Goal: Task Accomplishment & Management: Manage account settings

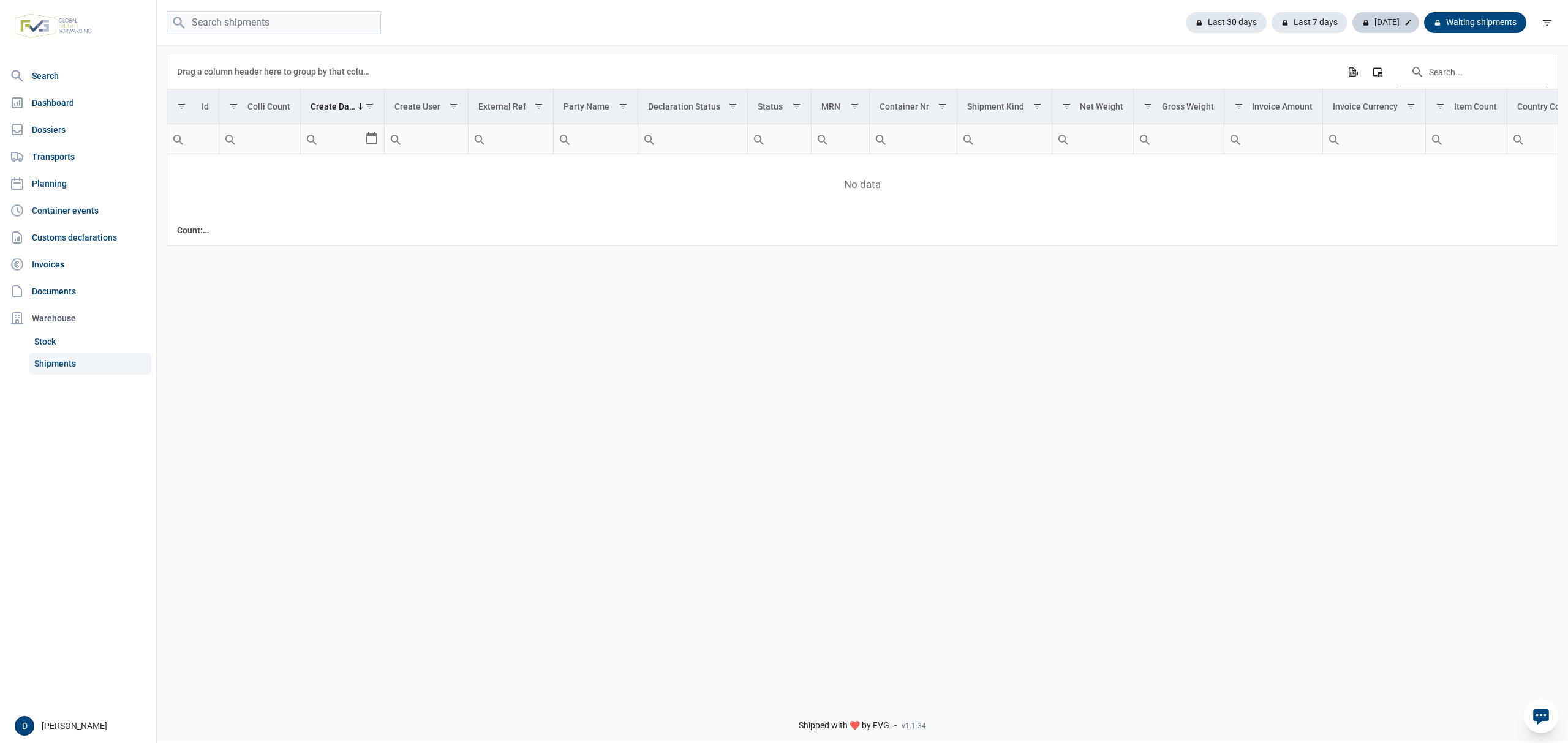
click at [1389, 25] on div "[DATE]" at bounding box center [1386, 23] width 67 height 21
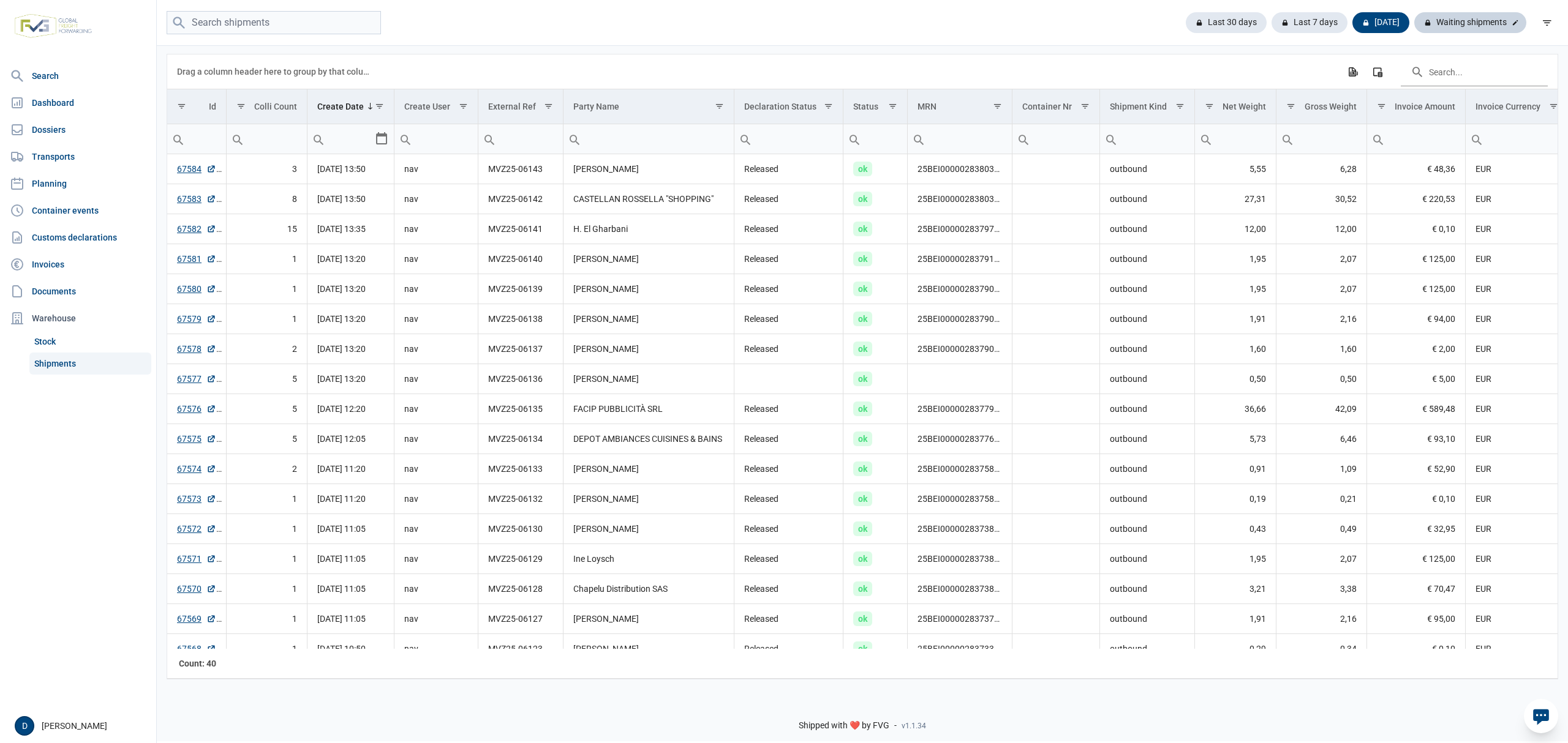
click at [1468, 27] on div "Waiting shipments" at bounding box center [1470, 23] width 112 height 21
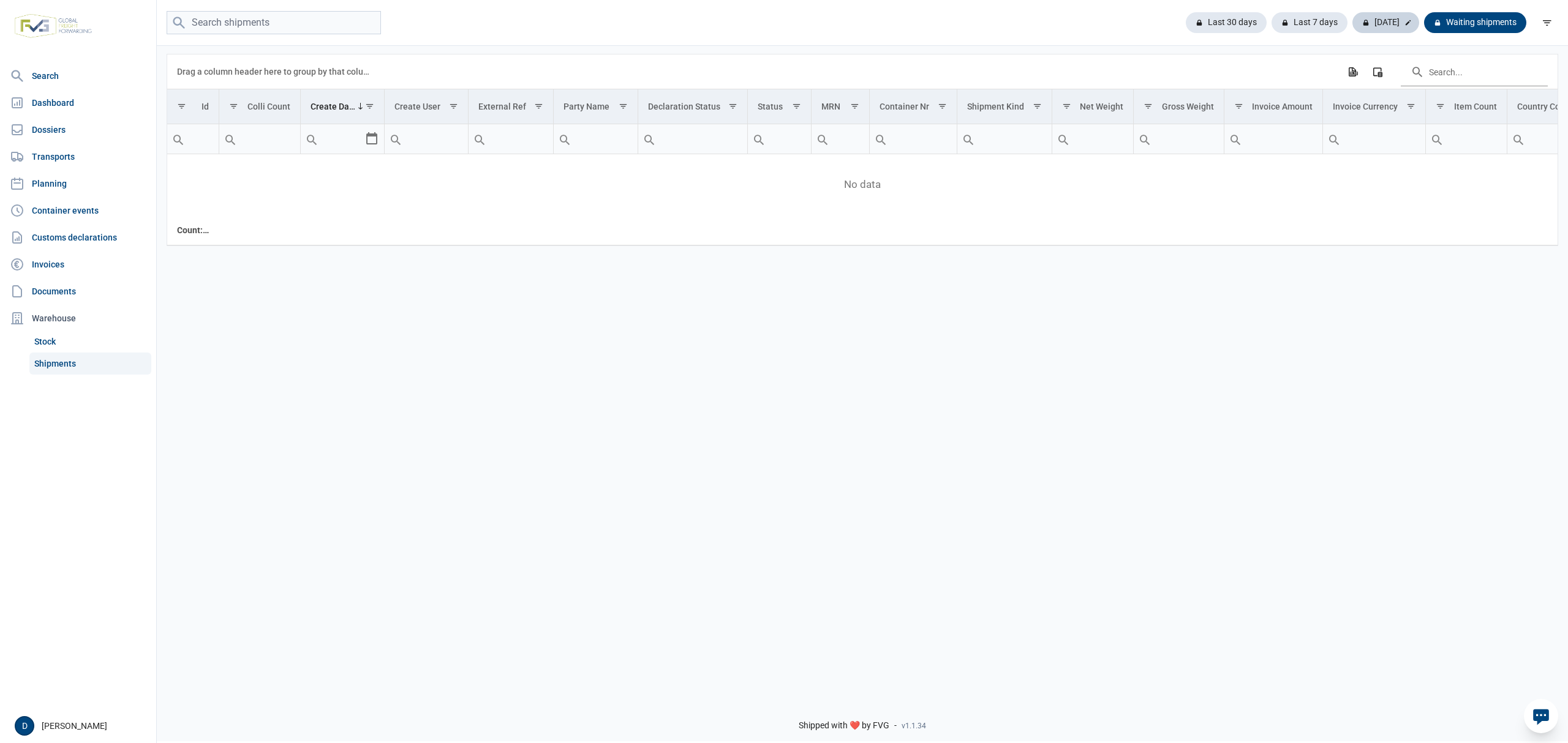
click at [1393, 22] on div "Today" at bounding box center [1386, 23] width 67 height 21
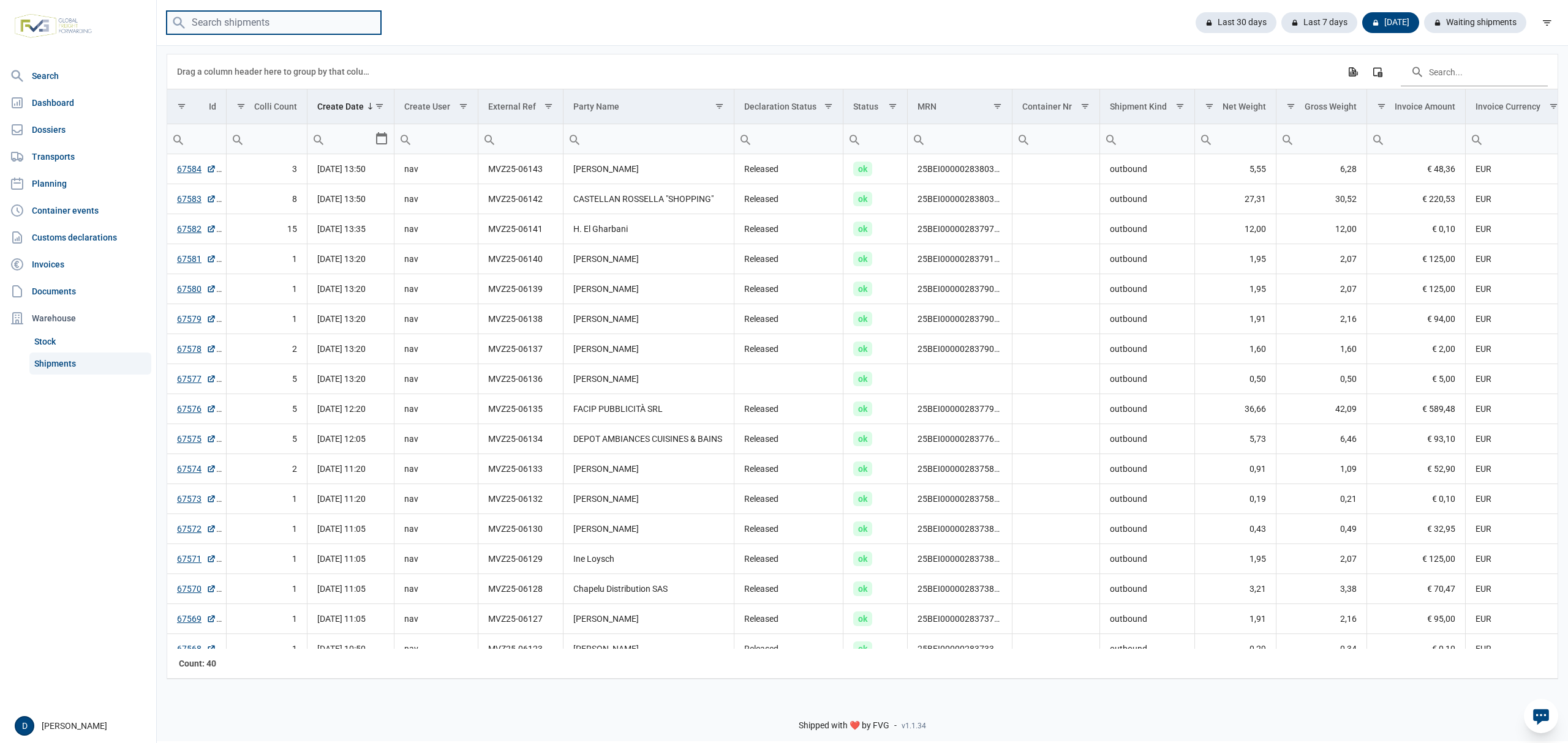
click at [287, 30] on input "search" at bounding box center [274, 23] width 214 height 24
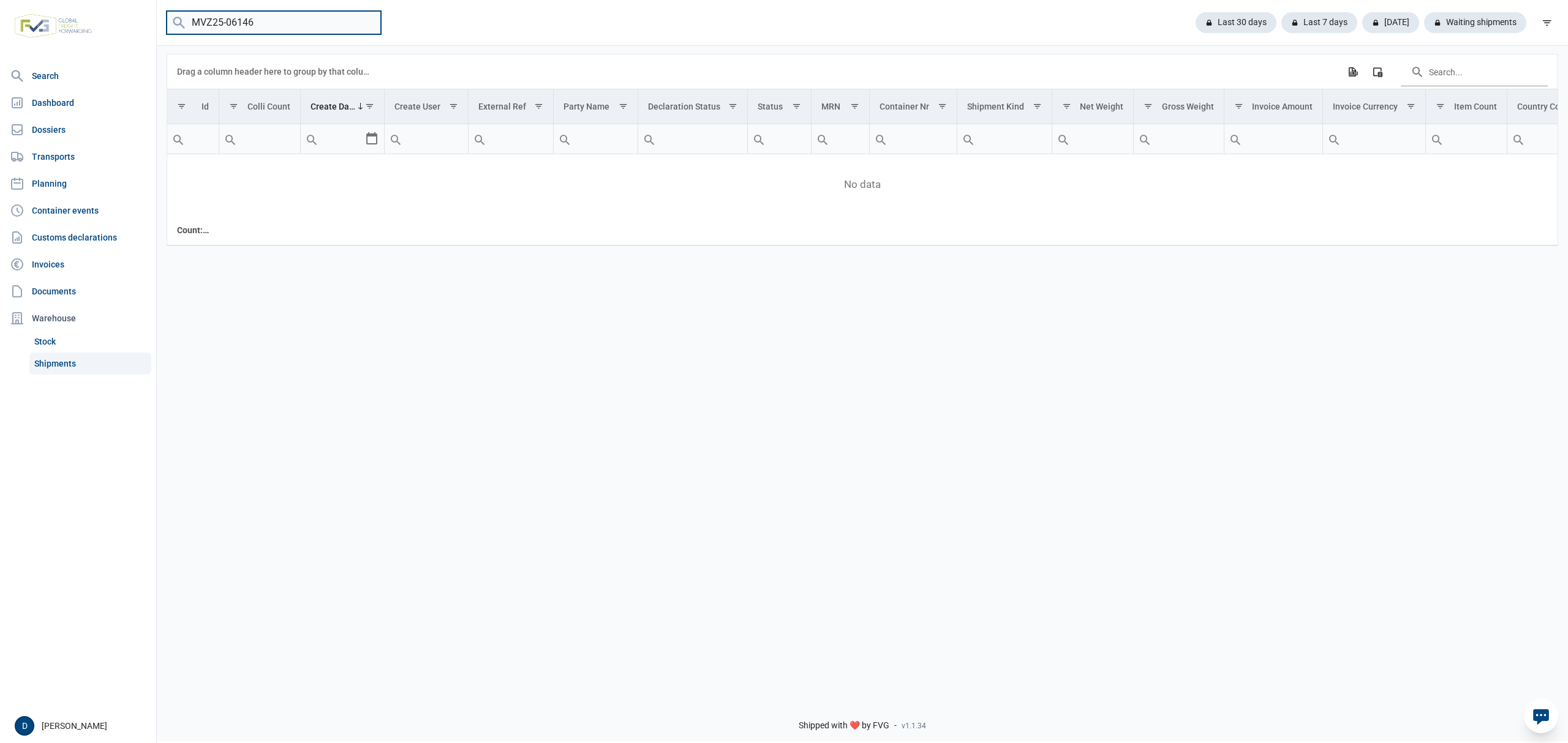
click at [248, 33] on input "MVZ25-06146" at bounding box center [274, 23] width 214 height 24
drag, startPoint x: 248, startPoint y: 27, endPoint x: 261, endPoint y: 25, distance: 13.2
click at [261, 25] on input "MVZ25-06146" at bounding box center [274, 23] width 214 height 24
click at [283, 23] on input "MVZ25-06148" at bounding box center [274, 23] width 214 height 24
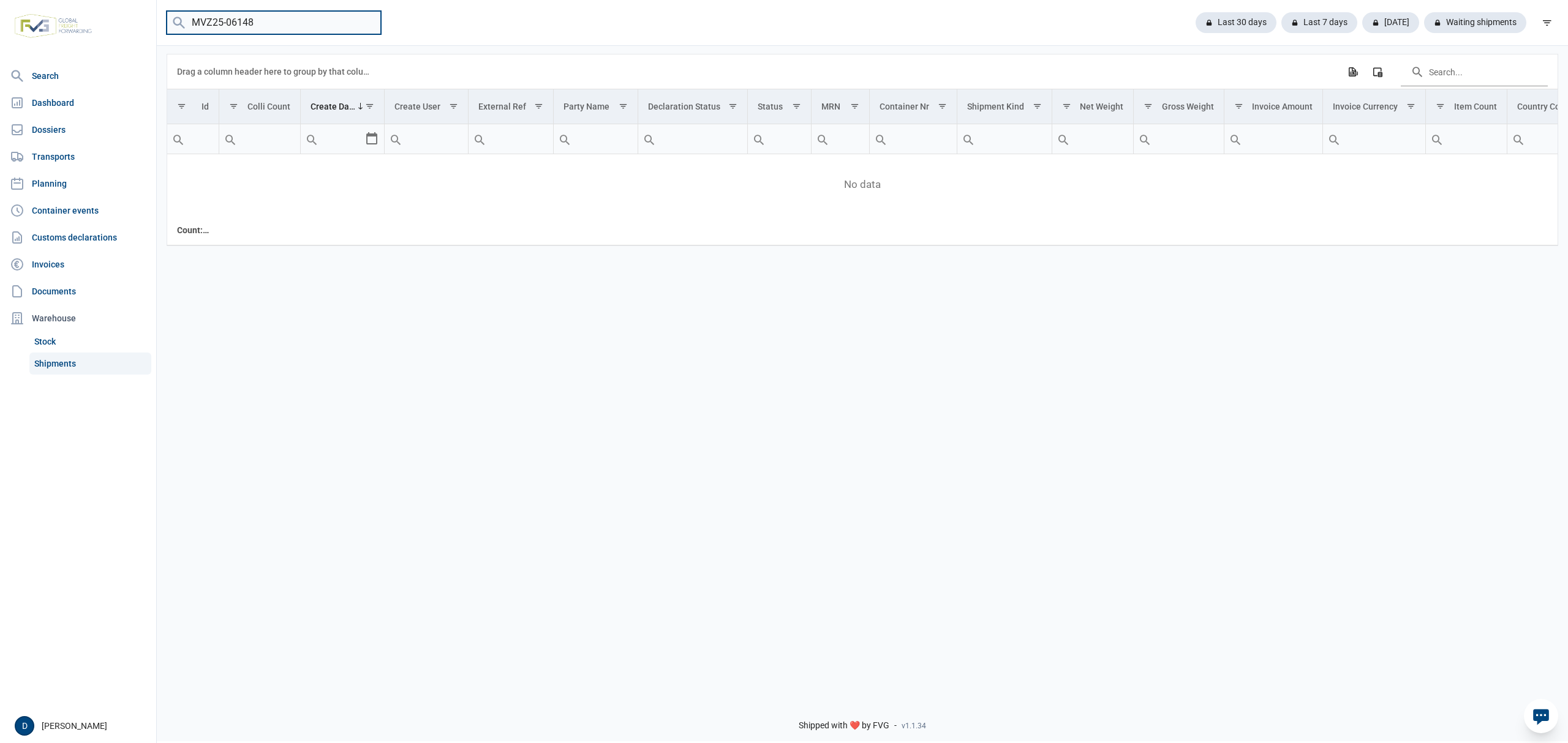
click at [266, 23] on input "MVZ25-06148" at bounding box center [274, 23] width 214 height 24
drag, startPoint x: 266, startPoint y: 23, endPoint x: 155, endPoint y: 24, distance: 111.0
click at [157, 24] on div "MVZ25-06148 Last 30 days Last 7 days Today Waiting shipments" at bounding box center [862, 23] width 1411 height 24
click at [275, 27] on input "MVZ25-06148" at bounding box center [274, 23] width 214 height 24
type input "MVZ25-06145"
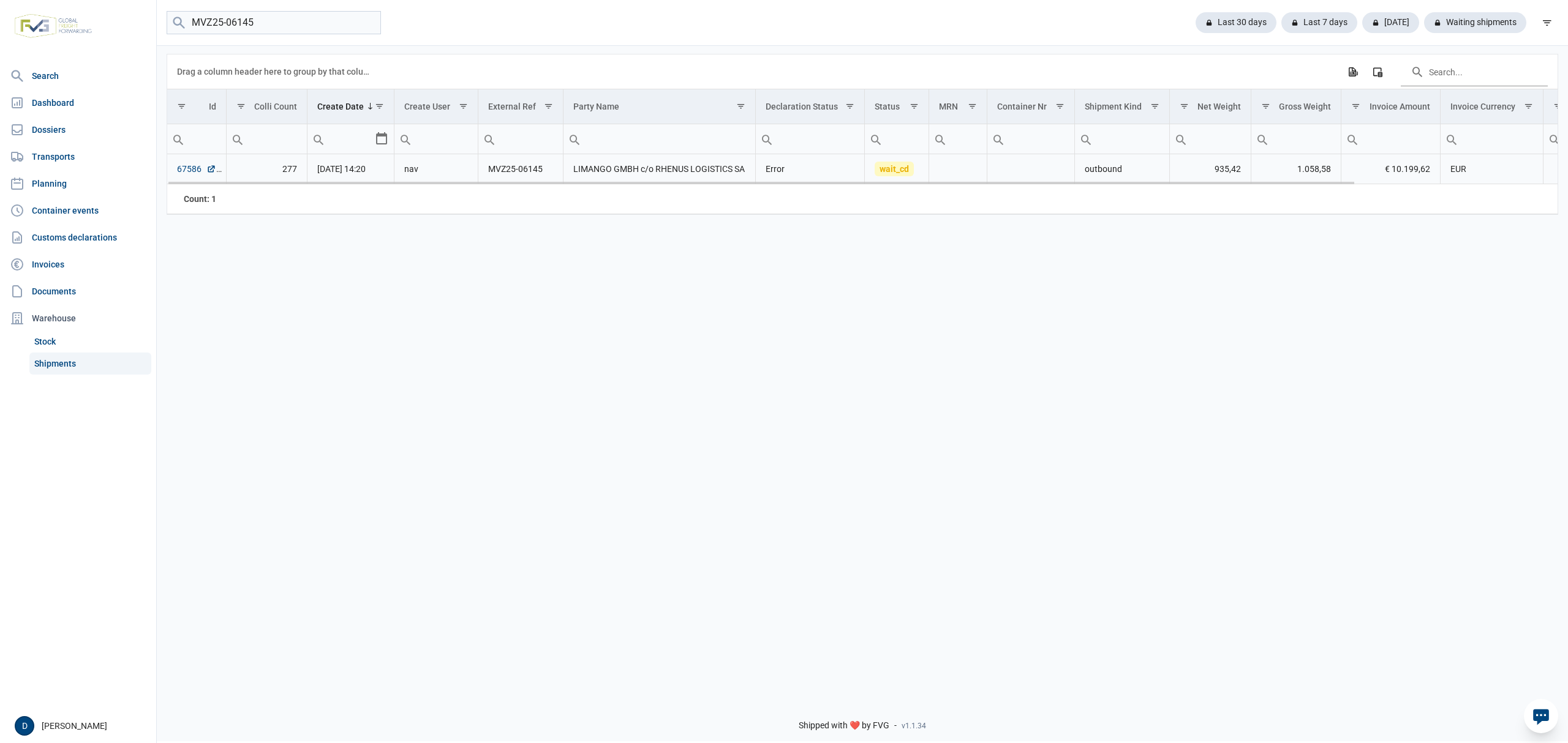
click at [195, 172] on link "67586" at bounding box center [196, 169] width 39 height 12
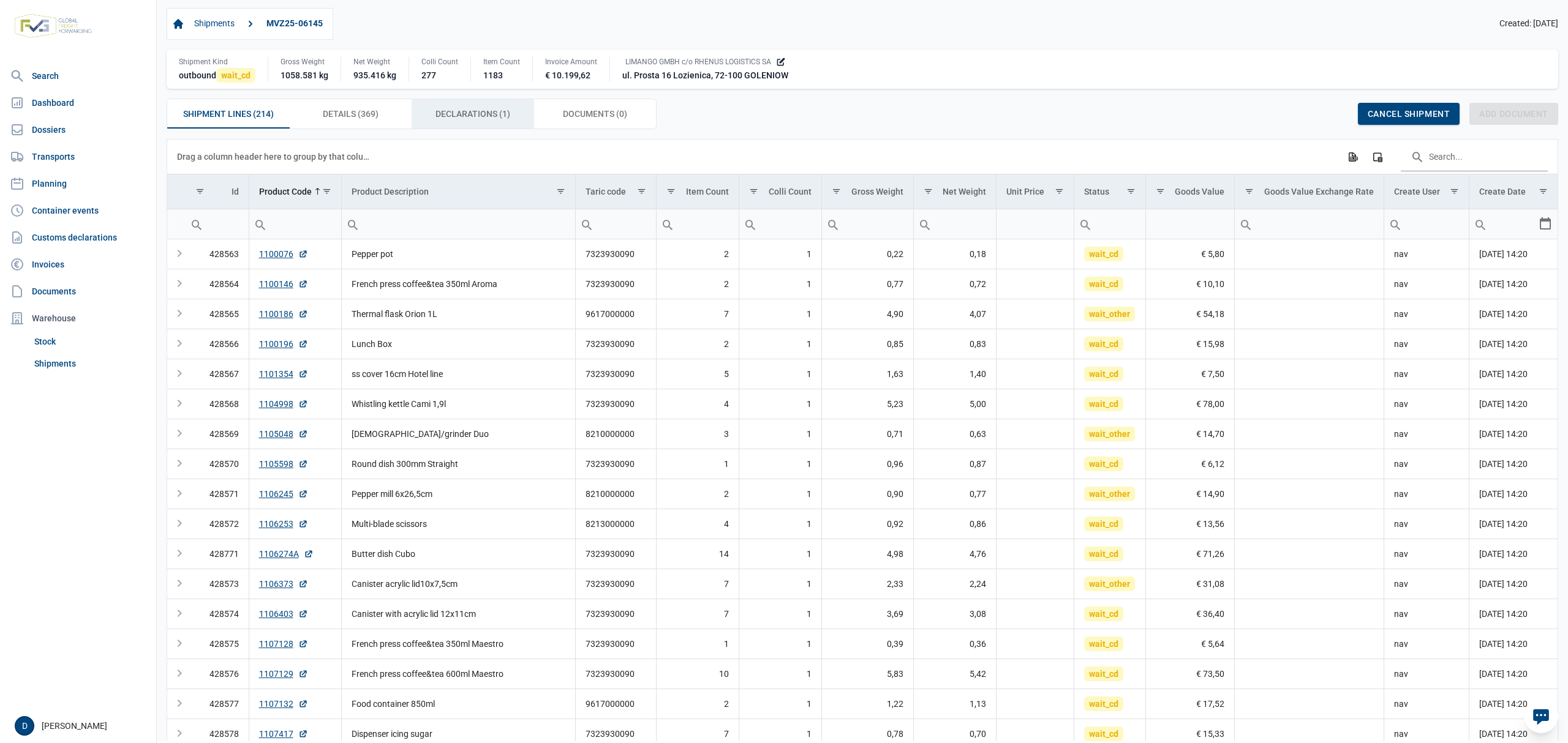
drag, startPoint x: 496, startPoint y: 113, endPoint x: 487, endPoint y: 114, distance: 9.1
click at [487, 114] on span "Declarations (1) Declarations (1)" at bounding box center [473, 114] width 75 height 15
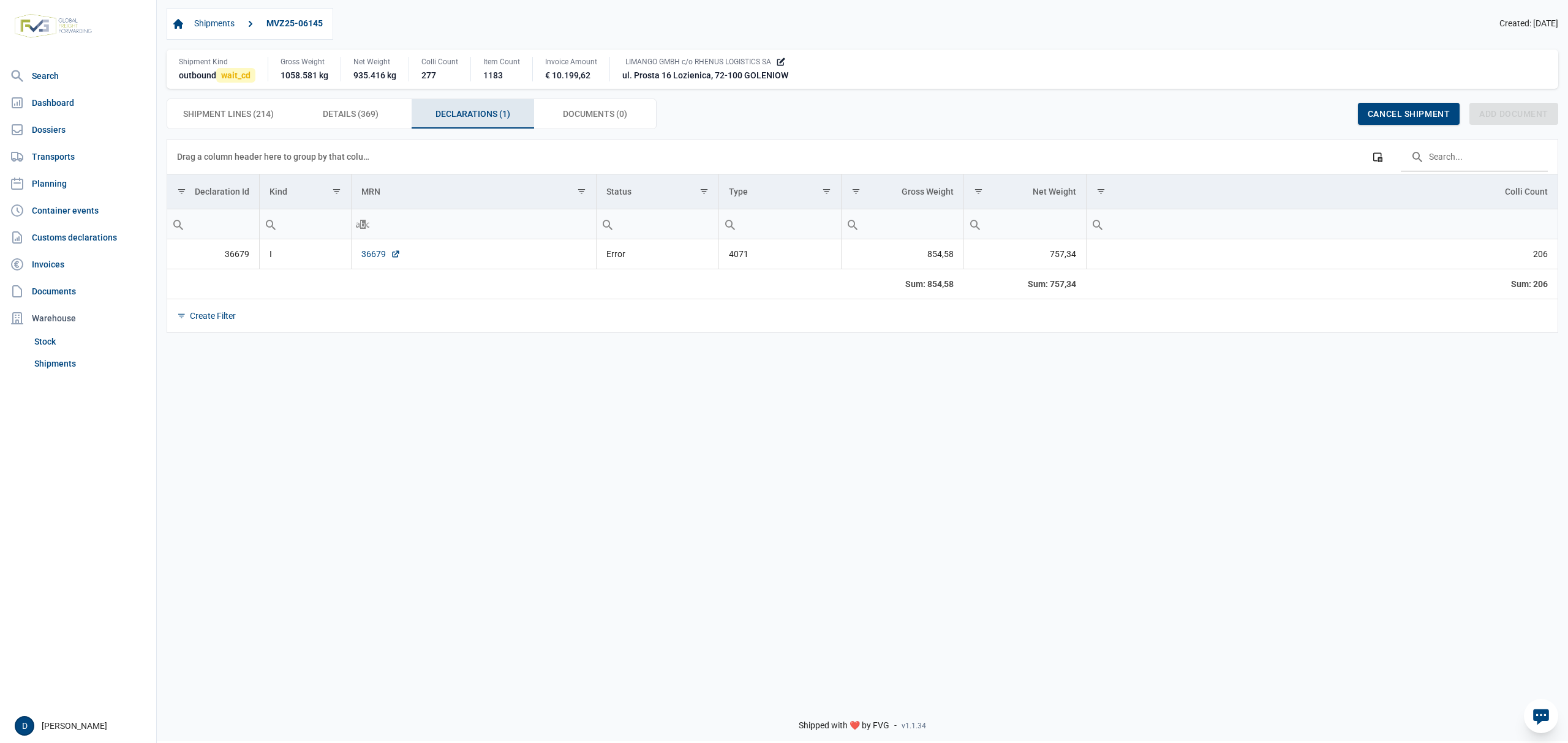
click at [371, 256] on link "36679" at bounding box center [380, 254] width 39 height 12
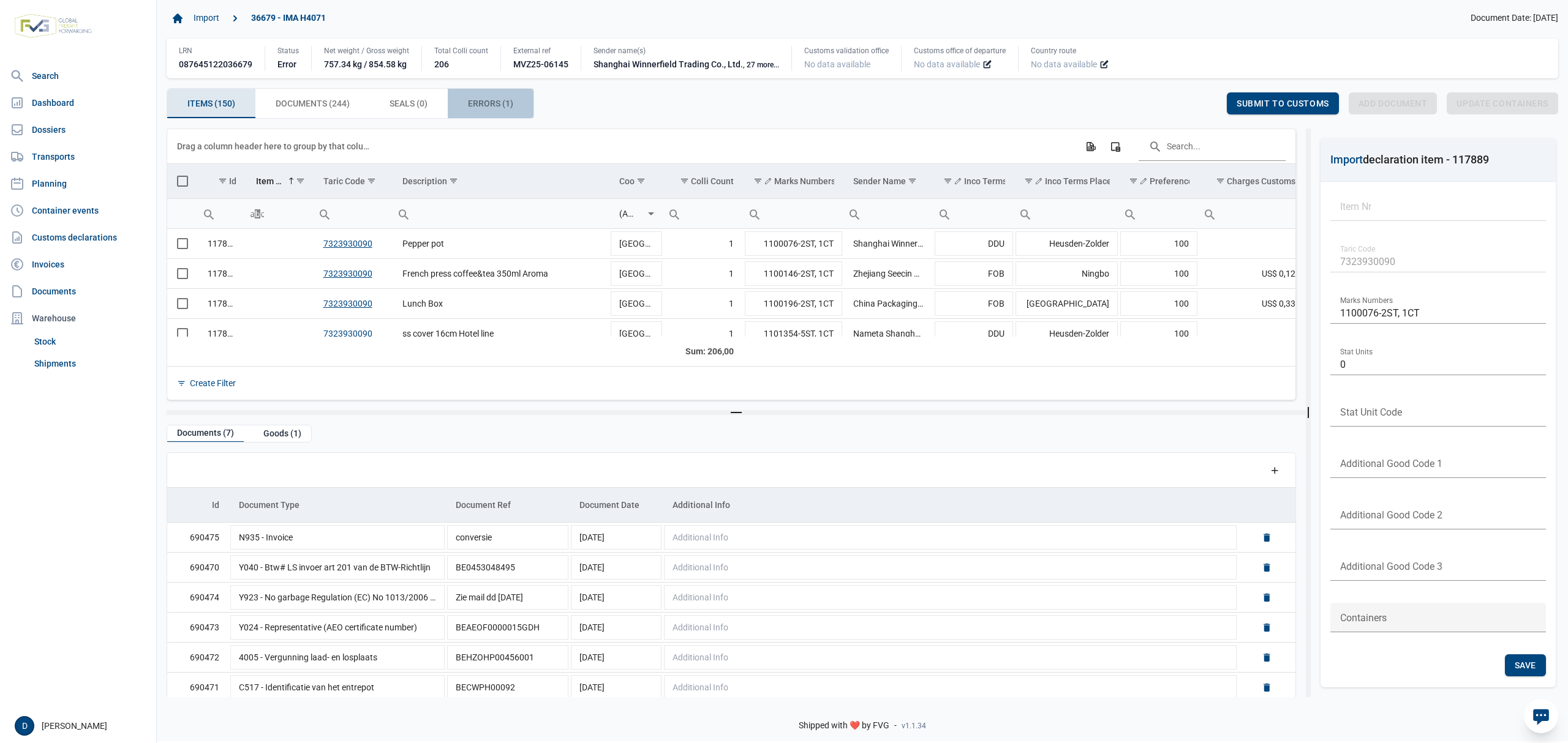
click at [493, 108] on span "Errors (1) Errors (1)" at bounding box center [490, 103] width 45 height 15
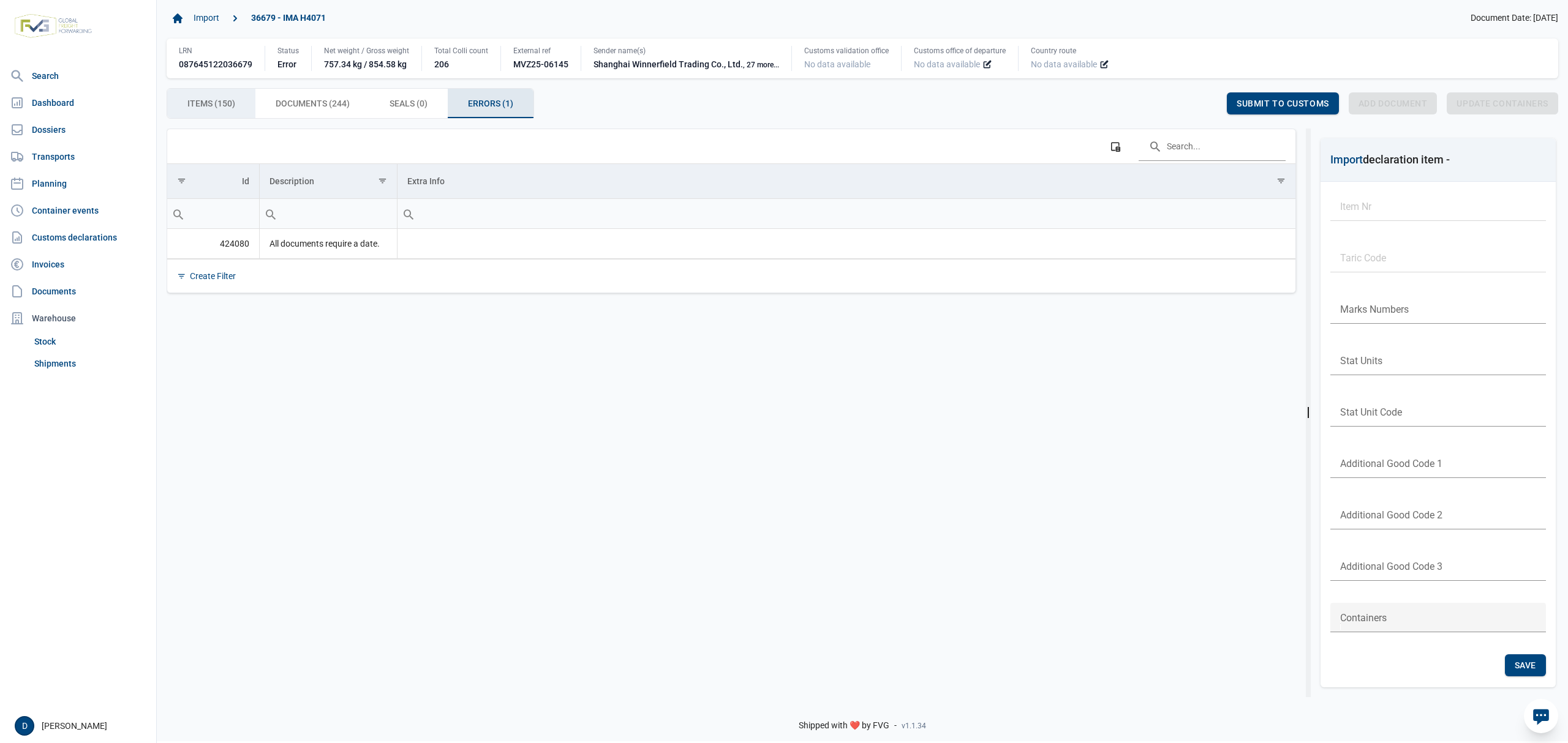
click at [202, 96] on div "Items (150) Items (150)" at bounding box center [211, 104] width 88 height 30
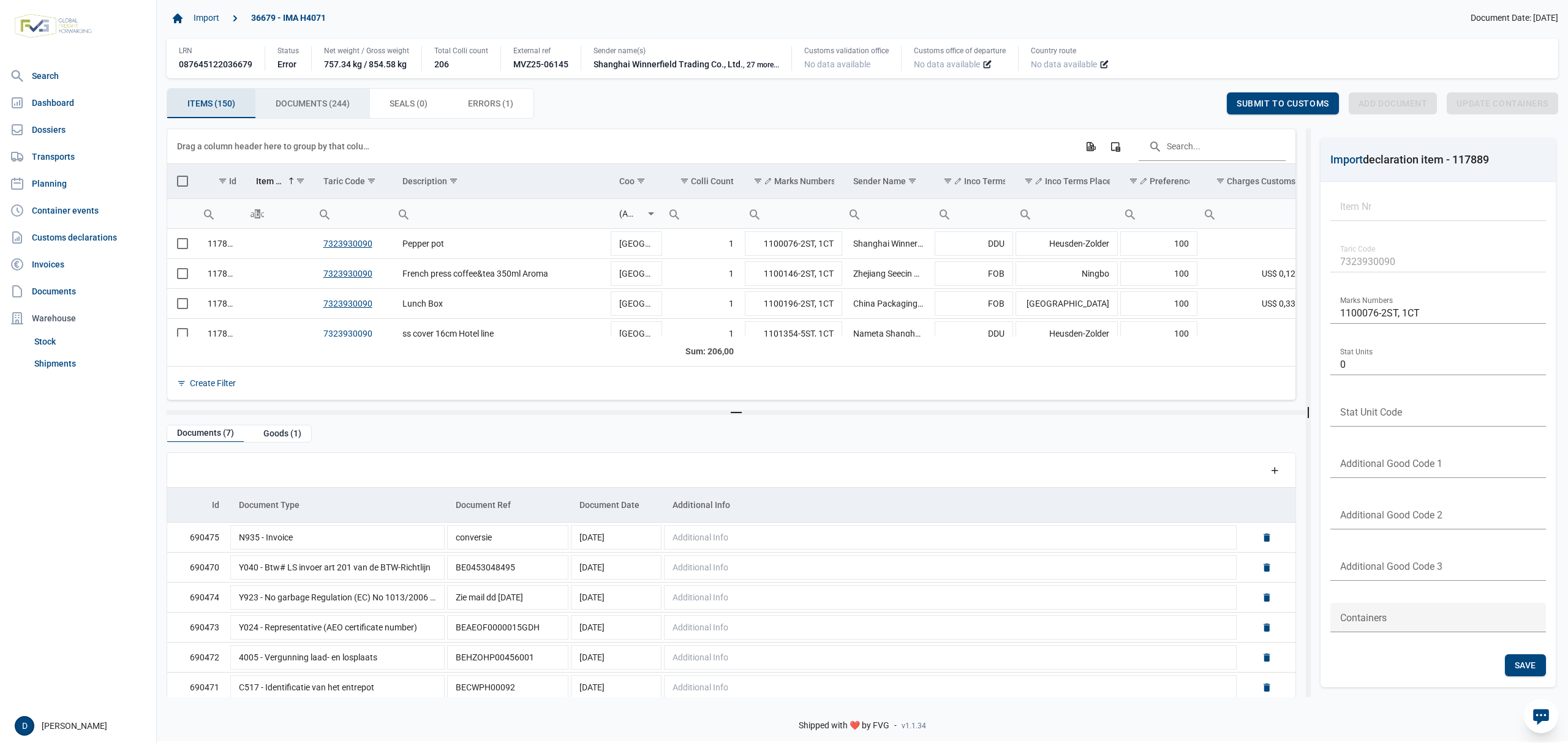
click at [310, 104] on span "Documents (244) Documents (244)" at bounding box center [312, 103] width 74 height 15
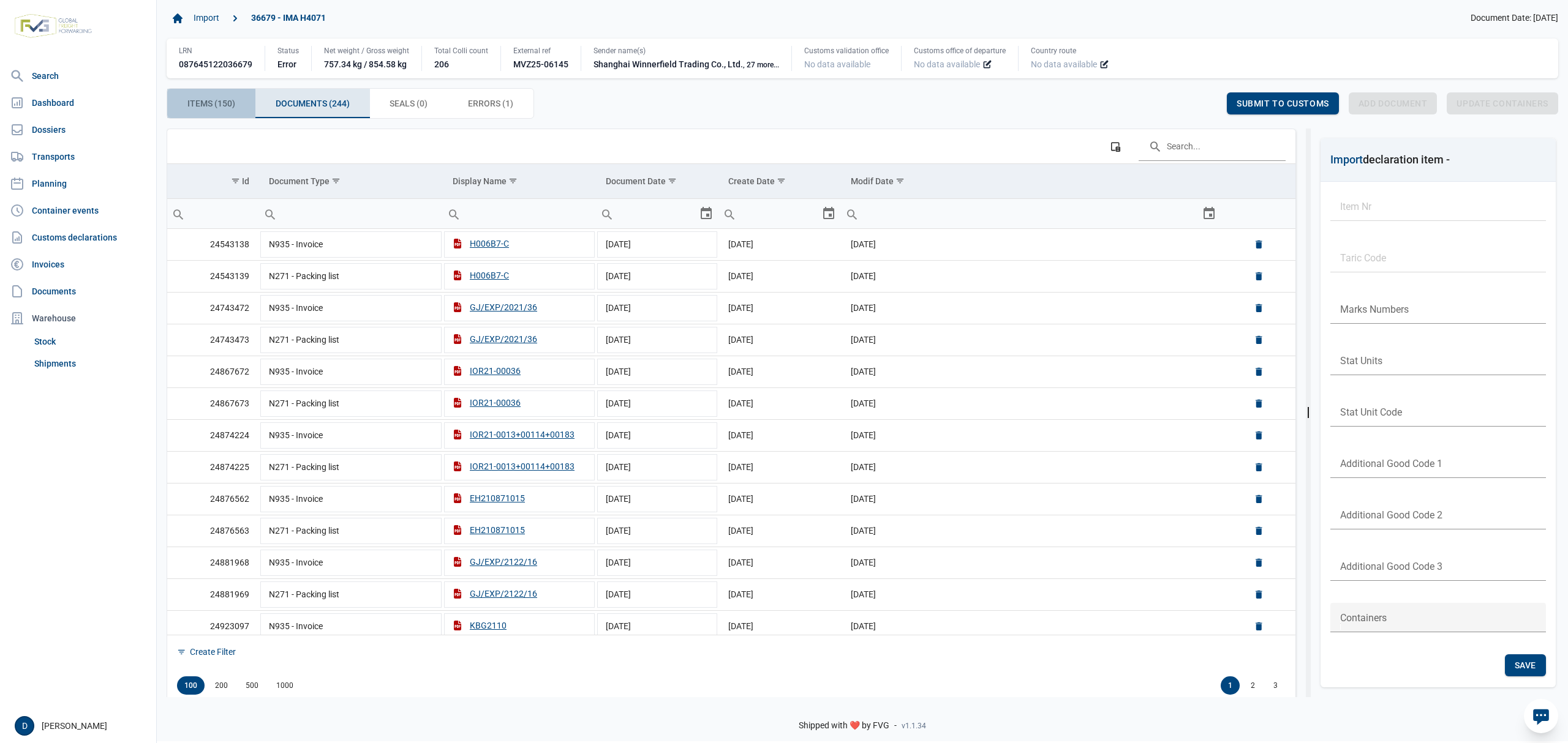
click at [243, 101] on div "Items (150) Items (150)" at bounding box center [211, 104] width 88 height 30
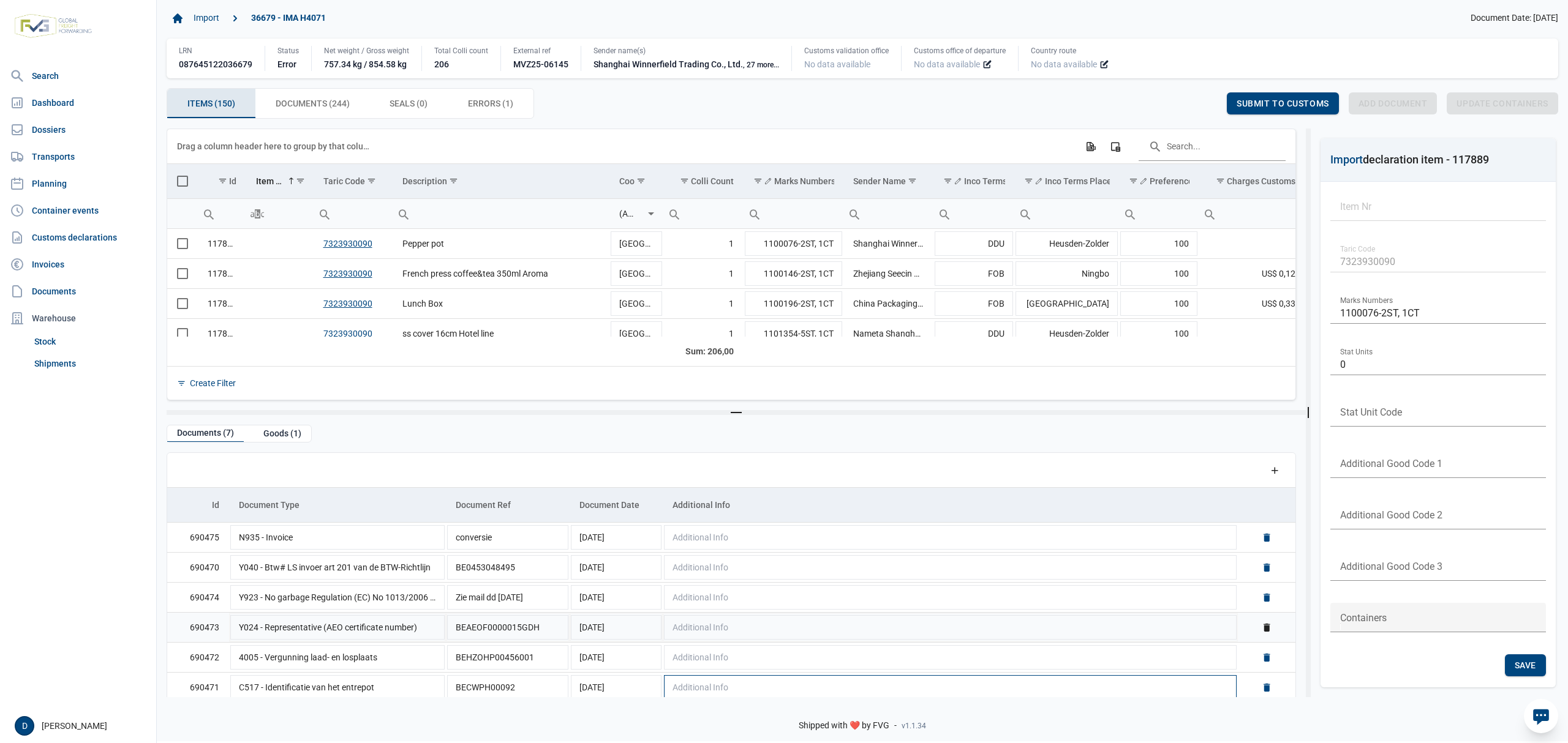
scroll to position [39, 0]
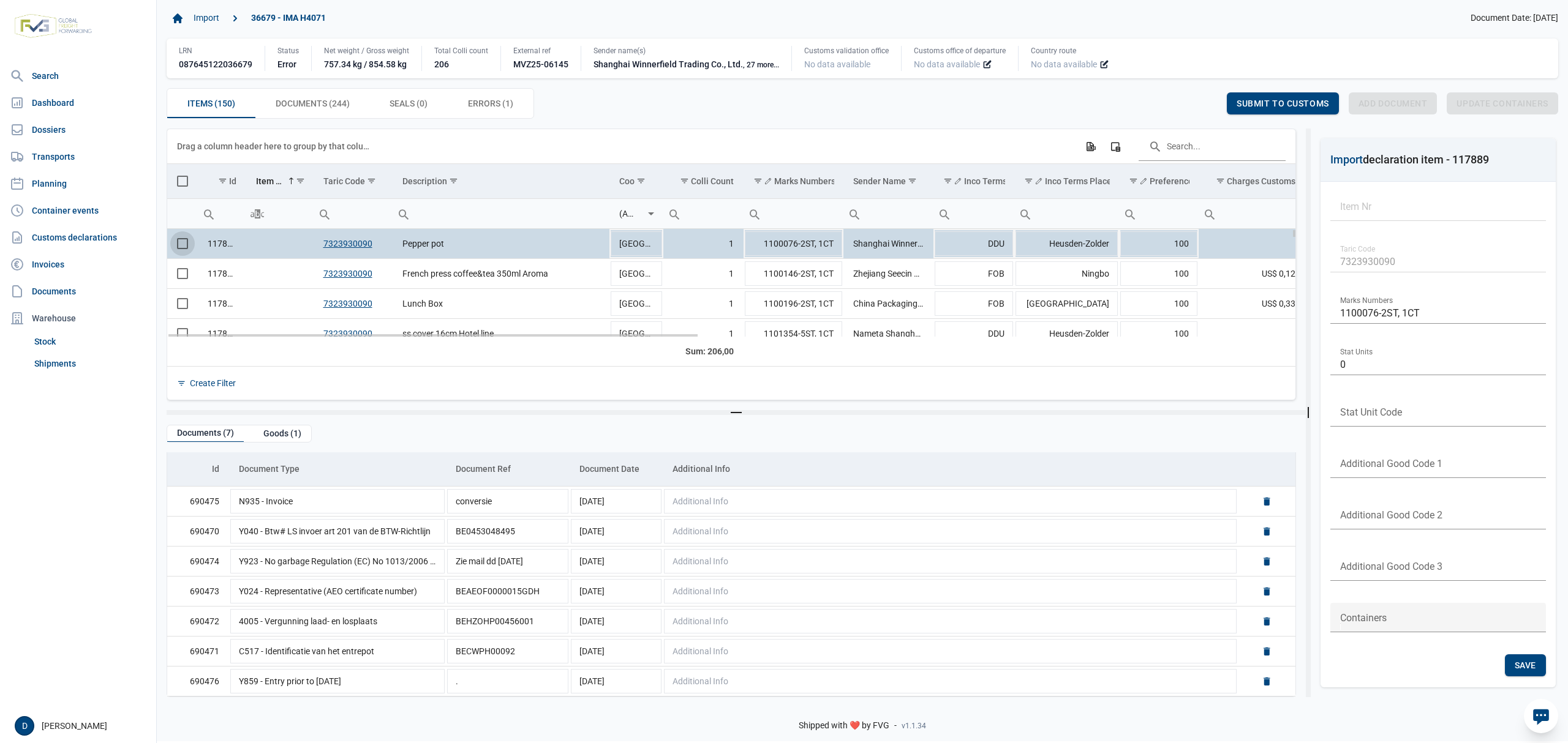
click at [187, 245] on span "Select row" at bounding box center [182, 244] width 11 height 11
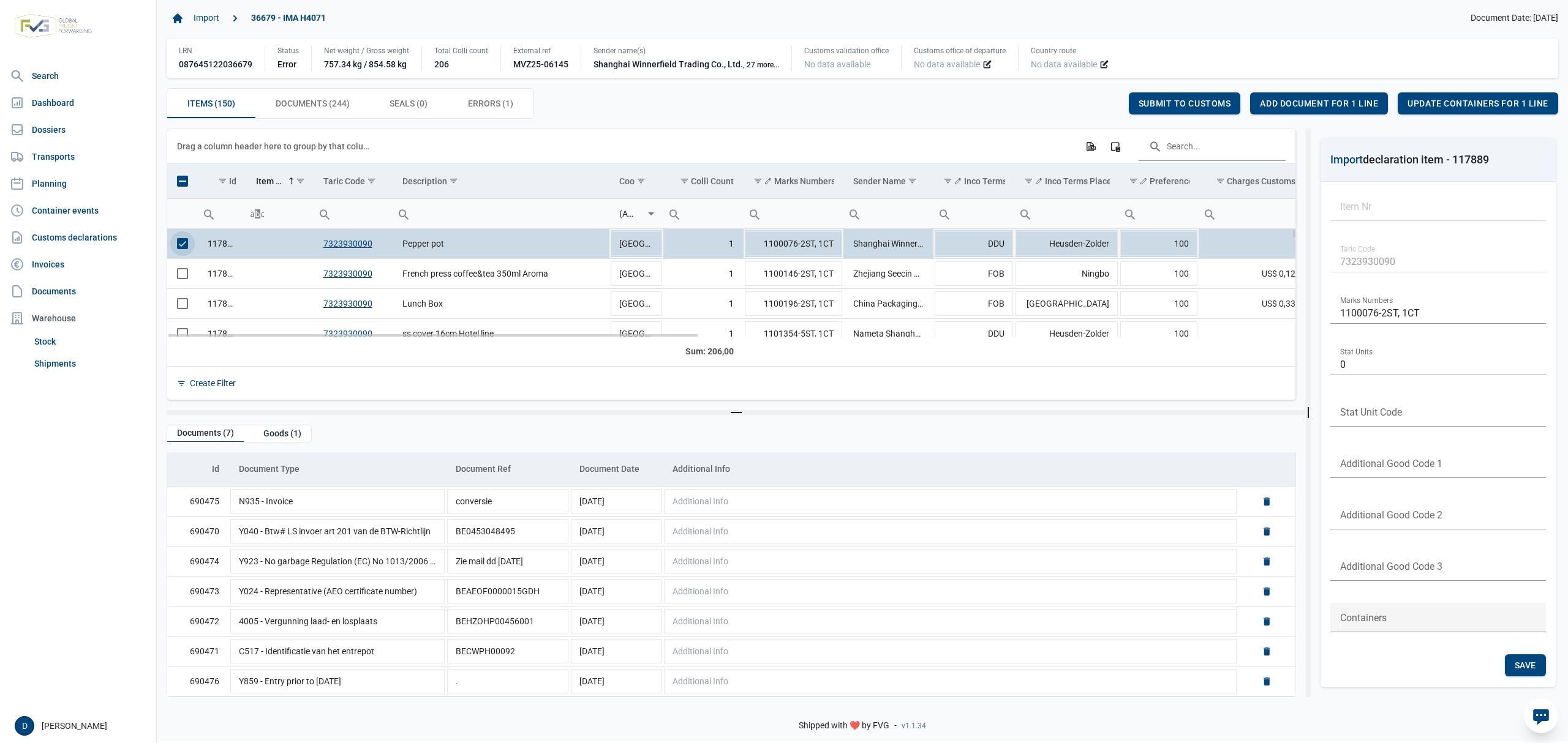
click at [179, 249] on span "Select row" at bounding box center [182, 244] width 11 height 11
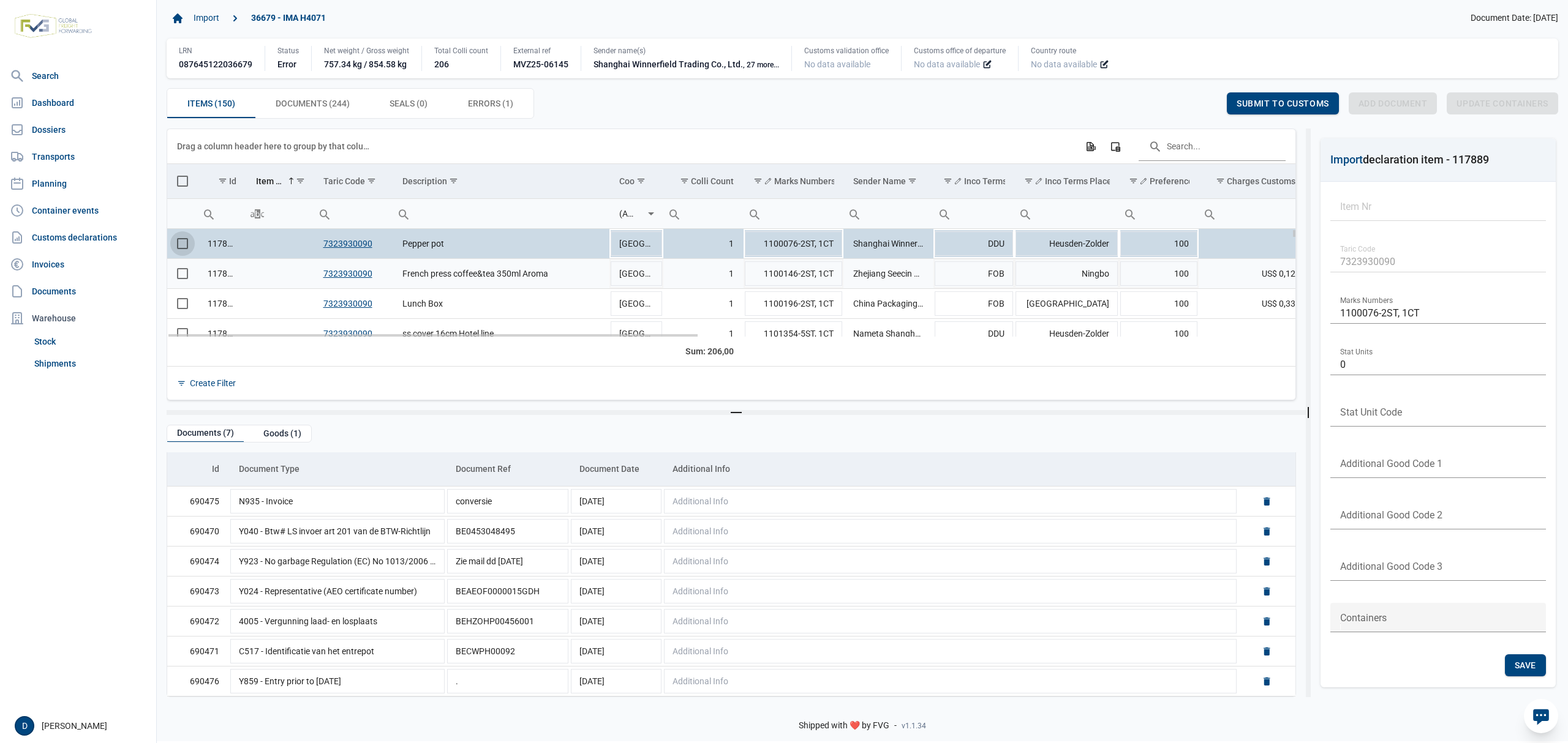
click at [181, 279] on span "Select row" at bounding box center [182, 274] width 11 height 11
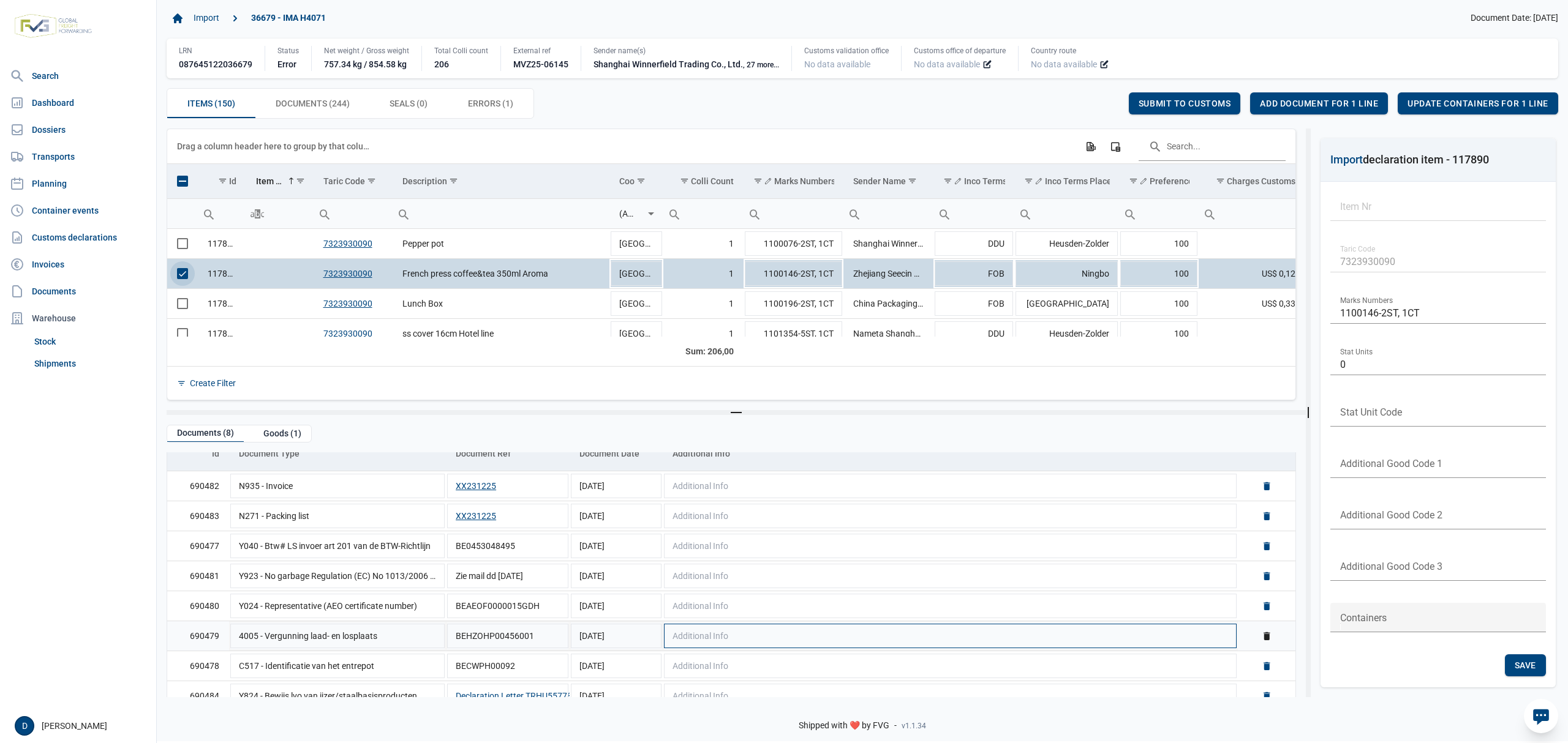
scroll to position [69, 0]
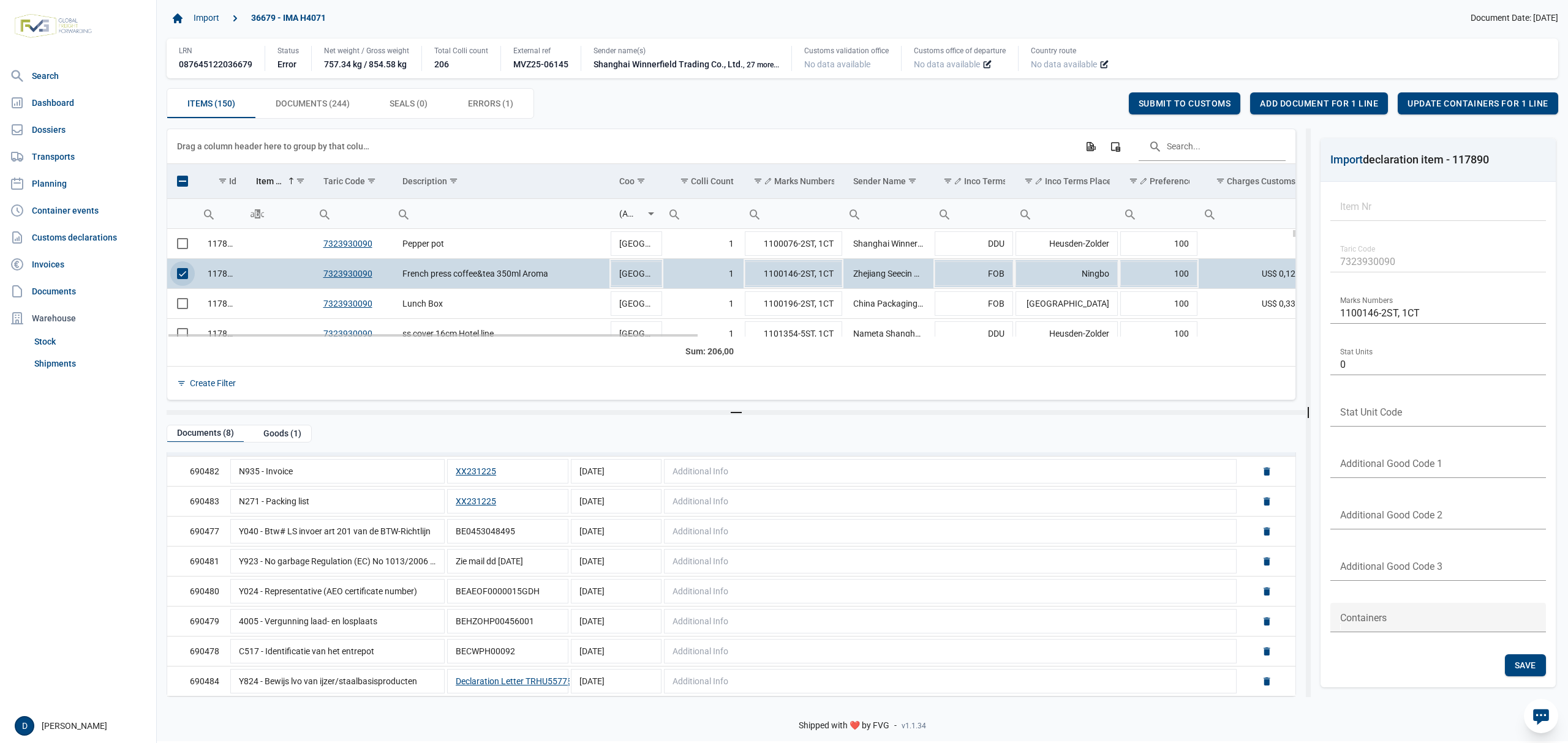
click at [180, 273] on span "Select row" at bounding box center [182, 274] width 11 height 11
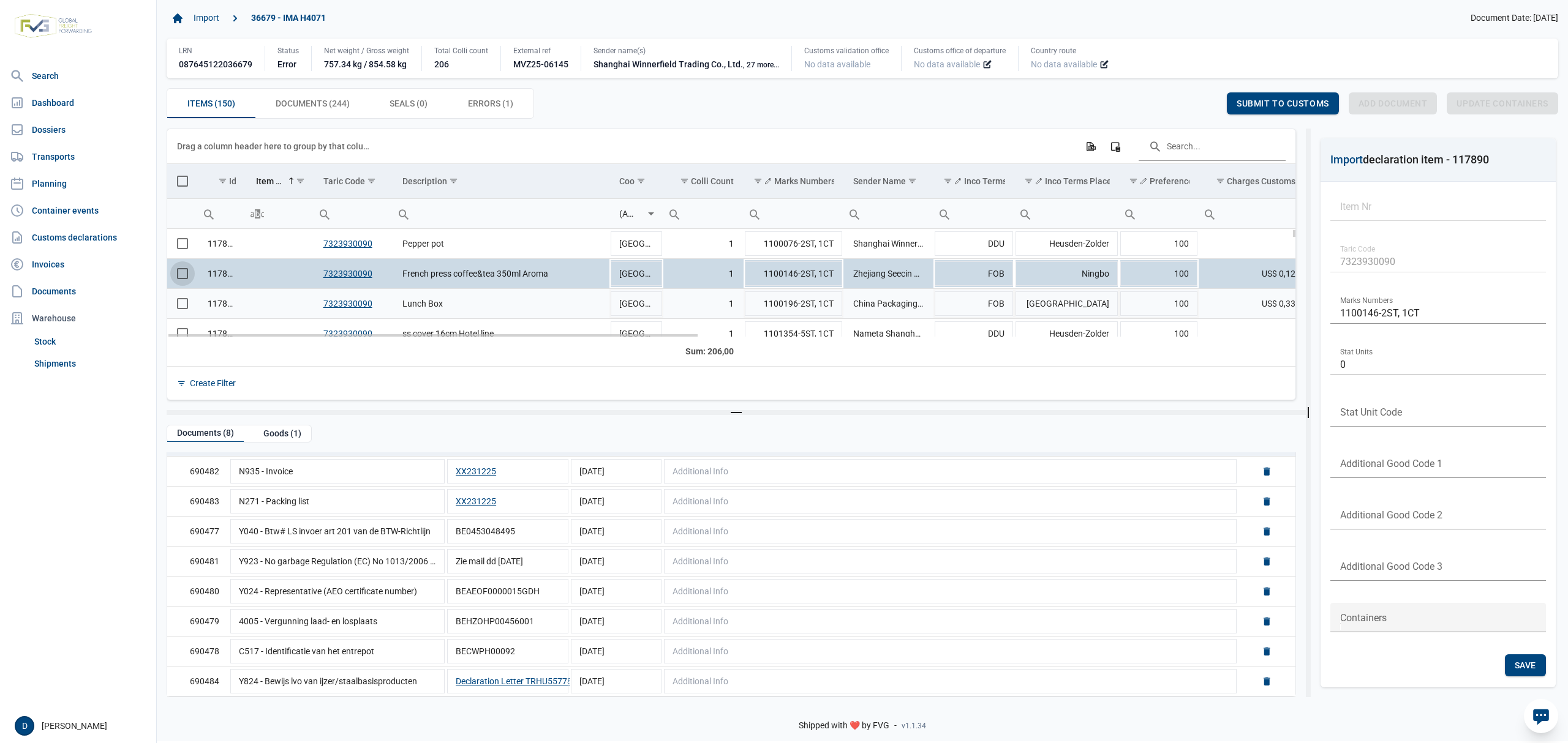
click at [180, 309] on span "Select row" at bounding box center [182, 303] width 11 height 11
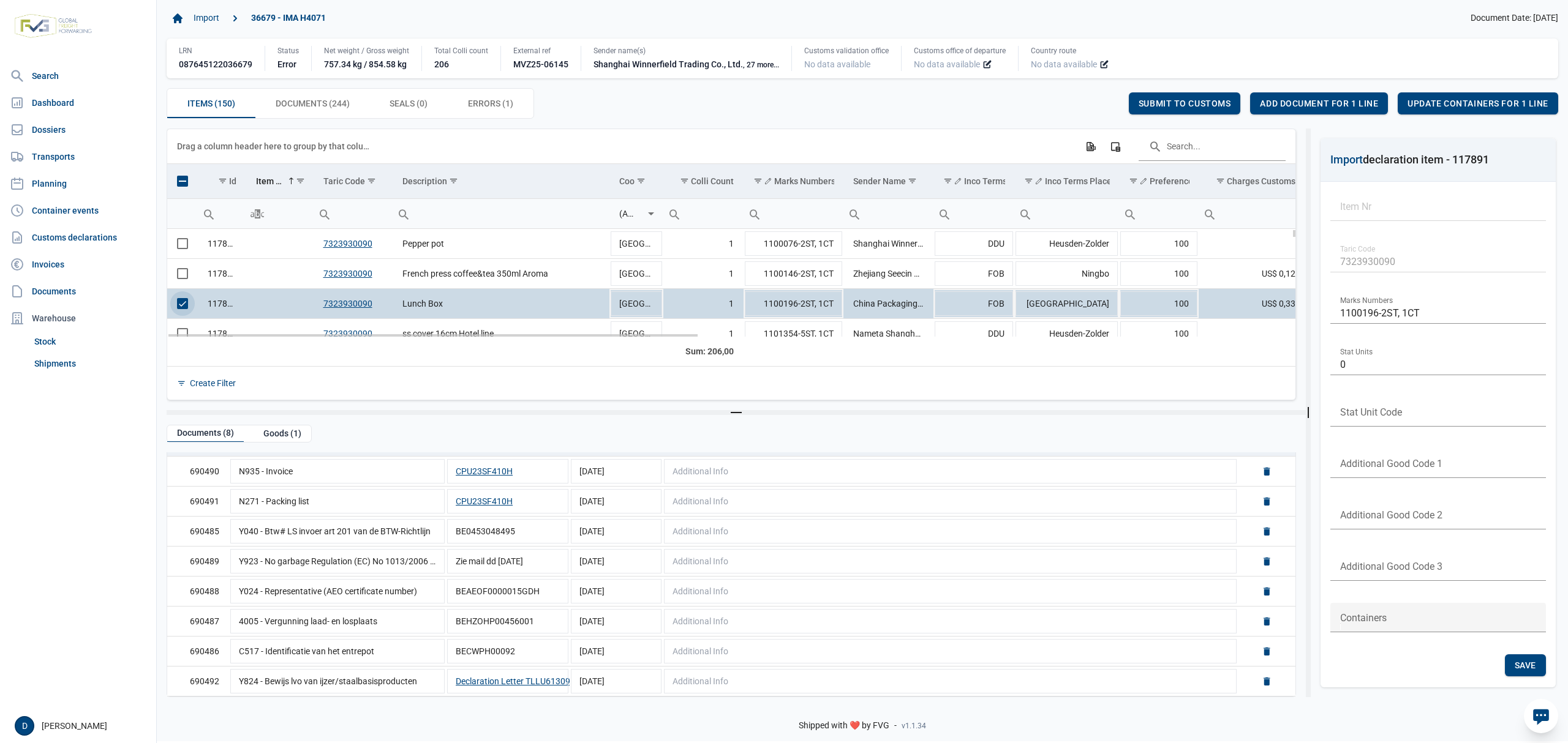
click at [184, 302] on span "Select row" at bounding box center [182, 303] width 11 height 11
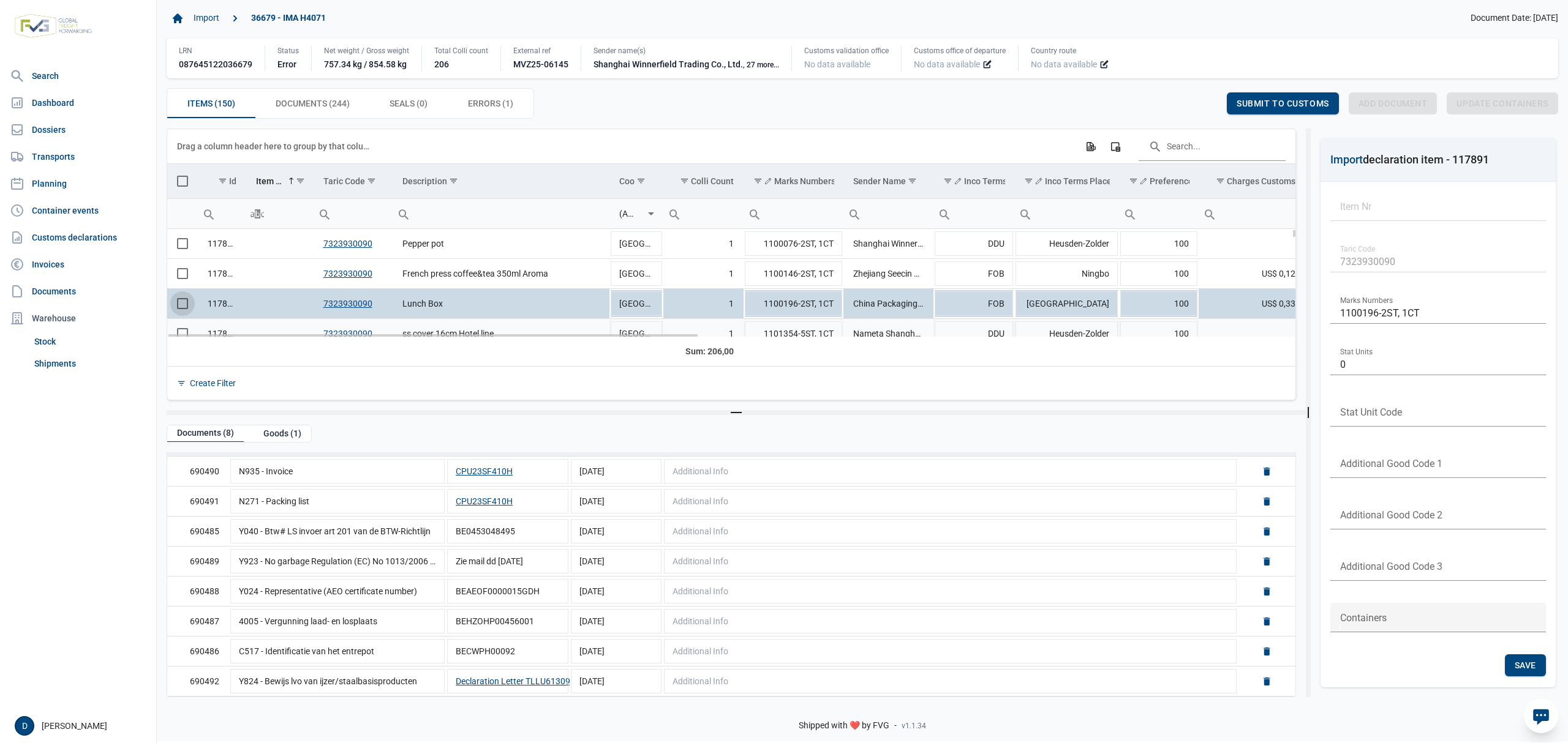
click at [184, 332] on td "Data grid with 150 rows and 23 columns" at bounding box center [182, 333] width 30 height 30
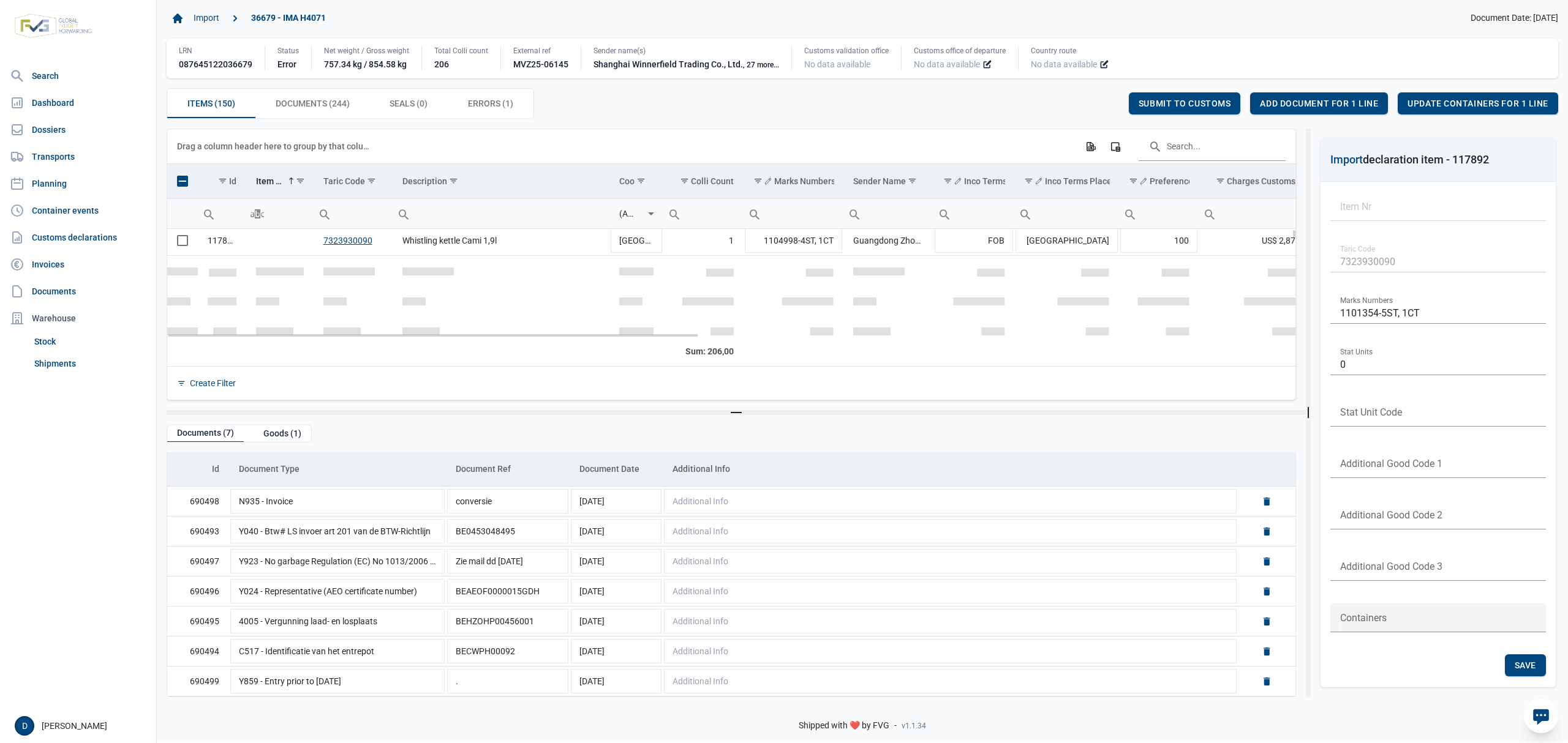
scroll to position [15, 0]
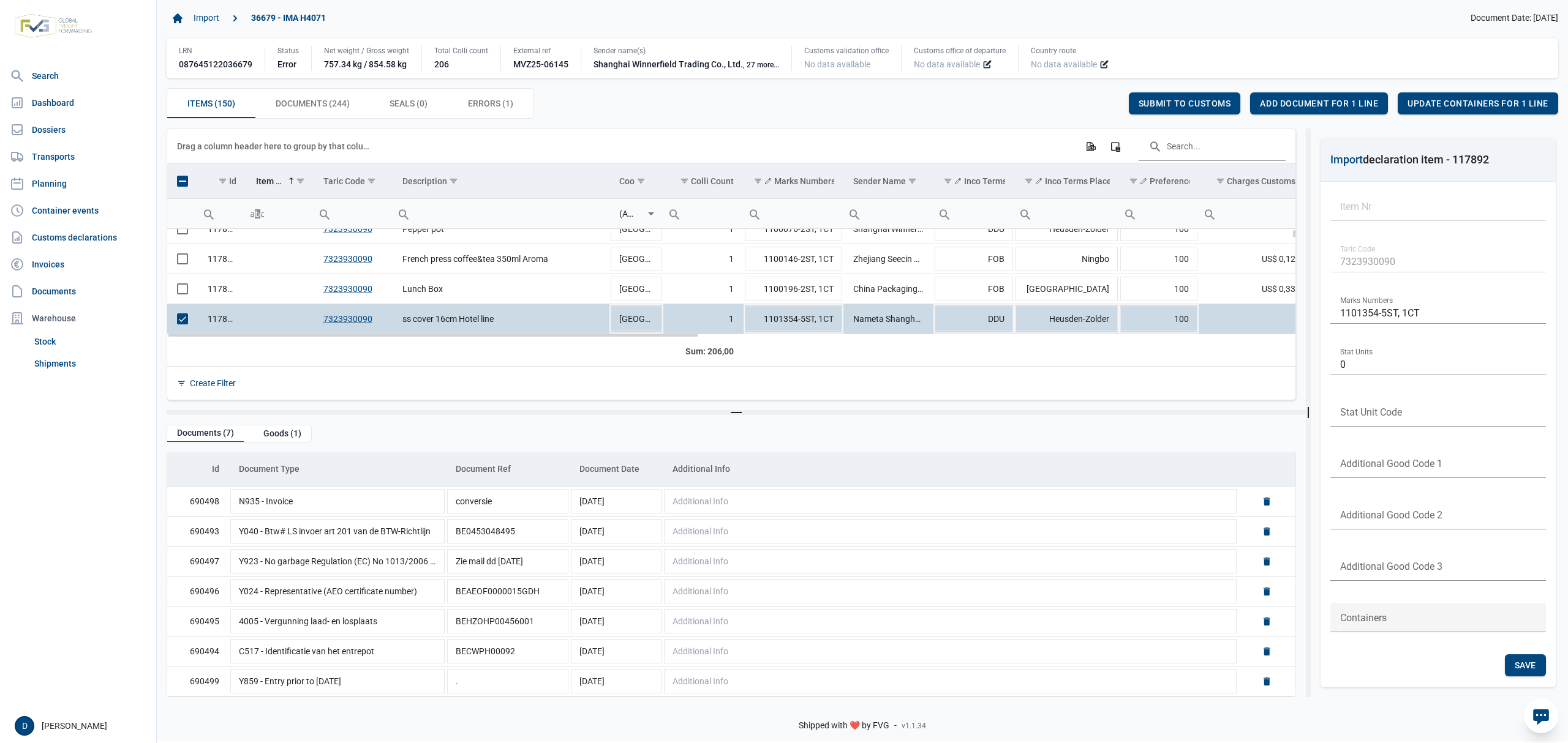
click at [185, 319] on span "Select row" at bounding box center [182, 319] width 11 height 11
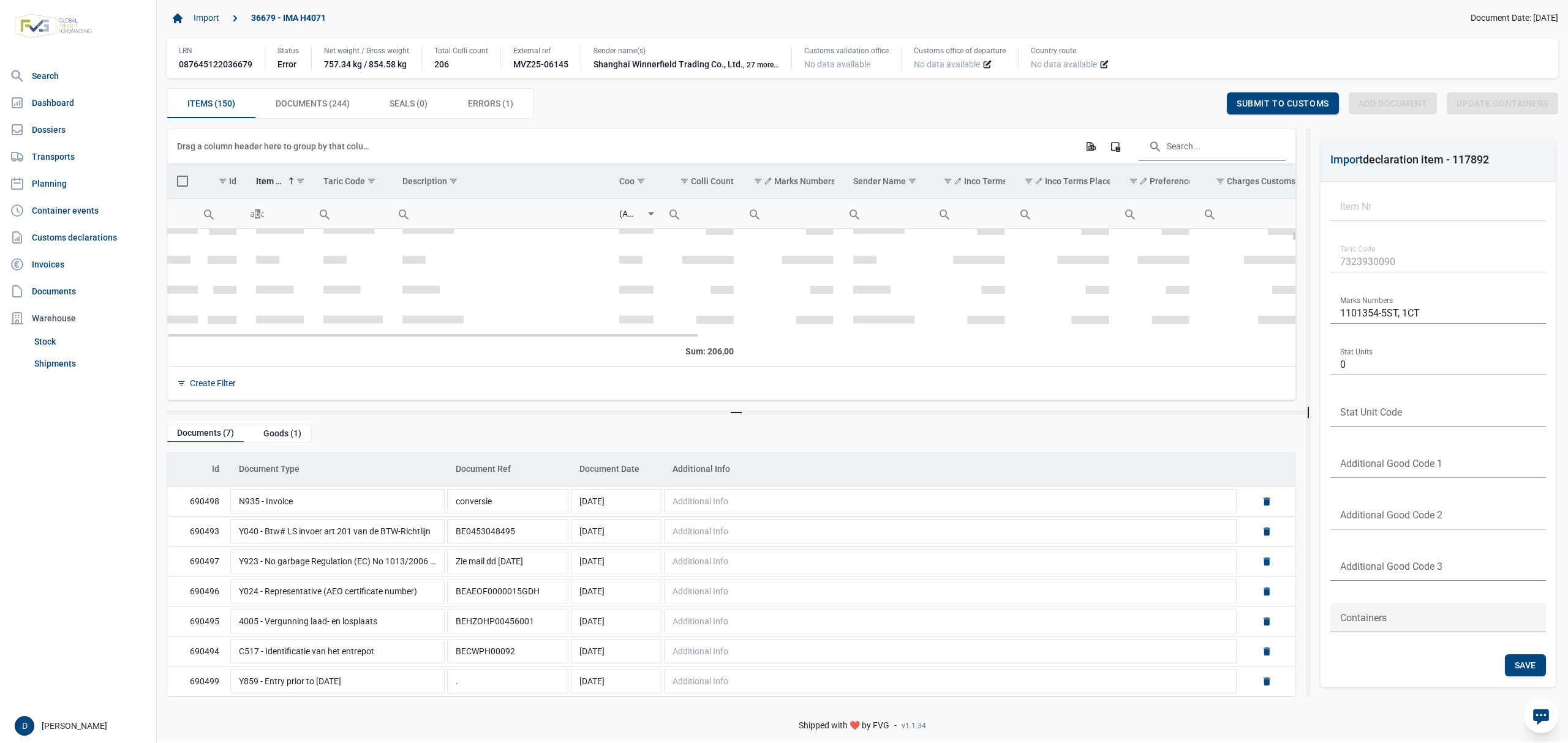
scroll to position [123, 0]
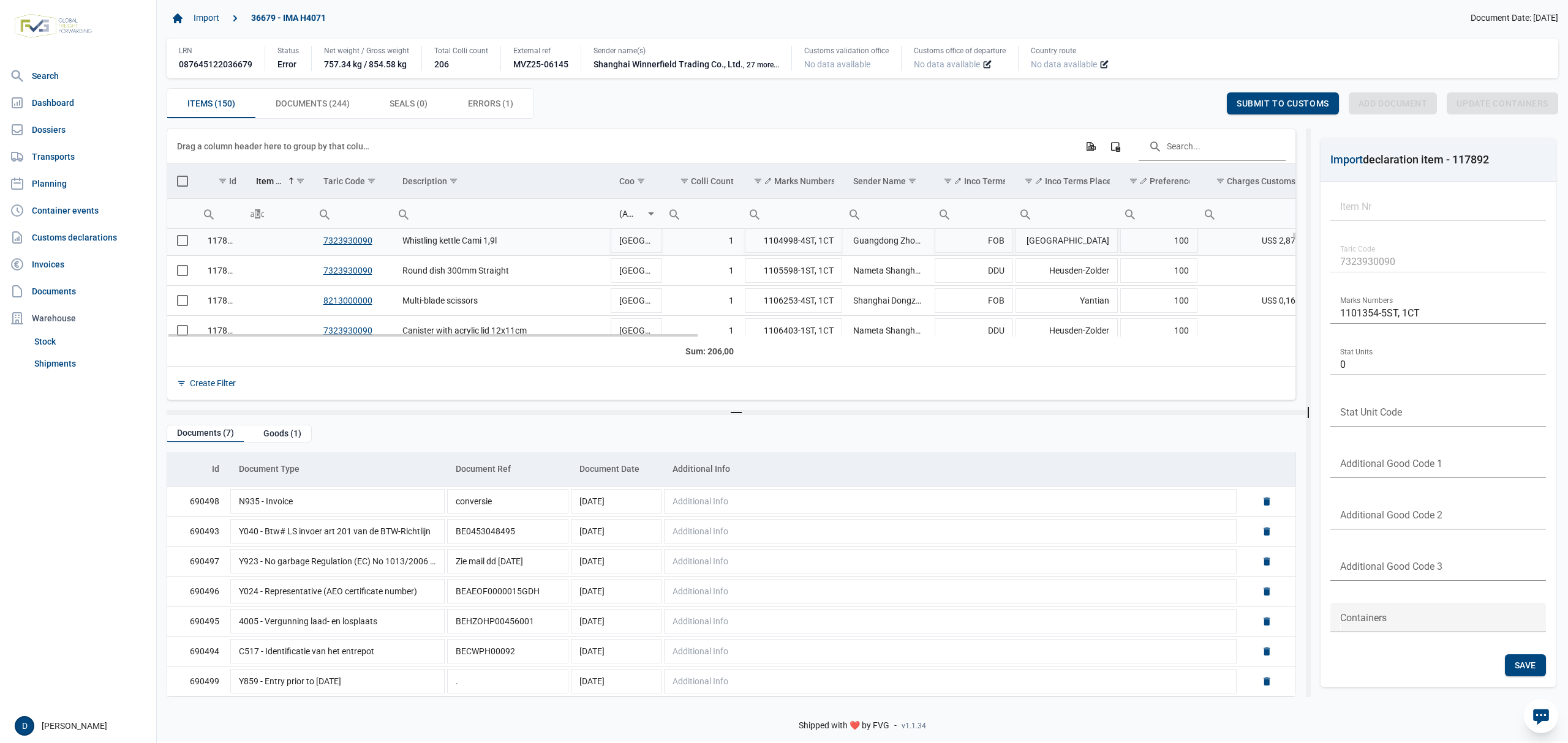
click at [179, 246] on span "Select row" at bounding box center [182, 241] width 11 height 11
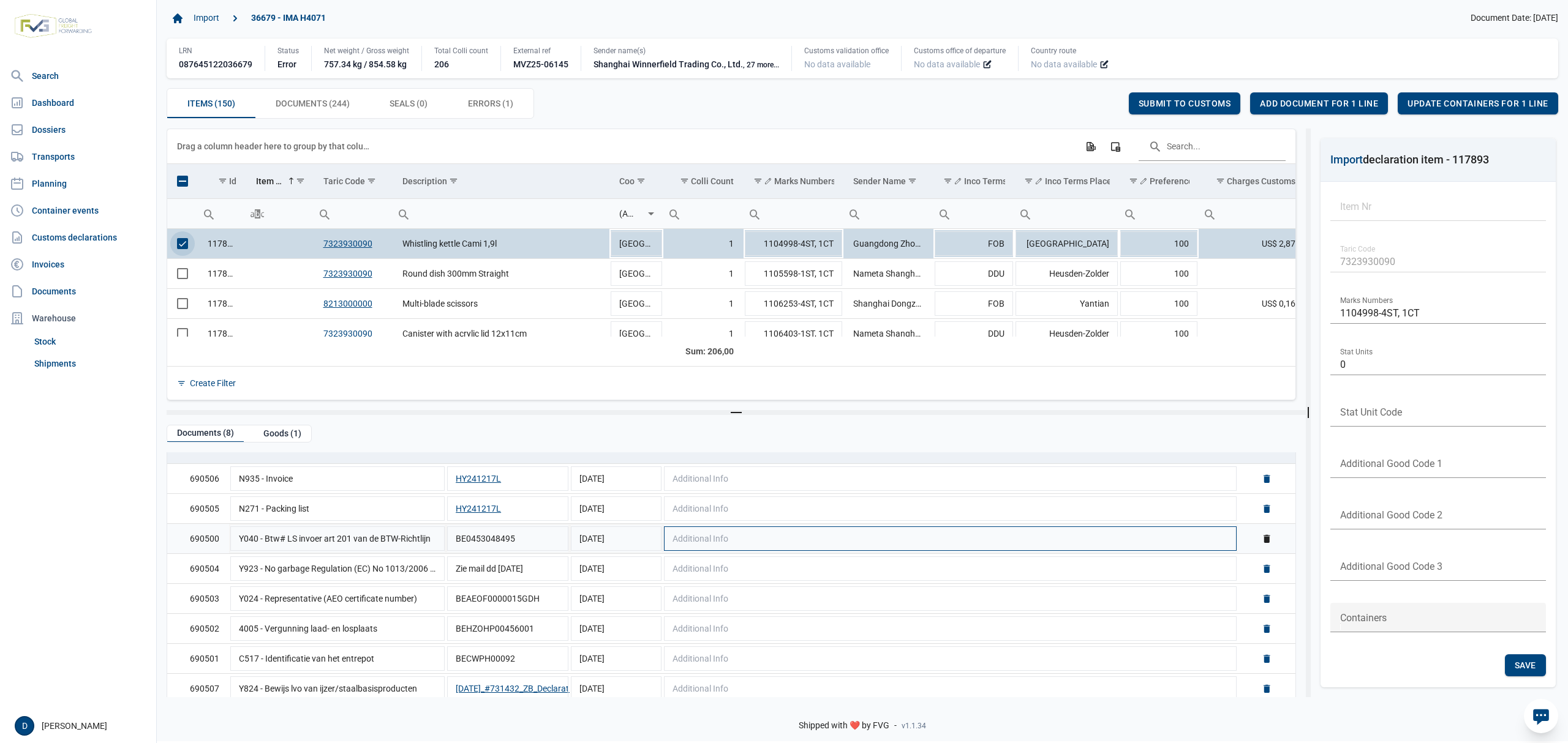
scroll to position [69, 0]
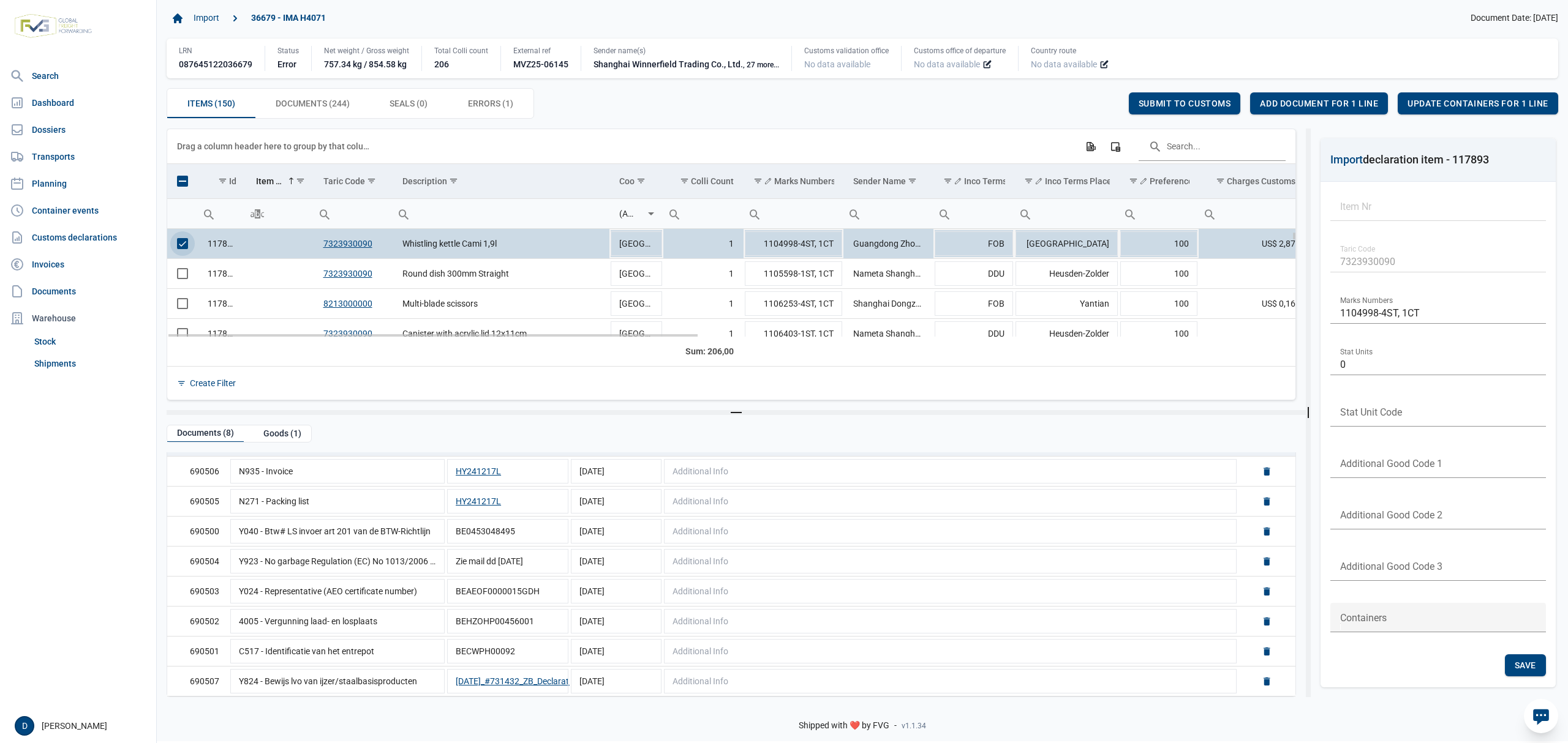
click at [177, 244] on span "Select row" at bounding box center [182, 244] width 11 height 11
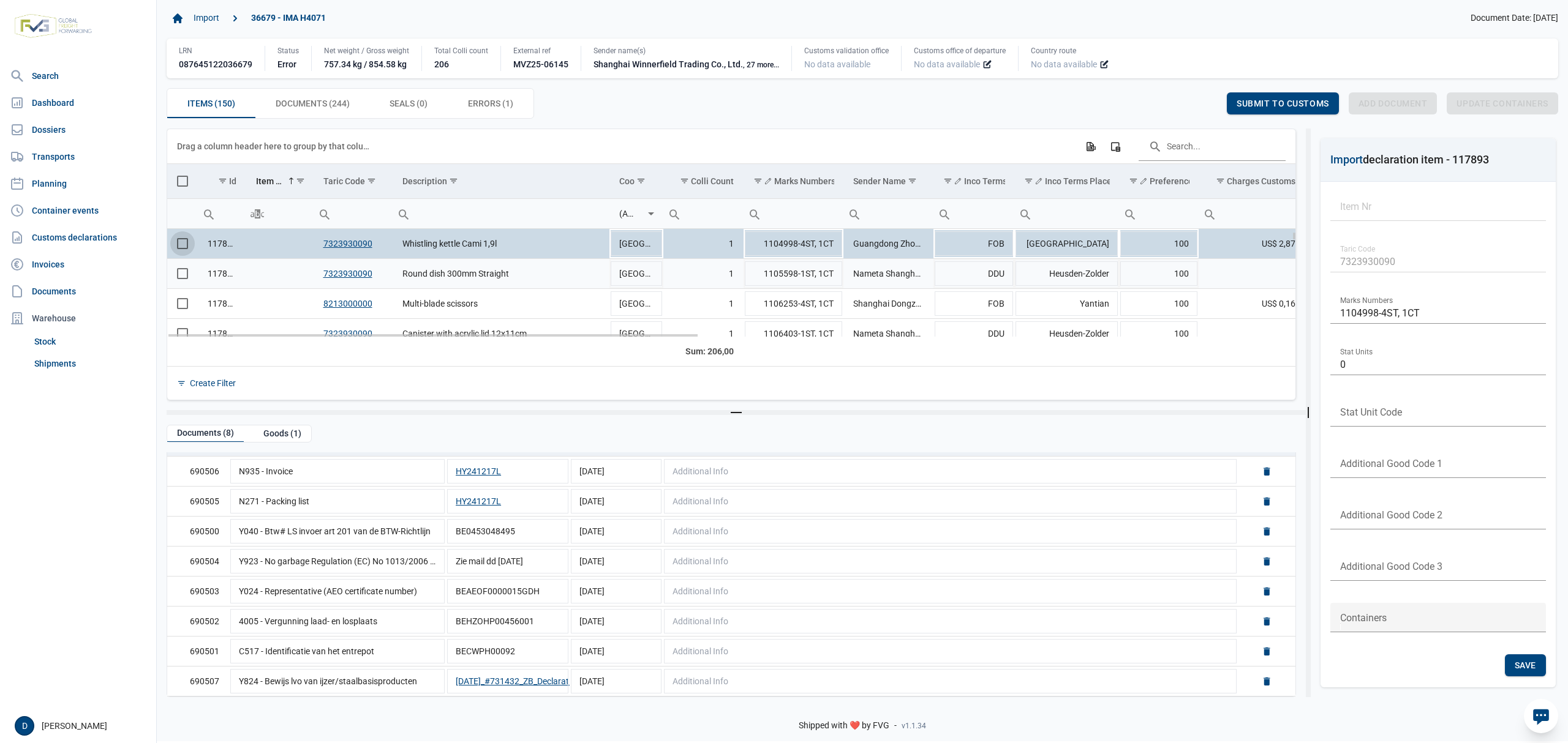
click at [184, 275] on span "Select row" at bounding box center [182, 274] width 11 height 11
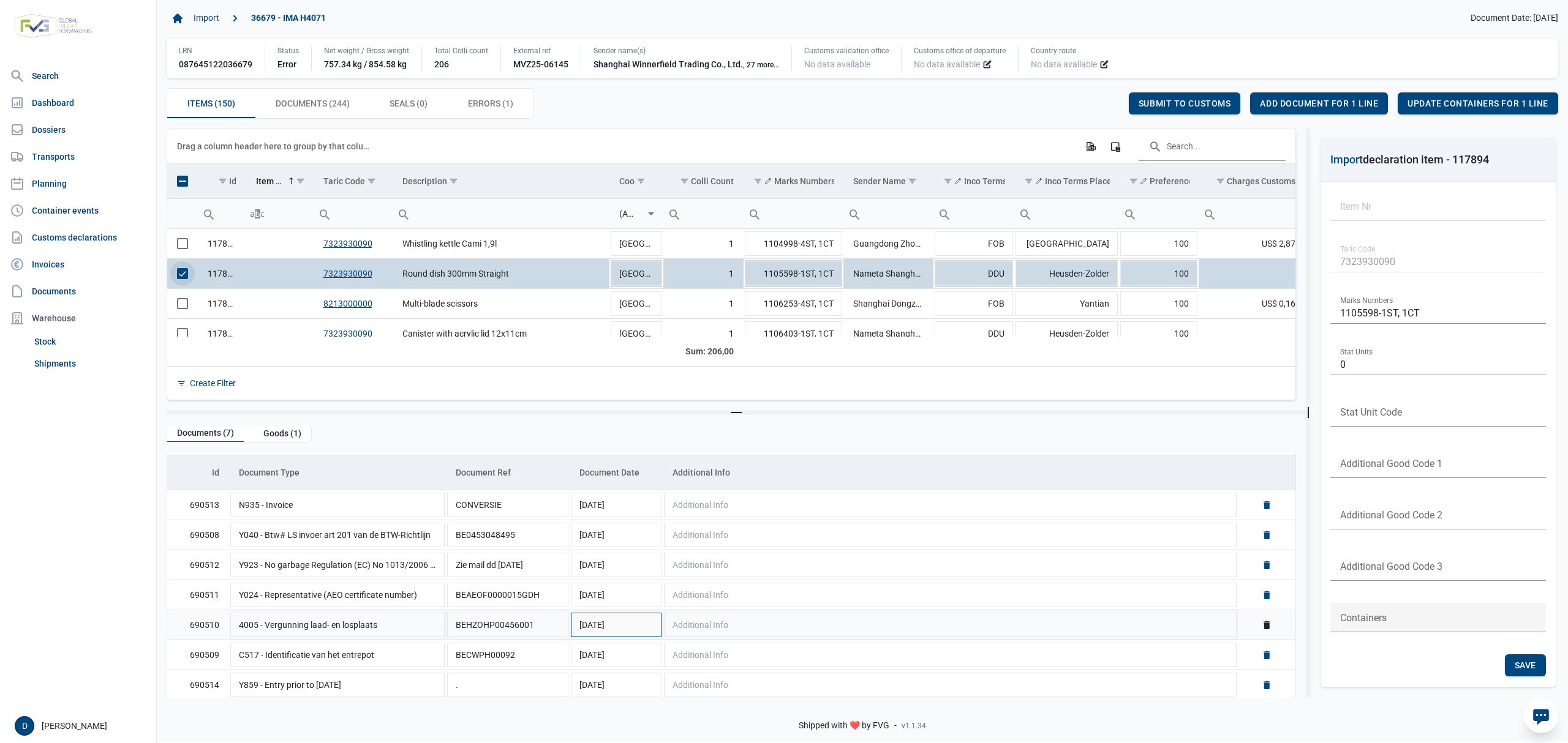
scroll to position [39, 0]
click at [180, 278] on span "Select row" at bounding box center [182, 274] width 11 height 11
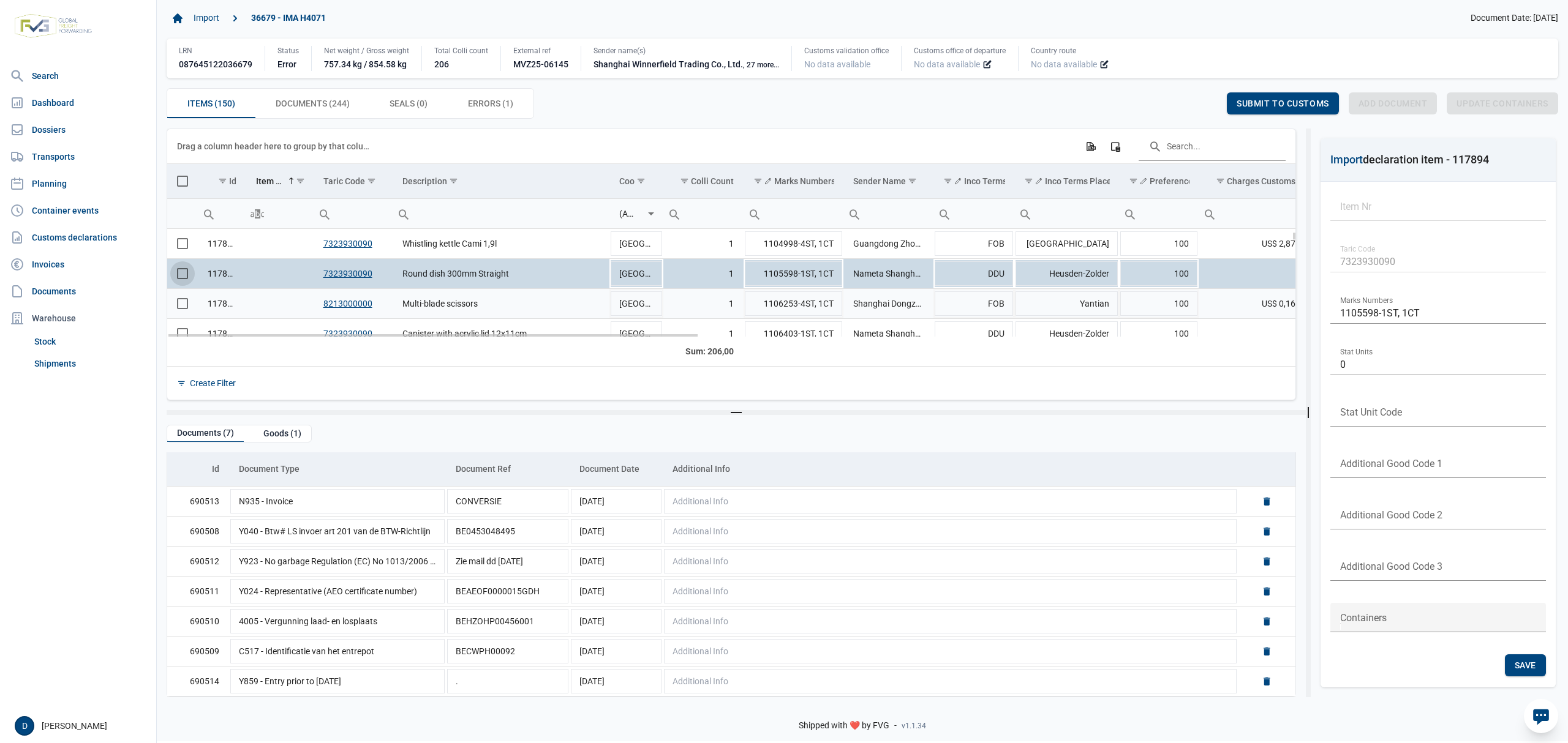
click at [180, 306] on span "Select row" at bounding box center [182, 303] width 11 height 11
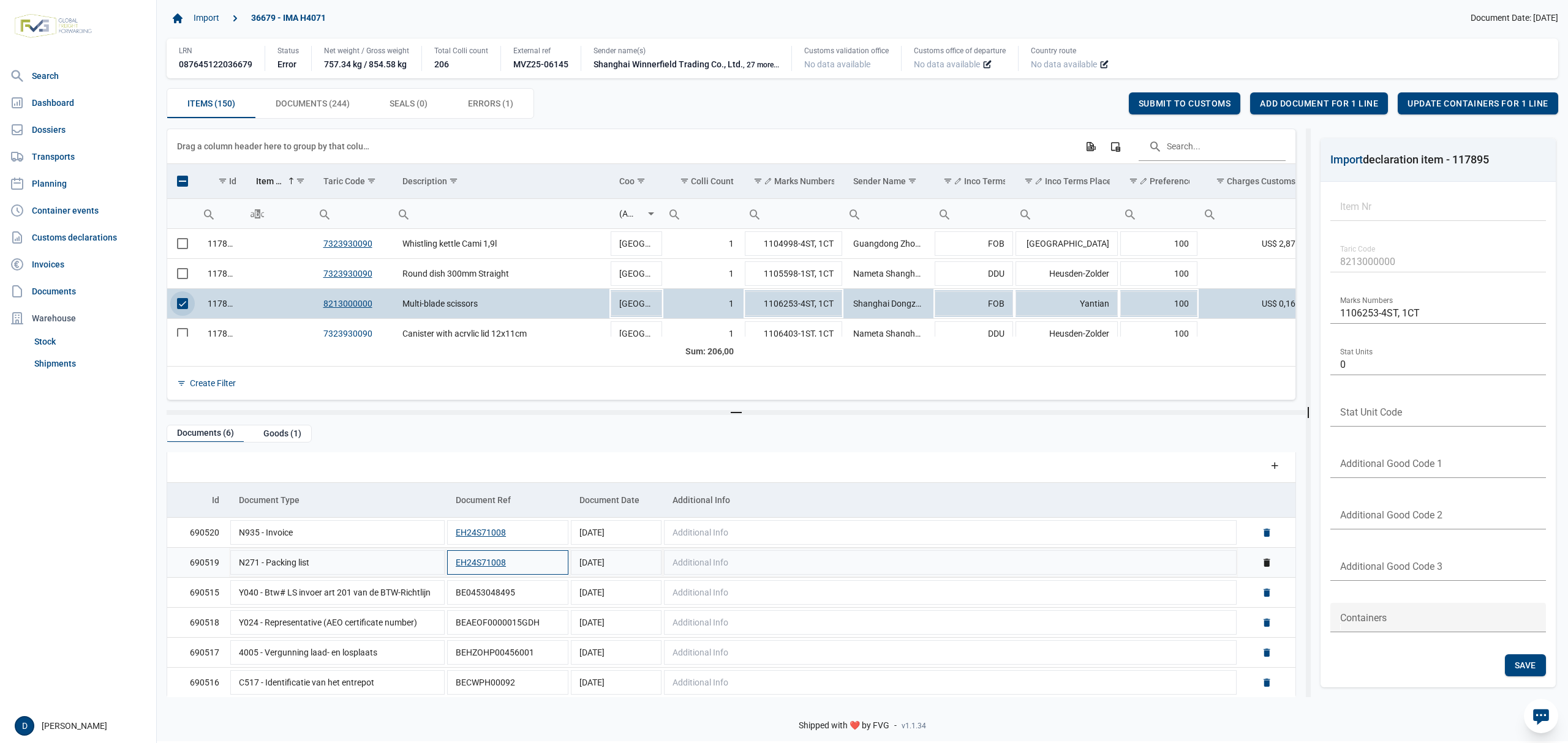
scroll to position [9, 0]
click at [188, 304] on span "Select row" at bounding box center [182, 303] width 11 height 11
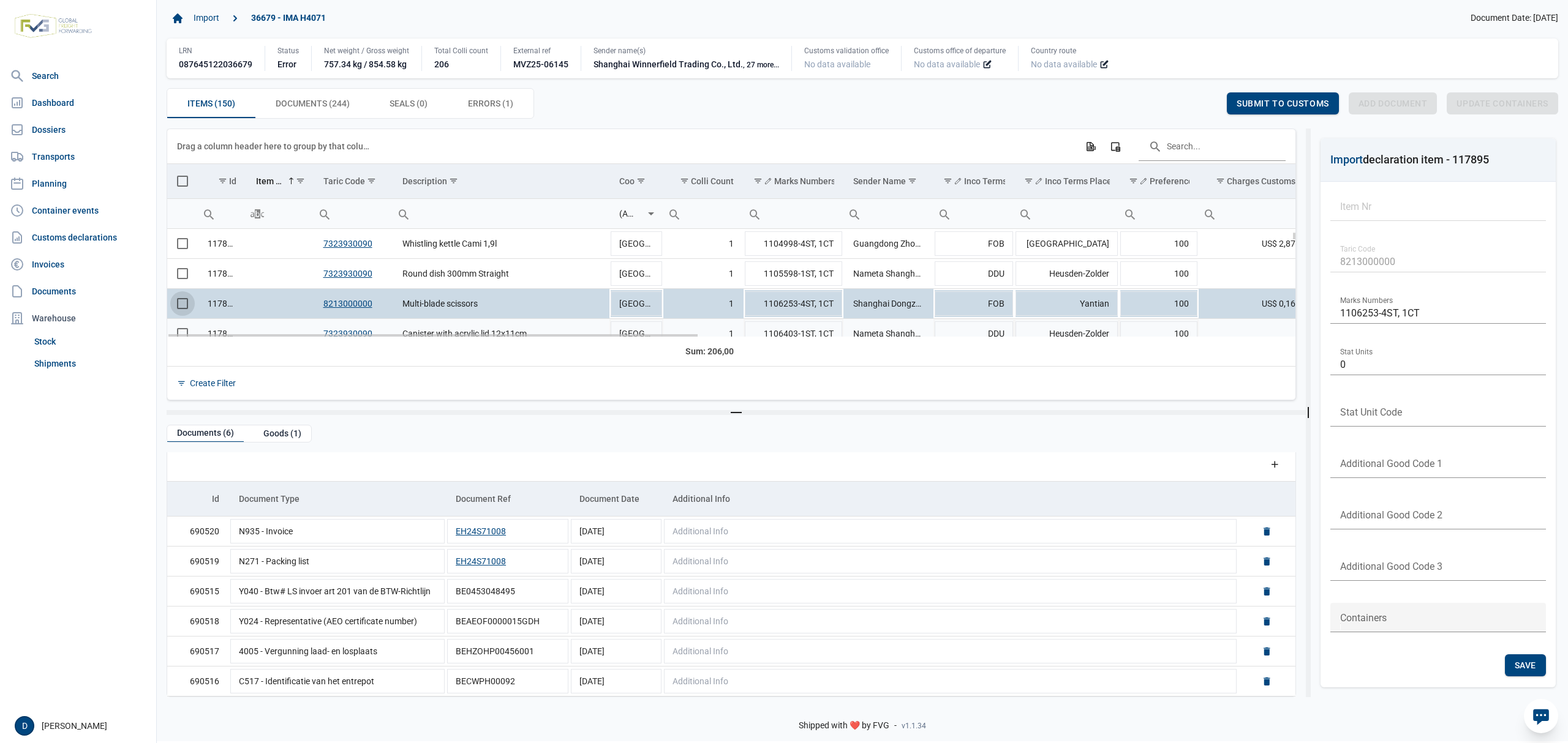
click at [182, 333] on div "117891 7323930090 Lunch Box China 1 1100196-2ST, 1CT China Packaging Union Guan…" at bounding box center [731, 283] width 1128 height 108
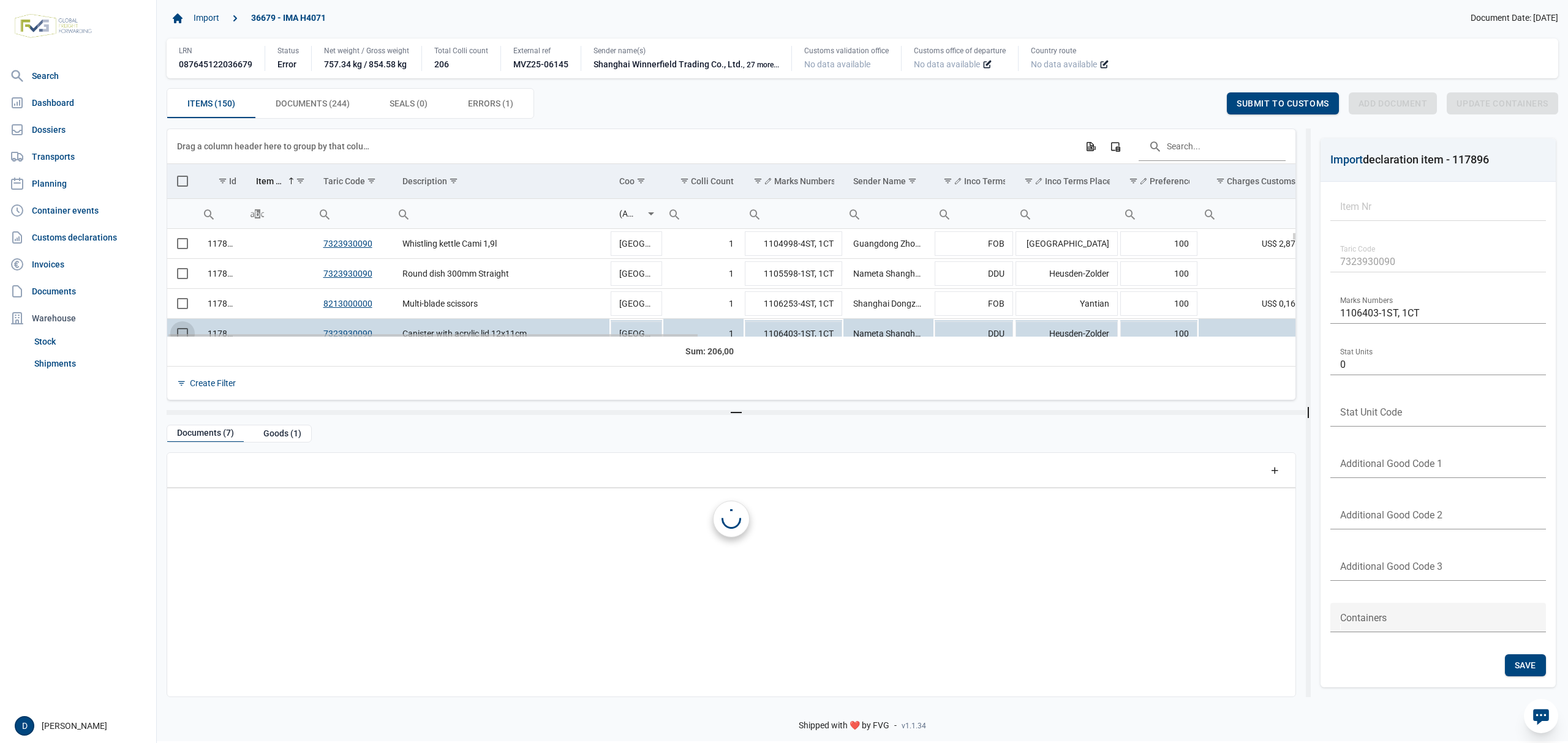
scroll to position [0, 0]
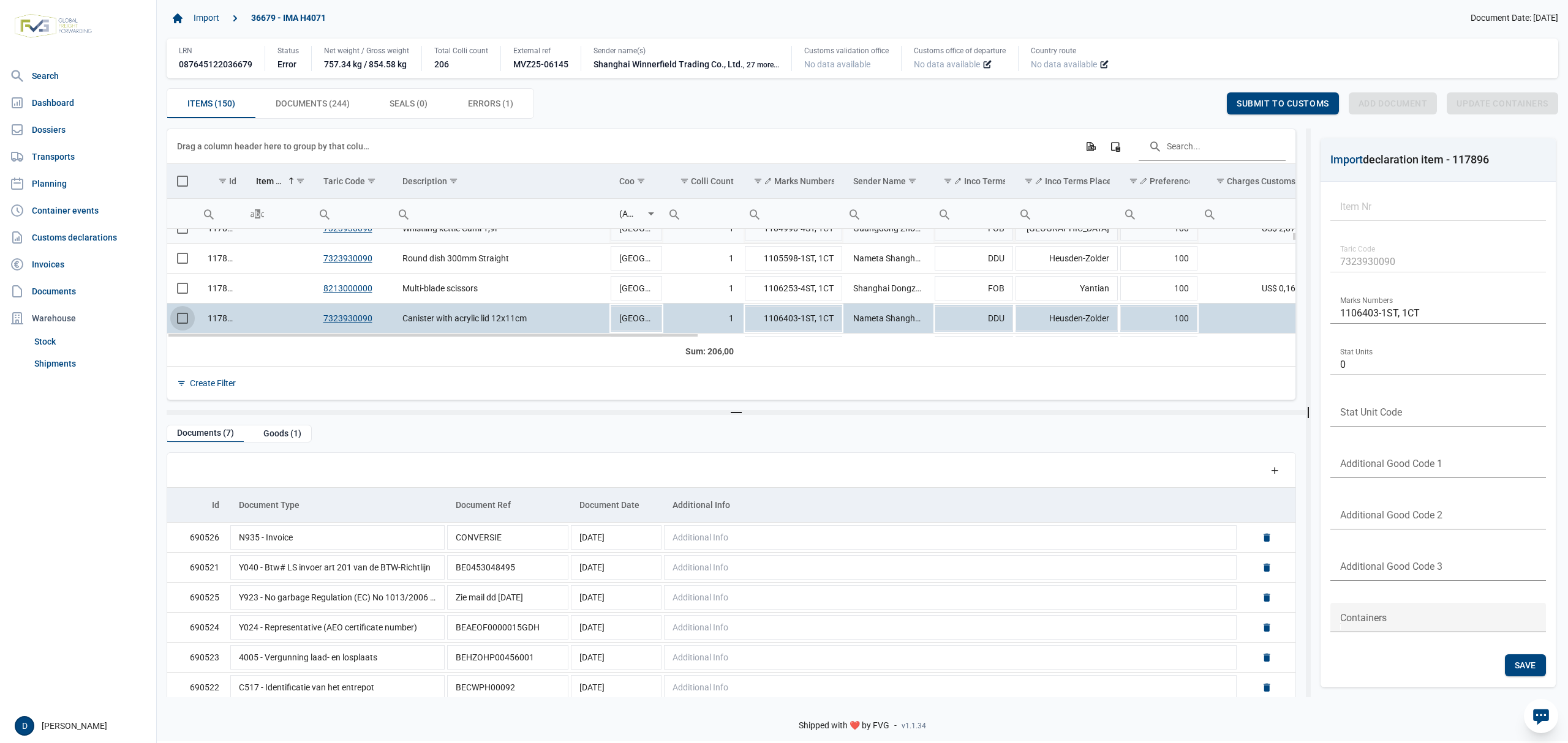
click at [184, 233] on td "Data grid with 150 rows and 23 columns" at bounding box center [182, 228] width 30 height 30
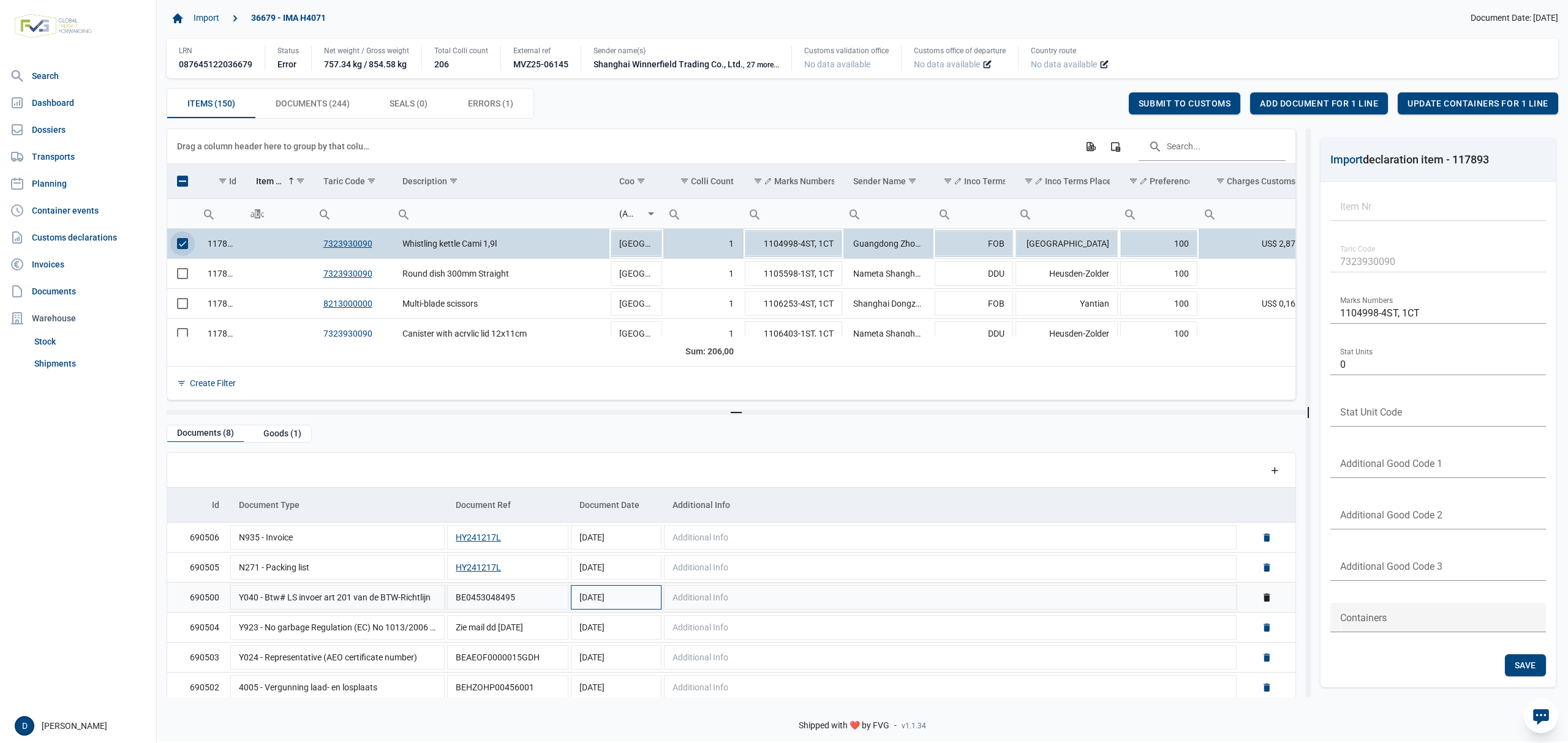
scroll to position [69, 0]
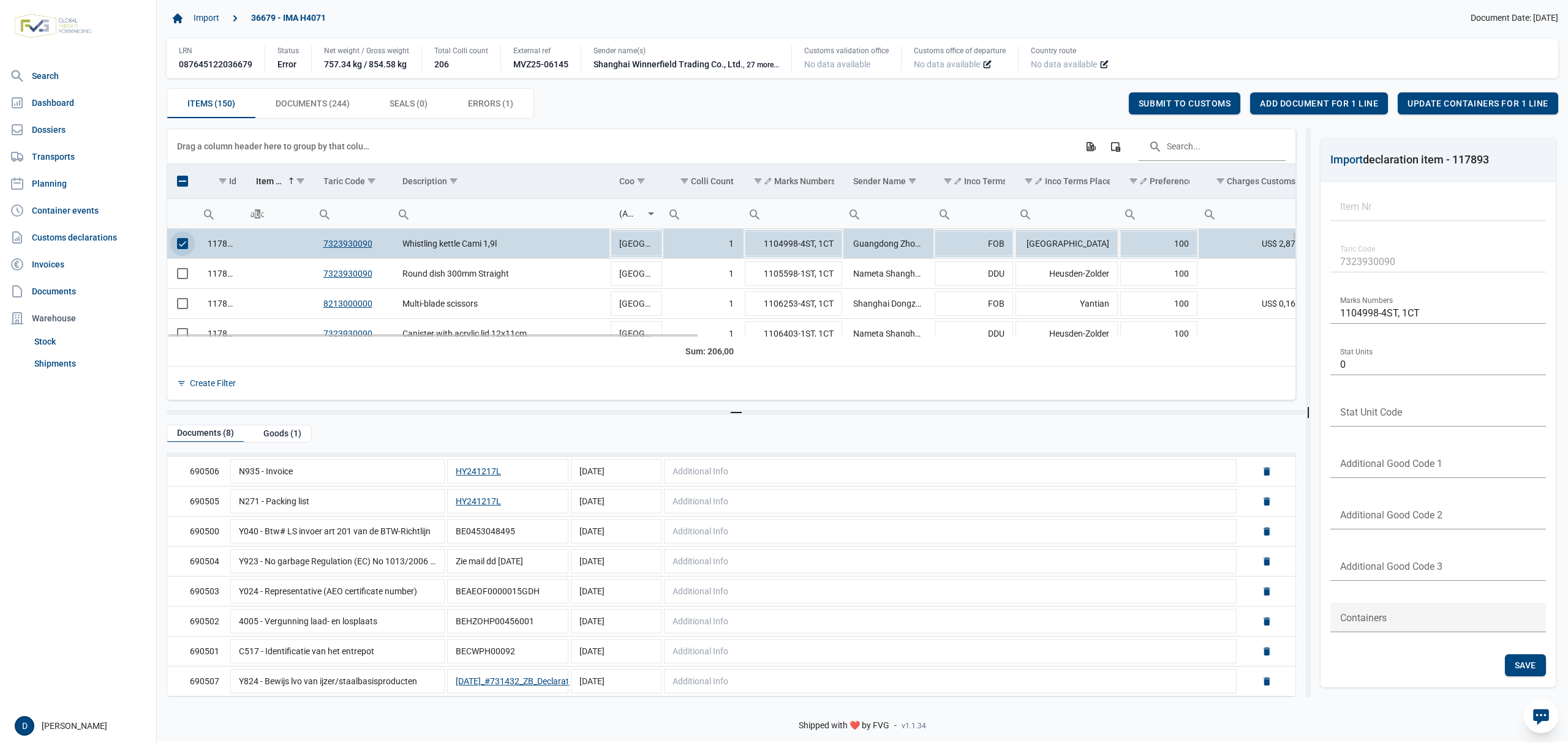
click at [178, 246] on span "Select row" at bounding box center [182, 244] width 11 height 11
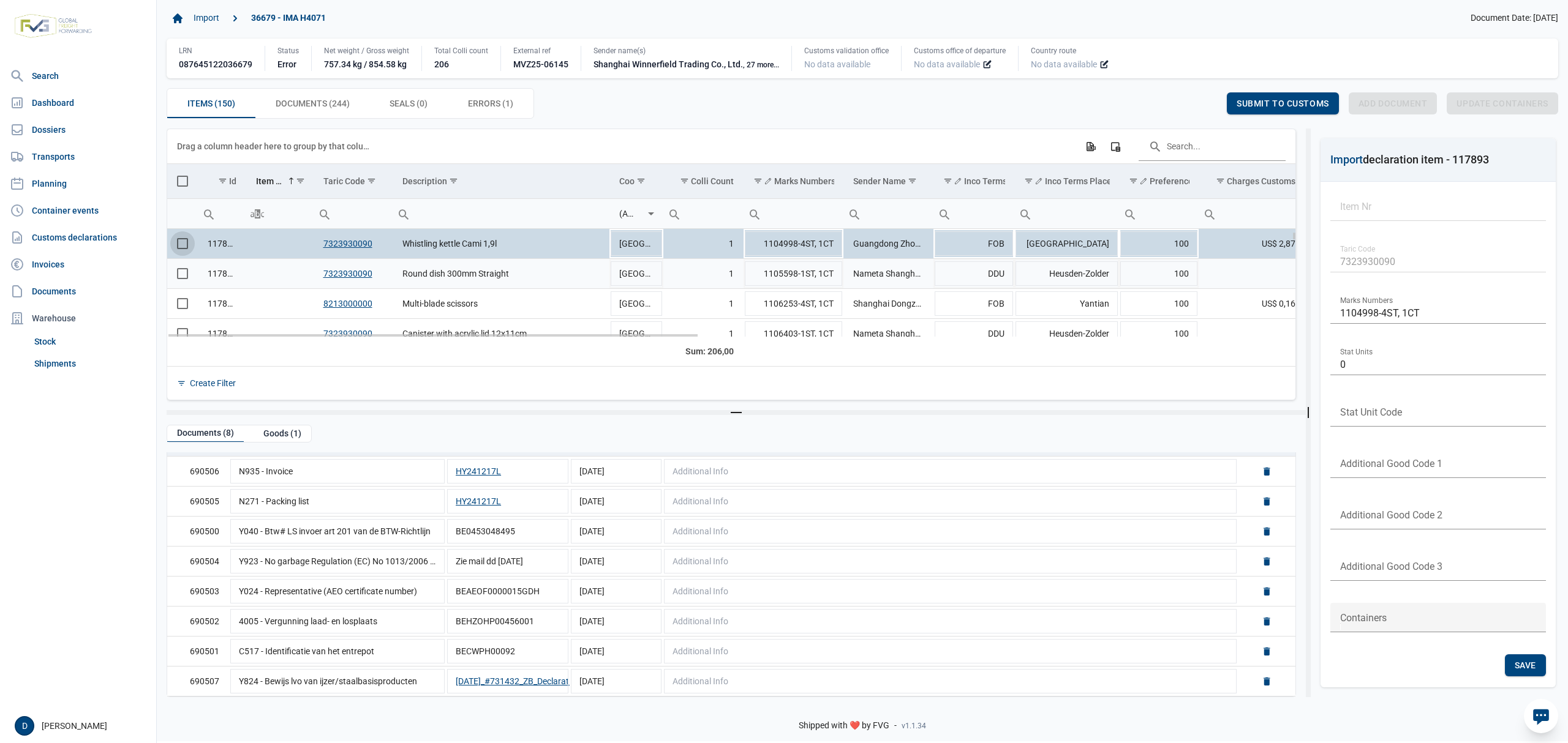
click at [182, 279] on span "Select row" at bounding box center [182, 274] width 11 height 11
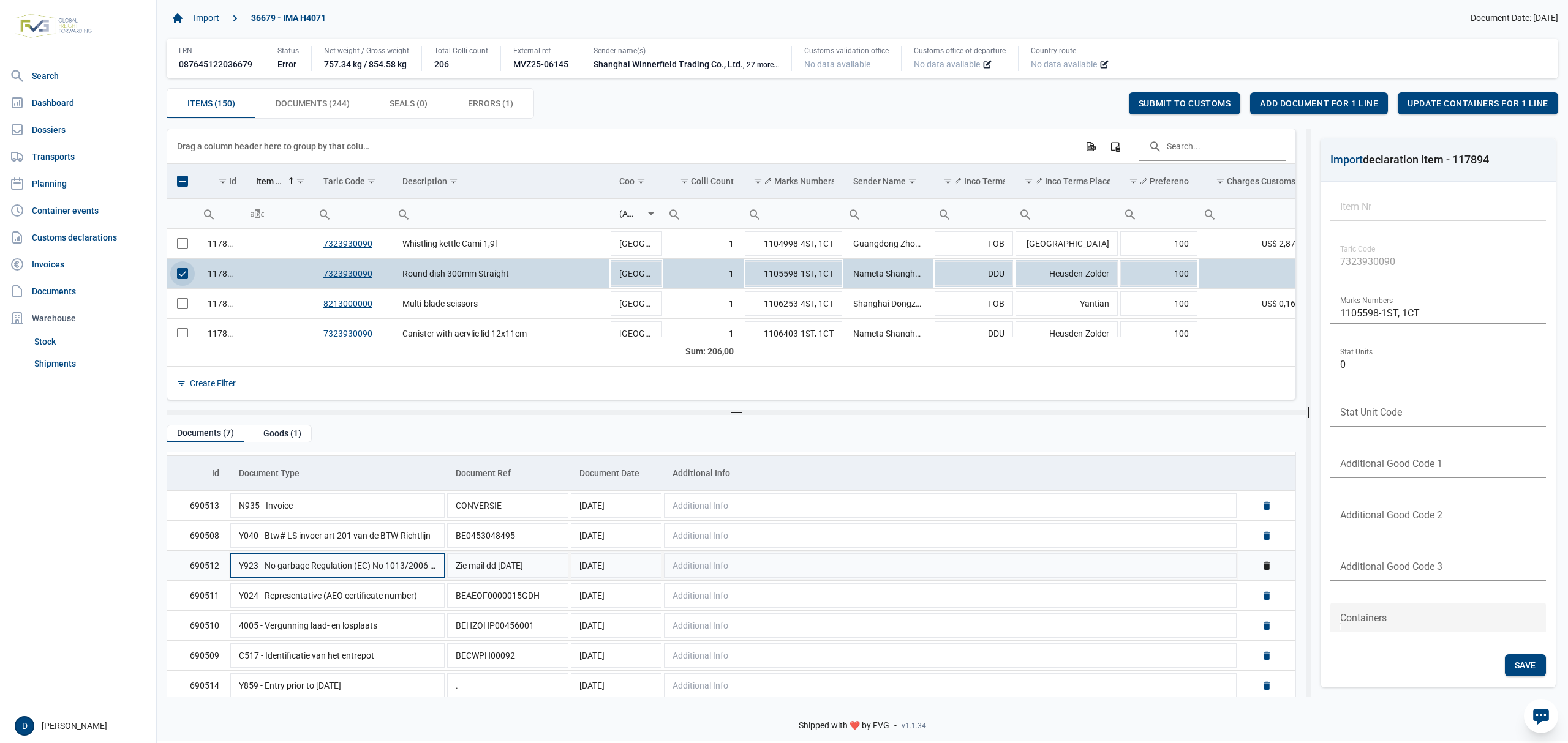
scroll to position [39, 0]
click at [181, 279] on span "Select row" at bounding box center [182, 274] width 11 height 11
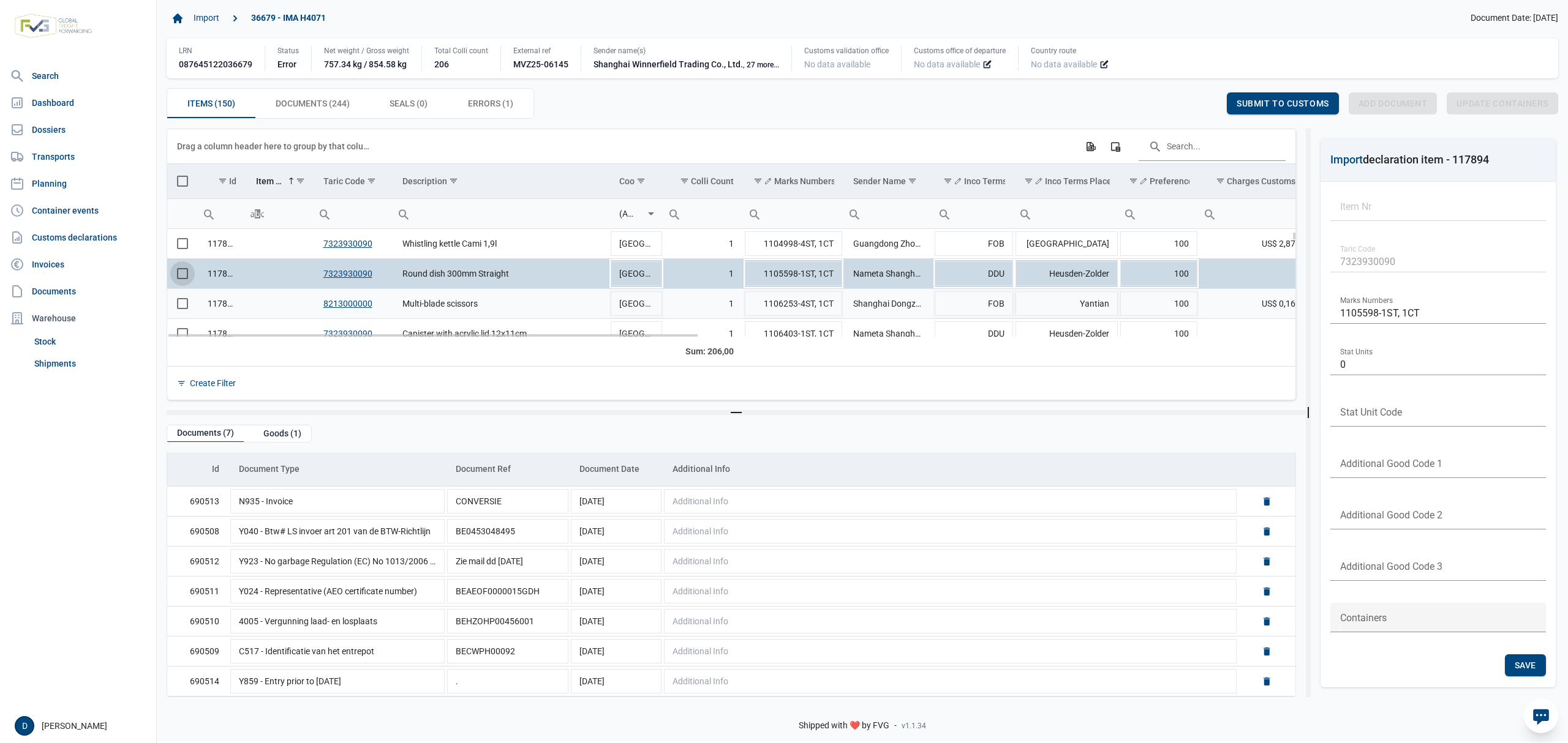
click at [179, 310] on span "Select row" at bounding box center [182, 303] width 11 height 11
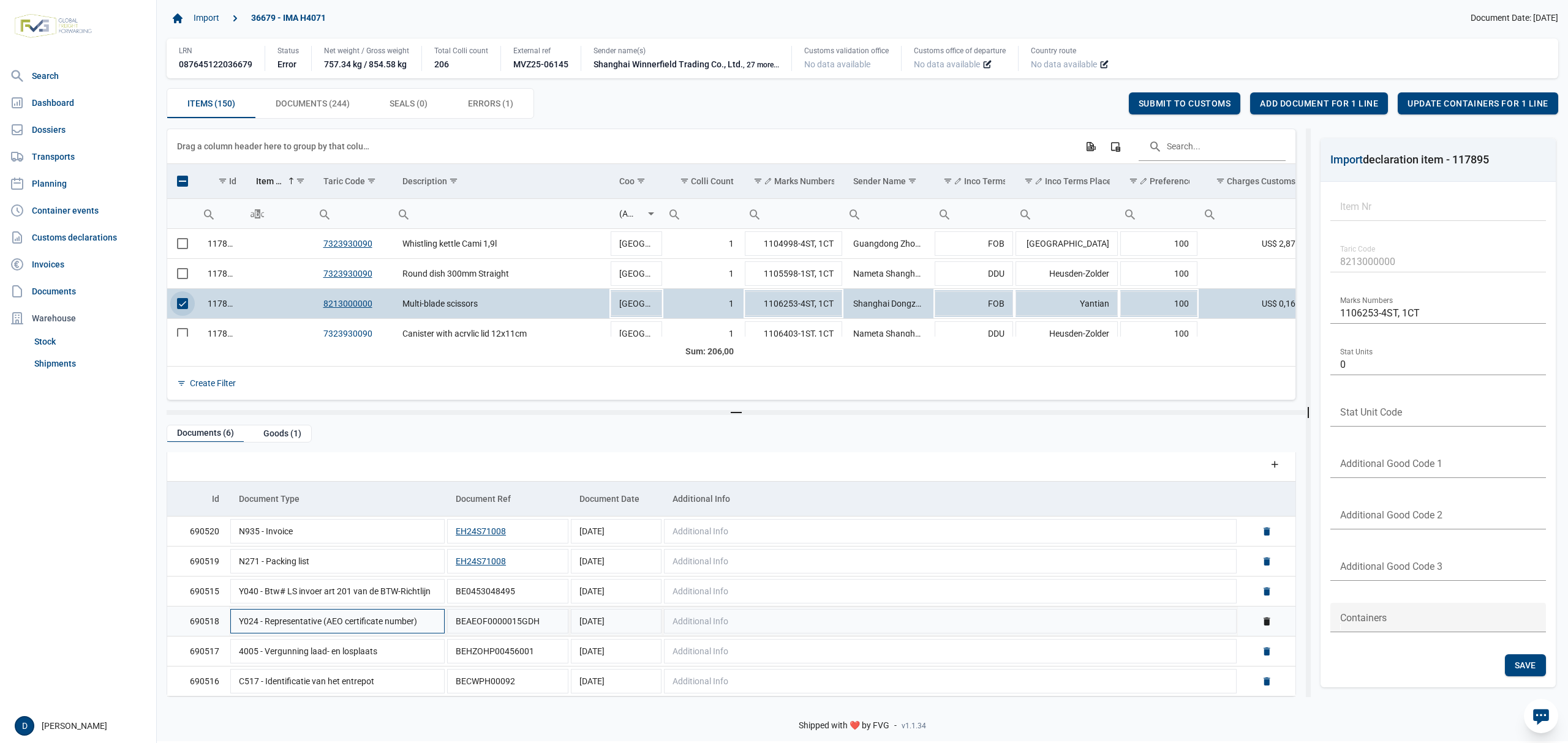
scroll to position [9, 0]
click at [188, 306] on span "Select row" at bounding box center [182, 303] width 11 height 11
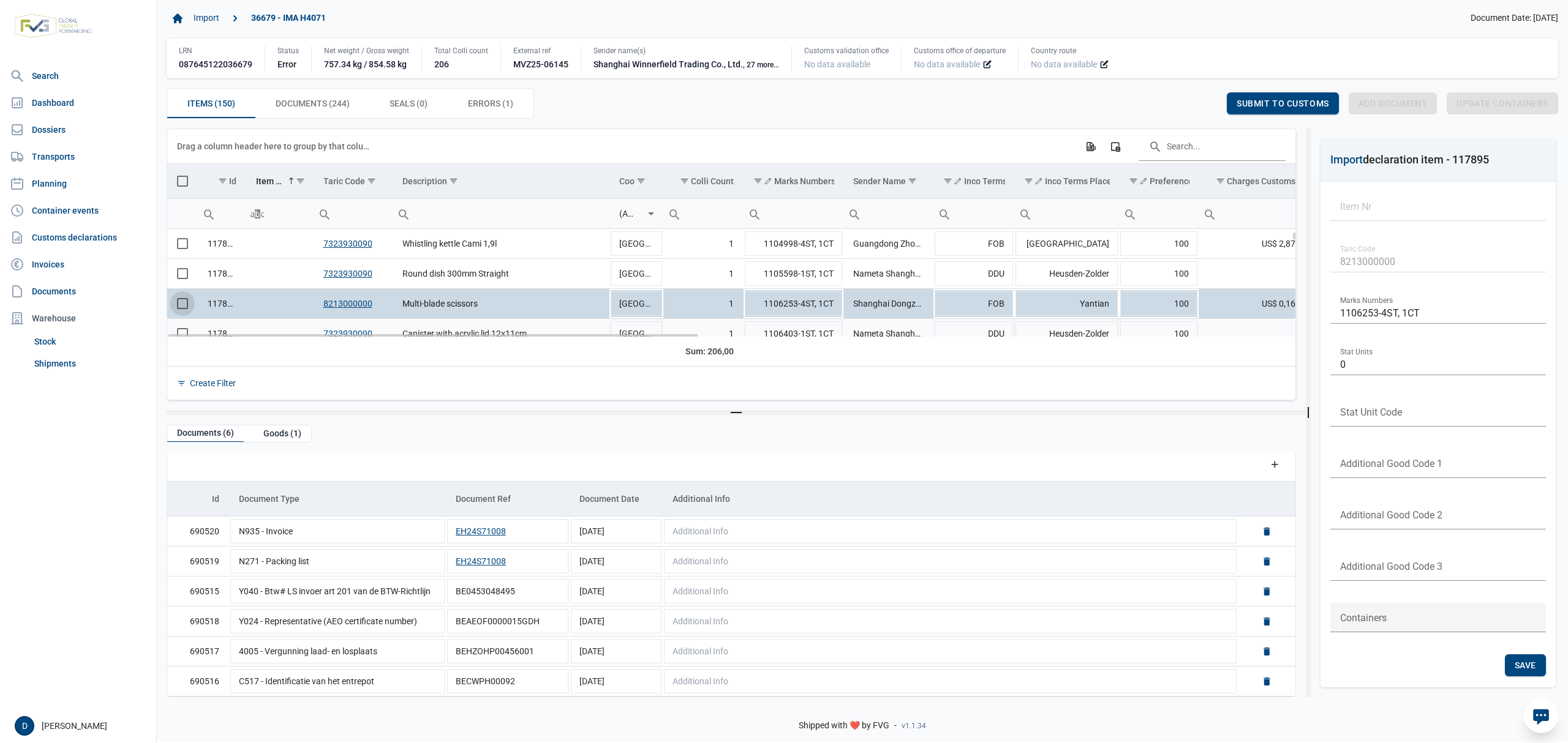
click at [224, 331] on td "117896" at bounding box center [222, 334] width 48 height 30
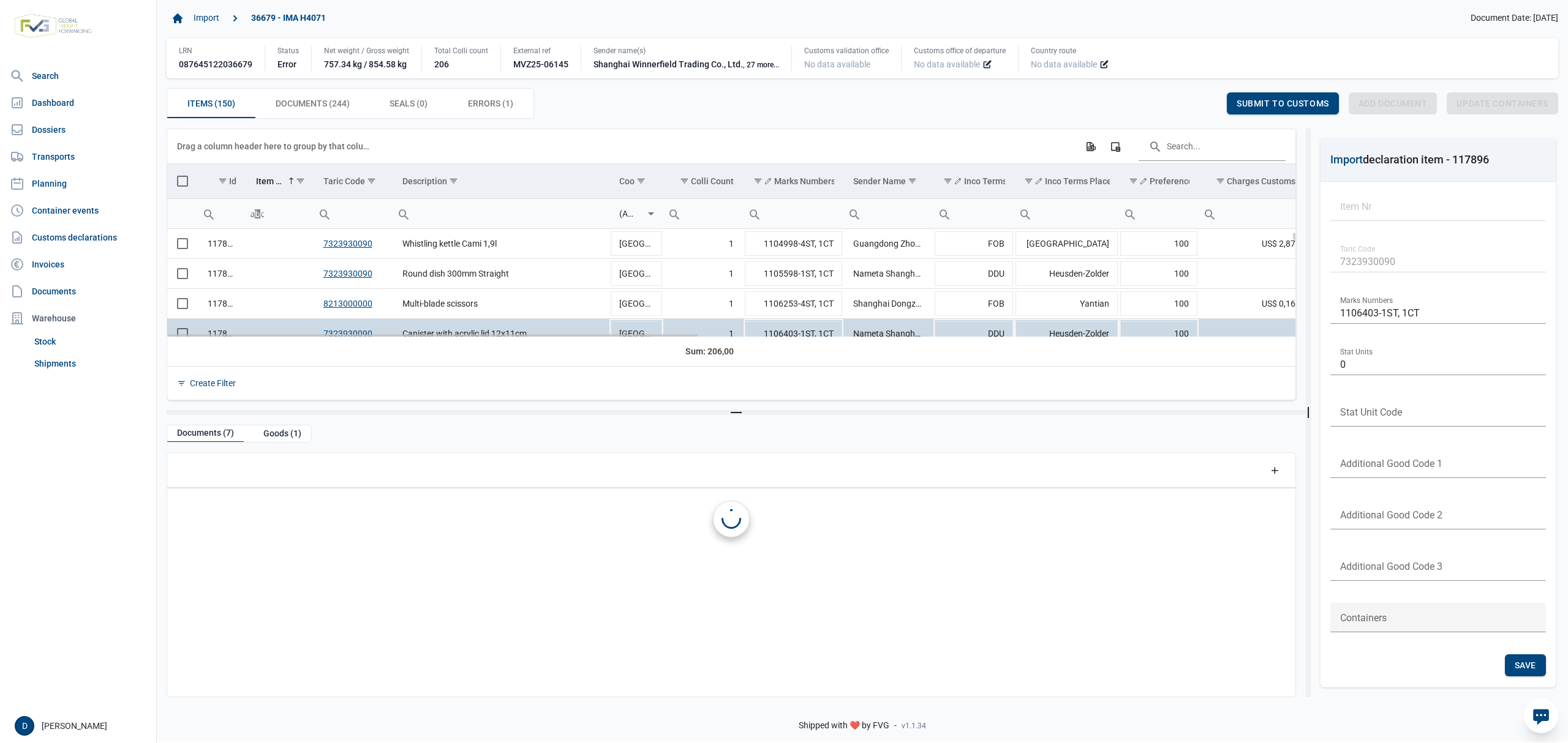
scroll to position [0, 0]
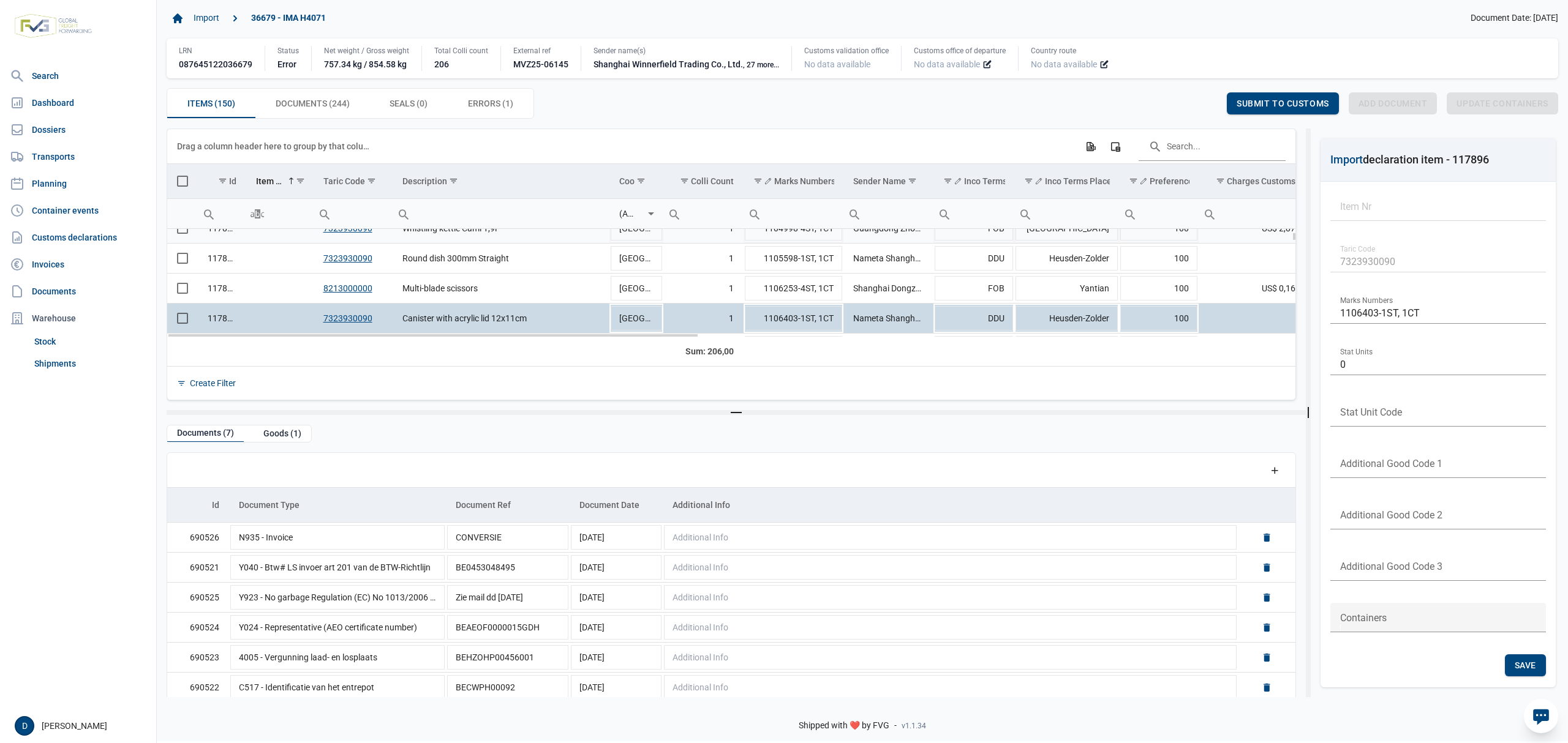
click at [180, 234] on td "Data grid with 150 rows and 23 columns" at bounding box center [182, 228] width 30 height 30
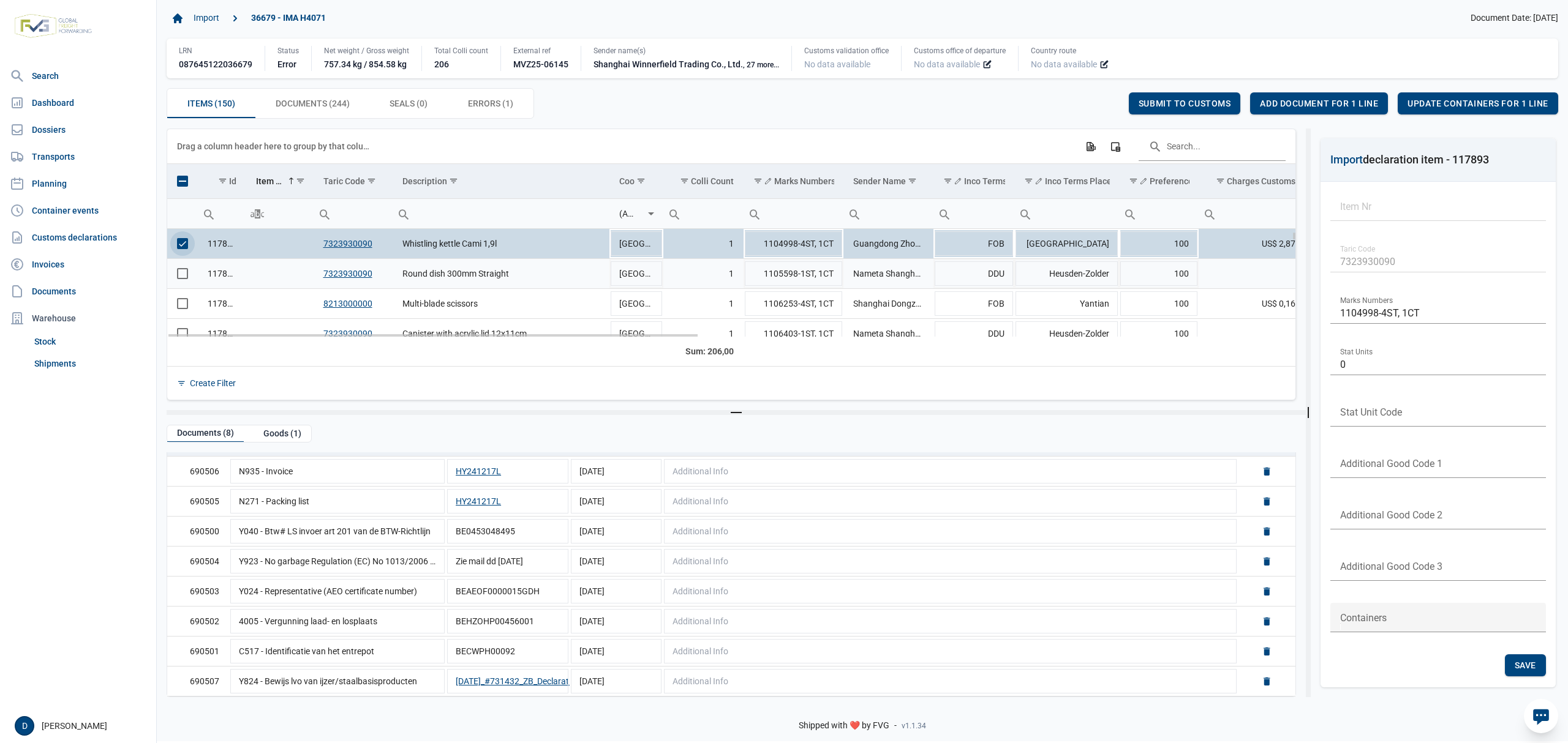
click at [182, 275] on span "Select row" at bounding box center [182, 274] width 11 height 11
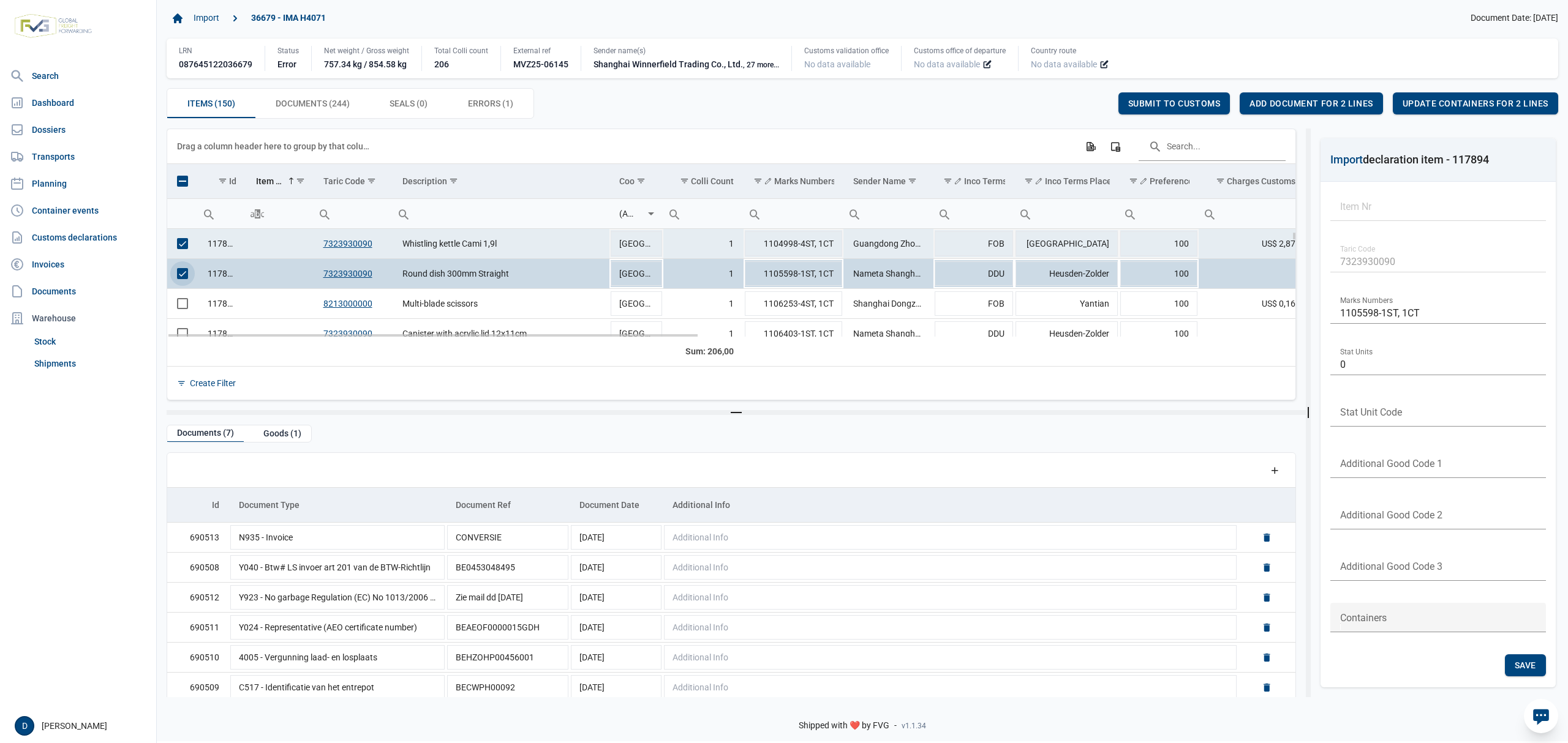
click at [184, 245] on span "Select row" at bounding box center [182, 244] width 11 height 11
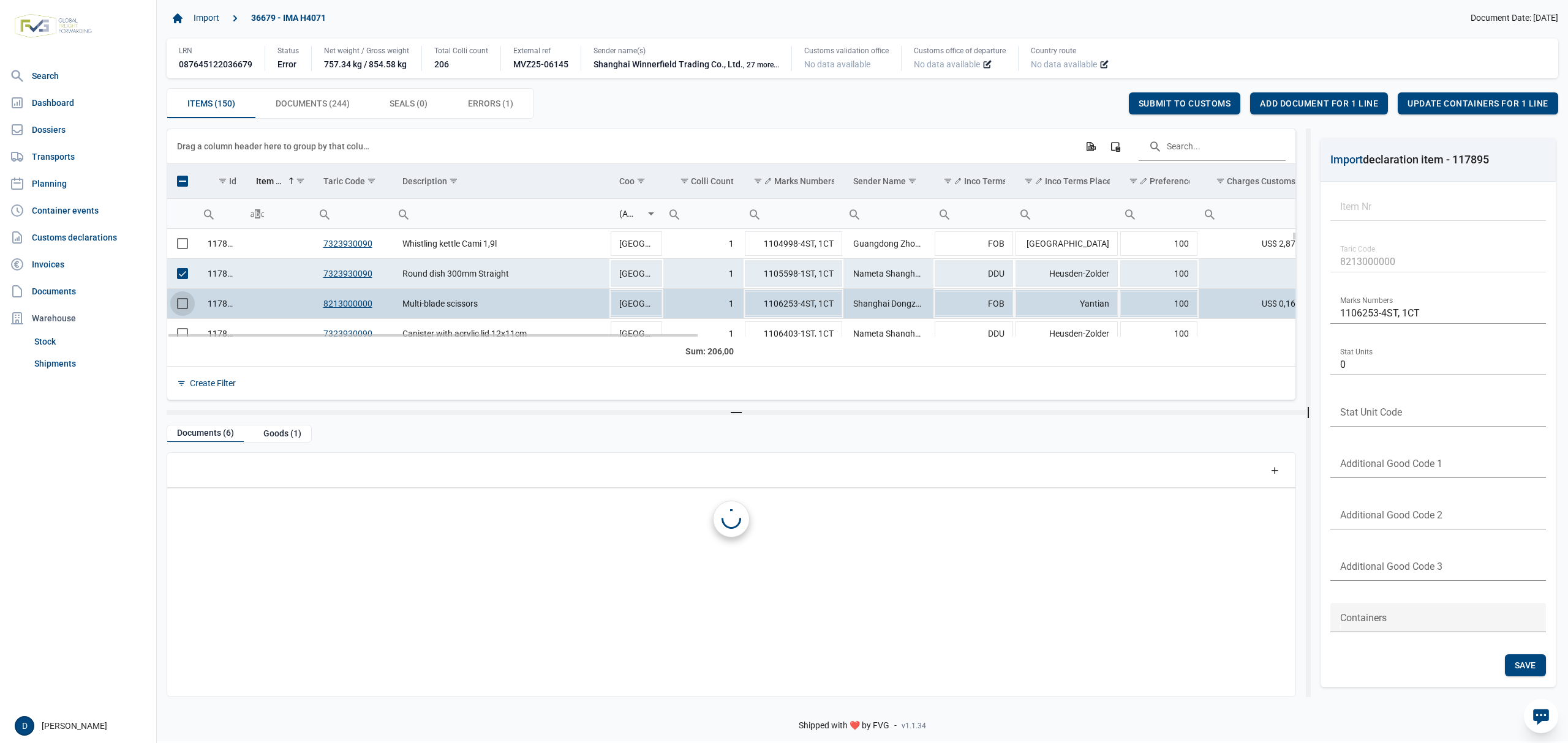
click at [182, 306] on span "Select row" at bounding box center [182, 303] width 11 height 11
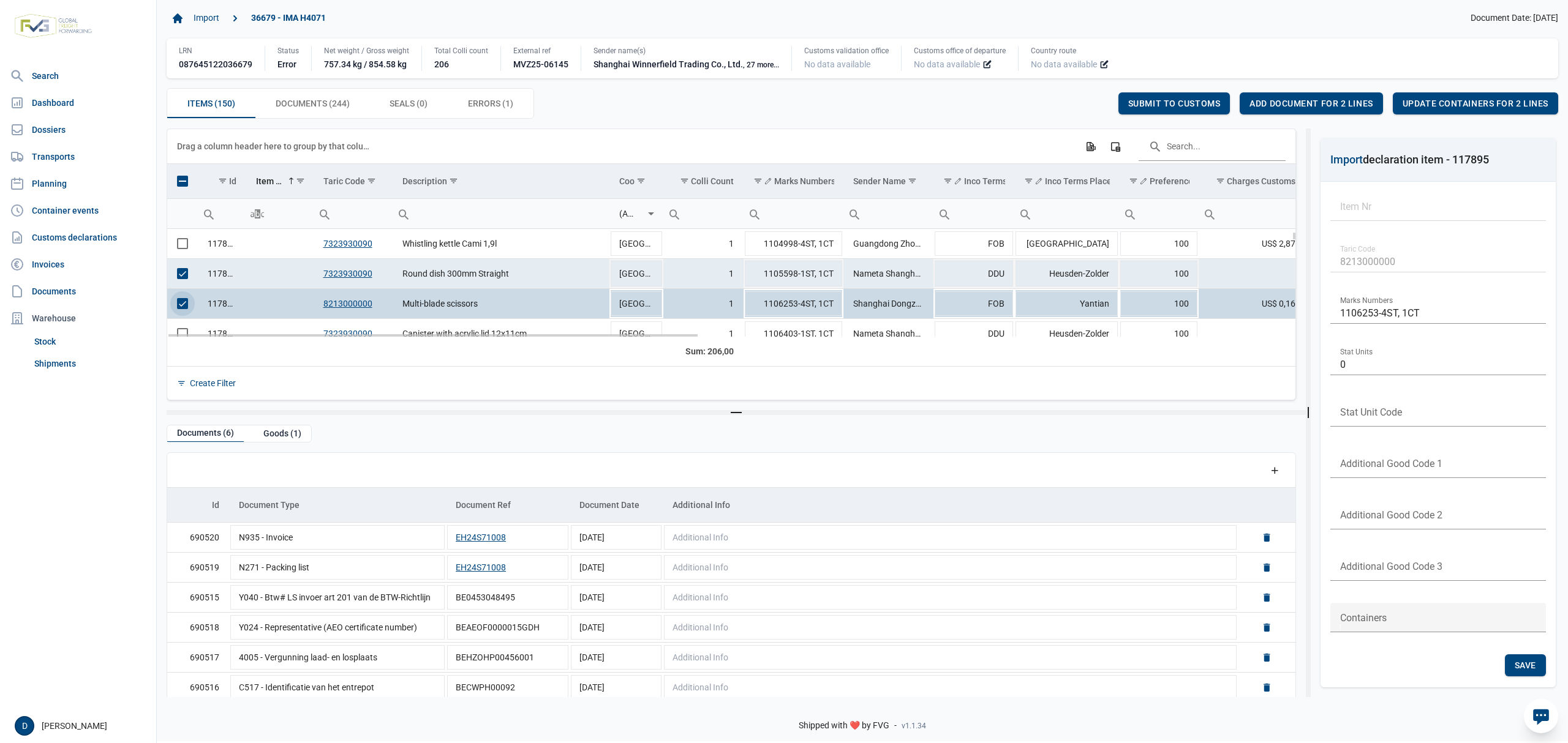
click at [180, 272] on span "Select row" at bounding box center [182, 274] width 11 height 11
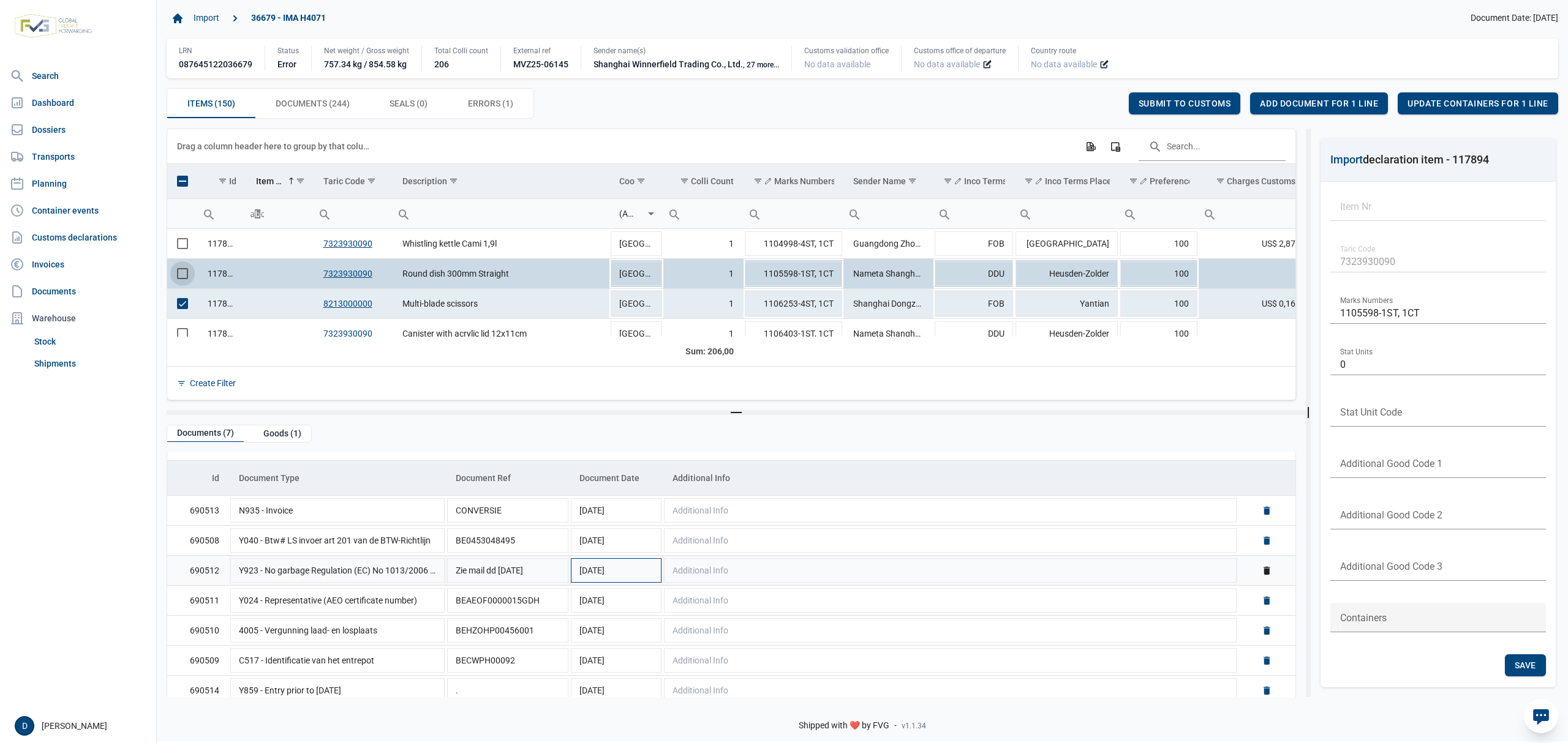
scroll to position [39, 0]
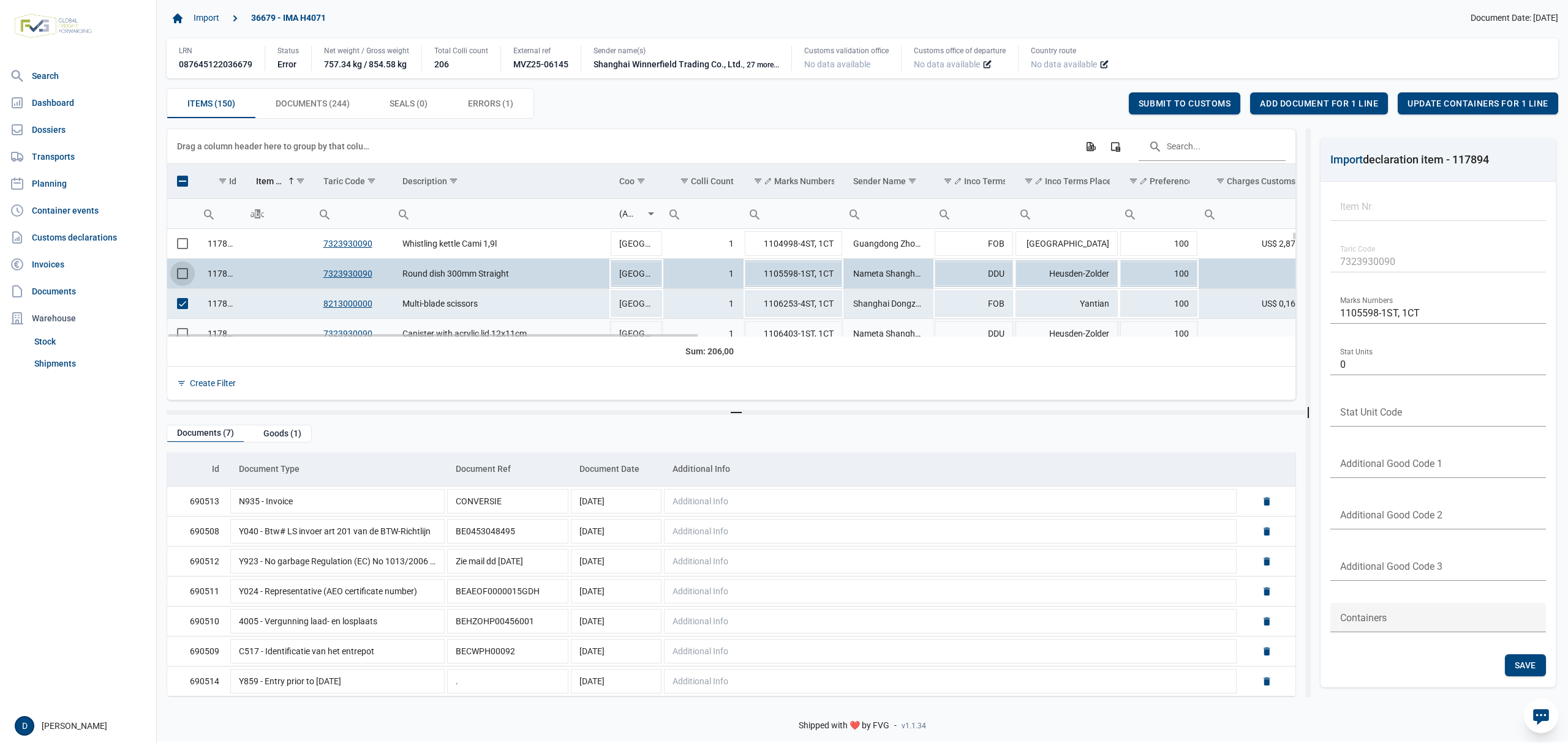
click at [182, 331] on td "Data grid with 150 rows and 23 columns" at bounding box center [182, 334] width 30 height 30
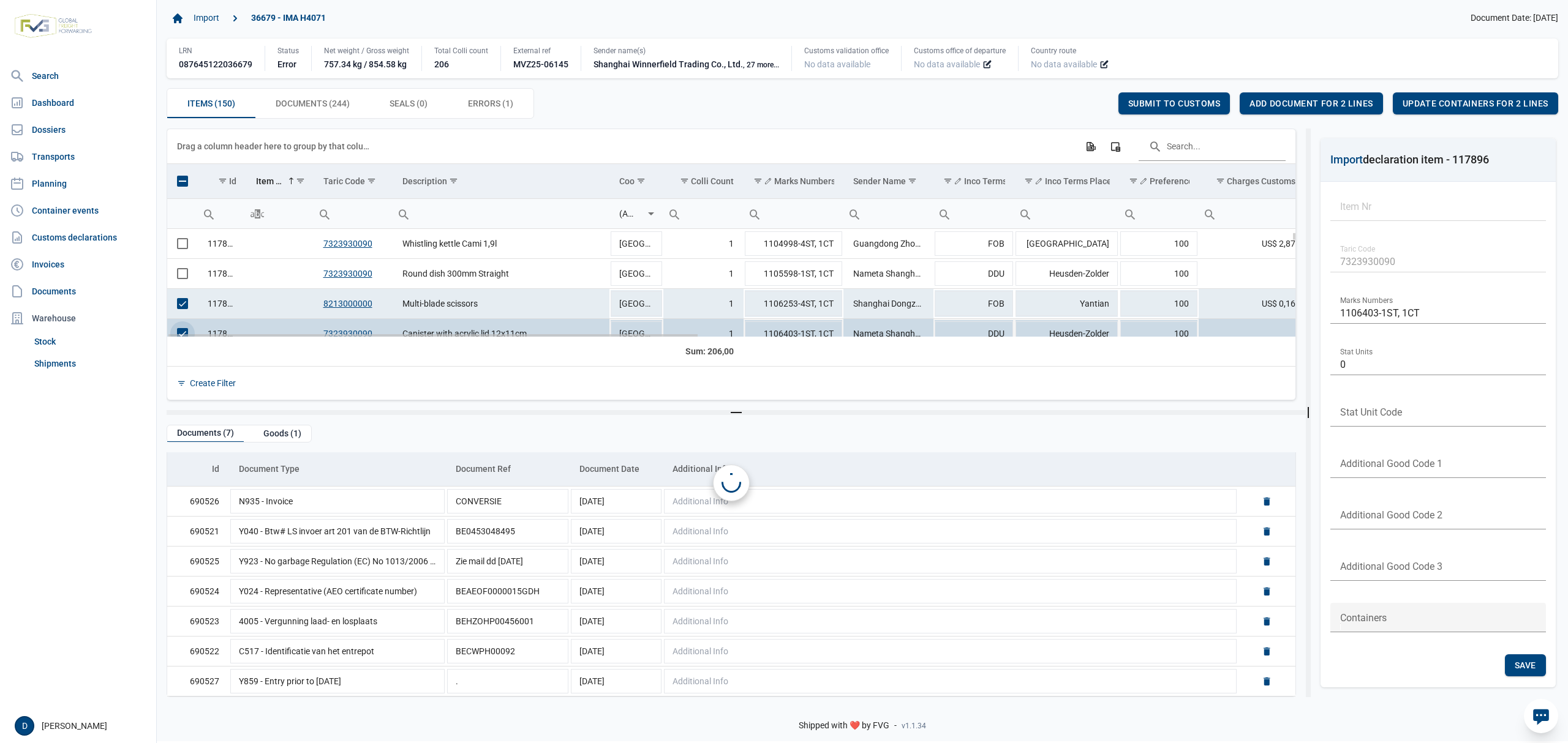
scroll to position [136, 0]
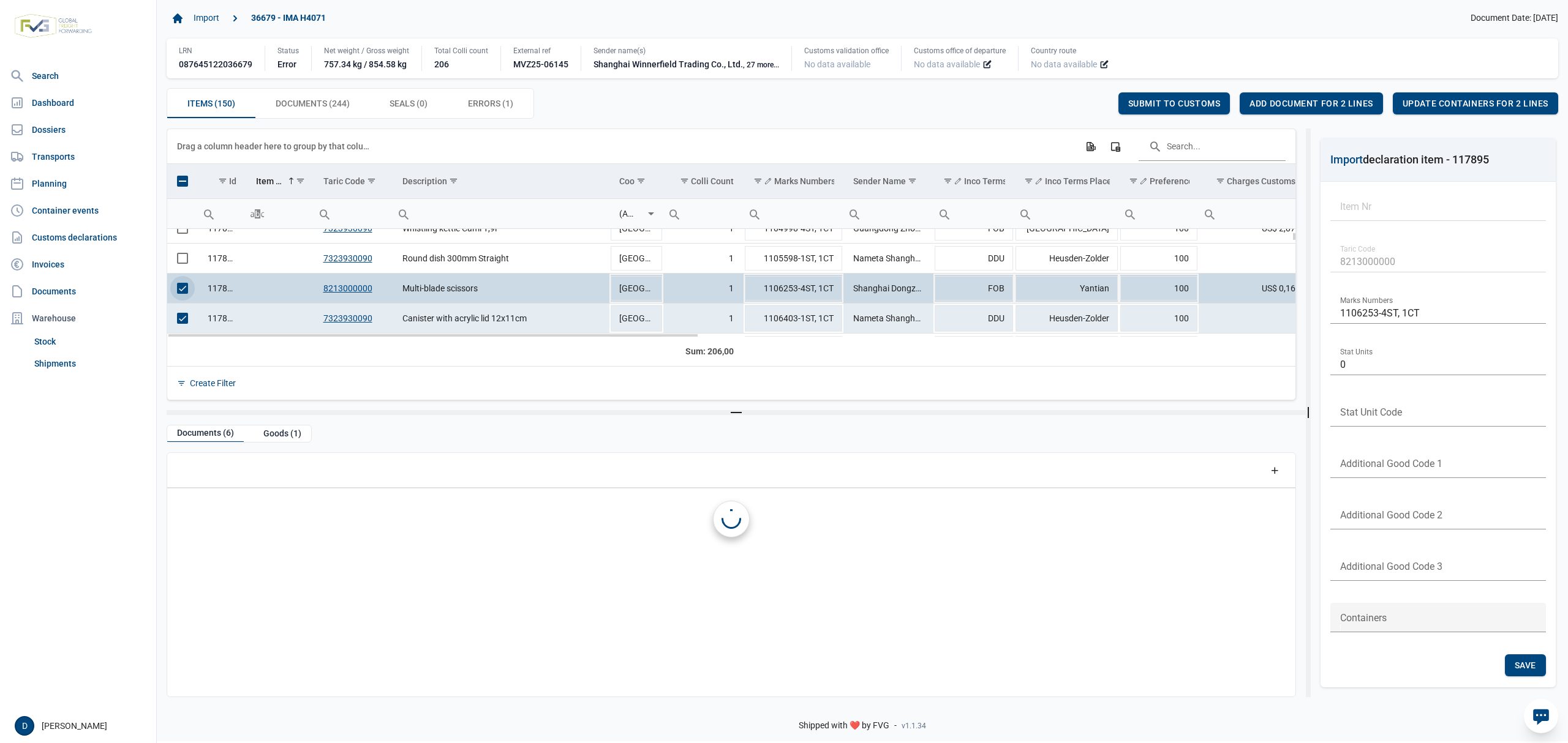
click at [185, 289] on span "Select row" at bounding box center [182, 288] width 11 height 11
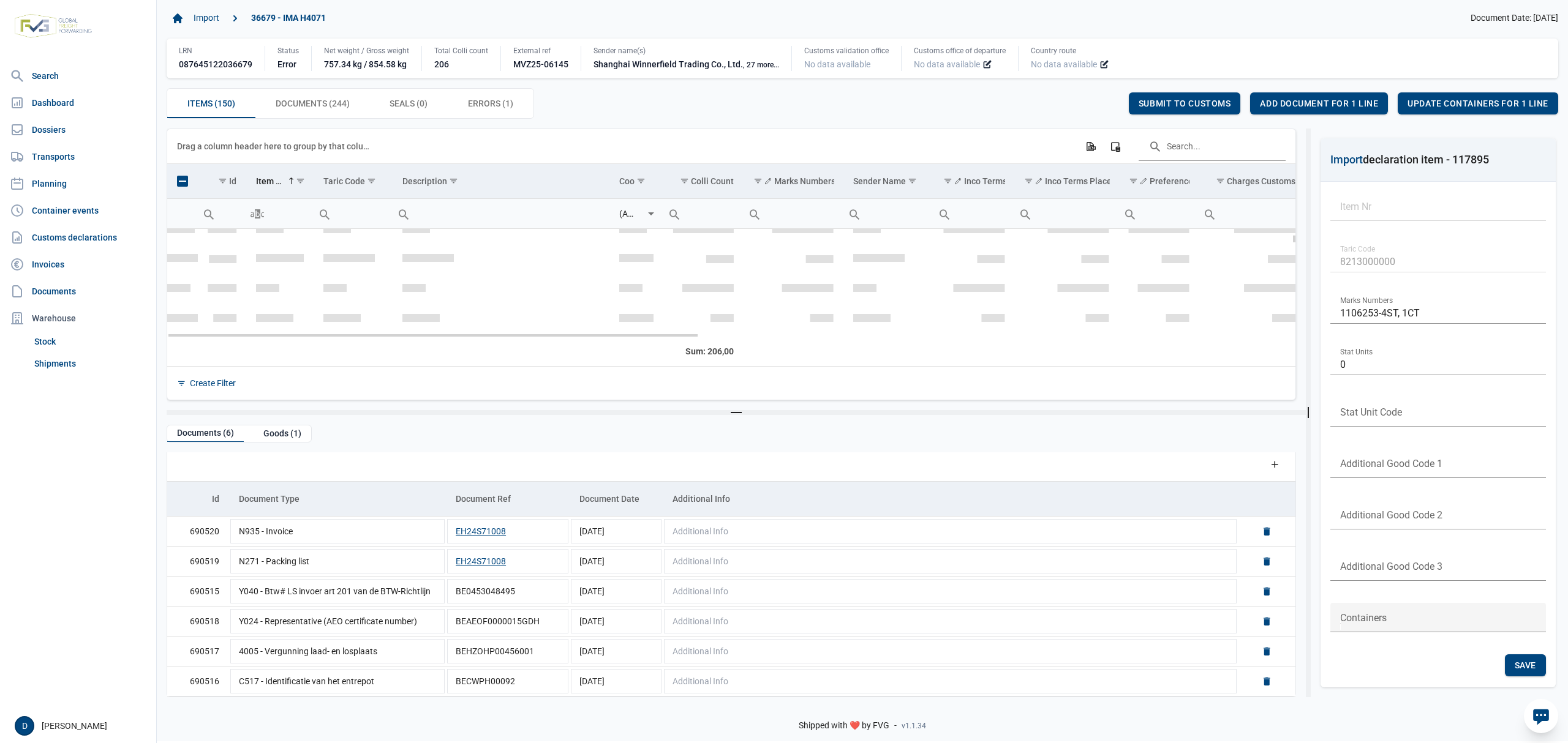
scroll to position [244, 0]
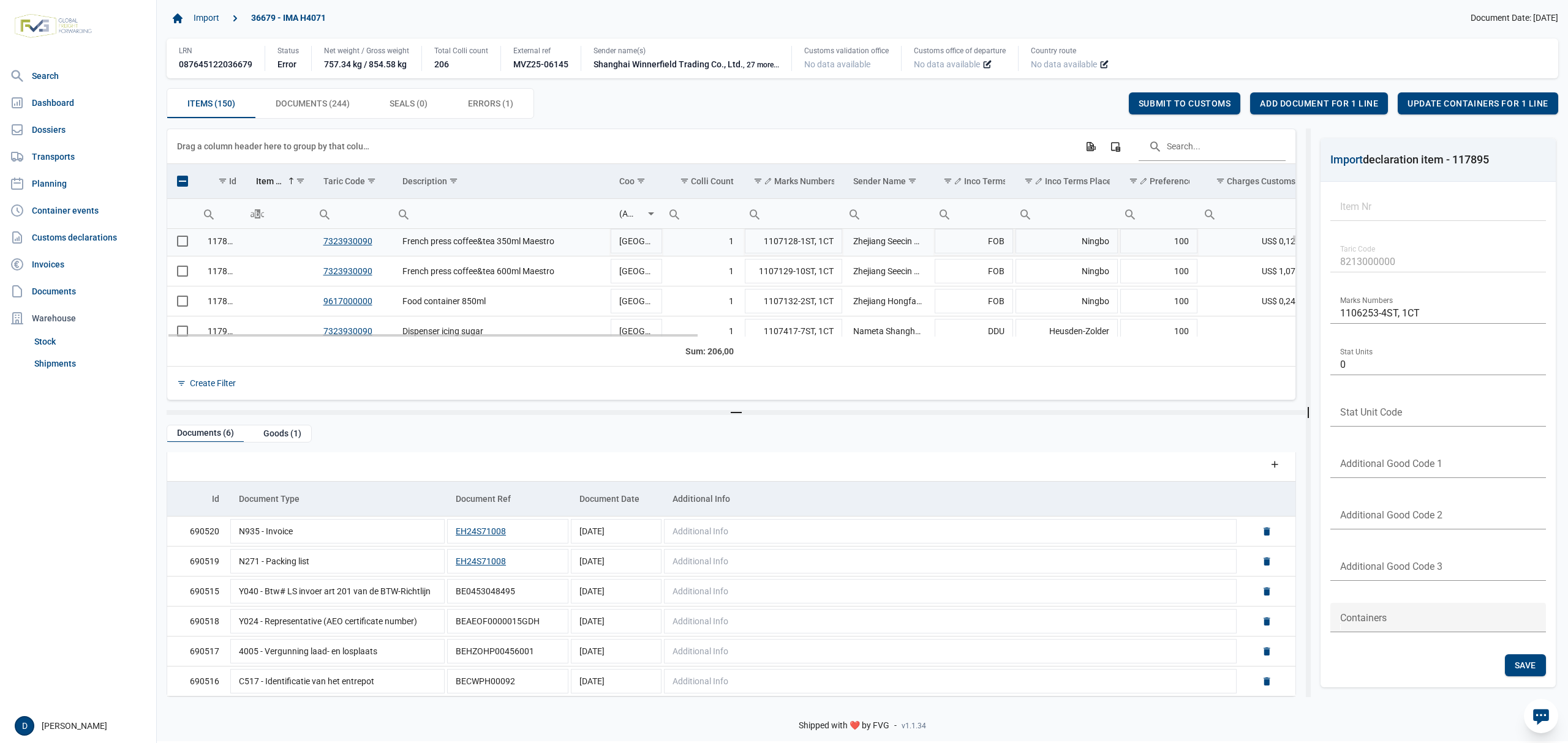
click at [180, 247] on span "Select row" at bounding box center [182, 241] width 11 height 11
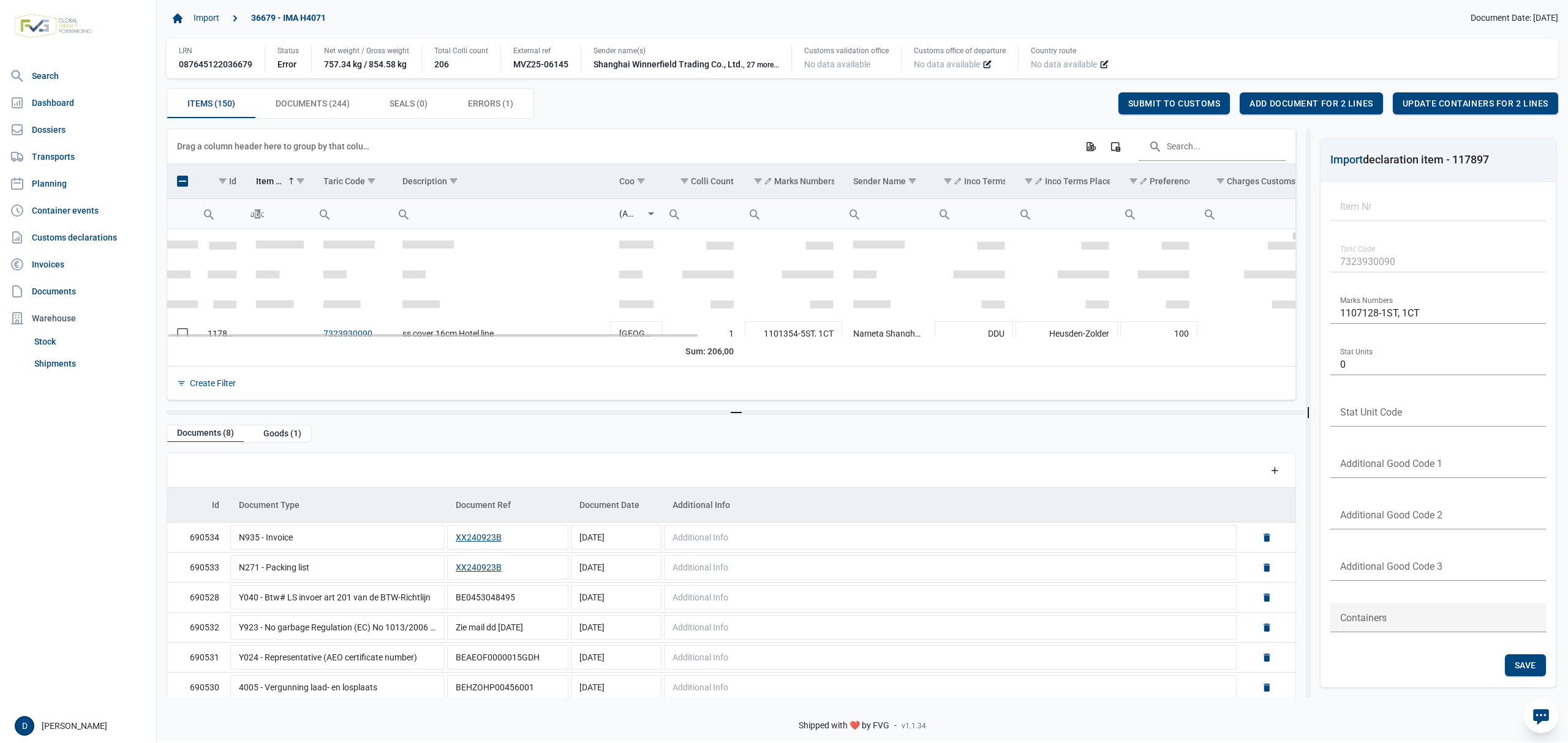
scroll to position [217, 0]
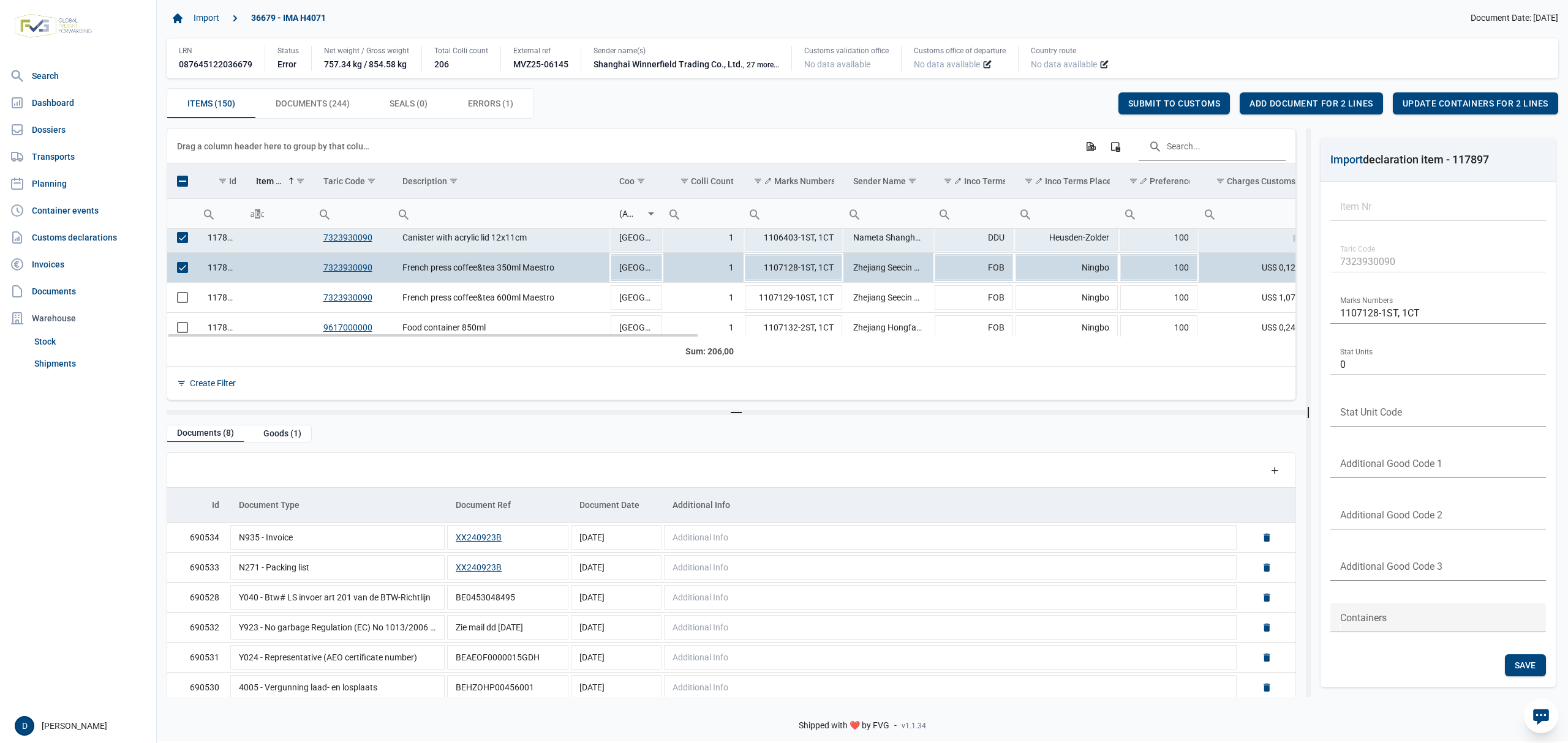
click at [182, 241] on span "Select row" at bounding box center [182, 238] width 11 height 11
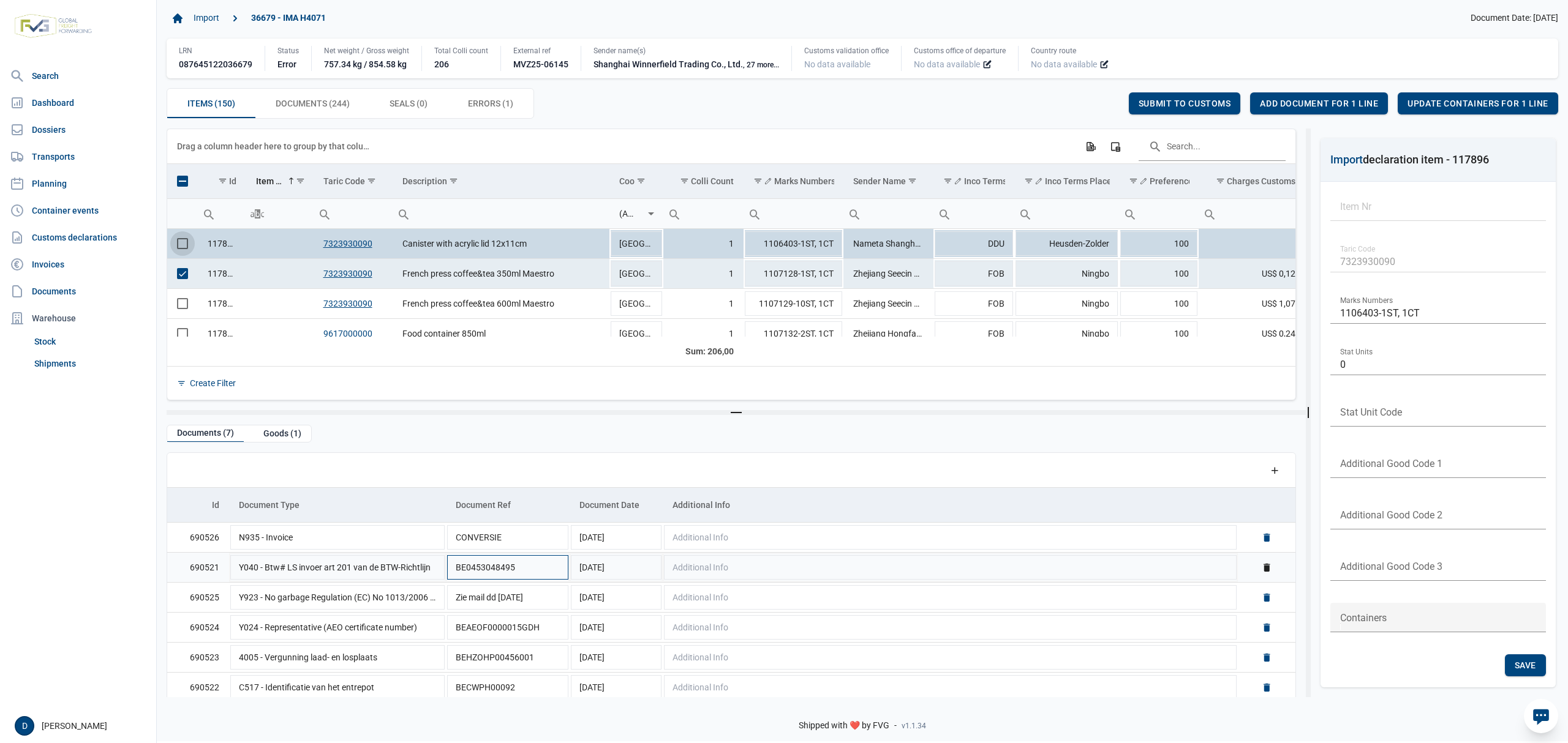
scroll to position [39, 0]
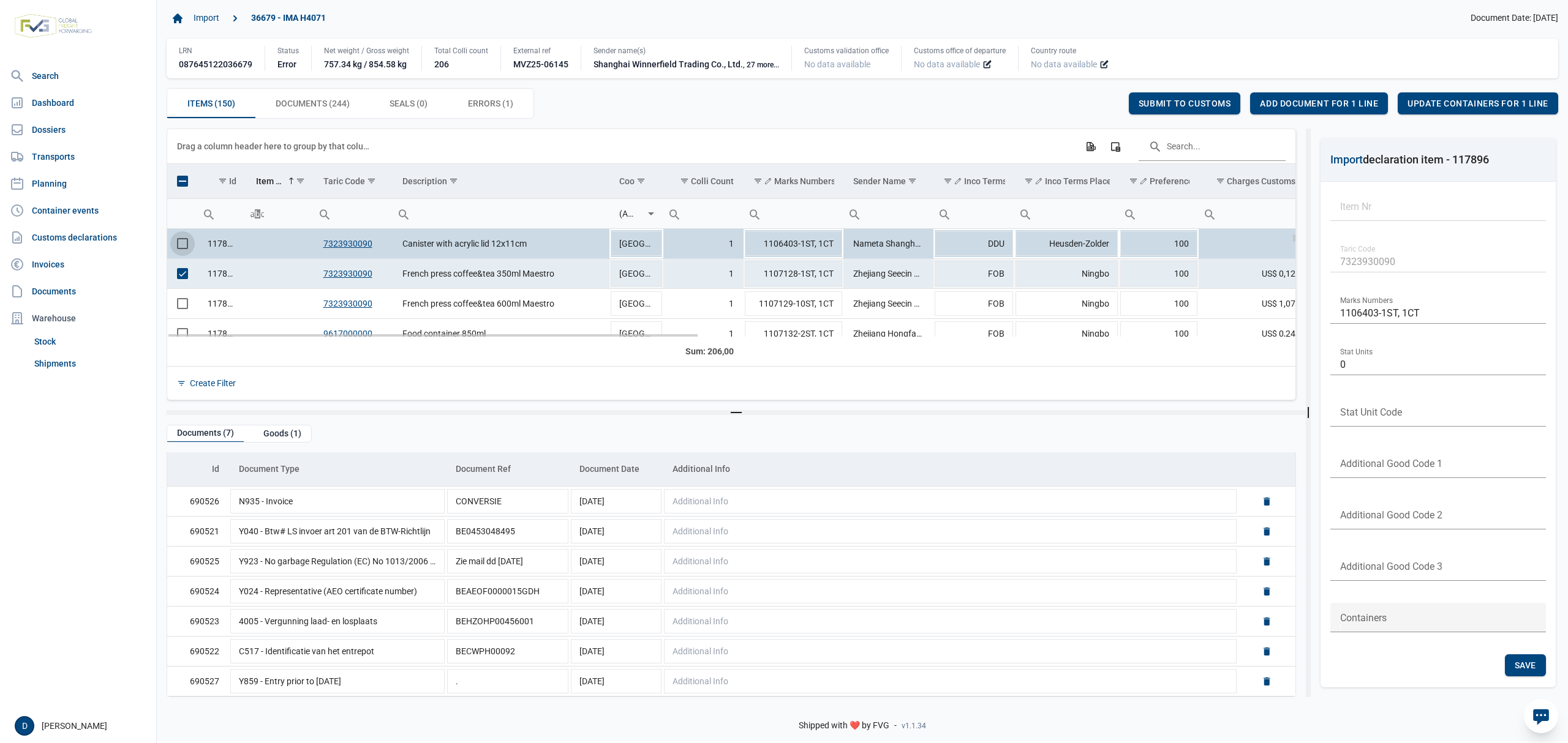
click at [179, 275] on span "Select row" at bounding box center [182, 274] width 11 height 11
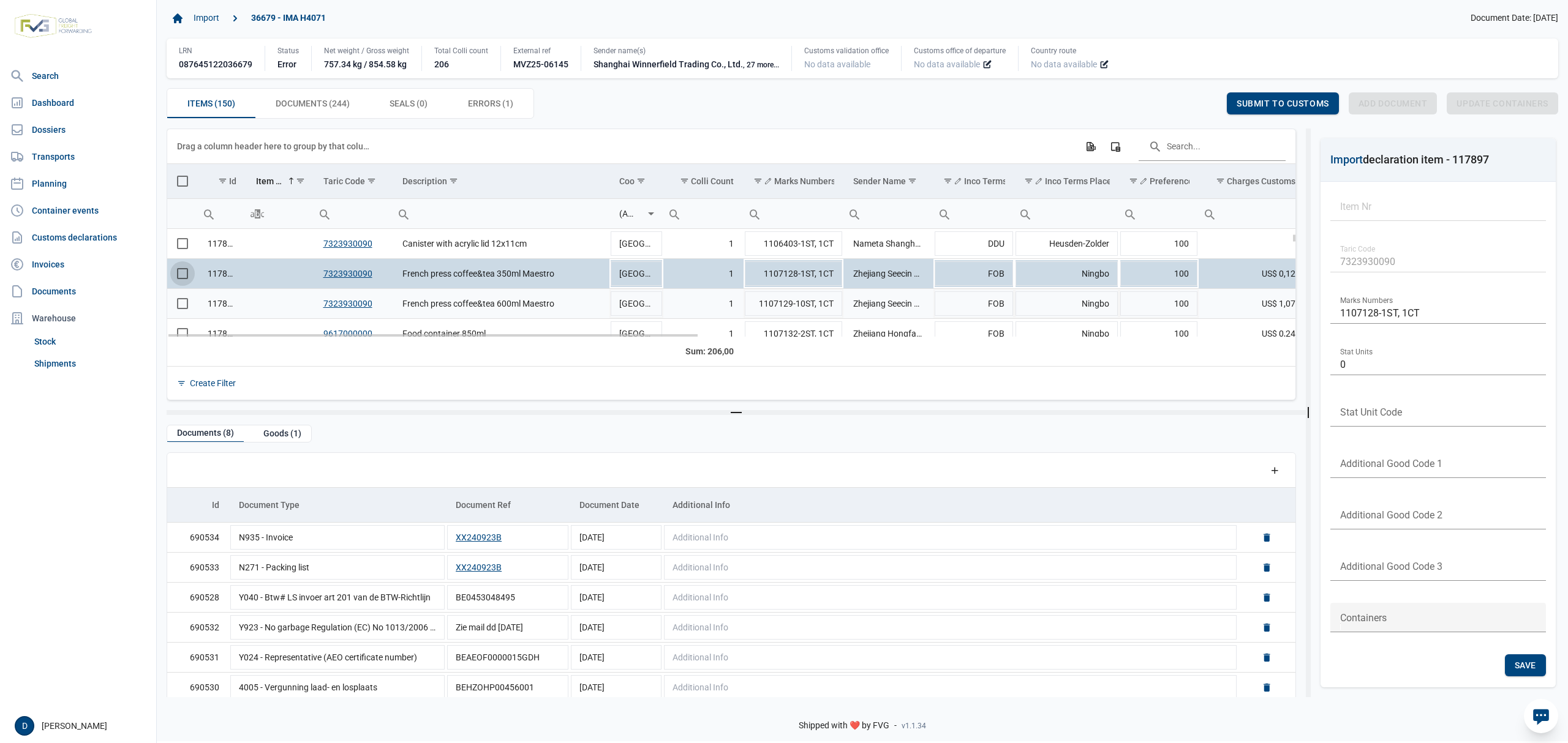
click at [181, 309] on span "Select row" at bounding box center [182, 303] width 11 height 11
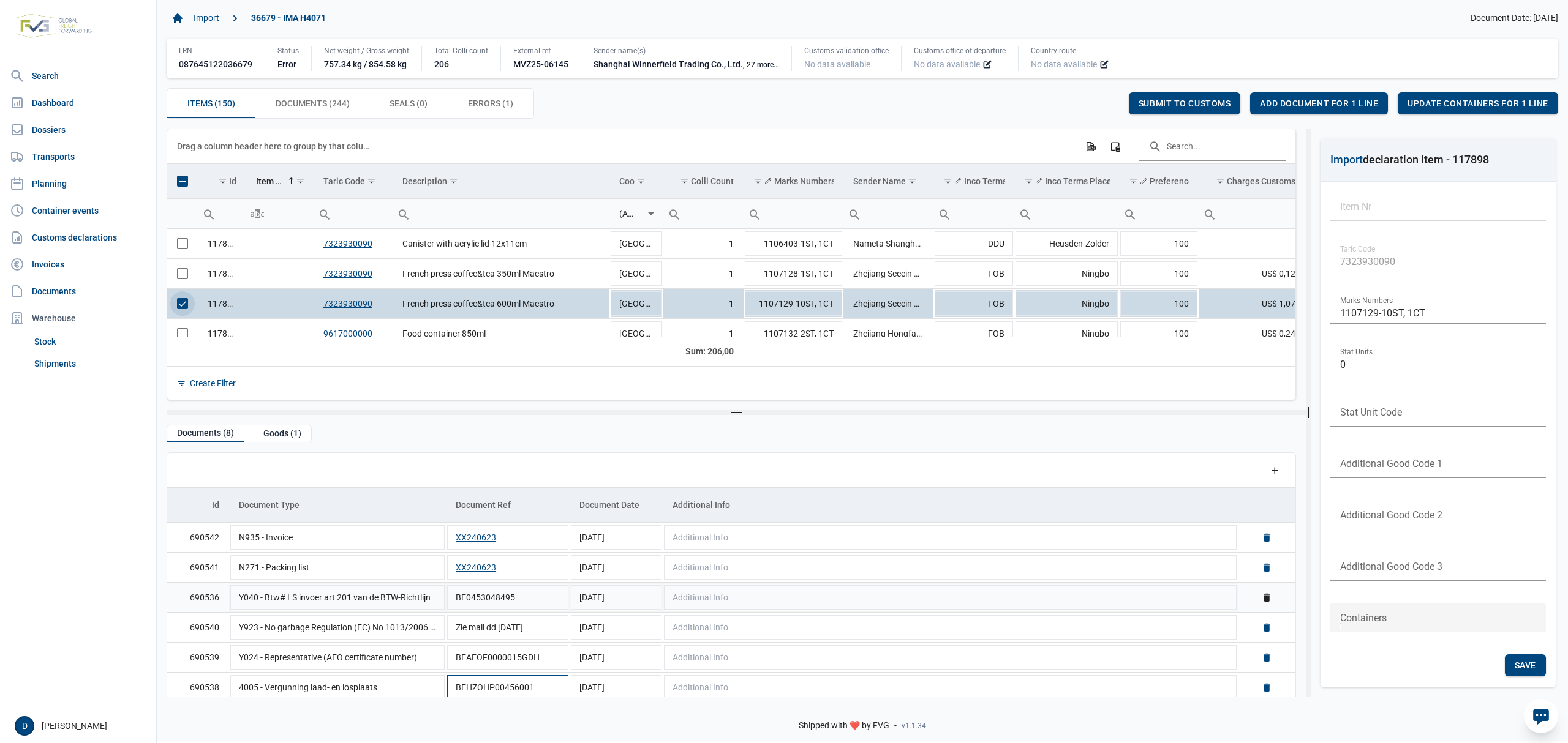
scroll to position [69, 0]
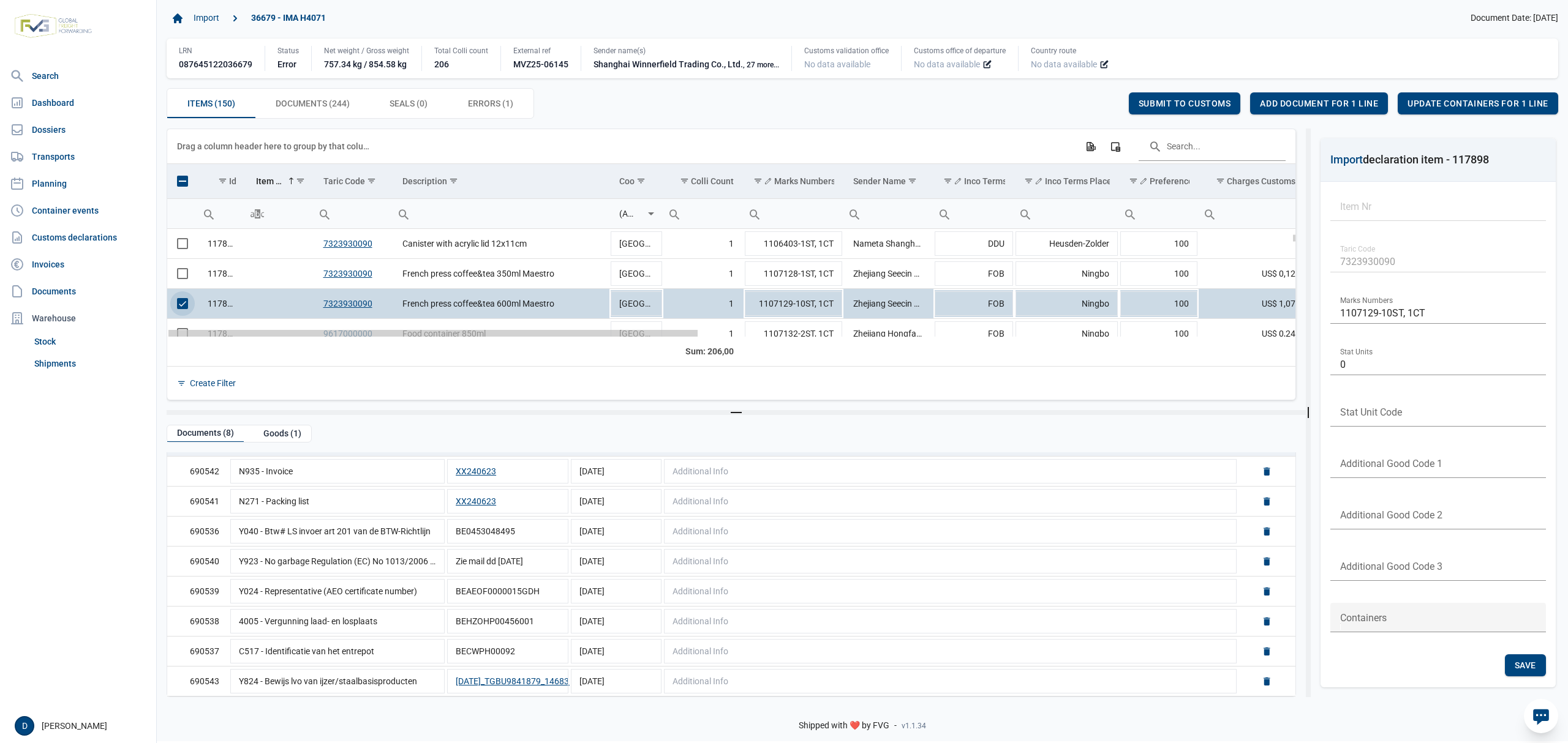
click at [201, 333] on div "Data grid with 150 rows and 23 columns" at bounding box center [433, 333] width 529 height 7
click at [184, 331] on td "Data grid with 150 rows and 23 columns" at bounding box center [182, 334] width 30 height 30
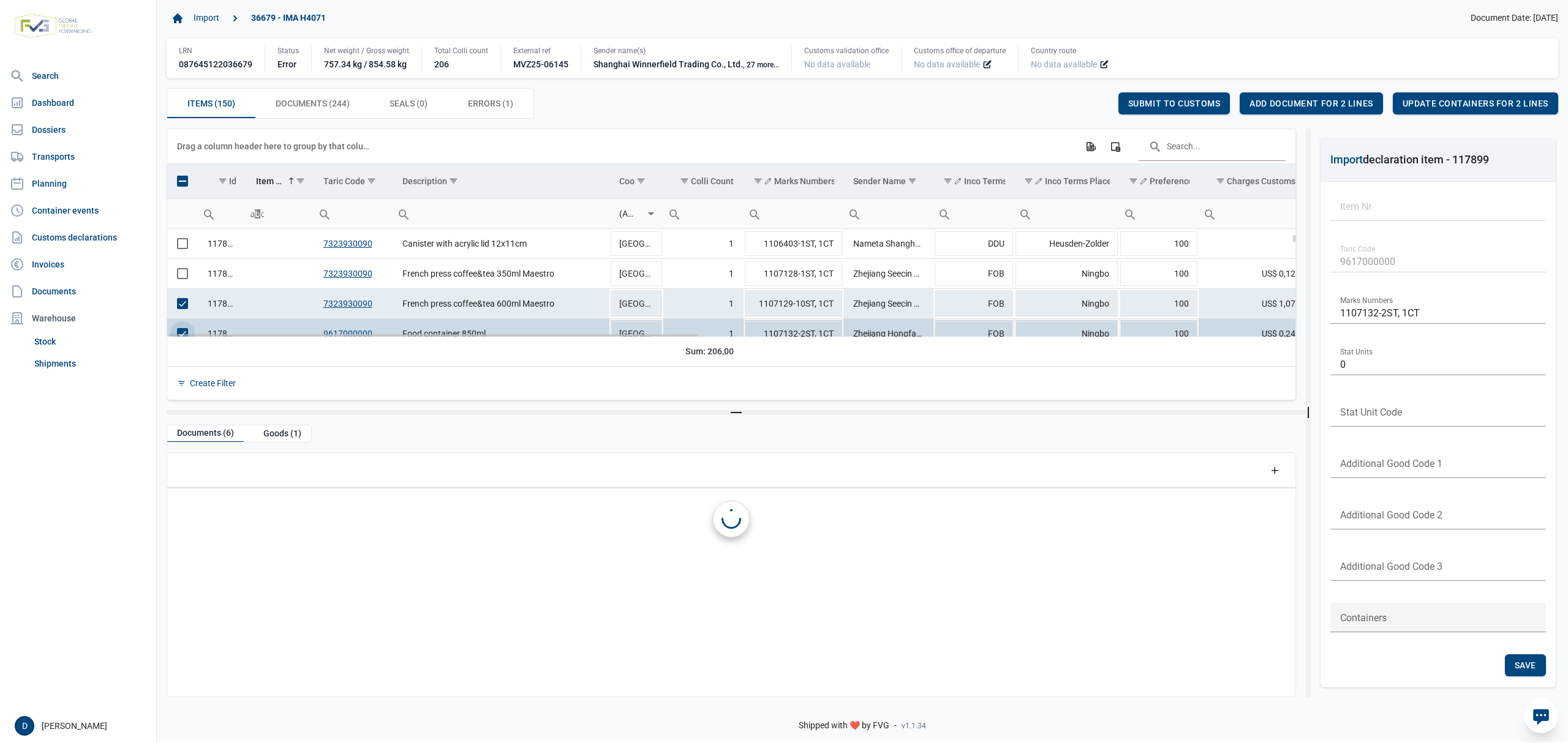
scroll to position [0, 0]
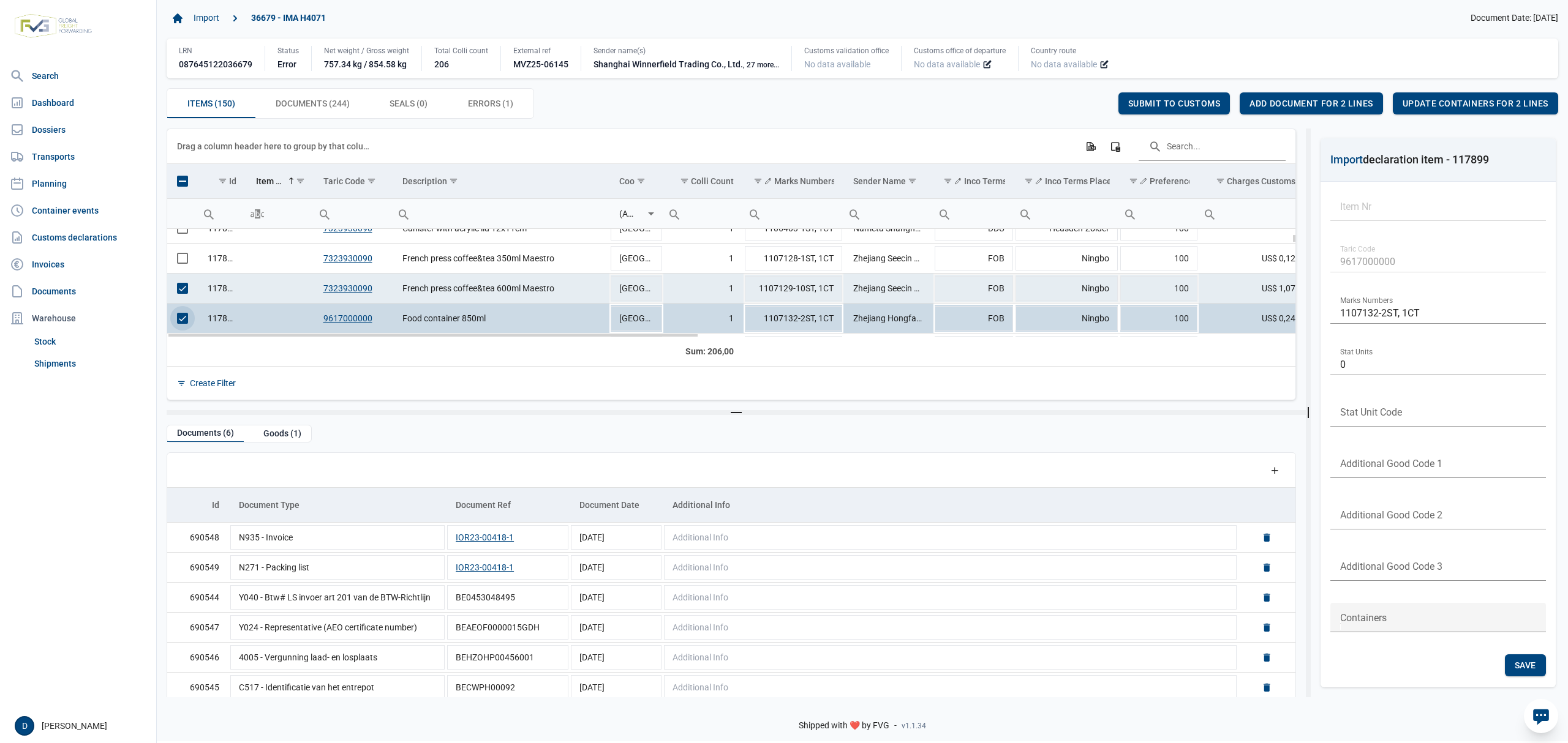
click at [191, 292] on td "Data grid with 150 rows and 23 columns" at bounding box center [182, 288] width 30 height 30
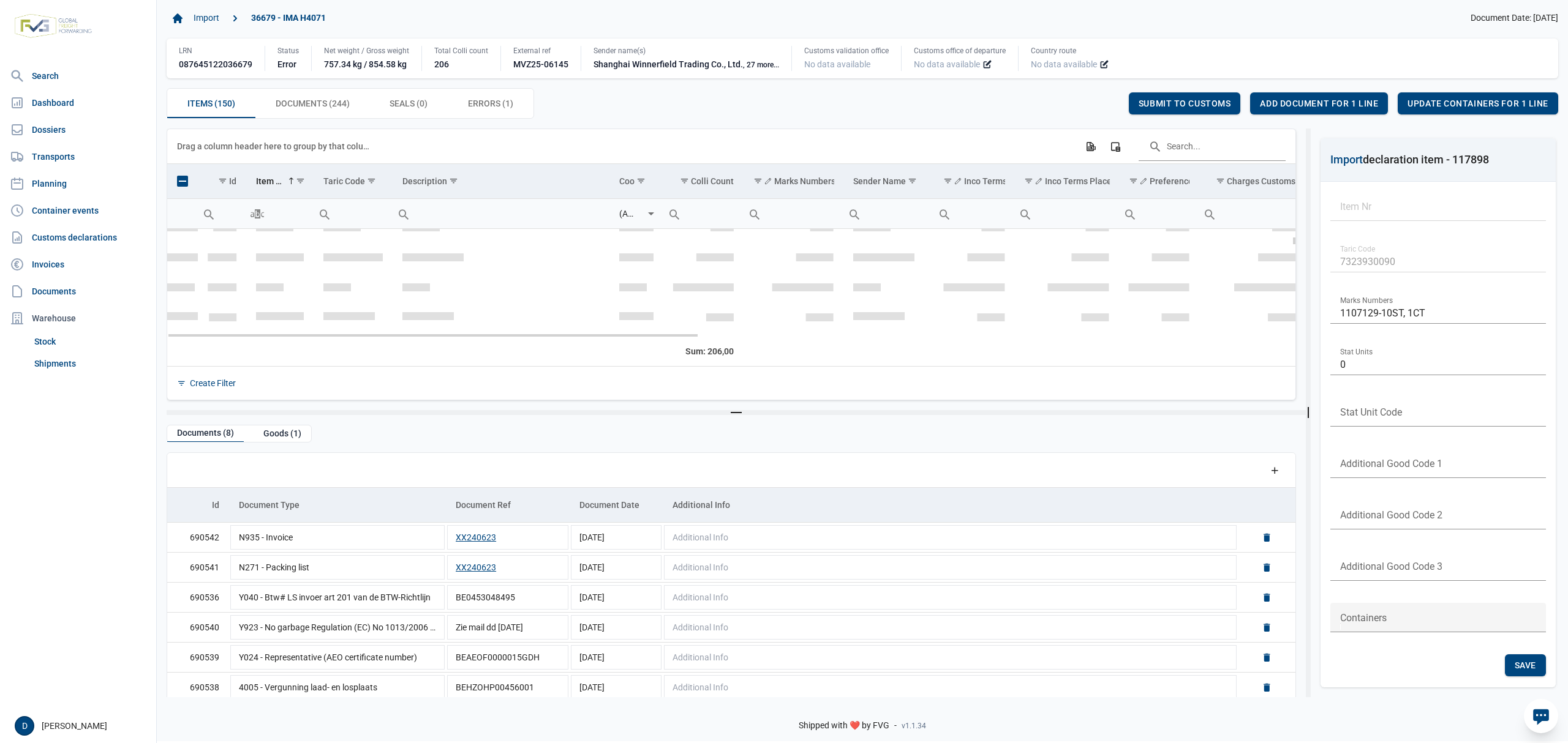
scroll to position [334, 0]
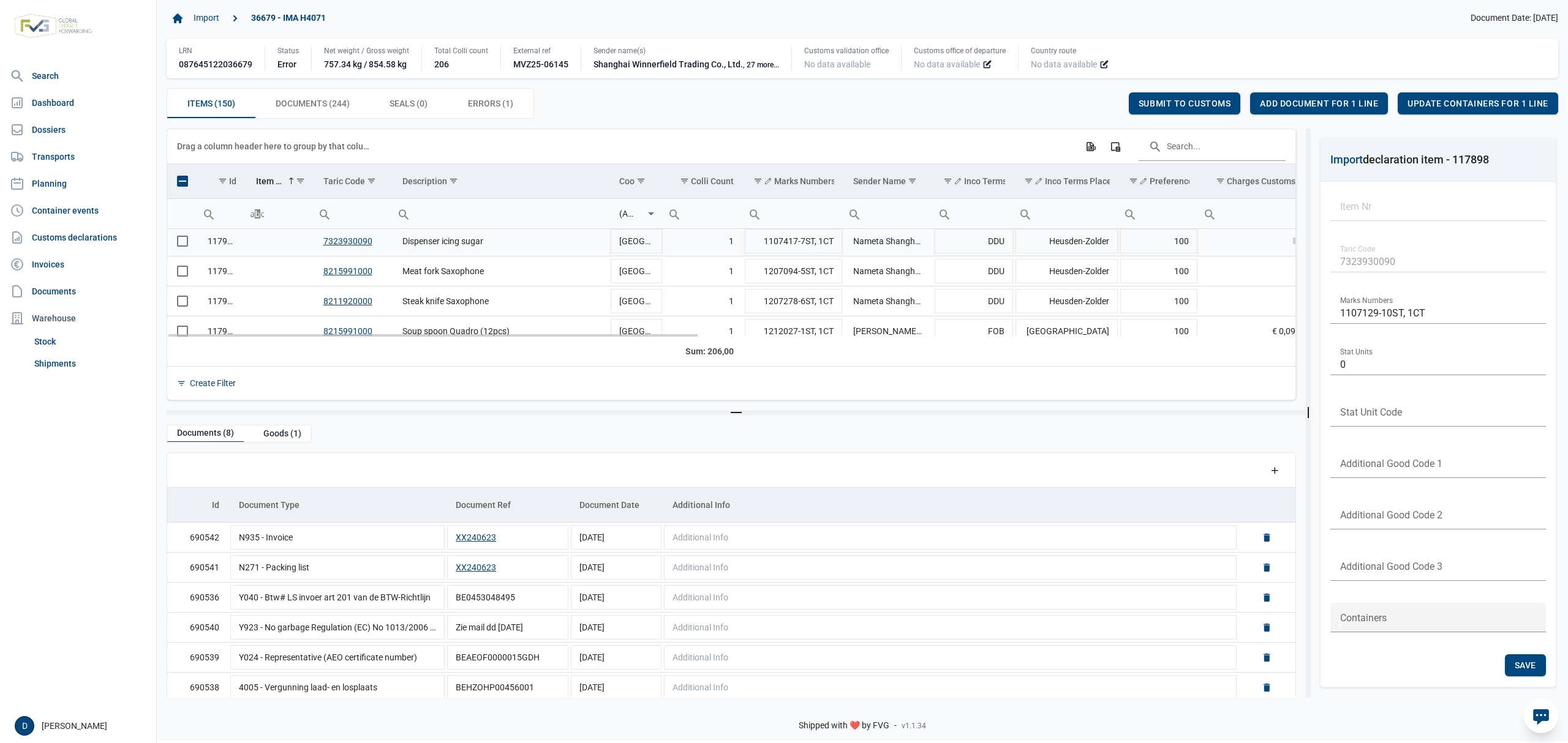
click at [182, 244] on span "Select row" at bounding box center [182, 241] width 11 height 11
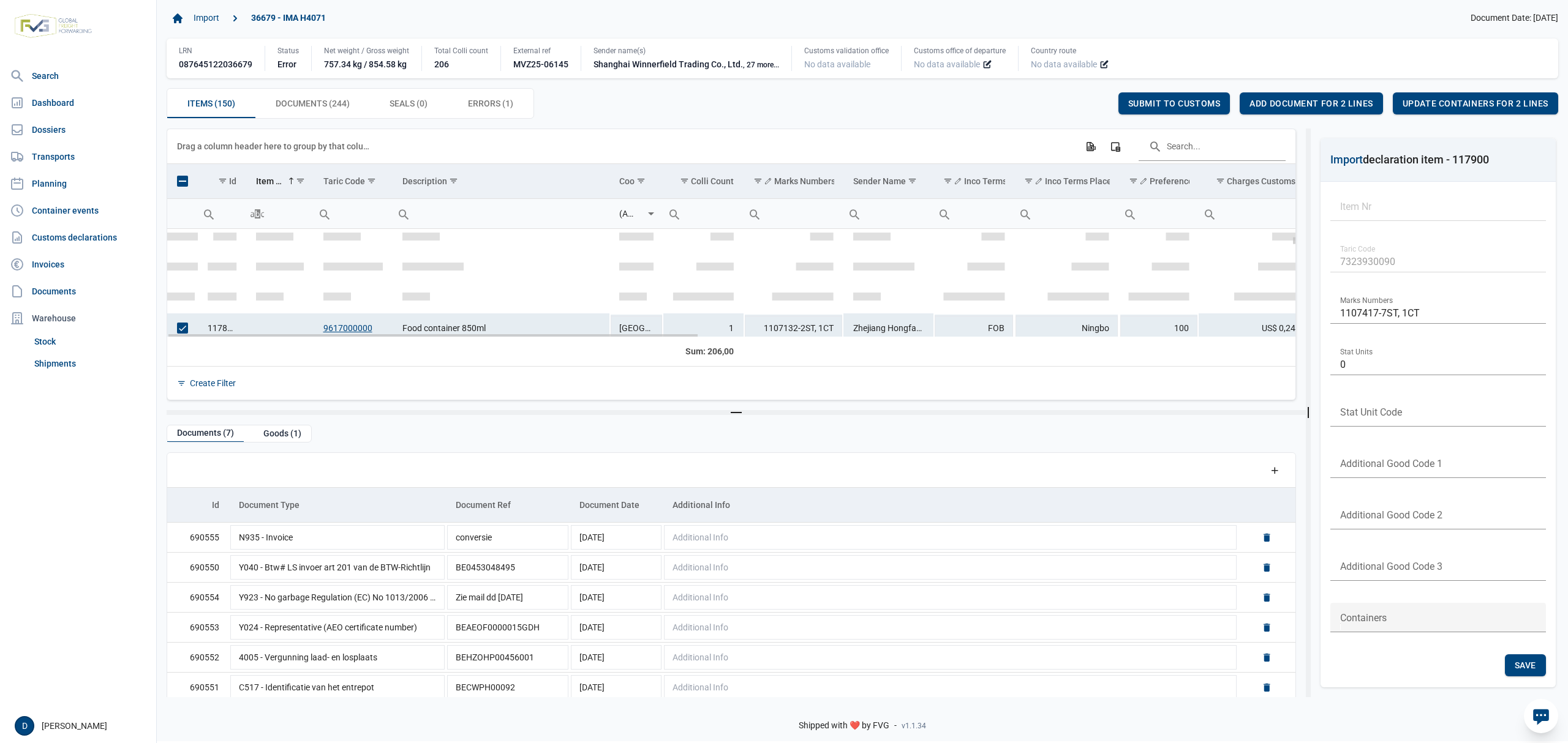
scroll to position [326, 0]
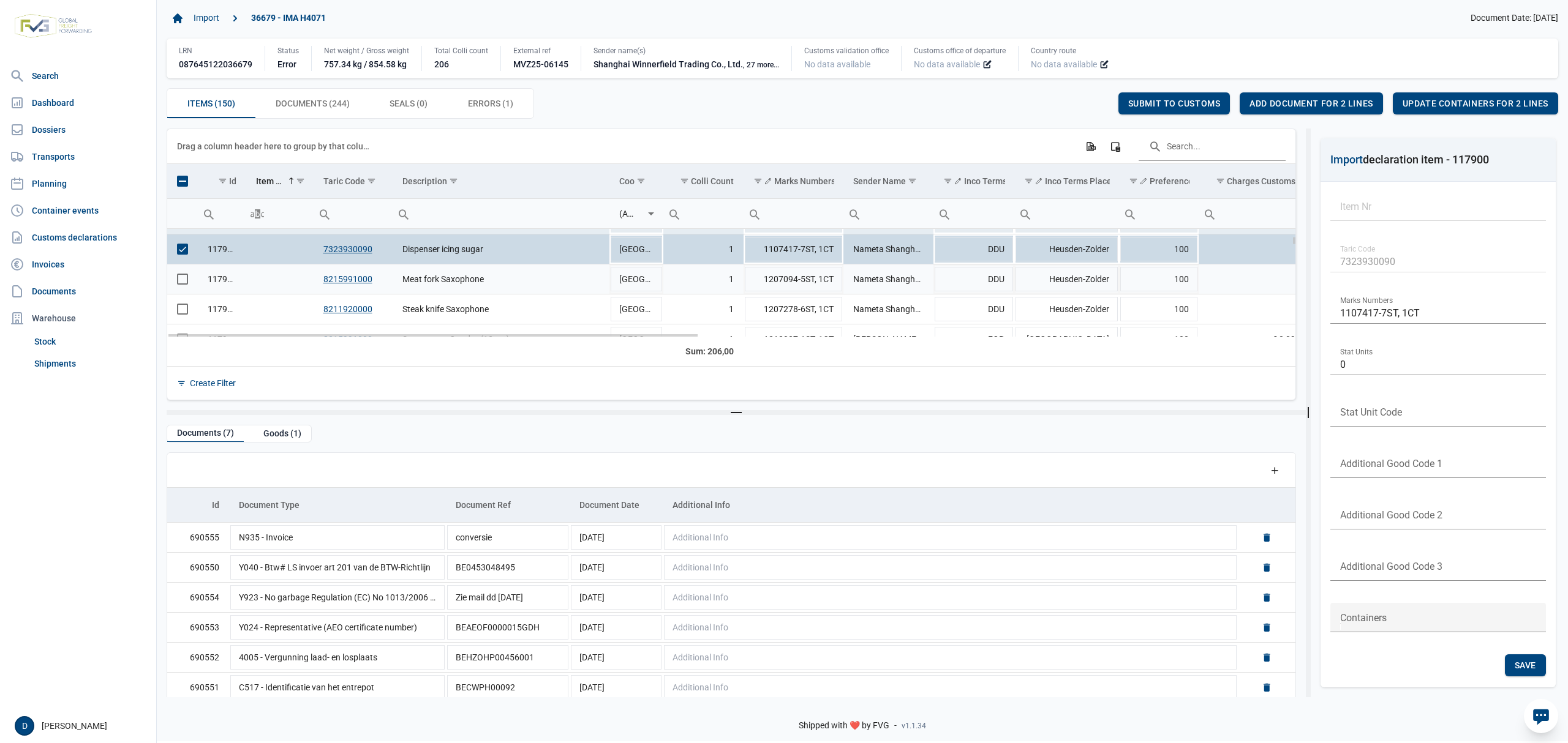
click at [182, 284] on span "Select row" at bounding box center [182, 279] width 11 height 11
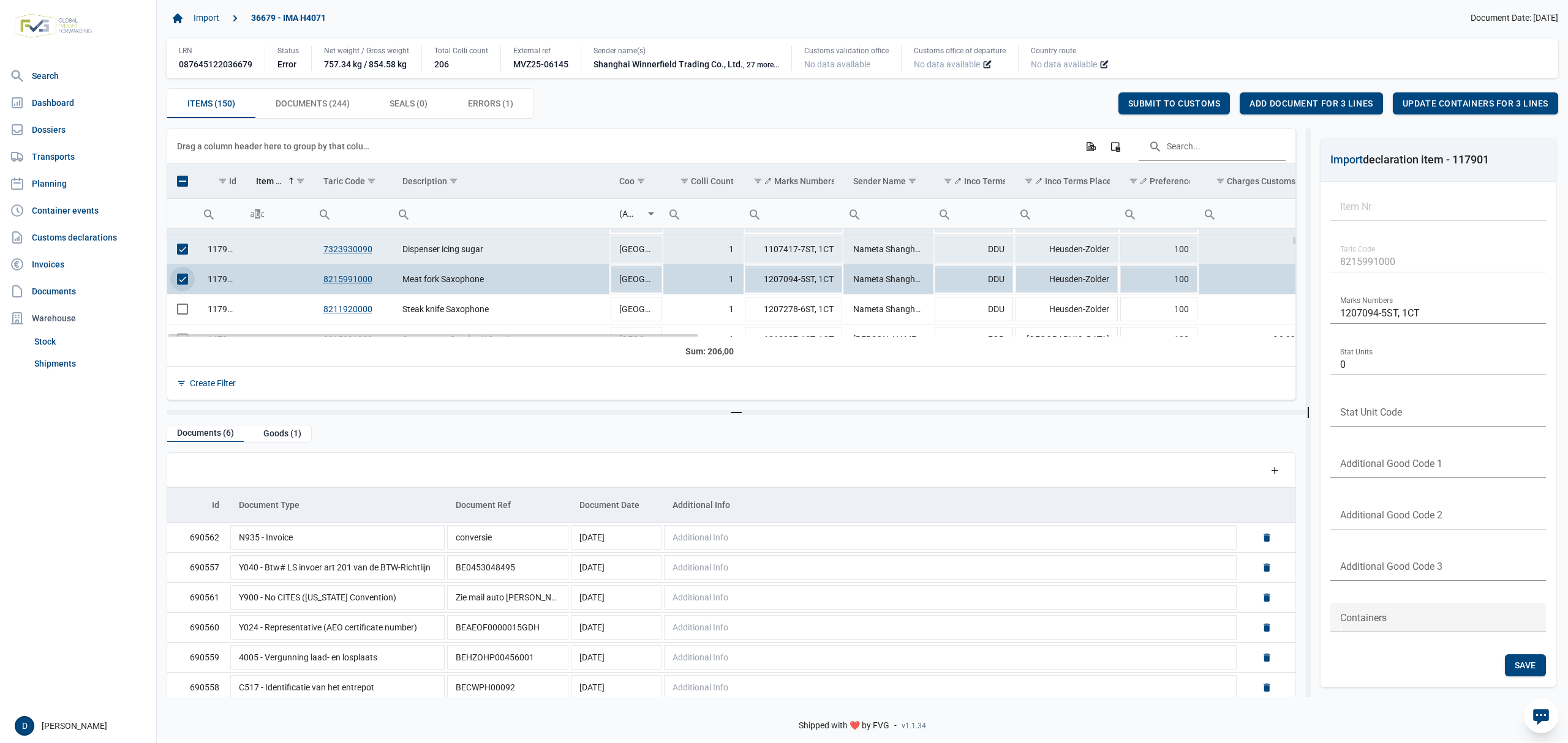
click at [186, 246] on span "Select row" at bounding box center [182, 249] width 11 height 11
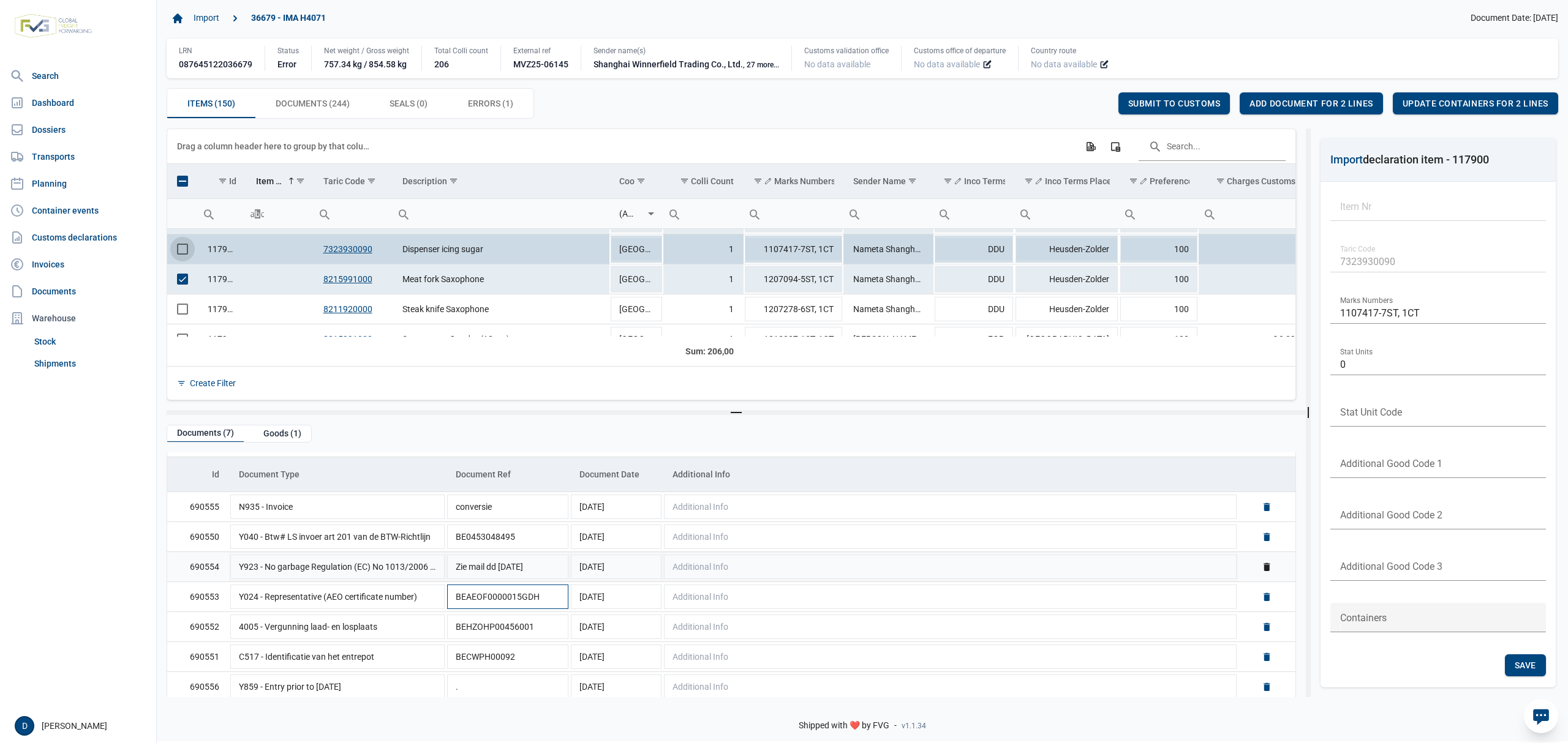
scroll to position [39, 0]
click at [186, 307] on span "Select row" at bounding box center [182, 310] width 11 height 11
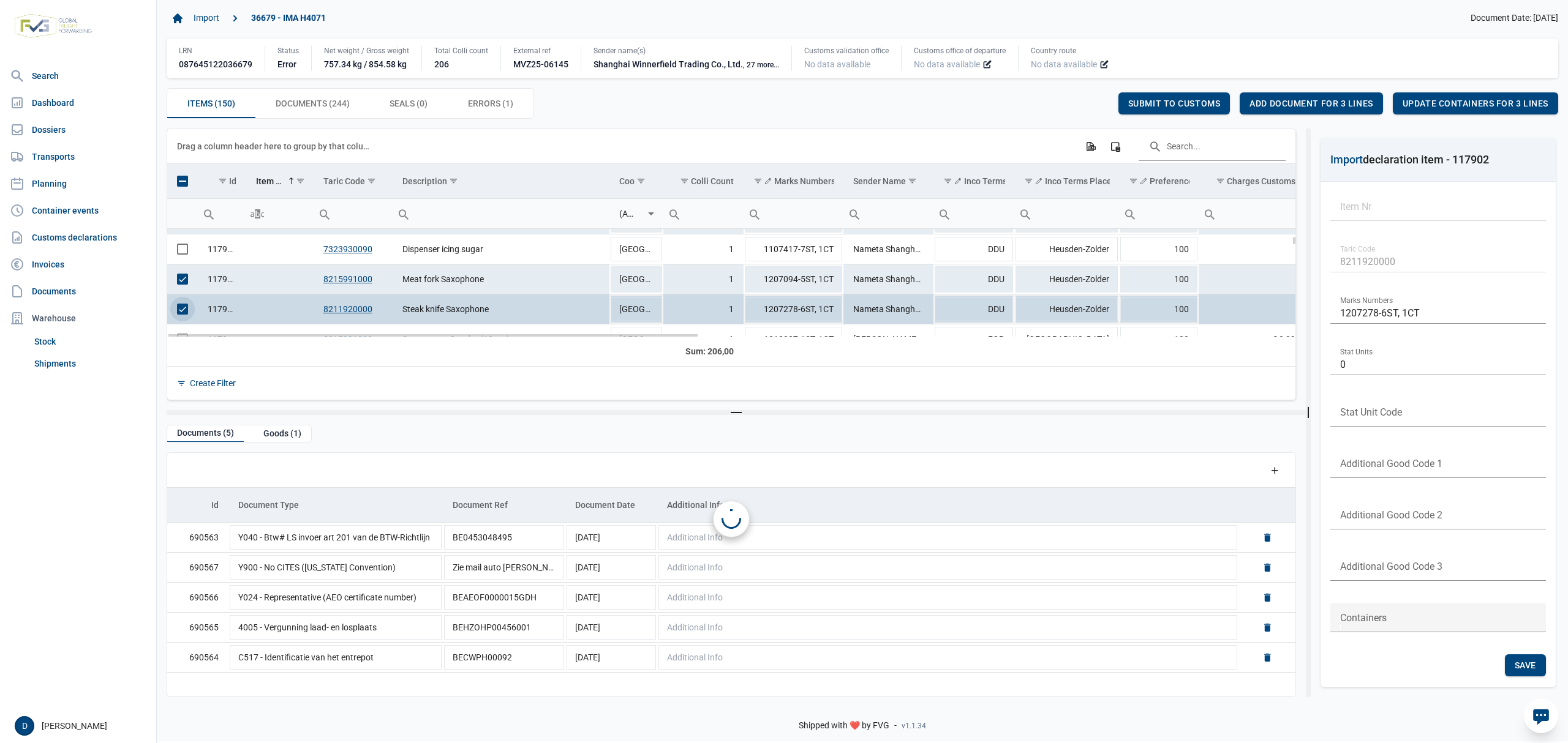
scroll to position [0, 0]
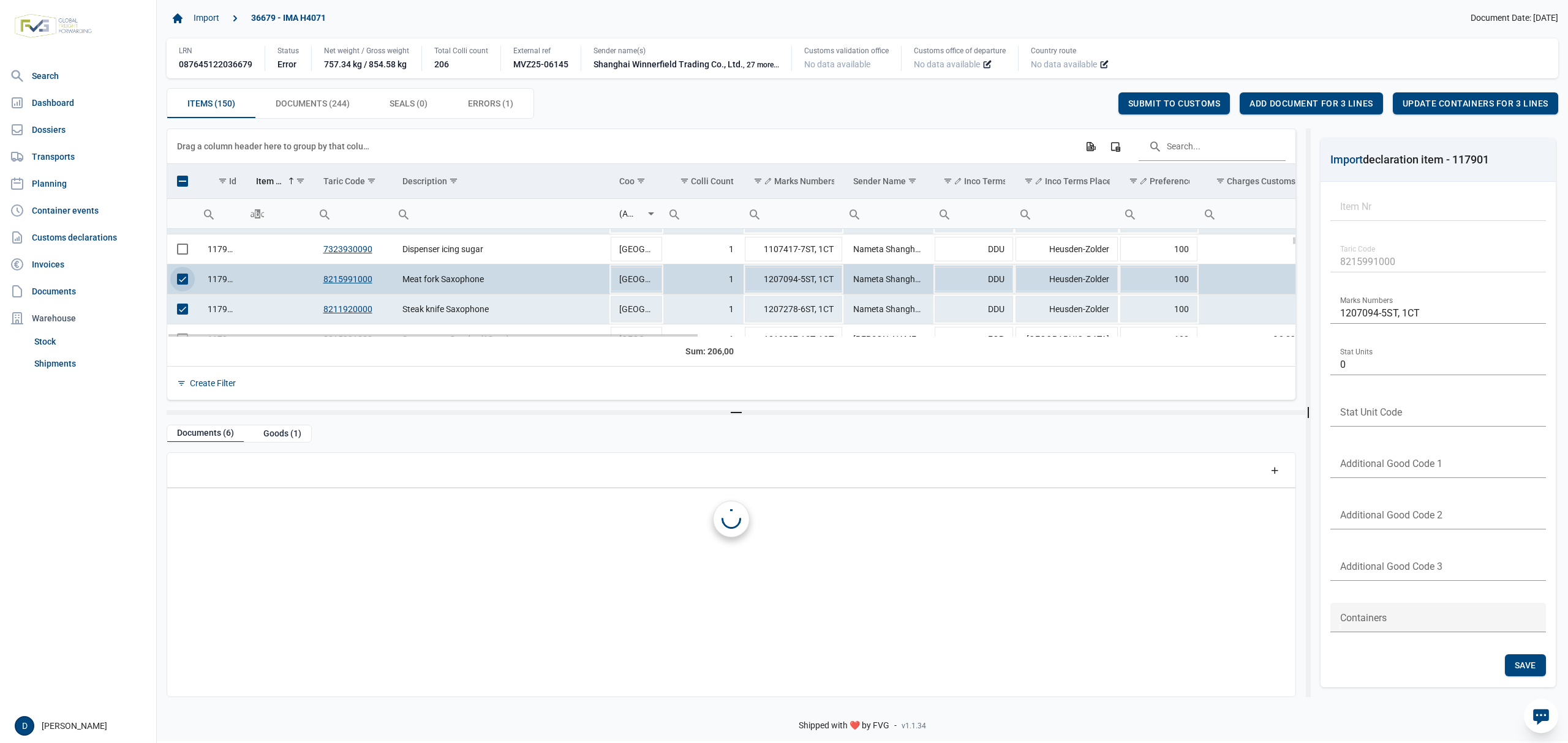
click at [179, 281] on span "Select row" at bounding box center [182, 279] width 11 height 11
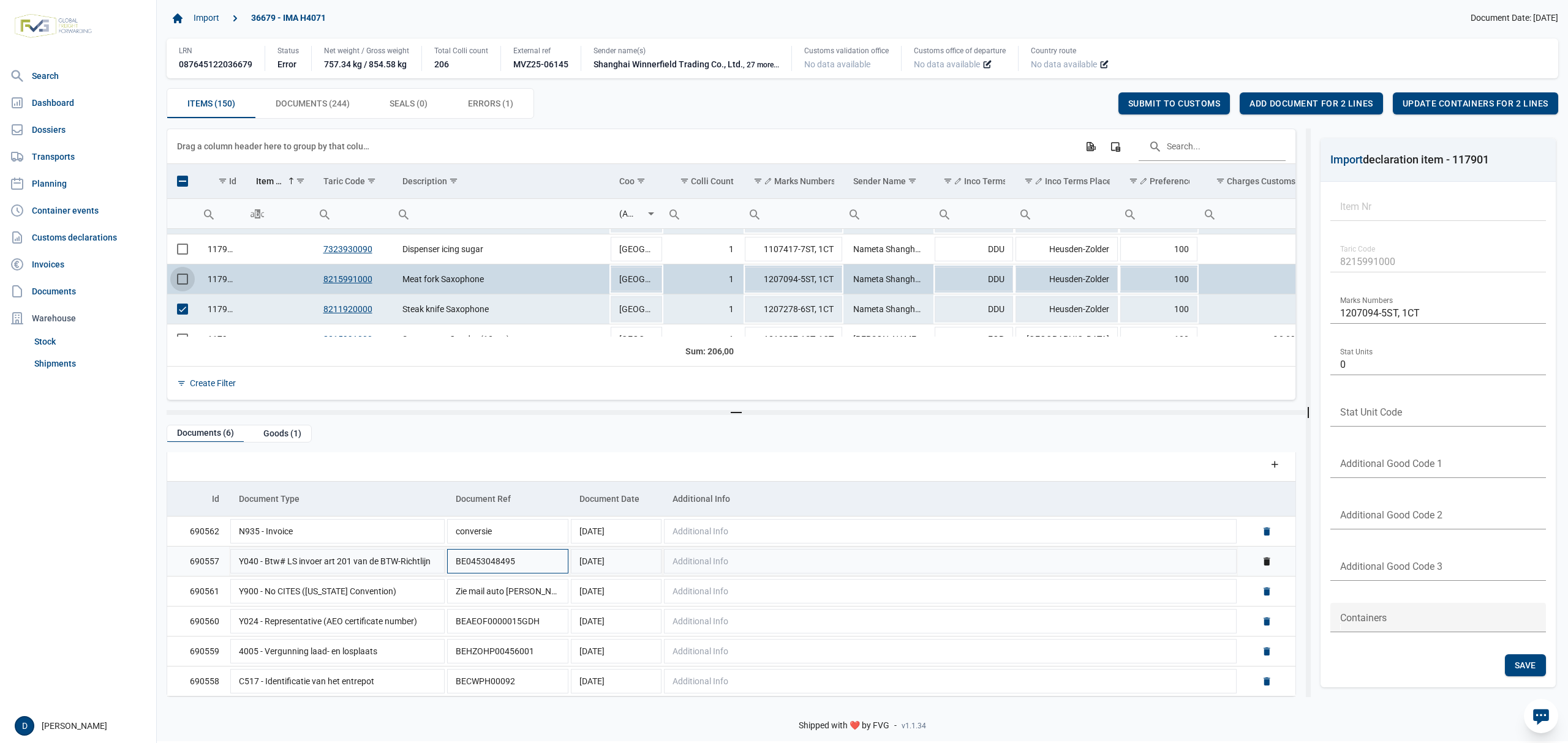
scroll to position [9, 0]
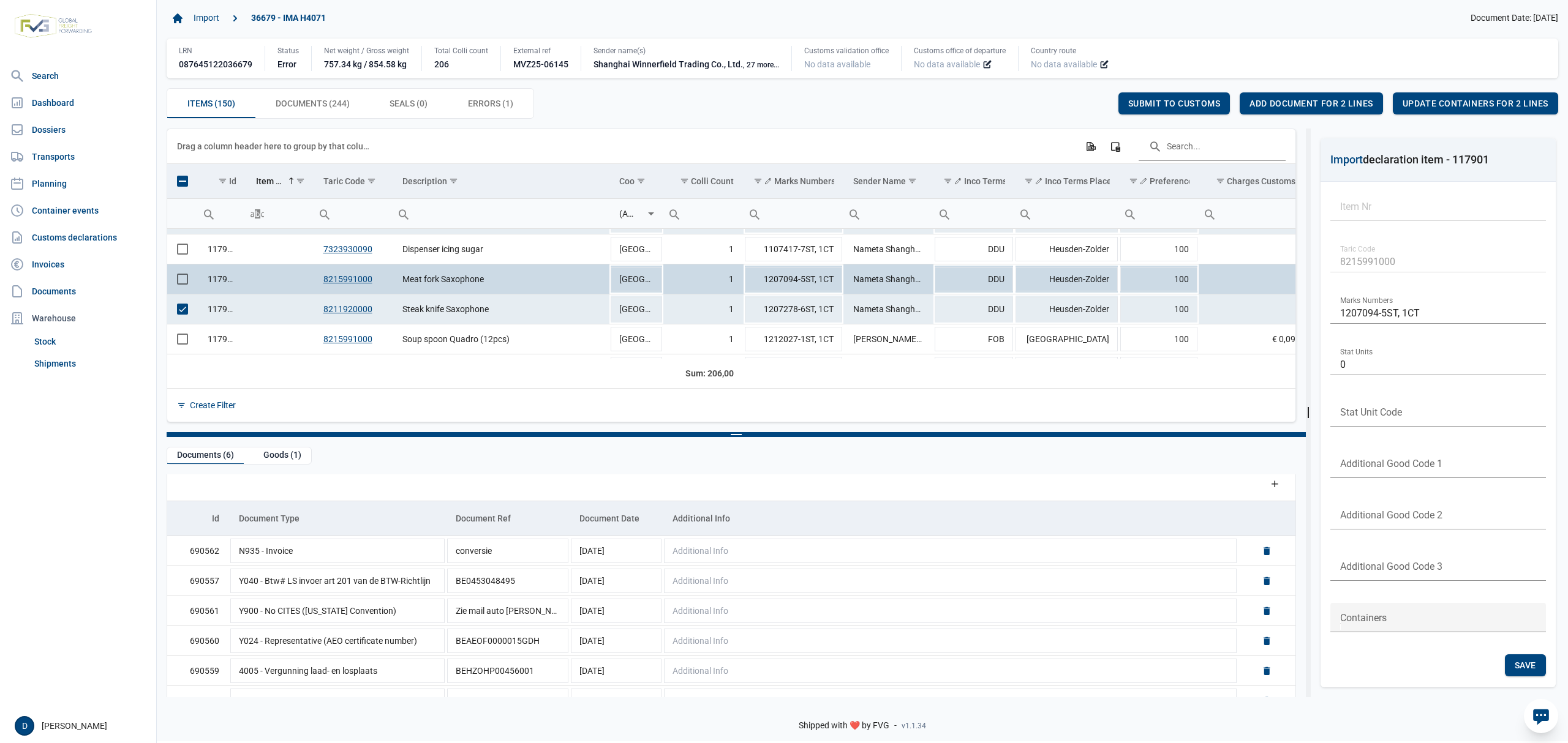
drag, startPoint x: 736, startPoint y: 412, endPoint x: 743, endPoint y: 433, distance: 22.1
click at [743, 433] on body "For evaluation purposes only. Redistribution prohibited. Please register an exi…" at bounding box center [784, 350] width 1568 height 743
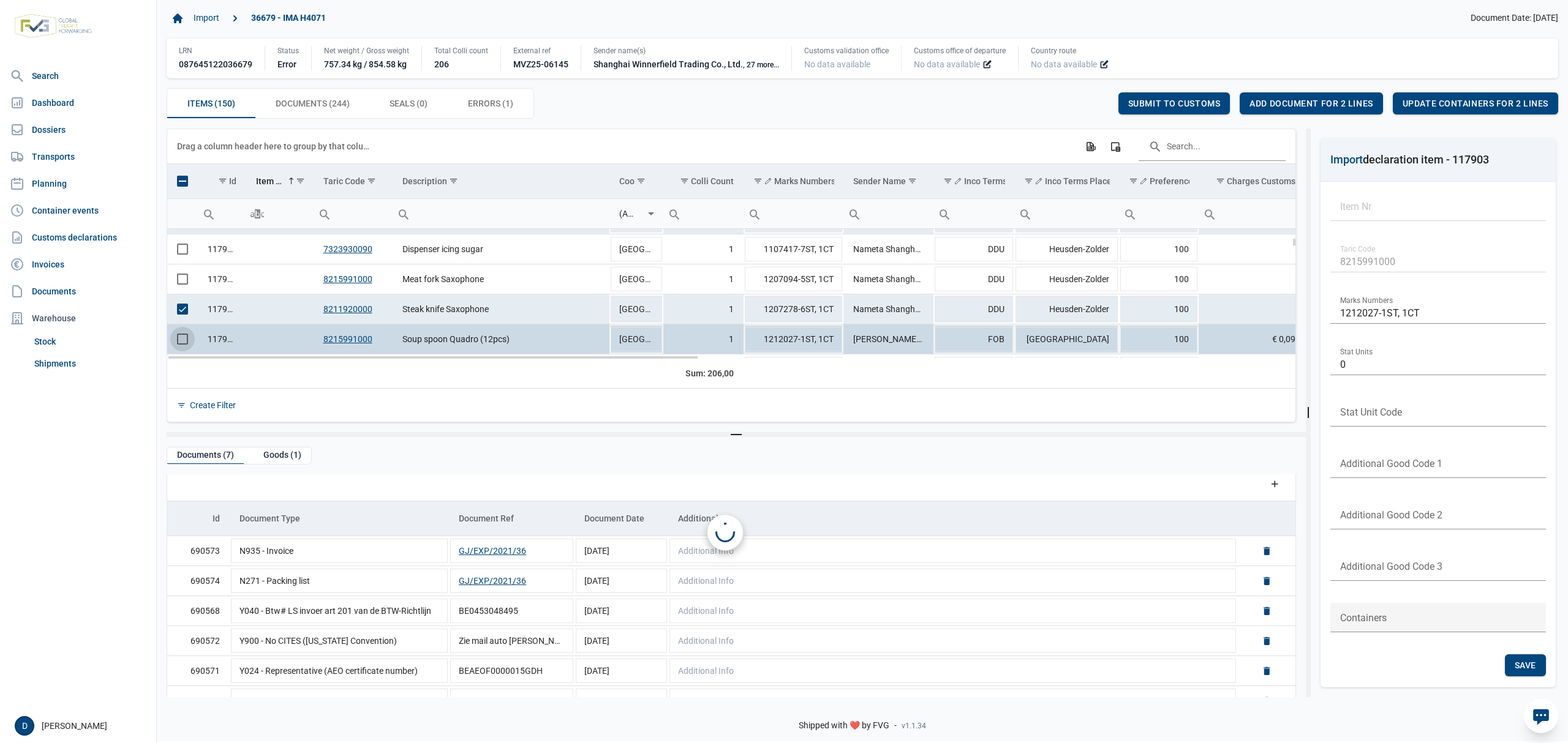
click at [182, 343] on span "Select row" at bounding box center [182, 339] width 11 height 11
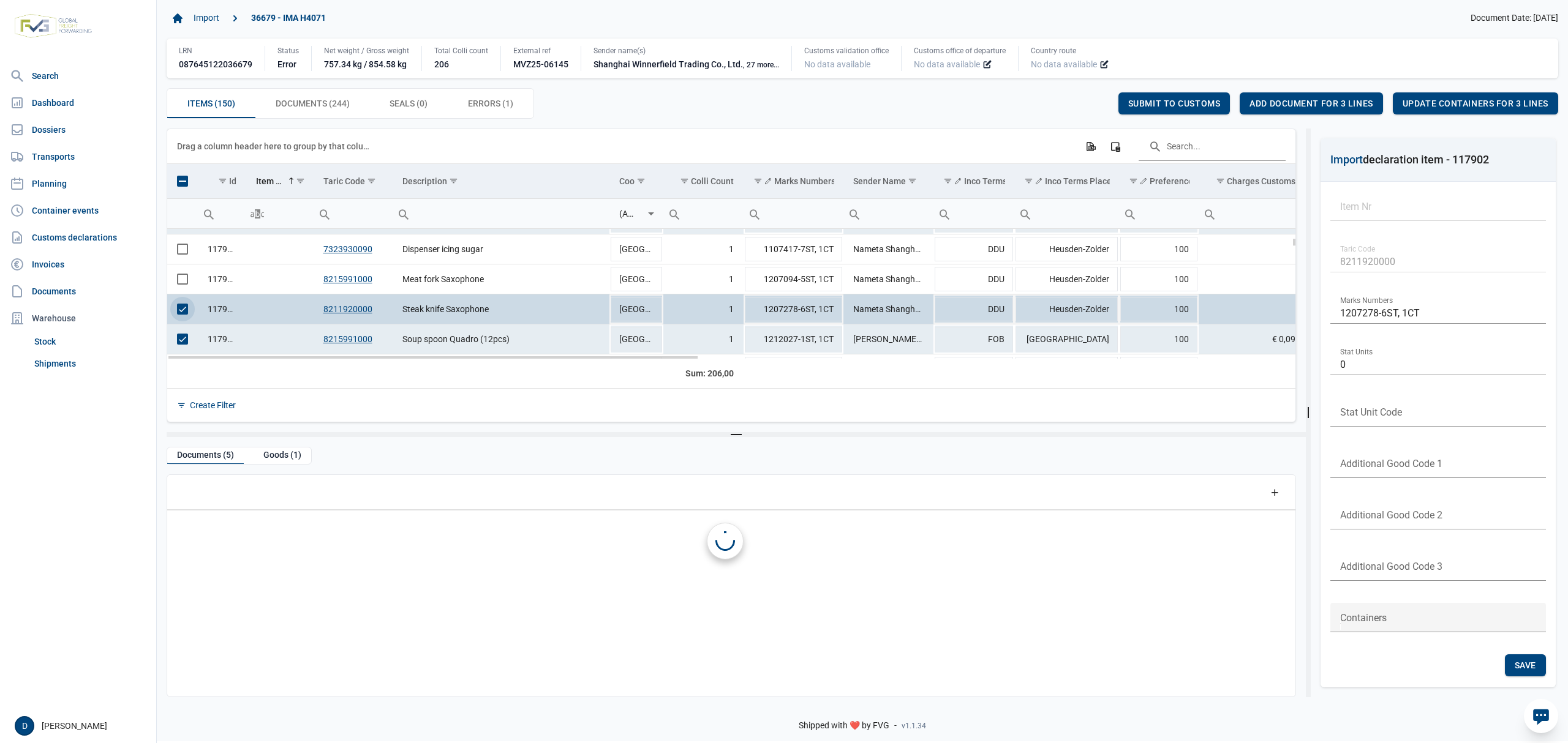
click at [187, 315] on span "Select row" at bounding box center [182, 310] width 11 height 11
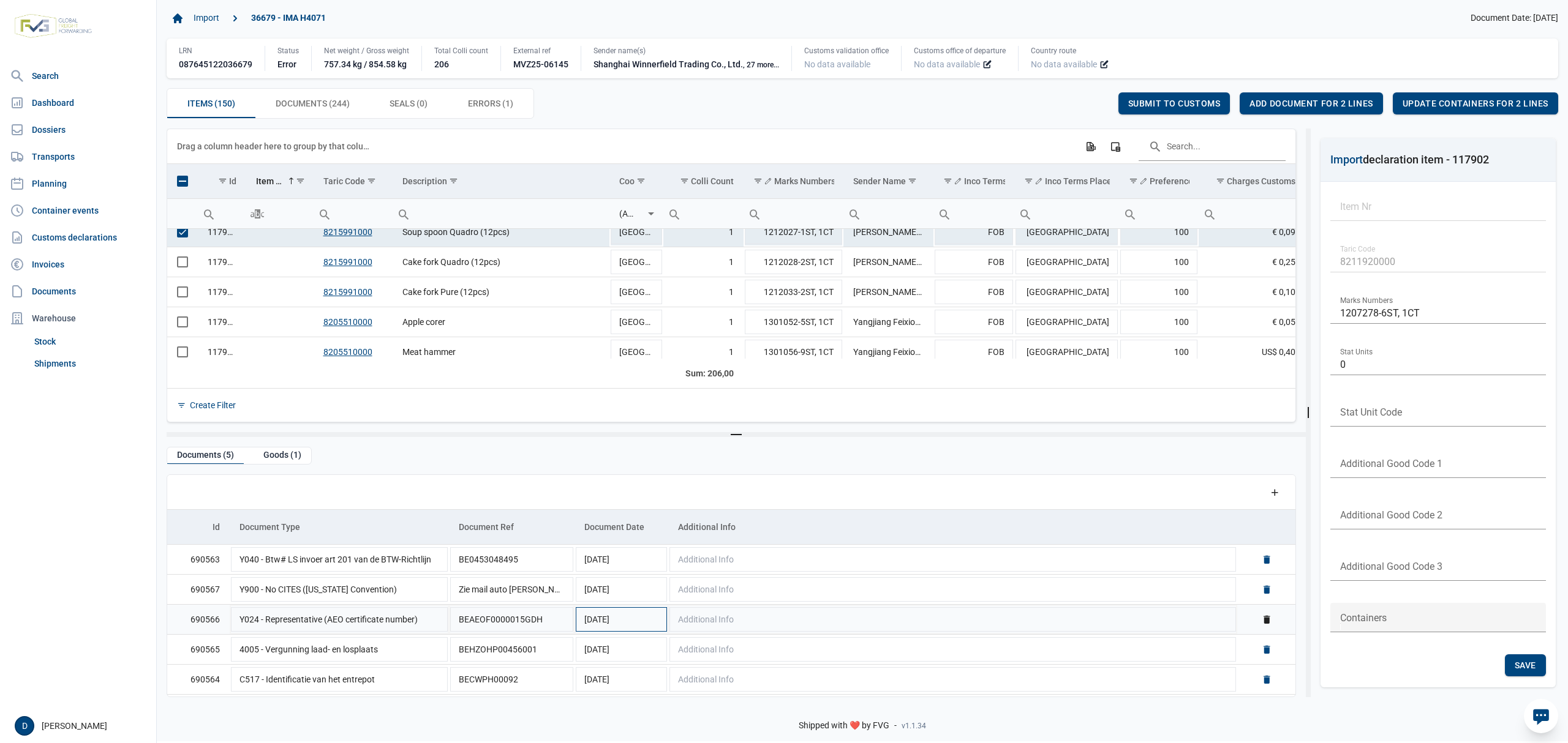
scroll to position [1, 0]
click at [186, 239] on td "Data grid with 150 rows and 23 columns" at bounding box center [182, 232] width 30 height 30
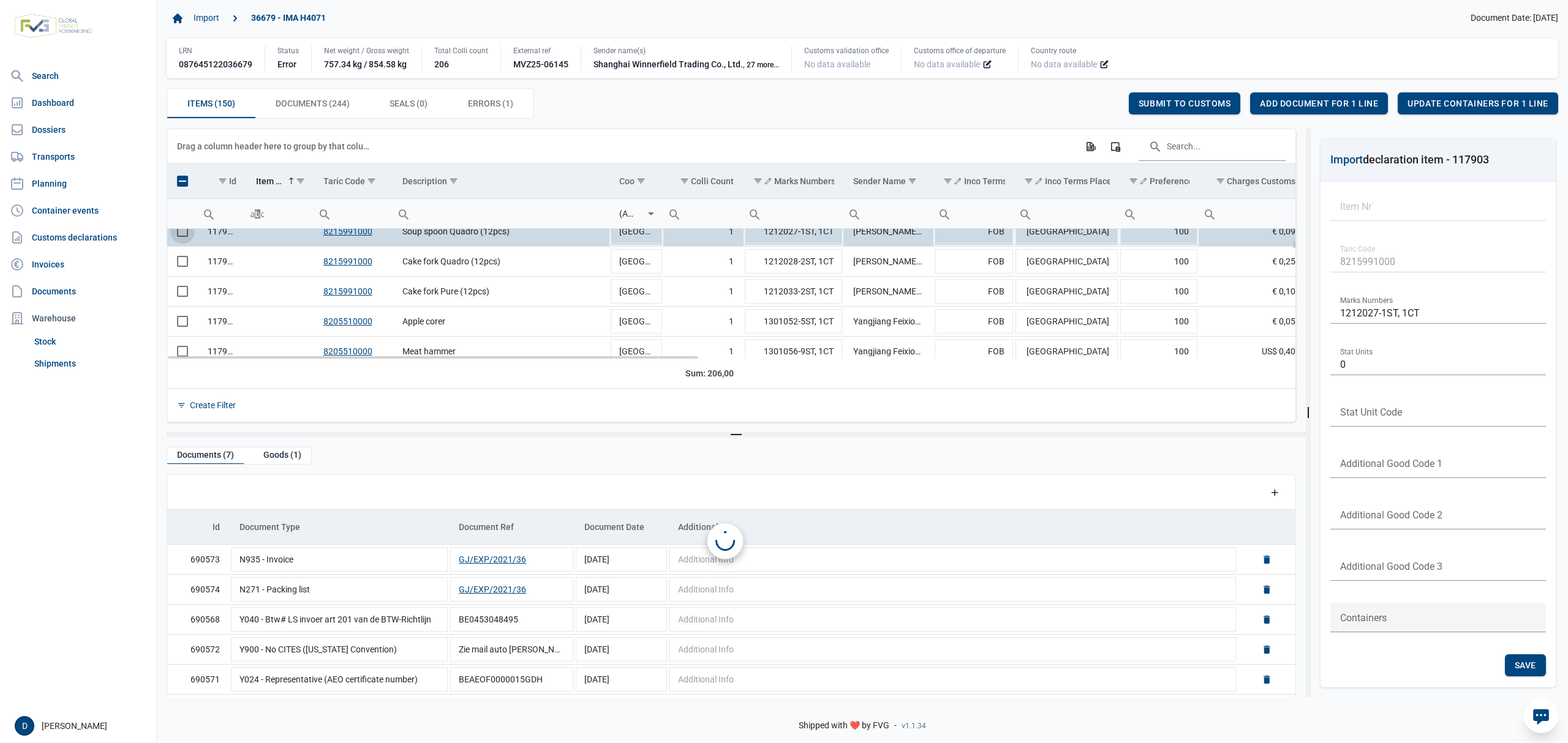
scroll to position [423, 0]
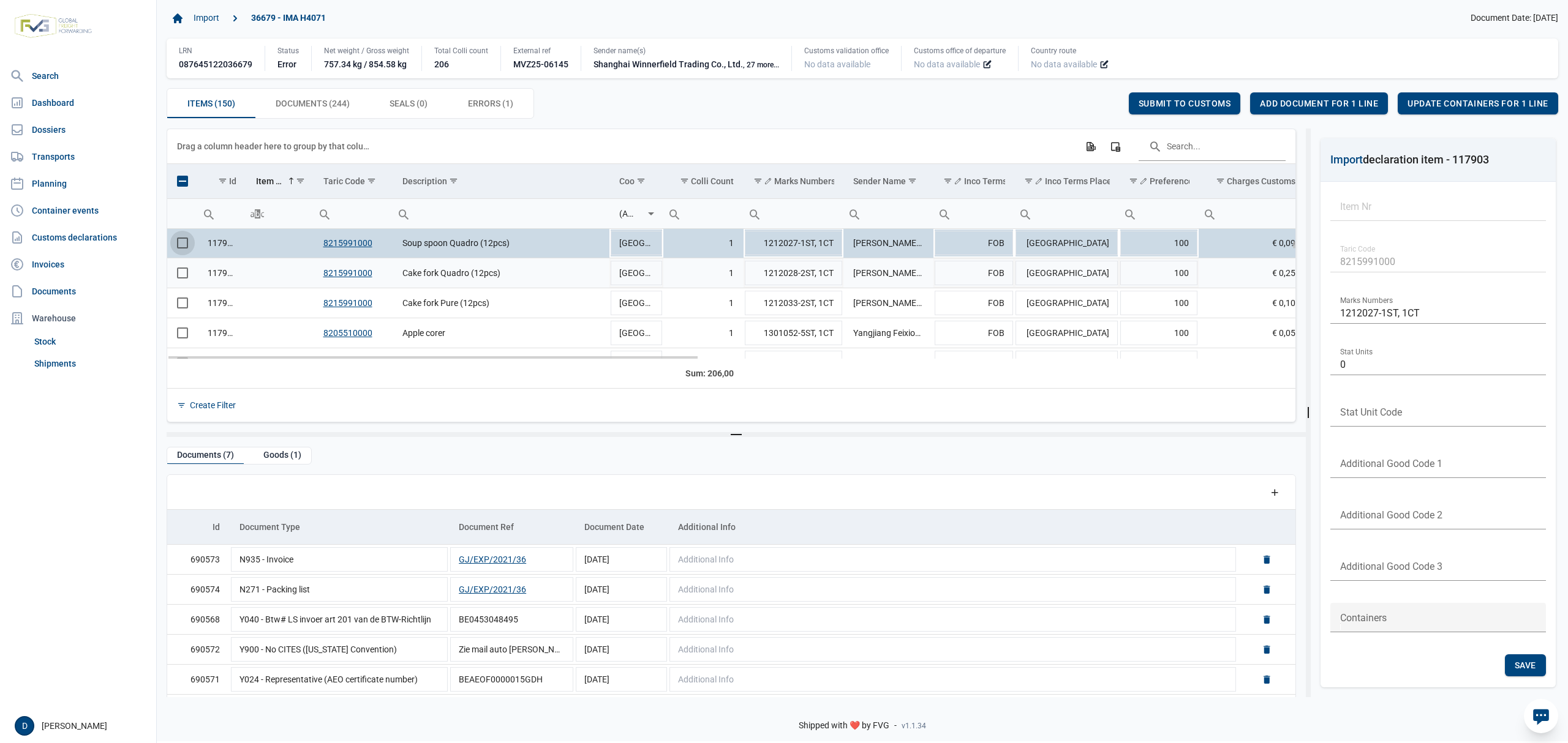
click at [184, 274] on span "Select row" at bounding box center [182, 273] width 11 height 11
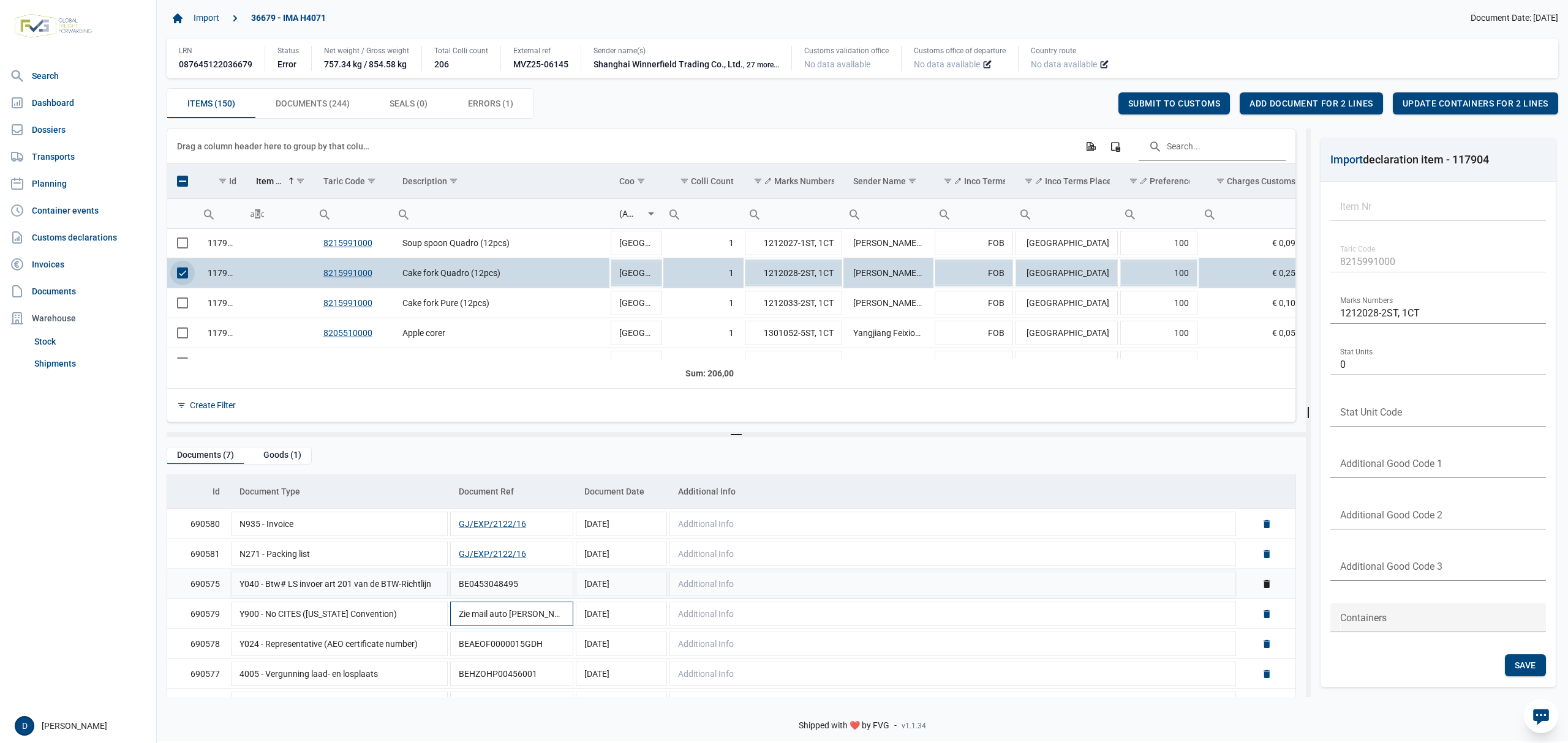
scroll to position [60, 0]
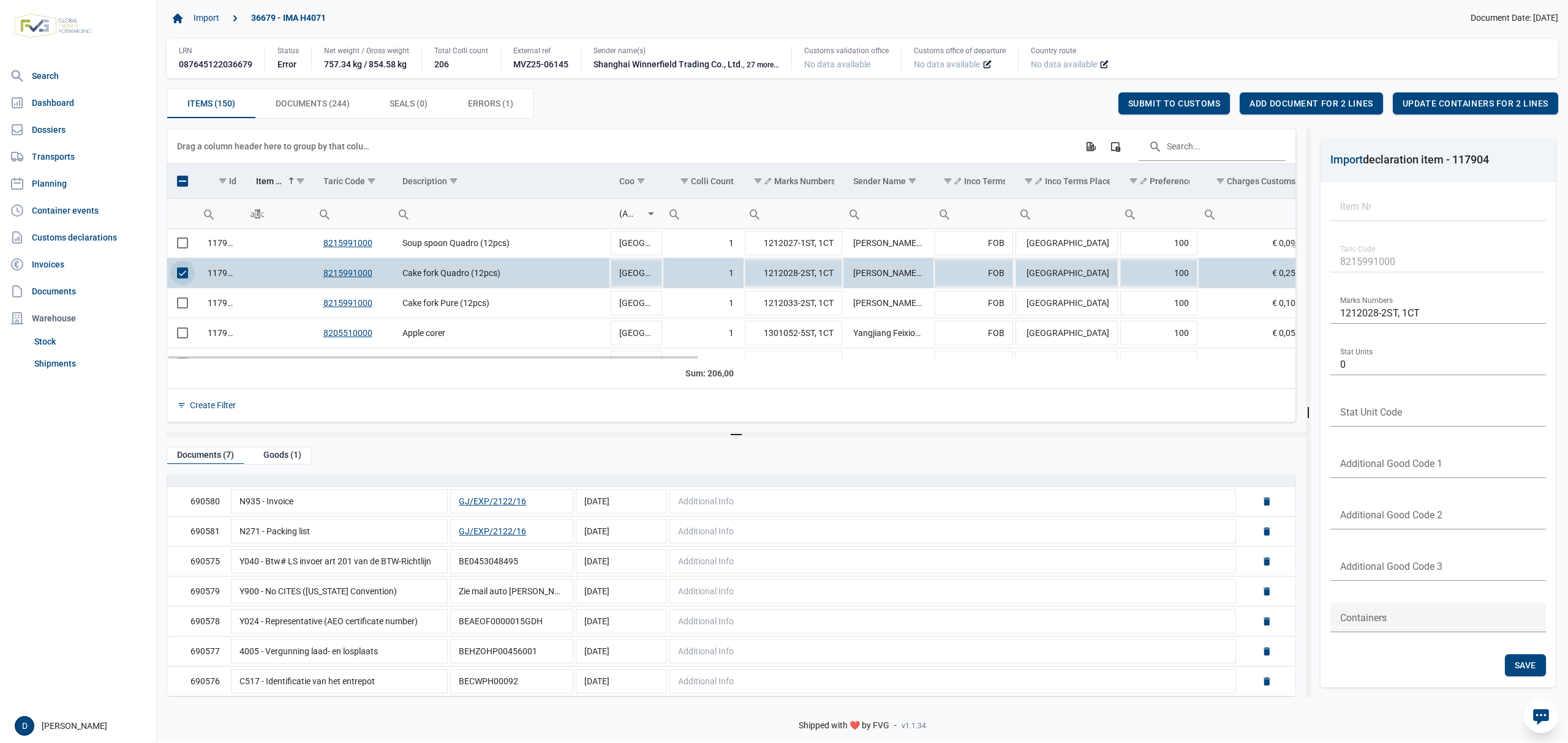
click at [187, 274] on span "Select row" at bounding box center [182, 273] width 11 height 11
click at [188, 306] on span "Select row" at bounding box center [182, 303] width 11 height 11
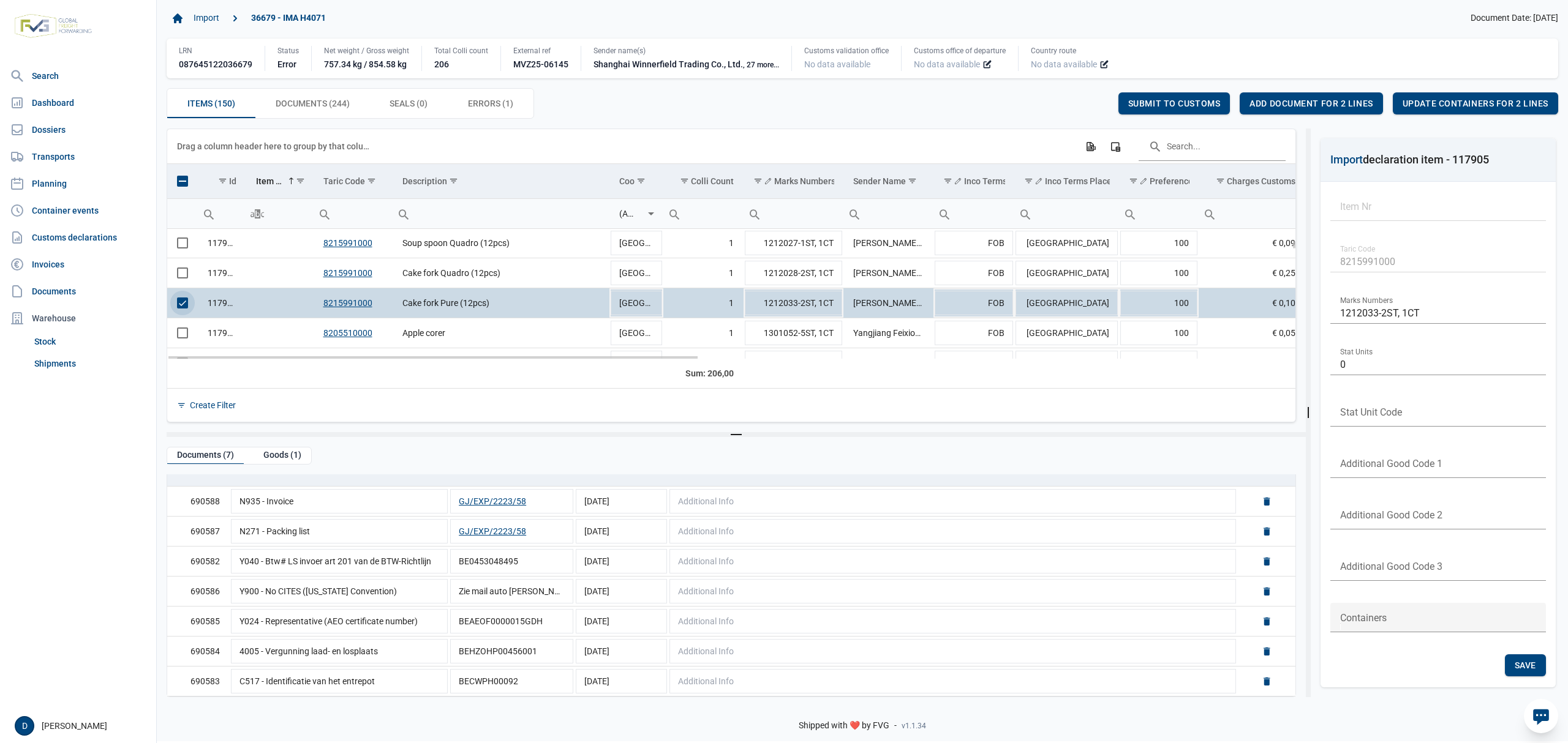
click at [216, 306] on td "117905" at bounding box center [222, 303] width 48 height 30
click at [186, 306] on span "Select row" at bounding box center [182, 303] width 11 height 11
click at [184, 338] on span "Select row" at bounding box center [182, 333] width 11 height 11
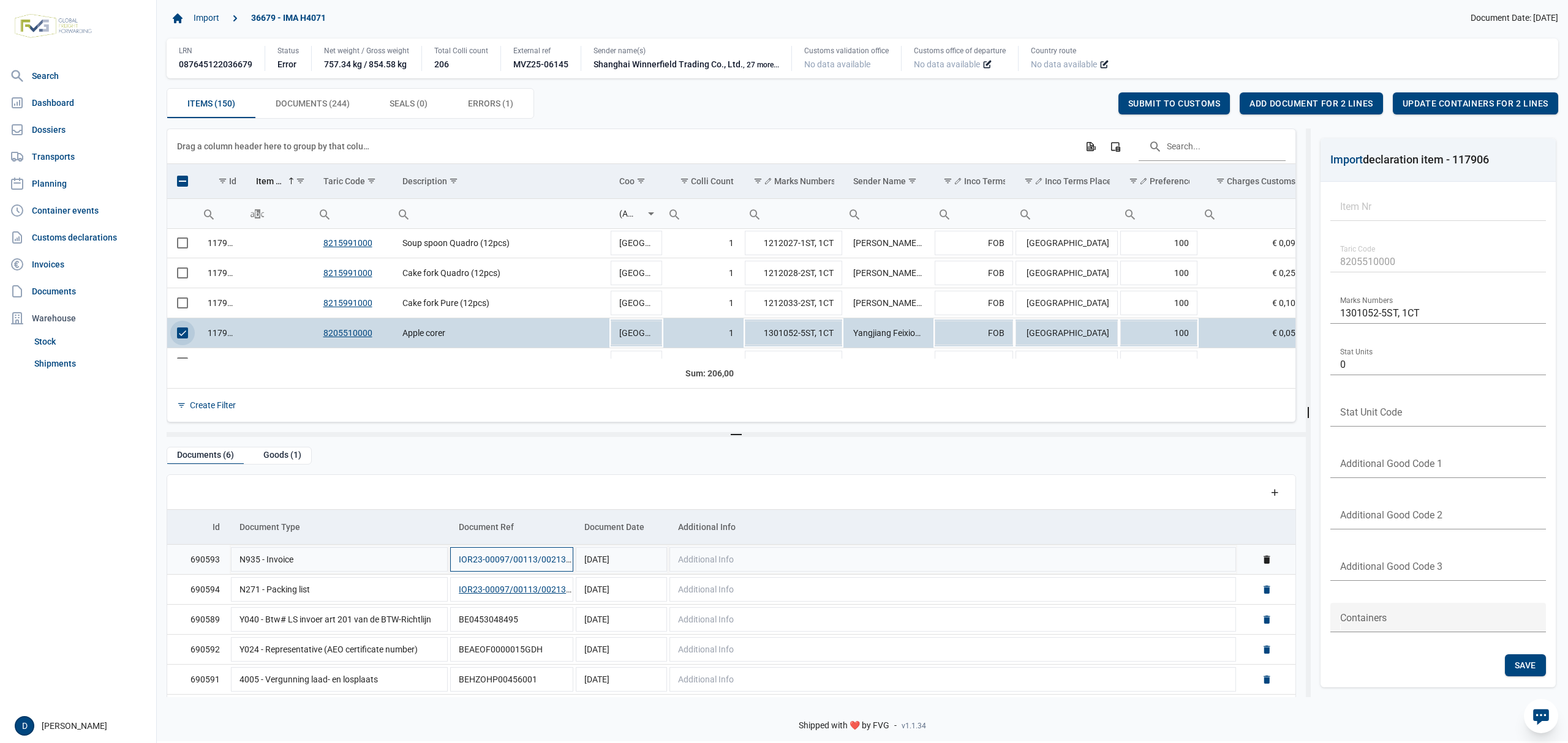
scroll to position [30, 0]
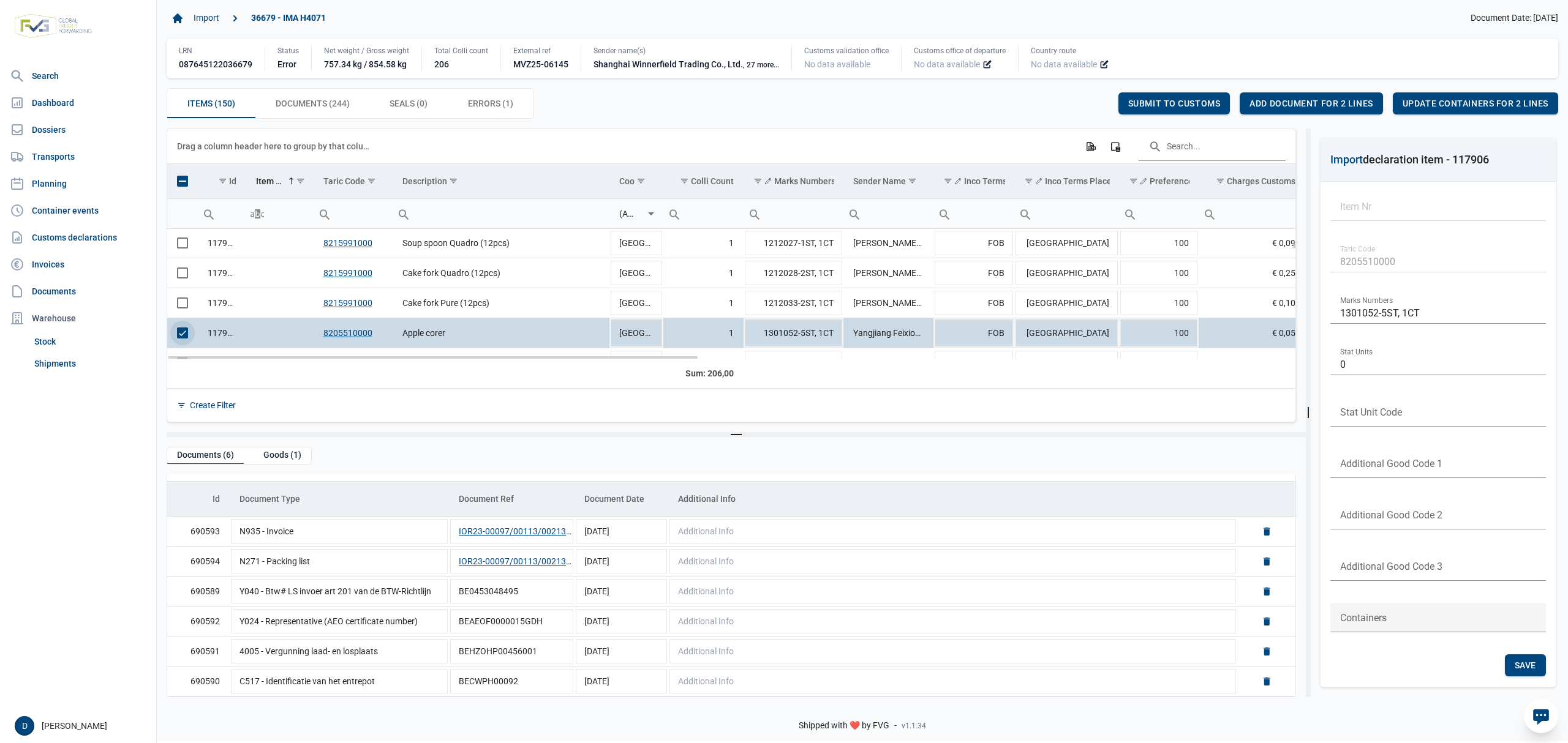
click at [221, 329] on td "117906" at bounding box center [222, 333] width 48 height 30
click at [184, 338] on span "Select row" at bounding box center [182, 333] width 11 height 11
click at [179, 337] on span "Select row" at bounding box center [182, 333] width 11 height 11
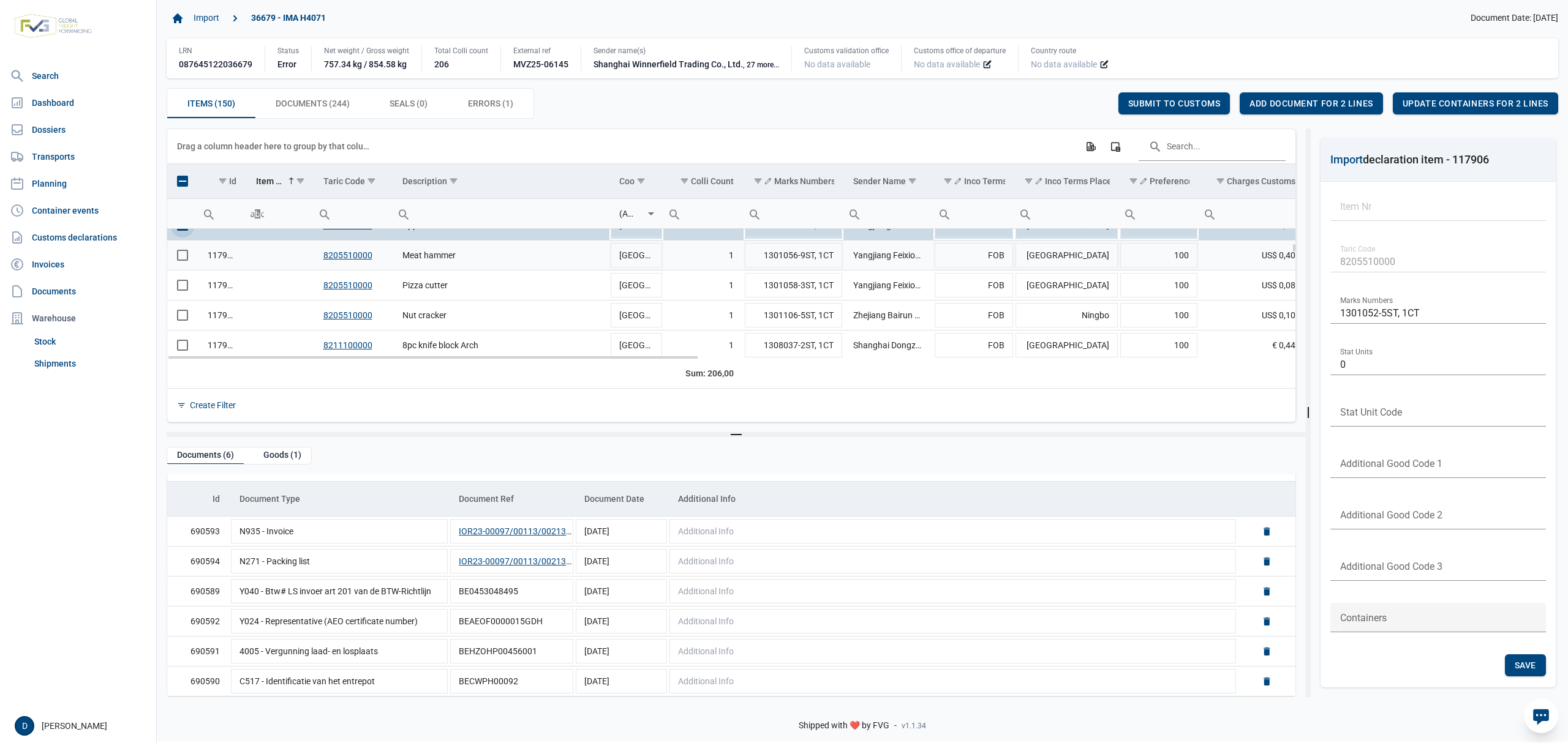
click at [184, 256] on span "Select row" at bounding box center [182, 255] width 11 height 11
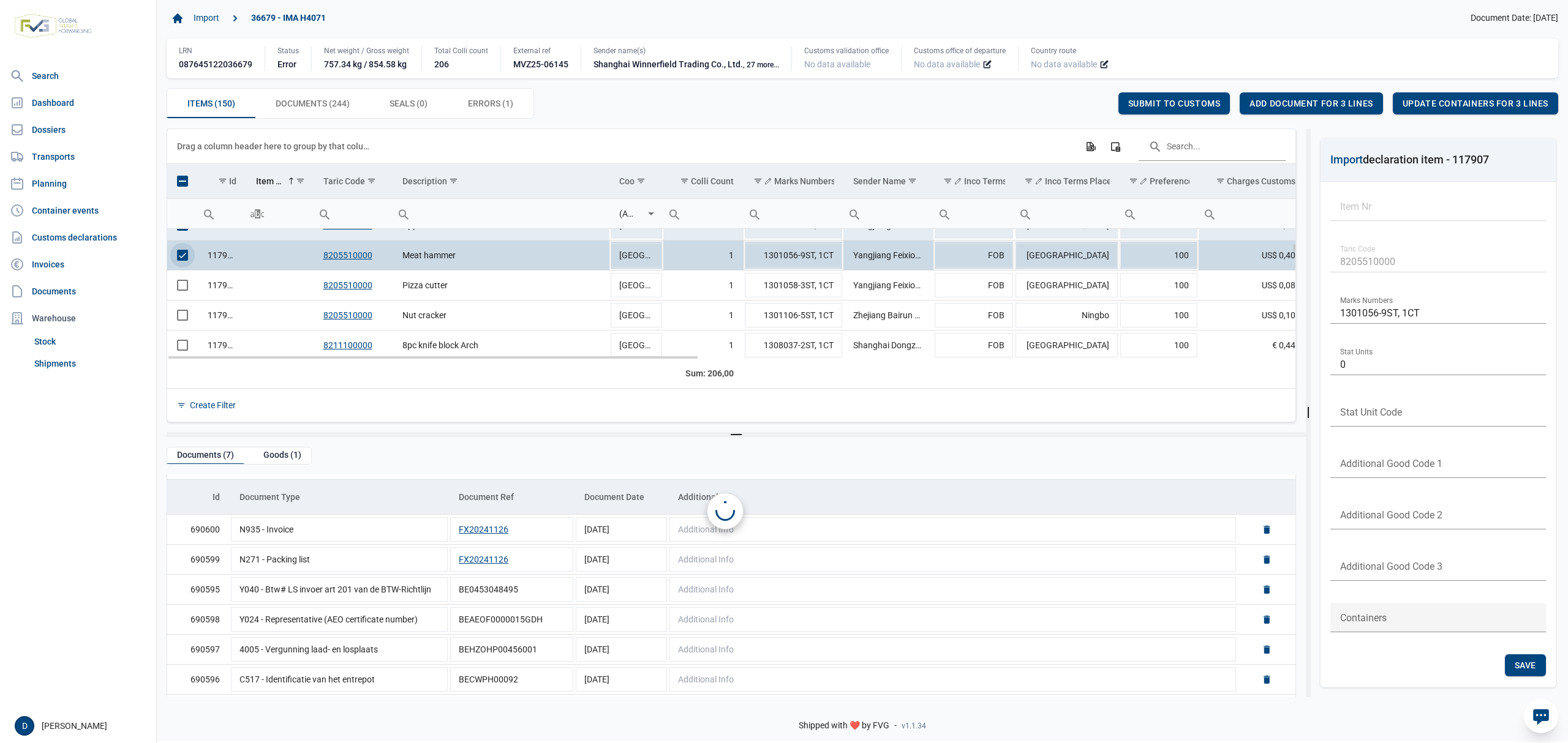
scroll to position [0, 0]
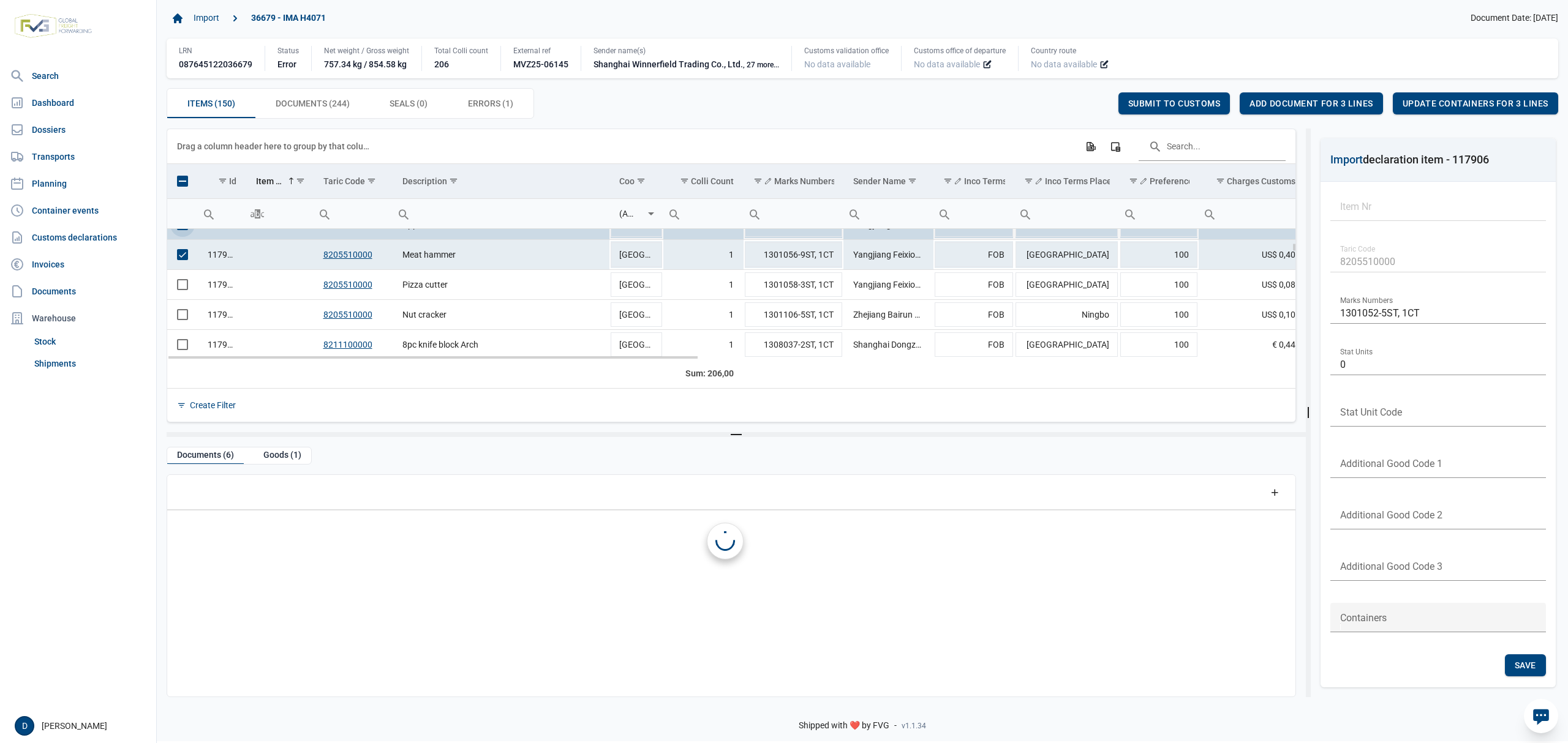
click at [178, 231] on td "Data grid with 150 rows and 23 columns" at bounding box center [182, 225] width 30 height 30
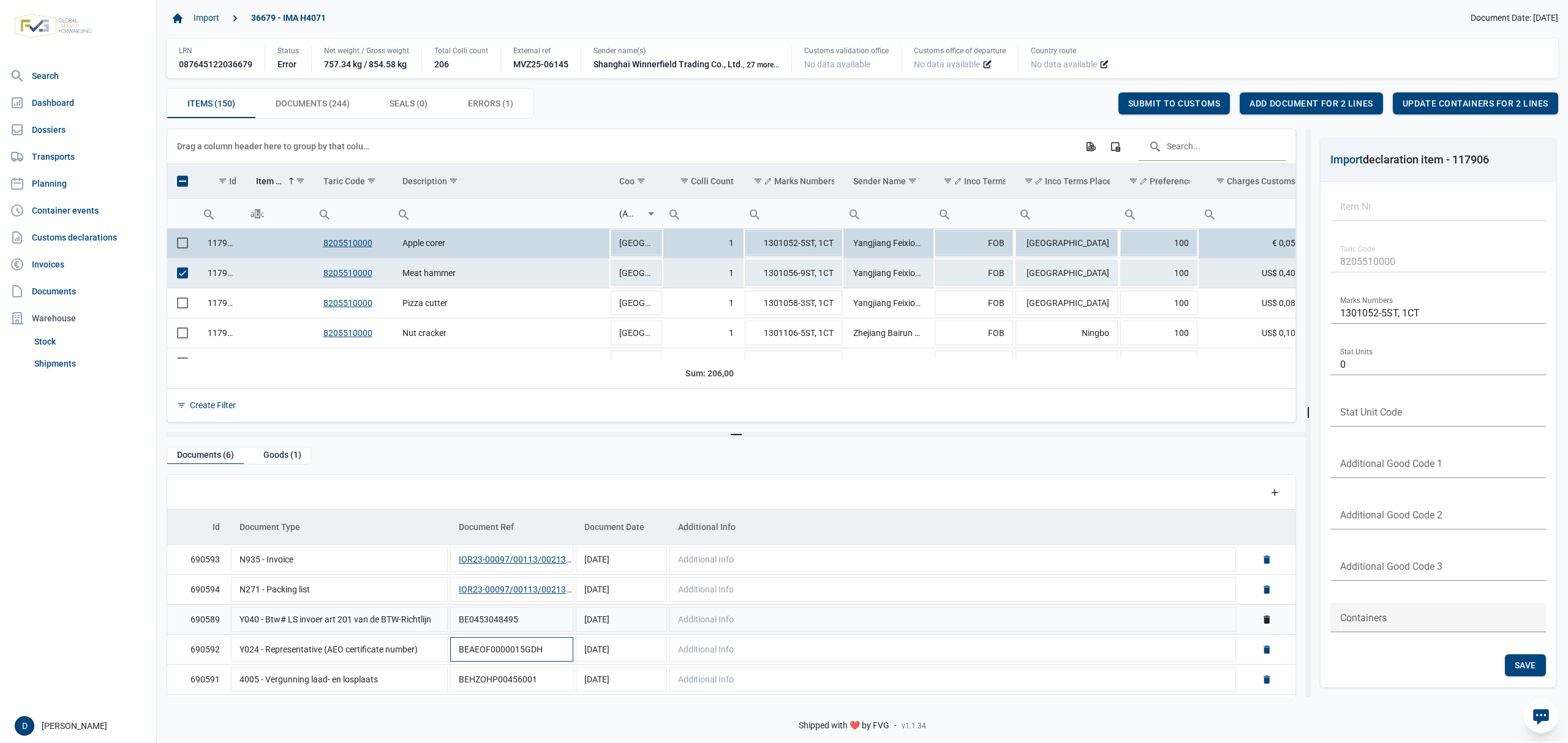
scroll to position [30, 0]
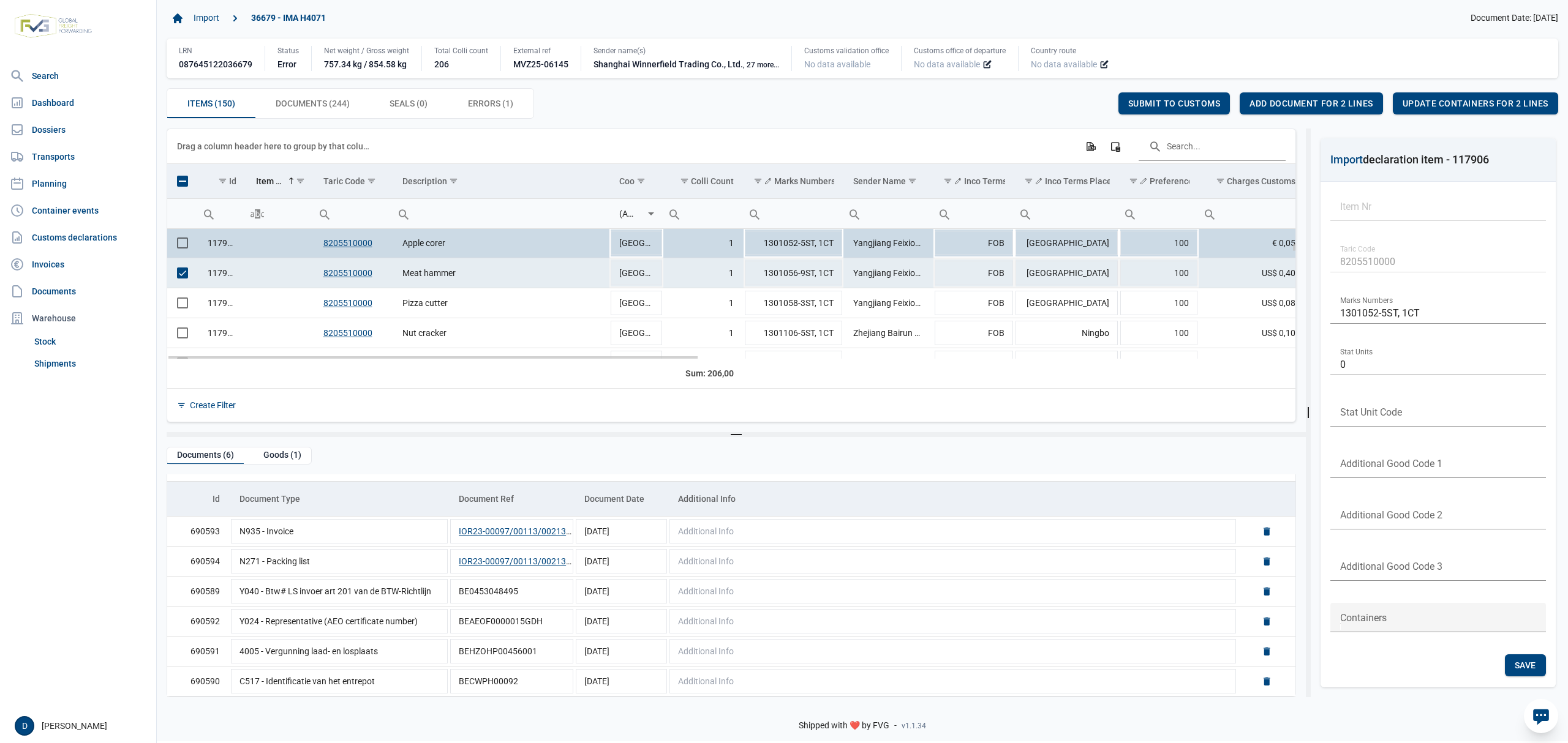
click at [188, 275] on span "Select row" at bounding box center [182, 273] width 11 height 11
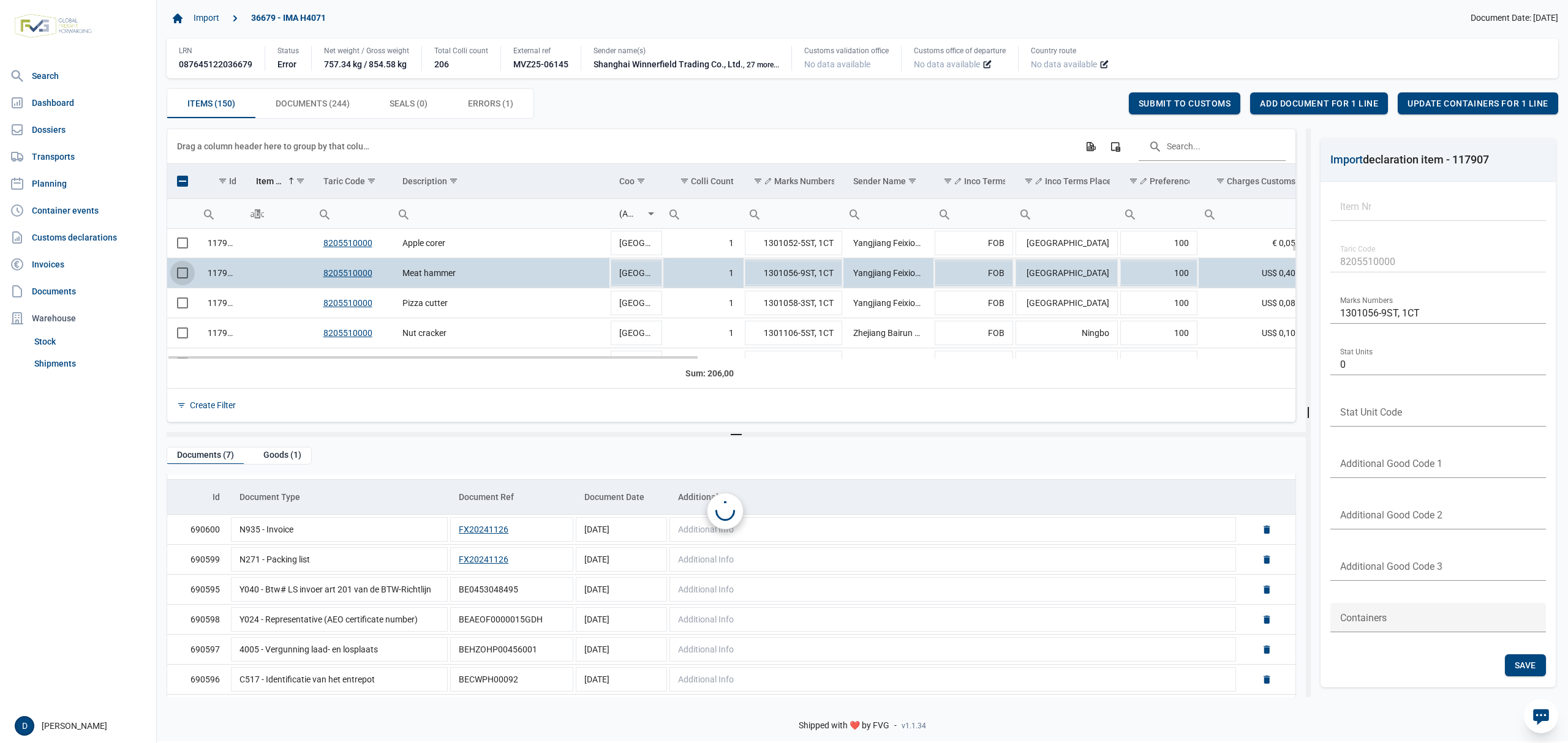
scroll to position [0, 0]
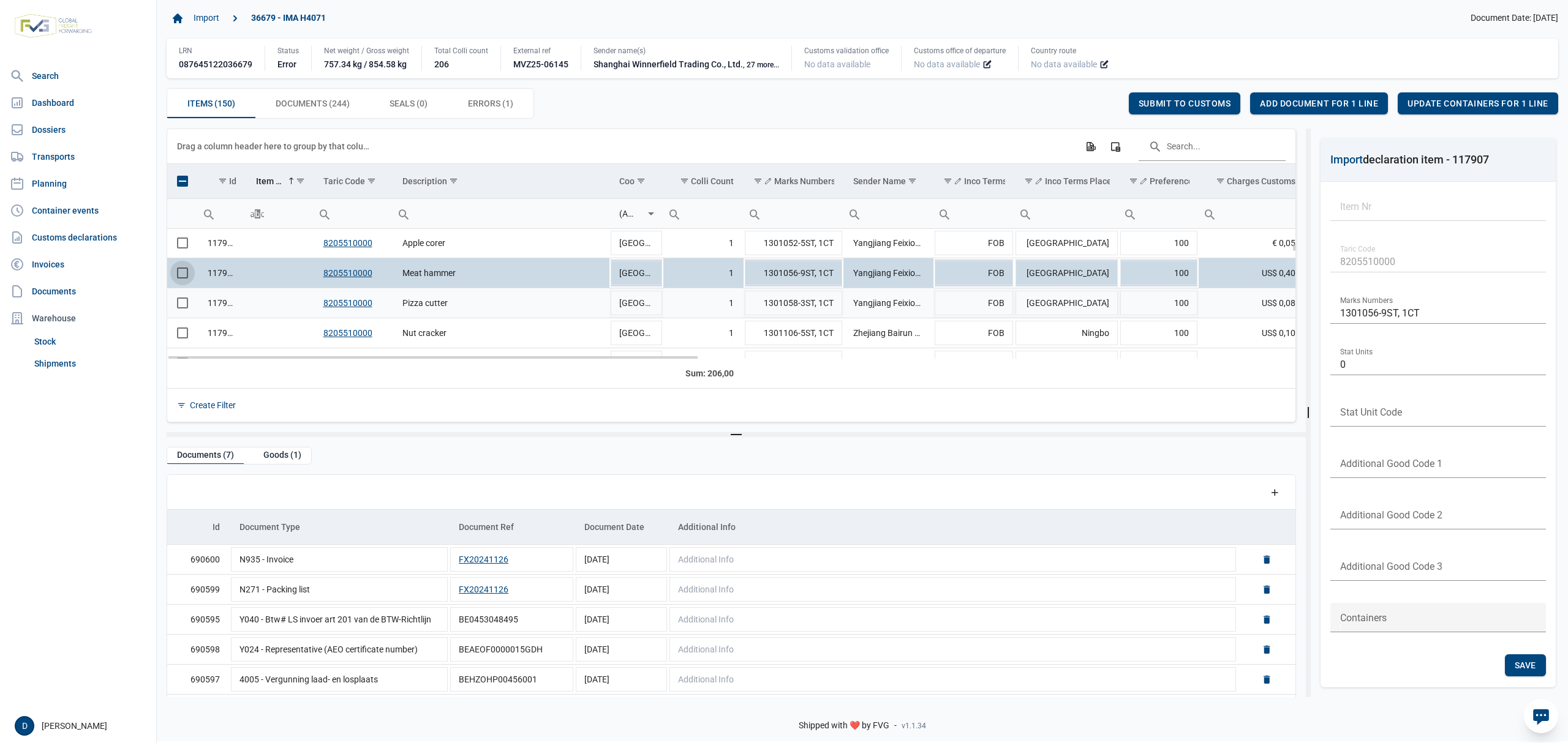
click at [186, 304] on span "Select row" at bounding box center [182, 303] width 11 height 11
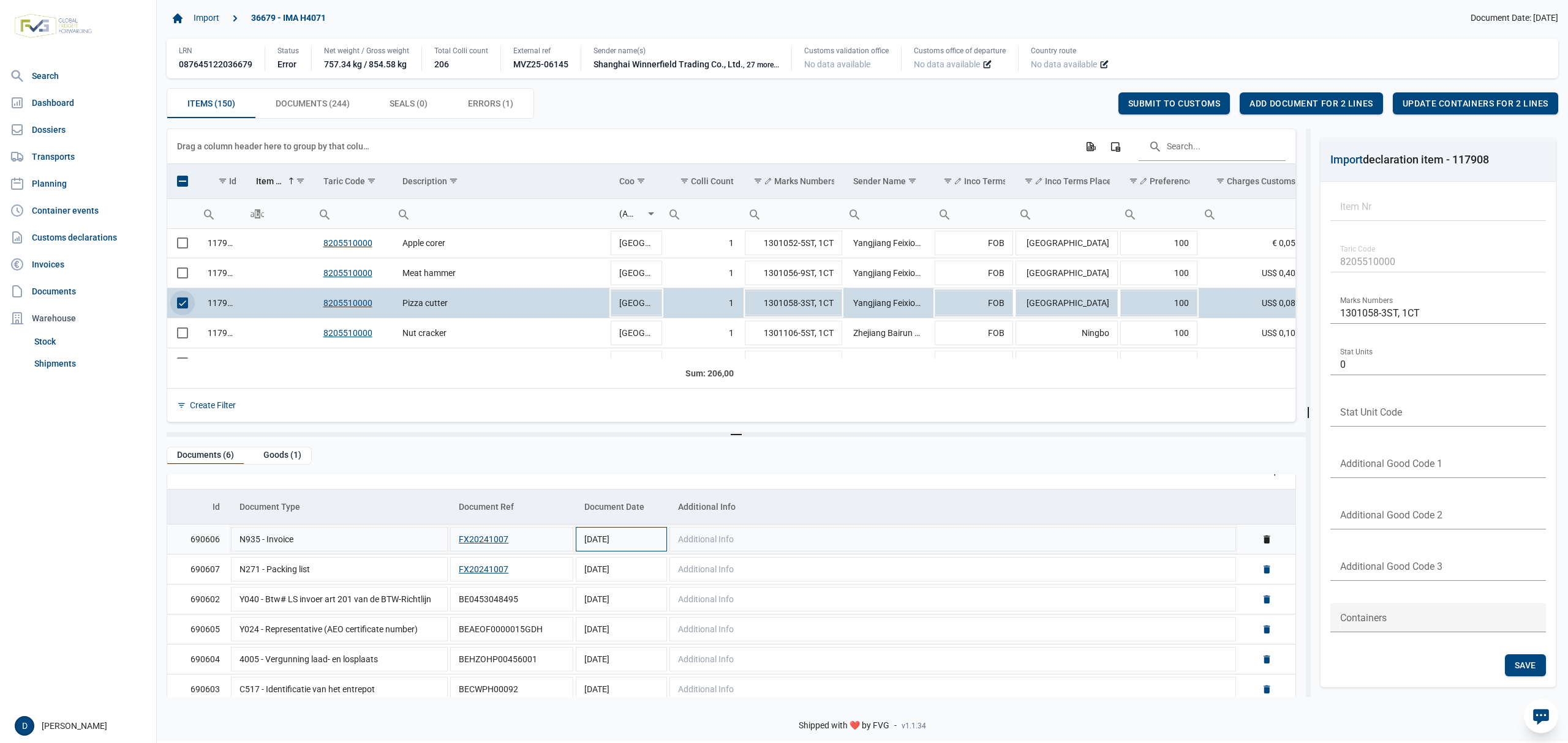
scroll to position [30, 0]
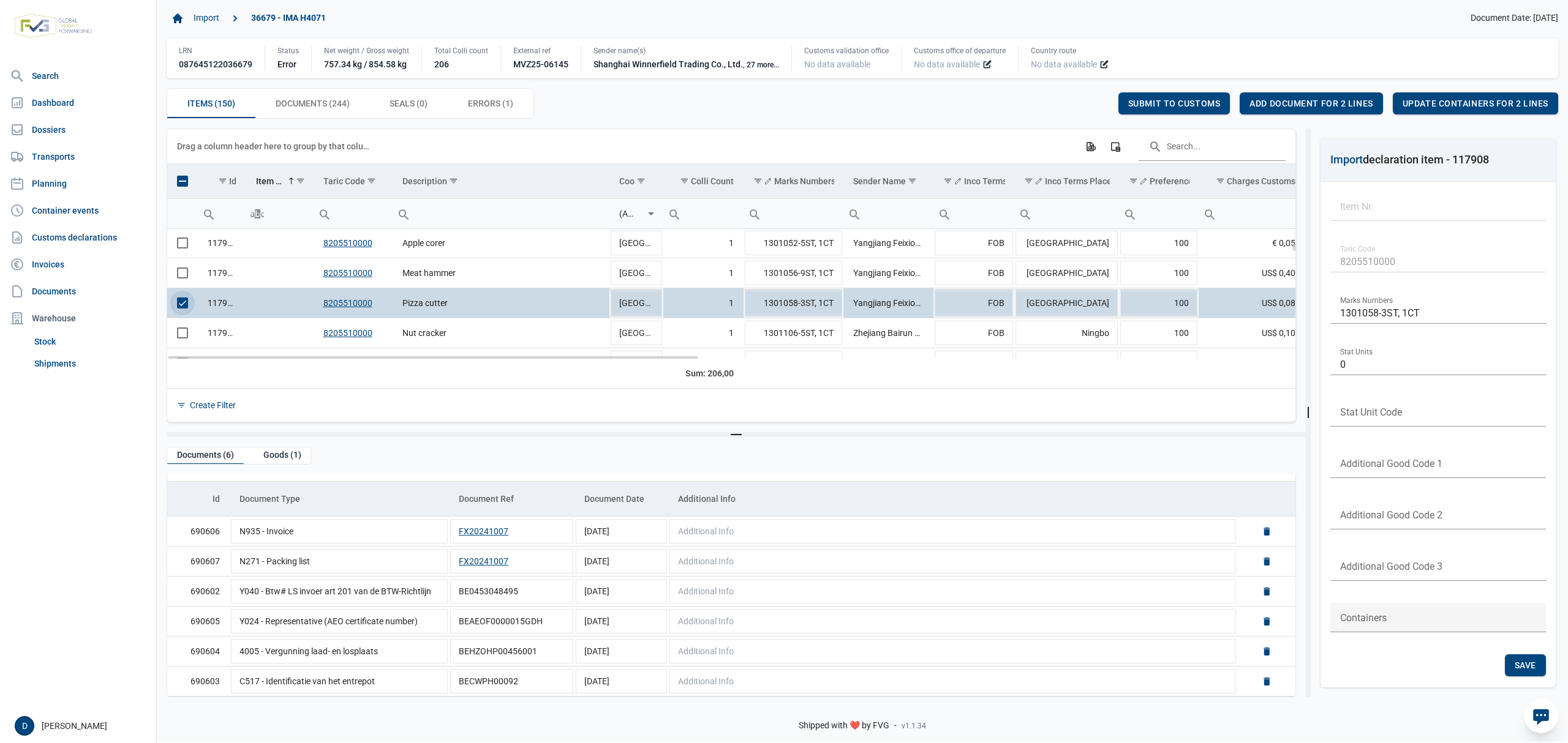
click at [206, 300] on td "117908" at bounding box center [222, 303] width 48 height 30
click at [182, 302] on span "Select row" at bounding box center [182, 303] width 11 height 11
click at [182, 338] on span "Select row" at bounding box center [182, 333] width 11 height 11
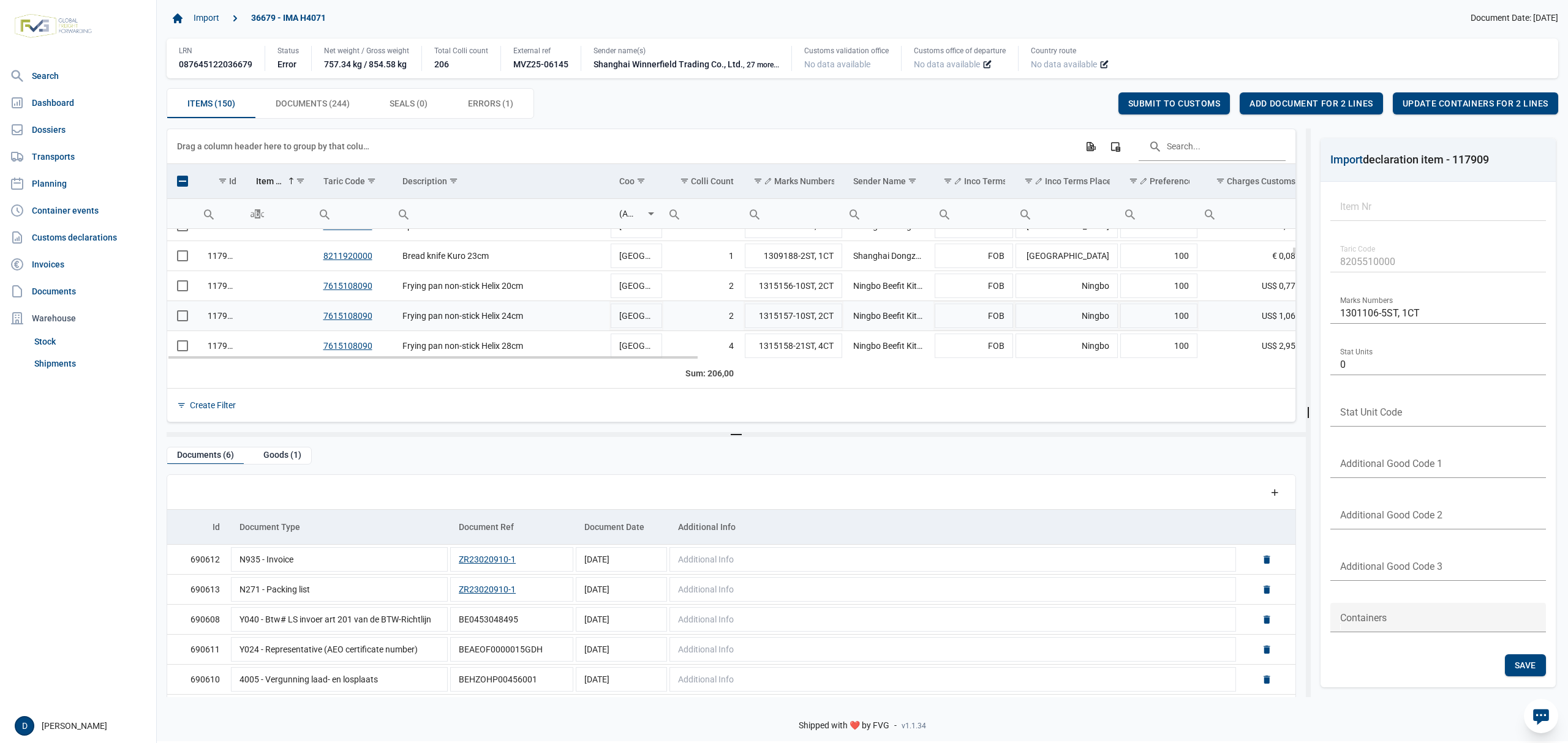
scroll to position [543, 0]
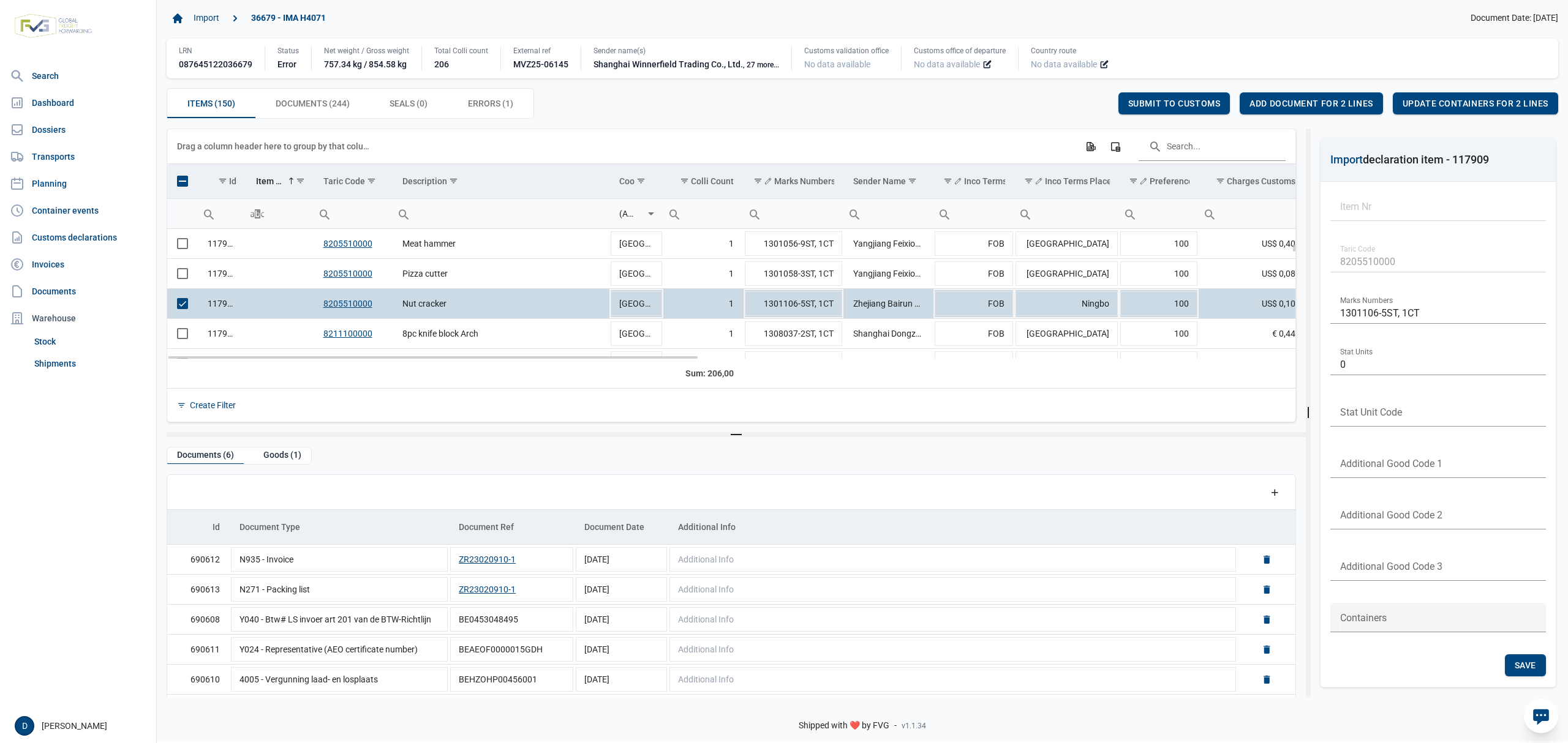
click at [182, 304] on span "Select row" at bounding box center [182, 303] width 11 height 11
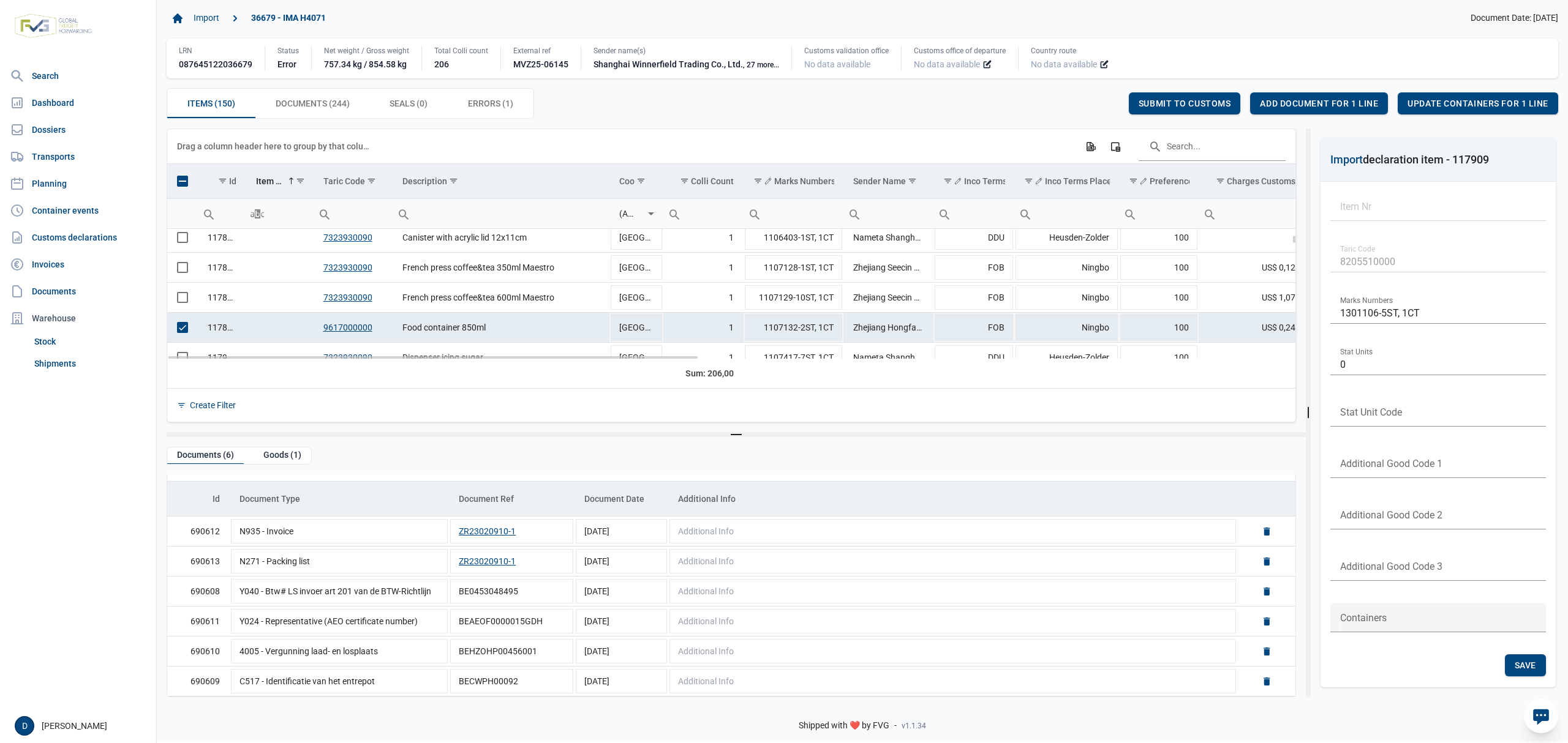
scroll to position [326, 0]
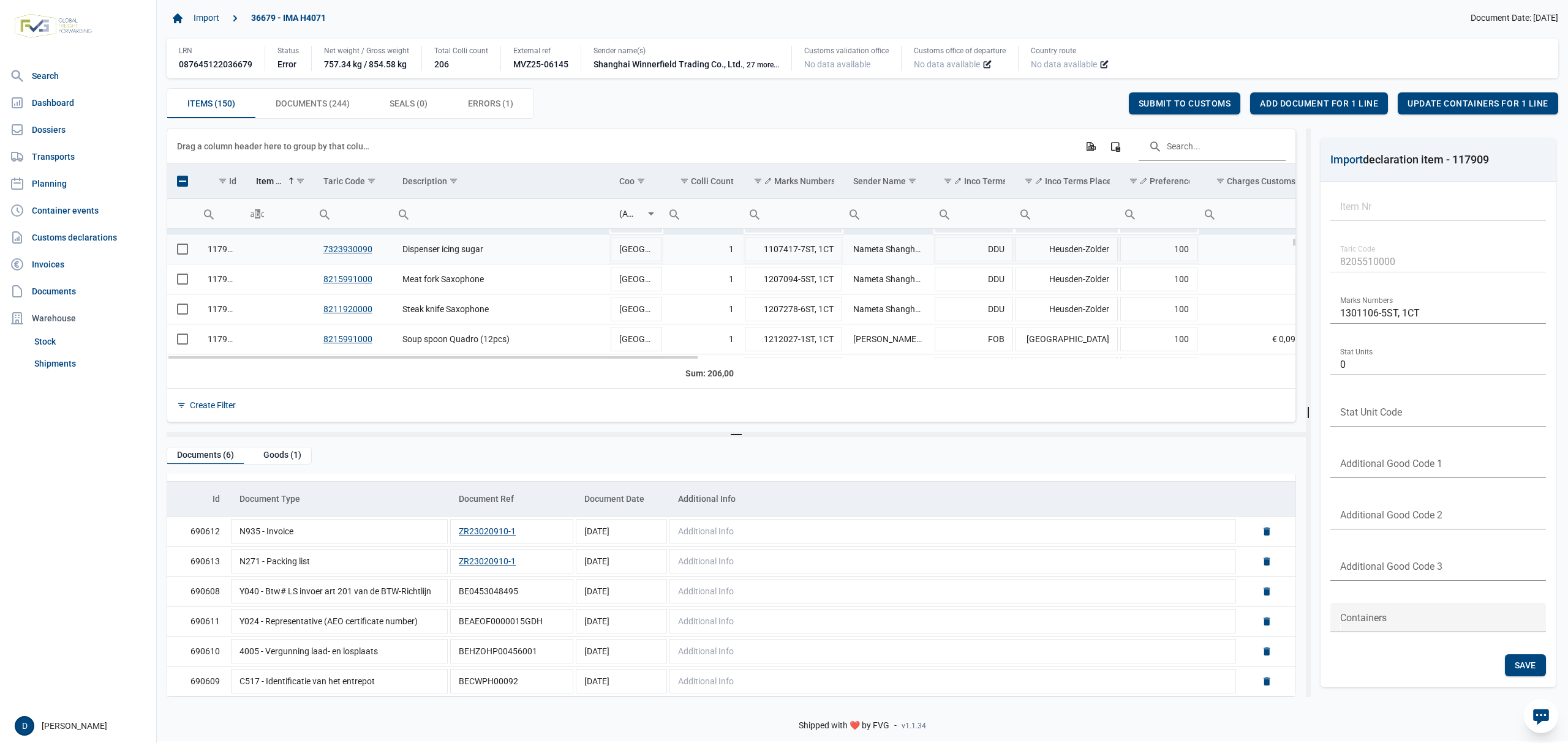
click at [185, 246] on span "Select row" at bounding box center [182, 249] width 11 height 11
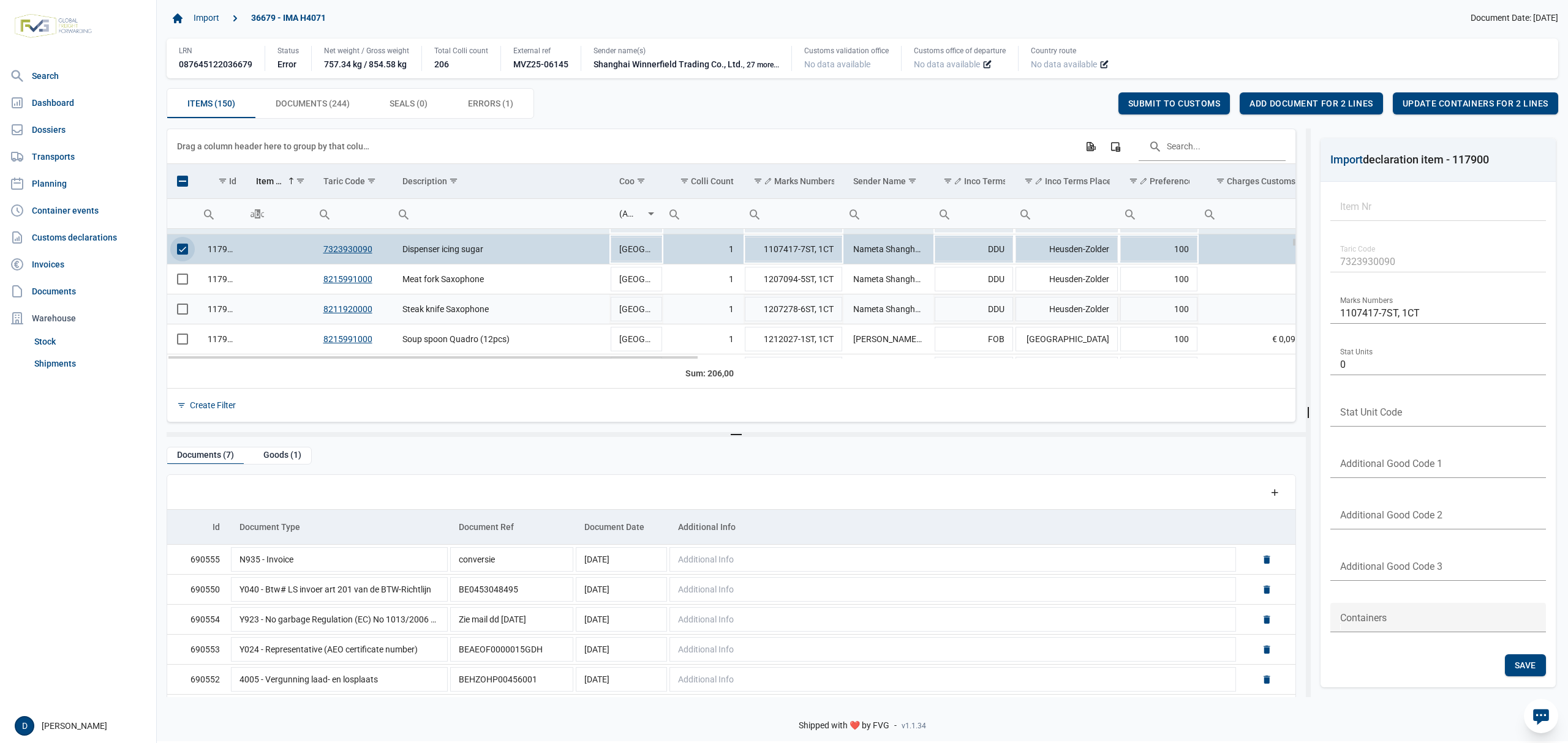
scroll to position [217, 0]
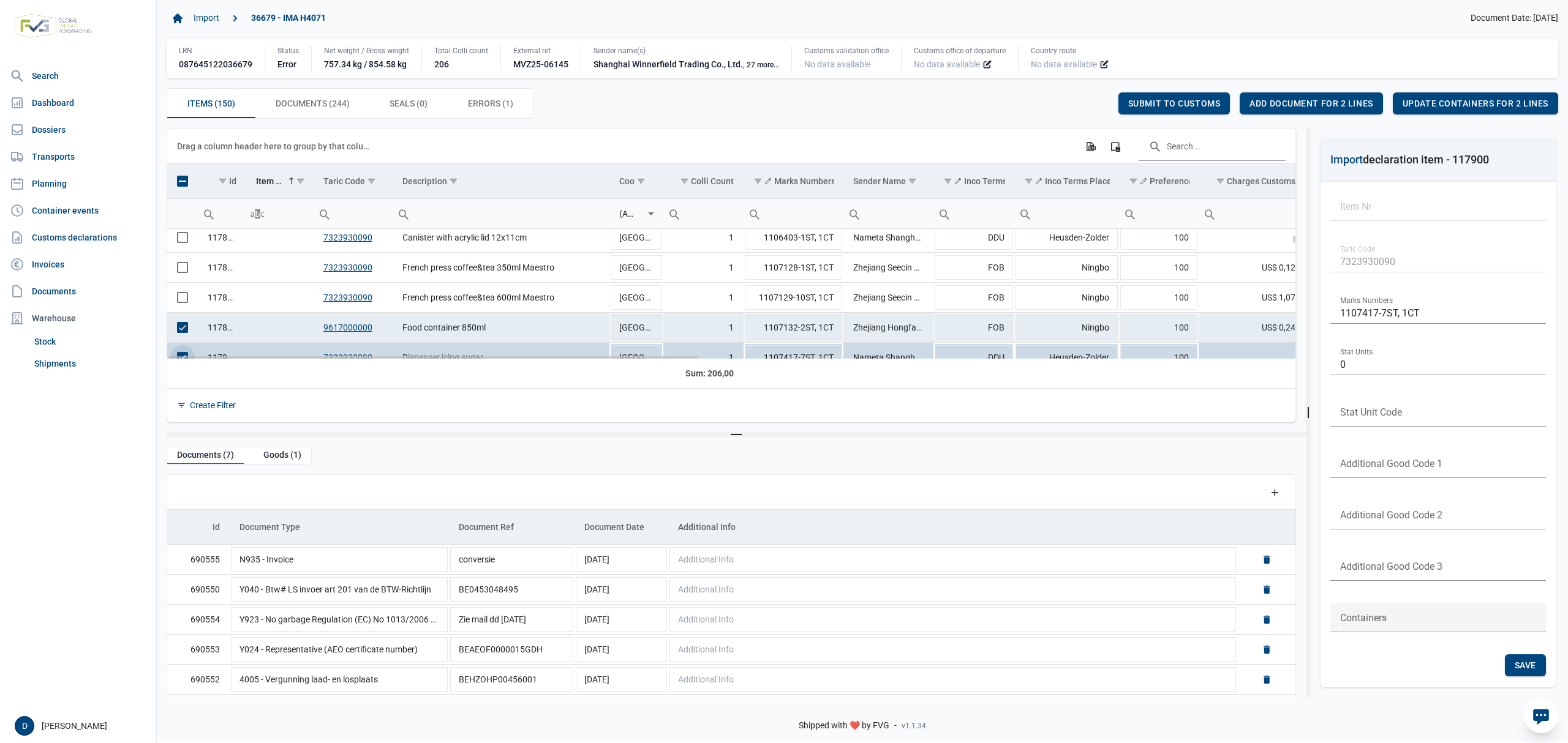
click at [184, 329] on span "Select row" at bounding box center [182, 327] width 11 height 11
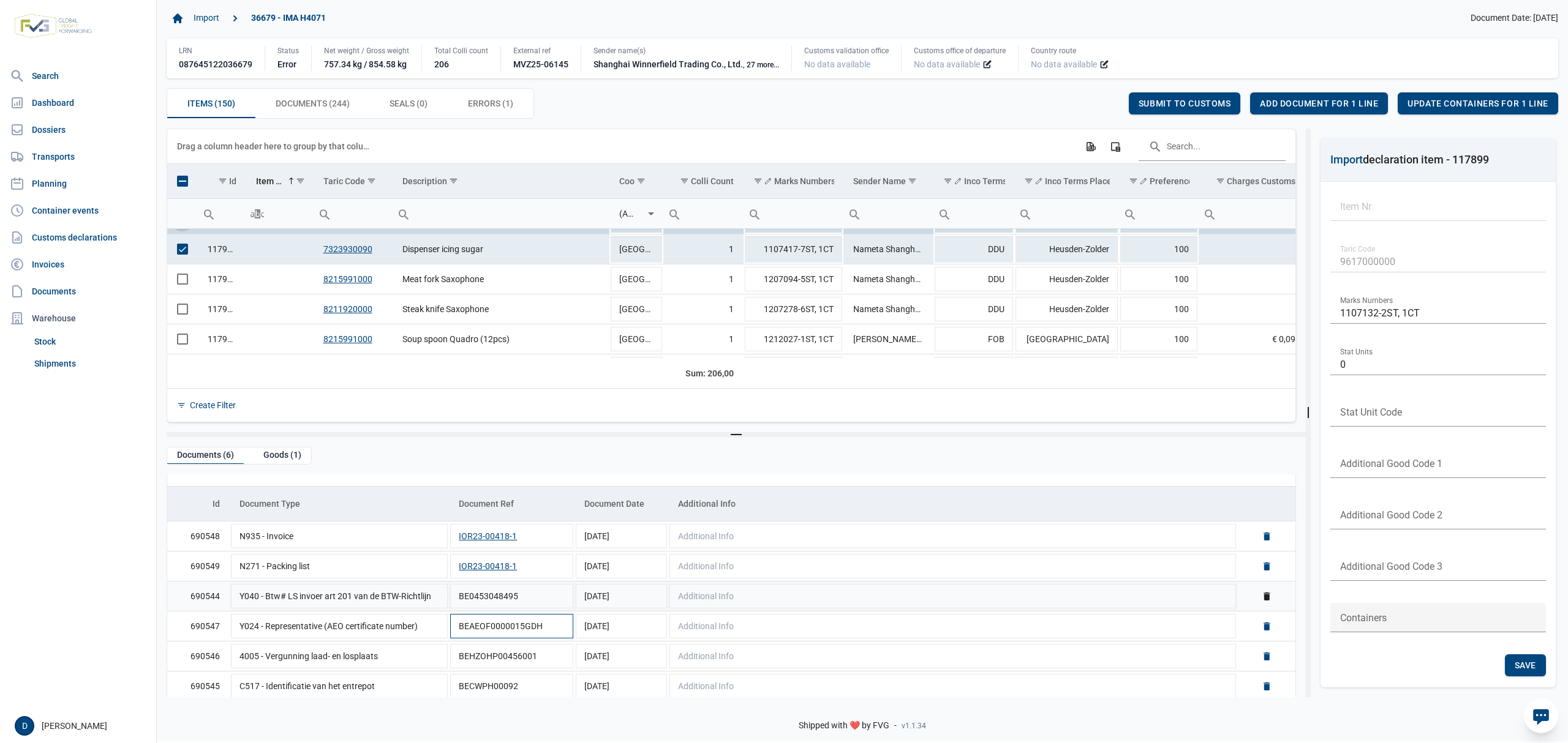
scroll to position [30, 0]
click at [186, 280] on span "Select row" at bounding box center [182, 279] width 11 height 11
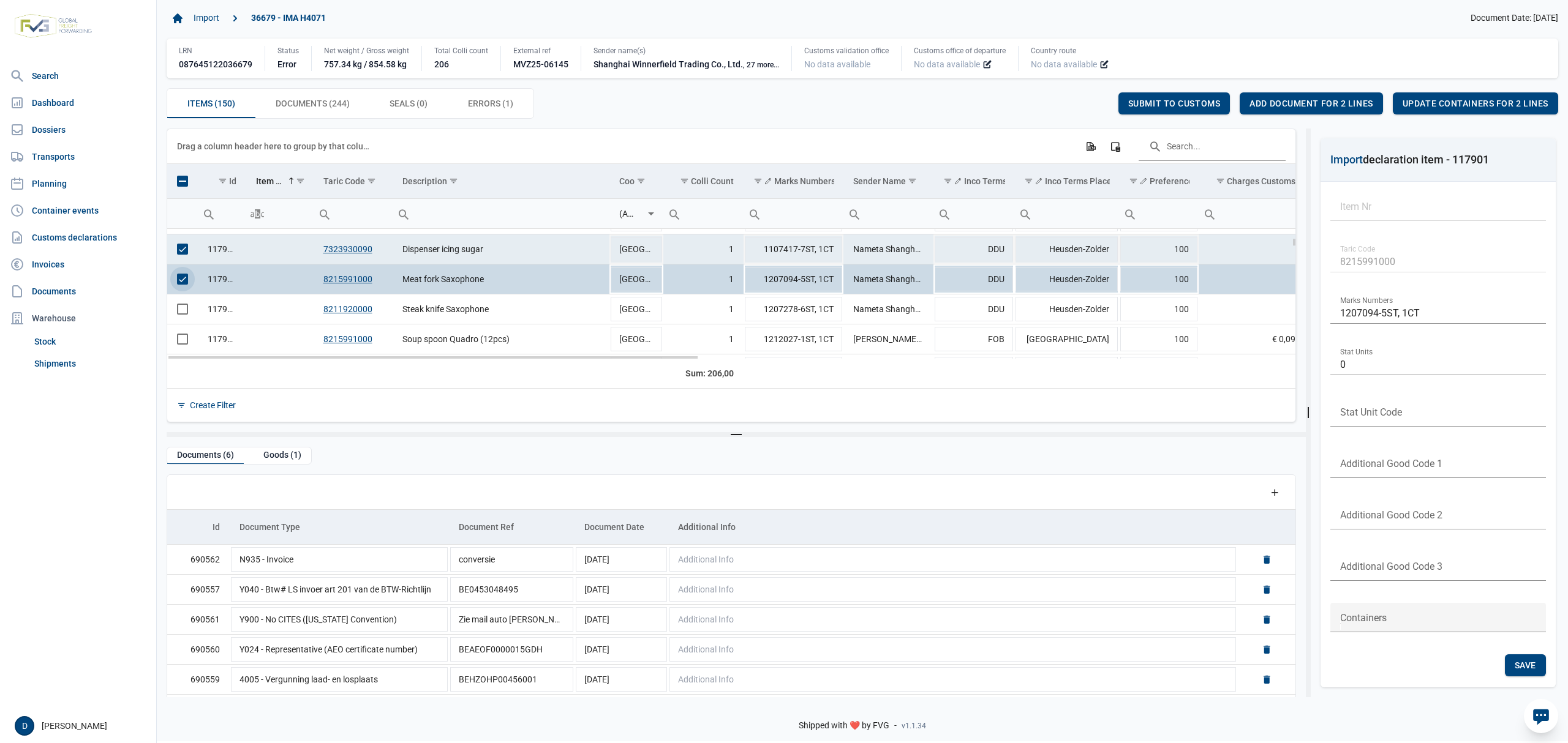
click at [182, 253] on span "Select row" at bounding box center [182, 249] width 11 height 11
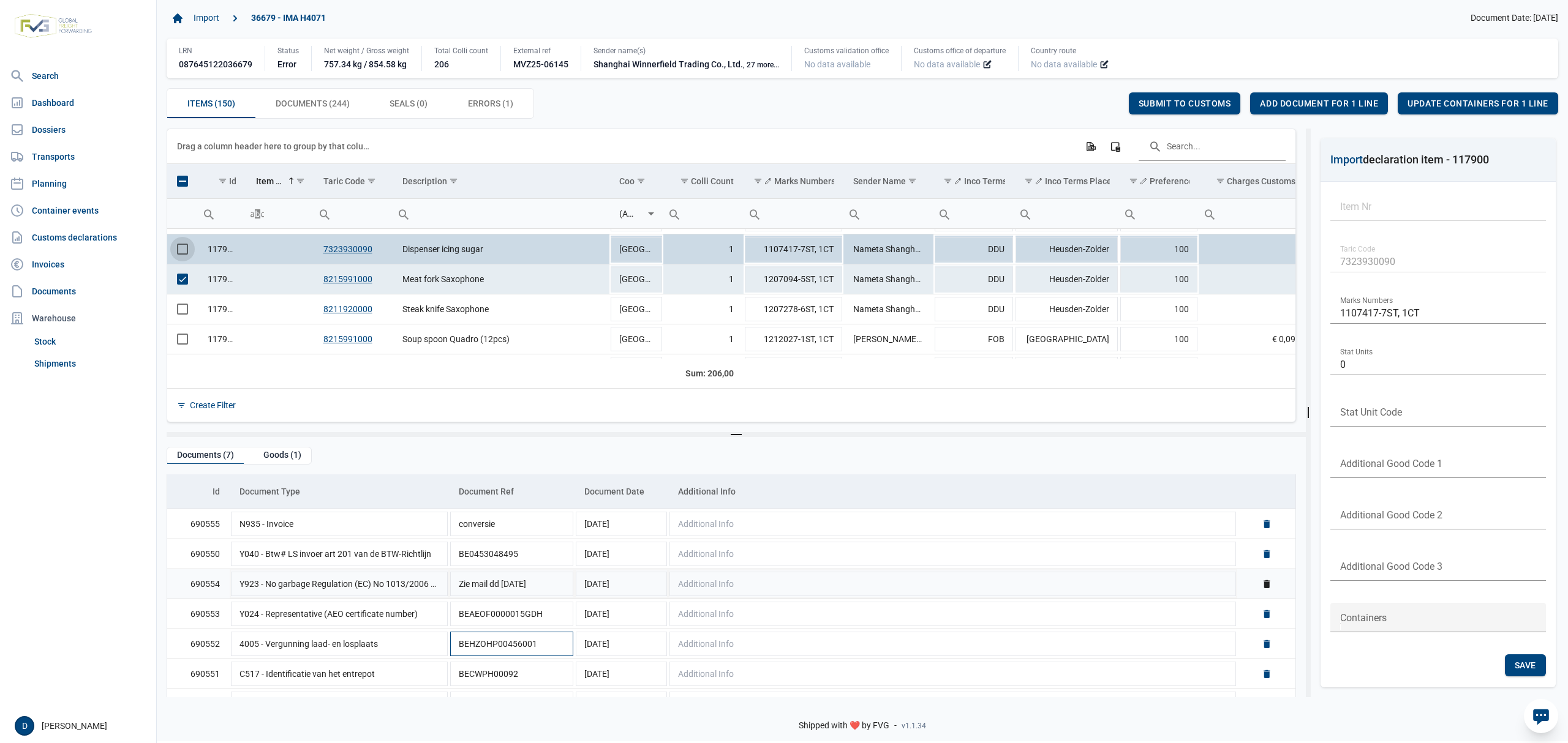
scroll to position [60, 0]
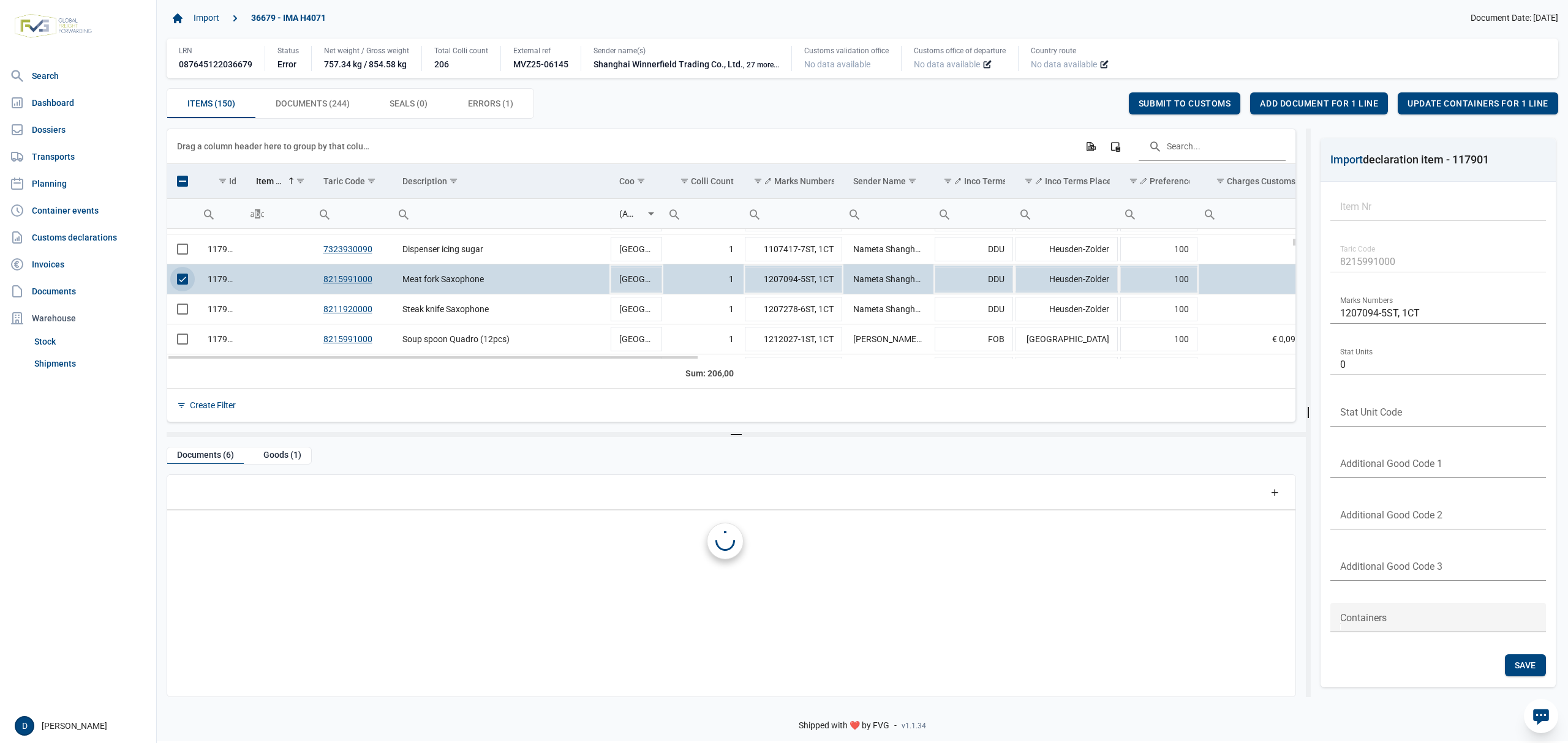
click at [179, 283] on span "Select row" at bounding box center [182, 279] width 11 height 11
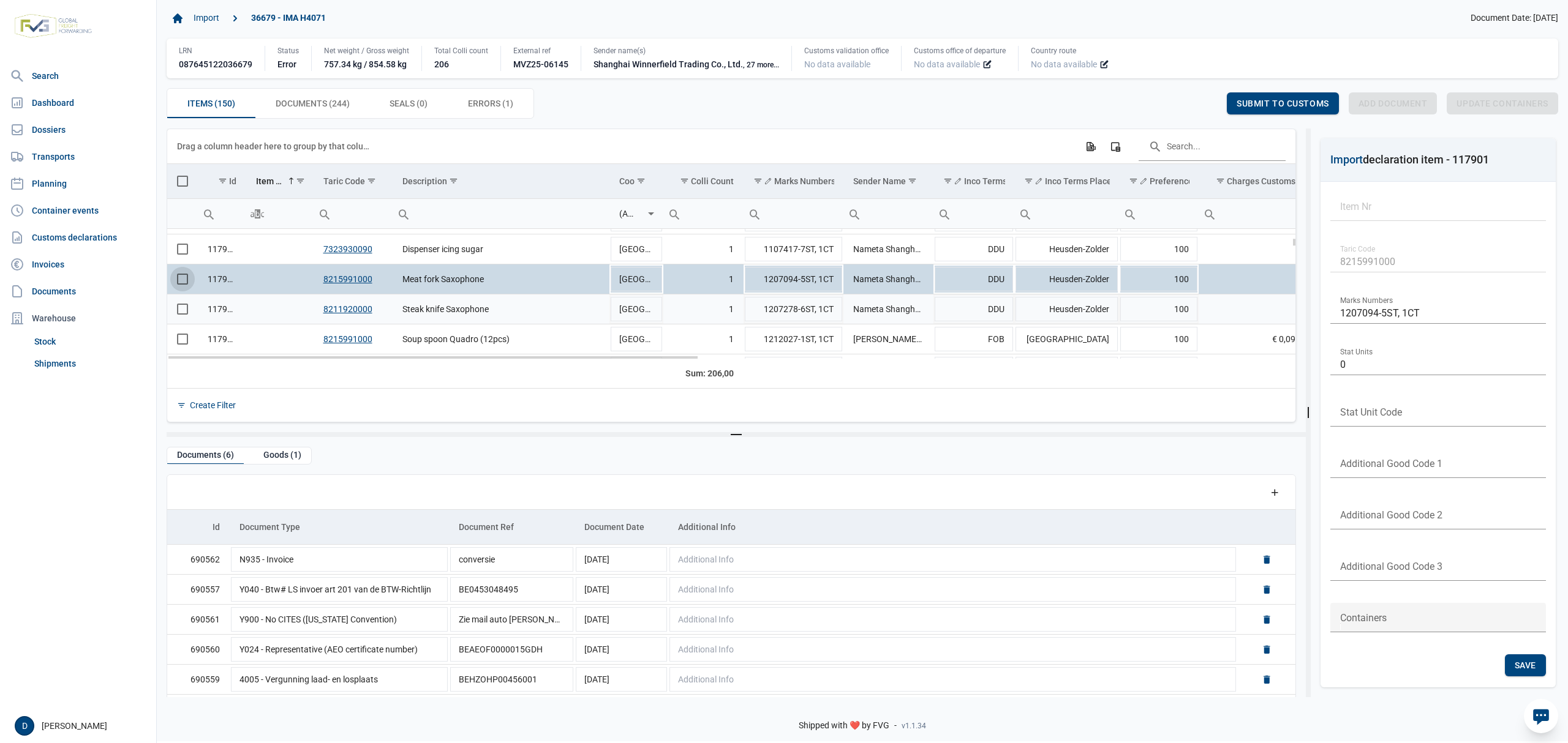
click at [182, 319] on td "Data grid with 150 rows and 23 columns" at bounding box center [182, 310] width 30 height 30
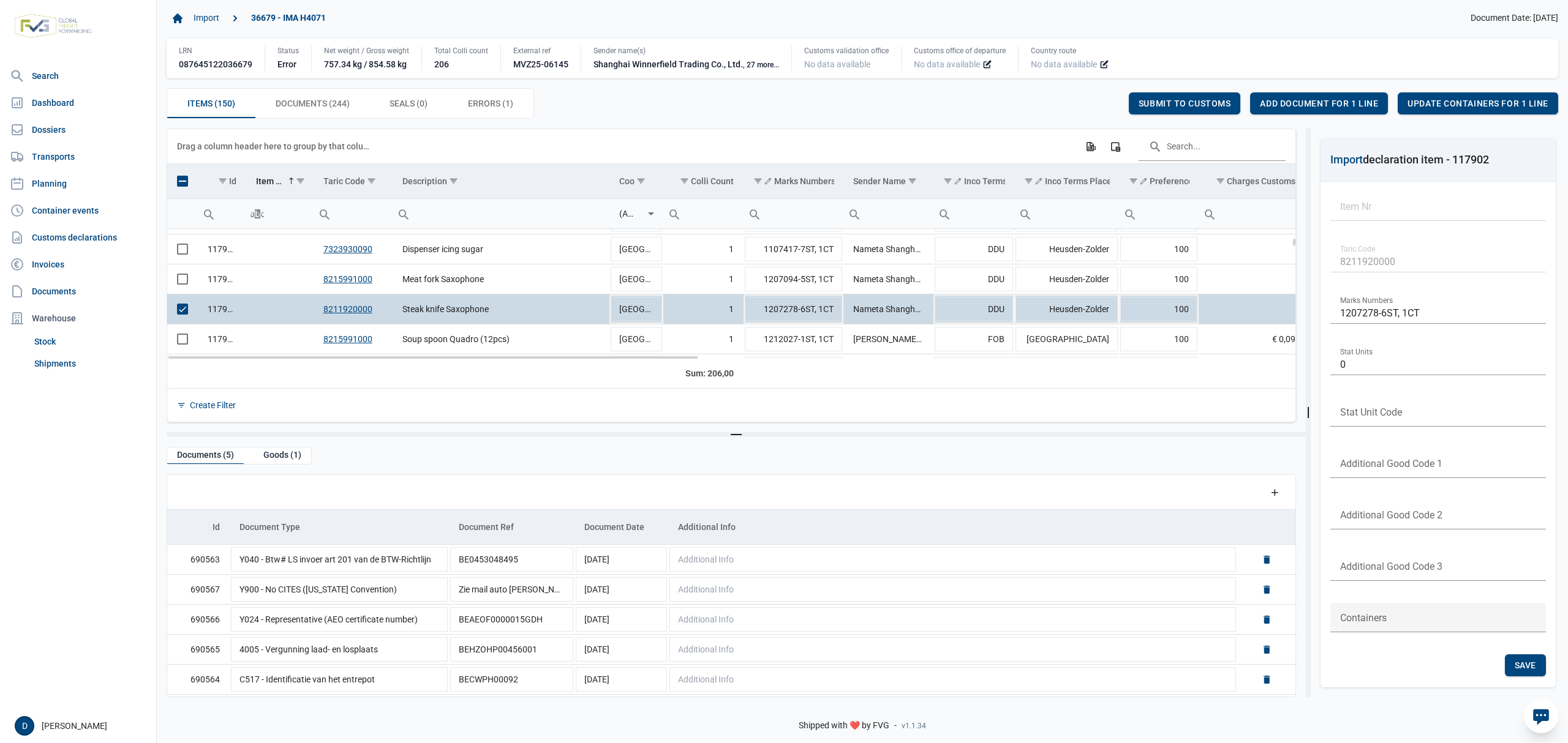
click at [193, 310] on td "Data grid with 150 rows and 23 columns" at bounding box center [182, 310] width 30 height 30
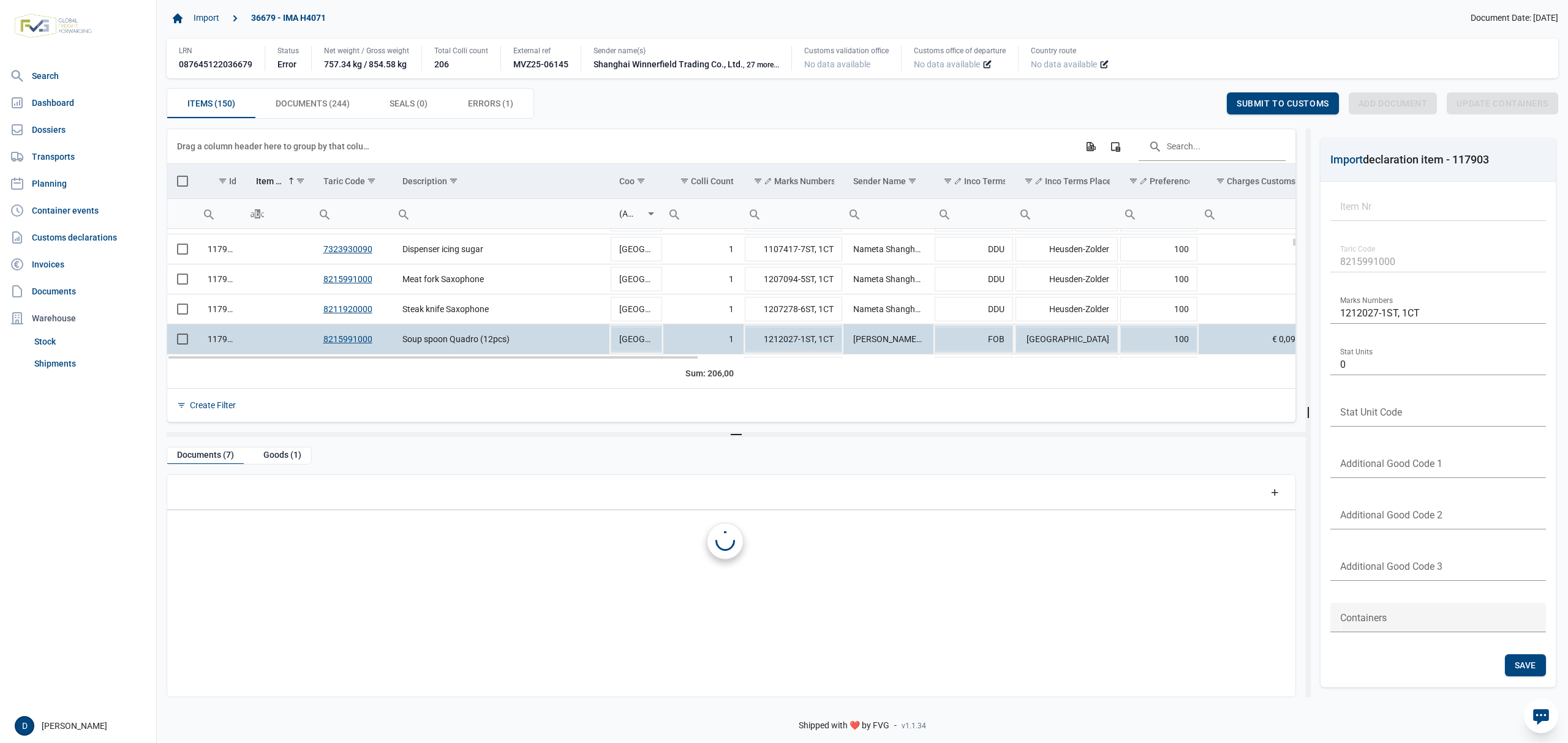
click at [193, 341] on td "Data grid with 150 rows and 23 columns" at bounding box center [182, 339] width 30 height 30
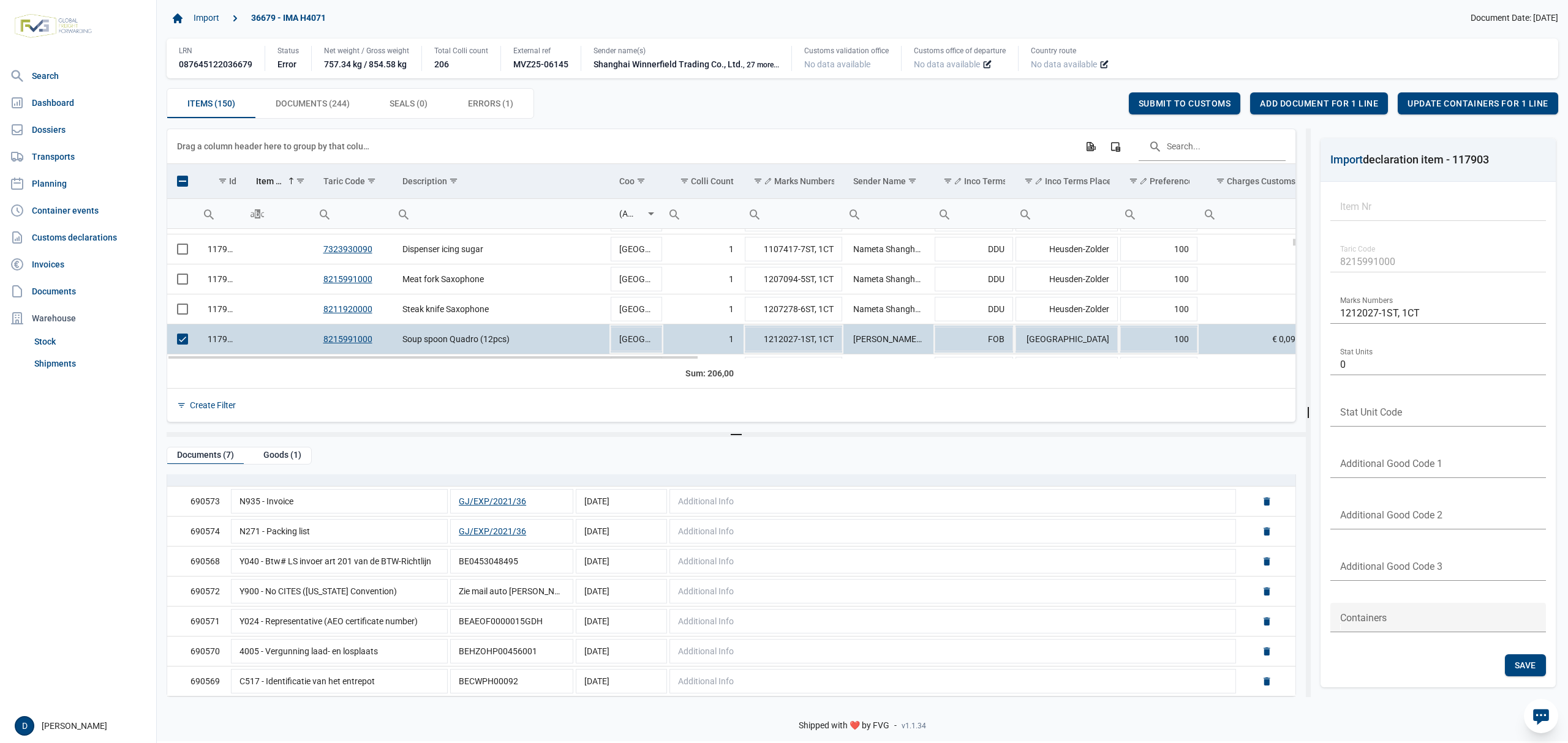
scroll to position [434, 0]
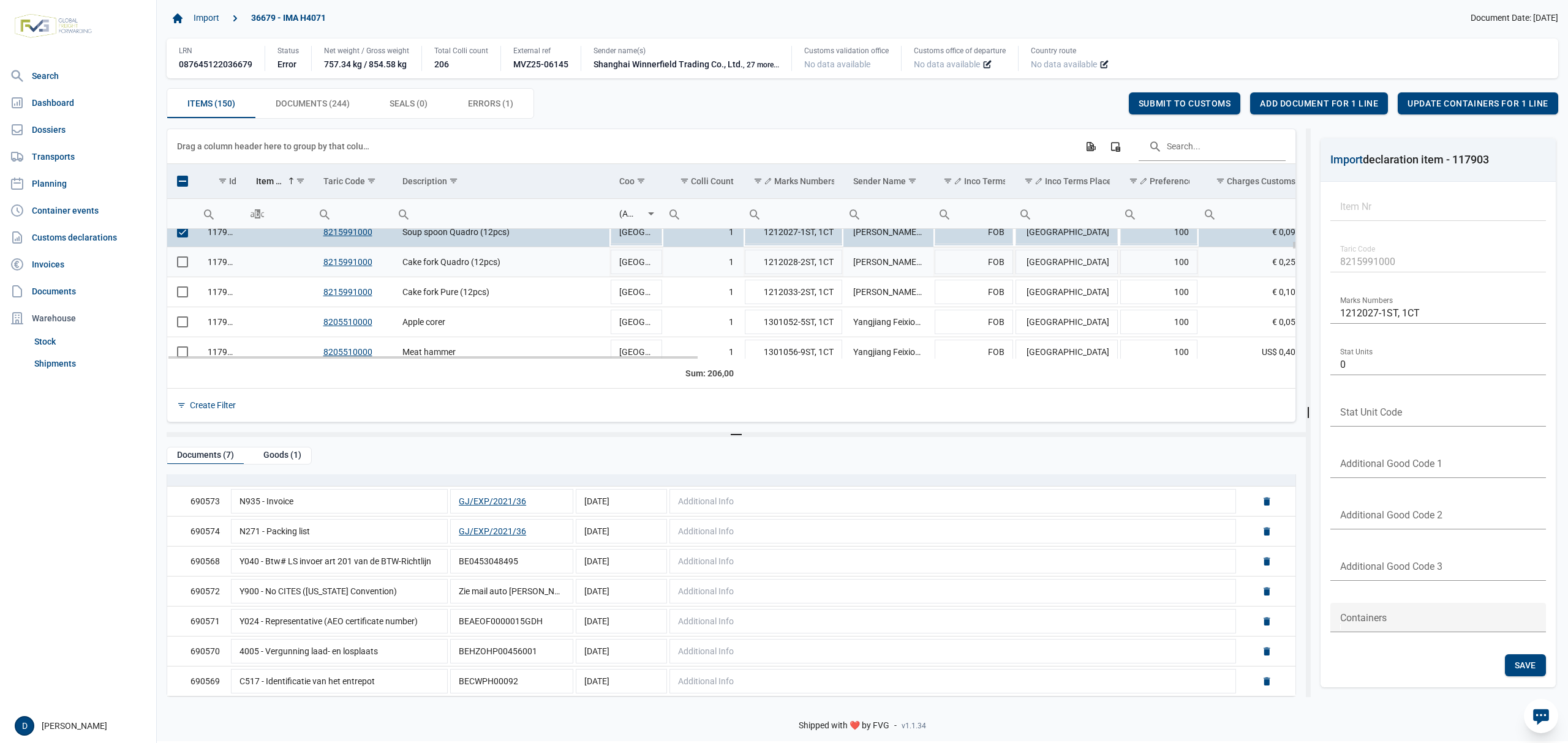
click at [184, 267] on span "Select row" at bounding box center [182, 262] width 11 height 11
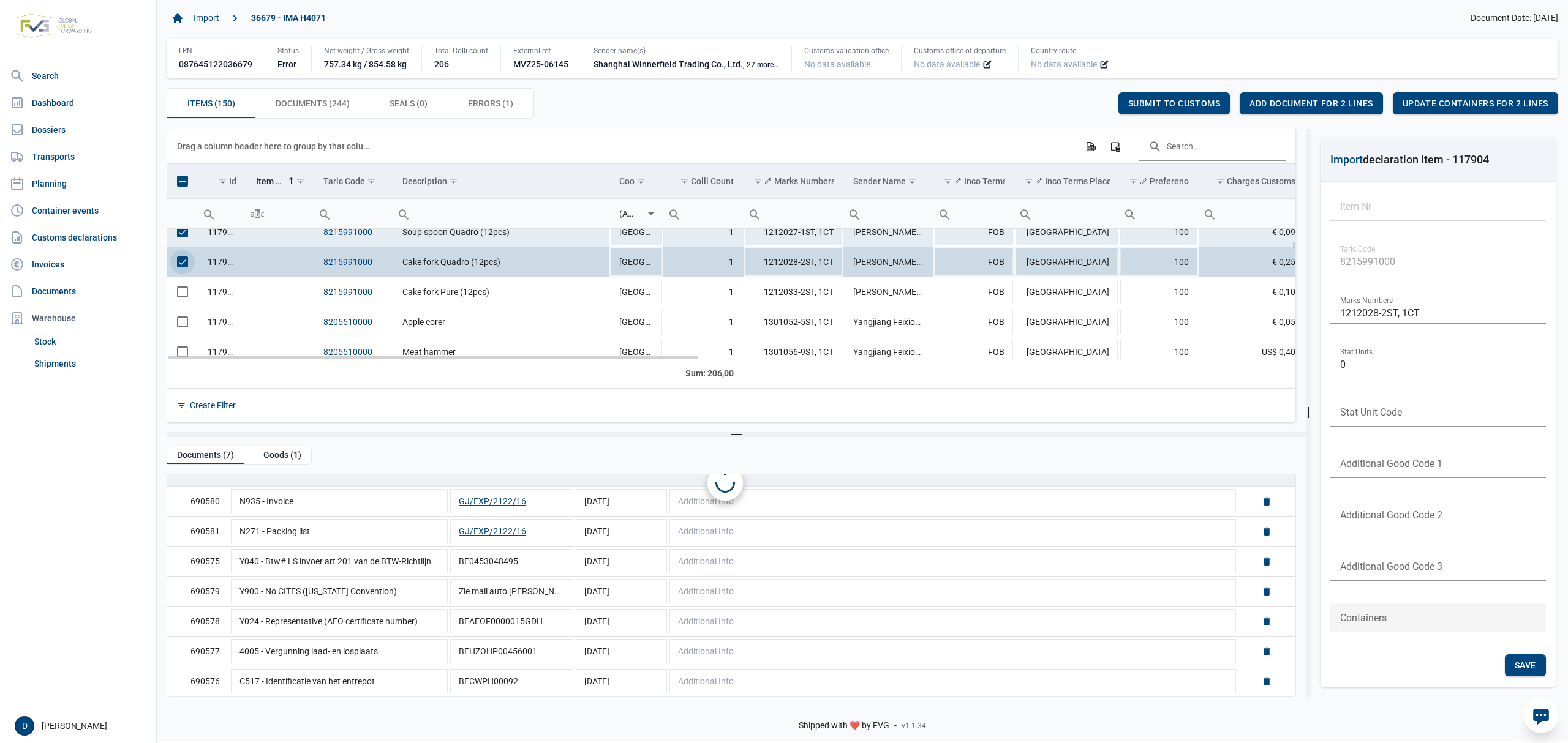
scroll to position [0, 0]
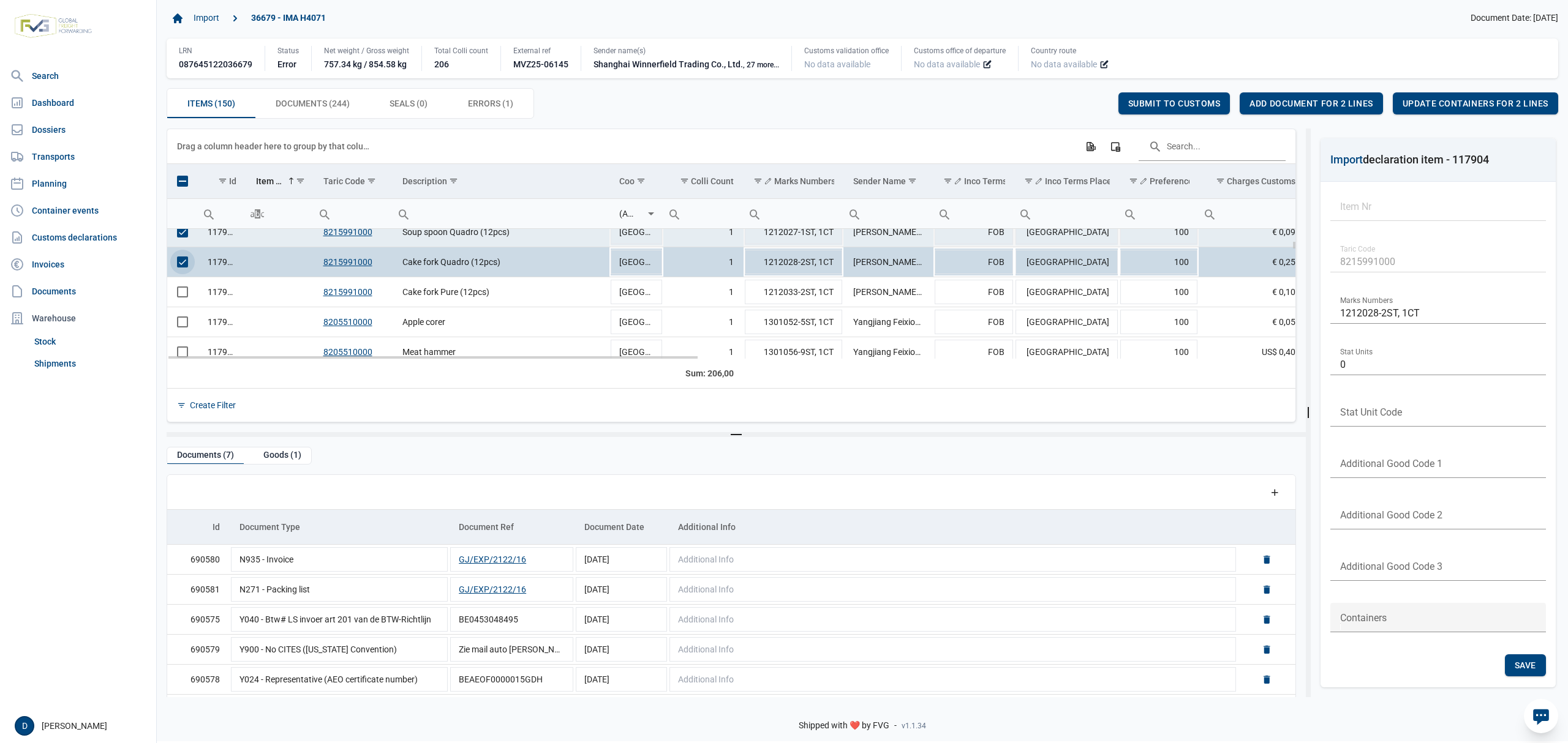
click at [176, 232] on td "Data grid with 150 rows and 23 columns" at bounding box center [182, 232] width 30 height 30
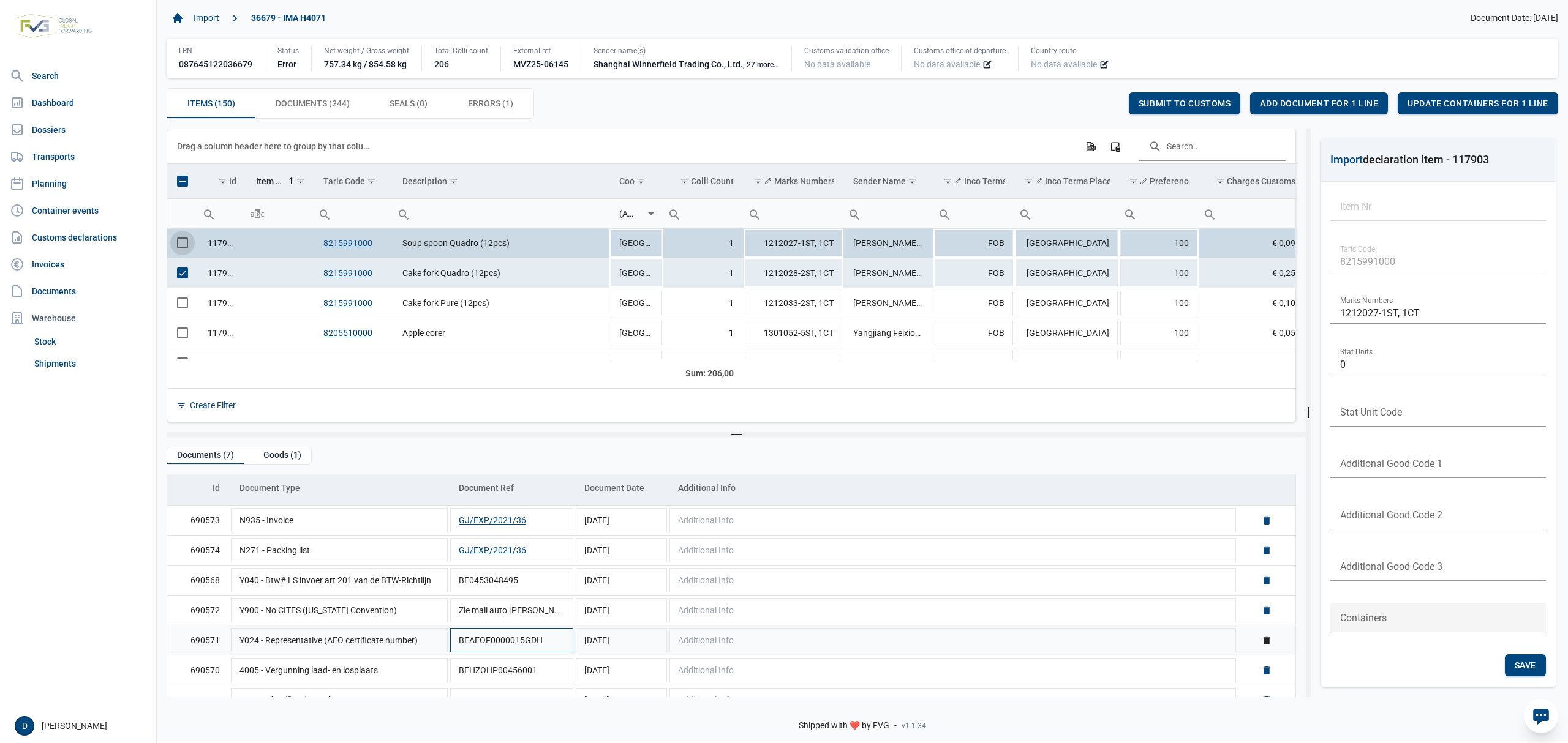
scroll to position [60, 0]
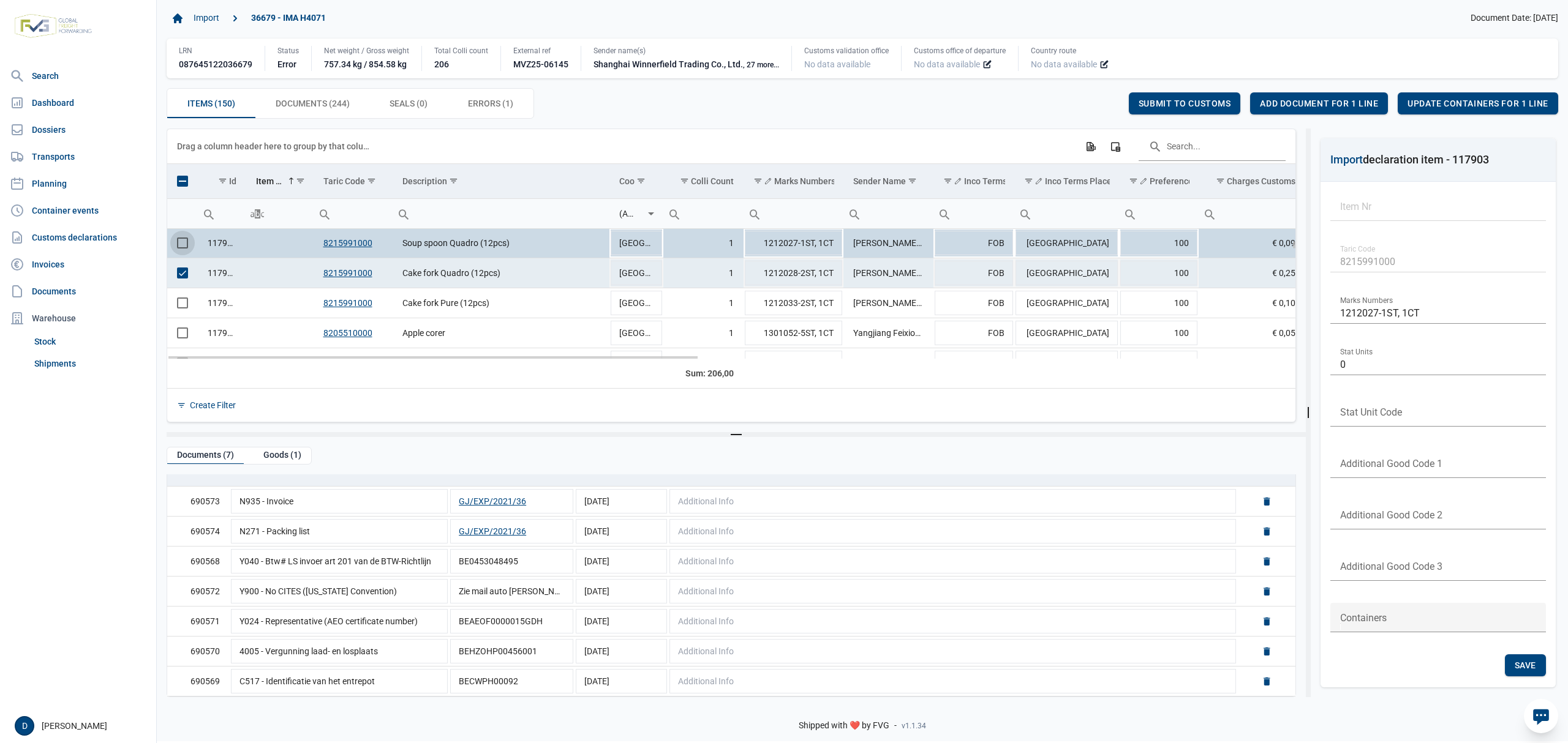
click at [182, 273] on span "Select row" at bounding box center [182, 273] width 11 height 11
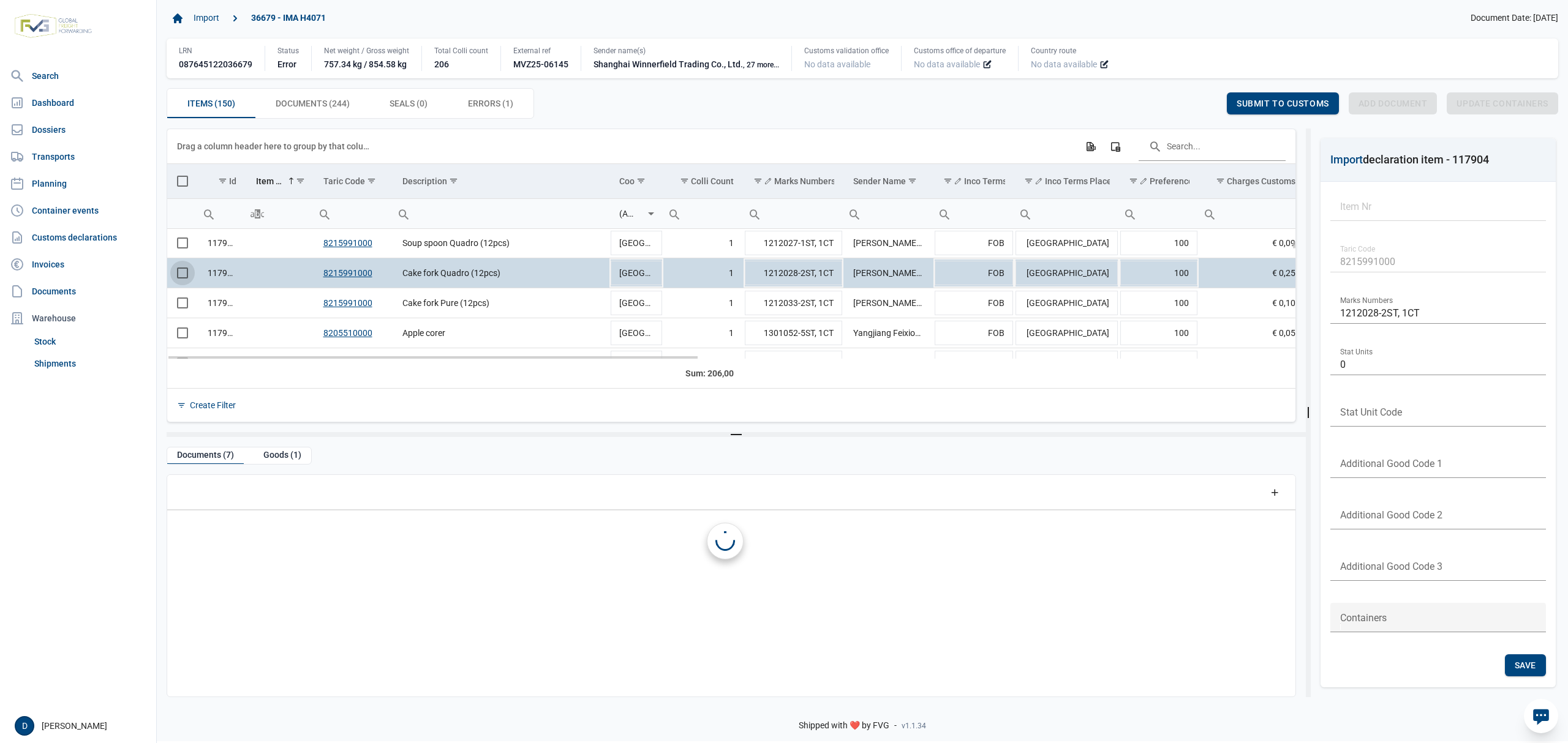
scroll to position [0, 0]
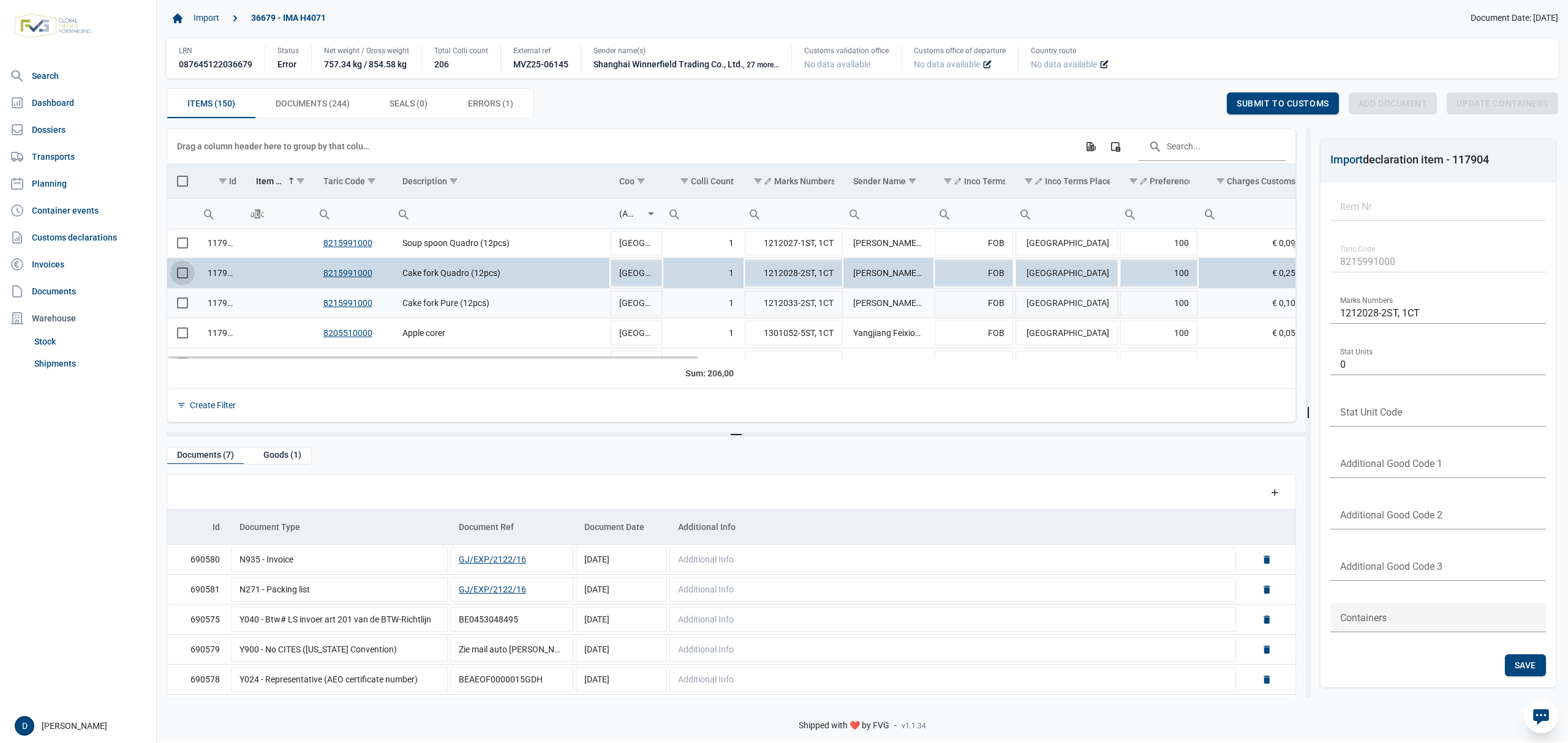
click at [184, 306] on span "Select row" at bounding box center [182, 303] width 11 height 11
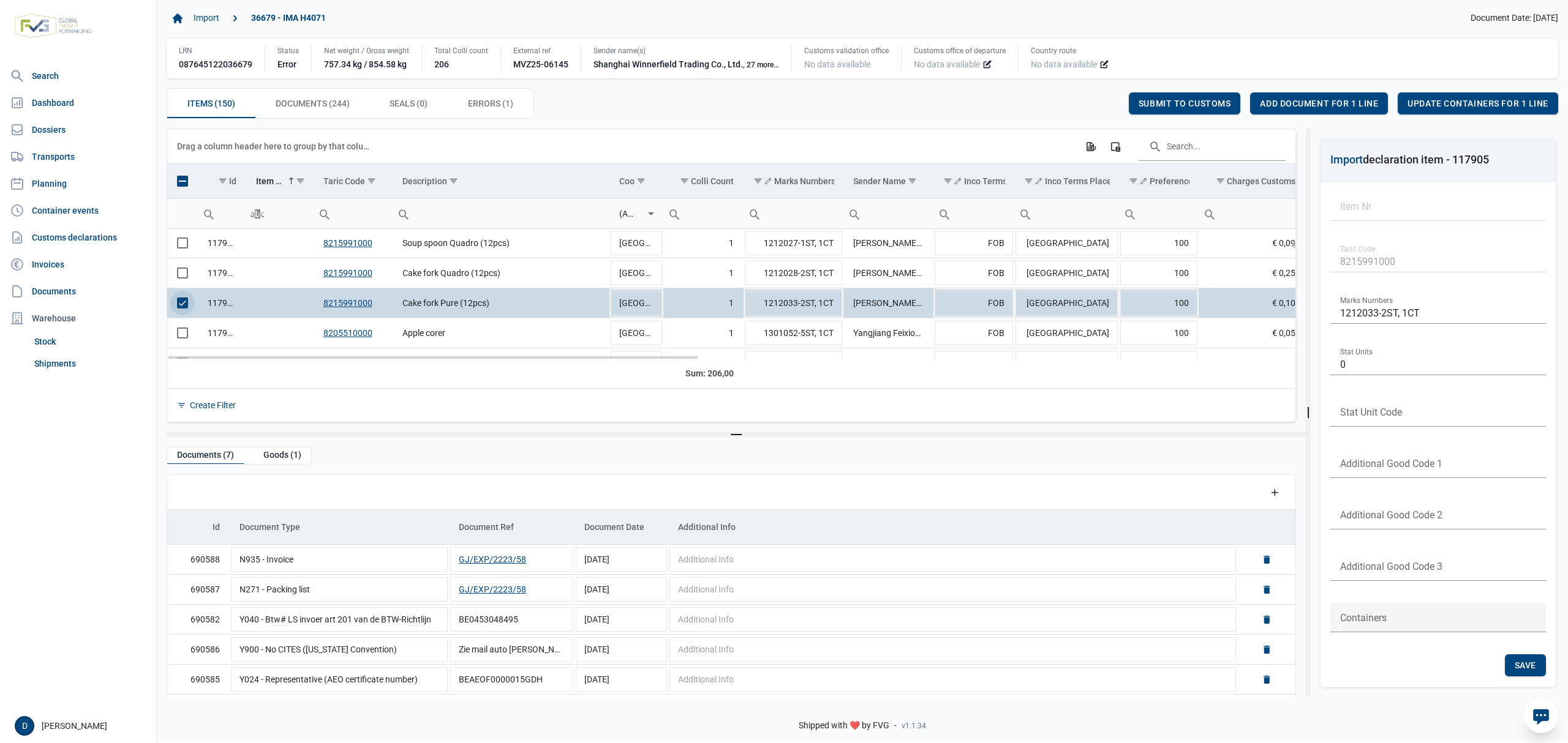
click at [182, 303] on span "Select row" at bounding box center [182, 303] width 11 height 11
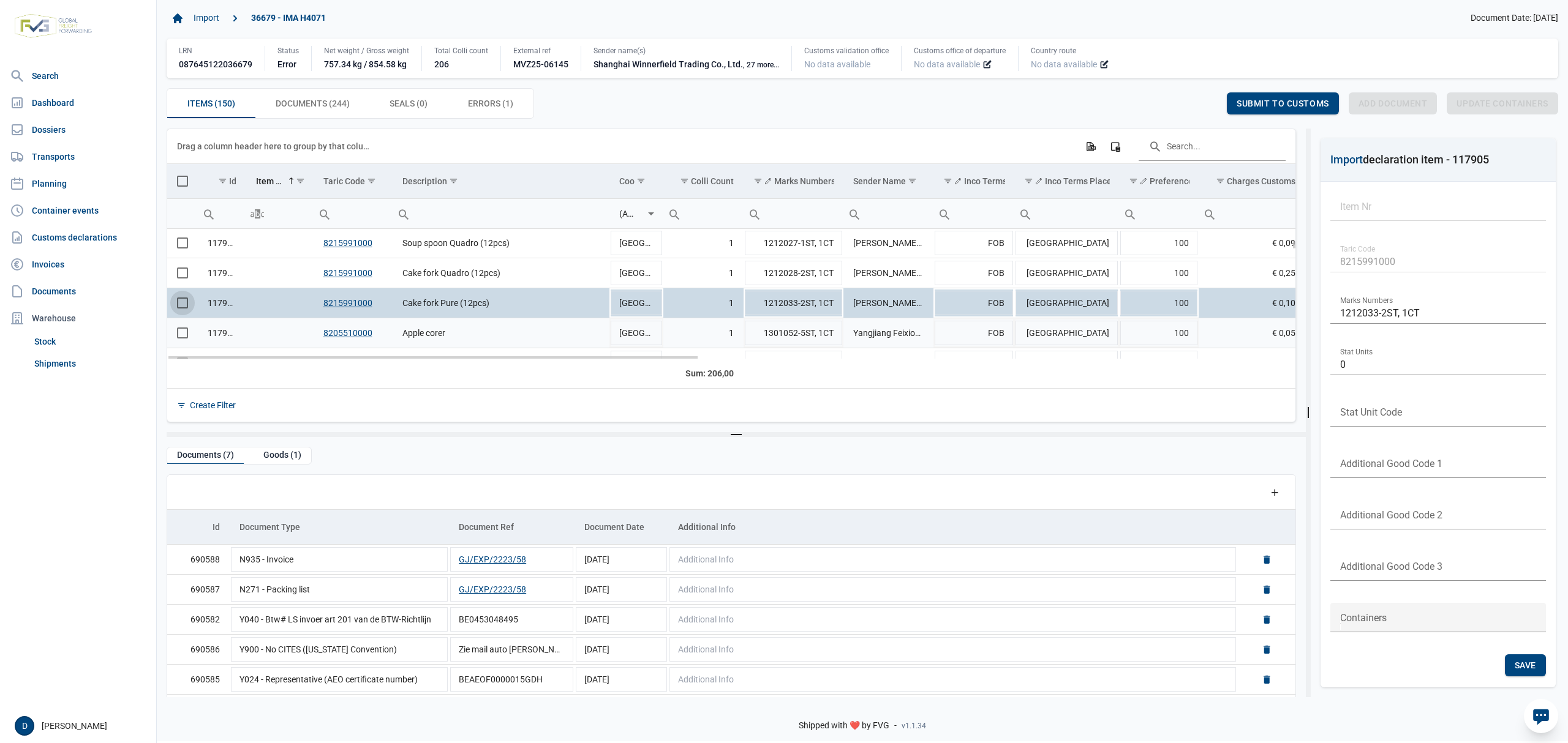
click at [182, 334] on span "Select row" at bounding box center [182, 333] width 11 height 11
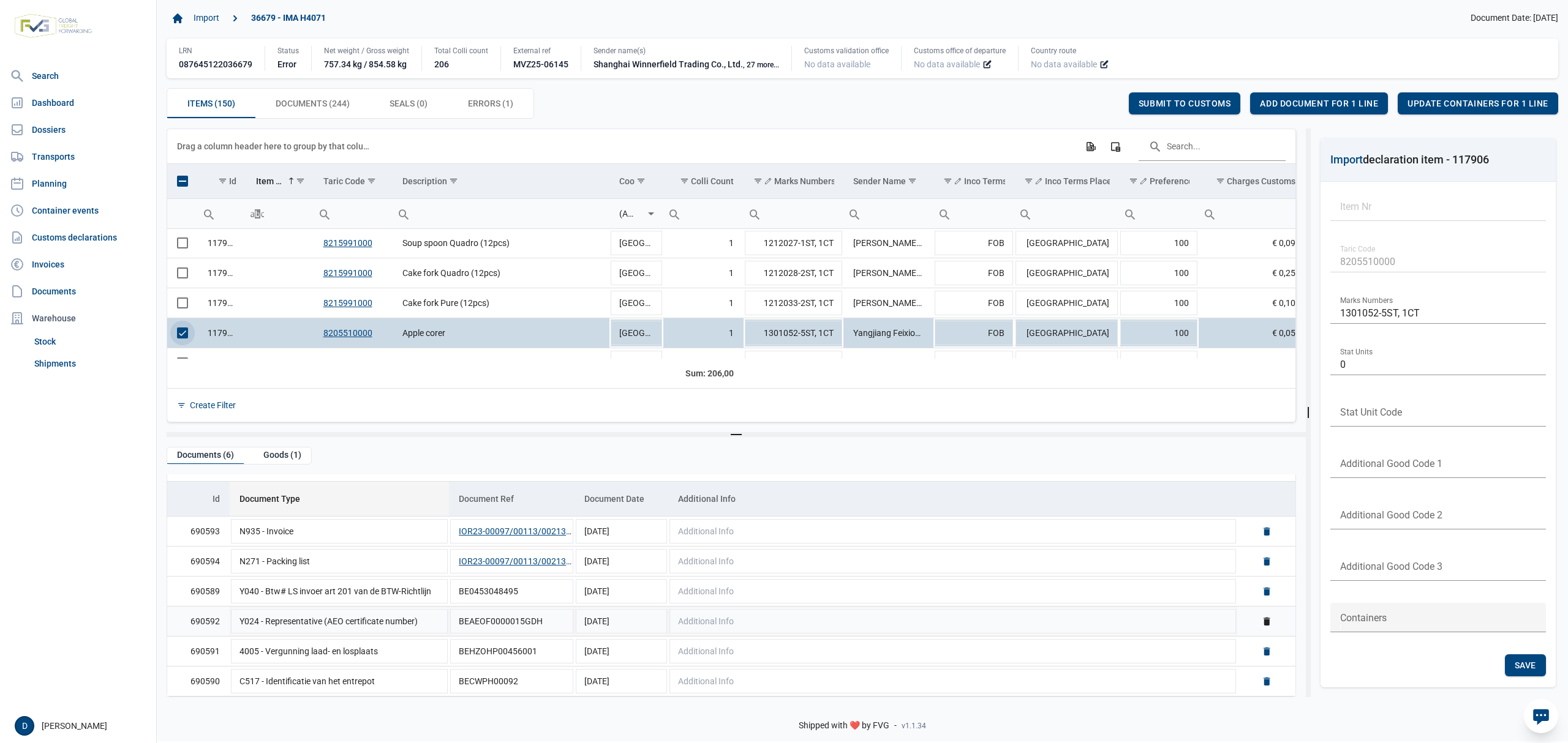
scroll to position [1, 0]
click at [199, 337] on td "117906" at bounding box center [222, 333] width 48 height 30
click at [228, 333] on td "117906" at bounding box center [222, 333] width 48 height 30
click at [181, 336] on span "Select row" at bounding box center [182, 333] width 11 height 11
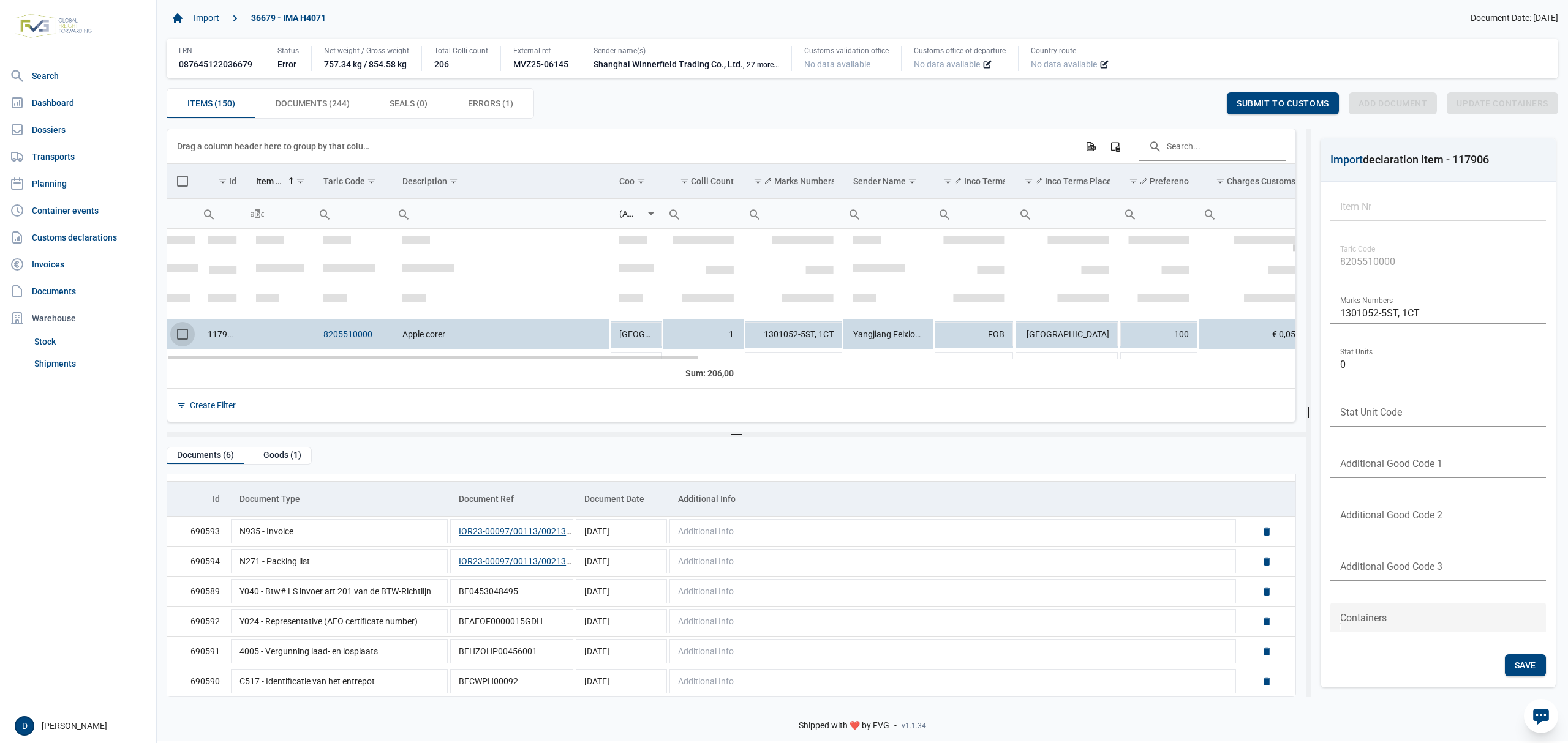
scroll to position [532, 0]
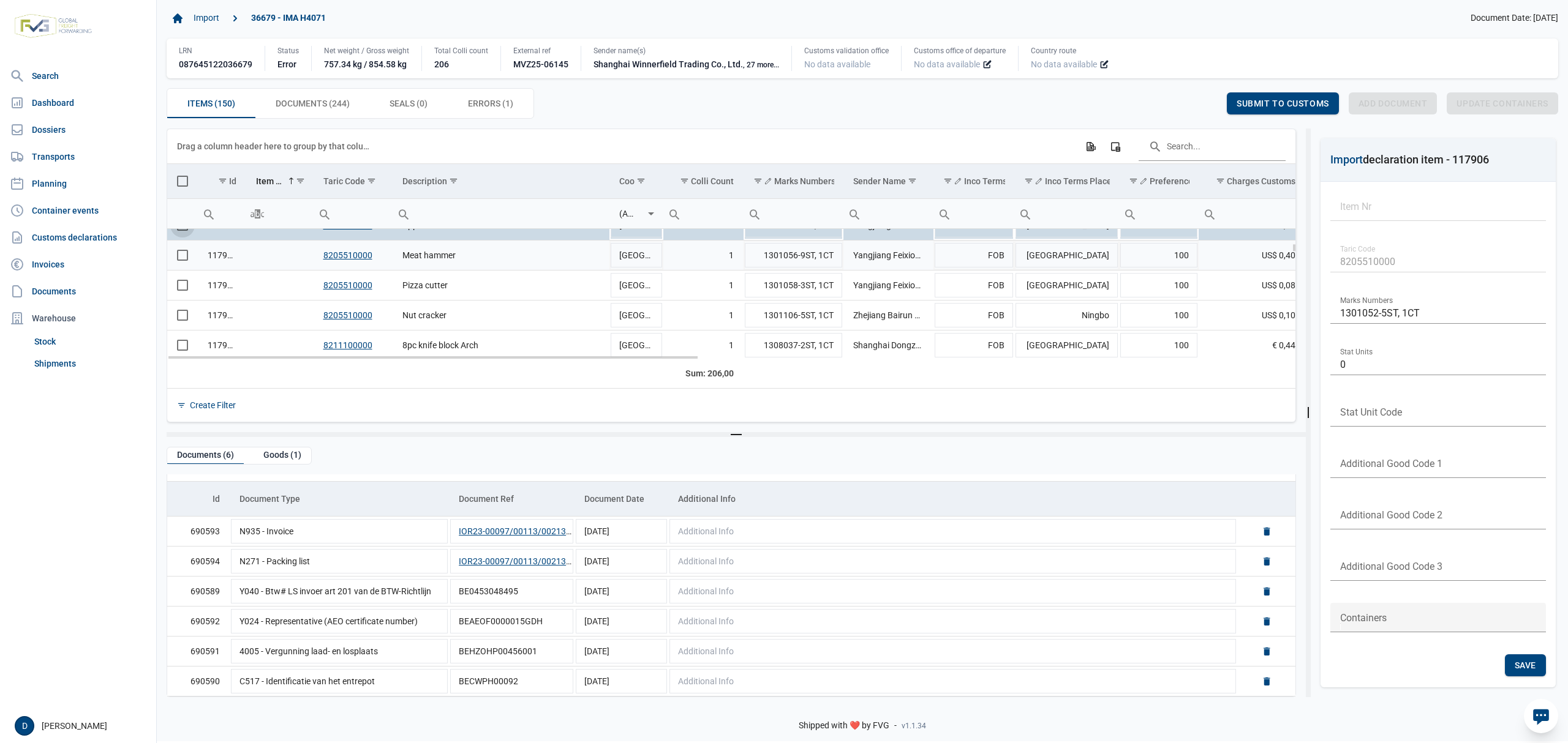
click at [185, 261] on span "Select row" at bounding box center [182, 255] width 11 height 11
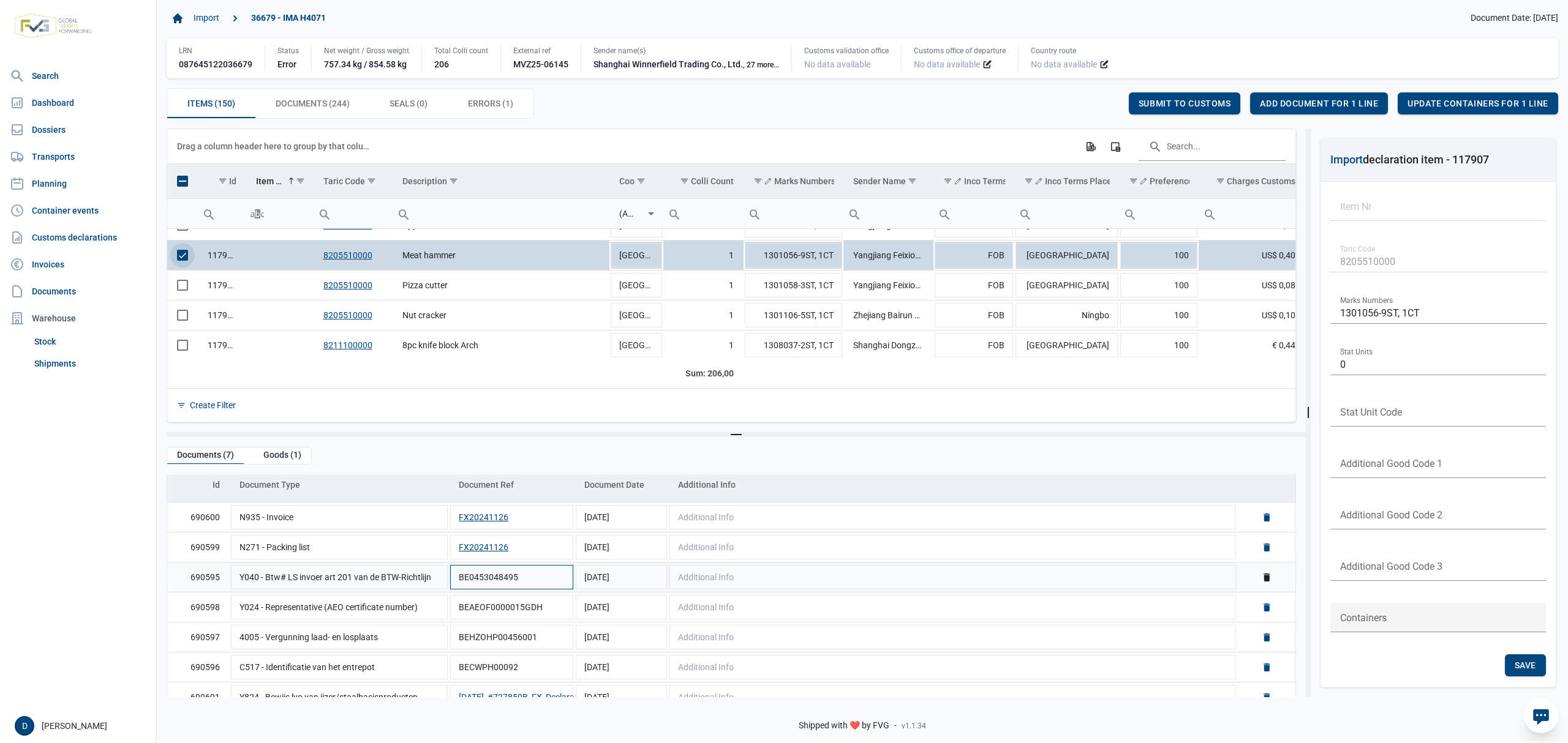
scroll to position [60, 0]
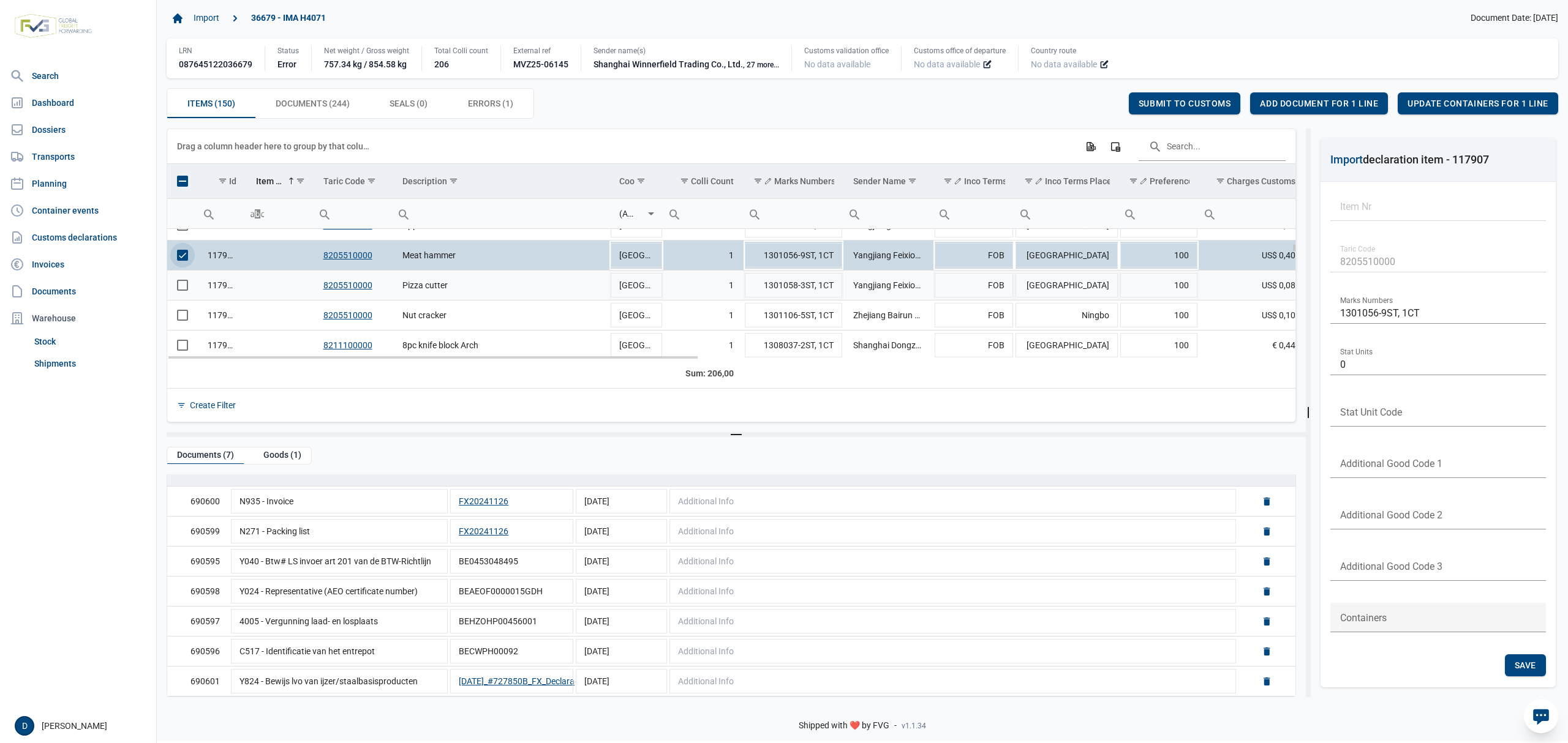
click at [180, 288] on span "Select row" at bounding box center [182, 285] width 11 height 11
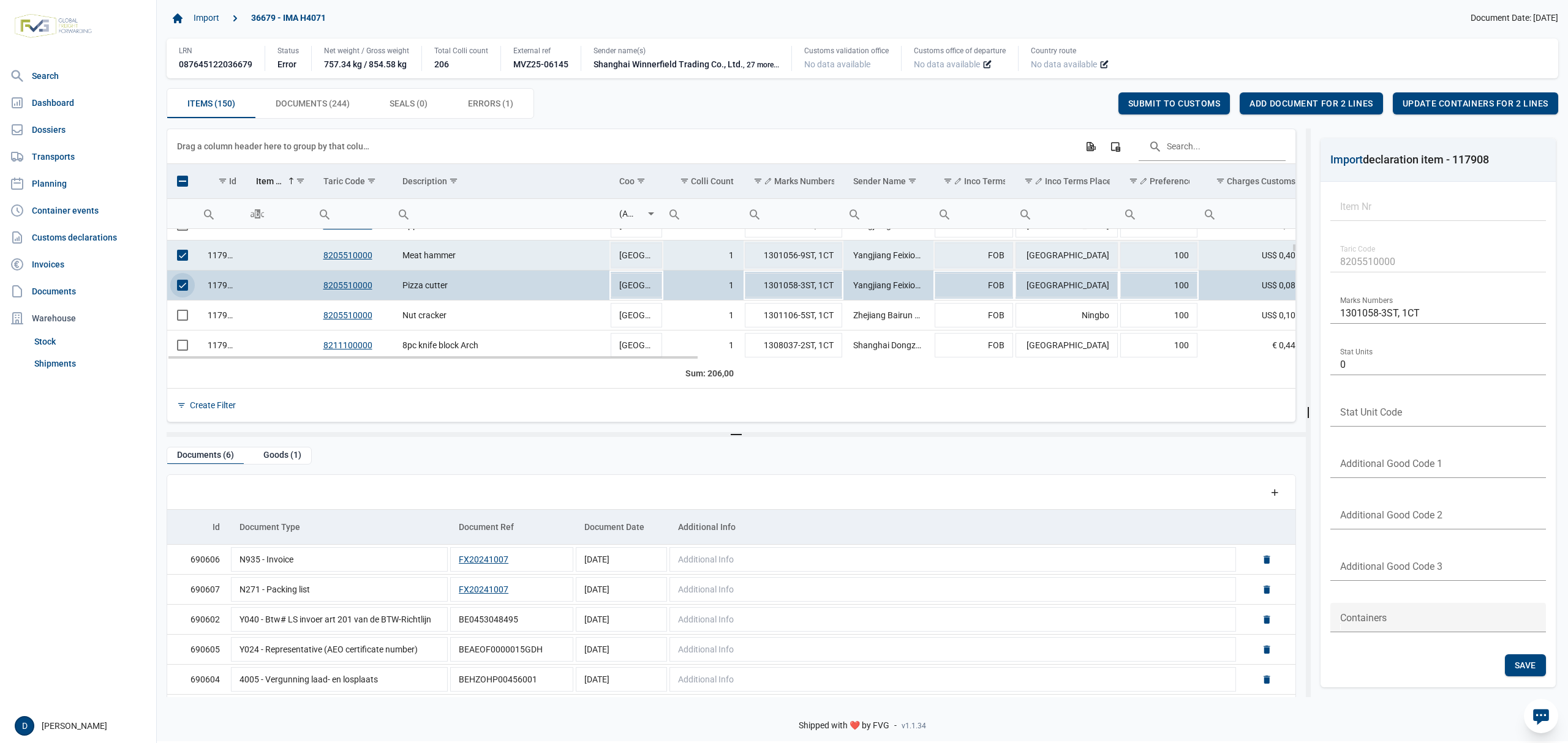
click at [181, 249] on td "Data grid with 150 rows and 23 columns" at bounding box center [182, 256] width 30 height 30
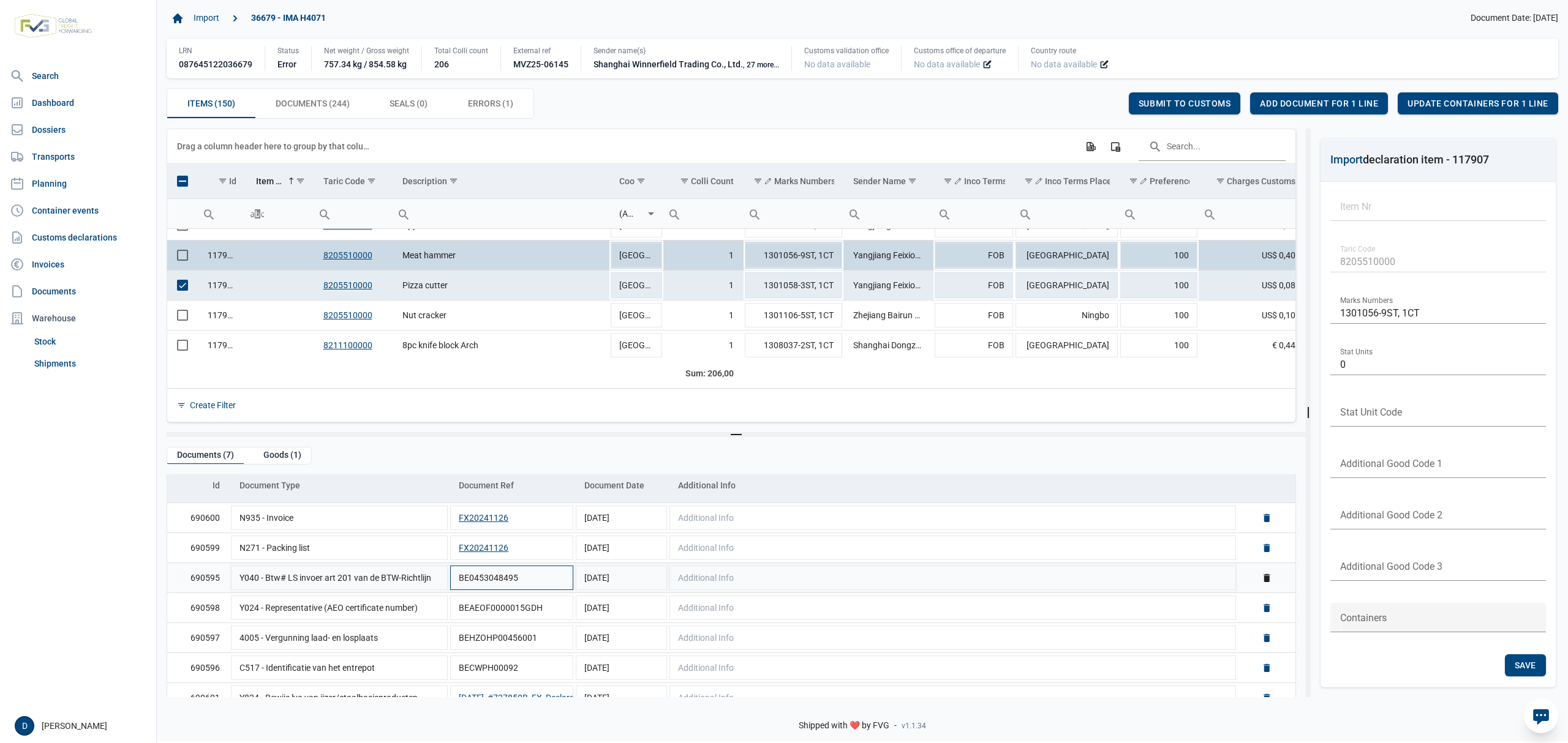
scroll to position [60, 0]
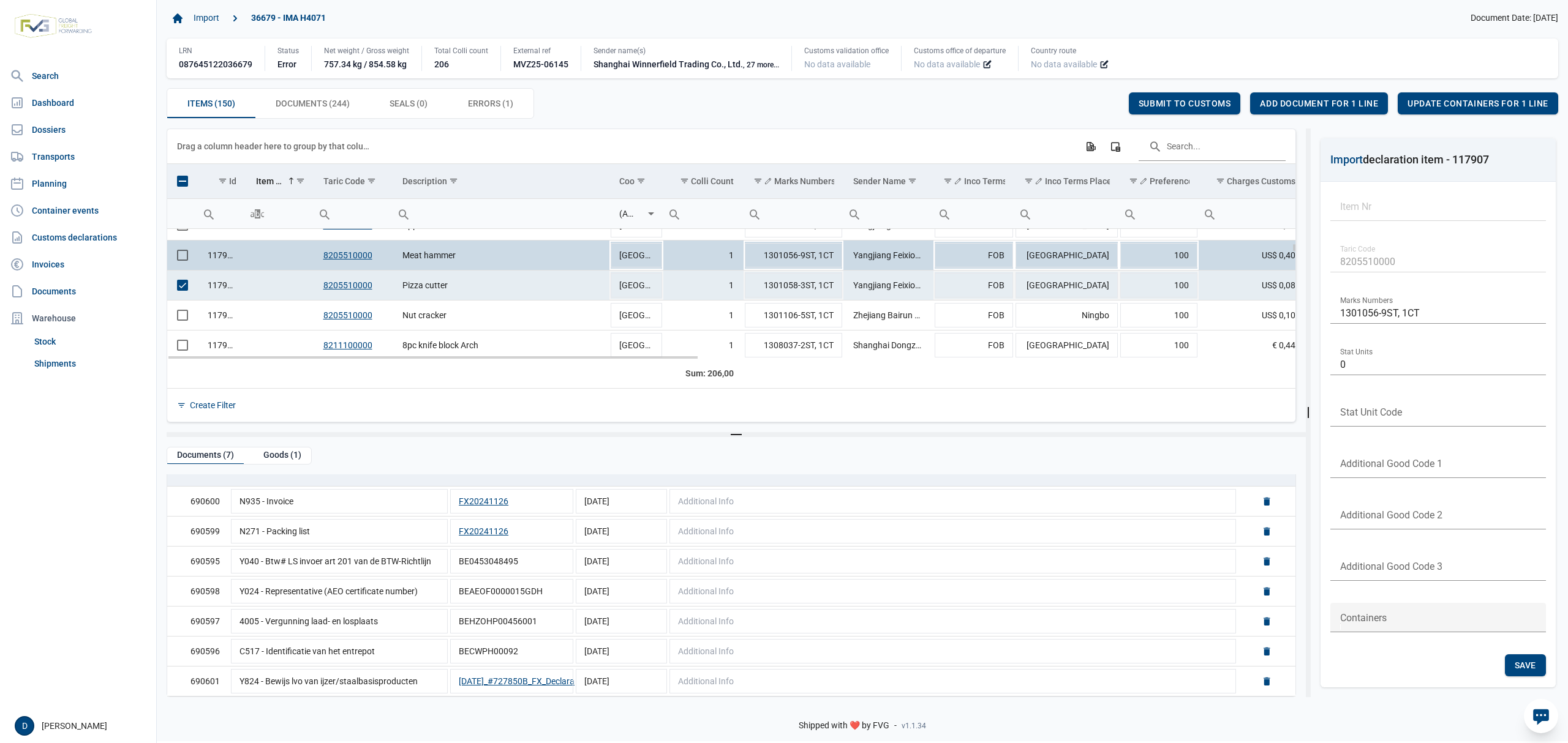
click at [184, 291] on span "Select row" at bounding box center [182, 285] width 11 height 11
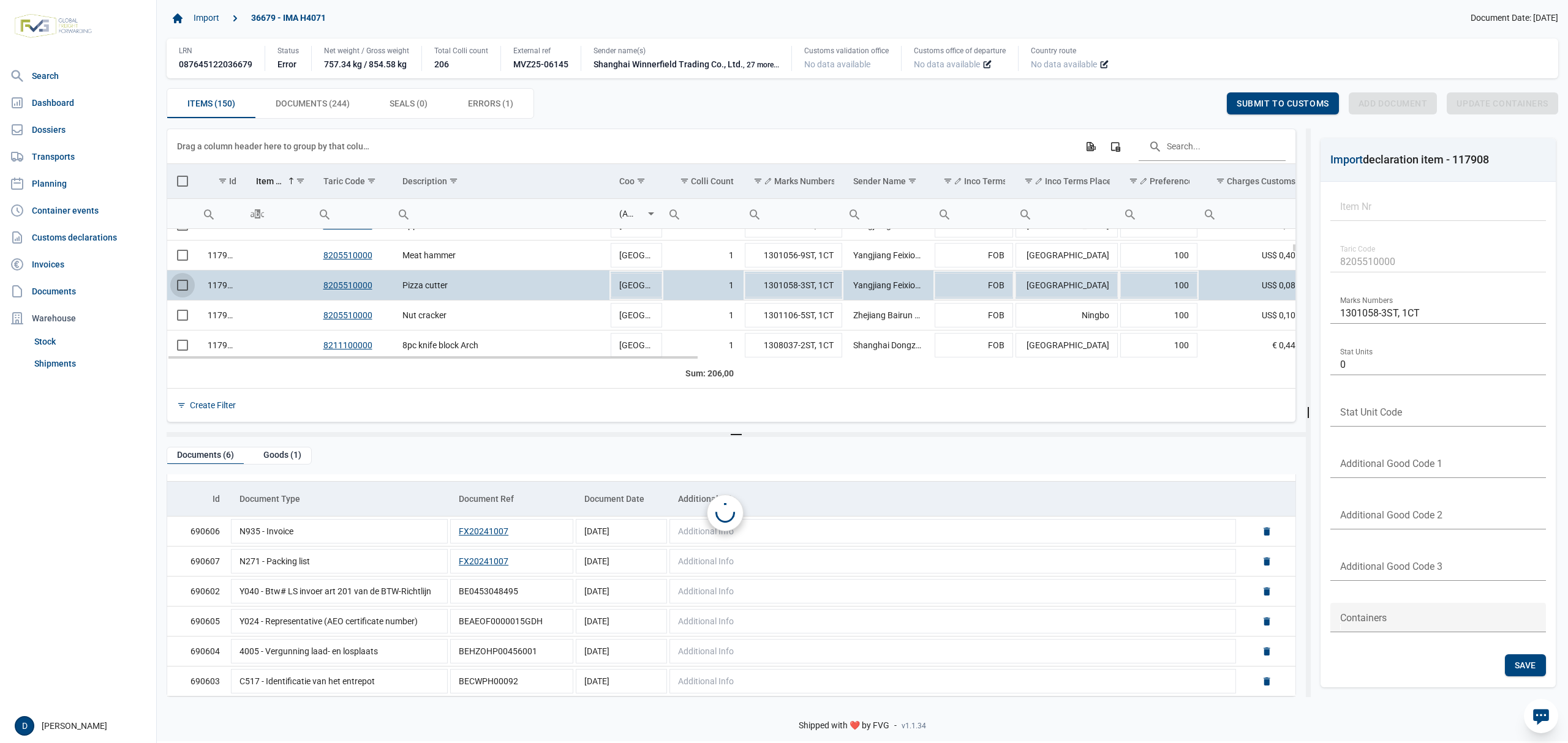
scroll to position [0, 0]
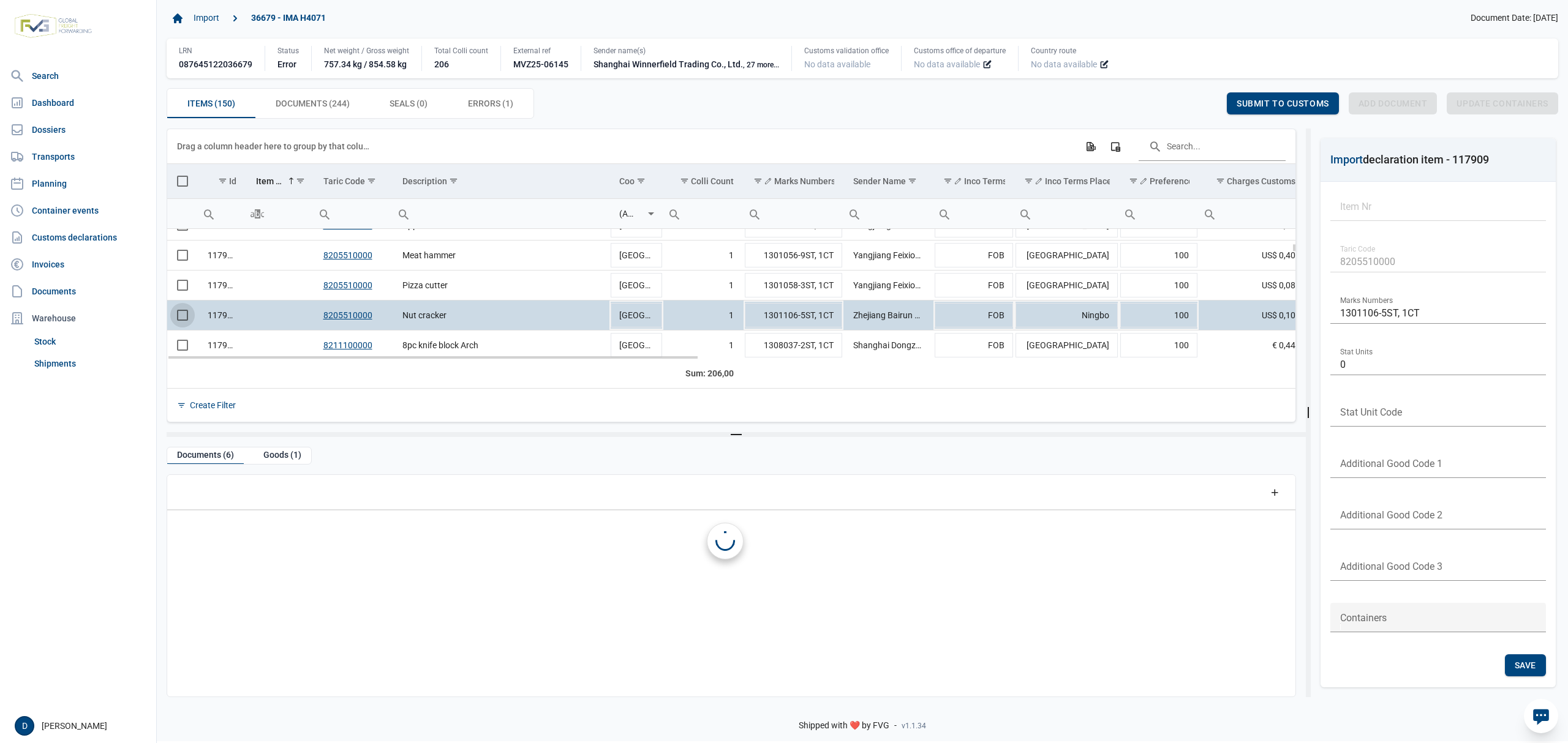
click at [185, 316] on span "Select row" at bounding box center [182, 315] width 11 height 11
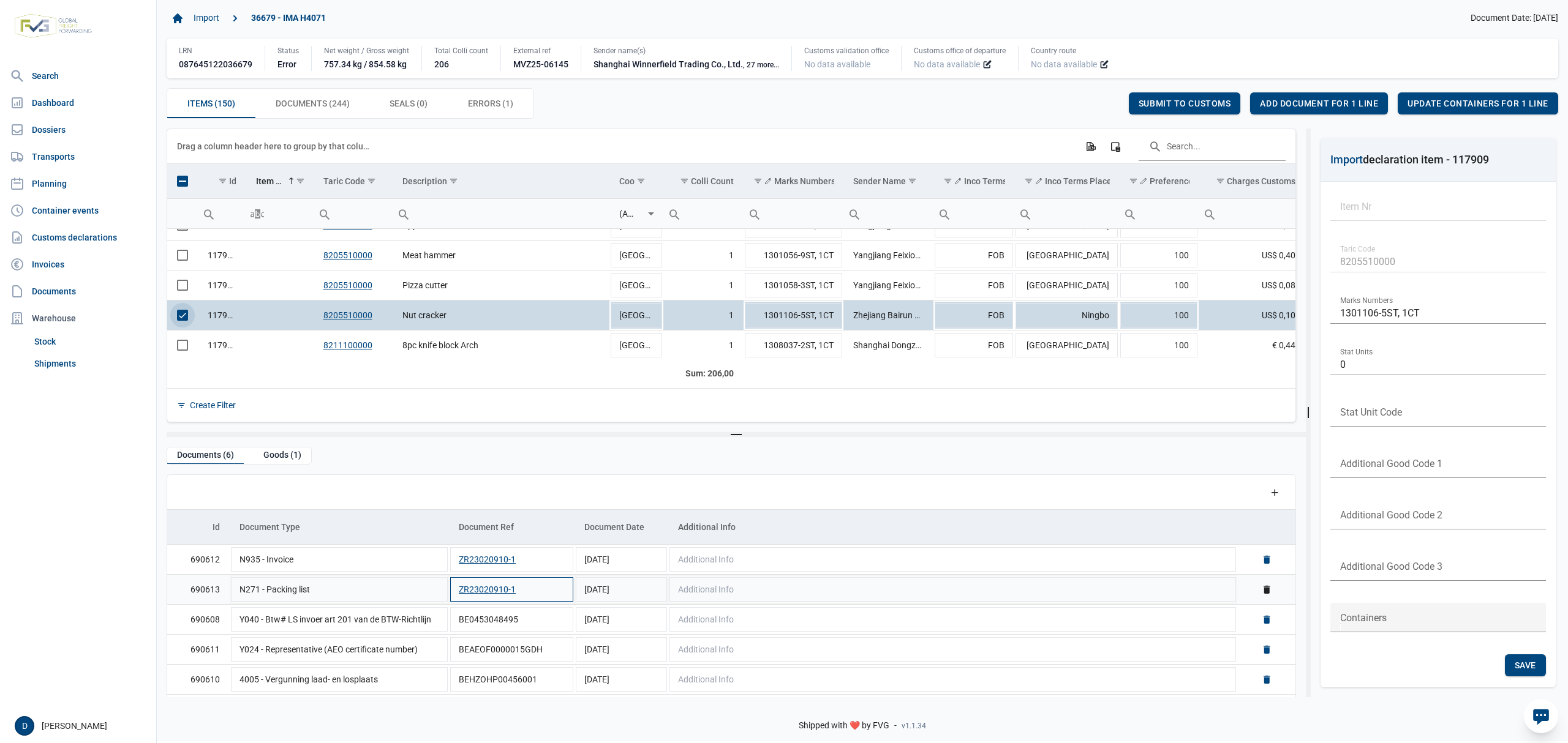
scroll to position [30, 0]
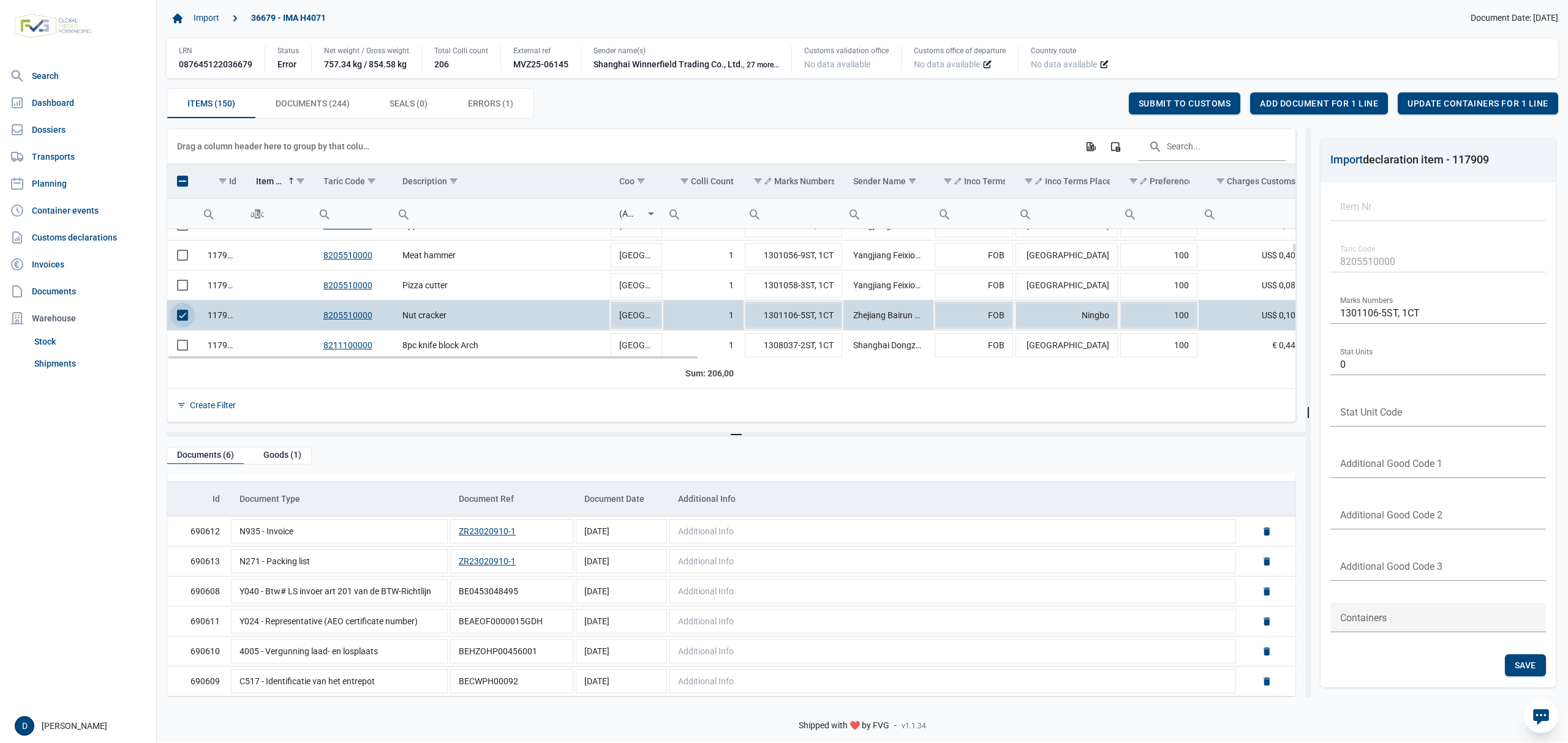
click at [221, 315] on td "117909" at bounding box center [222, 316] width 48 height 30
click at [209, 319] on td "117909" at bounding box center [222, 316] width 48 height 30
click at [182, 317] on span "Select row" at bounding box center [182, 315] width 11 height 11
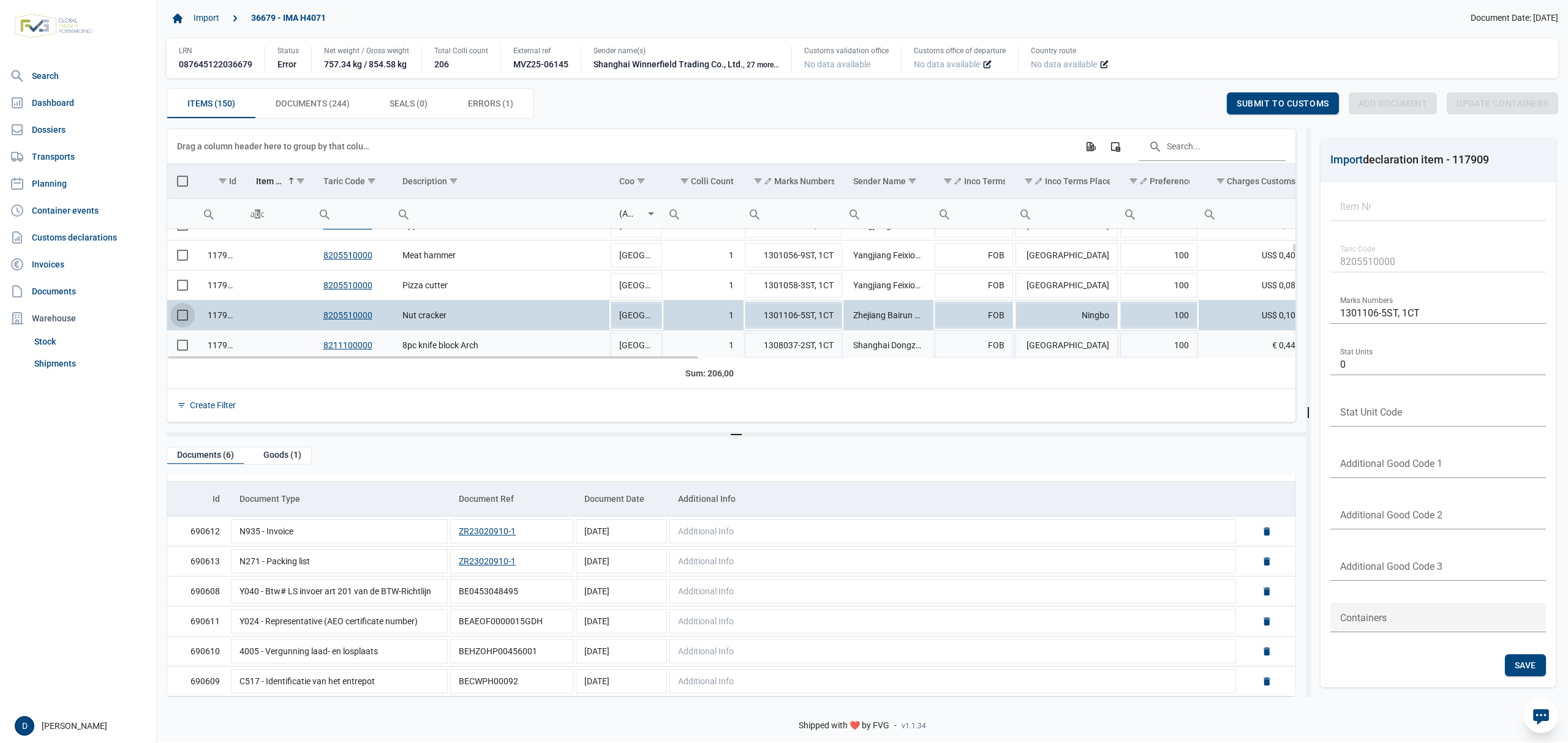
click at [184, 349] on span "Select row" at bounding box center [182, 345] width 11 height 11
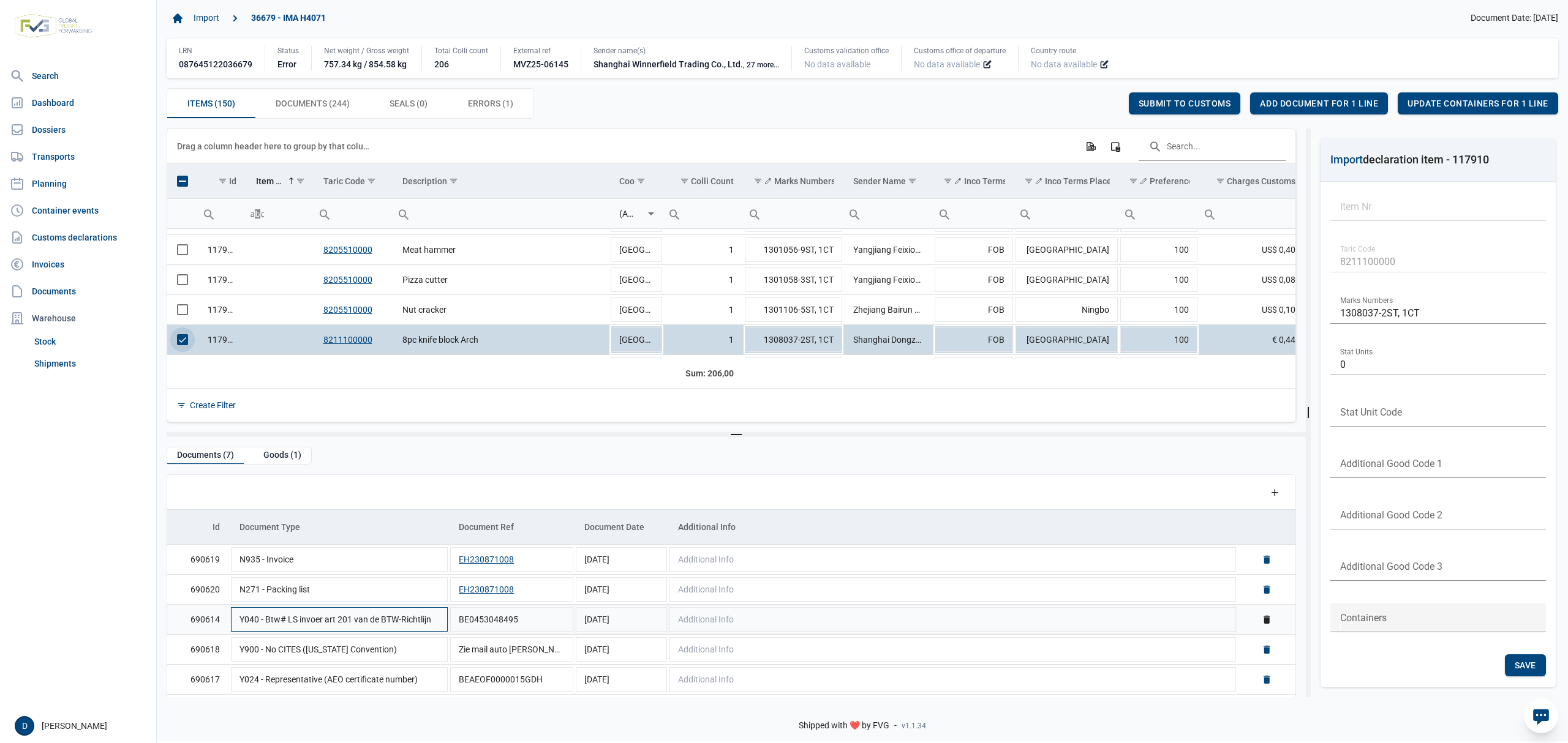
scroll to position [60, 0]
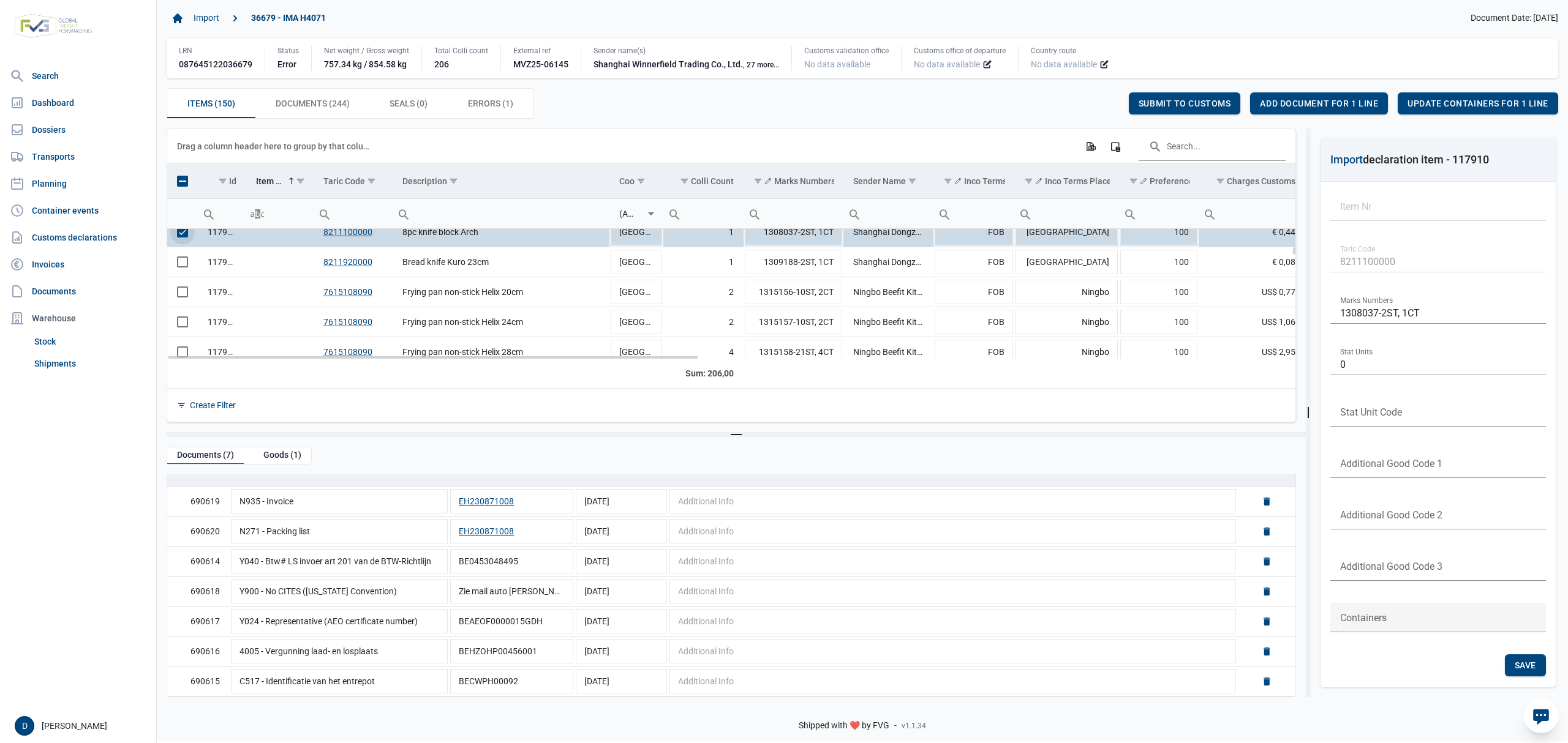
click at [185, 233] on span "Select row" at bounding box center [182, 232] width 11 height 11
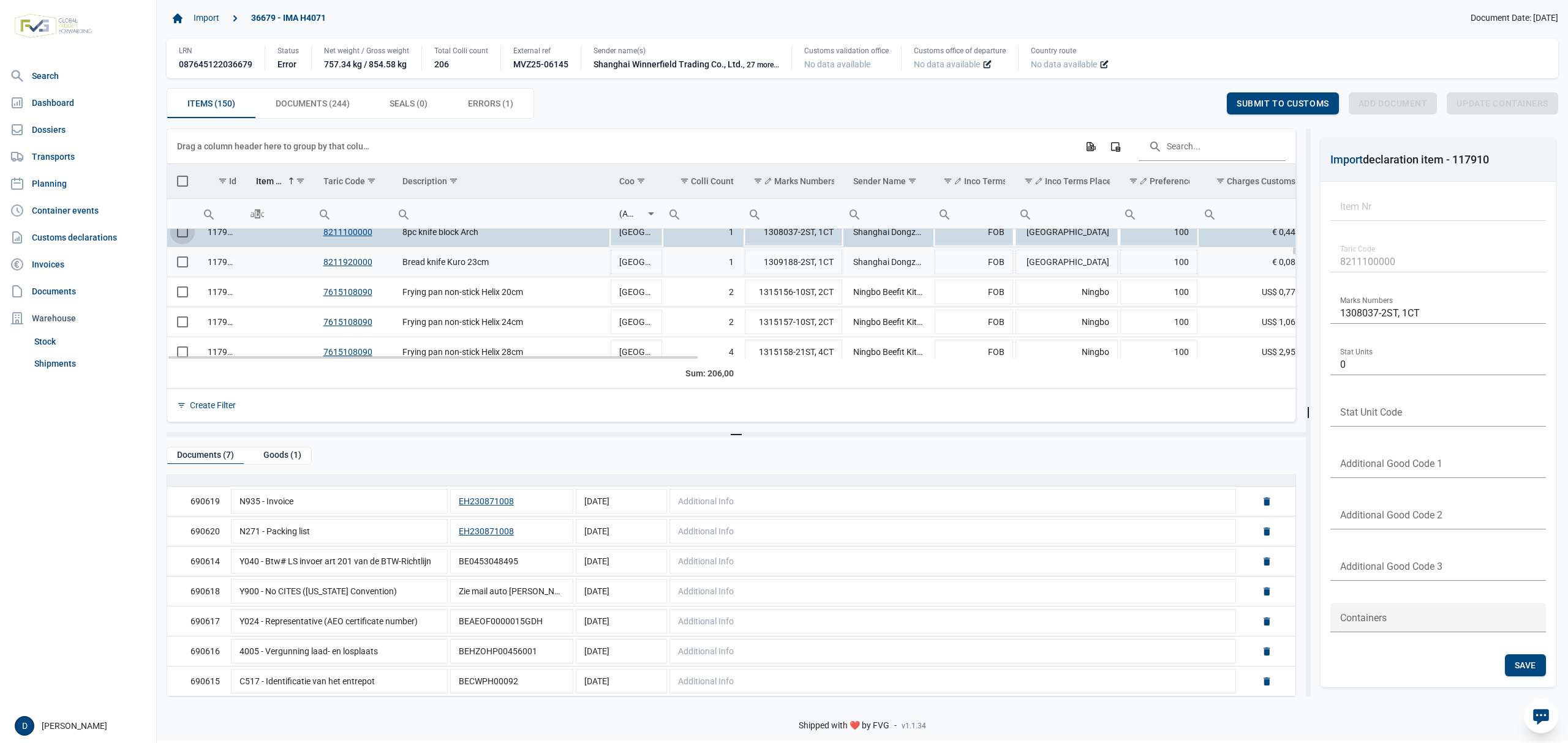
click at [184, 264] on span "Select row" at bounding box center [182, 262] width 11 height 11
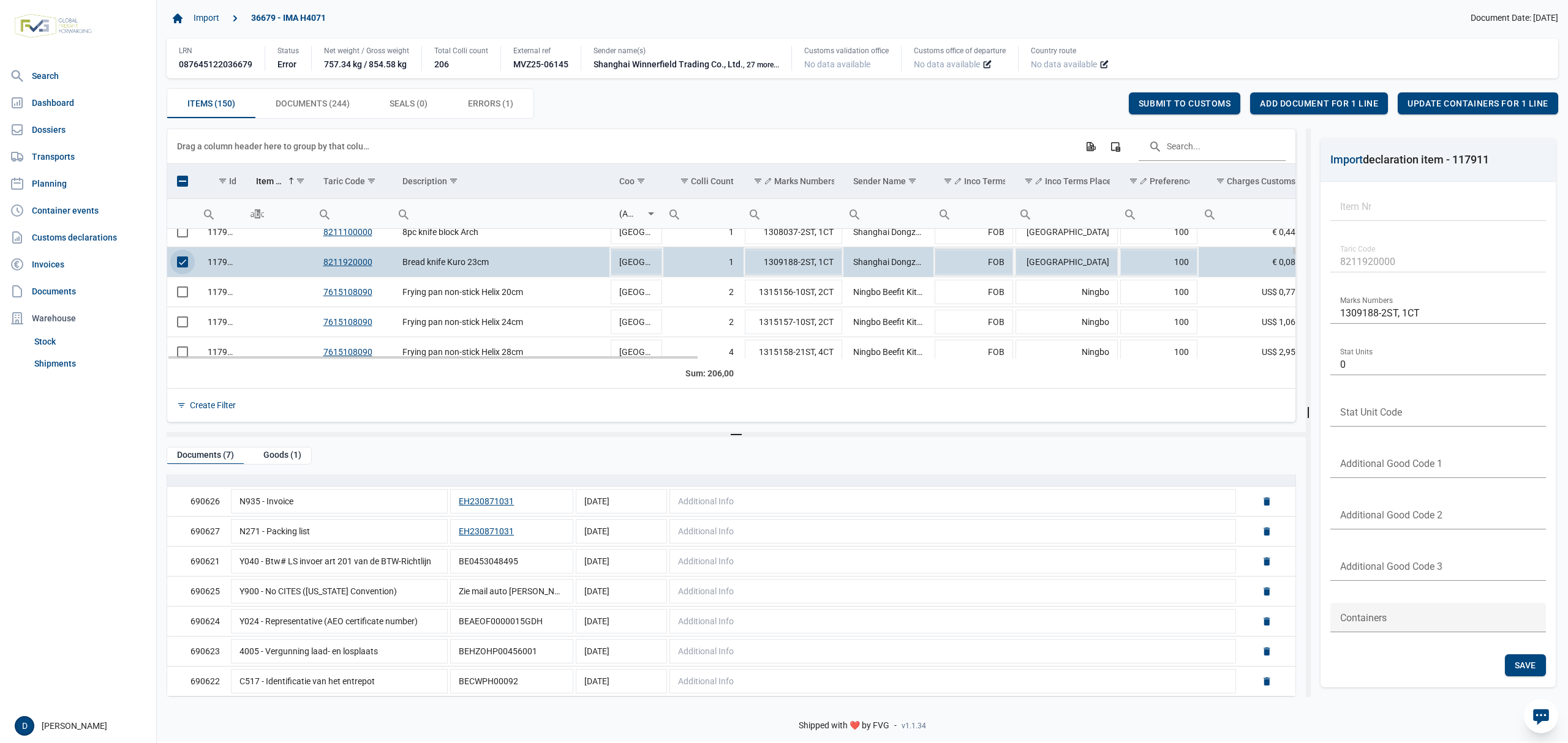
click at [182, 260] on span "Select row" at bounding box center [182, 262] width 11 height 11
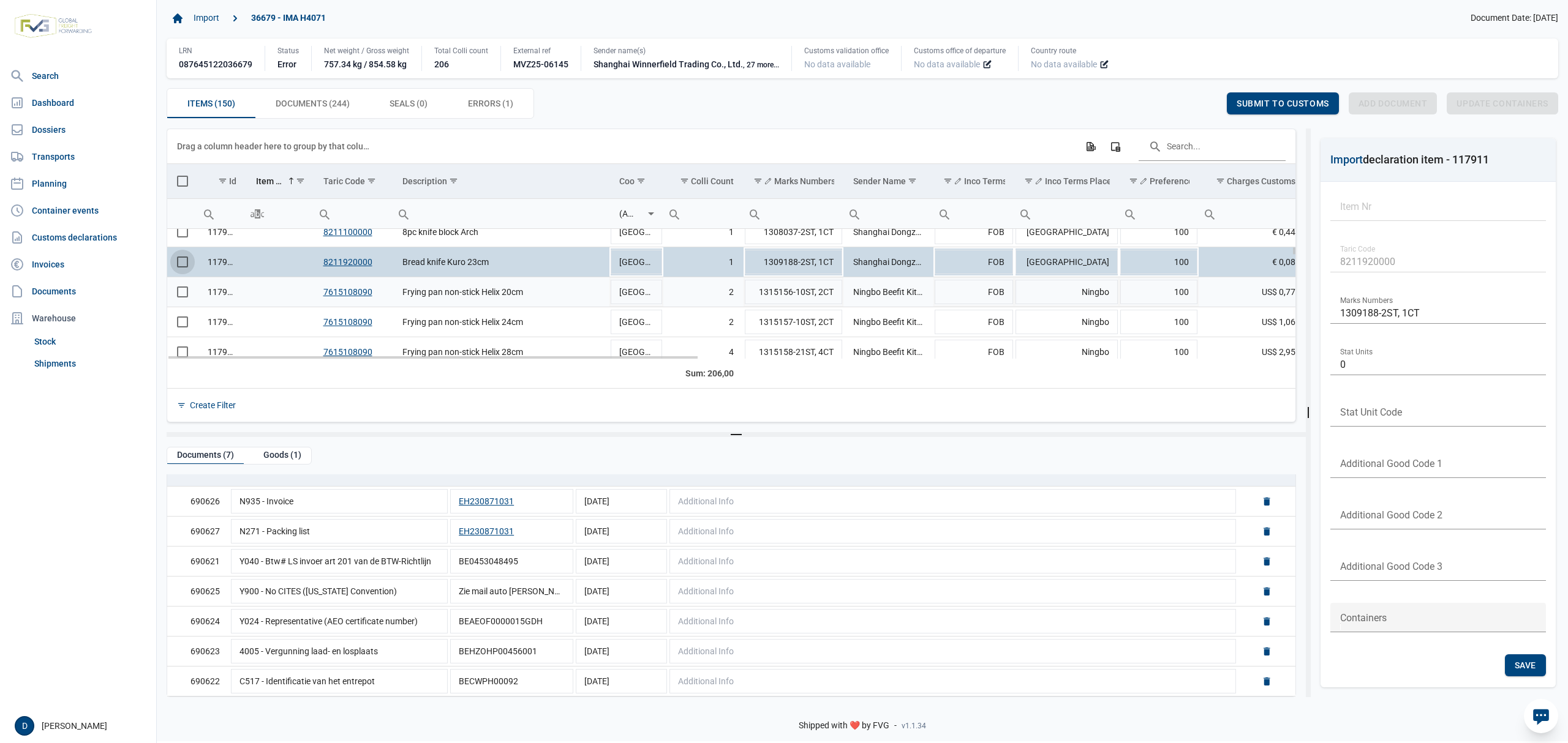
click at [180, 298] on span "Select row" at bounding box center [182, 292] width 11 height 11
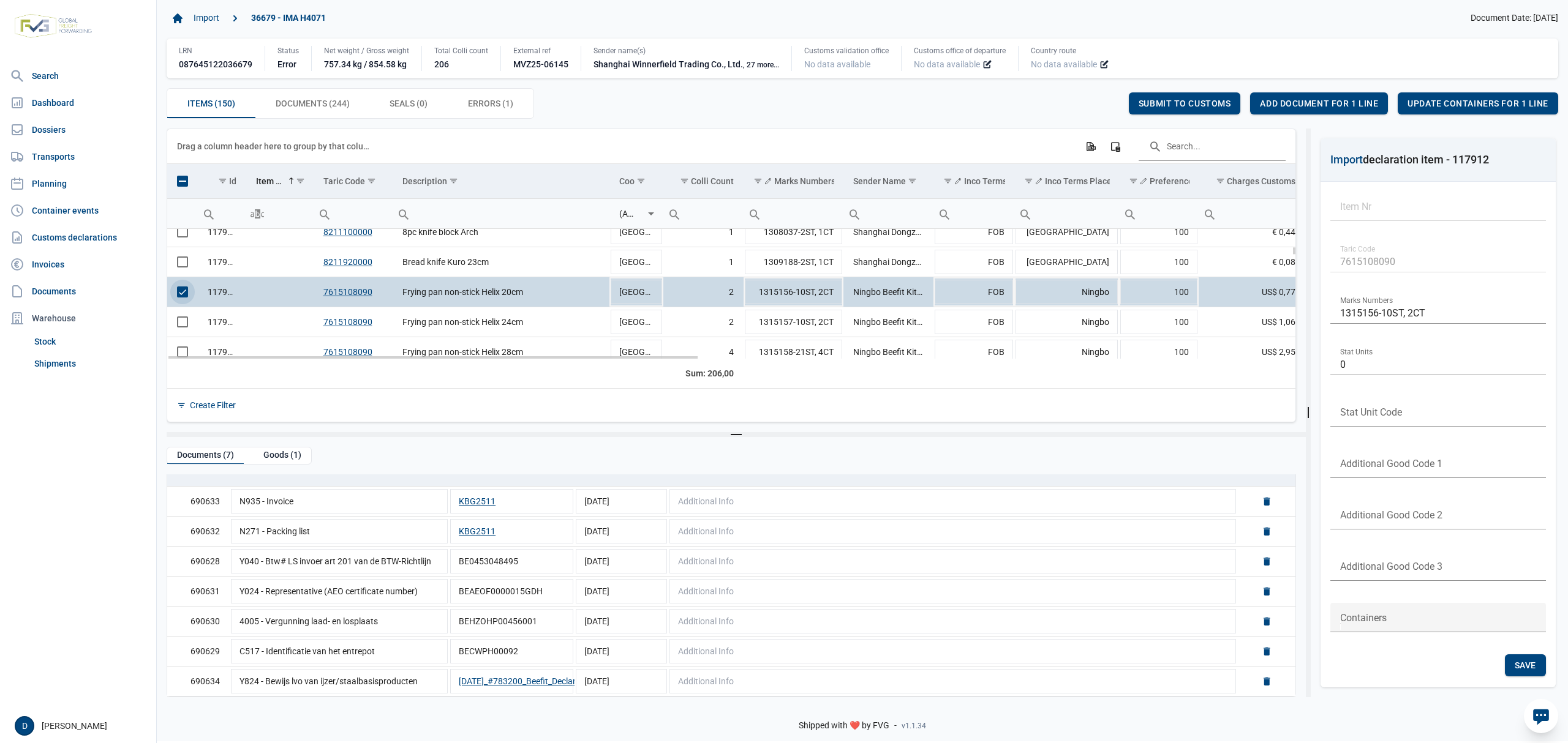
click at [186, 295] on span "Select row" at bounding box center [182, 292] width 11 height 11
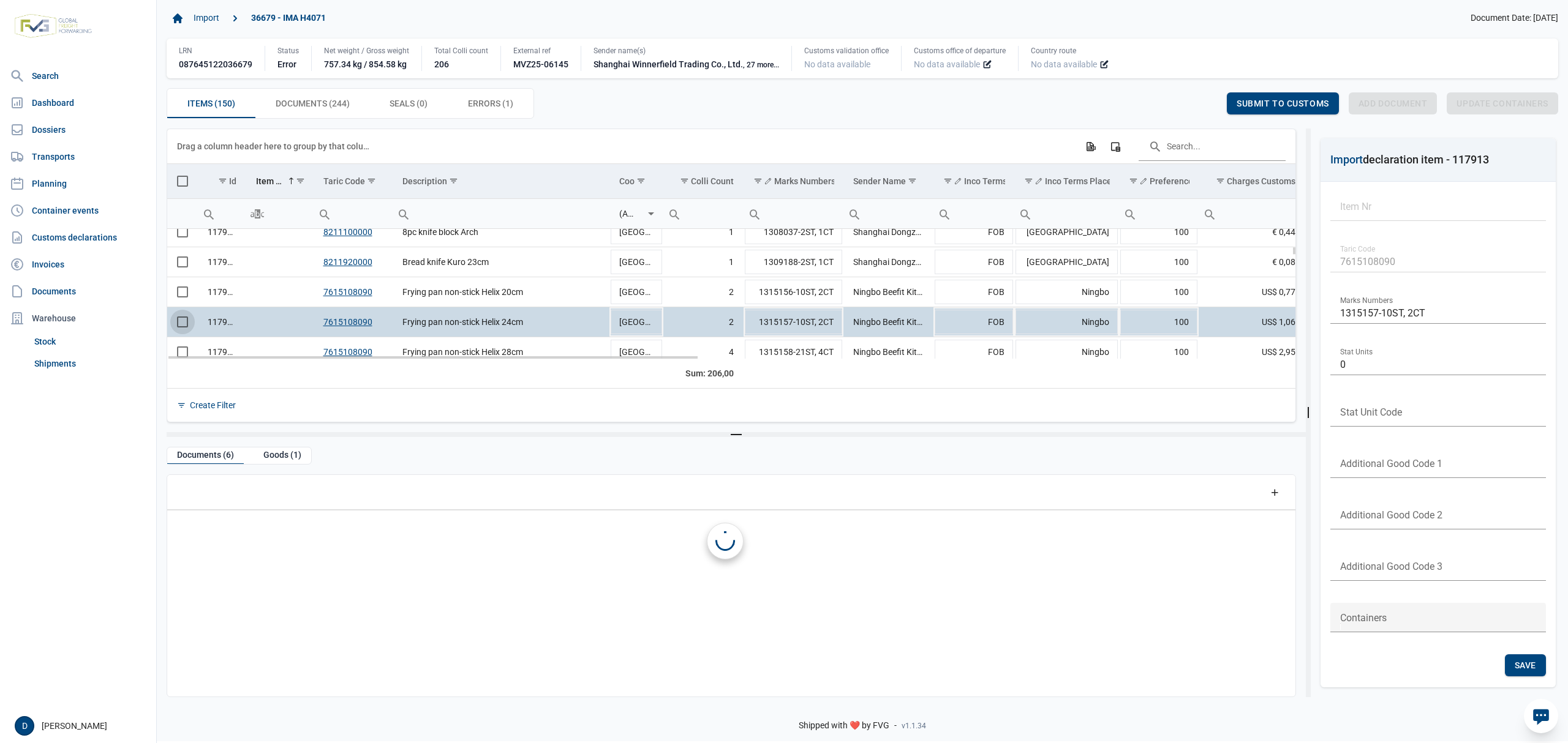
click at [180, 319] on span "Select row" at bounding box center [182, 322] width 11 height 11
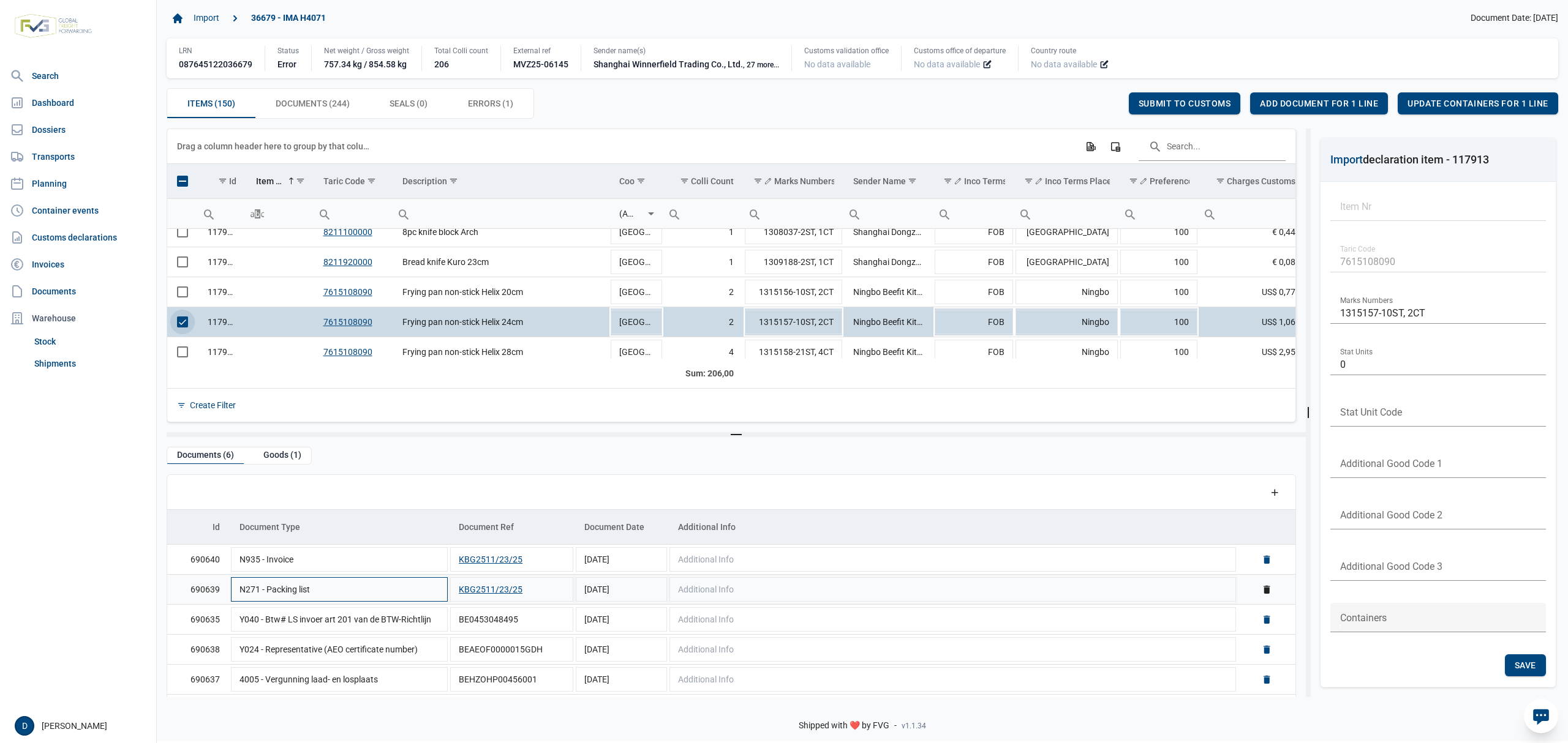
scroll to position [30, 0]
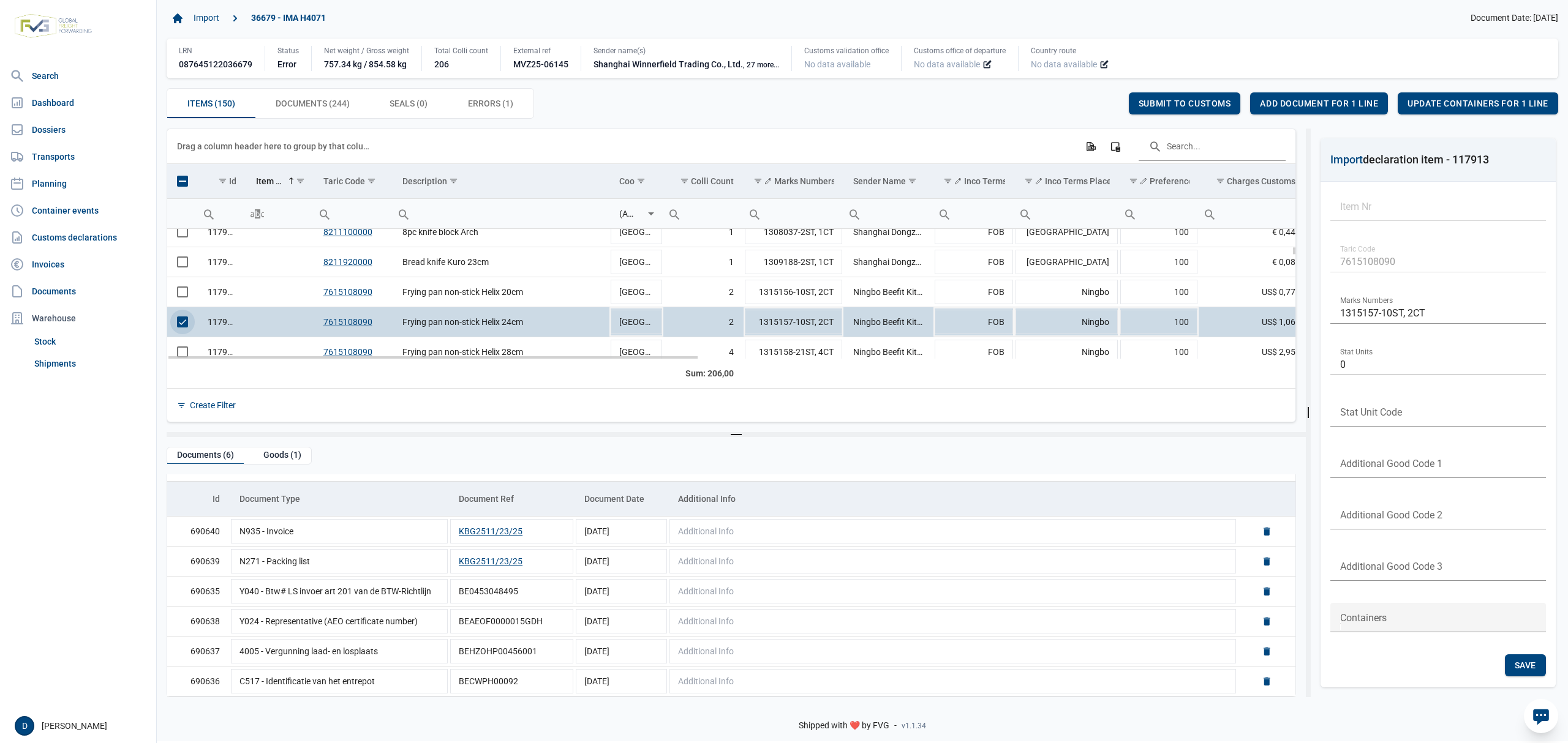
click at [186, 322] on span "Select row" at bounding box center [182, 322] width 11 height 11
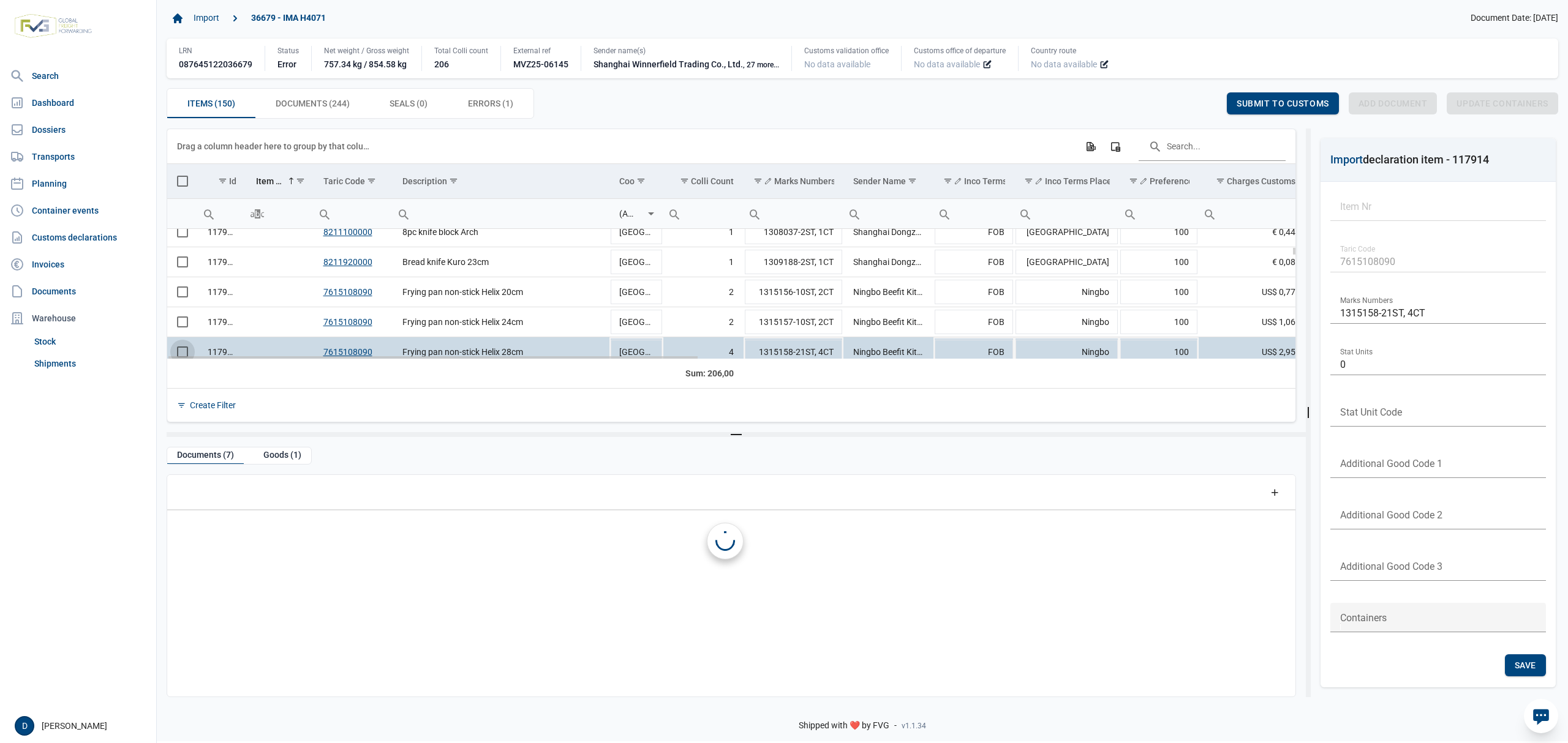
click at [187, 350] on span "Select row" at bounding box center [182, 352] width 11 height 11
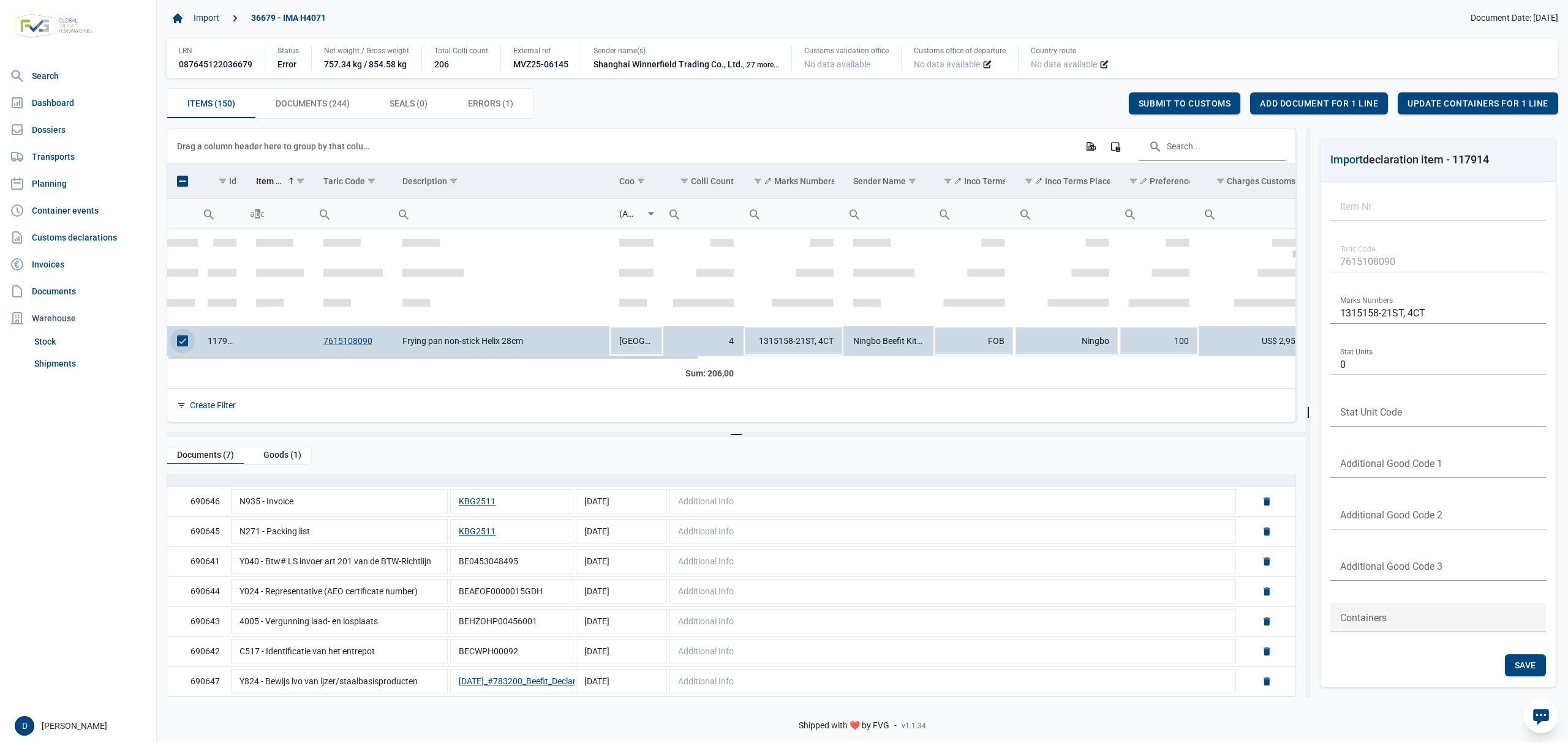
scroll to position [766, 0]
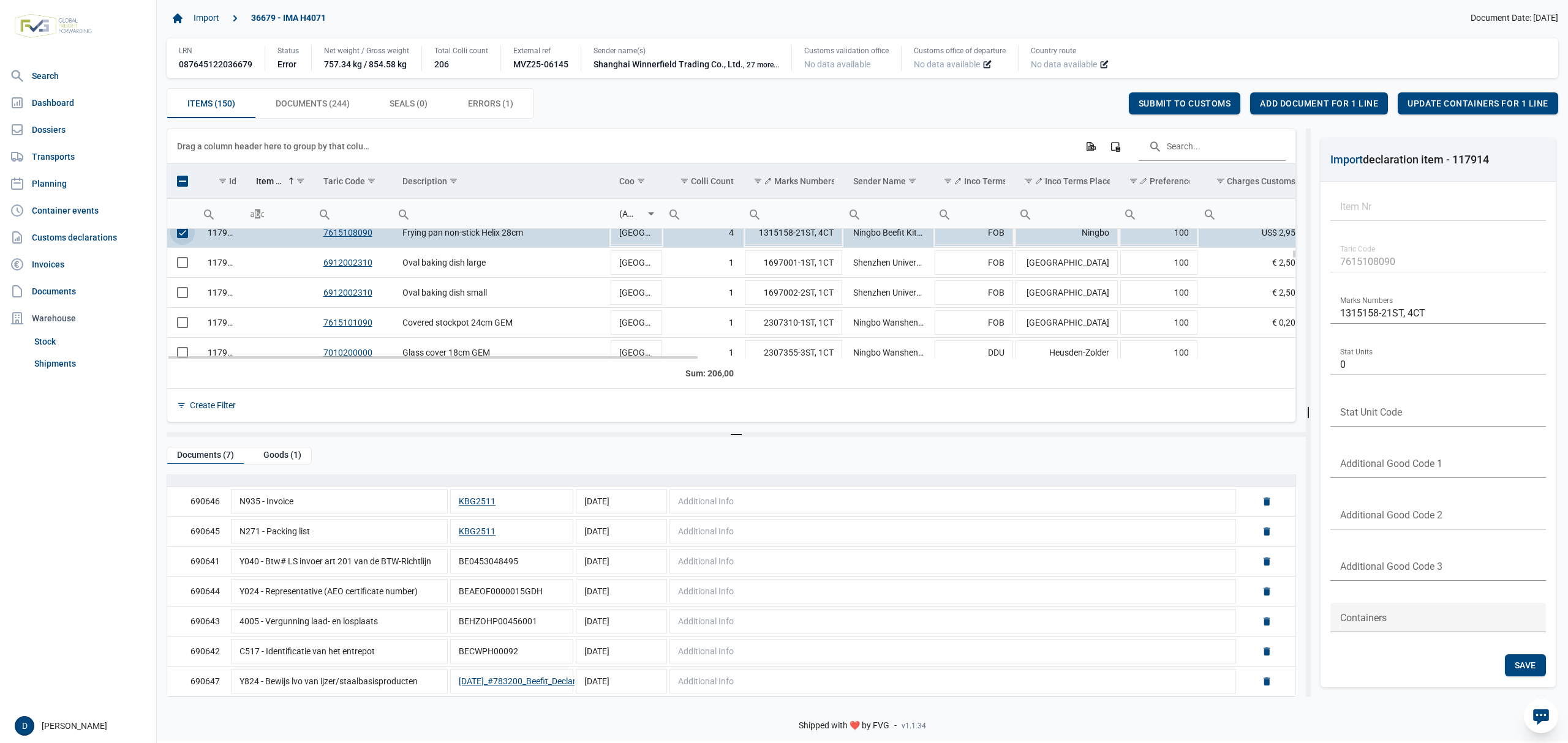
click at [180, 234] on span "Select row" at bounding box center [182, 232] width 11 height 11
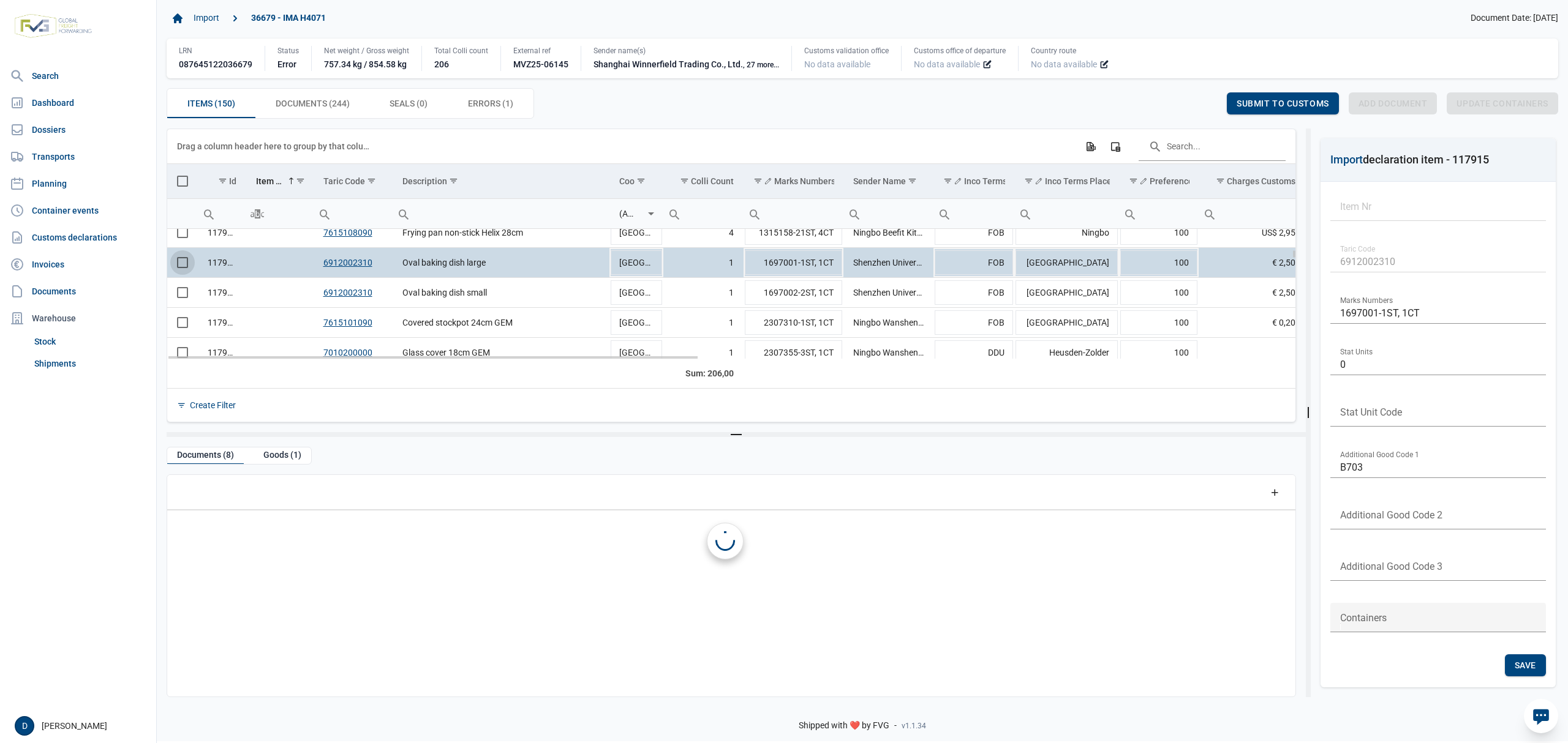
click at [180, 268] on span "Select row" at bounding box center [182, 263] width 11 height 11
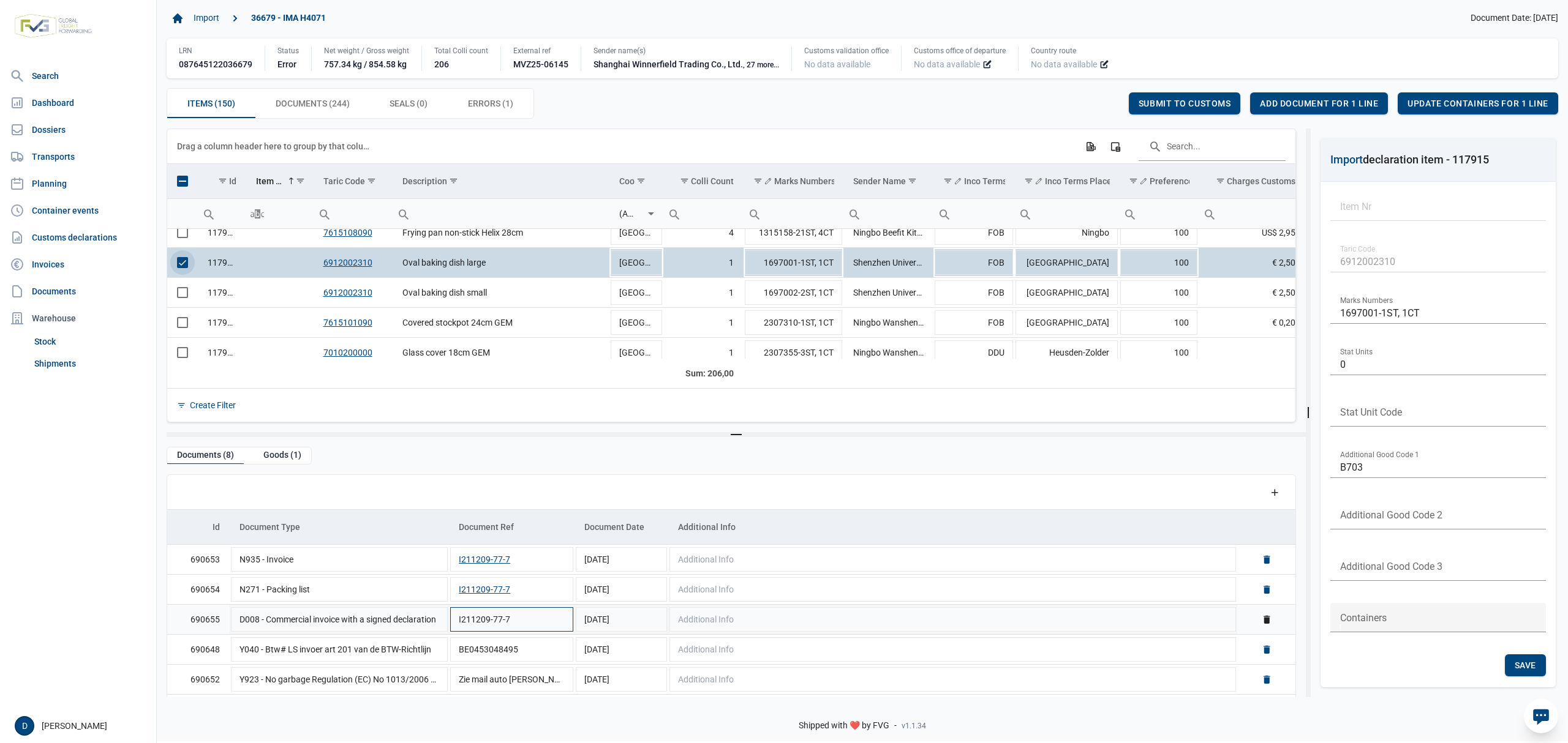
scroll to position [90, 0]
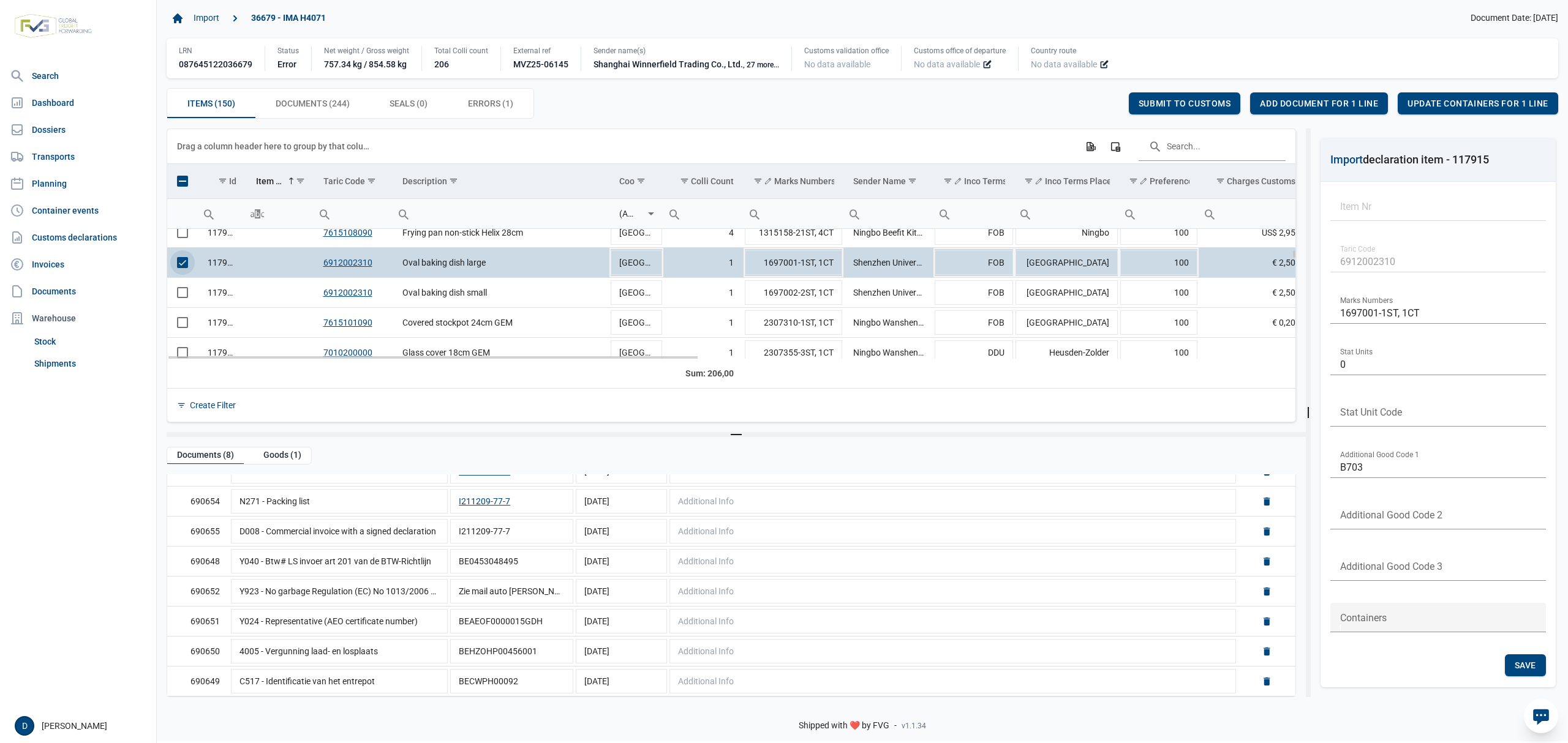
click at [182, 261] on span "Select row" at bounding box center [182, 263] width 11 height 11
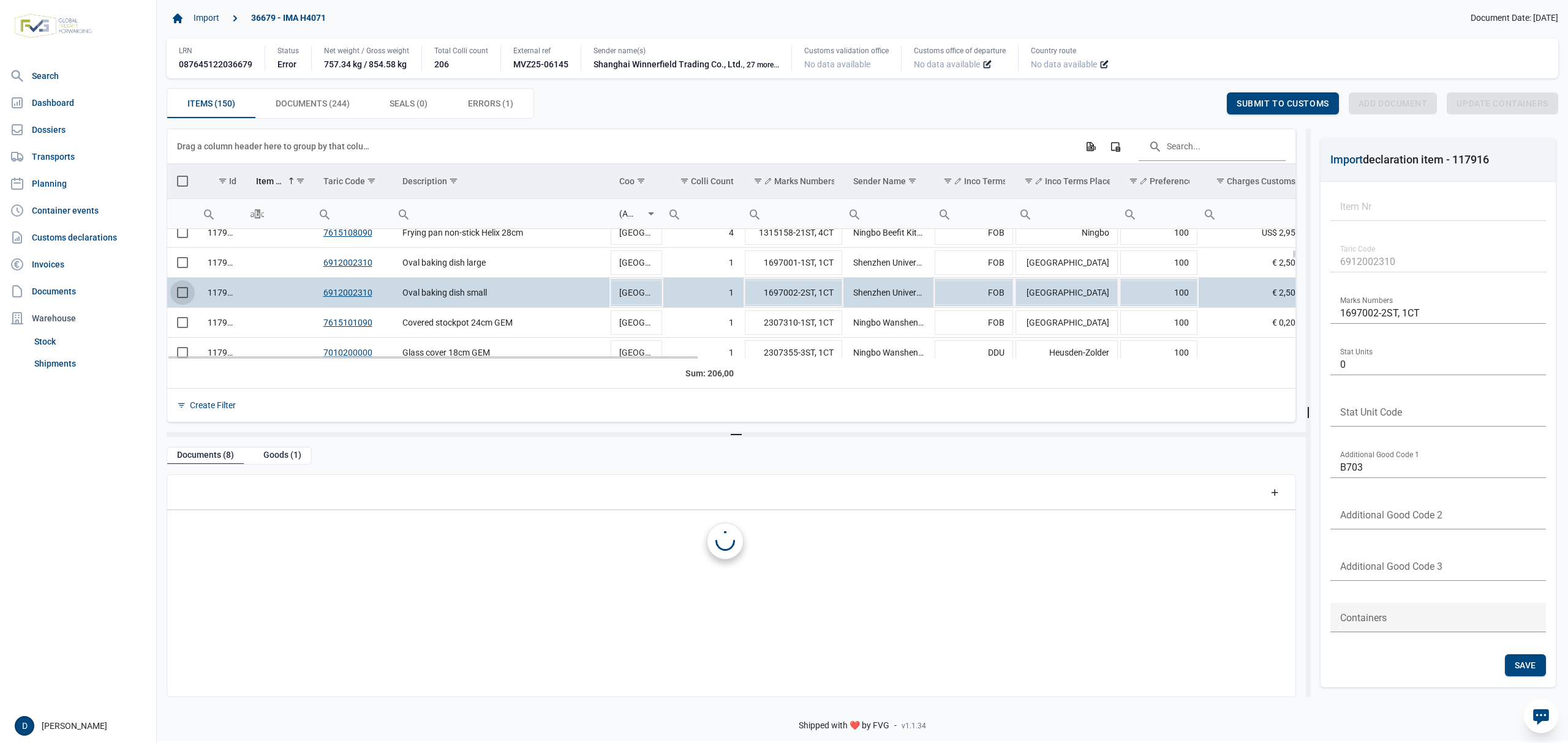
click at [180, 298] on span "Select row" at bounding box center [182, 292] width 11 height 11
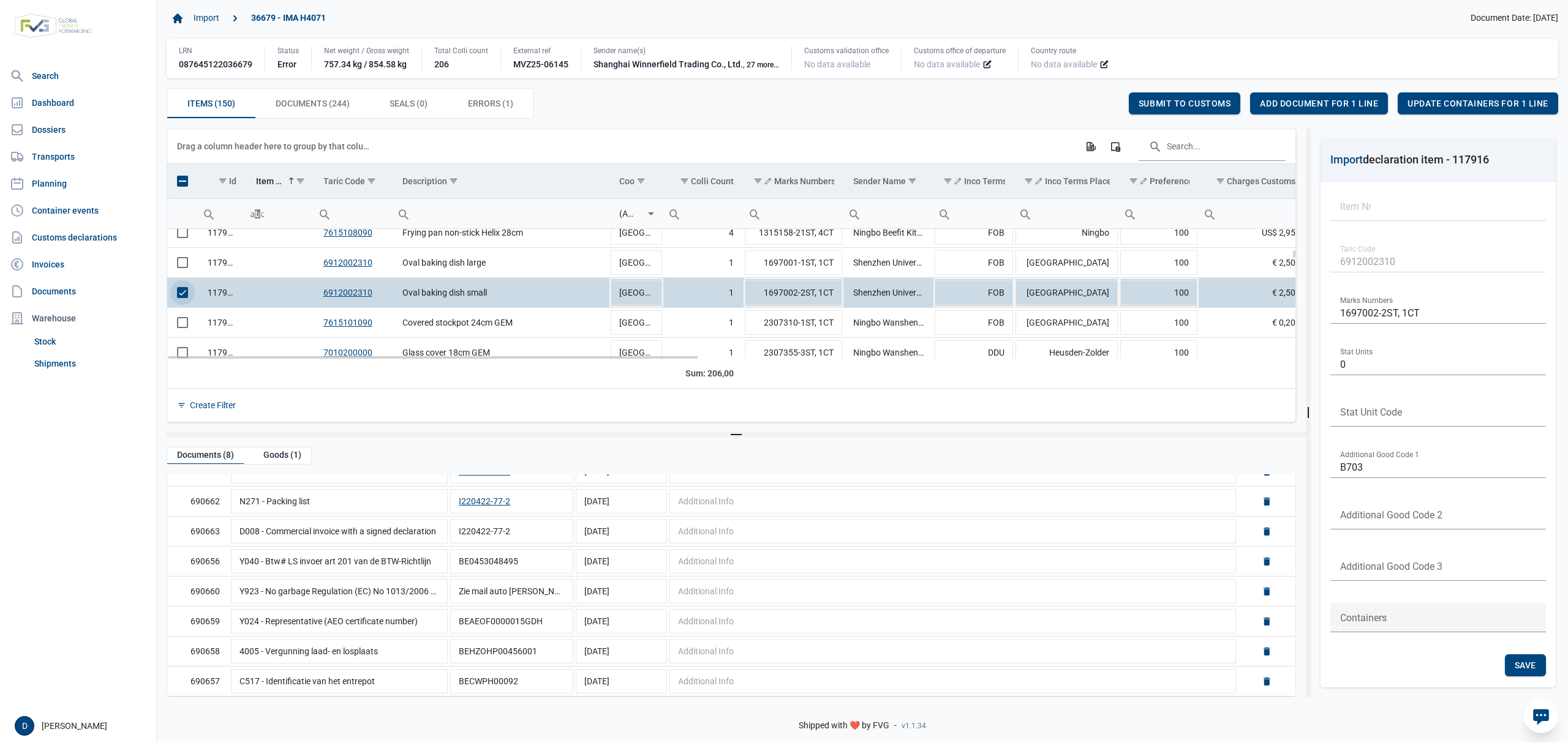
click at [180, 294] on span "Select row" at bounding box center [182, 292] width 11 height 11
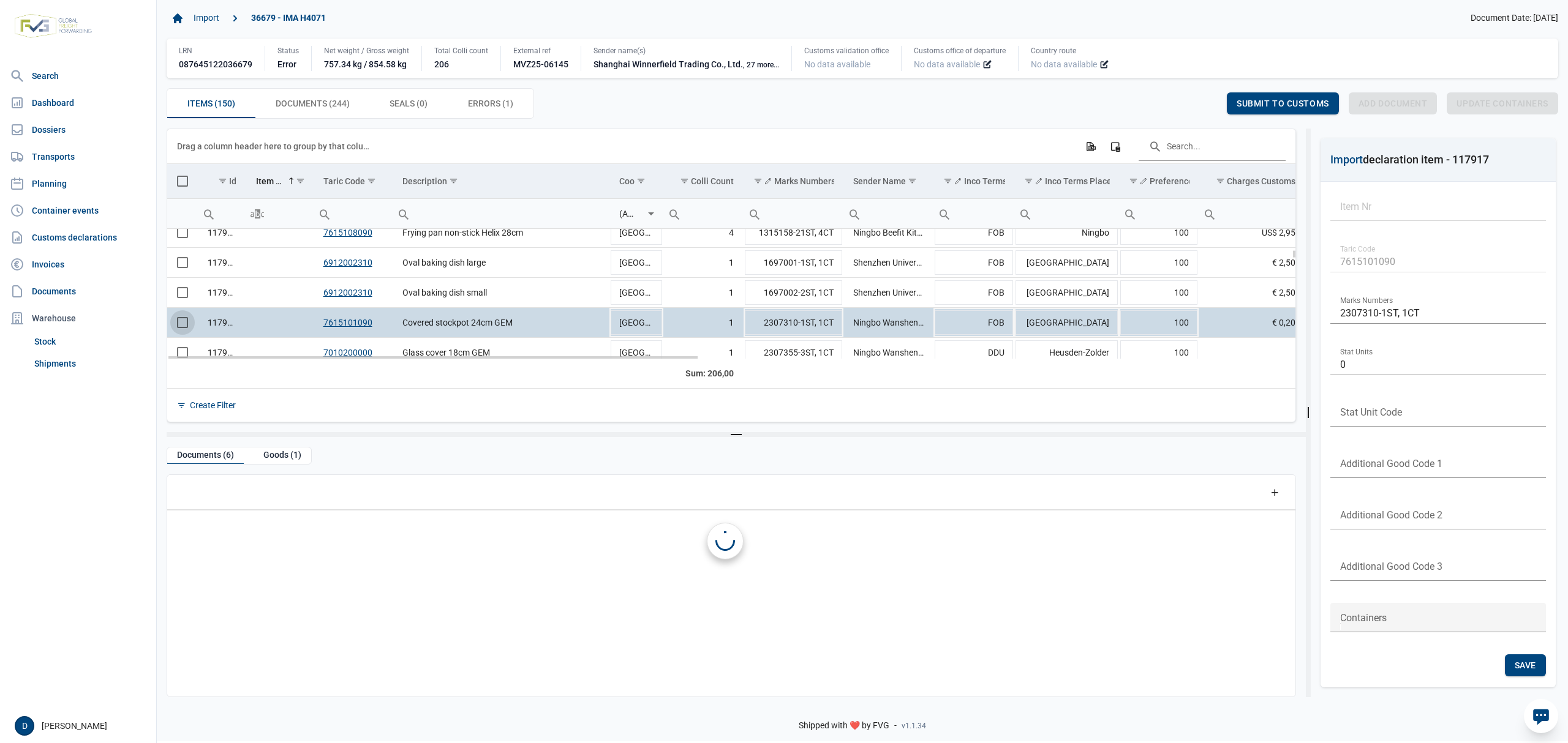
click at [182, 319] on span "Select row" at bounding box center [182, 323] width 11 height 11
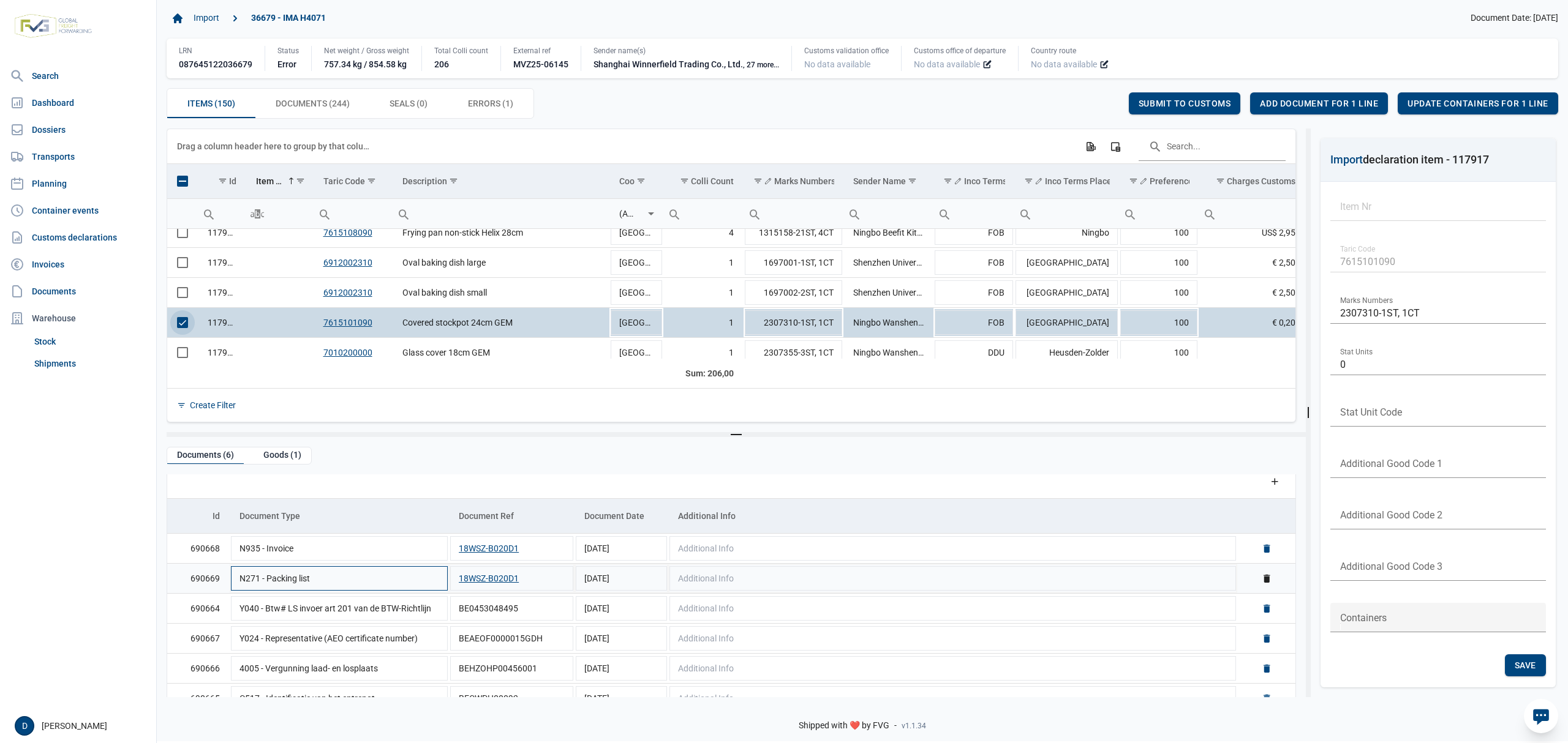
scroll to position [30, 0]
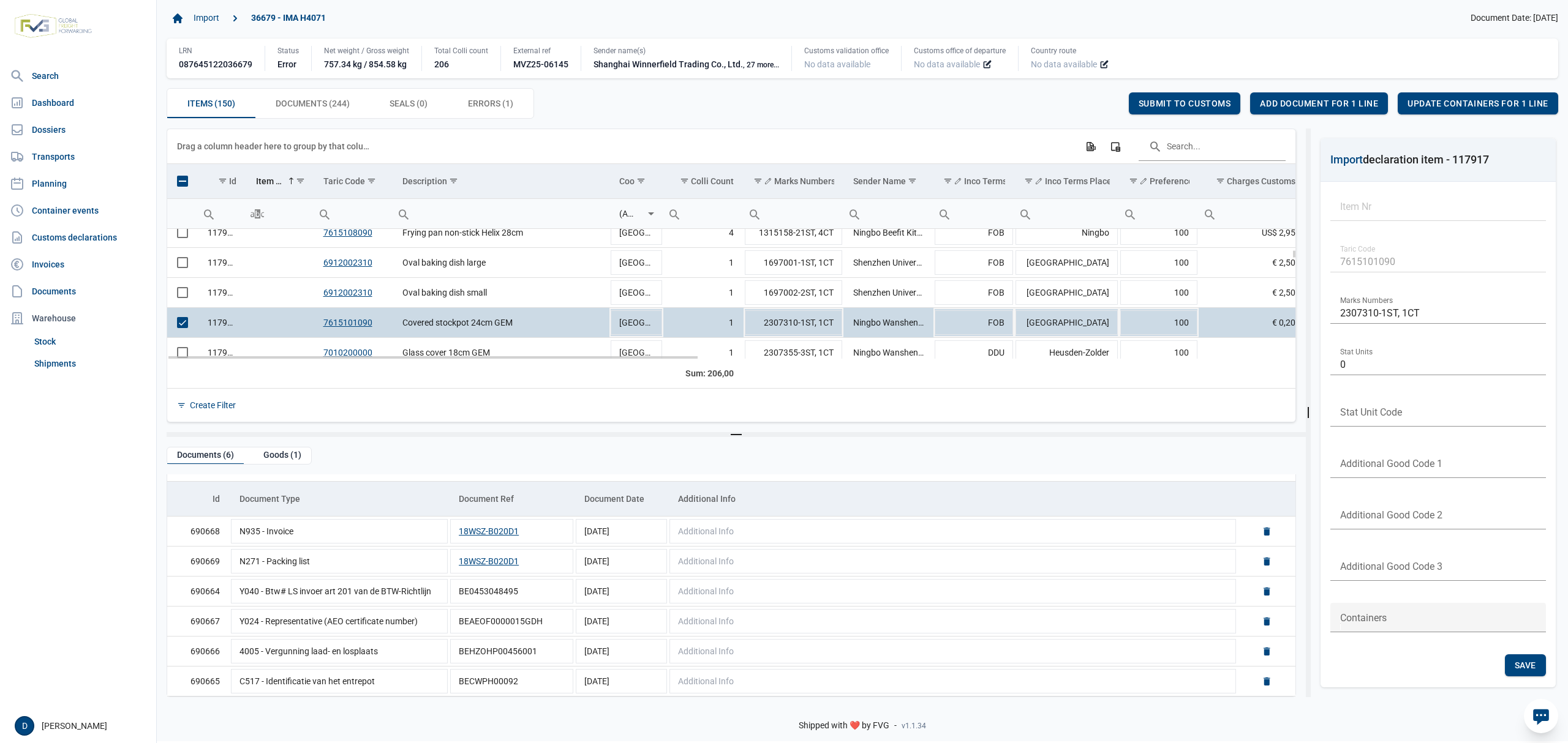
click at [211, 327] on td "117917" at bounding box center [222, 323] width 48 height 30
click at [185, 326] on span "Select row" at bounding box center [182, 323] width 11 height 11
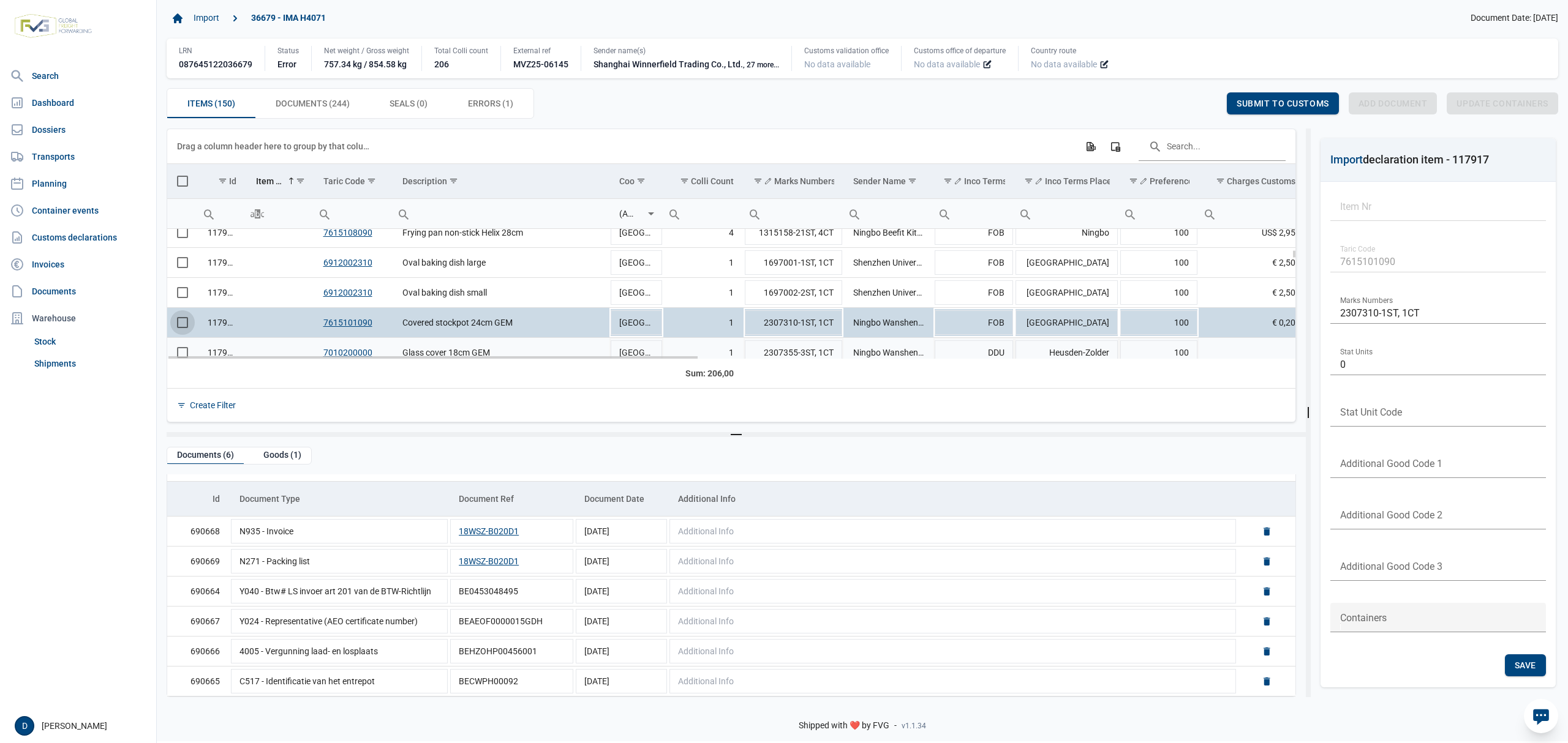
click at [184, 348] on td "Data grid with 150 rows and 23 columns" at bounding box center [182, 353] width 30 height 30
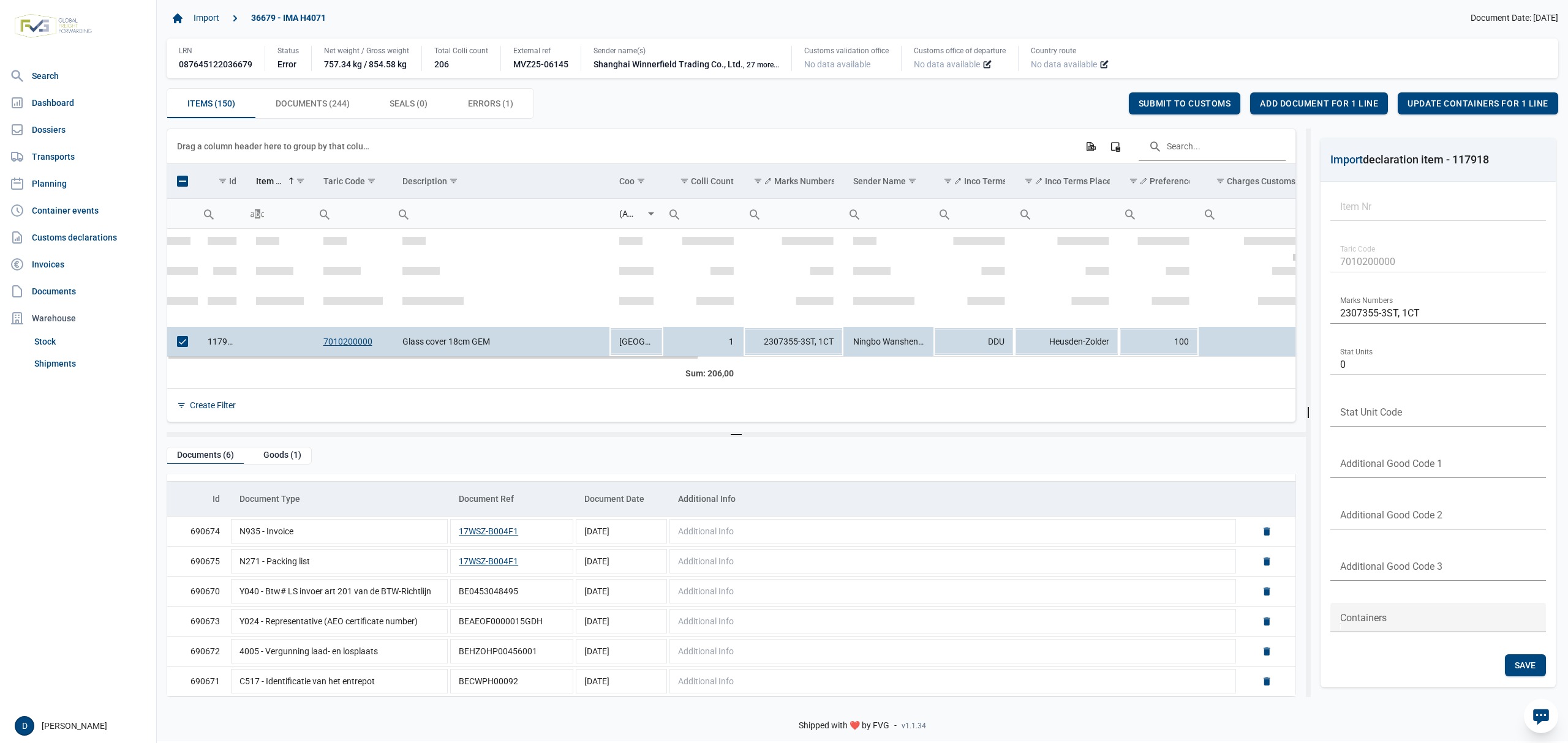
scroll to position [886, 0]
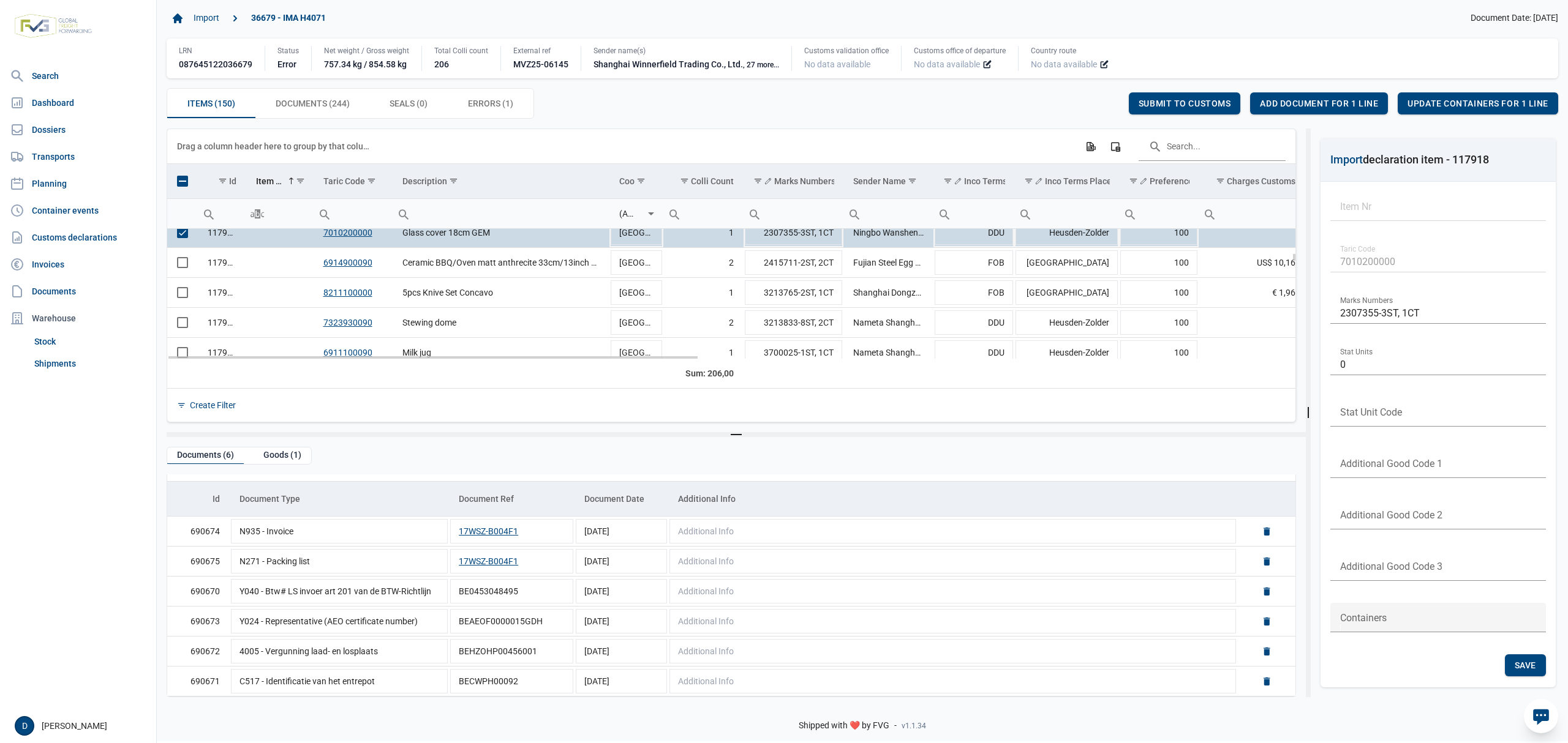
click at [184, 239] on span "Select row" at bounding box center [182, 232] width 11 height 11
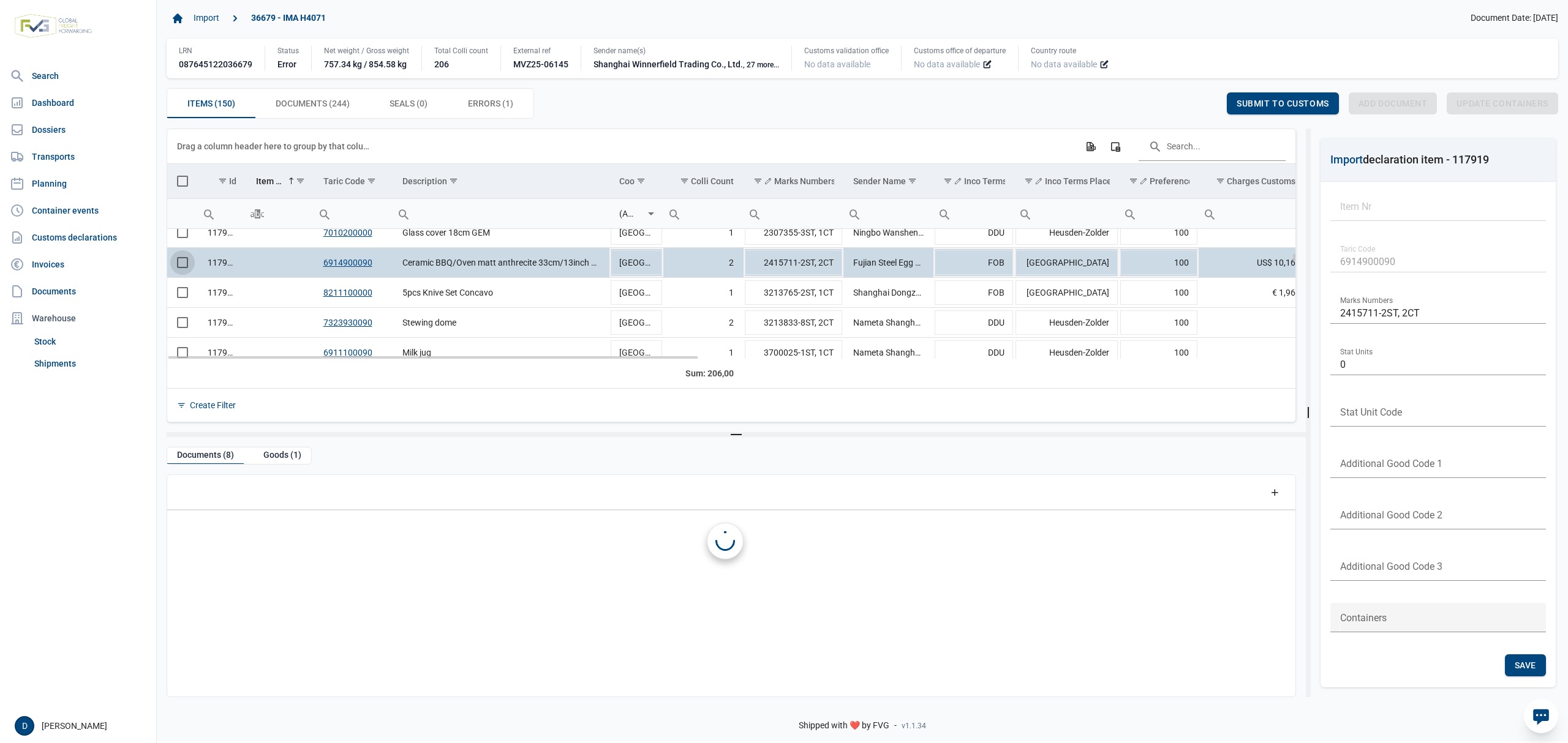
click at [179, 264] on span "Select row" at bounding box center [182, 263] width 11 height 11
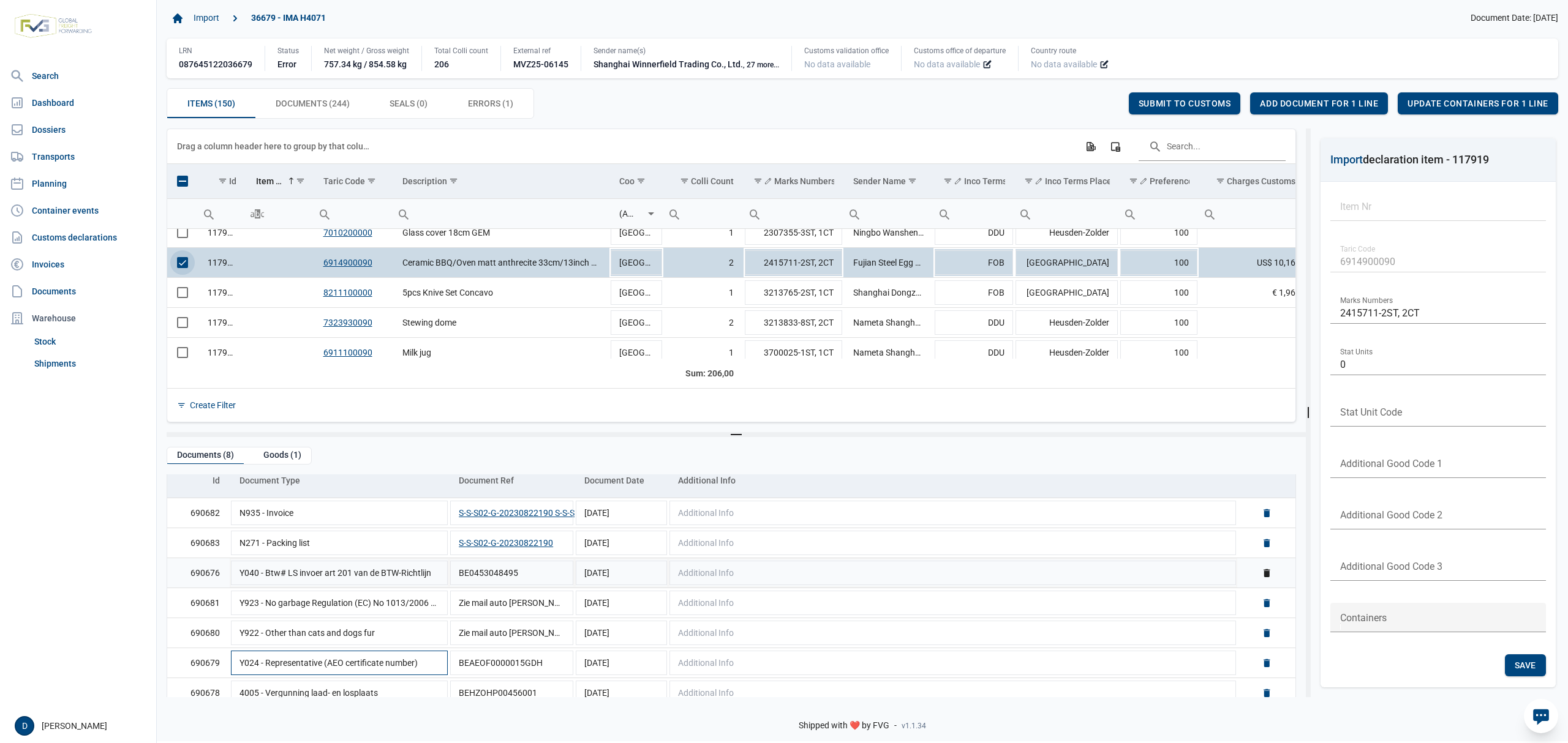
scroll to position [90, 0]
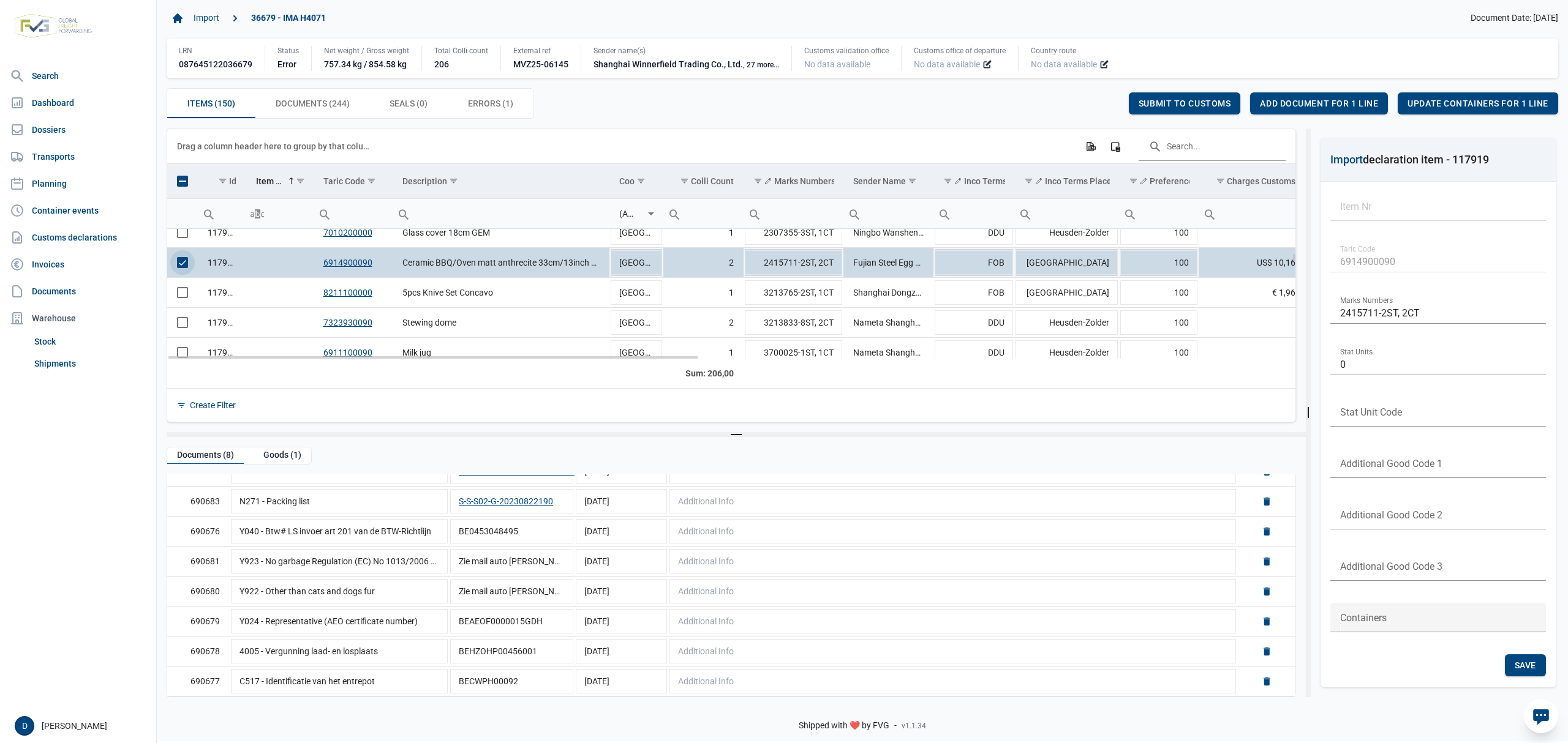
click at [184, 263] on span "Select row" at bounding box center [182, 263] width 11 height 11
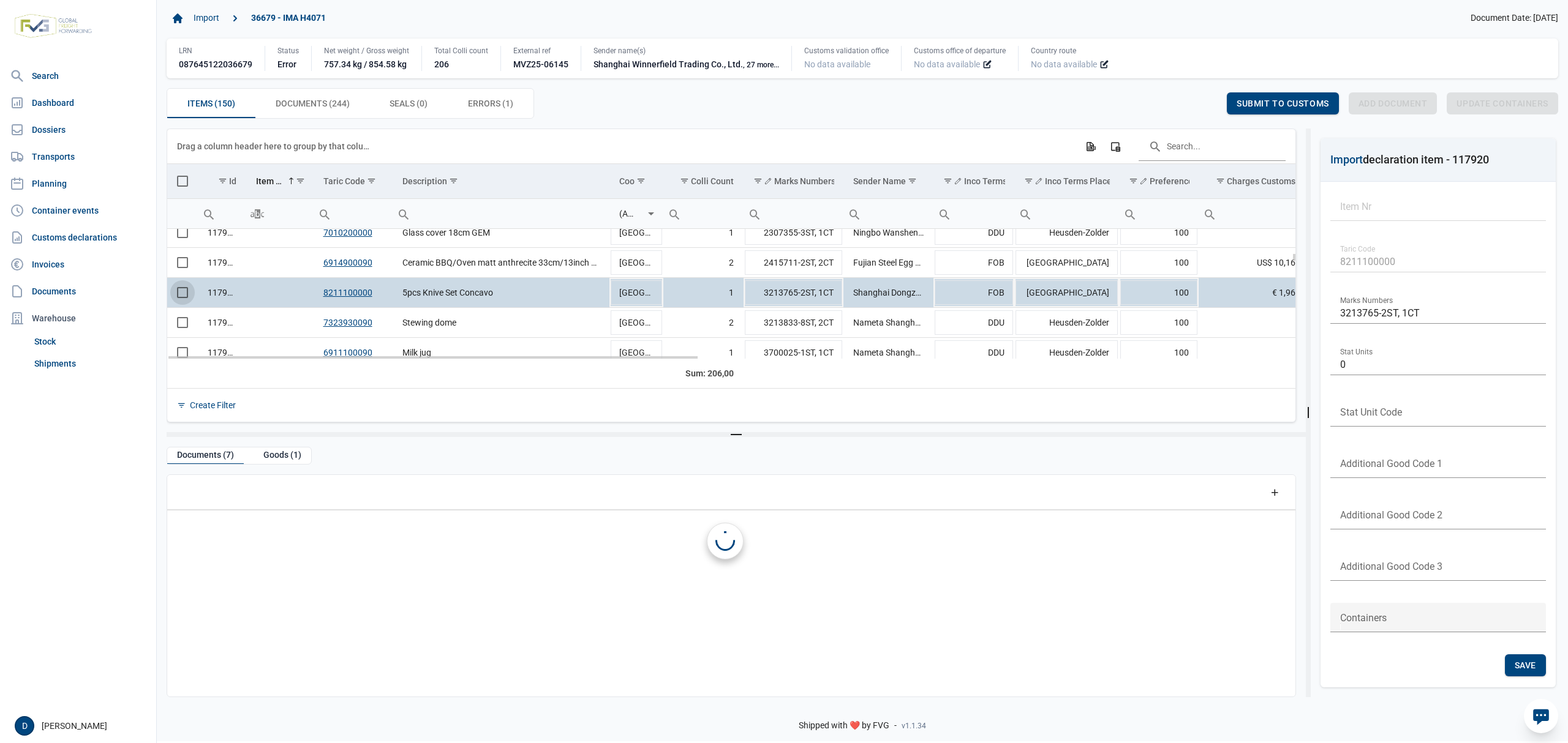
click at [187, 298] on span "Select row" at bounding box center [182, 292] width 11 height 11
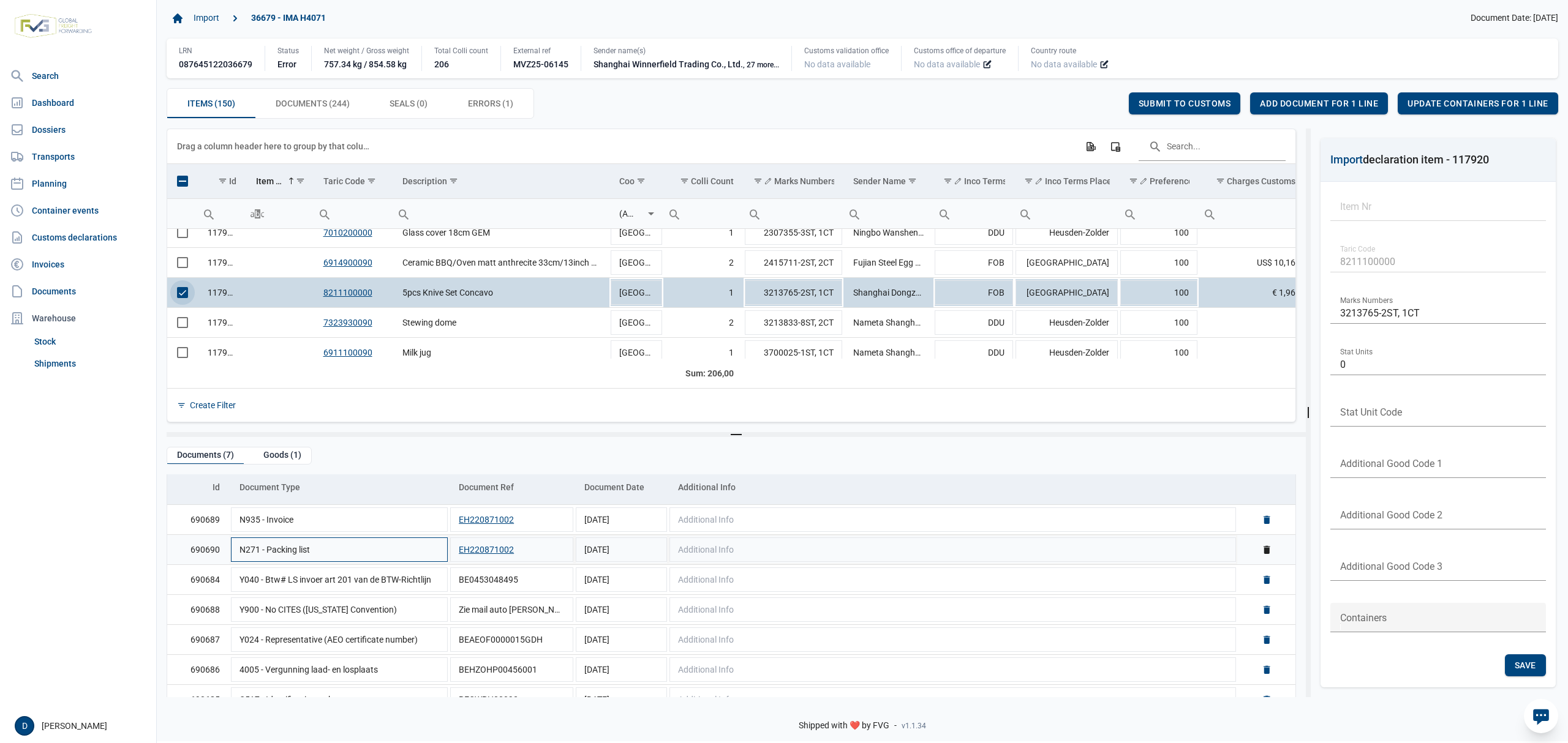
scroll to position [60, 0]
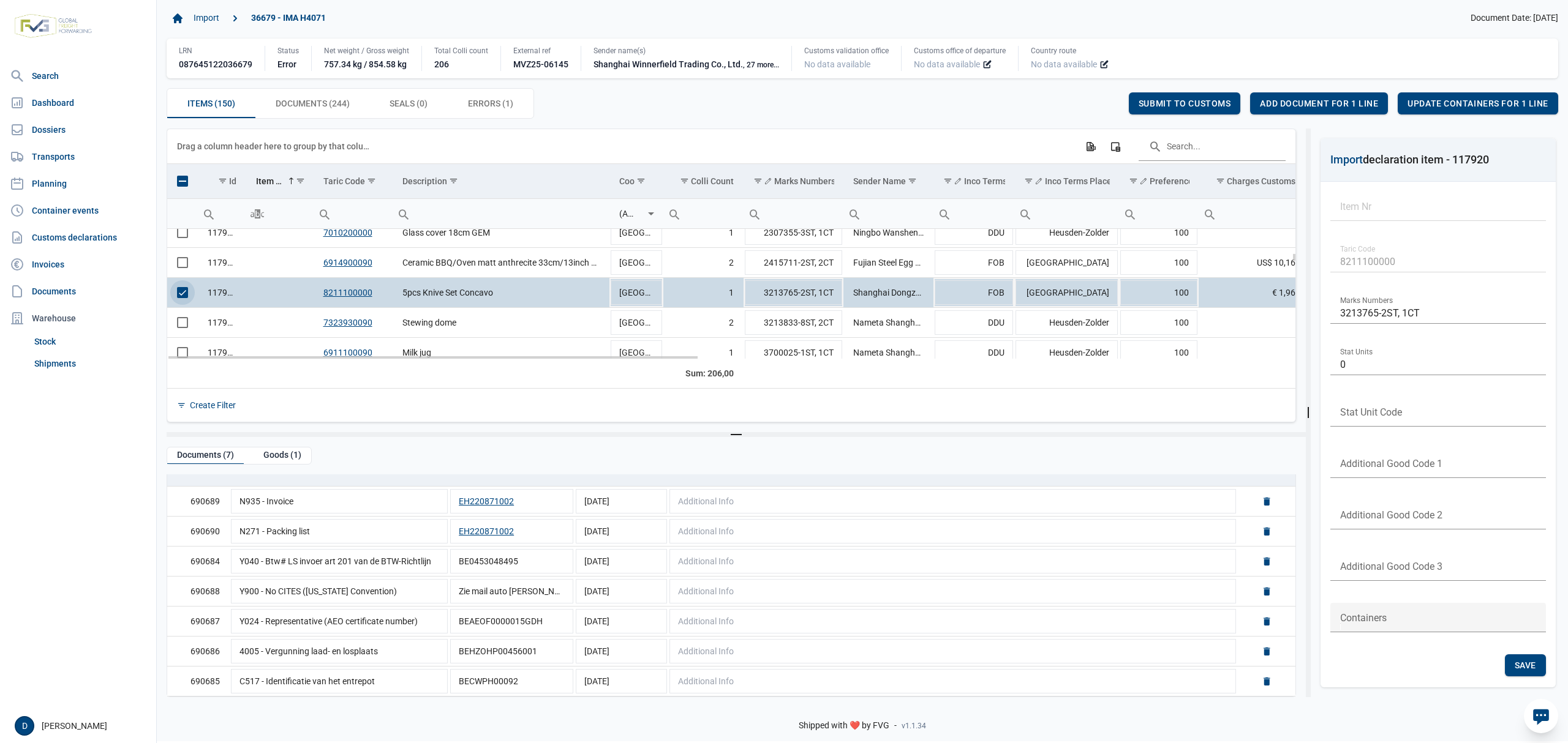
click at [178, 289] on span "Select row" at bounding box center [182, 292] width 11 height 11
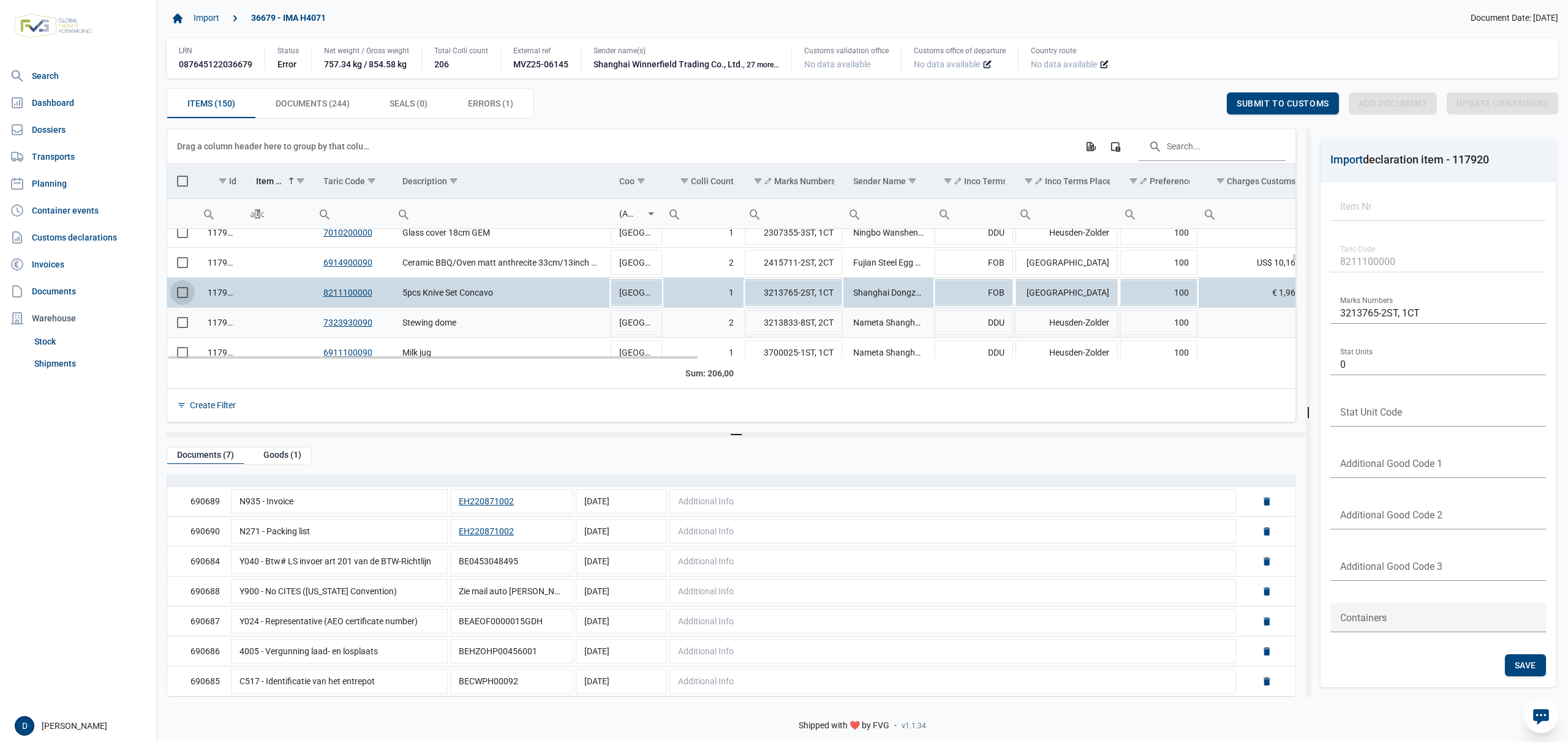
click at [184, 324] on span "Select row" at bounding box center [182, 323] width 11 height 11
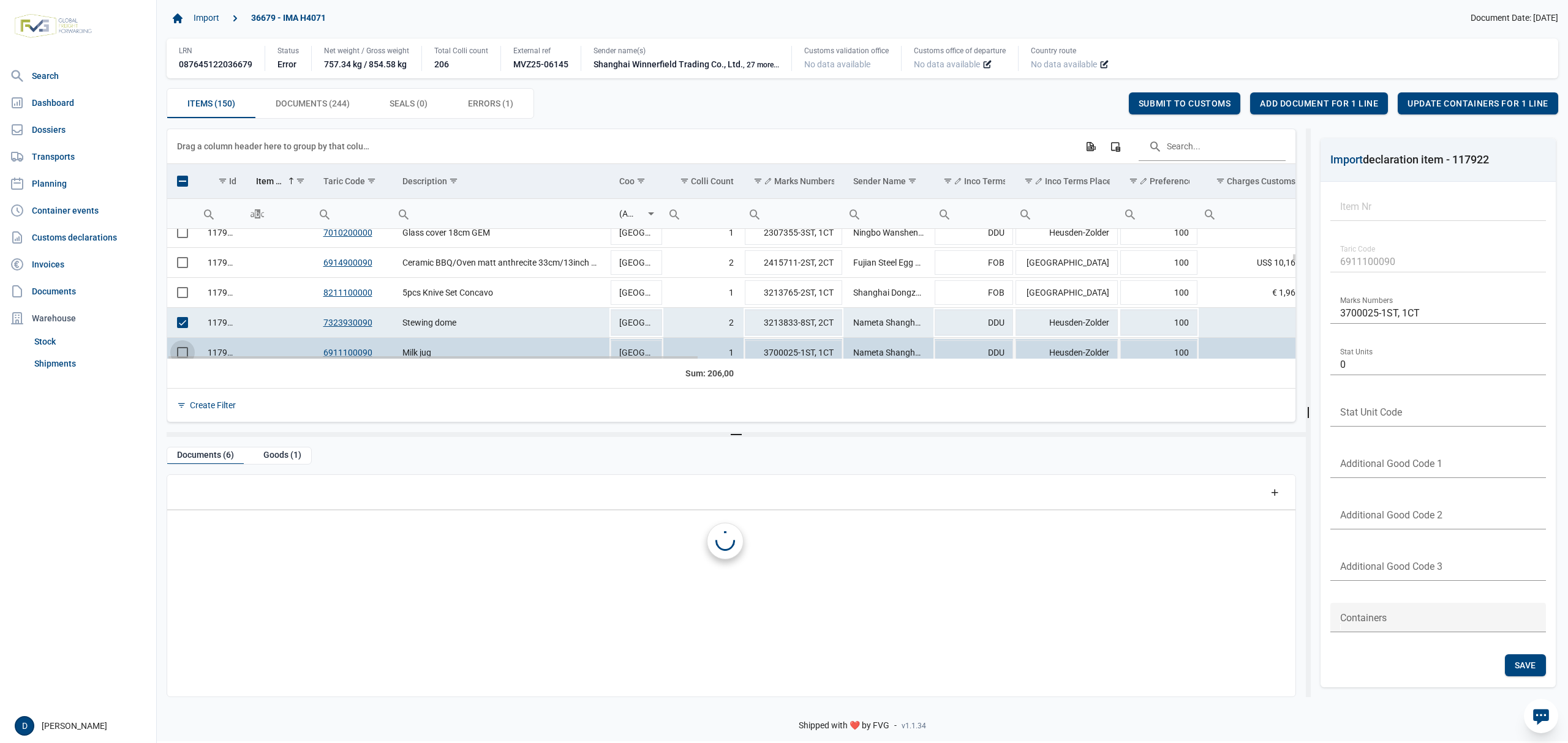
scroll to position [900, 0]
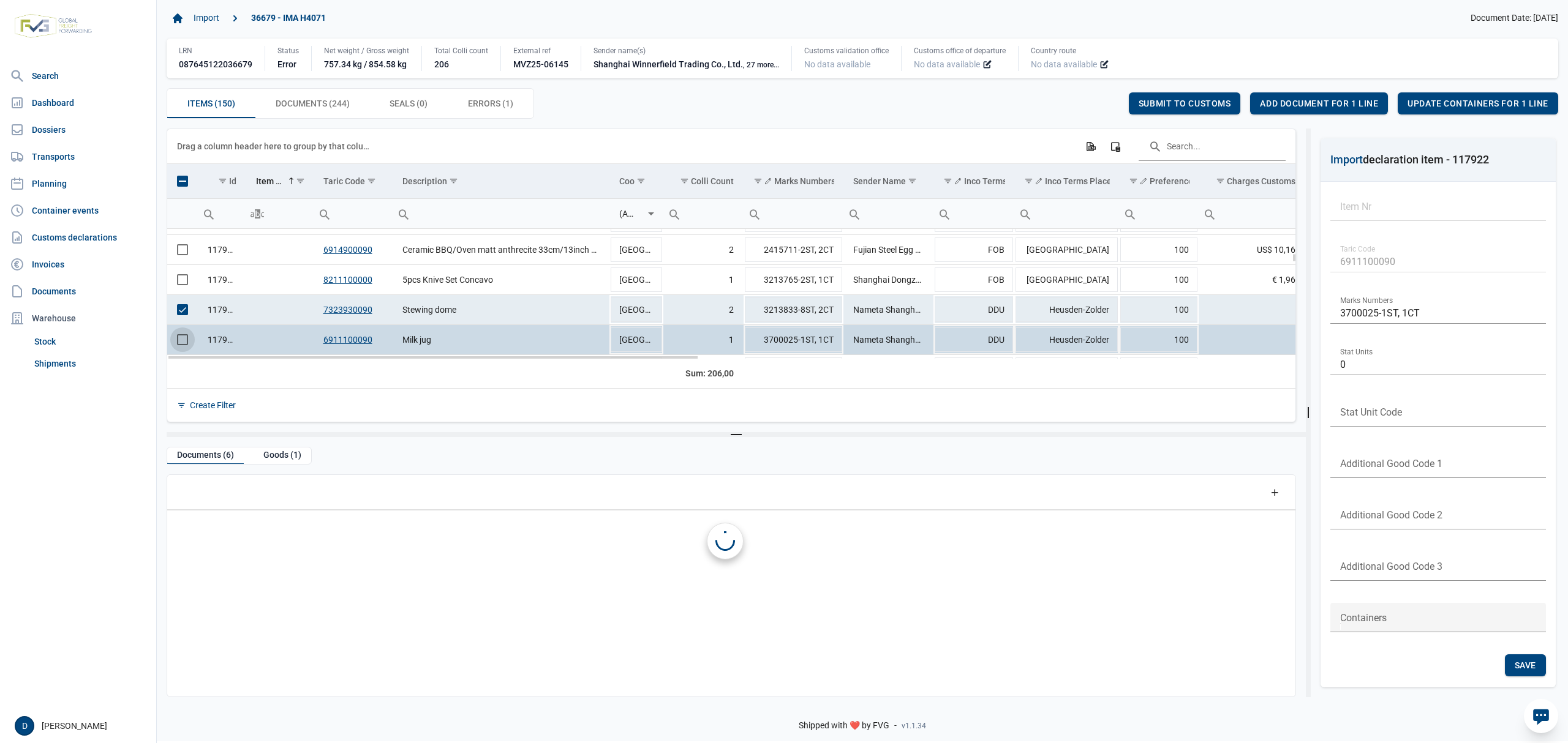
click at [182, 345] on span "Select row" at bounding box center [182, 340] width 11 height 11
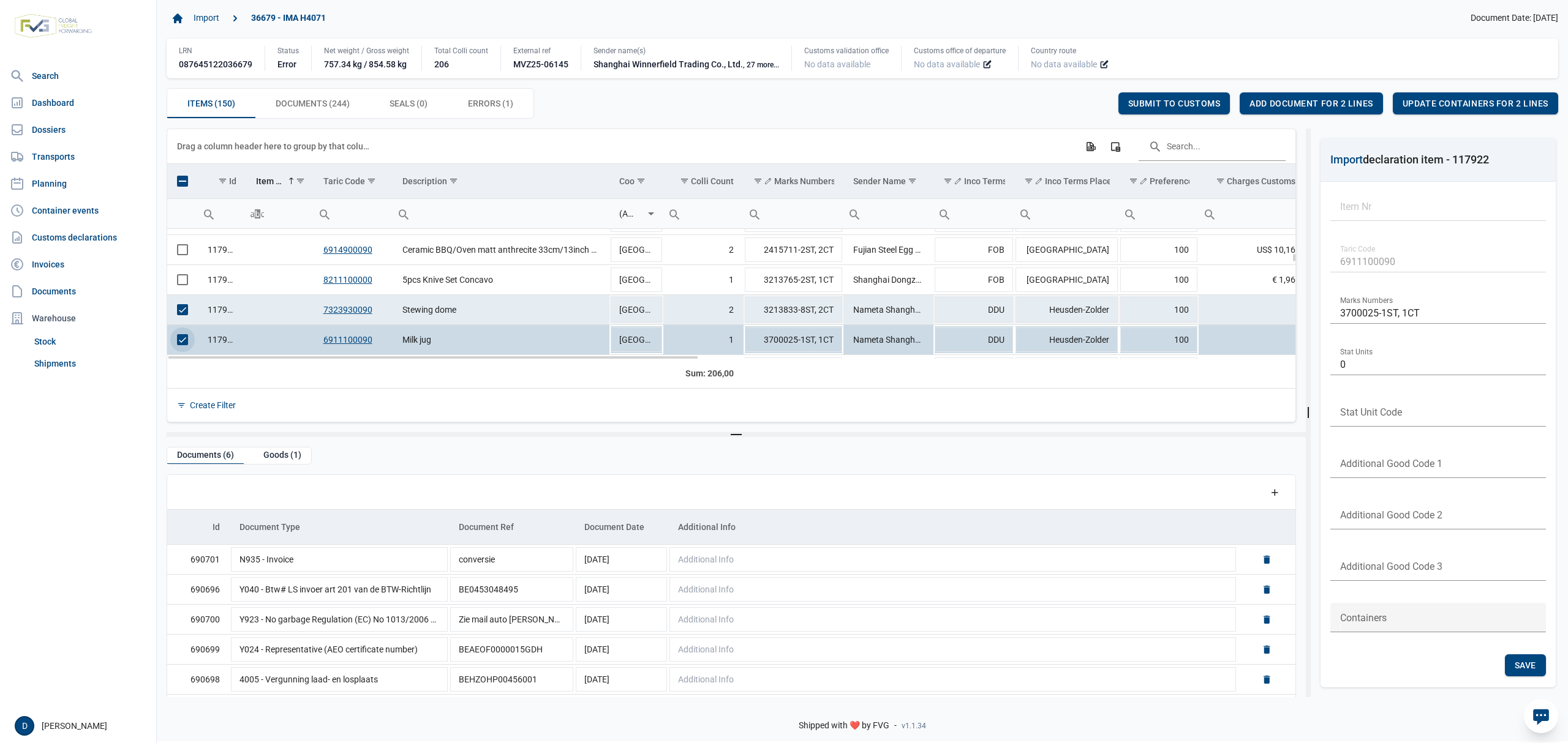
click at [186, 310] on span "Select row" at bounding box center [182, 310] width 11 height 11
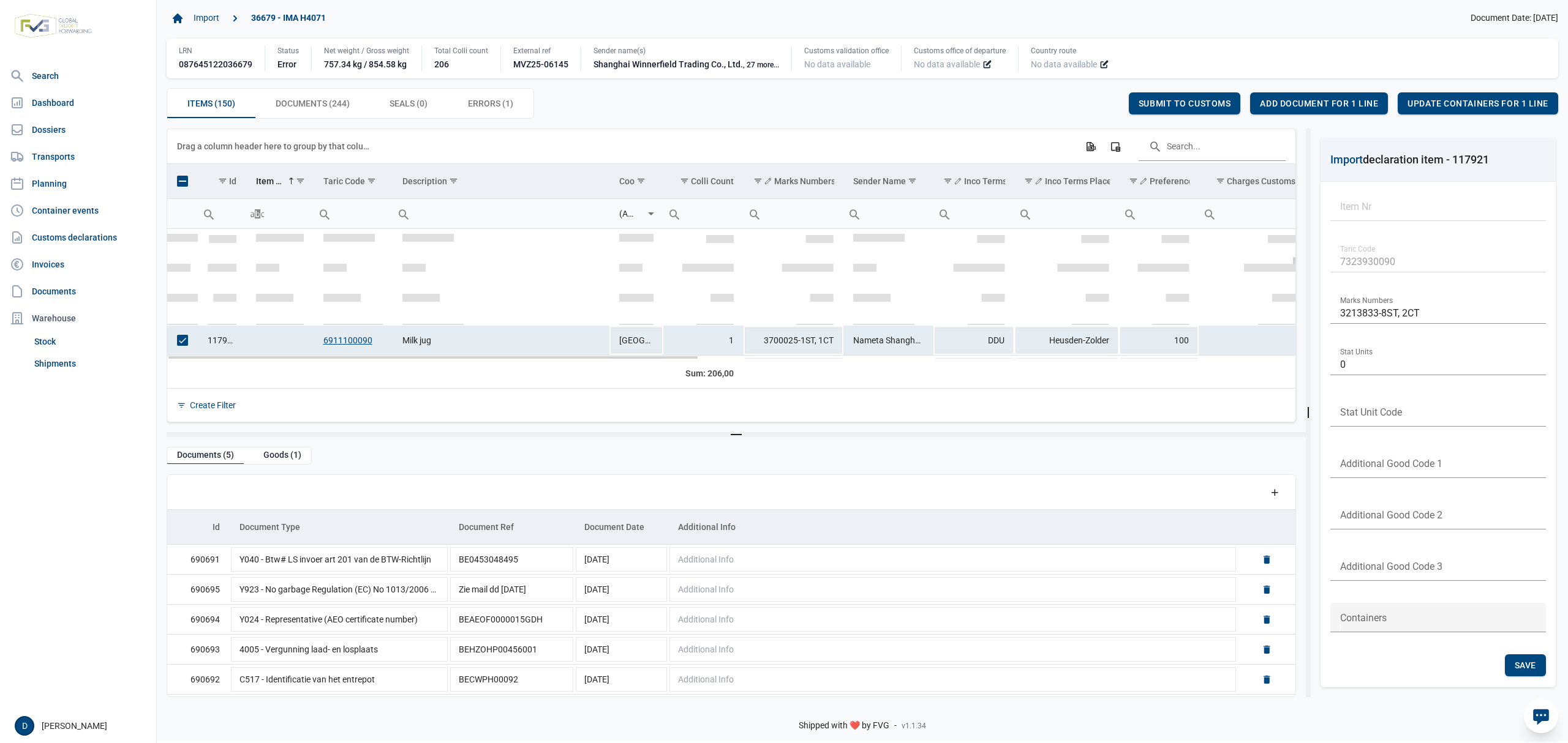
scroll to position [1008, 0]
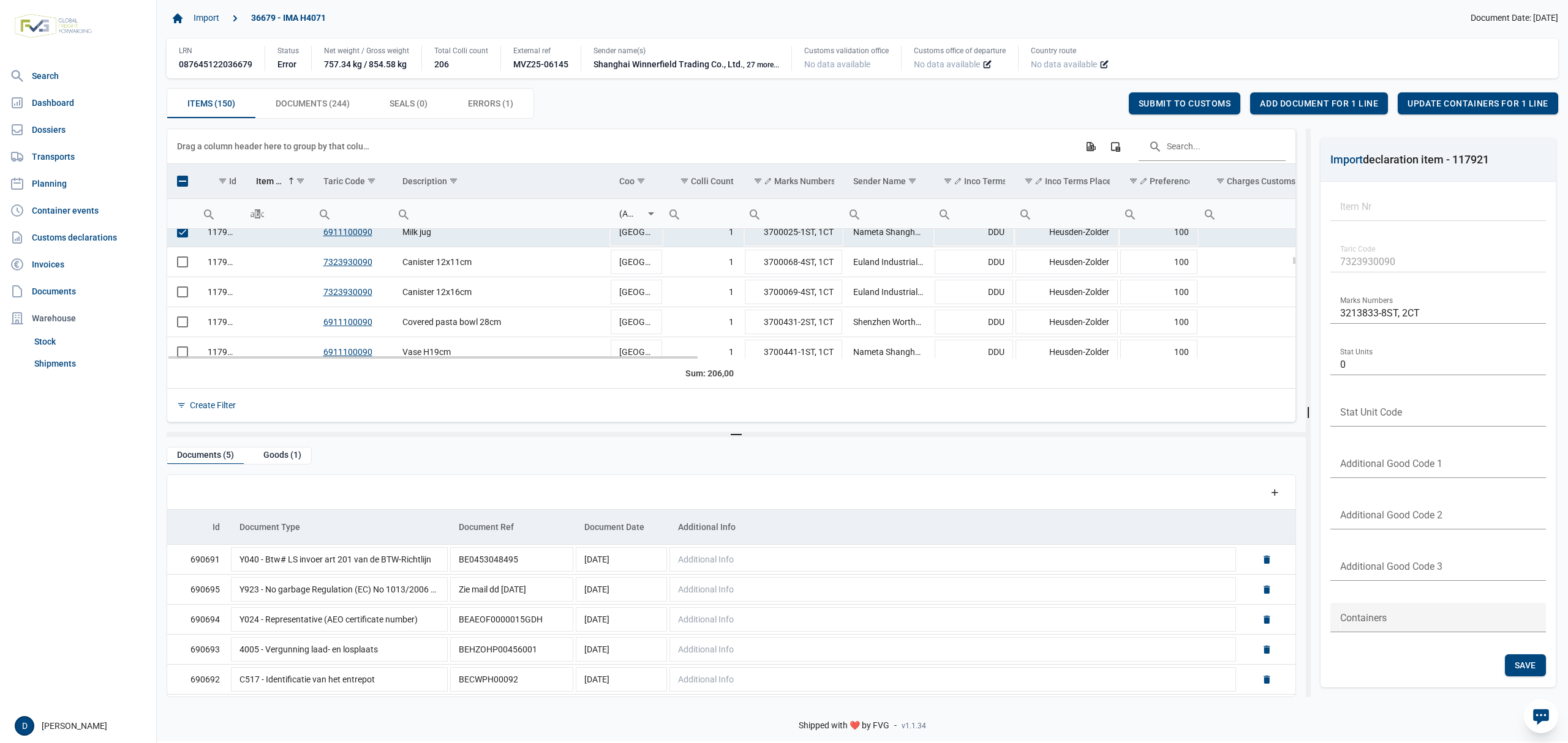
click at [182, 236] on td "Data grid with 150 rows and 23 columns" at bounding box center [182, 232] width 30 height 30
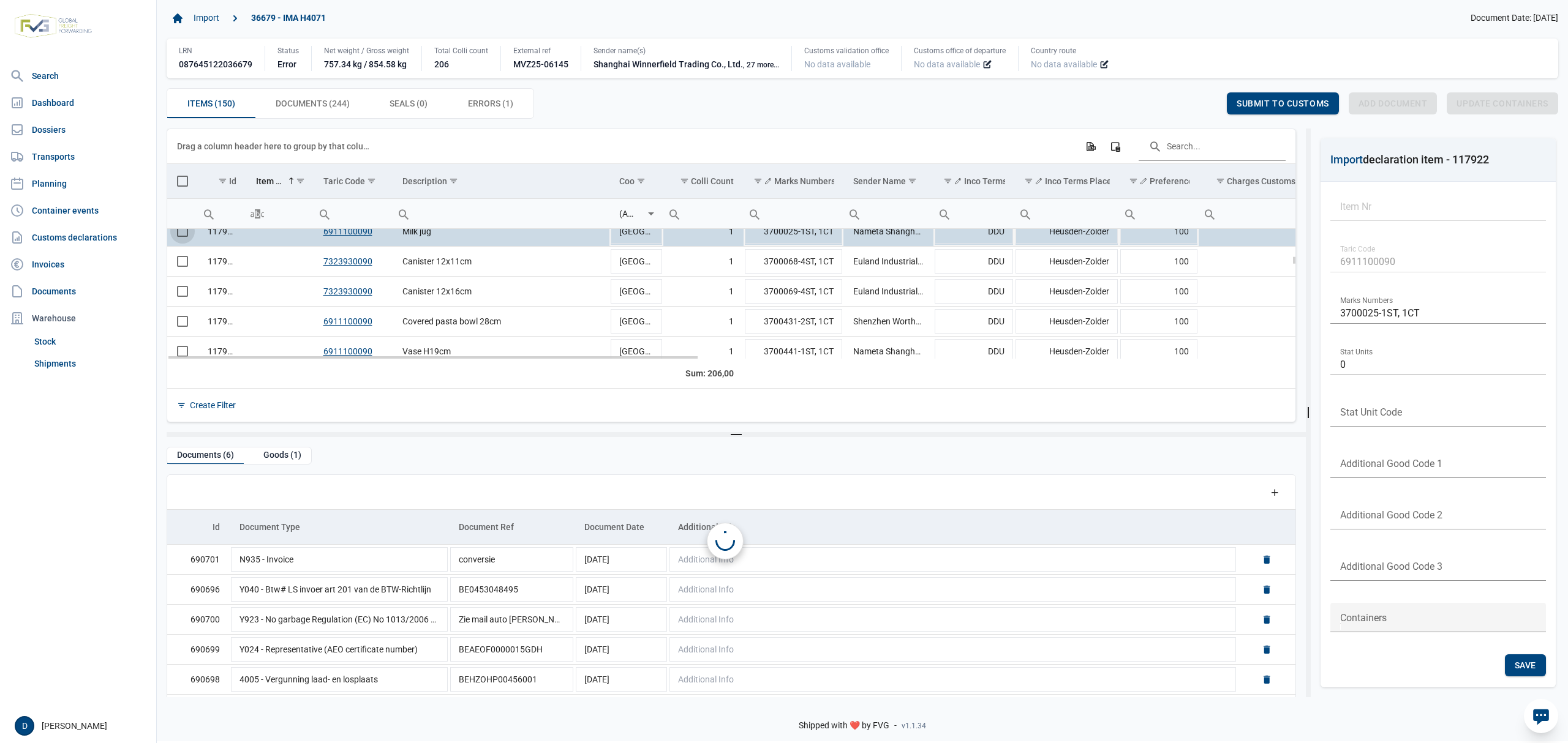
scroll to position [996, 0]
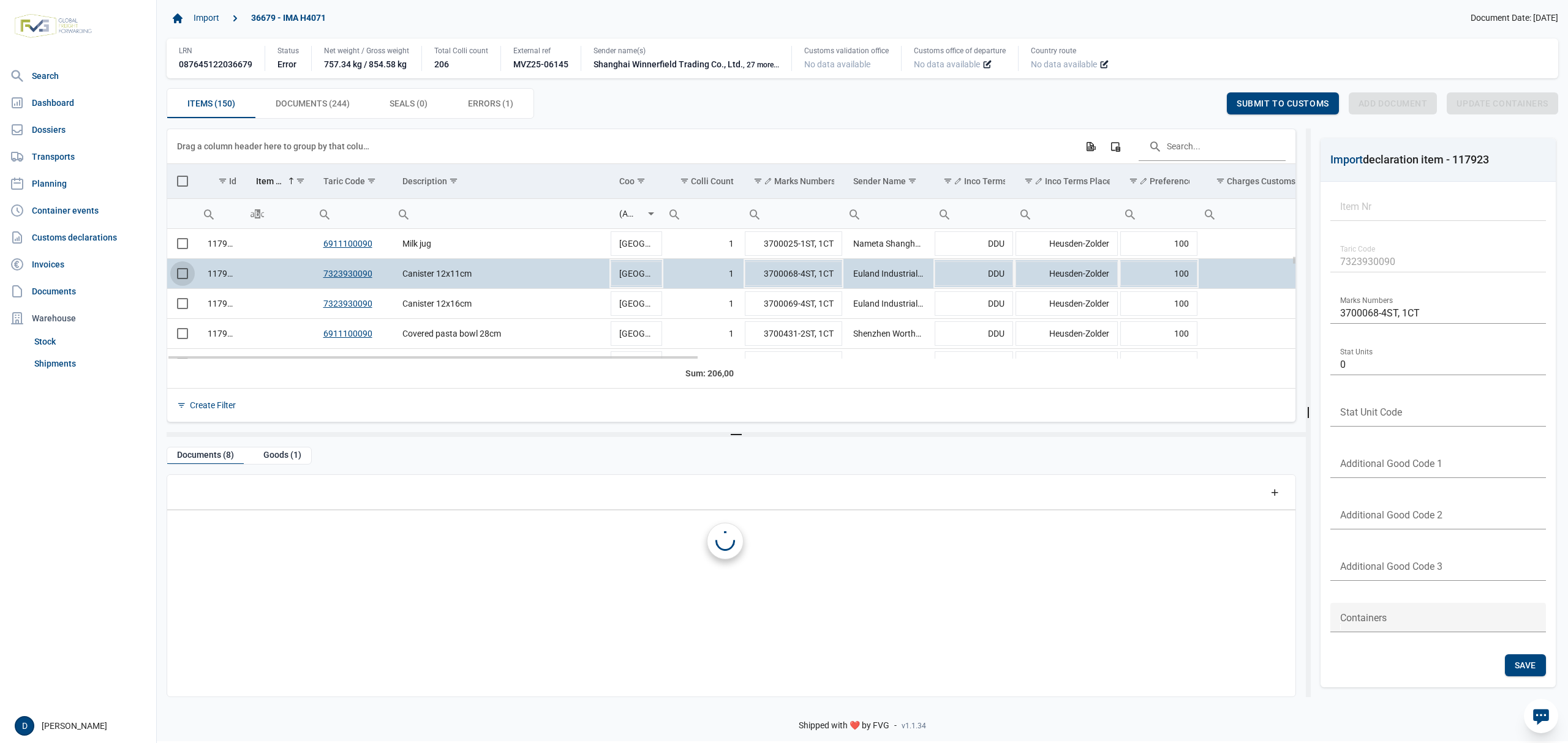
click at [186, 279] on span "Select row" at bounding box center [182, 274] width 11 height 11
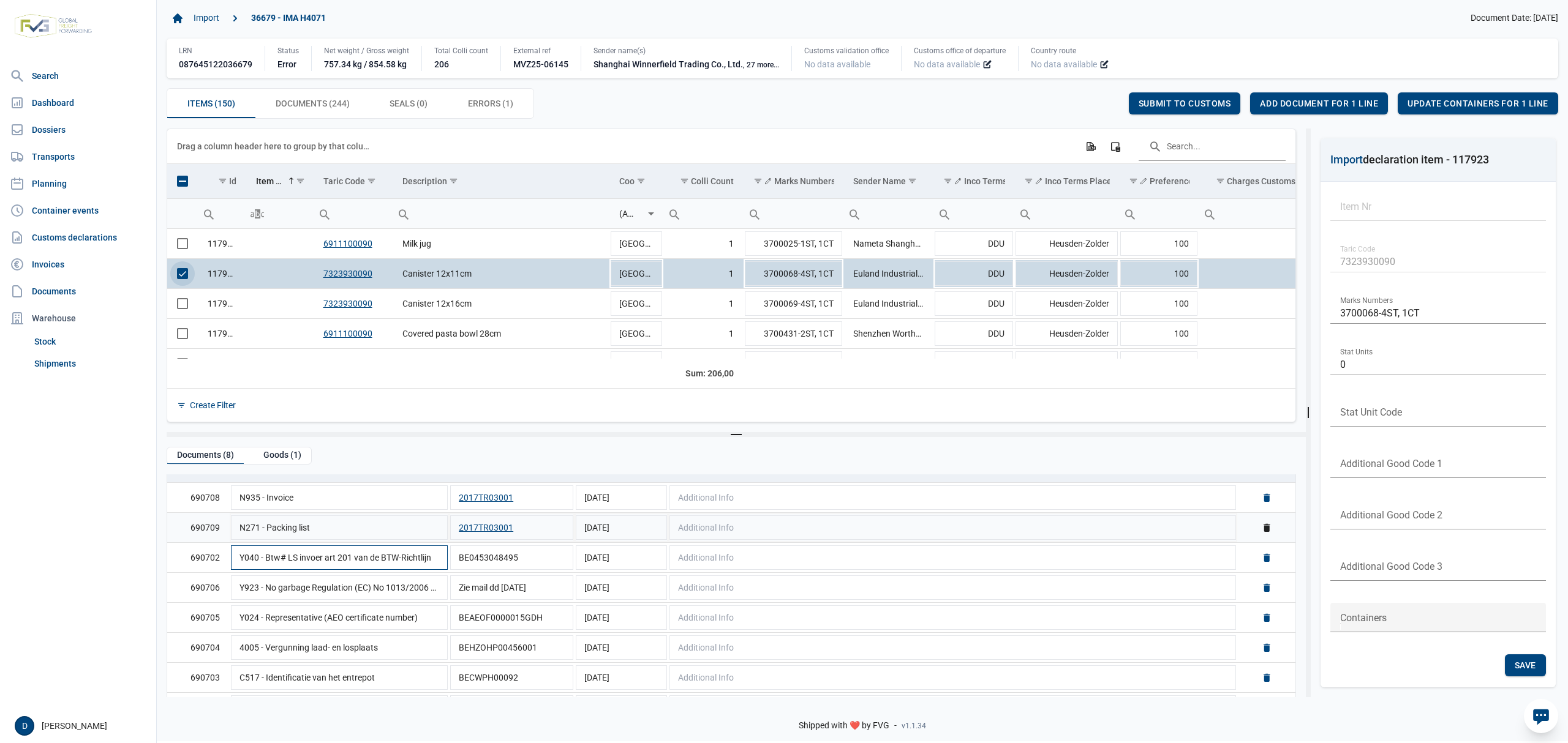
scroll to position [90, 0]
click at [188, 279] on span "Select row" at bounding box center [182, 274] width 11 height 11
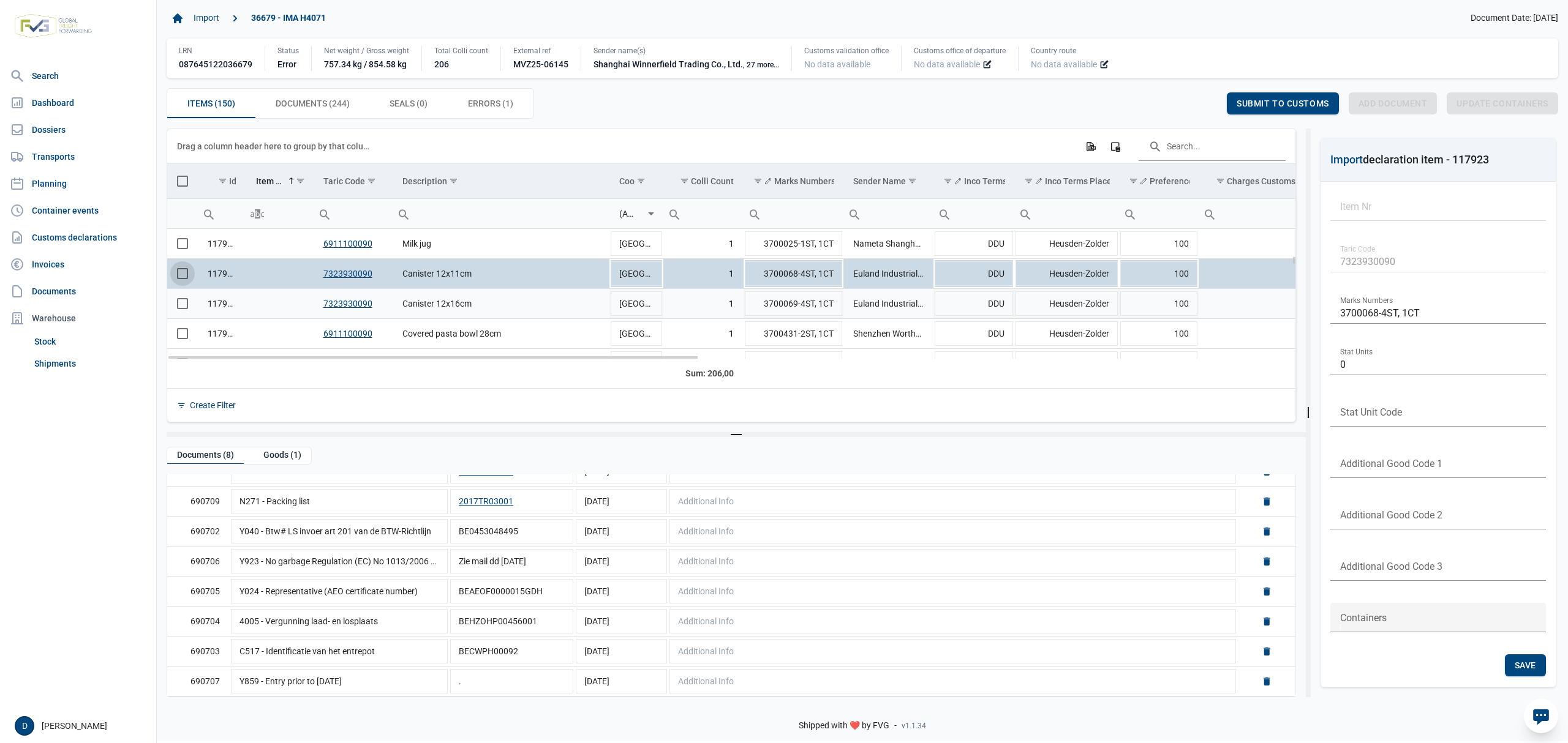
click at [182, 306] on span "Select row" at bounding box center [182, 303] width 11 height 11
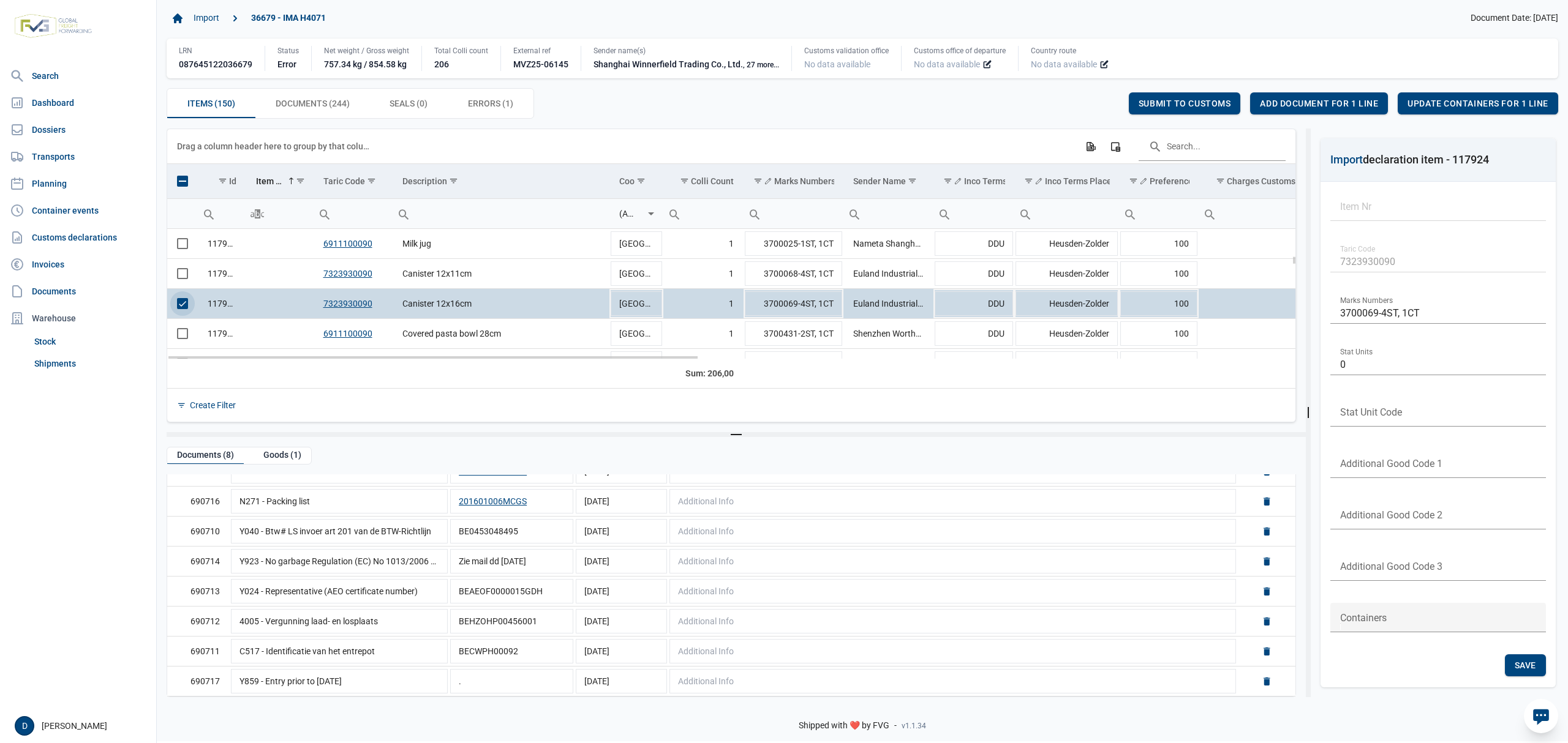
click at [185, 310] on span "Select row" at bounding box center [182, 303] width 11 height 11
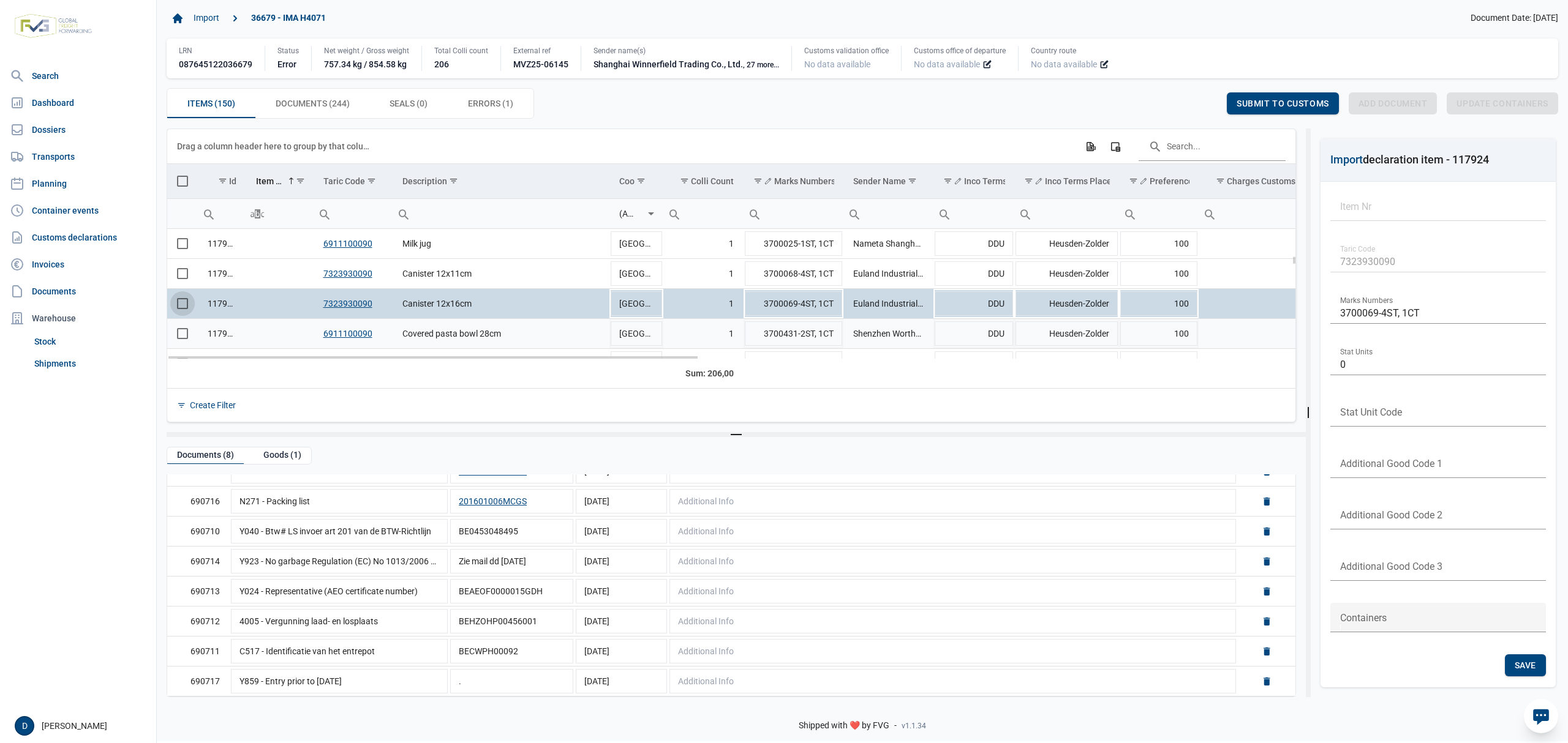
click at [185, 338] on span "Select row" at bounding box center [182, 334] width 11 height 11
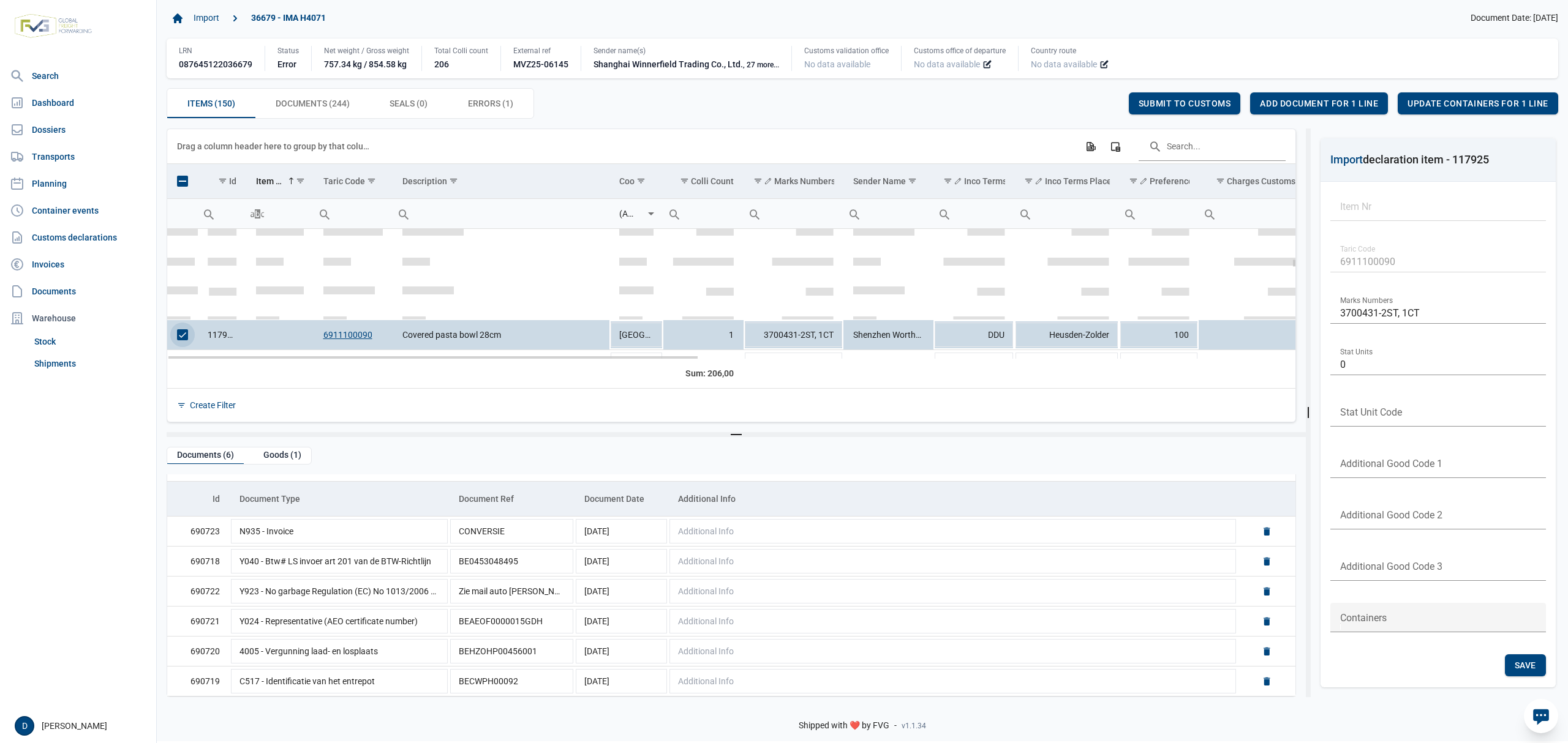
scroll to position [1105, 0]
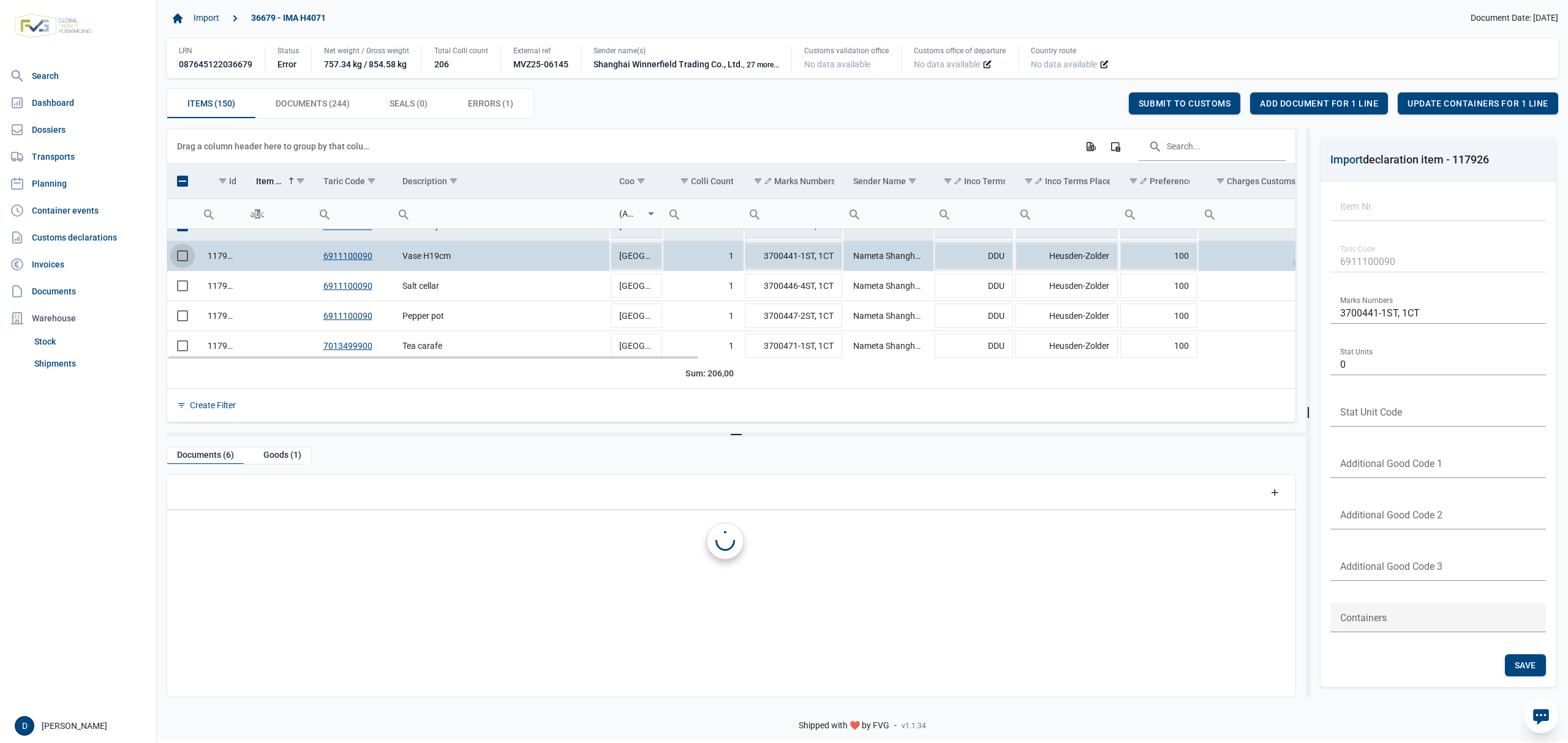
click at [182, 258] on span "Select row" at bounding box center [182, 256] width 11 height 11
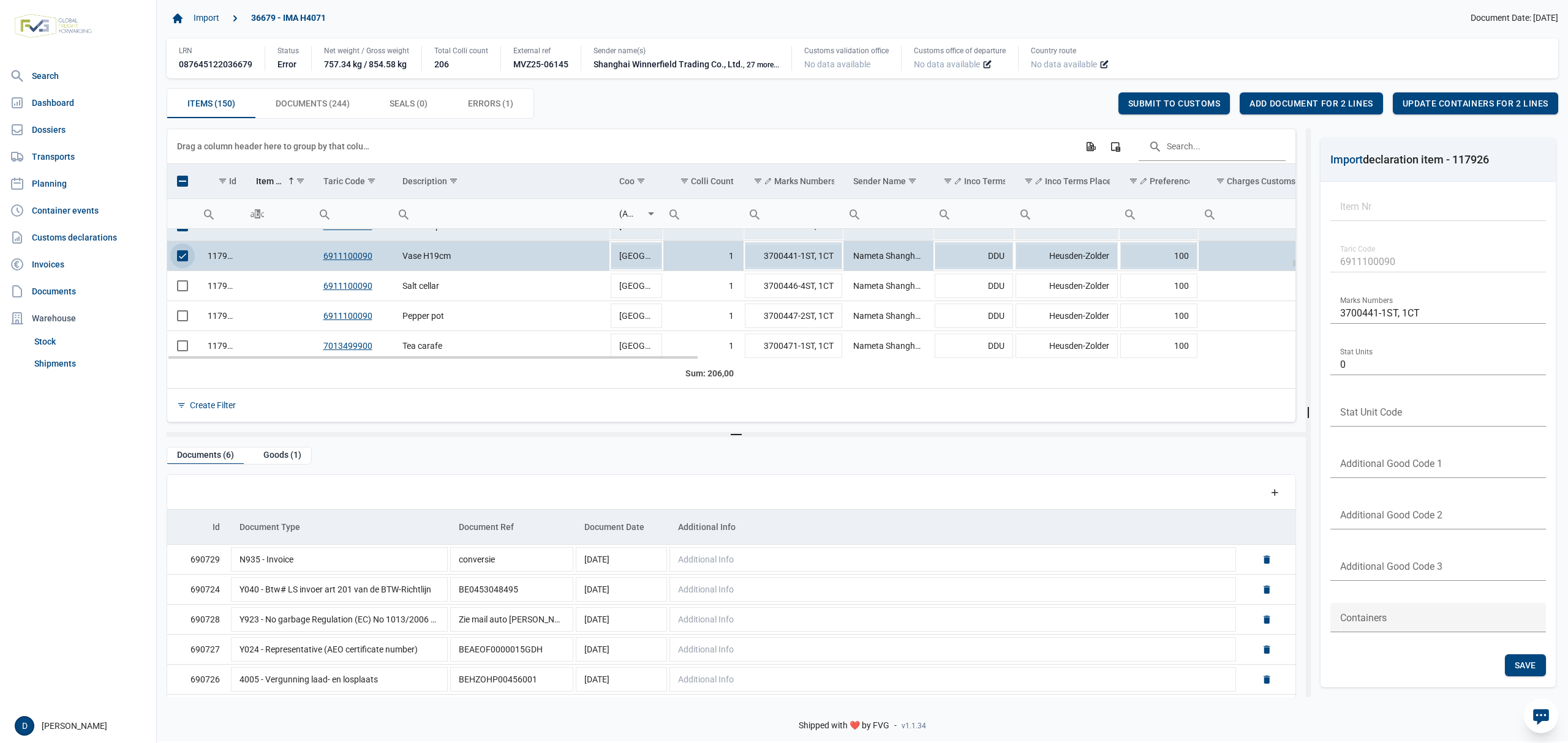
click at [184, 232] on td "Data grid with 150 rows and 23 columns" at bounding box center [182, 226] width 30 height 30
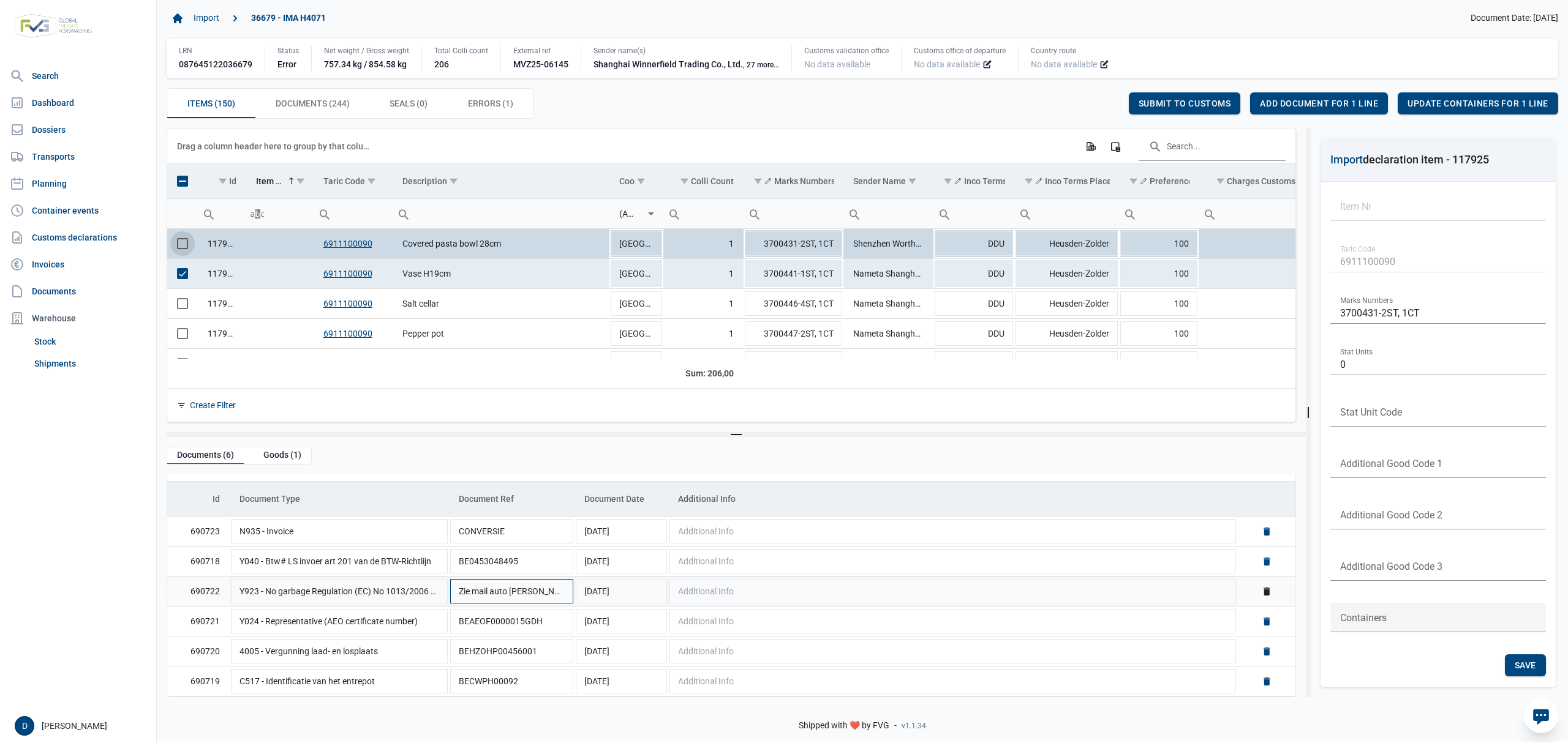
scroll to position [1, 0]
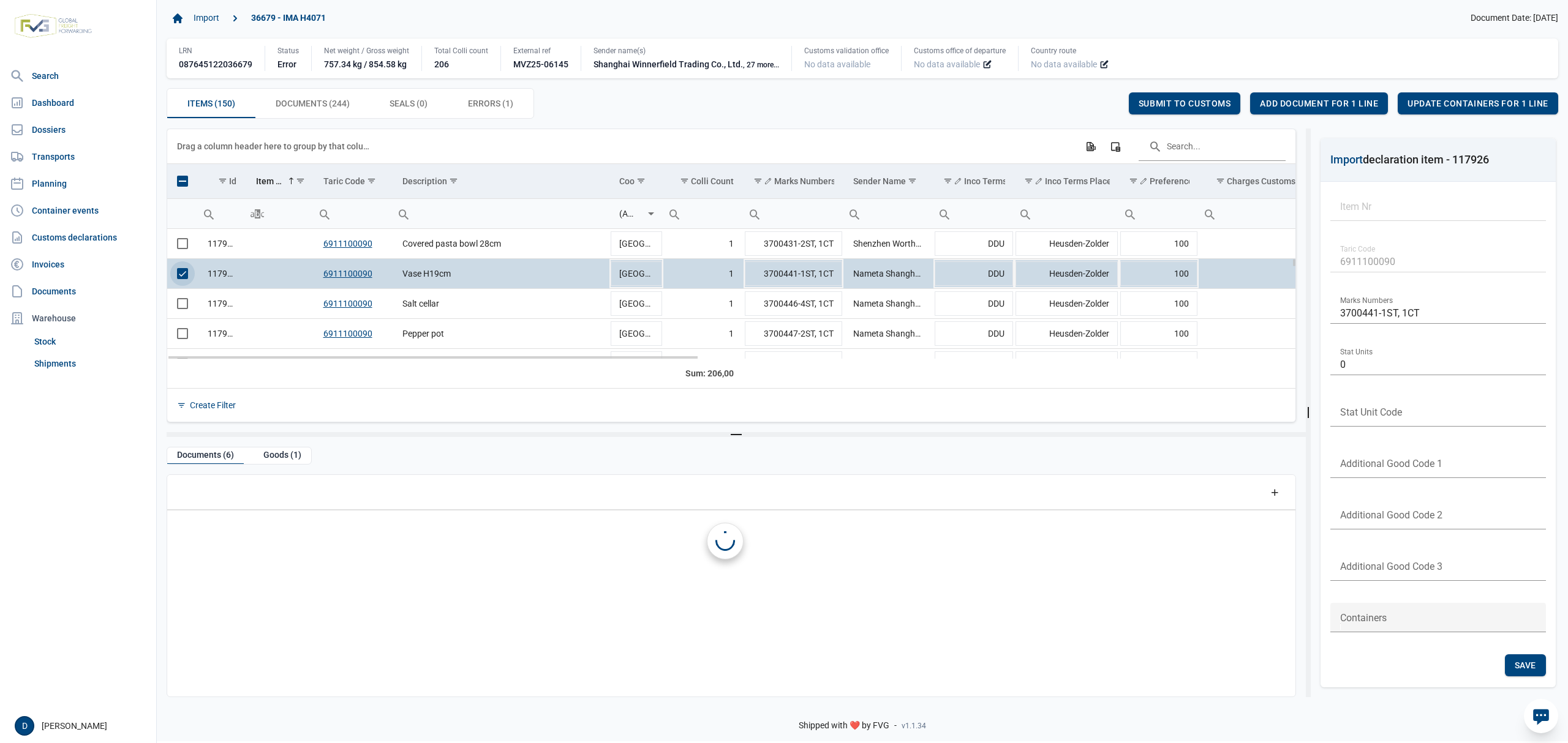
click at [182, 278] on span "Select row" at bounding box center [182, 274] width 11 height 11
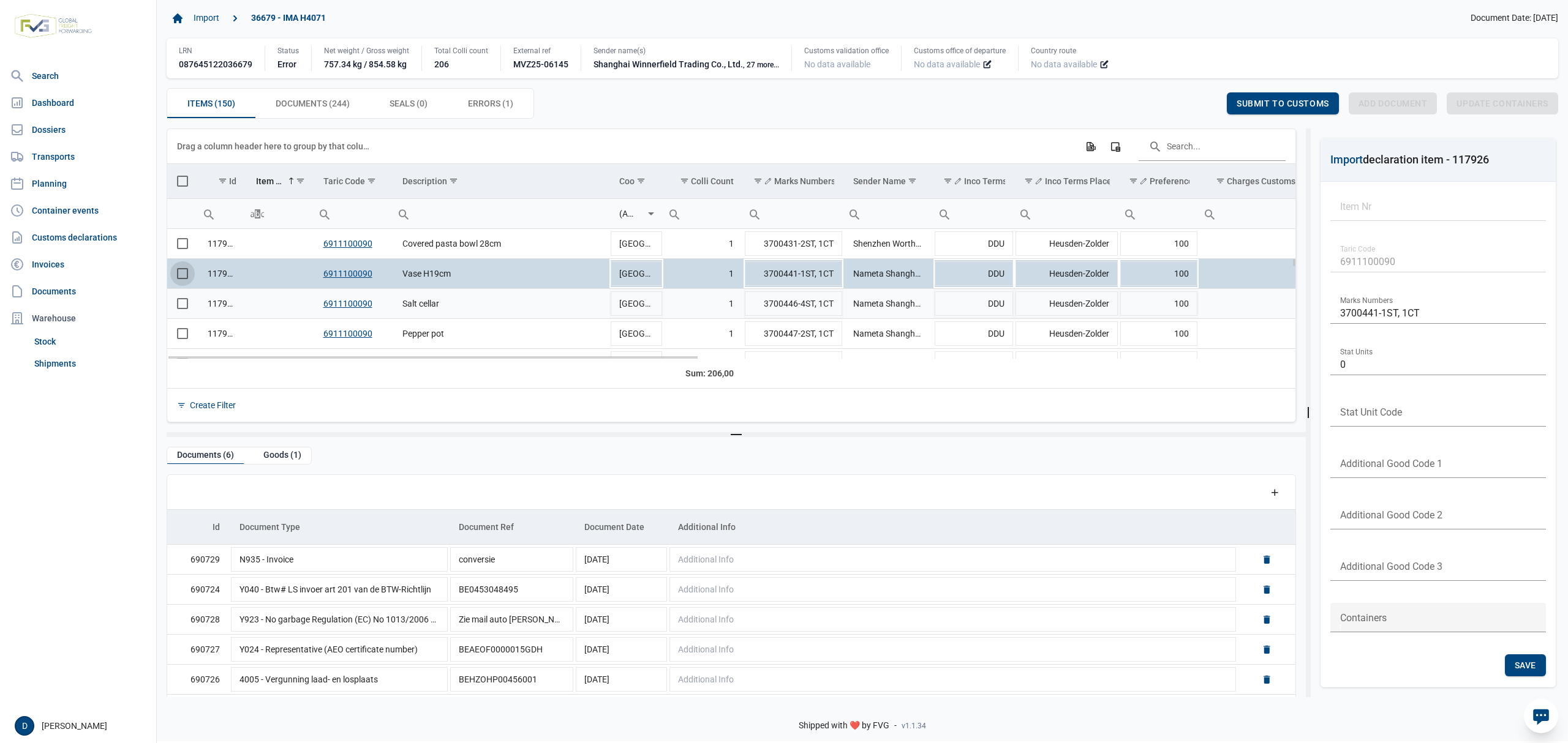
click at [184, 304] on span "Select row" at bounding box center [182, 303] width 11 height 11
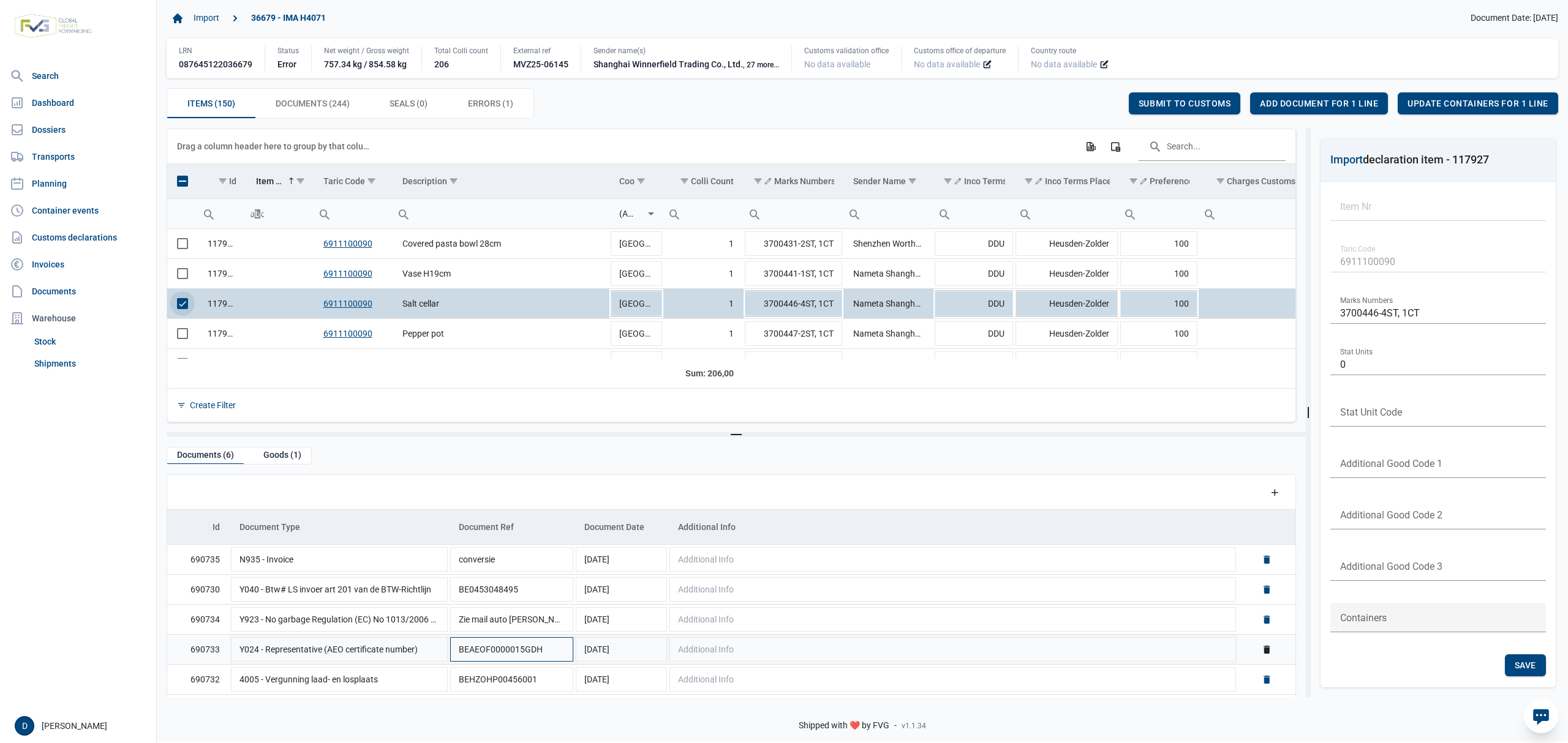
scroll to position [30, 0]
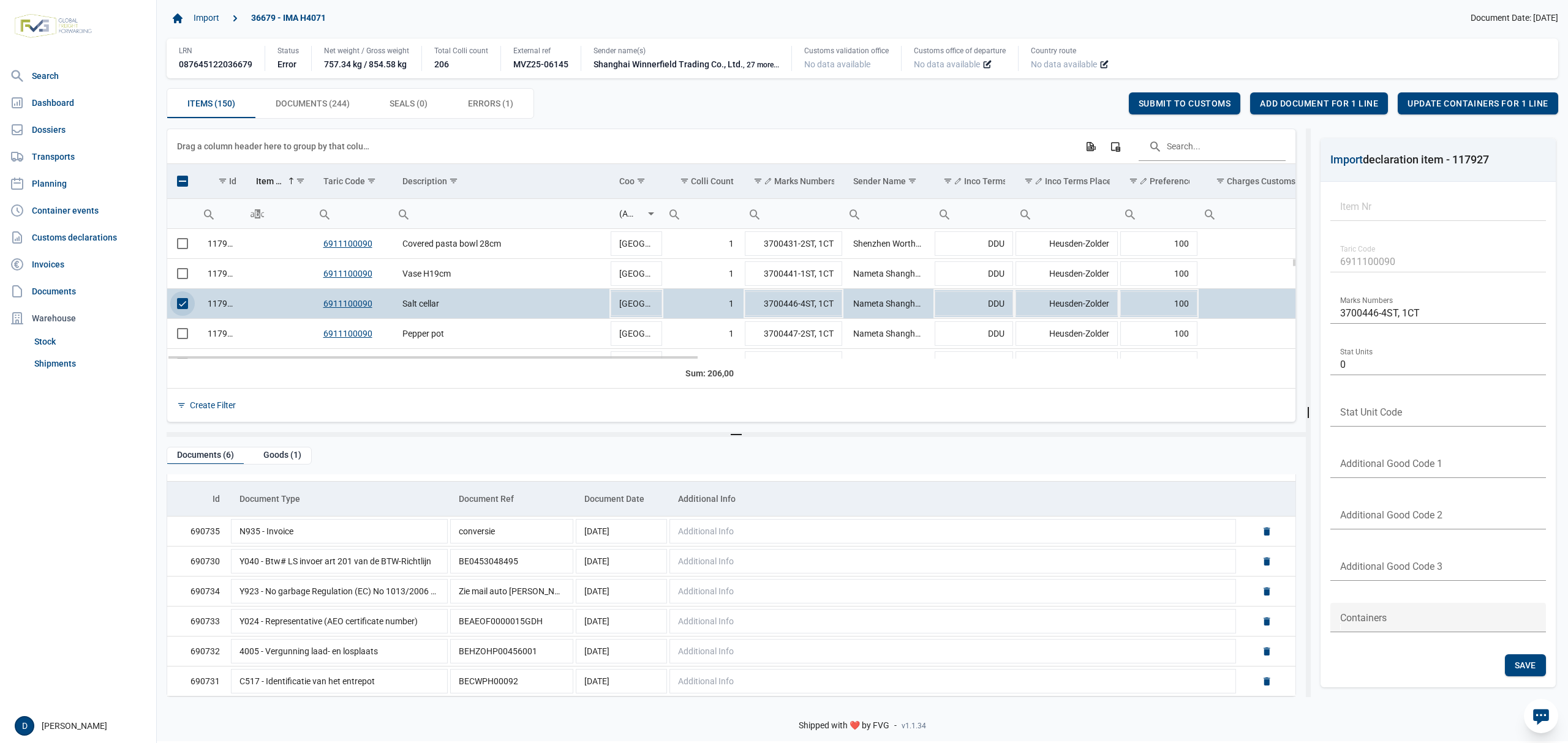
click at [184, 306] on span "Select row" at bounding box center [182, 303] width 11 height 11
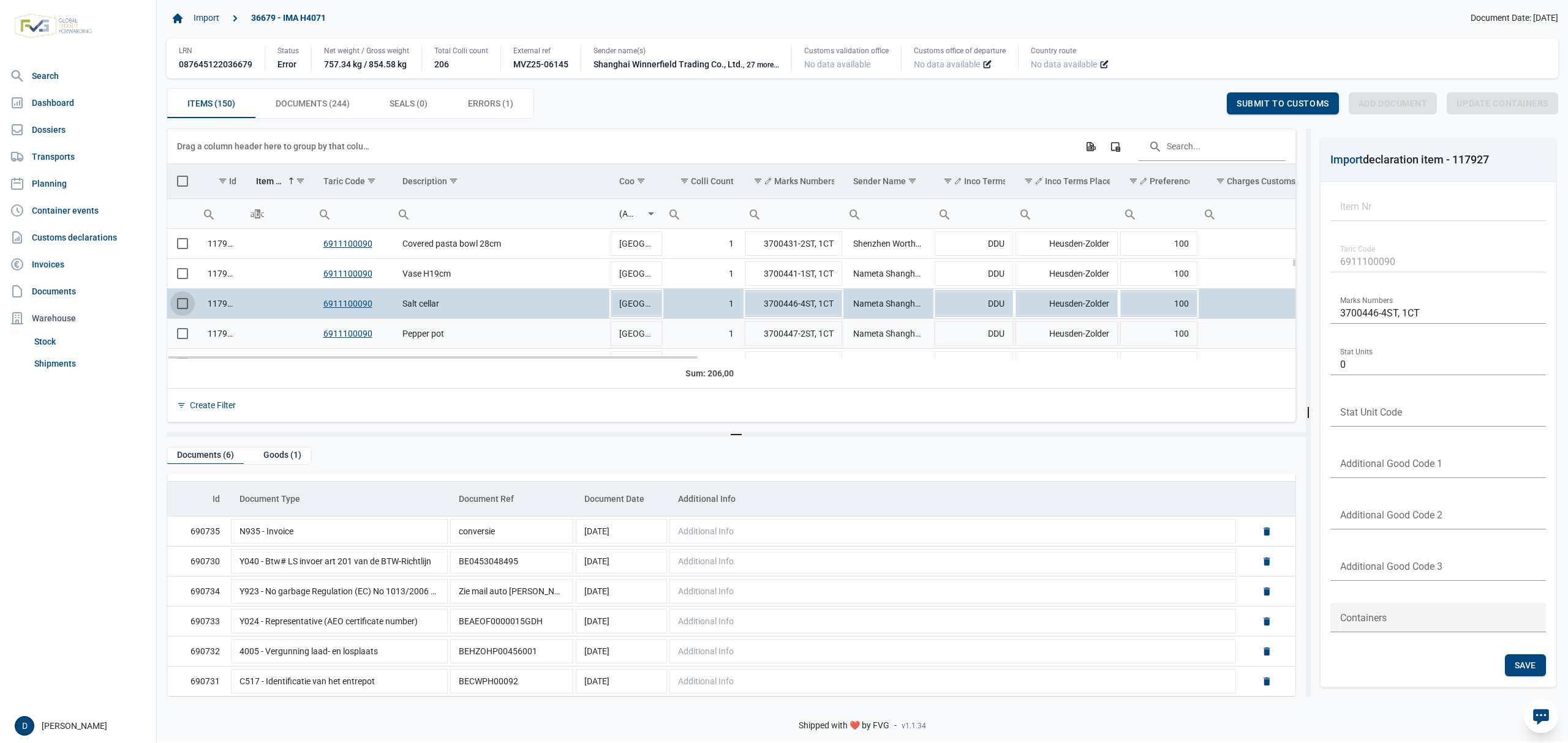
click at [184, 339] on span "Select row" at bounding box center [182, 334] width 11 height 11
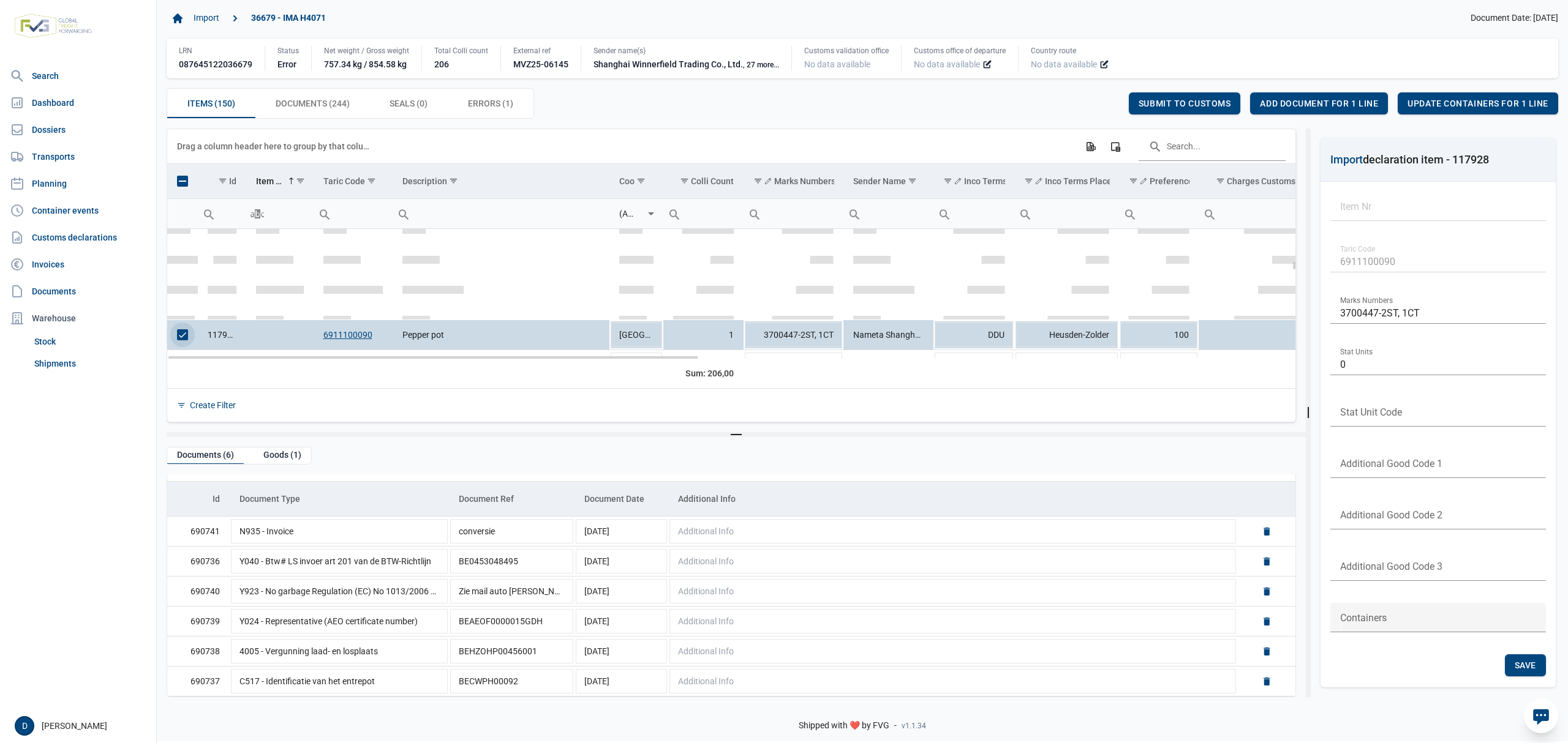
scroll to position [1195, 0]
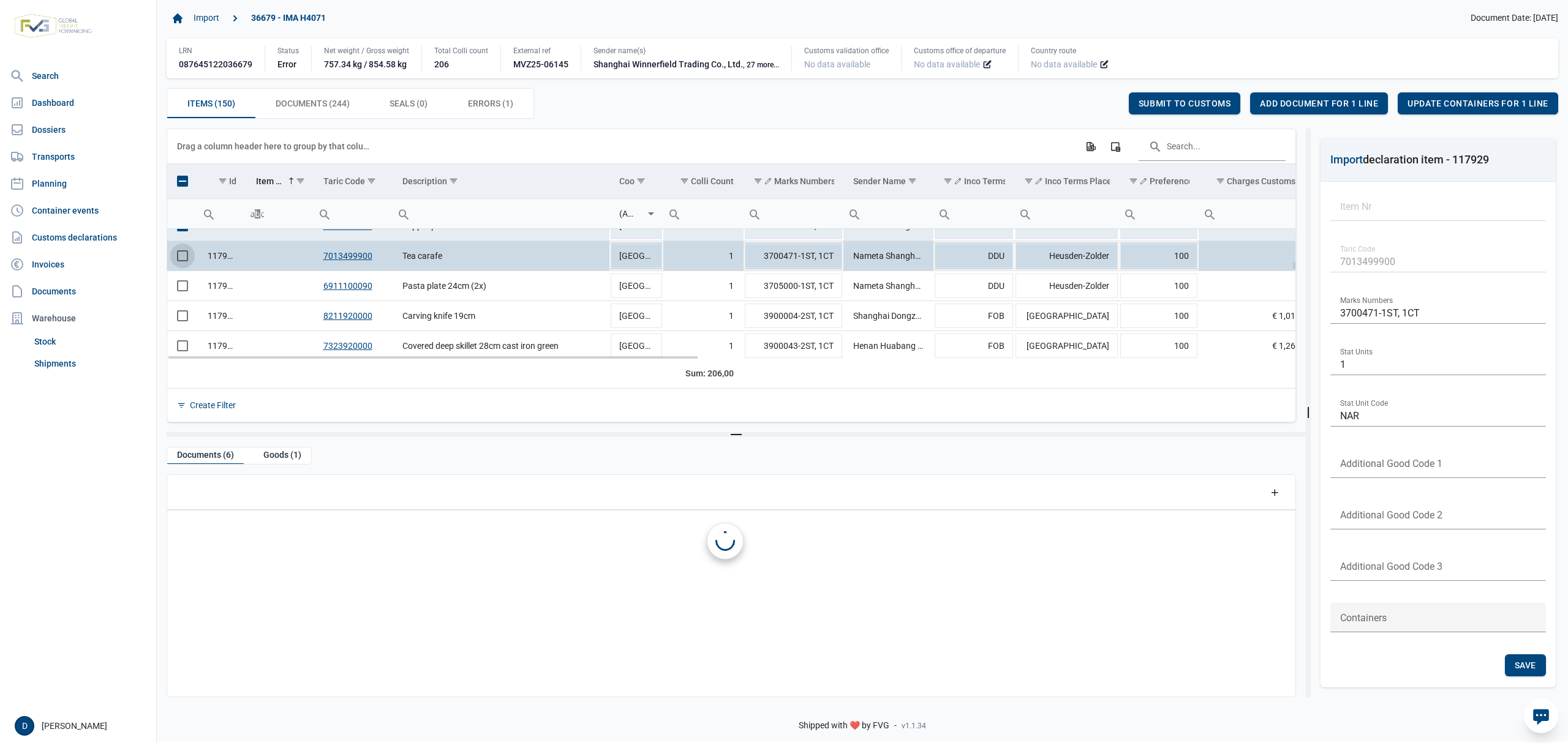
click at [178, 260] on span "Select row" at bounding box center [182, 256] width 11 height 11
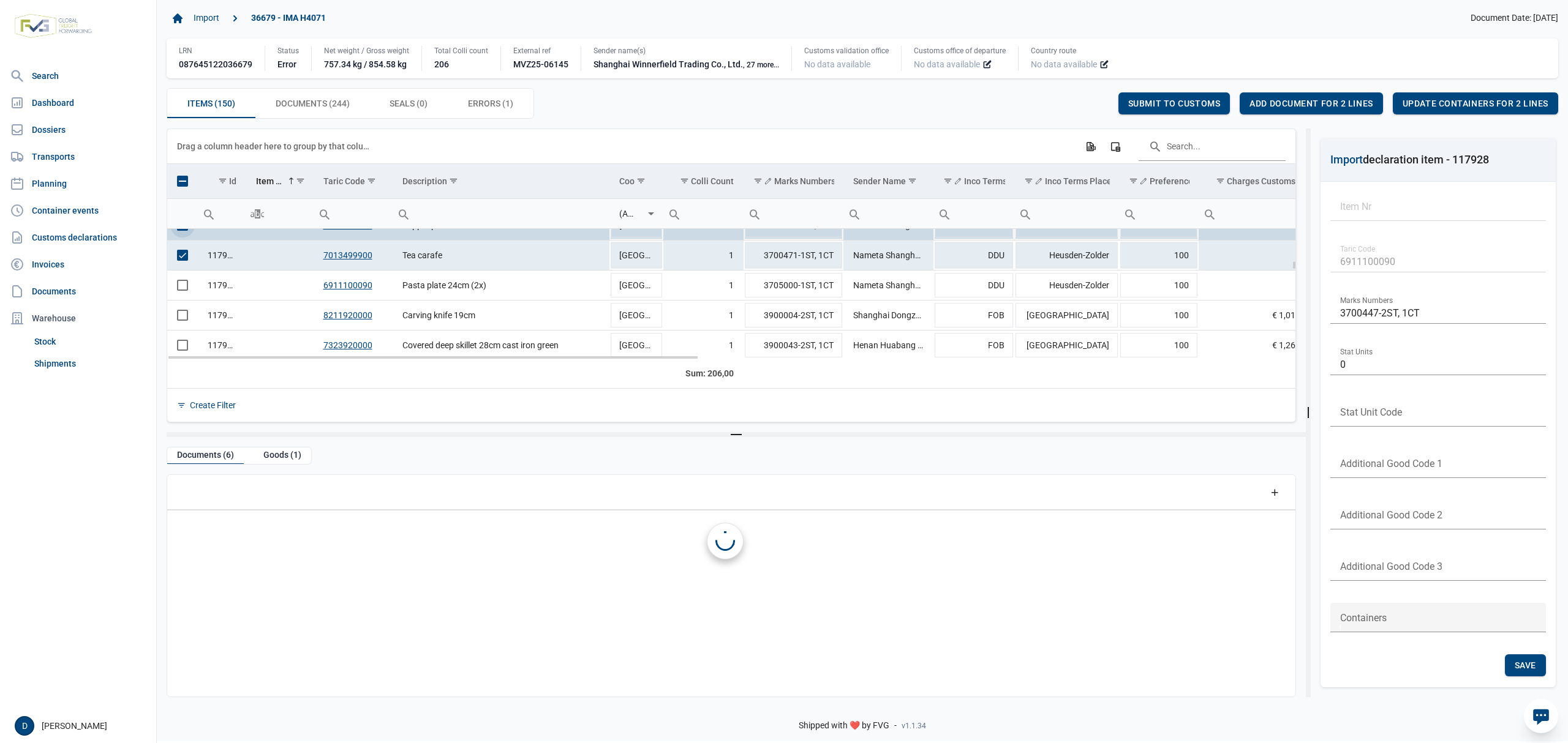
click at [179, 232] on td "Data grid with 150 rows and 23 columns" at bounding box center [182, 225] width 30 height 30
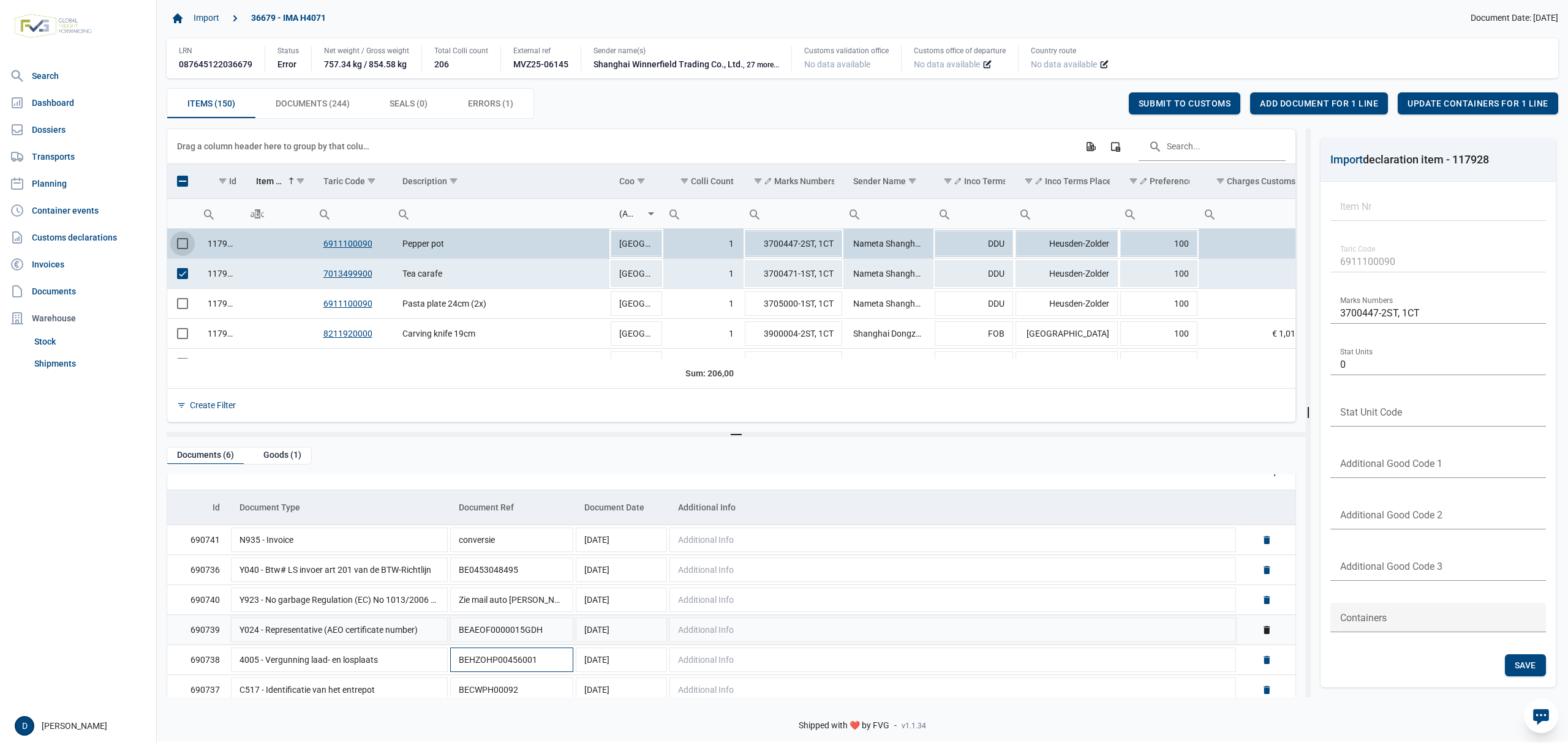
scroll to position [30, 0]
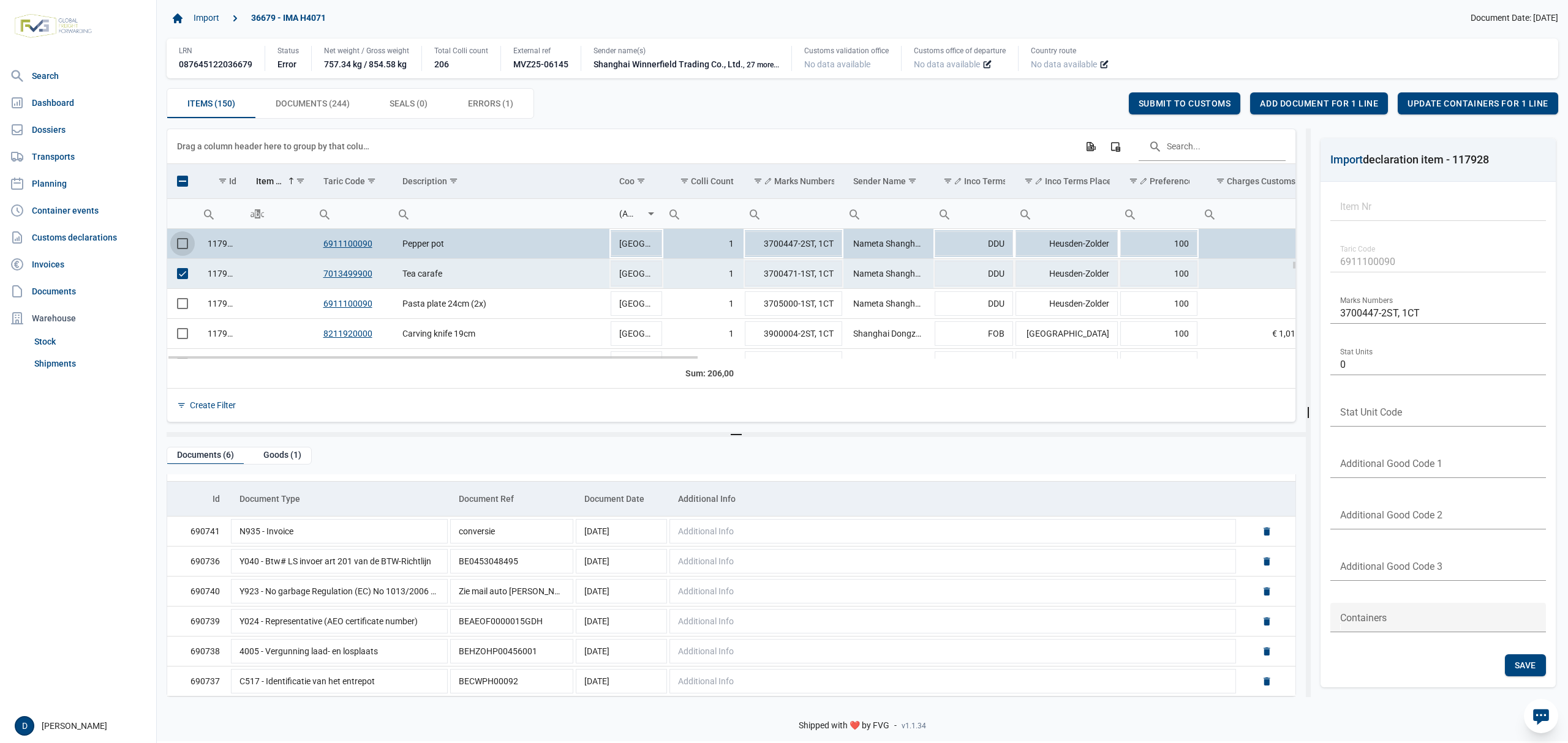
click at [182, 278] on span "Select row" at bounding box center [182, 274] width 11 height 11
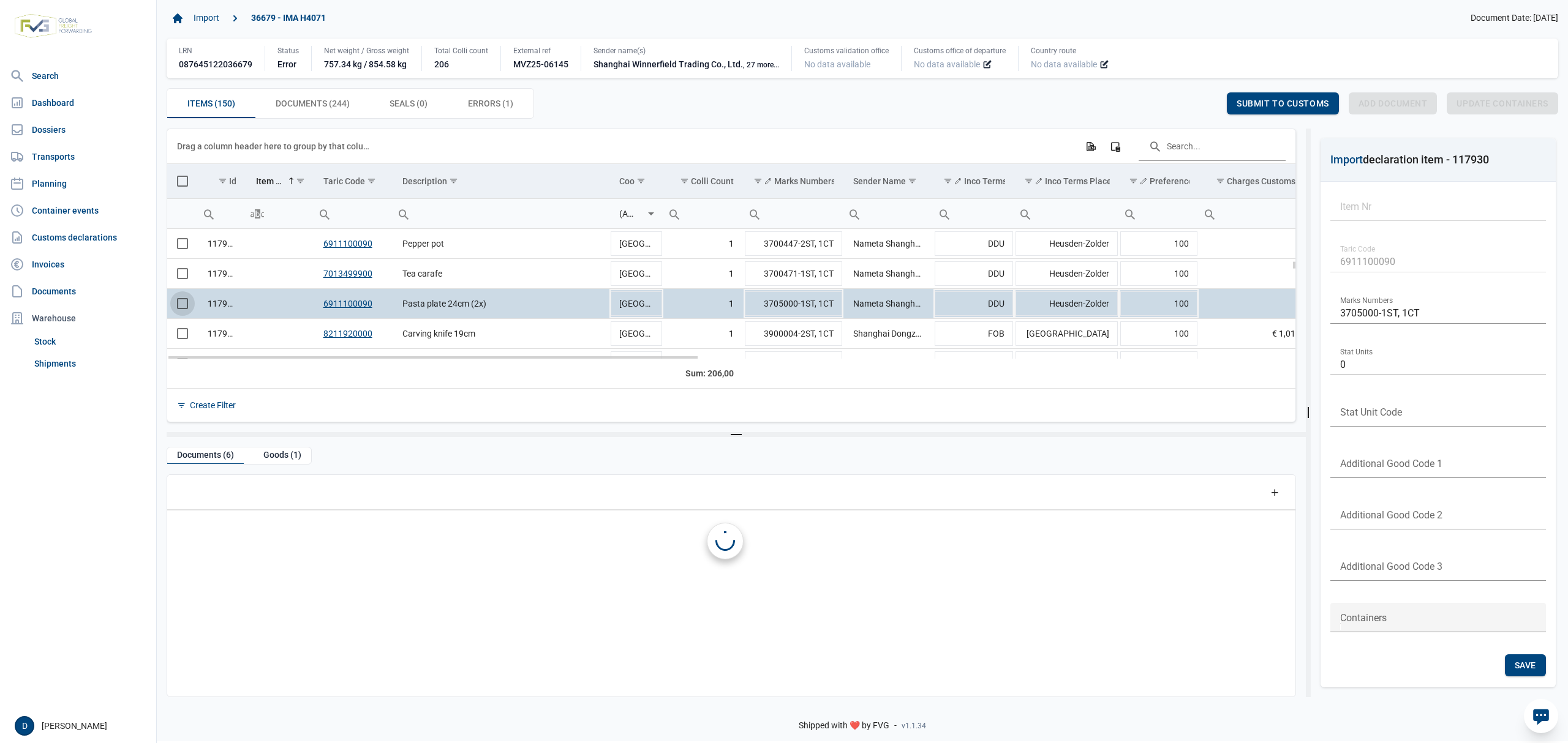
click at [179, 306] on span "Select row" at bounding box center [182, 303] width 11 height 11
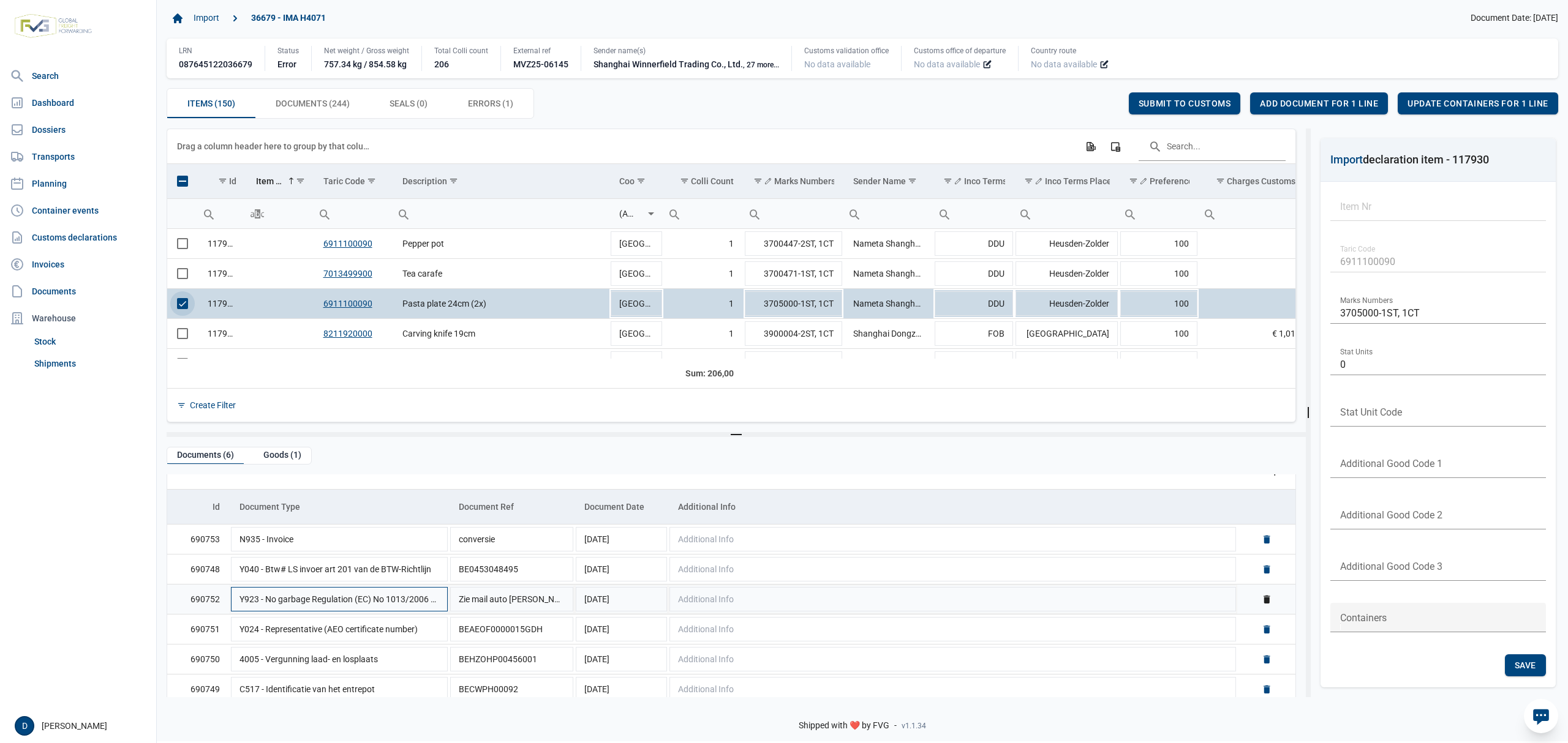
scroll to position [30, 0]
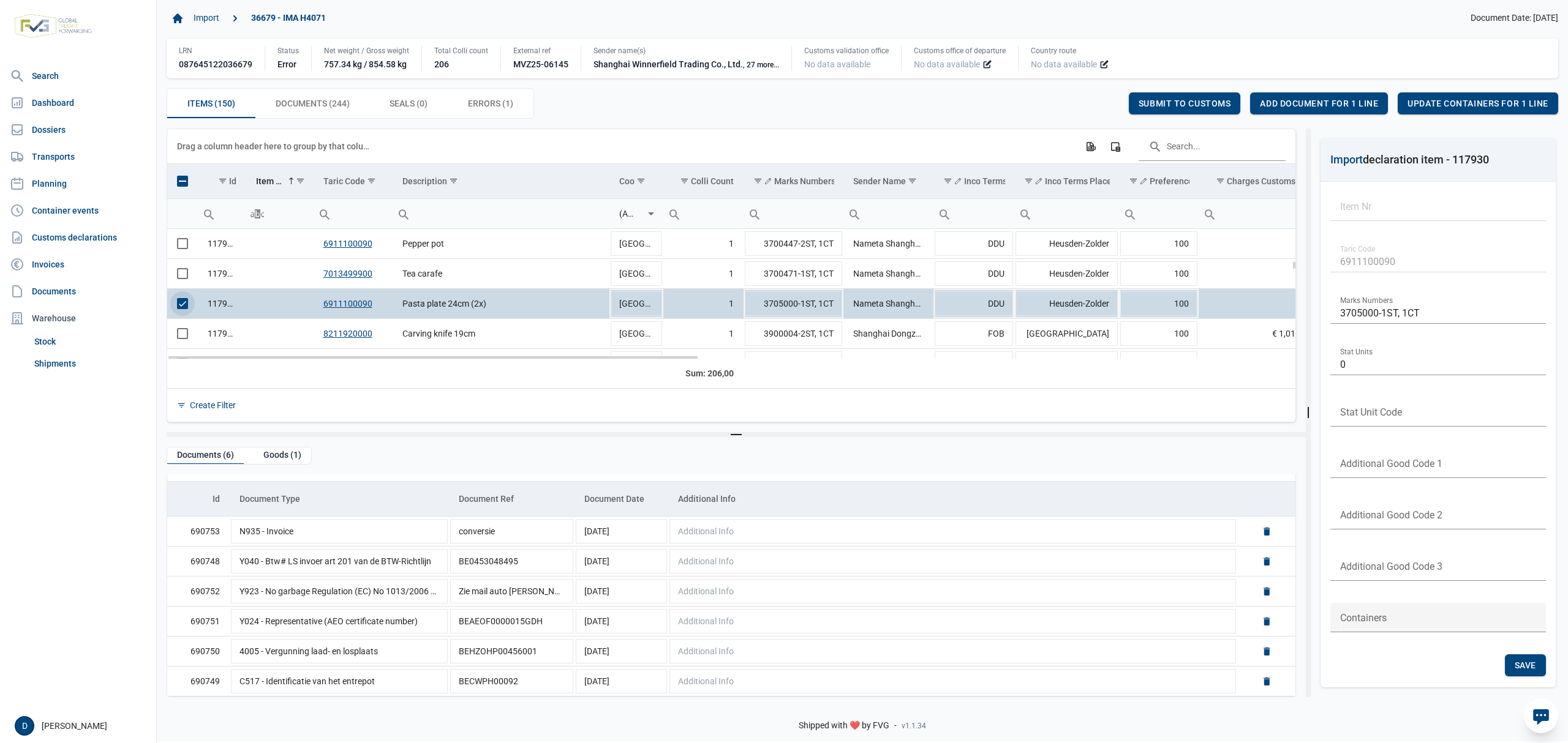
click at [184, 310] on span "Select row" at bounding box center [182, 303] width 11 height 11
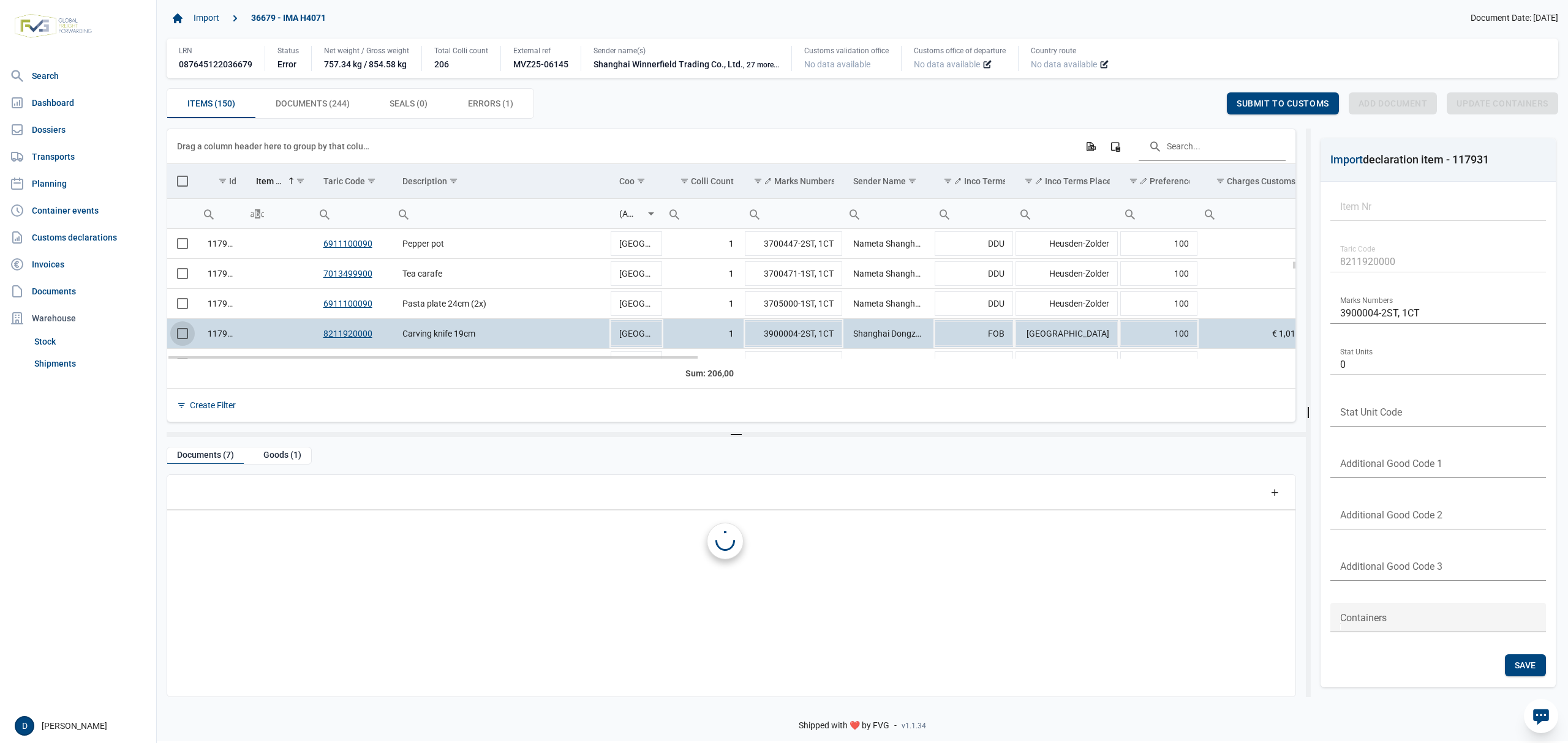
click at [182, 338] on span "Select row" at bounding box center [182, 334] width 11 height 11
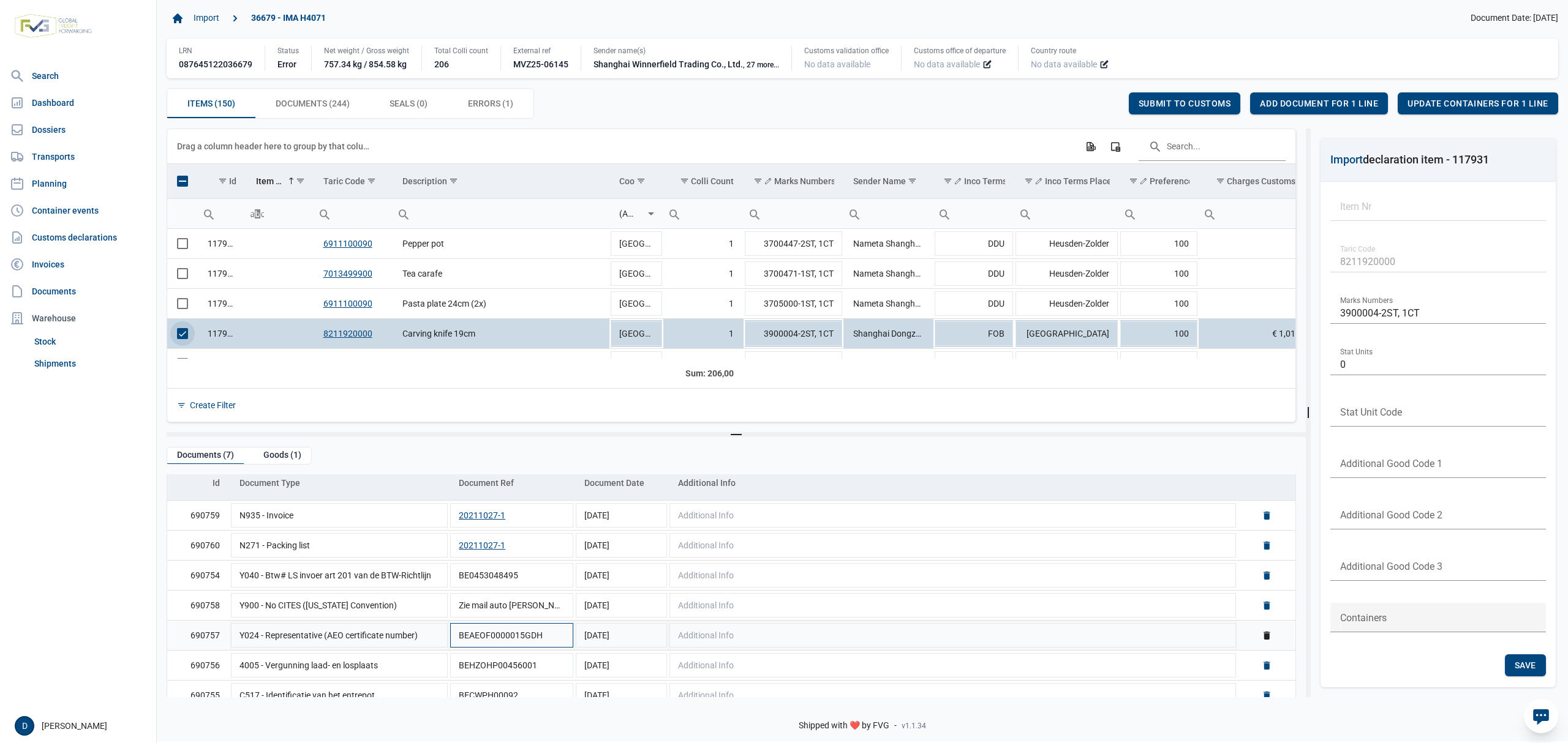
scroll to position [60, 0]
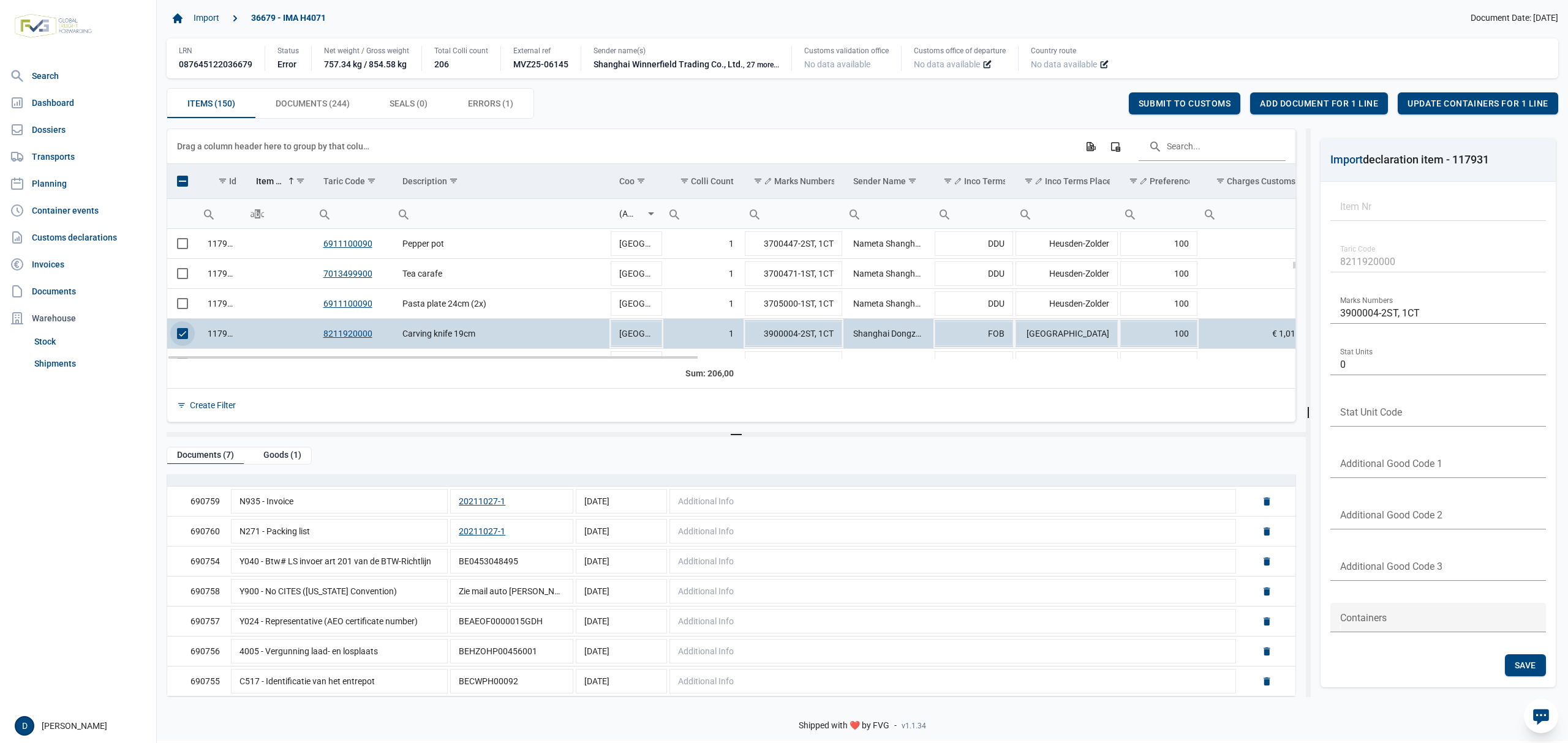
click at [181, 334] on span "Select row" at bounding box center [182, 334] width 11 height 11
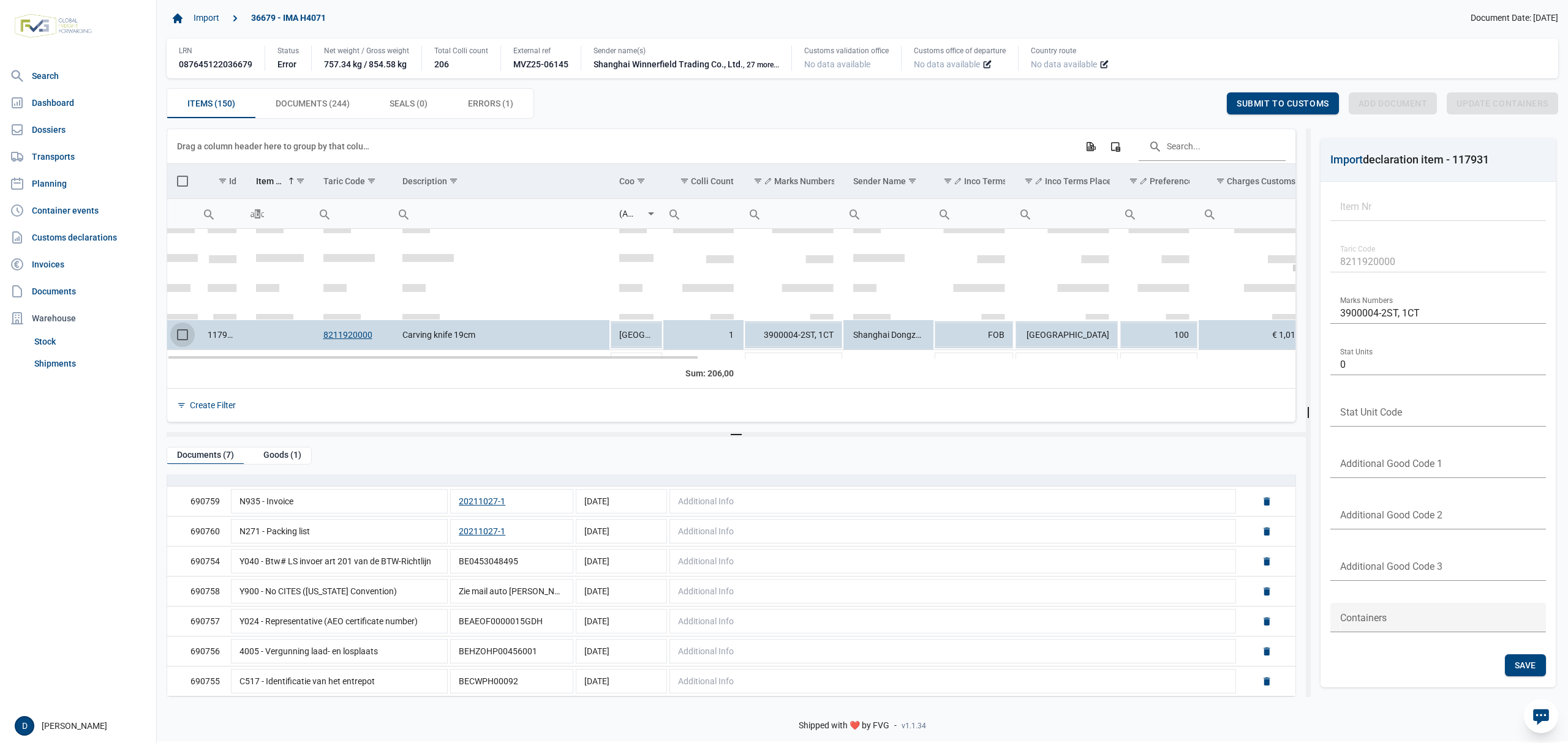
scroll to position [1286, 0]
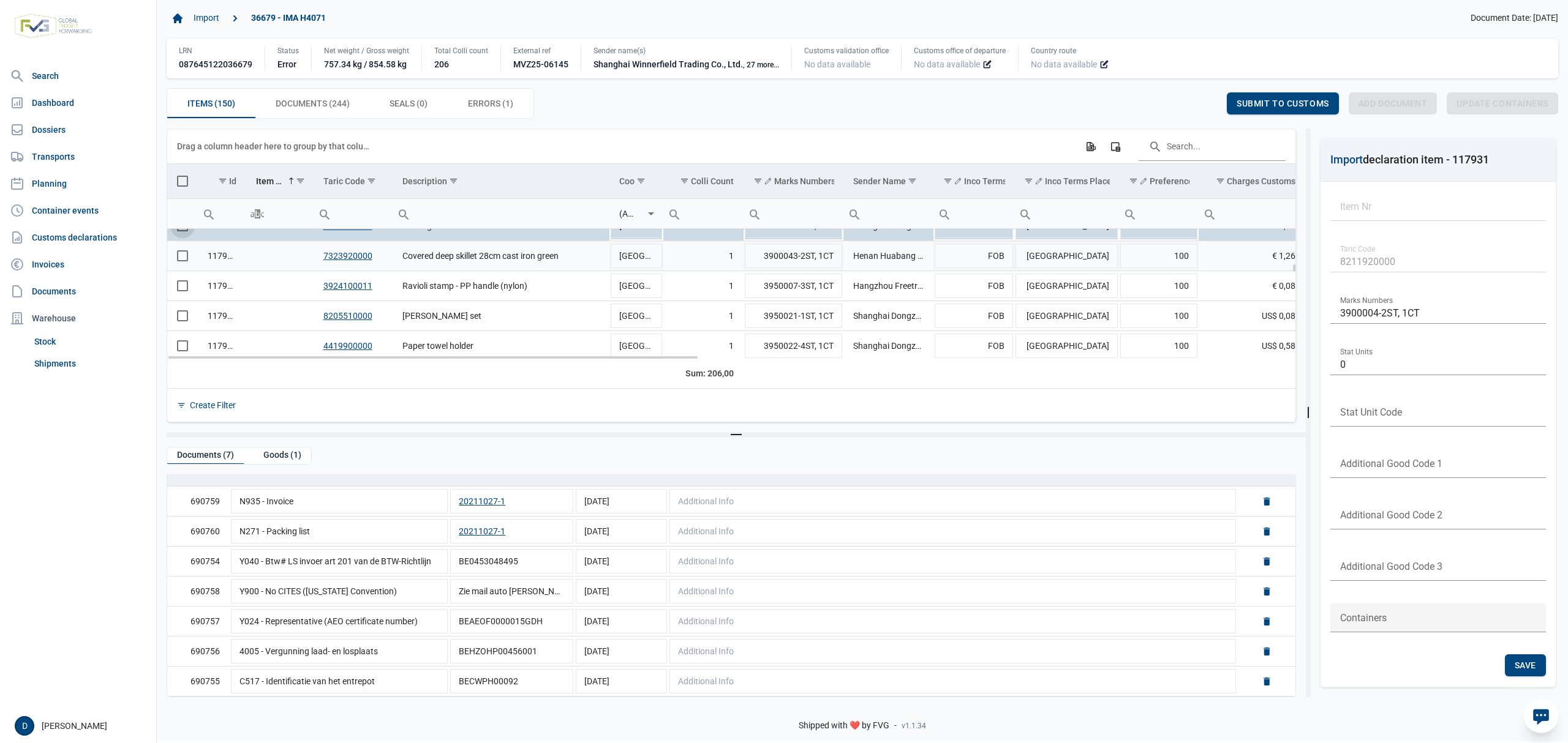
click at [181, 261] on span "Select row" at bounding box center [182, 256] width 11 height 11
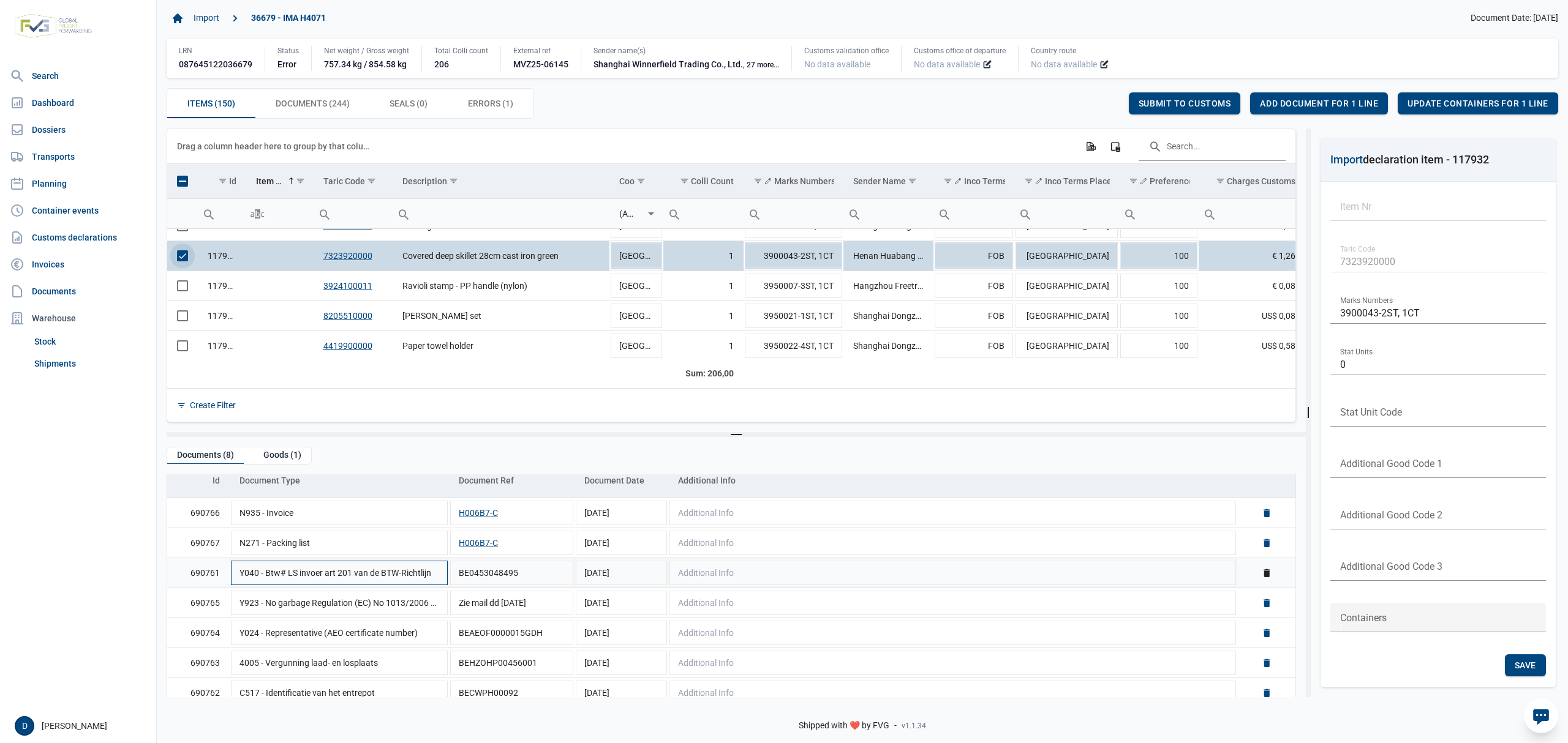
scroll to position [90, 0]
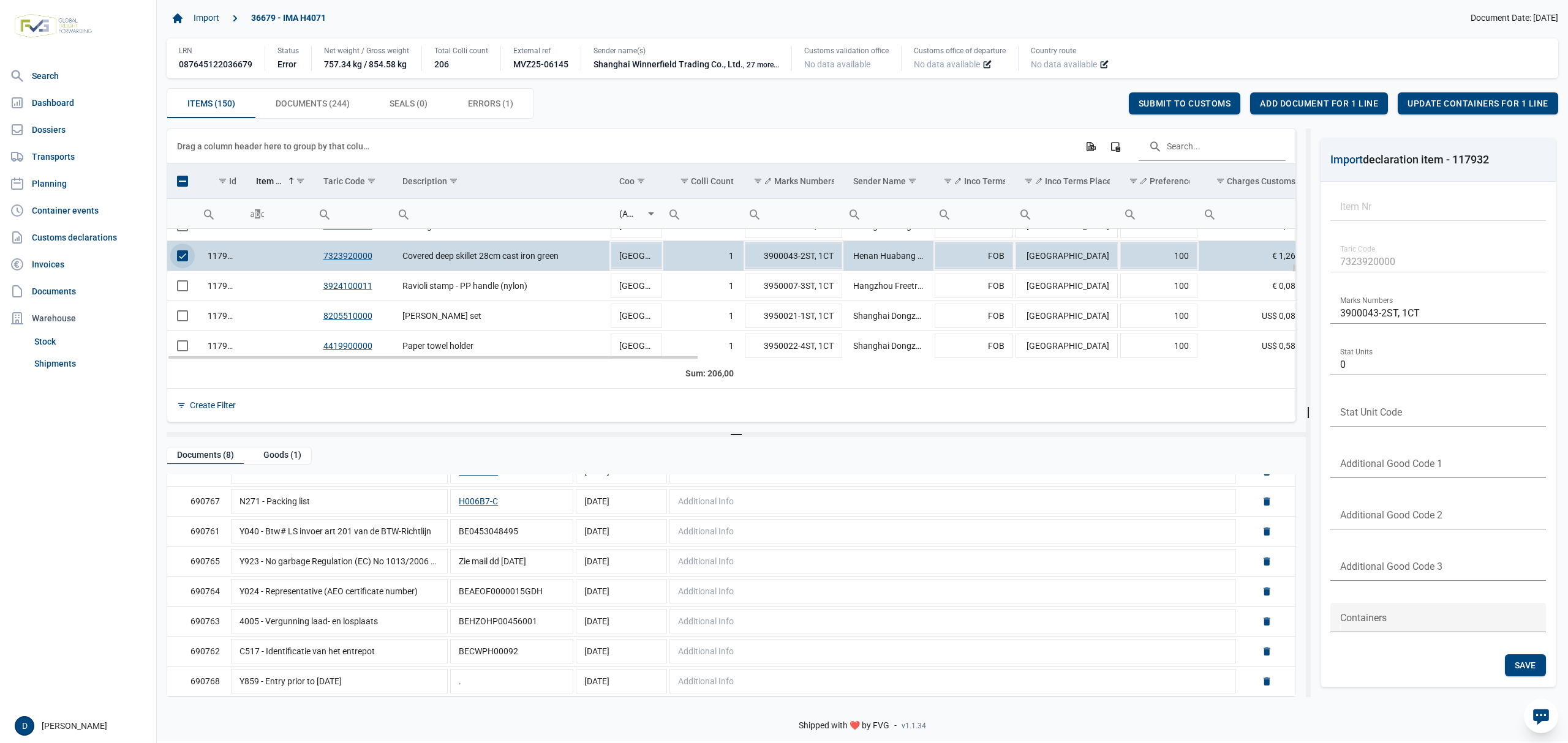
click at [187, 261] on span "Select row" at bounding box center [182, 256] width 11 height 11
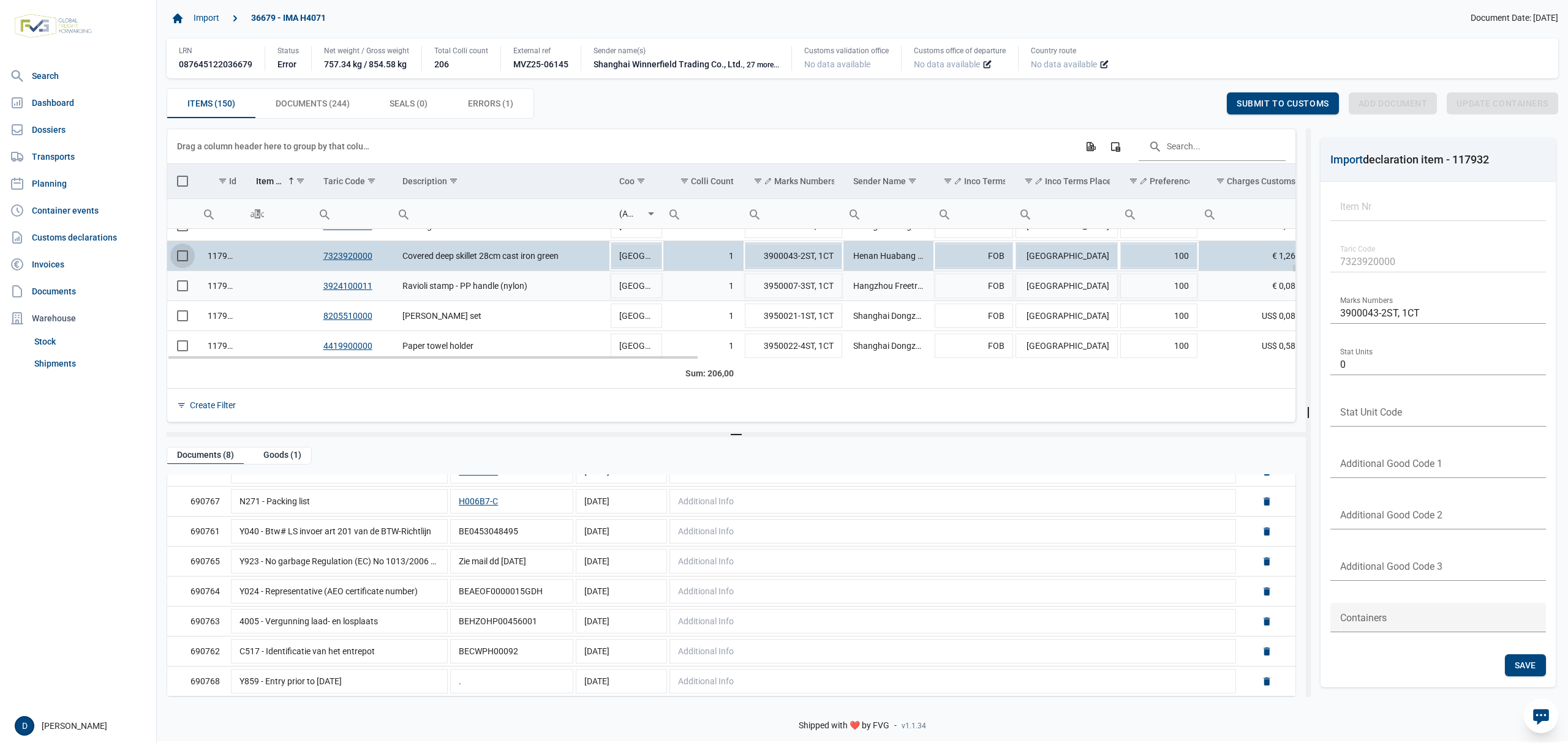
click at [184, 289] on span "Select row" at bounding box center [182, 286] width 11 height 11
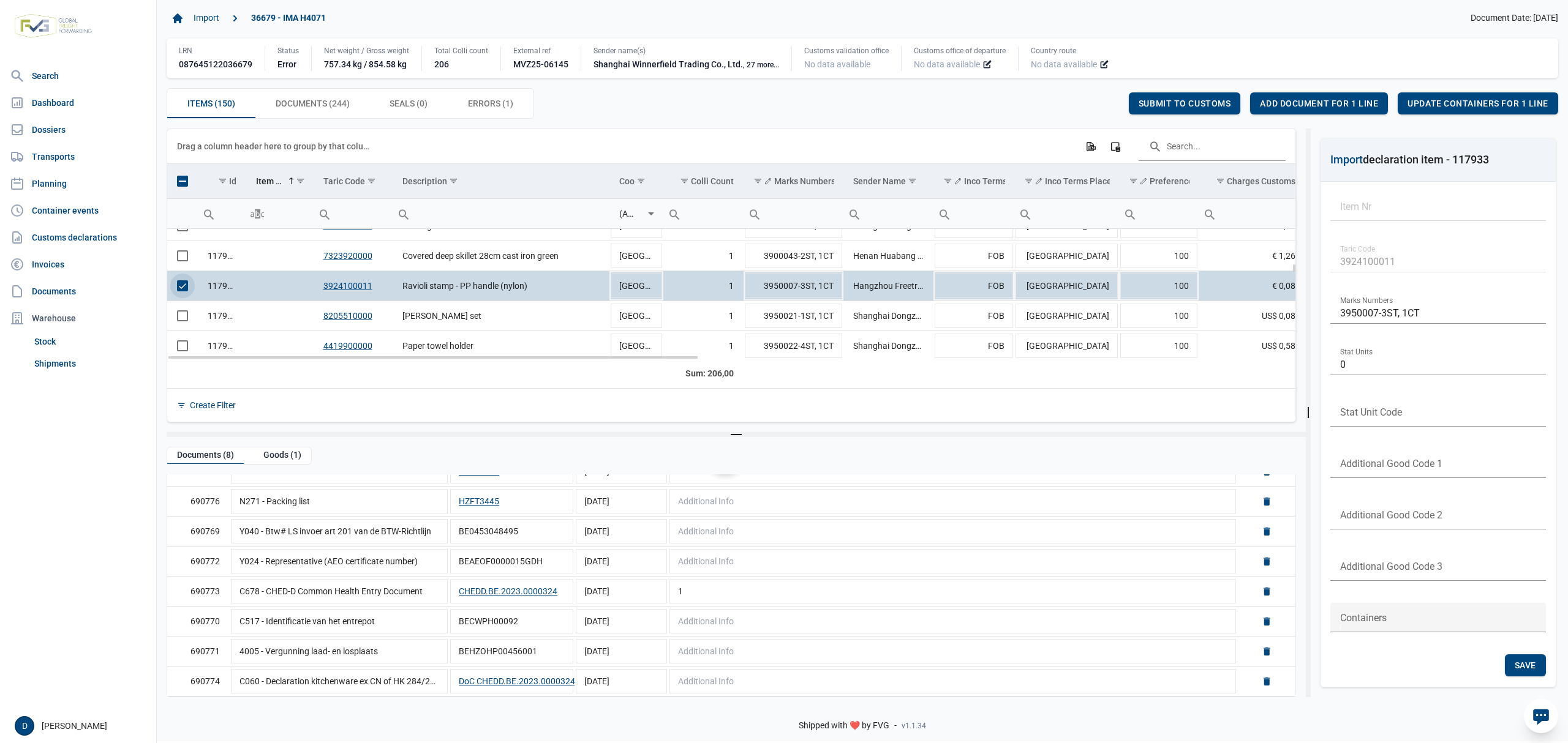
scroll to position [0, 0]
click at [179, 288] on span "Select row" at bounding box center [182, 286] width 11 height 11
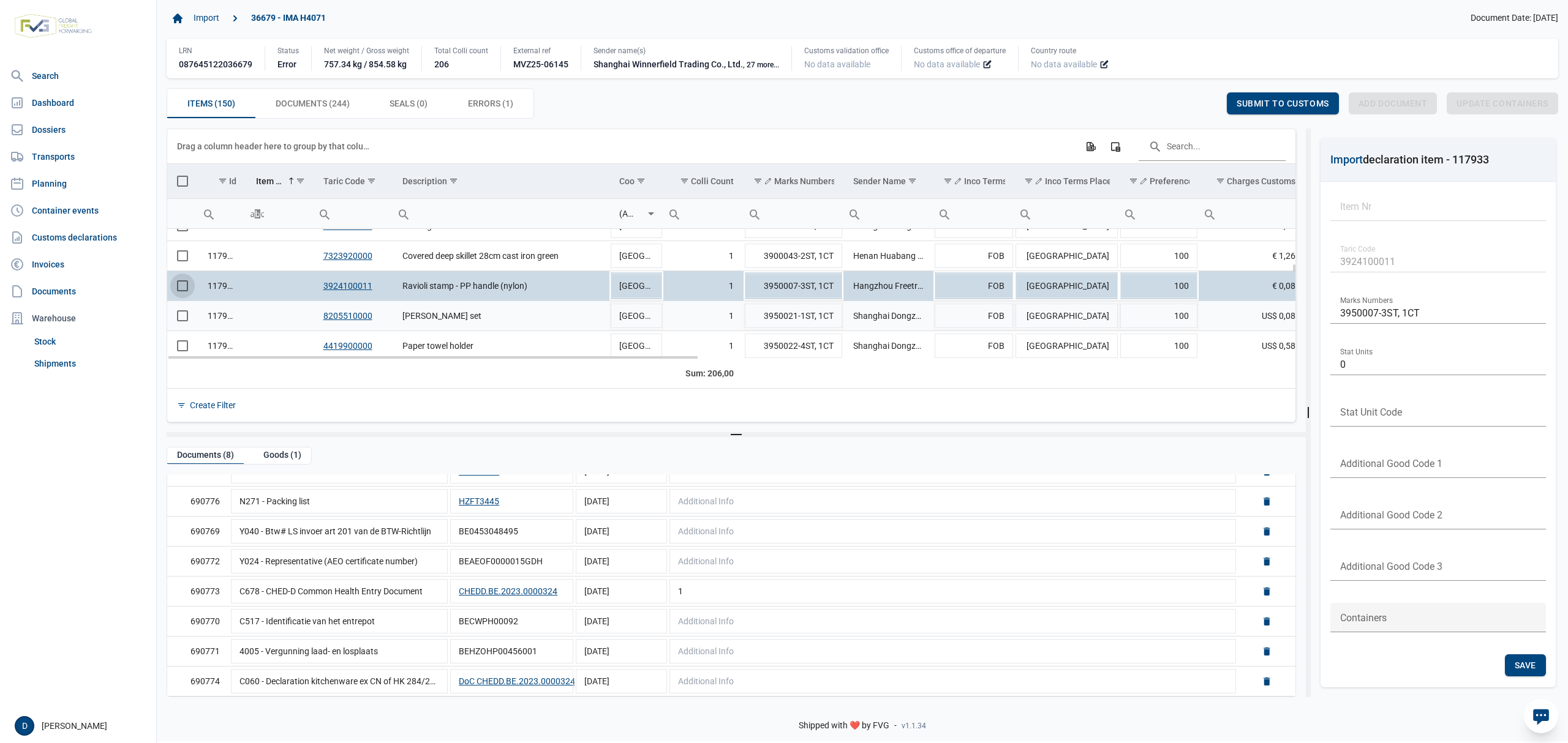
click at [184, 321] on span "Select row" at bounding box center [182, 316] width 11 height 11
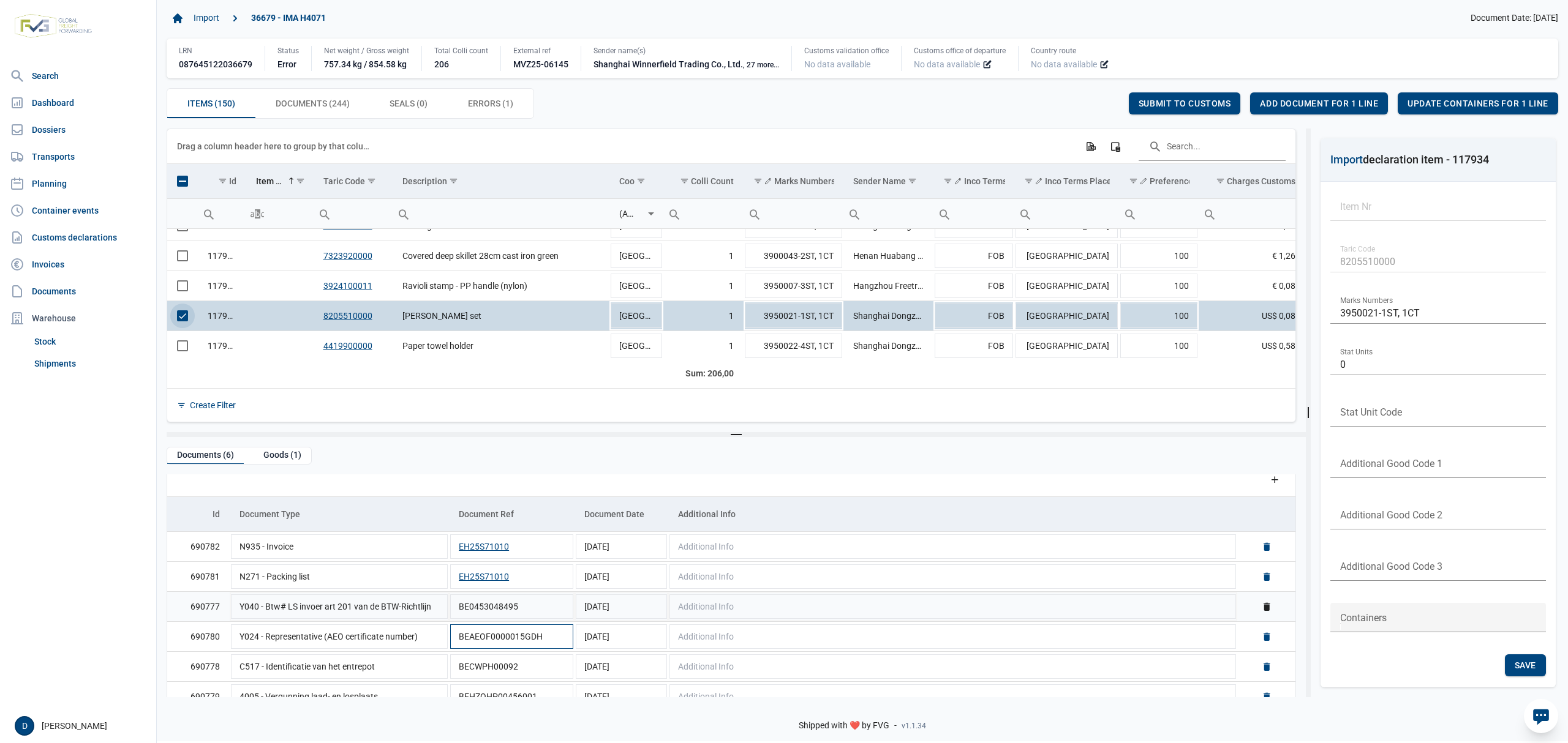
scroll to position [30, 0]
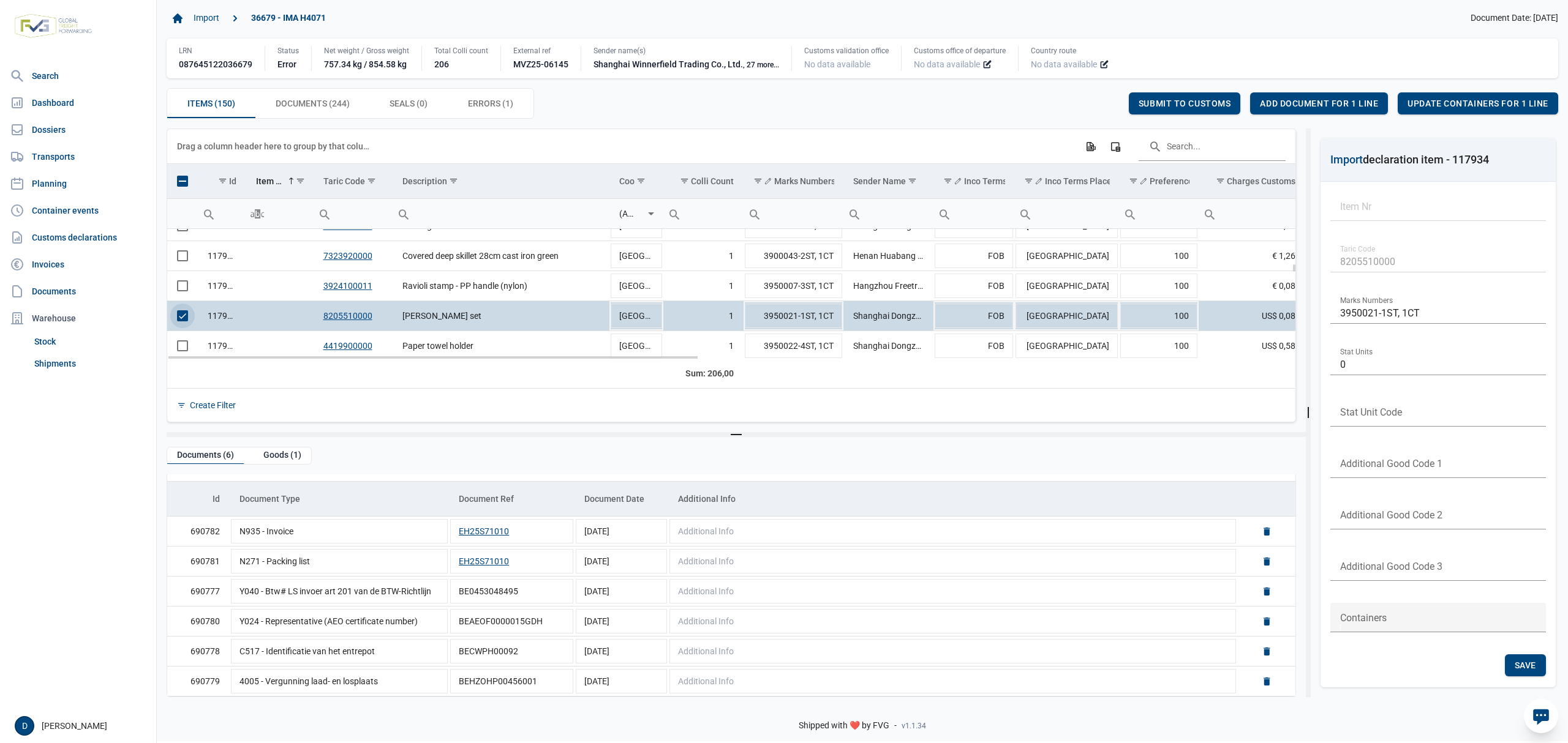
click at [177, 321] on span "Select row" at bounding box center [182, 316] width 11 height 11
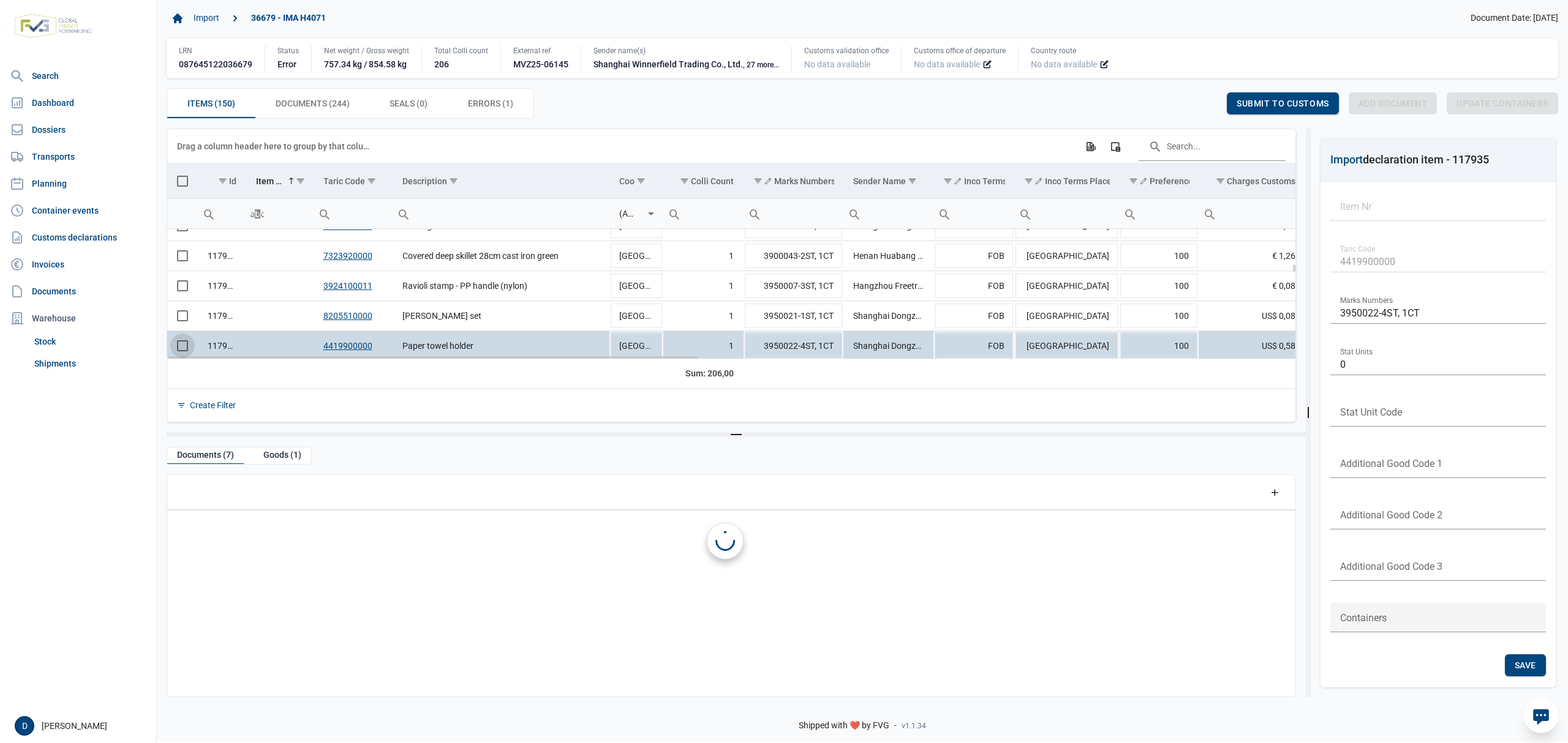
click at [181, 348] on span "Select row" at bounding box center [182, 346] width 11 height 11
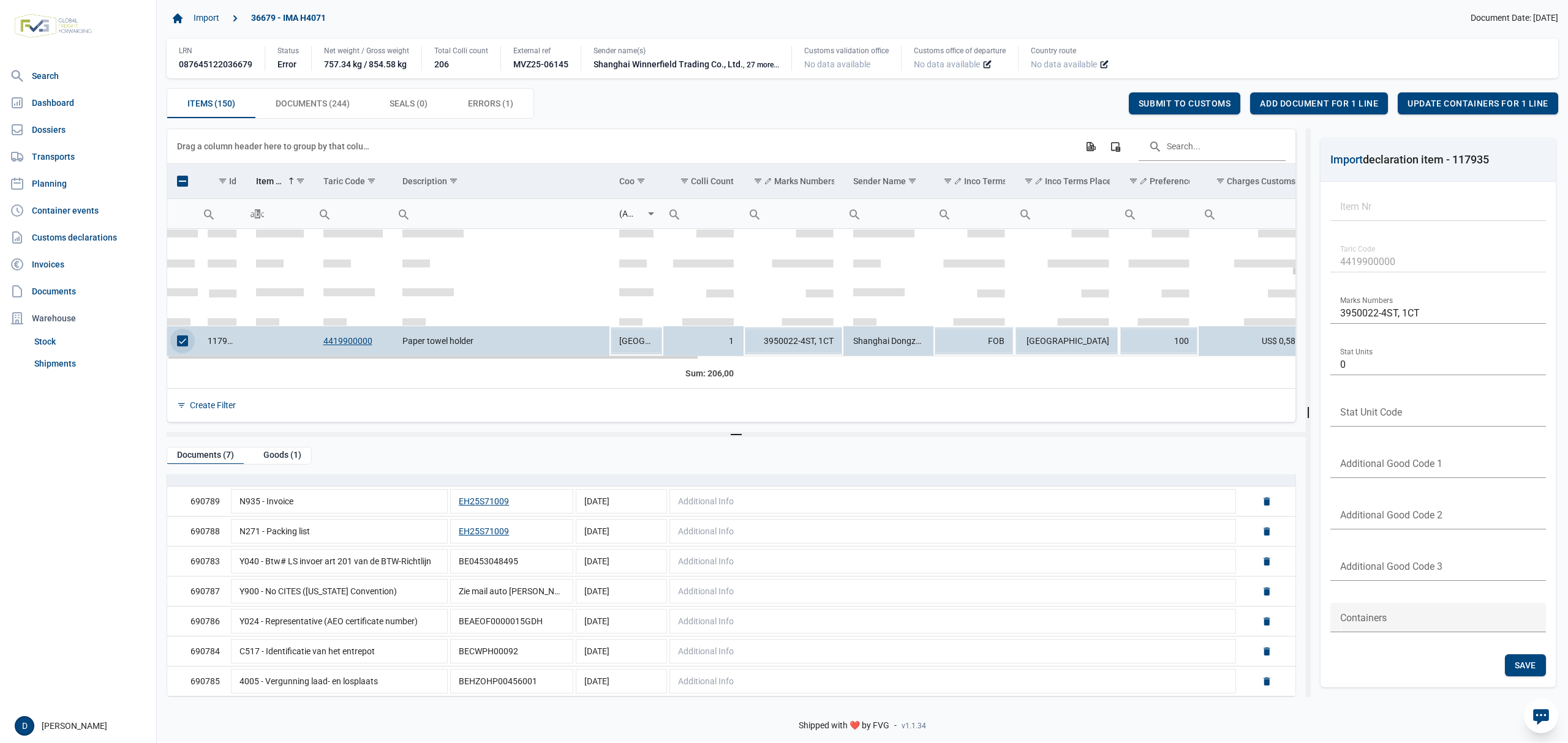
scroll to position [1399, 0]
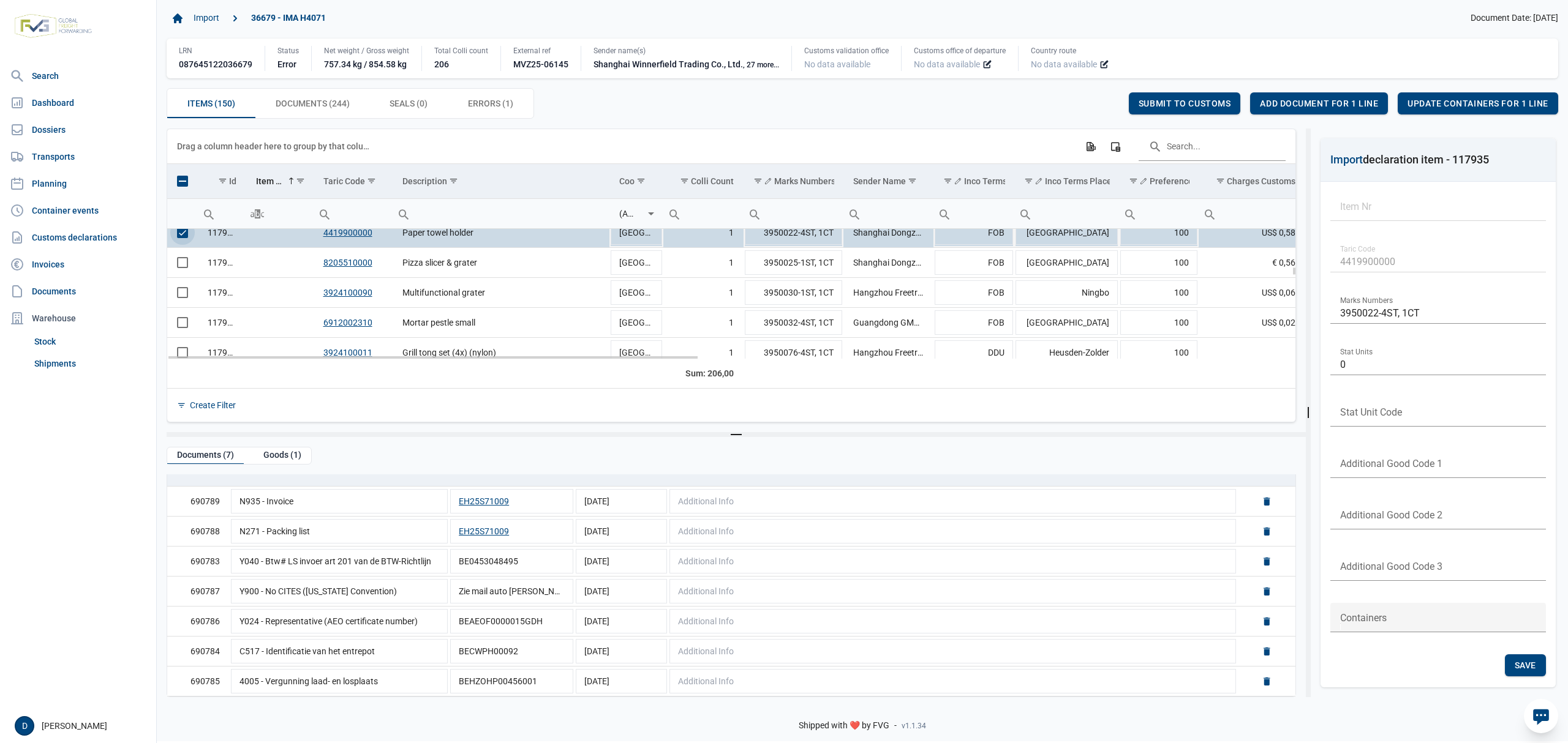
click at [181, 238] on span "Select row" at bounding box center [182, 232] width 11 height 11
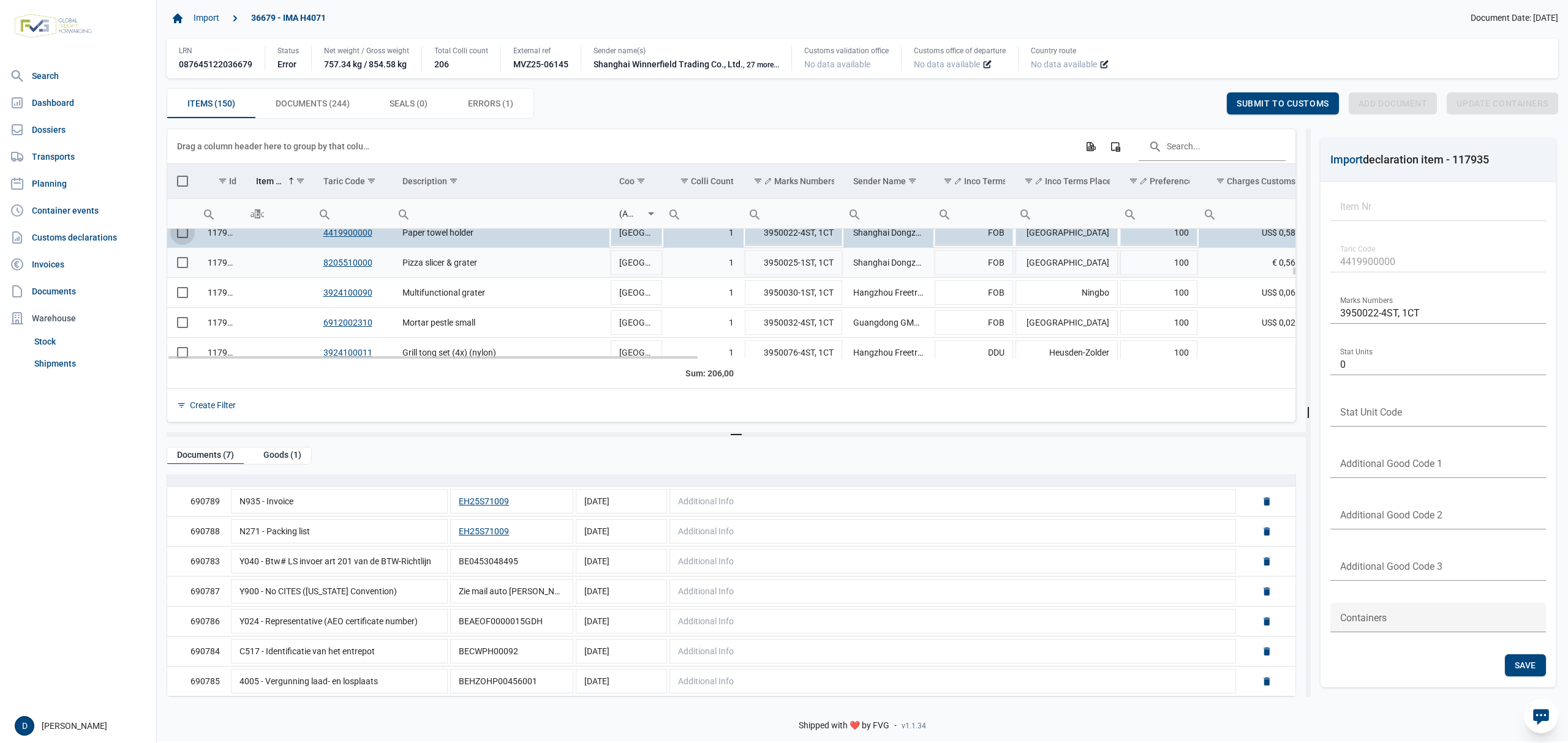
click at [182, 260] on span "Select row" at bounding box center [182, 263] width 11 height 11
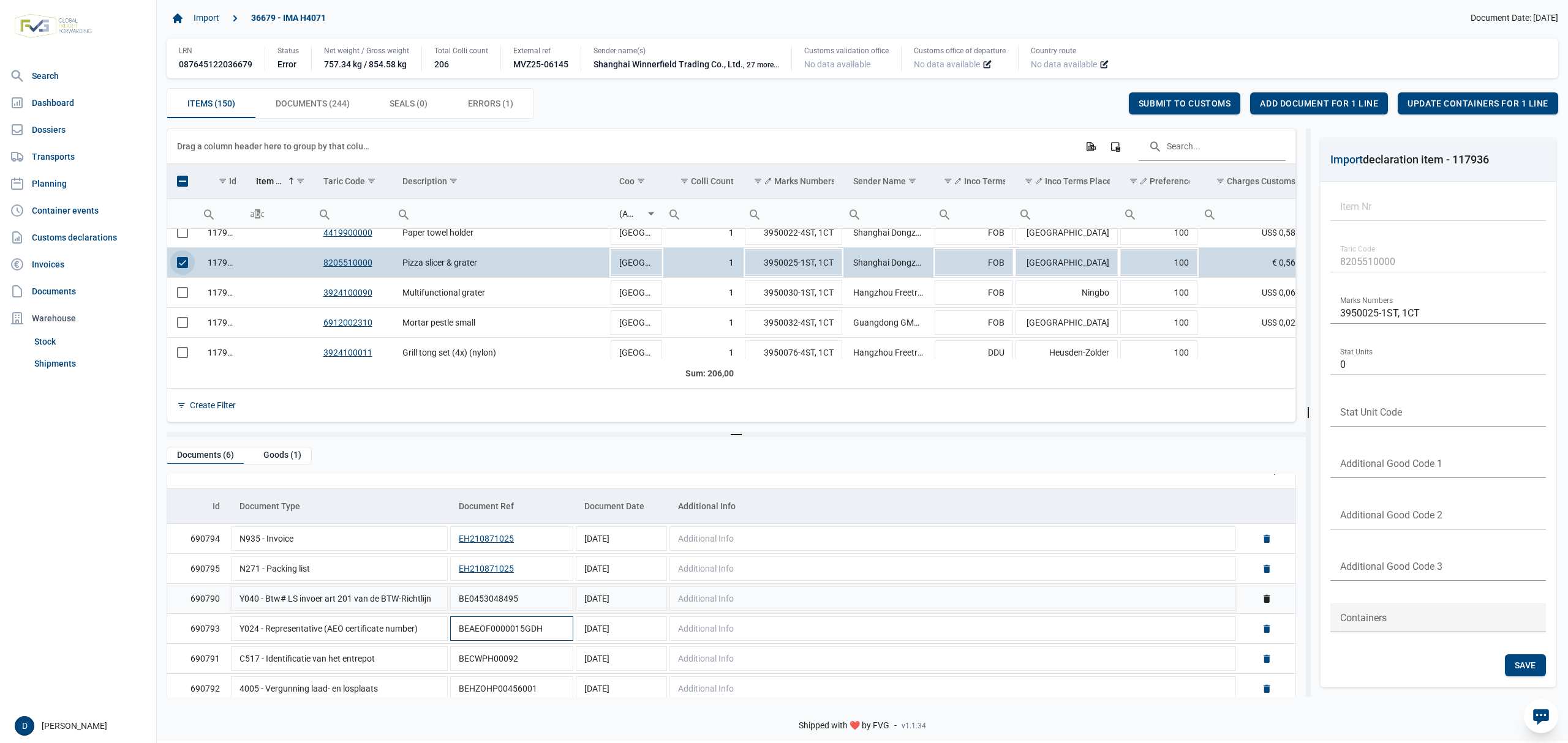
scroll to position [30, 0]
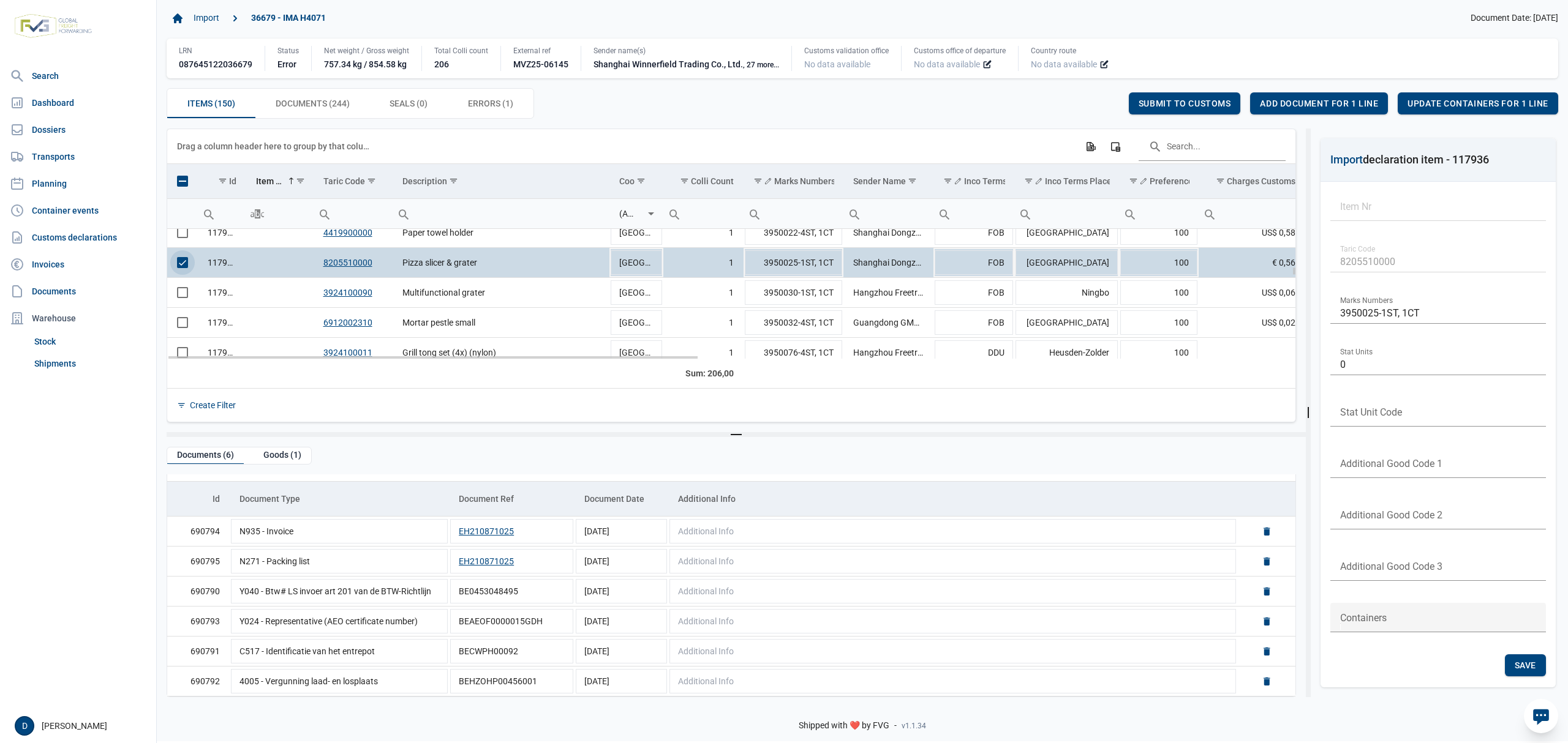
click at [179, 268] on span "Select row" at bounding box center [182, 263] width 11 height 11
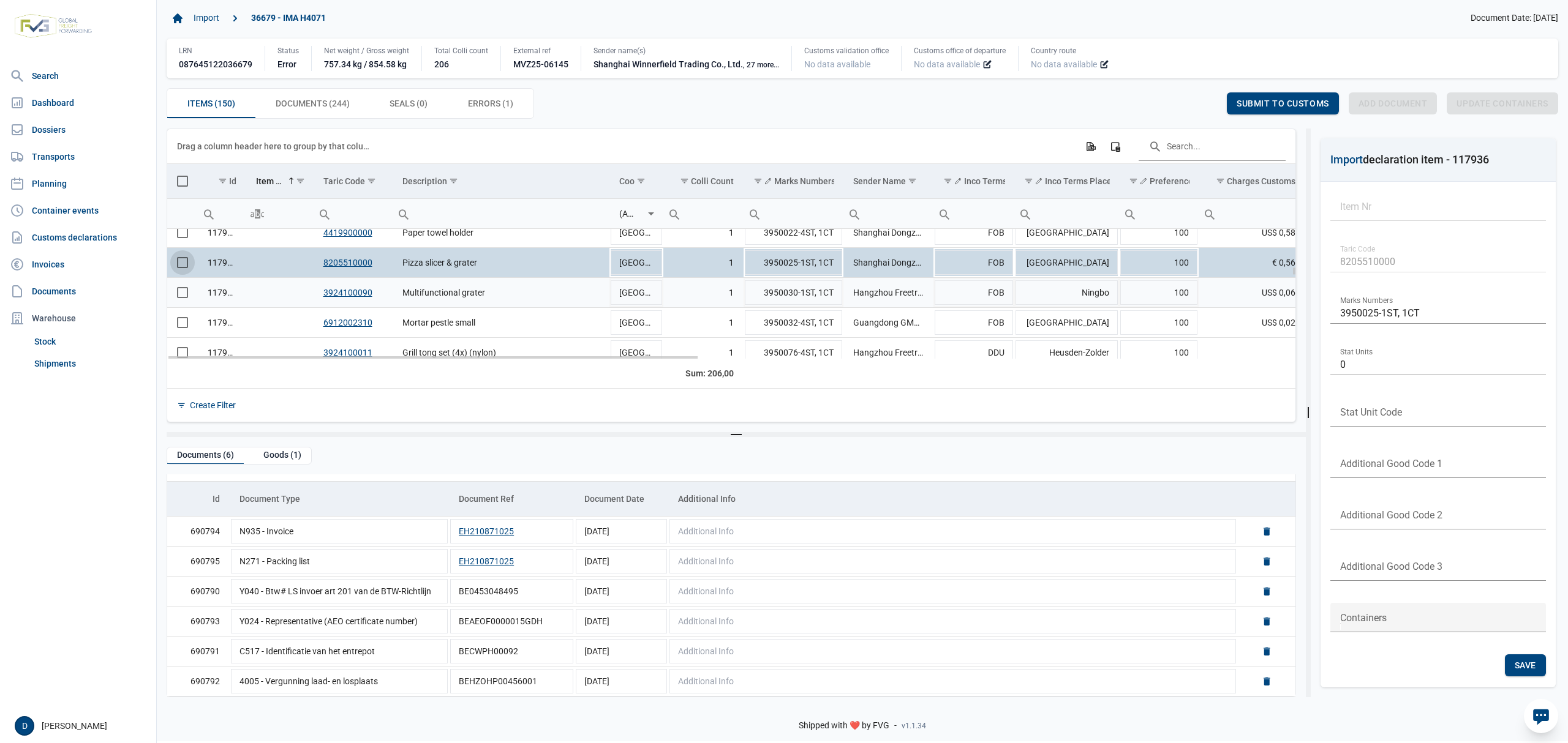
click at [180, 296] on span "Select row" at bounding box center [182, 292] width 11 height 11
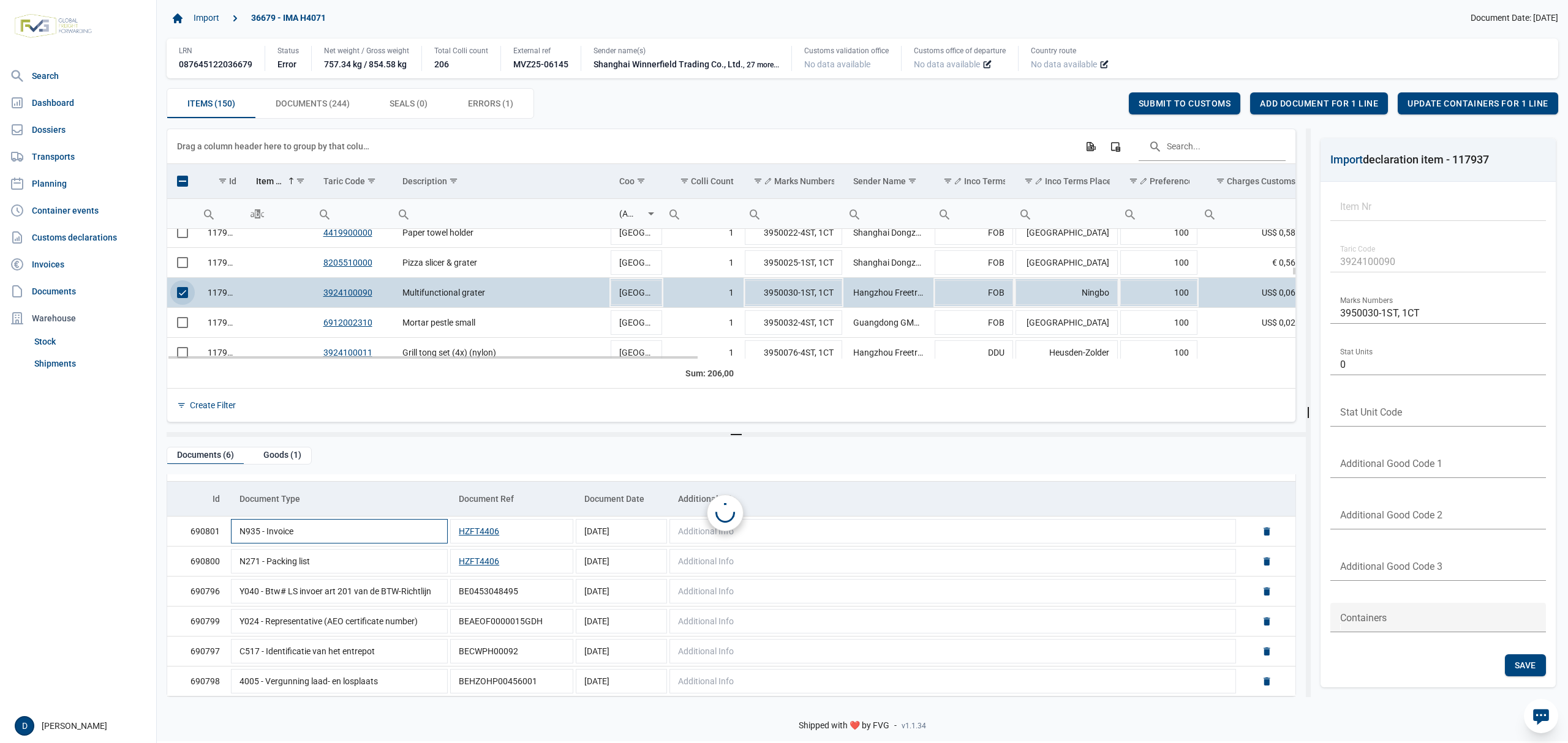
scroll to position [0, 0]
click at [182, 295] on span "Select row" at bounding box center [182, 292] width 11 height 11
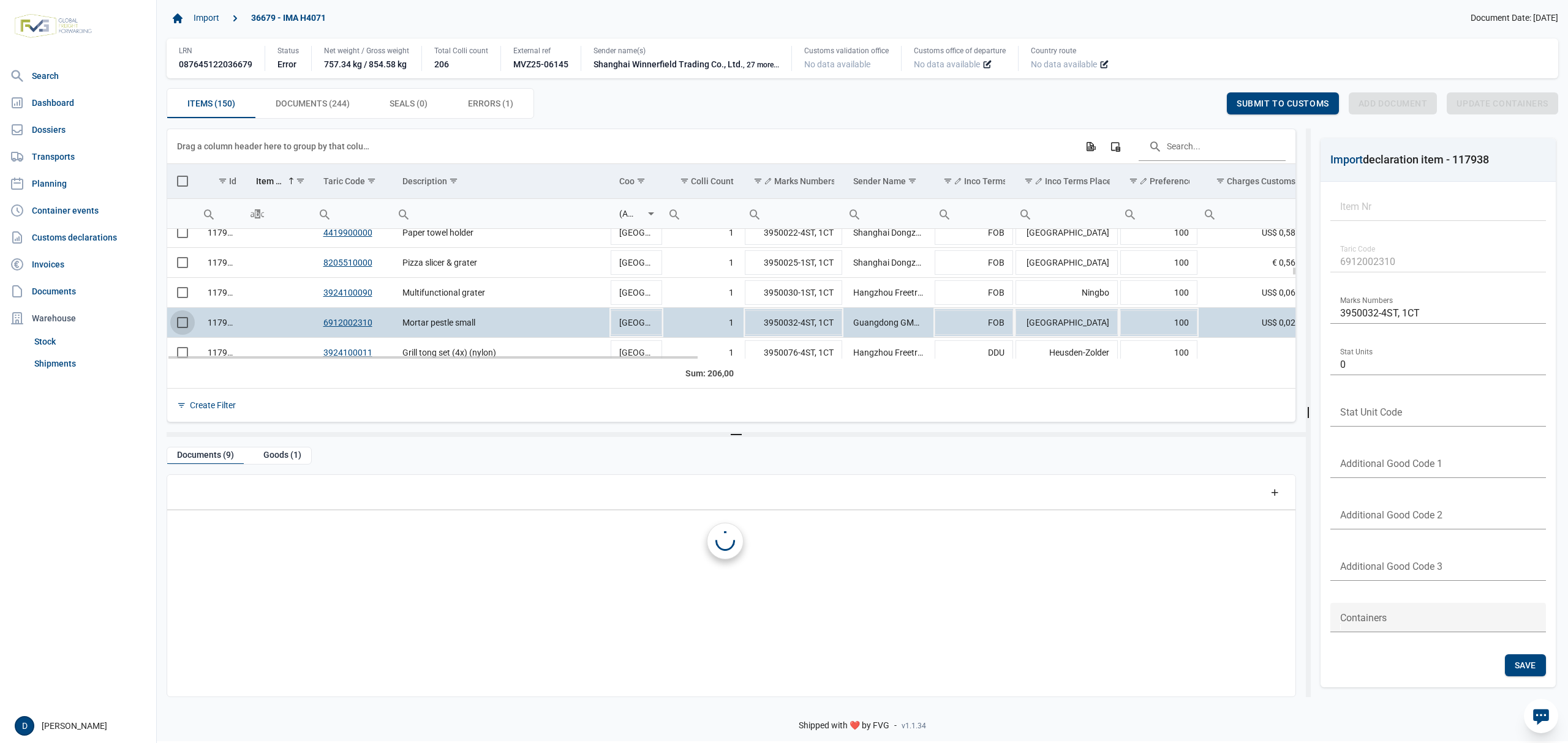
click at [184, 326] on span "Select row" at bounding box center [182, 323] width 11 height 11
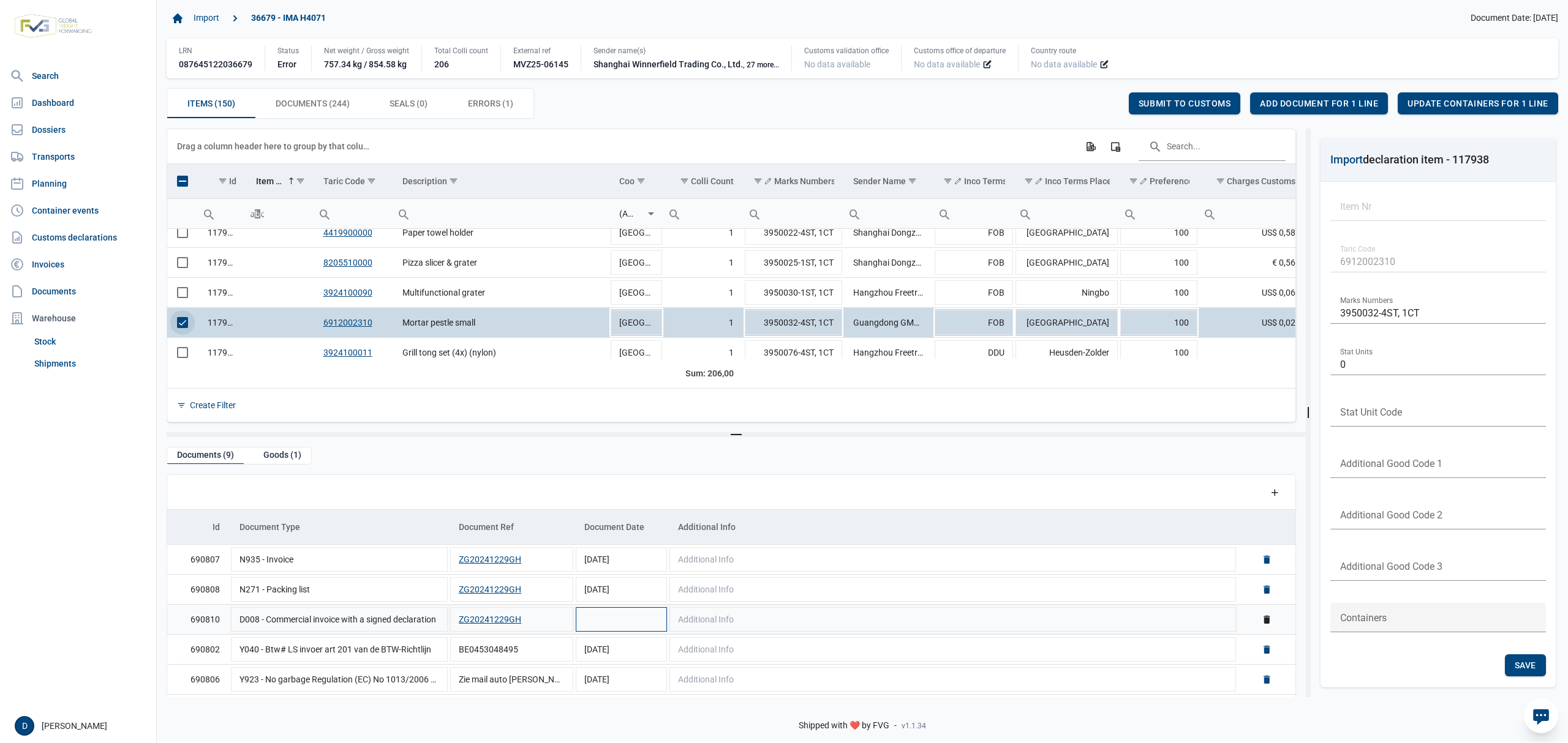
click at [612, 617] on td "Data grid with 9 rows and 5 columns" at bounding box center [621, 619] width 94 height 30
type input "29-12-2024"
click at [809, 624] on td "Additional Info" at bounding box center [953, 619] width 569 height 30
click at [1084, 101] on div "Save" at bounding box center [1098, 104] width 41 height 22
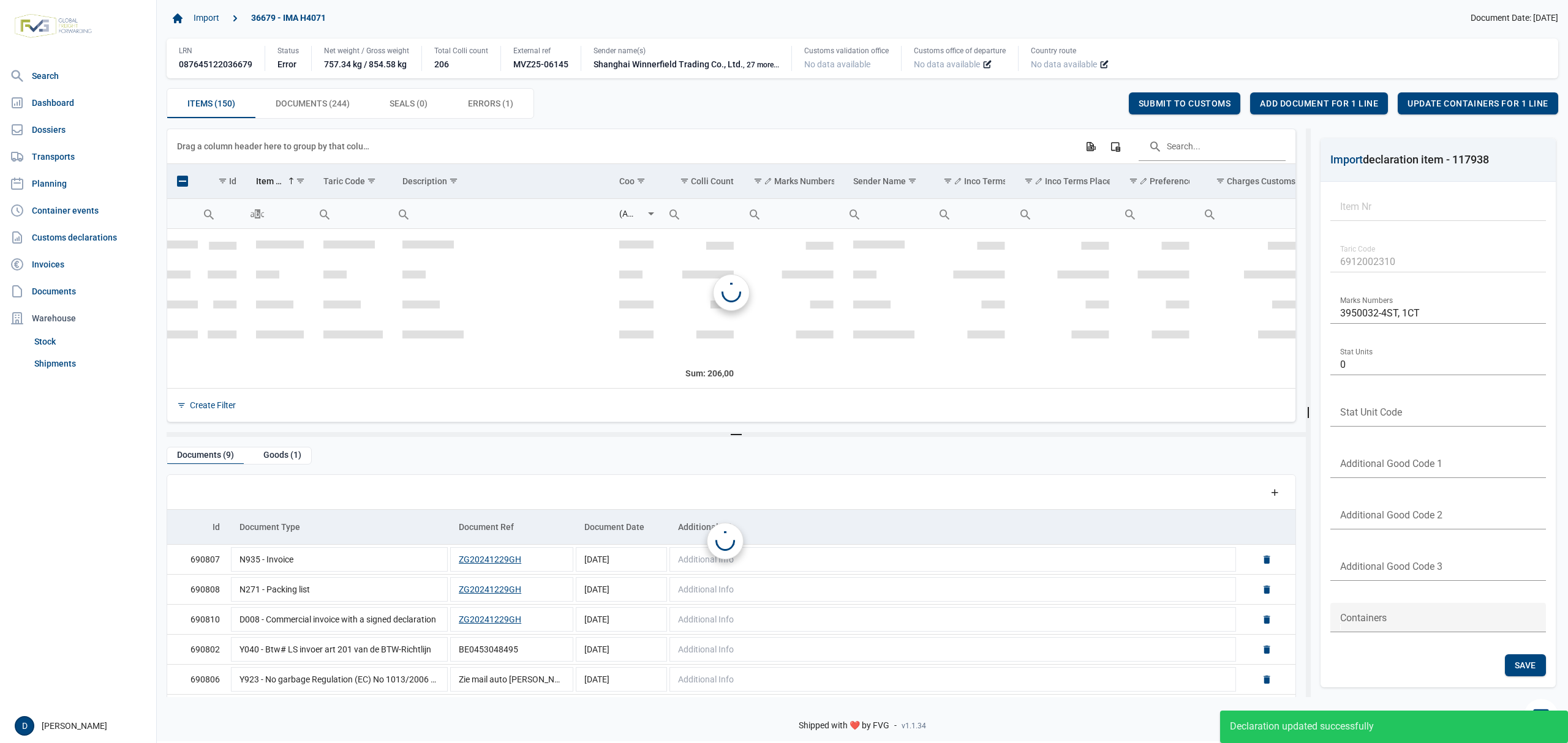
scroll to position [1478, 0]
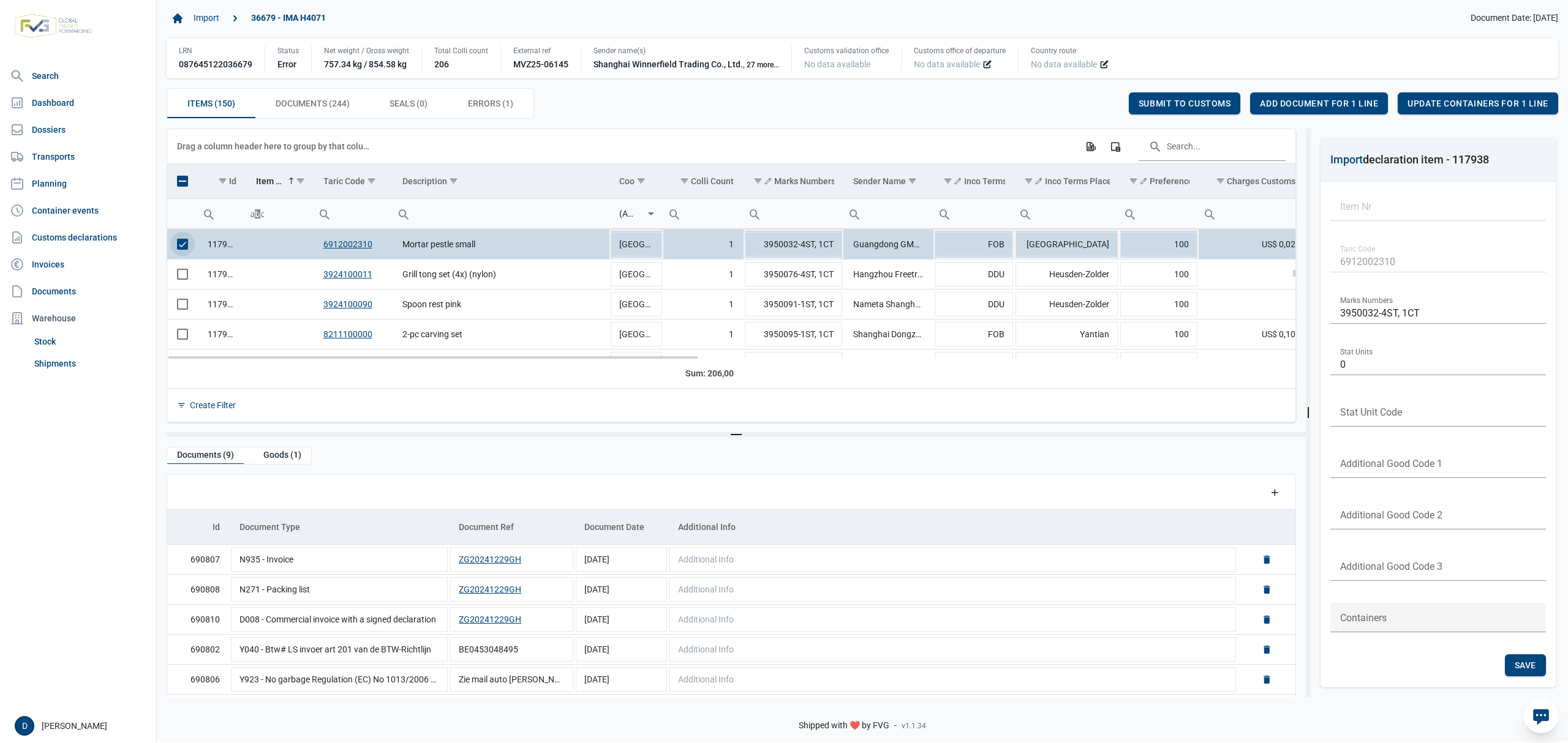
click at [184, 247] on span "Select row" at bounding box center [182, 244] width 11 height 11
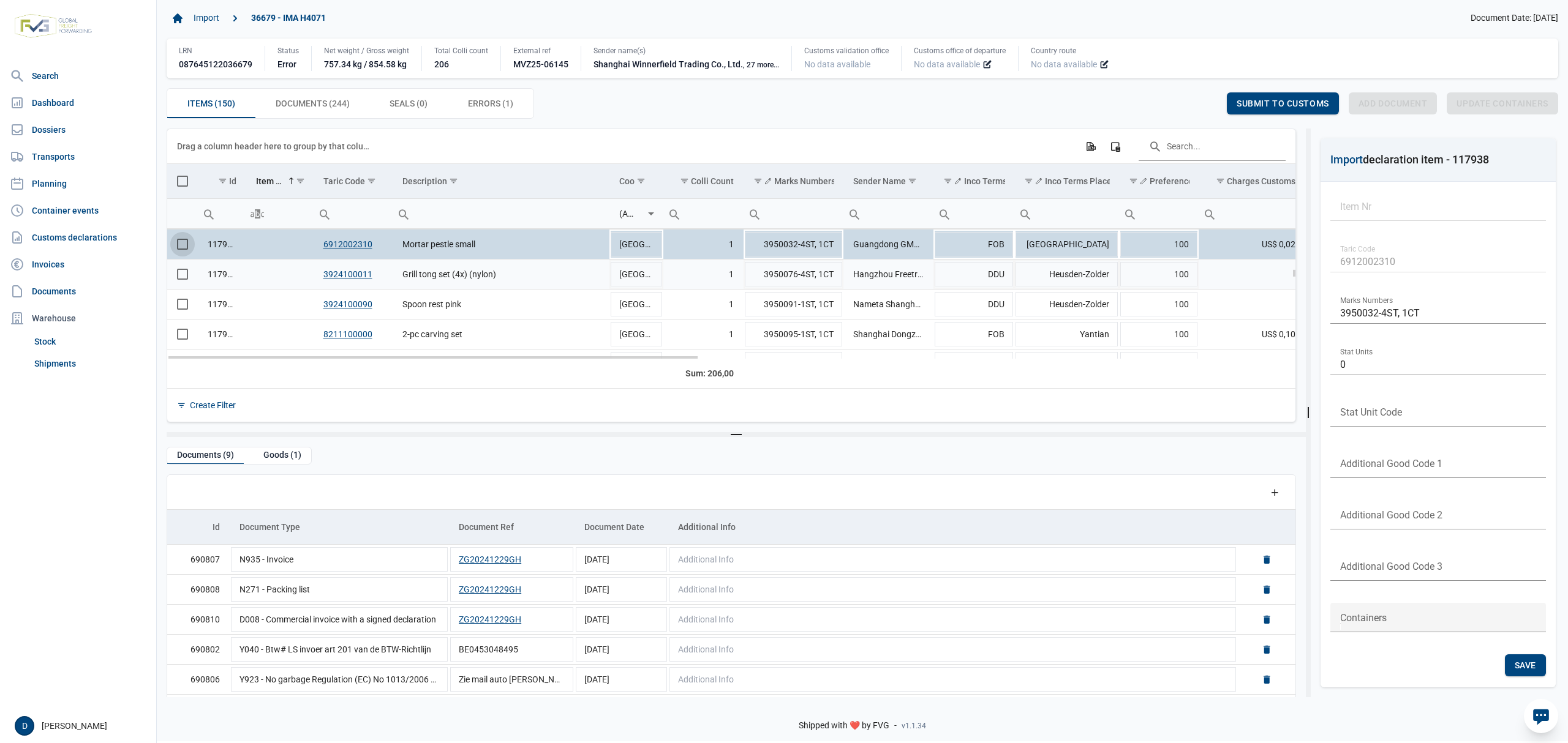
click at [179, 278] on span "Select row" at bounding box center [182, 274] width 11 height 11
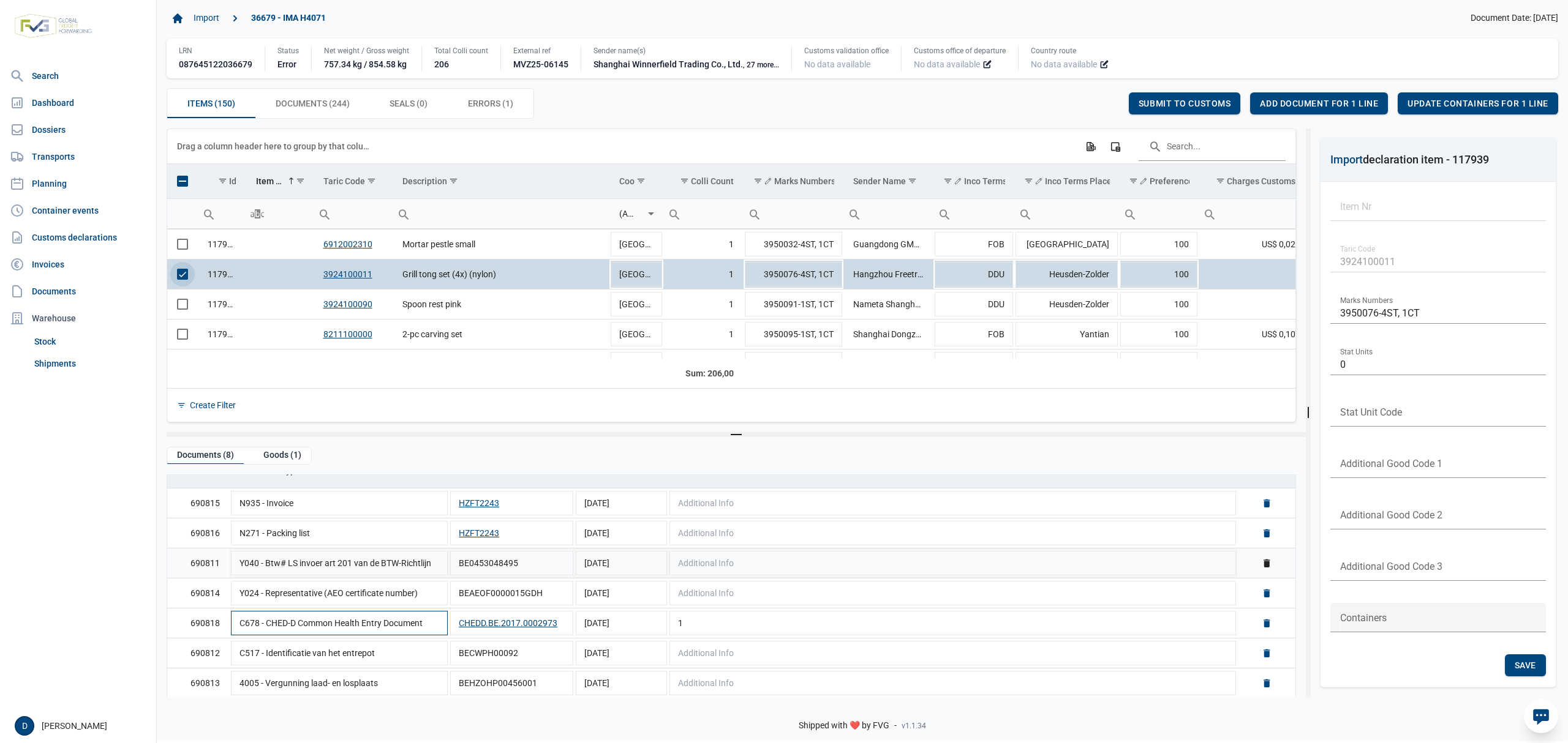
scroll to position [90, 0]
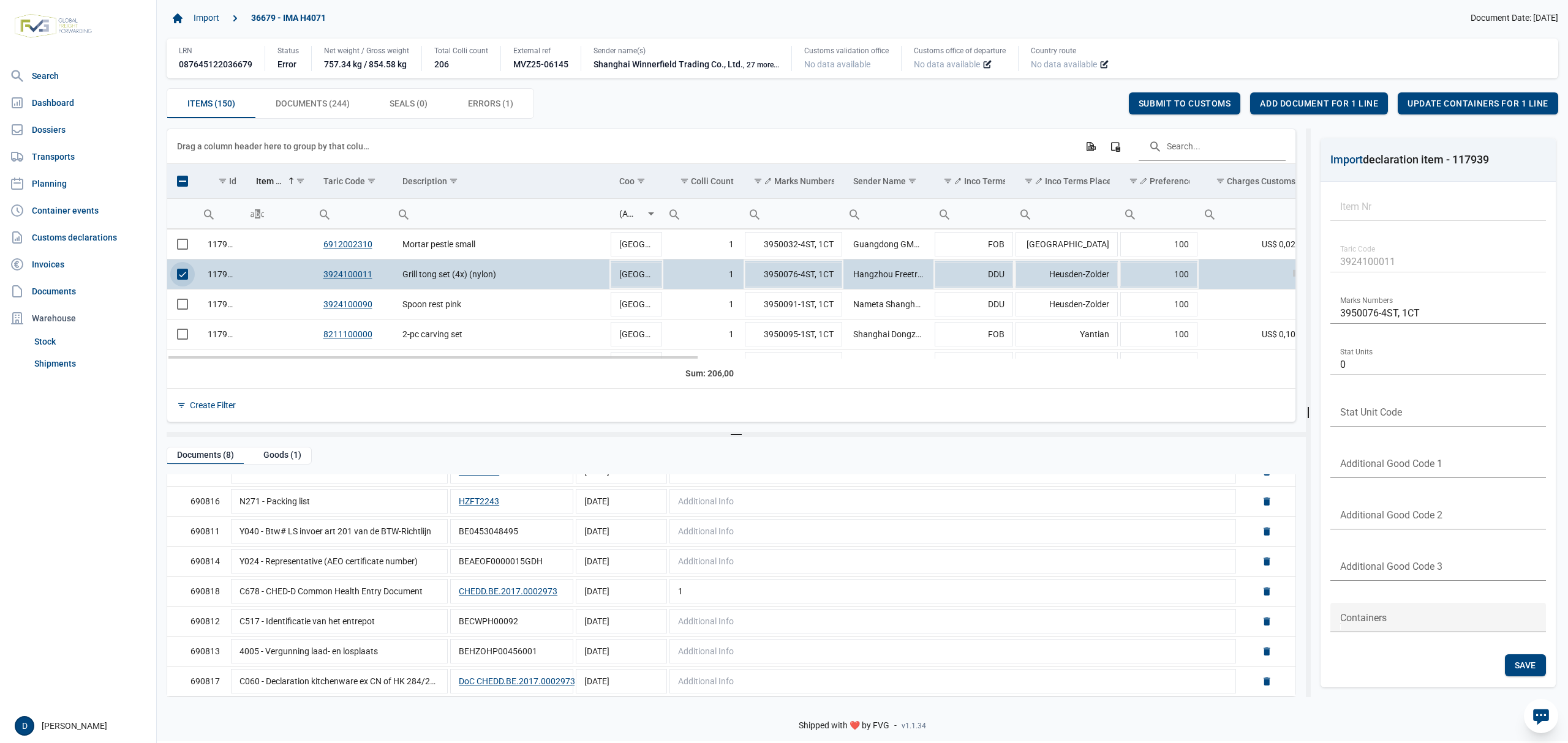
click at [187, 279] on span "Select row" at bounding box center [182, 274] width 11 height 11
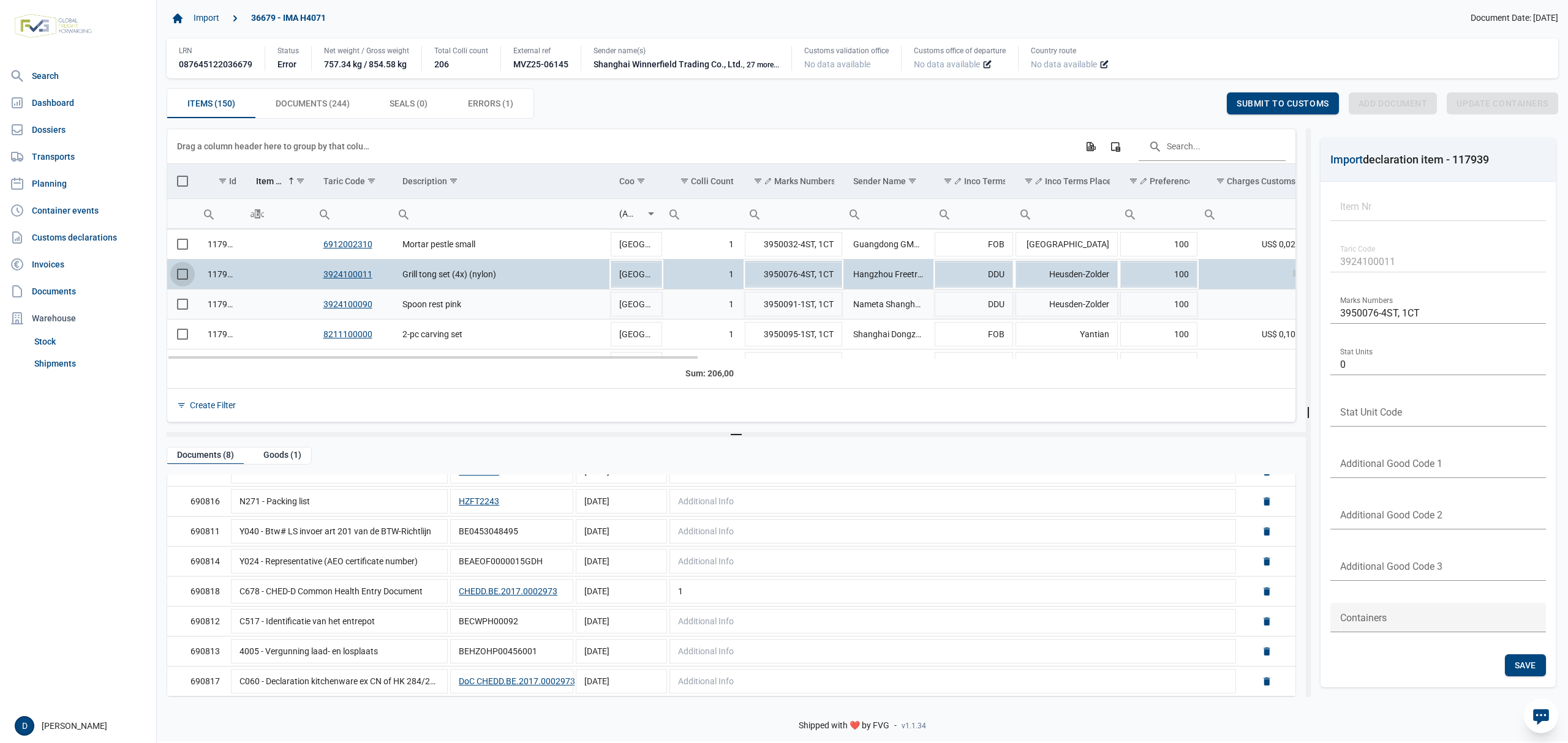
click at [184, 305] on span "Select row" at bounding box center [182, 304] width 11 height 11
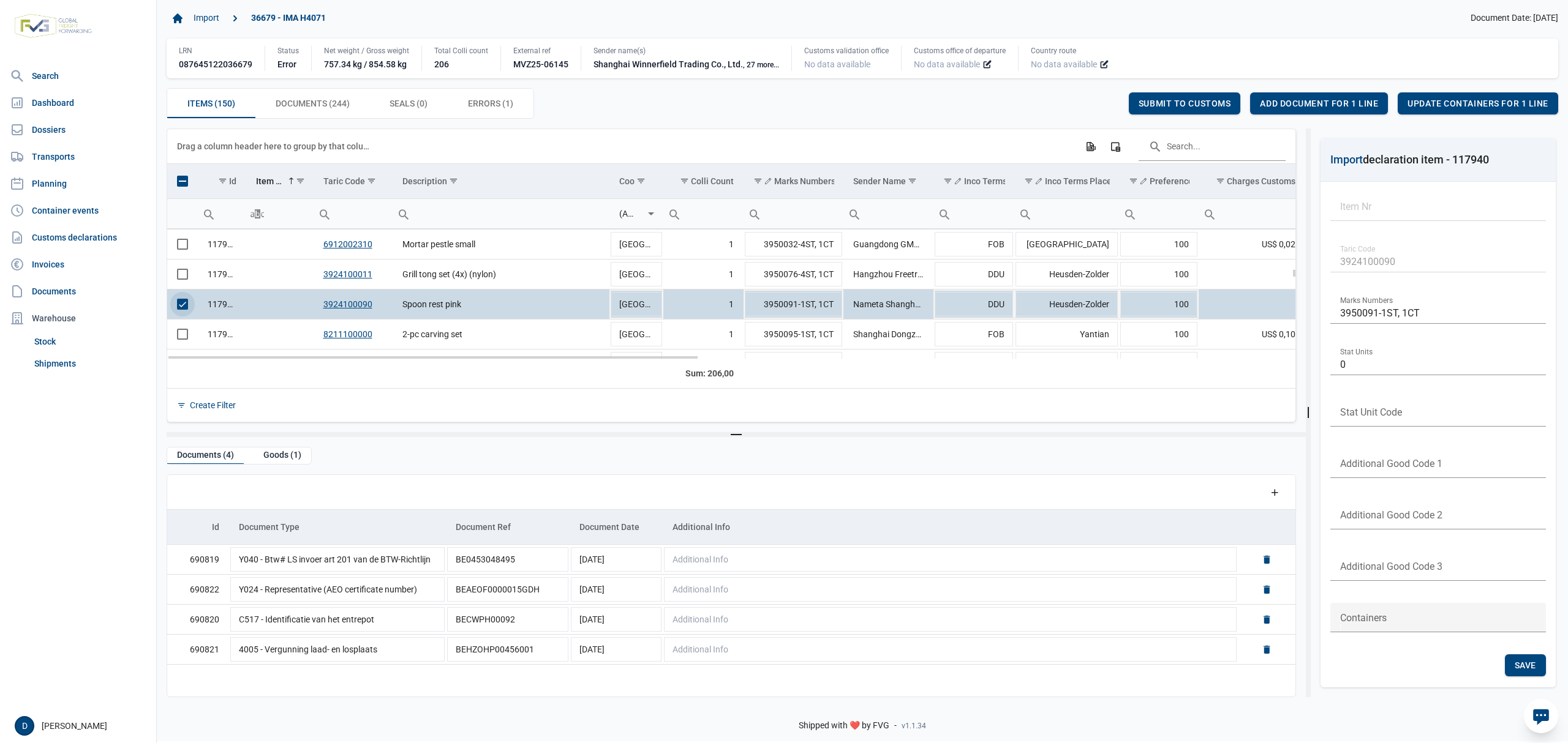
click at [180, 310] on span "Select row" at bounding box center [182, 304] width 11 height 11
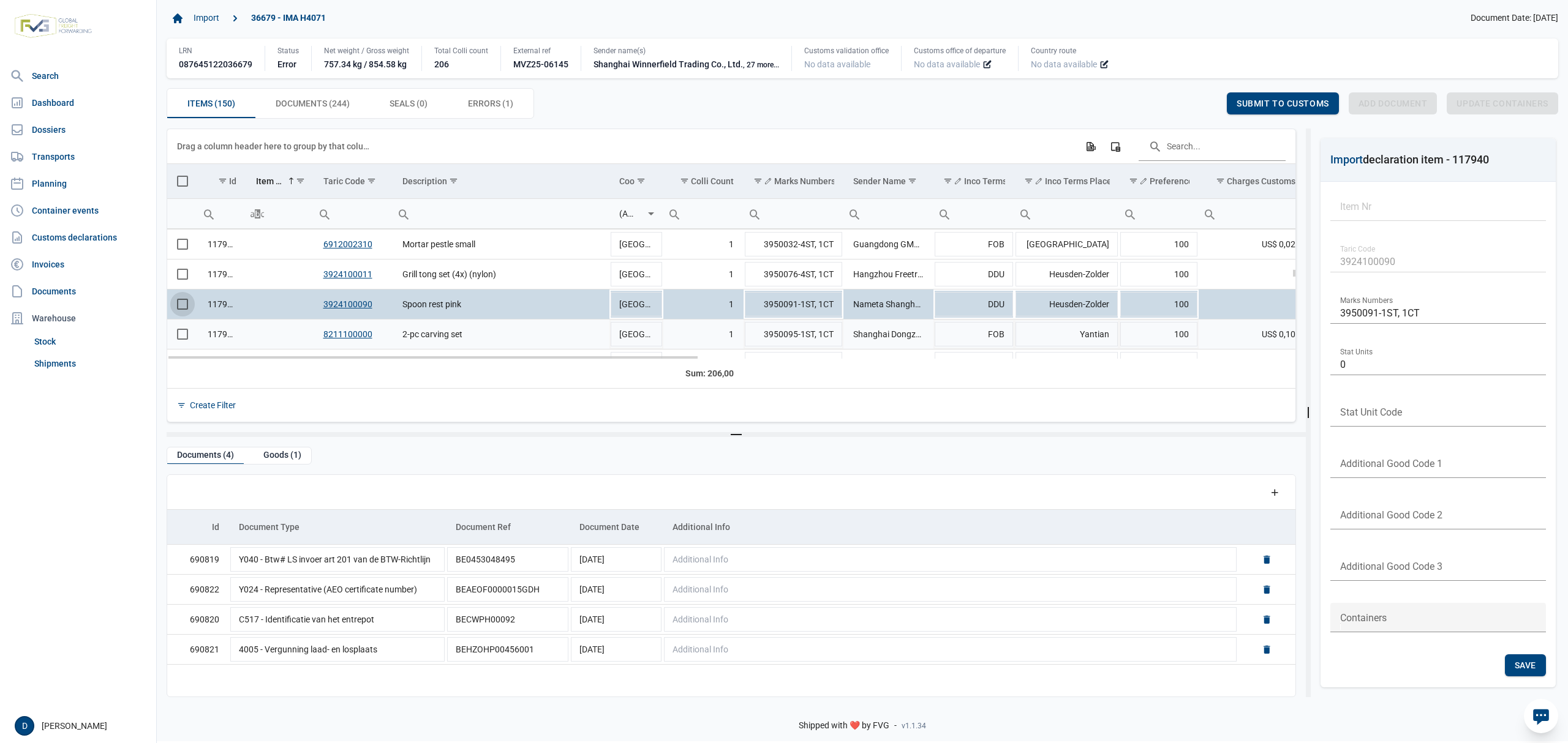
click at [185, 335] on span "Select row" at bounding box center [182, 334] width 11 height 11
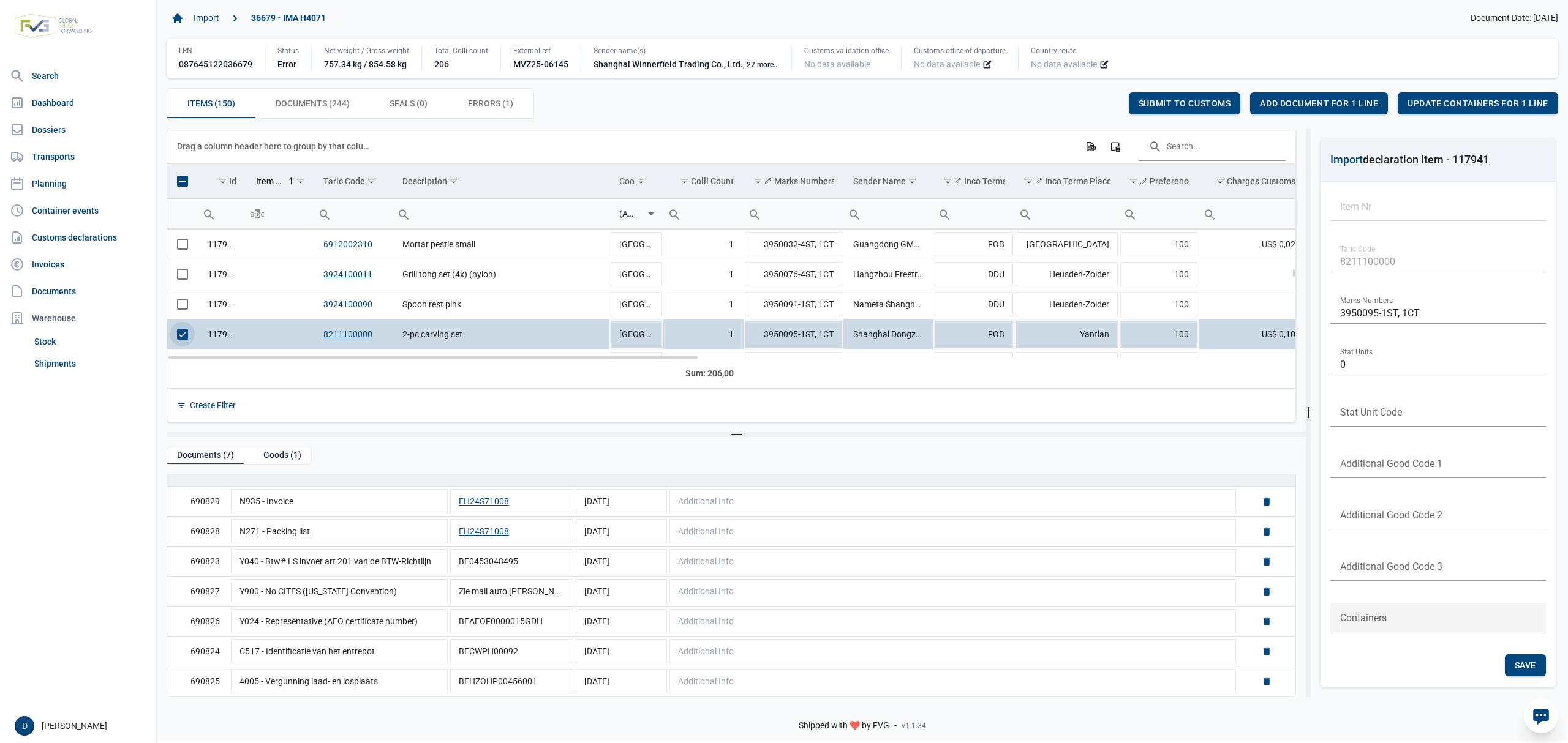
scroll to position [1587, 0]
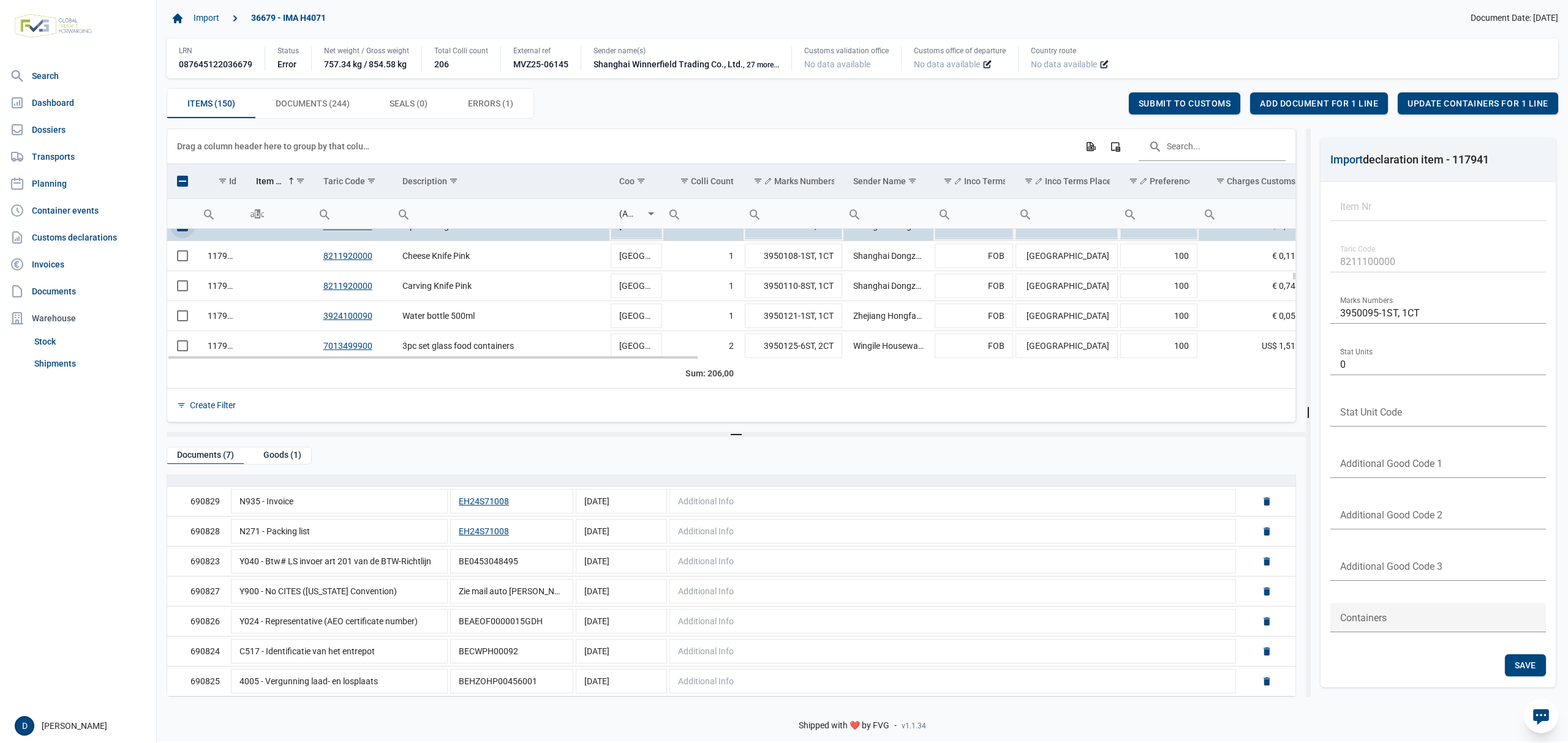
click at [178, 232] on span "Select row" at bounding box center [182, 226] width 11 height 11
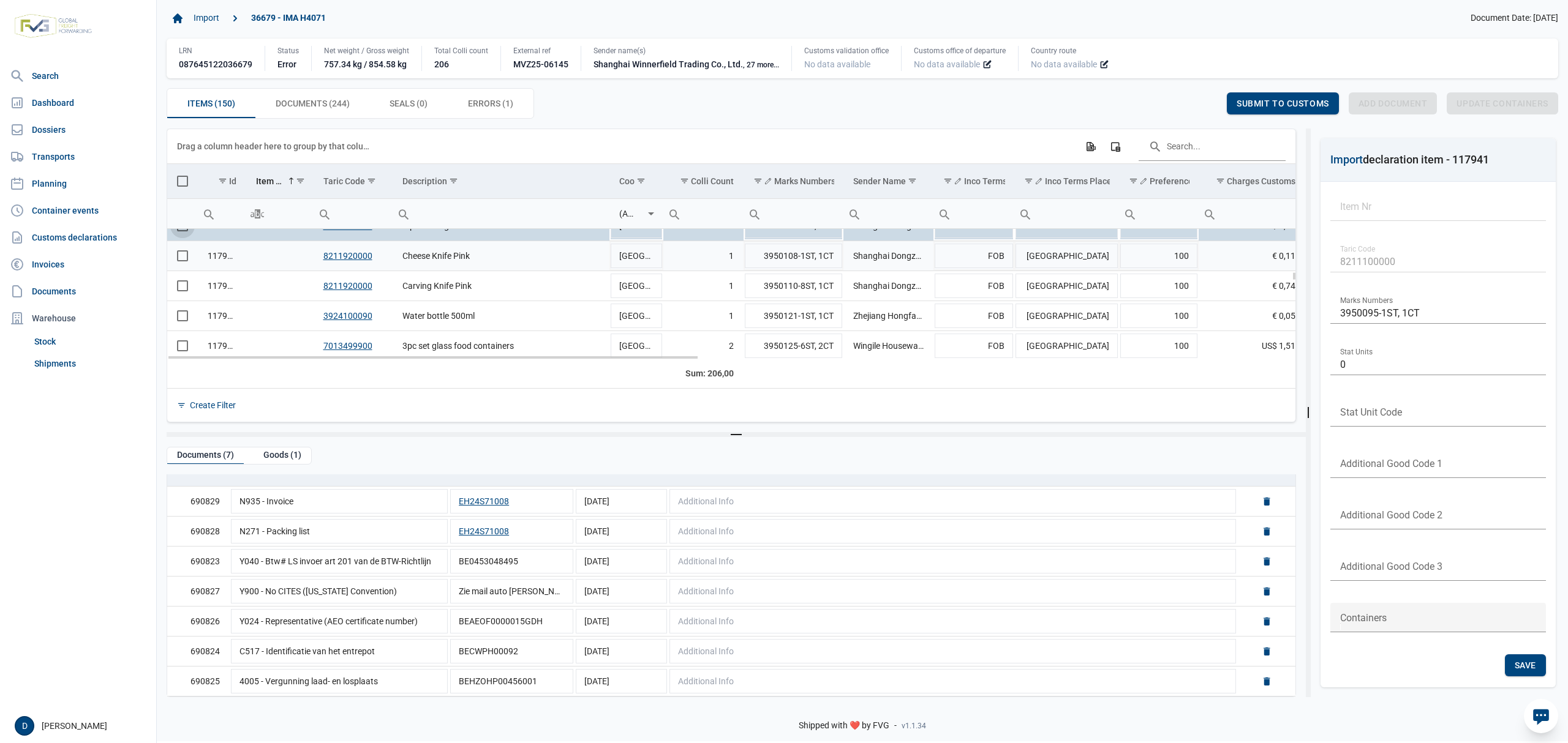
click at [184, 261] on span "Select row" at bounding box center [182, 256] width 11 height 11
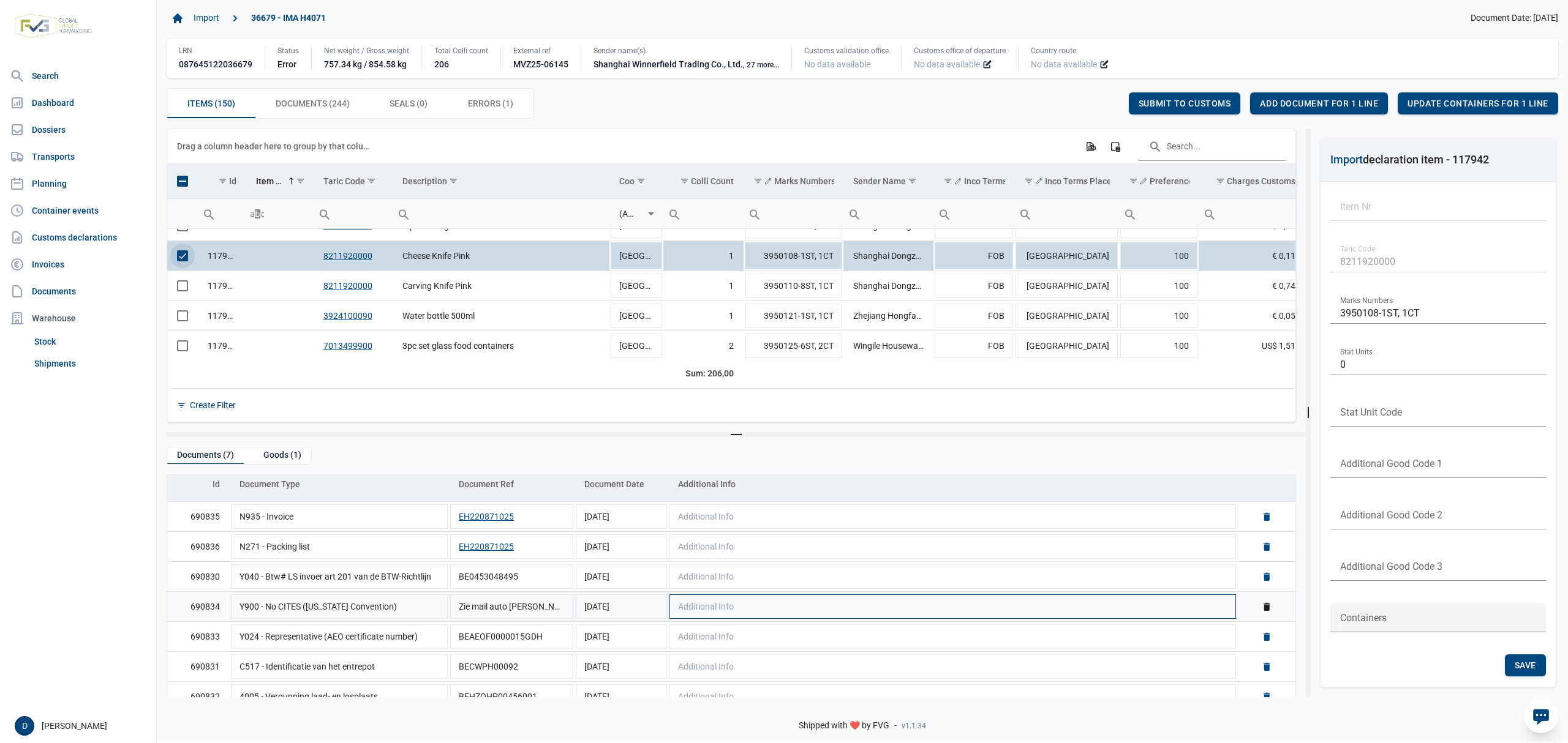
scroll to position [60, 0]
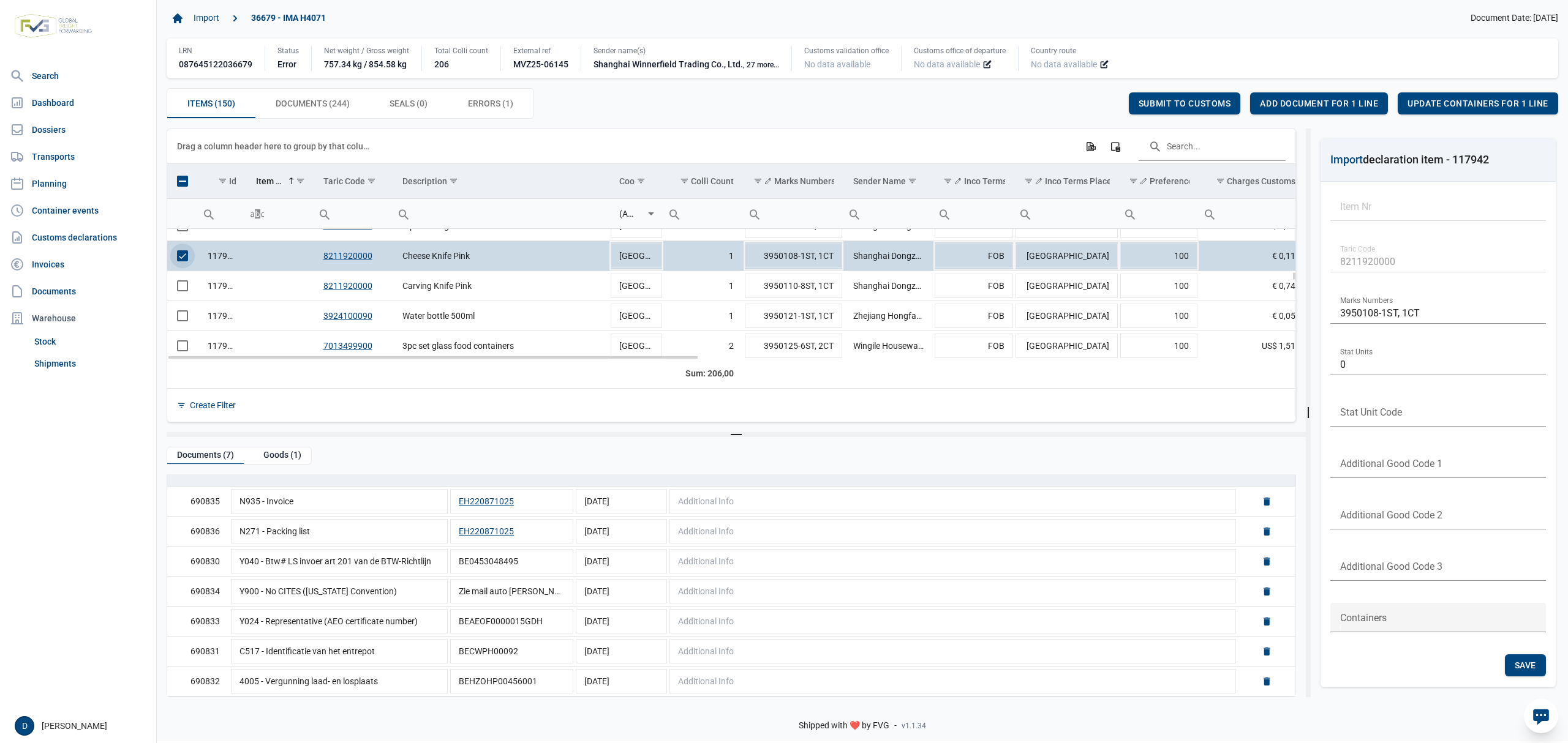
click at [188, 258] on span "Select row" at bounding box center [182, 256] width 11 height 11
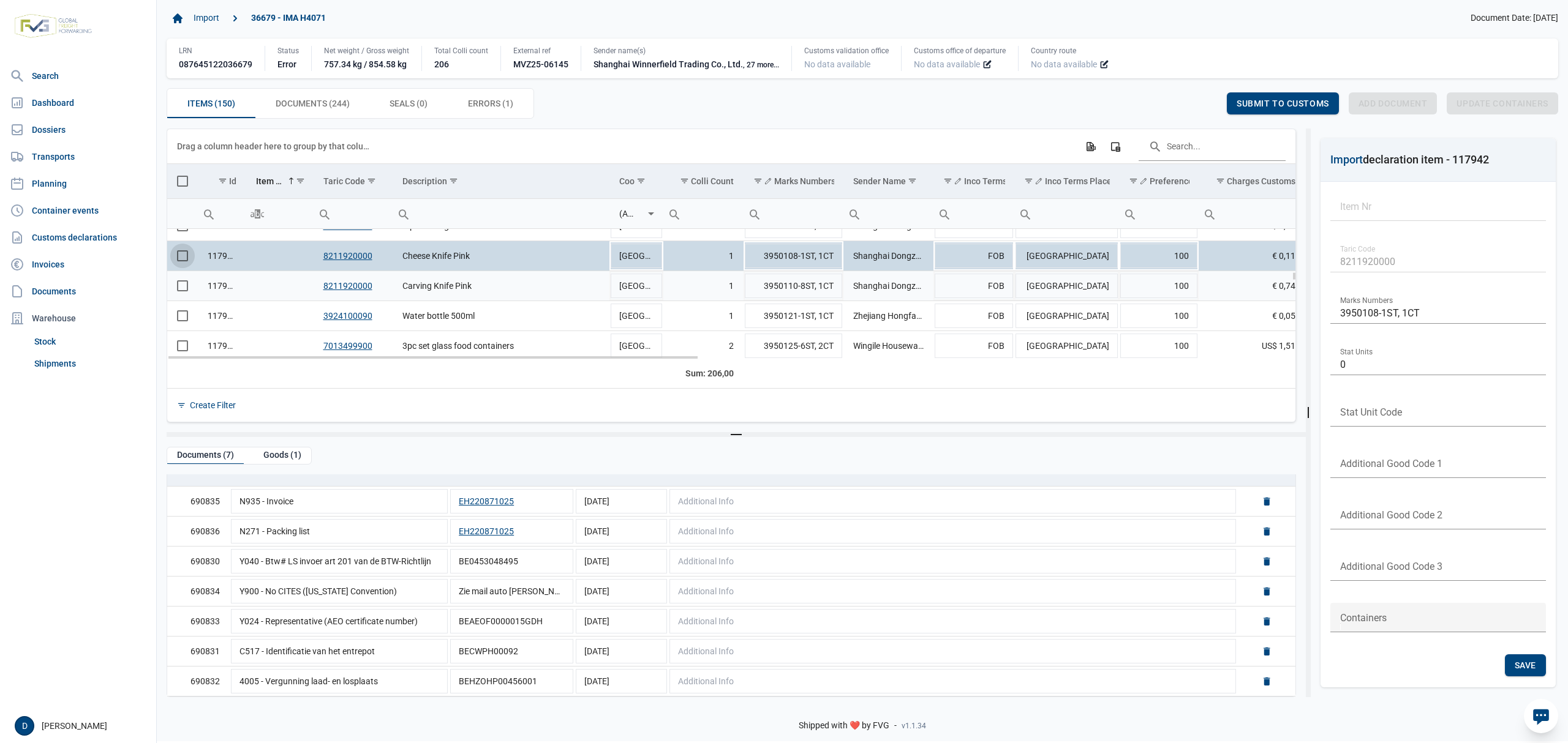
click at [184, 292] on span "Select row" at bounding box center [182, 286] width 11 height 11
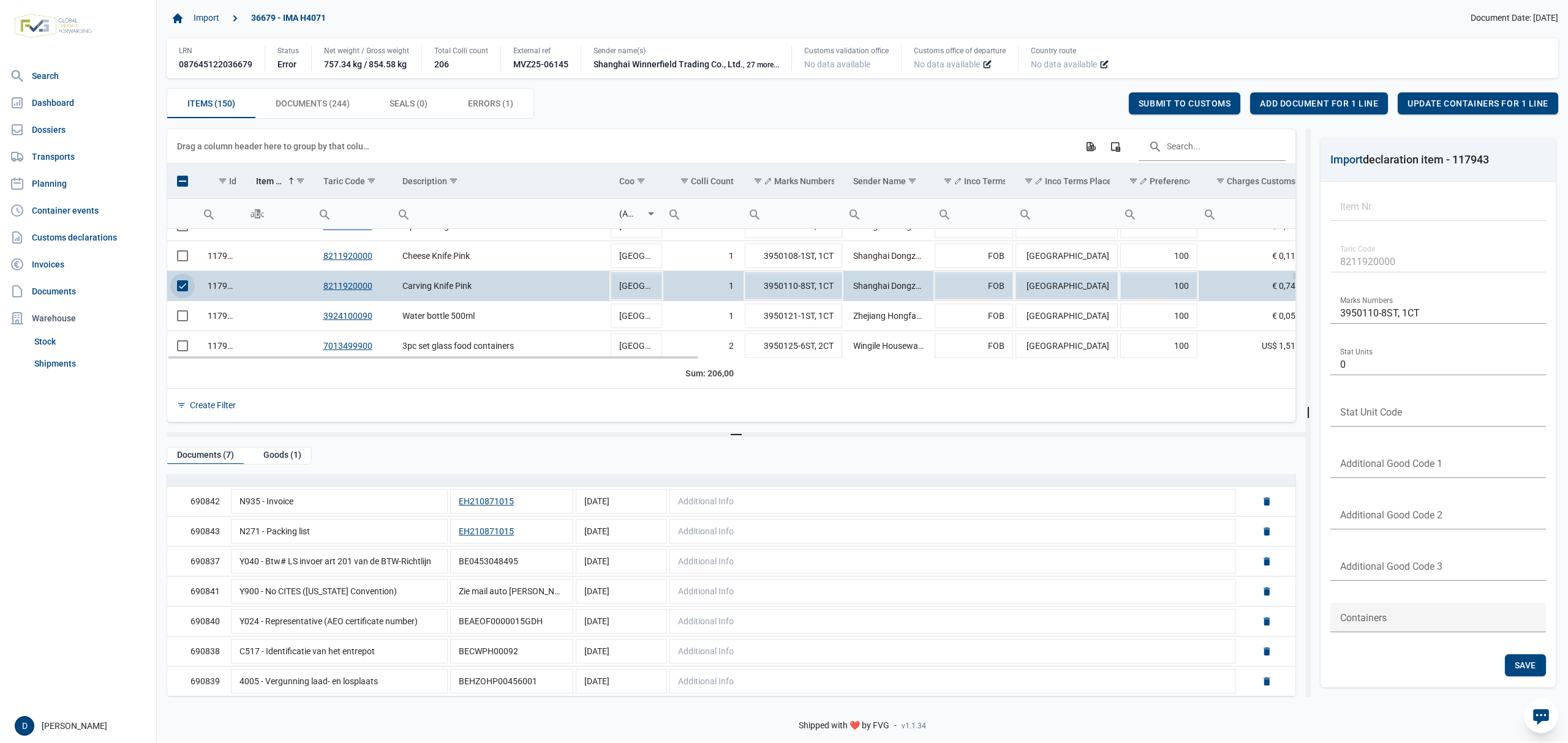
click at [179, 281] on span "Select row" at bounding box center [182, 286] width 11 height 11
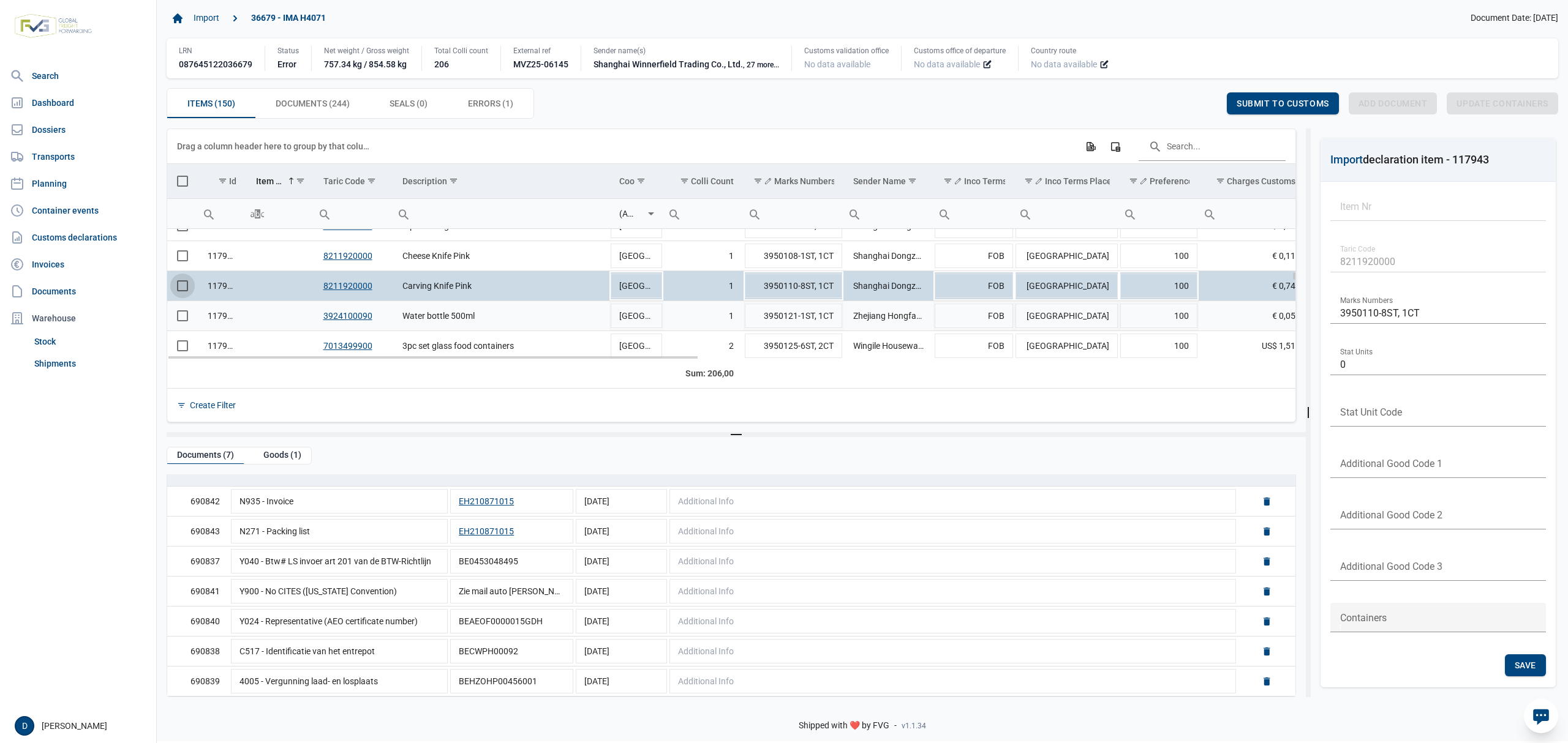
click at [182, 321] on span "Select row" at bounding box center [182, 316] width 11 height 11
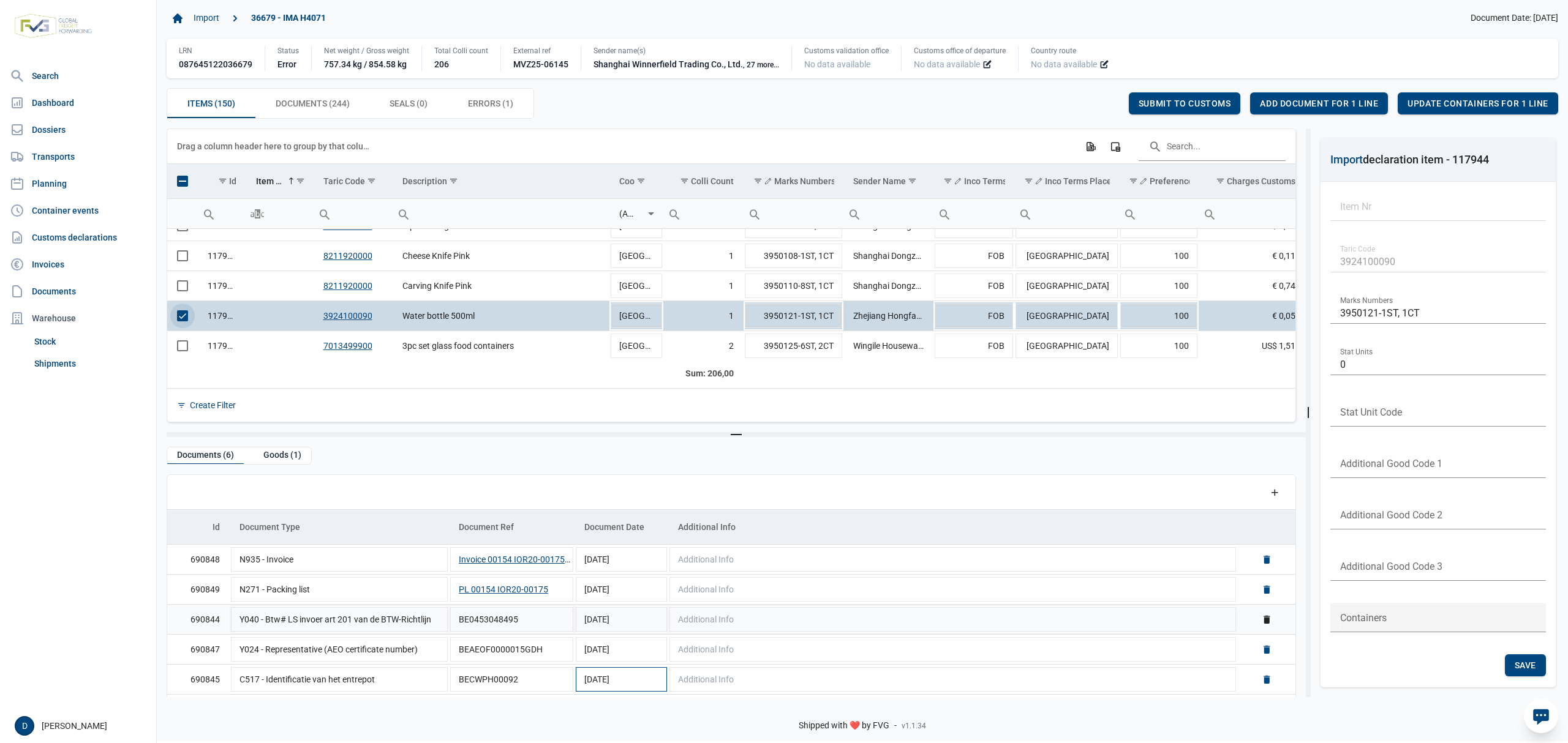
scroll to position [30, 0]
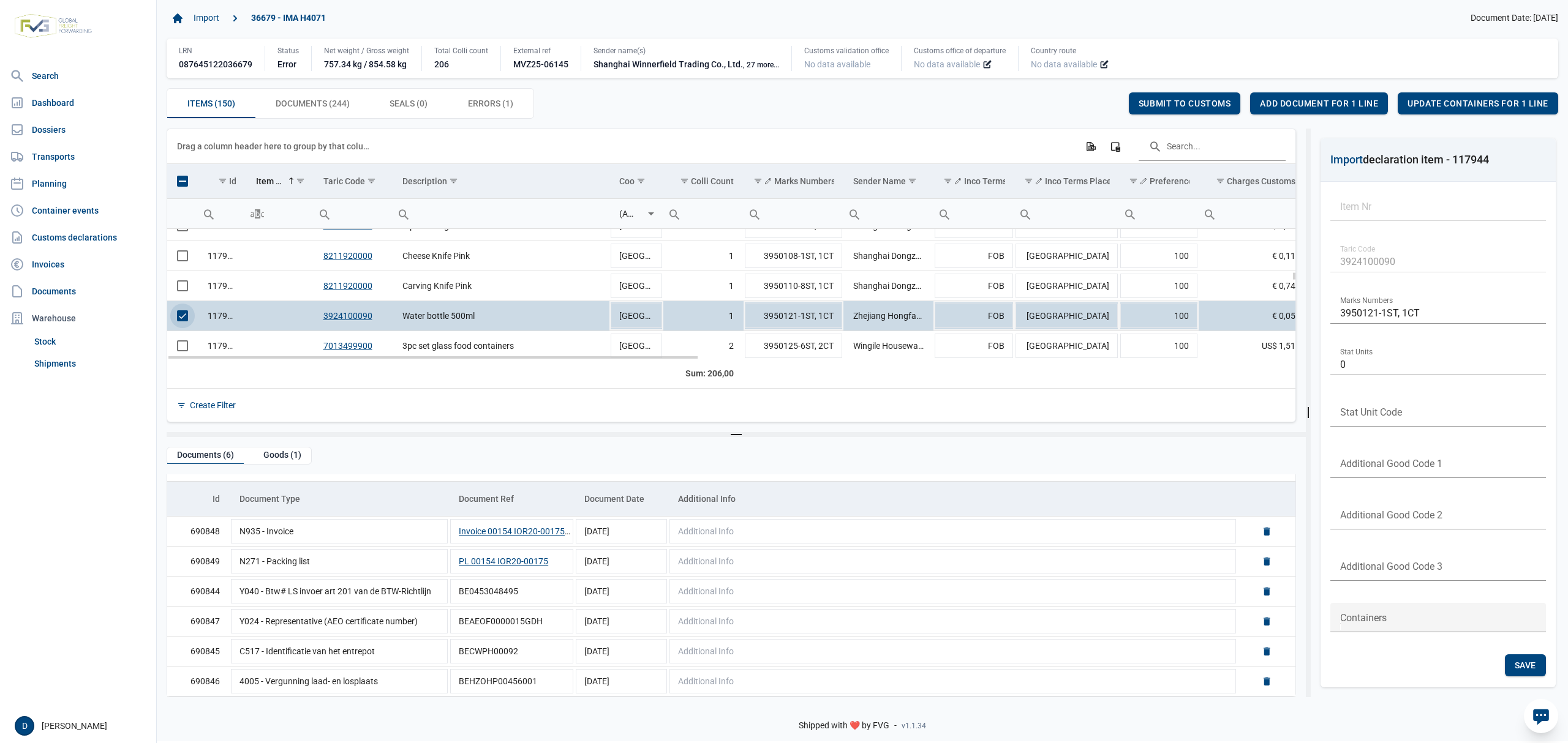
click at [182, 319] on span "Select row" at bounding box center [182, 316] width 11 height 11
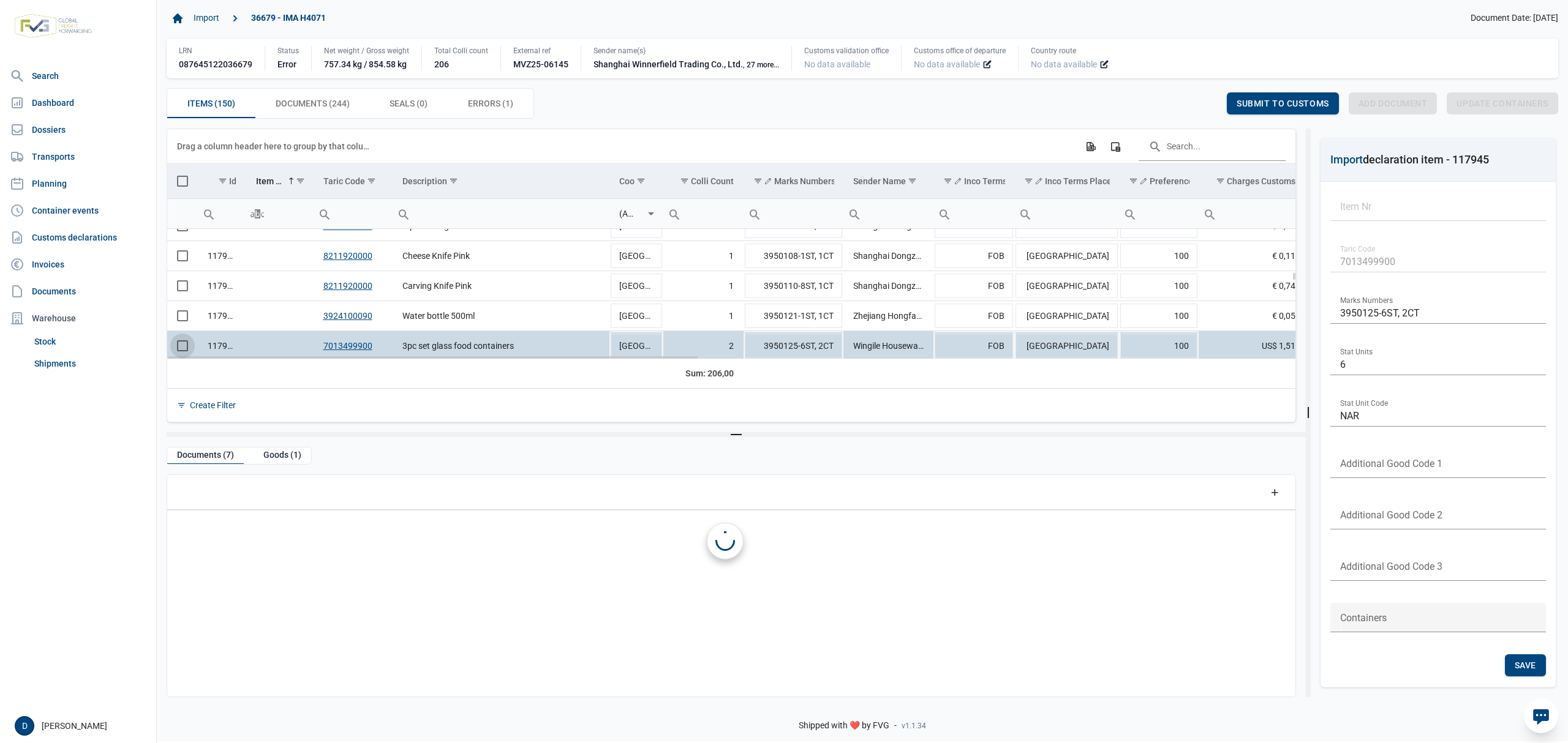
click at [180, 349] on span "Select row" at bounding box center [182, 346] width 11 height 11
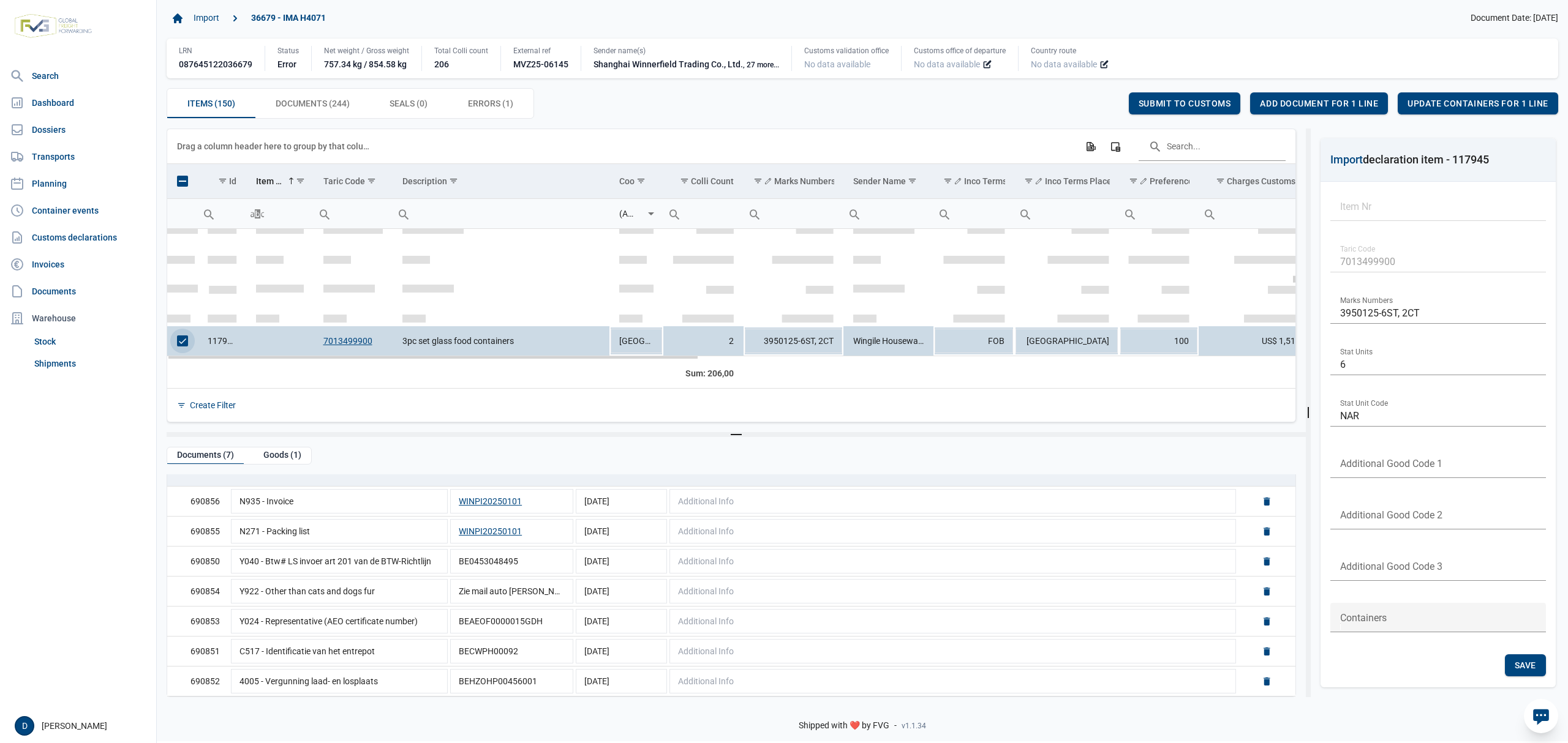
scroll to position [1701, 0]
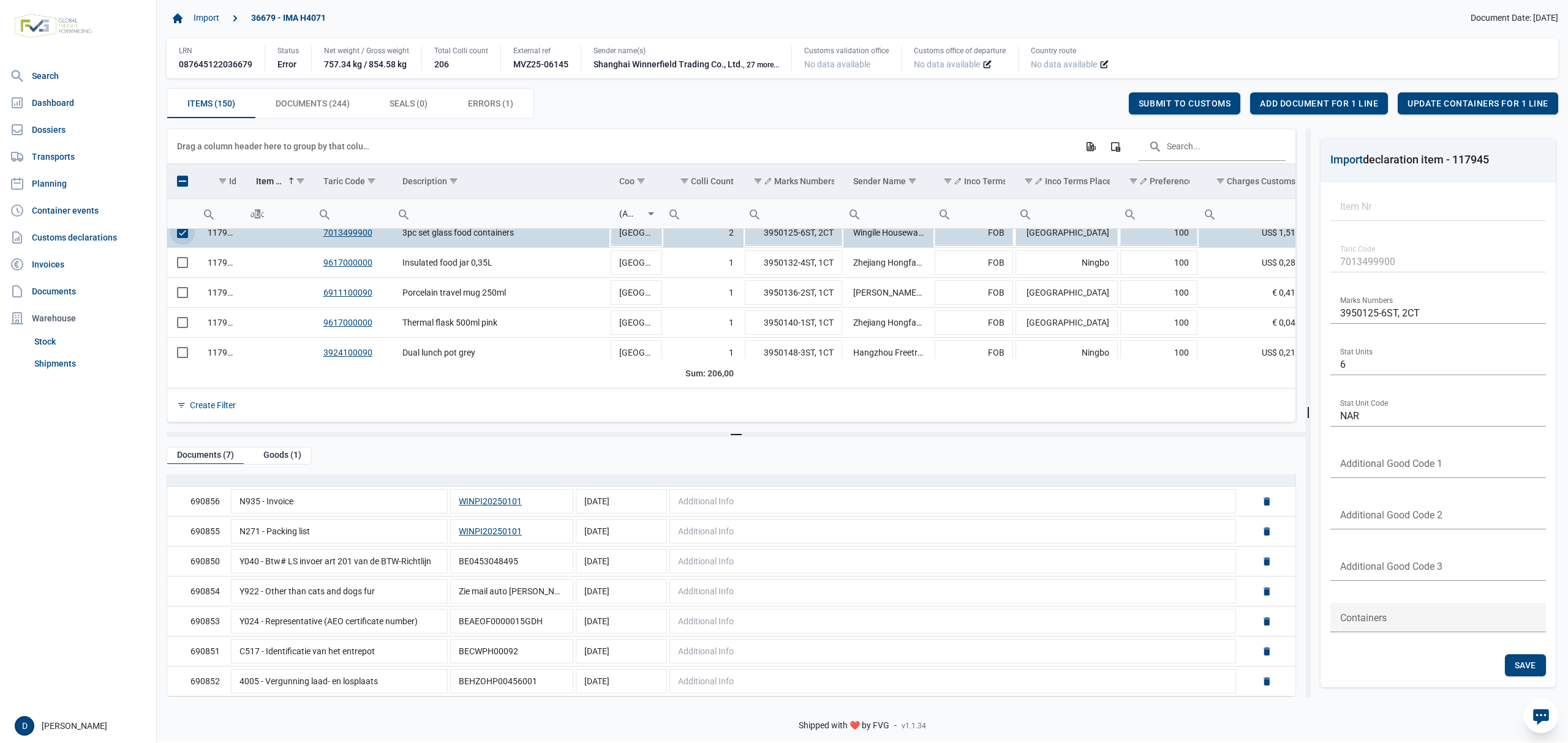
click at [184, 228] on td "Data grid with 150 rows and 23 columns" at bounding box center [182, 213] width 30 height 30
click at [184, 238] on span "Select row" at bounding box center [182, 232] width 11 height 11
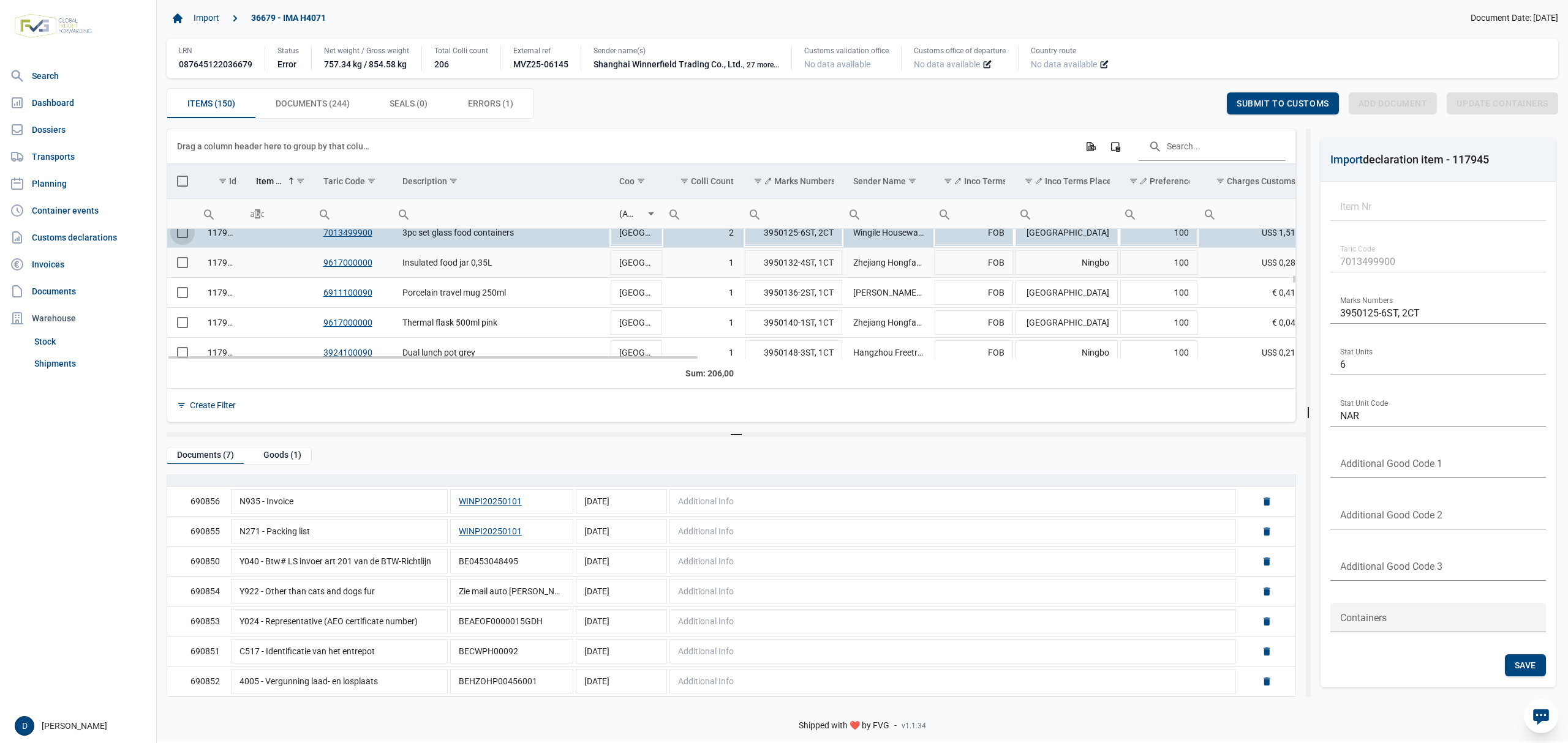
click at [177, 262] on span "Select row" at bounding box center [182, 263] width 11 height 11
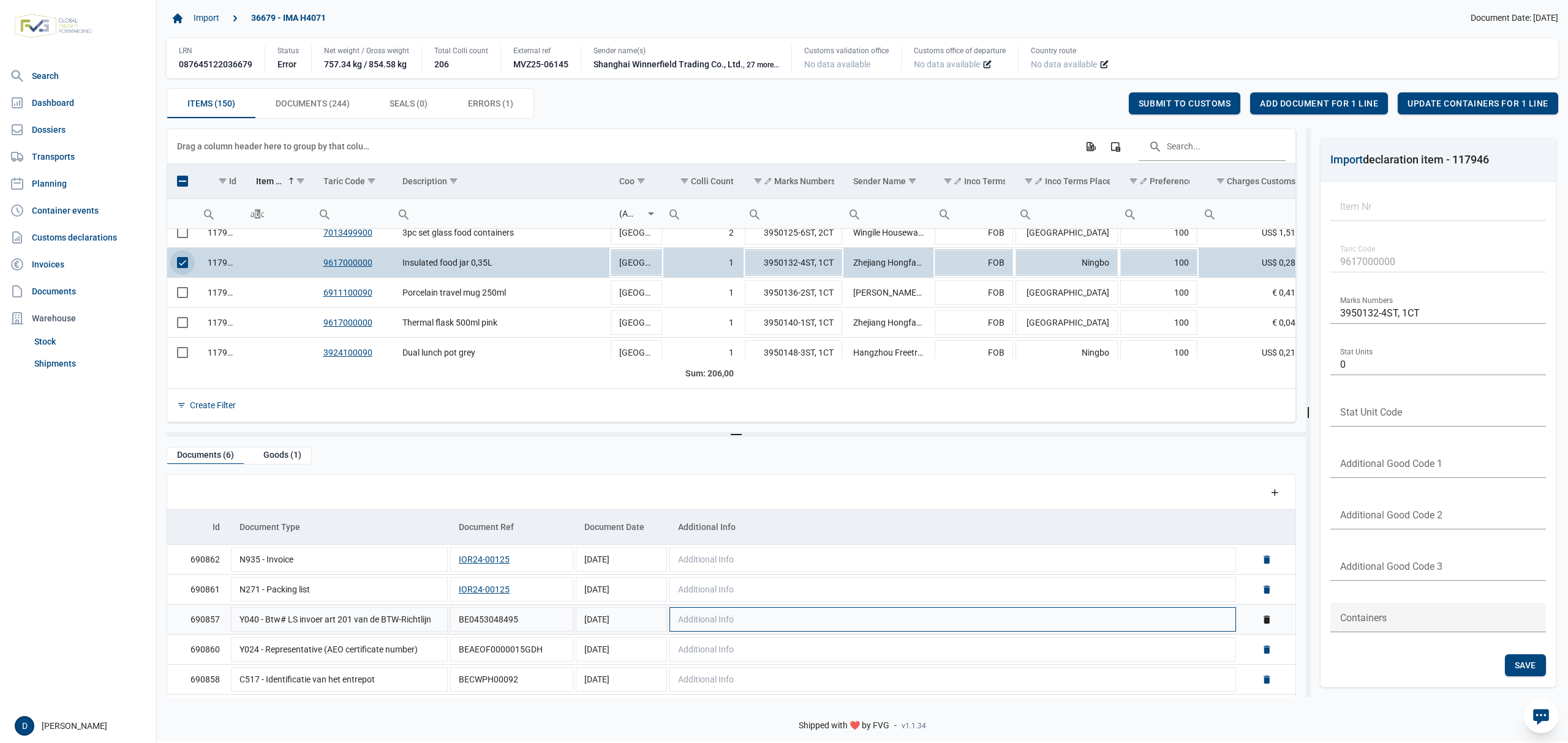
scroll to position [30, 0]
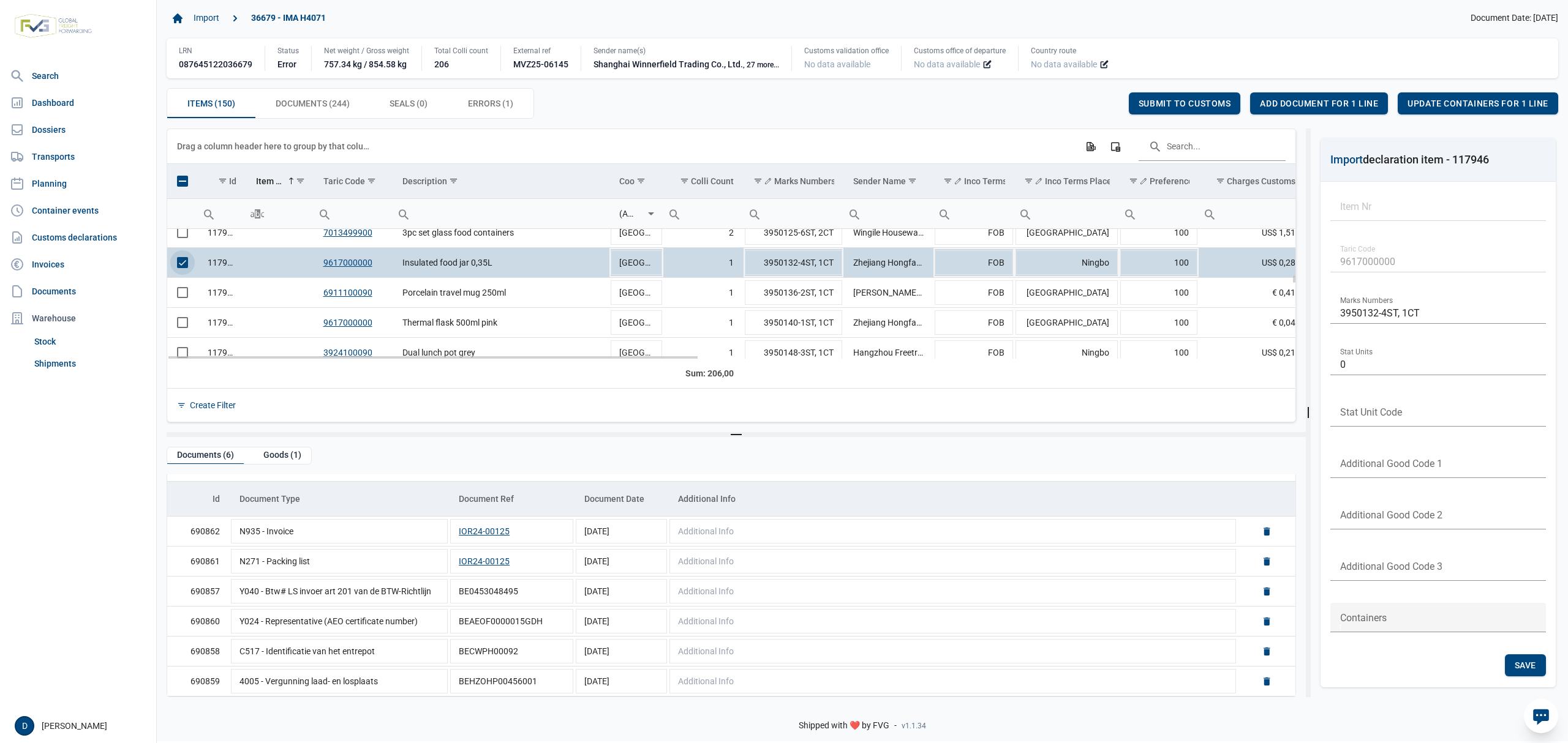
click at [184, 264] on span "Select row" at bounding box center [182, 263] width 11 height 11
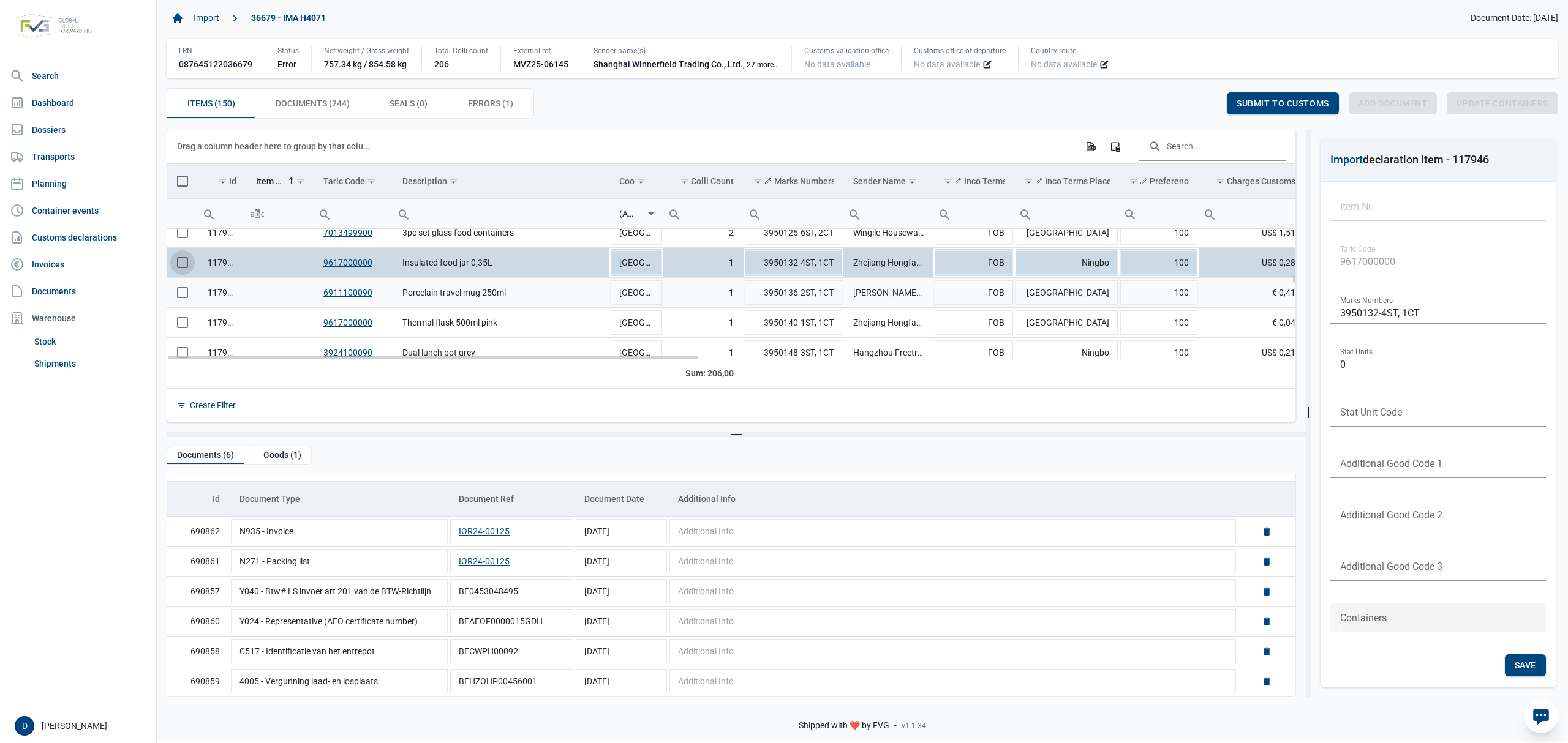
click at [179, 301] on td "Data grid with 150 rows and 23 columns" at bounding box center [182, 293] width 30 height 30
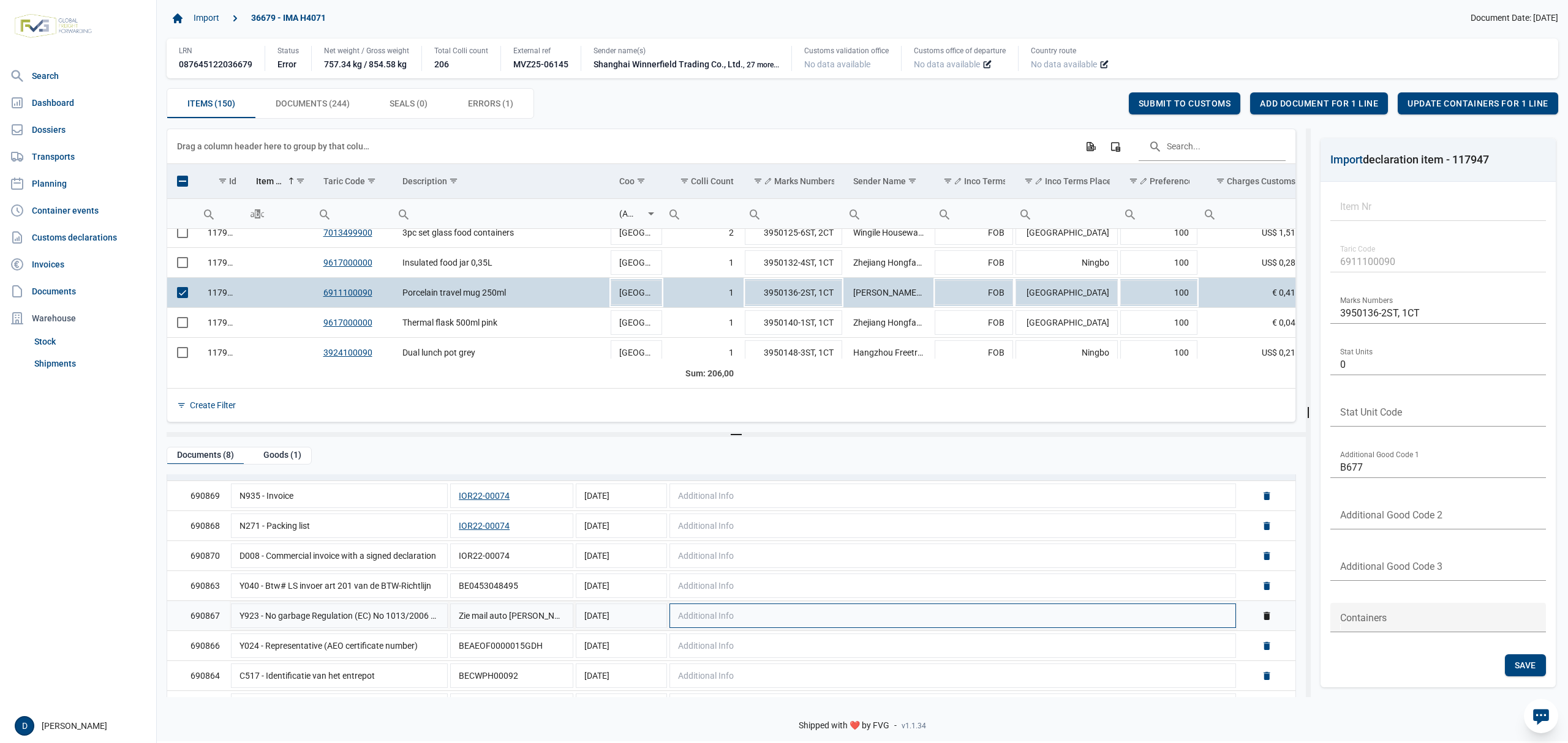
scroll to position [90, 0]
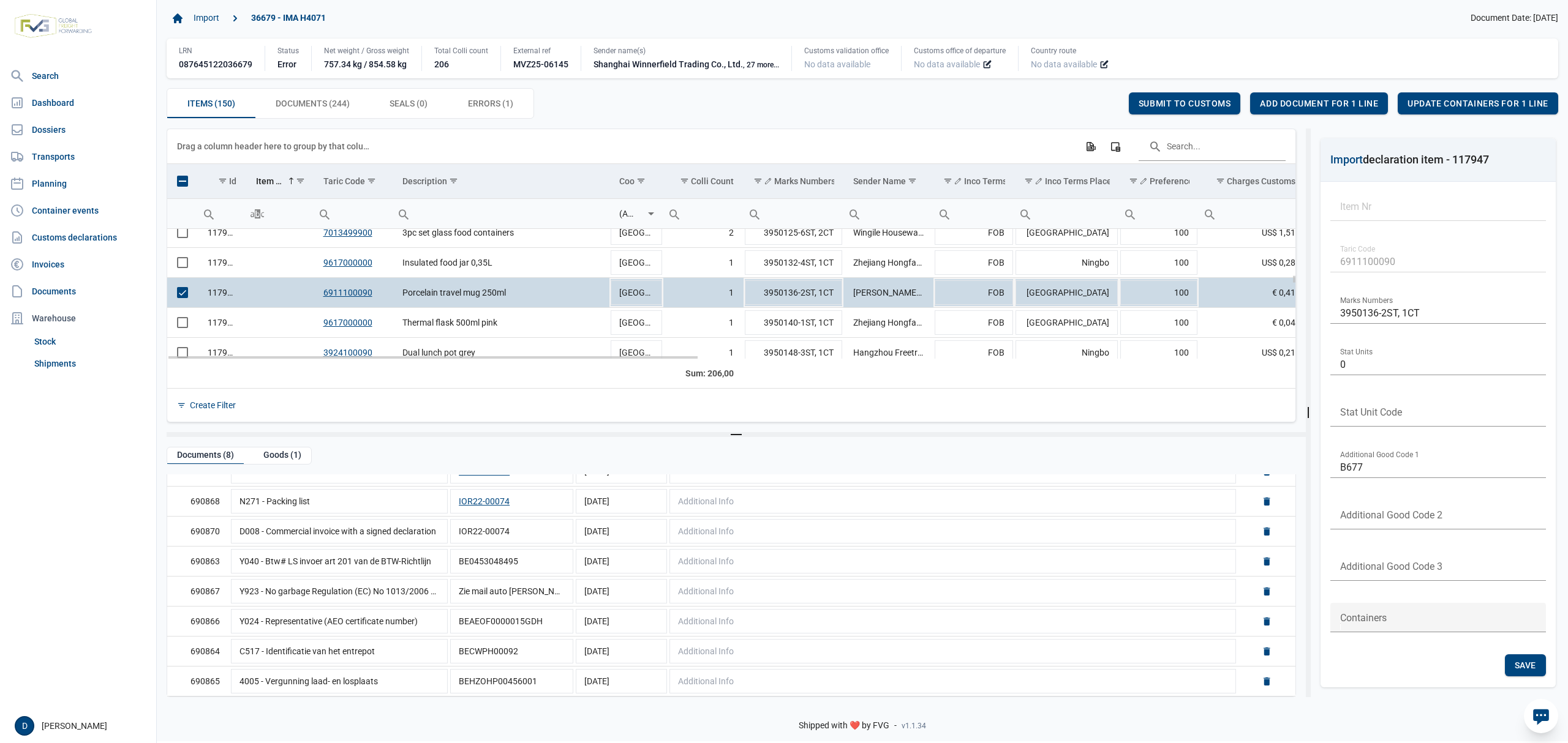
click at [180, 298] on span "Select row" at bounding box center [182, 292] width 11 height 11
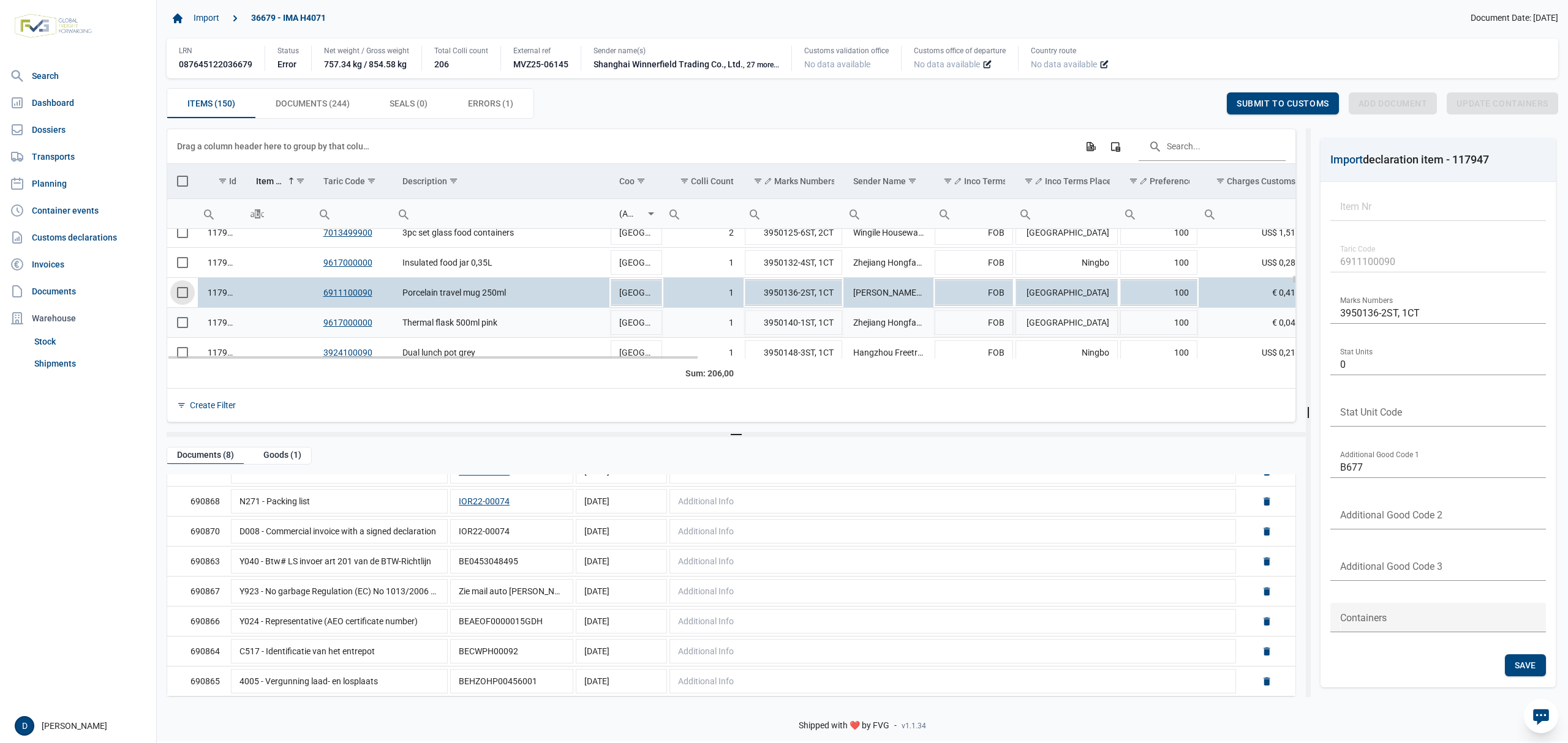
click at [182, 328] on span "Select row" at bounding box center [182, 323] width 11 height 11
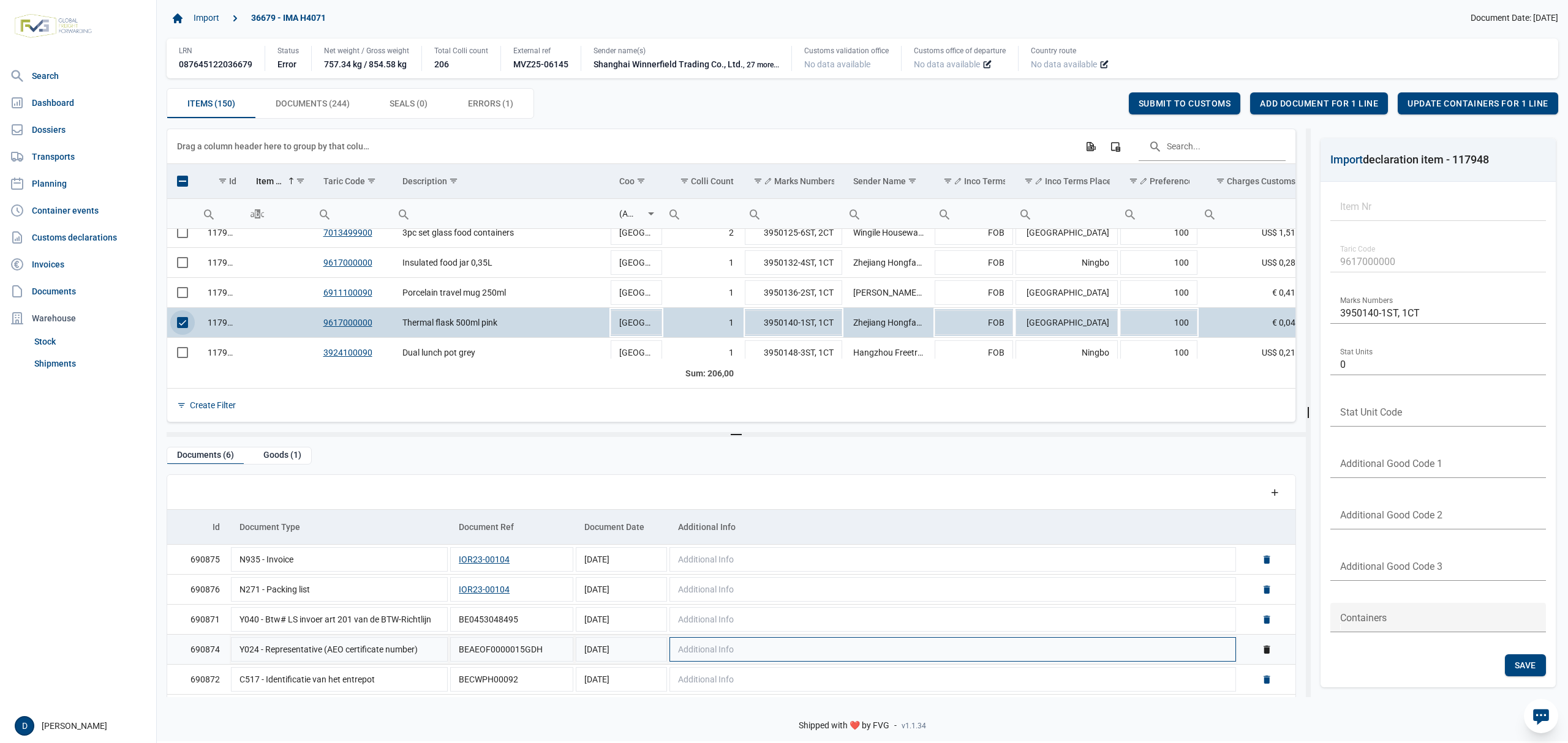
scroll to position [1, 0]
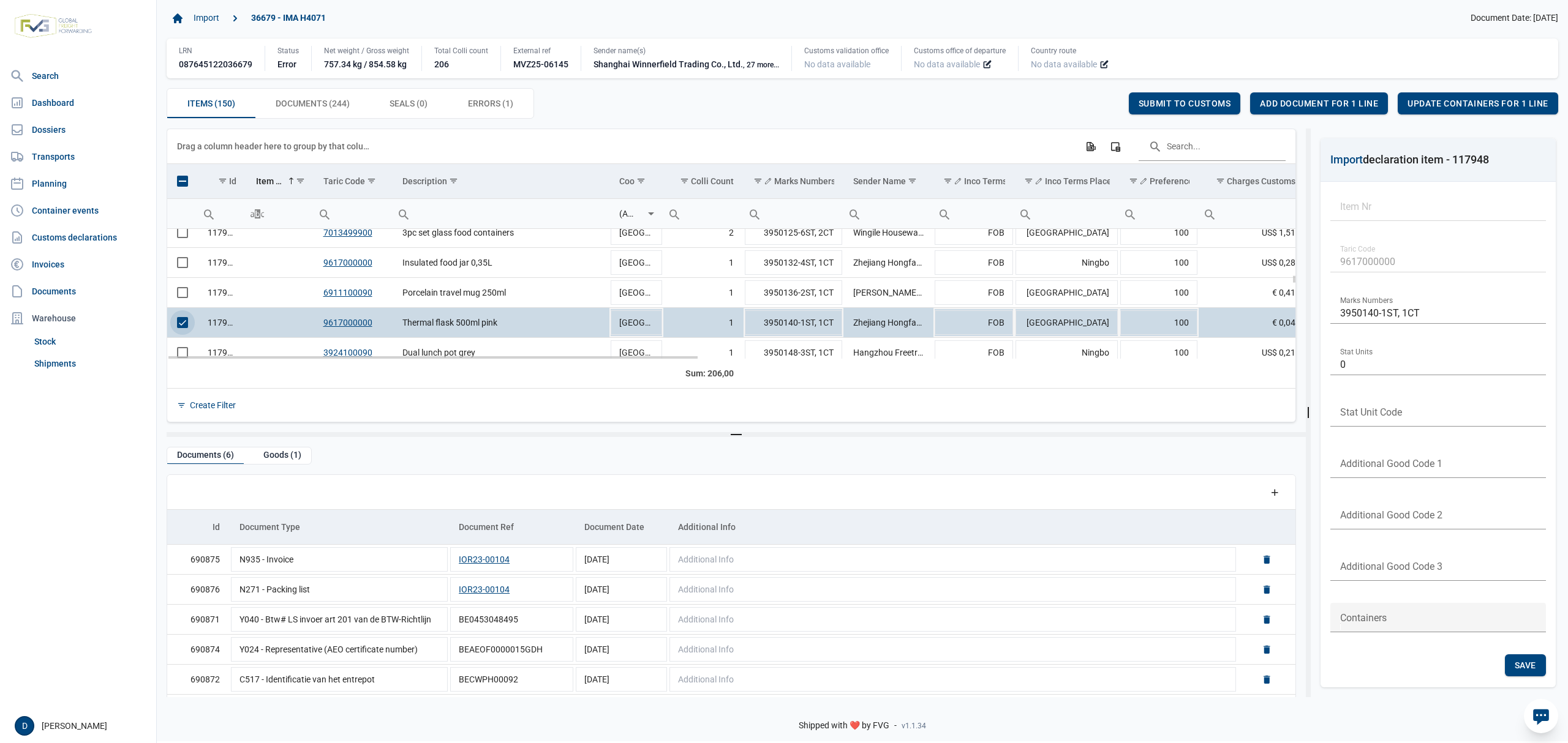
click at [184, 324] on span "Select row" at bounding box center [182, 323] width 11 height 11
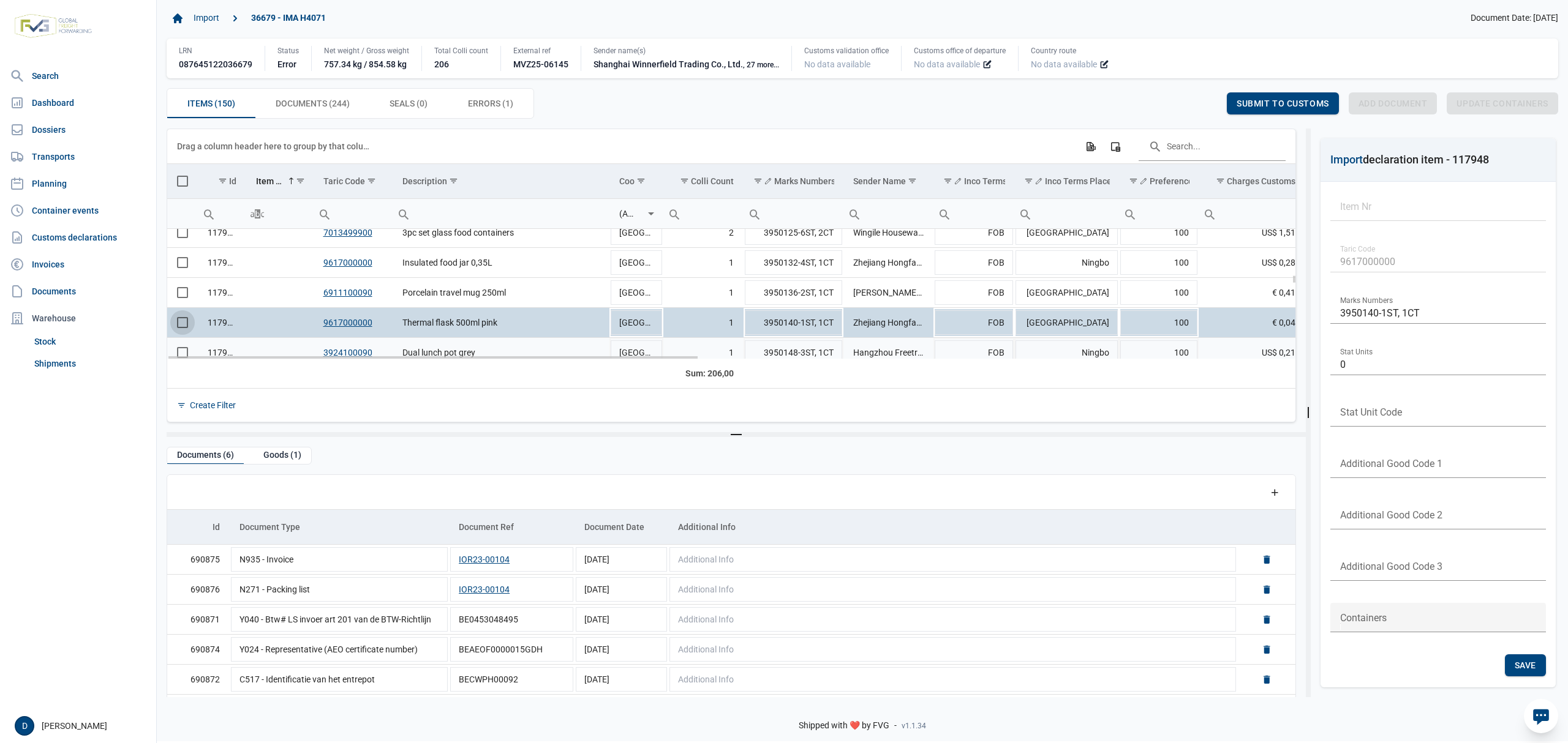
click at [182, 351] on span "Select row" at bounding box center [182, 352] width 11 height 11
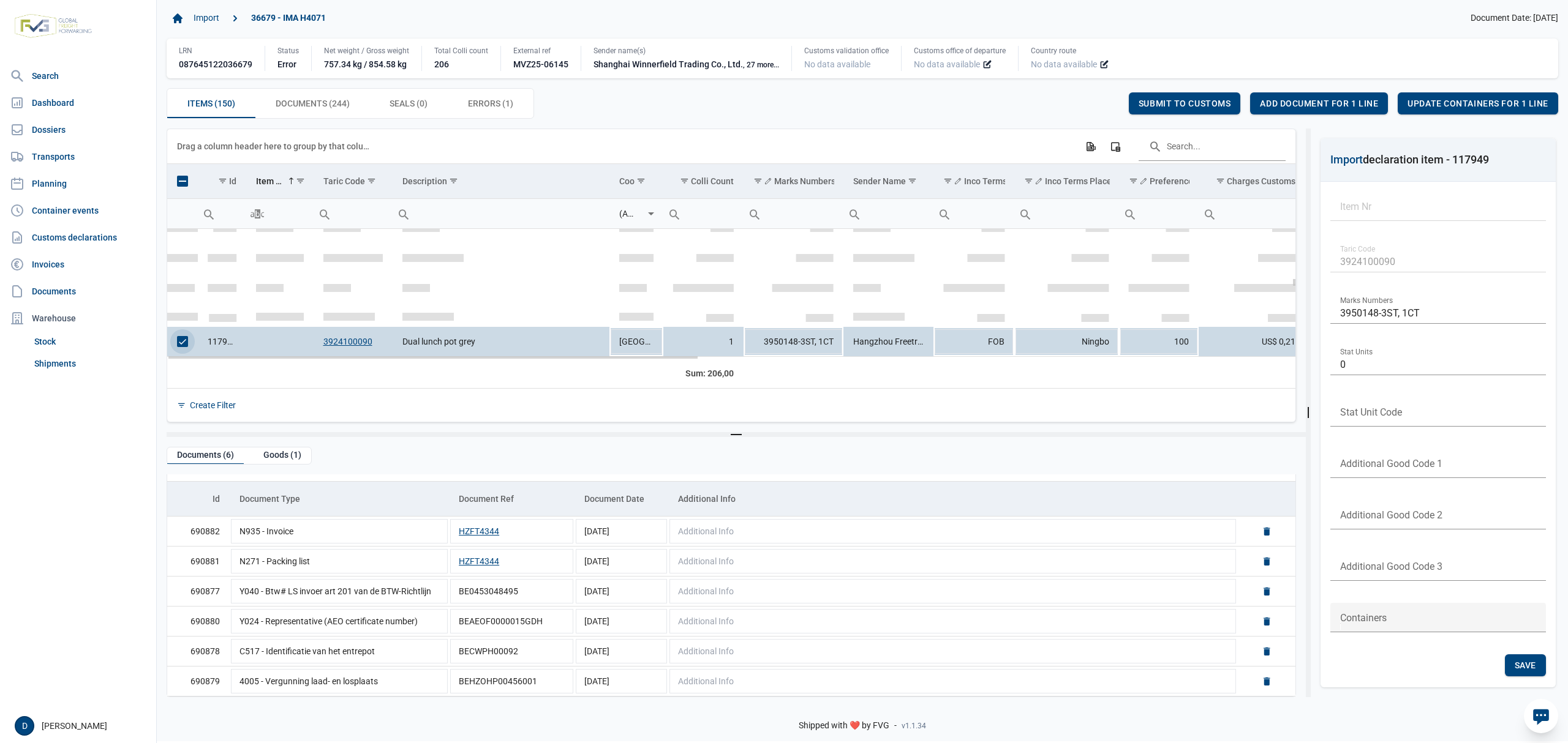
scroll to position [1822, 0]
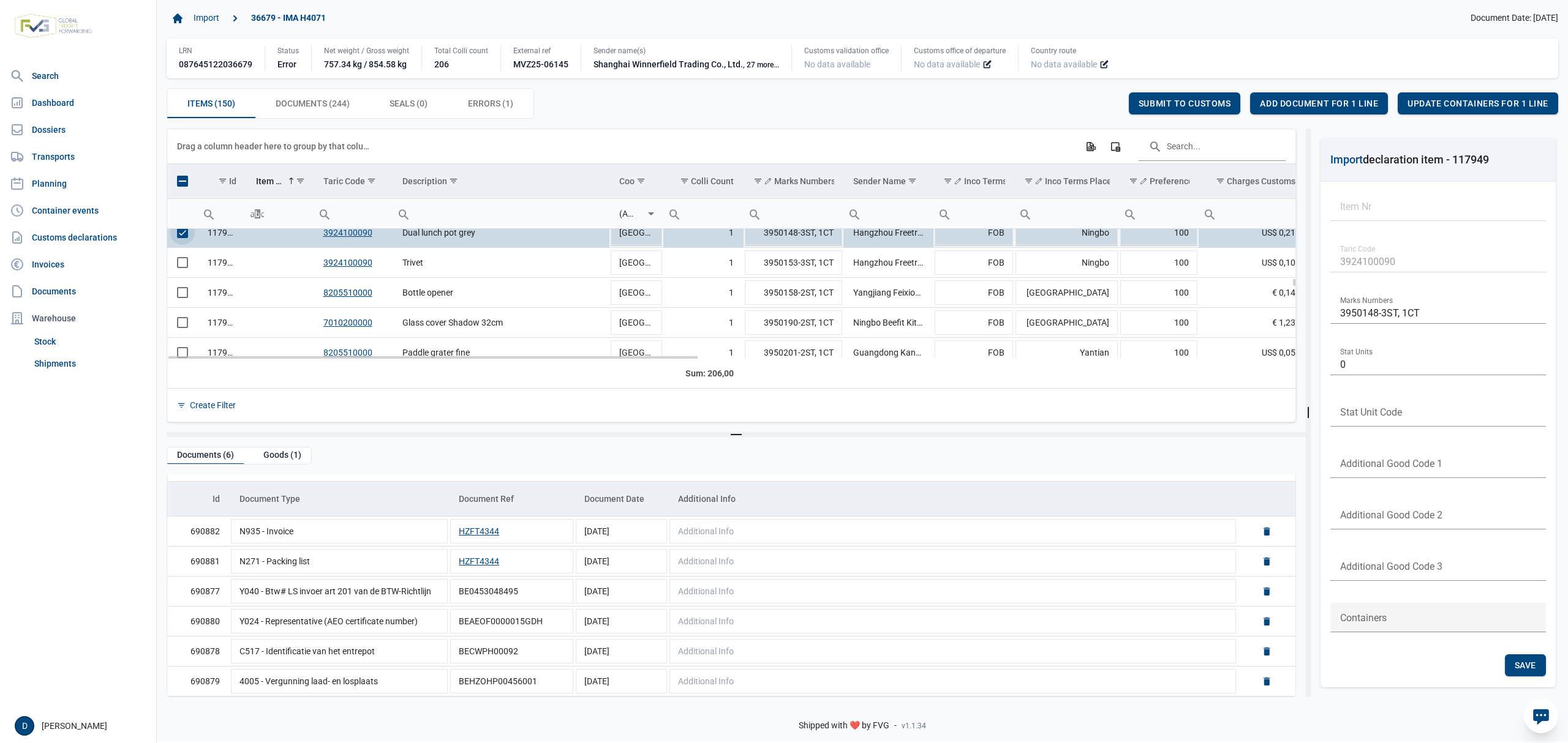
click at [182, 231] on span "Select row" at bounding box center [182, 232] width 11 height 11
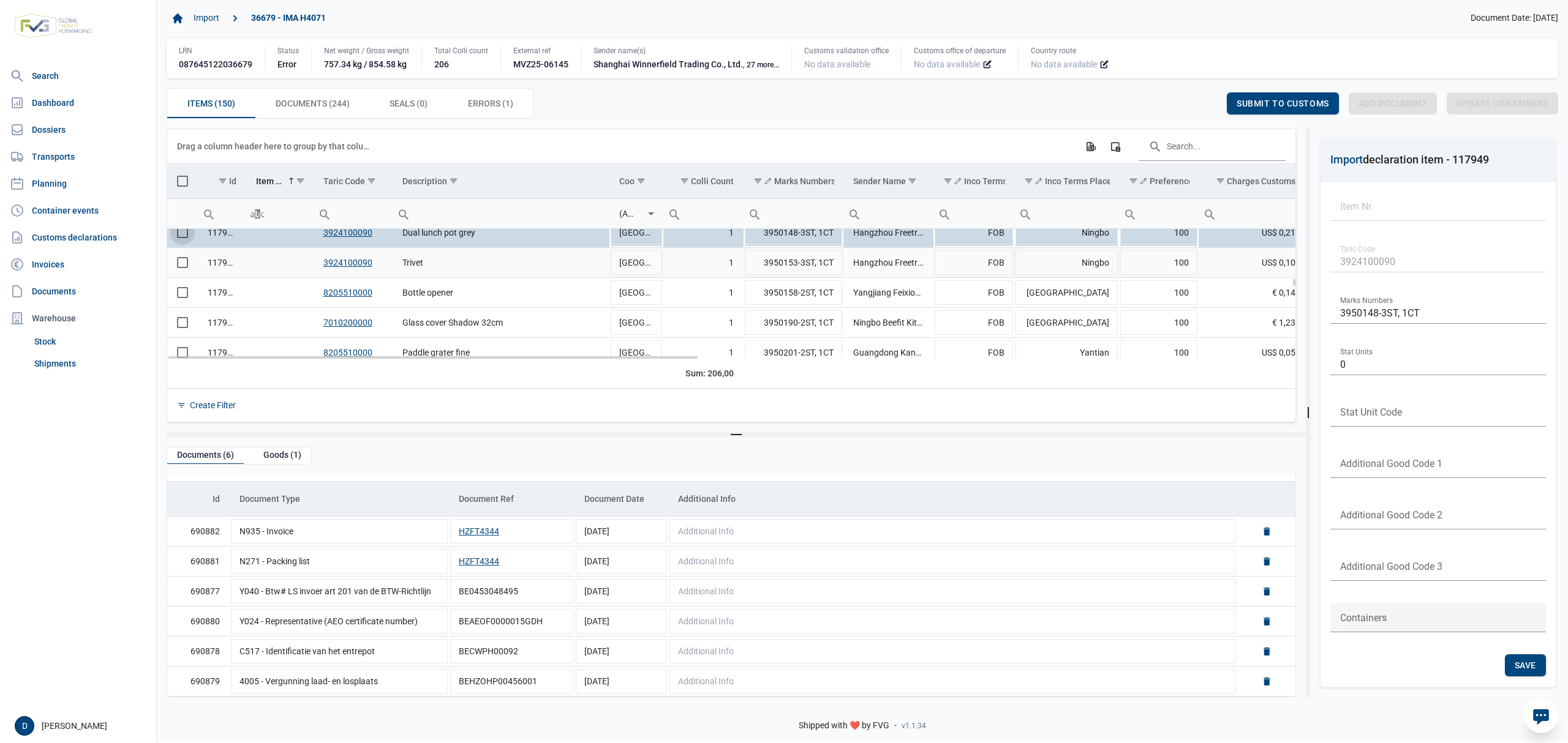
click at [184, 266] on span "Select row" at bounding box center [182, 263] width 11 height 11
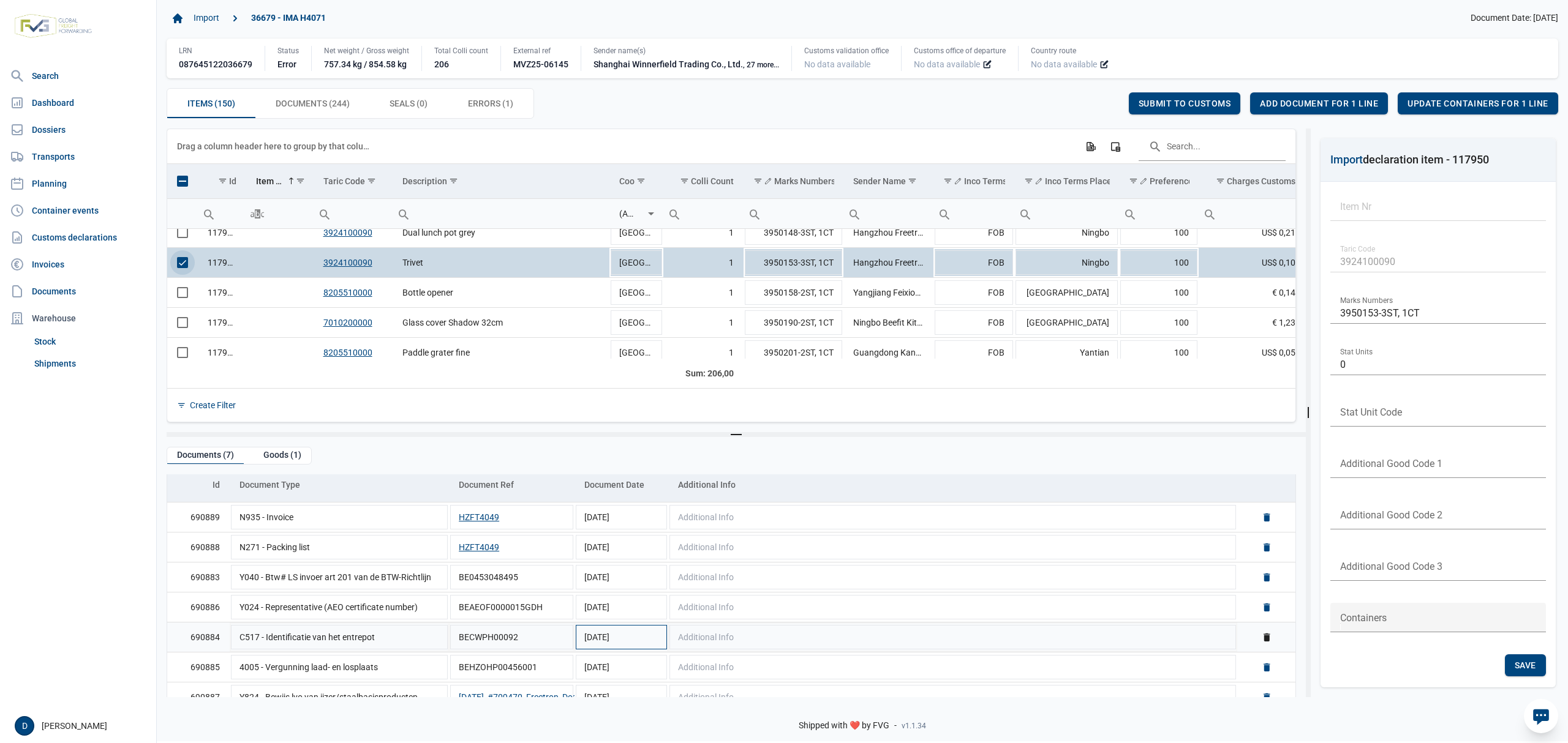
scroll to position [60, 0]
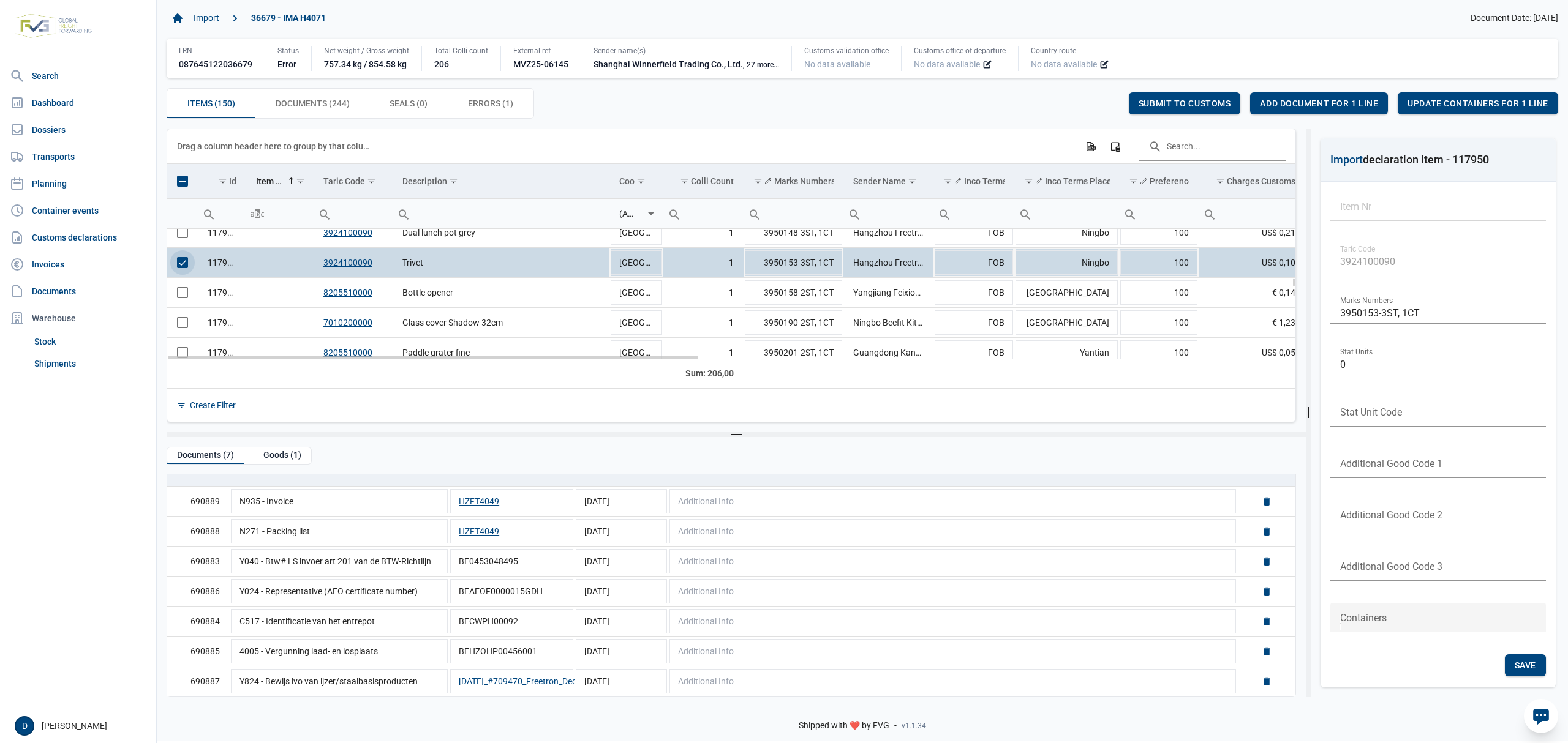
click at [187, 264] on span "Select row" at bounding box center [182, 263] width 11 height 11
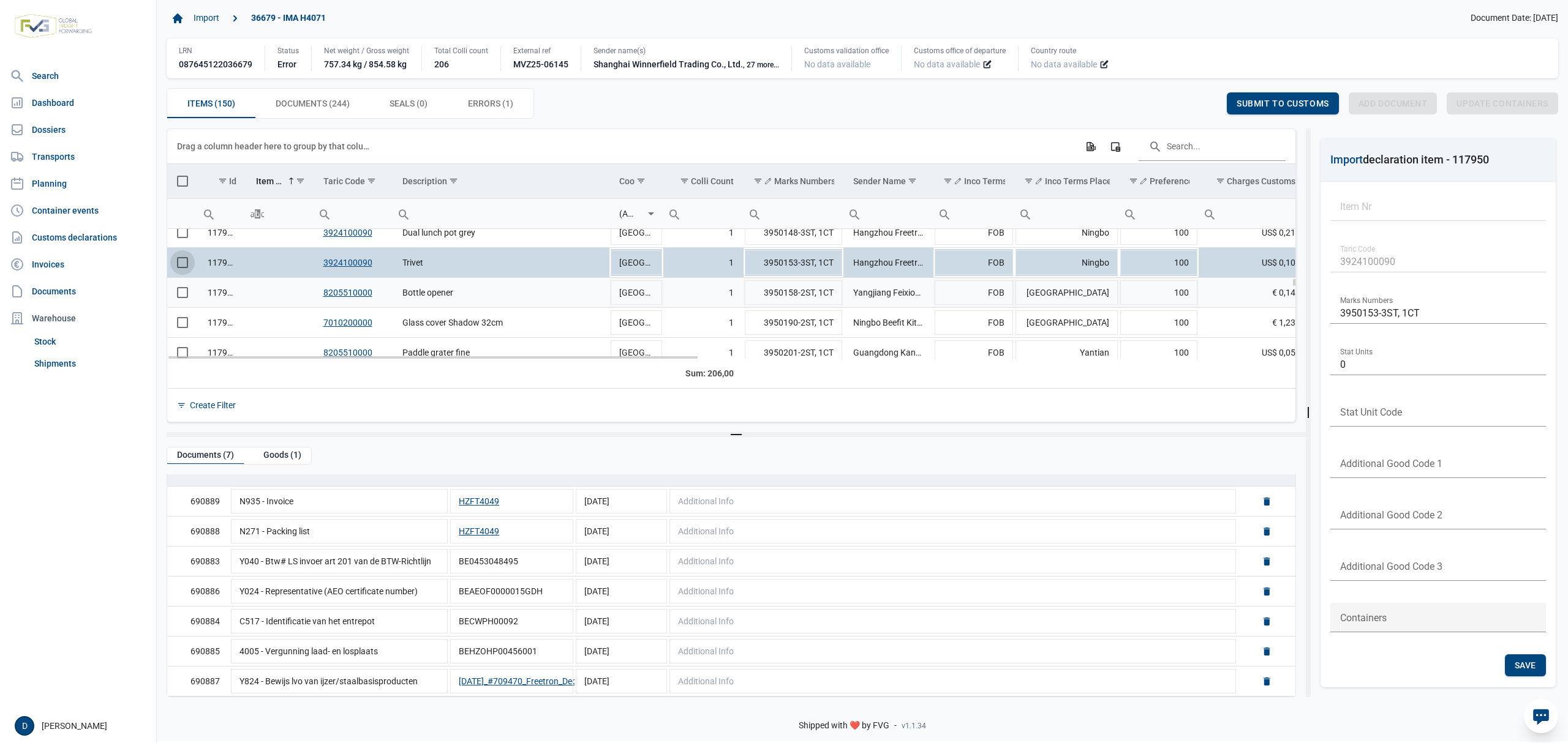
click at [175, 299] on td "Data grid with 150 rows and 23 columns" at bounding box center [182, 293] width 30 height 30
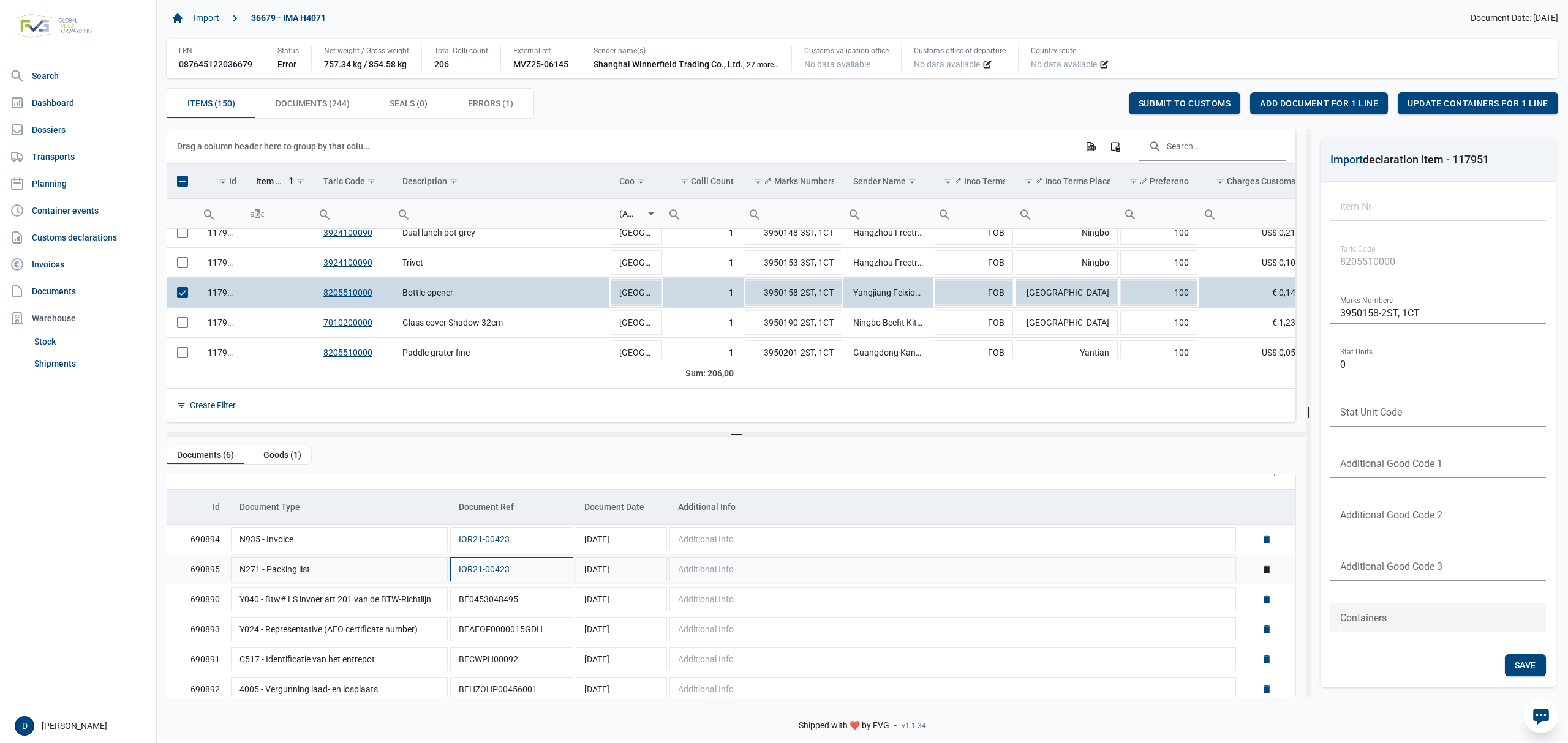
scroll to position [30, 0]
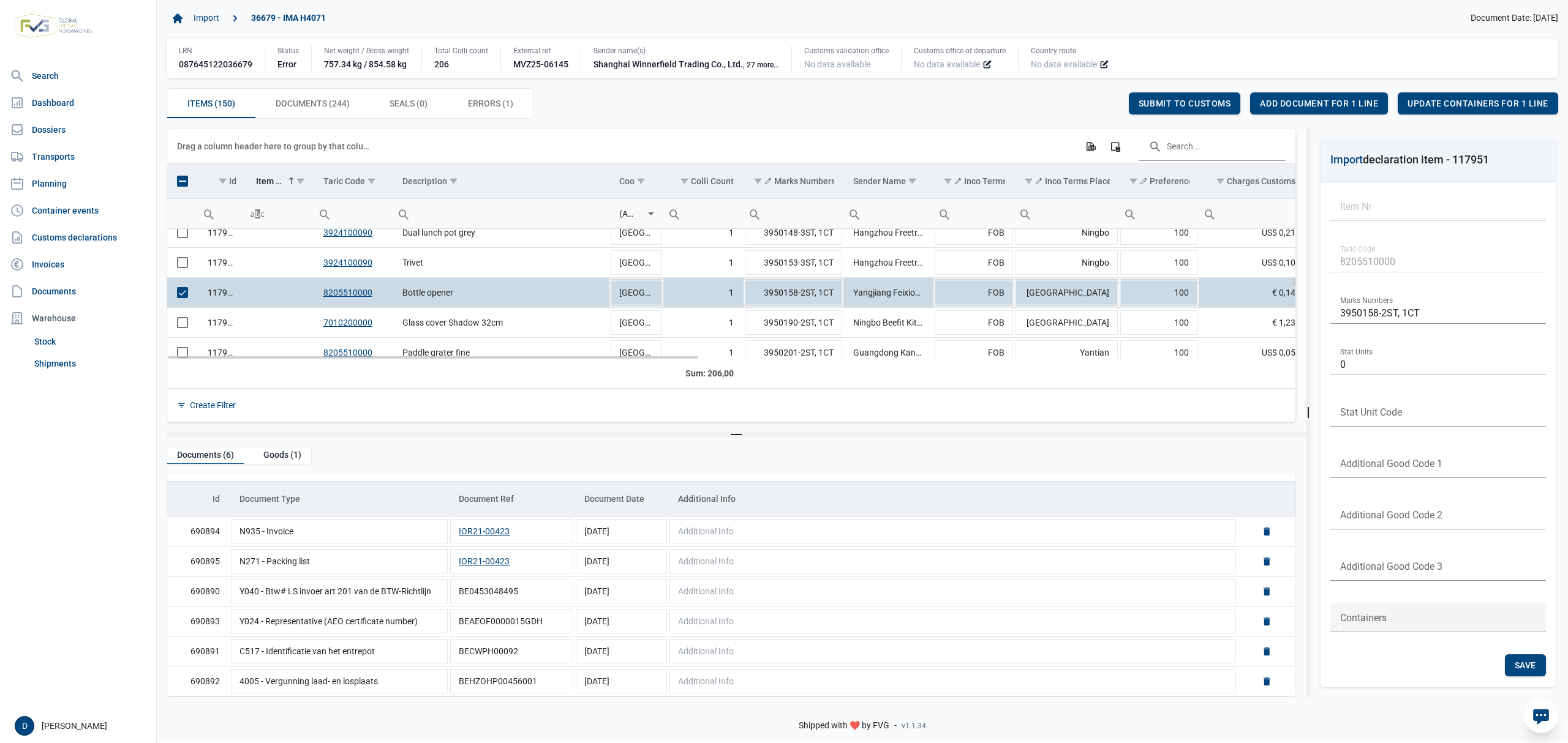
click at [185, 301] on td "Data grid with 150 rows and 23 columns" at bounding box center [182, 293] width 30 height 30
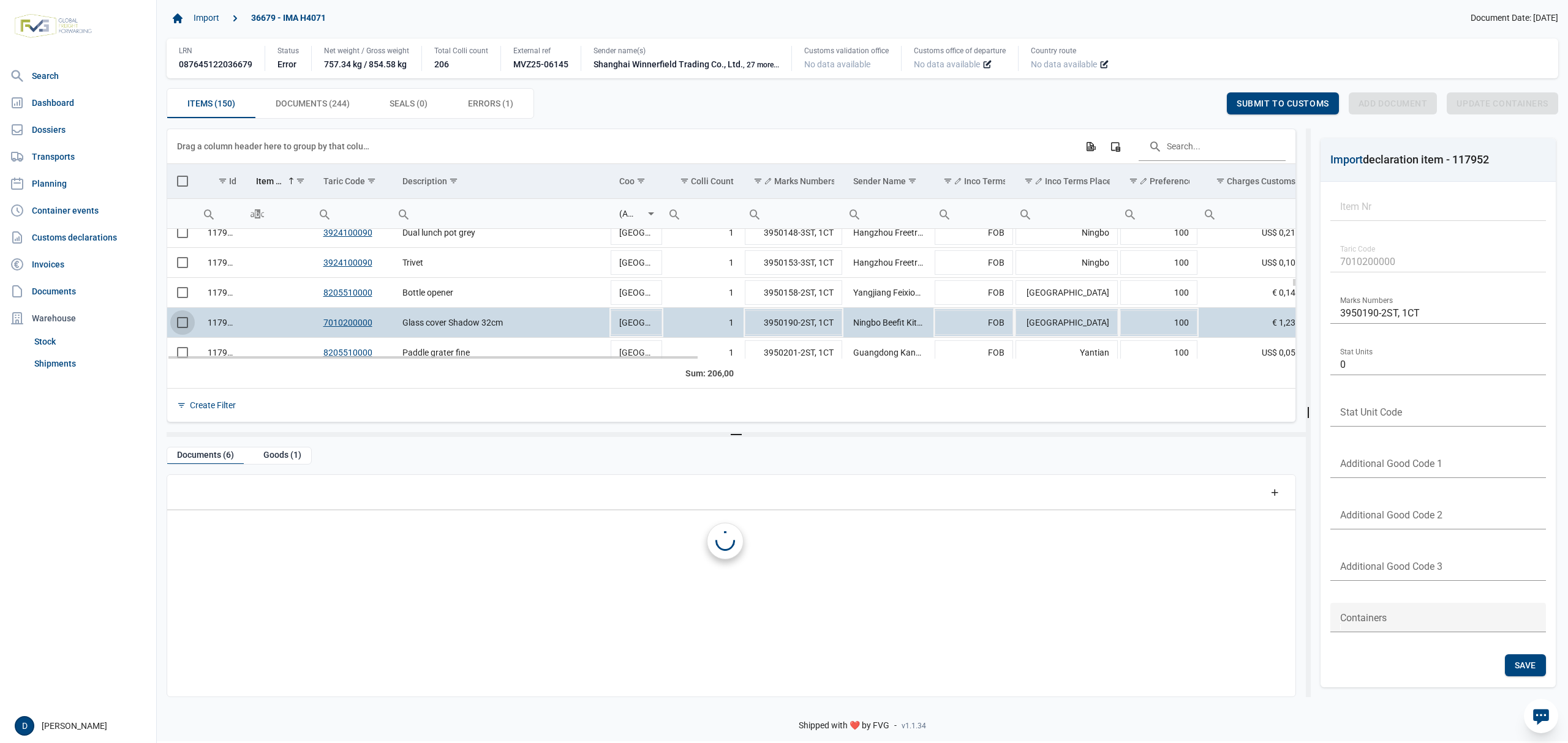
click at [184, 327] on span "Select row" at bounding box center [182, 323] width 11 height 11
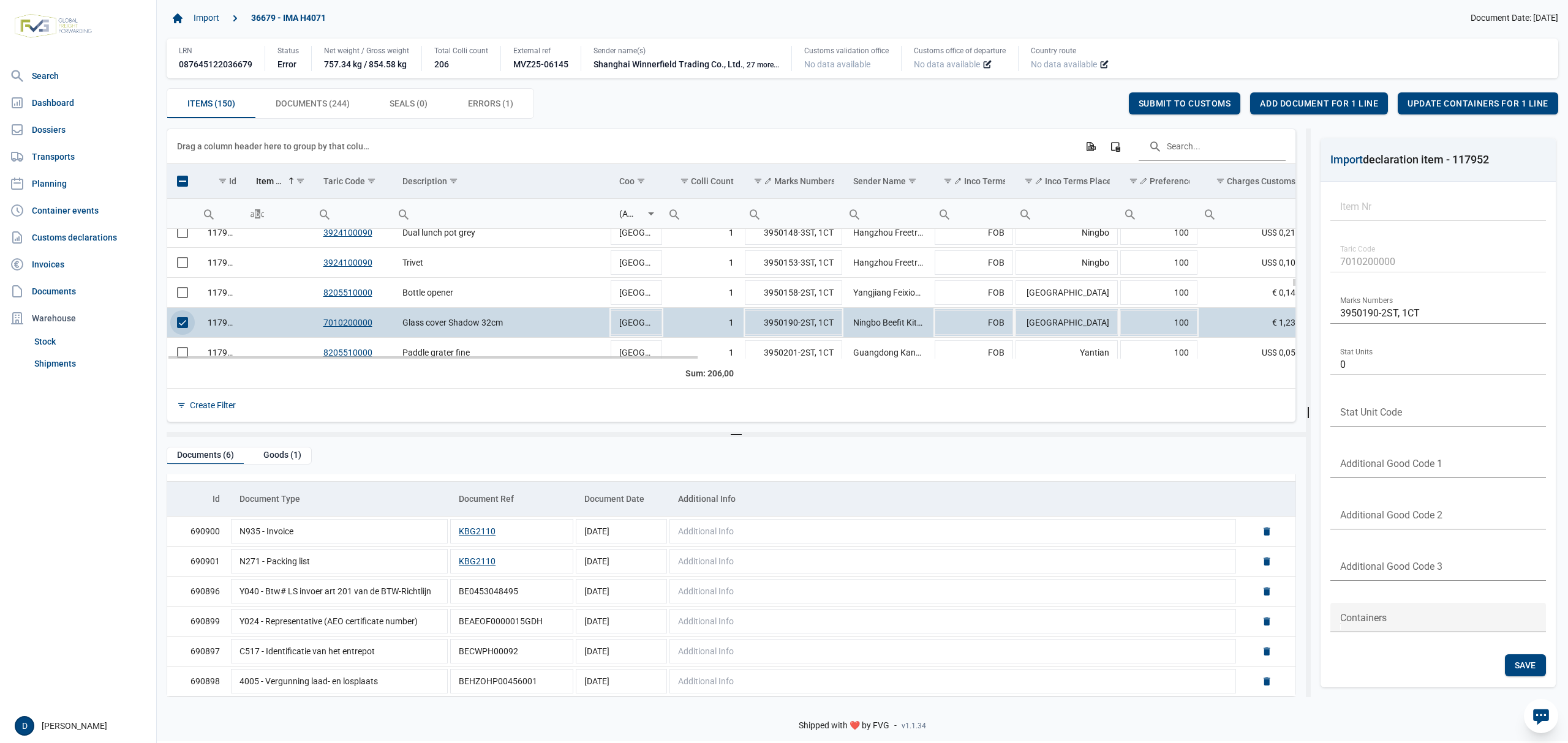
click at [187, 324] on span "Select row" at bounding box center [182, 323] width 11 height 11
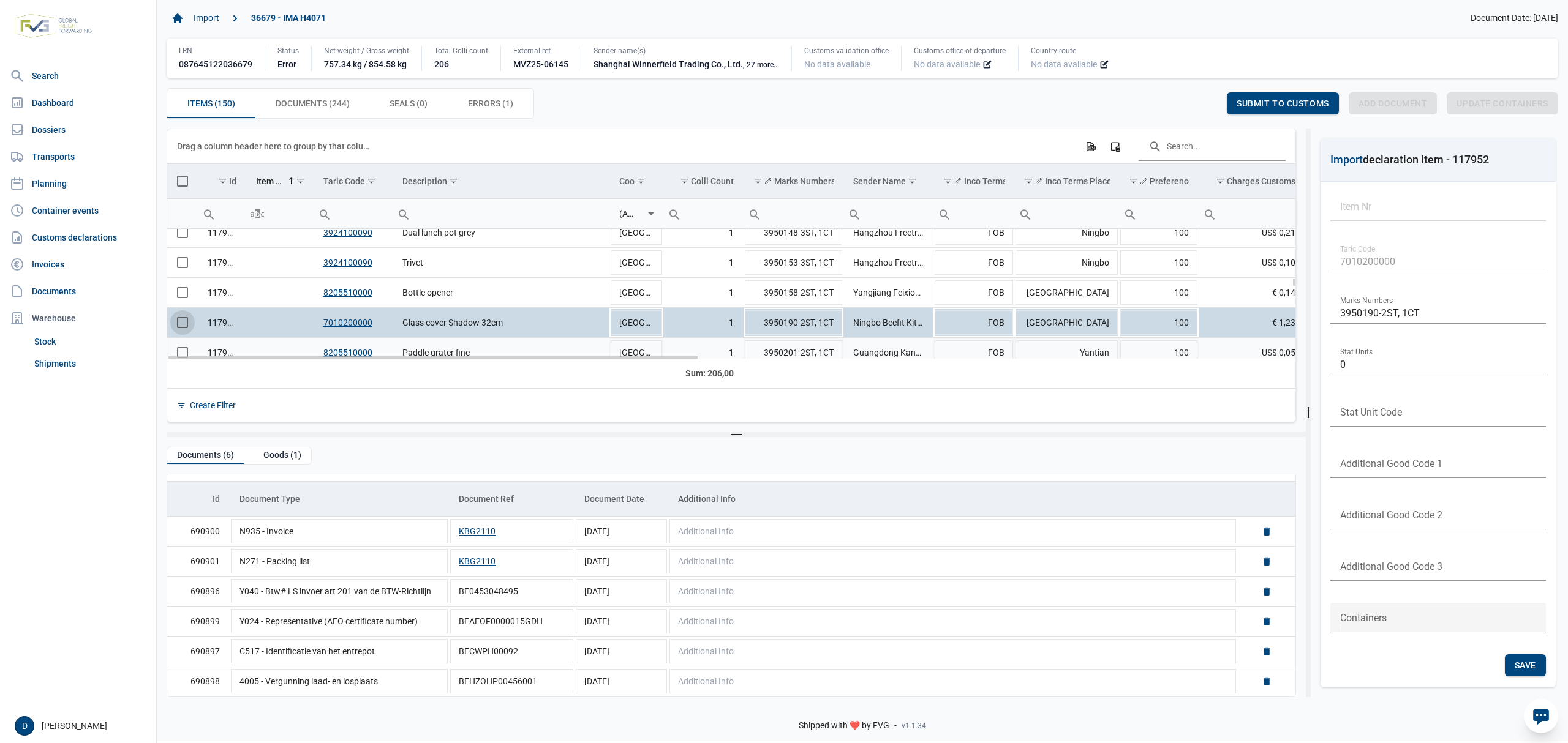
click at [184, 354] on div "117949 3924100090 Dual lunch pot grey China 1 3950148-3ST, 1CT Hangzhou Freetro…" at bounding box center [731, 294] width 1128 height 130
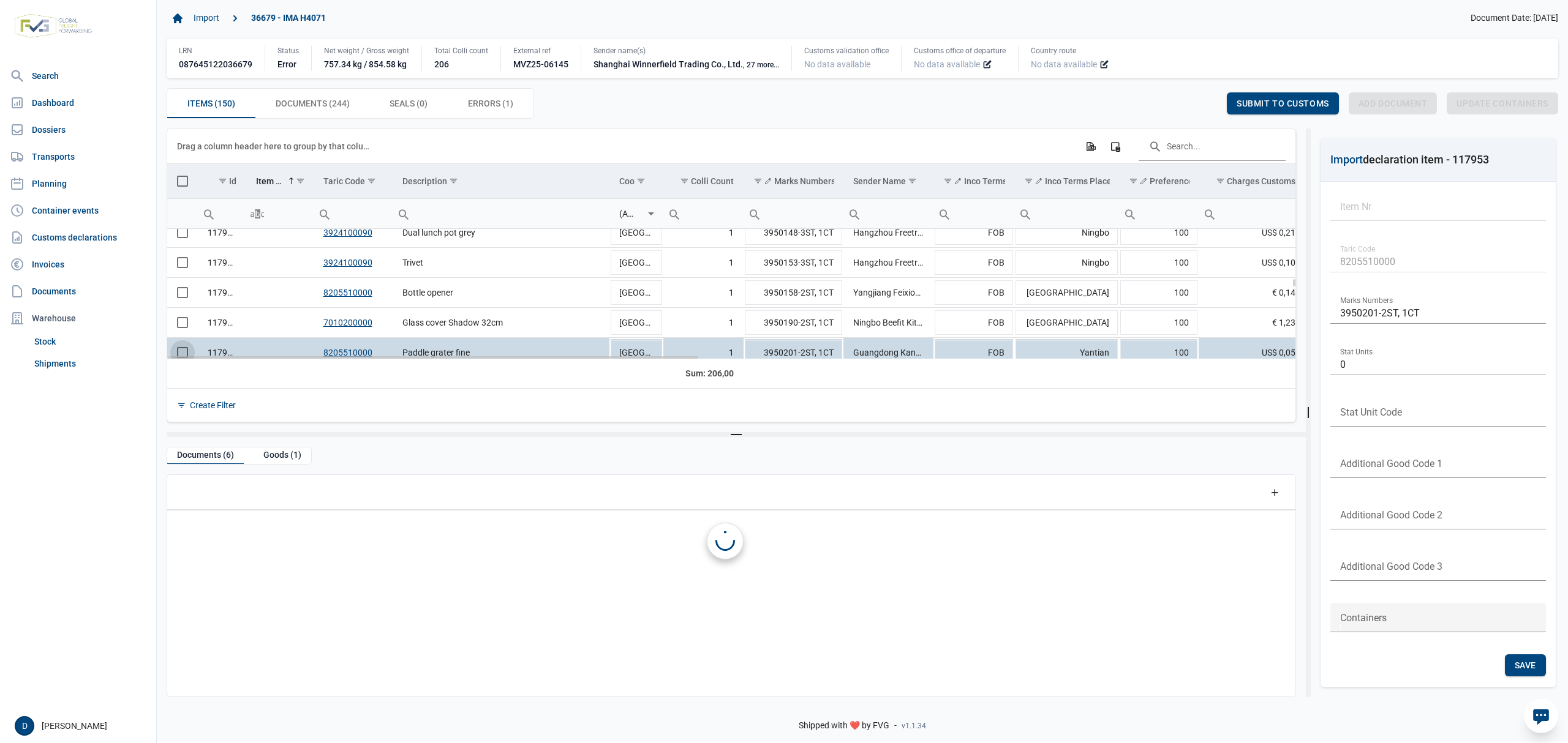
scroll to position [0, 0]
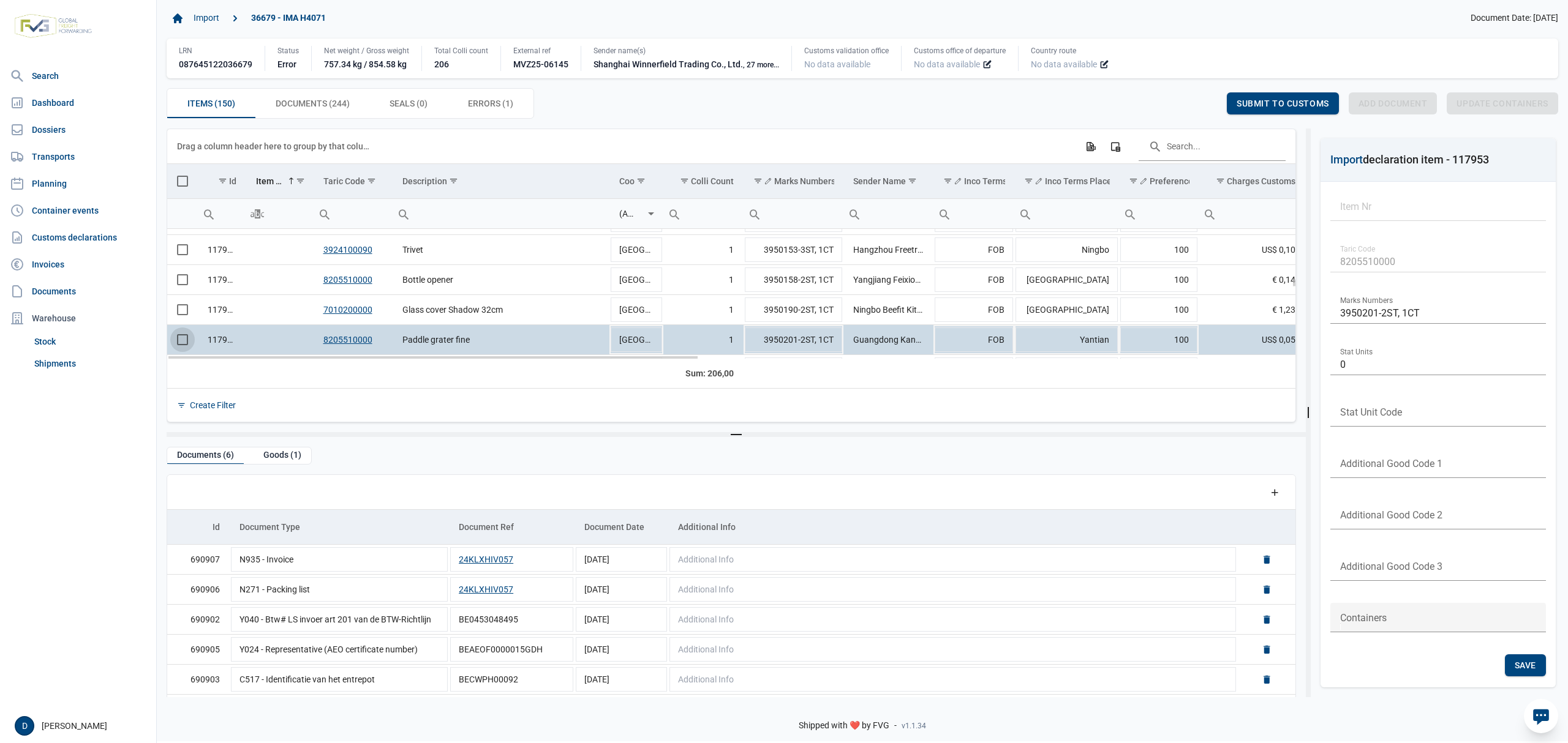
click at [186, 338] on span "Select row" at bounding box center [182, 340] width 11 height 11
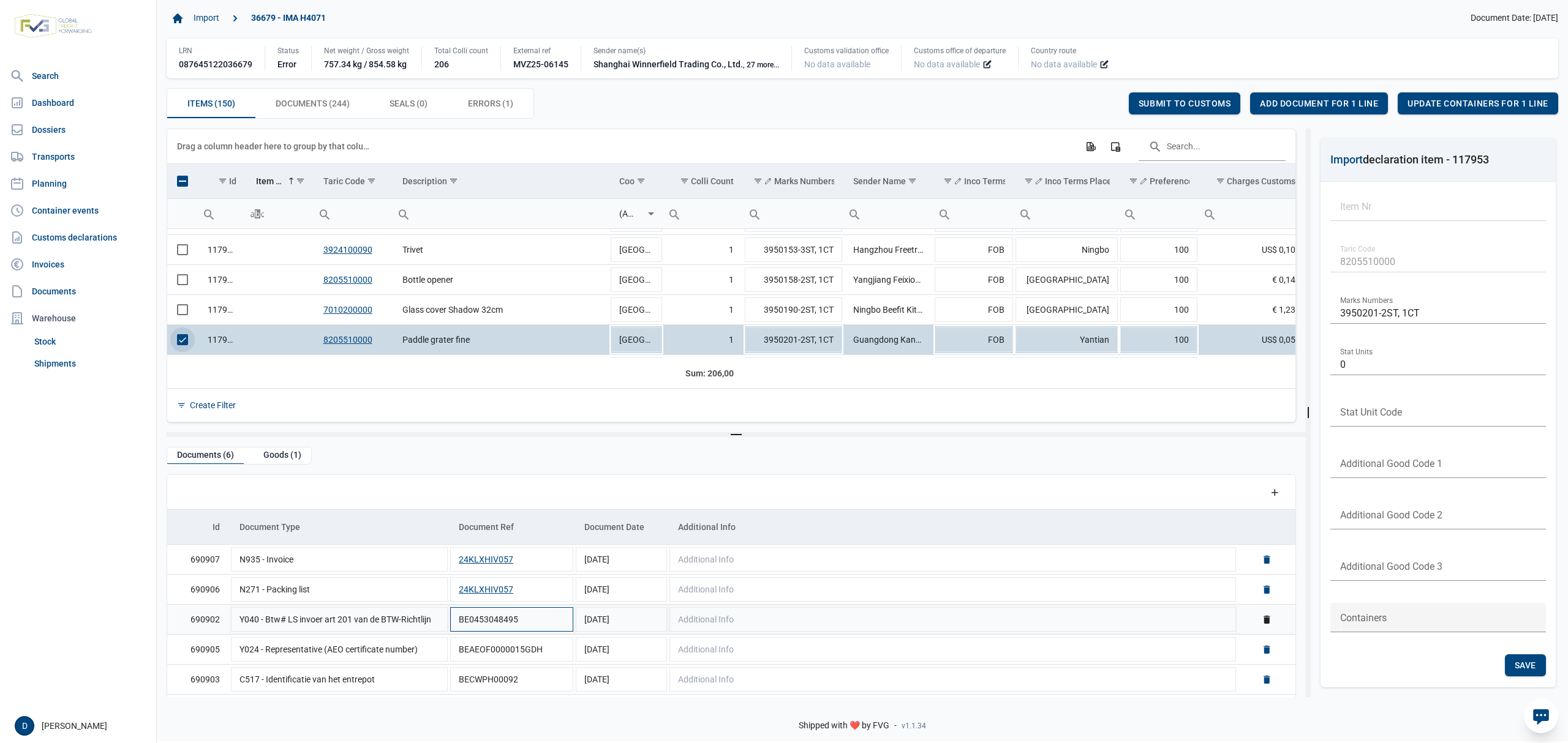
scroll to position [30, 0]
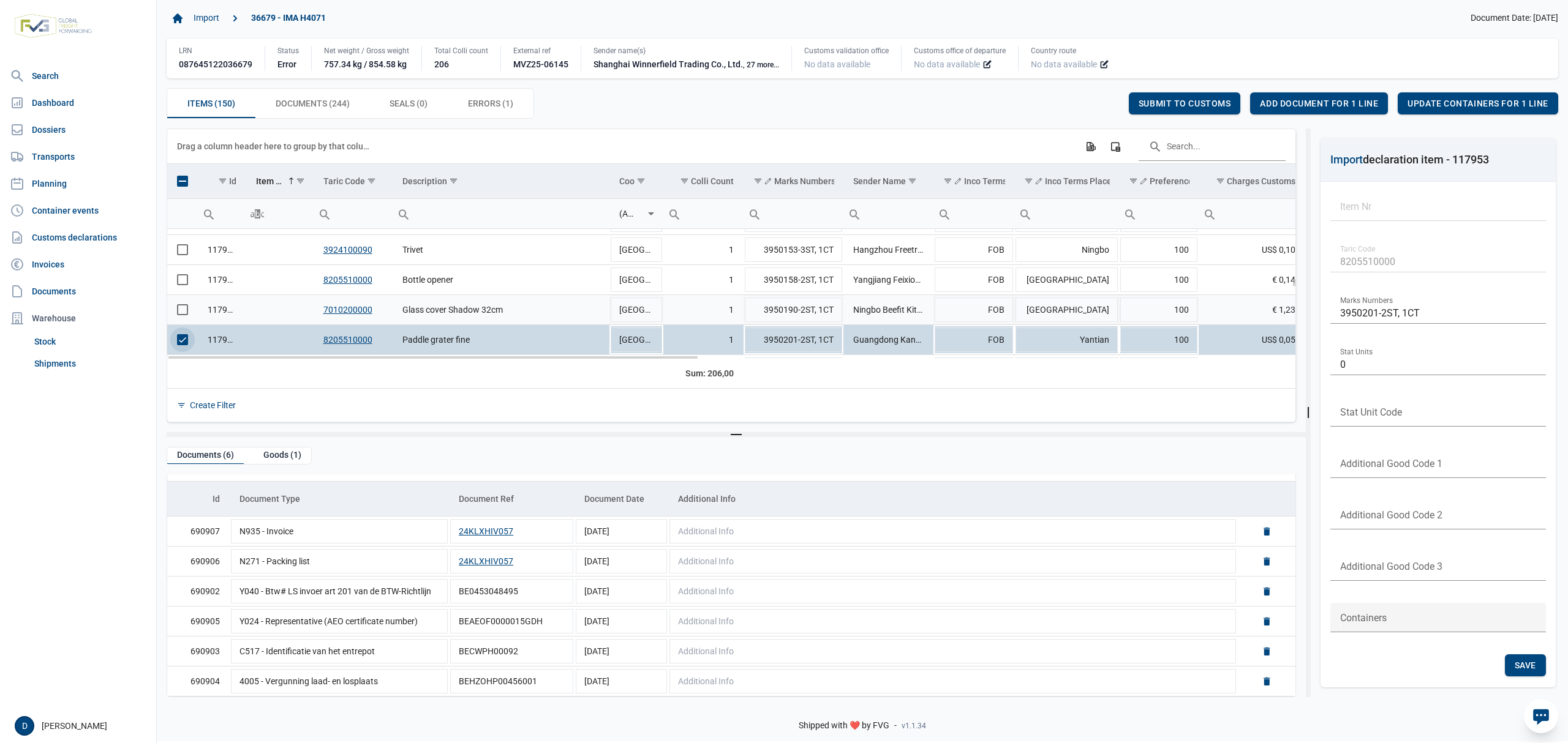
click at [184, 311] on span "Select row" at bounding box center [182, 310] width 11 height 11
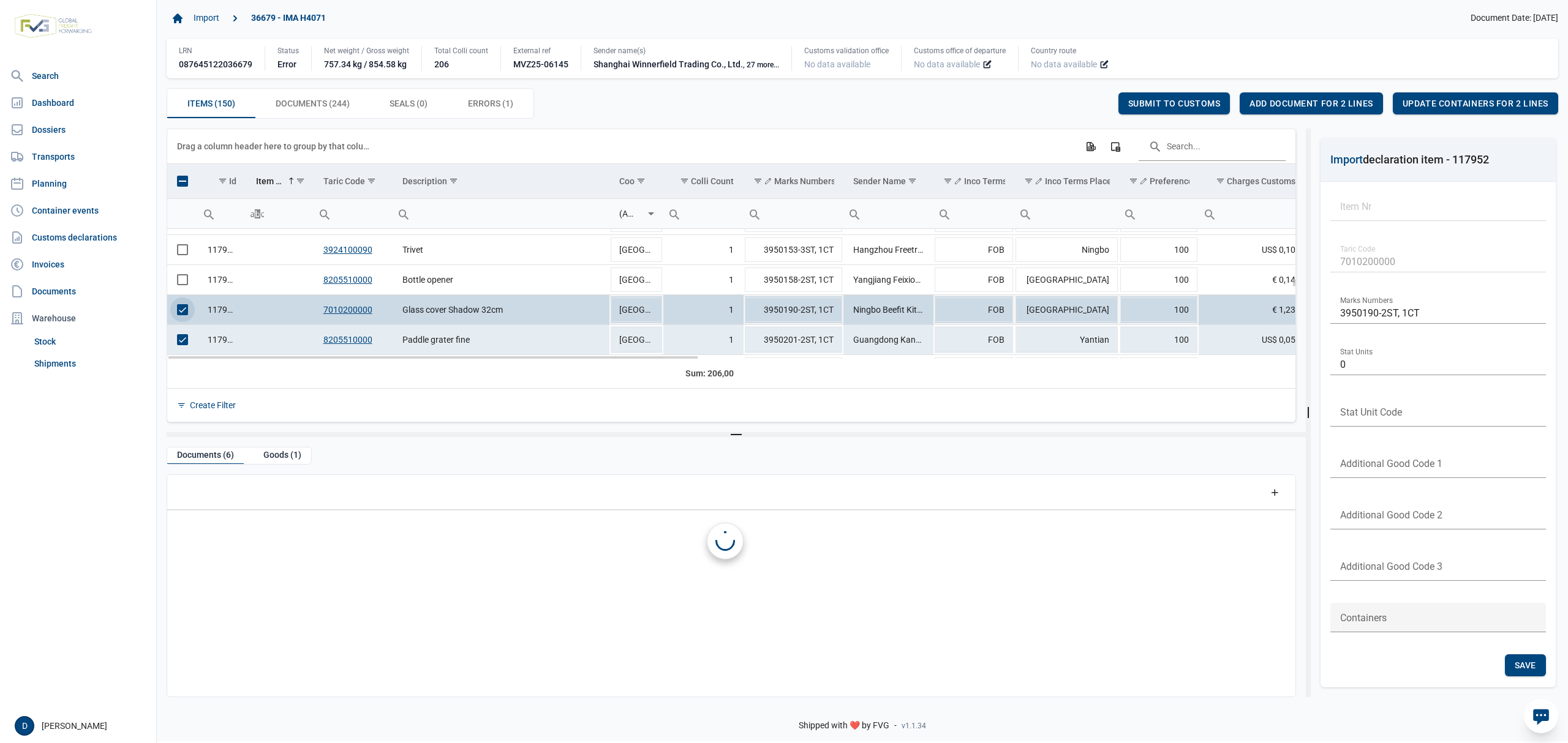
scroll to position [0, 0]
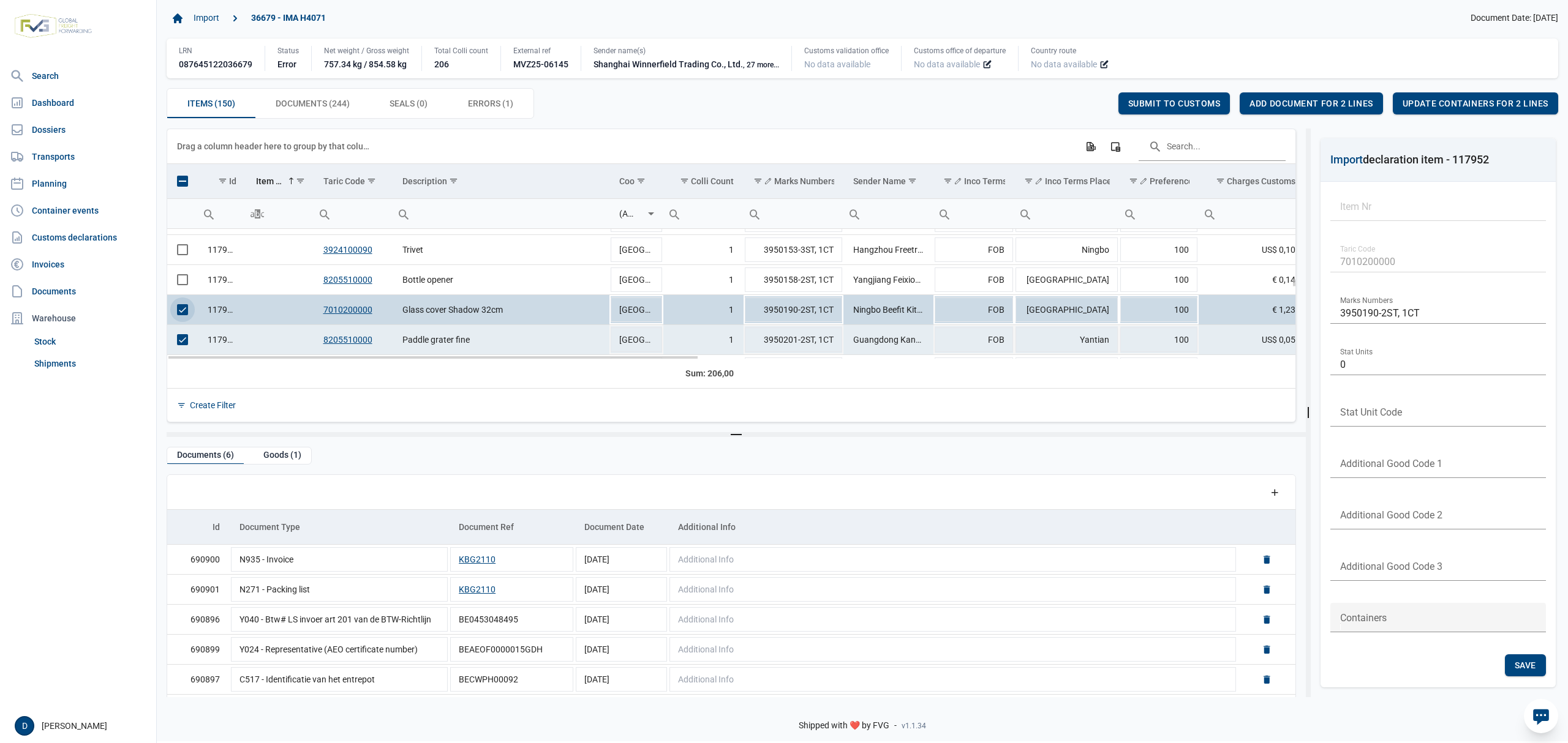
click at [184, 344] on span "Select row" at bounding box center [182, 340] width 11 height 11
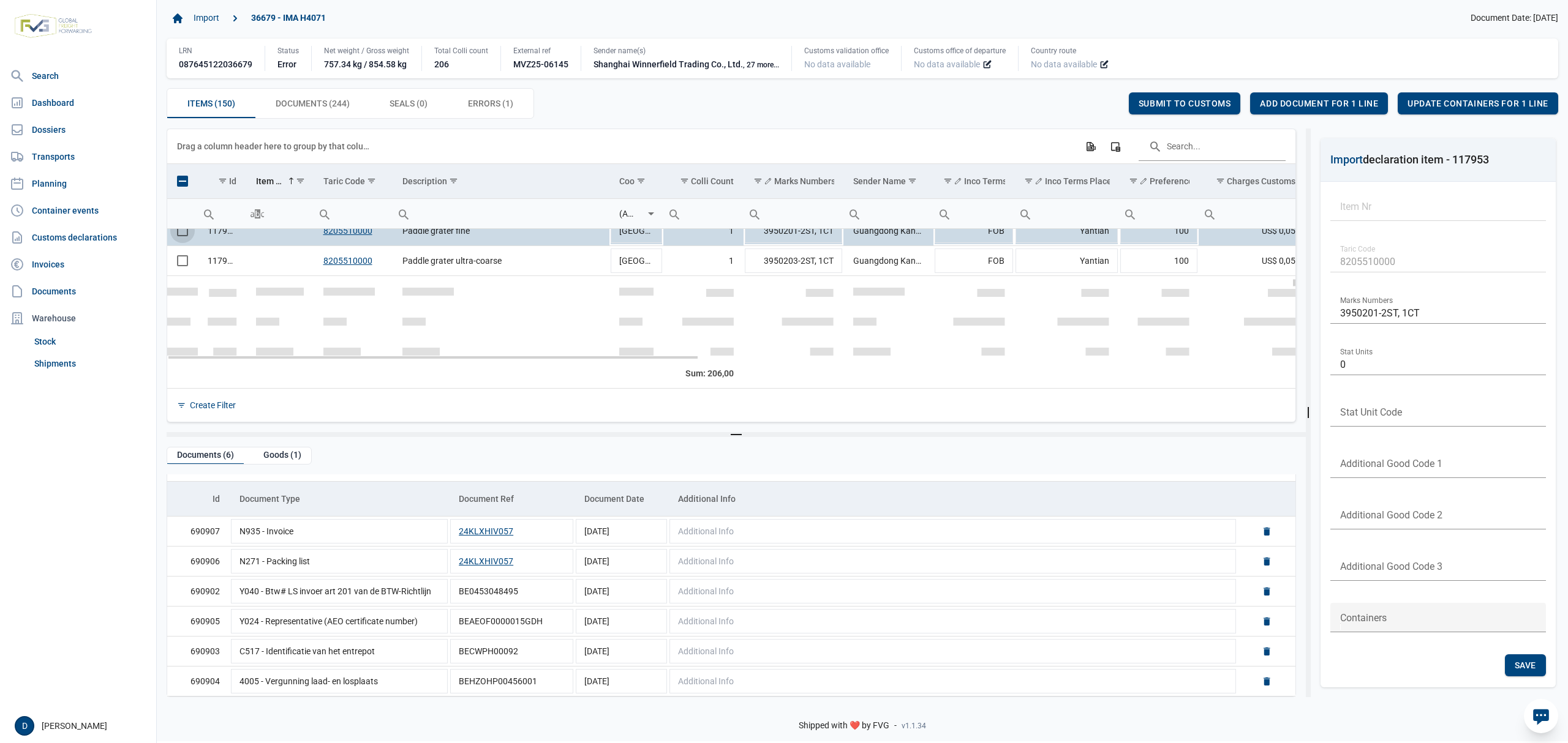
scroll to position [1835, 0]
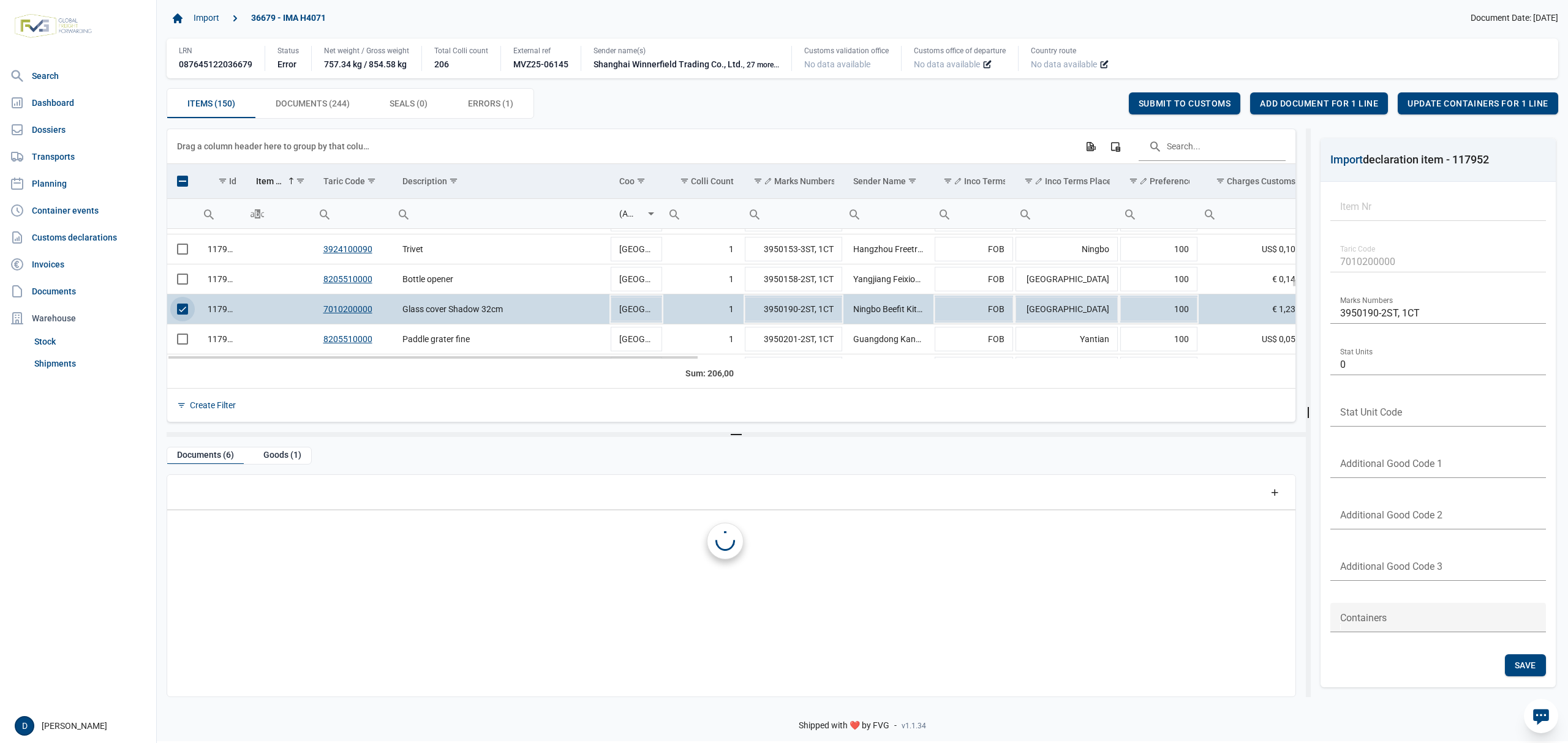
click at [184, 313] on span "Select row" at bounding box center [182, 310] width 11 height 11
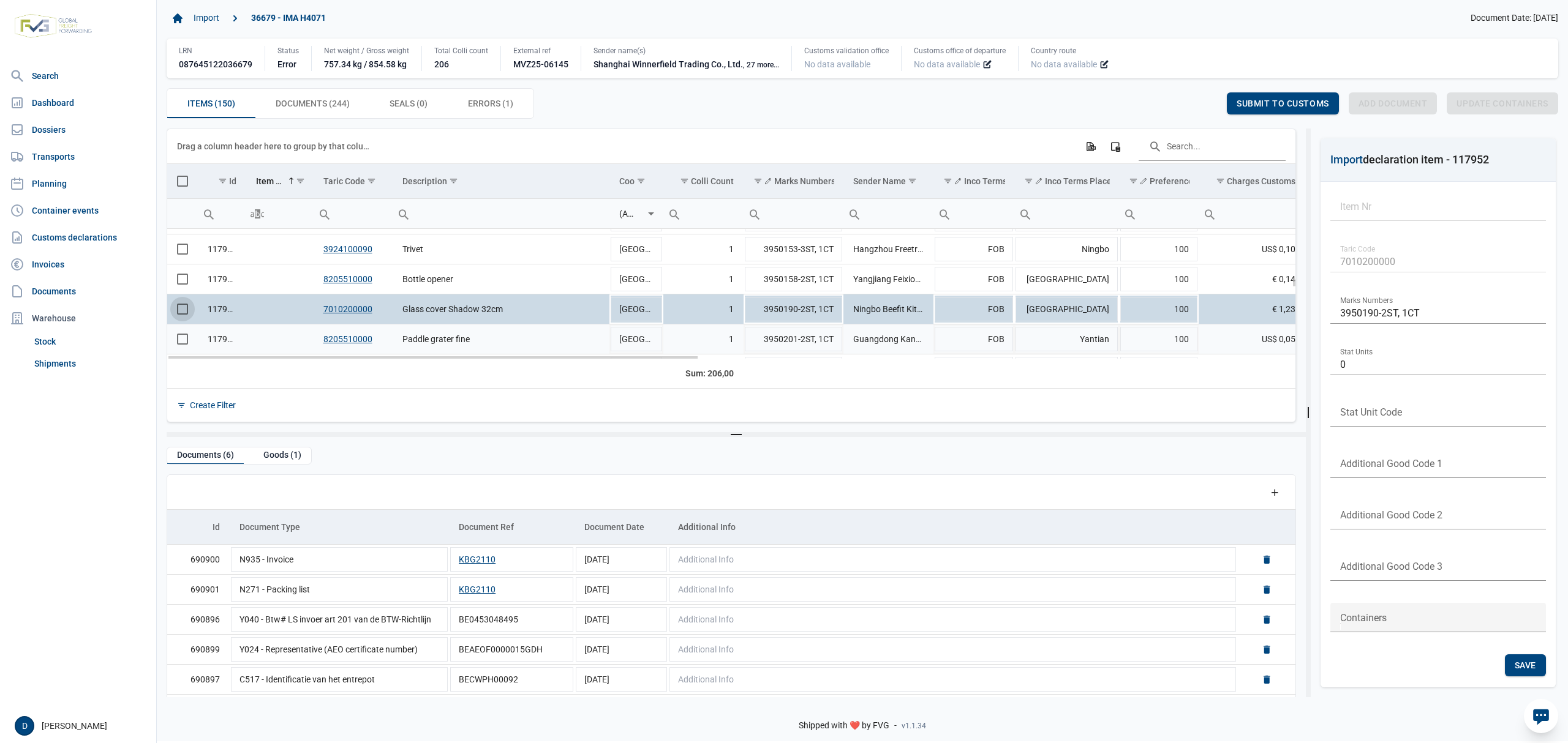
click at [179, 341] on span "Select row" at bounding box center [182, 339] width 11 height 11
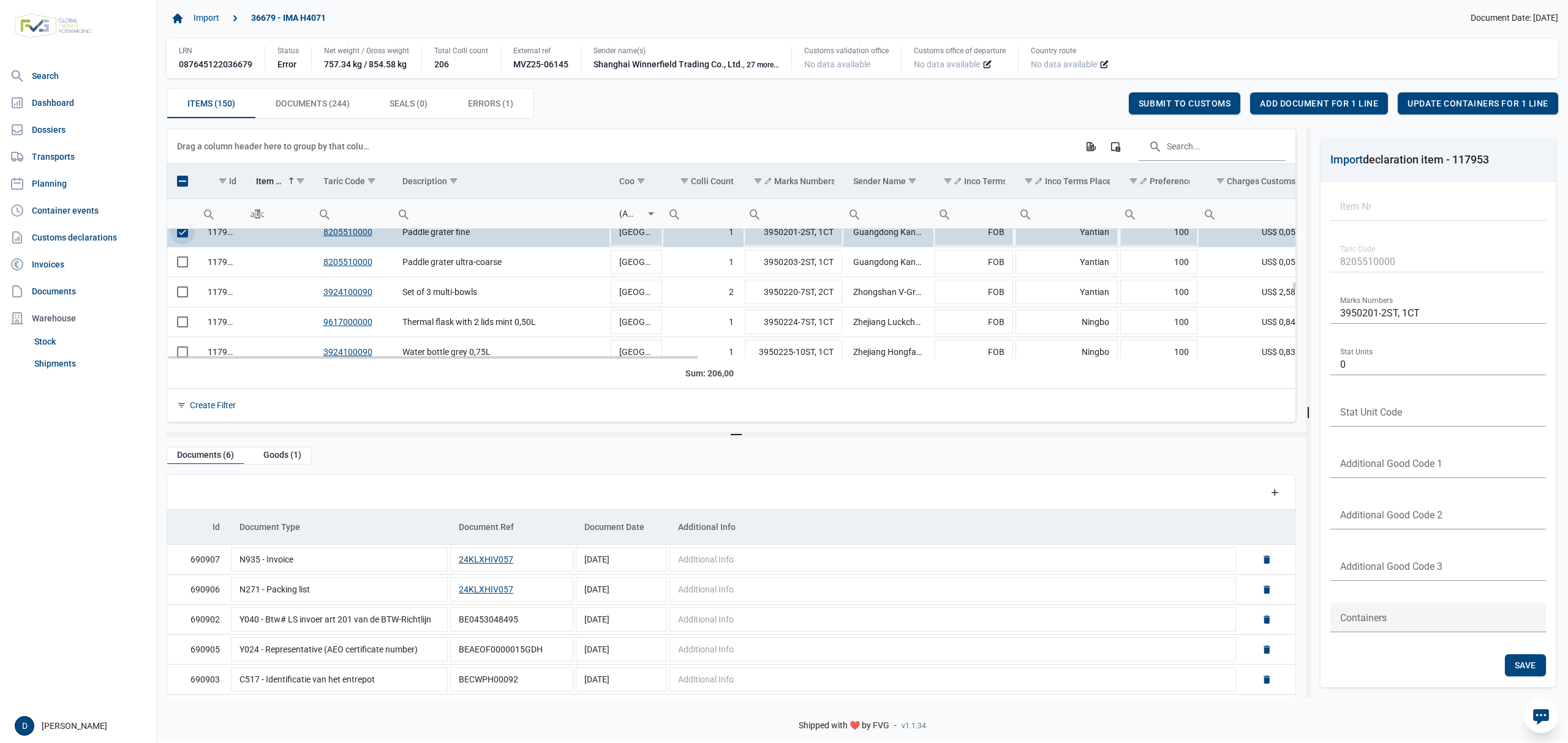
click at [178, 233] on span "Select row" at bounding box center [182, 232] width 11 height 11
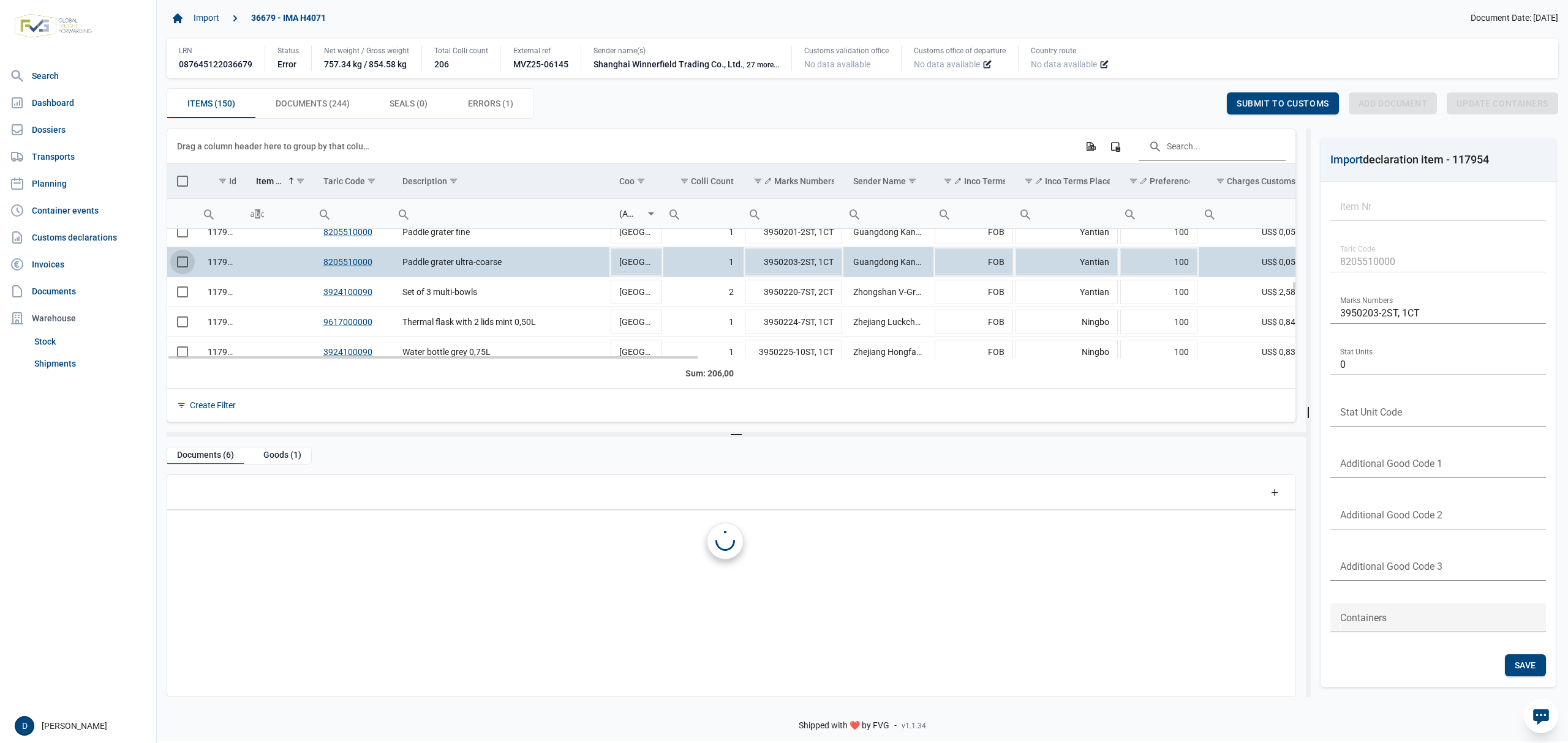
click at [180, 264] on span "Select row" at bounding box center [182, 262] width 11 height 11
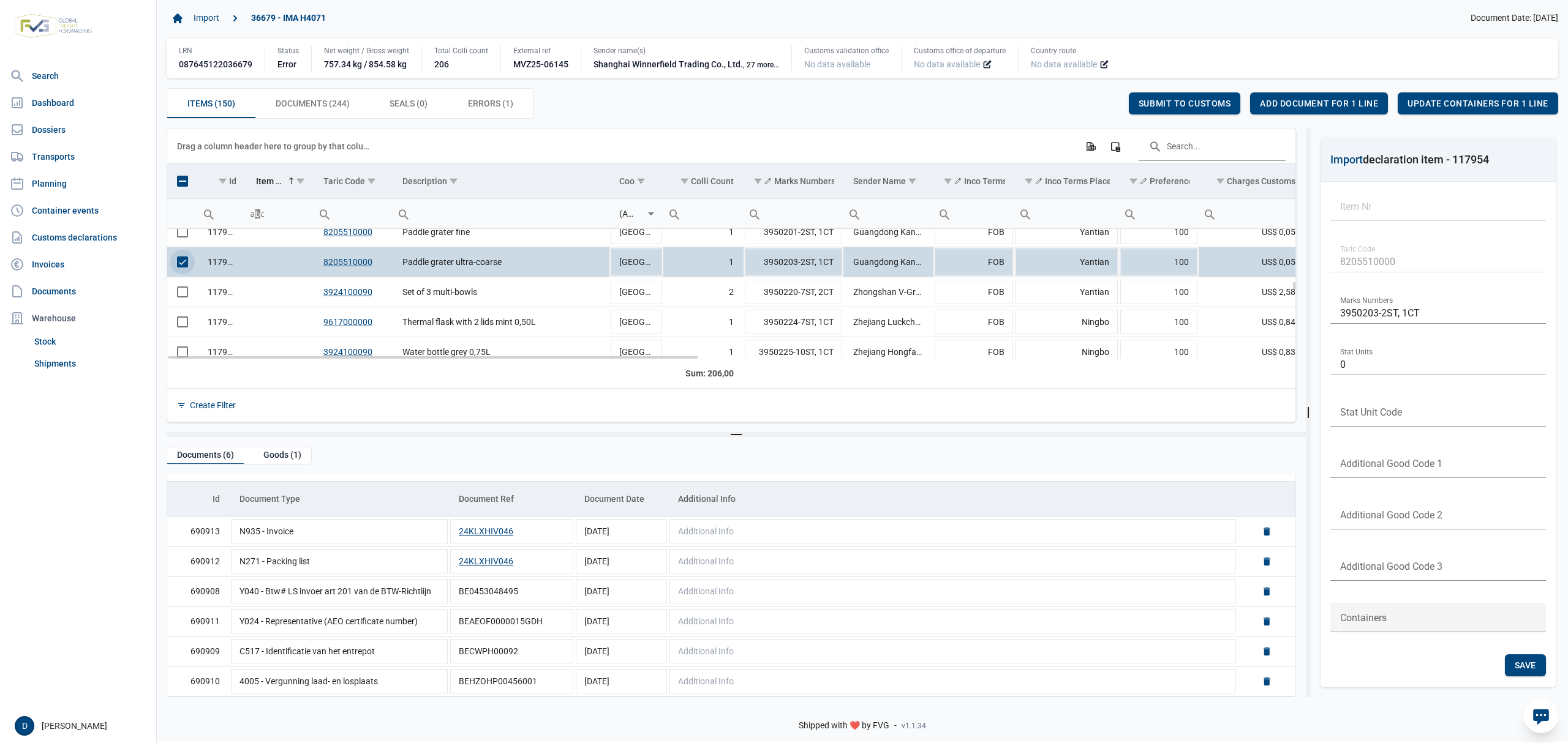
click at [180, 264] on span "Select row" at bounding box center [182, 262] width 11 height 11
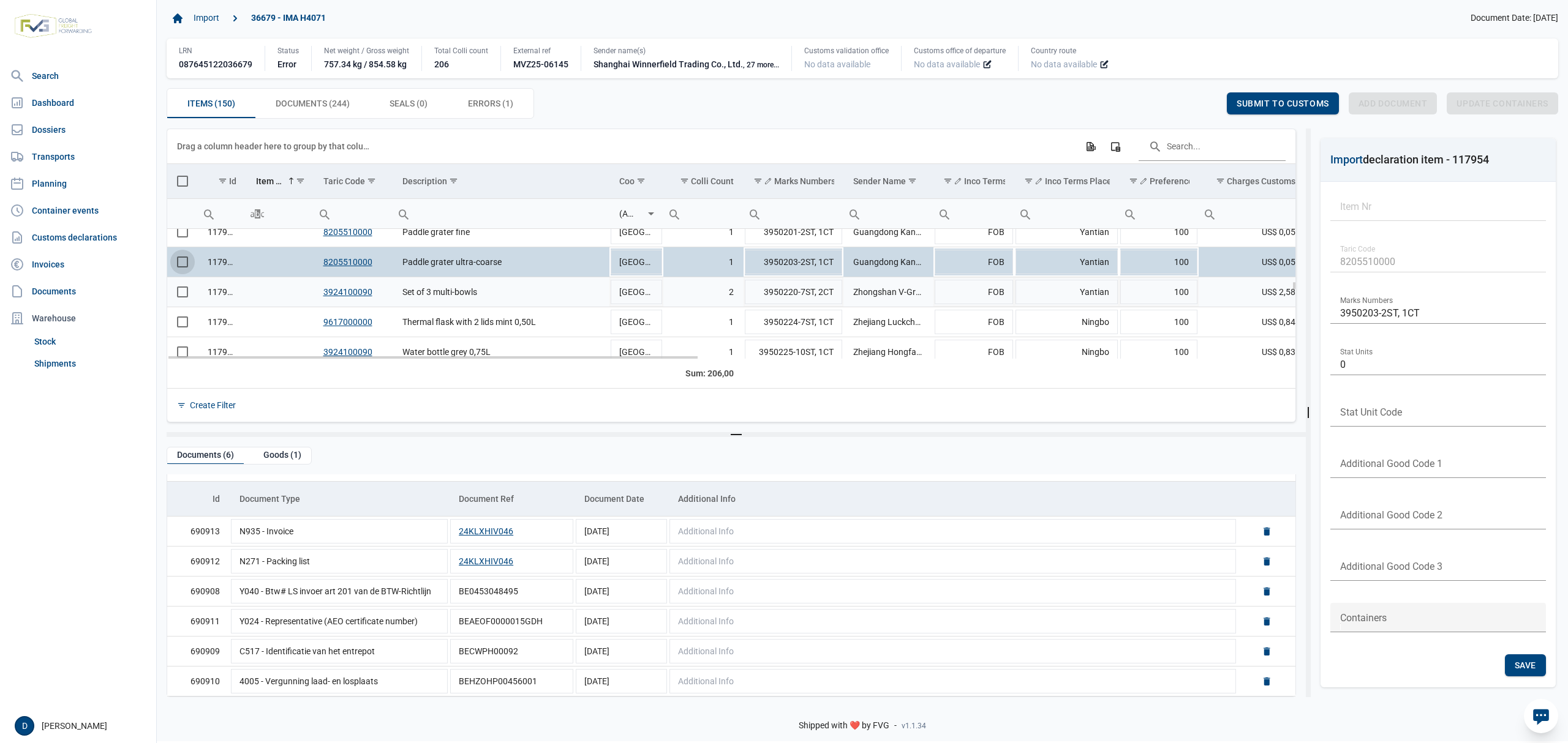
click at [179, 290] on span "Select row" at bounding box center [182, 292] width 11 height 11
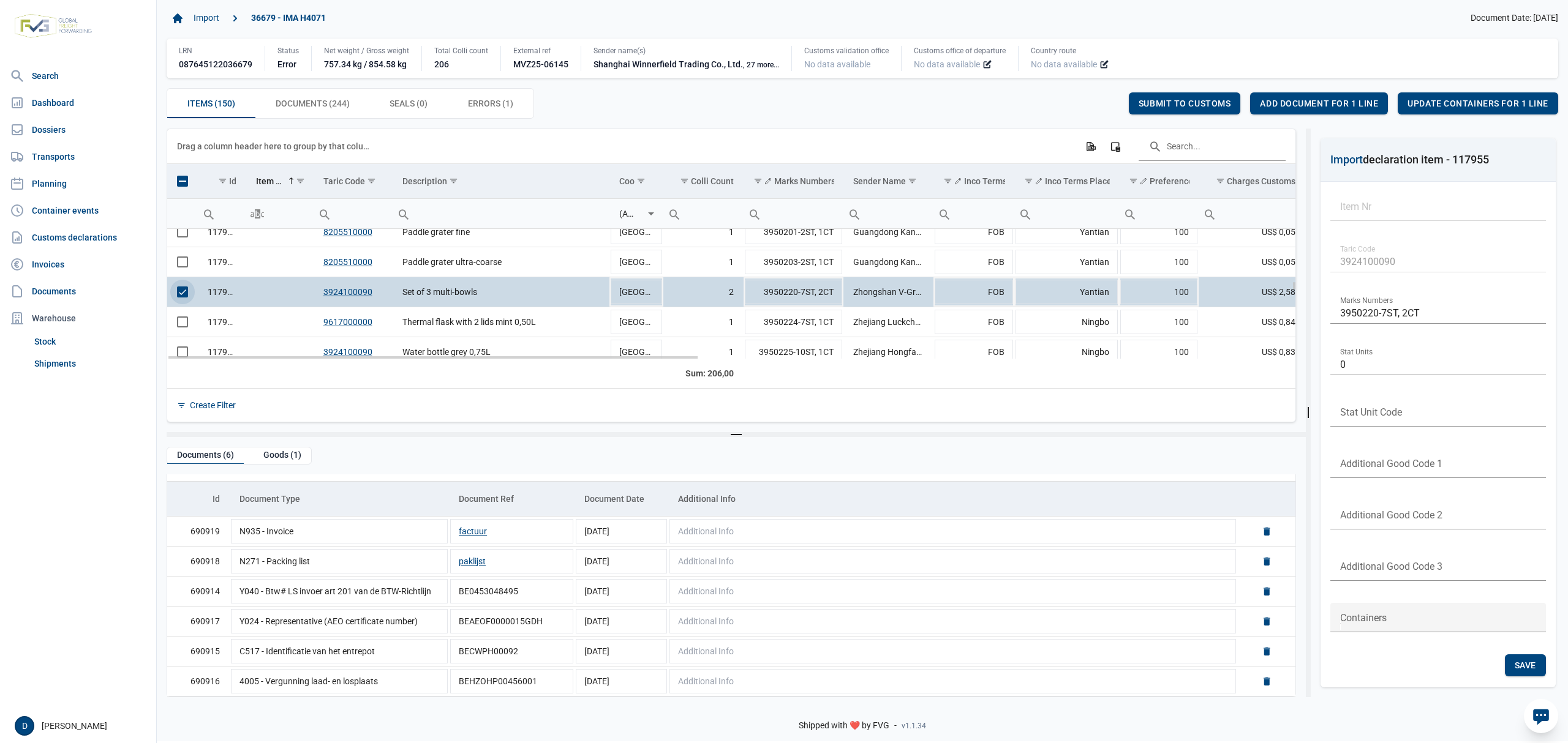
click at [184, 295] on span "Select row" at bounding box center [182, 292] width 11 height 11
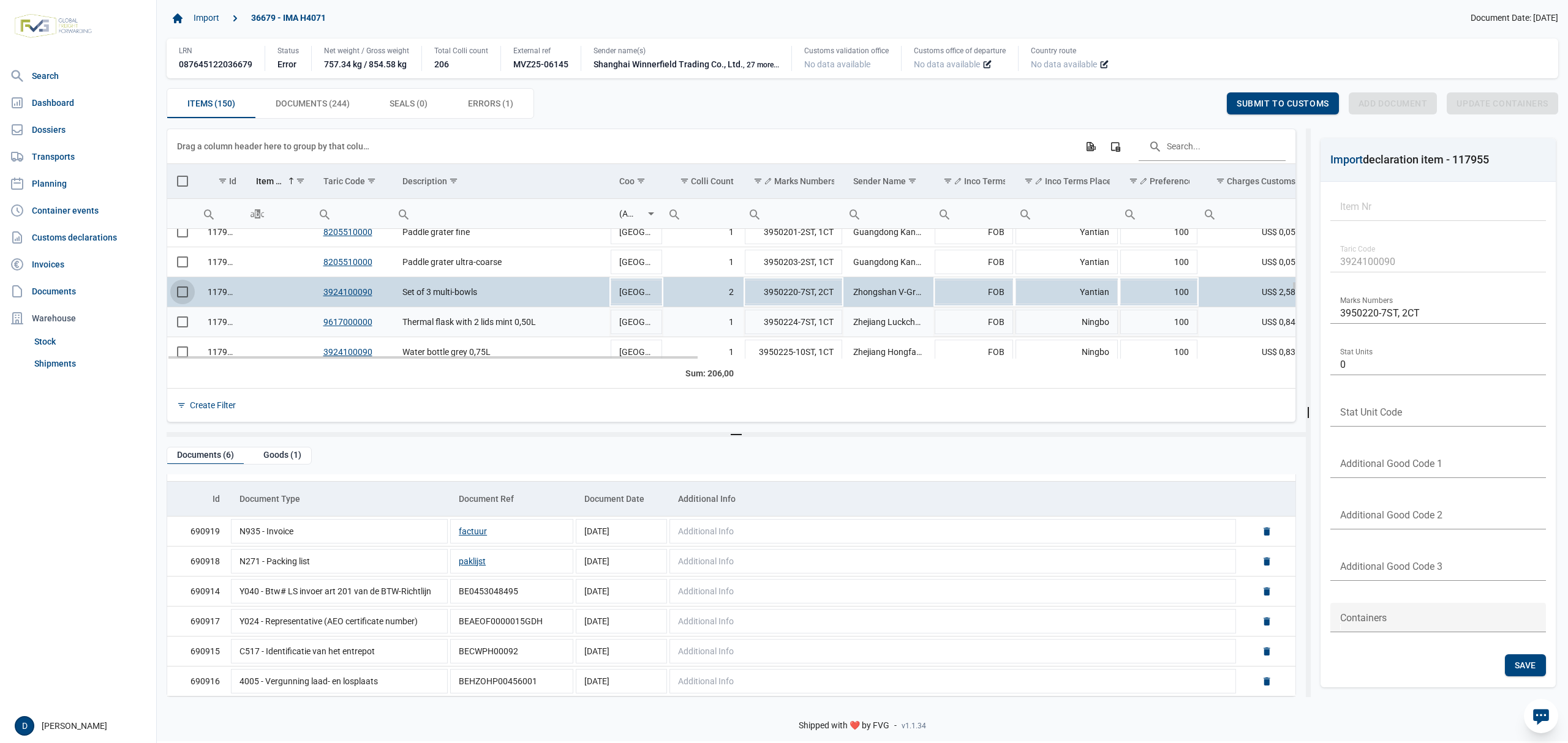
click at [184, 321] on span "Select row" at bounding box center [182, 322] width 11 height 11
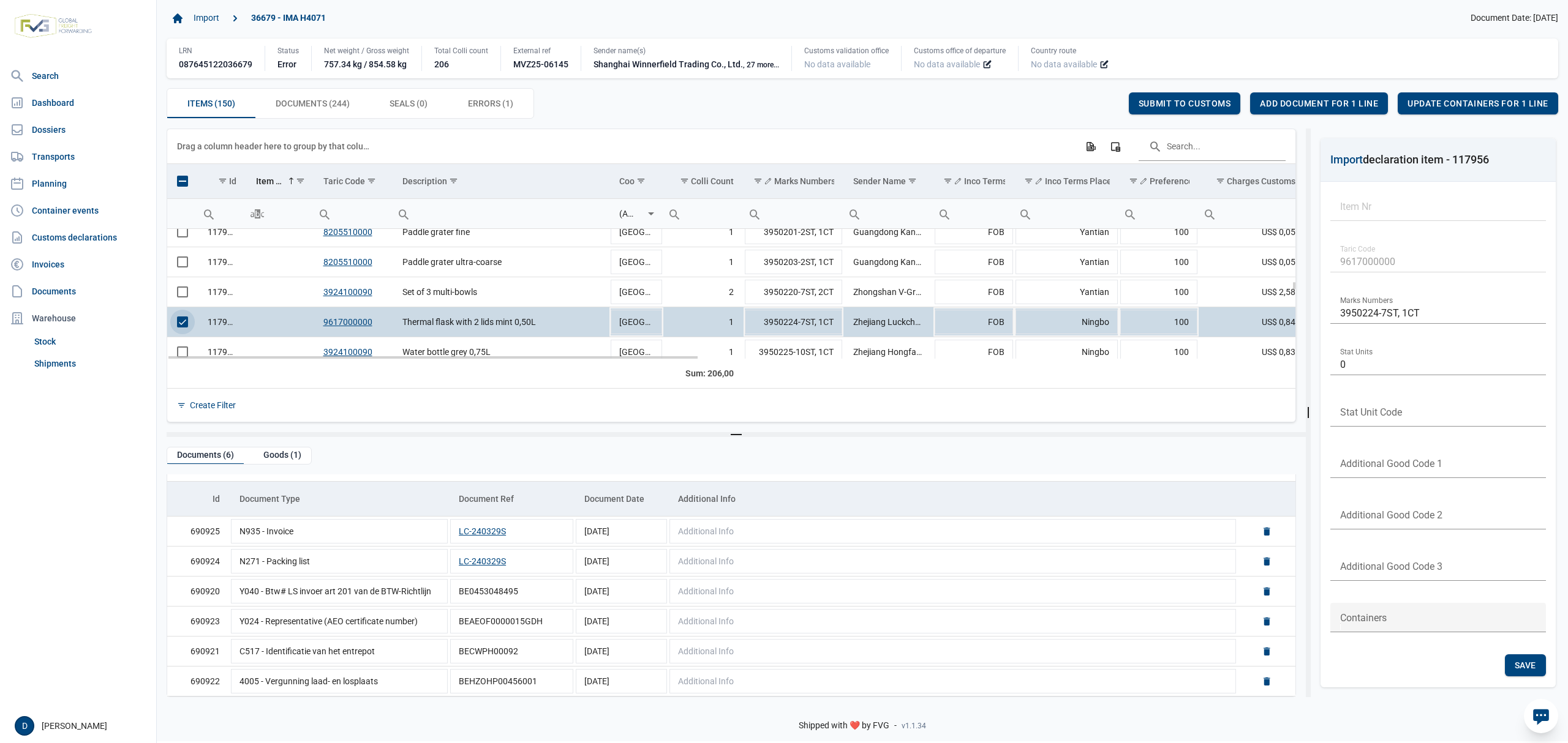
click at [184, 324] on span "Select row" at bounding box center [182, 322] width 11 height 11
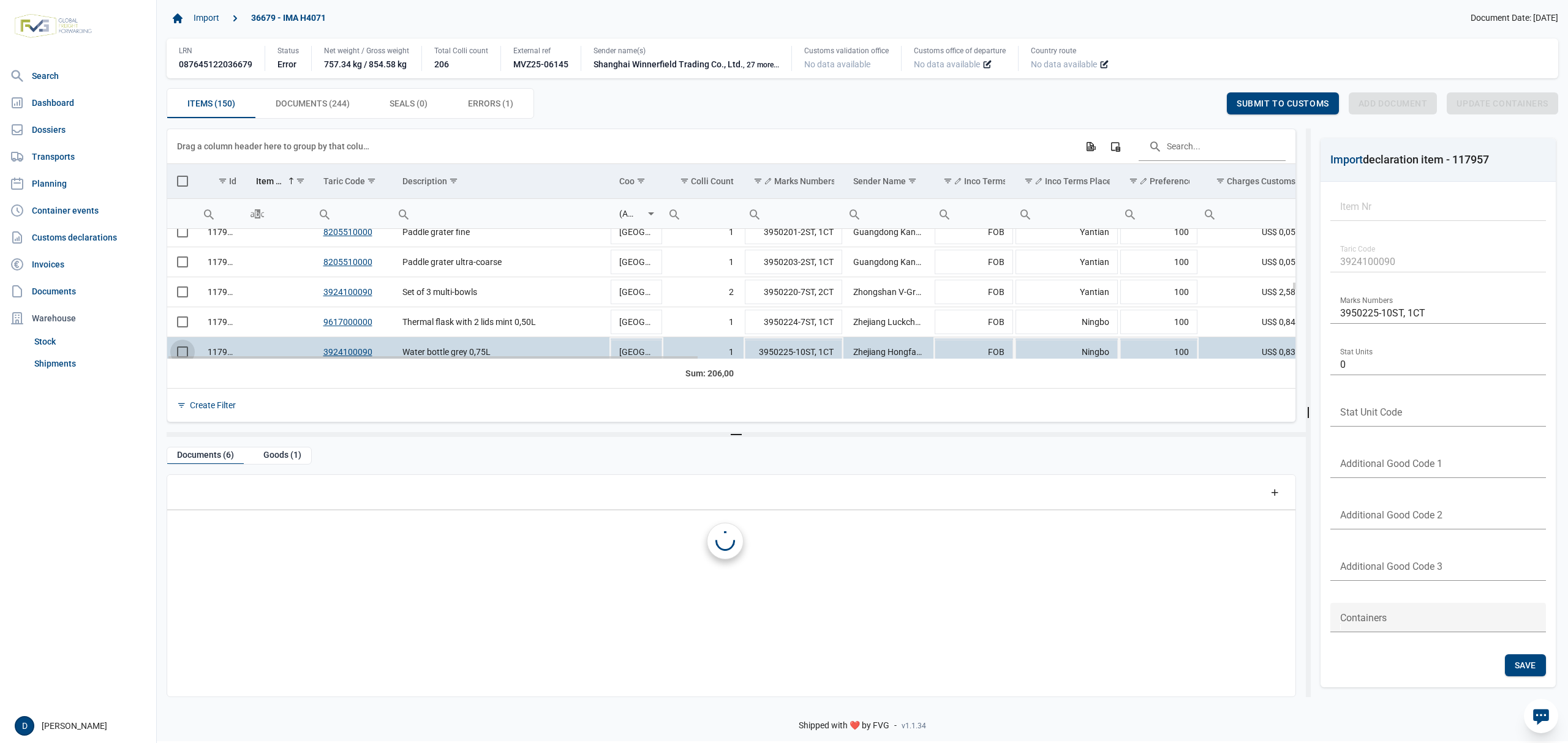
click at [185, 352] on td "Data grid with 150 rows and 23 columns" at bounding box center [182, 352] width 30 height 30
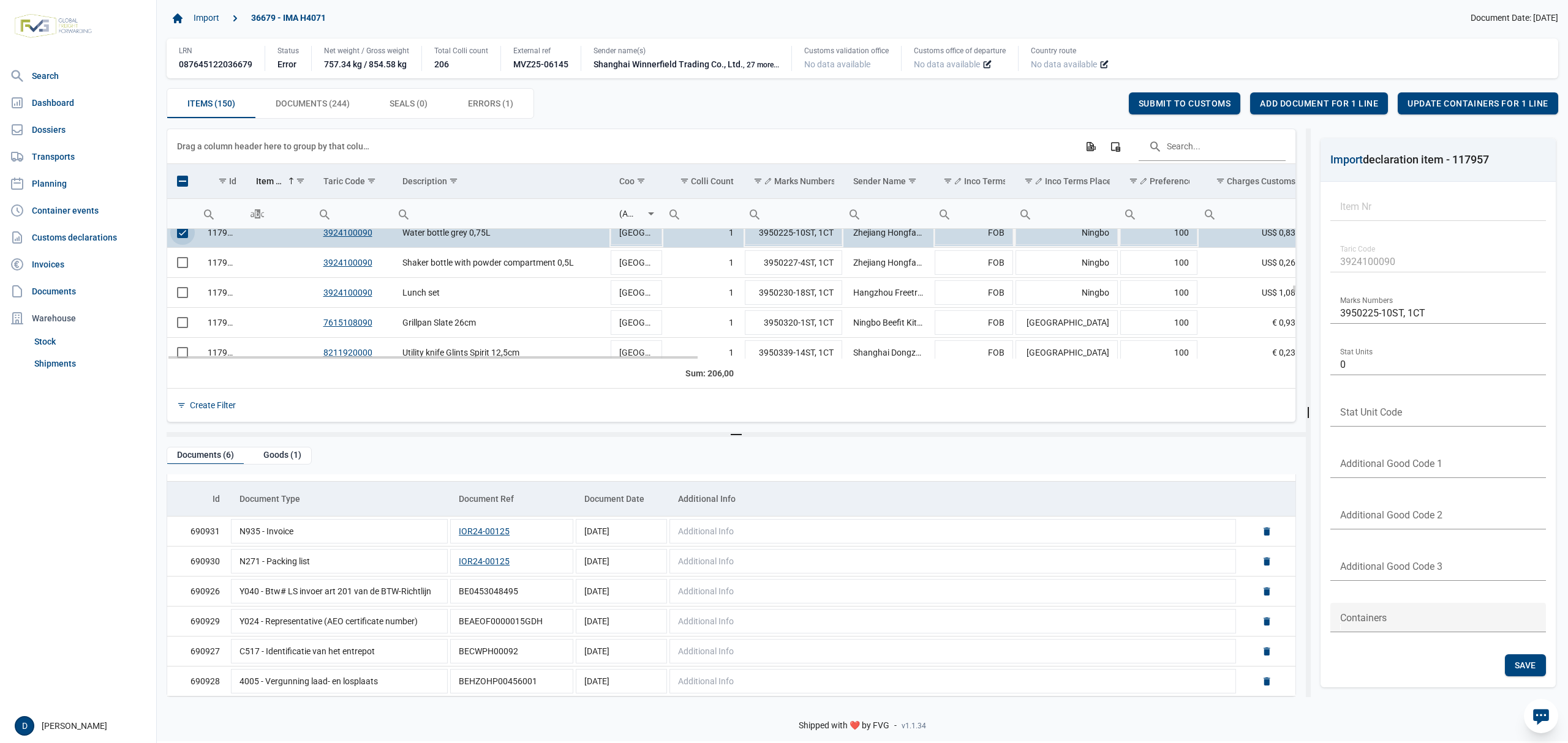
click at [180, 238] on span "Select row" at bounding box center [182, 232] width 11 height 11
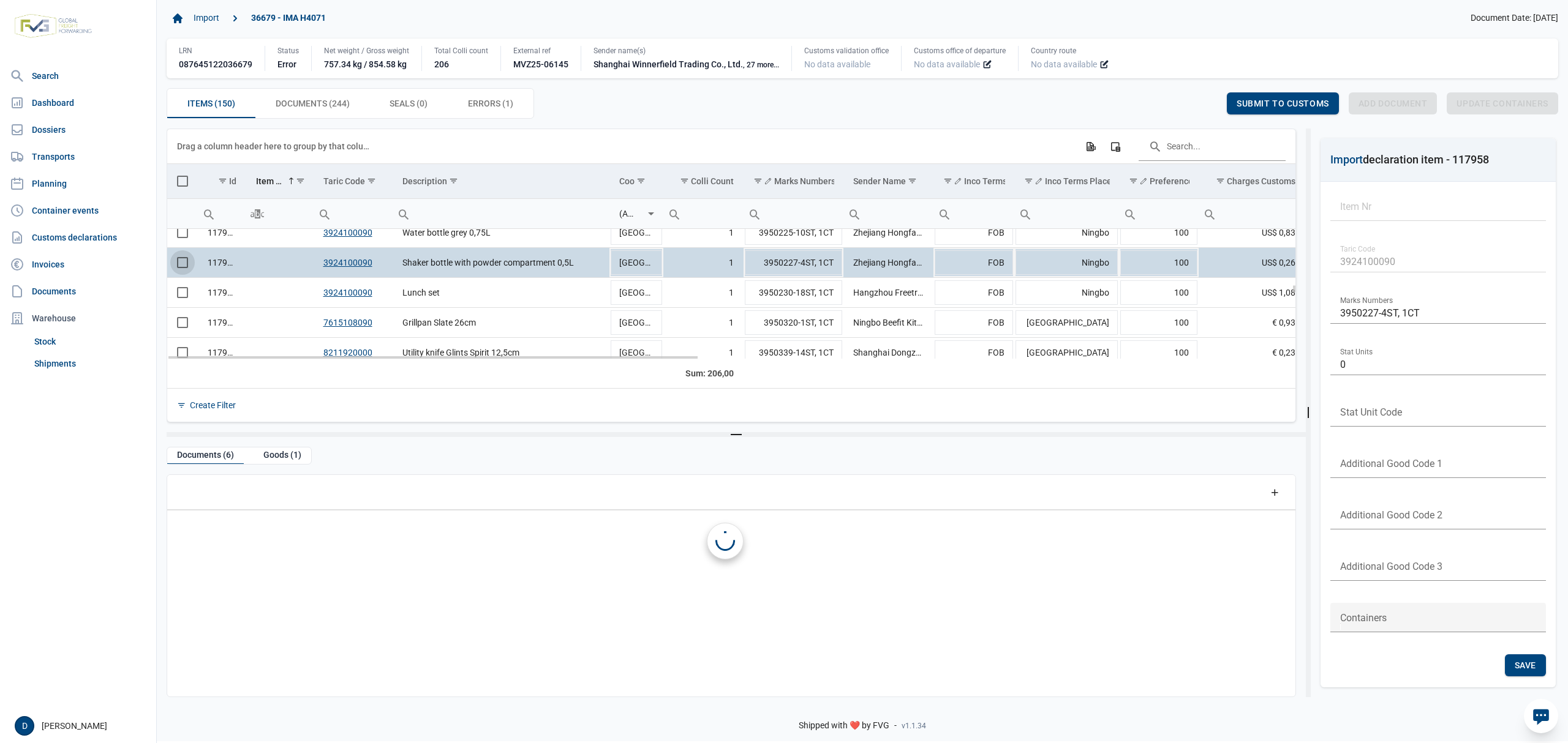
click at [182, 264] on span "Select row" at bounding box center [182, 263] width 11 height 11
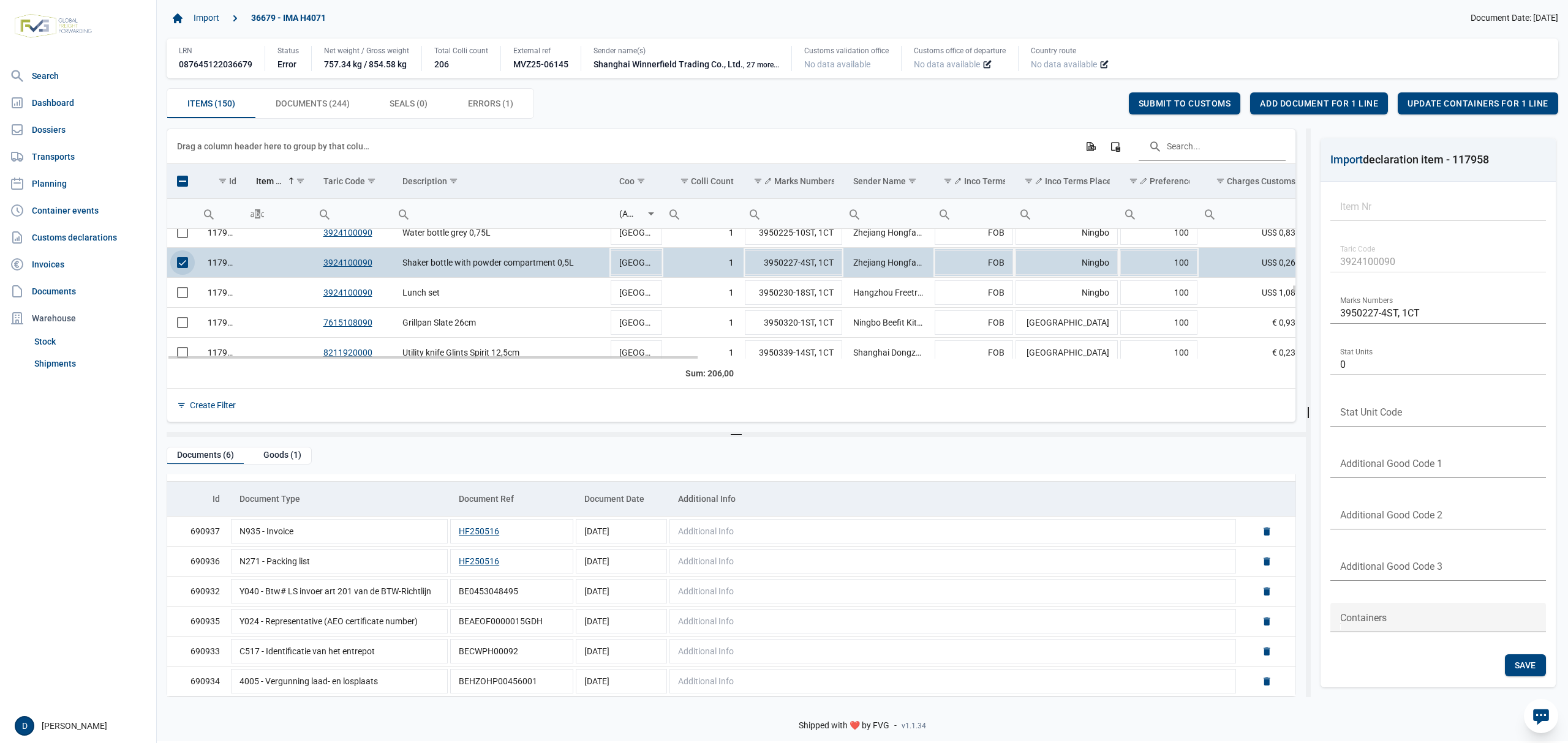
click at [184, 265] on span "Select row" at bounding box center [182, 263] width 11 height 11
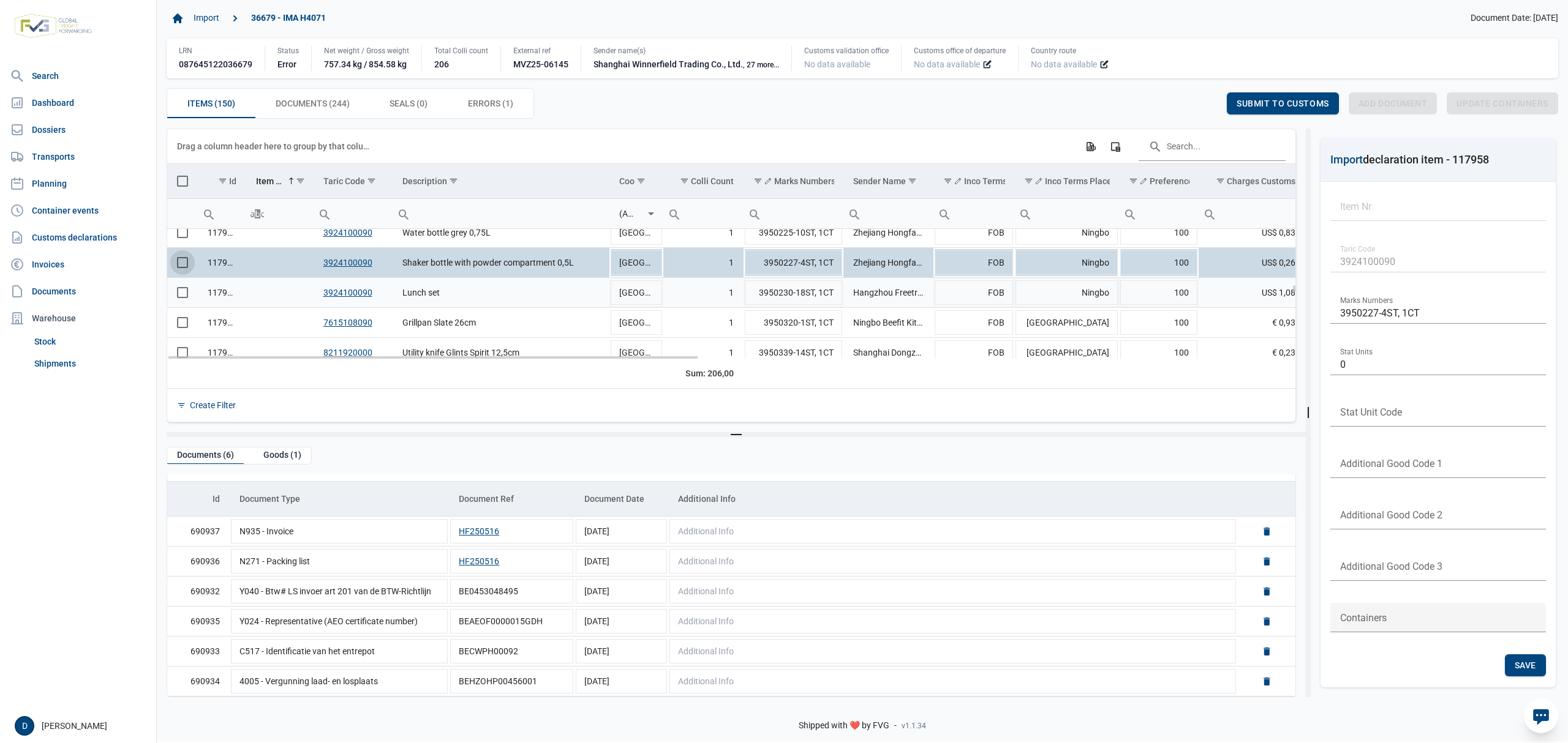
click at [187, 295] on span "Select row" at bounding box center [182, 292] width 11 height 11
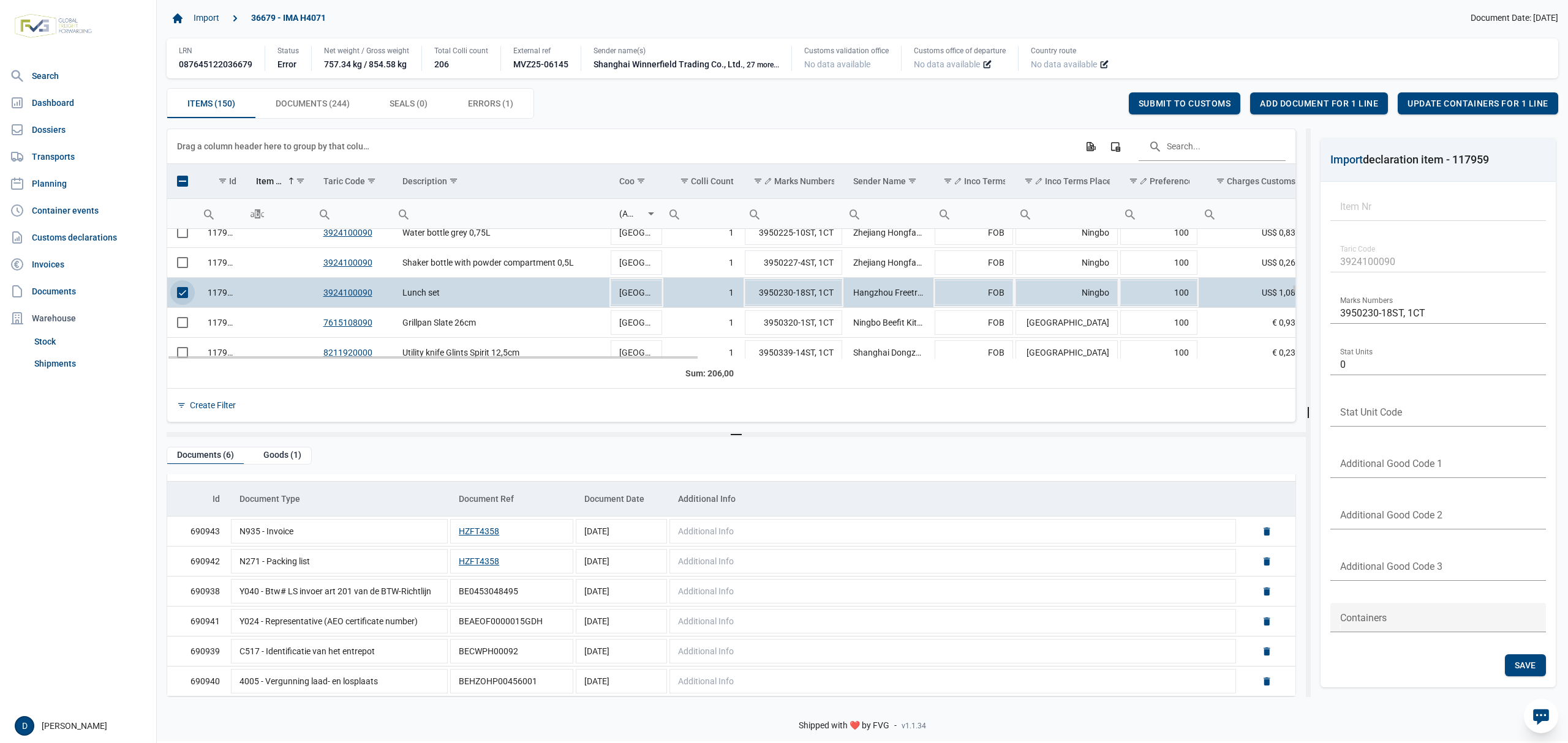
click at [184, 295] on span "Select row" at bounding box center [182, 292] width 11 height 11
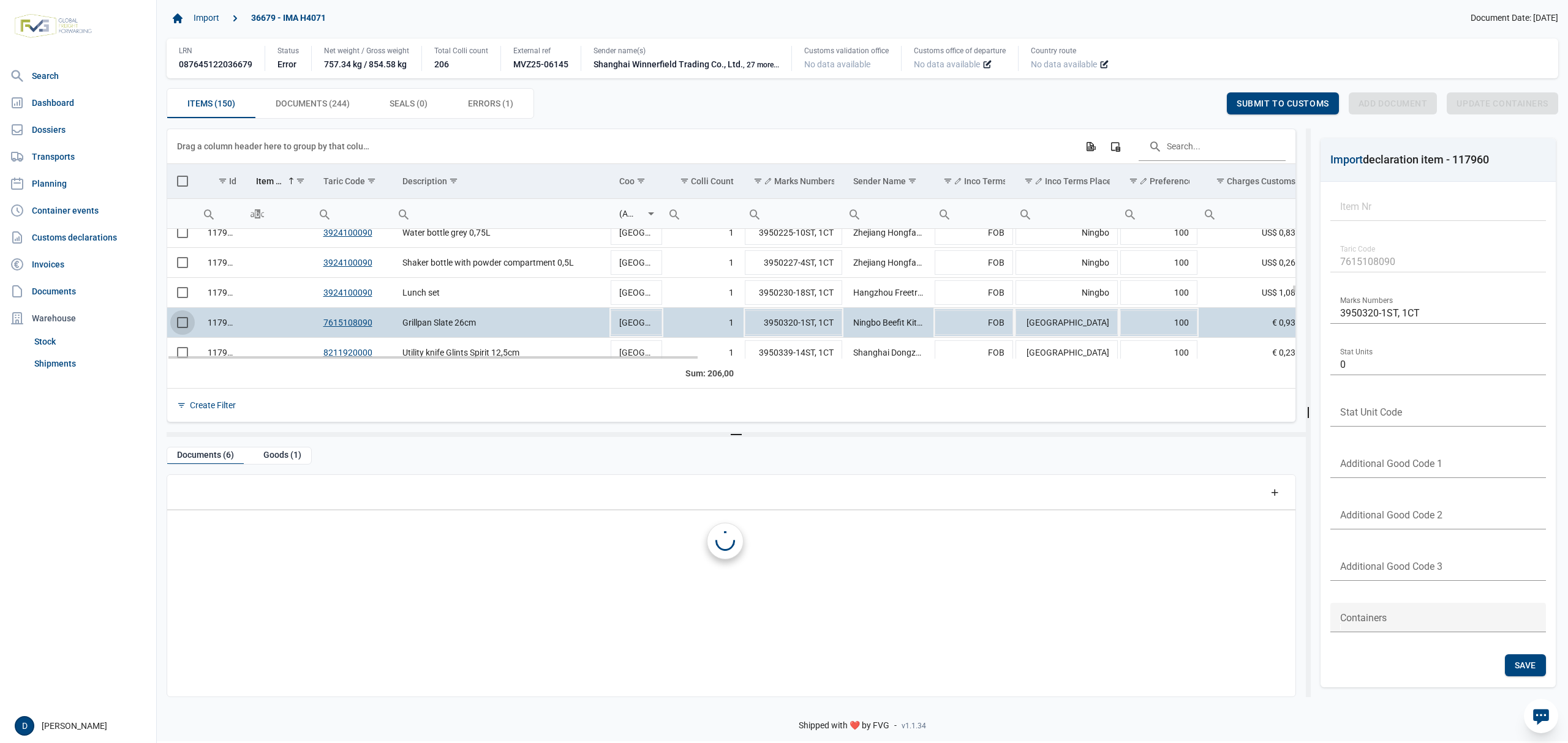
click at [182, 324] on span "Select row" at bounding box center [182, 323] width 11 height 11
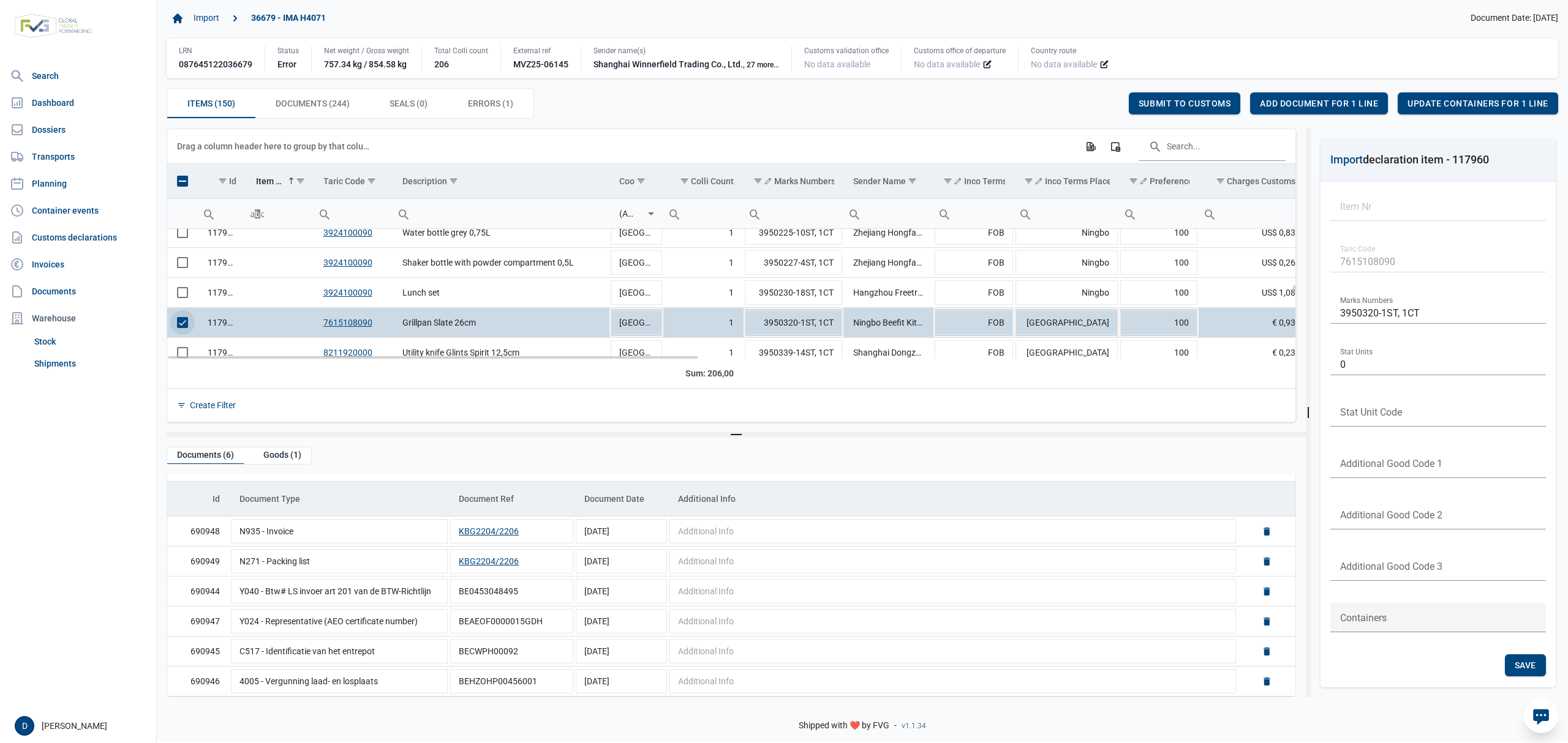
click at [184, 324] on span "Select row" at bounding box center [182, 323] width 11 height 11
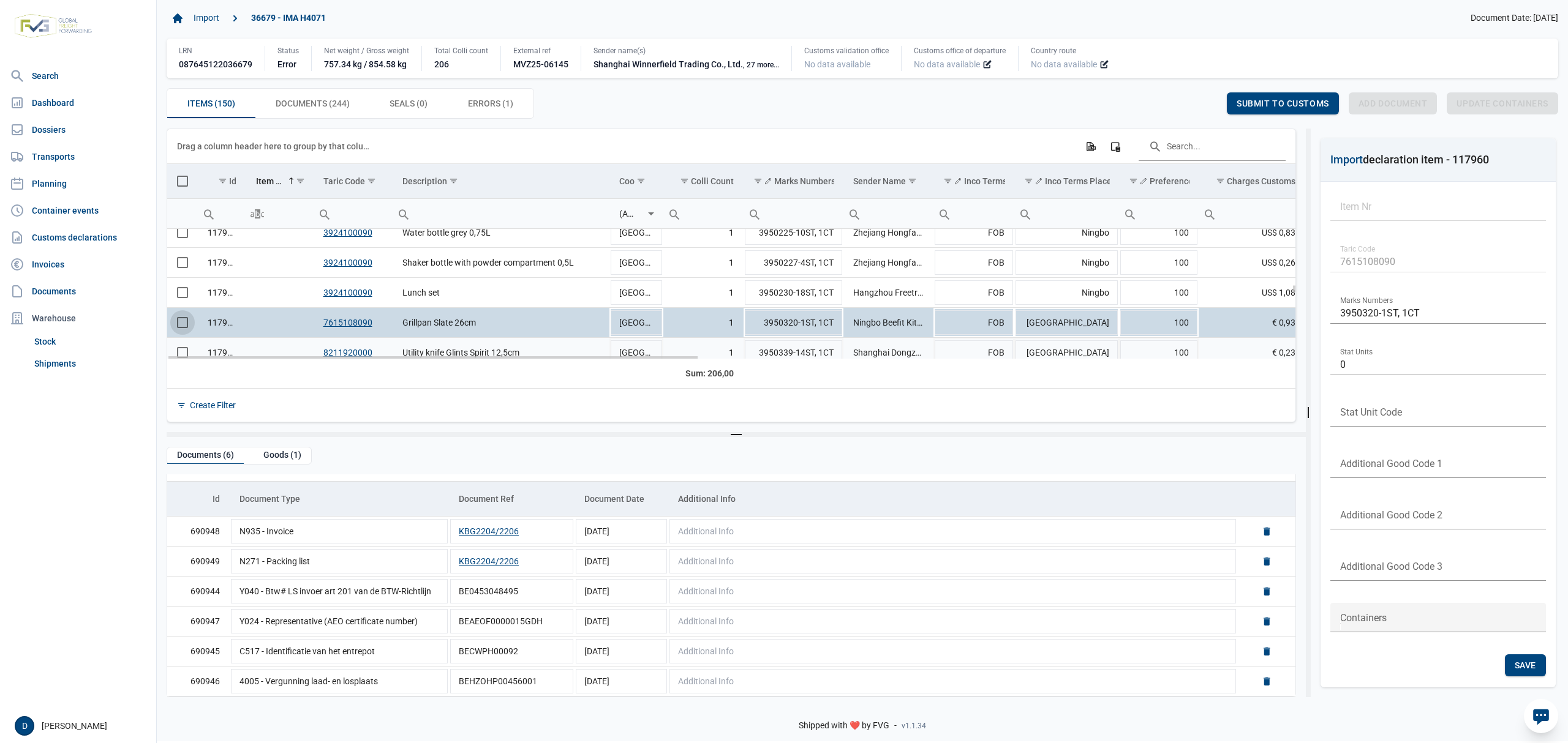
click at [180, 352] on td "Data grid with 150 rows and 23 columns" at bounding box center [182, 353] width 30 height 30
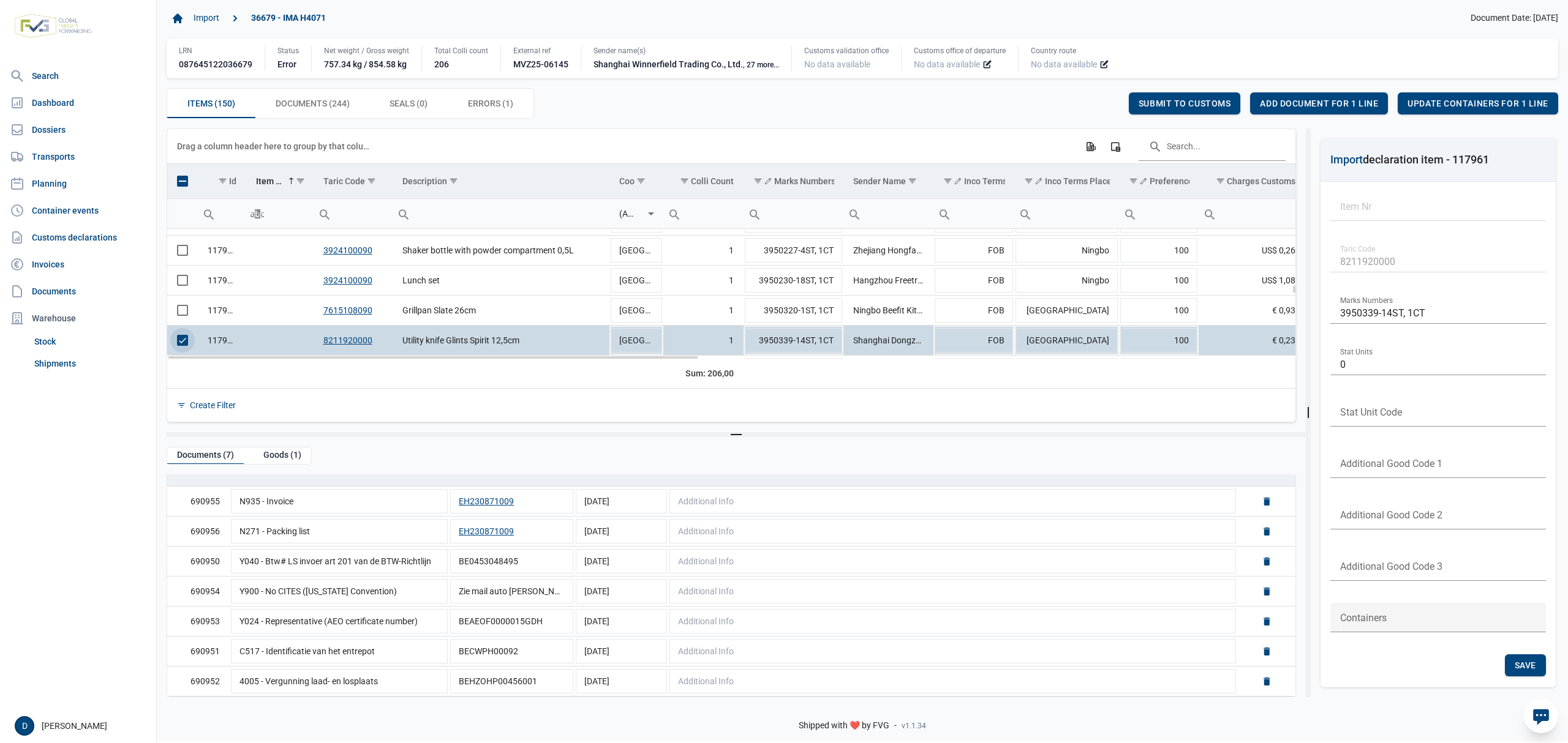
click at [188, 339] on span "Select row" at bounding box center [182, 341] width 11 height 11
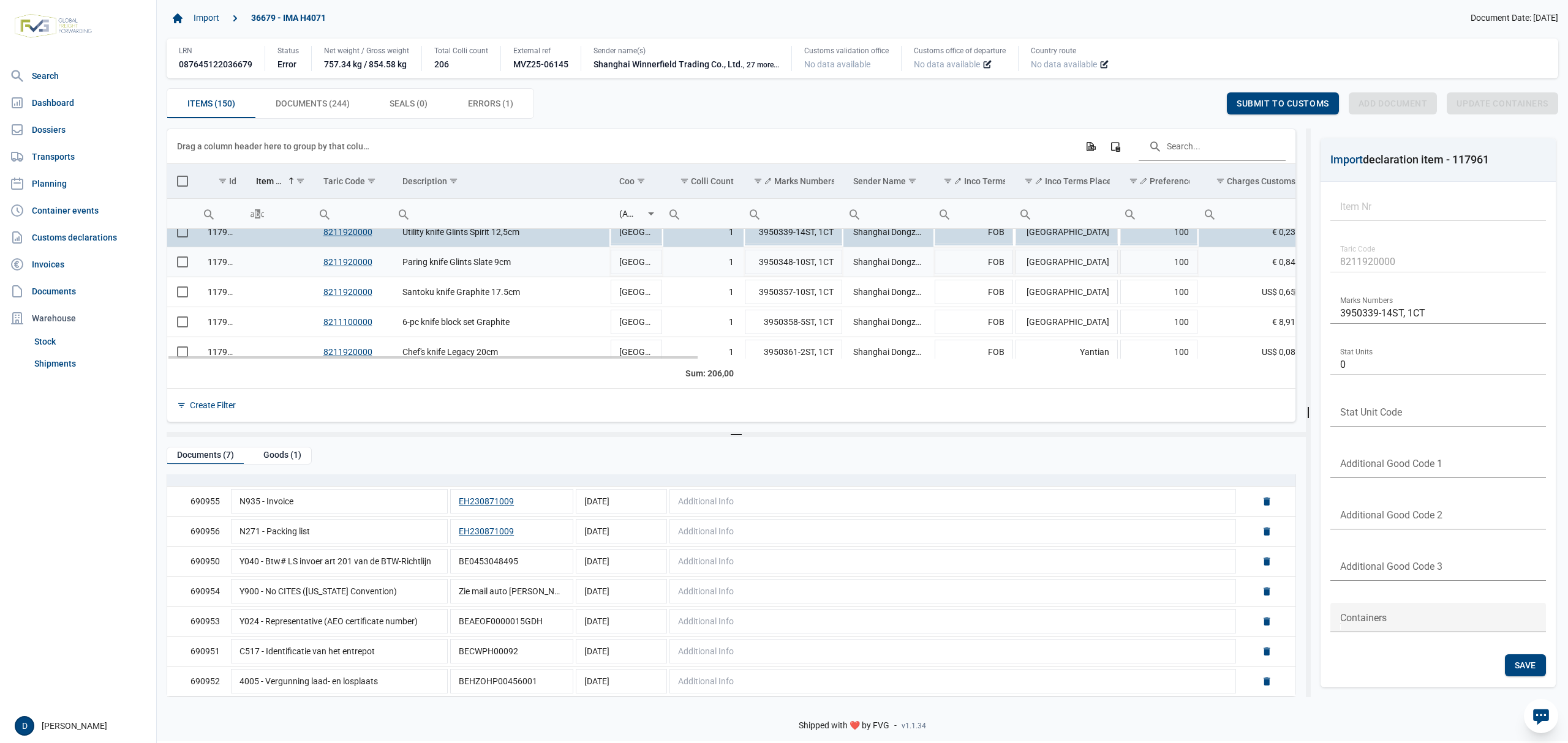
click at [182, 266] on span "Select row" at bounding box center [182, 262] width 11 height 11
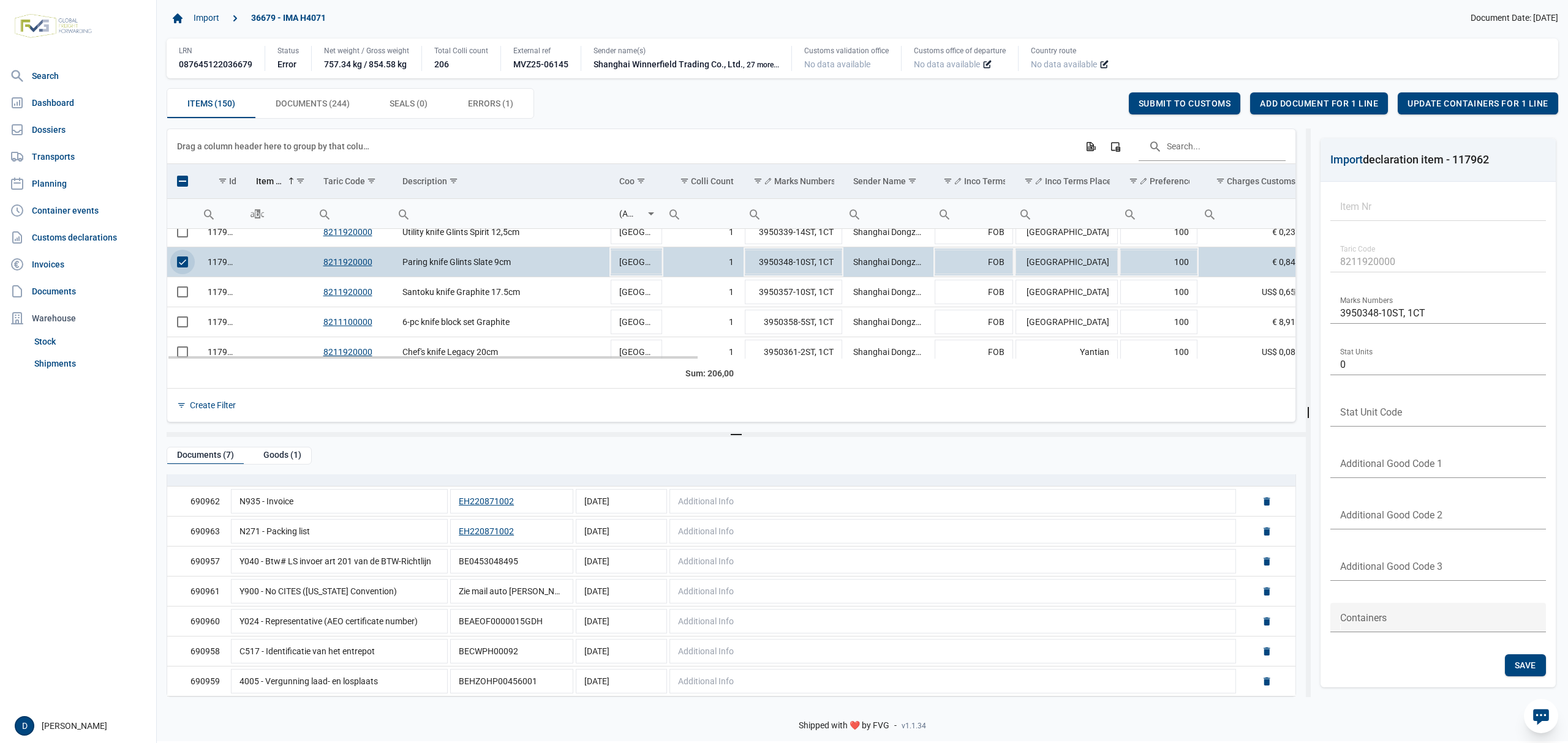
click at [184, 258] on span "Select row" at bounding box center [182, 262] width 11 height 11
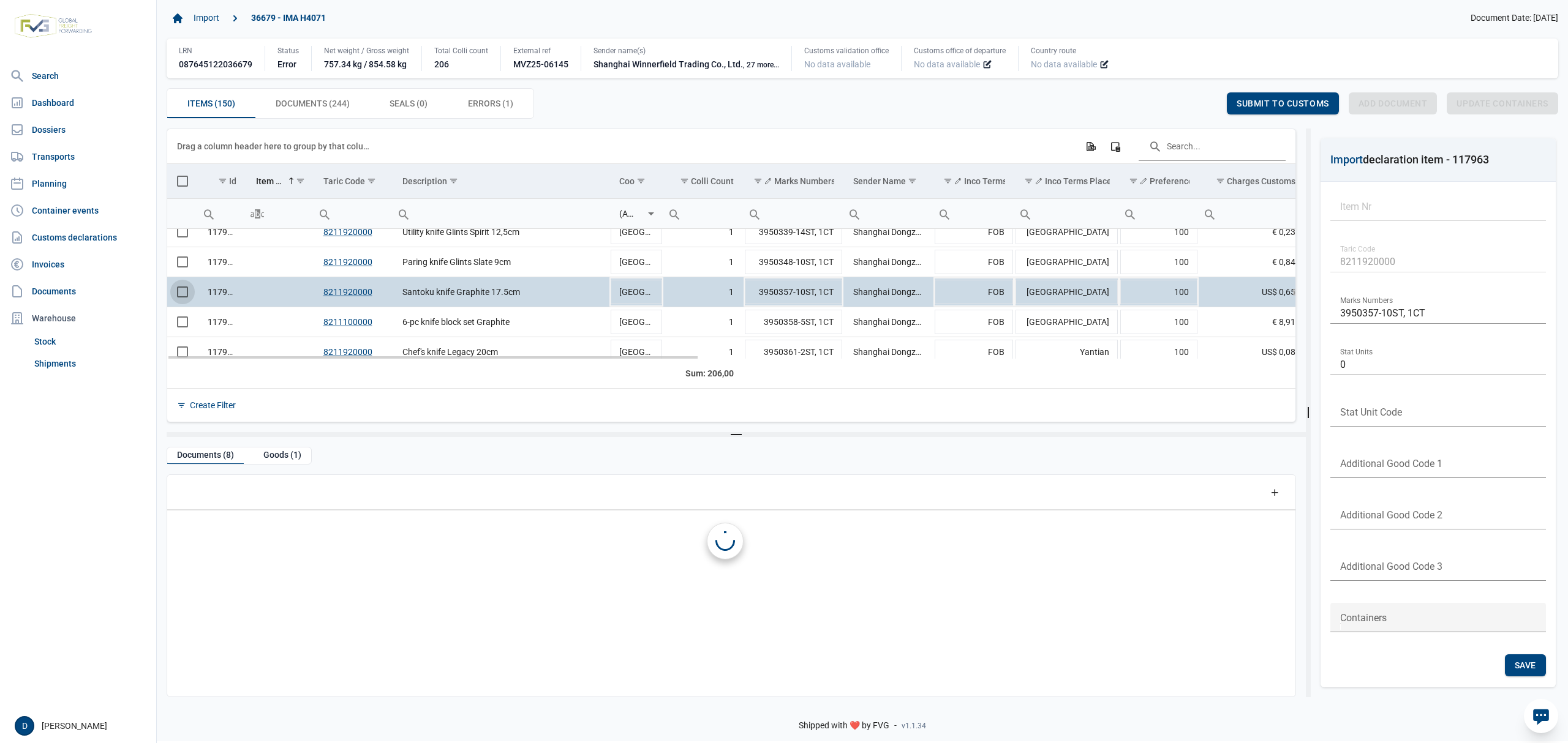
click at [182, 295] on span "Select row" at bounding box center [182, 292] width 11 height 11
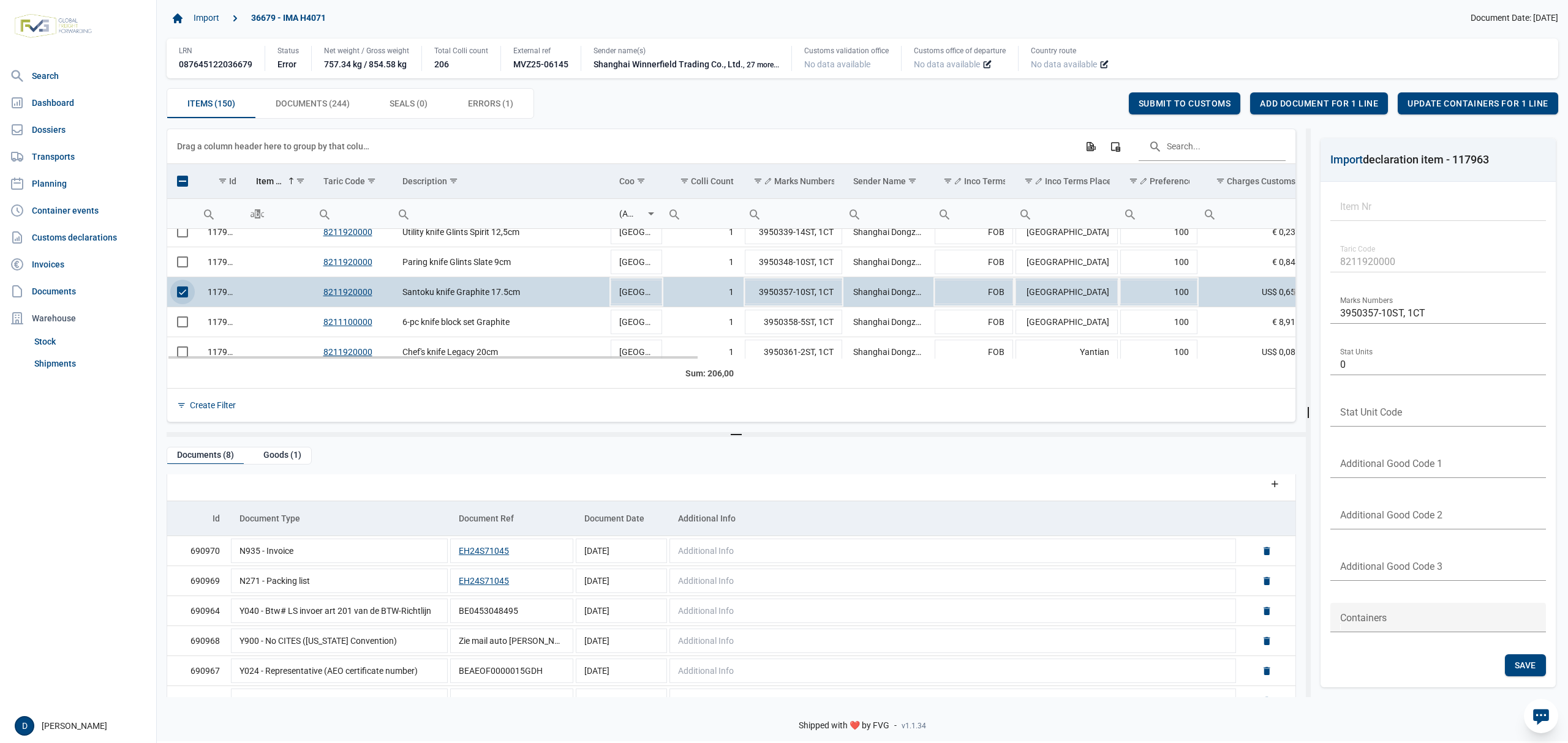
click at [177, 296] on span "Select row" at bounding box center [182, 292] width 11 height 11
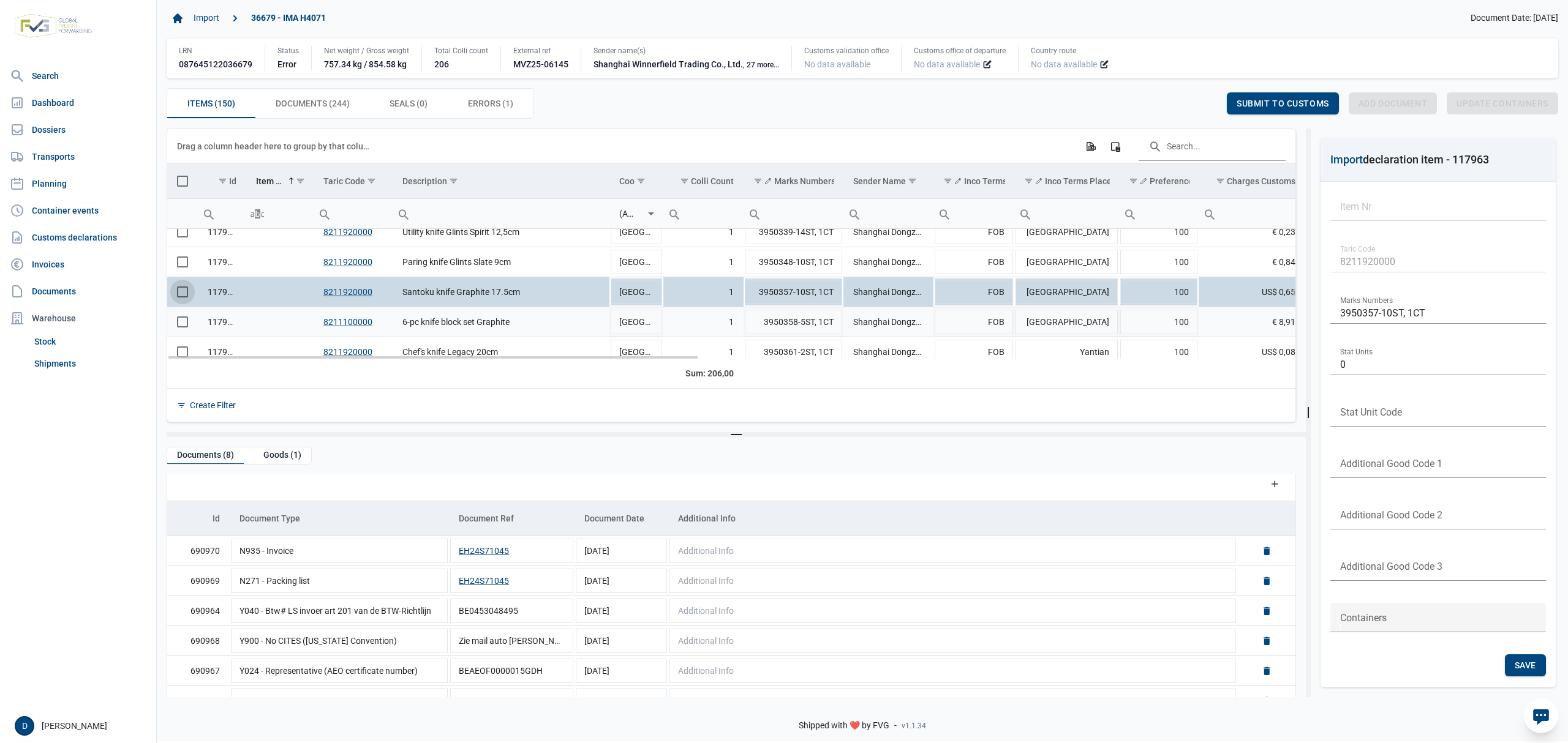
click at [181, 324] on span "Select row" at bounding box center [182, 322] width 11 height 11
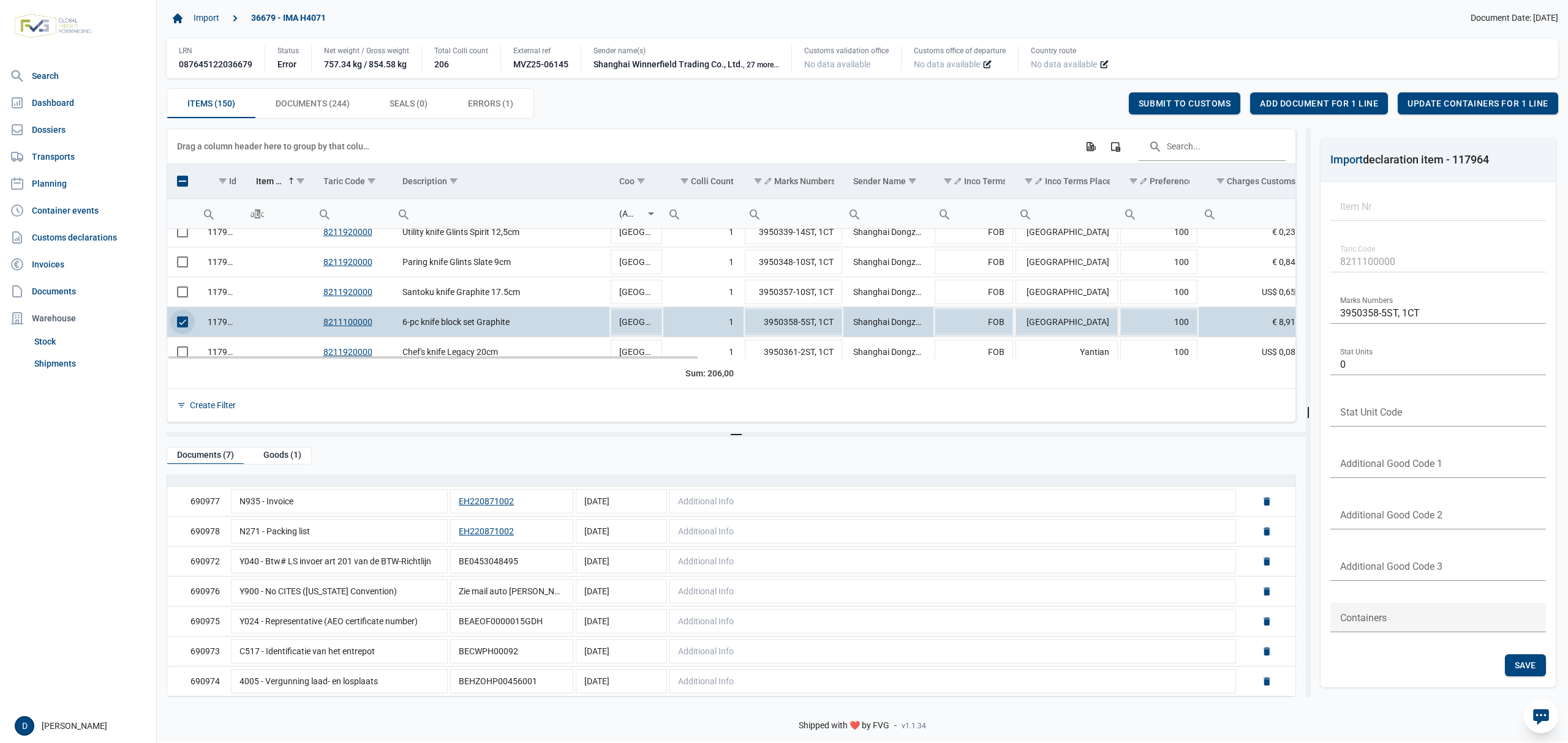
click at [186, 321] on span "Select row" at bounding box center [182, 322] width 11 height 11
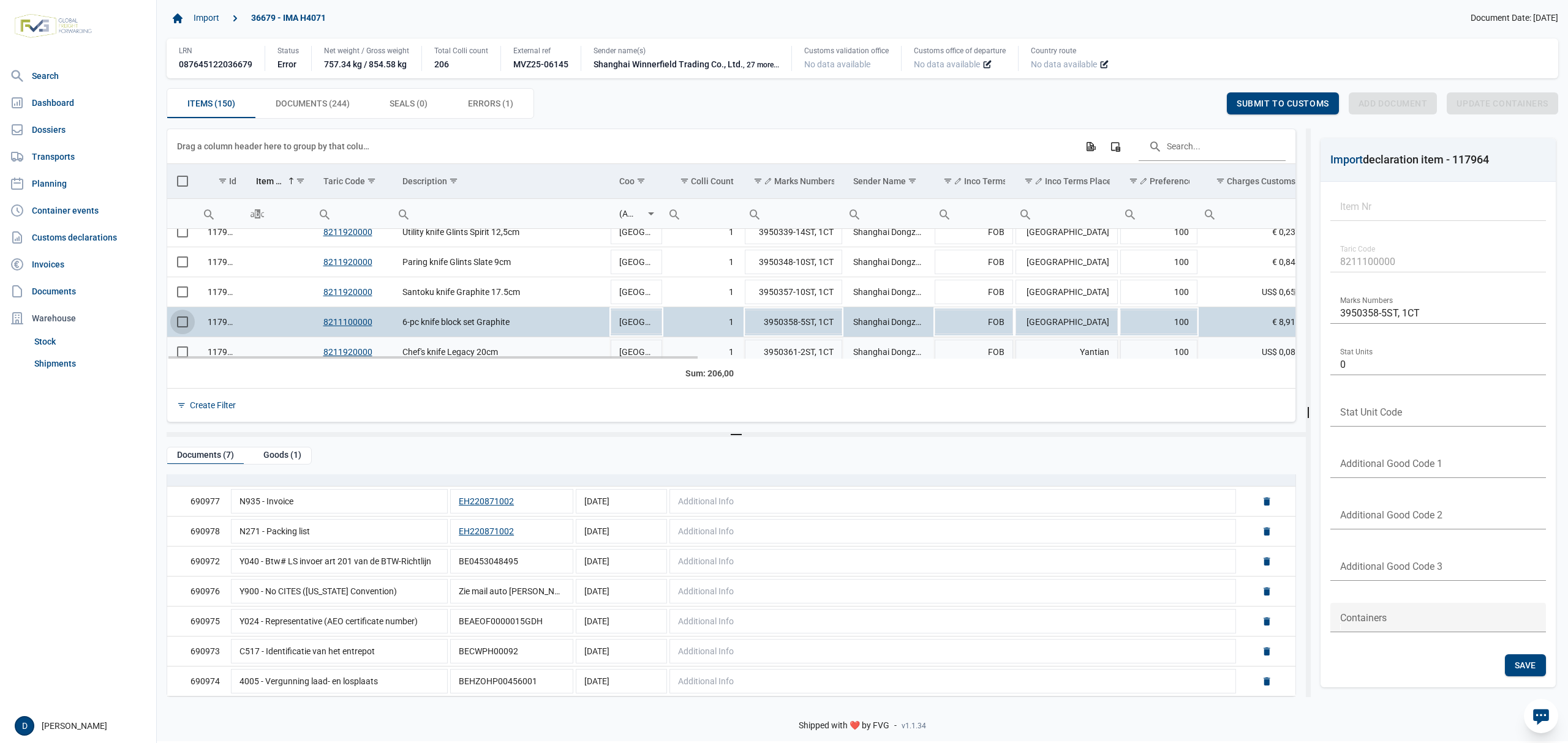
click at [179, 353] on td "Data grid with 150 rows and 23 columns" at bounding box center [182, 352] width 30 height 30
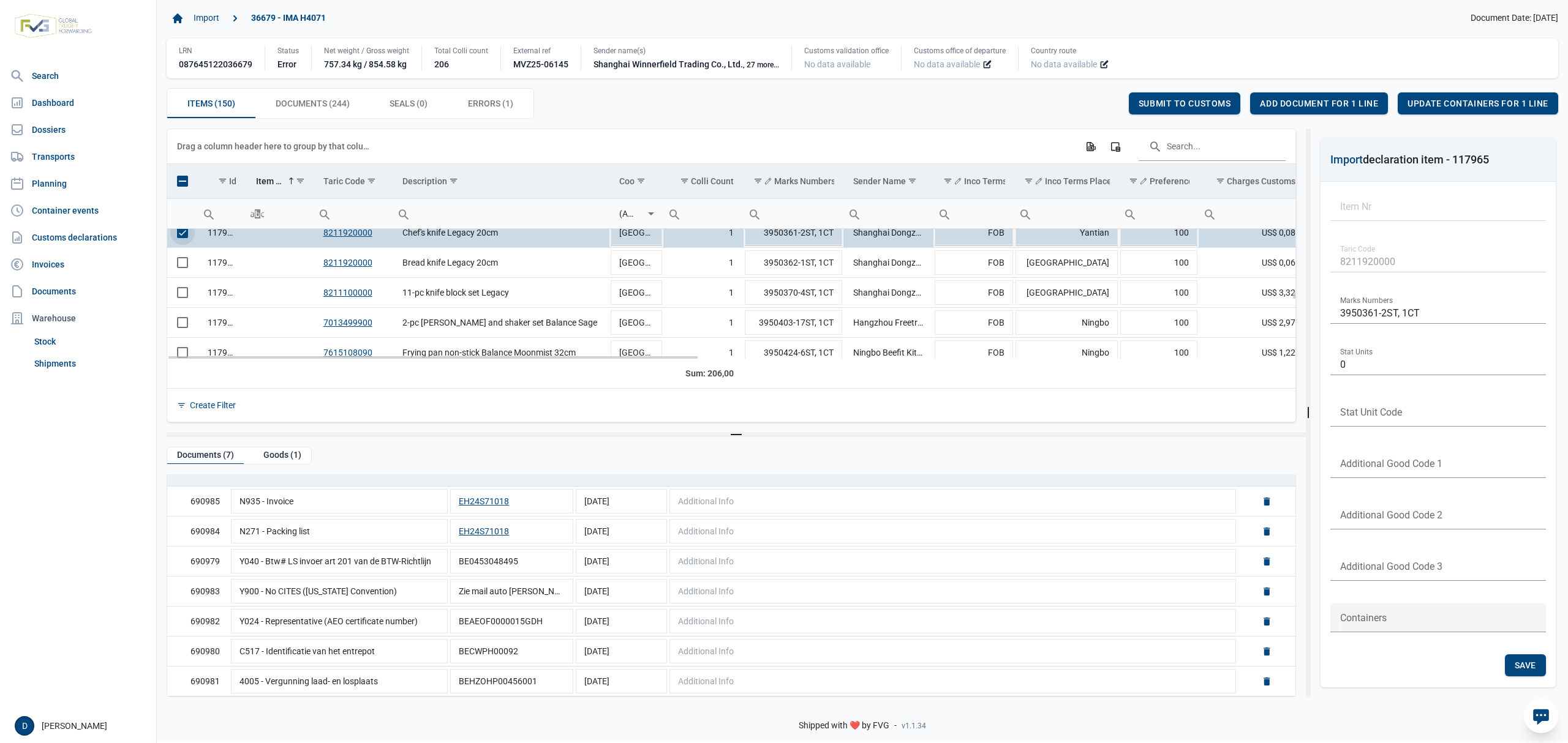
click at [188, 239] on span "Select row" at bounding box center [182, 232] width 11 height 11
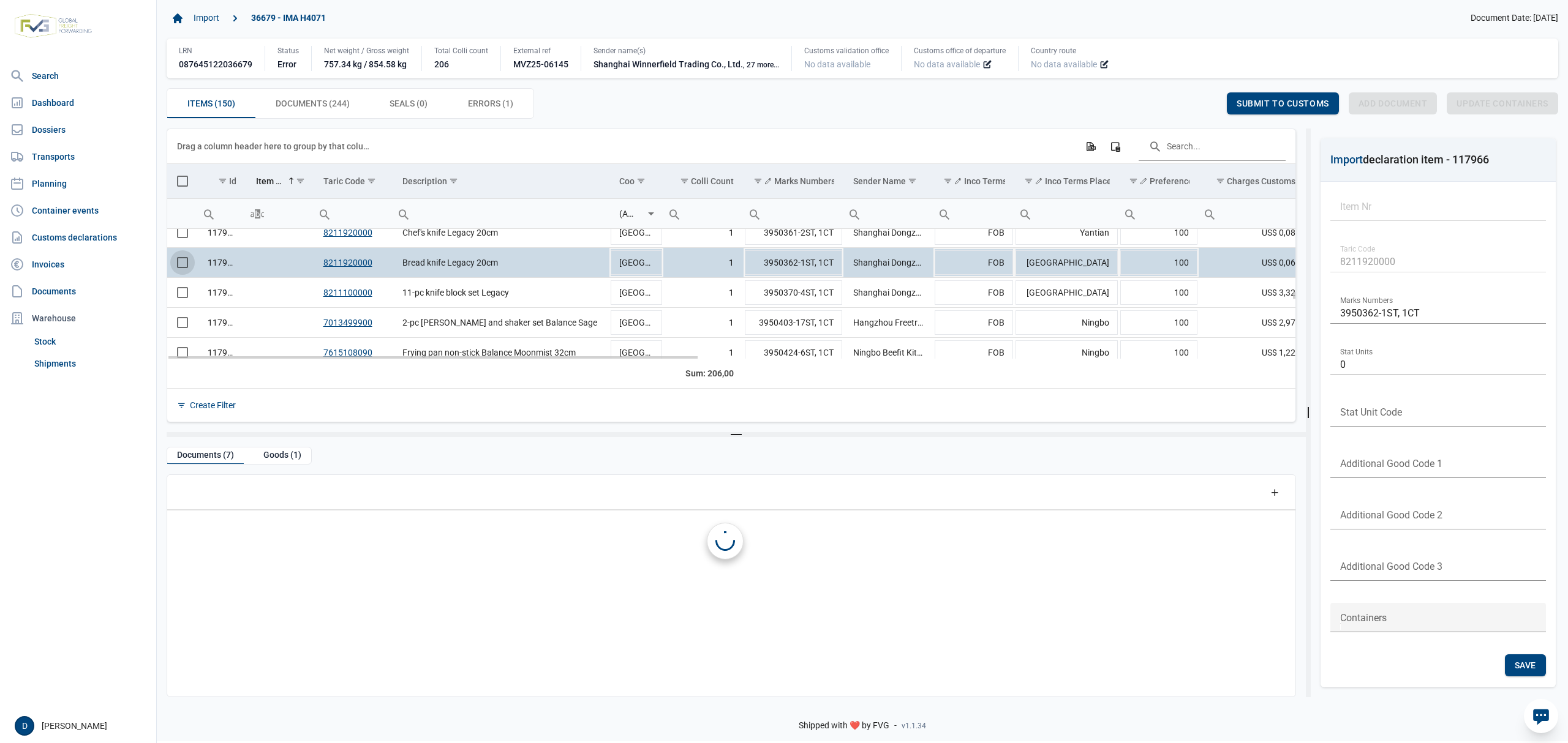
click at [188, 264] on span "Select row" at bounding box center [182, 263] width 11 height 11
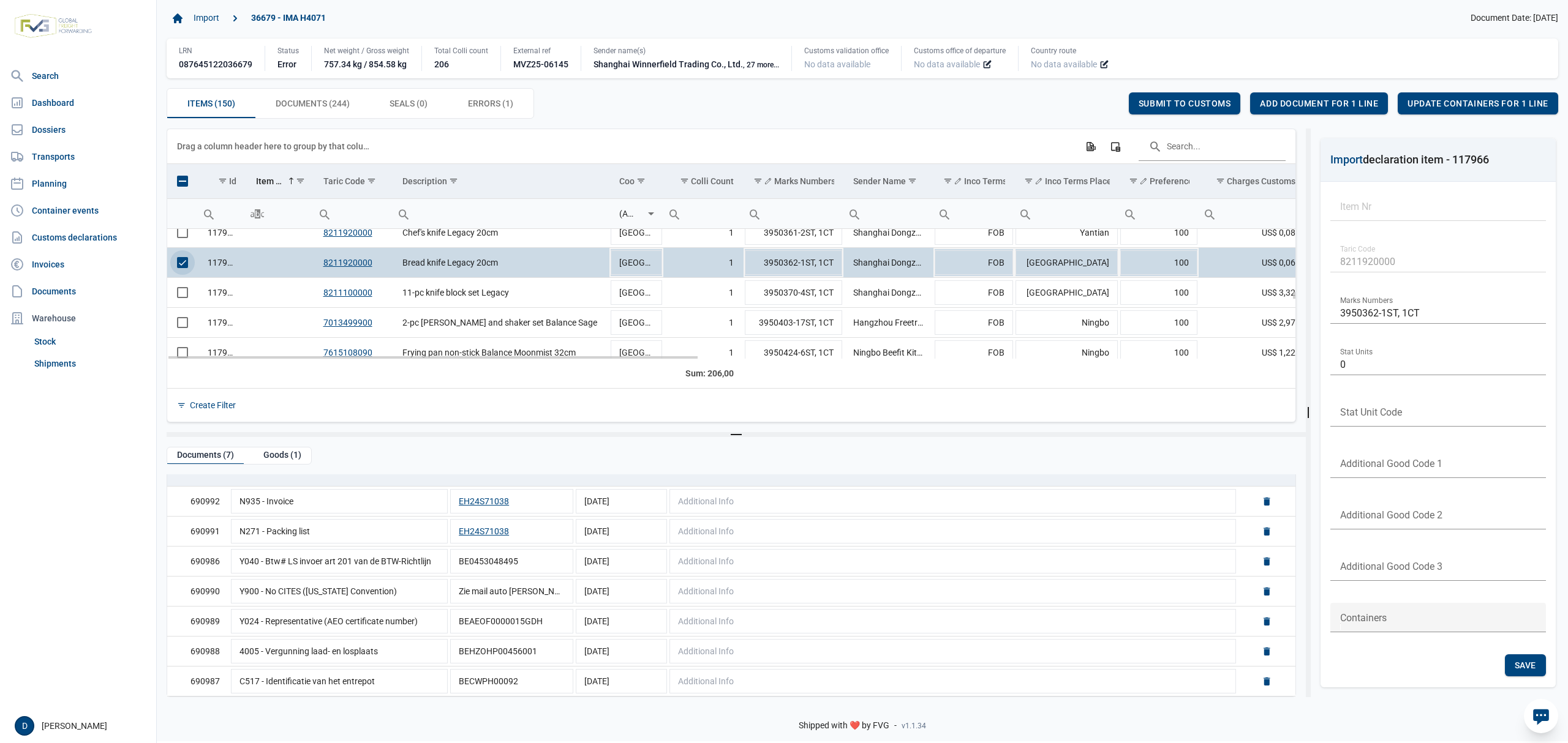
click at [182, 267] on span "Select row" at bounding box center [182, 263] width 11 height 11
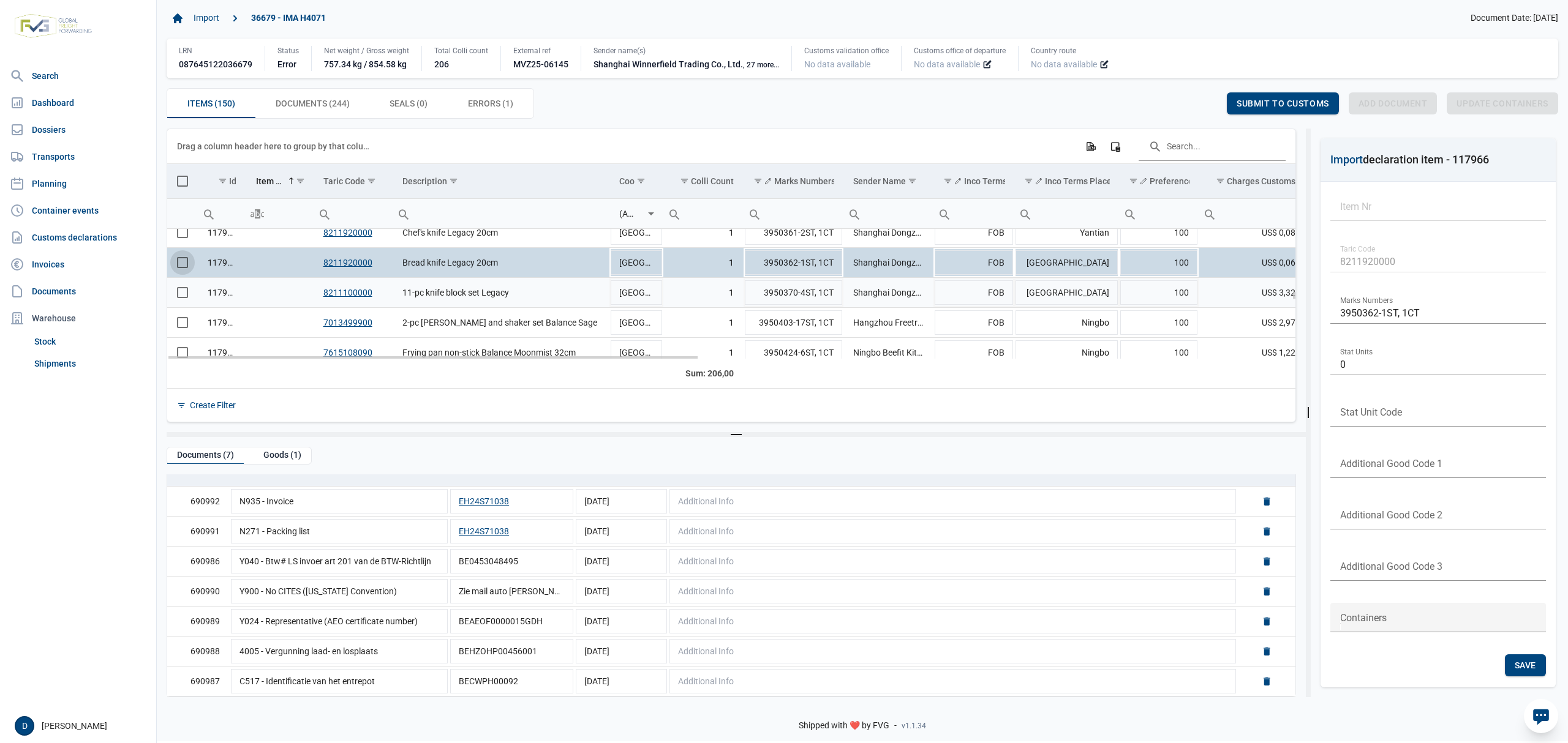
click at [184, 289] on span "Select row" at bounding box center [182, 292] width 11 height 11
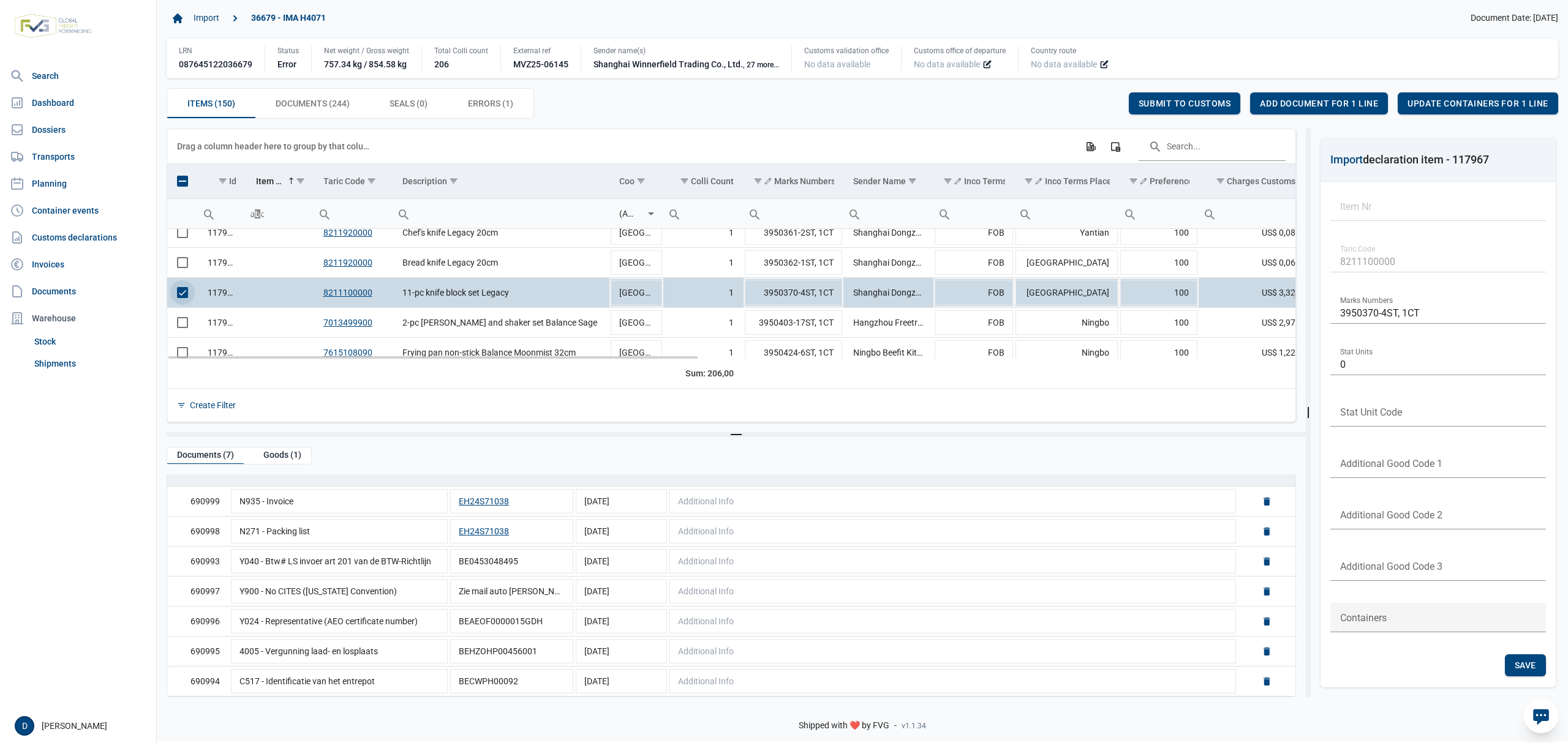
click at [177, 292] on span "Select row" at bounding box center [182, 292] width 11 height 11
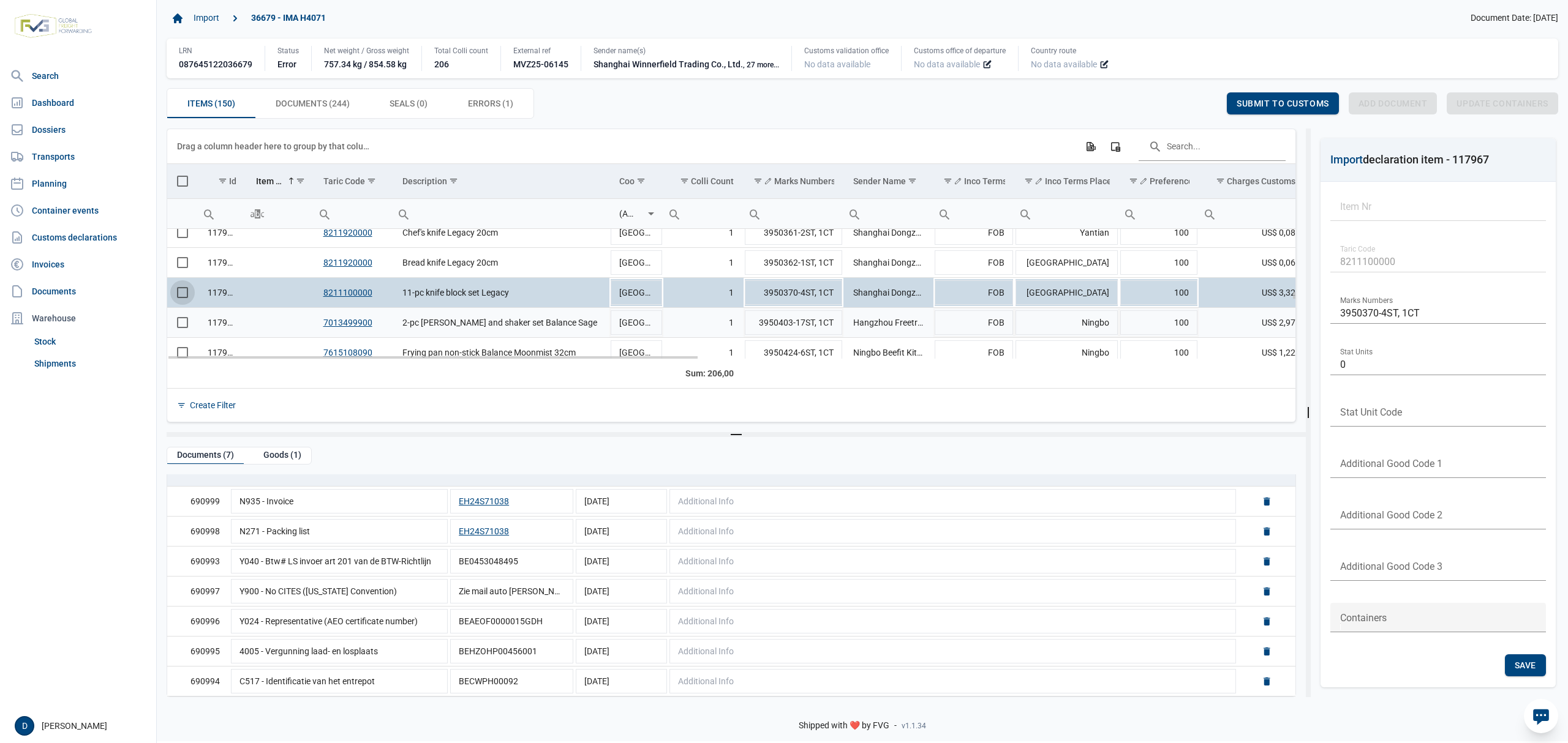
click at [179, 326] on span "Select row" at bounding box center [182, 323] width 11 height 11
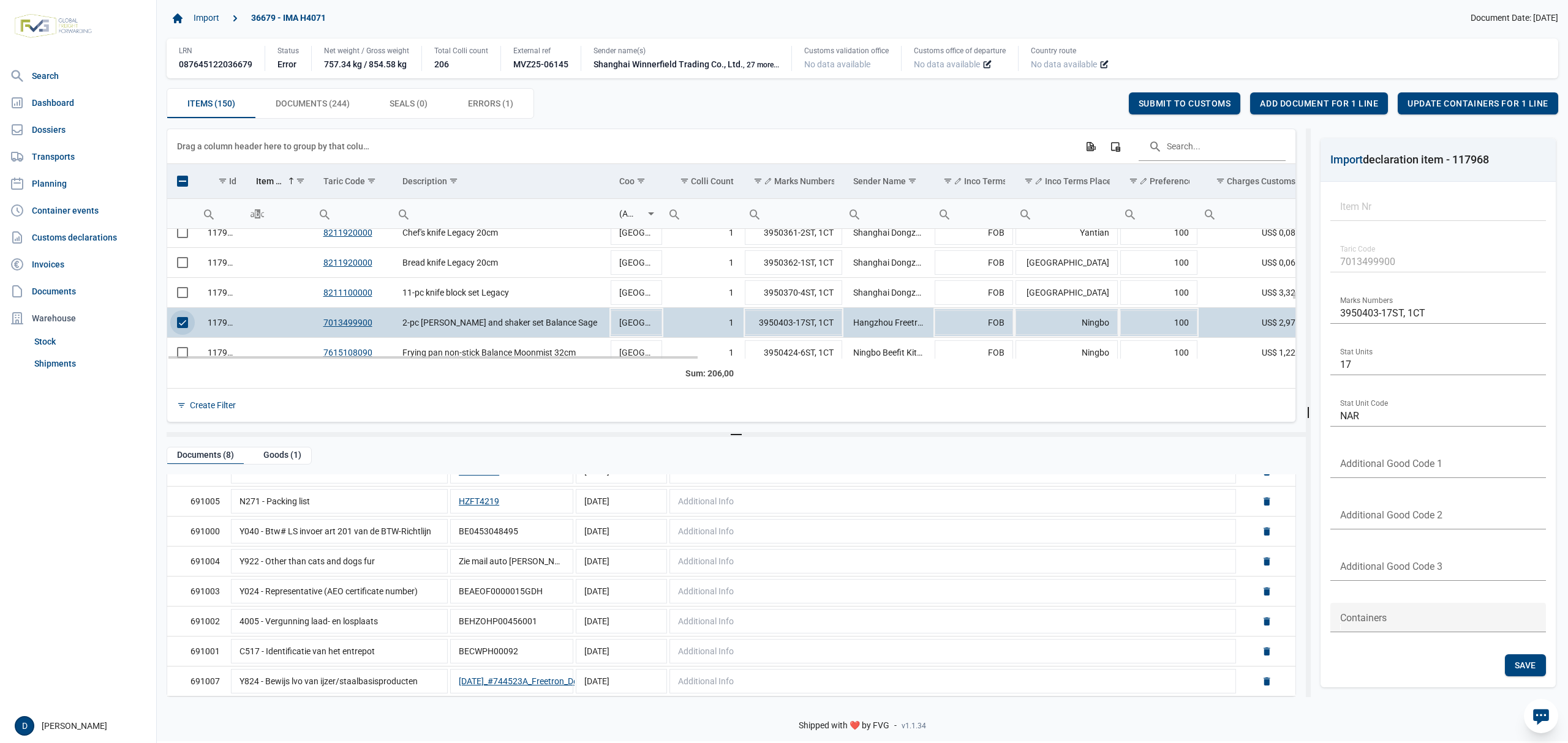
click at [177, 327] on span "Select row" at bounding box center [182, 323] width 11 height 11
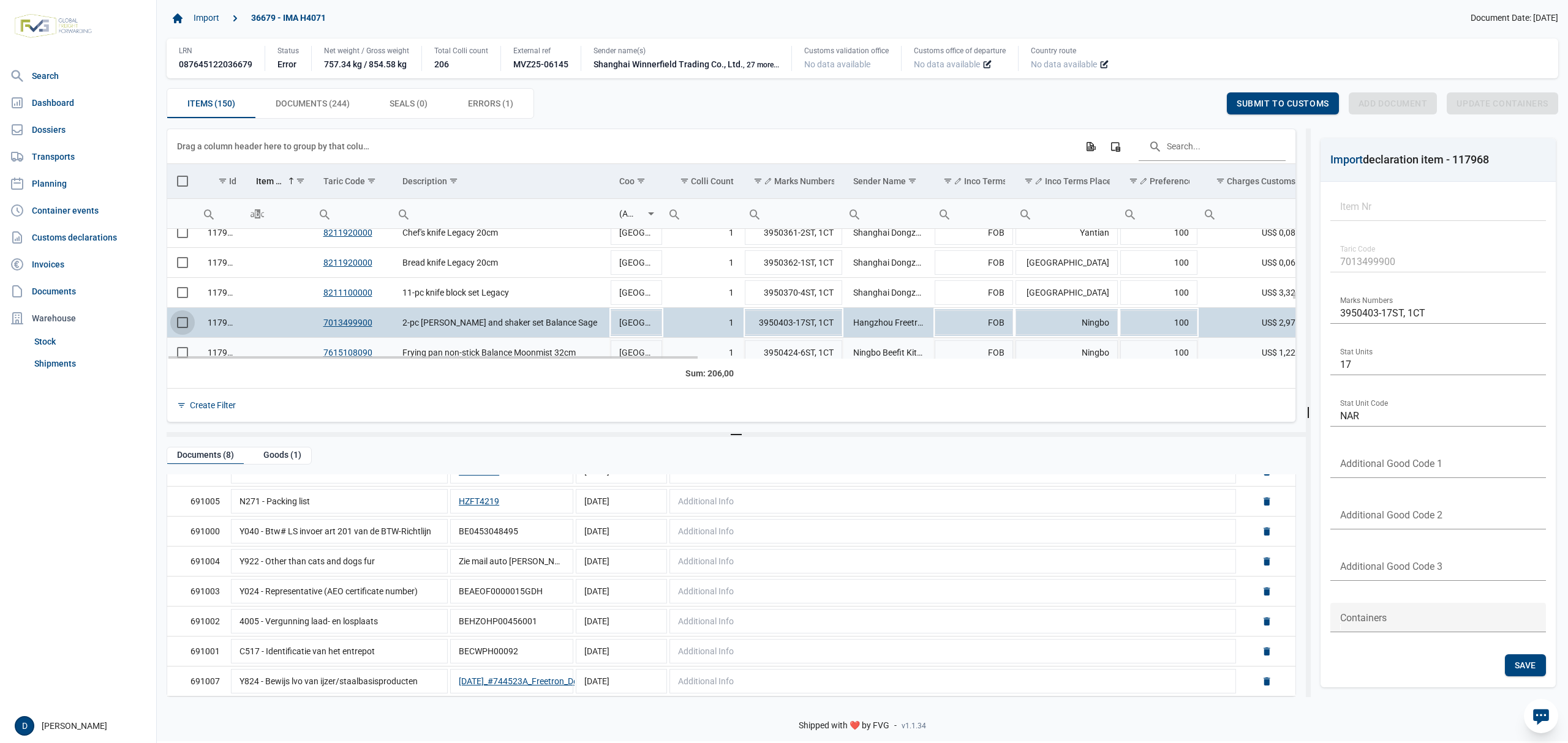
click at [185, 356] on div "117965 8211920000 Chef's knife Legacy 20cm China 1 3950361-2ST, 1CT Shanghai Do…" at bounding box center [731, 294] width 1128 height 130
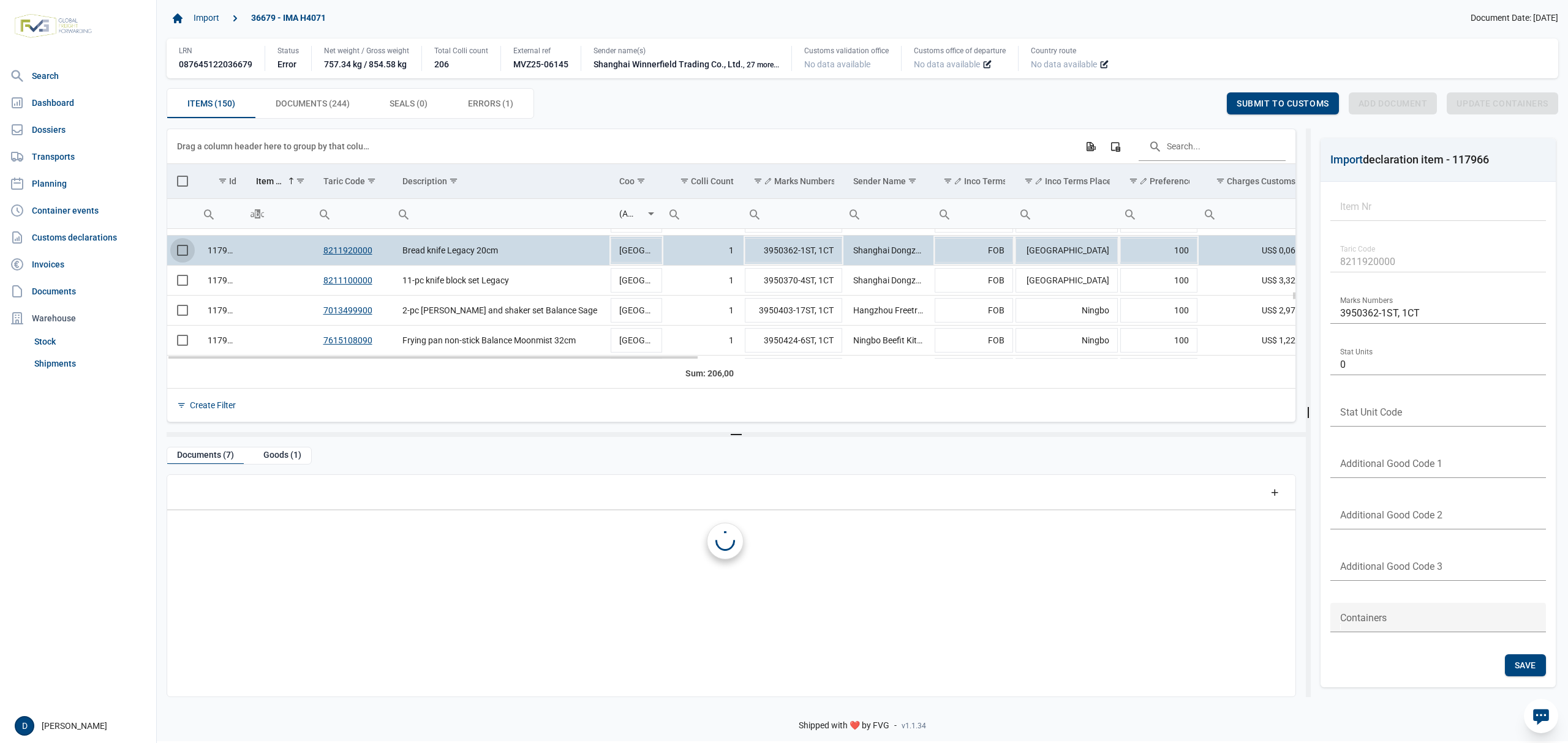
click at [181, 253] on span "Select row" at bounding box center [182, 250] width 11 height 11
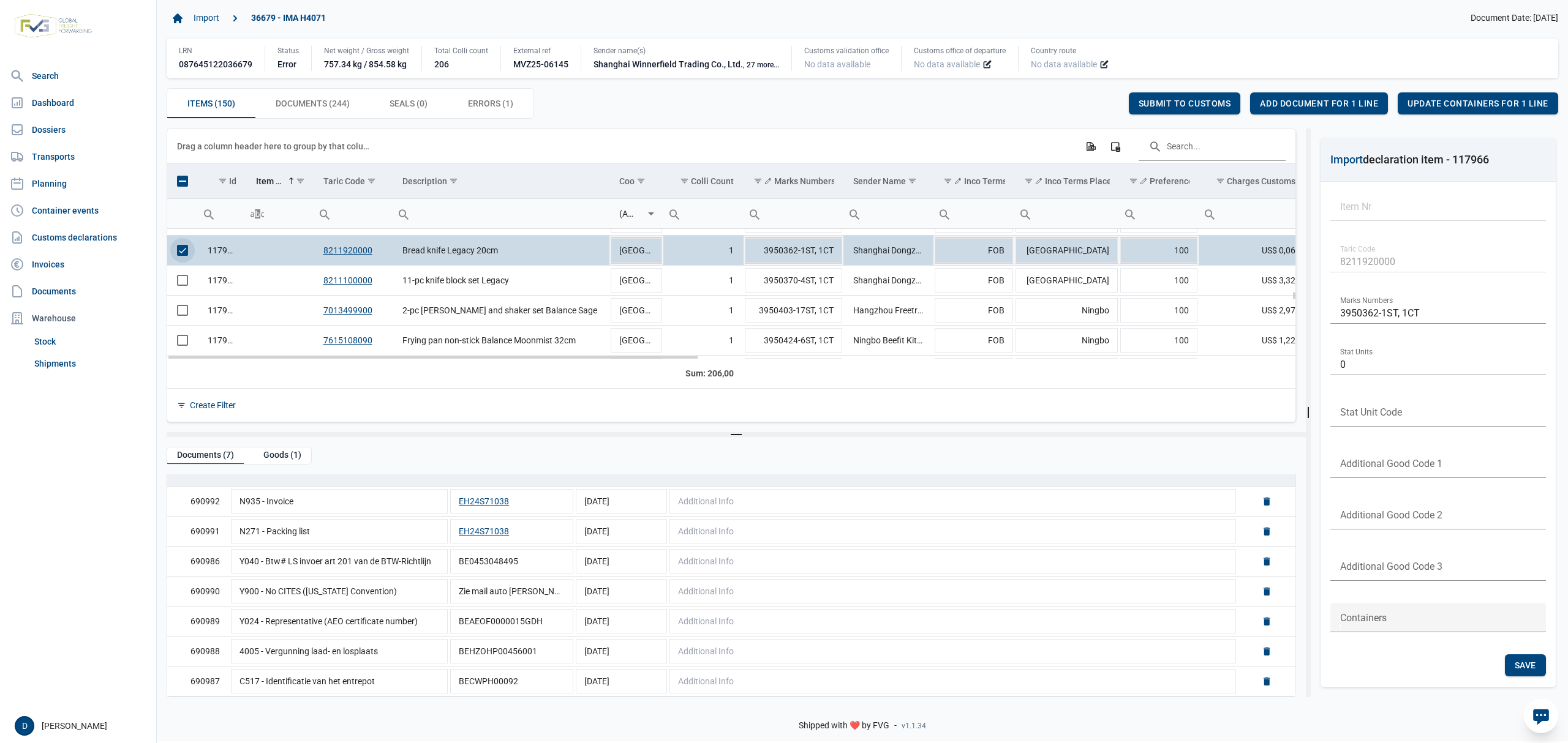
click at [188, 253] on span "Select row" at bounding box center [182, 250] width 11 height 11
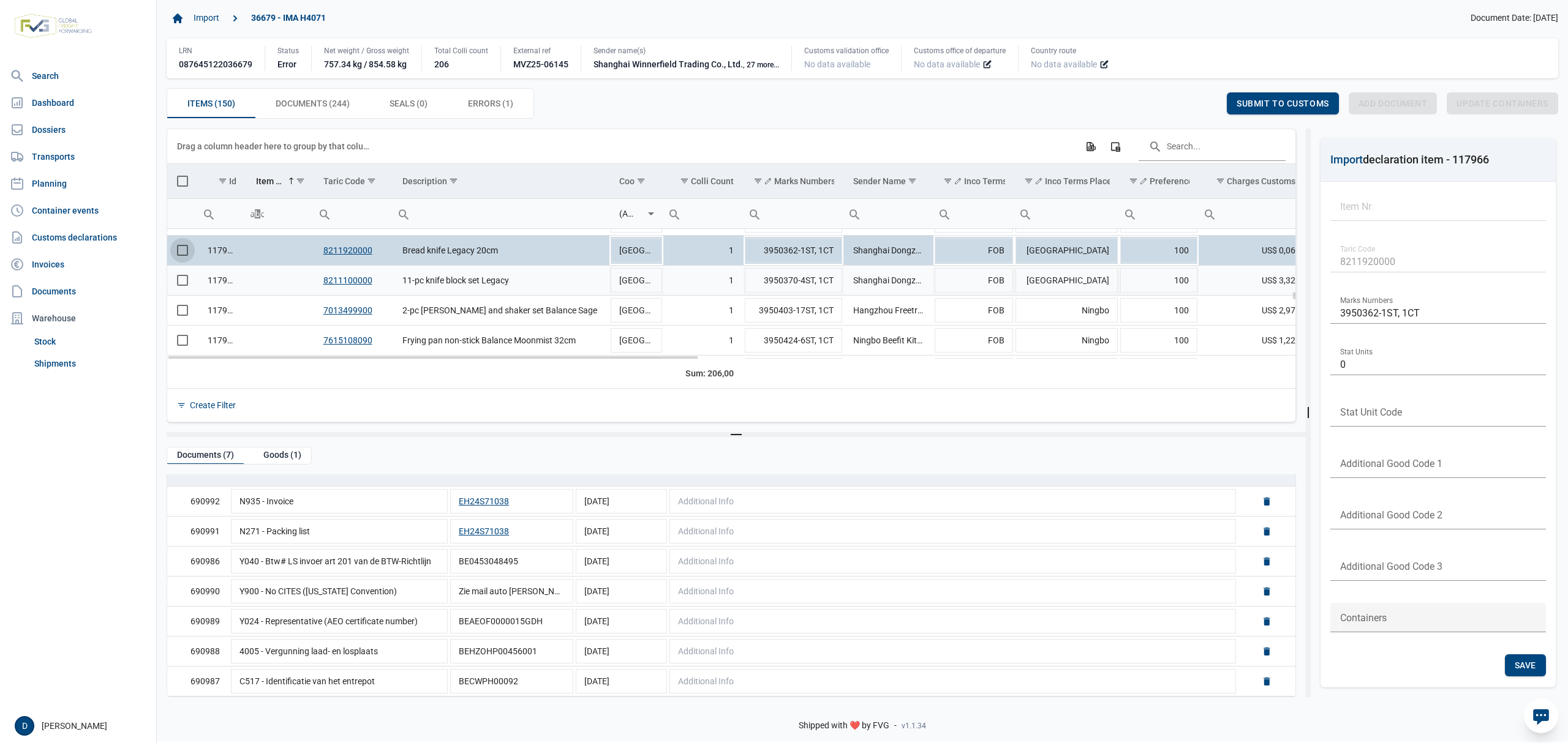
click at [185, 281] on span "Select row" at bounding box center [182, 281] width 11 height 11
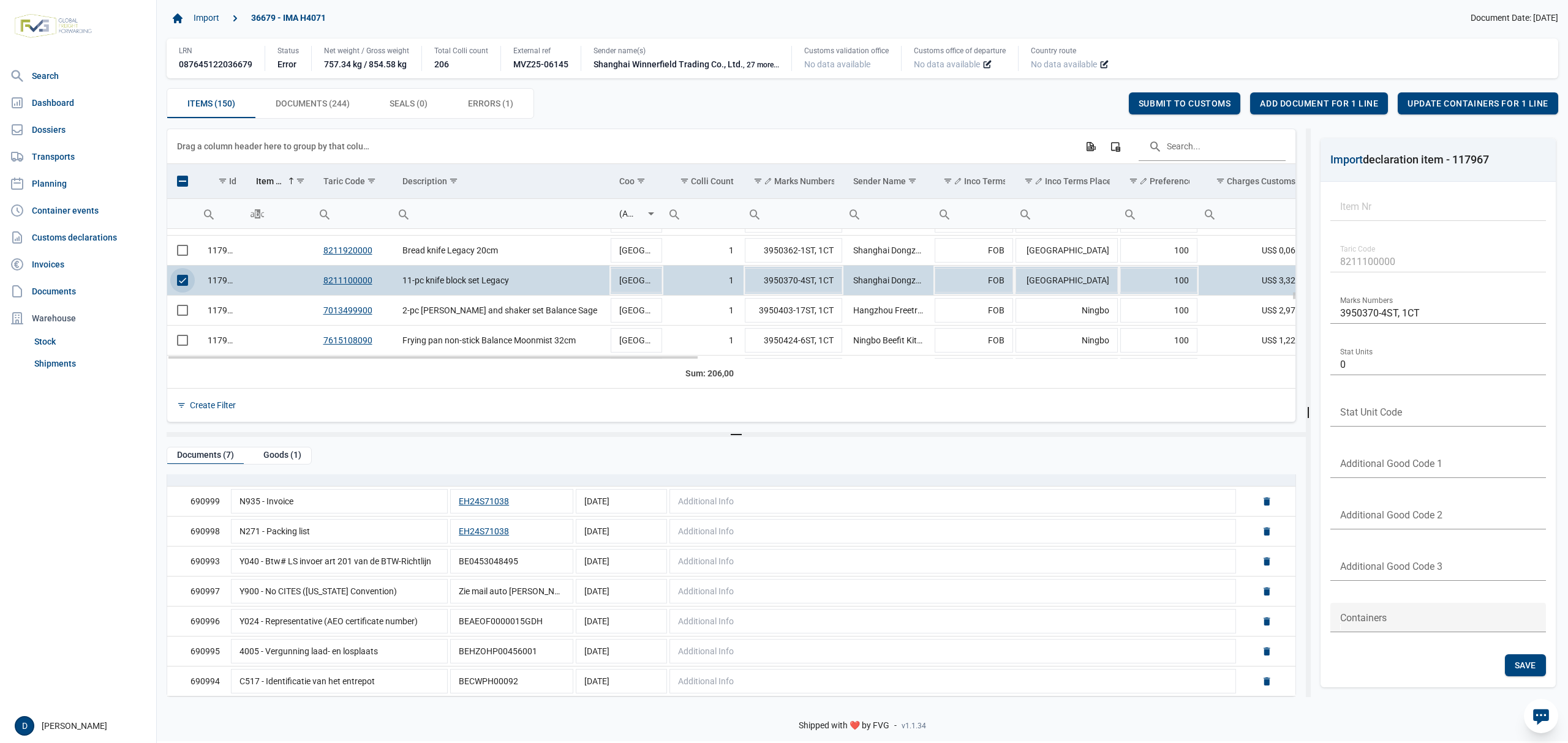
click at [180, 284] on span "Select row" at bounding box center [182, 281] width 11 height 11
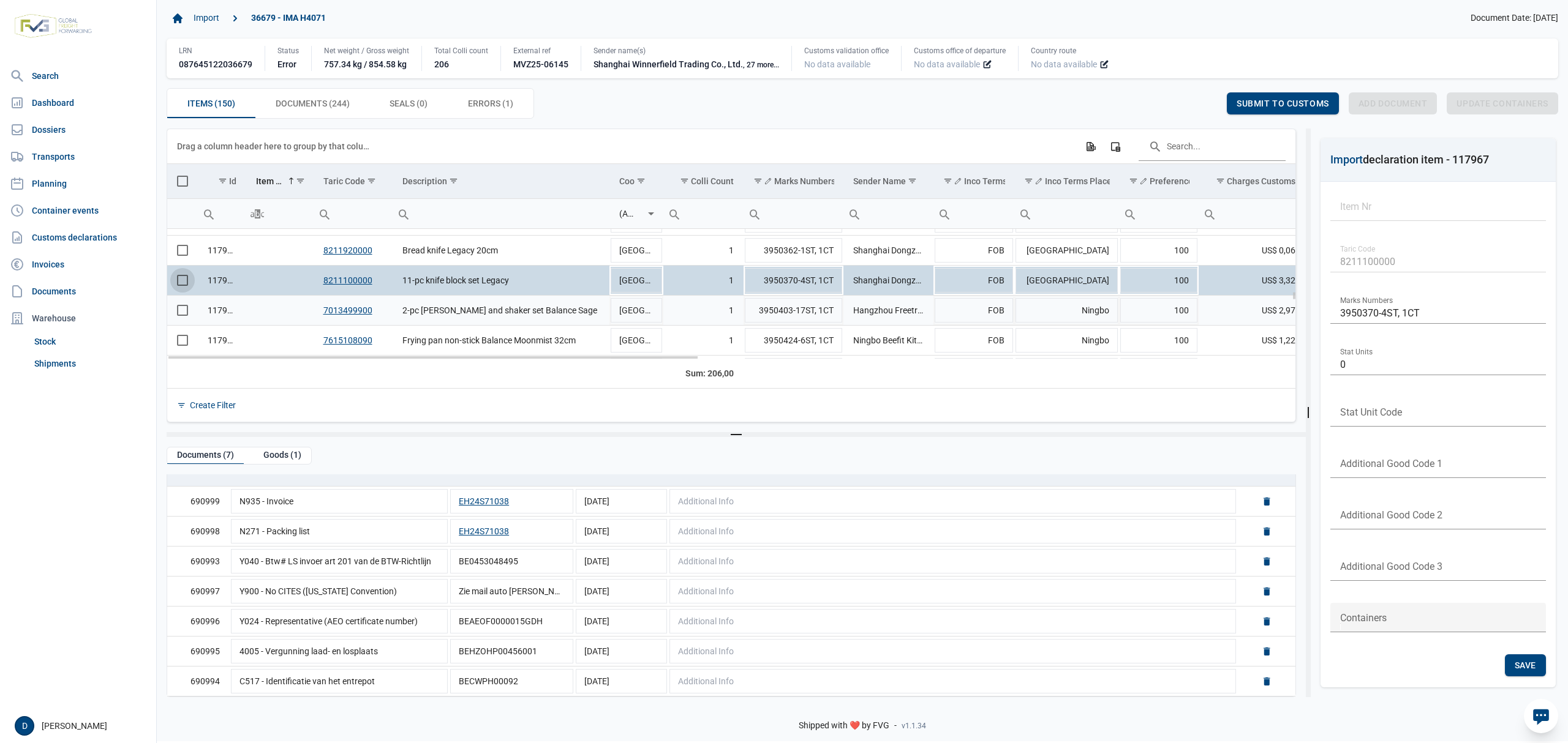
click at [187, 313] on span "Select row" at bounding box center [182, 310] width 11 height 11
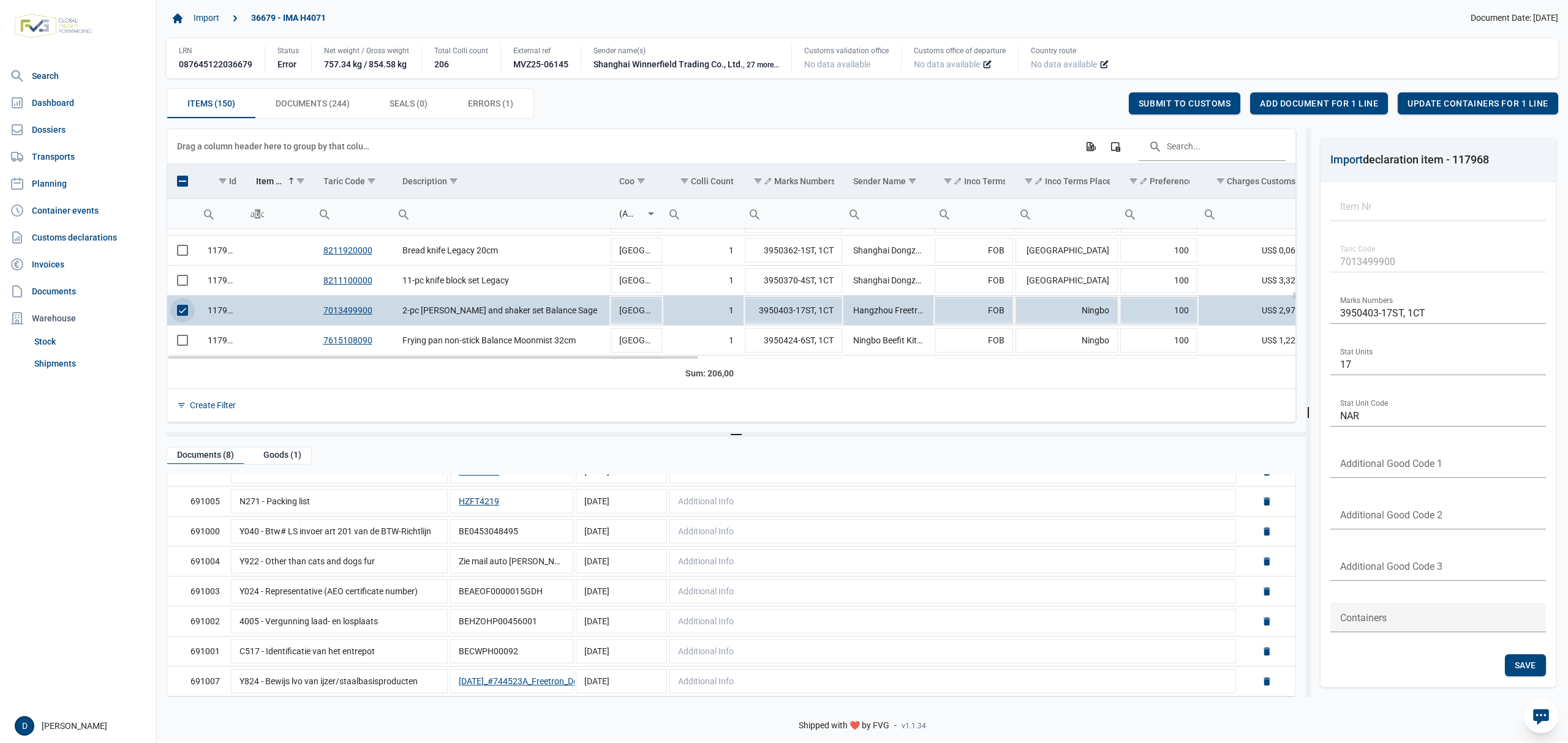
click at [177, 307] on span "Select row" at bounding box center [182, 310] width 11 height 11
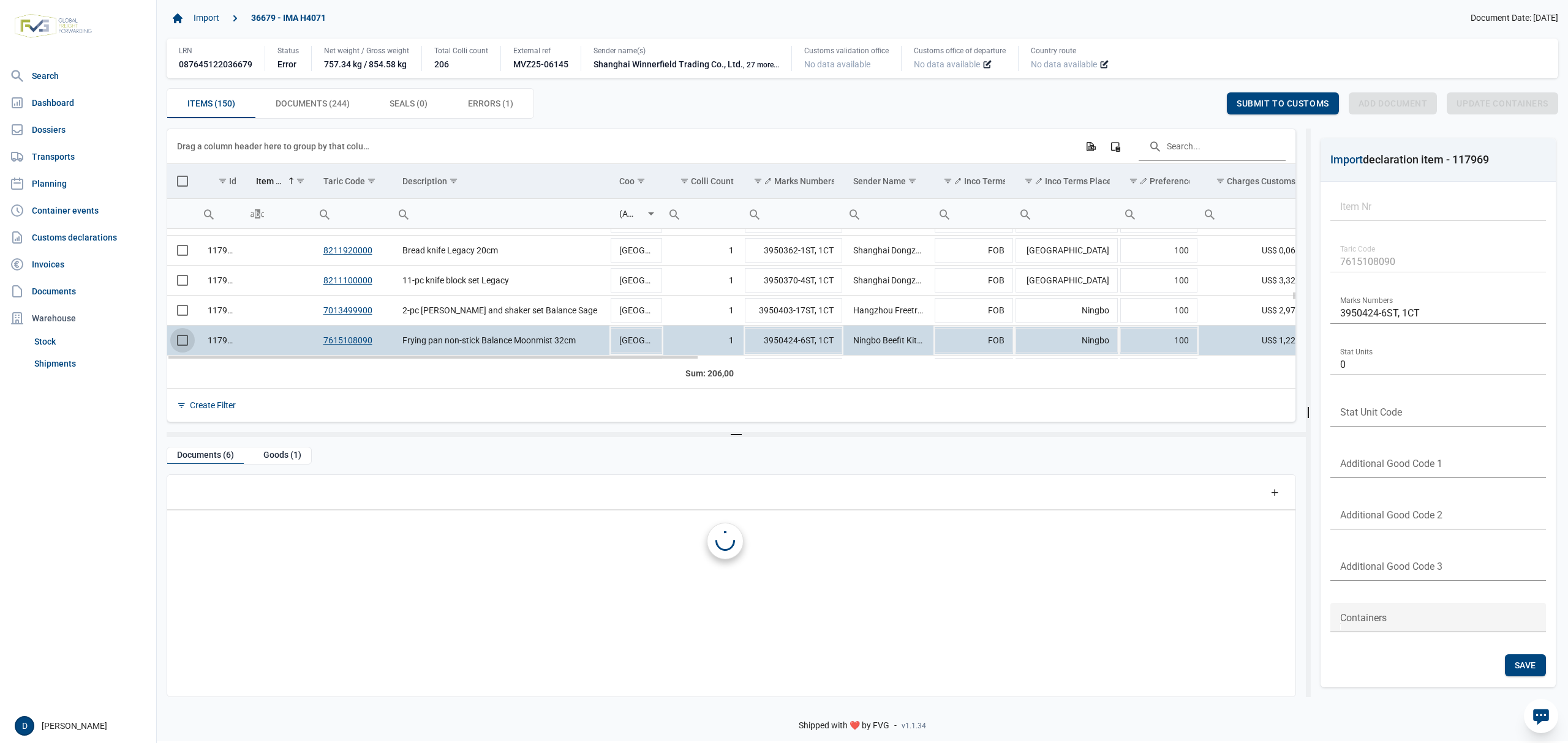
click at [181, 345] on span "Select row" at bounding box center [182, 341] width 11 height 11
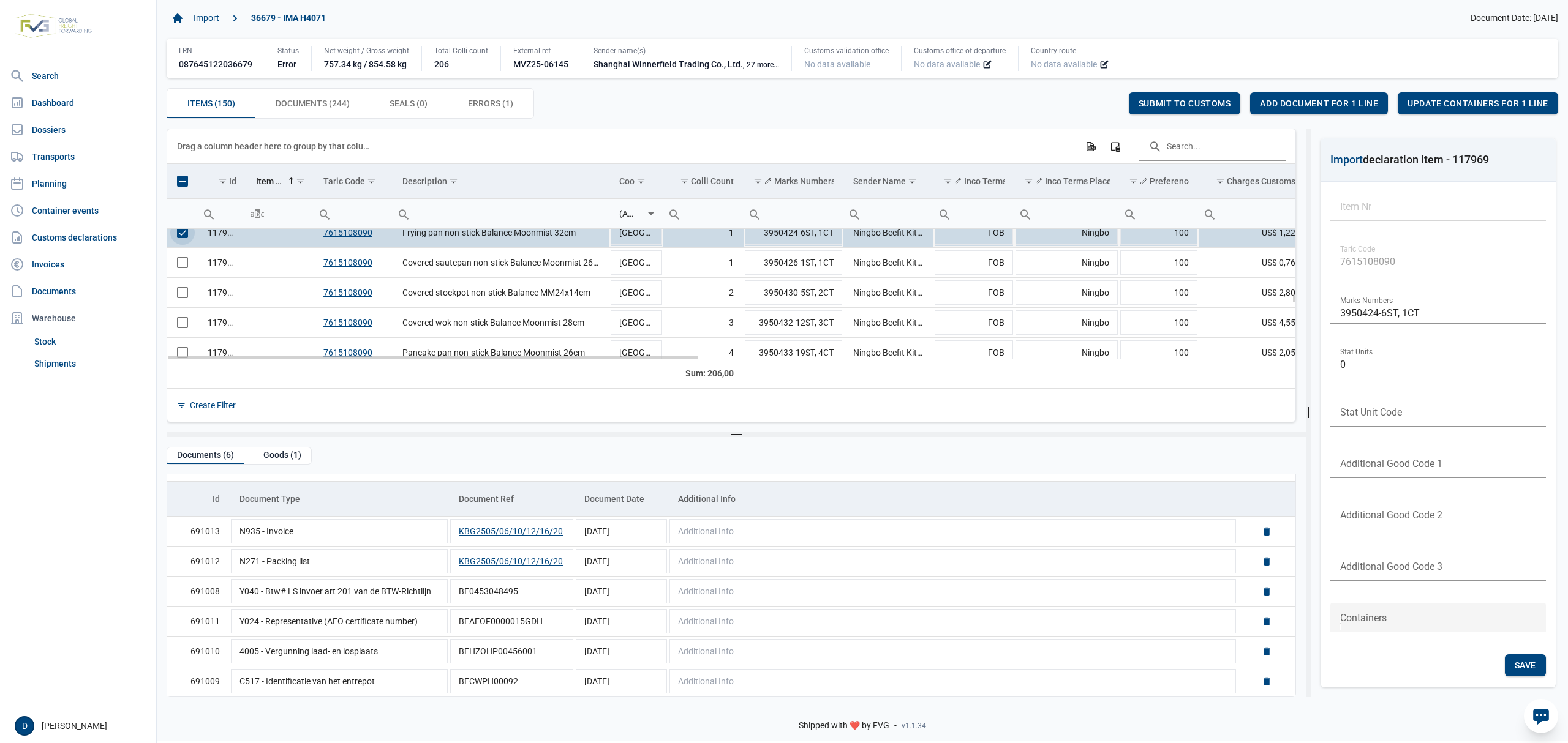
click at [179, 239] on span "Select row" at bounding box center [182, 232] width 11 height 11
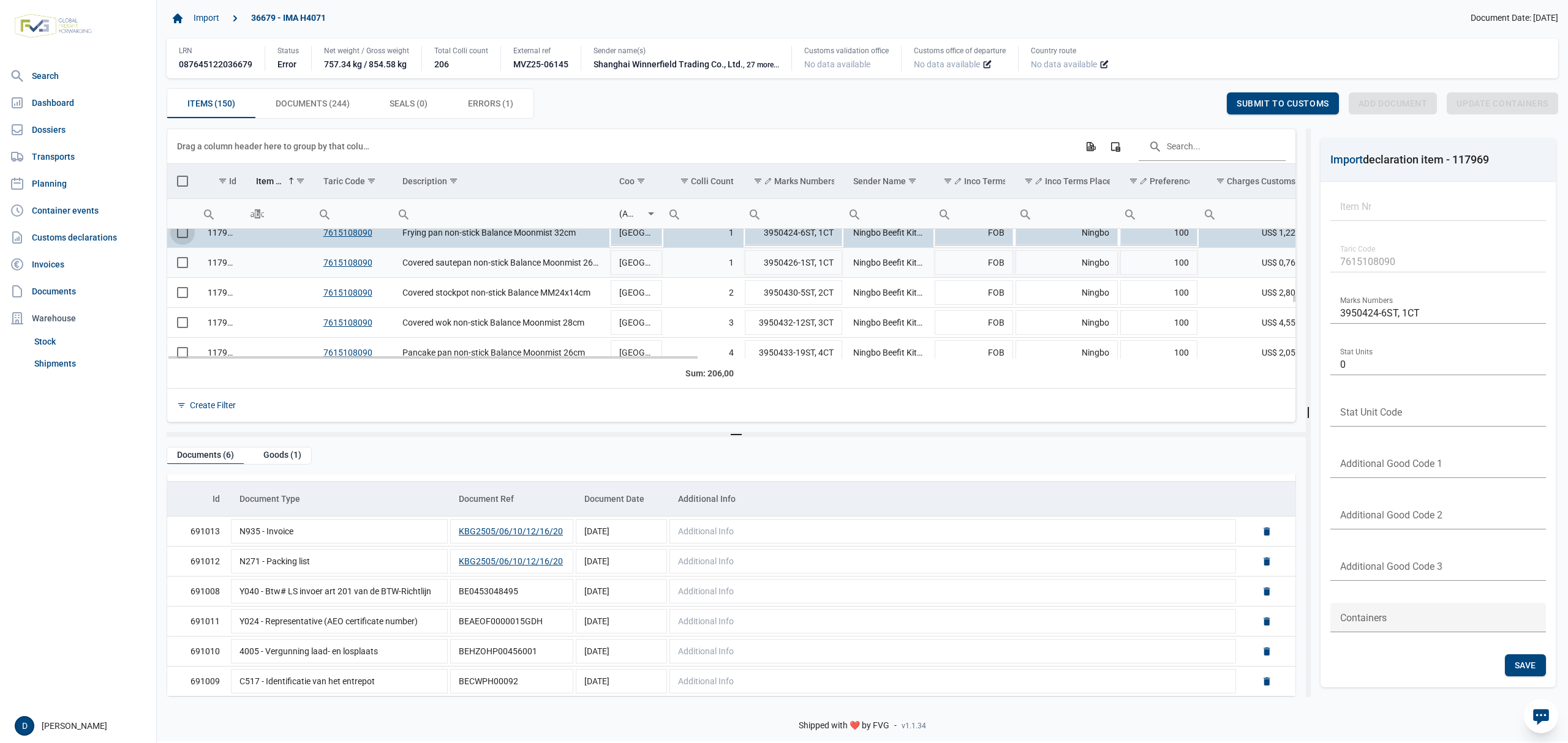
click at [180, 262] on span "Select row" at bounding box center [182, 263] width 11 height 11
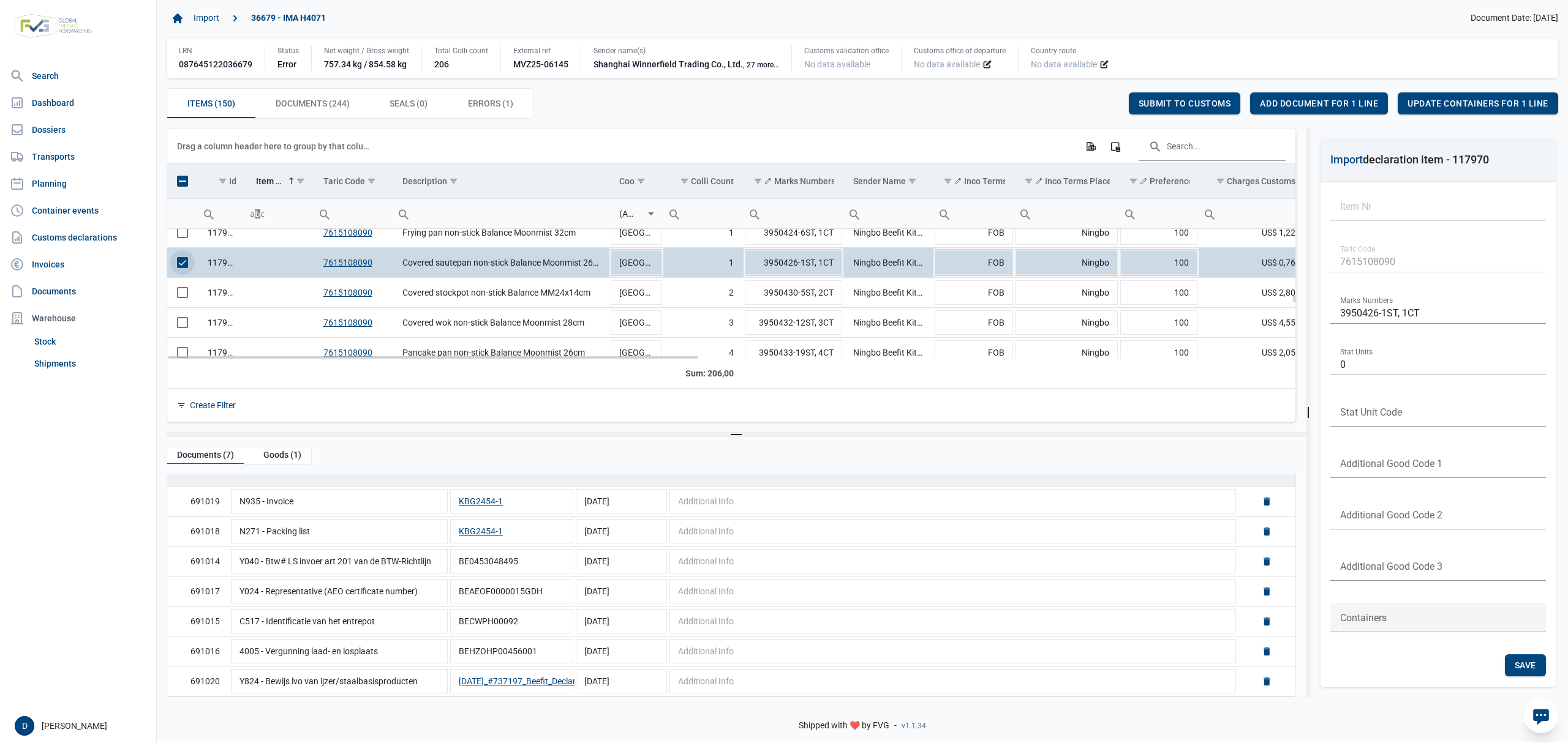
click at [181, 267] on span "Select row" at bounding box center [182, 263] width 11 height 11
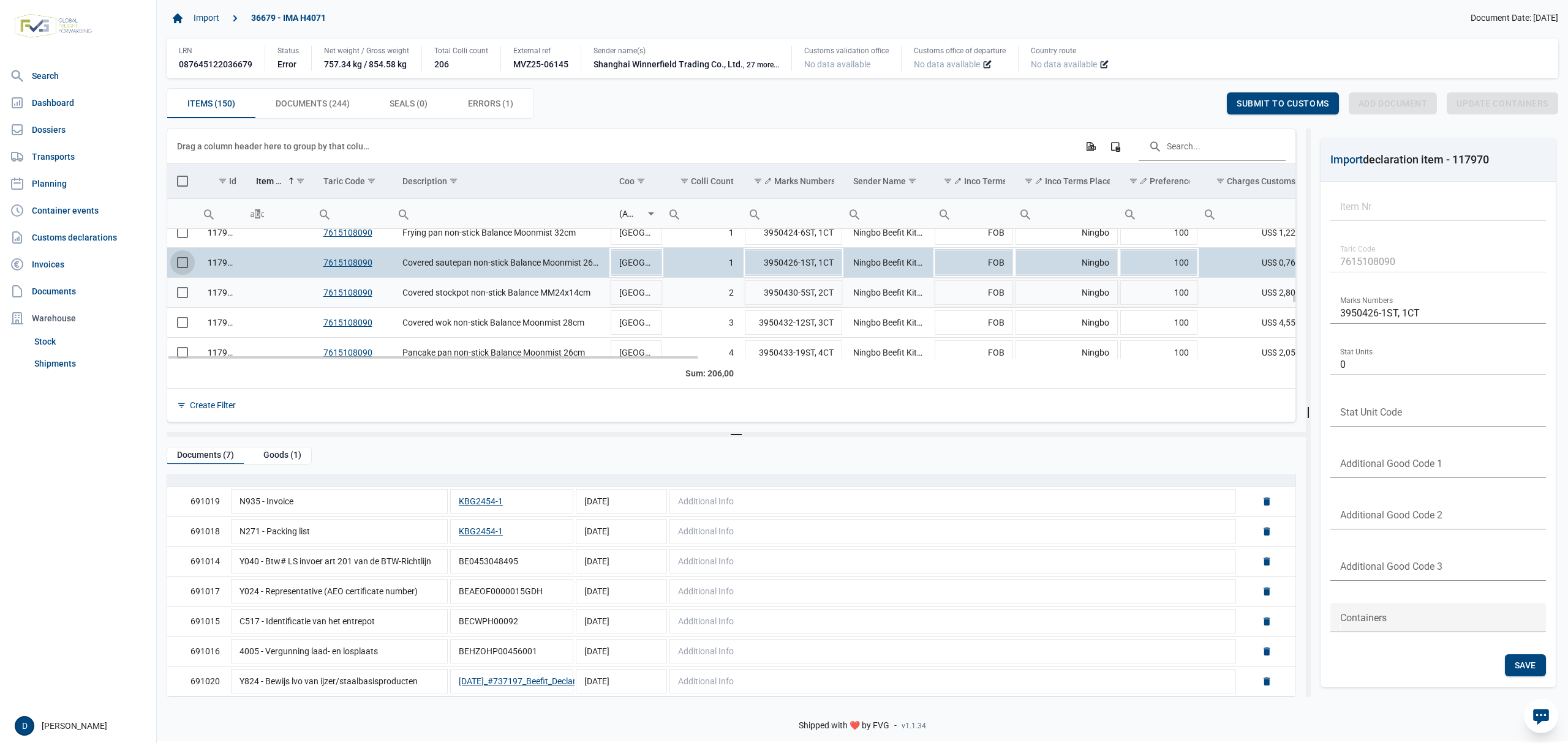
click at [181, 295] on span "Select row" at bounding box center [182, 292] width 11 height 11
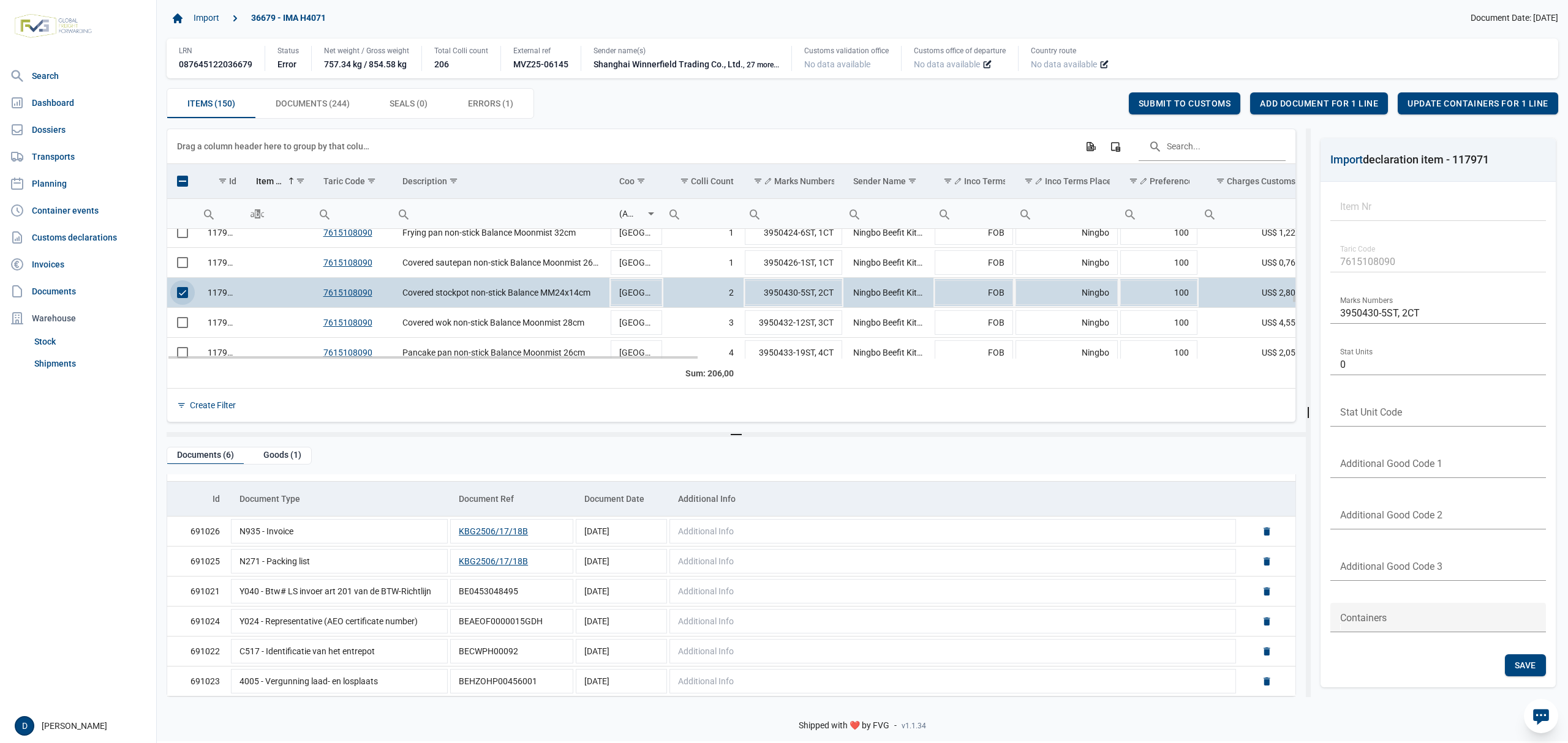
click at [182, 295] on span "Select row" at bounding box center [182, 292] width 11 height 11
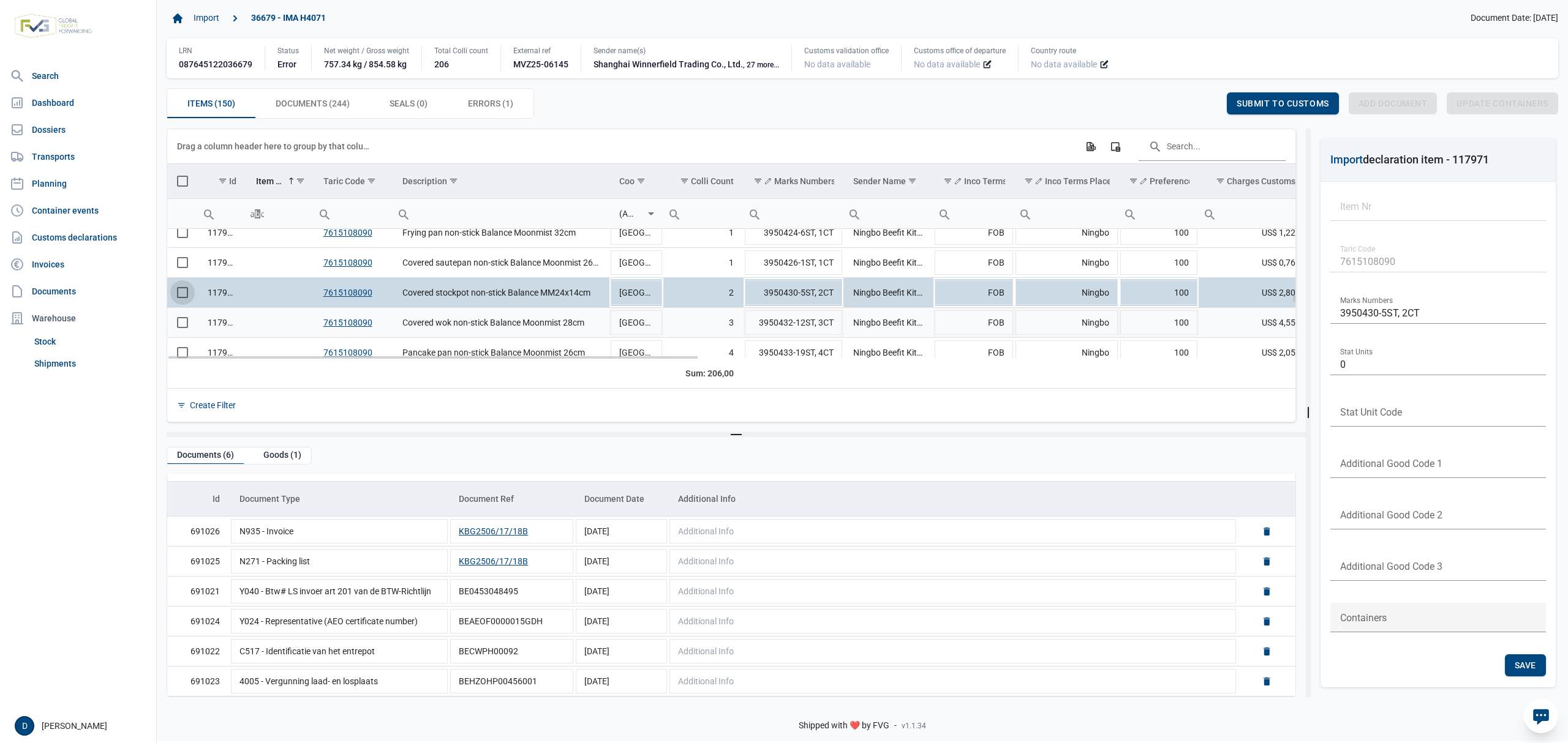
click at [179, 324] on span "Select row" at bounding box center [182, 323] width 11 height 11
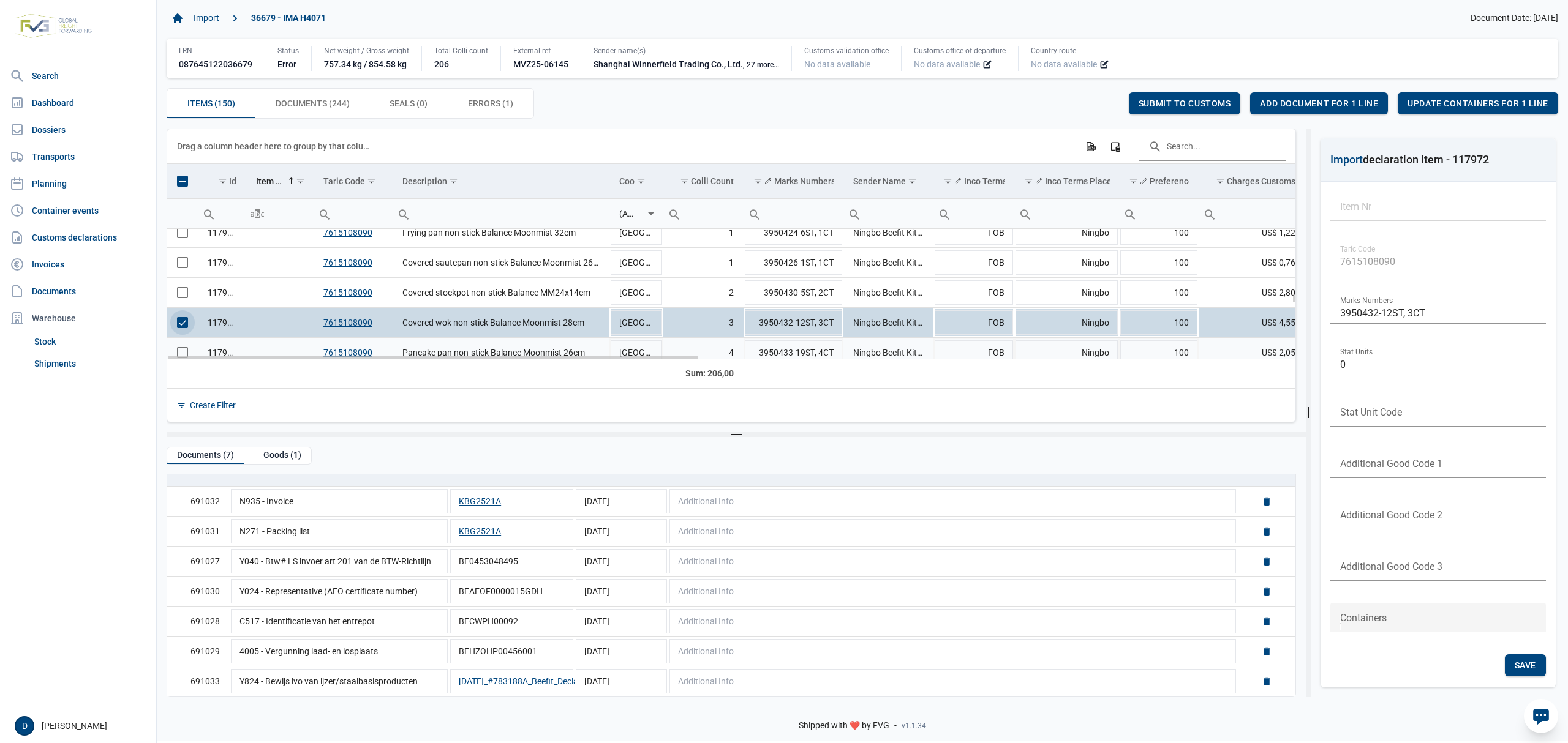
click at [184, 351] on span "Select row" at bounding box center [182, 352] width 11 height 11
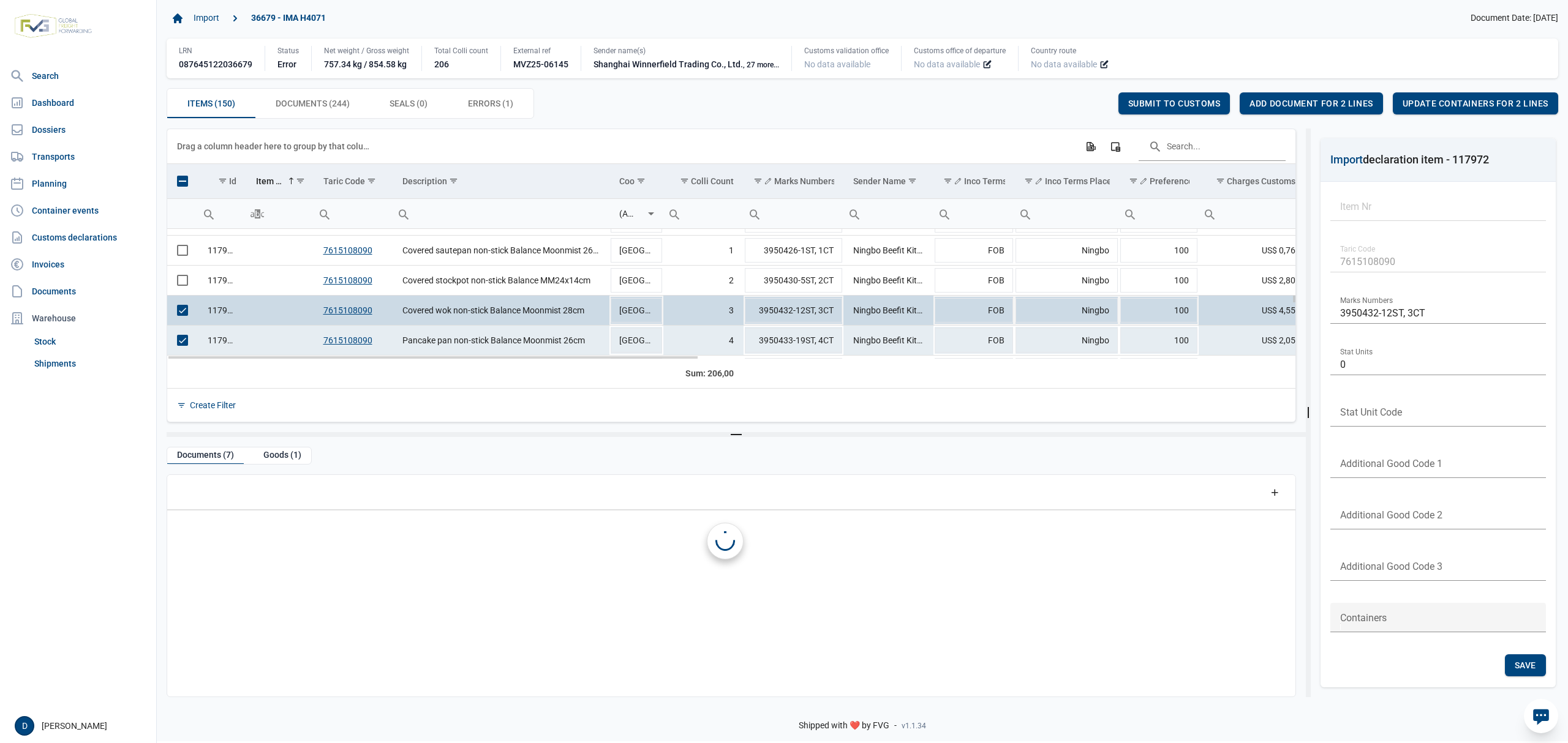
click at [185, 320] on td "Data grid with 150 rows and 23 columns" at bounding box center [182, 310] width 30 height 30
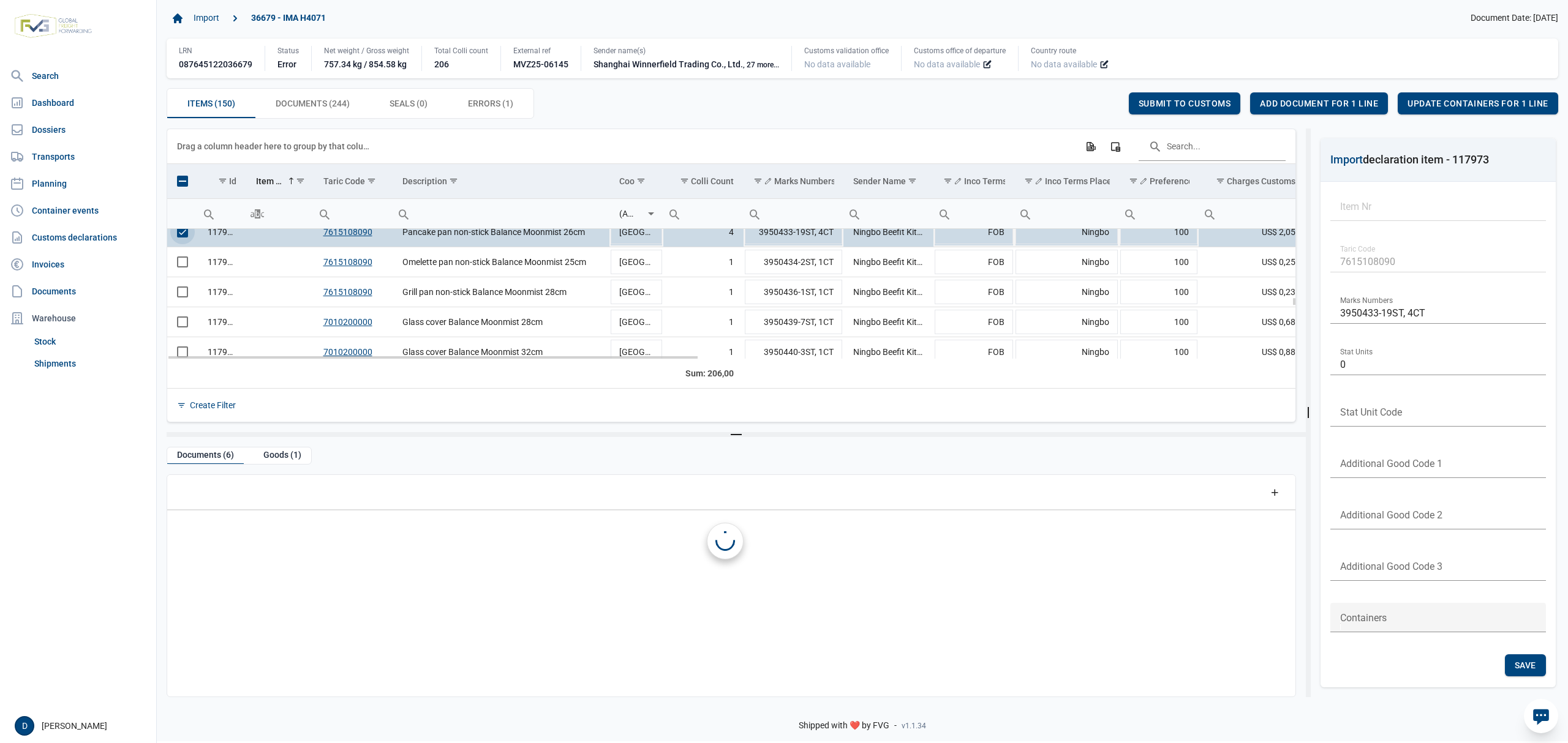
click at [187, 238] on td "Data grid with 150 rows and 23 columns" at bounding box center [182, 232] width 30 height 30
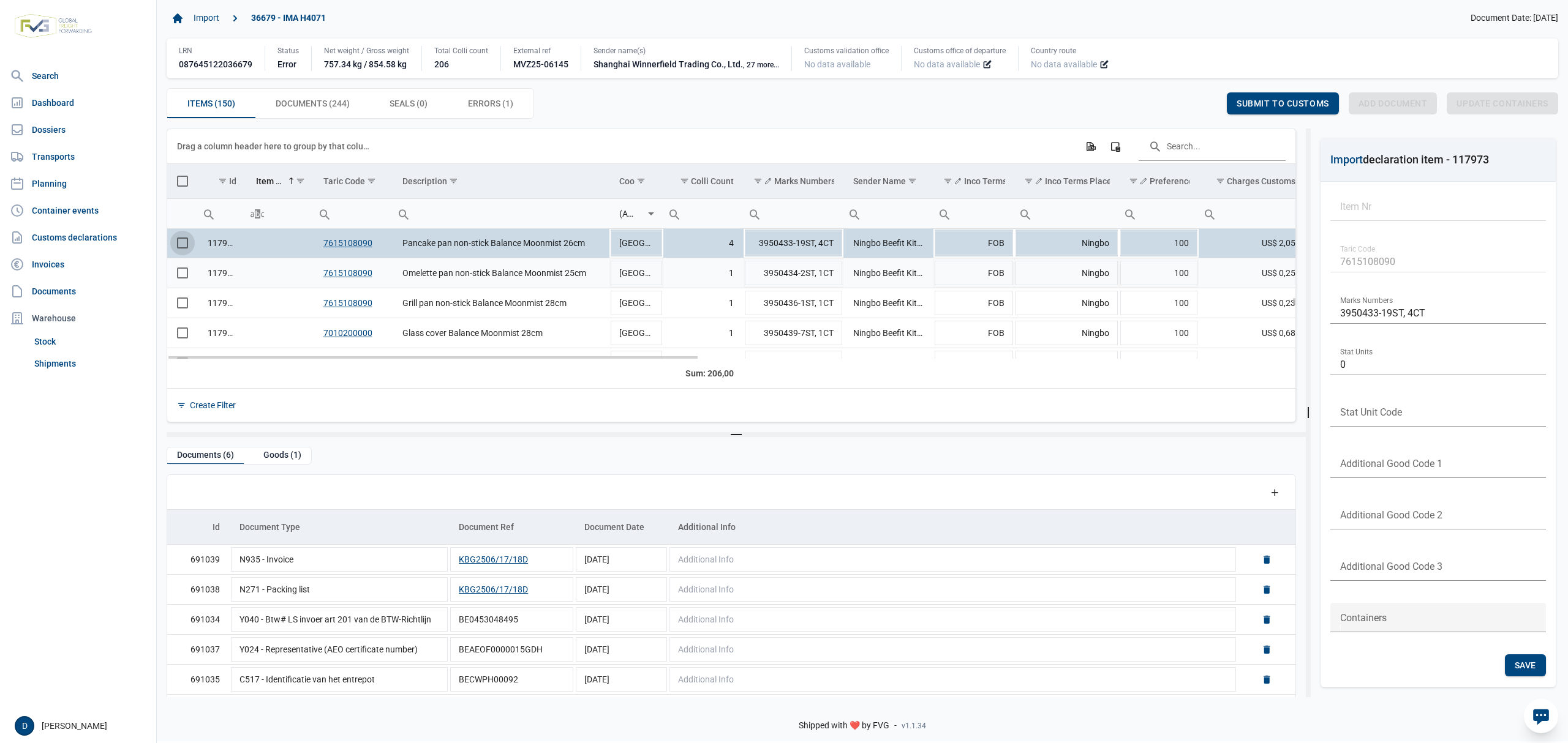
click at [187, 278] on span "Select row" at bounding box center [182, 273] width 11 height 11
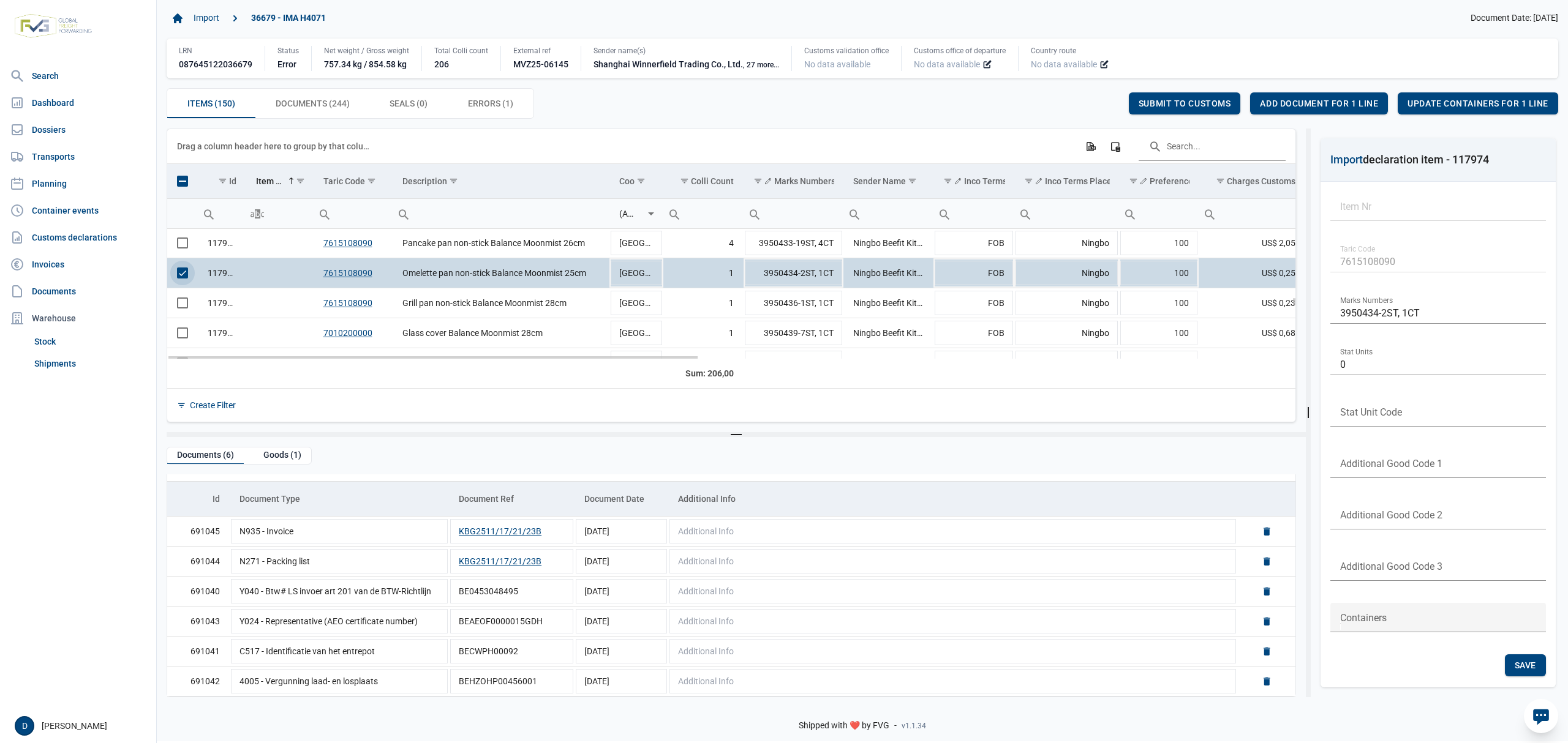
click at [184, 275] on span "Select row" at bounding box center [182, 273] width 11 height 11
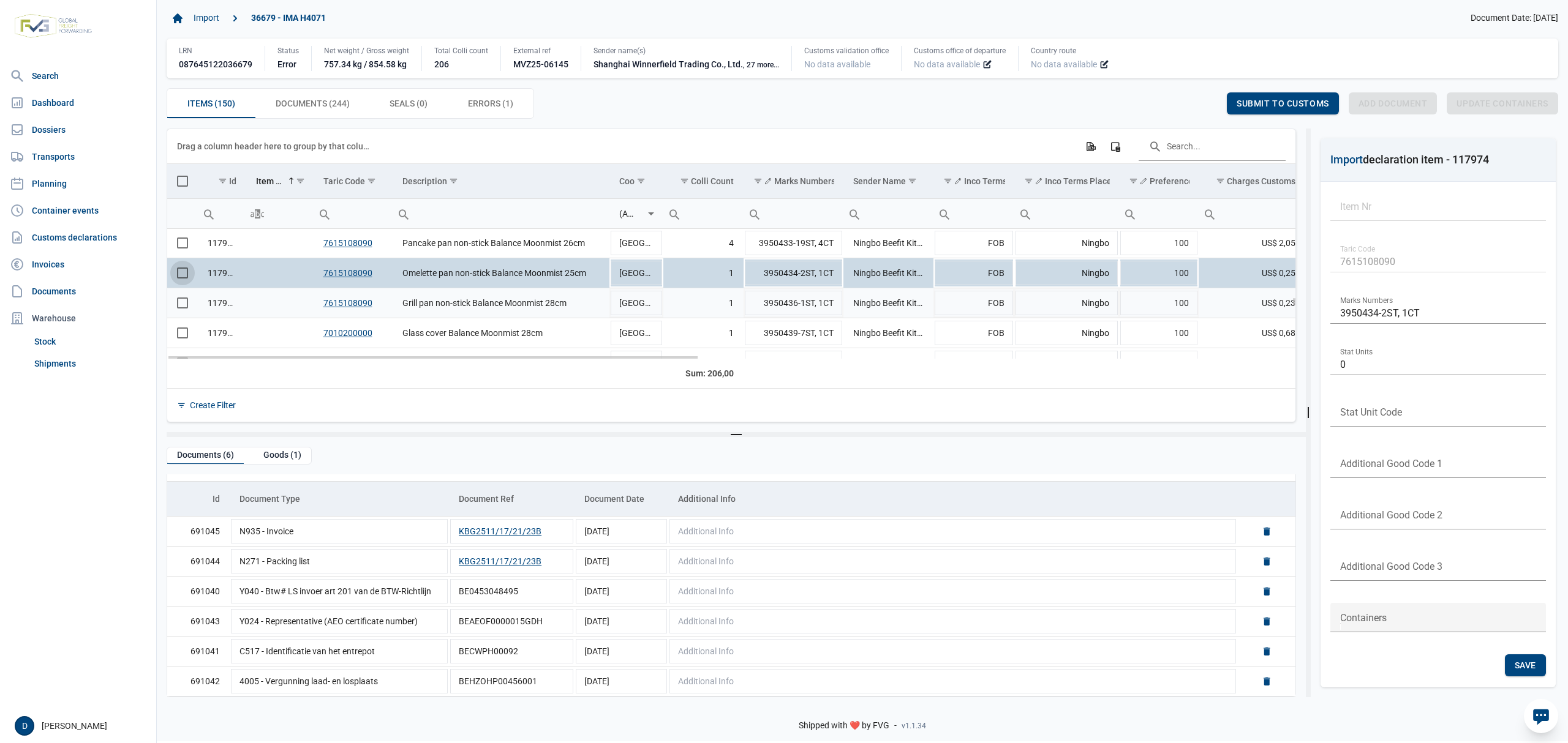
click at [184, 302] on span "Select row" at bounding box center [182, 303] width 11 height 11
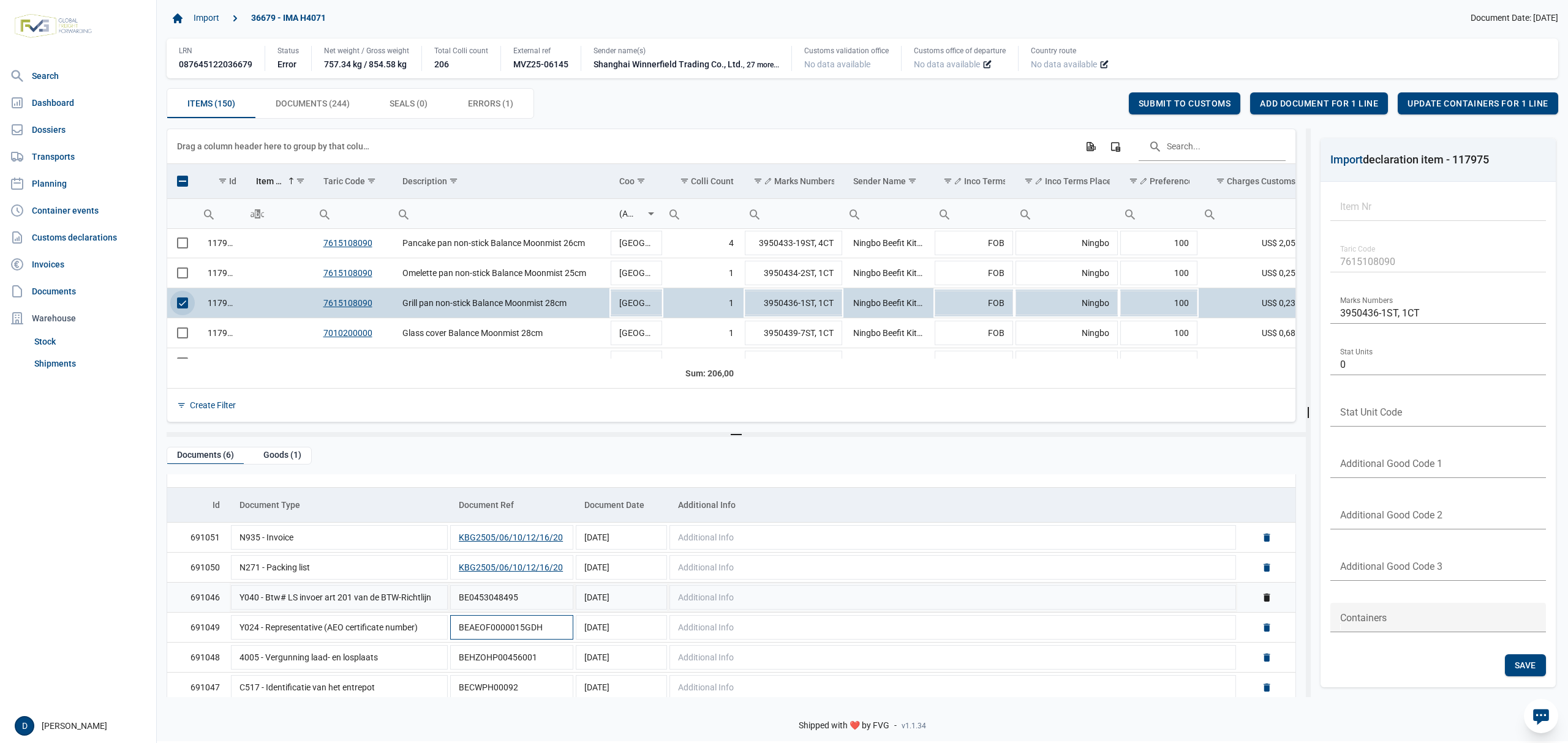
scroll to position [30, 0]
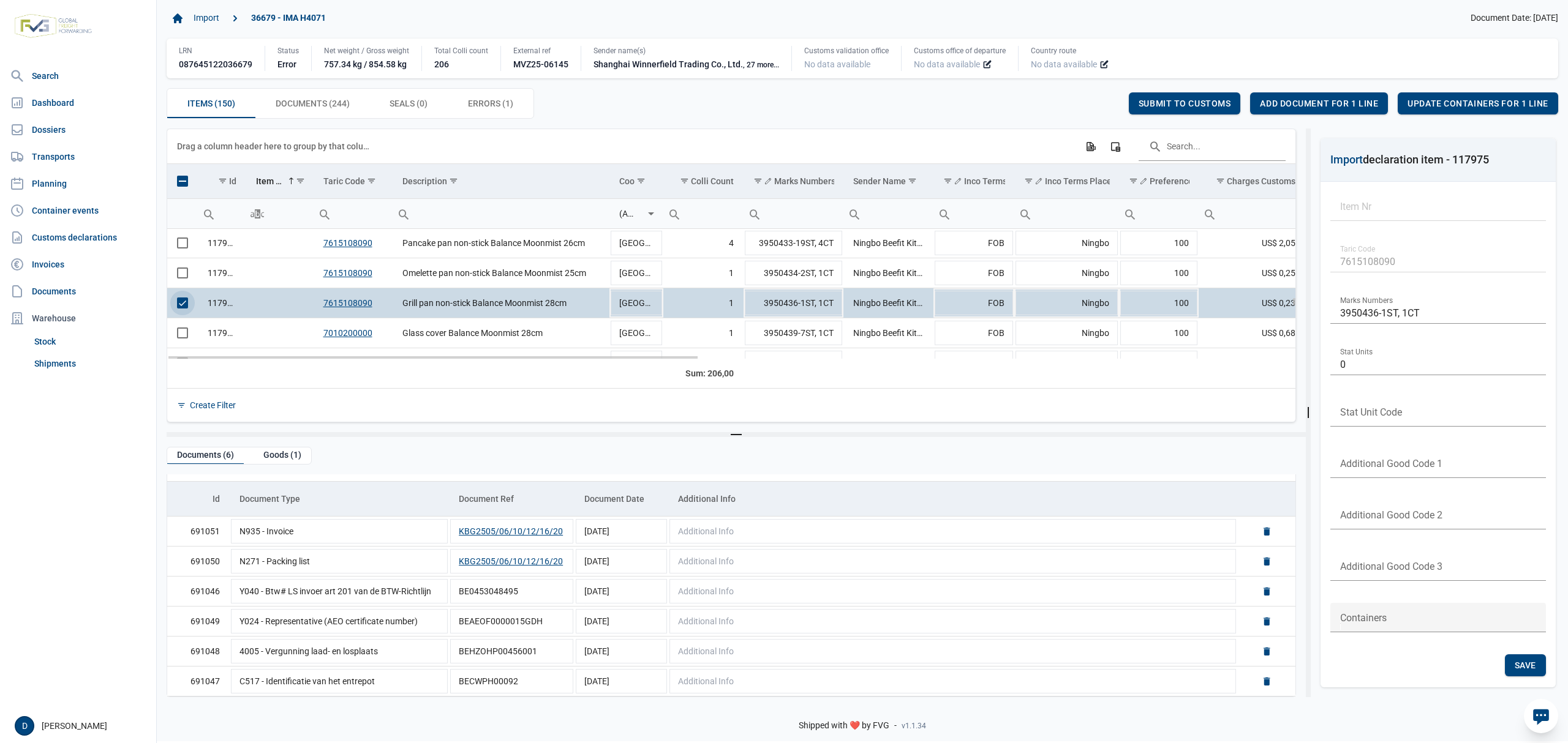
click at [182, 306] on span "Select row" at bounding box center [182, 303] width 11 height 11
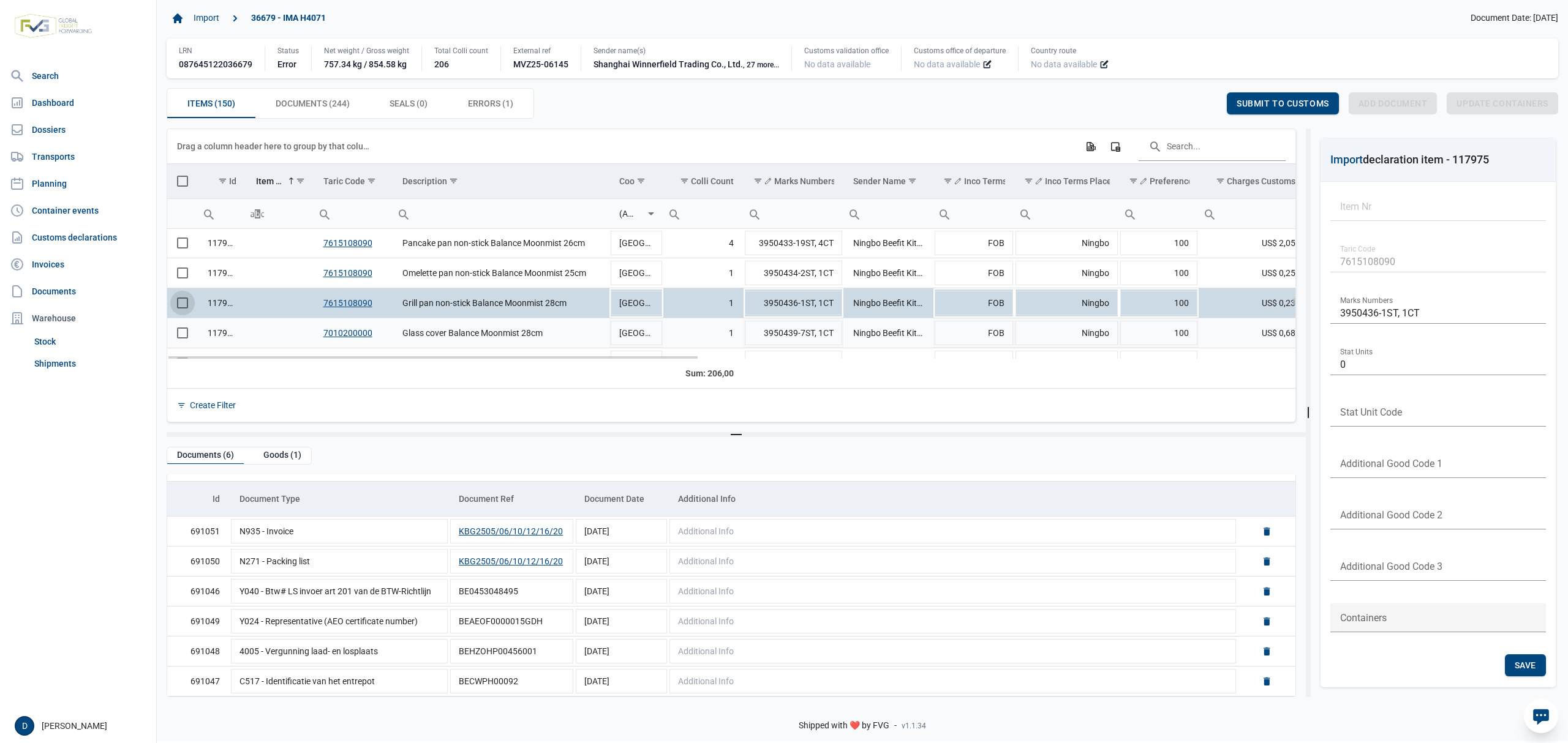
click at [179, 334] on span "Select row" at bounding box center [182, 333] width 11 height 11
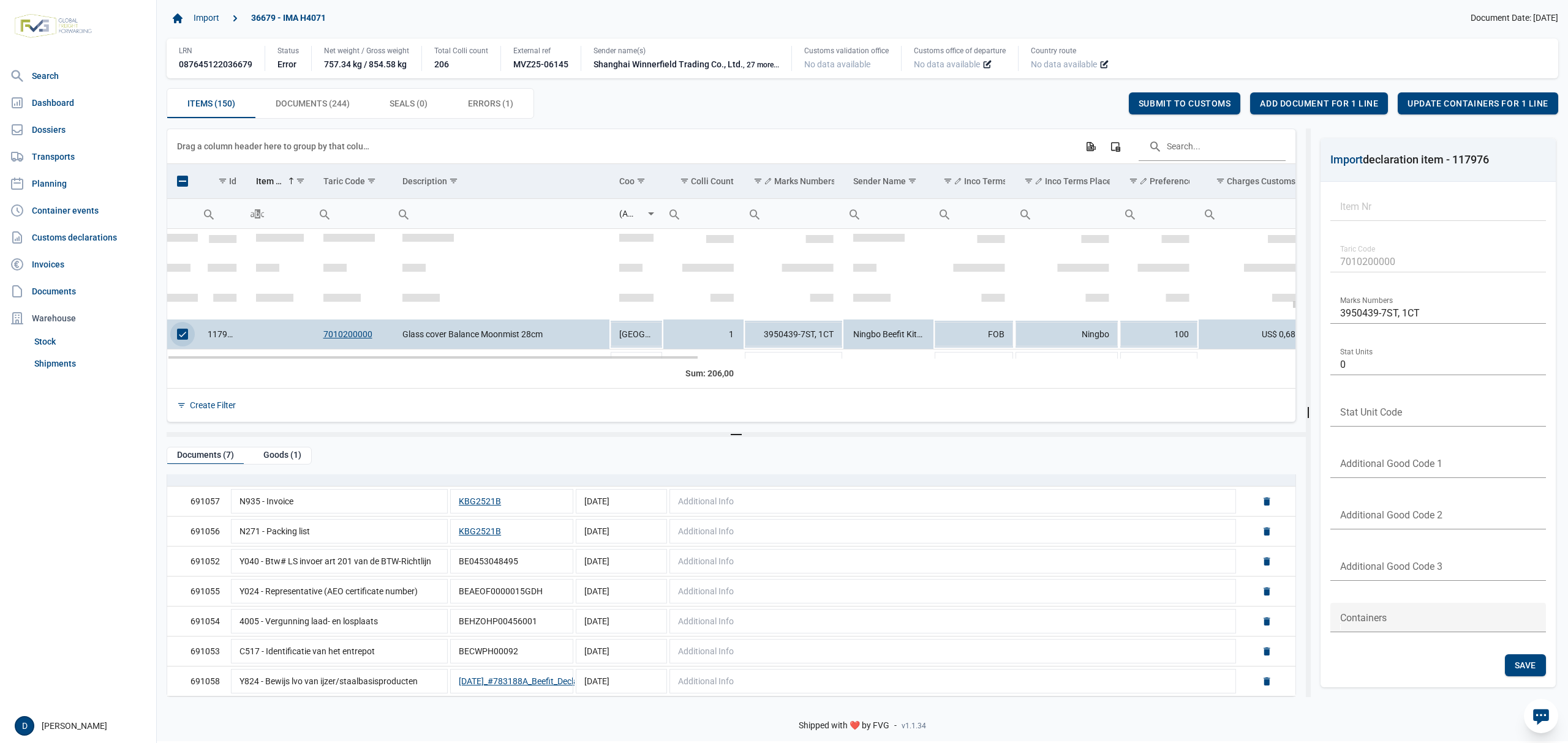
scroll to position [2645, 0]
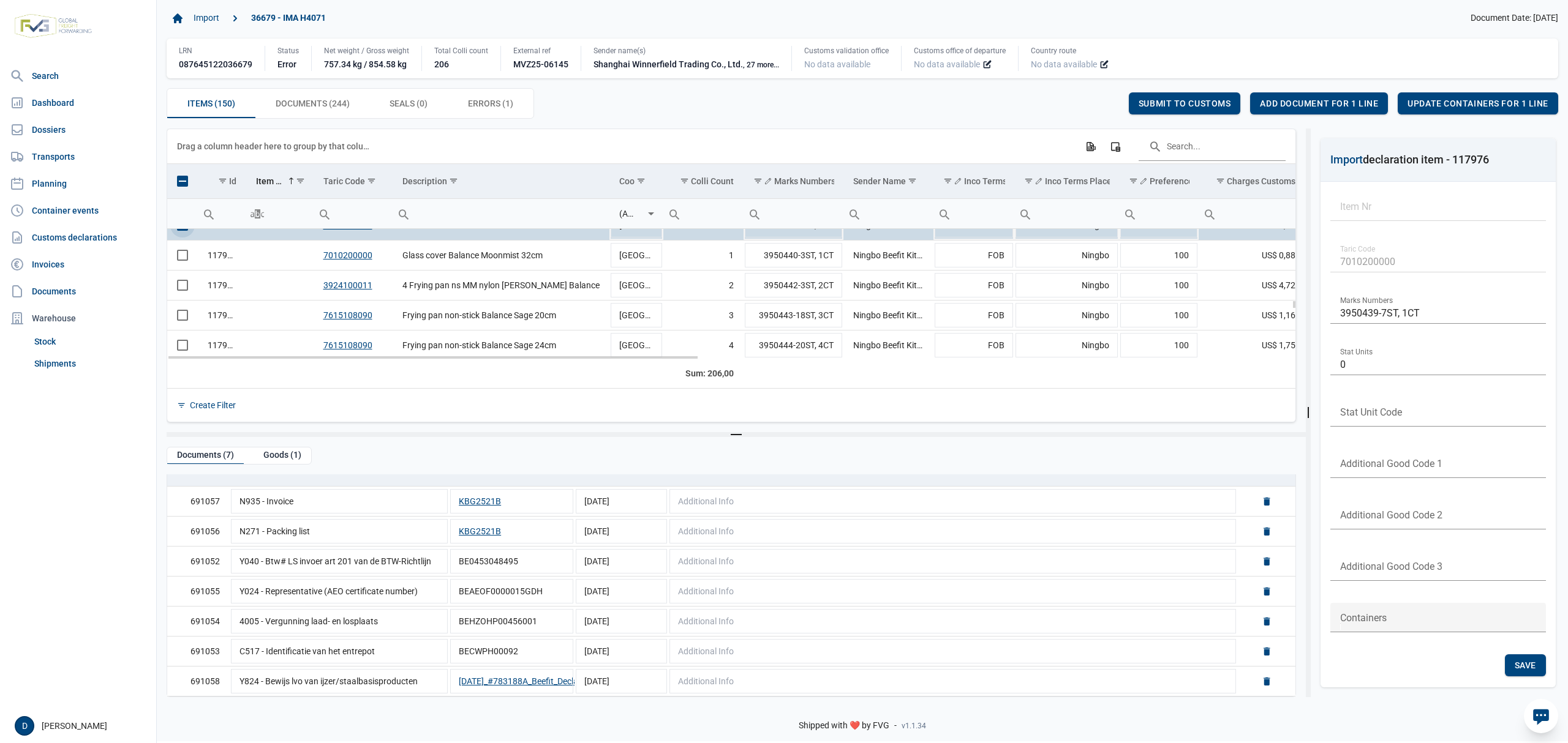
click at [178, 231] on span "Select row" at bounding box center [182, 225] width 11 height 11
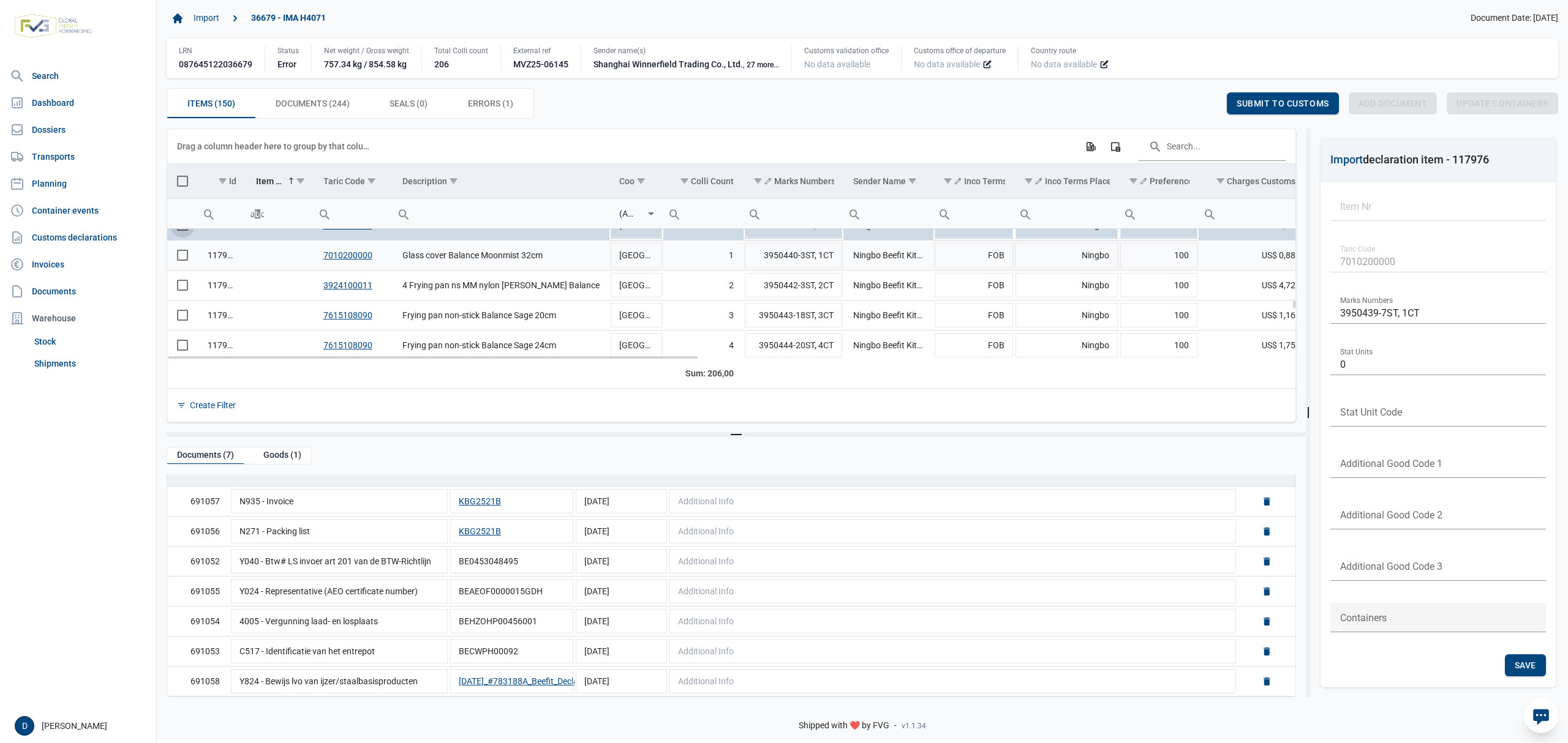
click at [184, 258] on span "Select row" at bounding box center [182, 255] width 11 height 11
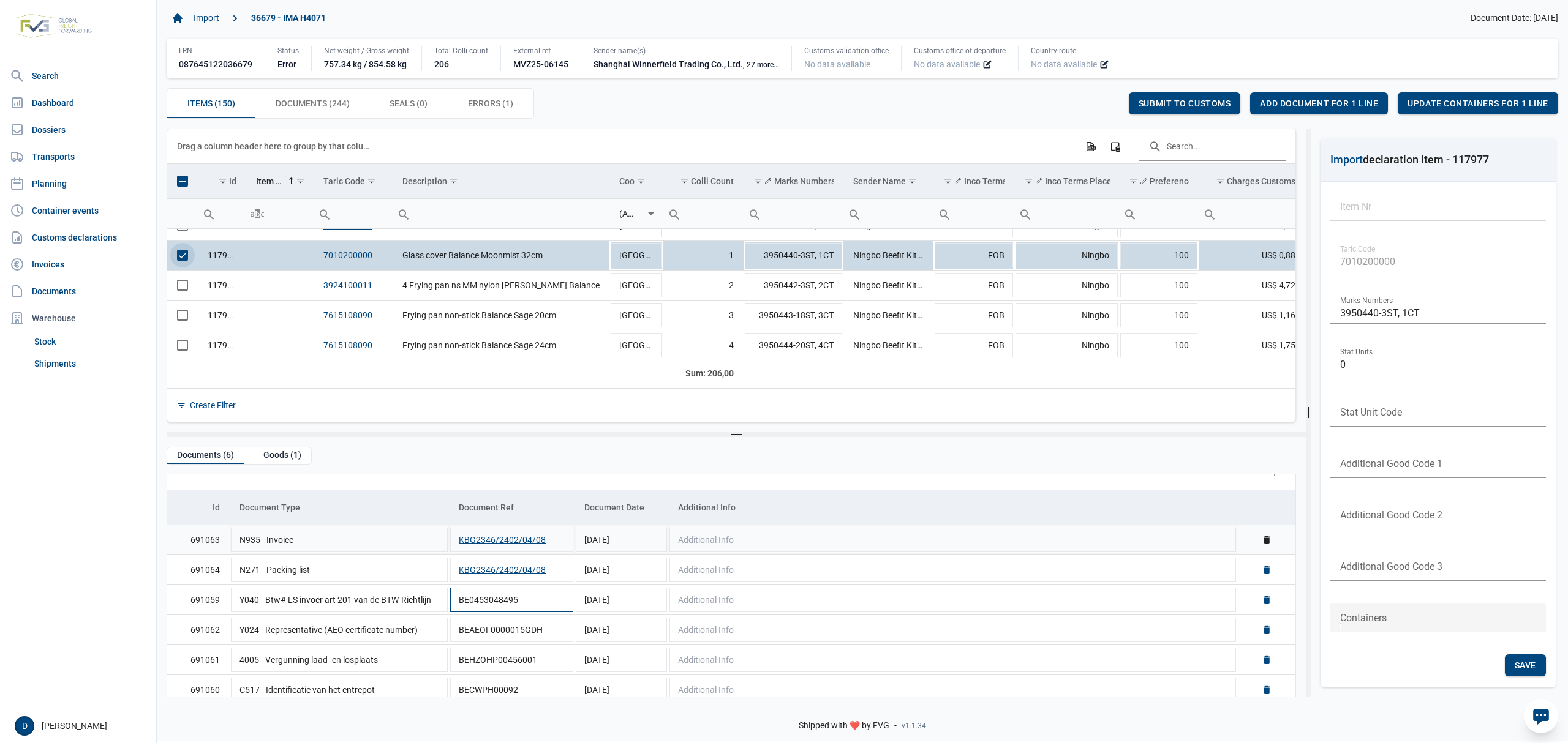
scroll to position [30, 0]
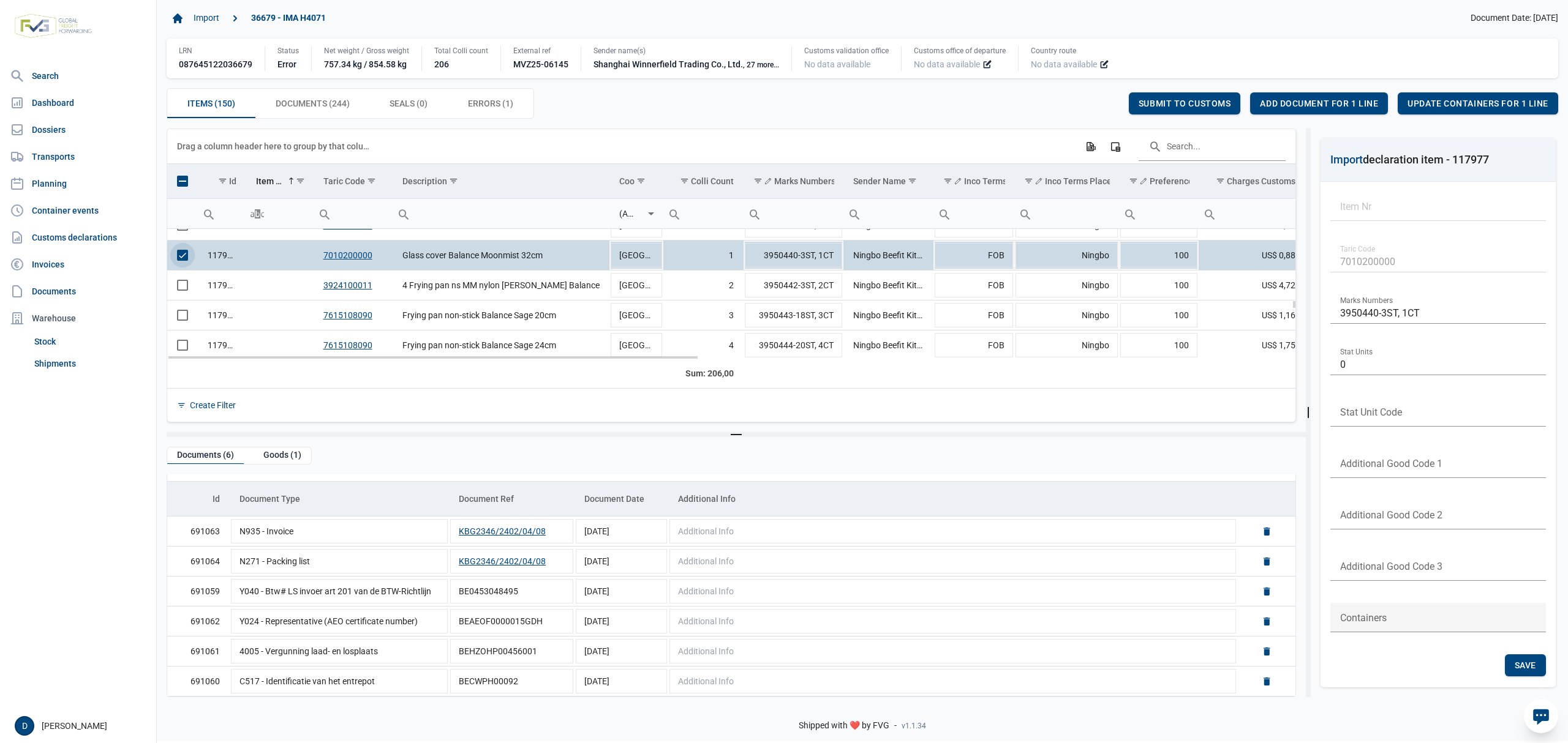
click at [180, 260] on span "Select row" at bounding box center [182, 255] width 11 height 11
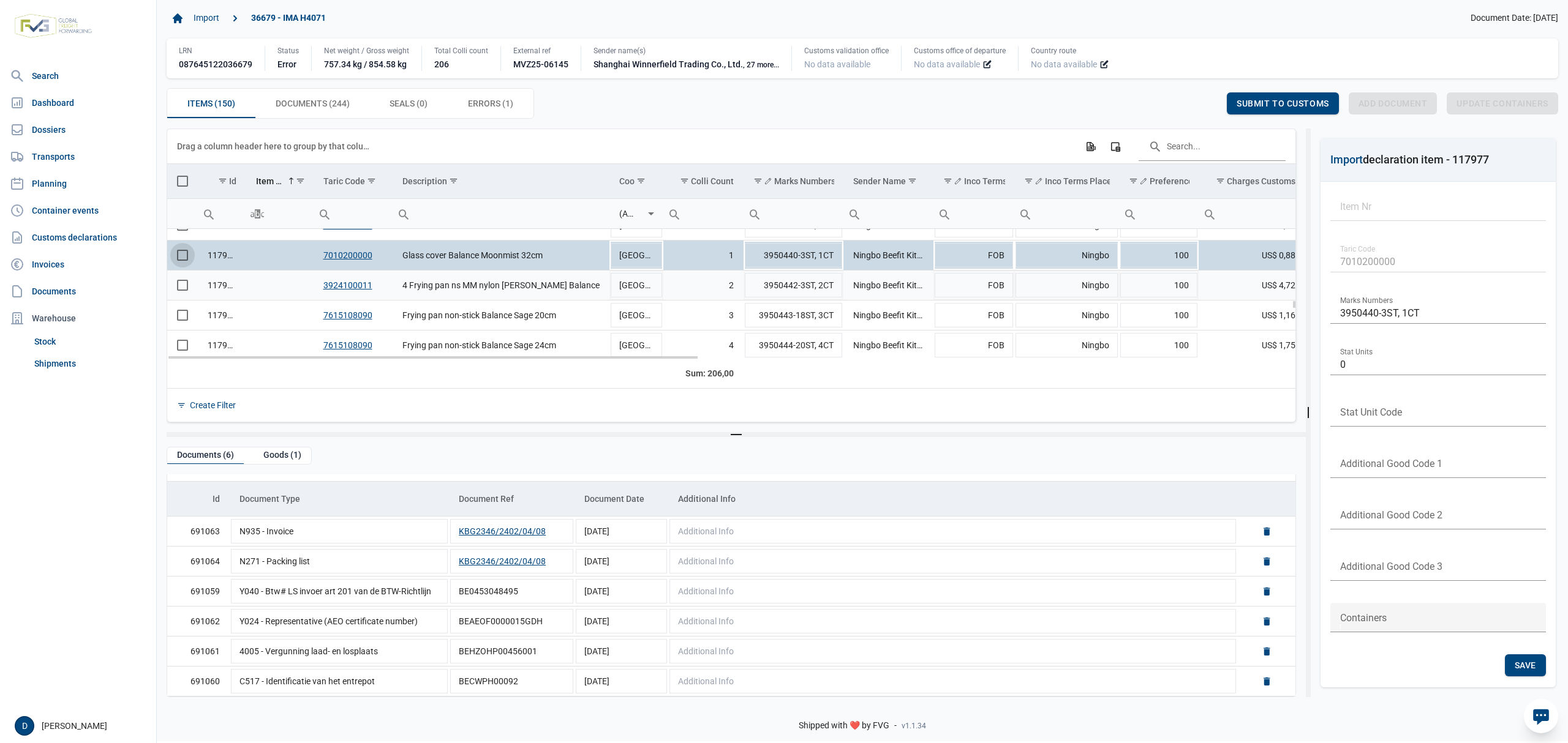
click at [184, 282] on span "Select row" at bounding box center [182, 285] width 11 height 11
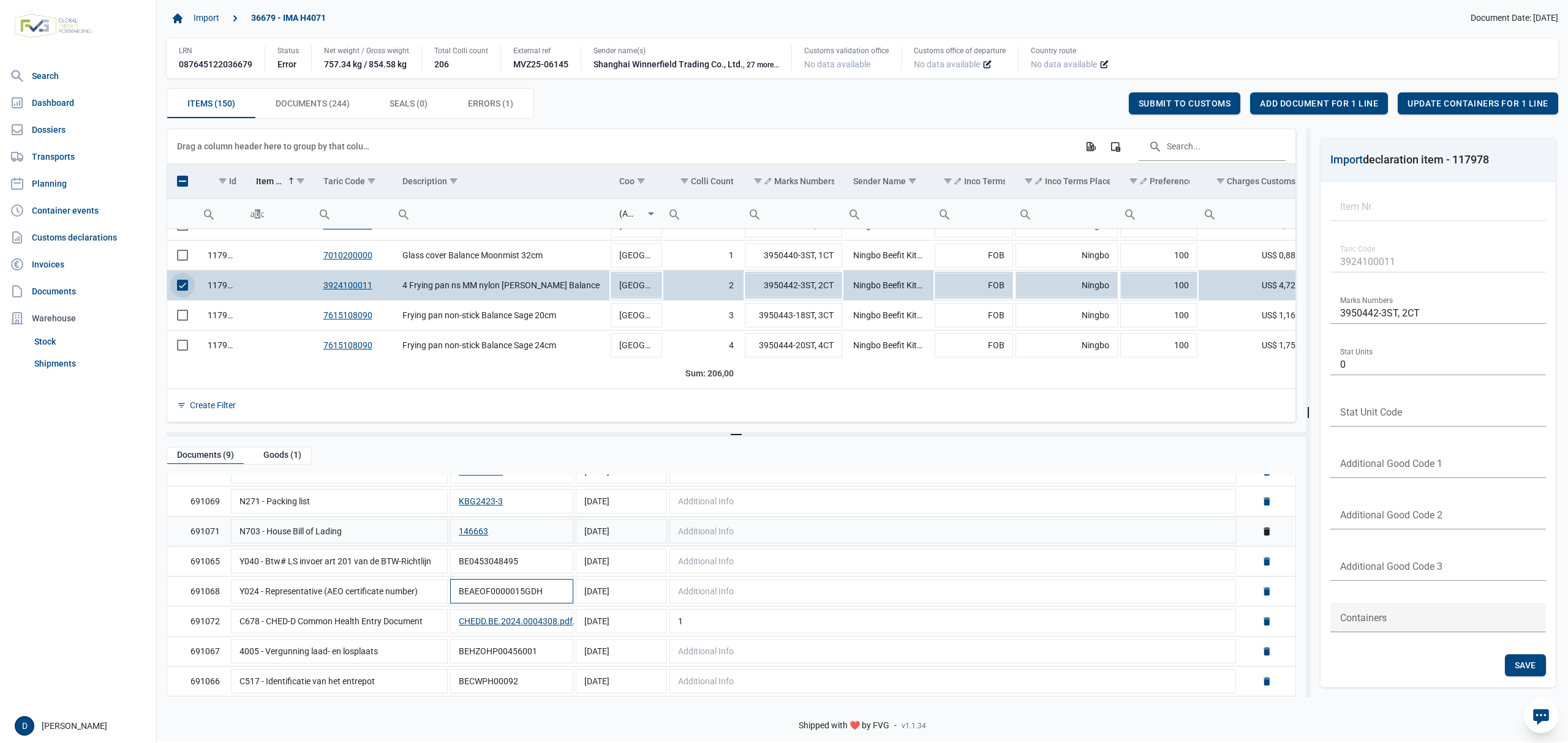
scroll to position [121, 0]
click at [177, 287] on span "Select row" at bounding box center [182, 285] width 11 height 11
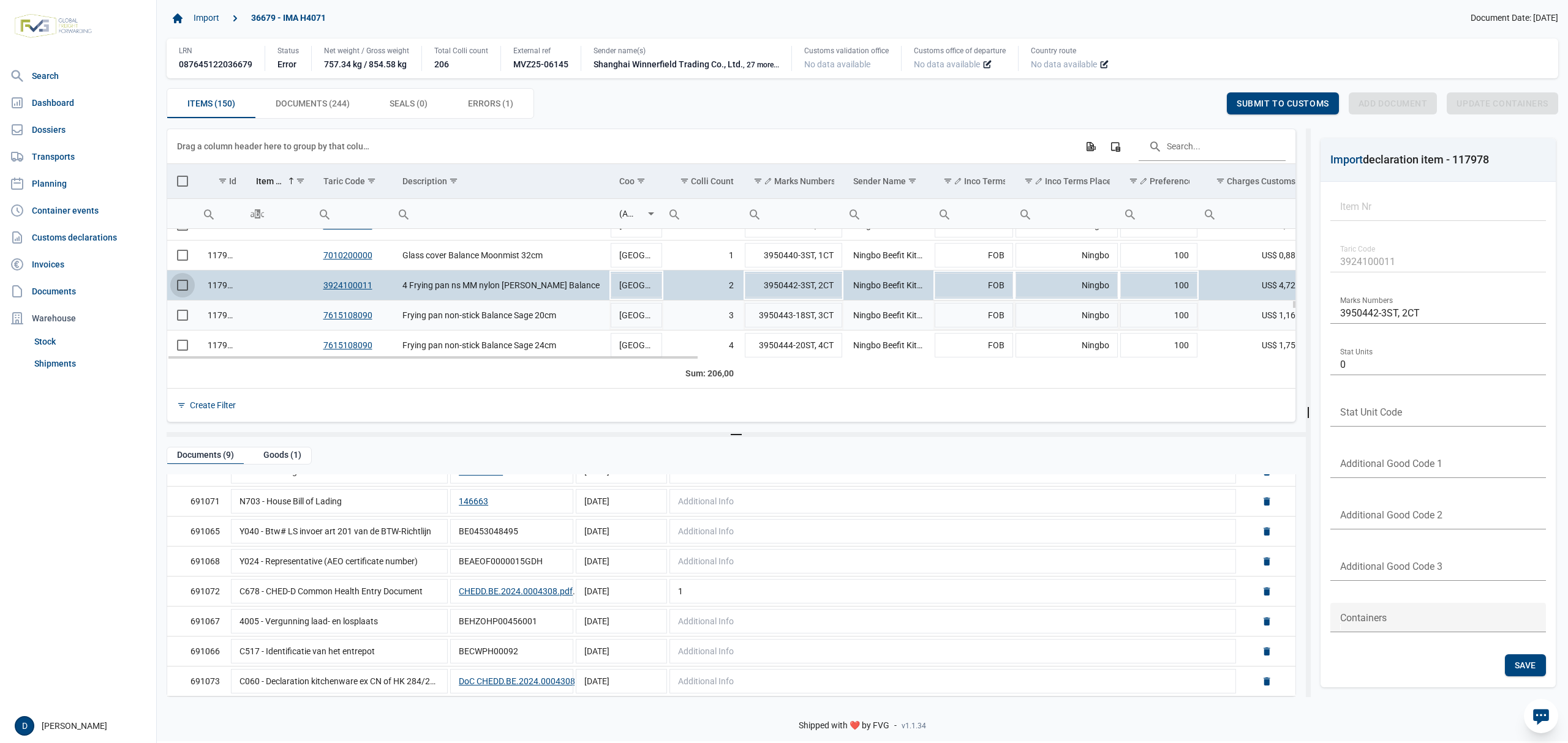
click at [179, 317] on span "Select row" at bounding box center [182, 315] width 11 height 11
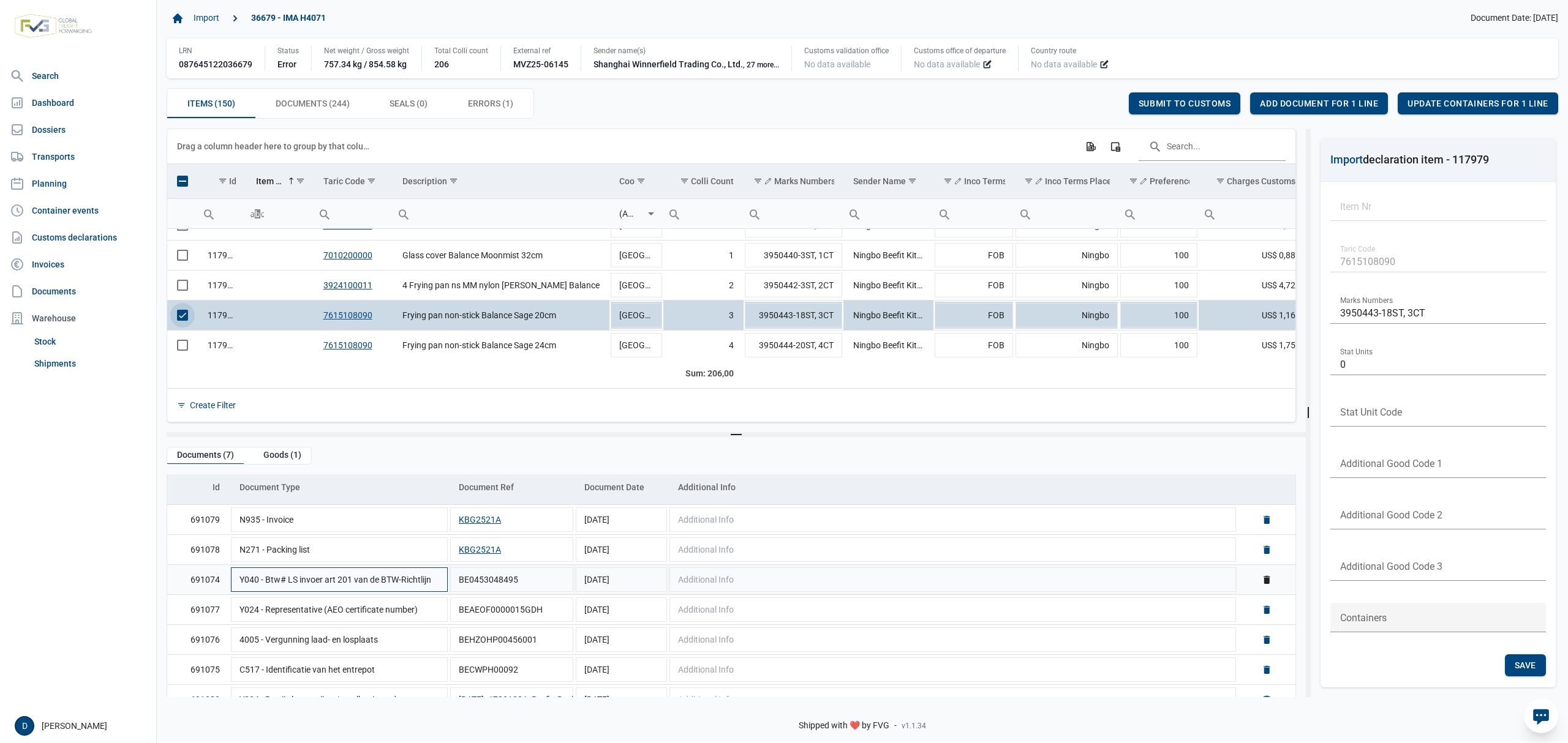
scroll to position [60, 0]
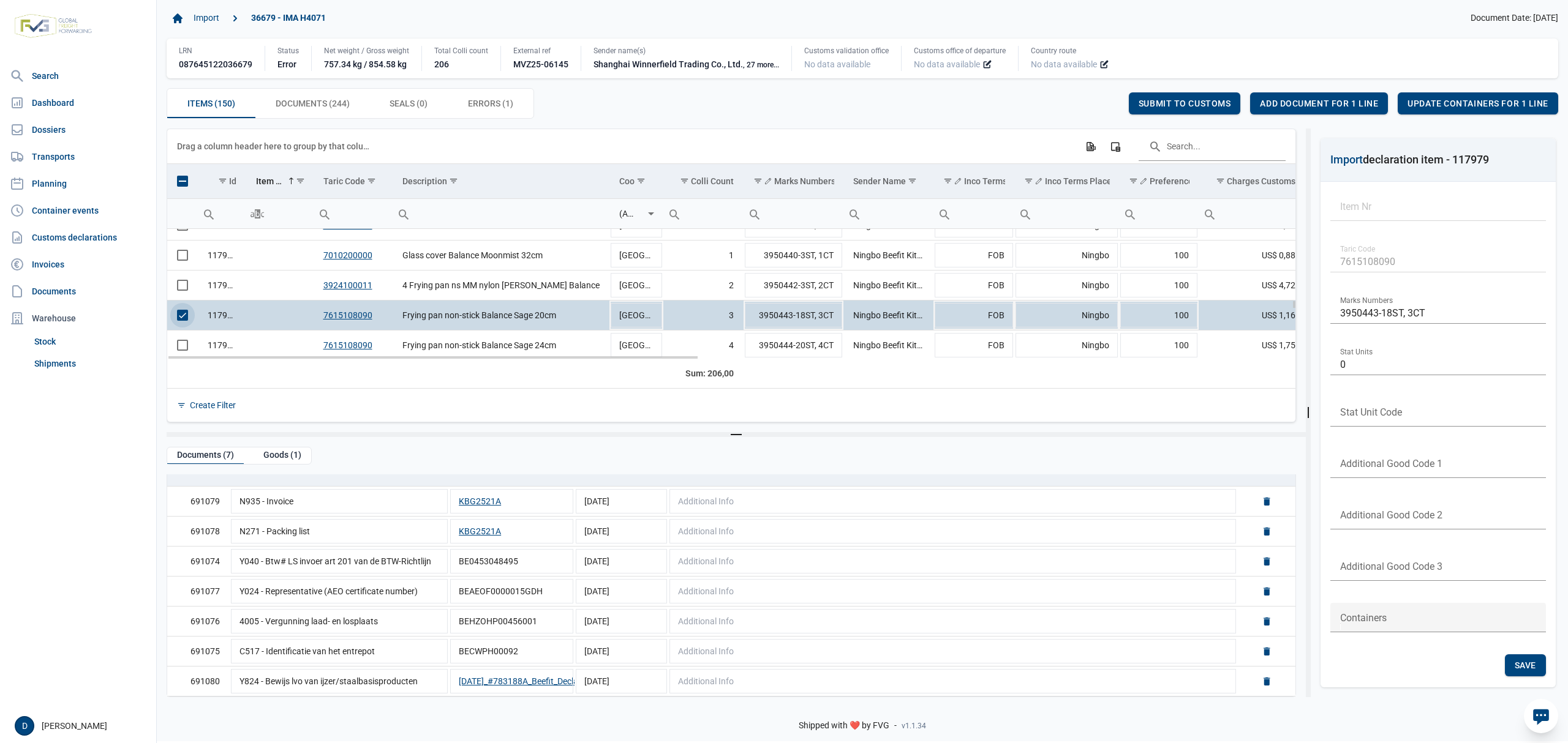
click at [187, 317] on span "Select row" at bounding box center [182, 315] width 11 height 11
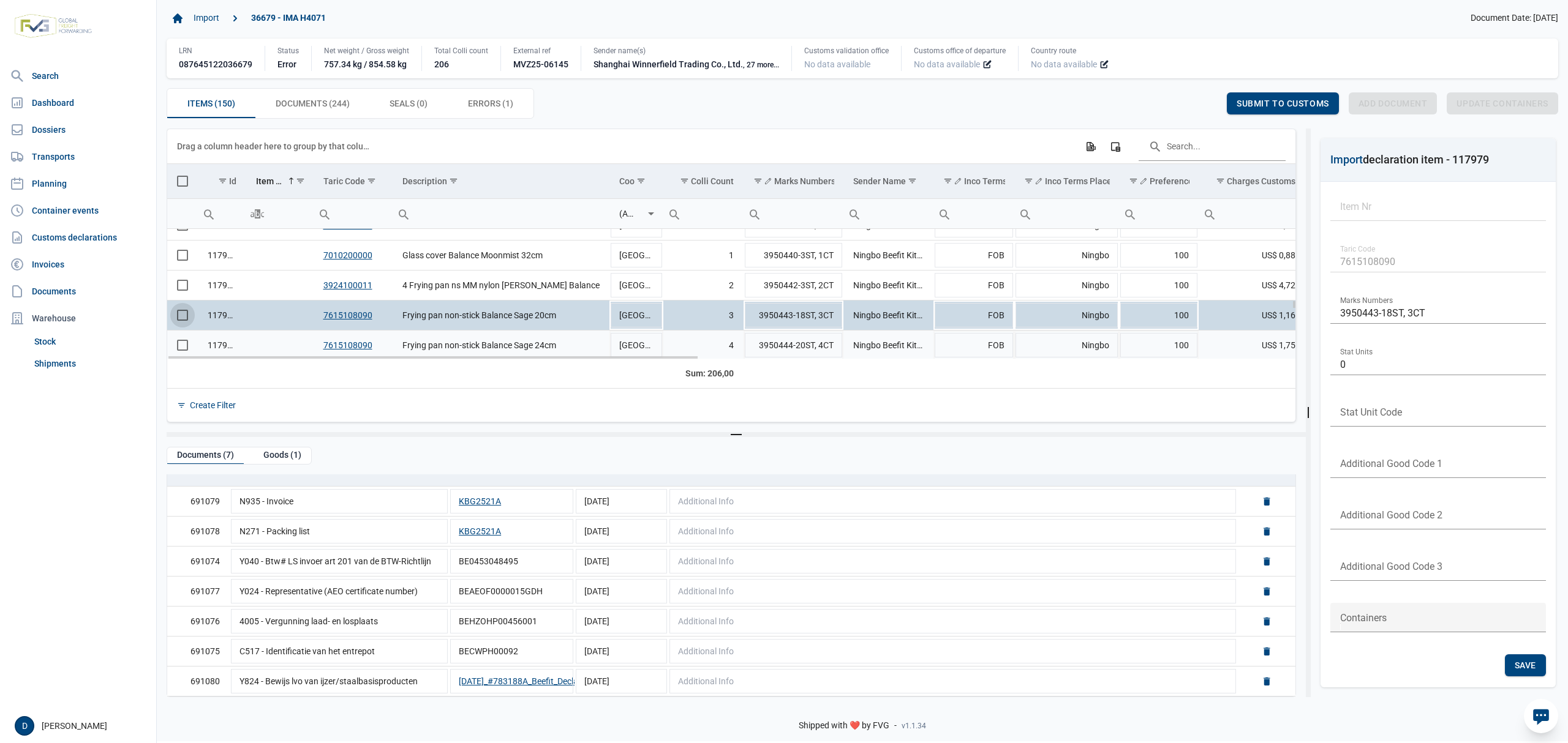
click at [184, 346] on span "Select row" at bounding box center [182, 345] width 11 height 11
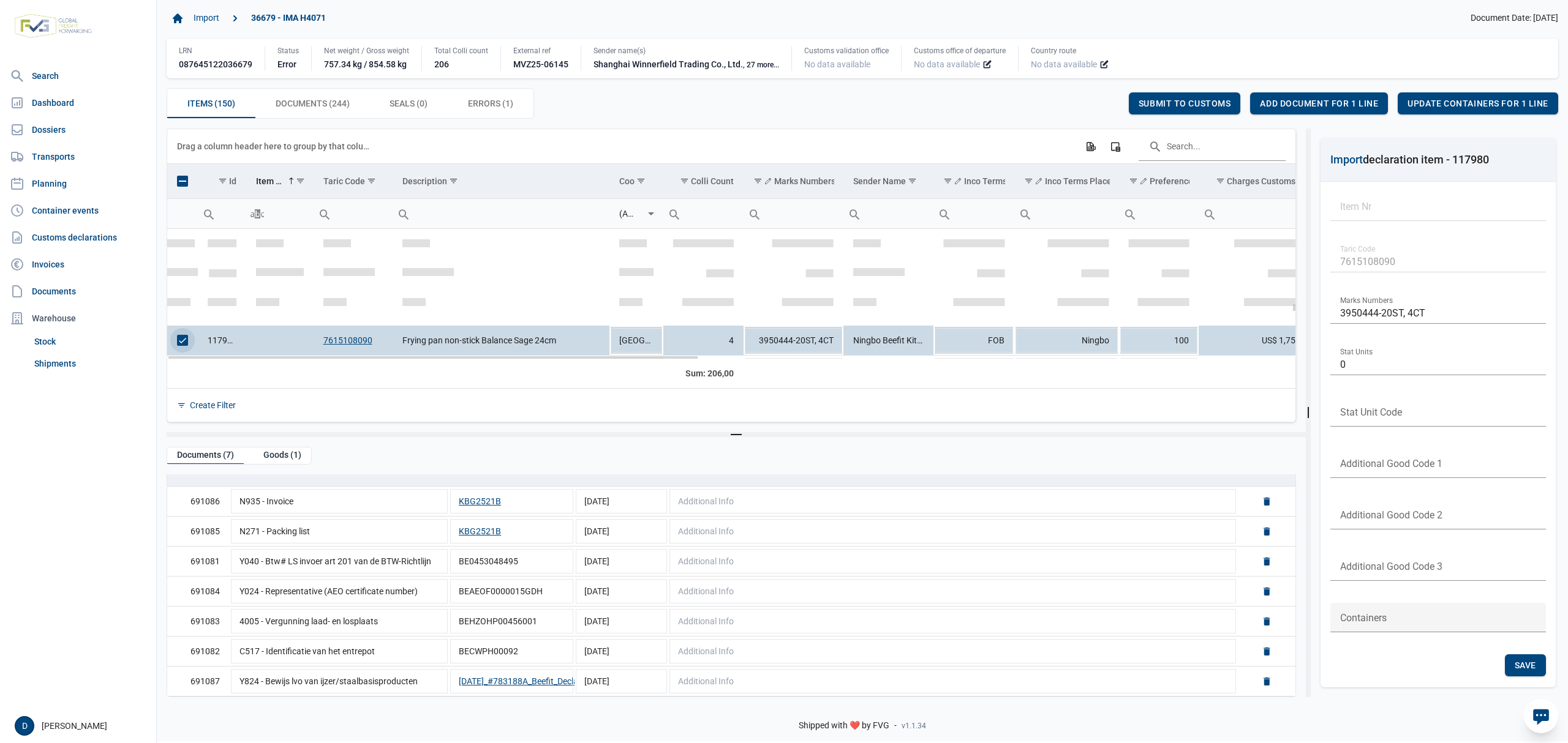
scroll to position [2759, 0]
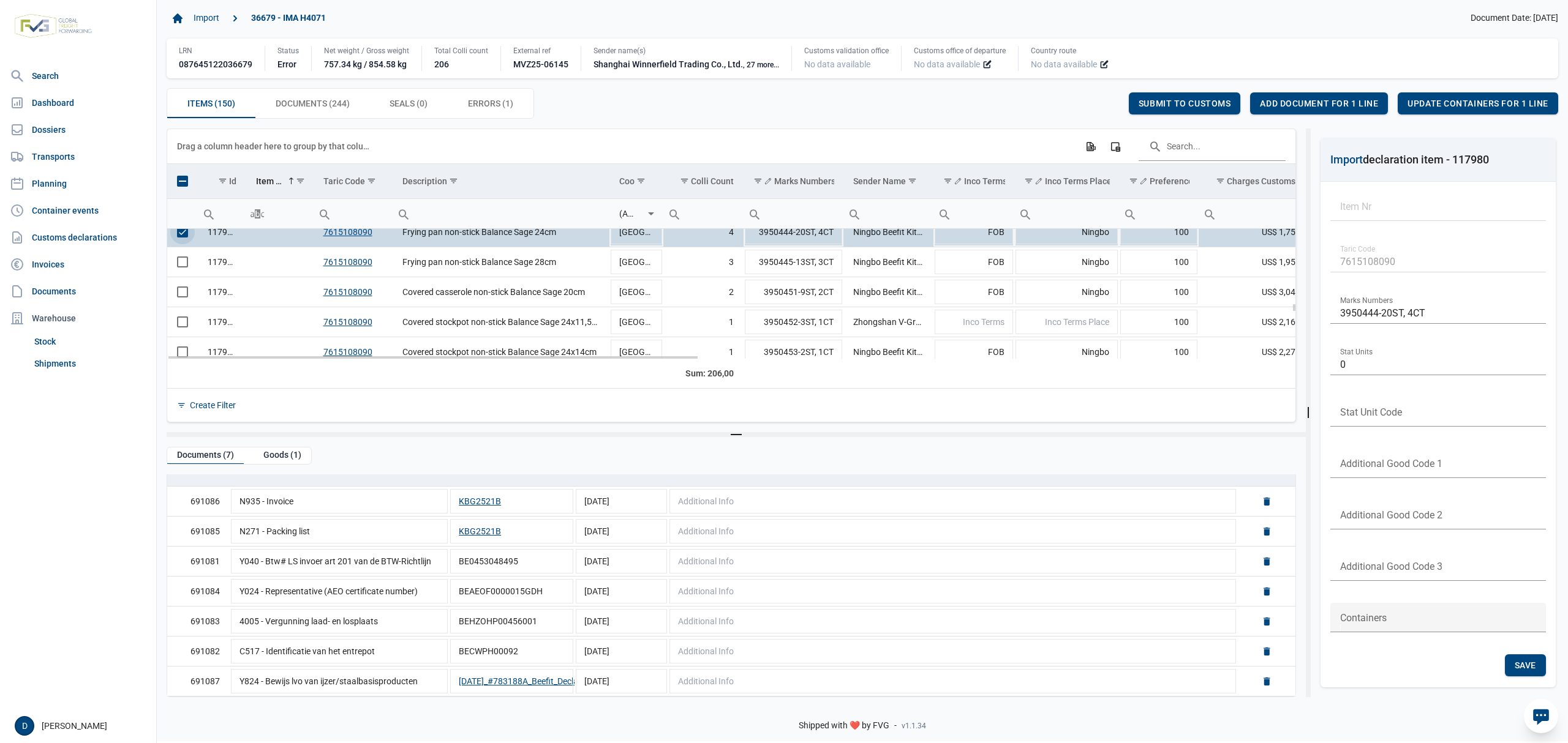
click at [178, 238] on span "Select row" at bounding box center [182, 232] width 11 height 11
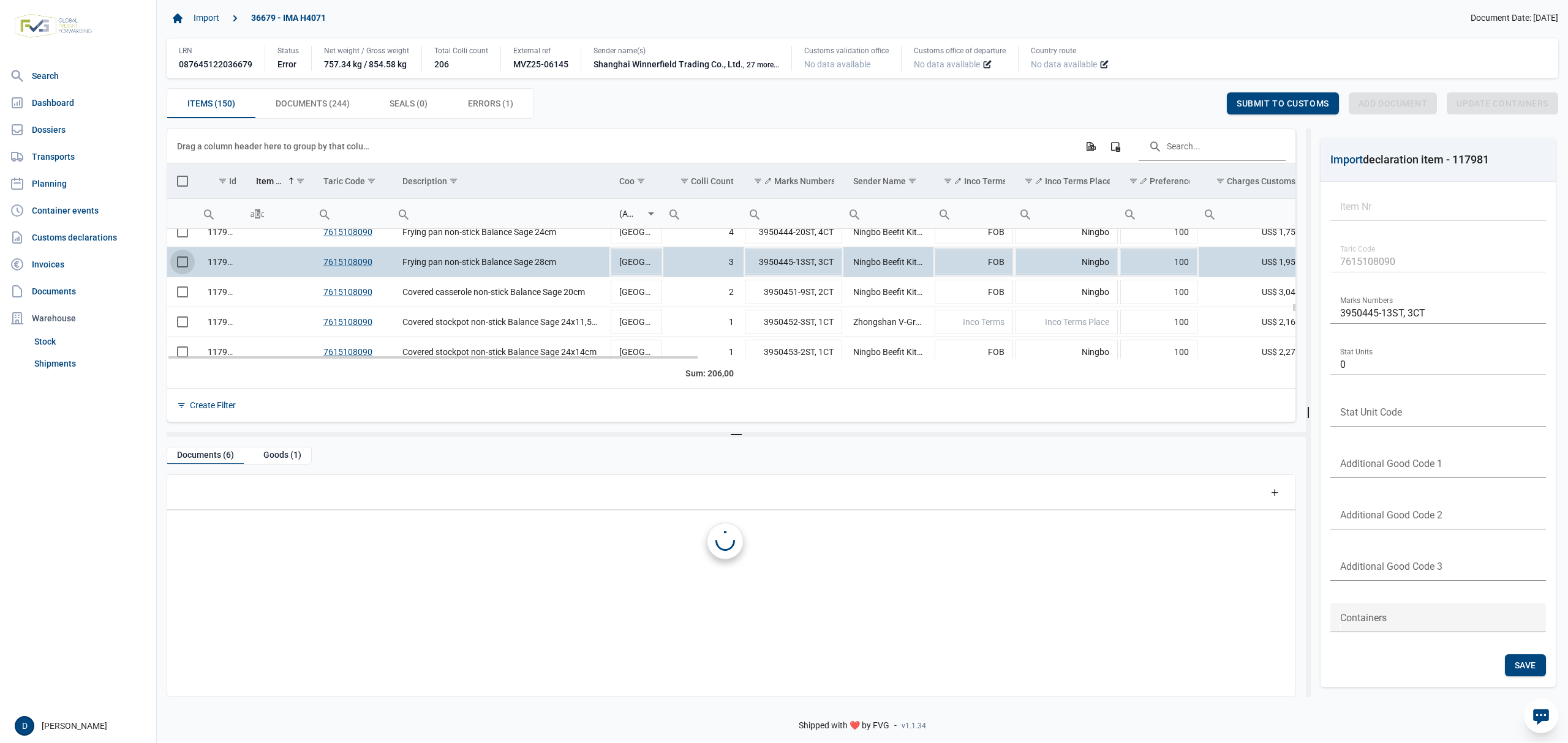
click at [179, 261] on span "Select row" at bounding box center [182, 262] width 11 height 11
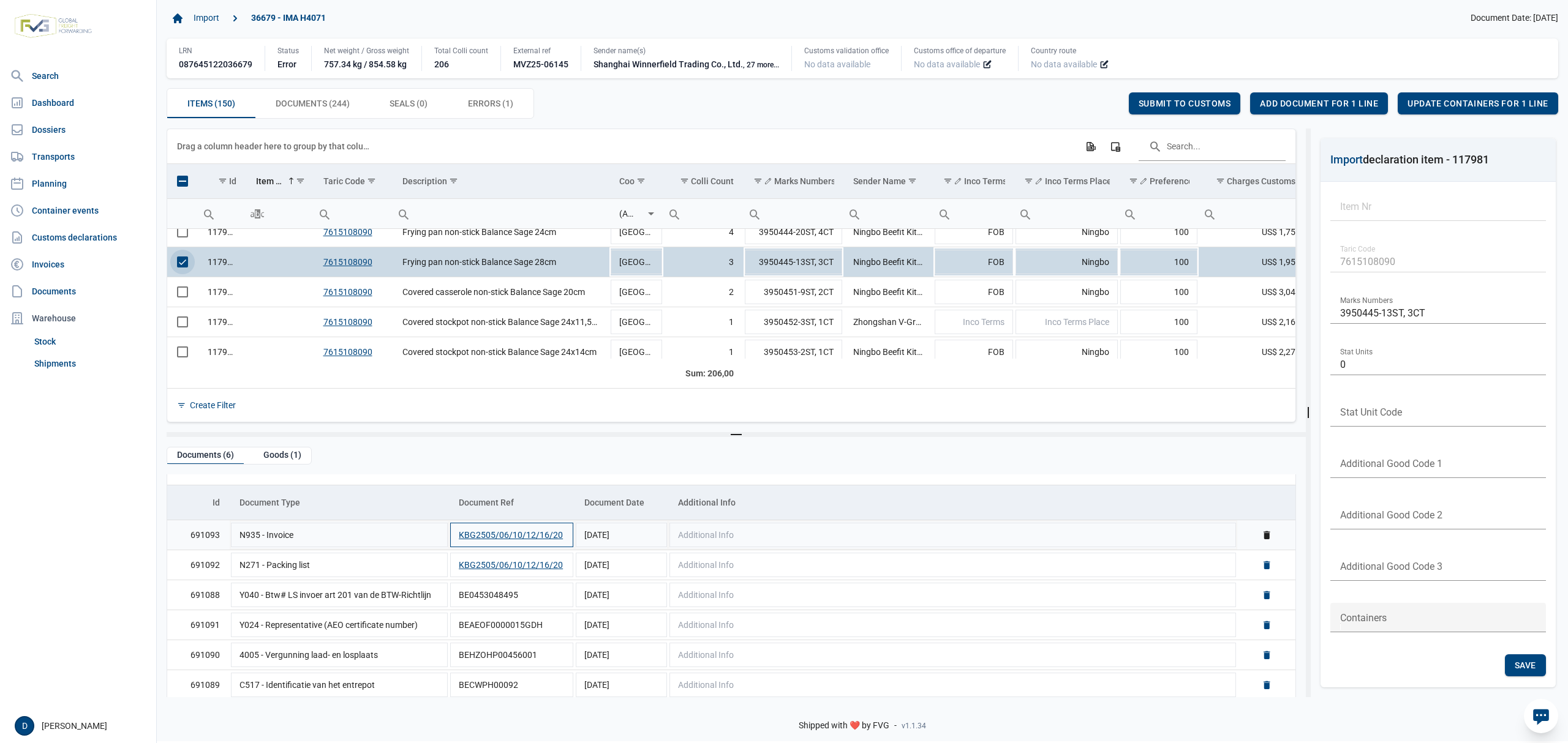
scroll to position [30, 0]
click at [187, 262] on span "Select row" at bounding box center [182, 262] width 11 height 11
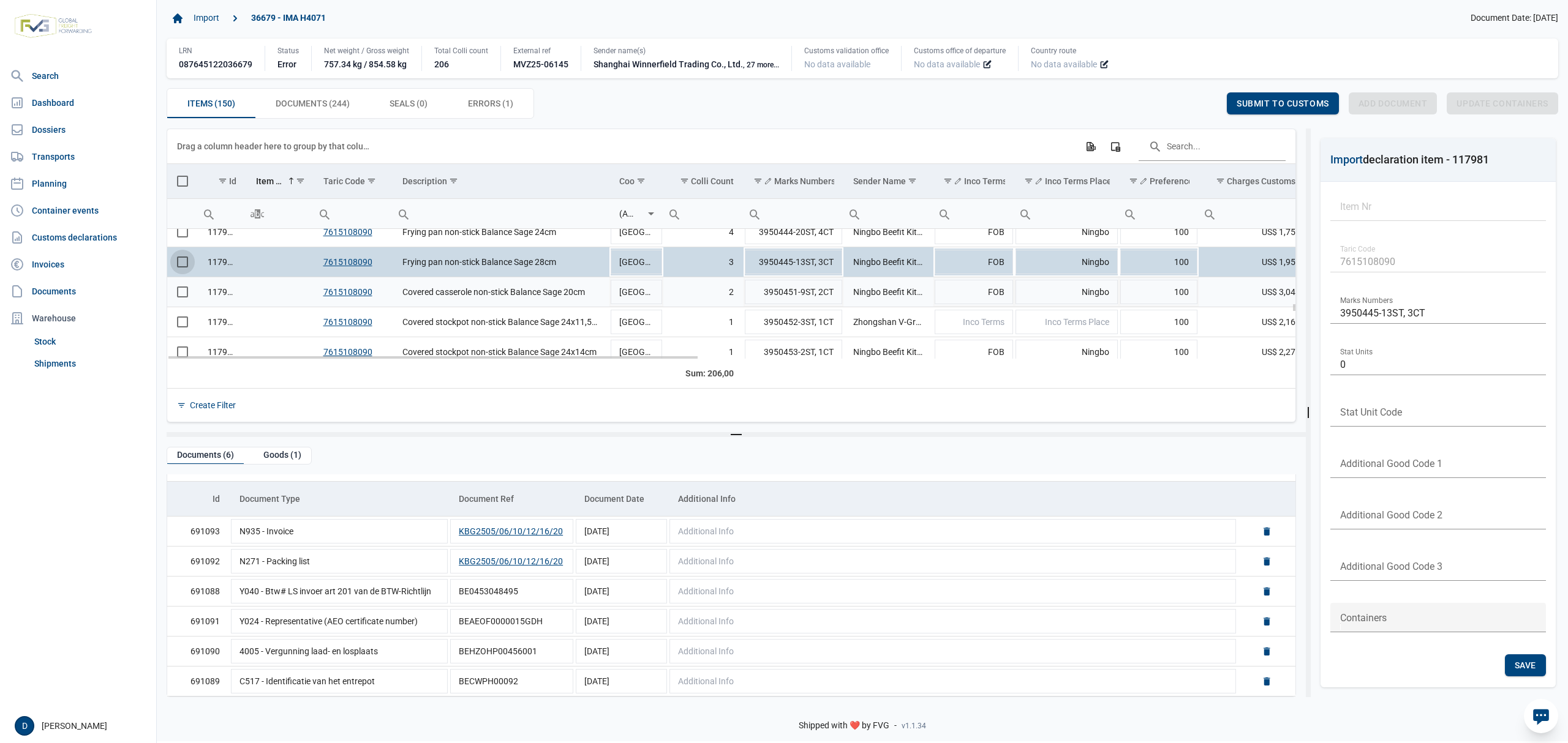
click at [193, 295] on td "Data grid with 150 rows and 23 columns" at bounding box center [182, 292] width 30 height 30
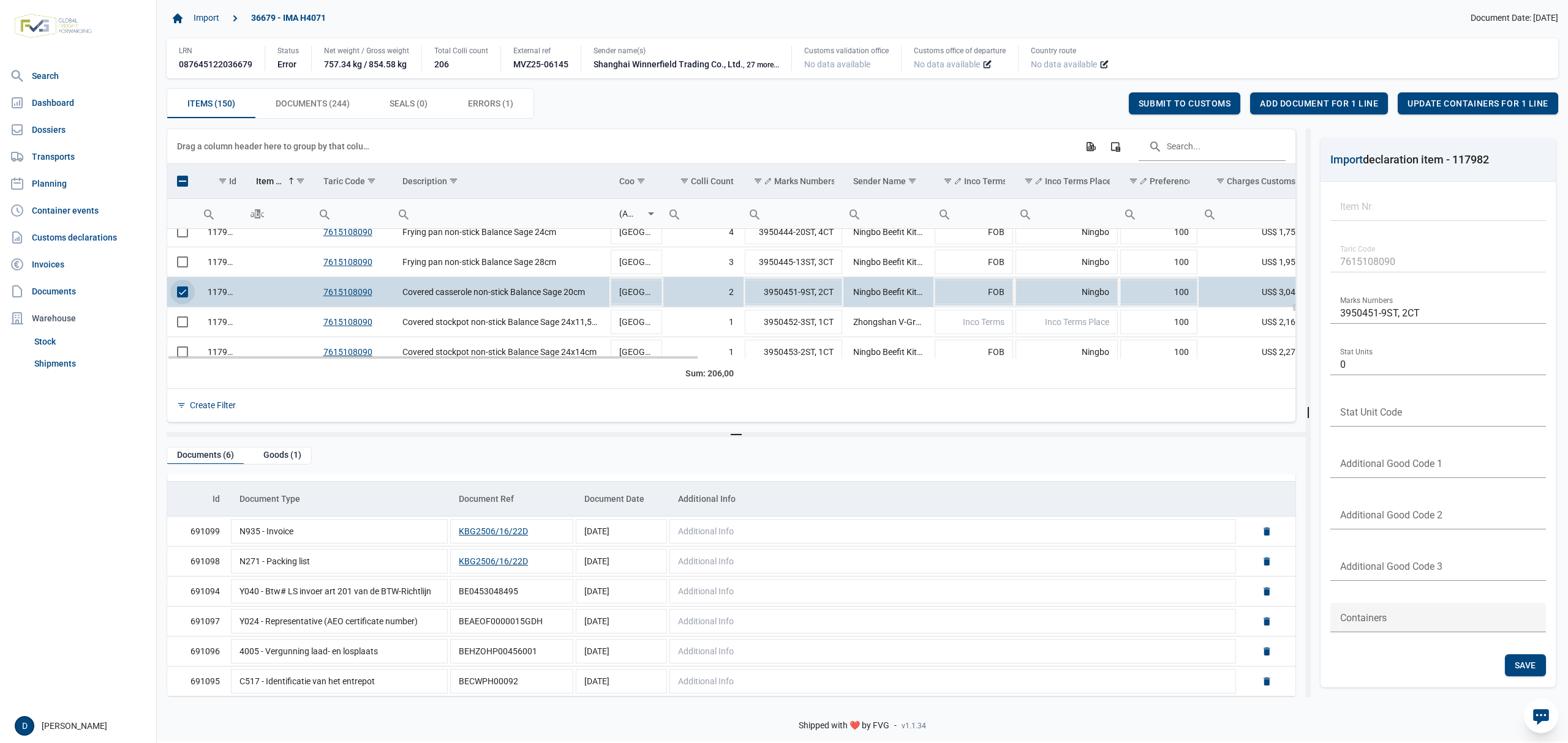
click at [182, 296] on span "Select row" at bounding box center [182, 292] width 11 height 11
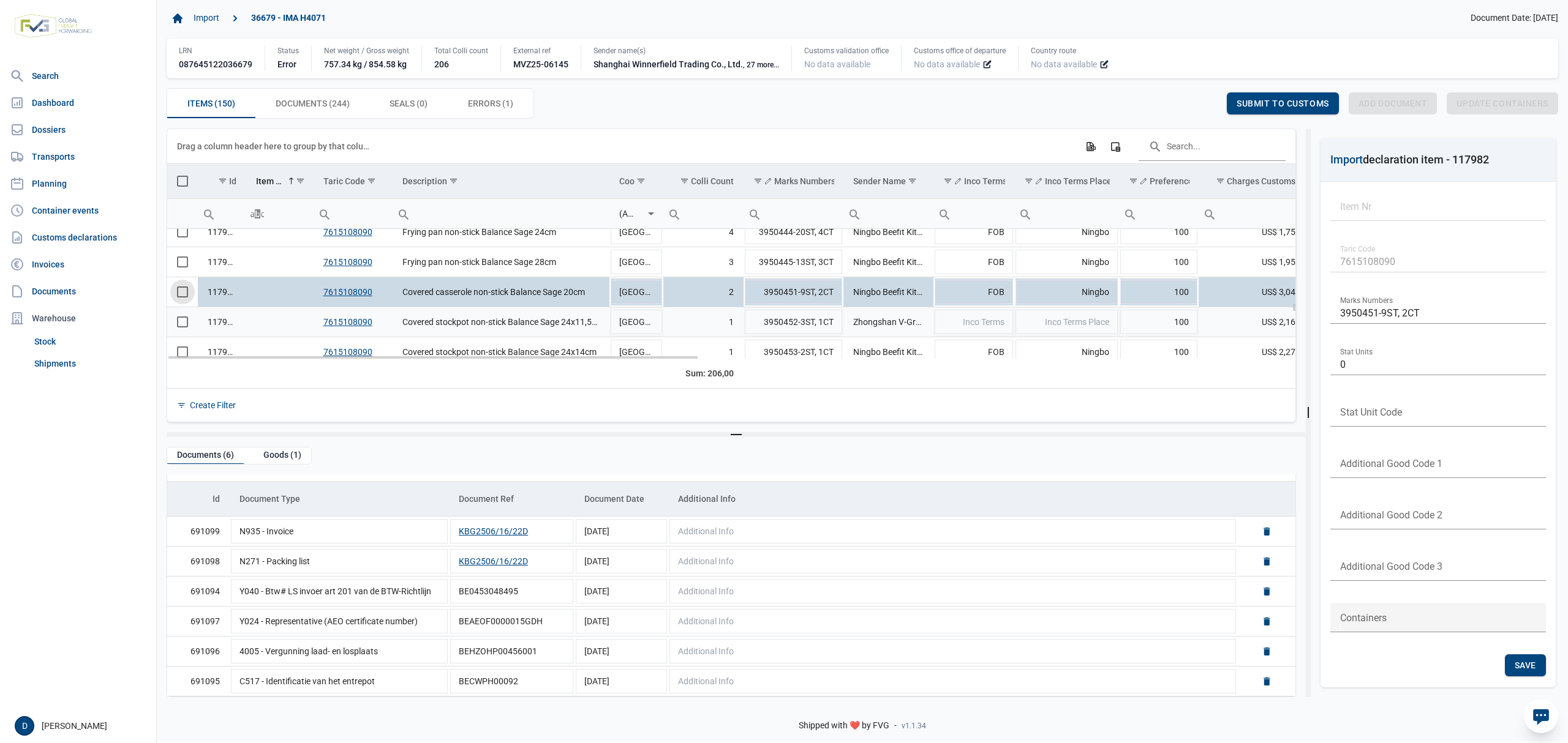
click at [182, 326] on span "Select row" at bounding box center [182, 322] width 11 height 11
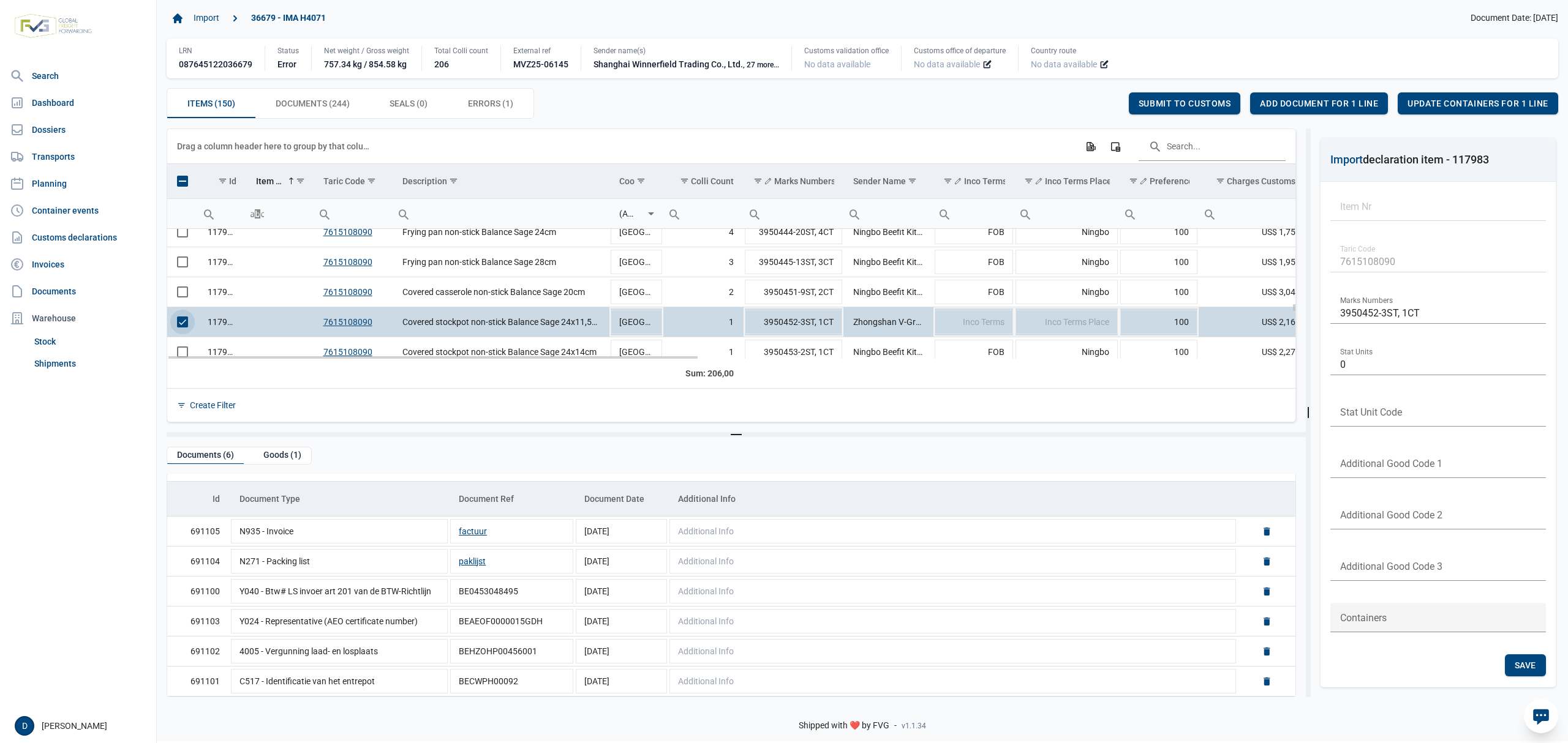
click at [184, 327] on span "Select row" at bounding box center [182, 322] width 11 height 11
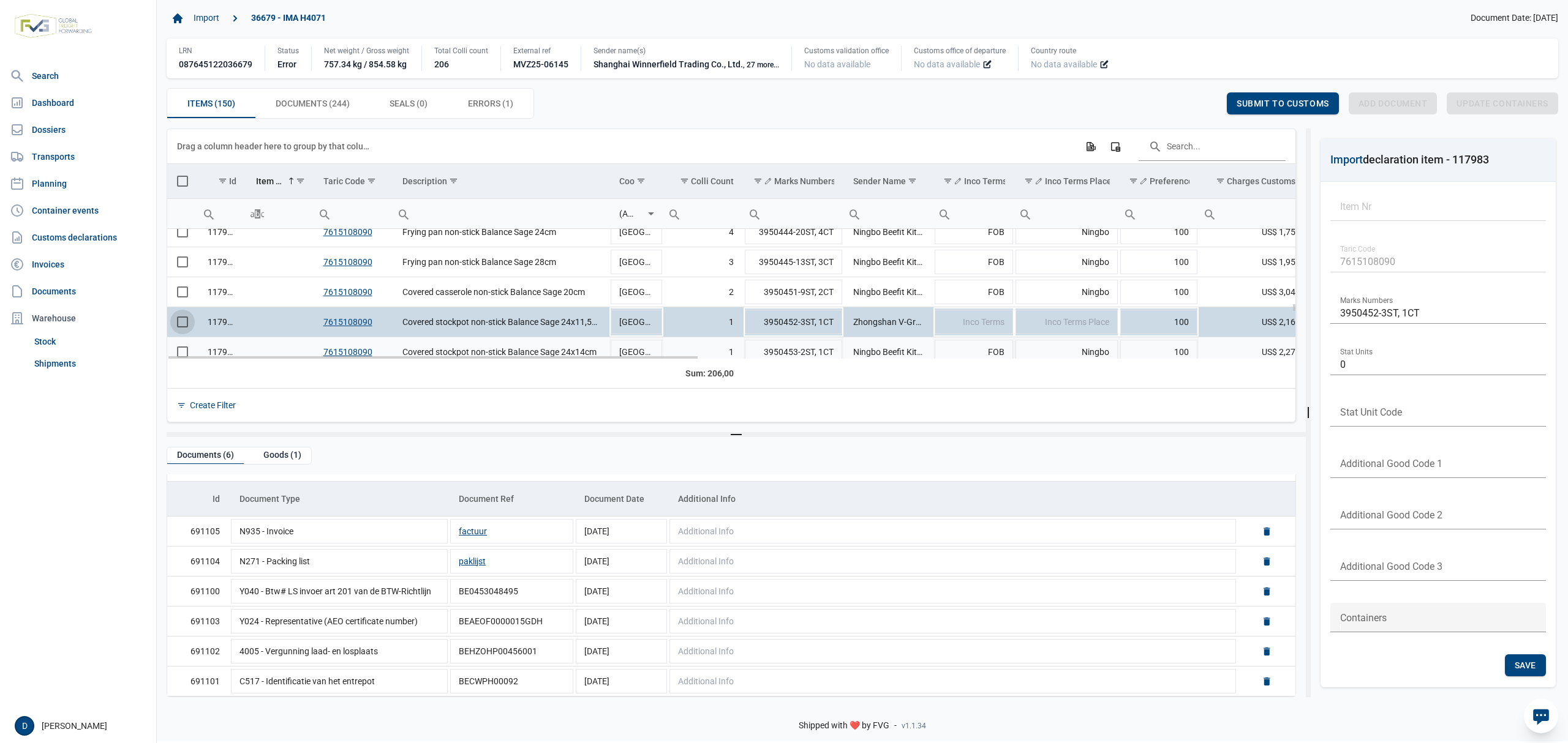
click at [184, 353] on td "Data grid with 150 rows and 23 columns" at bounding box center [182, 352] width 30 height 30
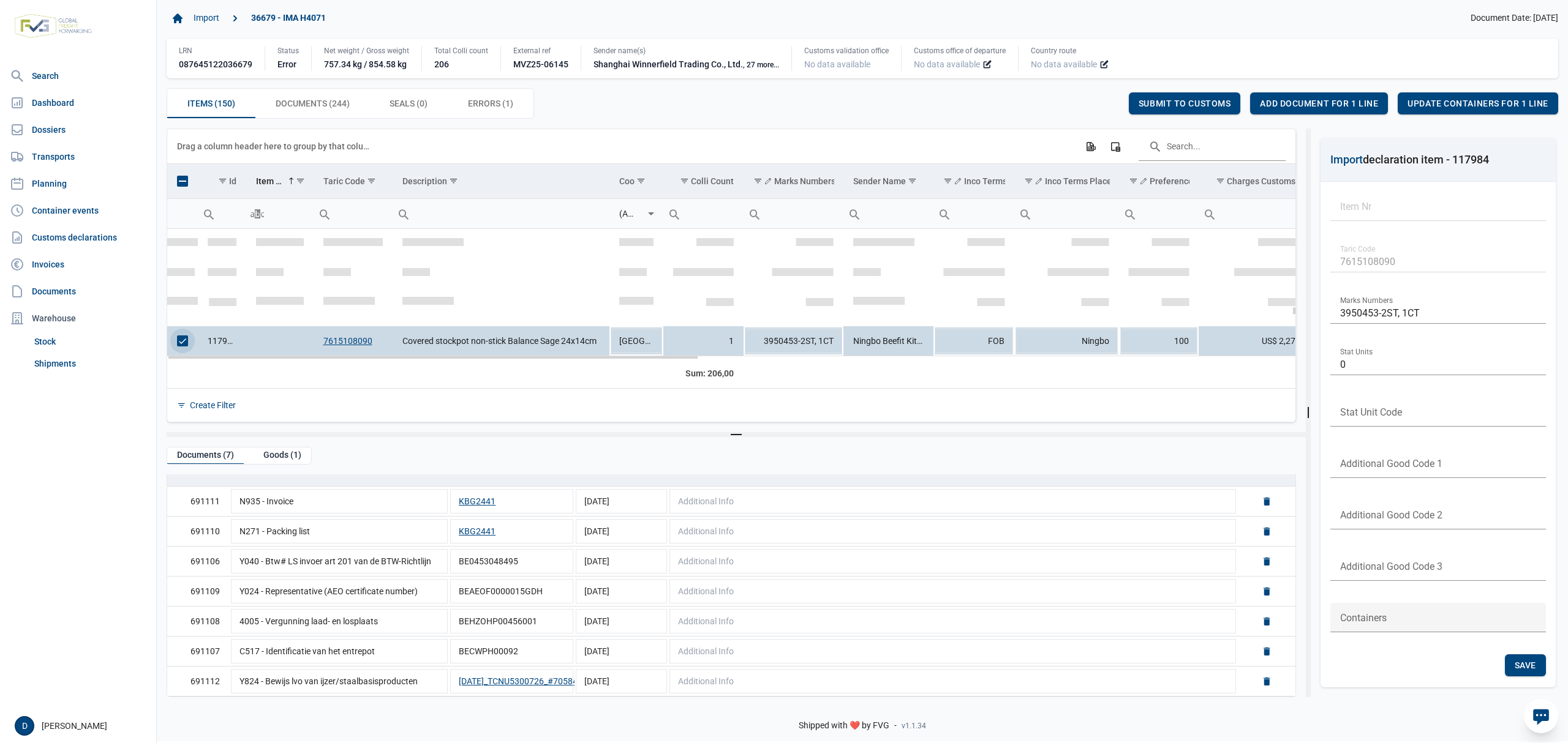
scroll to position [2879, 0]
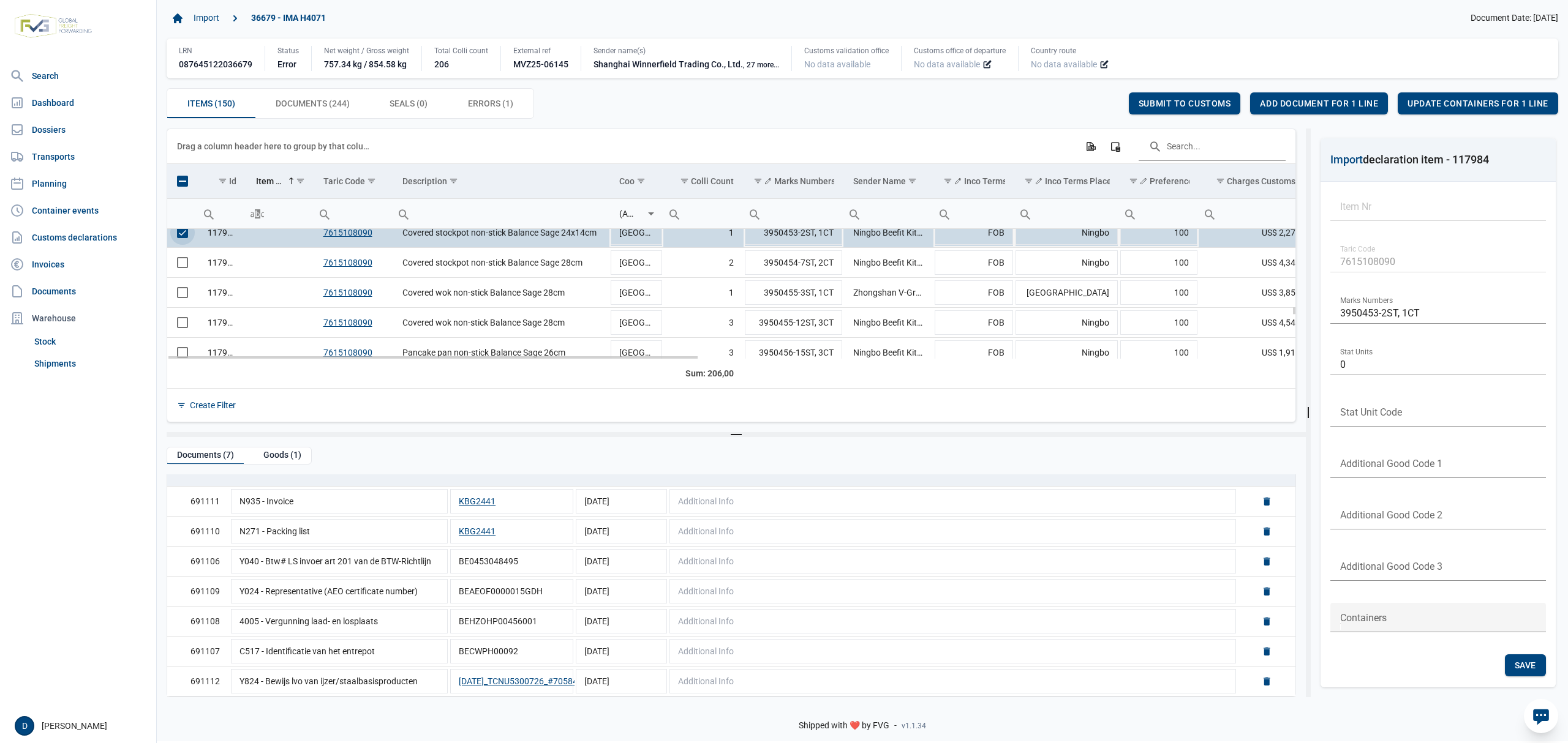
click at [177, 235] on span "Select row" at bounding box center [182, 232] width 11 height 11
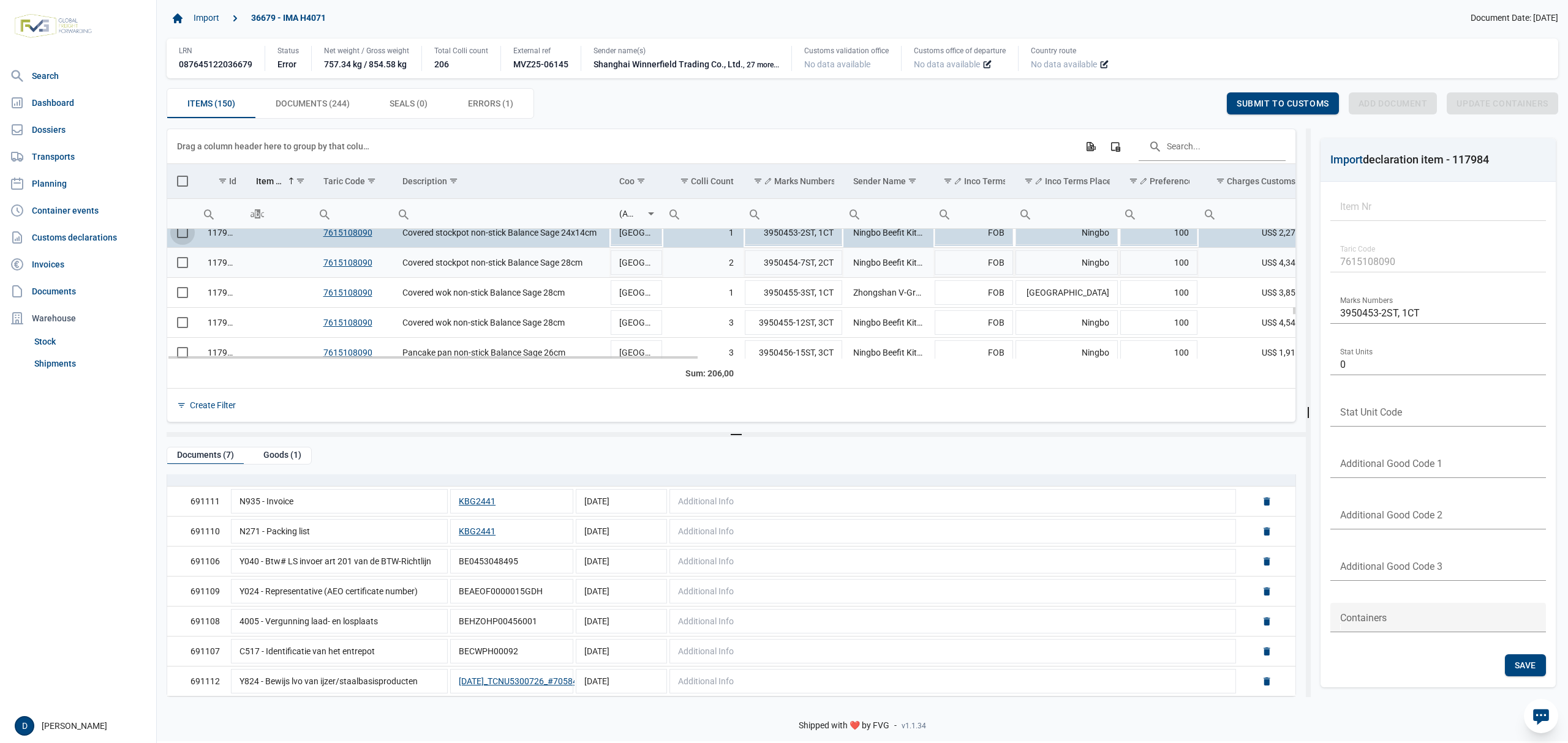
click at [182, 268] on span "Select row" at bounding box center [182, 263] width 11 height 11
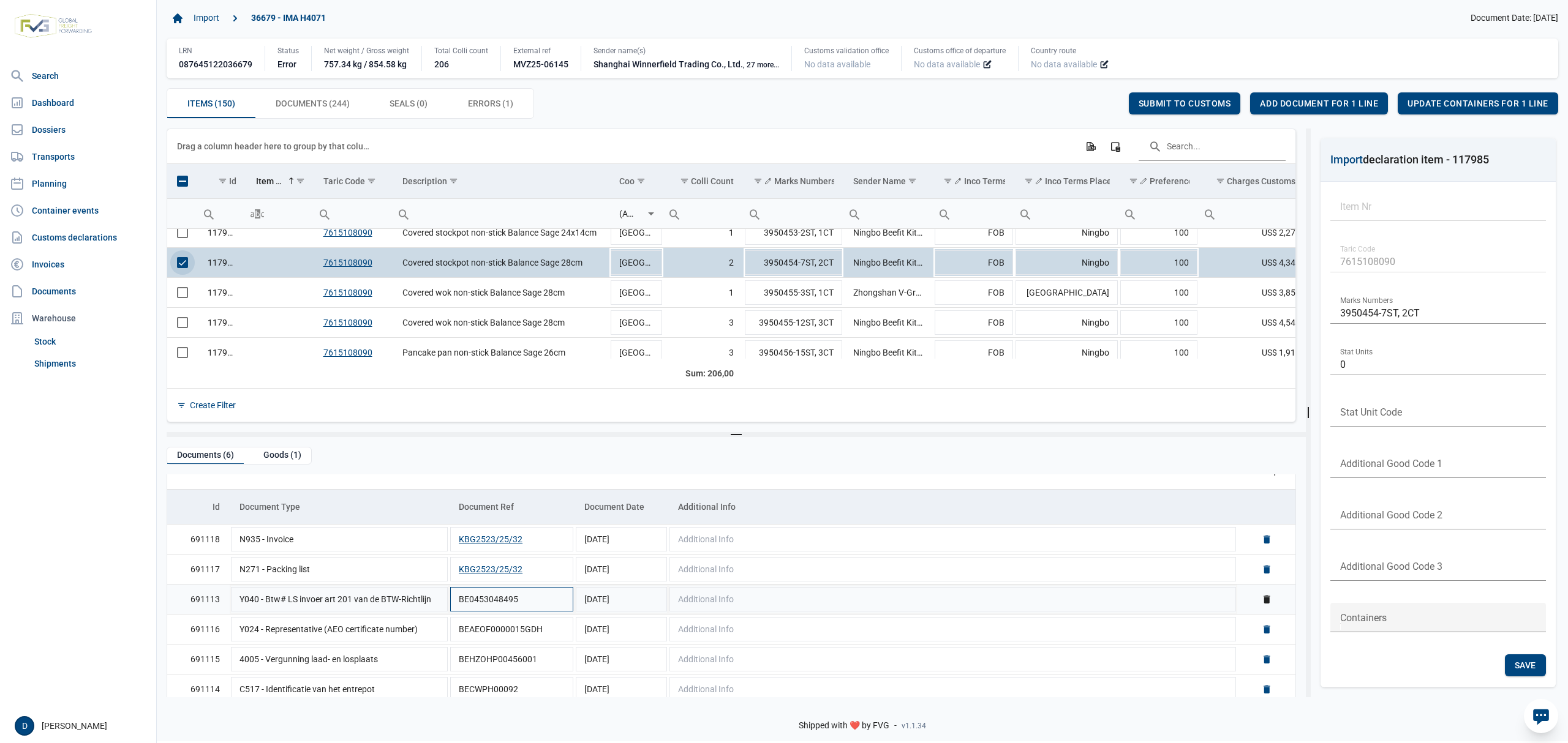
scroll to position [30, 0]
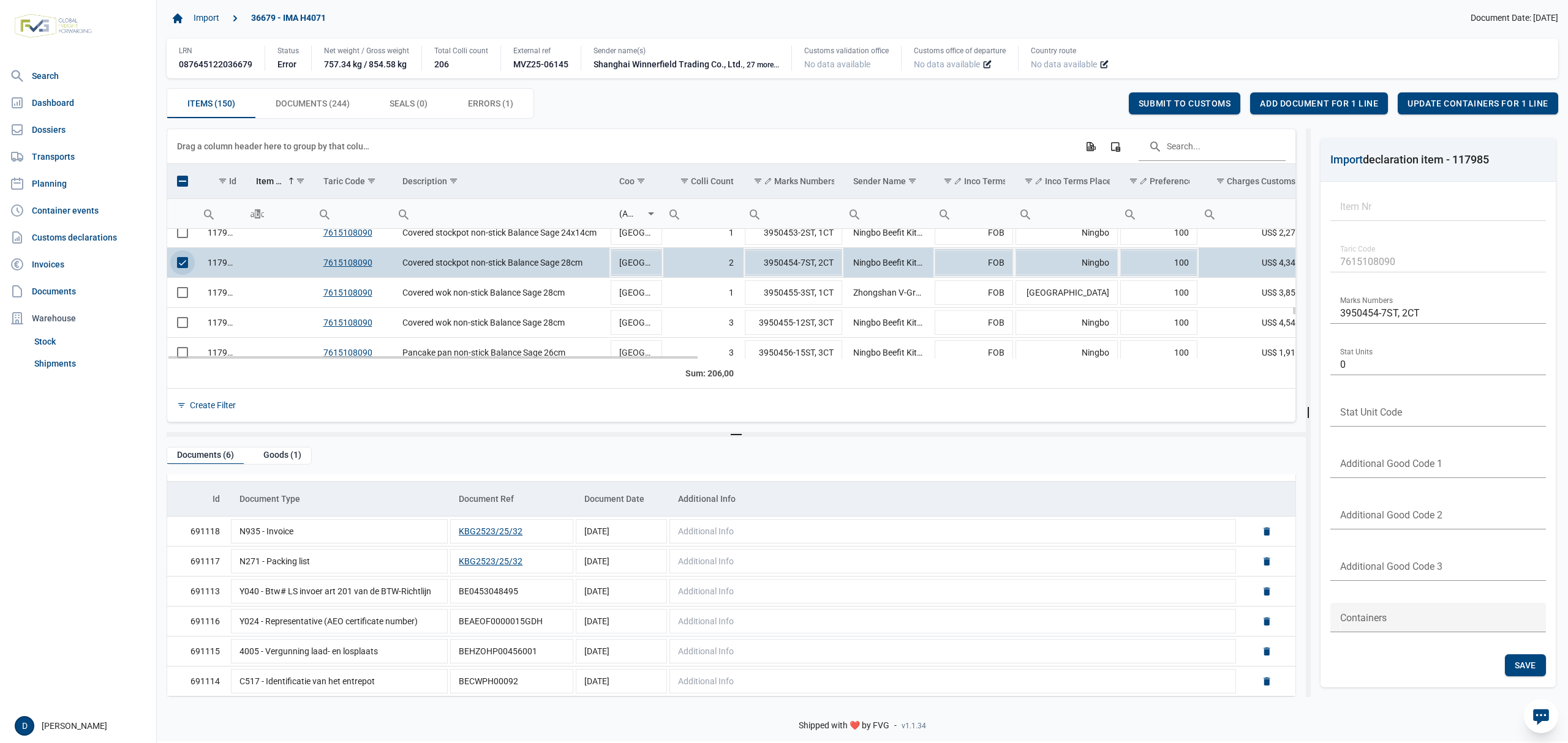
click at [184, 263] on span "Select row" at bounding box center [182, 263] width 11 height 11
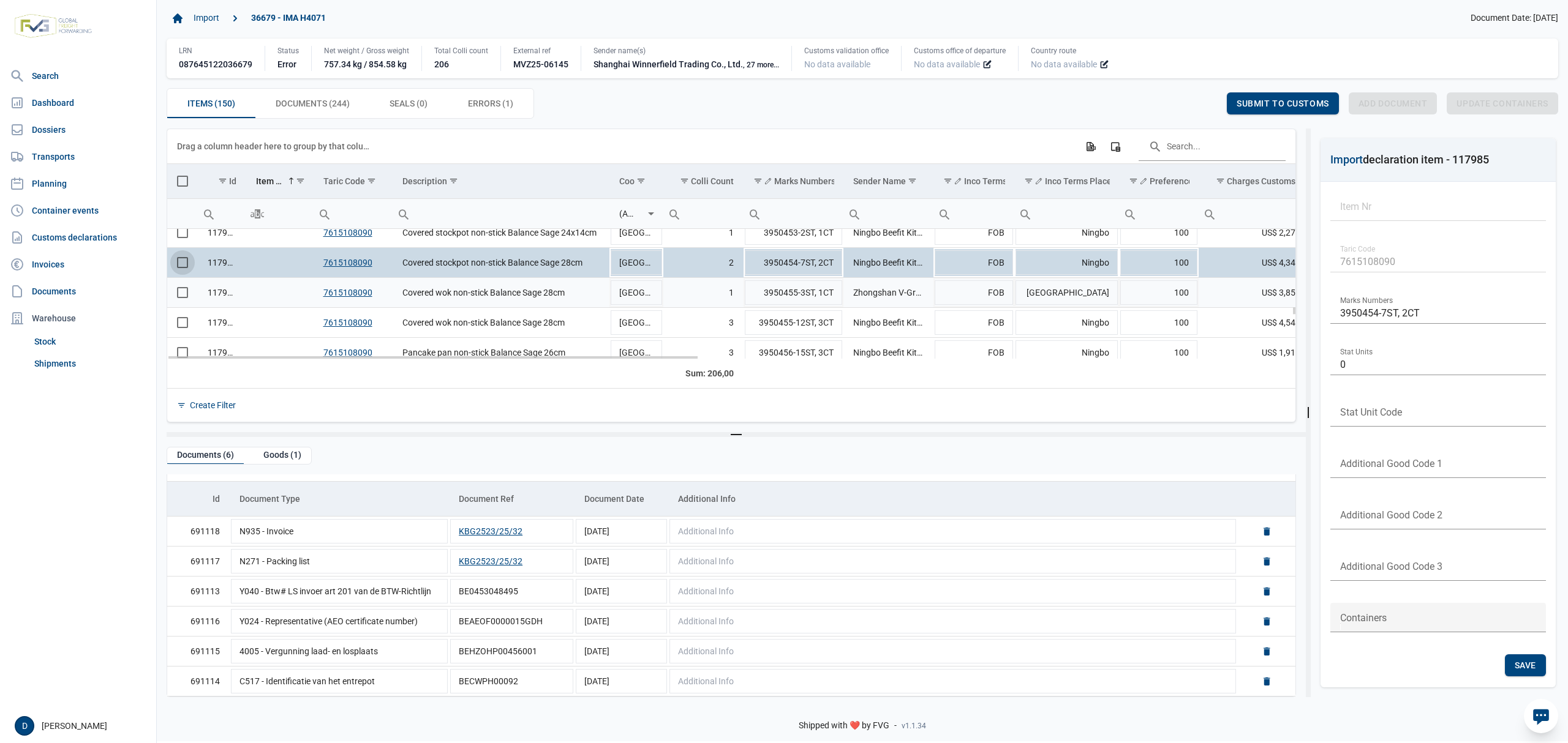
click at [184, 295] on span "Select row" at bounding box center [182, 292] width 11 height 11
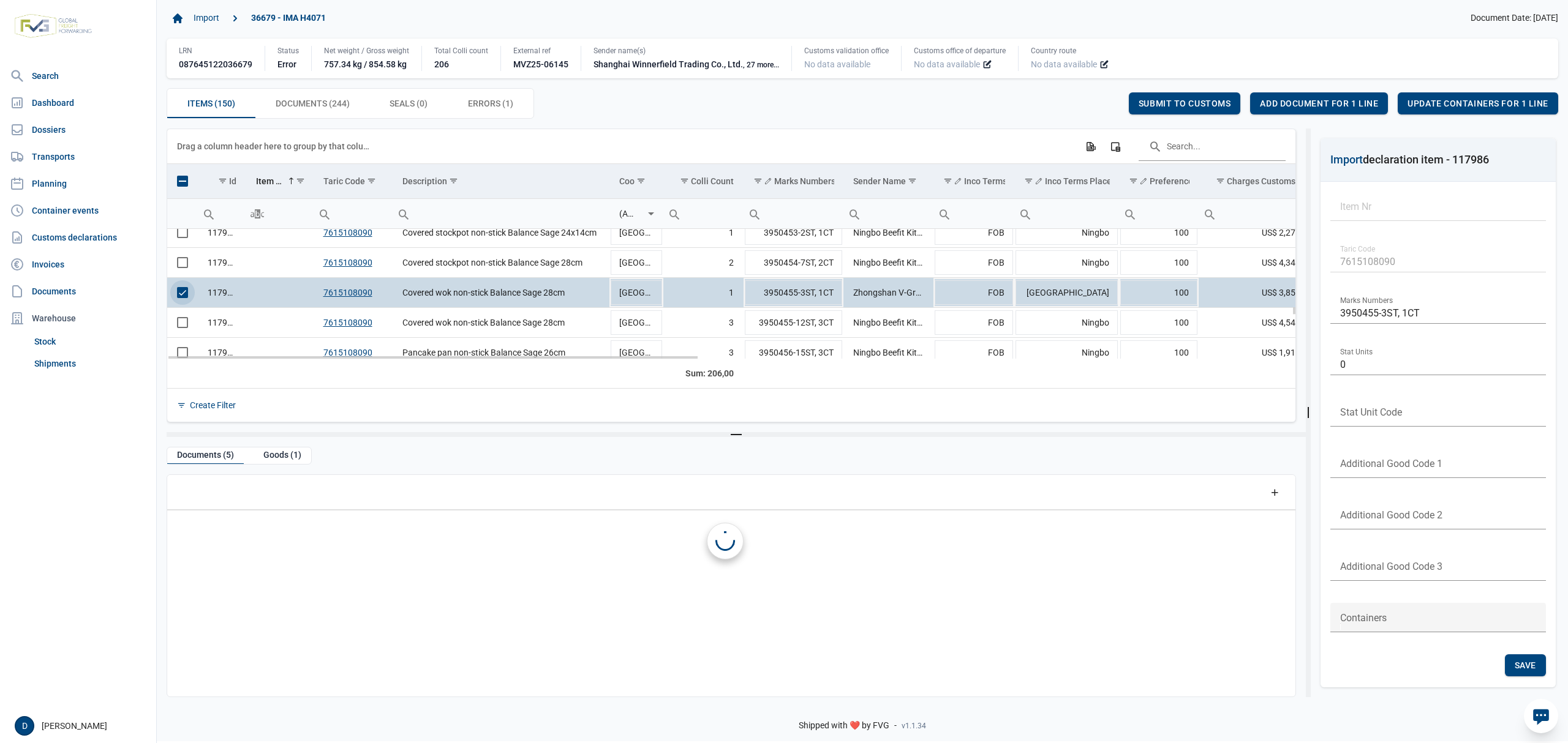
scroll to position [0, 0]
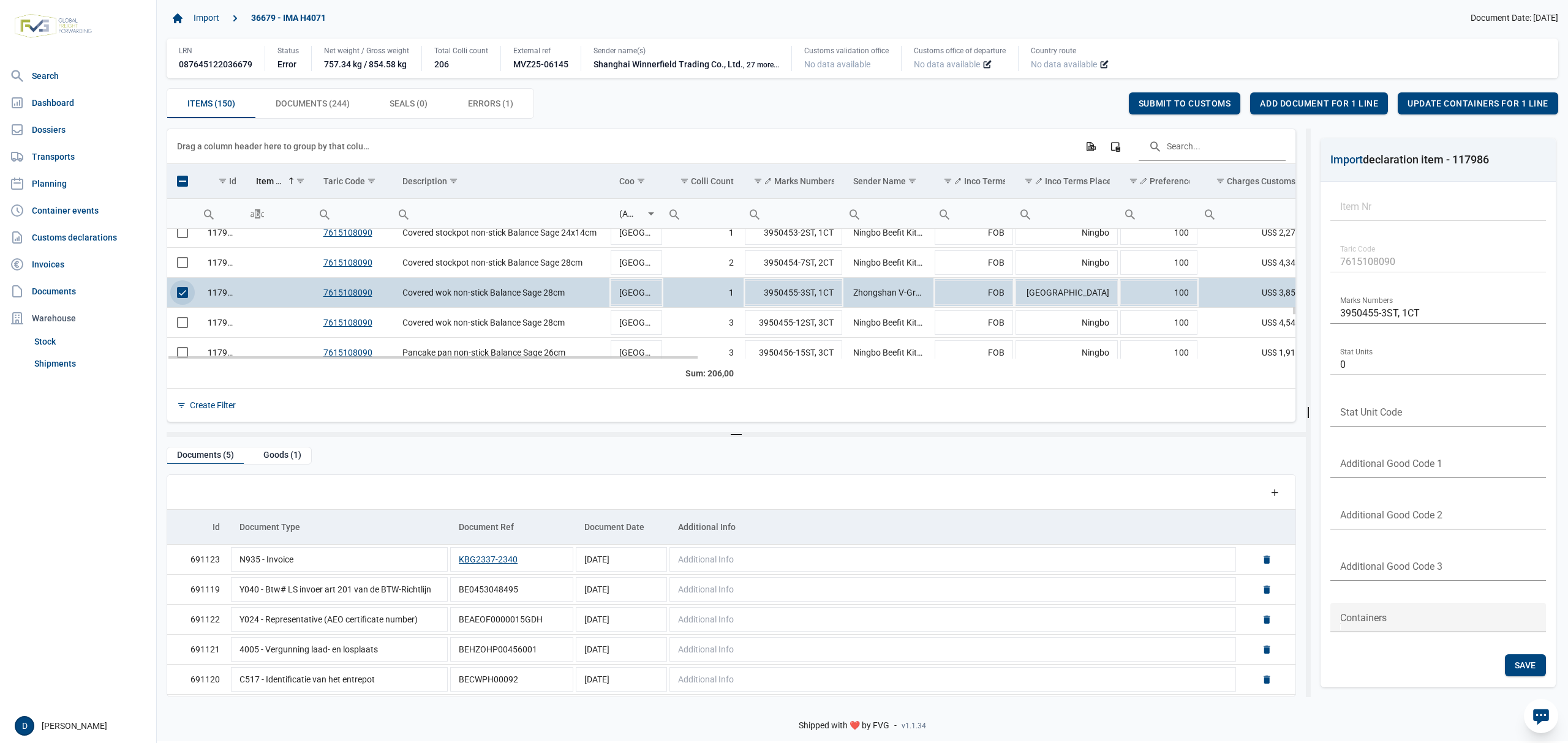
click at [187, 295] on span "Select row" at bounding box center [182, 292] width 11 height 11
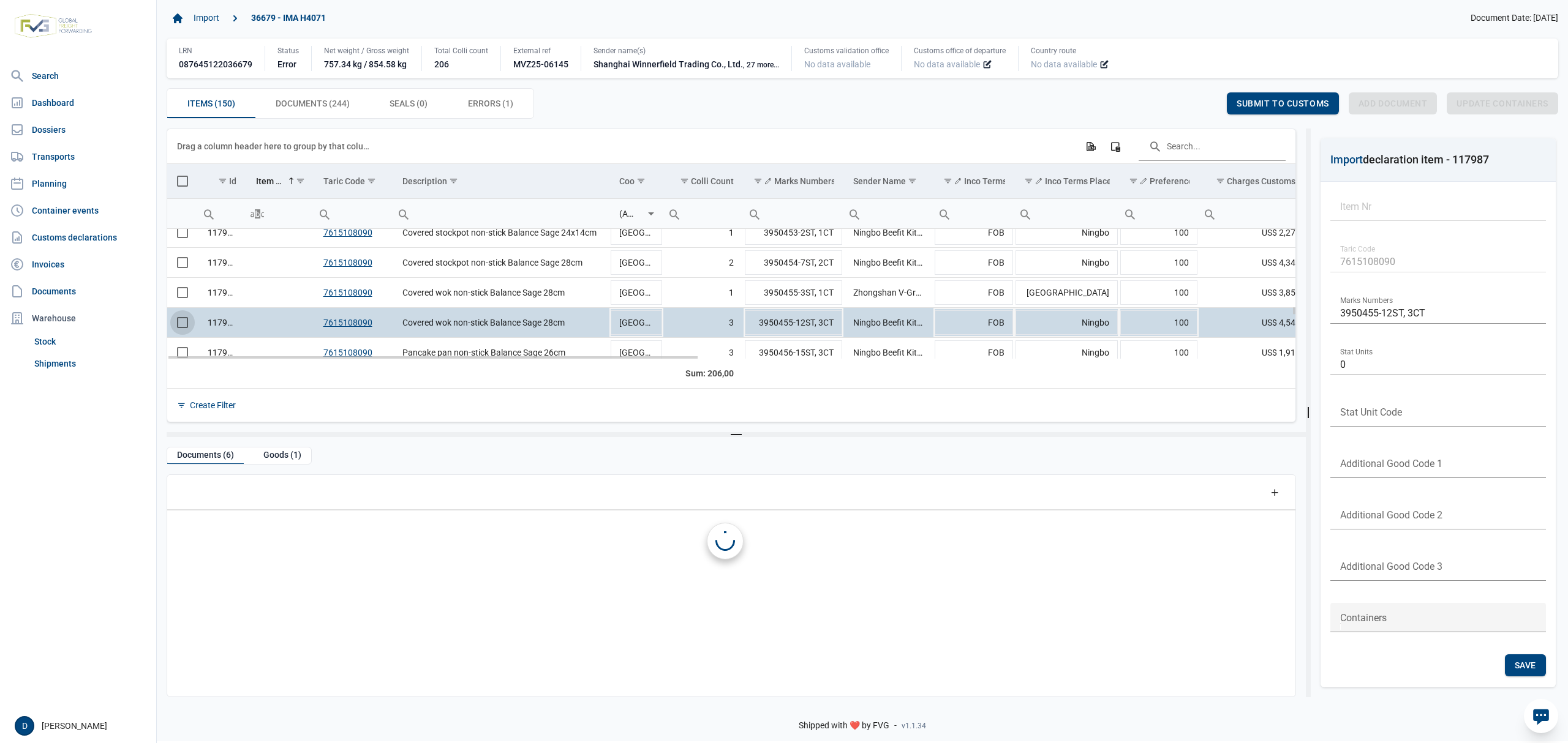
click at [184, 324] on span "Select row" at bounding box center [182, 323] width 11 height 11
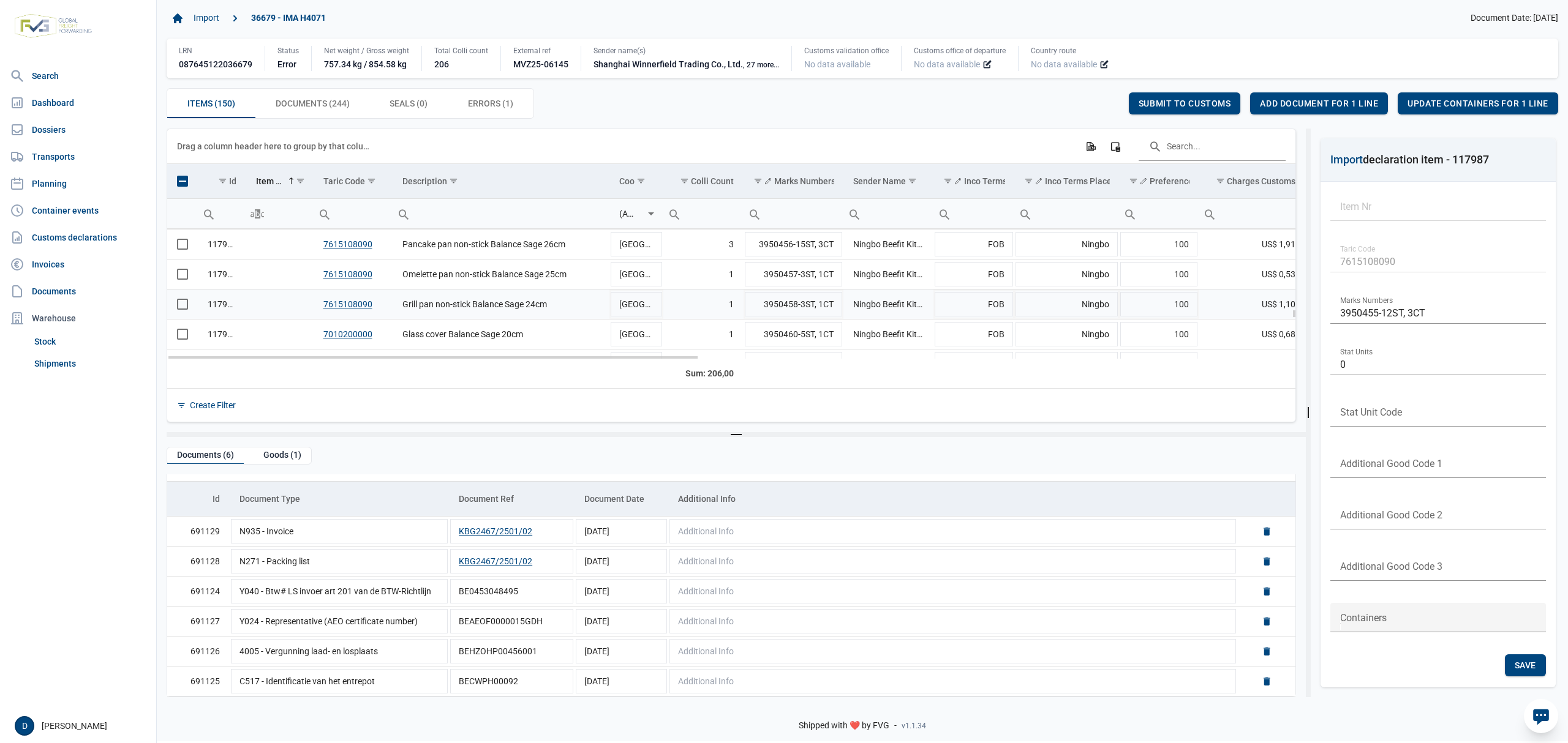
scroll to position [2879, 0]
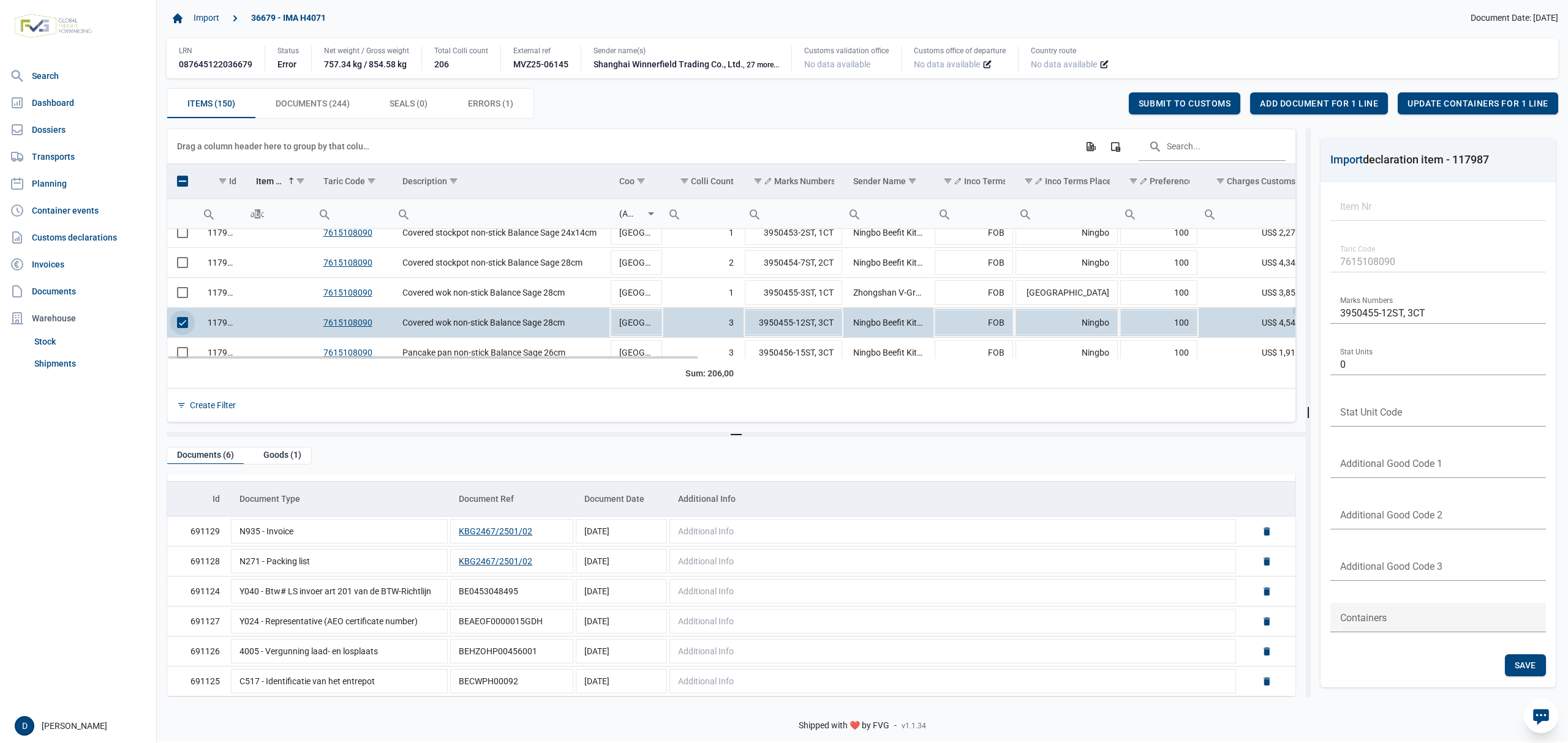
click at [182, 328] on span "Select row" at bounding box center [182, 323] width 11 height 11
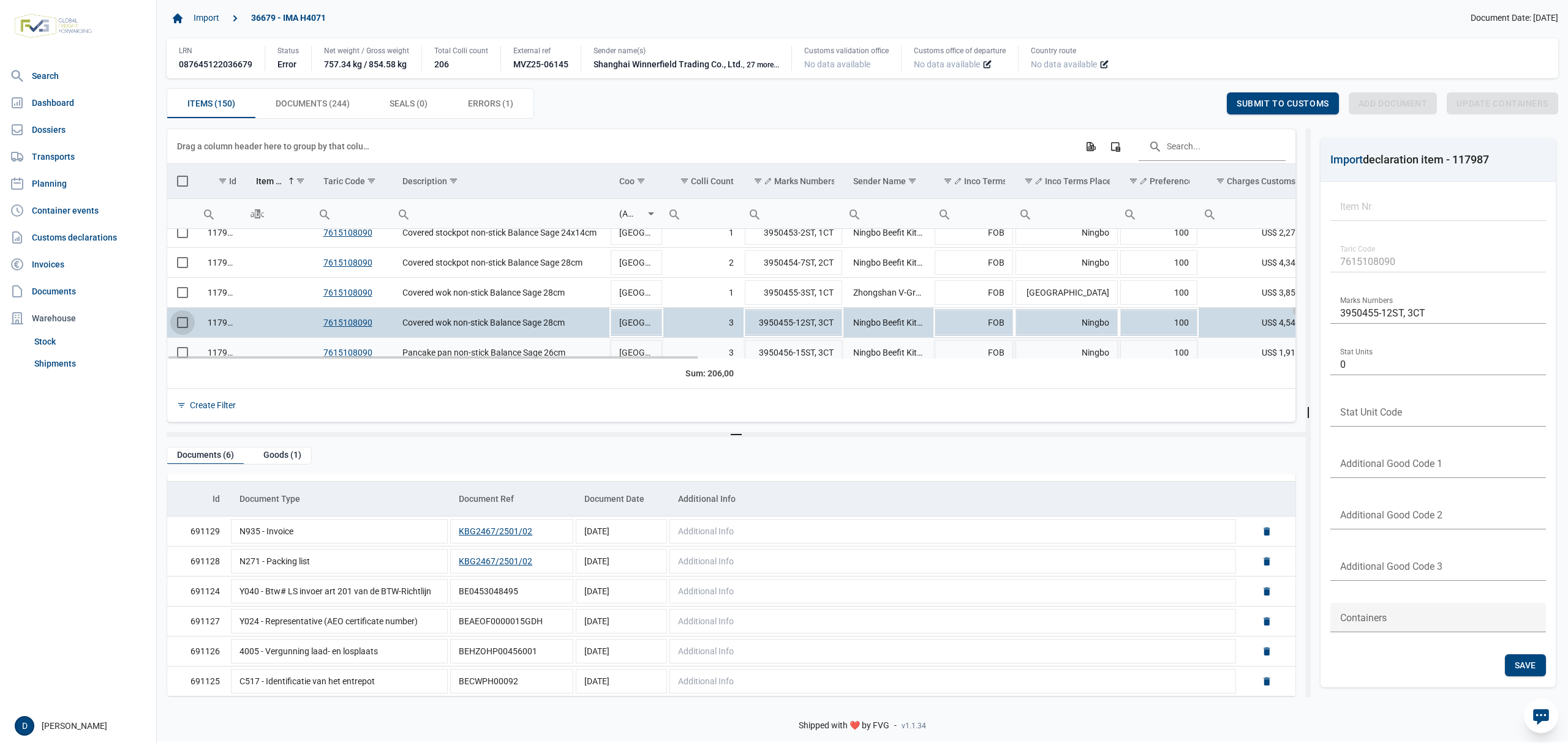
click at [184, 352] on td "Data grid with 150 rows and 23 columns" at bounding box center [182, 353] width 30 height 30
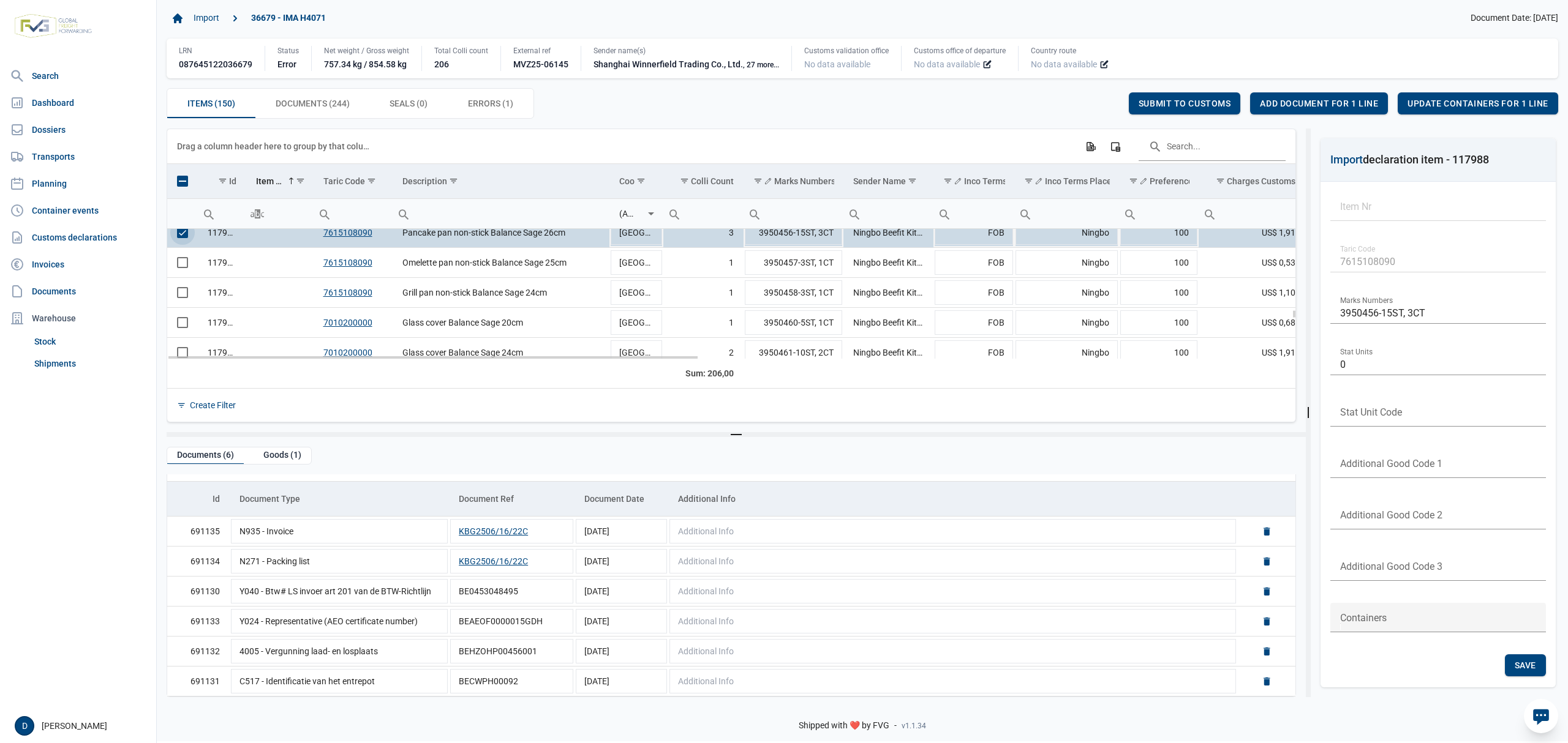
click at [182, 238] on span "Select row" at bounding box center [182, 232] width 11 height 11
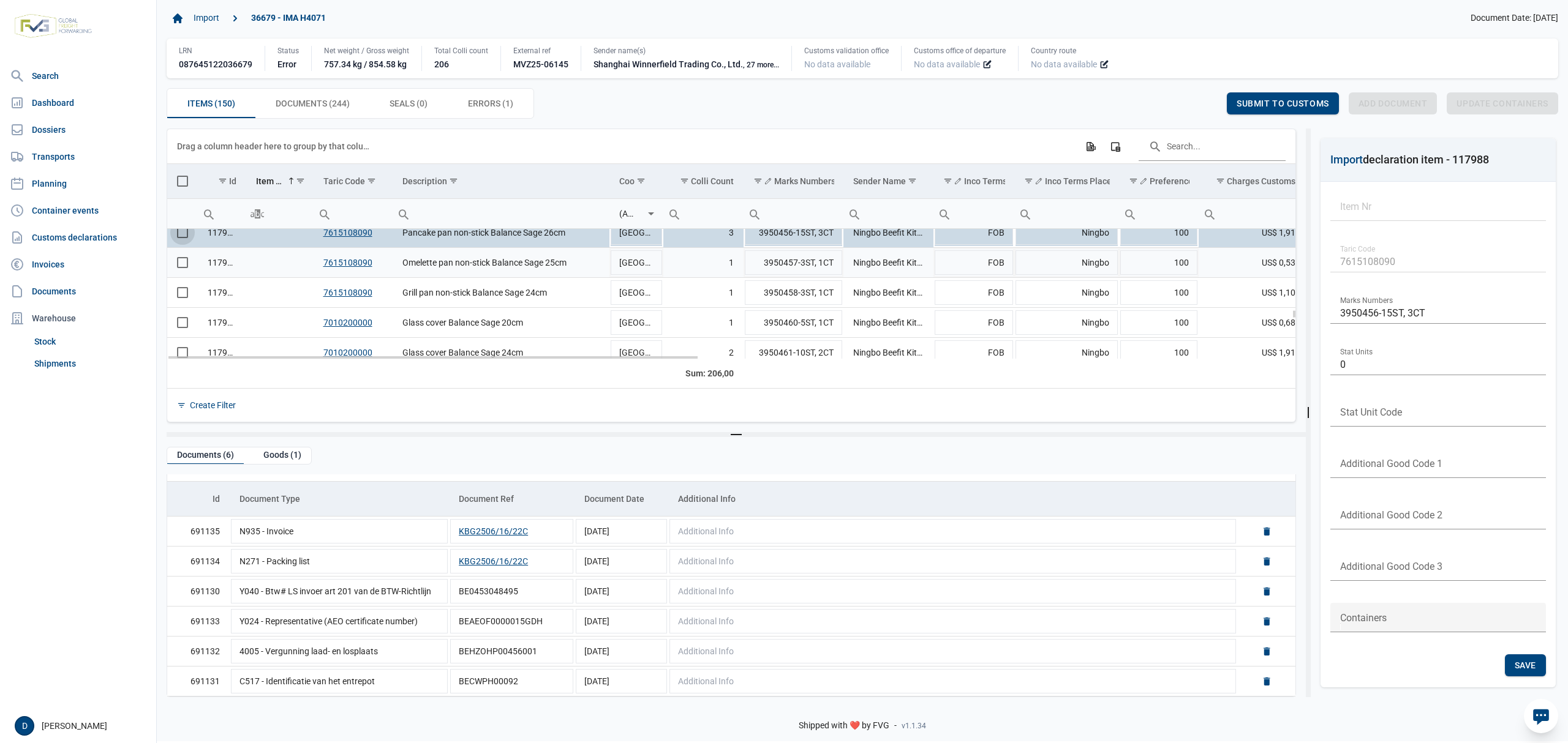
click at [178, 265] on span "Select row" at bounding box center [182, 263] width 11 height 11
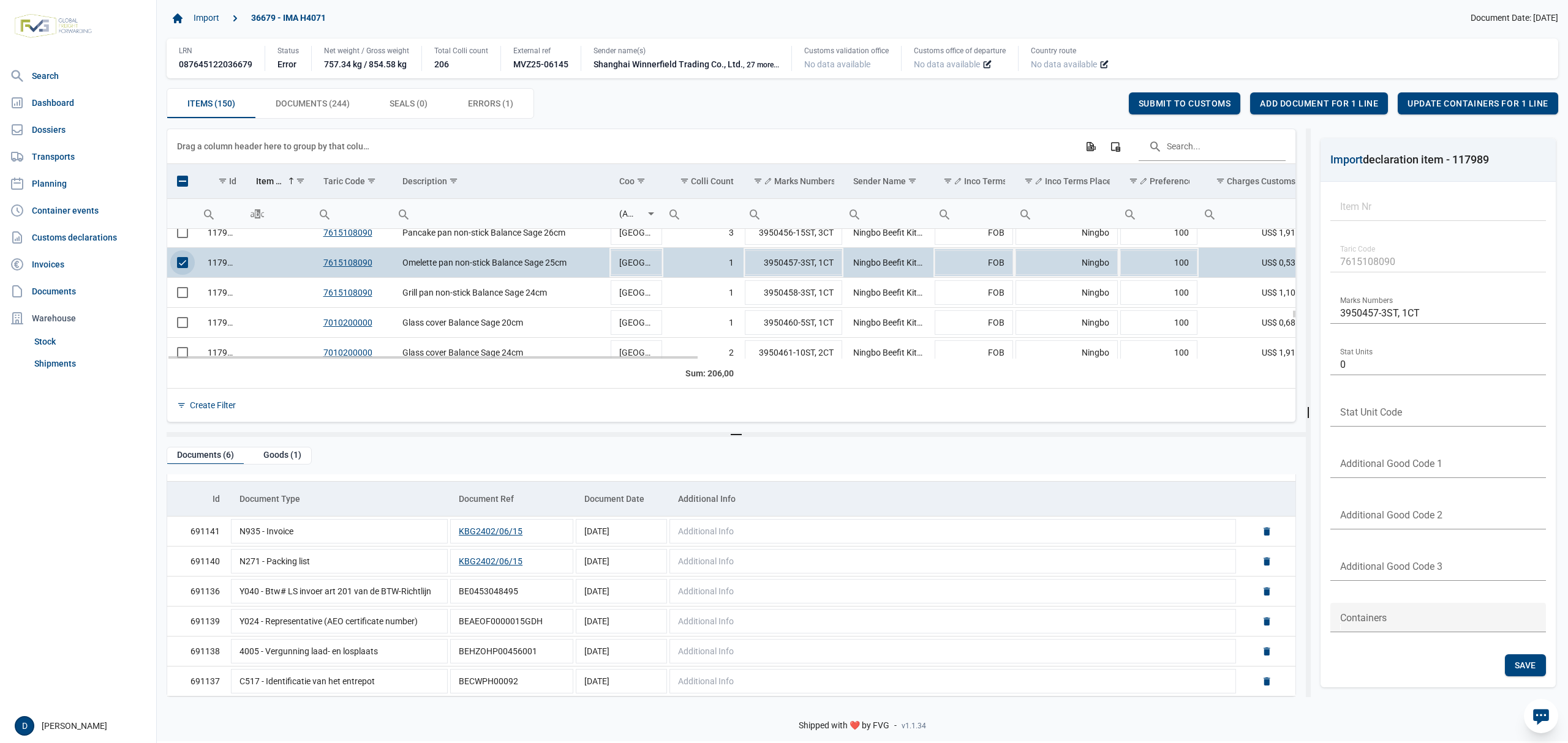
click at [186, 264] on span "Select row" at bounding box center [182, 263] width 11 height 11
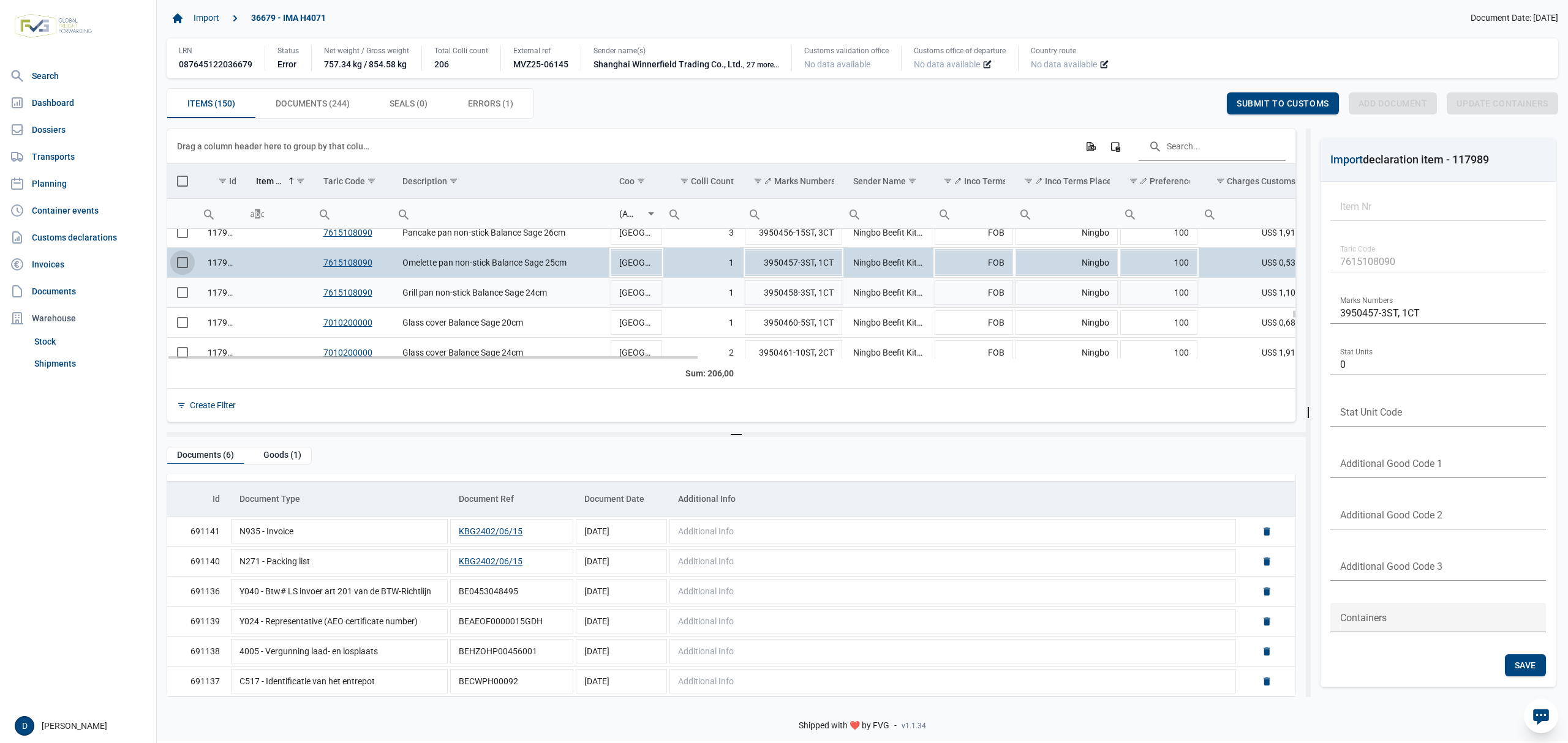
click at [177, 298] on span "Select row" at bounding box center [182, 292] width 11 height 11
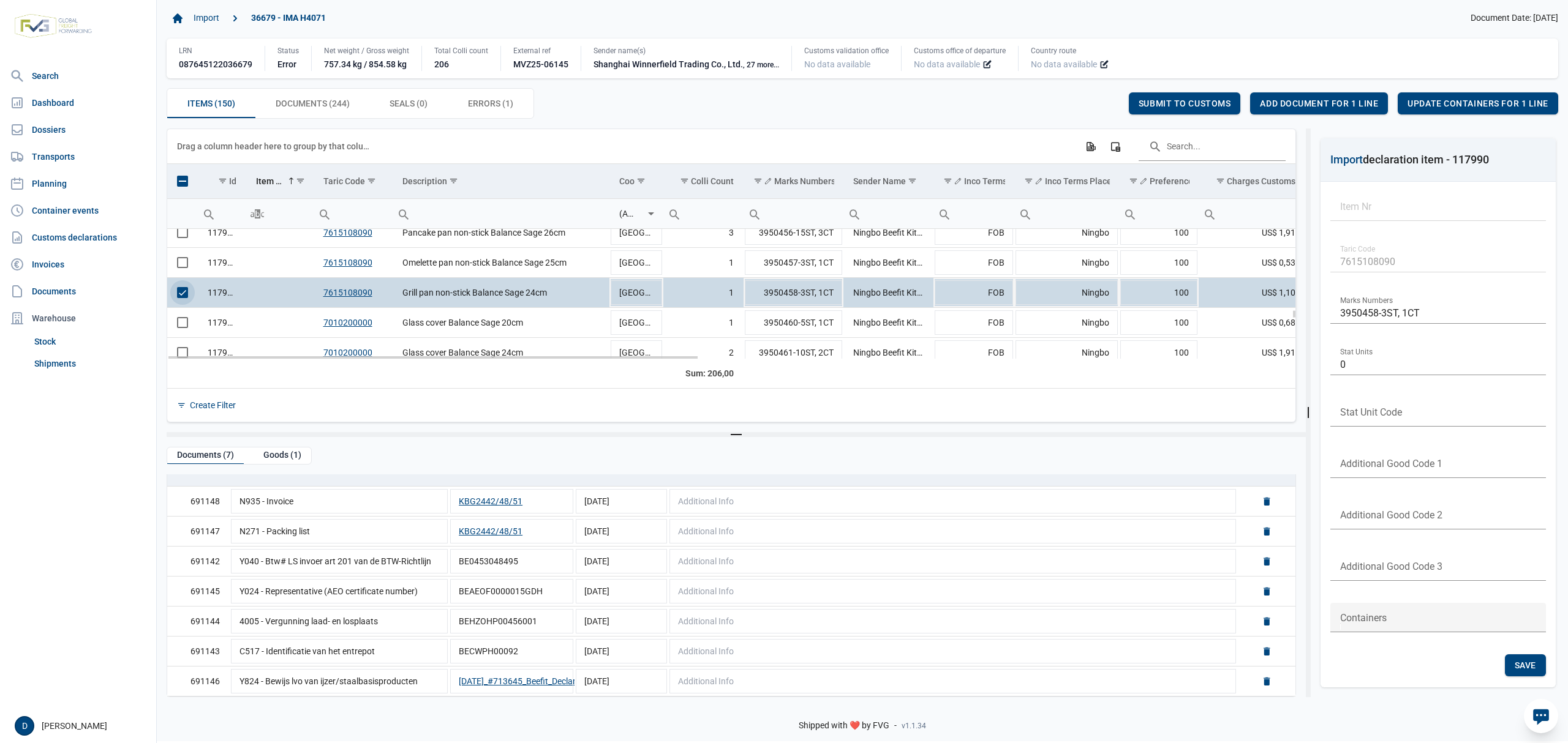
click at [182, 296] on span "Select row" at bounding box center [182, 292] width 11 height 11
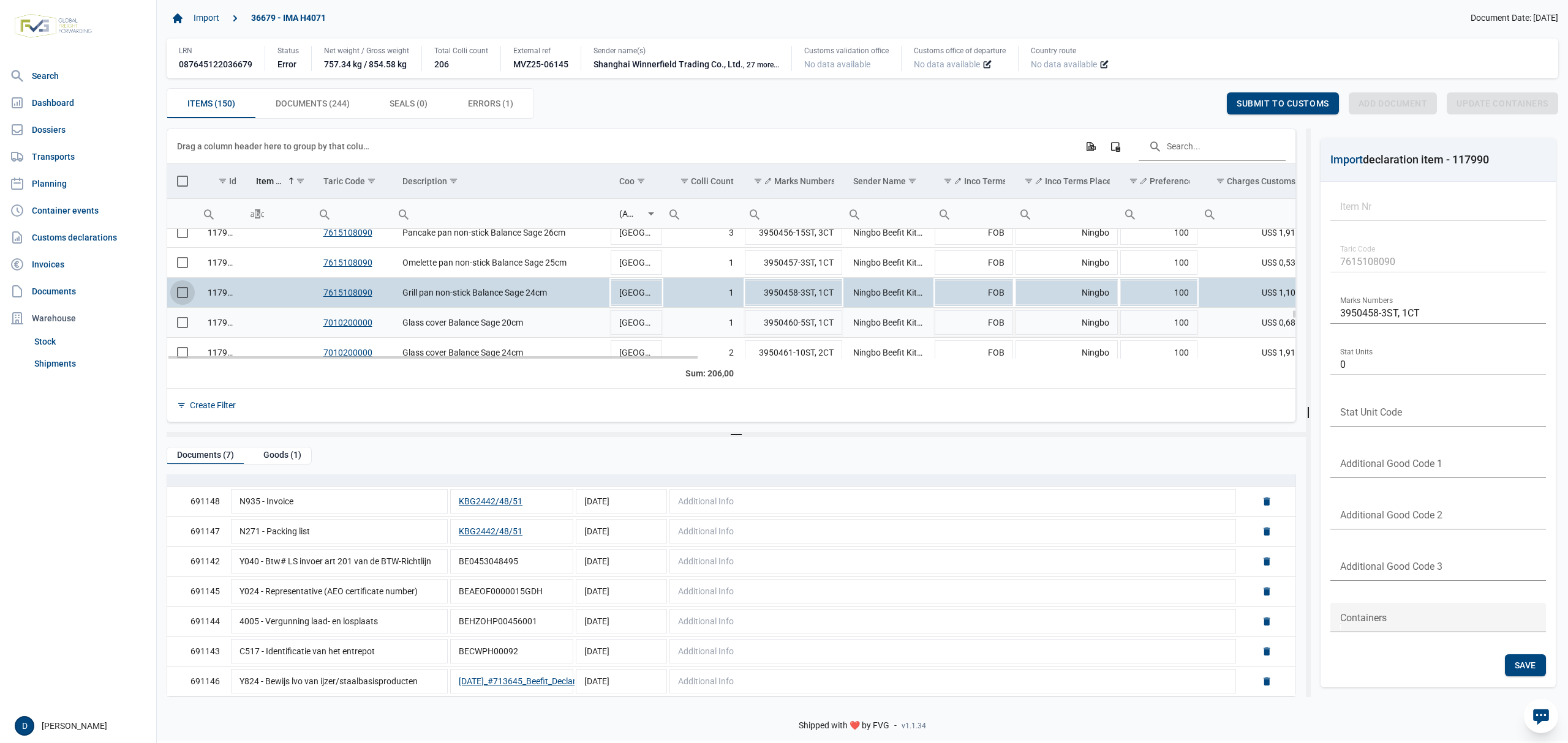
click at [184, 324] on span "Select row" at bounding box center [182, 323] width 11 height 11
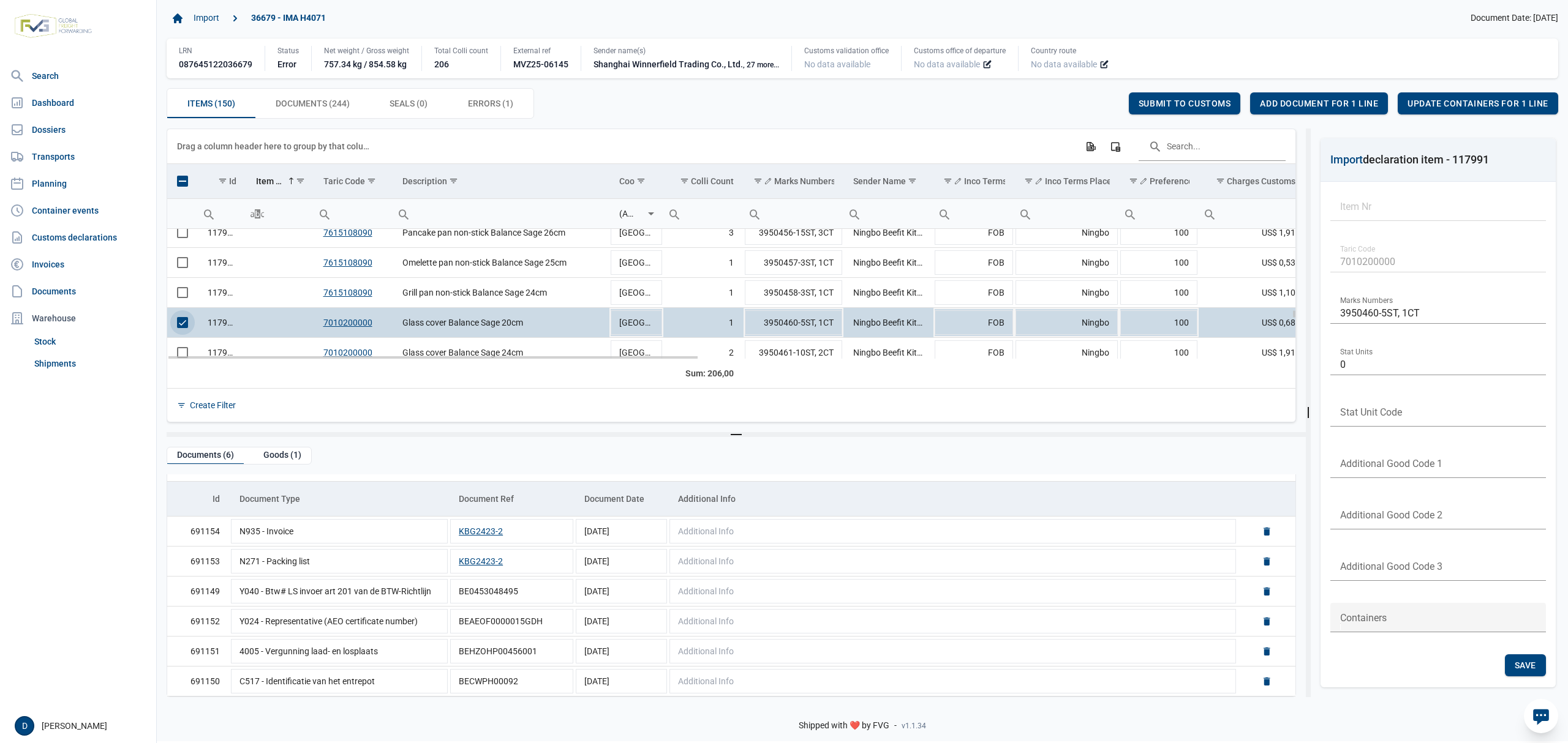
click at [177, 328] on span "Select row" at bounding box center [182, 323] width 11 height 11
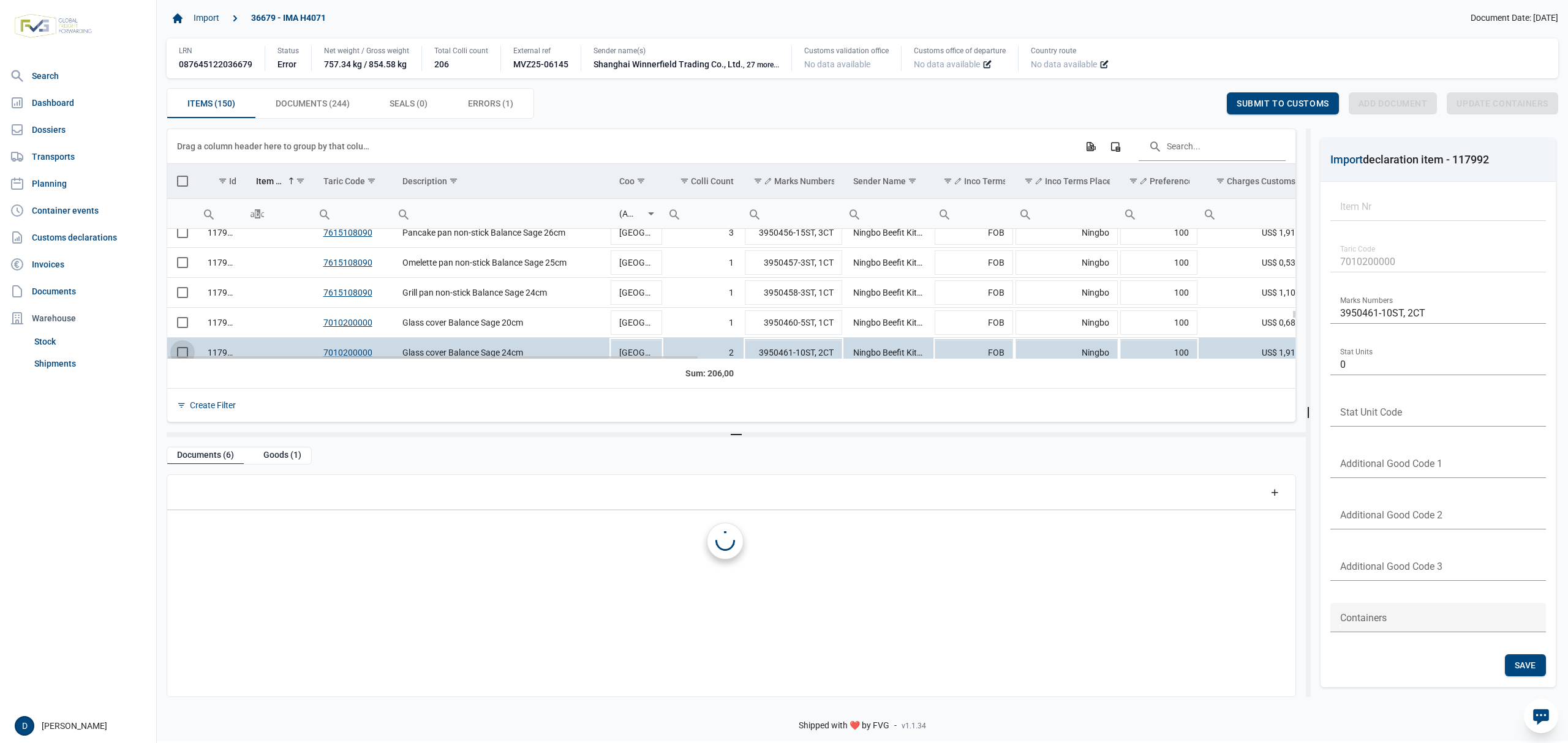
click at [184, 354] on div "117988 7615108090 Pancake pan non-stick Balance Sage 26cm China 3 3950456-15ST,…" at bounding box center [731, 294] width 1128 height 130
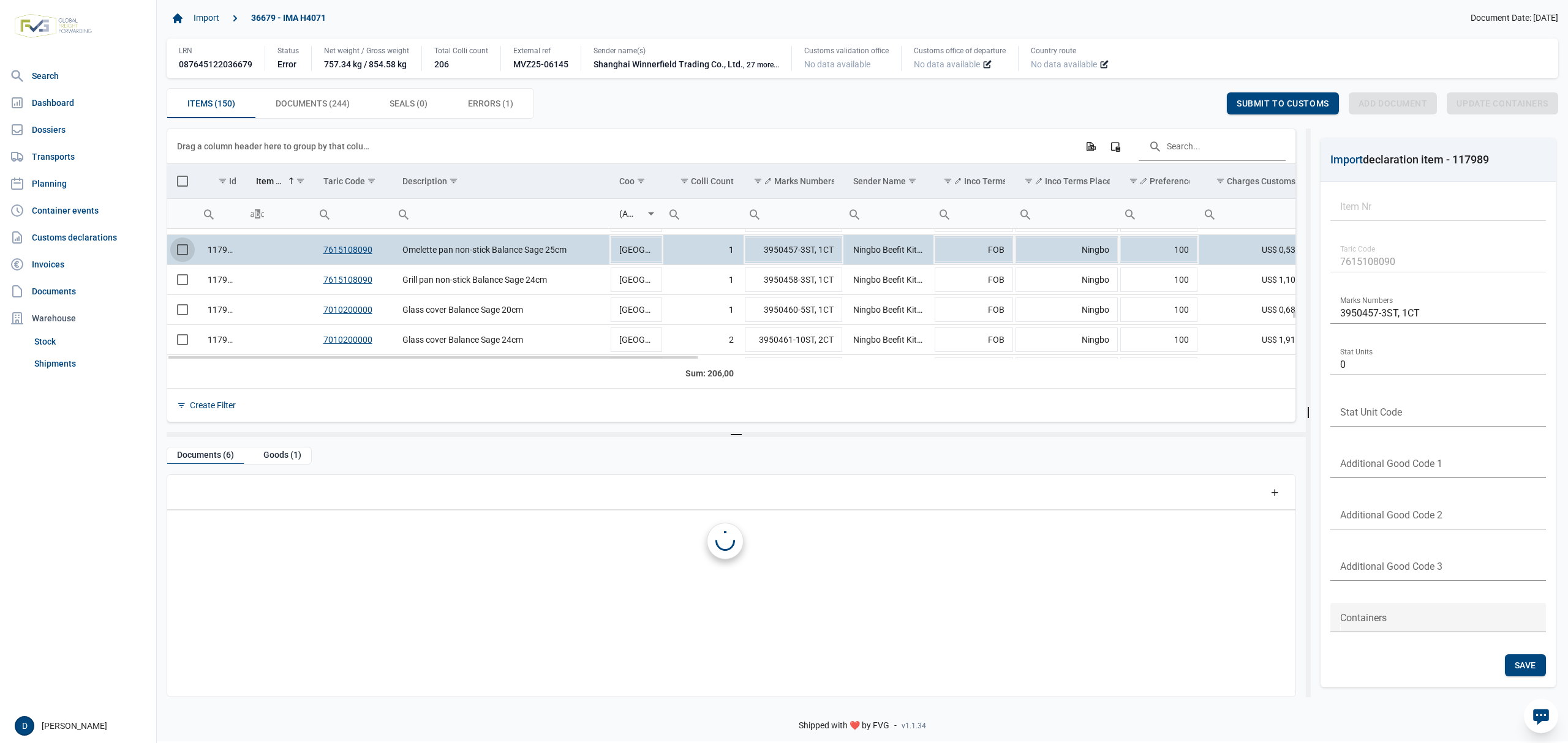
click at [182, 253] on span "Select row" at bounding box center [182, 249] width 11 height 11
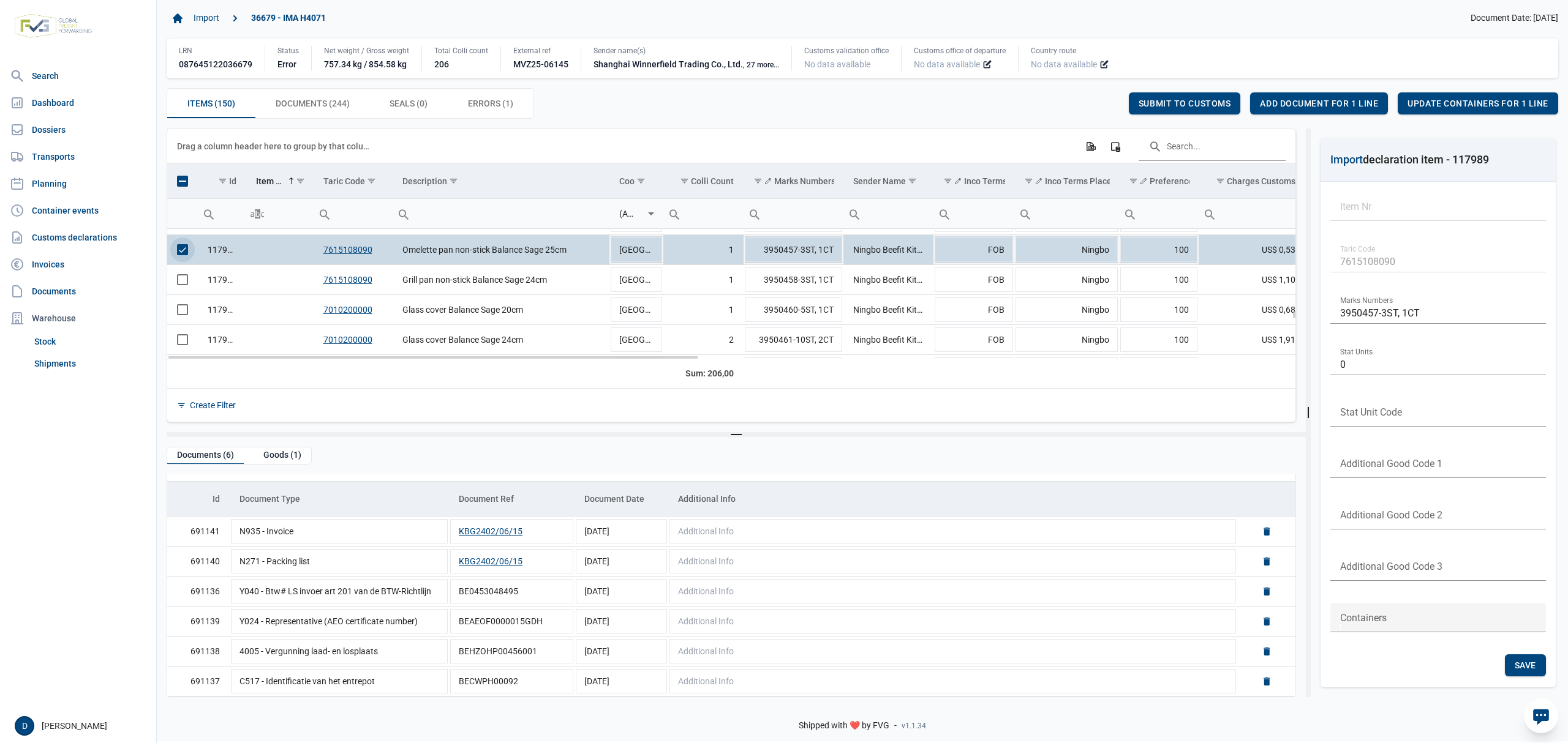
click at [178, 253] on span "Select row" at bounding box center [182, 249] width 11 height 11
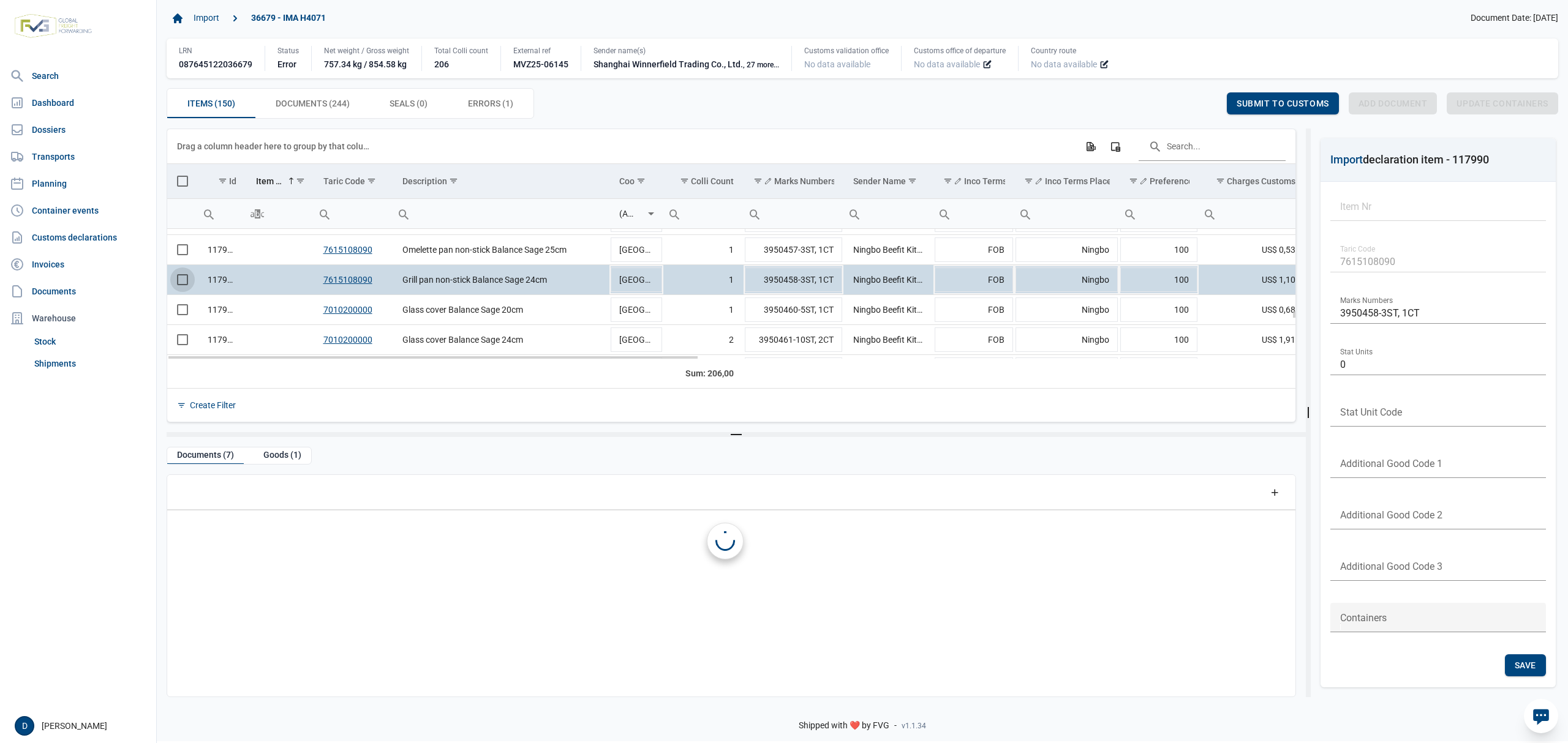
click at [179, 281] on span "Select row" at bounding box center [182, 280] width 11 height 11
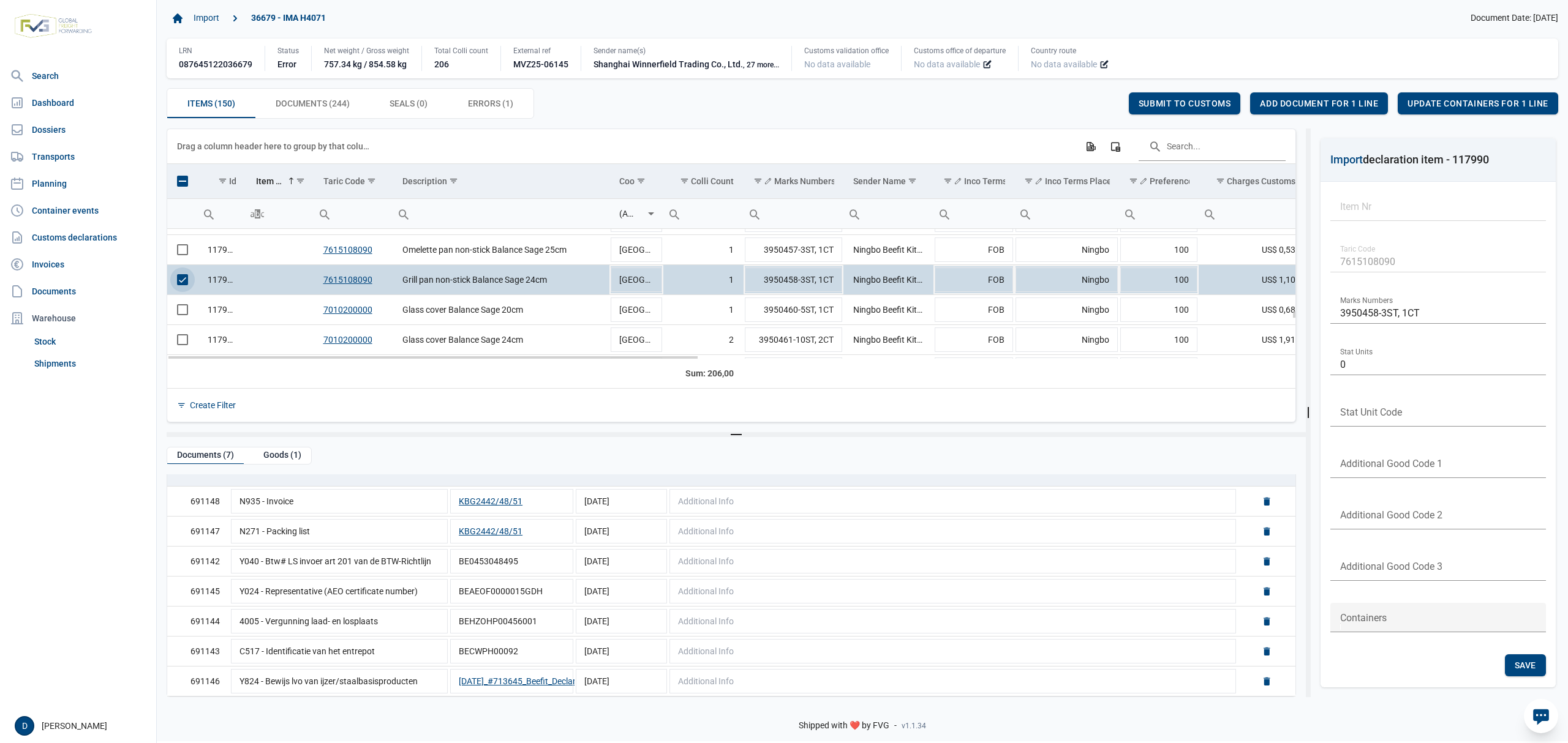
click at [184, 285] on span "Select row" at bounding box center [182, 280] width 11 height 11
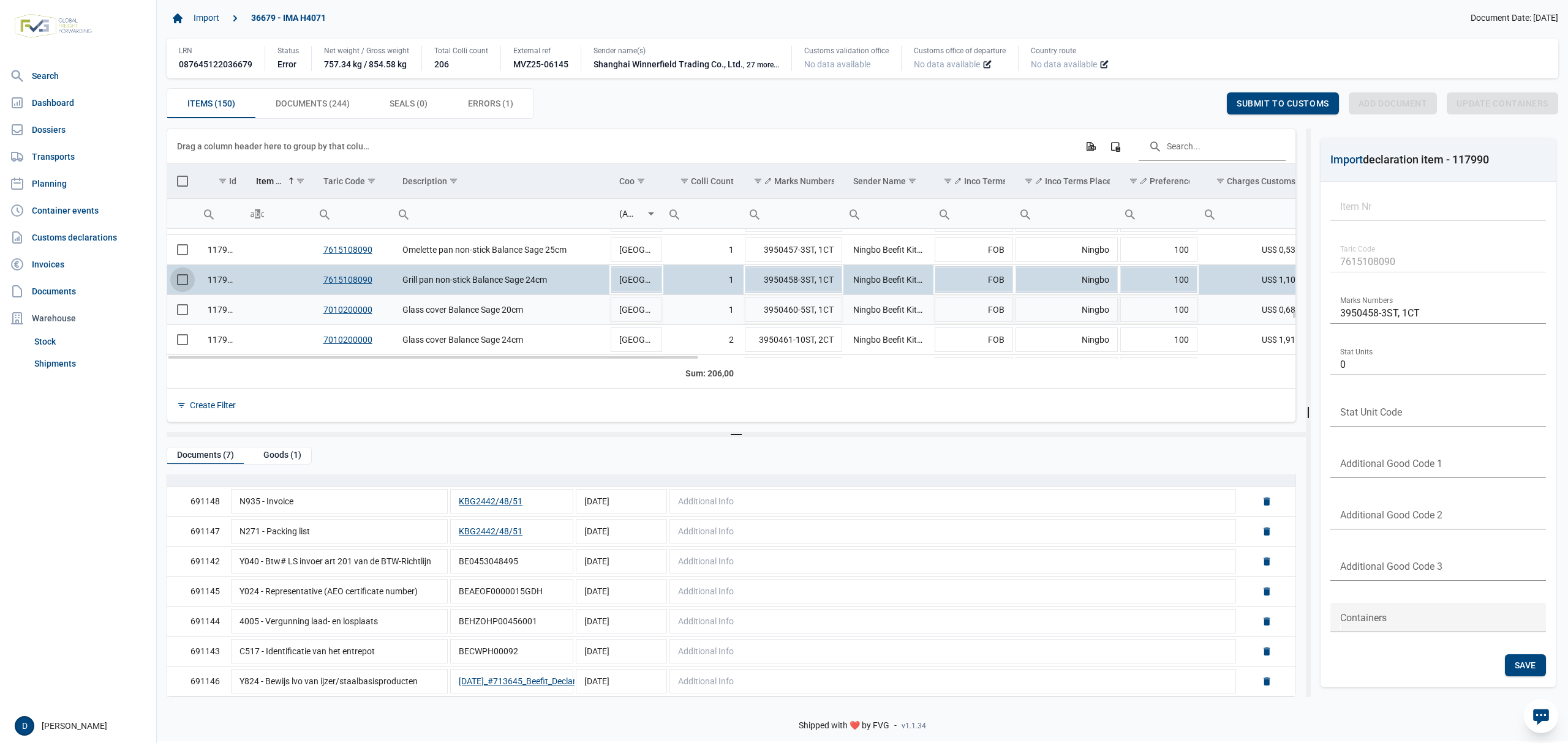
click at [180, 313] on span "Select row" at bounding box center [182, 310] width 11 height 11
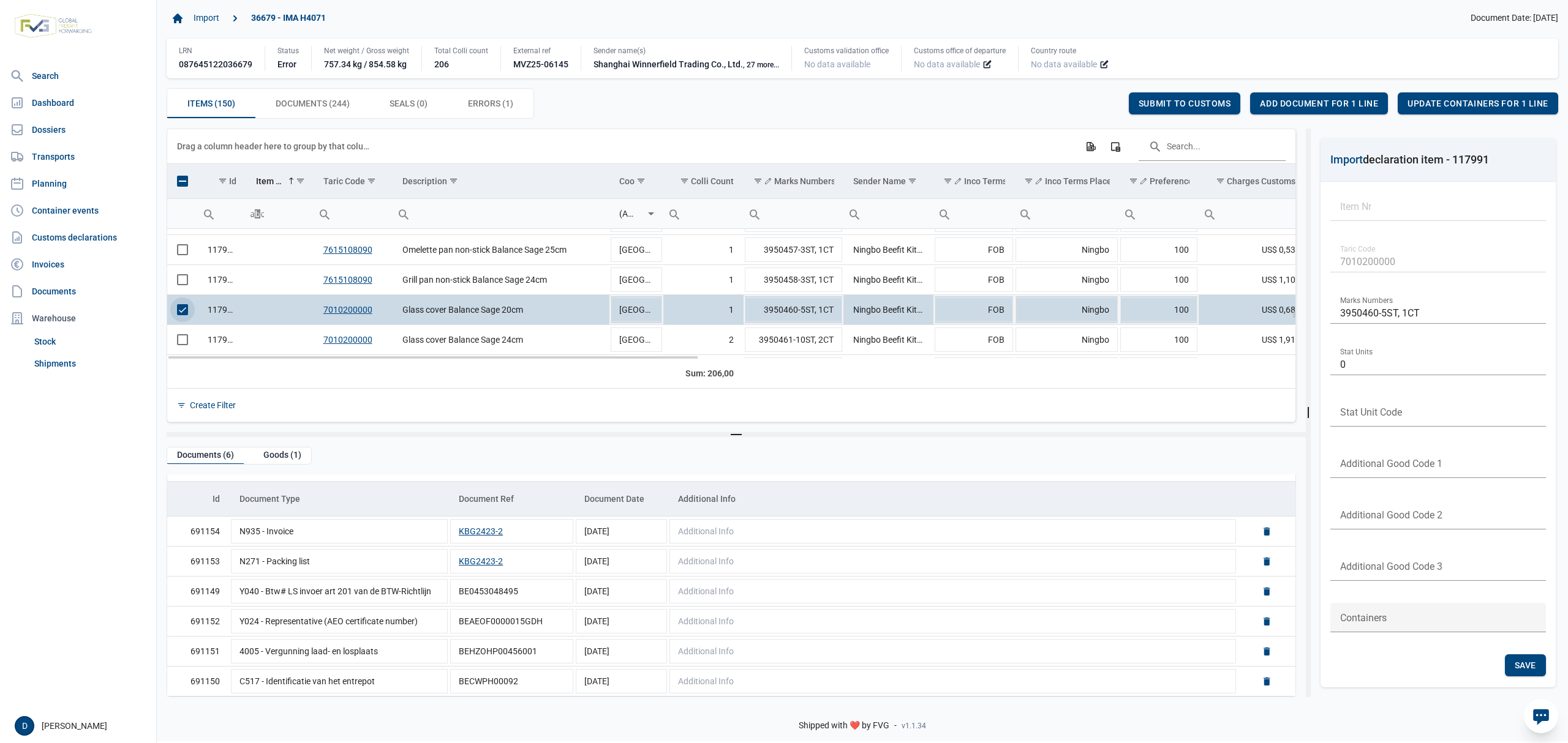
click at [188, 310] on span "Select row" at bounding box center [182, 310] width 11 height 11
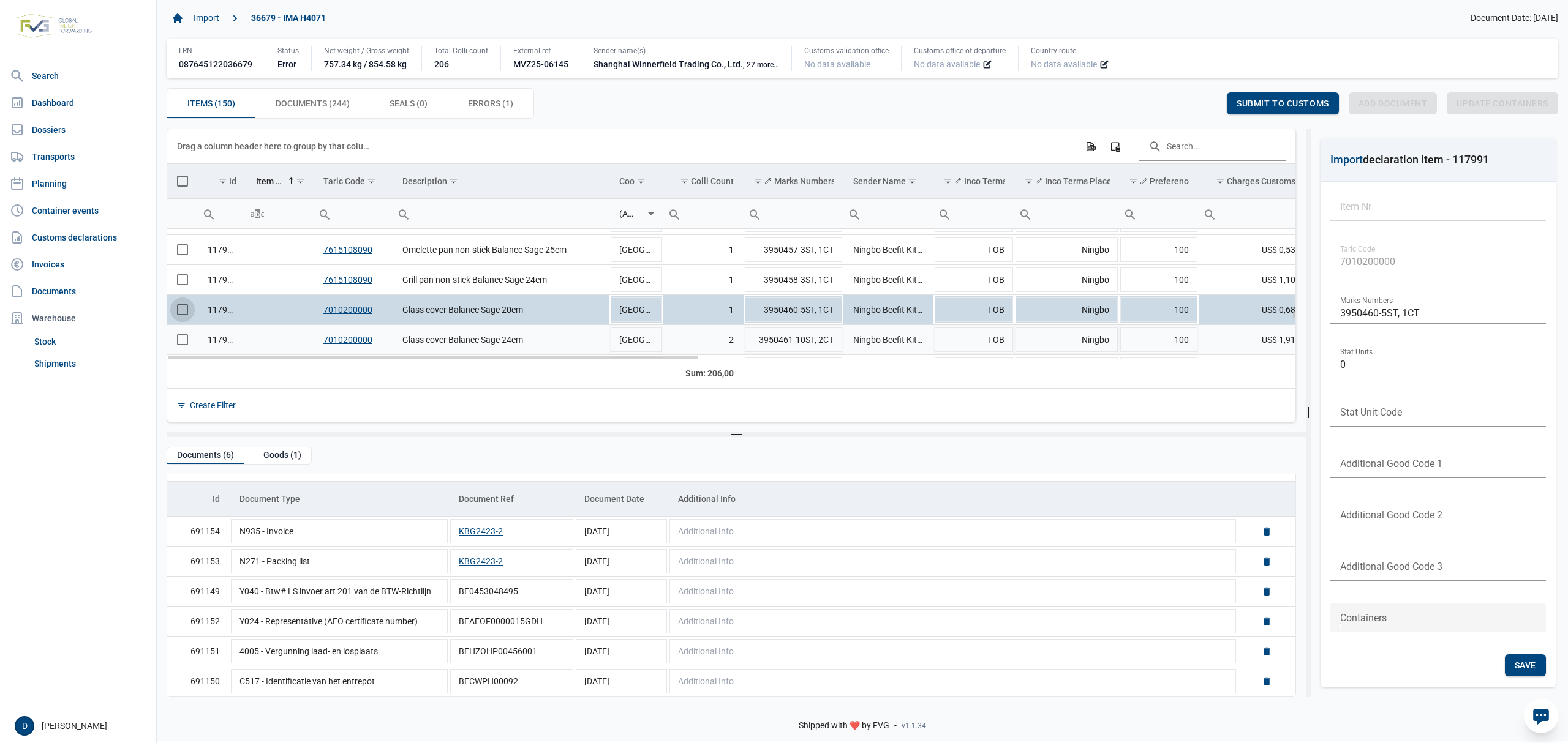
click at [182, 344] on span "Select row" at bounding box center [182, 340] width 11 height 11
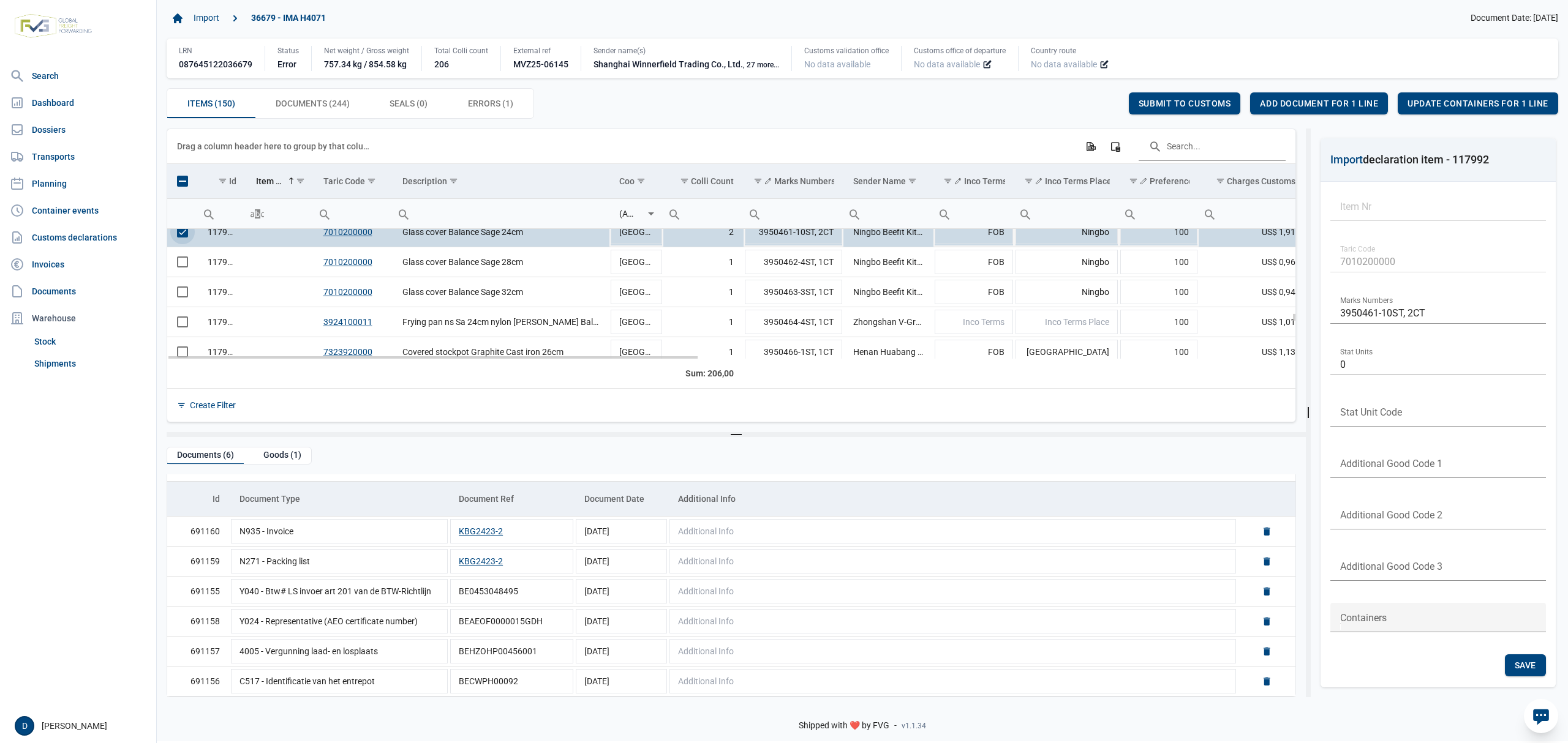
click at [179, 238] on span "Select row" at bounding box center [182, 232] width 11 height 11
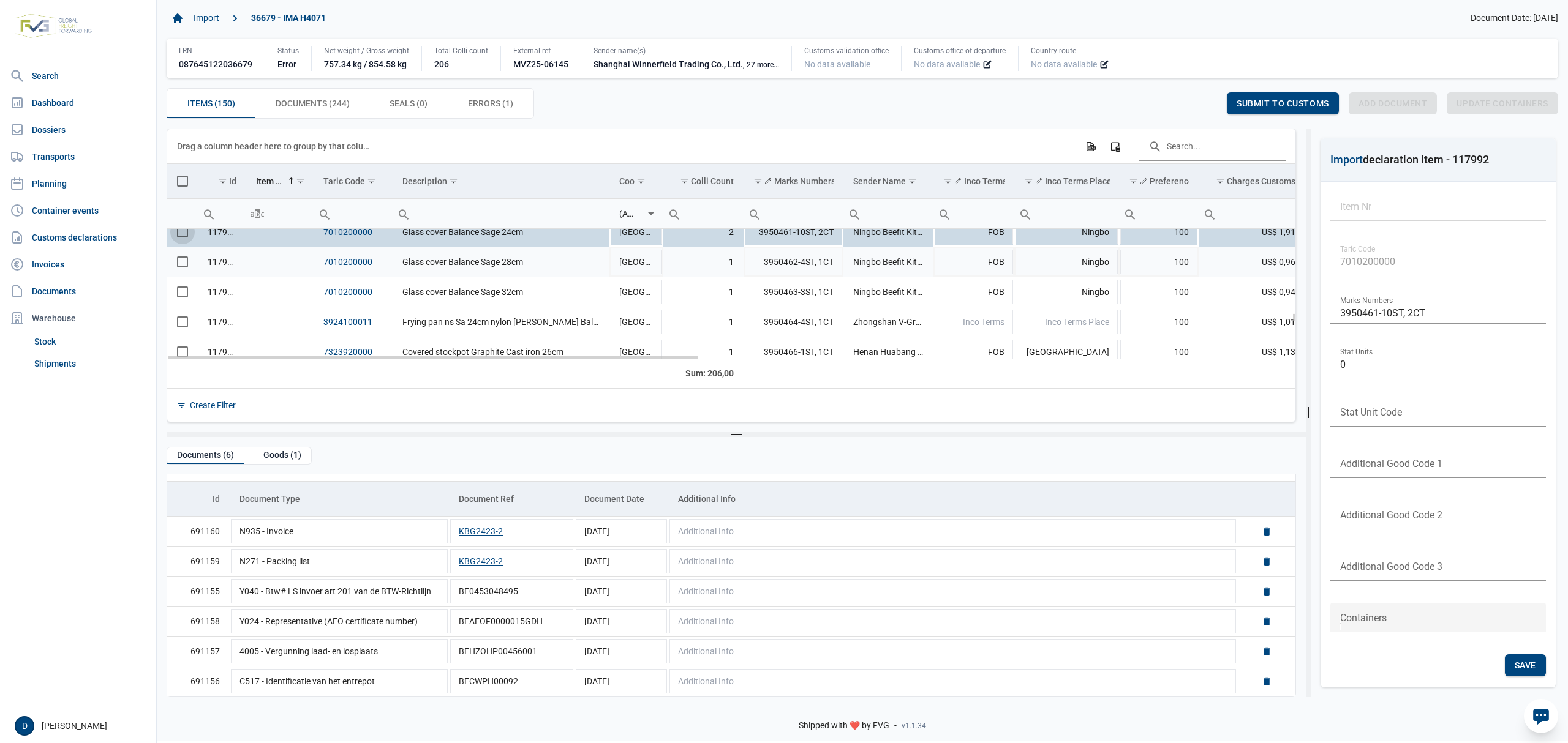
click at [179, 267] on span "Select row" at bounding box center [182, 262] width 11 height 11
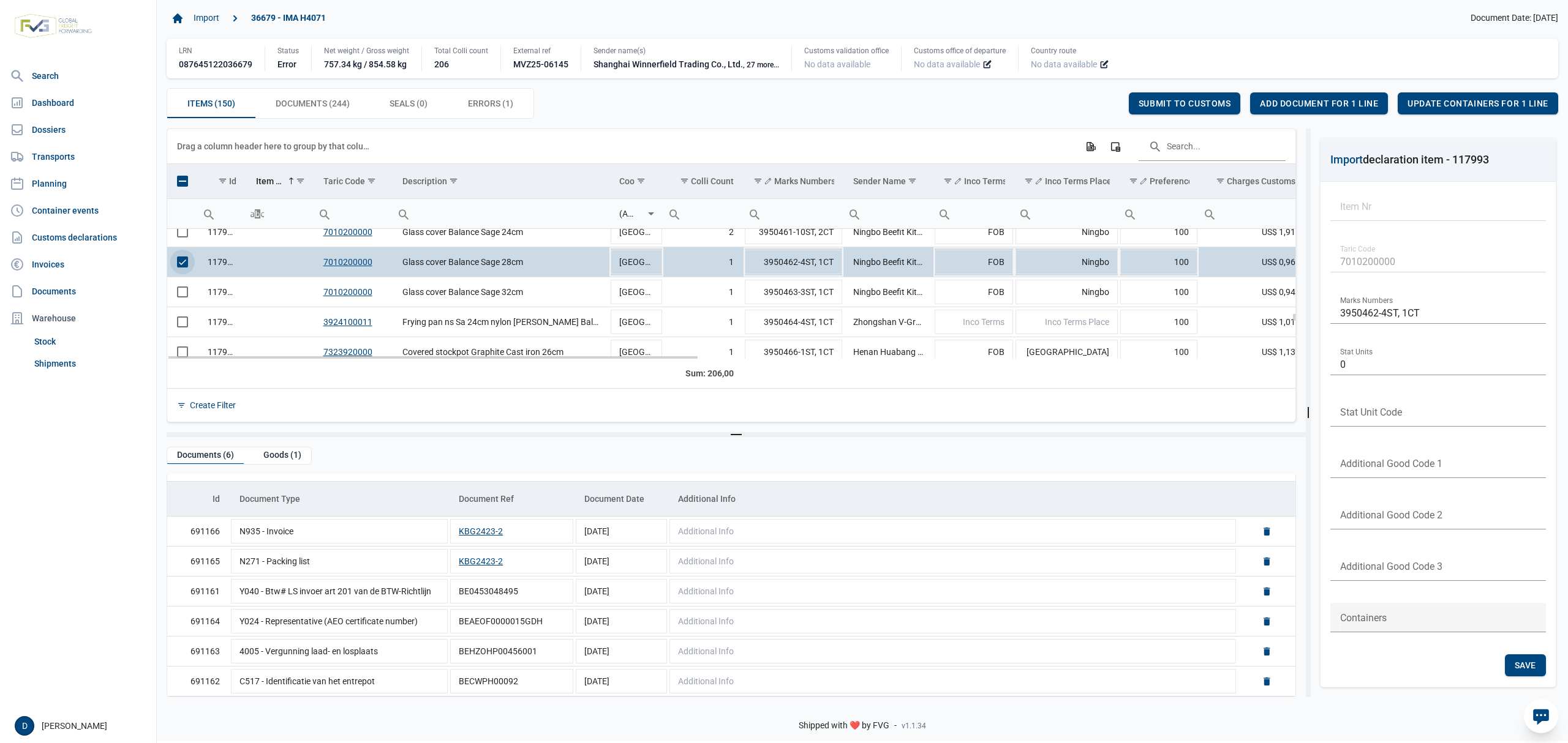
click at [182, 267] on span "Select row" at bounding box center [182, 262] width 11 height 11
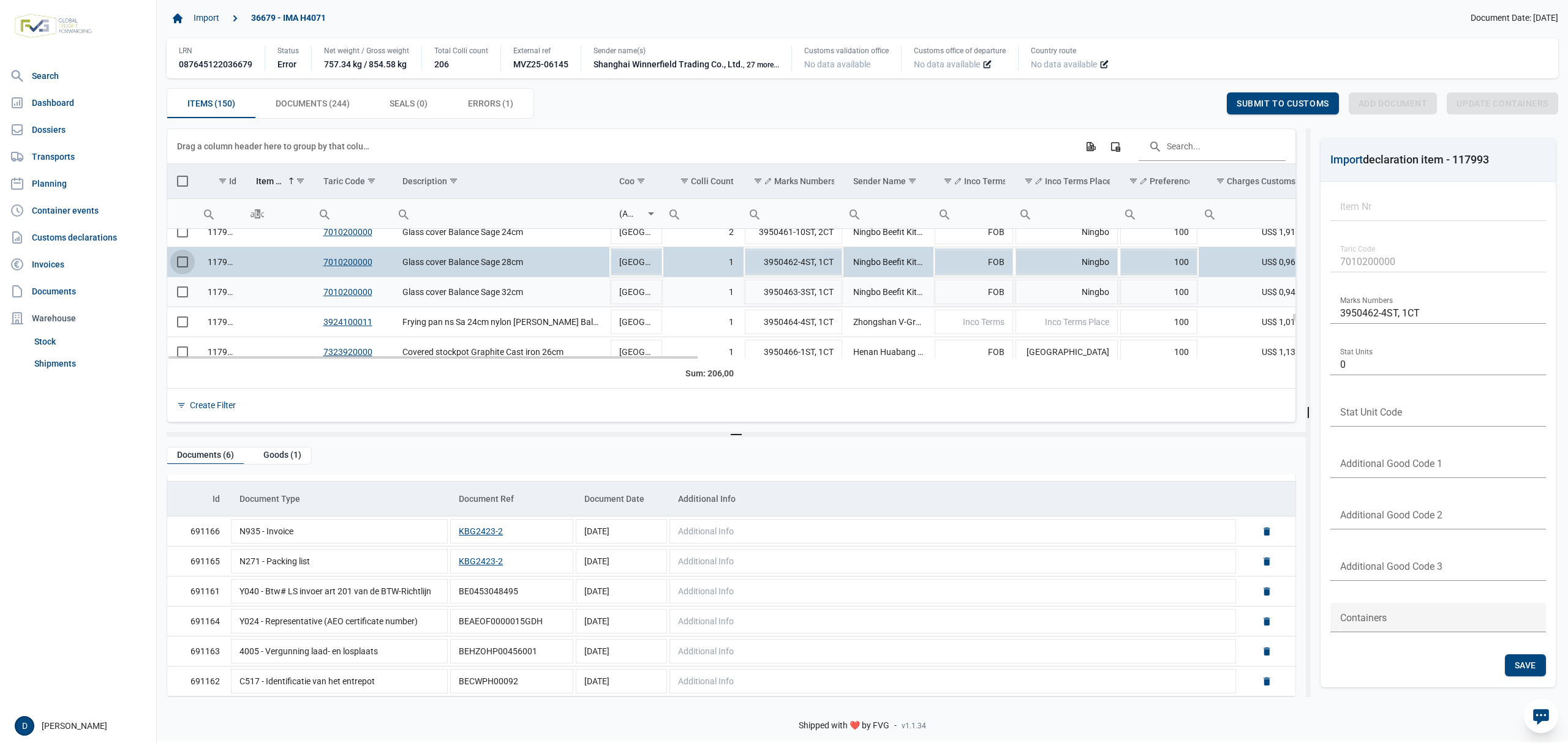
click at [185, 294] on span "Select row" at bounding box center [182, 292] width 11 height 11
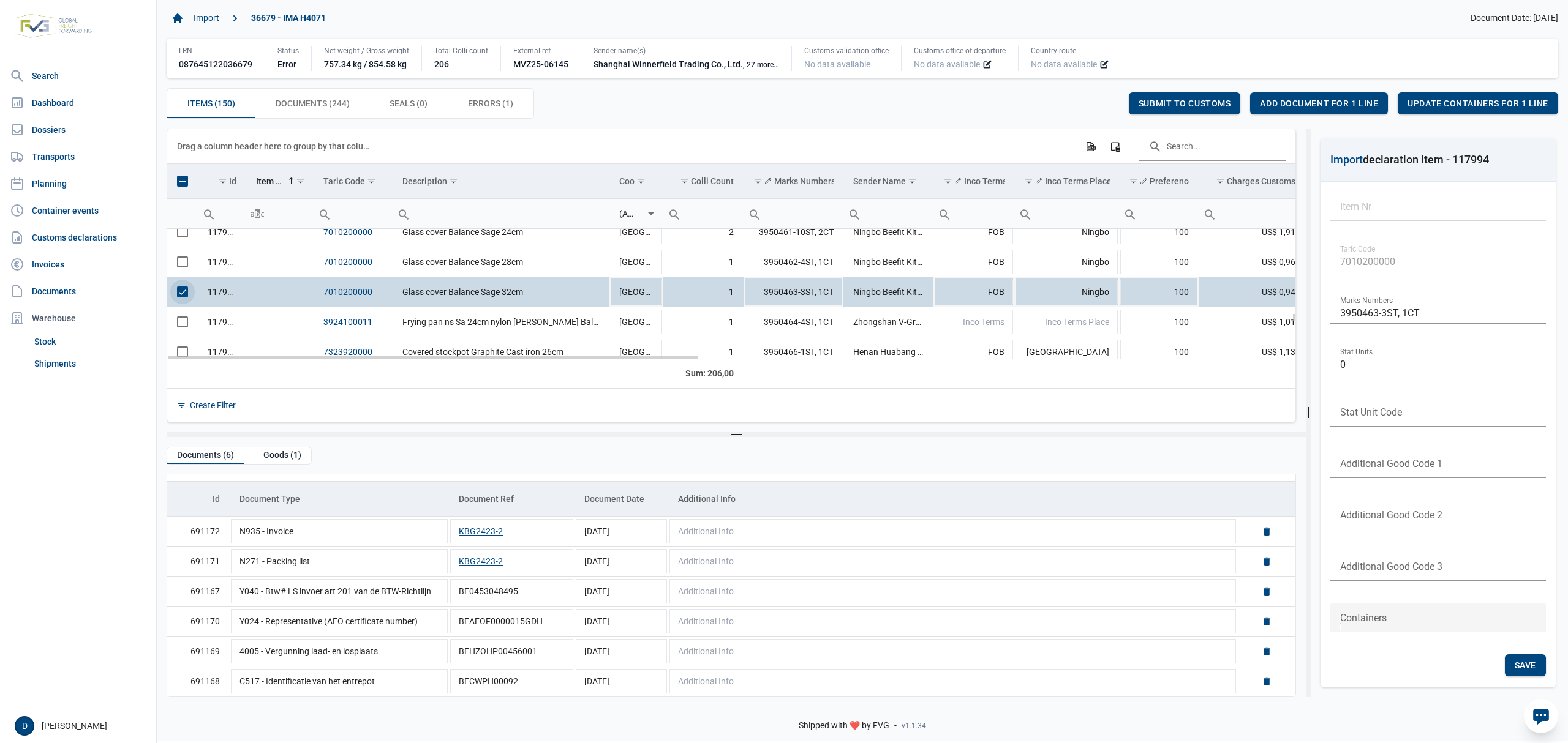
click at [186, 292] on span "Select row" at bounding box center [182, 292] width 11 height 11
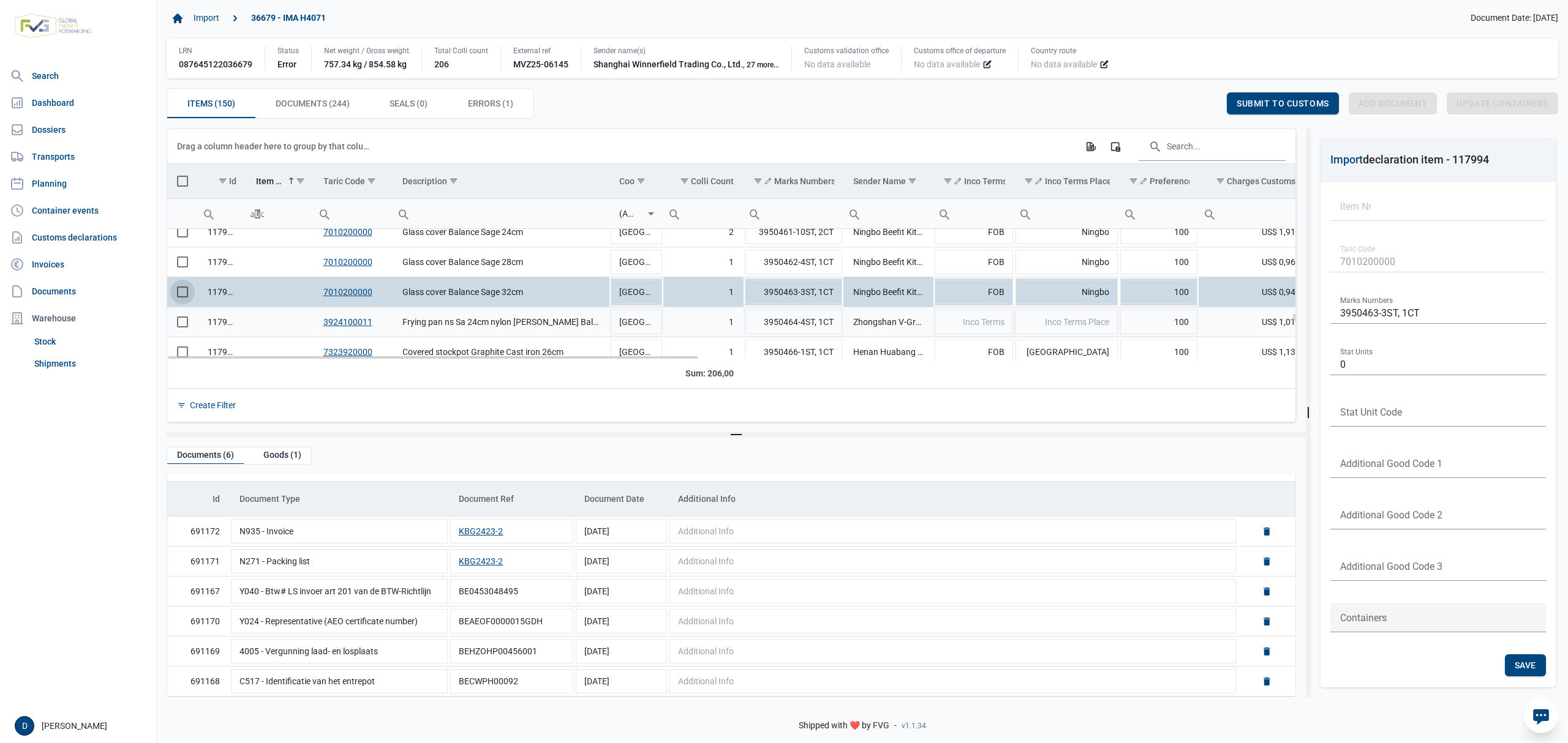
click at [184, 324] on span "Select row" at bounding box center [182, 322] width 11 height 11
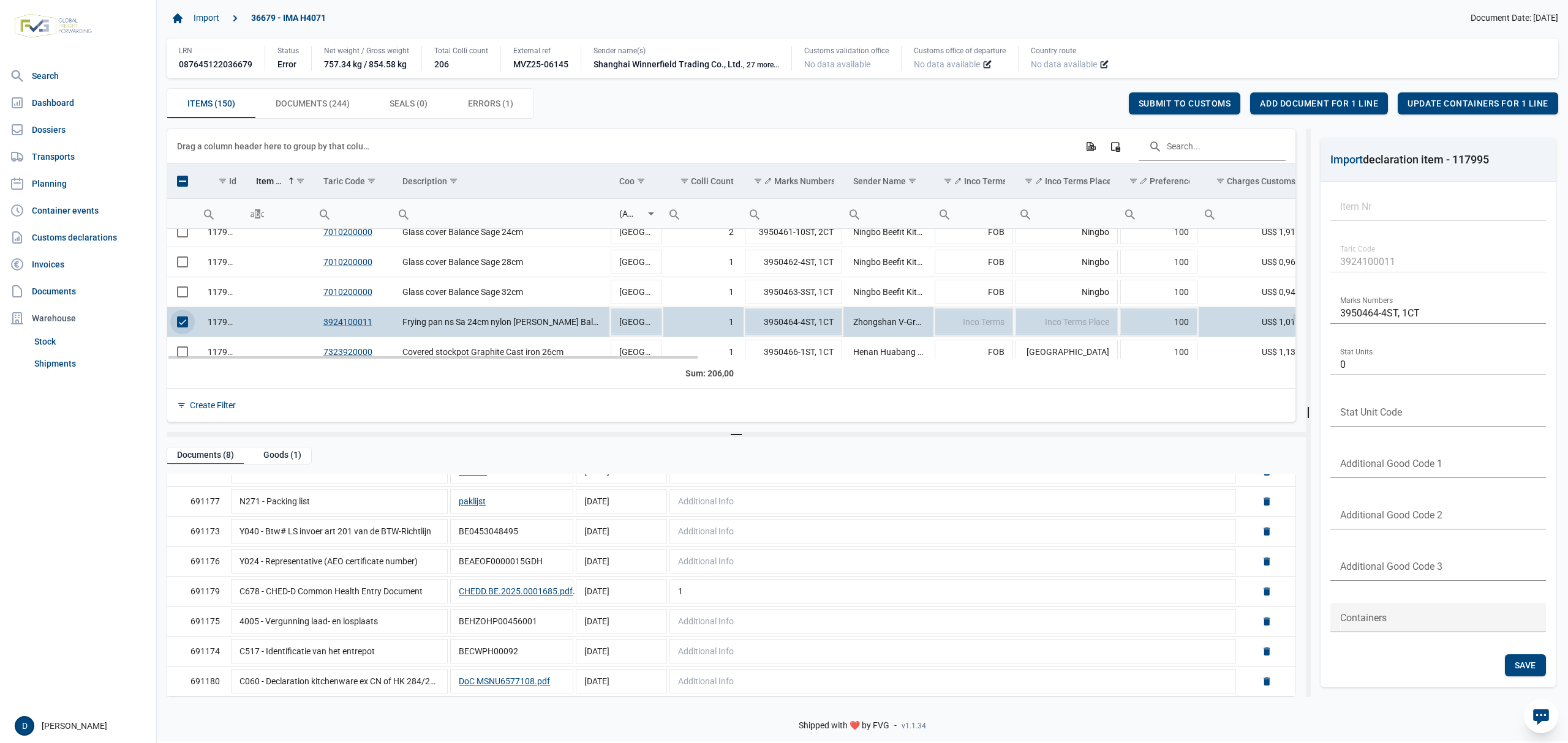
click at [187, 327] on span "Select row" at bounding box center [182, 322] width 11 height 11
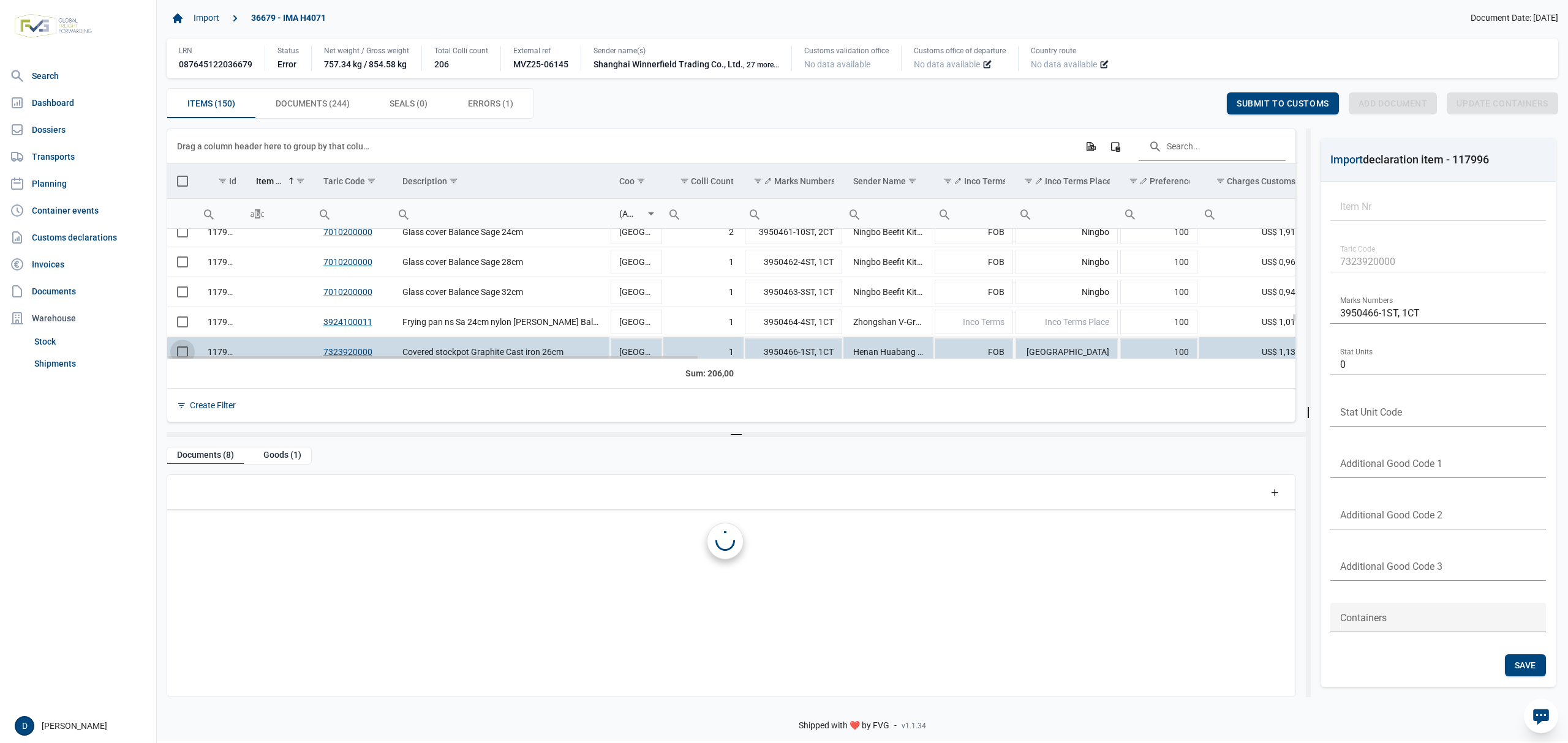
click at [187, 350] on span "Select row" at bounding box center [182, 352] width 11 height 11
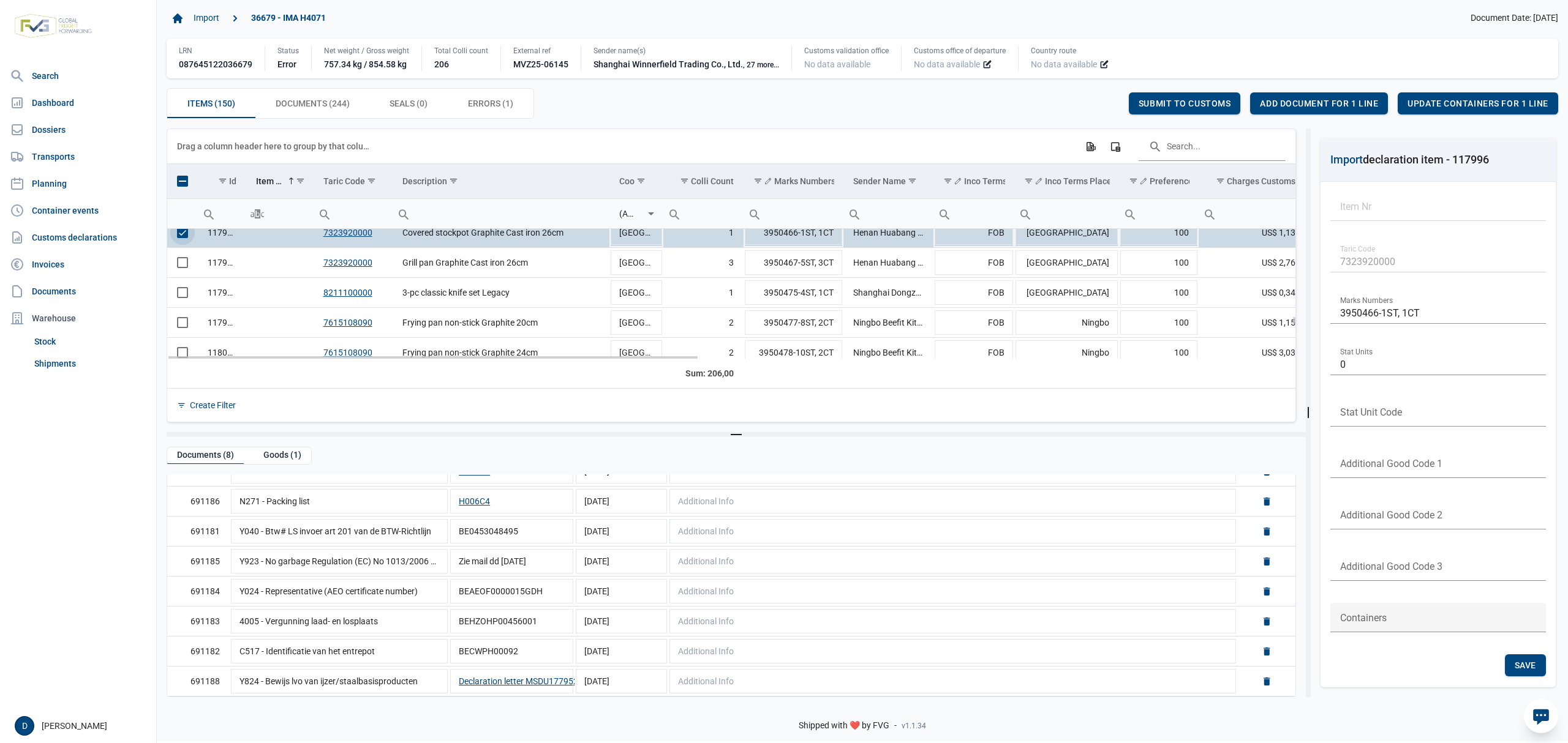
click at [182, 238] on span "Select row" at bounding box center [182, 232] width 11 height 11
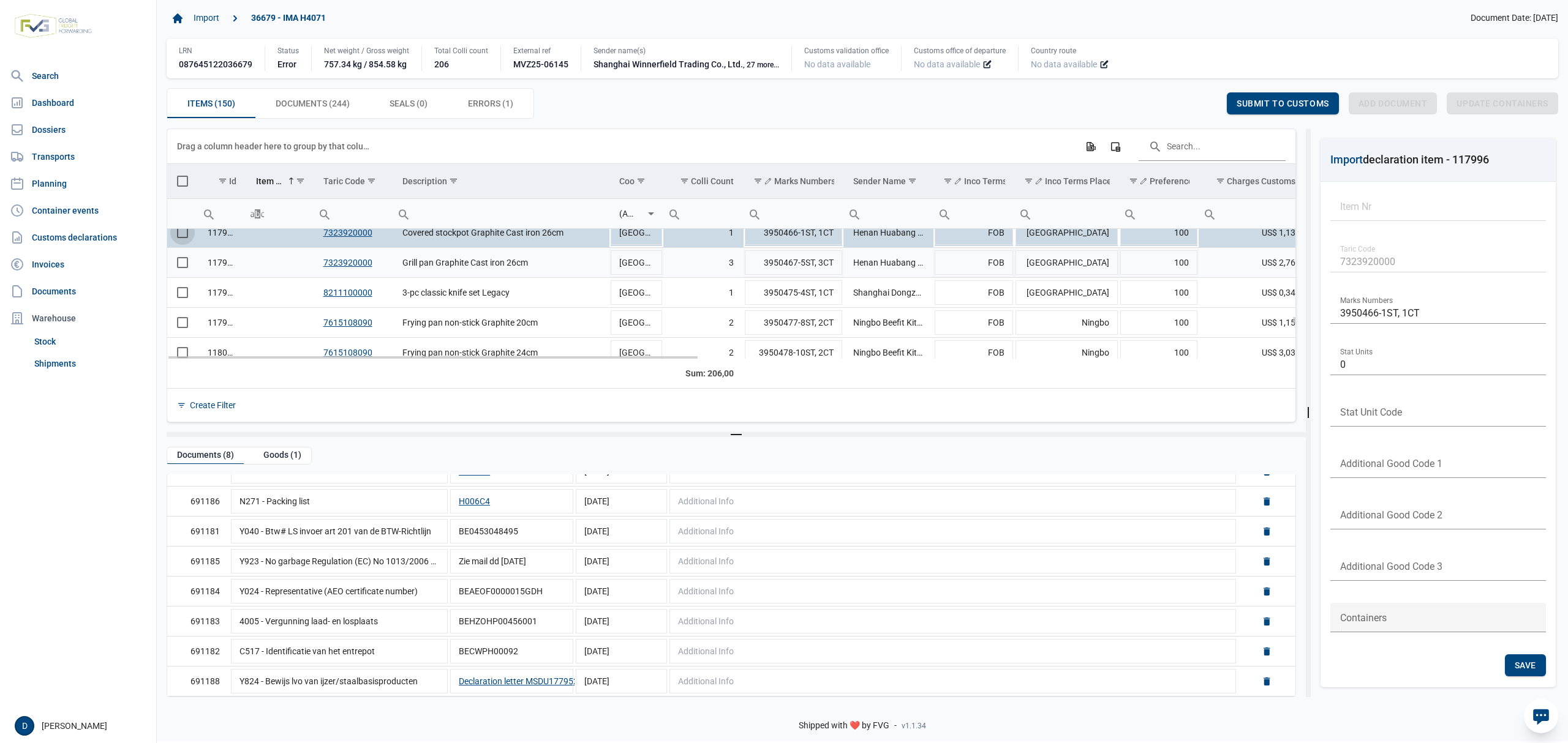
click at [182, 267] on span "Select row" at bounding box center [182, 263] width 11 height 11
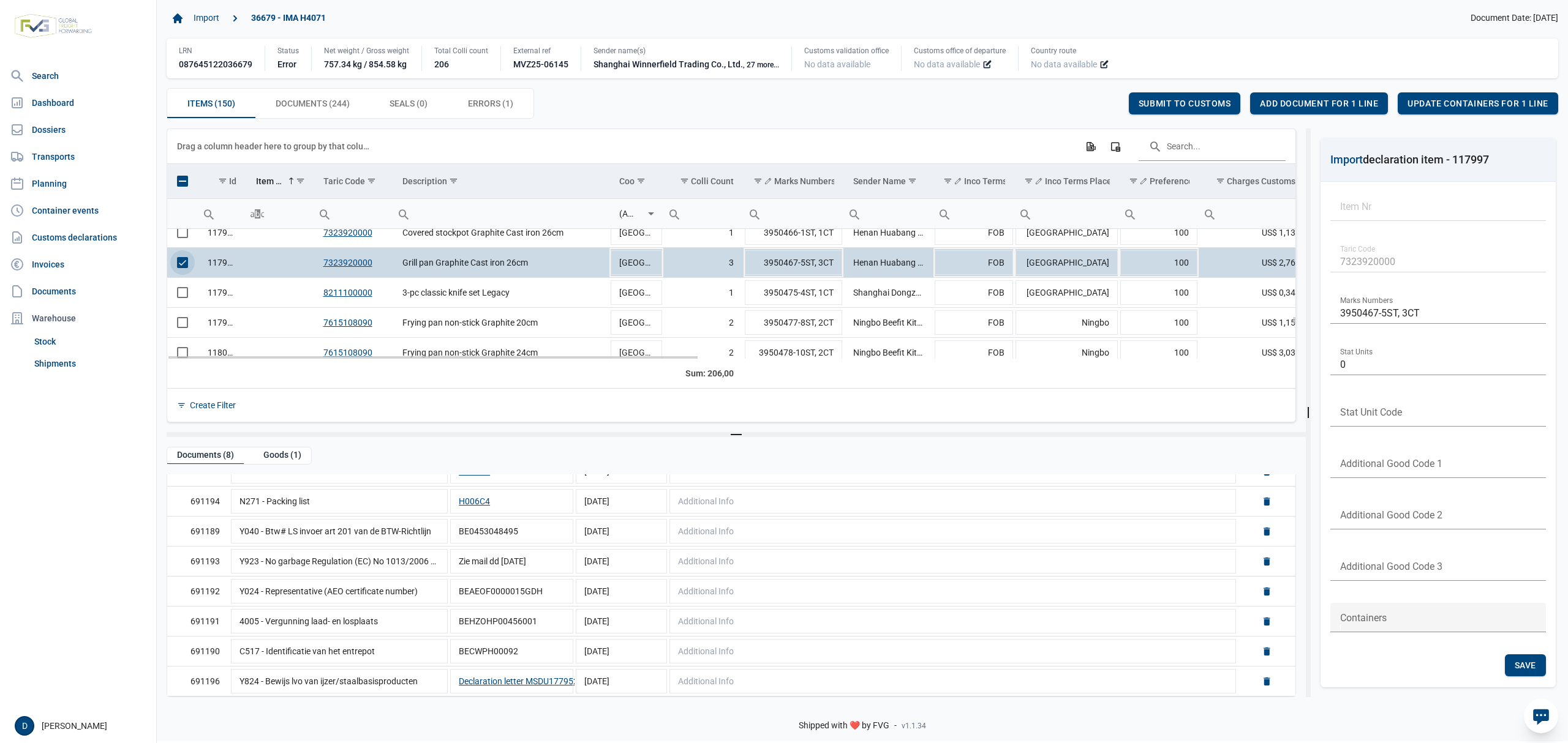
click at [186, 268] on span "Select row" at bounding box center [182, 263] width 11 height 11
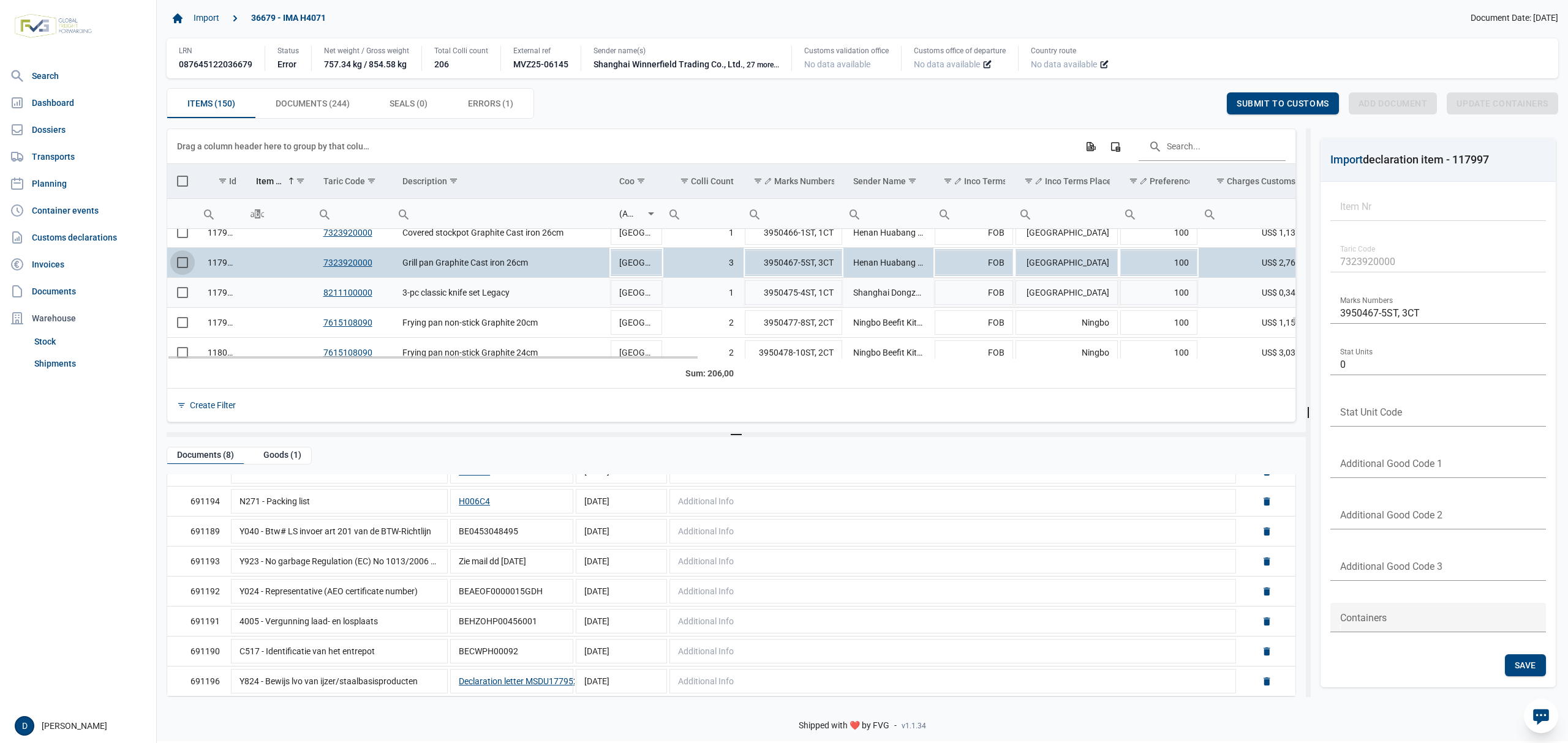
click at [182, 294] on span "Select row" at bounding box center [182, 292] width 11 height 11
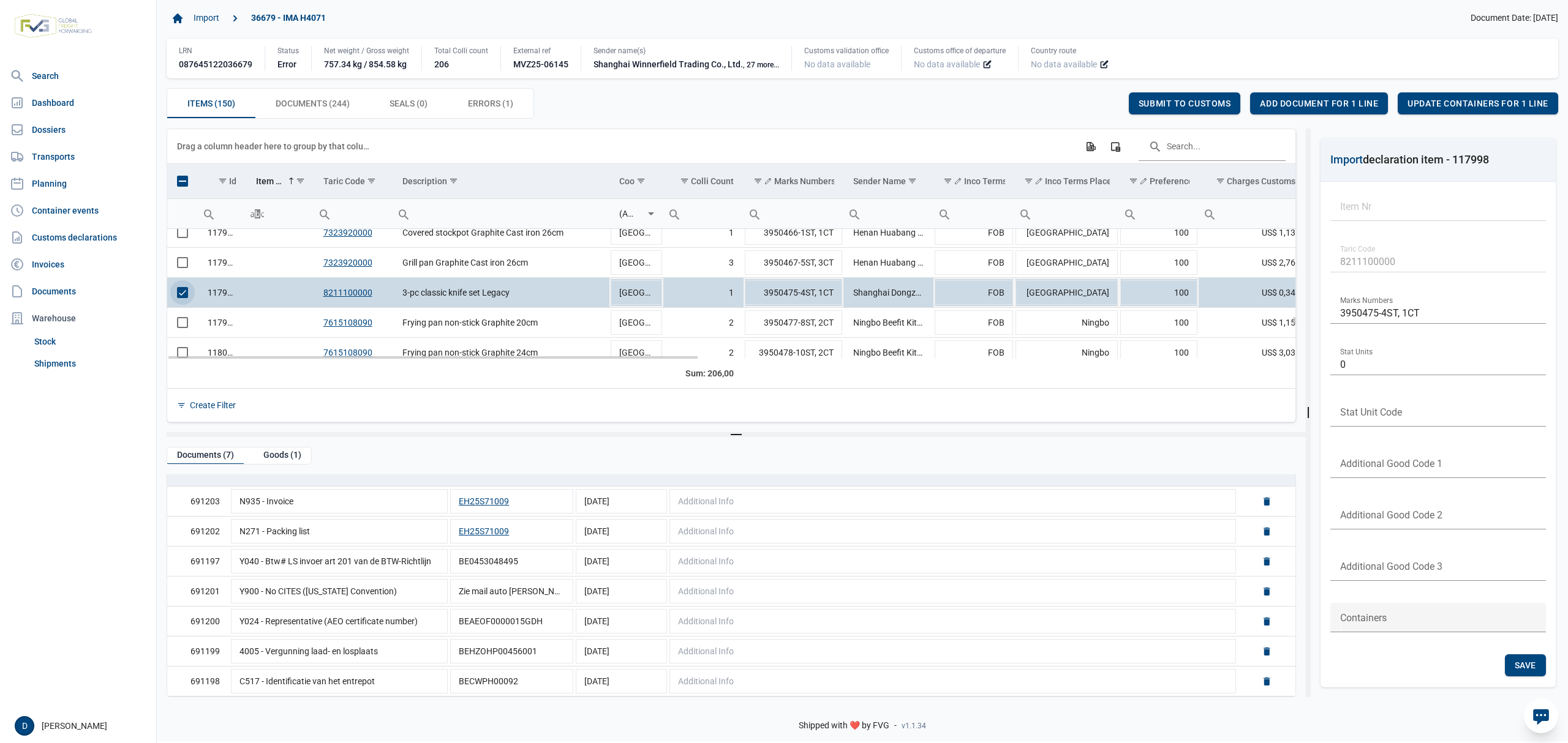
click at [182, 295] on span "Select row" at bounding box center [182, 292] width 11 height 11
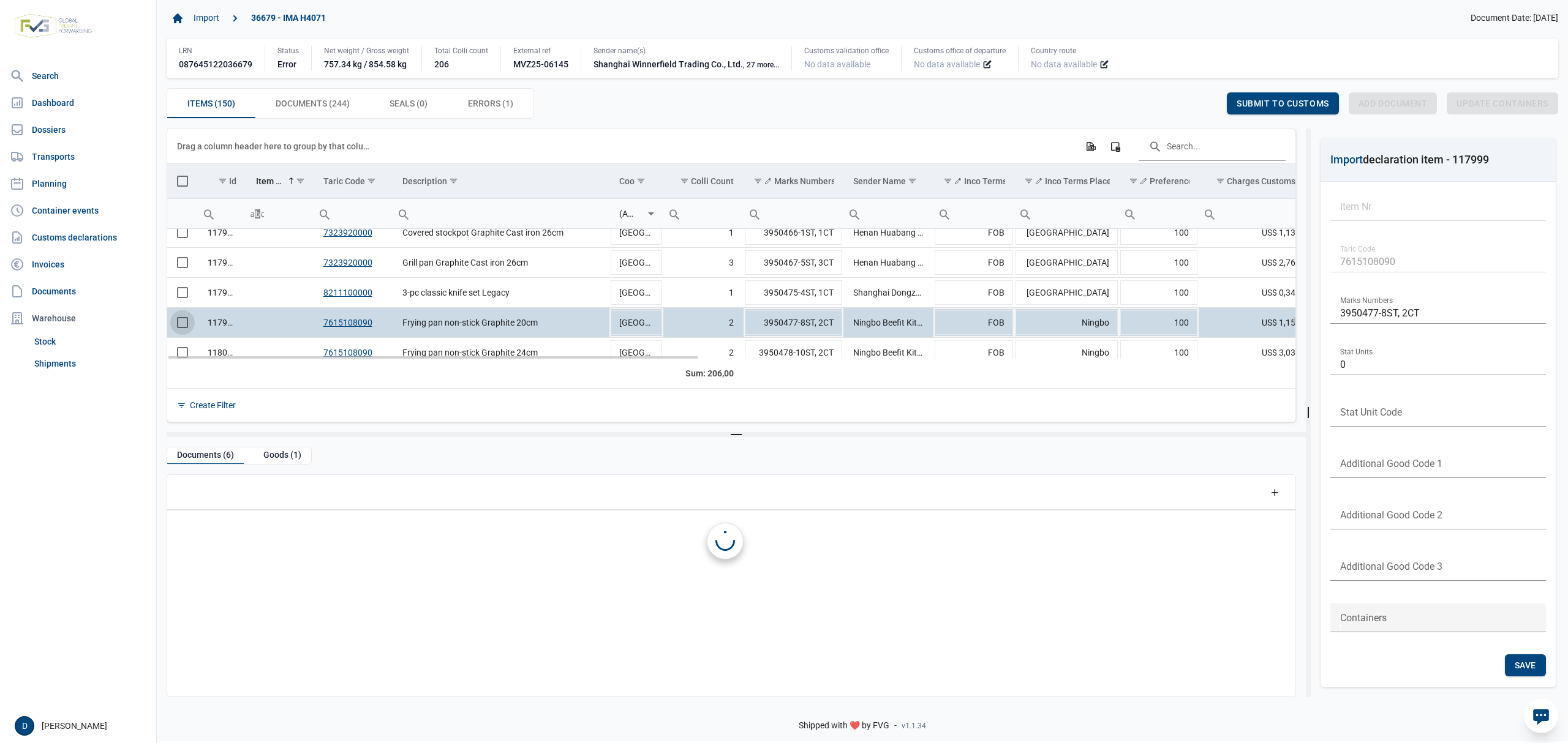
click at [186, 328] on span "Select row" at bounding box center [182, 323] width 11 height 11
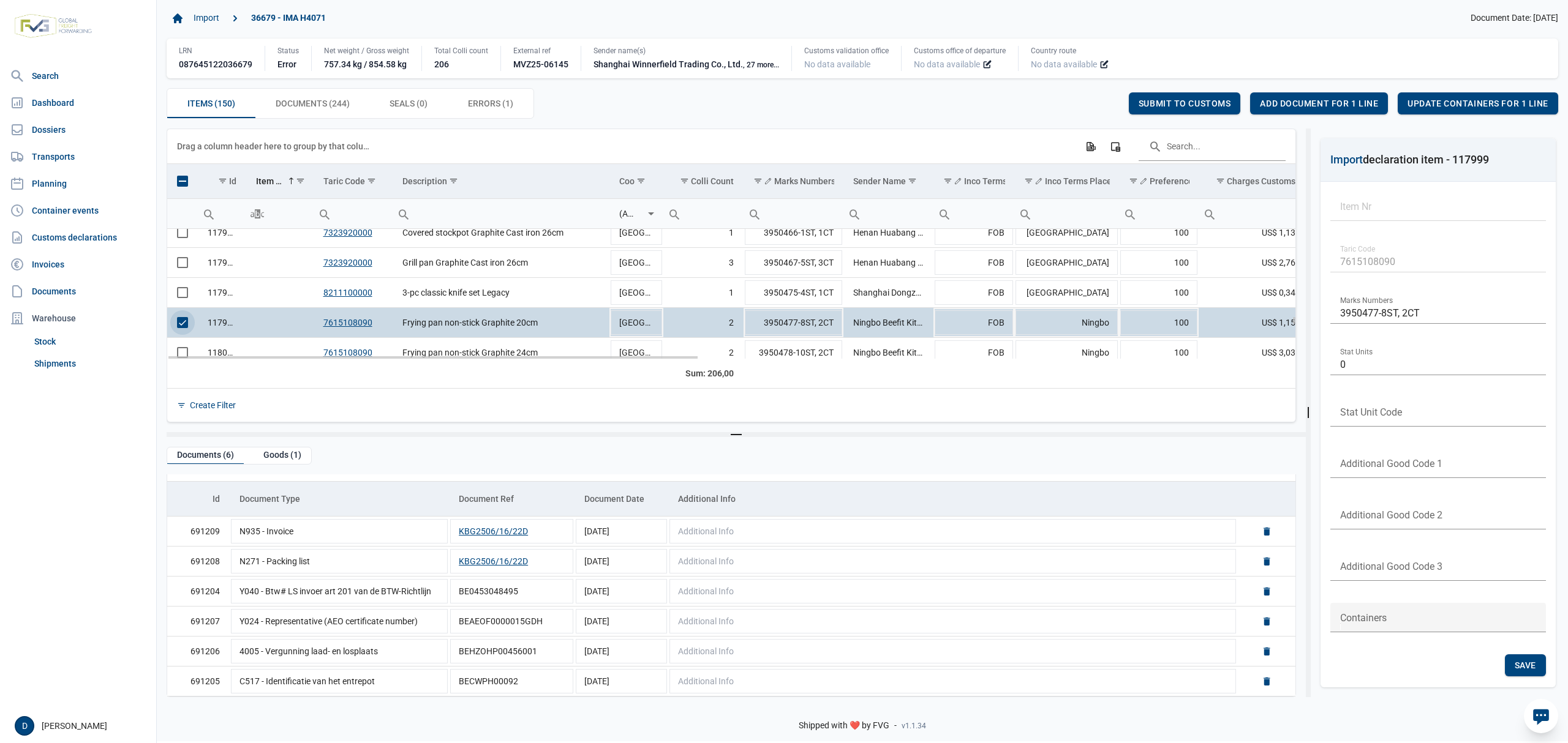
click at [181, 321] on span "Select row" at bounding box center [182, 323] width 11 height 11
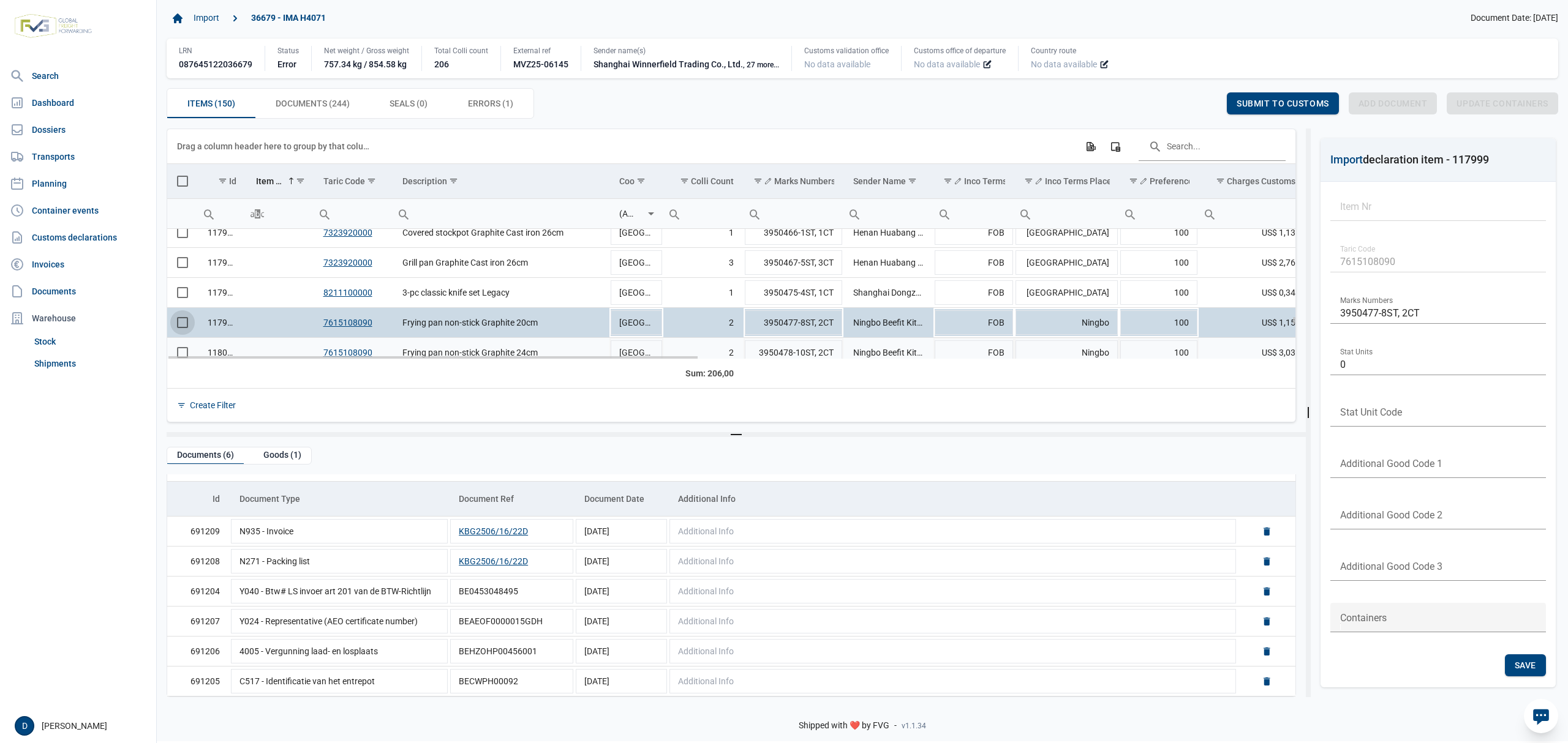
click at [184, 356] on div "117996 7323920000 Covered stockpot Graphite Cast iron 26cm China 1 3950466-1ST,…" at bounding box center [731, 294] width 1128 height 130
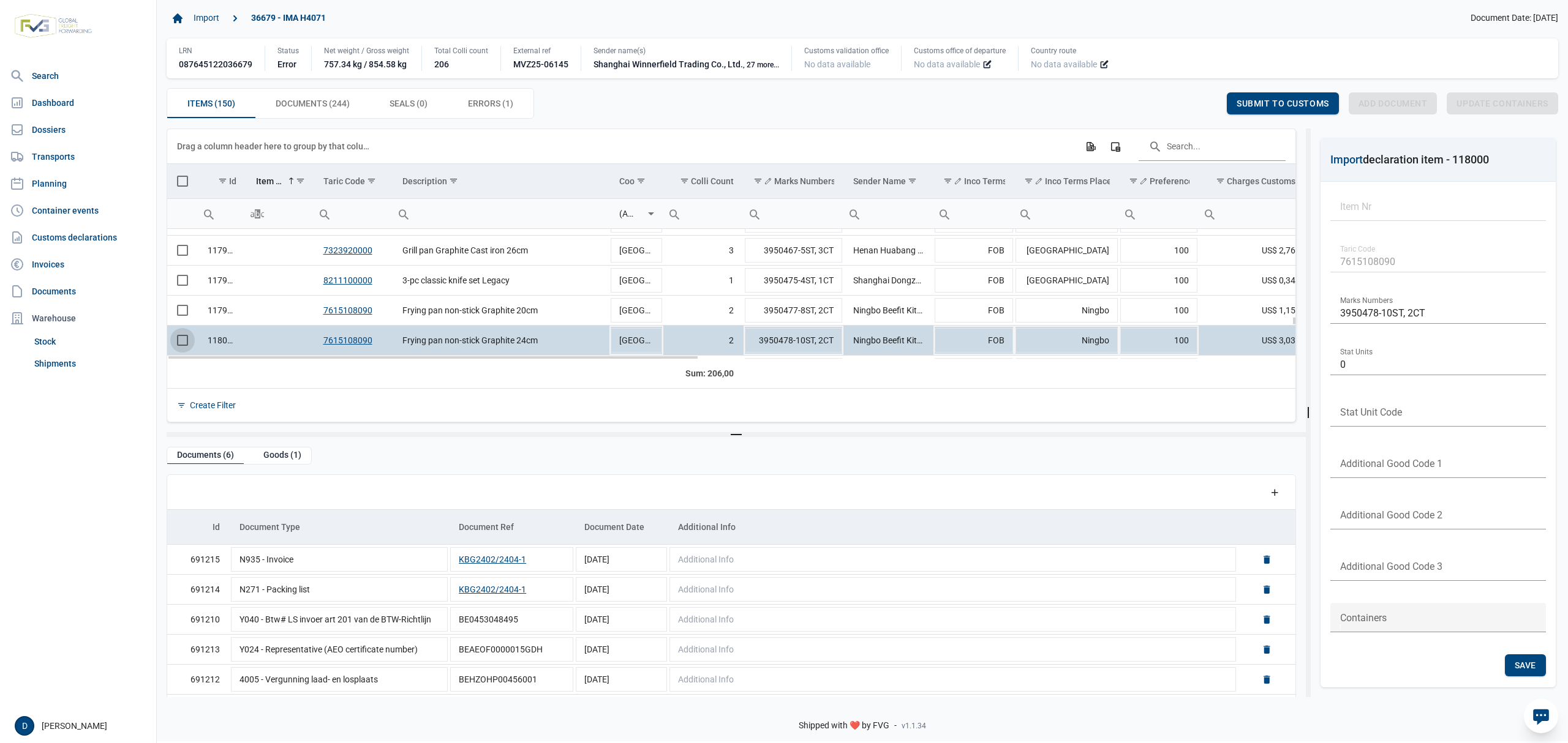
click at [182, 341] on span "Select row" at bounding box center [182, 341] width 11 height 11
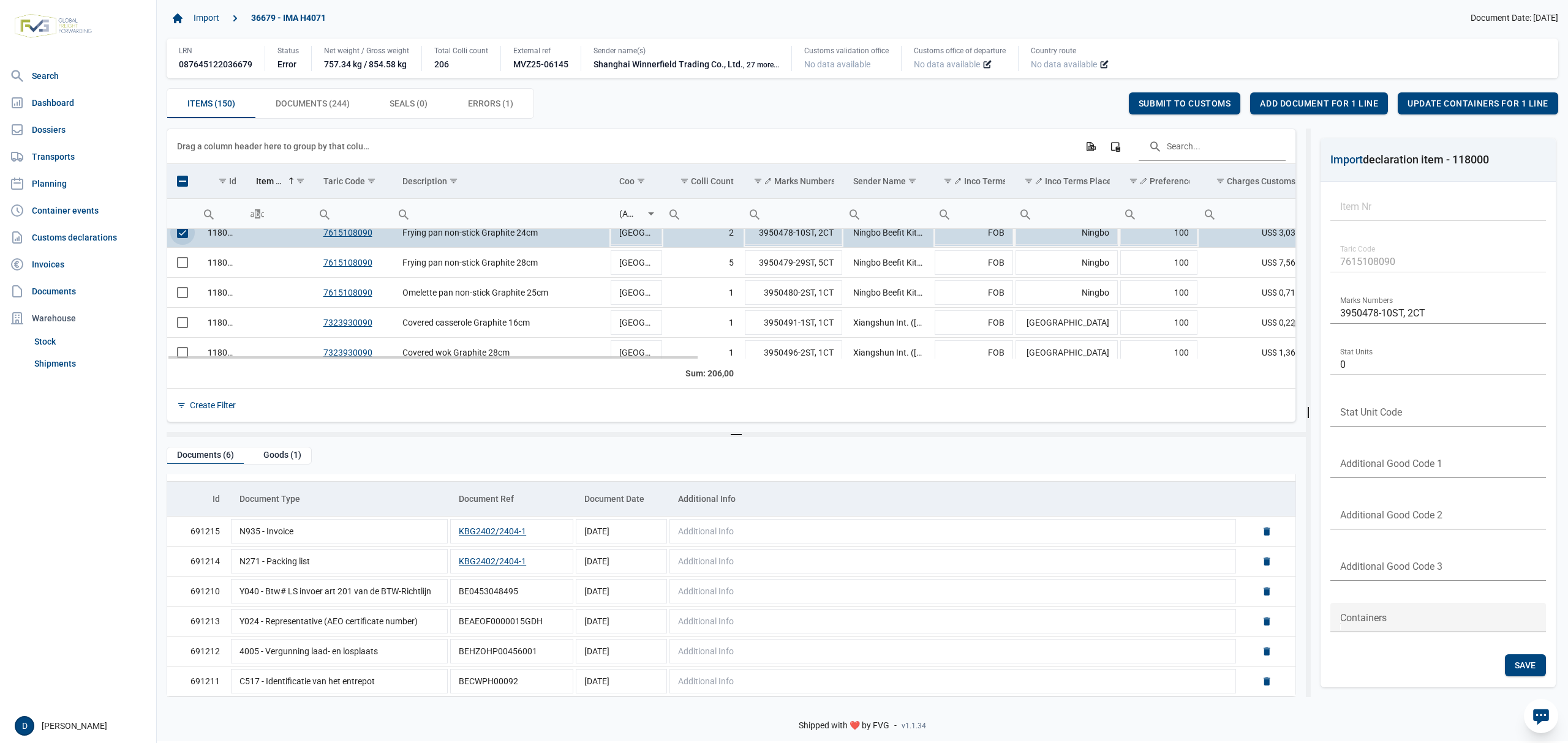
click at [181, 238] on span "Select row" at bounding box center [182, 232] width 11 height 11
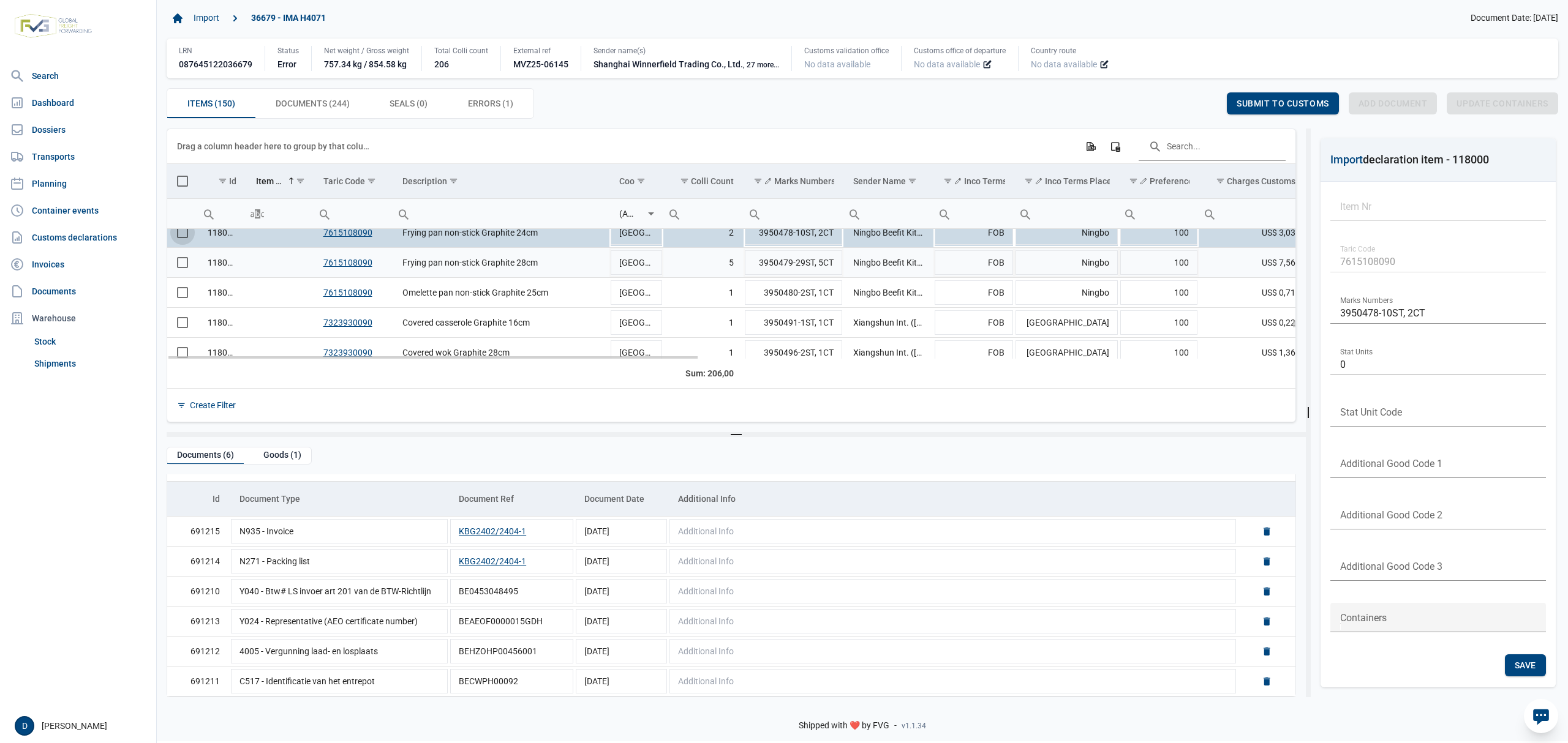
click at [180, 264] on span "Select row" at bounding box center [182, 263] width 11 height 11
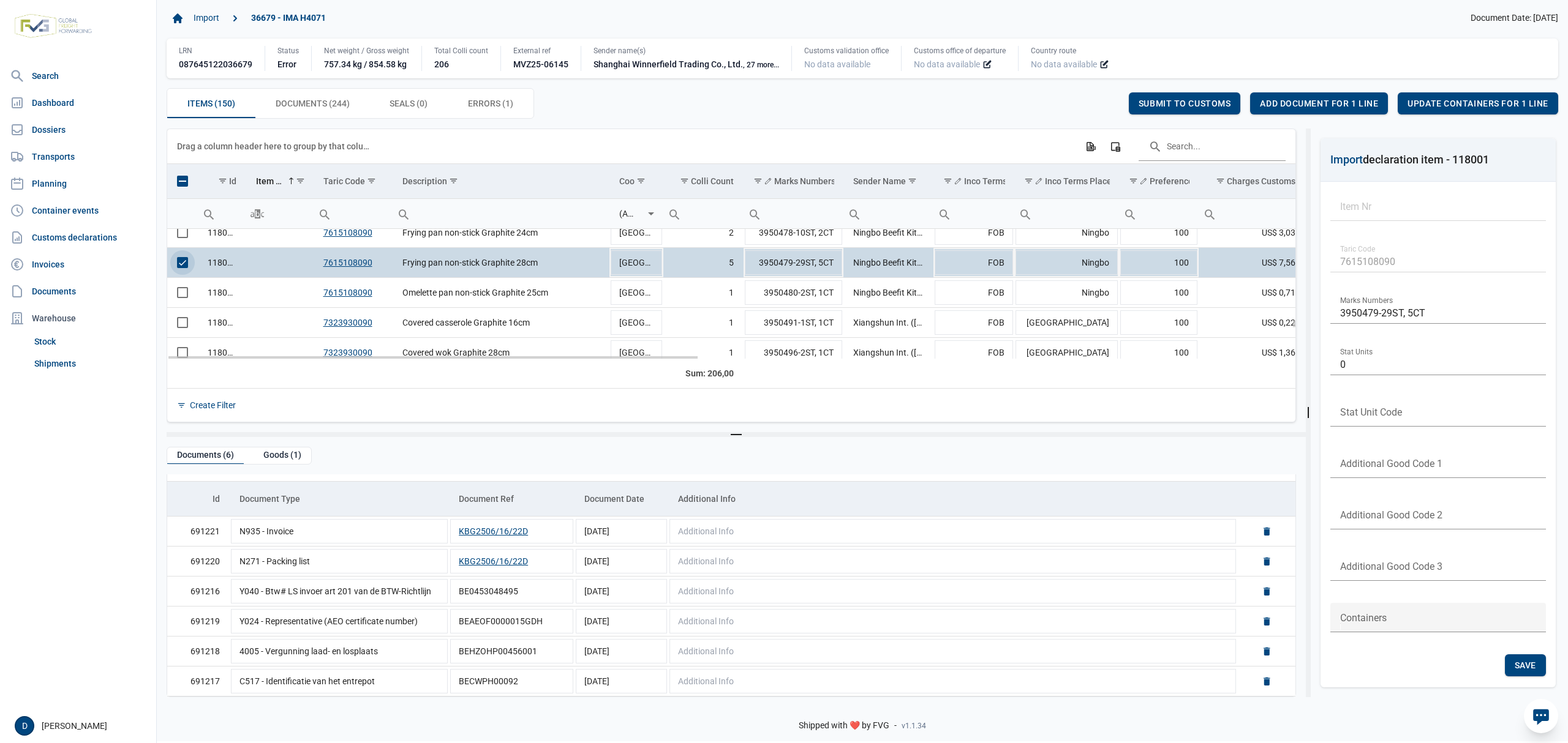
click at [180, 264] on span "Select row" at bounding box center [182, 263] width 11 height 11
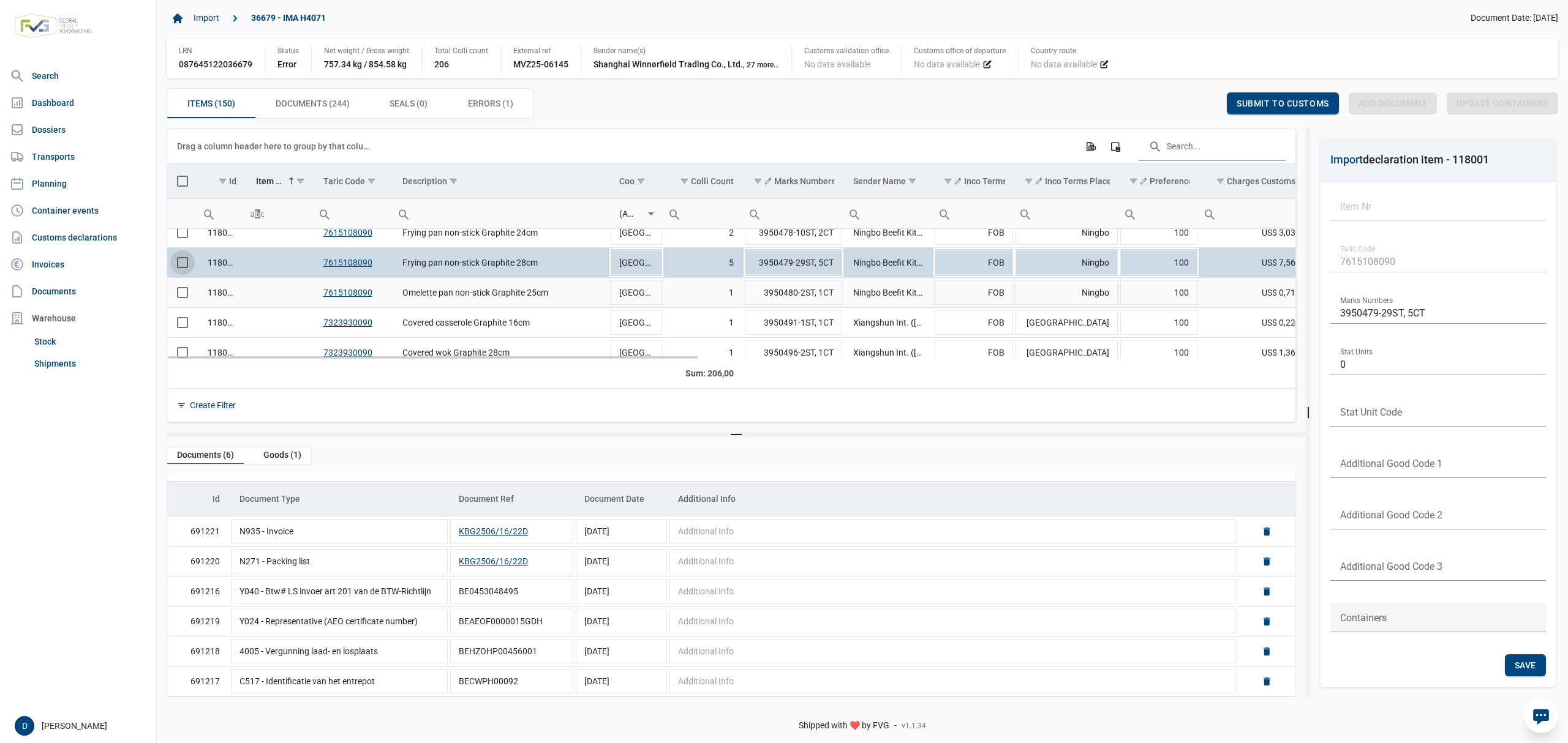
click at [177, 289] on span "Select row" at bounding box center [182, 292] width 11 height 11
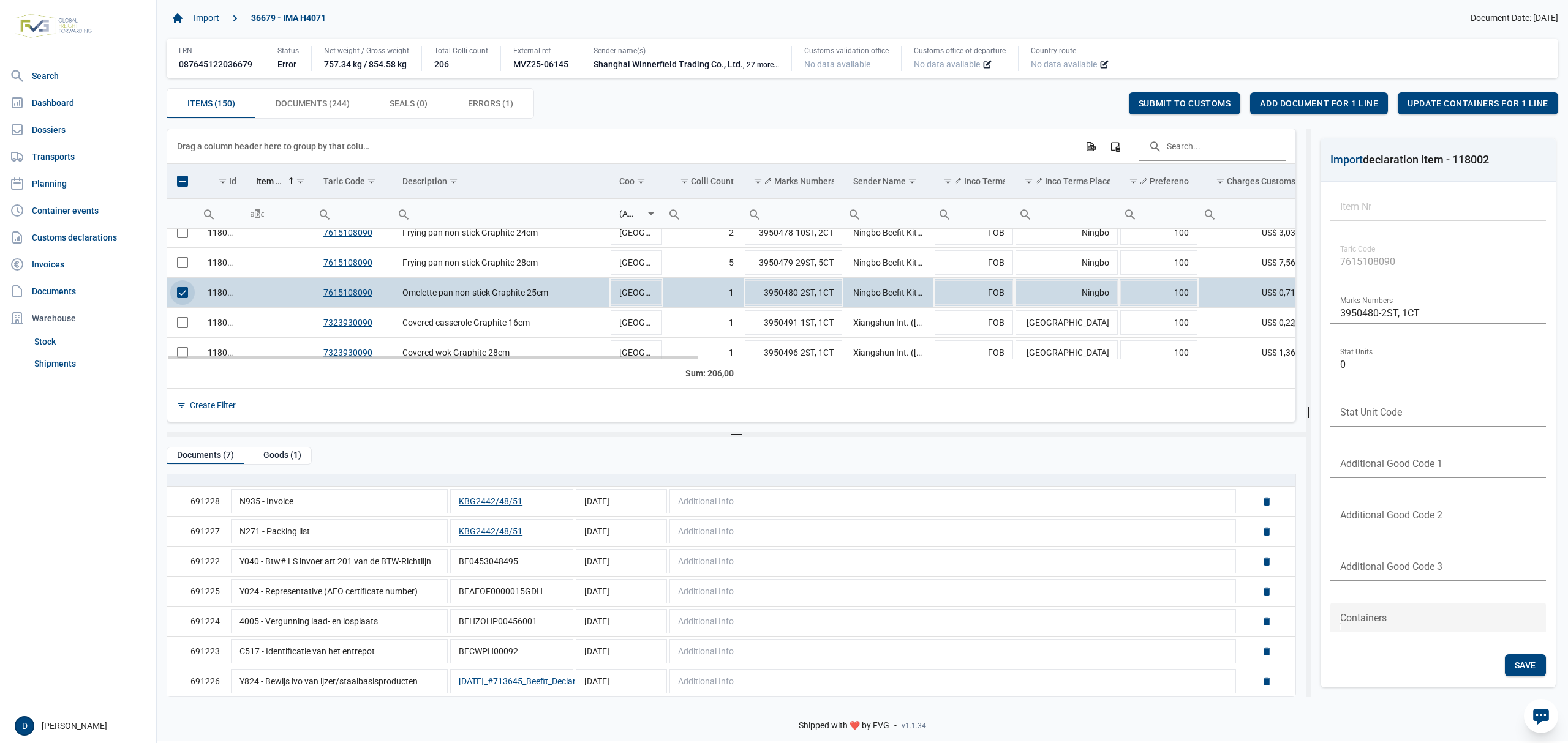
click at [178, 294] on span "Select row" at bounding box center [182, 292] width 11 height 11
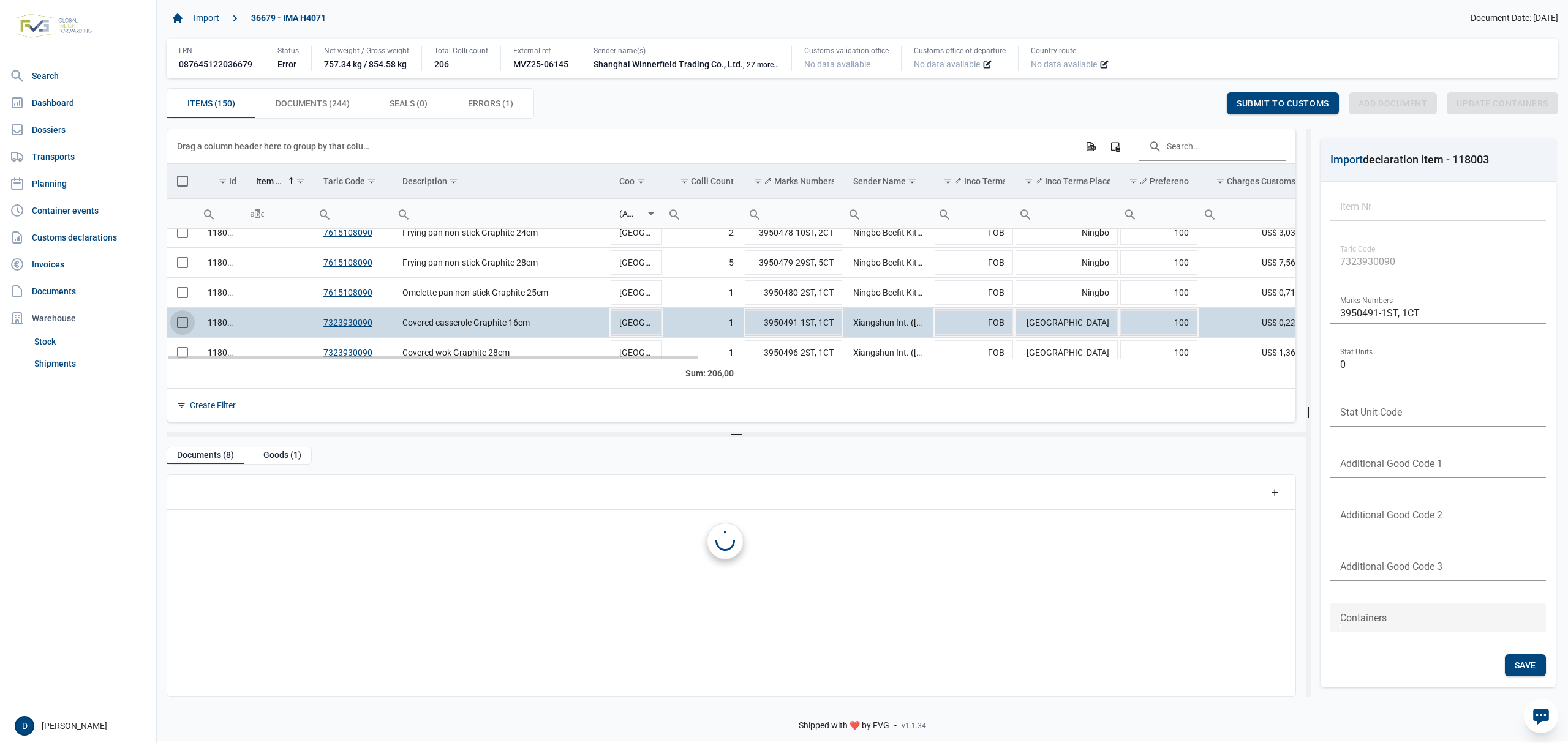
click at [182, 324] on span "Select row" at bounding box center [182, 323] width 11 height 11
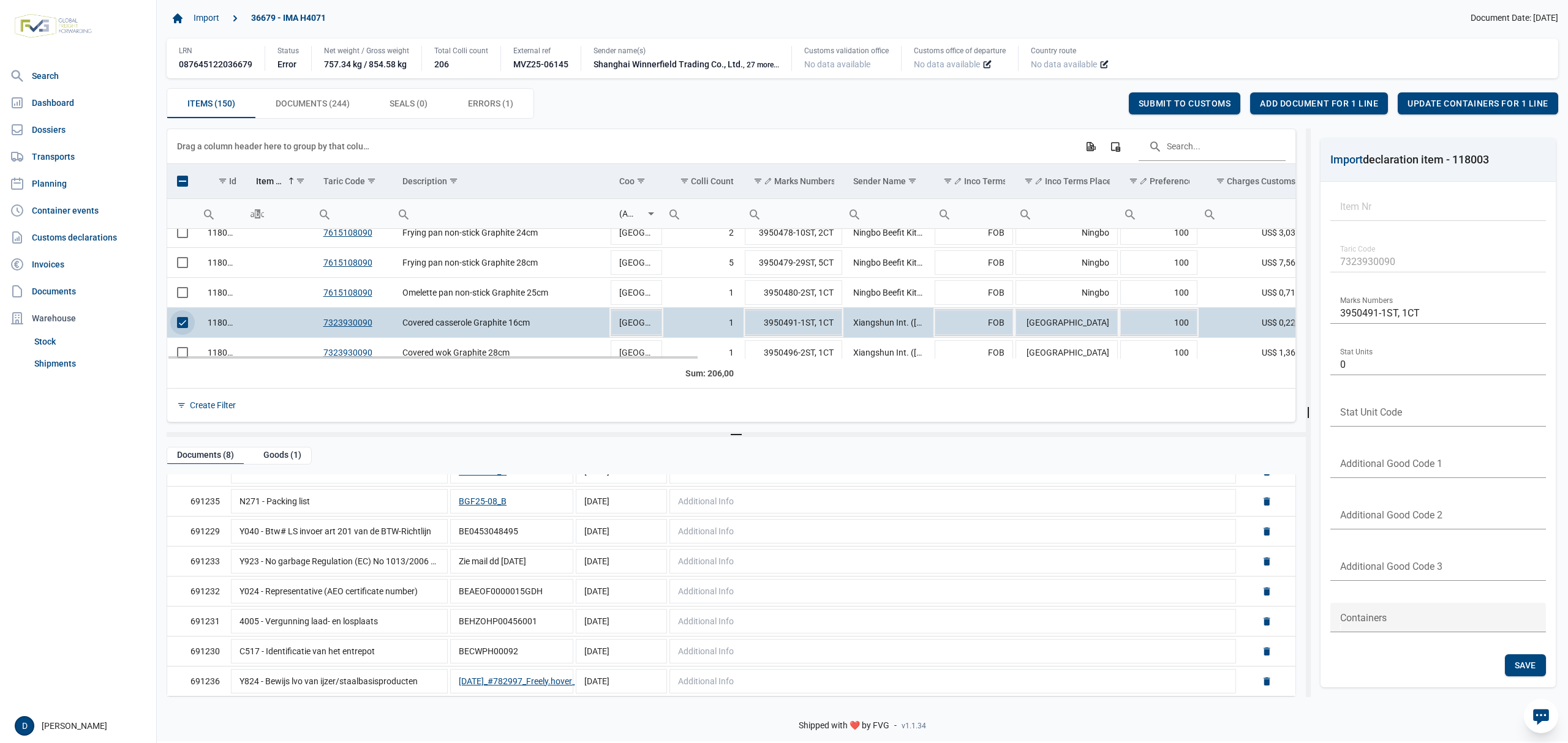
click at [187, 327] on span "Select row" at bounding box center [182, 323] width 11 height 11
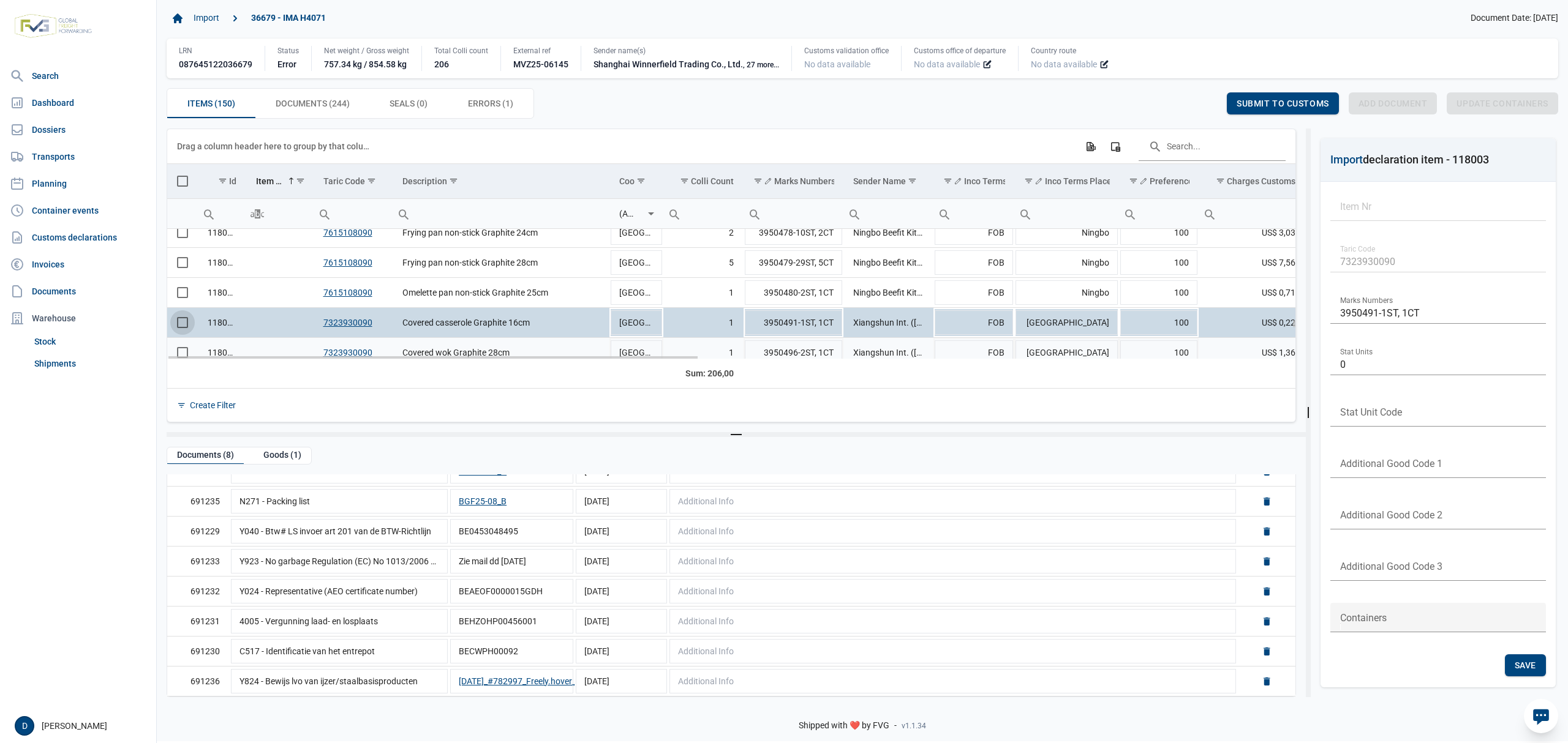
click at [184, 352] on td "Data grid with 150 rows and 23 columns" at bounding box center [182, 353] width 30 height 30
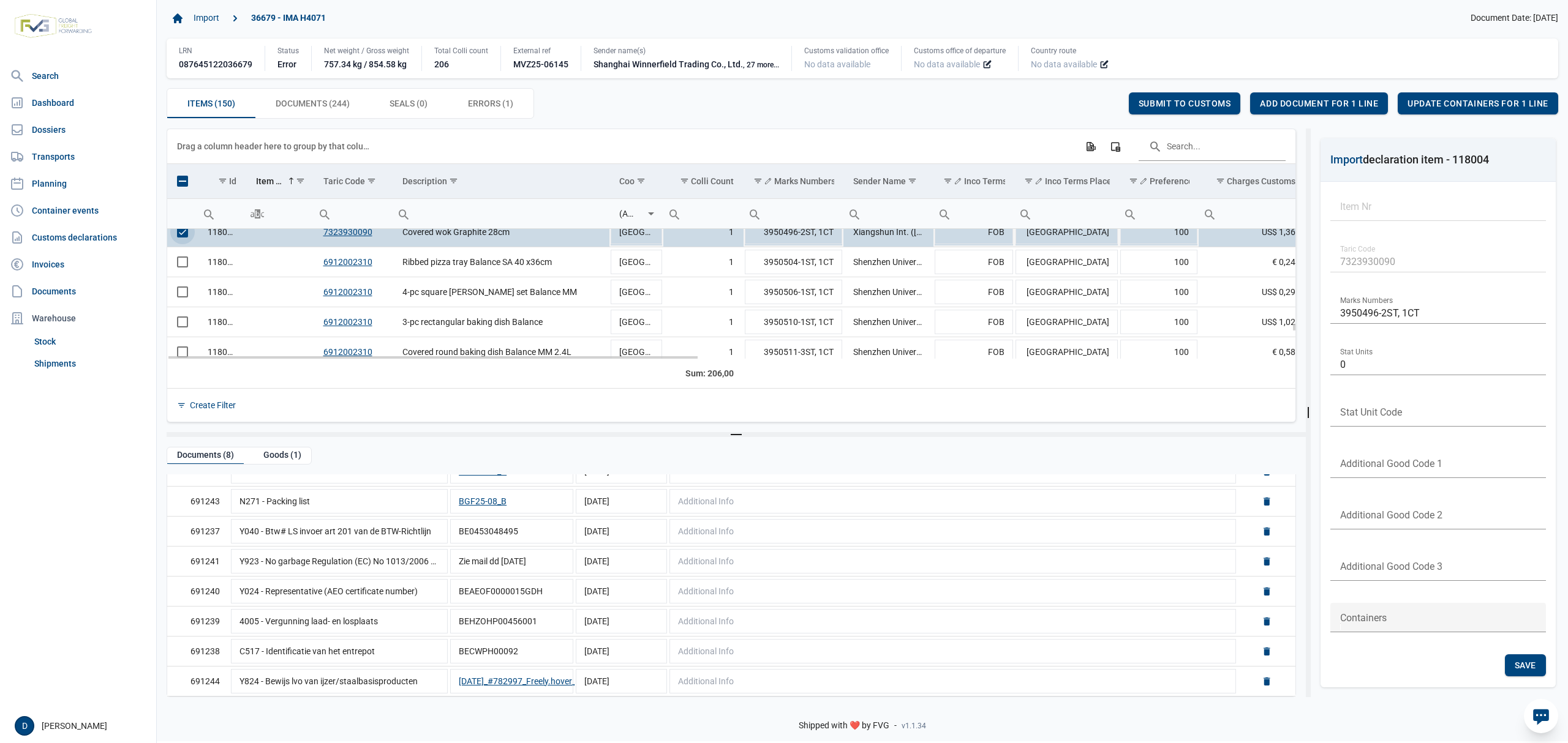
click at [179, 234] on span "Select row" at bounding box center [182, 232] width 11 height 11
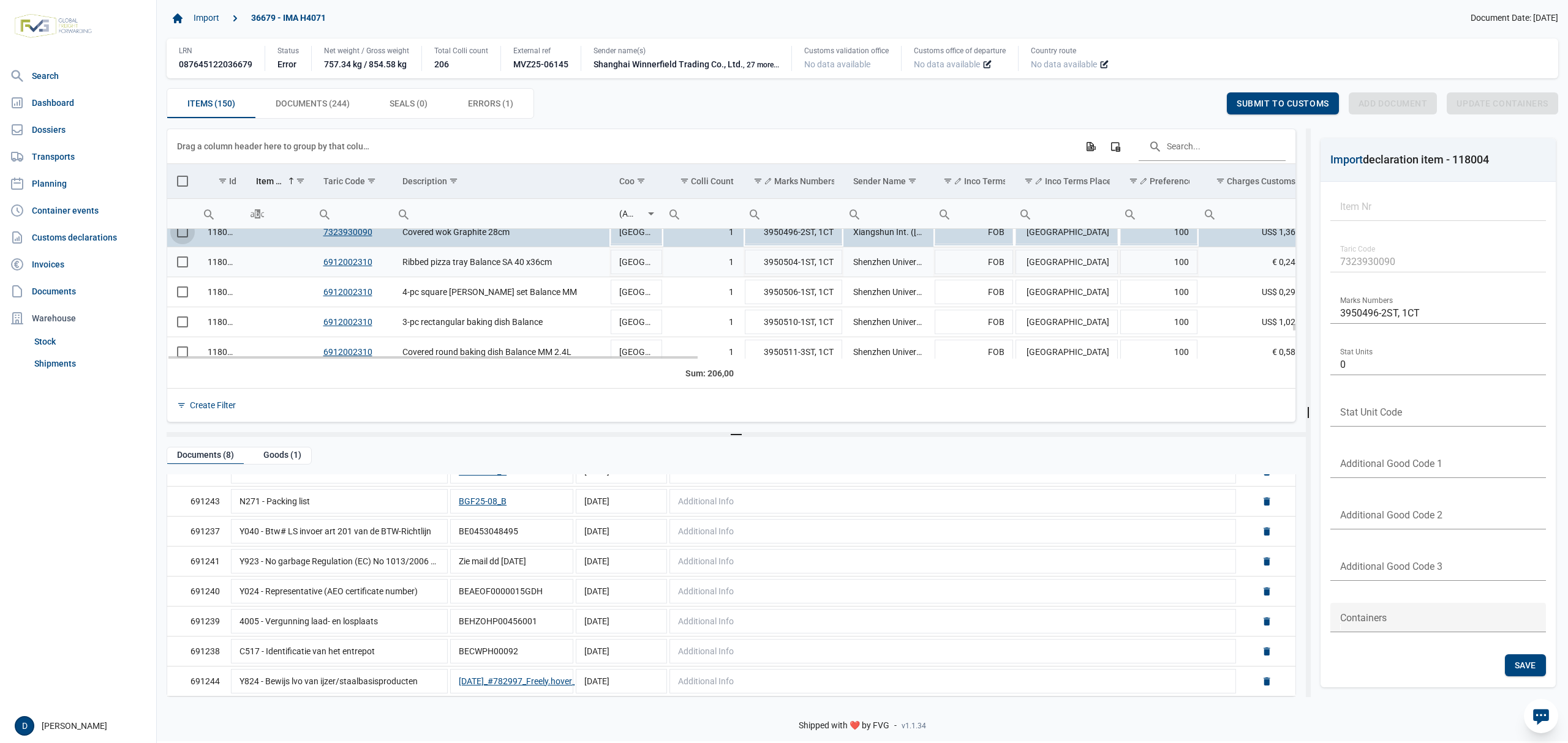
click at [186, 264] on span "Select row" at bounding box center [182, 262] width 11 height 11
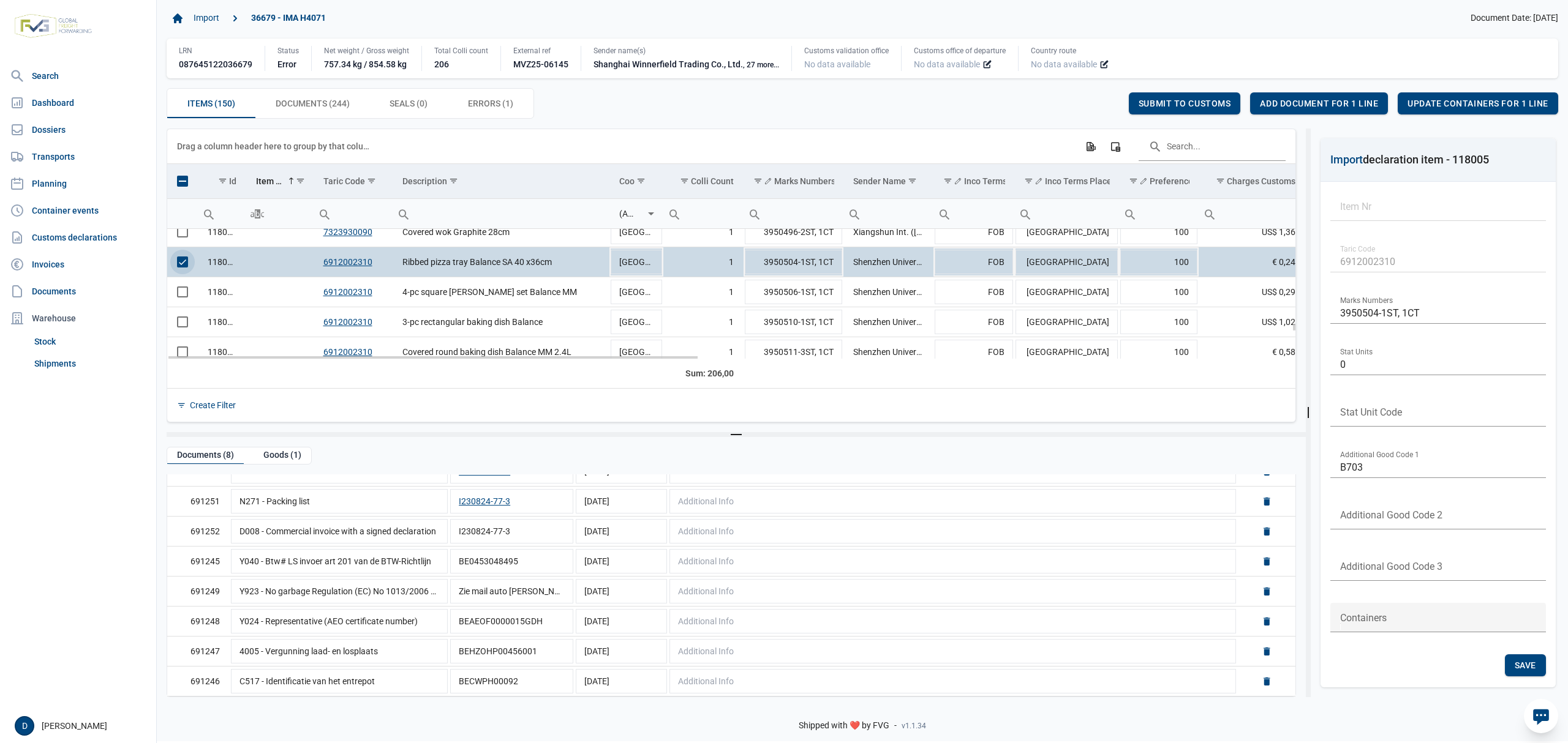
click at [187, 267] on span "Select row" at bounding box center [182, 262] width 11 height 11
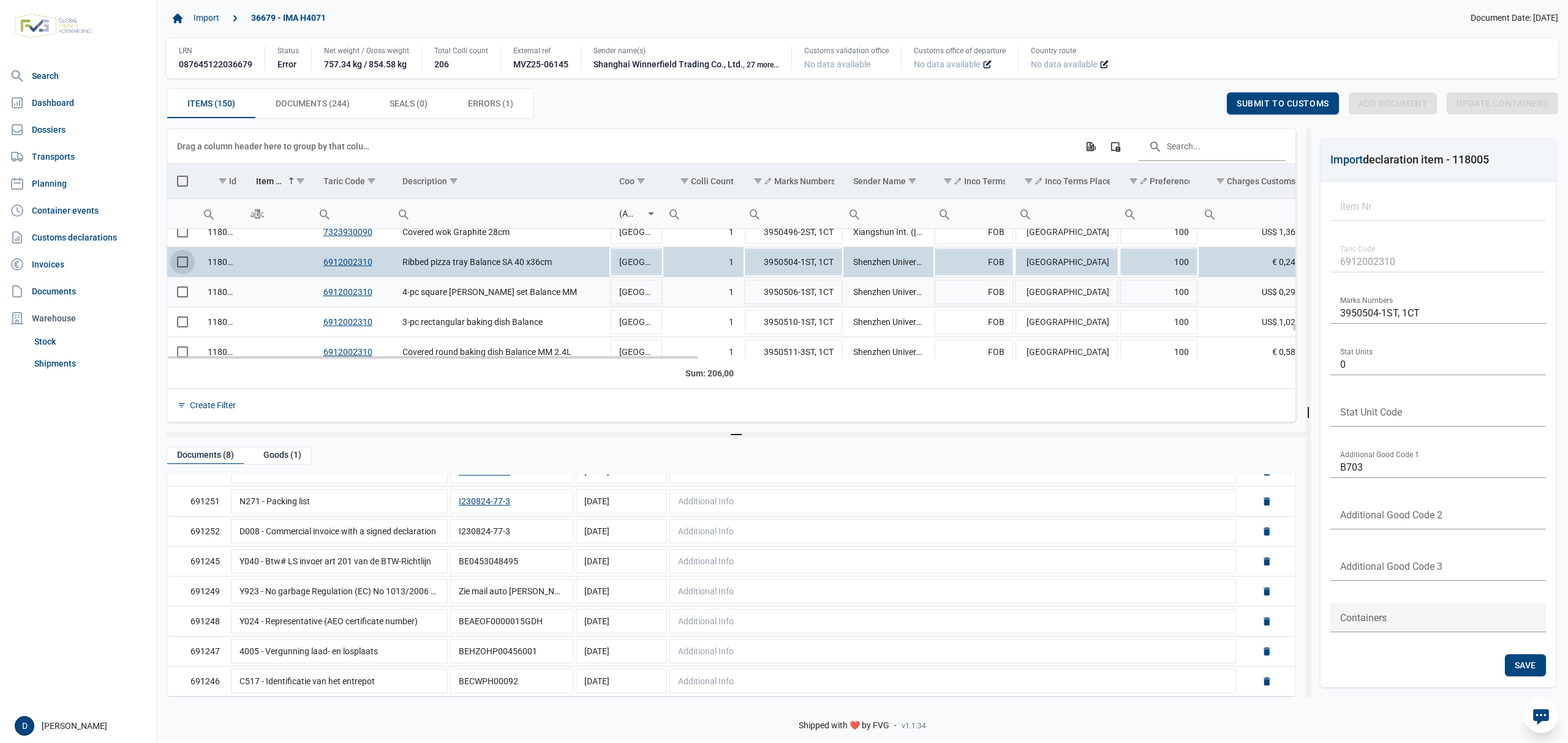
click at [182, 288] on span "Select row" at bounding box center [182, 292] width 11 height 11
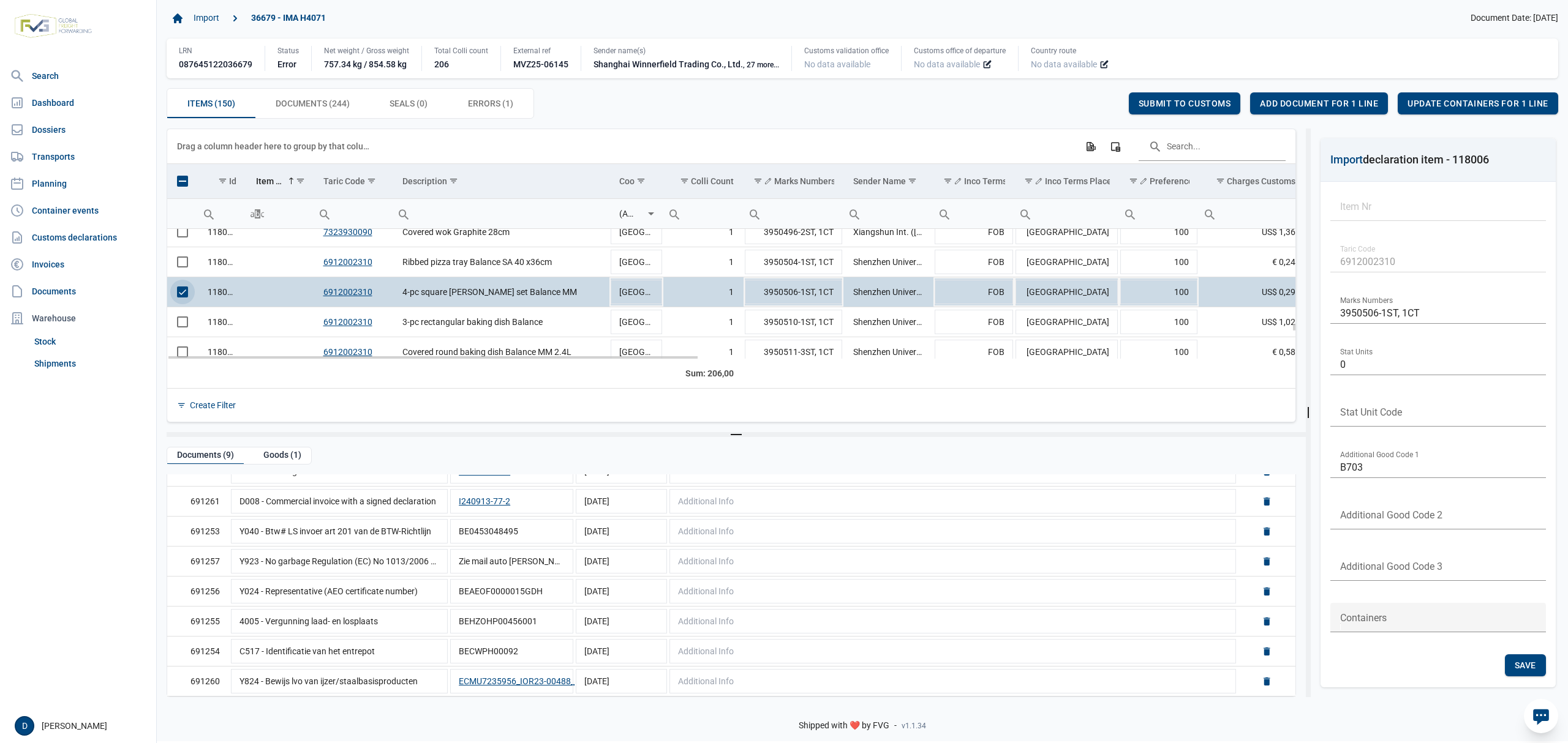
click at [179, 298] on span "Select row" at bounding box center [182, 292] width 11 height 11
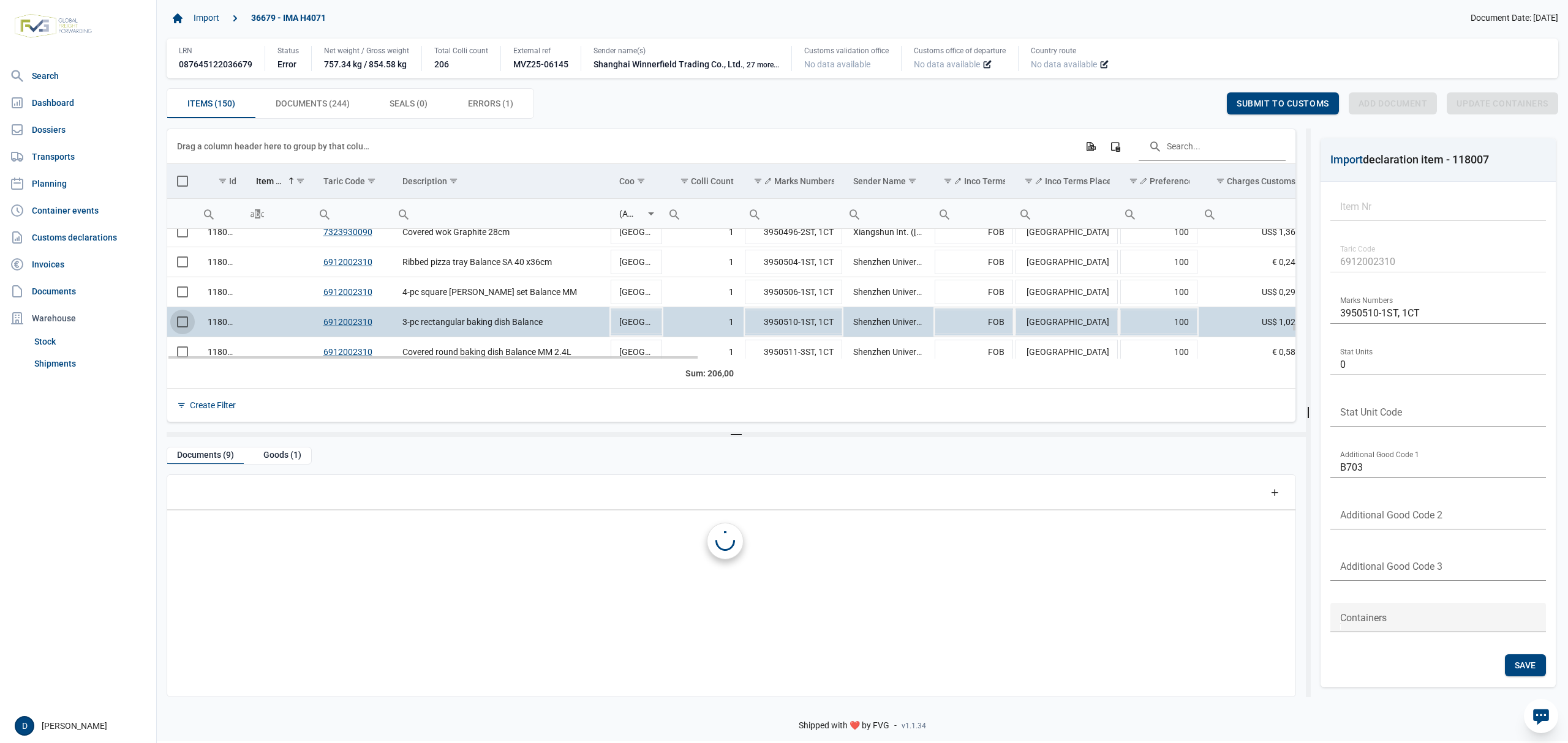
click at [184, 327] on span "Select row" at bounding box center [182, 322] width 11 height 11
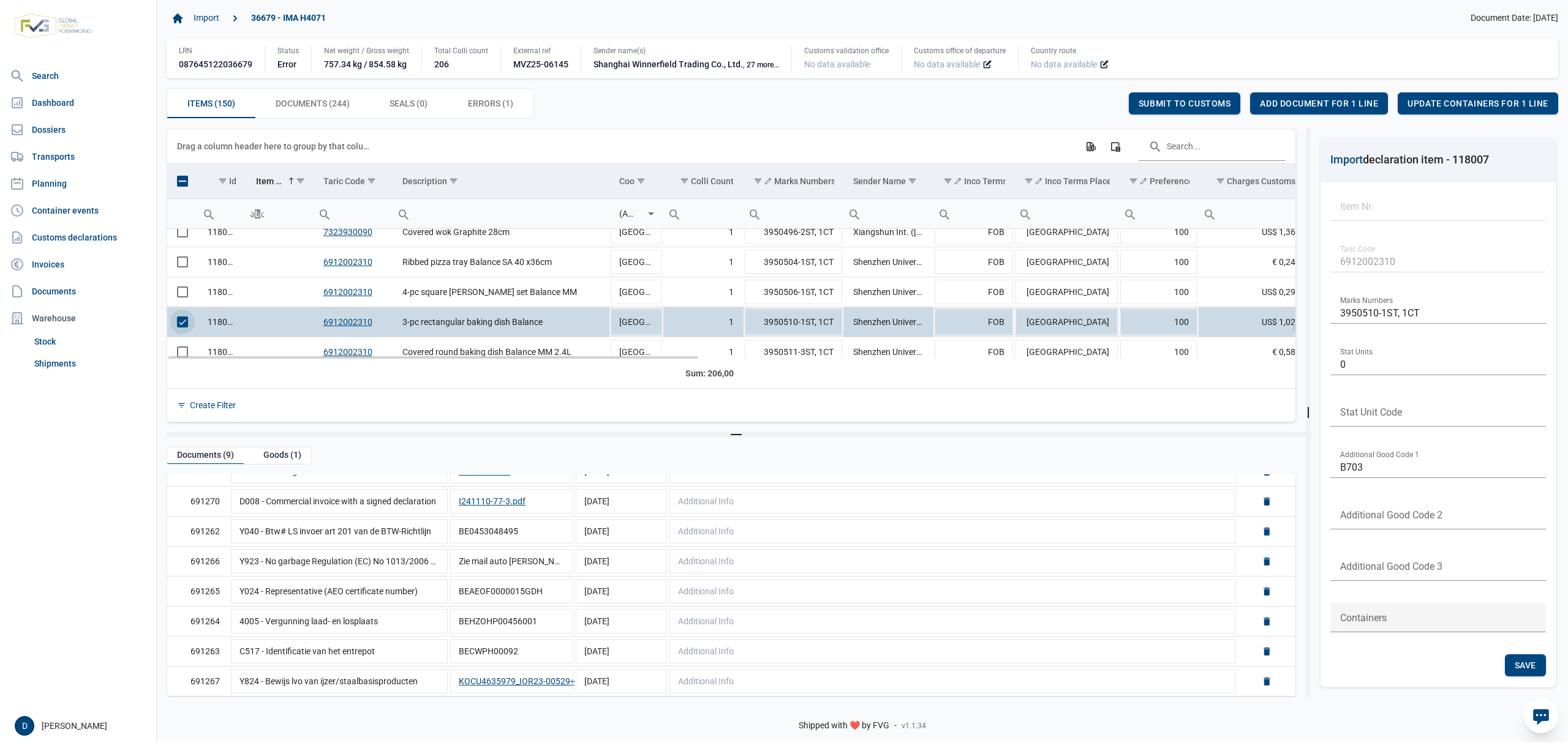
click at [188, 324] on span "Select row" at bounding box center [182, 322] width 11 height 11
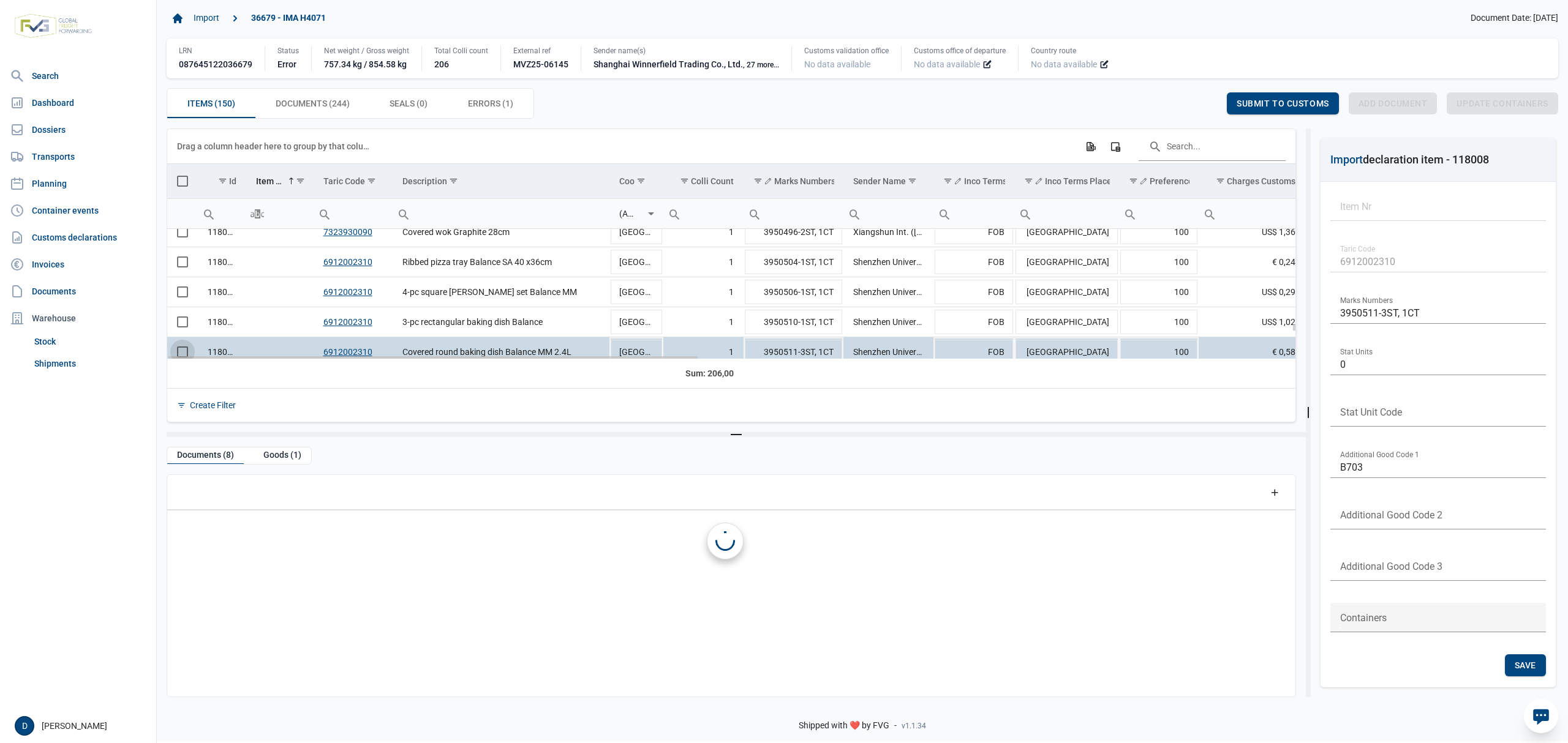
click at [182, 350] on span "Select row" at bounding box center [182, 352] width 11 height 11
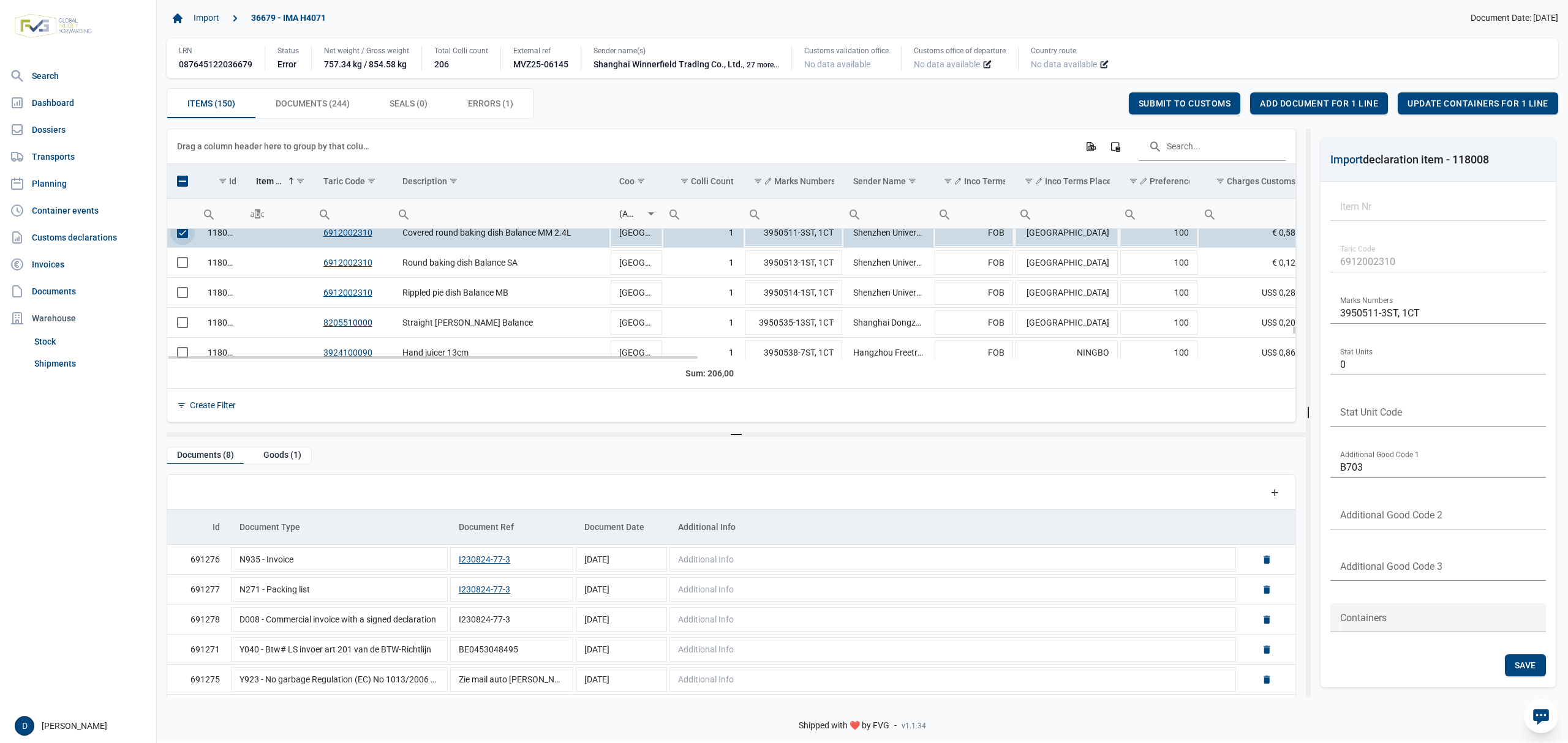
click at [188, 236] on span "Select row" at bounding box center [182, 232] width 11 height 11
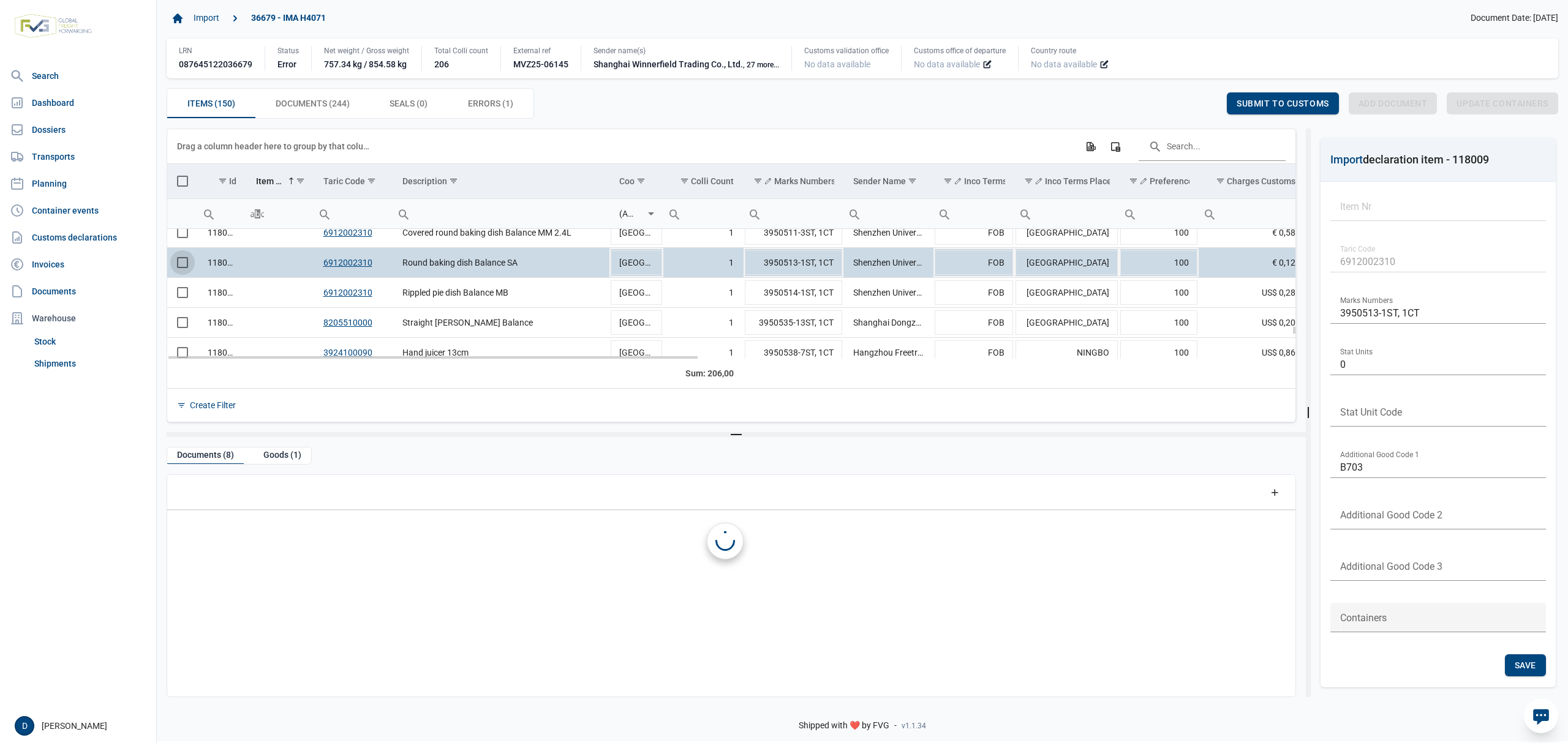
click at [181, 266] on span "Select row" at bounding box center [182, 263] width 11 height 11
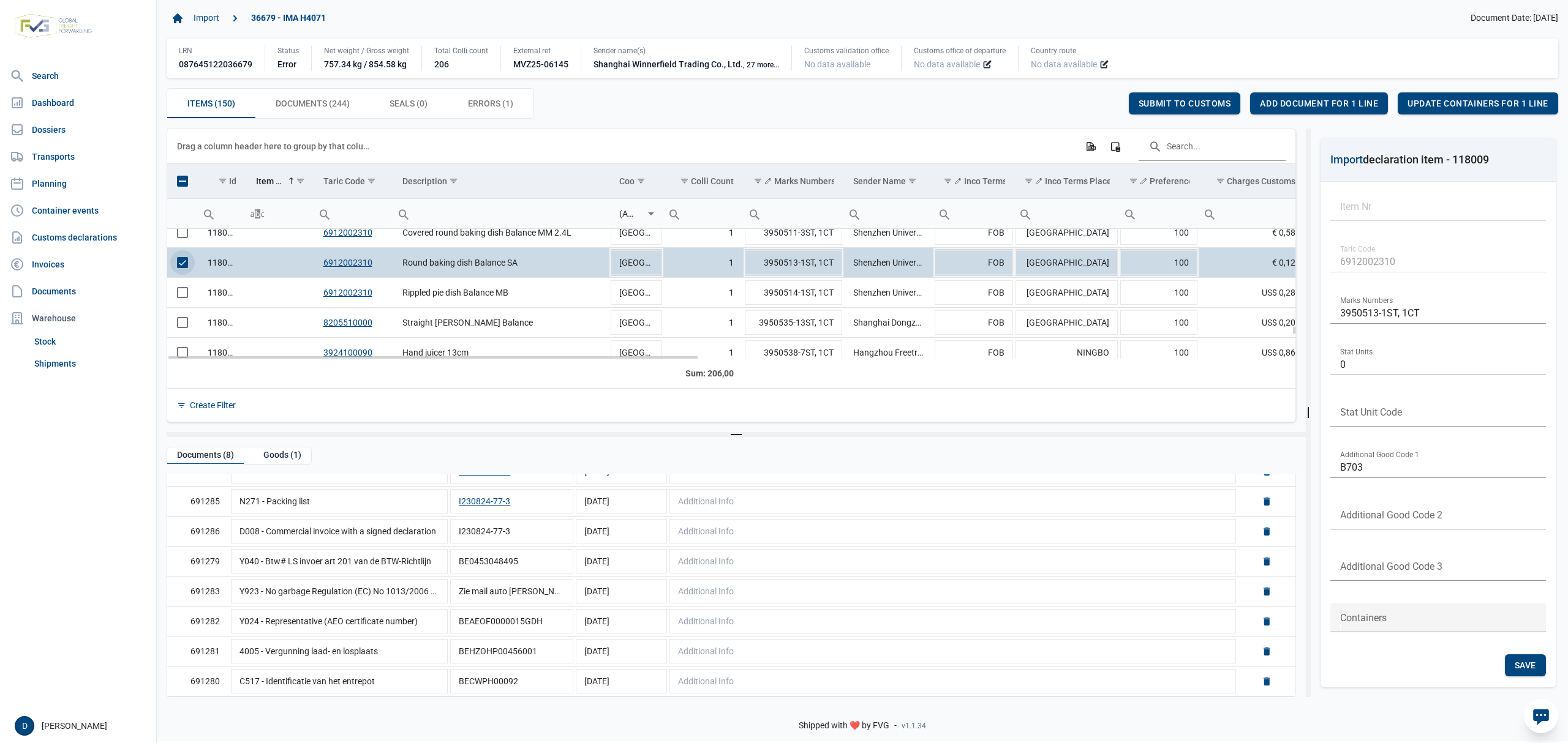
click at [187, 265] on span "Select row" at bounding box center [182, 263] width 11 height 11
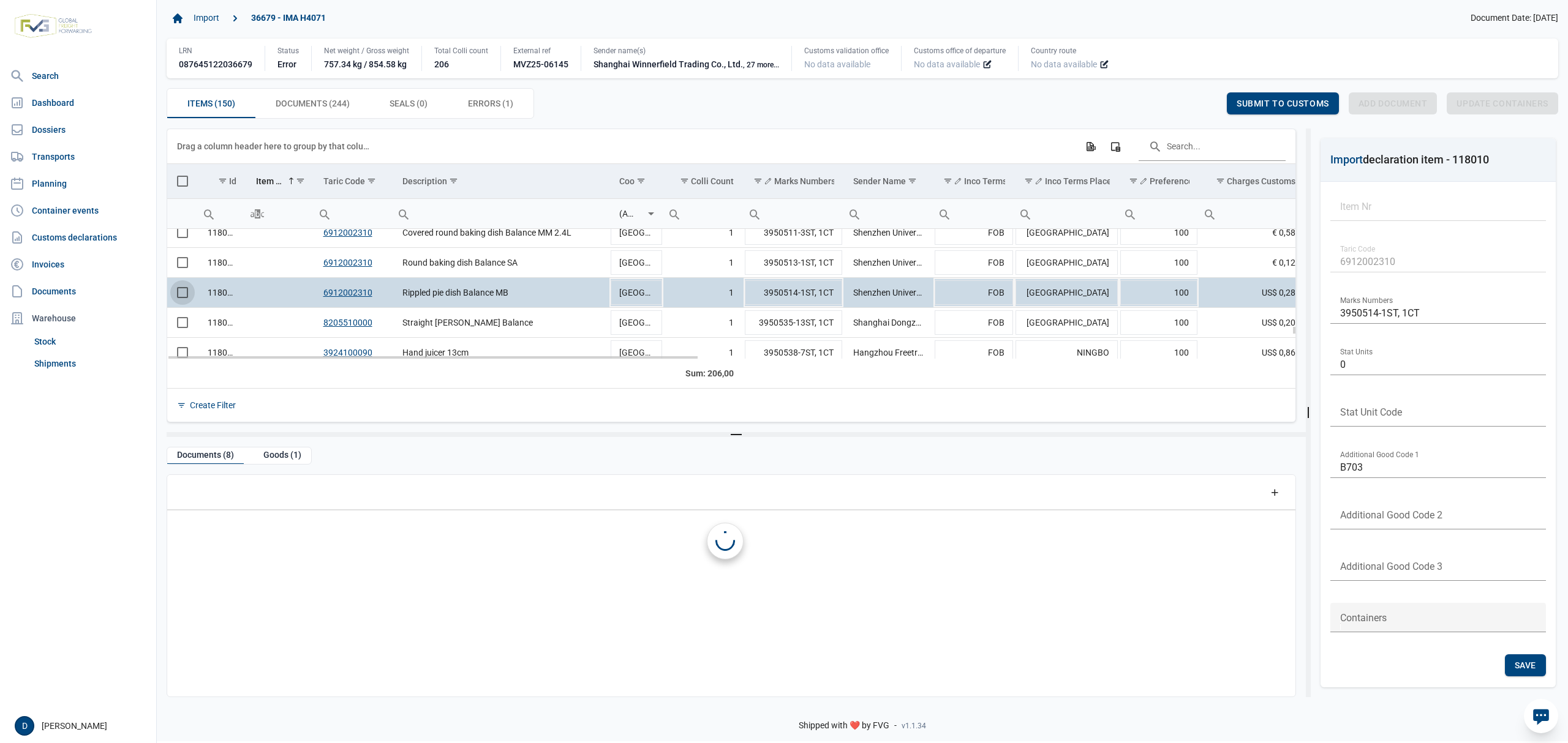
click at [185, 298] on span "Select row" at bounding box center [182, 292] width 11 height 11
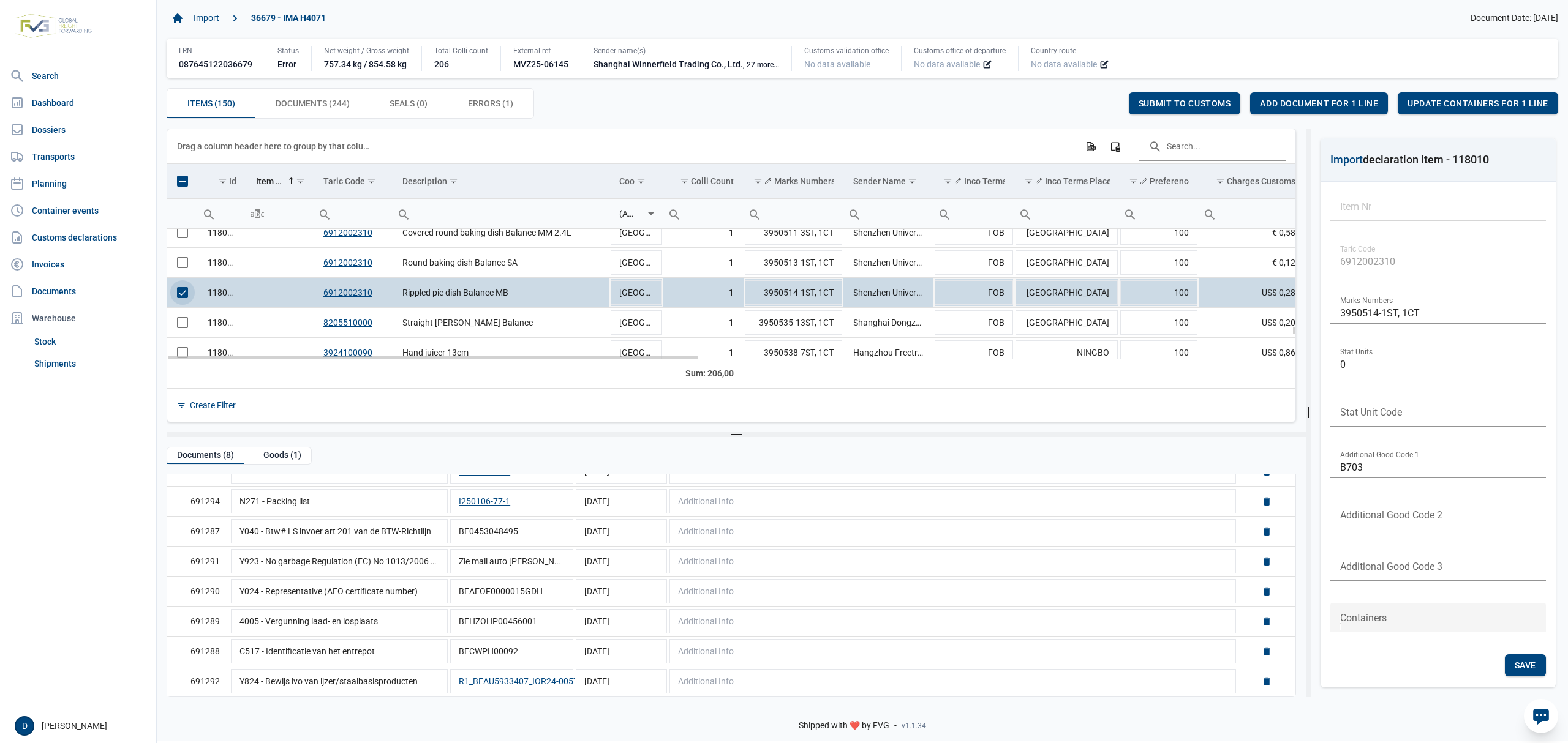
click at [181, 298] on span "Select row" at bounding box center [182, 292] width 11 height 11
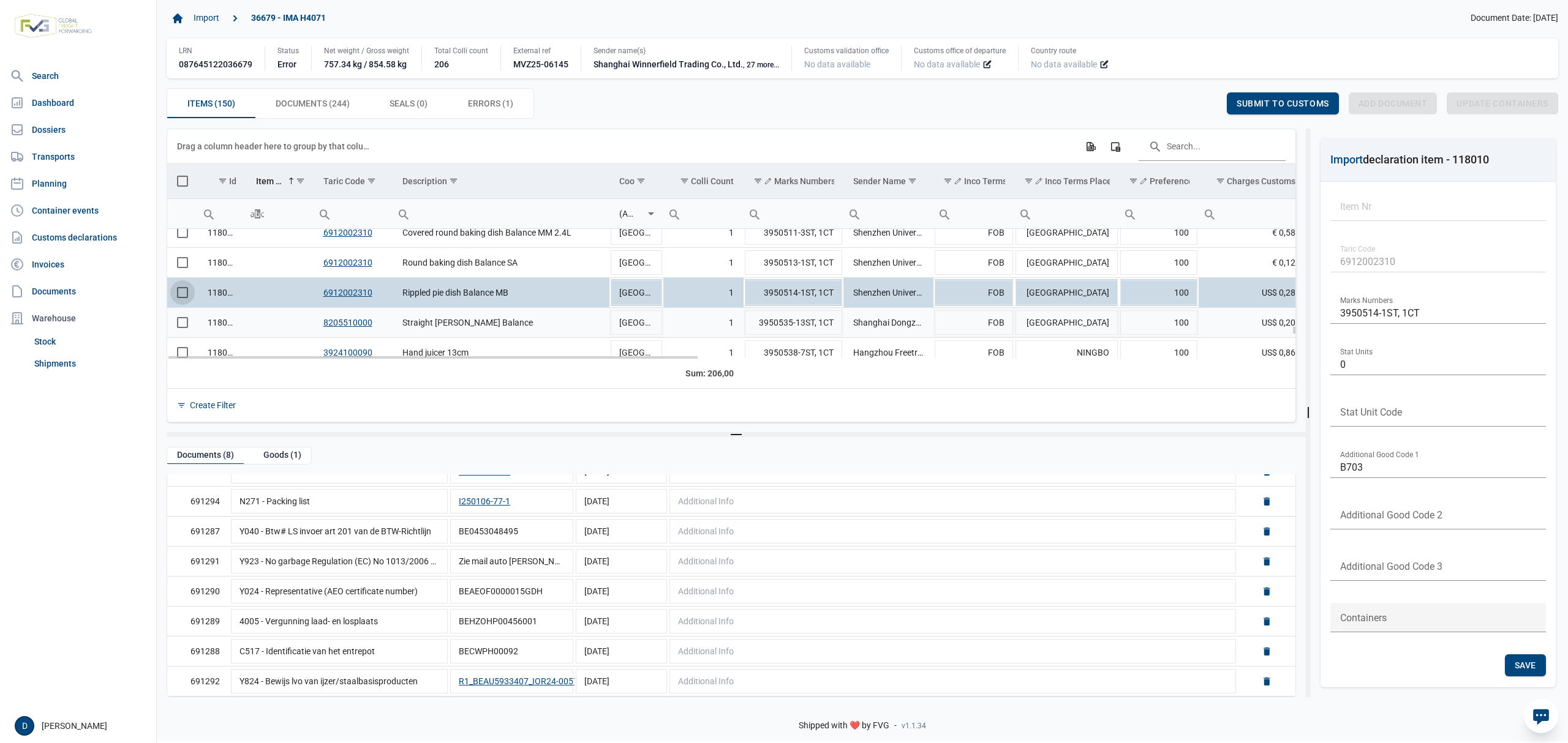
click at [179, 326] on span "Select row" at bounding box center [182, 323] width 11 height 11
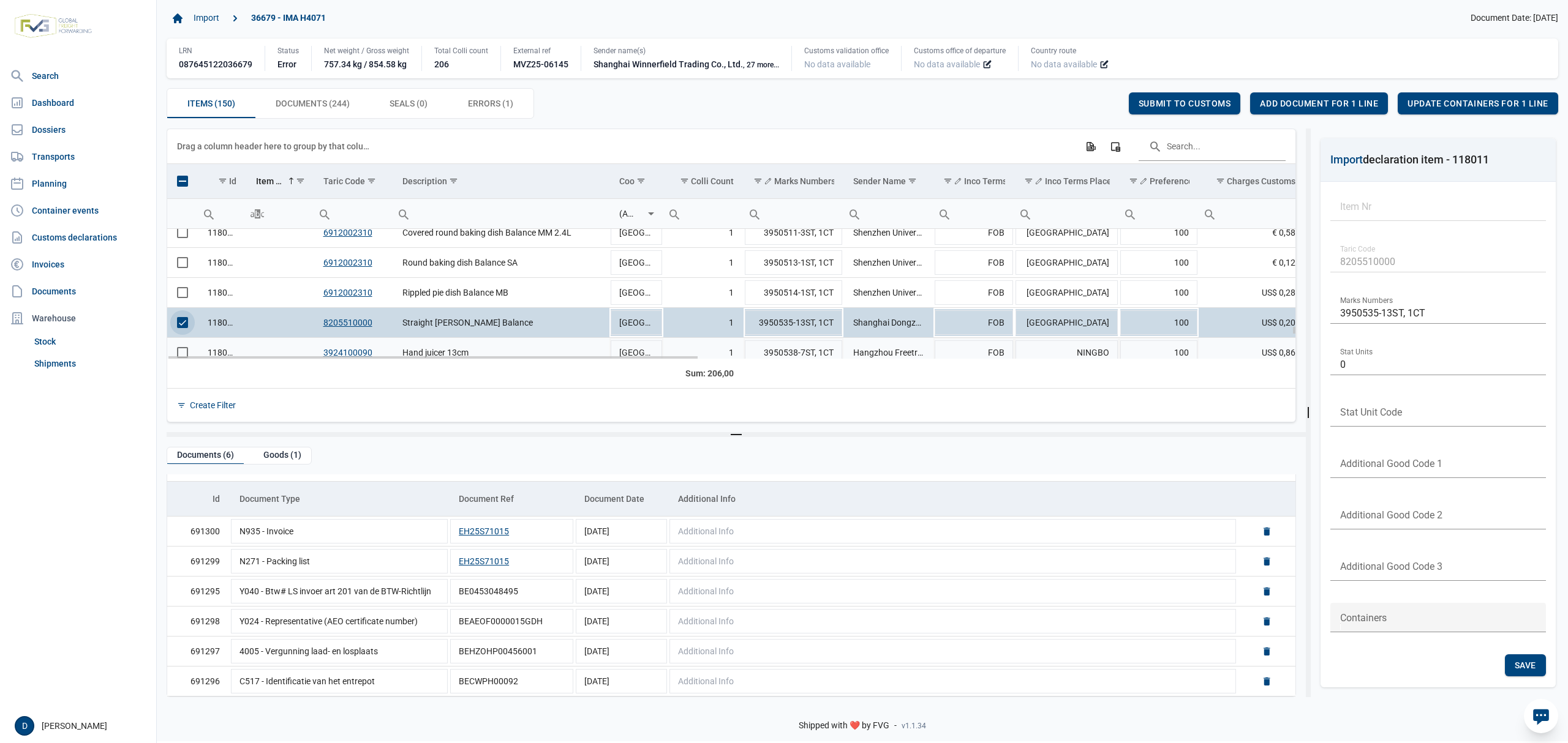
click at [182, 352] on td "Data grid with 150 rows and 23 columns" at bounding box center [182, 353] width 30 height 30
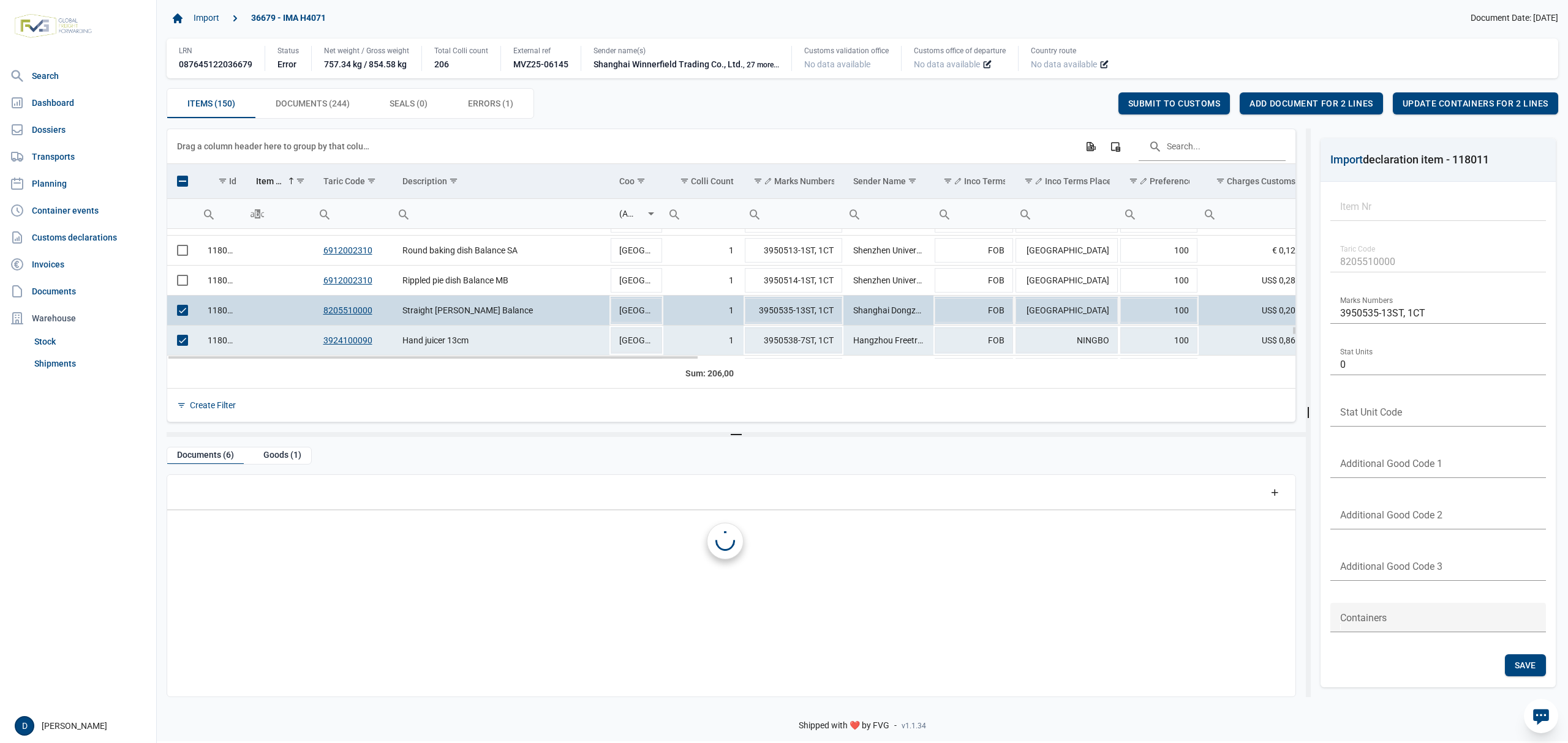
click at [189, 317] on td "Data grid with 150 rows and 23 columns" at bounding box center [182, 310] width 30 height 30
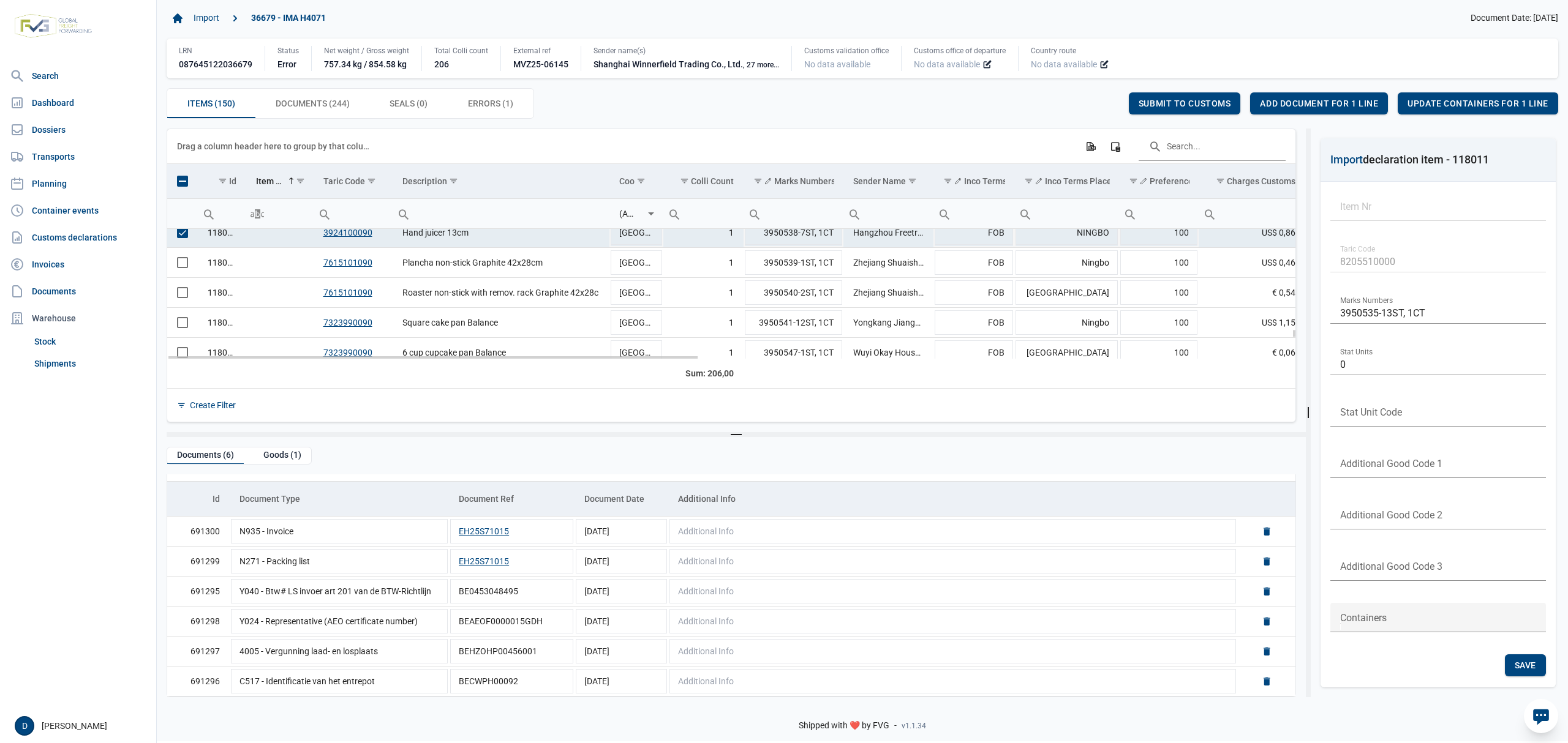
click at [184, 232] on td "Data grid with 150 rows and 23 columns" at bounding box center [182, 233] width 30 height 30
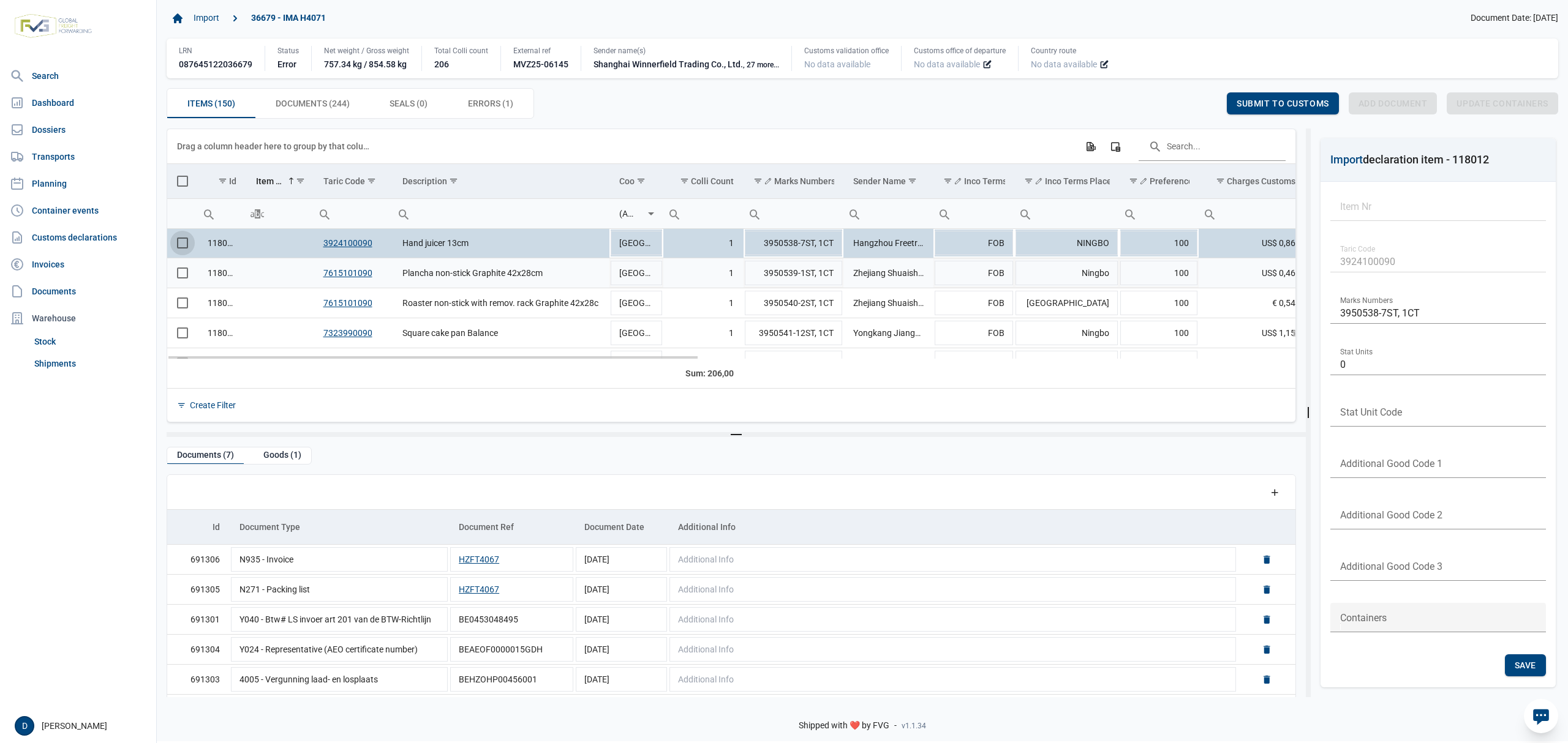
click at [184, 273] on span "Select row" at bounding box center [182, 273] width 11 height 11
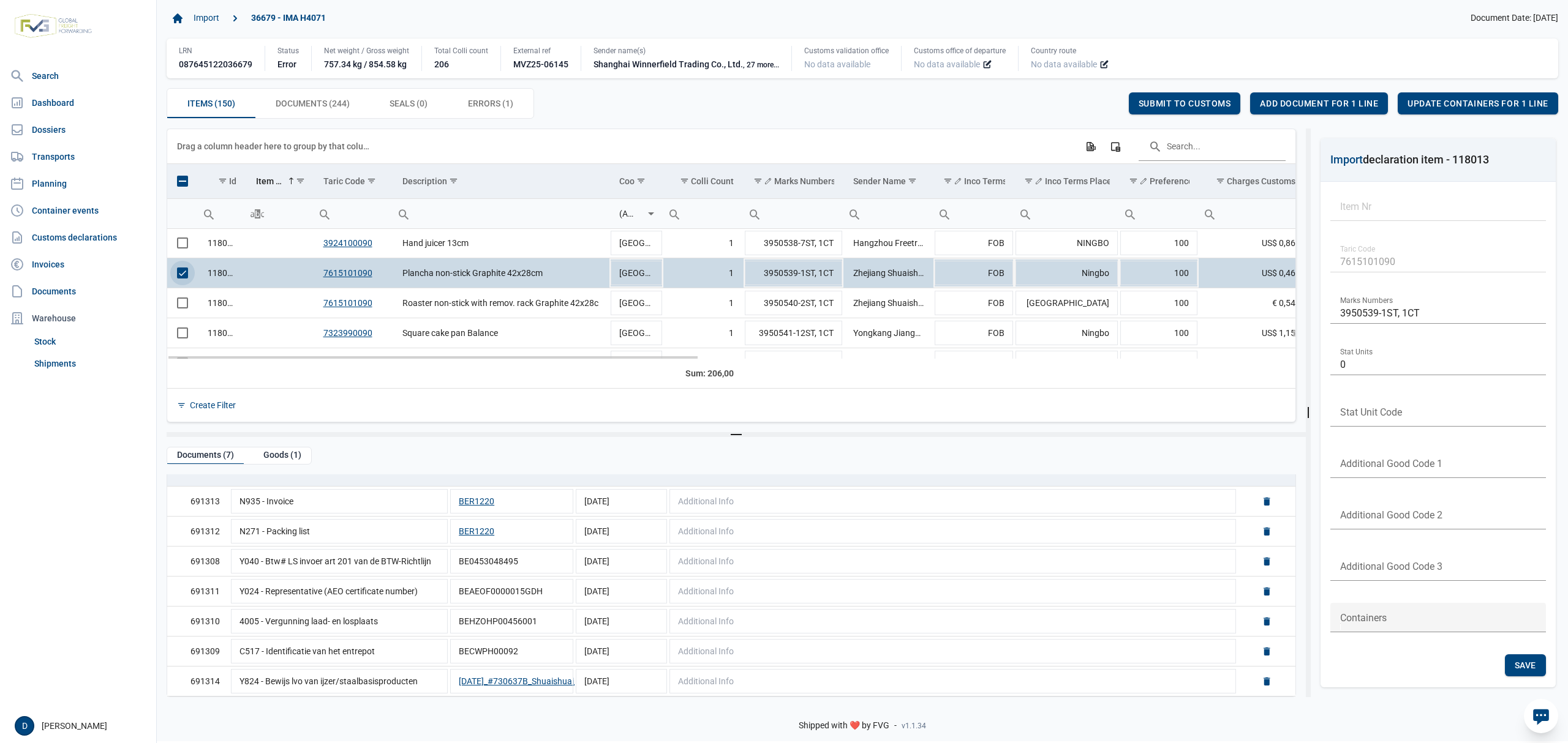
click at [178, 278] on span "Select row" at bounding box center [182, 273] width 11 height 11
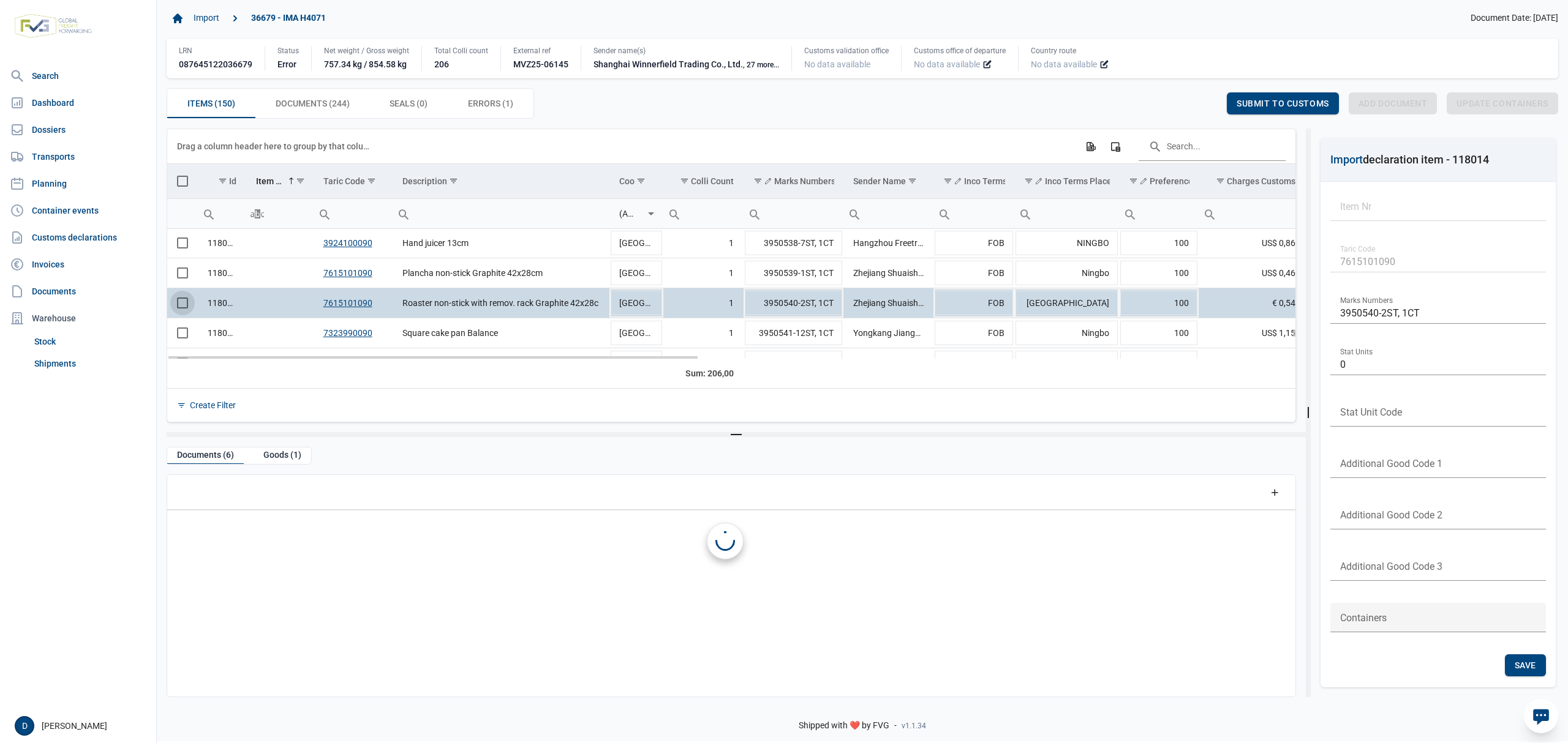
click at [184, 304] on span "Select row" at bounding box center [182, 303] width 11 height 11
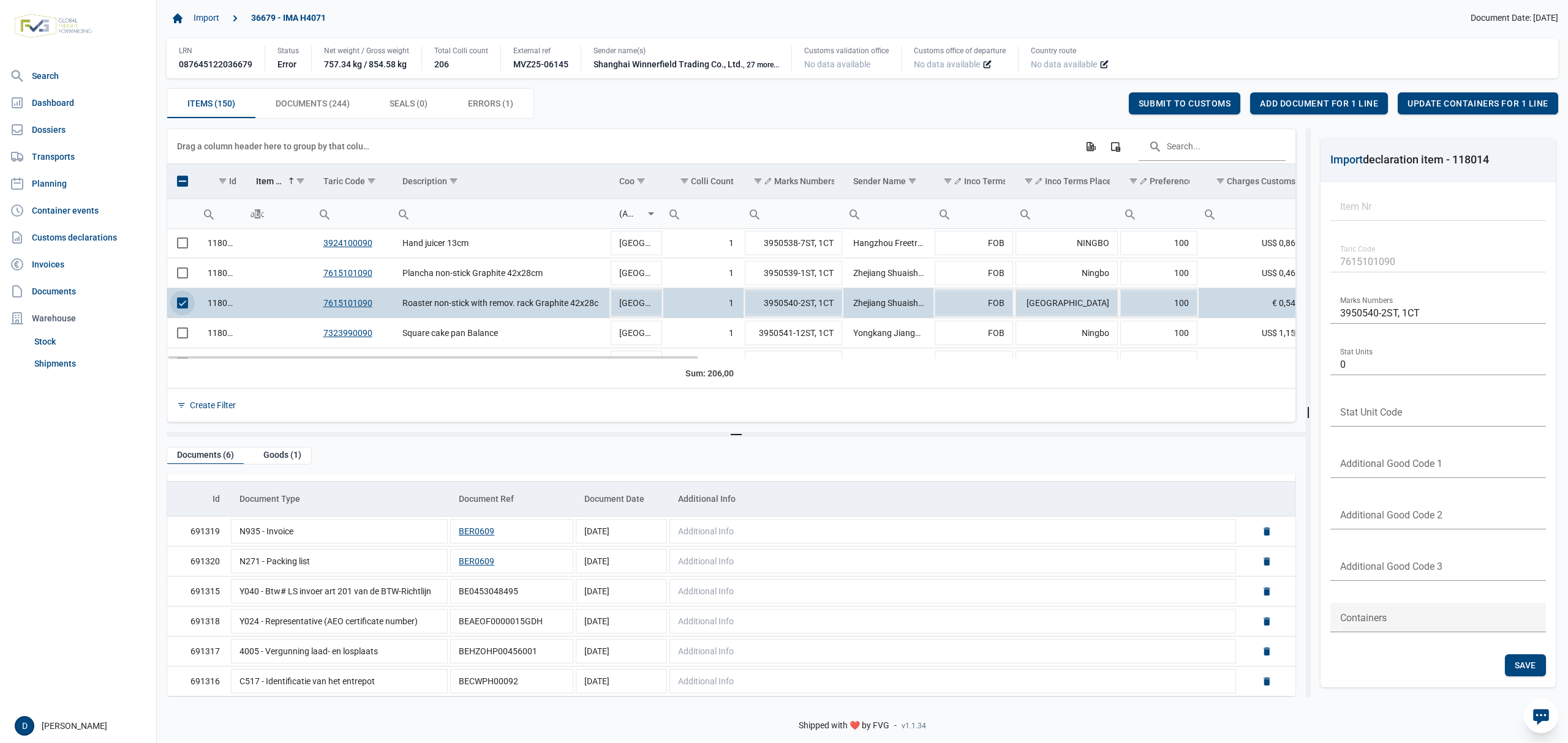
click at [184, 304] on span "Select row" at bounding box center [182, 303] width 11 height 11
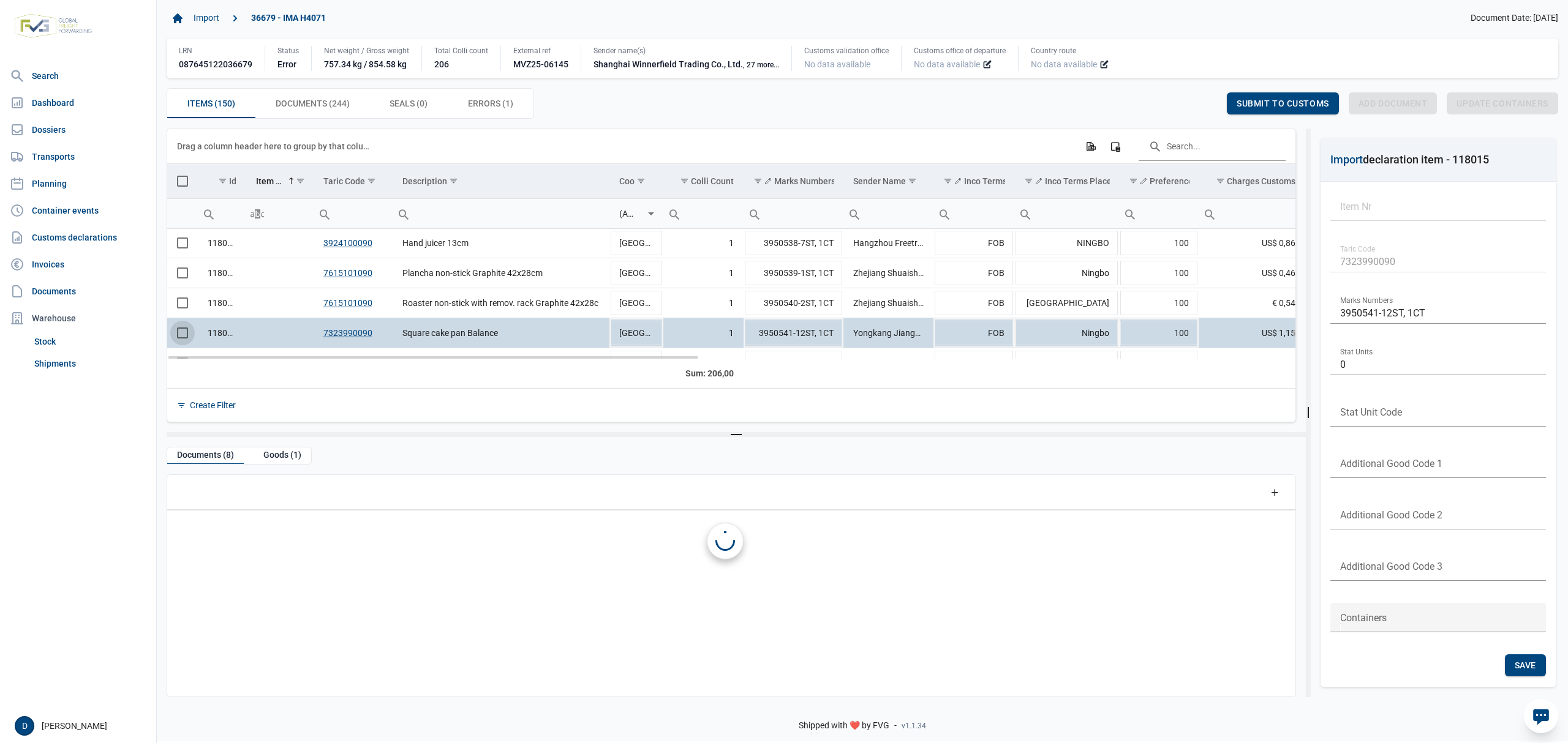
click at [185, 336] on span "Select row" at bounding box center [182, 333] width 11 height 11
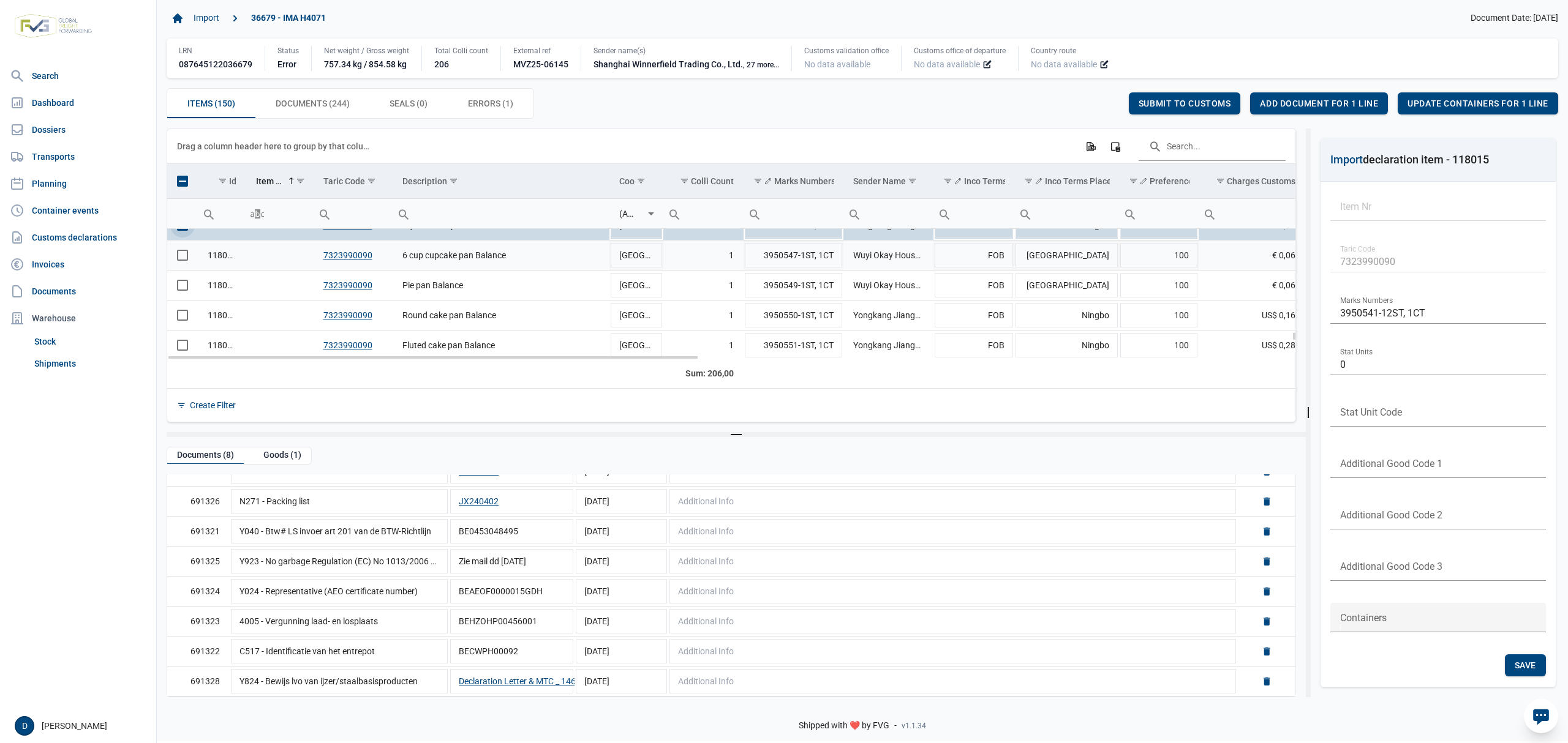
click at [179, 260] on span "Select row" at bounding box center [182, 255] width 11 height 11
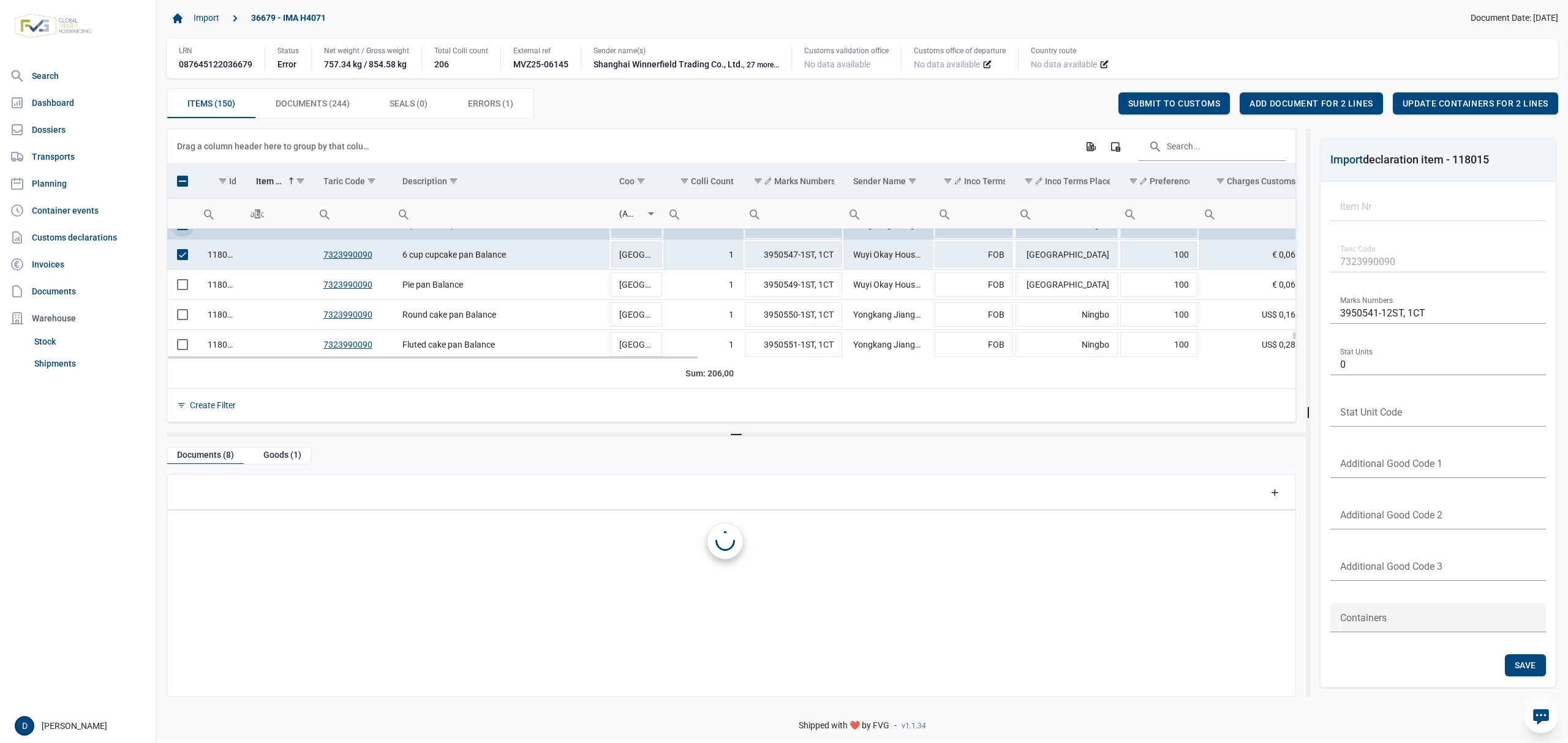
click at [182, 233] on td "Data grid with 150 rows and 23 columns" at bounding box center [182, 225] width 30 height 30
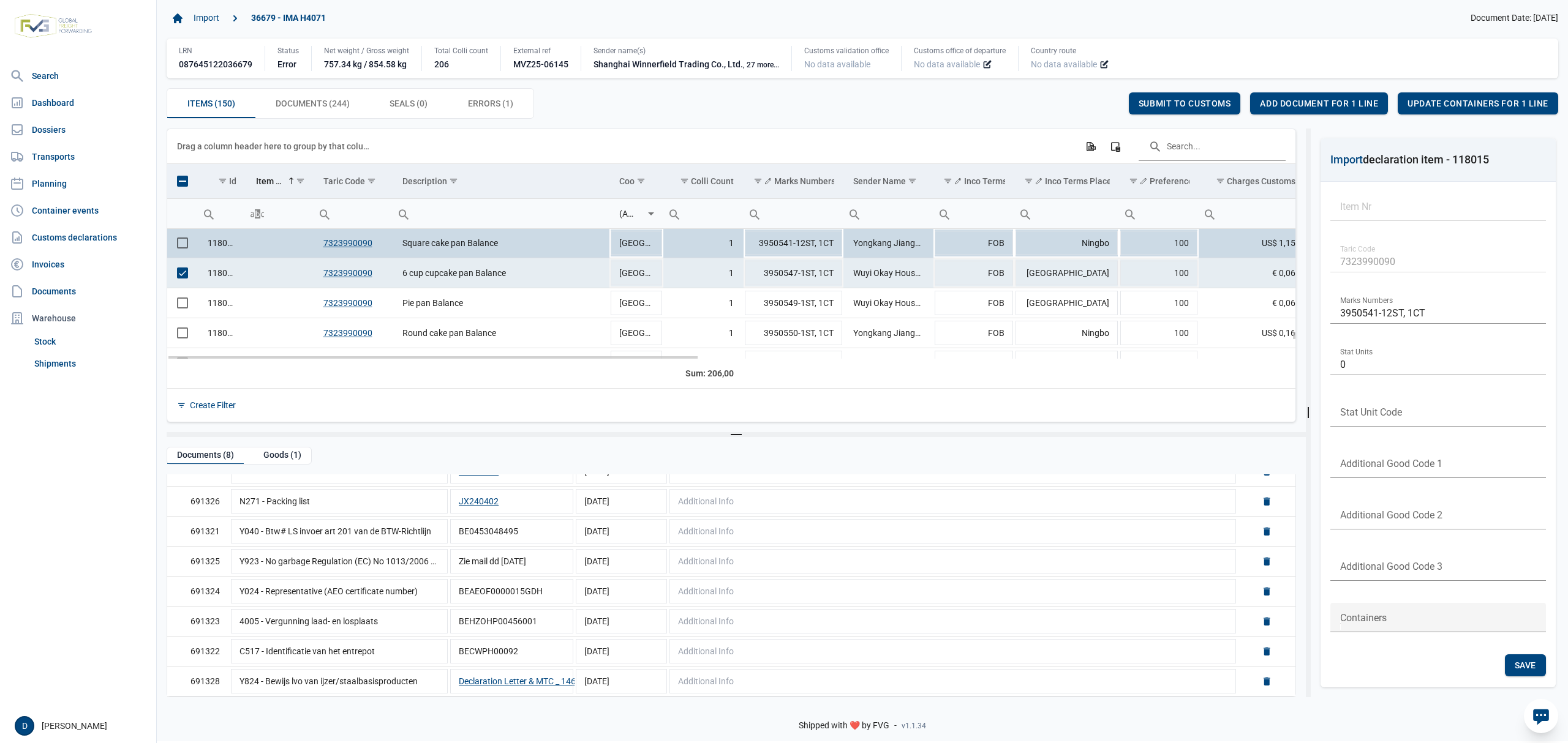
click at [182, 274] on span "Select row" at bounding box center [182, 273] width 11 height 11
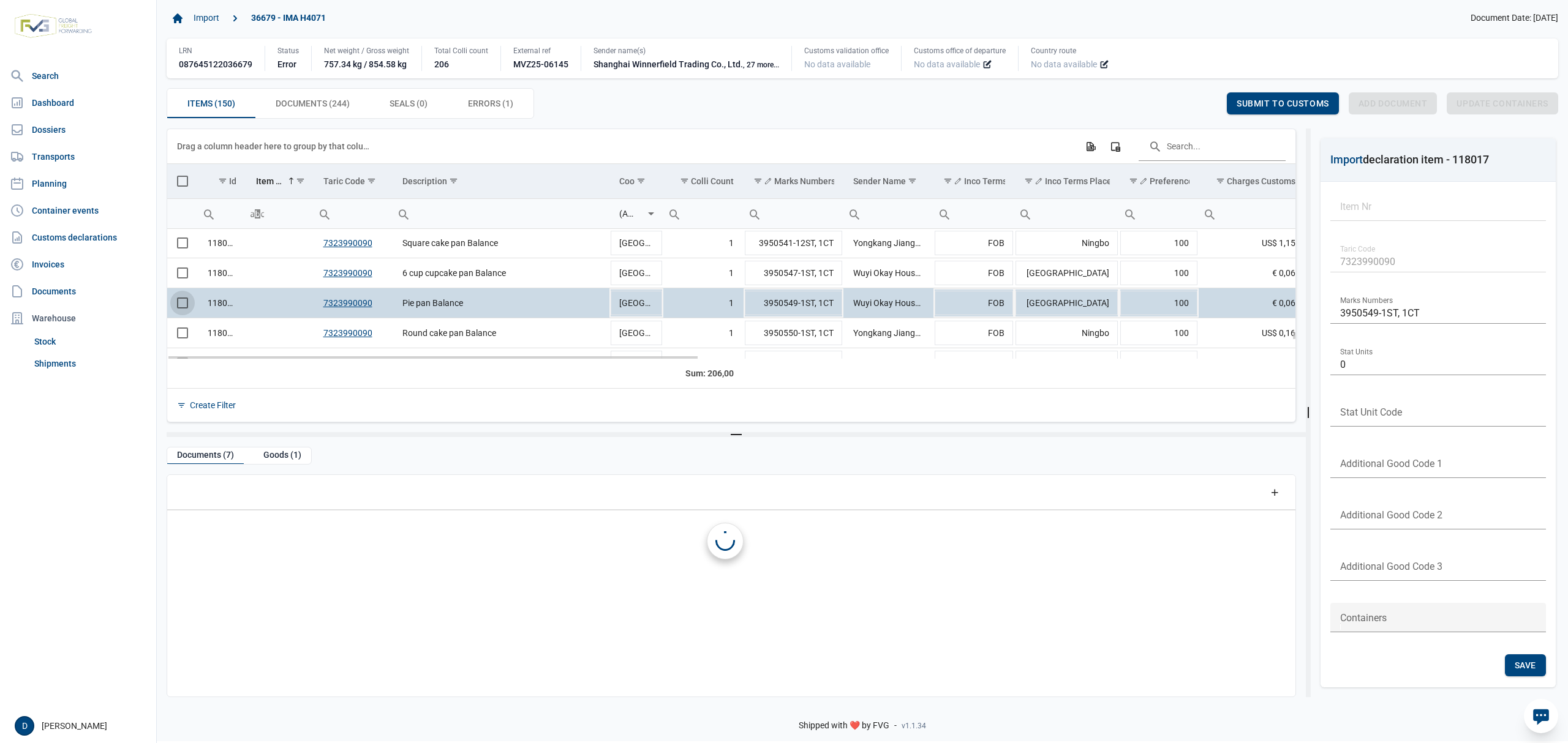
click at [180, 306] on span "Select row" at bounding box center [182, 303] width 11 height 11
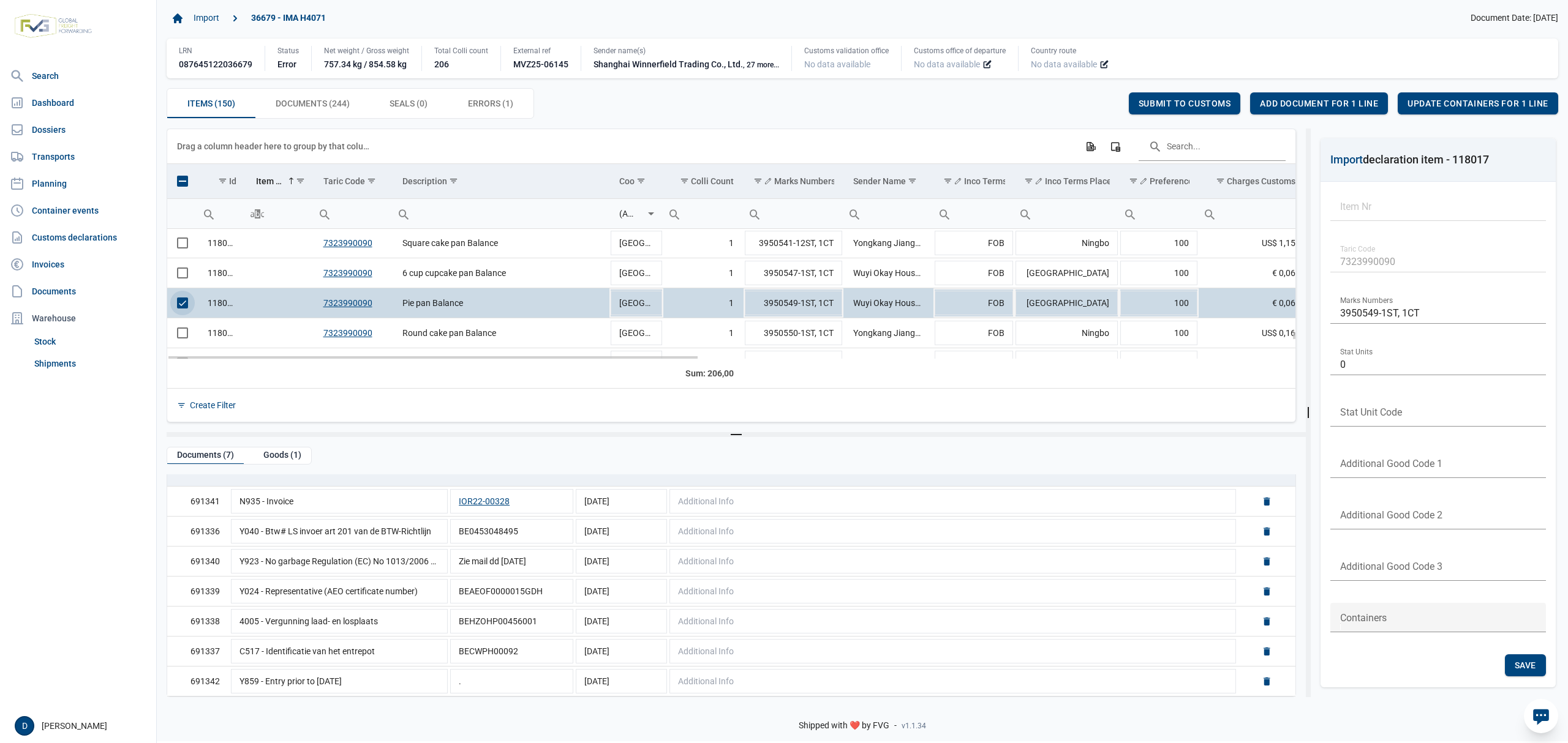
click at [184, 309] on span "Select row" at bounding box center [182, 303] width 11 height 11
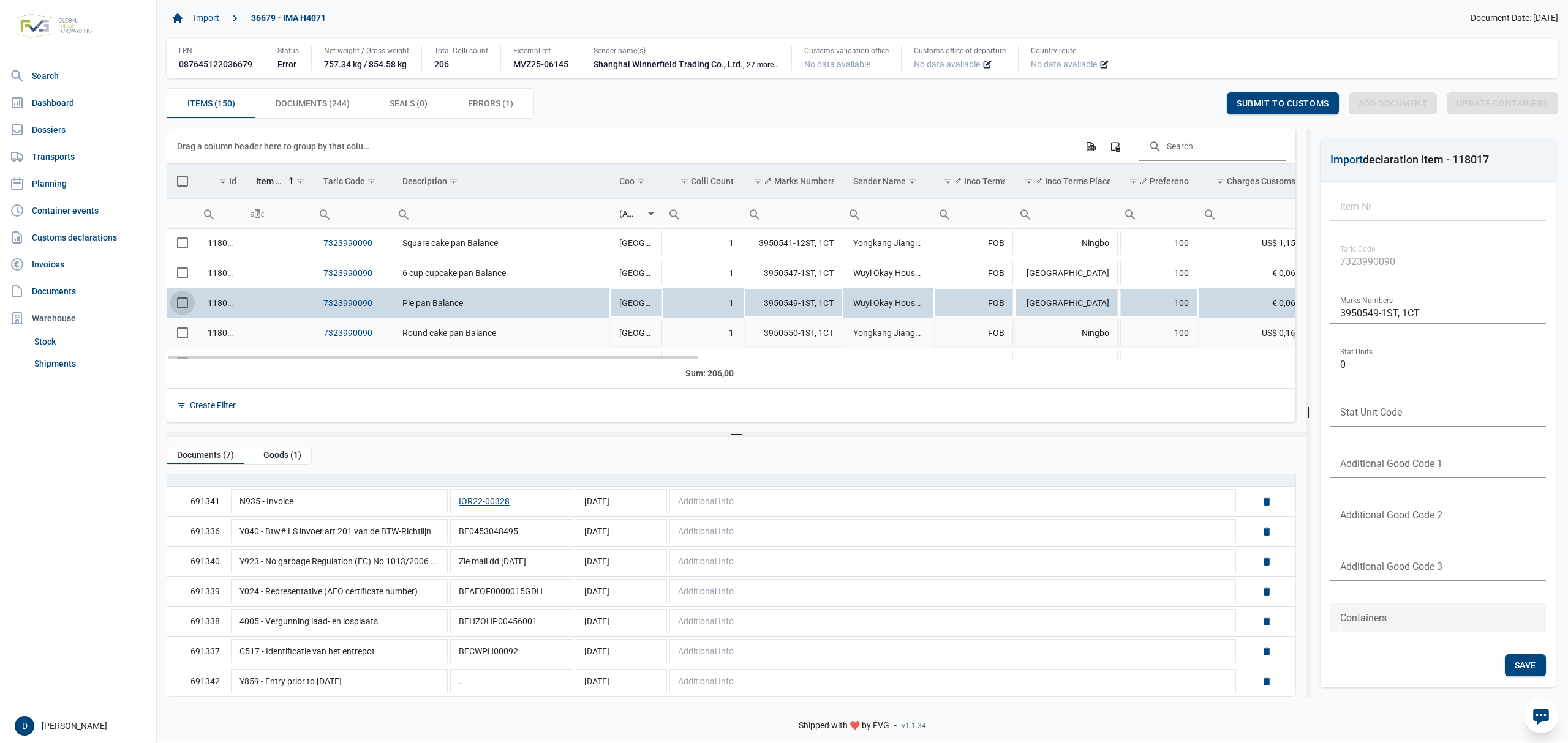
click at [182, 334] on span "Select row" at bounding box center [182, 333] width 11 height 11
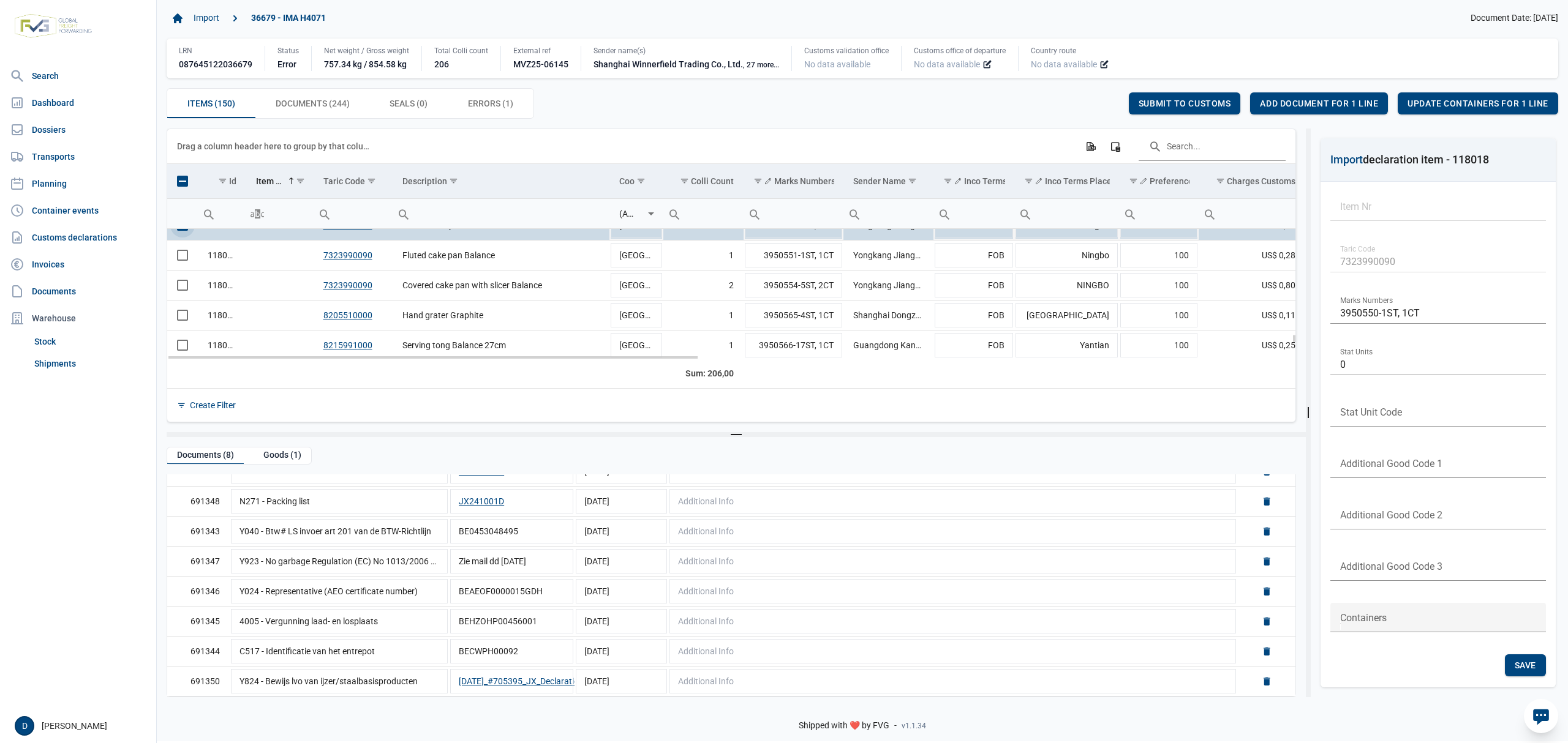
click at [185, 231] on span "Select row" at bounding box center [182, 225] width 11 height 11
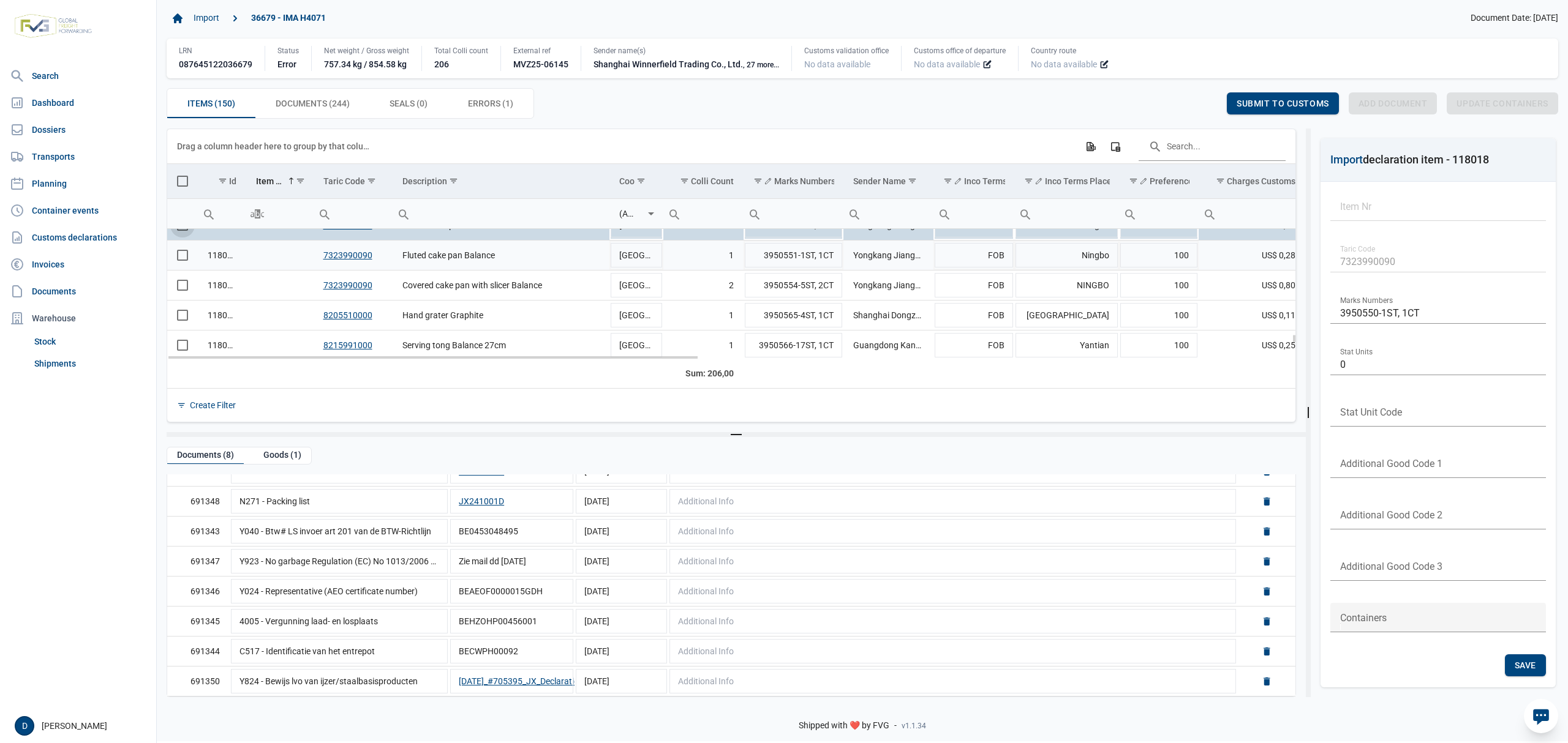
click at [187, 261] on span "Select row" at bounding box center [182, 255] width 11 height 11
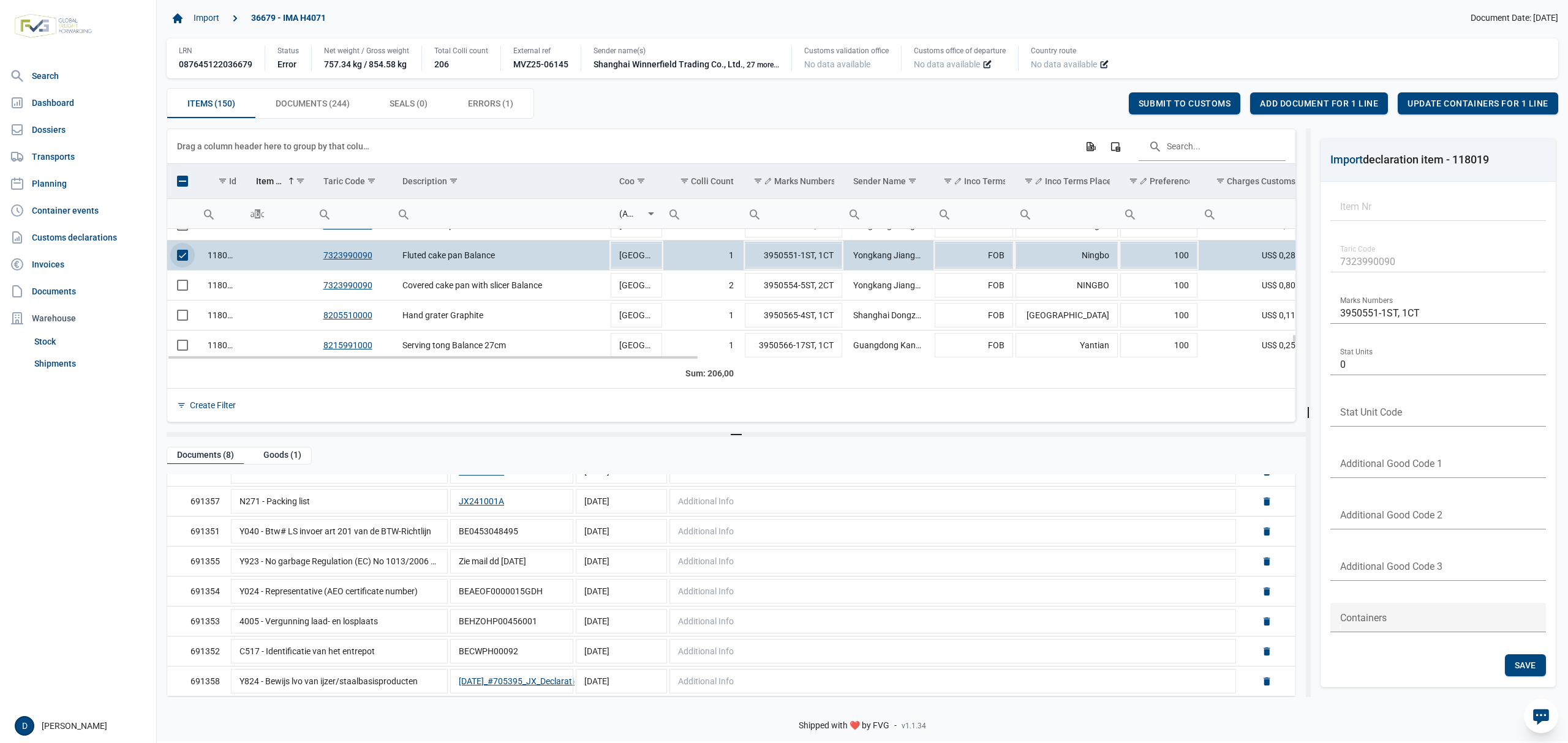
click at [184, 257] on span "Select row" at bounding box center [182, 255] width 11 height 11
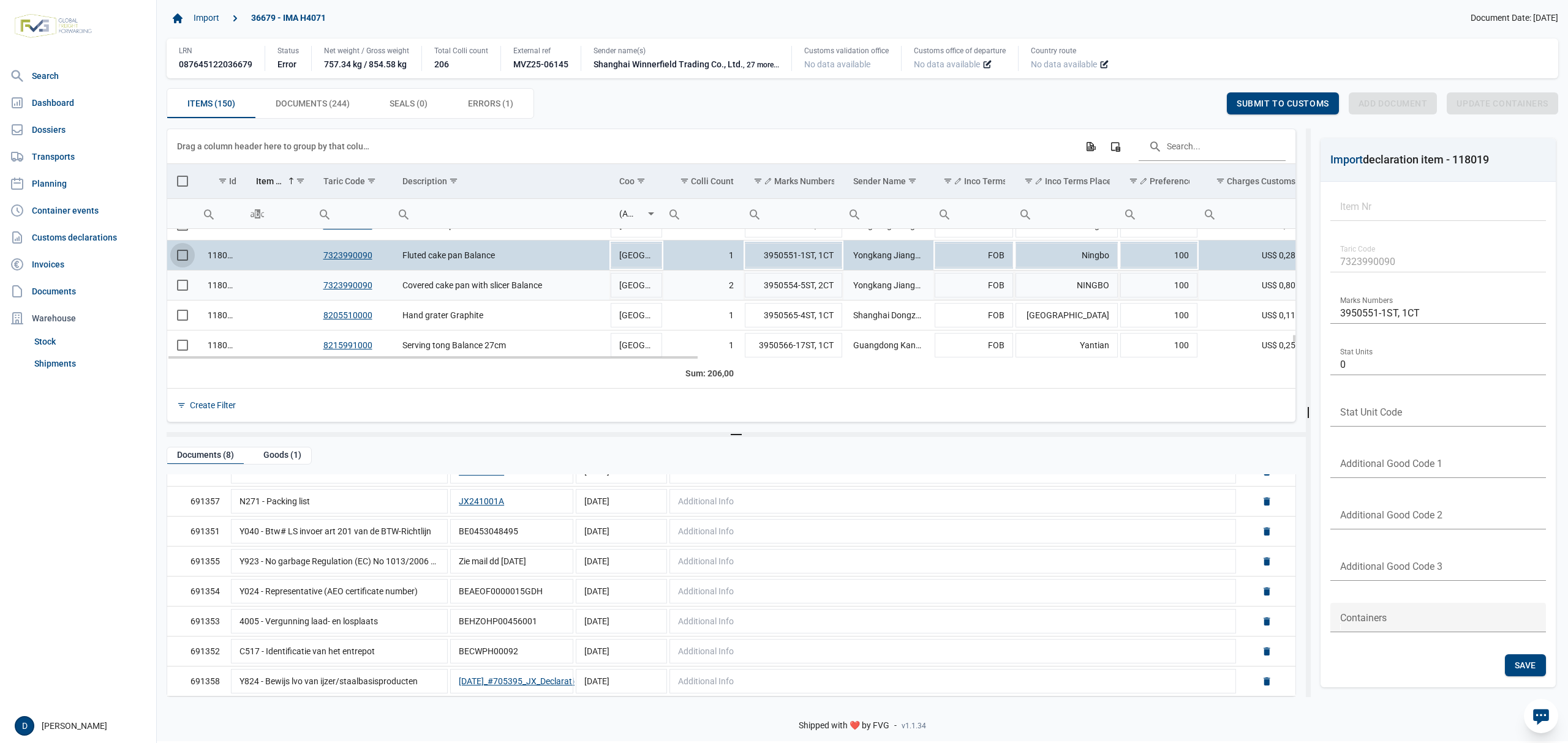
click at [180, 285] on span "Select row" at bounding box center [182, 285] width 11 height 11
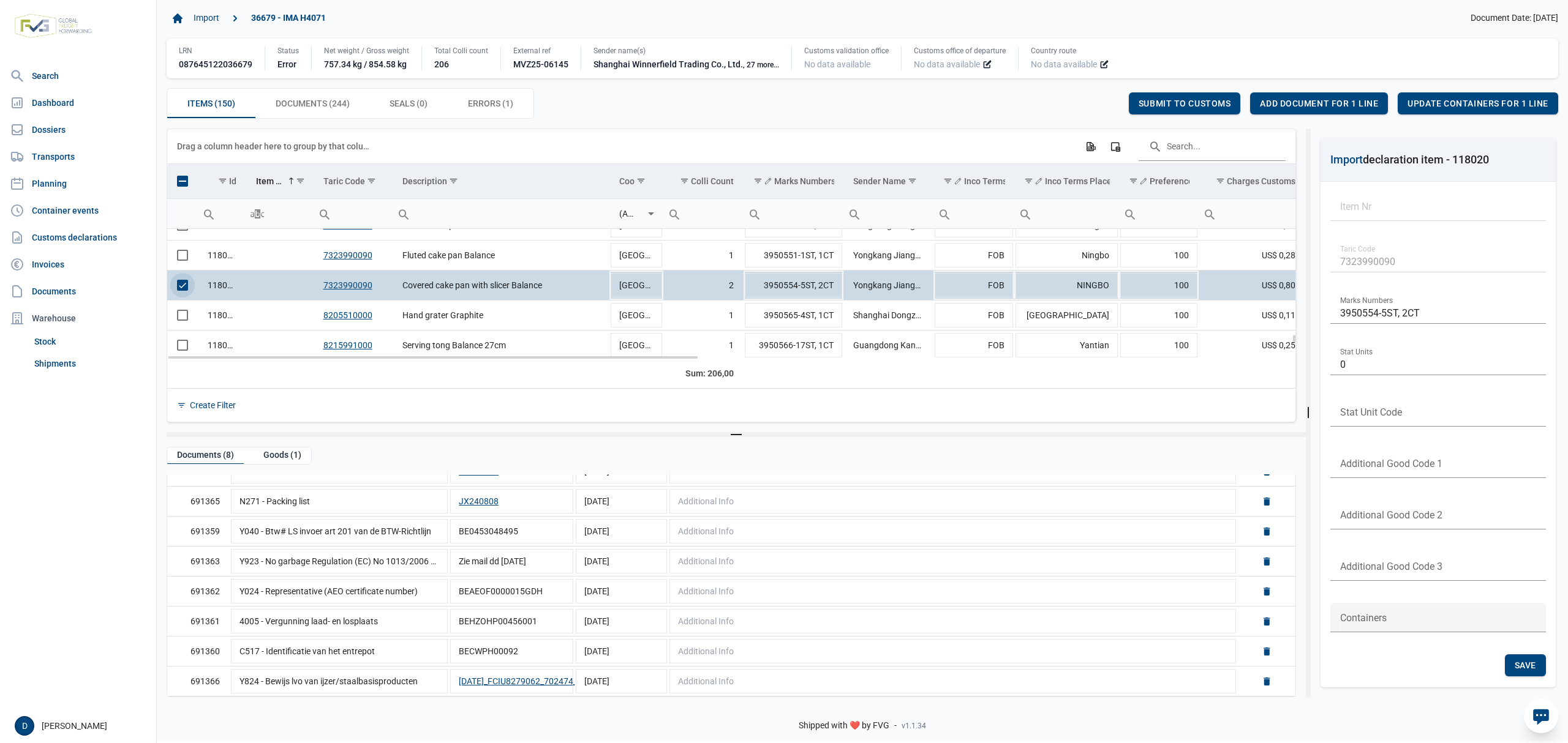
click at [178, 291] on span "Select row" at bounding box center [182, 285] width 11 height 11
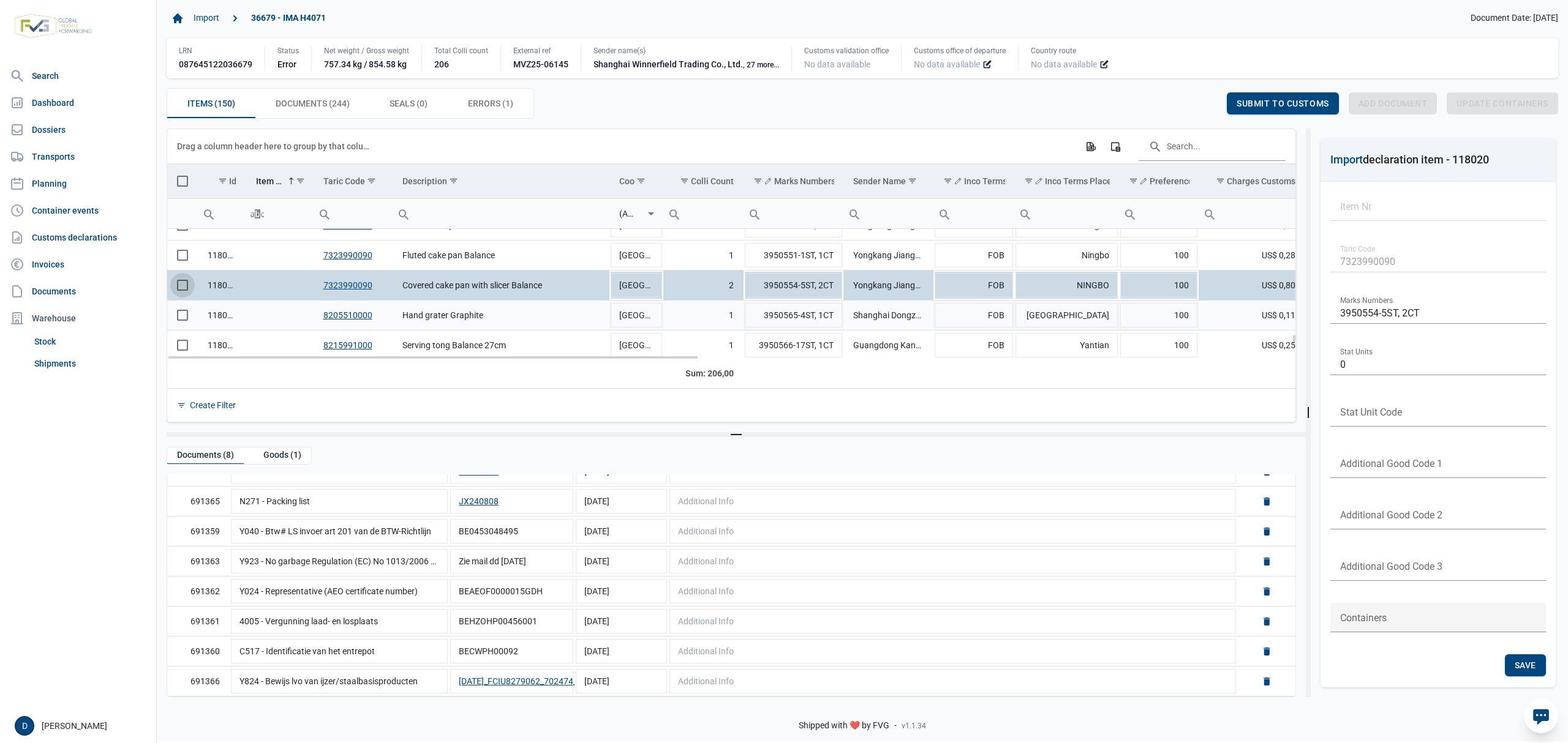
click at [180, 317] on span "Select row" at bounding box center [182, 315] width 11 height 11
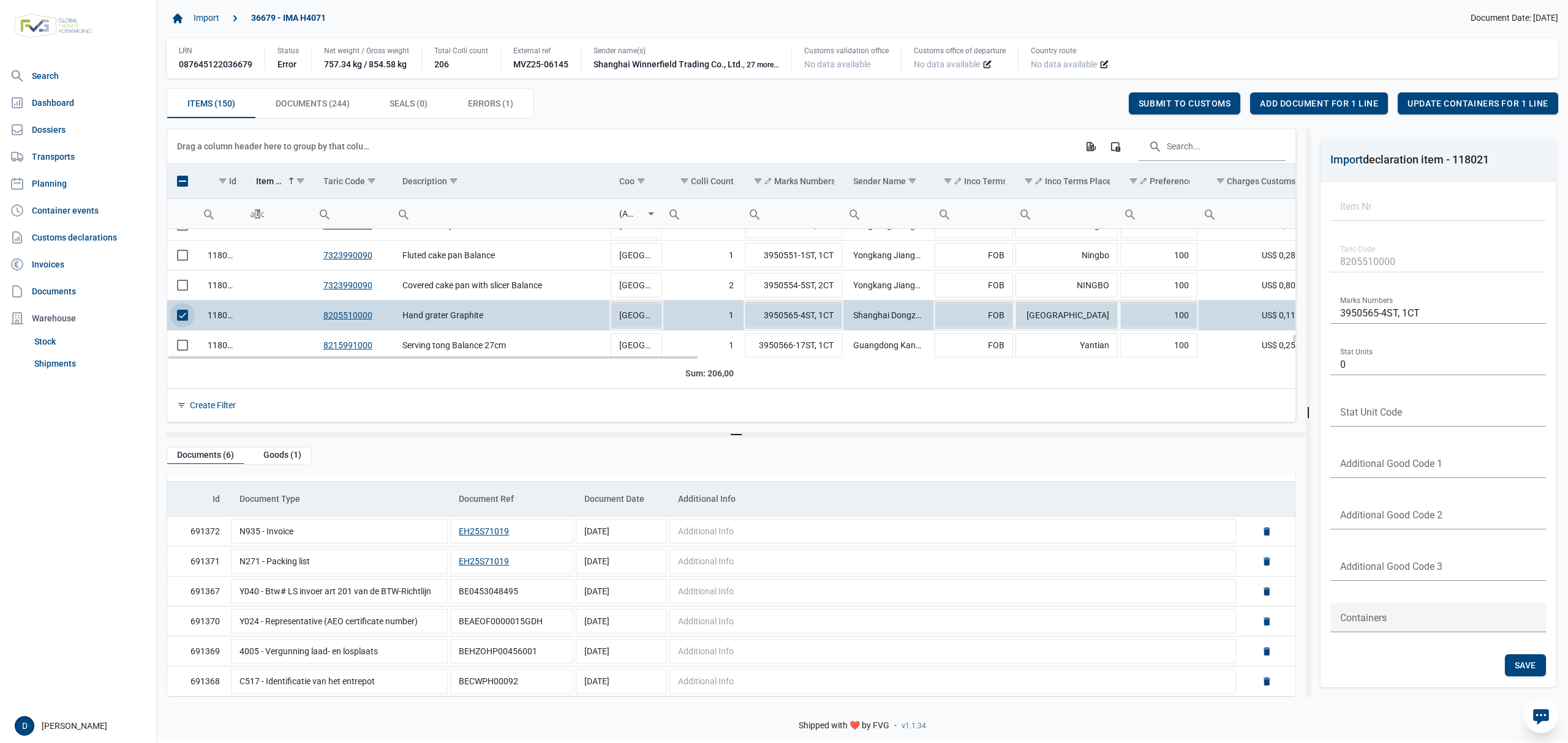
click at [179, 315] on span "Select row" at bounding box center [182, 315] width 11 height 11
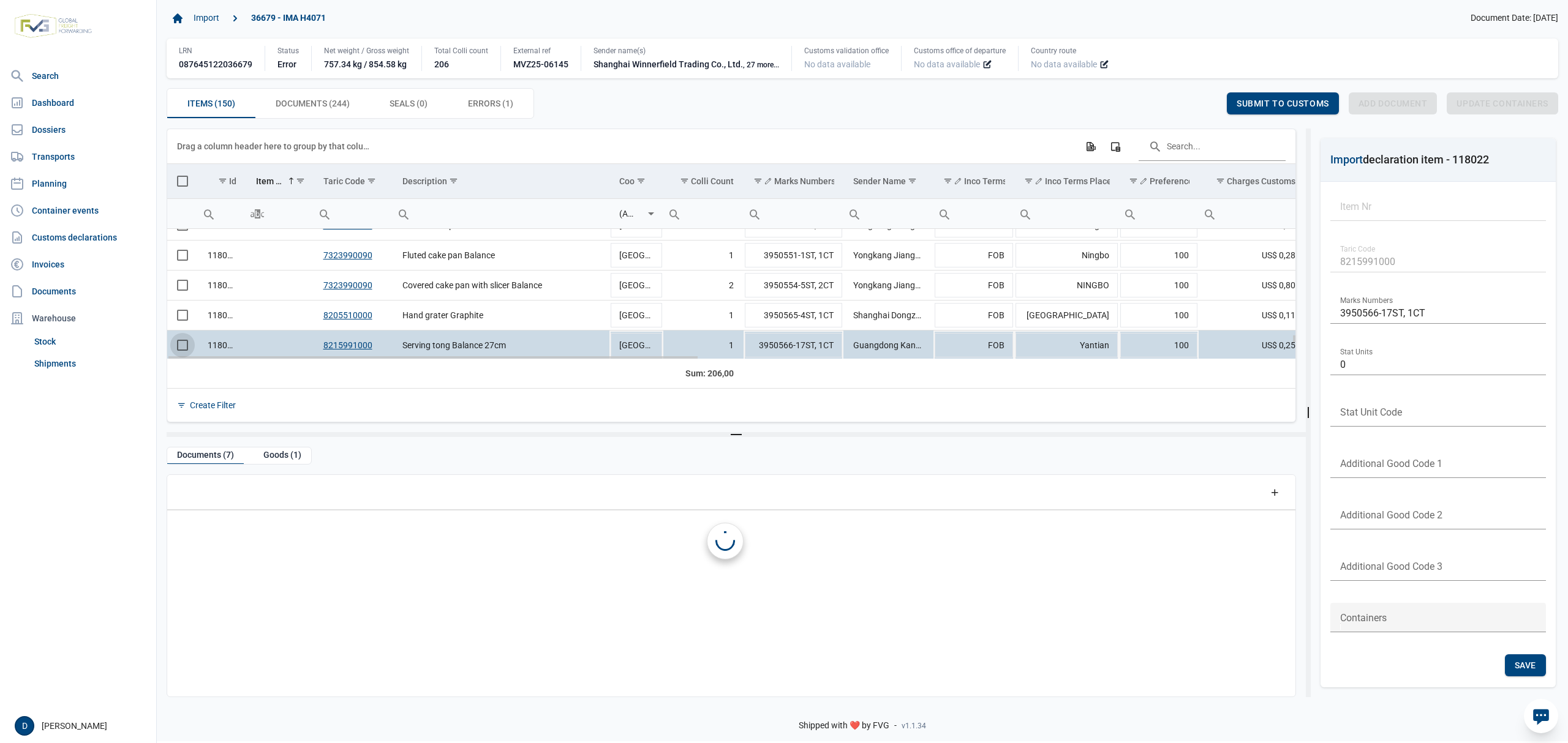
click at [185, 349] on span "Select row" at bounding box center [182, 345] width 11 height 11
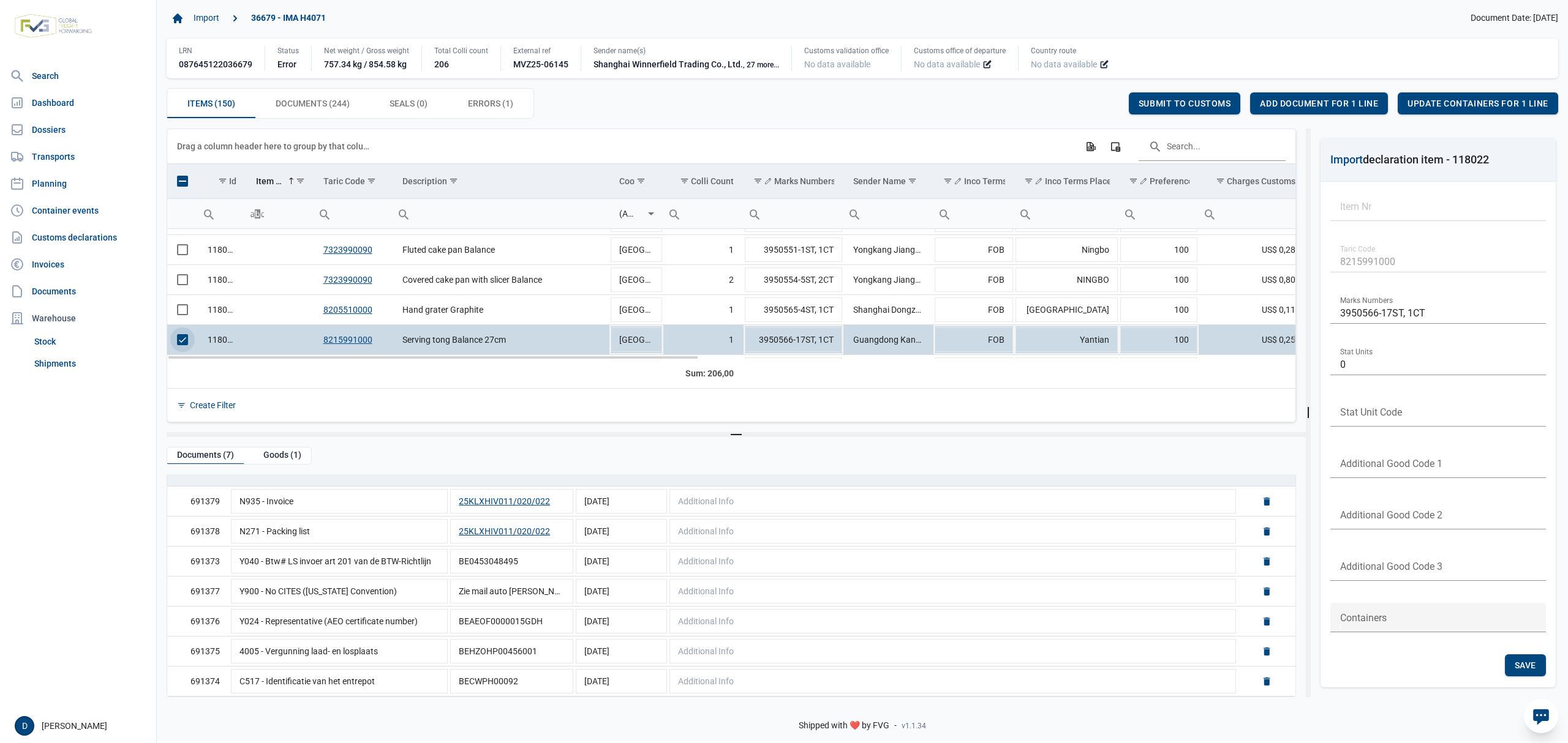
click at [177, 334] on span "Select row" at bounding box center [182, 340] width 11 height 11
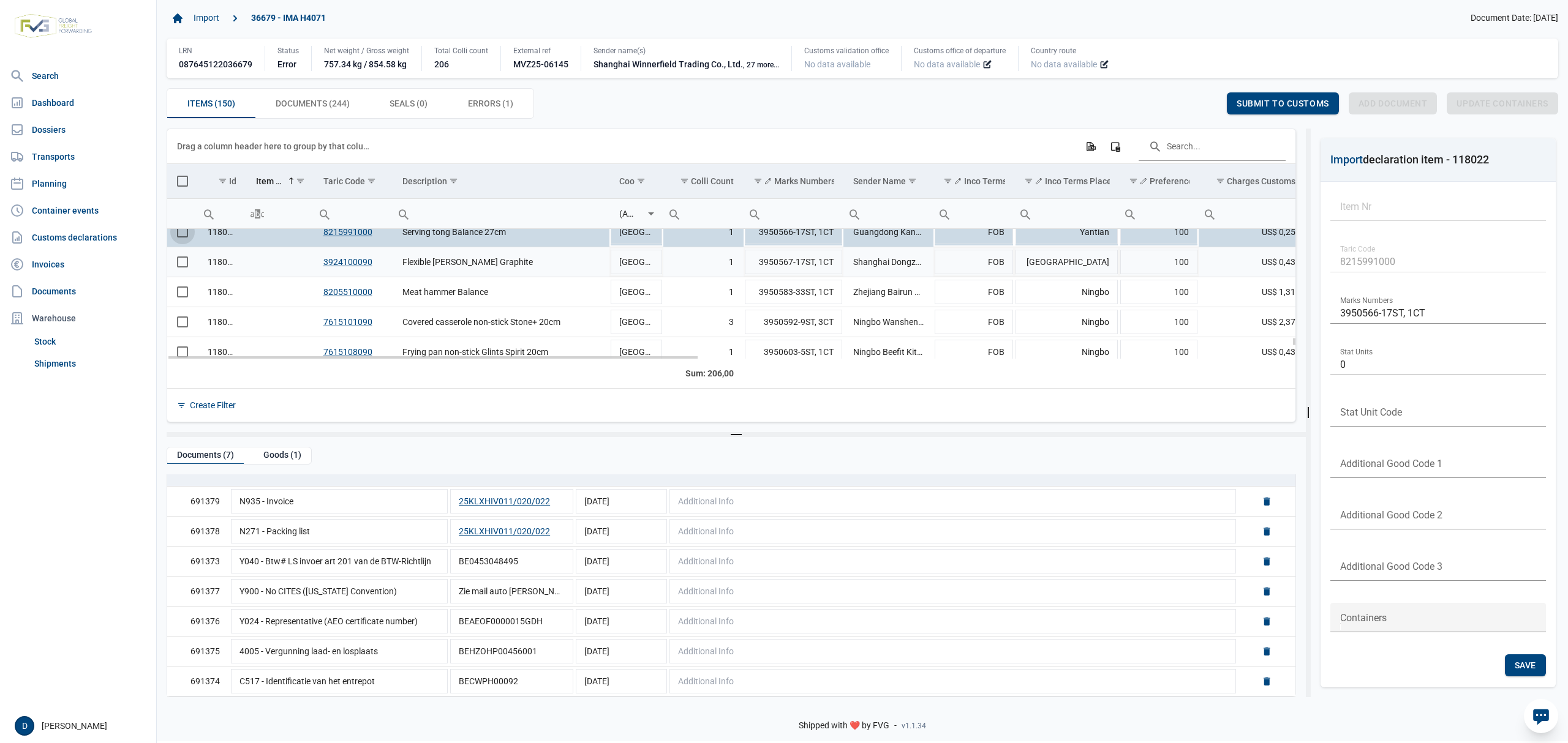
click at [177, 258] on span "Select row" at bounding box center [182, 262] width 11 height 11
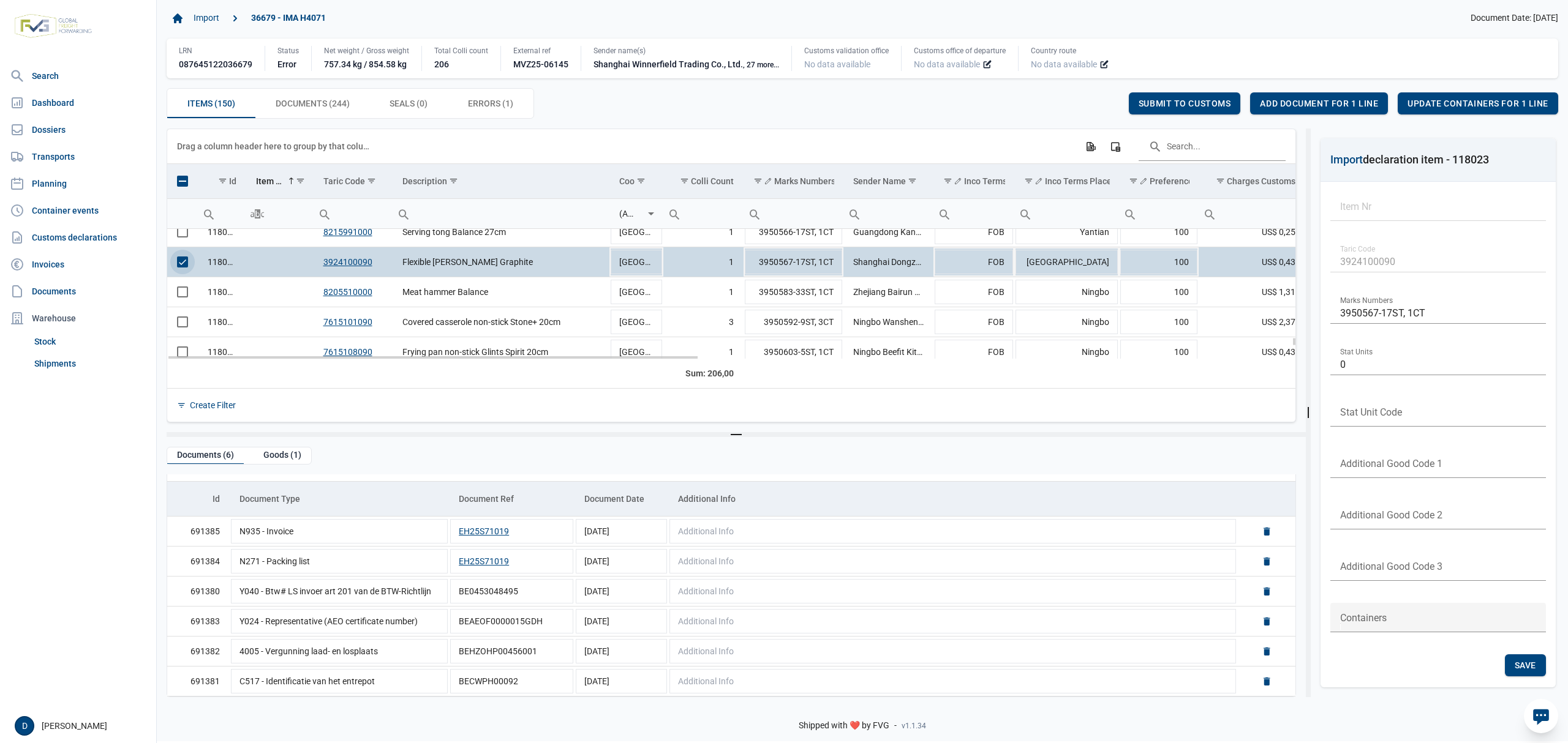
click at [182, 258] on span "Select row" at bounding box center [182, 262] width 11 height 11
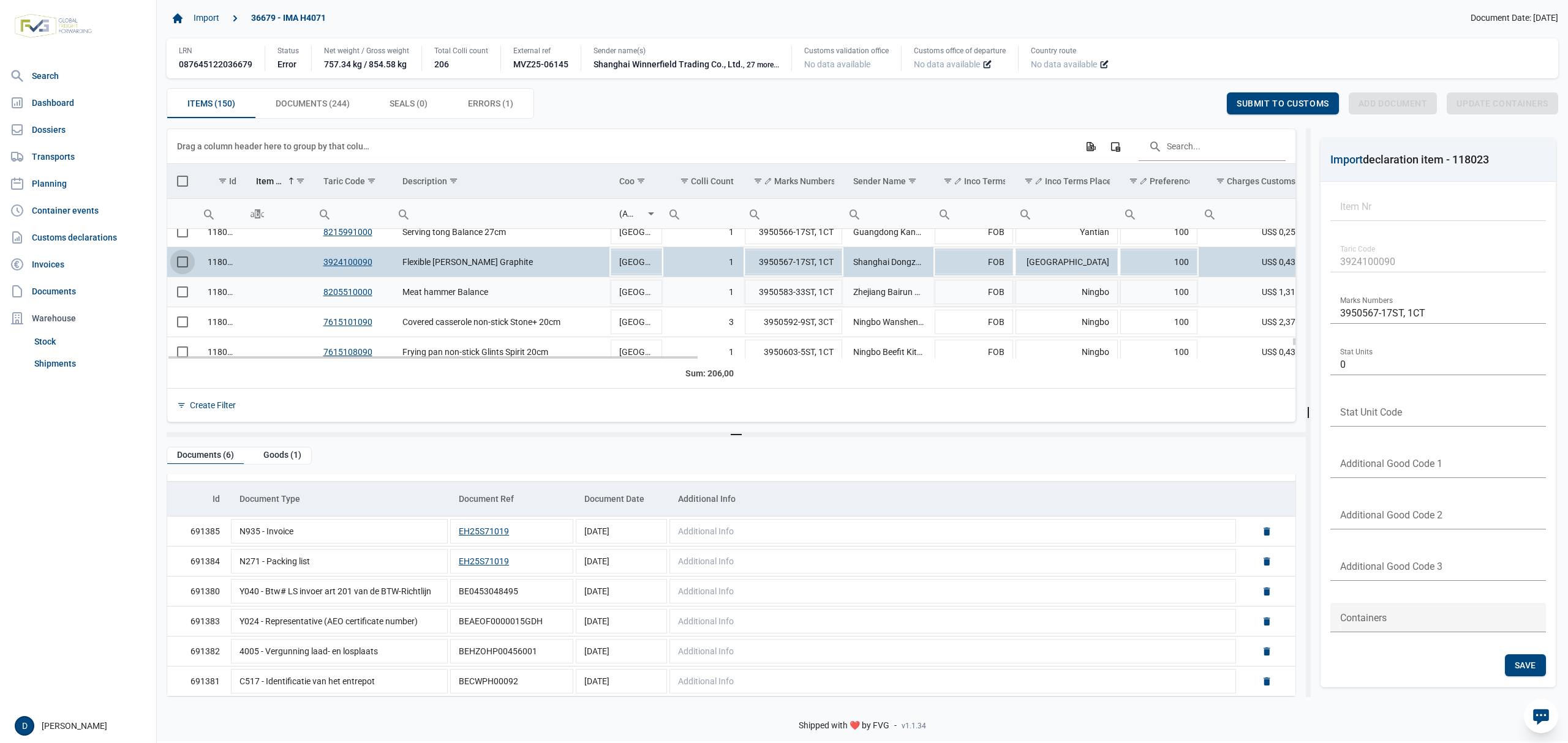
click at [182, 292] on span "Select row" at bounding box center [182, 292] width 11 height 11
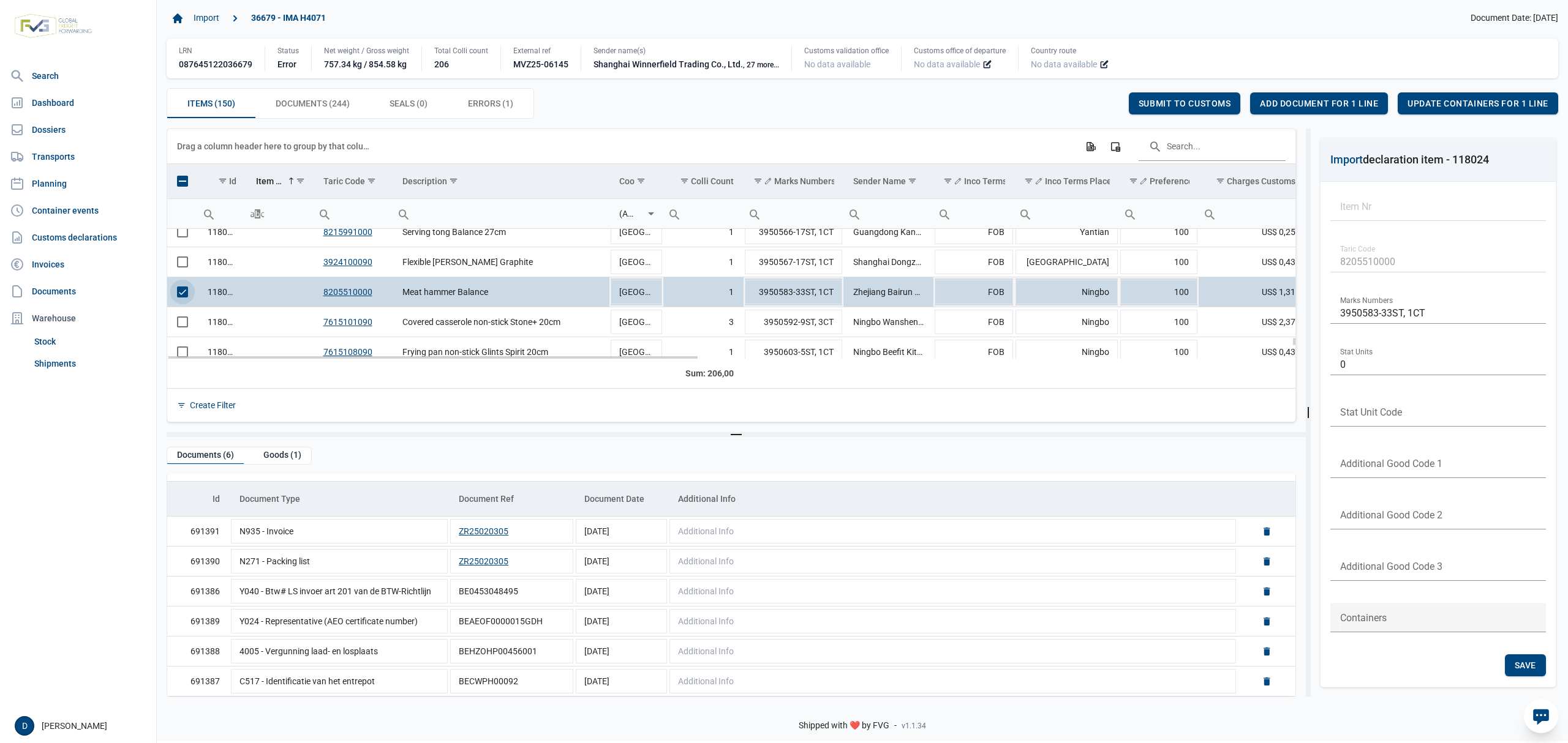
click at [180, 296] on span "Select row" at bounding box center [182, 292] width 11 height 11
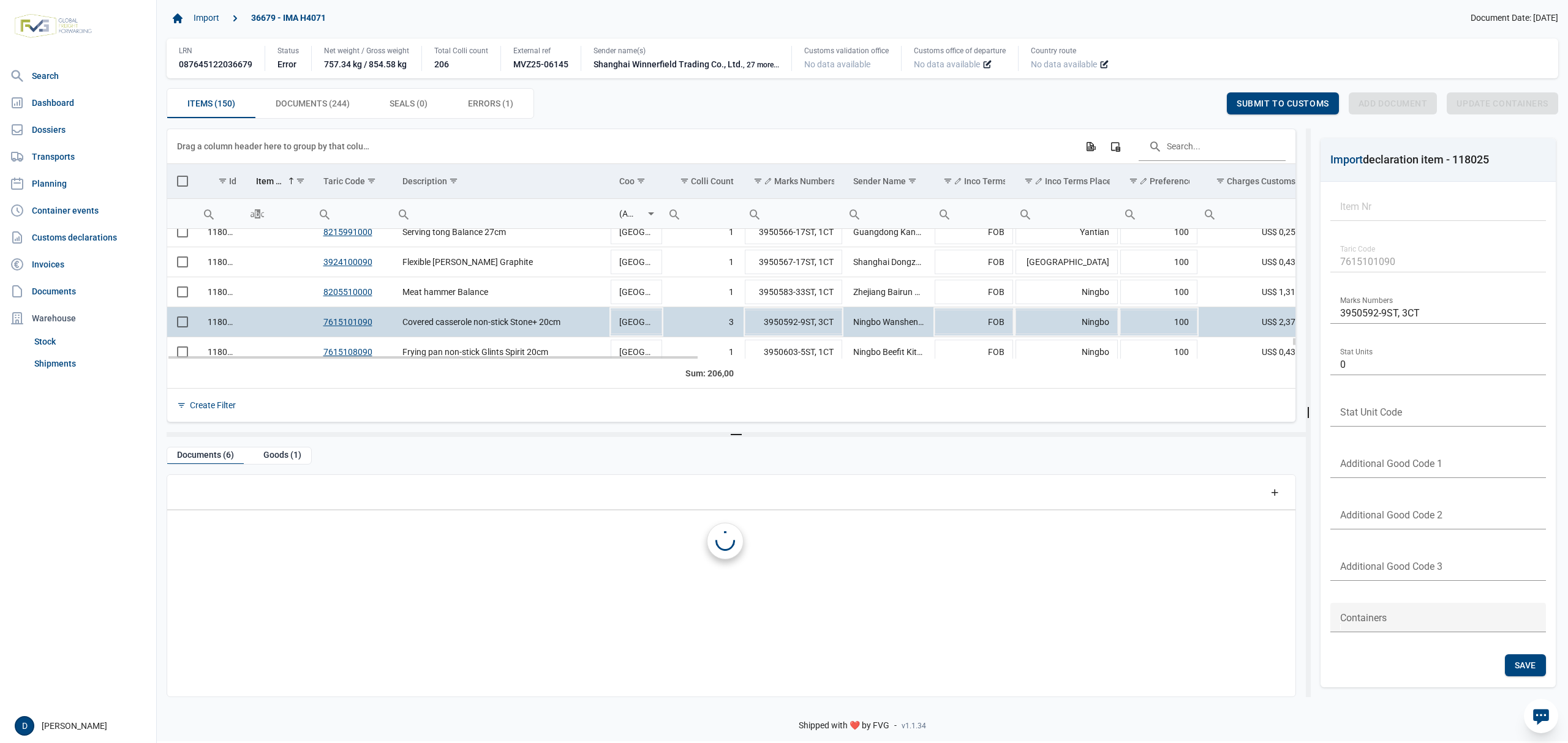
click at [180, 317] on td "Data grid with 150 rows and 23 columns" at bounding box center [182, 322] width 30 height 30
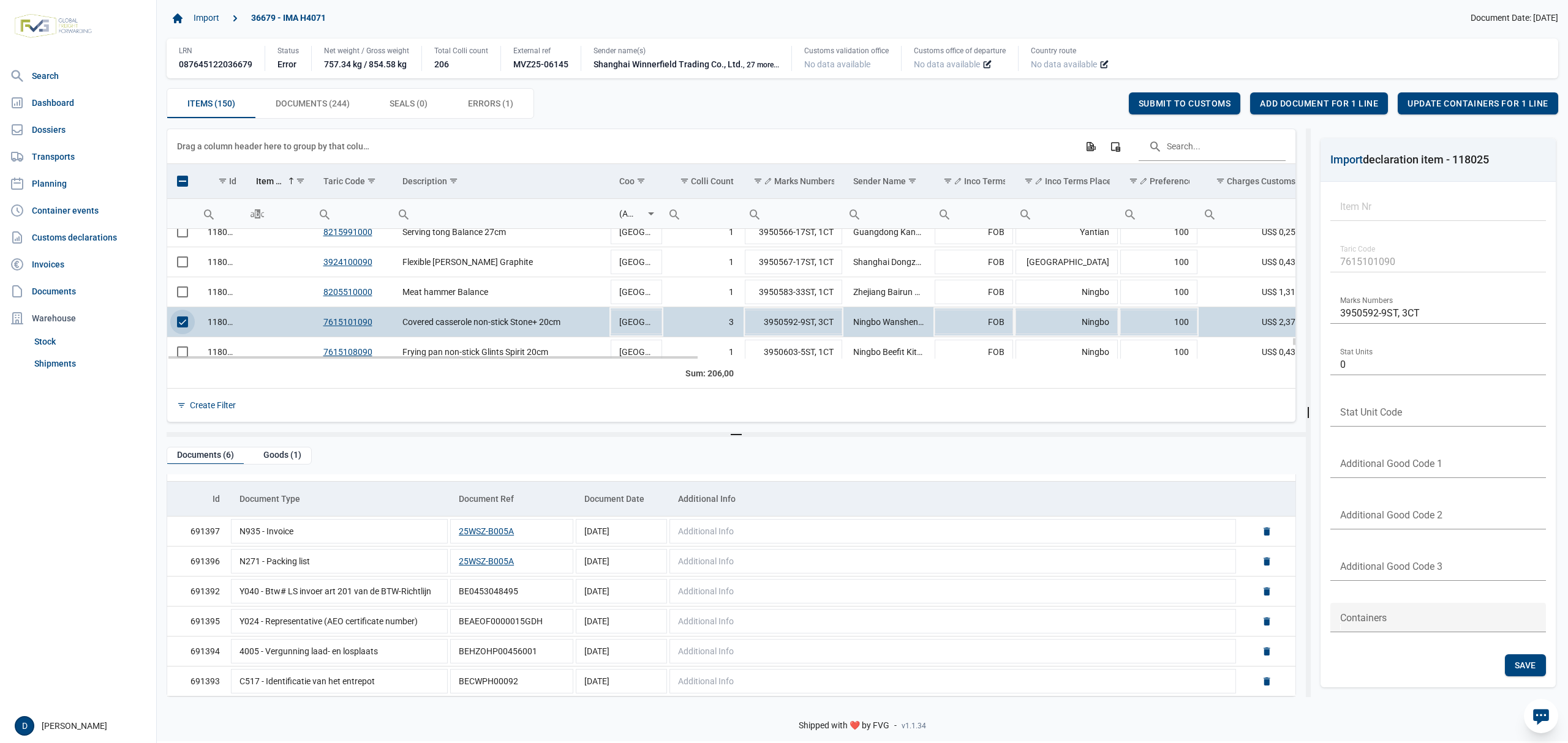
click at [187, 324] on span "Select row" at bounding box center [182, 322] width 11 height 11
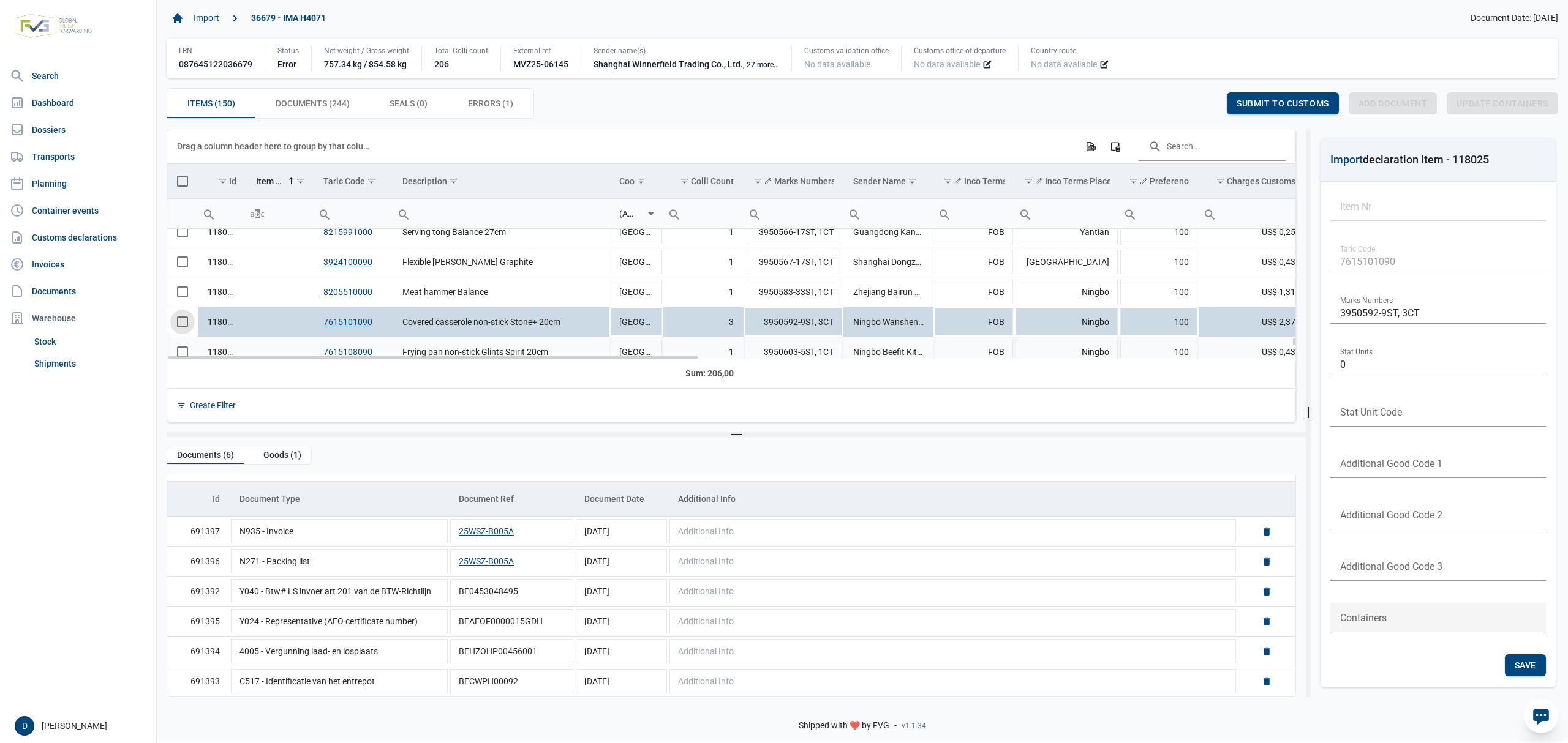
click at [180, 353] on td "Data grid with 150 rows and 23 columns" at bounding box center [182, 352] width 30 height 30
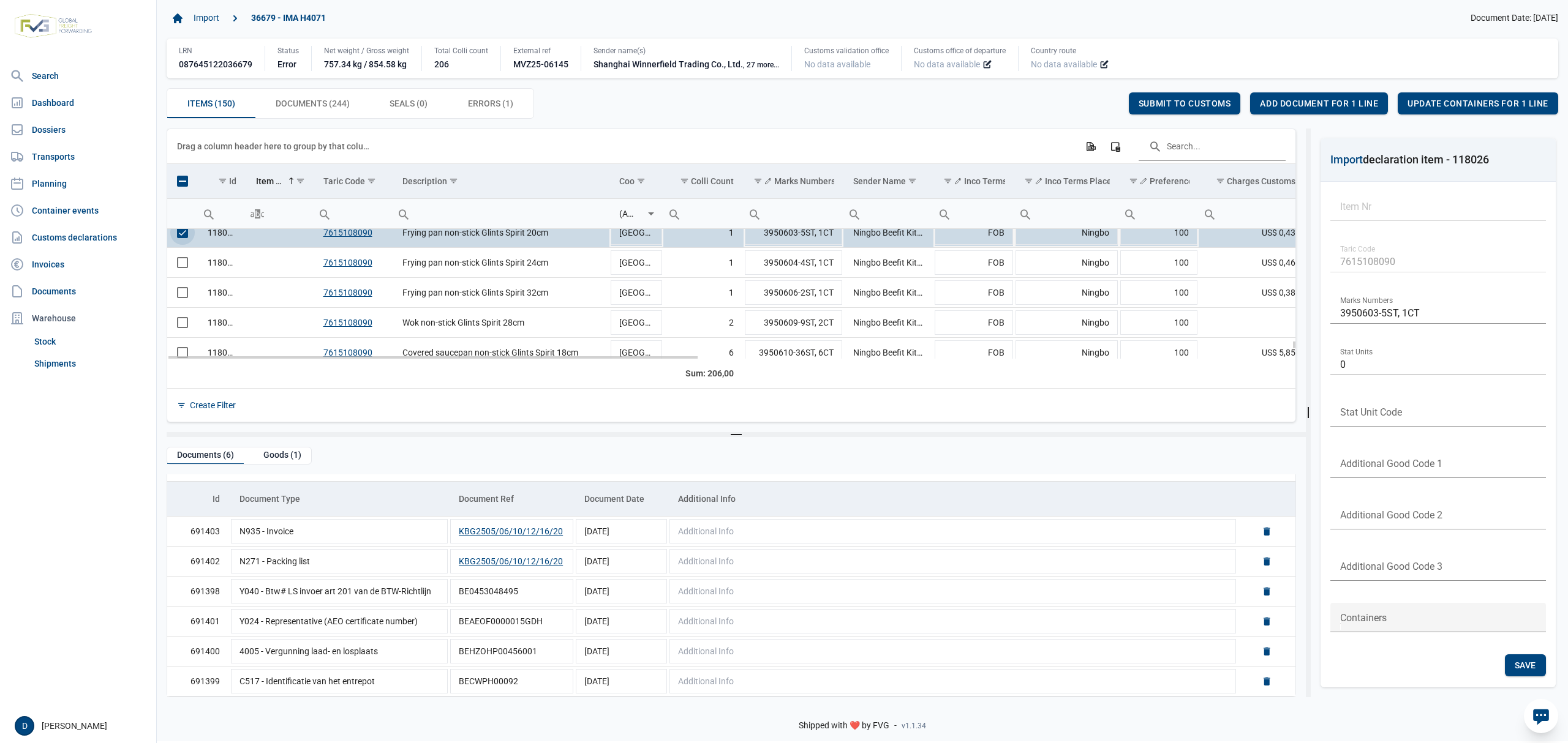
click at [184, 239] on span "Select row" at bounding box center [182, 232] width 11 height 11
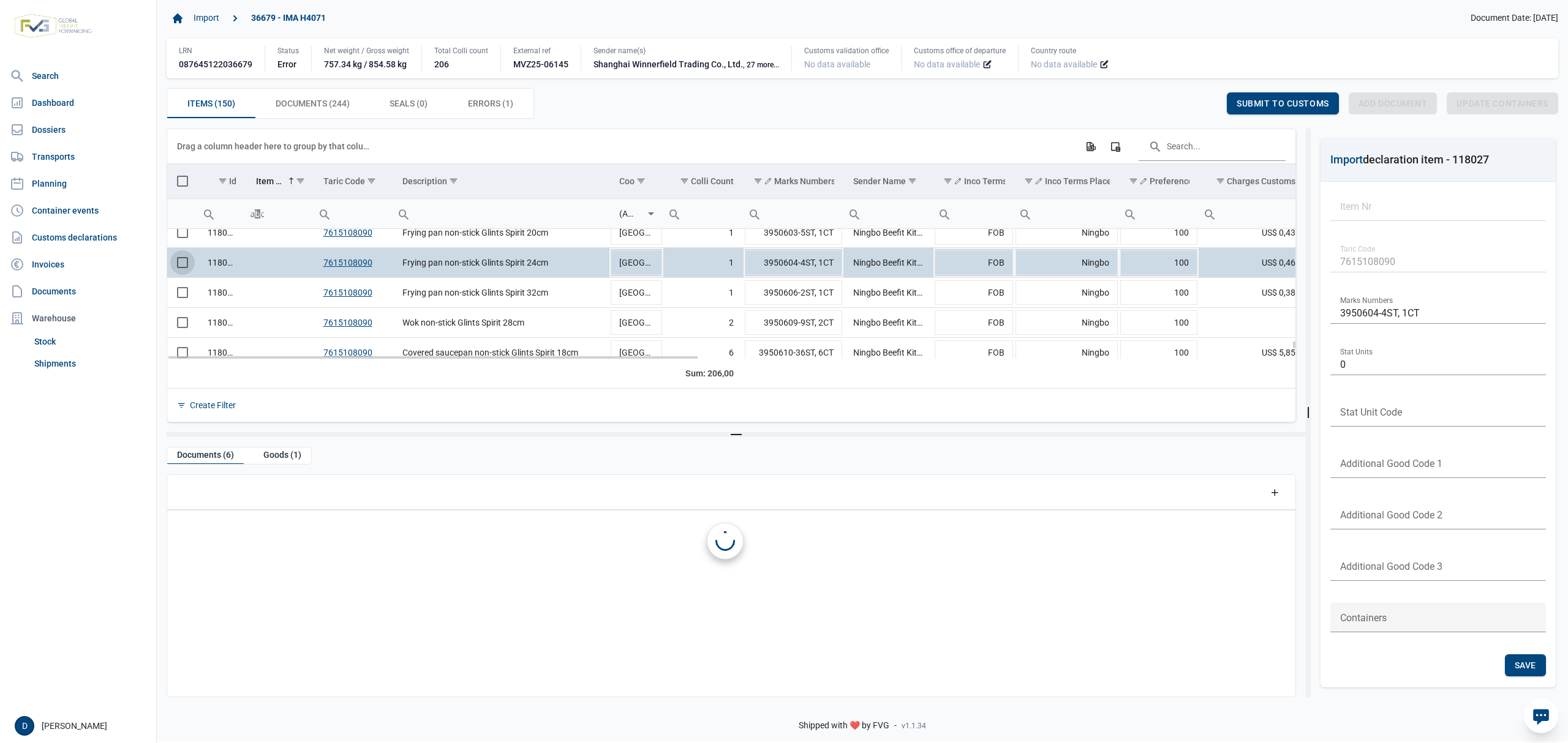
click at [182, 262] on span "Select row" at bounding box center [182, 263] width 11 height 11
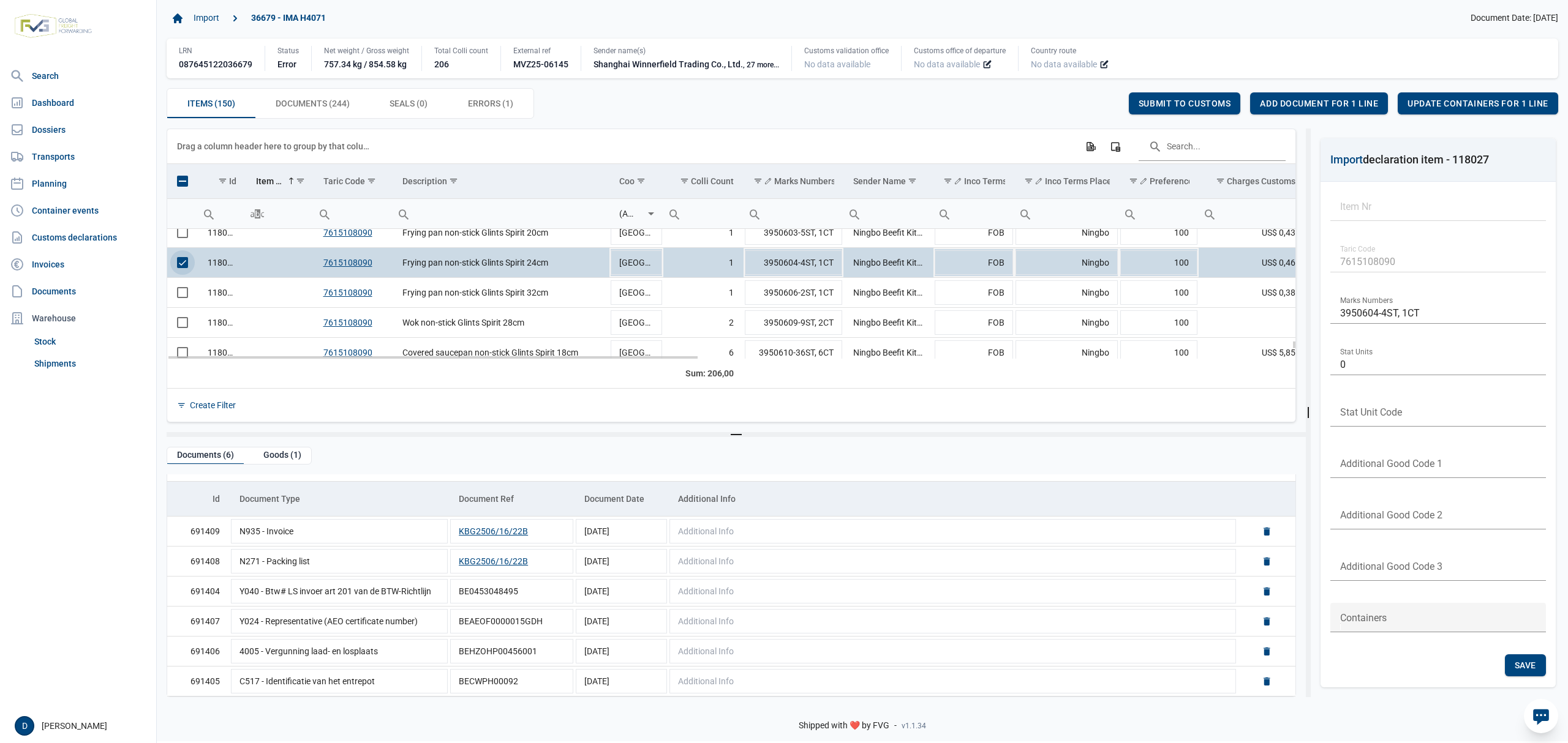
click at [185, 263] on span "Select row" at bounding box center [182, 263] width 11 height 11
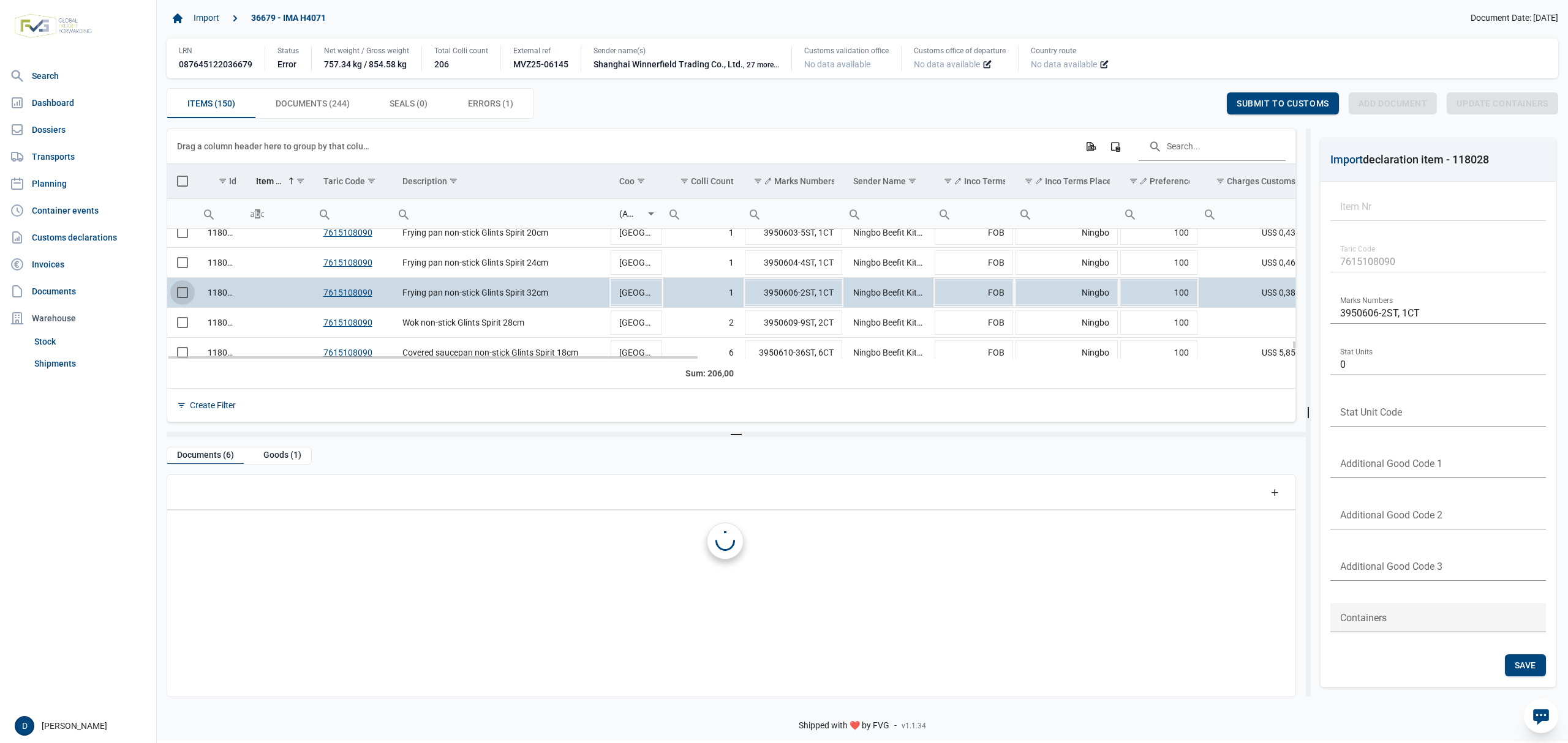
click at [188, 295] on span "Select row" at bounding box center [182, 292] width 11 height 11
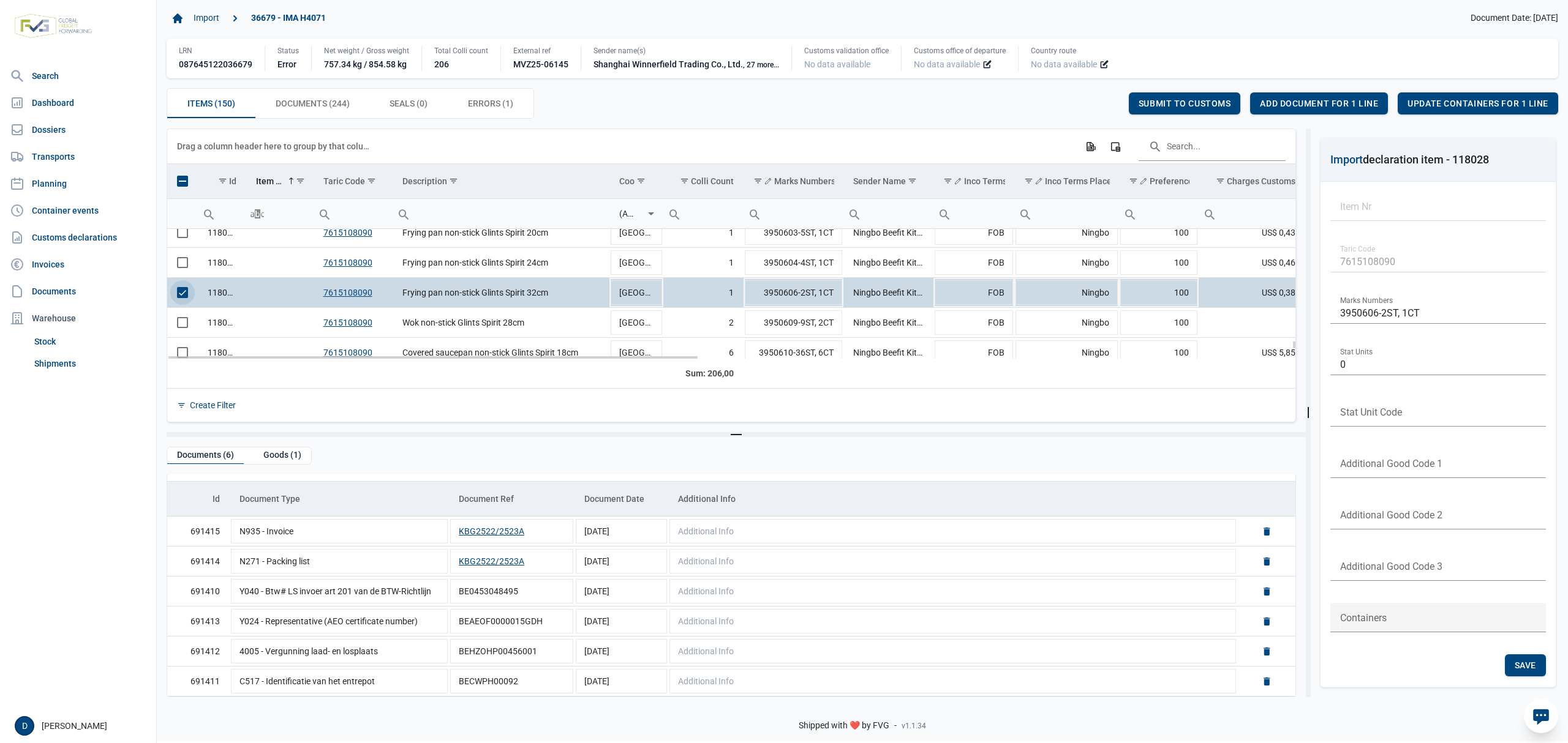
click at [177, 292] on span "Select row" at bounding box center [182, 292] width 11 height 11
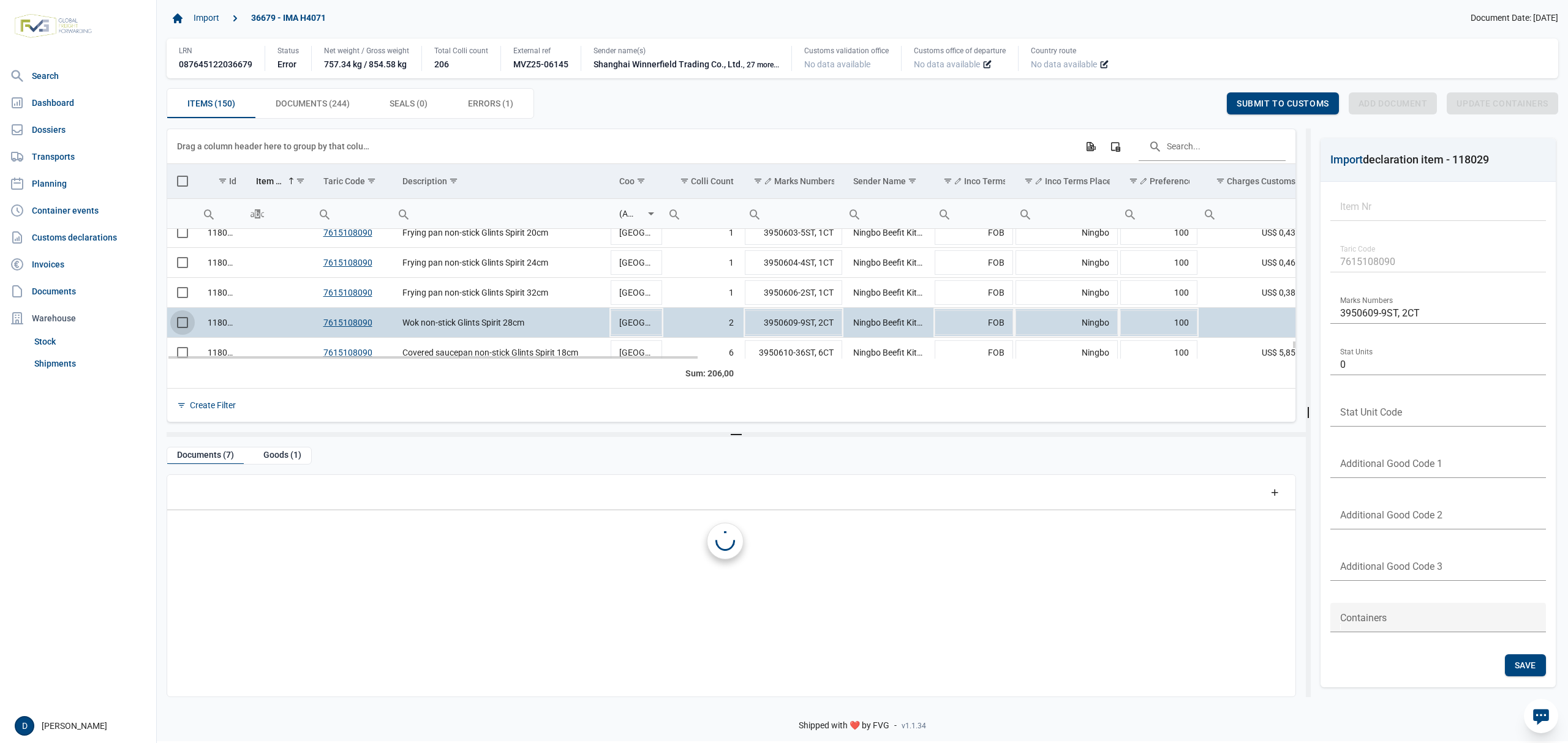
click at [184, 324] on span "Select row" at bounding box center [182, 323] width 11 height 11
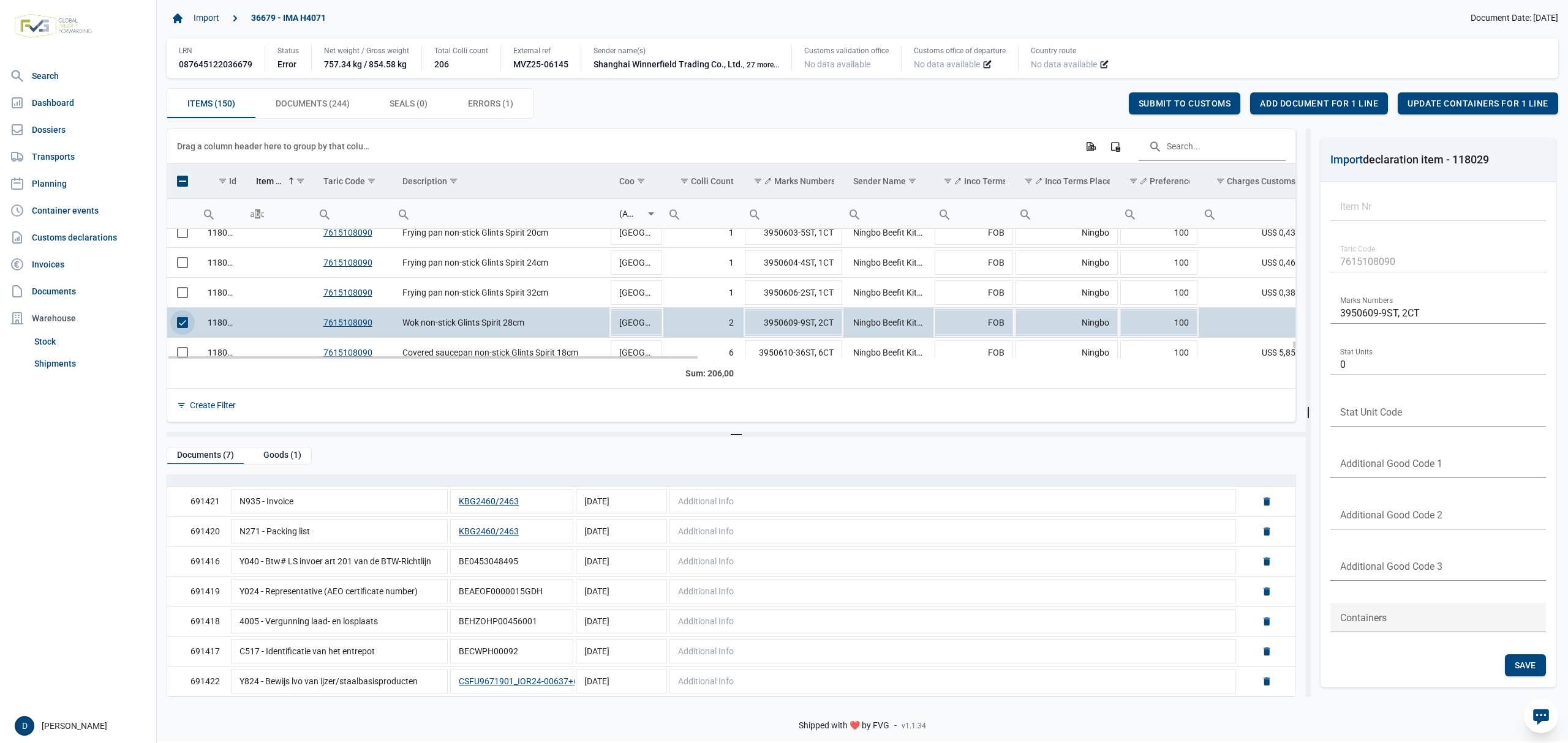
click at [188, 324] on span "Select row" at bounding box center [182, 323] width 11 height 11
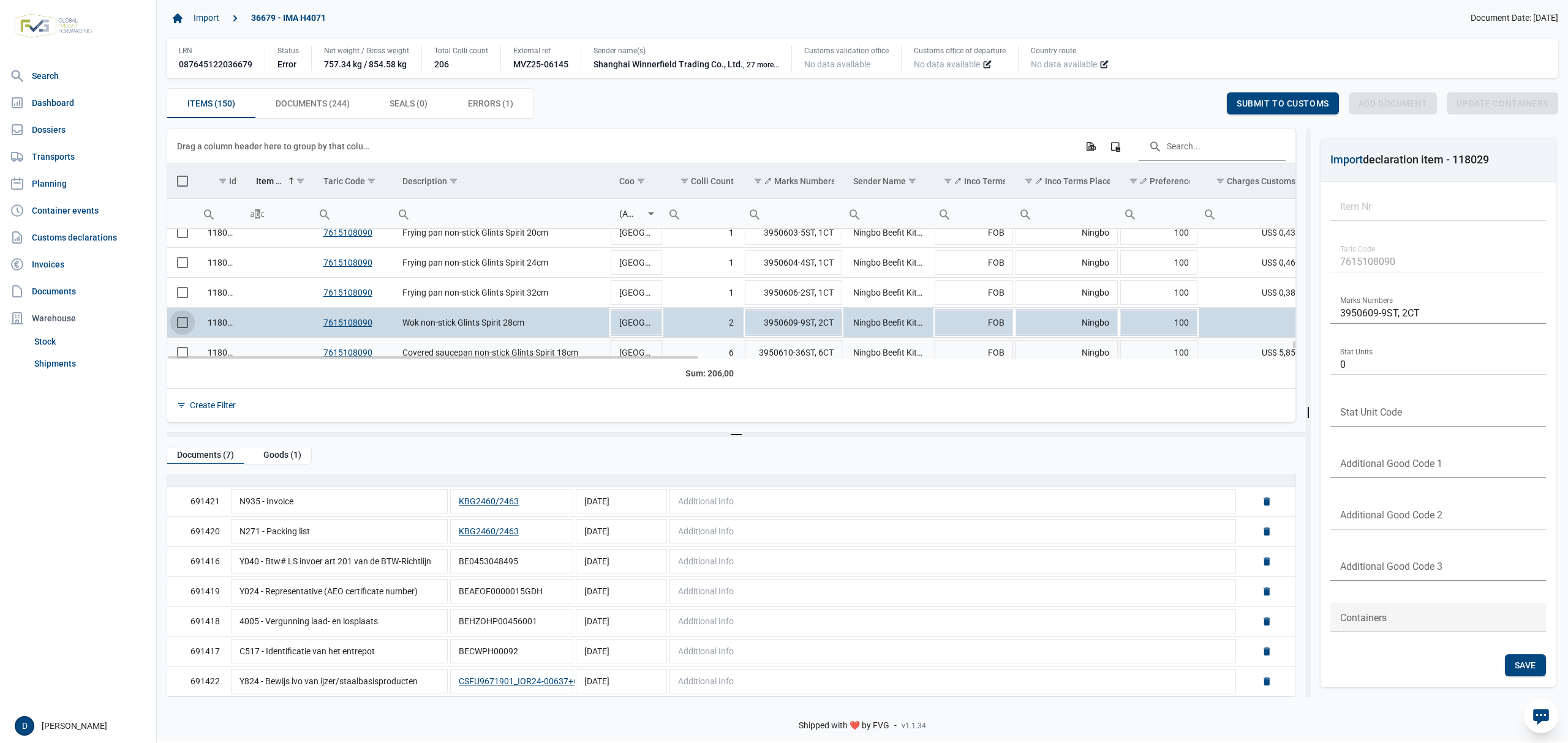
click at [182, 352] on td "Data grid with 150 rows and 23 columns" at bounding box center [182, 353] width 30 height 30
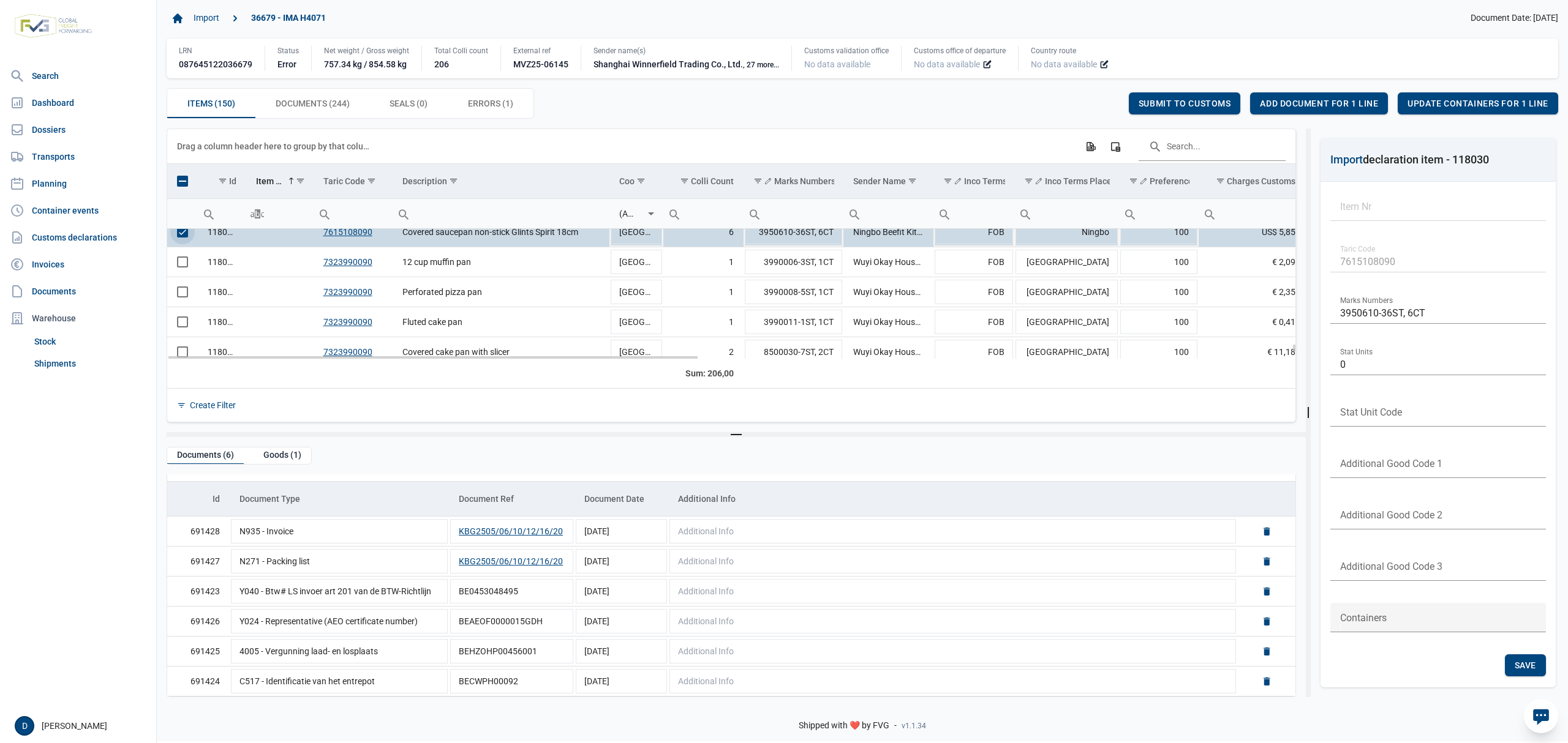
click at [182, 232] on span "Select row" at bounding box center [182, 232] width 11 height 11
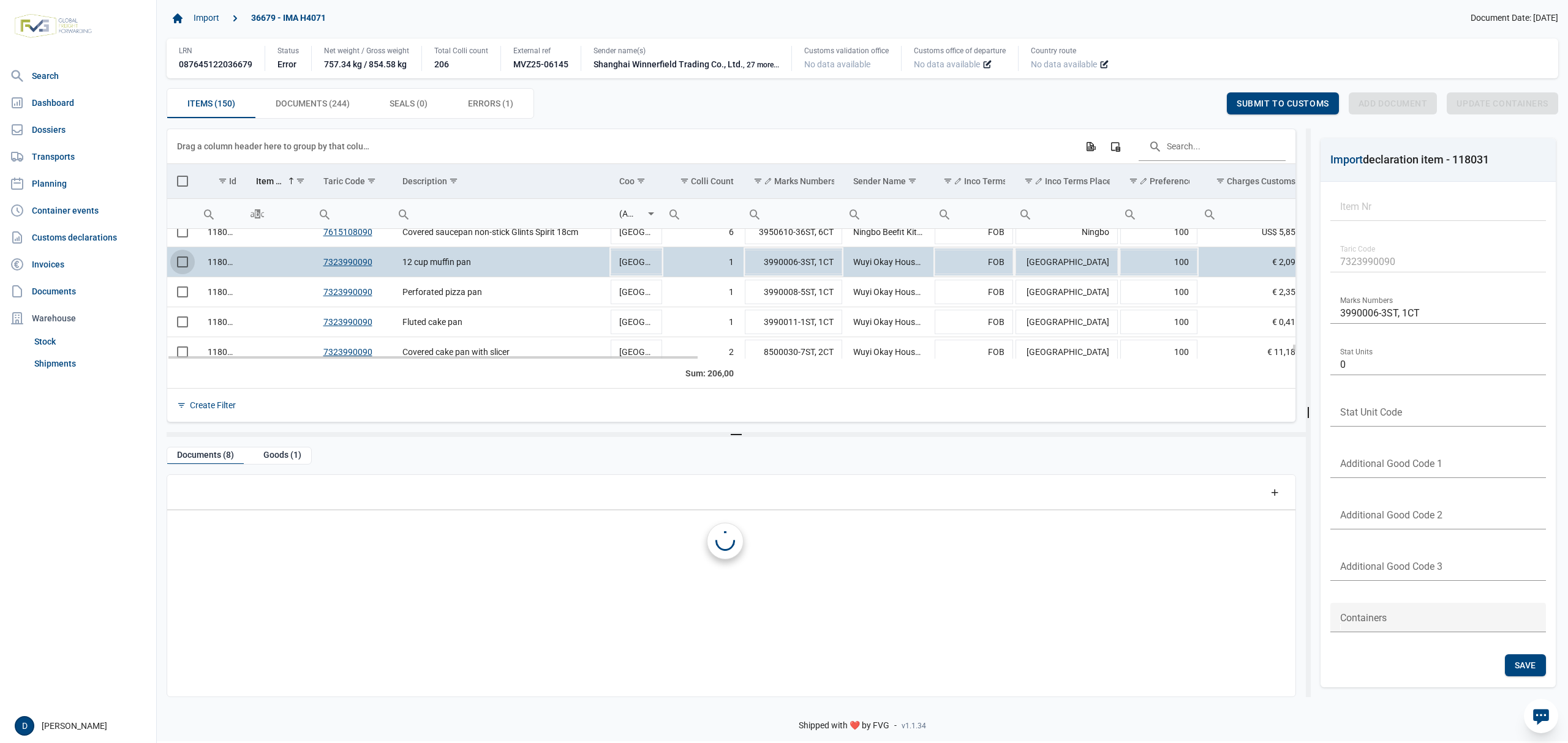
click at [182, 265] on span "Select row" at bounding box center [182, 262] width 11 height 11
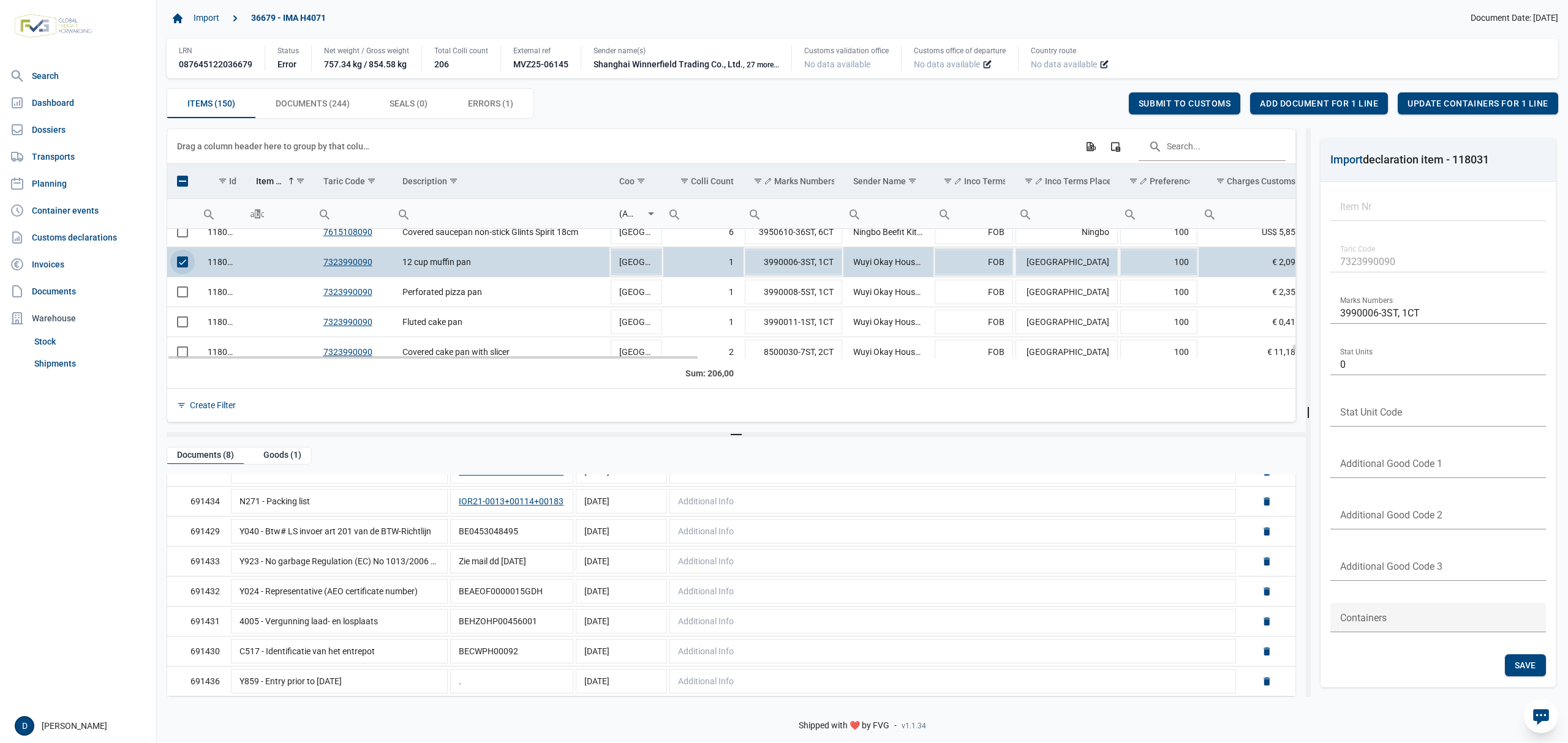
click at [187, 267] on span "Select row" at bounding box center [182, 262] width 11 height 11
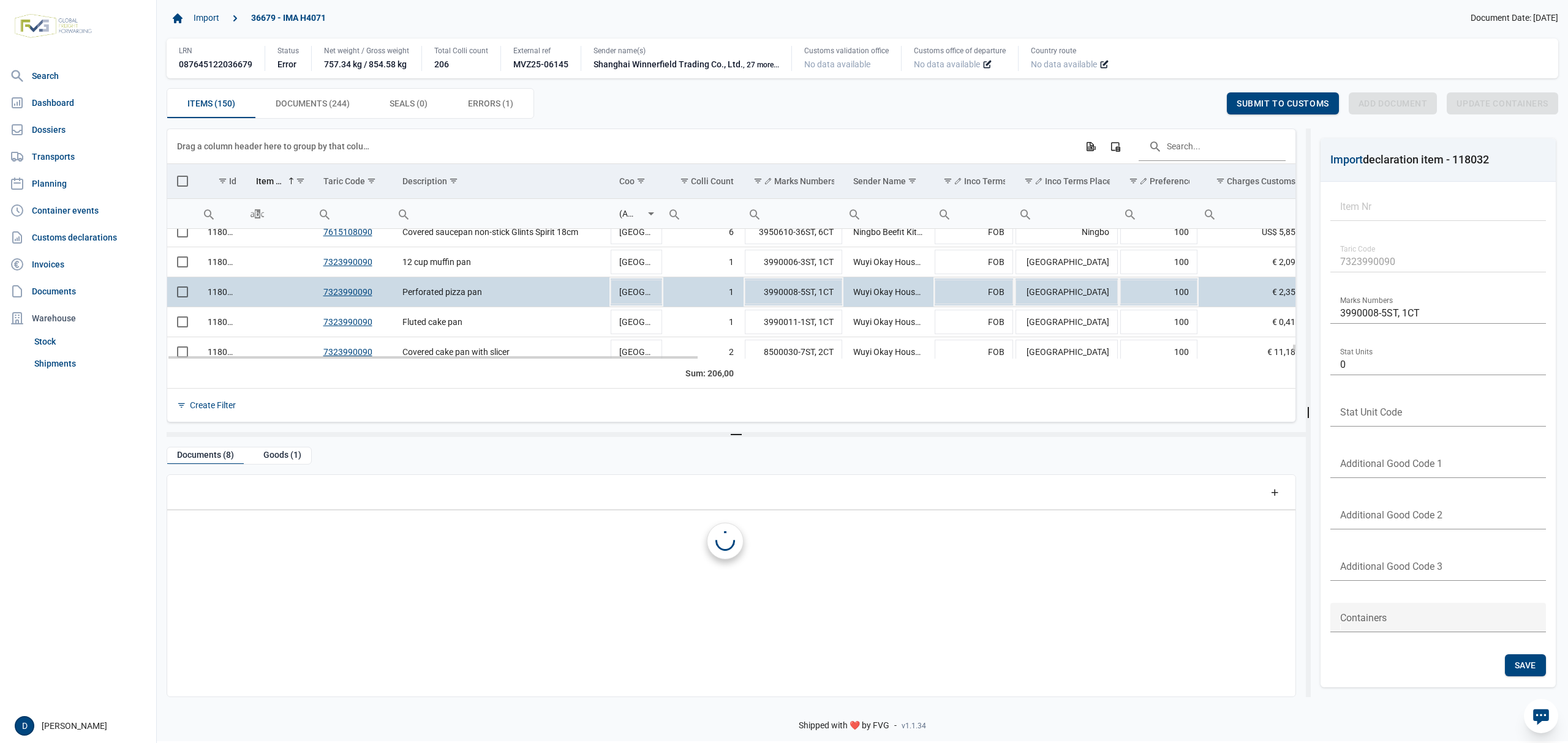
click at [189, 299] on td "Data grid with 150 rows and 23 columns" at bounding box center [182, 292] width 30 height 30
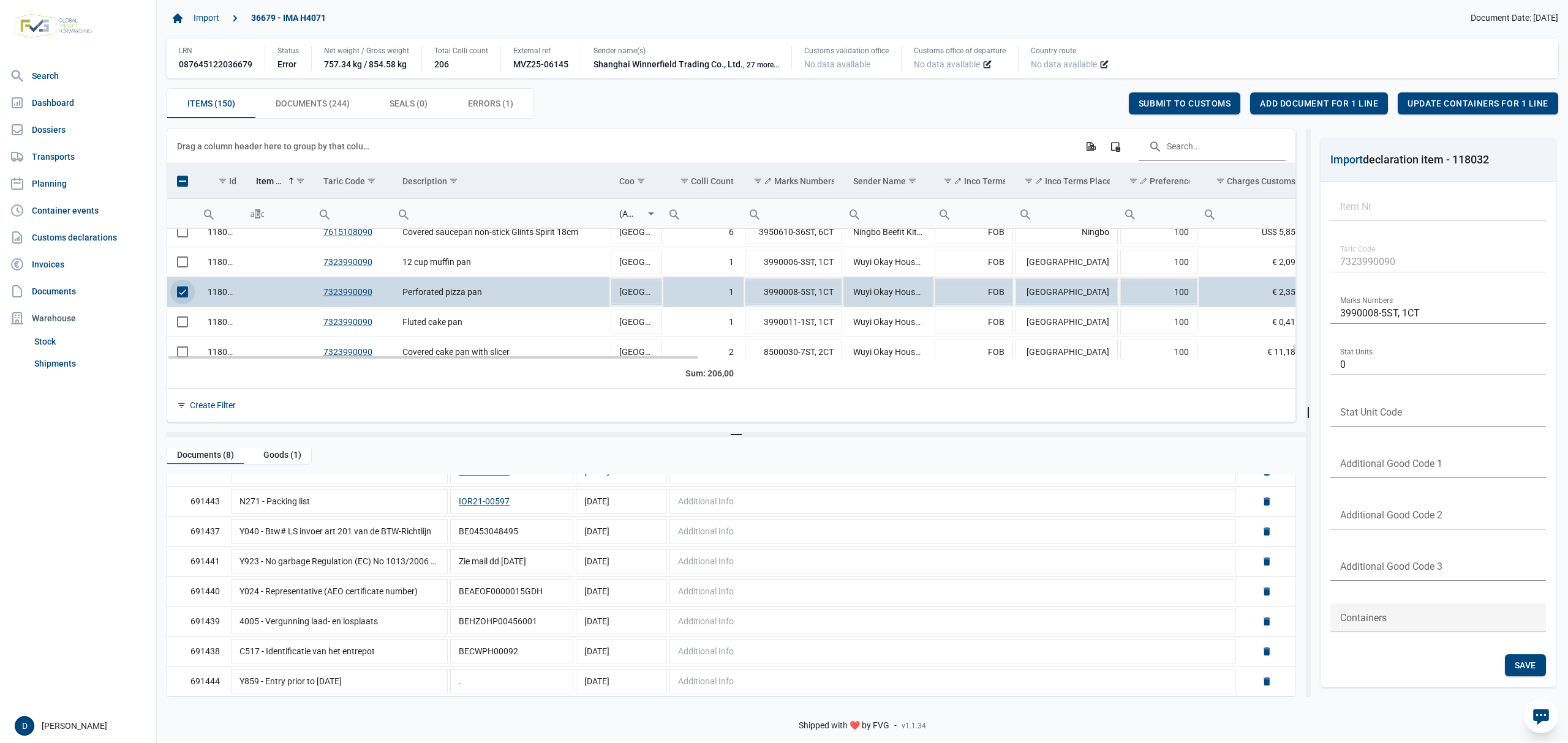
click at [179, 292] on span "Select row" at bounding box center [182, 292] width 11 height 11
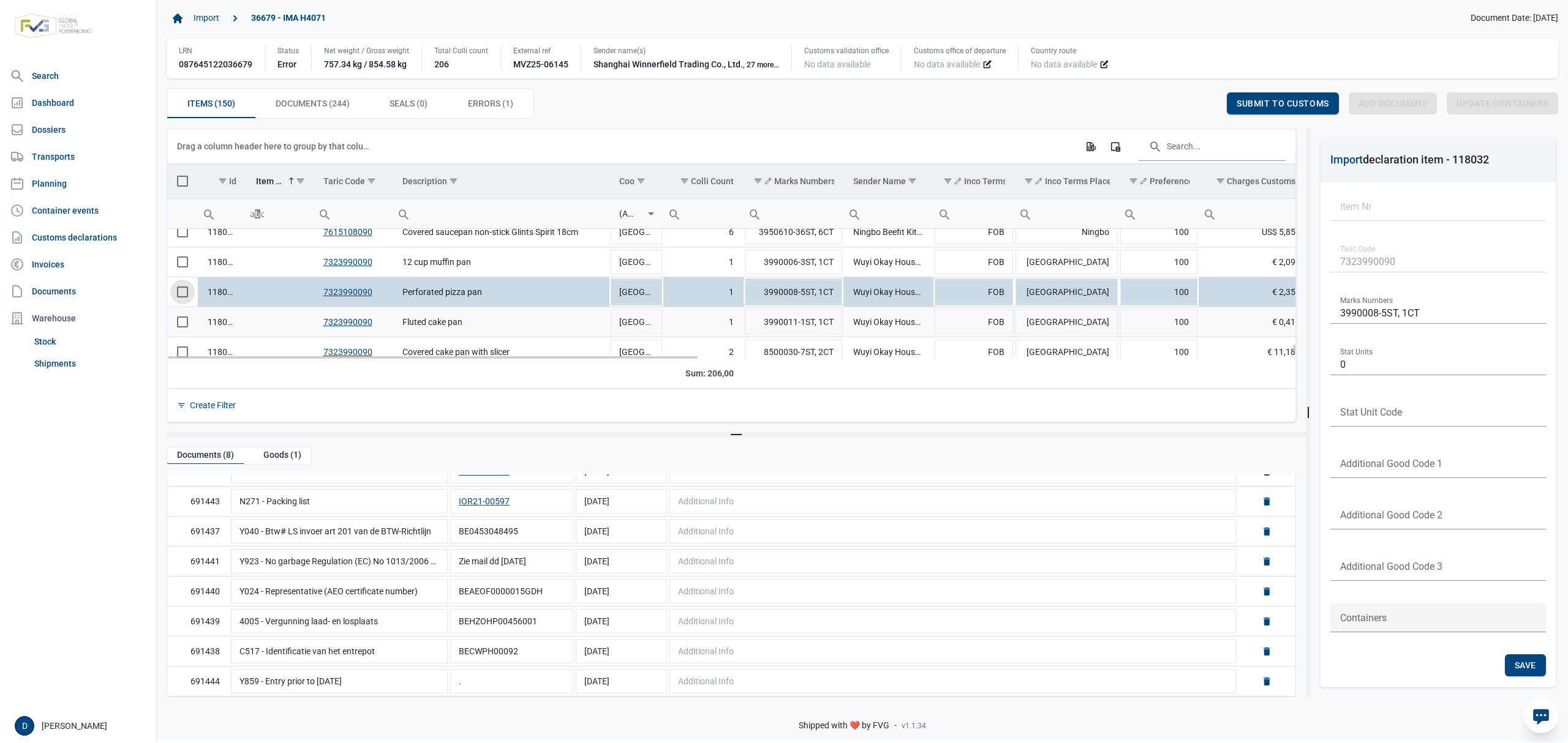
click at [177, 327] on span "Select row" at bounding box center [182, 322] width 11 height 11
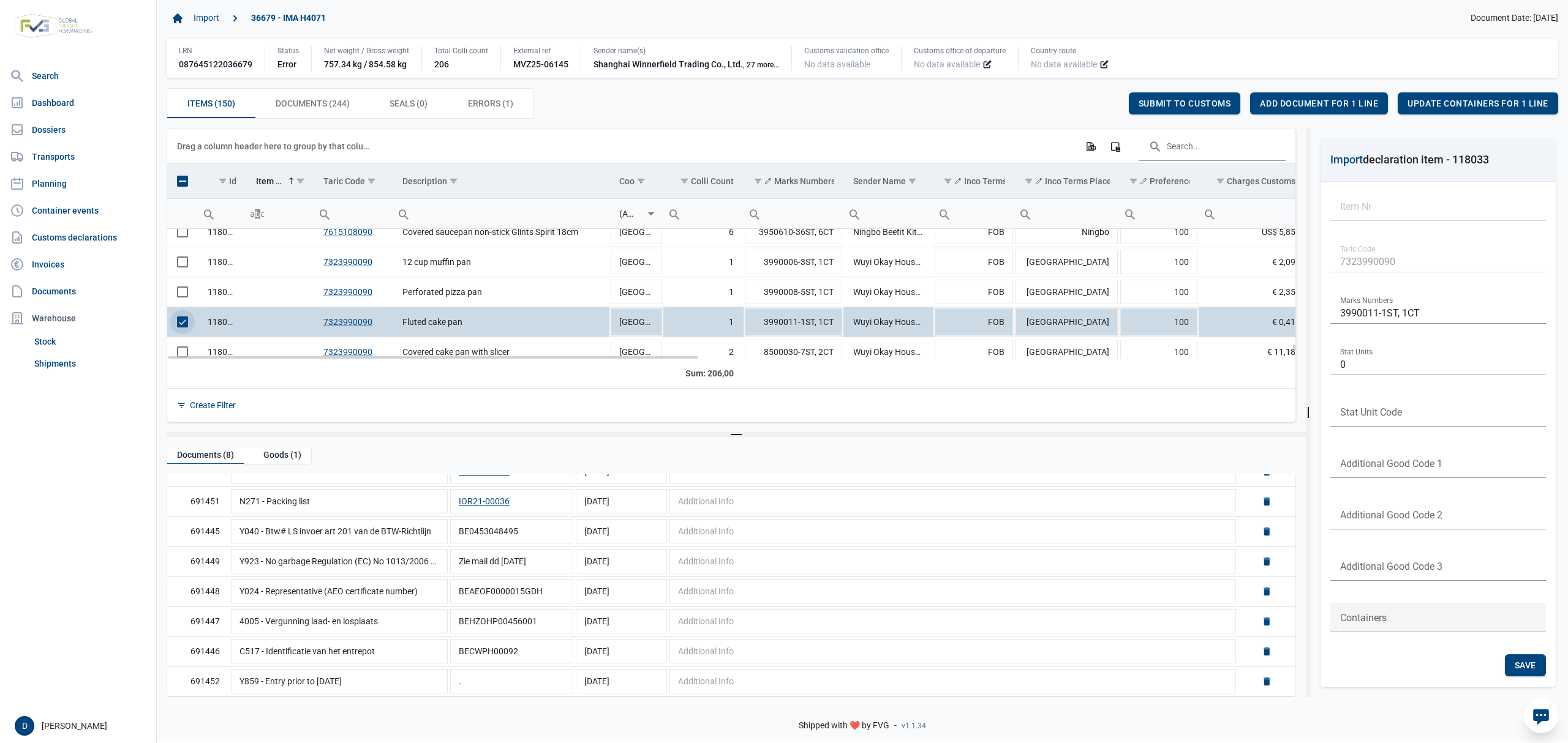
click at [180, 327] on span "Select row" at bounding box center [182, 322] width 11 height 11
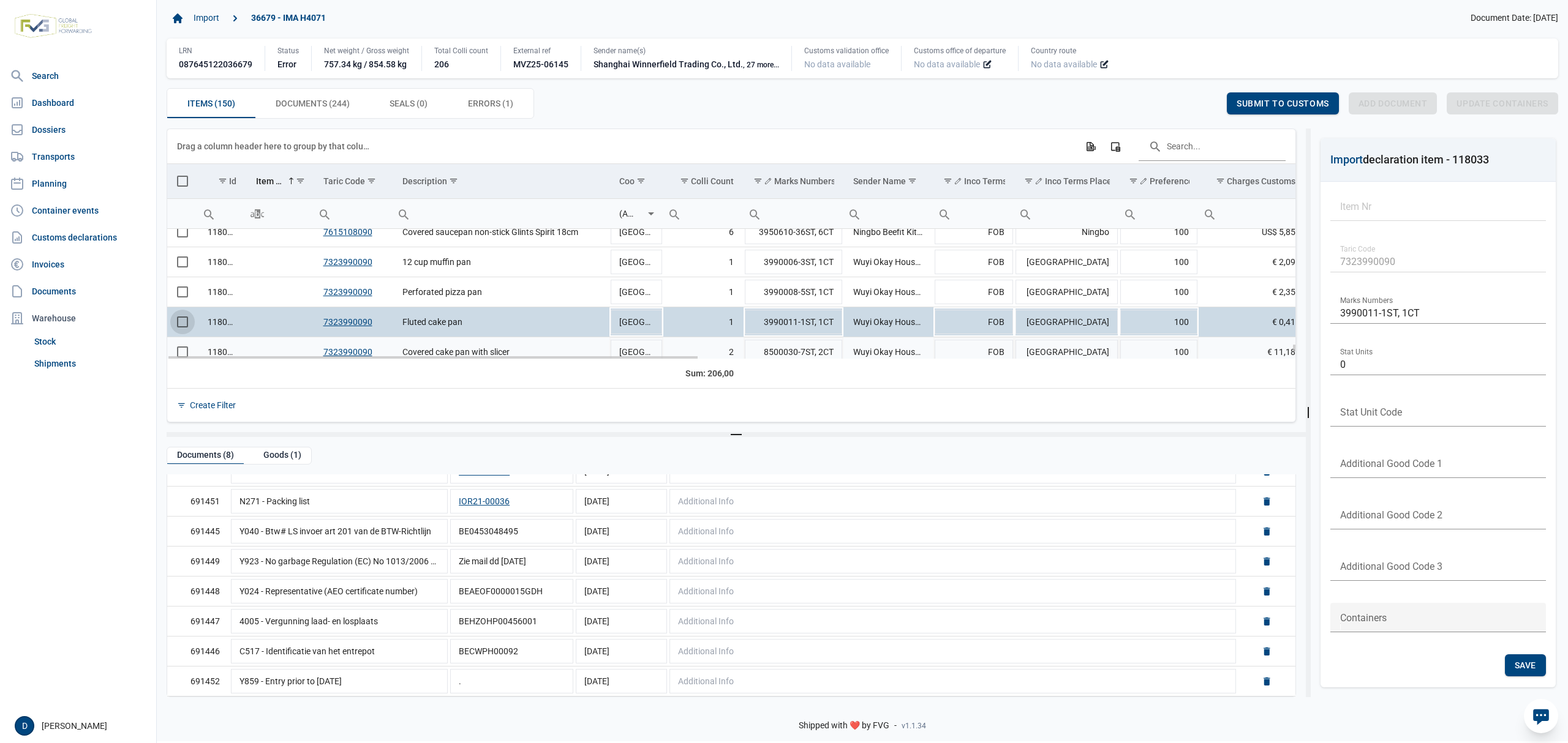
click at [184, 351] on td "Data grid with 150 rows and 23 columns" at bounding box center [182, 352] width 30 height 30
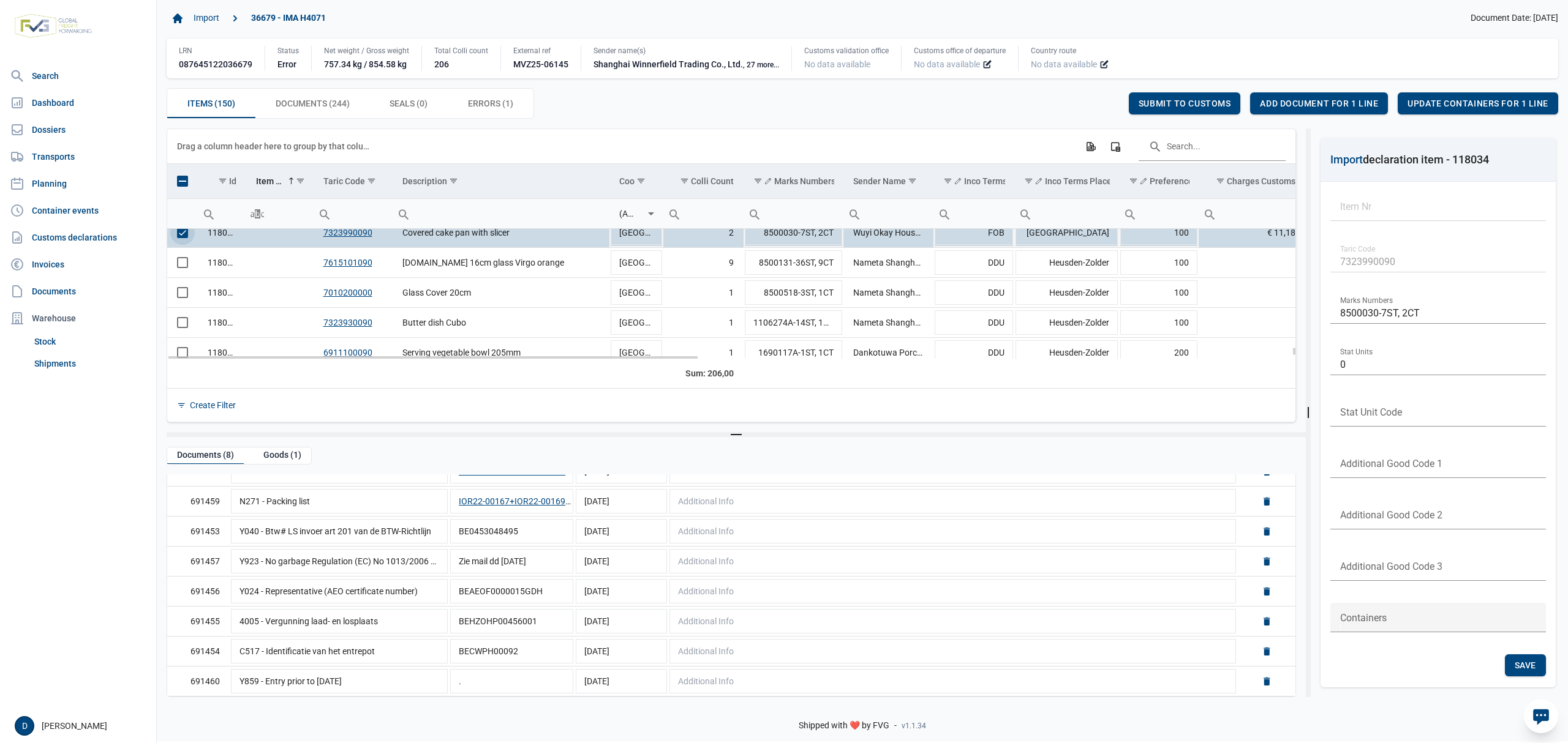
click at [187, 236] on span "Select row" at bounding box center [182, 232] width 11 height 11
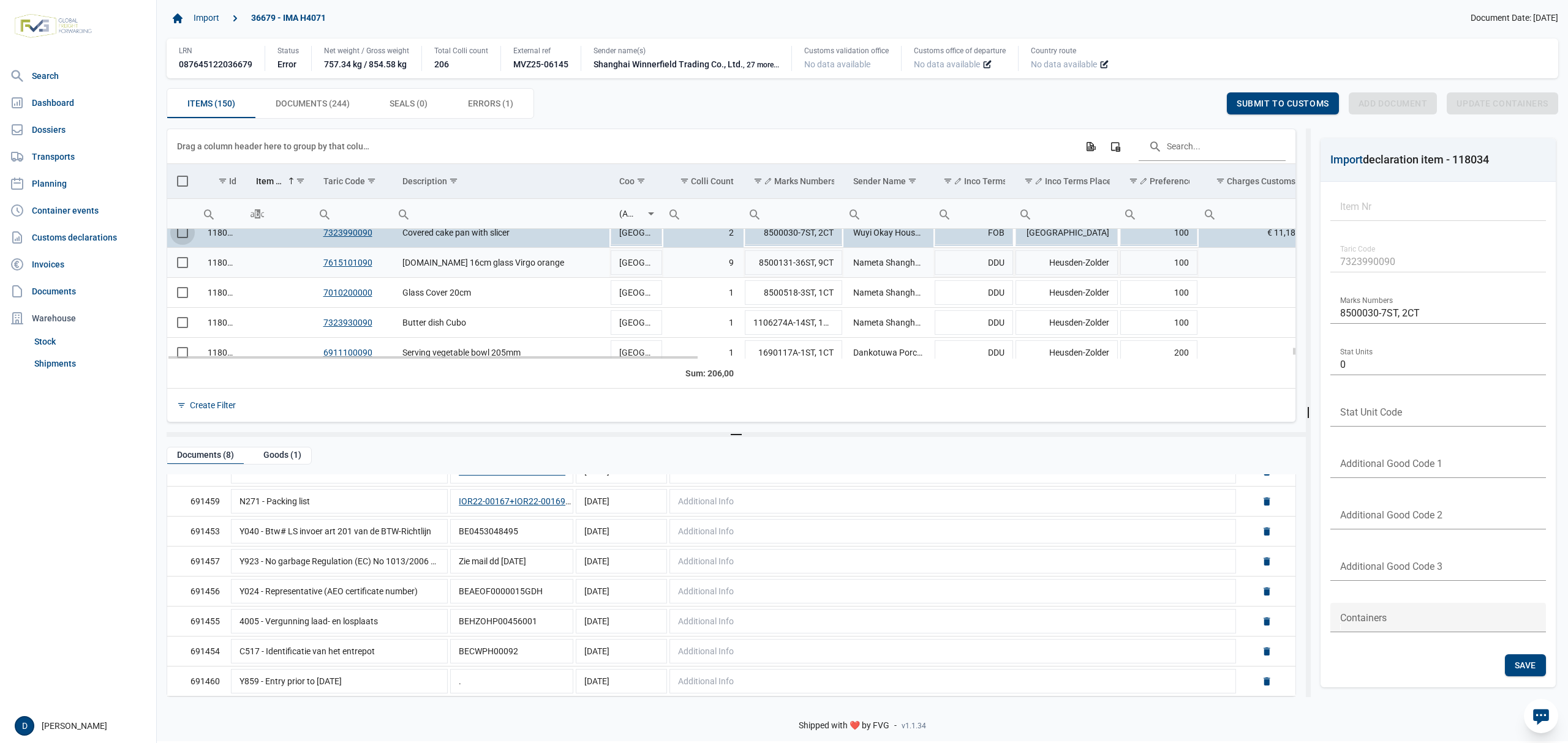
click at [182, 263] on span "Select row" at bounding box center [182, 263] width 11 height 11
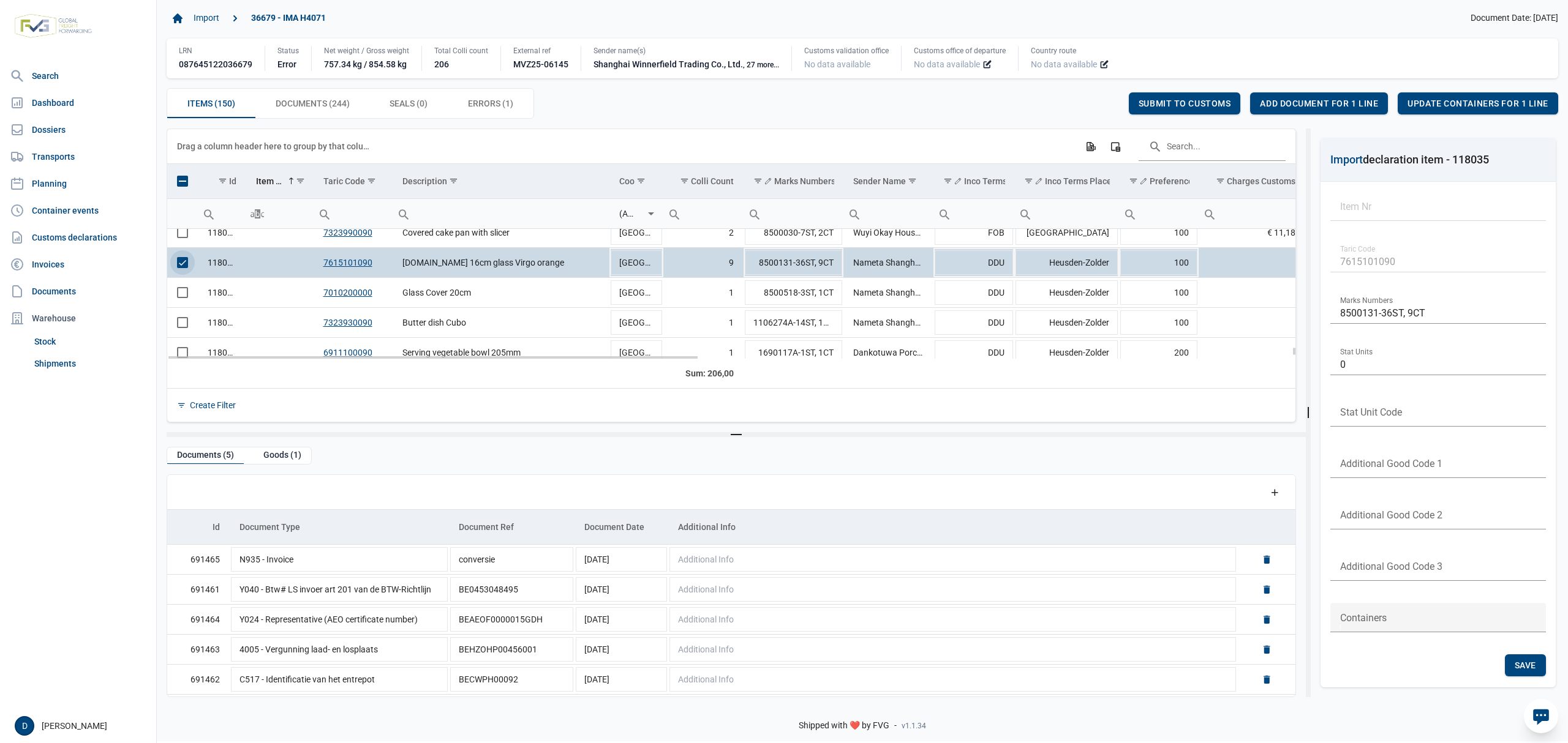
click at [188, 266] on span "Select row" at bounding box center [182, 263] width 11 height 11
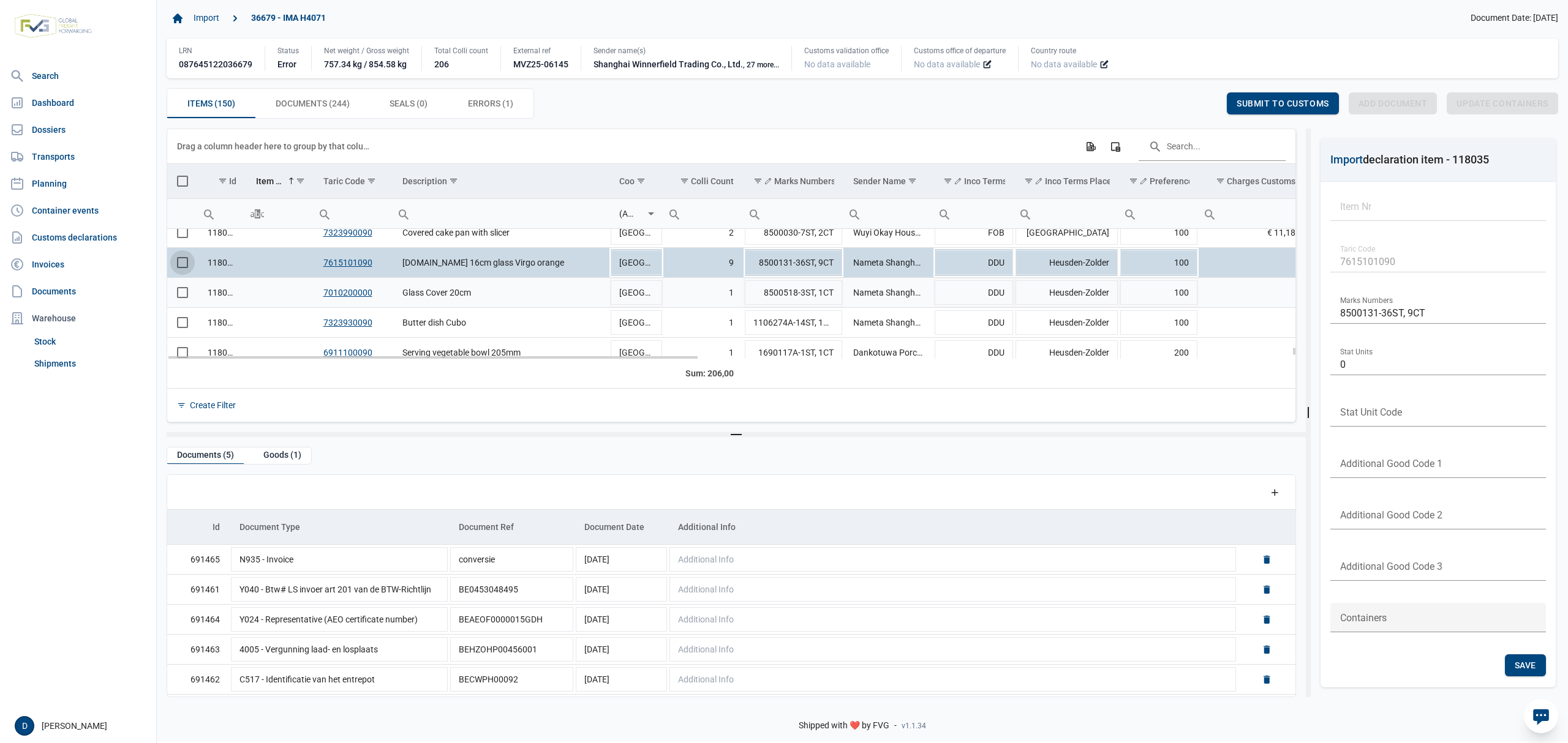
click at [184, 292] on span "Select row" at bounding box center [182, 292] width 11 height 11
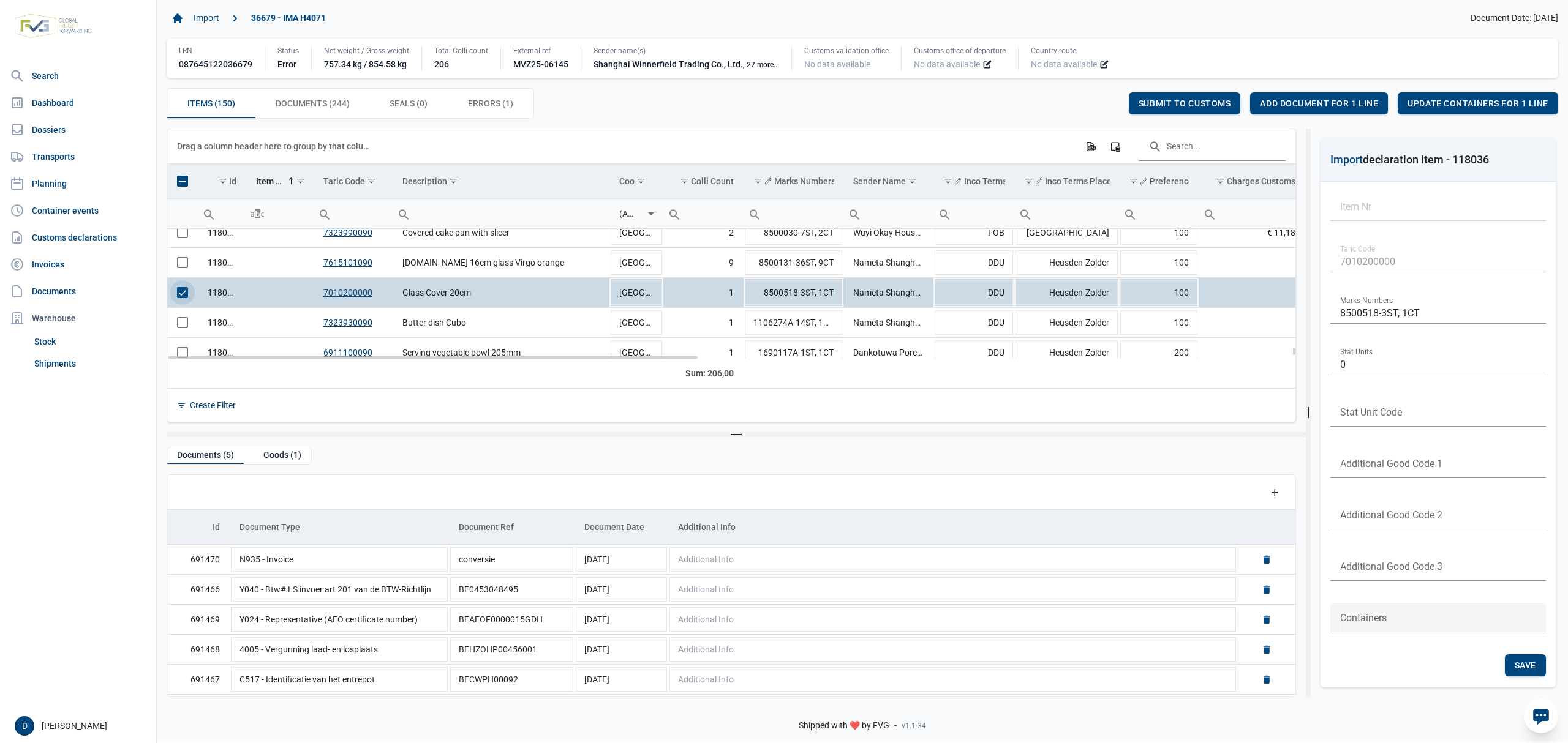
click at [182, 292] on span "Select row" at bounding box center [182, 292] width 11 height 11
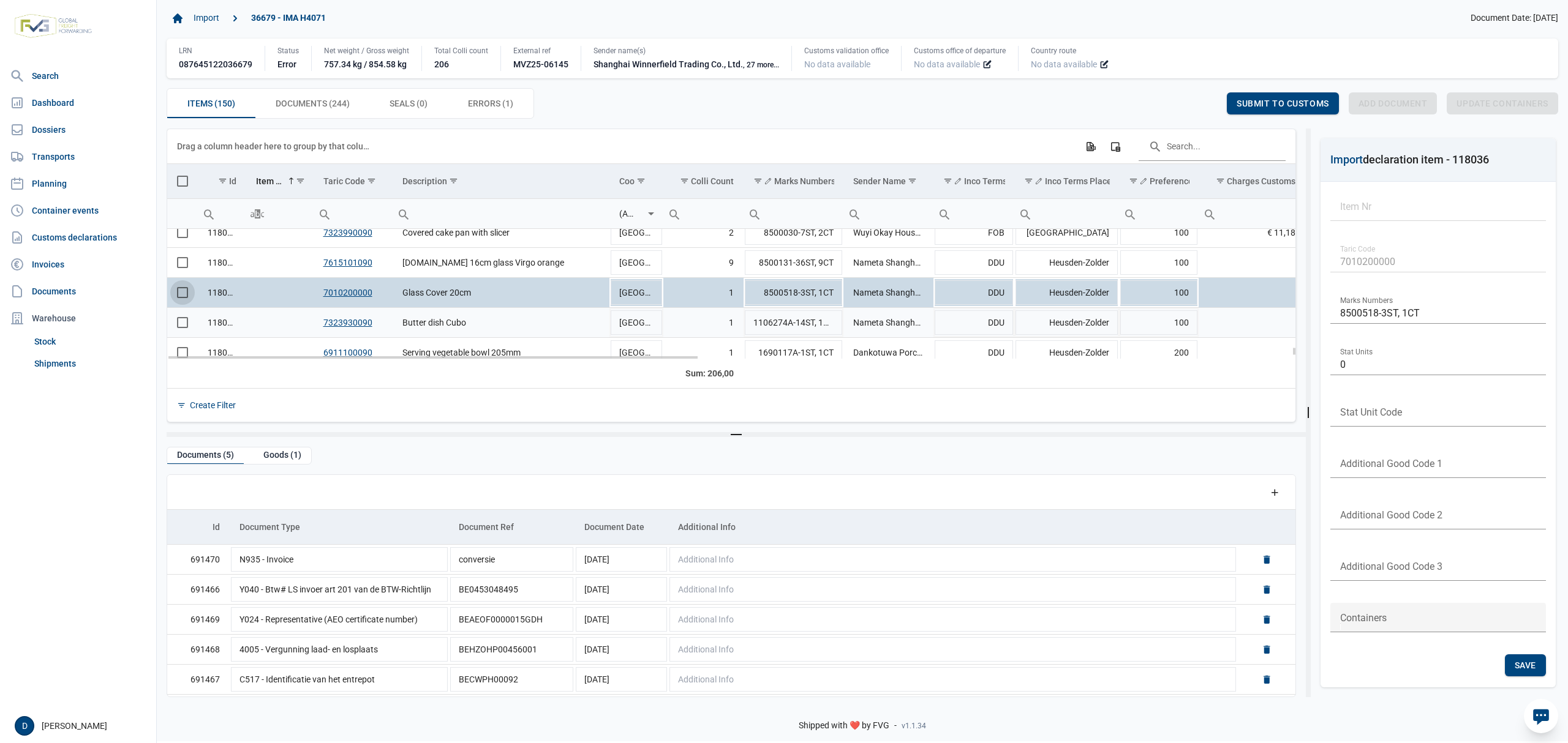
click at [184, 327] on span "Select row" at bounding box center [182, 323] width 11 height 11
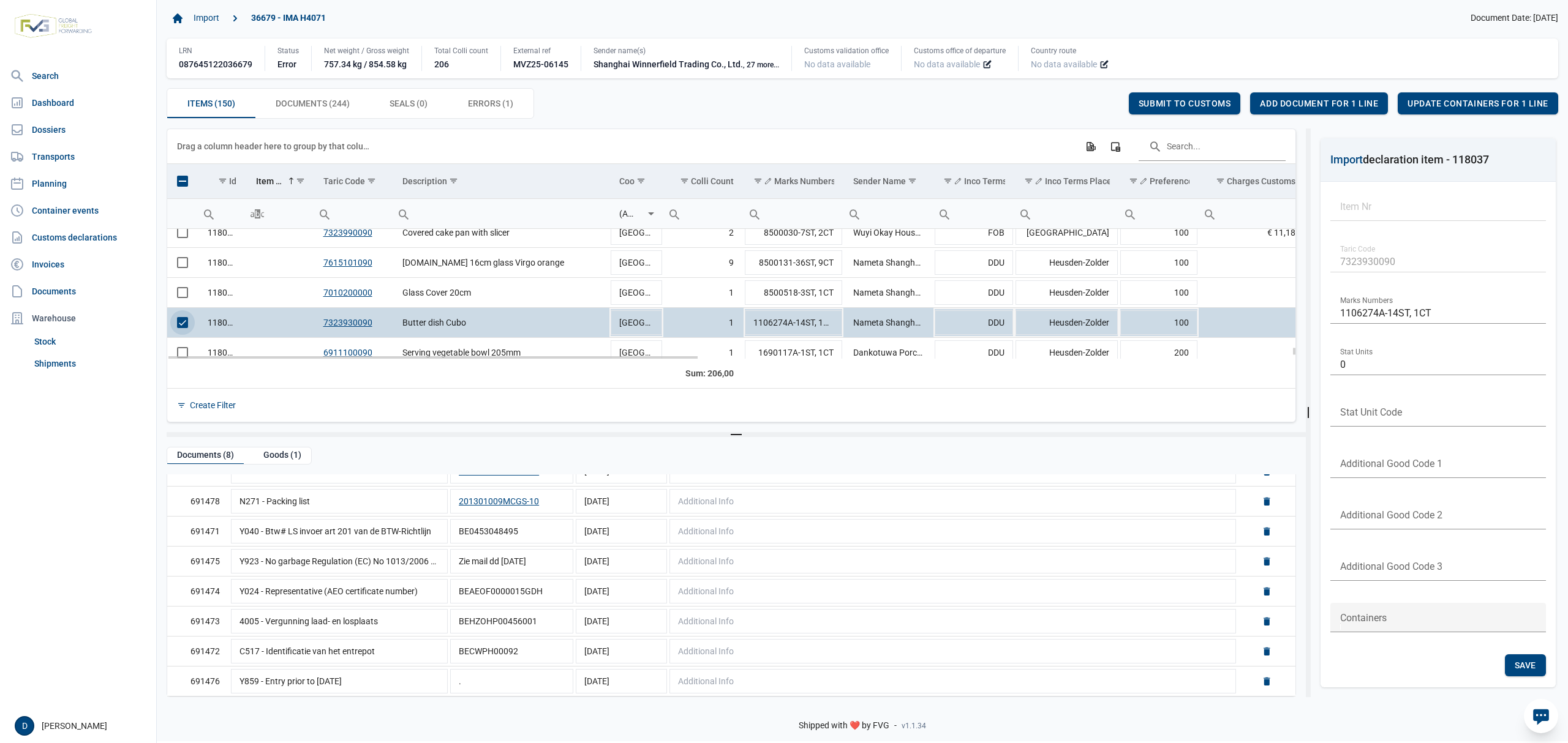
click at [184, 324] on span "Select row" at bounding box center [182, 323] width 11 height 11
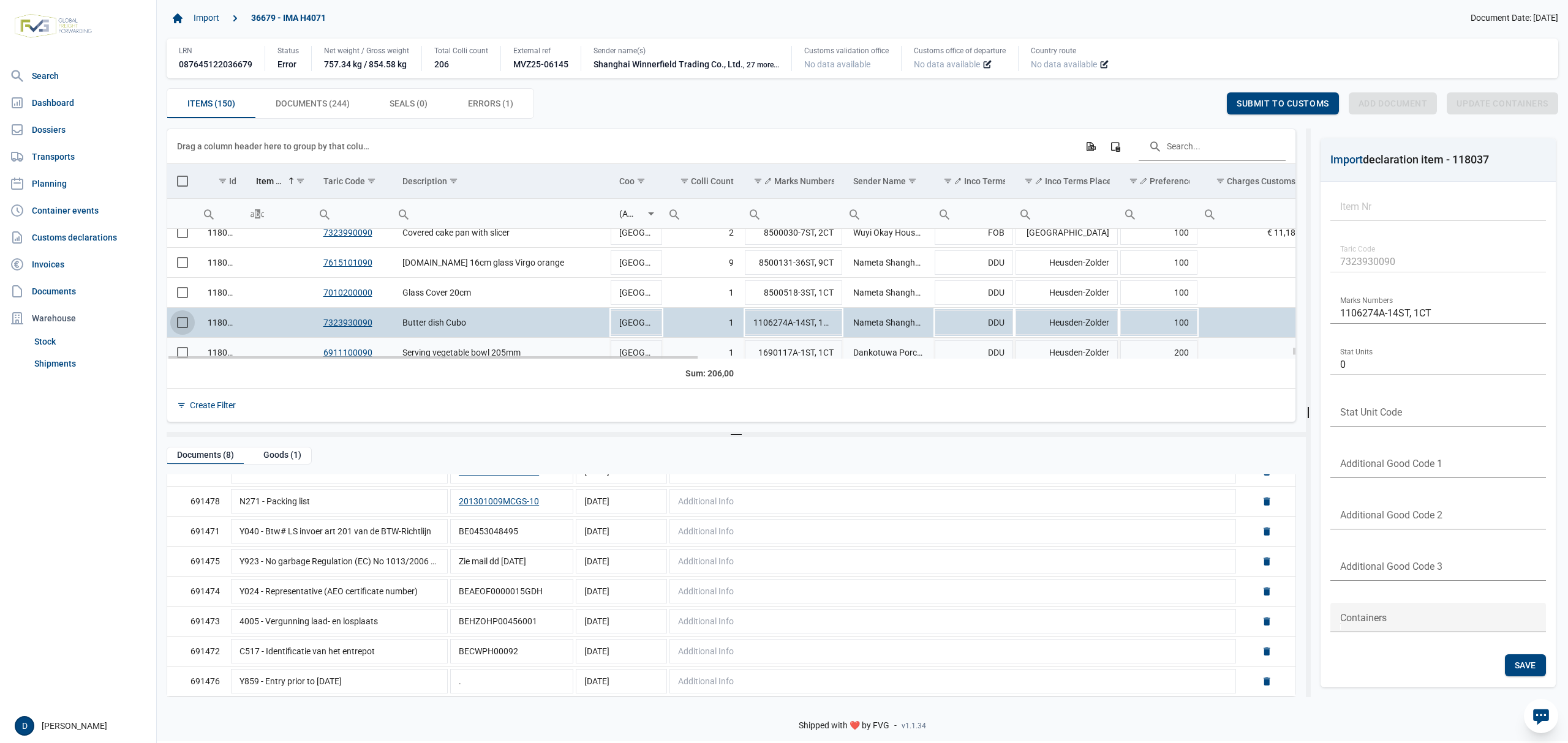
click at [187, 351] on td "Data grid with 150 rows and 23 columns" at bounding box center [182, 353] width 30 height 30
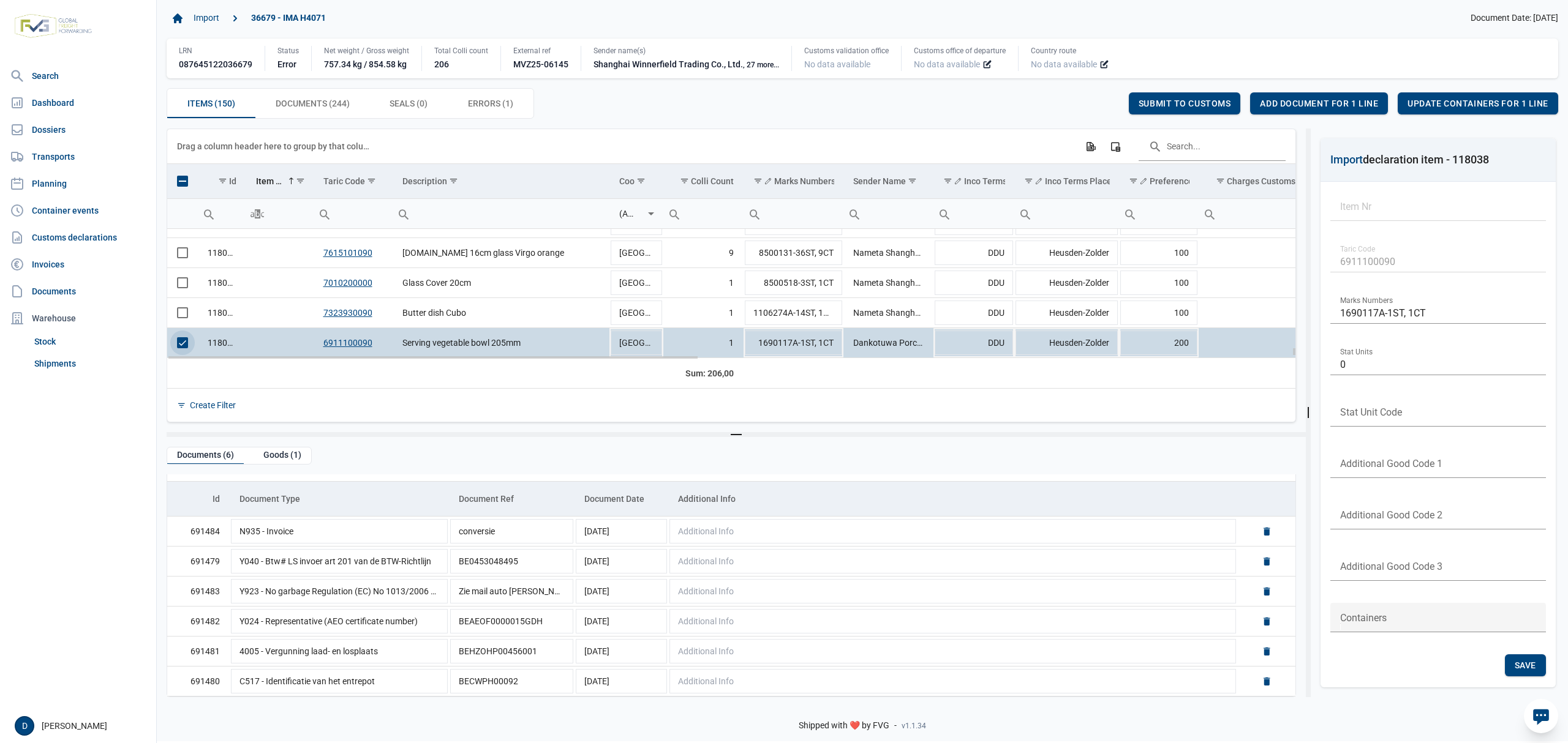
click at [182, 339] on span "Select row" at bounding box center [182, 343] width 11 height 11
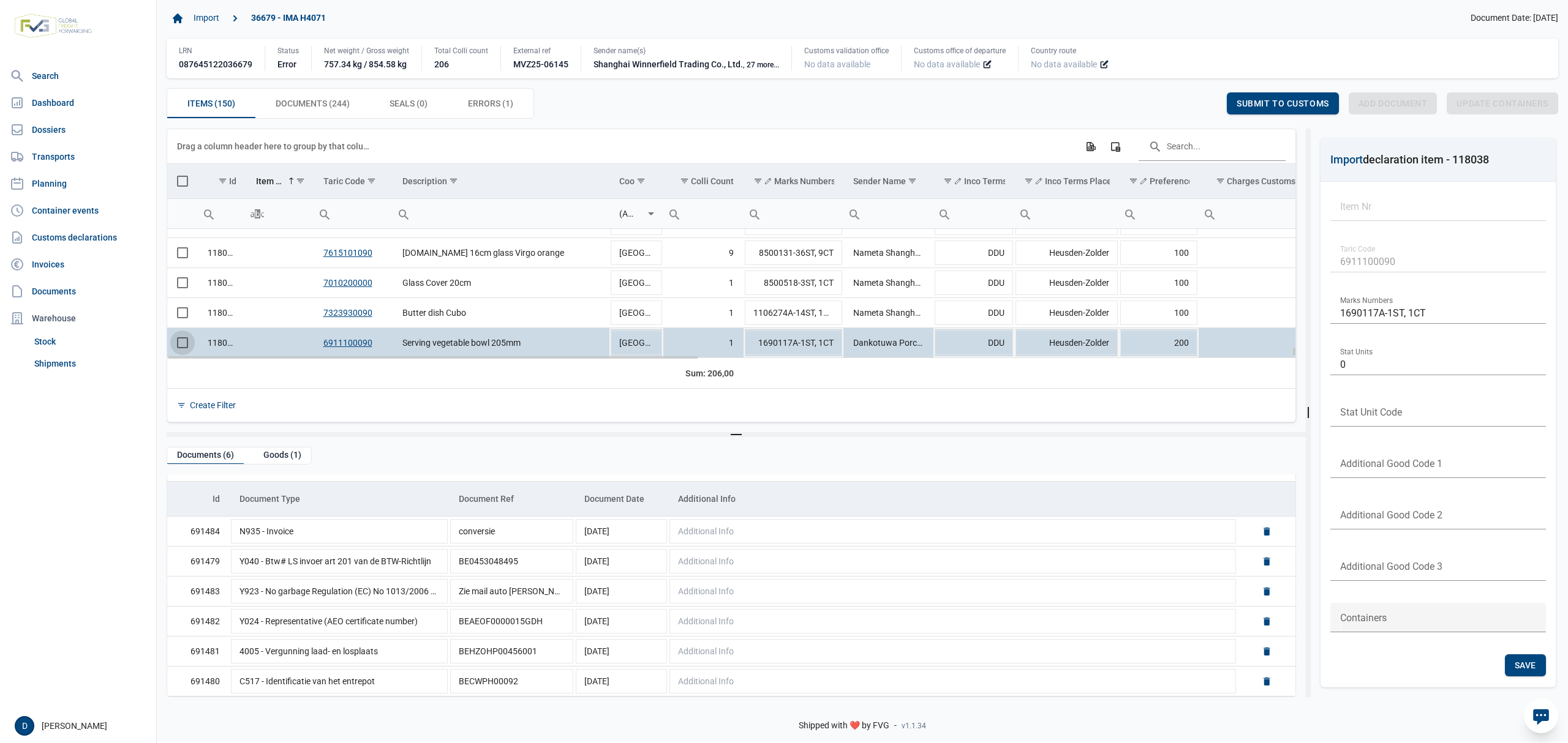
click at [188, 341] on span "Select row" at bounding box center [182, 343] width 11 height 11
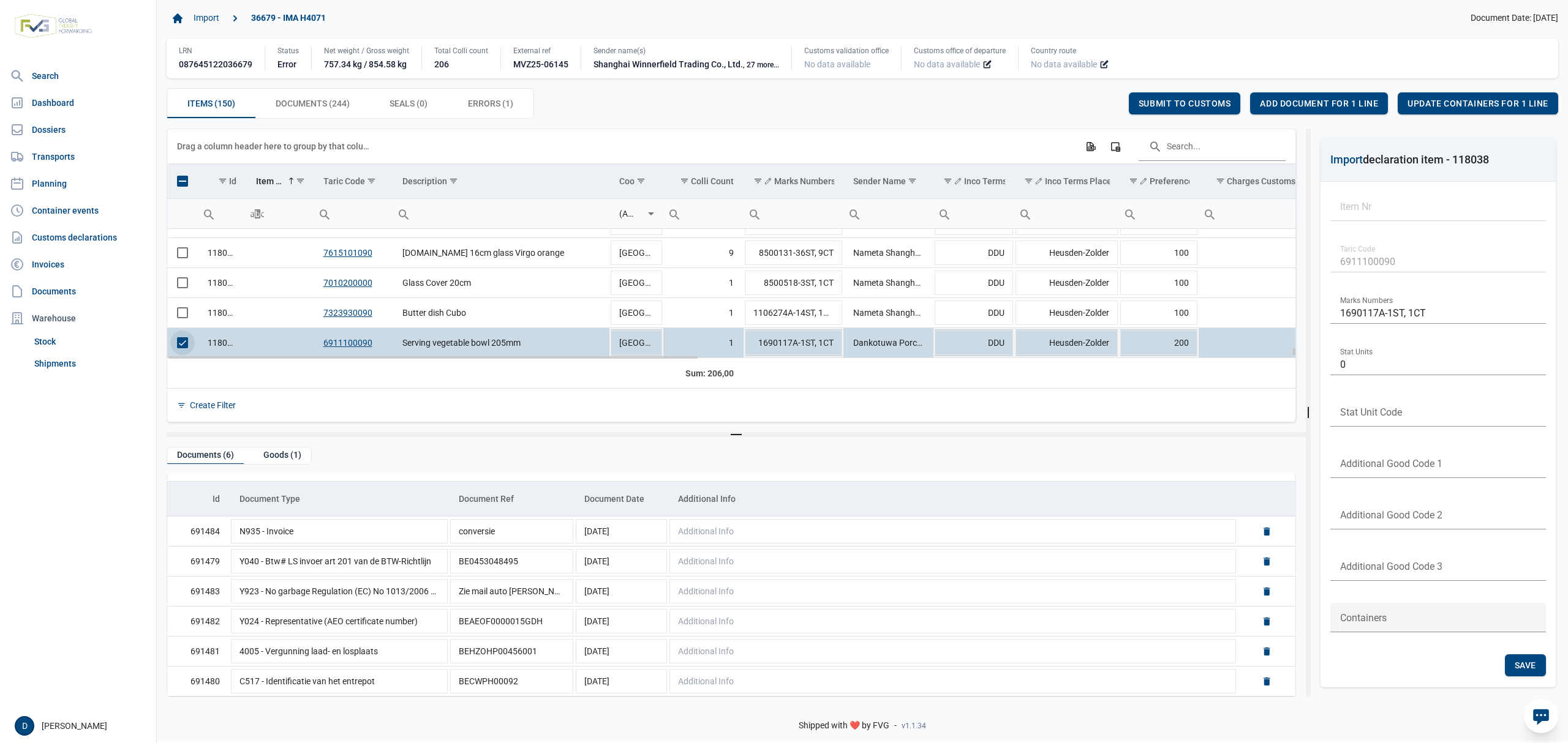
click at [182, 339] on span "Select row" at bounding box center [182, 343] width 11 height 11
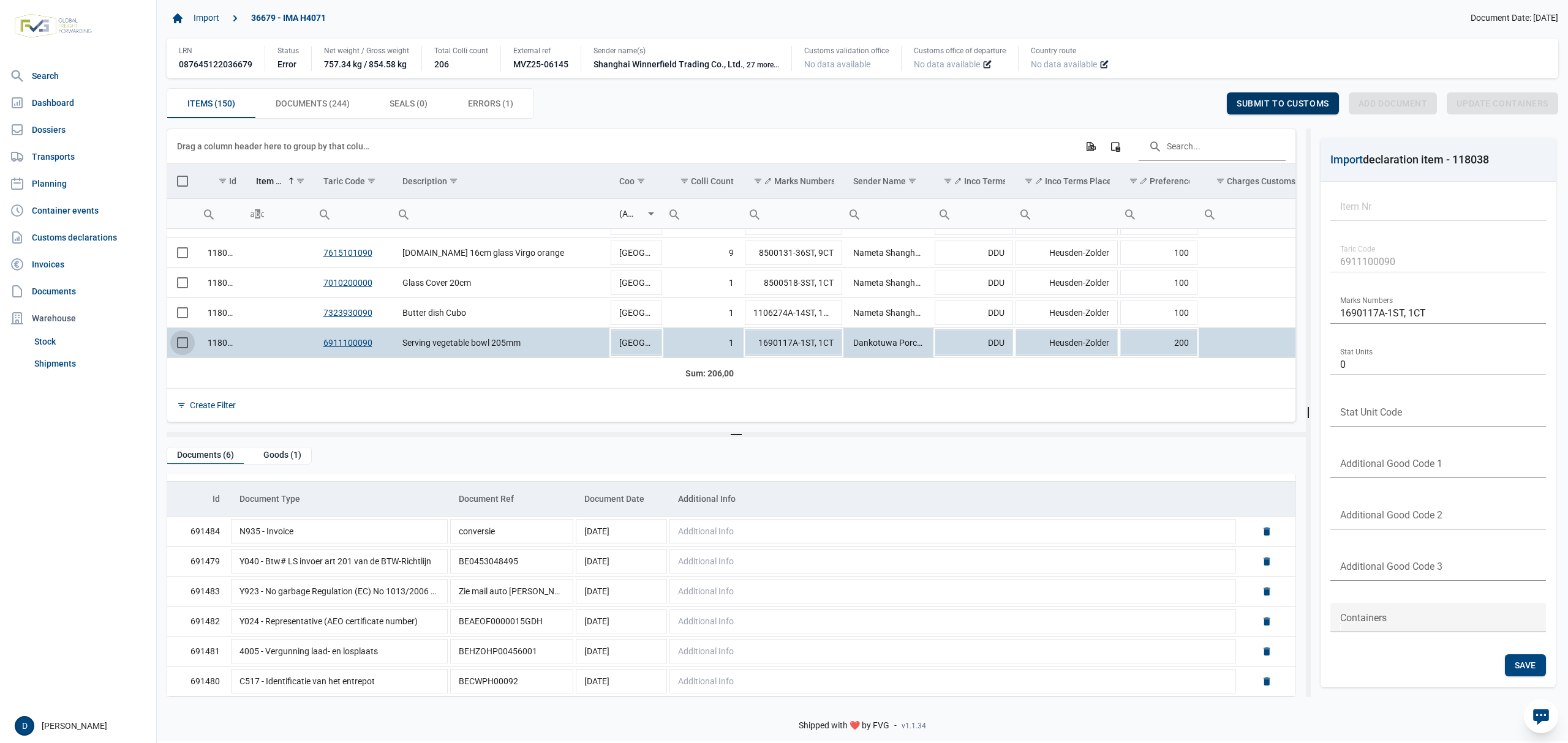
click at [1268, 101] on span "Submit to customs" at bounding box center [1283, 103] width 93 height 10
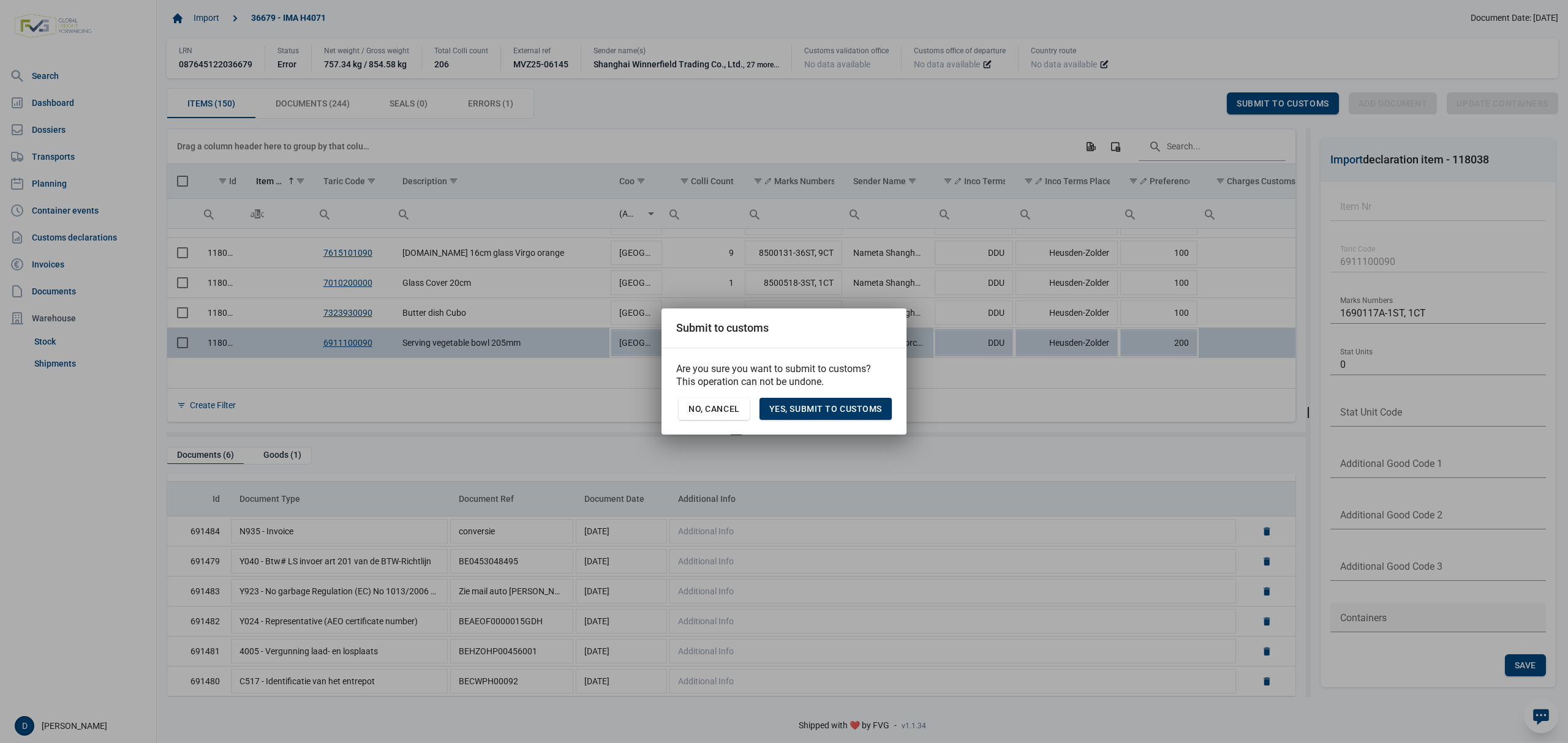
click at [836, 398] on div "Yes, Submit to customs" at bounding box center [826, 409] width 133 height 22
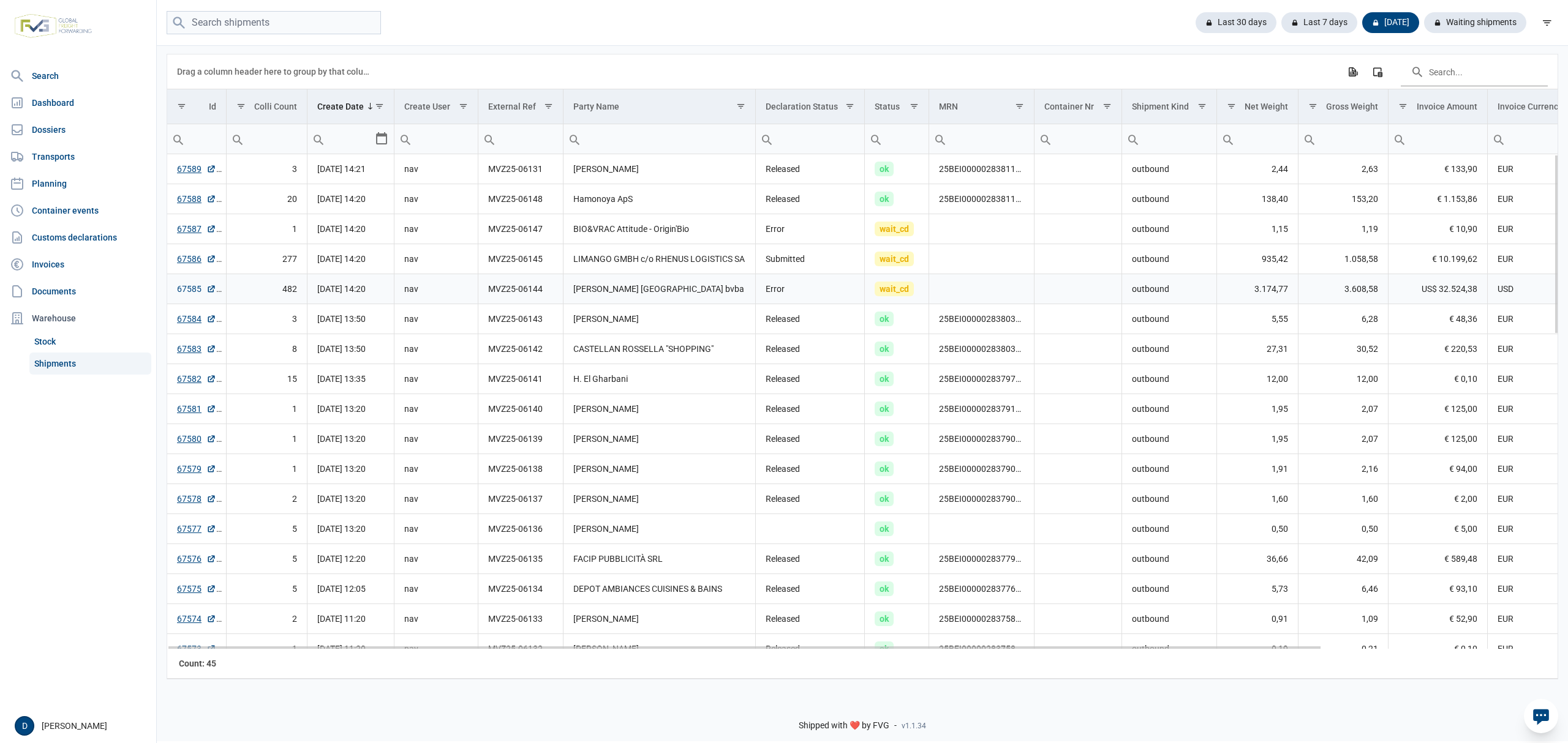
click at [179, 292] on link "67585" at bounding box center [196, 289] width 39 height 12
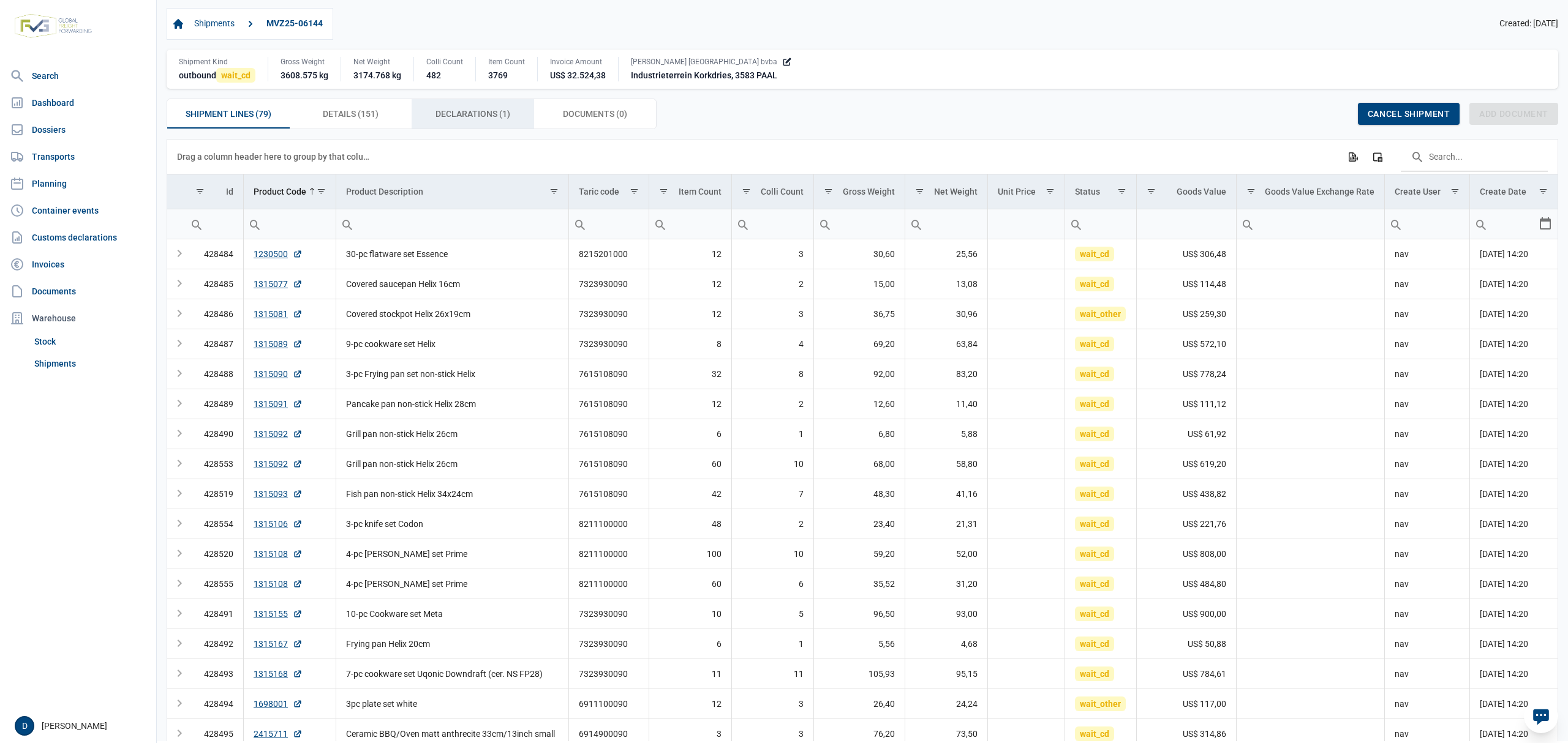
click at [476, 113] on span "Declarations (1) Declarations (1)" at bounding box center [473, 114] width 75 height 15
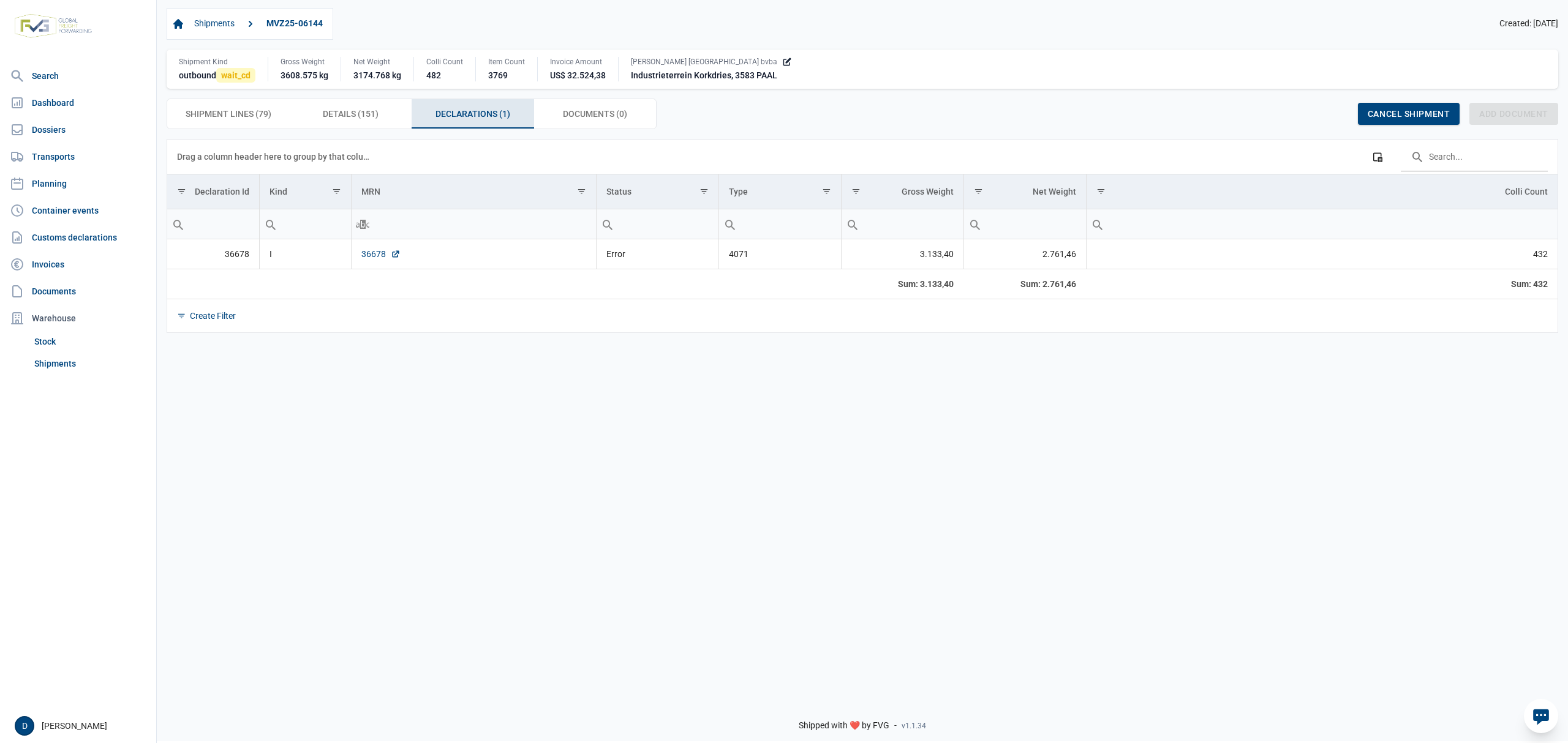
click at [366, 257] on link "36678" at bounding box center [380, 254] width 39 height 12
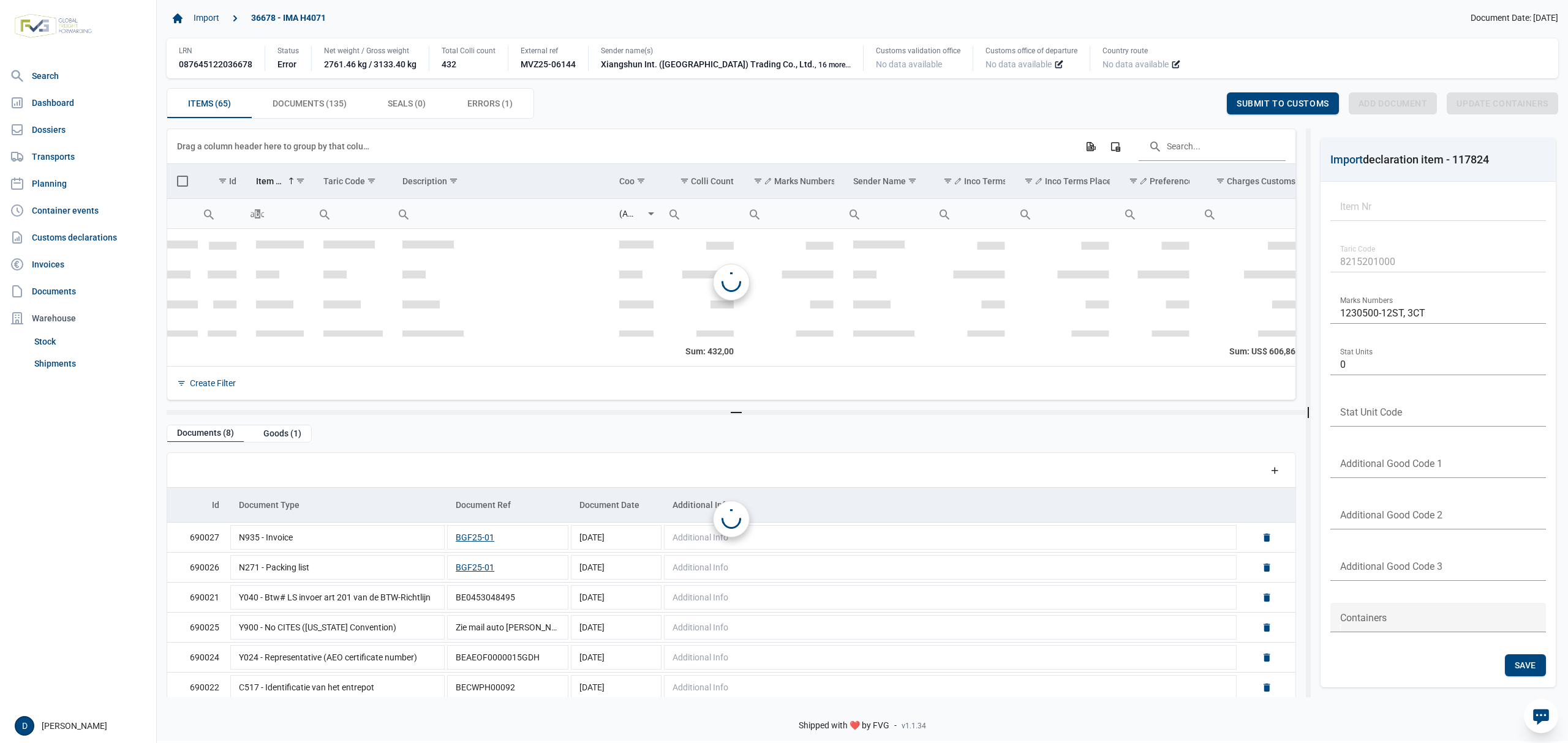
scroll to position [1856, 0]
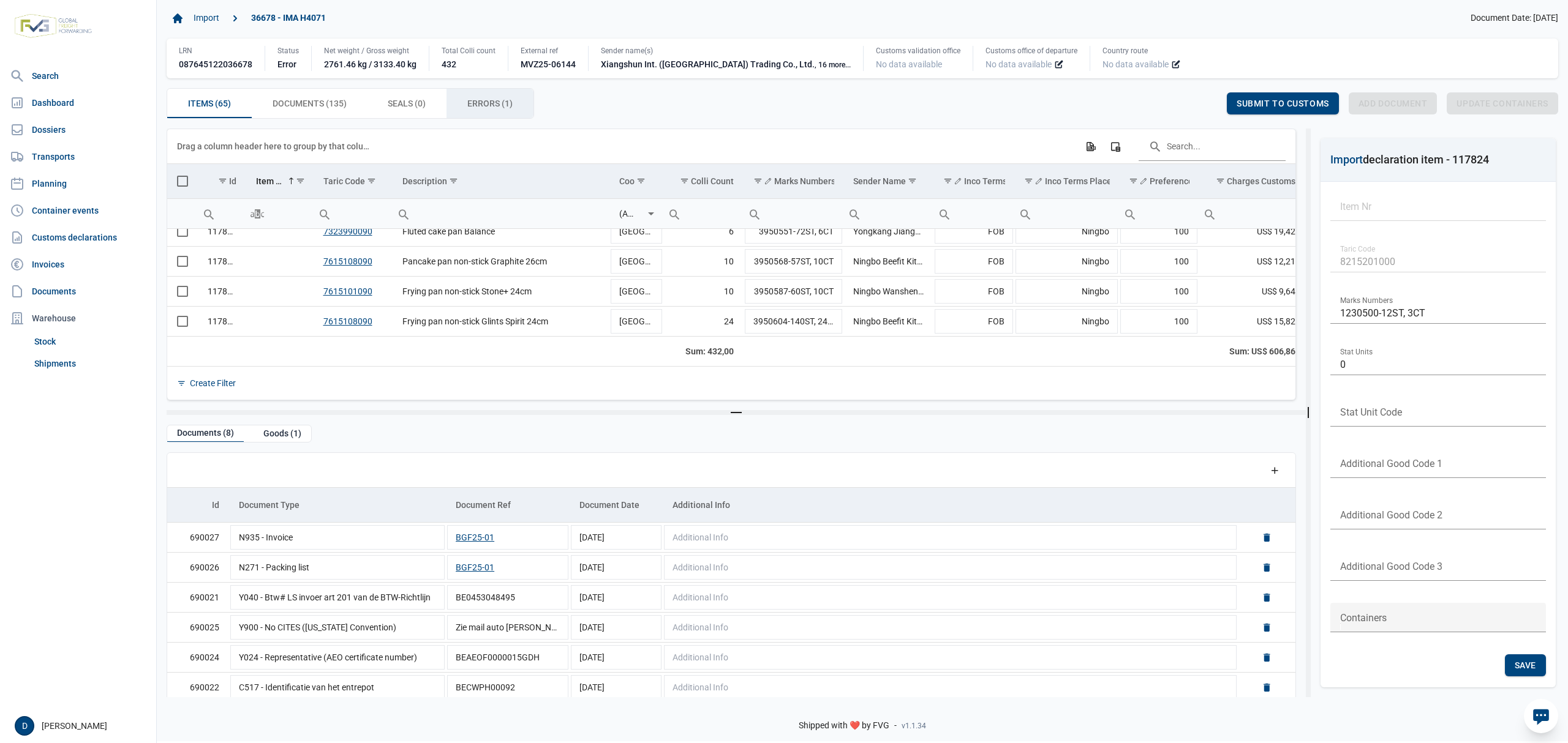
click at [495, 108] on span "Errors (1) Errors (1)" at bounding box center [490, 103] width 45 height 15
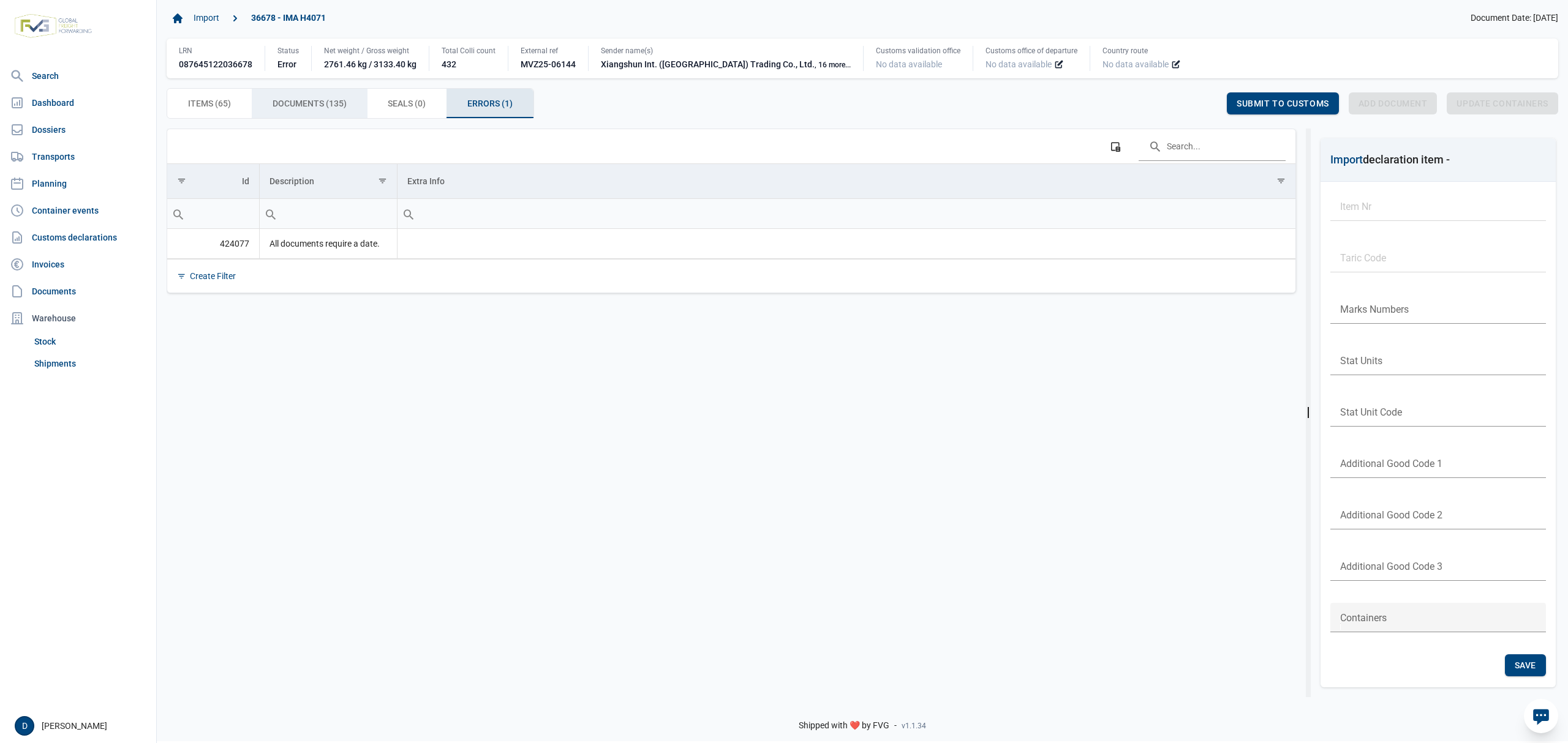
click at [344, 105] on span "Documents (135) Documents (135)" at bounding box center [309, 103] width 74 height 15
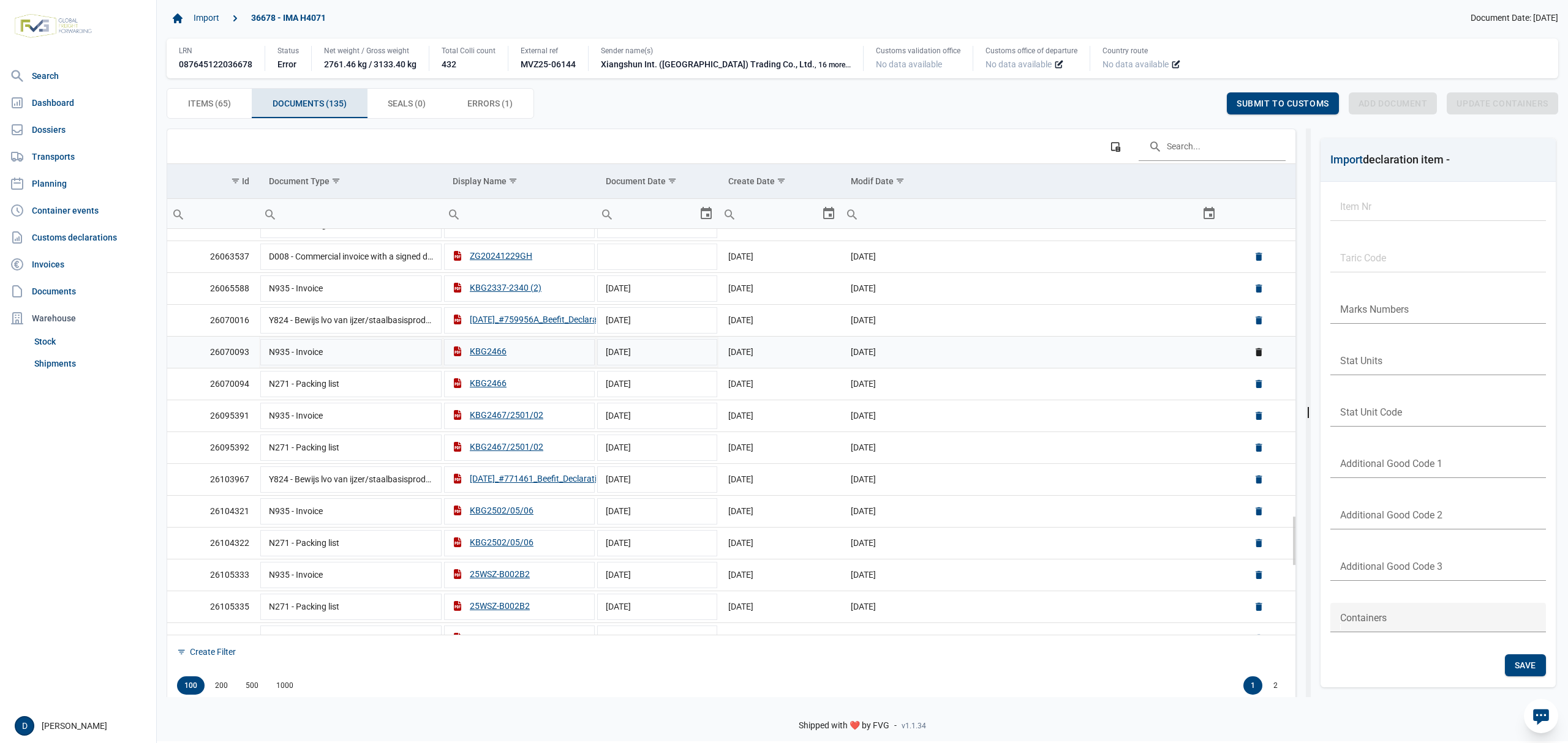
scroll to position [2171, 0]
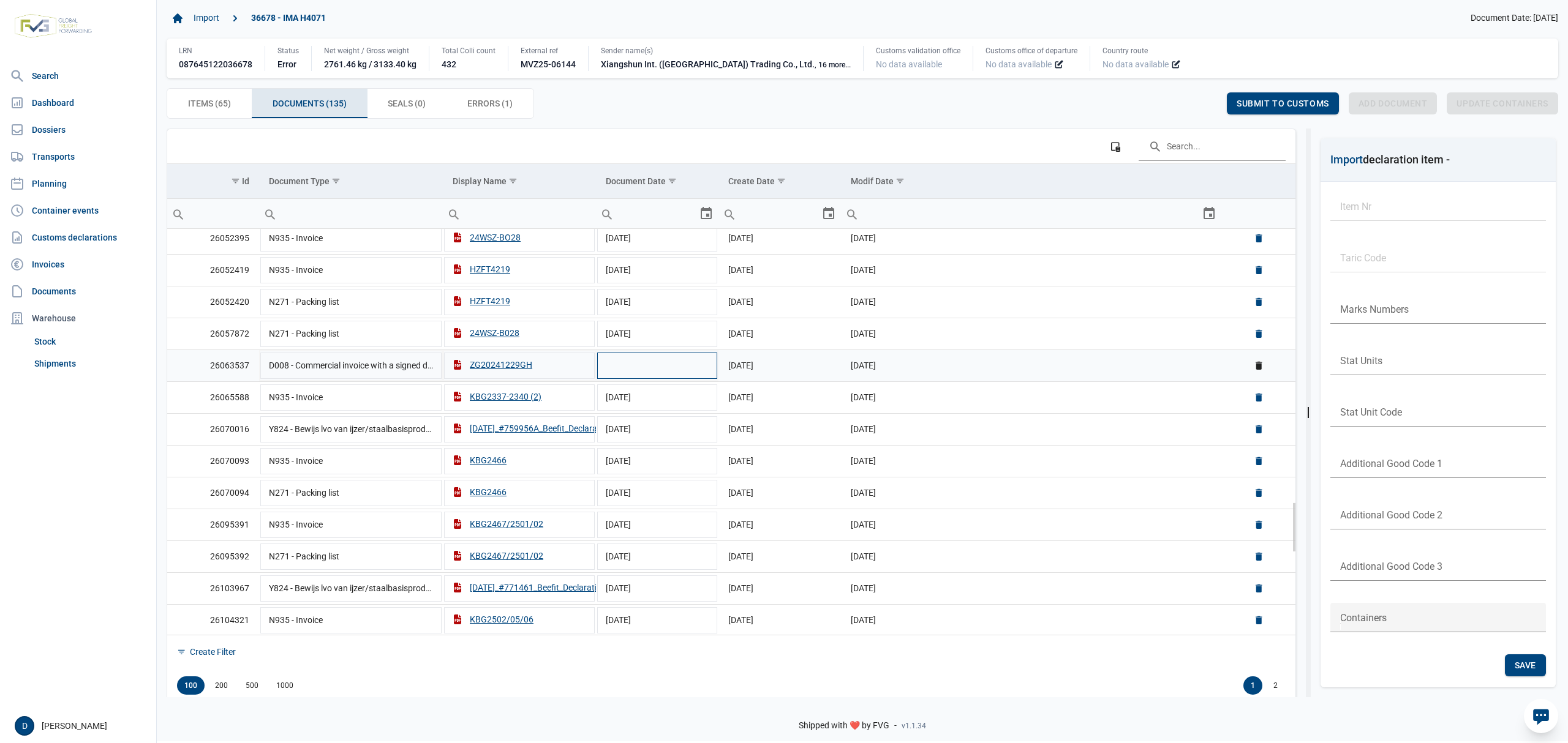
click at [648, 381] on td "Data grid with 135 rows and 6 columns" at bounding box center [657, 365] width 122 height 32
type input "29-12-2024"
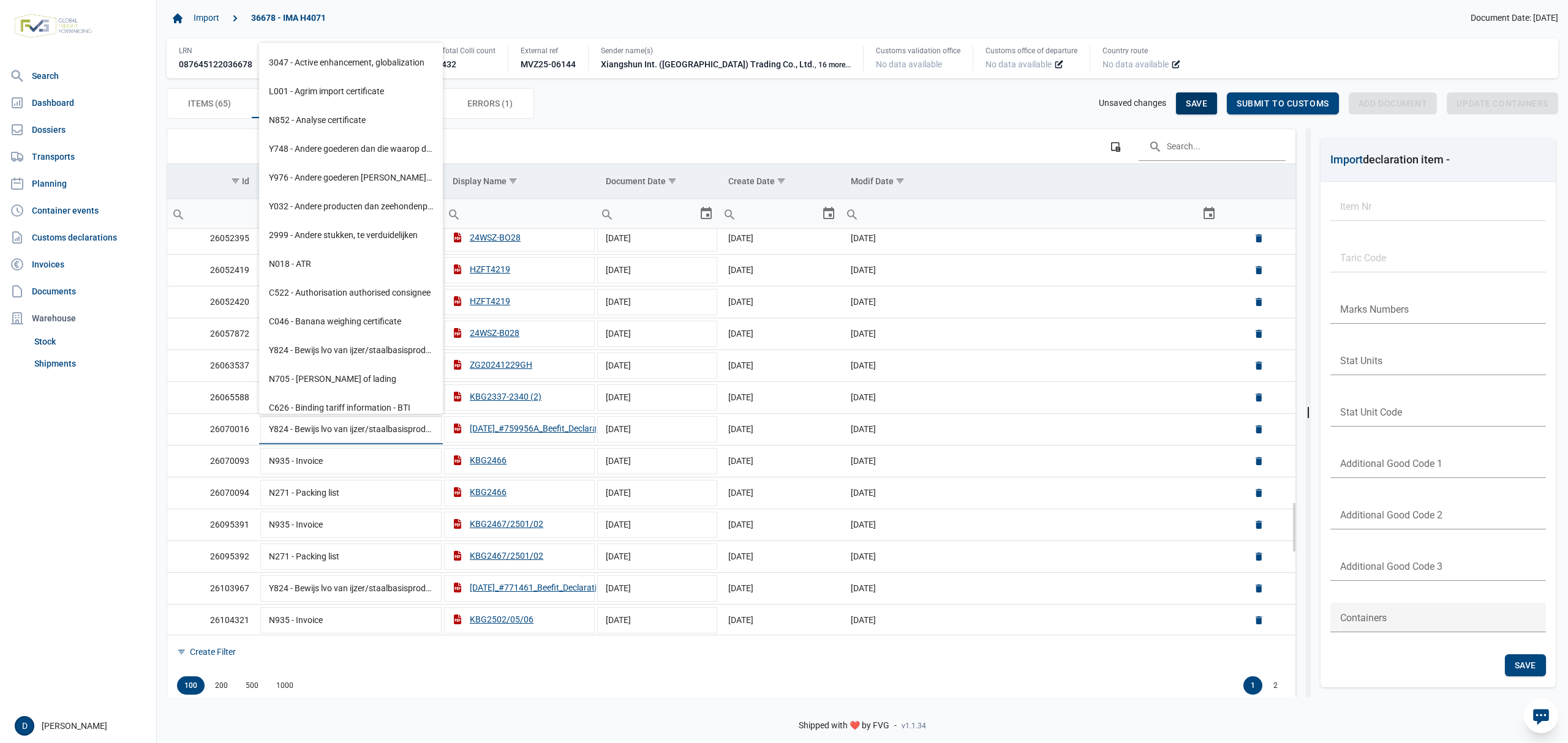
click at [1188, 98] on span "Save" at bounding box center [1196, 103] width 21 height 10
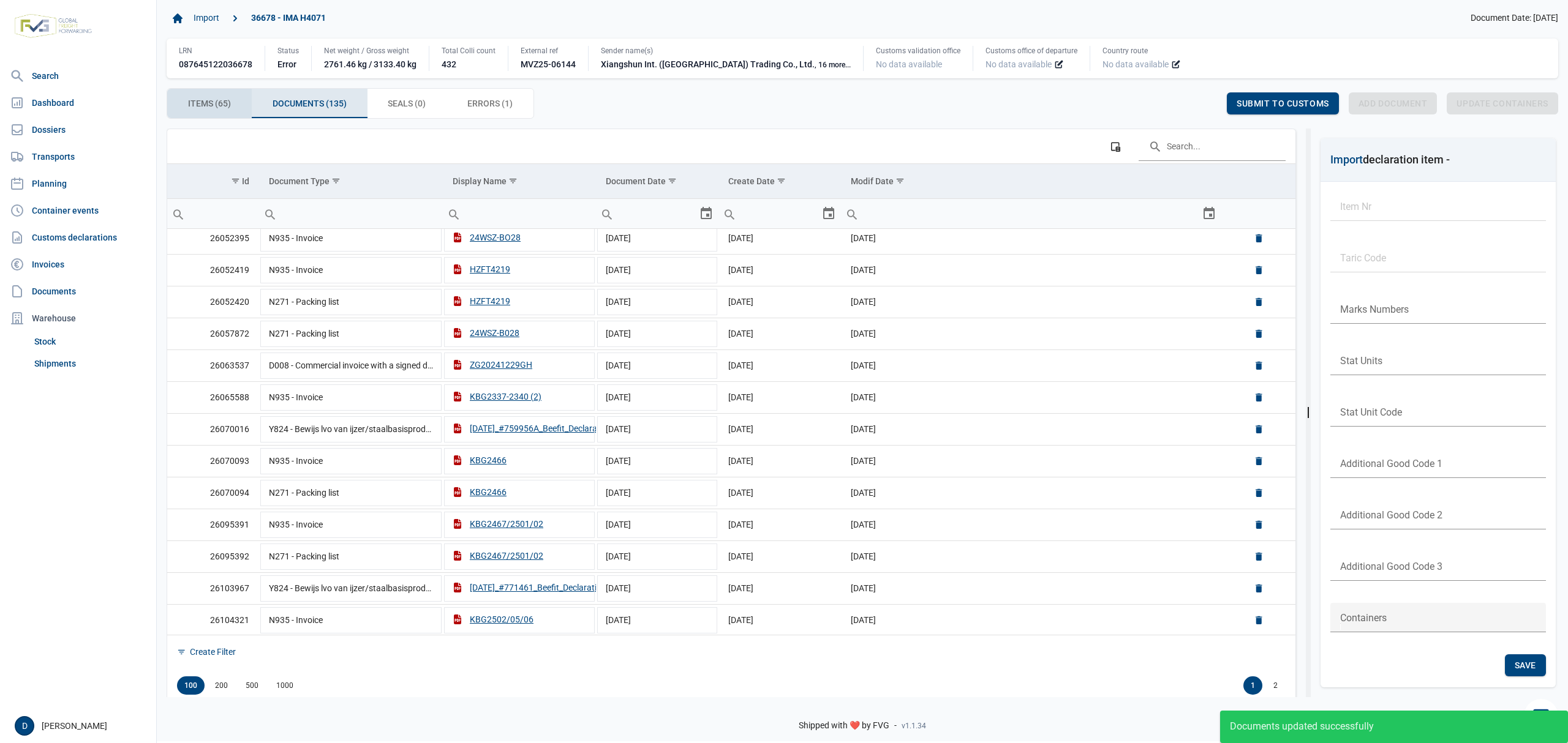
click at [221, 98] on span "Items (65) Items (65)" at bounding box center [209, 103] width 43 height 15
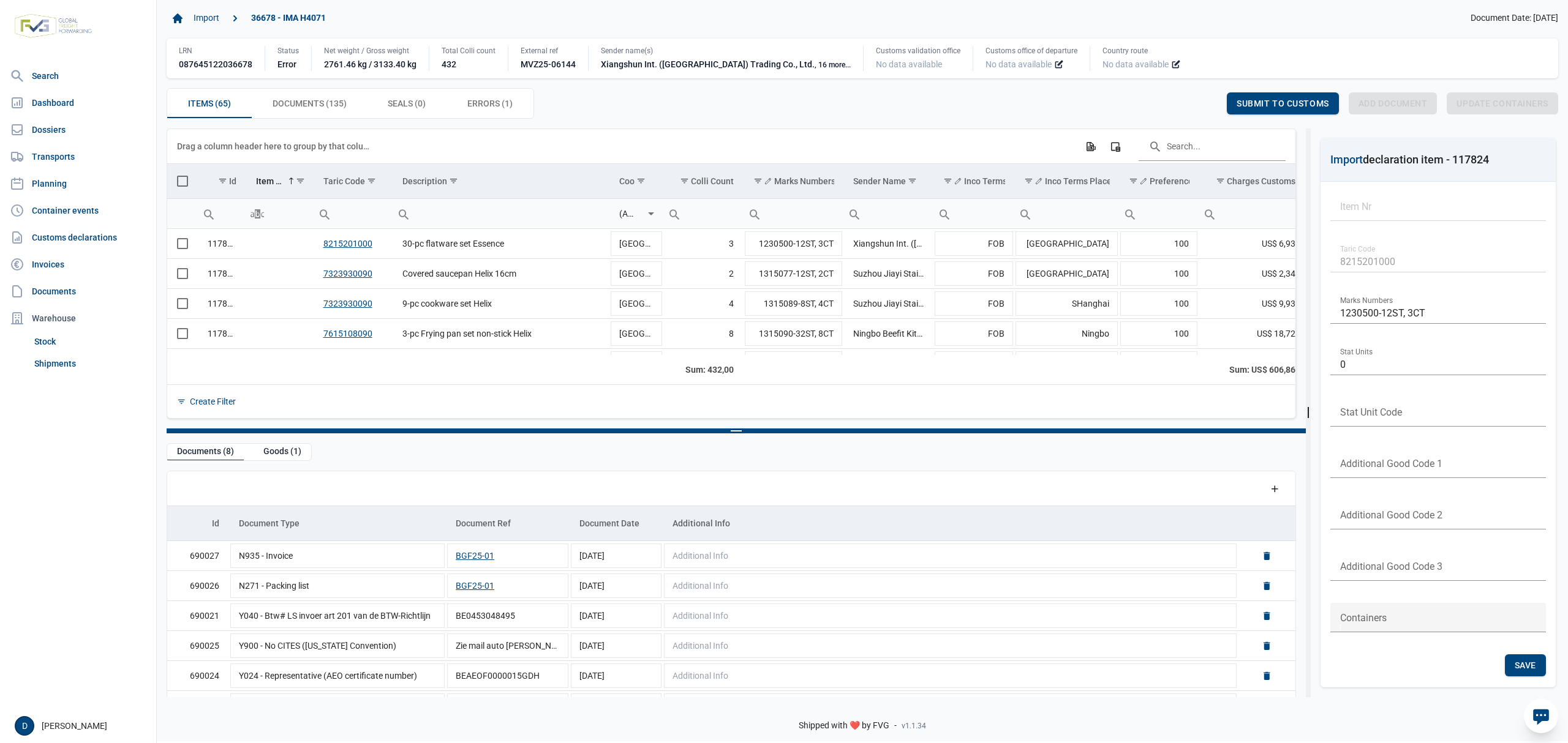
drag, startPoint x: 734, startPoint y: 414, endPoint x: 738, endPoint y: 432, distance: 18.4
click at [738, 432] on body "For evaluation purposes only. Redistribution prohibited. Please register an exi…" at bounding box center [784, 350] width 1568 height 743
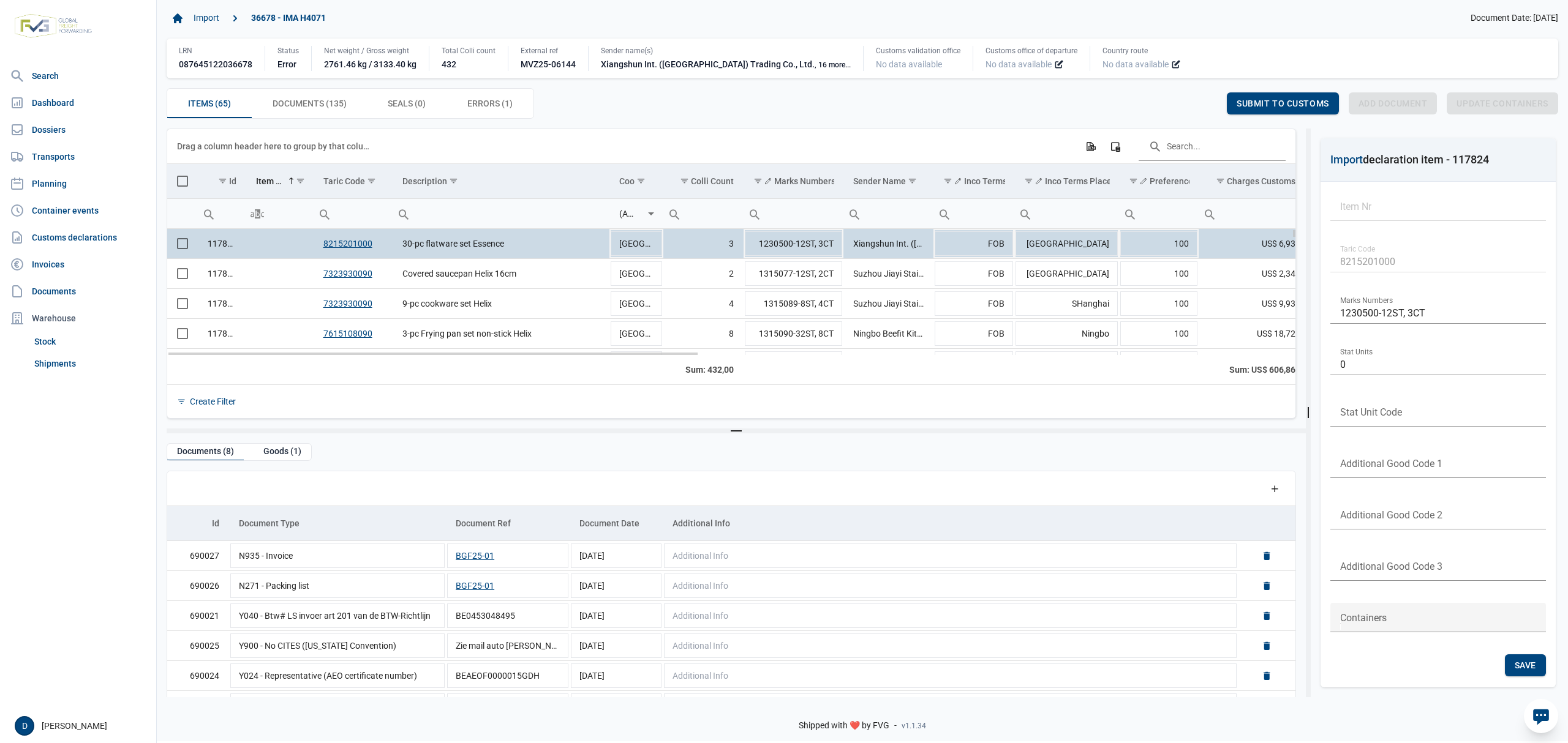
click at [189, 247] on td "Data grid with 65 rows and 23 columns" at bounding box center [182, 244] width 30 height 30
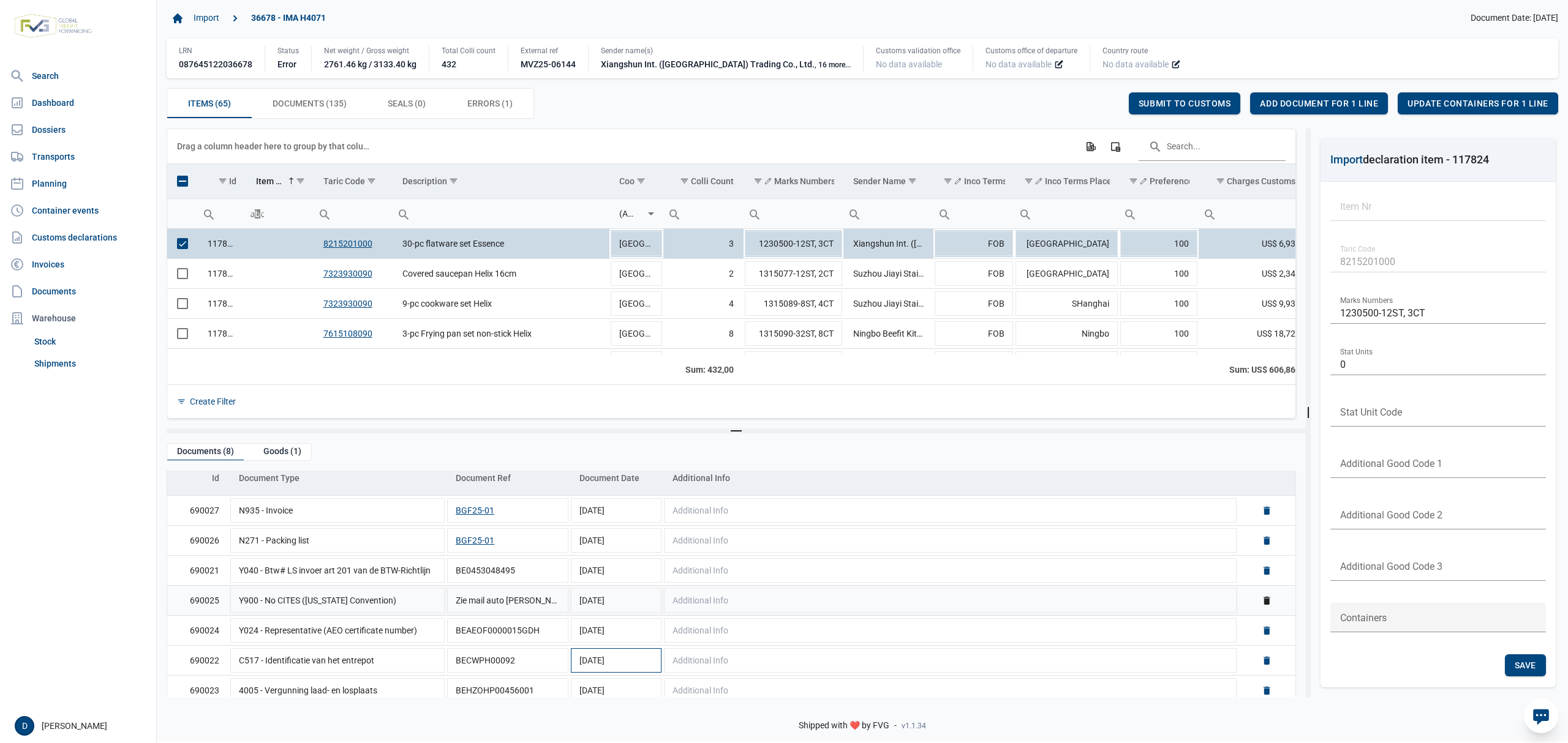
scroll to position [87, 0]
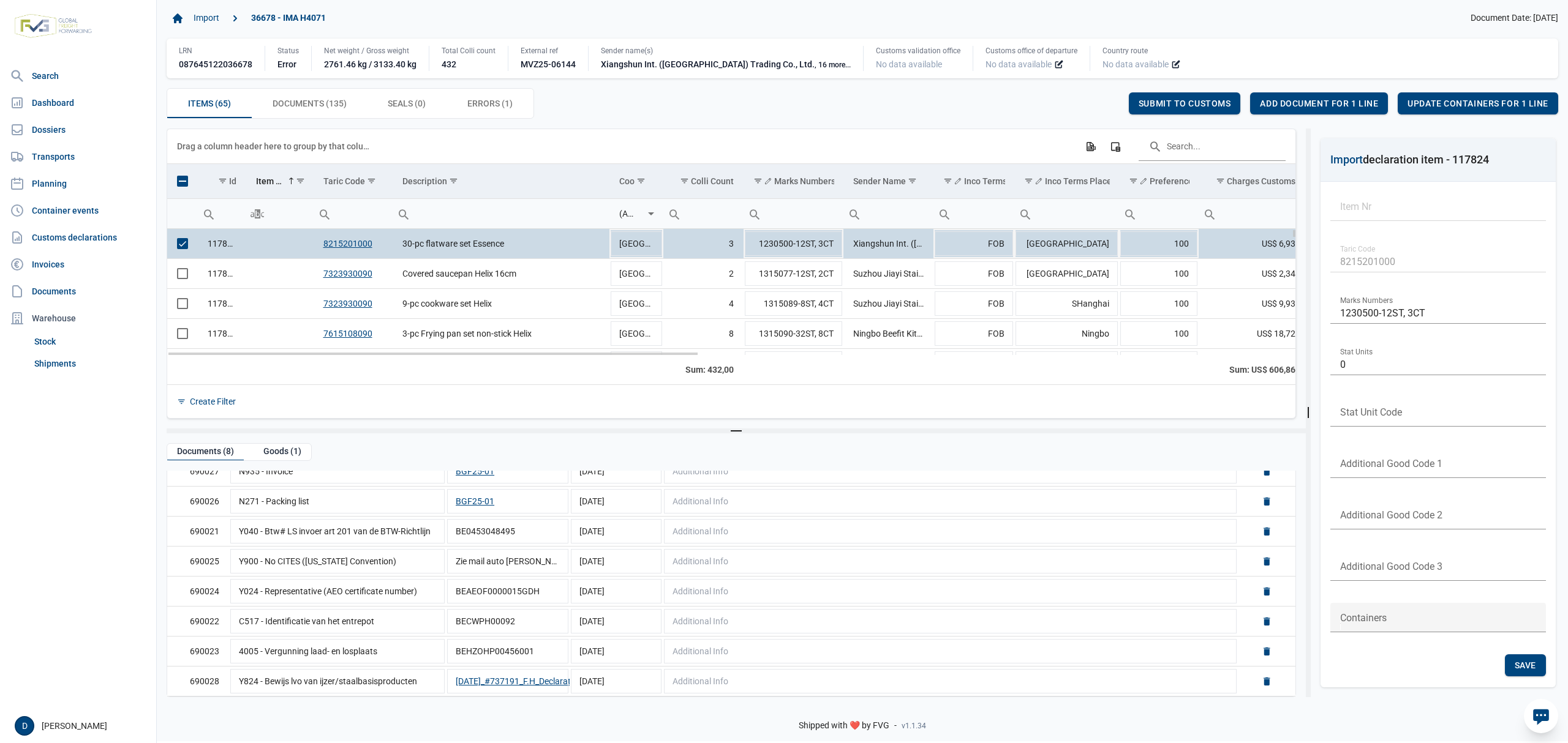
click at [184, 245] on span "Select row" at bounding box center [182, 244] width 11 height 11
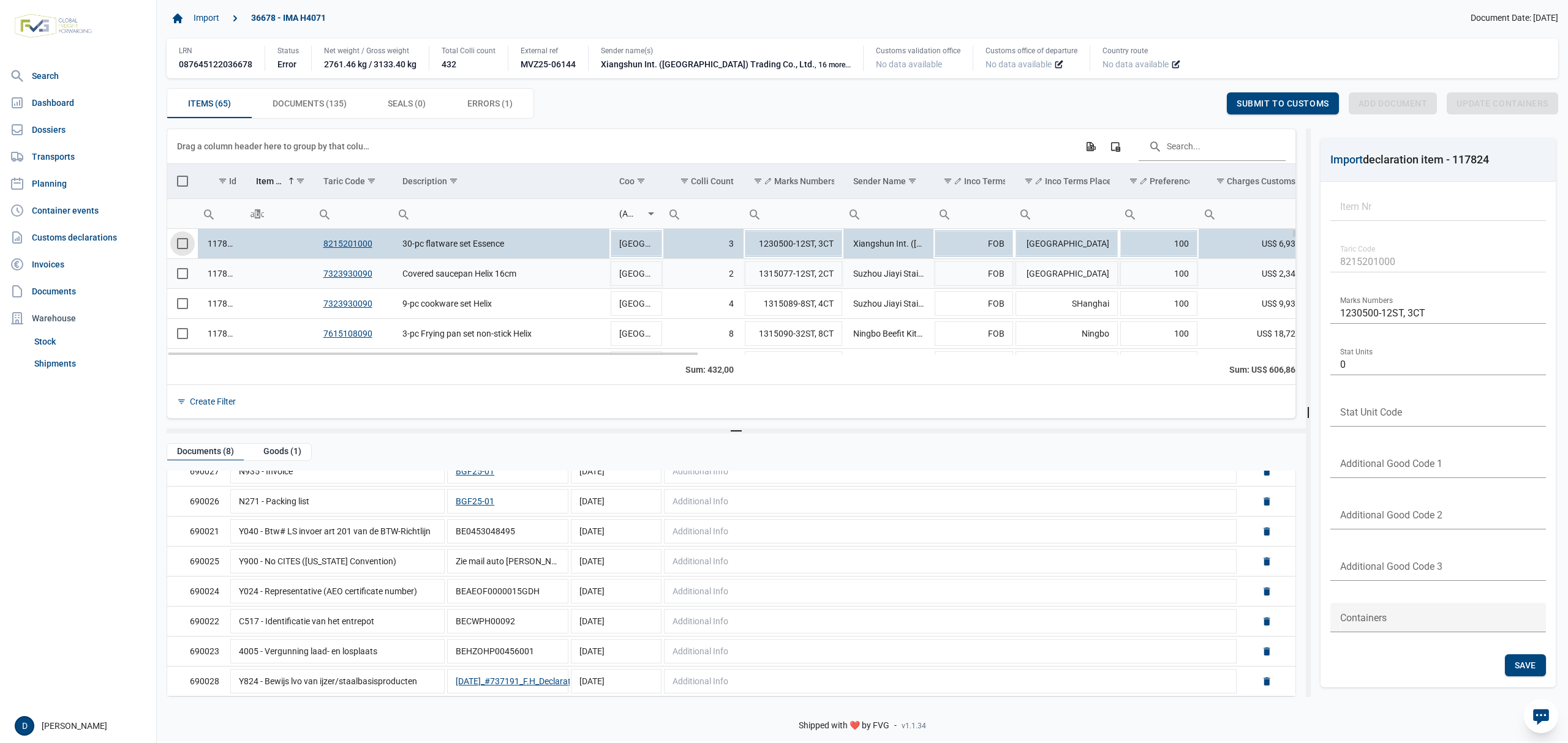
click at [180, 274] on span "Select row" at bounding box center [182, 274] width 11 height 11
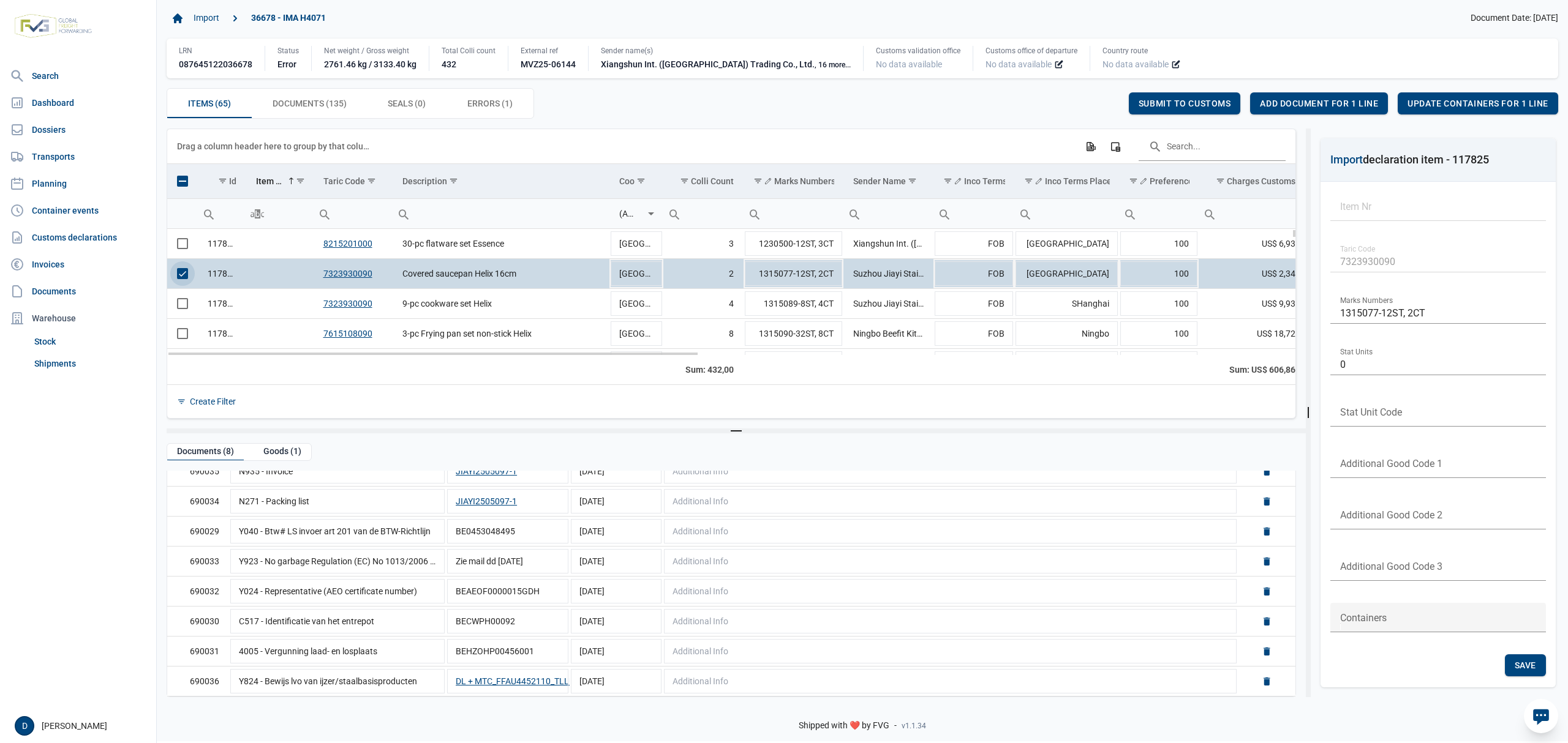
click at [179, 275] on span "Select row" at bounding box center [182, 274] width 11 height 11
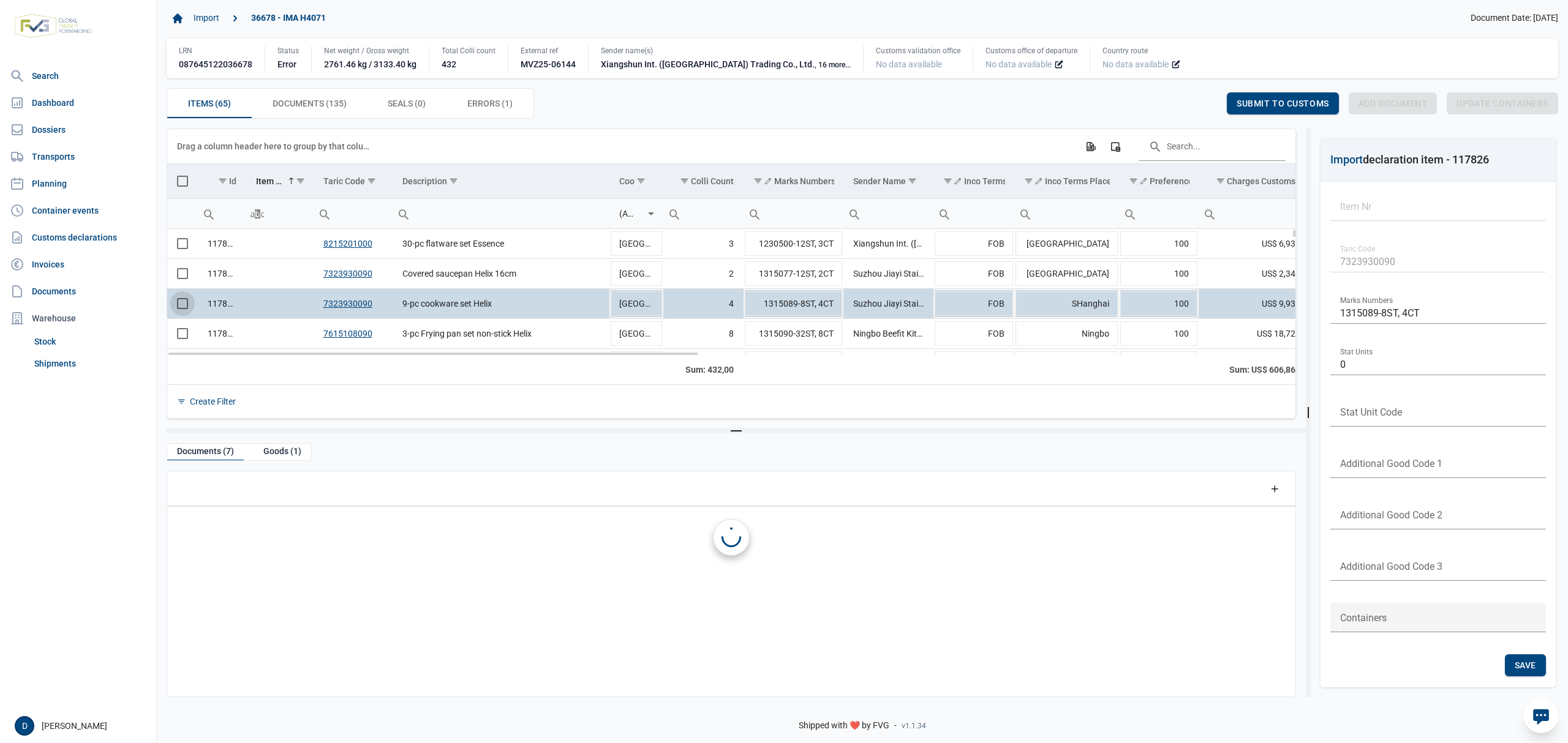
click at [182, 305] on span "Select row" at bounding box center [182, 303] width 11 height 11
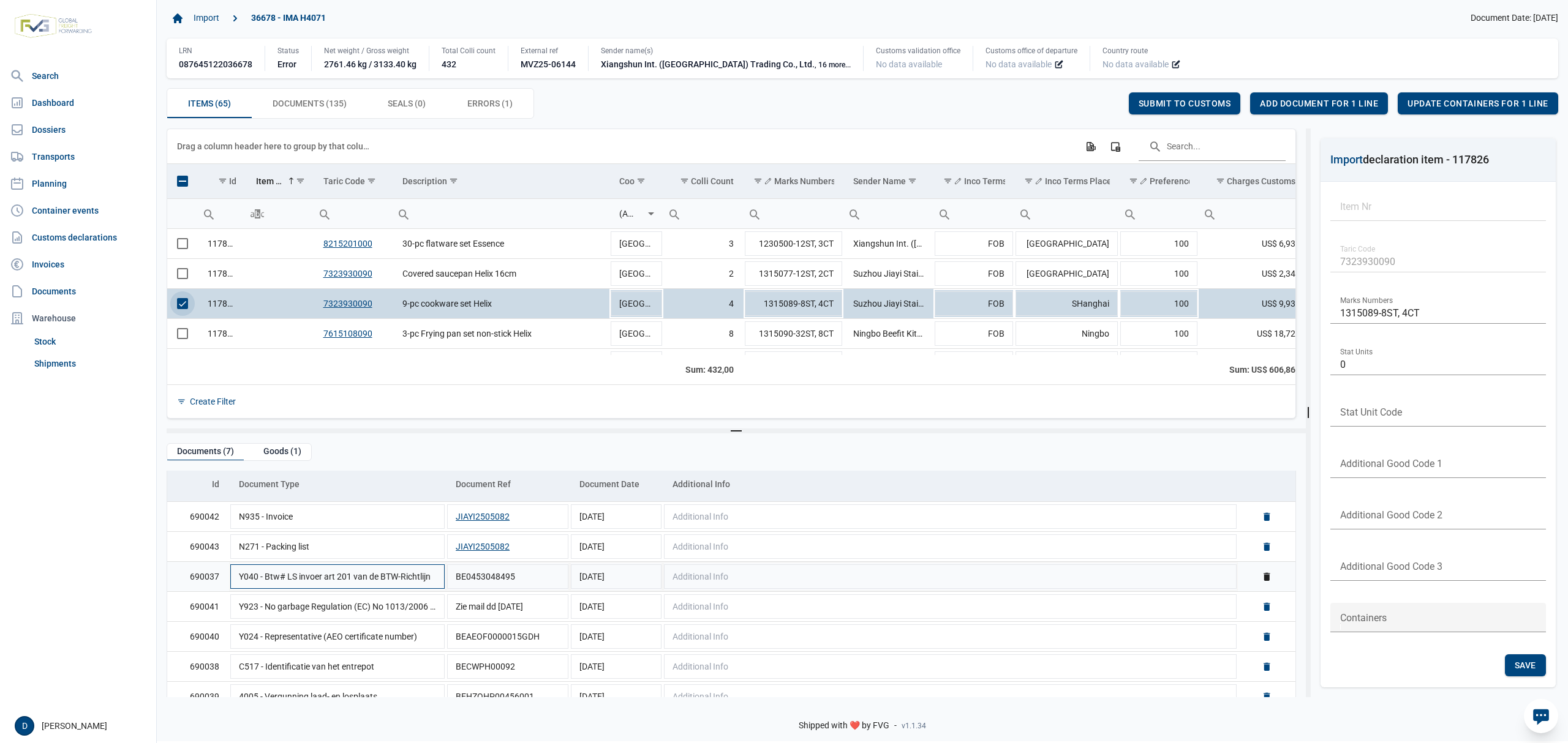
scroll to position [57, 0]
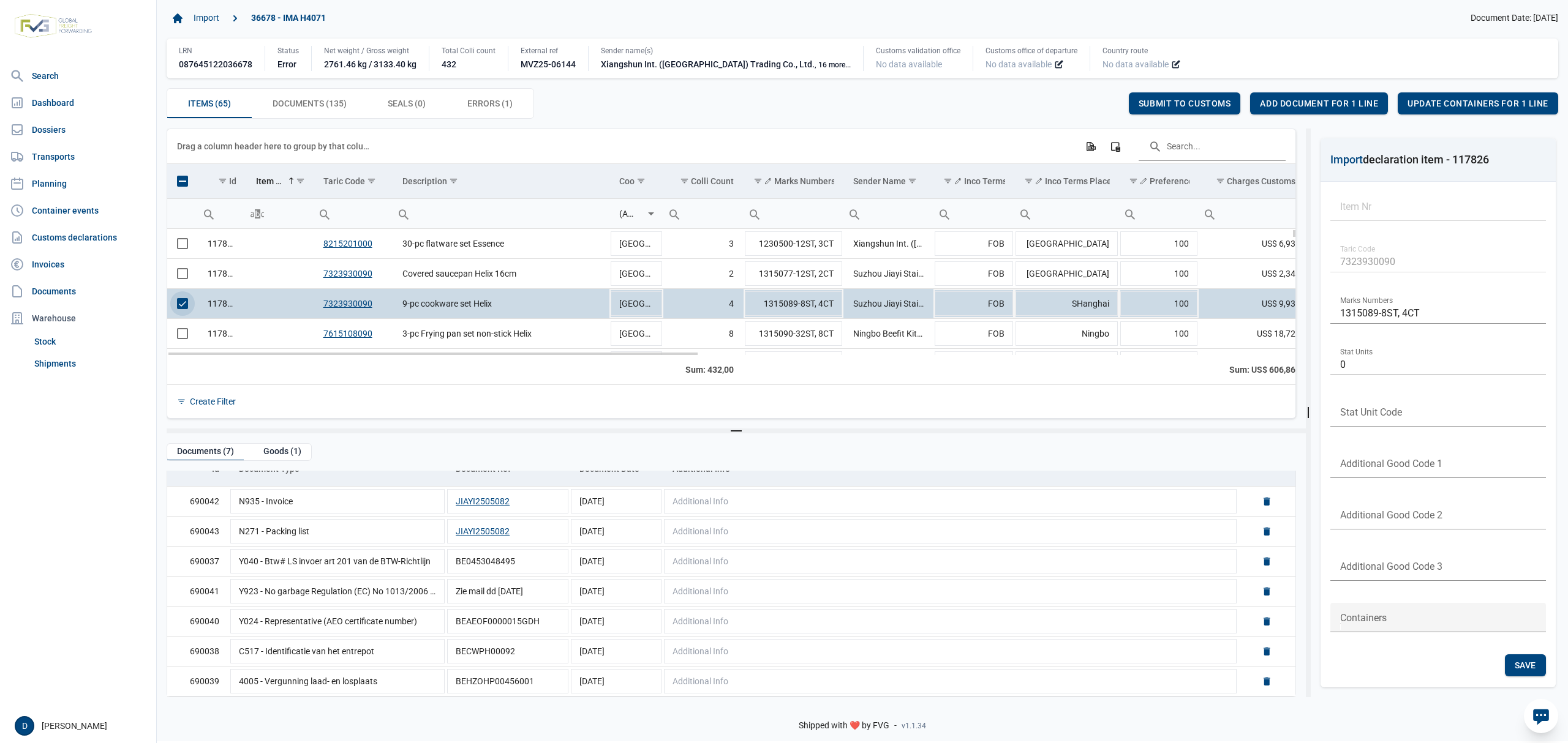
click at [187, 305] on span "Select row" at bounding box center [182, 303] width 11 height 11
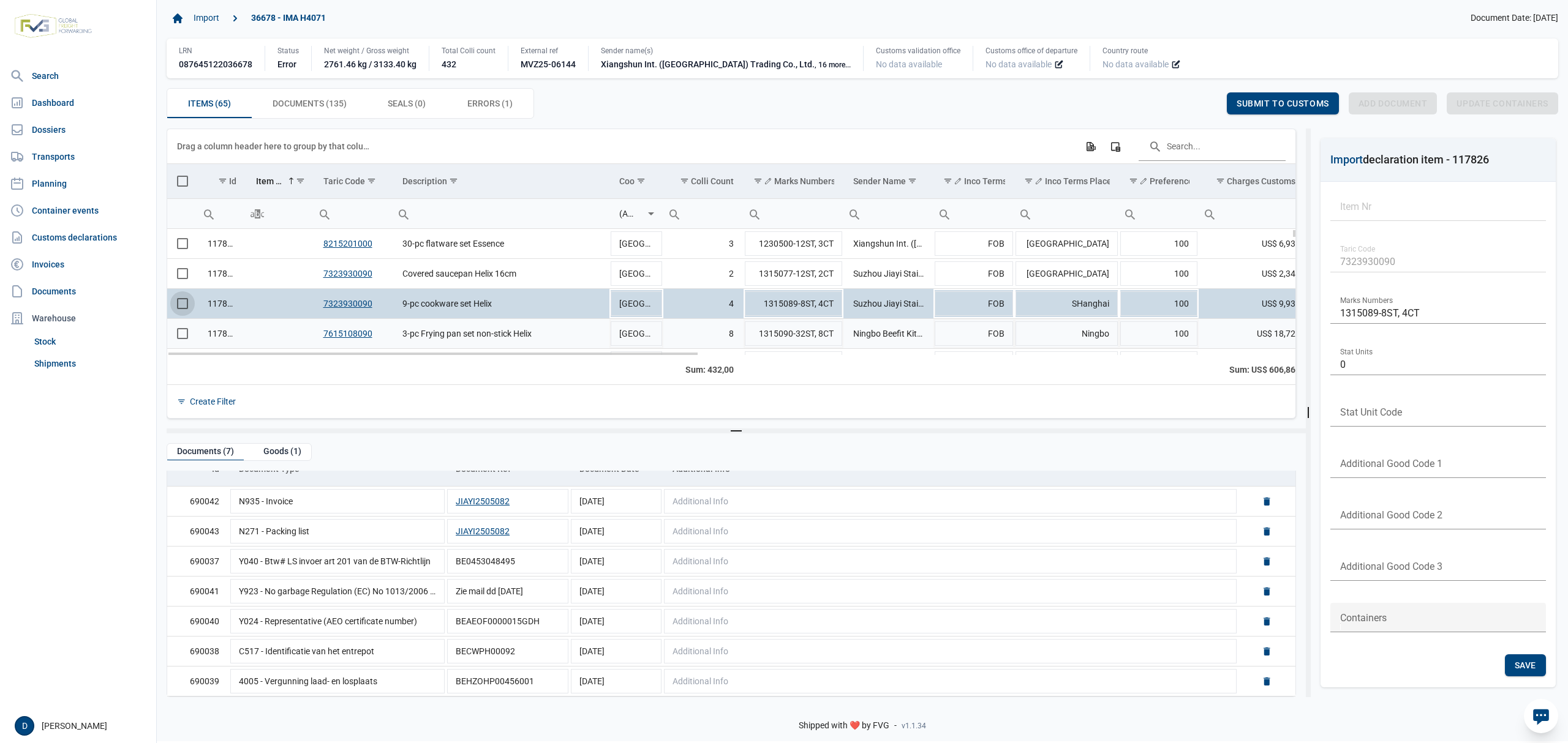
click at [184, 337] on span "Select row" at bounding box center [182, 334] width 11 height 11
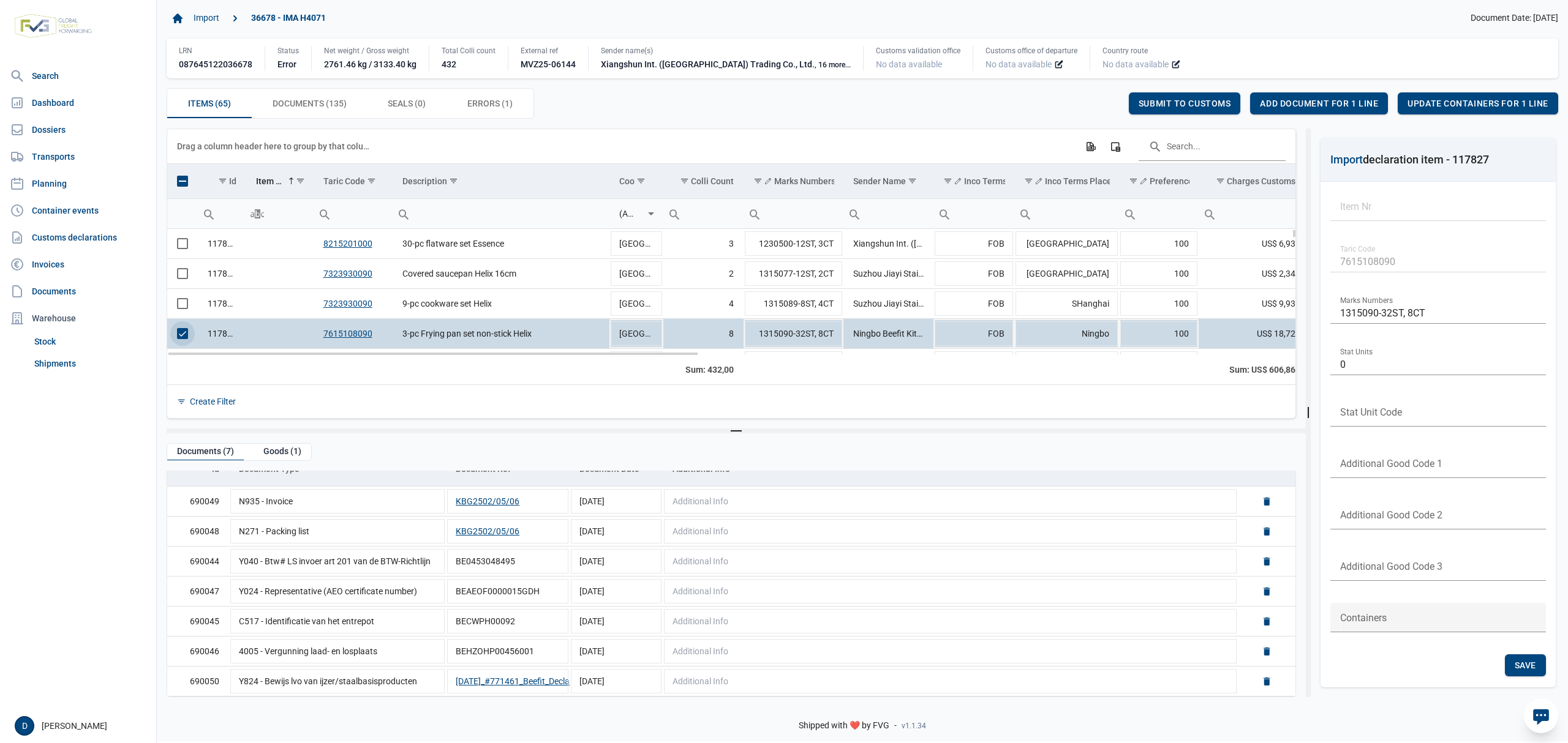
click at [187, 335] on span "Select row" at bounding box center [182, 334] width 11 height 11
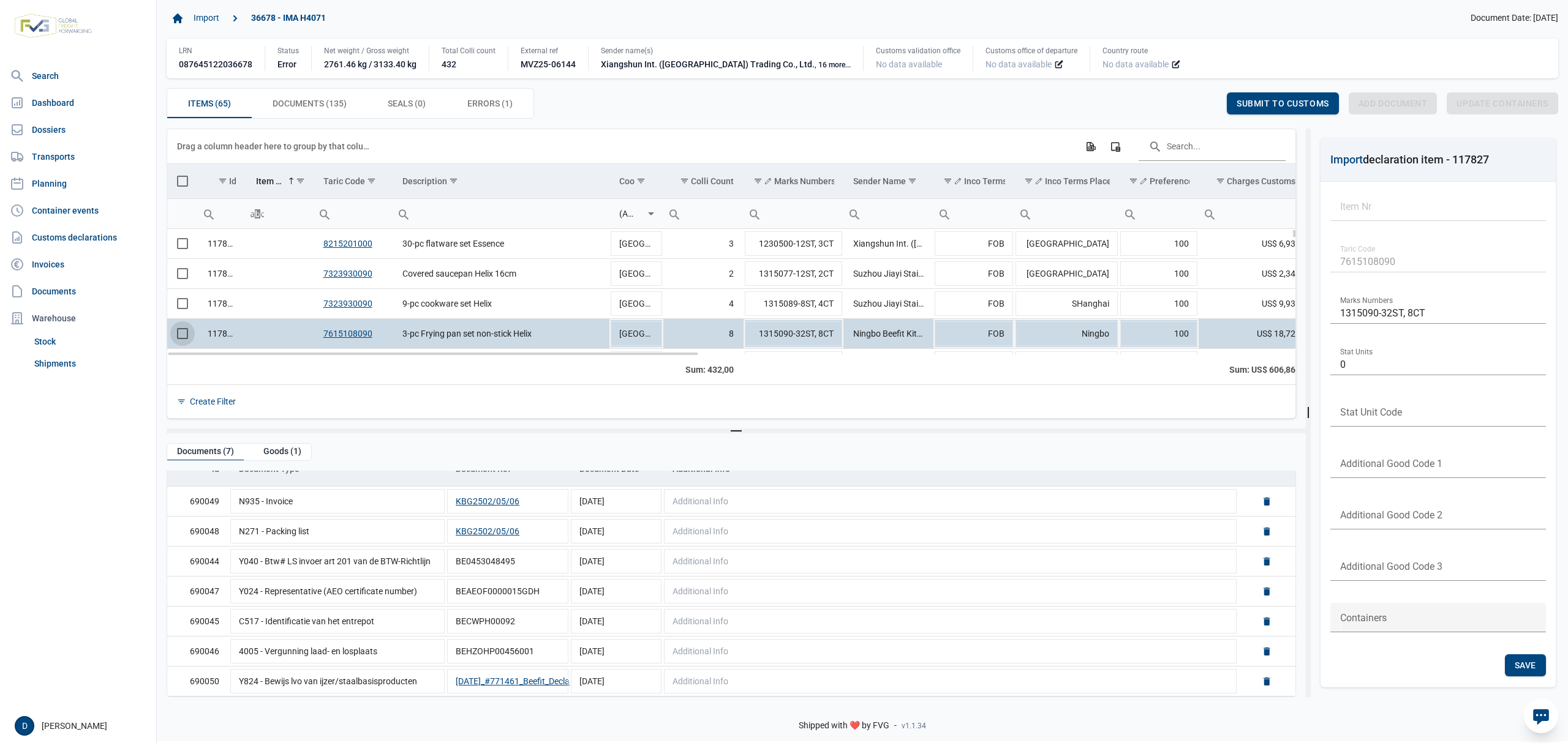
click at [188, 338] on span "Select row" at bounding box center [182, 334] width 11 height 11
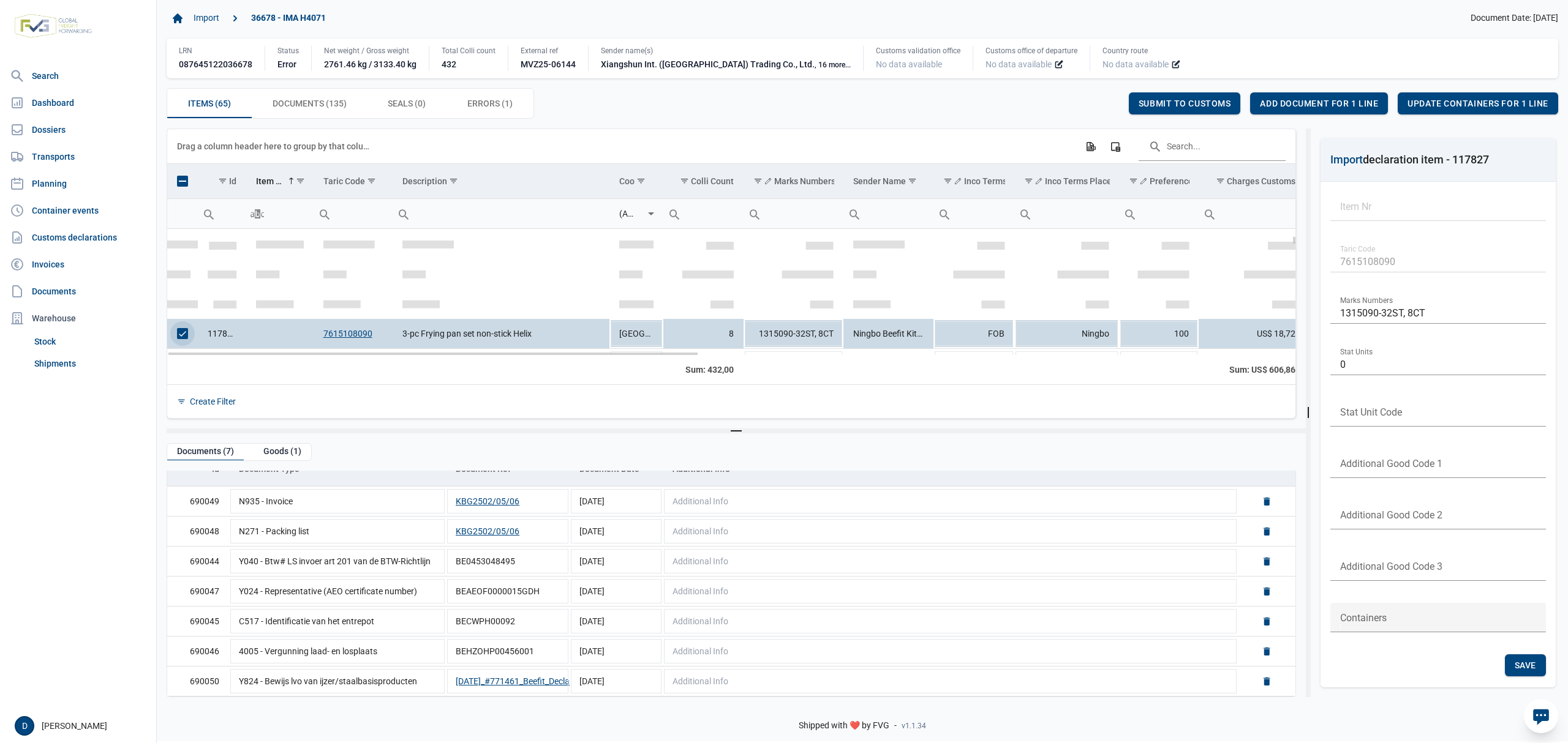
scroll to position [108, 0]
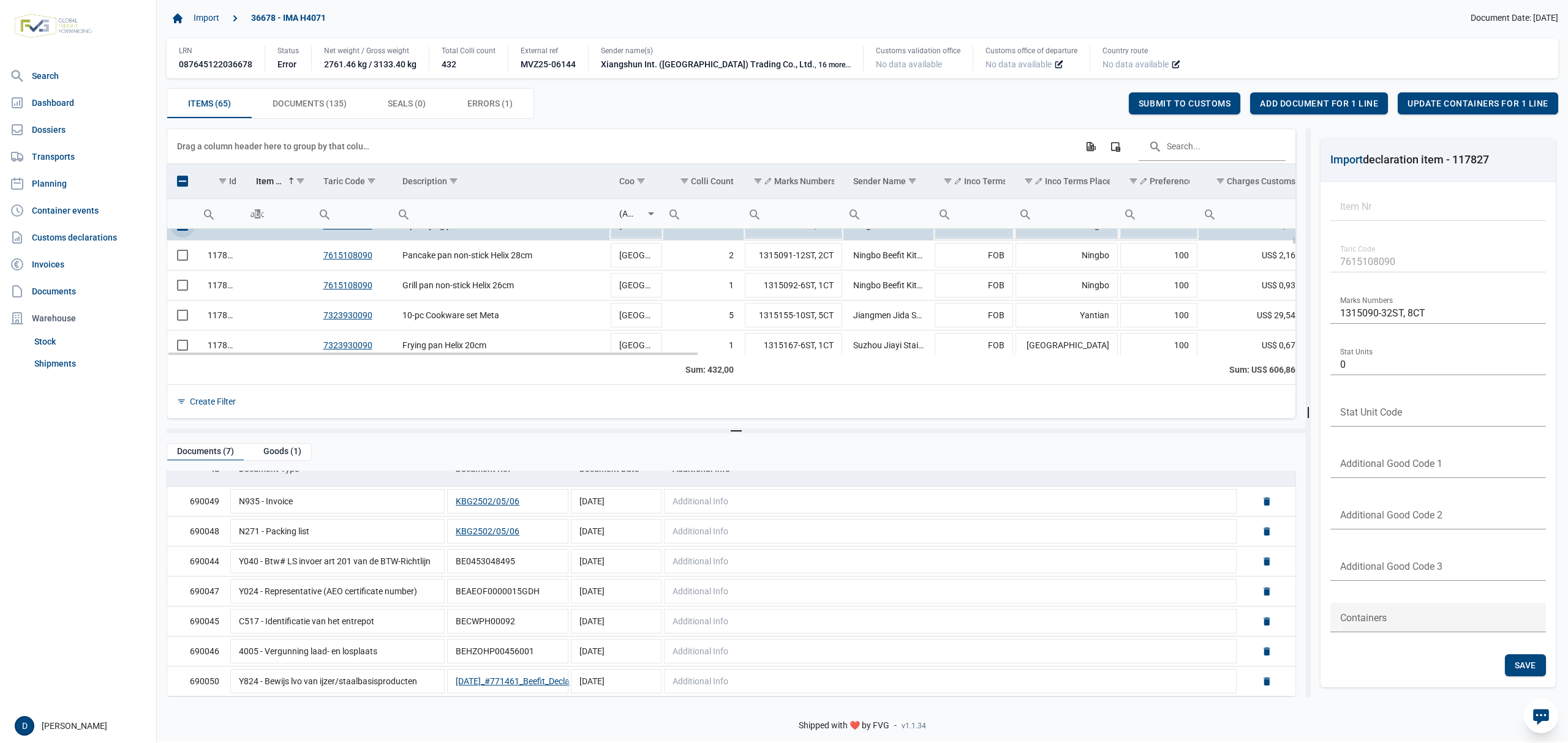
click at [182, 231] on span "Select row" at bounding box center [182, 225] width 11 height 11
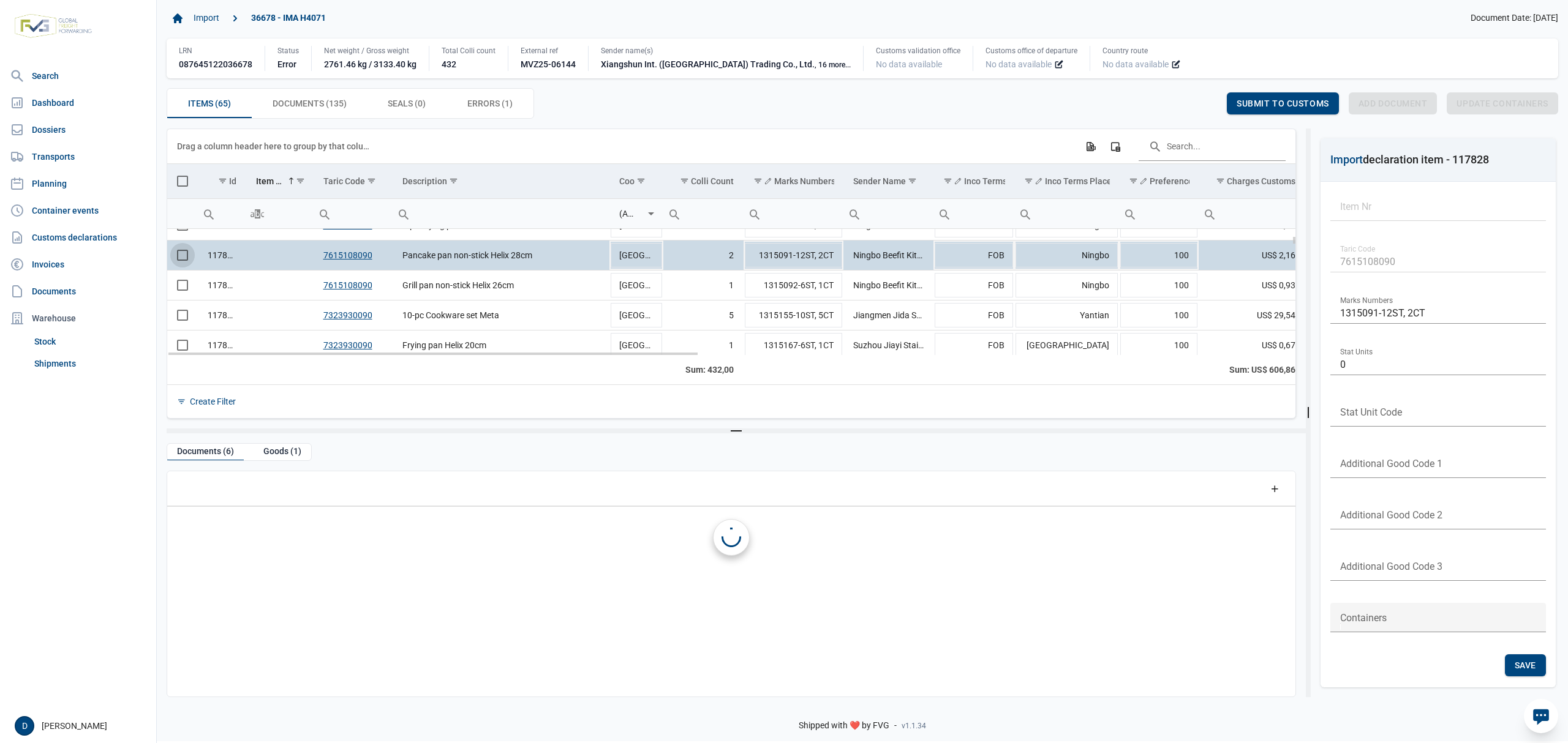
click at [184, 258] on span "Select row" at bounding box center [182, 255] width 11 height 11
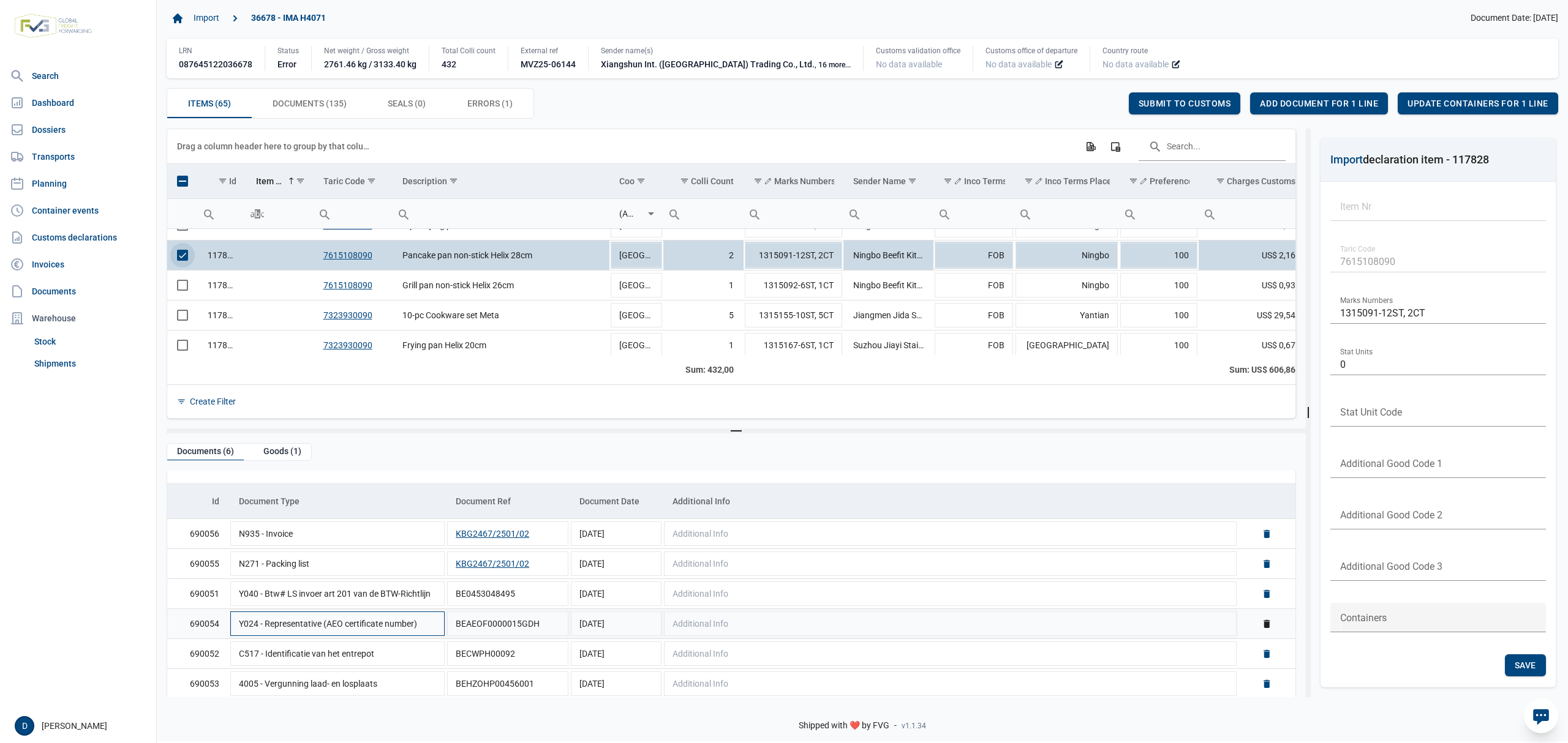
scroll to position [27, 0]
click at [188, 258] on span "Select row" at bounding box center [182, 255] width 11 height 11
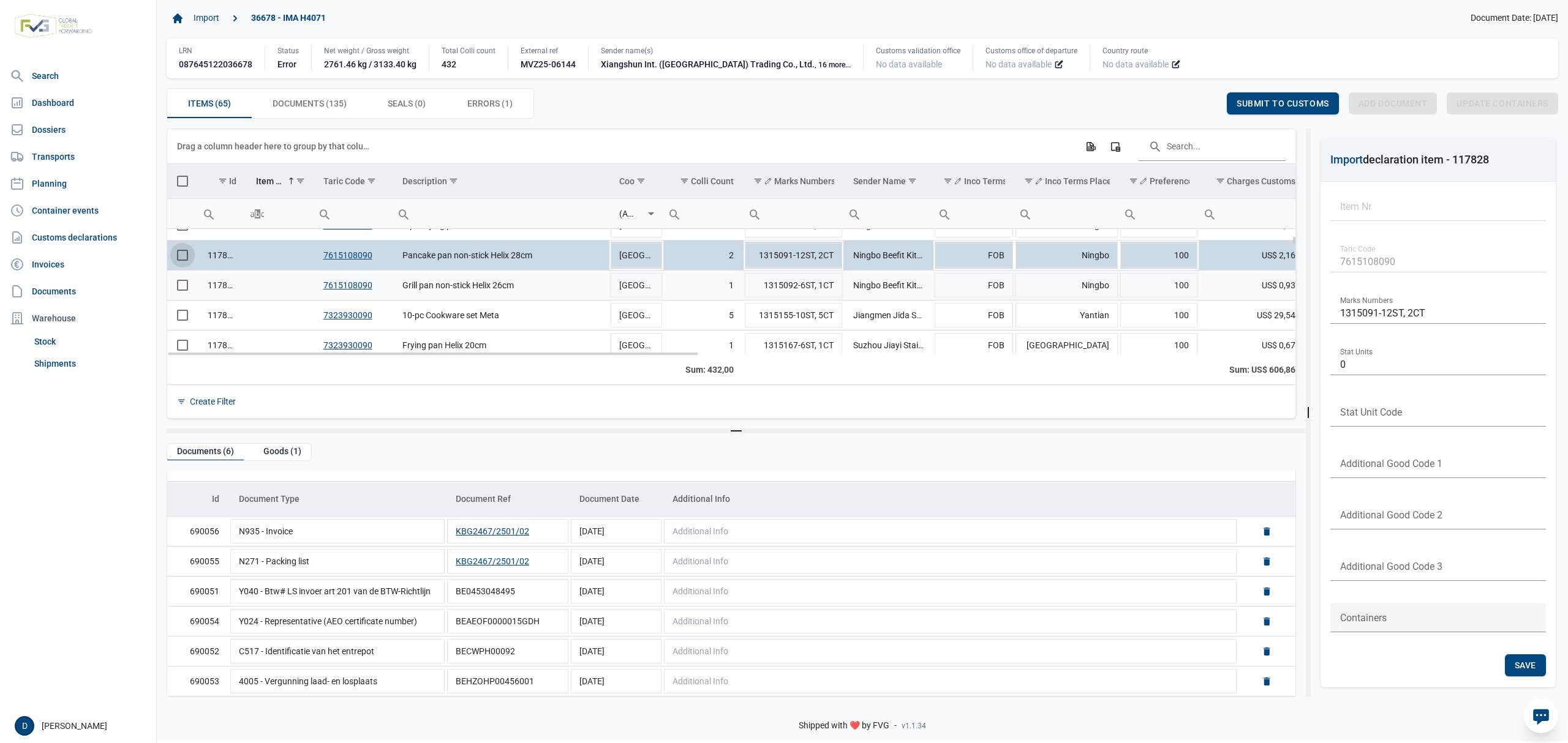
click at [184, 283] on span "Select row" at bounding box center [182, 285] width 11 height 11
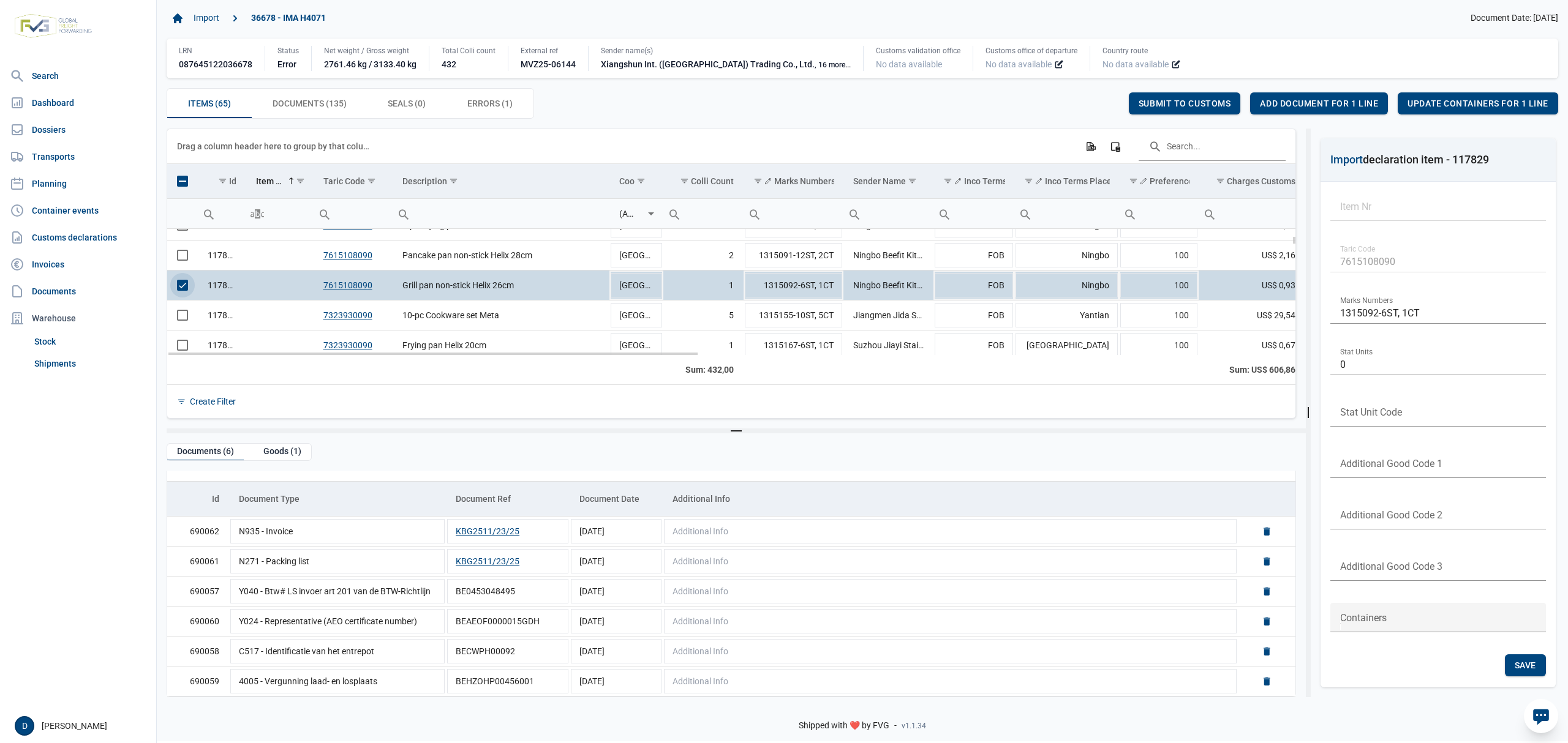
click at [186, 291] on span "Select row" at bounding box center [182, 285] width 11 height 11
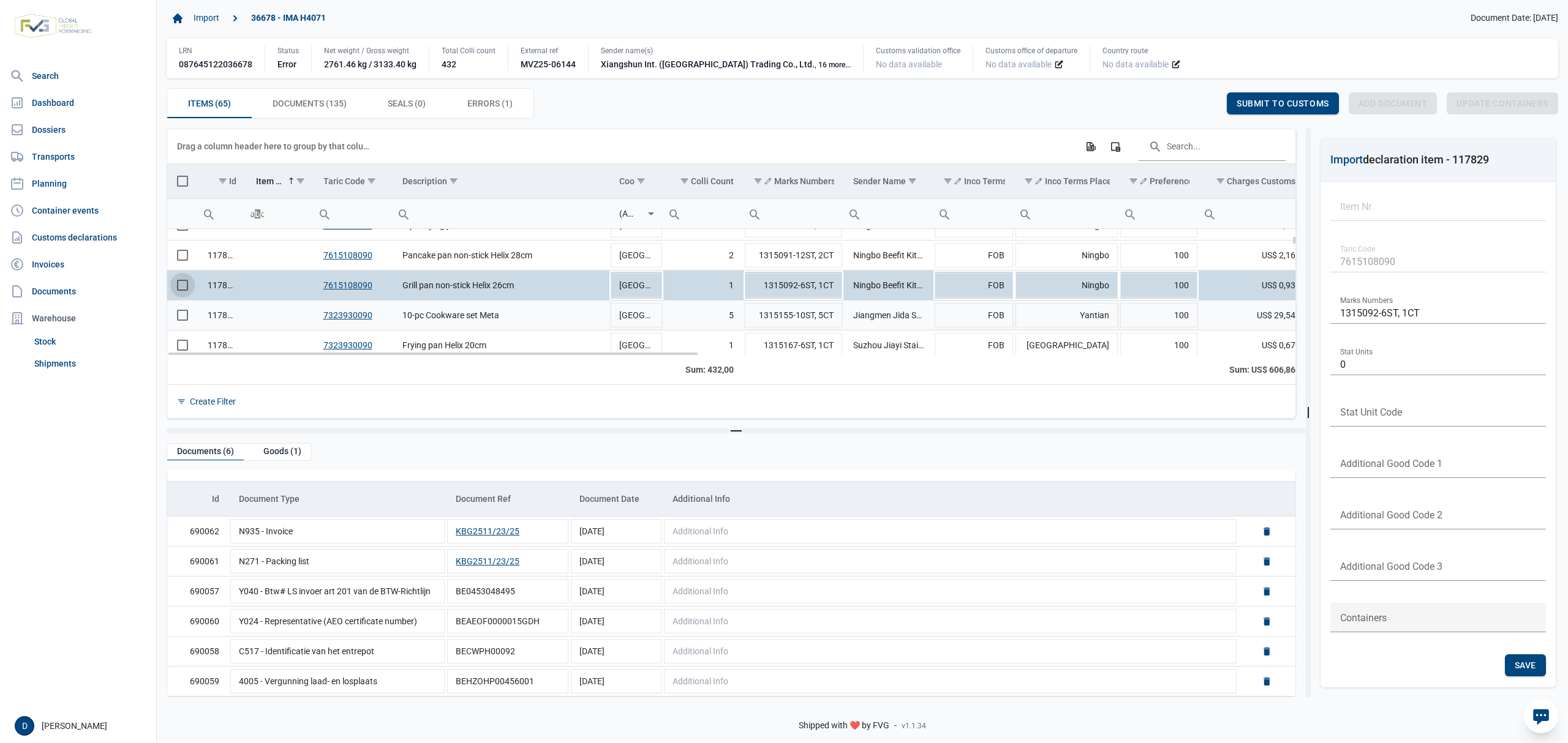
click at [182, 318] on span "Select row" at bounding box center [182, 315] width 11 height 11
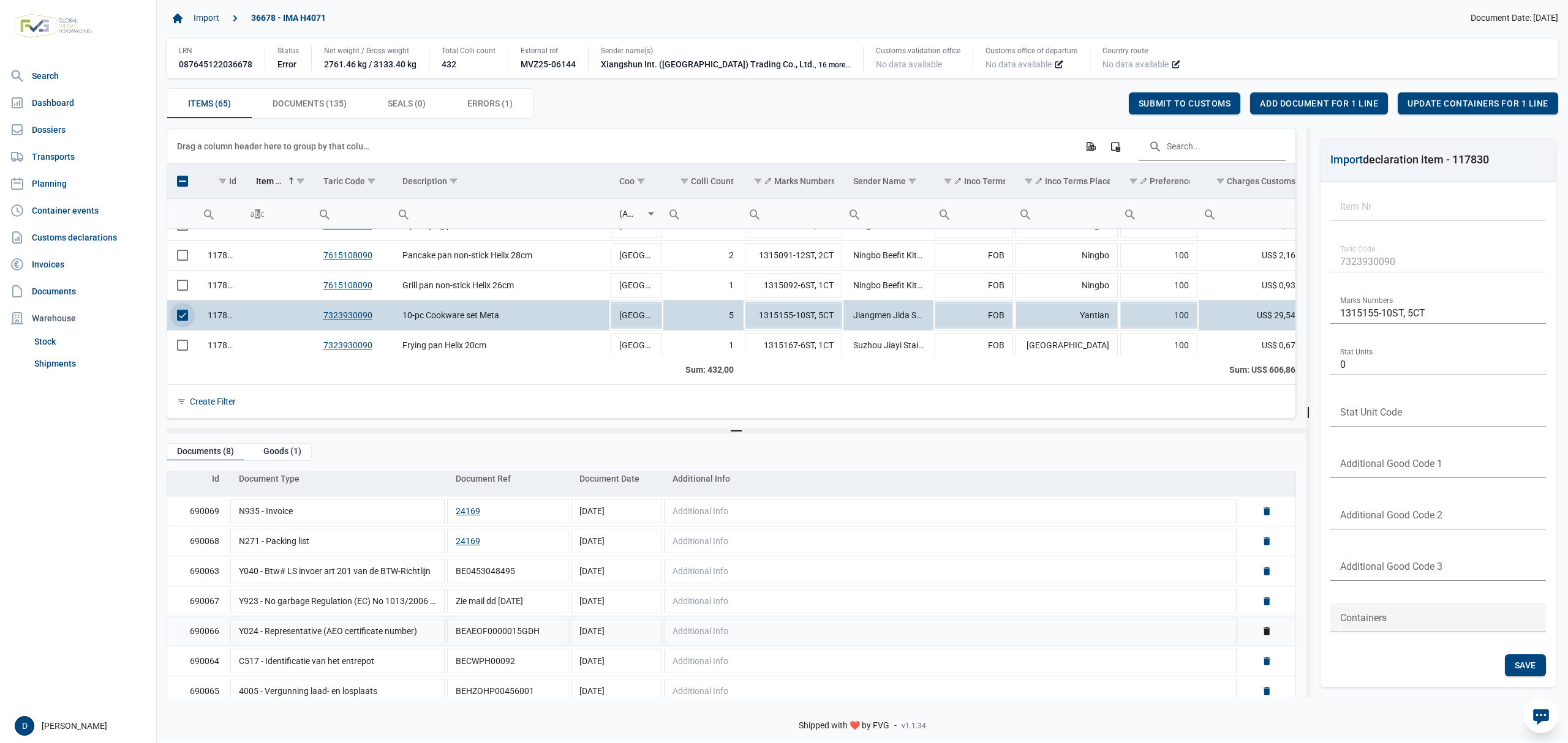
scroll to position [87, 0]
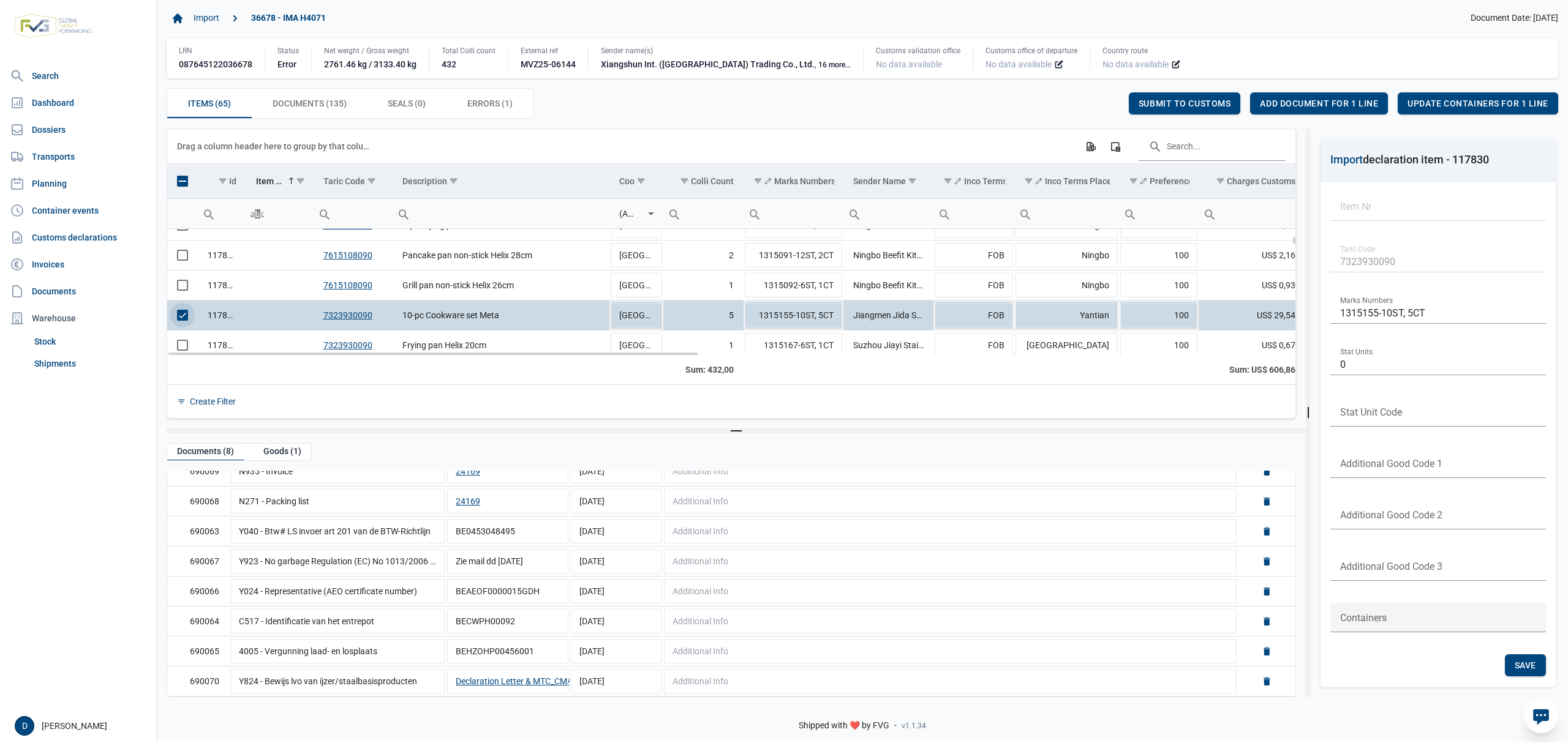
click at [185, 317] on span "Select row" at bounding box center [182, 315] width 11 height 11
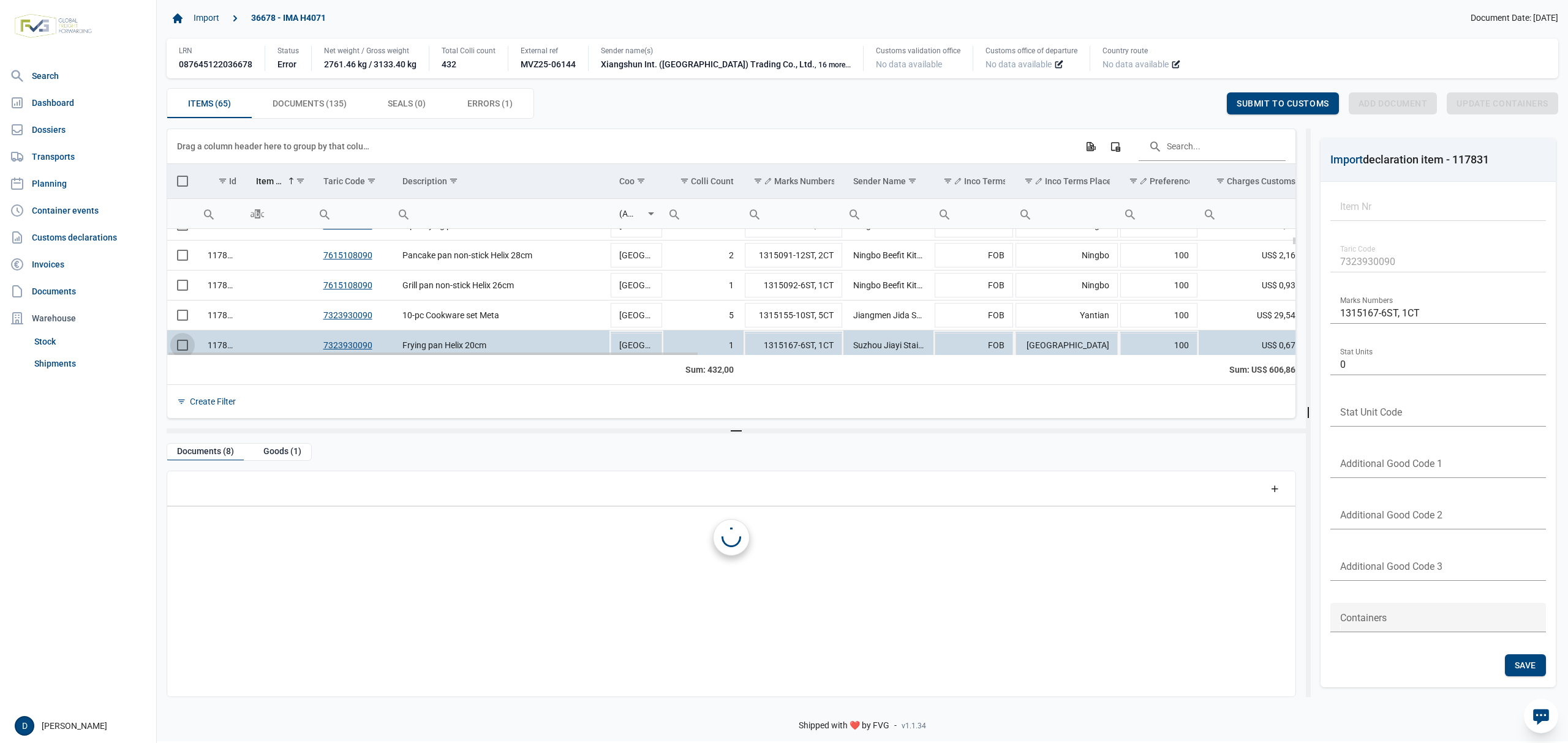
click at [182, 347] on td "Data grid with 65 rows and 23 columns" at bounding box center [182, 345] width 30 height 30
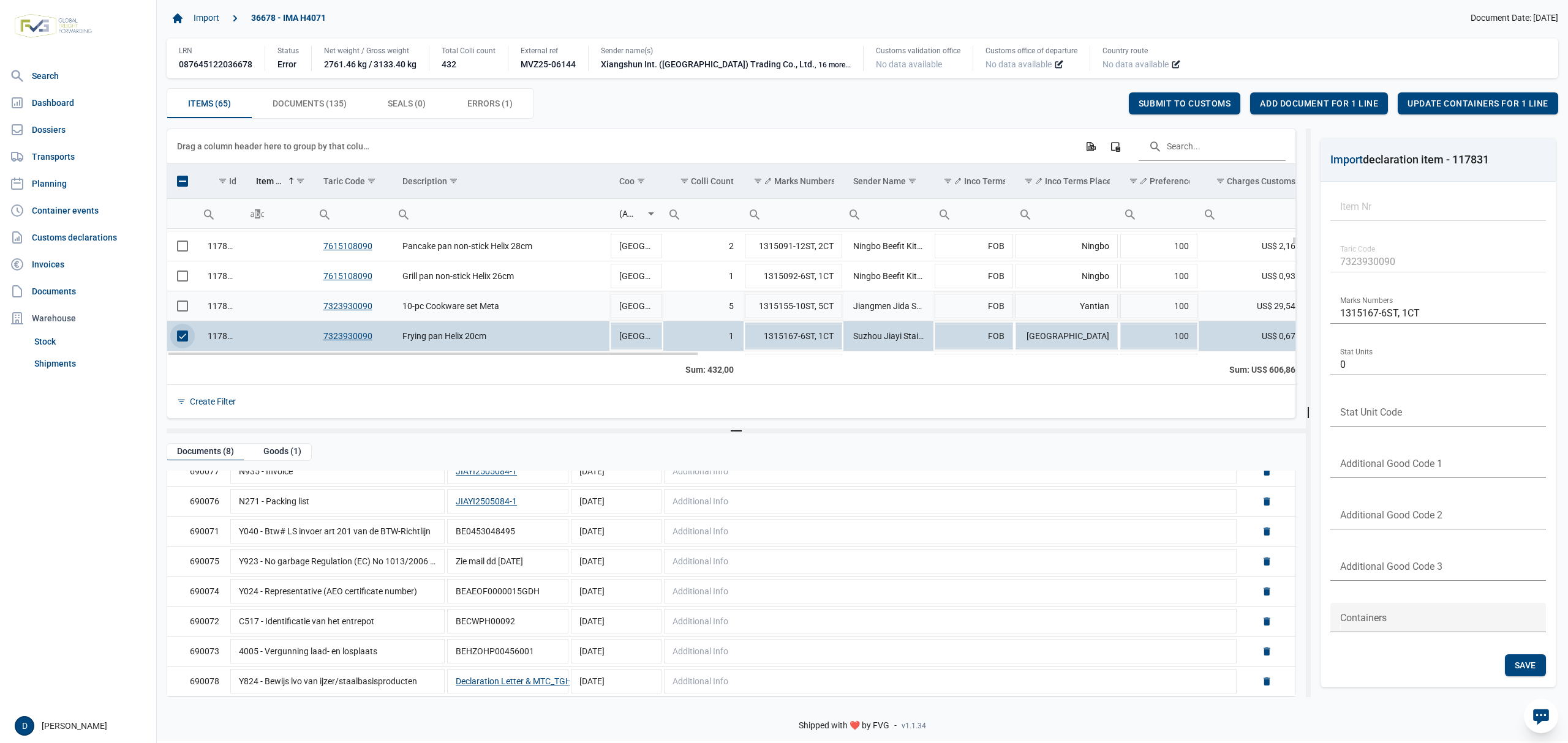
scroll to position [226, 0]
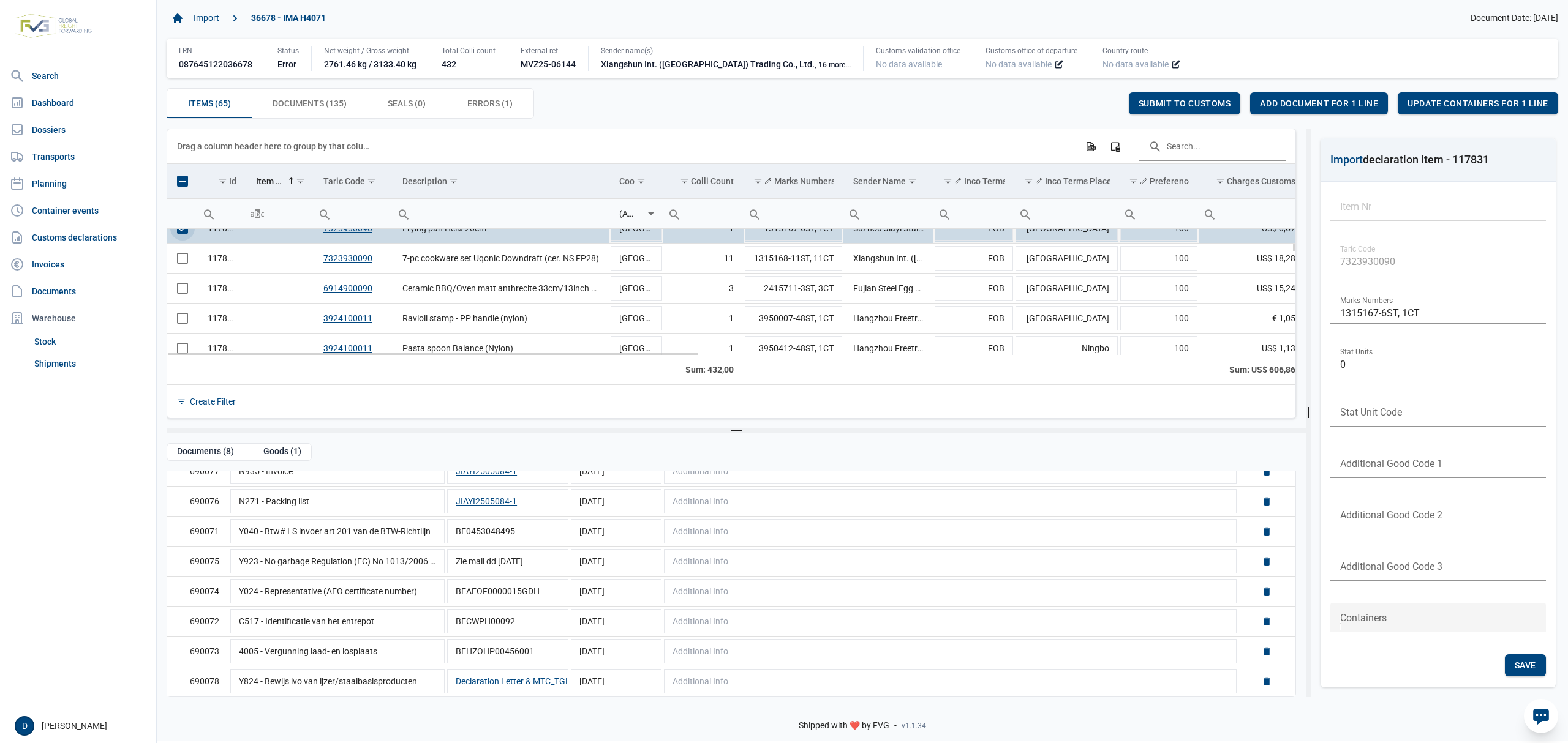
click at [182, 234] on span "Select row" at bounding box center [182, 228] width 11 height 11
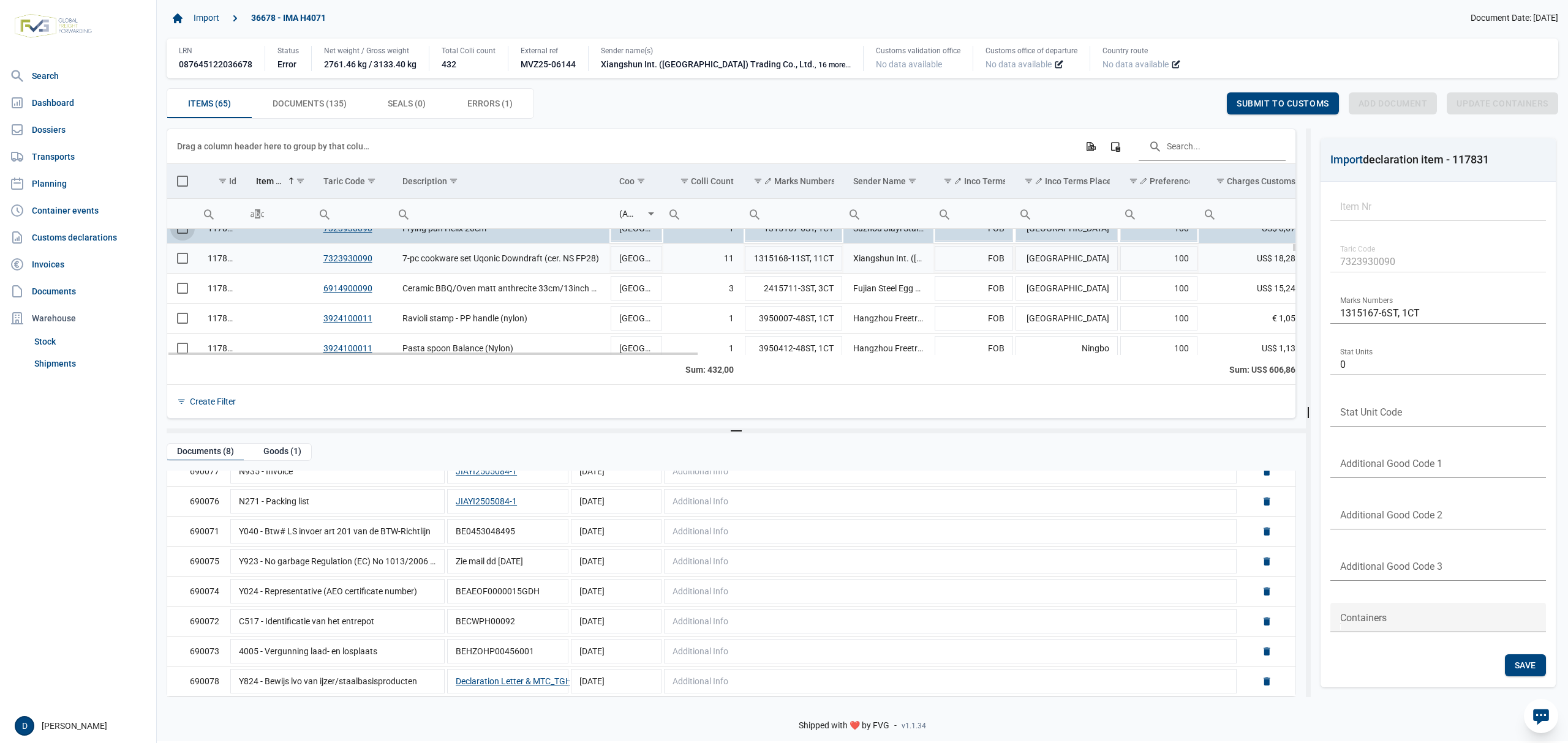
click at [180, 263] on span "Select row" at bounding box center [182, 258] width 11 height 11
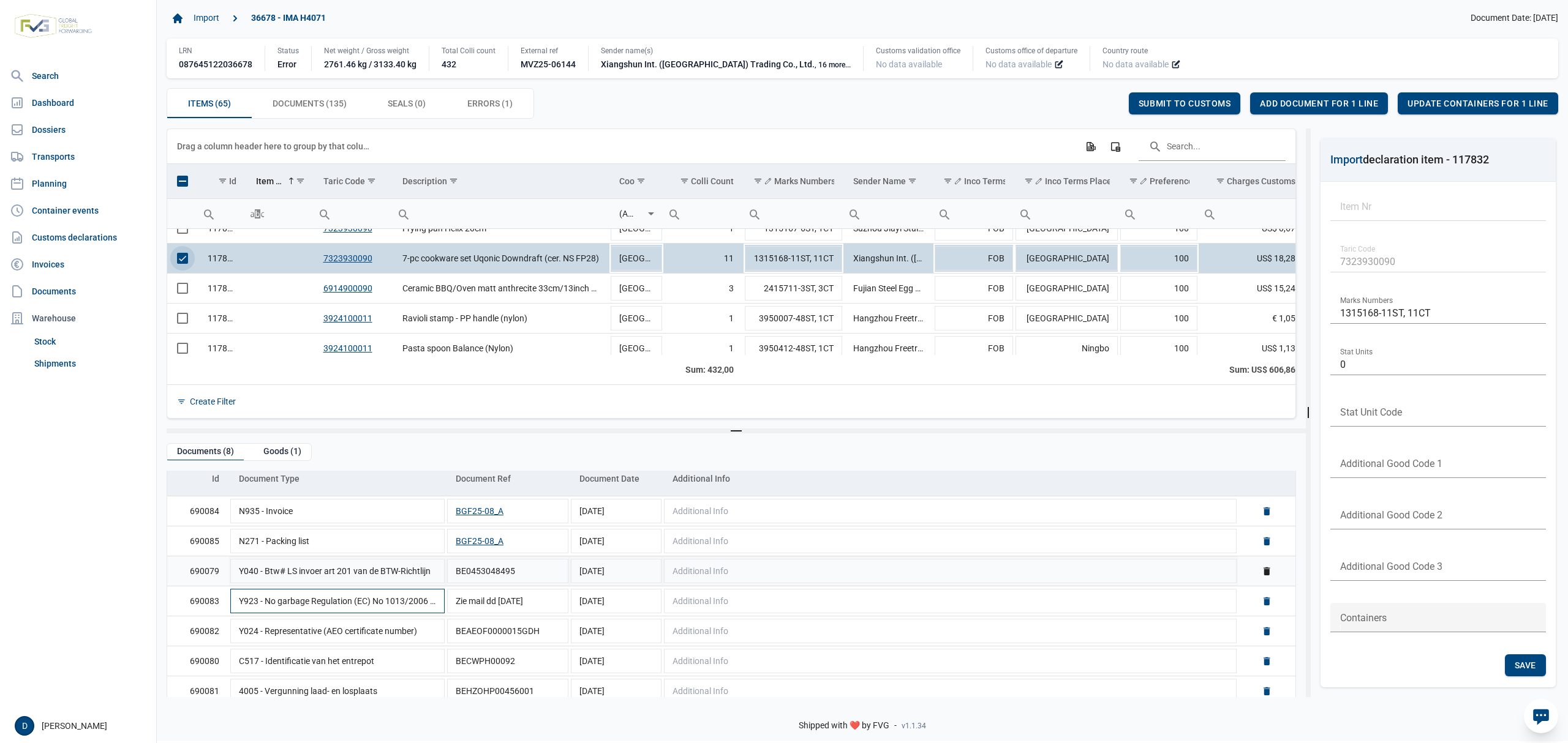
scroll to position [87, 0]
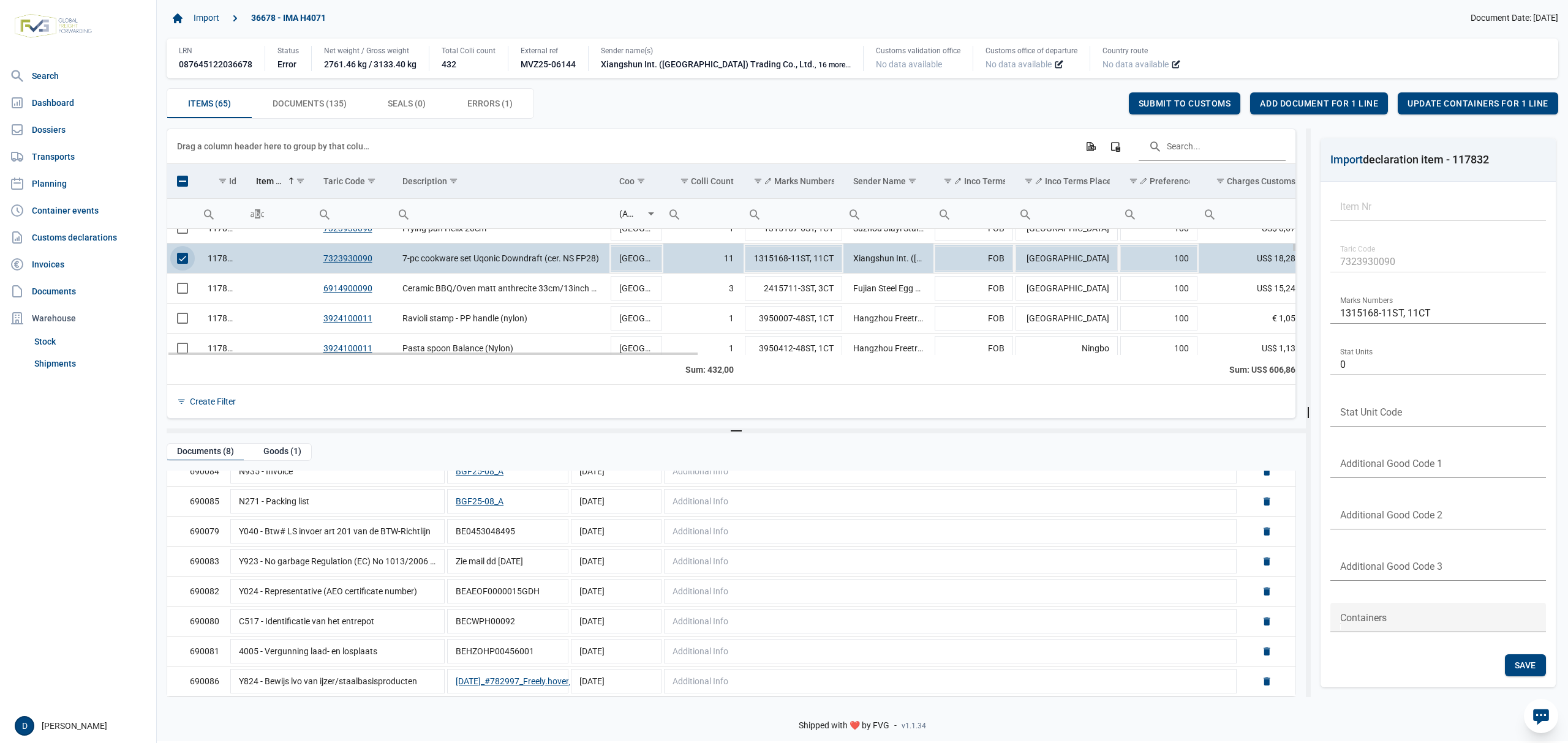
click at [185, 255] on span "Select row" at bounding box center [182, 258] width 11 height 11
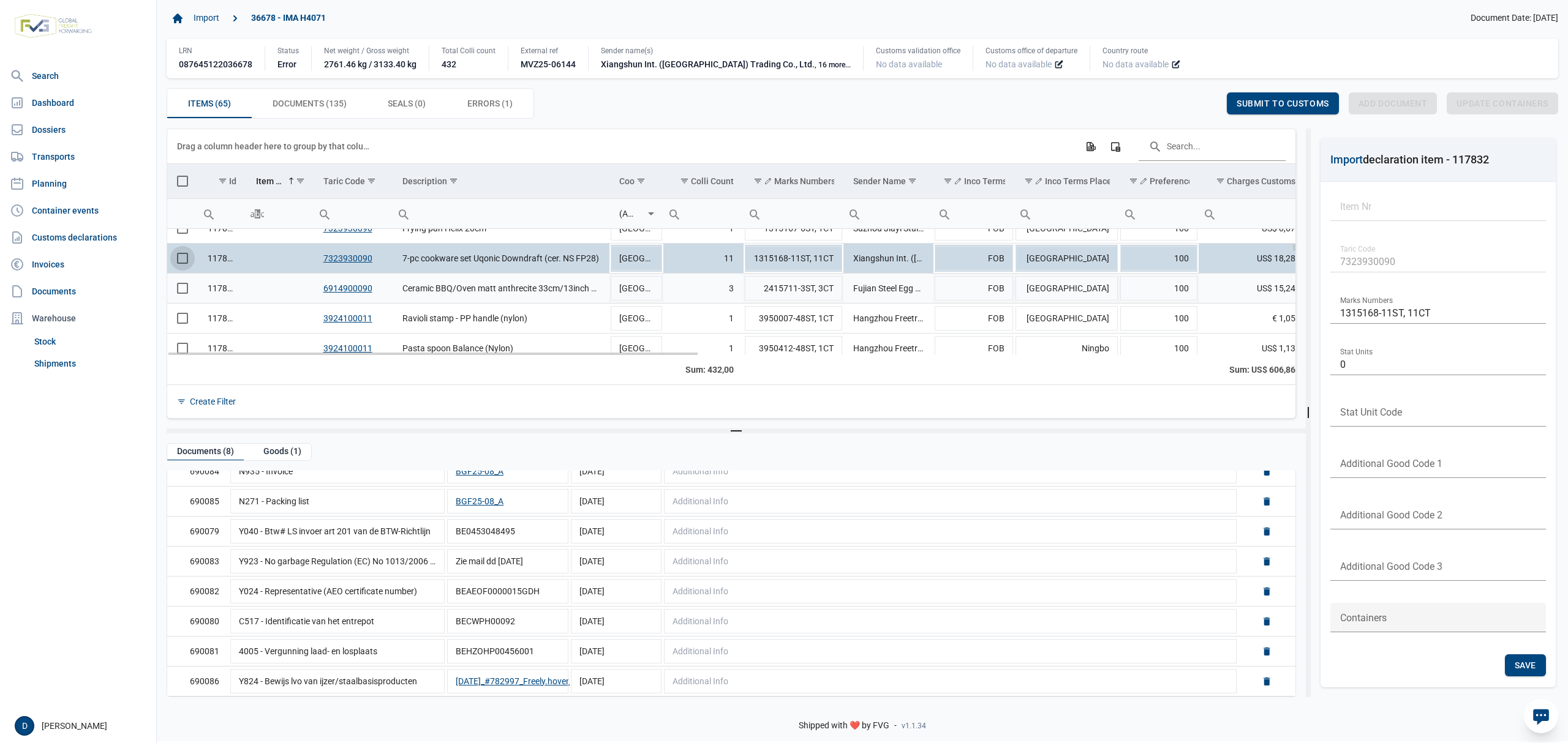
click at [182, 287] on span "Select row" at bounding box center [182, 288] width 11 height 11
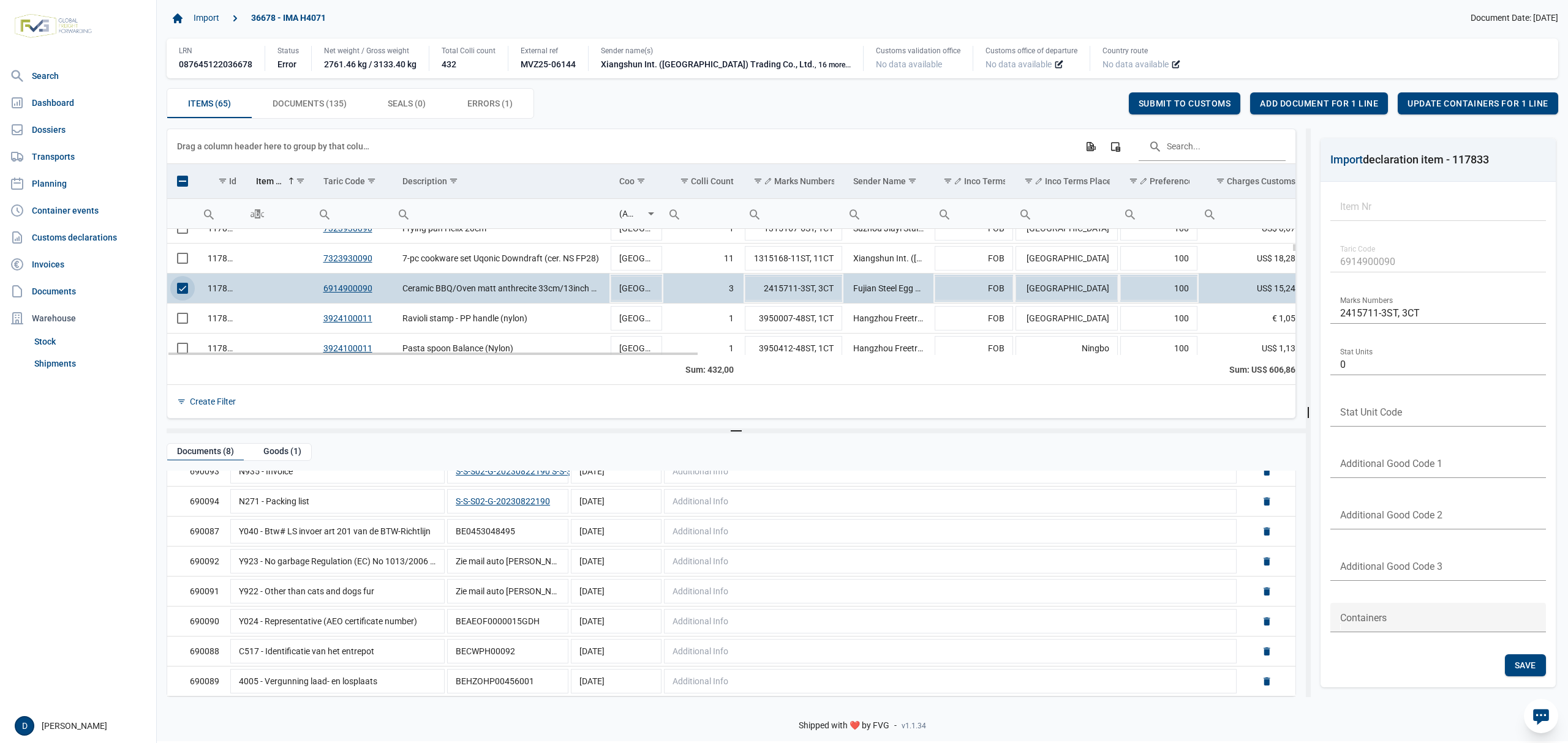
click at [182, 294] on span "Select row" at bounding box center [182, 288] width 11 height 11
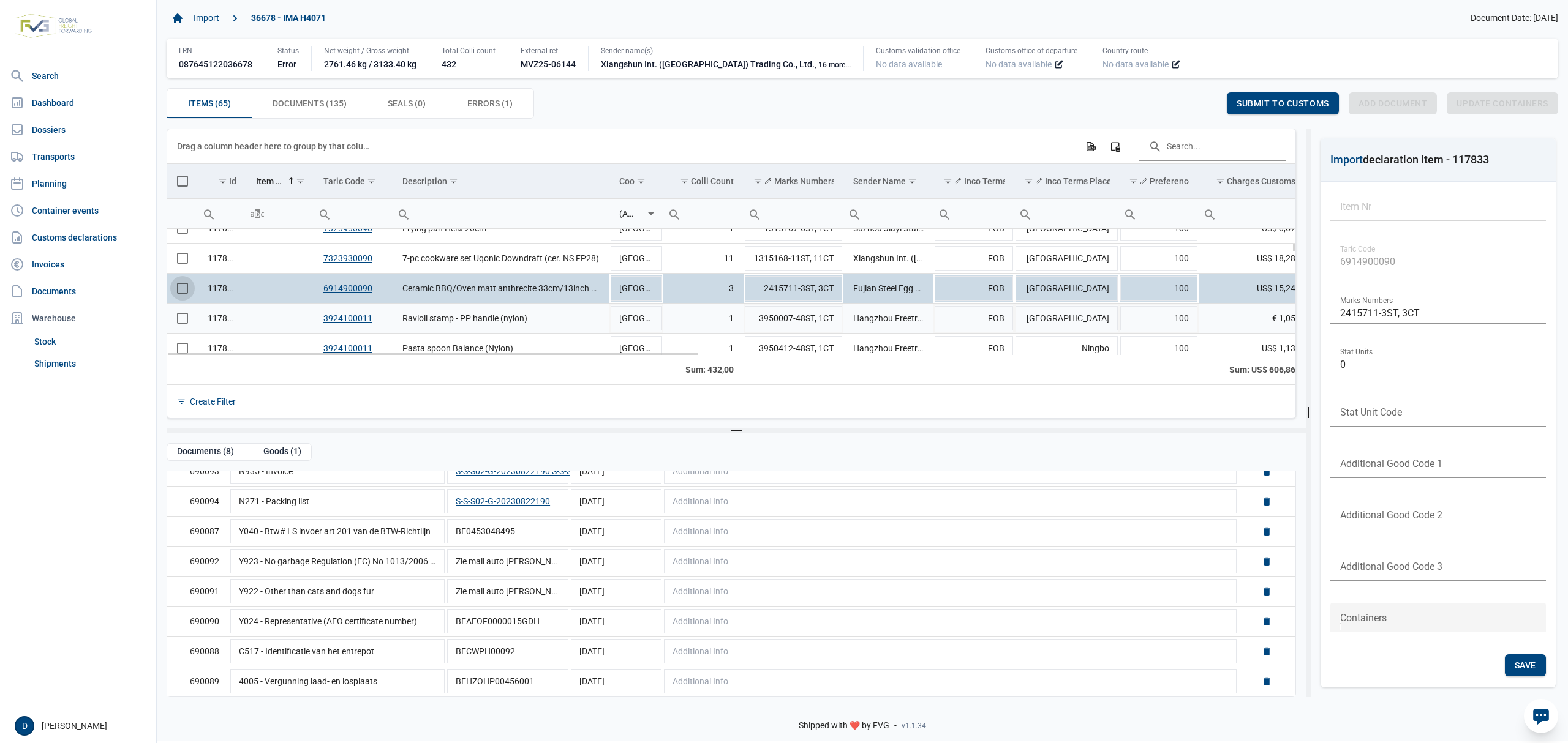
click at [182, 320] on span "Select row" at bounding box center [182, 318] width 11 height 11
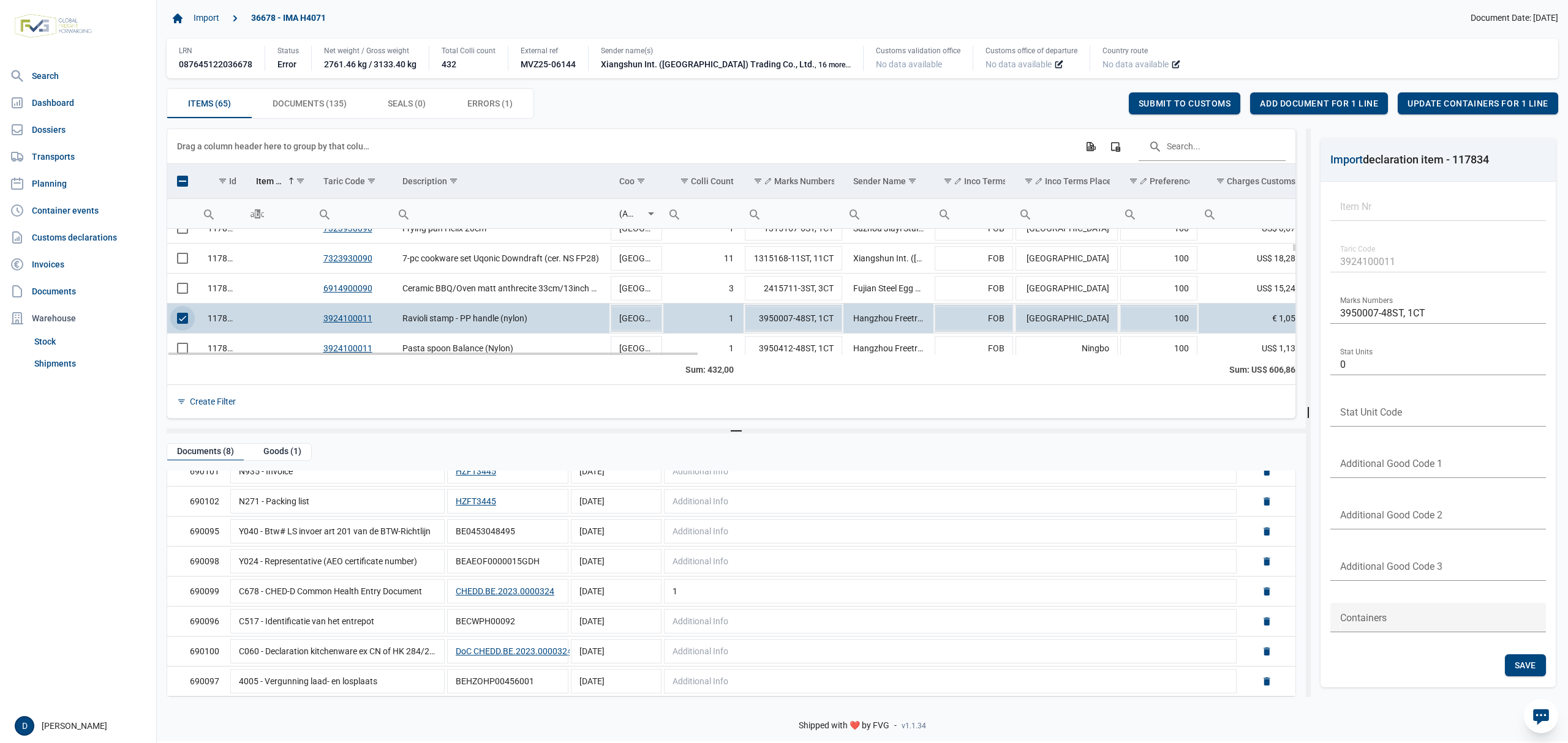
click at [186, 319] on span "Select row" at bounding box center [182, 318] width 11 height 11
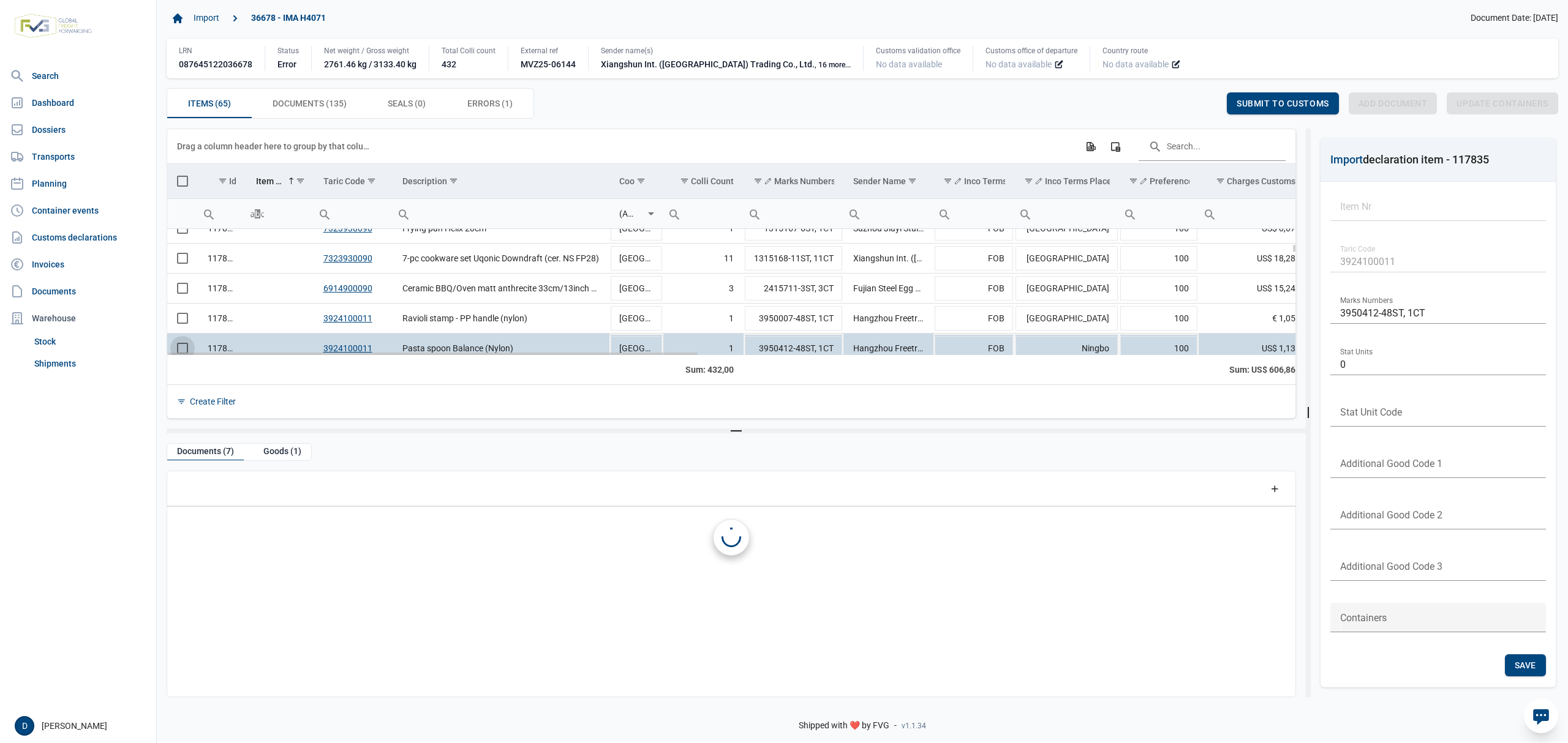
click at [184, 349] on td "Data grid with 65 rows and 23 columns" at bounding box center [182, 349] width 30 height 30
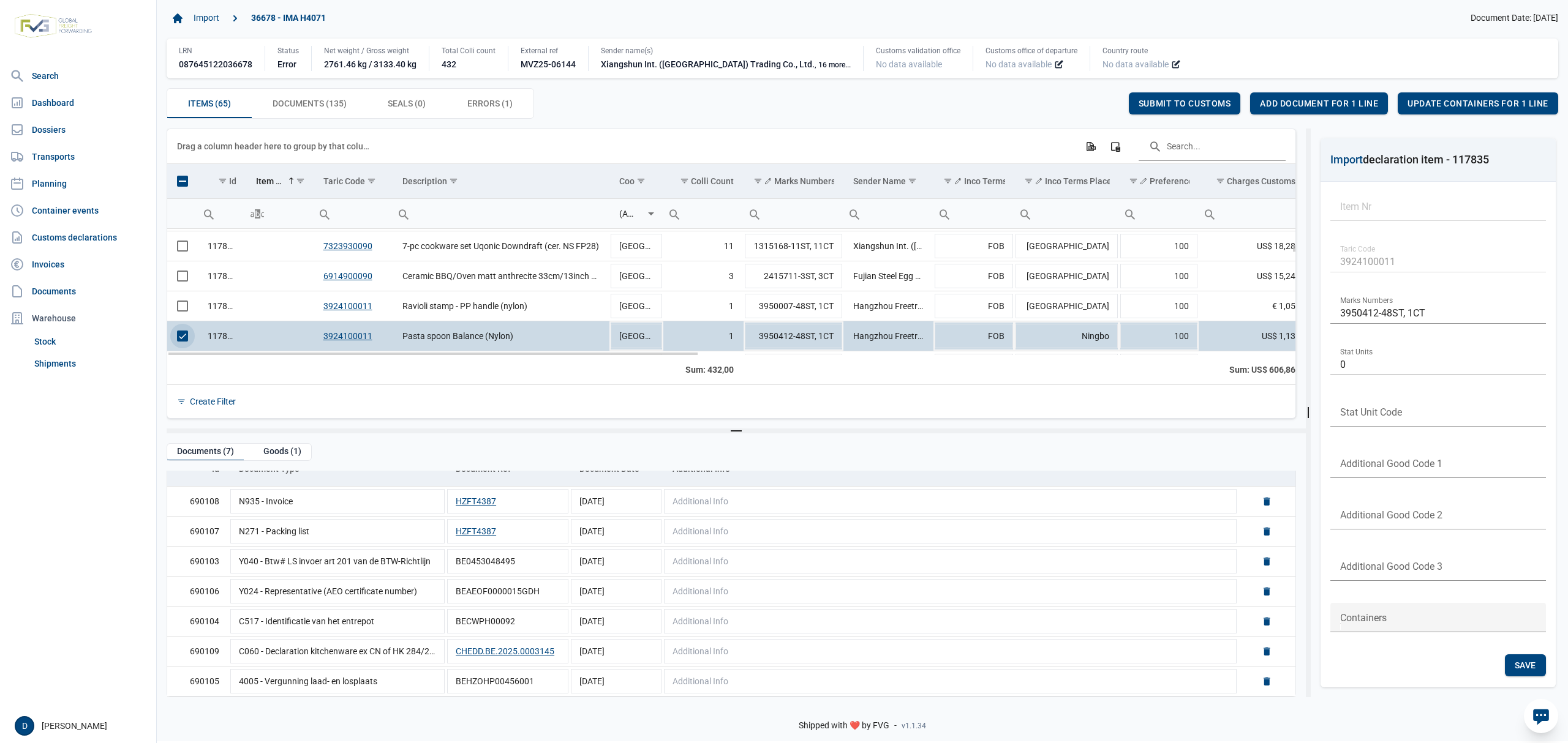
scroll to position [347, 0]
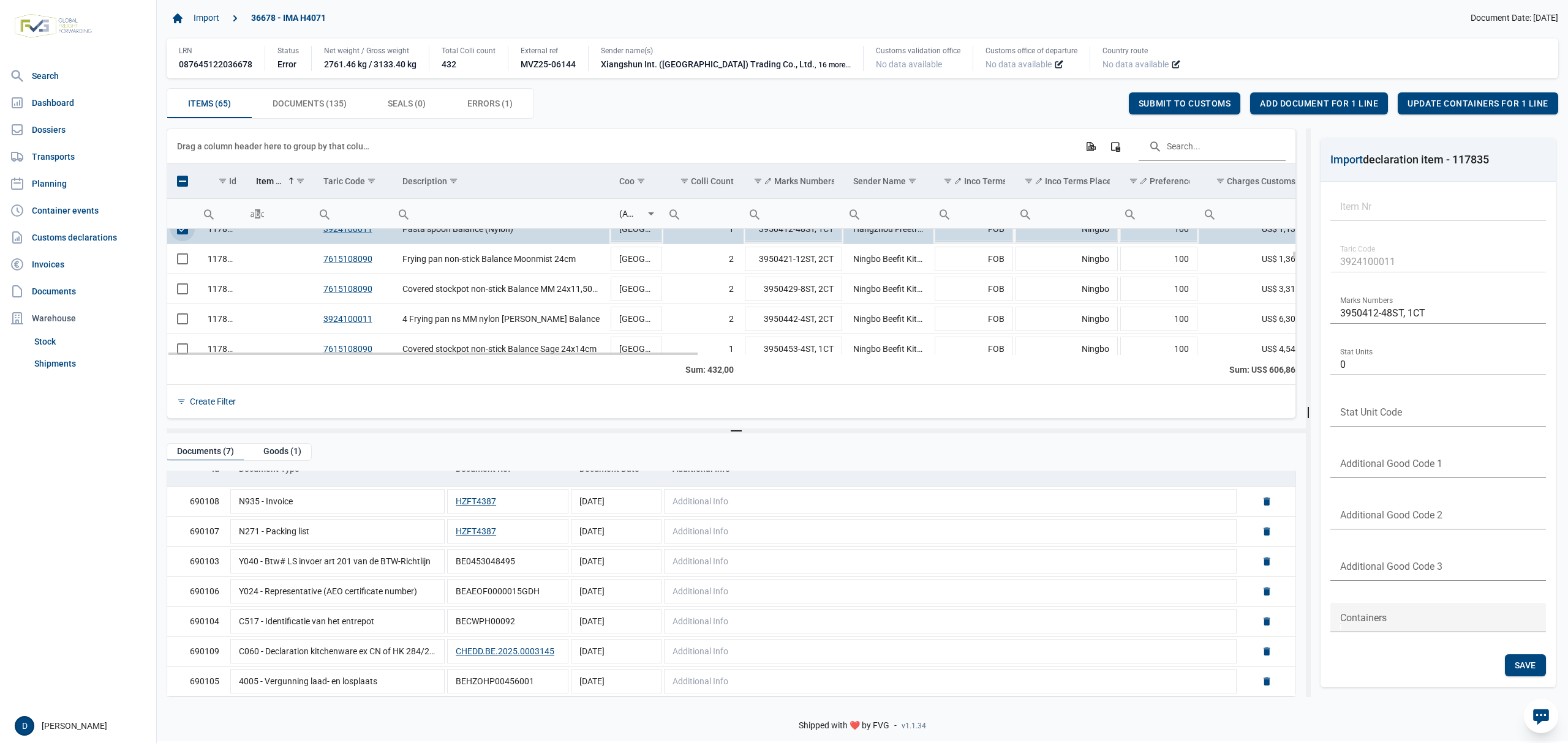
click at [184, 233] on span "Select row" at bounding box center [182, 229] width 11 height 11
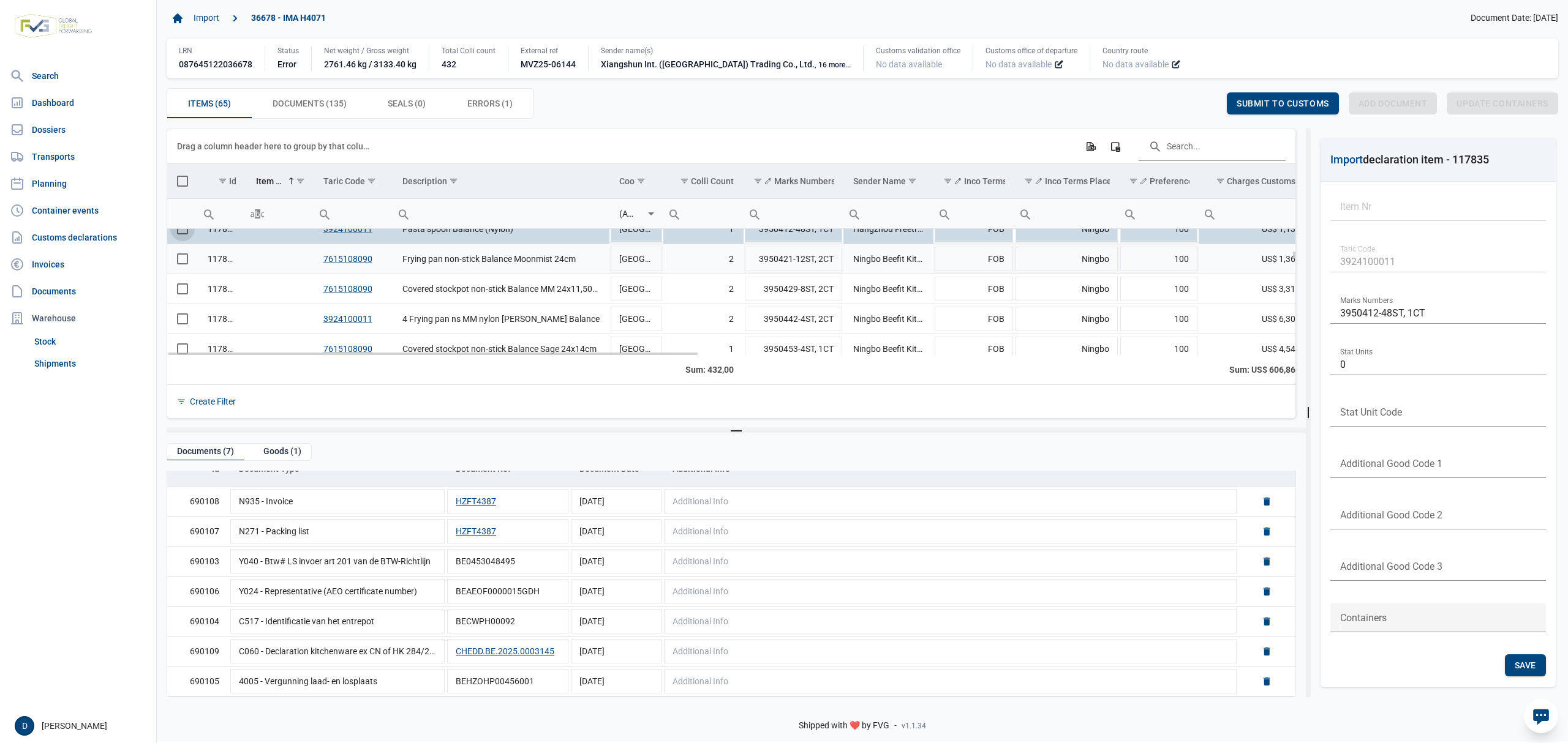
click at [184, 258] on span "Select row" at bounding box center [182, 259] width 11 height 11
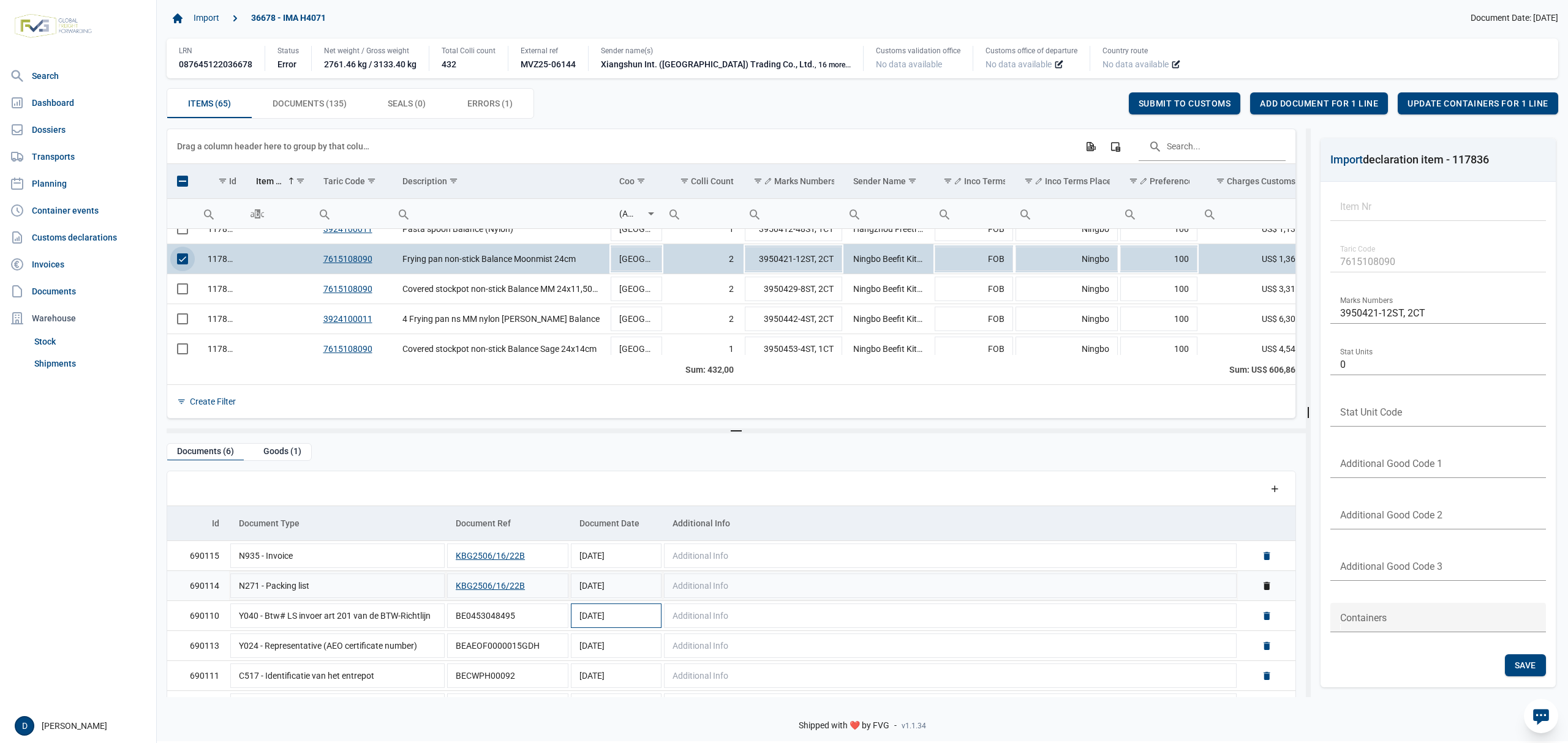
scroll to position [27, 0]
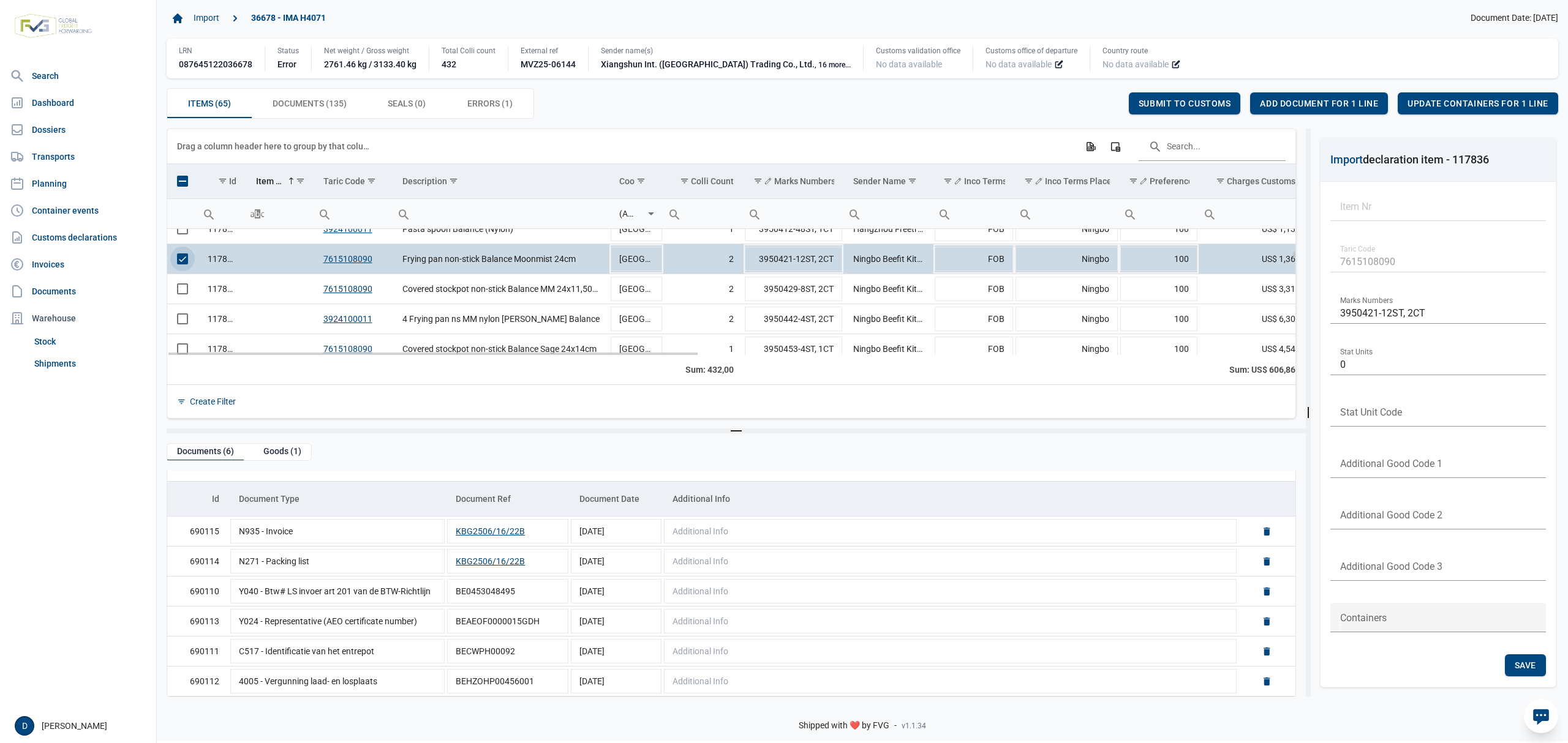
drag, startPoint x: 191, startPoint y: 264, endPoint x: 184, endPoint y: 272, distance: 10.6
click at [188, 264] on span "Select row" at bounding box center [182, 259] width 11 height 11
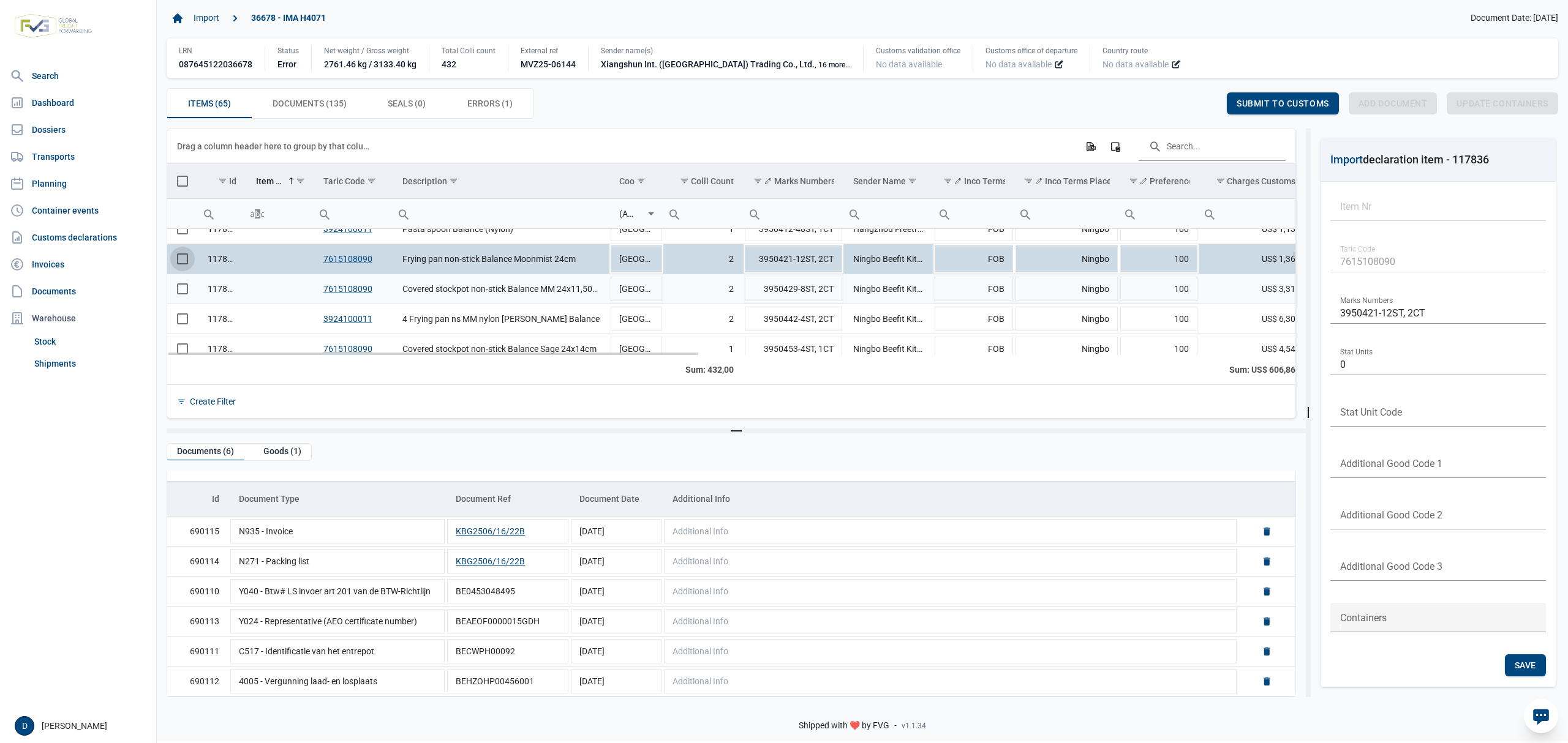
click at [189, 294] on td "Data grid with 65 rows and 23 columns" at bounding box center [182, 289] width 30 height 30
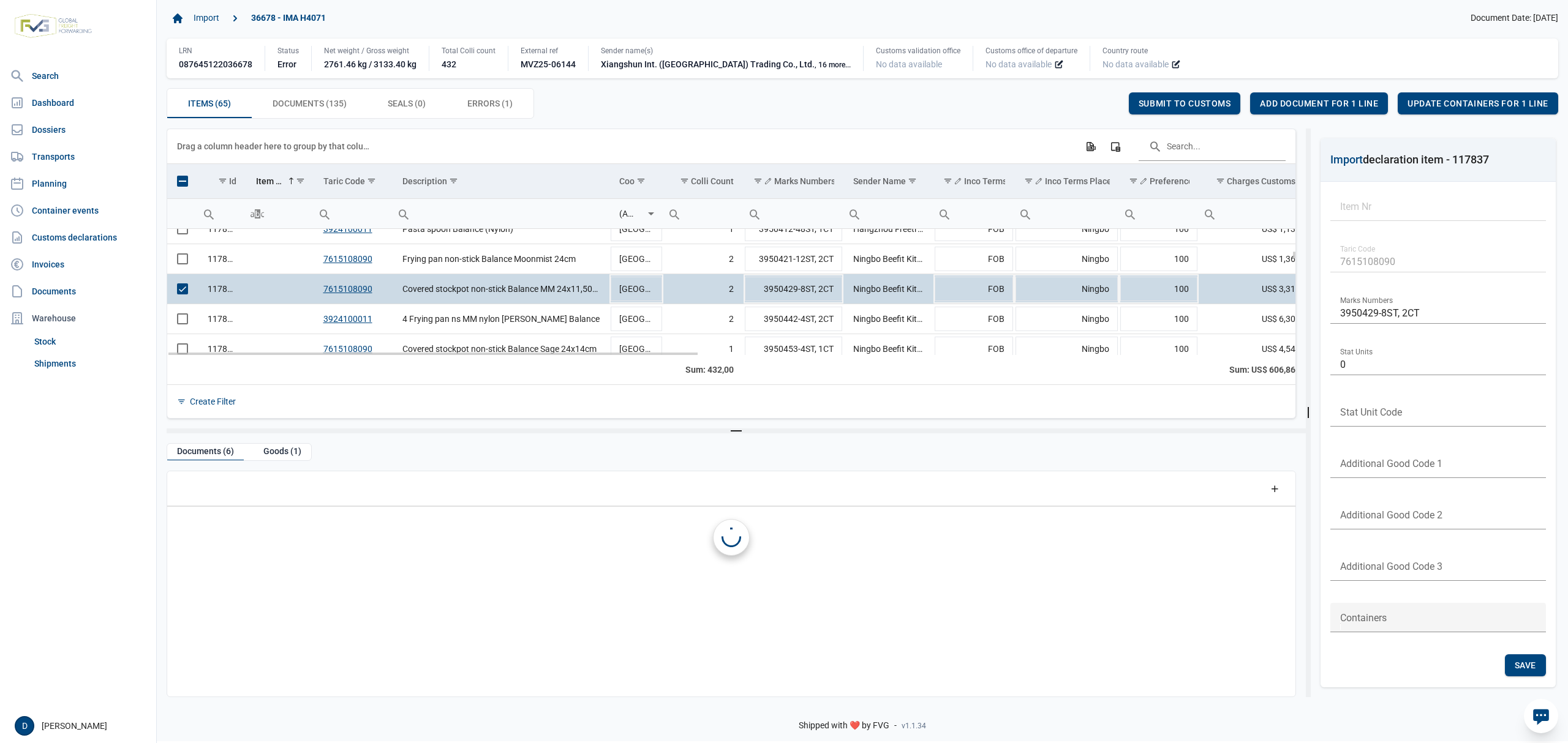
scroll to position [0, 0]
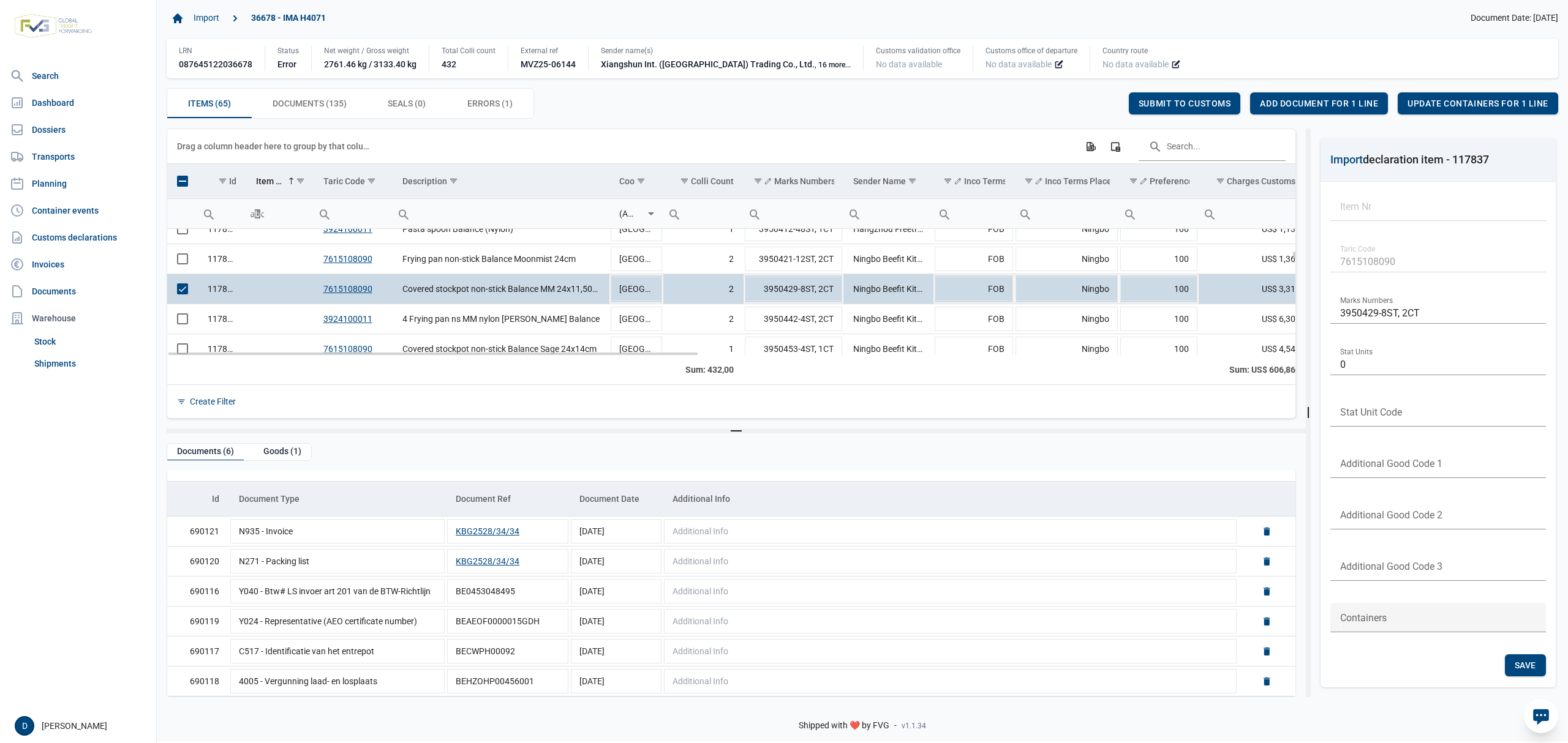
click at [186, 287] on span "Select row" at bounding box center [182, 289] width 11 height 11
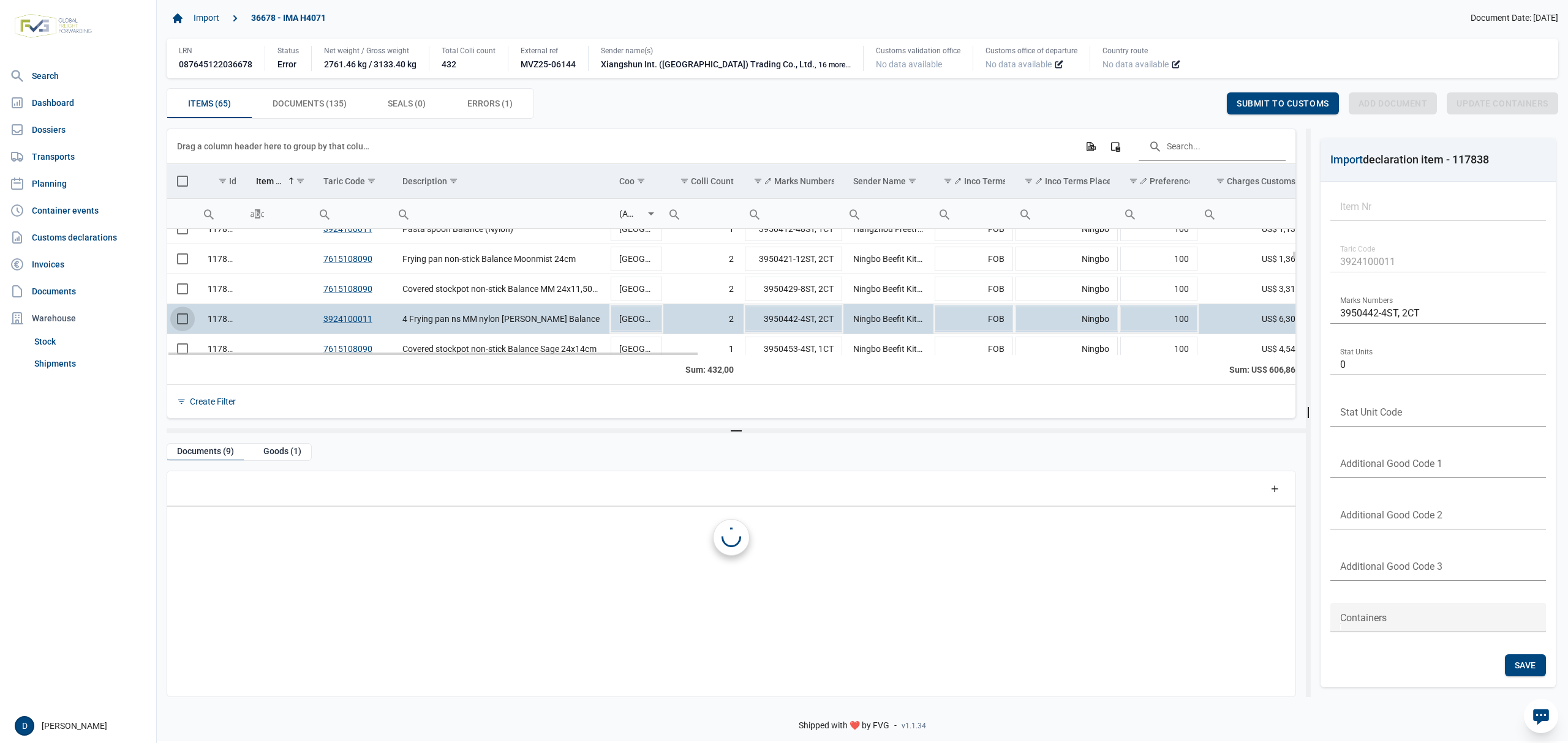
click at [181, 317] on span "Select row" at bounding box center [182, 319] width 11 height 11
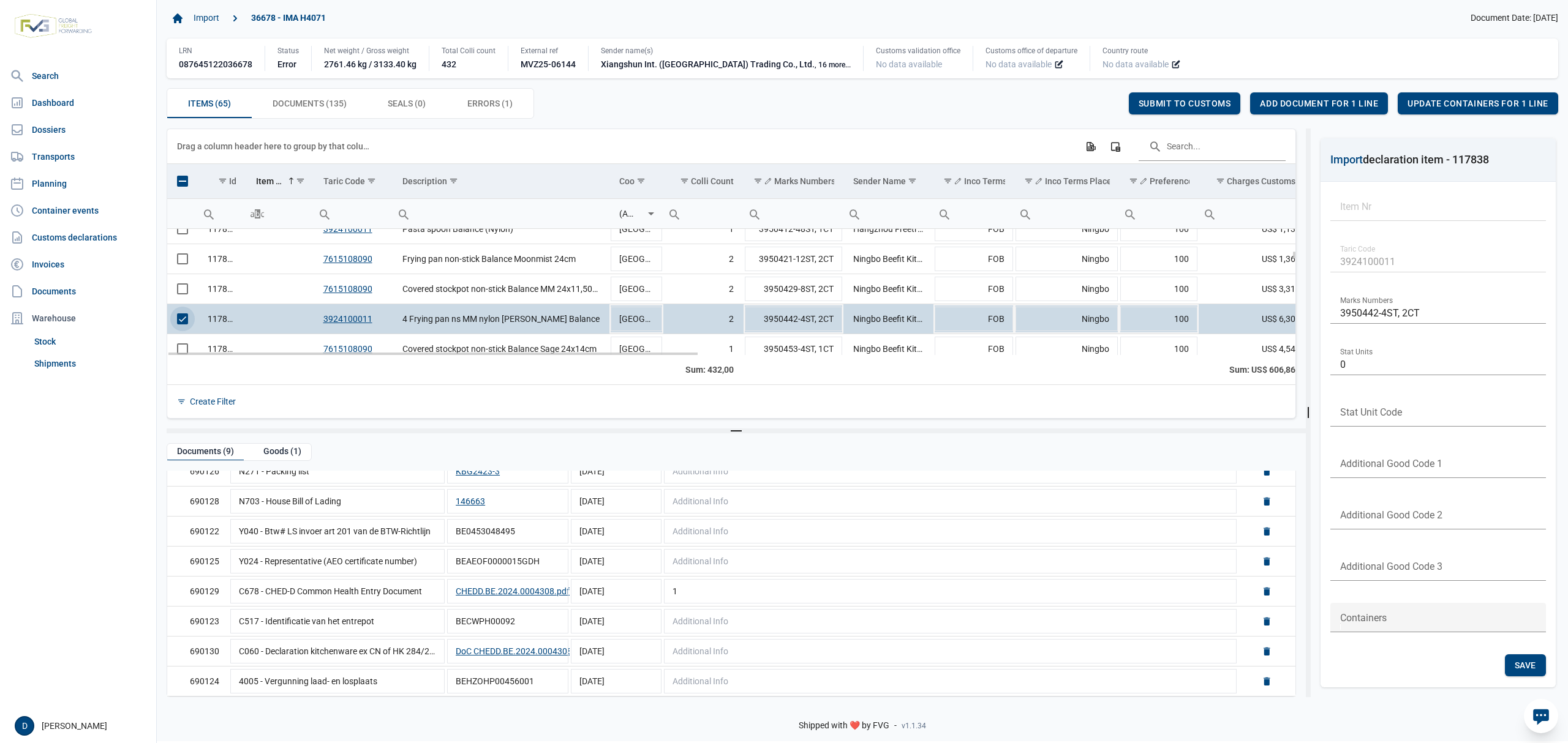
click at [184, 324] on span "Select row" at bounding box center [182, 319] width 11 height 11
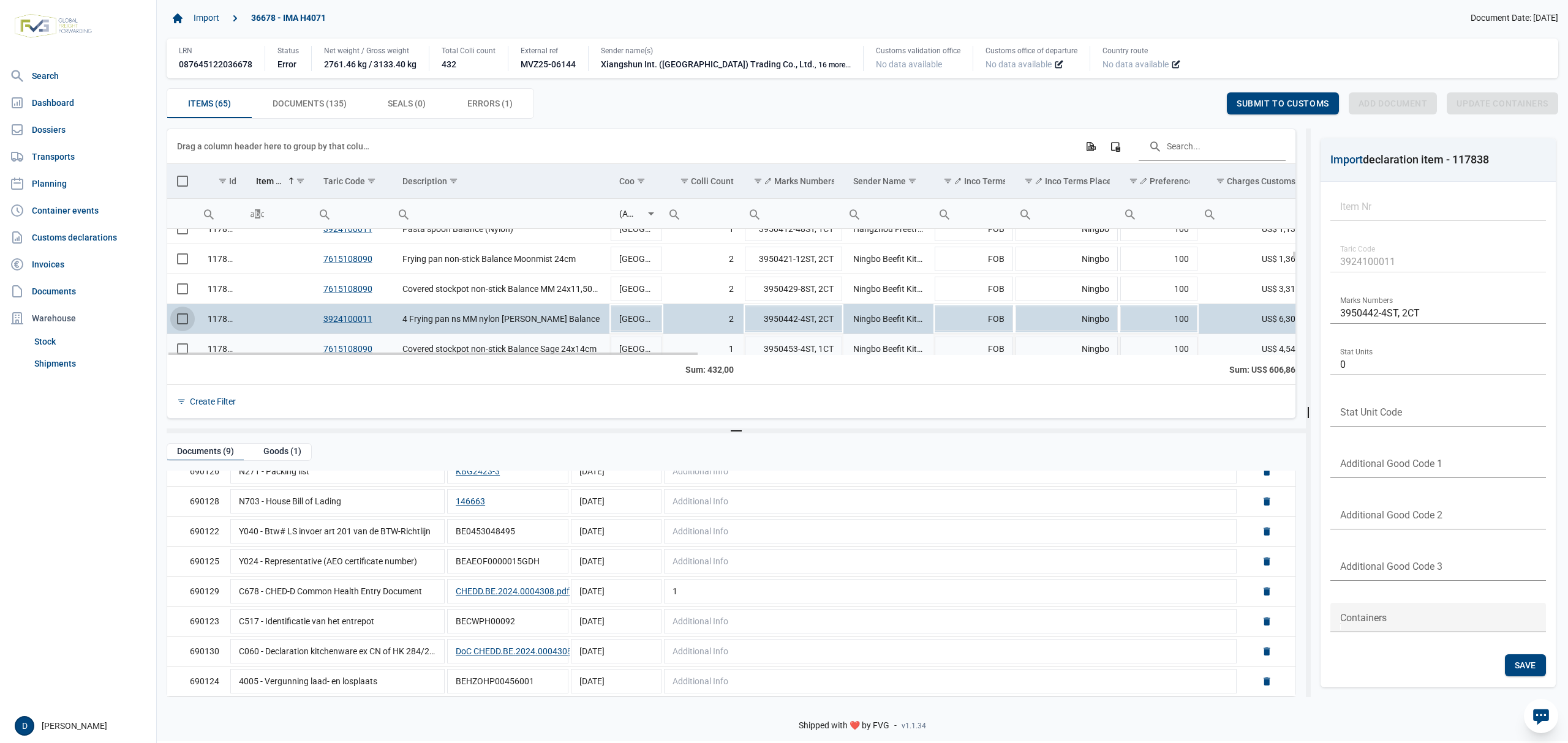
click at [182, 348] on td "Data grid with 65 rows and 23 columns" at bounding box center [182, 349] width 30 height 30
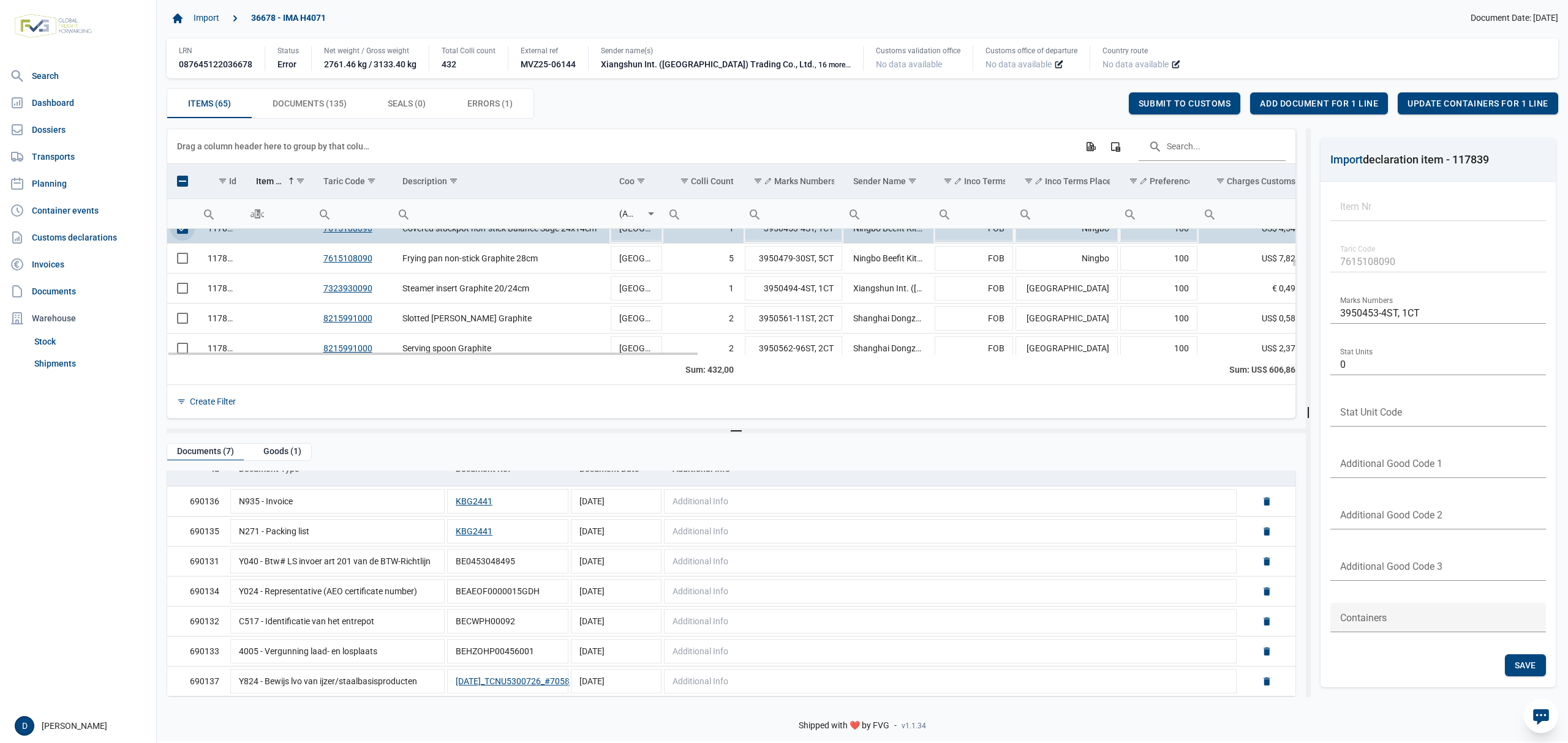
drag, startPoint x: 181, startPoint y: 232, endPoint x: 180, endPoint y: 240, distance: 8.1
click at [182, 234] on span "Select row" at bounding box center [182, 228] width 11 height 11
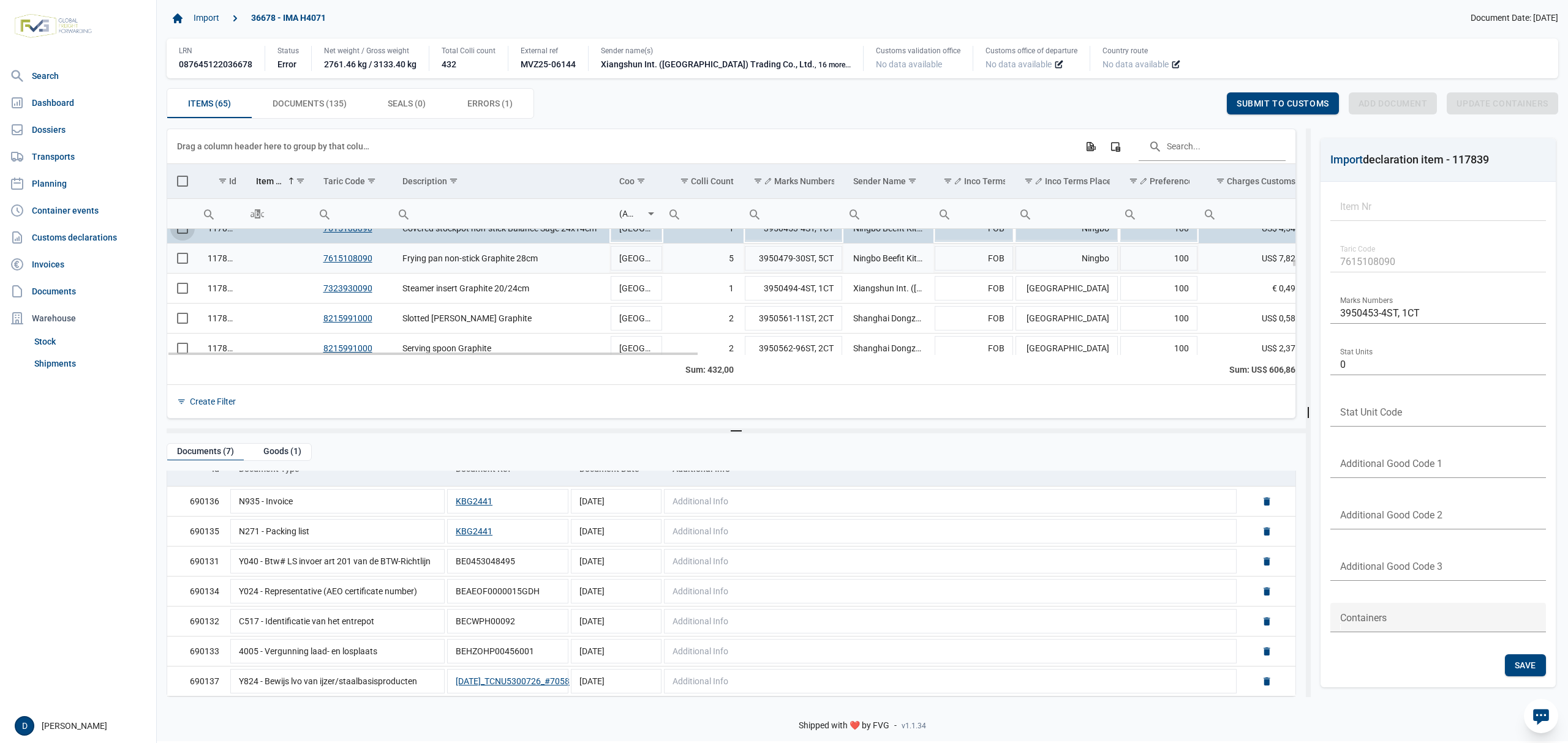
click at [180, 261] on span "Select row" at bounding box center [182, 258] width 11 height 11
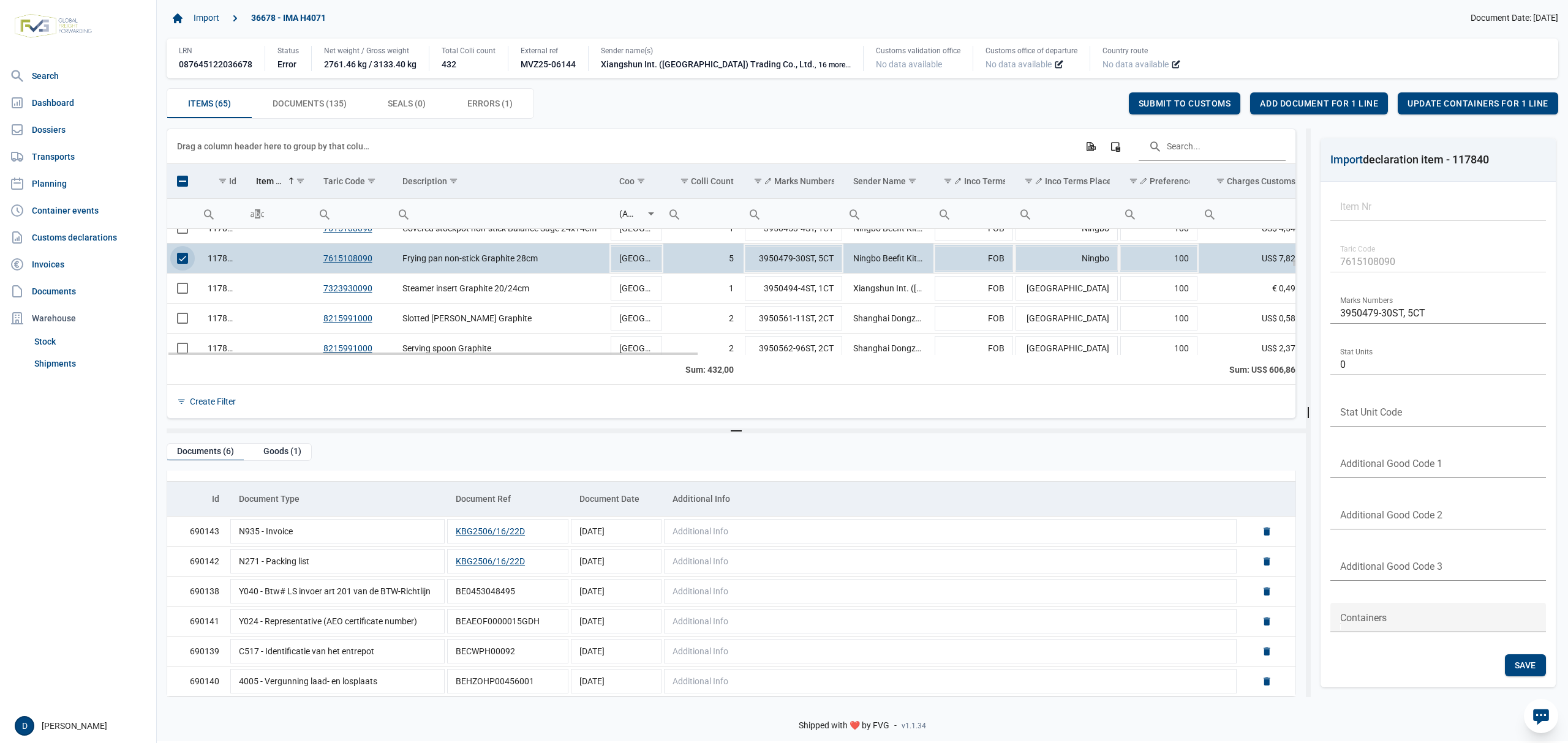
drag, startPoint x: 181, startPoint y: 266, endPoint x: 179, endPoint y: 295, distance: 29.1
click at [181, 264] on span "Select row" at bounding box center [182, 258] width 11 height 11
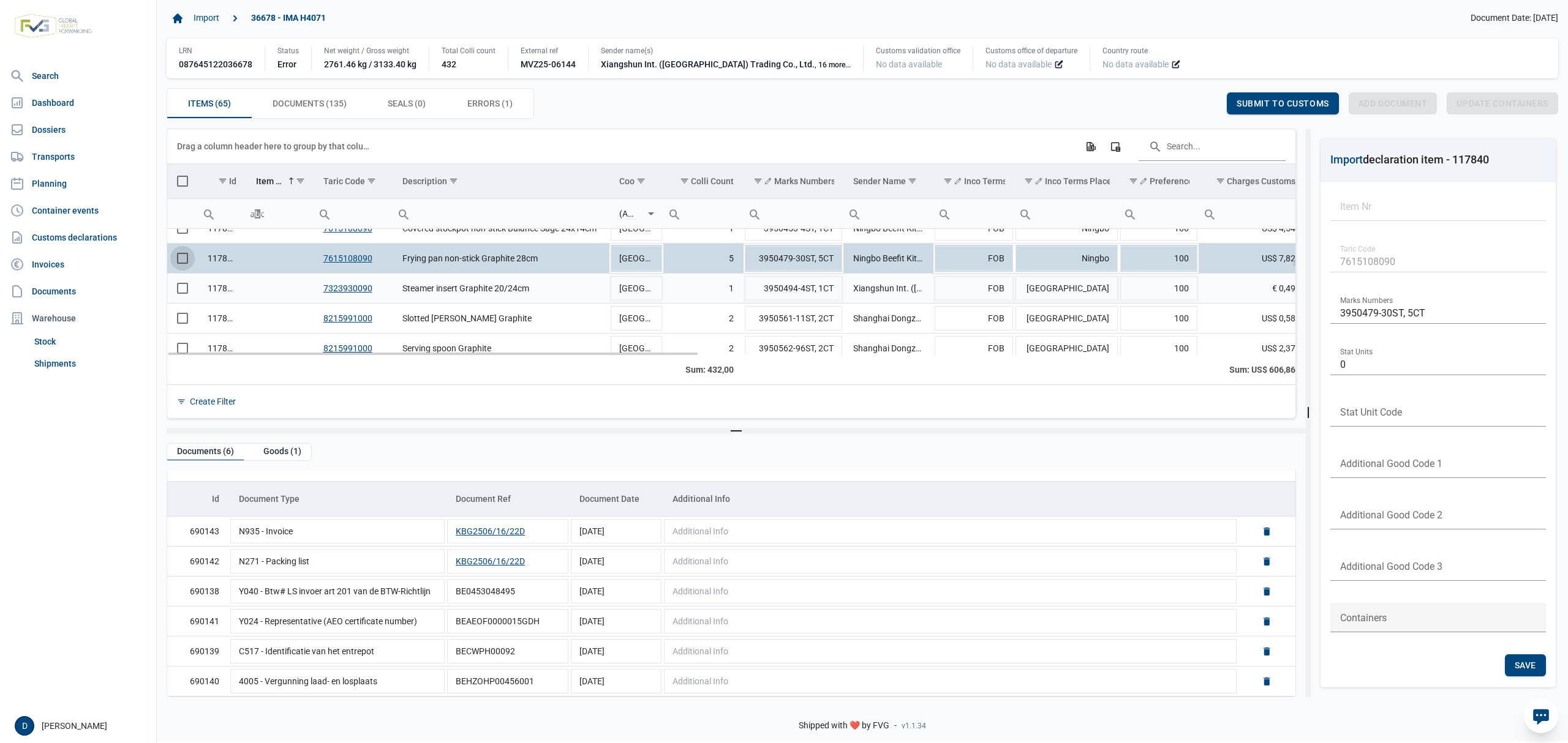
click at [181, 292] on span "Select row" at bounding box center [182, 288] width 11 height 11
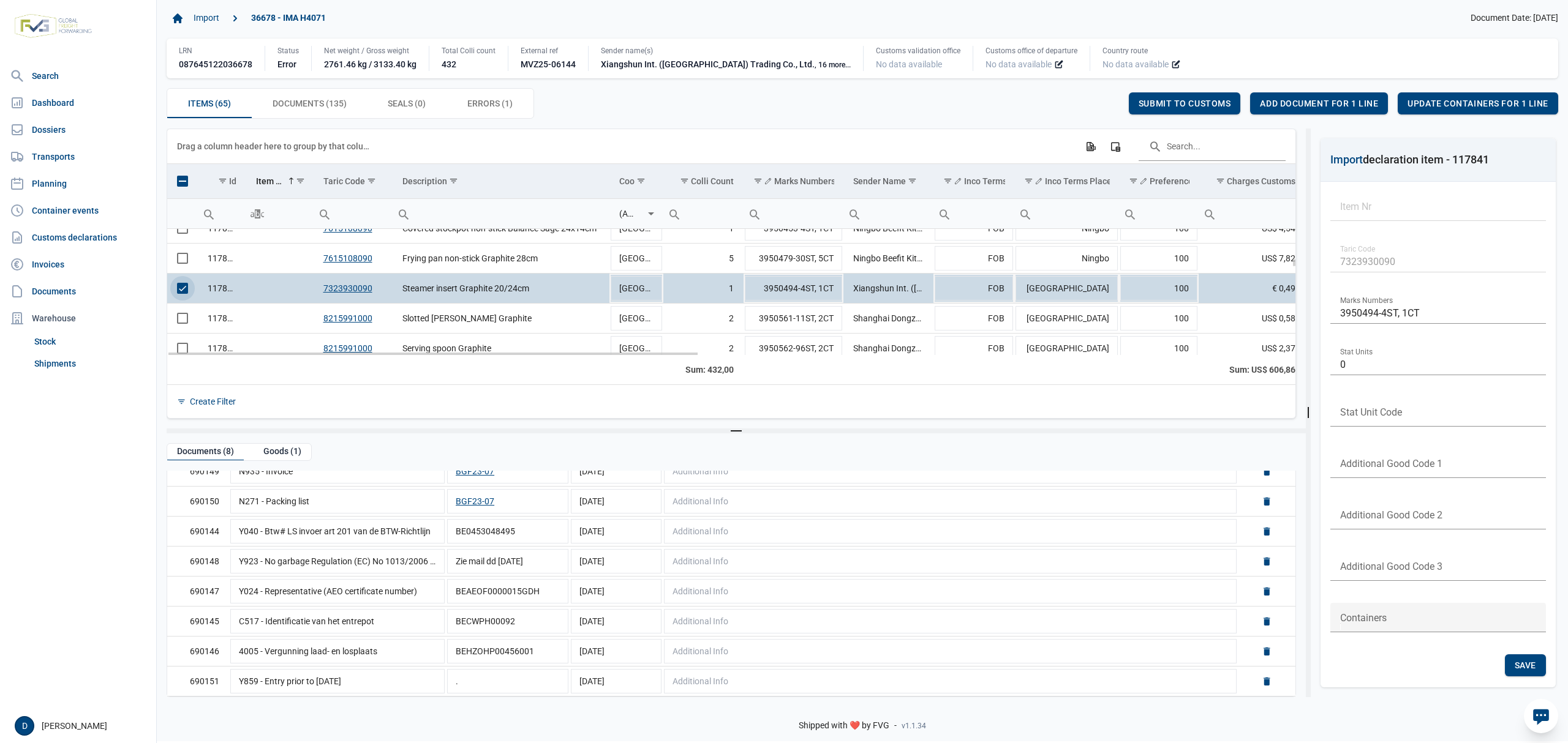
click at [177, 292] on span "Select row" at bounding box center [182, 288] width 11 height 11
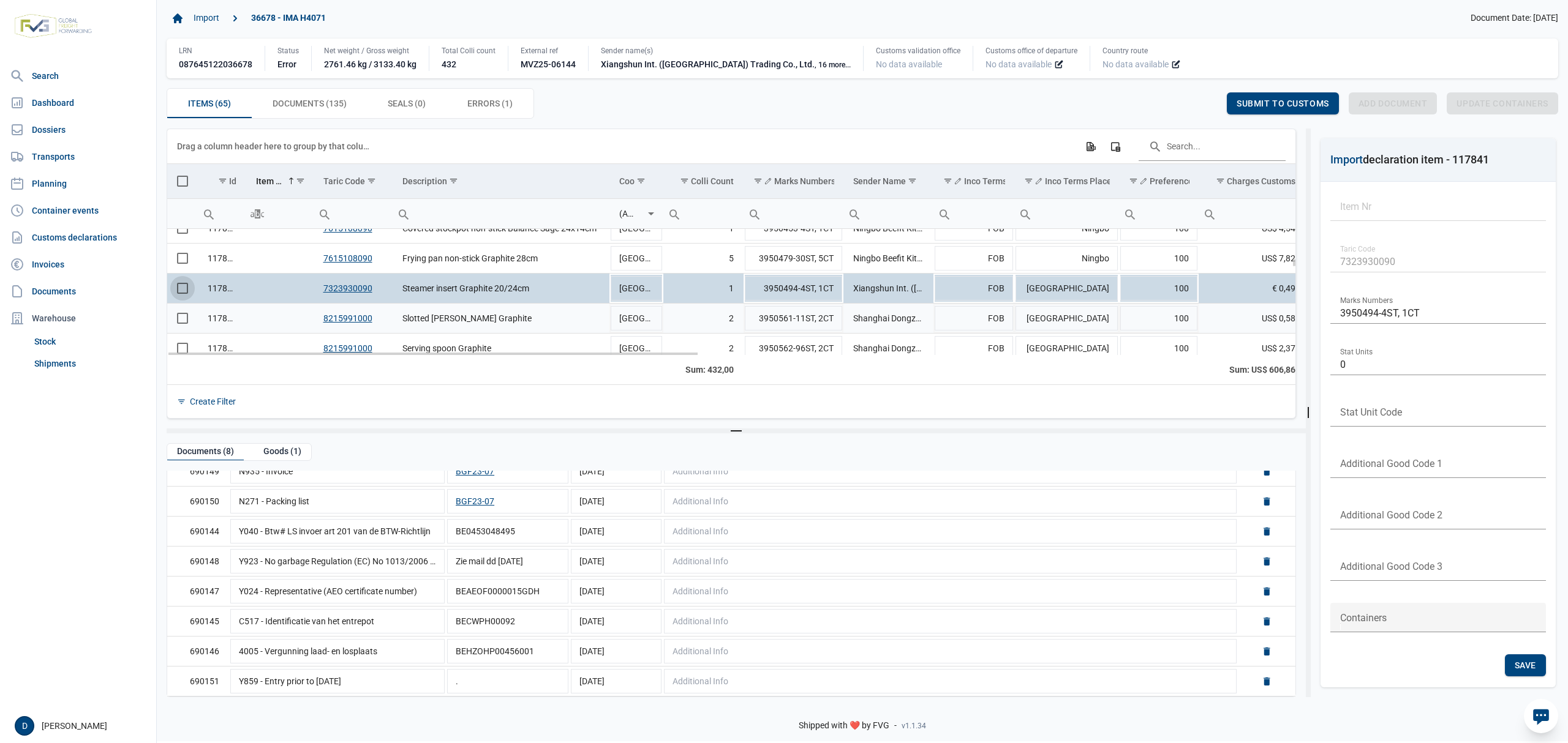
click at [184, 322] on span "Select row" at bounding box center [182, 318] width 11 height 11
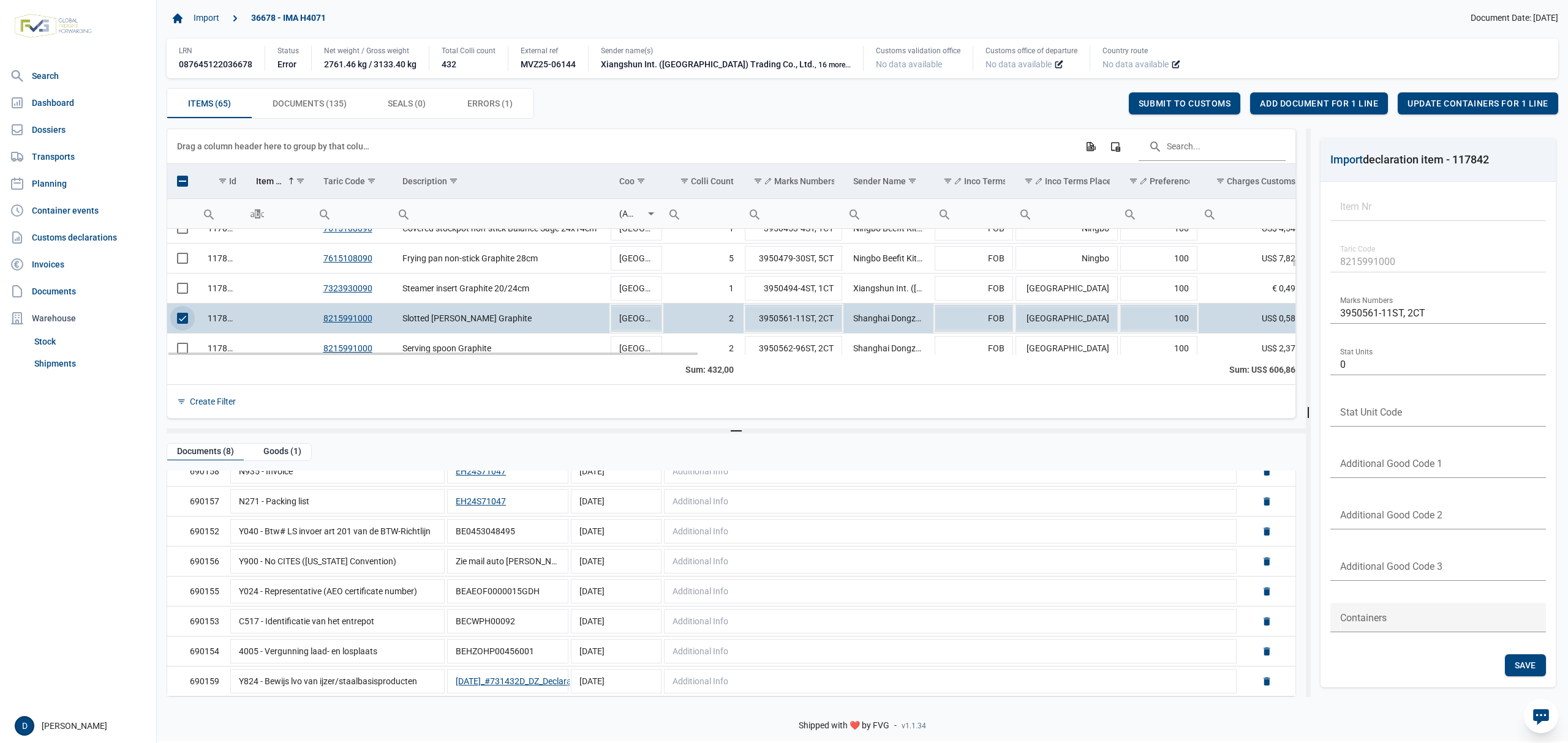
click at [188, 321] on span "Select row" at bounding box center [182, 318] width 11 height 11
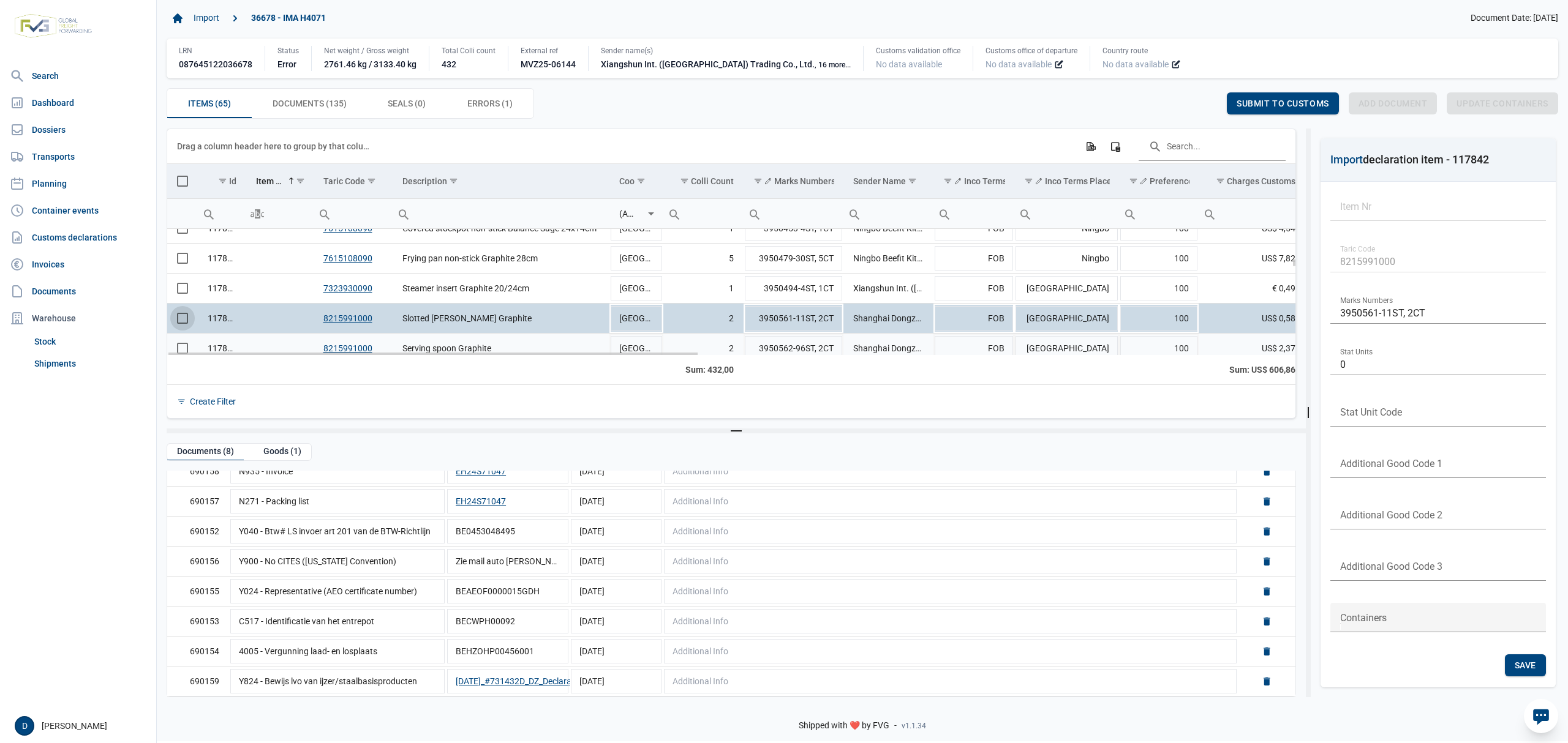
click at [184, 347] on td "Data grid with 65 rows and 23 columns" at bounding box center [182, 349] width 30 height 30
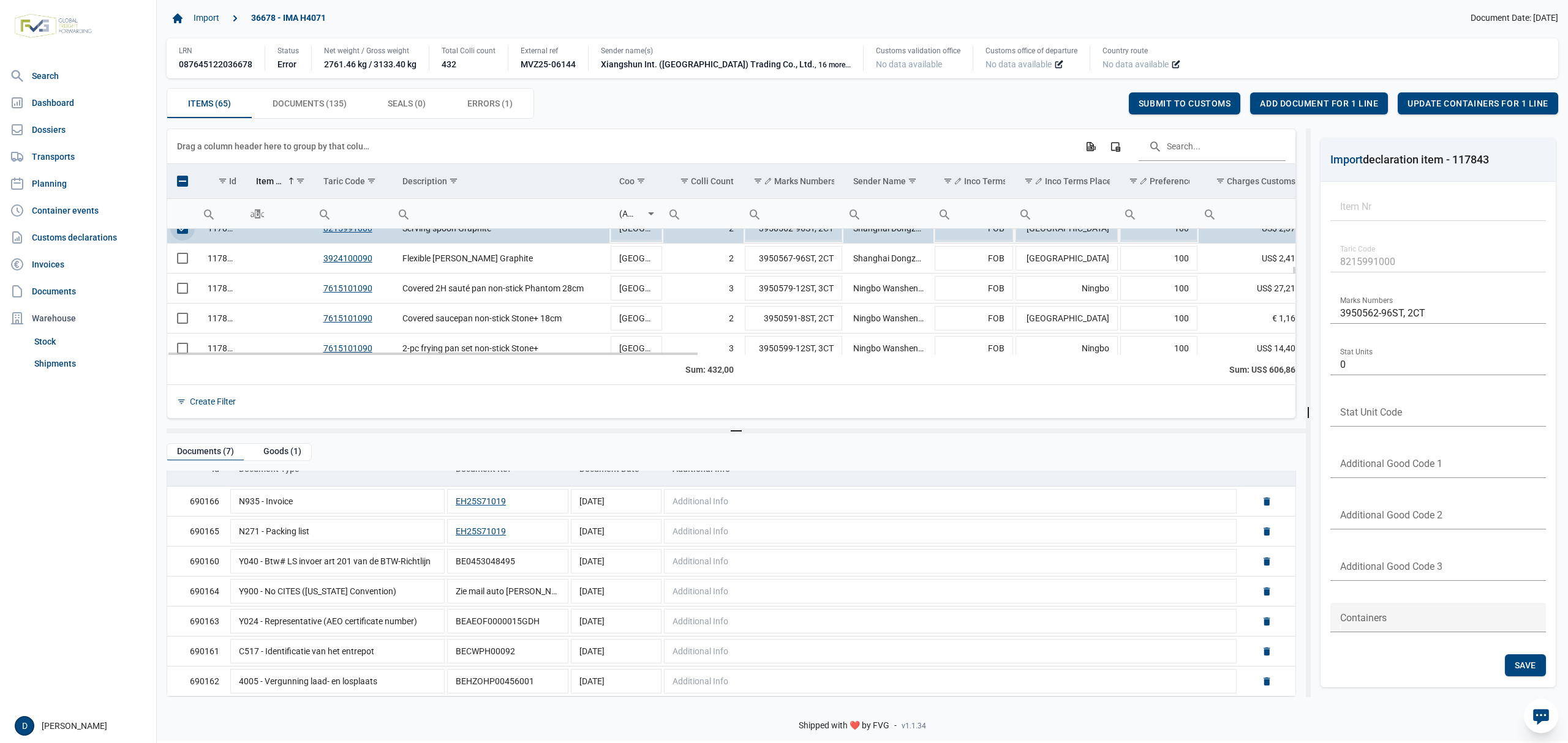
click at [180, 231] on span "Select row" at bounding box center [182, 228] width 11 height 11
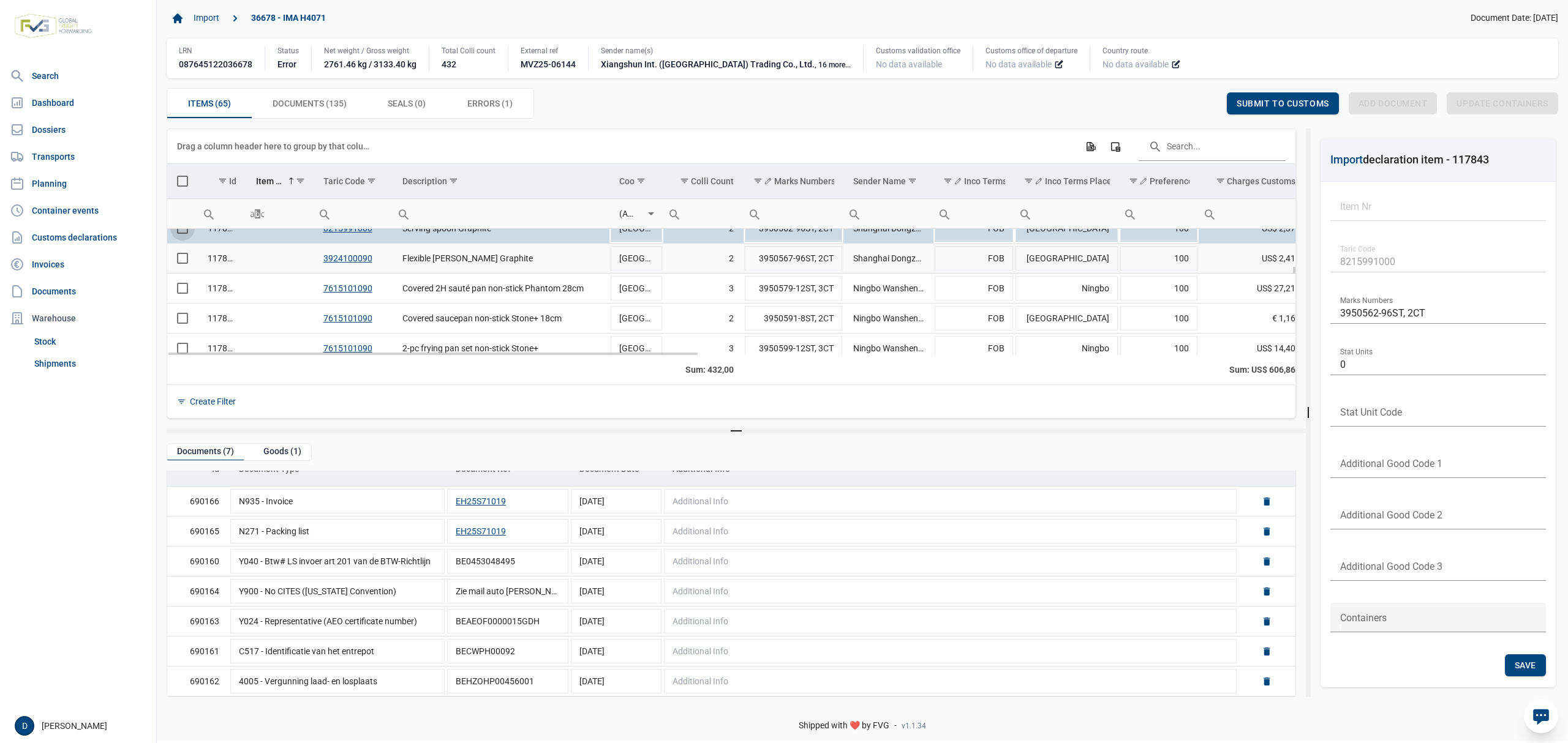
click at [182, 258] on span "Select row" at bounding box center [182, 258] width 11 height 11
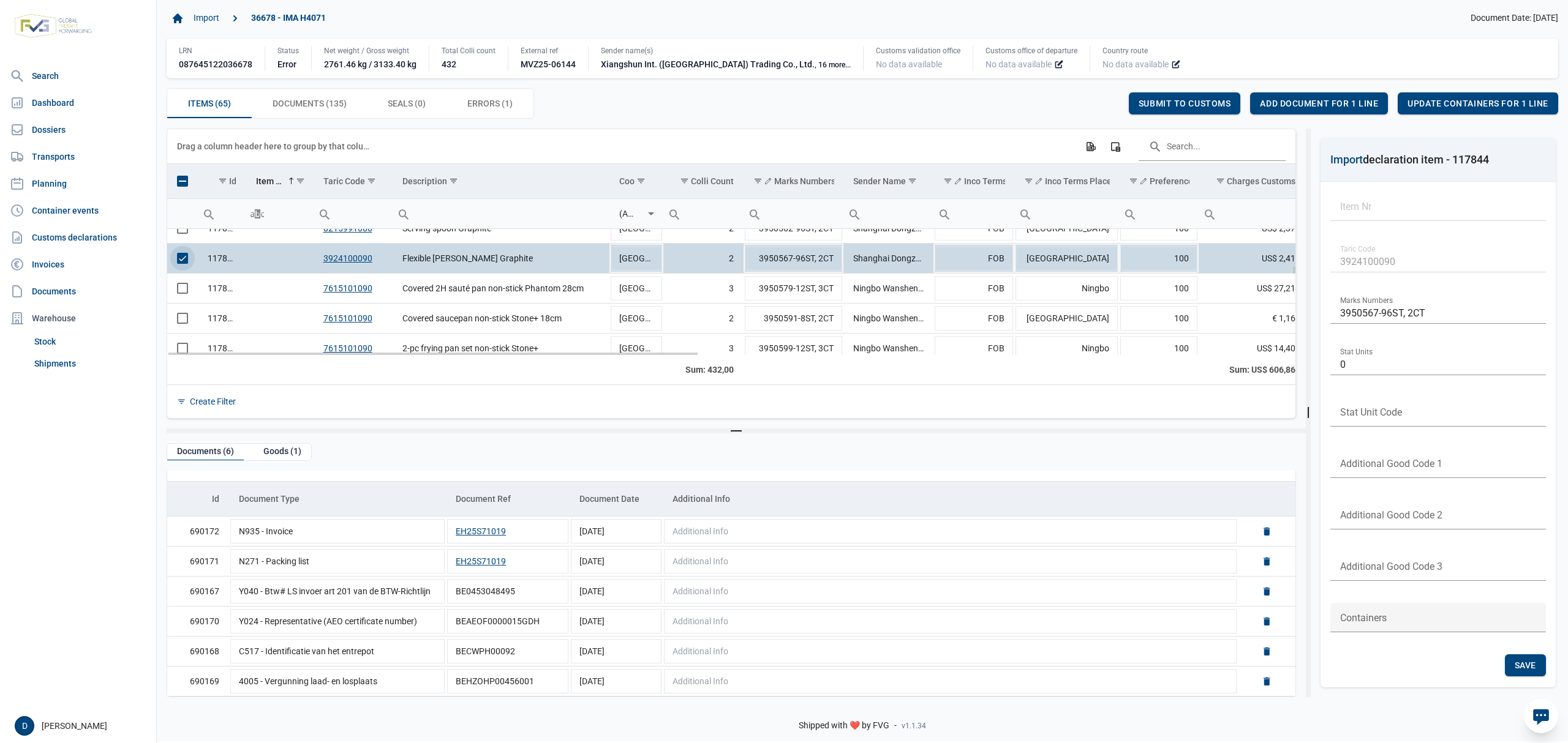
click at [193, 267] on td "Data grid with 65 rows and 23 columns" at bounding box center [182, 259] width 30 height 30
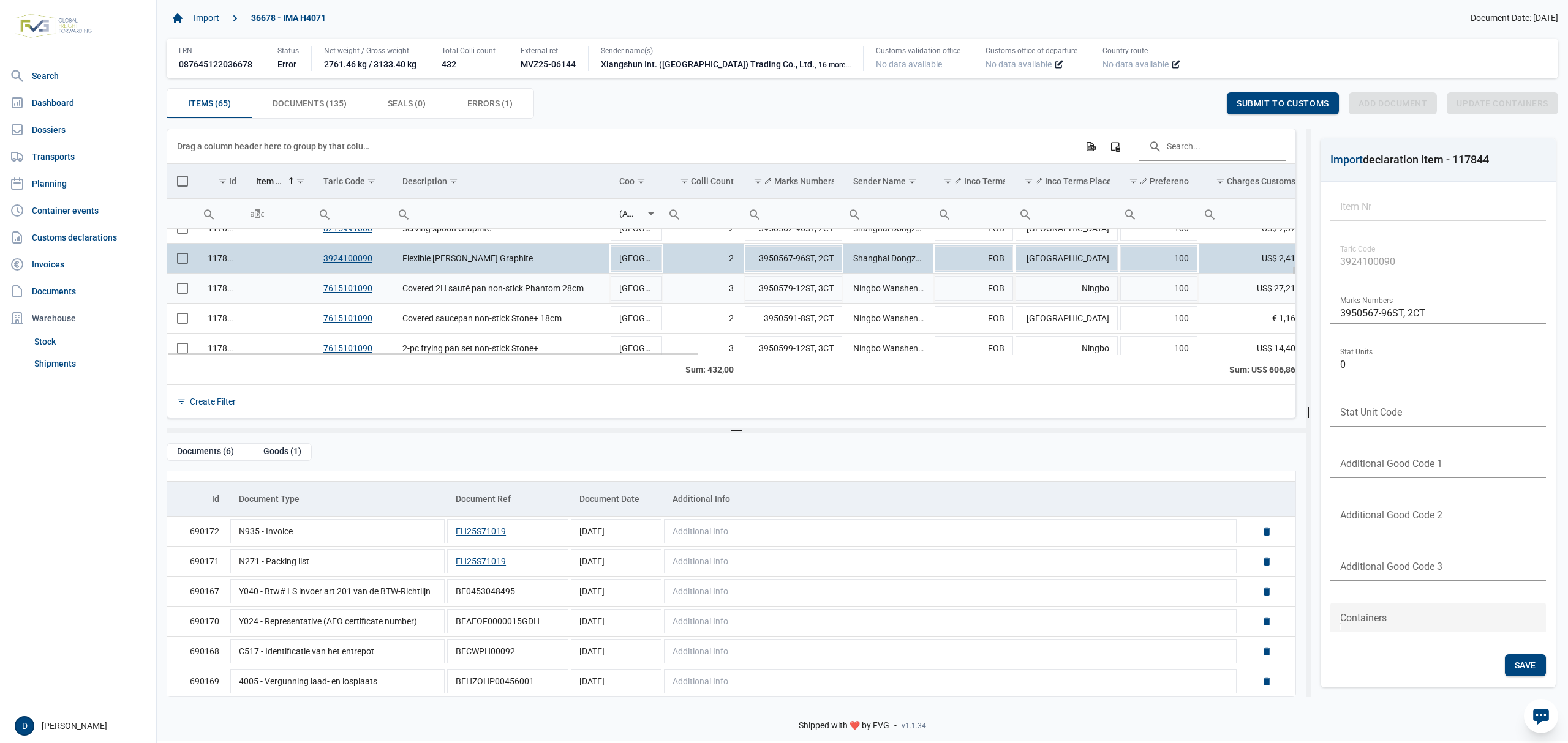
click at [184, 290] on span "Select row" at bounding box center [182, 288] width 11 height 11
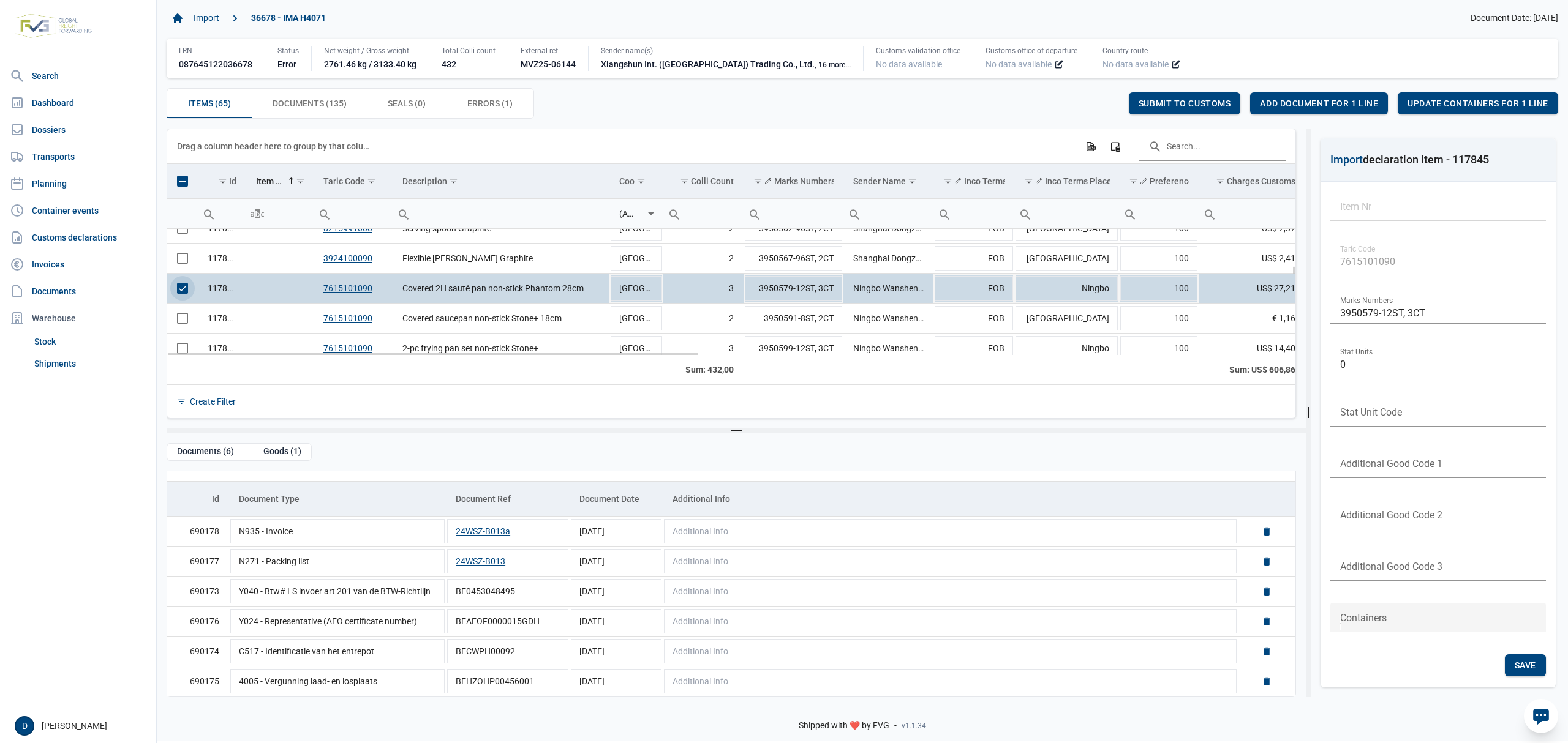
click at [182, 290] on span "Select row" at bounding box center [182, 288] width 11 height 11
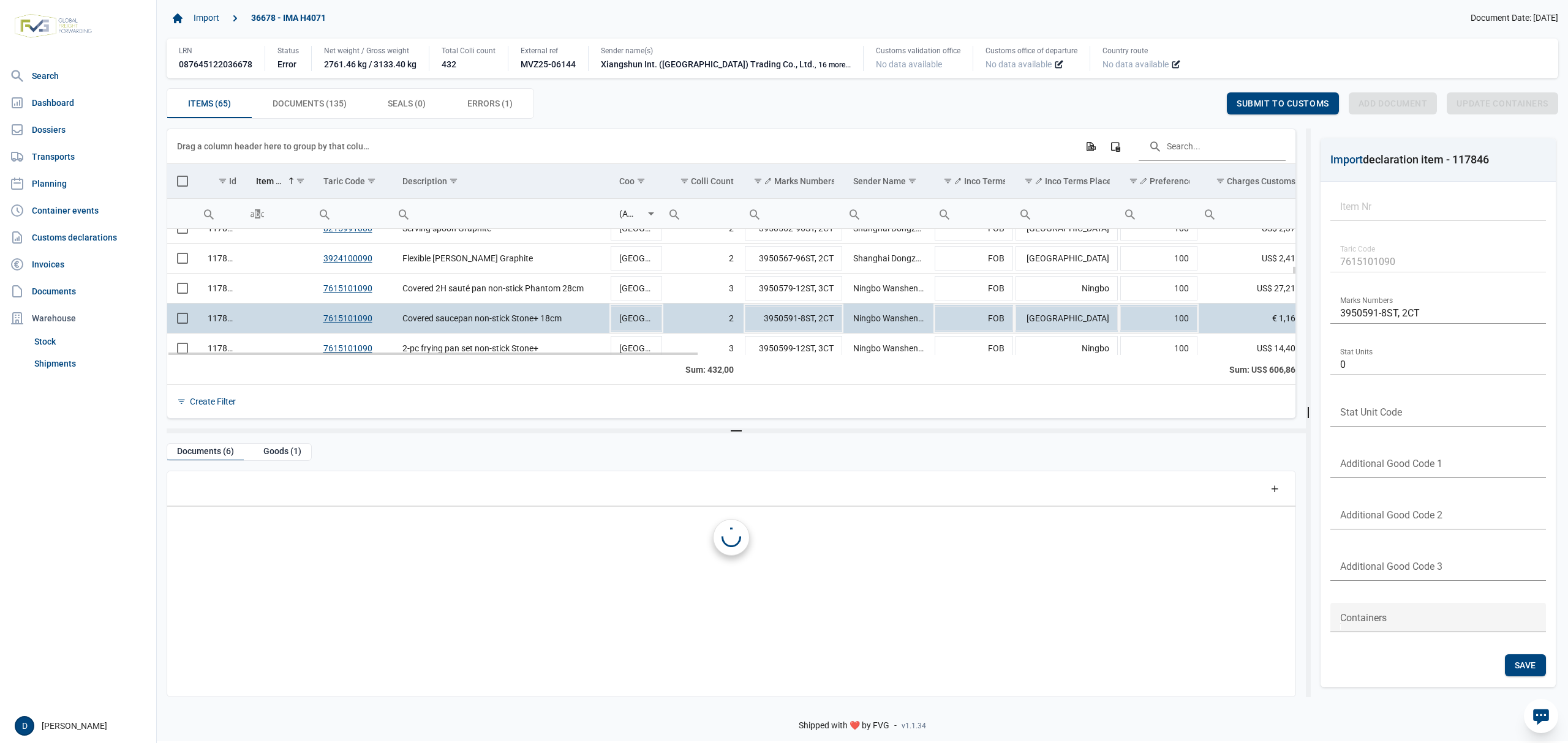
click at [189, 324] on td "Data grid with 65 rows and 23 columns" at bounding box center [182, 319] width 30 height 30
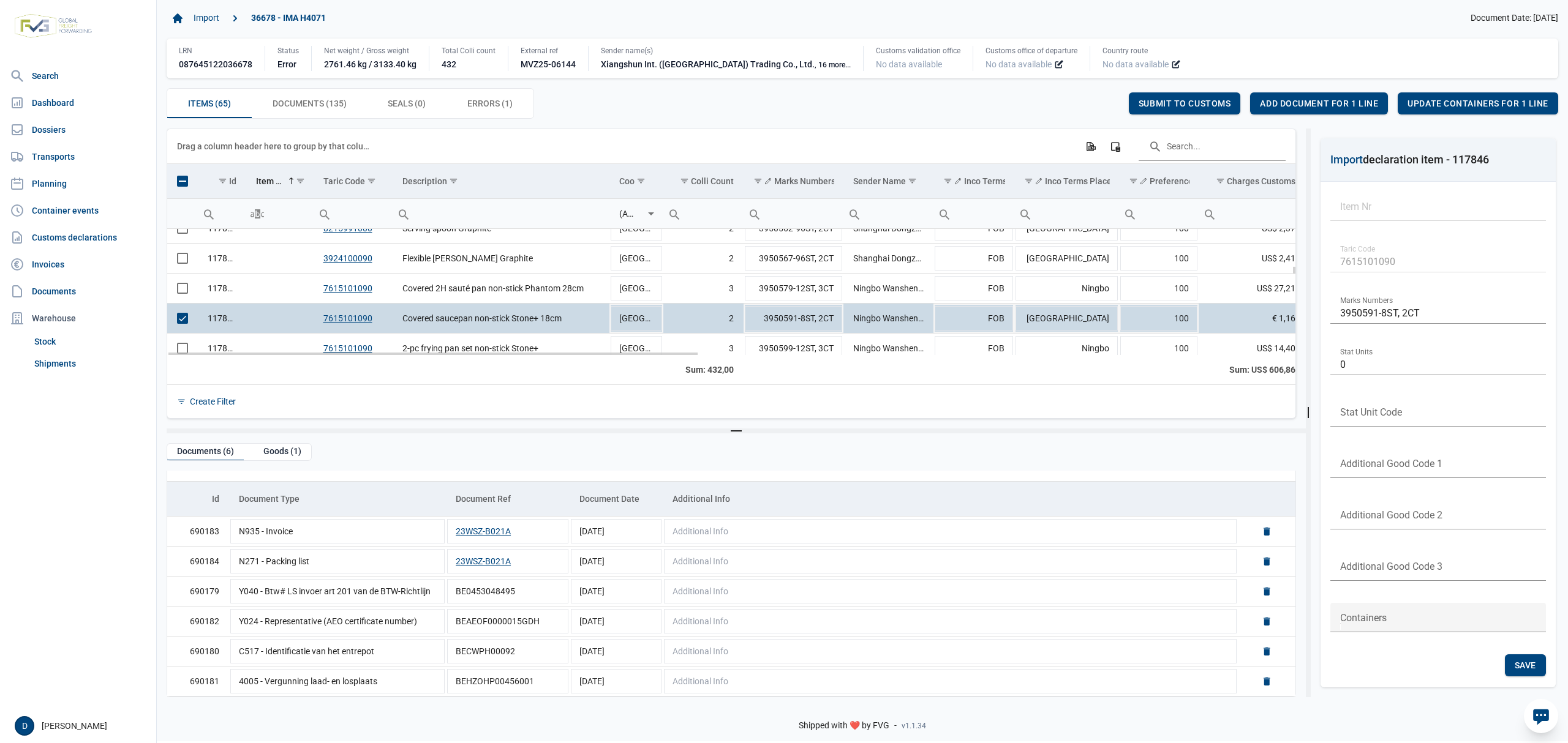
click at [181, 316] on span "Select row" at bounding box center [182, 318] width 11 height 11
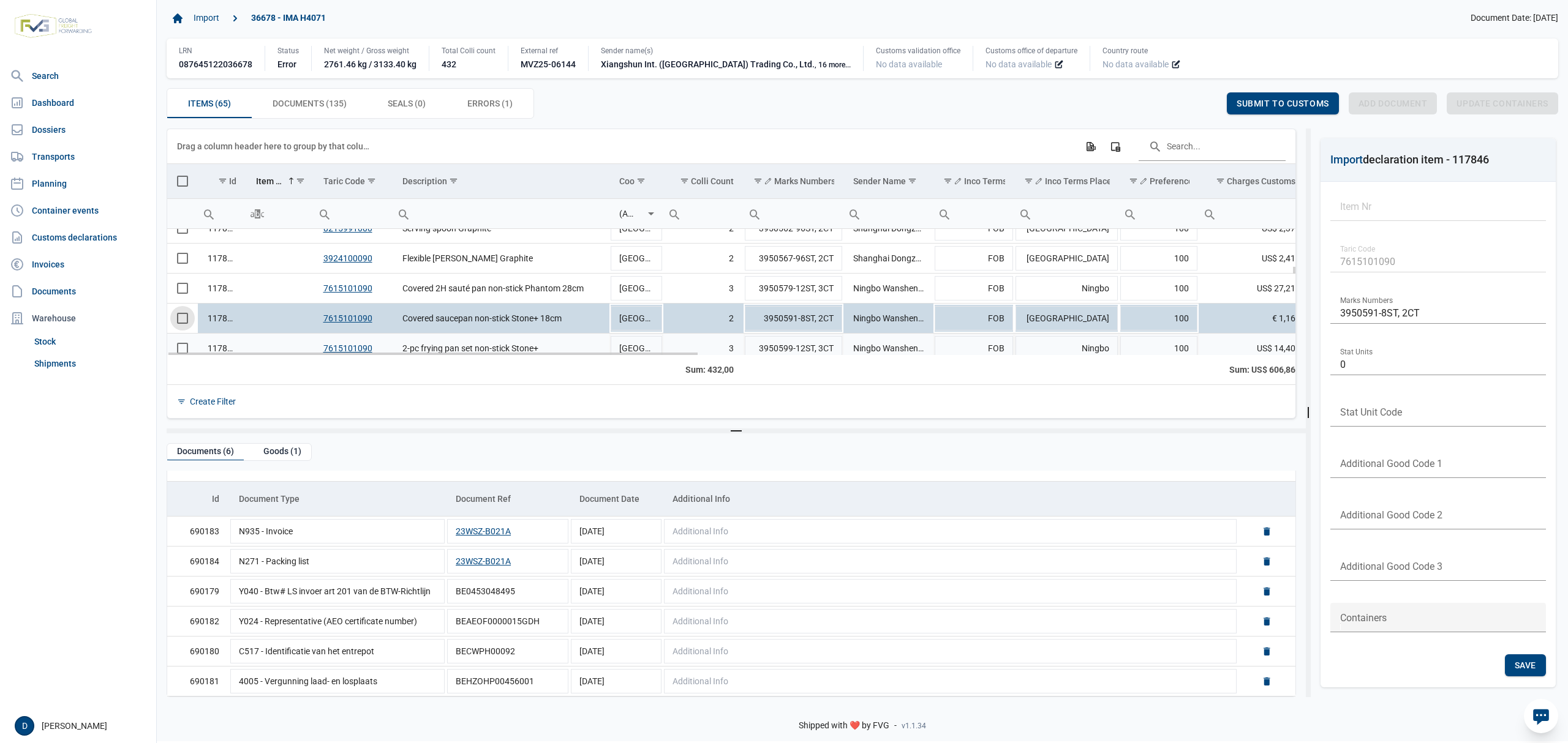
click at [184, 347] on span "Select row" at bounding box center [182, 349] width 11 height 11
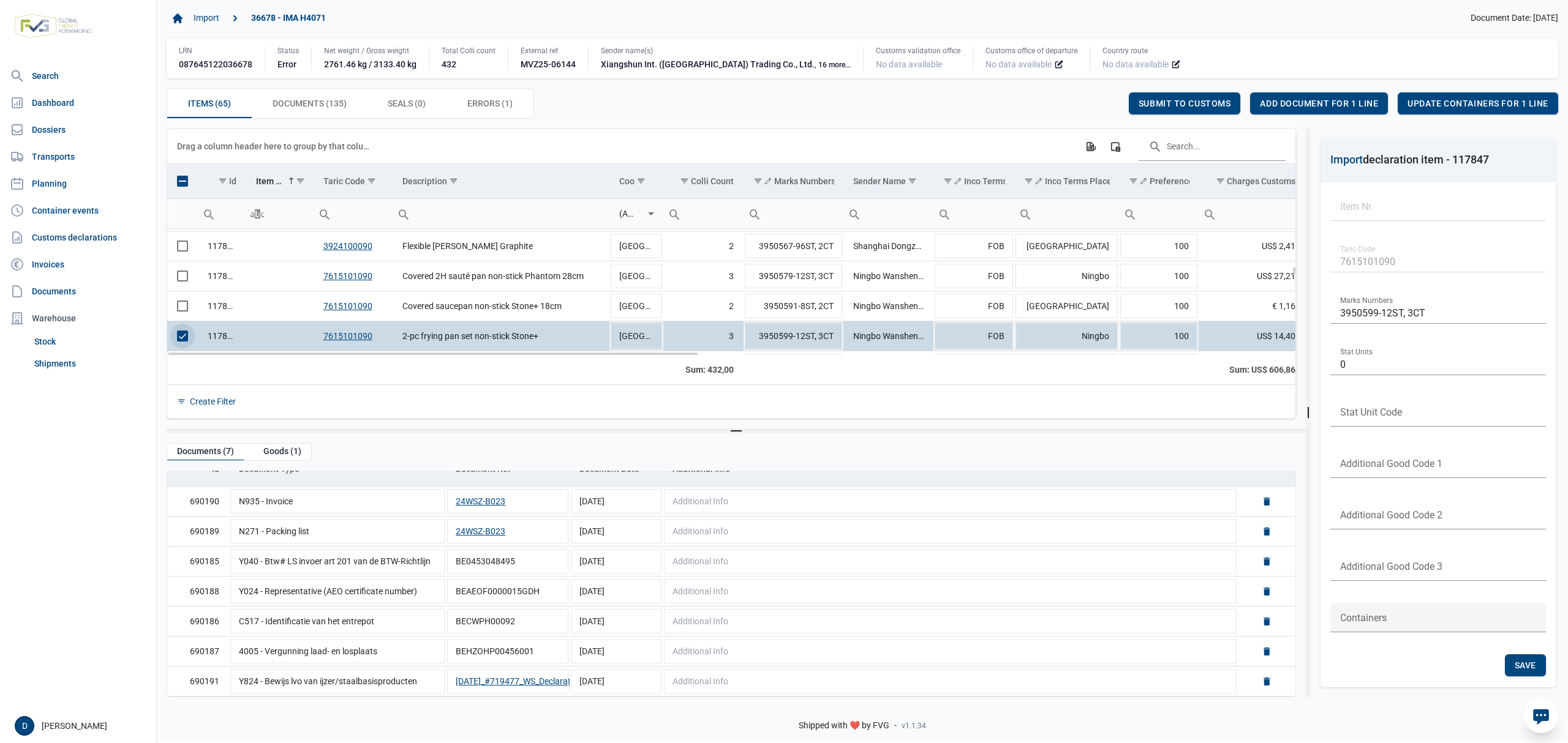
click at [182, 332] on span "Select row" at bounding box center [182, 336] width 11 height 11
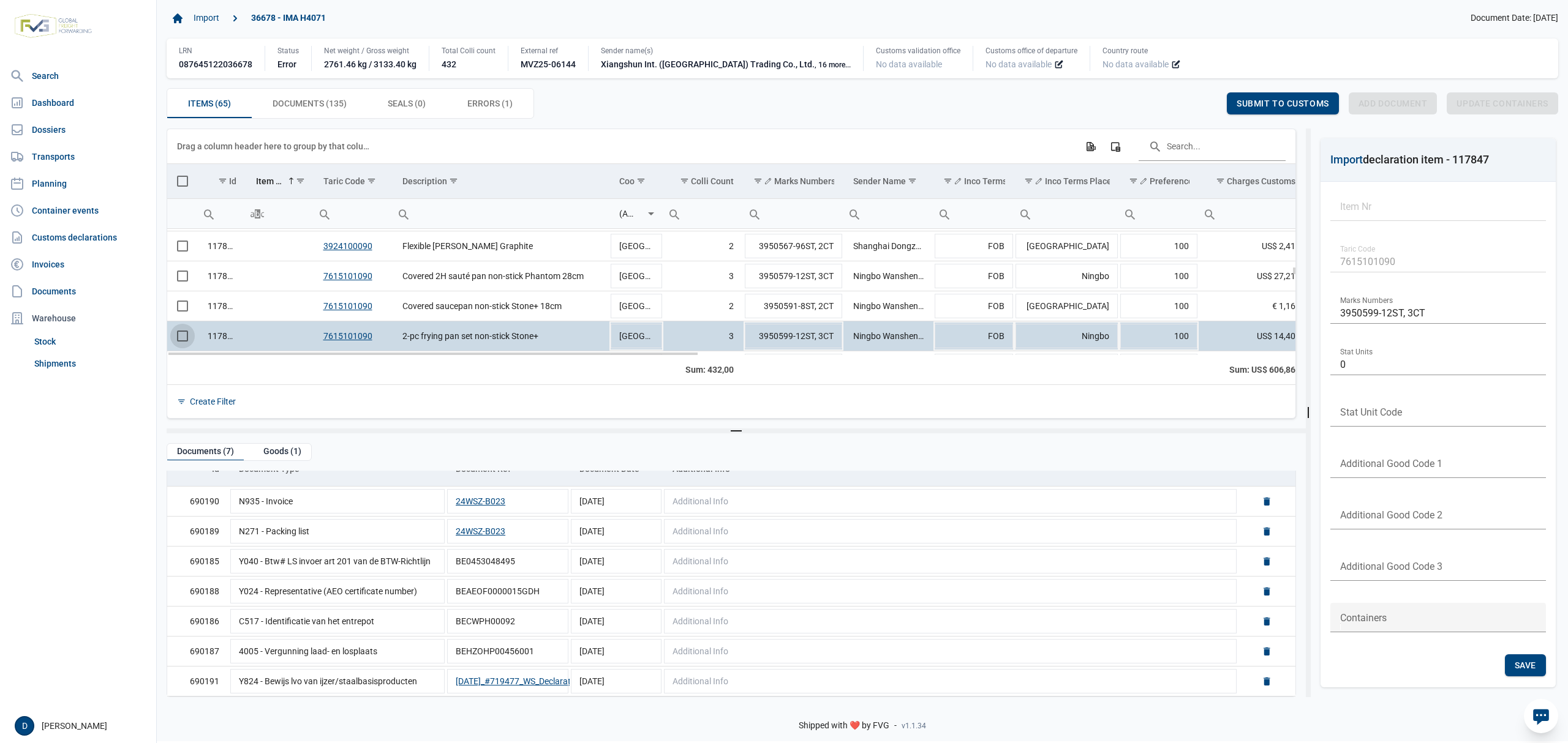
click at [182, 339] on span "Select row" at bounding box center [182, 336] width 11 height 11
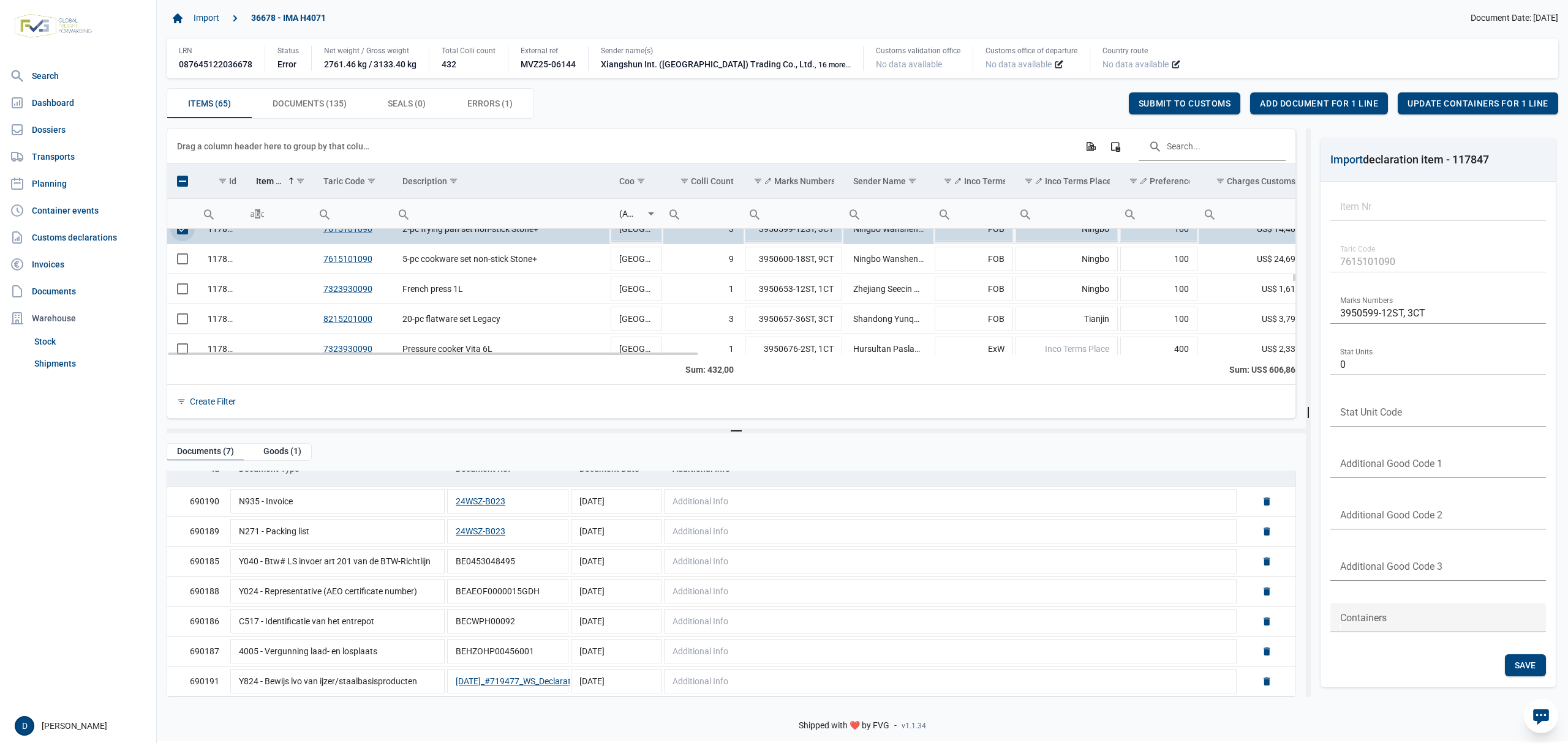
click at [187, 232] on span "Select row" at bounding box center [182, 229] width 11 height 11
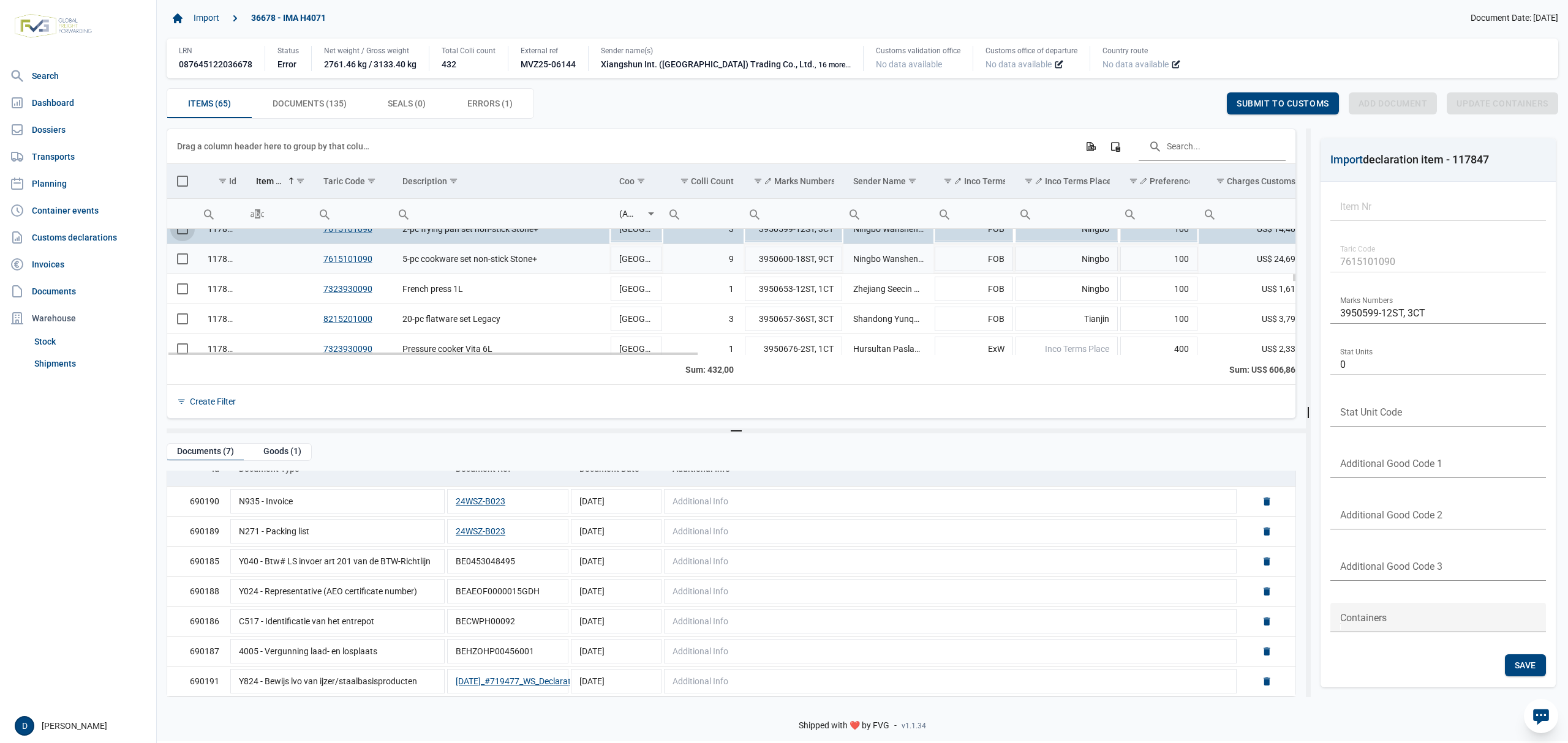
click at [184, 260] on span "Select row" at bounding box center [182, 259] width 11 height 11
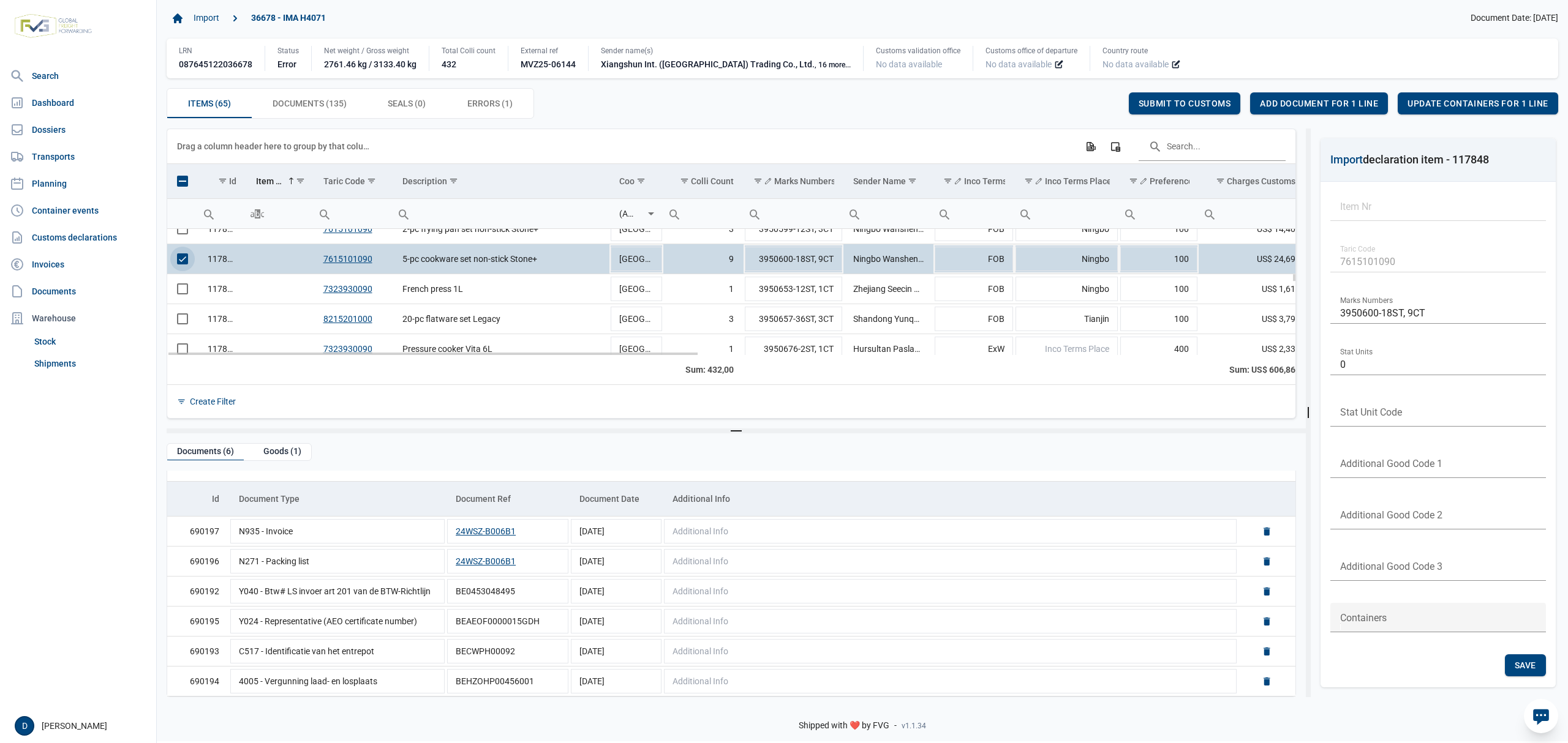
click at [188, 263] on span "Select row" at bounding box center [182, 259] width 11 height 11
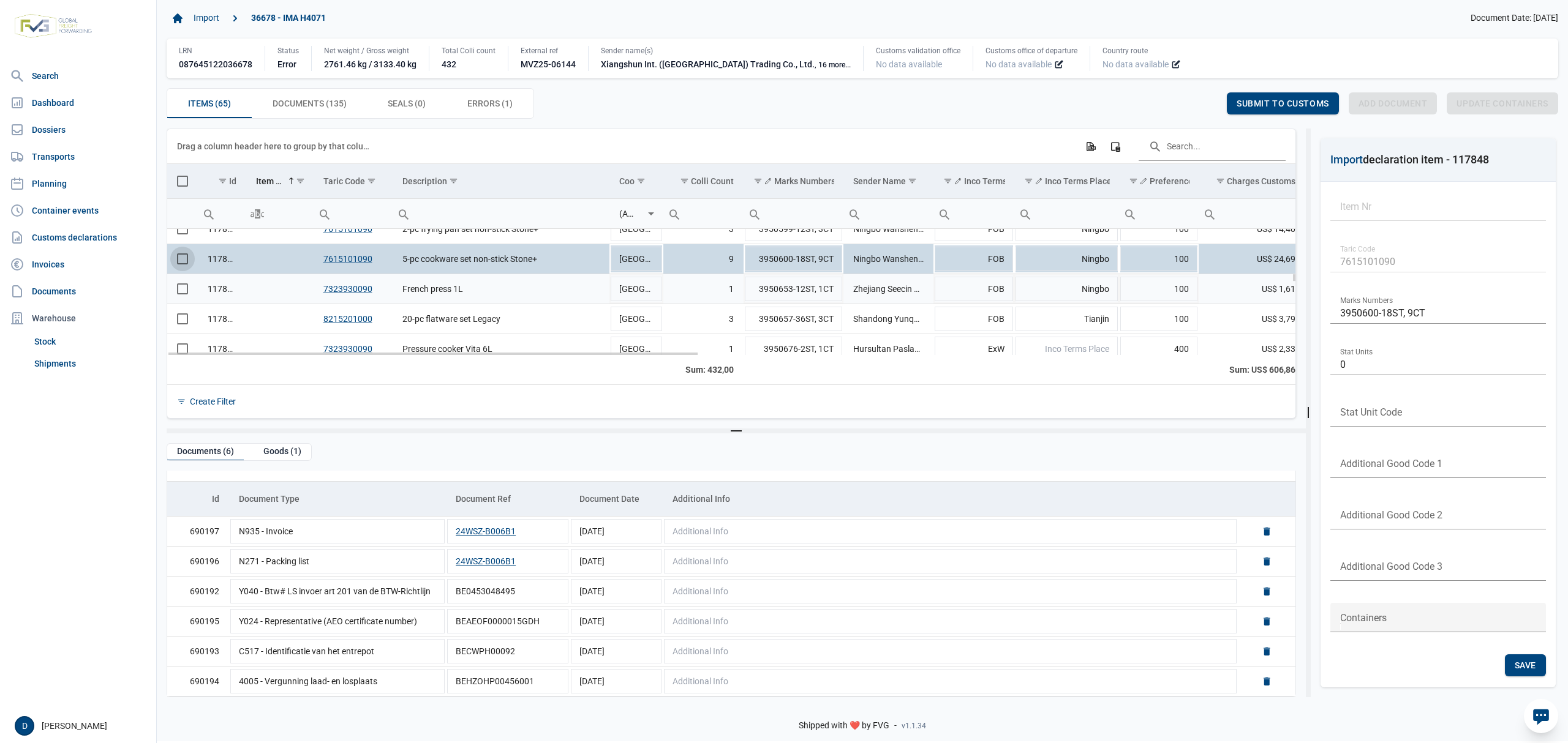
click at [187, 295] on span "Select row" at bounding box center [182, 289] width 11 height 11
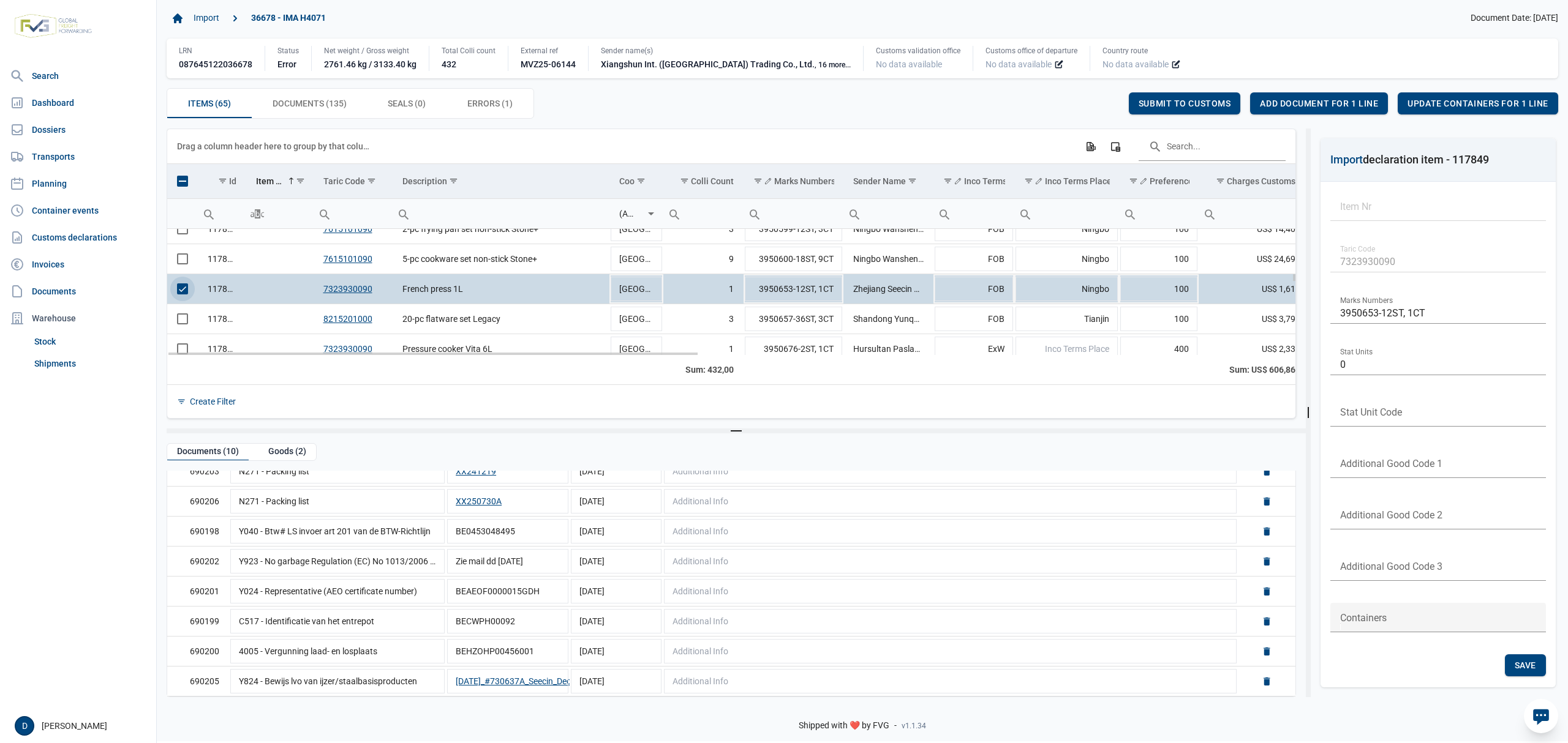
click at [180, 289] on span "Select row" at bounding box center [182, 289] width 11 height 11
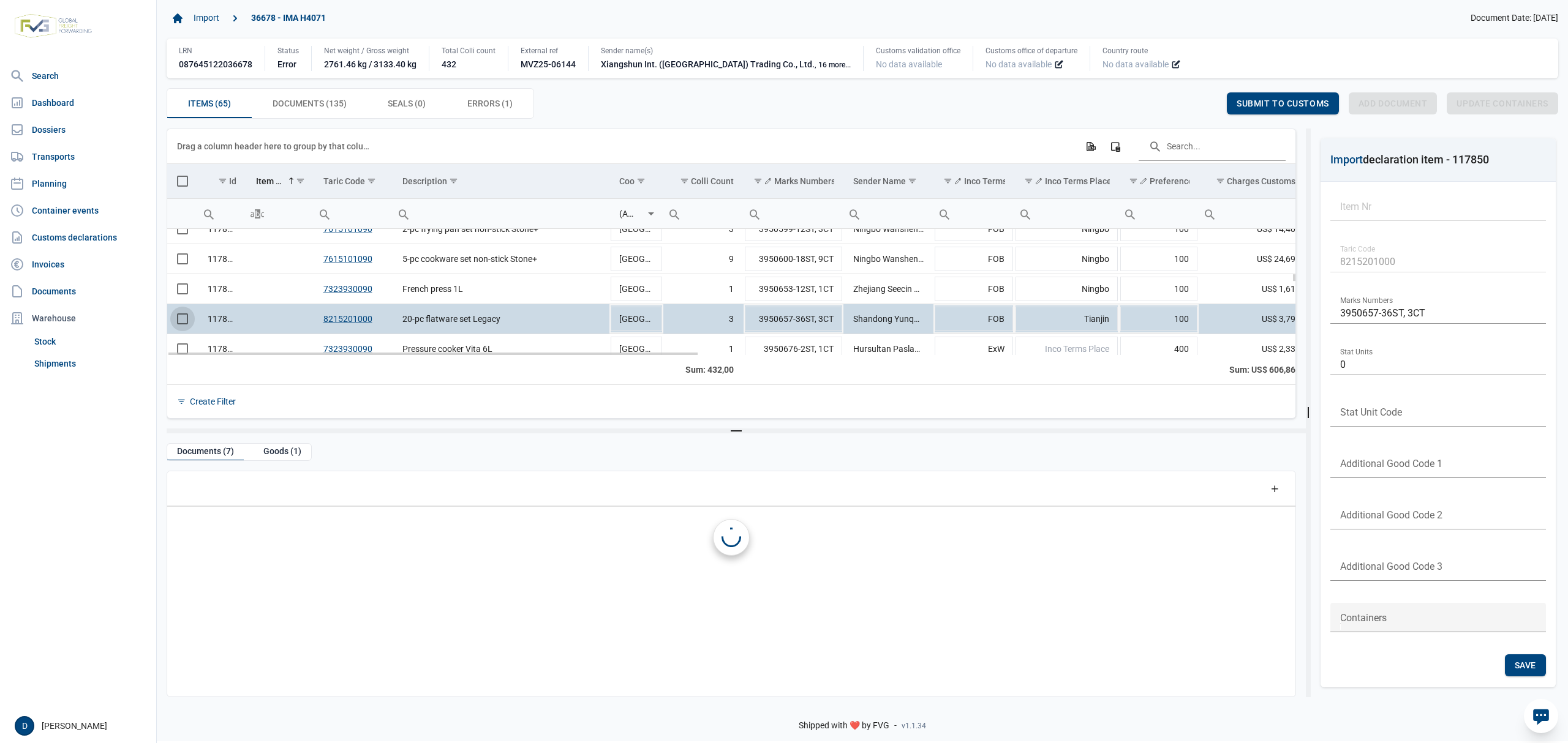
click at [187, 319] on span "Select row" at bounding box center [182, 319] width 11 height 11
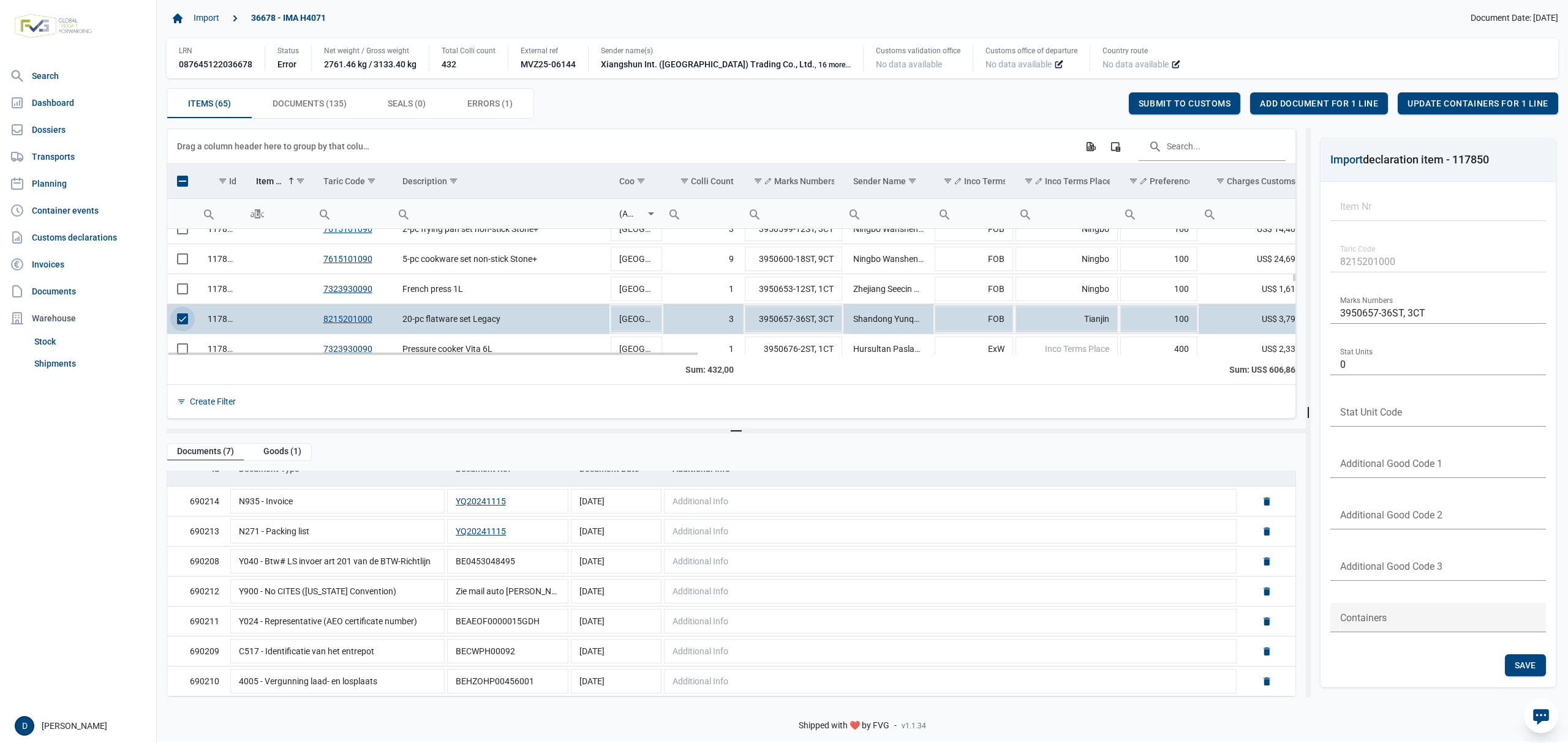
click at [180, 324] on span "Select row" at bounding box center [182, 319] width 11 height 11
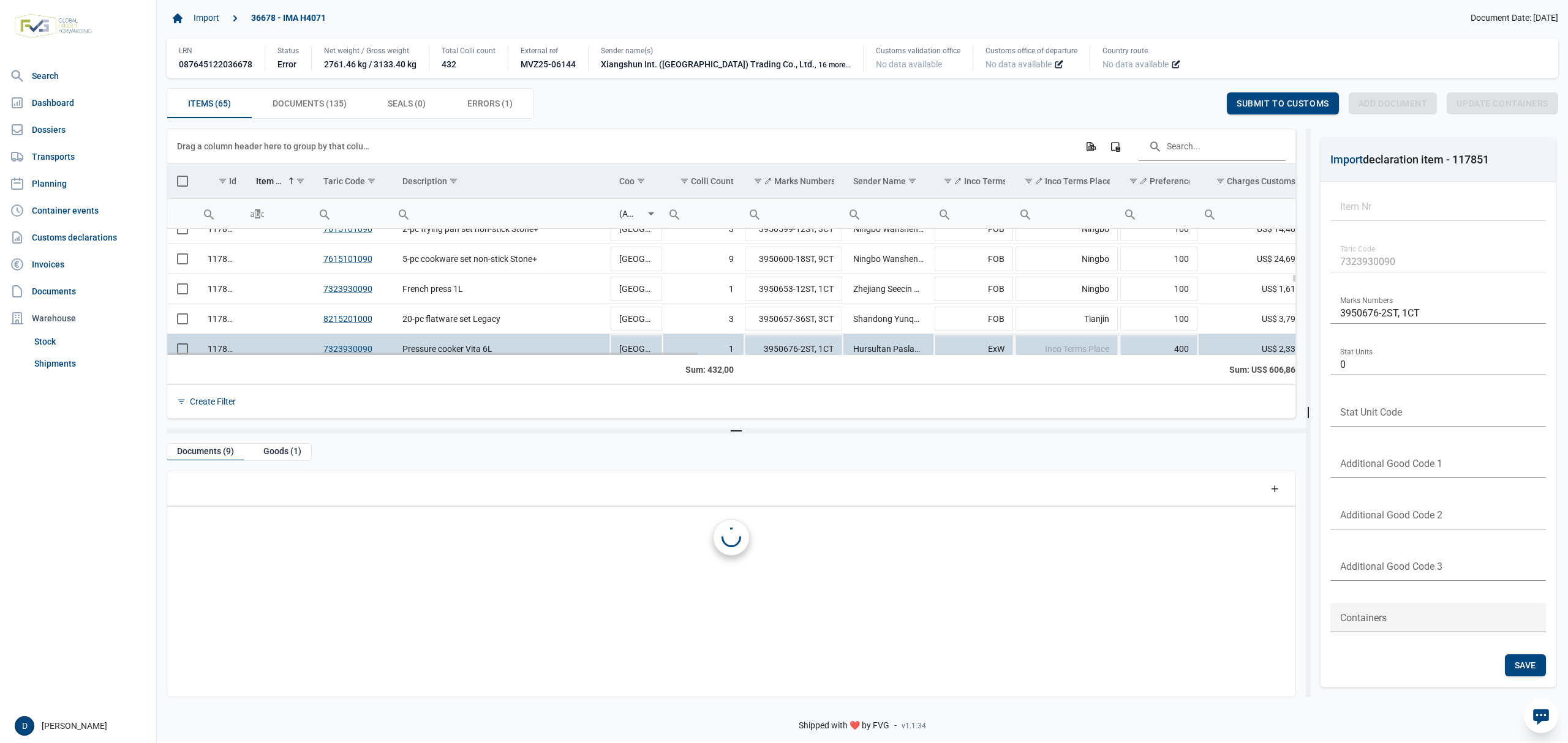
click at [178, 345] on td "Data grid with 65 rows and 23 columns" at bounding box center [182, 349] width 30 height 30
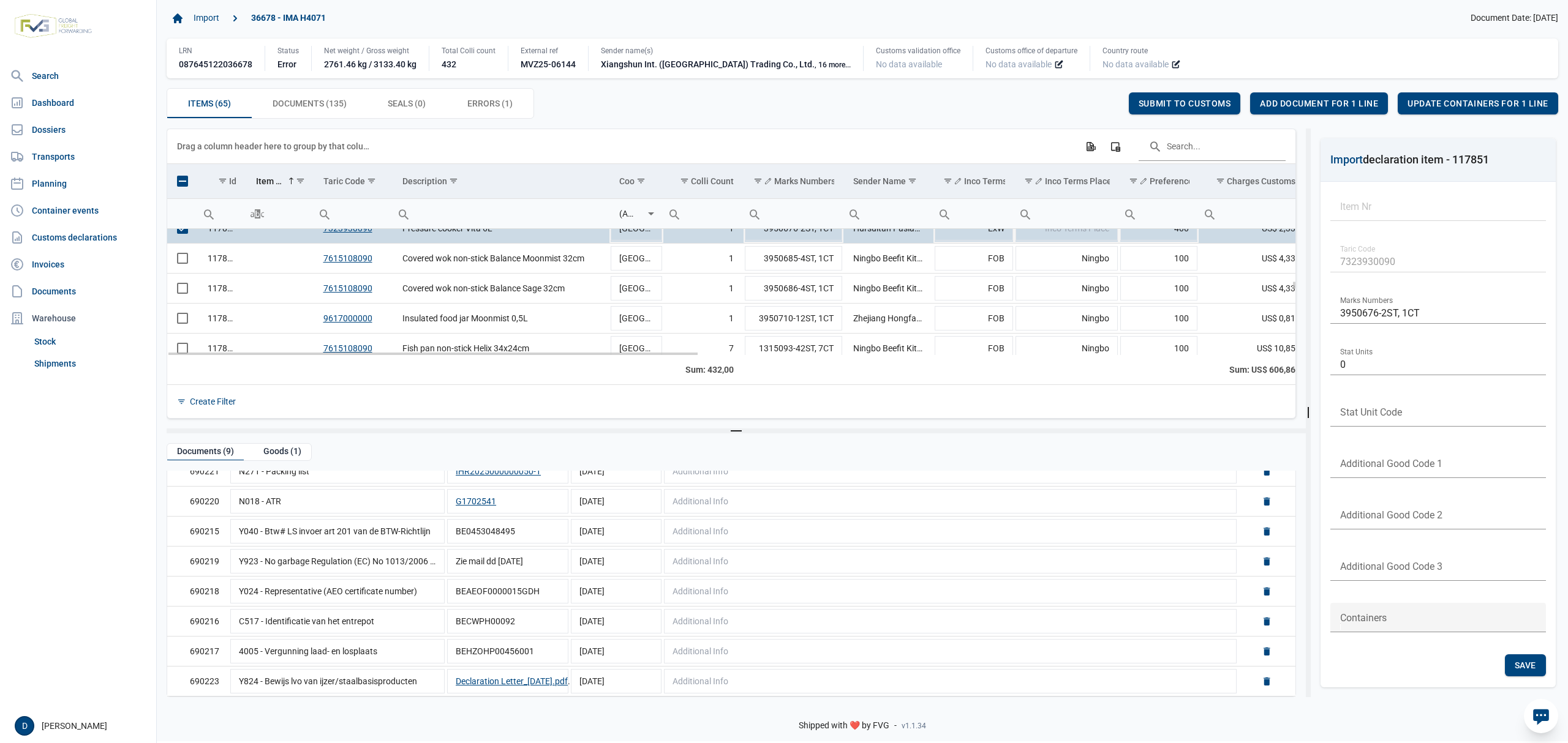
click at [184, 234] on span "Select row" at bounding box center [182, 228] width 11 height 11
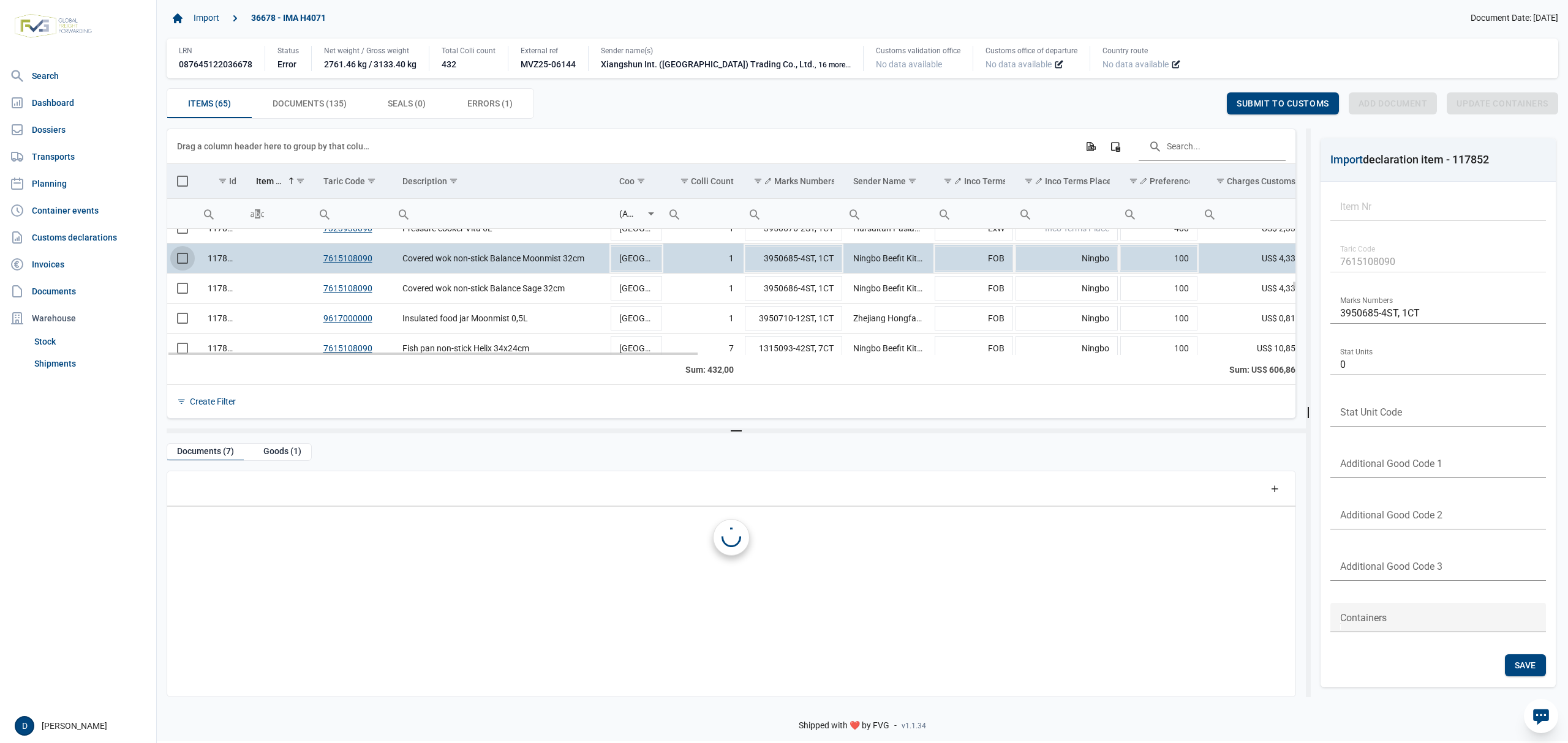
click at [185, 258] on span "Select row" at bounding box center [182, 258] width 11 height 11
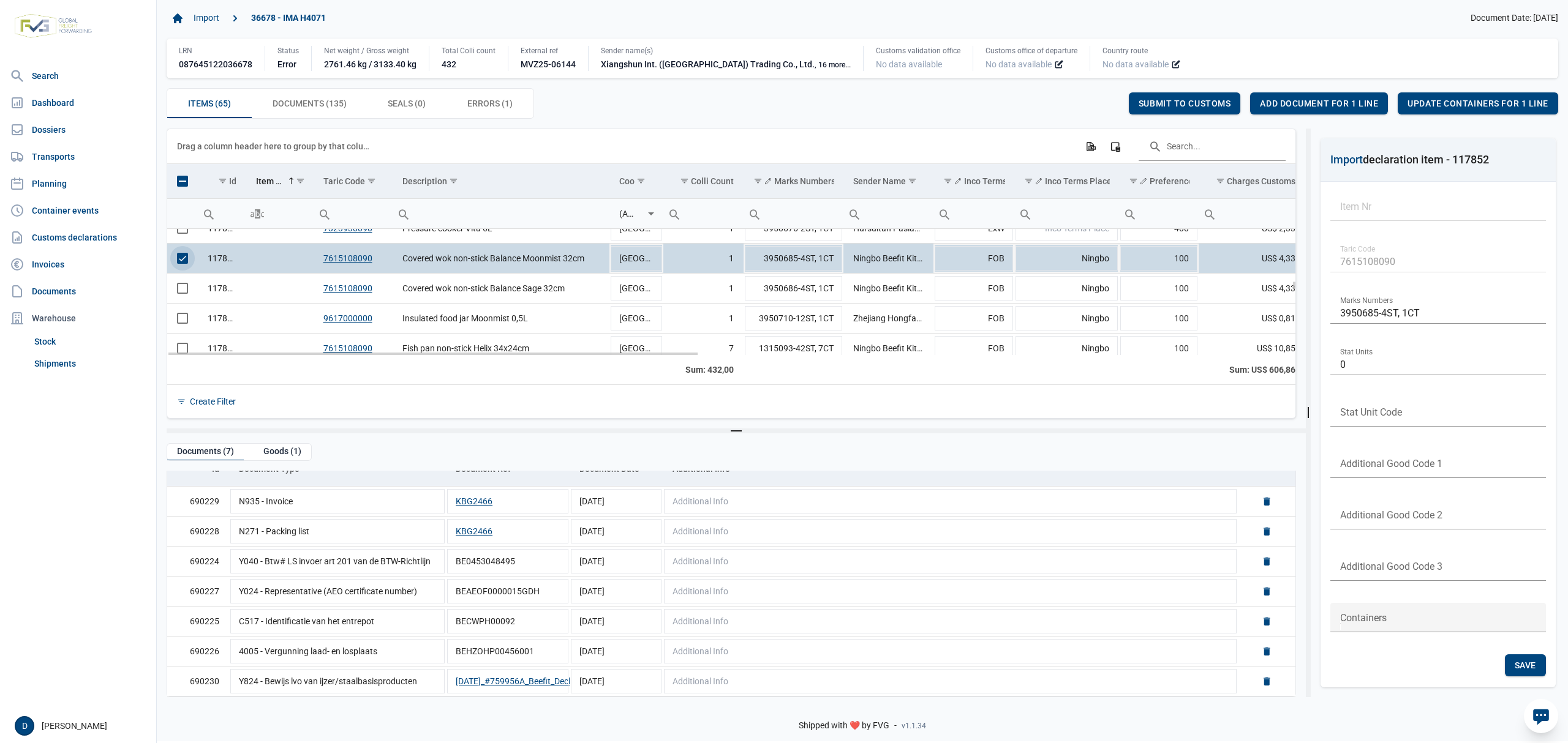
click at [181, 264] on span "Select row" at bounding box center [182, 258] width 11 height 11
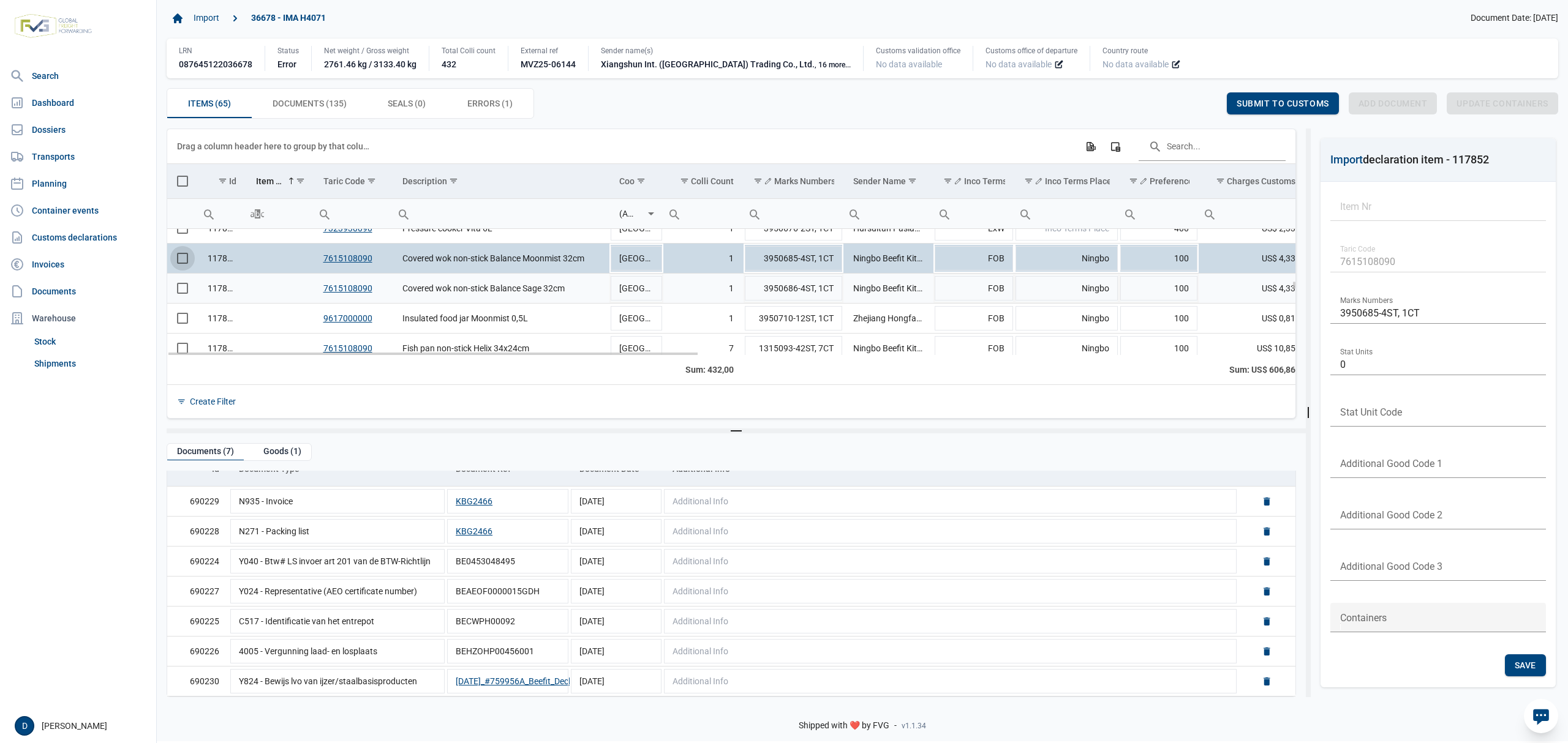
click at [186, 292] on span "Select row" at bounding box center [182, 288] width 11 height 11
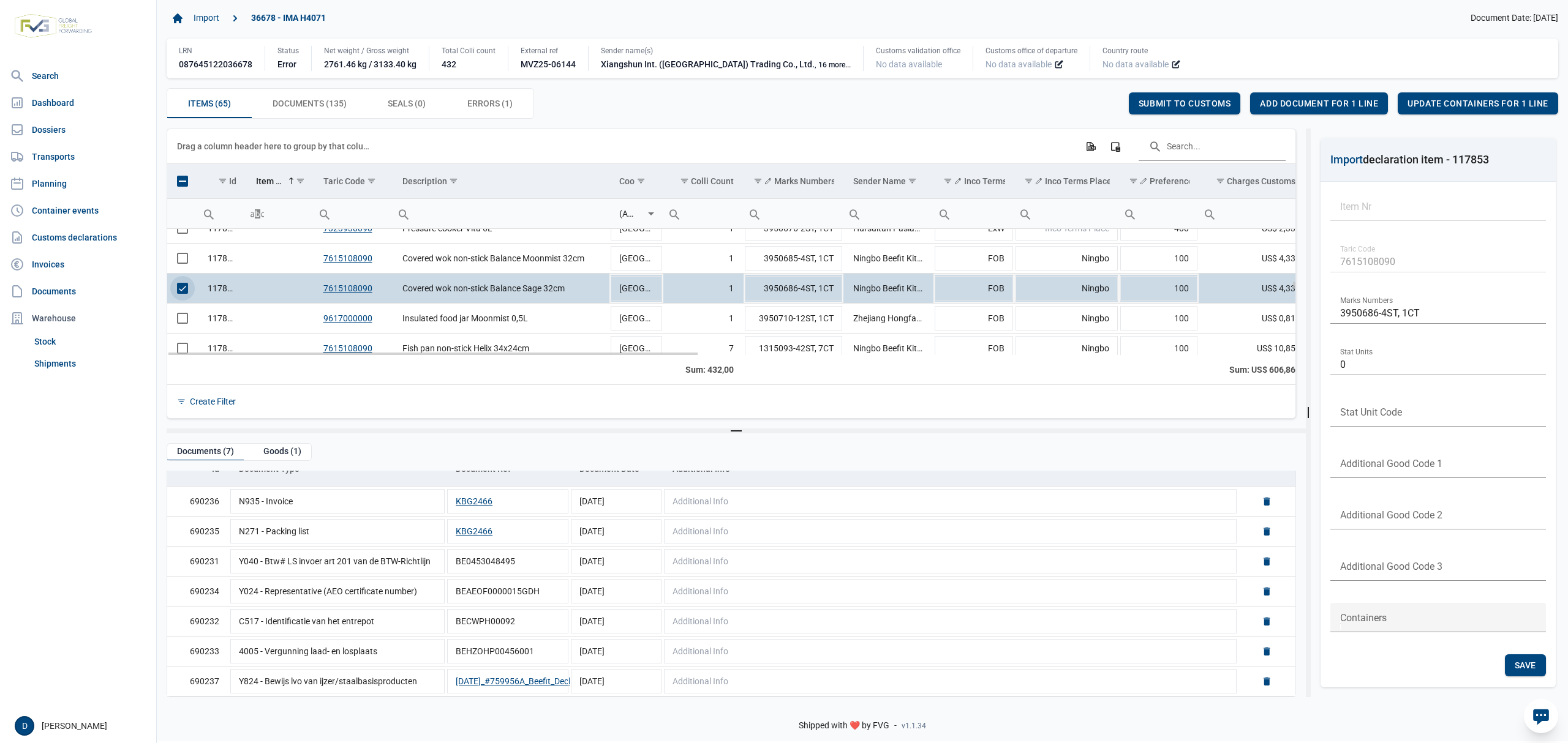
click at [187, 289] on span "Select row" at bounding box center [182, 288] width 11 height 11
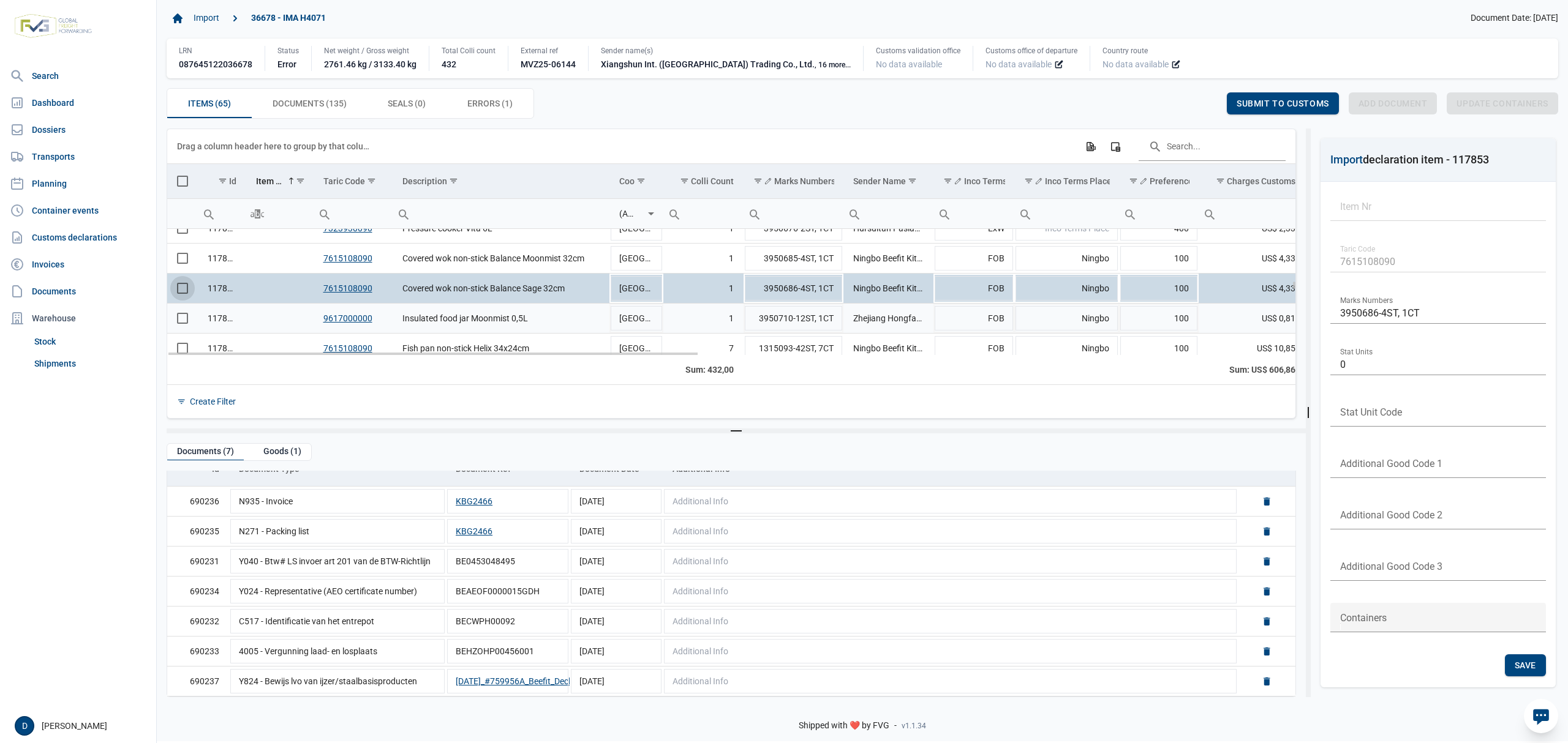
click at [177, 317] on span "Select row" at bounding box center [182, 318] width 11 height 11
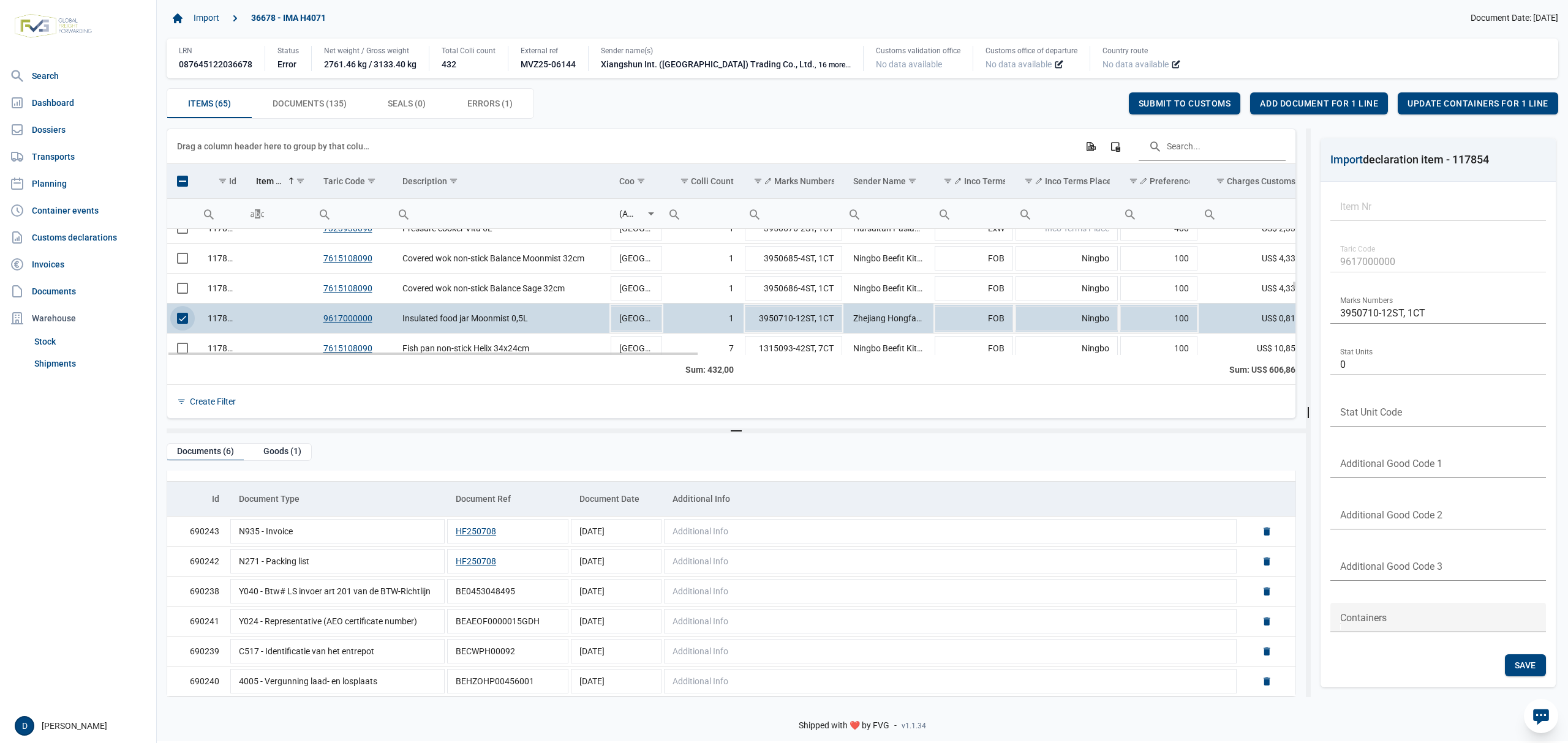
click at [186, 322] on span "Select row" at bounding box center [182, 318] width 11 height 11
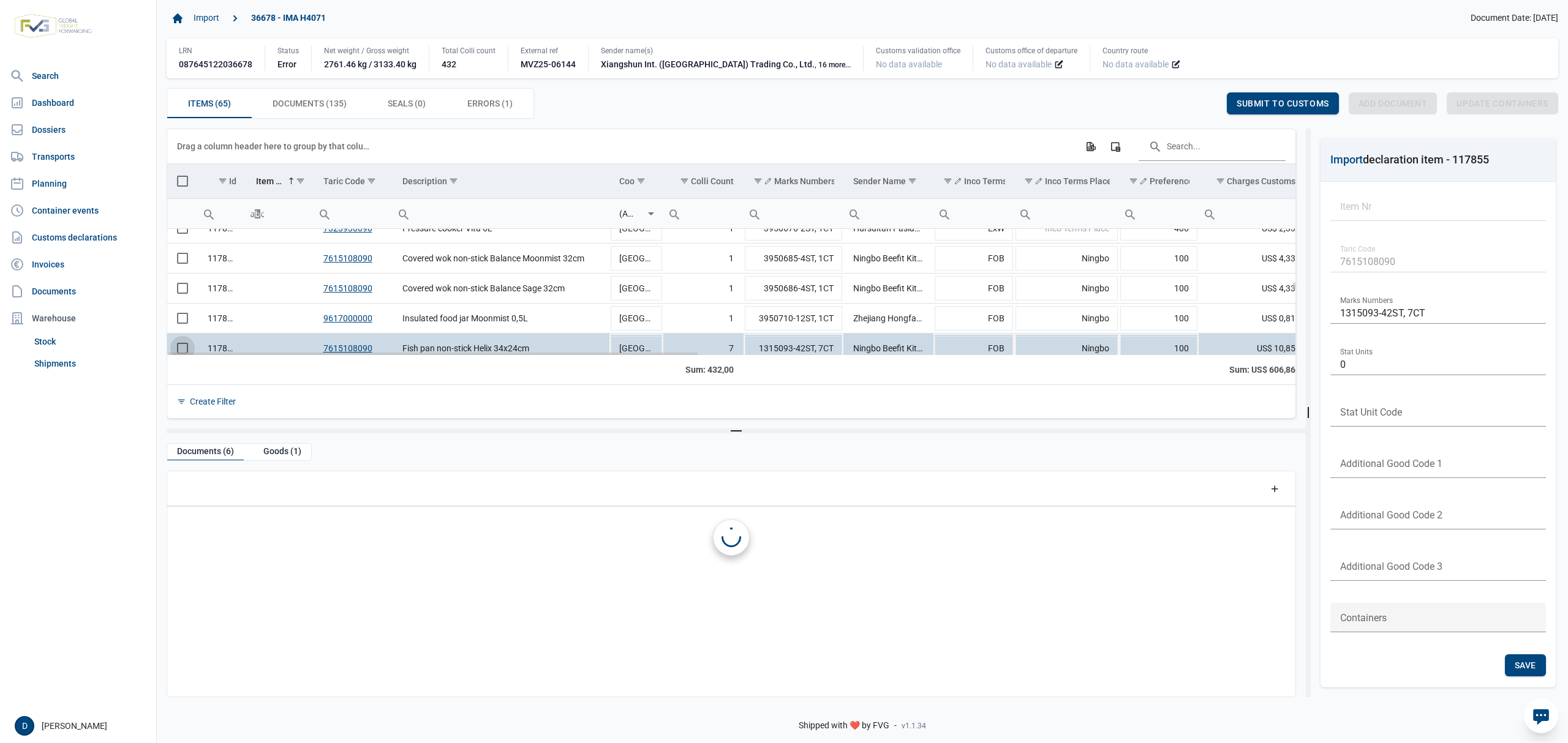
click at [184, 350] on td "Data grid with 65 rows and 23 columns" at bounding box center [182, 349] width 30 height 30
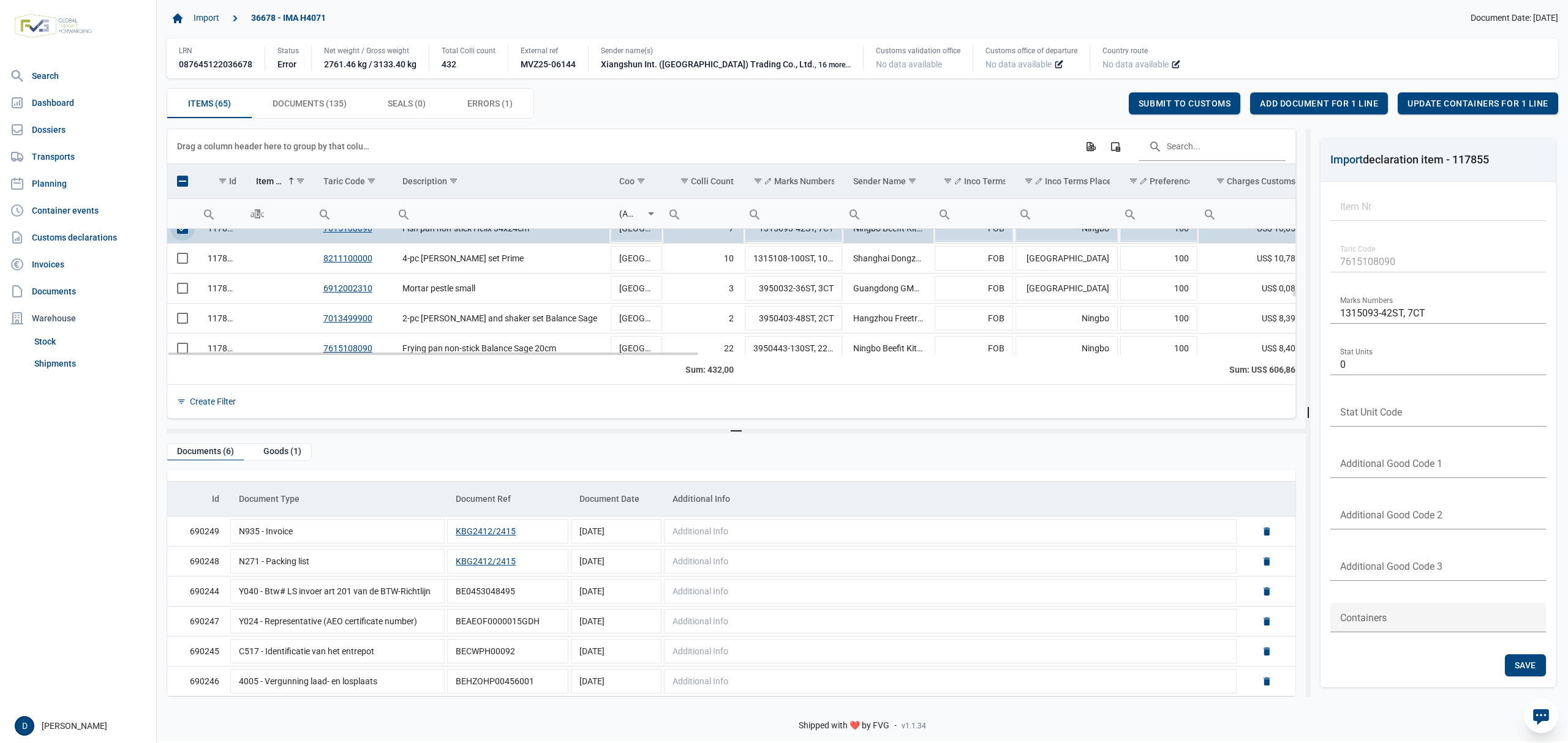
click at [178, 234] on span "Select row" at bounding box center [182, 228] width 11 height 11
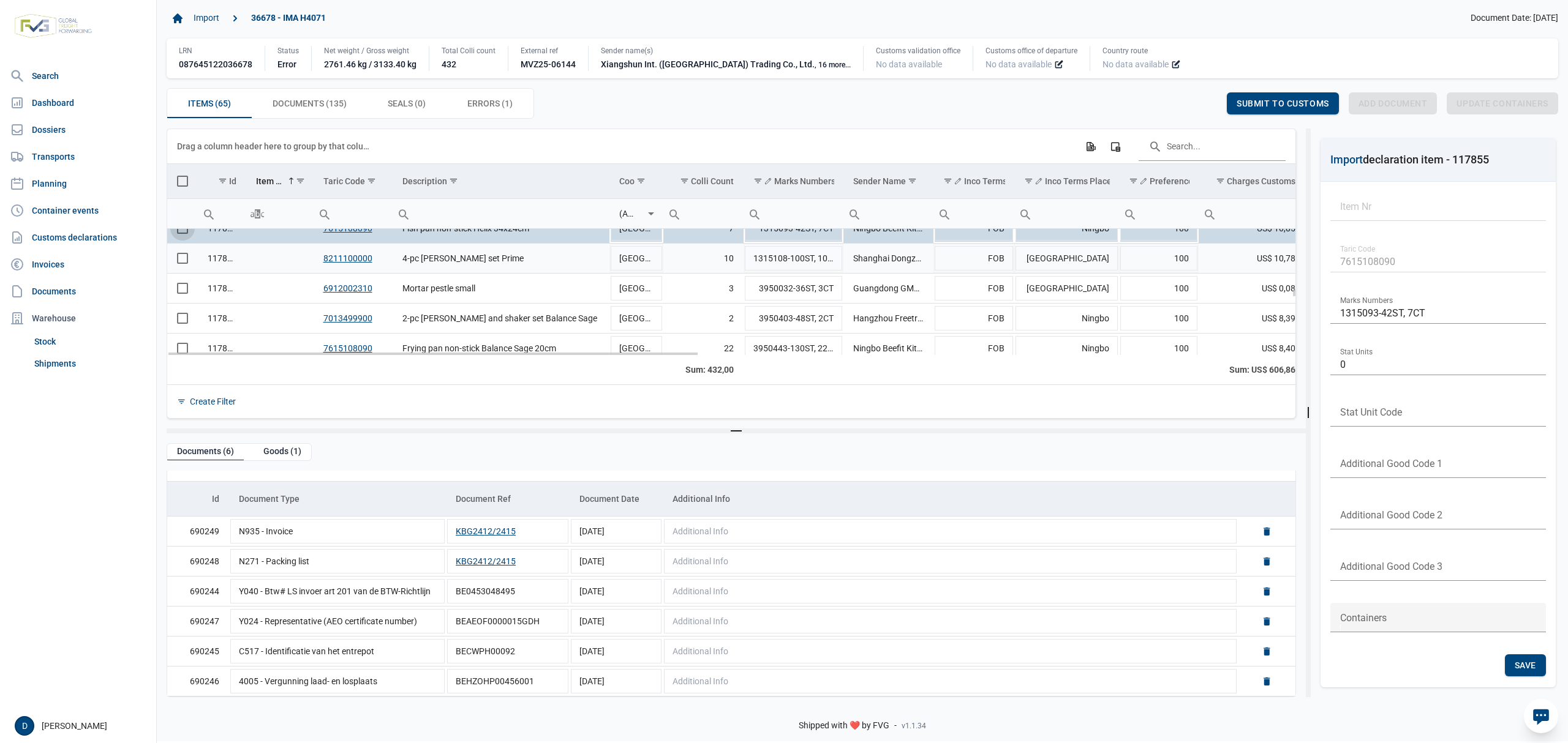
click at [180, 260] on span "Select row" at bounding box center [182, 258] width 11 height 11
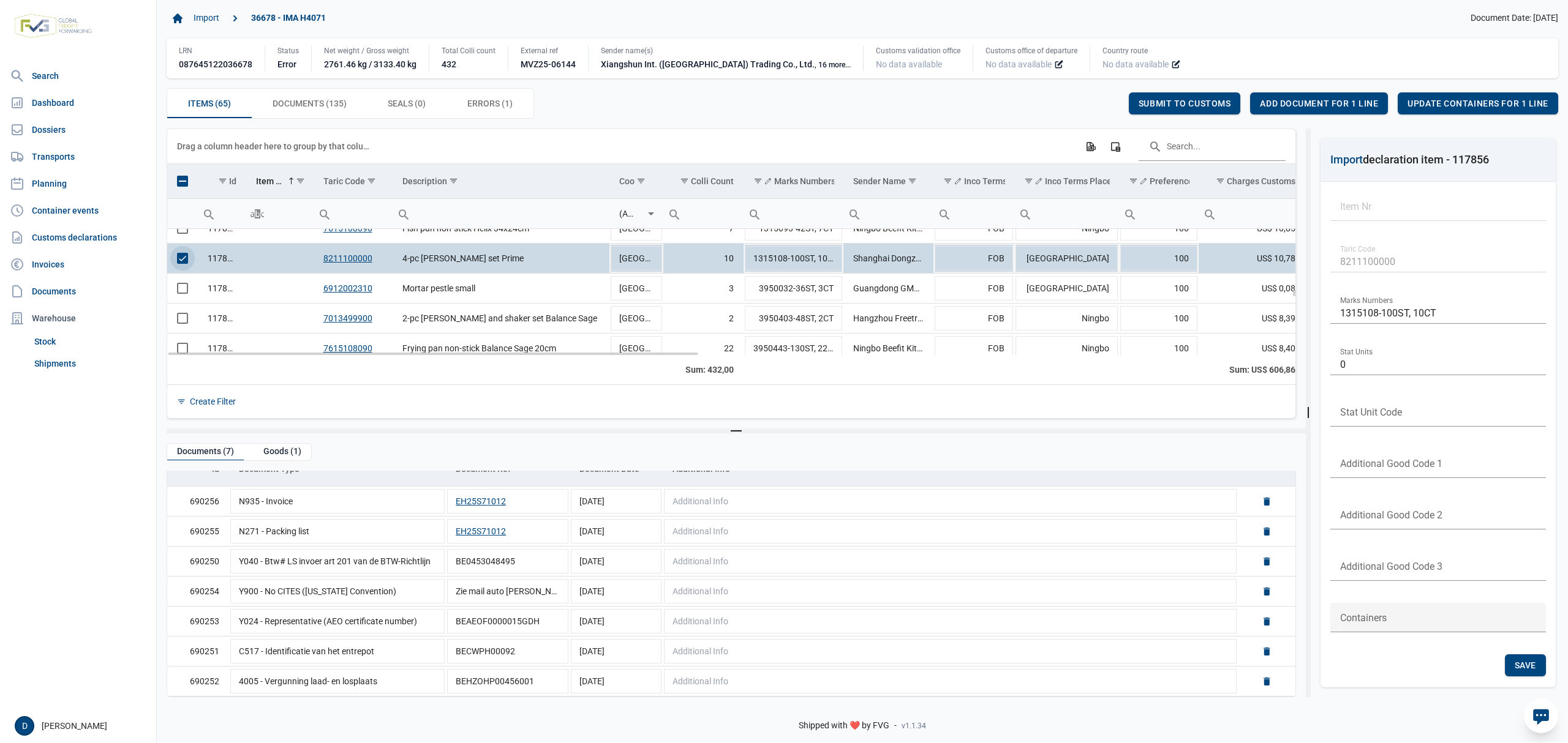
click at [182, 256] on span "Select row" at bounding box center [182, 258] width 11 height 11
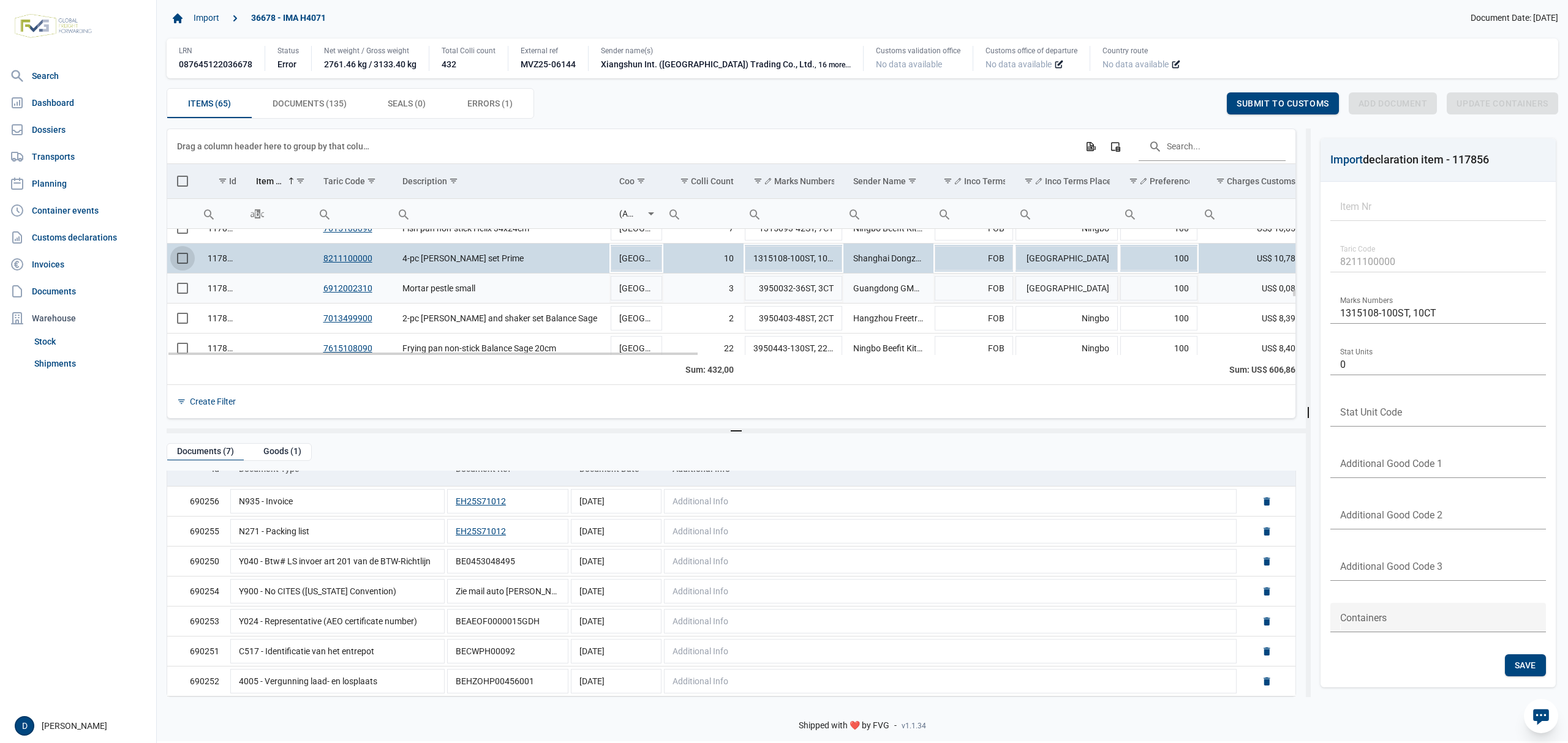
click at [178, 285] on span "Select row" at bounding box center [182, 288] width 11 height 11
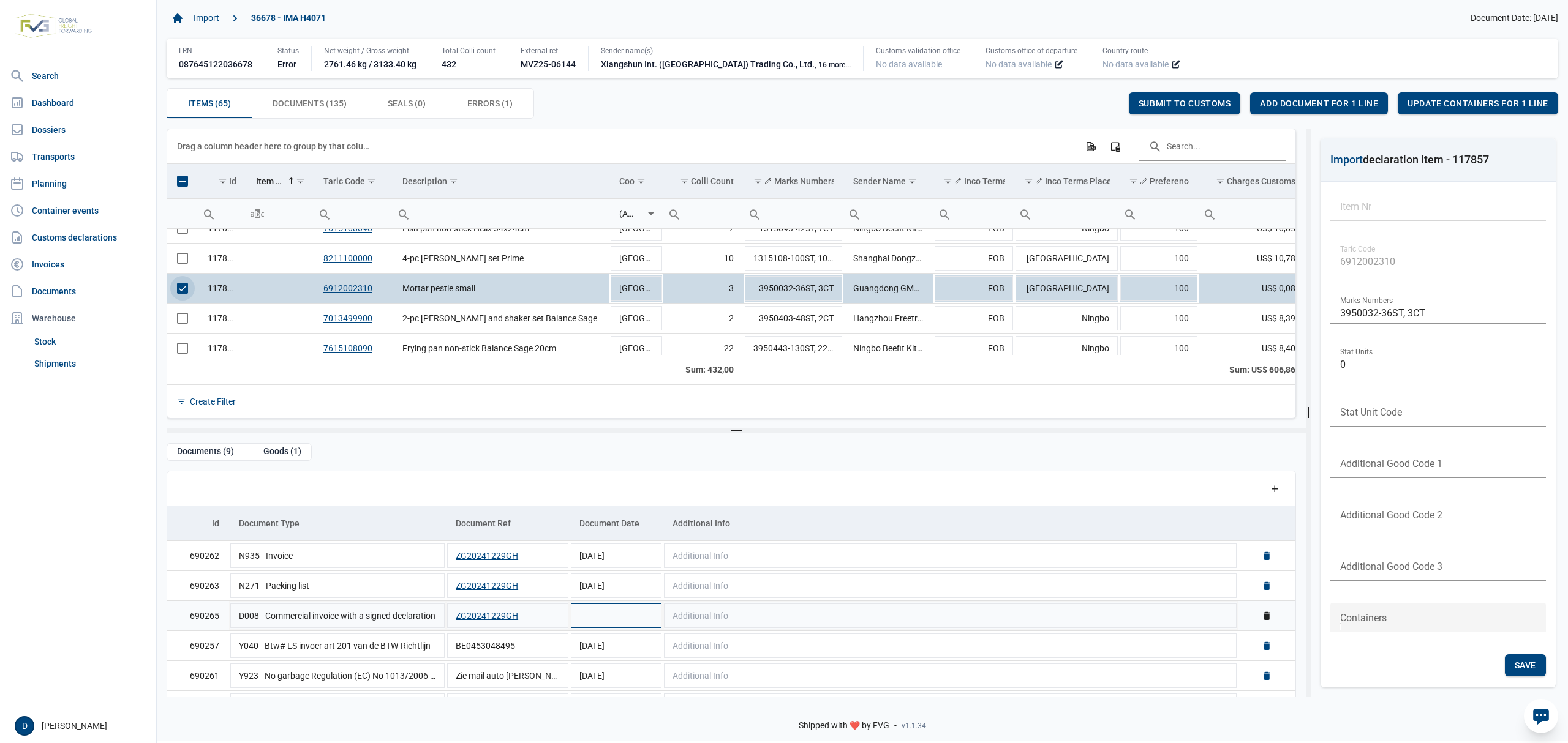
click at [598, 617] on td "Data grid with 9 rows and 5 columns" at bounding box center [615, 615] width 93 height 30
type input "29-12-2024"
click at [1103, 98] on div "Save" at bounding box center [1098, 104] width 41 height 22
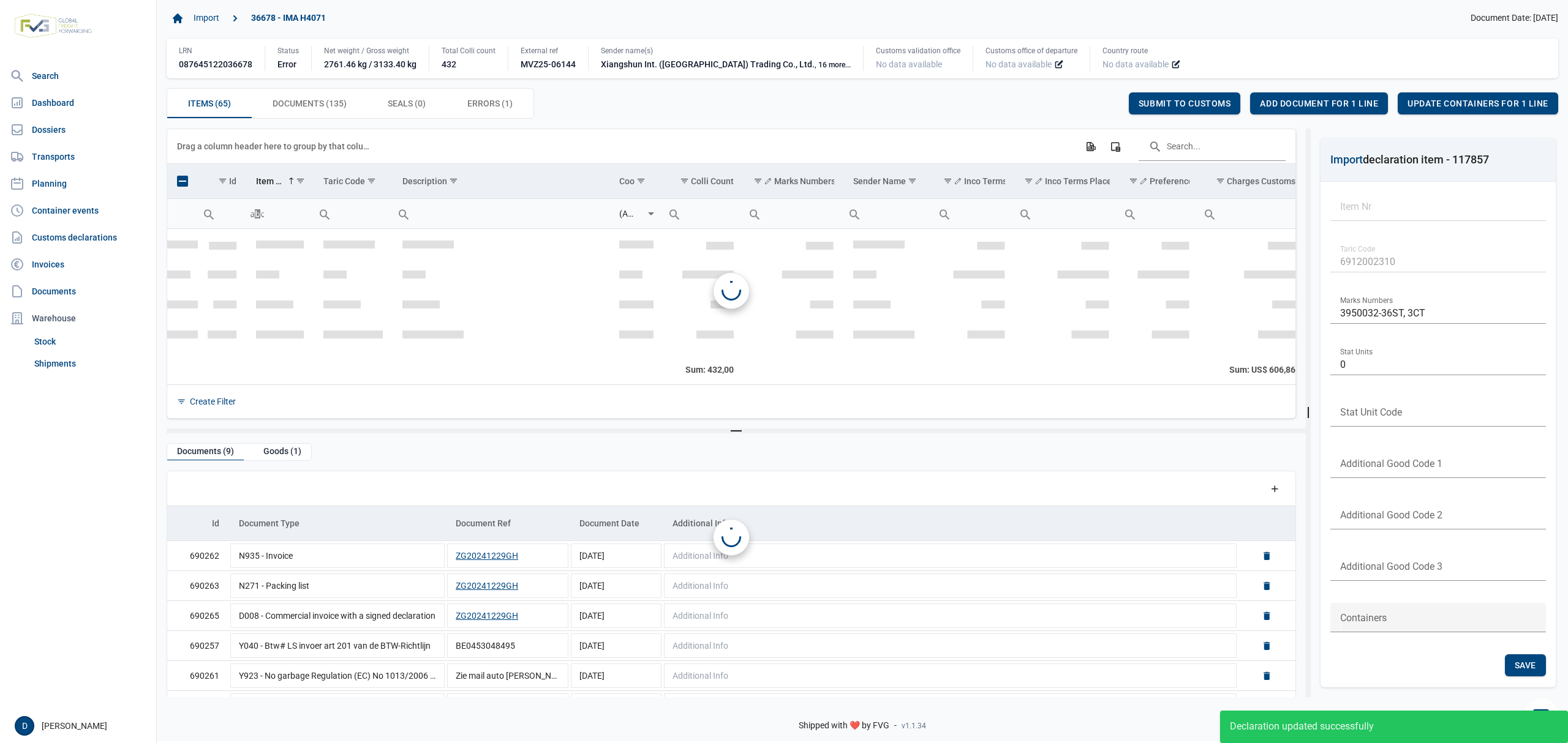
scroll to position [996, 0]
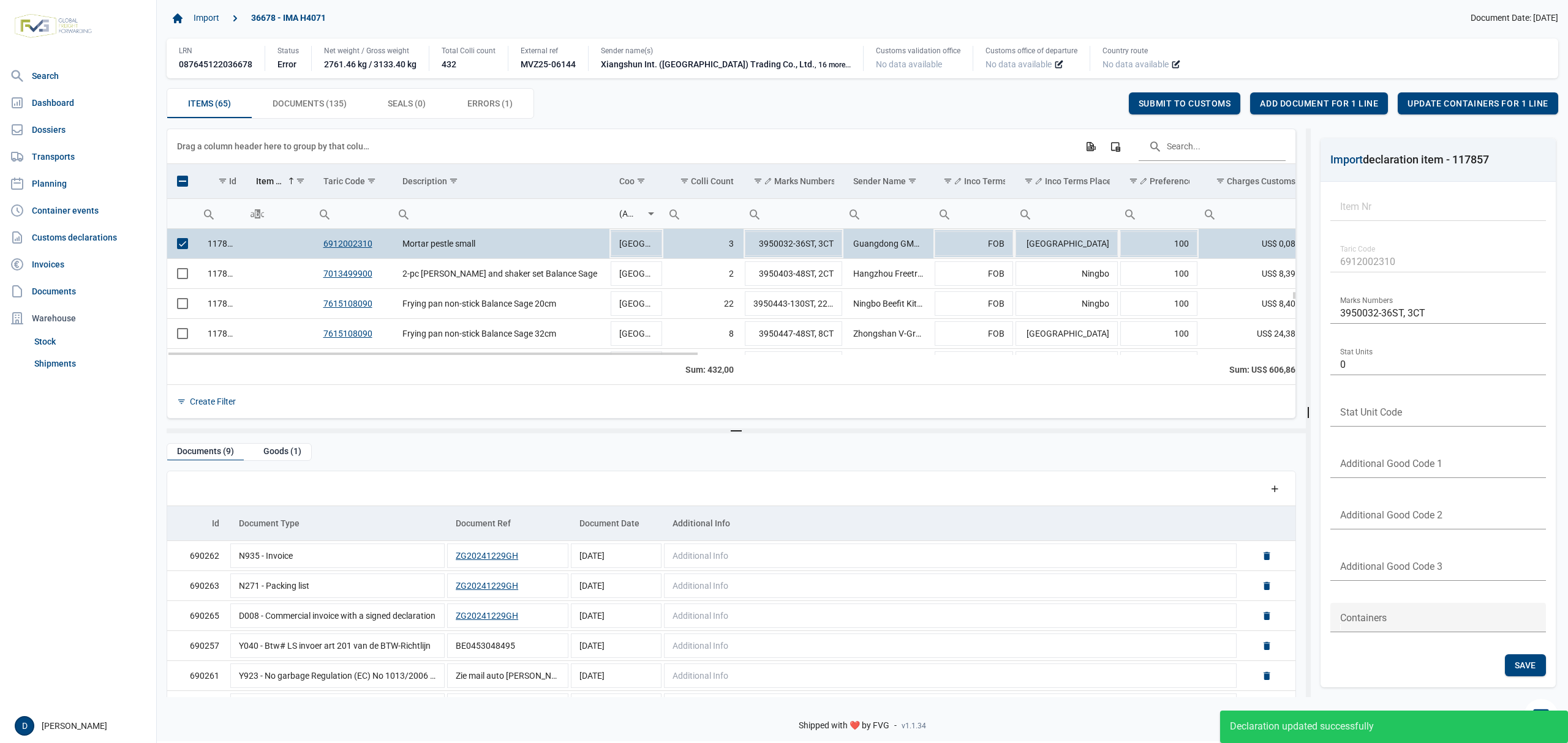
click at [178, 248] on span "Select row" at bounding box center [182, 244] width 11 height 11
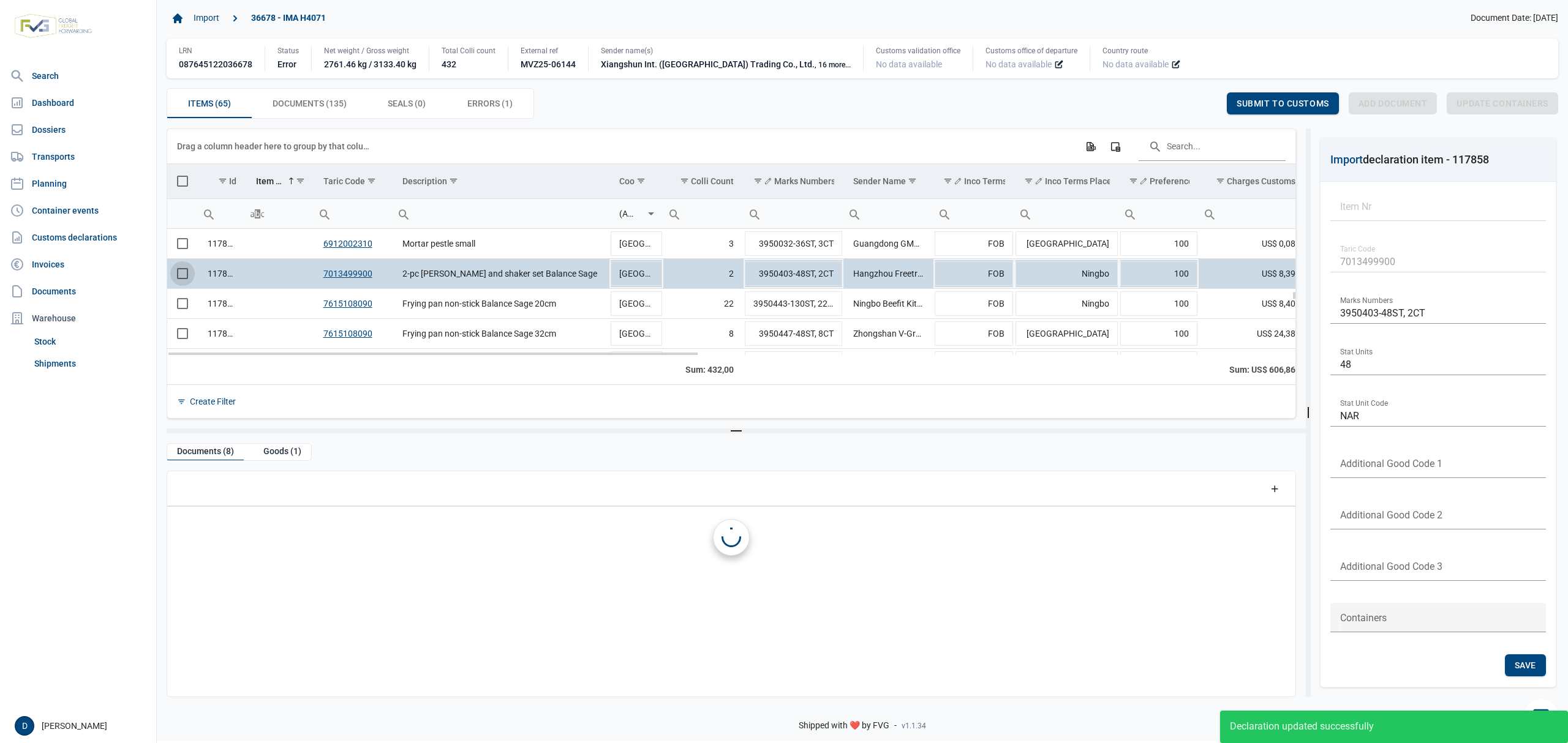
click at [182, 279] on span "Select row" at bounding box center [182, 274] width 11 height 11
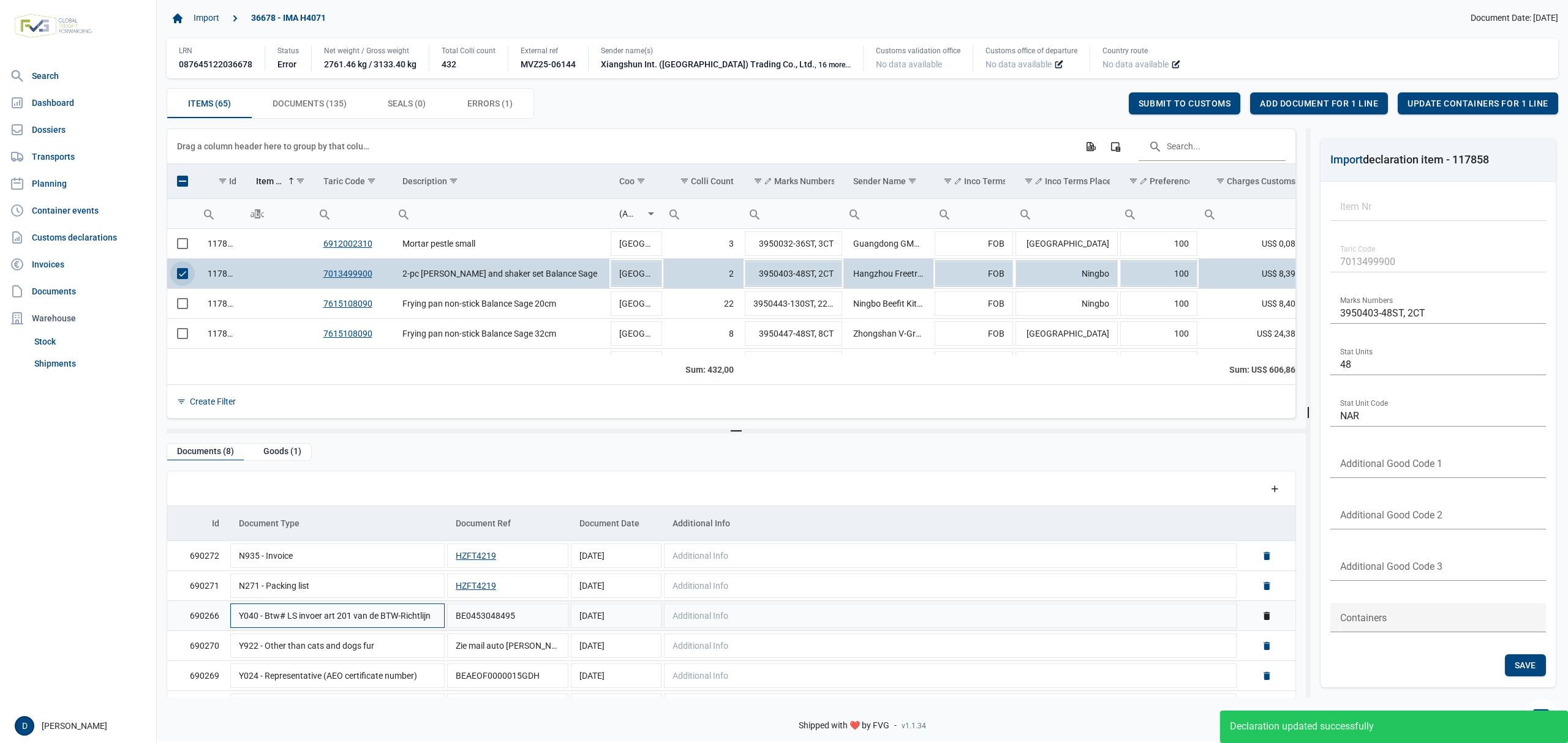
scroll to position [87, 0]
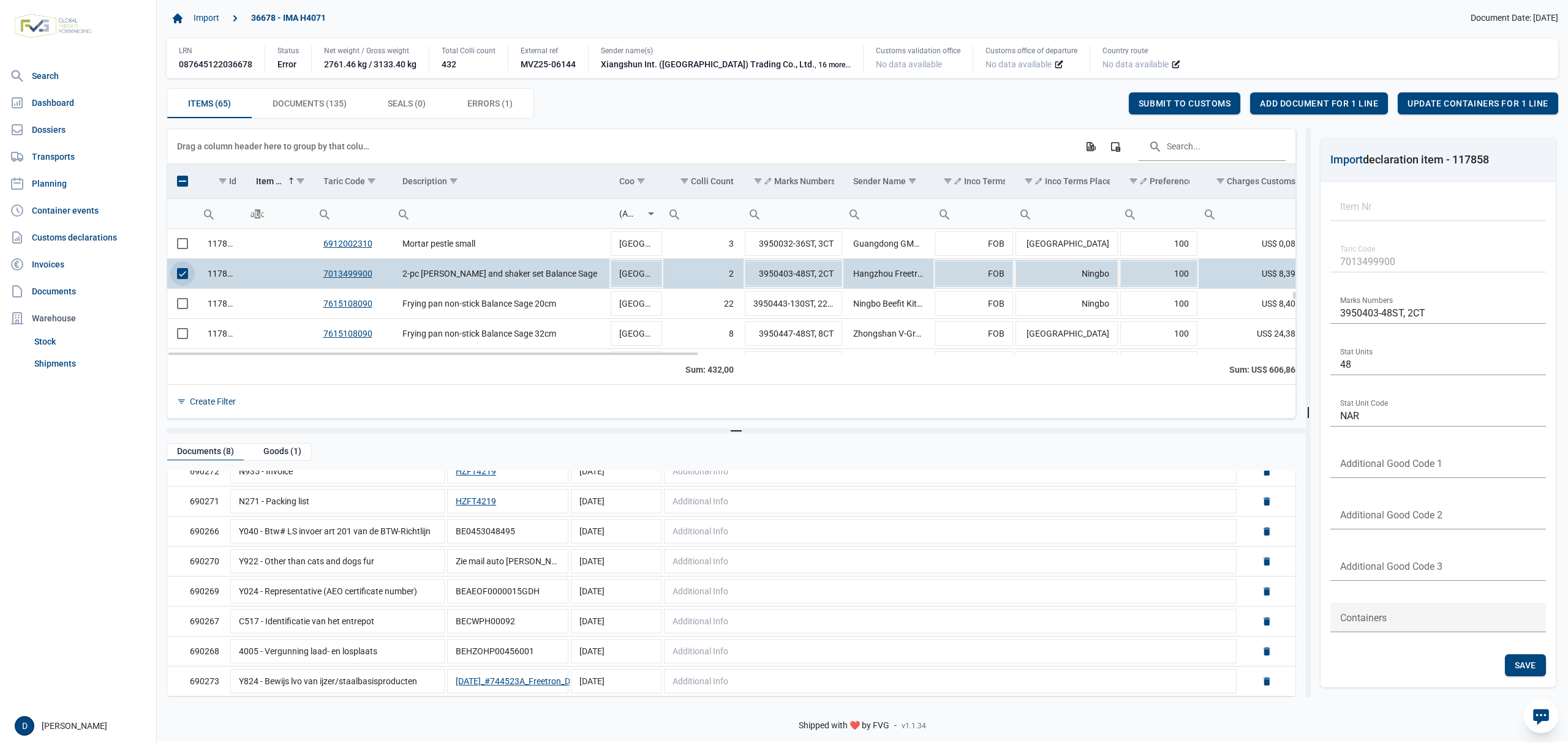
click at [182, 277] on span "Select row" at bounding box center [182, 274] width 11 height 11
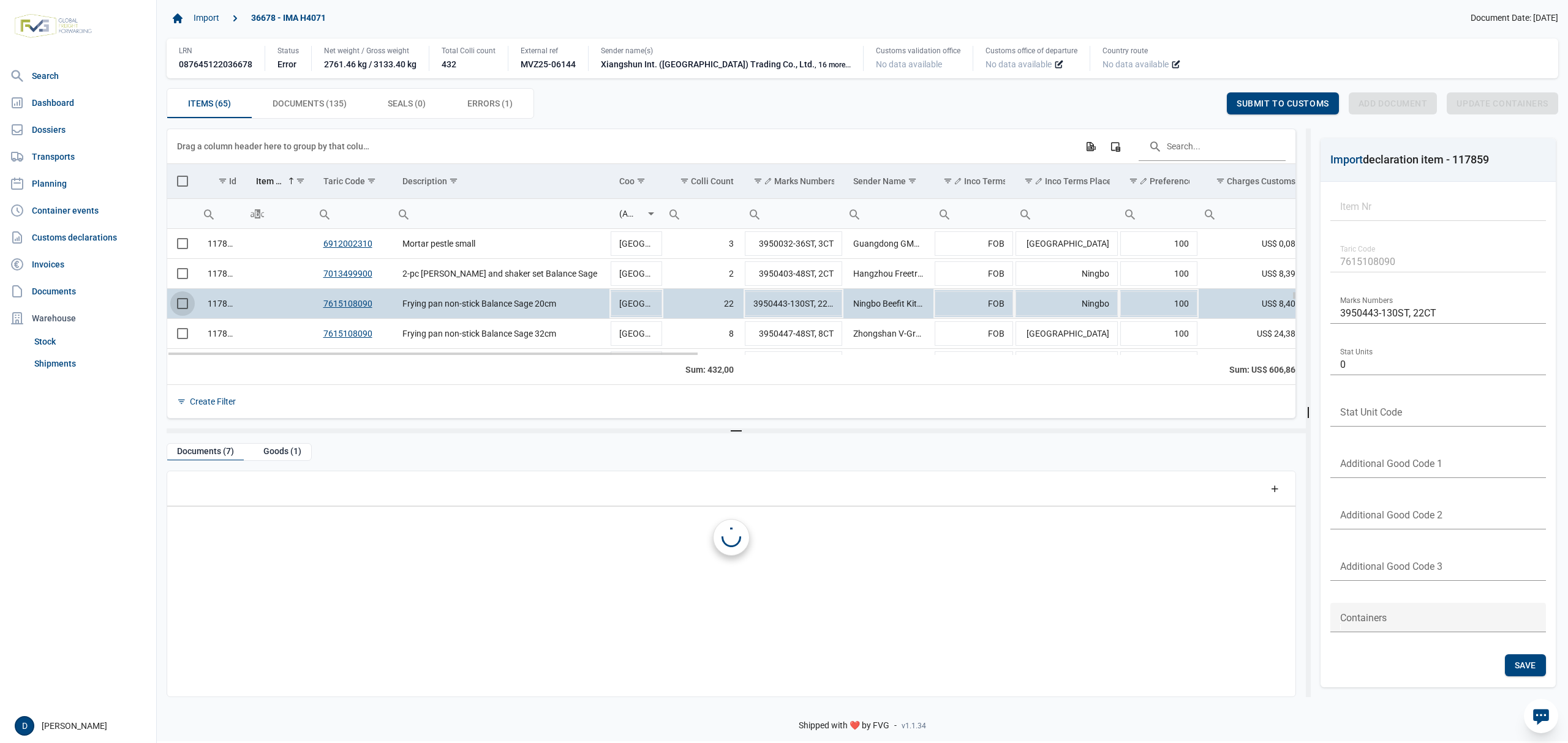
click at [179, 306] on span "Select row" at bounding box center [182, 303] width 11 height 11
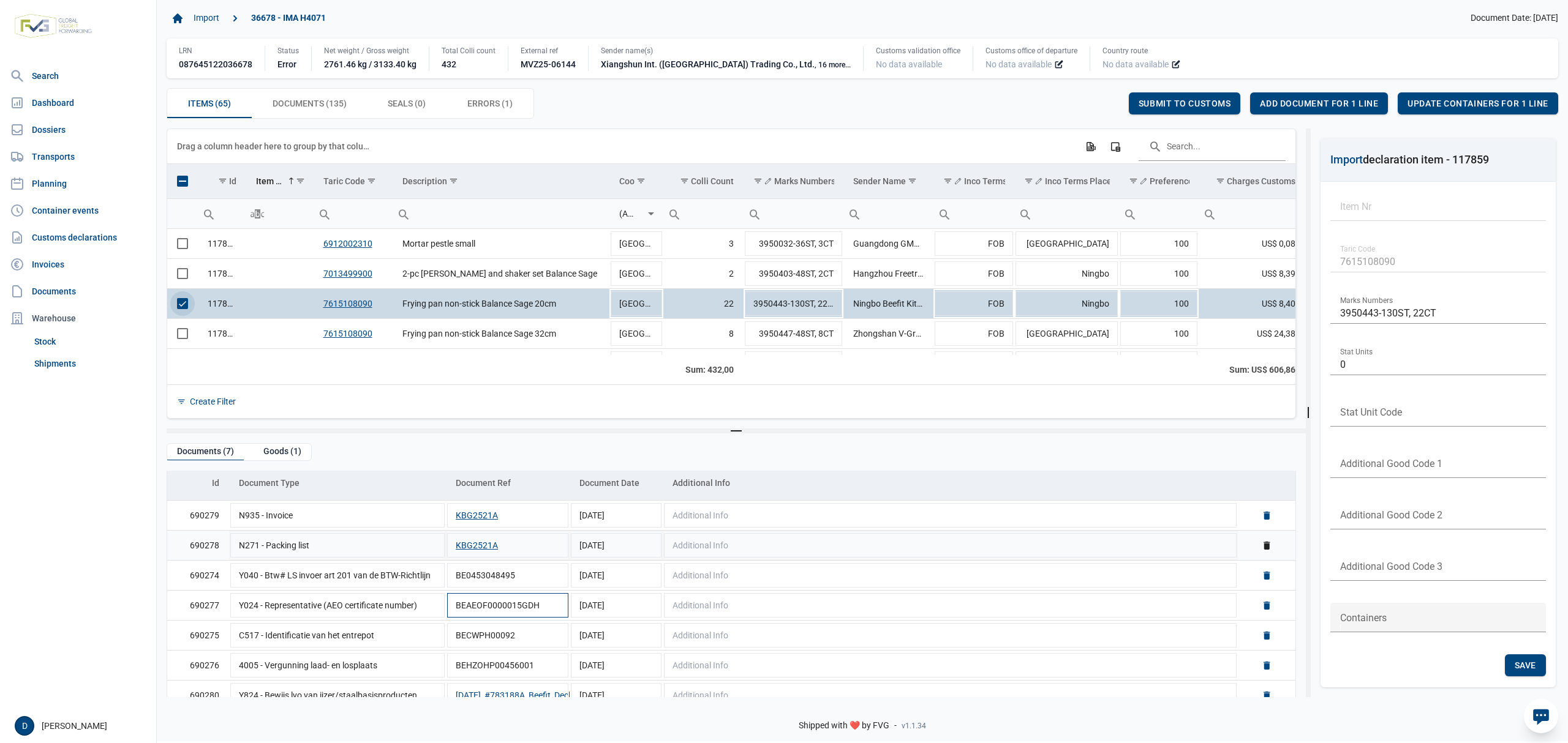
scroll to position [57, 0]
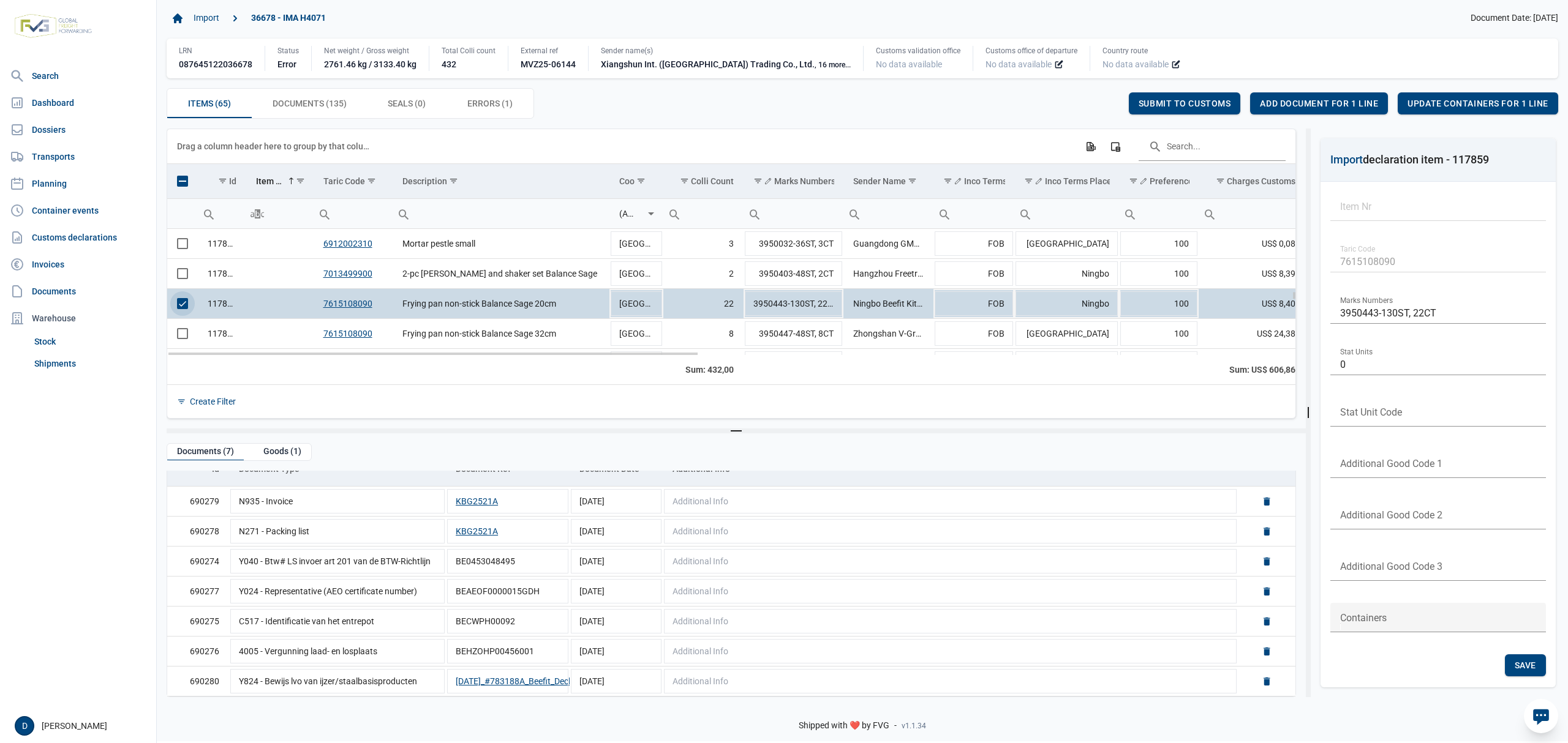
click at [184, 305] on span "Select row" at bounding box center [182, 303] width 11 height 11
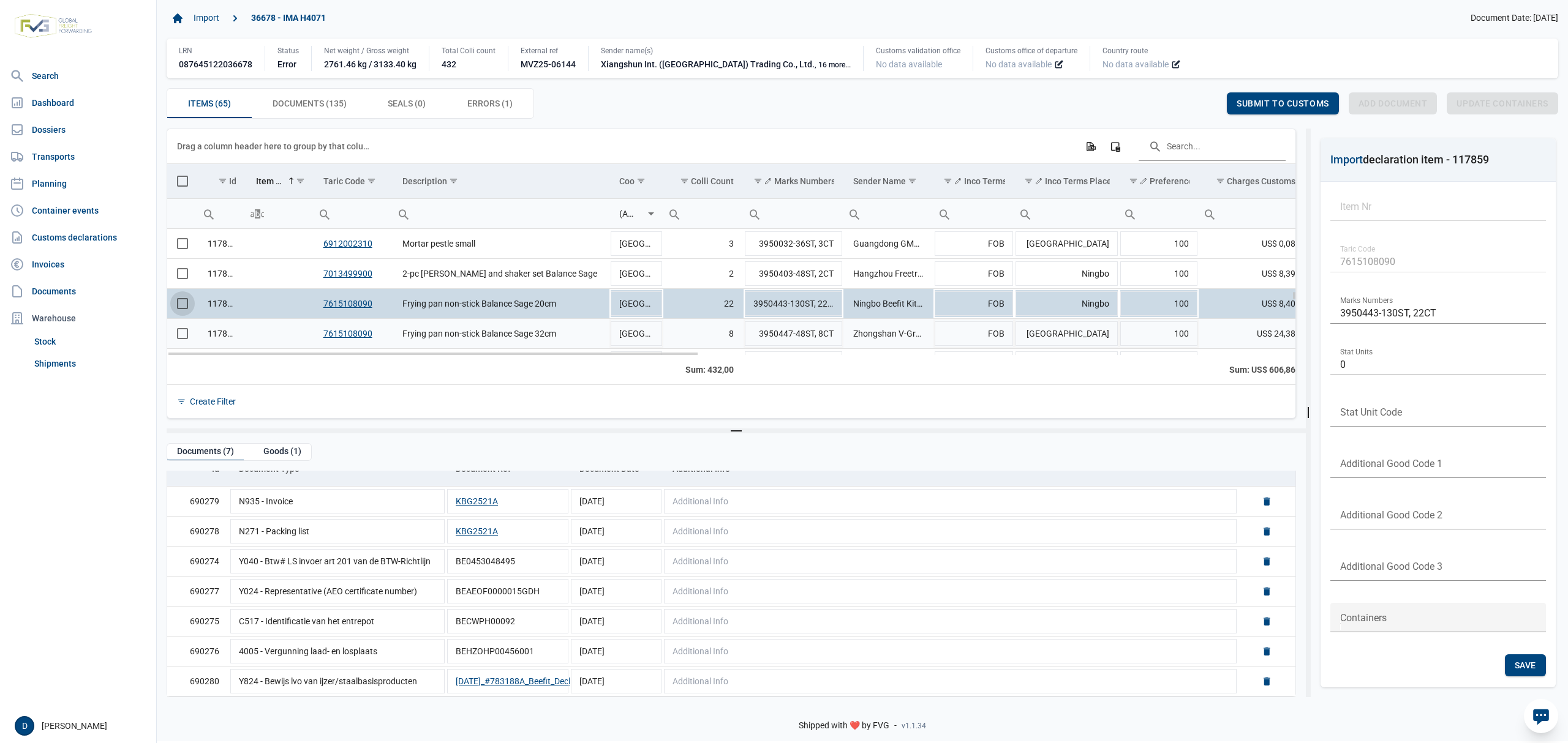
click at [184, 337] on span "Select row" at bounding box center [182, 334] width 11 height 11
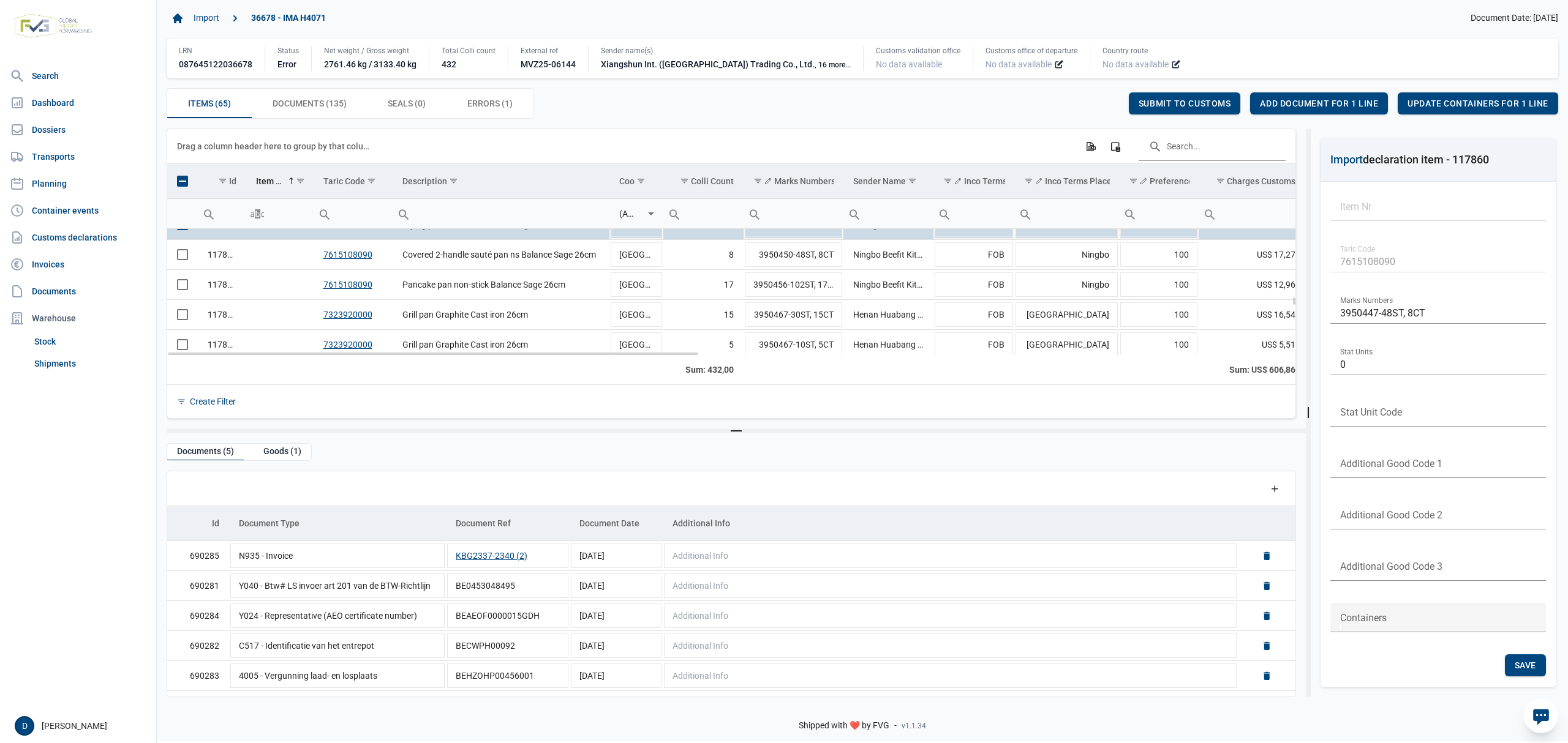
scroll to position [1086, 0]
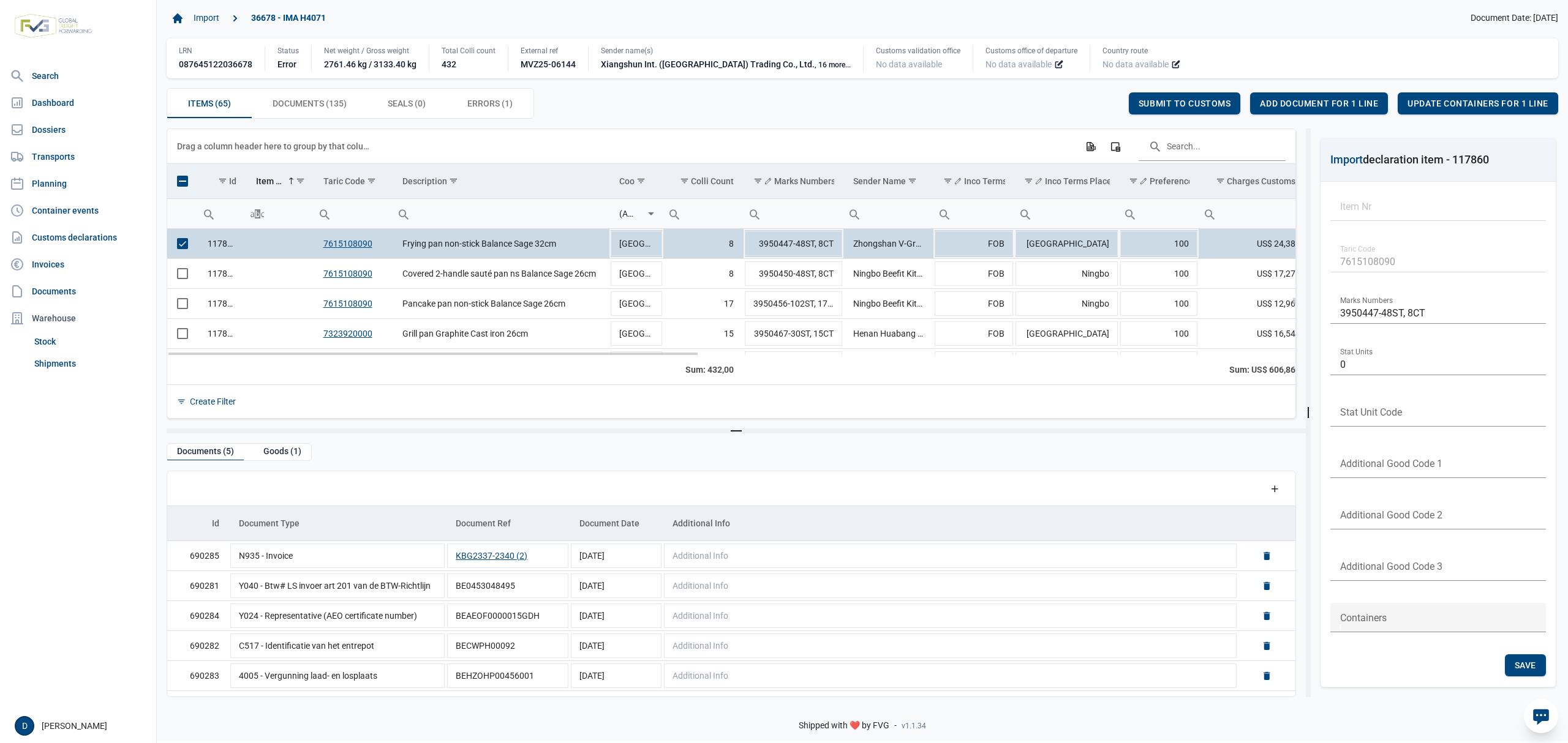
click at [182, 233] on td "Data grid with 65 rows and 23 columns" at bounding box center [182, 244] width 30 height 30
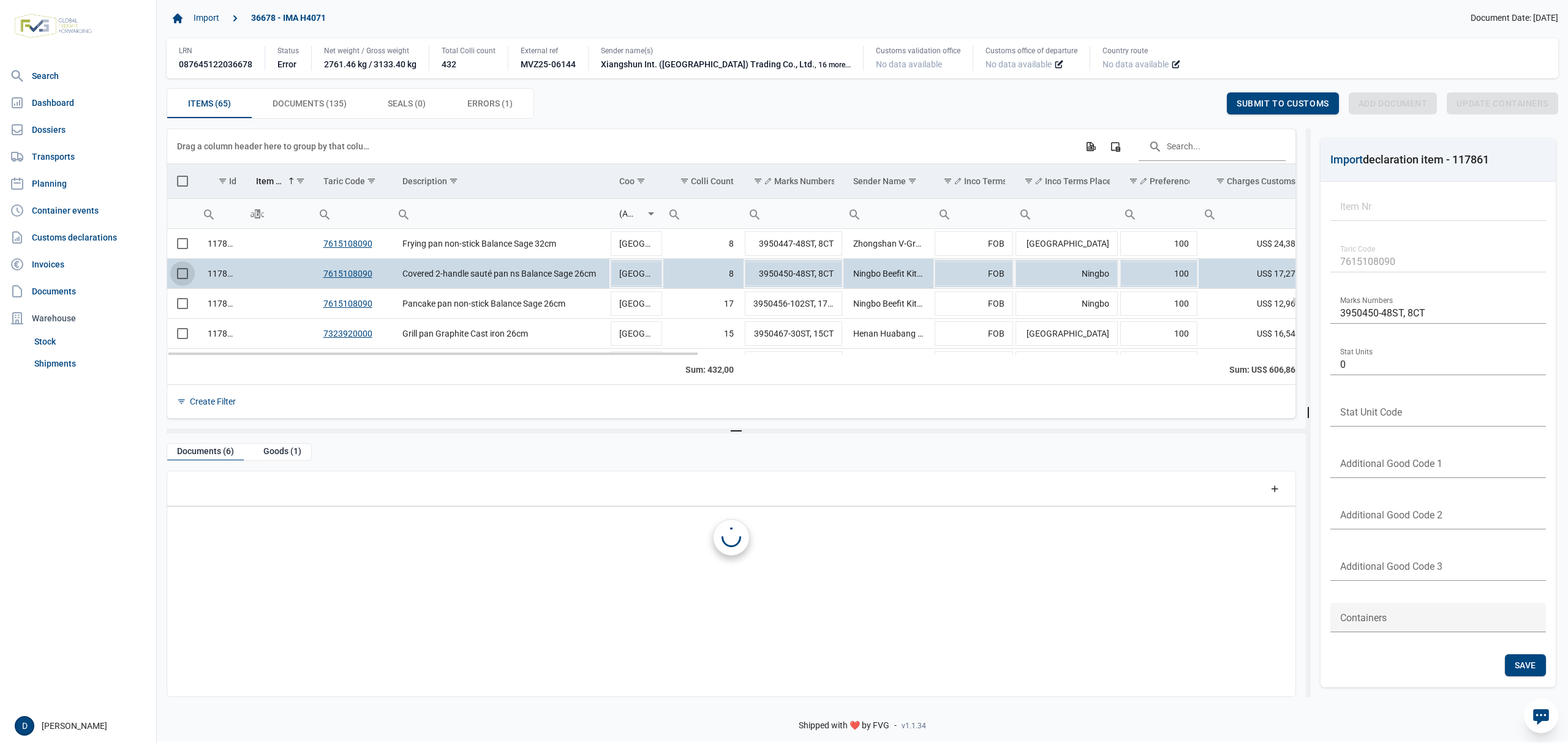
click at [187, 274] on span "Select row" at bounding box center [182, 274] width 11 height 11
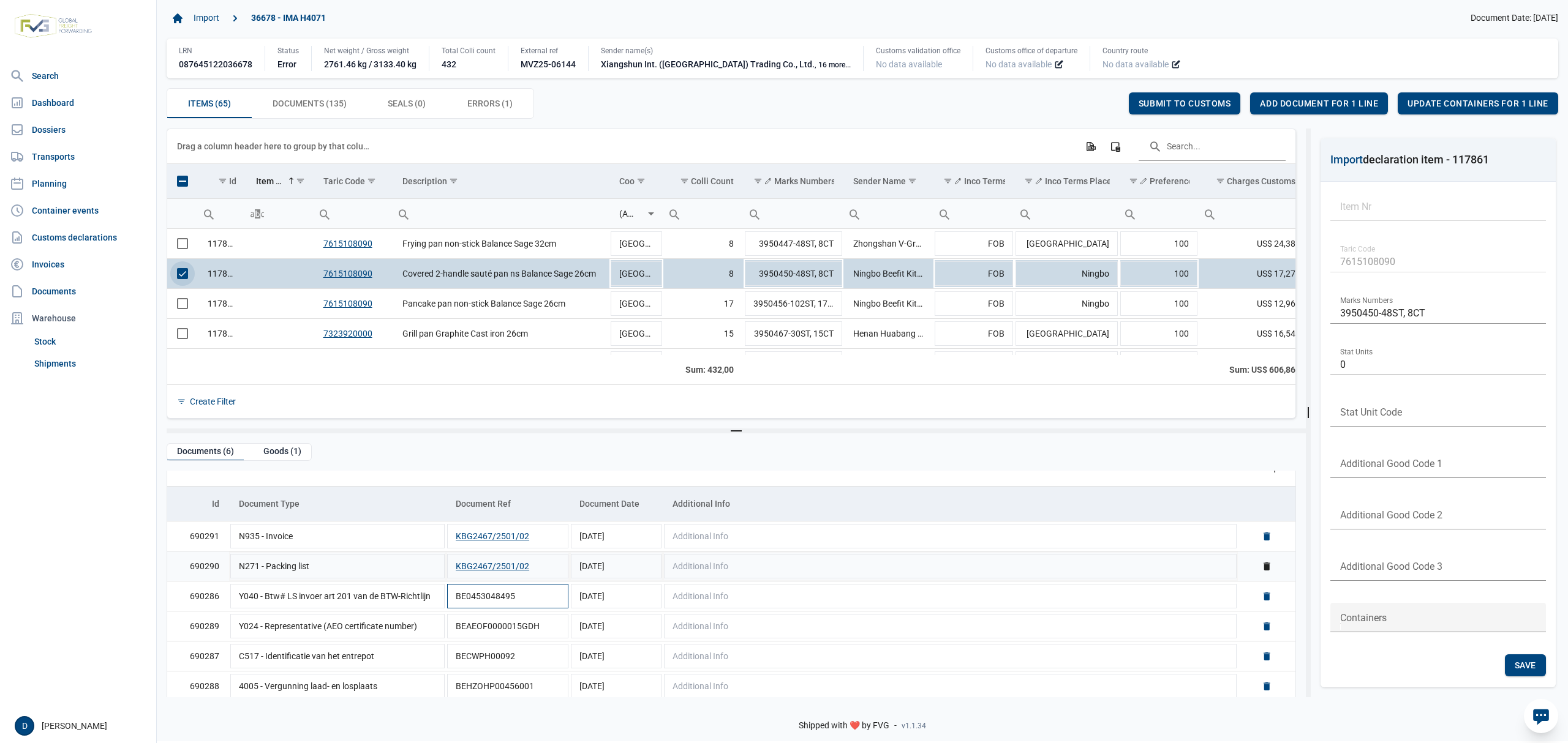
scroll to position [27, 0]
click at [181, 275] on span "Select row" at bounding box center [182, 274] width 11 height 11
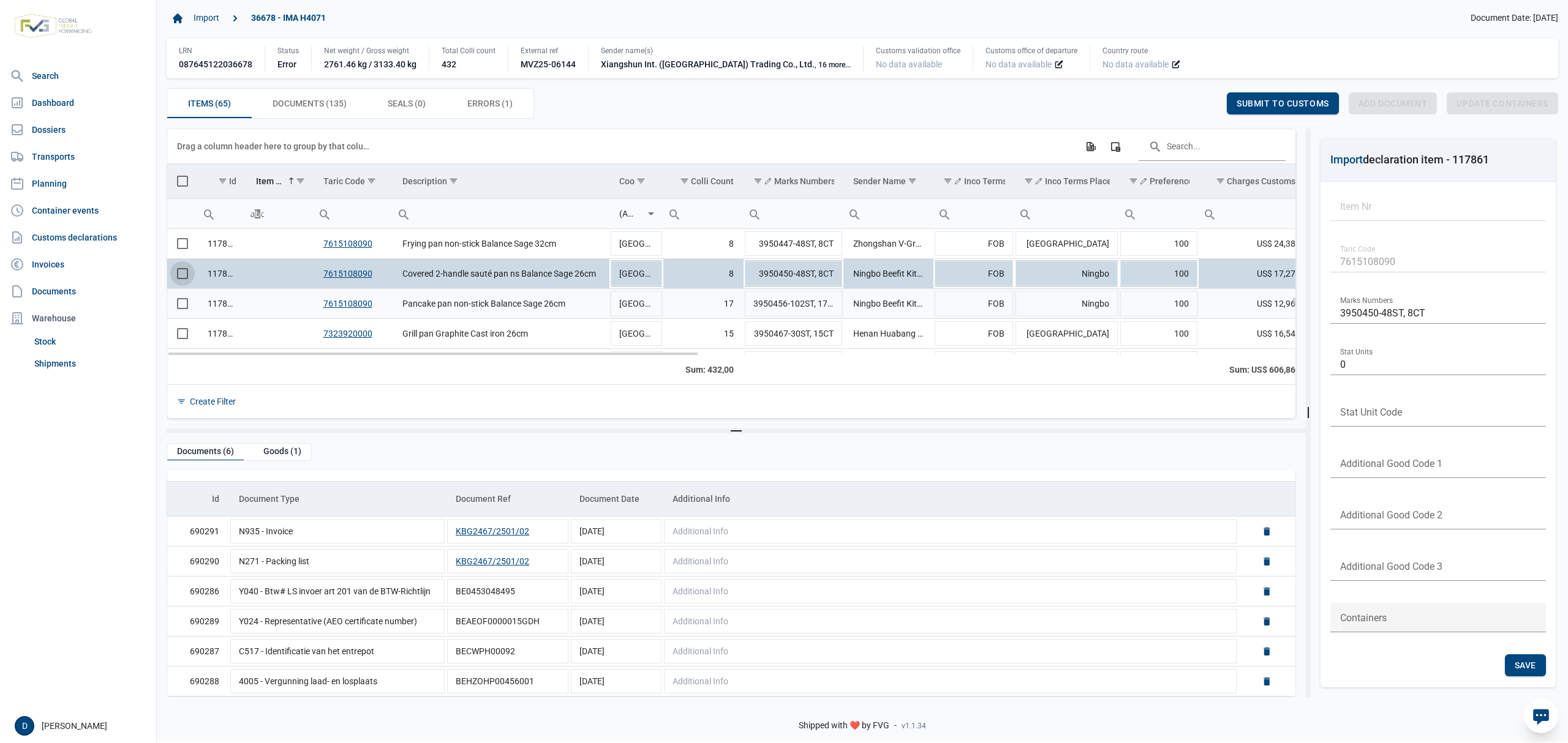
click at [187, 309] on span "Select row" at bounding box center [182, 303] width 11 height 11
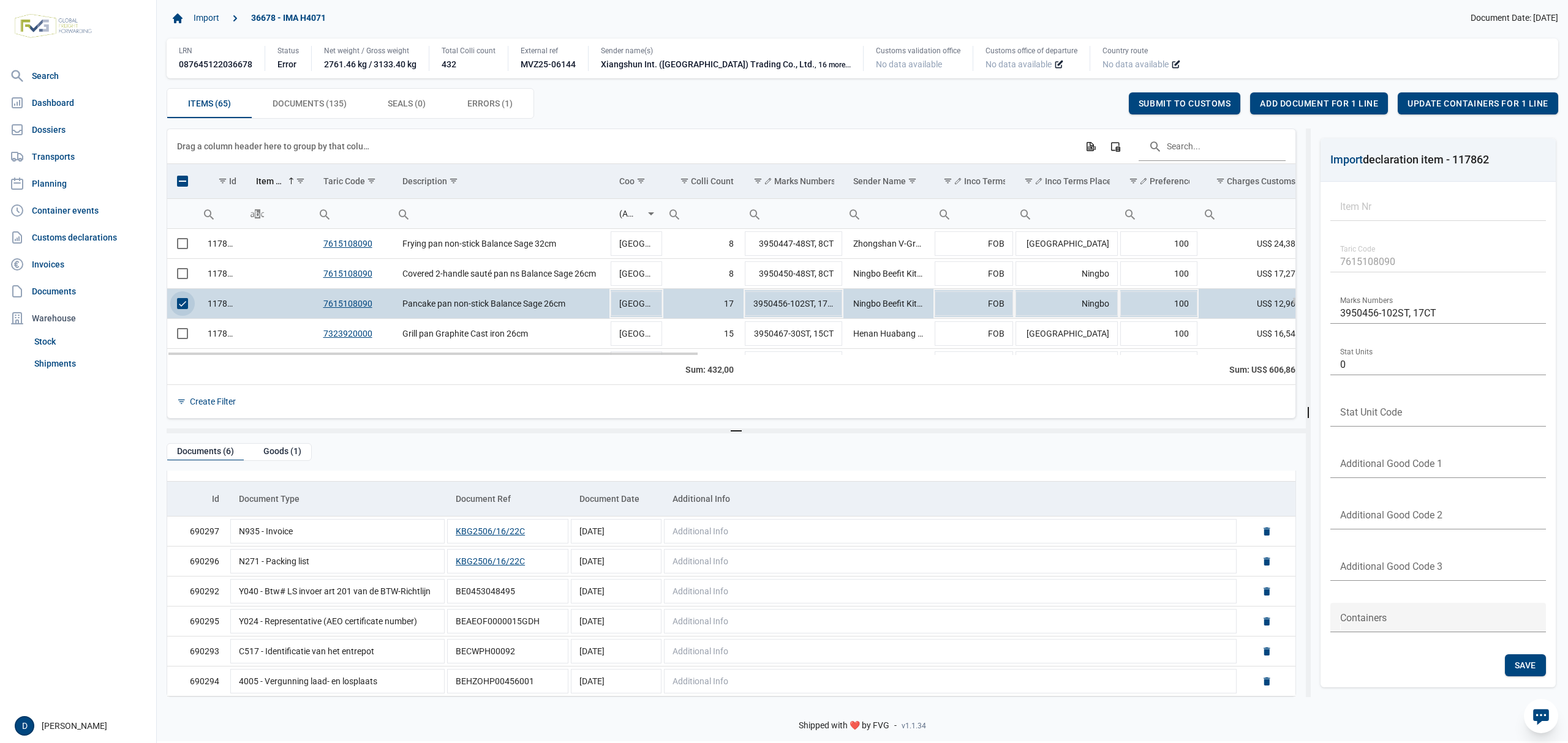
drag, startPoint x: 186, startPoint y: 304, endPoint x: 198, endPoint y: 339, distance: 37.0
click at [187, 307] on span "Select row" at bounding box center [182, 303] width 11 height 11
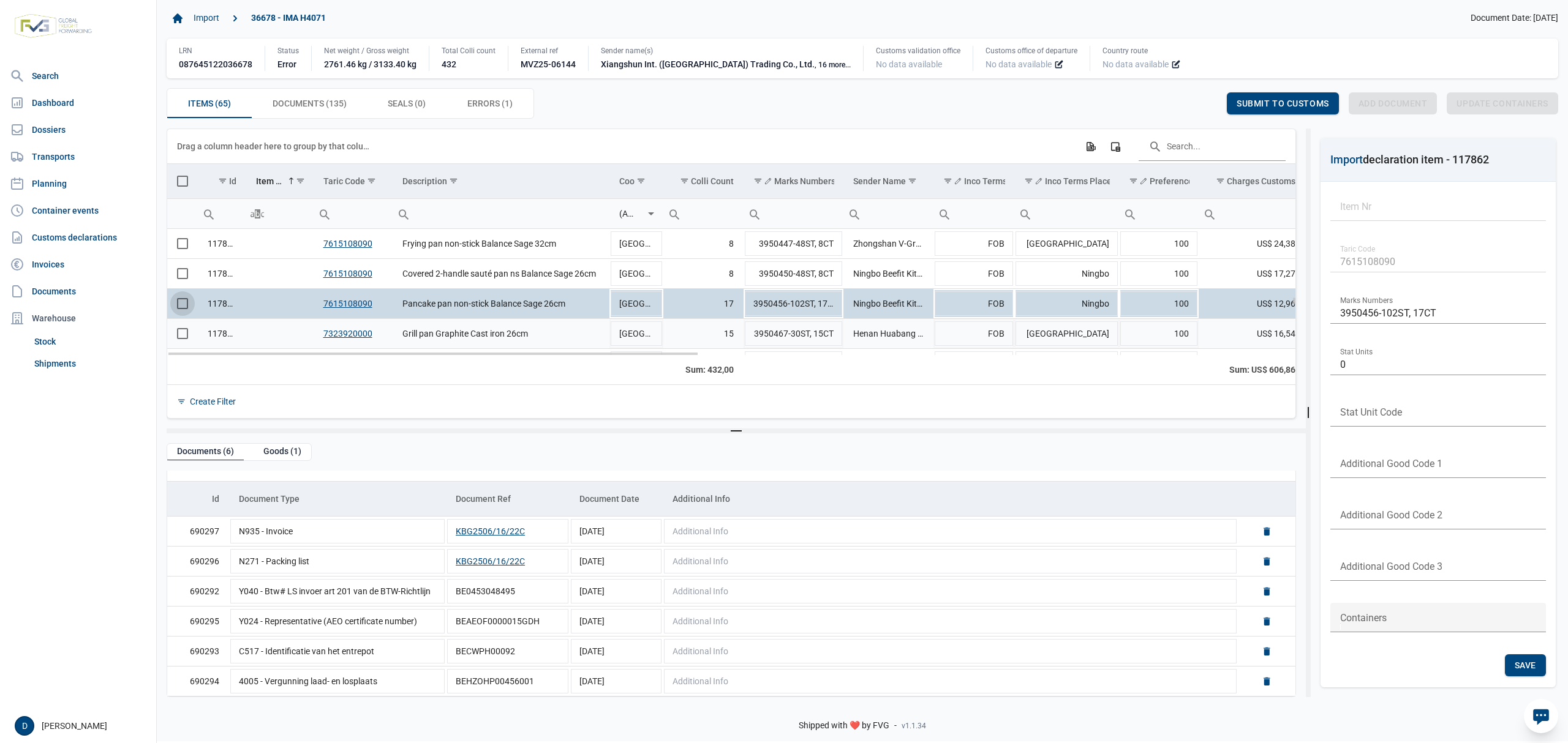
click at [179, 338] on span "Select row" at bounding box center [182, 334] width 11 height 11
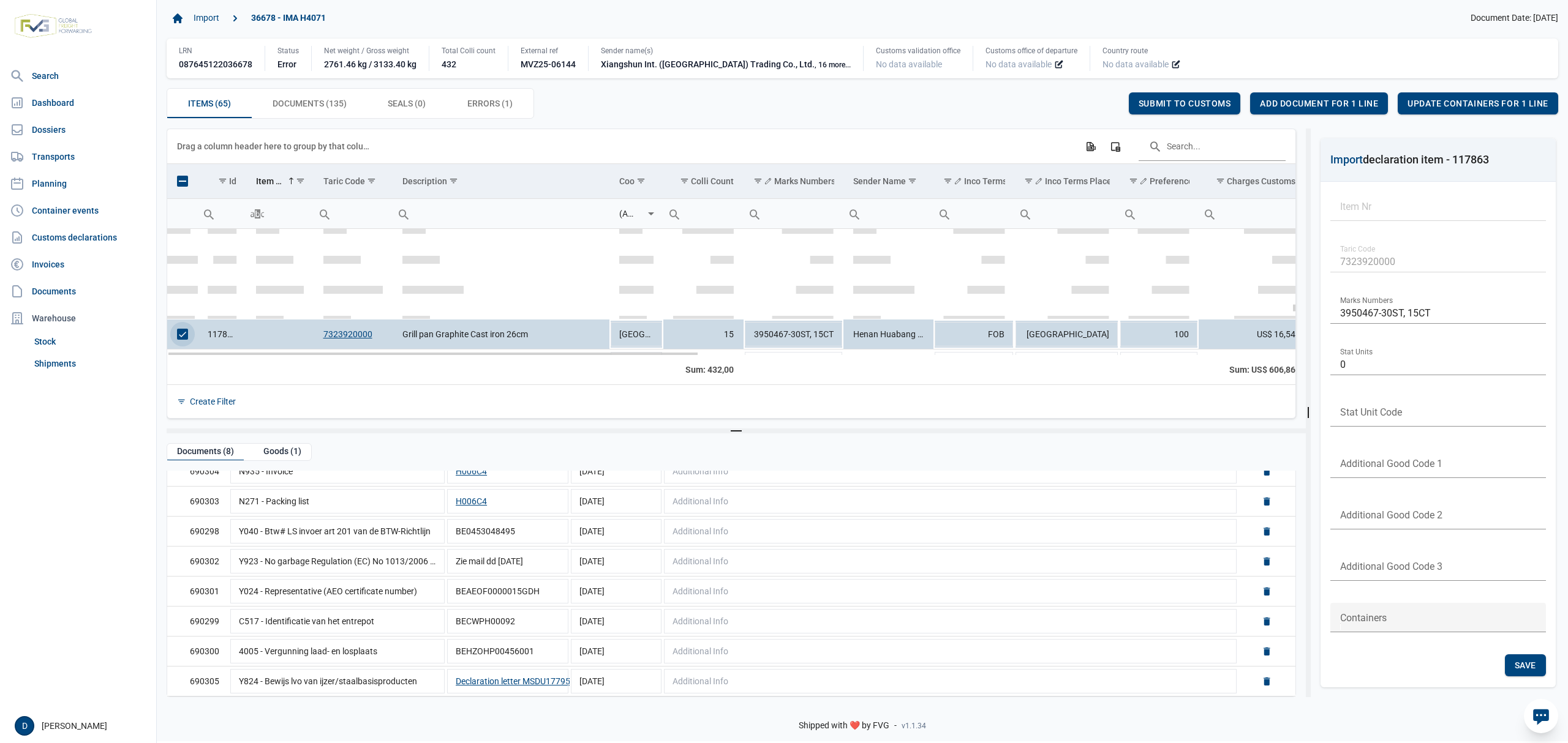
scroll to position [1195, 0]
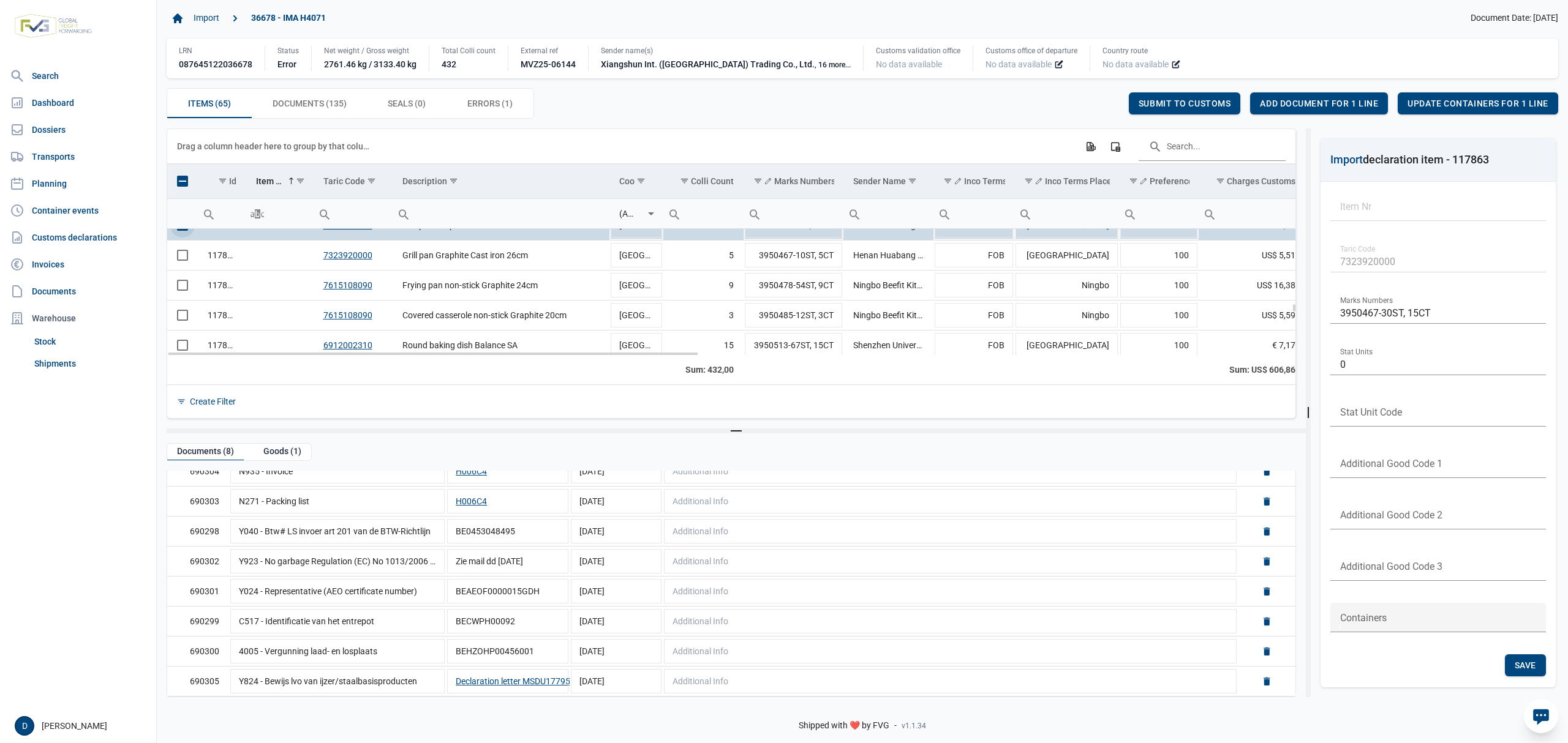
click at [181, 231] on span "Select row" at bounding box center [182, 225] width 11 height 11
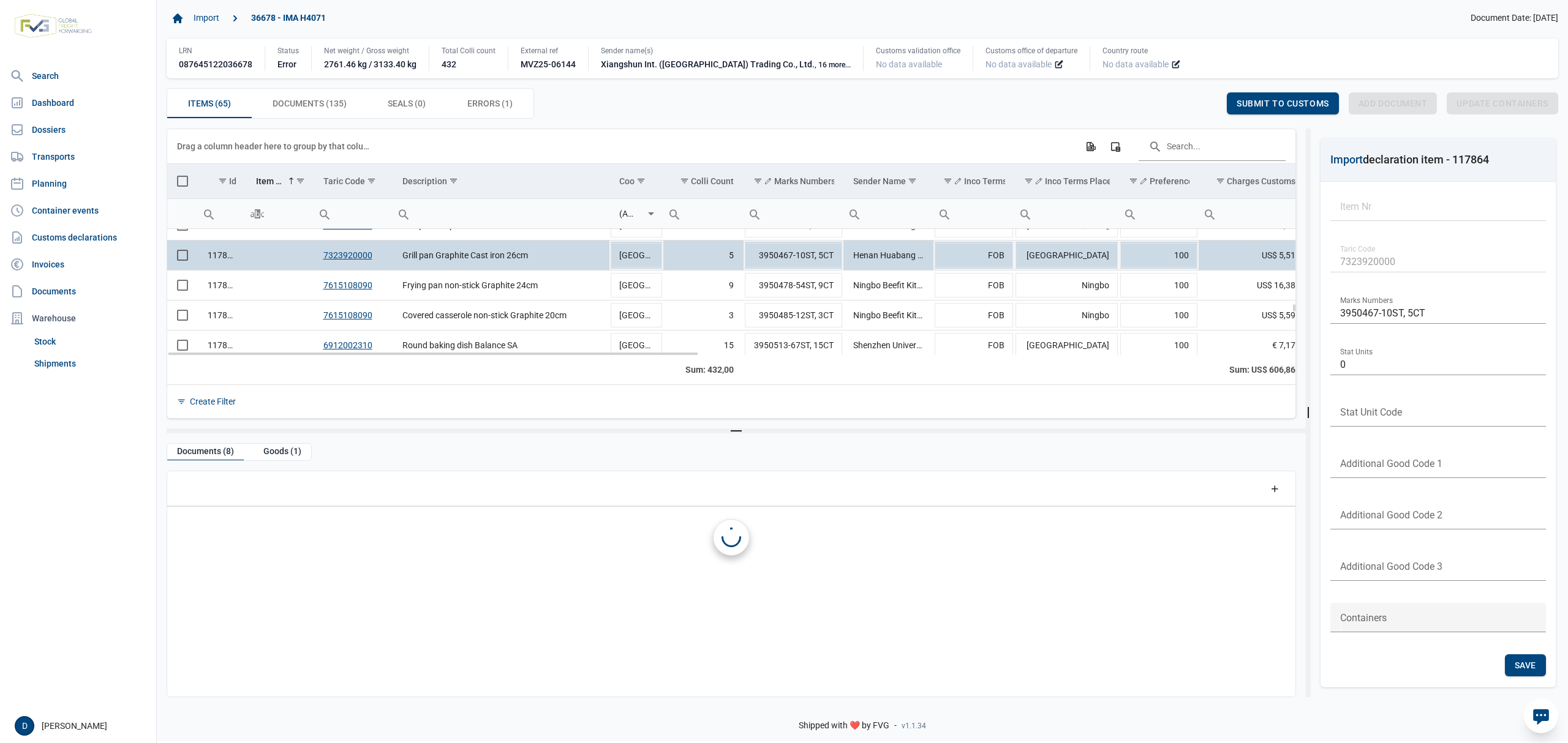
click at [180, 268] on td "Data grid with 65 rows and 23 columns" at bounding box center [182, 256] width 30 height 30
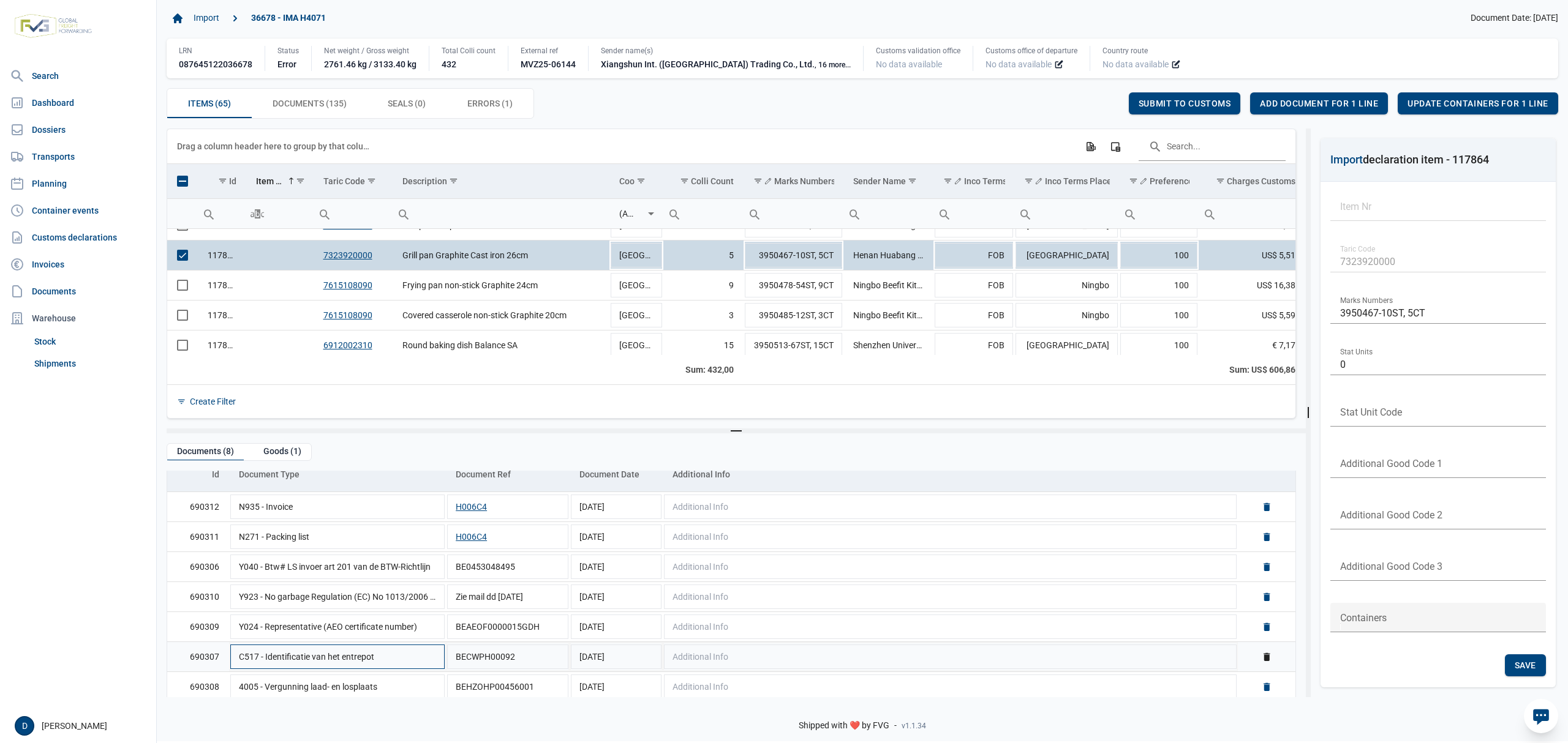
scroll to position [87, 0]
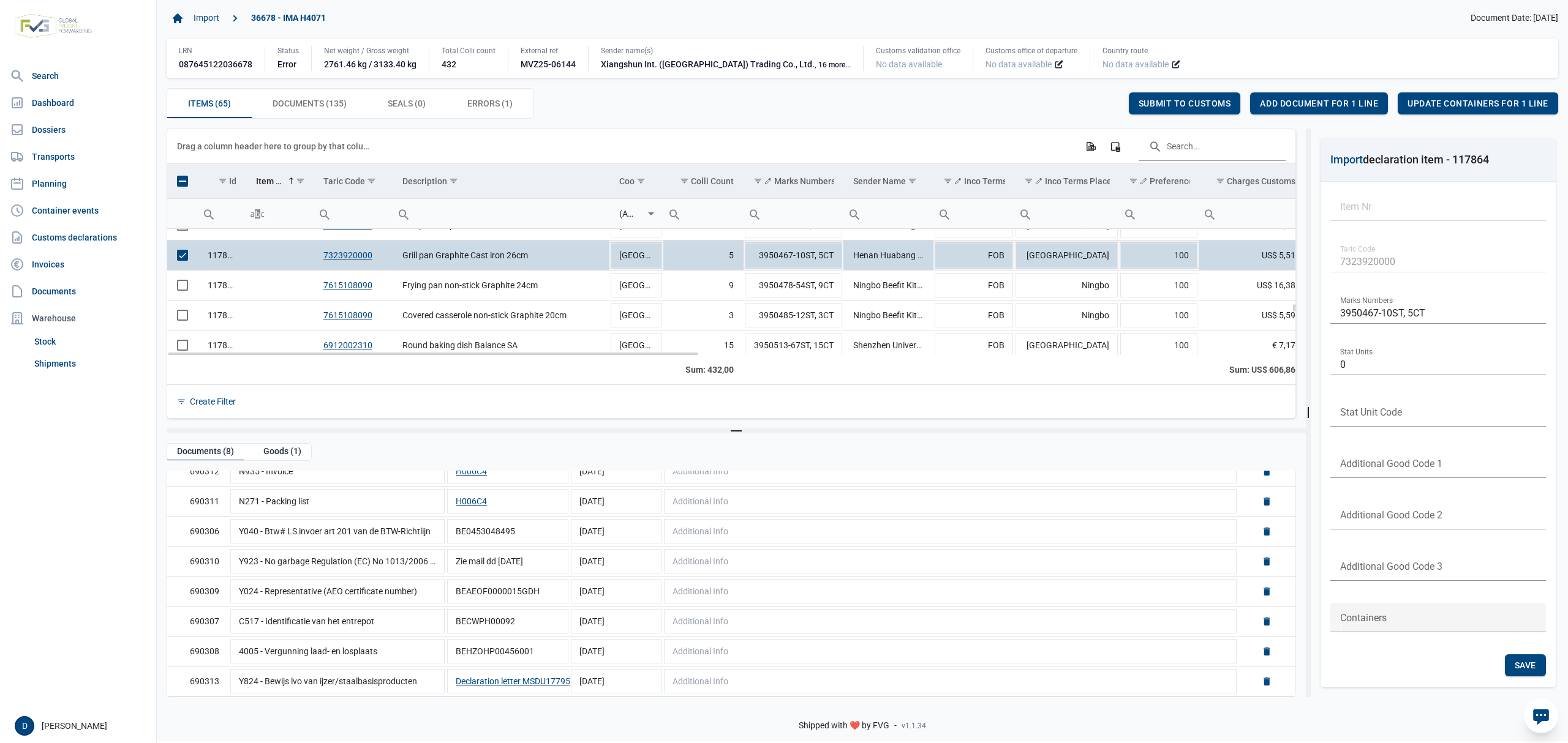
click at [184, 258] on span "Select row" at bounding box center [182, 255] width 11 height 11
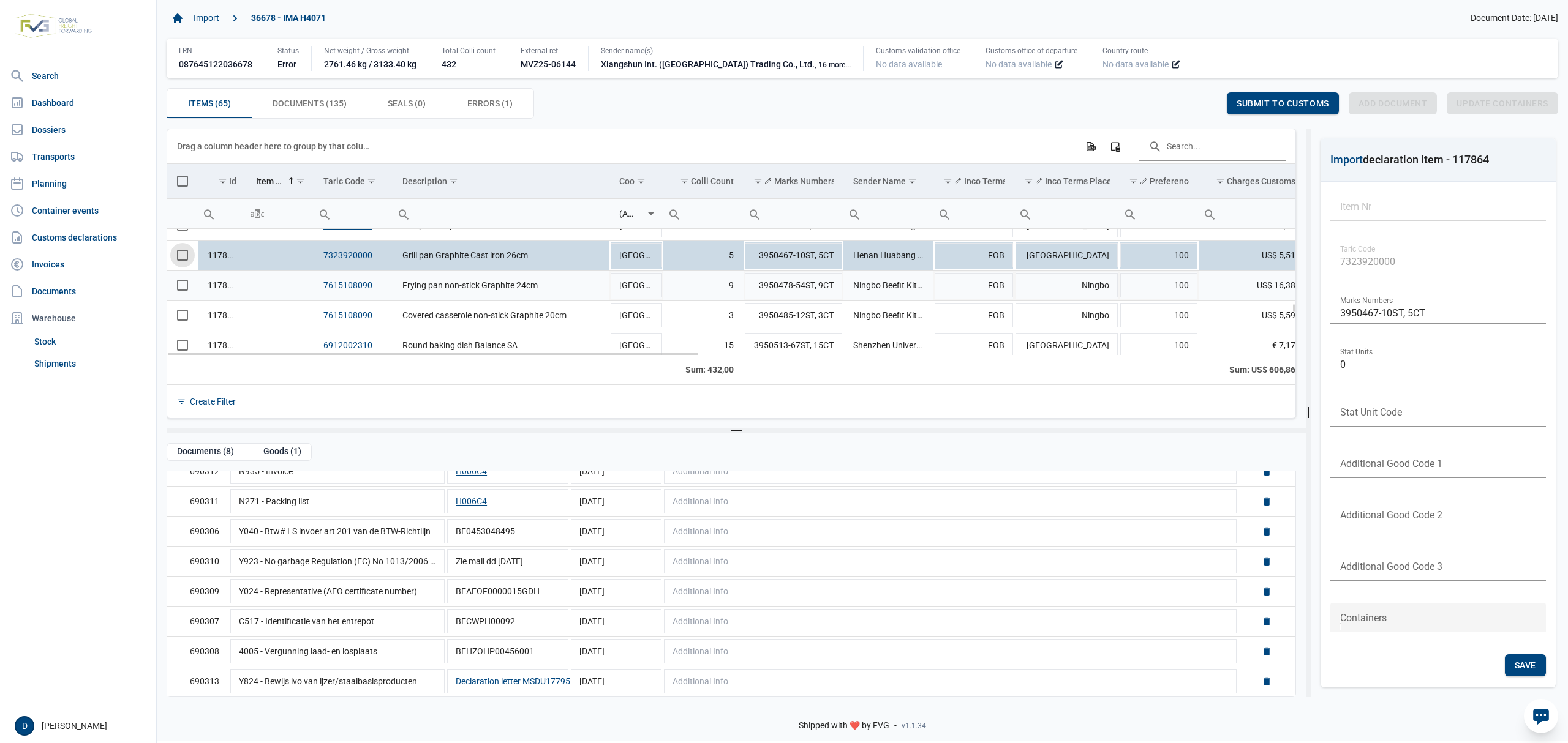
click at [185, 288] on span "Select row" at bounding box center [182, 285] width 11 height 11
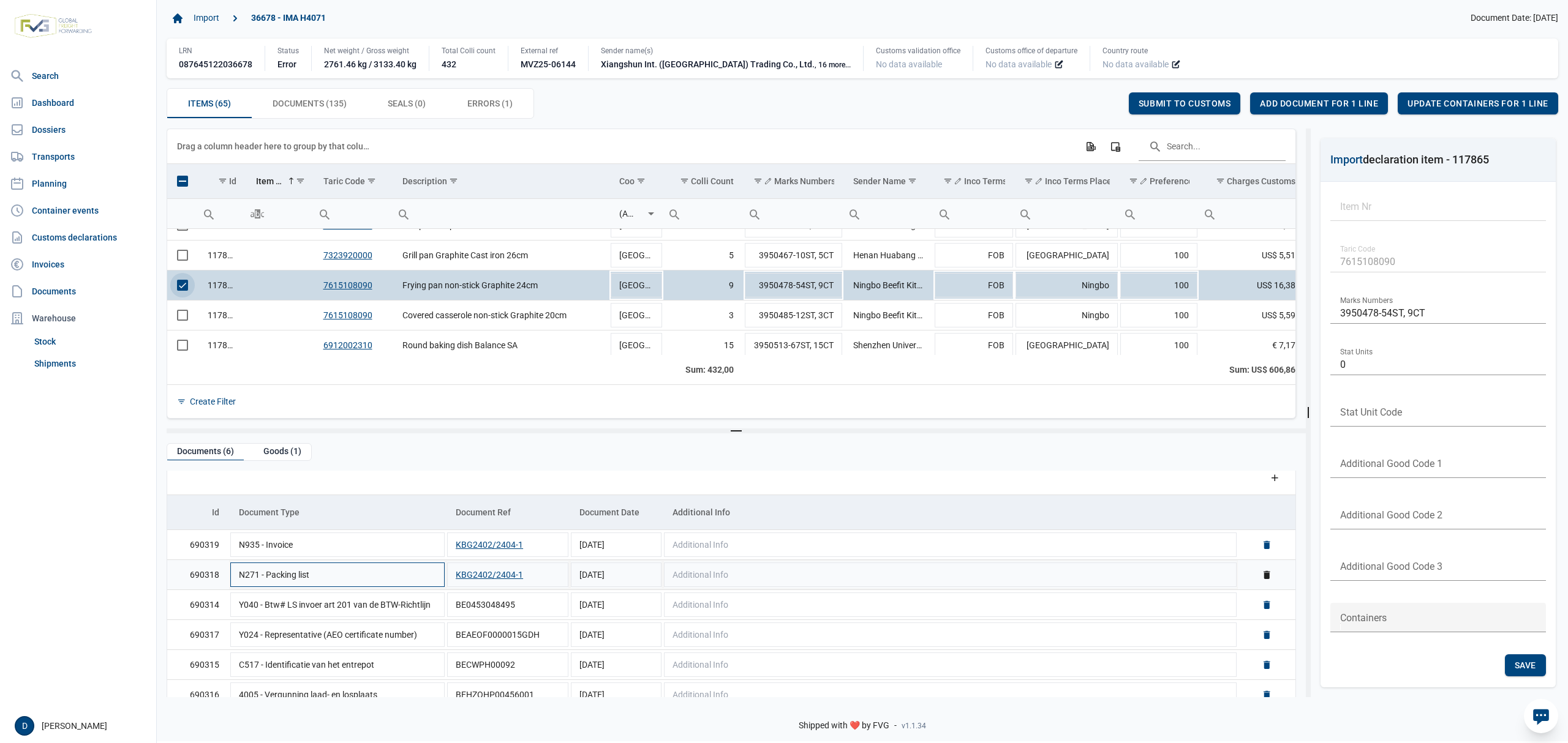
scroll to position [27, 0]
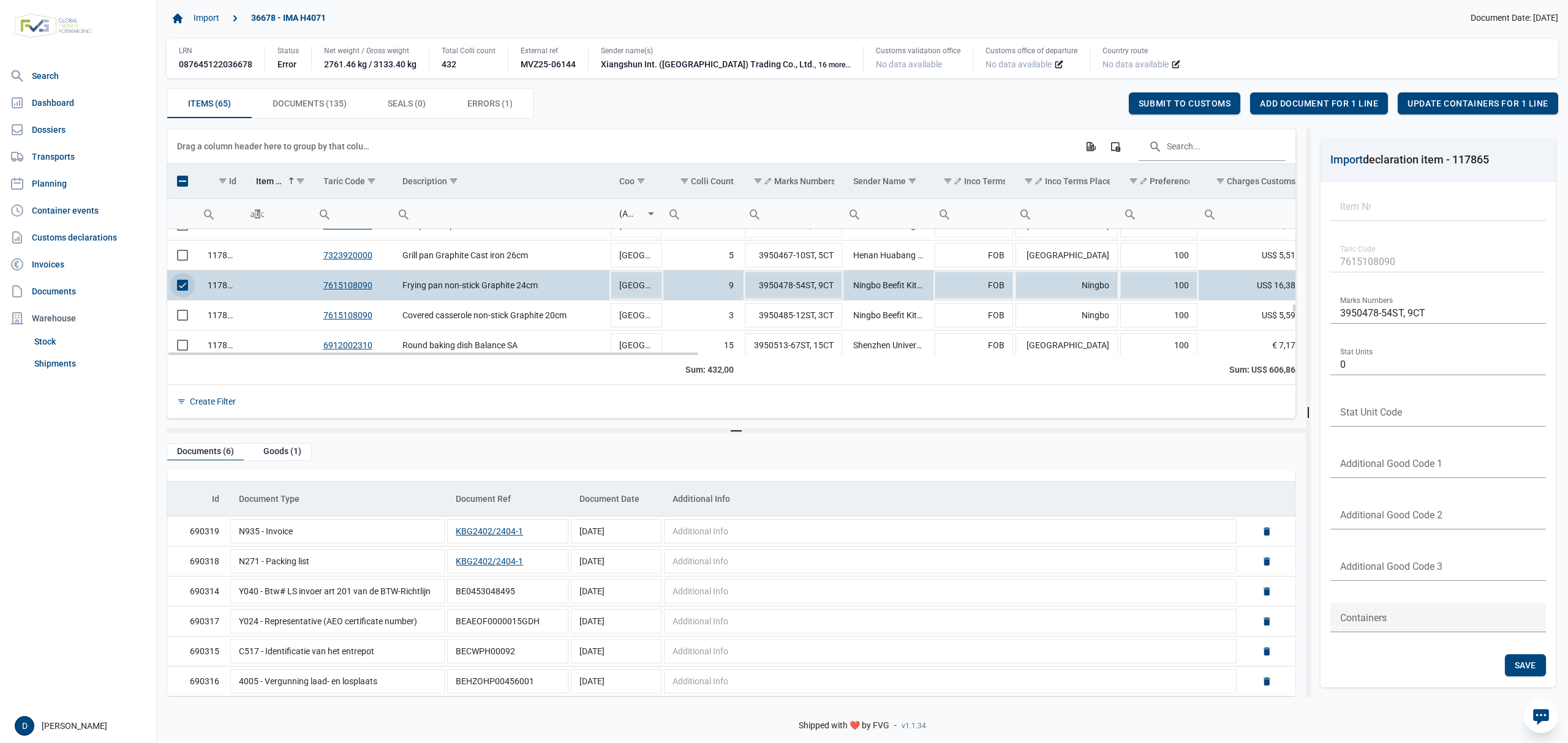
click at [196, 290] on td "Data grid with 65 rows and 23 columns" at bounding box center [182, 285] width 30 height 30
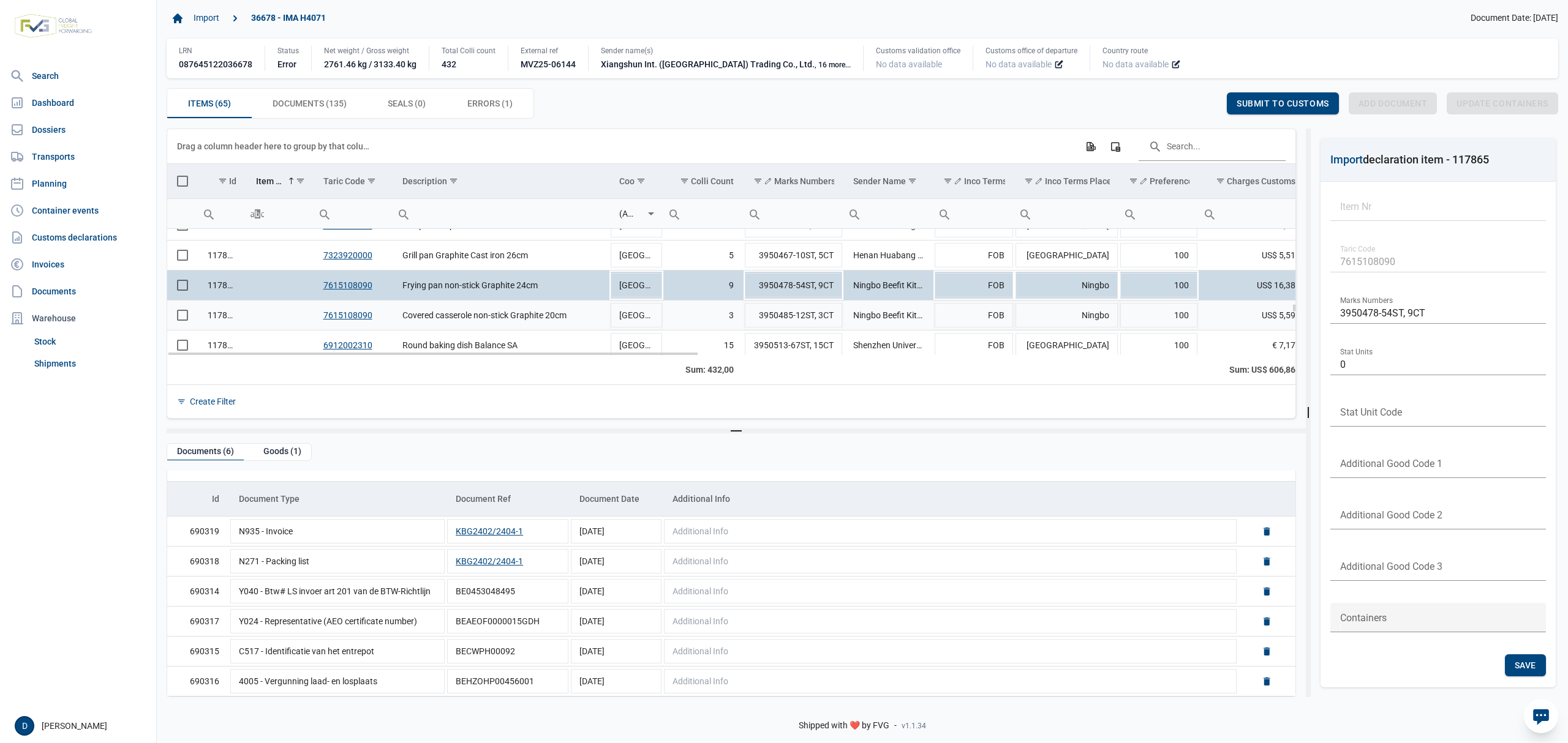
click at [188, 317] on span "Select row" at bounding box center [182, 315] width 11 height 11
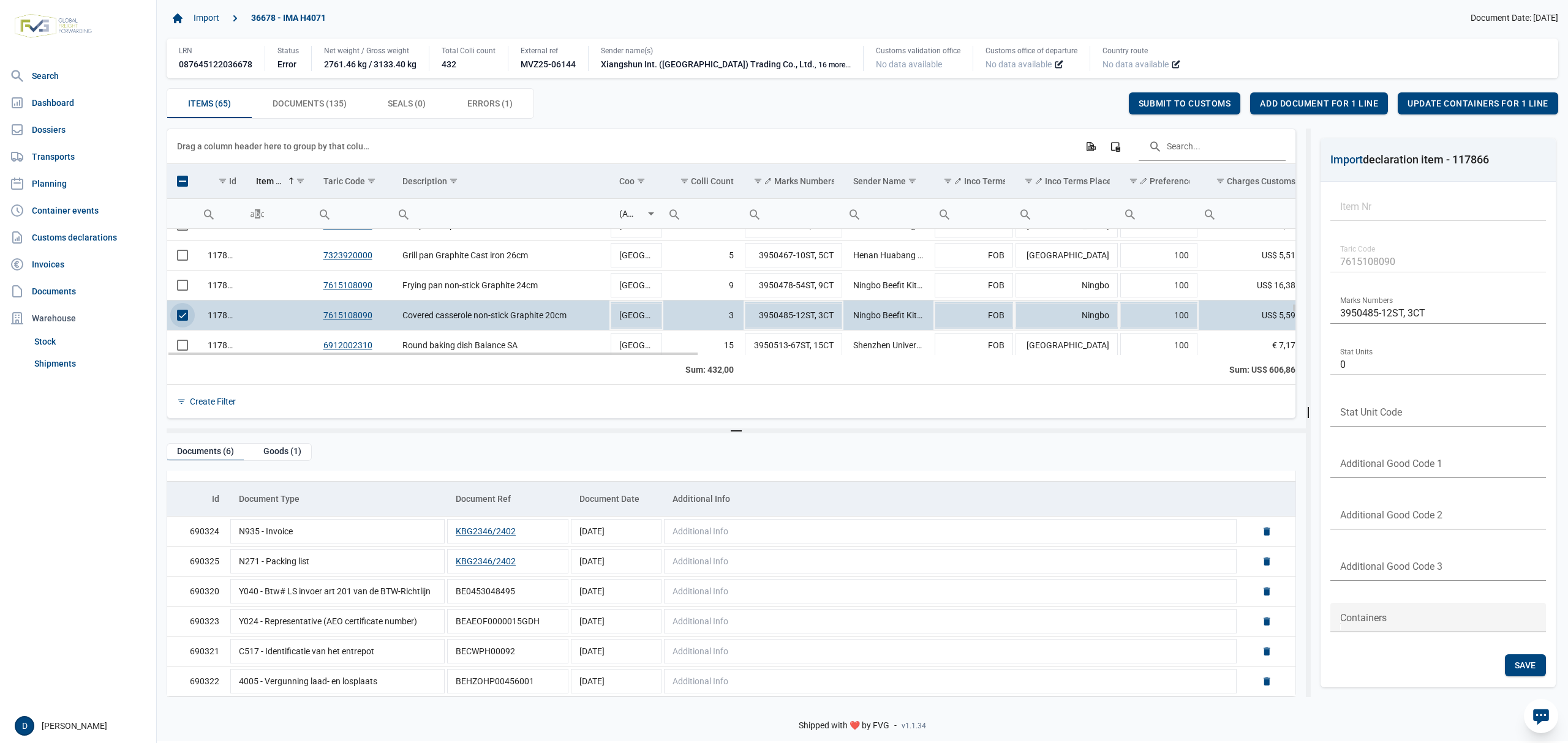
click at [179, 321] on span "Select row" at bounding box center [182, 315] width 11 height 11
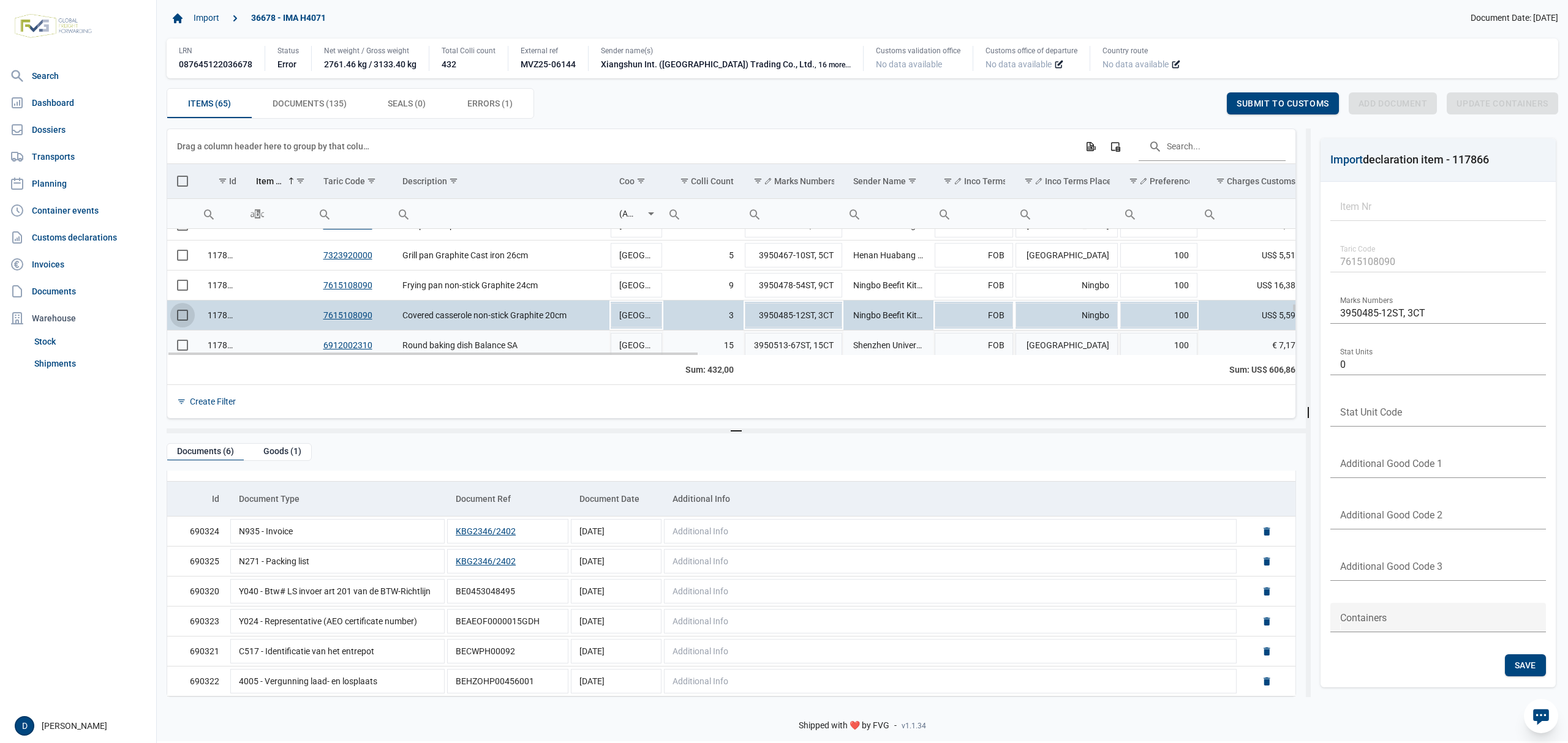
click at [186, 350] on td "Data grid with 65 rows and 23 columns" at bounding box center [182, 345] width 30 height 30
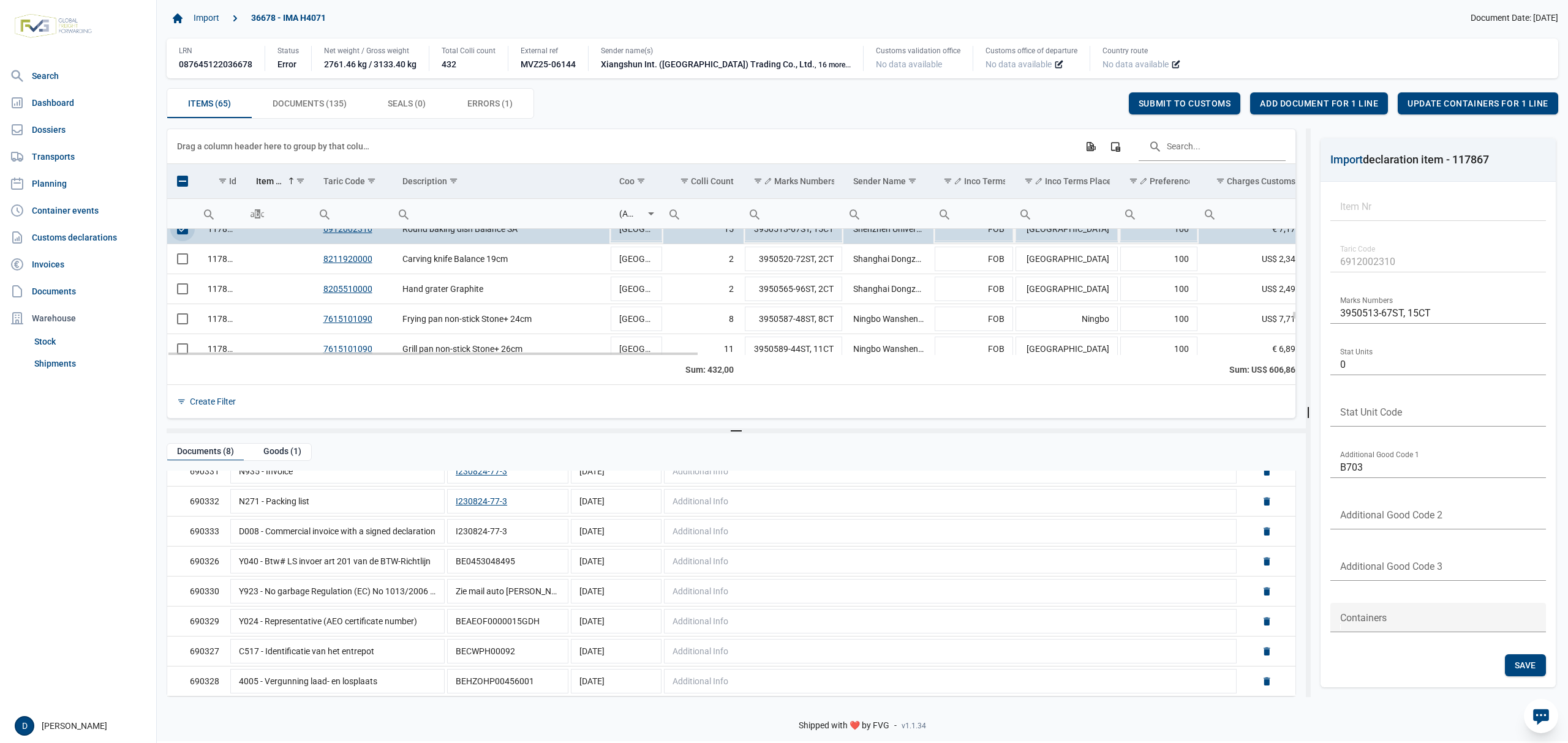
click at [182, 232] on span "Select row" at bounding box center [182, 229] width 11 height 11
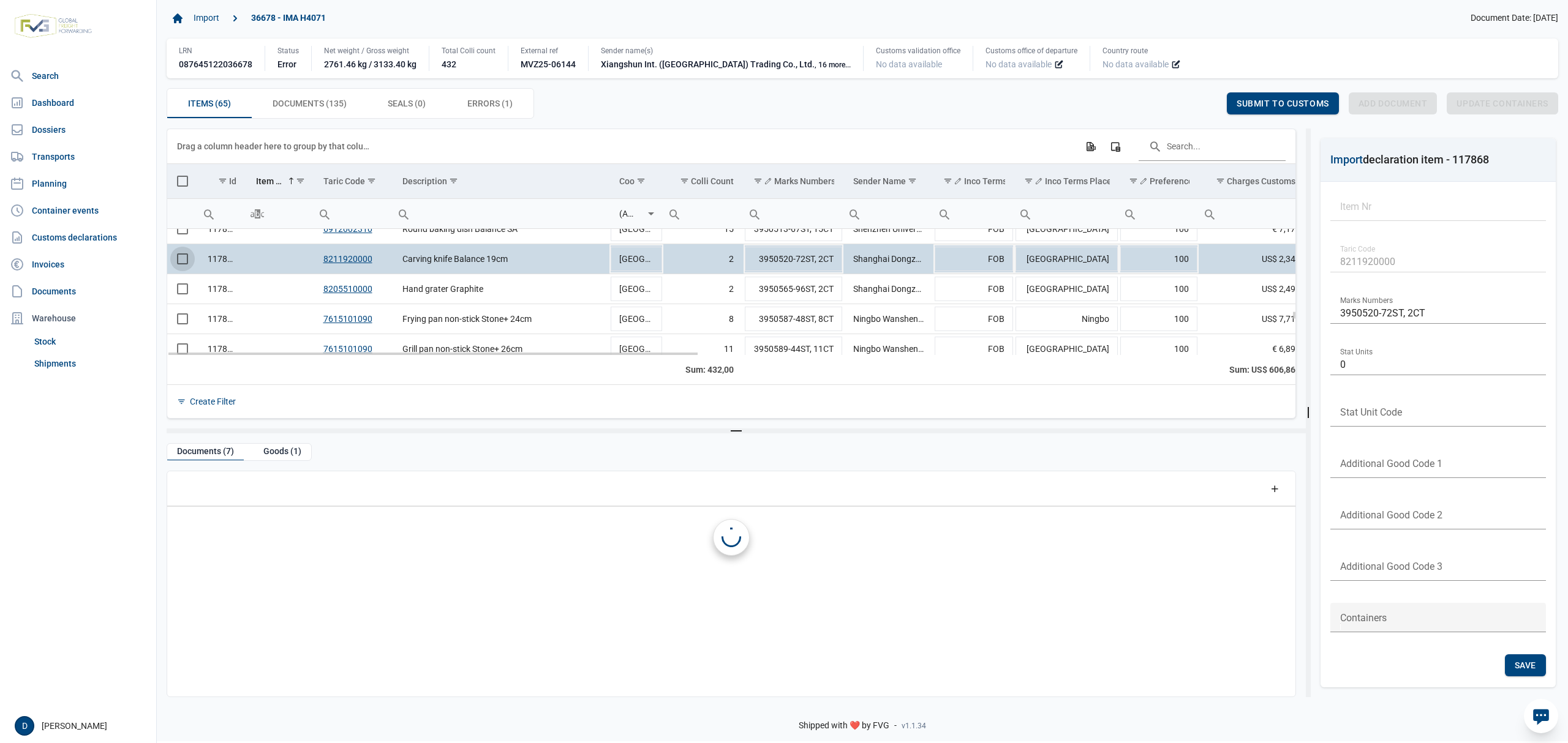
click at [177, 264] on span "Select row" at bounding box center [182, 259] width 11 height 11
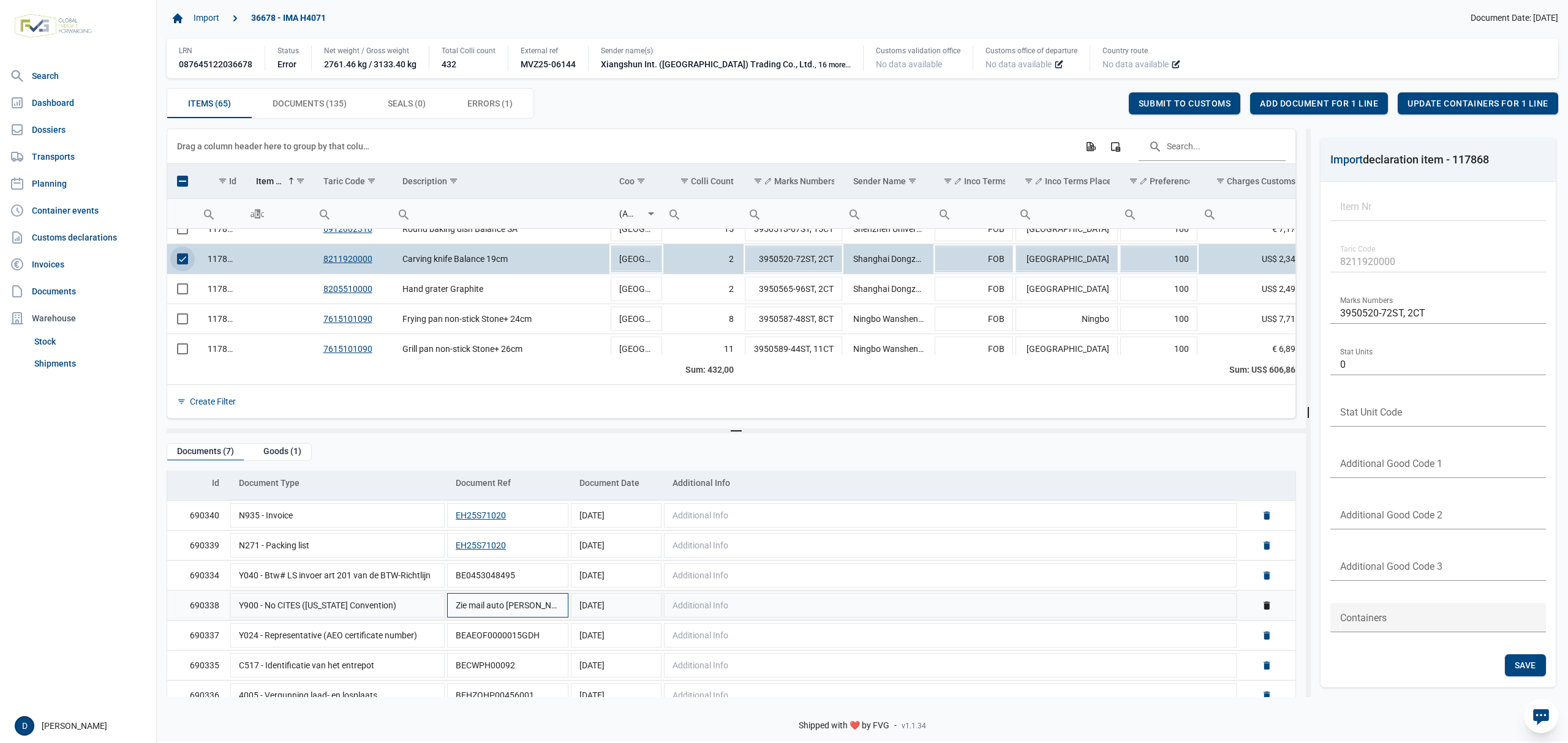
scroll to position [57, 0]
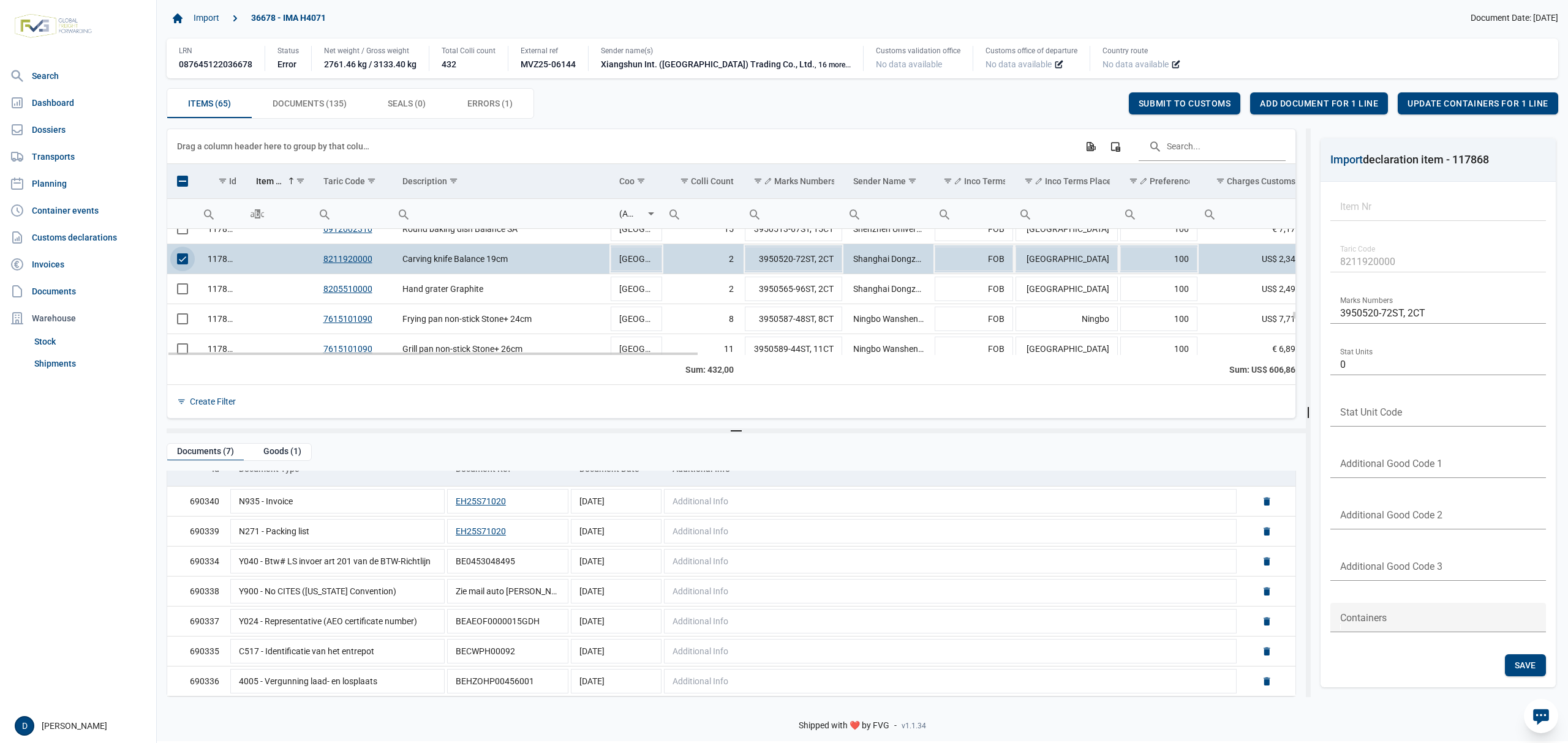
click at [184, 264] on span "Select row" at bounding box center [182, 259] width 11 height 11
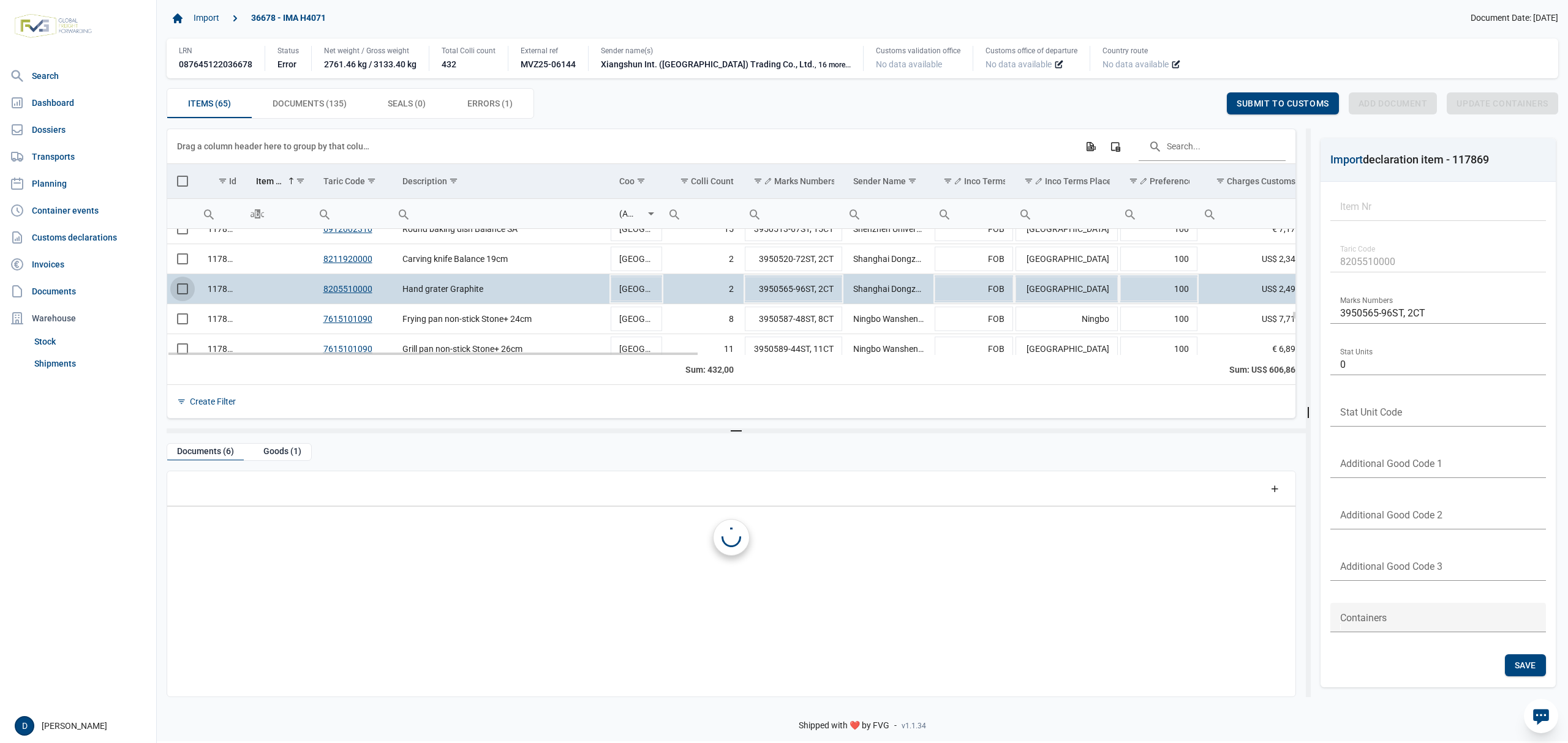
click at [178, 292] on span "Select row" at bounding box center [182, 289] width 11 height 11
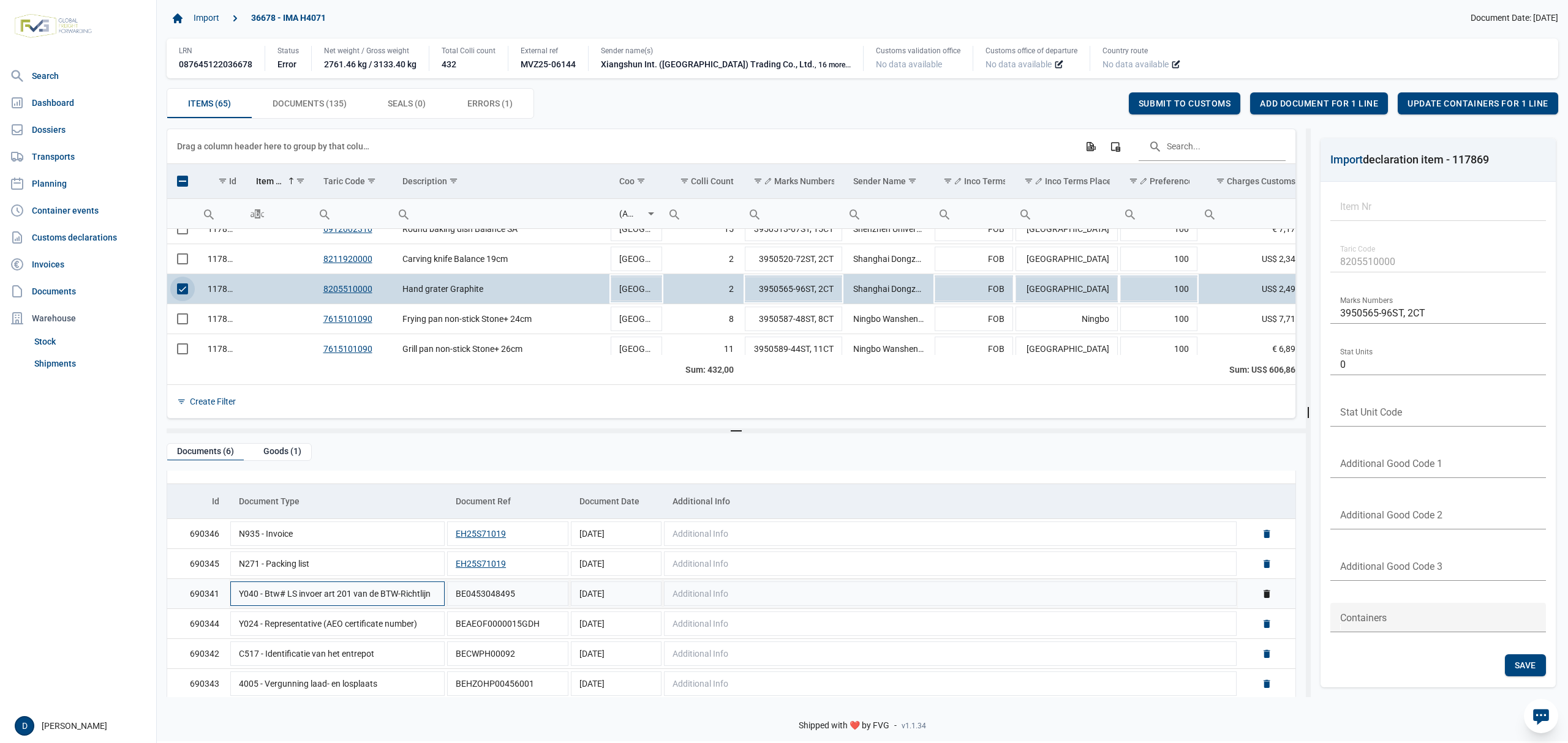
scroll to position [27, 0]
click at [184, 288] on span "Select row" at bounding box center [182, 289] width 11 height 11
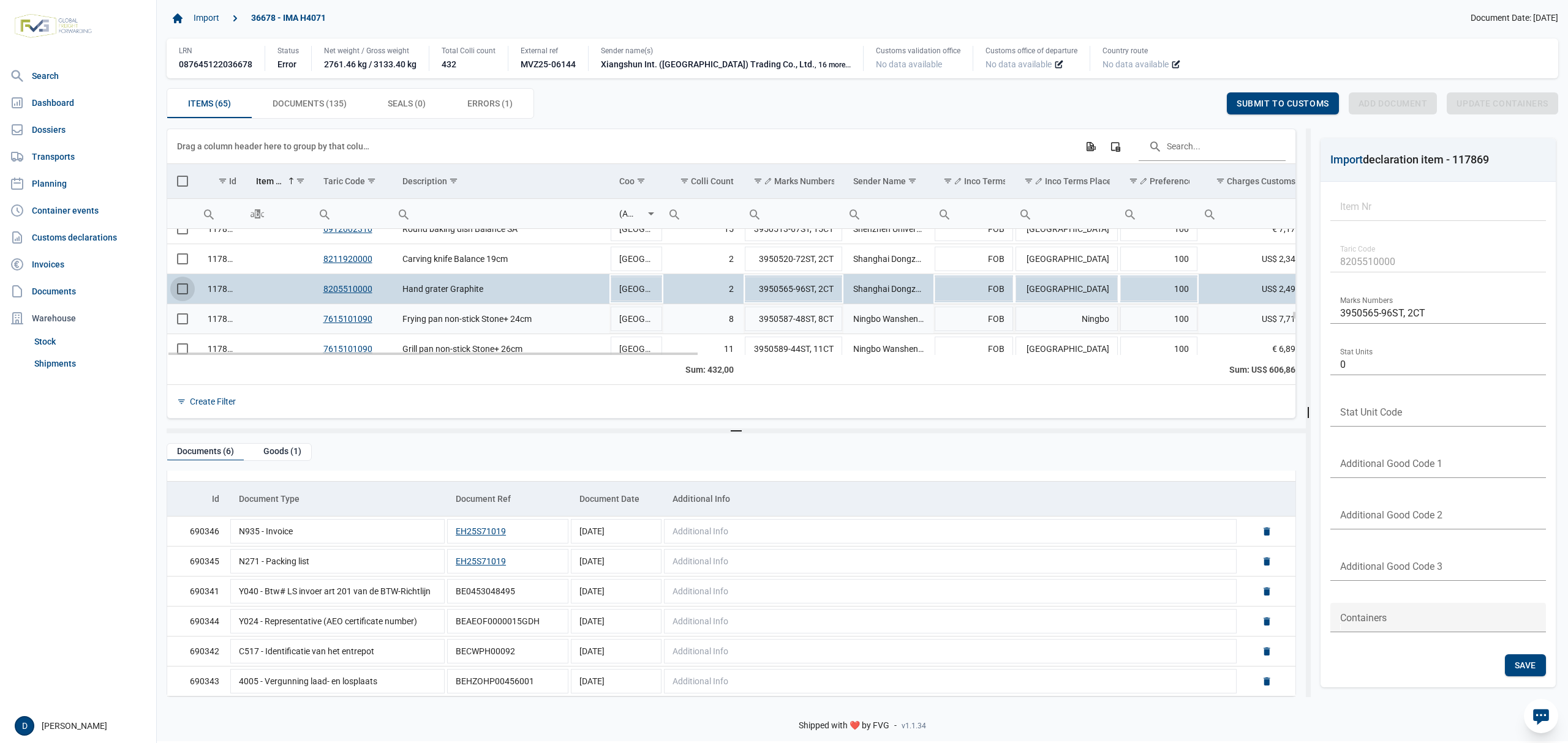
click at [184, 322] on span "Select row" at bounding box center [182, 319] width 11 height 11
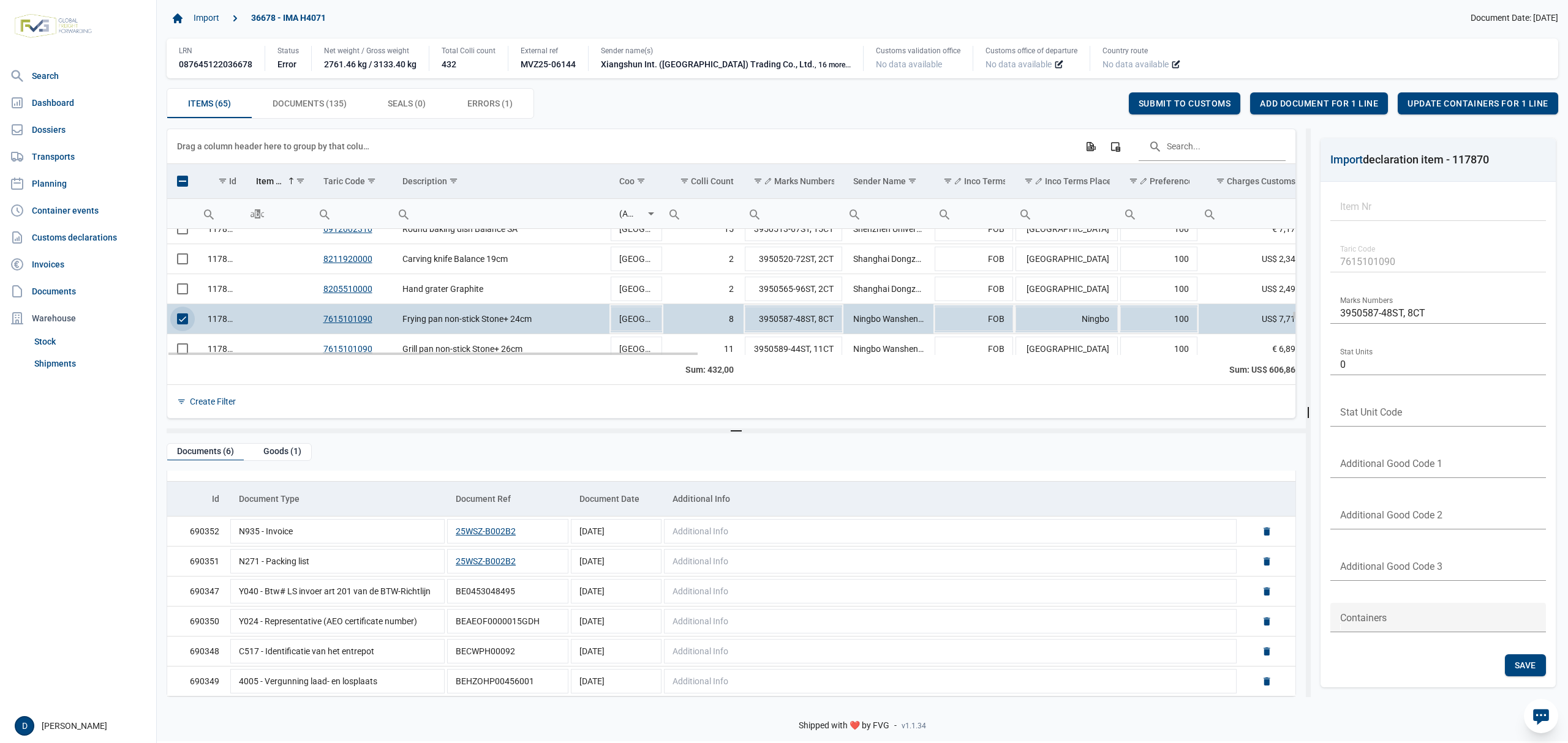
click at [170, 316] on td "Data grid with 65 rows and 23 columns" at bounding box center [182, 319] width 30 height 30
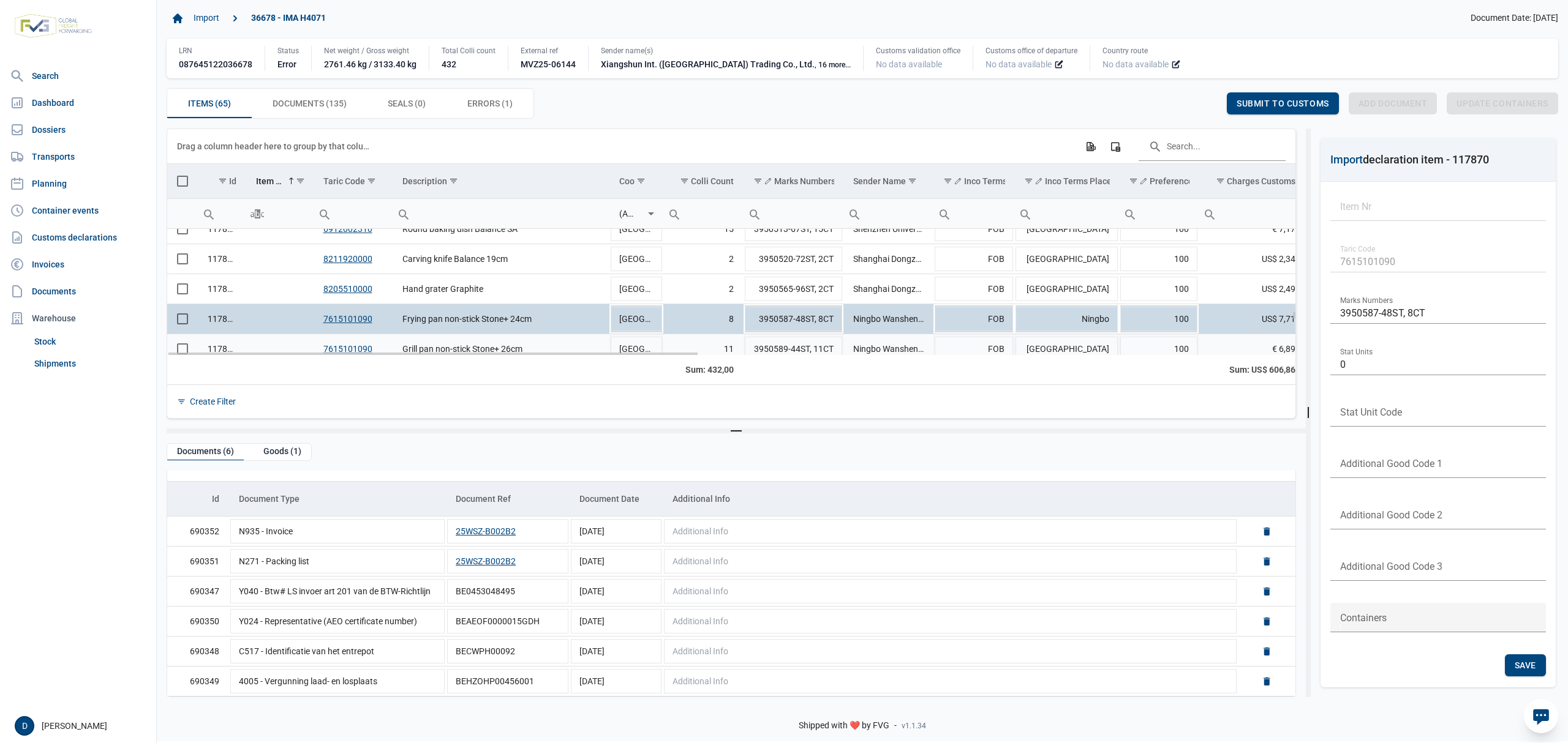
click at [181, 349] on td "Data grid with 65 rows and 23 columns" at bounding box center [182, 349] width 30 height 30
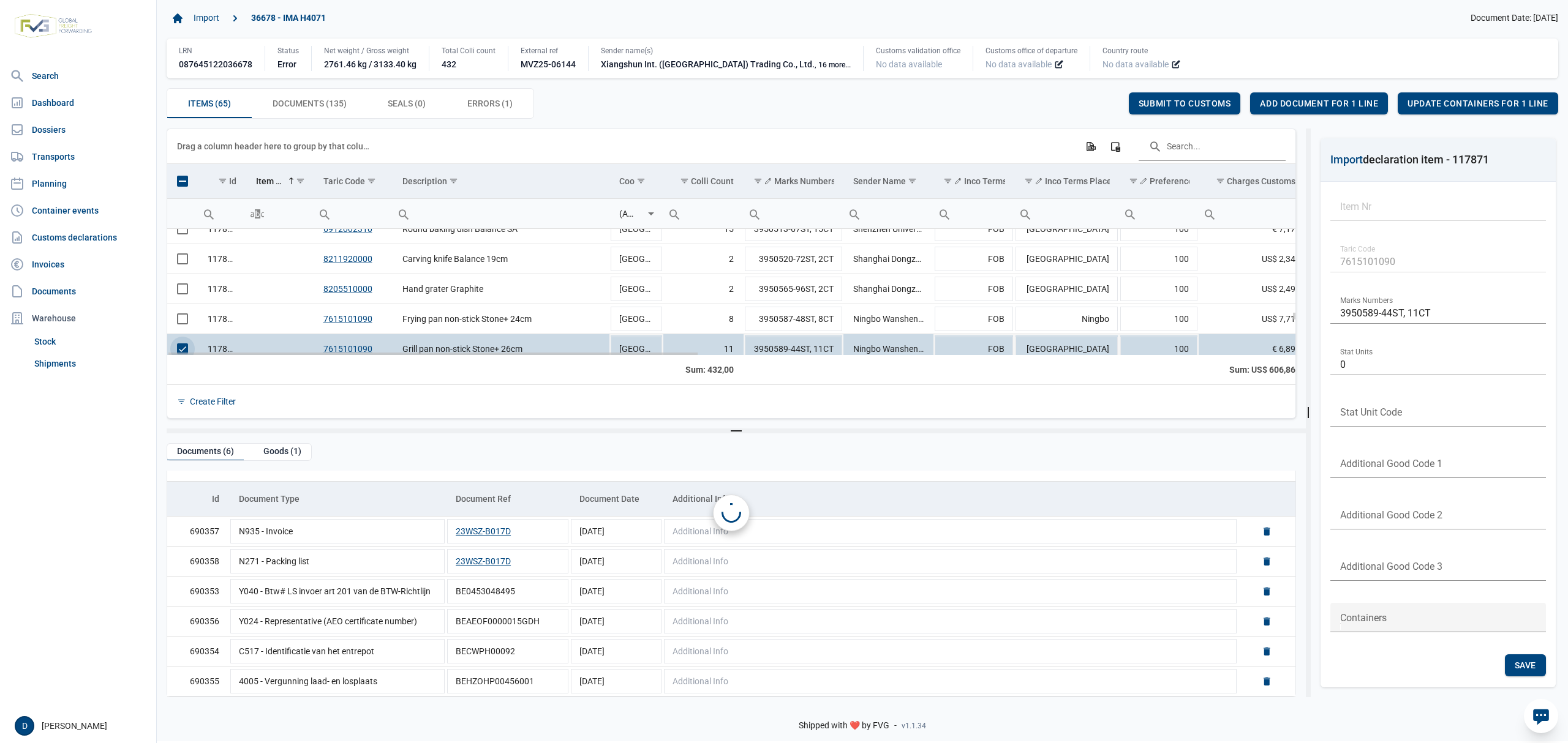
scroll to position [1325, 0]
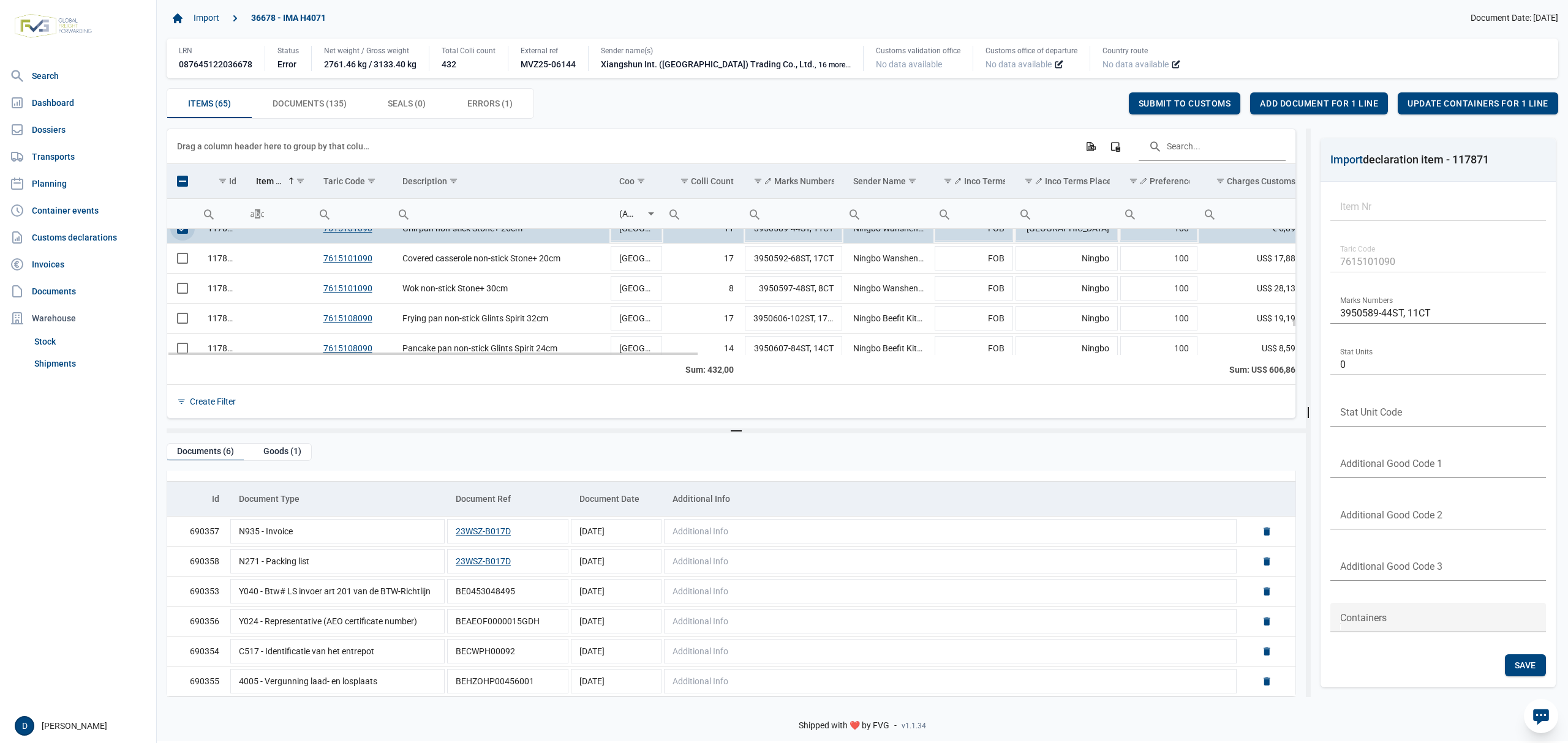
click at [182, 233] on span "Select row" at bounding box center [182, 228] width 11 height 11
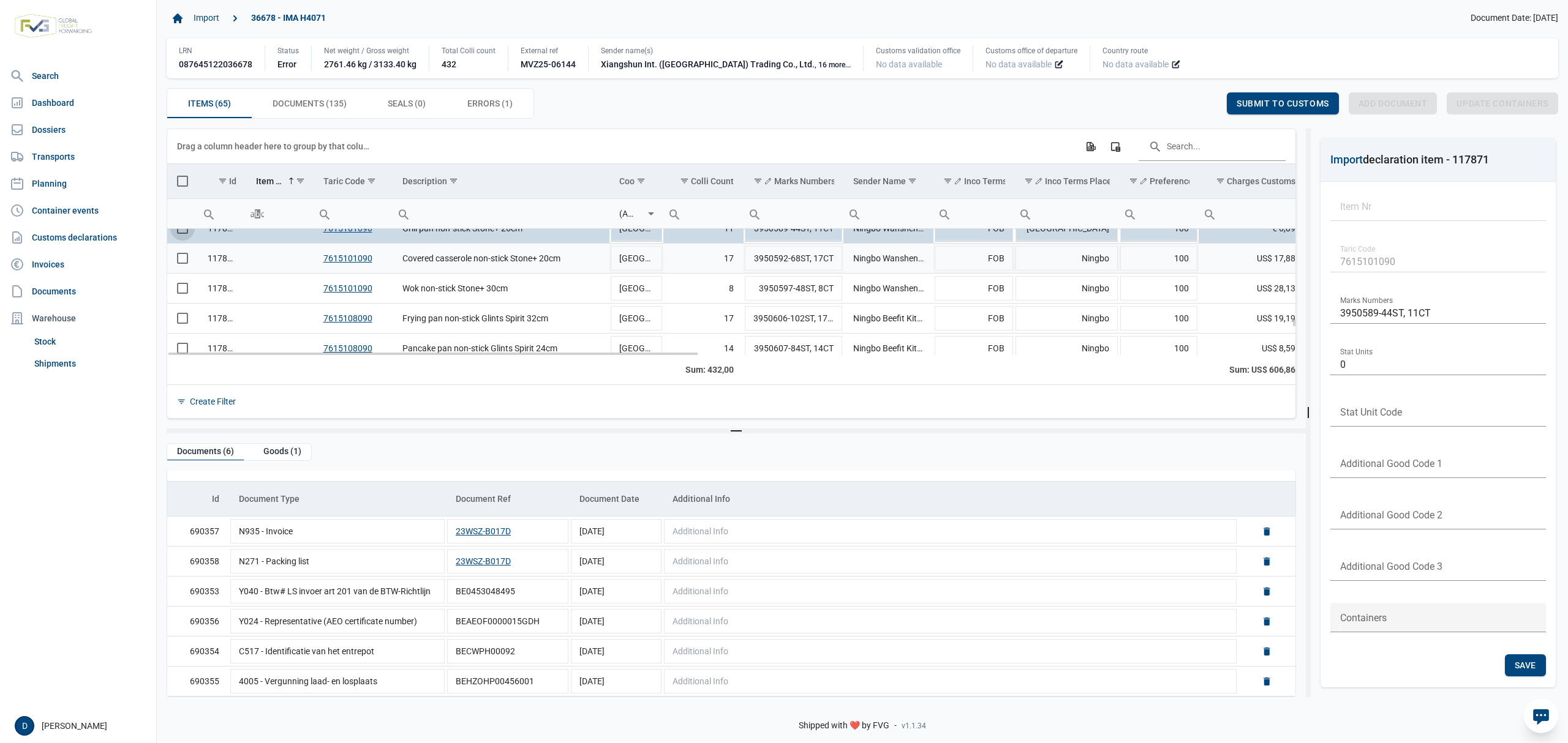
click at [184, 260] on span "Select row" at bounding box center [182, 258] width 11 height 11
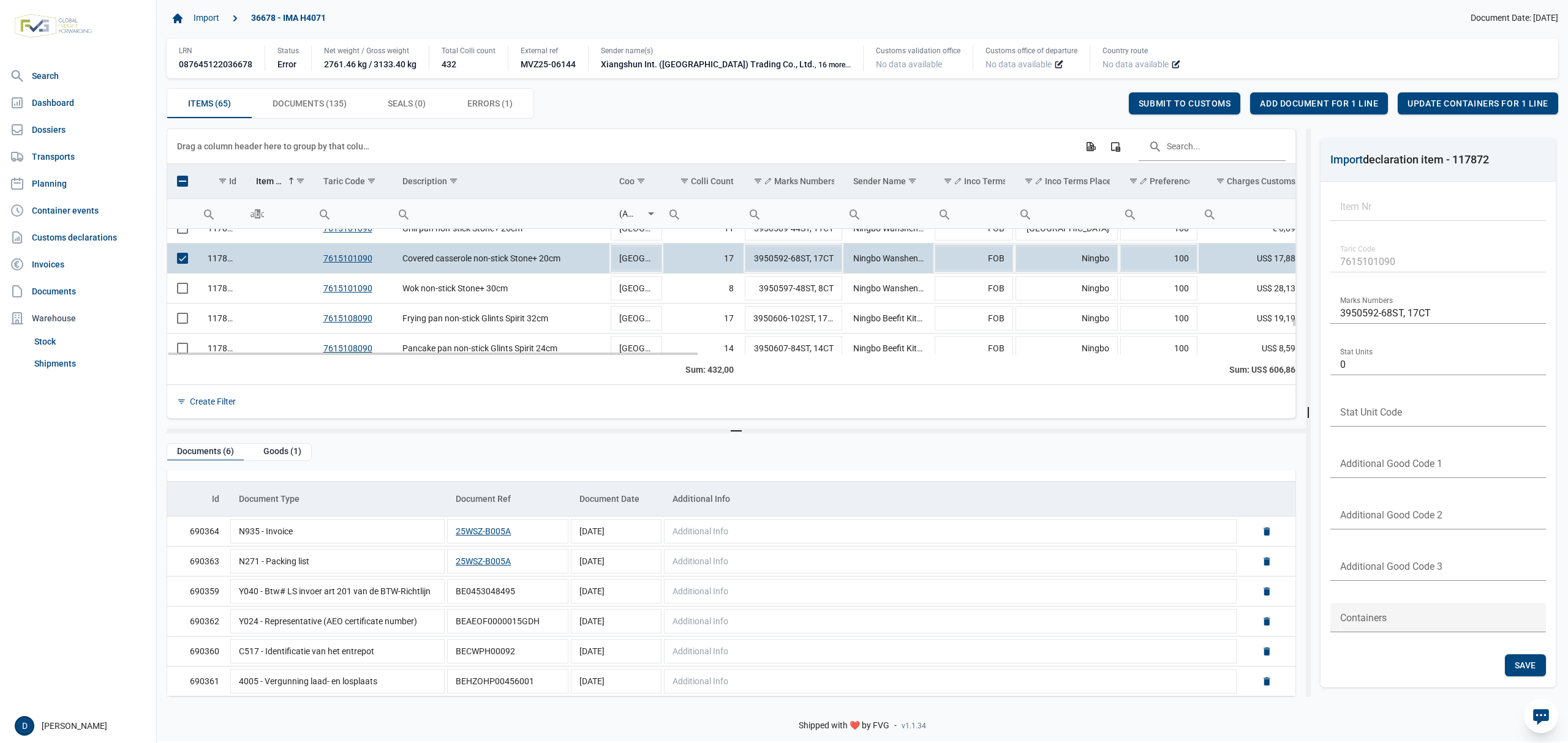
click at [196, 260] on td "Data grid with 65 rows and 23 columns" at bounding box center [182, 259] width 30 height 30
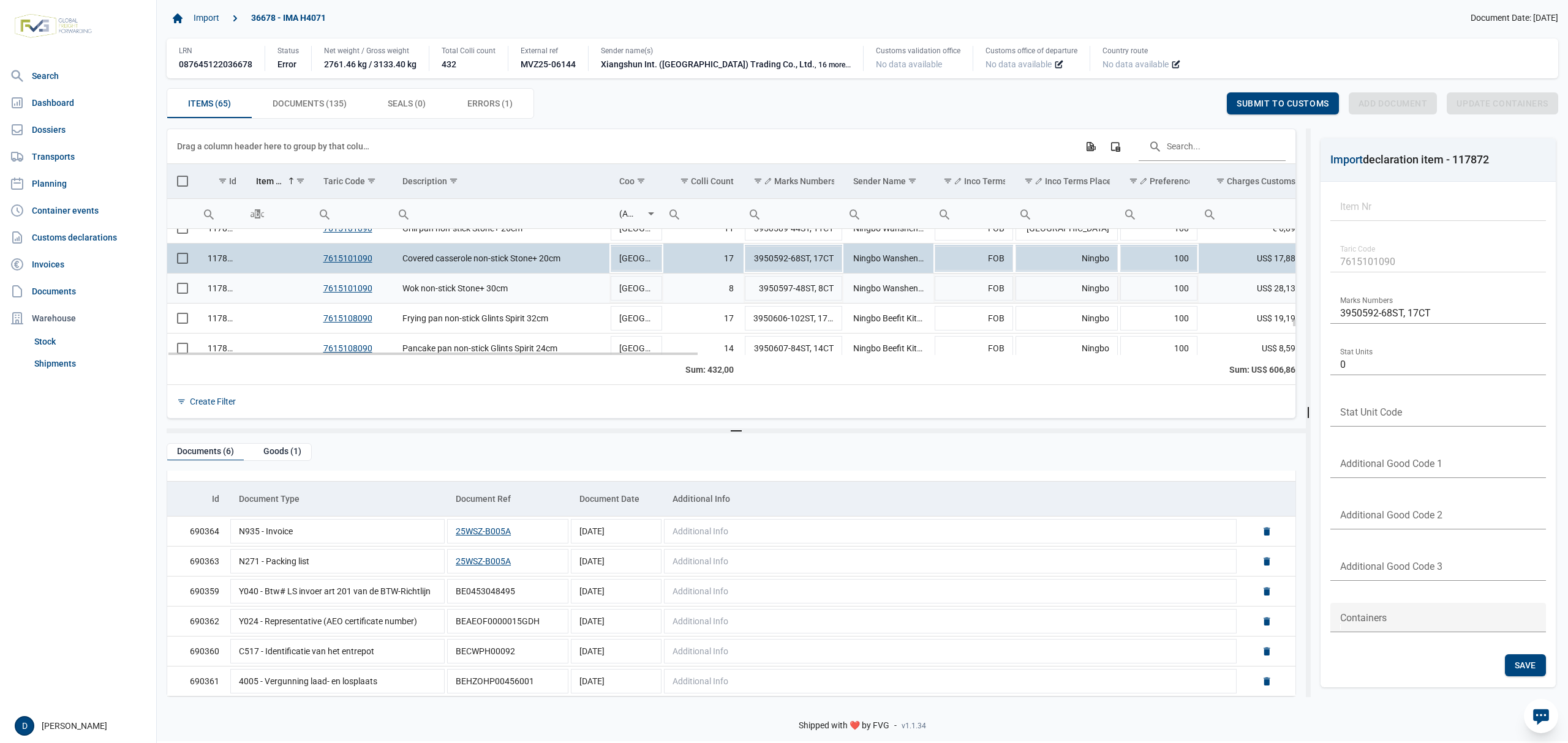
click at [187, 292] on span "Select row" at bounding box center [182, 288] width 11 height 11
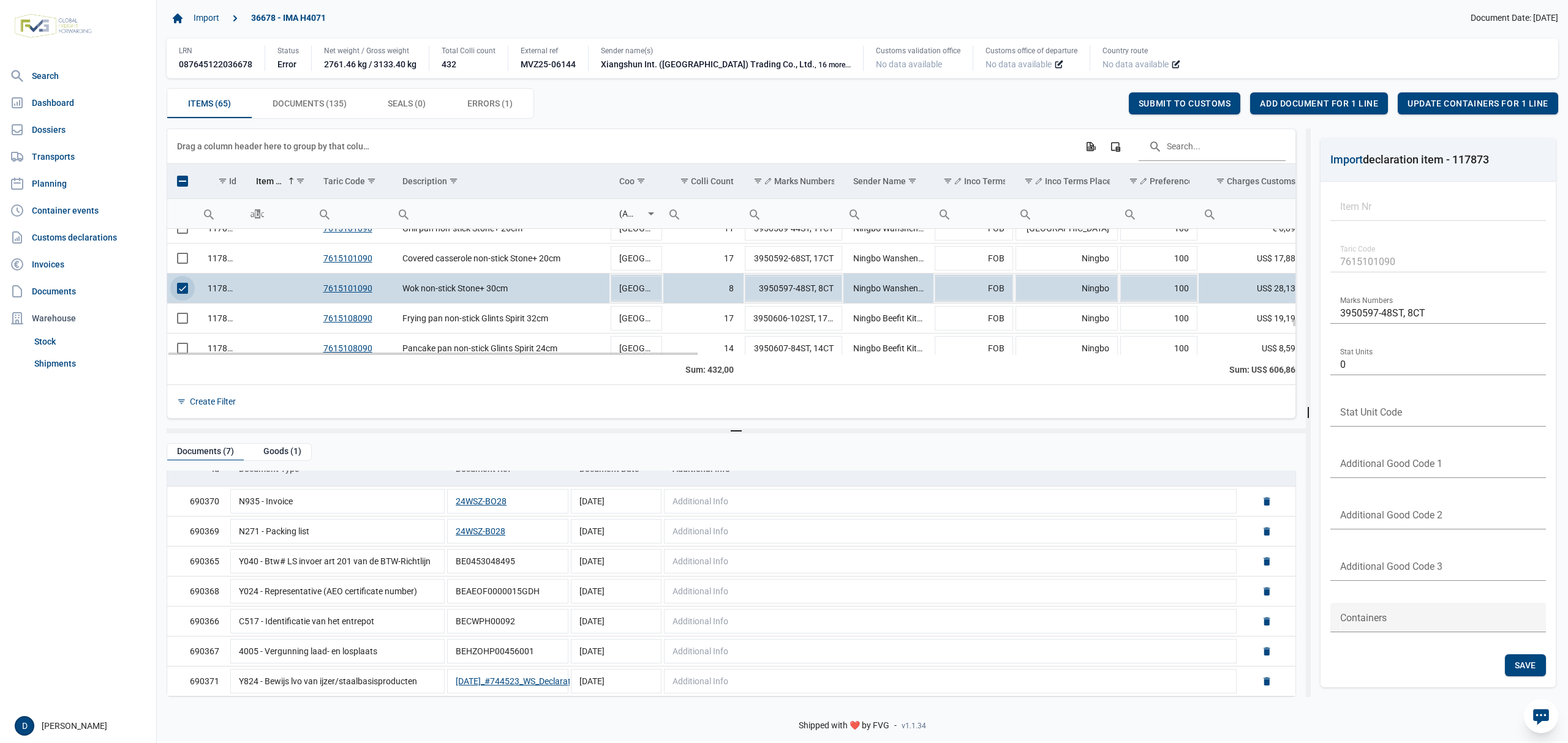
click at [196, 285] on td "Data grid with 65 rows and 23 columns" at bounding box center [182, 288] width 30 height 30
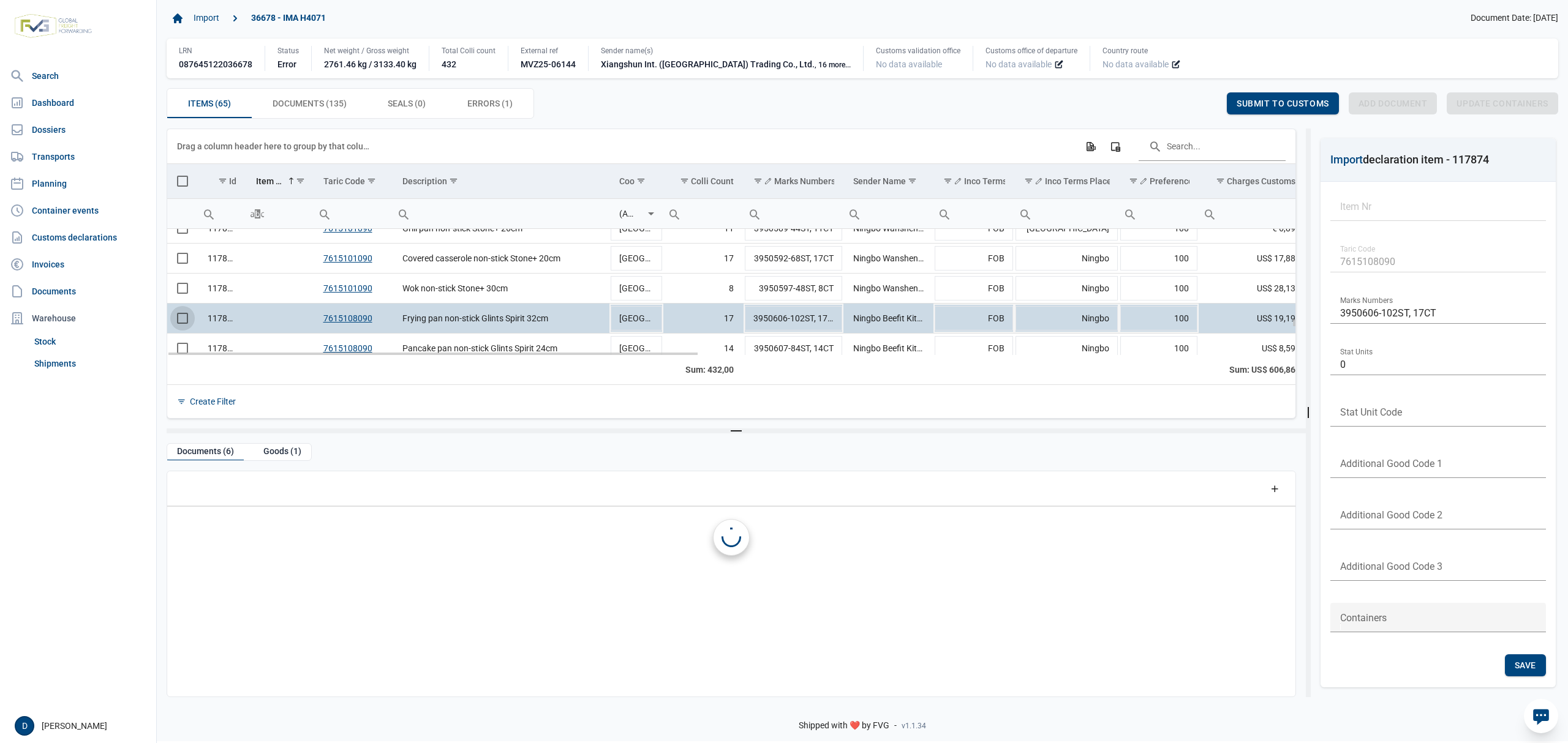
click at [187, 317] on span "Select row" at bounding box center [182, 318] width 11 height 11
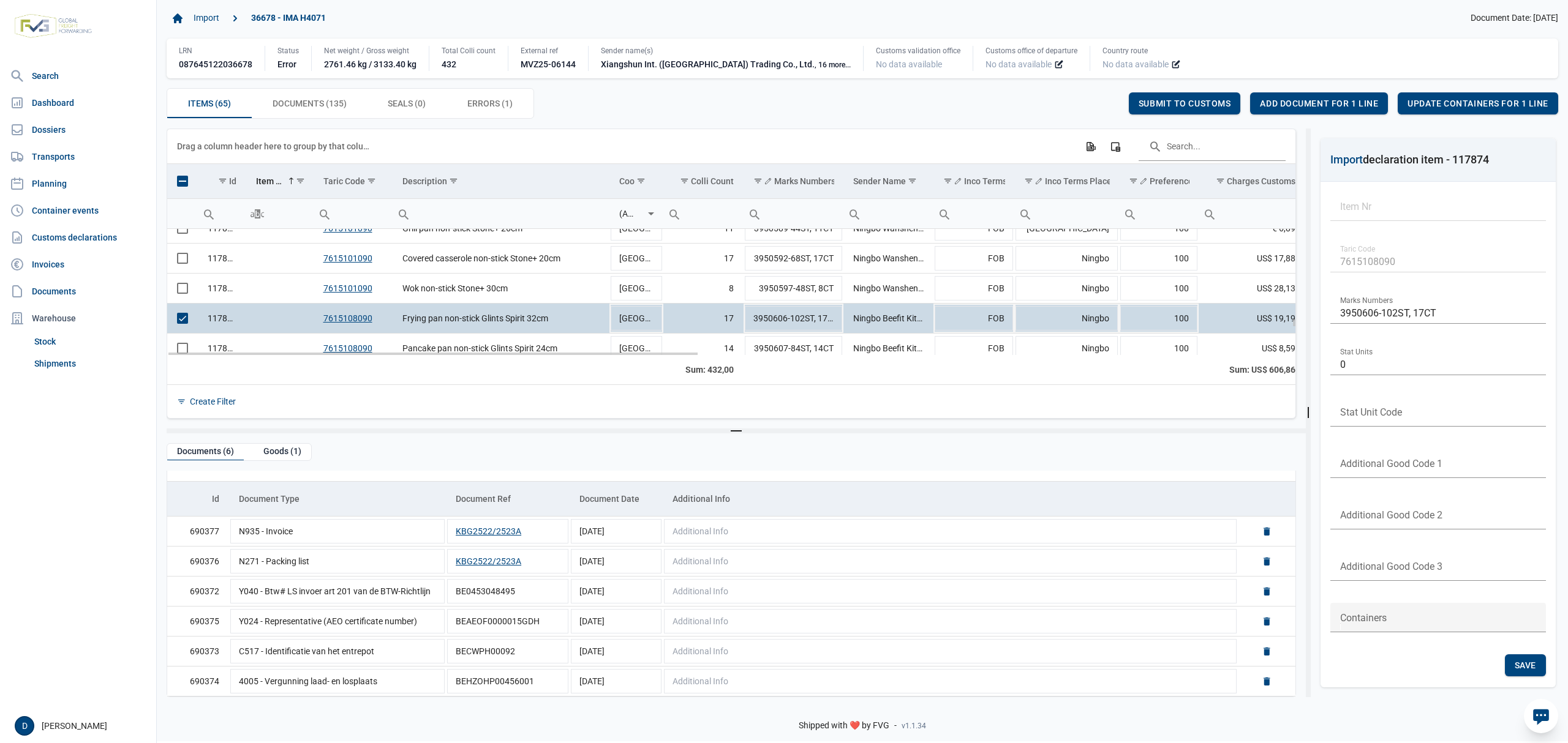
click at [204, 324] on td "117874" at bounding box center [222, 319] width 48 height 30
click at [189, 324] on td "Data grid with 65 rows and 23 columns" at bounding box center [182, 319] width 30 height 30
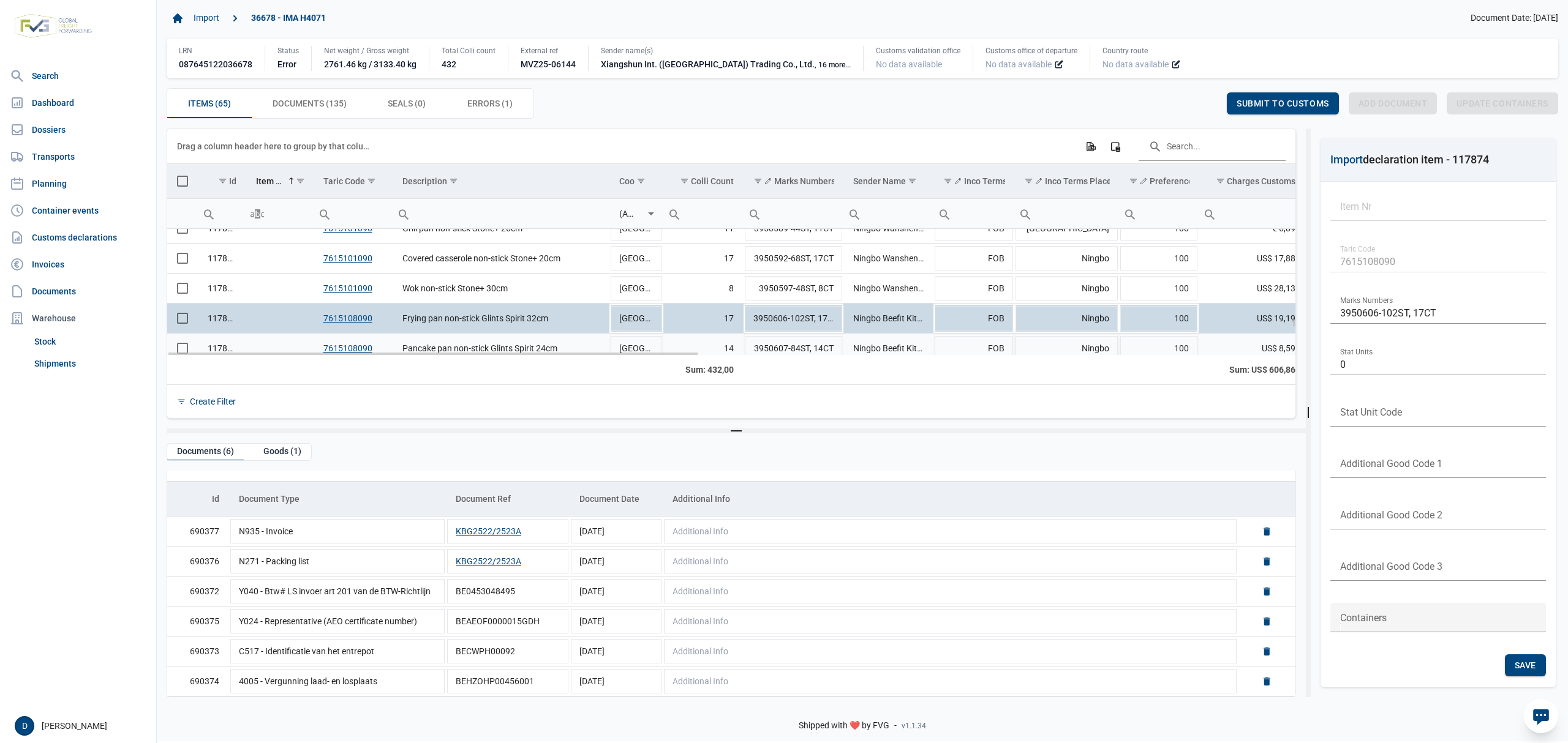
click at [186, 349] on td "Data grid with 65 rows and 23 columns" at bounding box center [182, 349] width 30 height 30
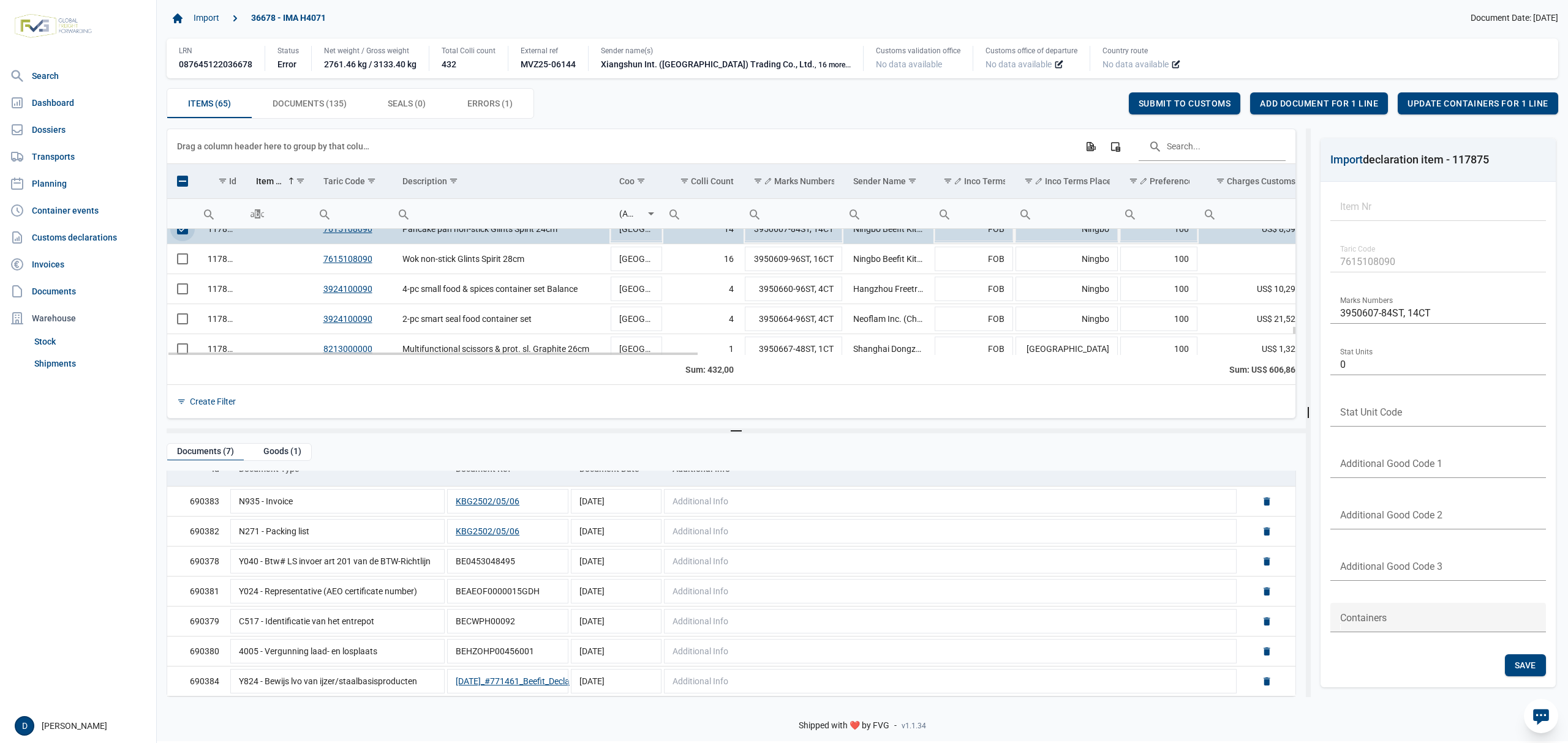
click at [186, 235] on span "Select row" at bounding box center [182, 229] width 11 height 11
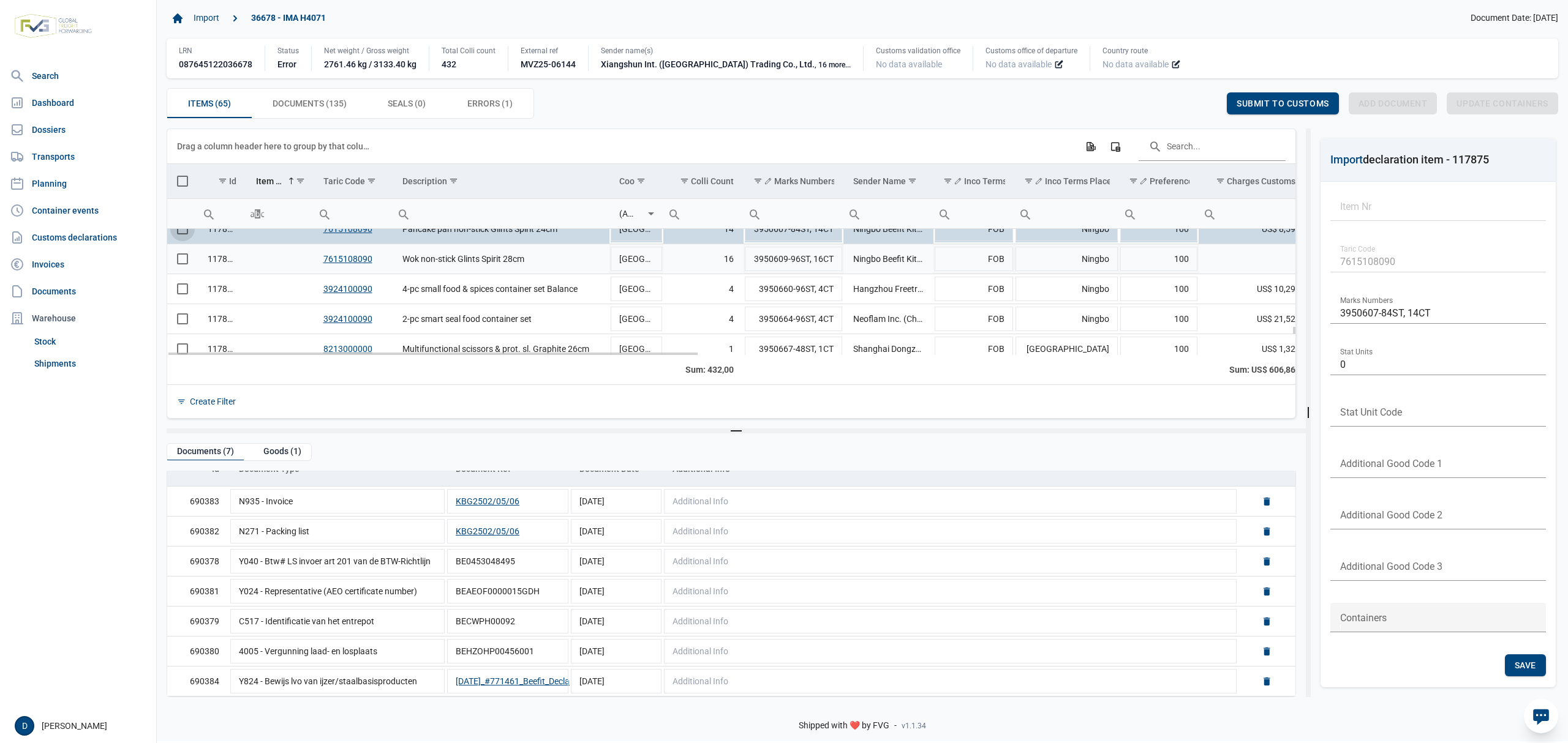
click at [184, 258] on span "Select row" at bounding box center [182, 259] width 11 height 11
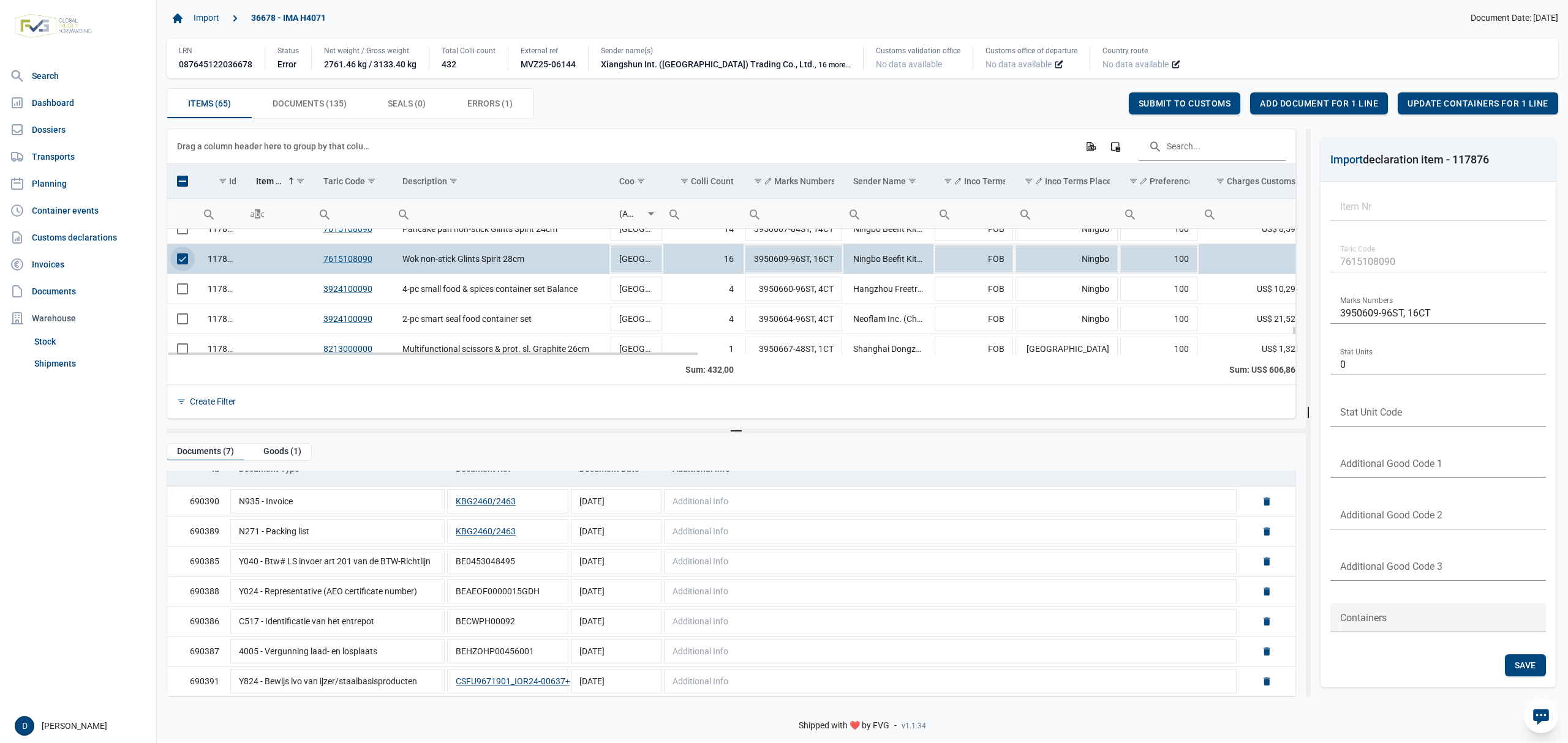
click at [179, 256] on span "Select row" at bounding box center [182, 259] width 11 height 11
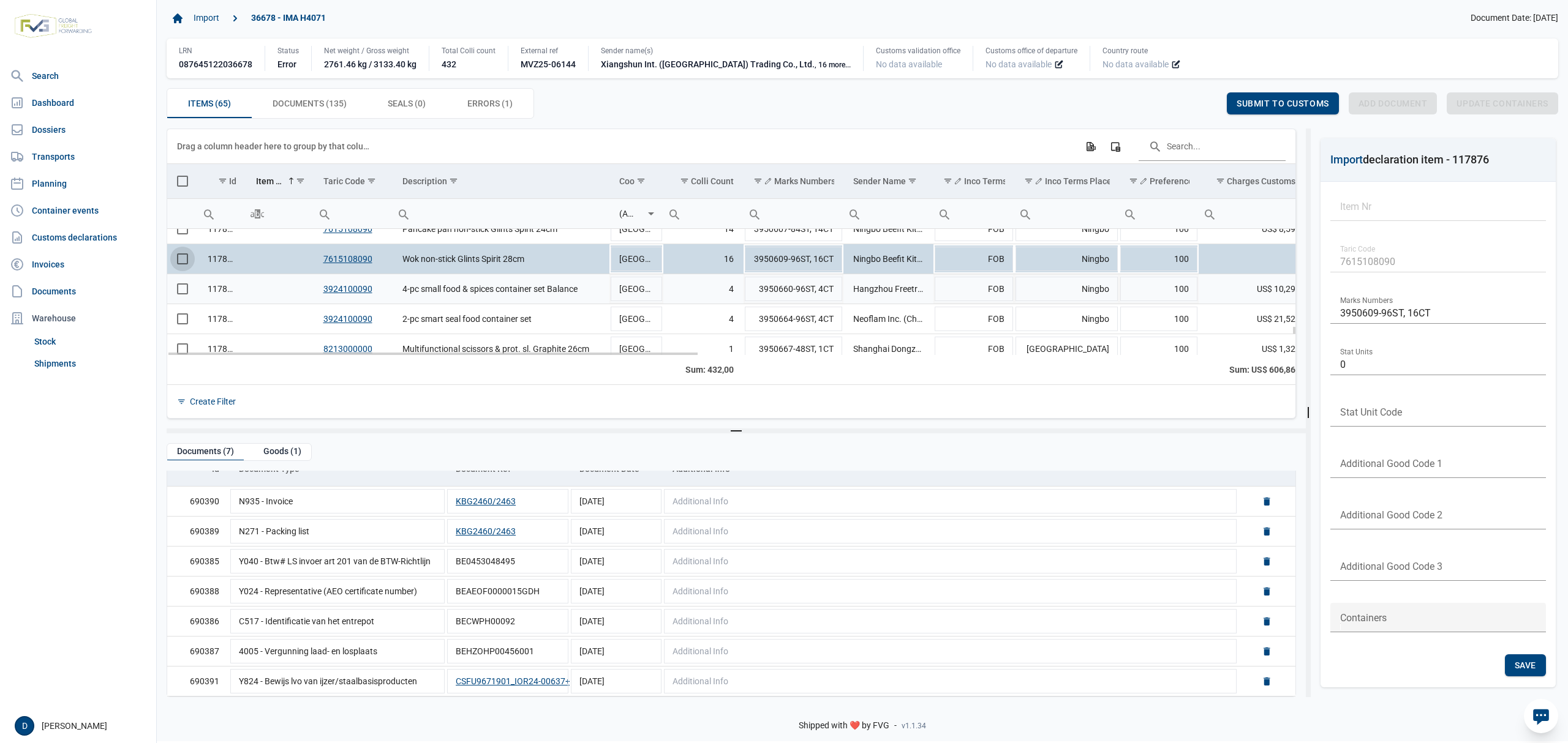
click at [182, 287] on span "Select row" at bounding box center [182, 289] width 11 height 11
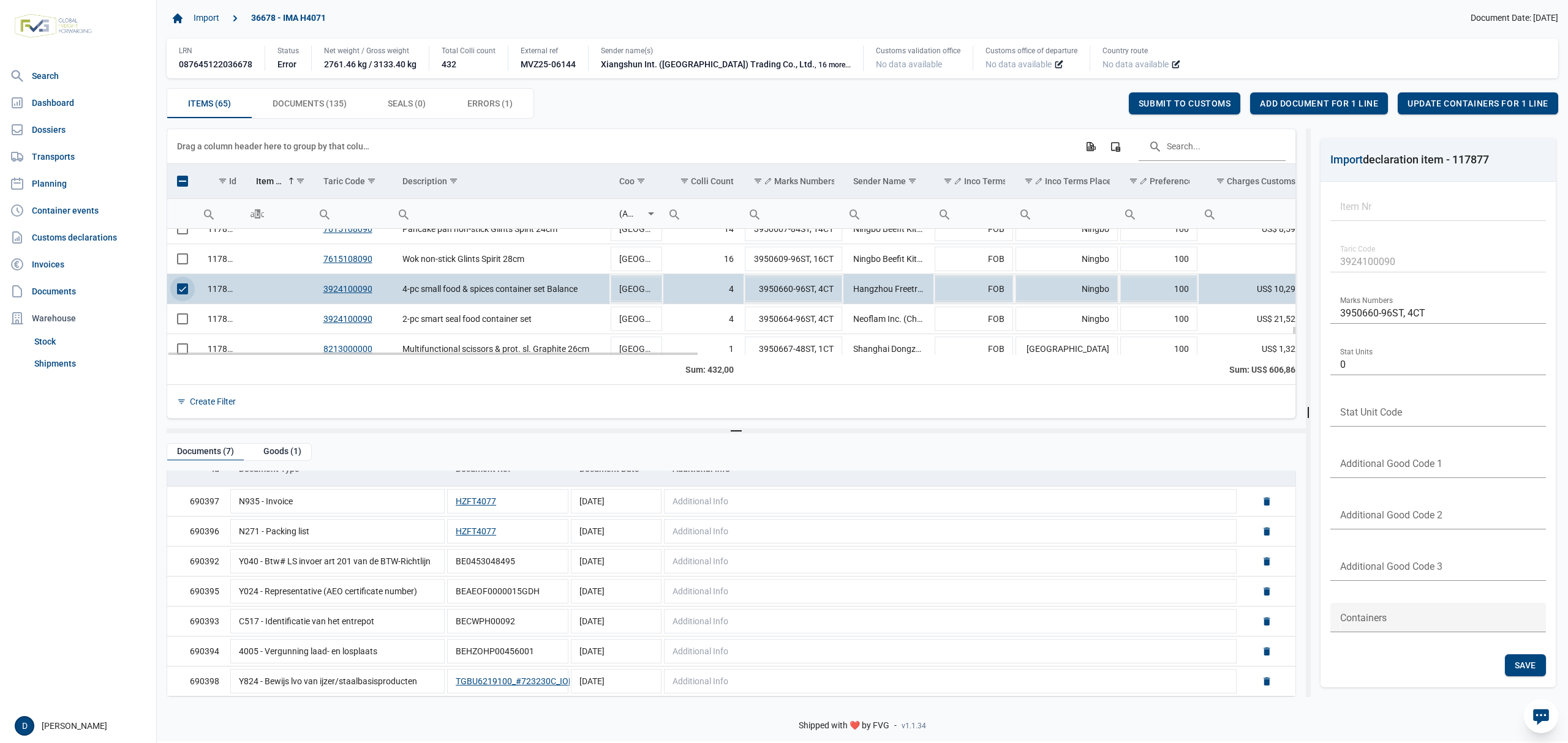
click at [185, 292] on span "Select row" at bounding box center [182, 289] width 11 height 11
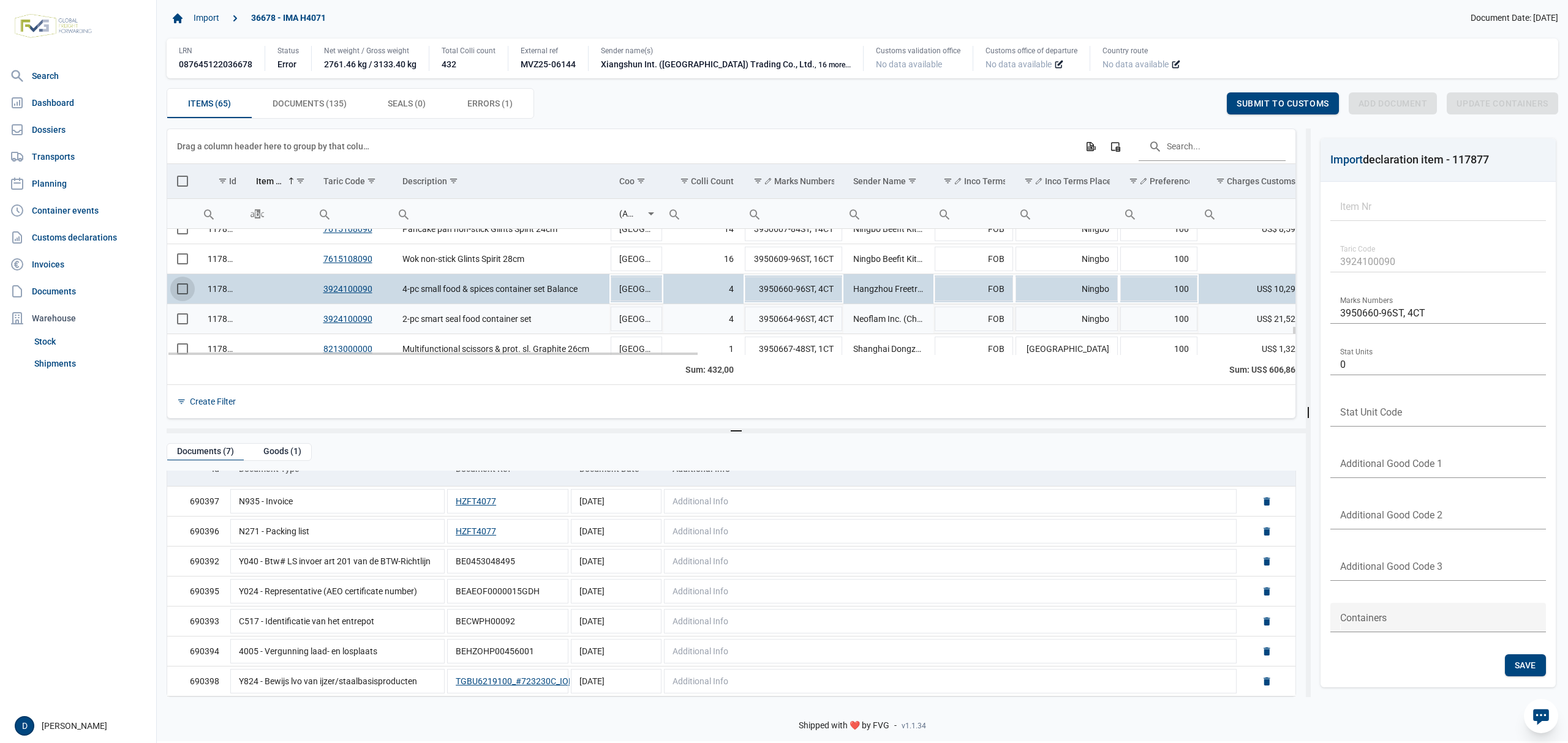
click at [185, 319] on span "Select row" at bounding box center [182, 319] width 11 height 11
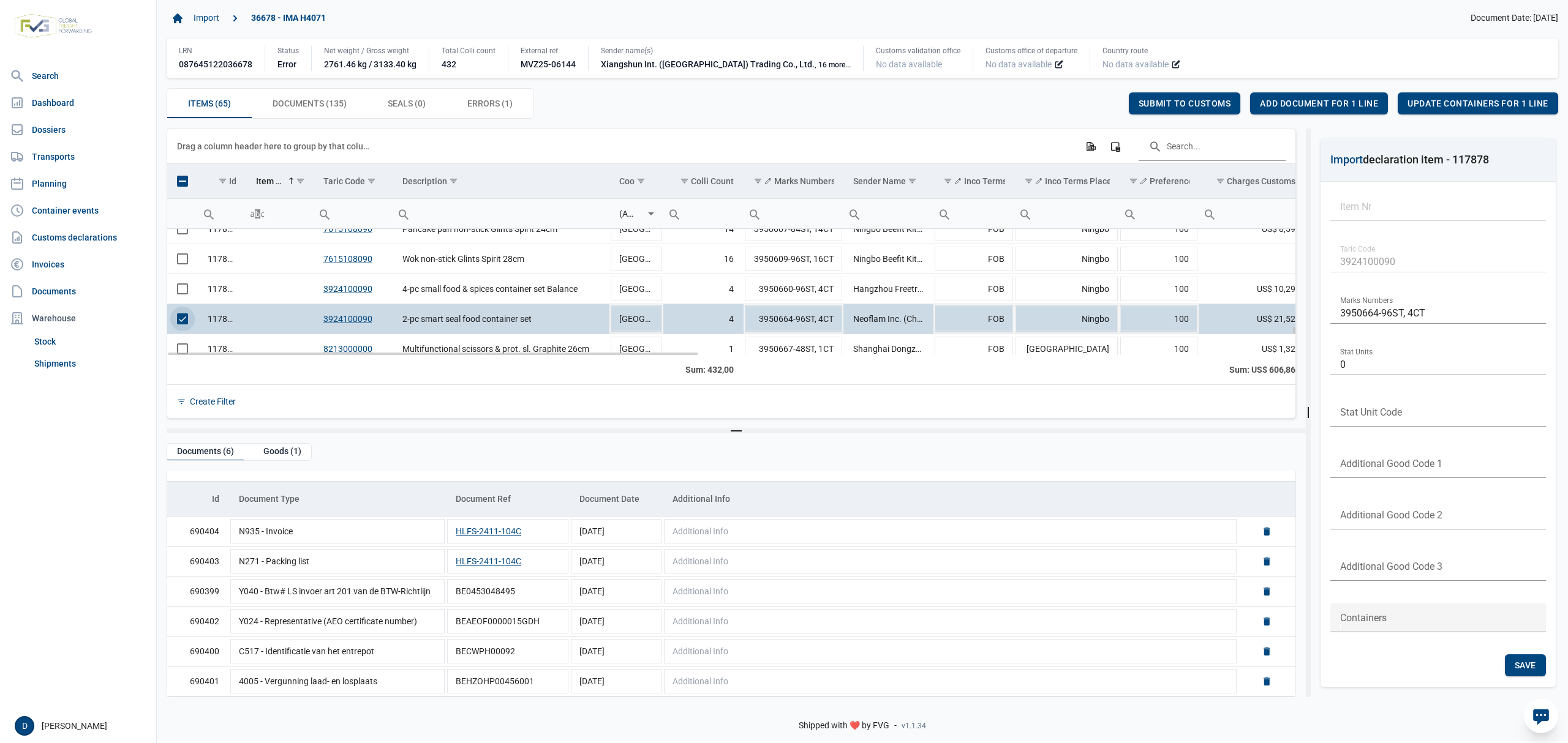
click at [182, 324] on span "Select row" at bounding box center [182, 319] width 11 height 11
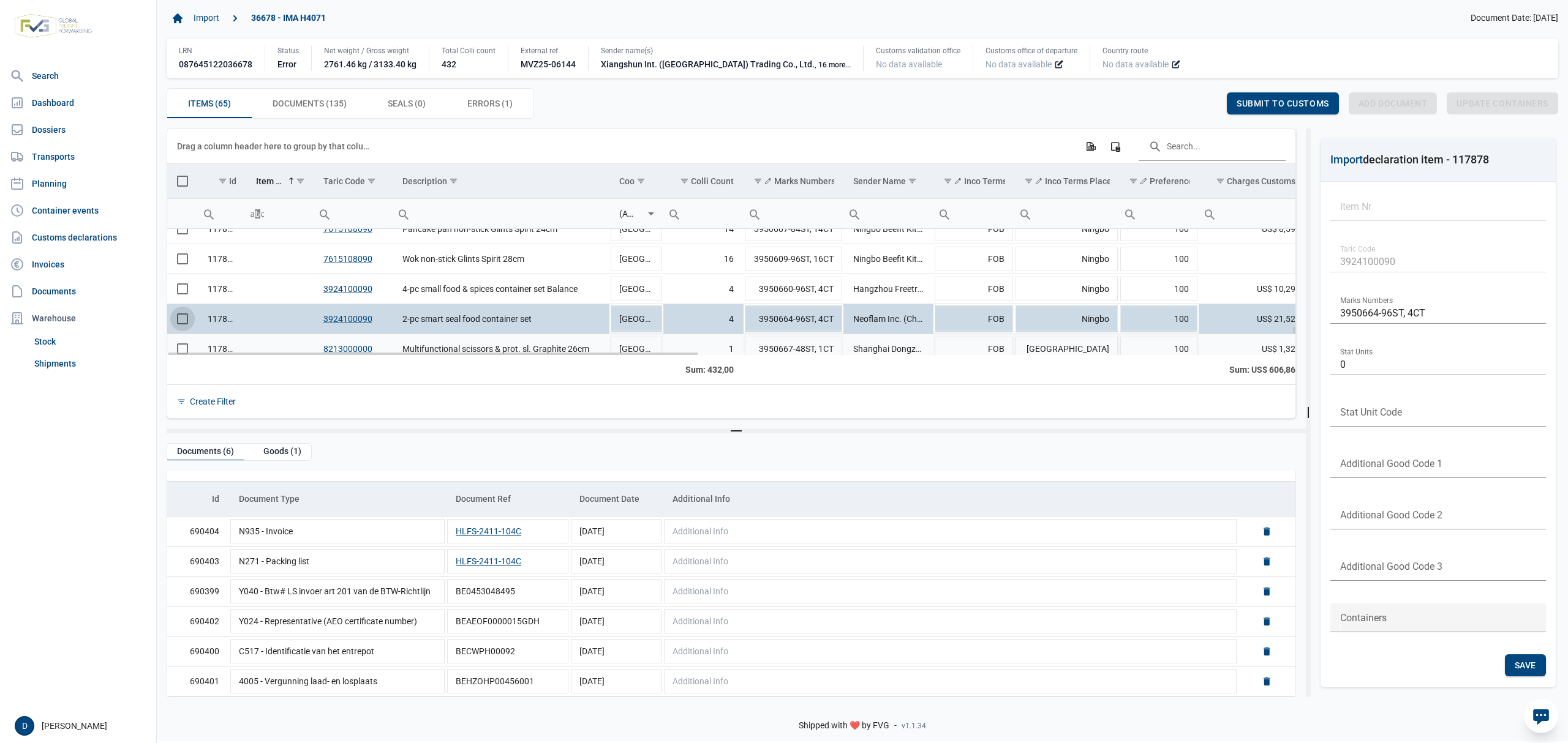
click at [184, 349] on td "Data grid with 65 rows and 23 columns" at bounding box center [182, 349] width 30 height 30
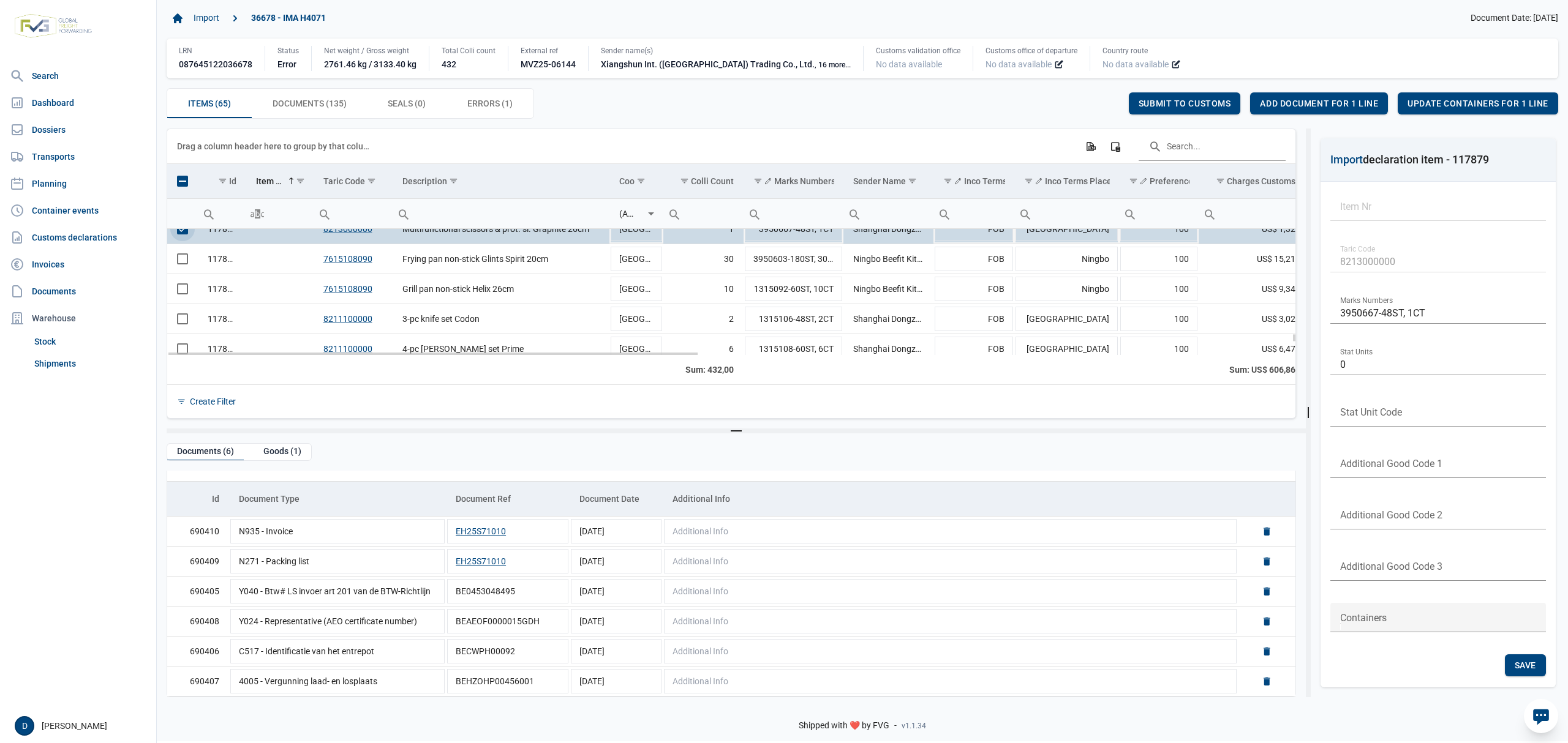
click at [182, 235] on span "Select row" at bounding box center [182, 229] width 11 height 11
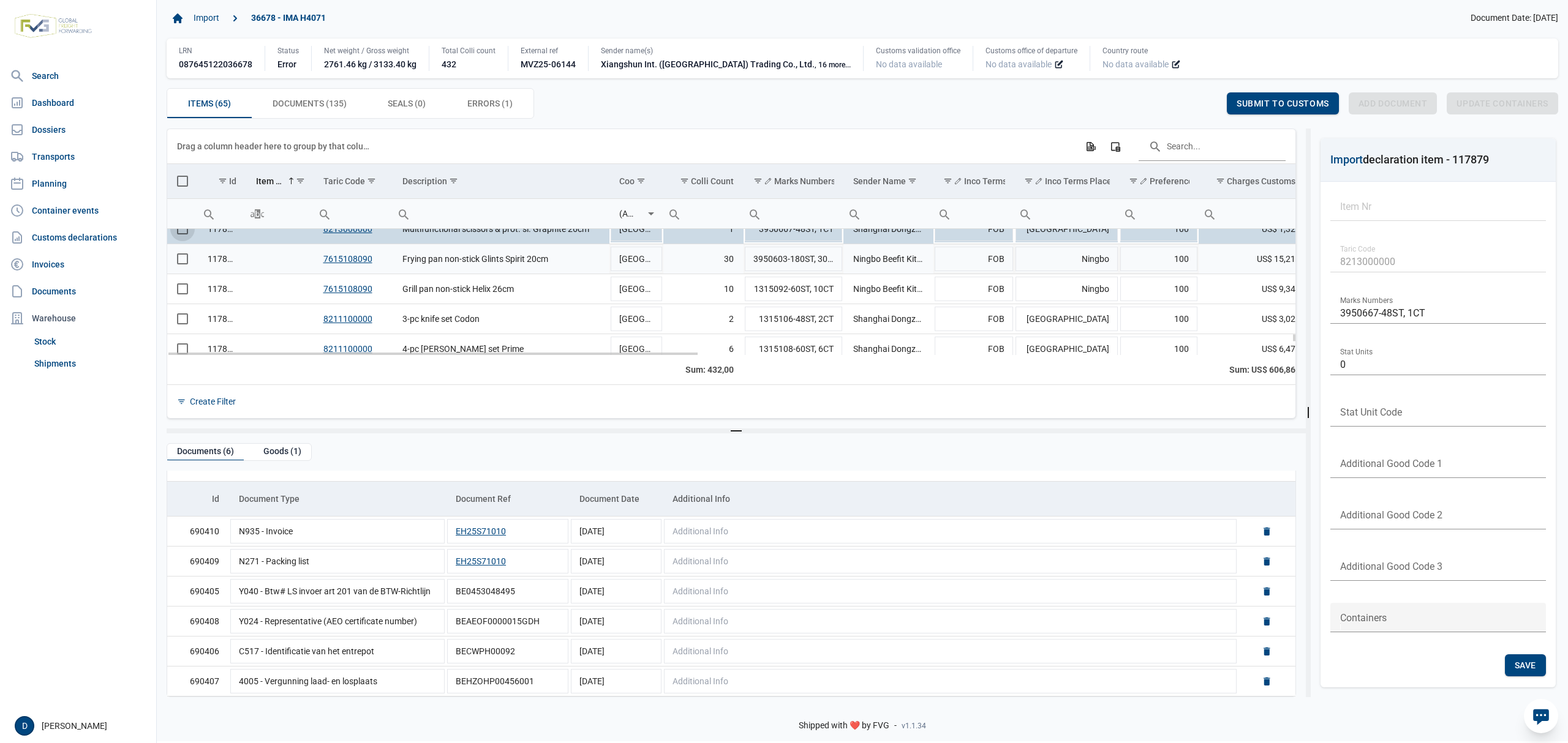
click at [180, 258] on span "Select row" at bounding box center [182, 259] width 11 height 11
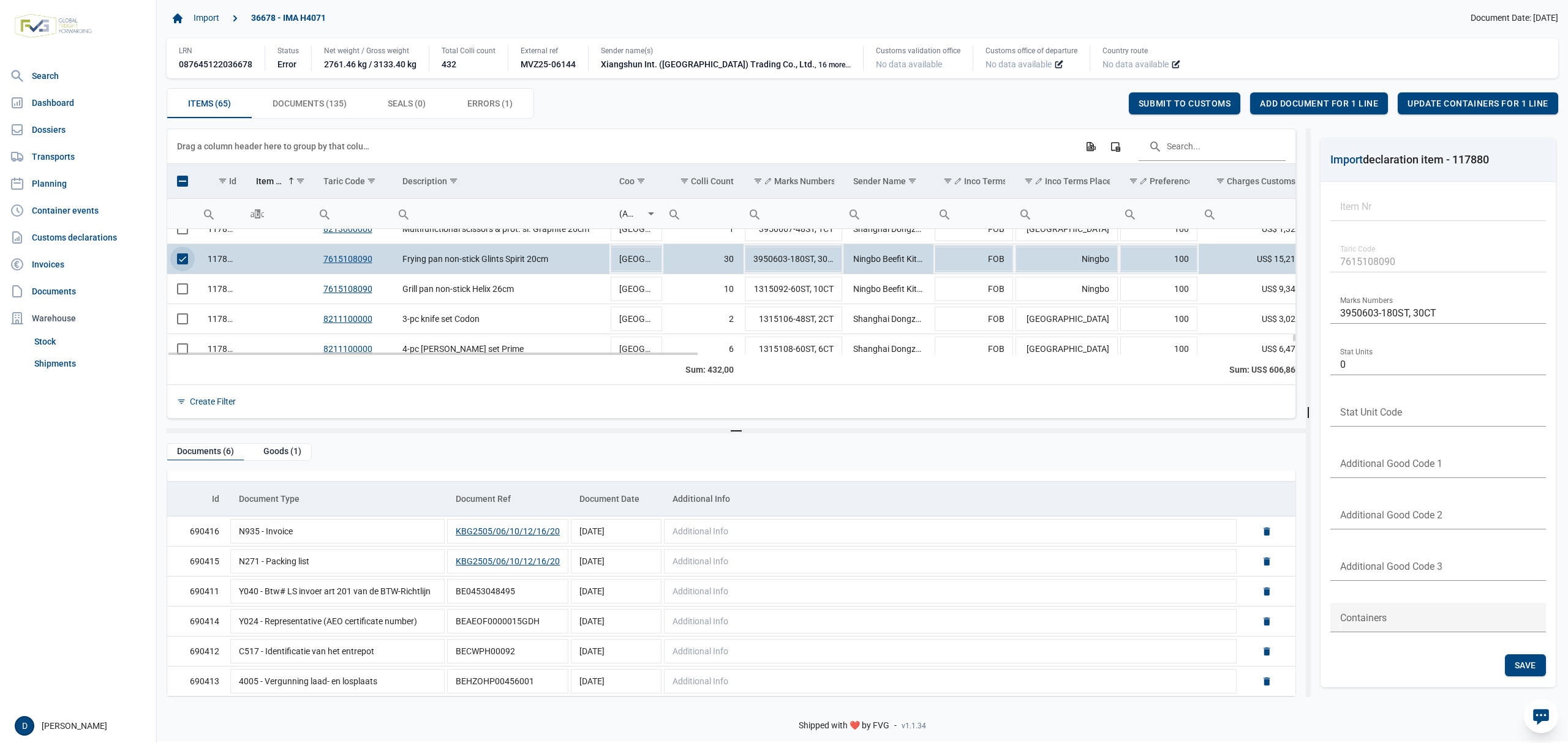
click at [182, 261] on span "Select row" at bounding box center [182, 259] width 11 height 11
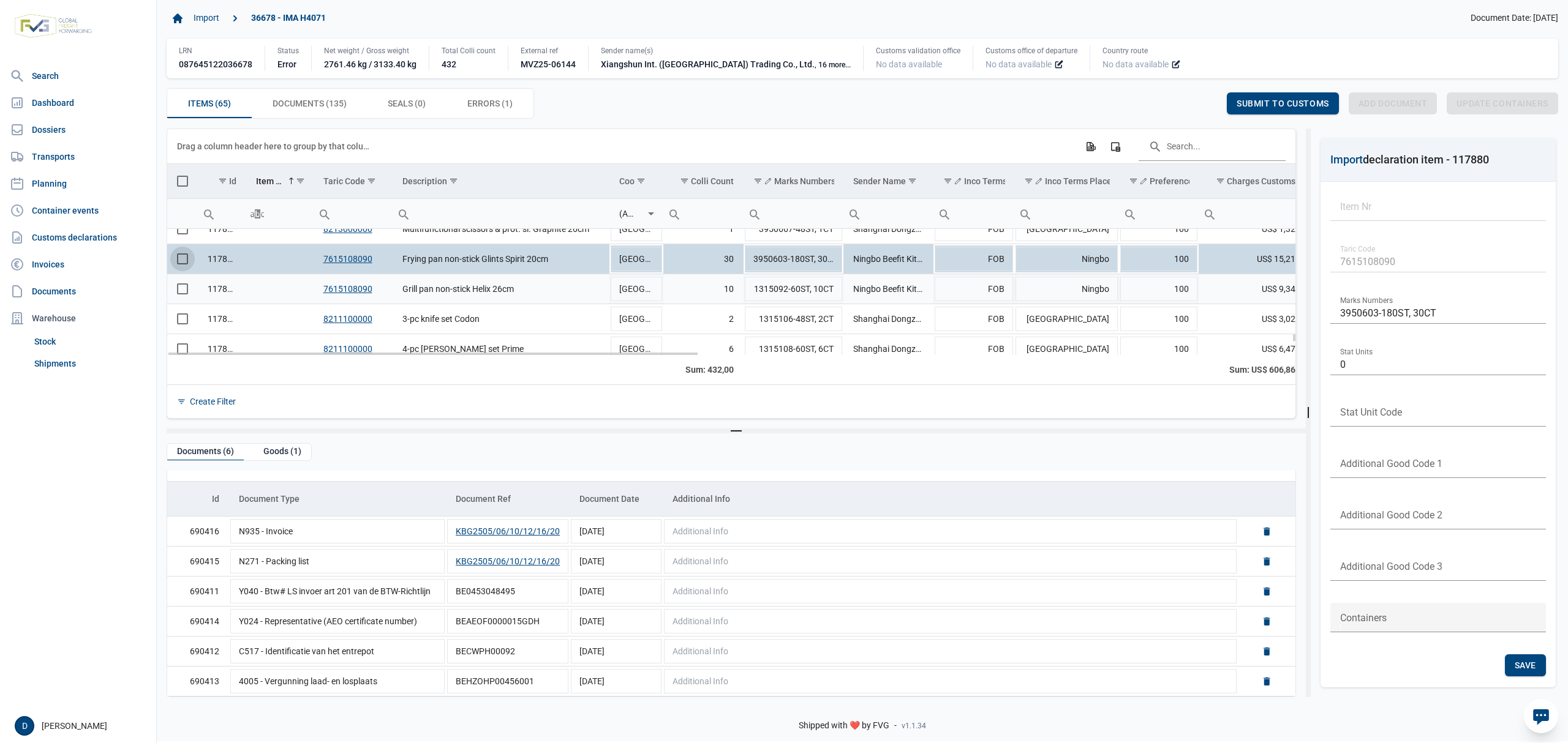
click at [184, 292] on span "Select row" at bounding box center [182, 289] width 11 height 11
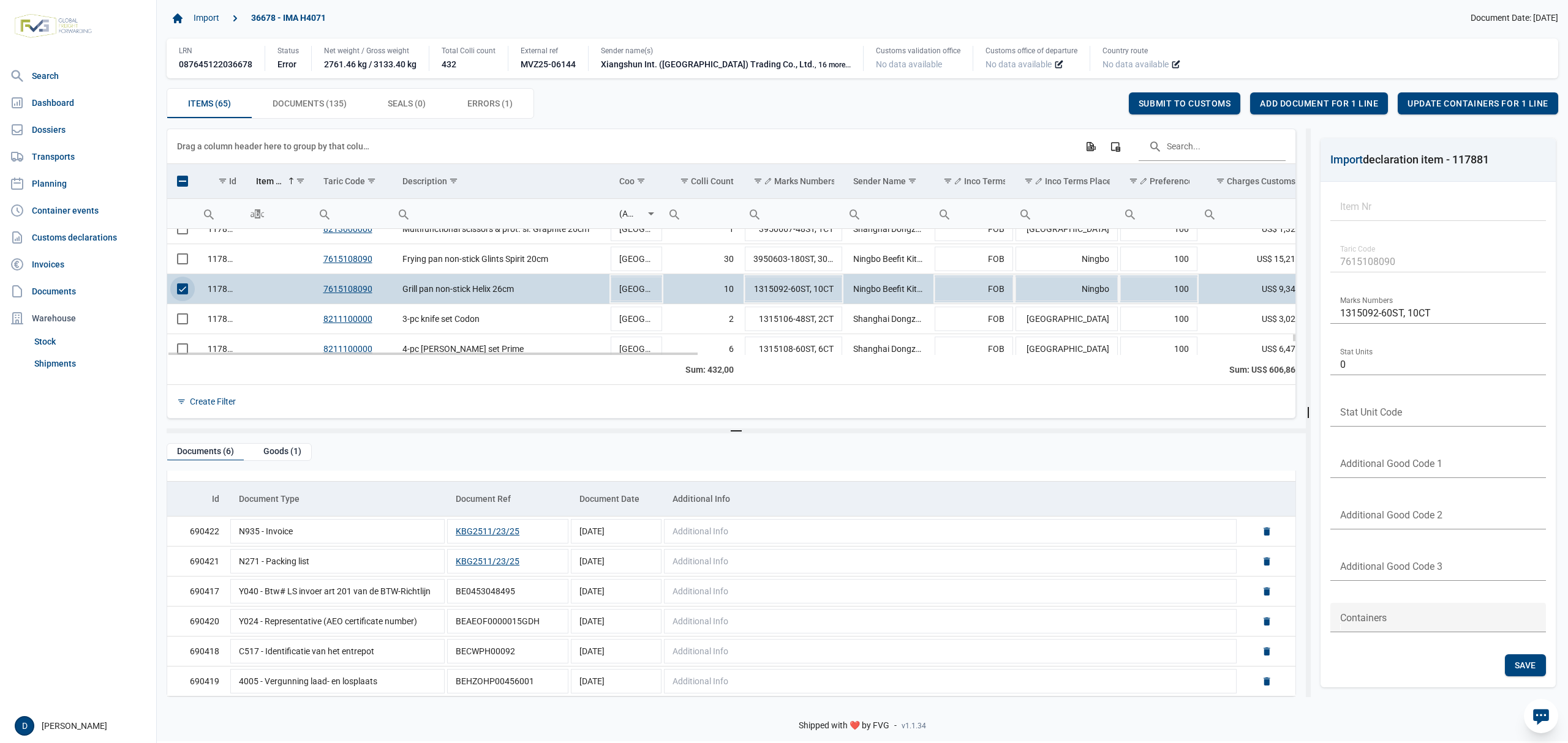
click at [202, 289] on td "117881" at bounding box center [222, 289] width 48 height 30
click at [186, 290] on span "Select row" at bounding box center [182, 289] width 11 height 11
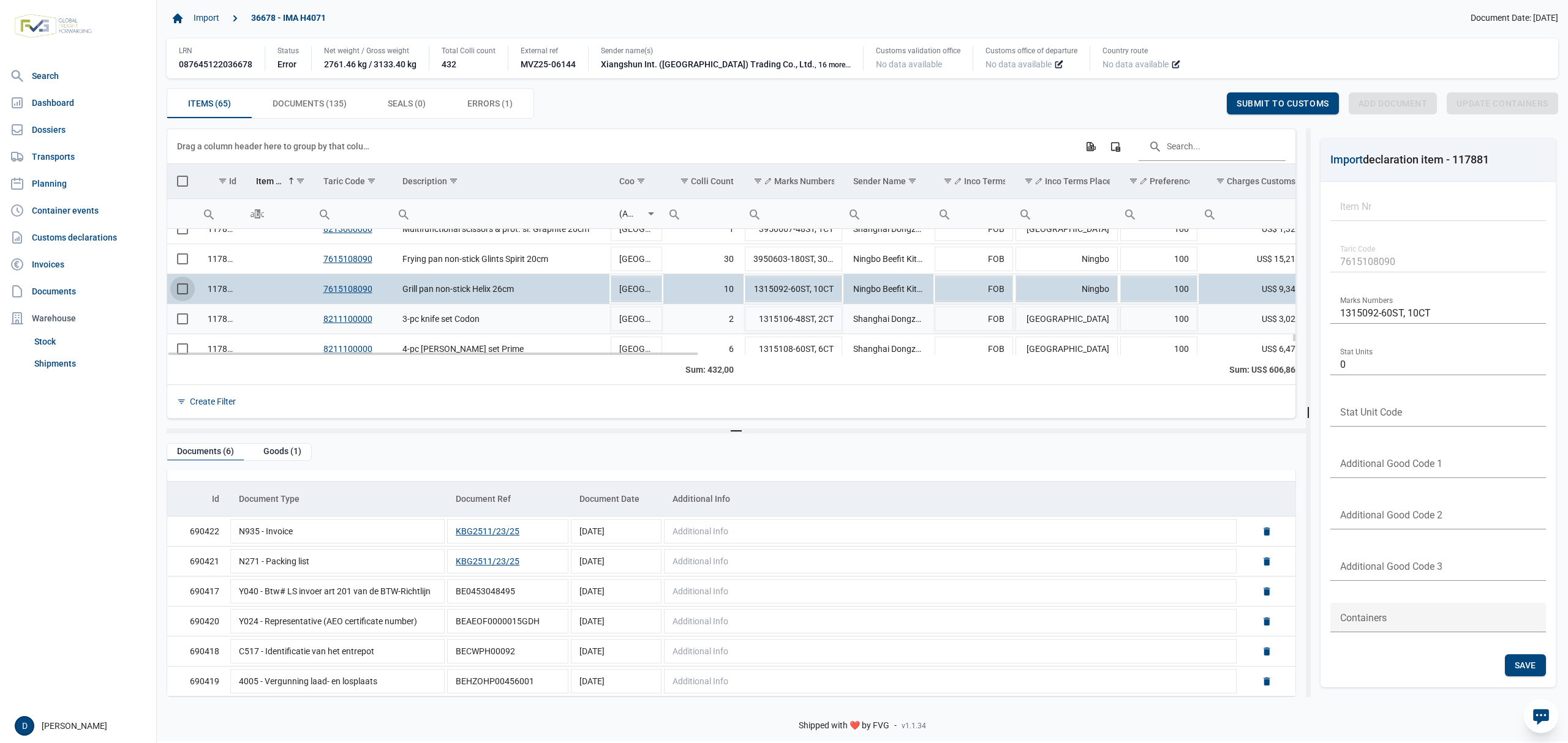
click at [184, 318] on span "Select row" at bounding box center [182, 319] width 11 height 11
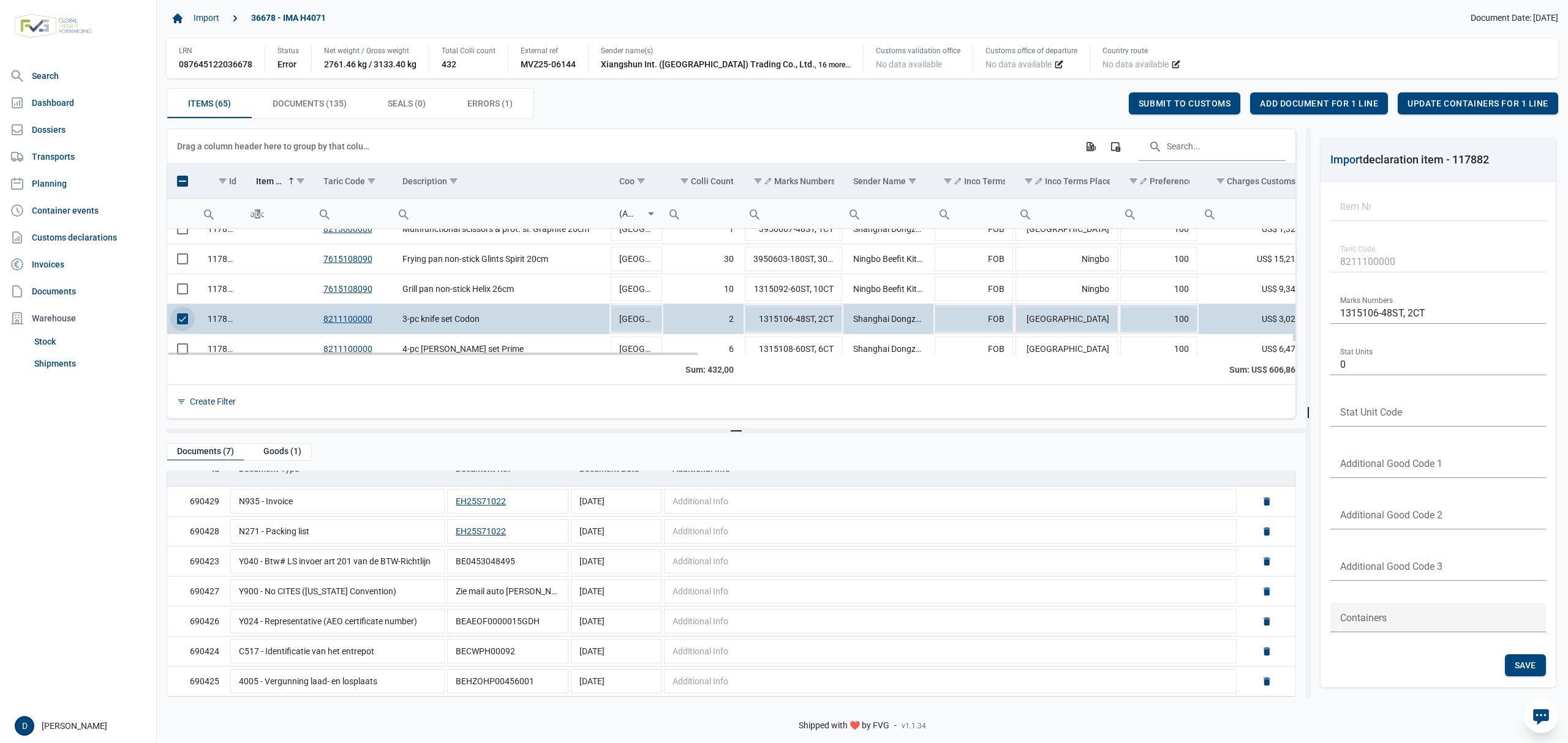
click at [179, 324] on span "Select row" at bounding box center [182, 319] width 11 height 11
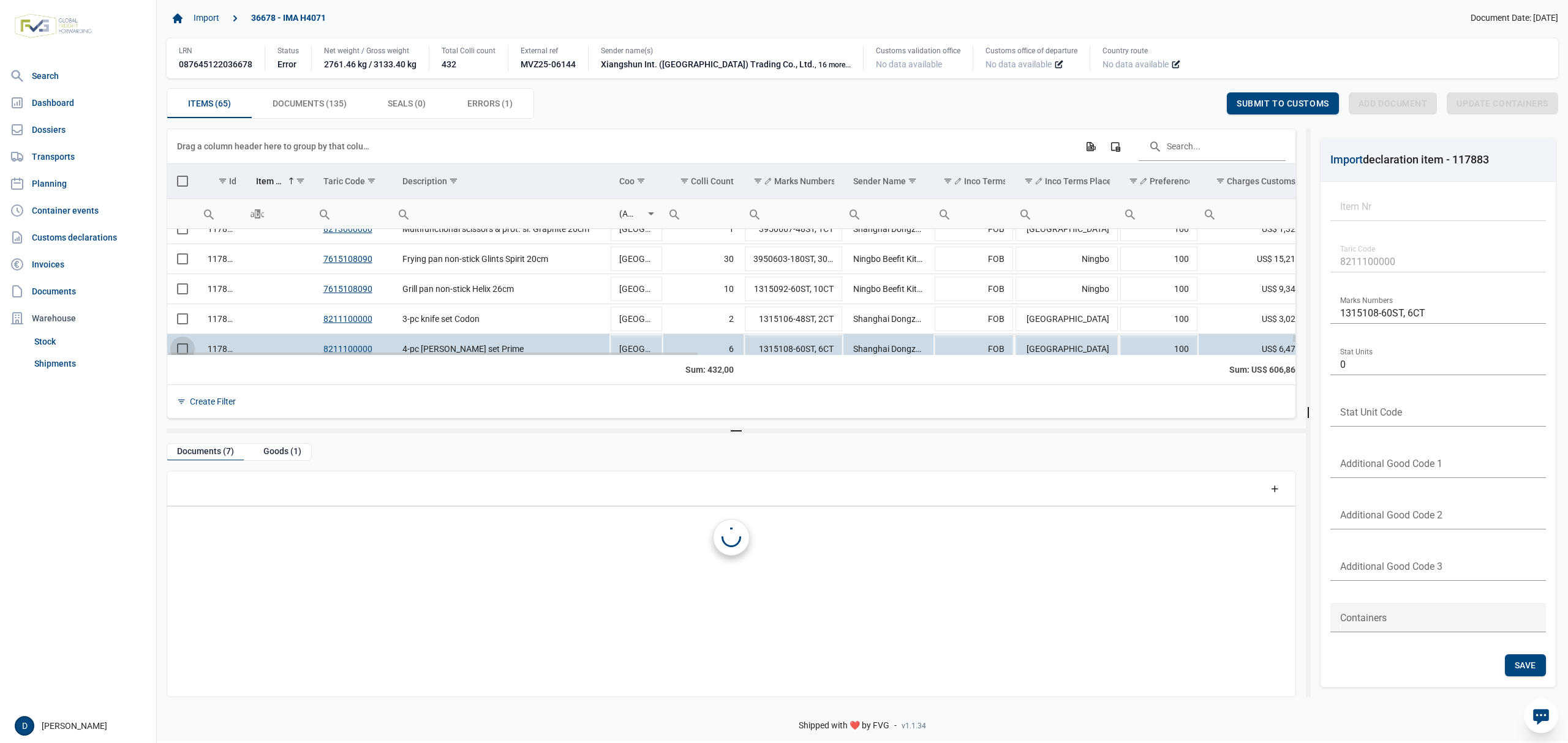
click at [184, 350] on td "Data grid with 65 rows and 23 columns" at bounding box center [182, 349] width 30 height 30
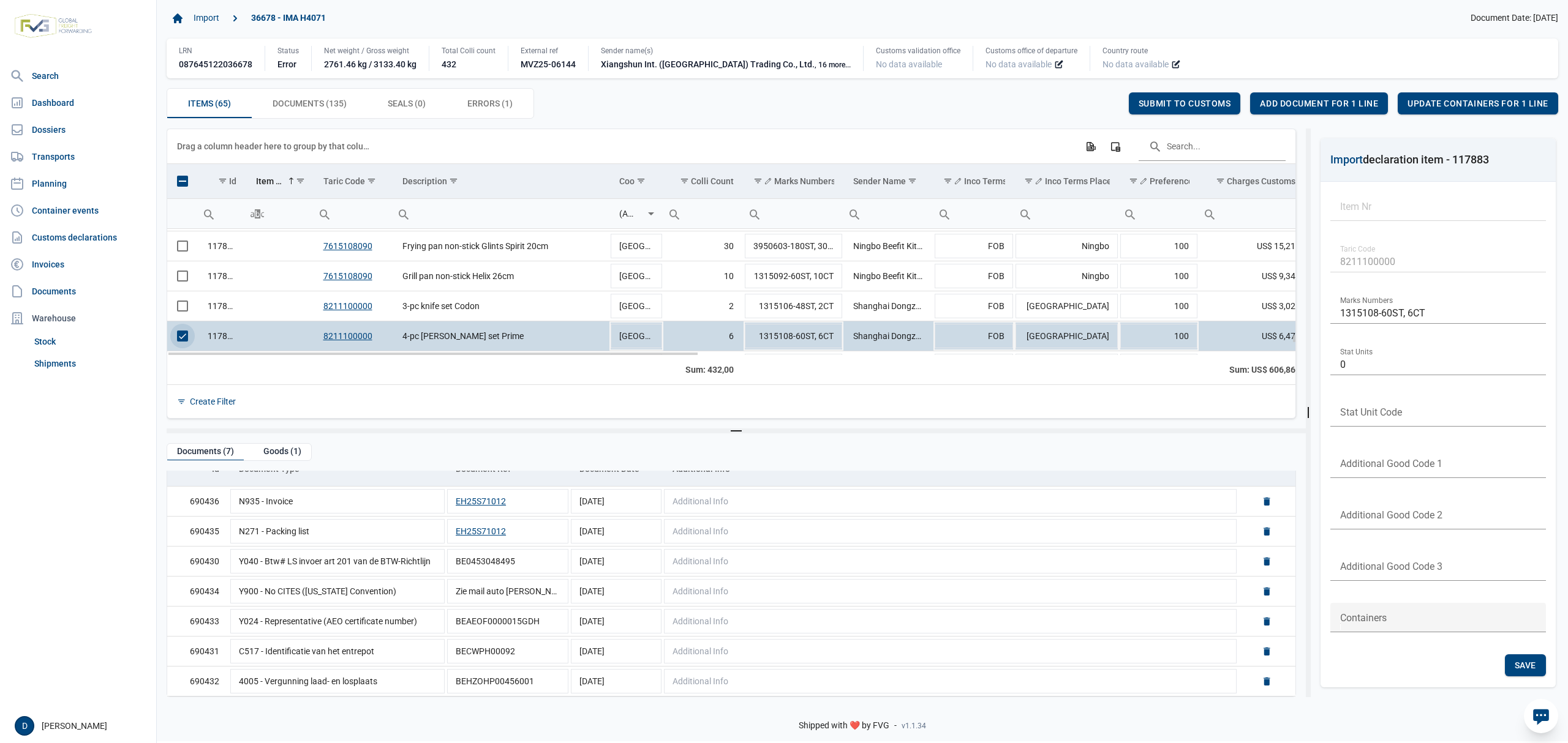
click at [188, 341] on span "Select row" at bounding box center [182, 336] width 11 height 11
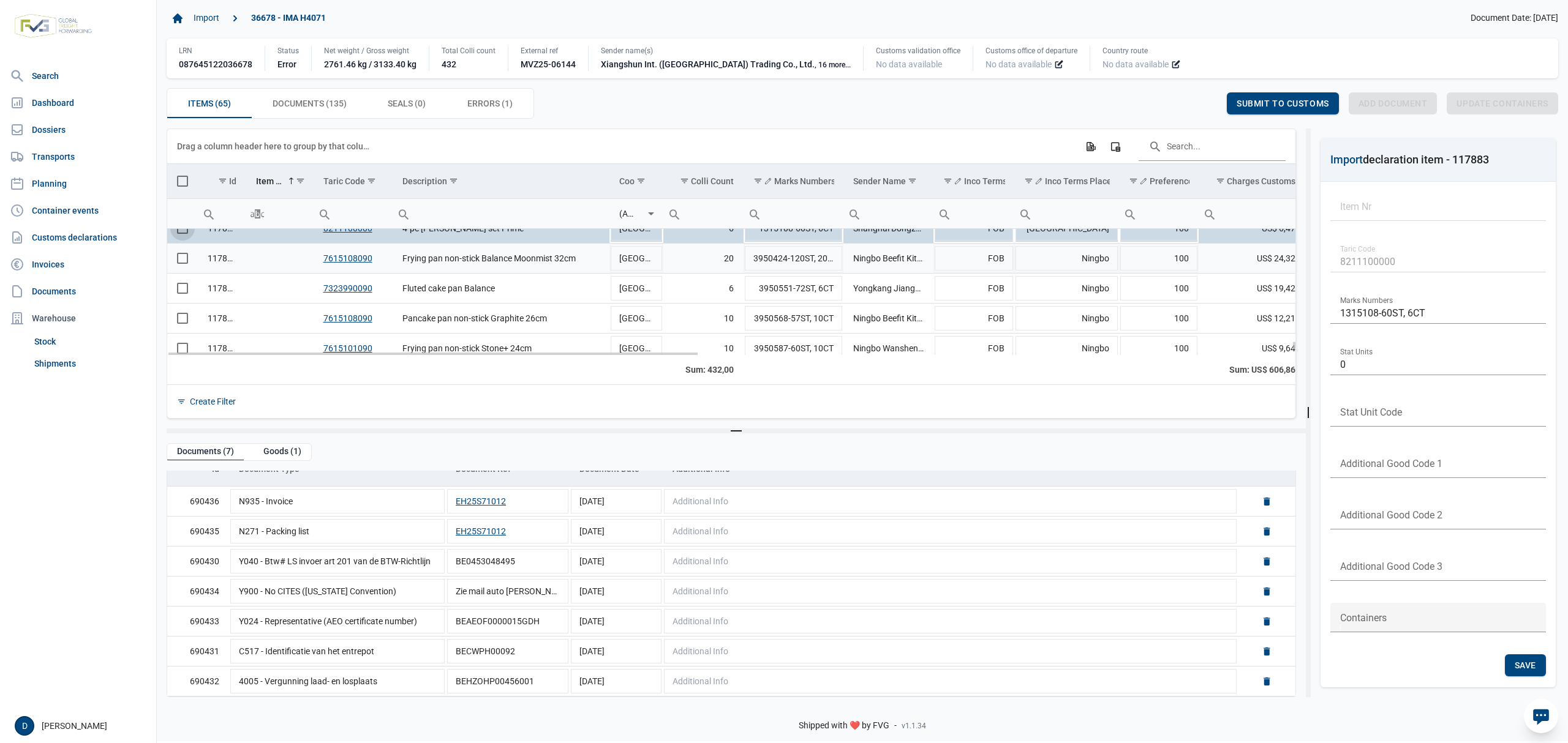
click at [185, 258] on span "Select row" at bounding box center [182, 258] width 11 height 11
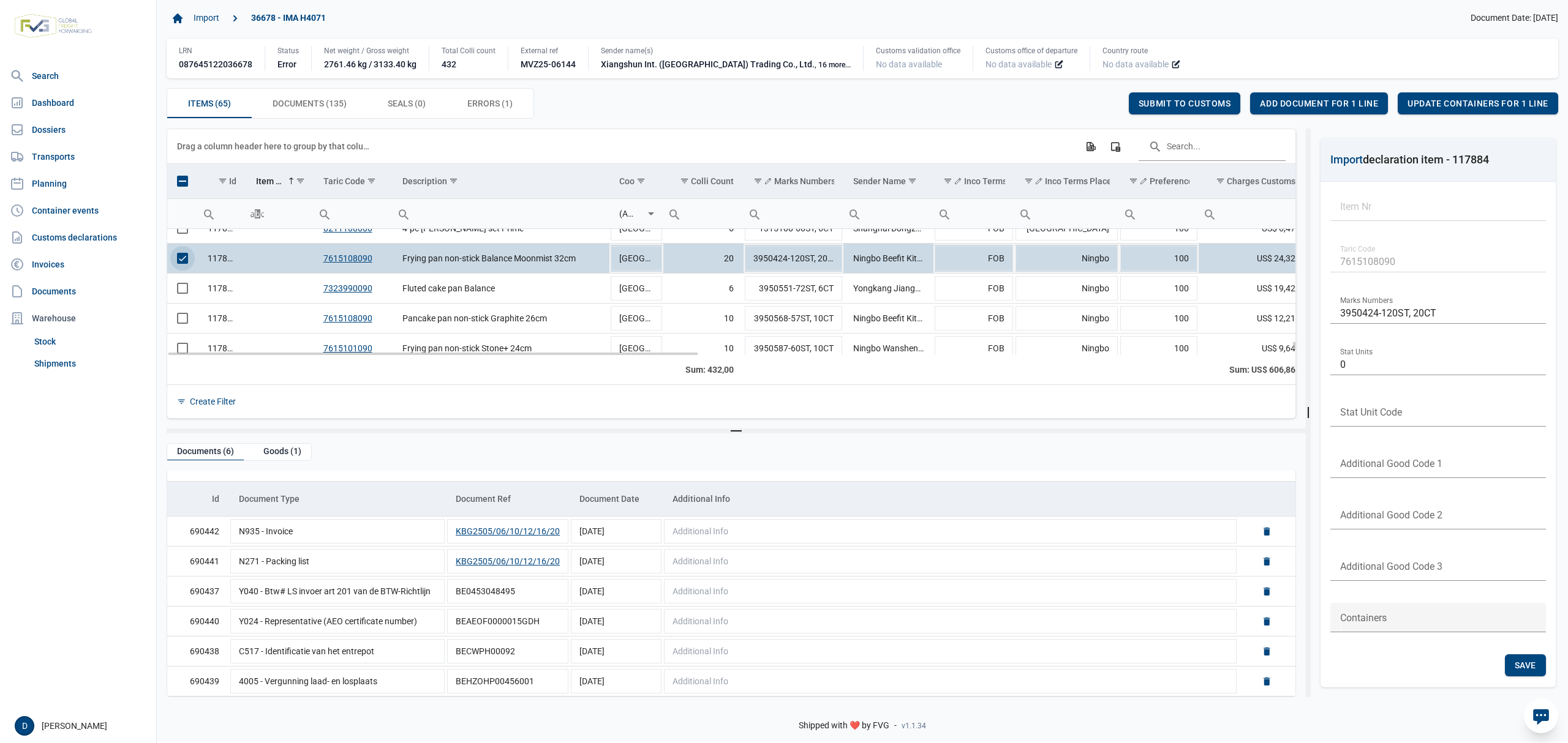
click at [202, 260] on td "117884" at bounding box center [222, 259] width 48 height 30
click at [177, 263] on span "Select row" at bounding box center [182, 258] width 11 height 11
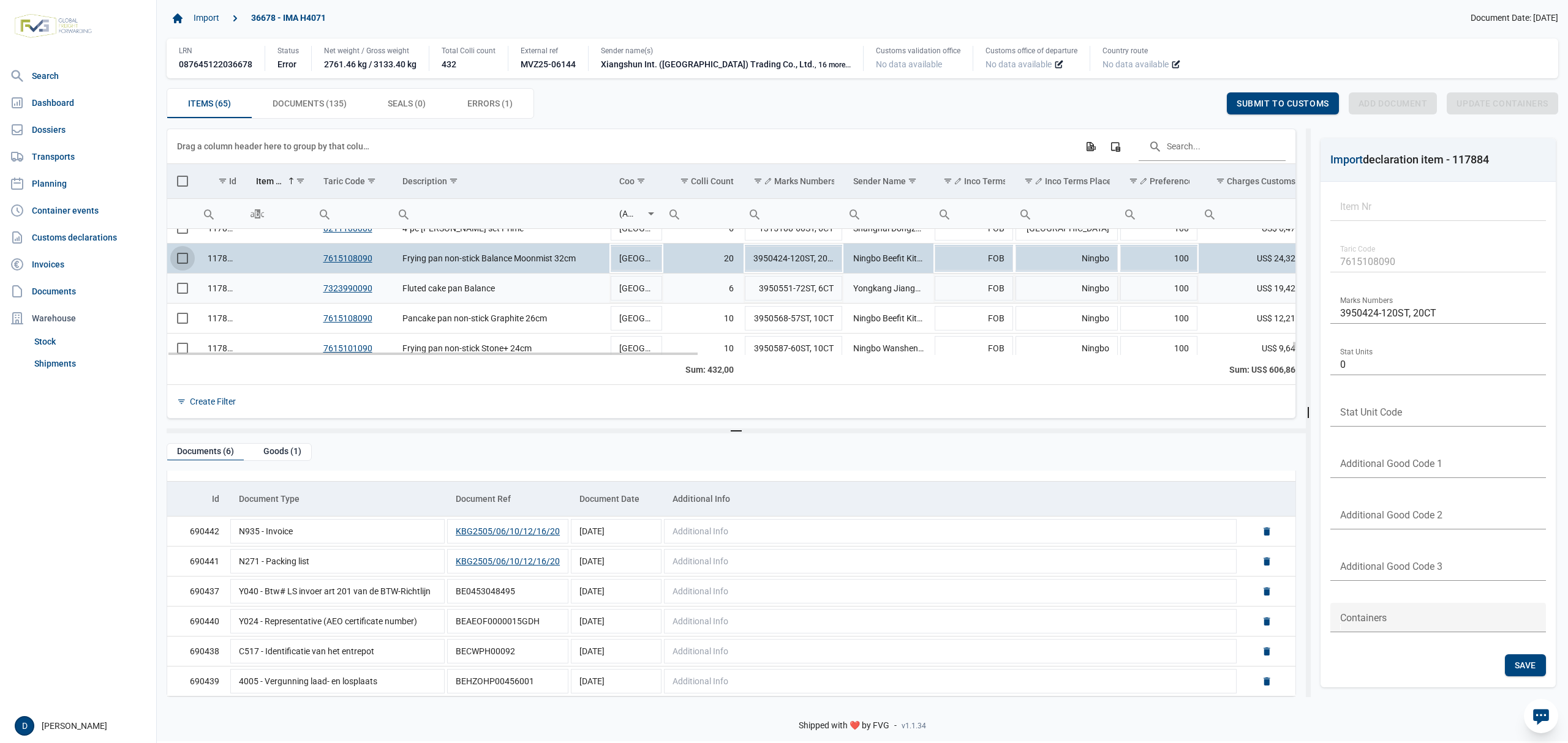
click at [184, 294] on span "Select row" at bounding box center [182, 288] width 11 height 11
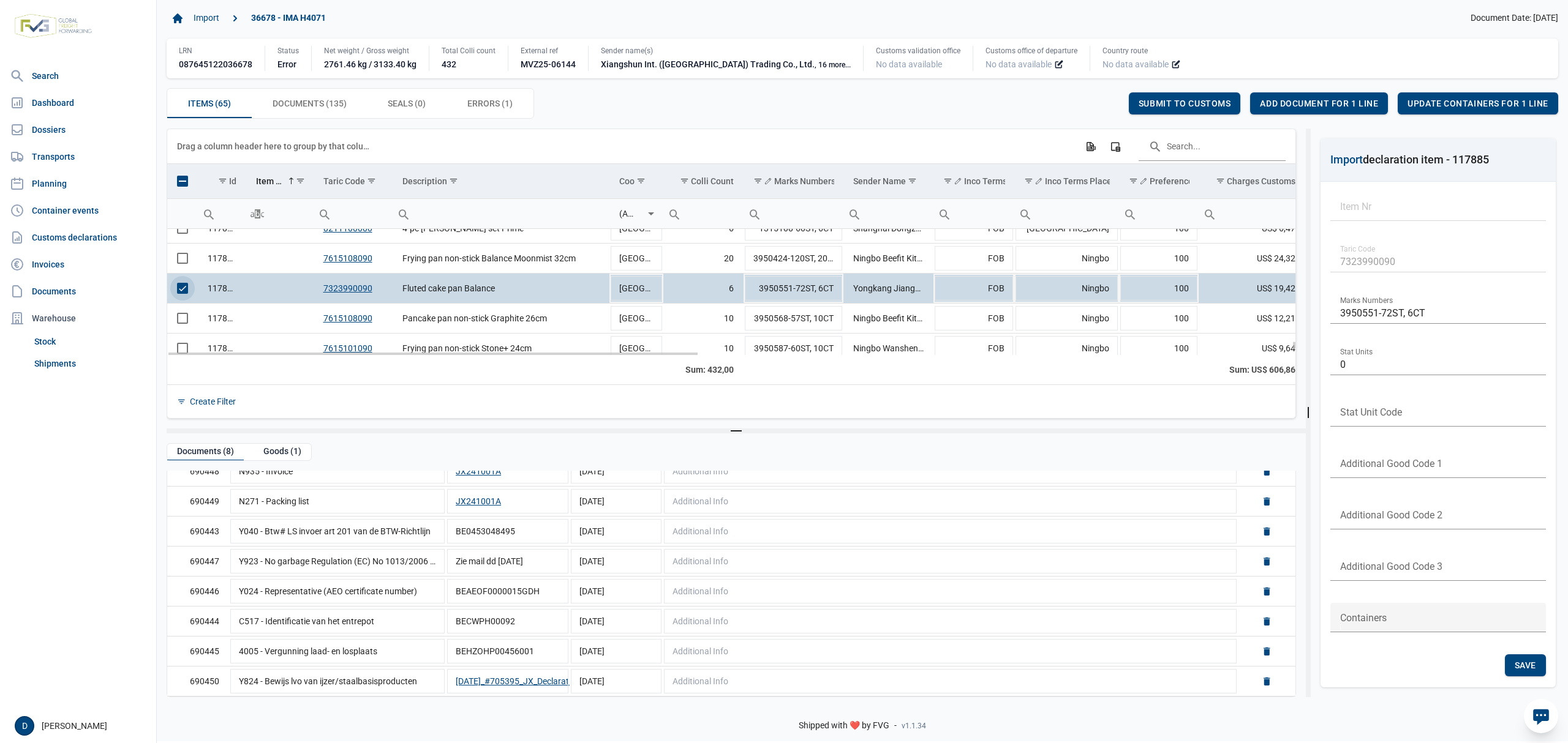
click at [181, 287] on span "Select row" at bounding box center [182, 288] width 11 height 11
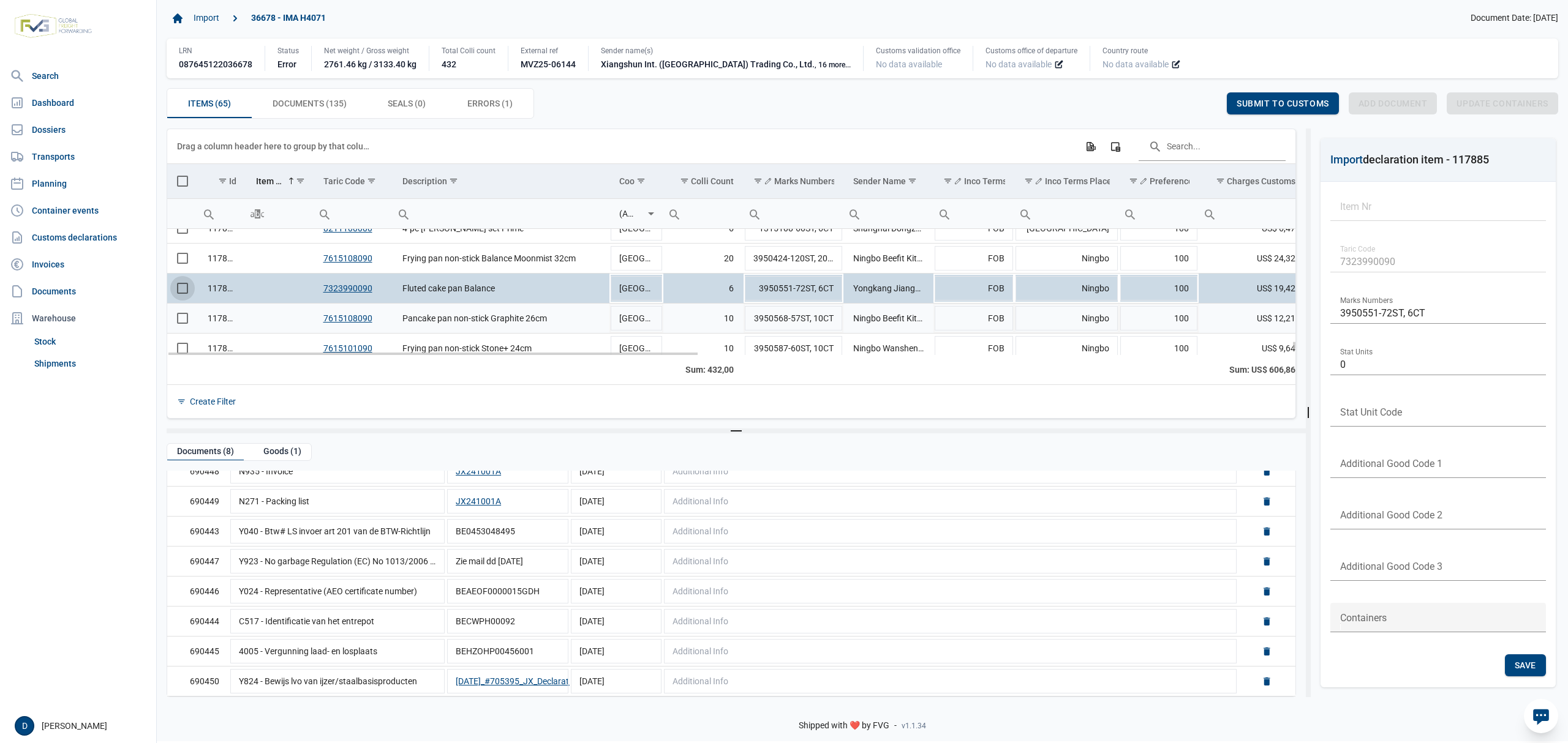
click at [187, 321] on span "Select row" at bounding box center [182, 318] width 11 height 11
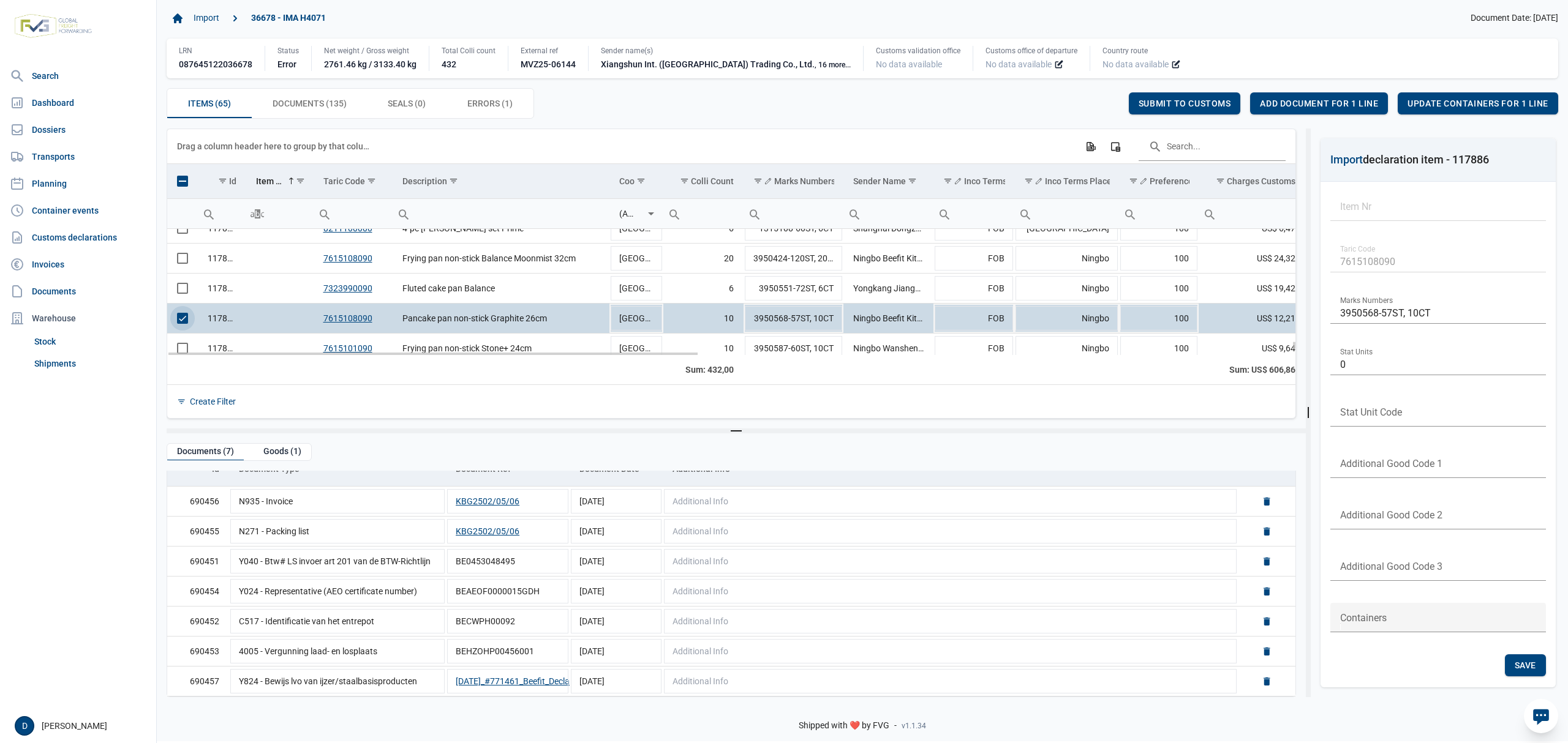
click at [186, 320] on span "Select row" at bounding box center [182, 318] width 11 height 11
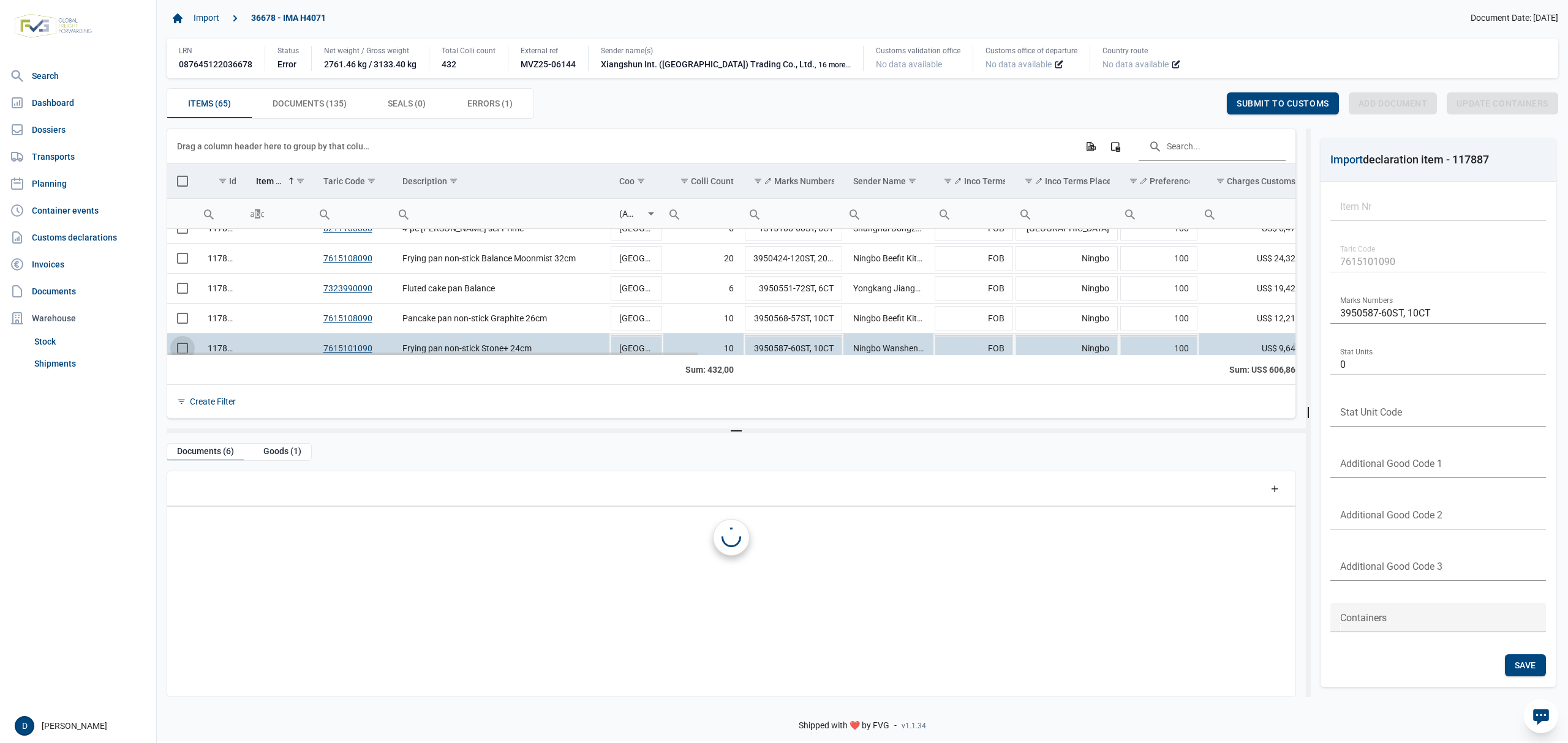
click at [184, 349] on td "Data grid with 65 rows and 23 columns" at bounding box center [182, 349] width 30 height 30
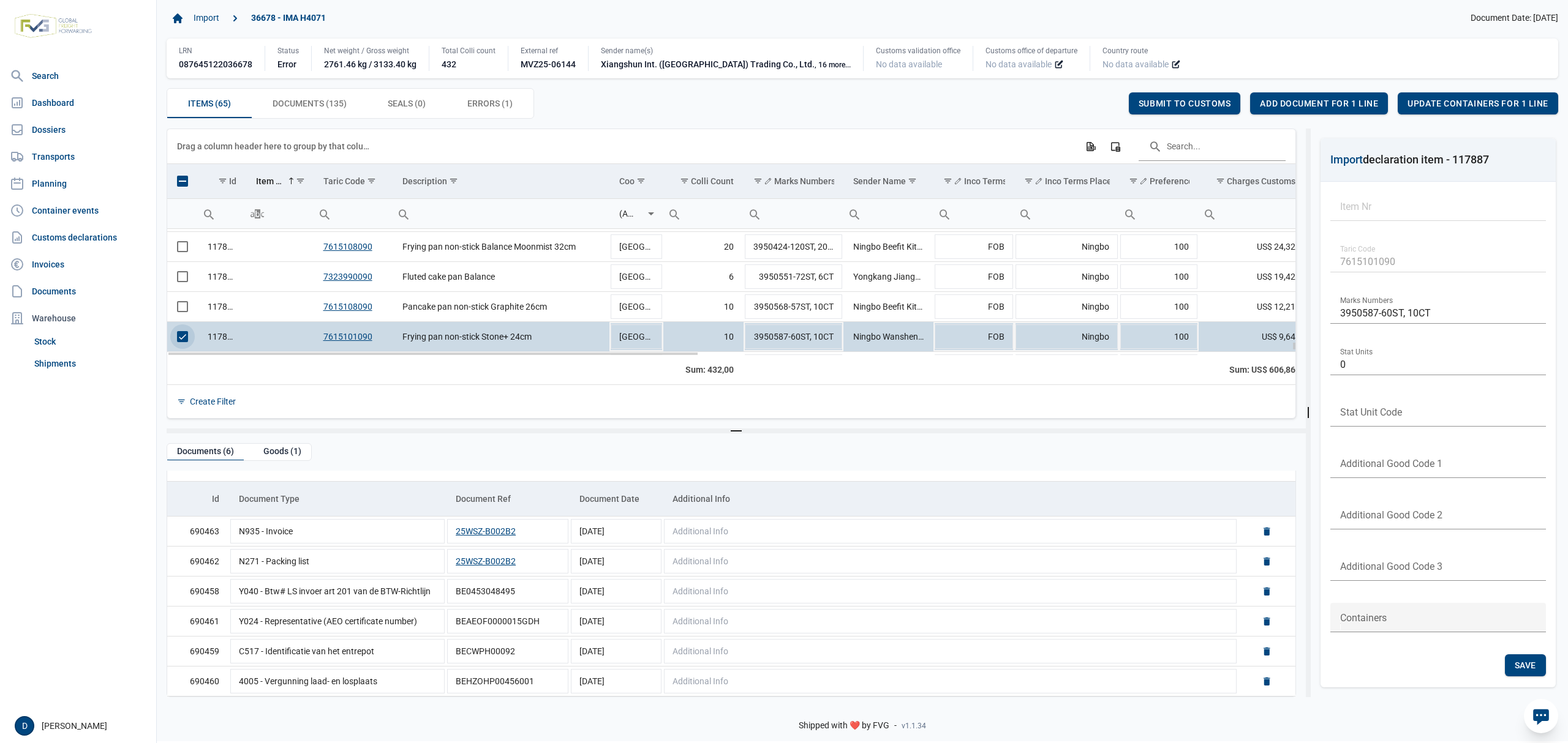
click at [187, 336] on span "Select row" at bounding box center [182, 337] width 11 height 11
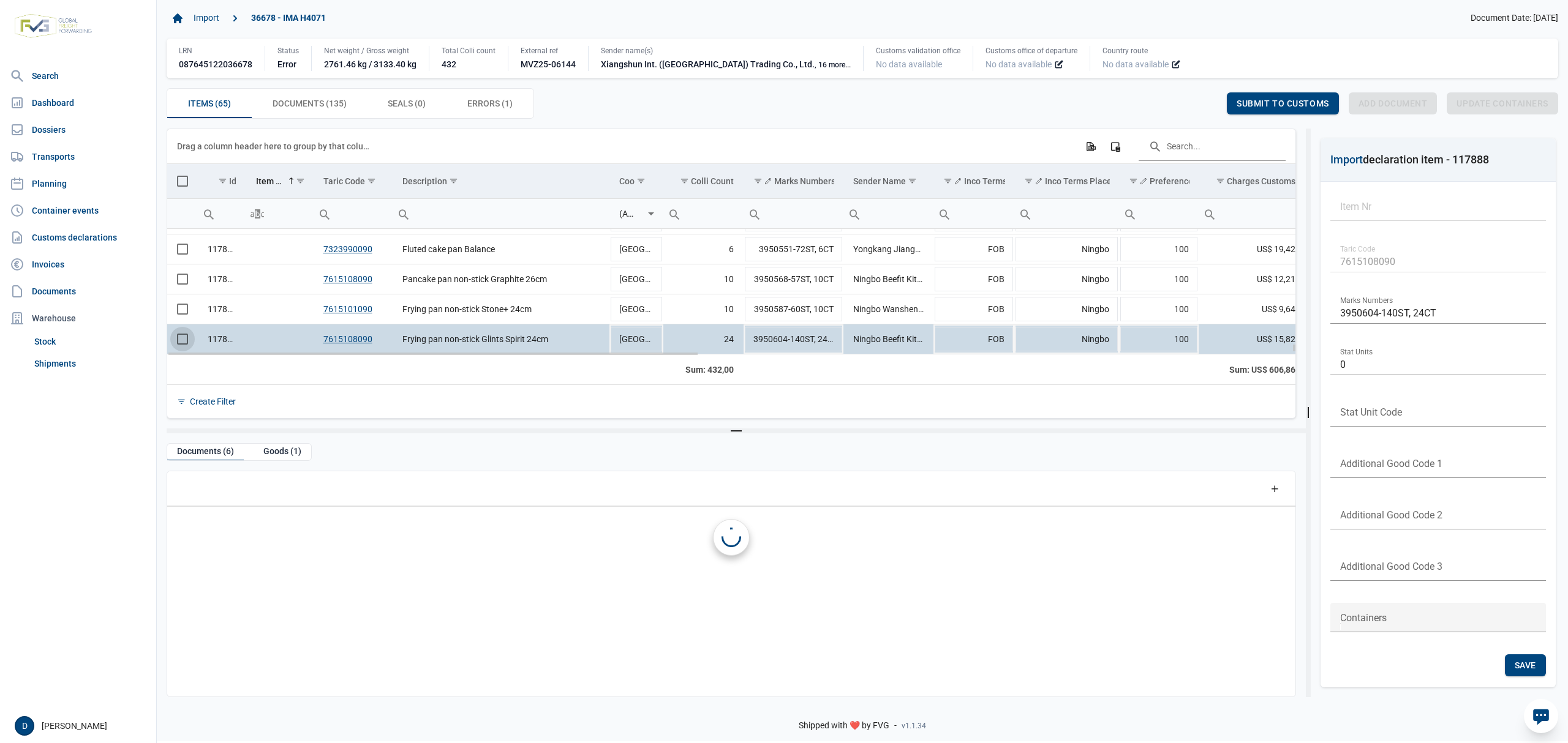
click at [187, 335] on span "Select row" at bounding box center [182, 339] width 11 height 11
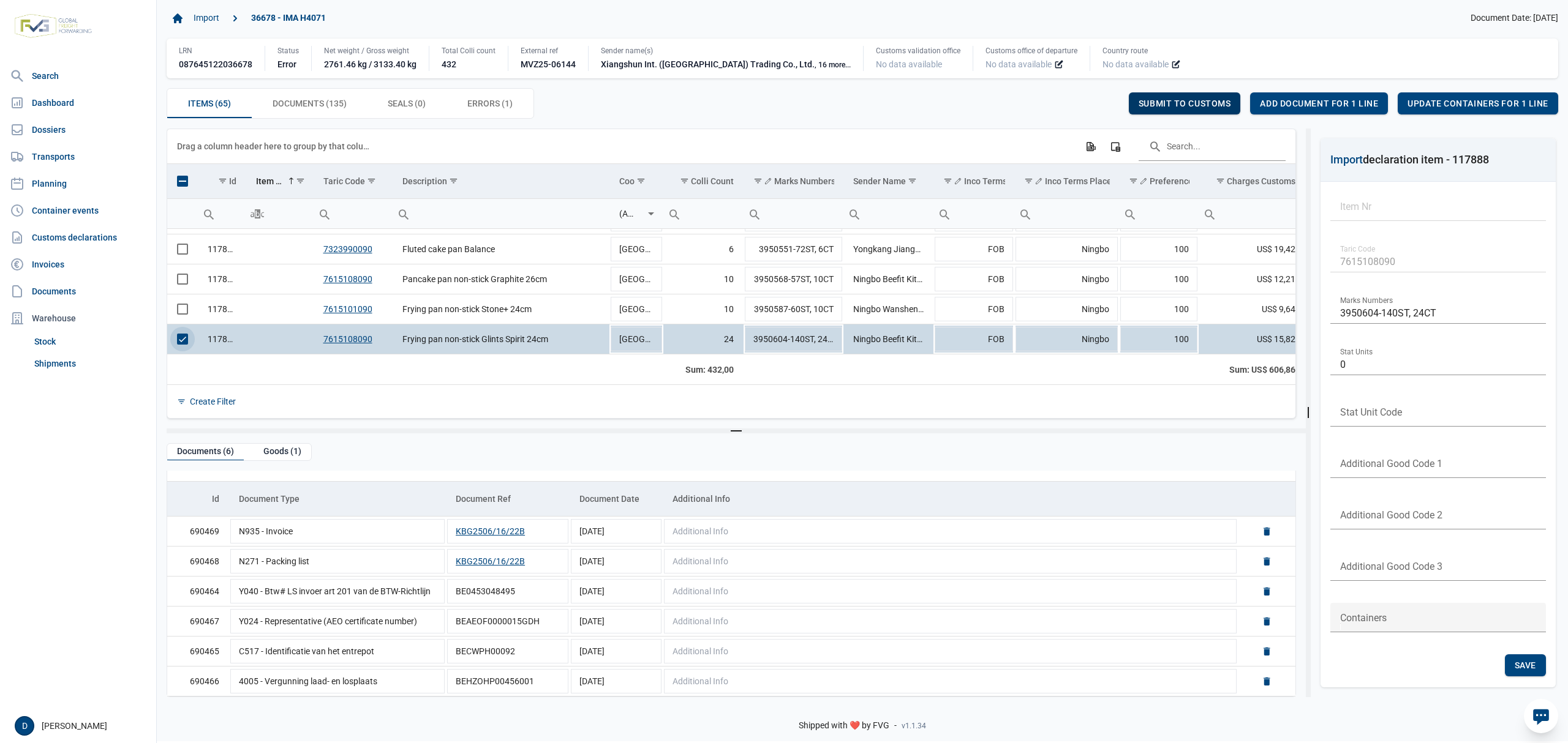
click at [1198, 98] on div "Submit to customs" at bounding box center [1184, 104] width 112 height 22
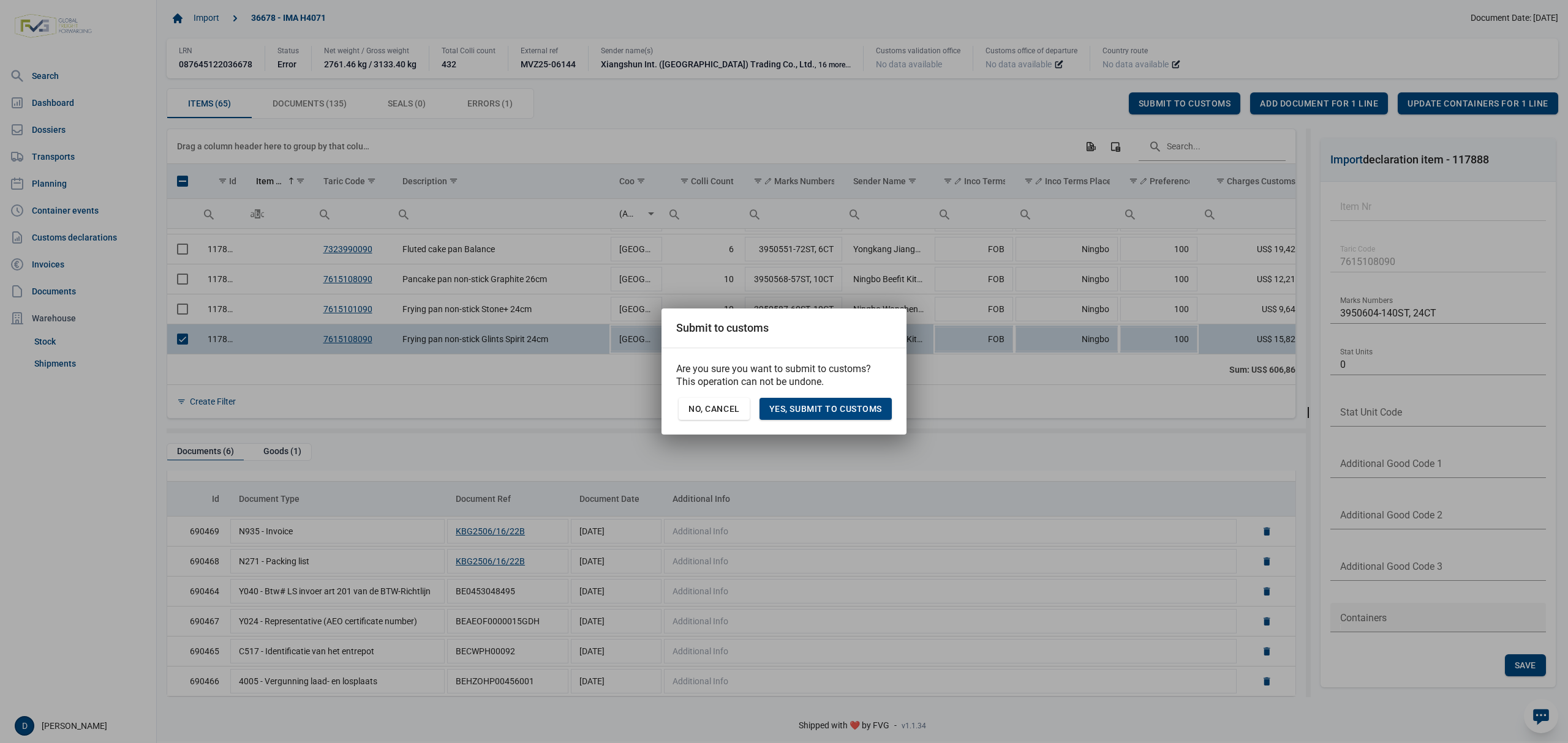
click at [787, 394] on div "Are you sure you want to submit to customs? This operation can not be undone. N…" at bounding box center [784, 391] width 245 height 87
click at [788, 409] on span "Yes, Submit to customs" at bounding box center [825, 409] width 113 height 10
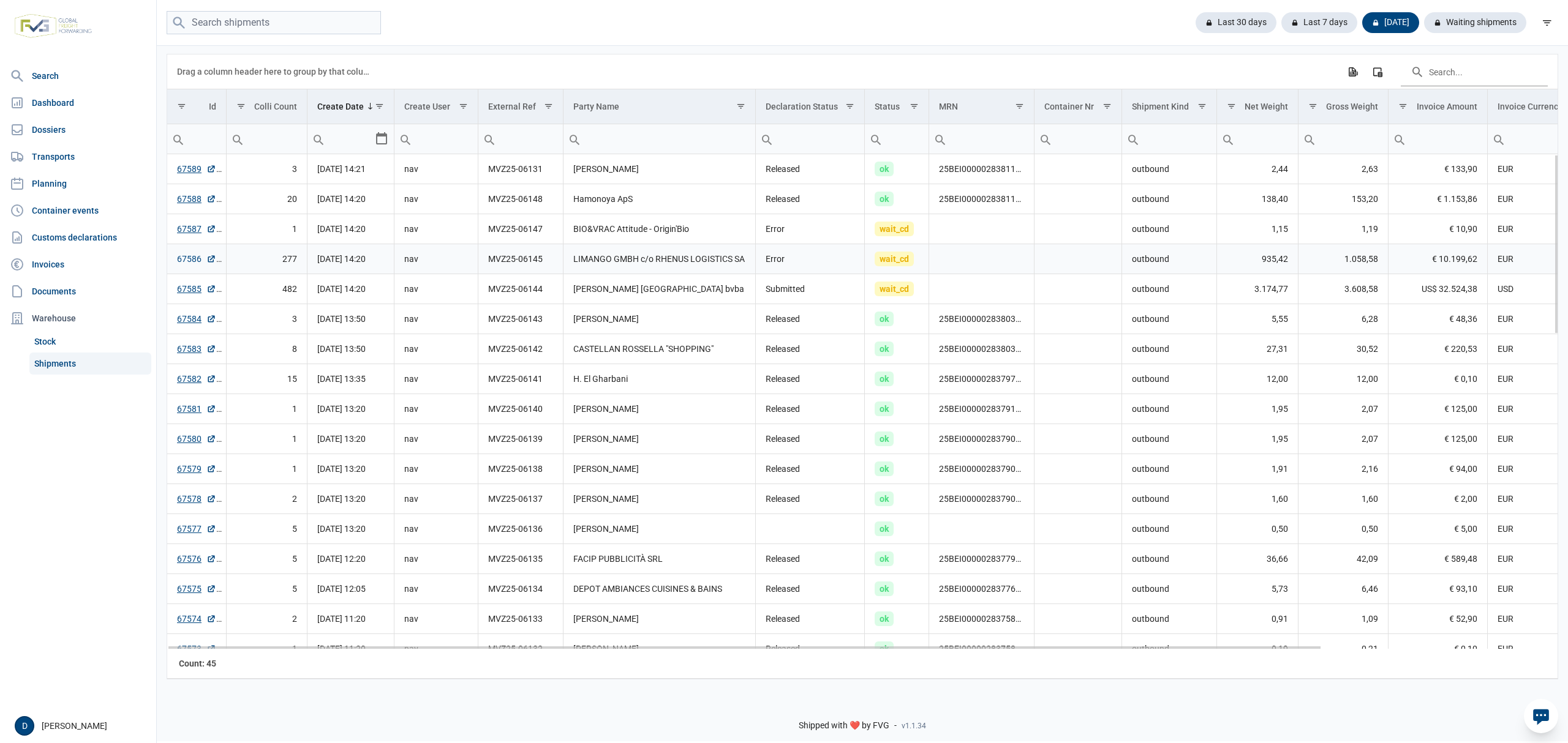
click at [179, 262] on link "67586" at bounding box center [196, 259] width 39 height 12
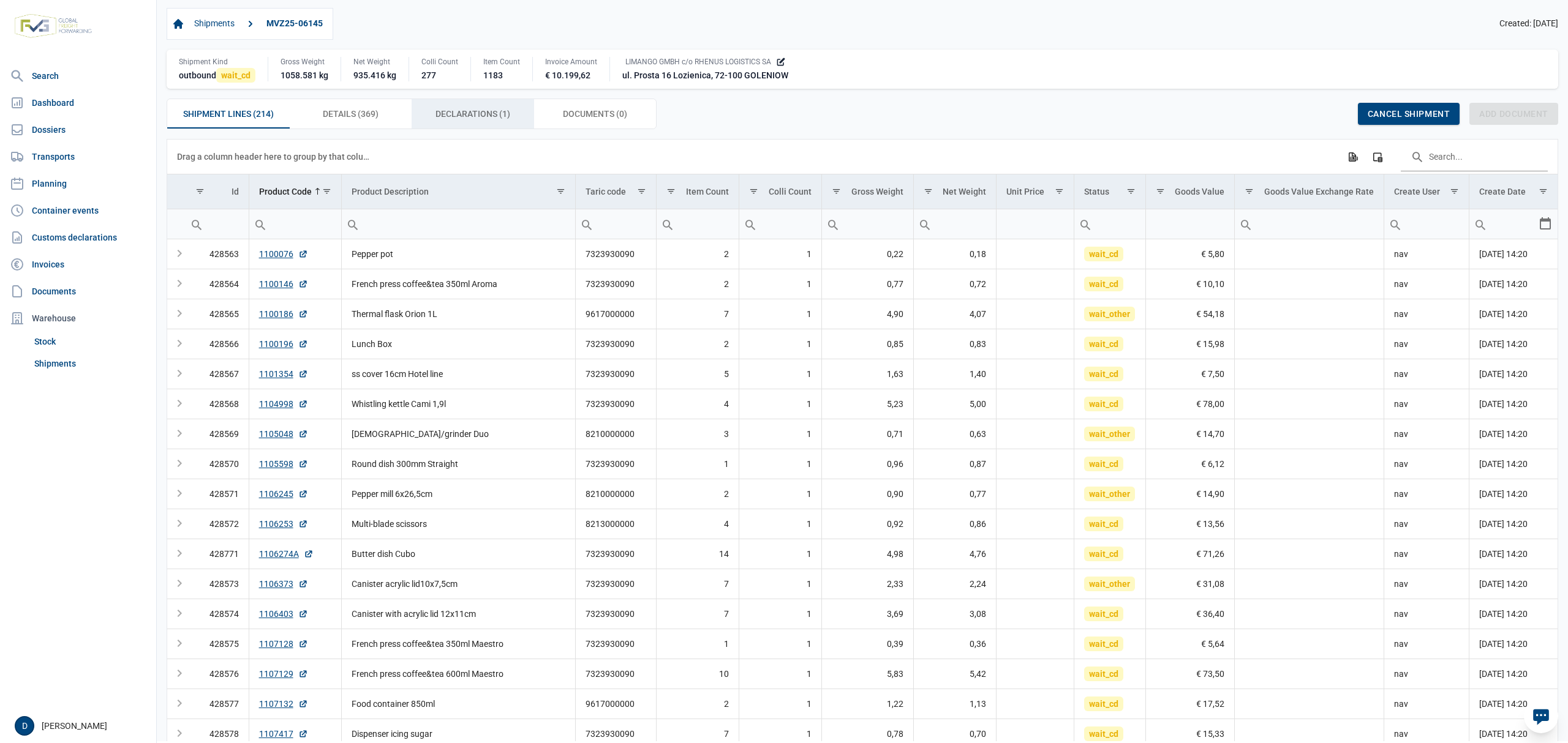
click at [492, 113] on span "Declarations (1) Declarations (1)" at bounding box center [473, 114] width 75 height 15
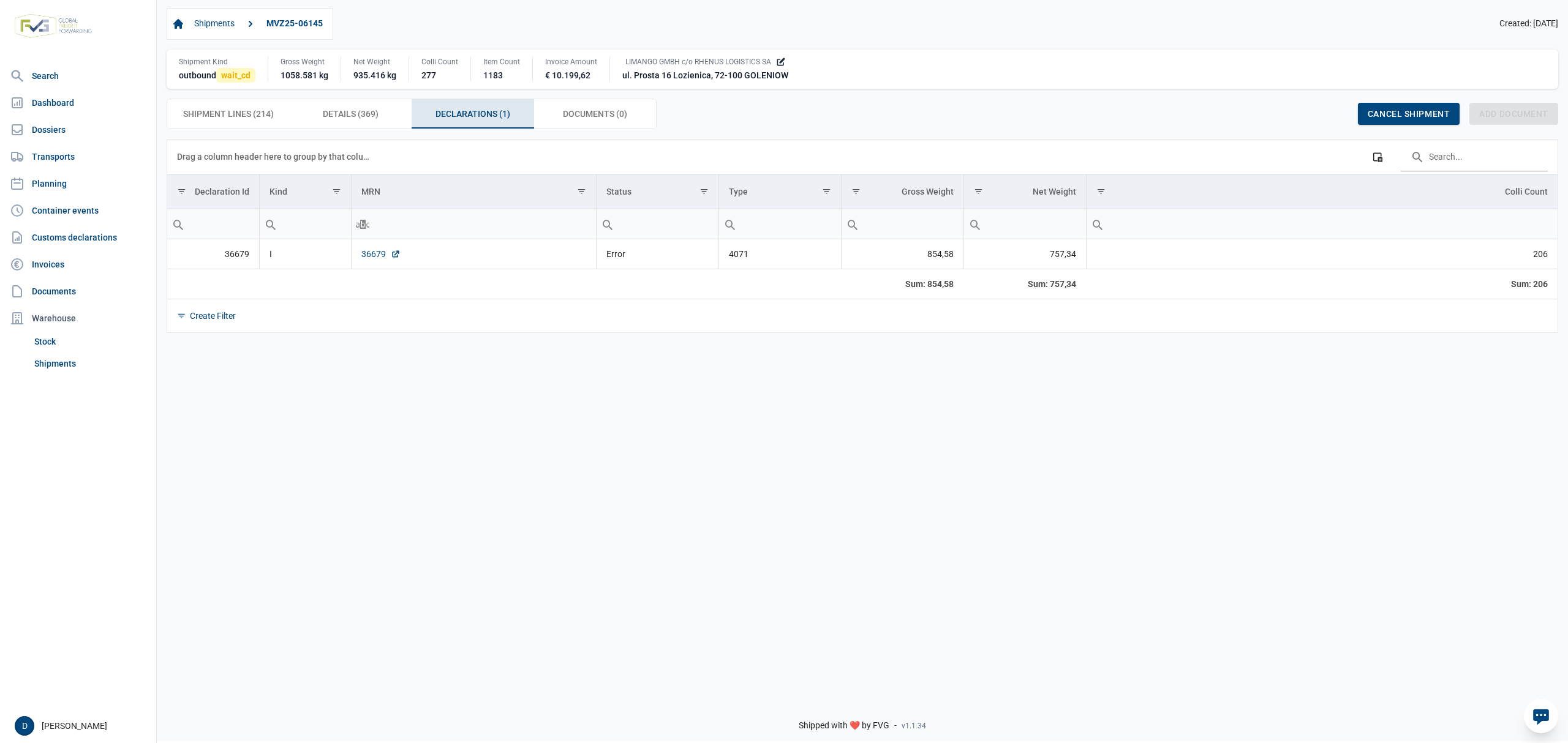
click at [371, 258] on link "36679" at bounding box center [380, 254] width 39 height 12
click at [373, 260] on link "36679" at bounding box center [380, 254] width 39 height 12
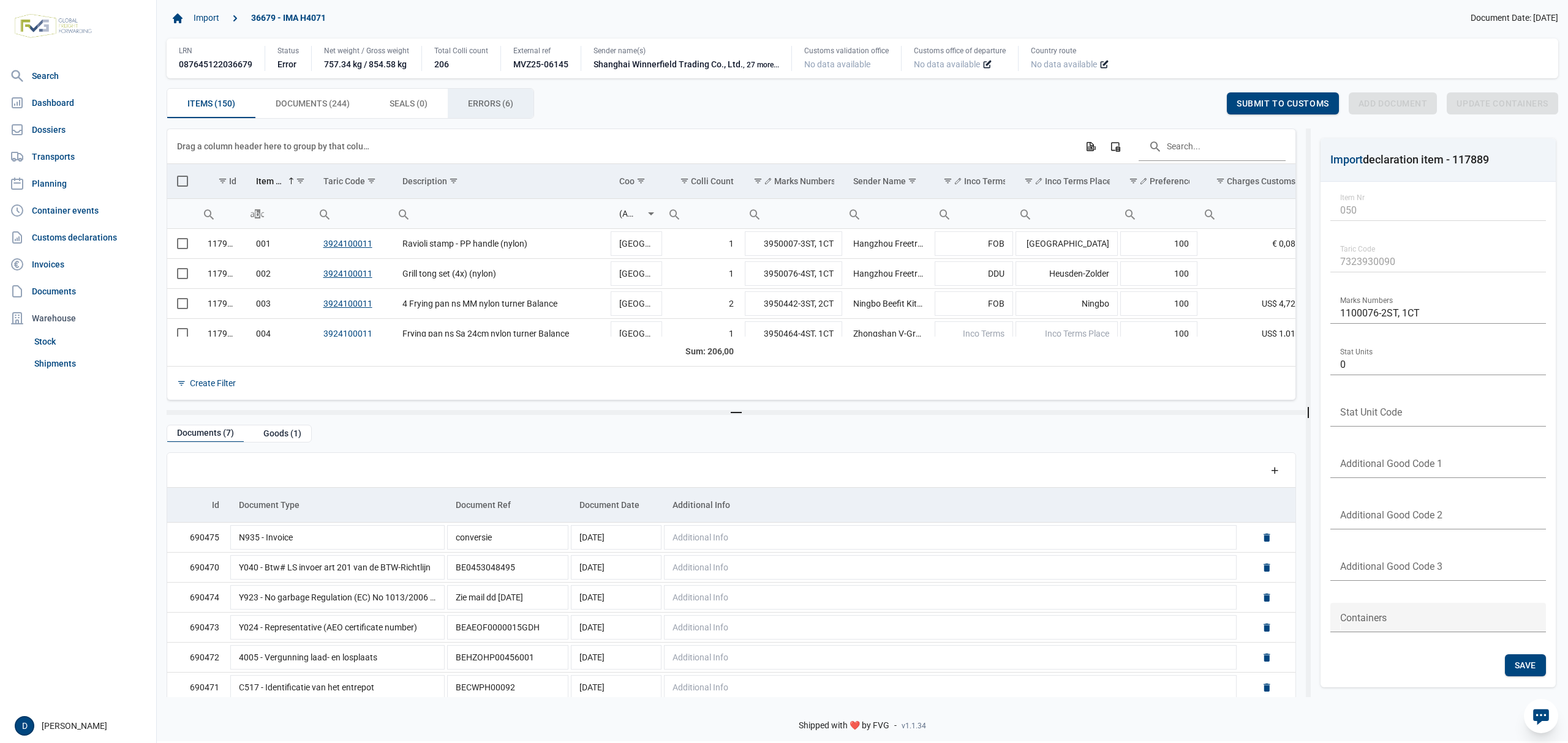
click at [465, 107] on div "Errors (6) Errors (6)" at bounding box center [490, 104] width 86 height 30
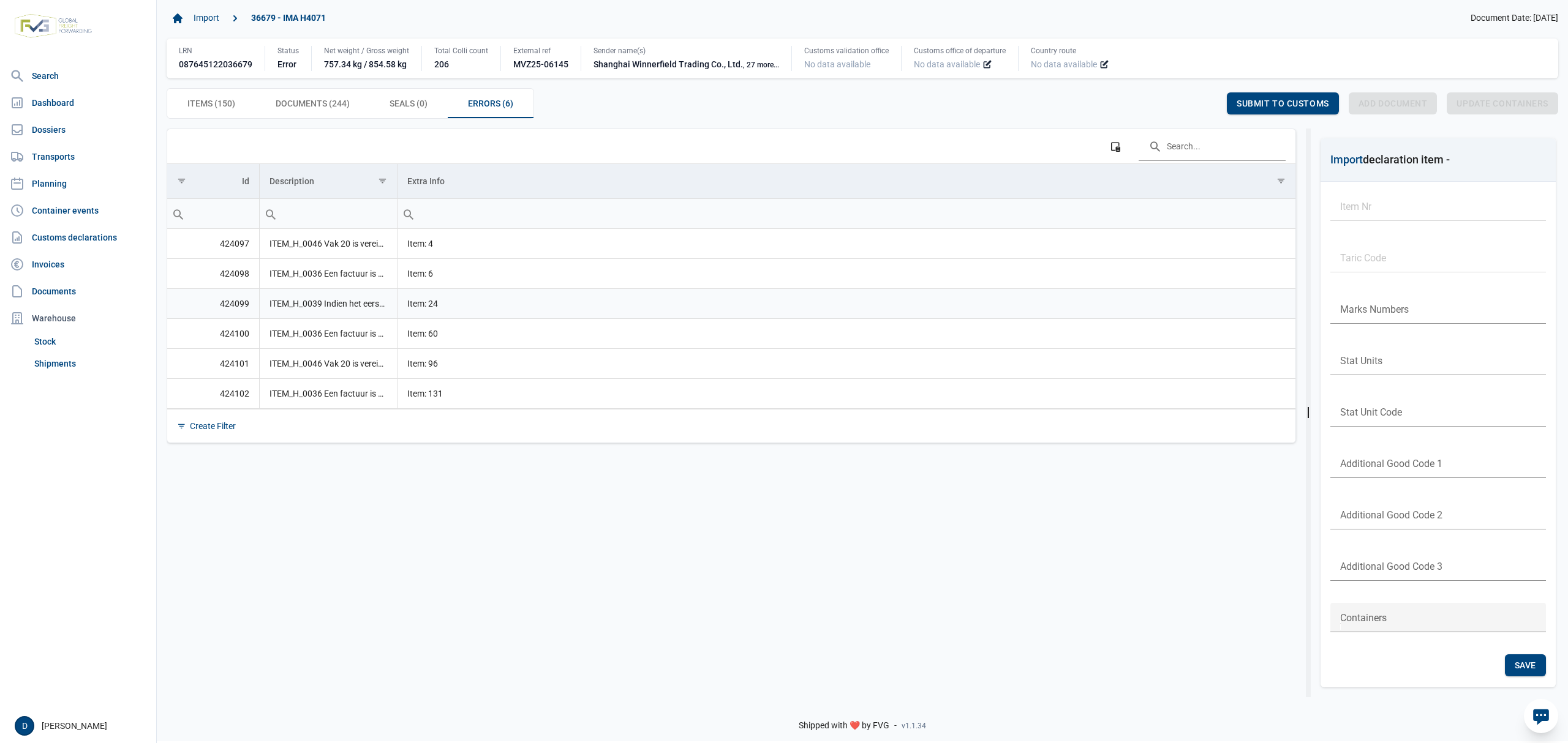
click at [350, 305] on td "ITEM_H_0039 Indien het eerste karakter van vak 36 2 is dan moet er een certific…" at bounding box center [327, 303] width 138 height 30
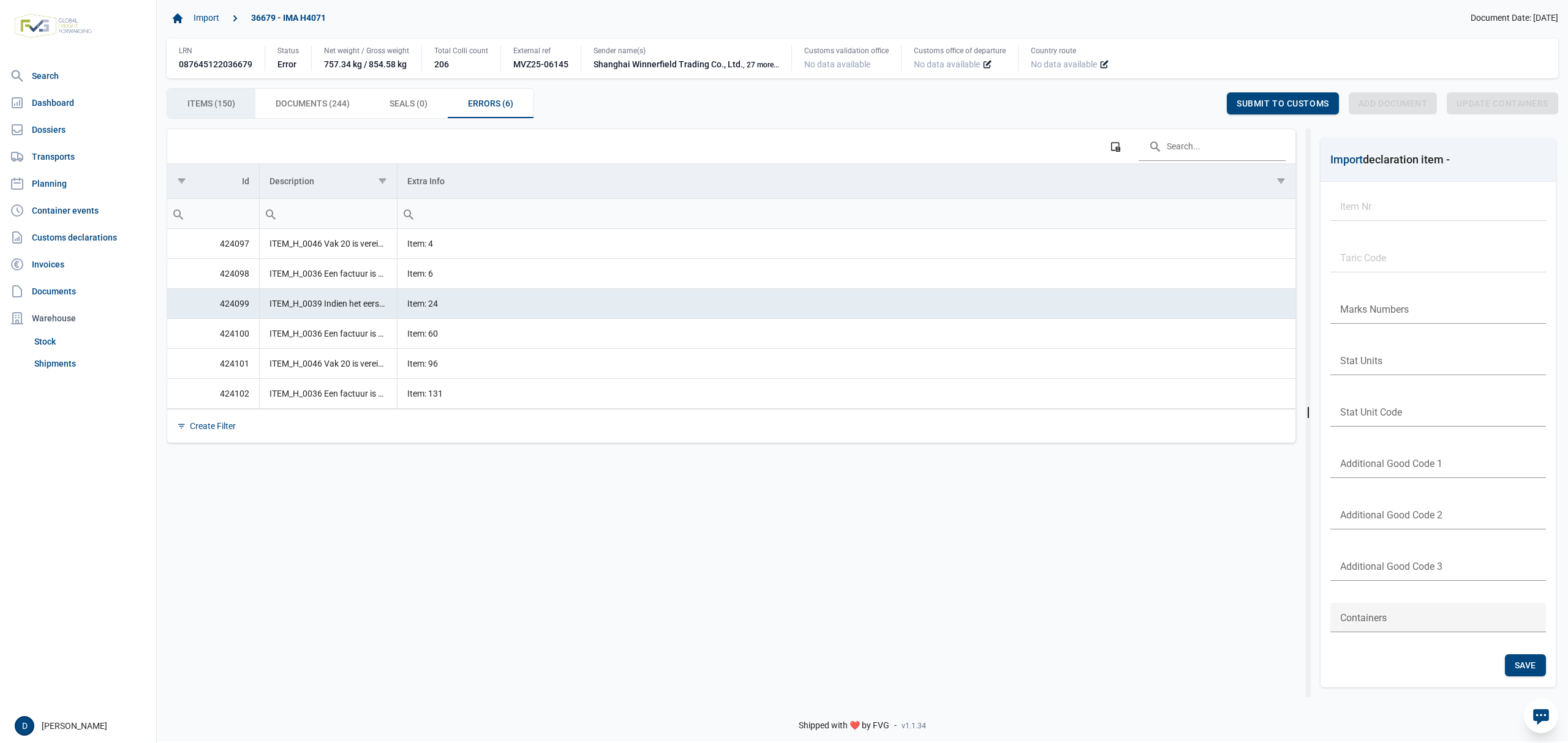
click at [197, 113] on div "Items (150) Items (150)" at bounding box center [211, 104] width 88 height 30
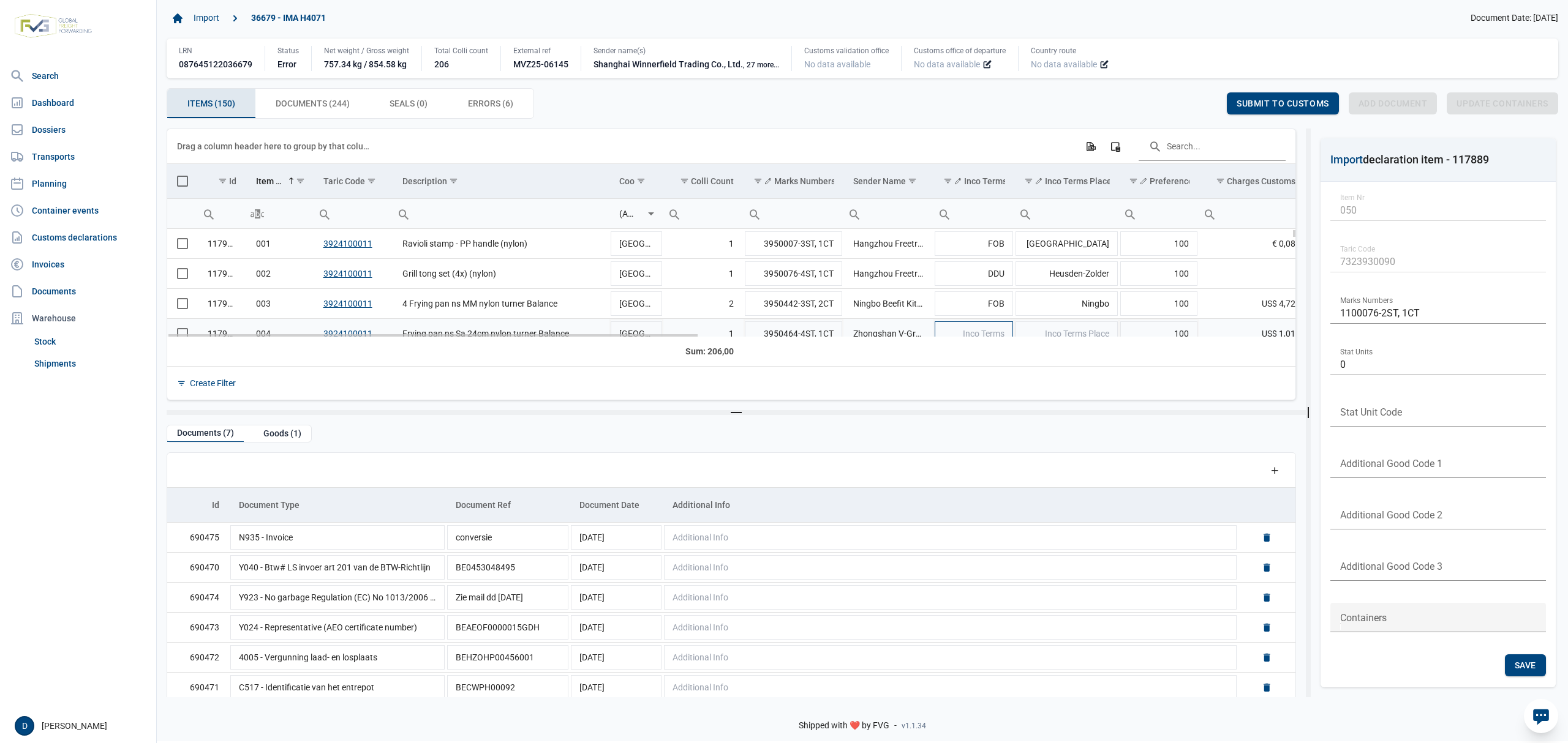
click at [990, 329] on td "Inco Terms" at bounding box center [974, 333] width 81 height 30
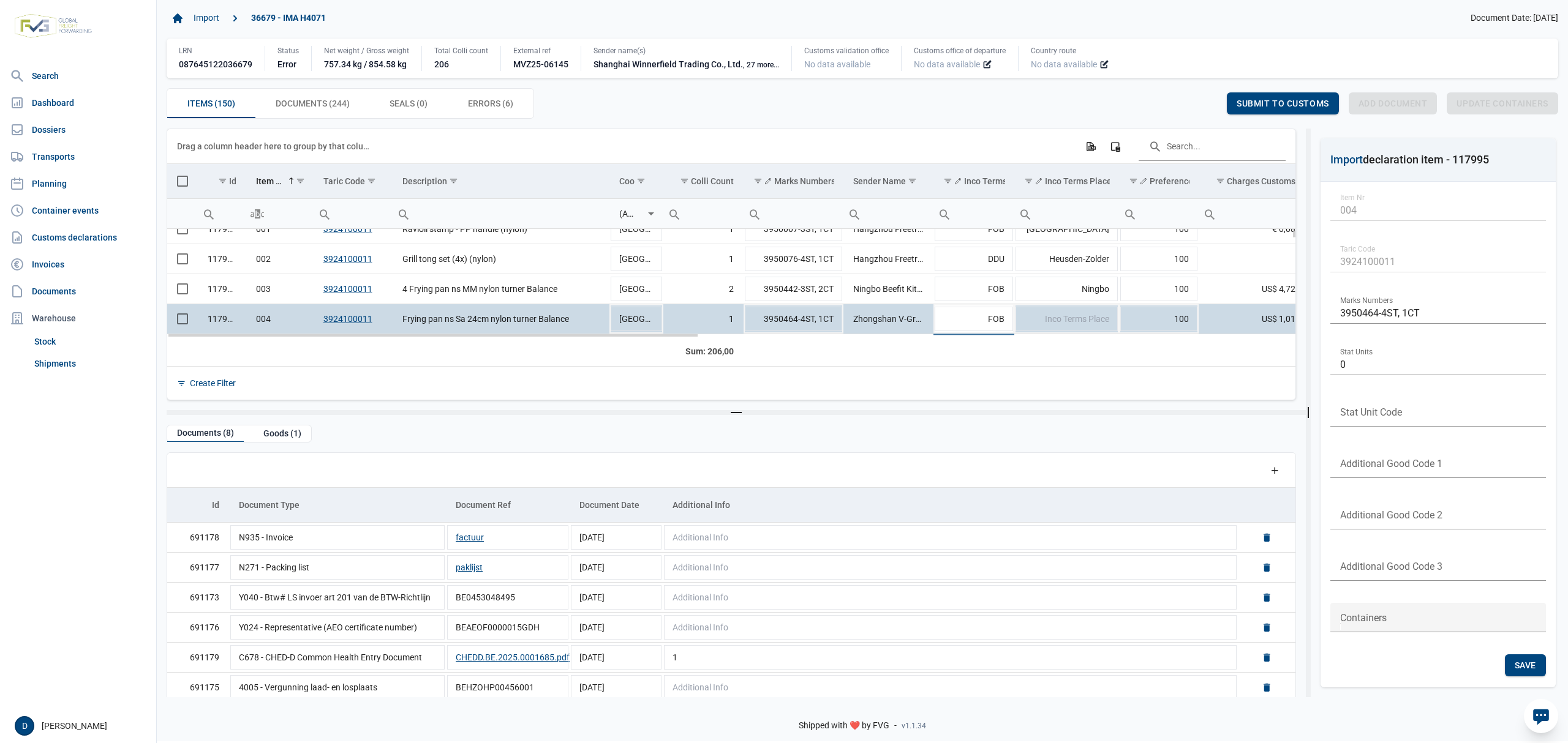
type input "FOB"
type input "Yantian"
click at [1191, 105] on span "Save" at bounding box center [1196, 103] width 21 height 10
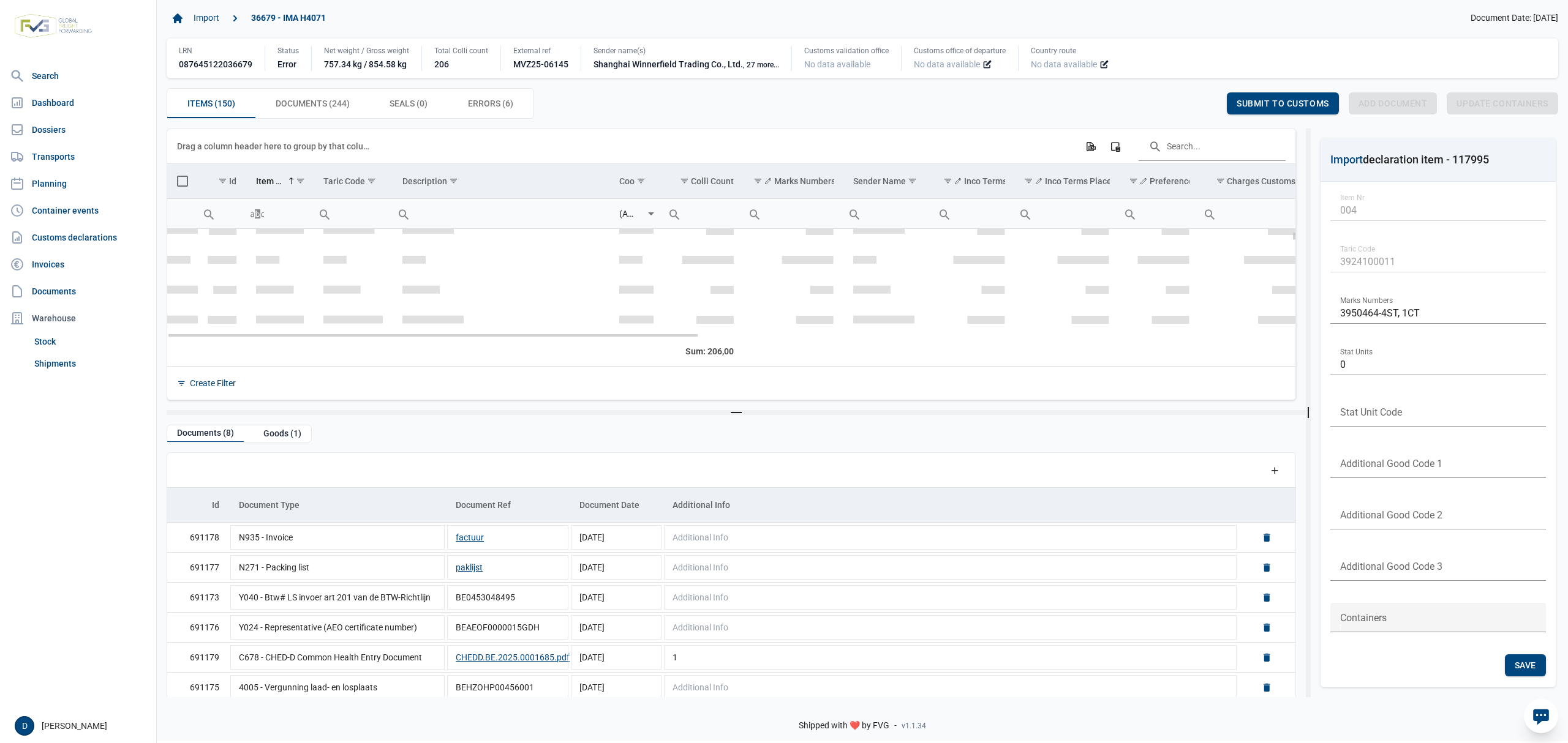
scroll to position [123, 0]
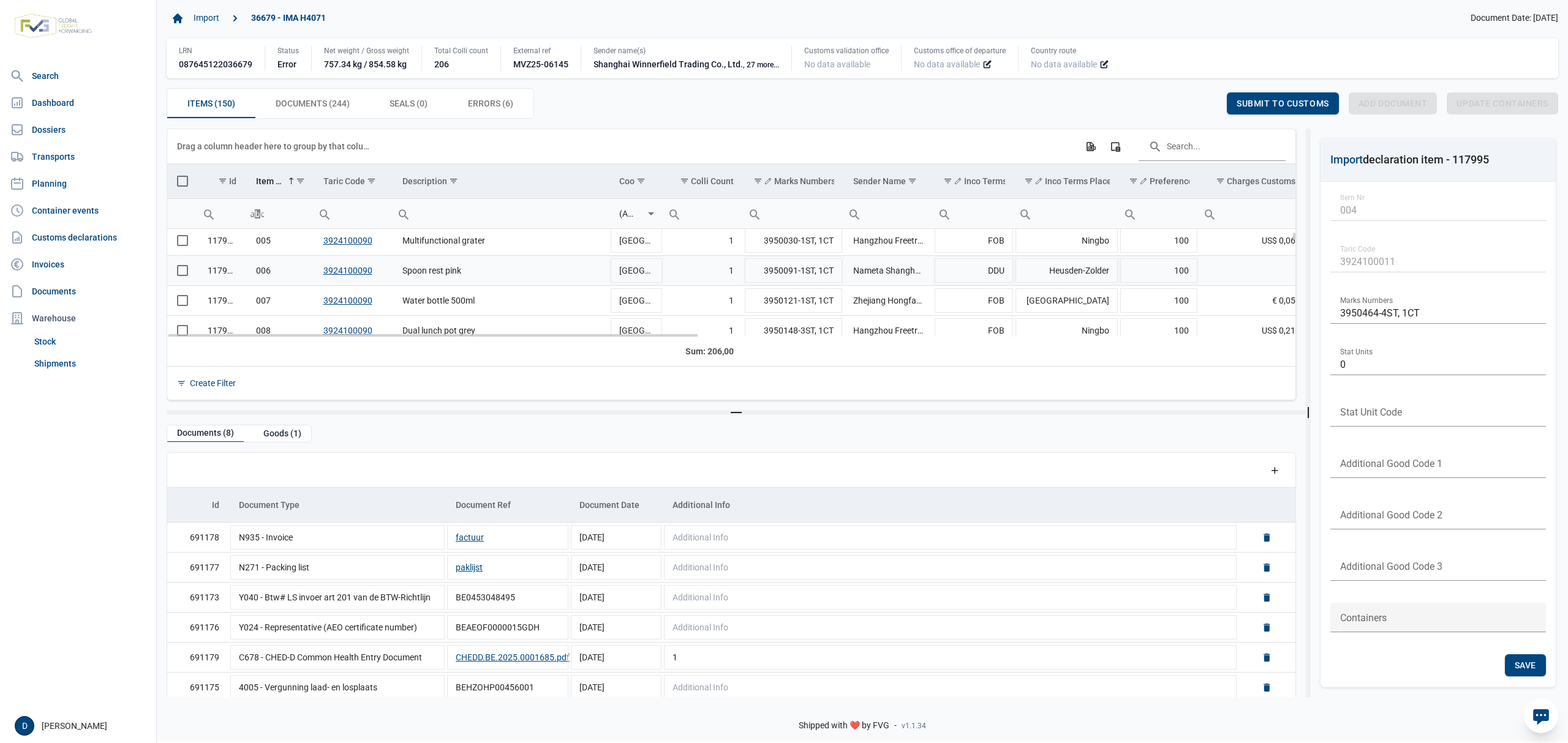
click at [178, 275] on span "Select row" at bounding box center [182, 271] width 11 height 11
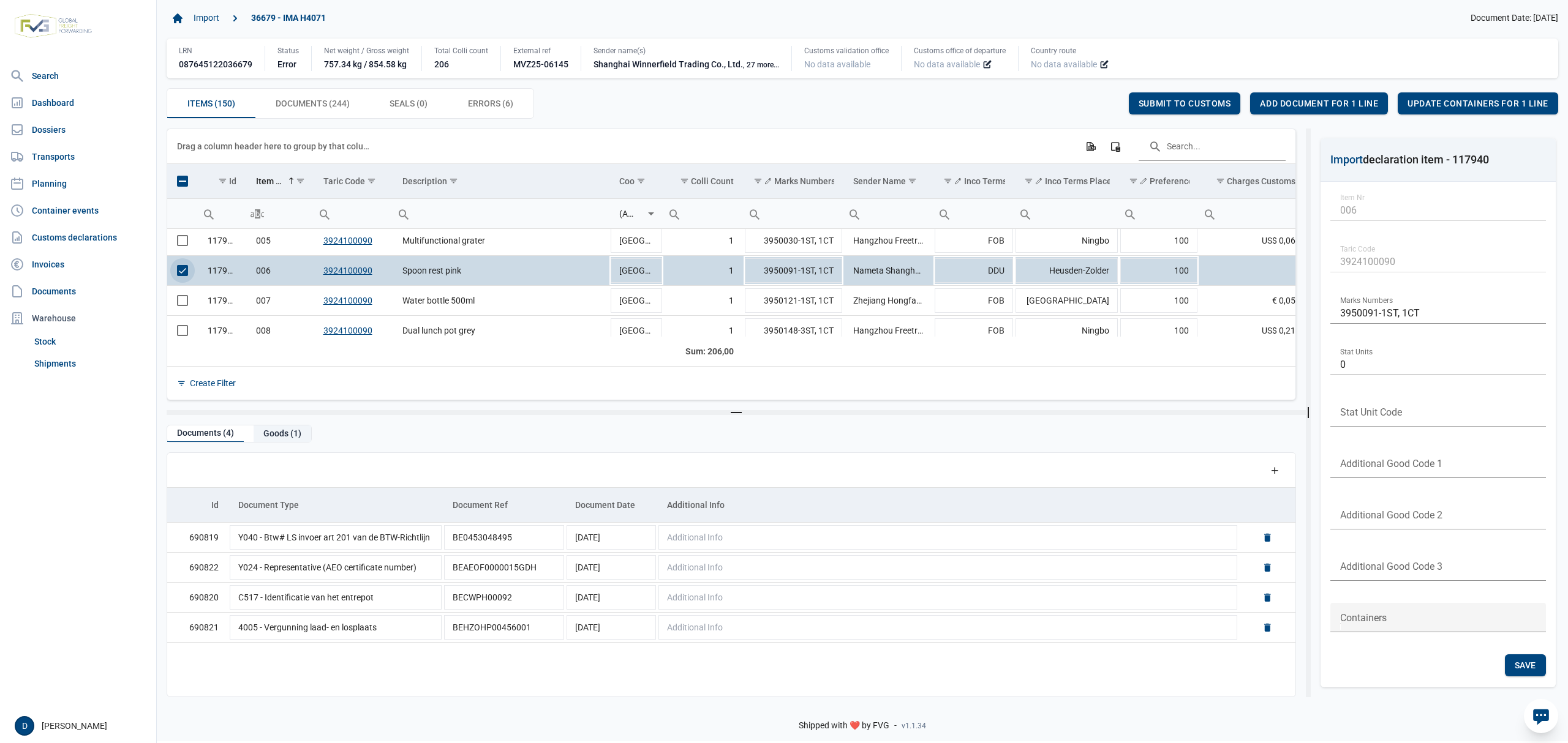
click at [287, 437] on div "Goods (1)" at bounding box center [282, 433] width 58 height 16
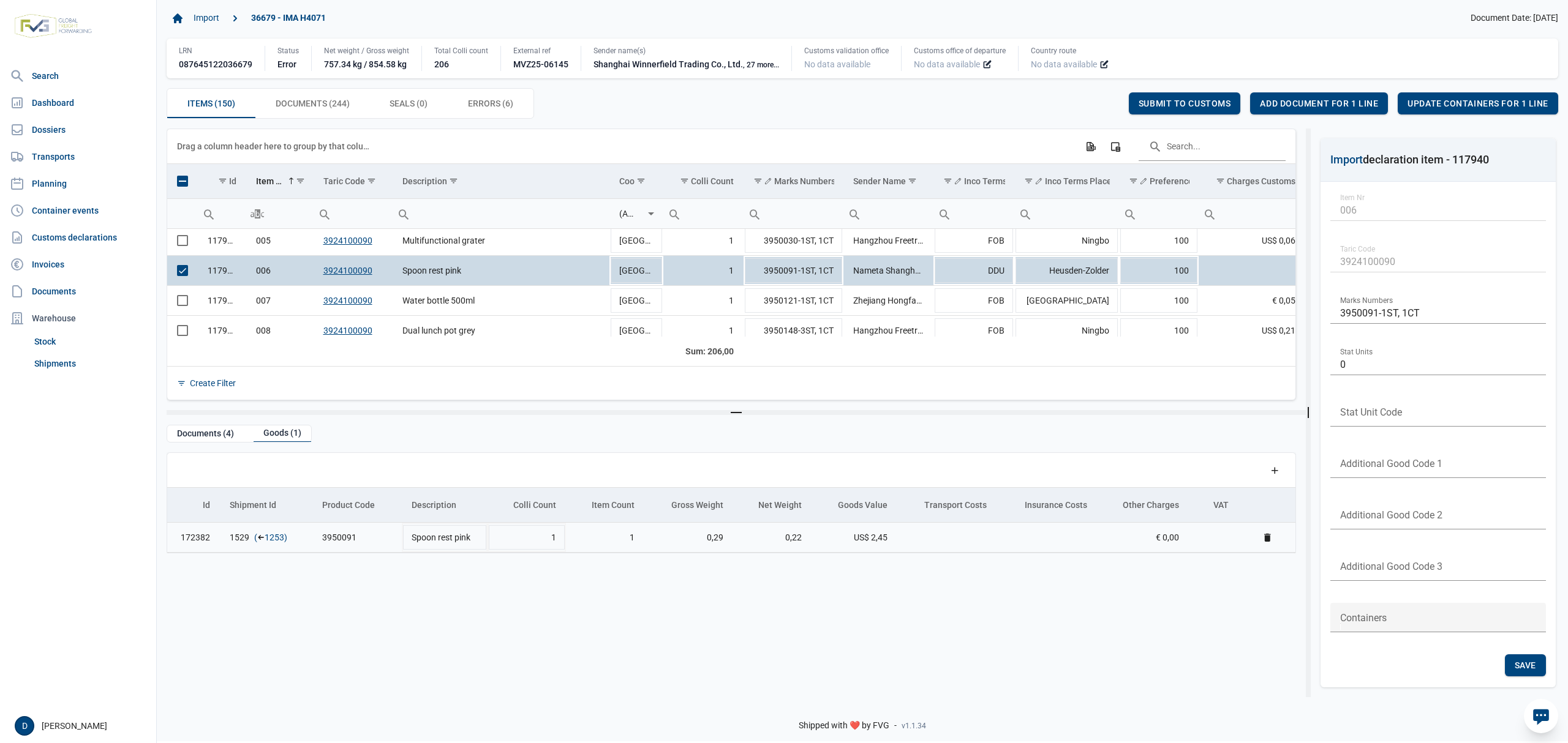
click at [272, 543] on link "1253" at bounding box center [274, 538] width 19 height 12
click at [47, 133] on link "Dossiers" at bounding box center [78, 129] width 147 height 24
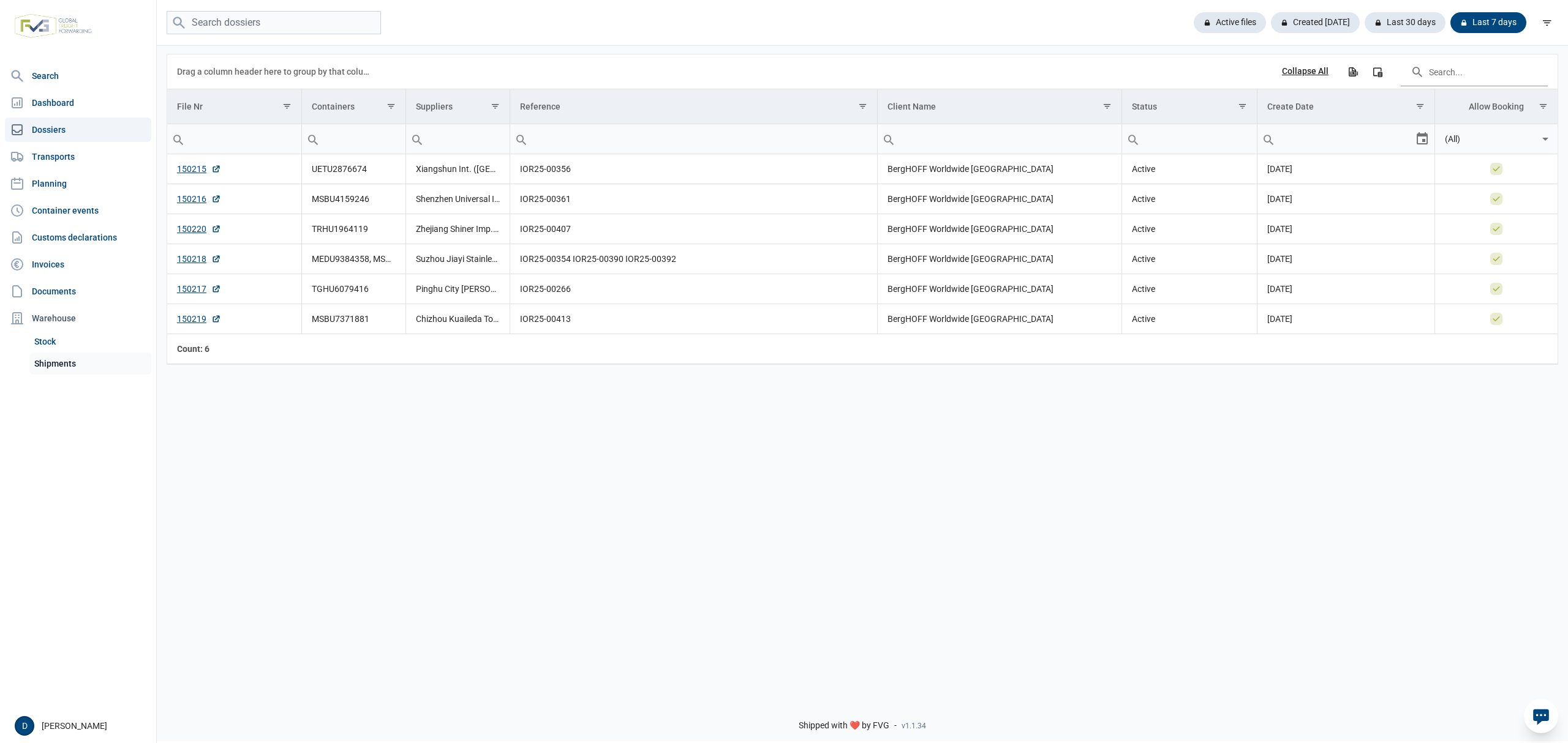
click at [58, 366] on link "Shipments" at bounding box center [90, 363] width 122 height 22
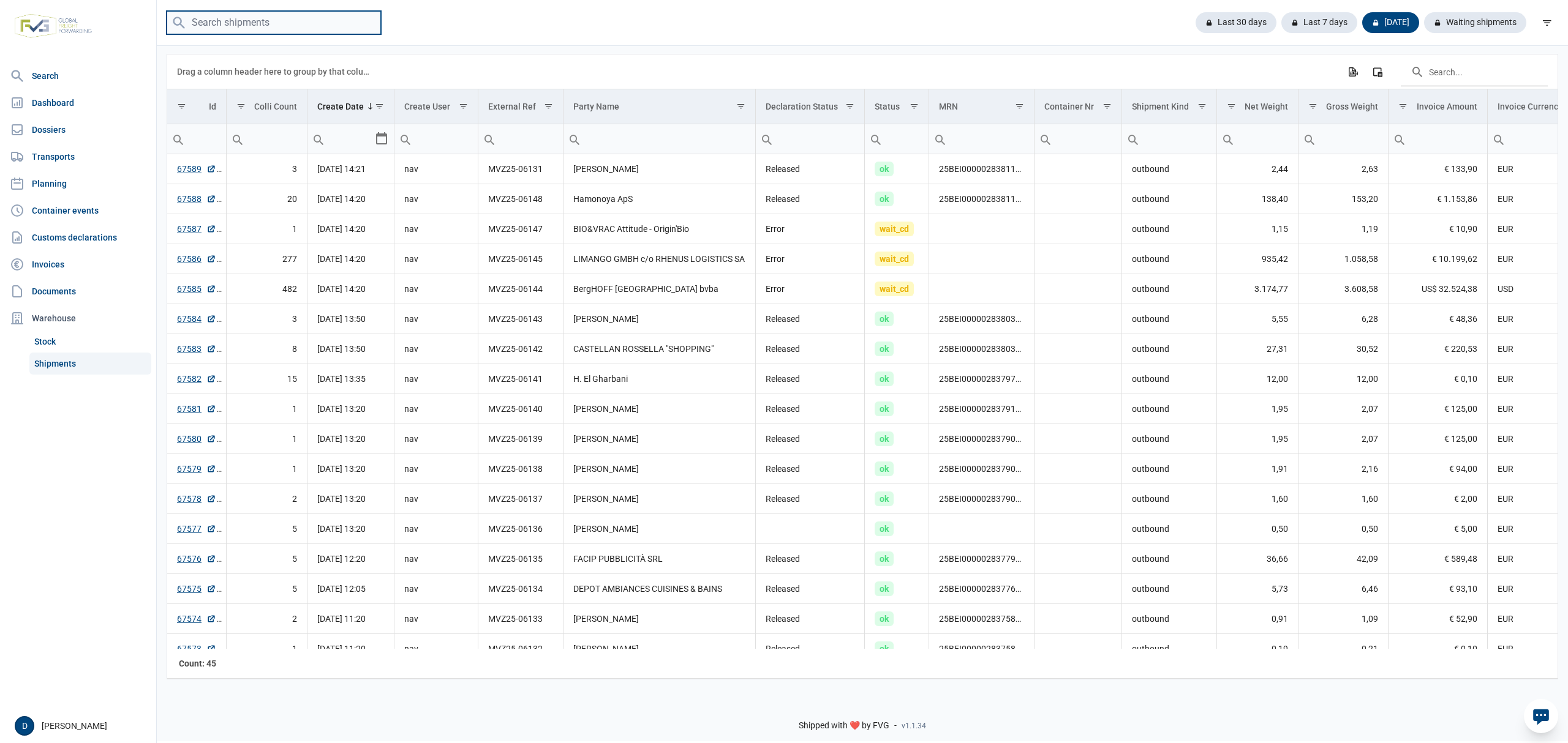
click at [260, 17] on input "search" at bounding box center [274, 23] width 214 height 24
type input "1253"
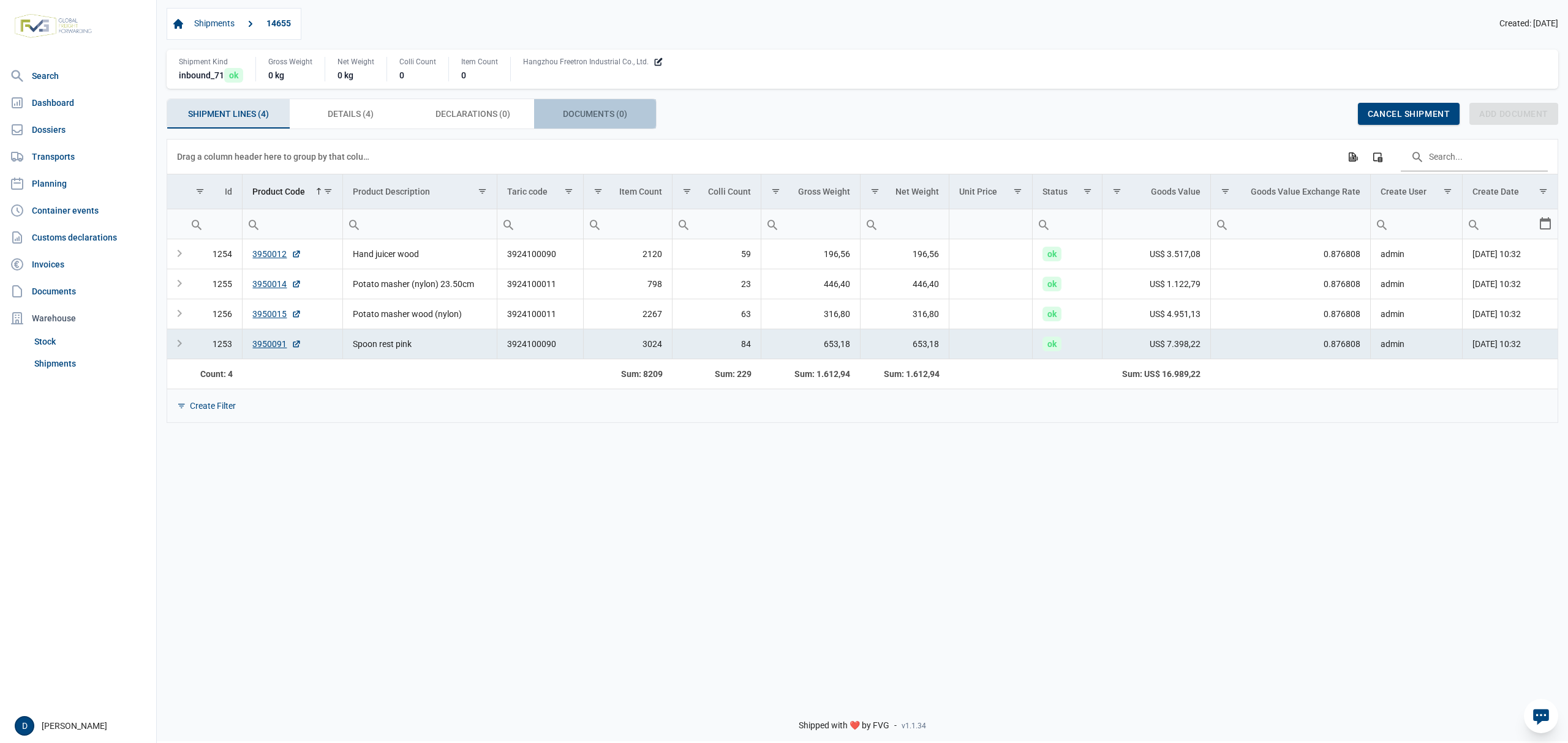
click at [586, 110] on span "Documents (0) Documents (0)" at bounding box center [595, 114] width 64 height 15
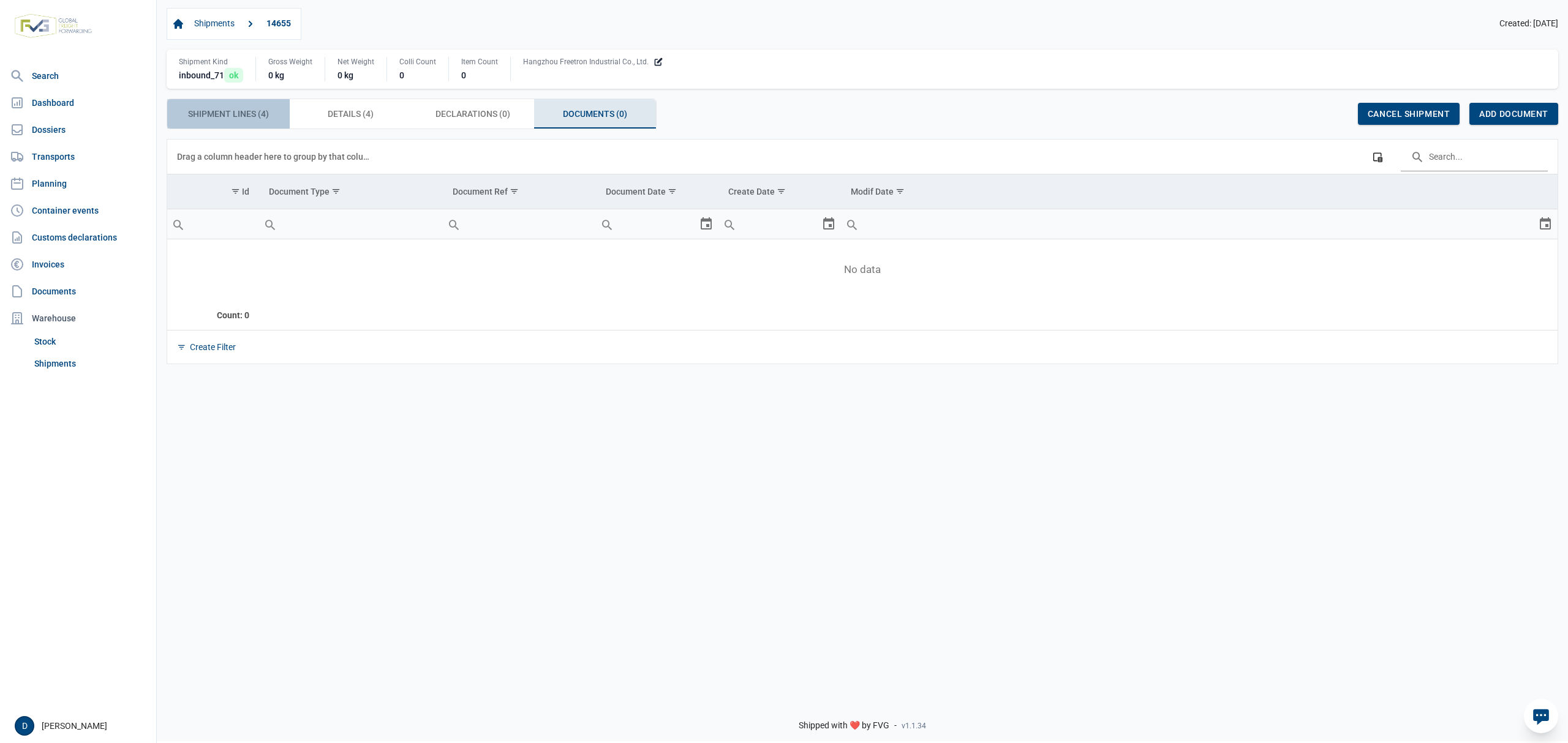
click at [228, 110] on span "Shipment Lines (4) Shipment Lines (4)" at bounding box center [228, 114] width 81 height 15
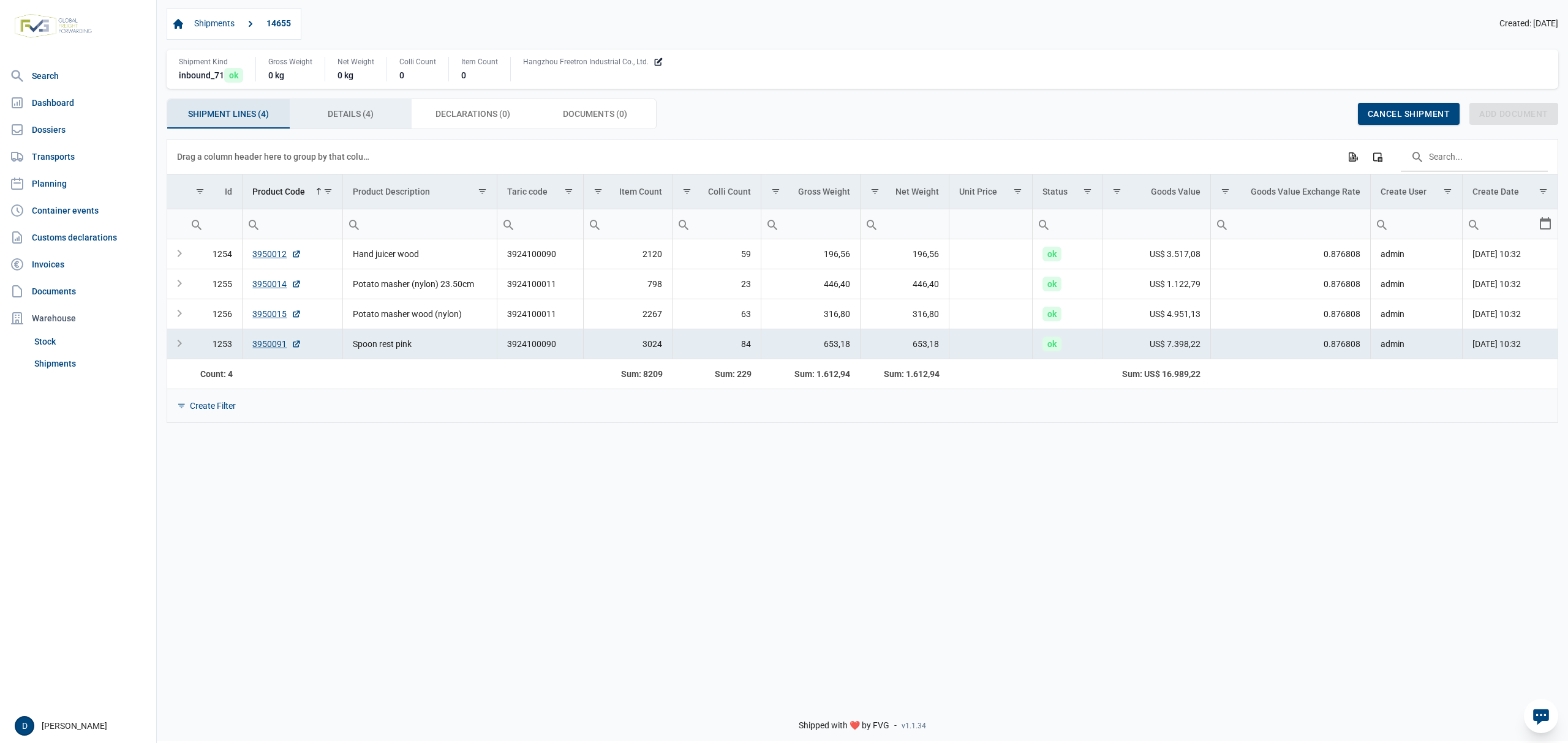
click at [356, 114] on span "Details (4) Details (4)" at bounding box center [350, 114] width 46 height 15
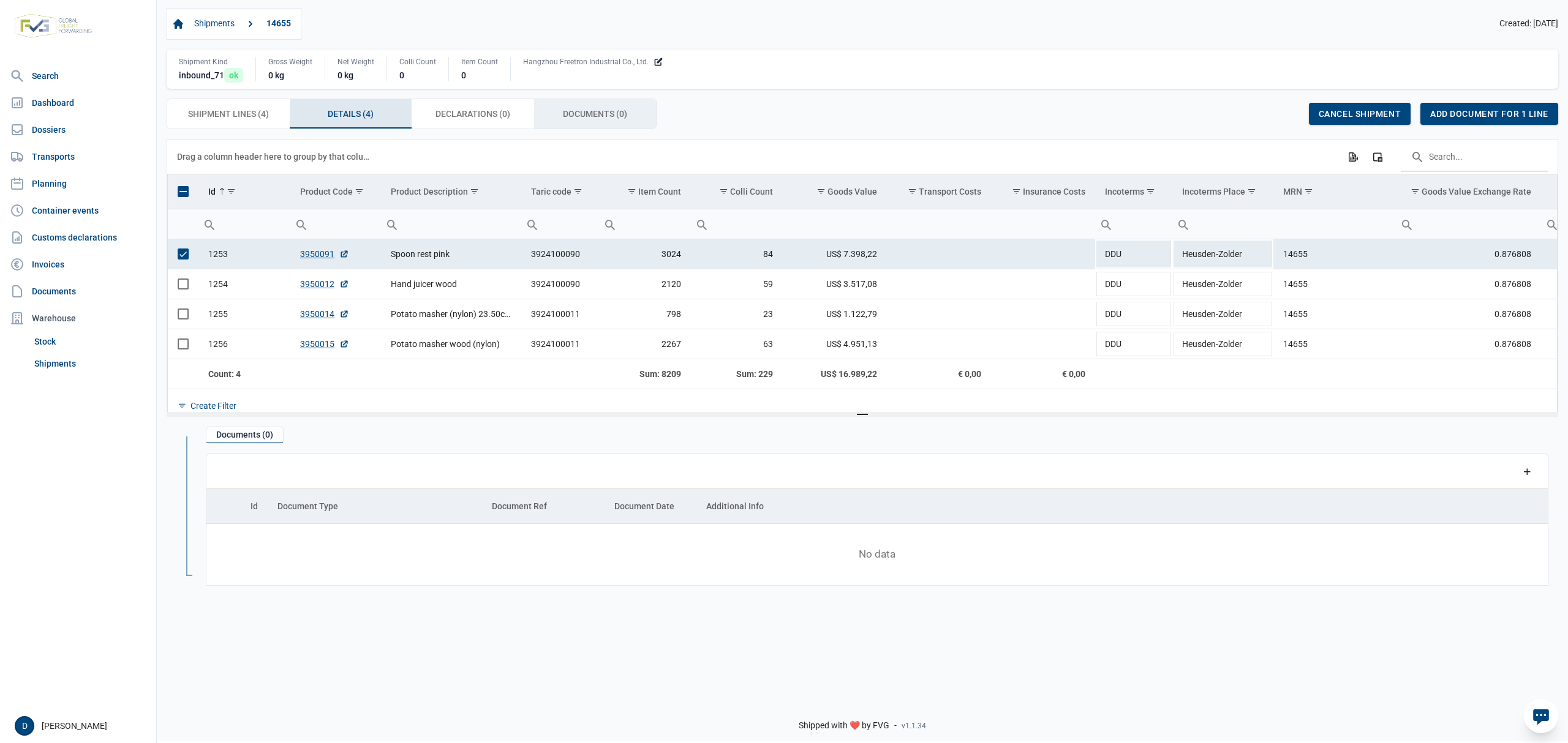
click at [622, 110] on span "Documents (0) Documents (0)" at bounding box center [595, 114] width 64 height 15
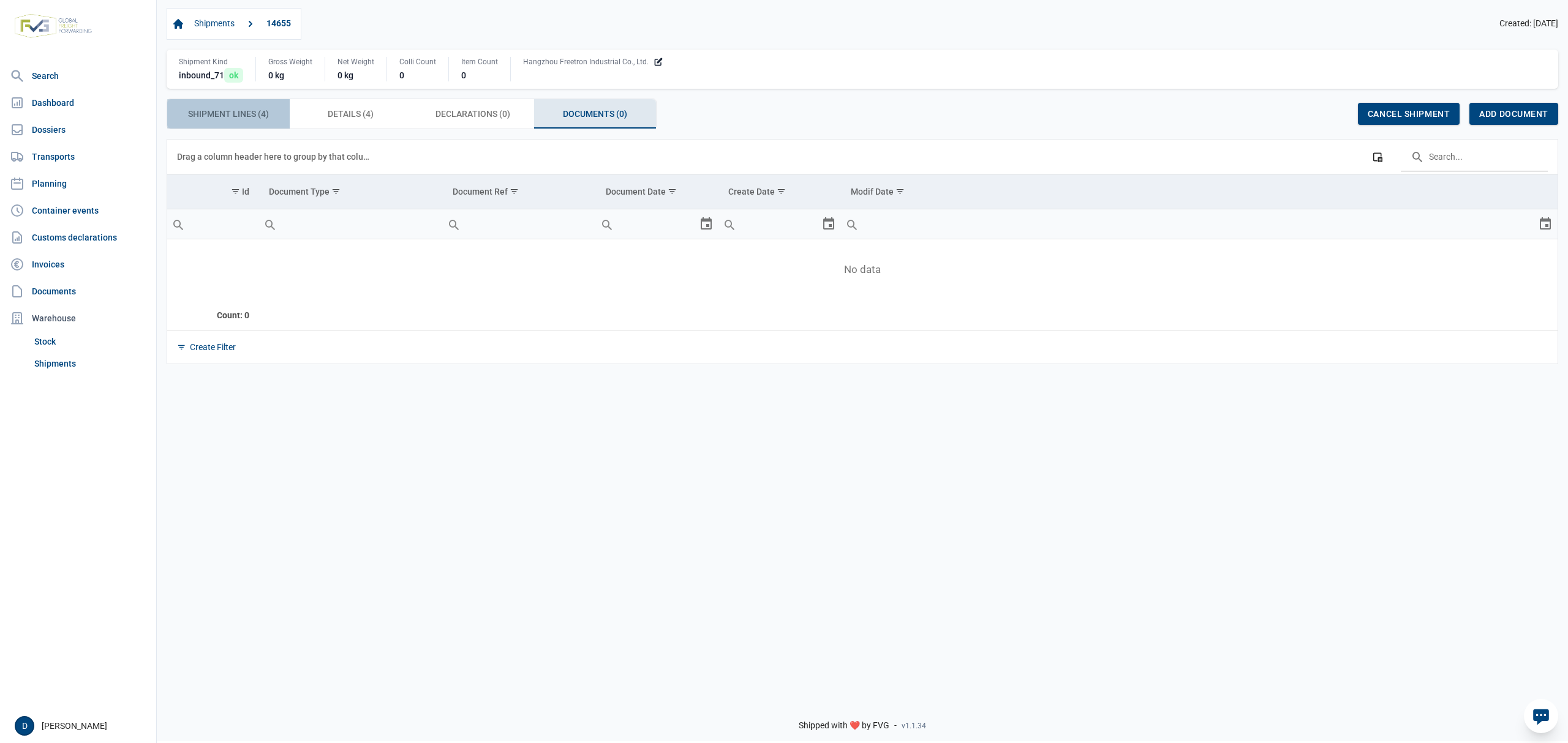
click at [271, 119] on div "Shipment Lines (4) Shipment Lines (4)" at bounding box center [228, 114] width 122 height 30
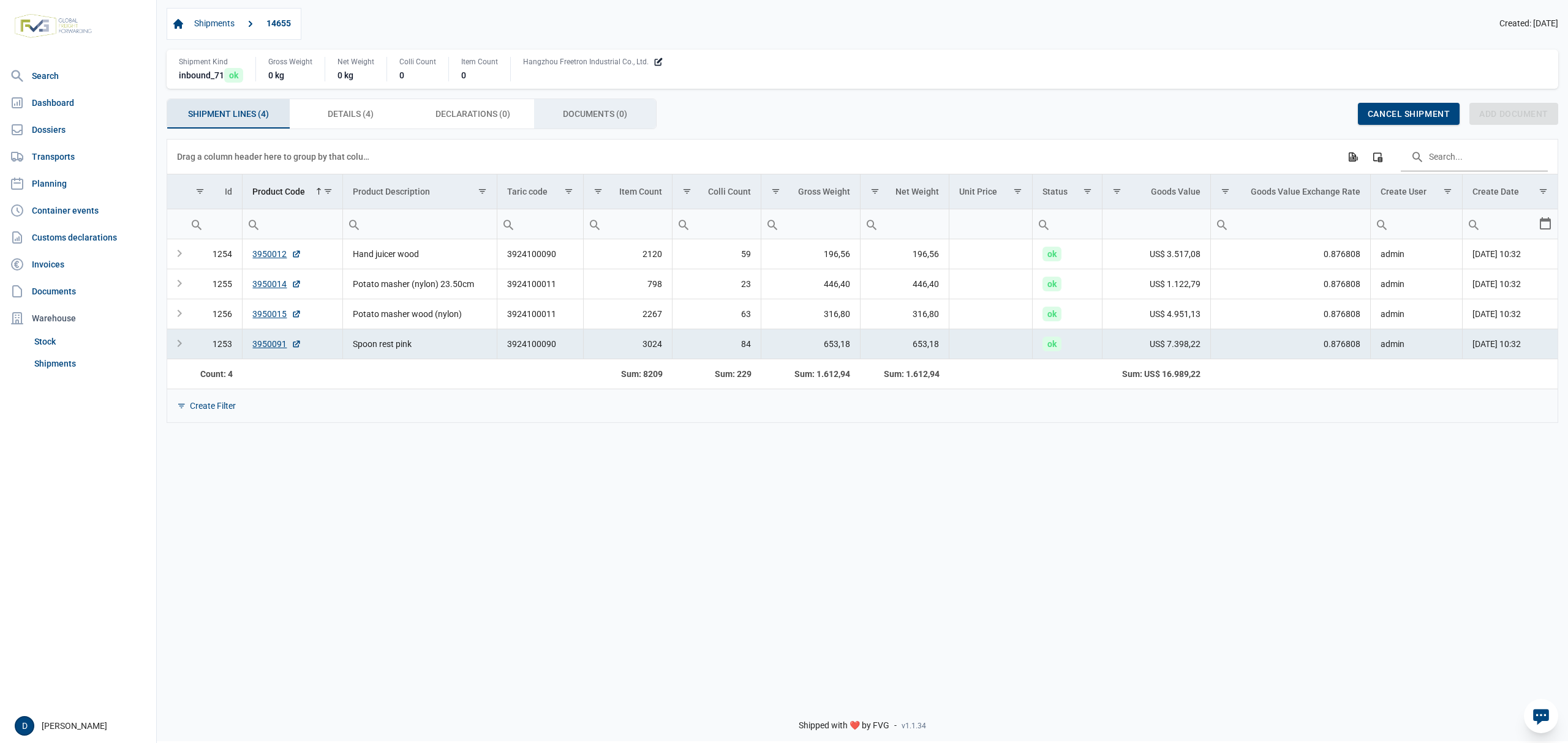
click at [581, 111] on span "Documents (0) Documents (0)" at bounding box center [595, 114] width 64 height 15
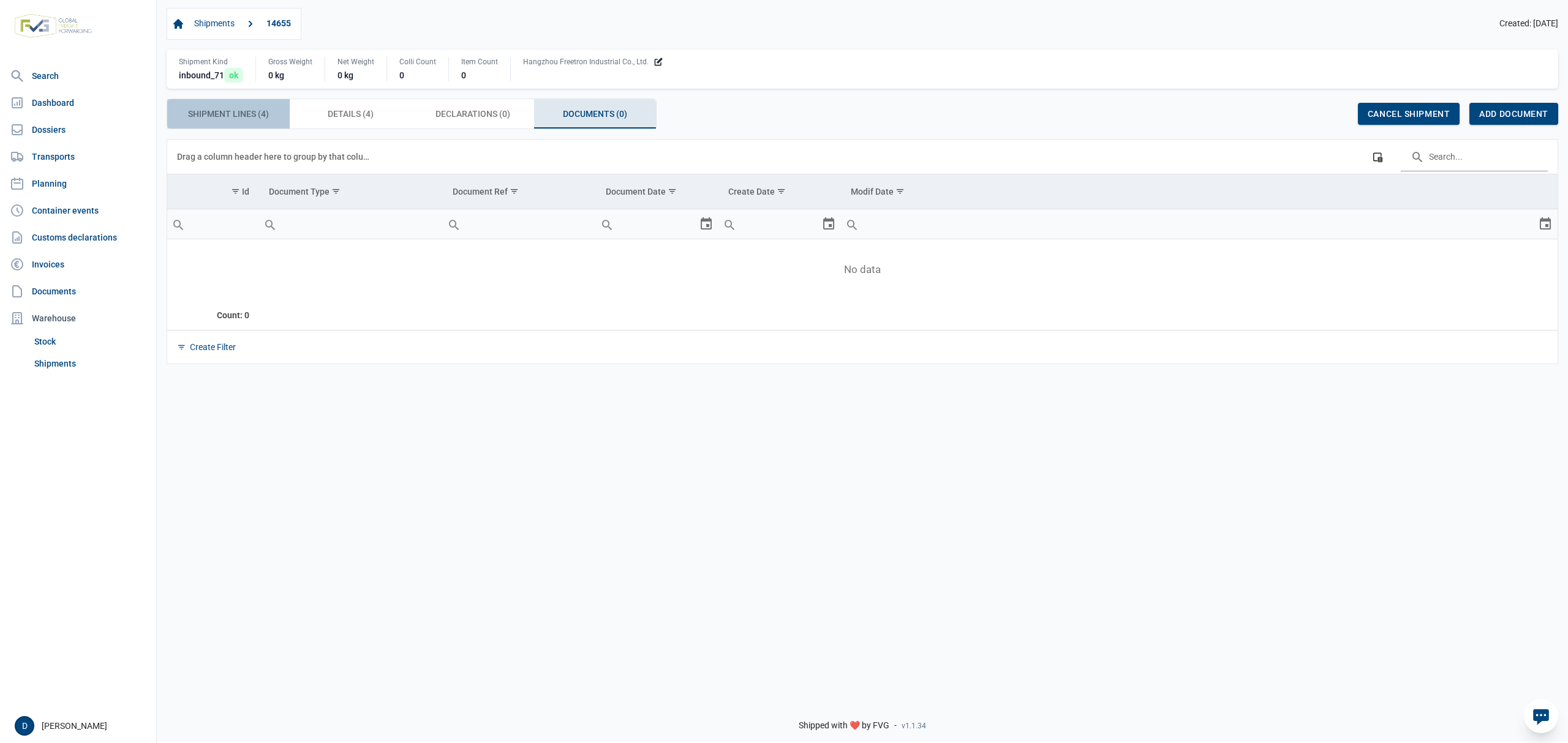
click at [207, 114] on span "Shipment Lines (4) Shipment Lines (4)" at bounding box center [228, 114] width 81 height 15
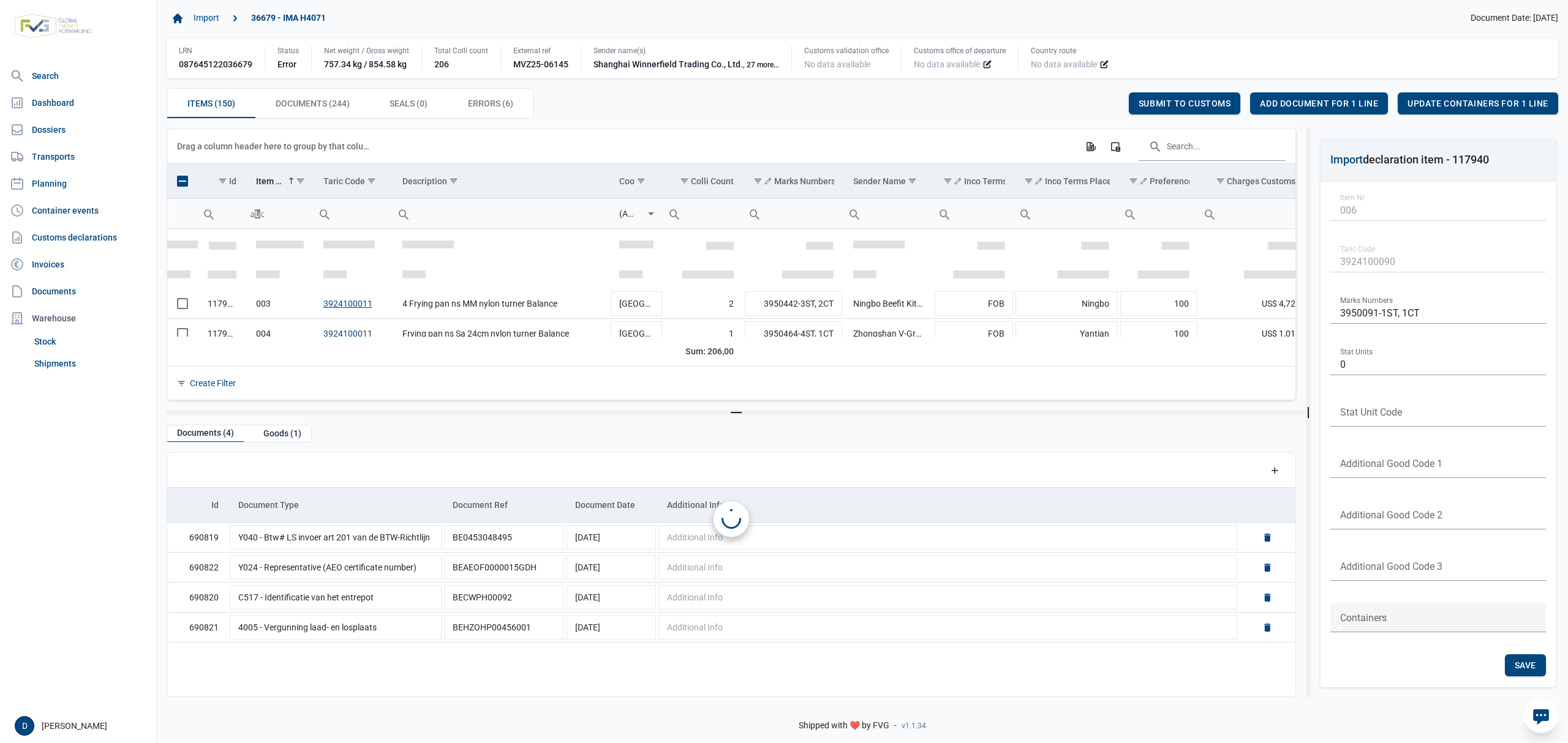
scroll to position [75, 0]
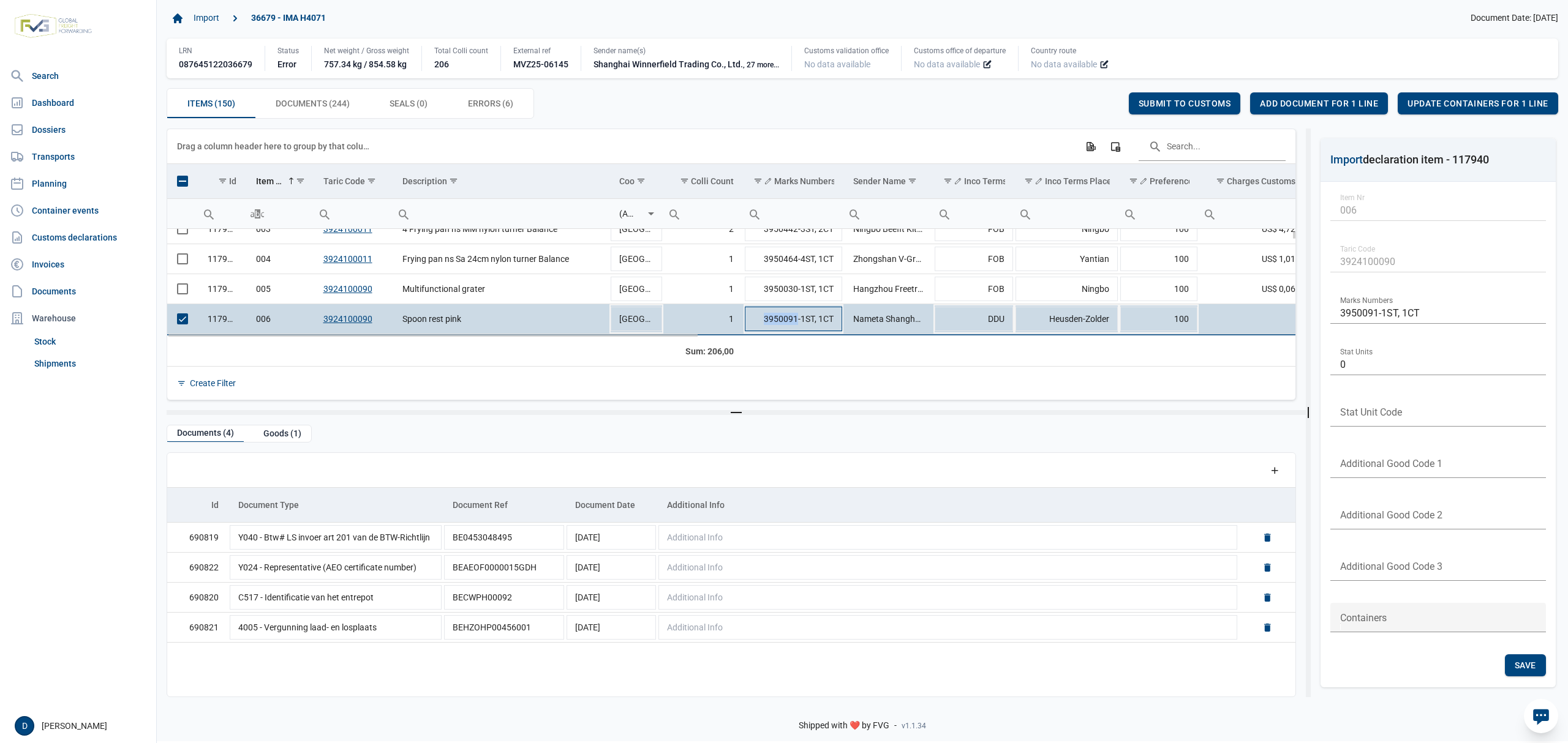
drag, startPoint x: 762, startPoint y: 321, endPoint x: 797, endPoint y: 320, distance: 35.0
click at [797, 320] on td "3950091-1ST, 1CT" at bounding box center [793, 319] width 100 height 30
drag, startPoint x: 764, startPoint y: 318, endPoint x: 798, endPoint y: 316, distance: 34.1
click at [798, 316] on input "3950091-1ST, 1CT" at bounding box center [793, 319] width 100 height 30
click at [182, 324] on span "Select row" at bounding box center [182, 319] width 11 height 11
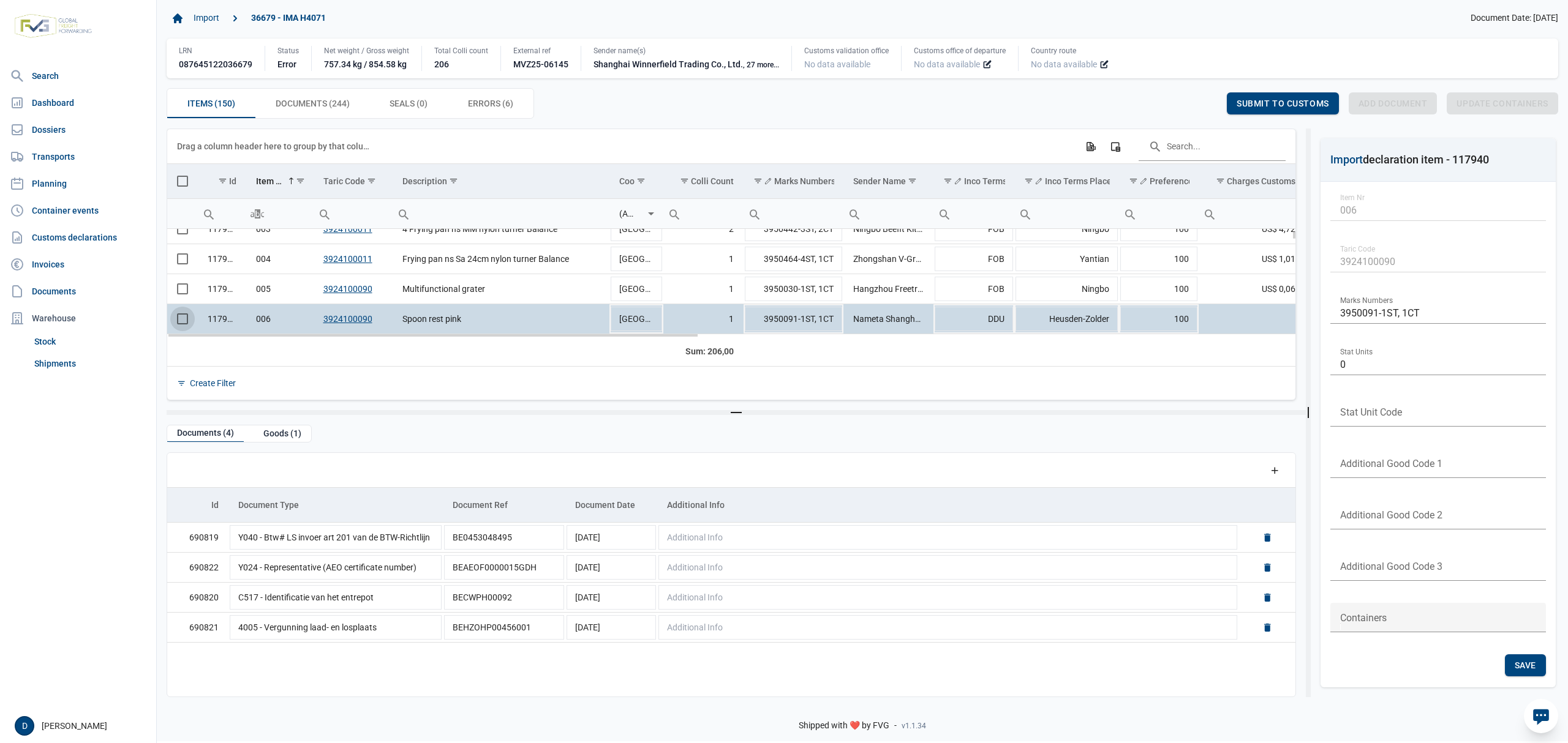
click at [182, 324] on span "Select row" at bounding box center [182, 319] width 11 height 11
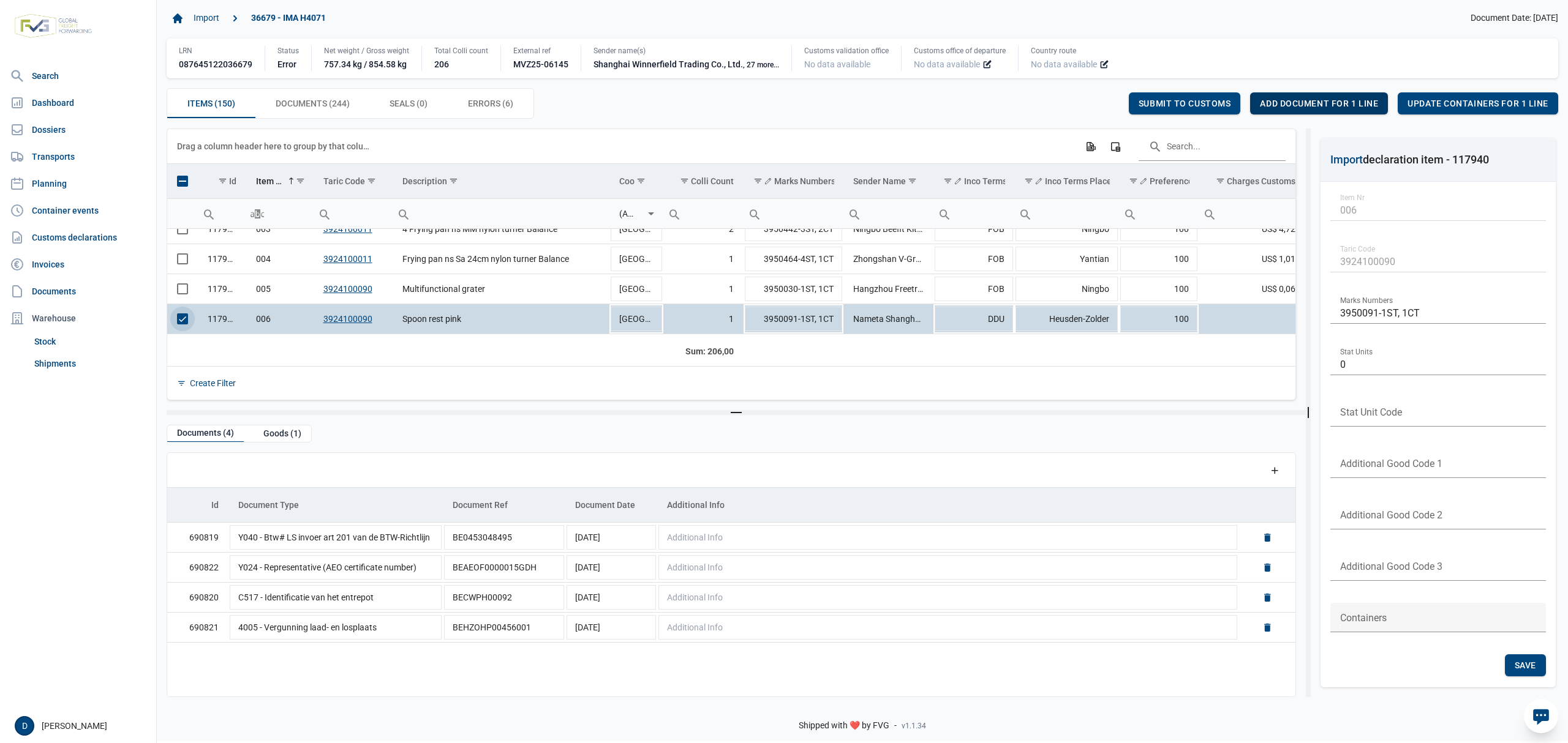
click at [1324, 103] on span "Add document for 1 line" at bounding box center [1319, 103] width 119 height 10
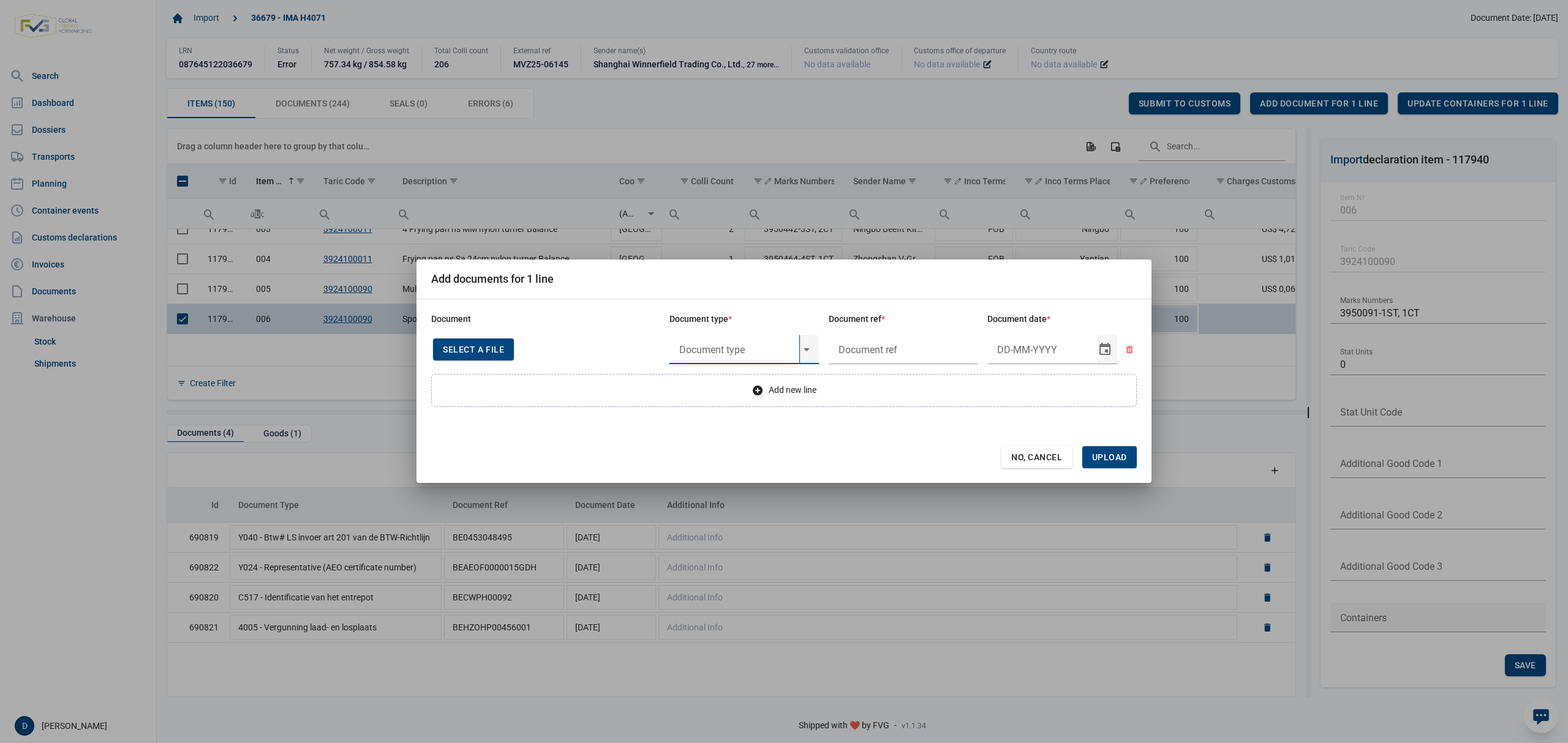
click at [741, 349] on input "text" at bounding box center [734, 350] width 130 height 30
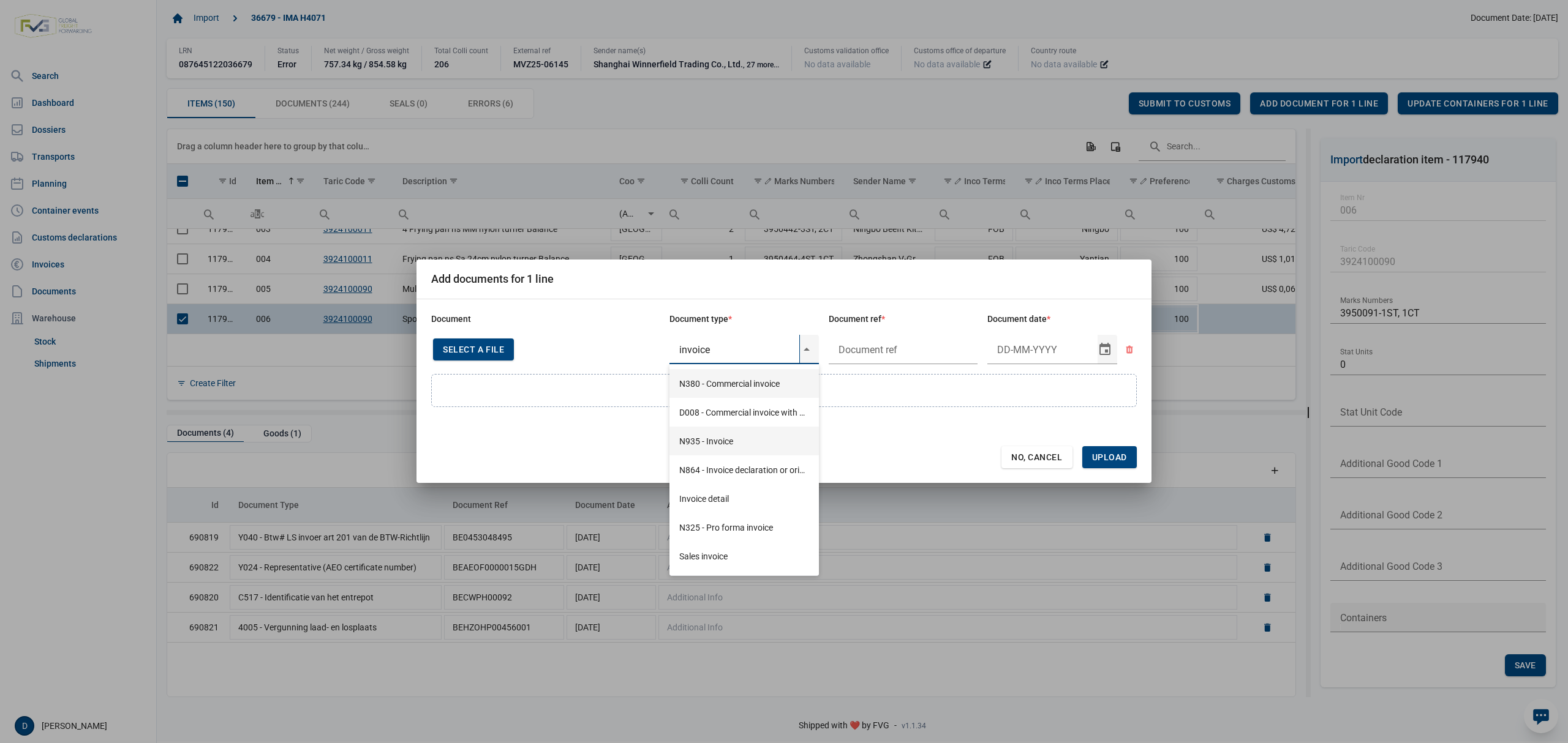
click at [720, 437] on div "N935 - Invoice" at bounding box center [744, 440] width 150 height 29
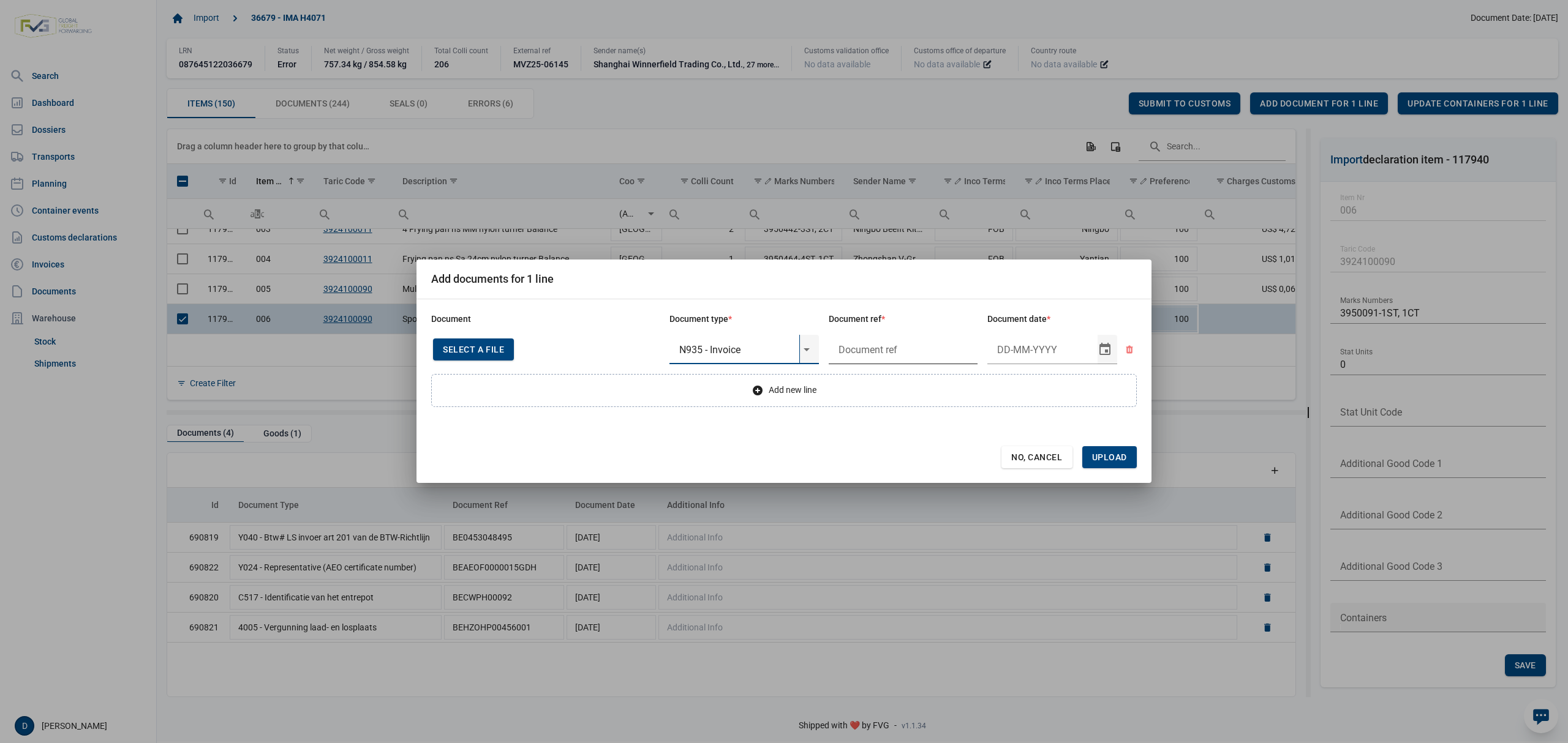
type input "N935 - Invoice"
click at [915, 349] on input "text" at bounding box center [904, 350] width 150 height 30
type input "."
click at [1012, 356] on input "Document date" at bounding box center [1042, 350] width 110 height 30
type input "2-1-2019"
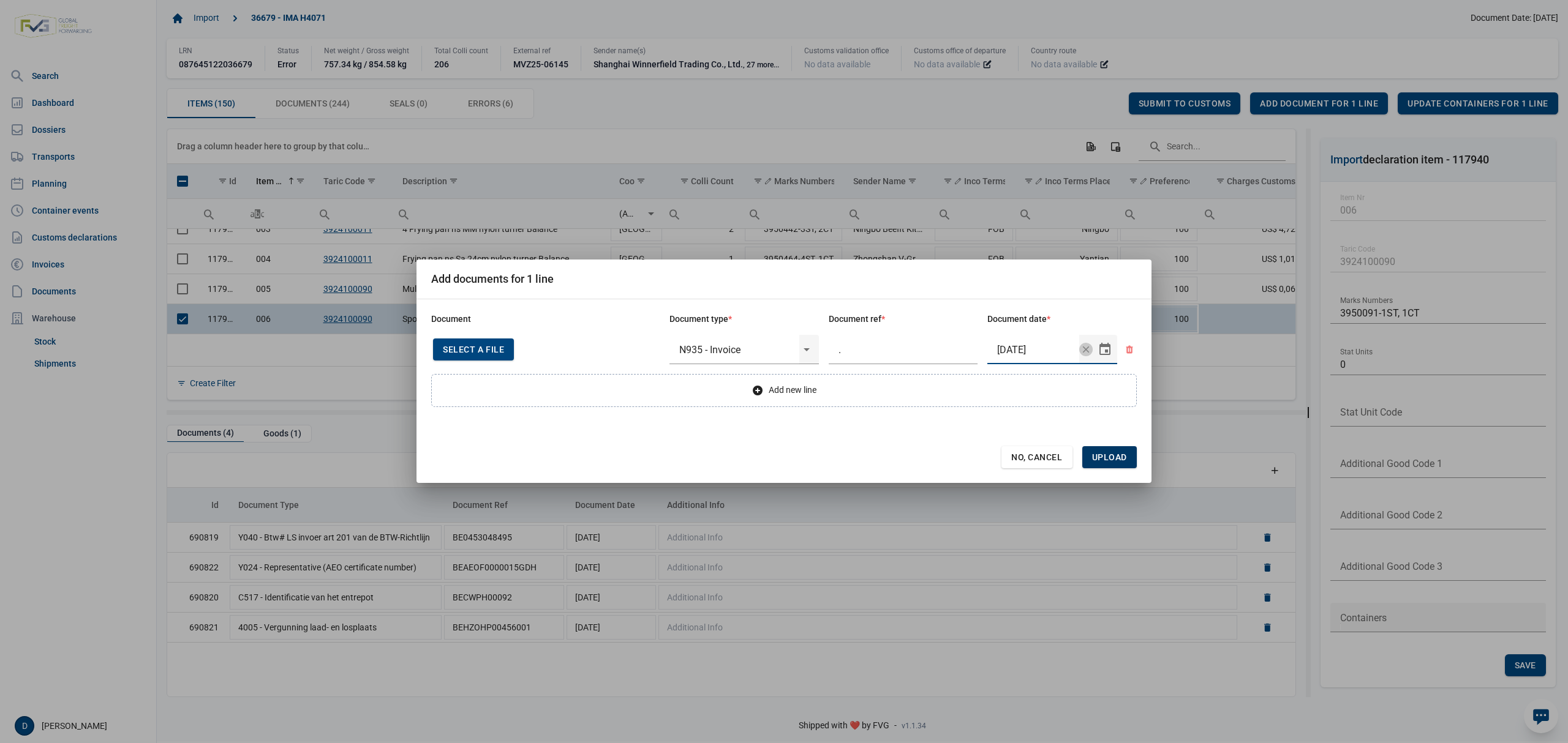
click at [1114, 455] on span "Upload" at bounding box center [1109, 457] width 35 height 10
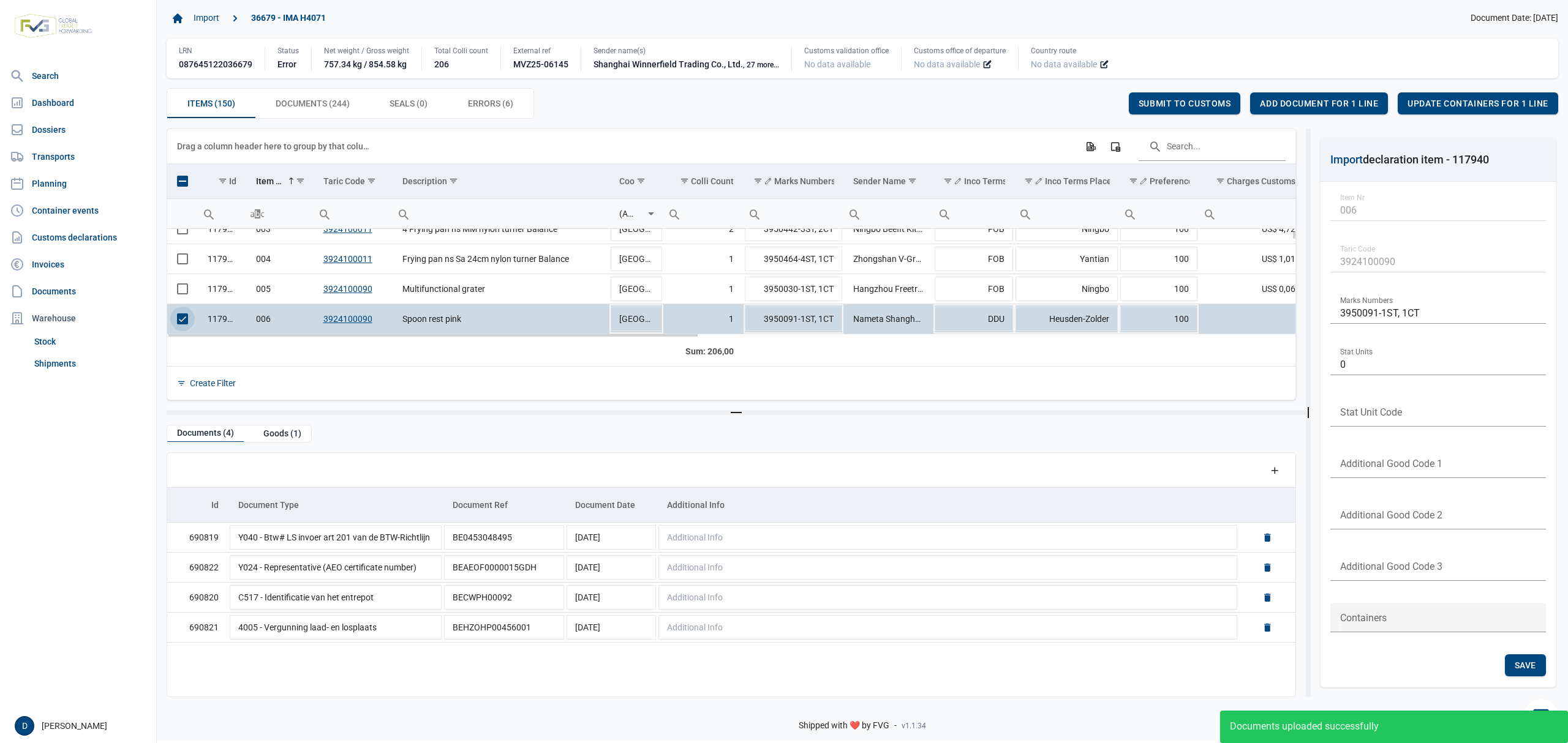
click at [184, 321] on span "Select row" at bounding box center [182, 319] width 11 height 11
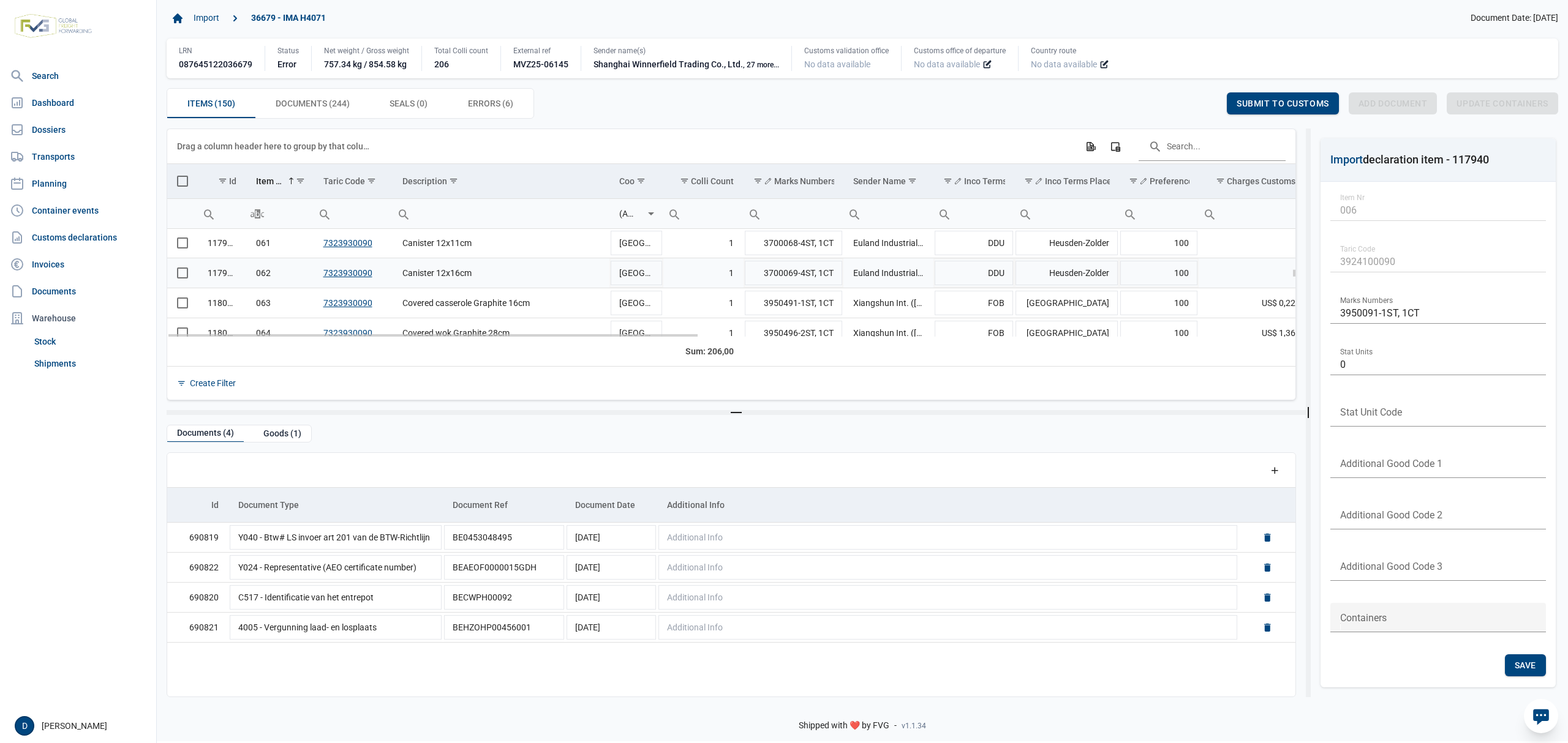
scroll to position [1704, 0]
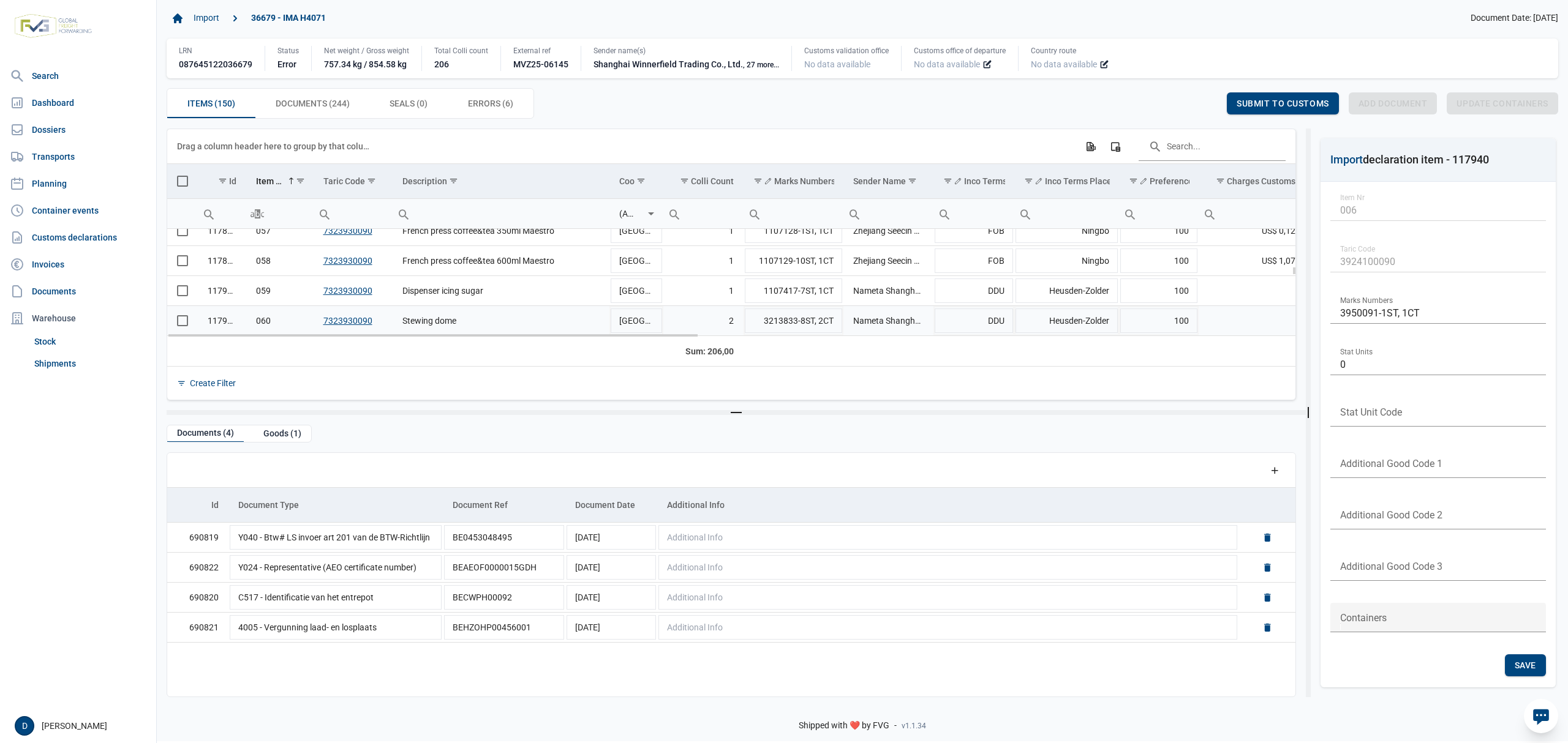
click at [178, 324] on span "Select row" at bounding box center [182, 320] width 11 height 11
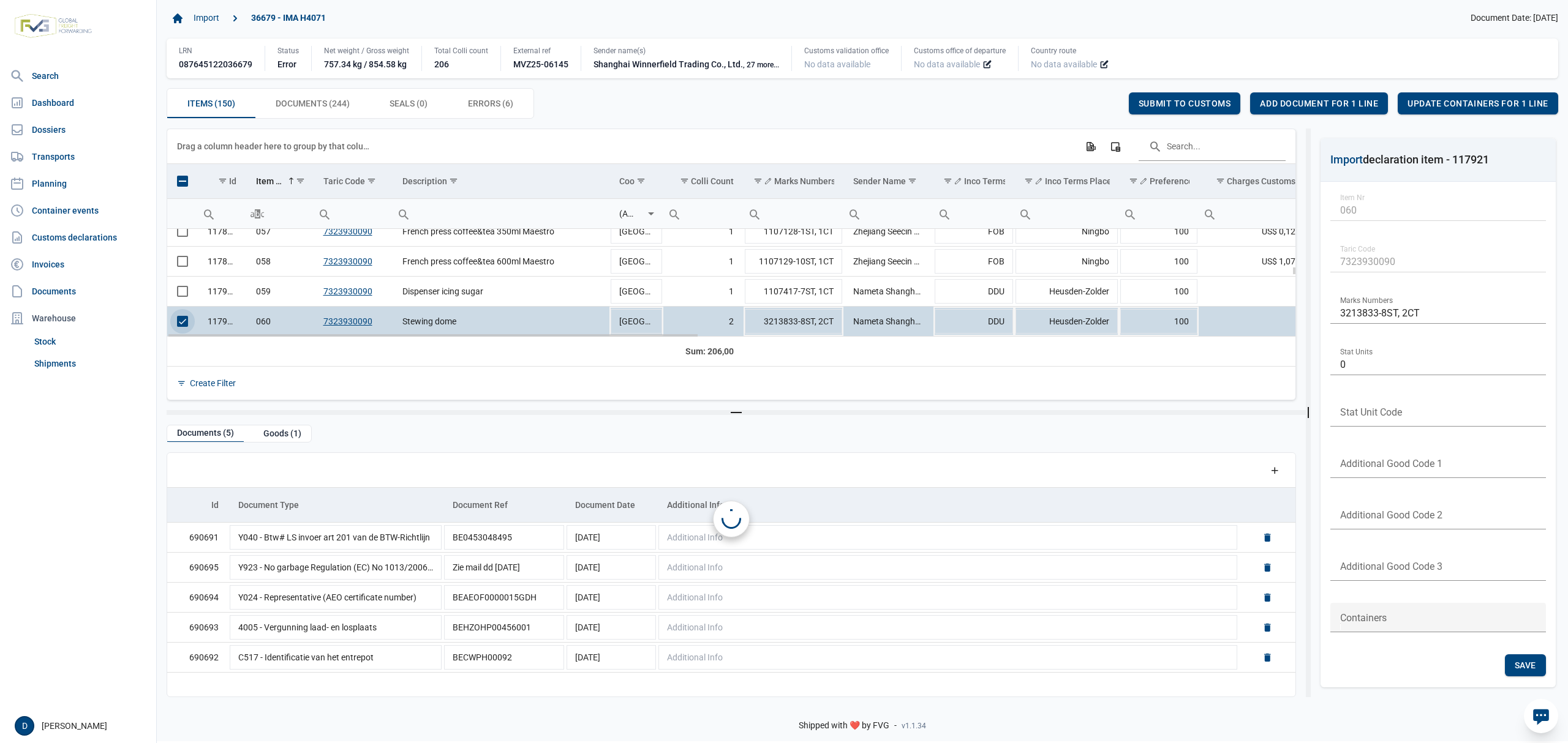
scroll to position [1705, 0]
drag, startPoint x: 763, startPoint y: 324, endPoint x: 797, endPoint y: 324, distance: 34.0
click at [797, 324] on td "3213833-8ST, 2CT" at bounding box center [793, 320] width 100 height 30
drag, startPoint x: 763, startPoint y: 321, endPoint x: 798, endPoint y: 318, distance: 35.1
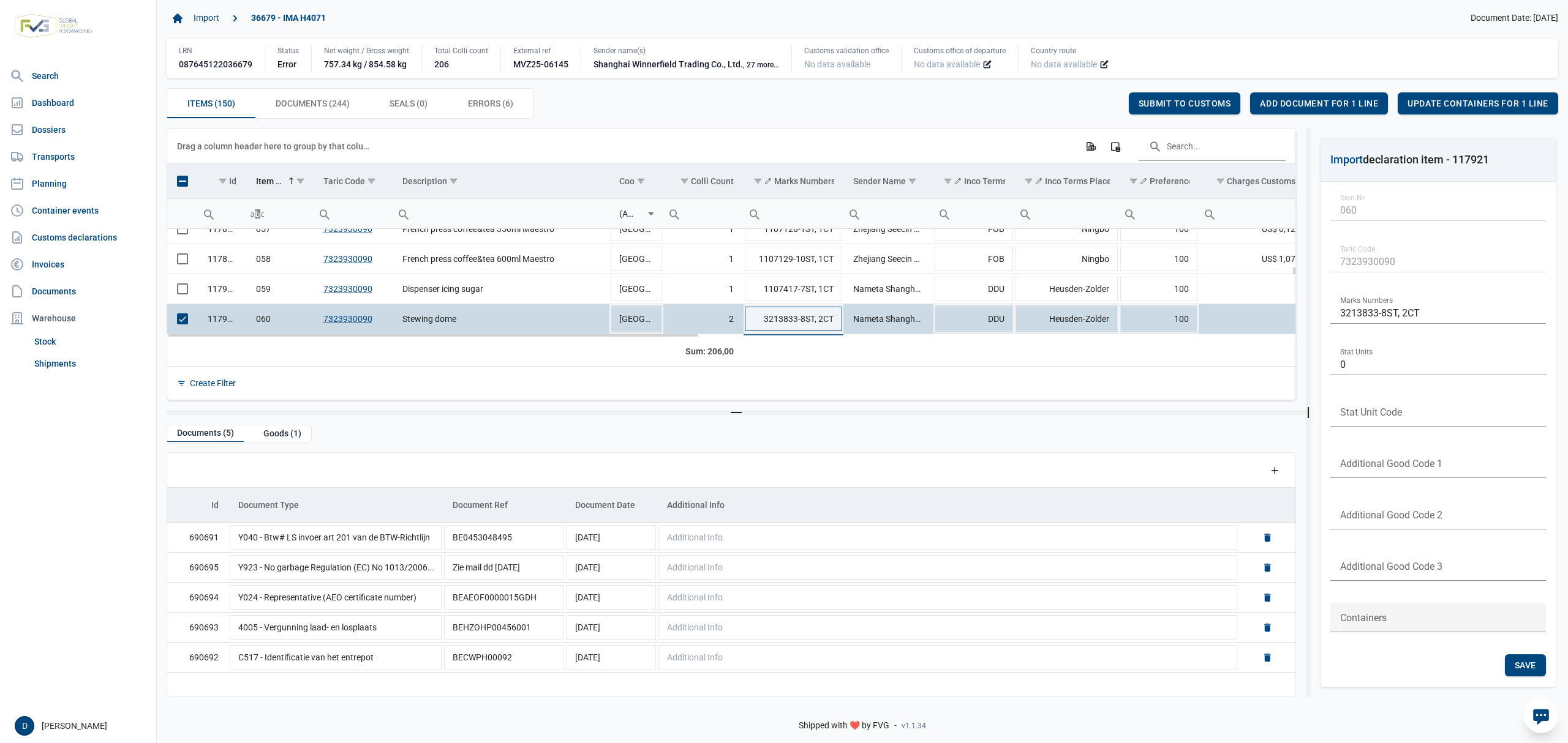
click at [798, 318] on input "3213833-8ST, 2CT" at bounding box center [793, 319] width 100 height 30
click at [1319, 108] on span "Add document for 1 line" at bounding box center [1319, 103] width 119 height 10
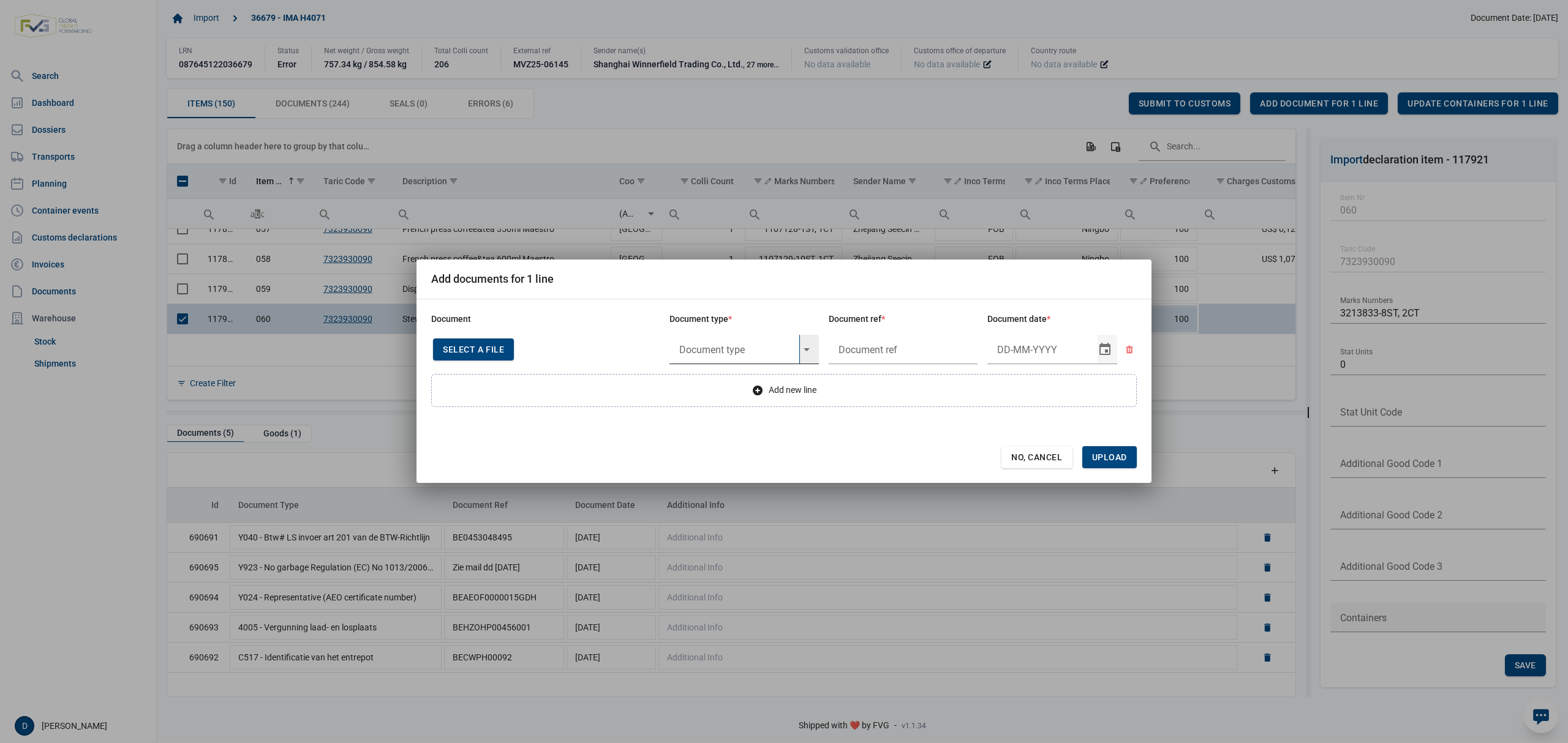
click at [731, 349] on input "text" at bounding box center [734, 350] width 130 height 30
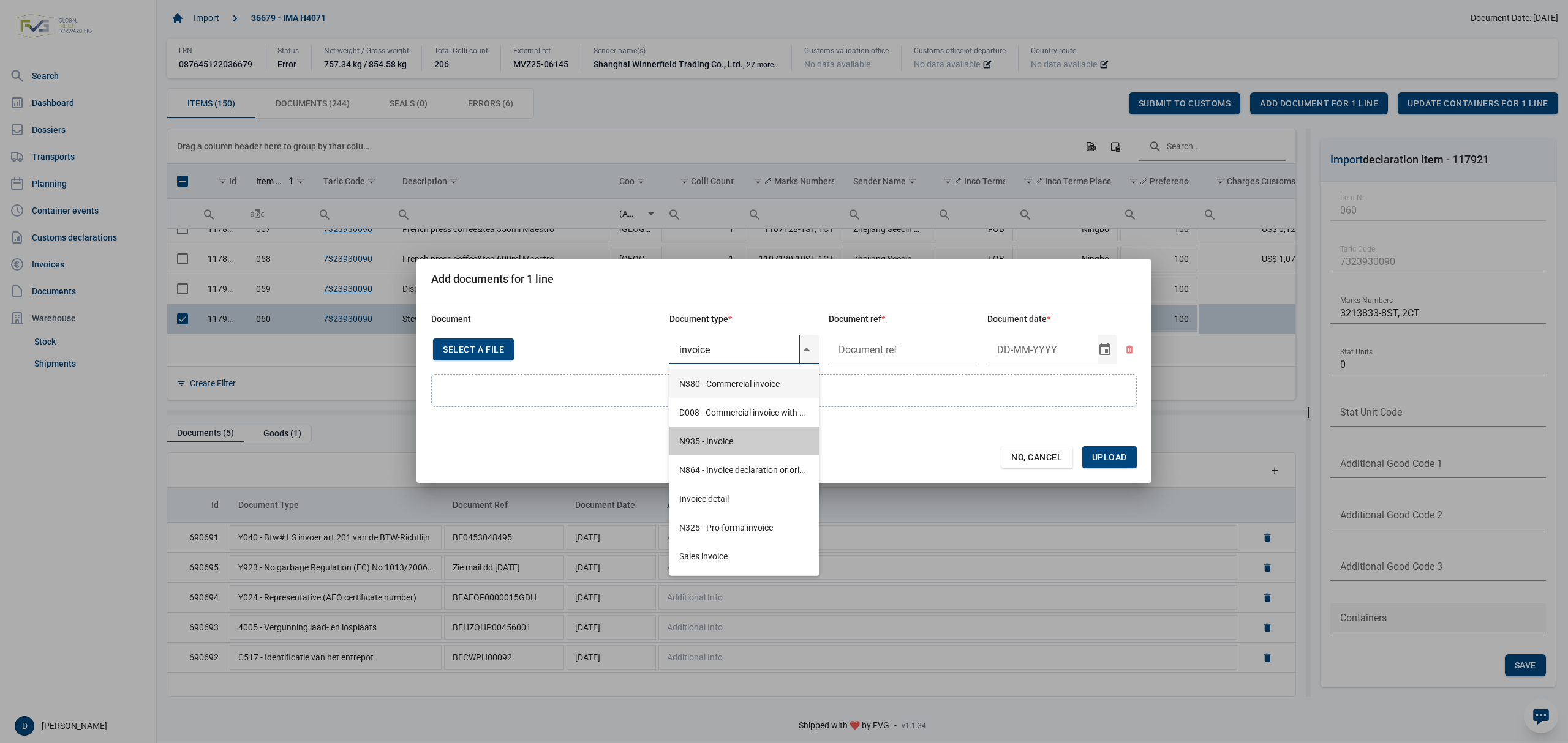
click at [724, 439] on div "N935 - Invoice" at bounding box center [744, 440] width 150 height 29
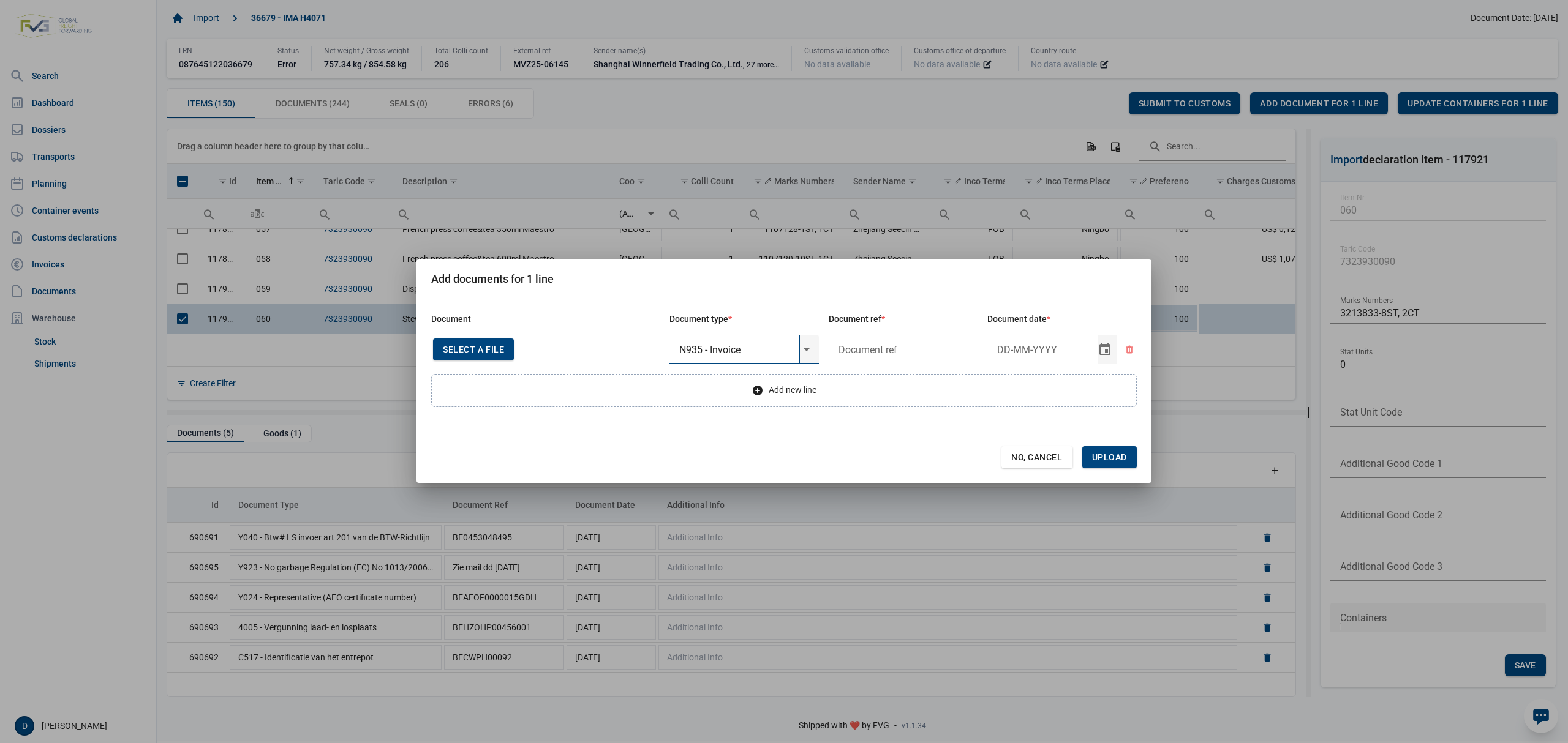
type input "N935 - Invoice"
click at [880, 350] on input "text" at bounding box center [904, 350] width 150 height 30
type input "."
type input "2-1-2019"
click at [1127, 458] on span "Upload" at bounding box center [1110, 458] width 55 height 22
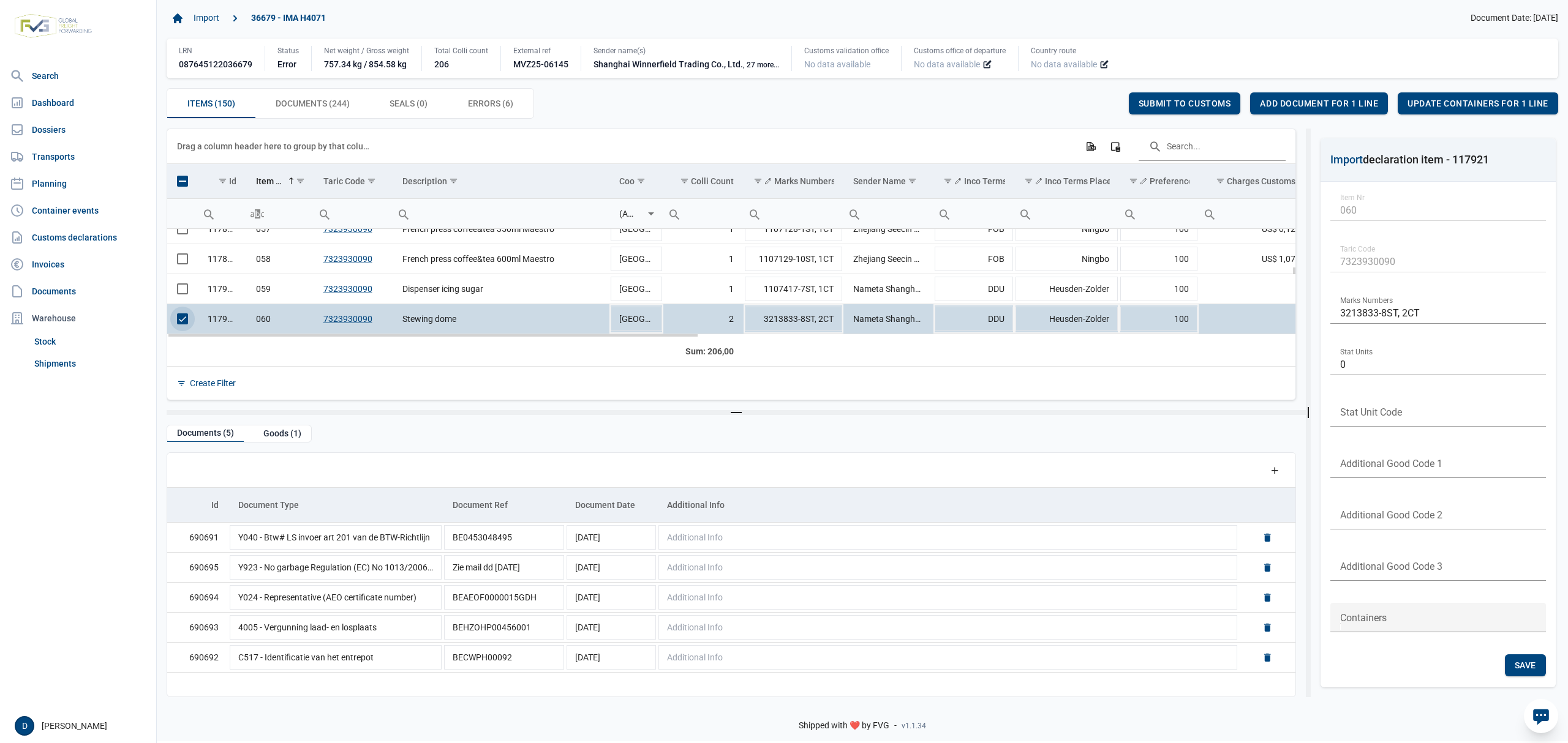
click at [180, 324] on span "Select row" at bounding box center [182, 319] width 11 height 11
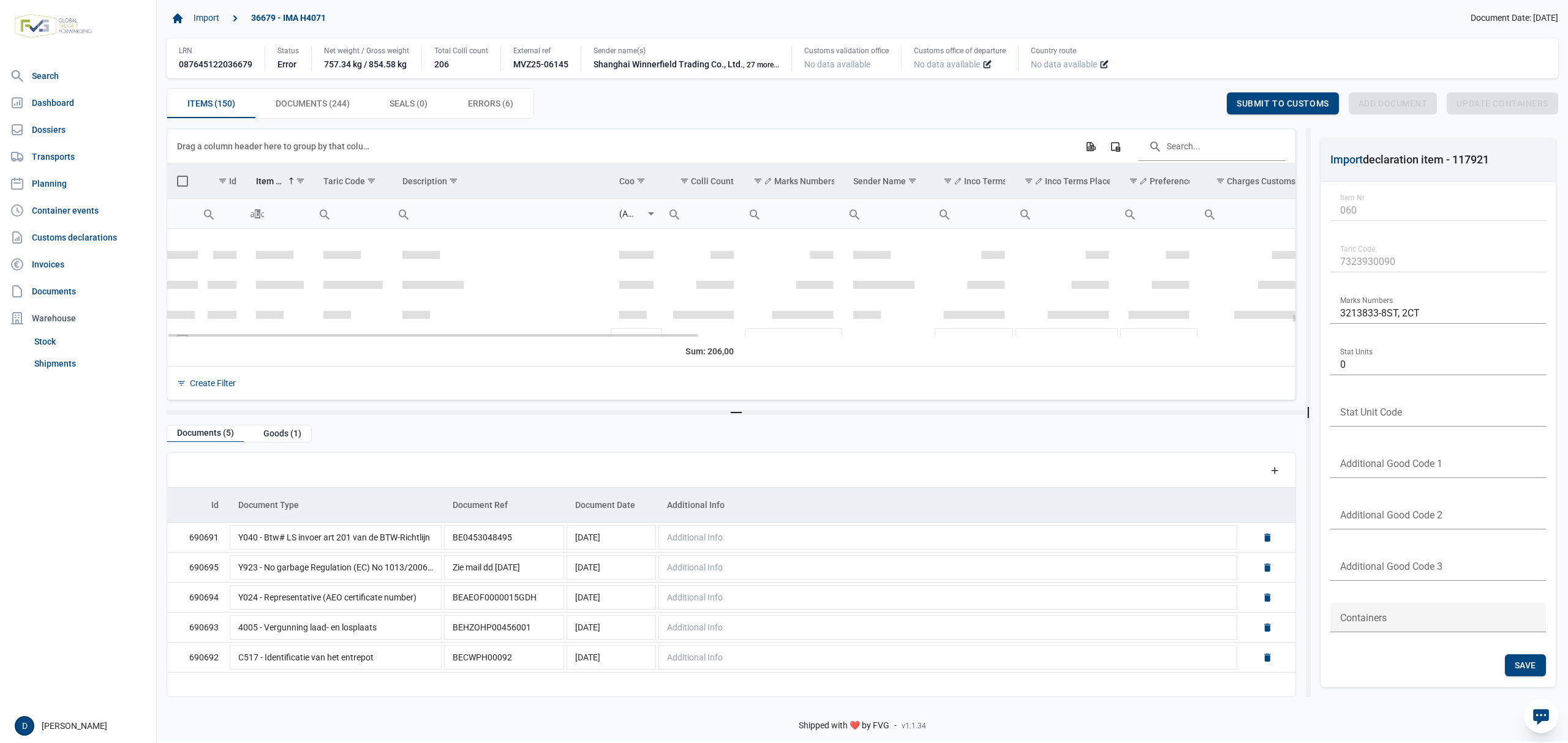
scroll to position [3878, 0]
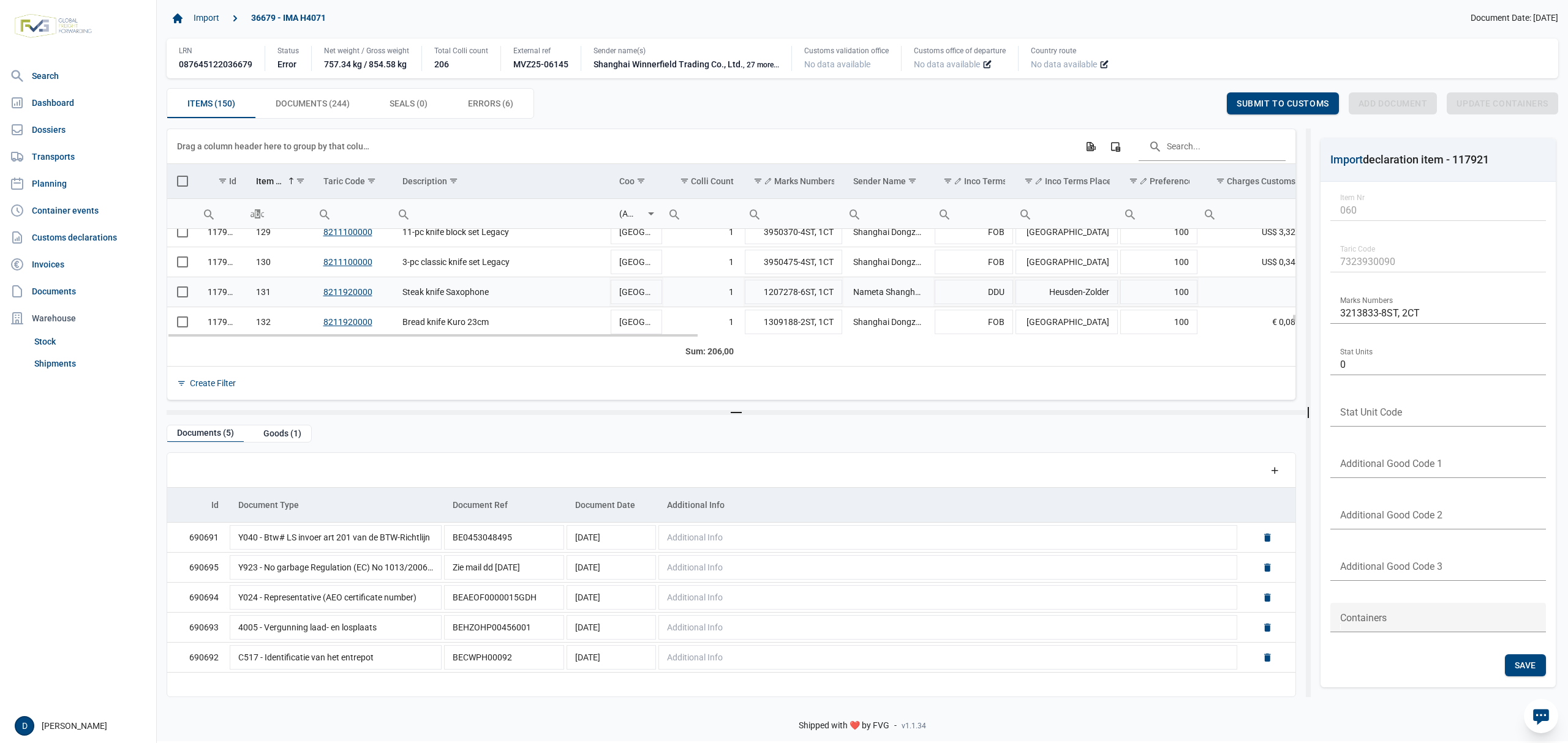
click at [179, 294] on span "Select row" at bounding box center [182, 292] width 11 height 11
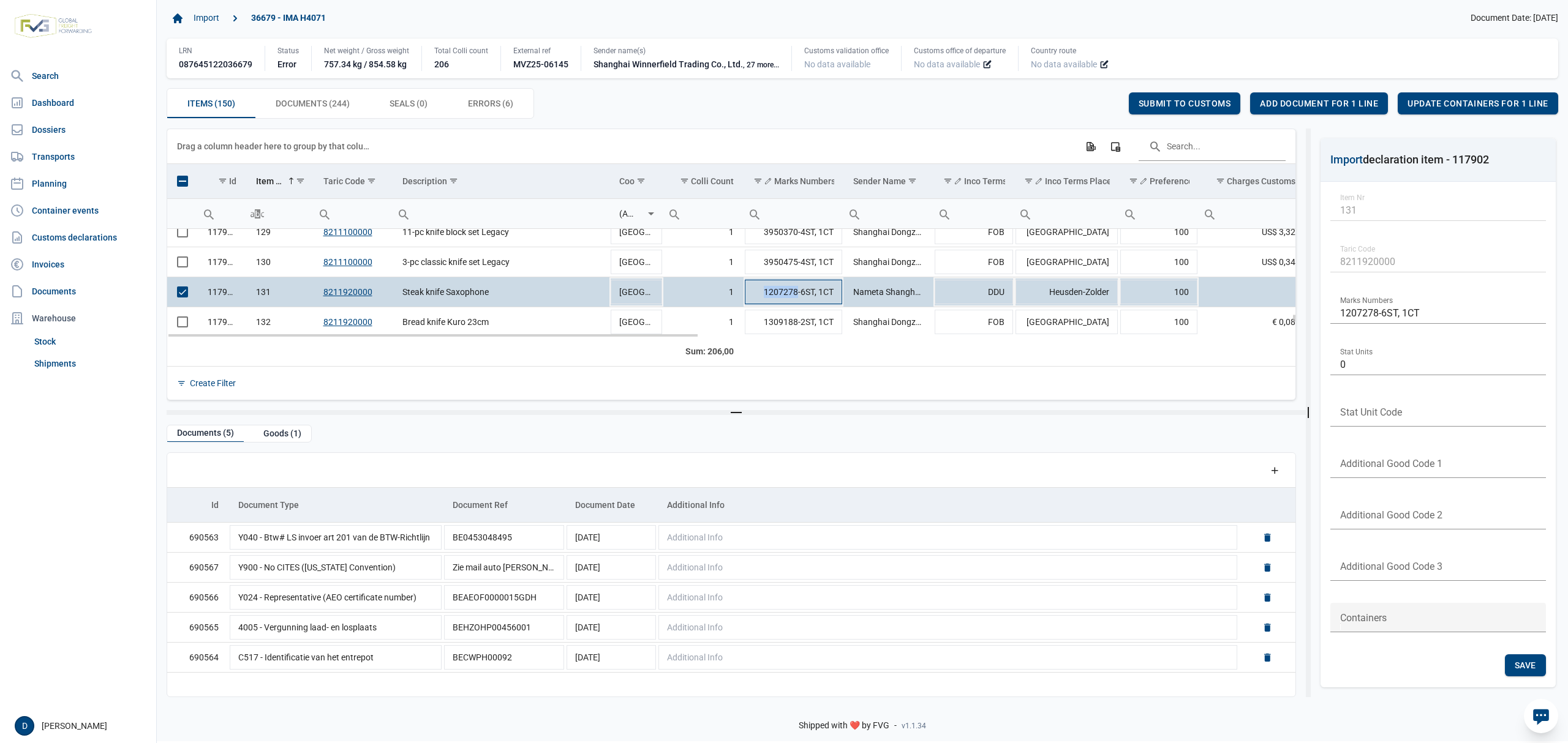
drag, startPoint x: 765, startPoint y: 294, endPoint x: 797, endPoint y: 294, distance: 32.0
click at [797, 294] on td "1207278-6ST, 1CT" at bounding box center [793, 292] width 100 height 30
drag, startPoint x: 763, startPoint y: 292, endPoint x: 798, endPoint y: 292, distance: 35.0
click at [798, 292] on input "1207278-6ST, 1CT" at bounding box center [793, 292] width 100 height 30
click at [1290, 105] on span "Add document for 1 line" at bounding box center [1319, 103] width 119 height 10
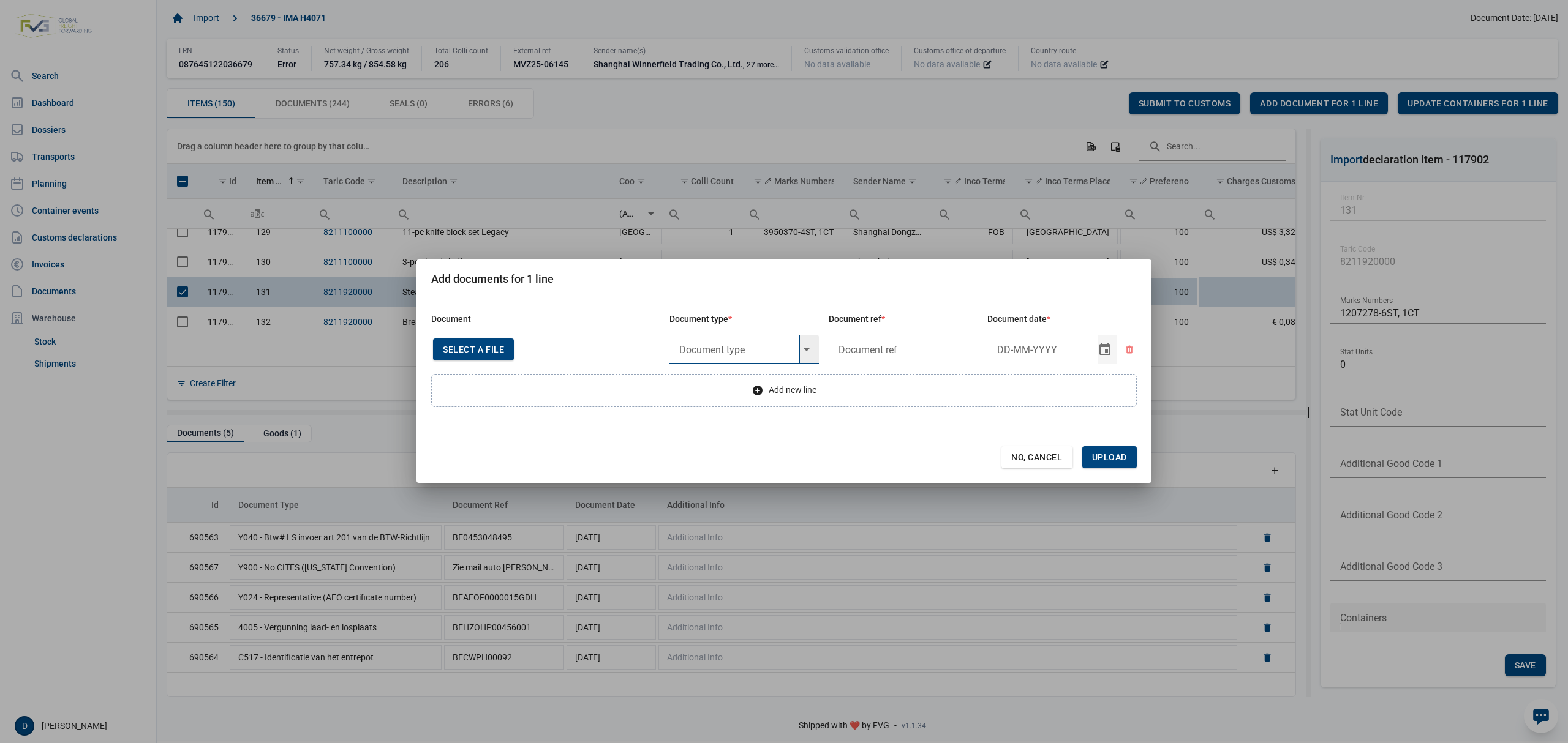
click at [769, 348] on input "text" at bounding box center [734, 350] width 130 height 30
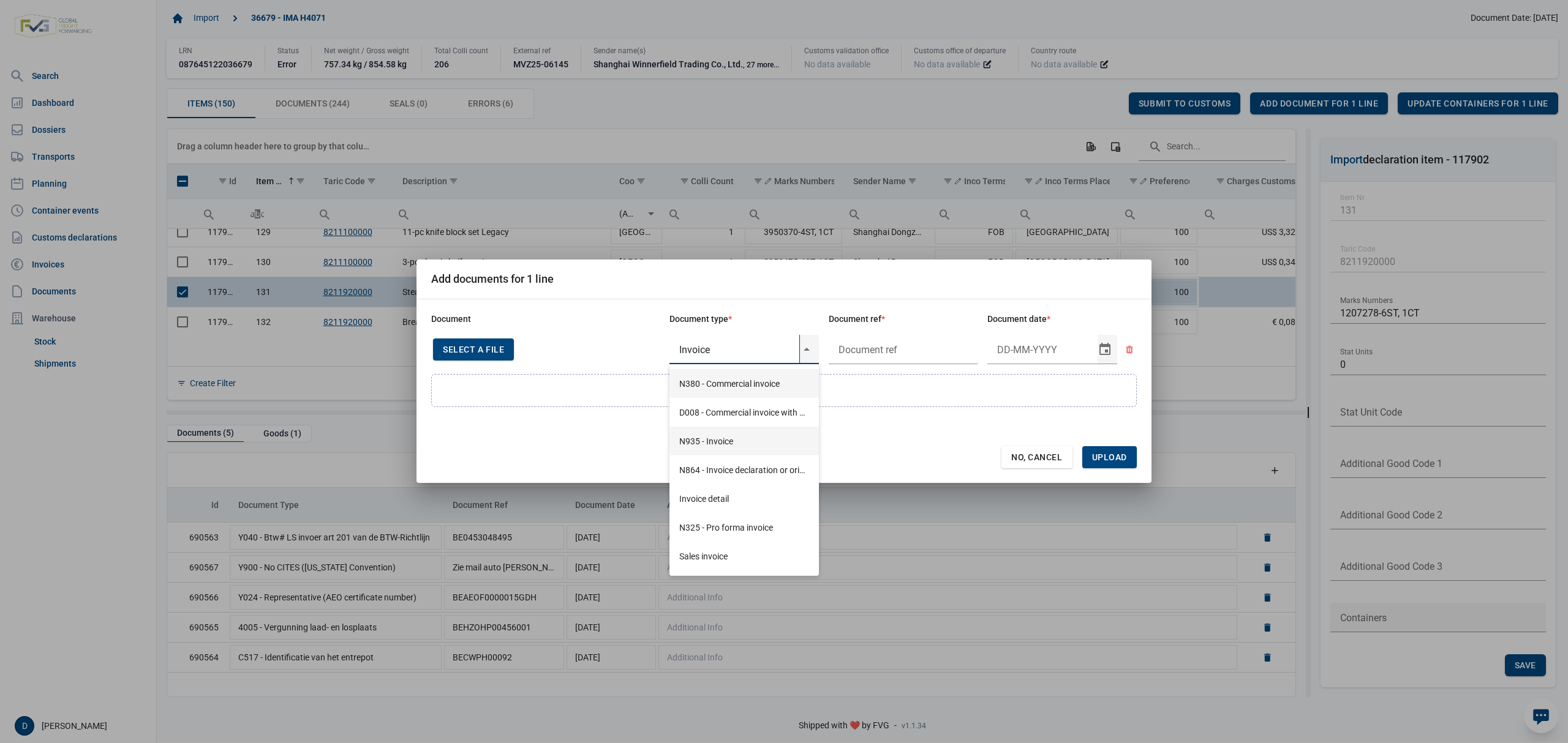
click at [714, 440] on div "N935 - Invoice" at bounding box center [744, 440] width 150 height 29
type input "N935 - Invoice"
click at [714, 440] on form "Document Document type * Document ref * Document date * Select a file or Drop a…" at bounding box center [784, 391] width 706 height 154
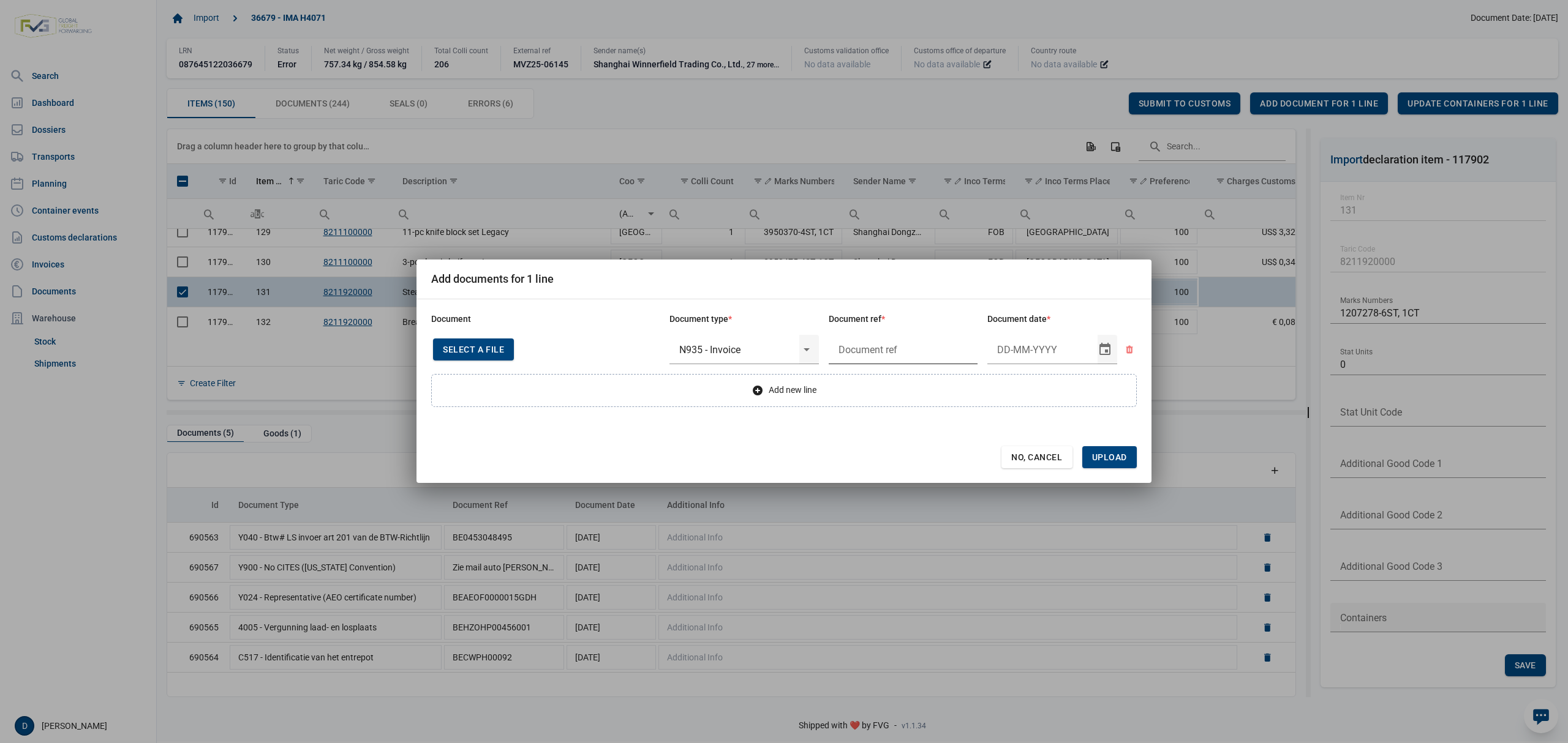
click at [919, 350] on input "text" at bounding box center [904, 350] width 150 height 30
type input "."
type input "2-1-2019"
click at [1123, 455] on span "Upload" at bounding box center [1109, 457] width 35 height 10
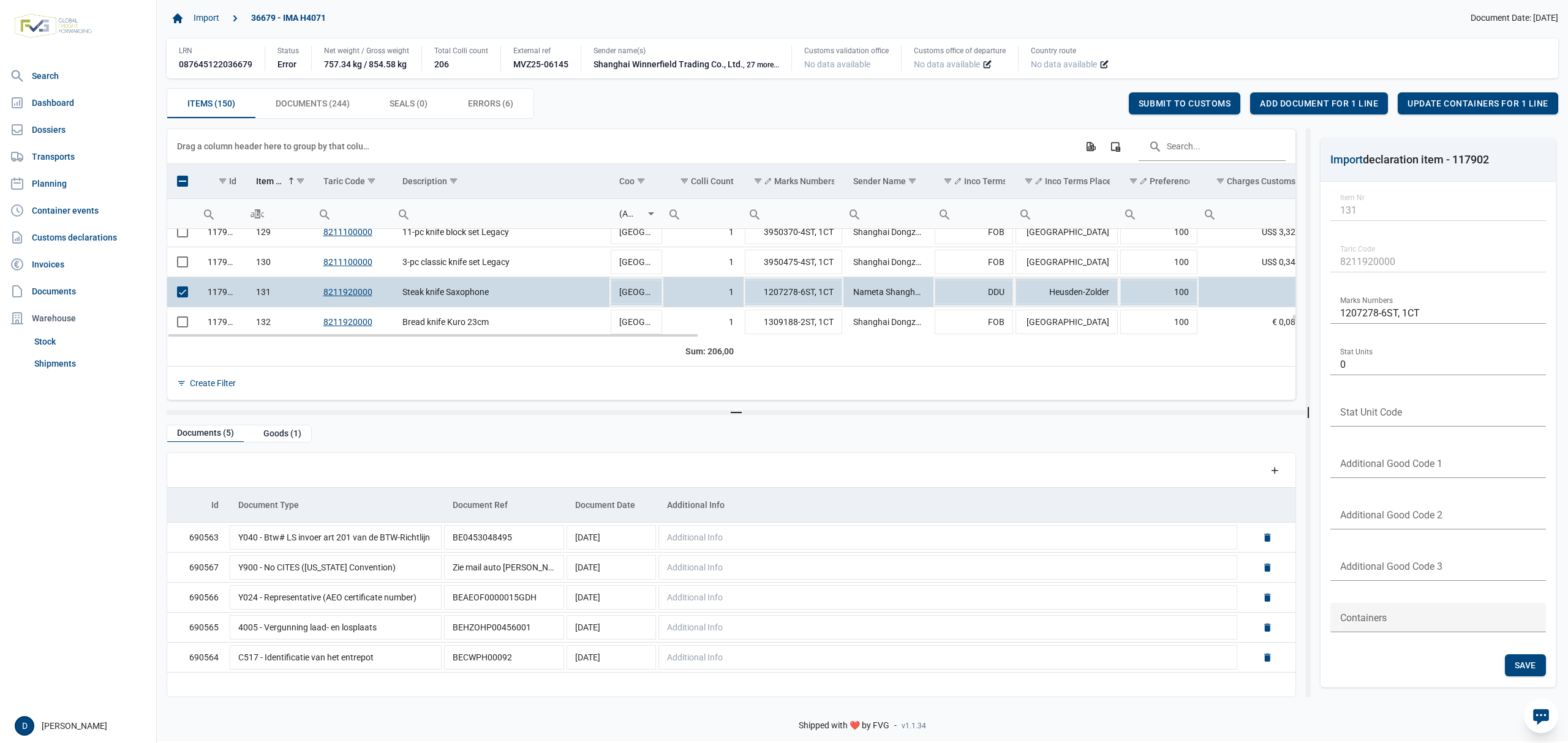
click at [184, 298] on span "Select row" at bounding box center [182, 292] width 11 height 11
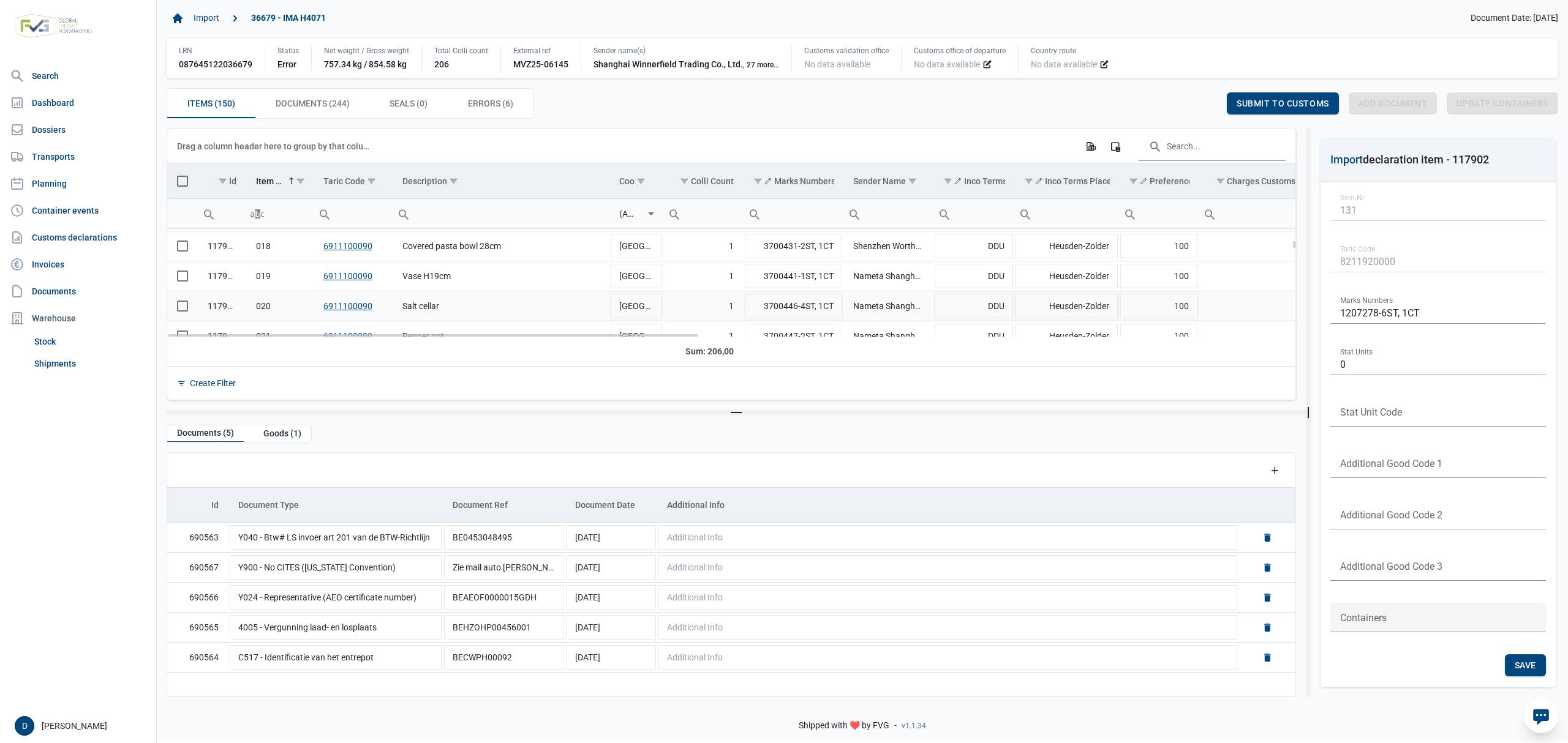
scroll to position [618, 0]
click at [174, 318] on td "Data grid with 150 rows and 23 columns" at bounding box center [182, 319] width 30 height 30
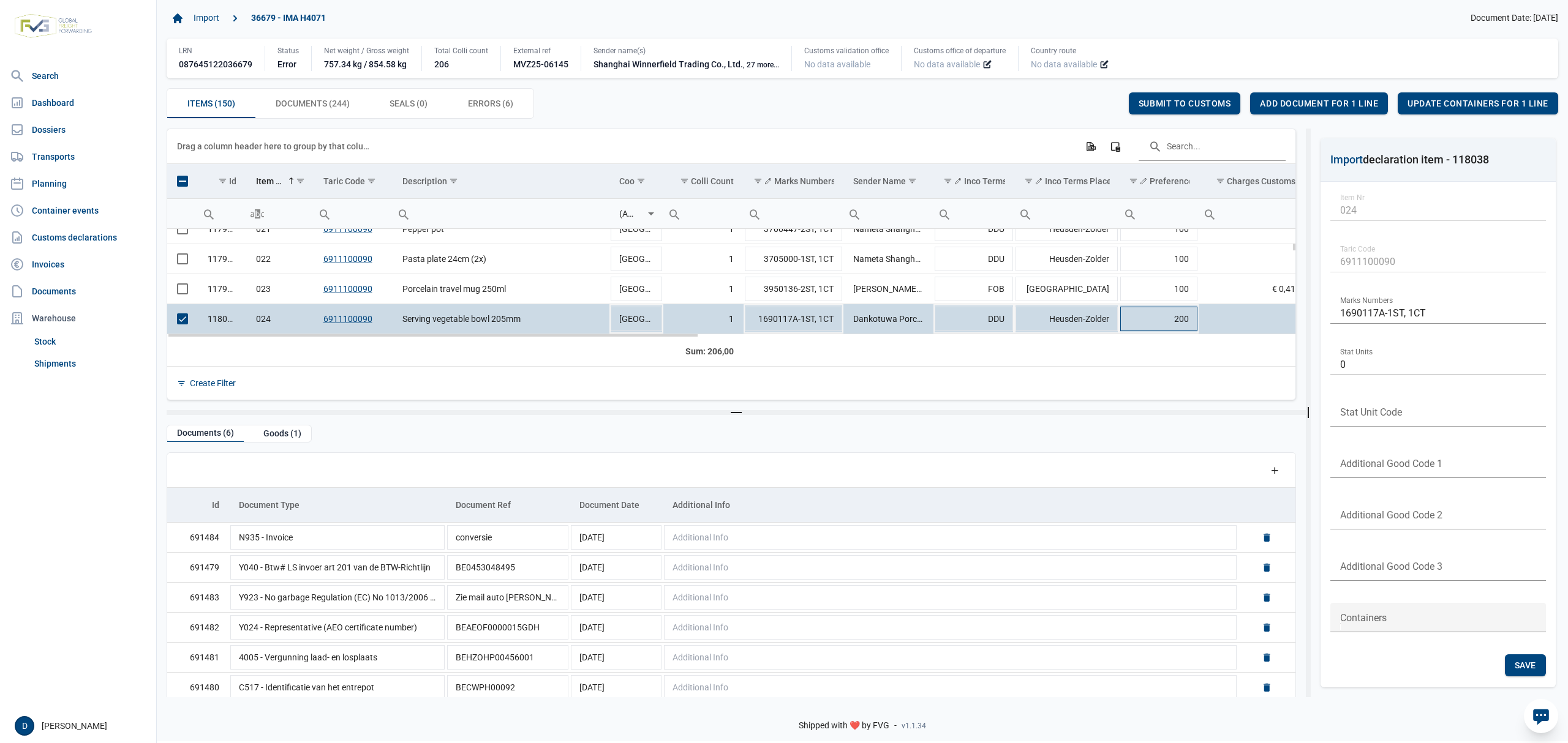
click at [1171, 319] on td "200" at bounding box center [1159, 319] width 80 height 30
click at [1180, 324] on input "200" at bounding box center [1159, 319] width 80 height 30
type input "100"
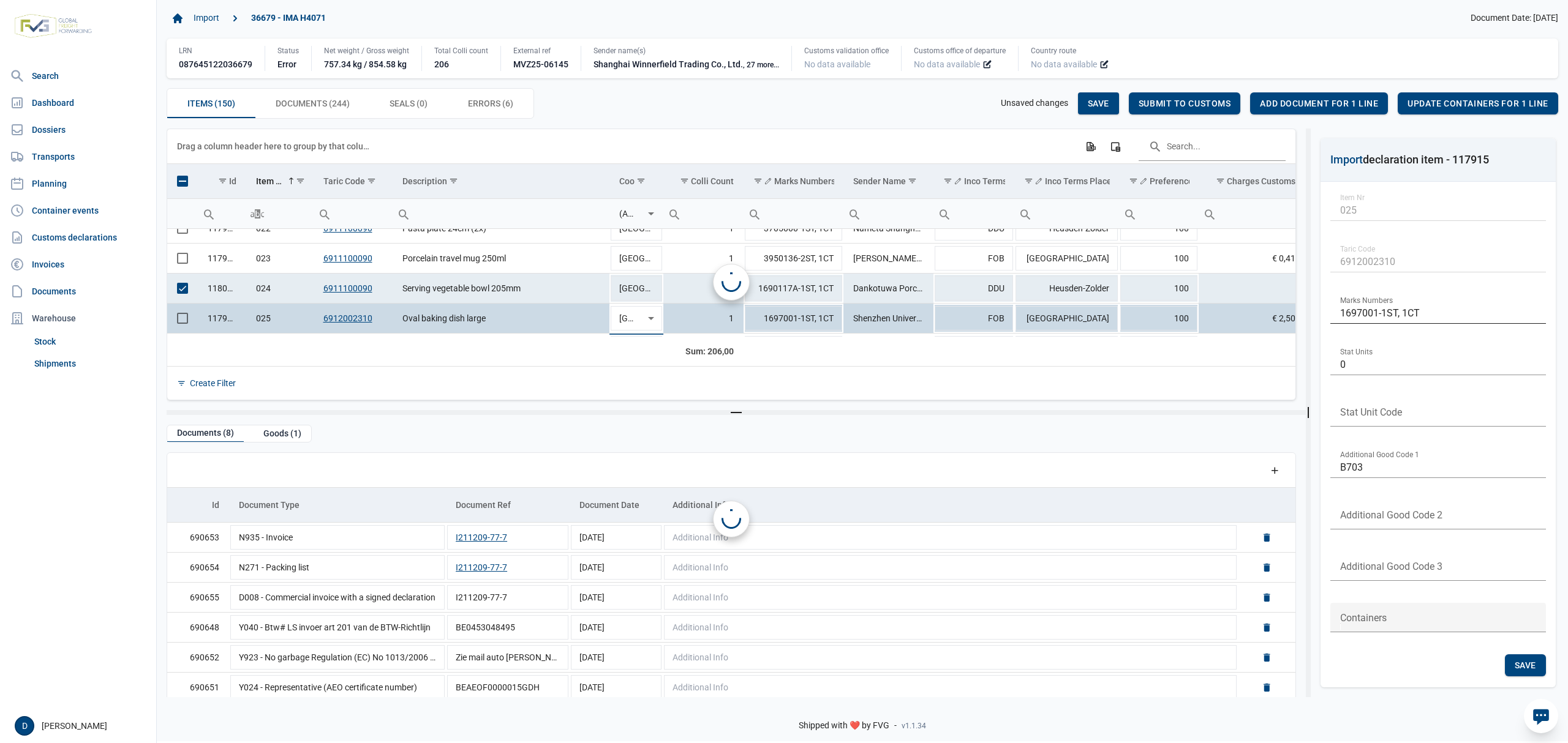
scroll to position [0, 7]
click at [185, 294] on span "Select row" at bounding box center [182, 288] width 11 height 11
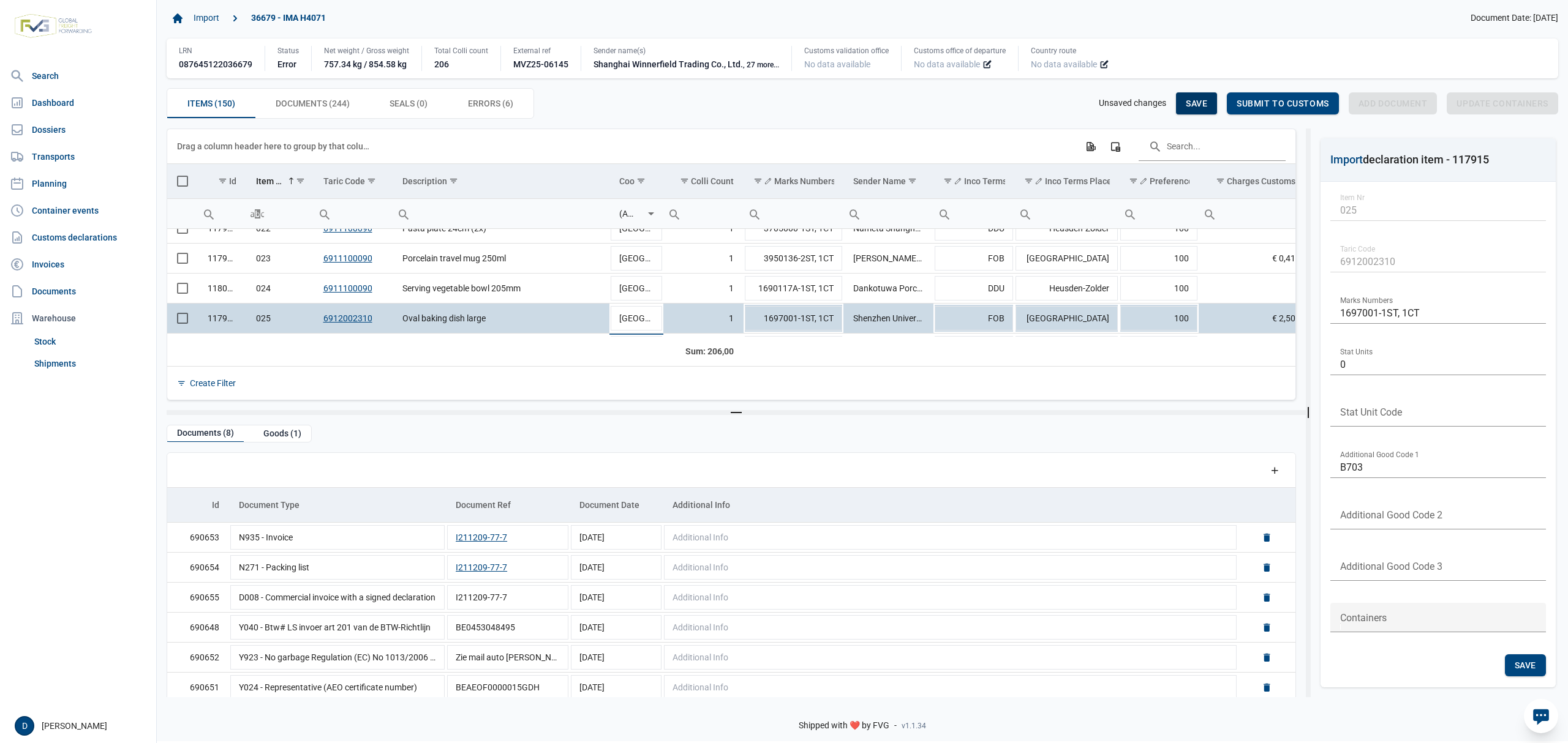
click at [1193, 98] on div "Save" at bounding box center [1196, 104] width 41 height 22
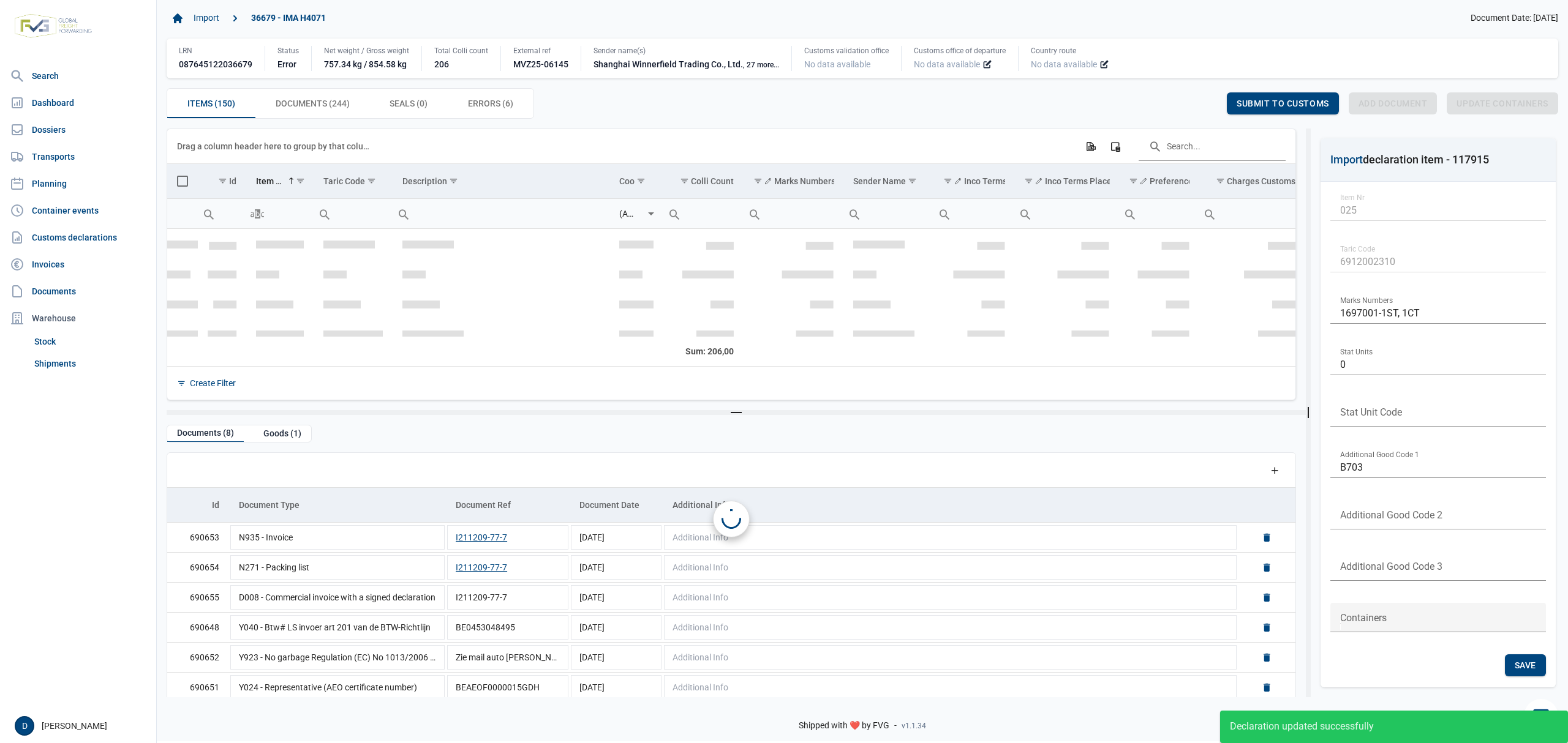
scroll to position [724, 0]
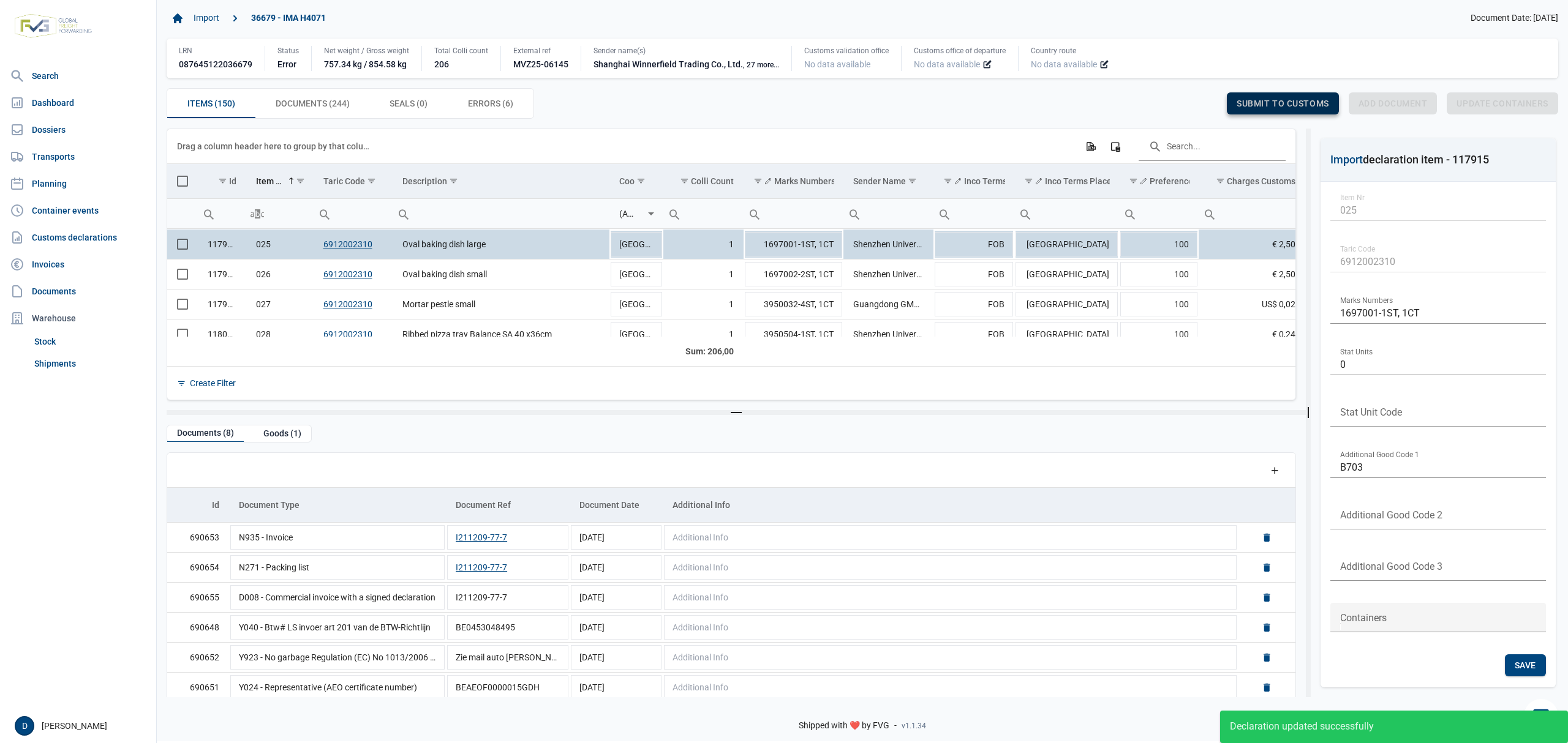
click at [1262, 105] on span "Submit to customs" at bounding box center [1283, 103] width 93 height 10
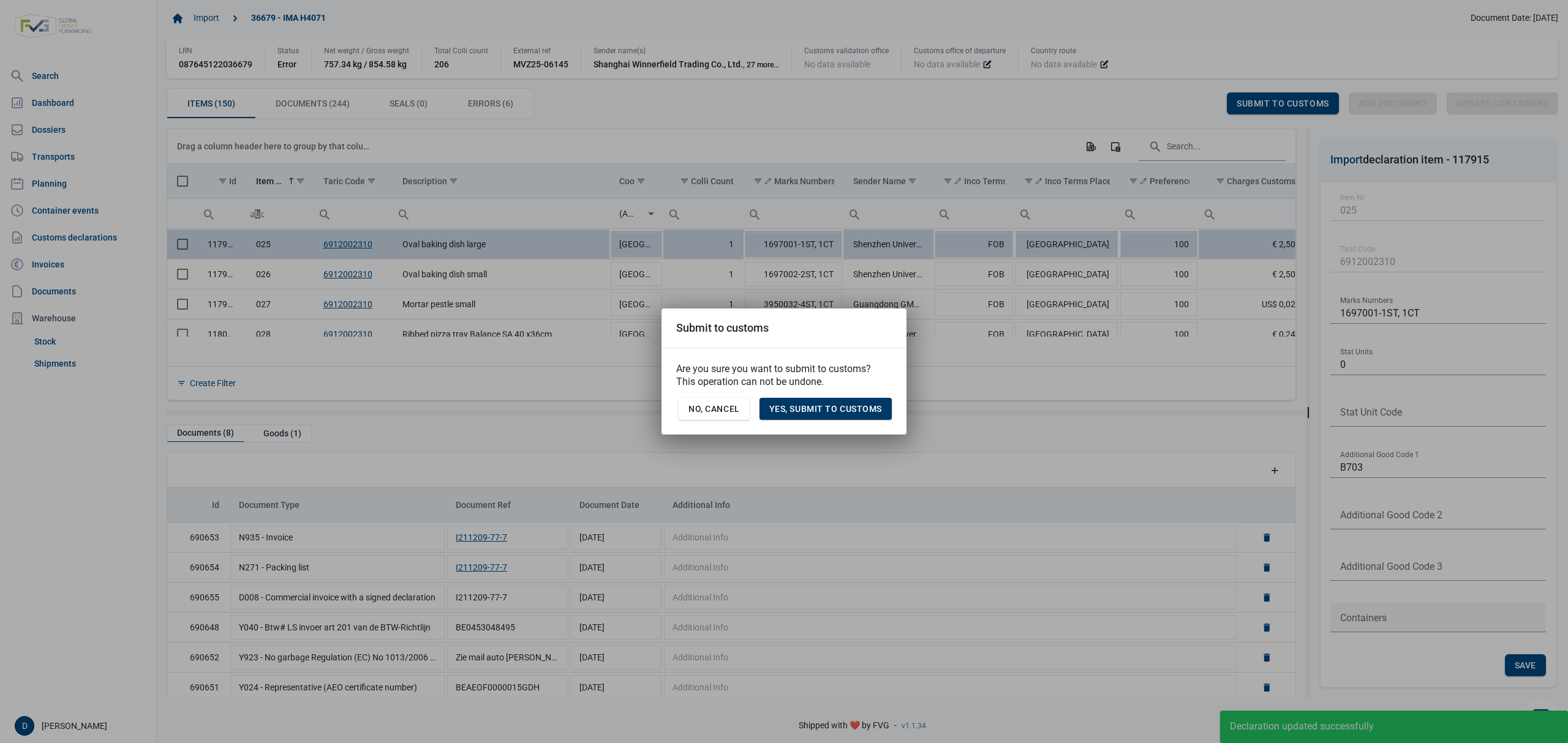
click at [841, 416] on div "Yes, Submit to customs" at bounding box center [826, 409] width 133 height 22
click at [835, 410] on span "Yes, Submit to customs" at bounding box center [825, 409] width 113 height 10
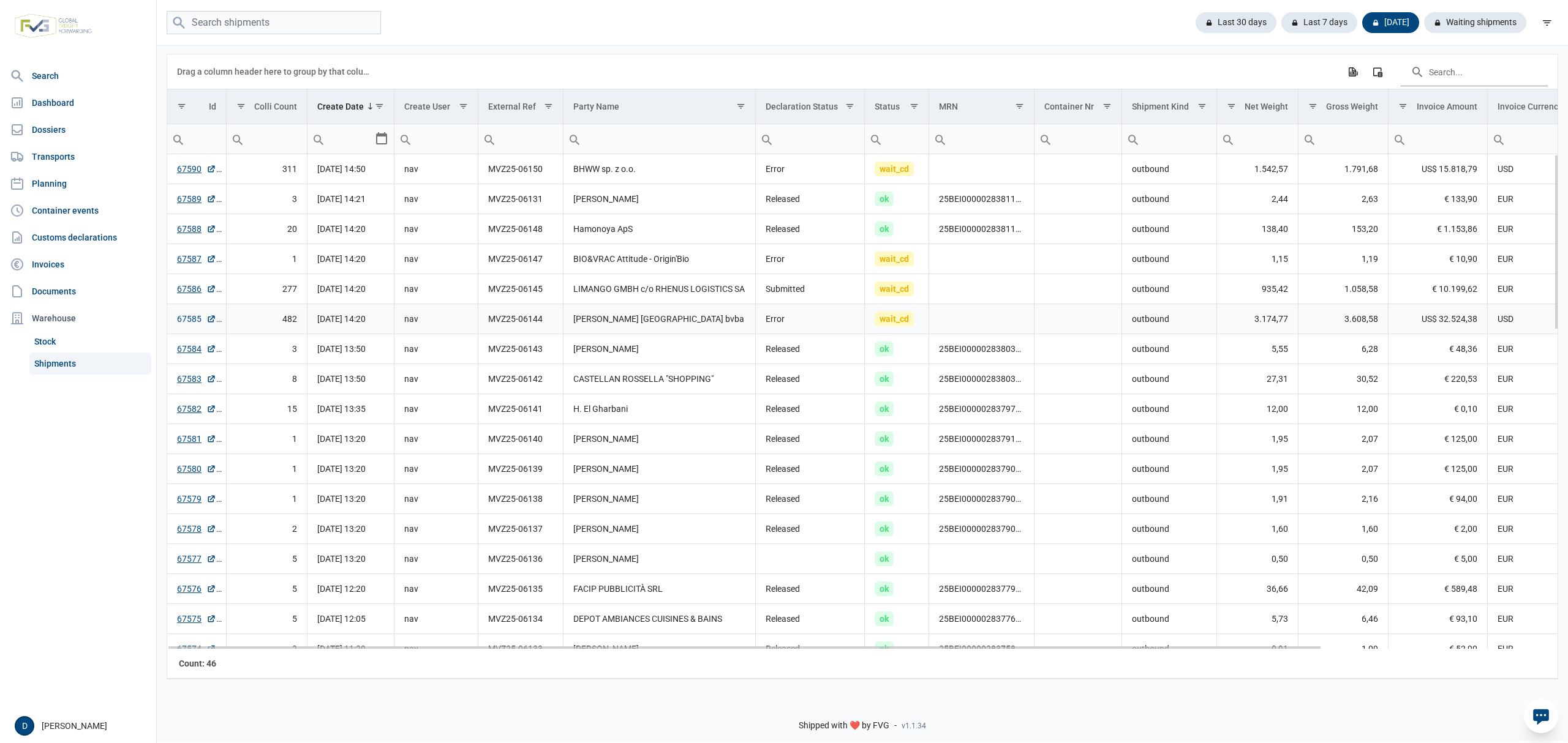
click at [191, 319] on link "67585" at bounding box center [196, 319] width 39 height 12
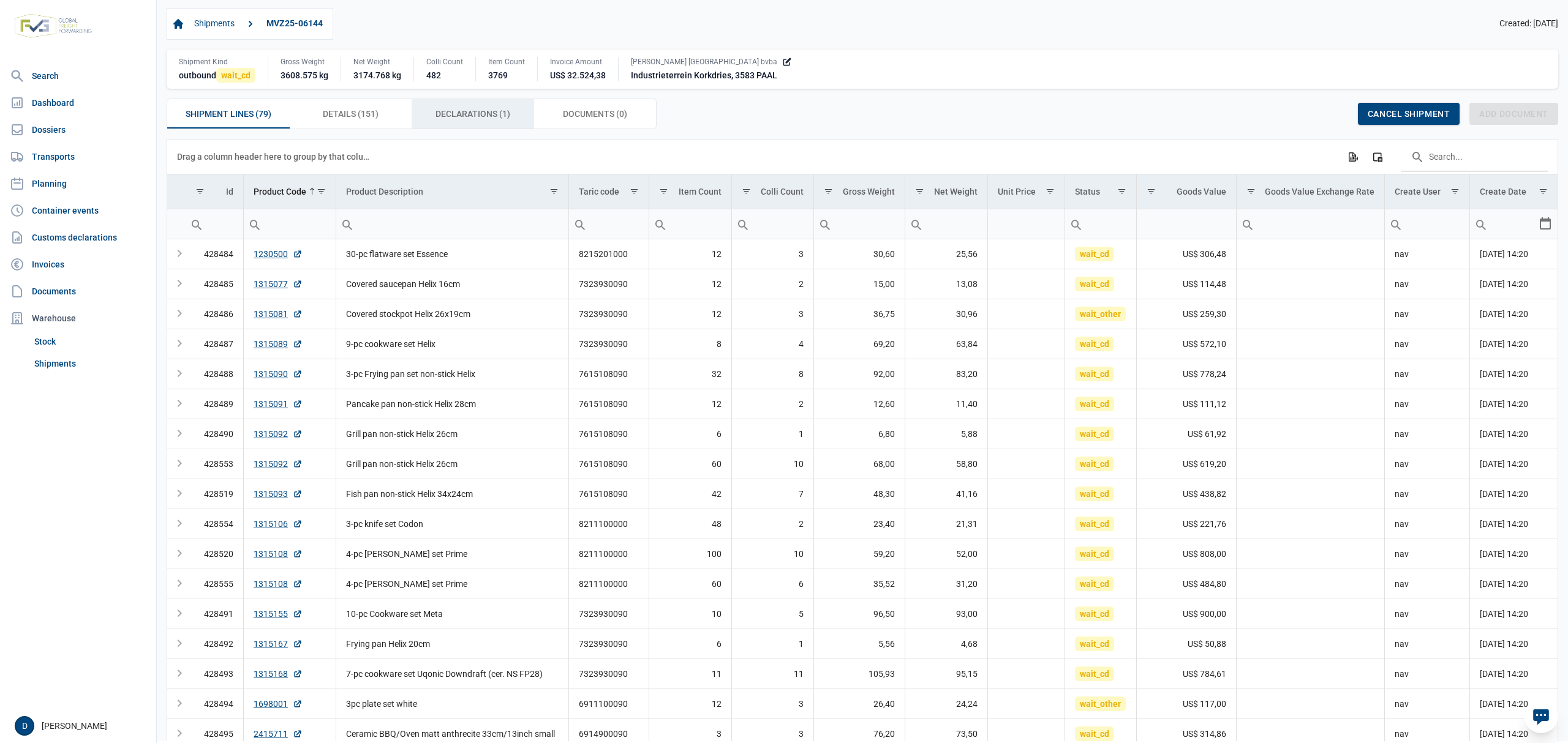
click at [491, 115] on span "Declarations (1) Declarations (1)" at bounding box center [473, 114] width 75 height 15
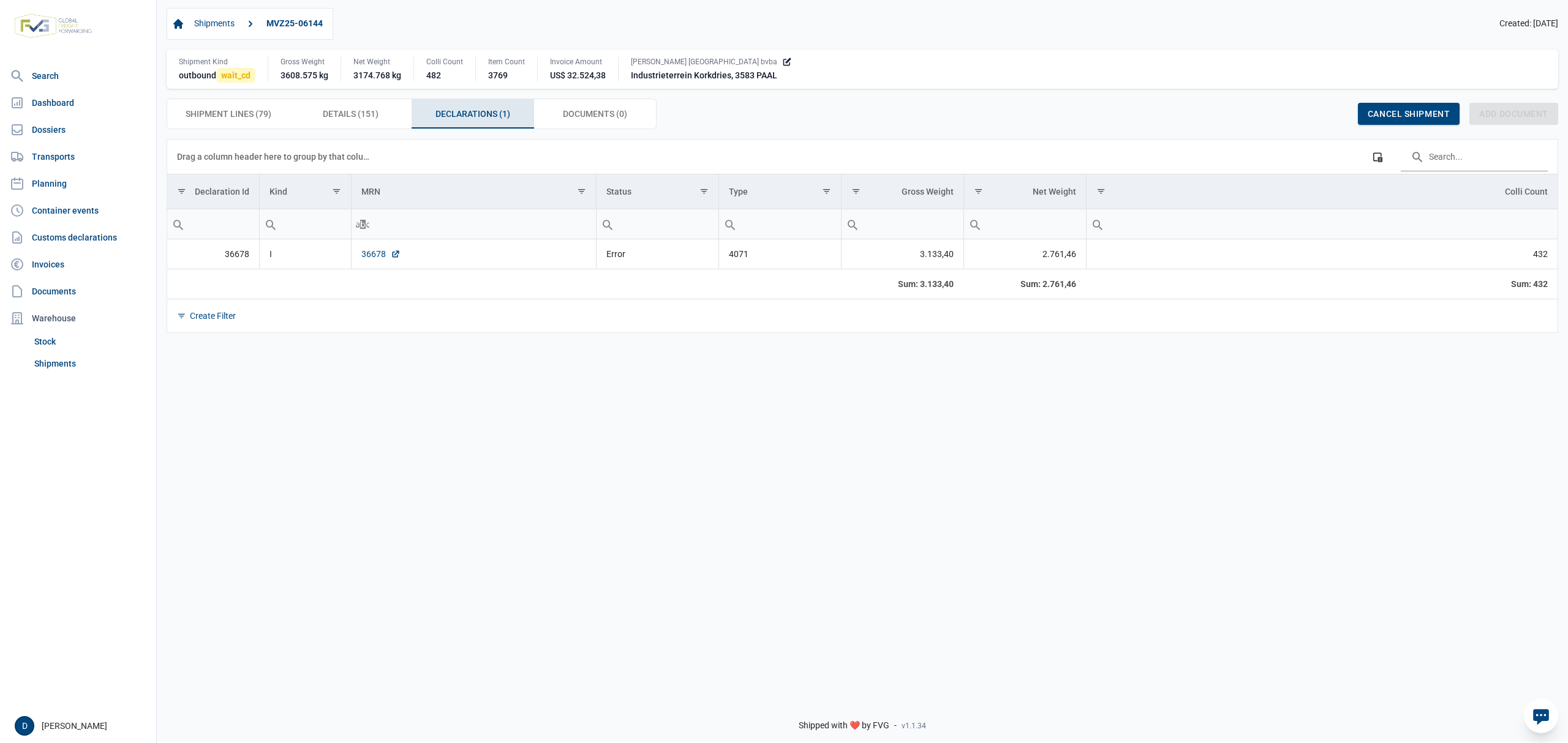
click at [375, 256] on link "36678" at bounding box center [380, 254] width 39 height 12
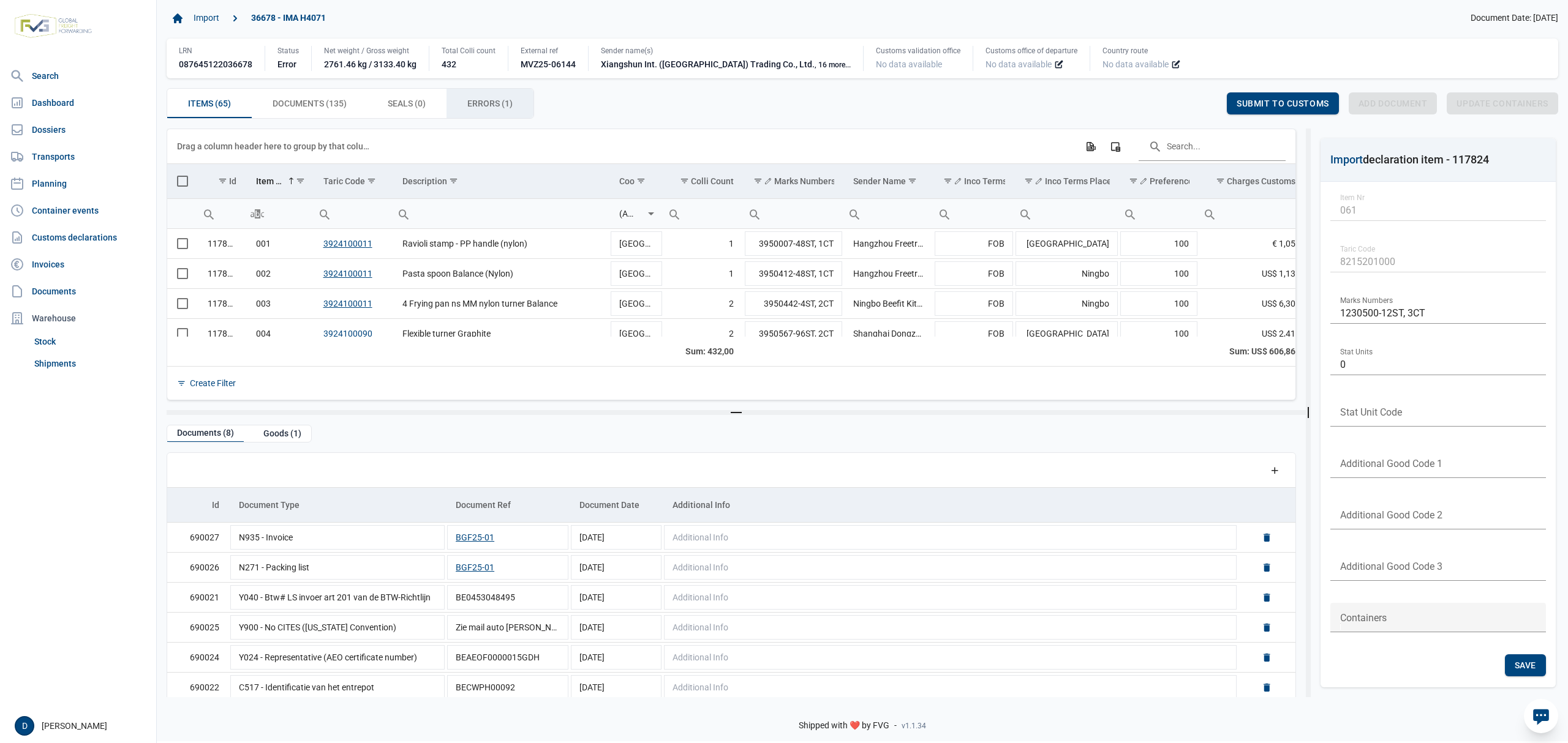
click at [473, 105] on span "Errors (1) Errors (1)" at bounding box center [490, 103] width 45 height 15
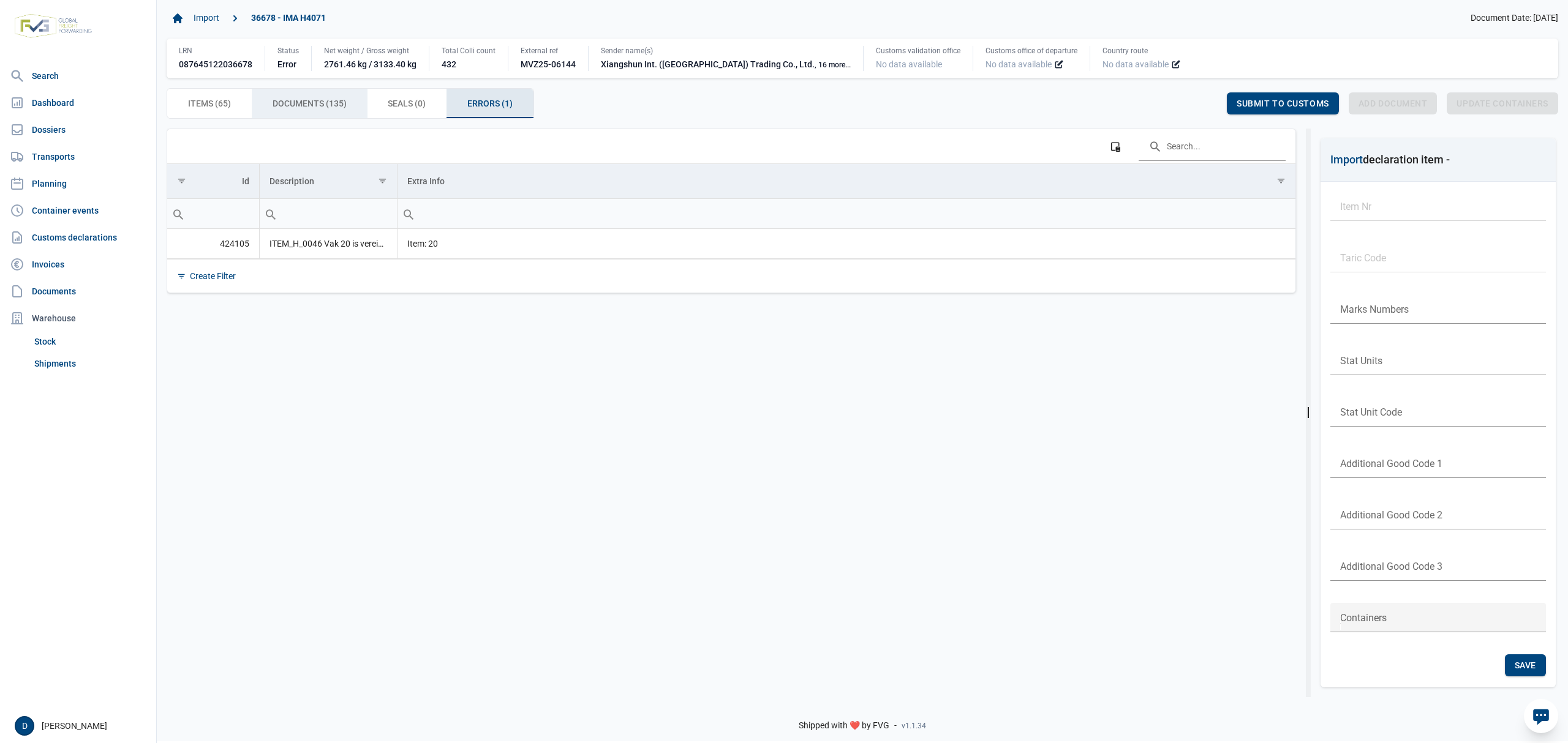
click at [334, 107] on span "Documents (135) Documents (135)" at bounding box center [309, 103] width 74 height 15
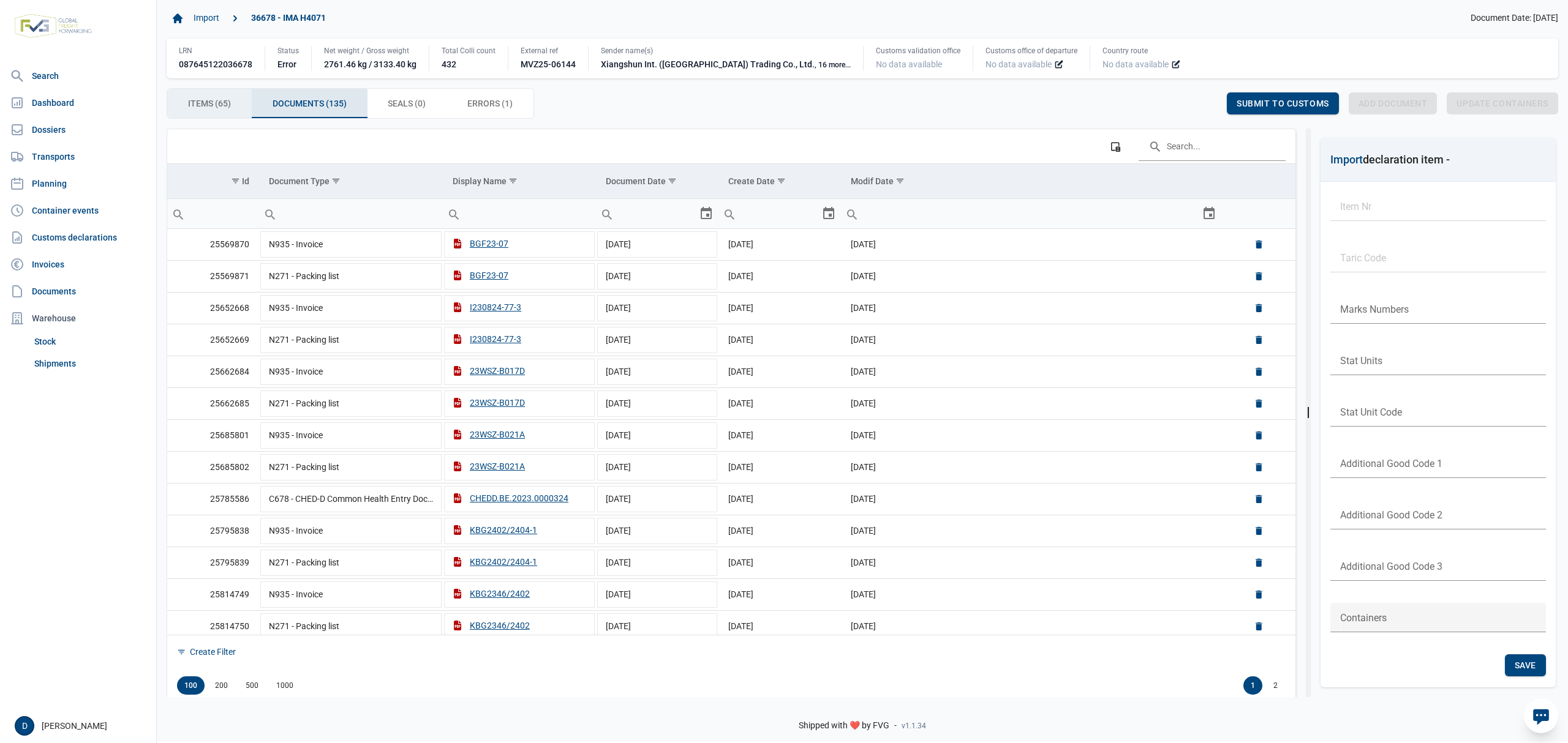
click at [225, 98] on span "Items (65) Items (65)" at bounding box center [209, 103] width 43 height 15
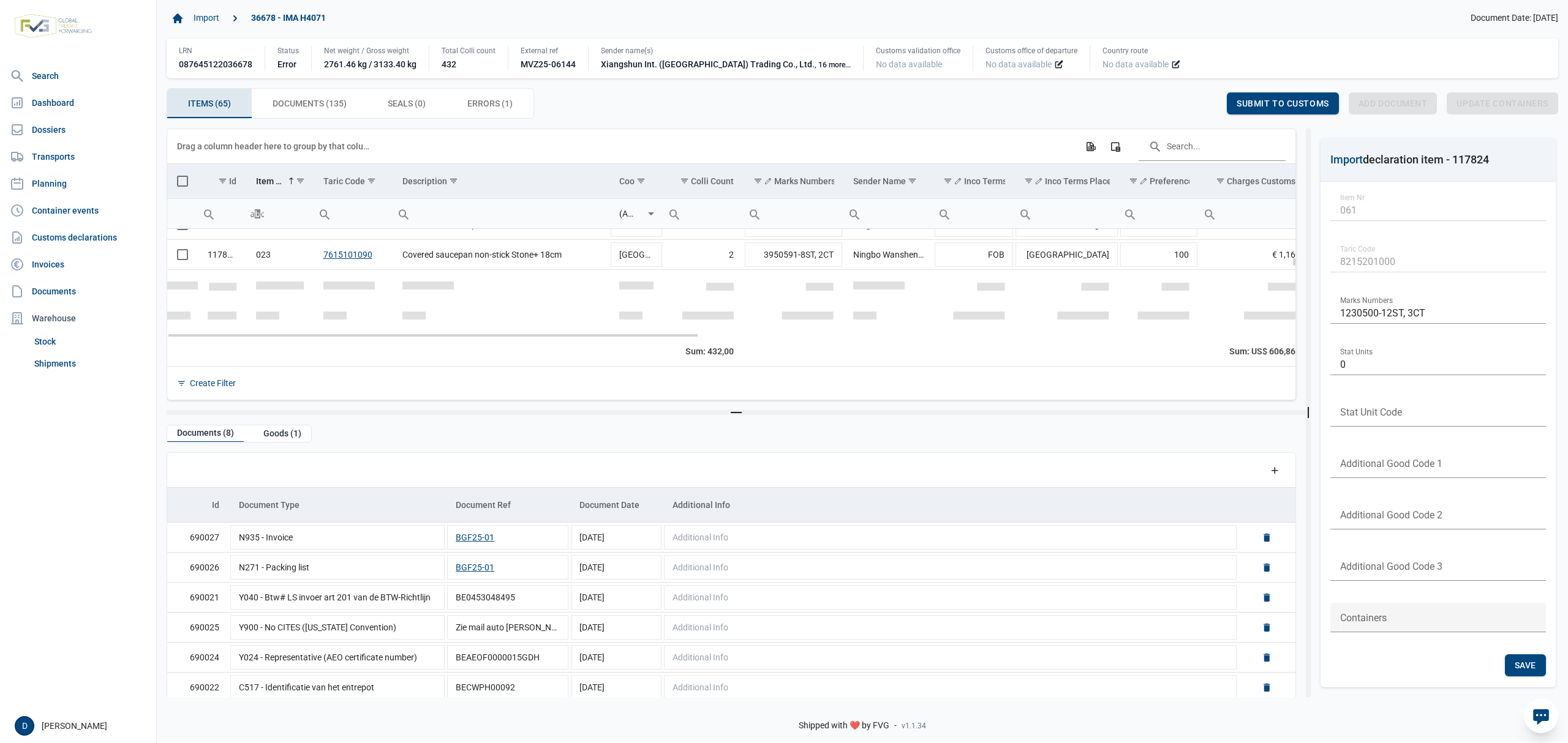
scroll to position [543, 0]
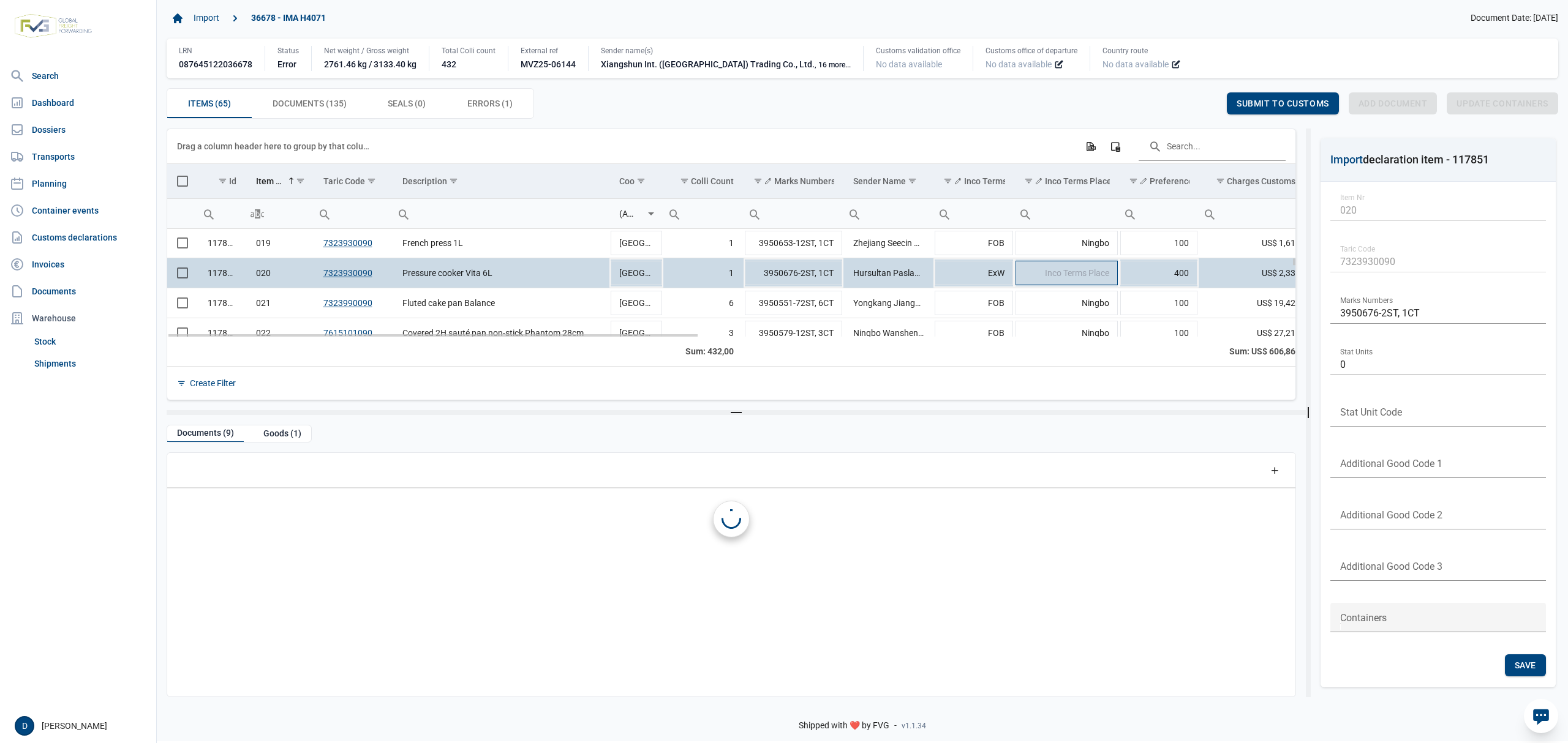
click at [1053, 278] on span "Inco Terms Place" at bounding box center [1077, 273] width 64 height 10
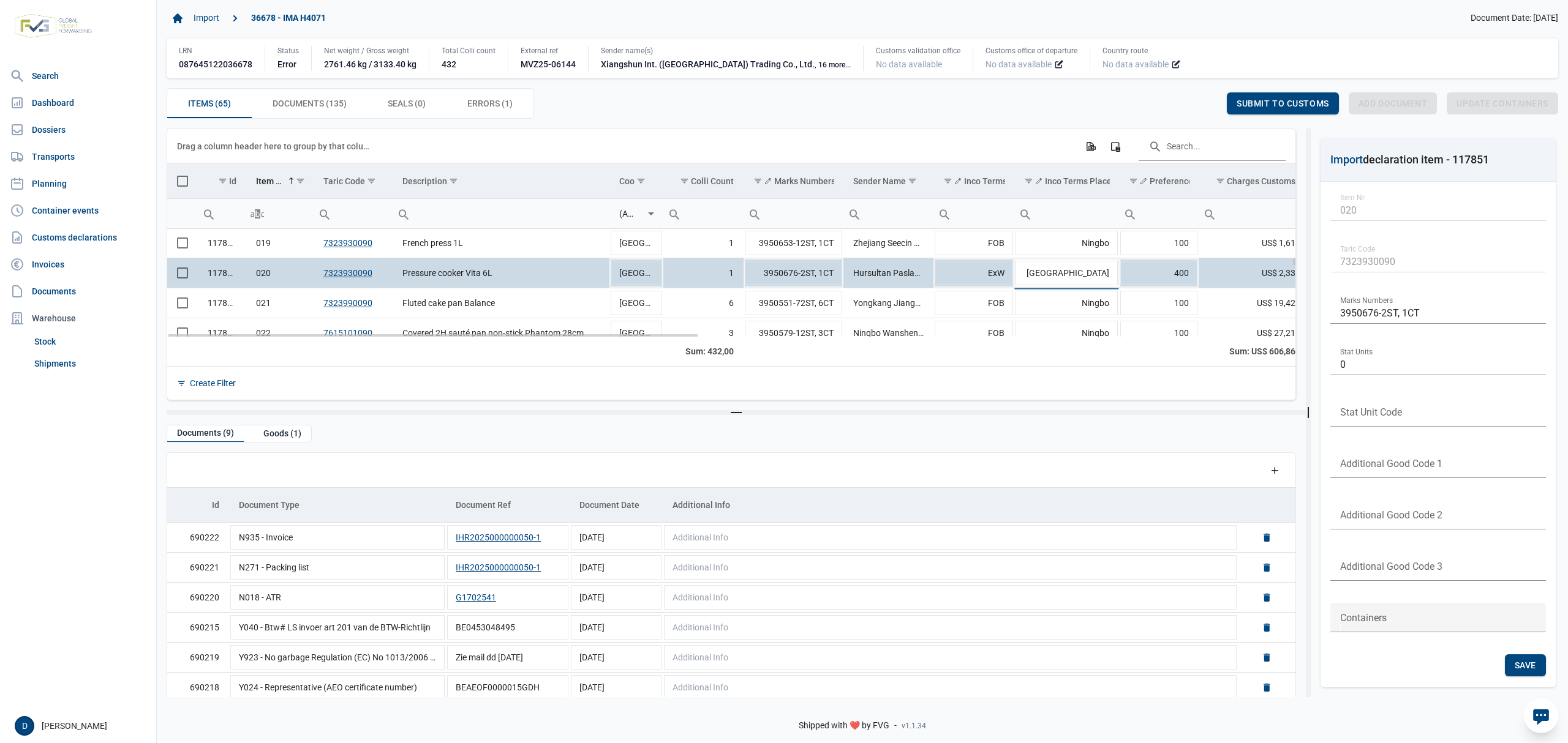
type input "[GEOGRAPHIC_DATA]"
click at [1177, 96] on div "Save" at bounding box center [1196, 104] width 41 height 22
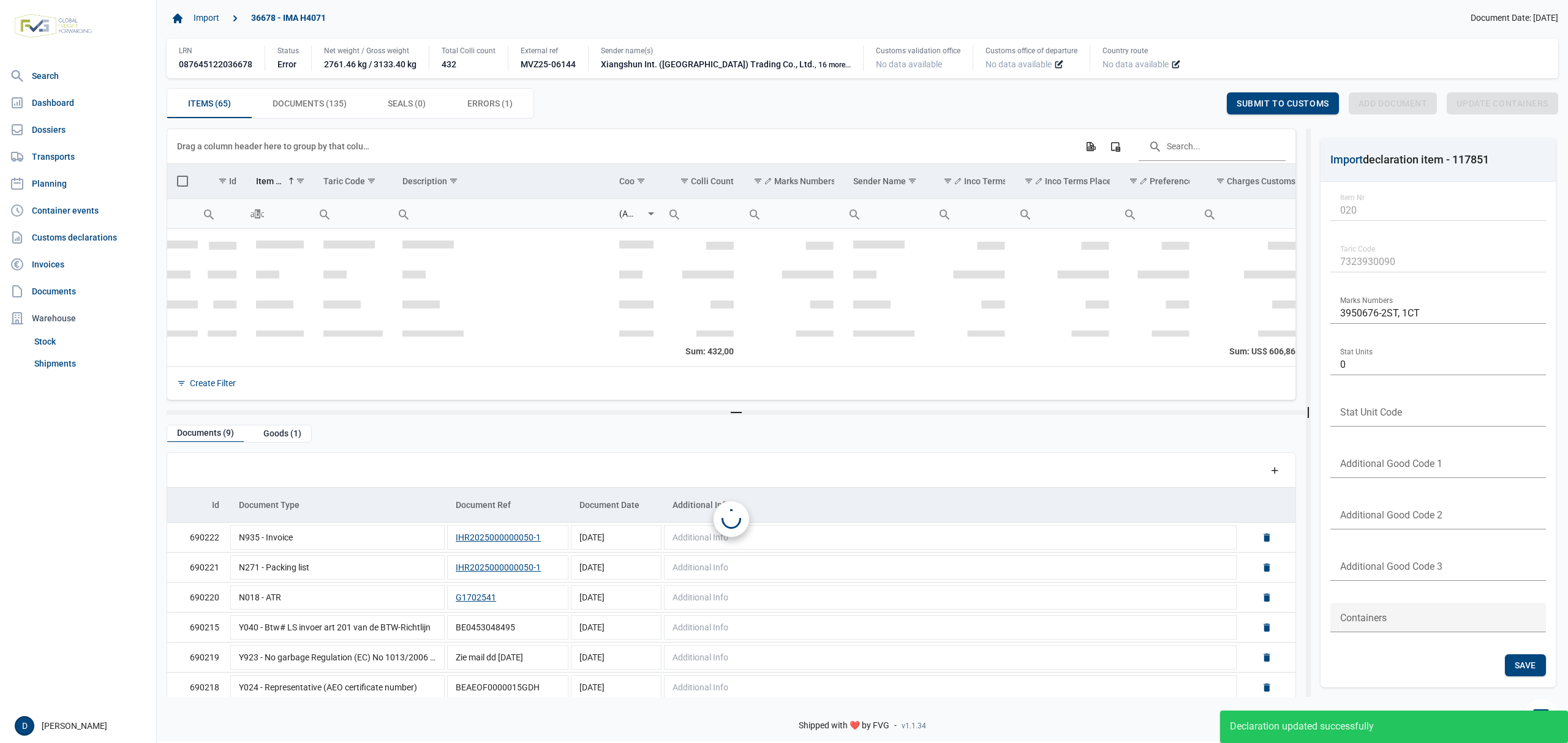
scroll to position [573, 0]
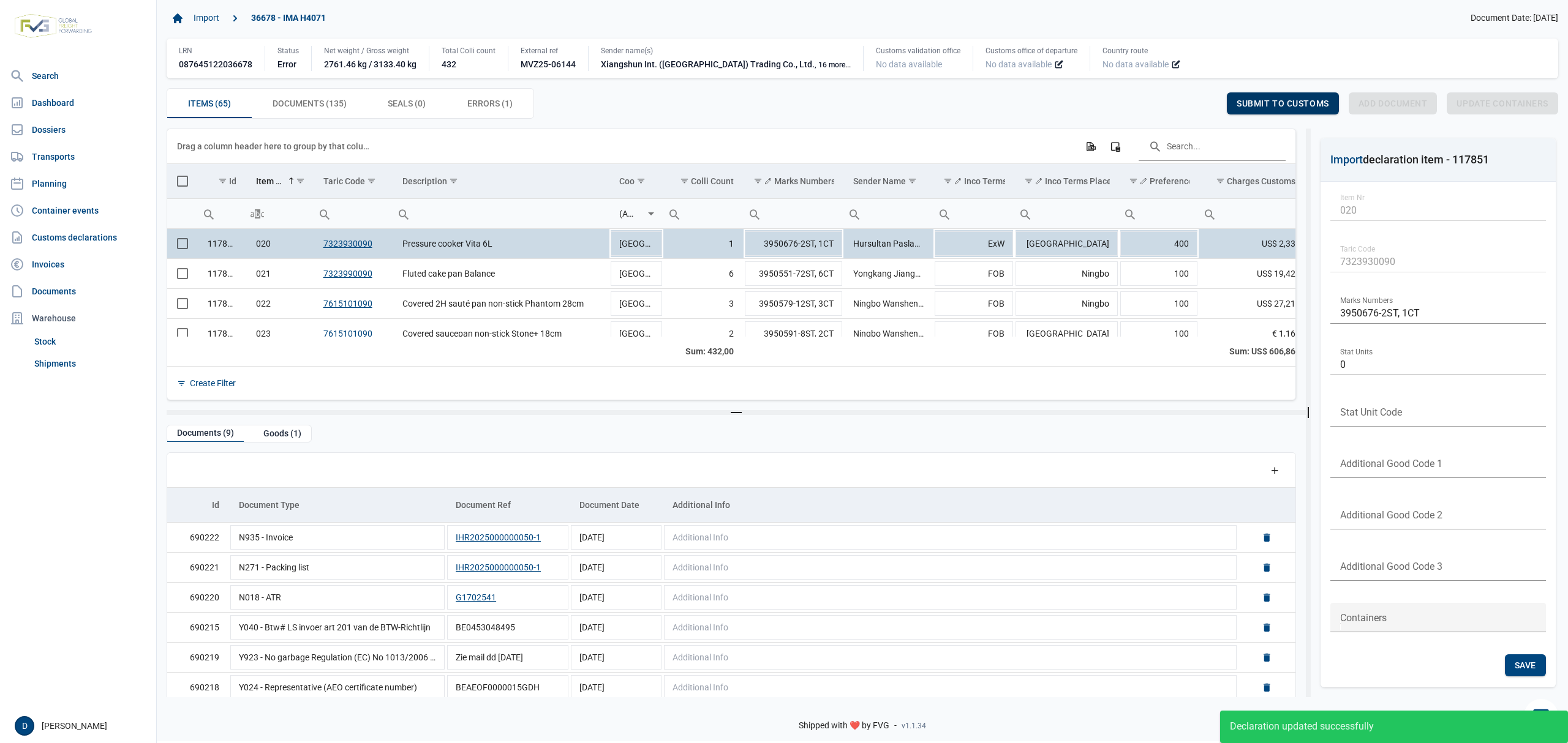
click at [1267, 101] on span "Submit to customs" at bounding box center [1283, 103] width 93 height 10
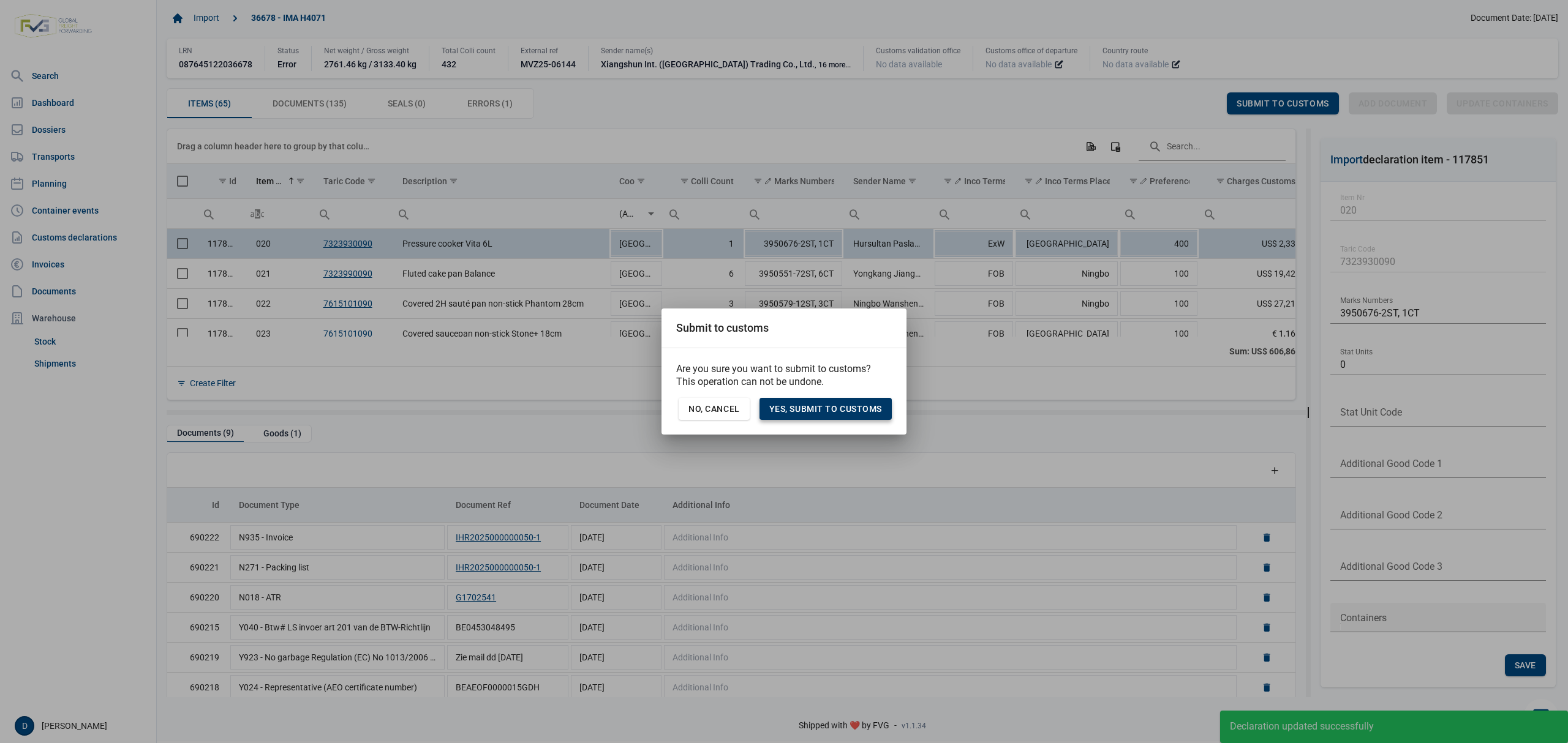
click at [792, 404] on span "Yes, Submit to customs" at bounding box center [825, 409] width 113 height 10
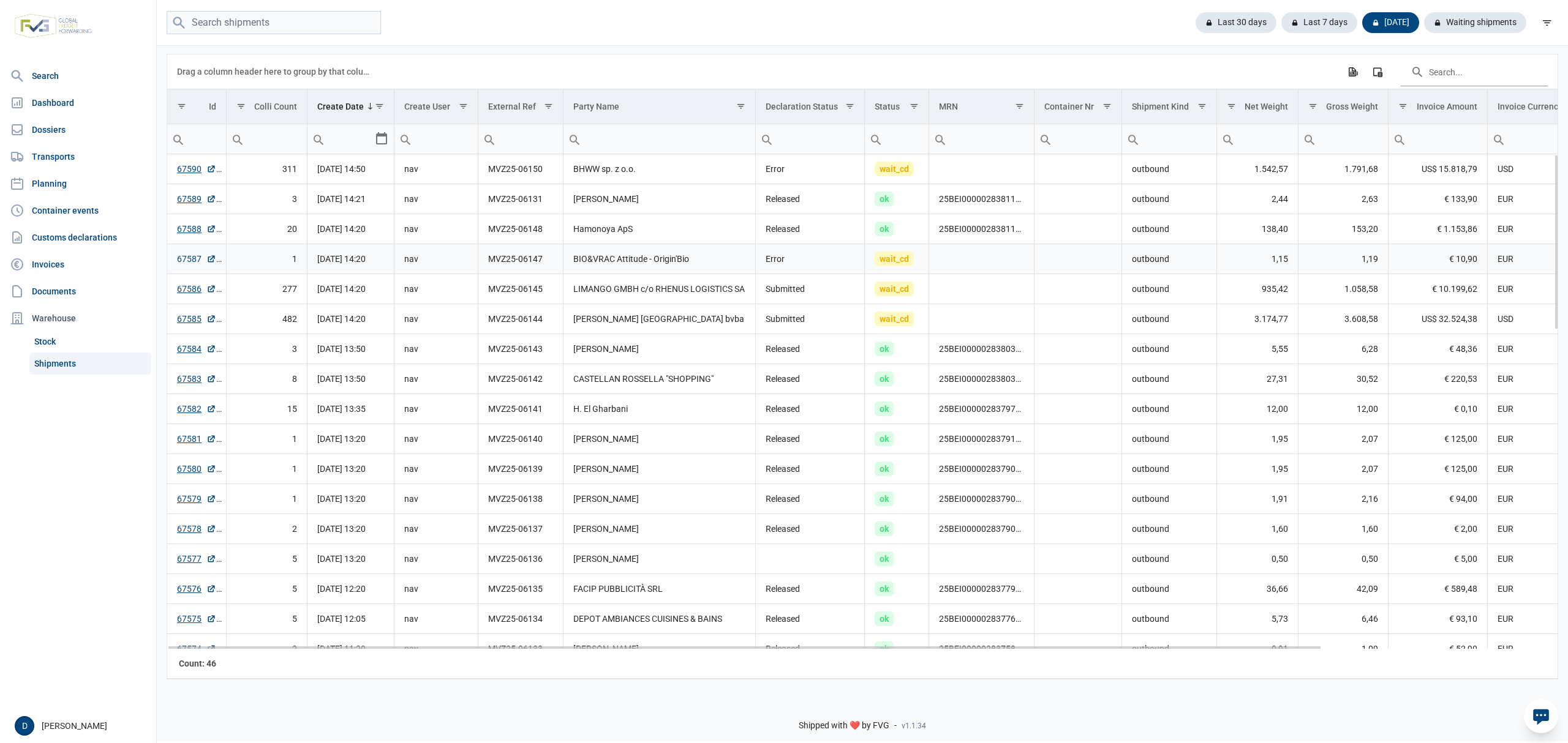
click at [179, 258] on link "67587" at bounding box center [196, 259] width 39 height 12
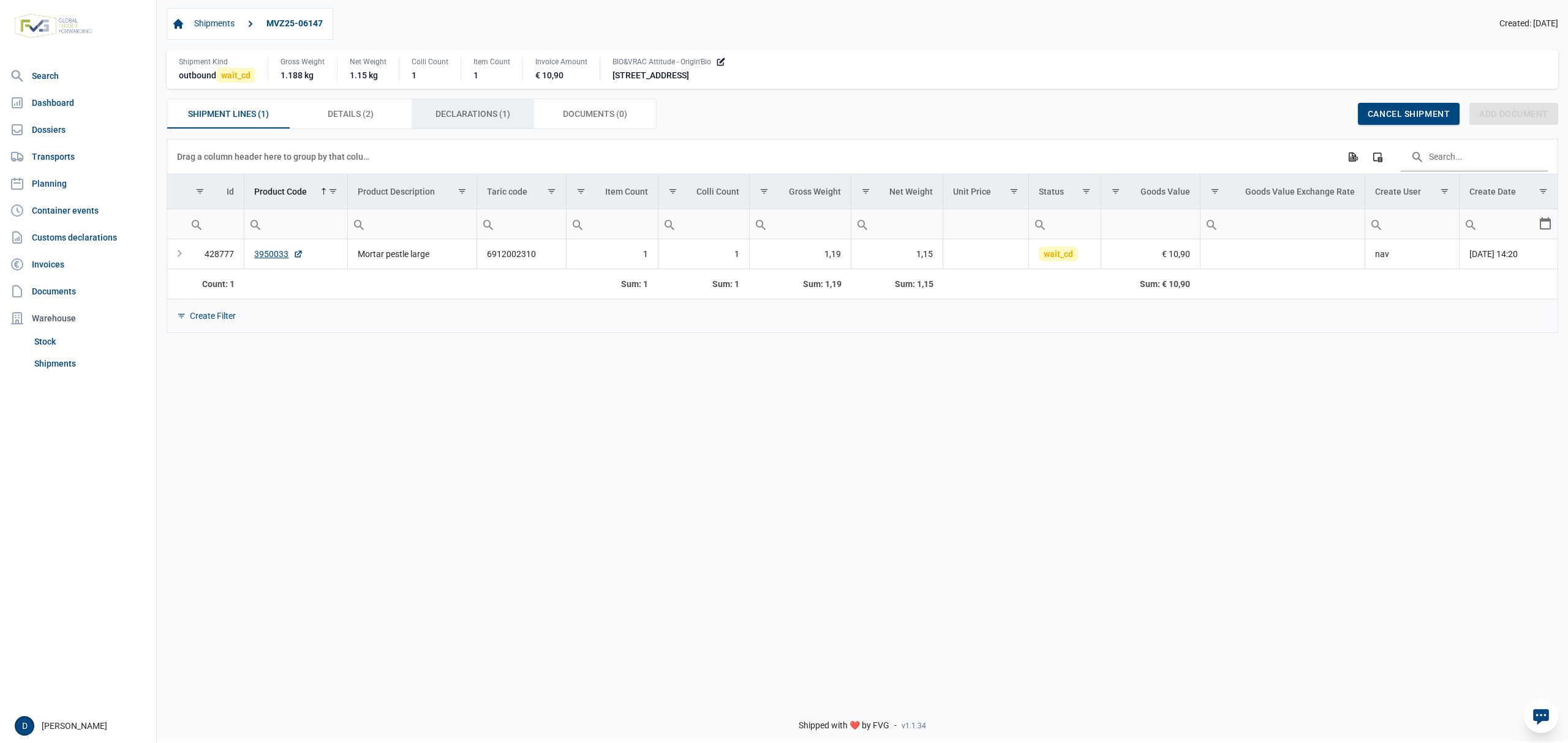
click at [466, 122] on span "Declarations (1) Declarations (1)" at bounding box center [473, 114] width 75 height 15
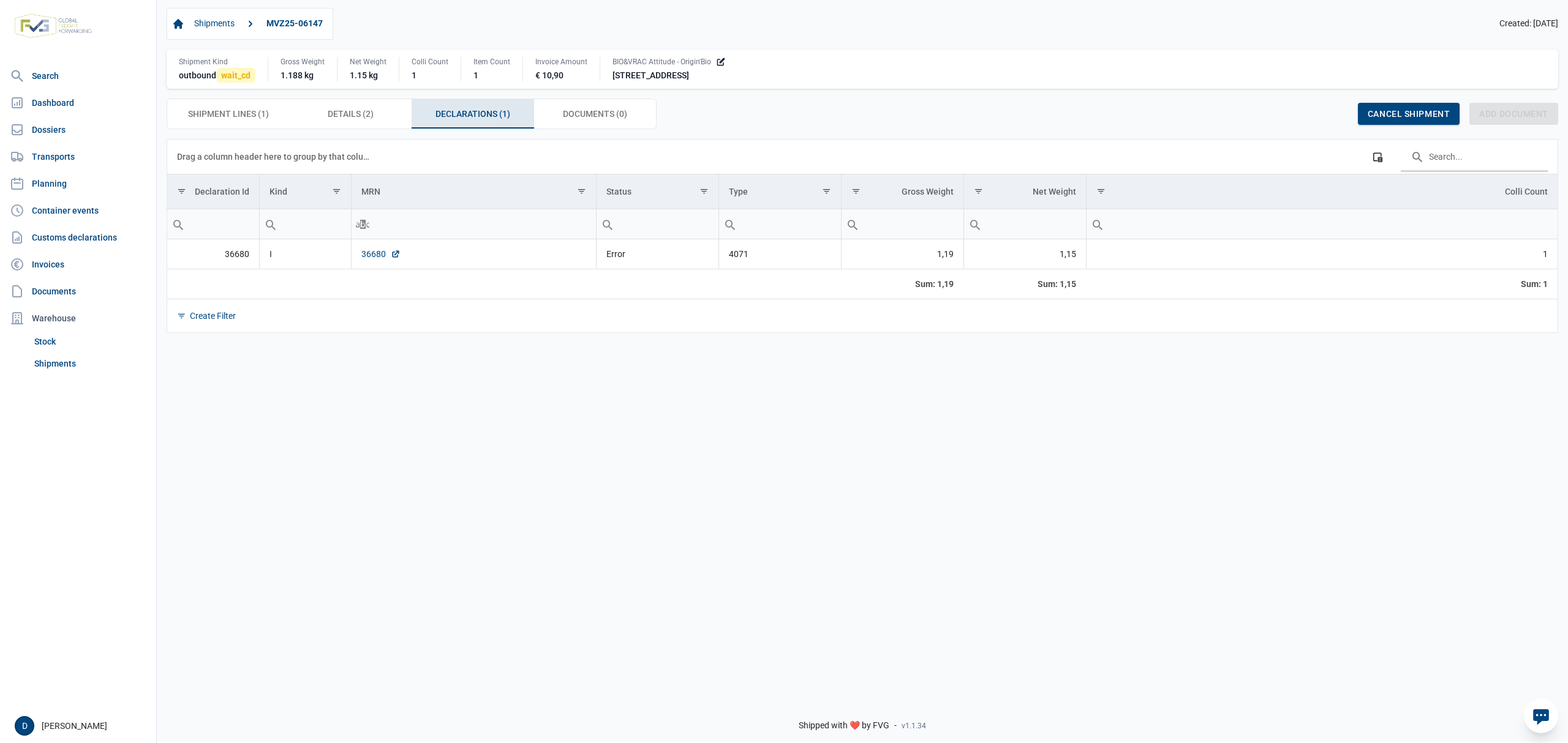
click at [373, 258] on link "36680" at bounding box center [380, 254] width 39 height 12
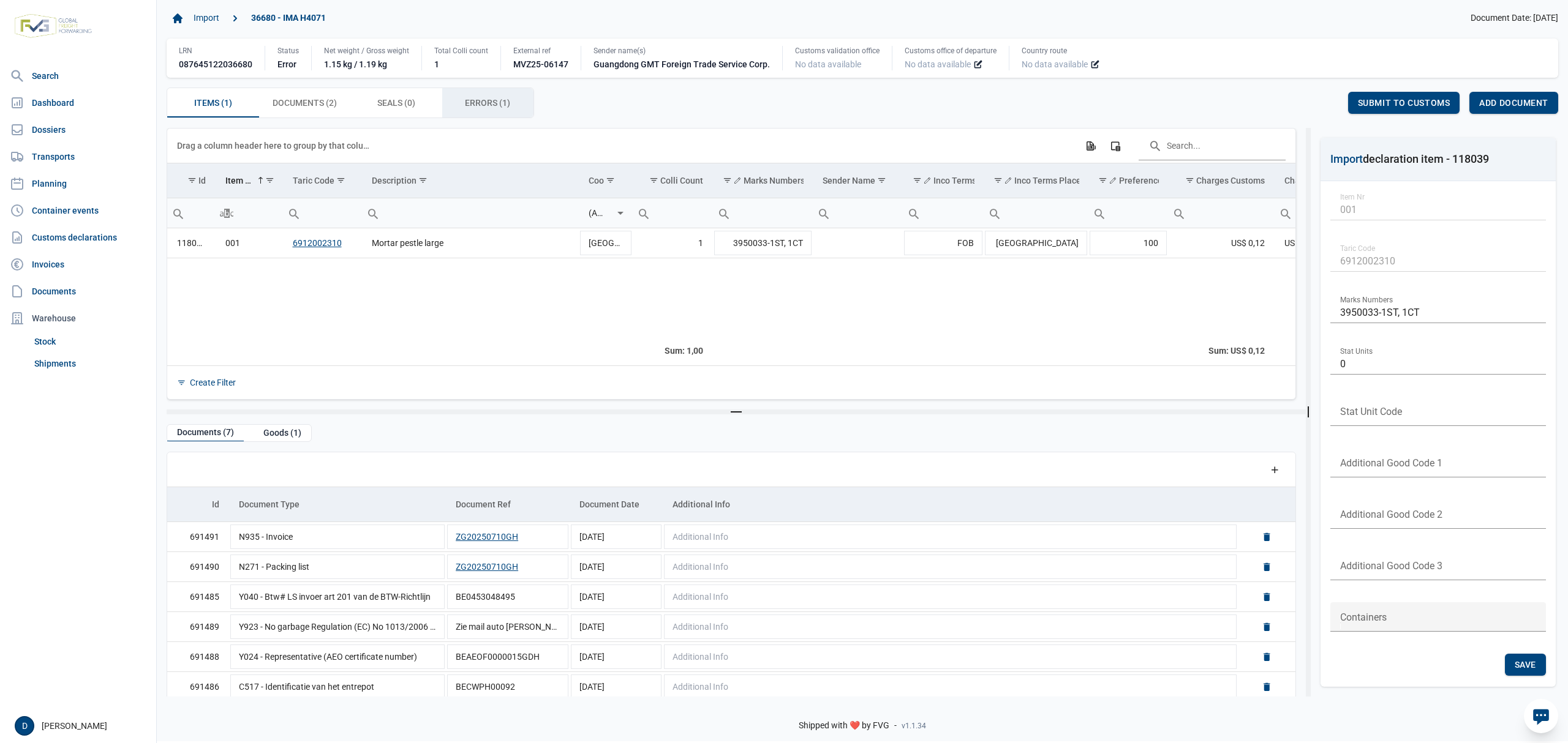
click at [483, 98] on span "Errors (1) Errors (1)" at bounding box center [487, 103] width 45 height 15
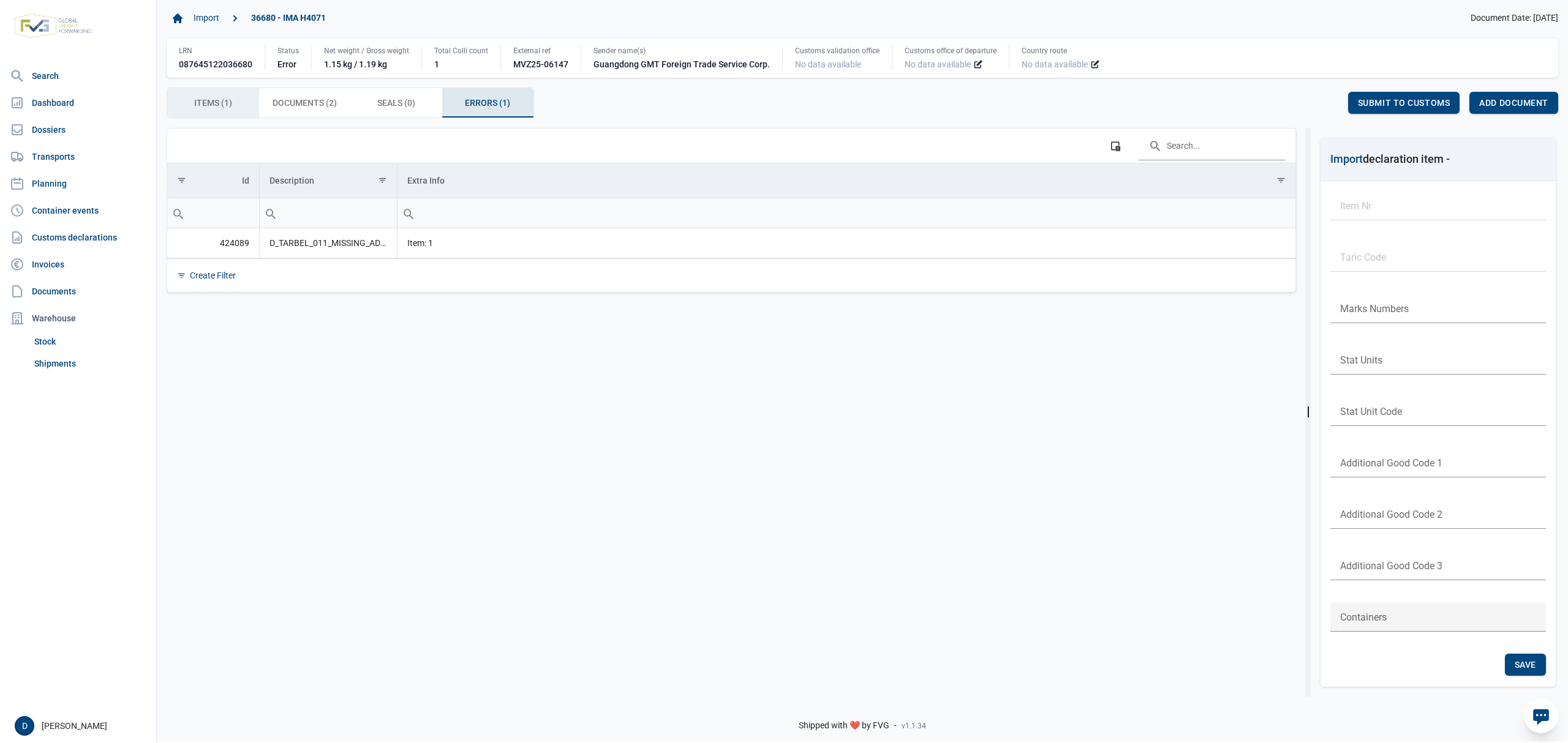
click at [197, 94] on div "Items (1) Items (1)" at bounding box center [213, 103] width 92 height 30
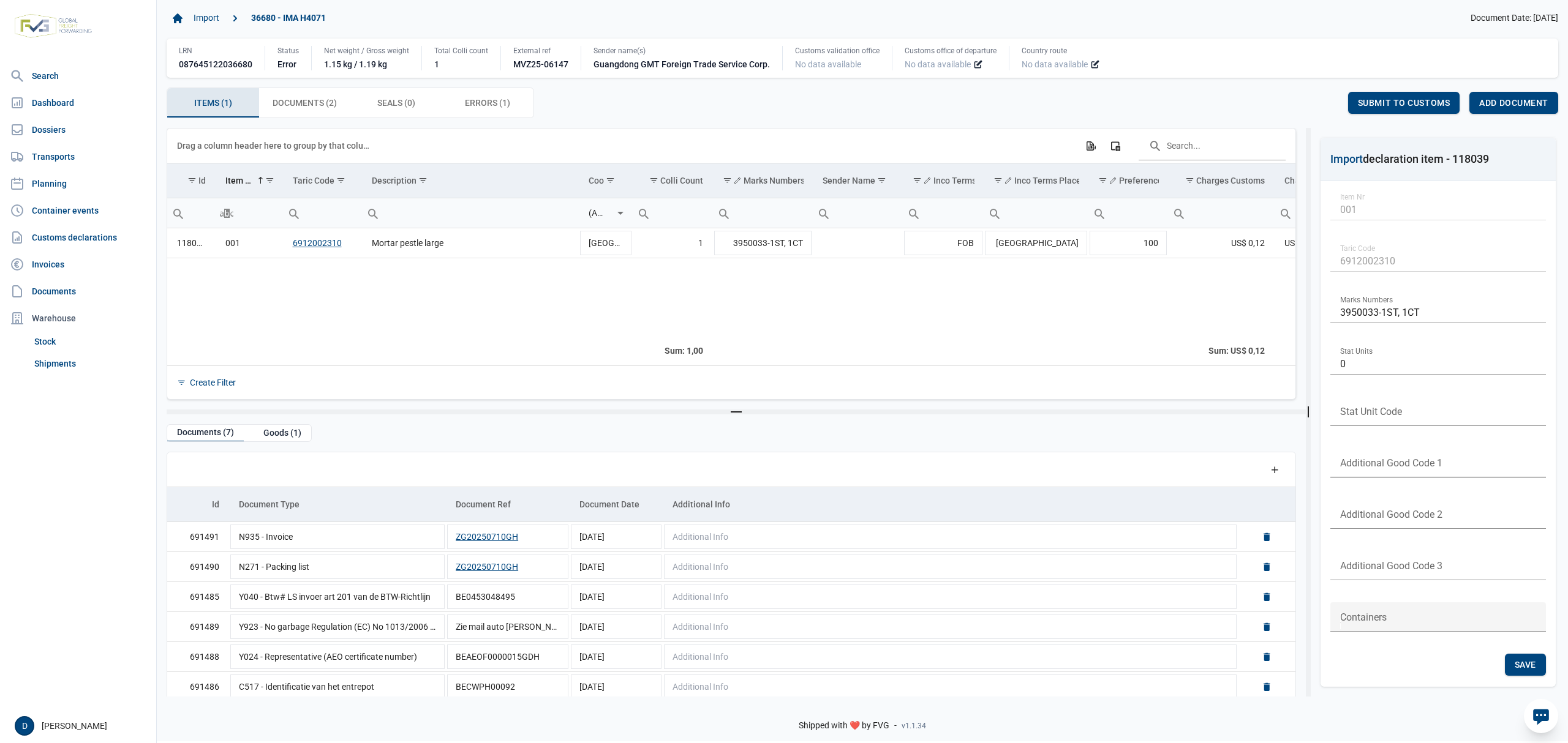
click at [1405, 459] on input "text" at bounding box center [1438, 463] width 215 height 30
type input "B999"
click at [1525, 663] on span "Save" at bounding box center [1524, 665] width 21 height 10
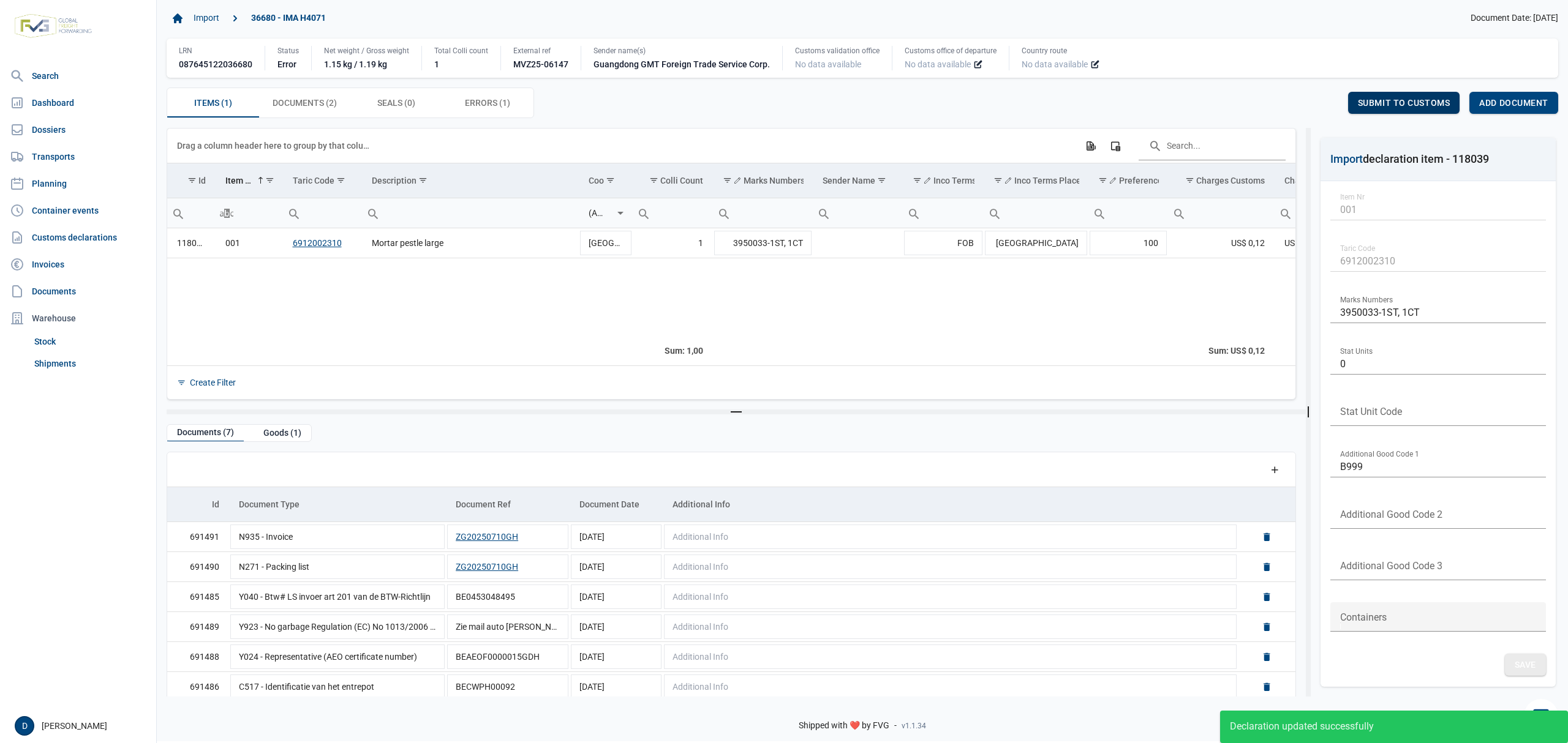
click at [1400, 101] on span "Submit to customs" at bounding box center [1403, 103] width 93 height 10
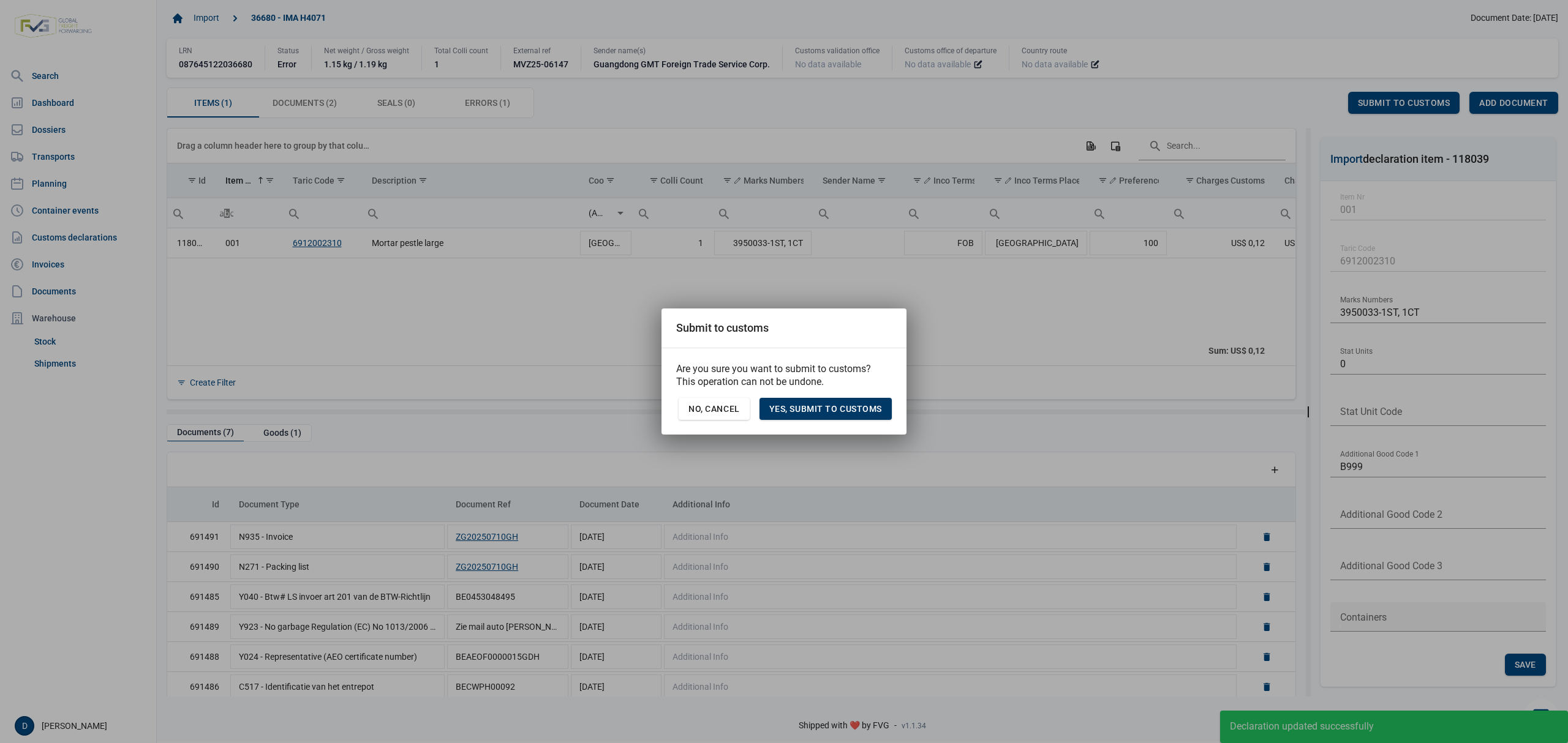
click at [841, 400] on div "Yes, Submit to customs" at bounding box center [826, 409] width 133 height 22
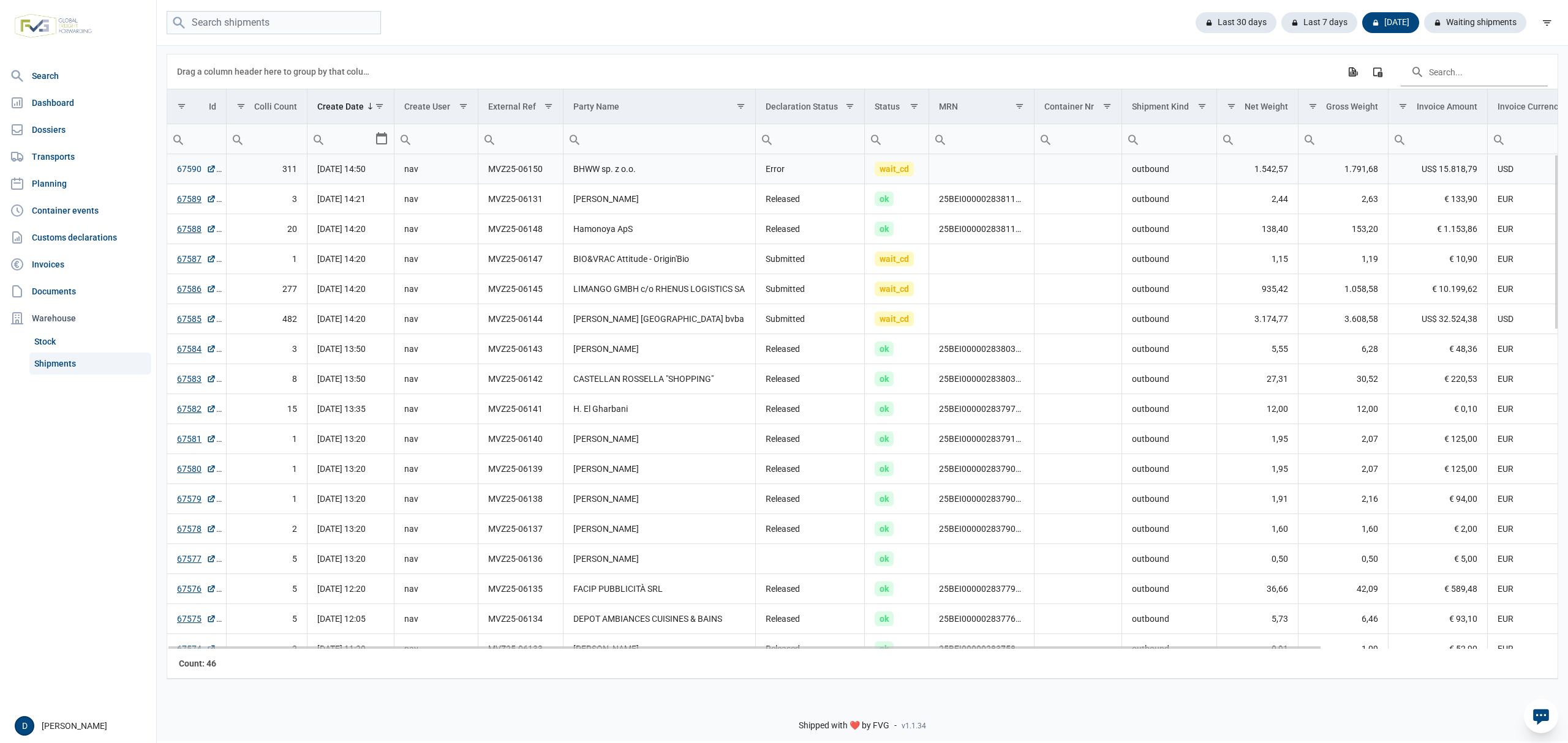
click at [189, 170] on link "67590" at bounding box center [196, 169] width 39 height 12
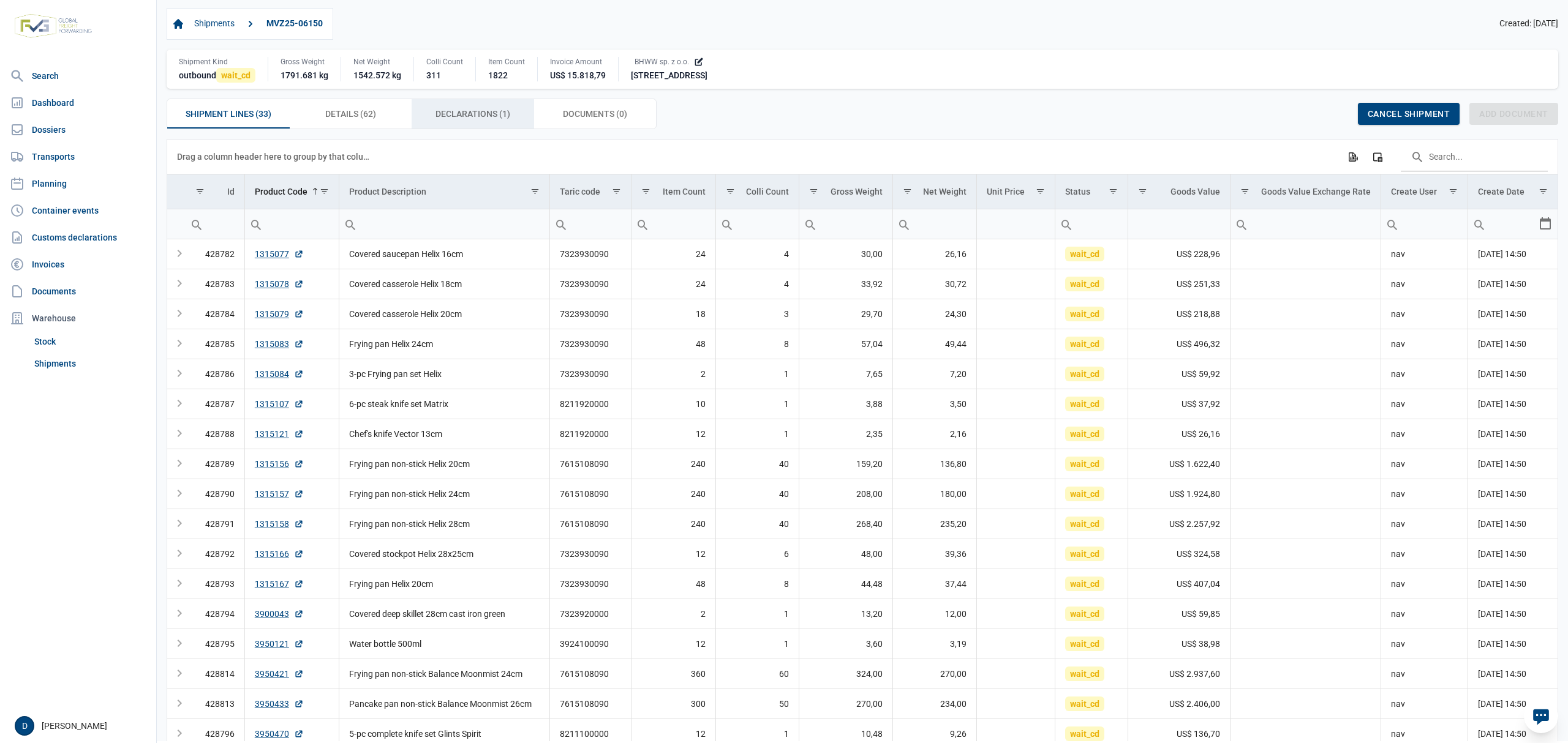
click at [504, 115] on span "Declarations (1) Declarations (1)" at bounding box center [473, 114] width 75 height 15
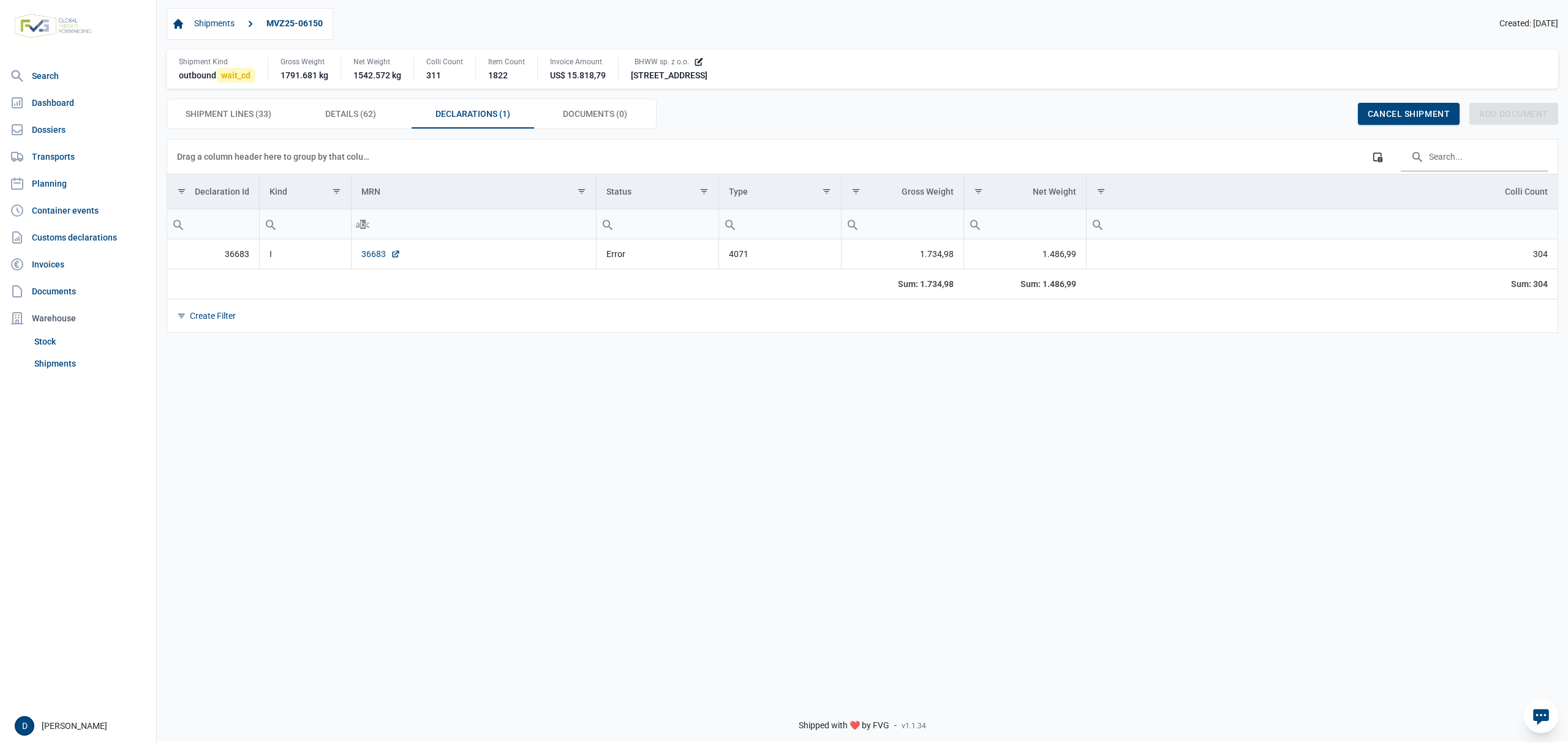
click at [373, 255] on link "36683" at bounding box center [380, 254] width 39 height 12
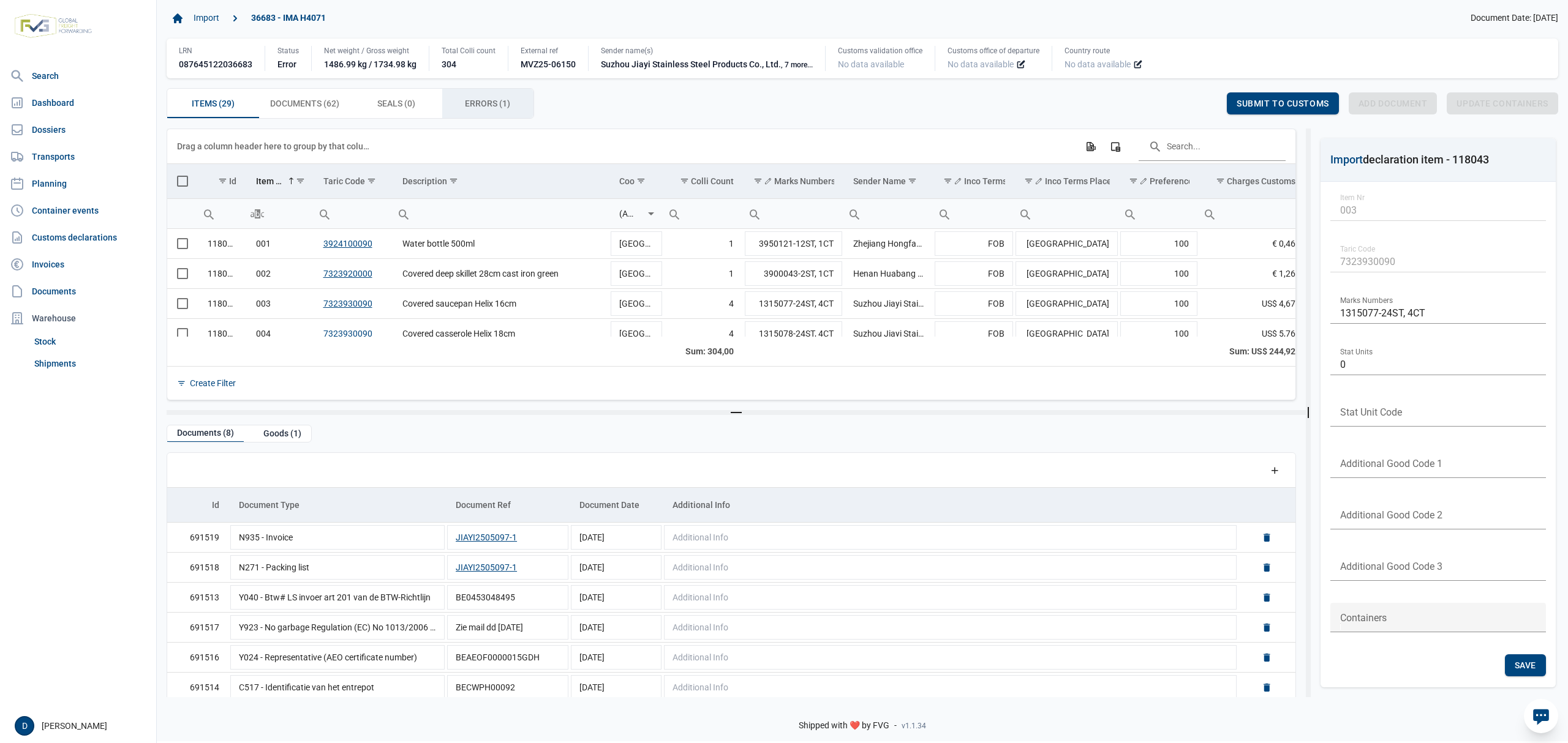
click at [490, 108] on span "Errors (1) Errors (1)" at bounding box center [487, 103] width 45 height 15
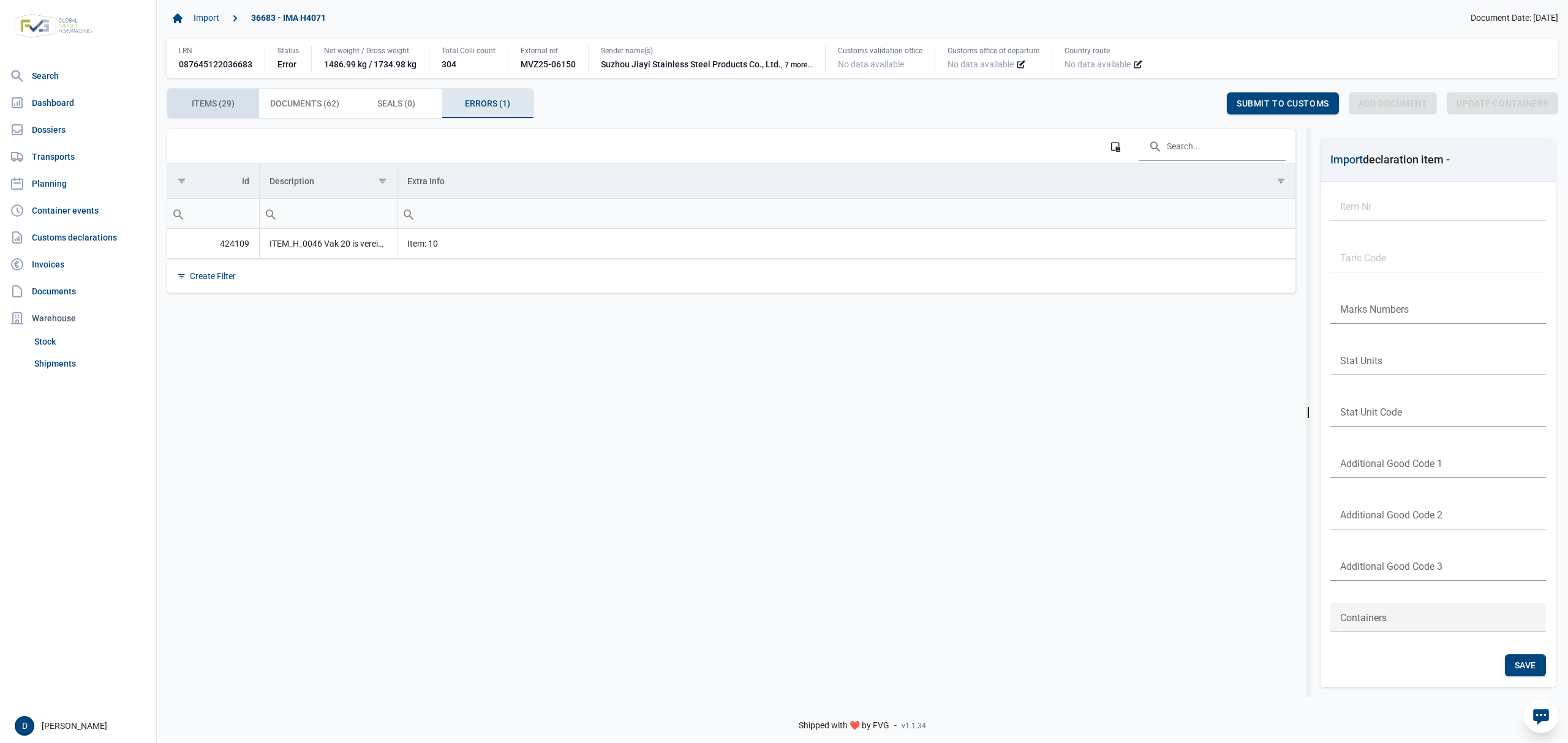
click at [225, 105] on span "Items (29) Items (29)" at bounding box center [213, 103] width 43 height 15
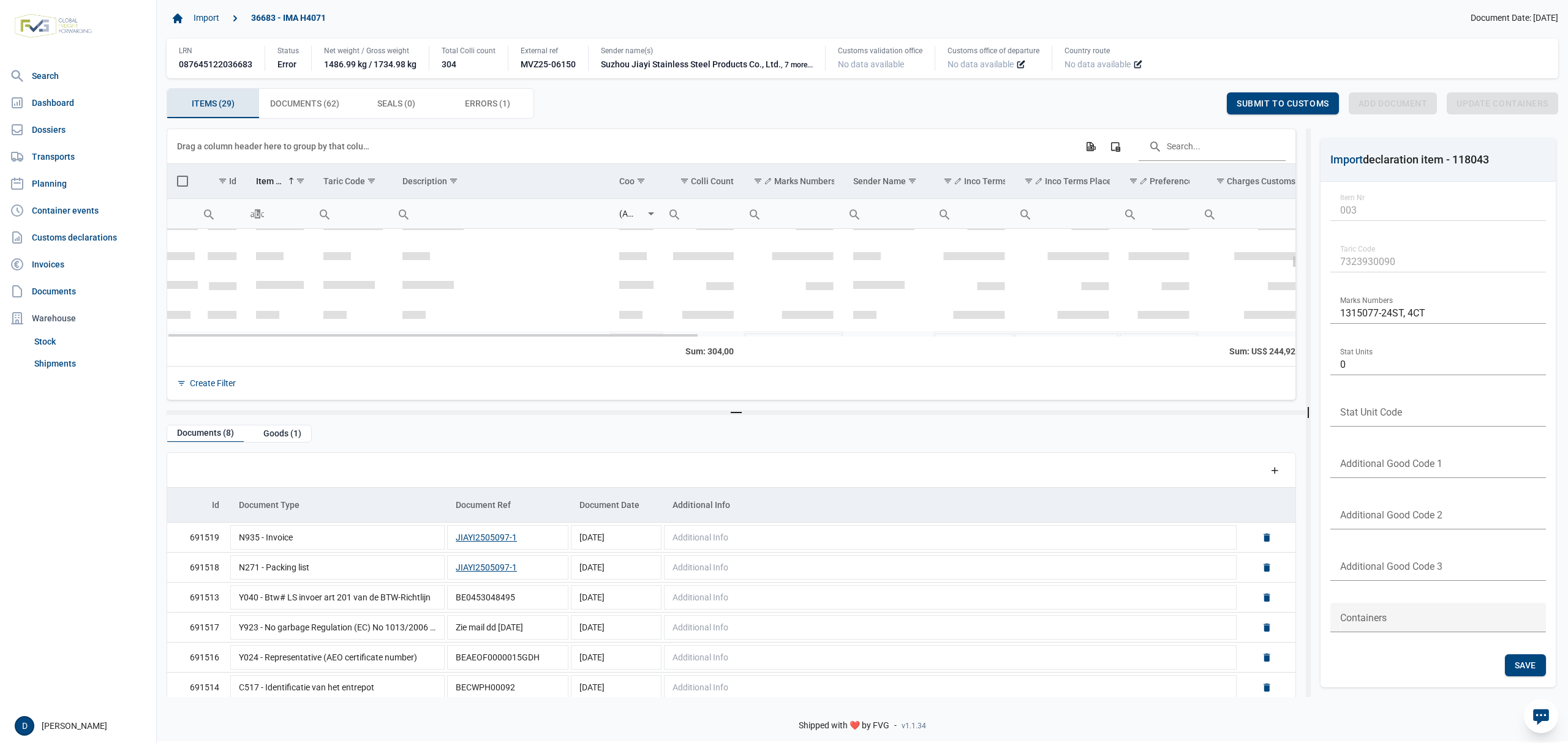
scroll to position [217, 0]
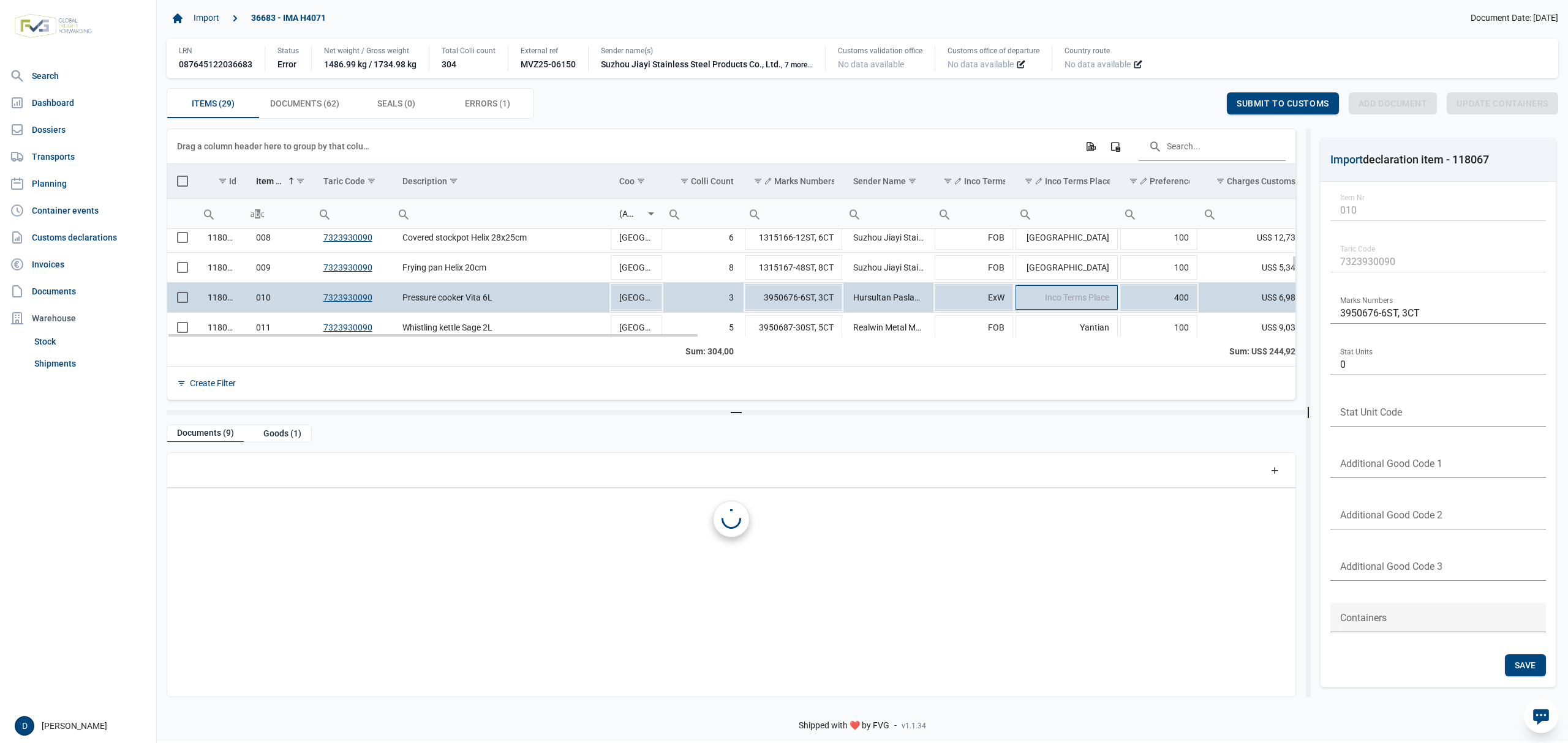
click at [1068, 309] on td "Inco Terms Place" at bounding box center [1067, 298] width 104 height 30
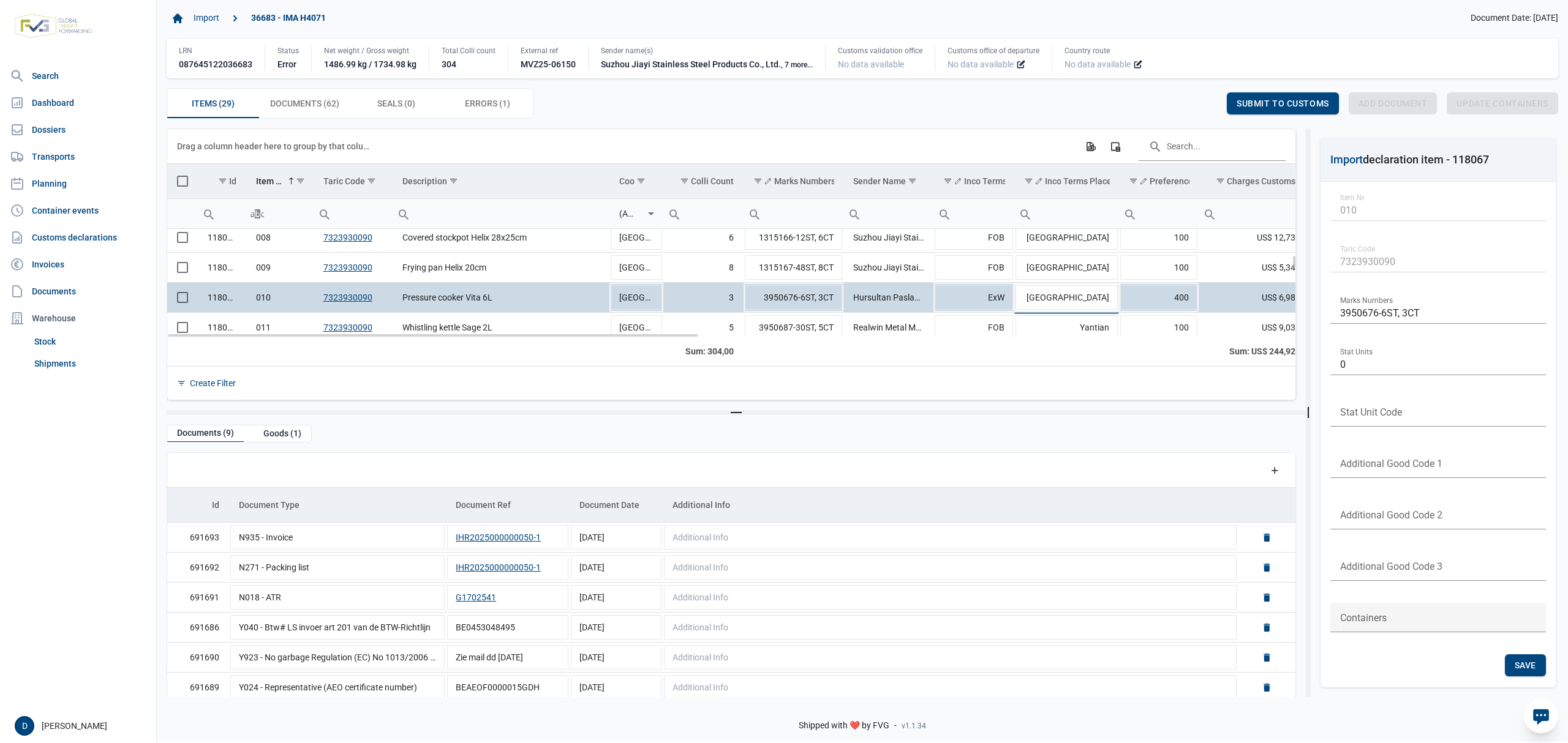
type input "[GEOGRAPHIC_DATA]"
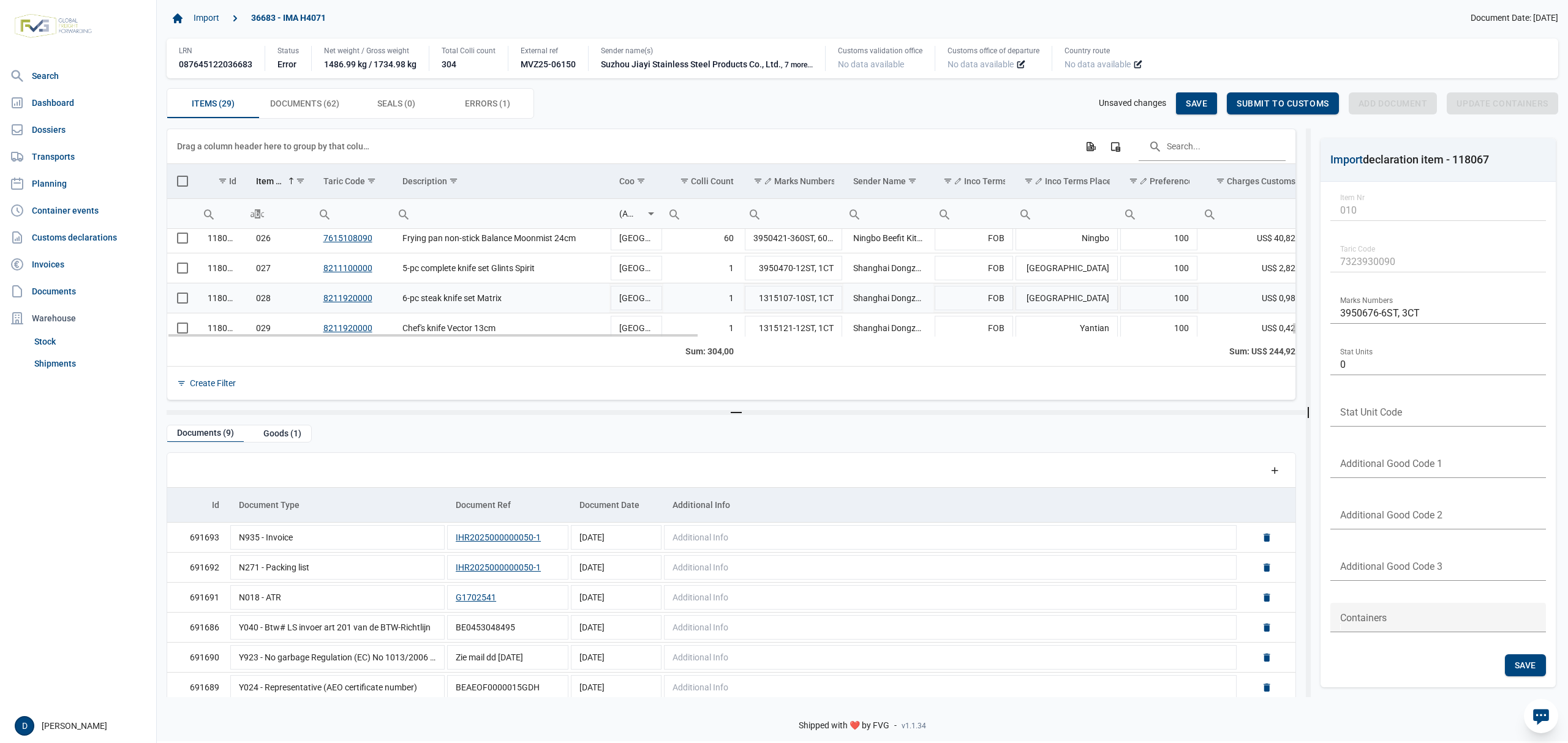
scroll to position [770, 0]
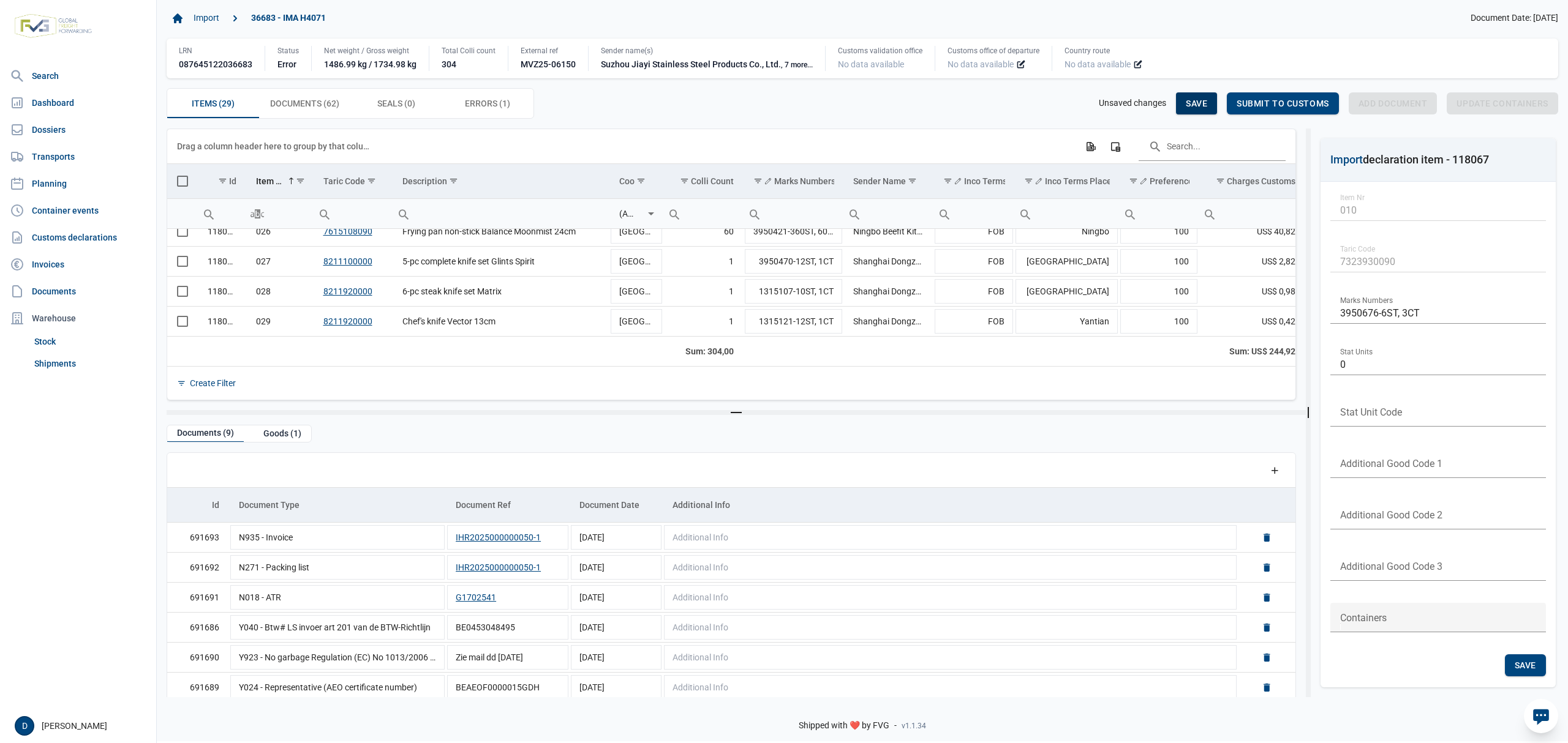
click at [1191, 103] on span "Save" at bounding box center [1196, 103] width 21 height 10
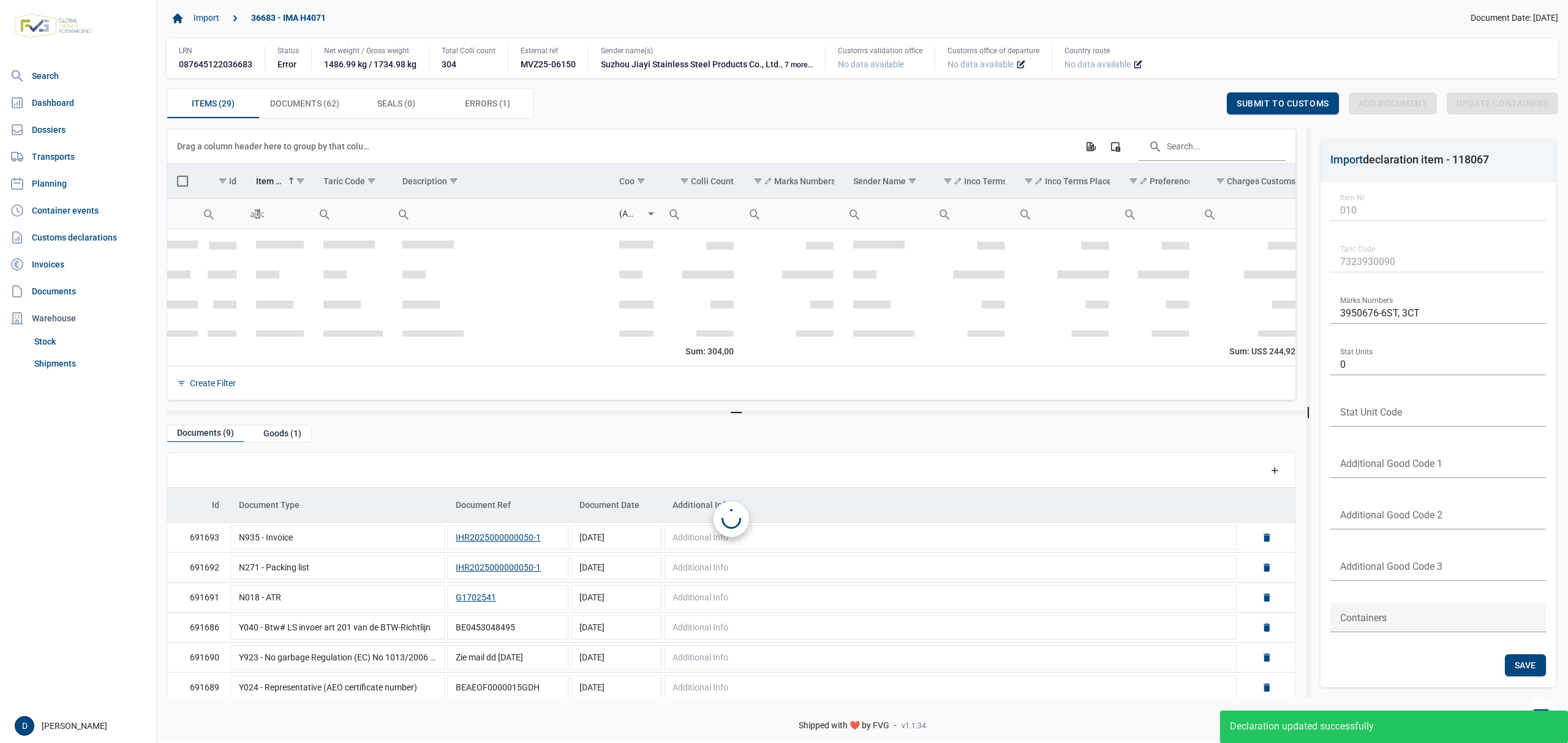
scroll to position [196, 0]
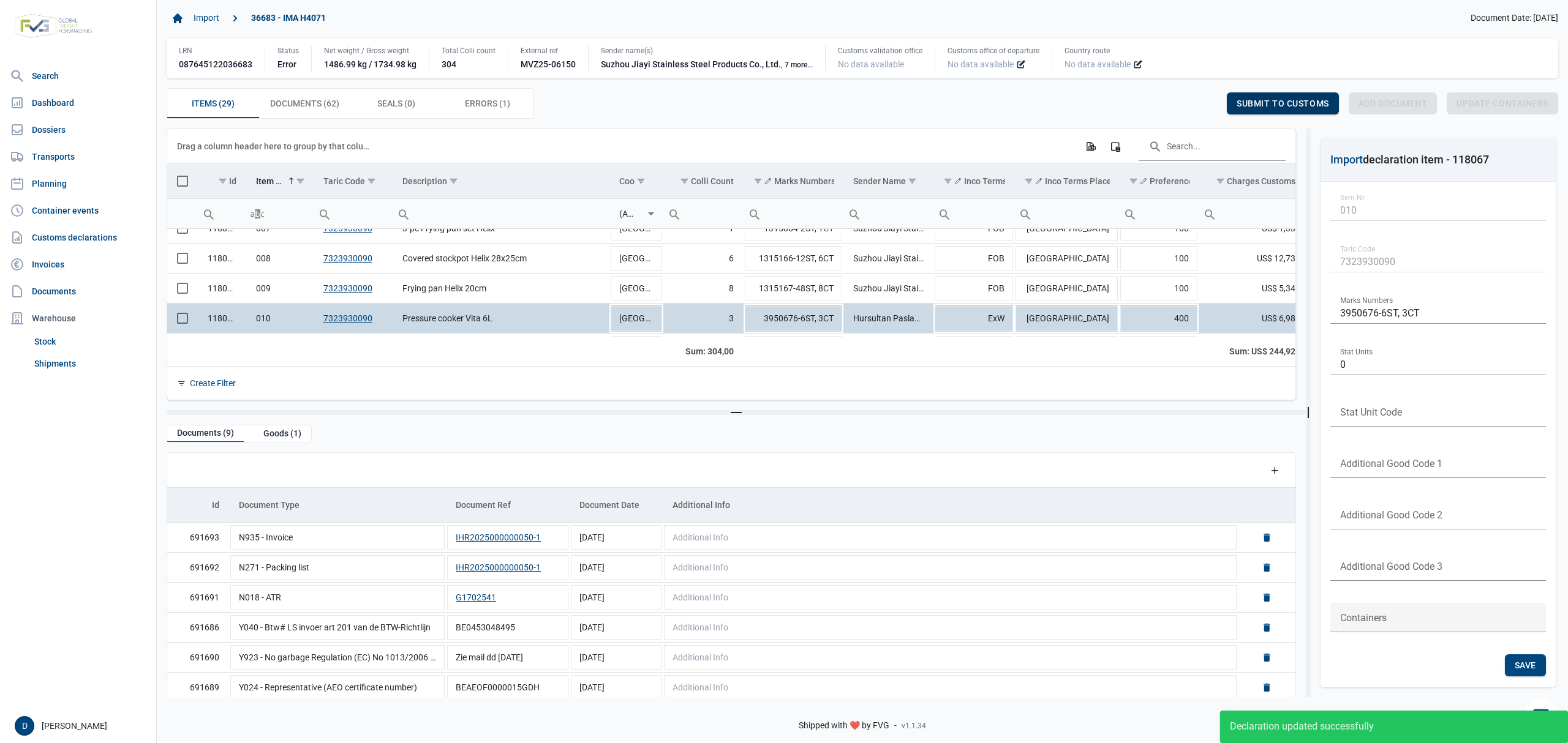
click at [1285, 101] on span "Submit to customs" at bounding box center [1283, 103] width 93 height 10
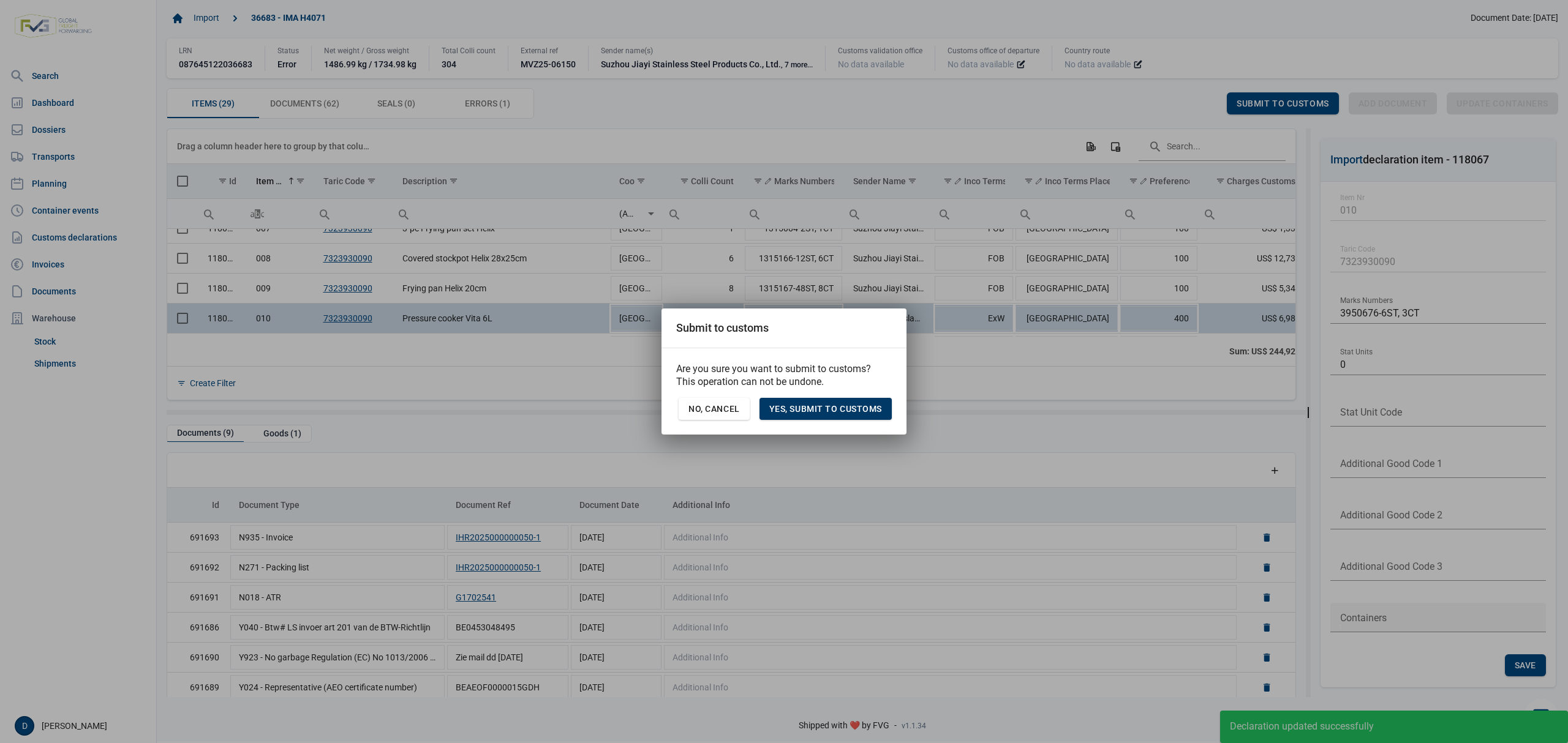
click at [843, 408] on span "Yes, Submit to customs" at bounding box center [825, 409] width 113 height 10
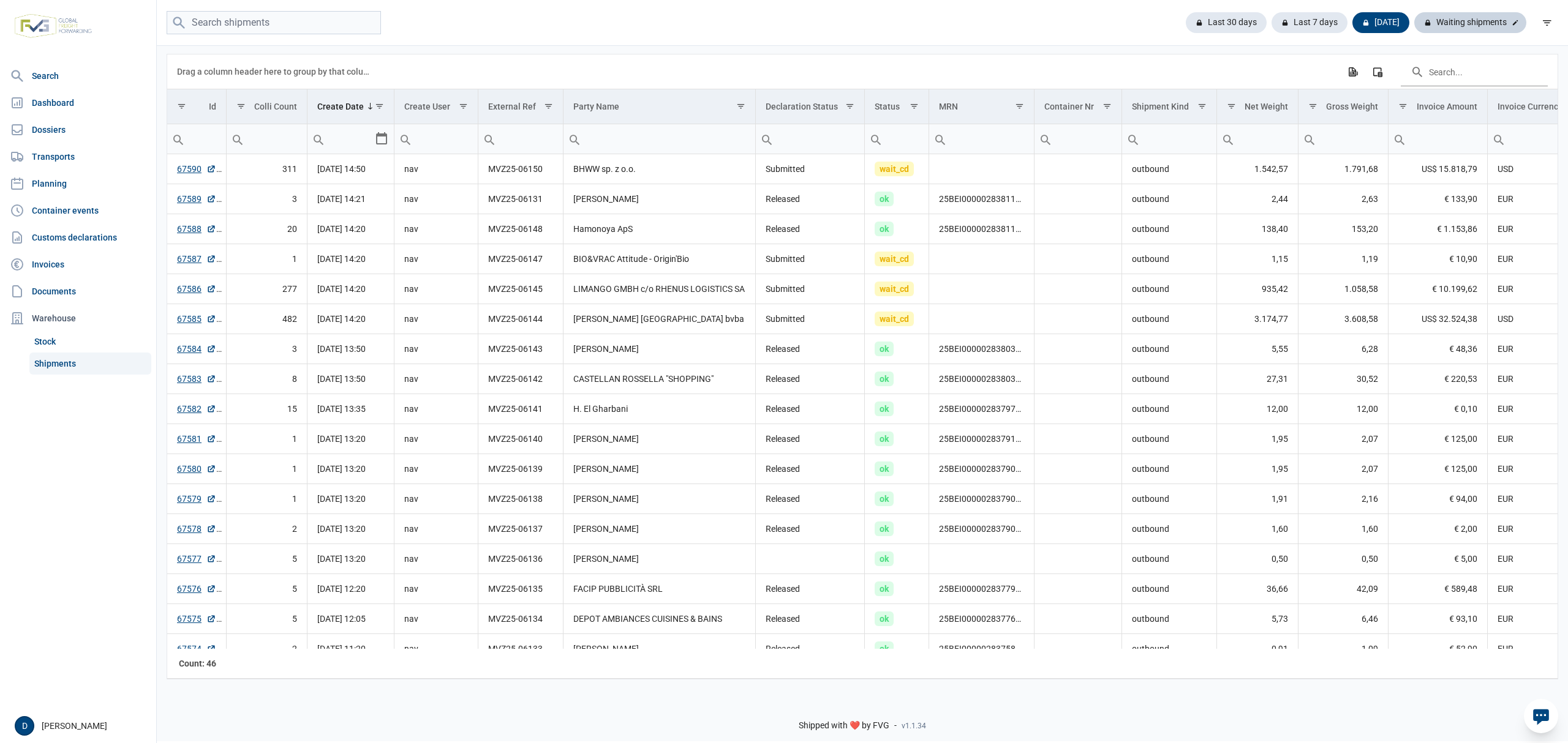
click at [1468, 20] on div "Waiting shipments" at bounding box center [1470, 23] width 112 height 21
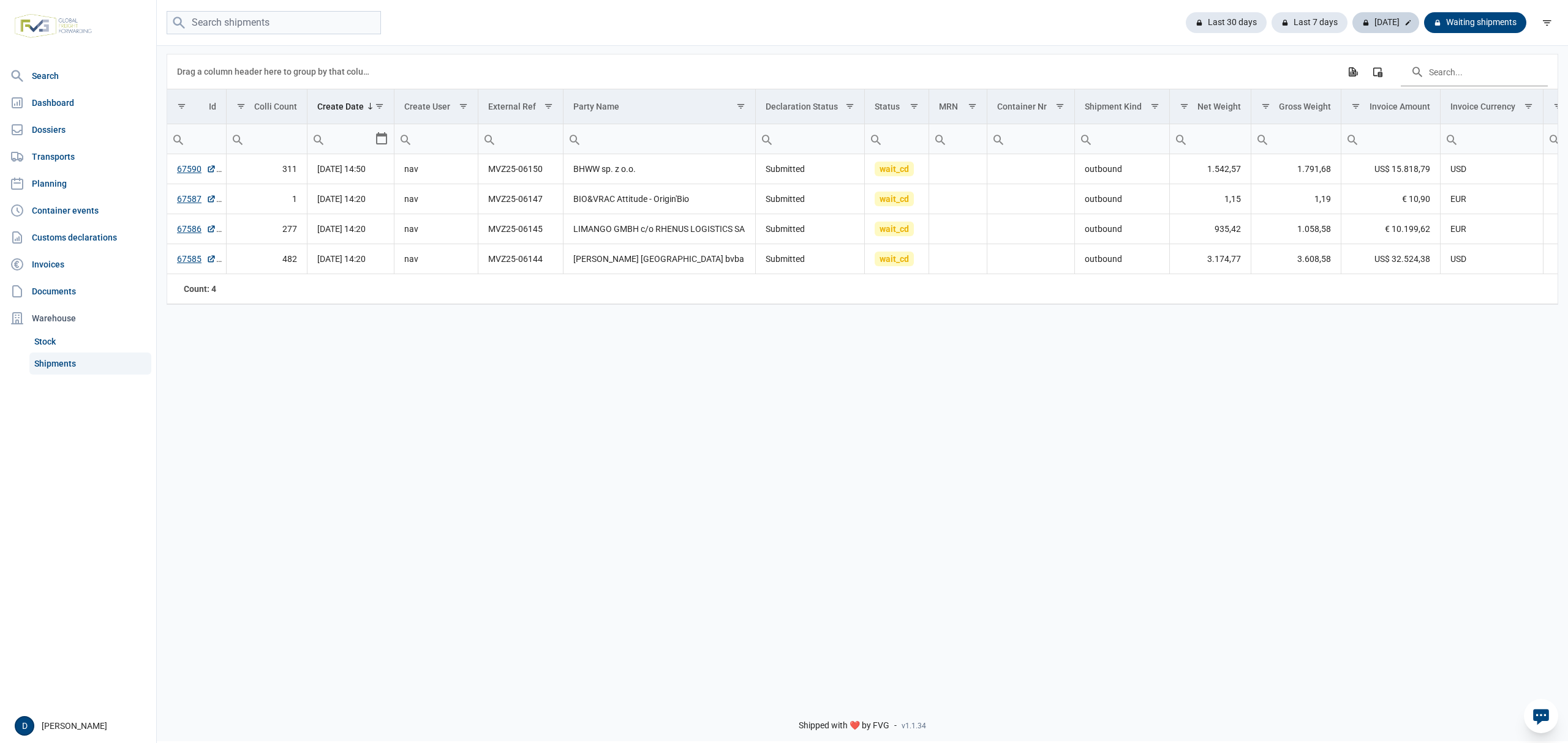
click at [1400, 19] on div "[DATE]" at bounding box center [1386, 23] width 67 height 21
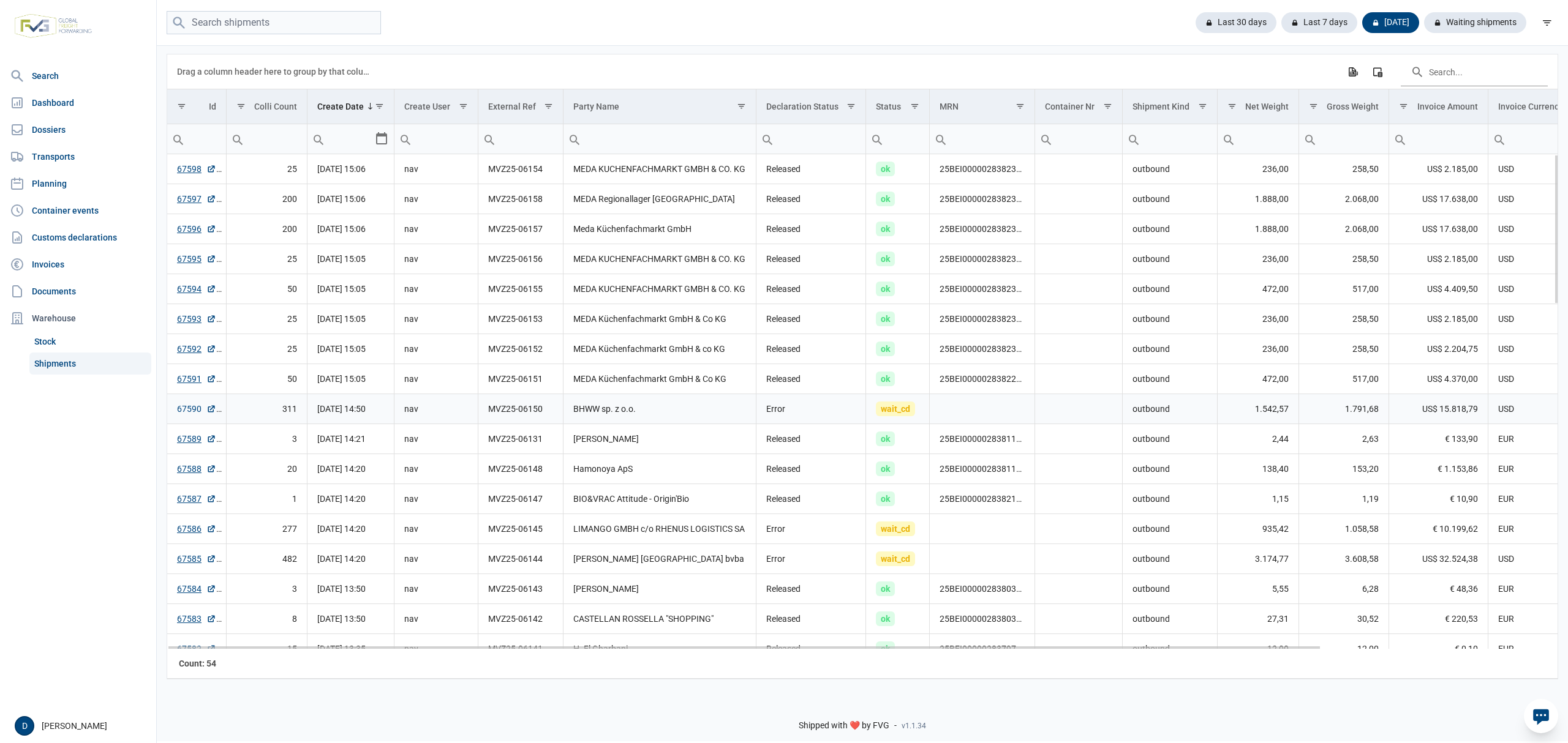
click at [187, 415] on link "67590" at bounding box center [196, 409] width 39 height 12
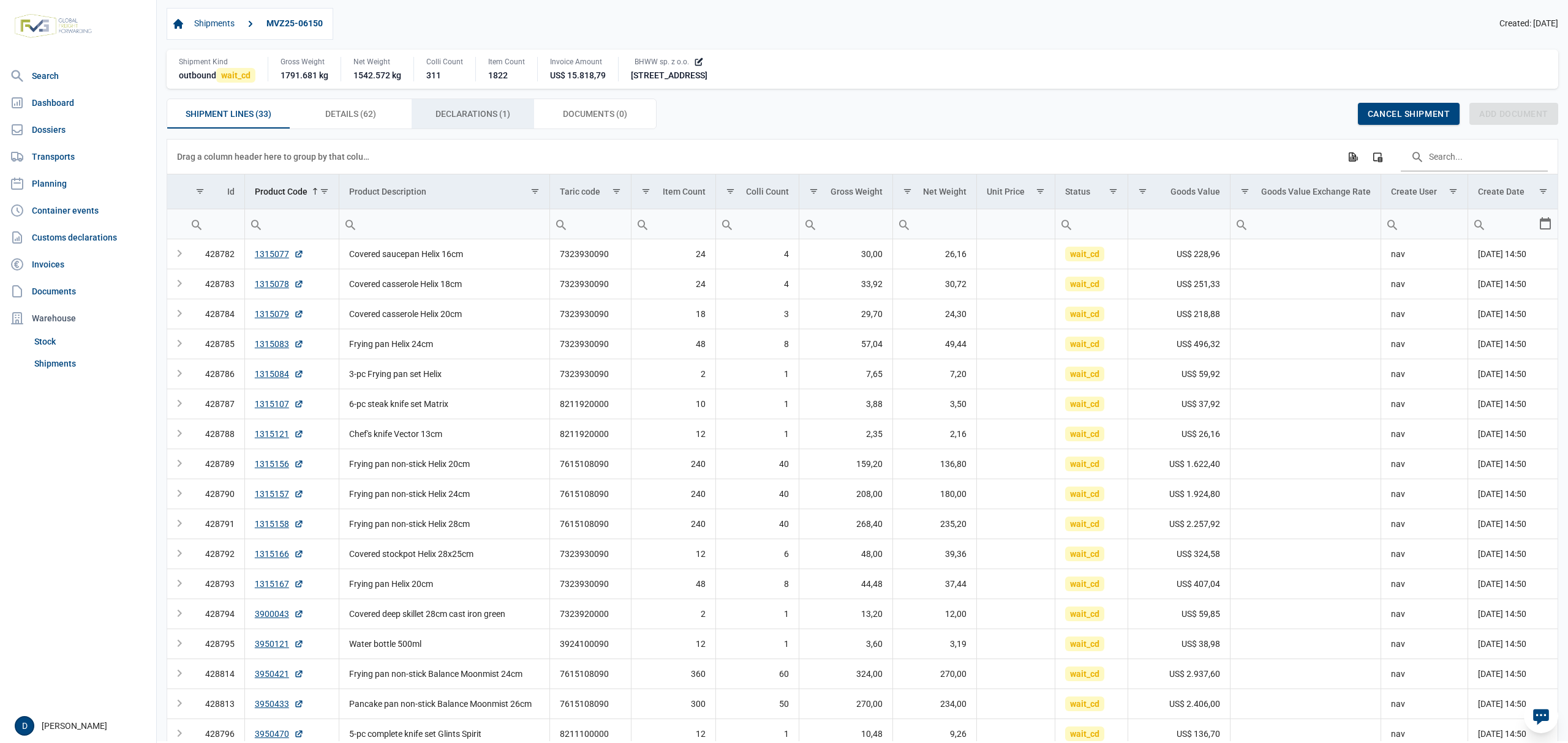
click at [483, 107] on div "Declarations (1) Declarations (1)" at bounding box center [473, 114] width 122 height 30
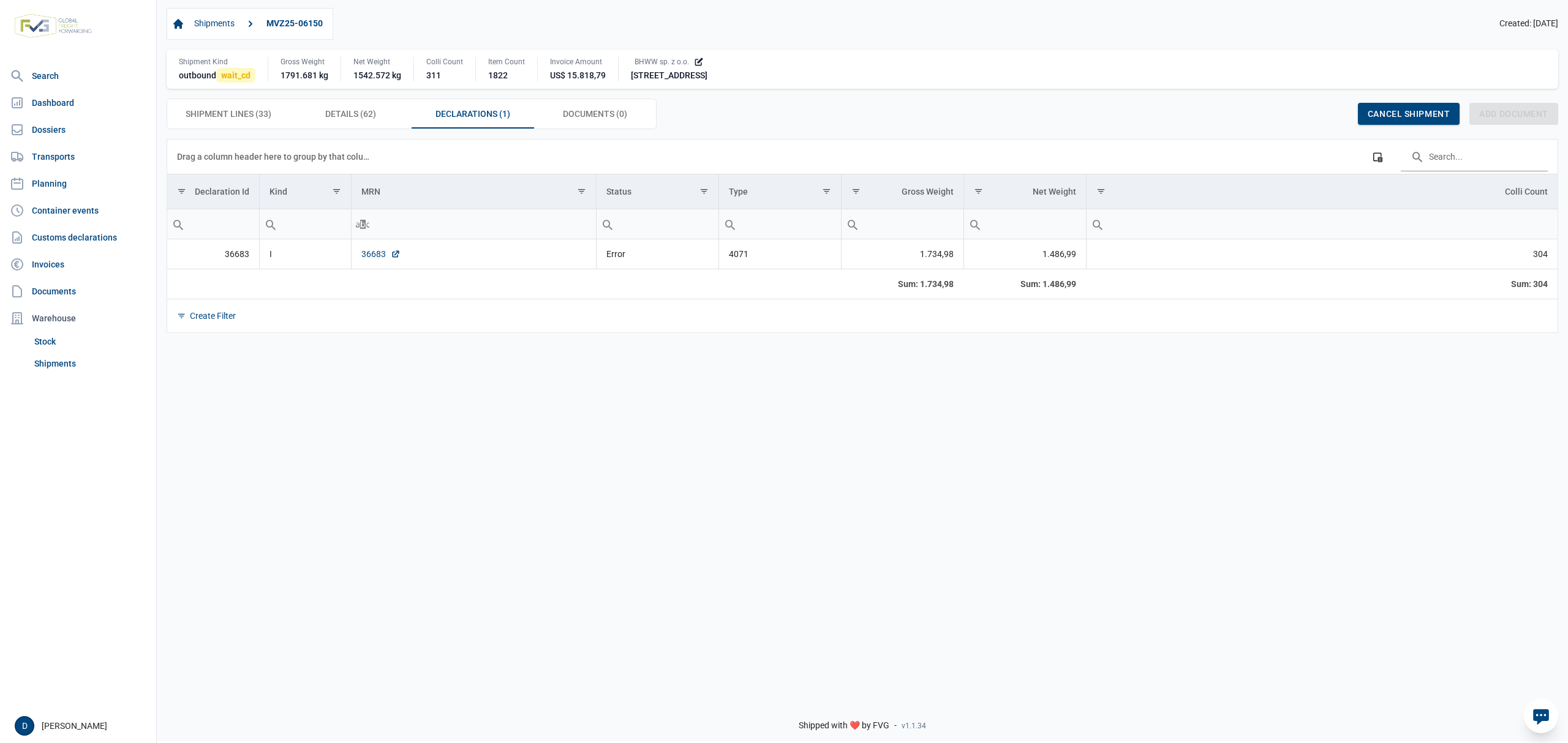
click at [363, 253] on link "36683" at bounding box center [380, 254] width 39 height 12
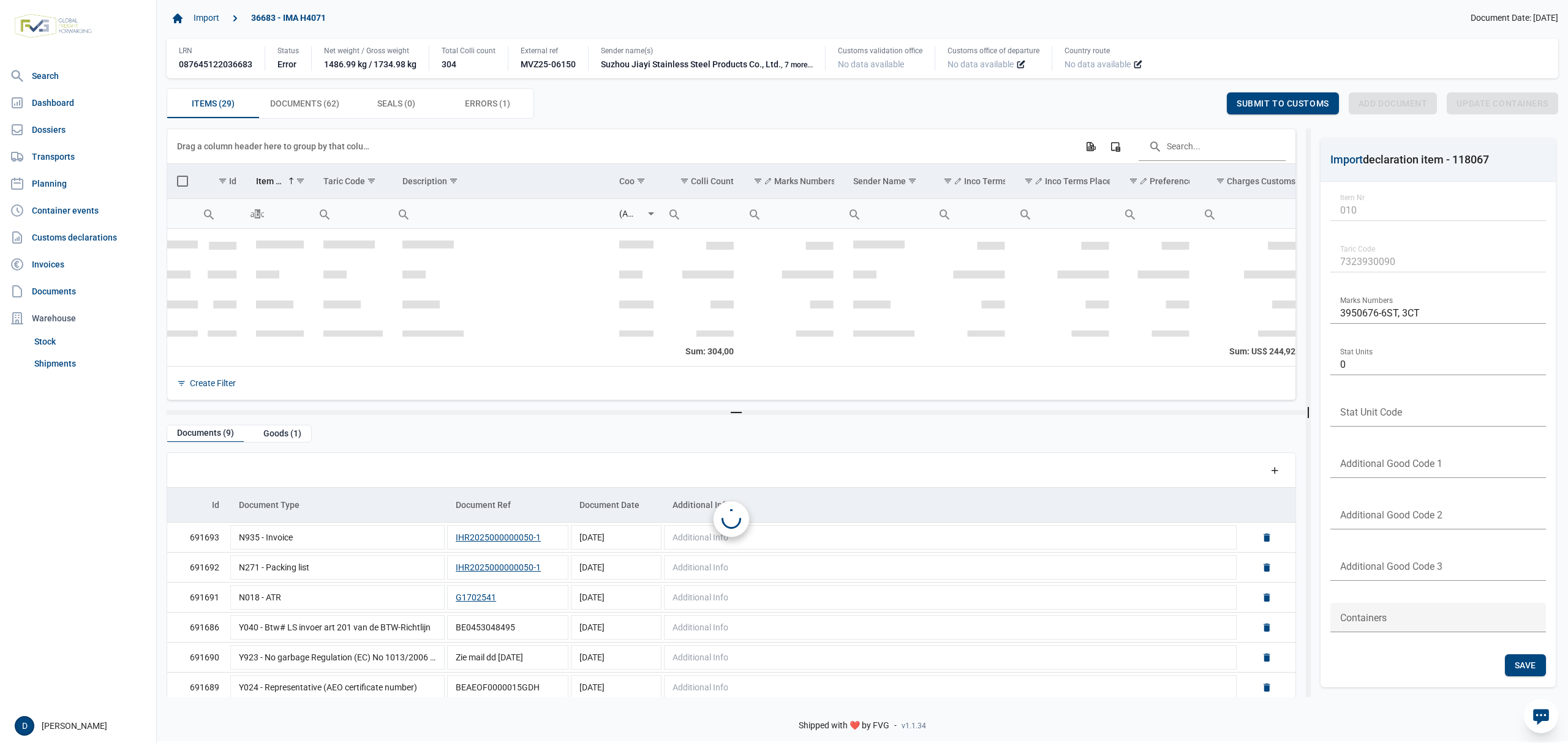
scroll to position [196, 0]
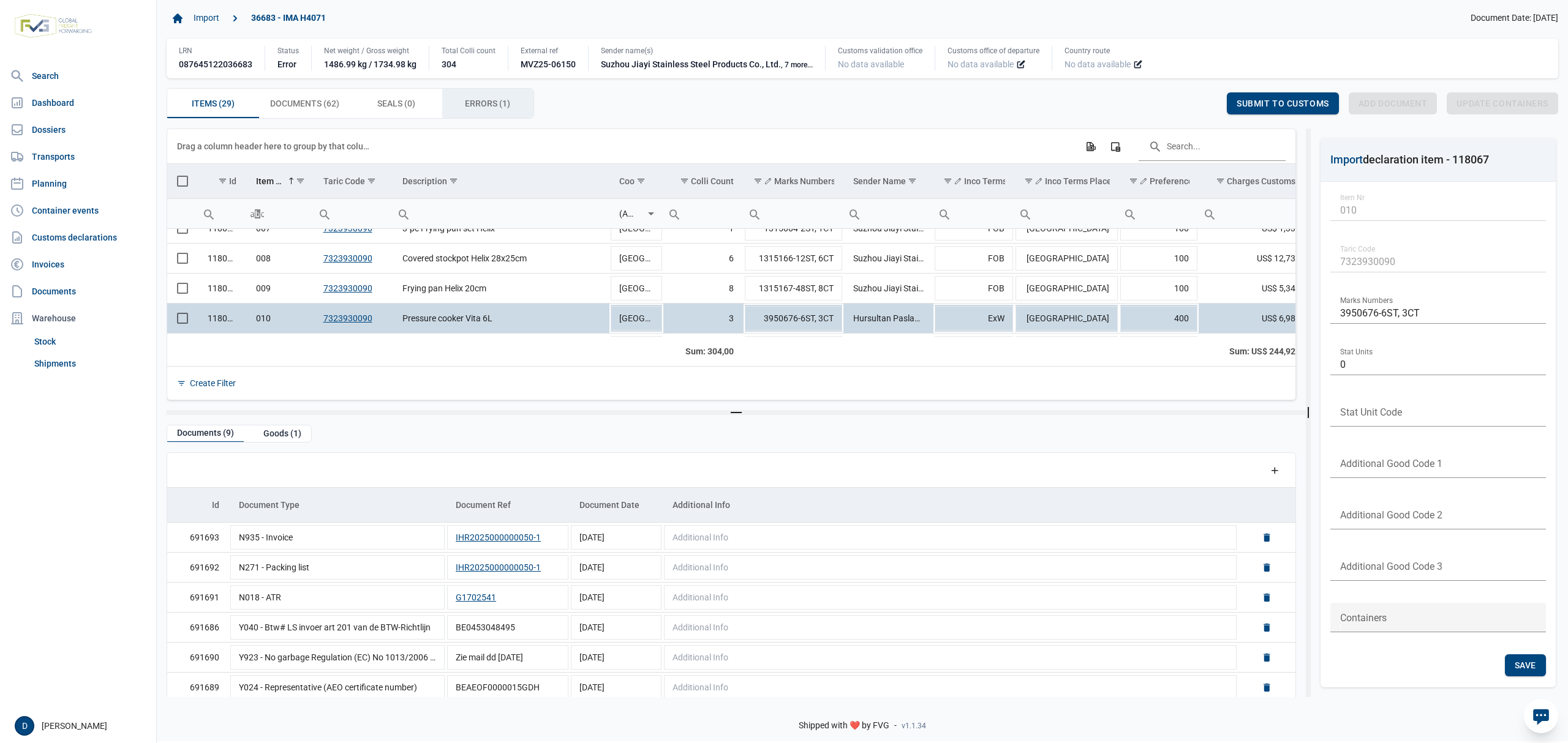
click at [483, 106] on span "Errors (1) Errors (1)" at bounding box center [487, 103] width 45 height 15
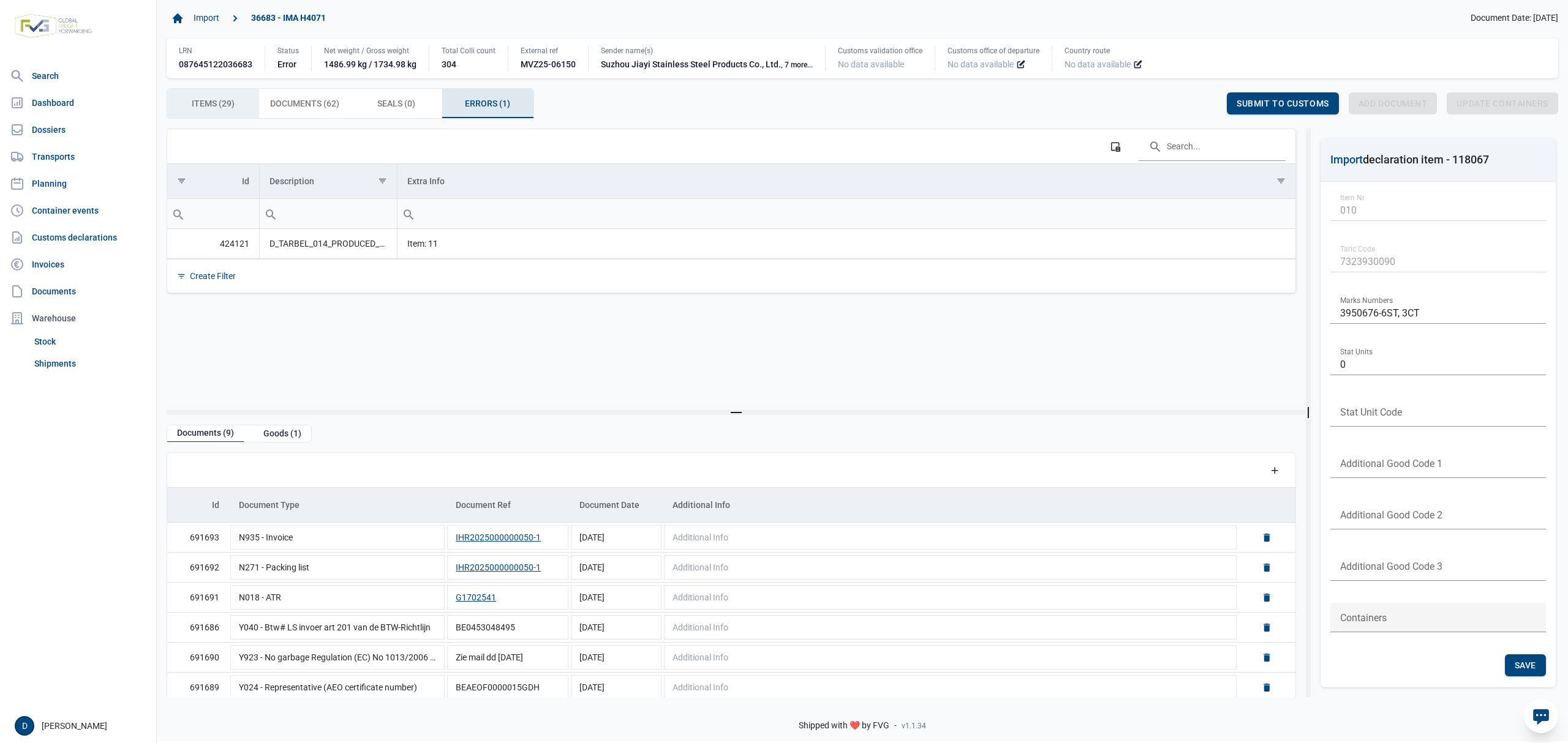
click at [235, 103] on div "Items (29) Items (29)" at bounding box center [213, 104] width 92 height 30
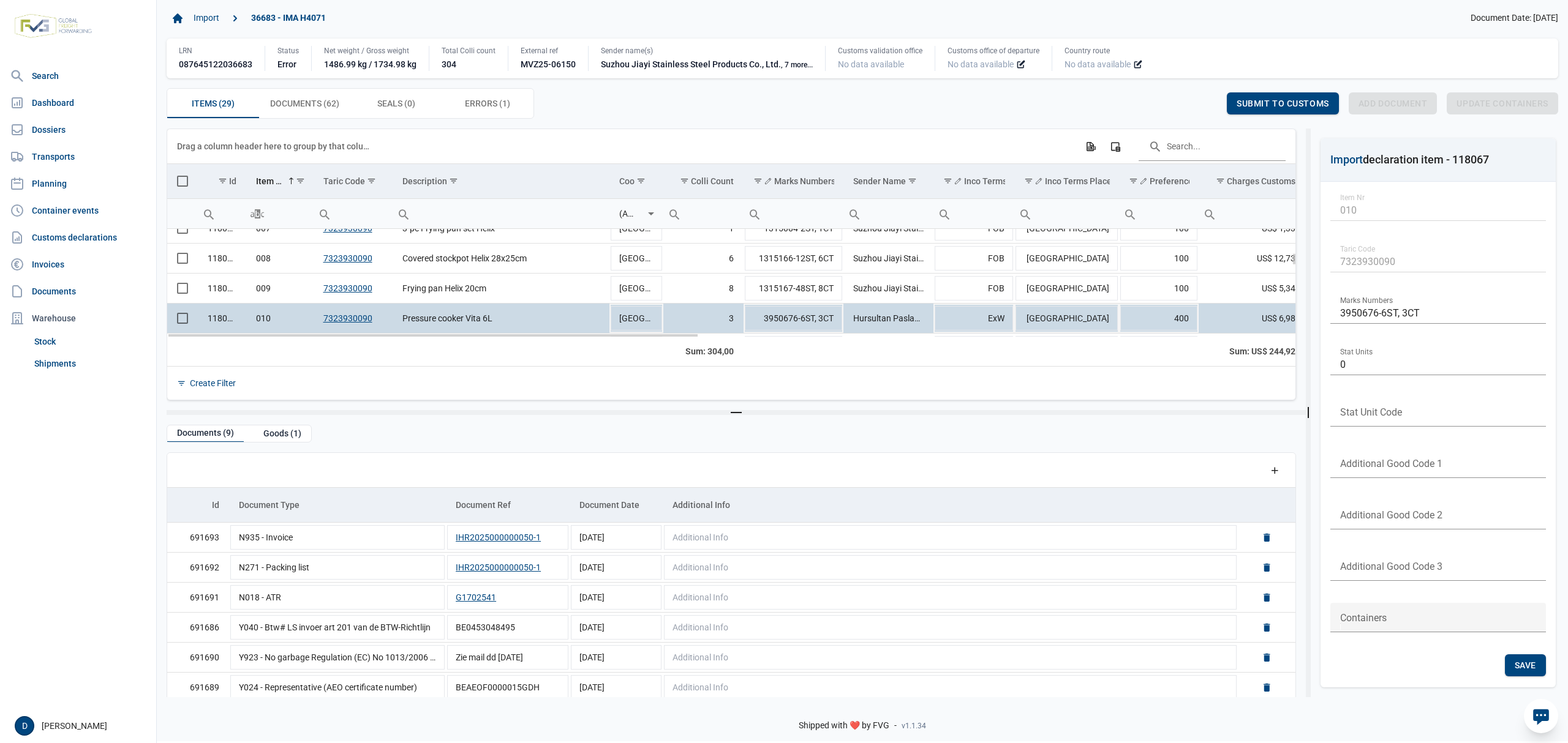
scroll to position [304, 0]
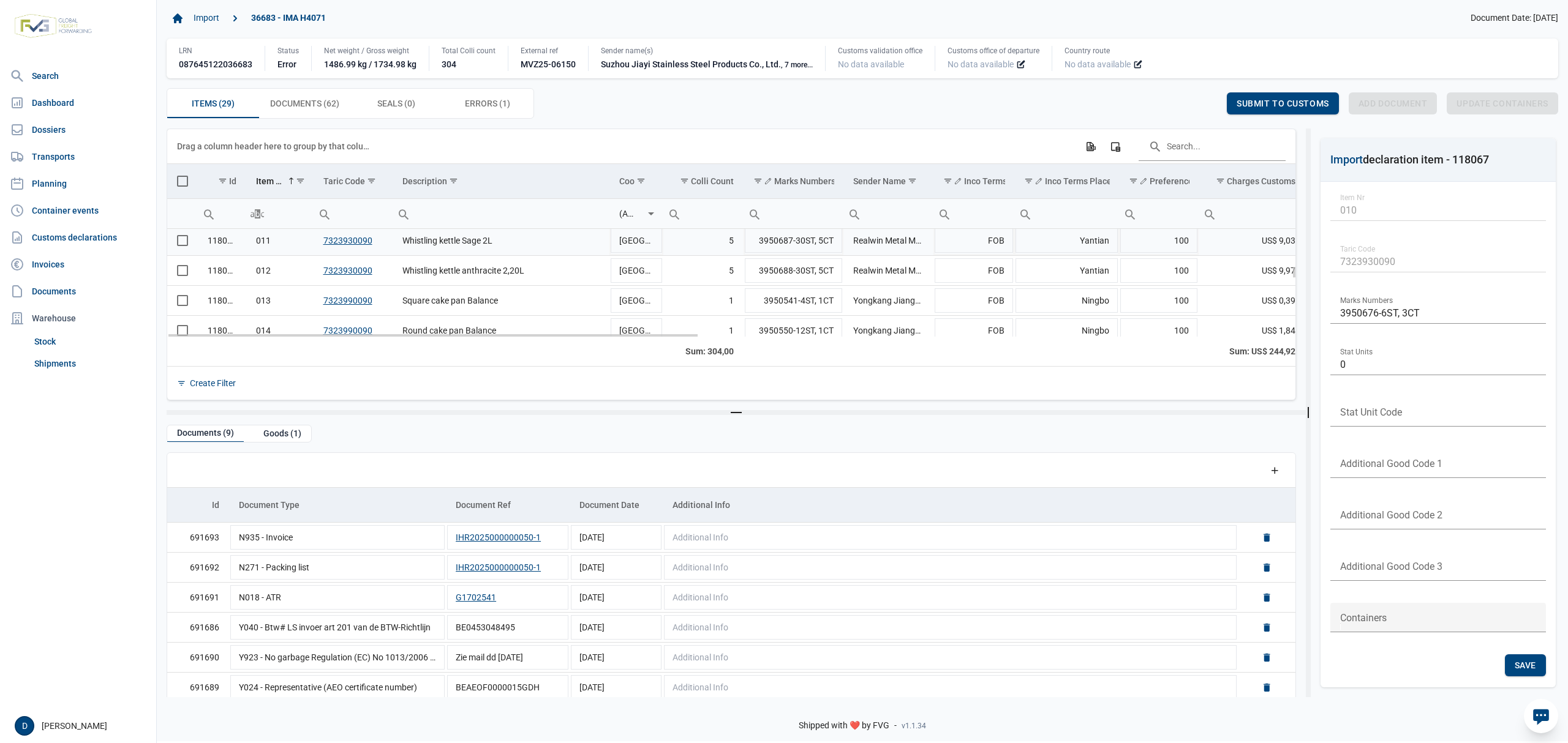
click at [187, 246] on span "Select row" at bounding box center [182, 241] width 11 height 11
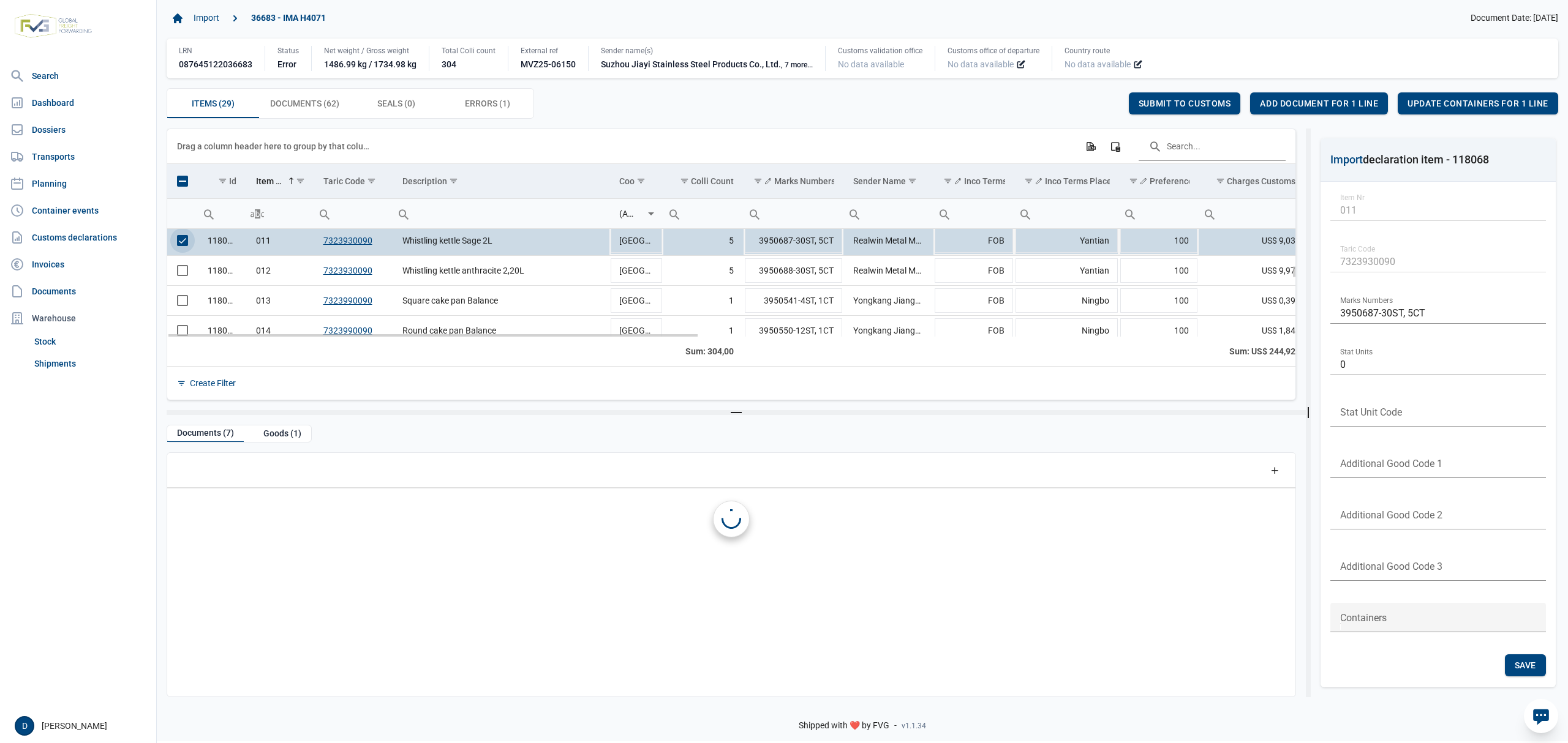
scroll to position [301, 0]
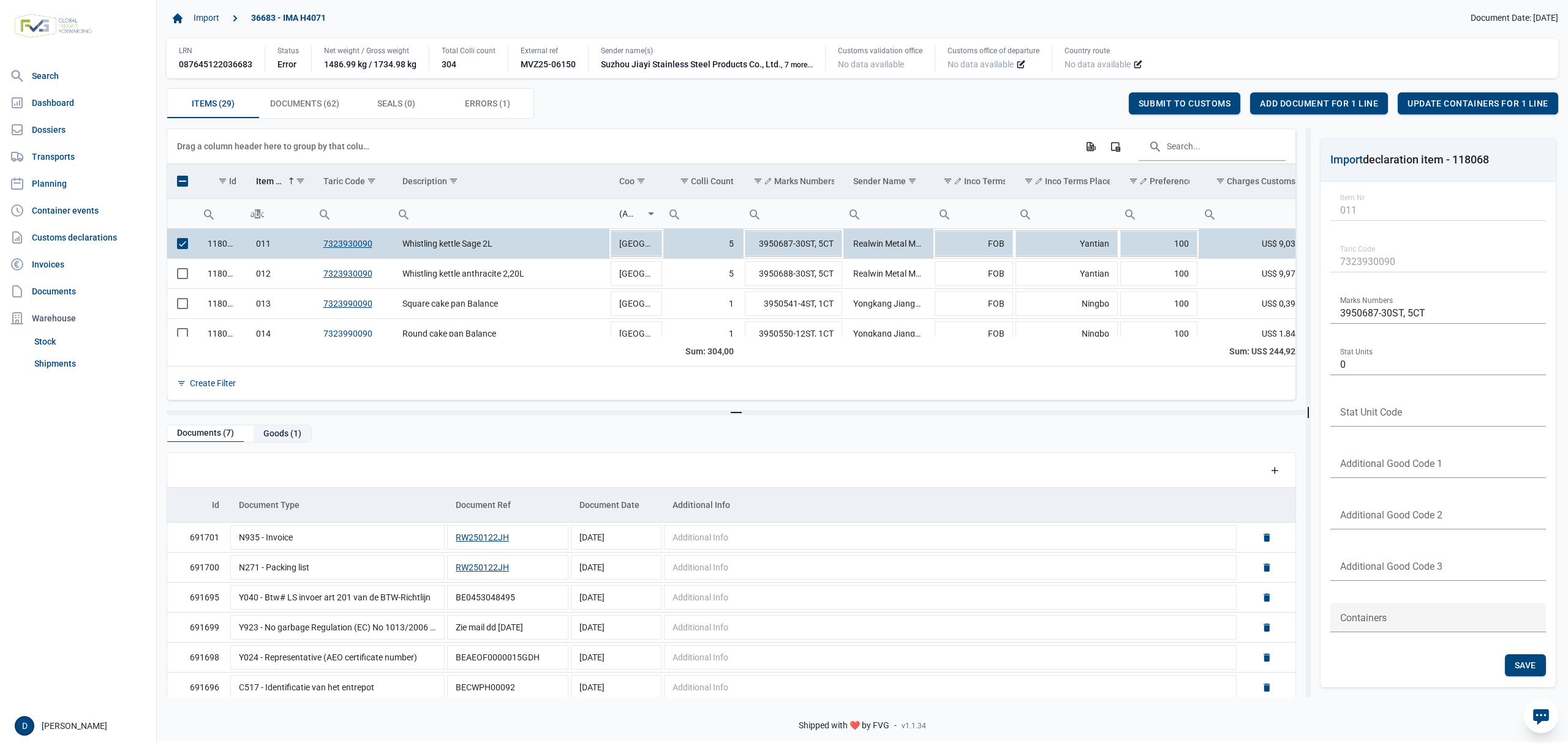
click at [283, 432] on div "Goods (1)" at bounding box center [282, 433] width 58 height 16
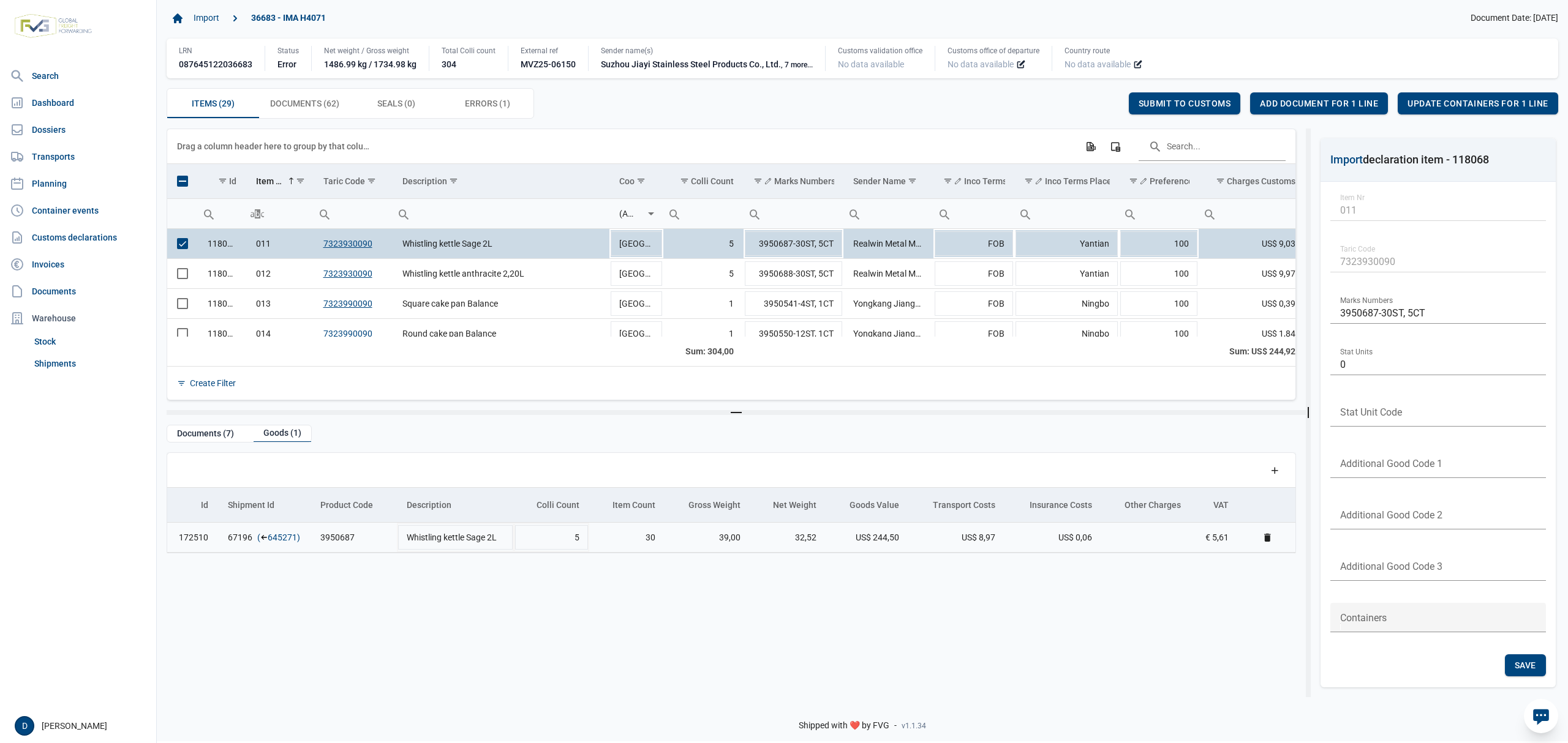
click at [275, 543] on link "645271" at bounding box center [282, 538] width 30 height 12
click at [1313, 101] on span "Add document for 1 line" at bounding box center [1319, 103] width 119 height 10
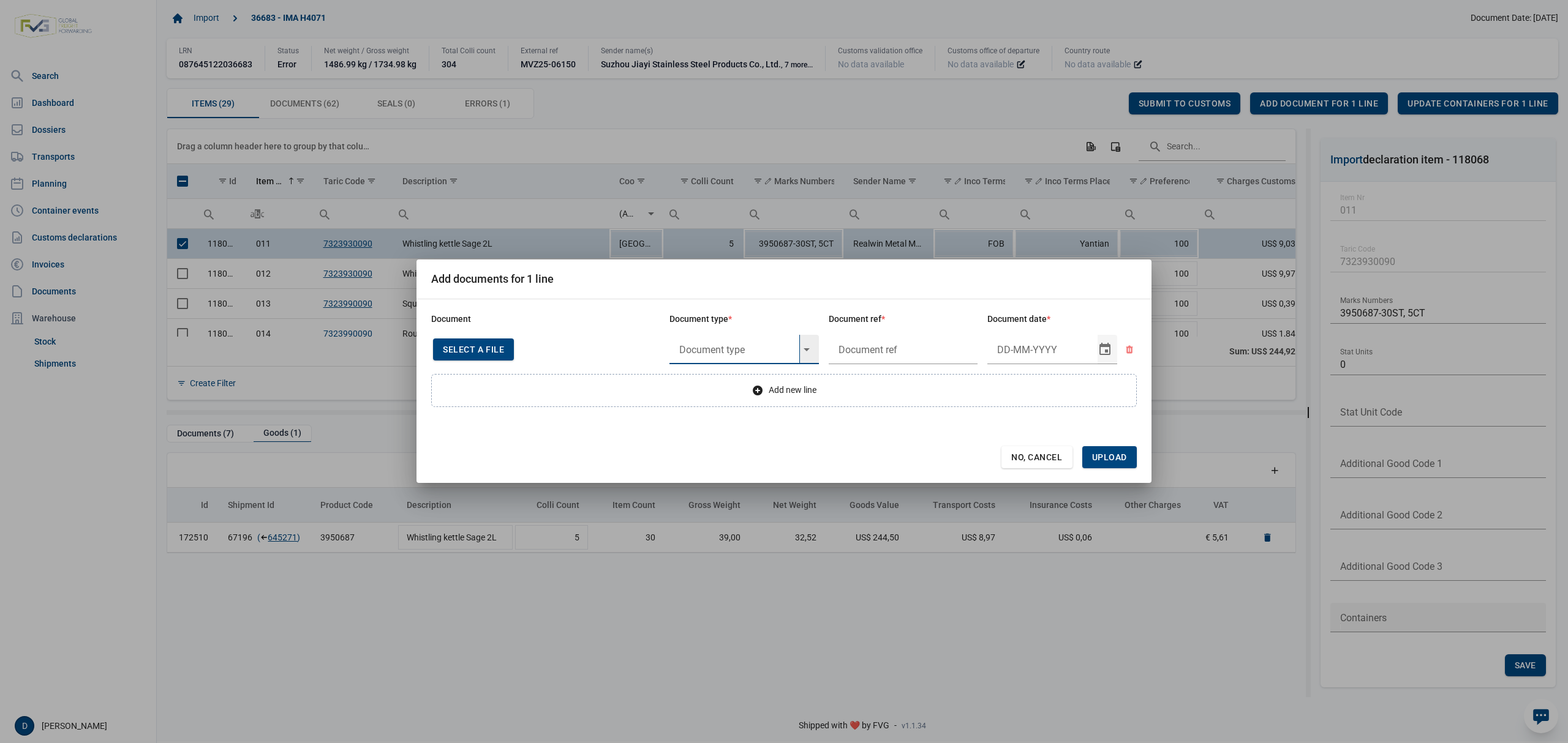
click at [720, 345] on input "text" at bounding box center [734, 350] width 130 height 30
click at [730, 375] on div "Y824 - Bewijs lvo van ijzer/staalbasisproducten" at bounding box center [744, 384] width 150 height 29
type input "Y824 - Bewijs lvo van ijzer/staalbasisproducten"
click at [872, 344] on input "text" at bounding box center [904, 350] width 150 height 30
type input "."
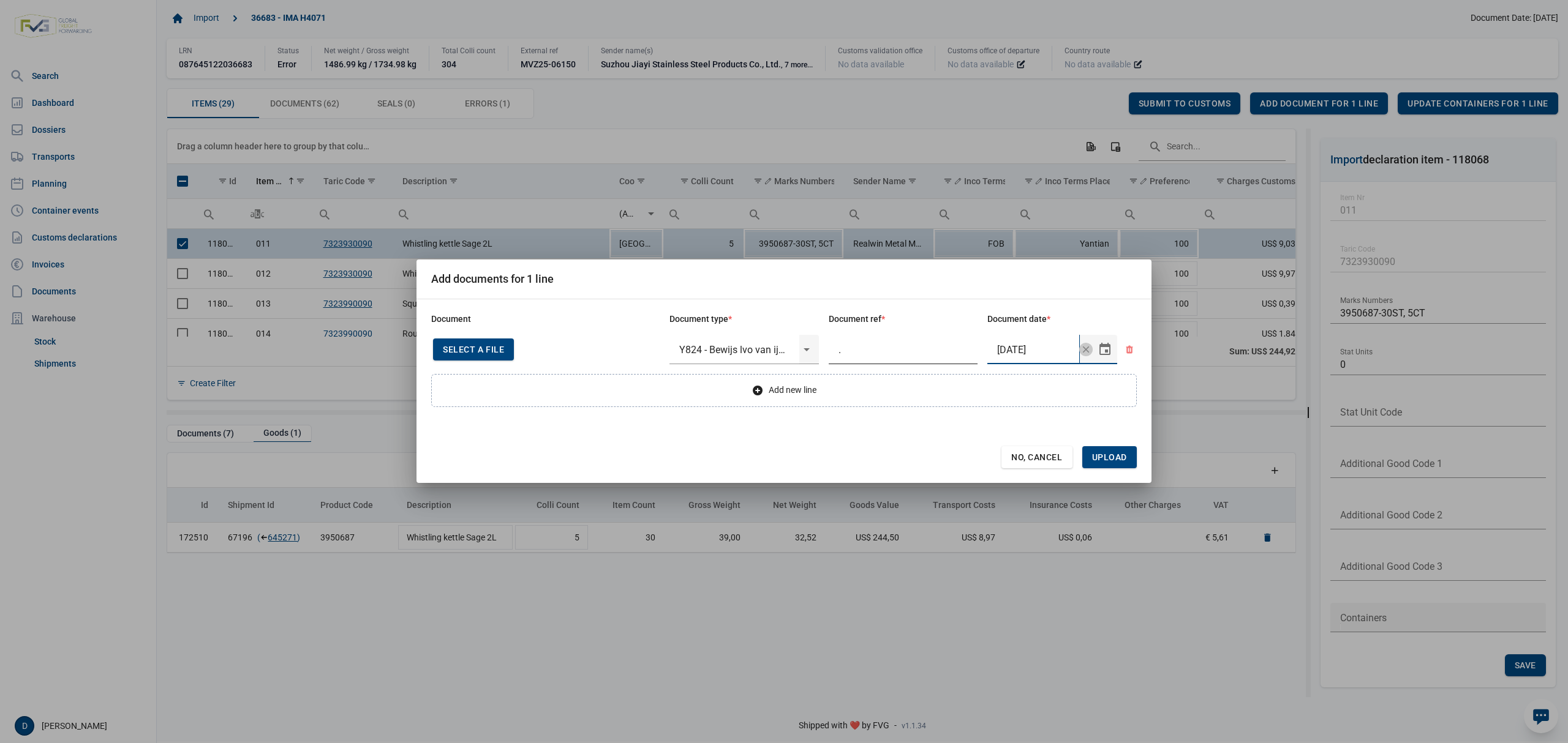
type input "[DATE]"
click at [1110, 451] on span "Upload" at bounding box center [1110, 458] width 55 height 22
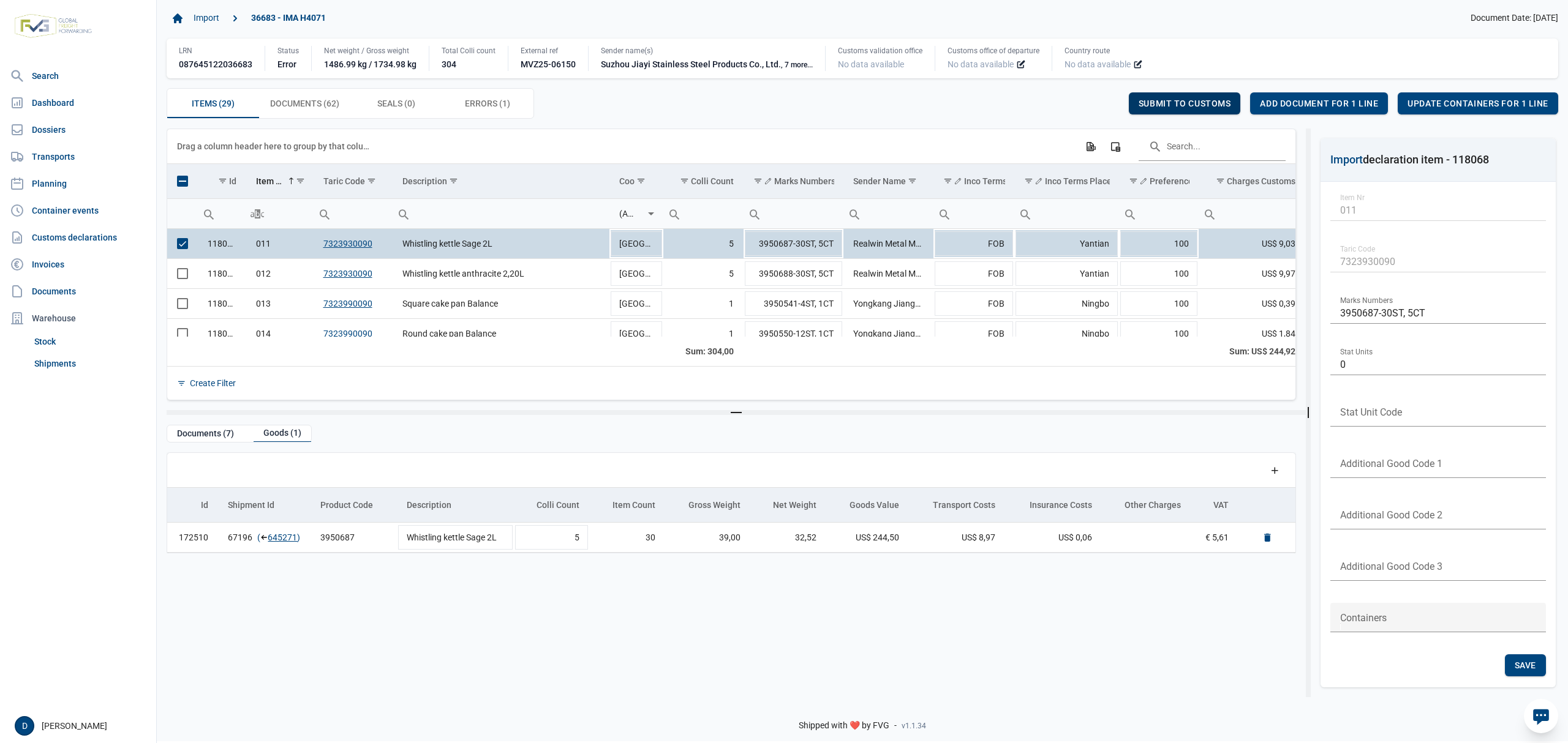
click at [1187, 104] on span "Submit to customs" at bounding box center [1184, 103] width 93 height 10
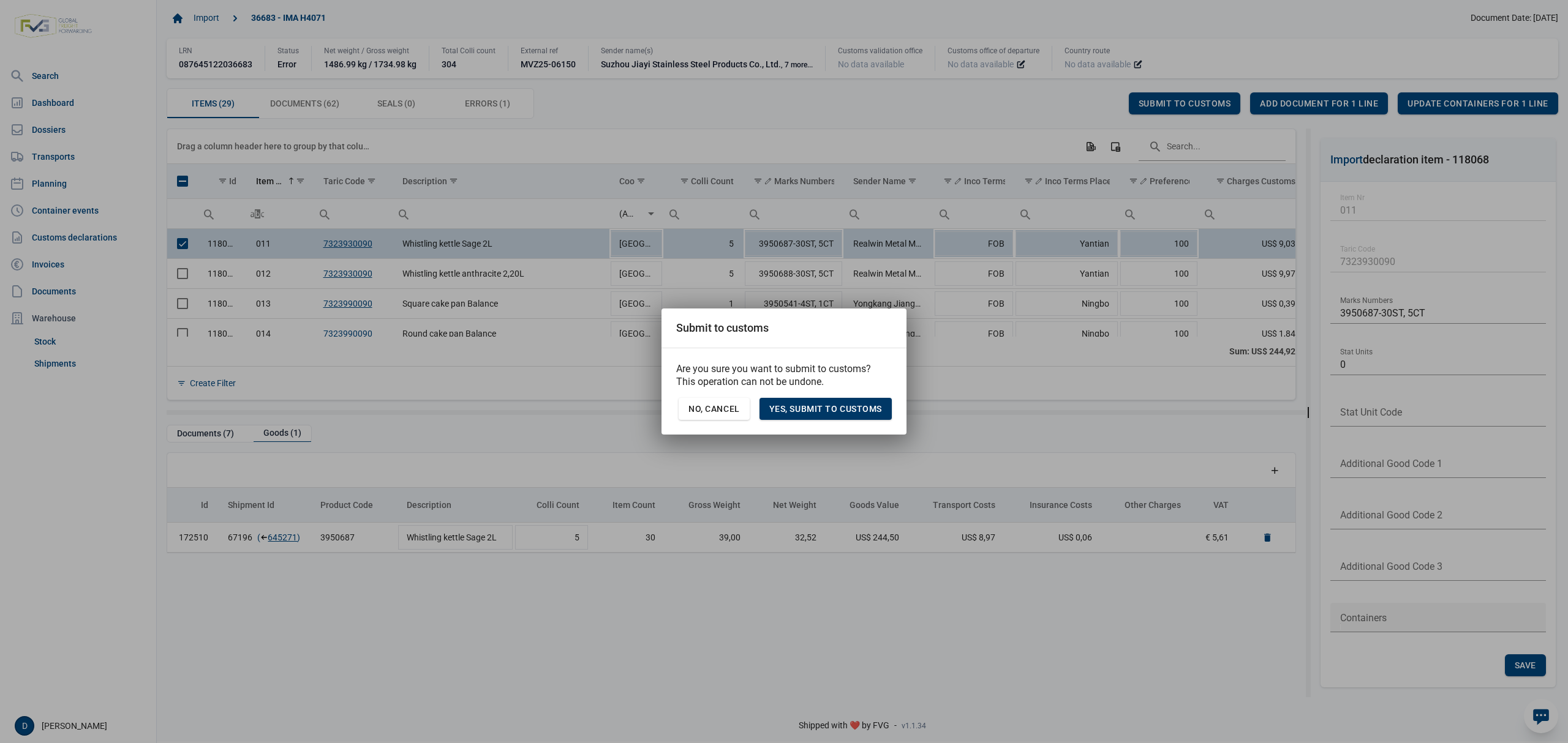
click at [841, 409] on span "Yes, Submit to customs" at bounding box center [825, 409] width 113 height 10
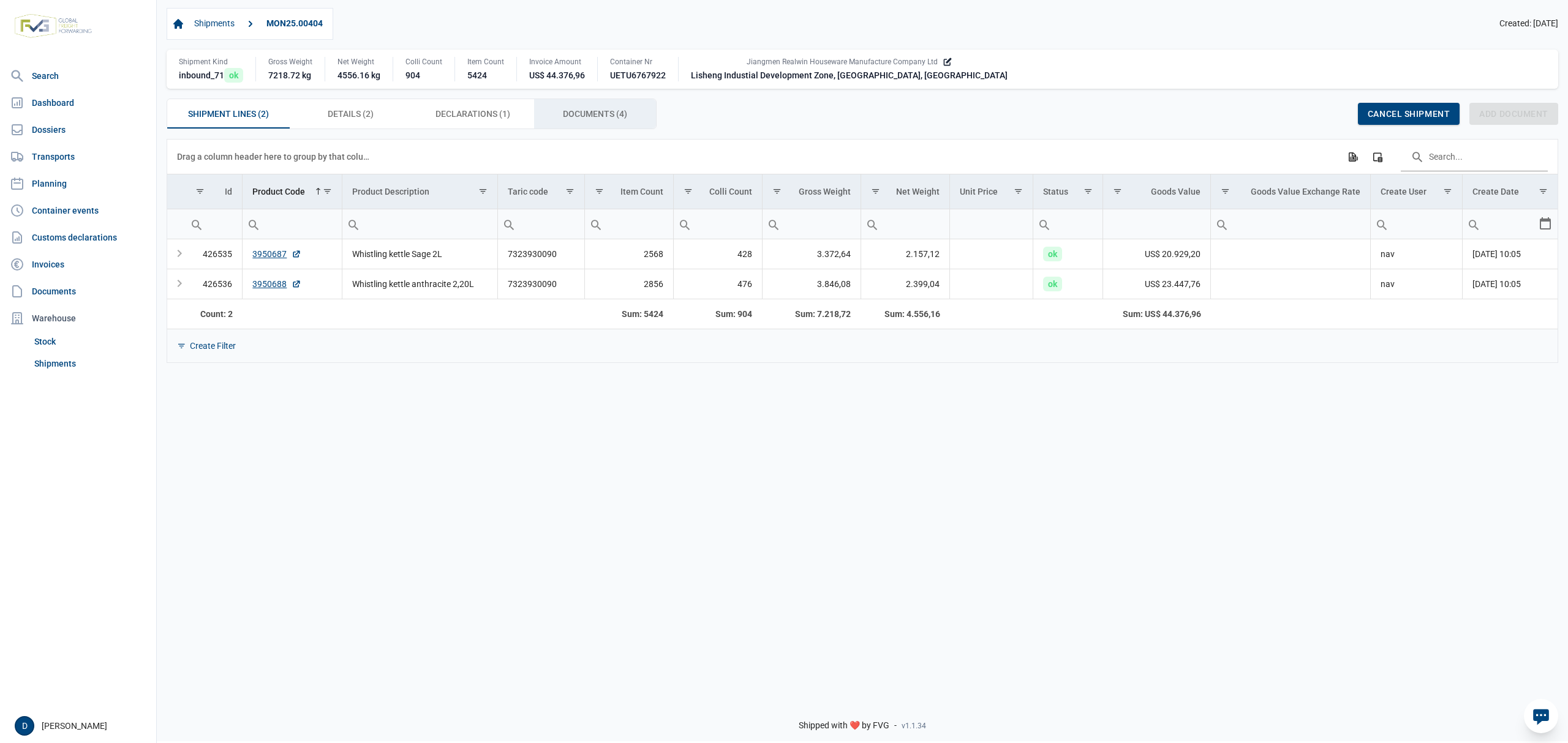
click at [596, 109] on span "Documents (4) Documents (4)" at bounding box center [595, 114] width 64 height 15
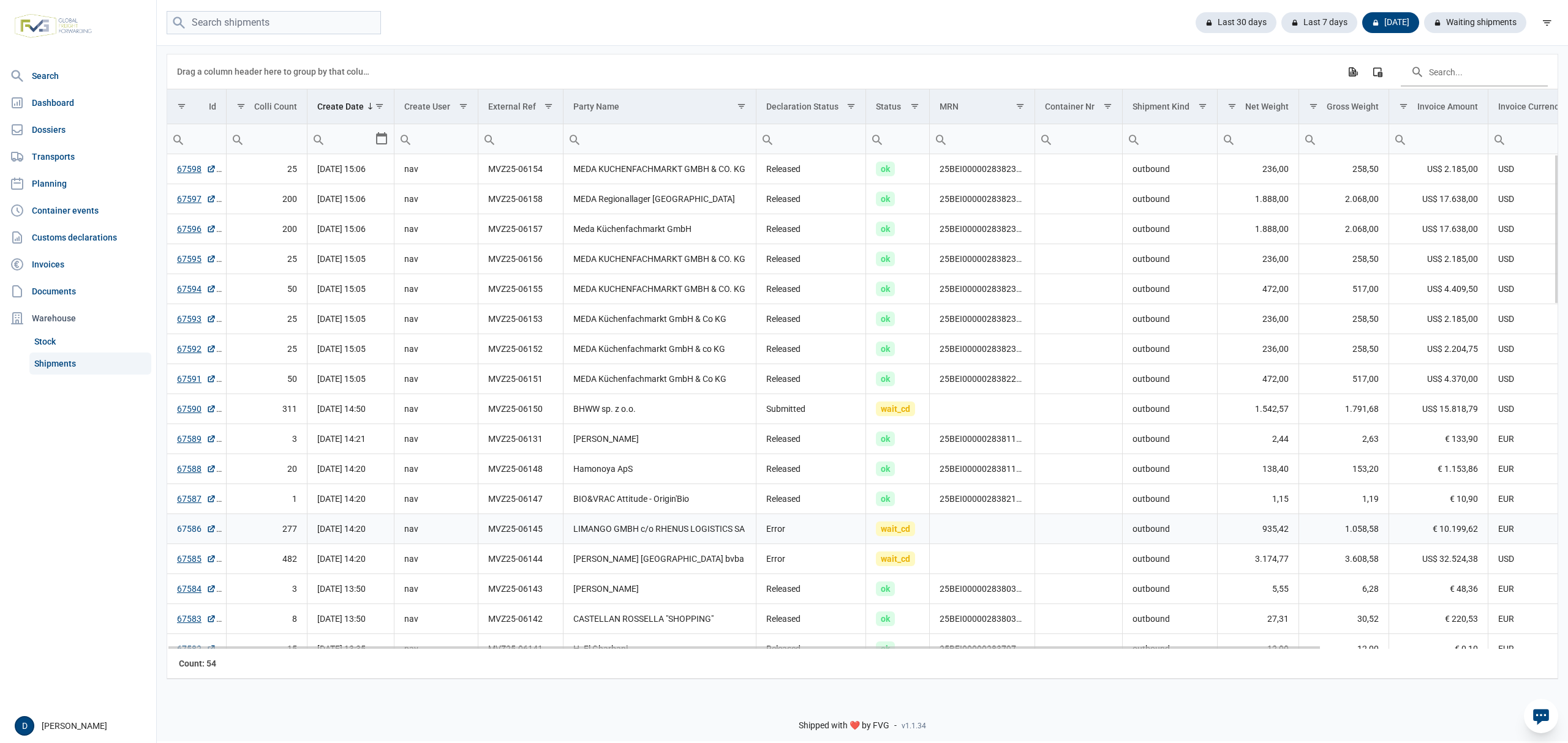
click at [187, 532] on link "67586" at bounding box center [196, 529] width 39 height 12
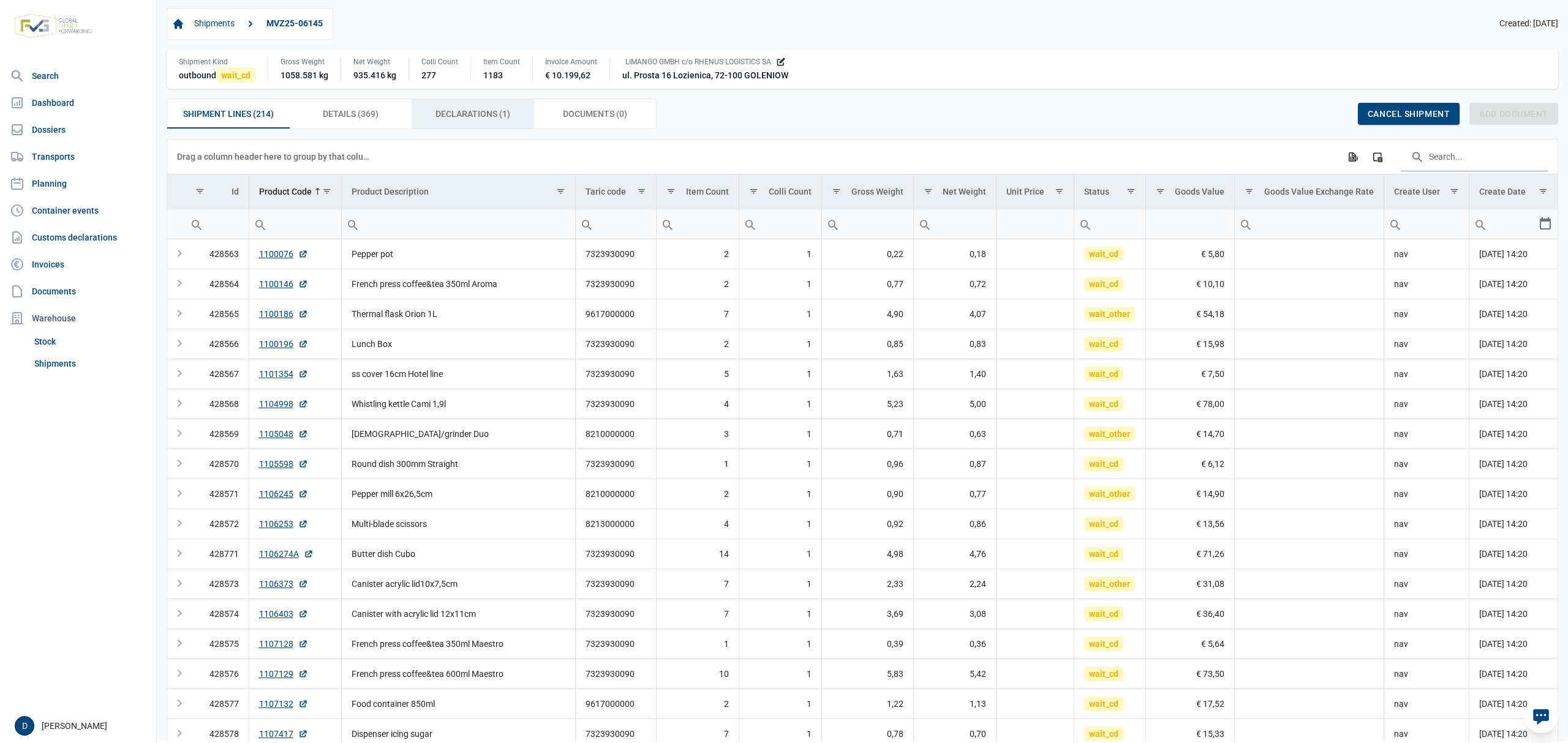
click at [490, 116] on span "Declarations (1) Declarations (1)" at bounding box center [473, 114] width 75 height 15
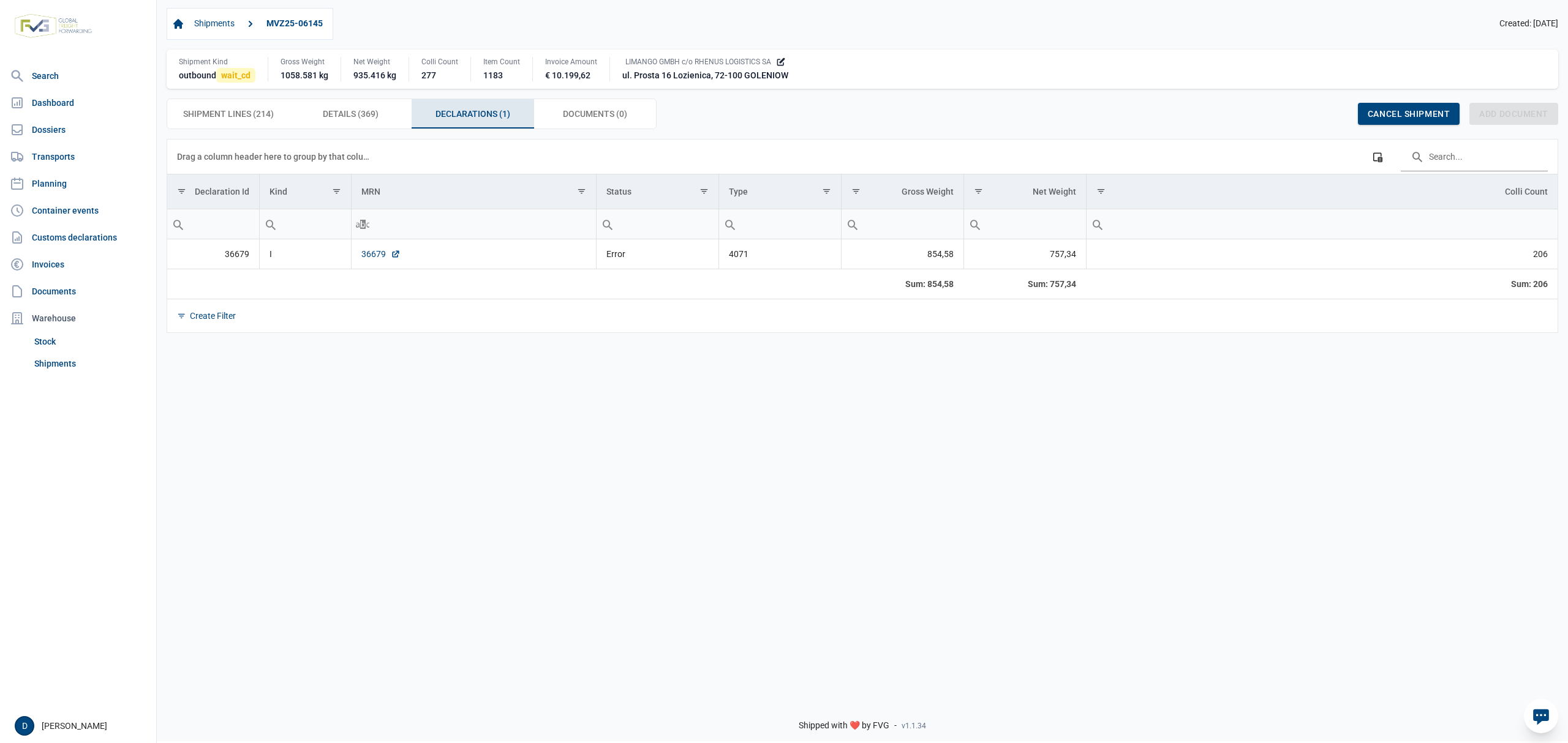
click at [367, 258] on link "36679" at bounding box center [380, 254] width 39 height 12
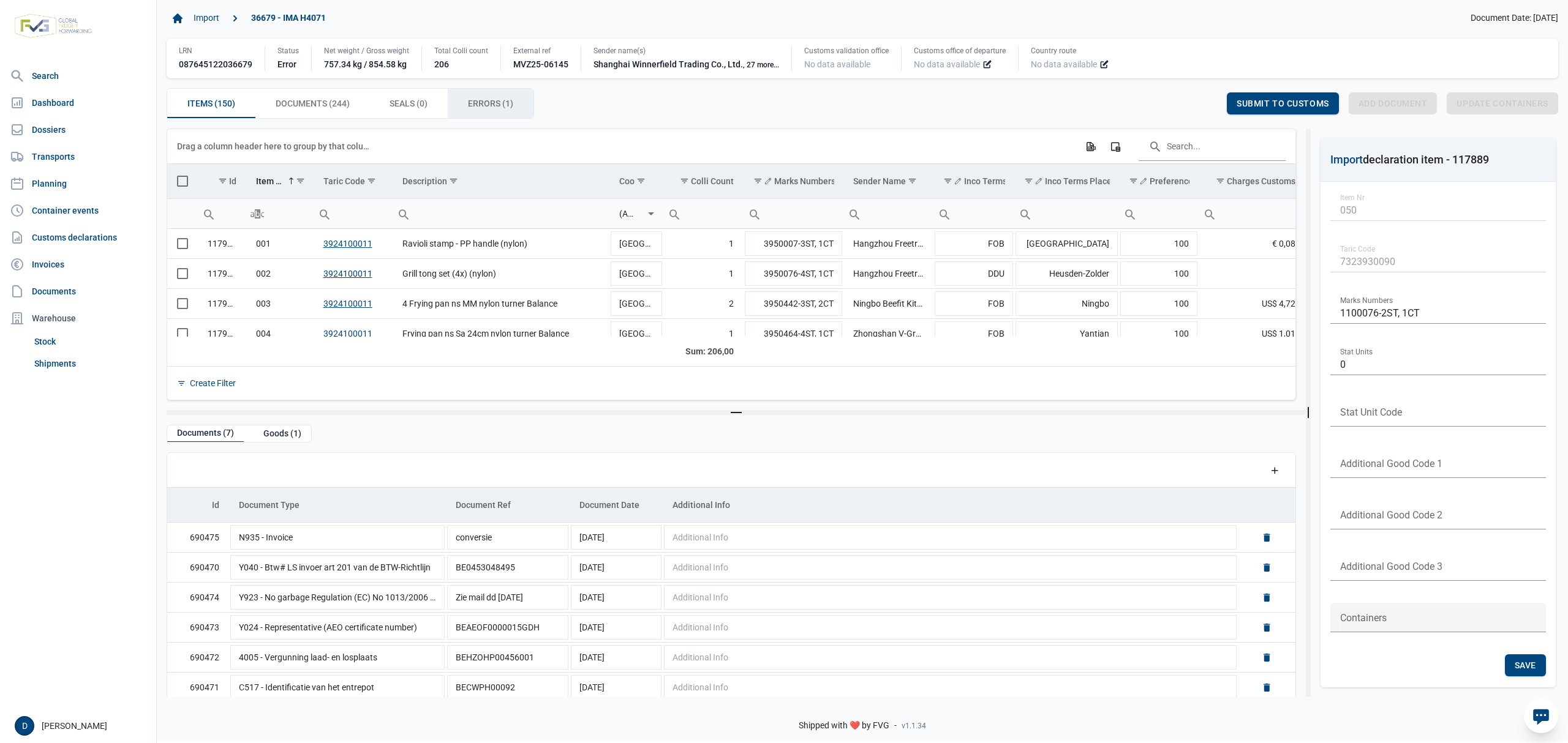
click at [493, 99] on span "Errors (1) Errors (1)" at bounding box center [490, 103] width 45 height 15
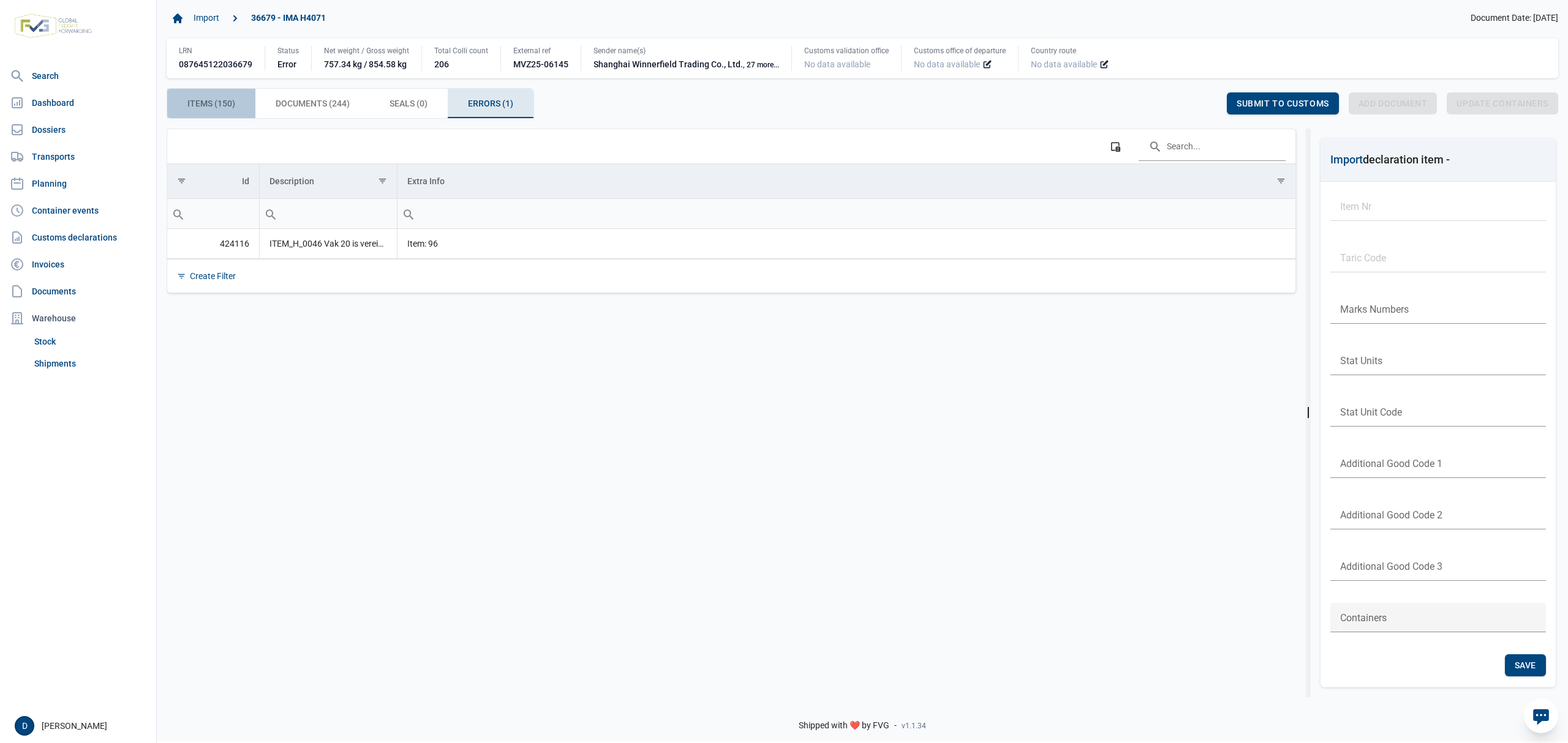
click at [228, 108] on span "Items (150) Items (150)" at bounding box center [211, 103] width 48 height 15
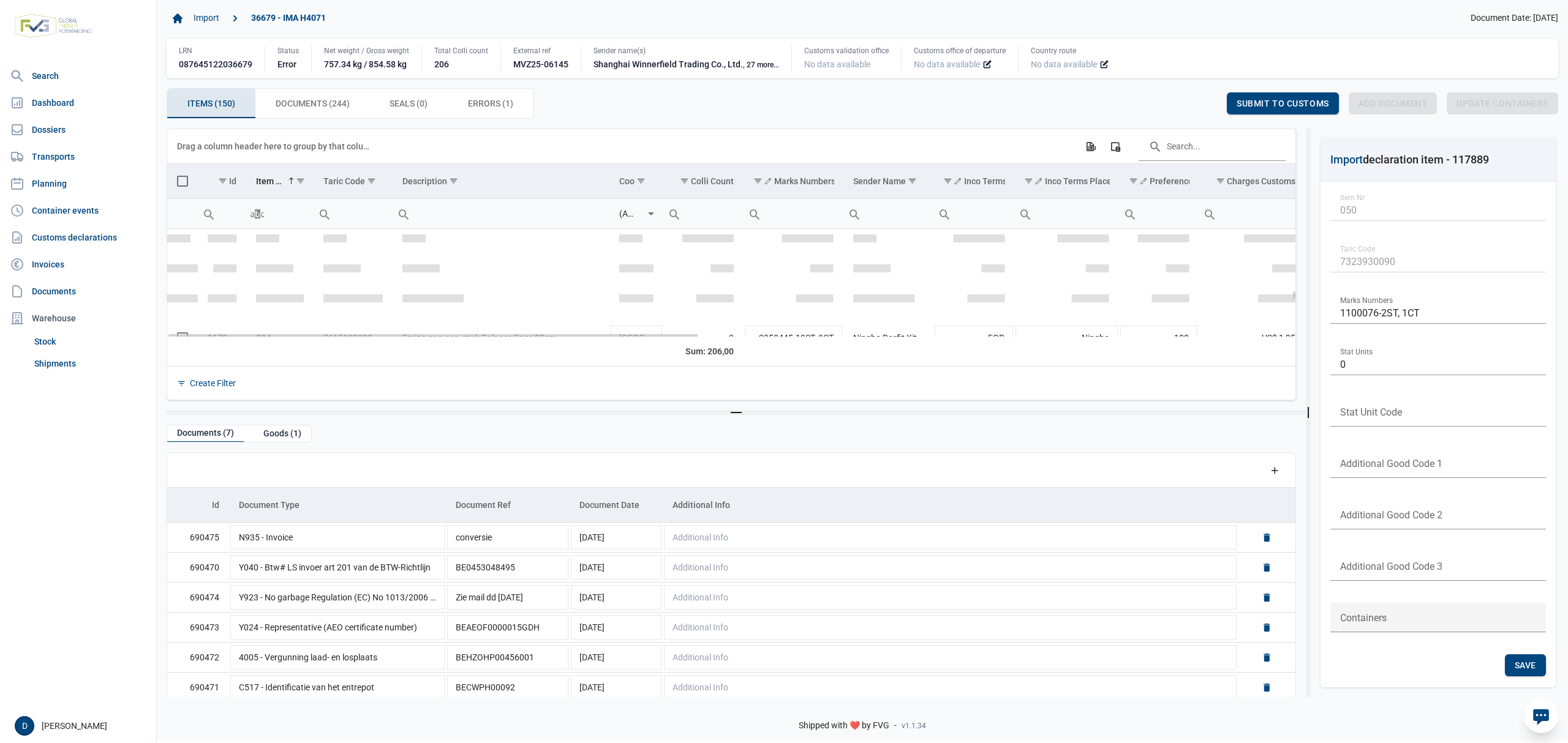
scroll to position [2823, 0]
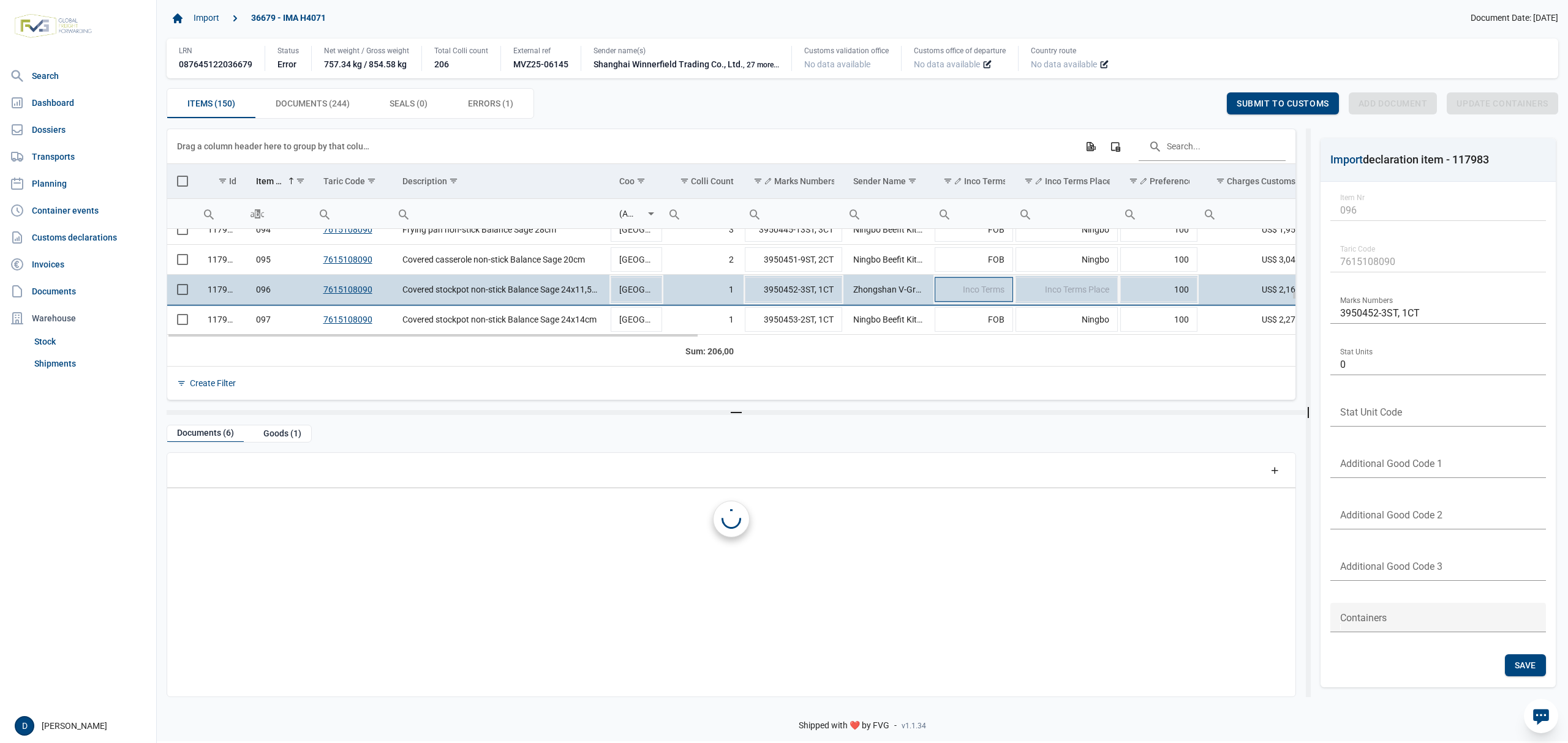
click at [983, 295] on span "Inco Terms" at bounding box center [983, 289] width 41 height 10
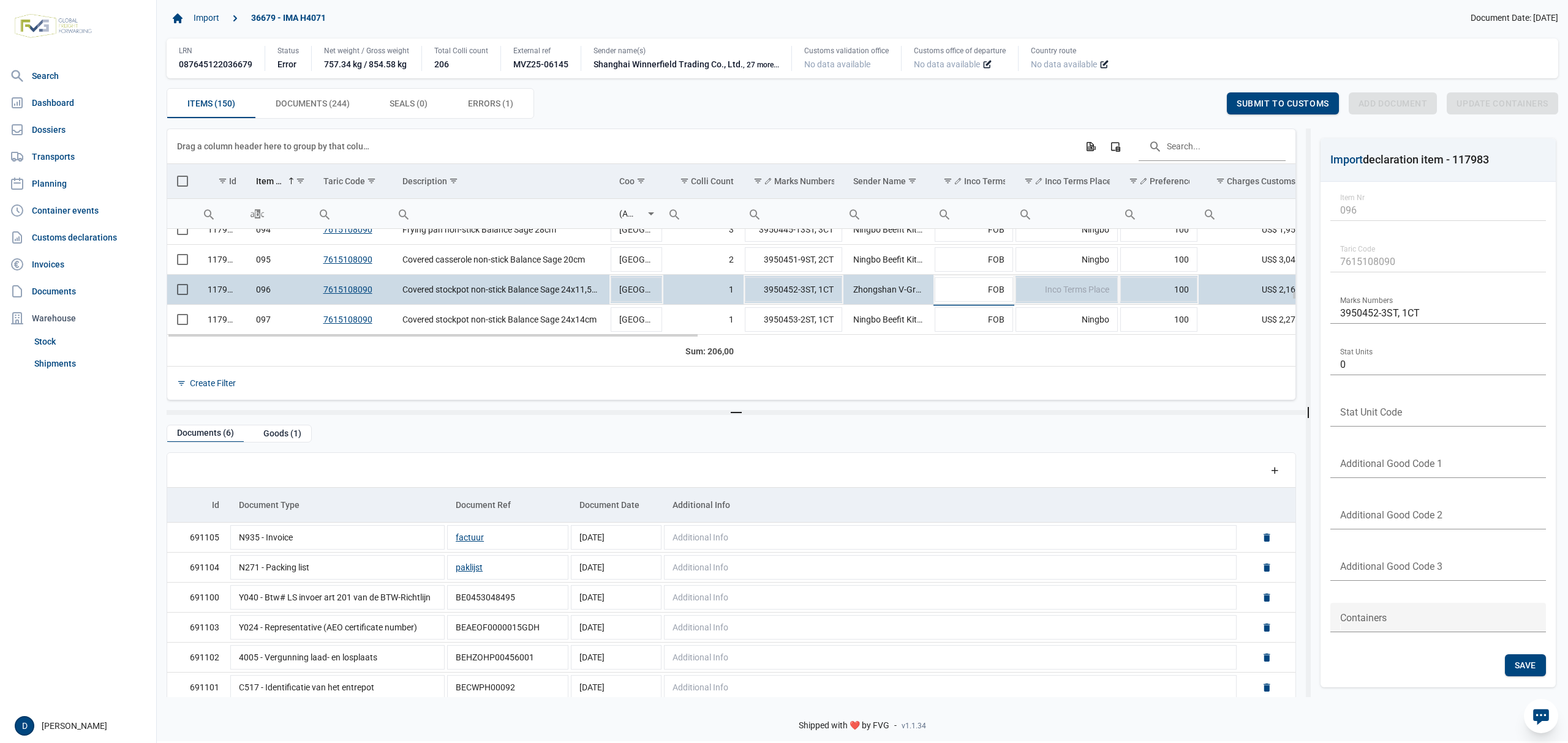
type input "FOB"
type input "Yantian"
click at [1199, 96] on div "Save" at bounding box center [1196, 104] width 41 height 22
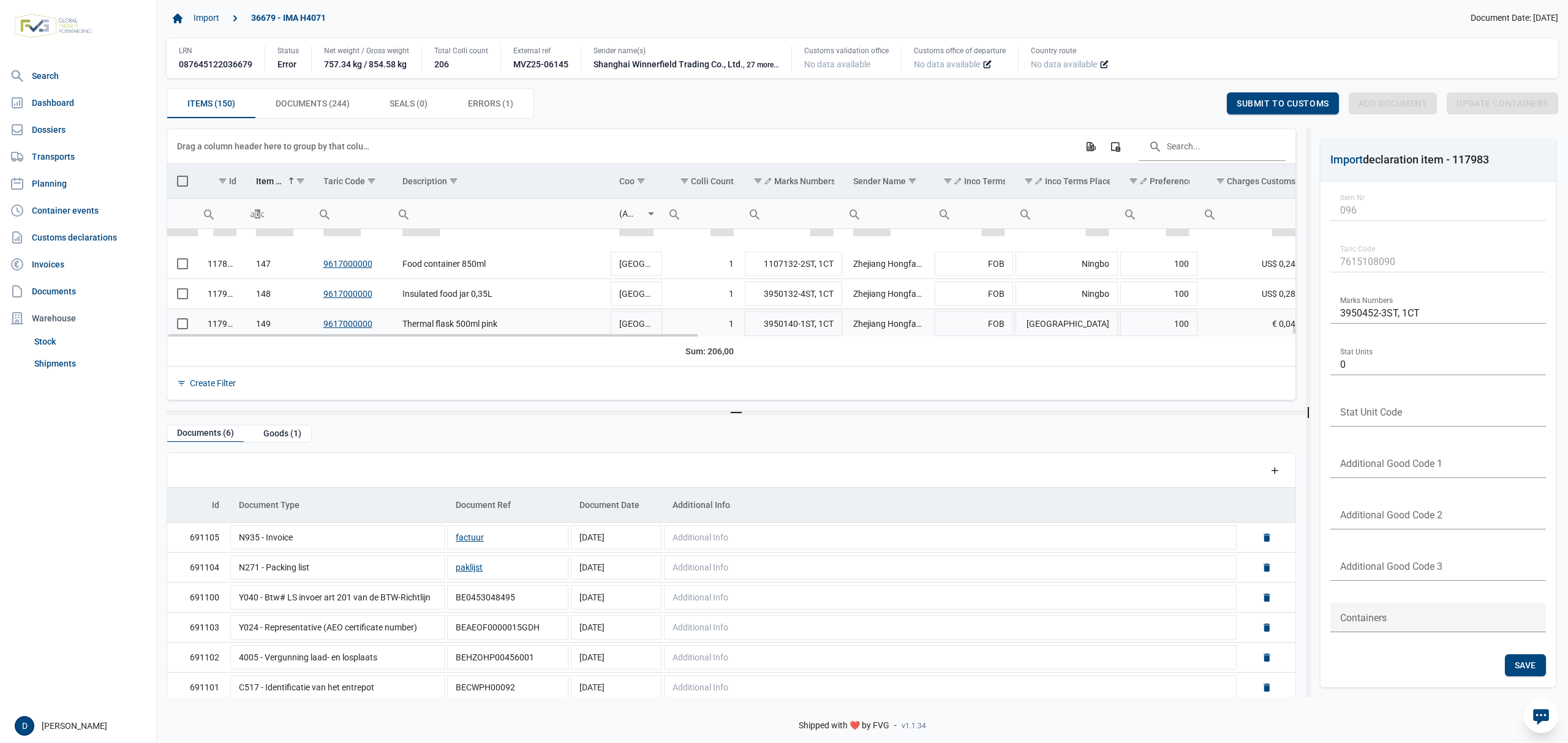
scroll to position [4422, 0]
click at [1260, 105] on span "Submit to customs" at bounding box center [1283, 103] width 93 height 10
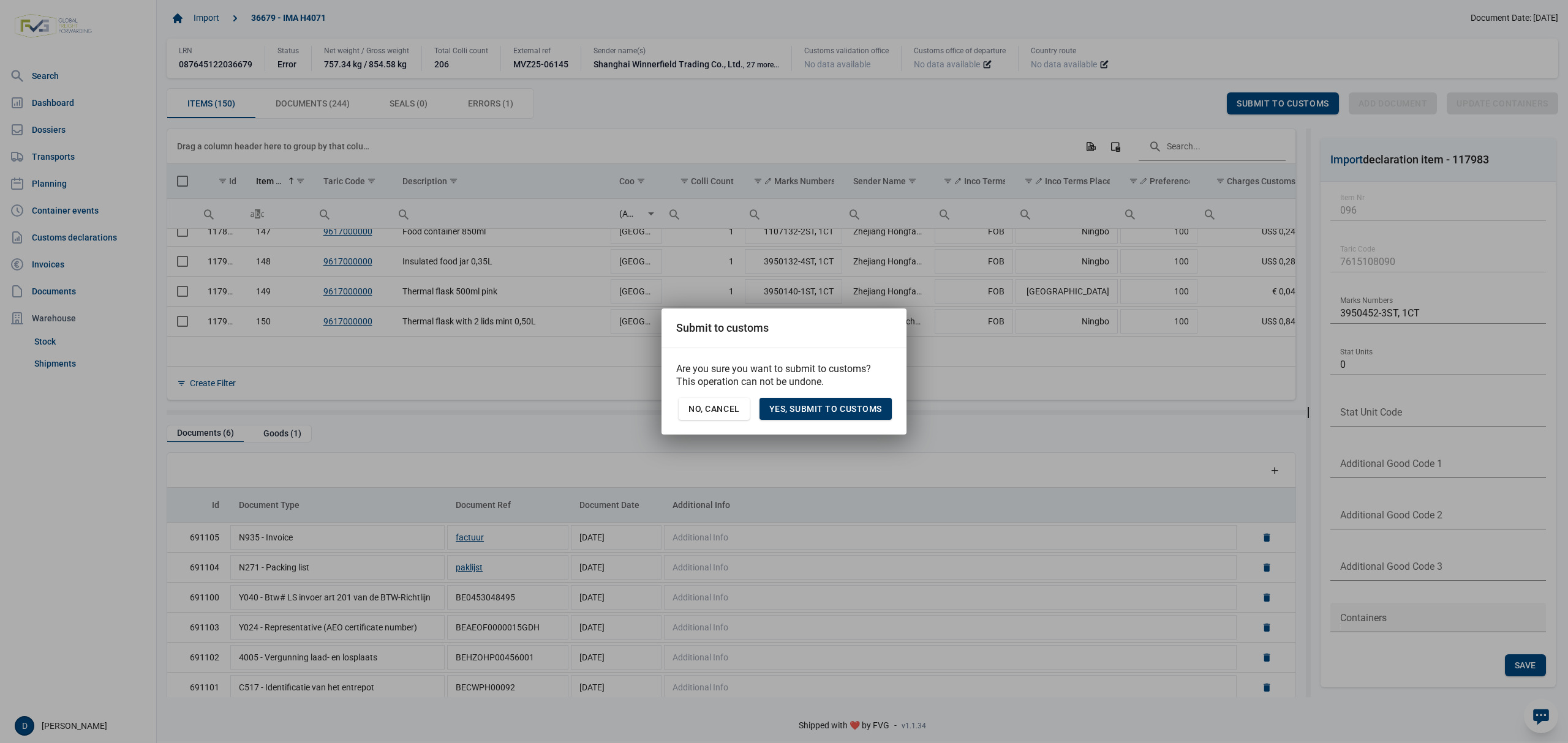
click at [824, 405] on span "Yes, Submit to customs" at bounding box center [825, 409] width 113 height 10
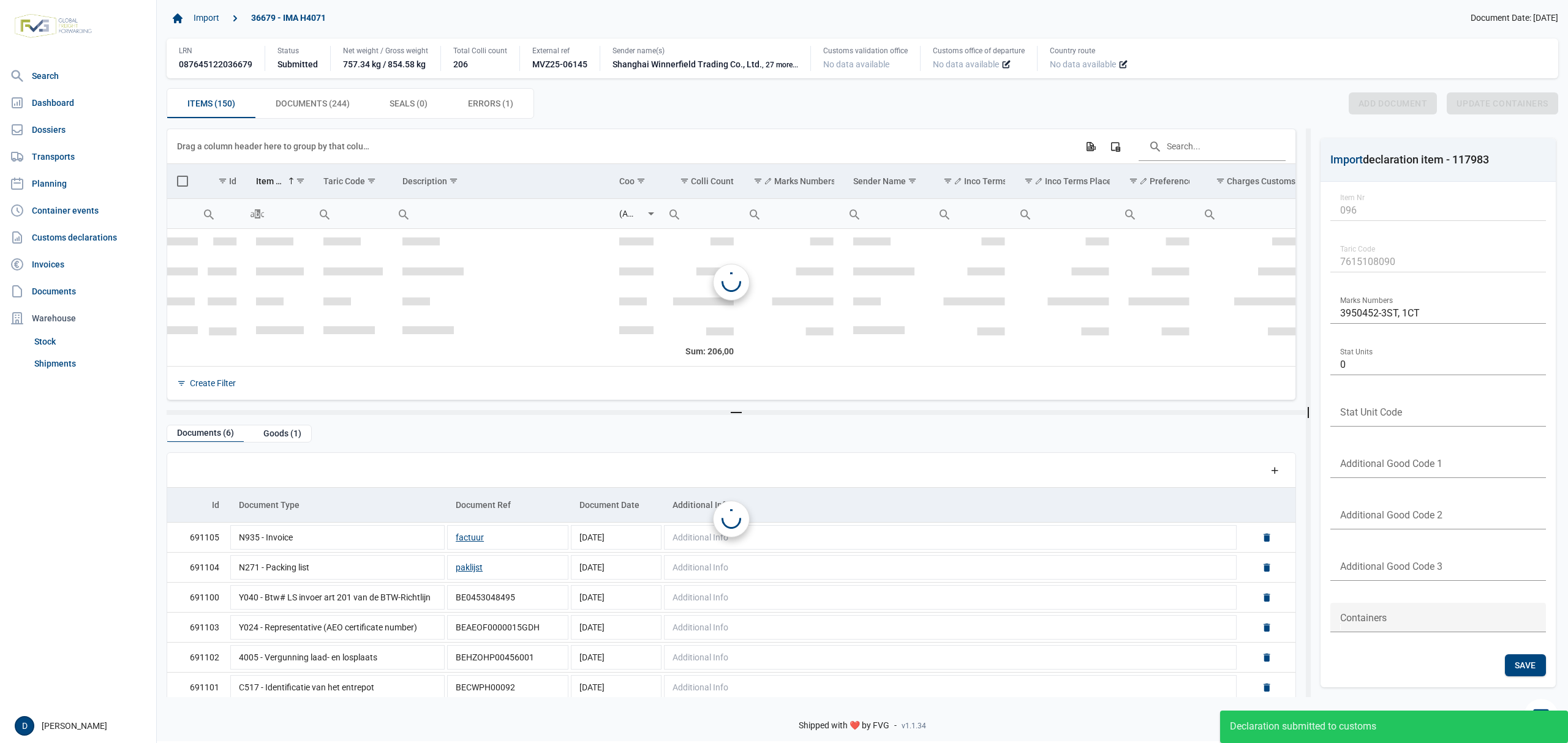
scroll to position [2867, 0]
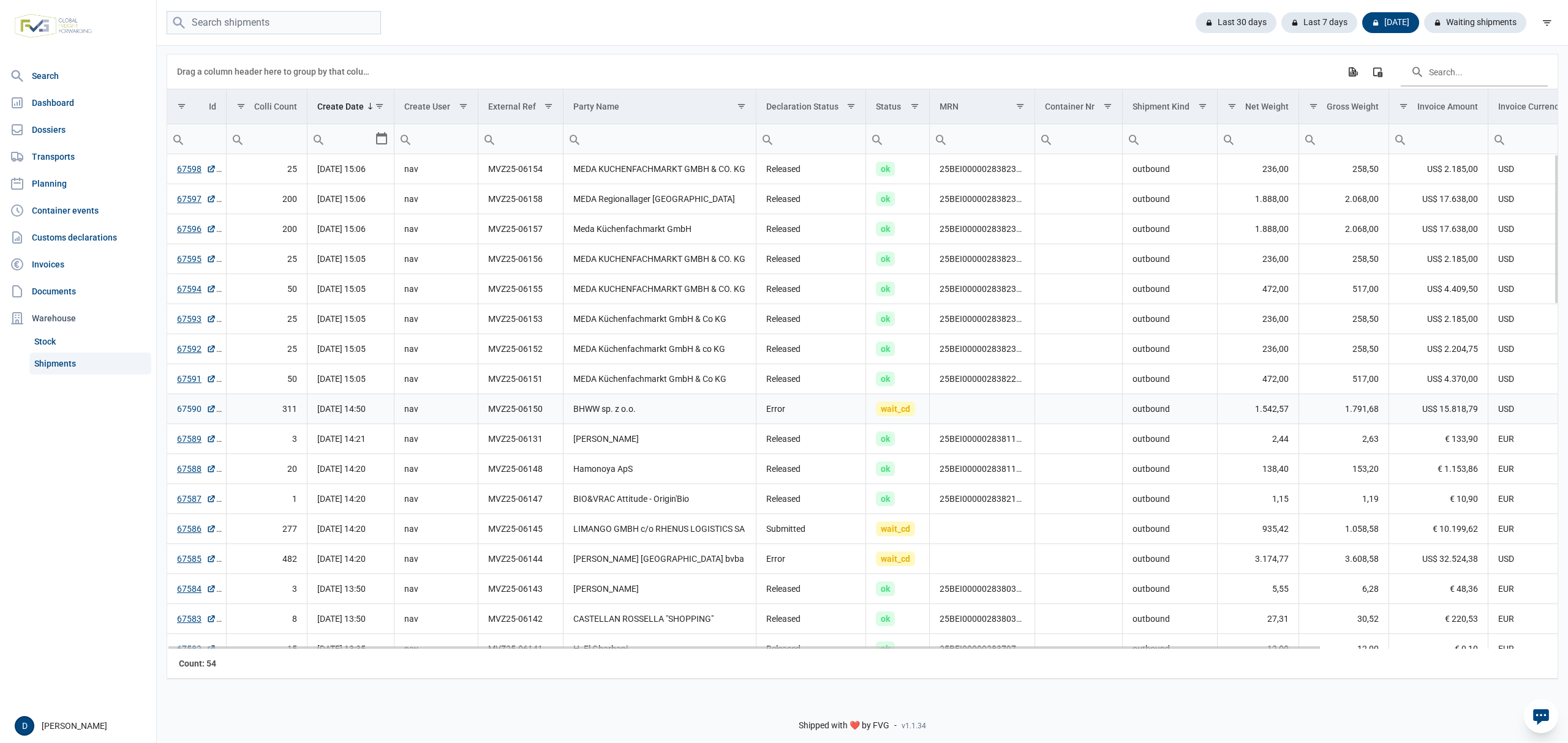
click at [184, 407] on link "67590" at bounding box center [196, 409] width 39 height 12
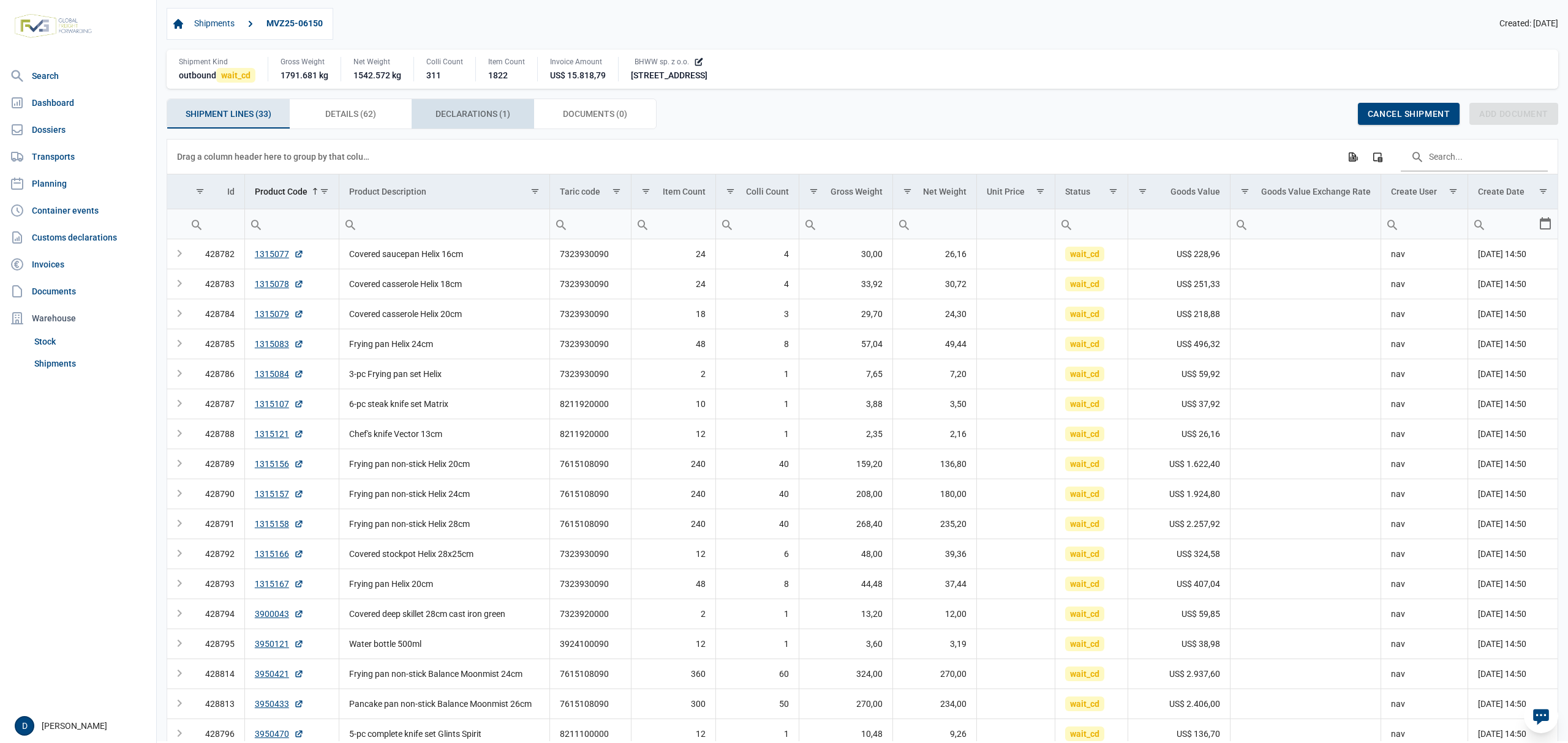
drag, startPoint x: 480, startPoint y: 116, endPoint x: 473, endPoint y: 123, distance: 9.9
click at [478, 116] on span "Declarations (1) Declarations (1)" at bounding box center [473, 114] width 75 height 15
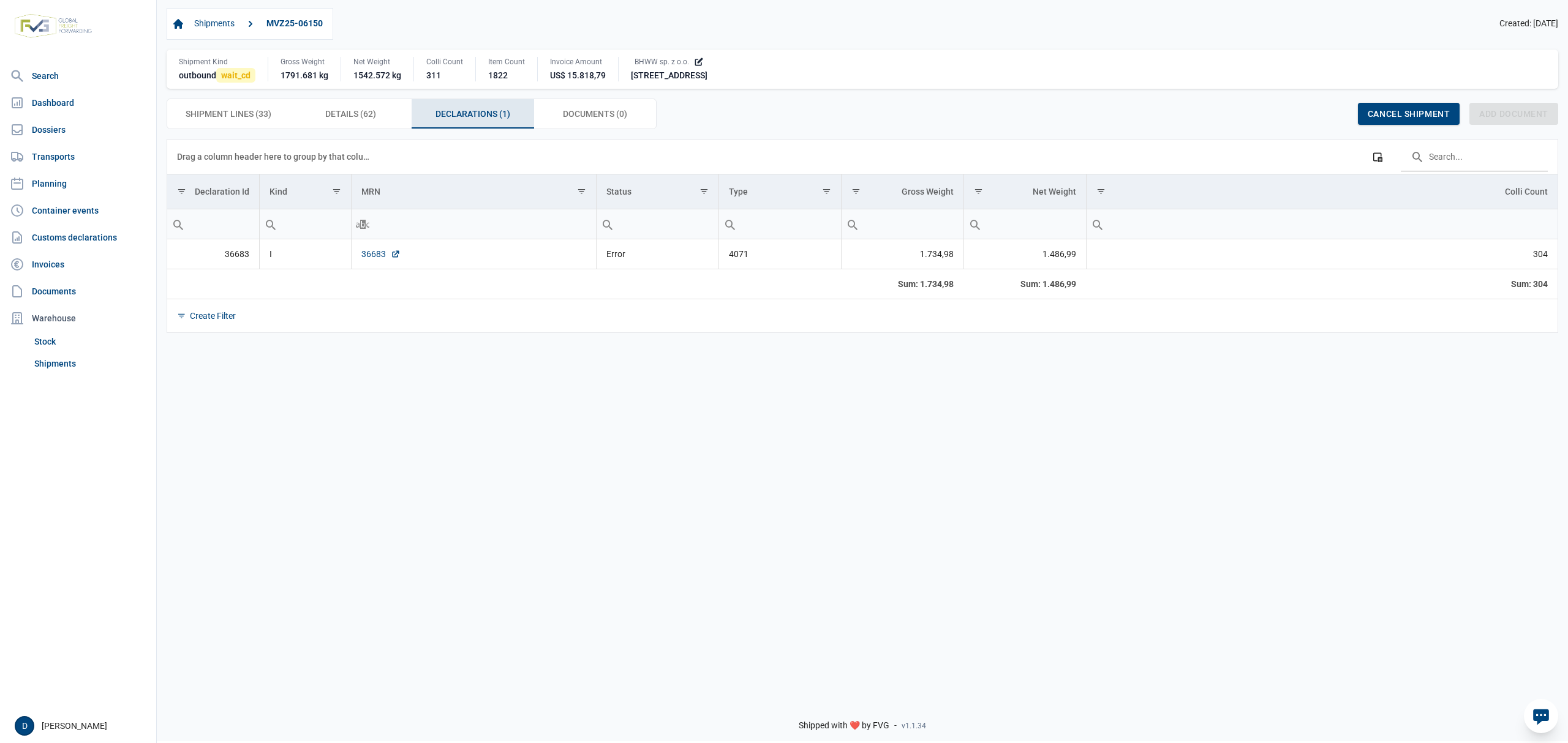
click at [377, 258] on link "36683" at bounding box center [380, 254] width 39 height 12
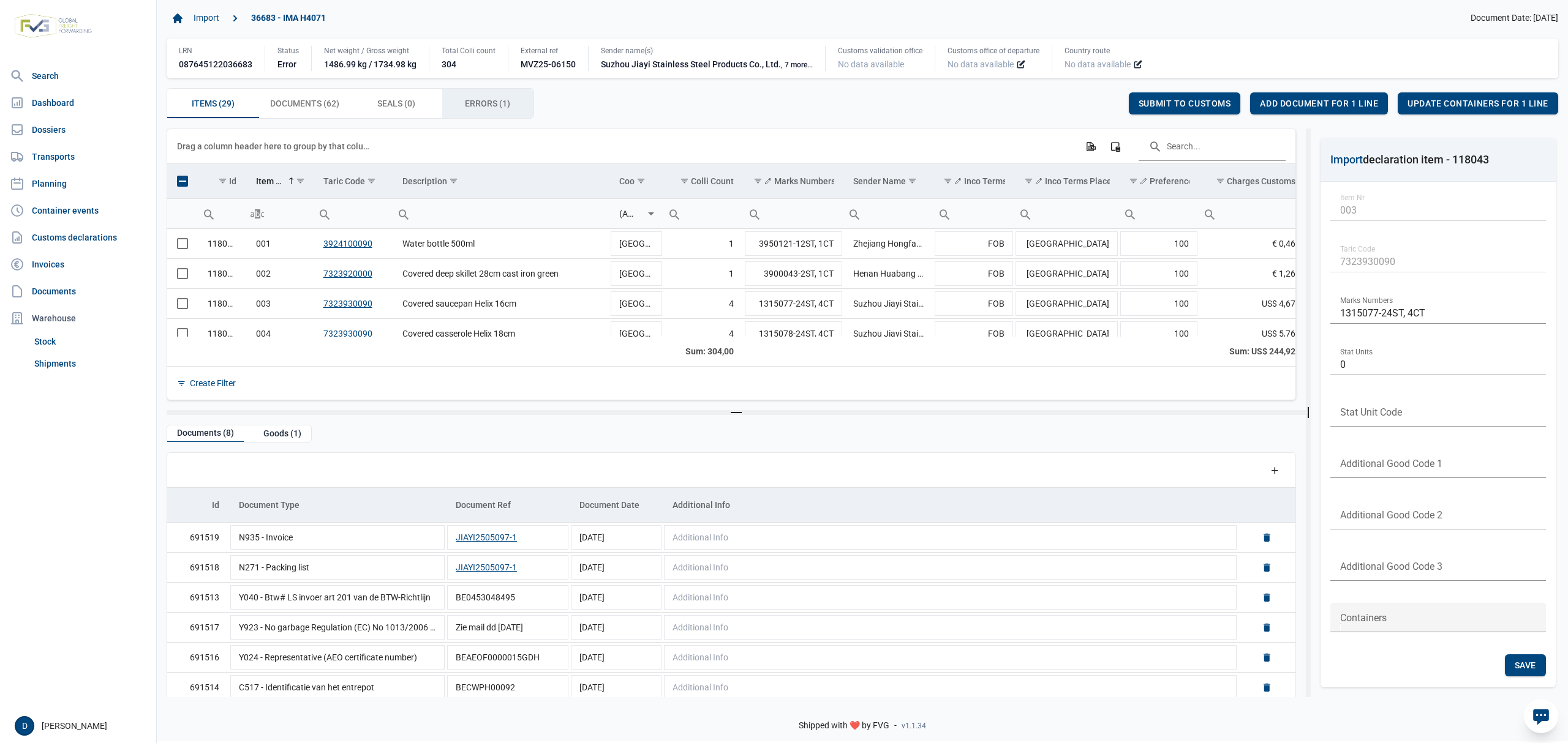
click at [507, 98] on span "Errors (1) Errors (1)" at bounding box center [487, 103] width 45 height 15
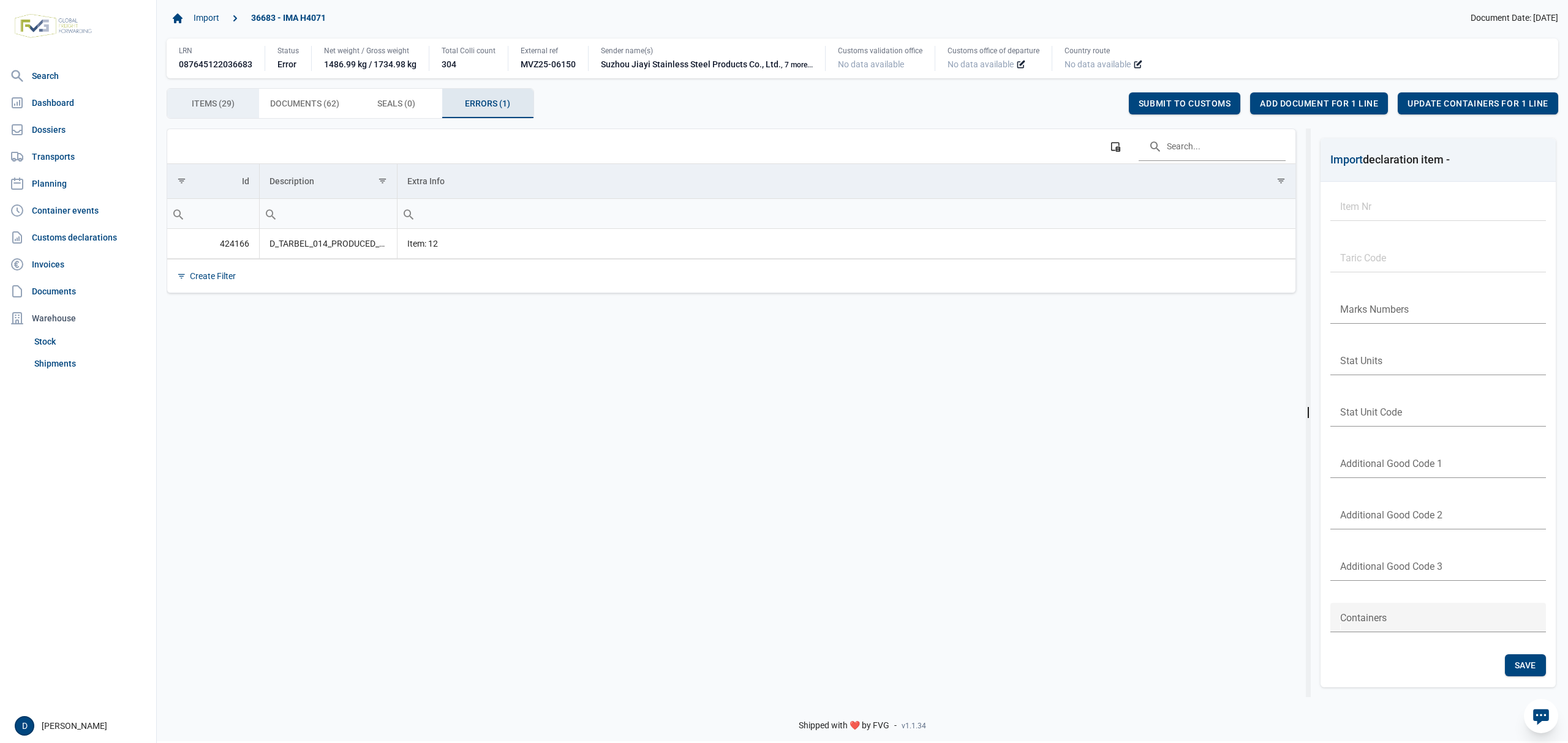
click at [235, 106] on div "Items (29) Items (29)" at bounding box center [213, 104] width 92 height 30
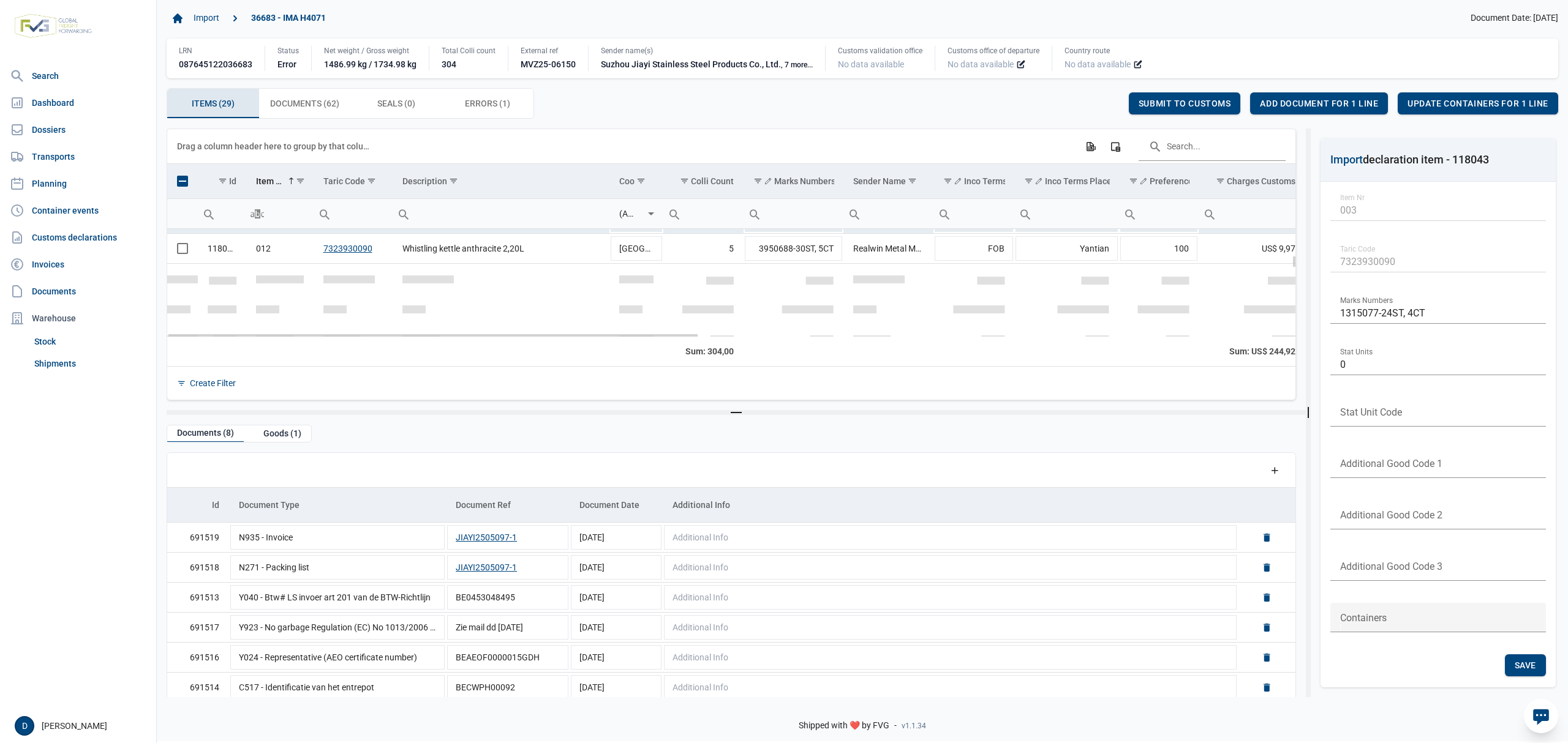
scroll to position [217, 0]
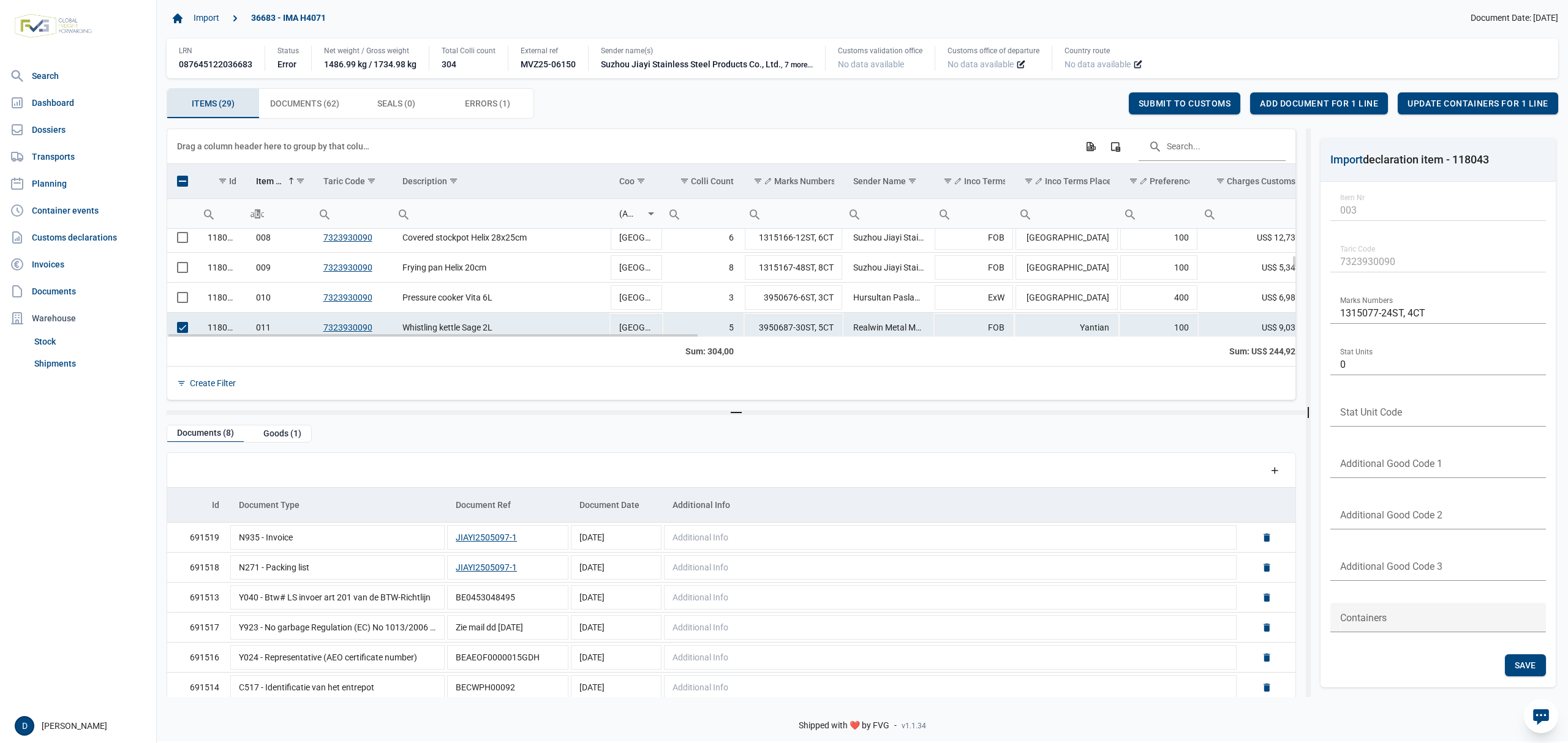
click at [180, 330] on td "Data grid with 29 rows and 23 columns" at bounding box center [182, 327] width 30 height 30
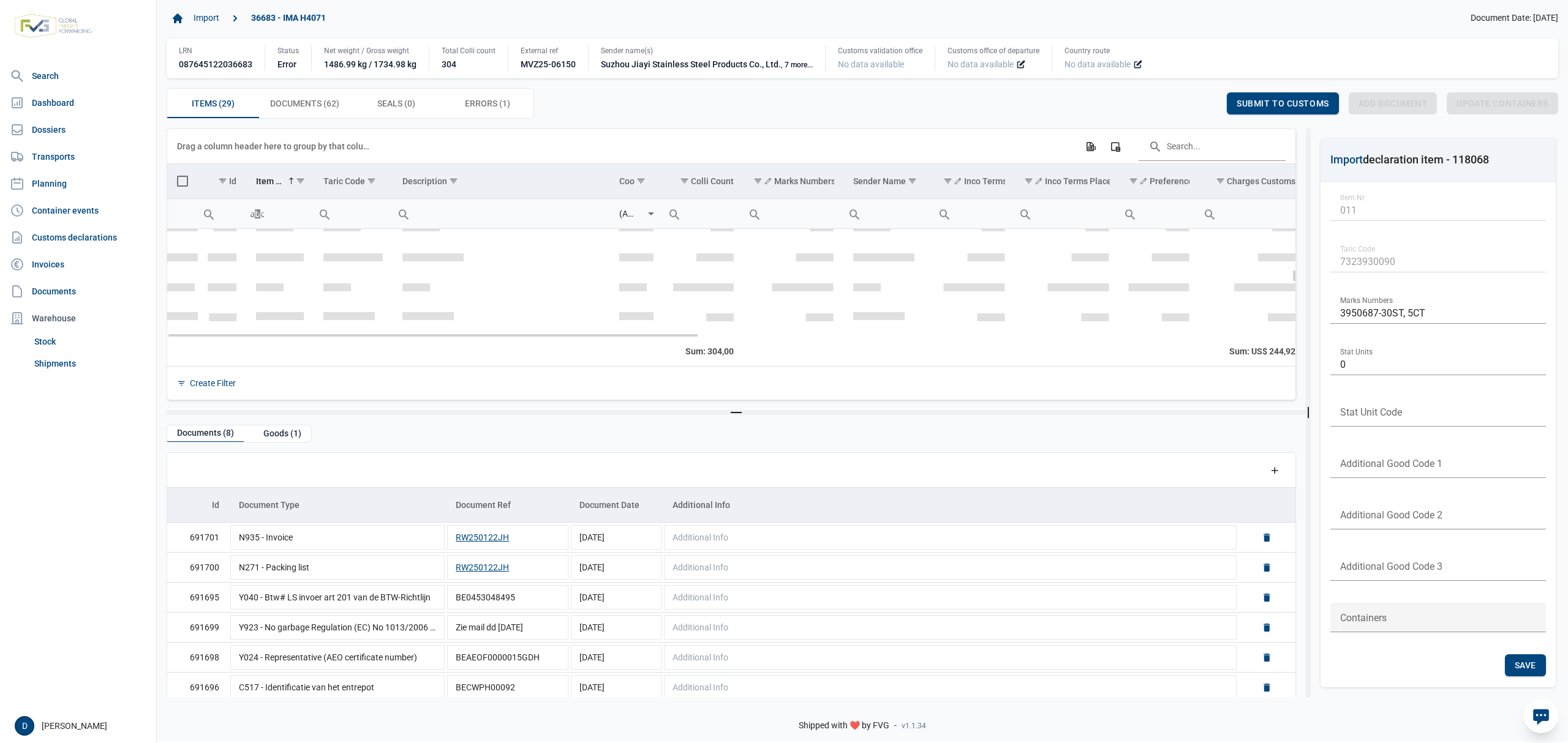
scroll to position [334, 0]
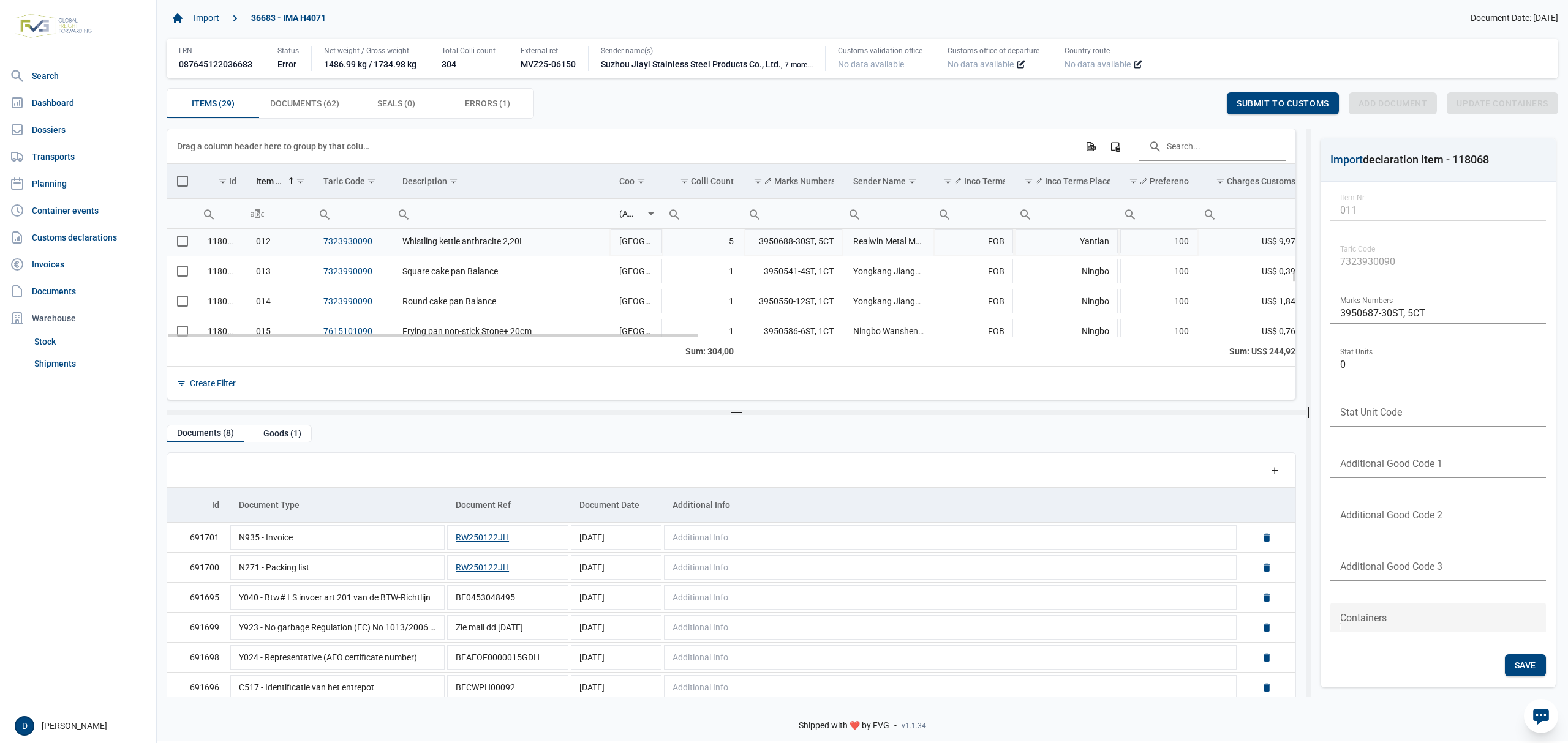
click at [182, 244] on span "Select row" at bounding box center [182, 241] width 11 height 11
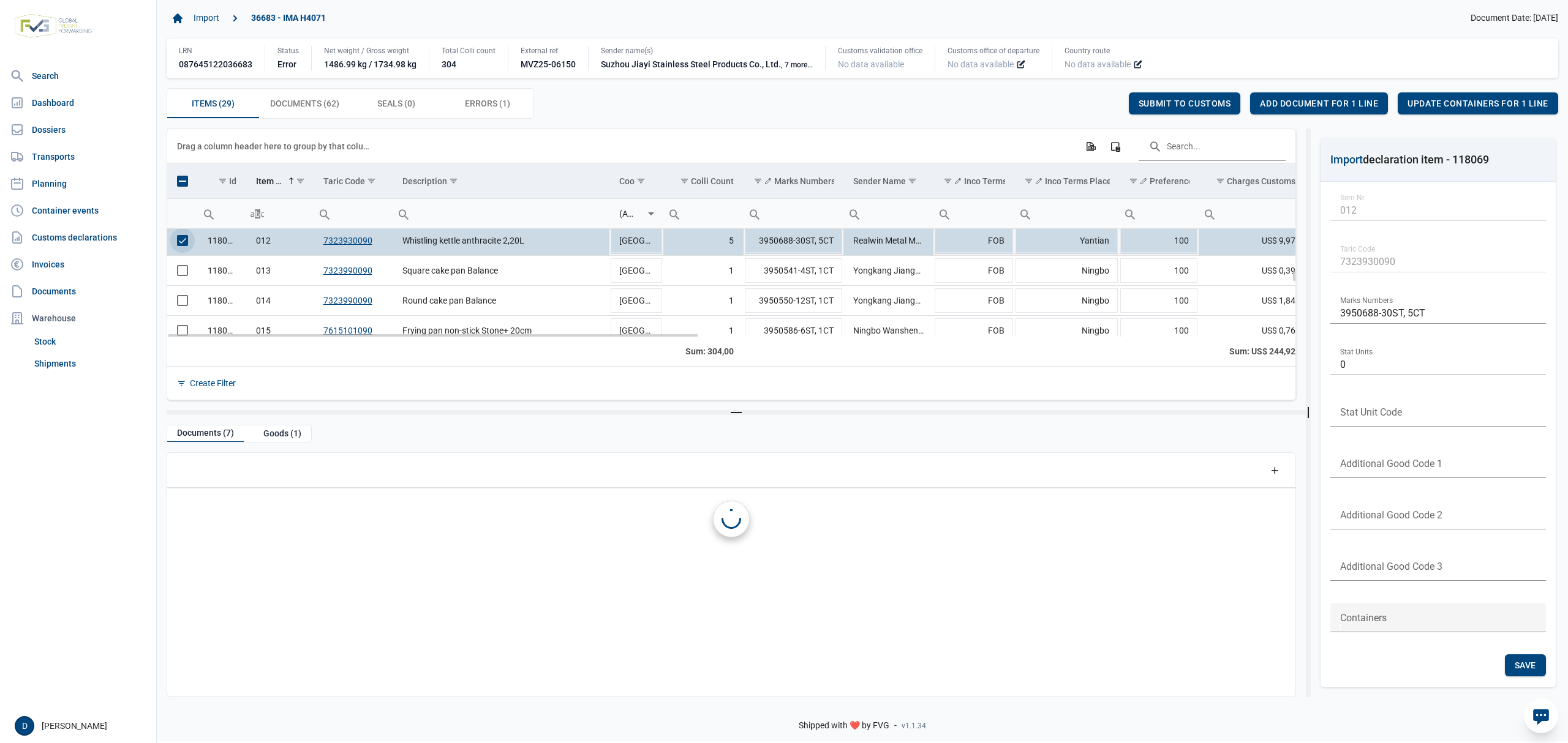
scroll to position [332, 0]
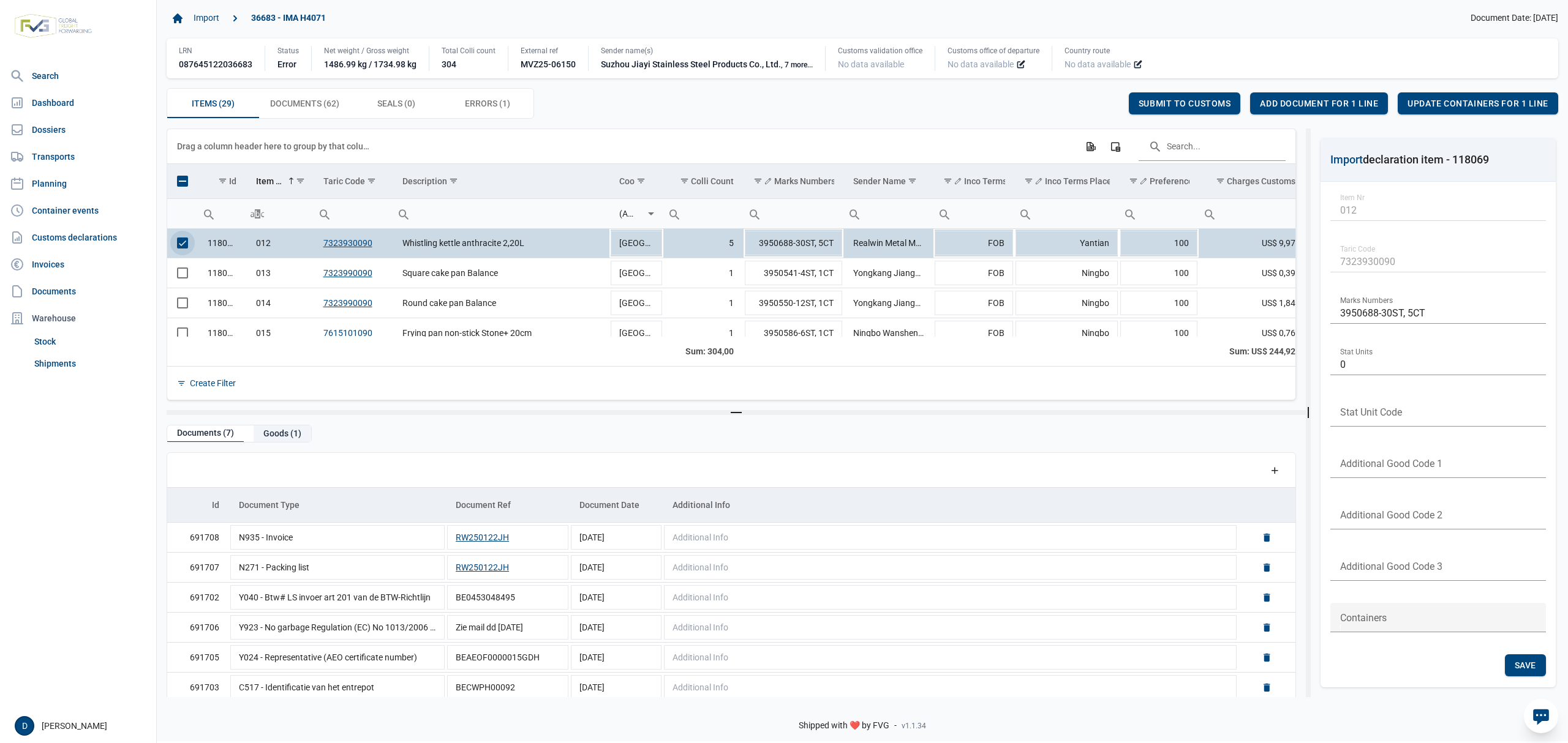
click at [281, 432] on div "Goods (1)" at bounding box center [282, 433] width 58 height 16
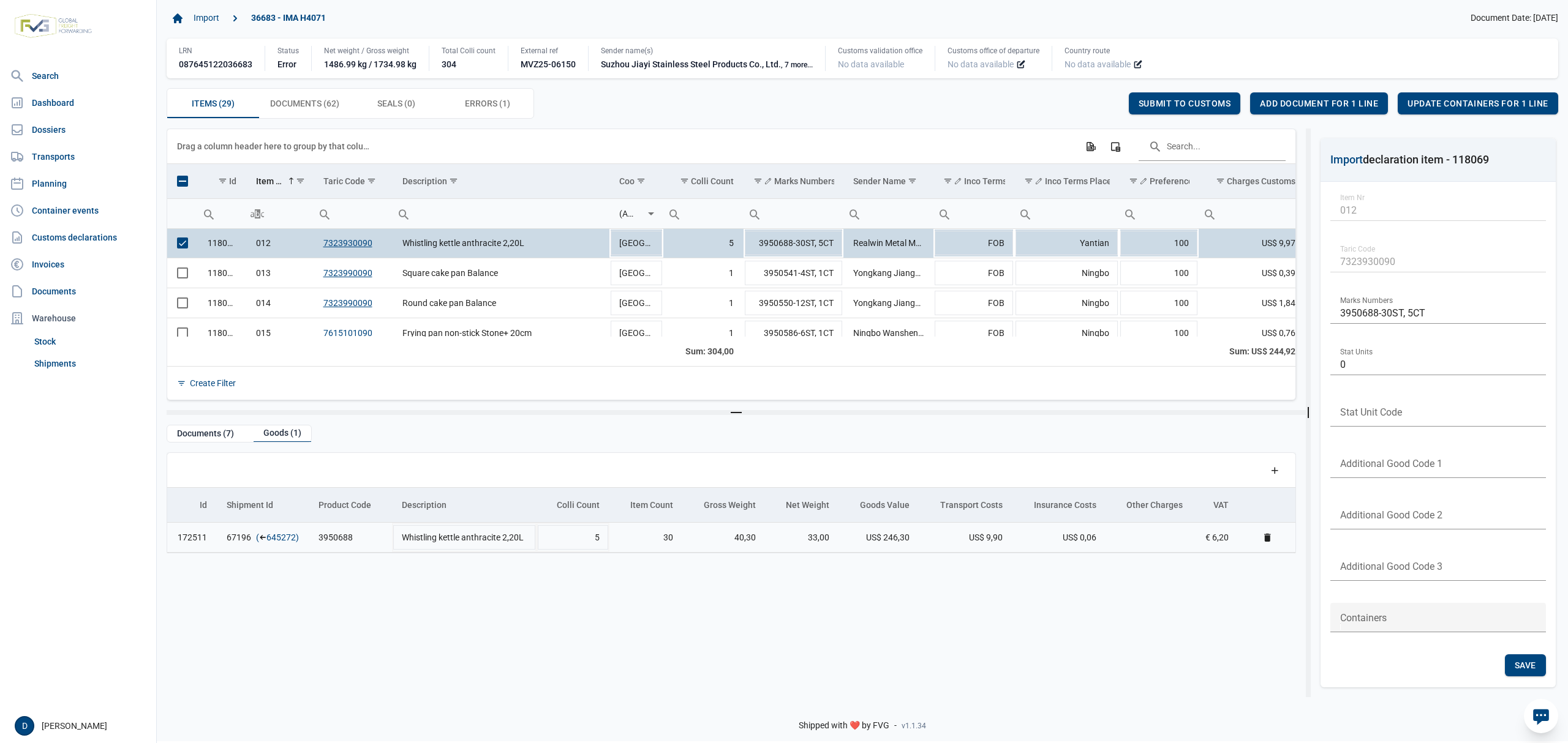
click at [277, 538] on link "645272" at bounding box center [281, 538] width 30 height 12
click at [1330, 98] on span "Add document for 1 line" at bounding box center [1319, 103] width 119 height 10
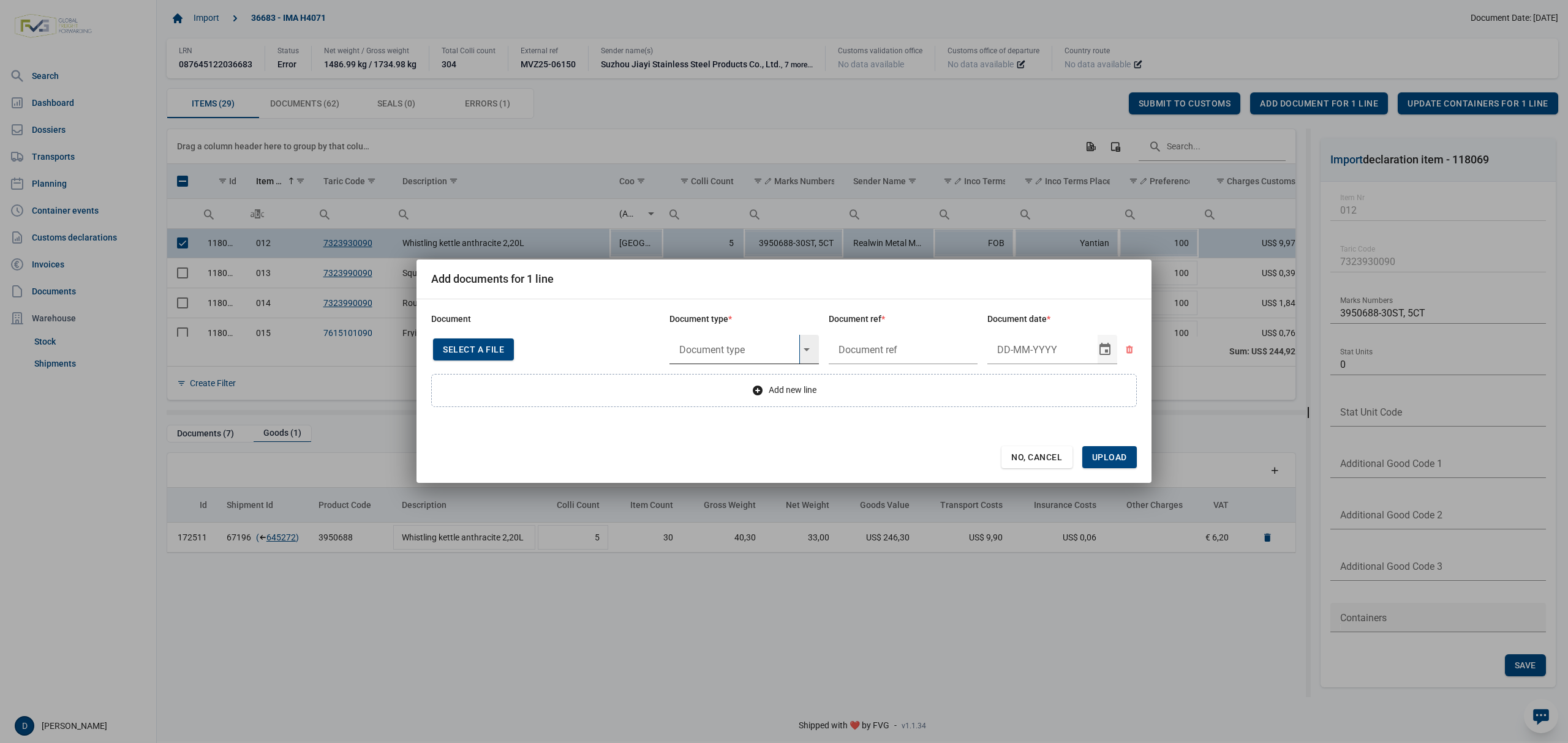
click at [735, 349] on input "text" at bounding box center [734, 350] width 130 height 30
click at [738, 382] on div "Y824 - Bewijs lvo van ijzer/staalbasisproducten" at bounding box center [744, 384] width 150 height 29
type input "Y824 - Bewijs lvo van ijzer/staalbasisproducten"
type input "."
click at [1025, 348] on input "17-8-2024" at bounding box center [1033, 350] width 92 height 30
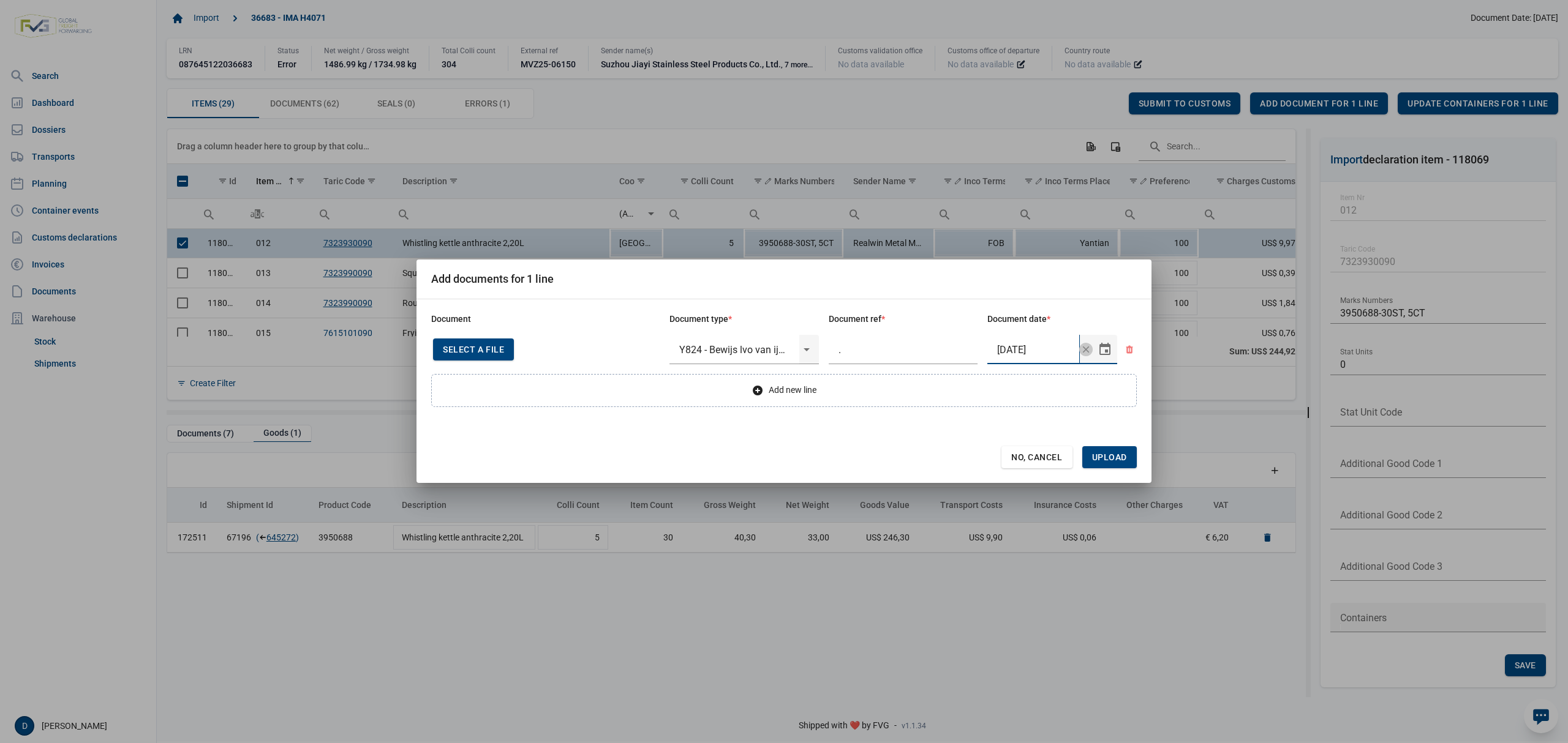
click at [1040, 348] on input "17-8-2024" at bounding box center [1033, 350] width 92 height 30
type input "17-5-2025"
click at [1103, 457] on span "Upload" at bounding box center [1109, 457] width 35 height 10
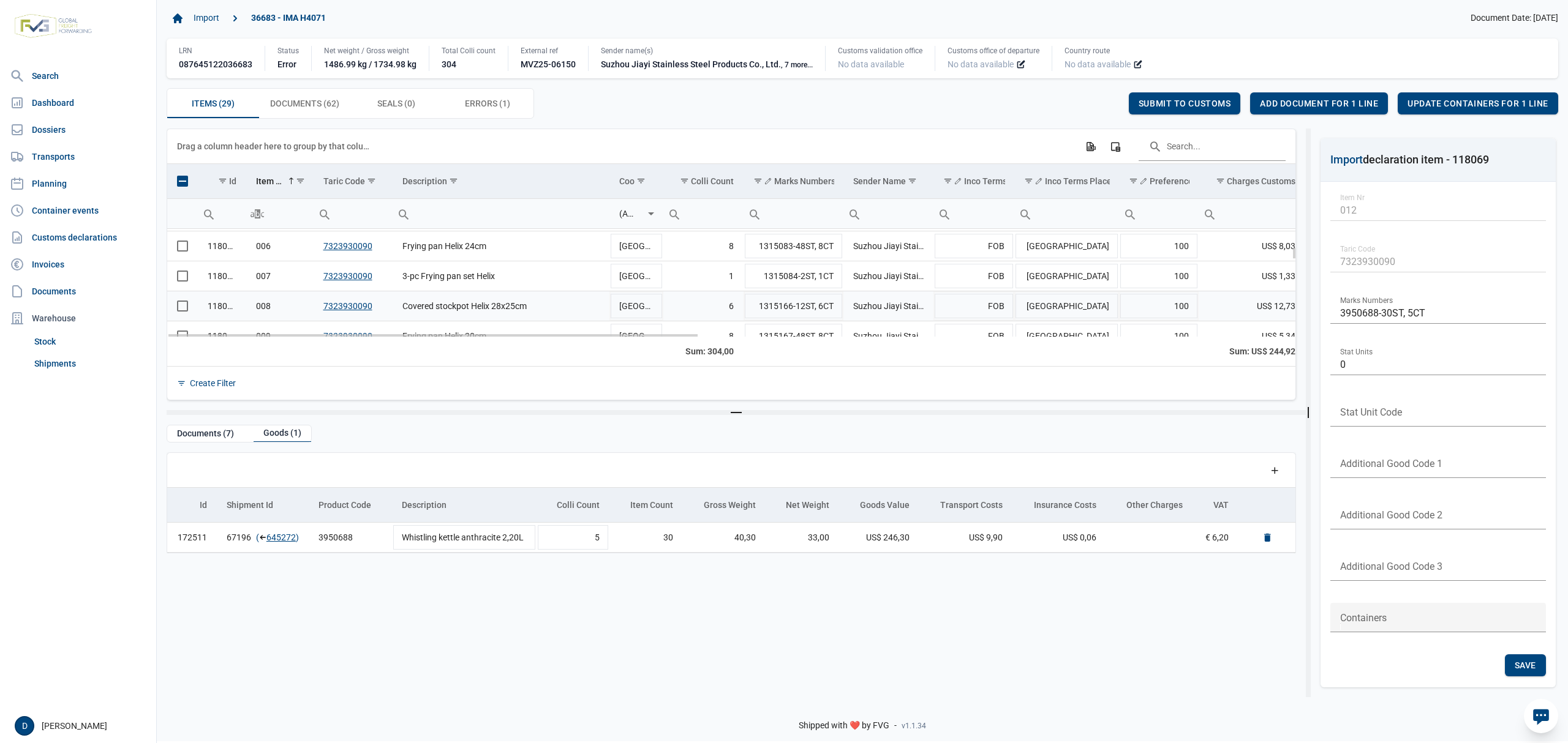
scroll to position [256, 0]
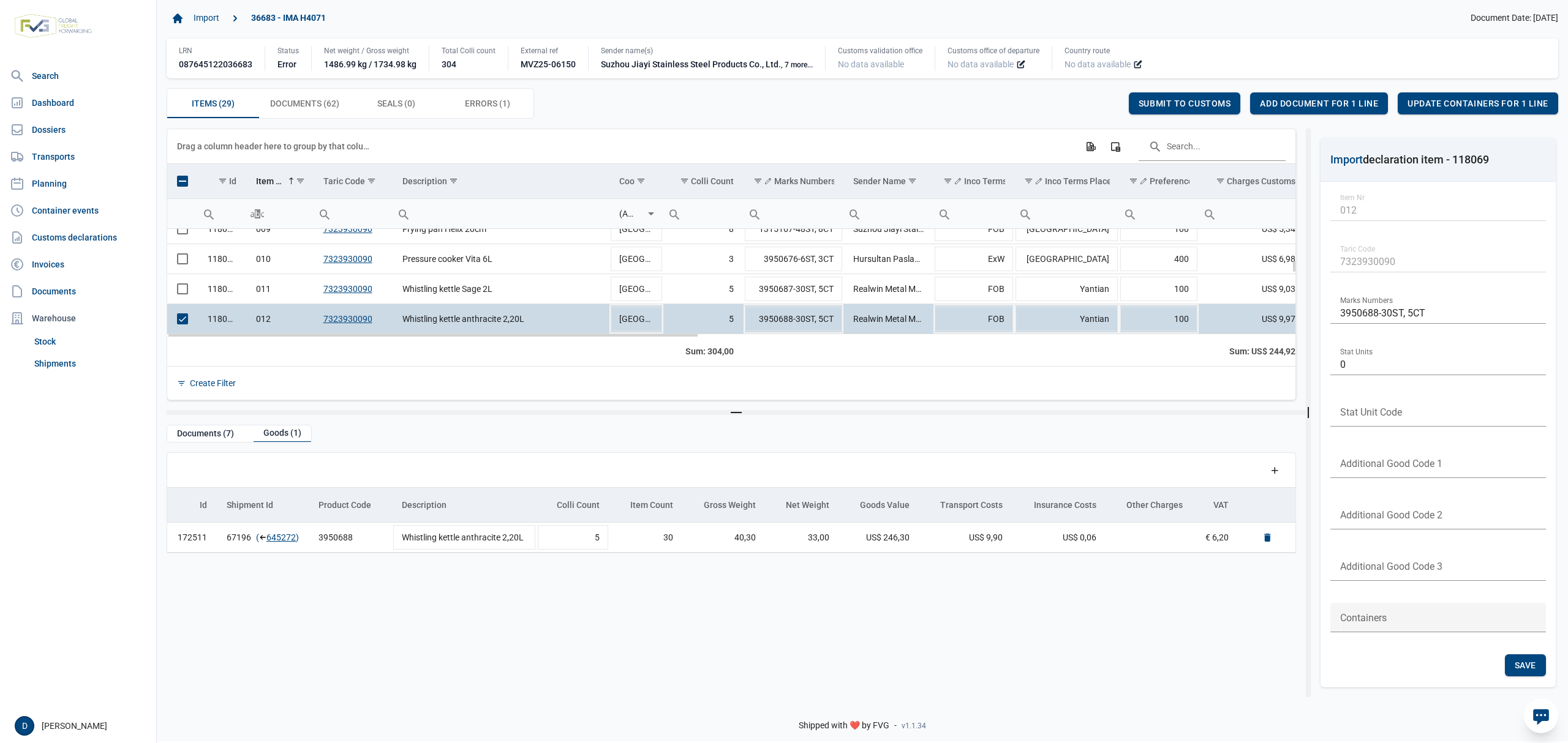
click at [180, 320] on span "Select row" at bounding box center [182, 319] width 11 height 11
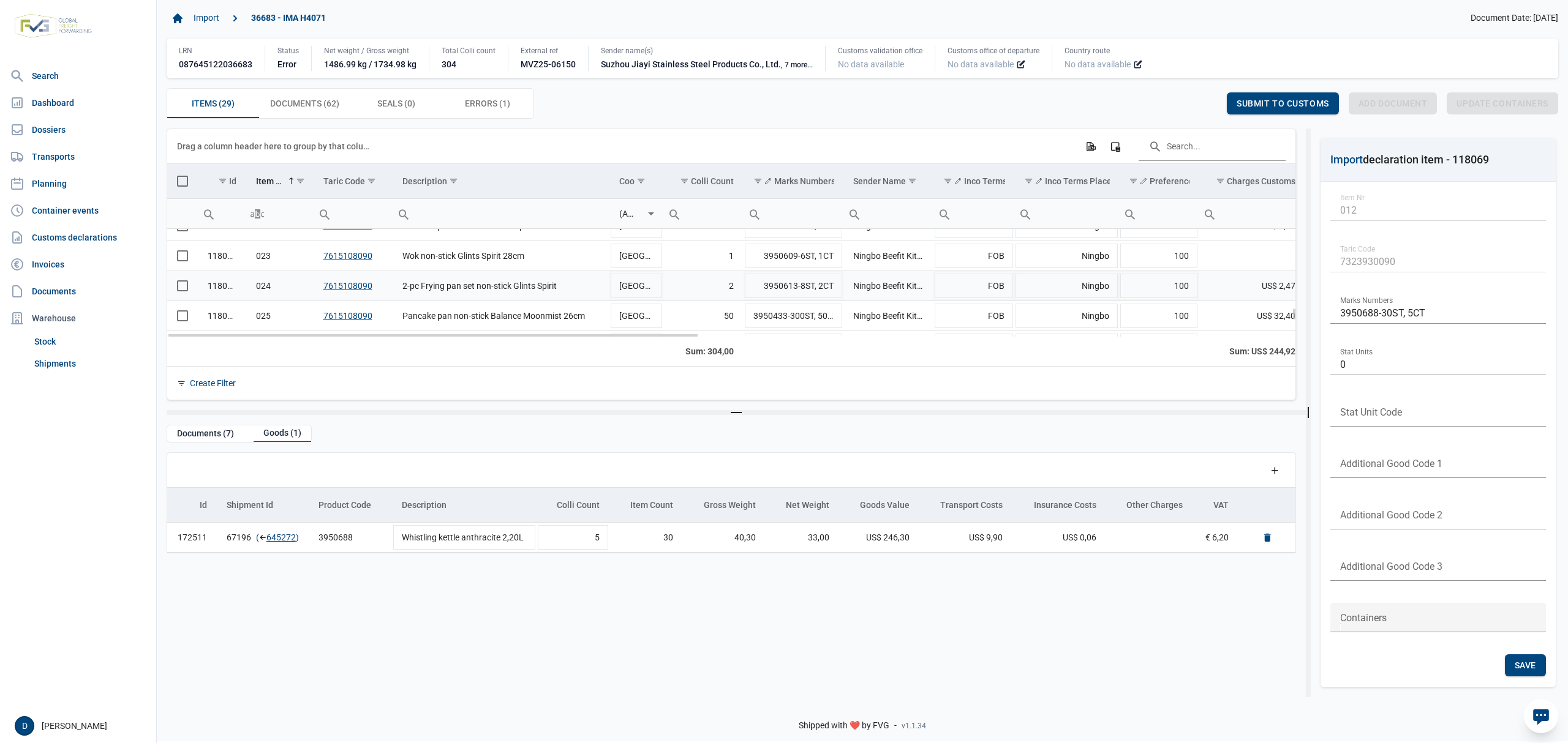
scroll to position [770, 0]
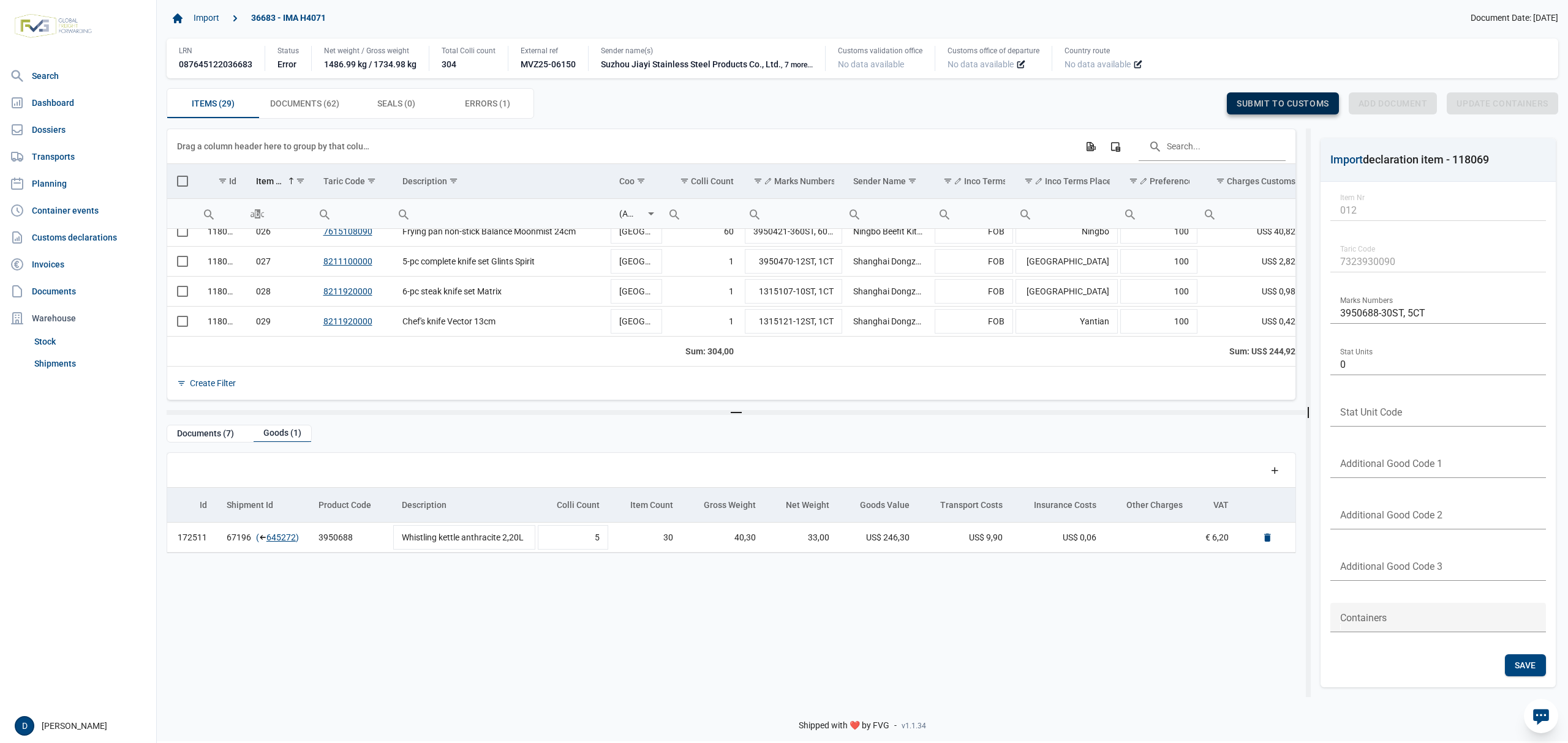
click at [1262, 105] on span "Submit to customs" at bounding box center [1283, 103] width 93 height 10
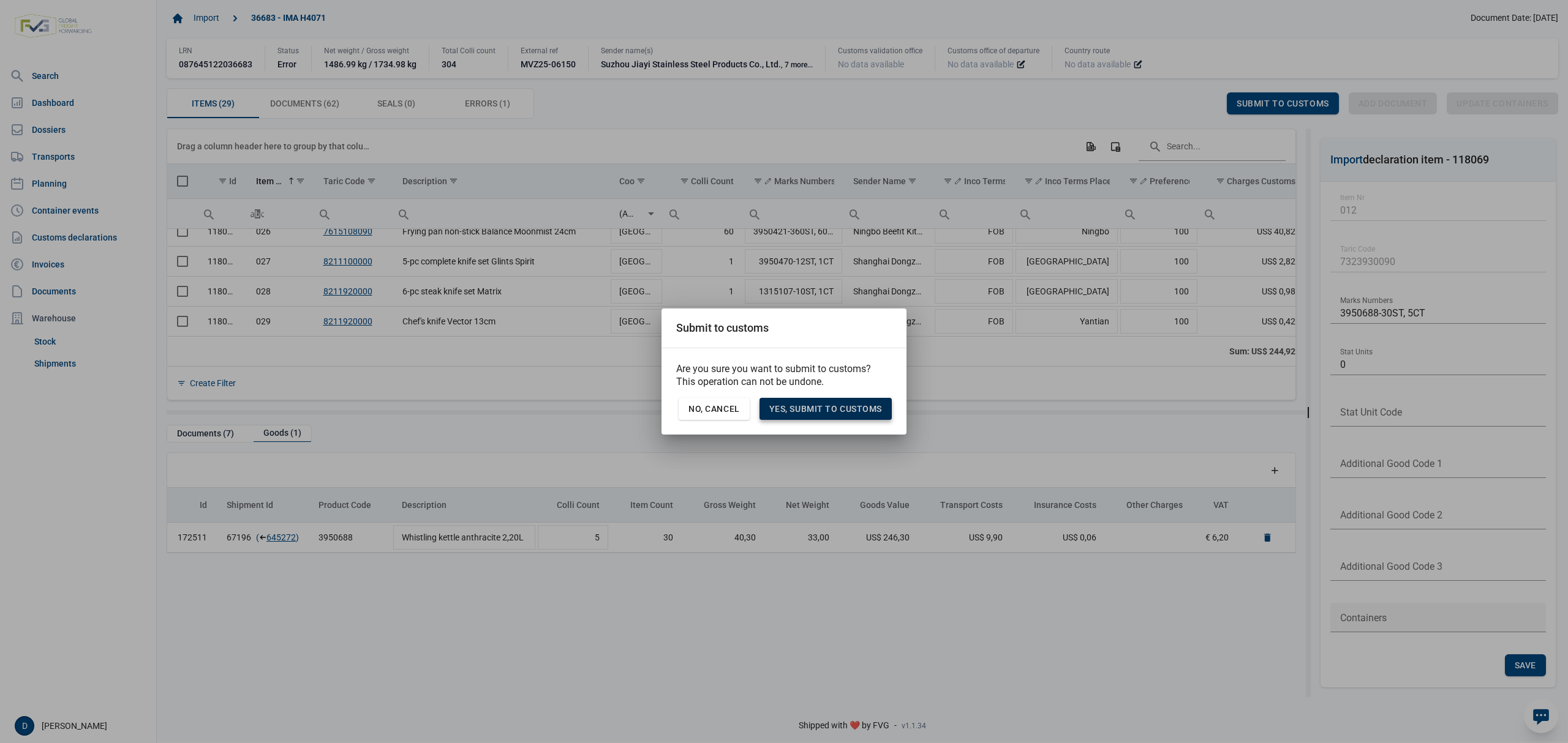
click at [809, 401] on div "Yes, Submit to customs" at bounding box center [826, 409] width 133 height 22
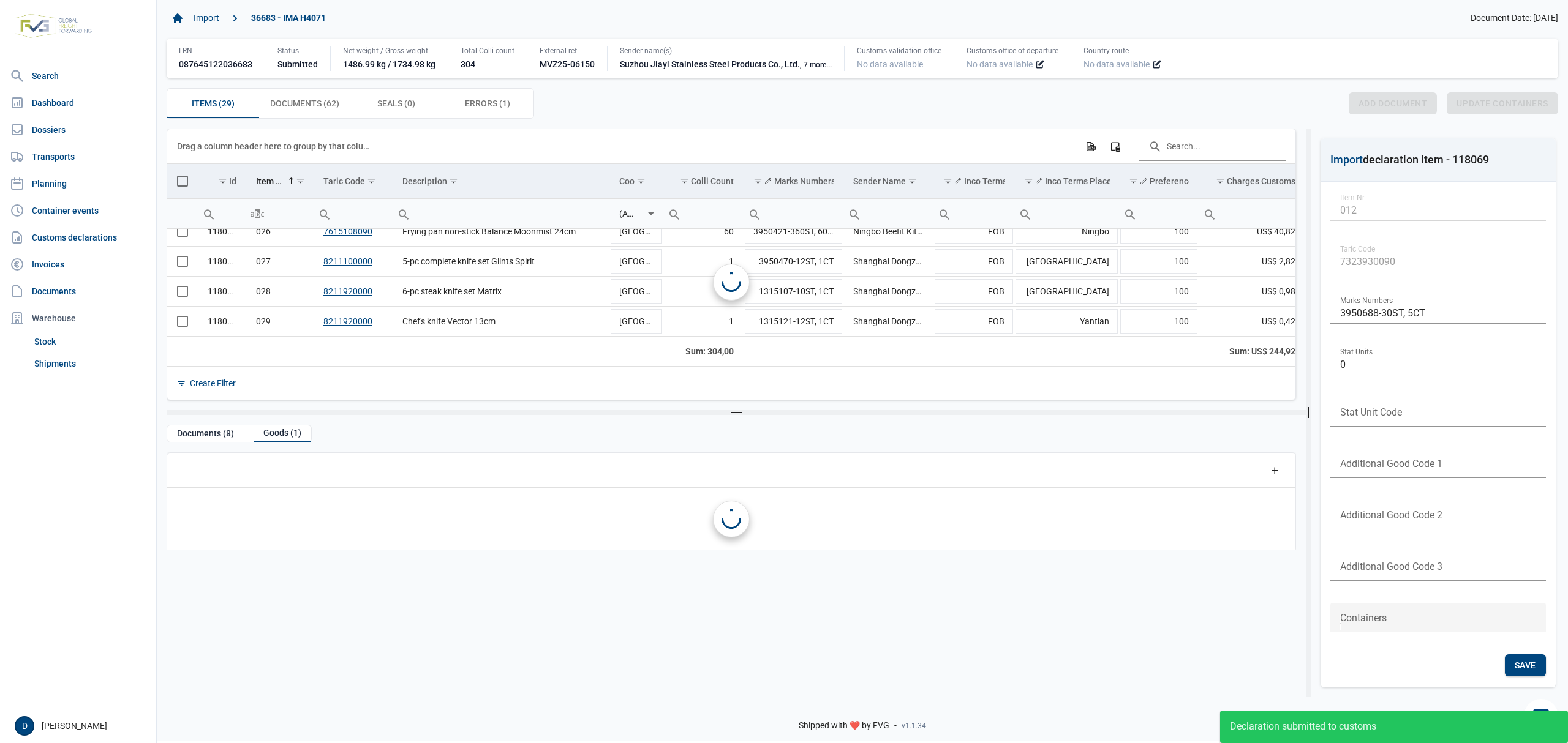
scroll to position [331, 0]
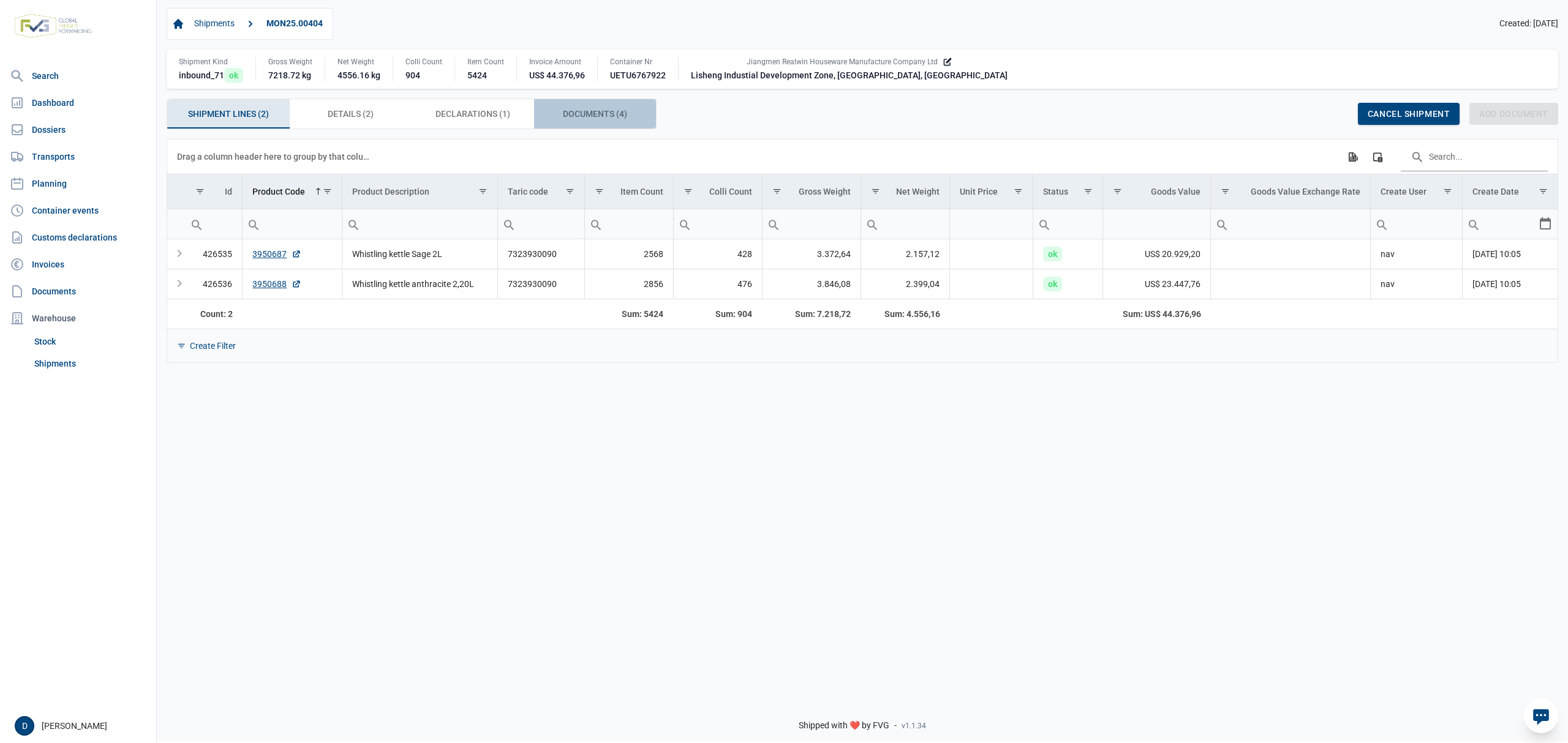
click at [589, 115] on span "Documents (4) Documents (4)" at bounding box center [595, 114] width 64 height 15
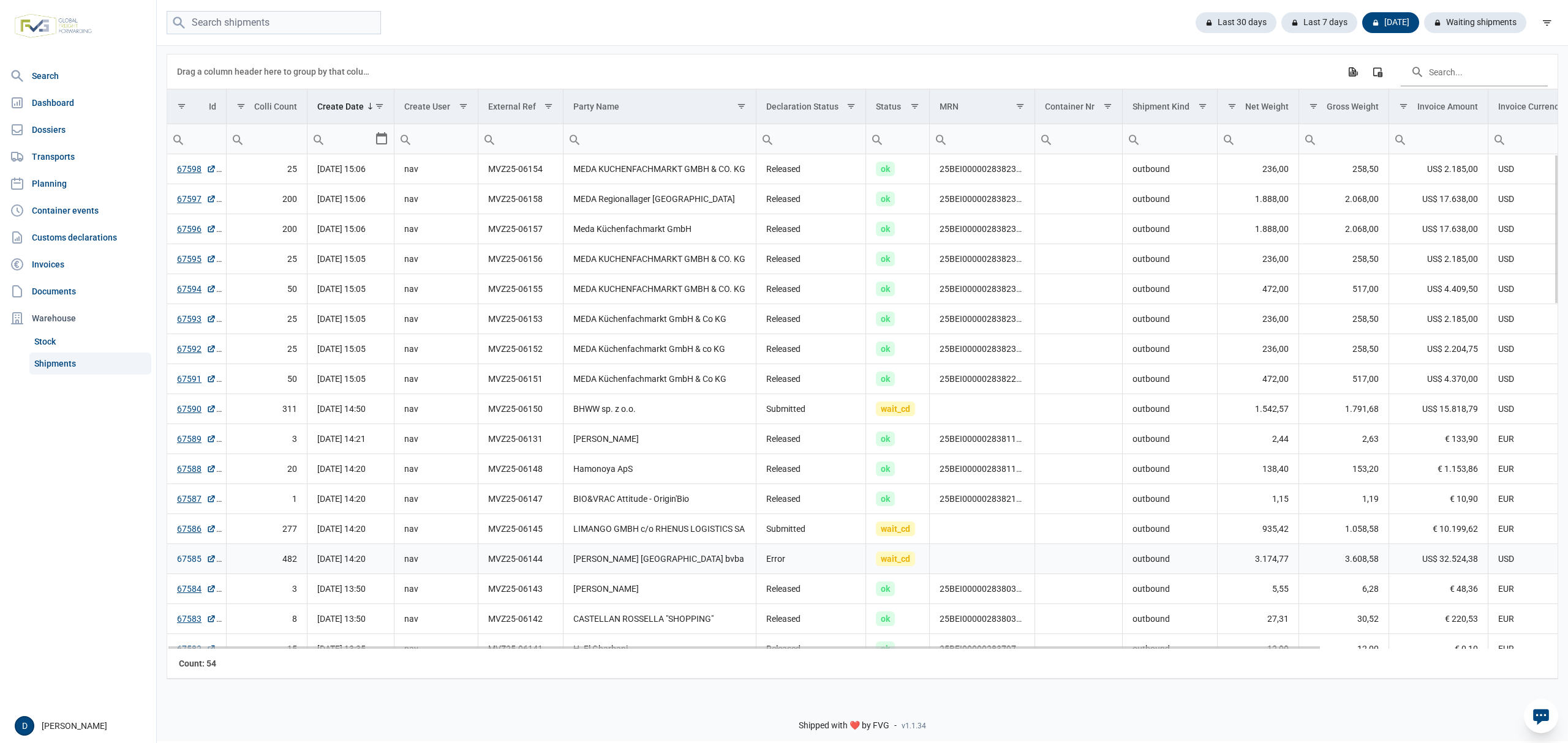
click at [185, 559] on link "67585" at bounding box center [196, 559] width 39 height 12
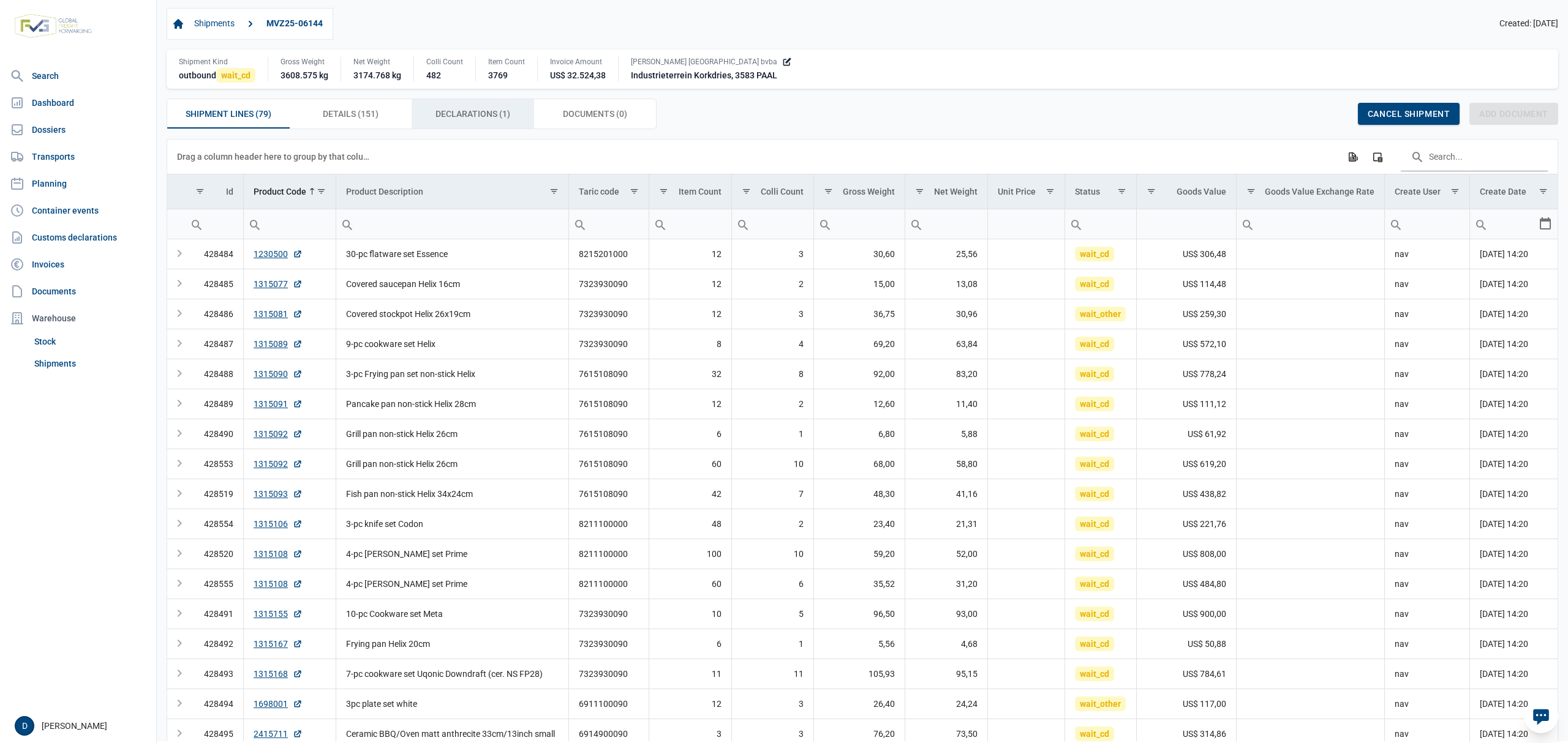
click at [491, 120] on span "Declarations (1) Declarations (1)" at bounding box center [473, 114] width 75 height 15
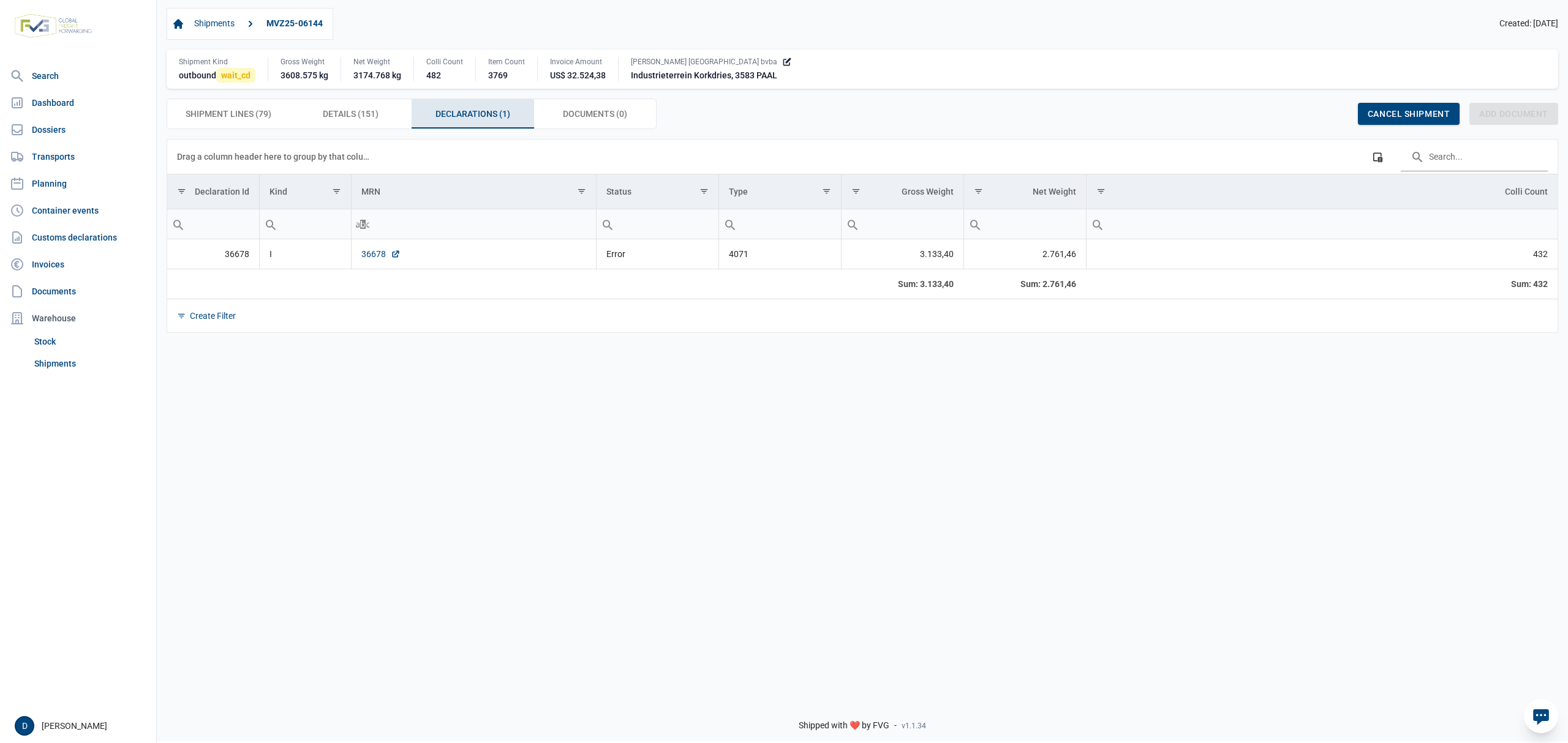
click at [373, 257] on link "36678" at bounding box center [380, 254] width 39 height 12
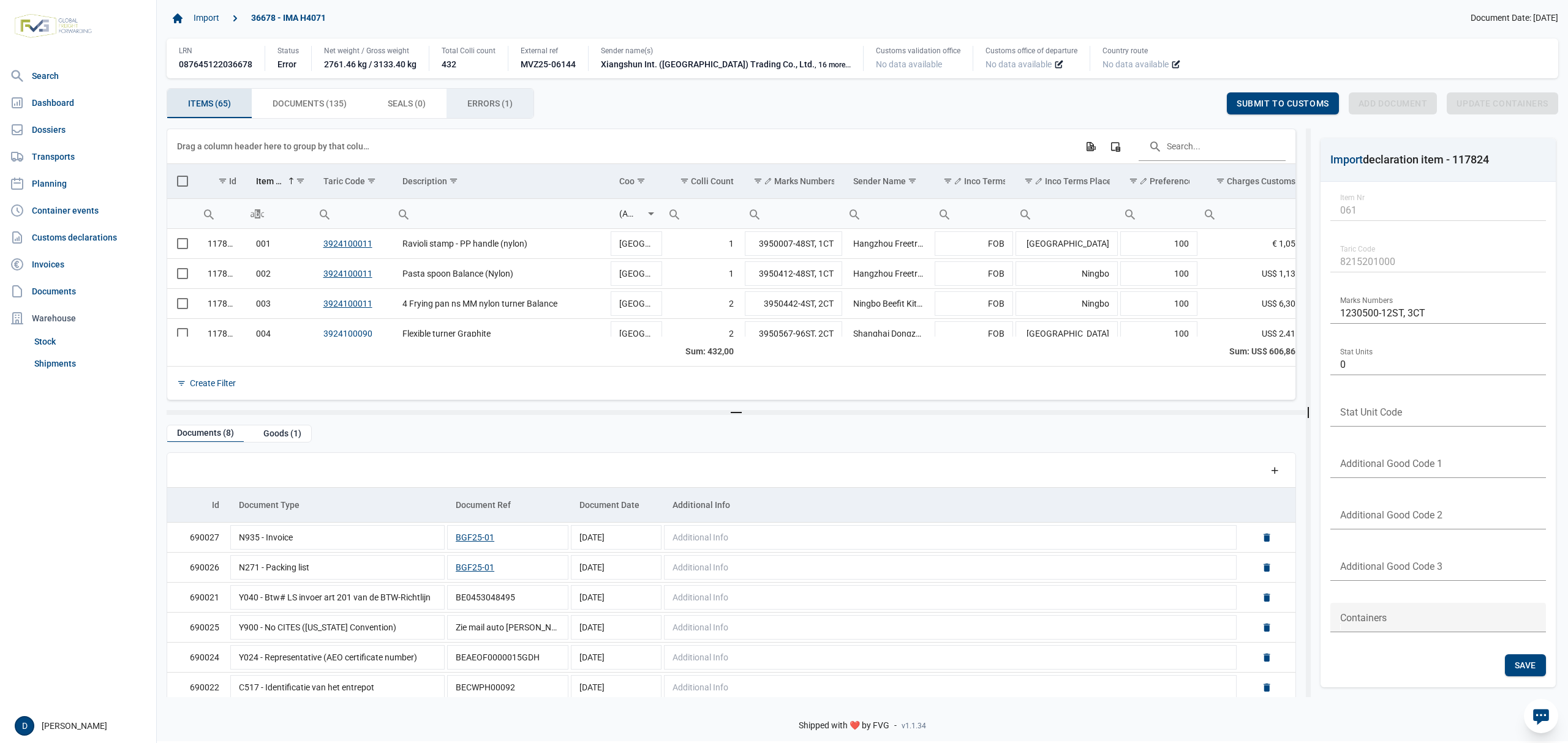
click at [473, 98] on span "Errors (1) Errors (1)" at bounding box center [490, 103] width 45 height 15
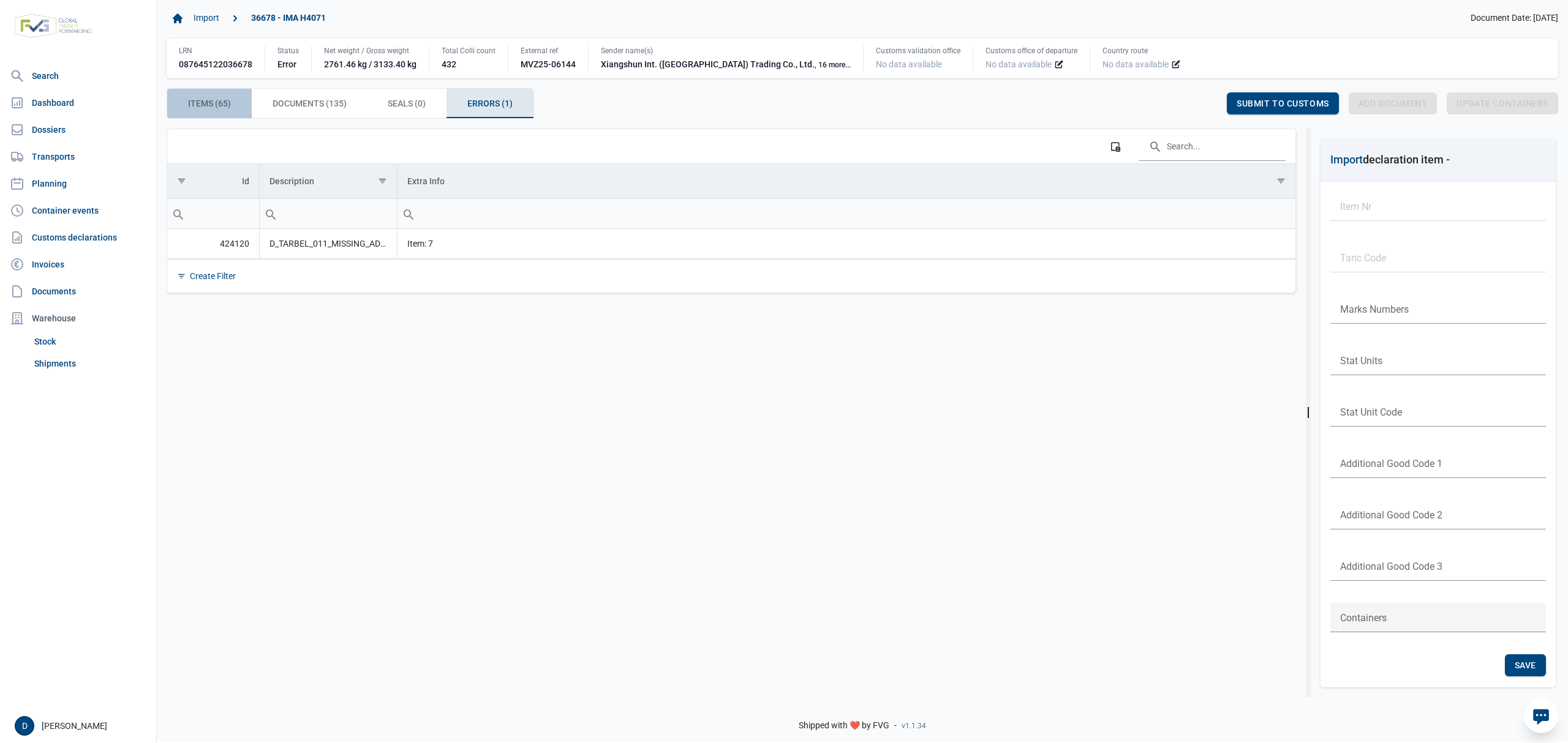
click at [218, 99] on span "Items (65) Items (65)" at bounding box center [209, 103] width 43 height 15
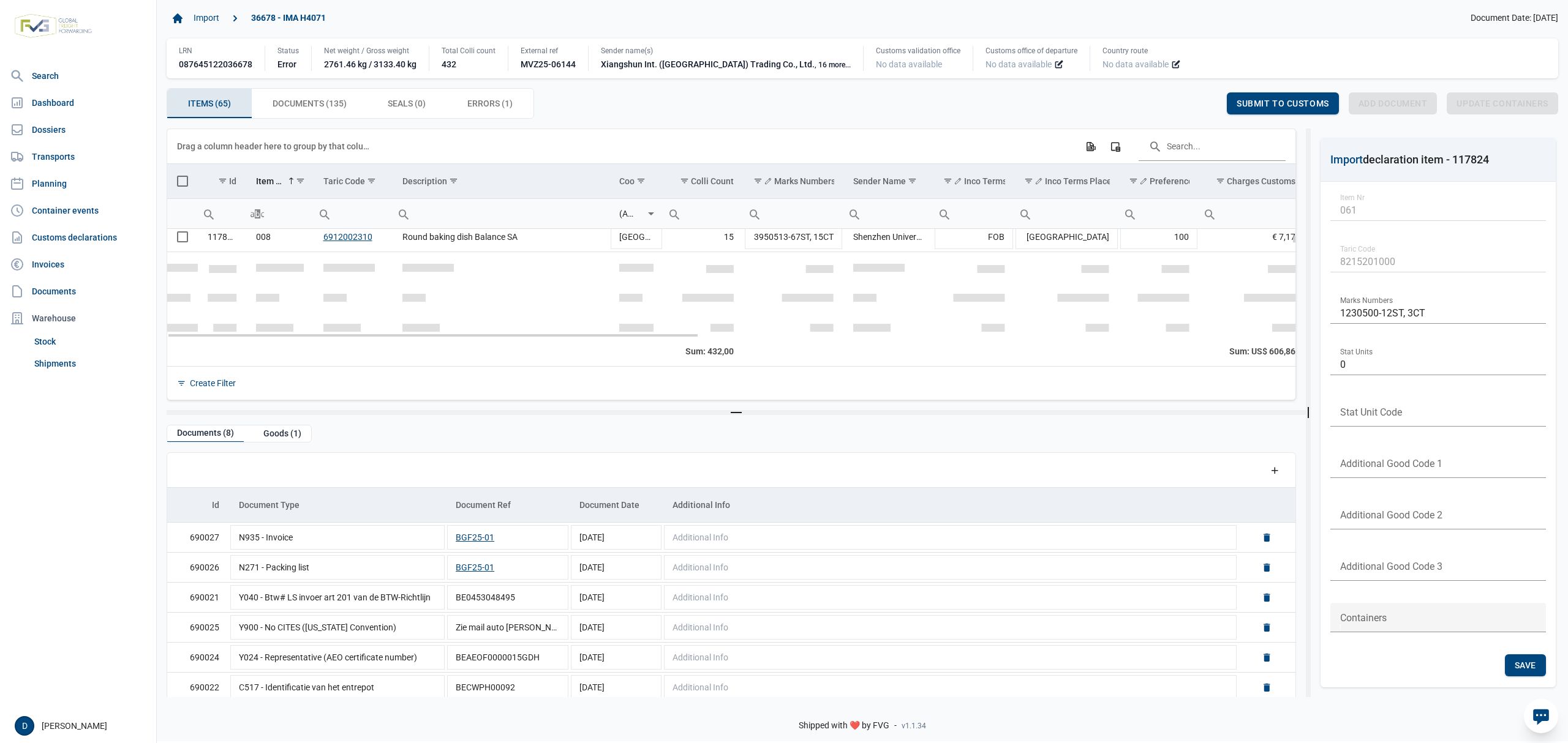
scroll to position [108, 0]
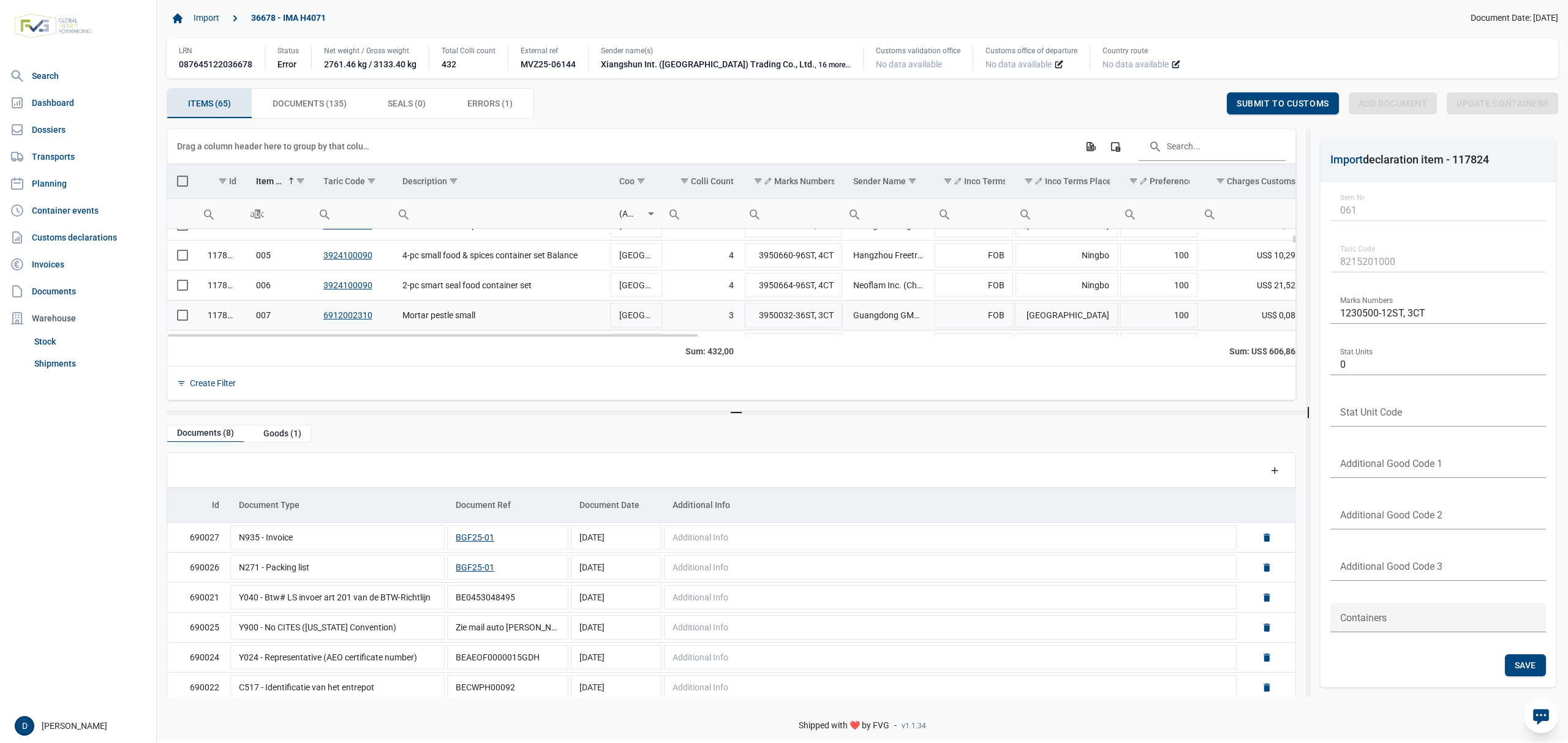
click at [179, 321] on span "Select row" at bounding box center [182, 315] width 11 height 11
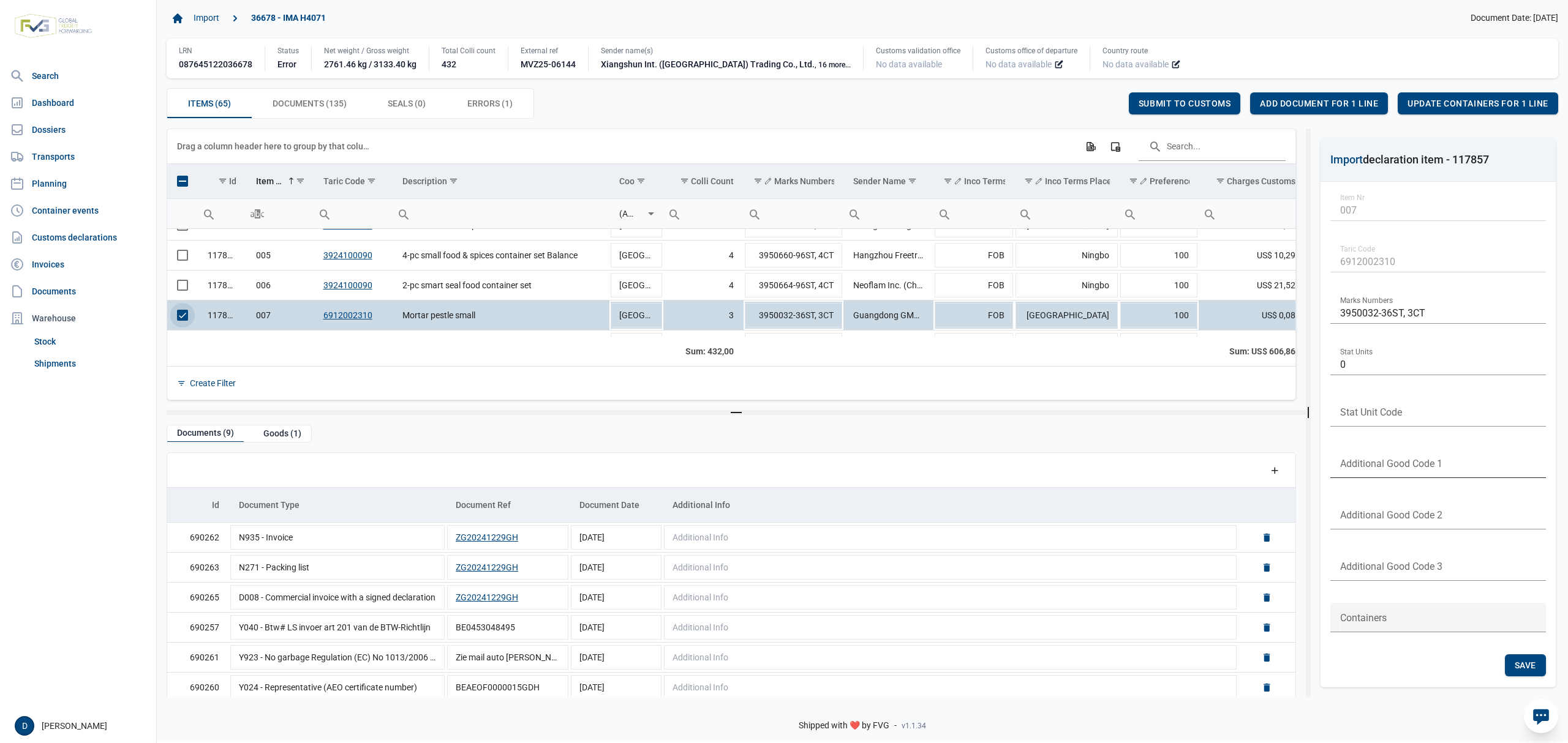
click at [1379, 472] on input "text" at bounding box center [1438, 464] width 215 height 30
type input "B999"
click at [1514, 667] on span "Save" at bounding box center [1524, 665] width 21 height 10
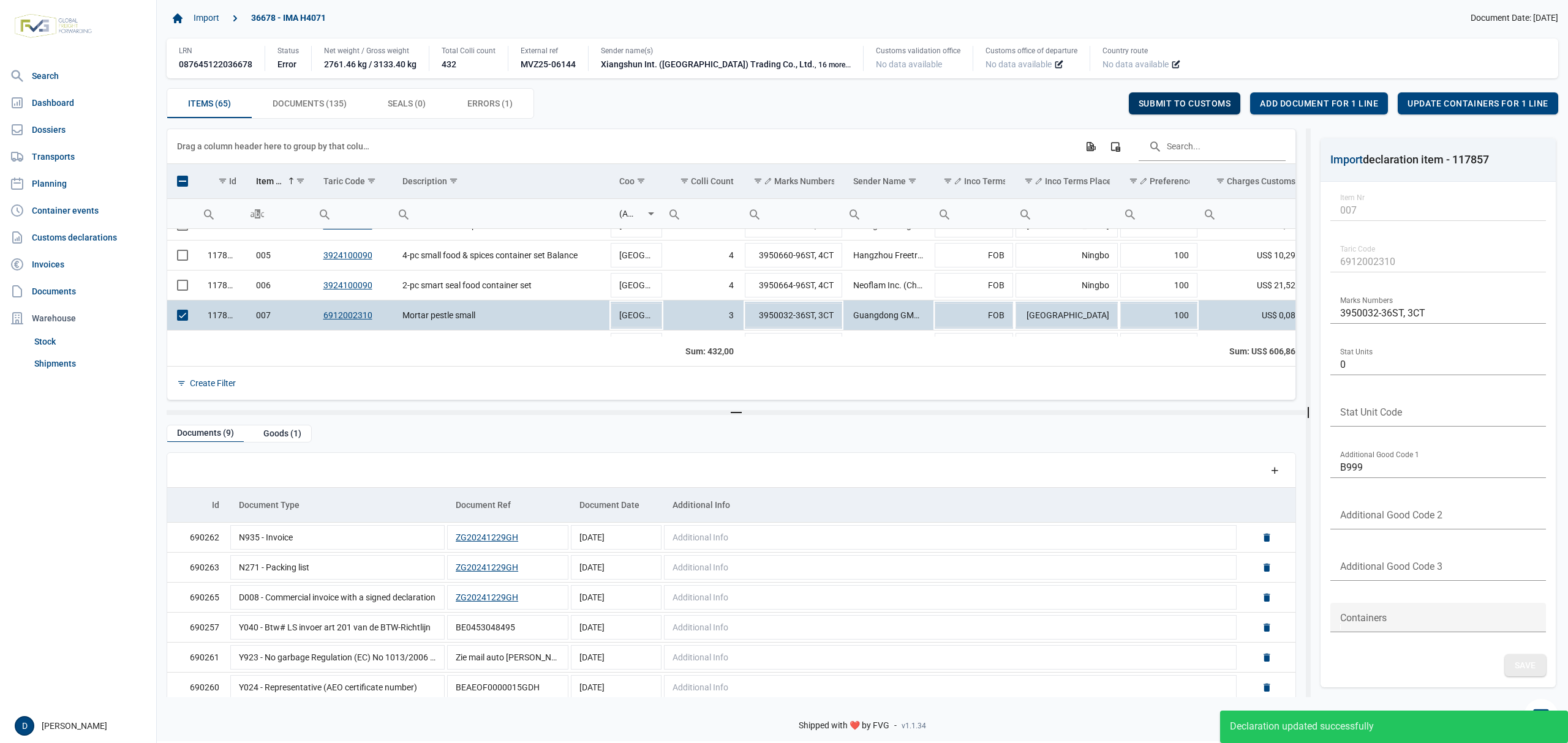
click at [1188, 105] on span "Submit to customs" at bounding box center [1184, 103] width 93 height 10
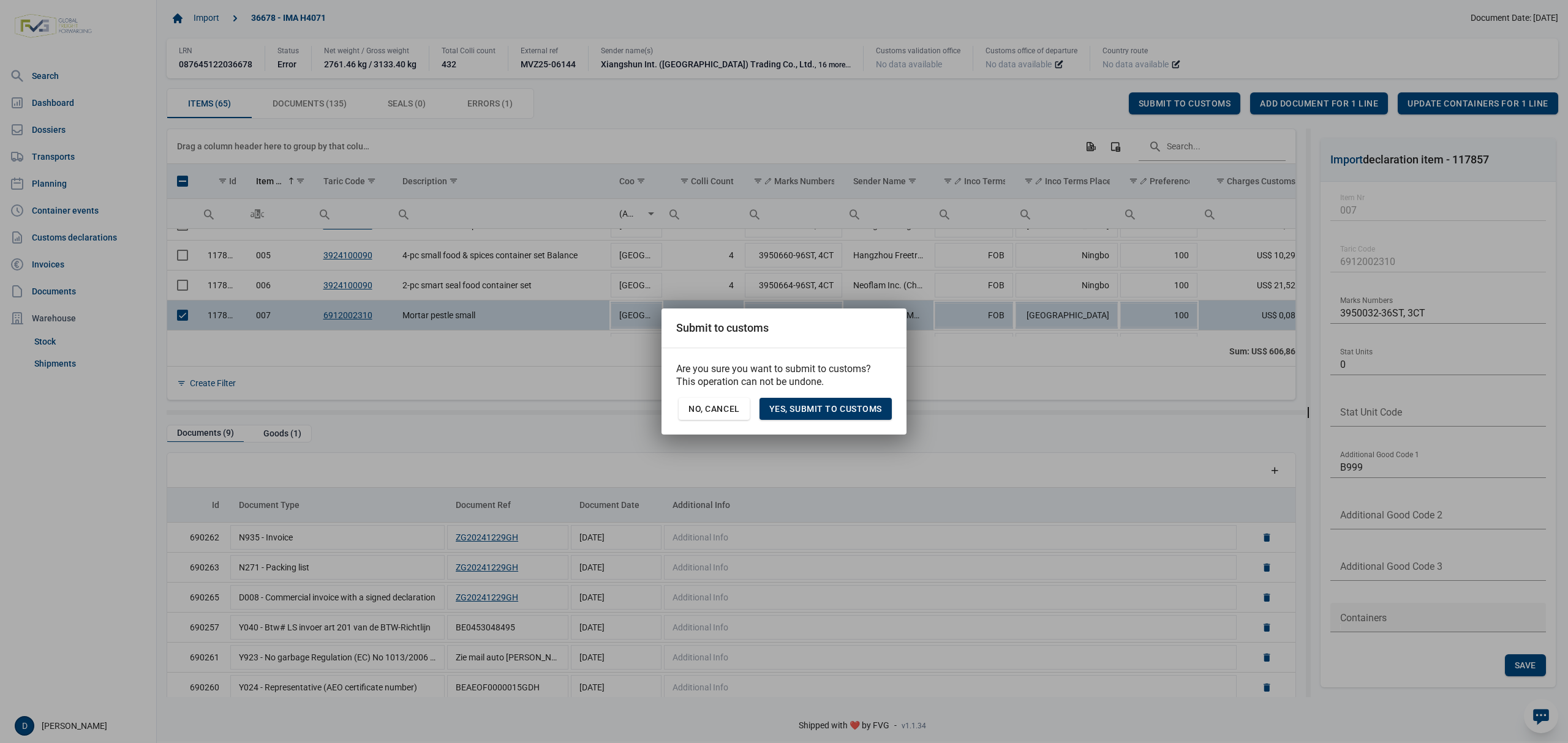
click at [845, 408] on span "Yes, Submit to customs" at bounding box center [825, 409] width 113 height 10
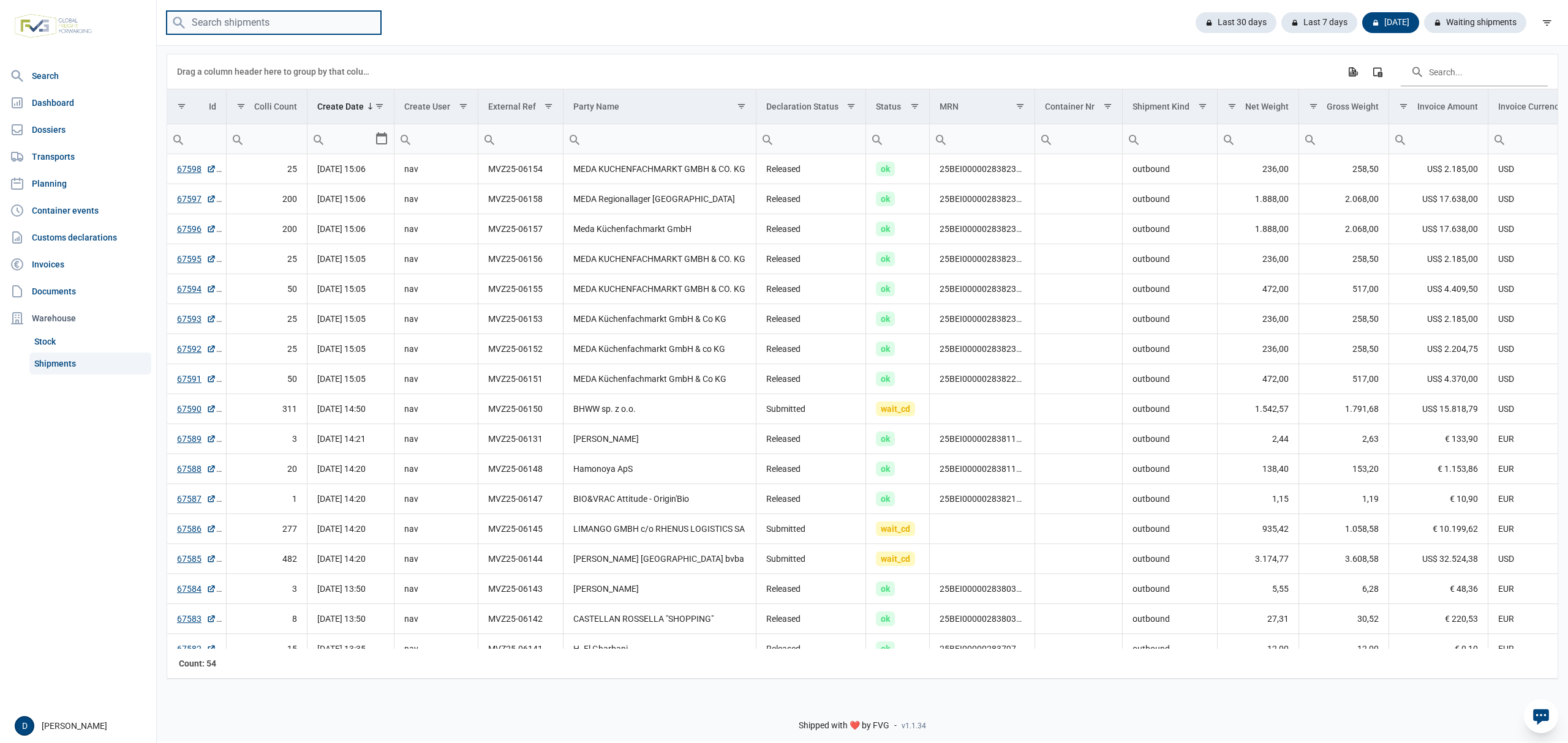
click at [288, 32] on input "search" at bounding box center [274, 23] width 214 height 24
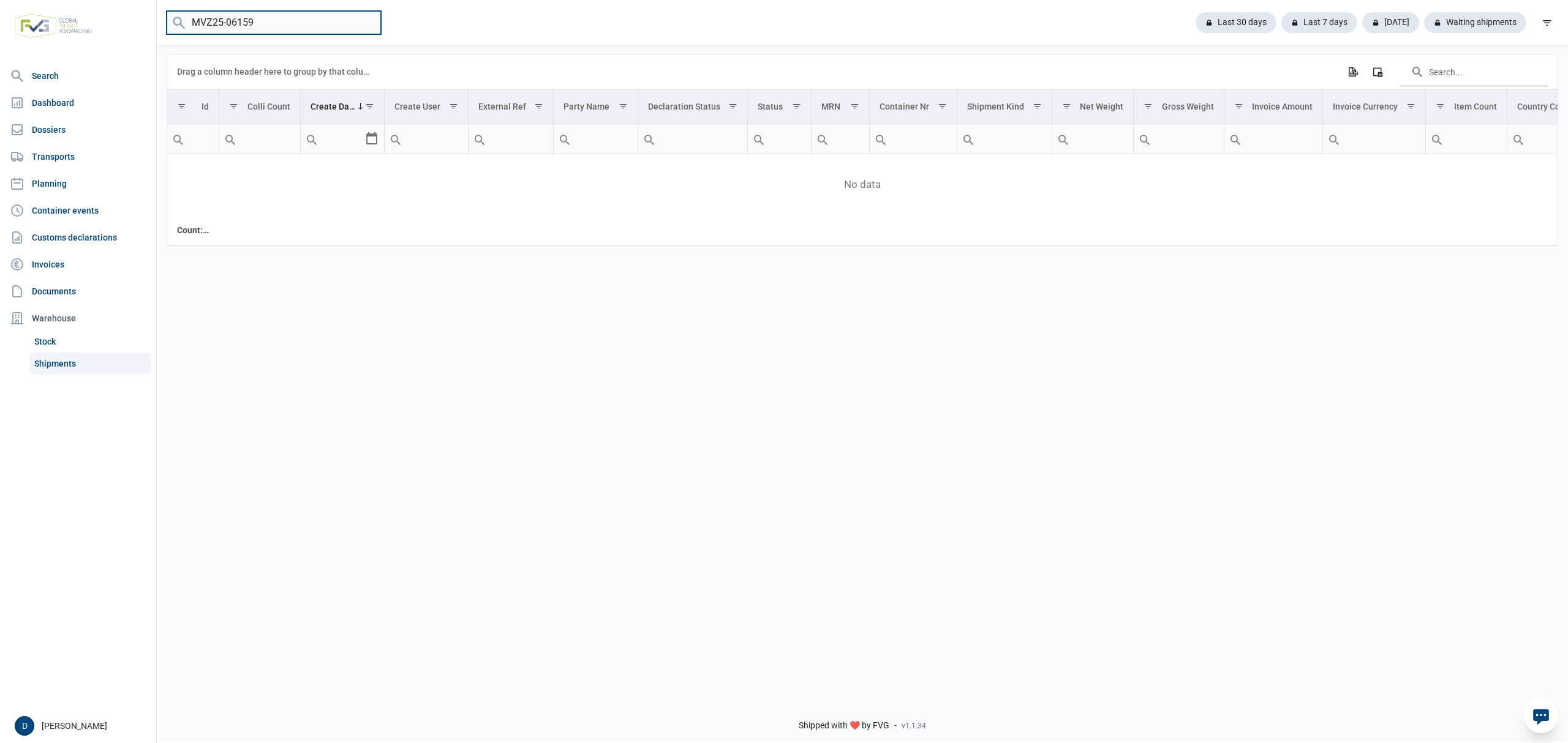
click at [264, 25] on input "MVZ25-06159" at bounding box center [274, 23] width 214 height 24
click at [262, 25] on input "MVZ25-06159" at bounding box center [274, 23] width 214 height 24
drag, startPoint x: 242, startPoint y: 20, endPoint x: 256, endPoint y: 20, distance: 14.0
click at [256, 20] on input "MVZ25-06159" at bounding box center [274, 23] width 214 height 24
click at [264, 18] on input "MVZ25-06160" at bounding box center [274, 23] width 214 height 24
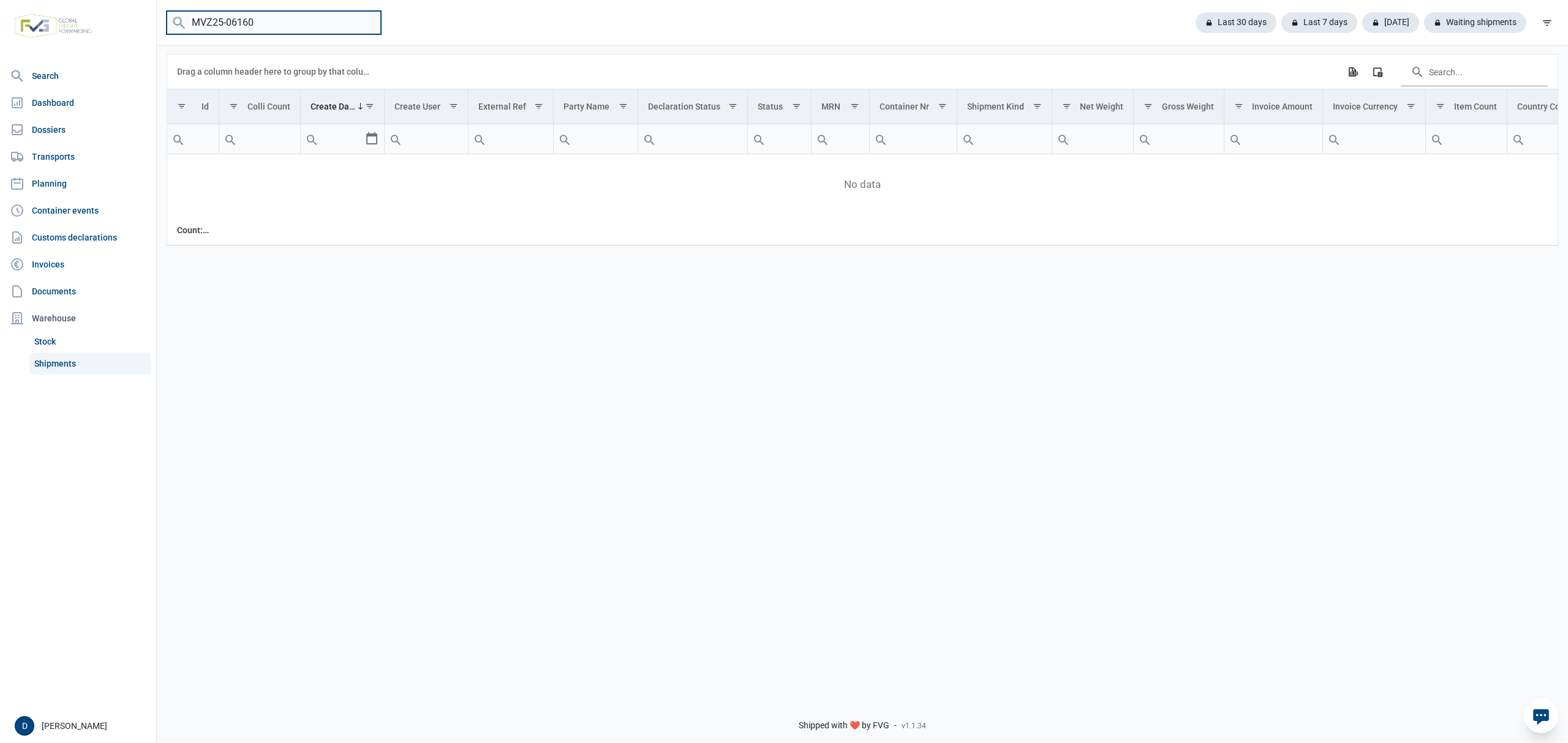
click at [264, 18] on input "MVZ25-06160" at bounding box center [274, 23] width 214 height 24
click at [243, 23] on input "MVZ25-06160" at bounding box center [274, 23] width 214 height 24
click at [246, 23] on input "MVZ25-06160" at bounding box center [274, 23] width 214 height 24
click at [236, 21] on input "MVZ25-061650" at bounding box center [274, 23] width 214 height 24
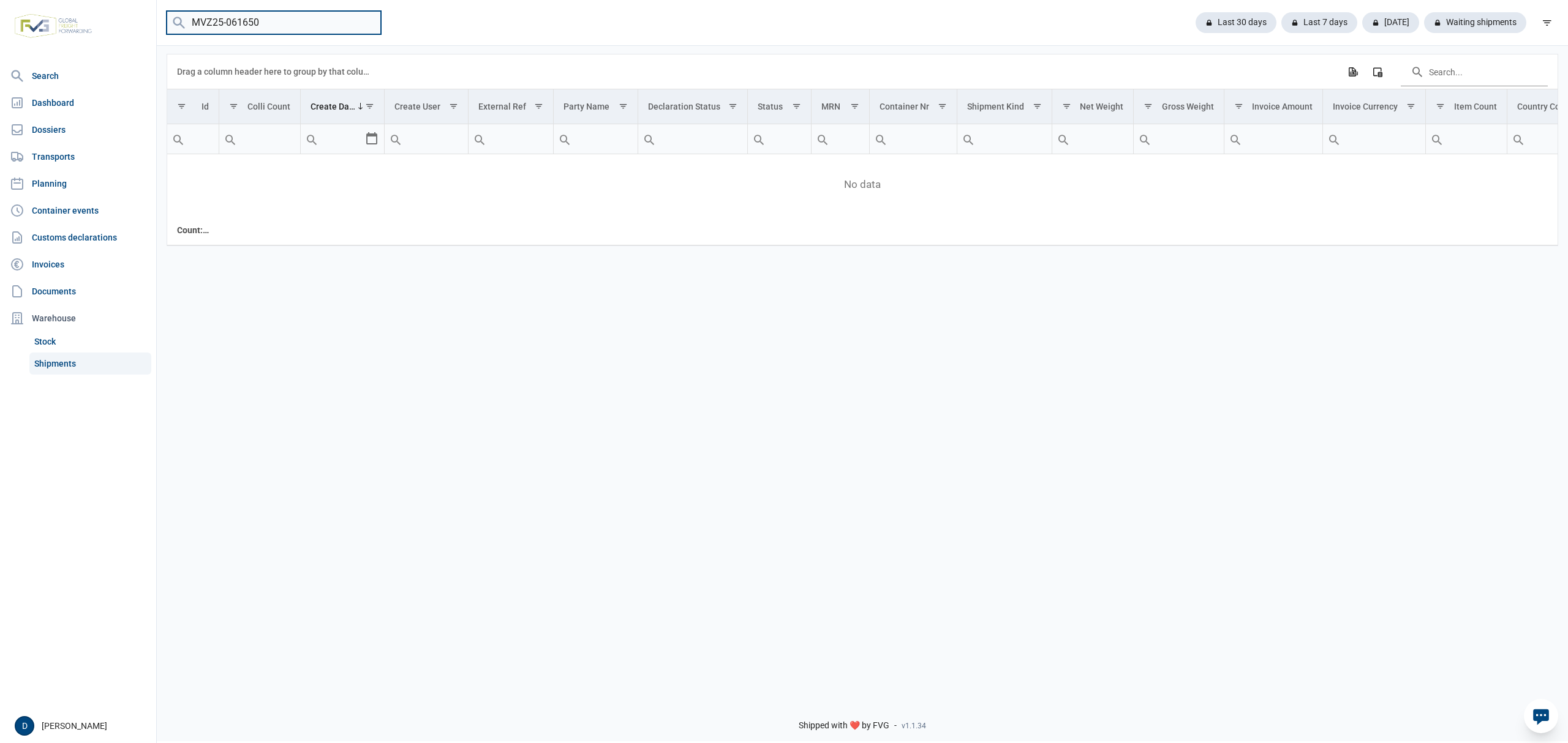
click at [236, 21] on input "MVZ25-061650" at bounding box center [274, 23] width 214 height 24
click at [244, 21] on input "MVZ25-061650" at bounding box center [274, 23] width 214 height 24
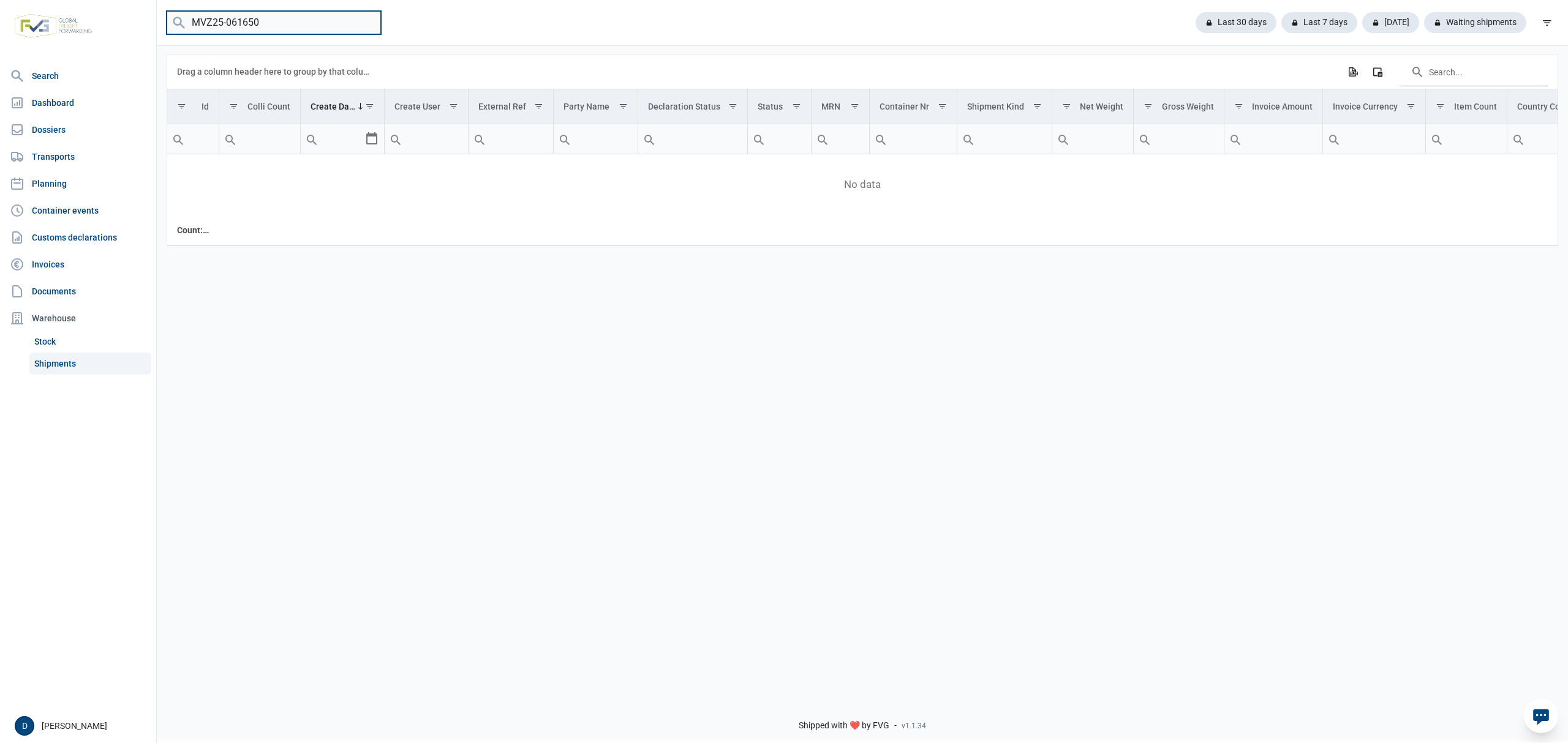
click at [247, 20] on input "MVZ25-061650" at bounding box center [274, 23] width 214 height 24
click at [239, 22] on input "MVZ25-06150" at bounding box center [274, 23] width 214 height 24
drag, startPoint x: 243, startPoint y: 21, endPoint x: 261, endPoint y: 21, distance: 18.0
click at [261, 21] on input "MVZ25-06150" at bounding box center [274, 23] width 214 height 24
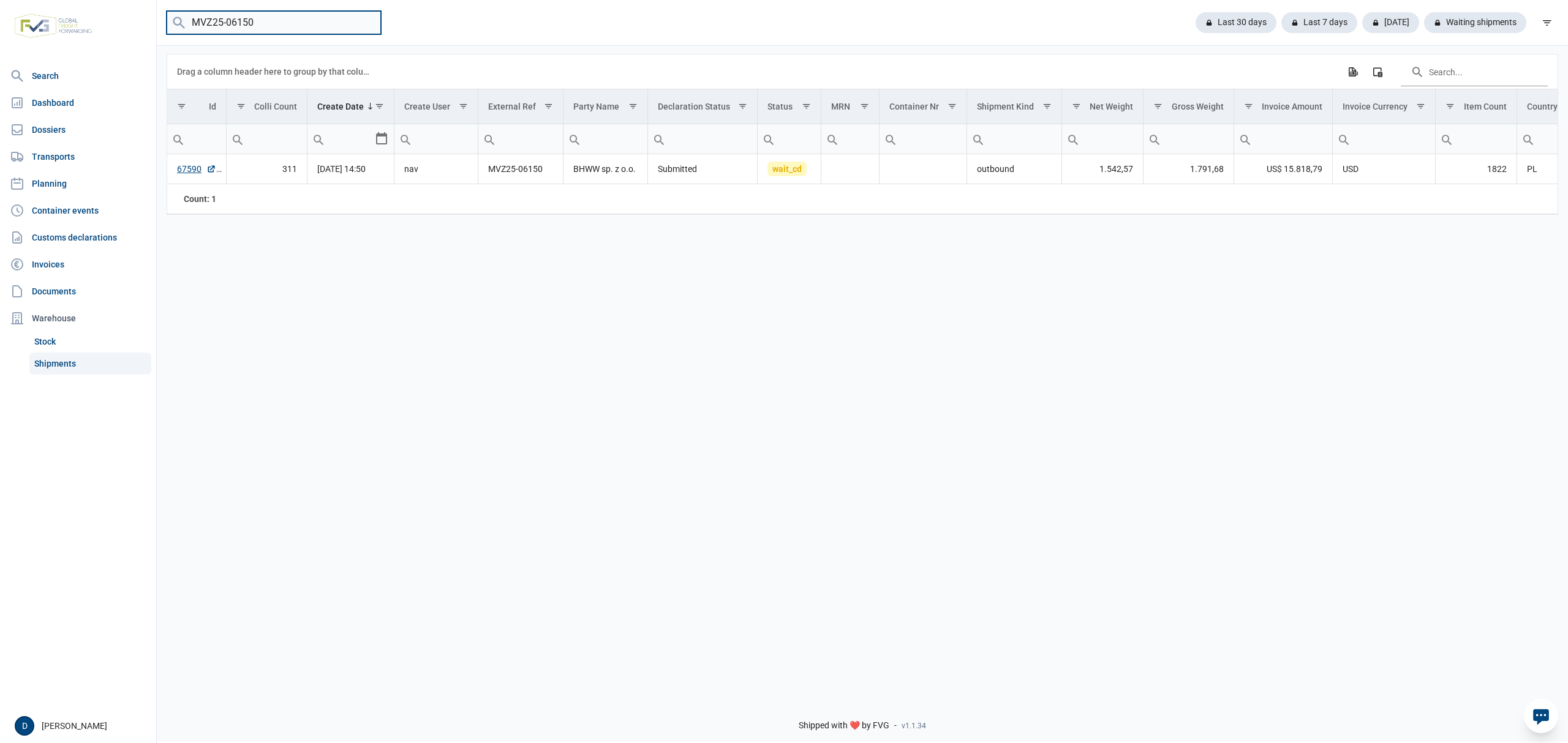
click at [261, 21] on input "MVZ25-06150" at bounding box center [274, 23] width 214 height 24
click at [272, 26] on input "MVZ25-06105" at bounding box center [274, 23] width 214 height 24
click at [250, 19] on input "MVZ25-06105" at bounding box center [274, 23] width 214 height 24
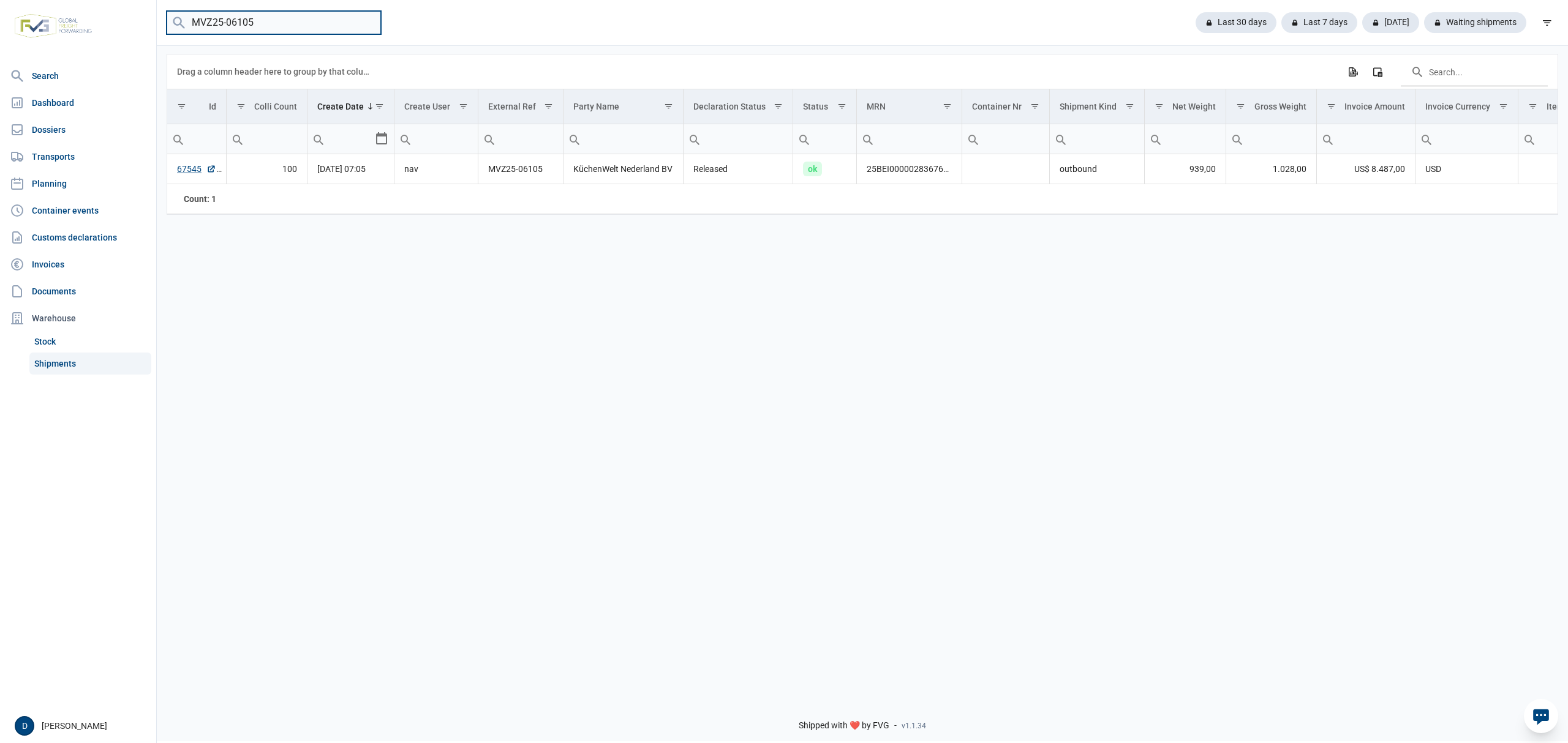
click at [253, 16] on input "MVZ25-06105" at bounding box center [274, 23] width 214 height 24
click at [247, 20] on input "MVZ25-06105" at bounding box center [274, 23] width 214 height 24
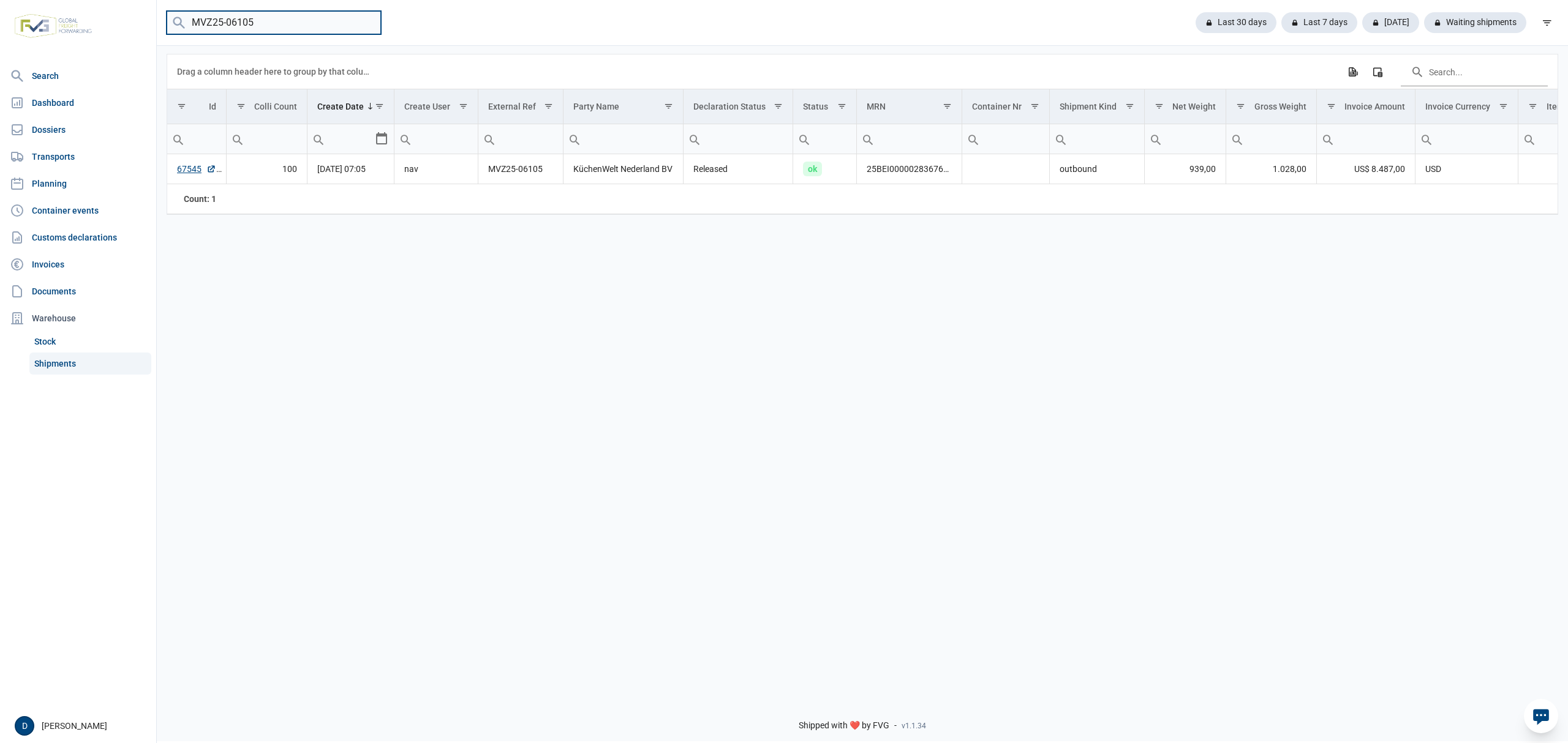
click at [247, 20] on input "MVZ25-06105" at bounding box center [274, 23] width 214 height 24
drag, startPoint x: 267, startPoint y: 19, endPoint x: 168, endPoint y: 21, distance: 99.0
click at [181, 21] on menu "MVZ25-06145" at bounding box center [274, 23] width 214 height 24
click at [264, 23] on input "MVZ25-06145" at bounding box center [274, 23] width 214 height 24
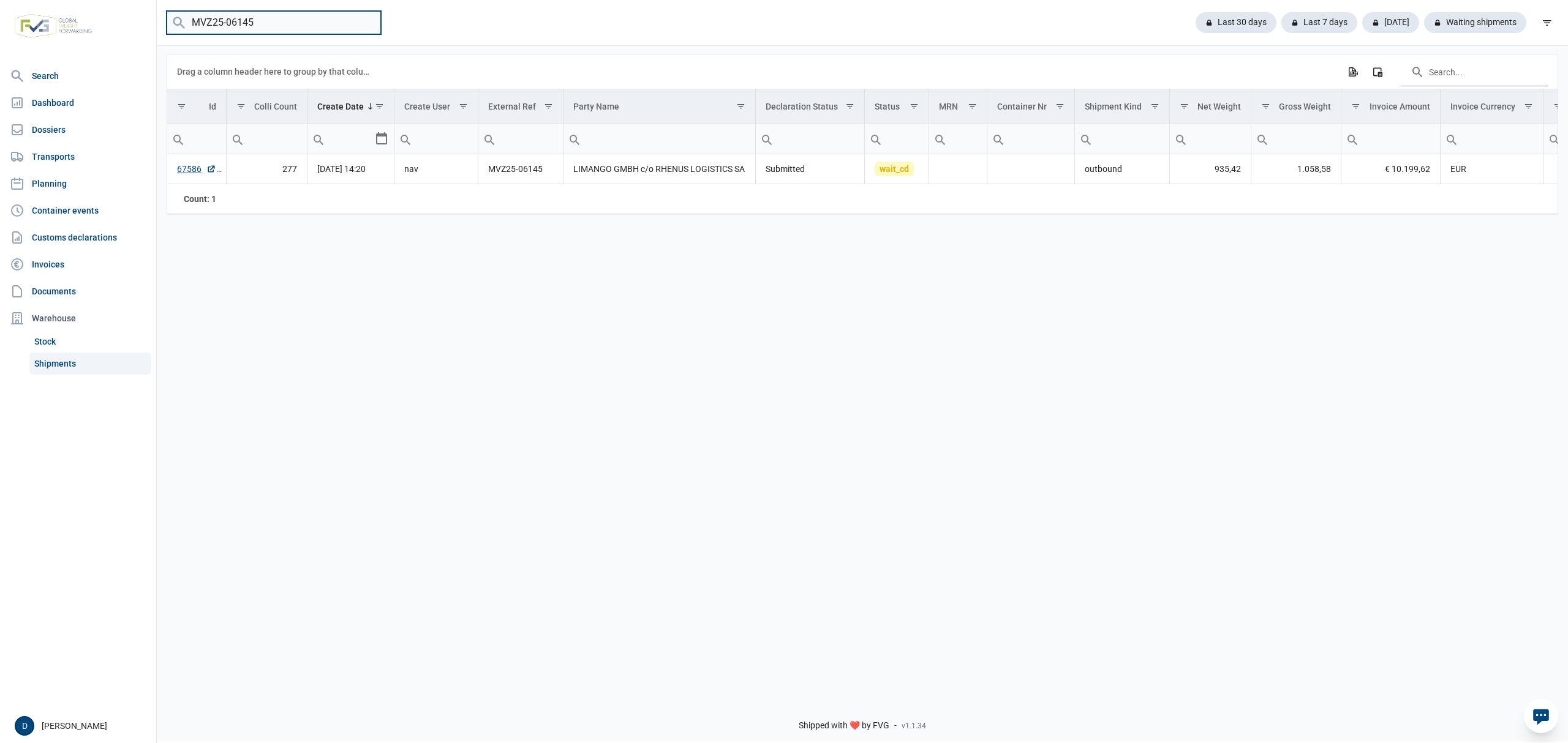
click at [264, 23] on input "MVZ25-06145" at bounding box center [274, 23] width 214 height 24
type input "MVZ25-06144"
click at [370, 20] on input "MVZ25-06144" at bounding box center [274, 23] width 214 height 24
click at [370, 20] on input "search" at bounding box center [274, 23] width 214 height 24
click at [368, 20] on input "search" at bounding box center [274, 23] width 214 height 24
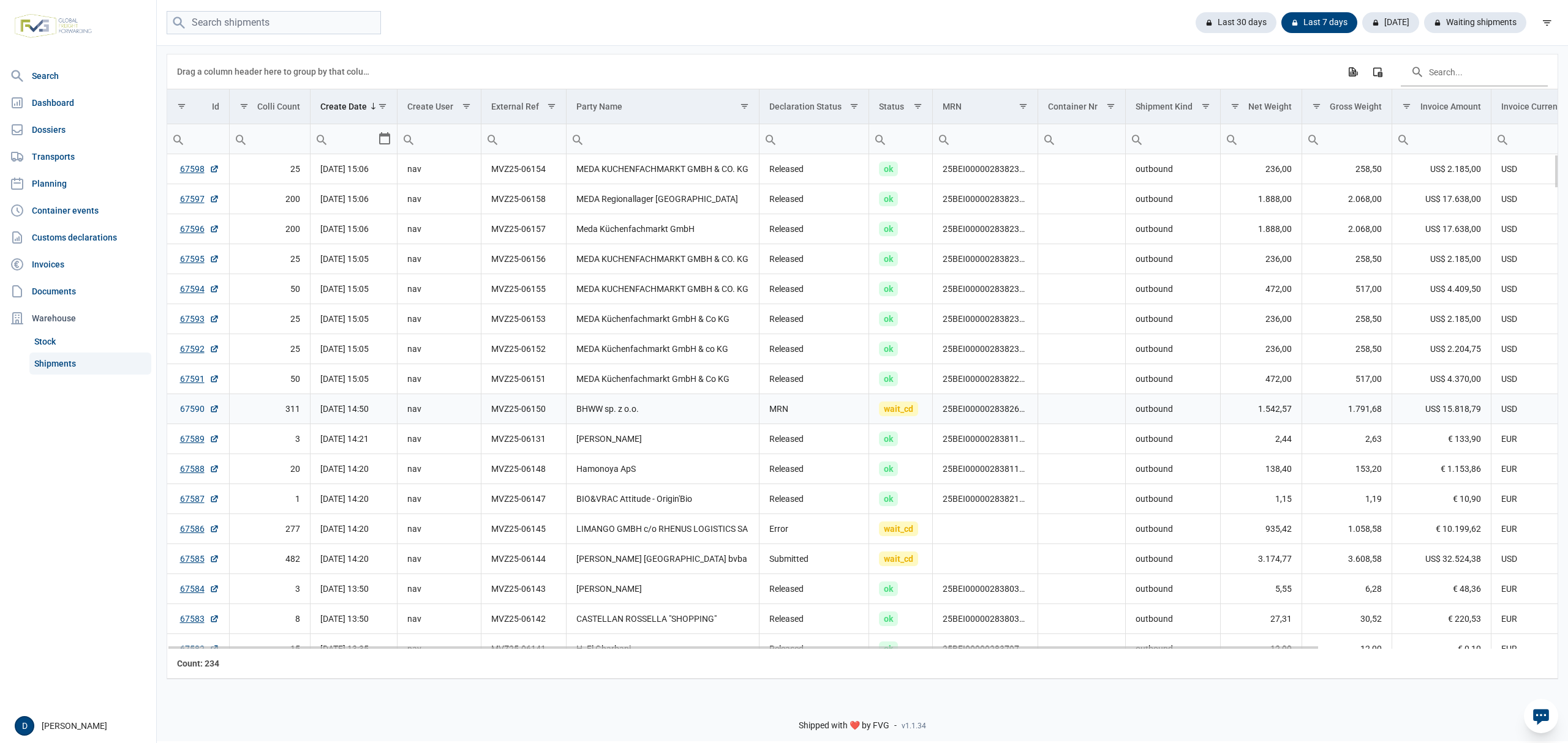
click at [187, 415] on link "67590" at bounding box center [200, 409] width 39 height 12
click at [192, 535] on link "67586" at bounding box center [200, 529] width 39 height 12
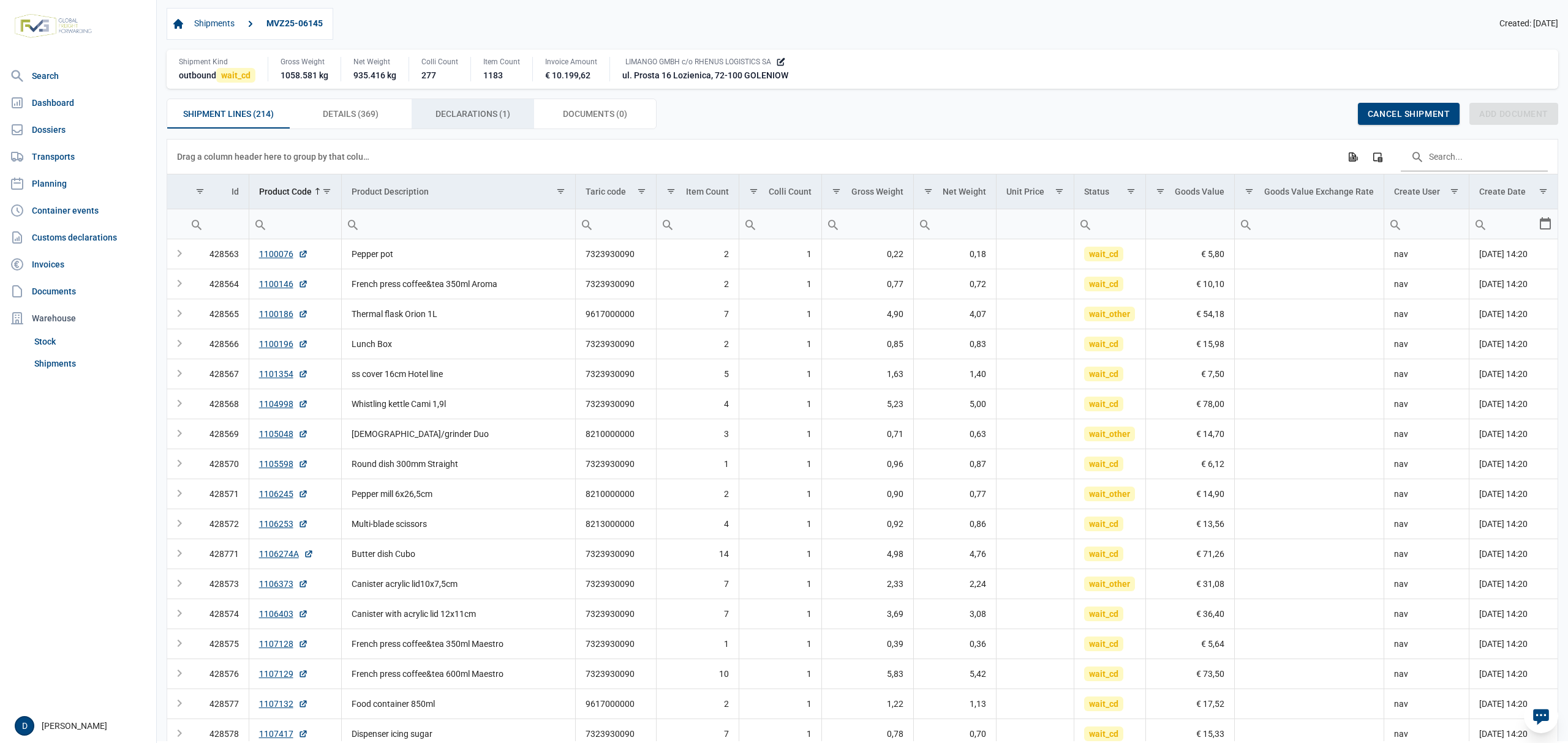
click at [469, 116] on span "Declarations (1) Declarations (1)" at bounding box center [473, 114] width 75 height 15
click at [469, 116] on span "Declarations (1) Declarations (1)" at bounding box center [473, 114] width 75 height 15
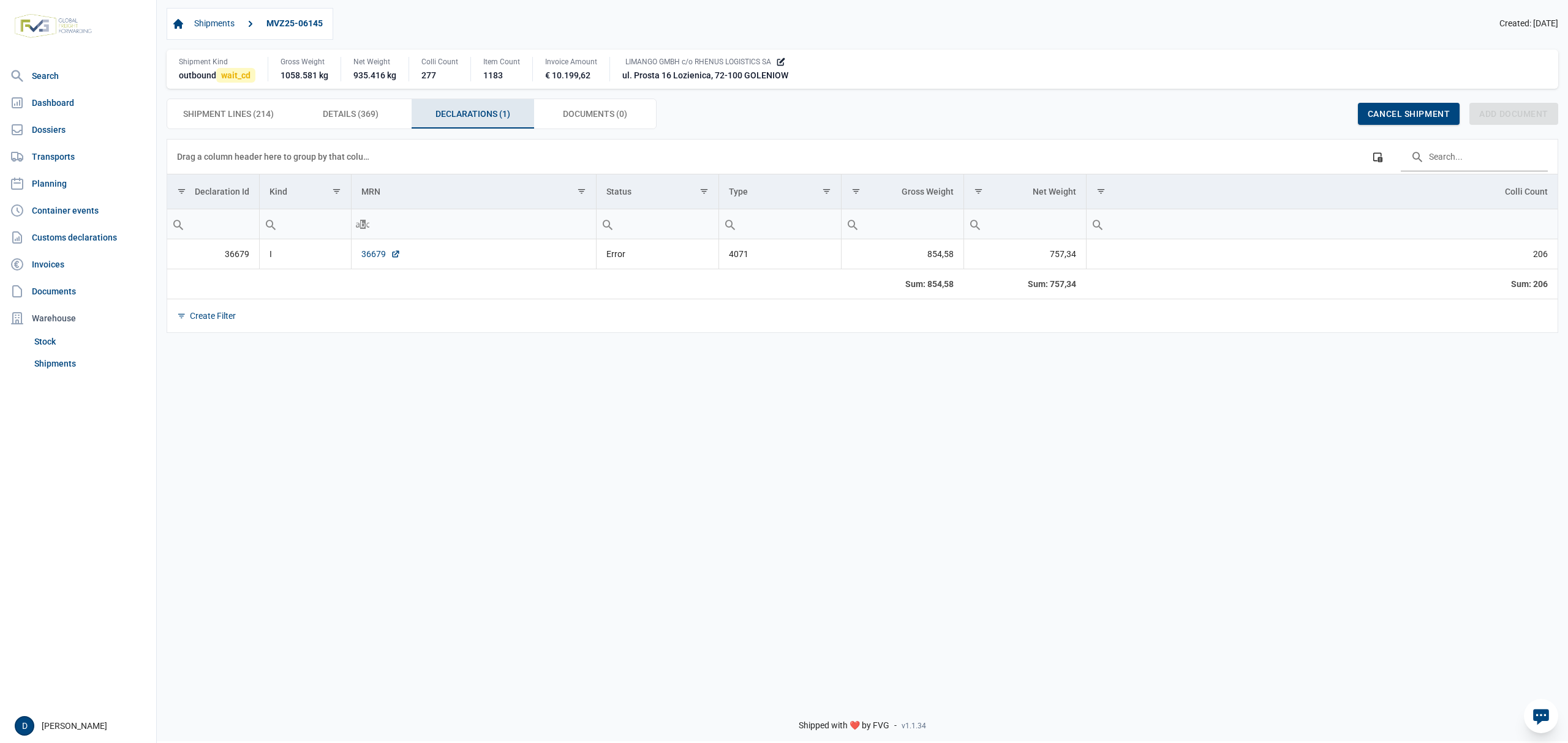
click at [378, 256] on link "36679" at bounding box center [380, 254] width 39 height 12
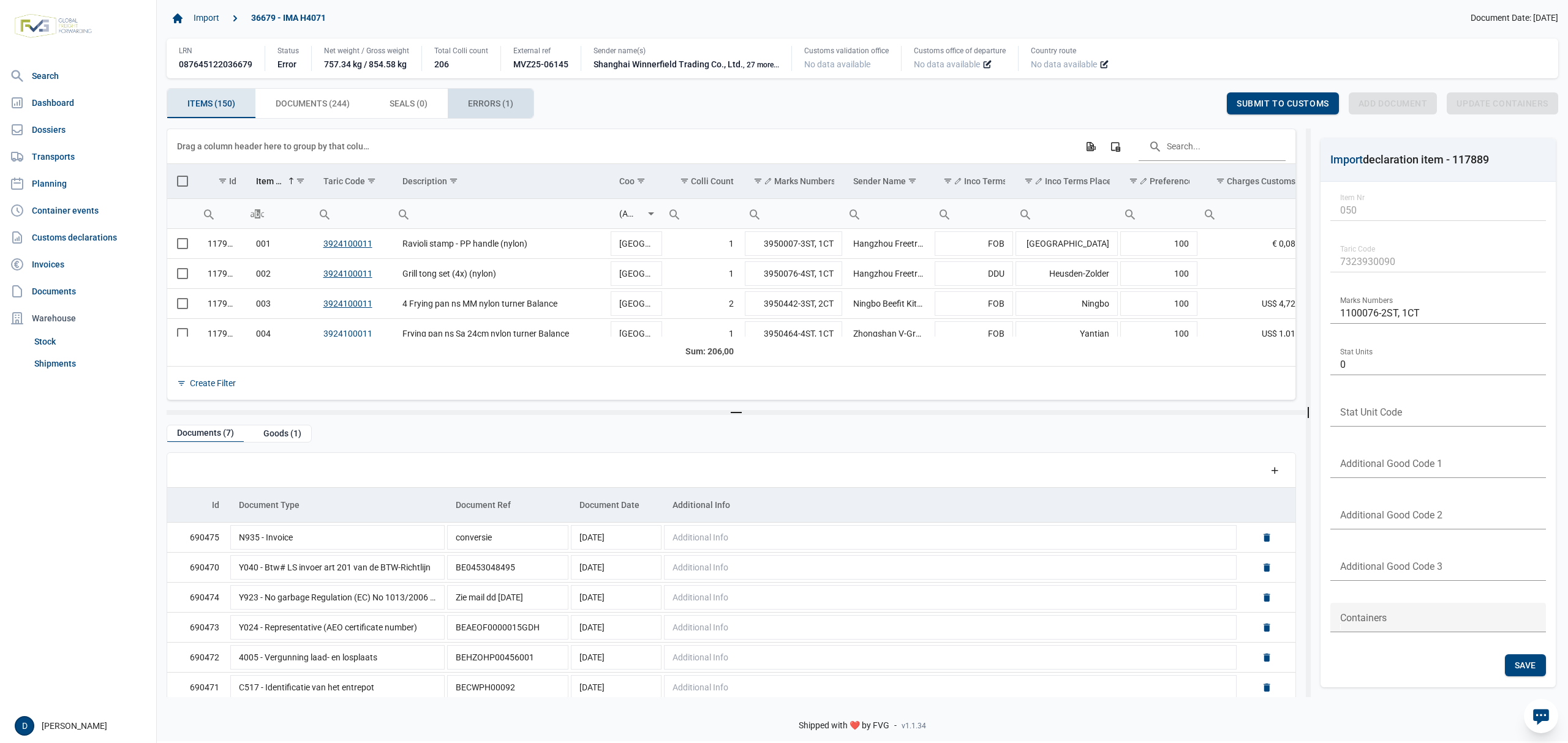
click at [492, 104] on span "Errors (1) Errors (1)" at bounding box center [490, 103] width 45 height 15
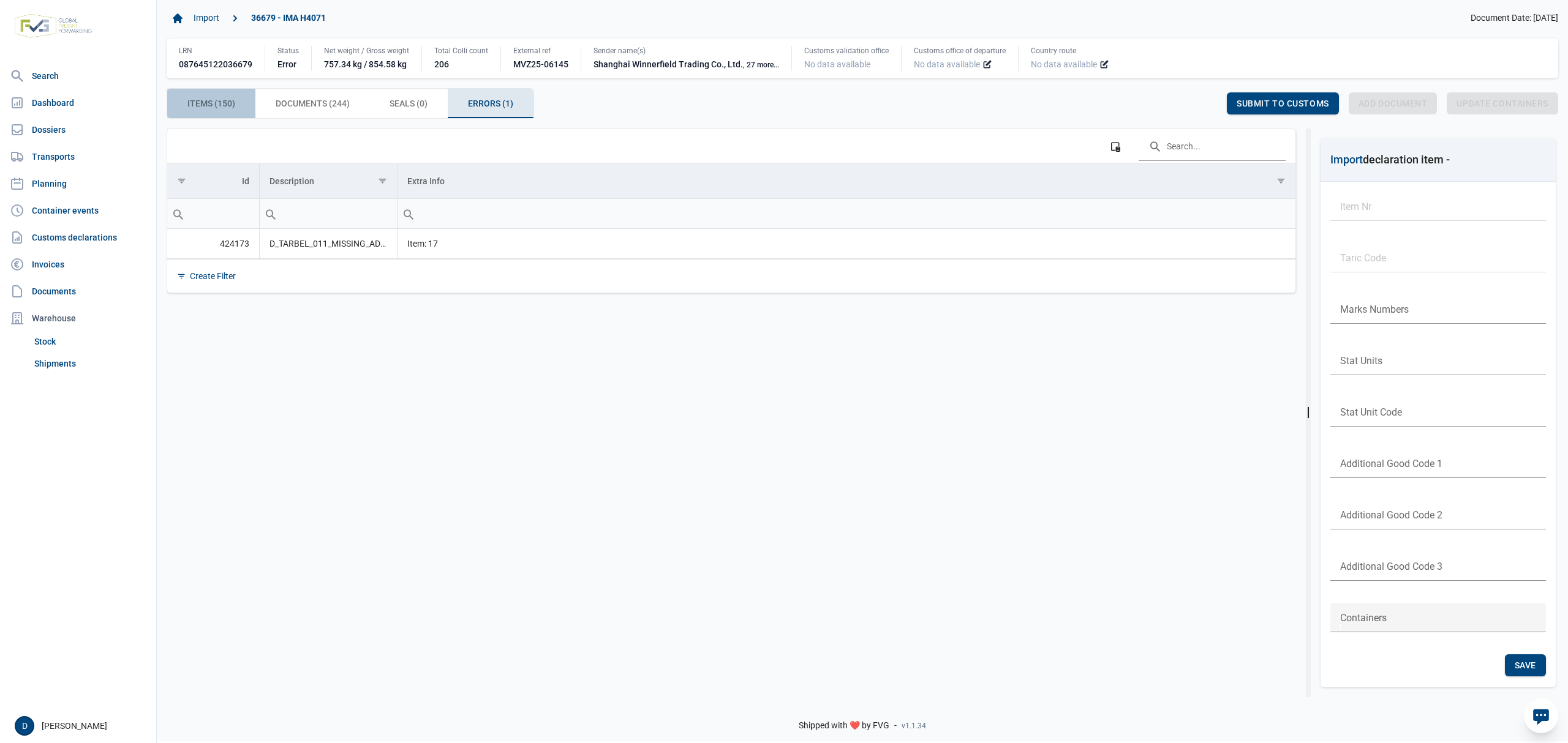
click at [210, 110] on span "Items (150) Items (150)" at bounding box center [211, 103] width 48 height 15
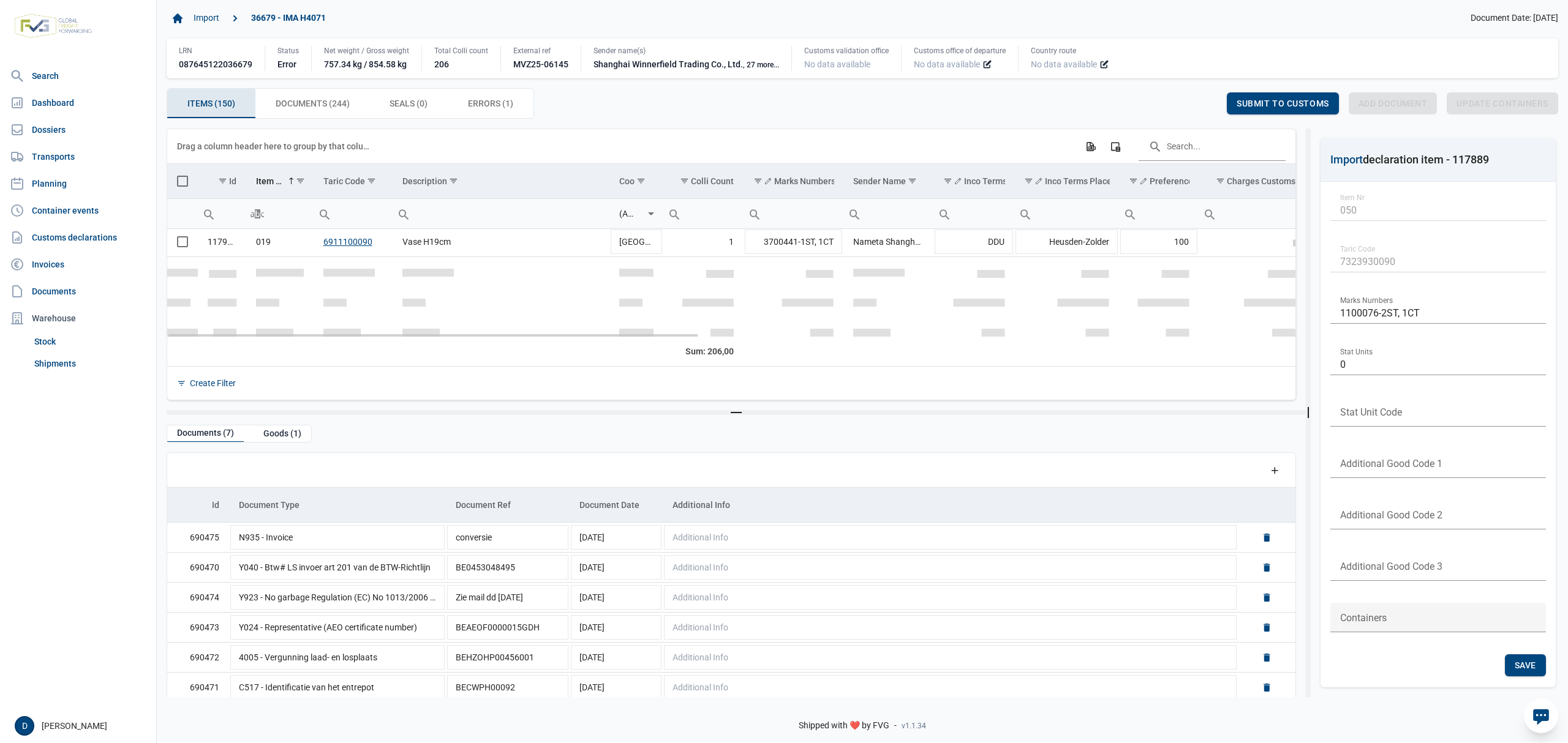
scroll to position [435, 0]
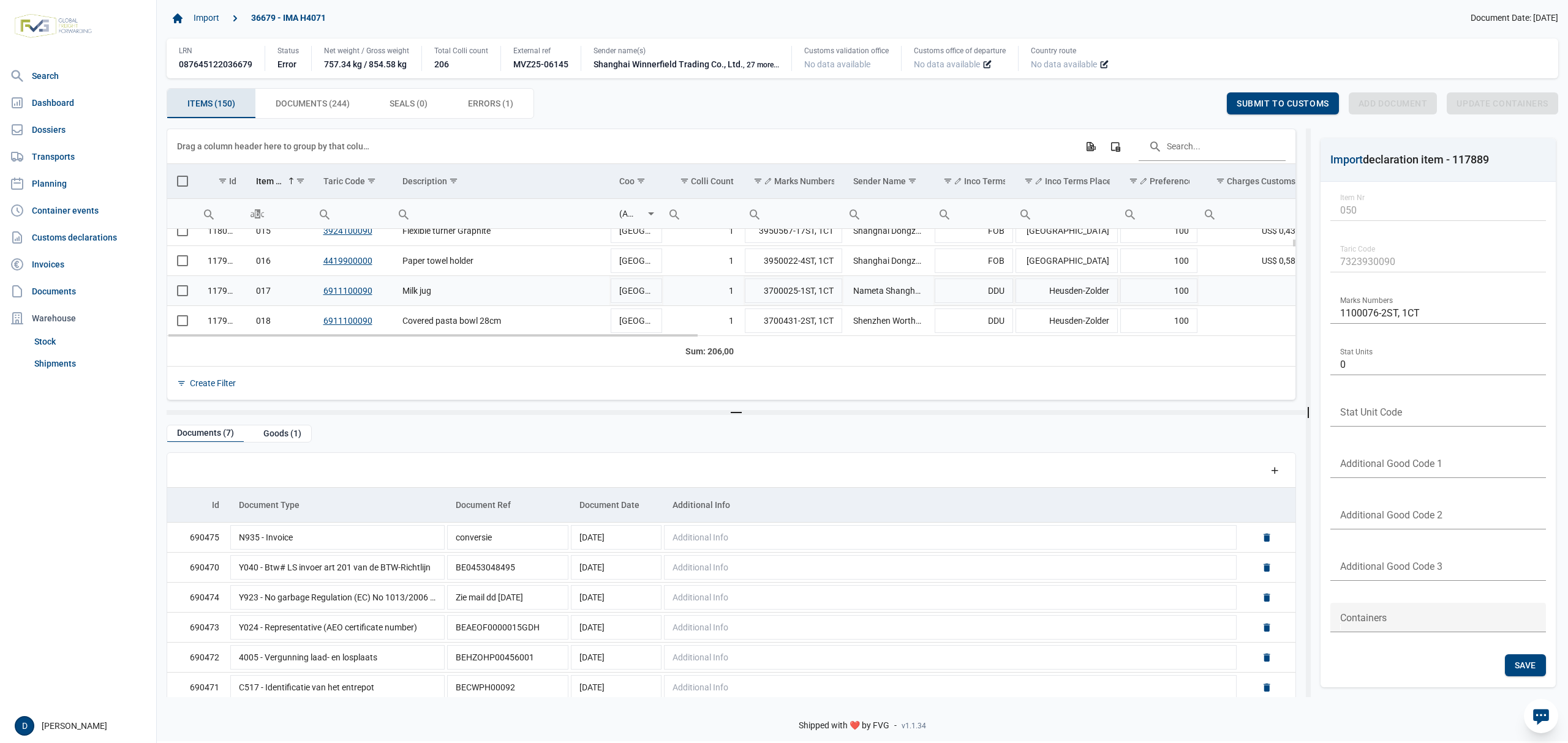
click at [179, 292] on span "Select row" at bounding box center [182, 291] width 11 height 11
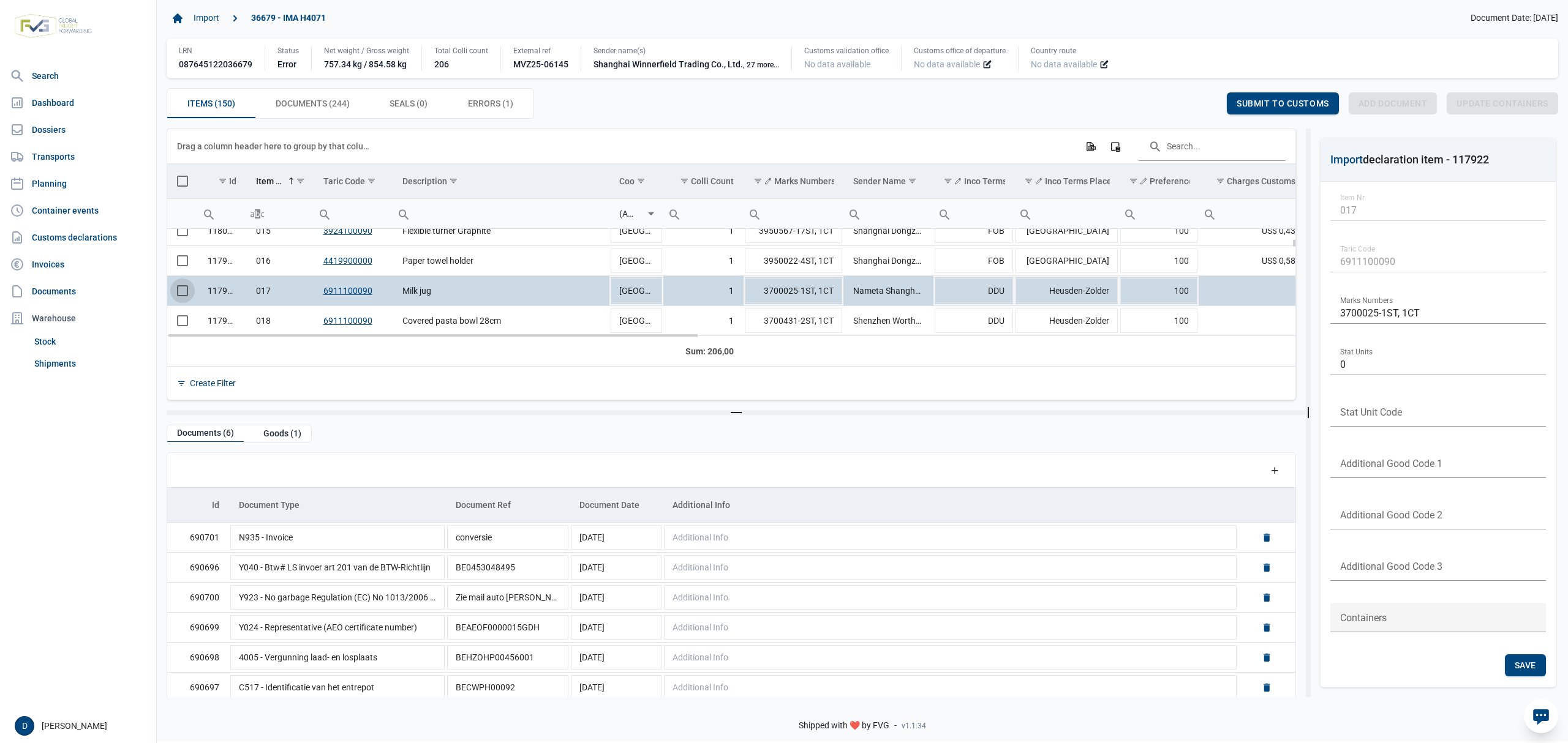
click at [180, 289] on span "Select row" at bounding box center [182, 291] width 11 height 11
click at [182, 295] on span "Select row" at bounding box center [182, 291] width 11 height 11
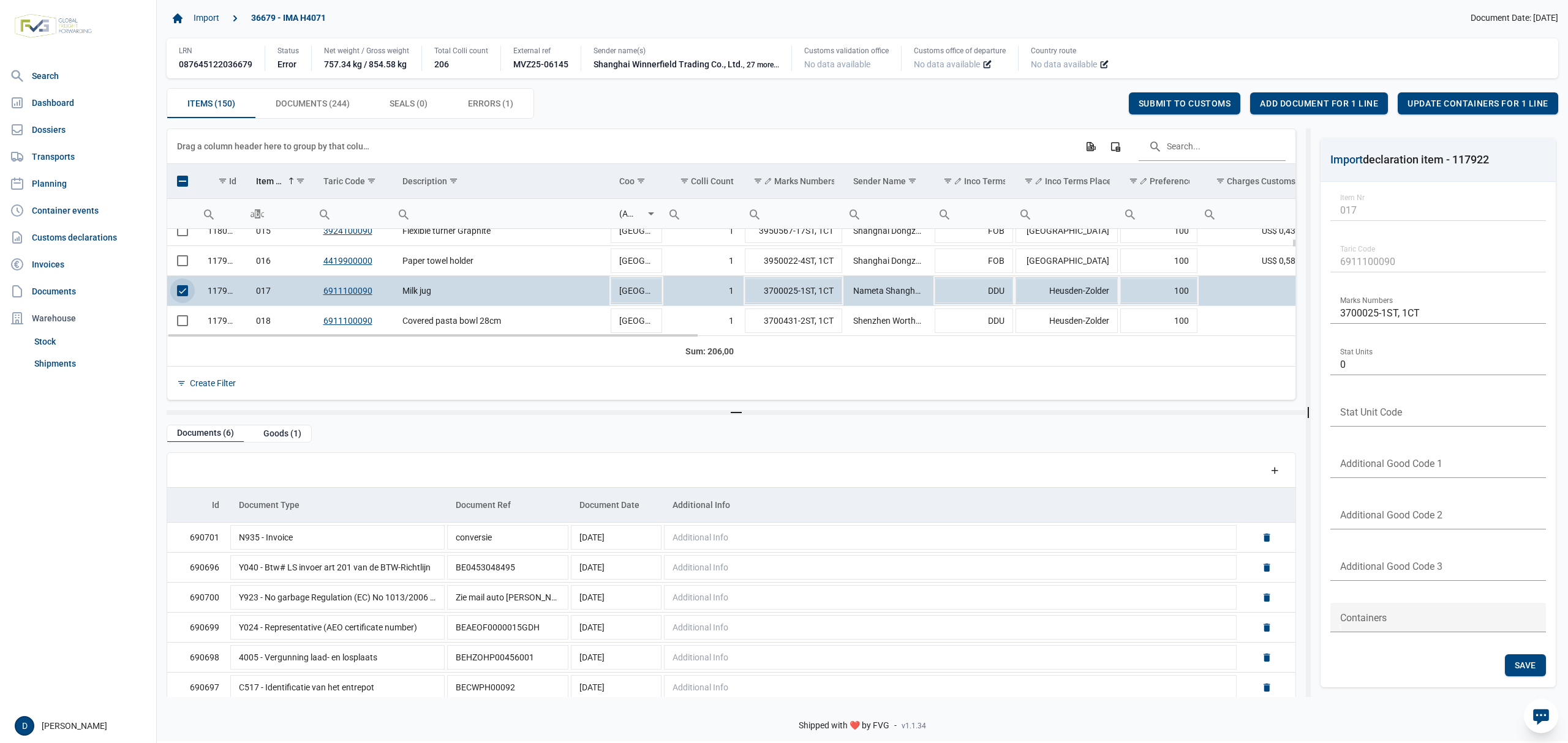
click at [182, 295] on span "Select row" at bounding box center [182, 291] width 11 height 11
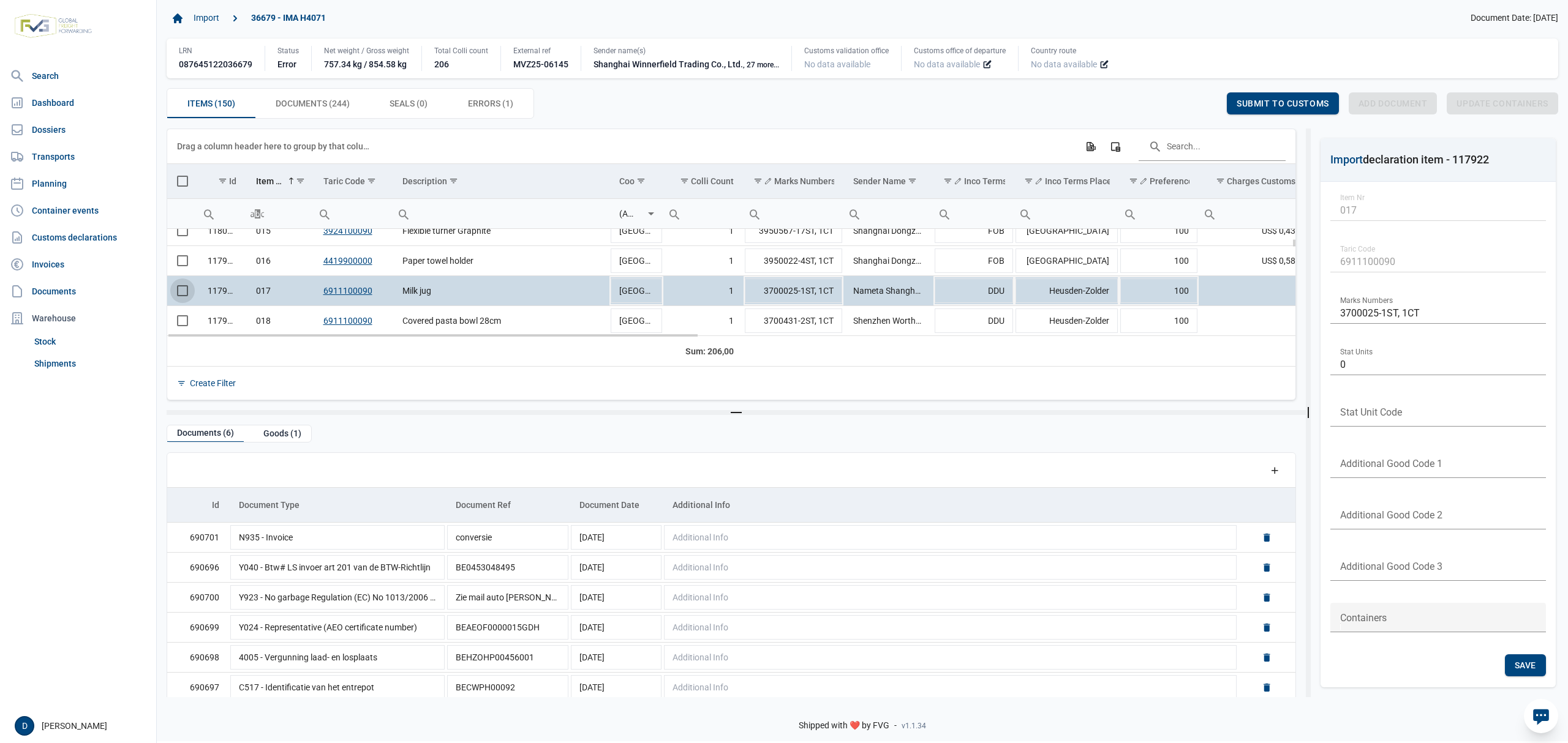
click at [182, 295] on span "Select row" at bounding box center [182, 291] width 11 height 11
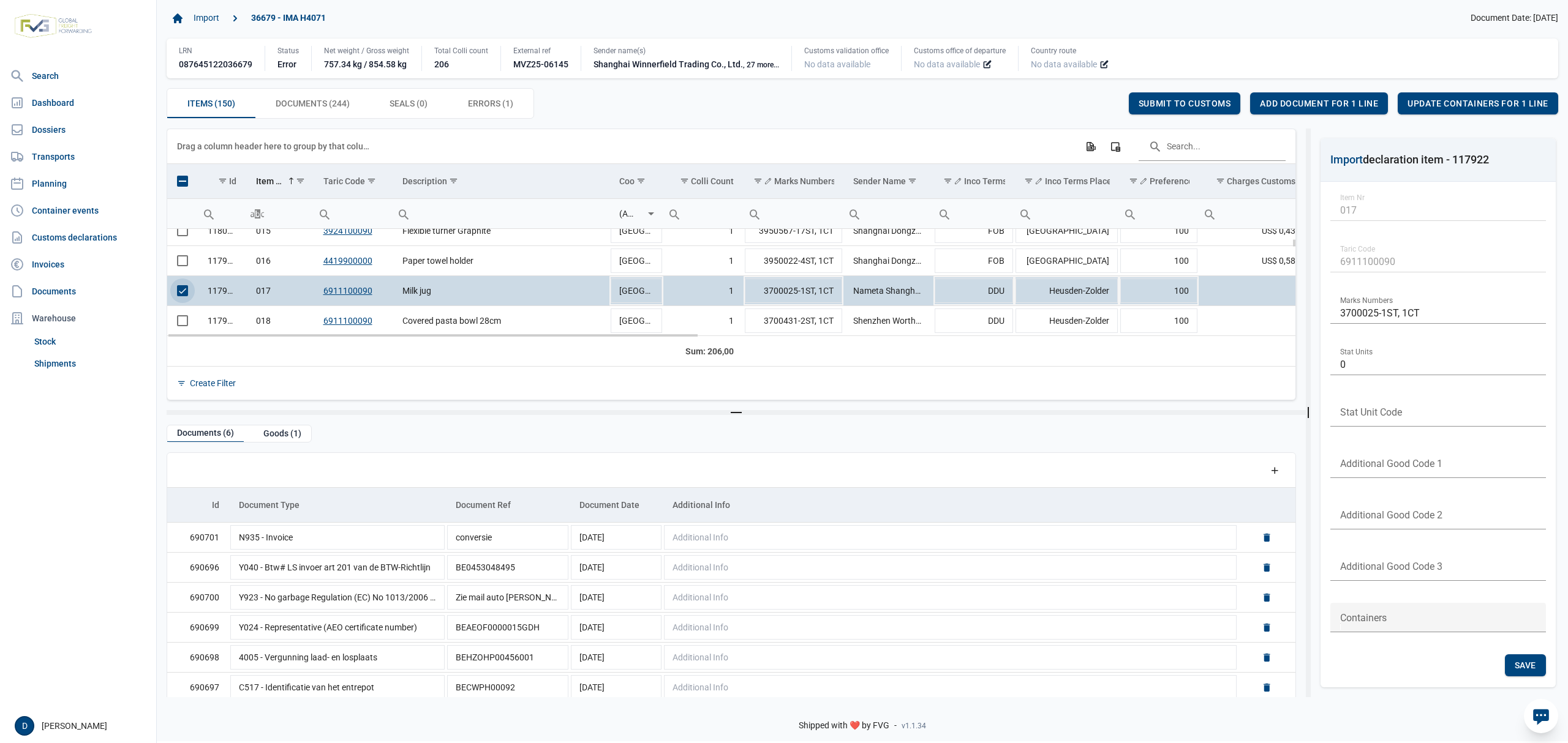
click at [182, 295] on span "Select row" at bounding box center [182, 291] width 11 height 11
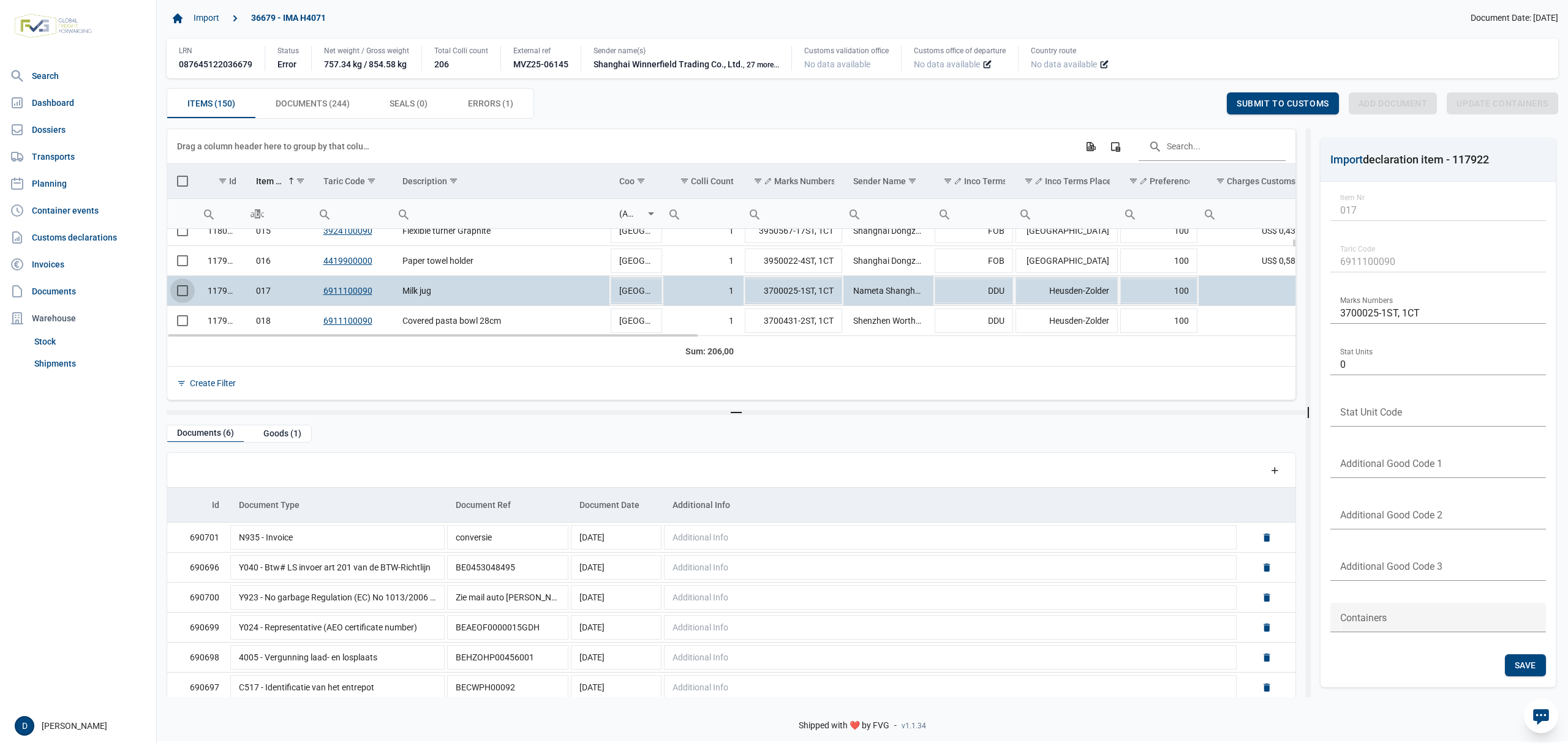
click at [182, 295] on span "Select row" at bounding box center [182, 291] width 11 height 11
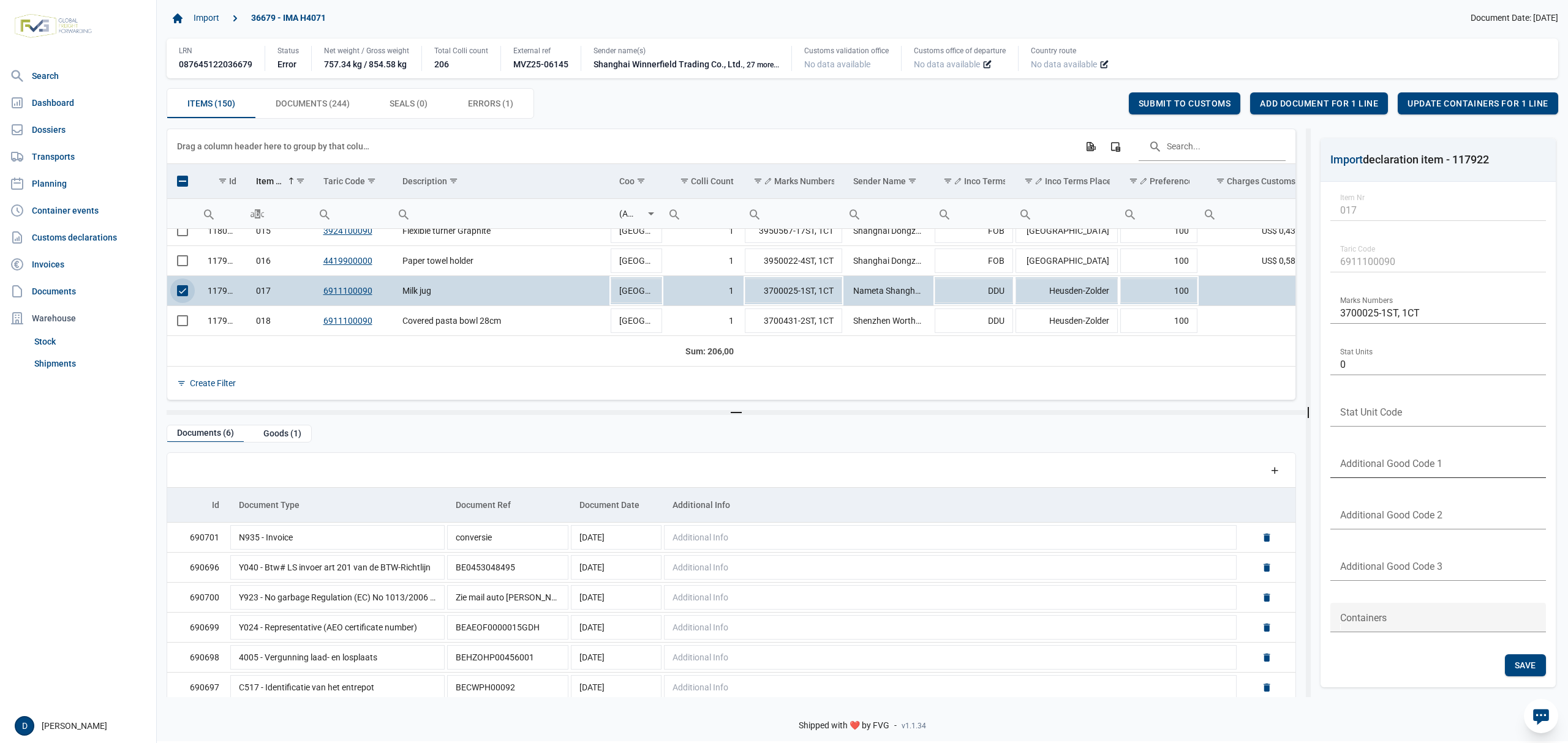
click at [1391, 458] on input "text" at bounding box center [1438, 464] width 215 height 30
type input "B999"
click at [1512, 663] on div "Save" at bounding box center [1525, 666] width 41 height 22
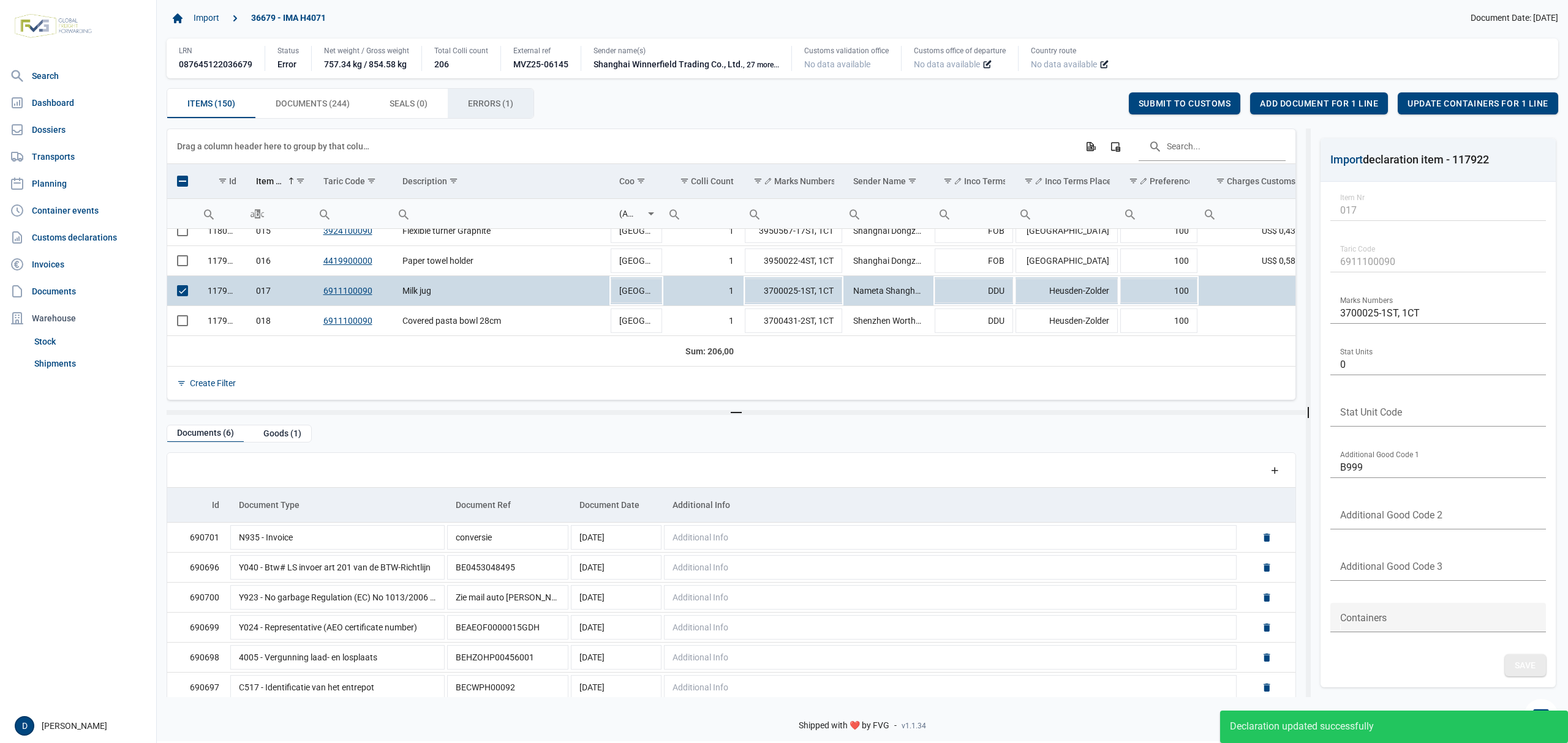
click at [503, 109] on span "Errors (1) Errors (1)" at bounding box center [490, 103] width 45 height 15
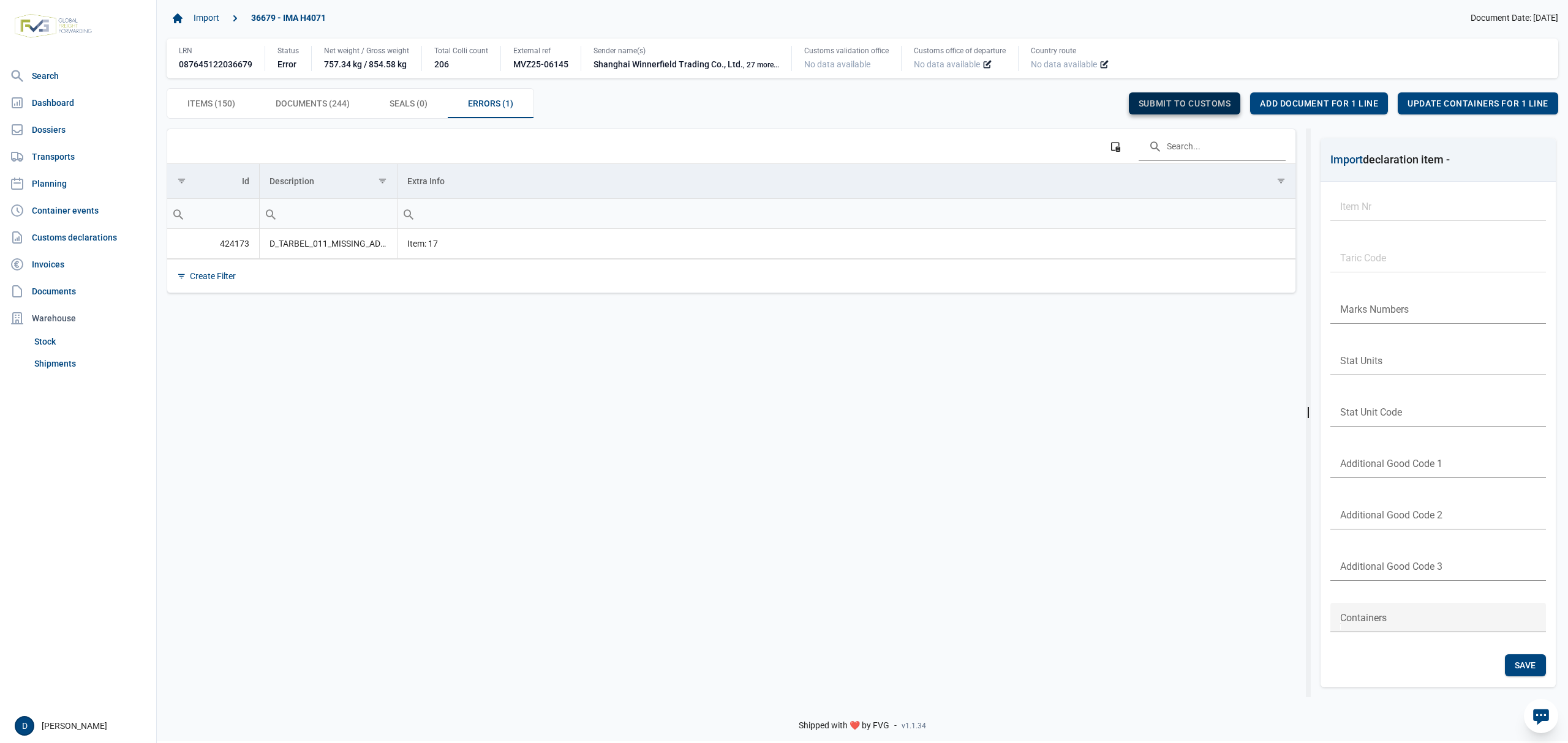
click at [1154, 101] on span "Submit to customs" at bounding box center [1184, 103] width 93 height 10
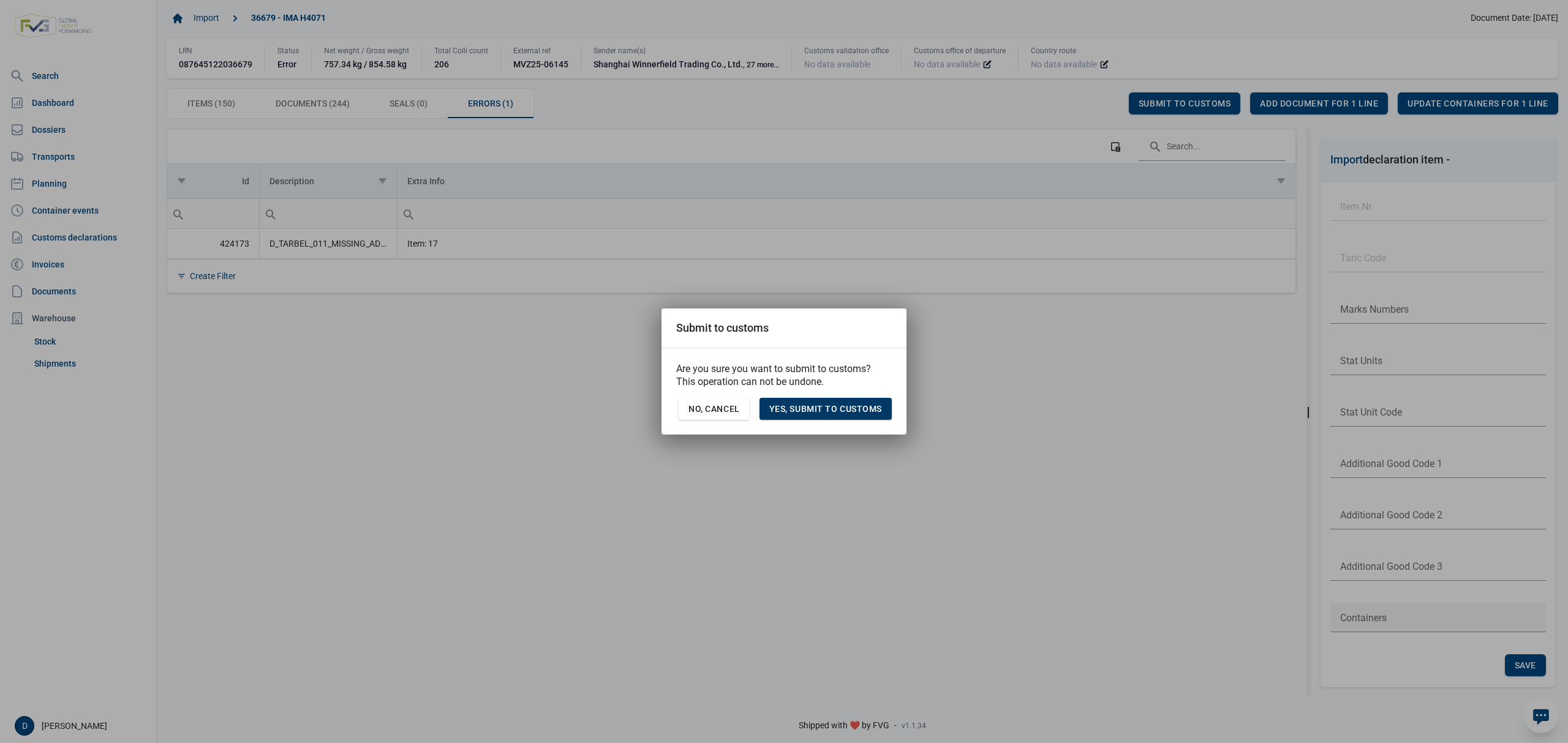
click at [817, 405] on span "Yes, Submit to customs" at bounding box center [825, 409] width 113 height 10
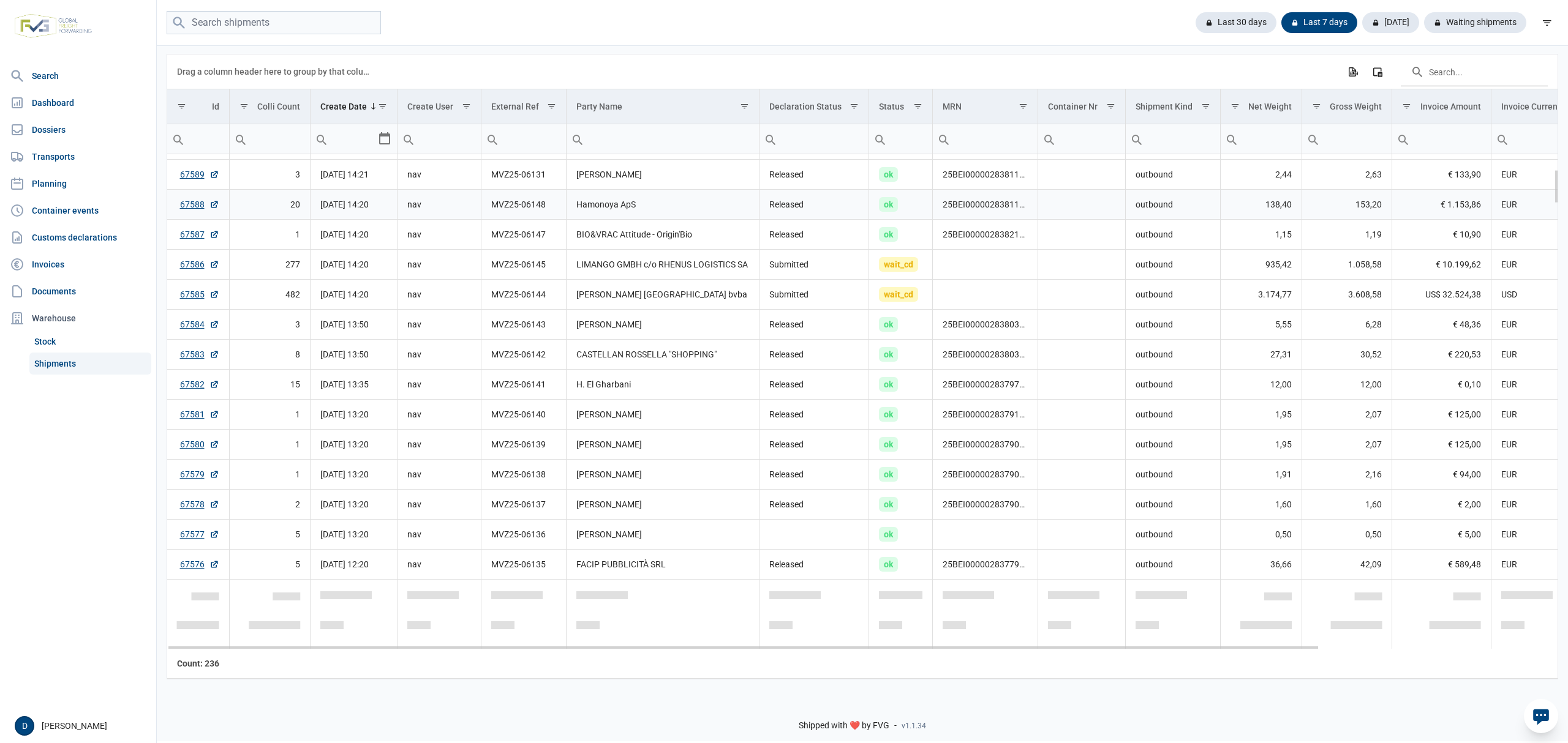
scroll to position [217, 0]
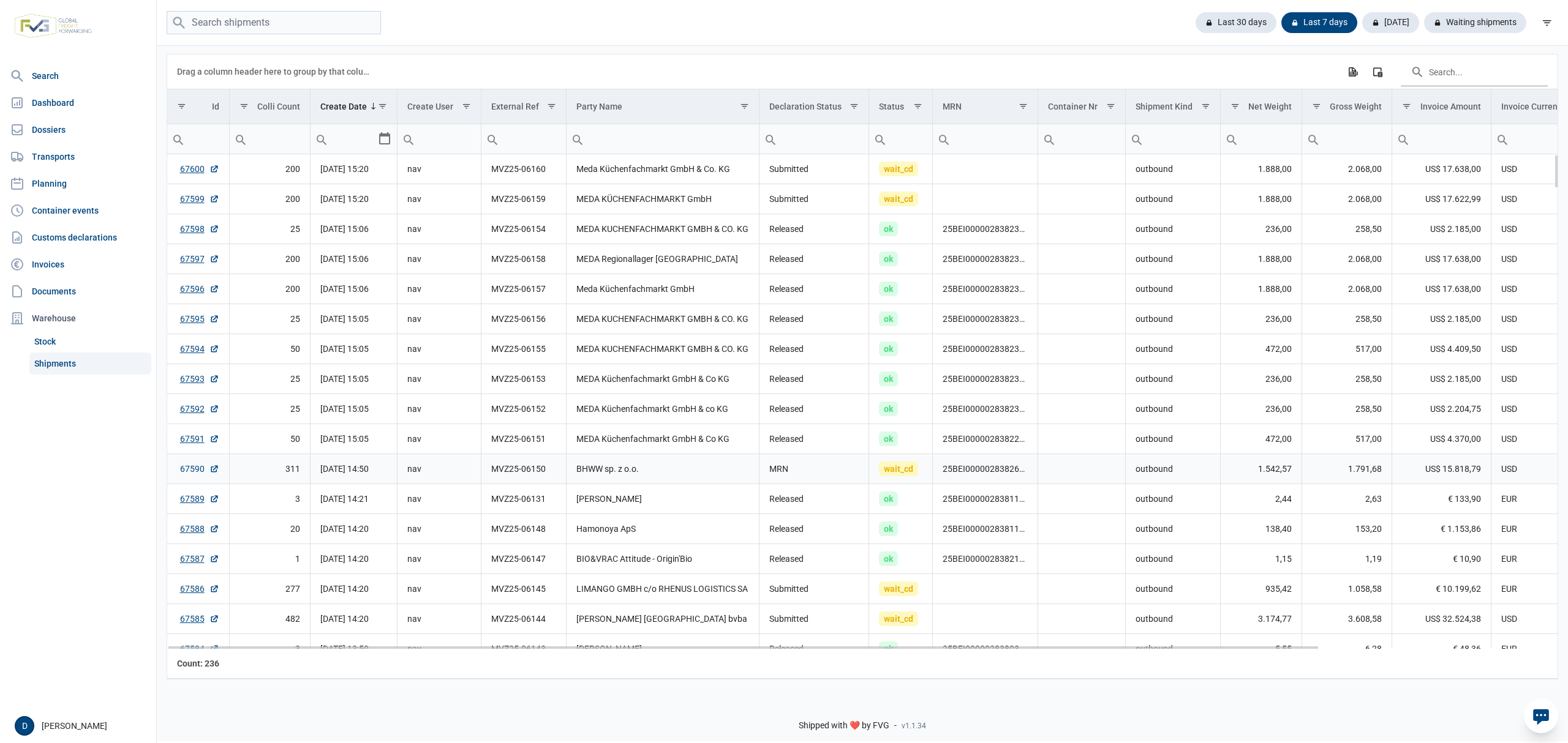
click at [184, 475] on link "67590" at bounding box center [200, 469] width 39 height 12
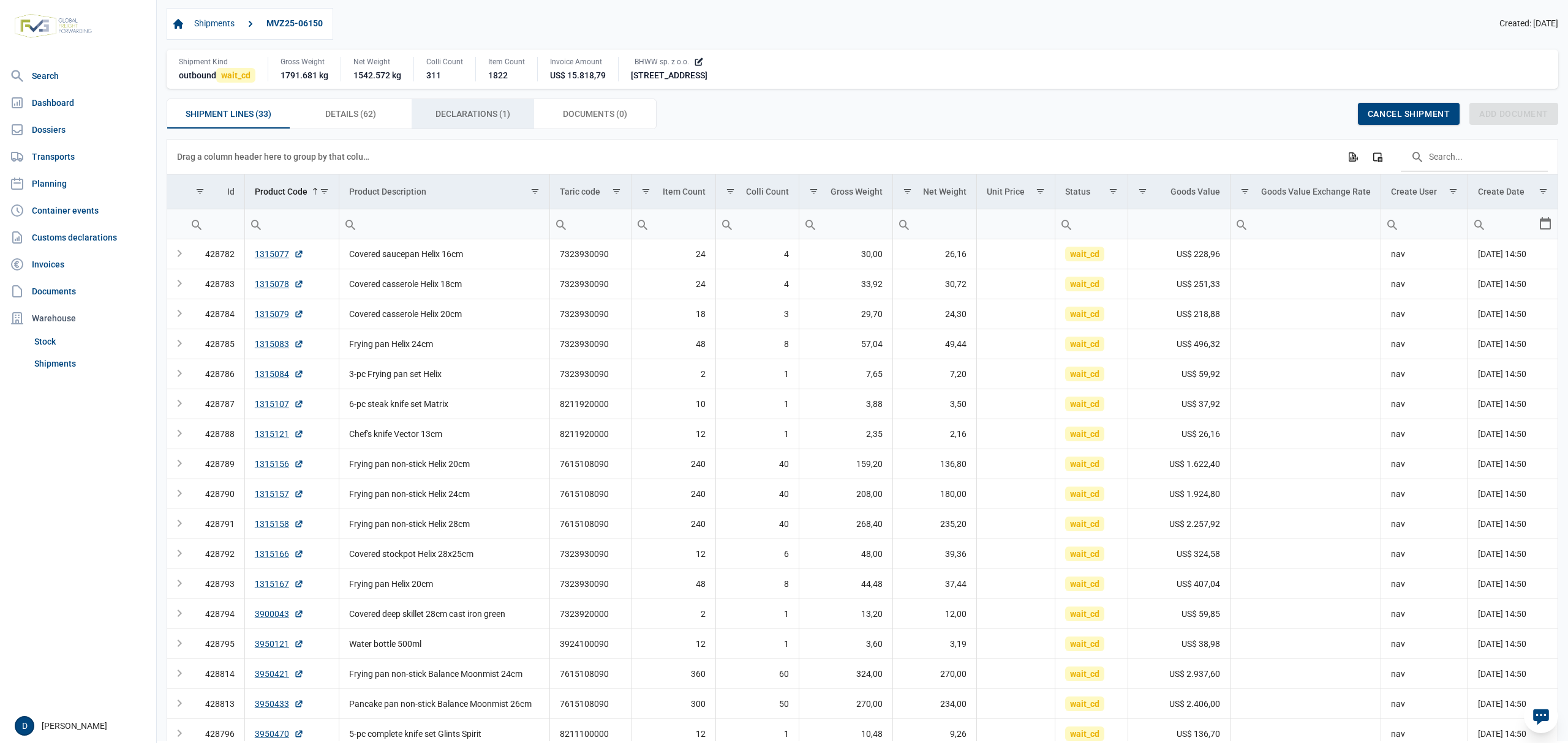
click at [495, 114] on span "Declarations (1) Declarations (1)" at bounding box center [473, 114] width 75 height 15
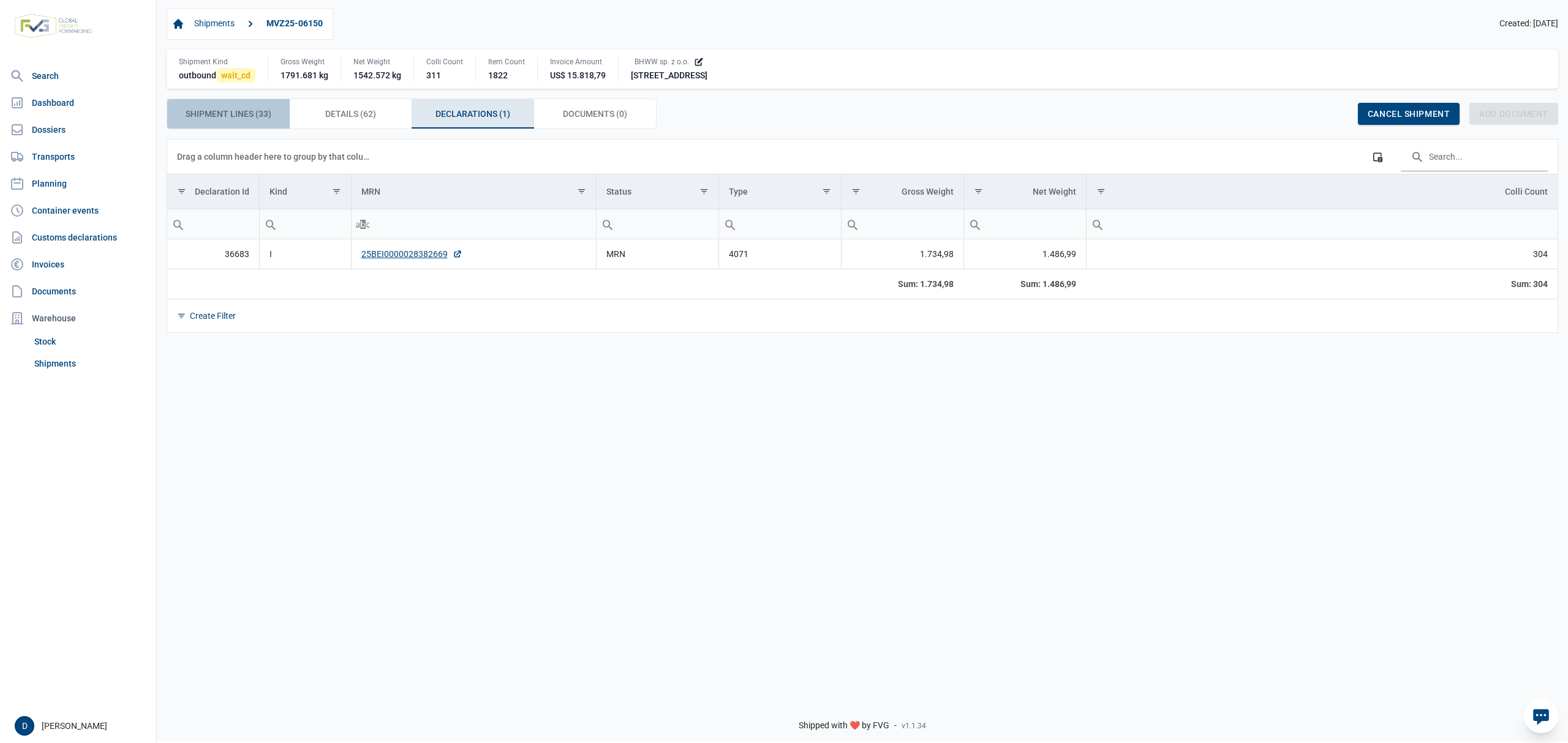
click at [246, 120] on span "Shipment Lines (33) Shipment Lines (33)" at bounding box center [228, 114] width 86 height 15
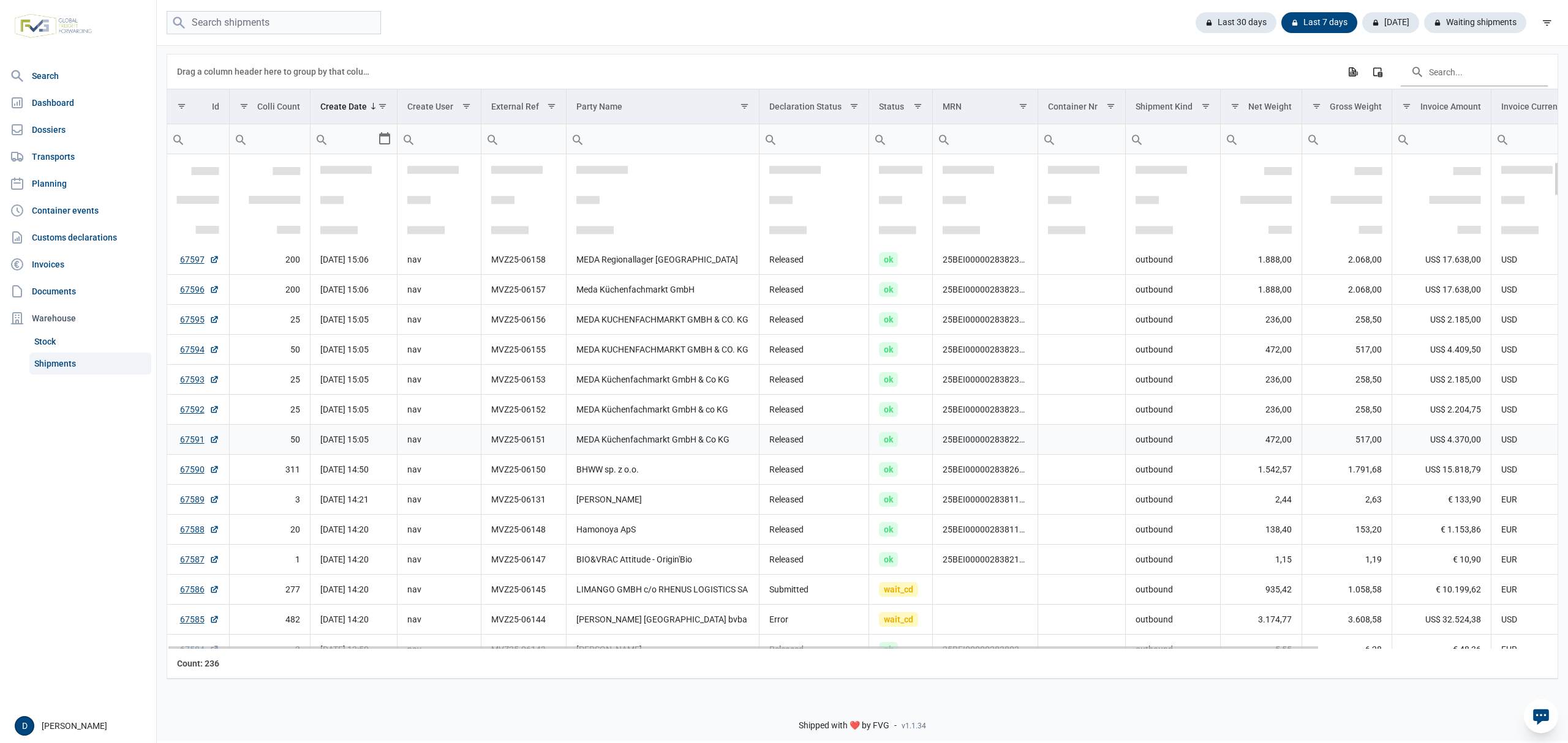
scroll to position [108, 0]
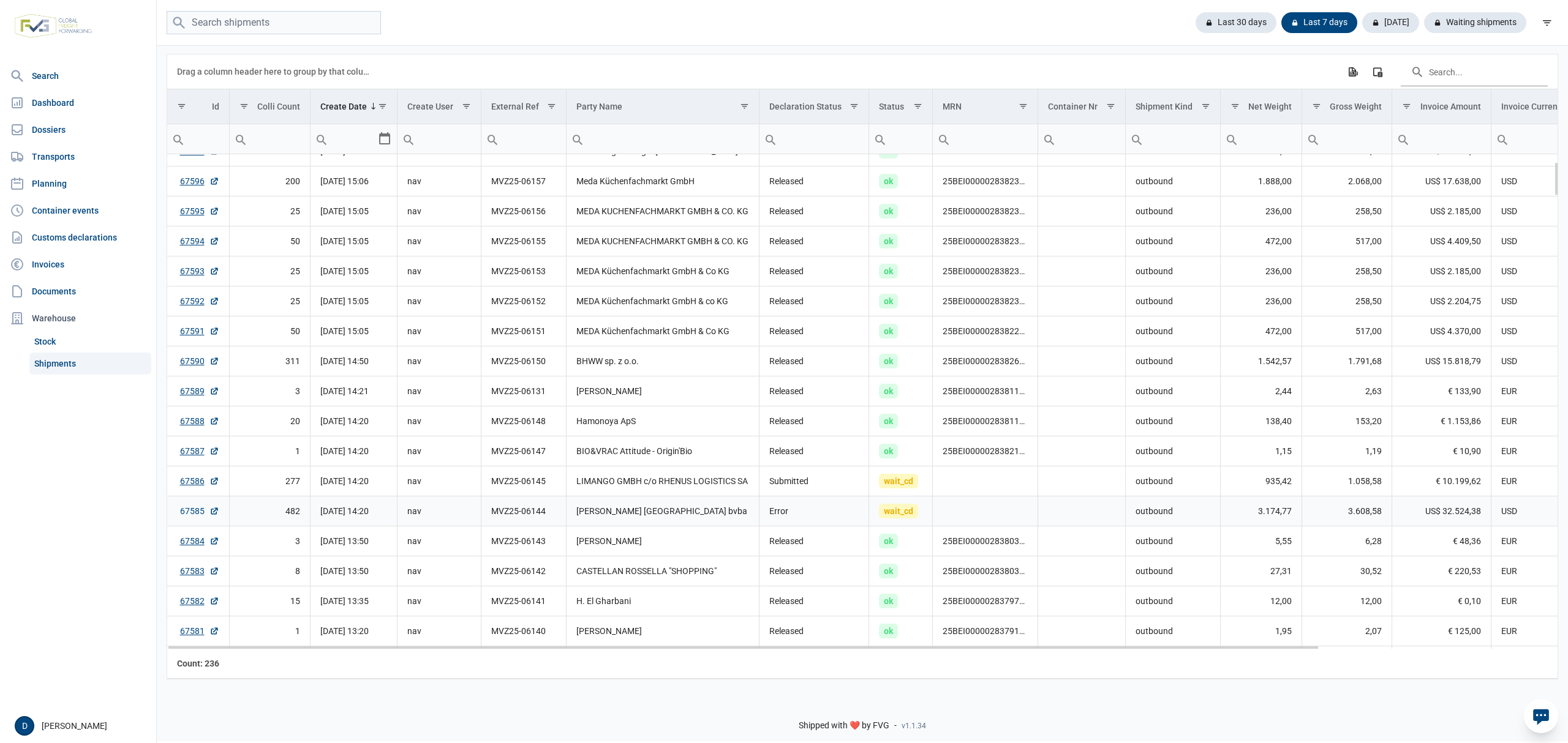
click at [195, 513] on link "67585" at bounding box center [200, 511] width 39 height 12
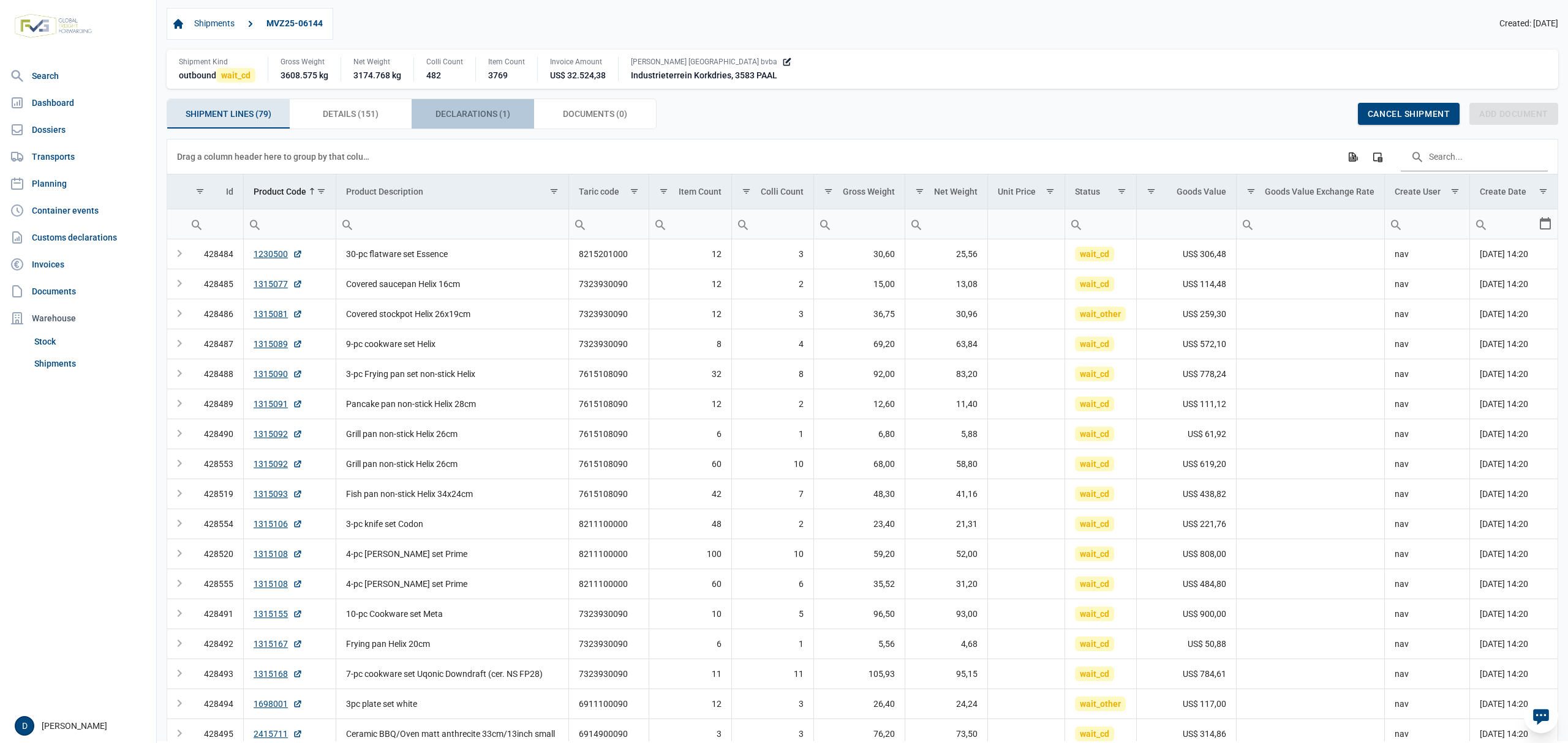
click at [476, 119] on span "Declarations (1) Declarations (1)" at bounding box center [473, 114] width 75 height 15
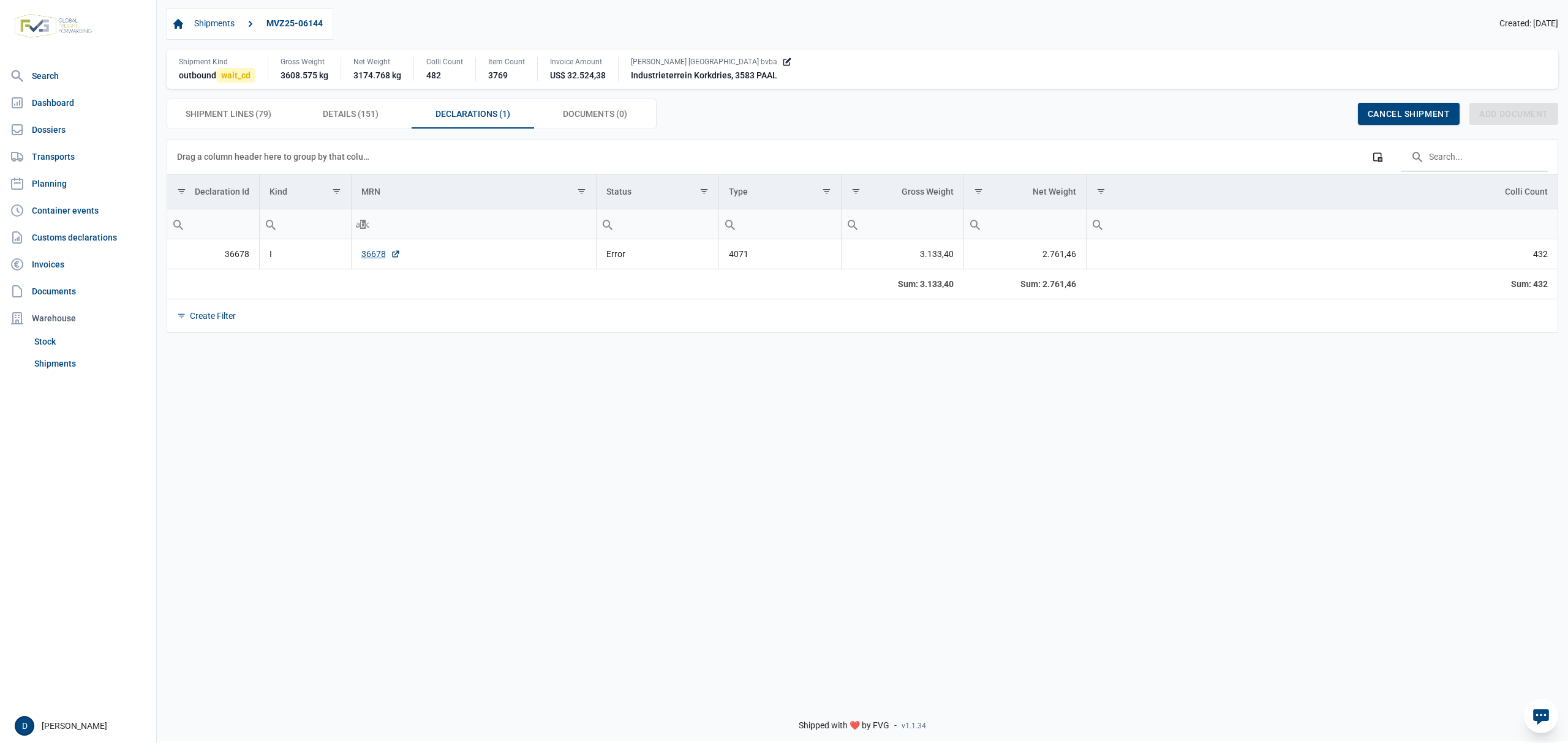
click at [366, 267] on td "36678" at bounding box center [473, 254] width 245 height 30
click at [371, 258] on link "36678" at bounding box center [380, 254] width 39 height 12
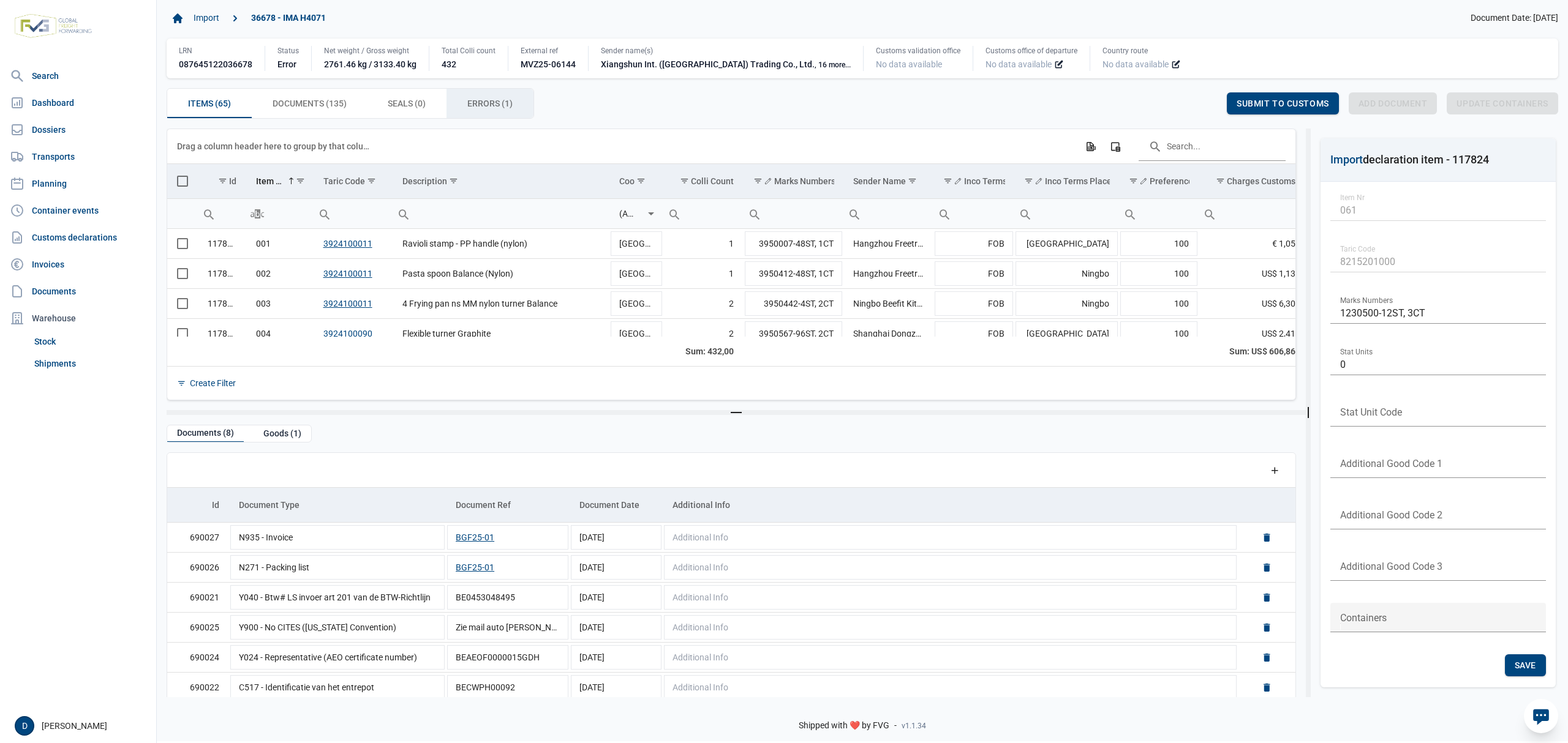
click at [500, 111] on span "Errors (1) Errors (1)" at bounding box center [490, 103] width 45 height 15
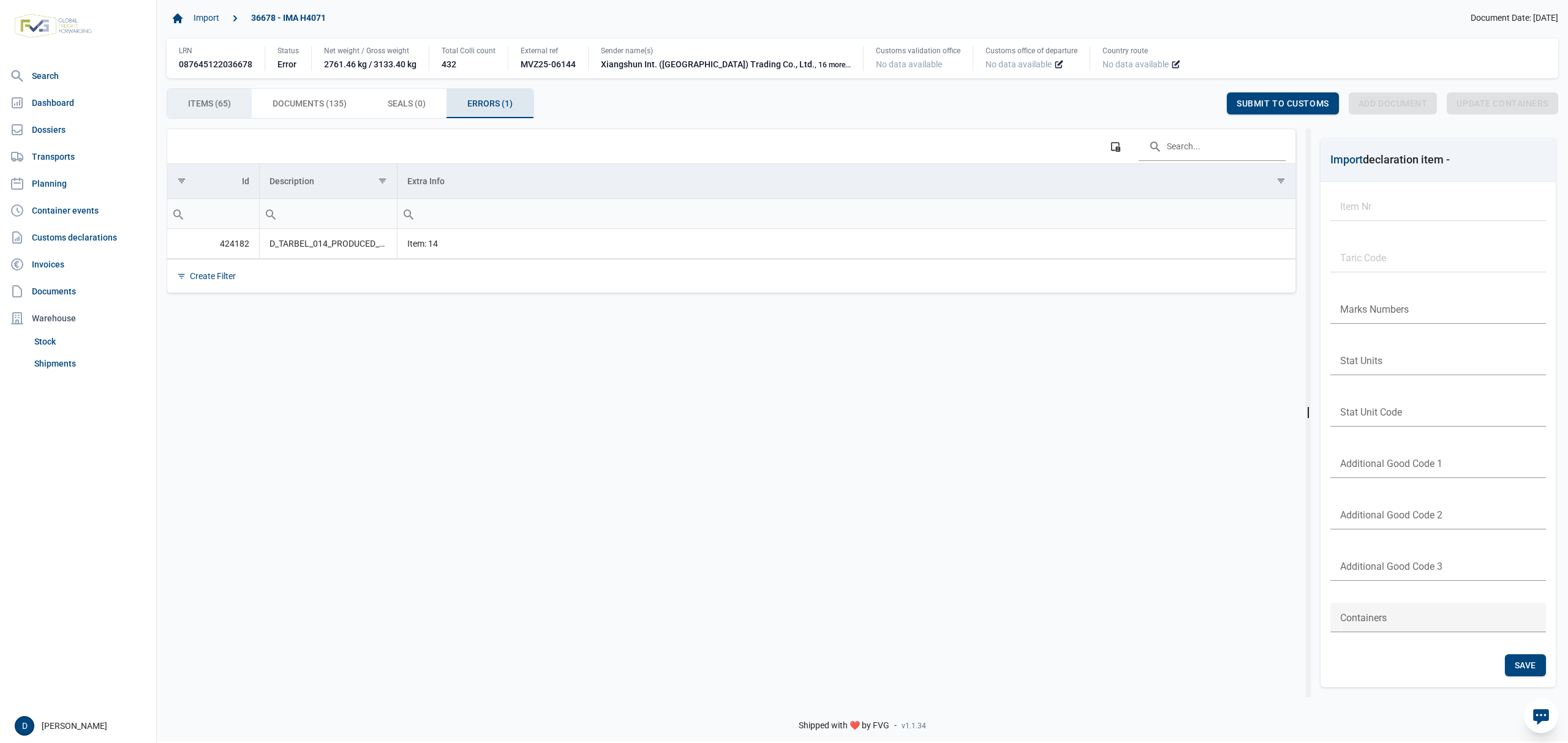
click at [204, 98] on span "Items (65) Items (65)" at bounding box center [209, 103] width 43 height 15
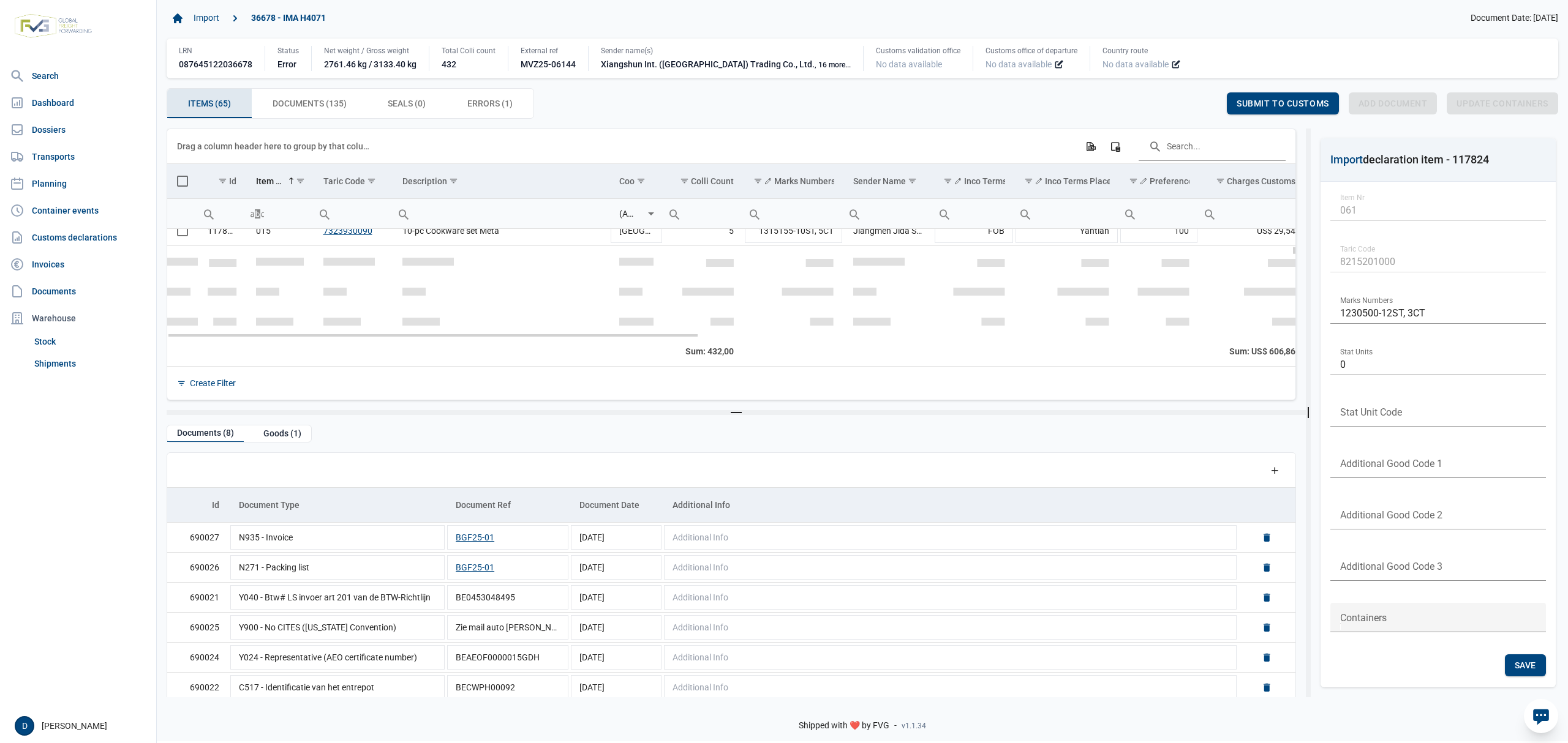
scroll to position [326, 0]
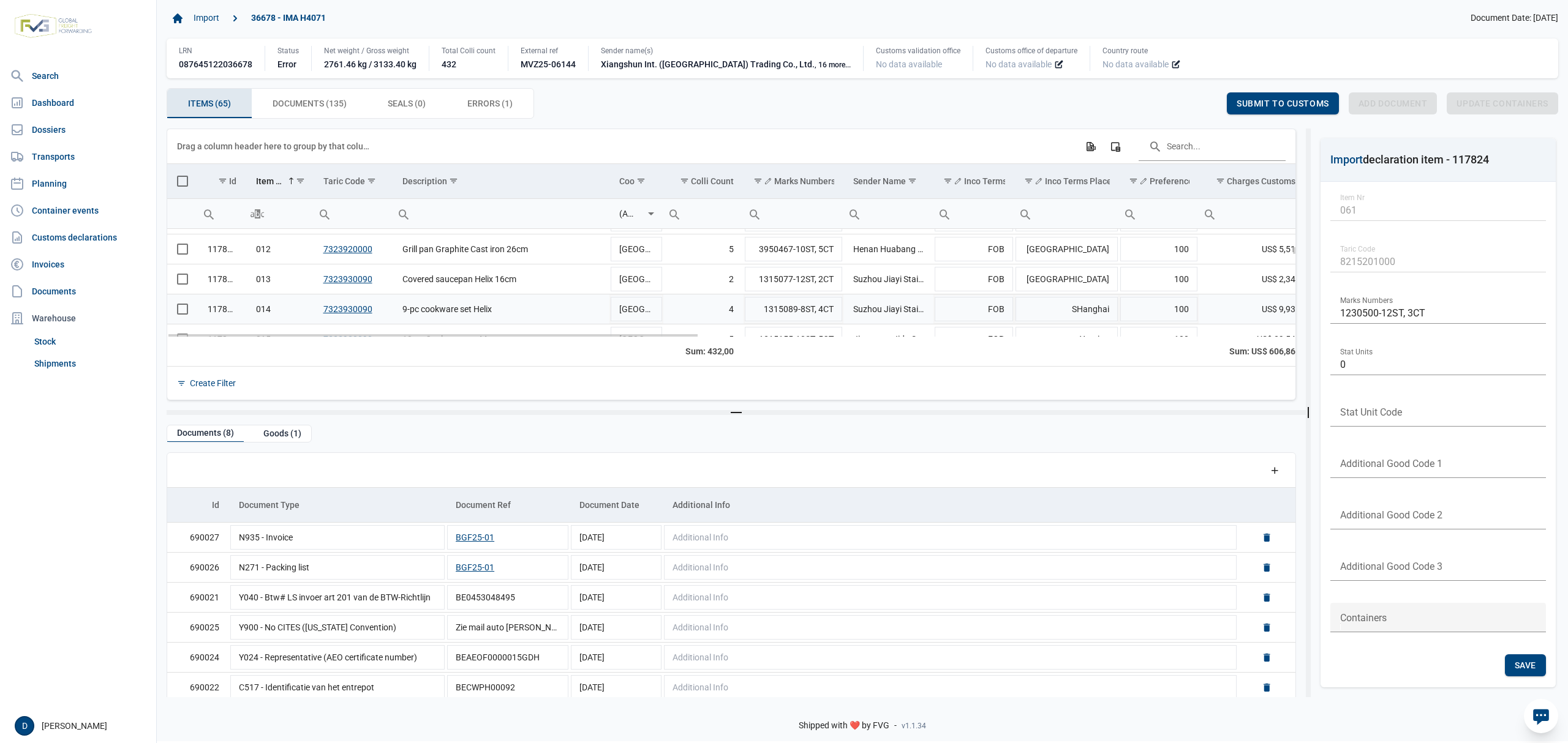
click at [181, 313] on span "Select row" at bounding box center [182, 310] width 11 height 11
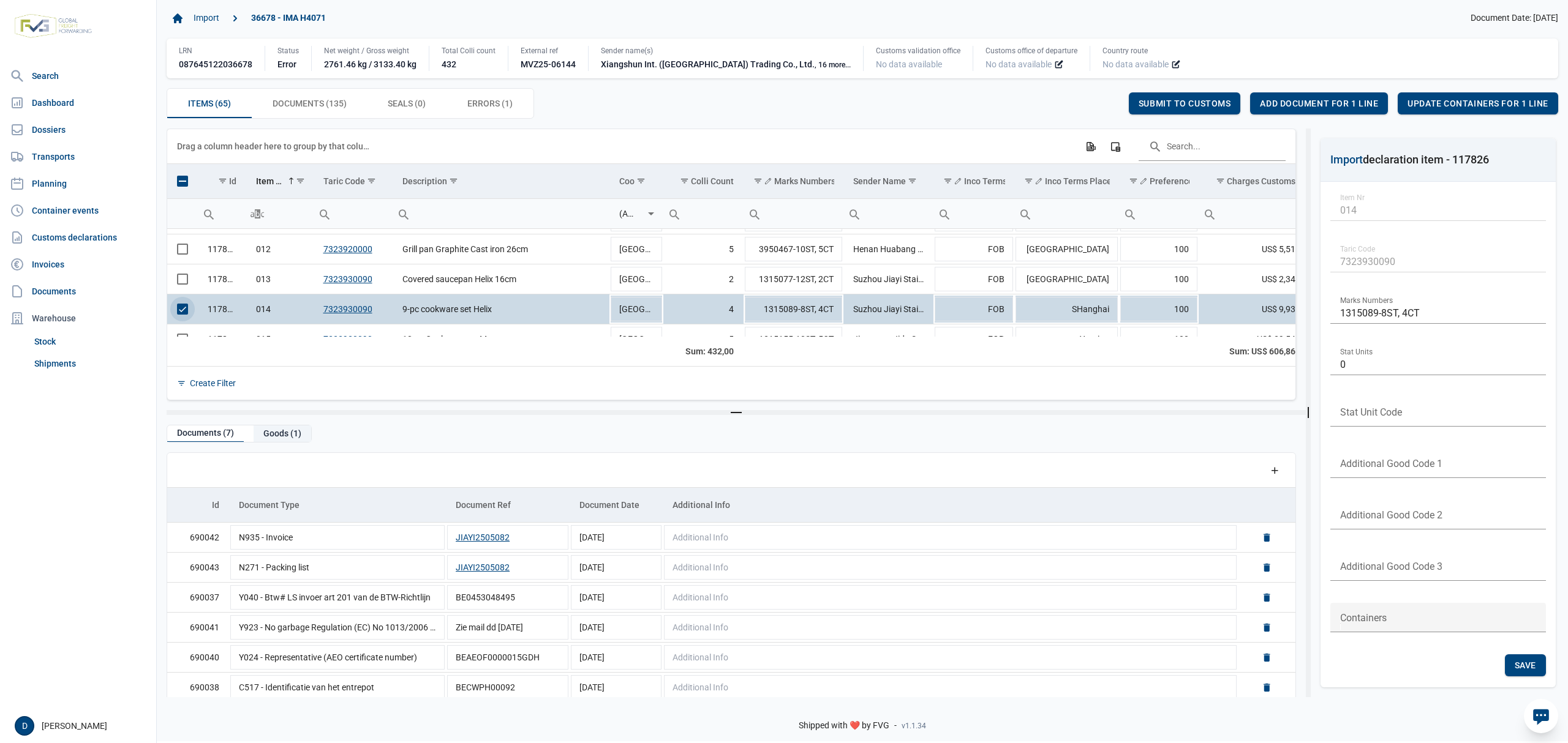
click at [278, 432] on div "Goods (1)" at bounding box center [282, 433] width 58 height 16
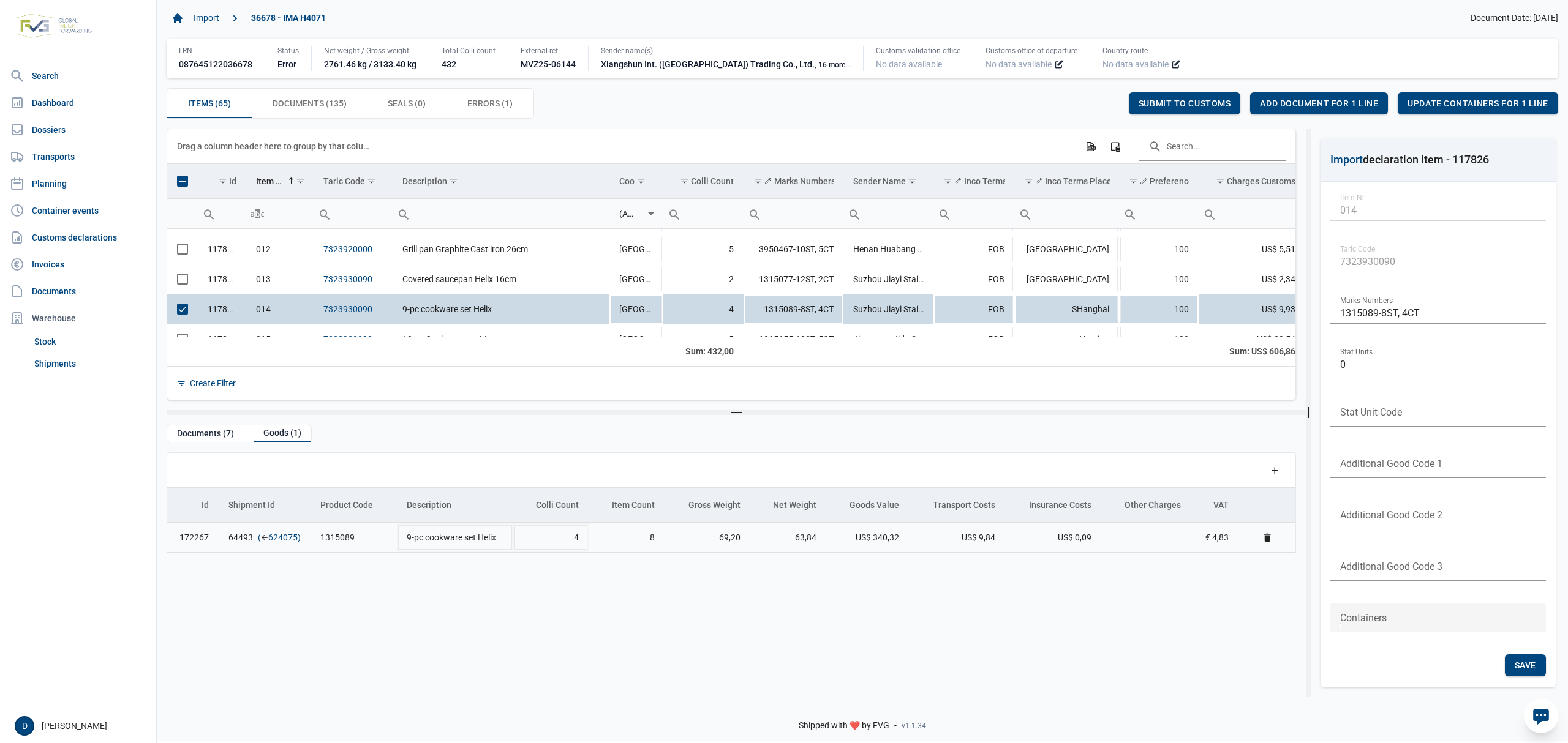
click at [281, 535] on link "624075" at bounding box center [283, 538] width 30 height 12
click at [1303, 101] on span "Add document for 1 line" at bounding box center [1319, 103] width 119 height 10
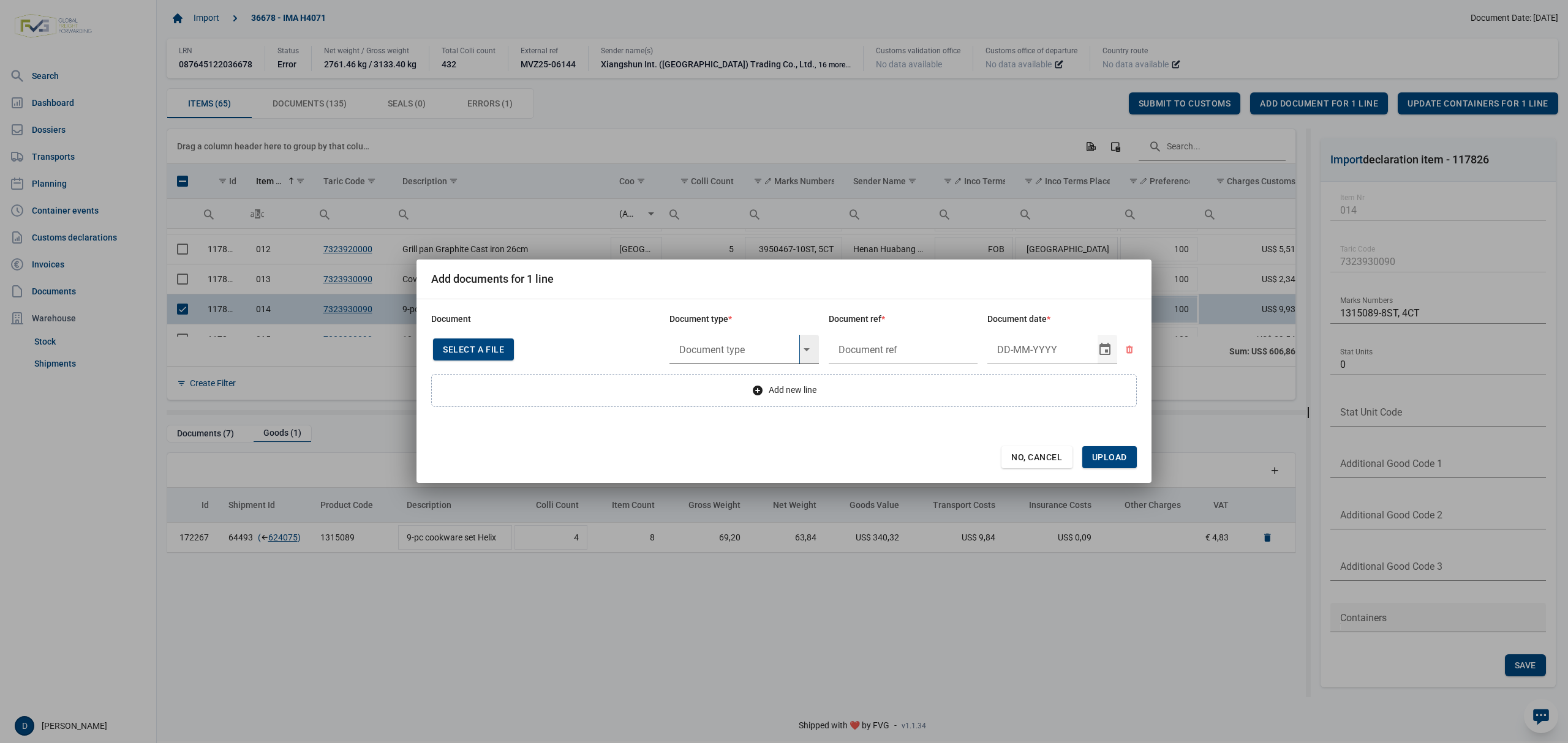
click at [713, 346] on input "text" at bounding box center [734, 350] width 130 height 30
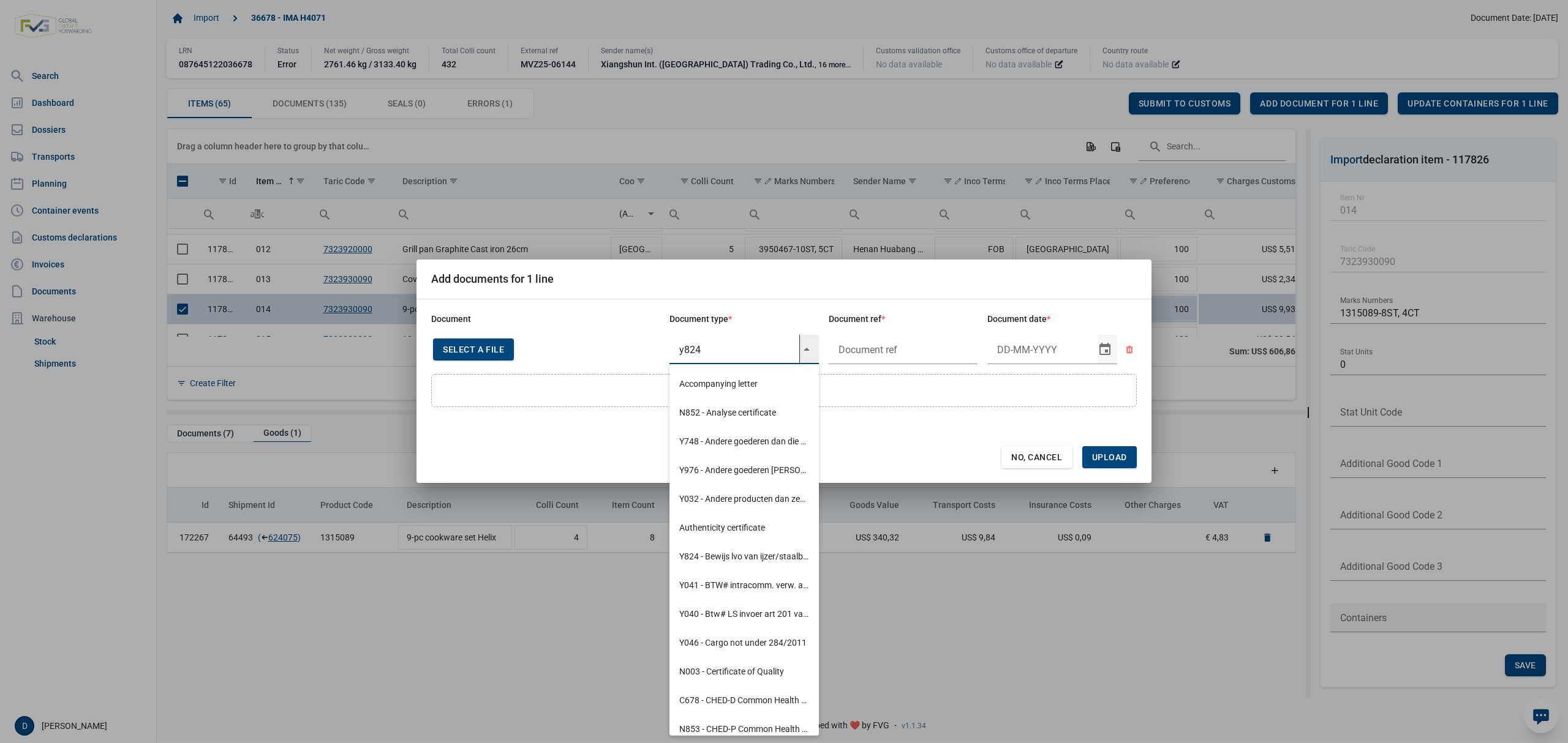
type input "y824"
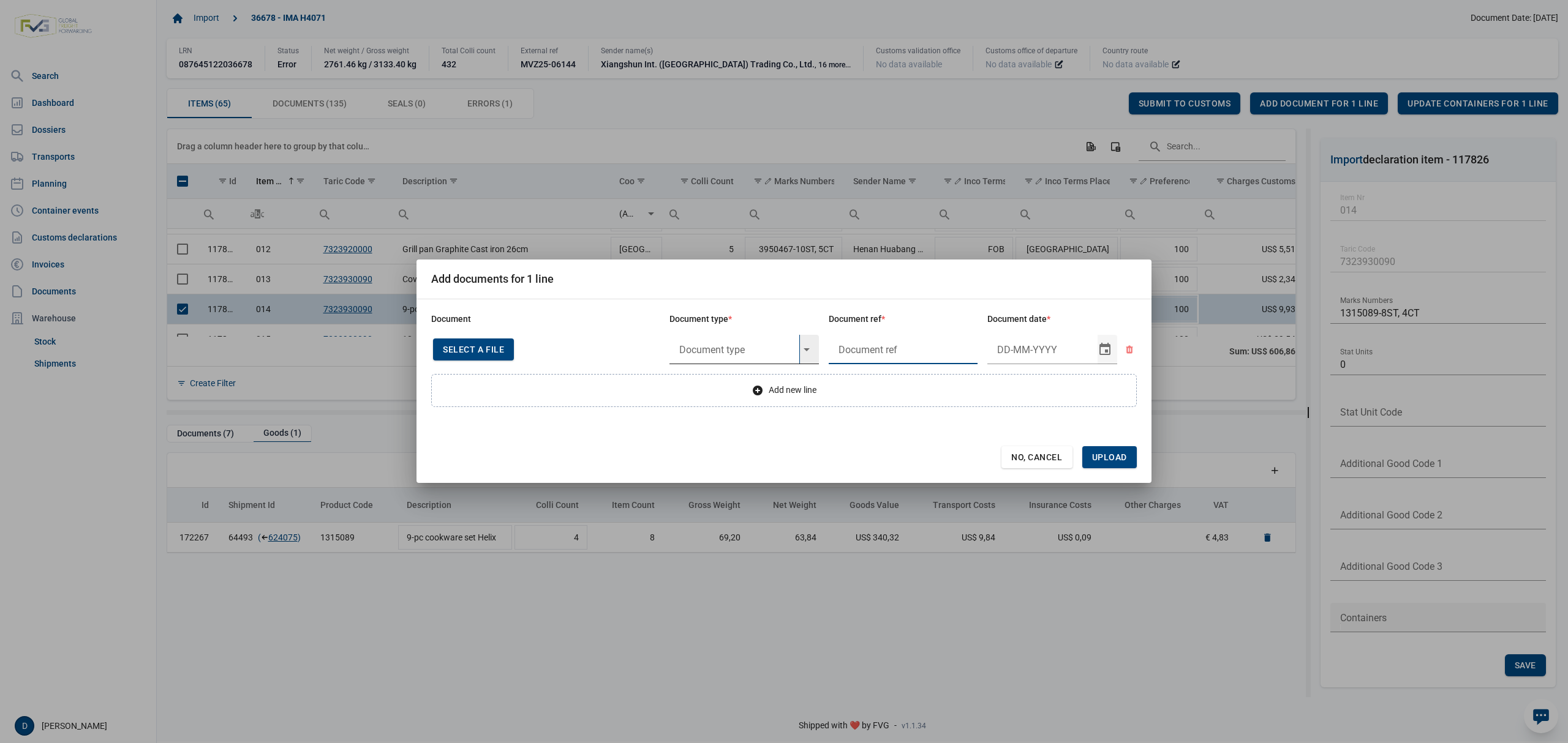
click at [713, 346] on input "text" at bounding box center [734, 350] width 130 height 30
click at [704, 383] on div "Y824 - Bewijs lvo van ijzer/staalbasisproducten" at bounding box center [744, 384] width 150 height 29
type input "Y824 - Bewijs lvo van ijzer/staalbasisproducten"
click at [900, 353] on input "text" at bounding box center [904, 350] width 150 height 30
type input "."
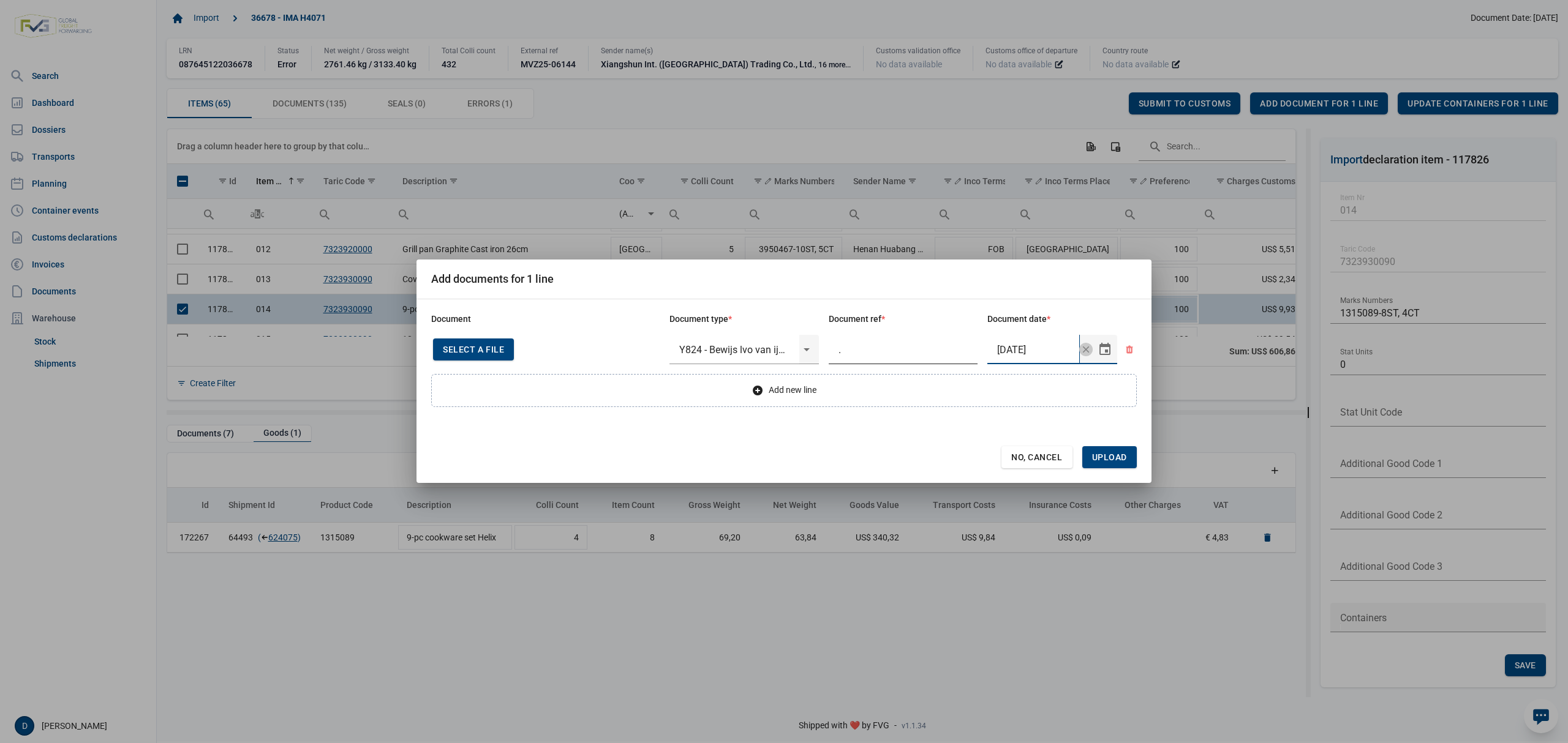
type input "22-5-2025"
click at [1113, 457] on span "Upload" at bounding box center [1109, 457] width 35 height 10
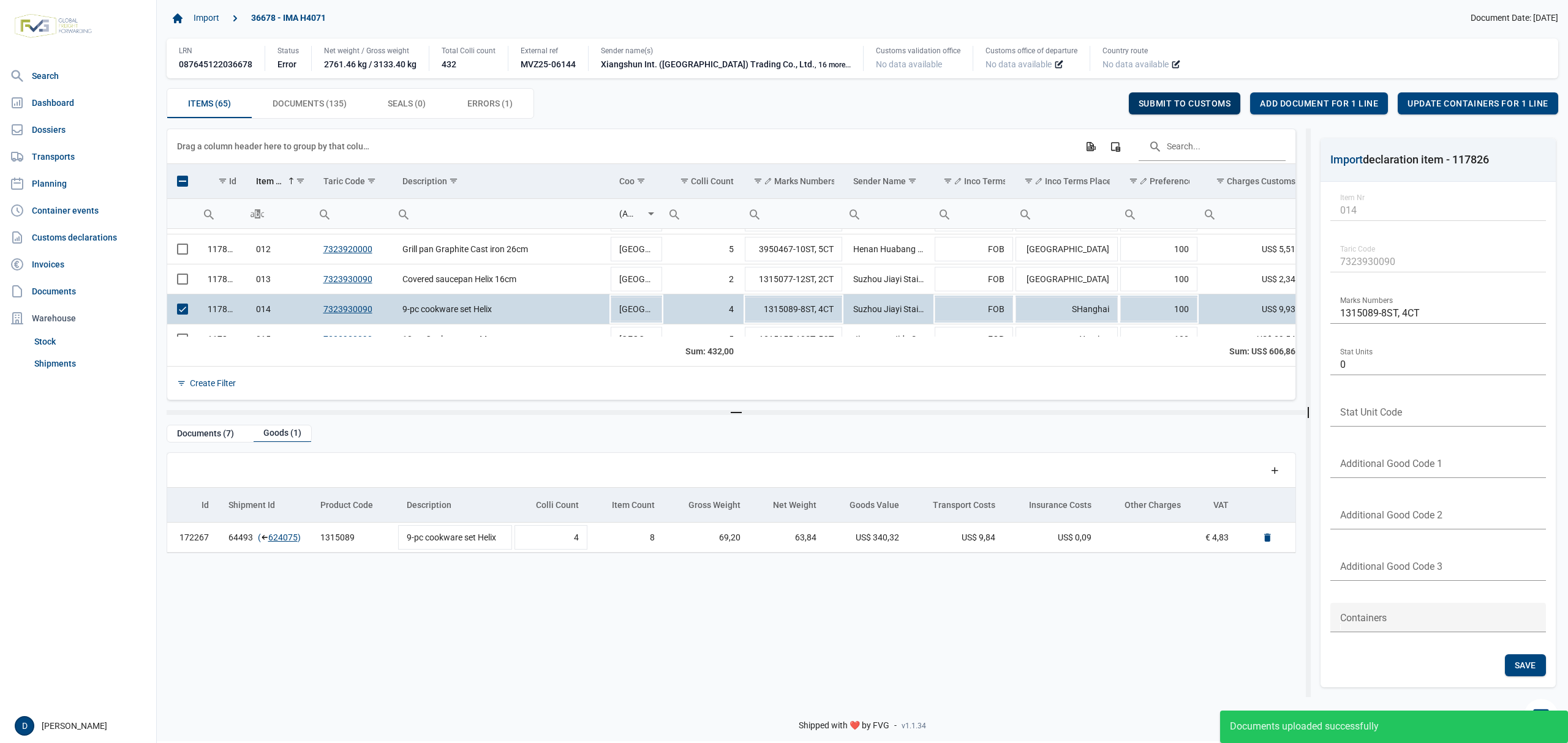
click at [1209, 107] on span "Submit to customs" at bounding box center [1184, 103] width 93 height 10
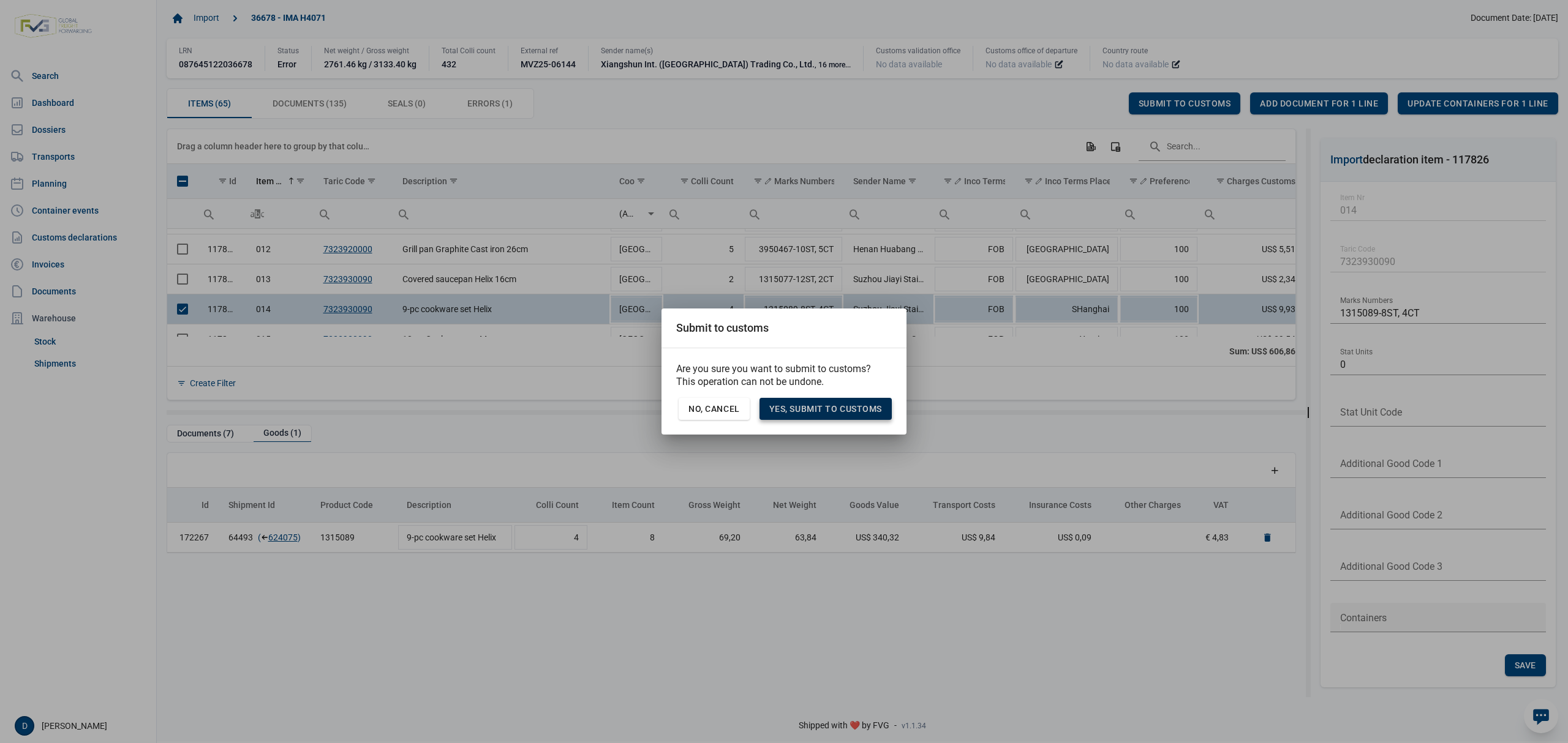
click at [820, 415] on div "Yes, Submit to customs" at bounding box center [826, 409] width 133 height 22
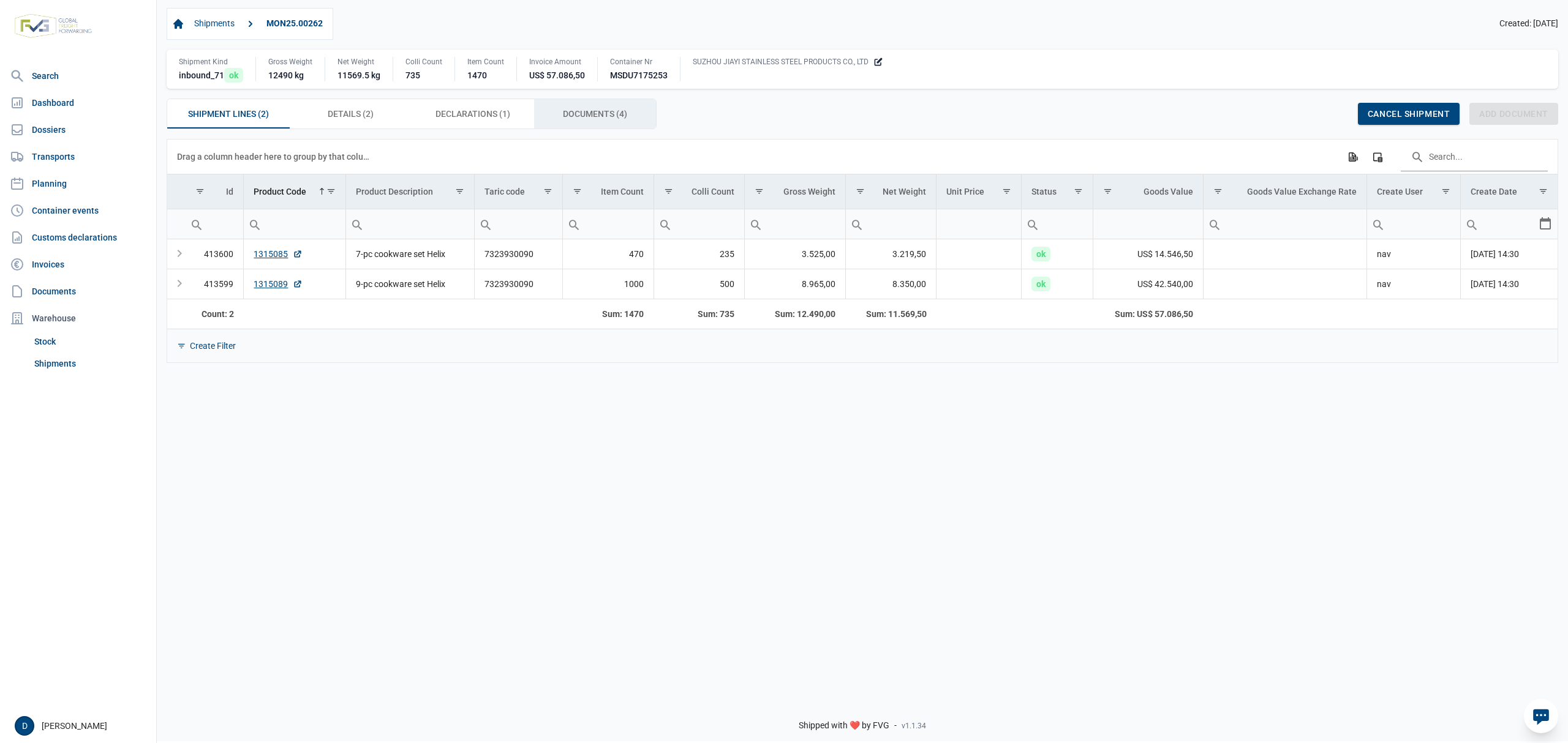
click at [618, 115] on span "Documents (4) Documents (4)" at bounding box center [595, 114] width 64 height 15
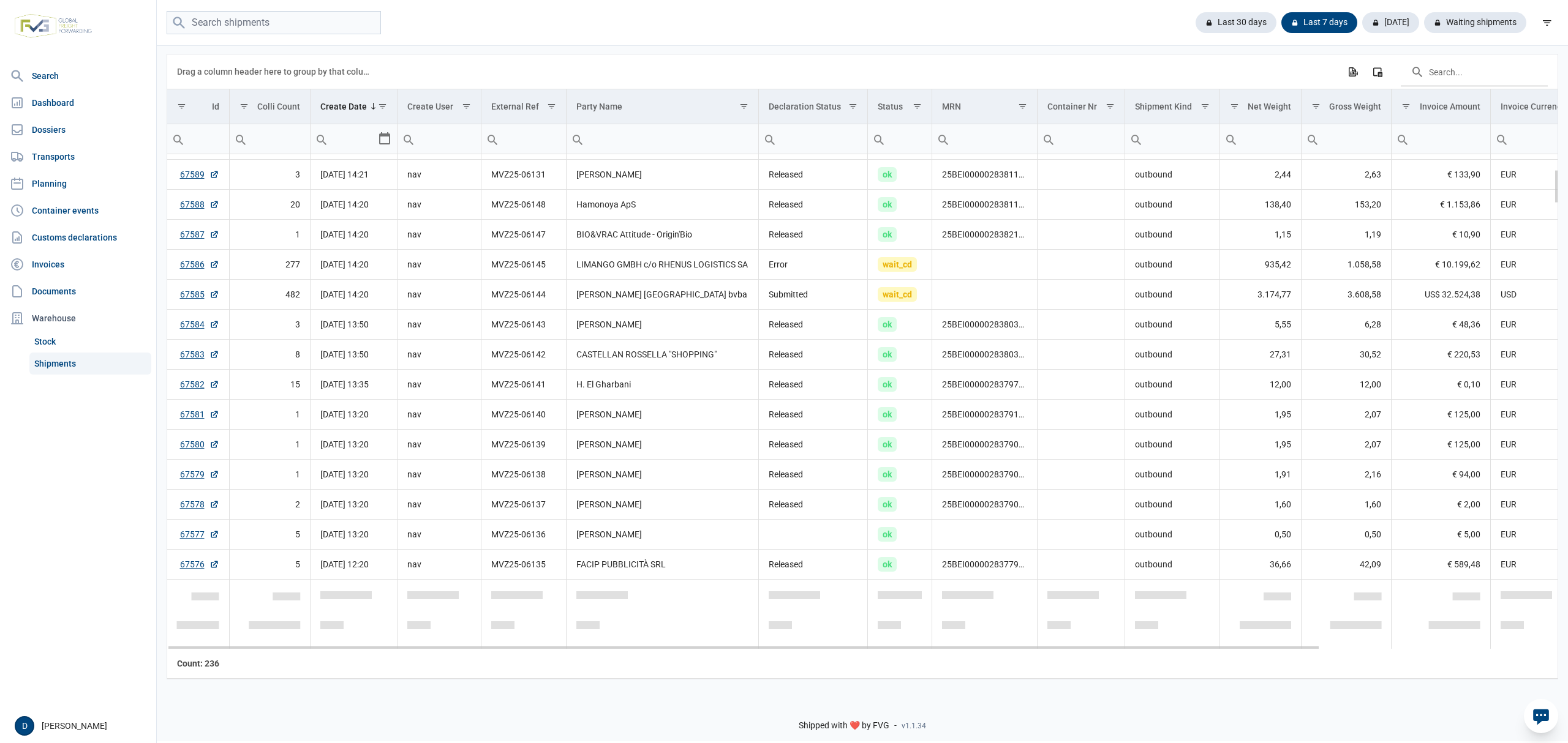
scroll to position [217, 0]
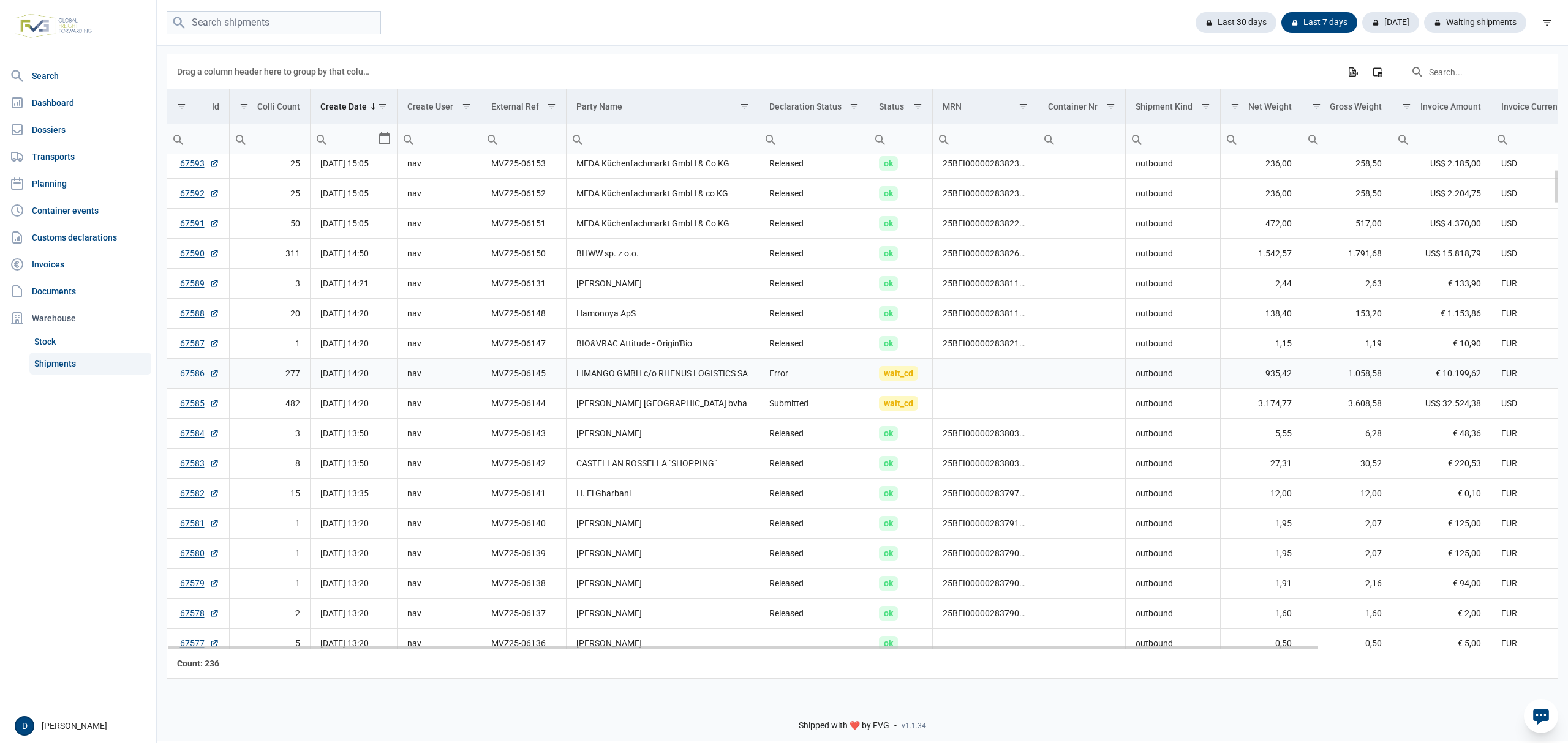
click at [189, 377] on link "67586" at bounding box center [200, 373] width 39 height 12
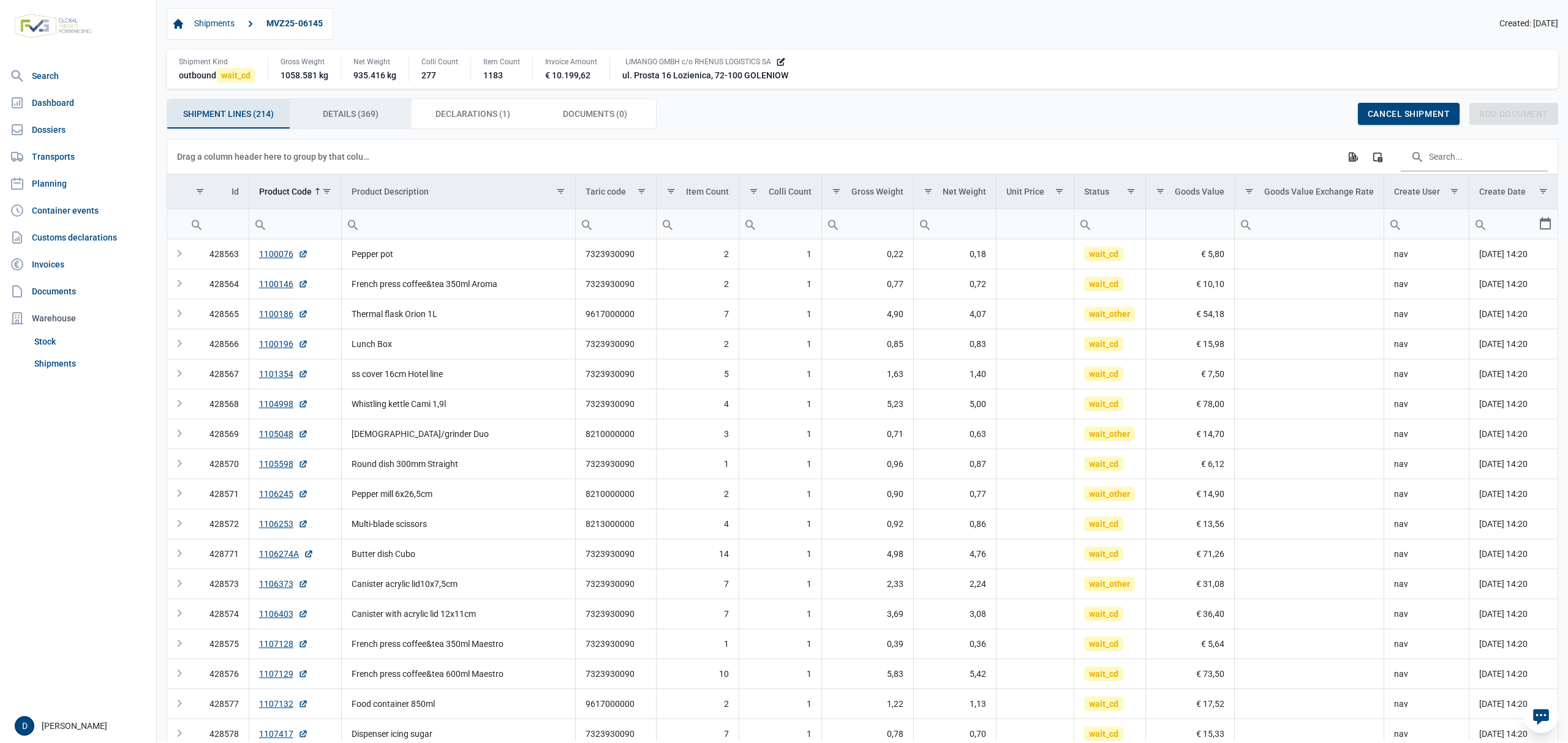
click at [356, 126] on div "Details (369) Details (369)" at bounding box center [350, 114] width 122 height 30
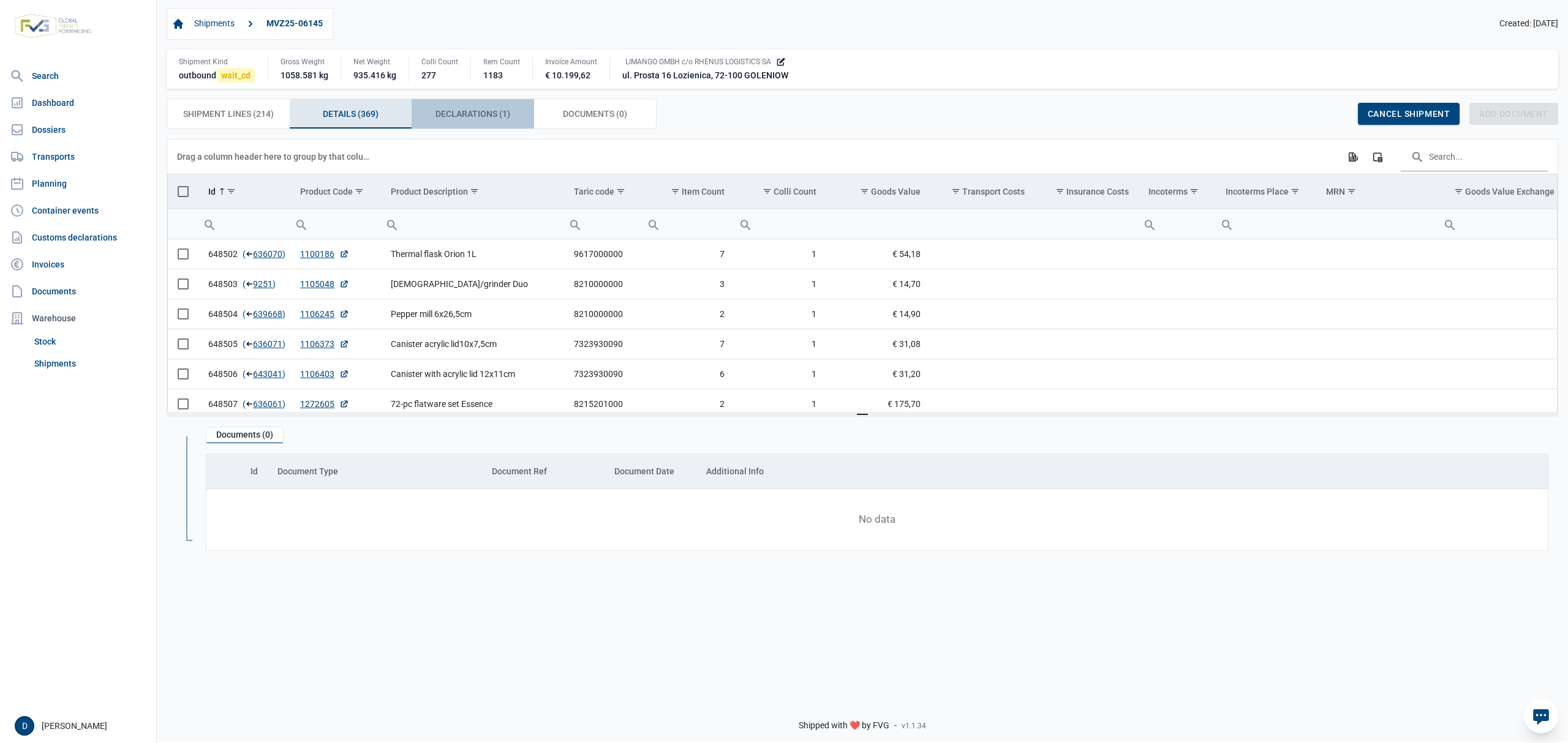
click at [463, 114] on span "Declarations (1) Declarations (1)" at bounding box center [473, 114] width 75 height 15
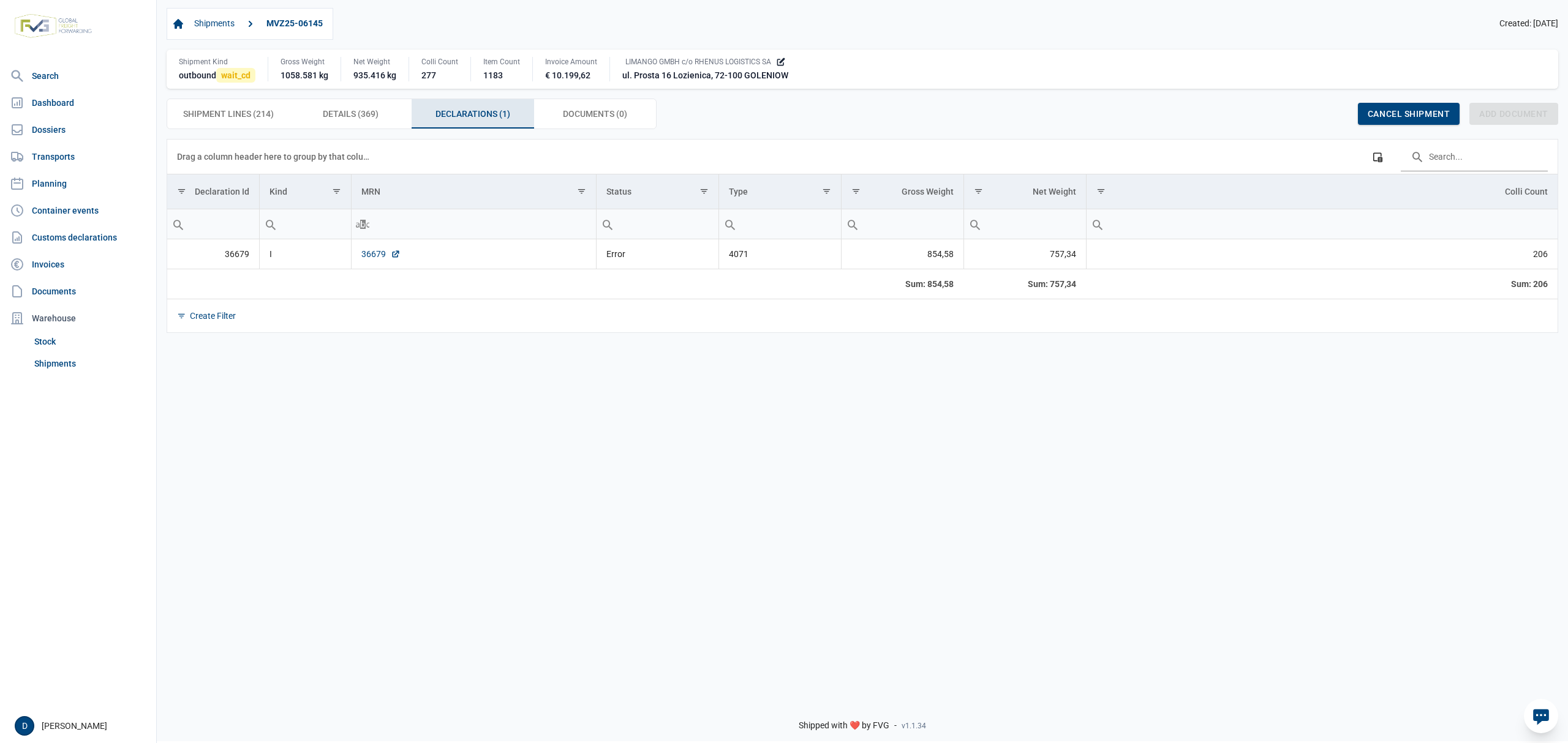
click at [370, 257] on link "36679" at bounding box center [380, 254] width 39 height 12
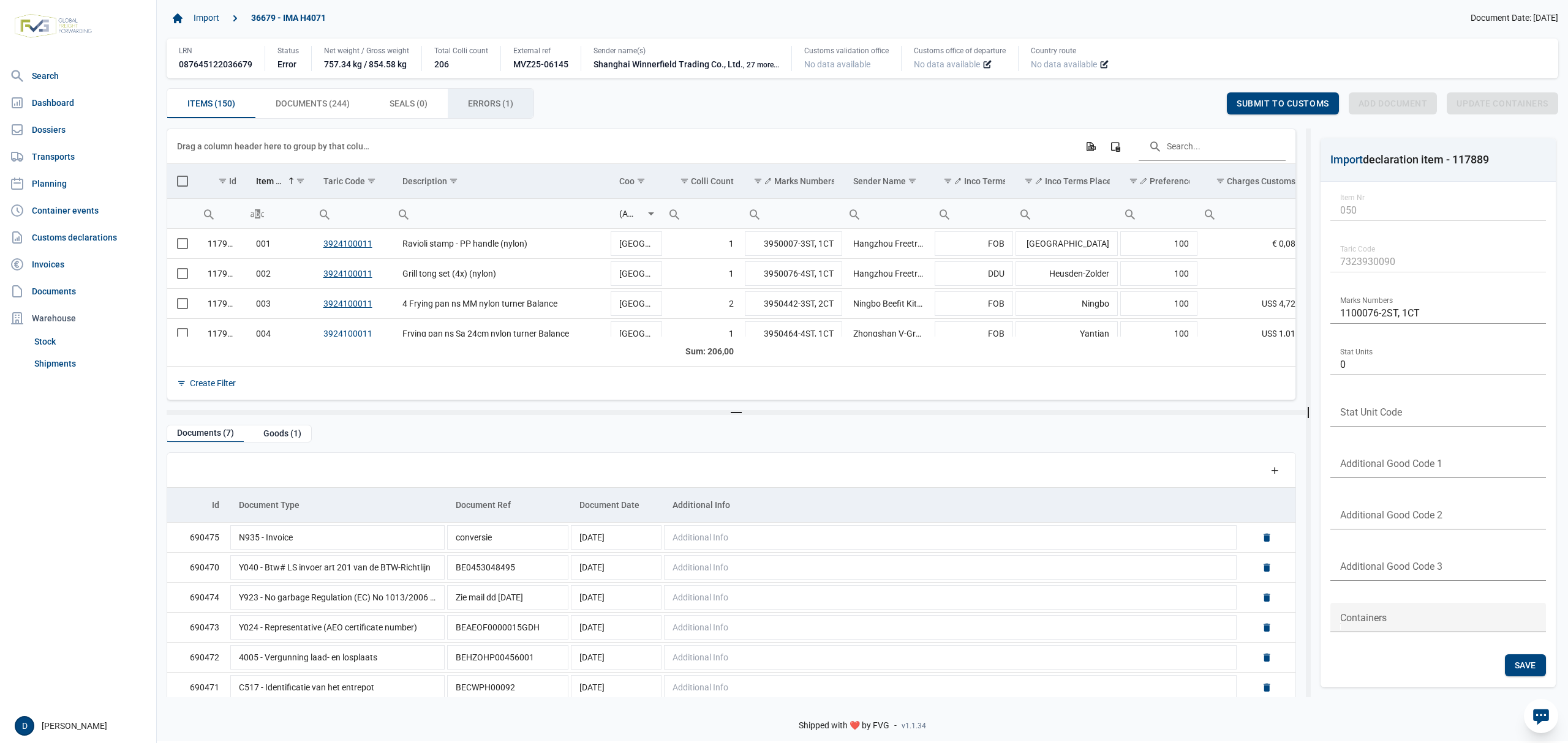
click at [502, 107] on span "Errors (1) Errors (1)" at bounding box center [490, 103] width 45 height 15
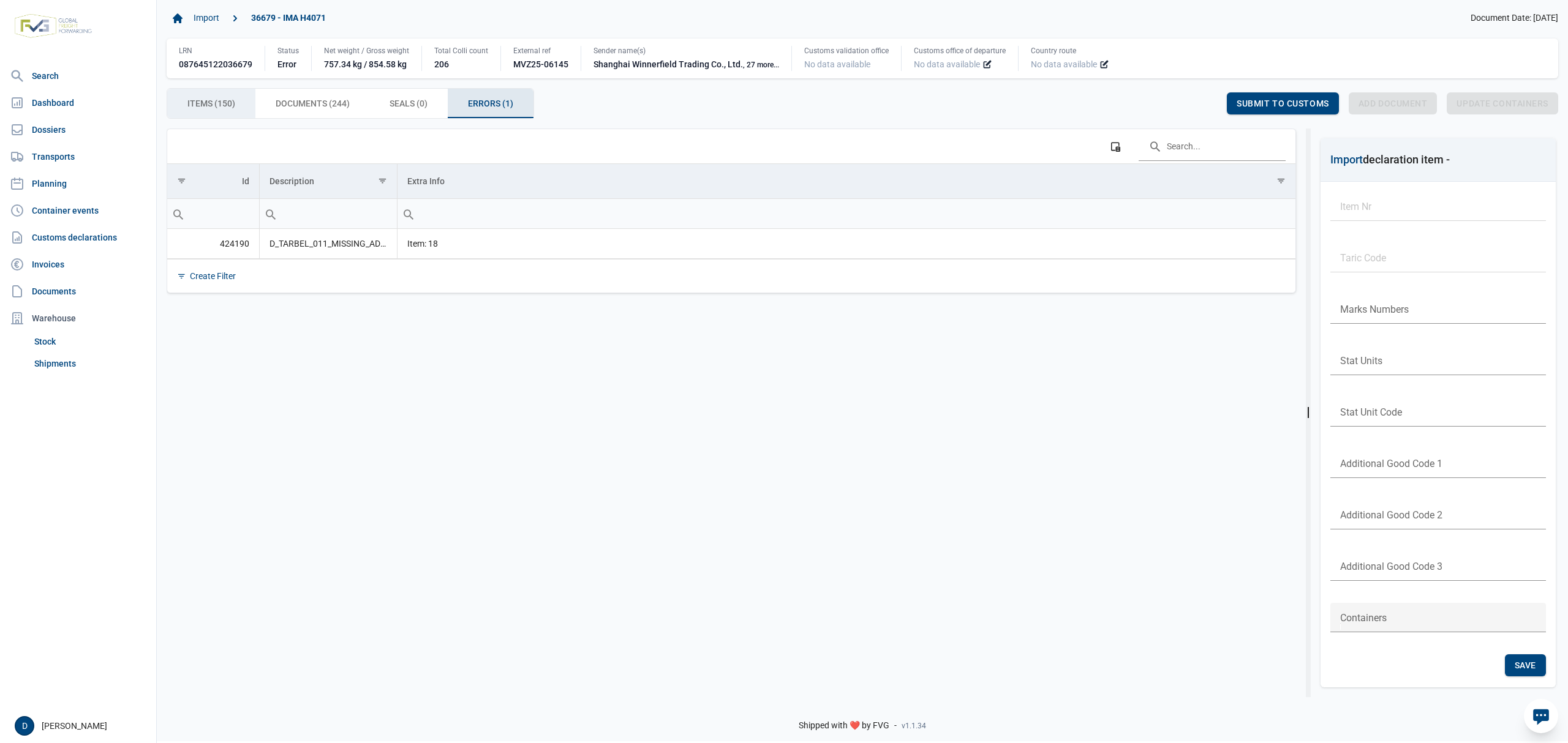
click at [217, 111] on span "Items (150) Items (150)" at bounding box center [211, 103] width 48 height 15
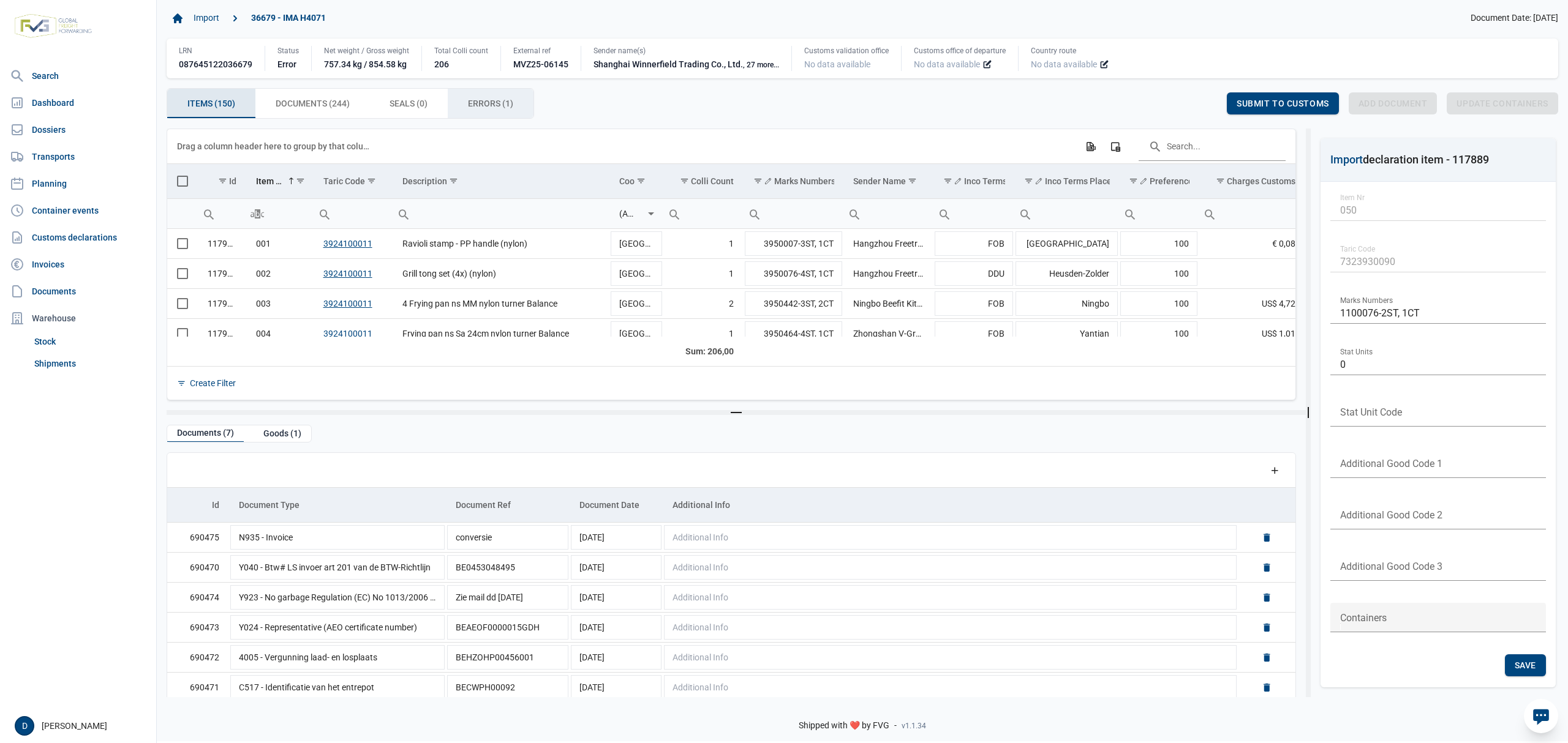
click at [501, 104] on span "Errors (1) Errors (1)" at bounding box center [490, 103] width 45 height 15
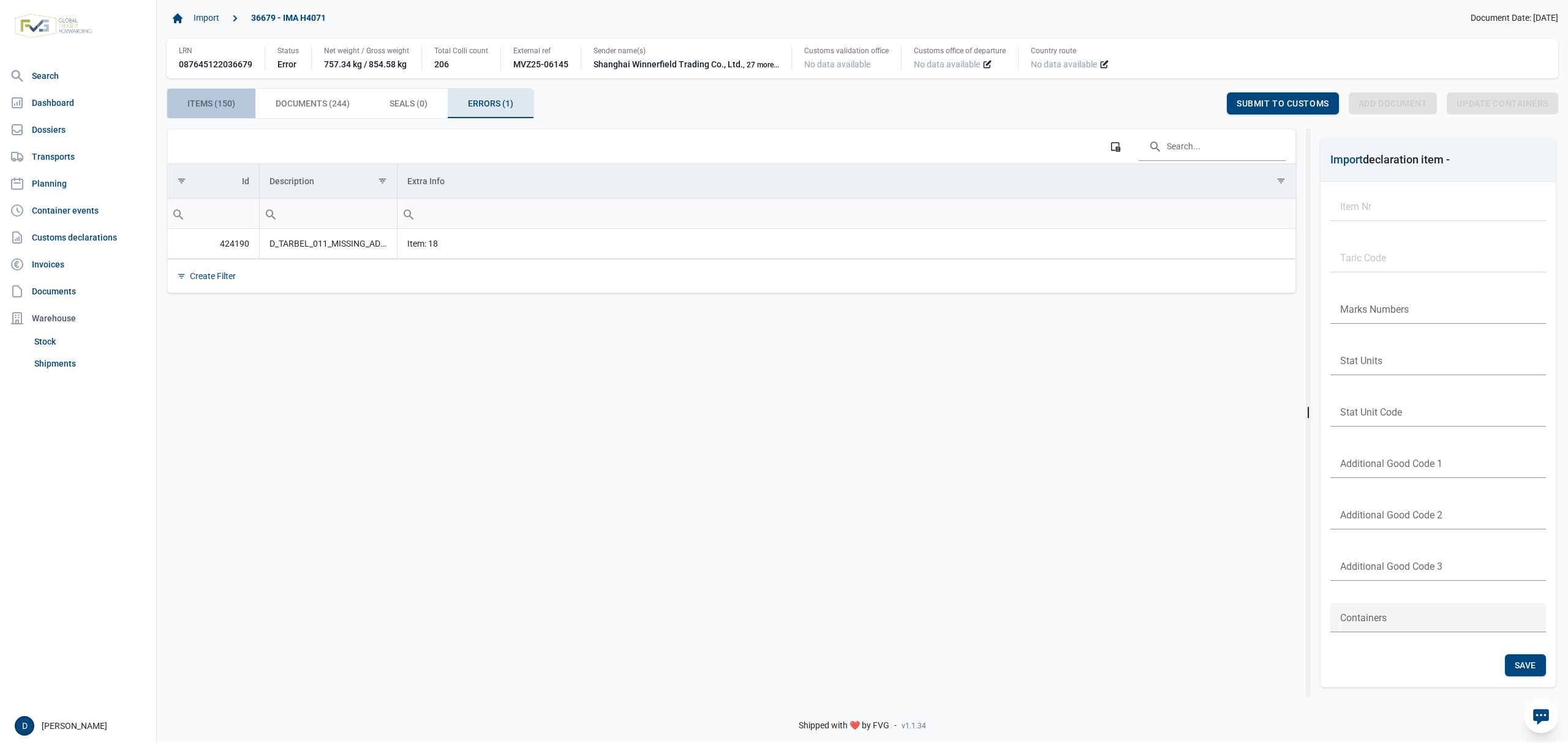
click at [204, 106] on span "Items (150) Items (150)" at bounding box center [211, 103] width 48 height 15
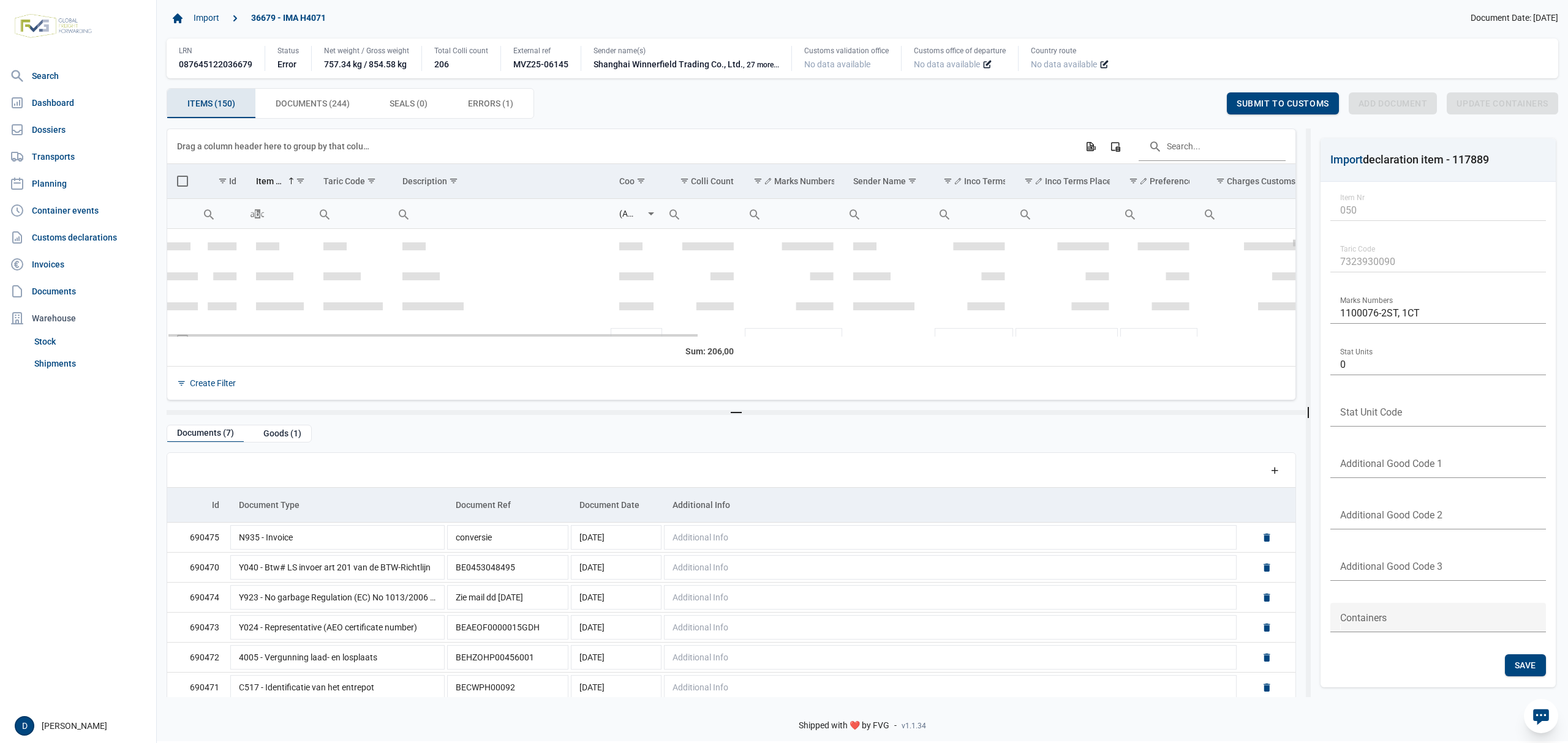
scroll to position [434, 0]
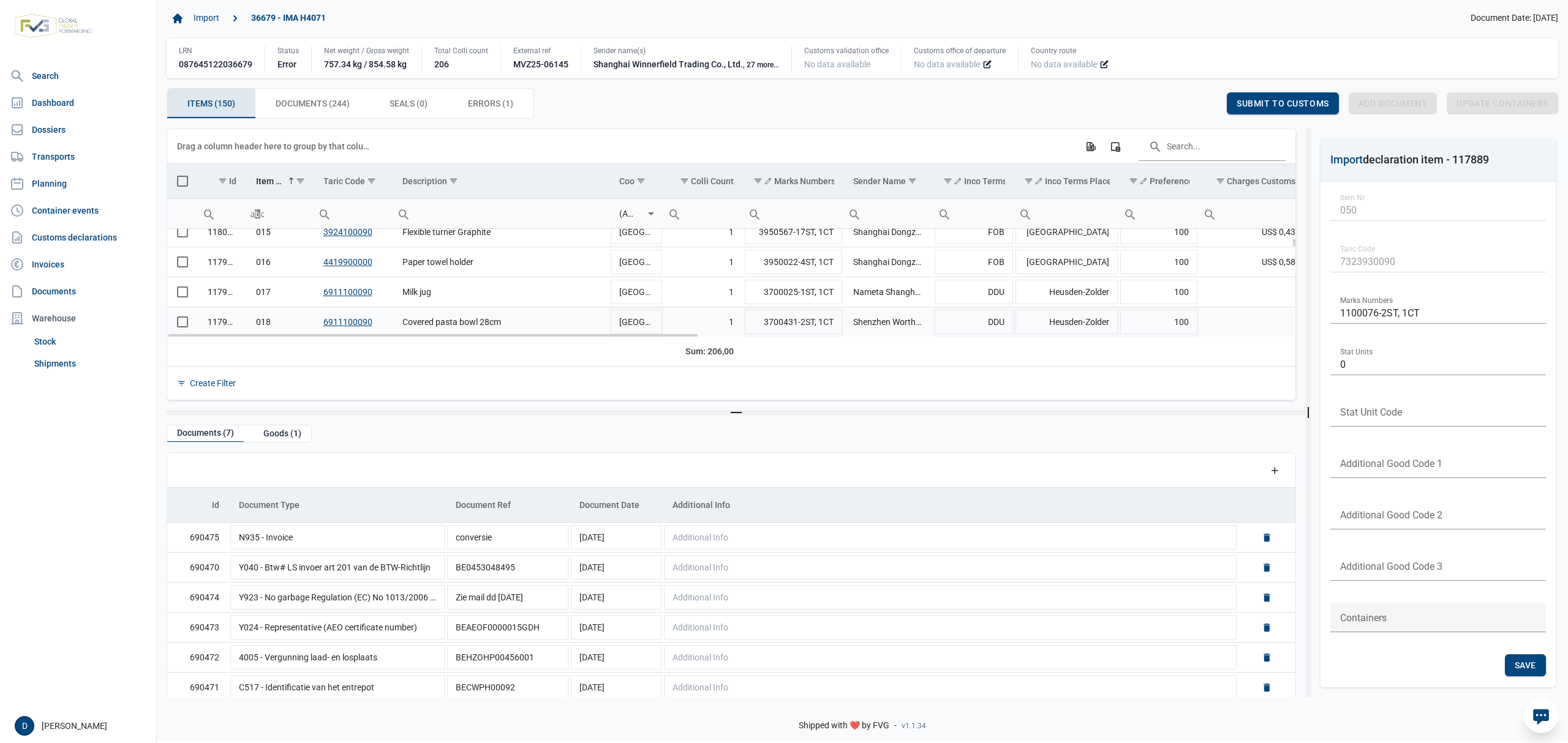
click at [180, 320] on span "Select row" at bounding box center [182, 322] width 11 height 11
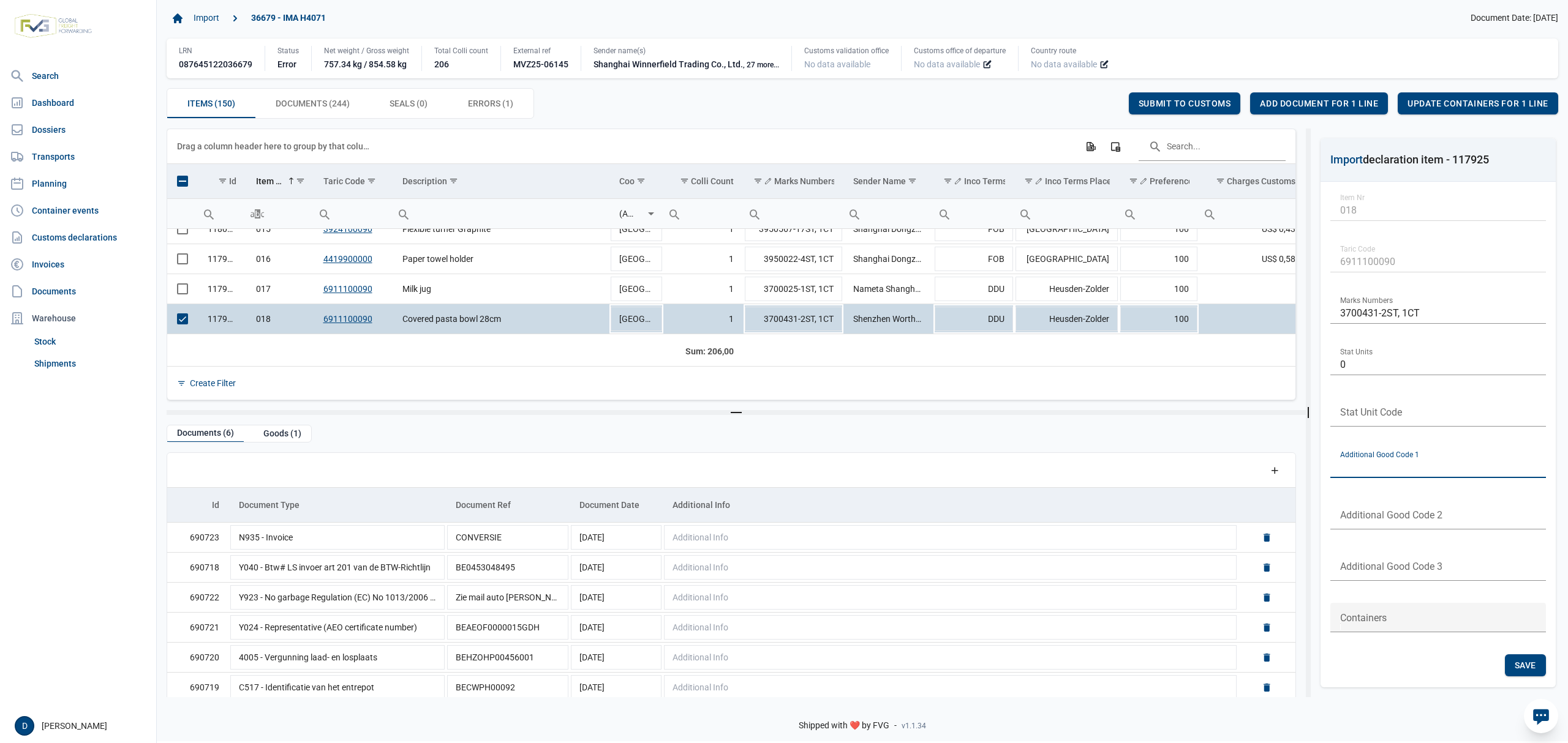
click at [1414, 465] on input "text" at bounding box center [1438, 464] width 215 height 30
type input "B999"
click at [1517, 662] on span "Save" at bounding box center [1524, 665] width 21 height 10
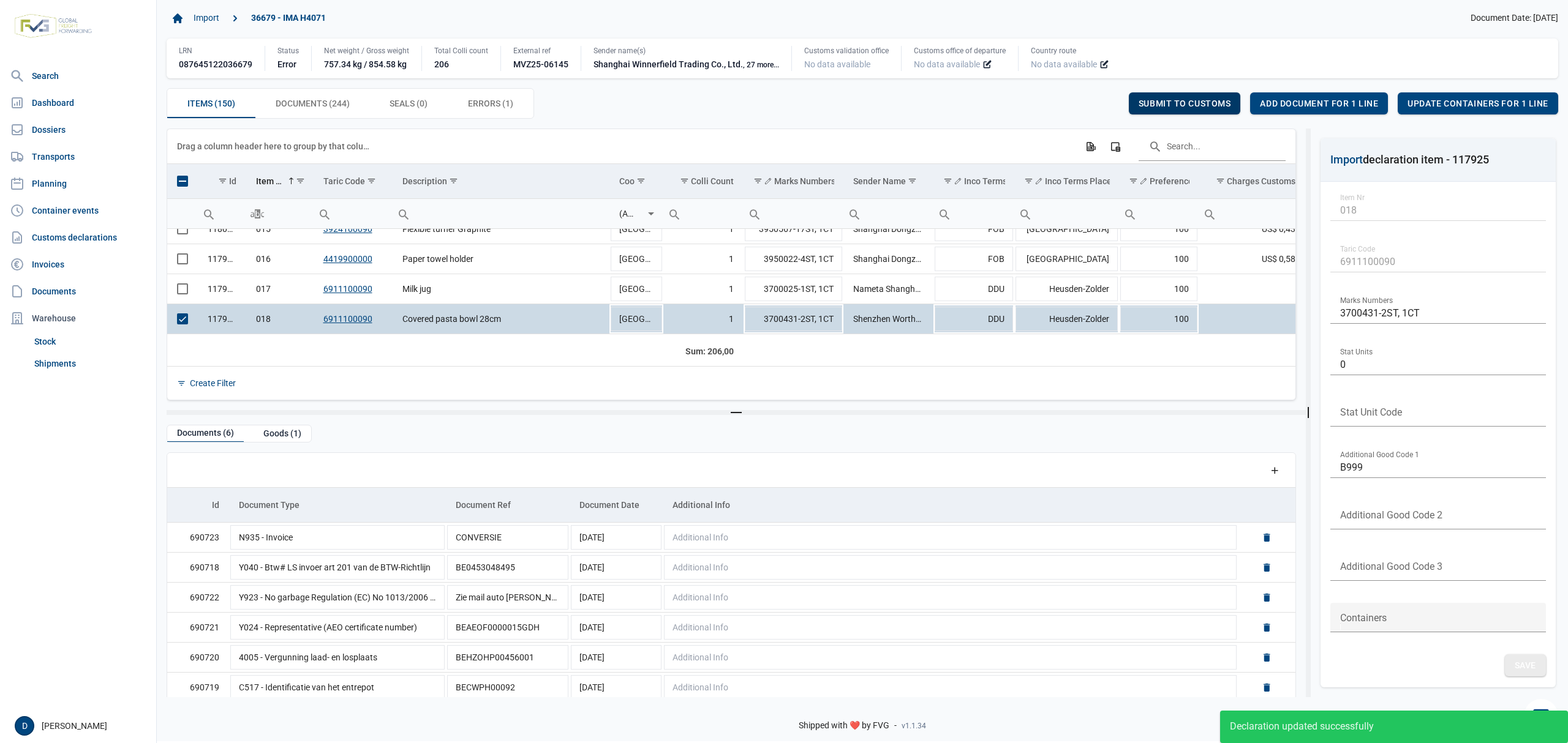
click at [1159, 103] on span "Submit to customs" at bounding box center [1184, 103] width 93 height 10
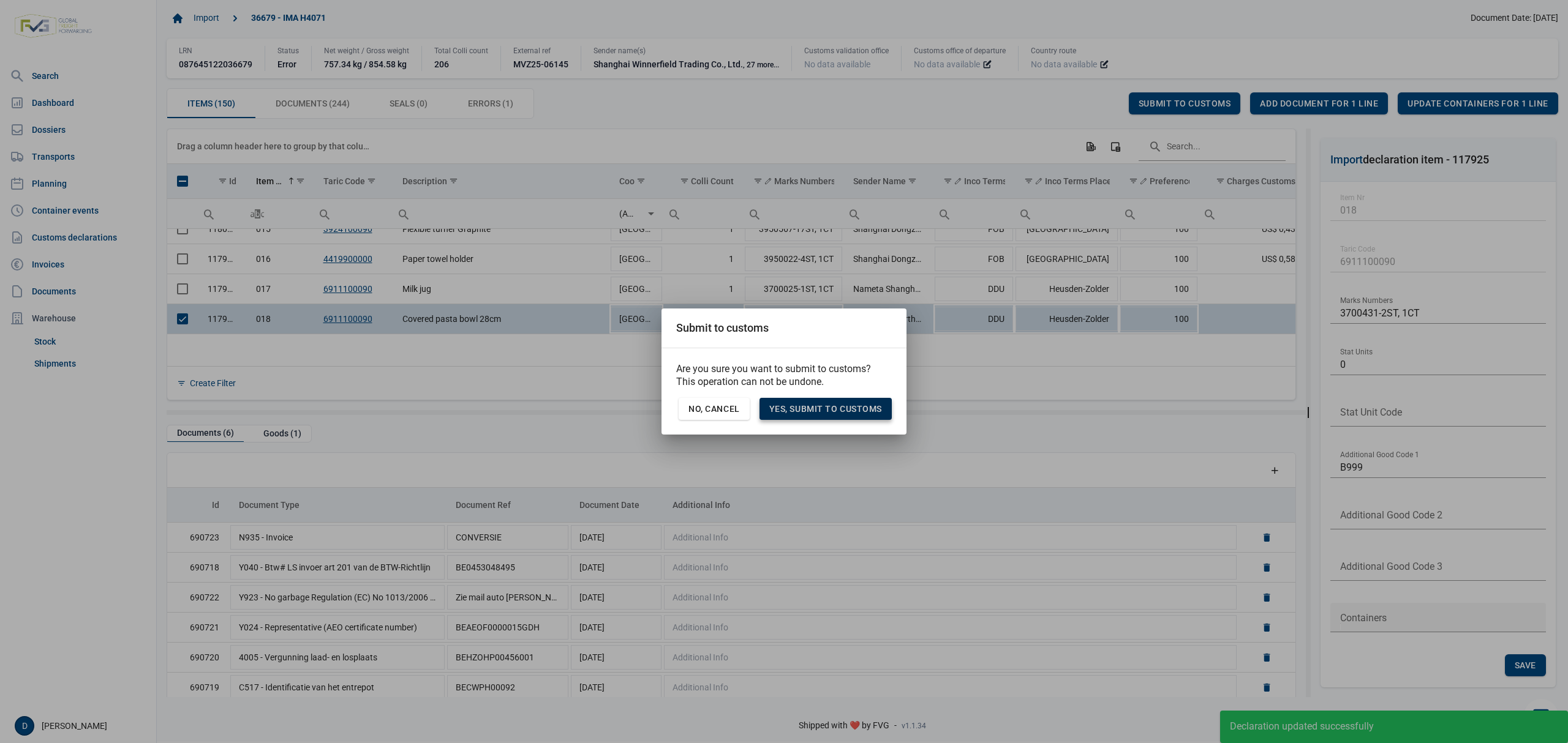
click at [837, 412] on span "Yes, Submit to customs" at bounding box center [825, 409] width 113 height 10
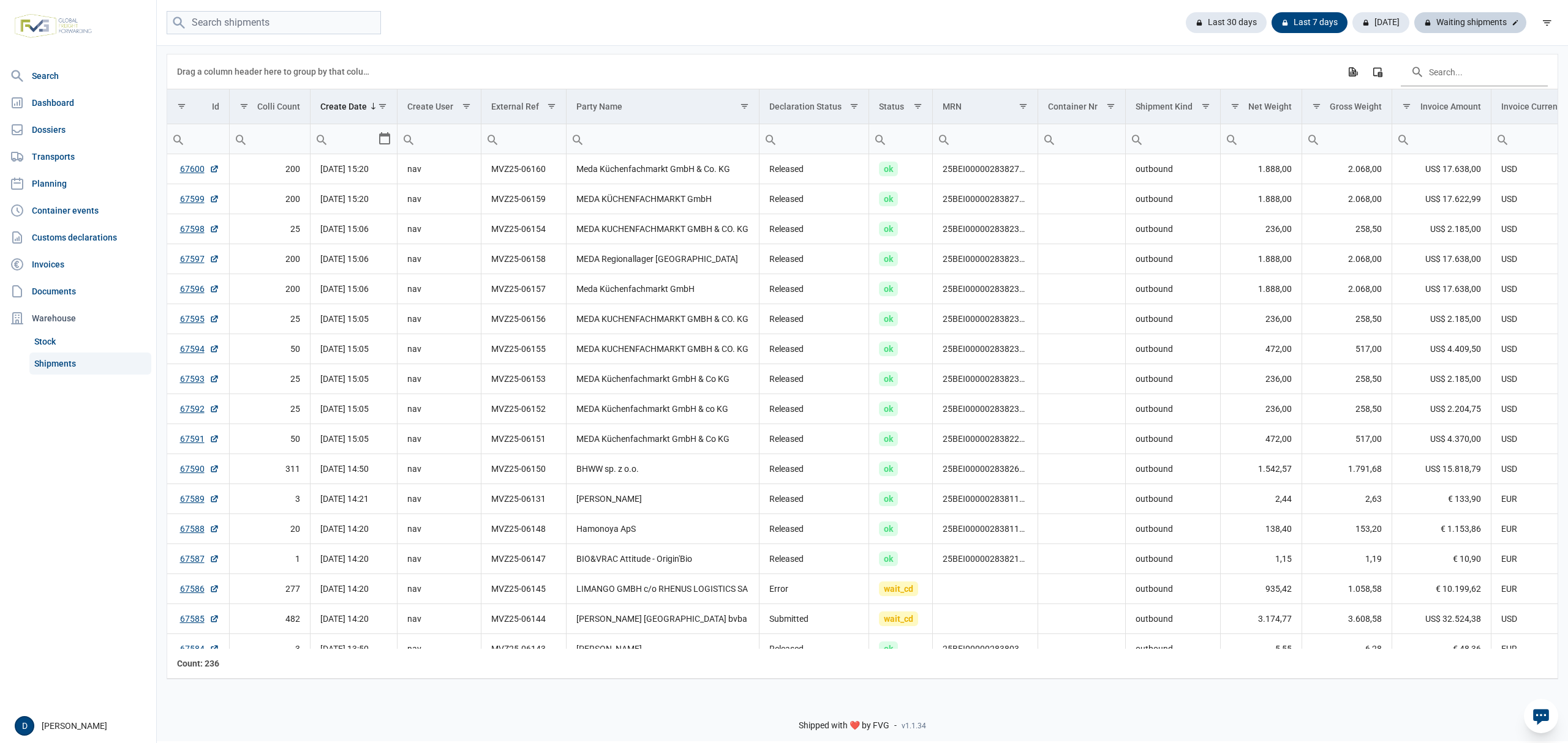
click at [1461, 20] on div "Waiting shipments" at bounding box center [1470, 23] width 112 height 21
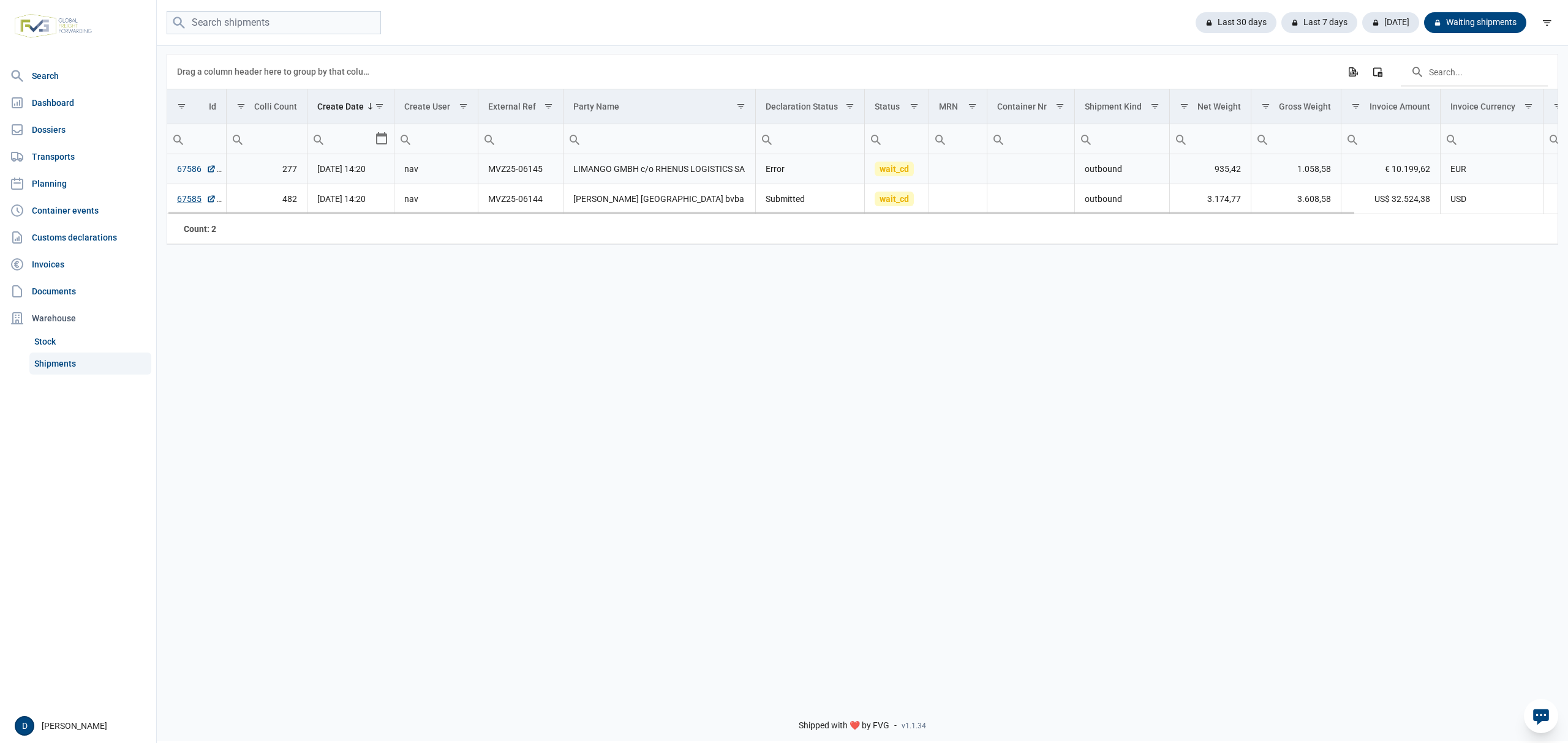
click at [182, 172] on link "67586" at bounding box center [196, 169] width 39 height 12
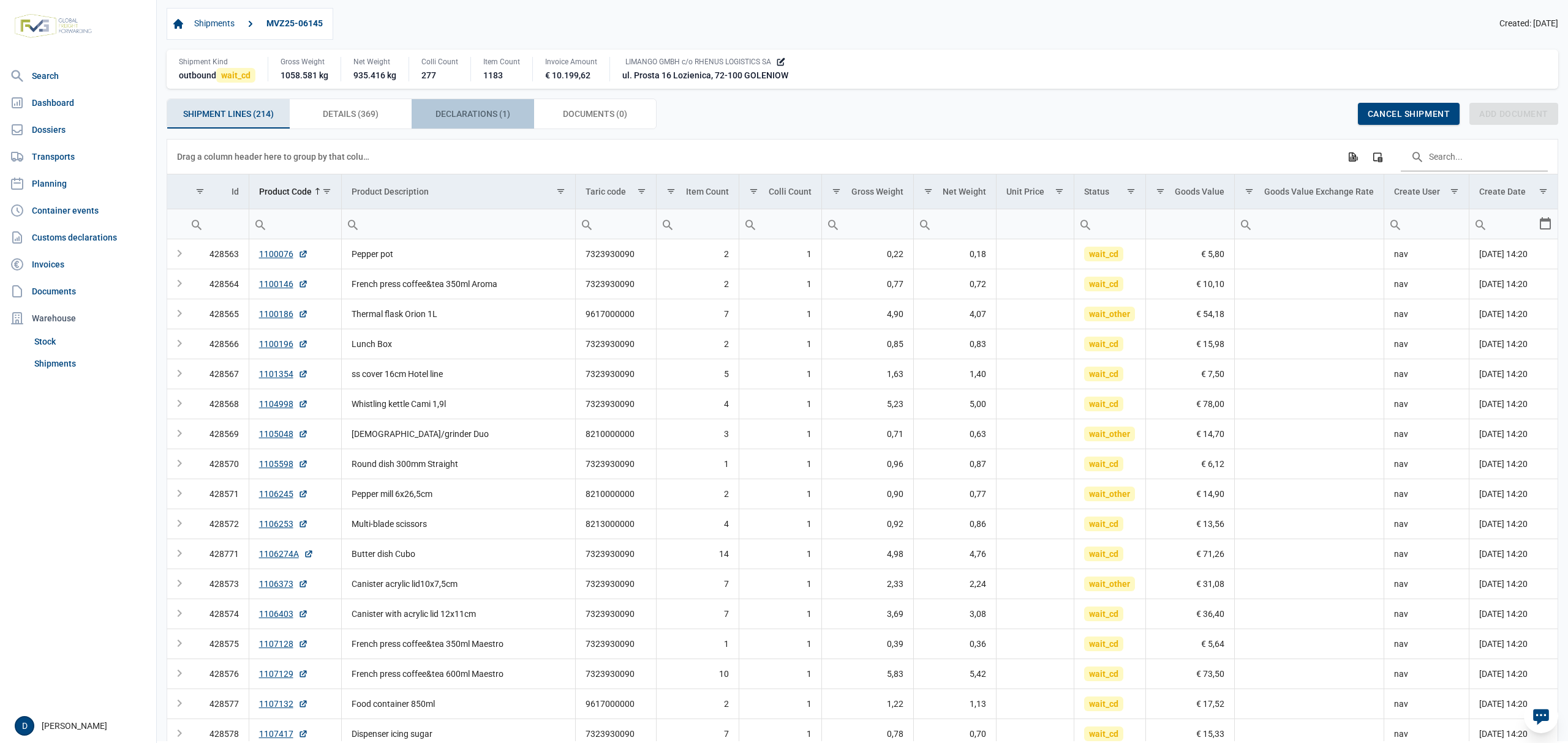
click at [475, 114] on span "Declarations (1) Declarations (1)" at bounding box center [473, 114] width 75 height 15
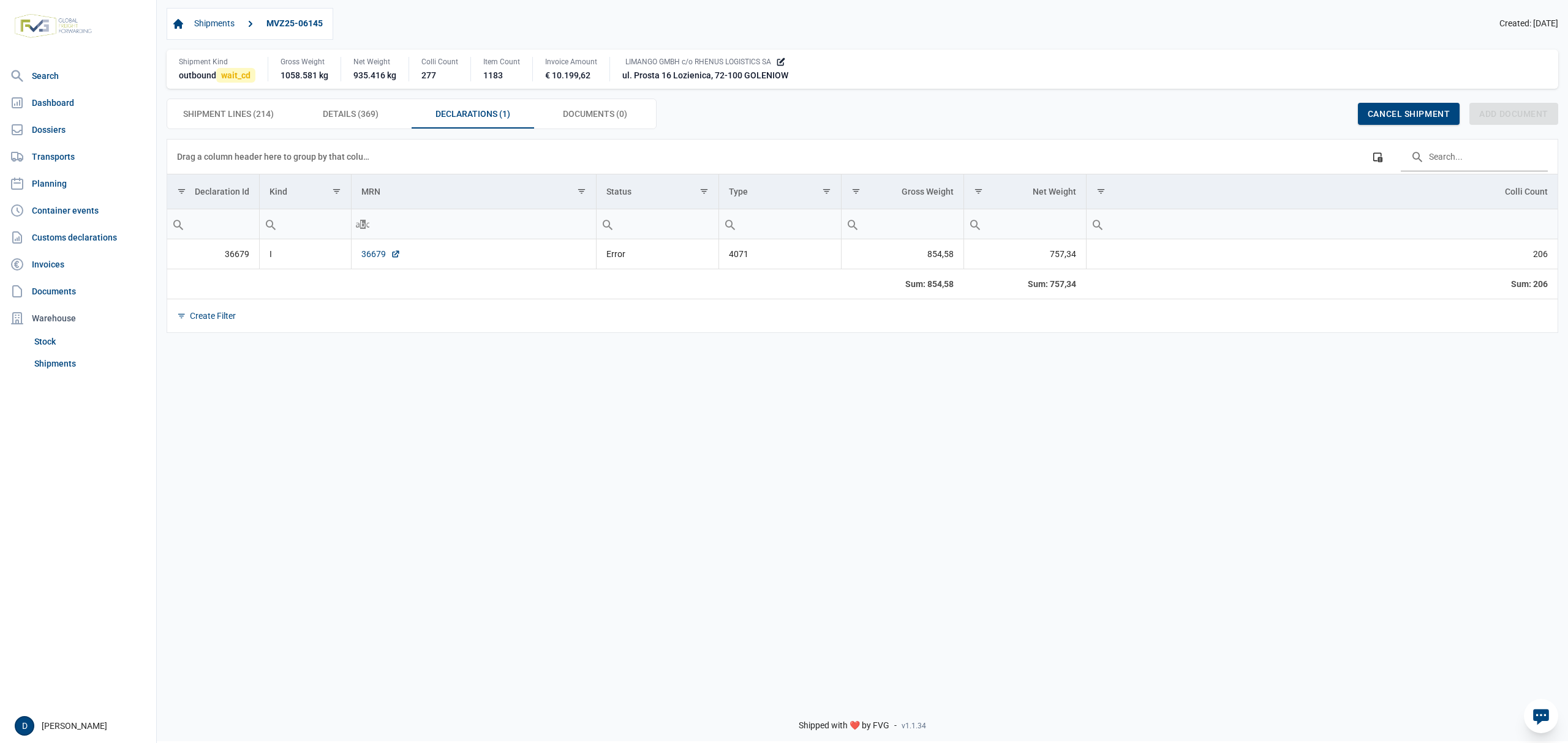
click at [381, 255] on link "36679" at bounding box center [380, 254] width 39 height 12
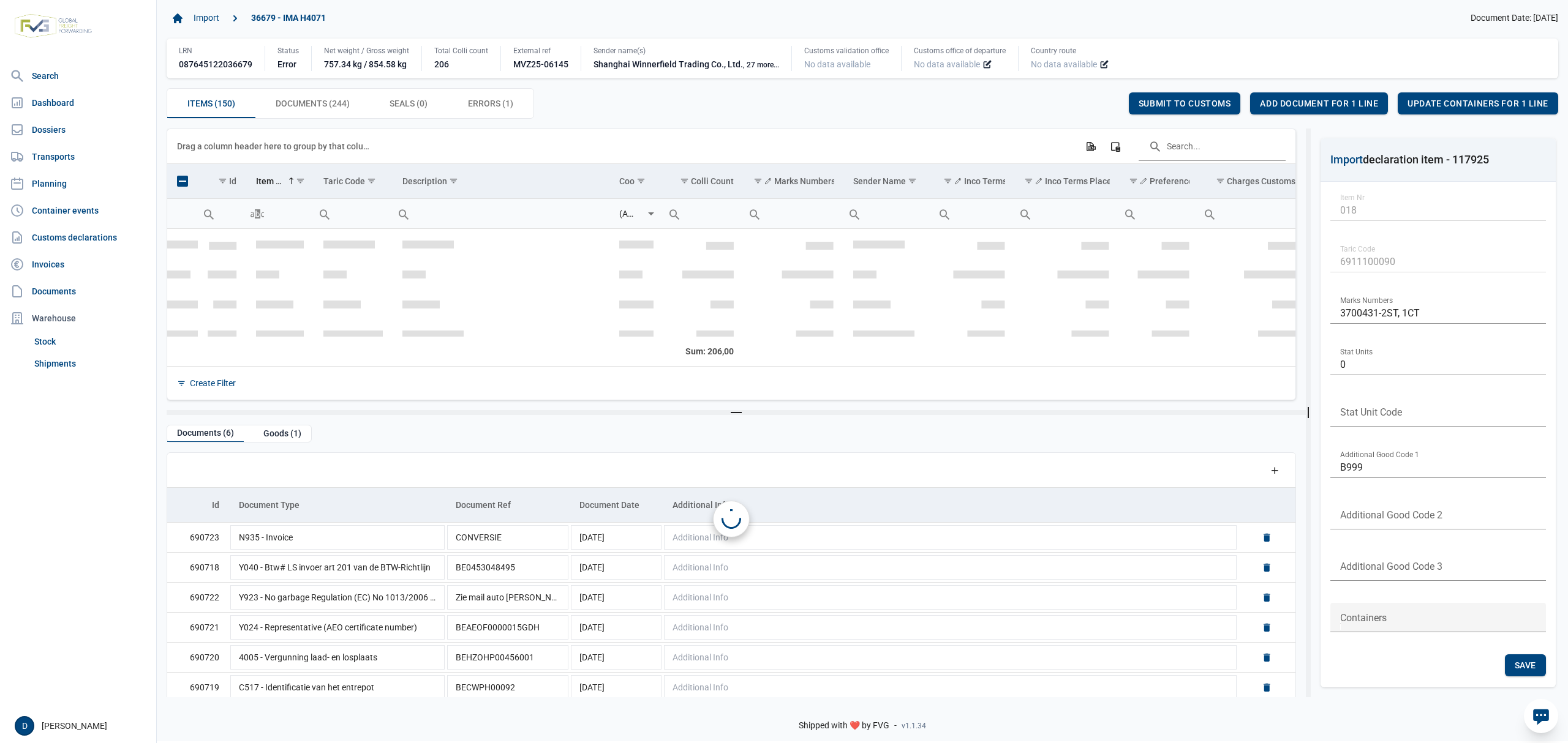
scroll to position [512, 0]
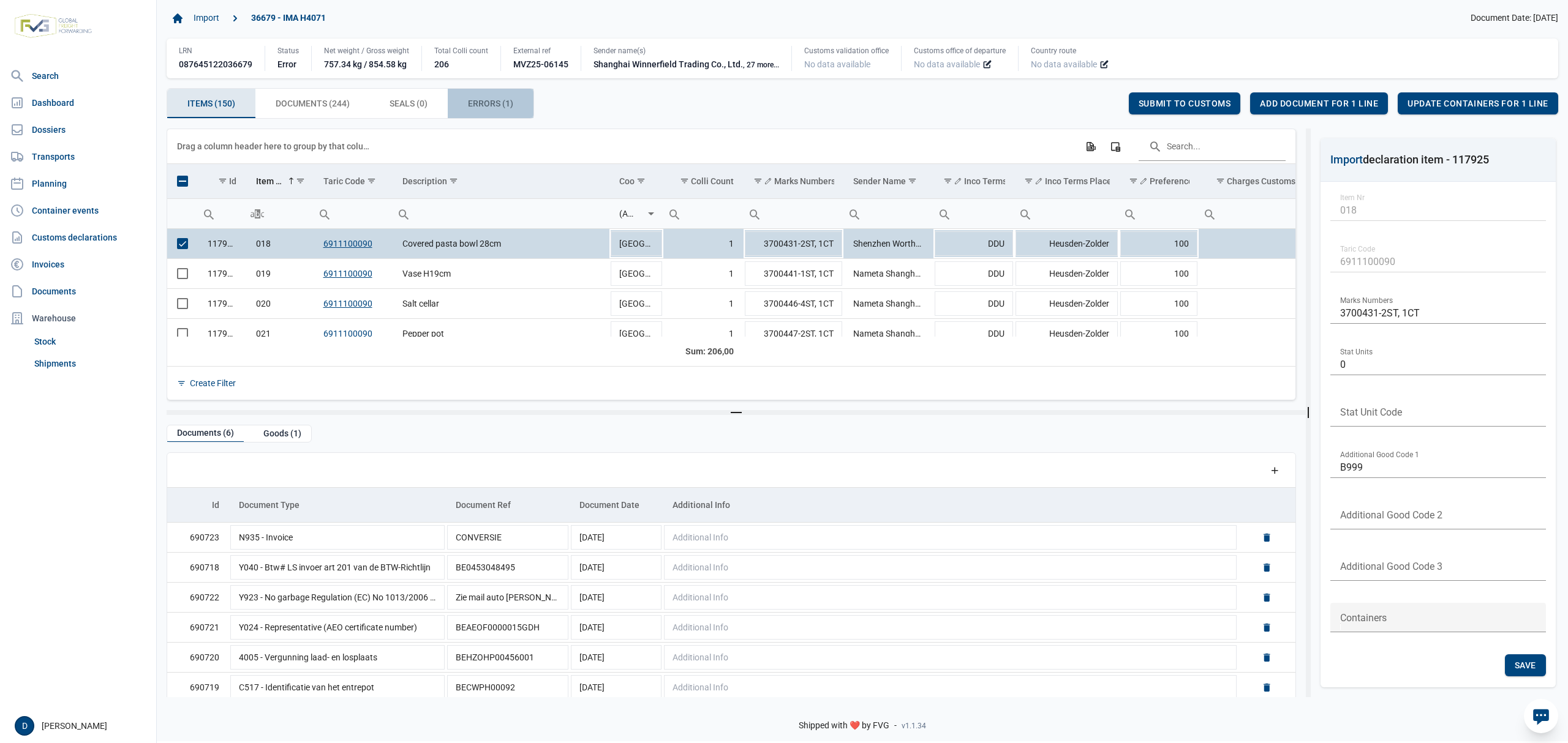
click at [479, 101] on span "Errors (1) Errors (1)" at bounding box center [490, 103] width 45 height 15
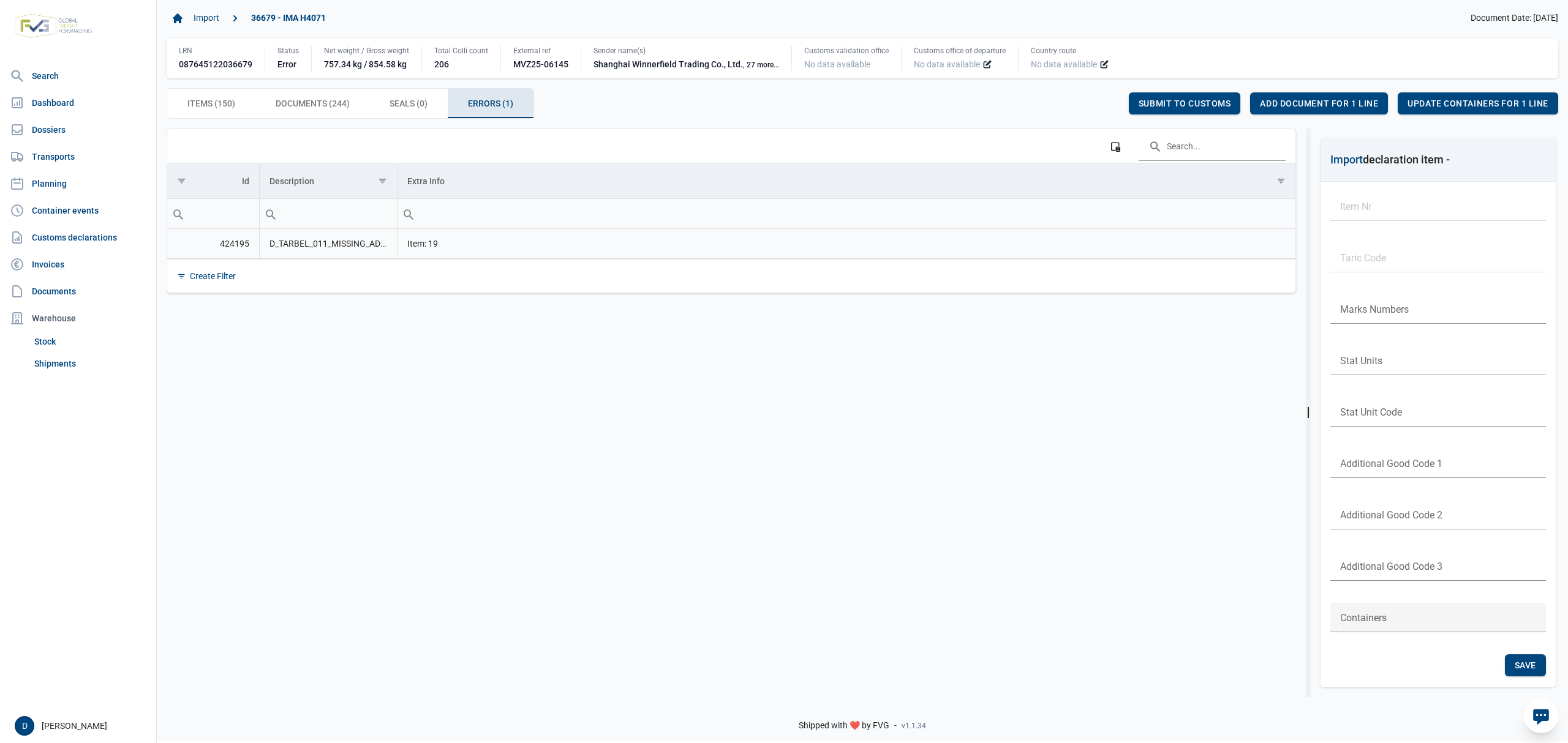
click at [304, 243] on td "D_TARBEL_011_MISSING_ADDITIONAL_COMMODITY_CODE Ontbrekende aanvullende code: an…" at bounding box center [327, 244] width 138 height 30
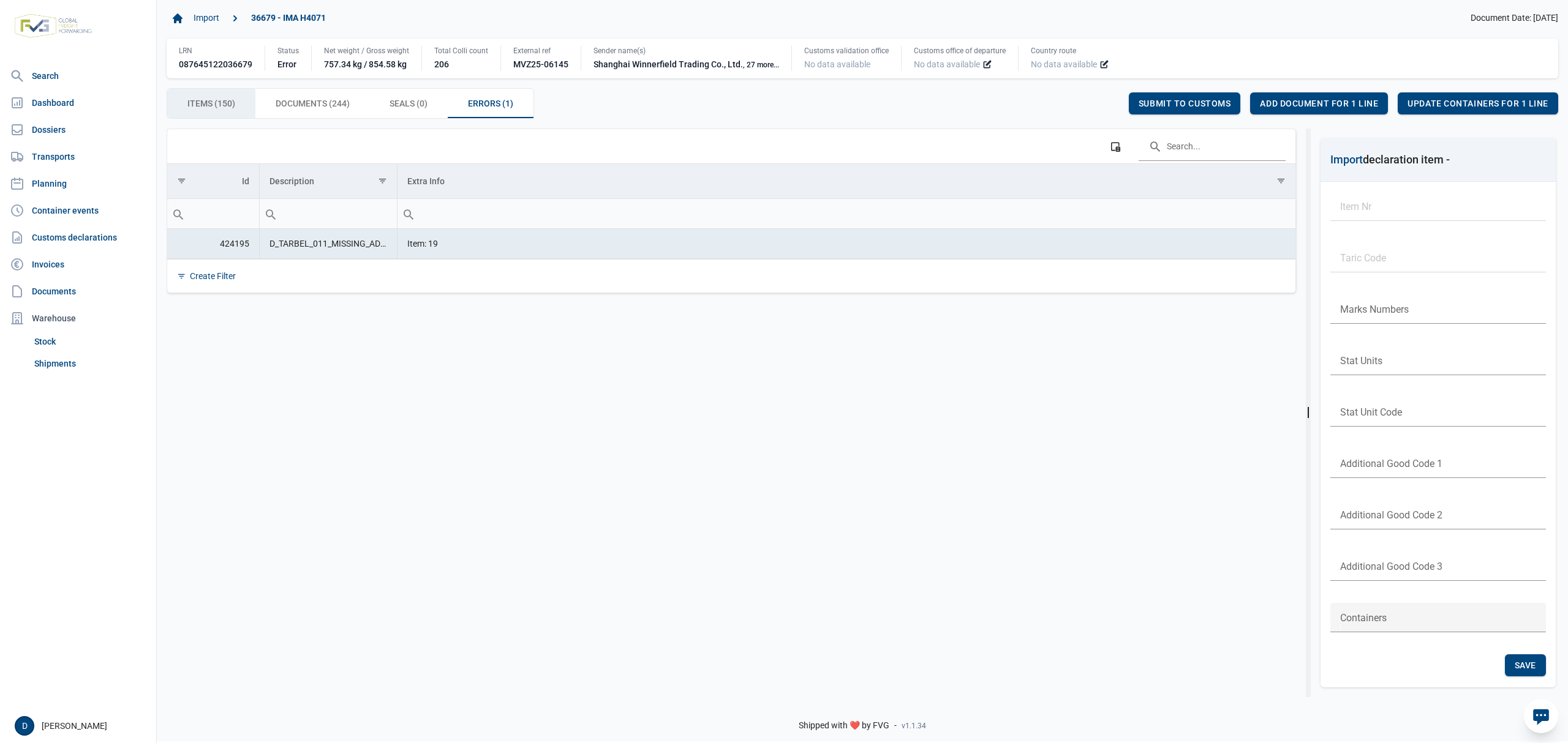
click at [199, 98] on span "Items (150) Items (150)" at bounding box center [211, 103] width 48 height 15
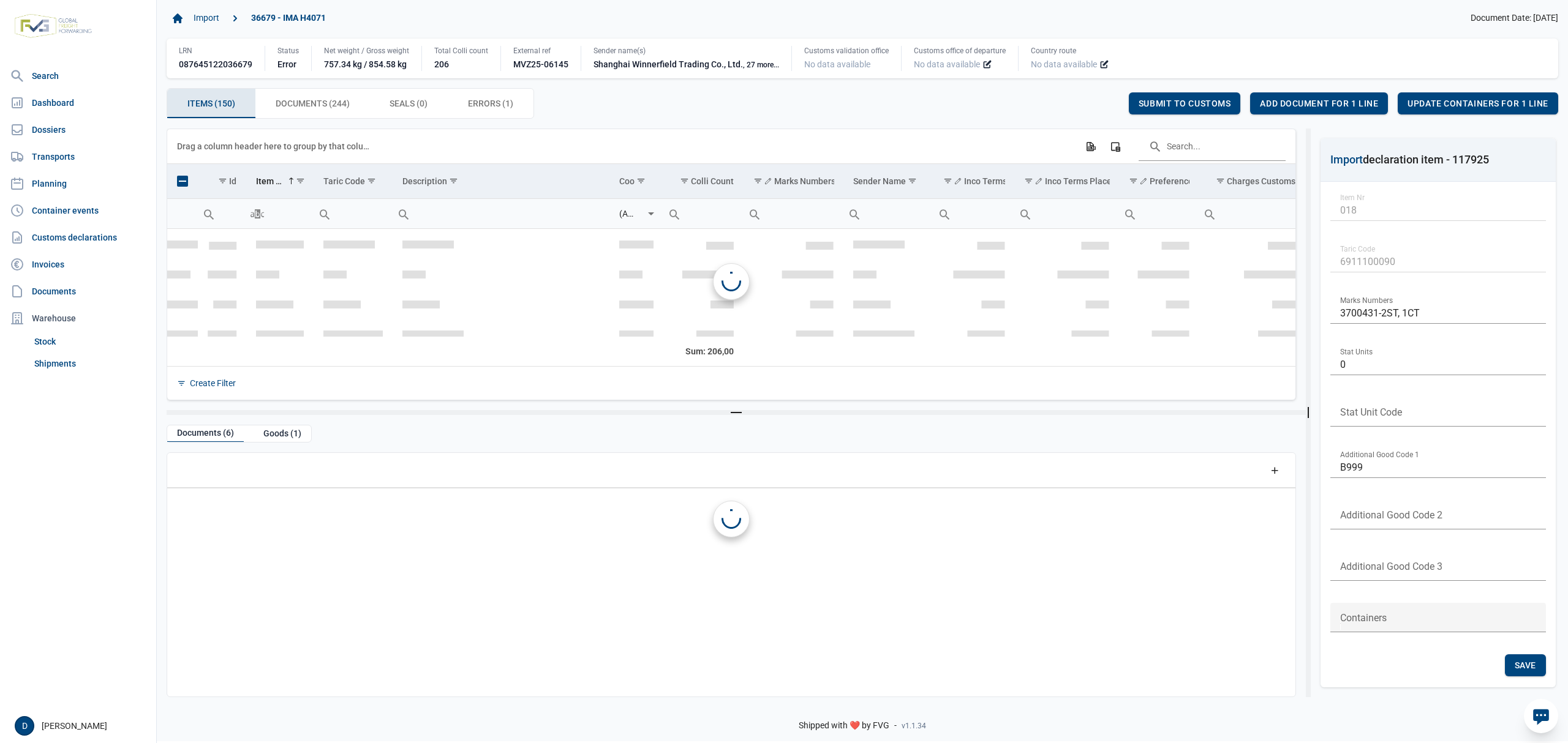
scroll to position [512, 0]
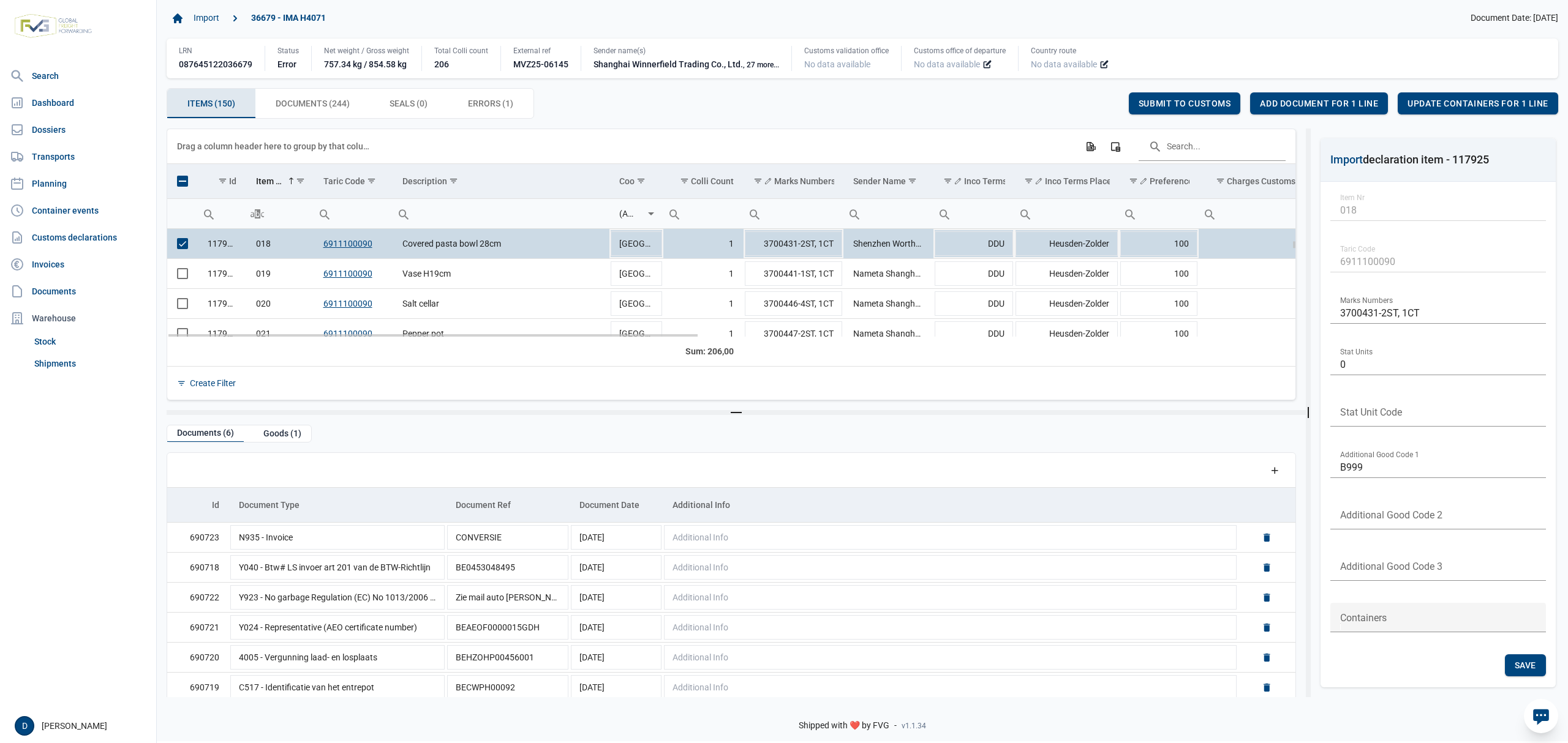
click at [179, 253] on td "Data grid with 150 rows and 23 columns" at bounding box center [182, 244] width 30 height 30
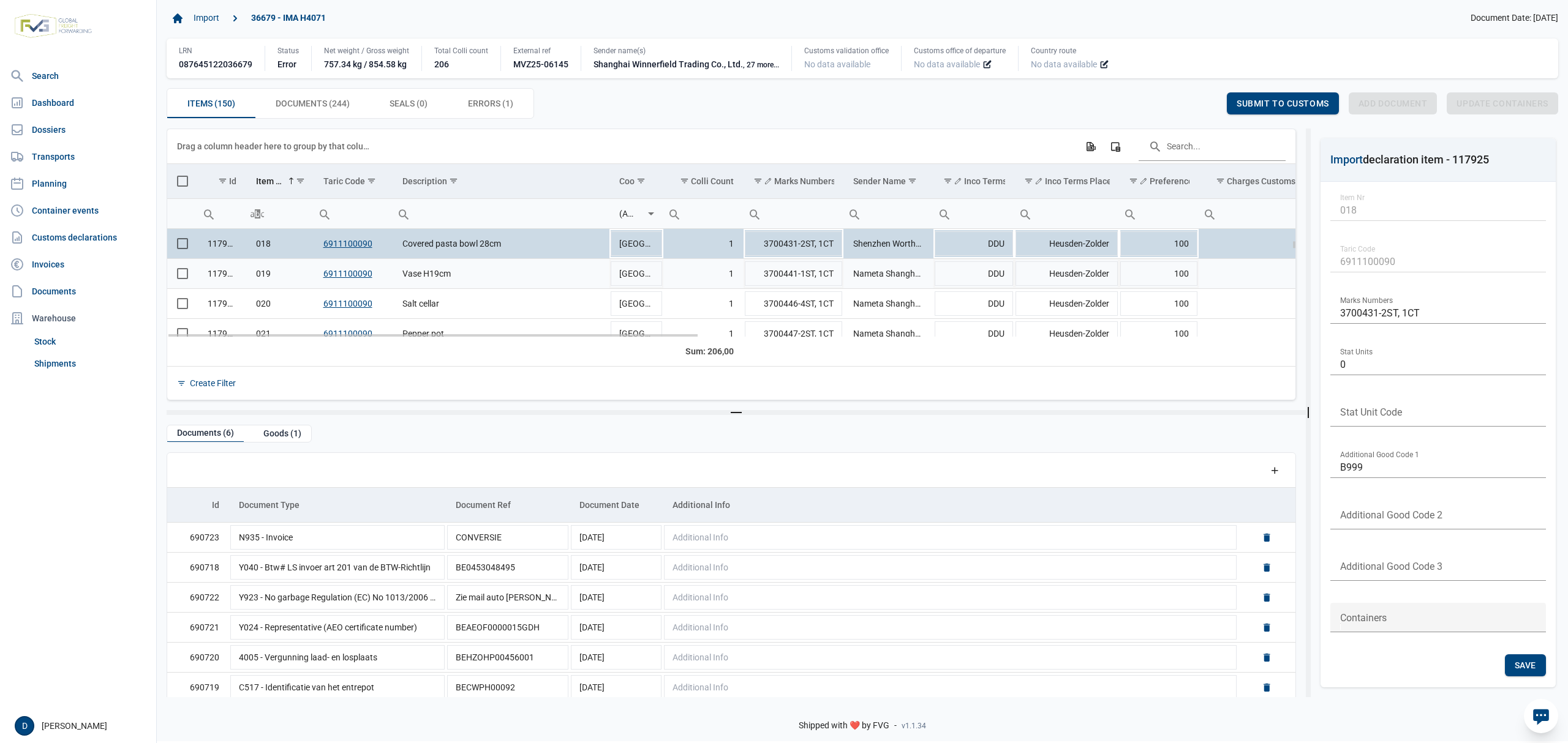
click at [179, 279] on span "Select row" at bounding box center [182, 274] width 11 height 11
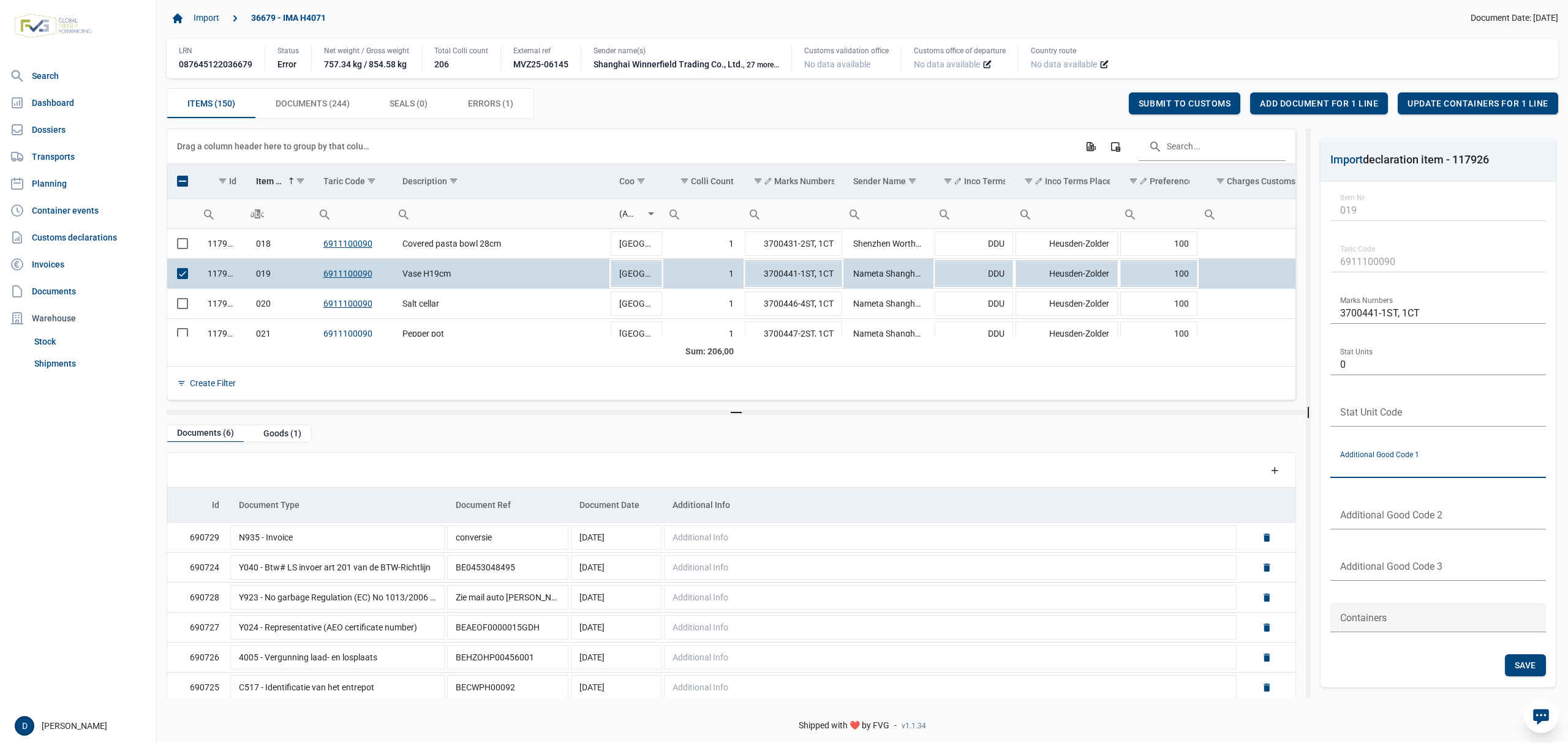
click at [1434, 461] on input "text" at bounding box center [1438, 464] width 215 height 30
type input "B999"
click at [1529, 669] on span "Save" at bounding box center [1524, 665] width 21 height 10
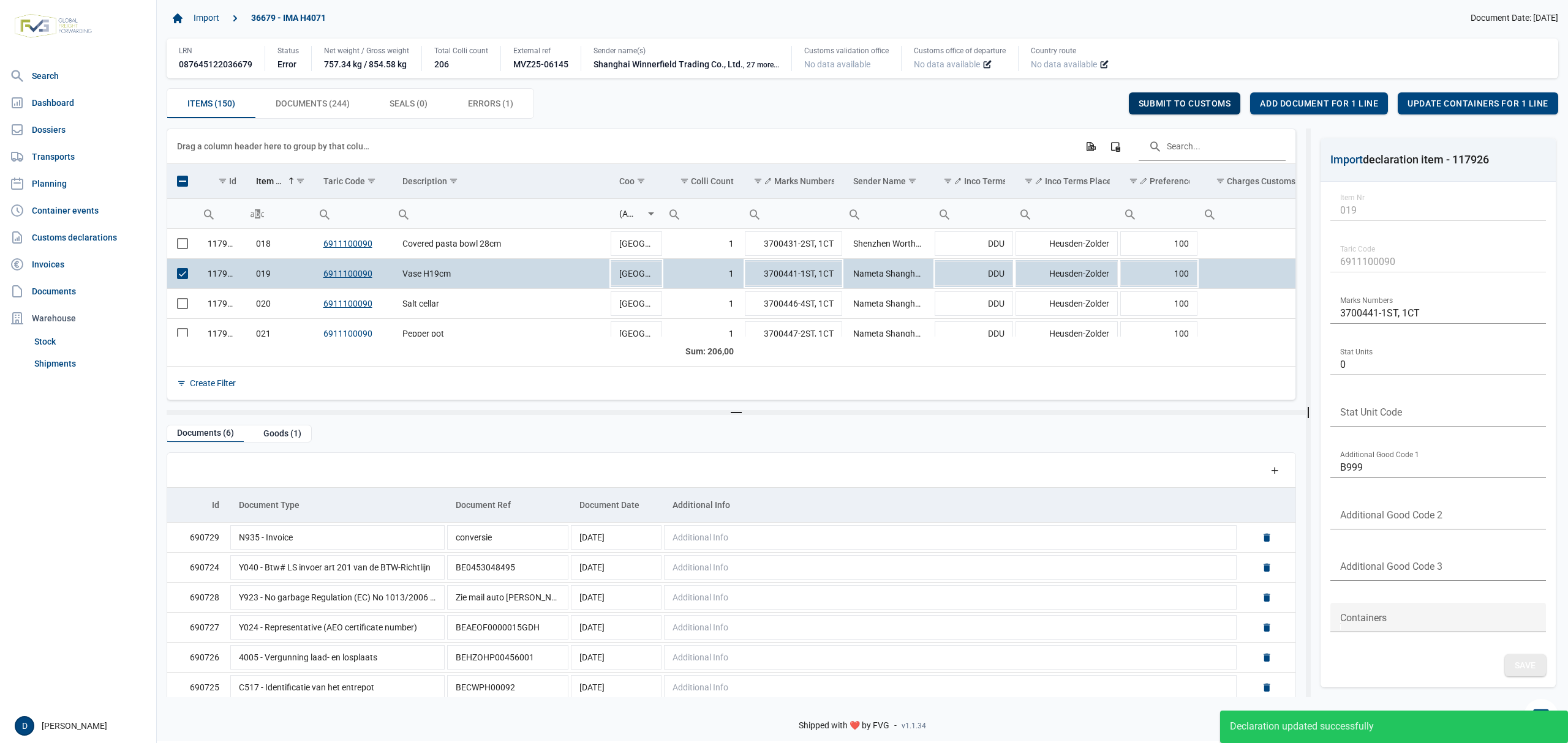
click at [1174, 98] on span "Submit to customs" at bounding box center [1184, 103] width 93 height 10
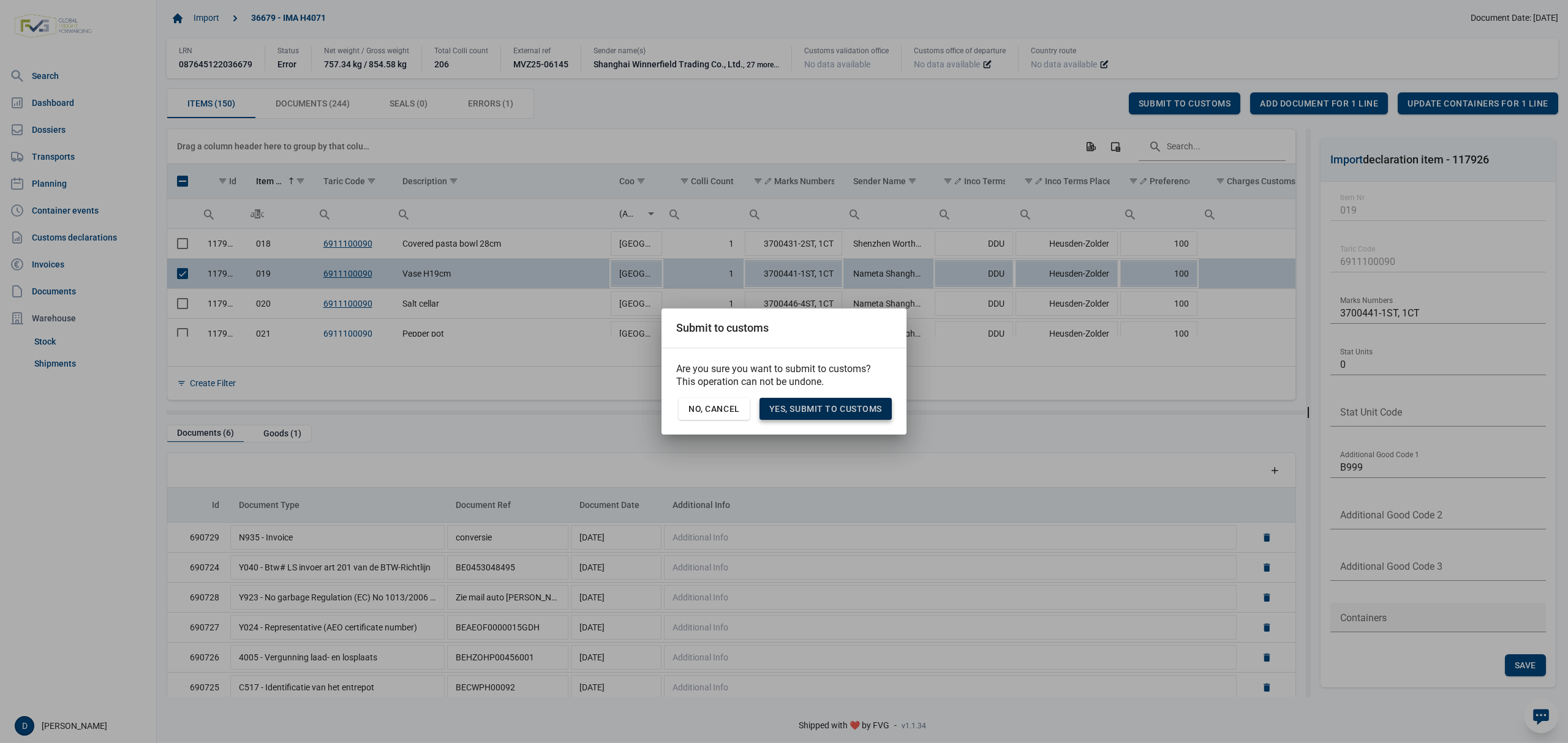
click at [860, 412] on span "Yes, Submit to customs" at bounding box center [825, 409] width 113 height 10
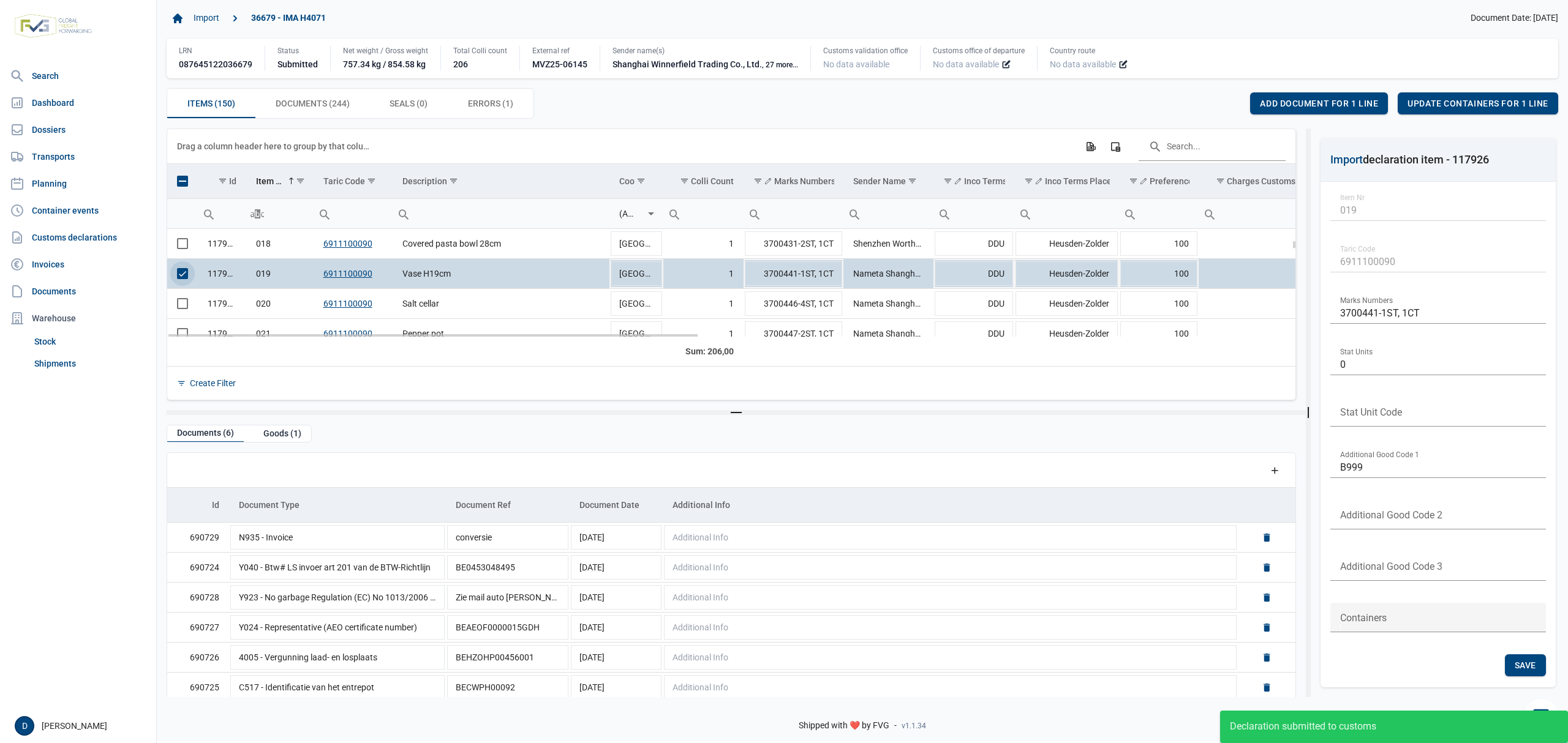
click at [187, 273] on span "Select row" at bounding box center [182, 274] width 11 height 11
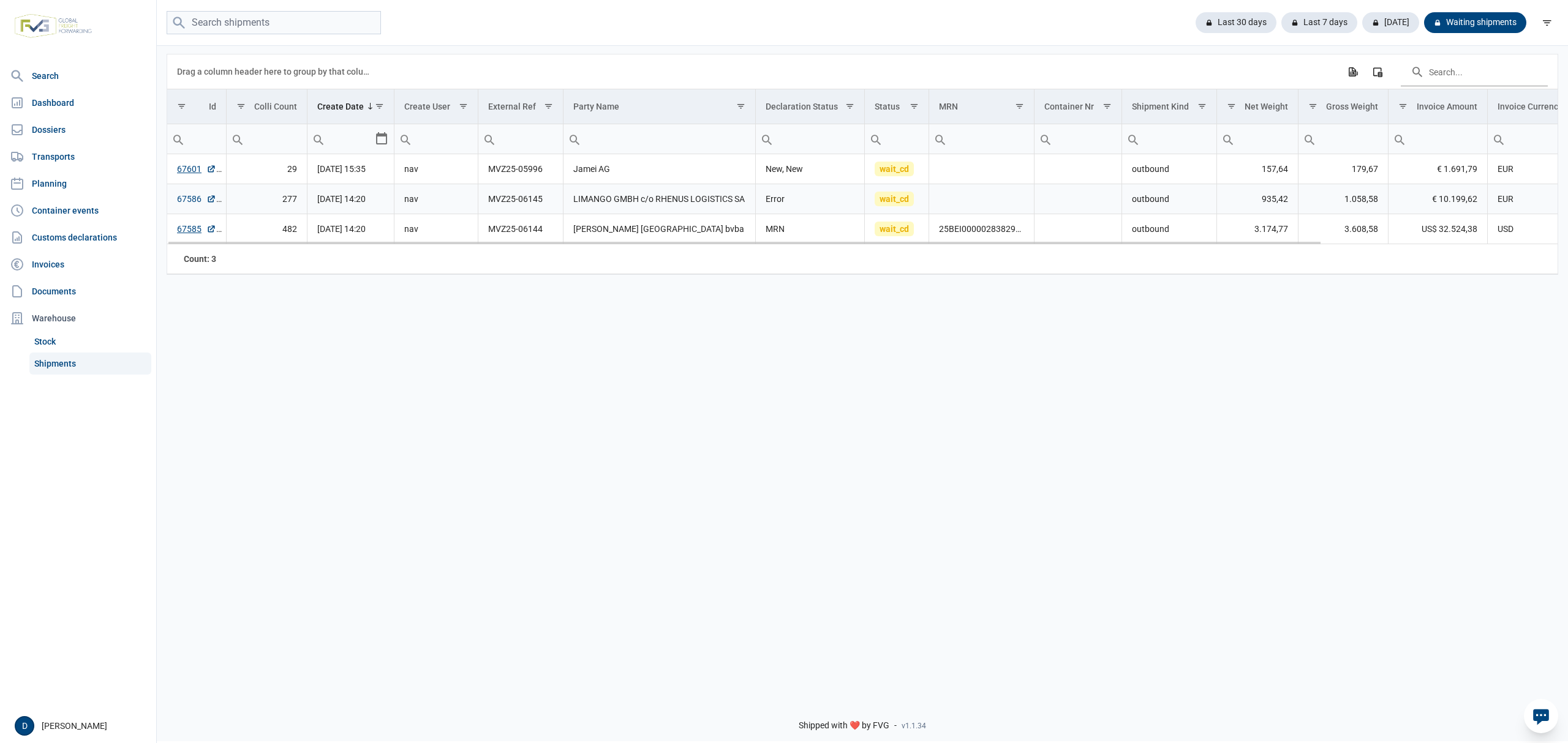
click at [191, 198] on link "67586" at bounding box center [196, 199] width 39 height 12
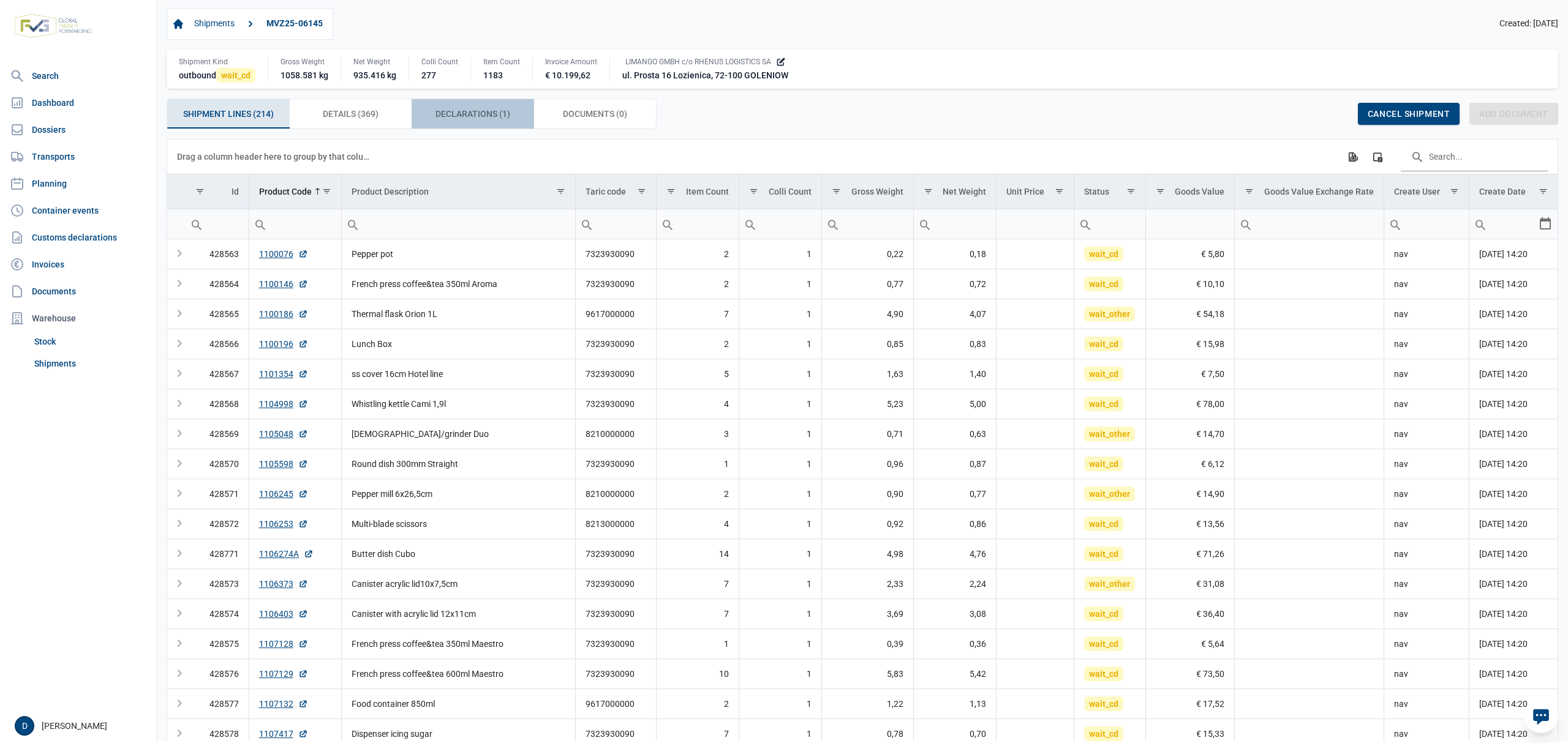
click at [512, 118] on div "Declarations (1) Declarations (1)" at bounding box center [473, 114] width 122 height 30
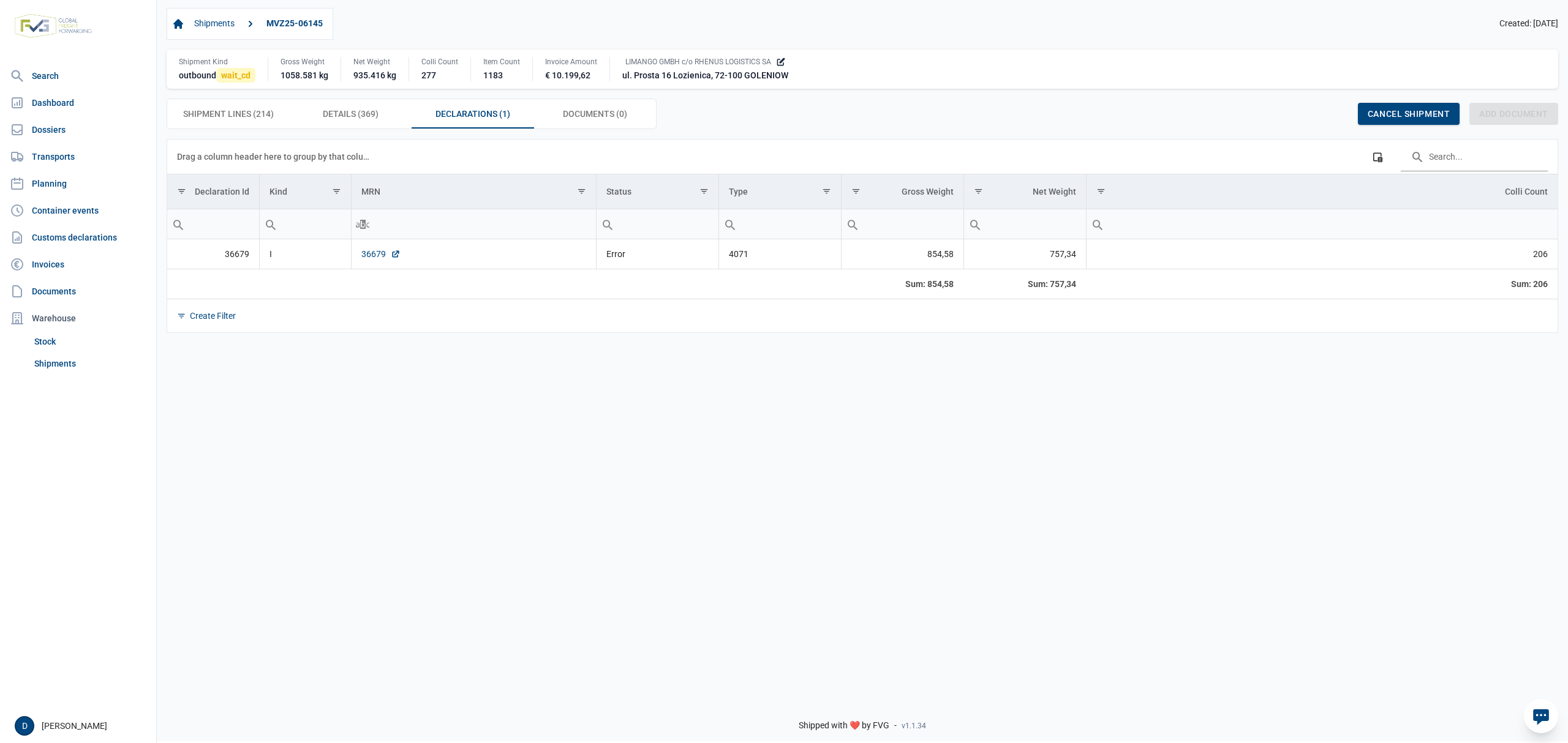
click at [376, 253] on link "36679" at bounding box center [380, 254] width 39 height 12
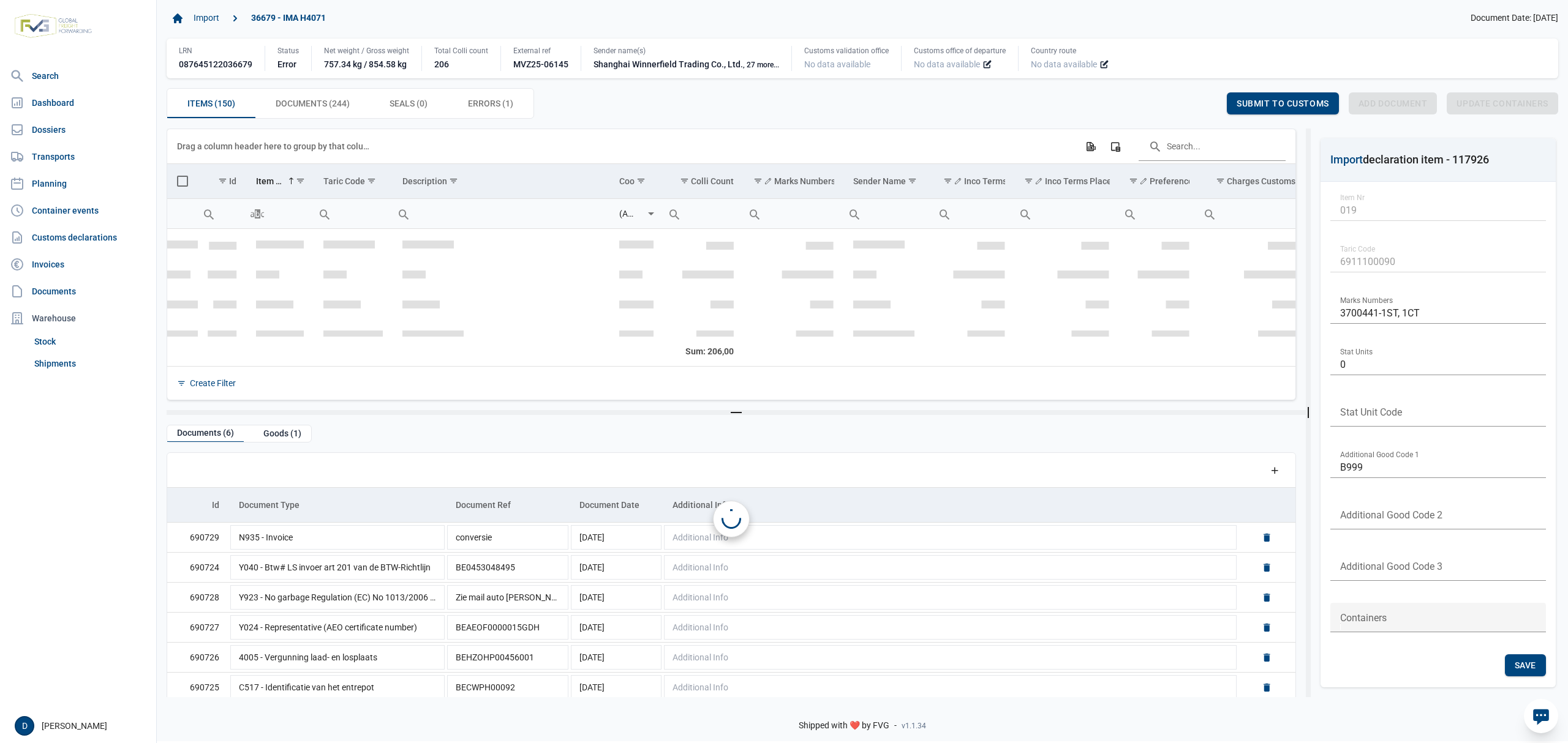
scroll to position [543, 0]
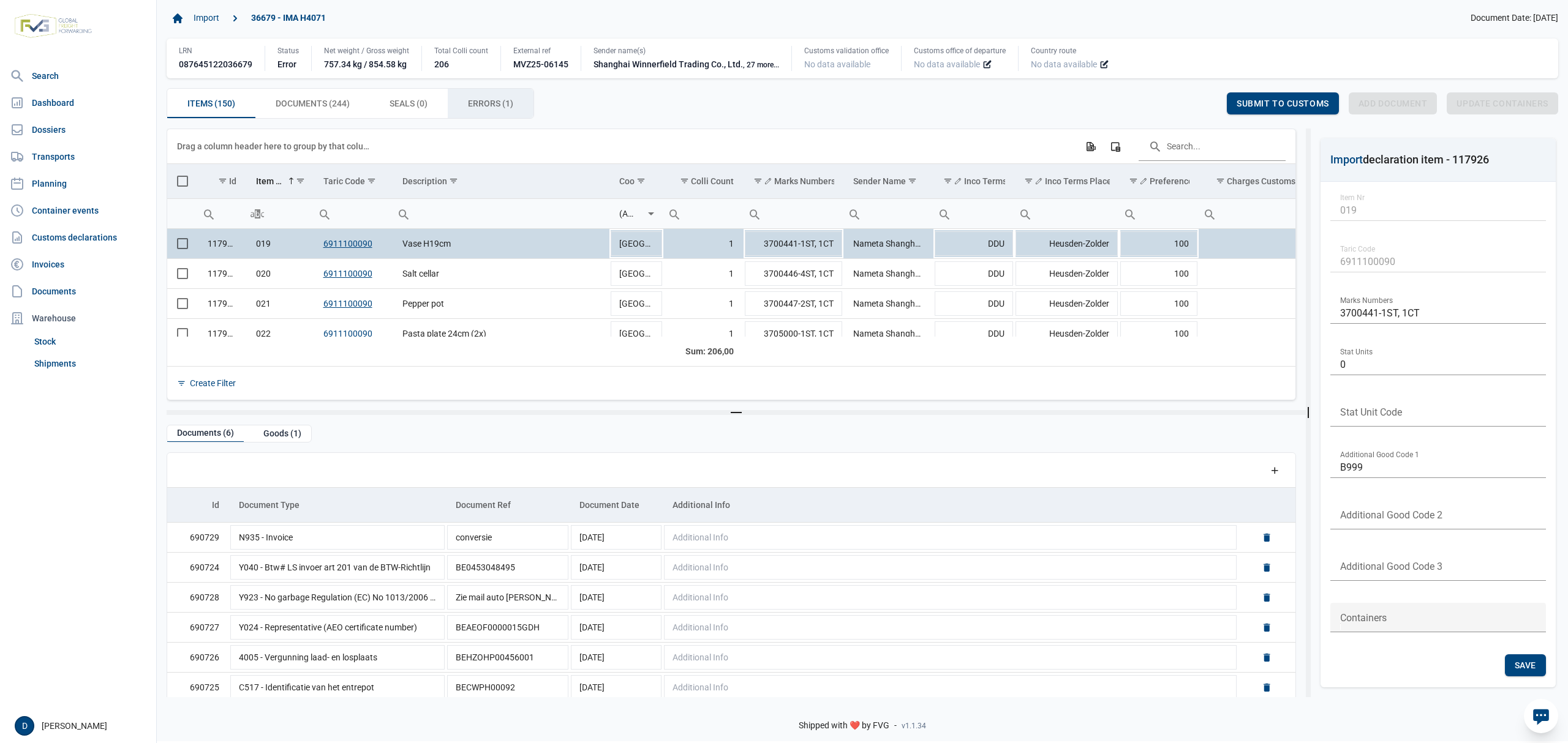
click at [478, 101] on span "Errors (1) Errors (1)" at bounding box center [490, 103] width 45 height 15
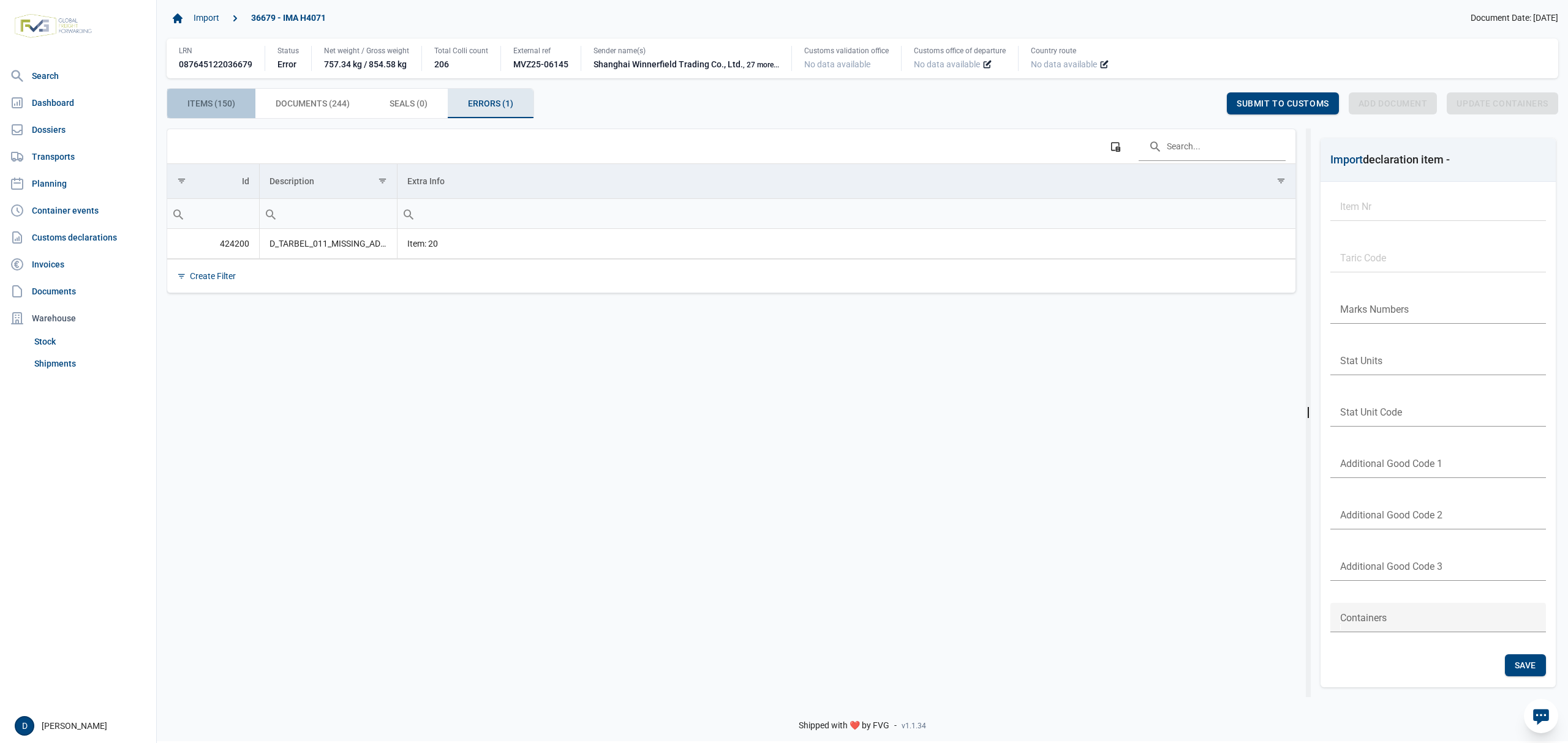
click at [216, 104] on span "Items (150) Items (150)" at bounding box center [211, 103] width 48 height 15
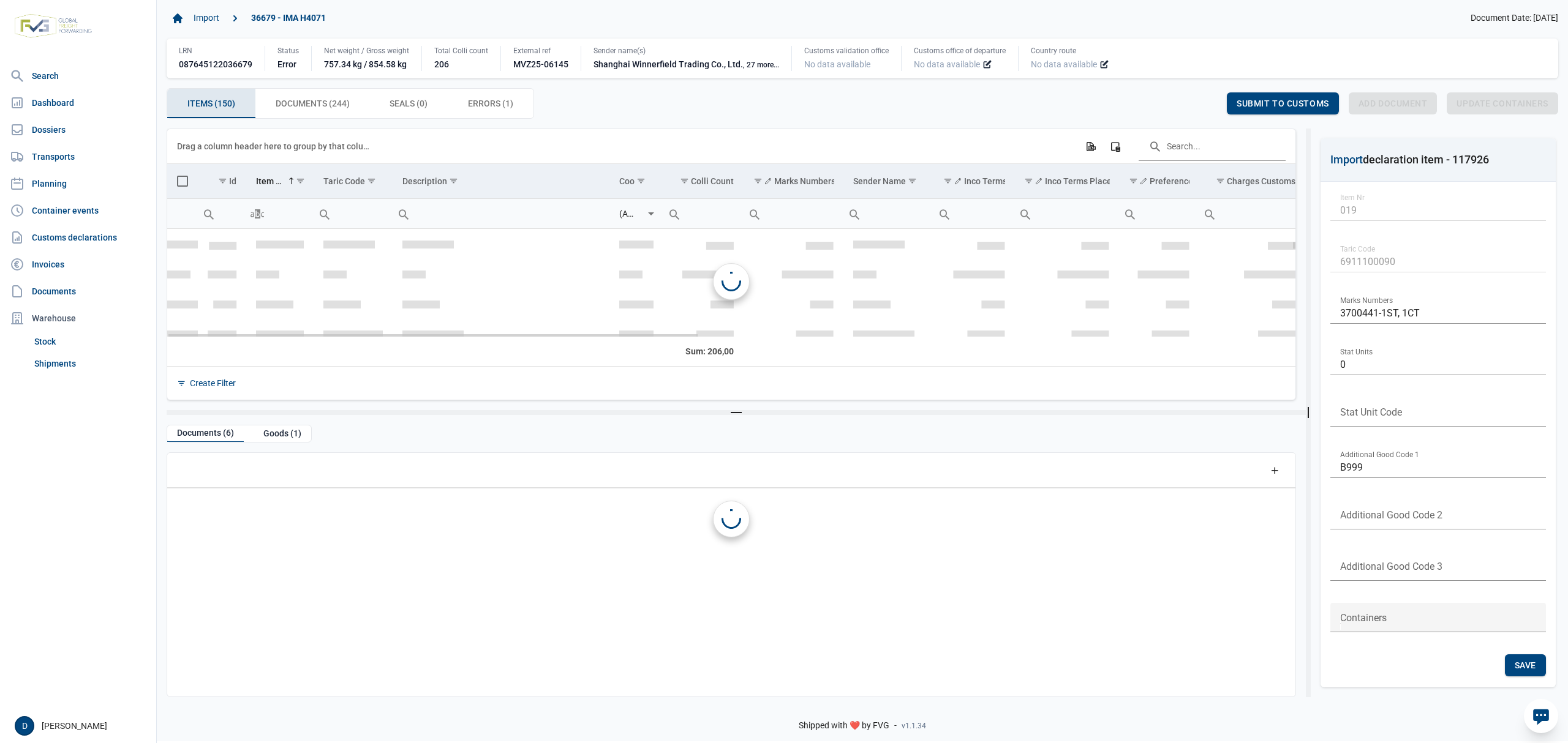
scroll to position [543, 0]
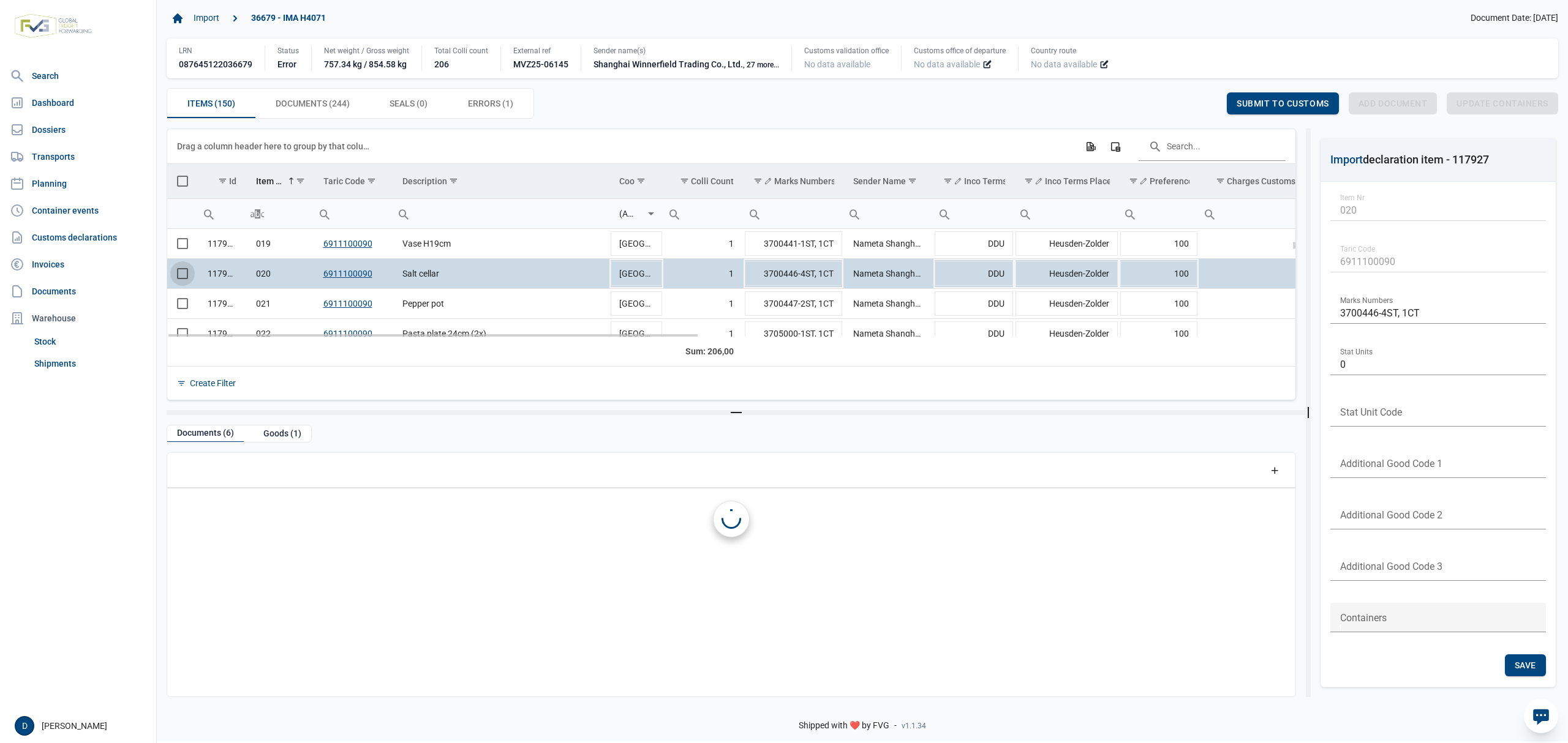
click at [184, 279] on span "Select row" at bounding box center [182, 274] width 11 height 11
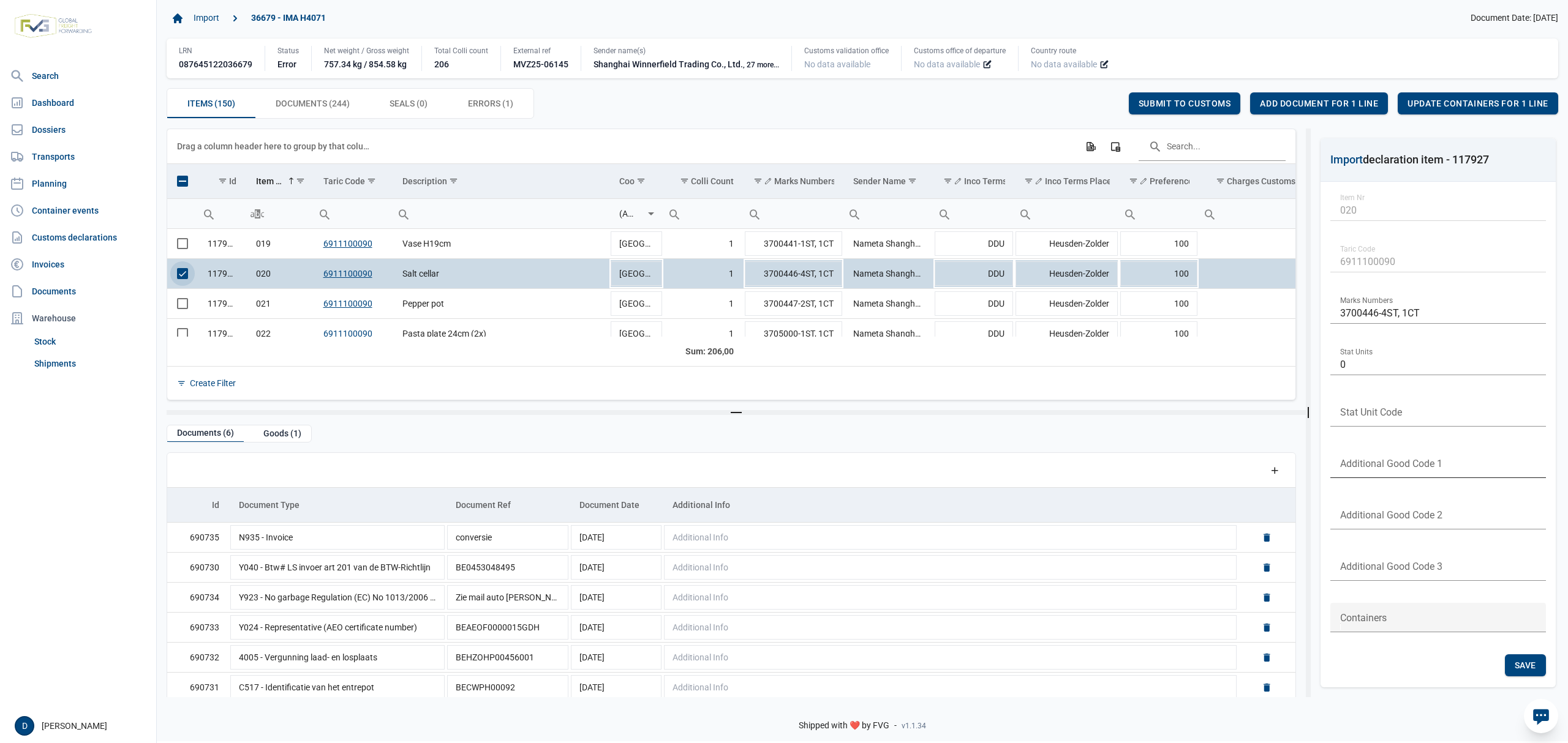
click at [1375, 466] on input "text" at bounding box center [1438, 464] width 215 height 30
type input "B999"
click at [1528, 663] on span "Save" at bounding box center [1524, 665] width 21 height 10
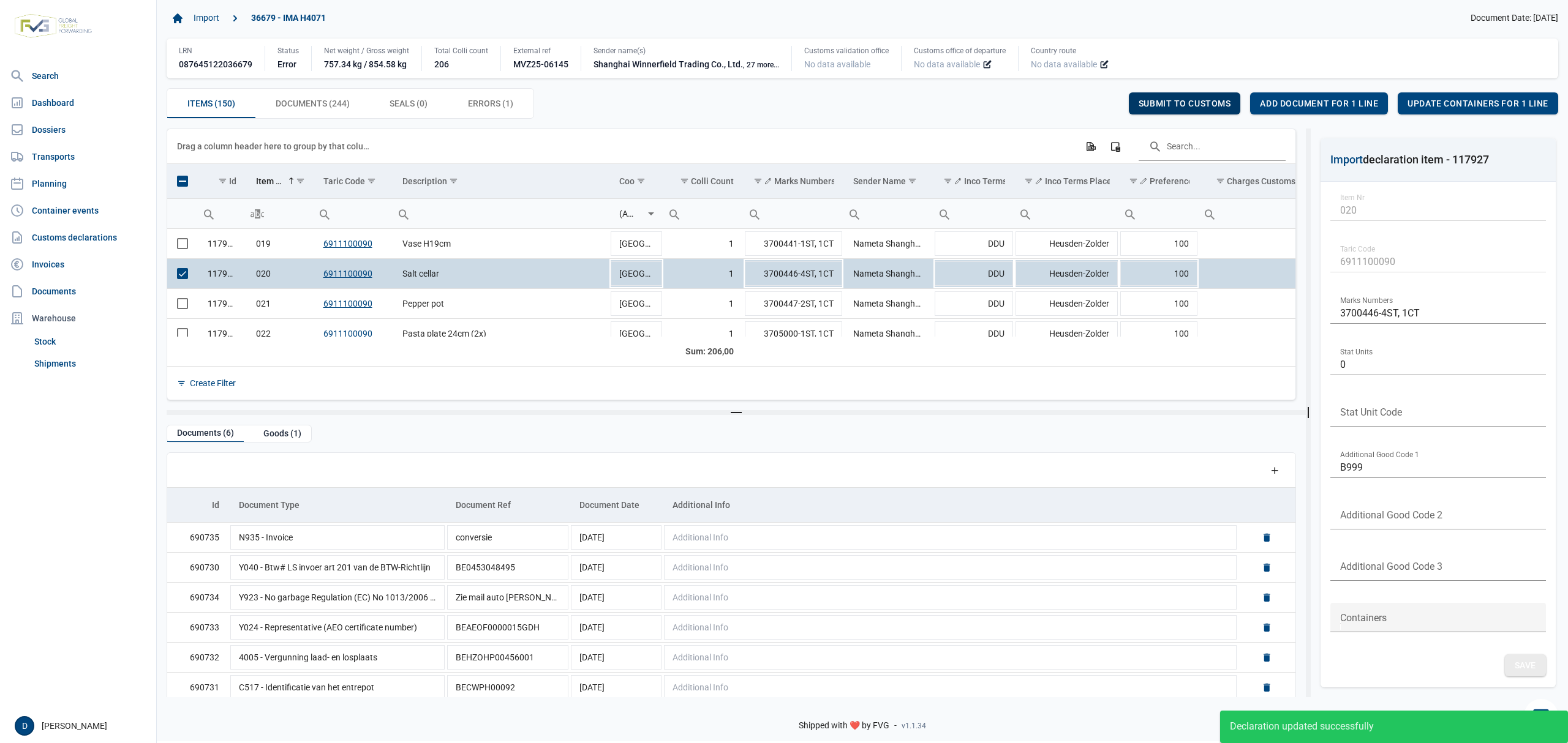
click at [1172, 103] on span "Submit to customs" at bounding box center [1184, 103] width 93 height 10
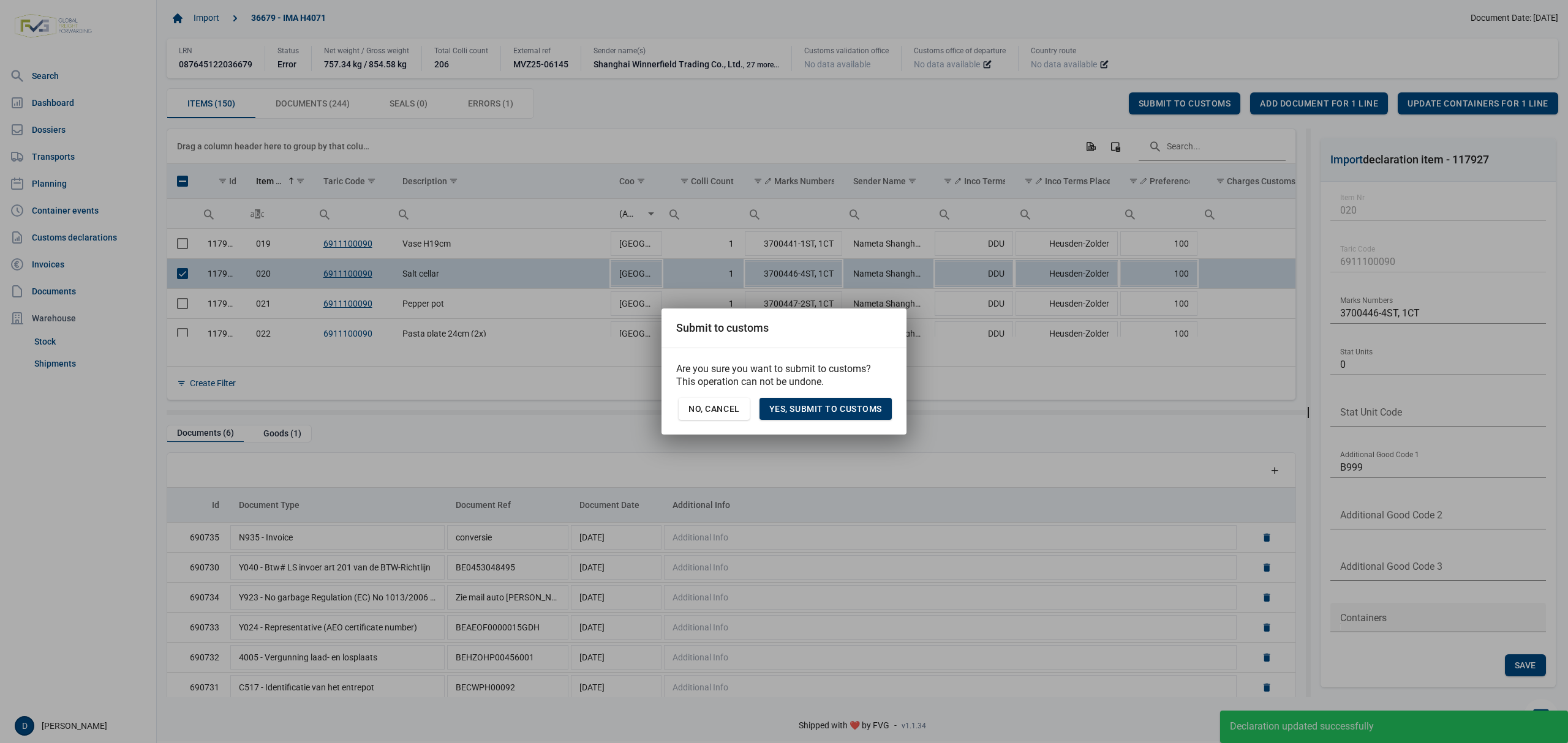
click at [834, 398] on div "Yes, Submit to customs" at bounding box center [826, 409] width 133 height 22
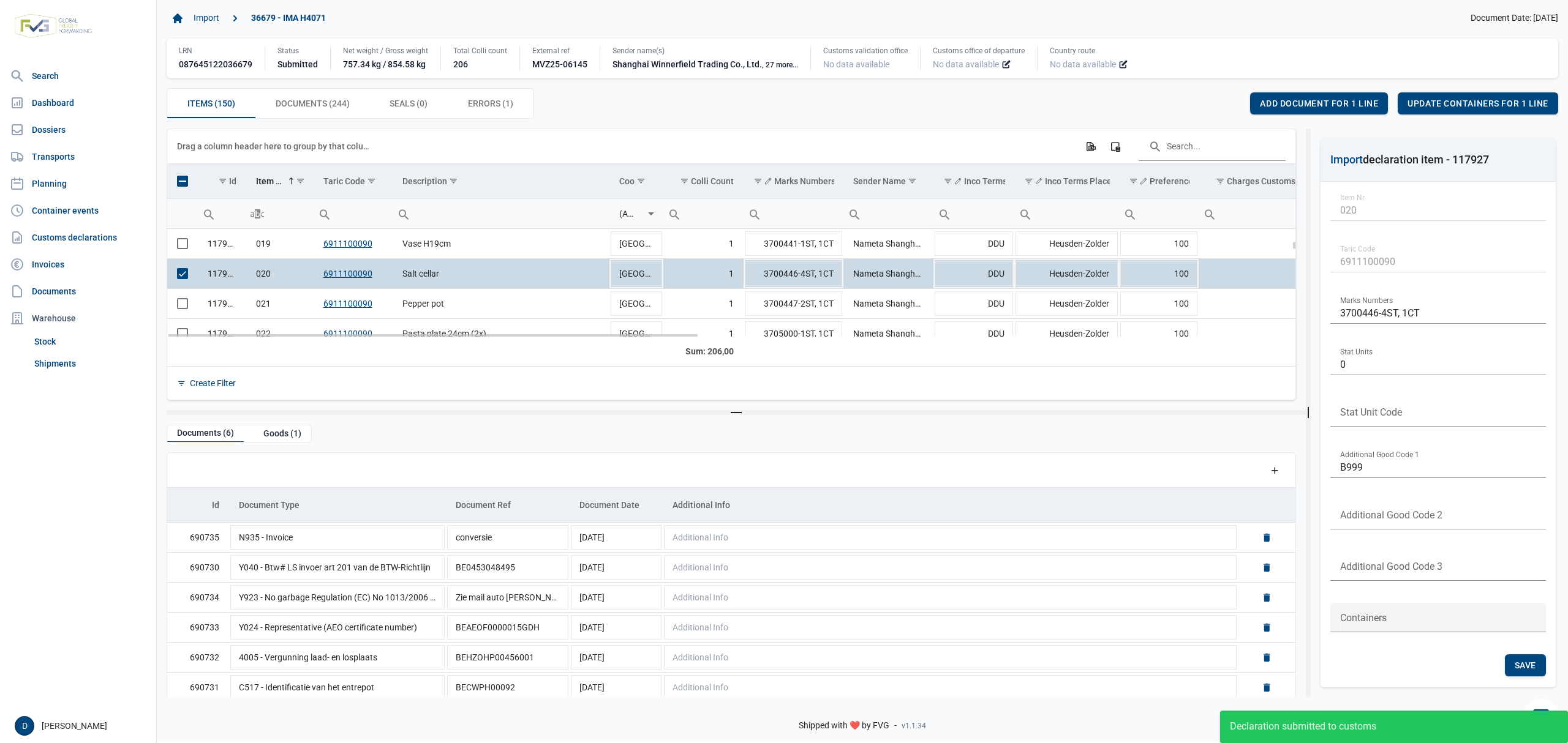
click at [186, 279] on span "Select row" at bounding box center [182, 274] width 11 height 11
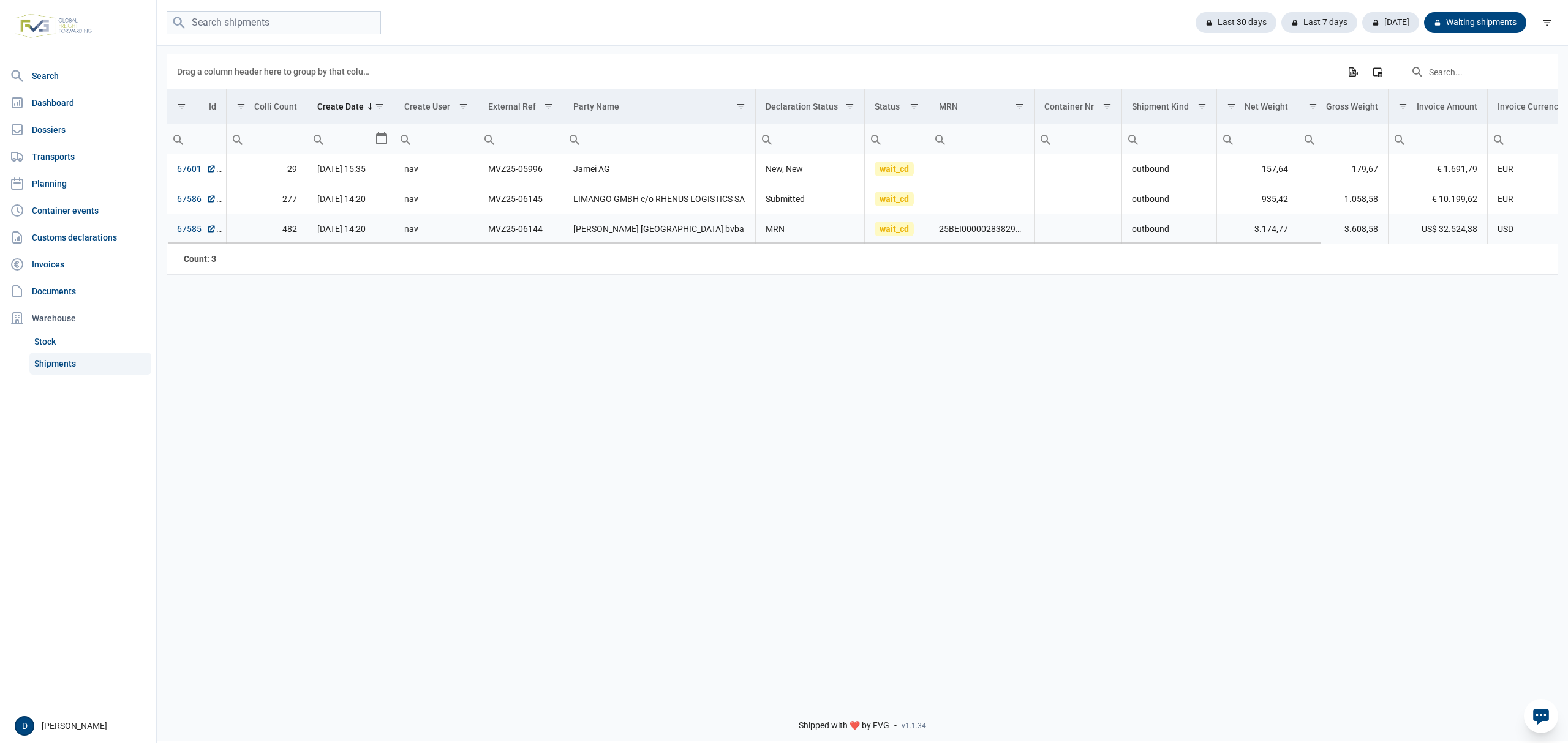
click at [191, 226] on link "67585" at bounding box center [196, 229] width 39 height 12
click at [189, 170] on link "67601" at bounding box center [196, 169] width 39 height 12
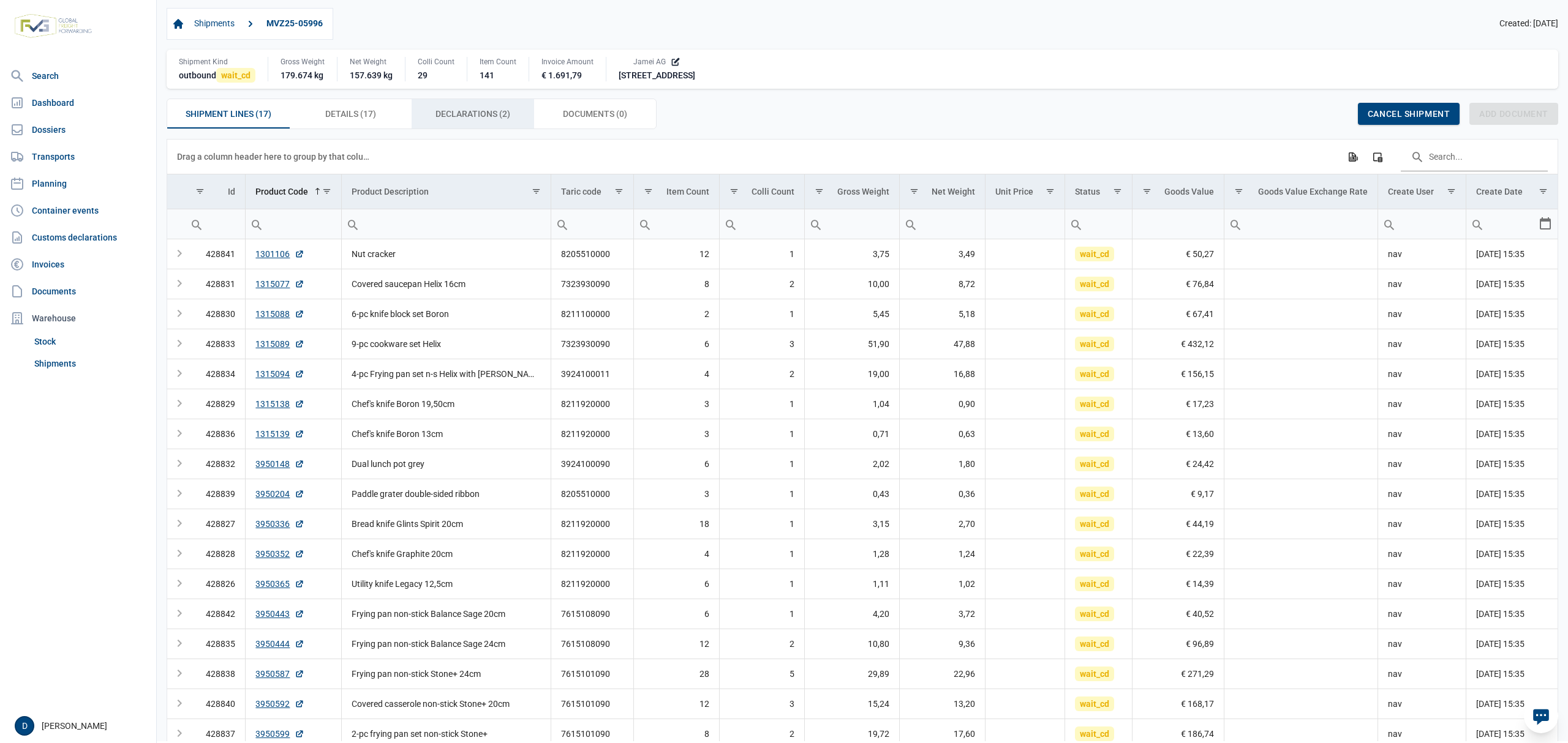
click at [469, 124] on div "Declarations (2) Declarations (2)" at bounding box center [473, 114] width 122 height 30
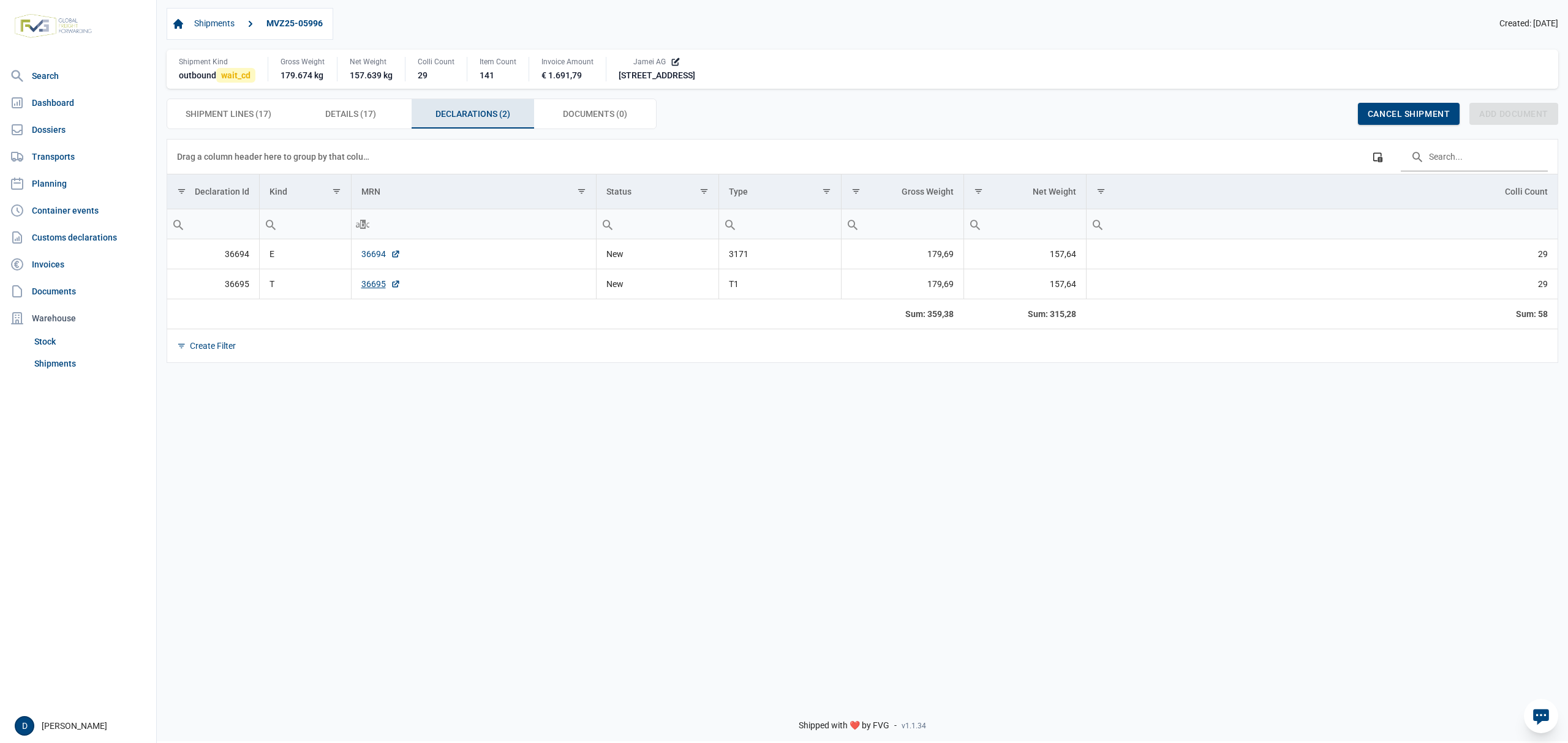
click at [375, 256] on link "36694" at bounding box center [380, 254] width 39 height 12
click at [371, 285] on link "36695" at bounding box center [380, 285] width 39 height 12
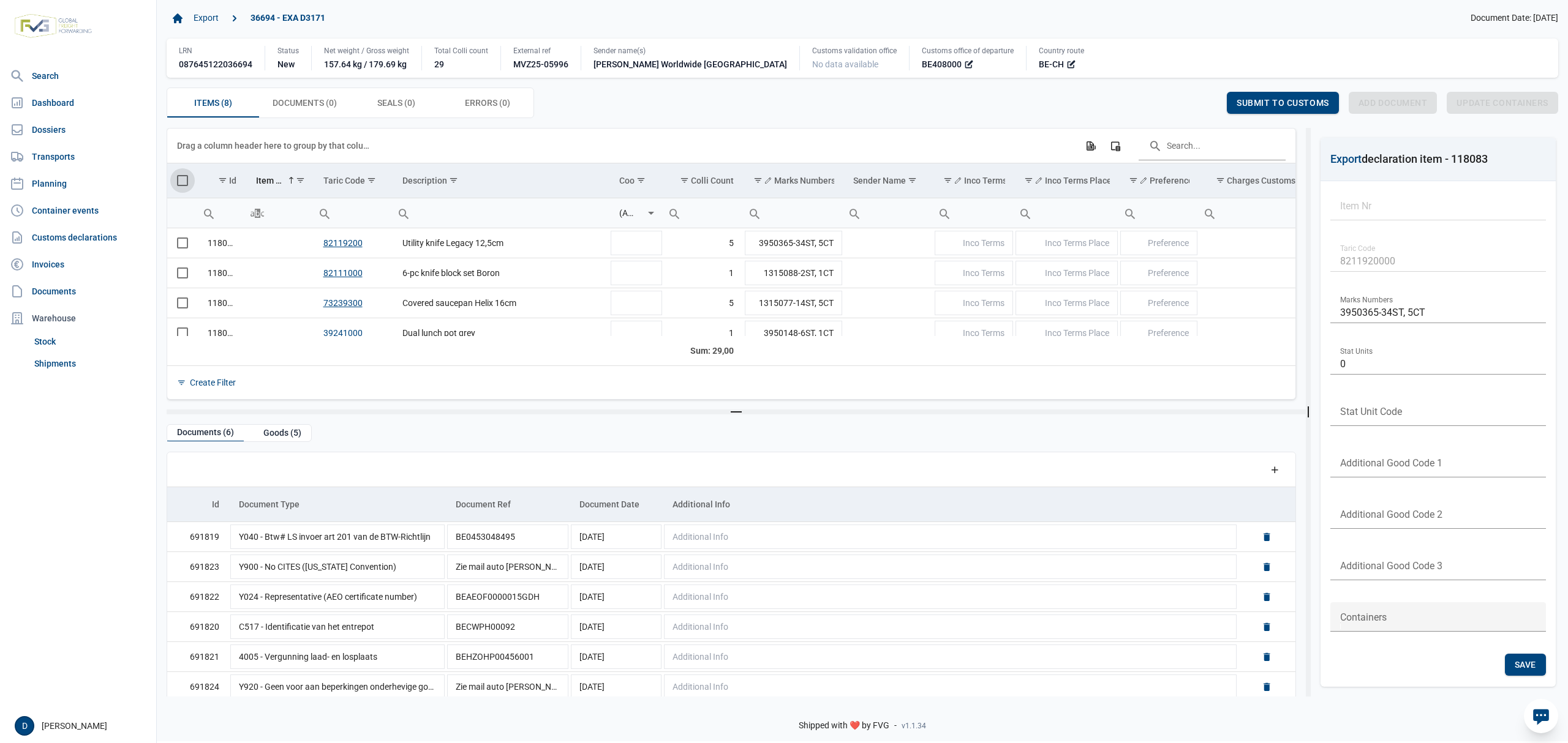
click at [182, 182] on span "Select all" at bounding box center [182, 181] width 11 height 11
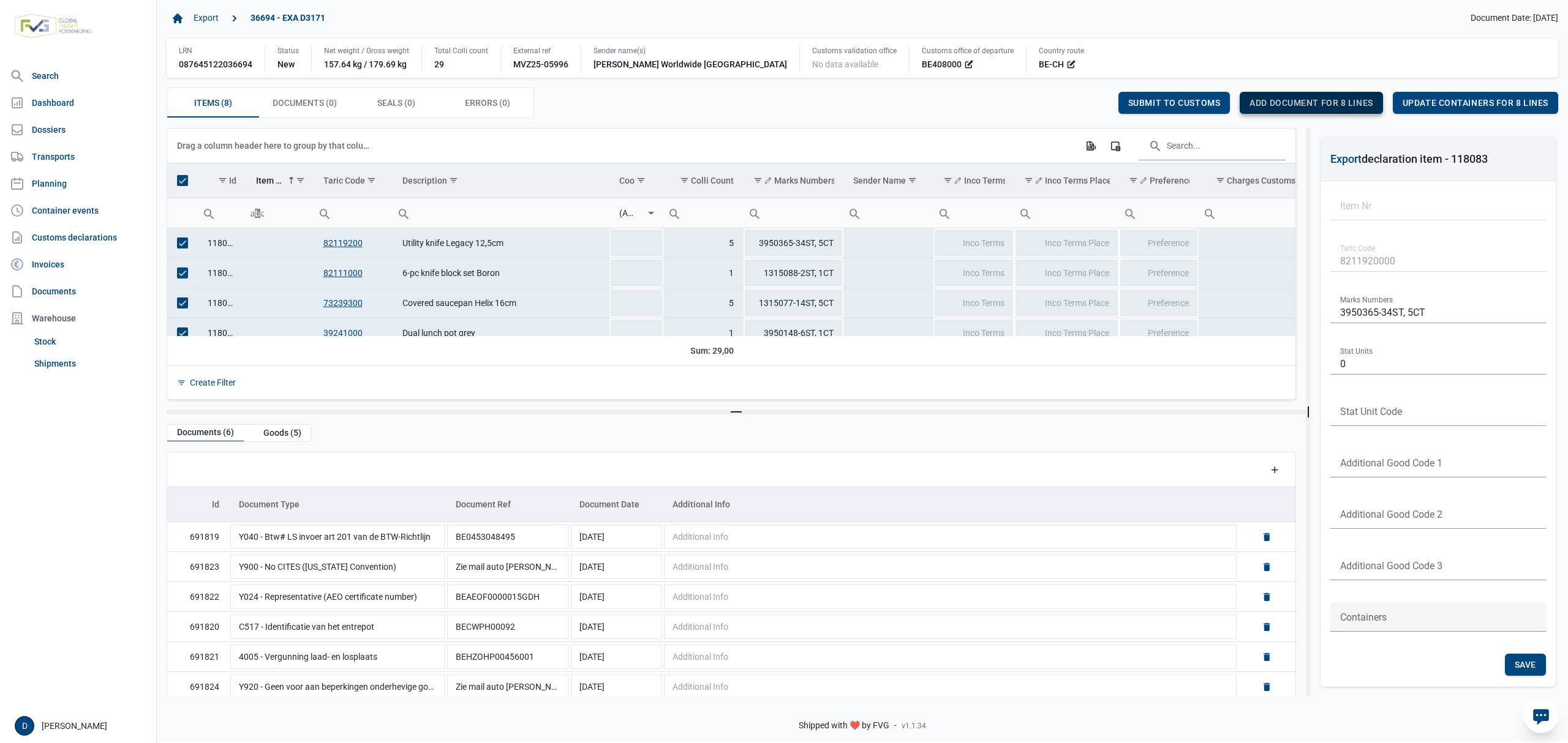
click at [1337, 101] on span "Add document for 8 lines" at bounding box center [1311, 103] width 123 height 10
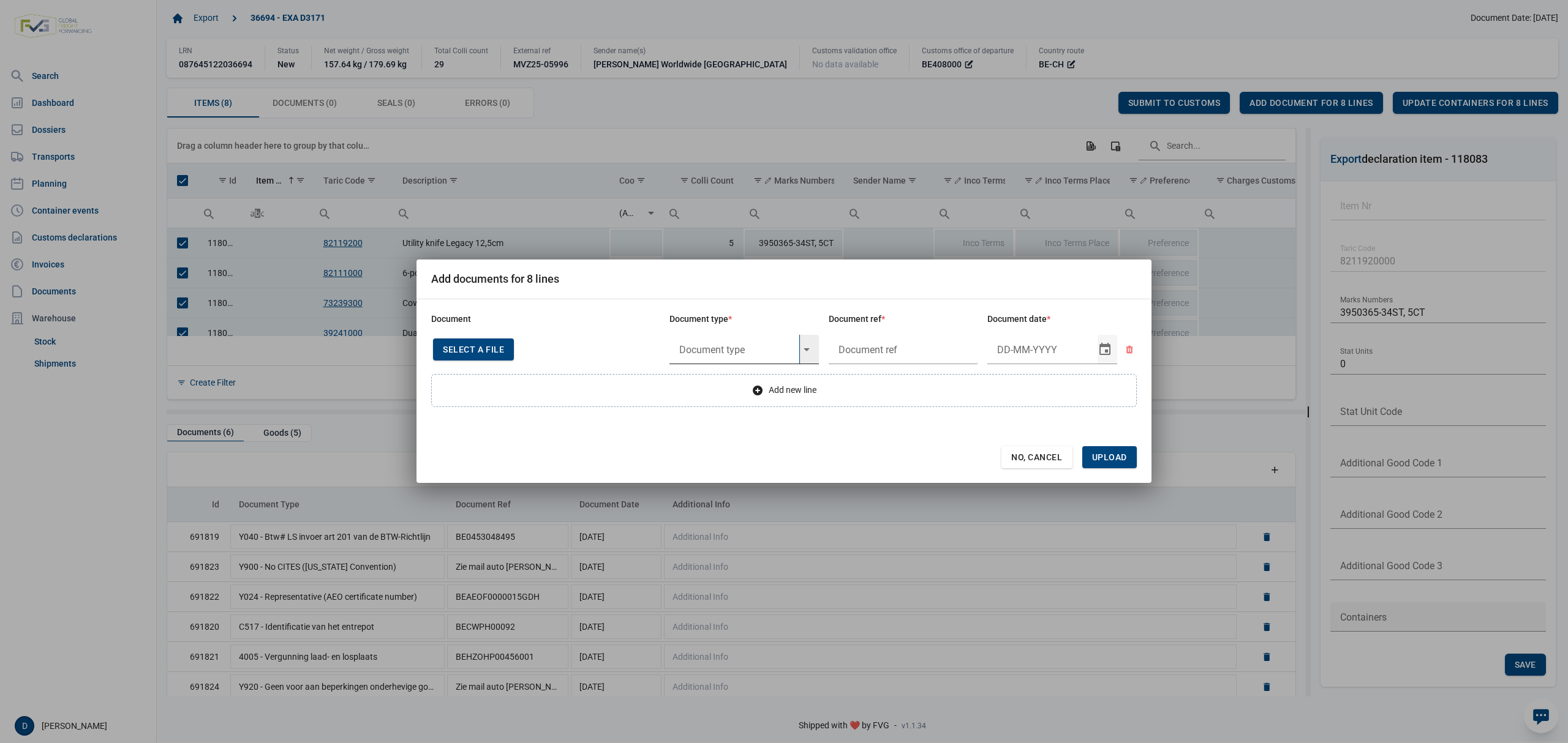
click at [749, 350] on input "text" at bounding box center [734, 350] width 130 height 30
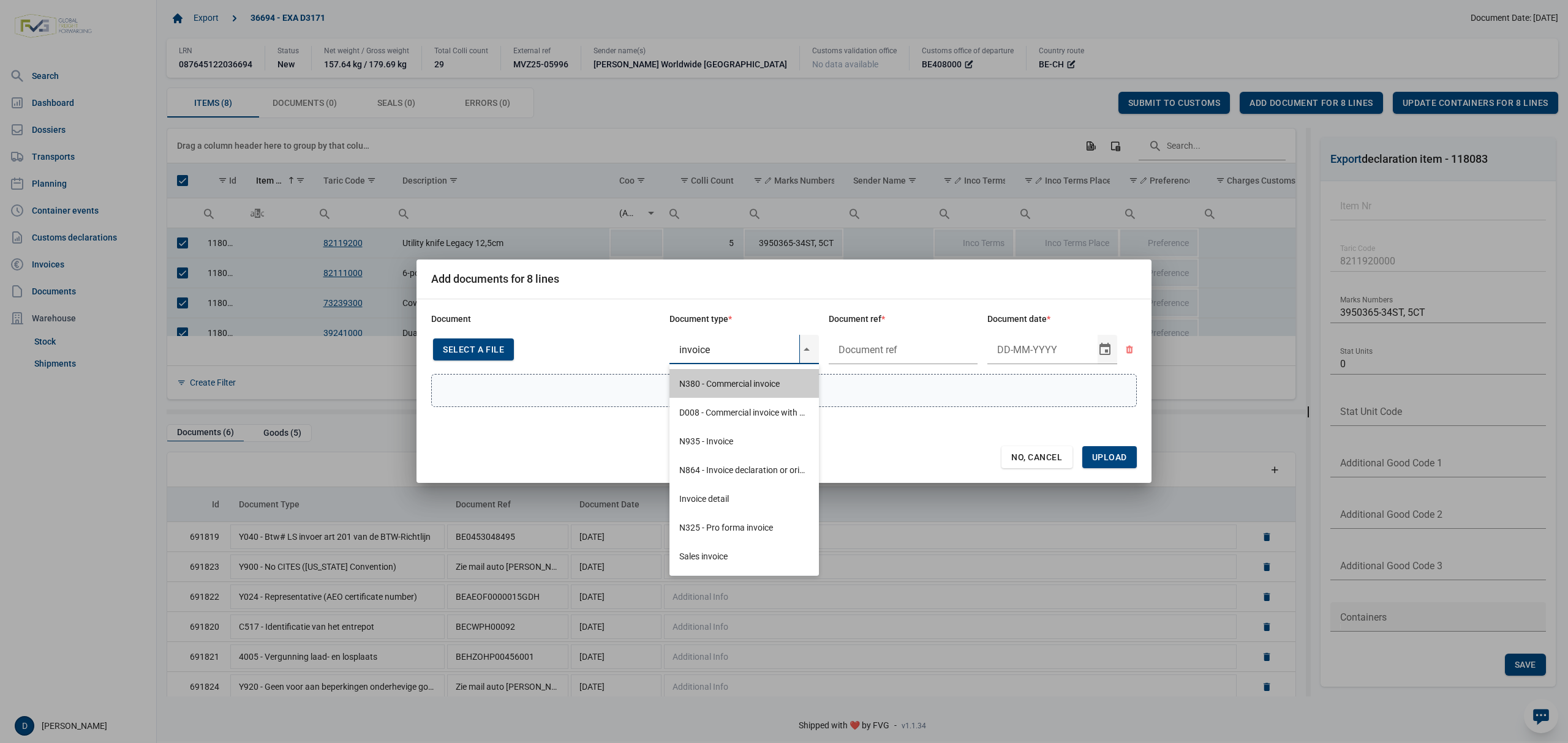
click at [714, 387] on div "N380 - Commercial invoice" at bounding box center [744, 384] width 150 height 29
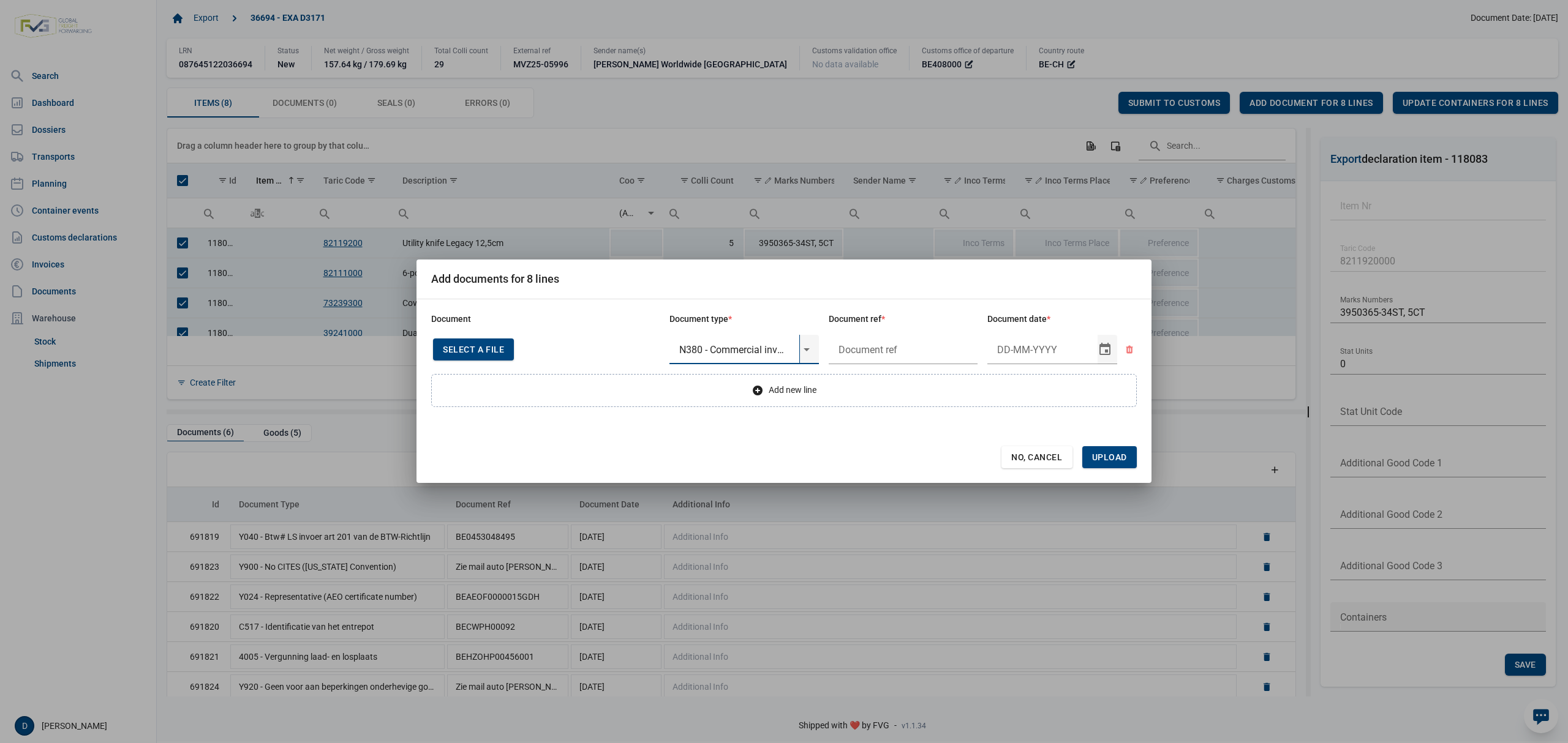
type input "N380 - Commercial invoice"
click at [468, 345] on span "Select a file" at bounding box center [473, 349] width 62 height 10
type input "Factuur VFA25-07901"
click at [1011, 345] on input "Document date" at bounding box center [1042, 349] width 110 height 32
type input "[DATE]"
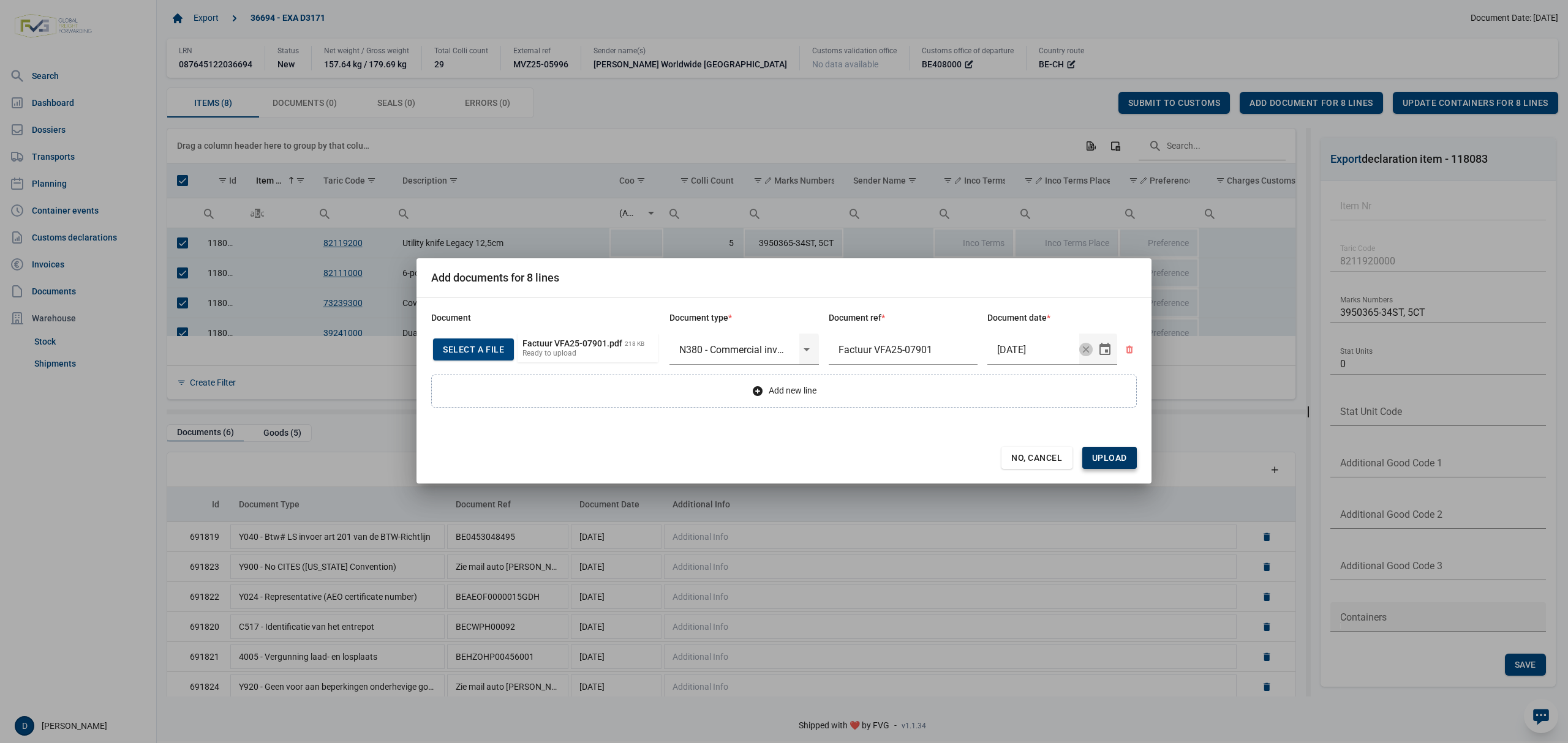
click at [1111, 456] on span "Upload" at bounding box center [1109, 458] width 35 height 10
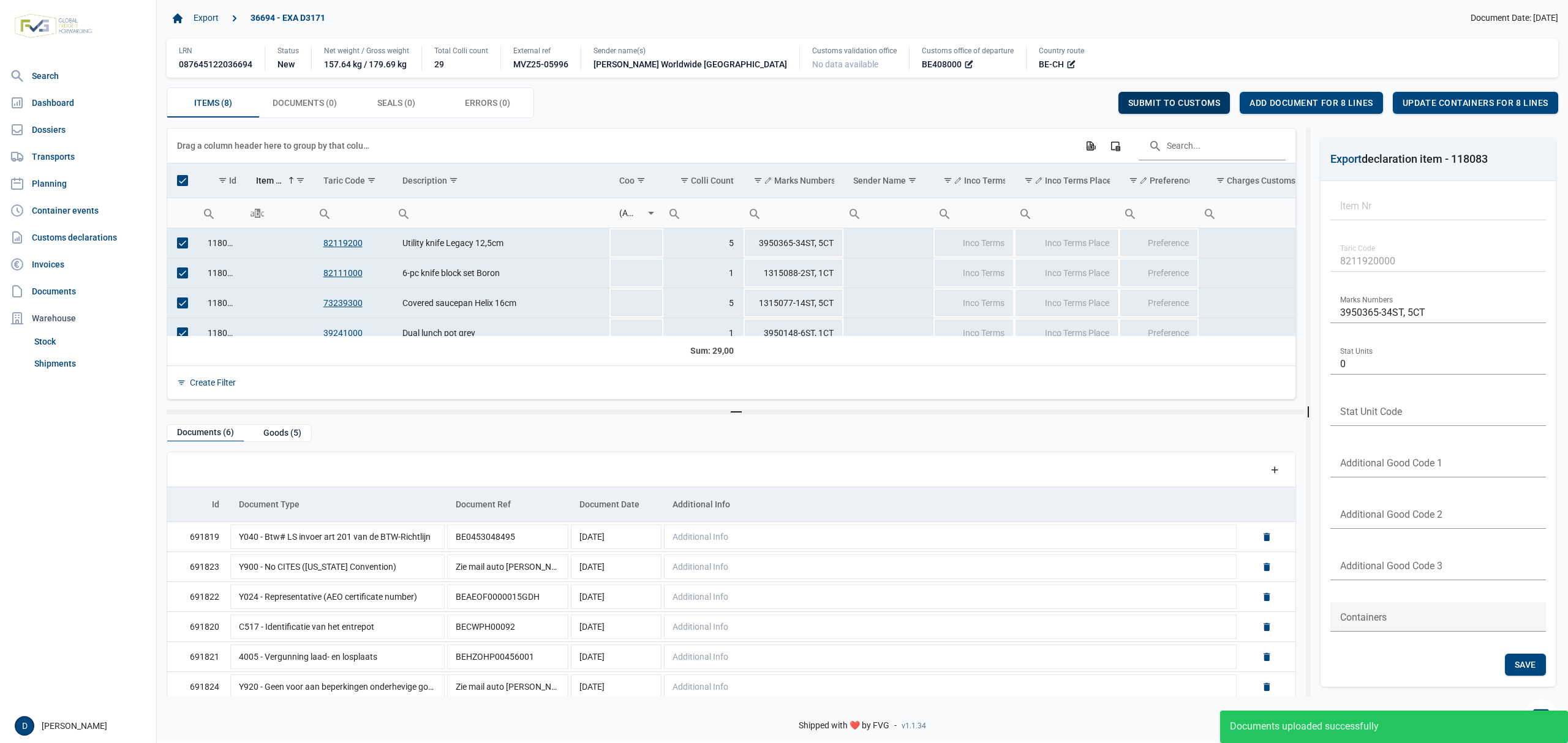
click at [1184, 106] on span "Submit to customs" at bounding box center [1174, 103] width 93 height 10
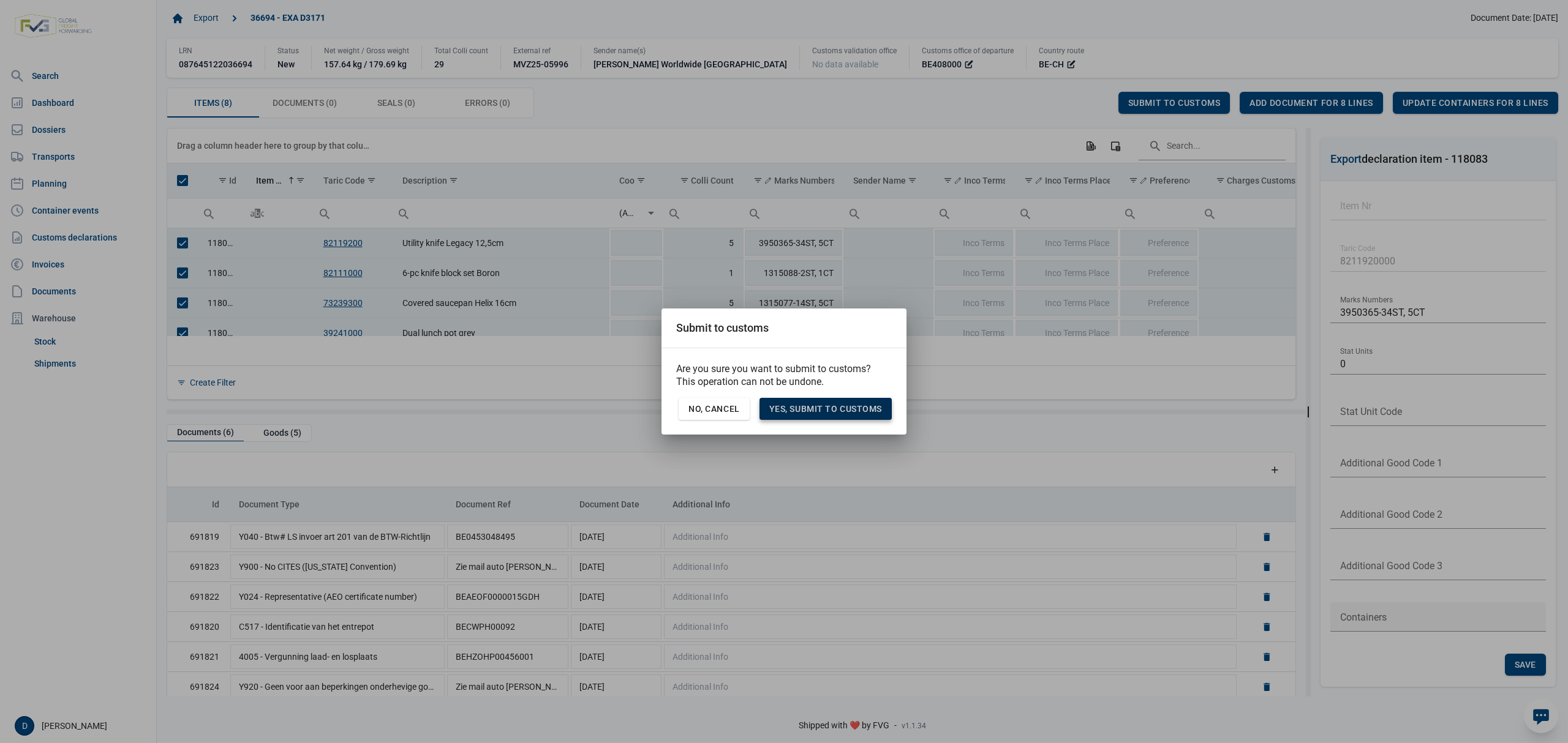
click at [852, 409] on span "Yes, Submit to customs" at bounding box center [825, 409] width 113 height 10
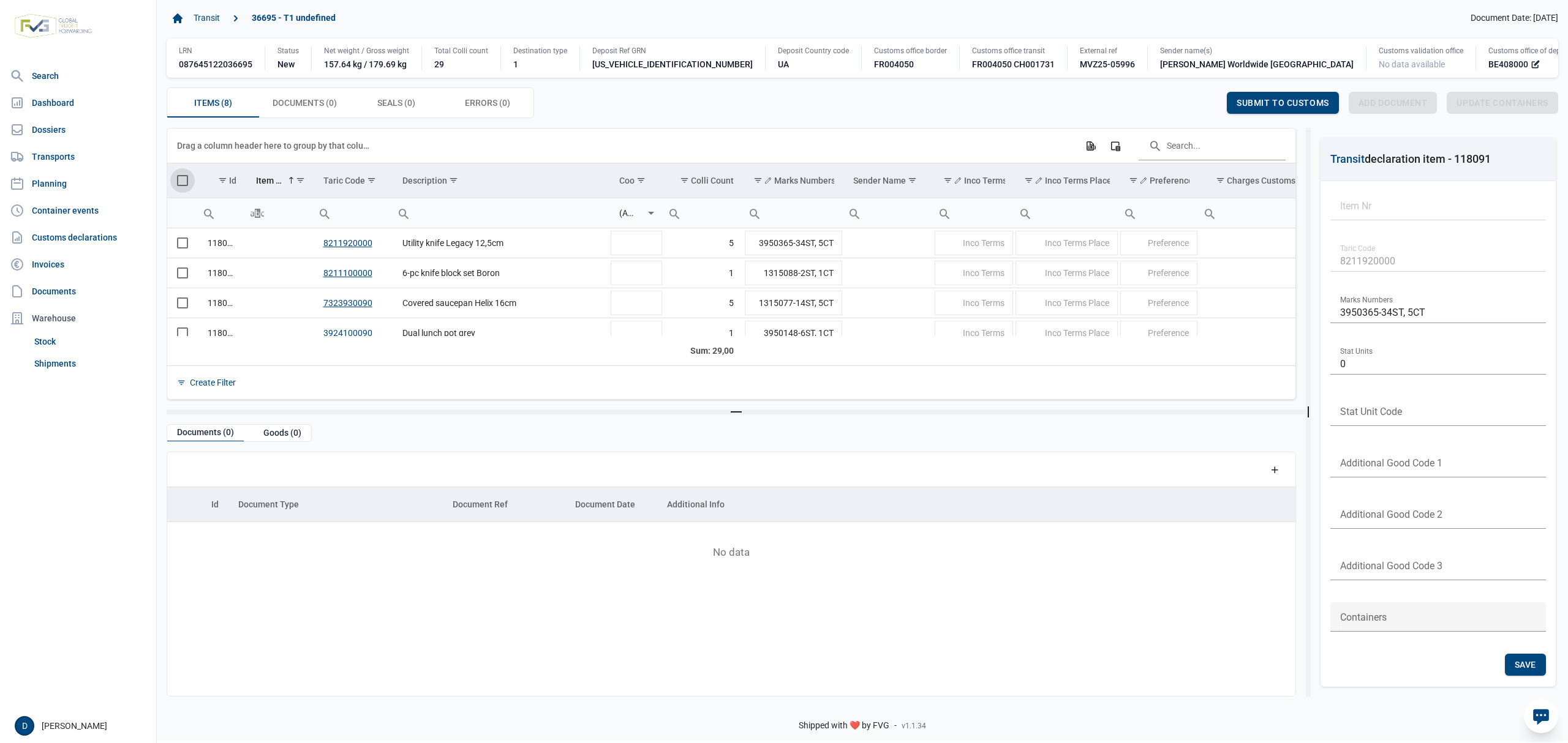
click at [180, 184] on span "Select all" at bounding box center [182, 181] width 11 height 11
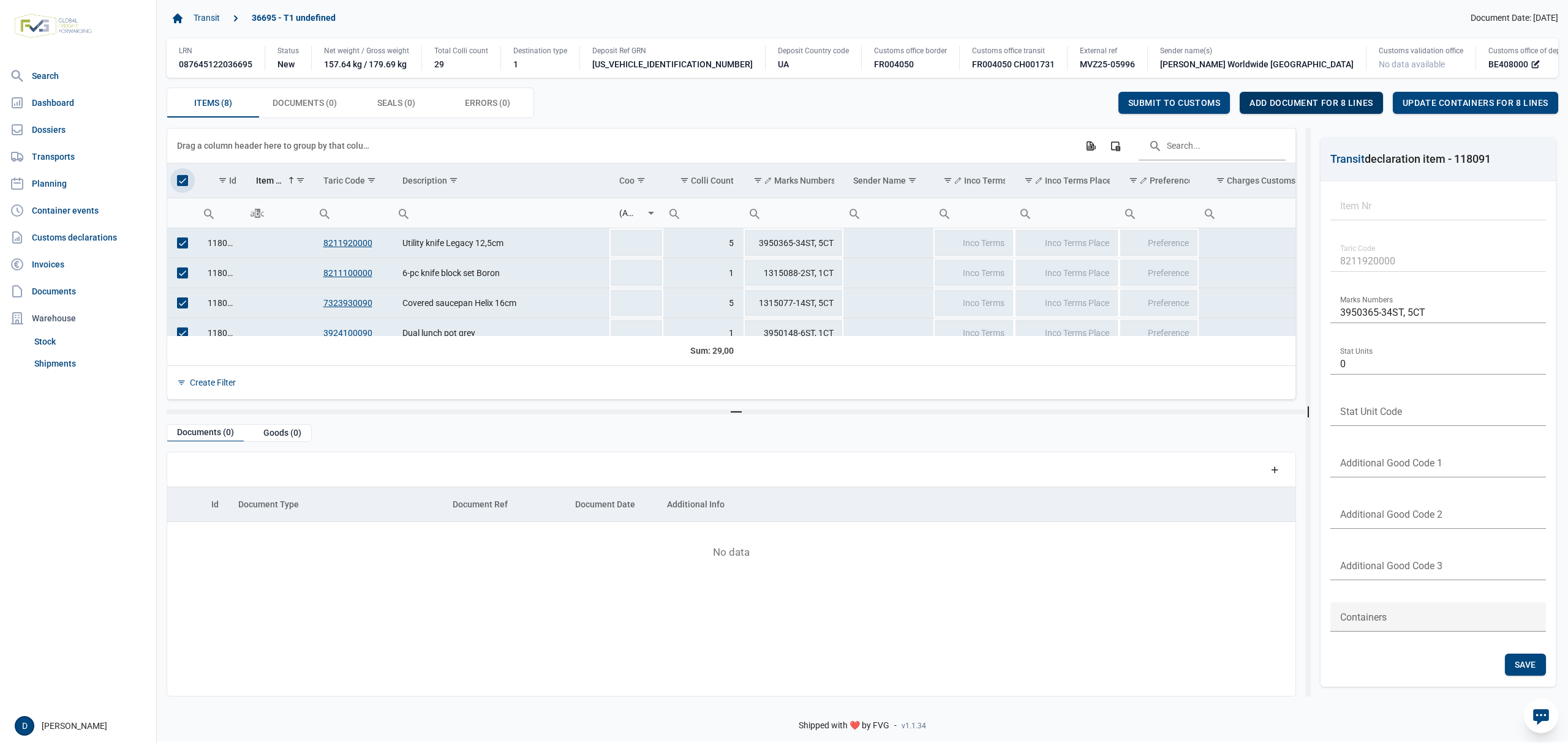
click at [1346, 99] on span "Add document for 8 lines" at bounding box center [1311, 103] width 123 height 10
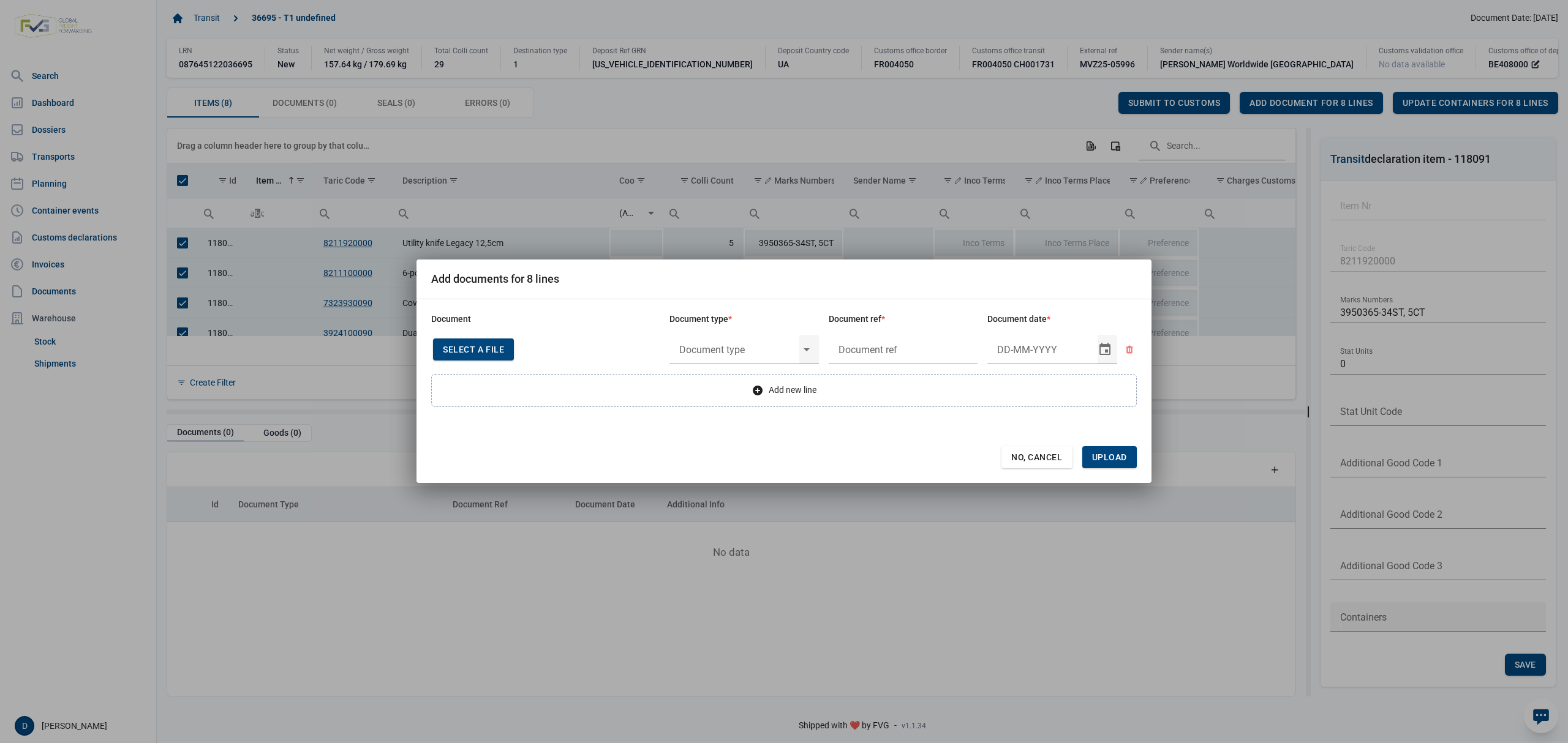
click at [470, 352] on span "Select a file" at bounding box center [473, 349] width 62 height 10
type input "Factuur VFA25-07901"
click at [736, 356] on input "text" at bounding box center [734, 349] width 130 height 32
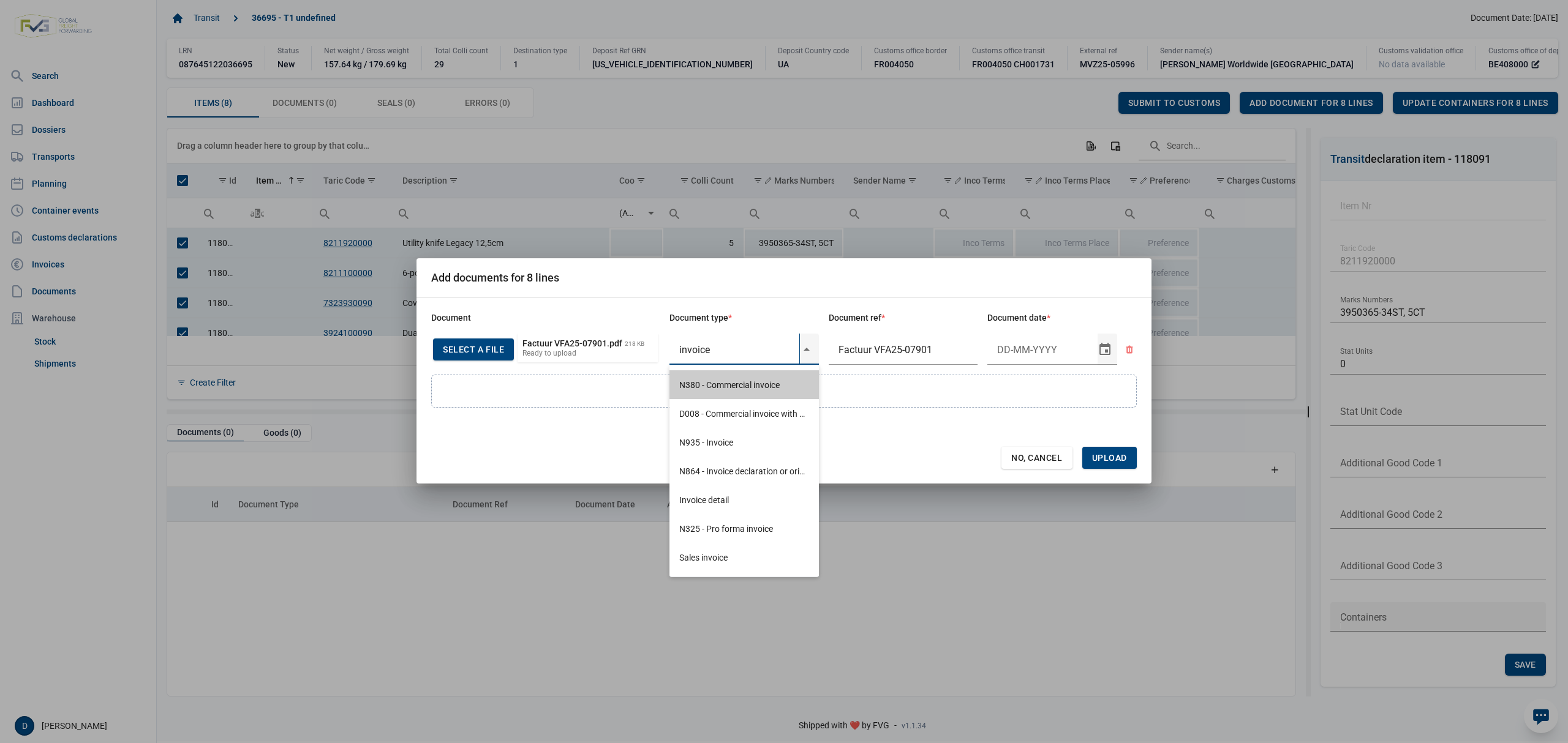
click at [733, 381] on div "N380 - Commercial invoice" at bounding box center [744, 384] width 150 height 29
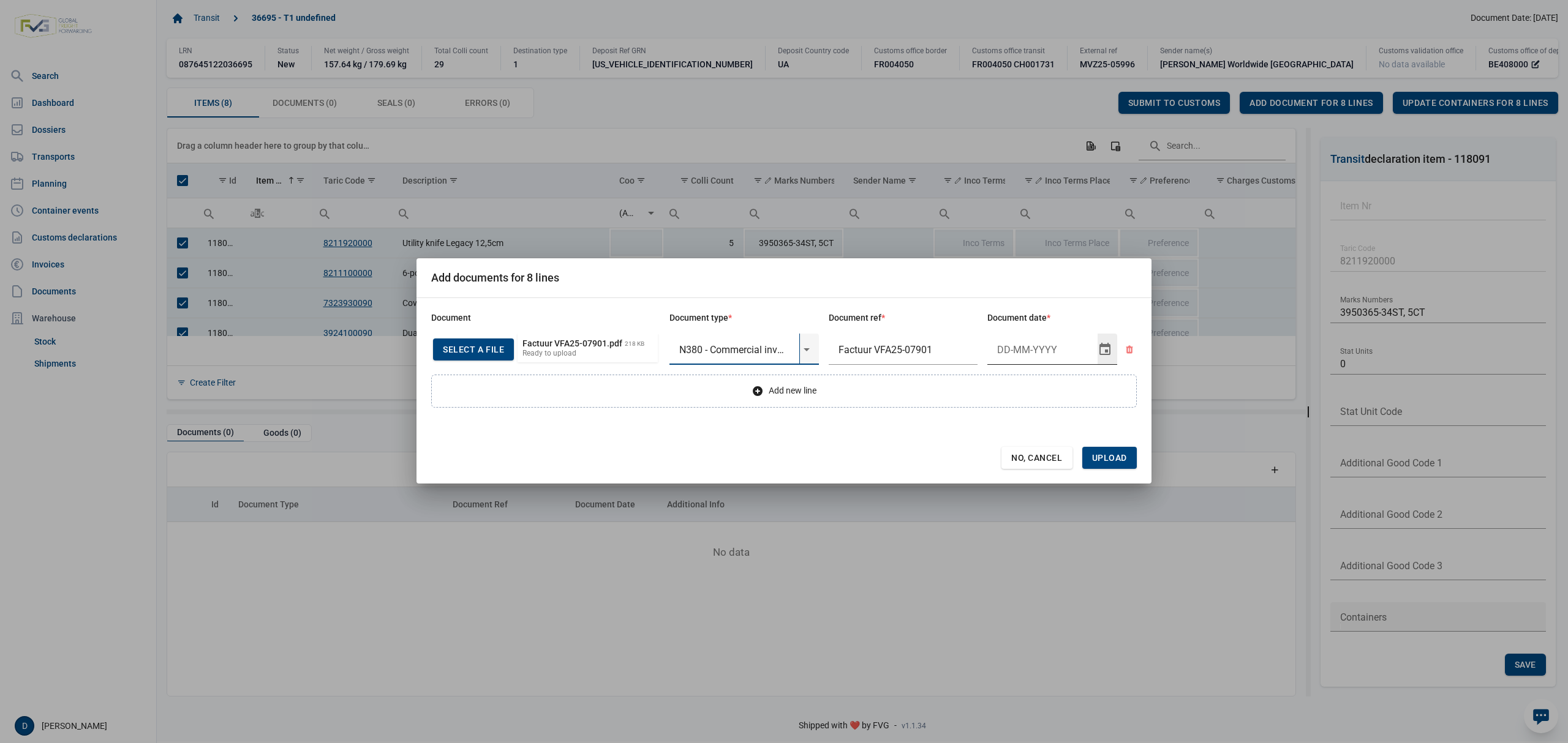
type input "N380 - Commercial invoice"
click at [1035, 351] on input "Document date" at bounding box center [1042, 349] width 110 height 32
type input "13-10-2025"
click at [1114, 456] on span "Upload" at bounding box center [1109, 458] width 35 height 10
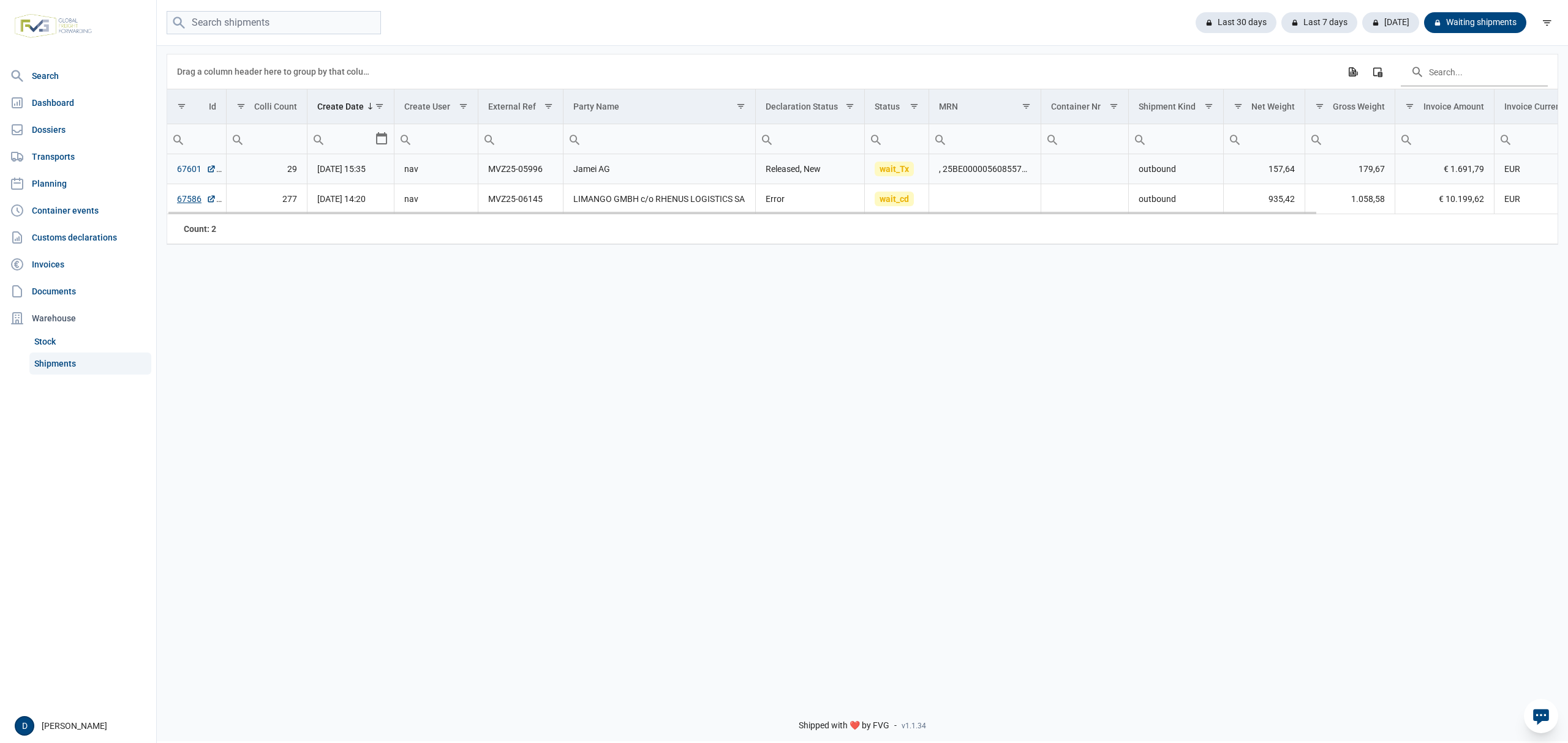
click at [189, 175] on link "67601" at bounding box center [196, 169] width 39 height 12
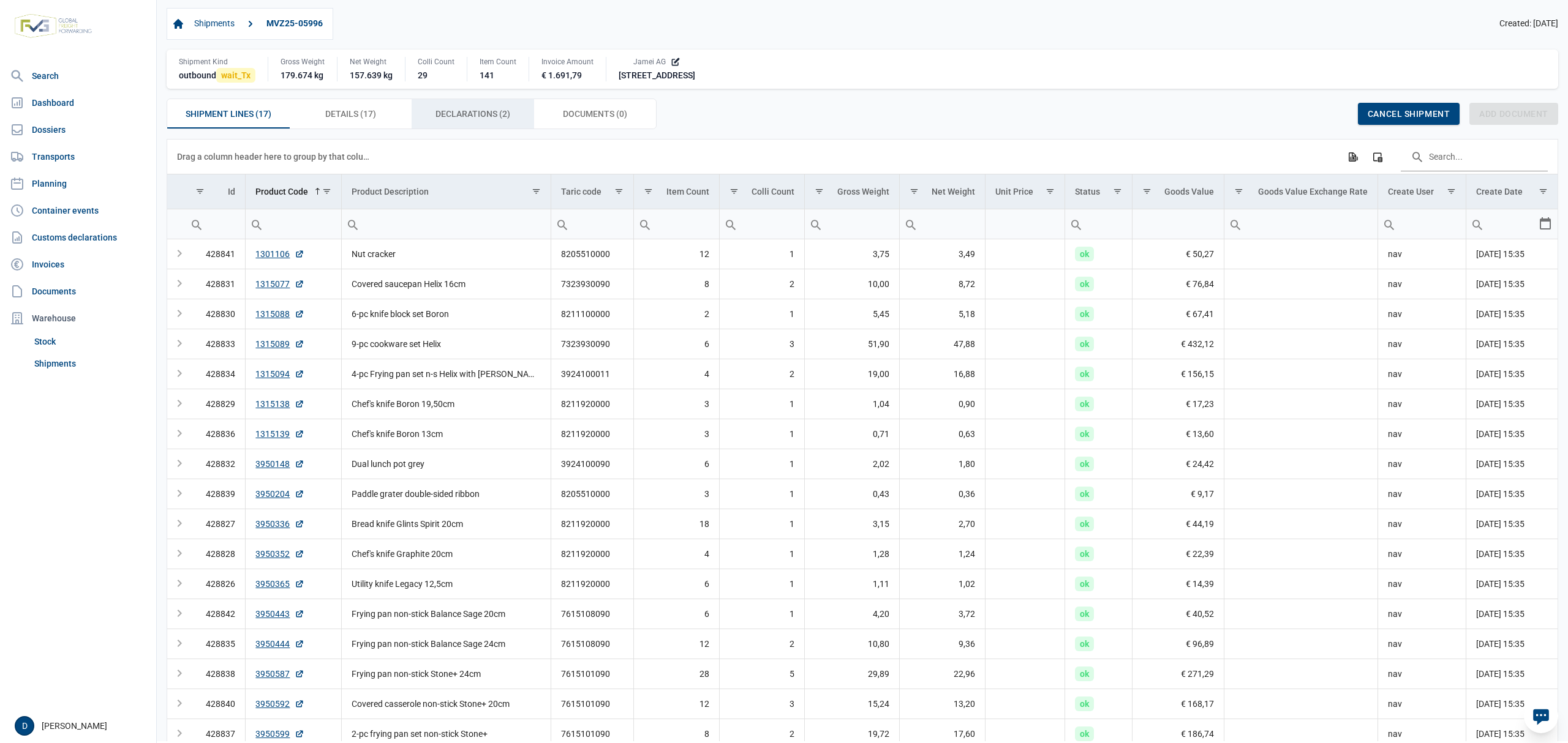
click at [451, 116] on span "Declarations (2) Declarations (2)" at bounding box center [473, 114] width 75 height 15
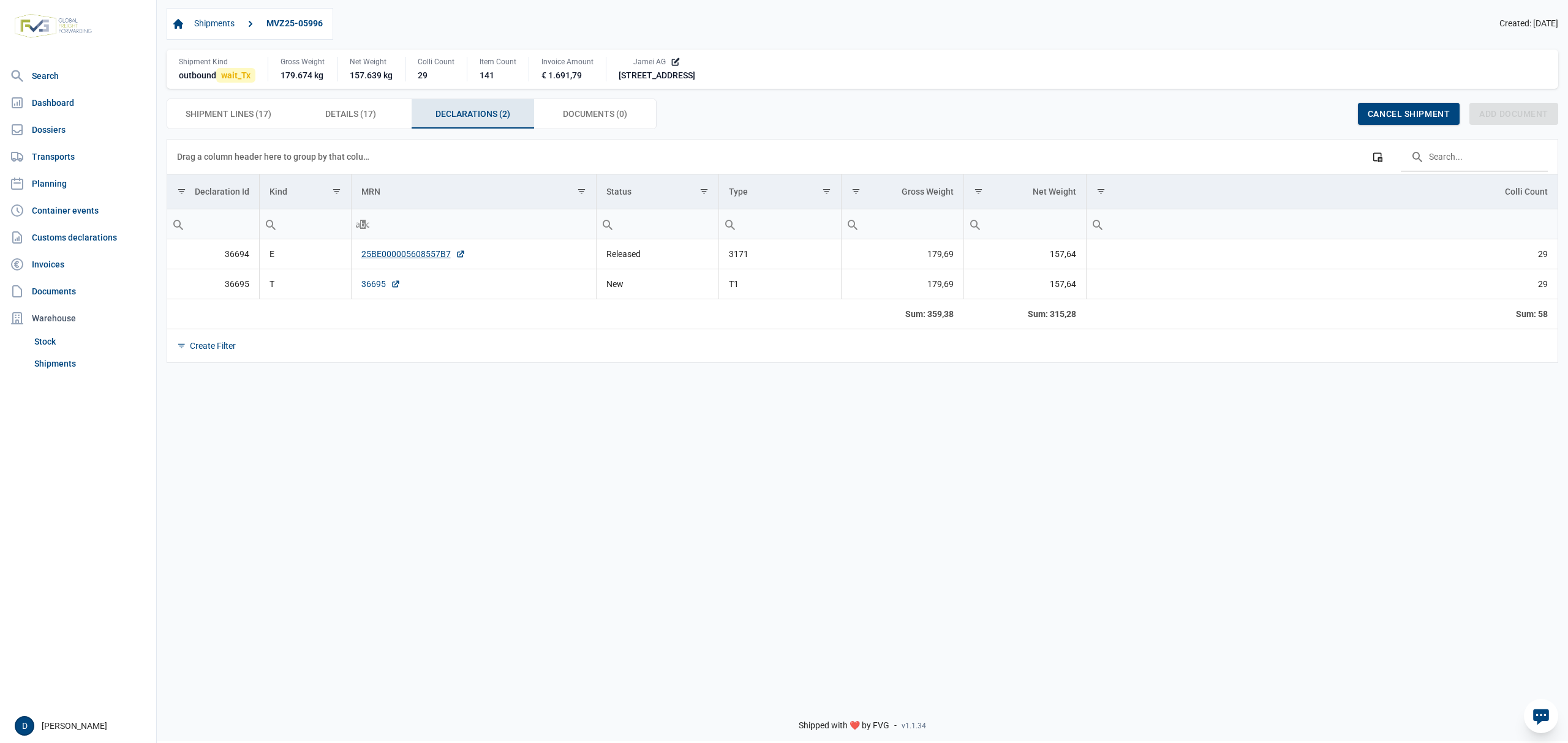
click at [373, 282] on link "36695" at bounding box center [380, 285] width 39 height 12
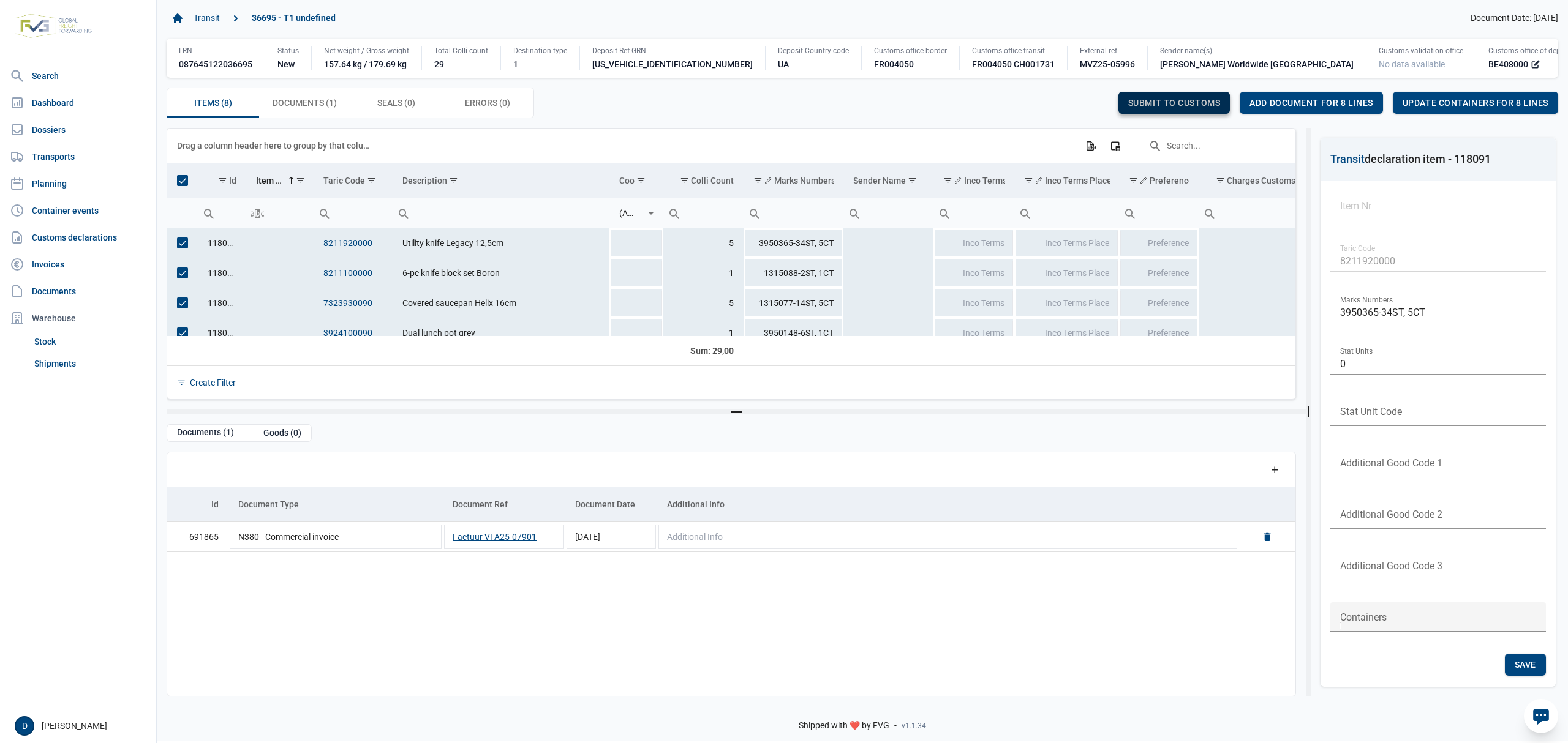
click at [1137, 101] on span "Submit to customs" at bounding box center [1174, 103] width 93 height 10
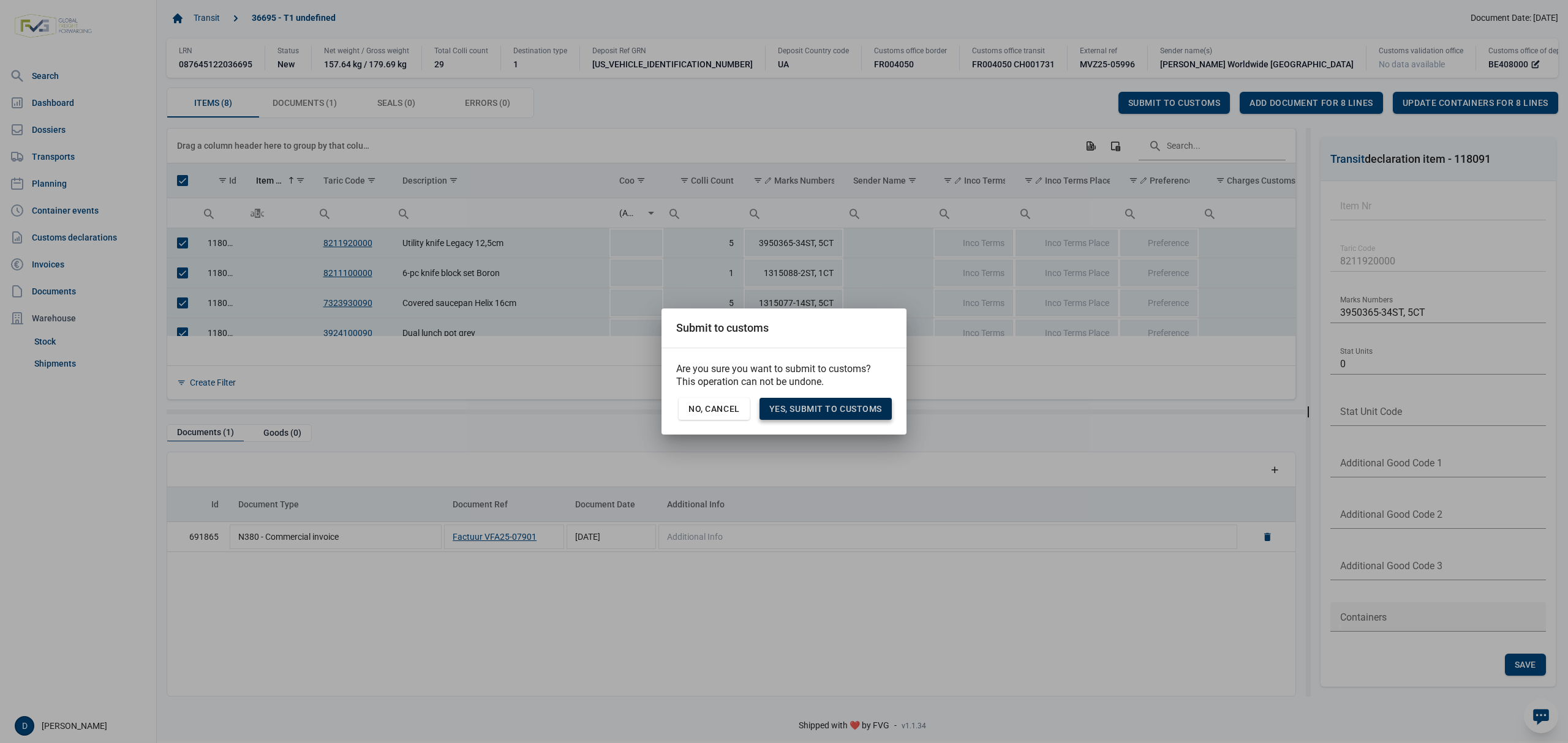
click at [841, 412] on span "Yes, Submit to customs" at bounding box center [825, 409] width 113 height 10
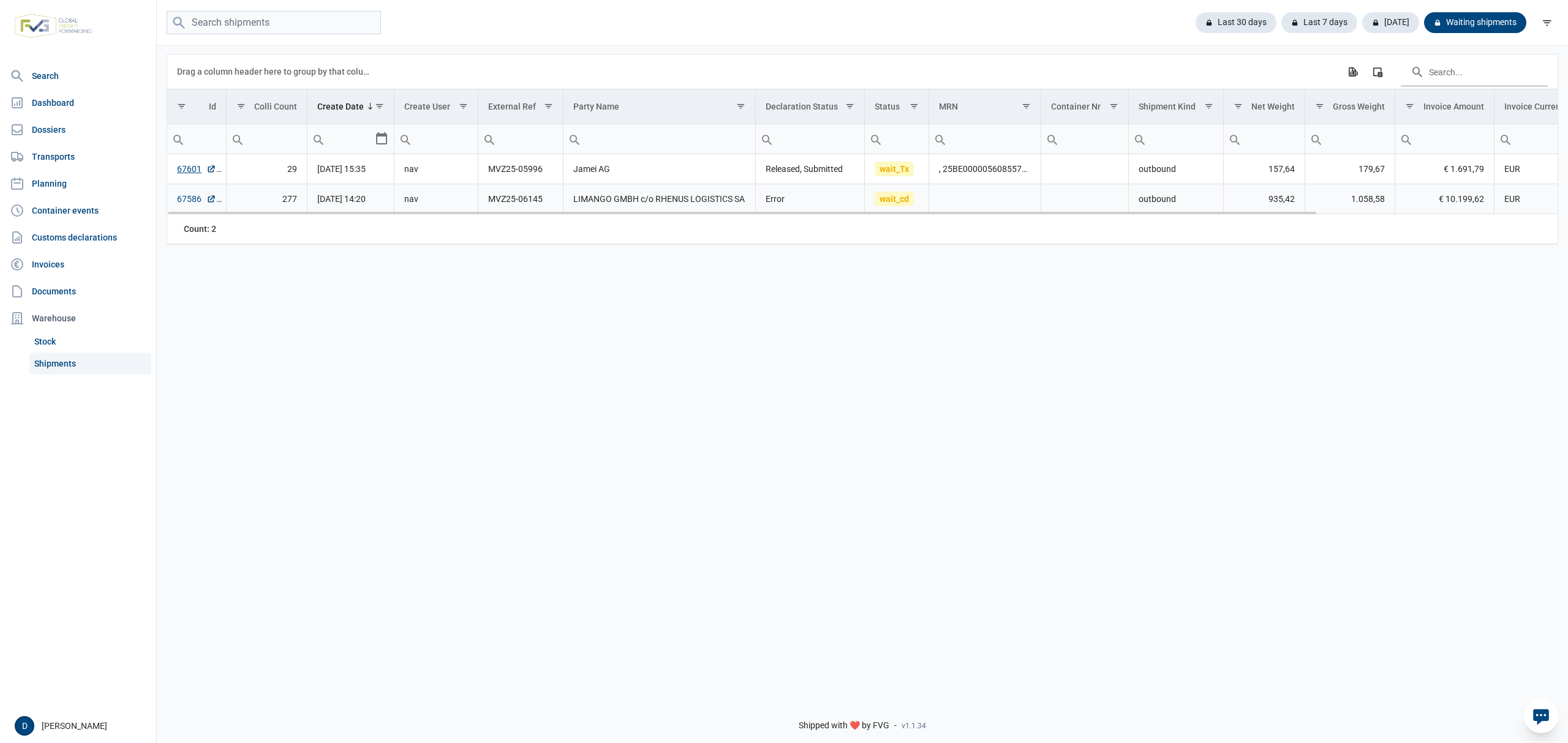
click at [193, 202] on link "67586" at bounding box center [196, 199] width 39 height 12
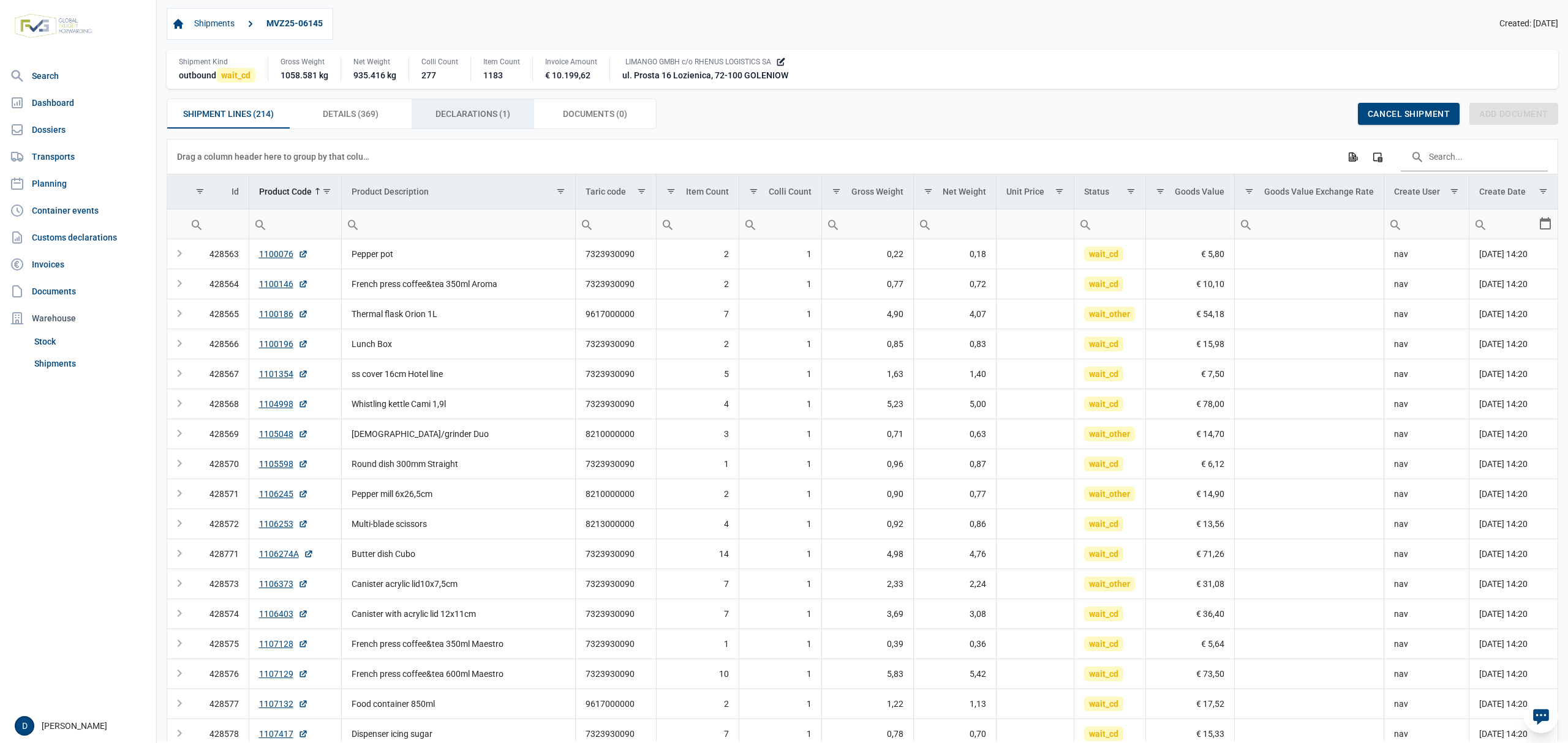
click at [487, 109] on span "Declarations (1) Declarations (1)" at bounding box center [473, 114] width 75 height 15
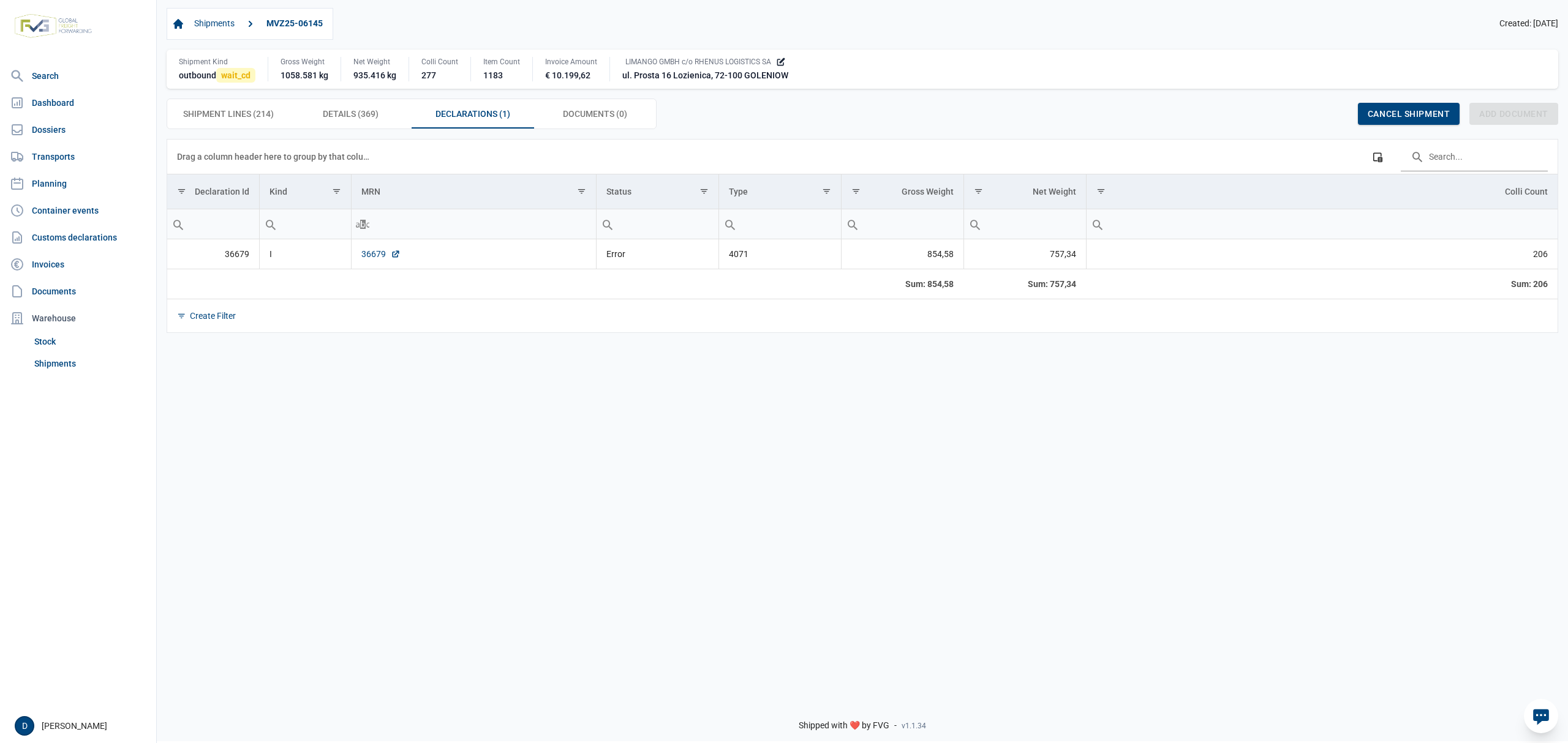
click at [371, 256] on link "36679" at bounding box center [380, 254] width 39 height 12
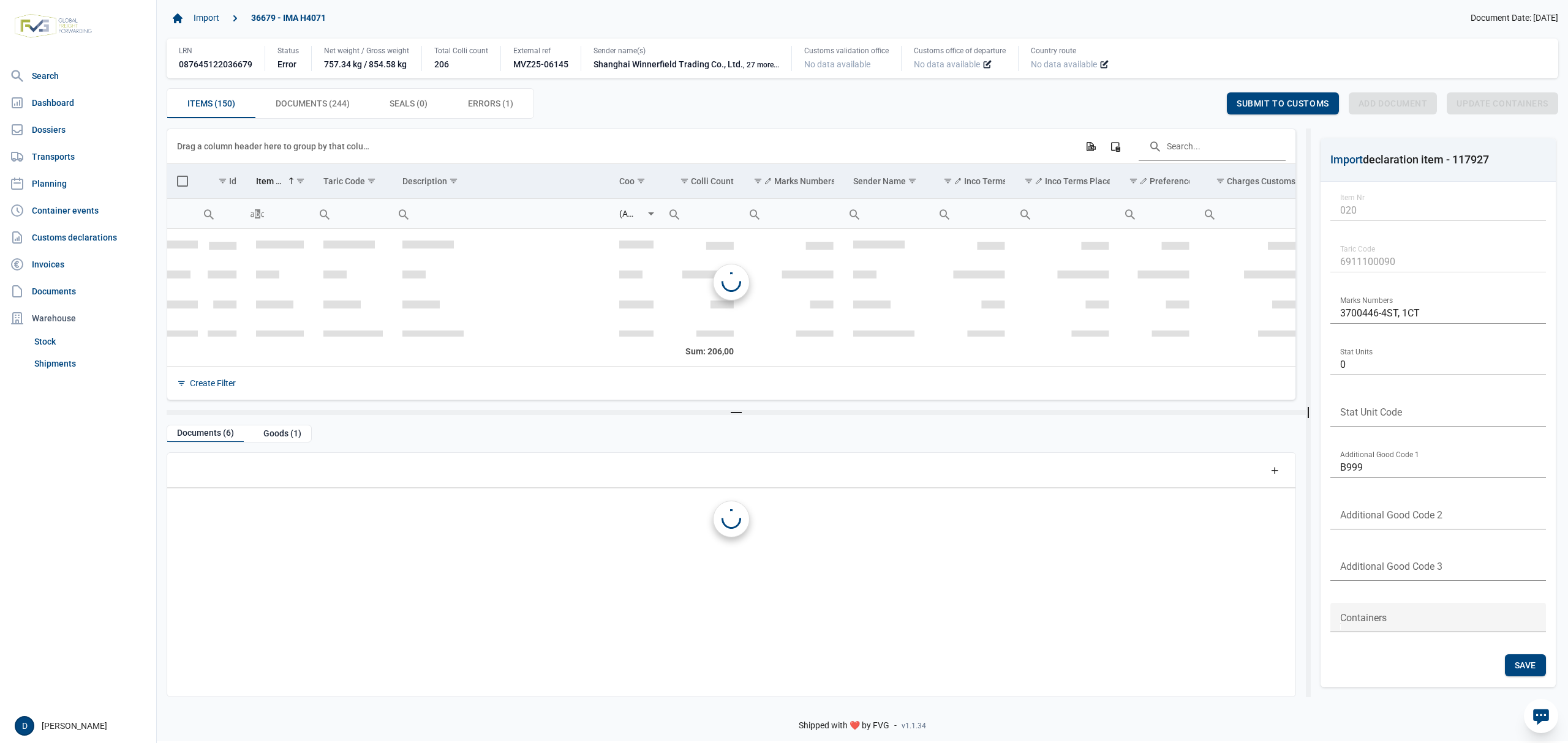
scroll to position [573, 0]
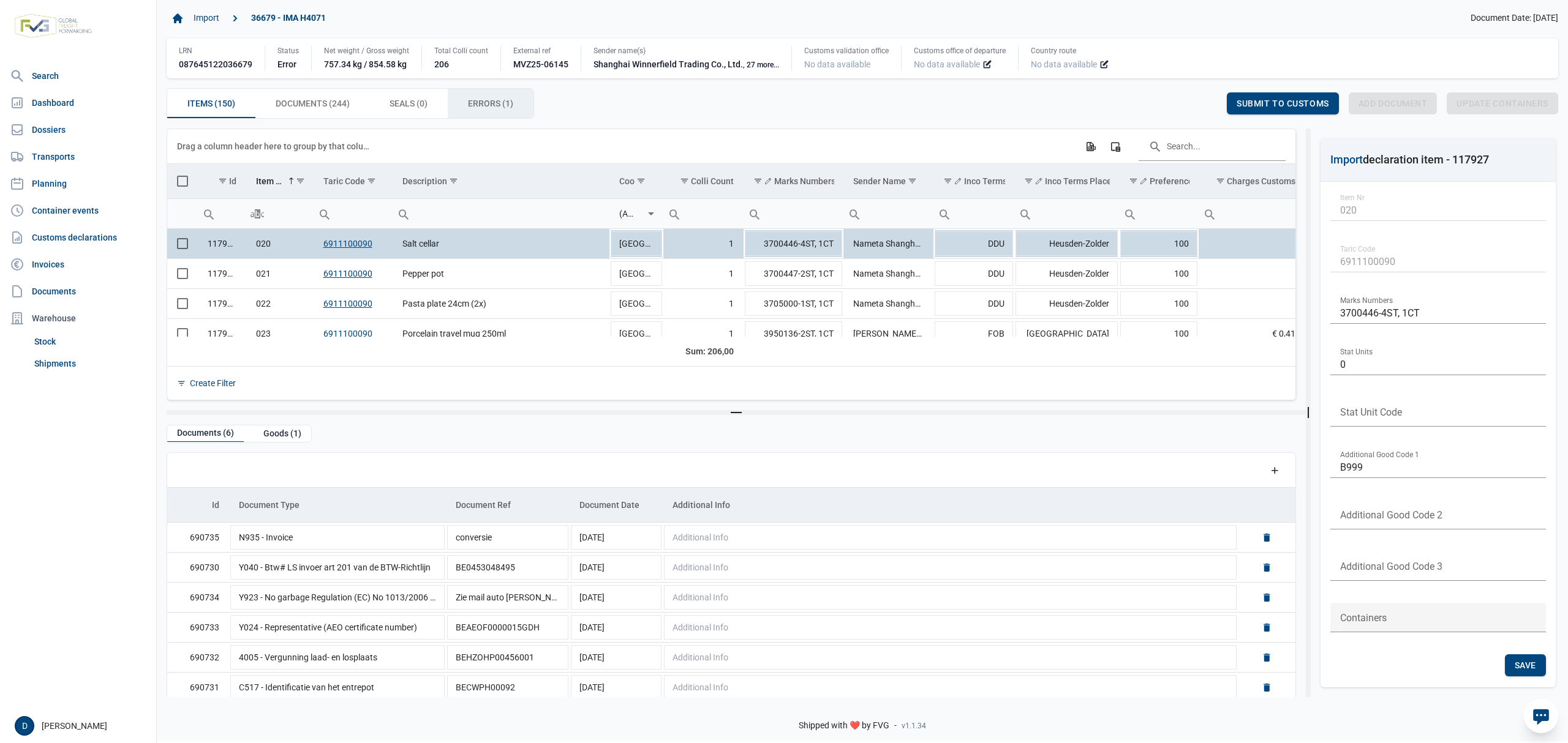
click at [487, 104] on span "Errors (1) Errors (1)" at bounding box center [490, 103] width 45 height 15
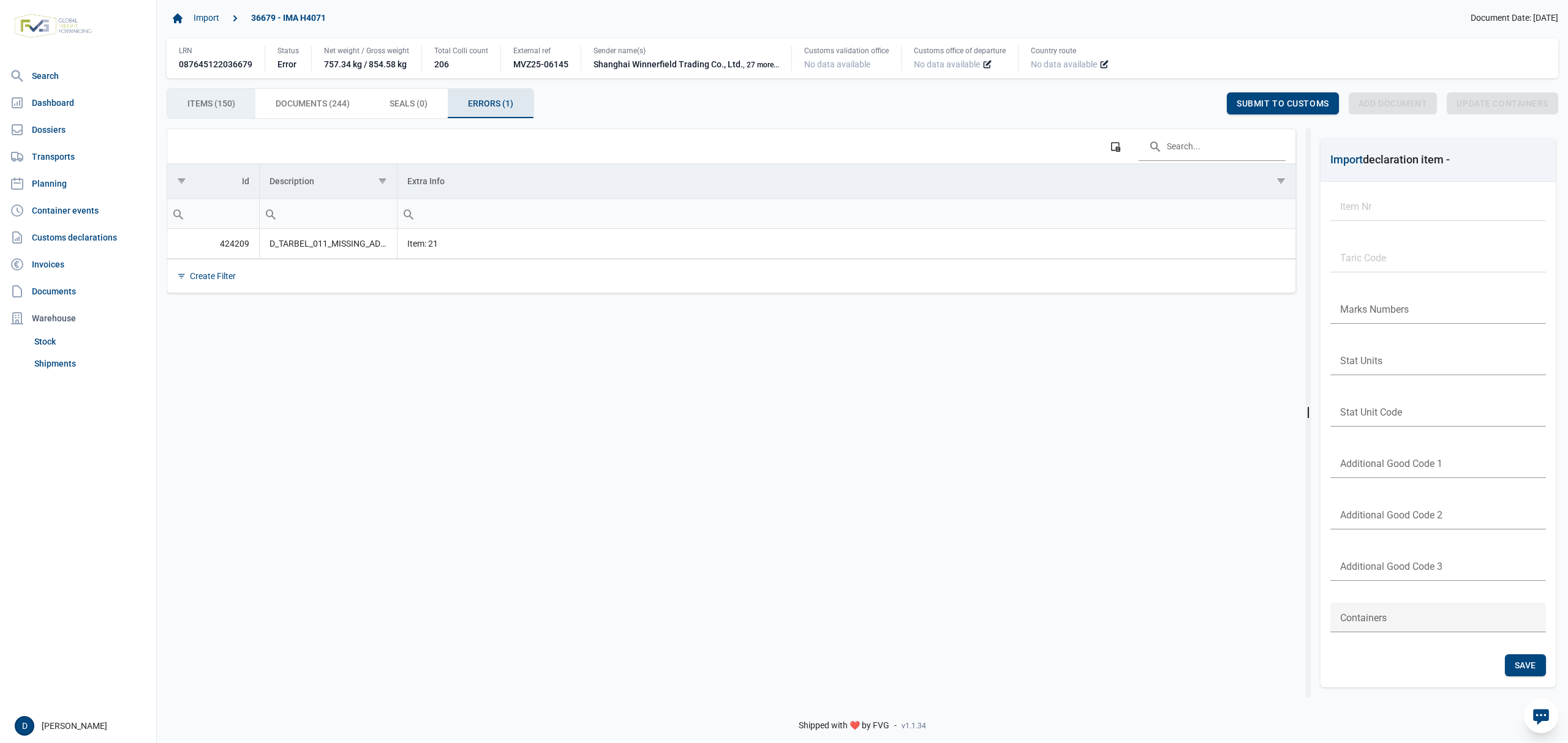
click at [201, 104] on span "Items (150) Items (150)" at bounding box center [211, 103] width 48 height 15
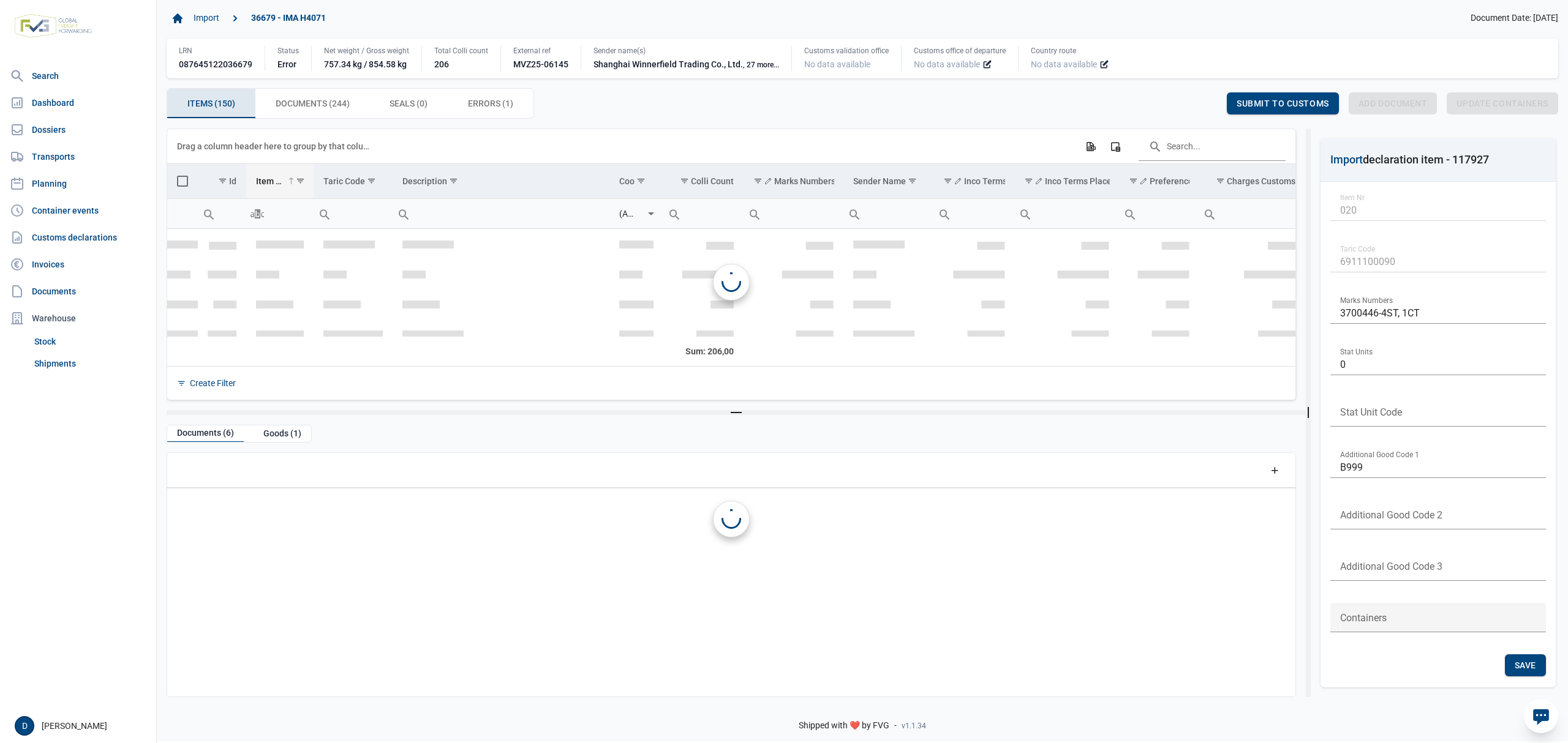
scroll to position [573, 0]
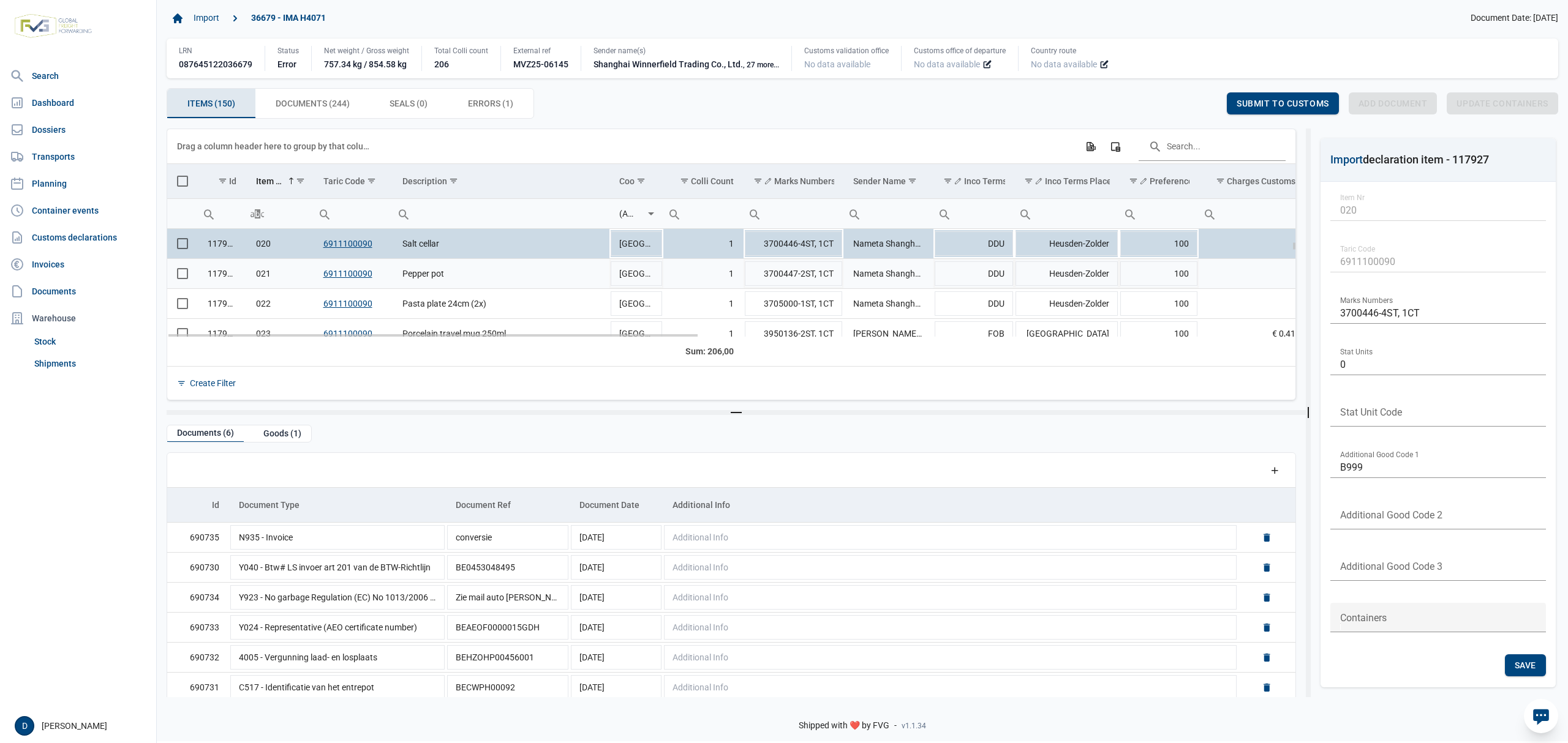
click at [180, 275] on span "Select row" at bounding box center [182, 274] width 11 height 11
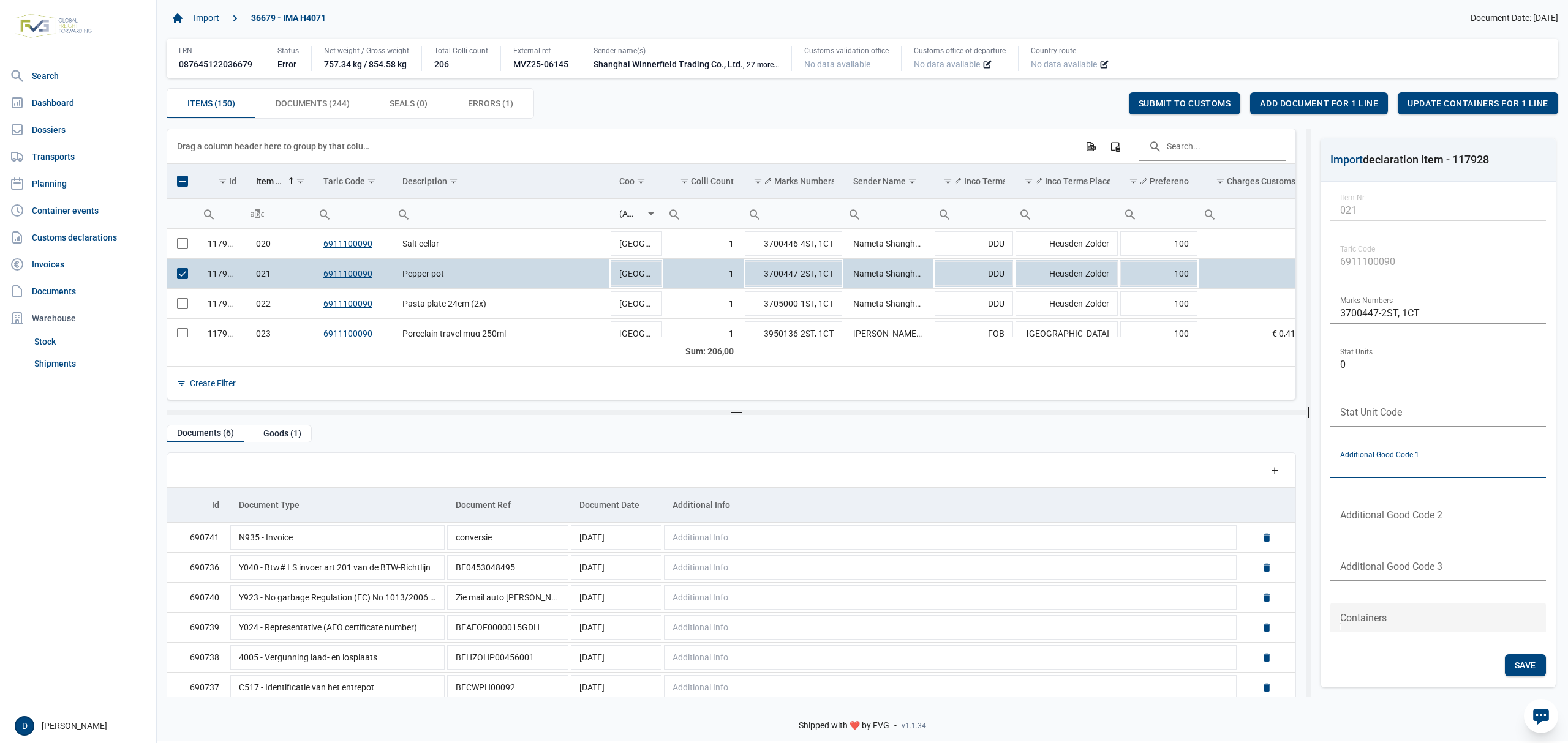
click at [1373, 461] on input "text" at bounding box center [1438, 464] width 215 height 30
type input "B999"
click at [1529, 663] on span "Save" at bounding box center [1524, 665] width 21 height 10
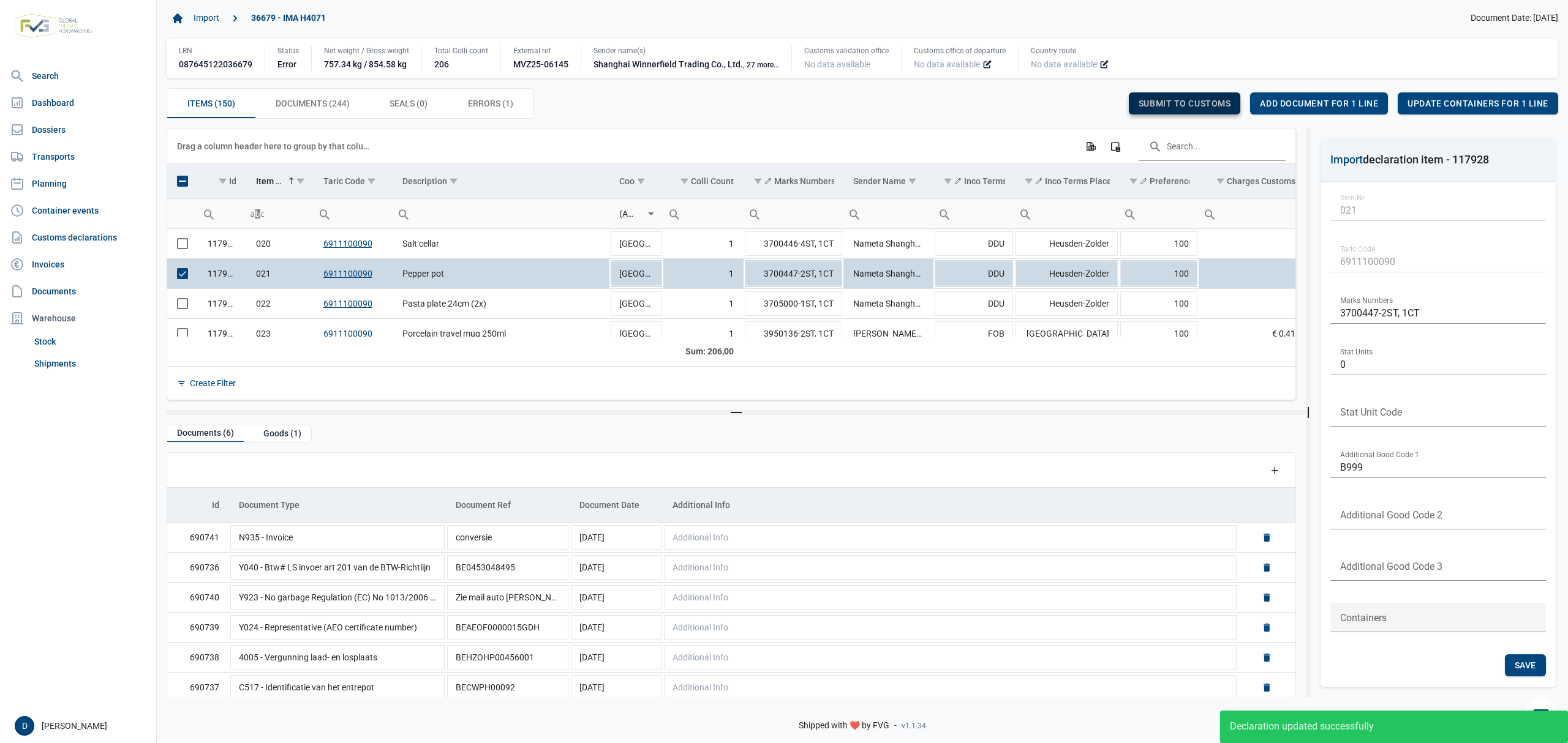
click at [1184, 104] on span "Submit to customs" at bounding box center [1184, 103] width 93 height 10
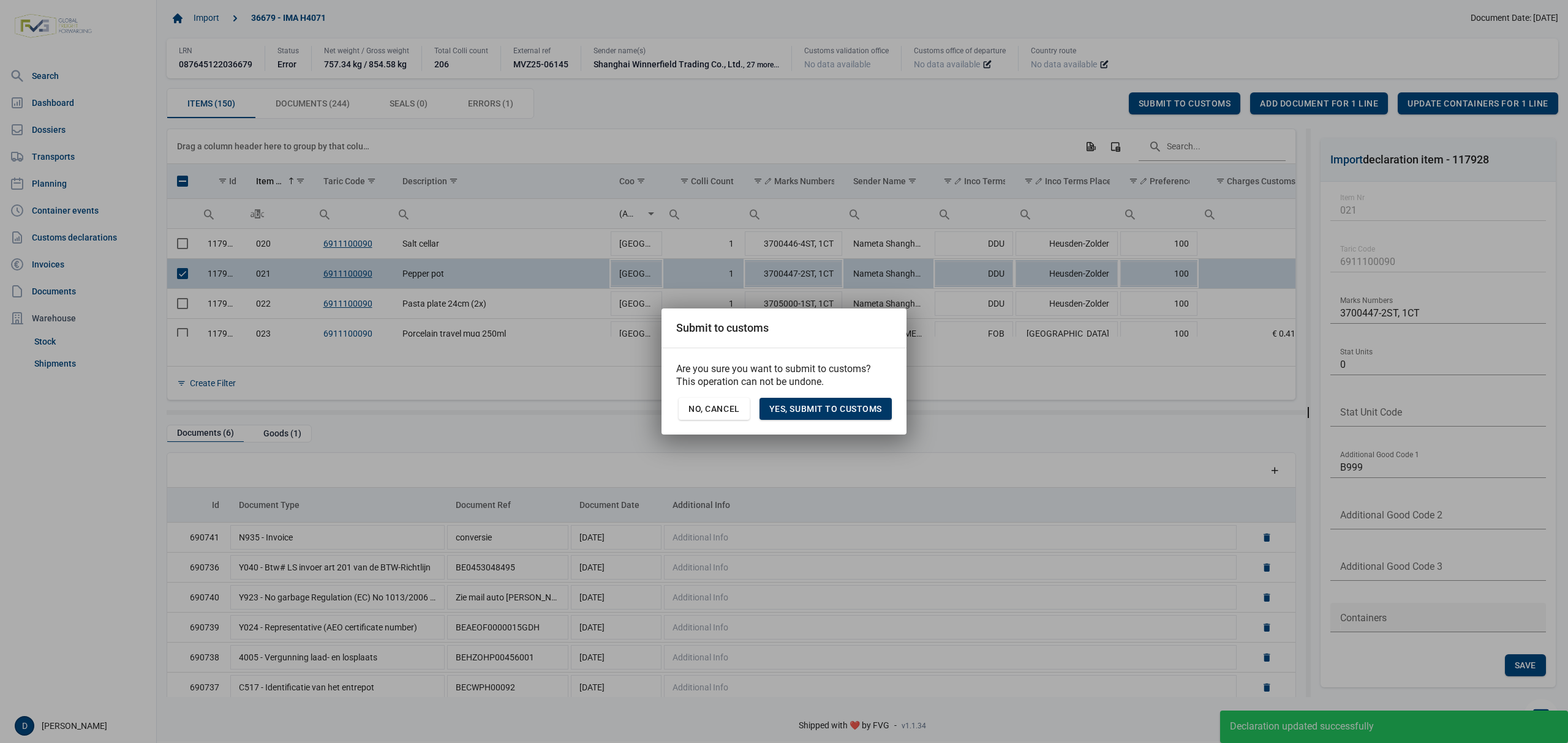
click at [836, 414] on span "Yes, Submit to customs" at bounding box center [825, 409] width 113 height 10
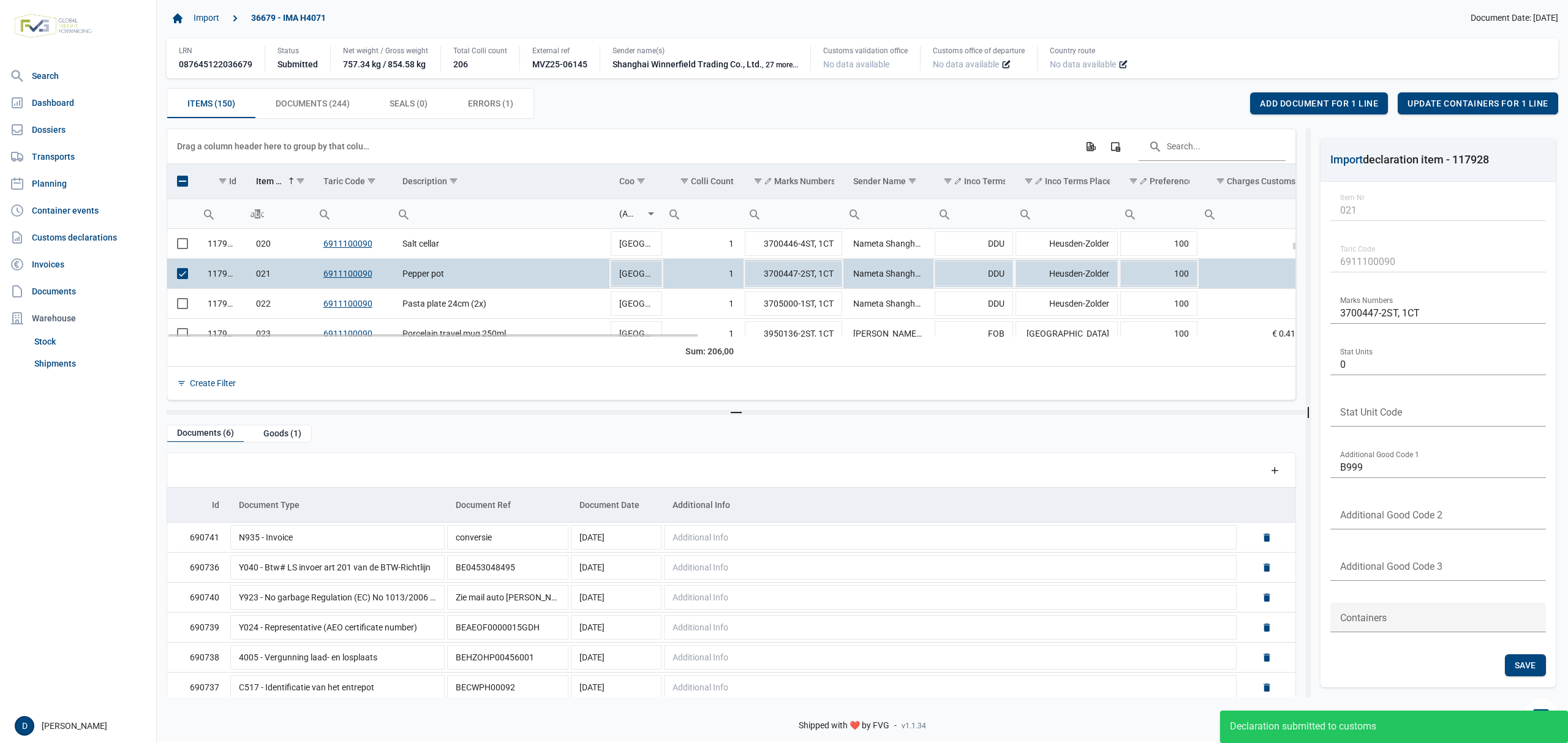
click at [189, 280] on td "Data grid with 150 rows and 23 columns" at bounding box center [182, 274] width 30 height 30
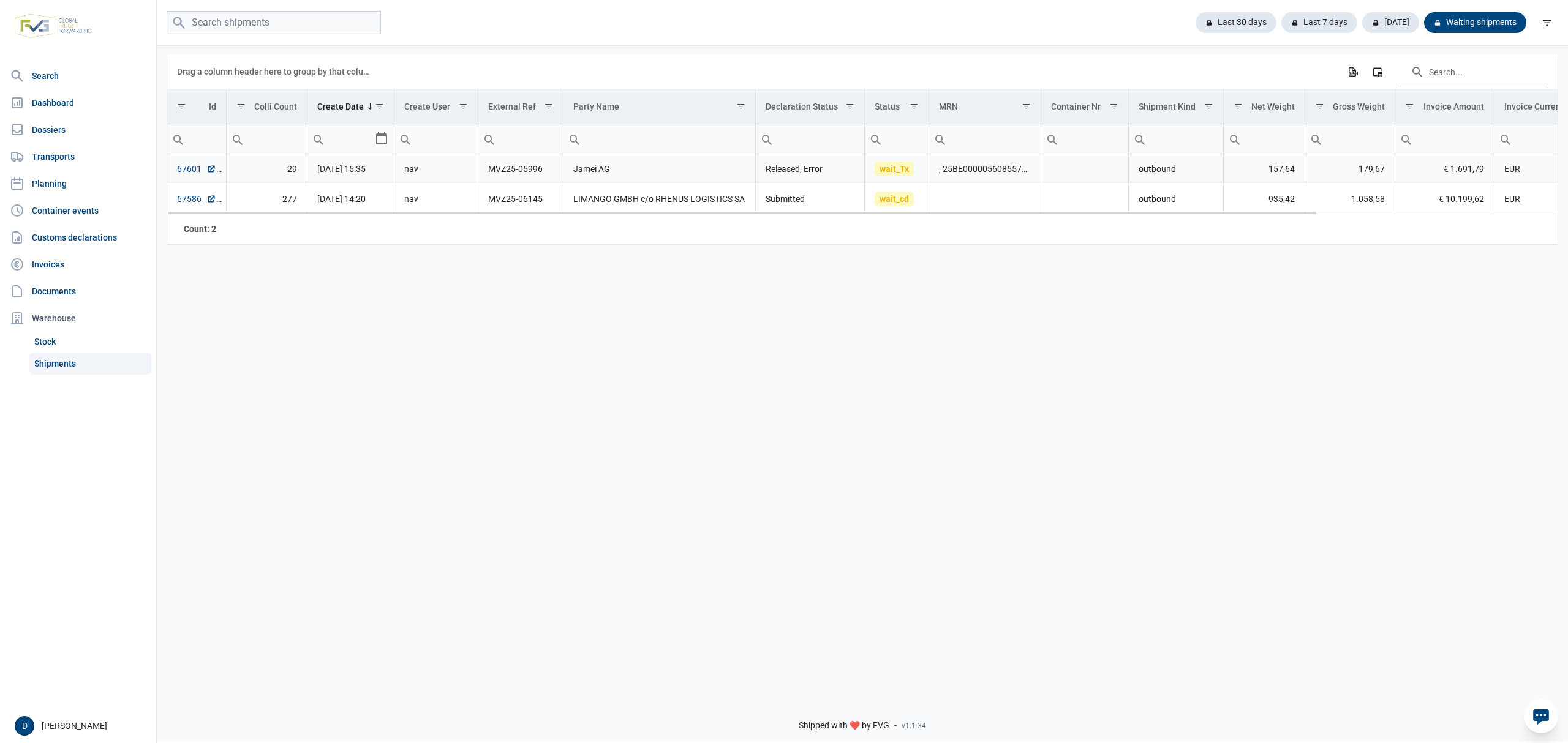
click at [189, 170] on link "67601" at bounding box center [196, 169] width 39 height 12
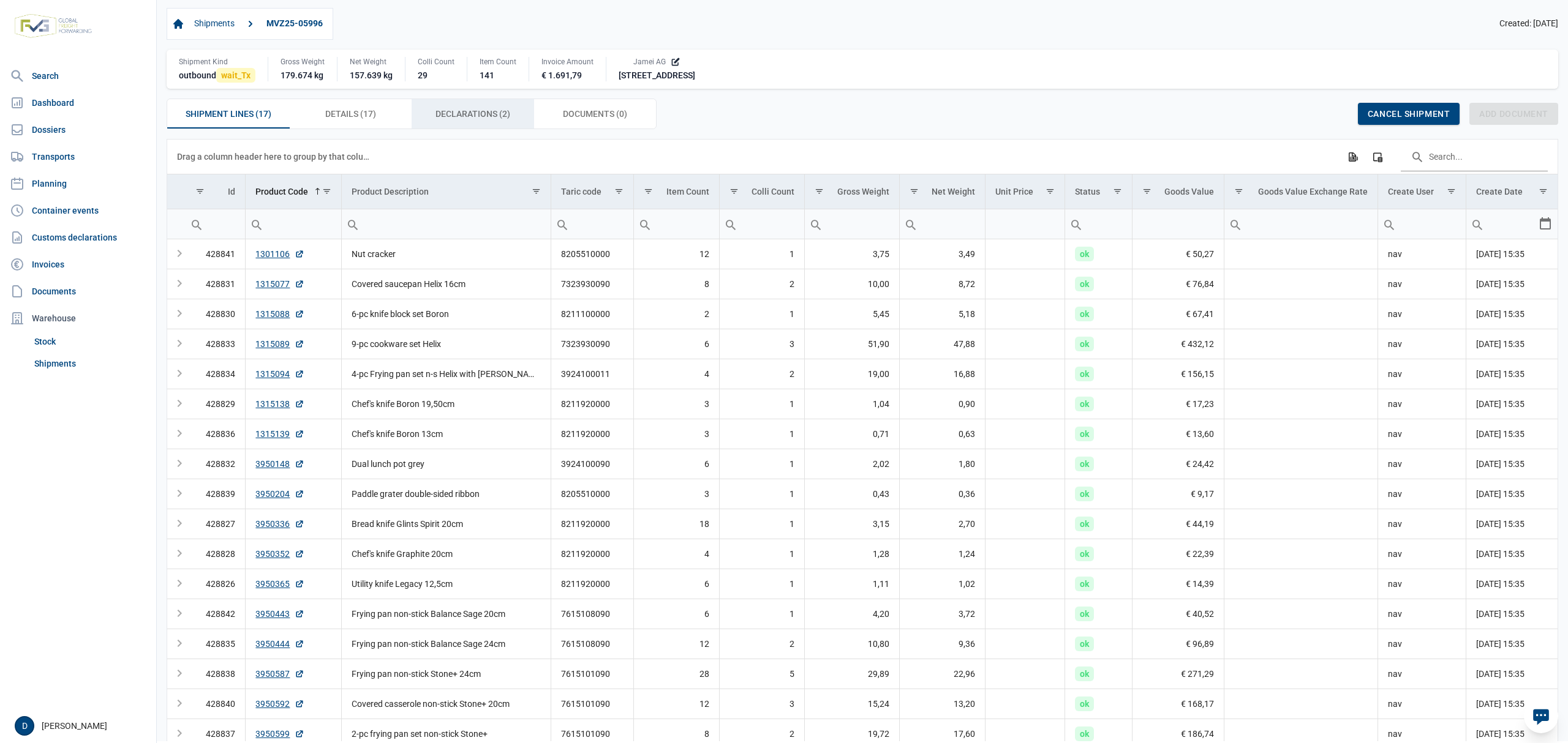
click at [481, 107] on div "Declarations (2) Declarations (2)" at bounding box center [473, 114] width 122 height 30
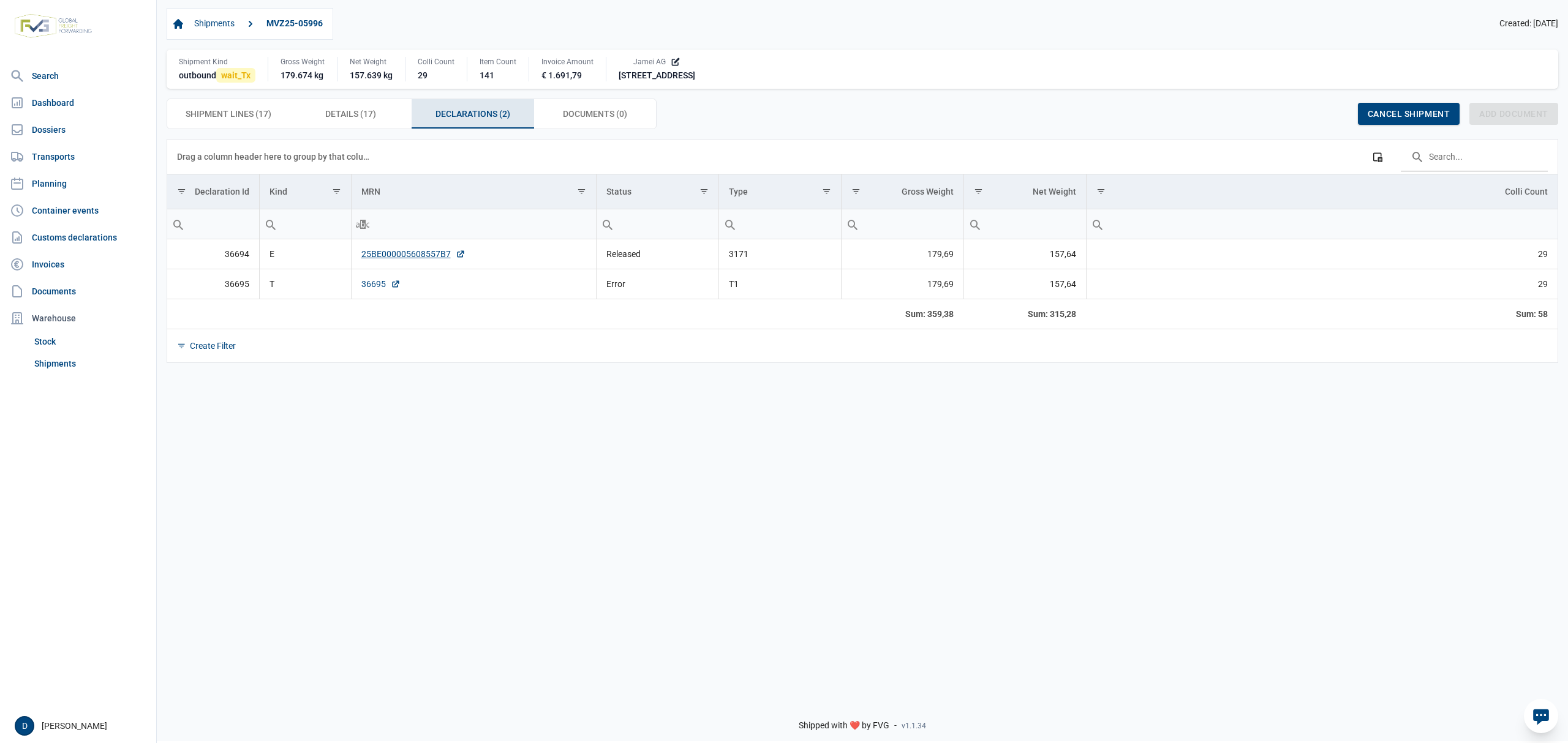
click at [369, 289] on link "36695" at bounding box center [380, 285] width 39 height 12
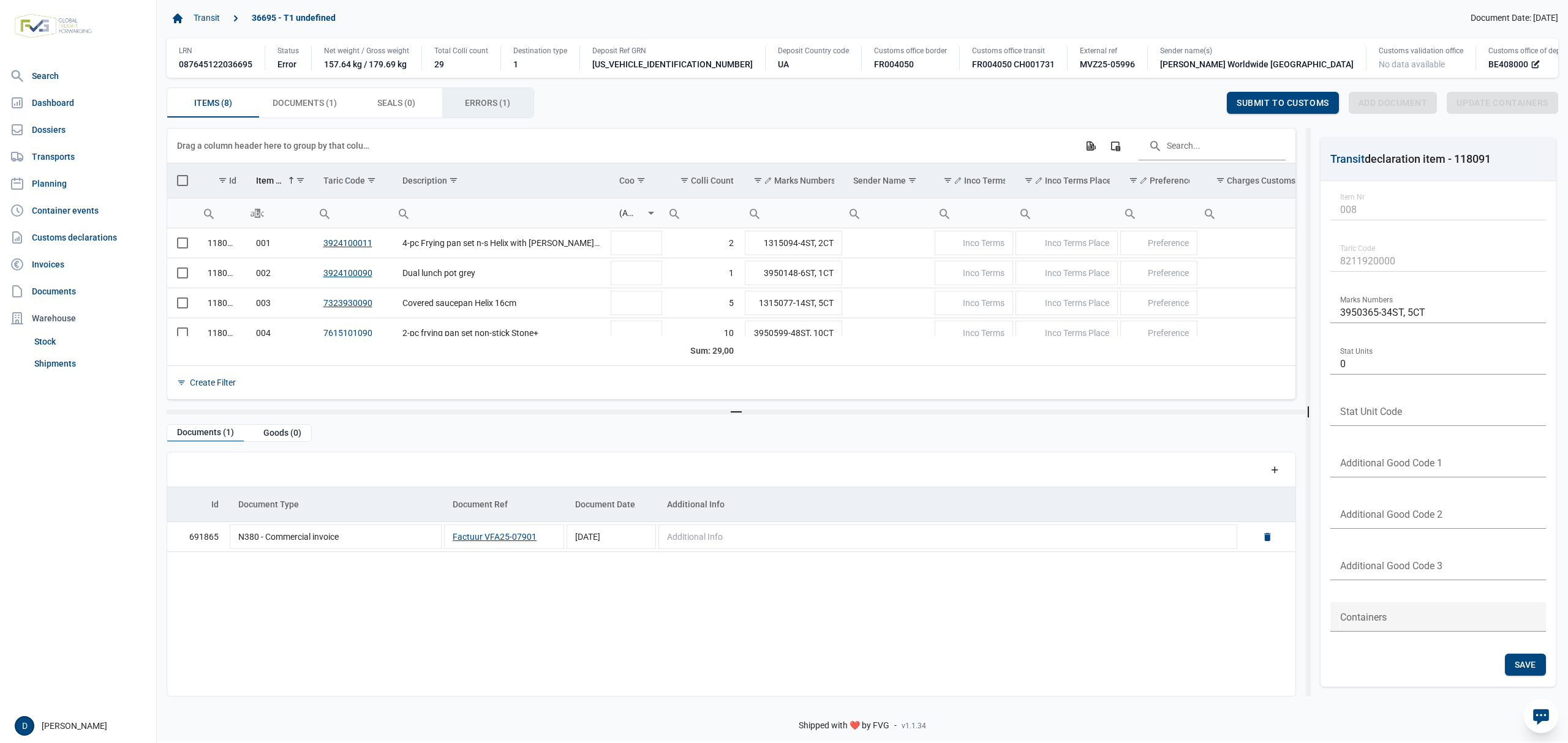
click at [473, 104] on span "Errors (1) Errors (1)" at bounding box center [487, 103] width 45 height 15
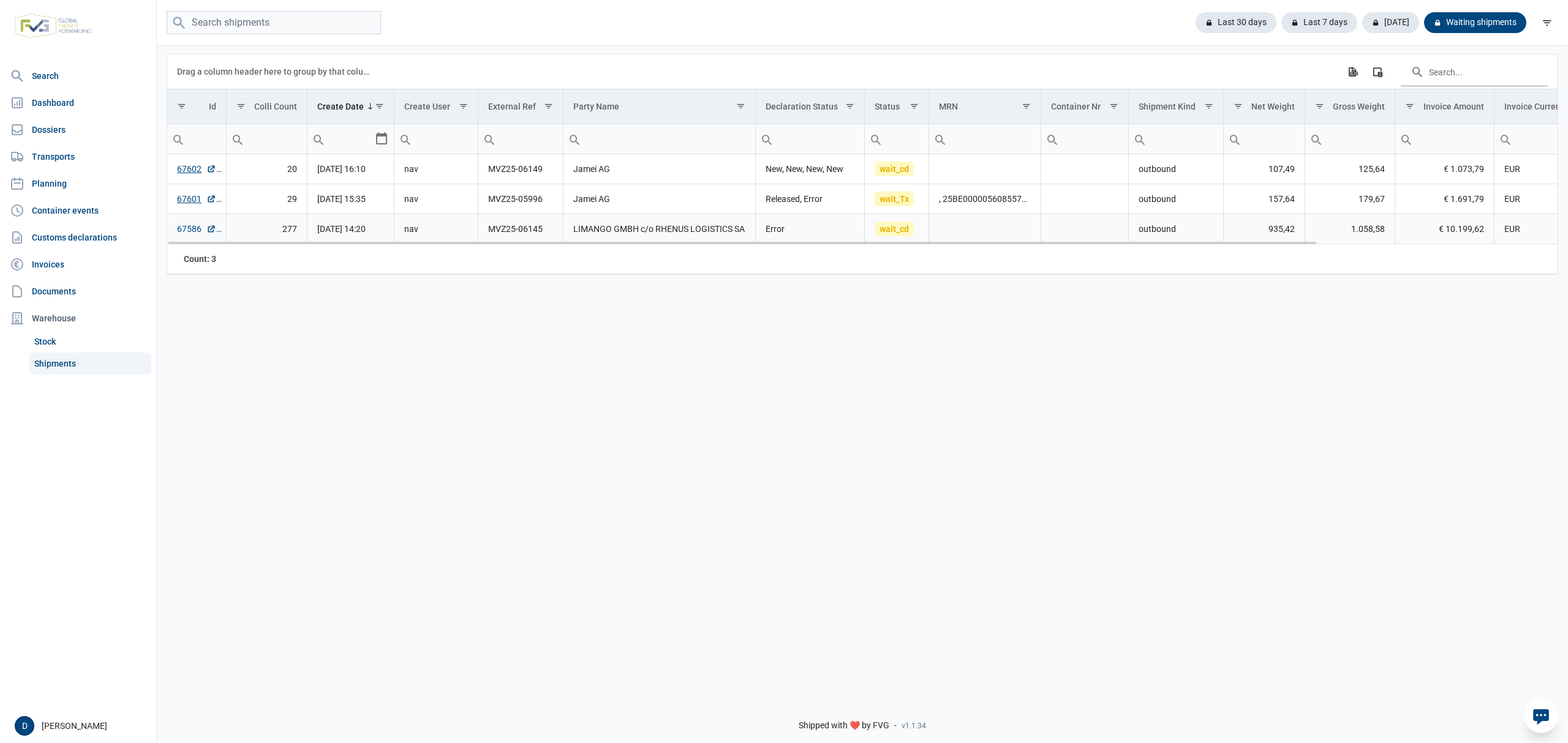
click at [184, 233] on link "67586" at bounding box center [196, 229] width 39 height 12
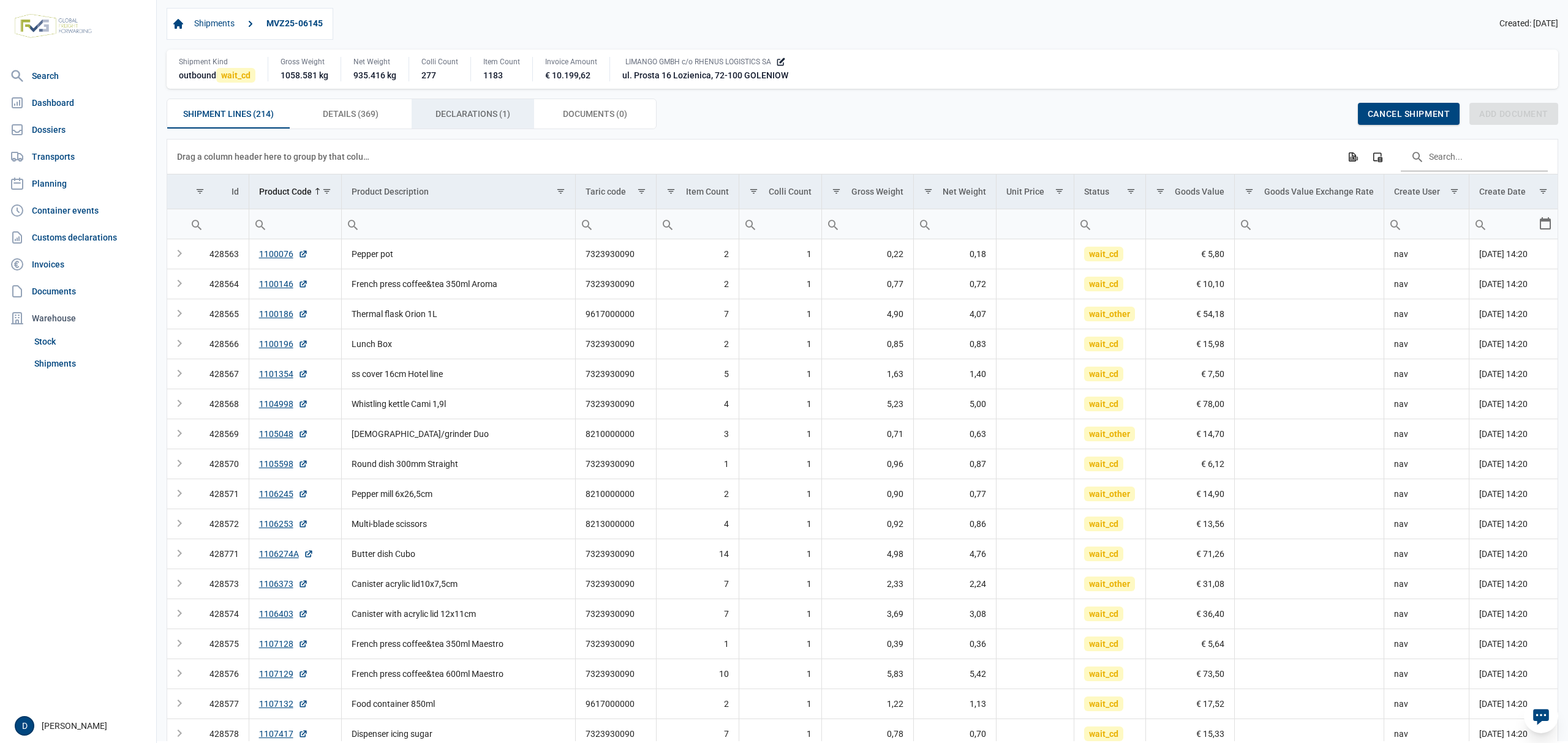
click at [473, 109] on span "Declarations (1) Declarations (1)" at bounding box center [473, 114] width 75 height 15
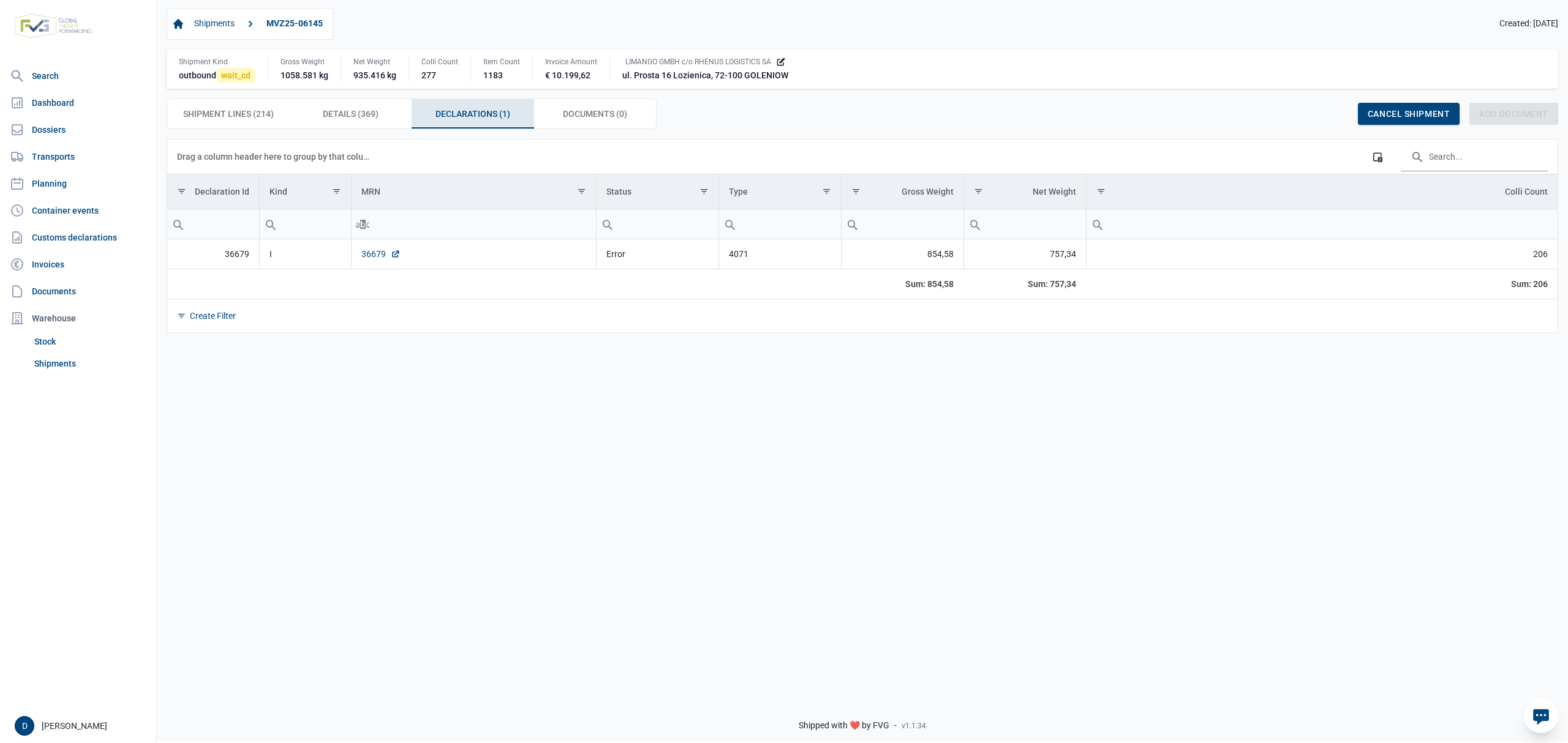
click at [378, 251] on link "36679" at bounding box center [380, 254] width 39 height 12
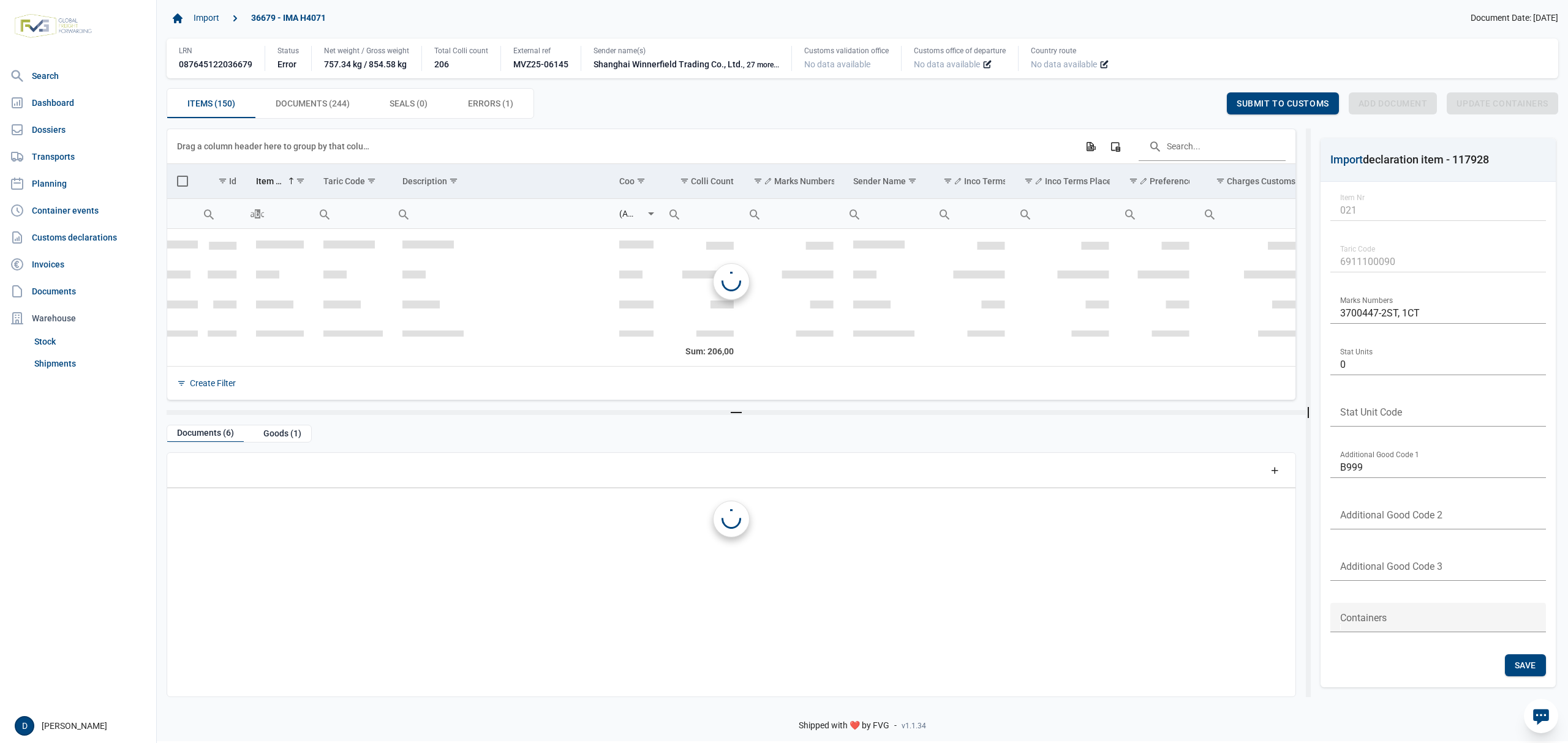
scroll to position [603, 0]
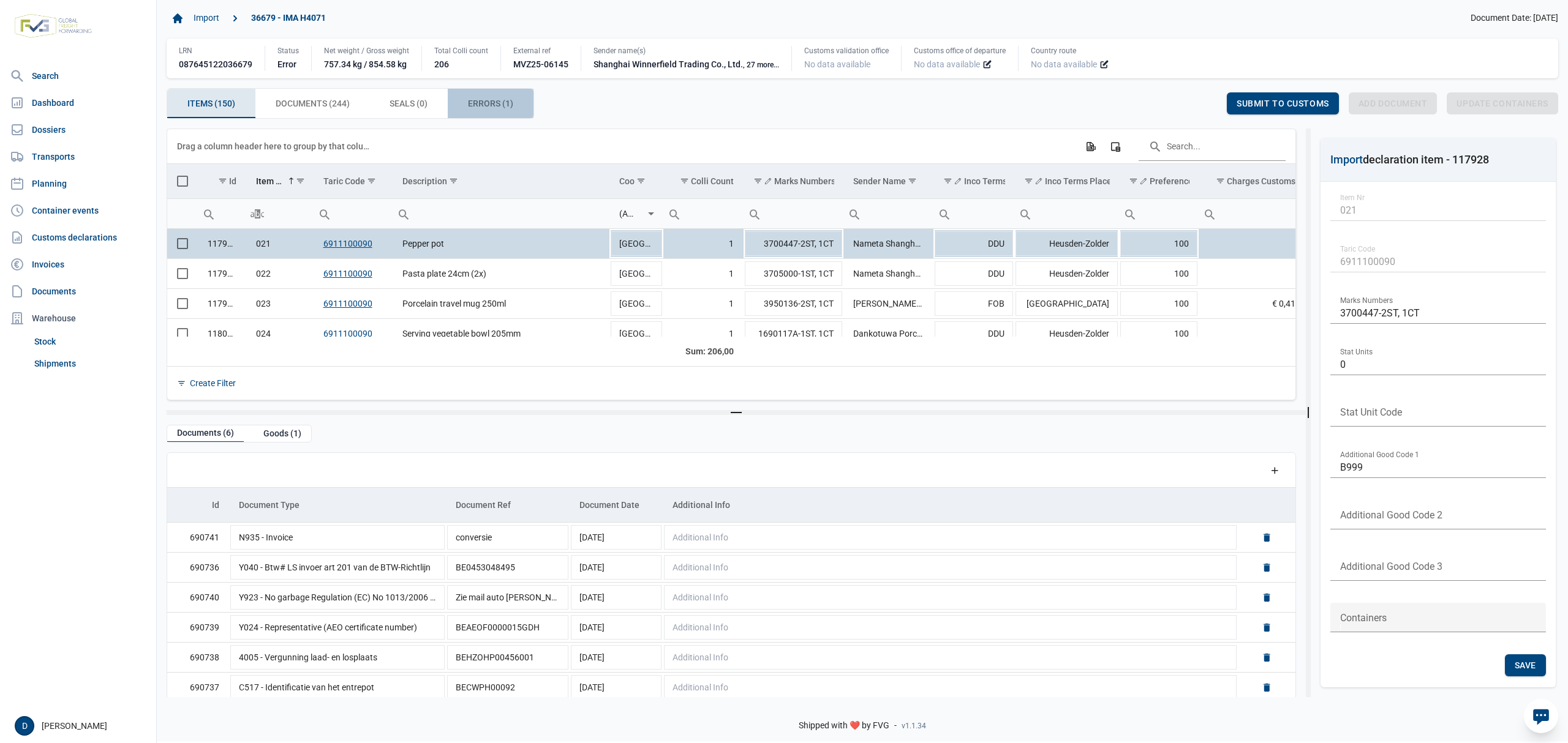
click at [502, 104] on span "Errors (1) Errors (1)" at bounding box center [490, 103] width 45 height 15
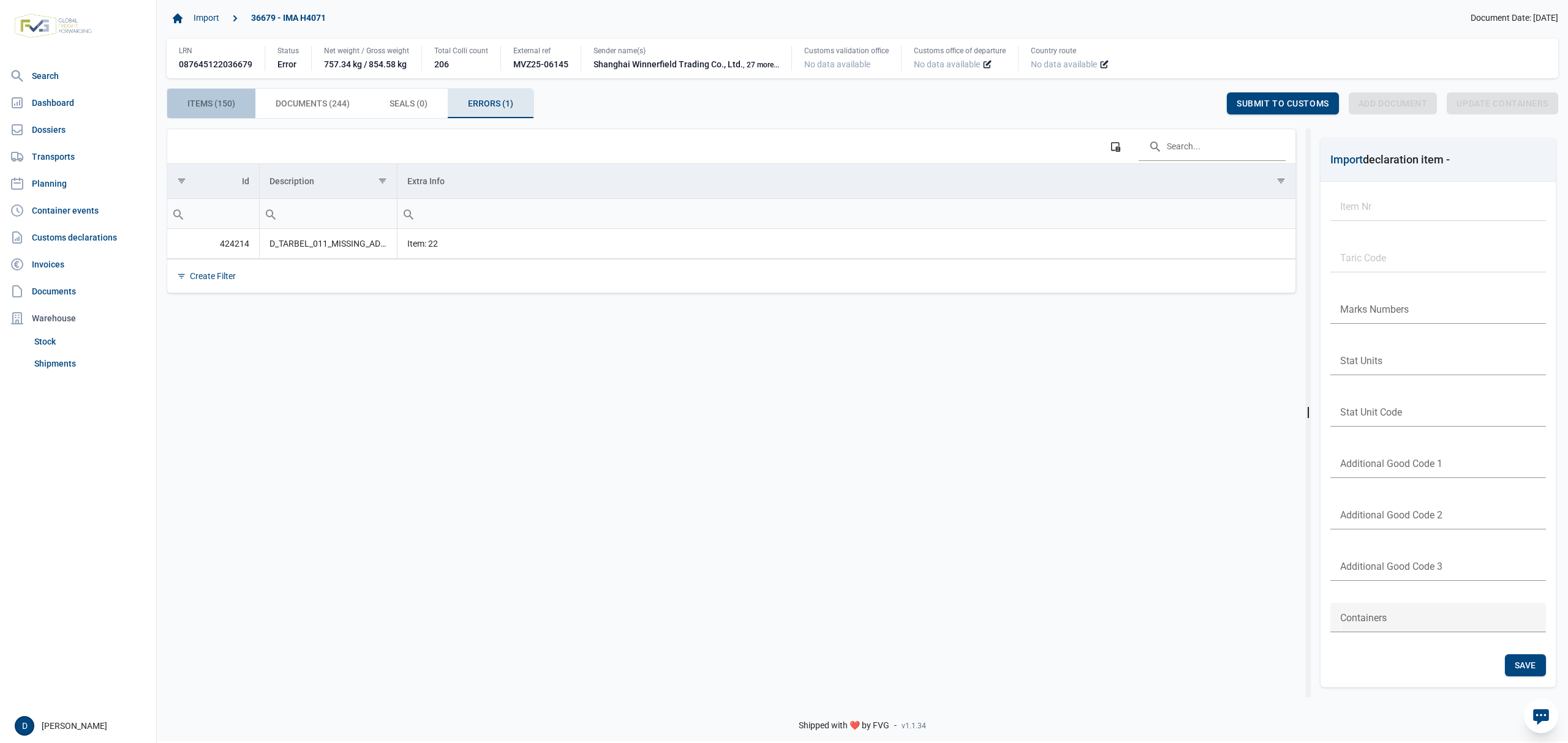
click at [218, 101] on span "Items (150) Items (150)" at bounding box center [211, 103] width 48 height 15
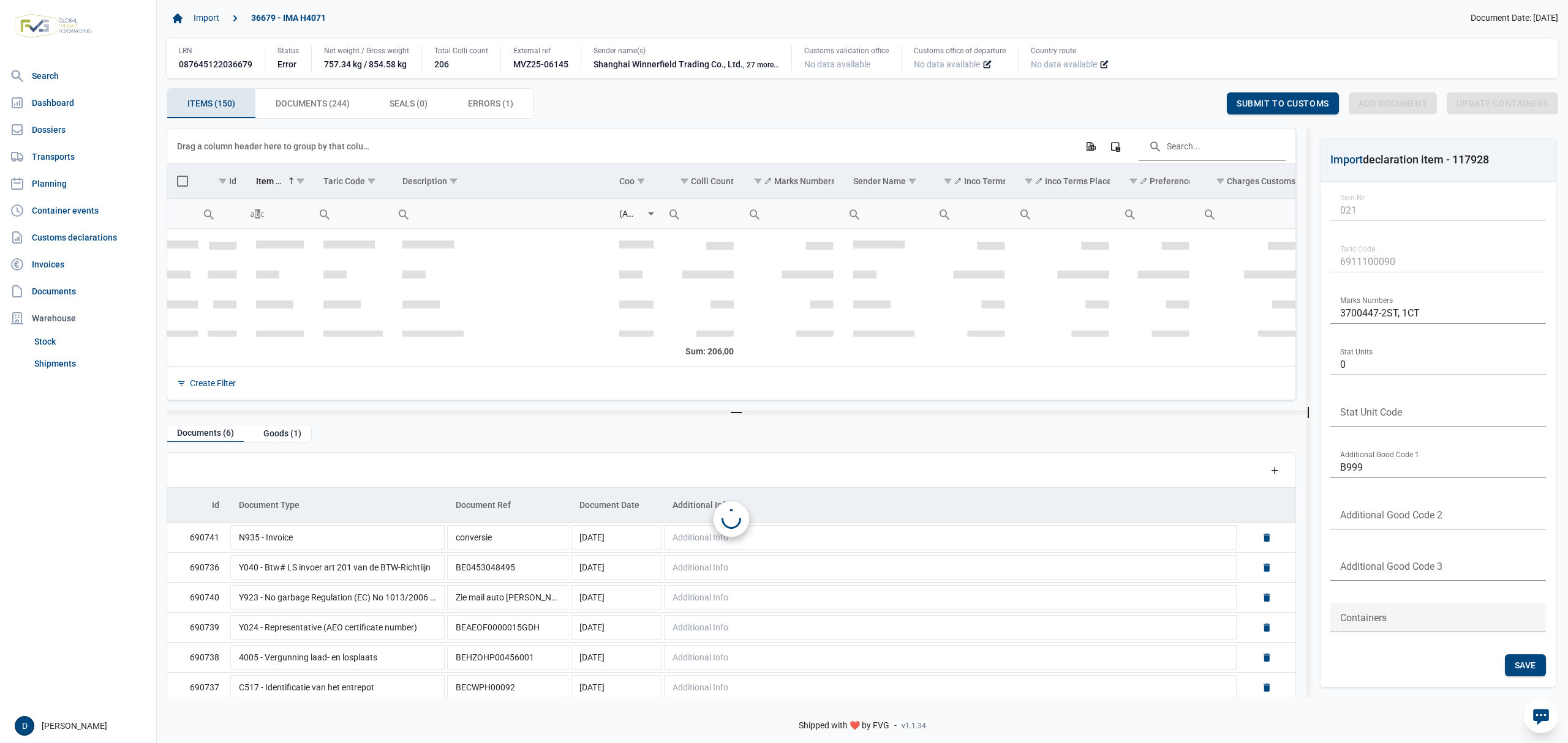
scroll to position [603, 0]
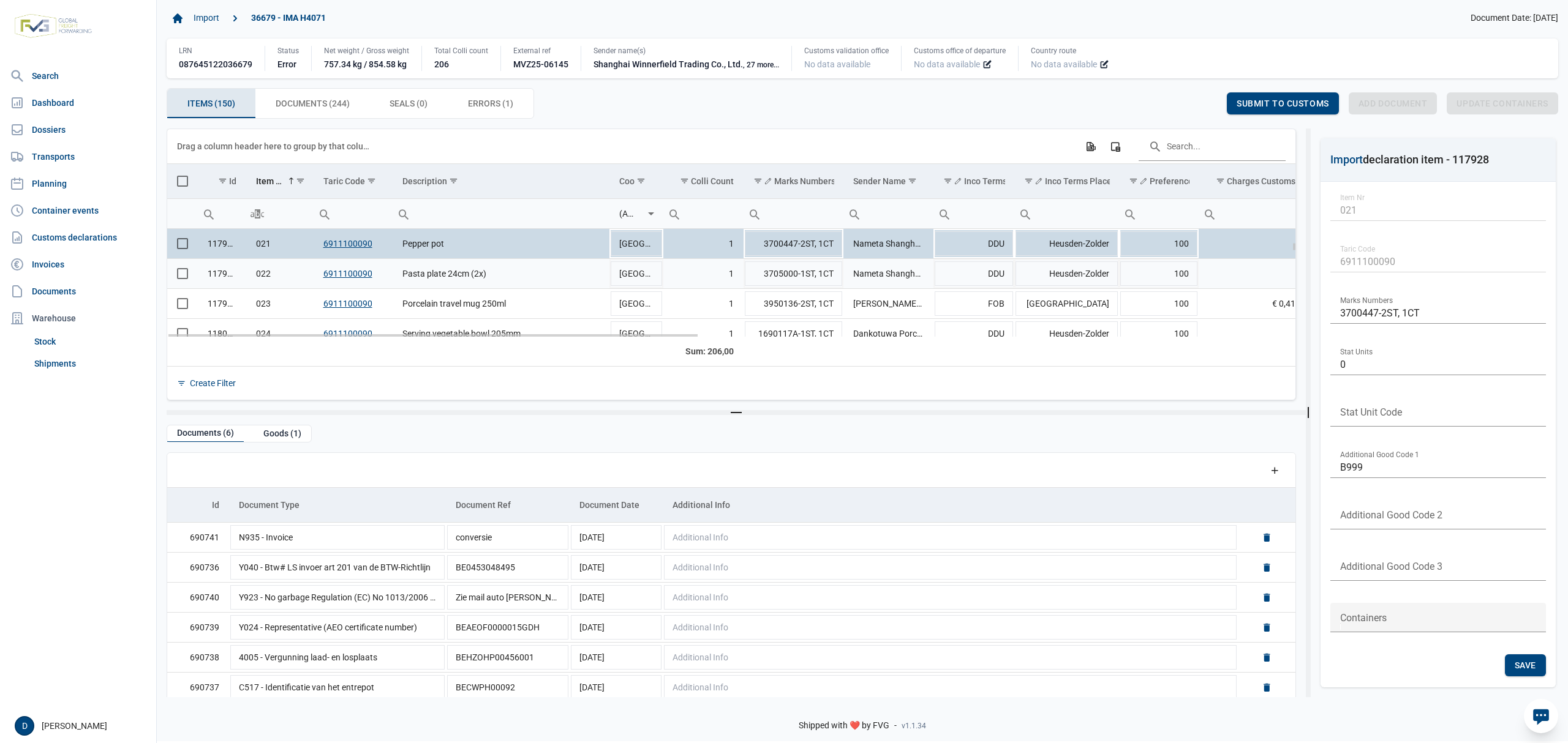
click at [188, 275] on span "Select row" at bounding box center [182, 274] width 11 height 11
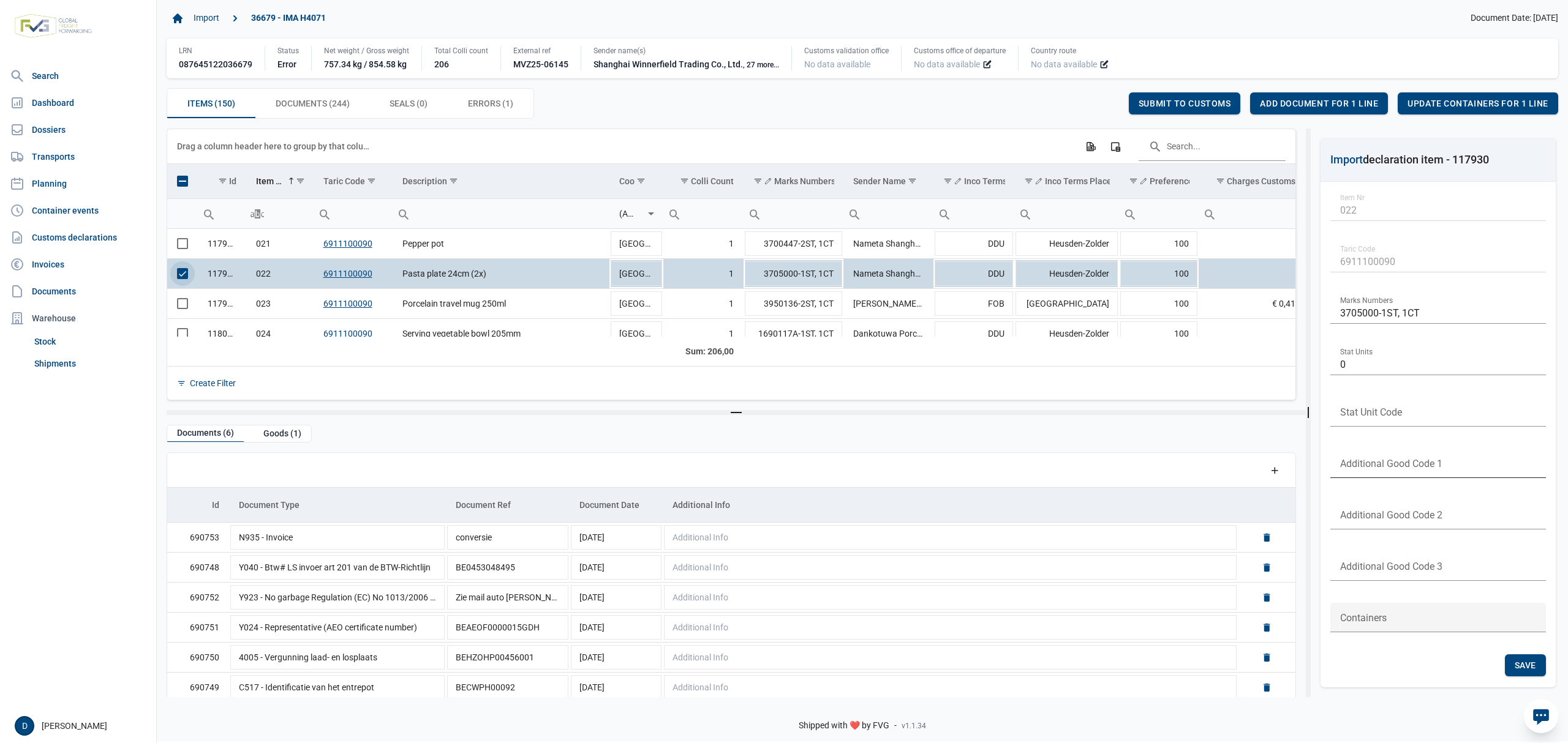
click at [1439, 469] on input "text" at bounding box center [1438, 464] width 215 height 30
type input "B999"
click at [1514, 661] on span "Save" at bounding box center [1524, 665] width 21 height 10
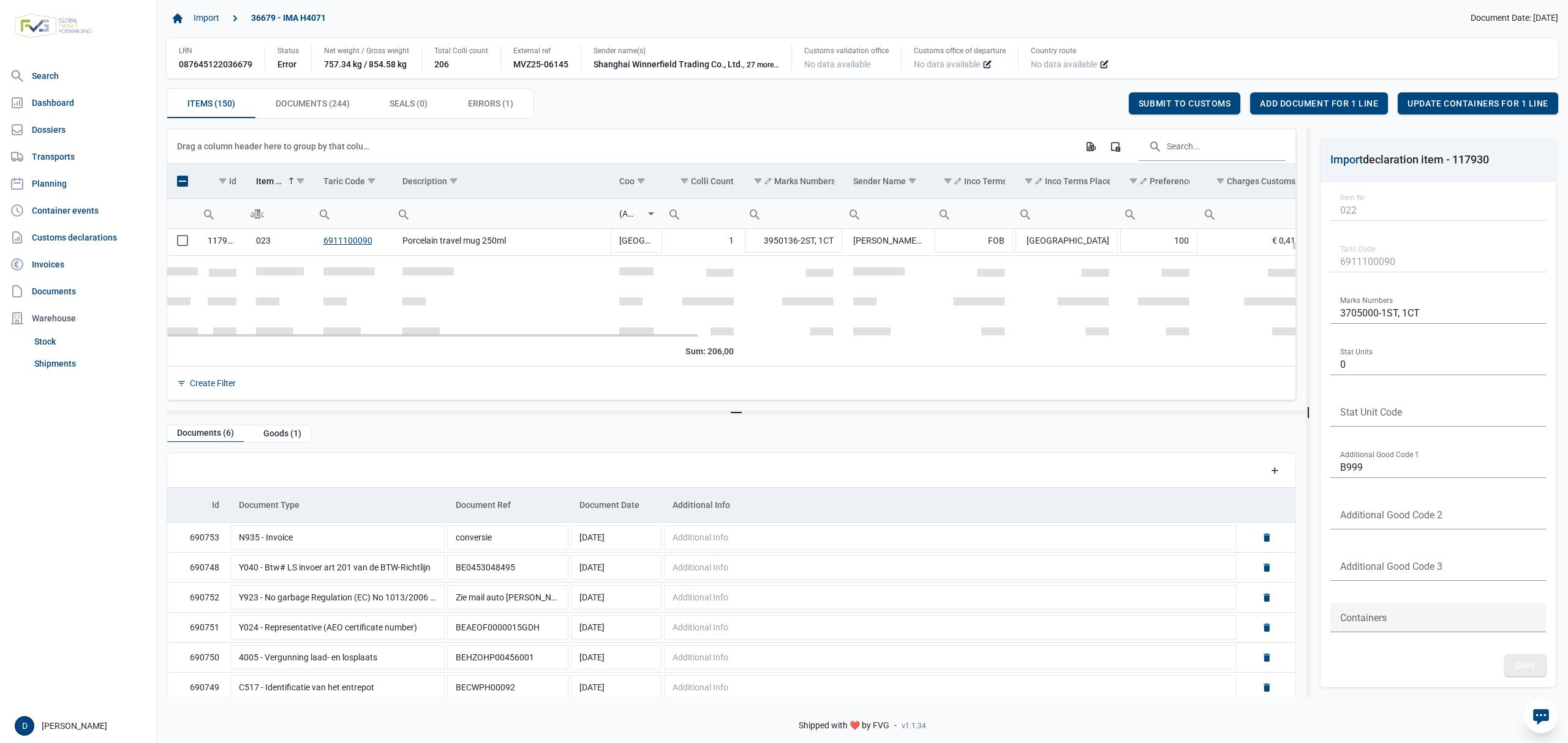
scroll to position [557, 0]
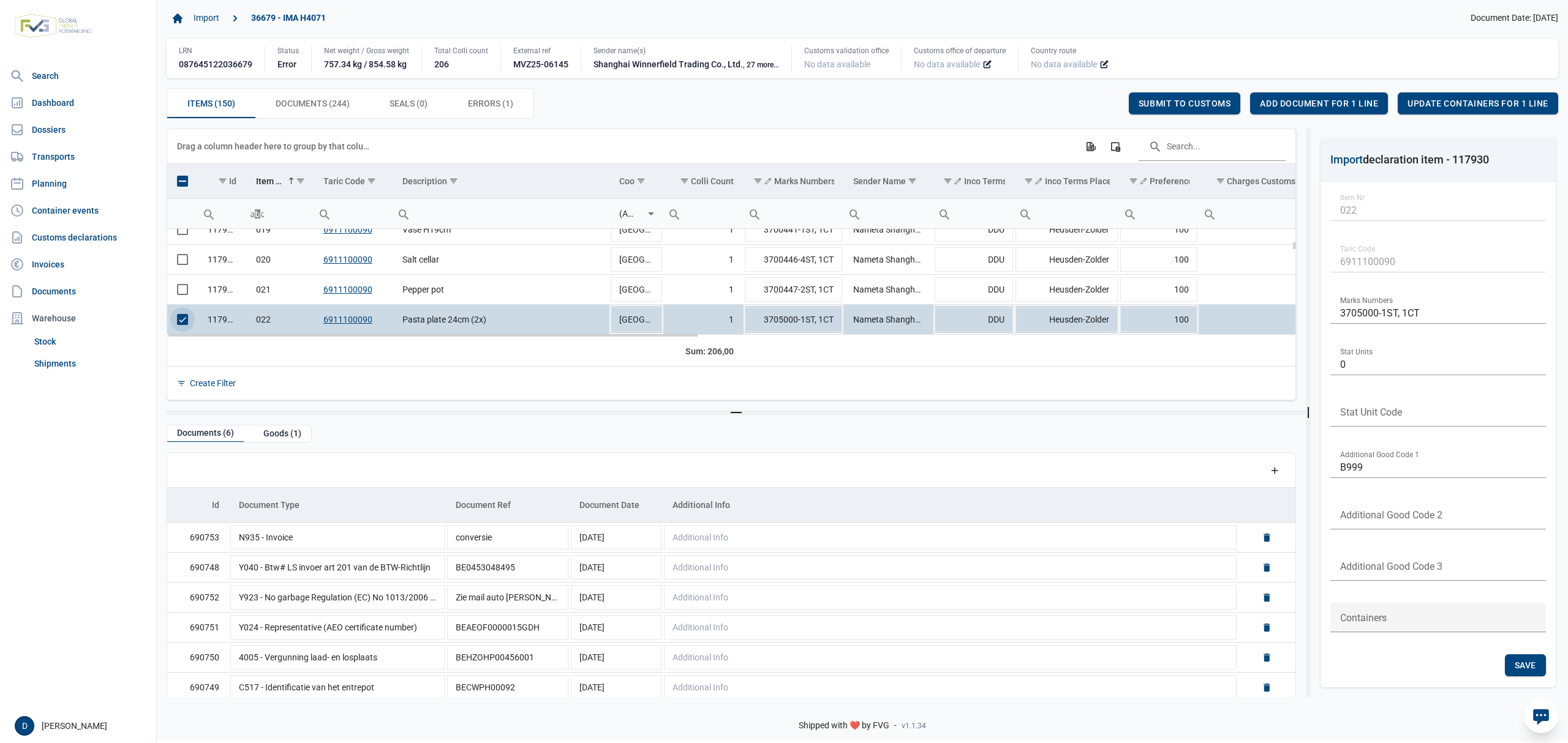
click at [179, 321] on span "Select row" at bounding box center [182, 320] width 11 height 11
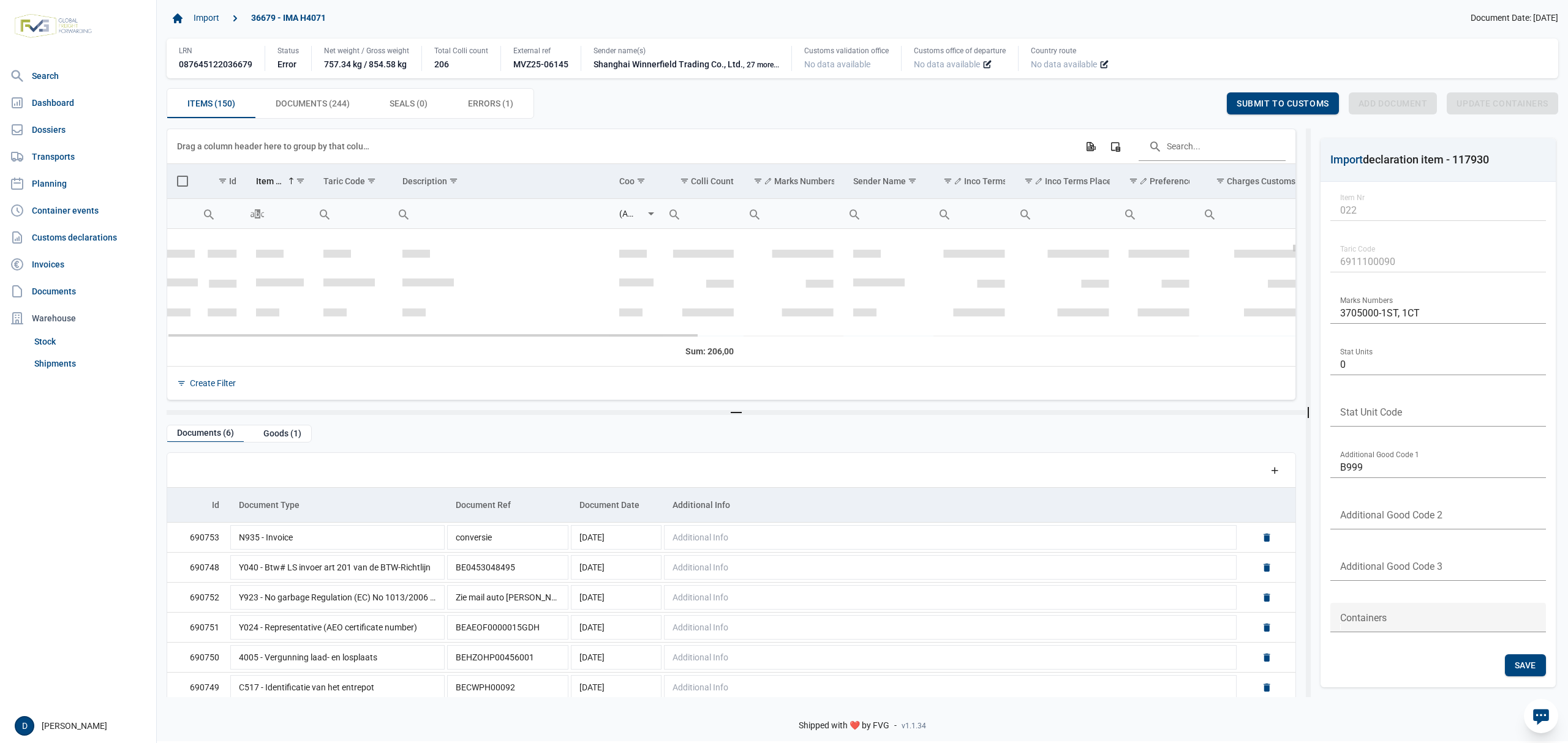
scroll to position [667, 0]
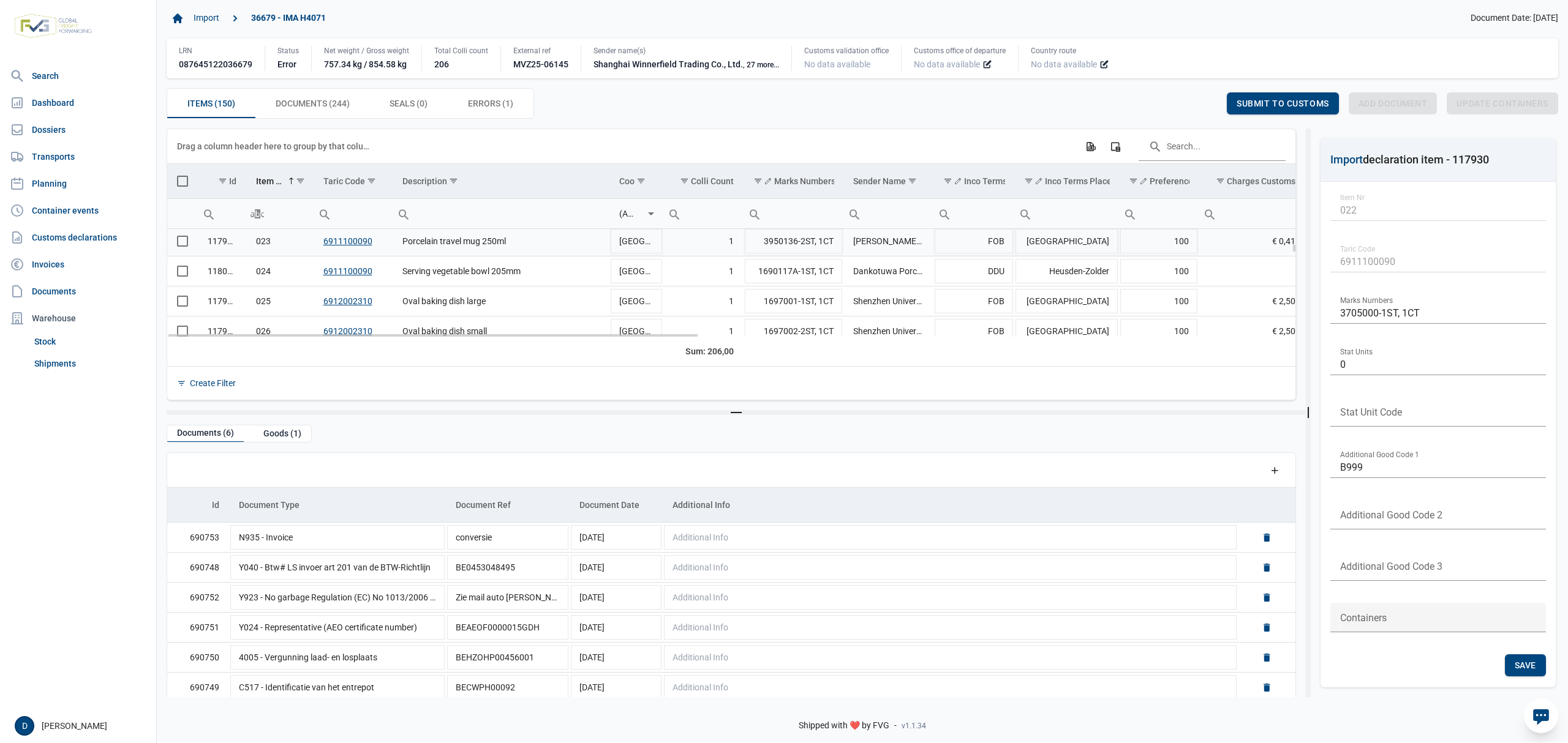
click at [182, 245] on span "Select row" at bounding box center [182, 241] width 11 height 11
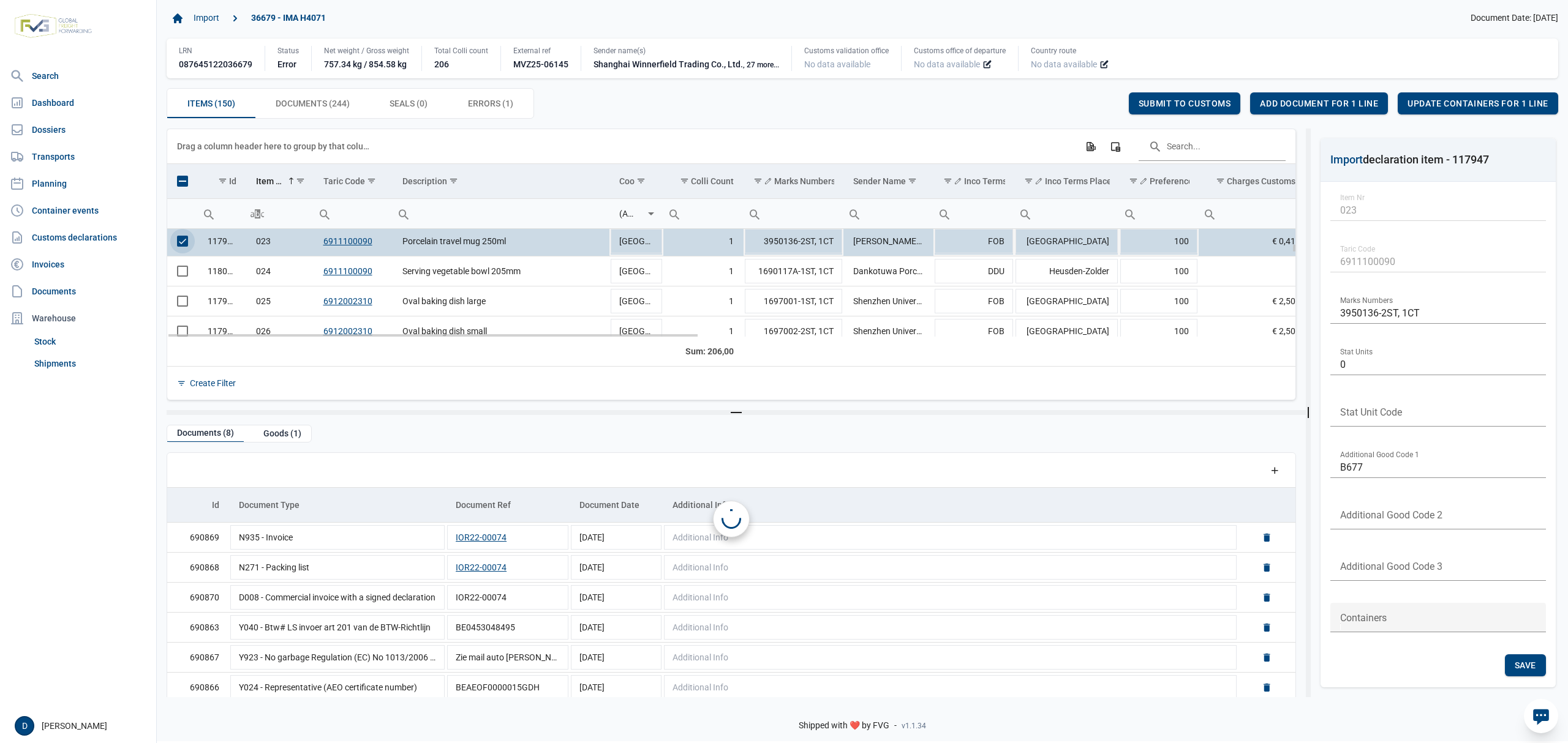
scroll to position [663, 0]
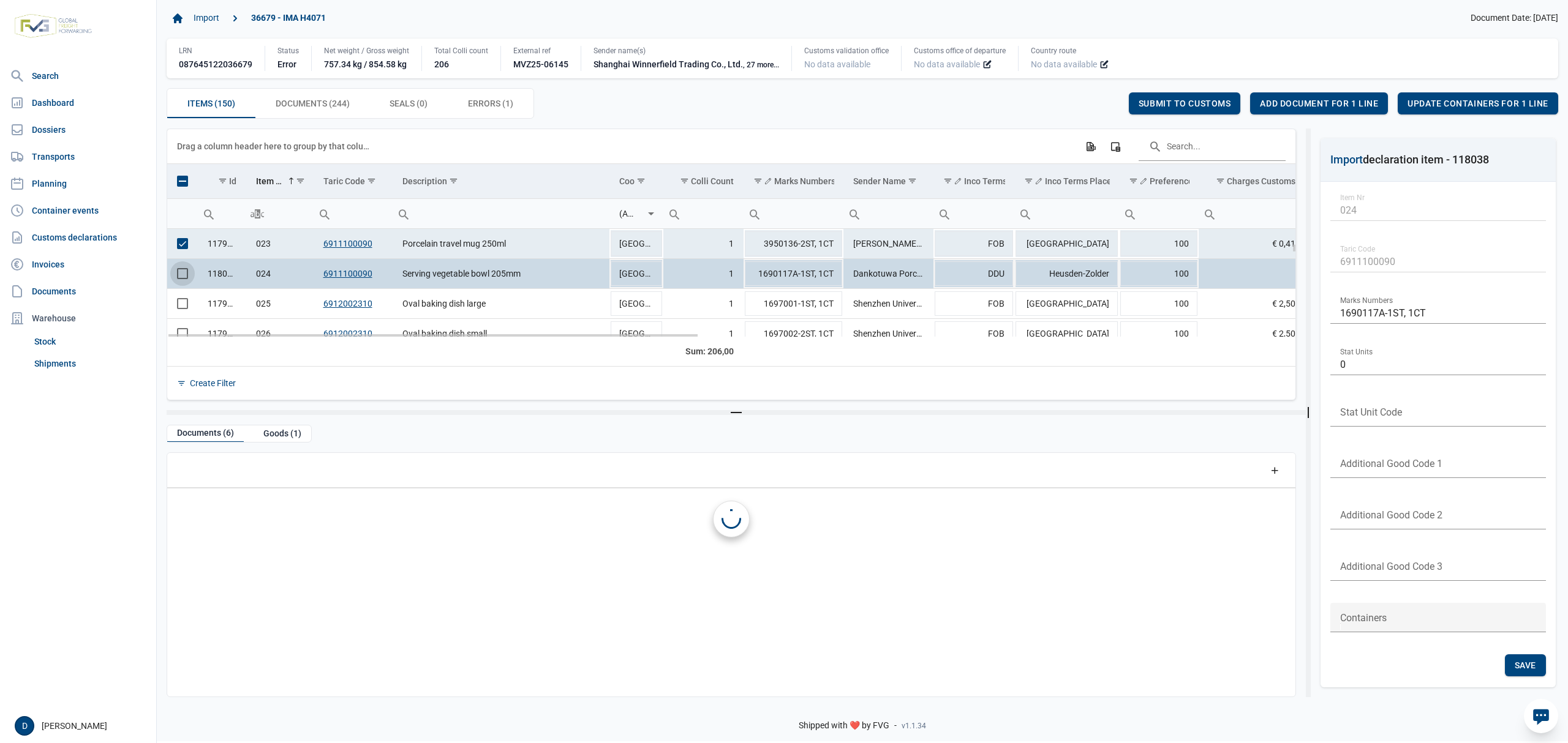
click at [180, 277] on span "Select row" at bounding box center [182, 274] width 11 height 11
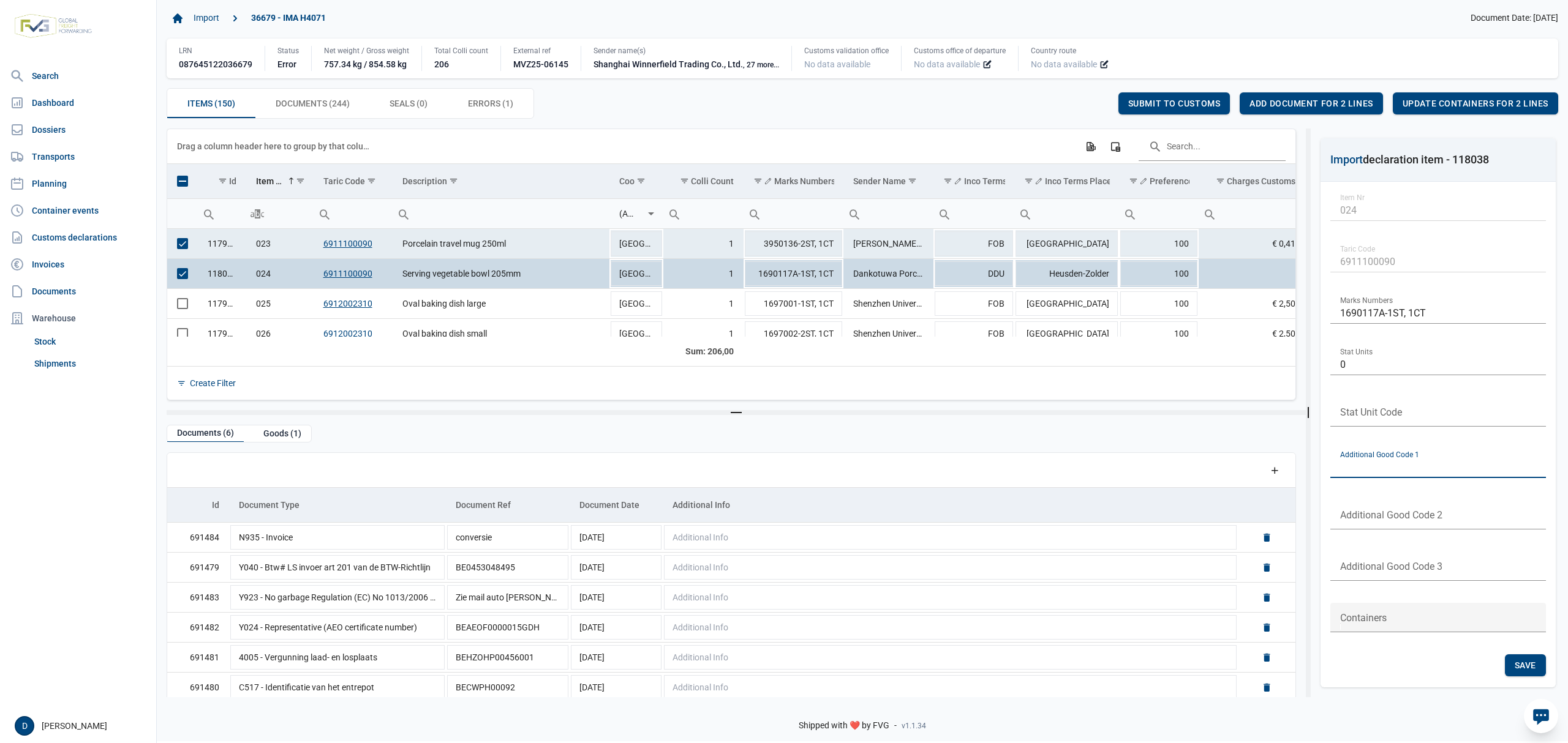
click at [1369, 466] on input "text" at bounding box center [1438, 464] width 215 height 30
type input "B999"
click at [1527, 667] on span "Save" at bounding box center [1524, 665] width 21 height 10
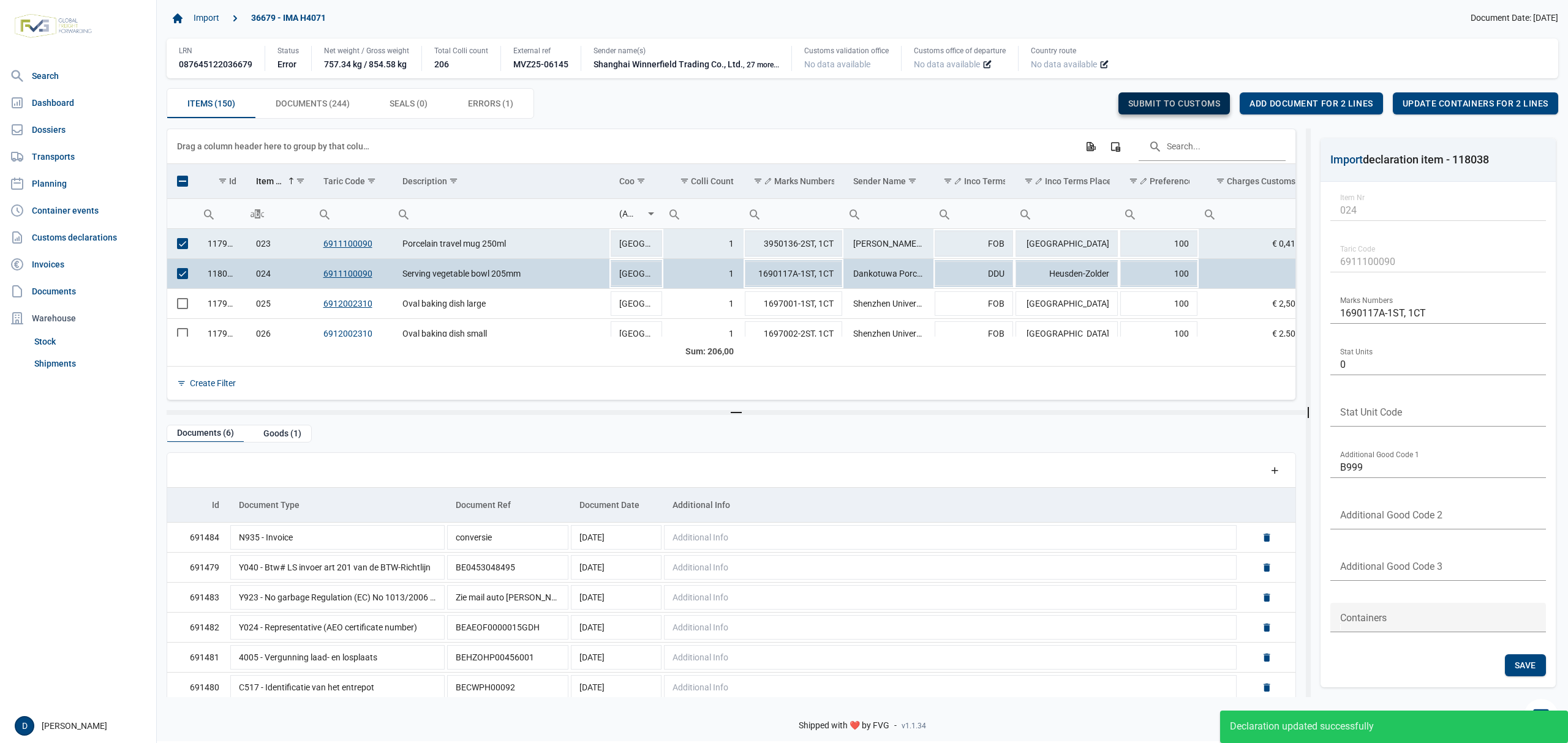
click at [1154, 101] on span "Submit to customs" at bounding box center [1174, 103] width 93 height 10
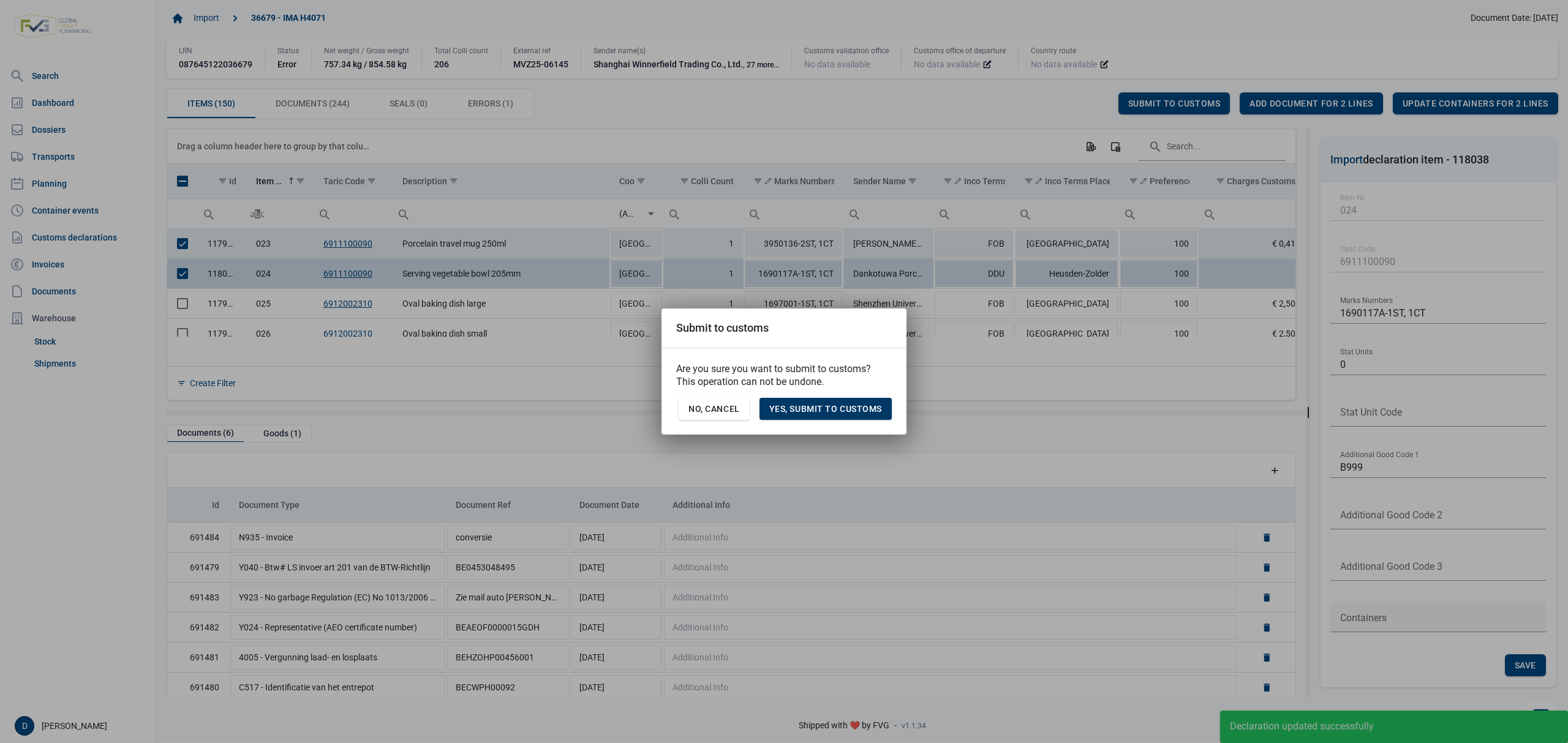
click at [829, 401] on div "Yes, Submit to customs" at bounding box center [826, 409] width 133 height 22
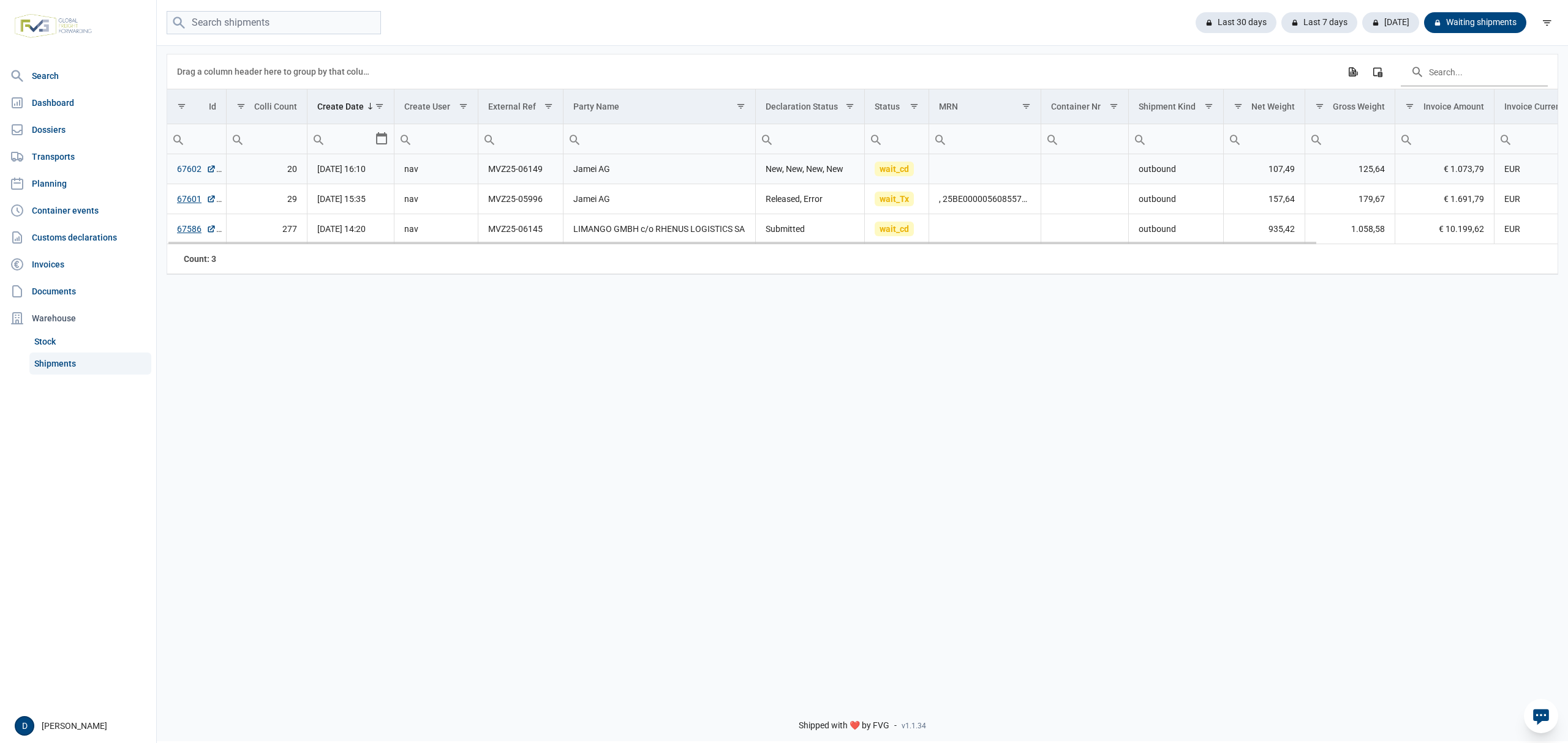
click at [195, 169] on link "67602" at bounding box center [196, 169] width 39 height 12
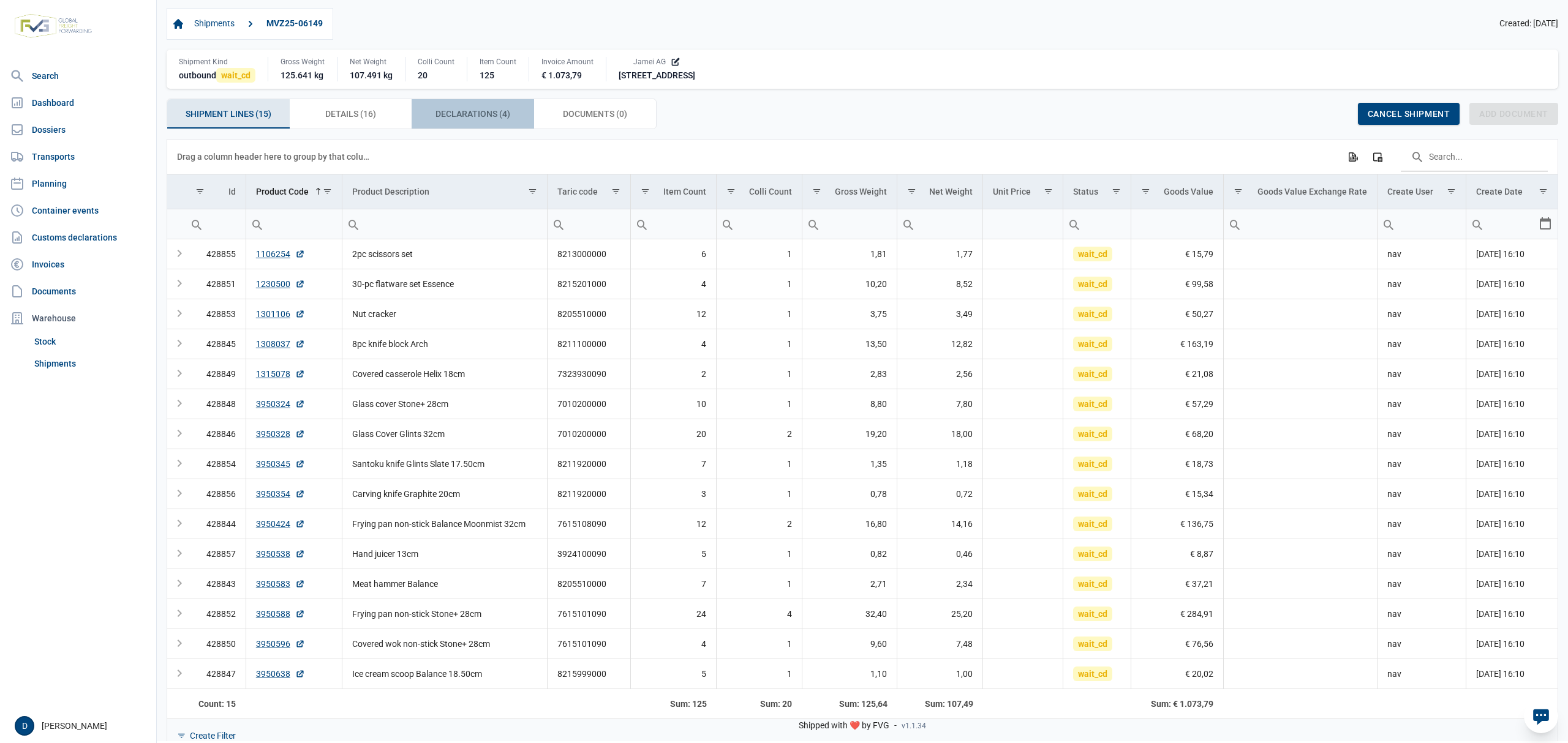
click at [487, 127] on div "Declarations (4) Declarations (4)" at bounding box center [473, 114] width 122 height 30
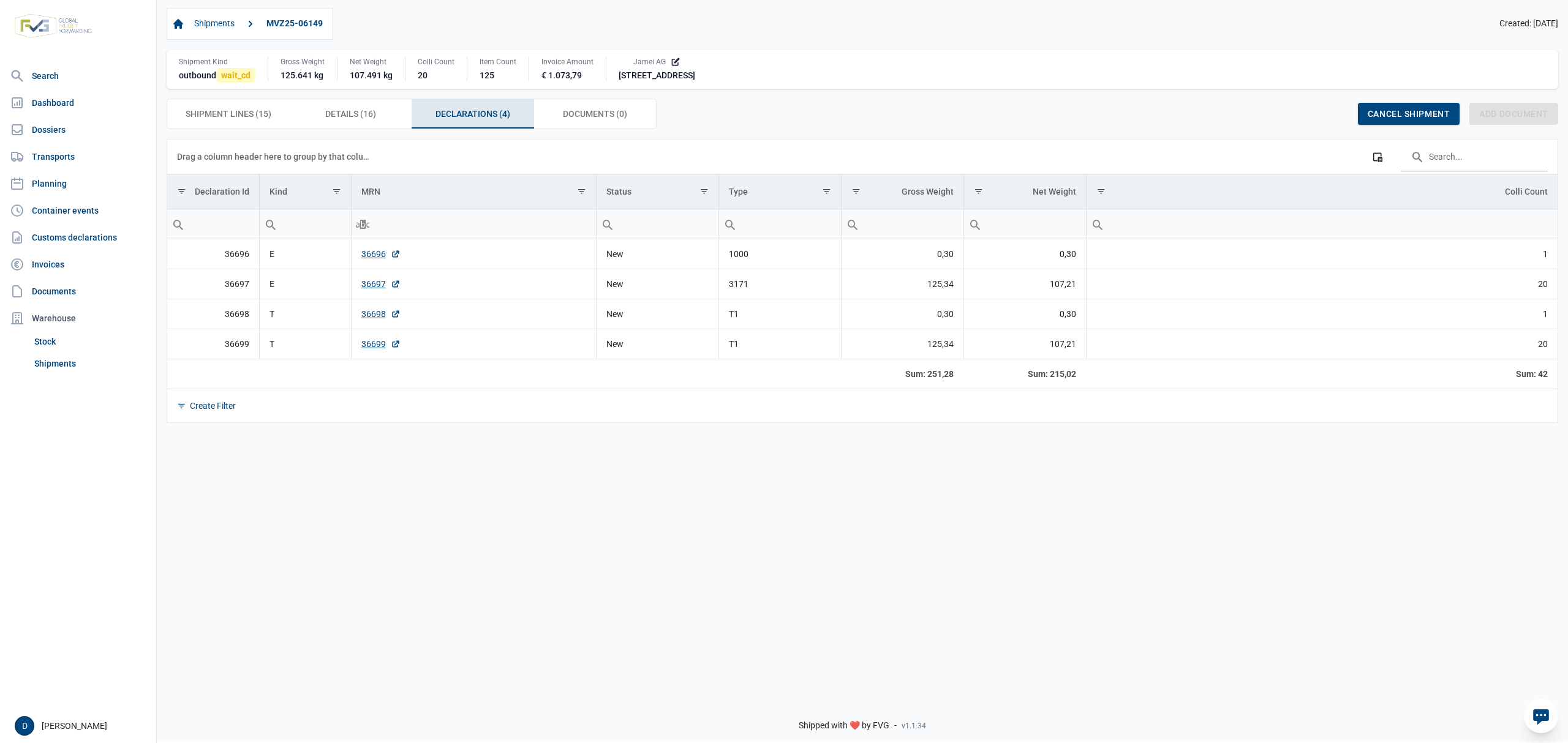
click at [230, 249] on td "36696" at bounding box center [213, 254] width 92 height 30
click at [371, 115] on span "Details (16) Details (16)" at bounding box center [350, 114] width 51 height 15
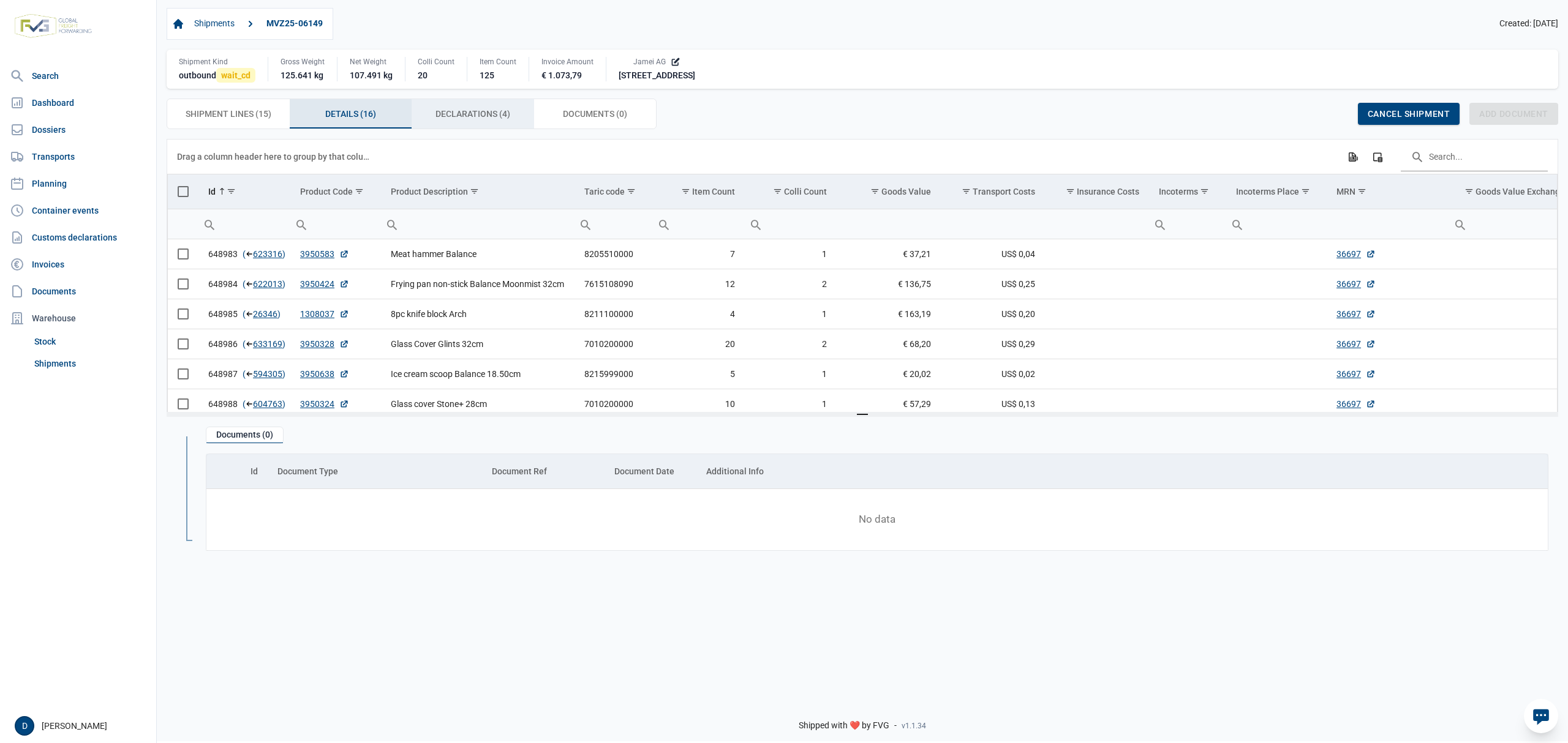
click at [455, 109] on span "Declarations (4) Declarations (4)" at bounding box center [473, 114] width 75 height 15
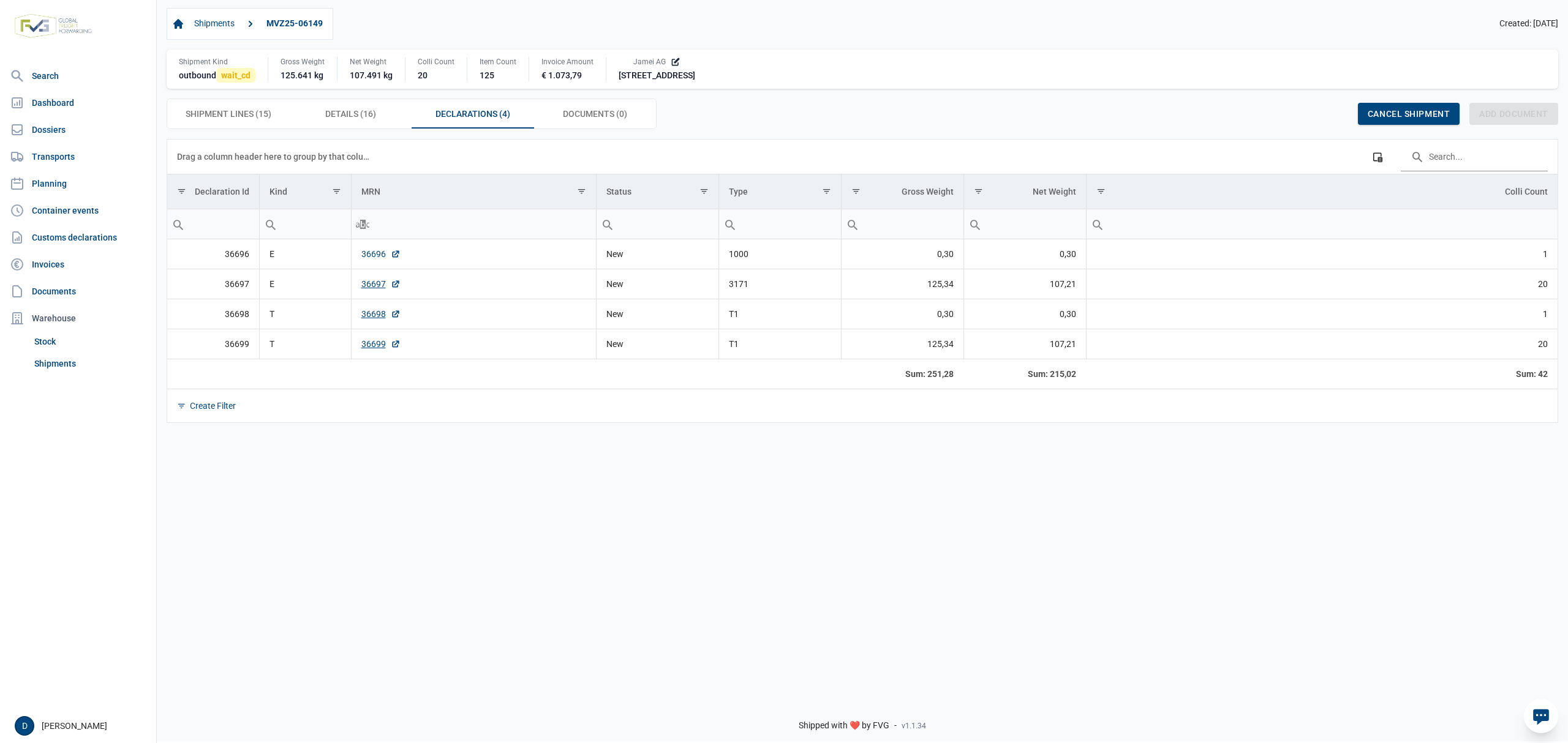
click at [380, 253] on link "36696" at bounding box center [380, 254] width 39 height 12
click at [370, 285] on link "36697" at bounding box center [380, 285] width 39 height 12
click at [361, 318] on link "36698" at bounding box center [380, 314] width 39 height 12
click at [366, 349] on link "36699" at bounding box center [380, 345] width 39 height 12
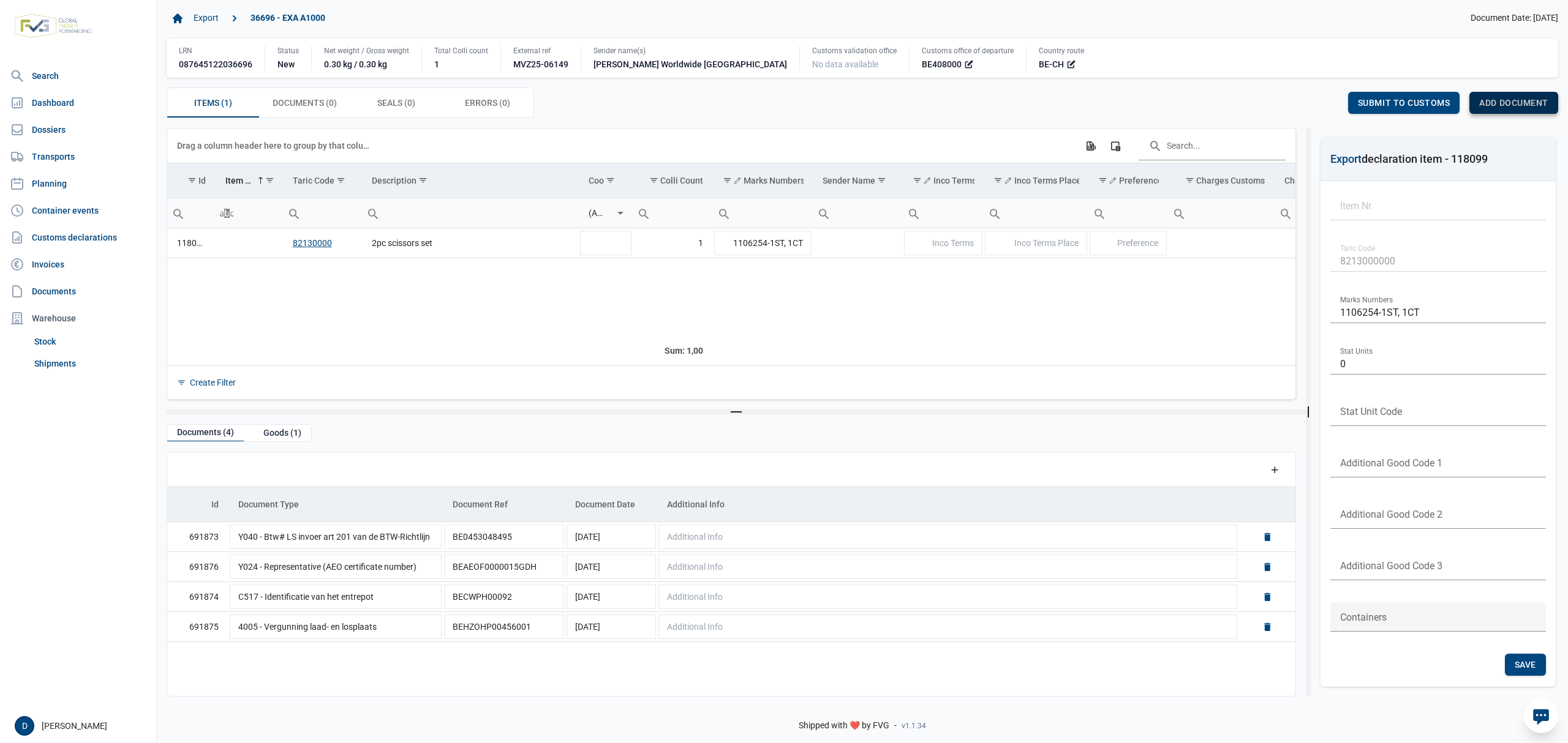
click at [1505, 108] on span "Add document" at bounding box center [1513, 103] width 69 height 10
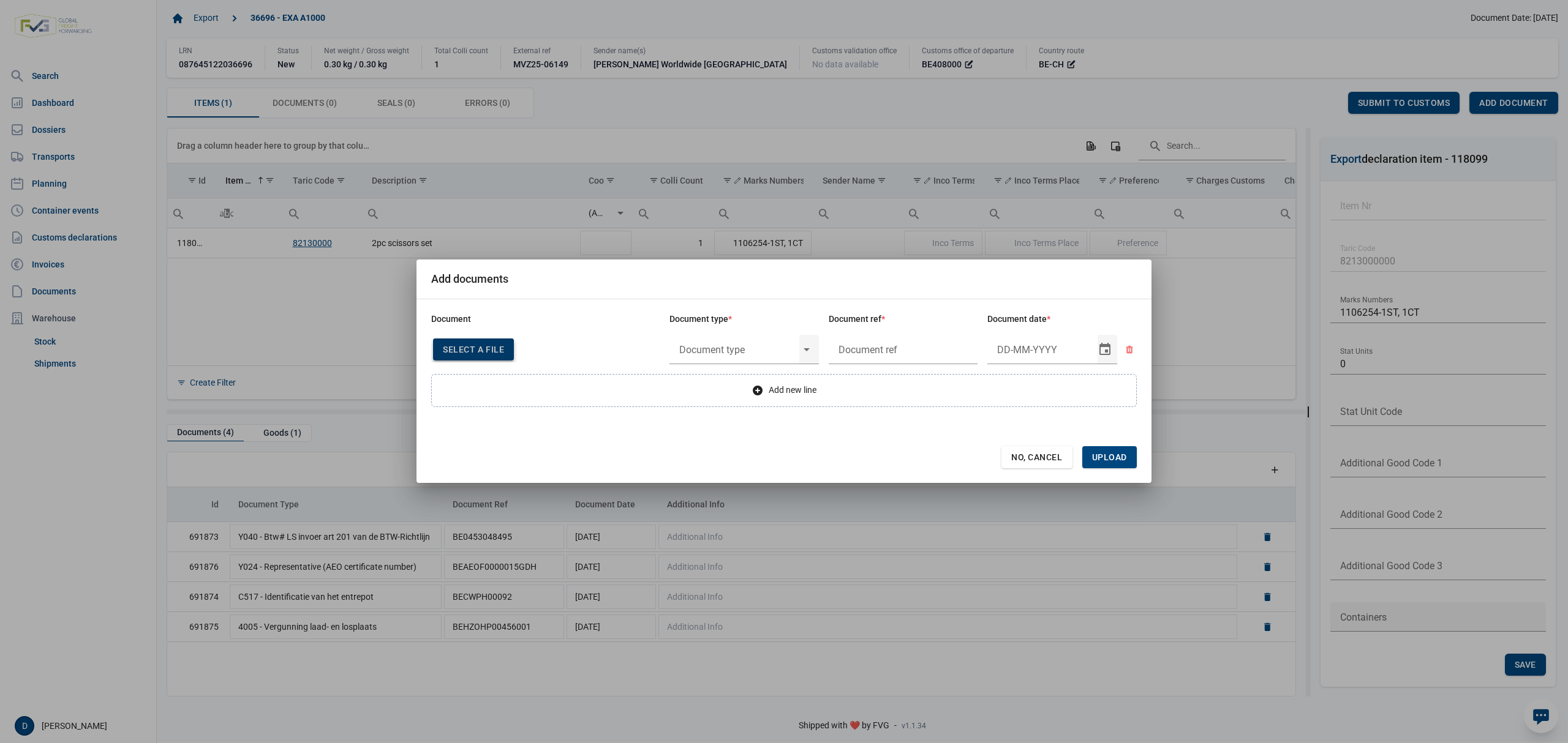
click at [462, 349] on span "Select a file" at bounding box center [473, 349] width 62 height 10
type input "Factuur VFA25-07922"
click at [729, 349] on input "text" at bounding box center [734, 349] width 130 height 32
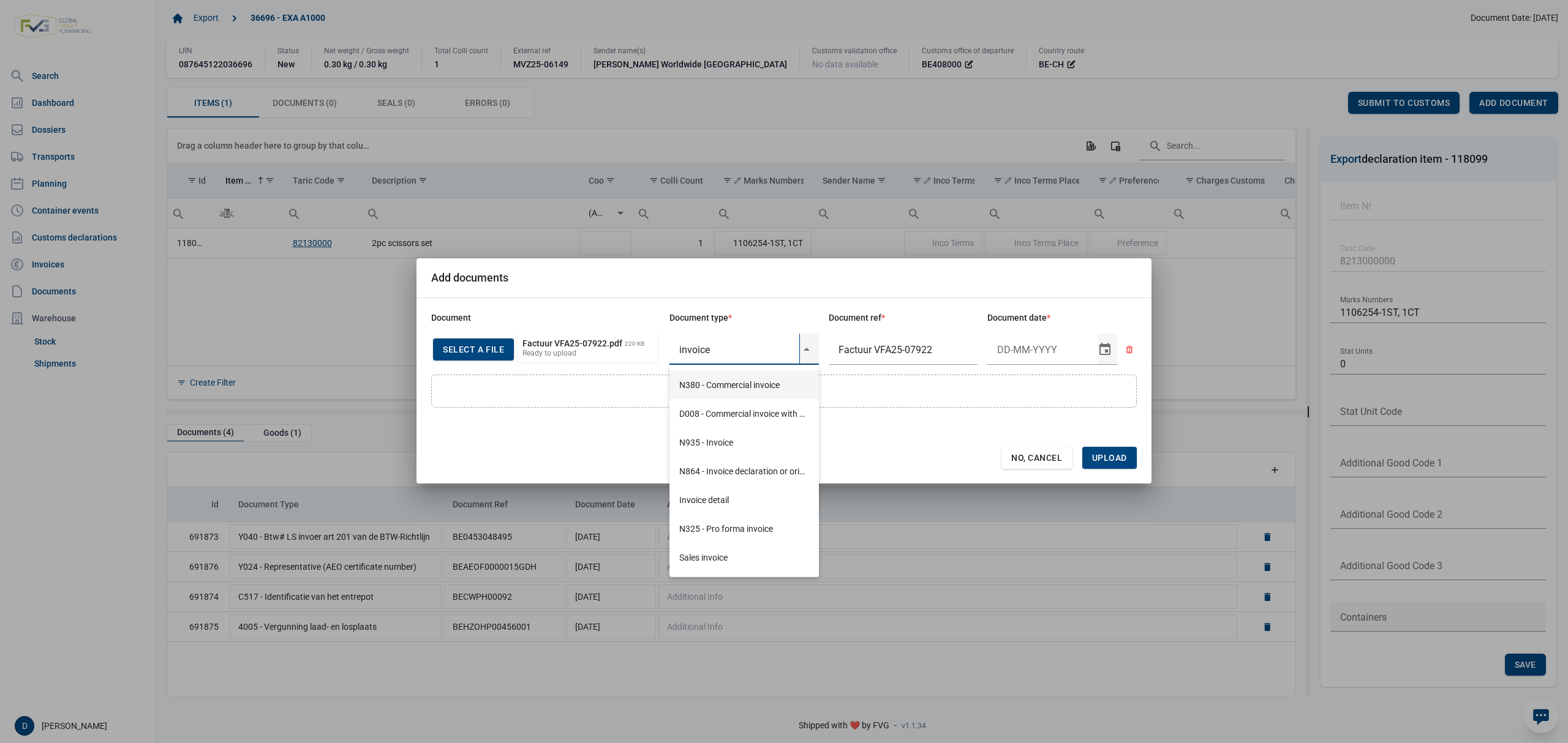
click at [721, 384] on div "N380 - Commercial invoice" at bounding box center [744, 384] width 150 height 29
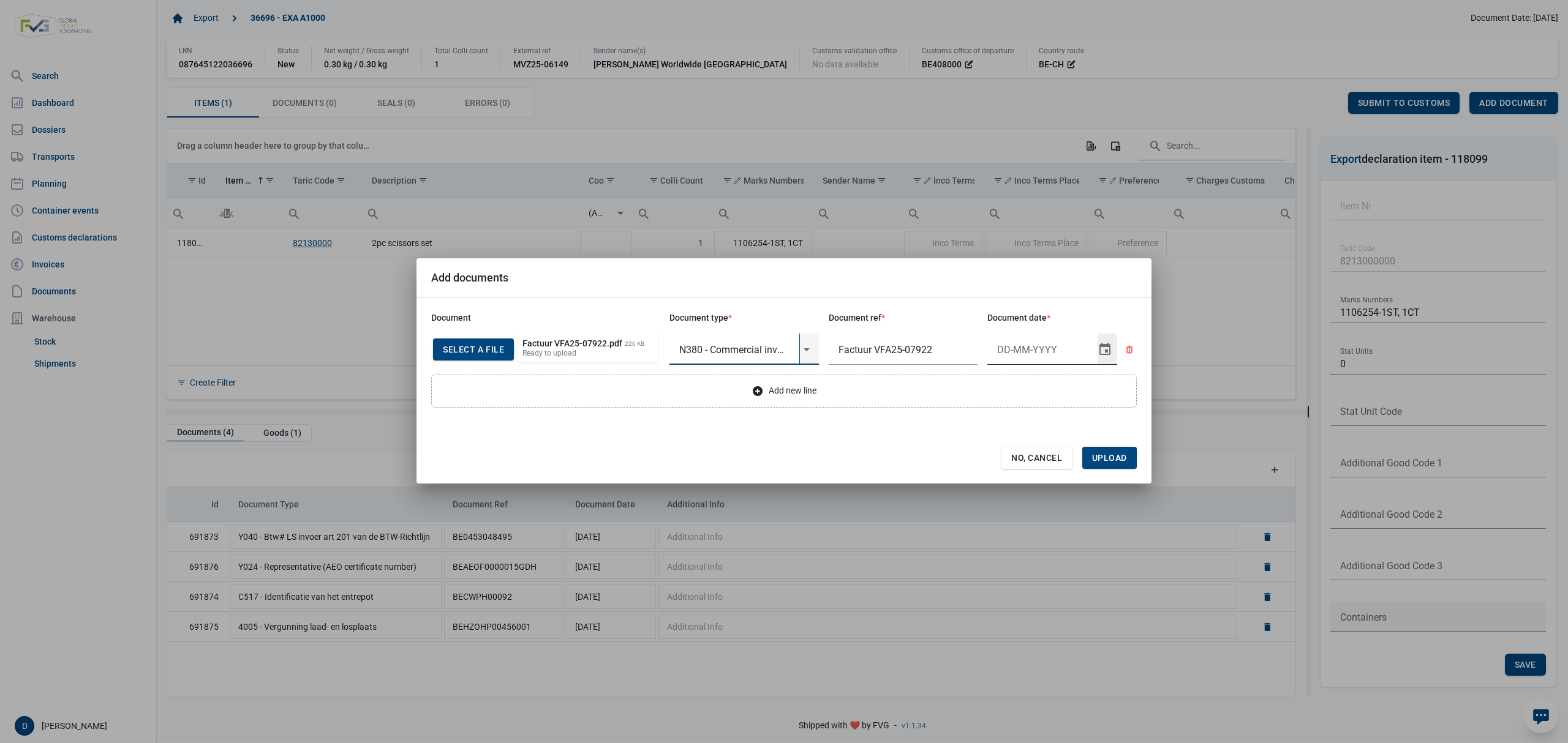
type input "N380 - Commercial invoice"
click at [1021, 349] on input "Document date" at bounding box center [1042, 349] width 110 height 32
type input "[DATE]"
click at [1108, 455] on span "Upload" at bounding box center [1109, 458] width 35 height 10
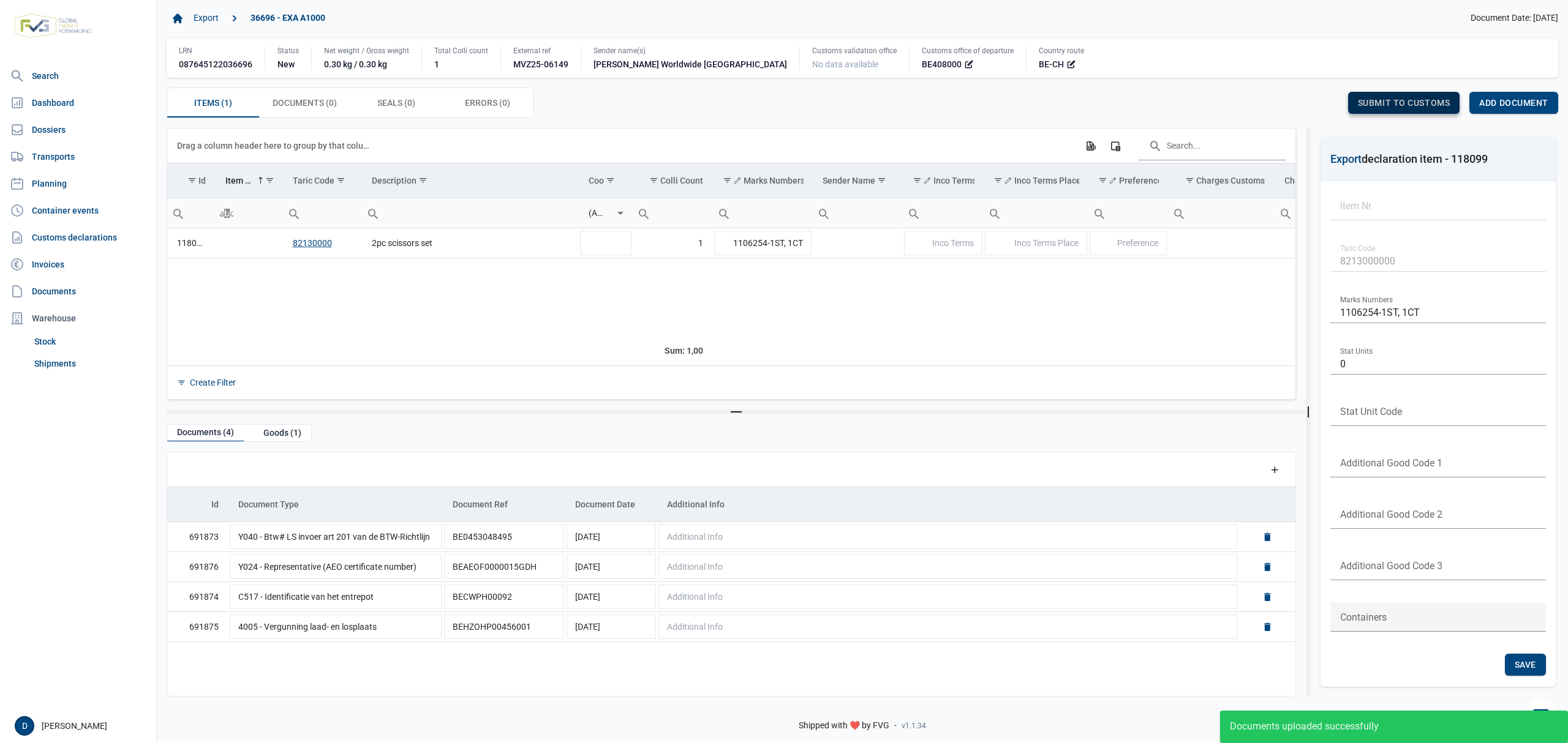
click at [1420, 98] on span "Submit to customs" at bounding box center [1403, 103] width 93 height 10
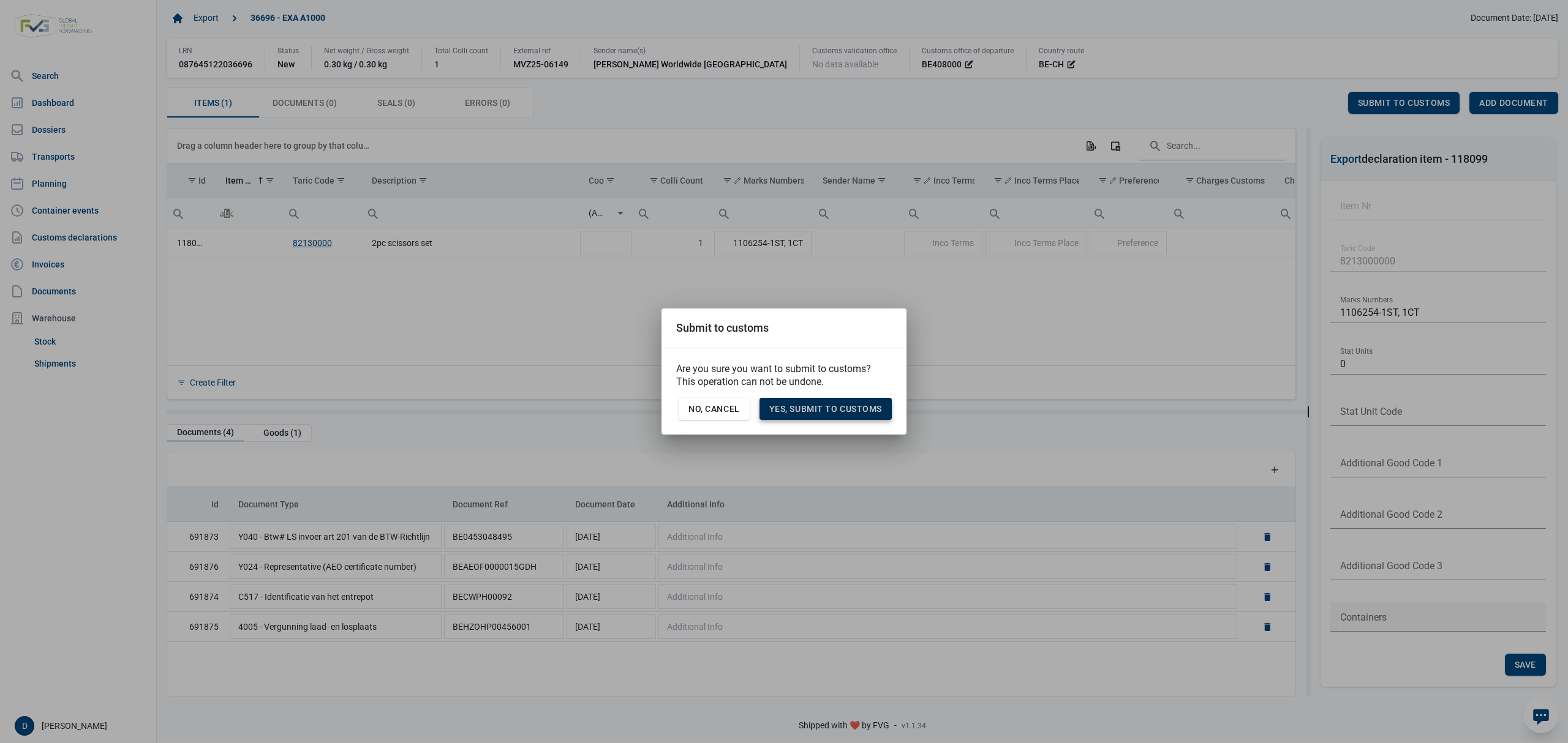
click at [834, 414] on span "Yes, Submit to customs" at bounding box center [825, 409] width 113 height 10
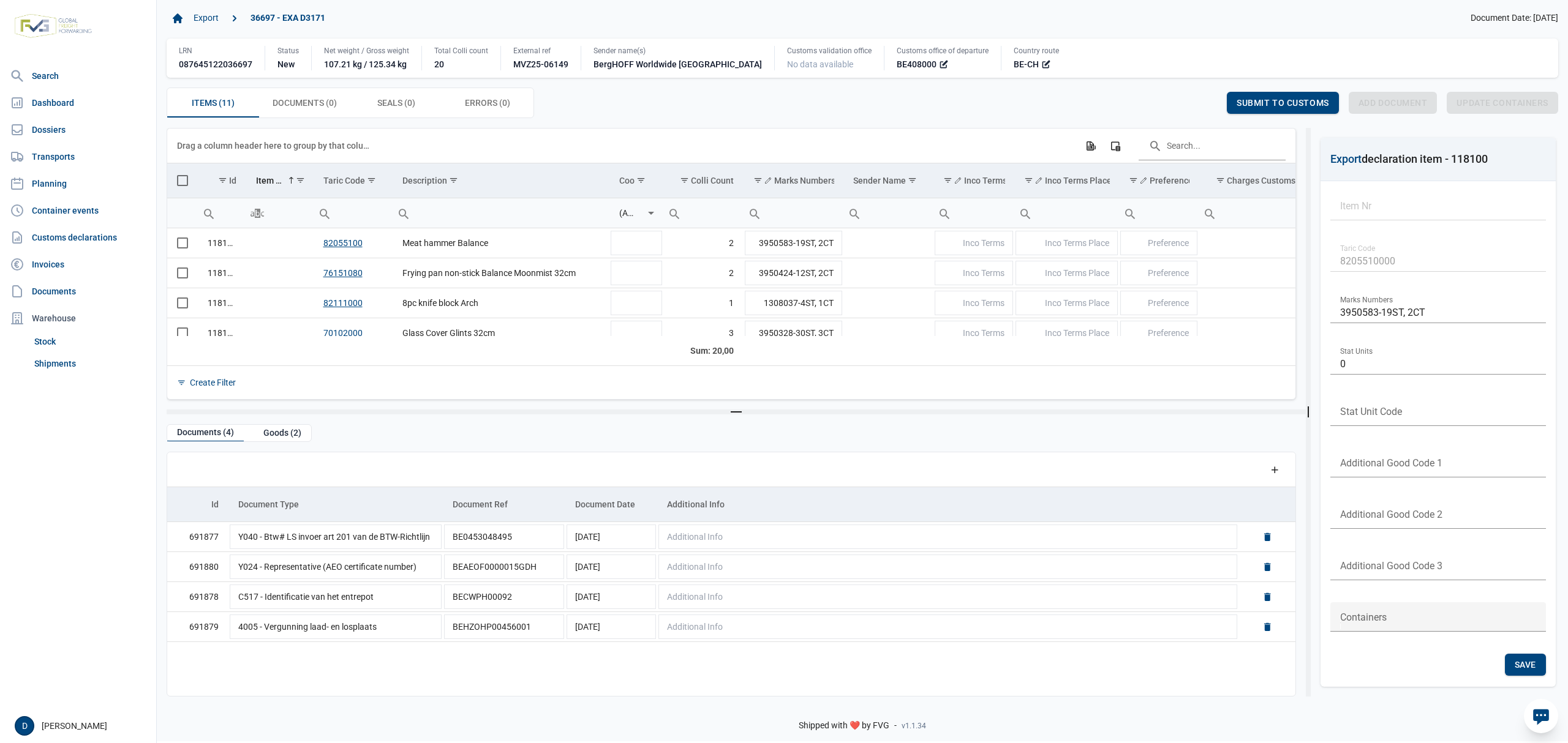
click at [180, 185] on span "Select all" at bounding box center [182, 181] width 11 height 11
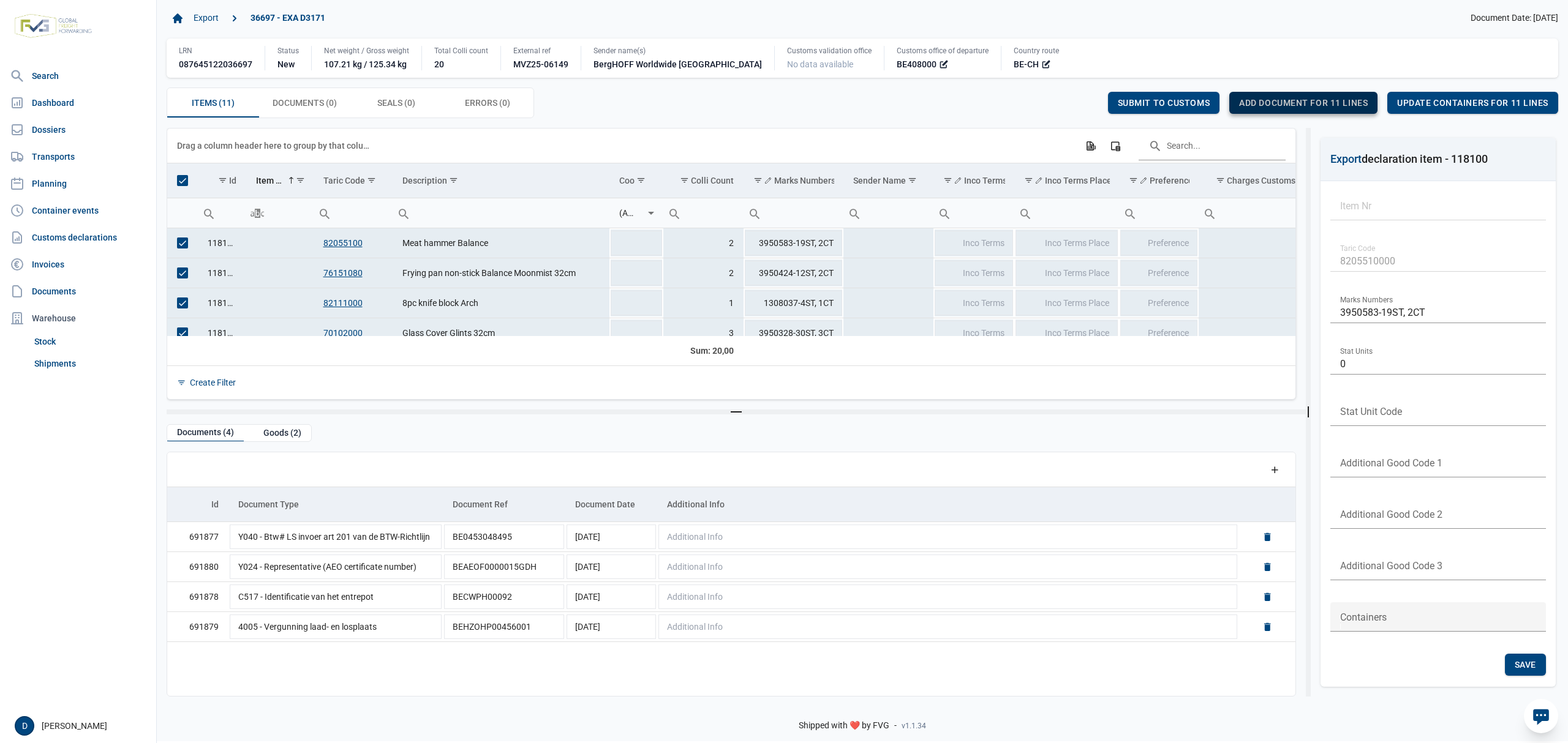
click at [1301, 96] on div "Add document for 11 lines" at bounding box center [1303, 103] width 148 height 22
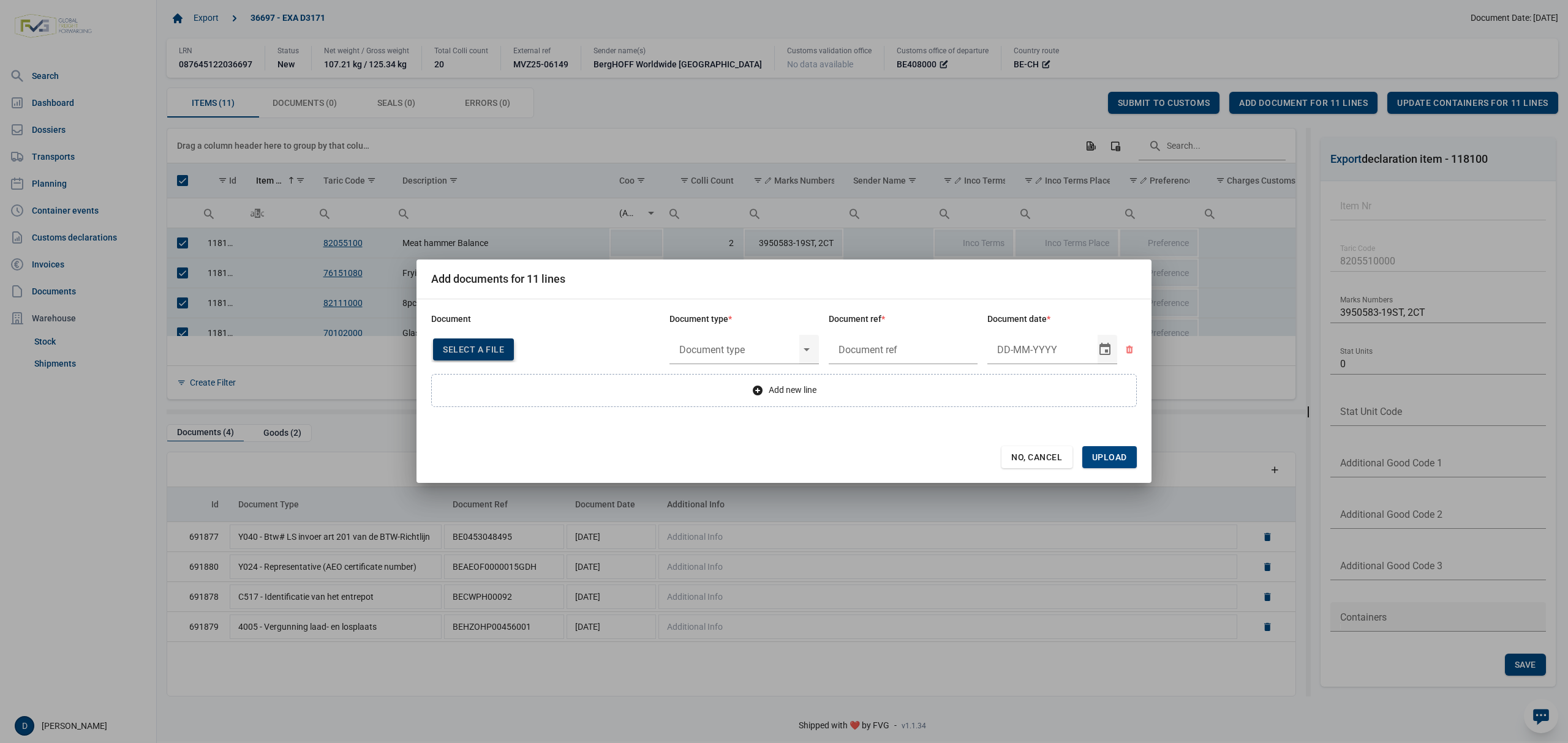
click at [456, 343] on div "Select a file" at bounding box center [473, 349] width 81 height 22
type input "Factuur VFA25-07922"
click at [706, 352] on input "text" at bounding box center [734, 349] width 130 height 32
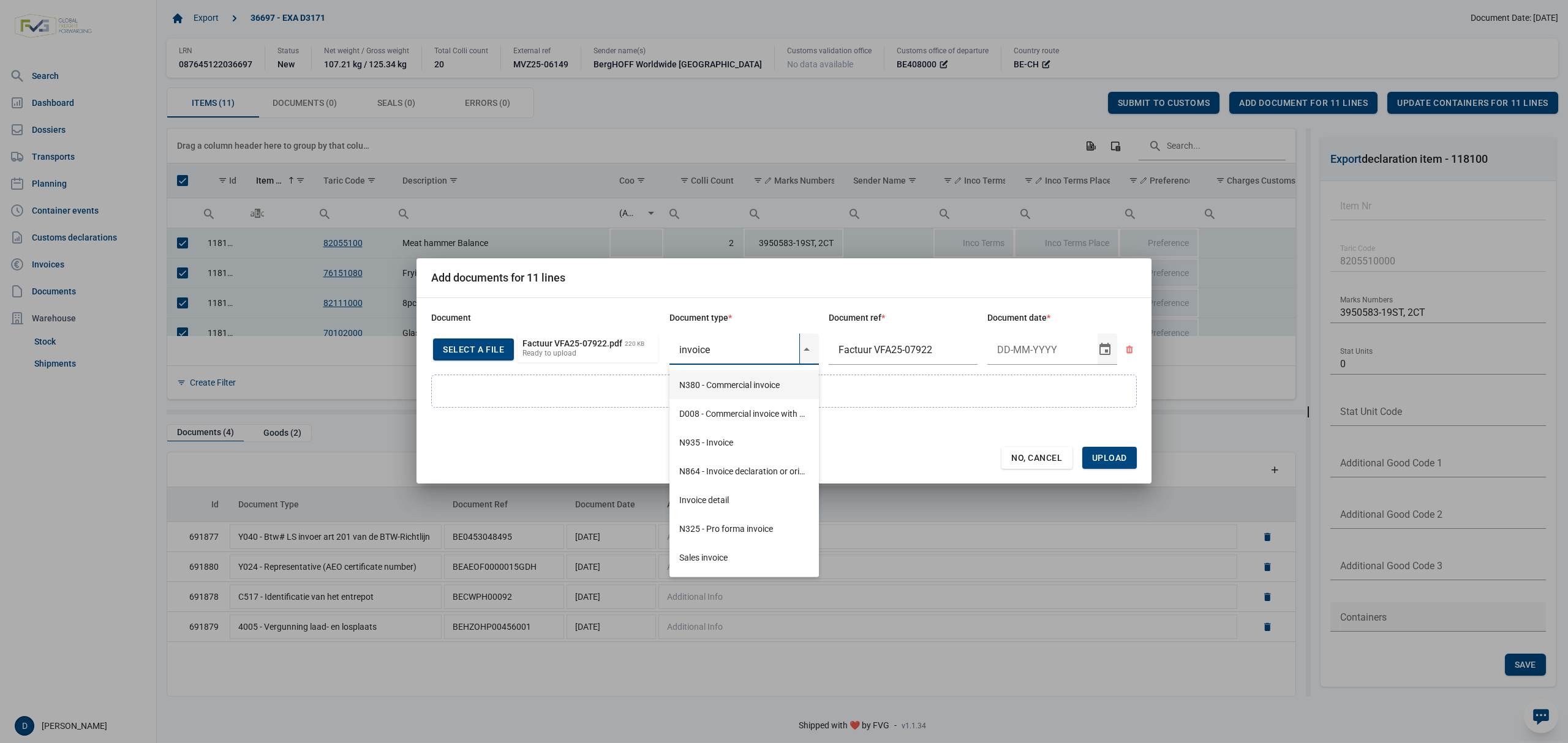
click at [719, 382] on div "N380 - Commercial invoice" at bounding box center [744, 384] width 150 height 29
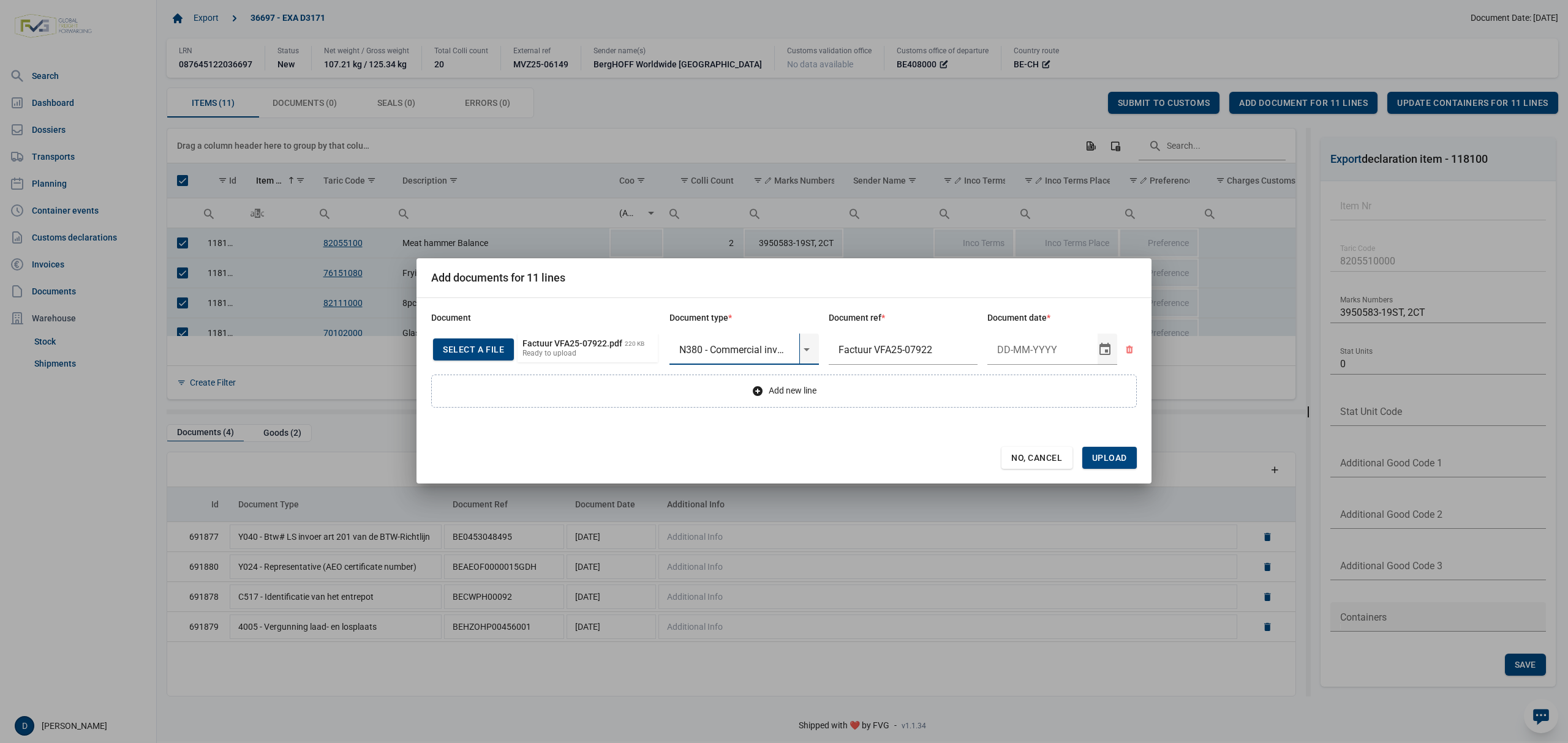
type input "N380 - Commercial invoice"
click at [1014, 356] on input "Document date" at bounding box center [1042, 349] width 110 height 32
type input "[DATE]"
click at [1120, 440] on form "Document Document type * Document ref * Document date * Select a file or Drop a…" at bounding box center [784, 391] width 706 height 156
click at [1120, 452] on span "Upload" at bounding box center [1110, 458] width 55 height 22
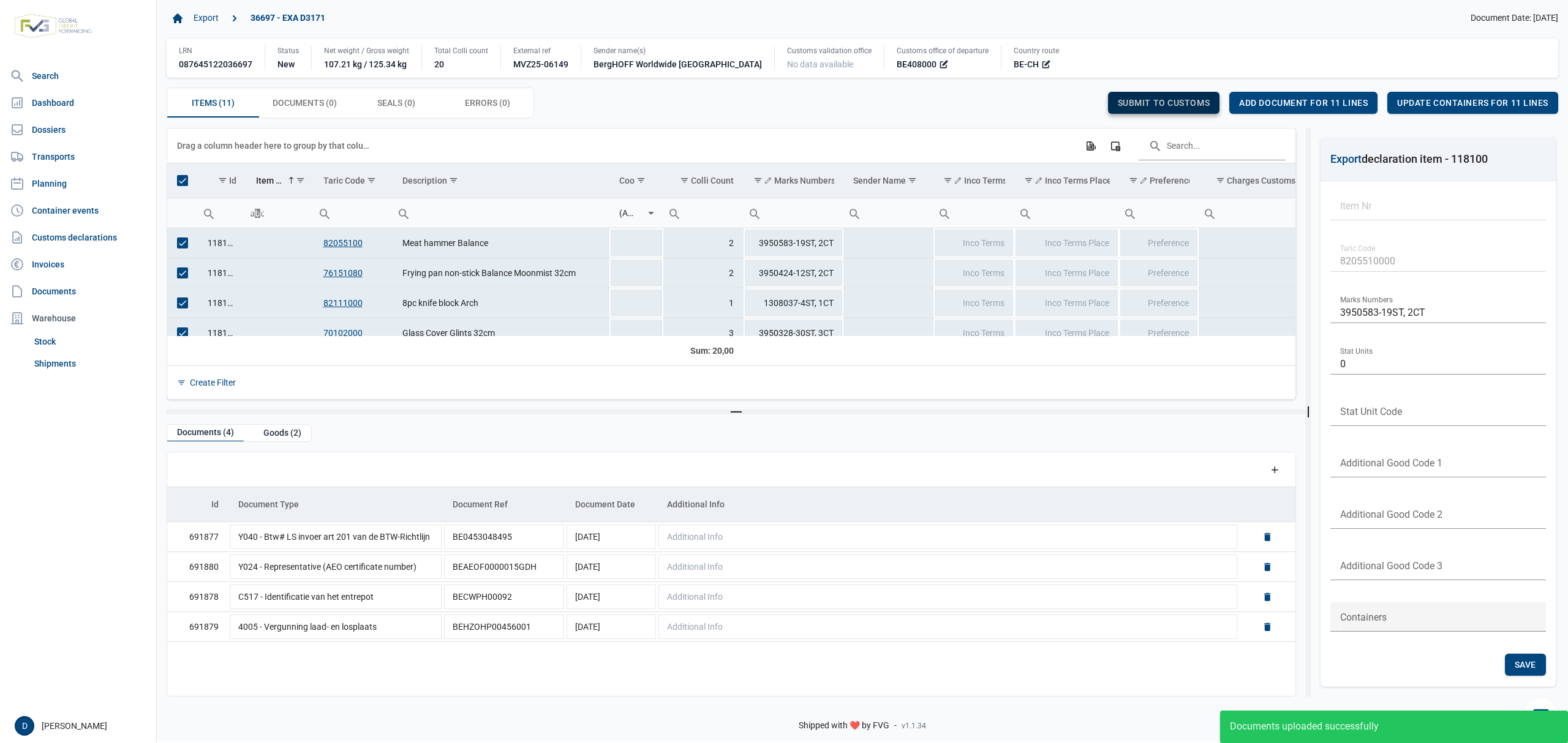
click at [1152, 103] on span "Submit to customs" at bounding box center [1163, 103] width 93 height 10
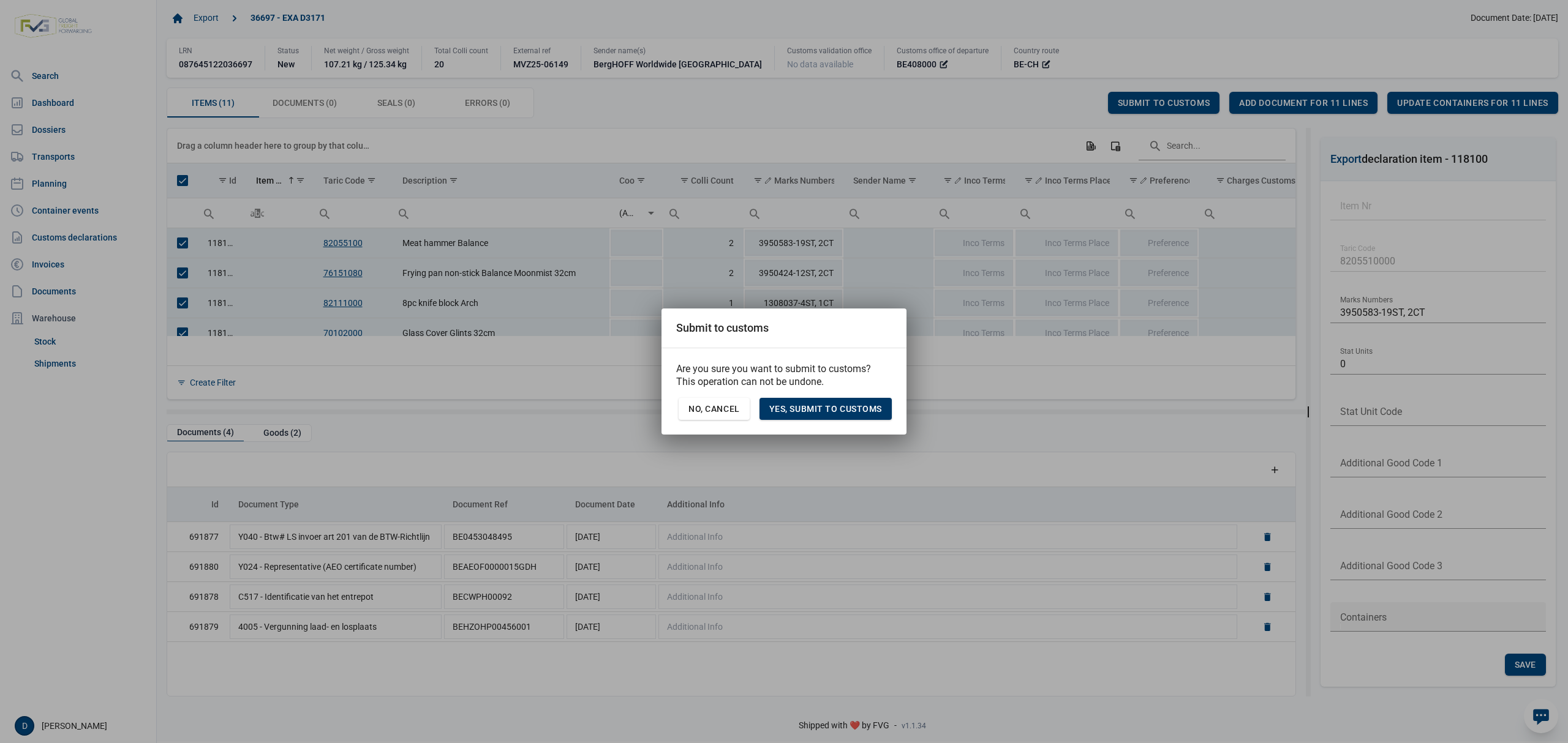
click at [848, 419] on div "Yes, Submit to customs" at bounding box center [826, 409] width 133 height 22
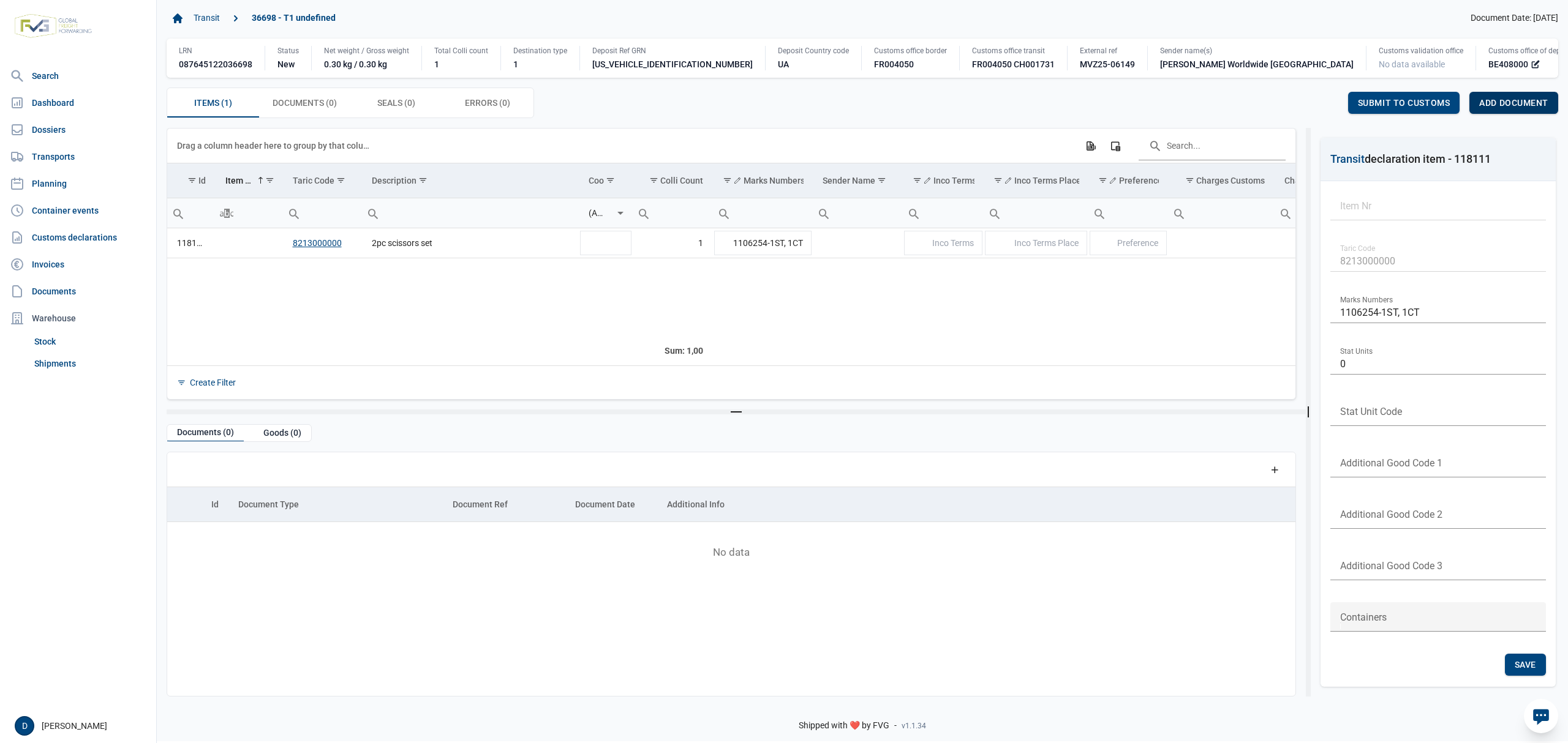
click at [1522, 93] on div "Add document" at bounding box center [1513, 103] width 89 height 22
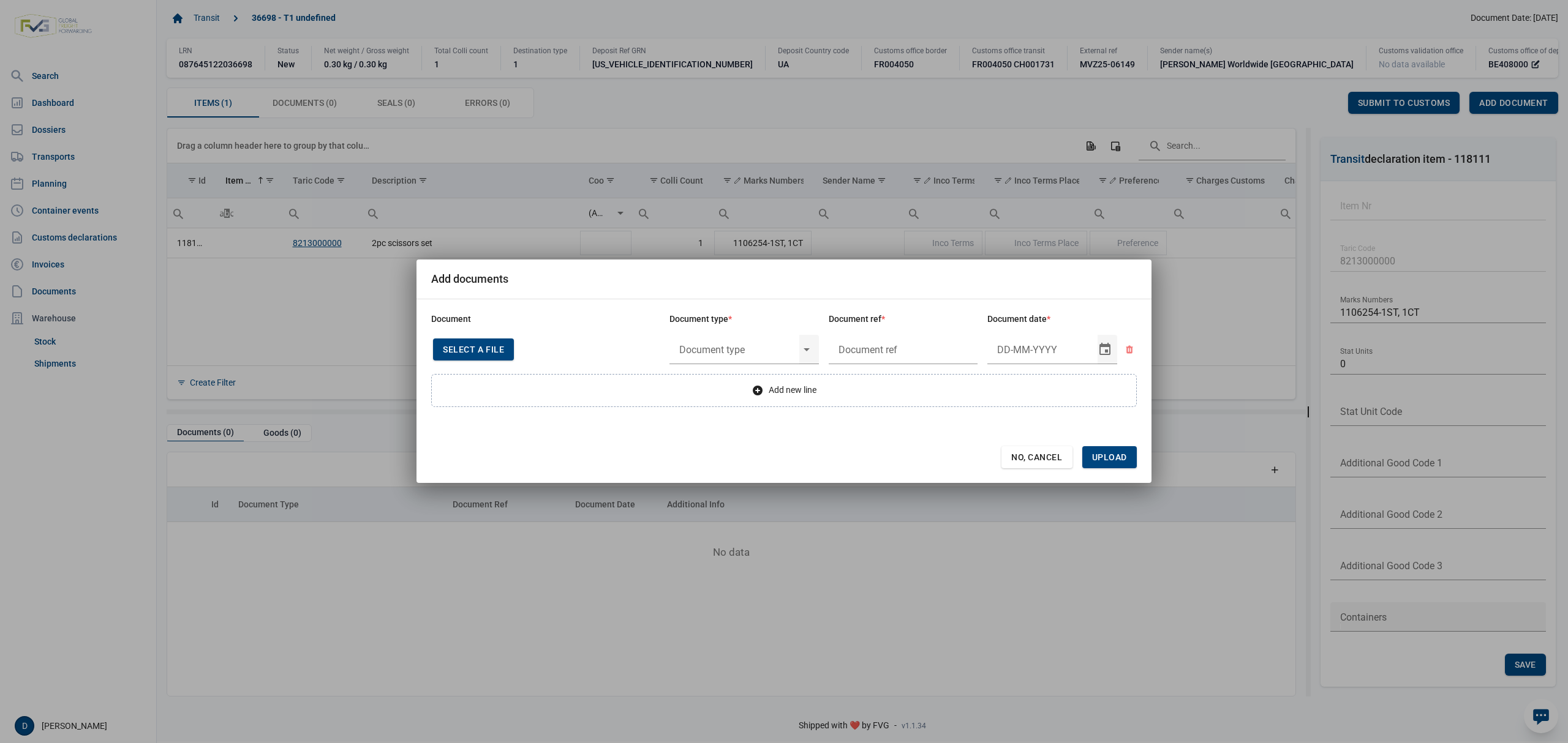
click at [478, 341] on div "Select a file" at bounding box center [473, 349] width 81 height 22
type input "Factuur VFA25-07922"
click at [745, 348] on input "text" at bounding box center [734, 349] width 130 height 32
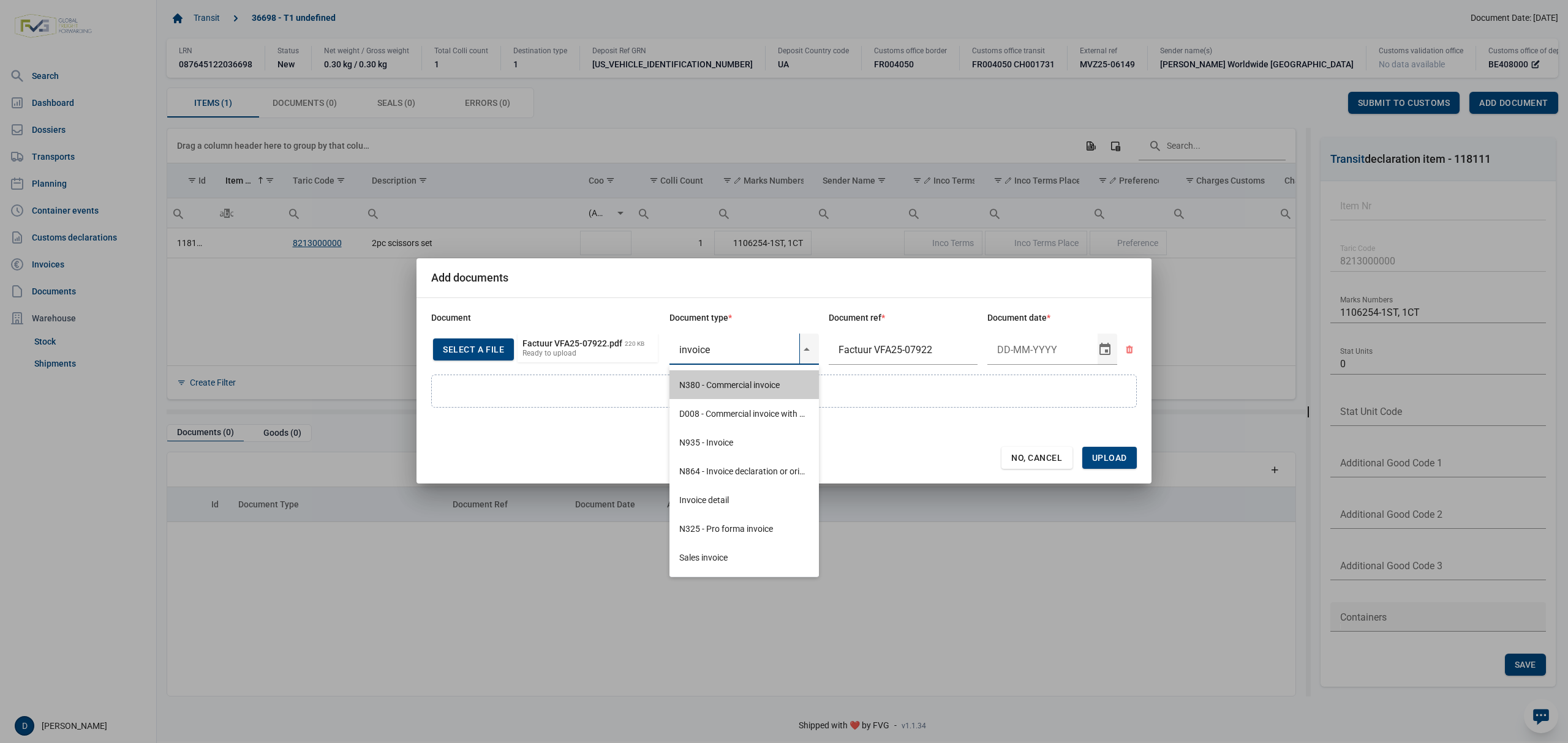
click at [743, 383] on div "N380 - Commercial invoice" at bounding box center [744, 384] width 150 height 29
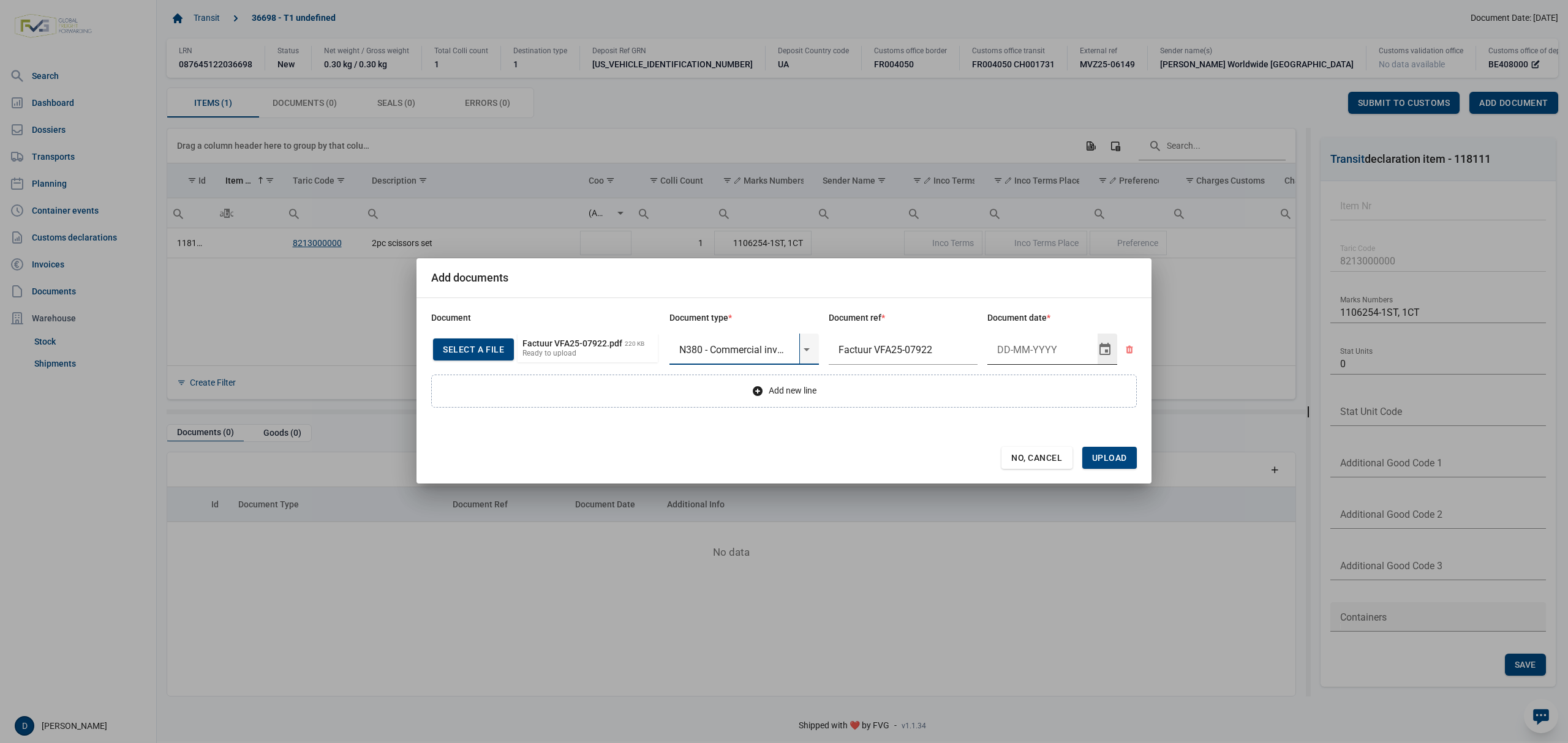
type input "N380 - Commercial invoice"
click at [1006, 343] on input "Document date" at bounding box center [1042, 349] width 110 height 32
type input "[DATE]"
click at [1108, 457] on span "Upload" at bounding box center [1109, 458] width 35 height 10
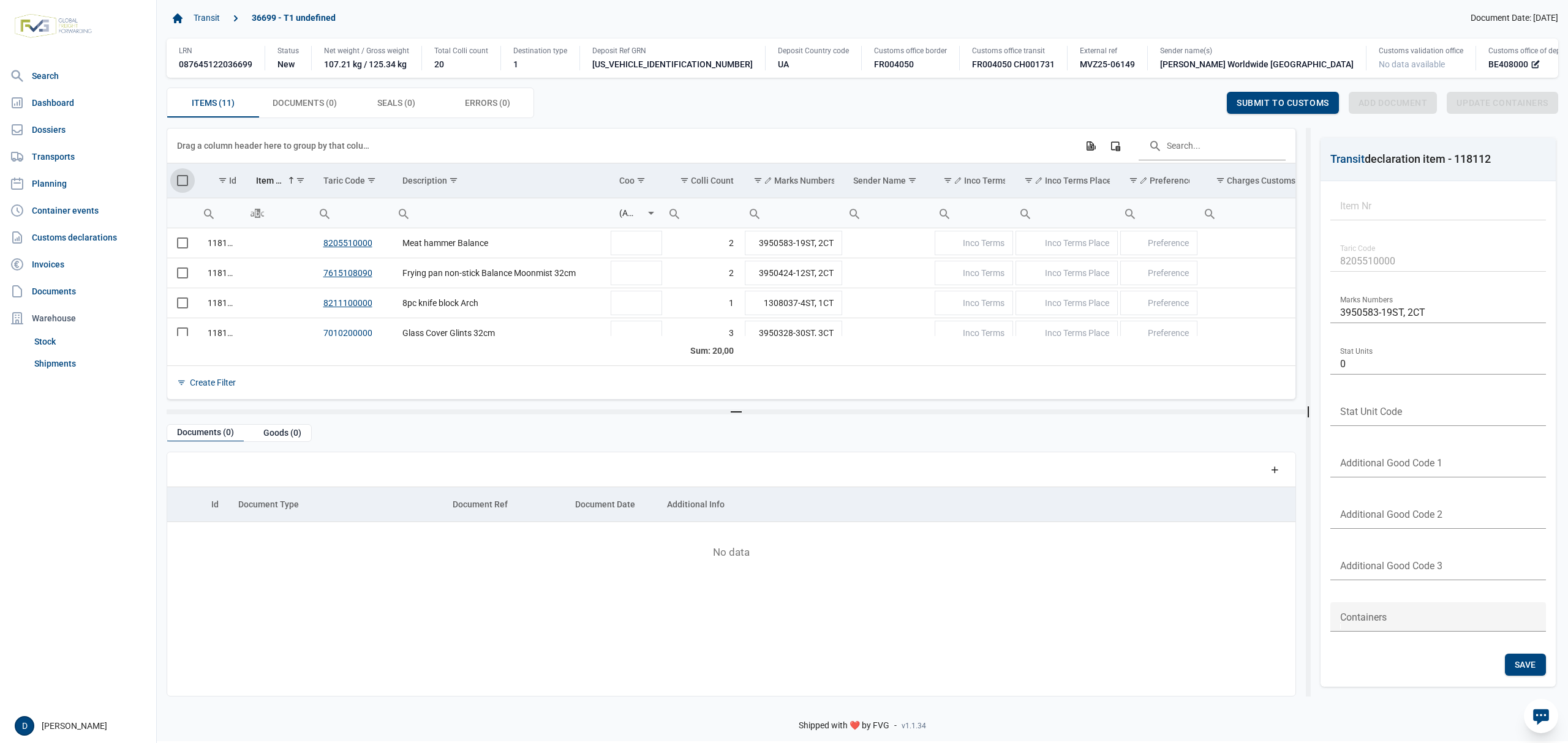
click at [179, 182] on span "Select all" at bounding box center [182, 181] width 11 height 11
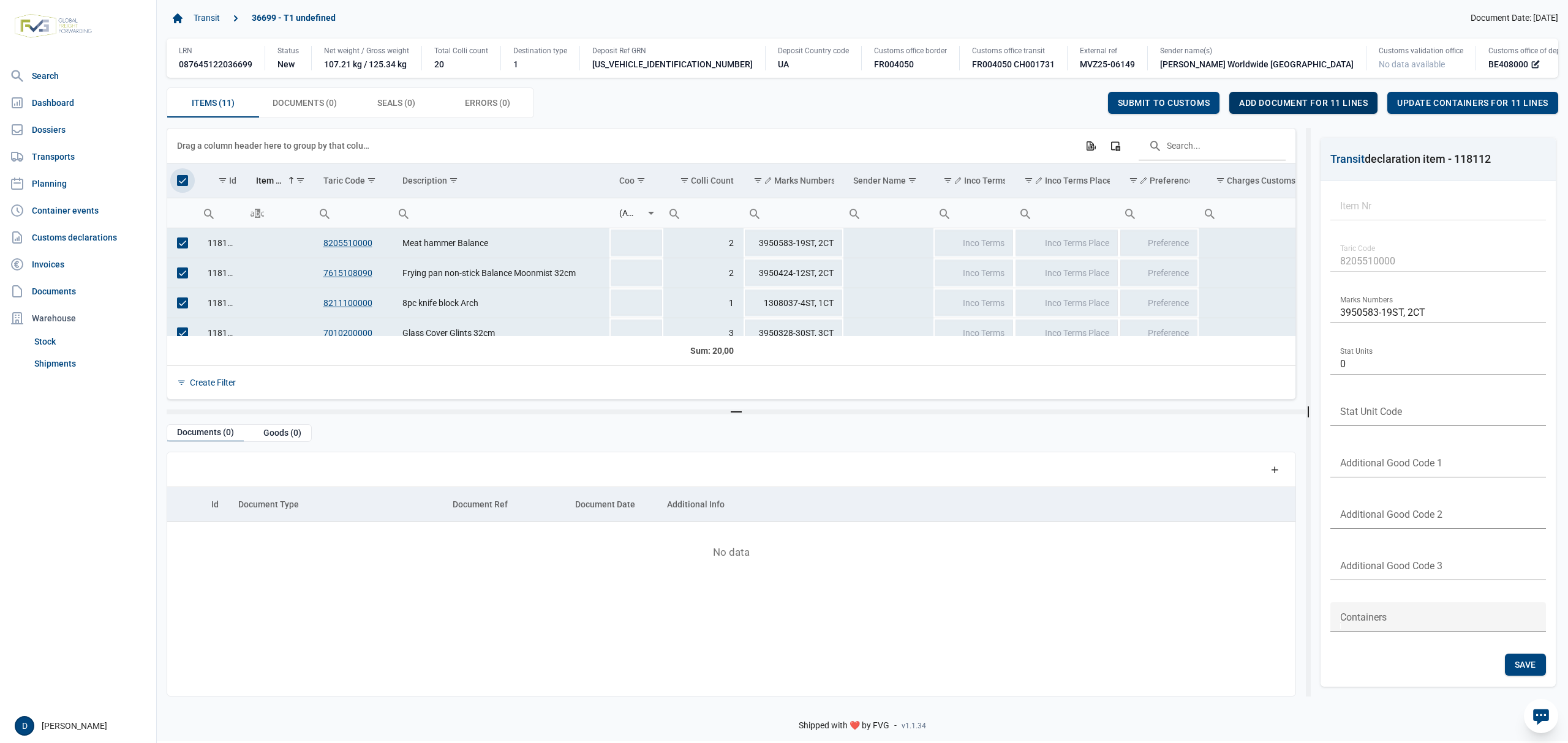
click at [1303, 105] on span "Add document for 11 lines" at bounding box center [1303, 103] width 129 height 10
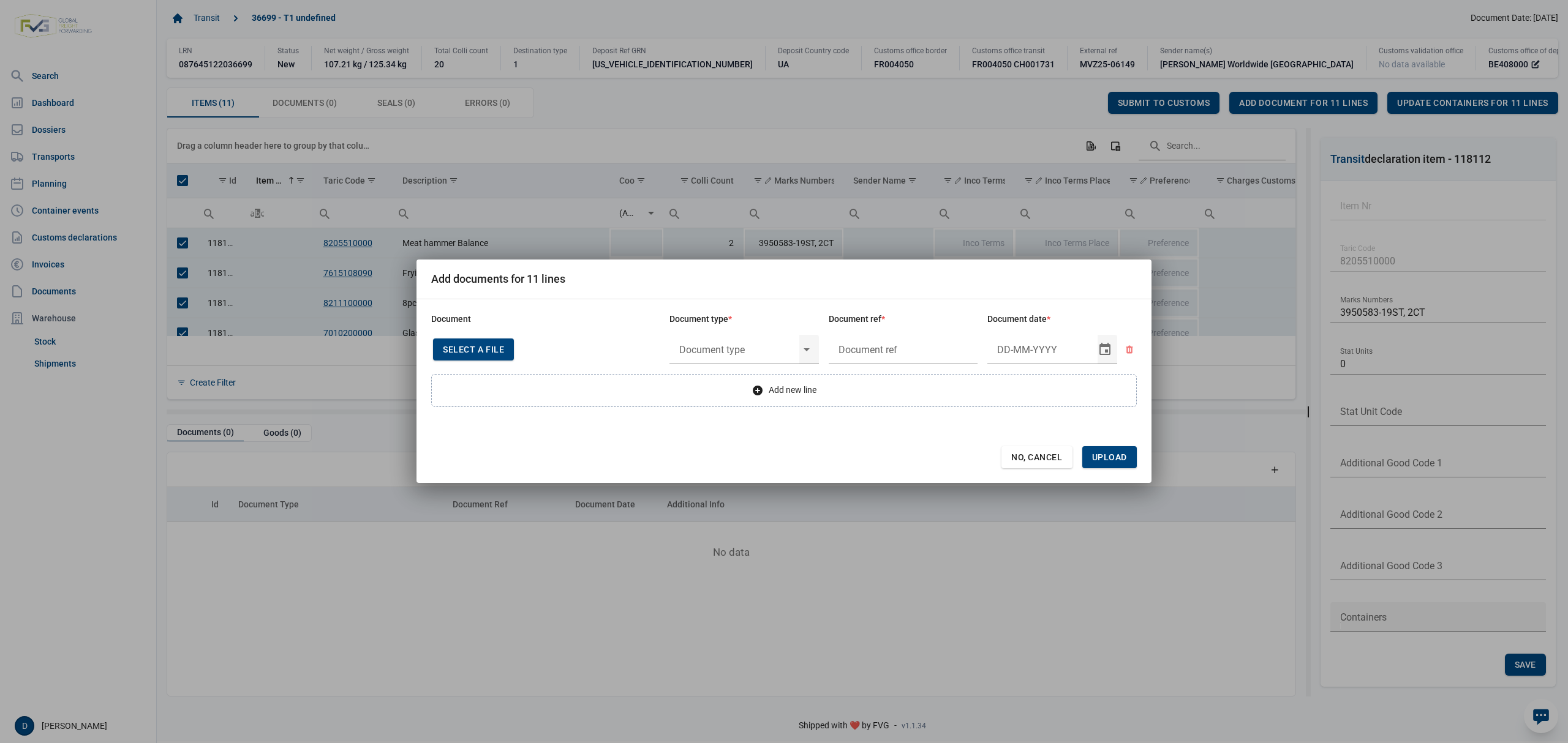
click at [488, 343] on div "Select a file" at bounding box center [473, 349] width 81 height 22
type input "Factuur VFA25-07922"
click at [696, 354] on input "text" at bounding box center [734, 349] width 130 height 32
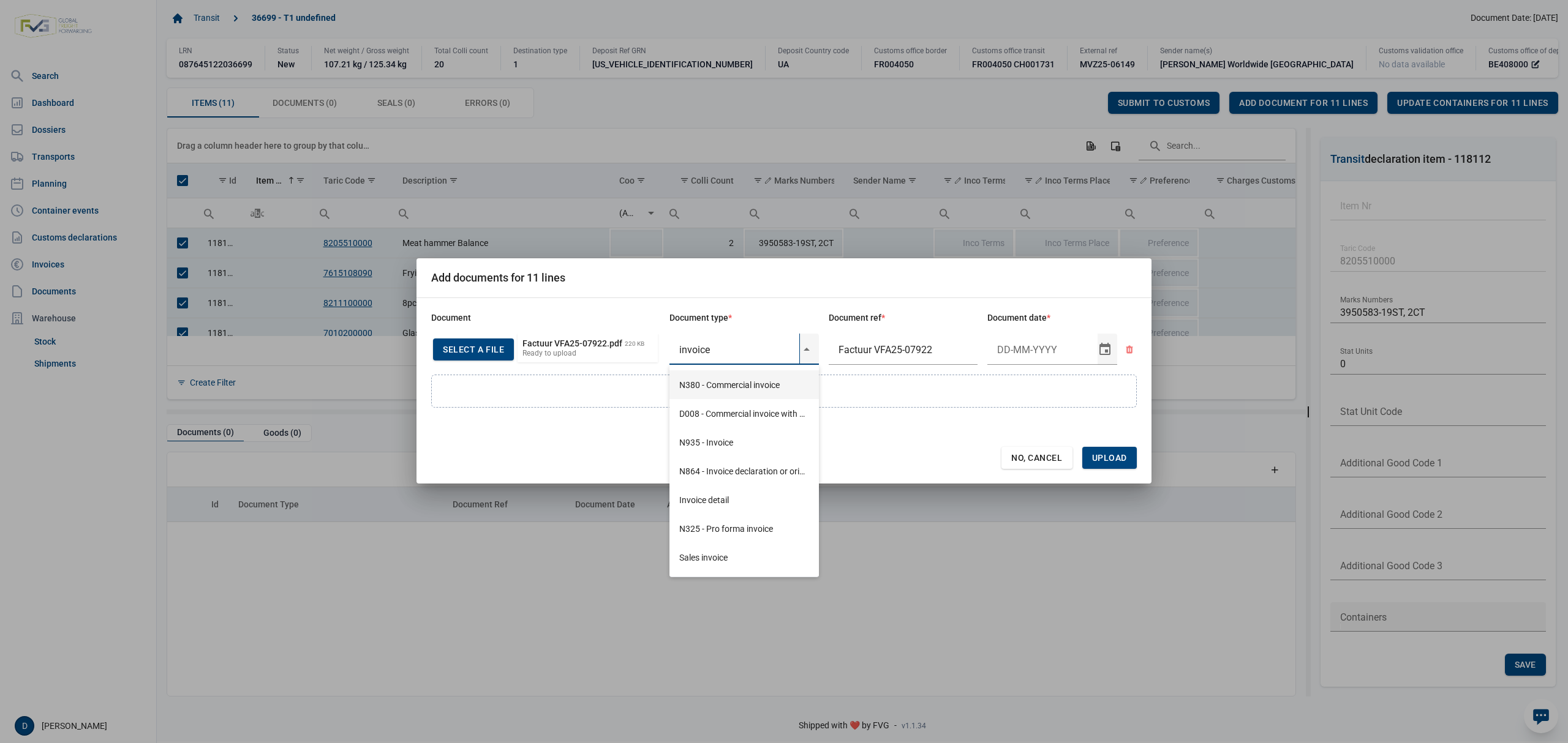
click at [714, 386] on div "N380 - Commercial invoice" at bounding box center [744, 384] width 150 height 29
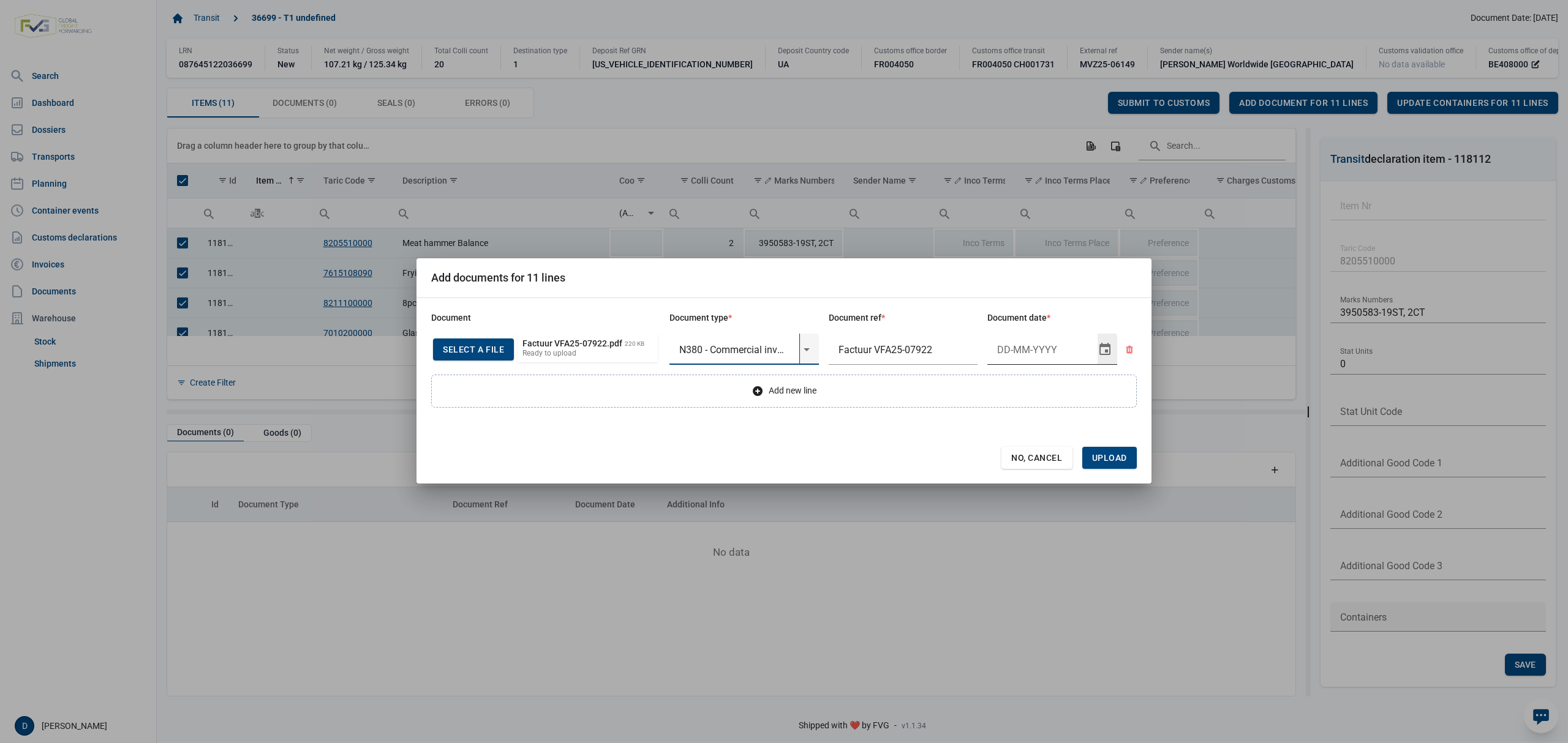
type input "N380 - Commercial invoice"
click at [1029, 352] on input "Document date" at bounding box center [1042, 349] width 110 height 32
type input "15-10-2025"
click at [1103, 461] on span "Upload" at bounding box center [1109, 458] width 35 height 10
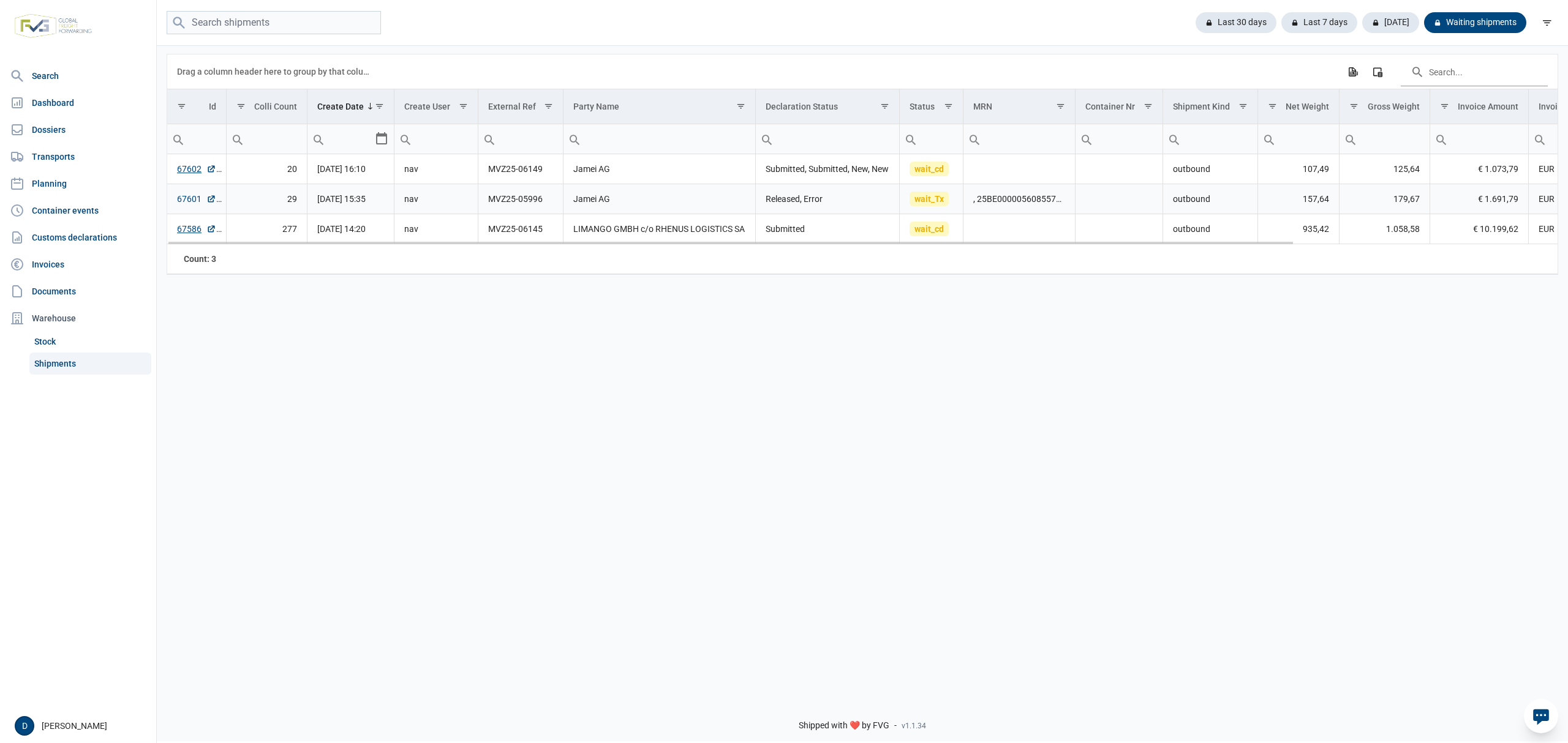
click at [189, 205] on link "67601" at bounding box center [196, 199] width 39 height 12
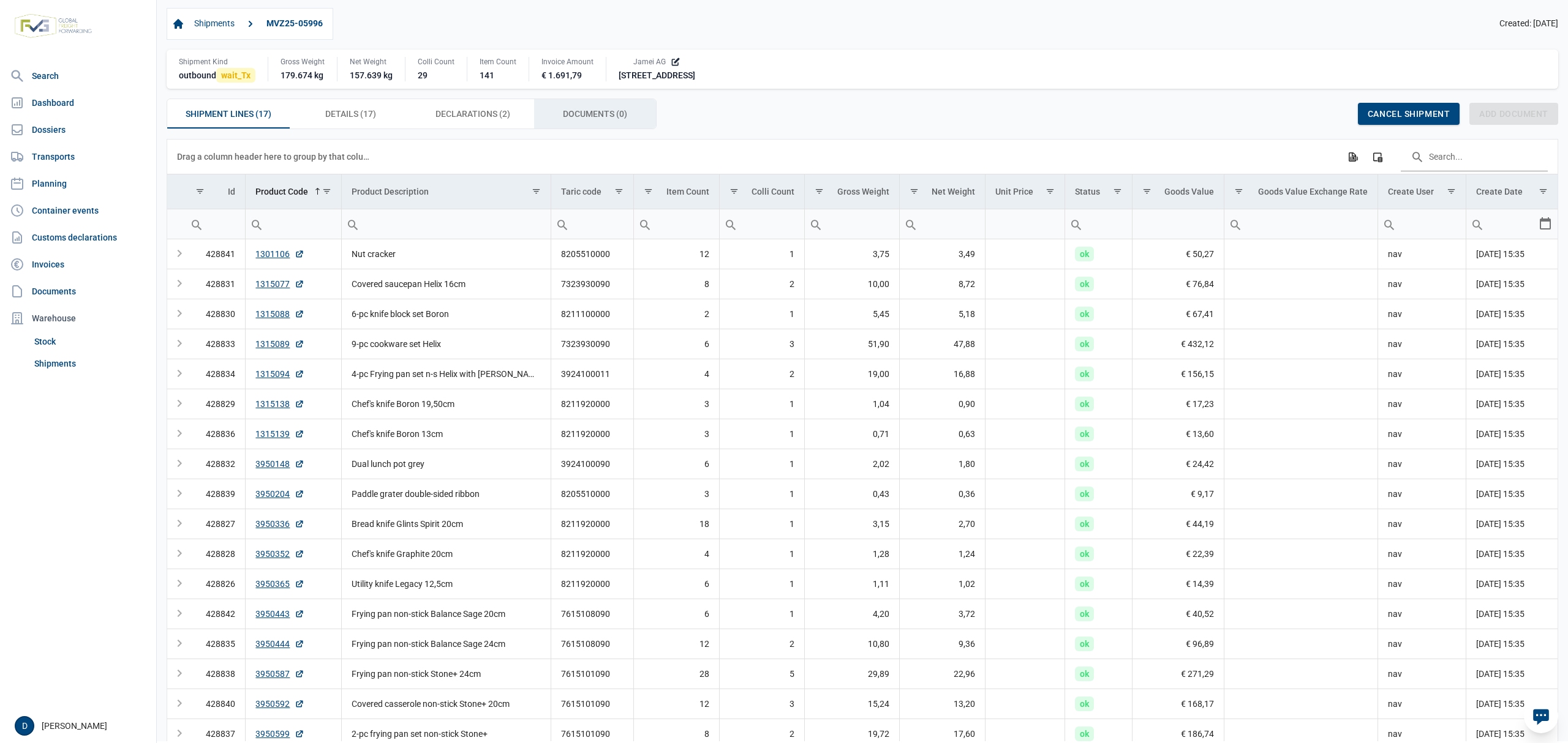
click at [564, 113] on span "Documents (0) Documents (0)" at bounding box center [595, 114] width 64 height 15
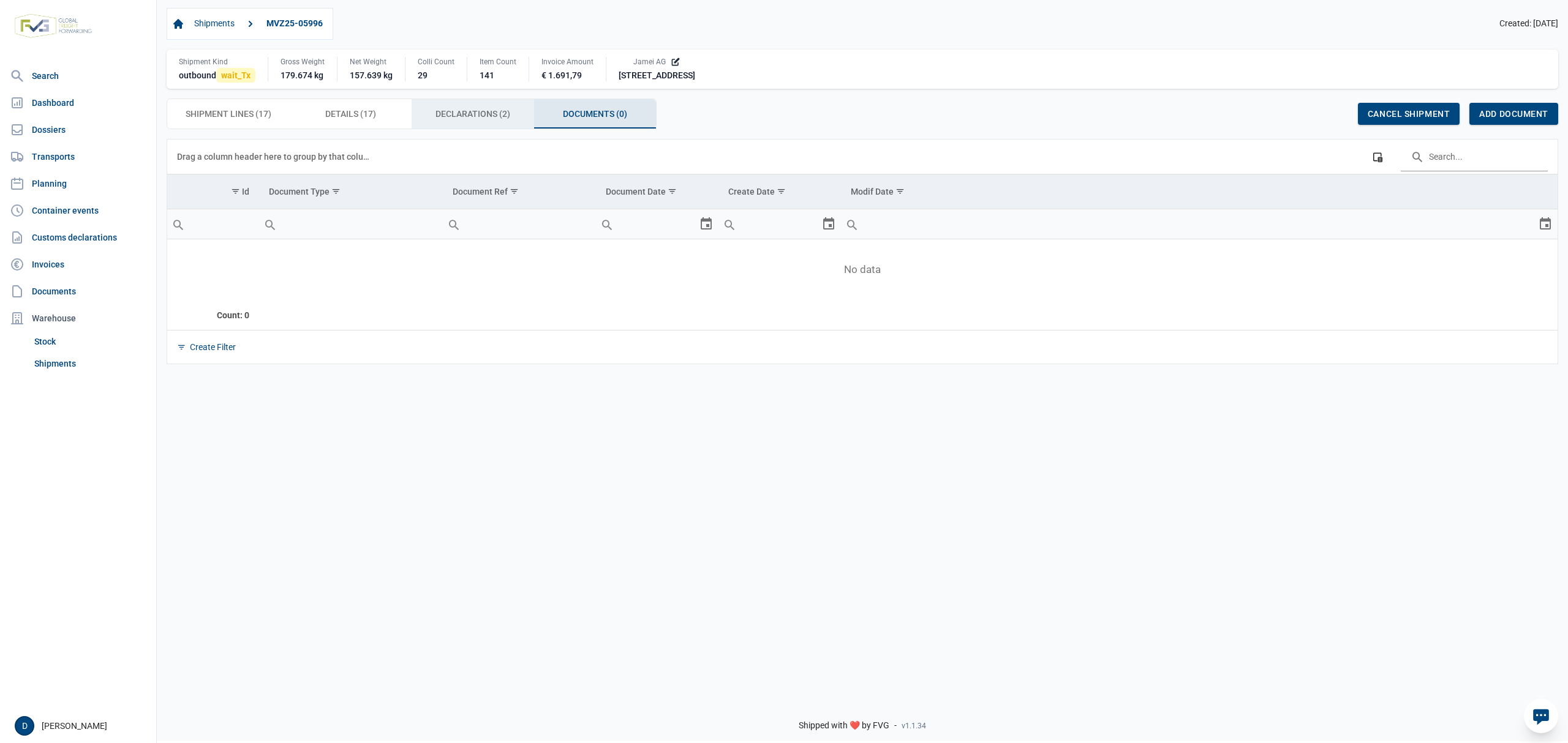
click at [461, 108] on span "Declarations (2) Declarations (2)" at bounding box center [473, 114] width 75 height 15
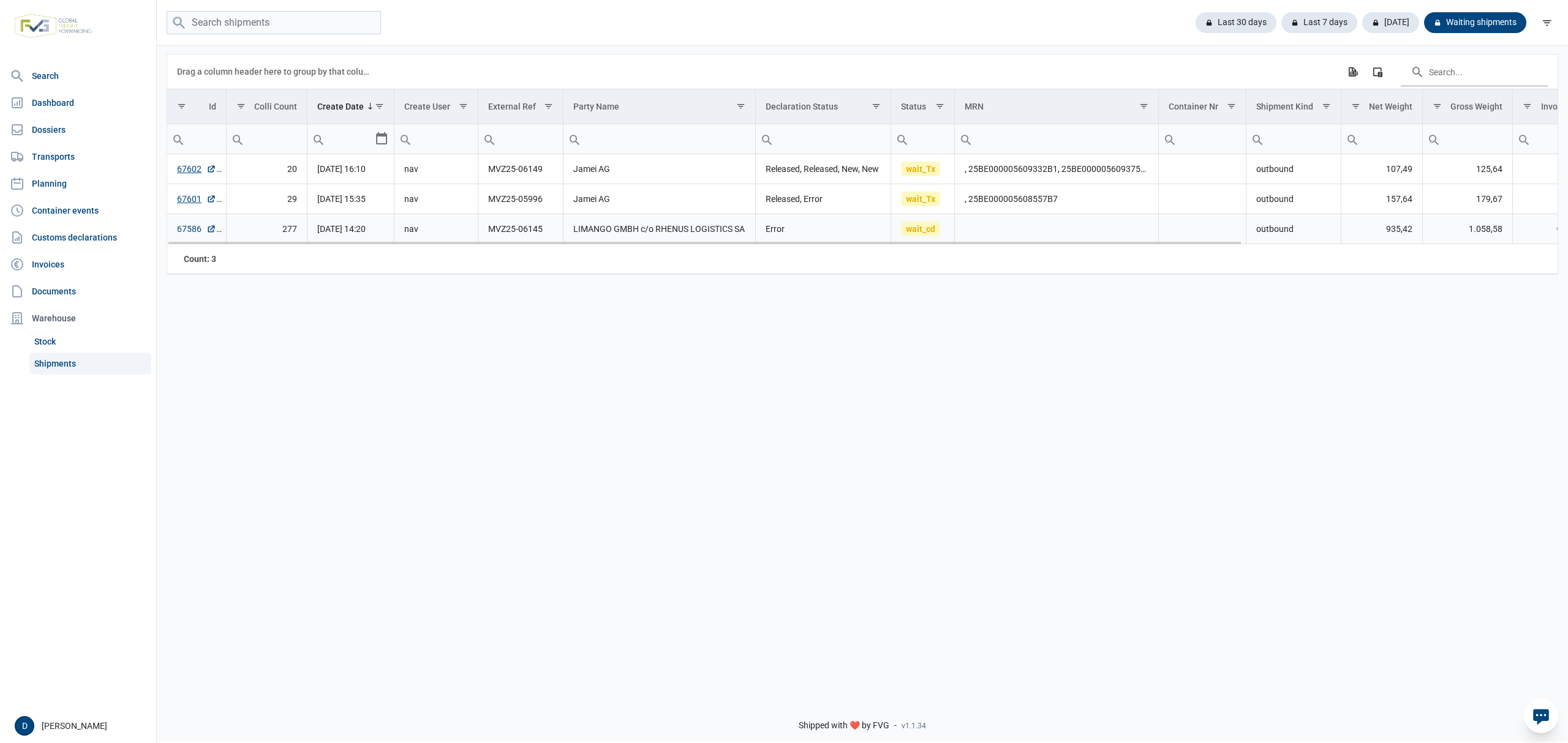
click at [187, 232] on link "67586" at bounding box center [196, 229] width 39 height 12
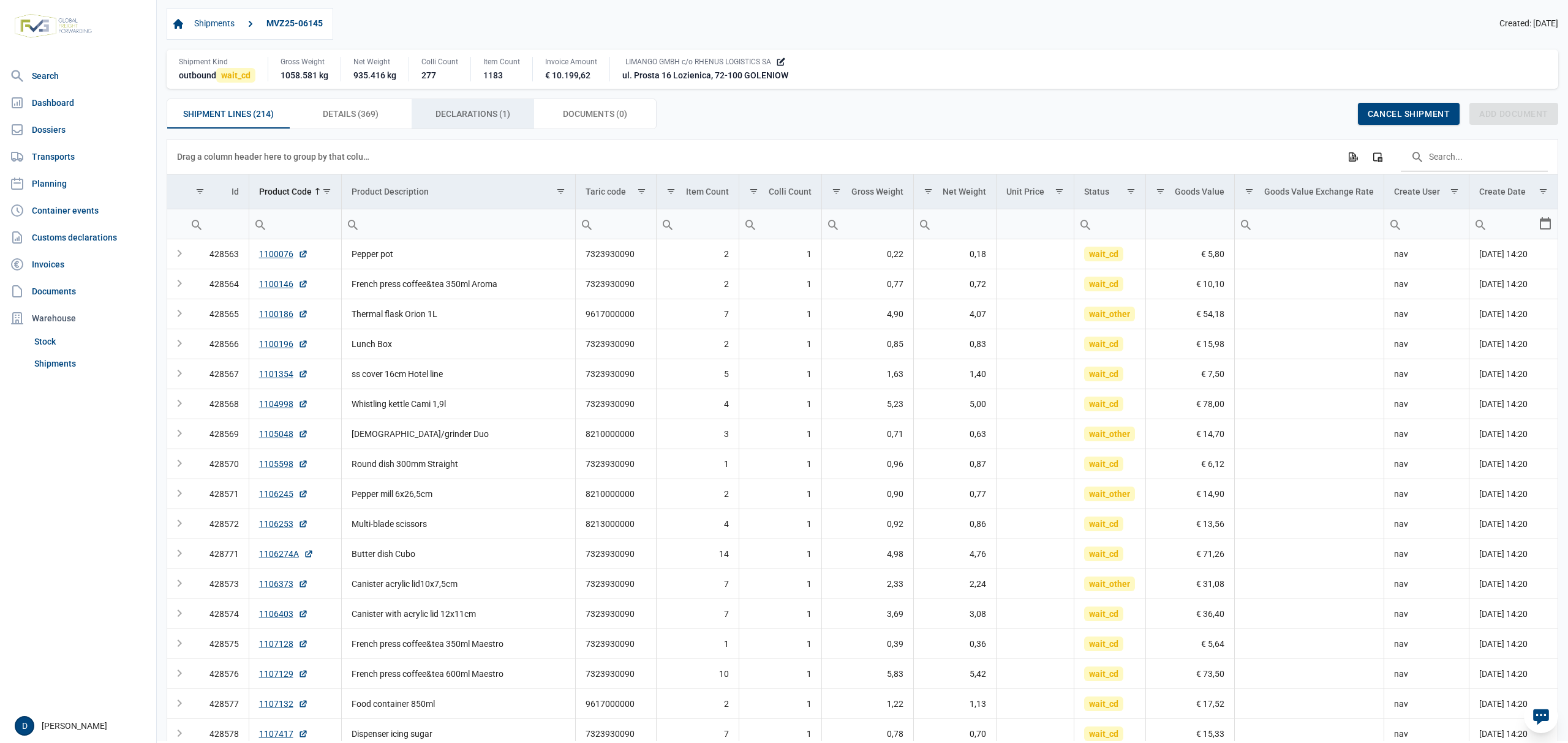
click at [476, 110] on span "Declarations (1) Declarations (1)" at bounding box center [473, 114] width 75 height 15
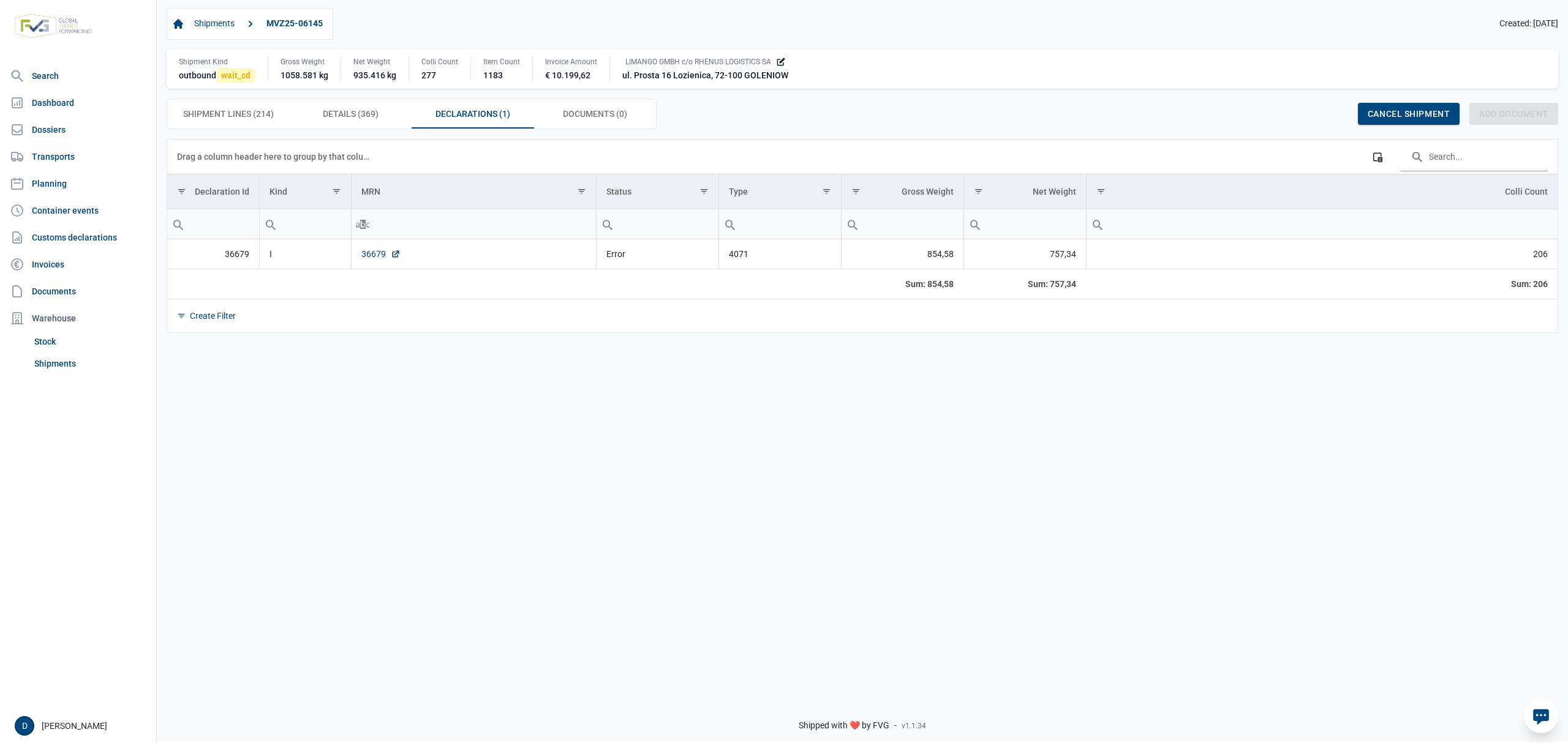
click at [371, 255] on link "36679" at bounding box center [380, 254] width 39 height 12
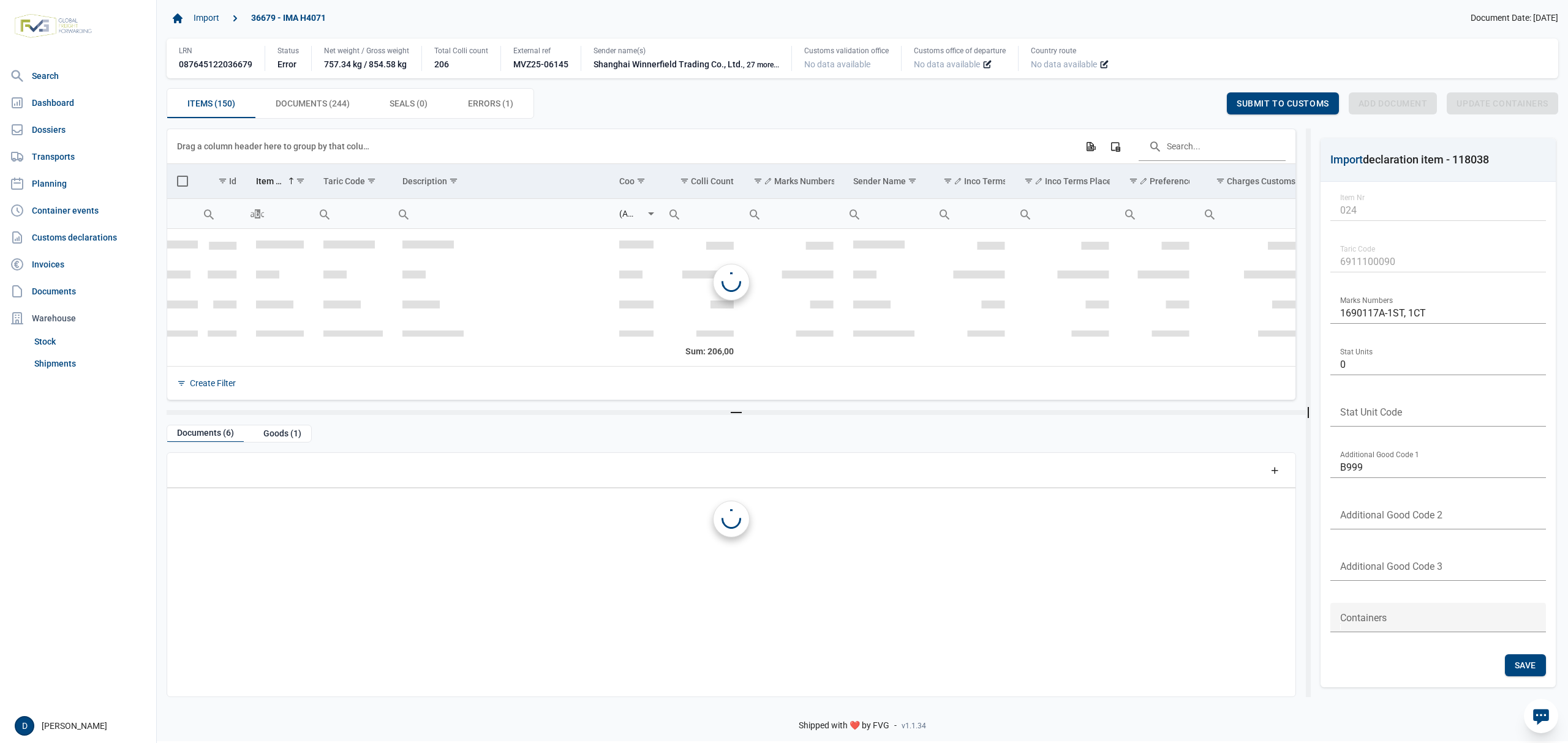
scroll to position [694, 0]
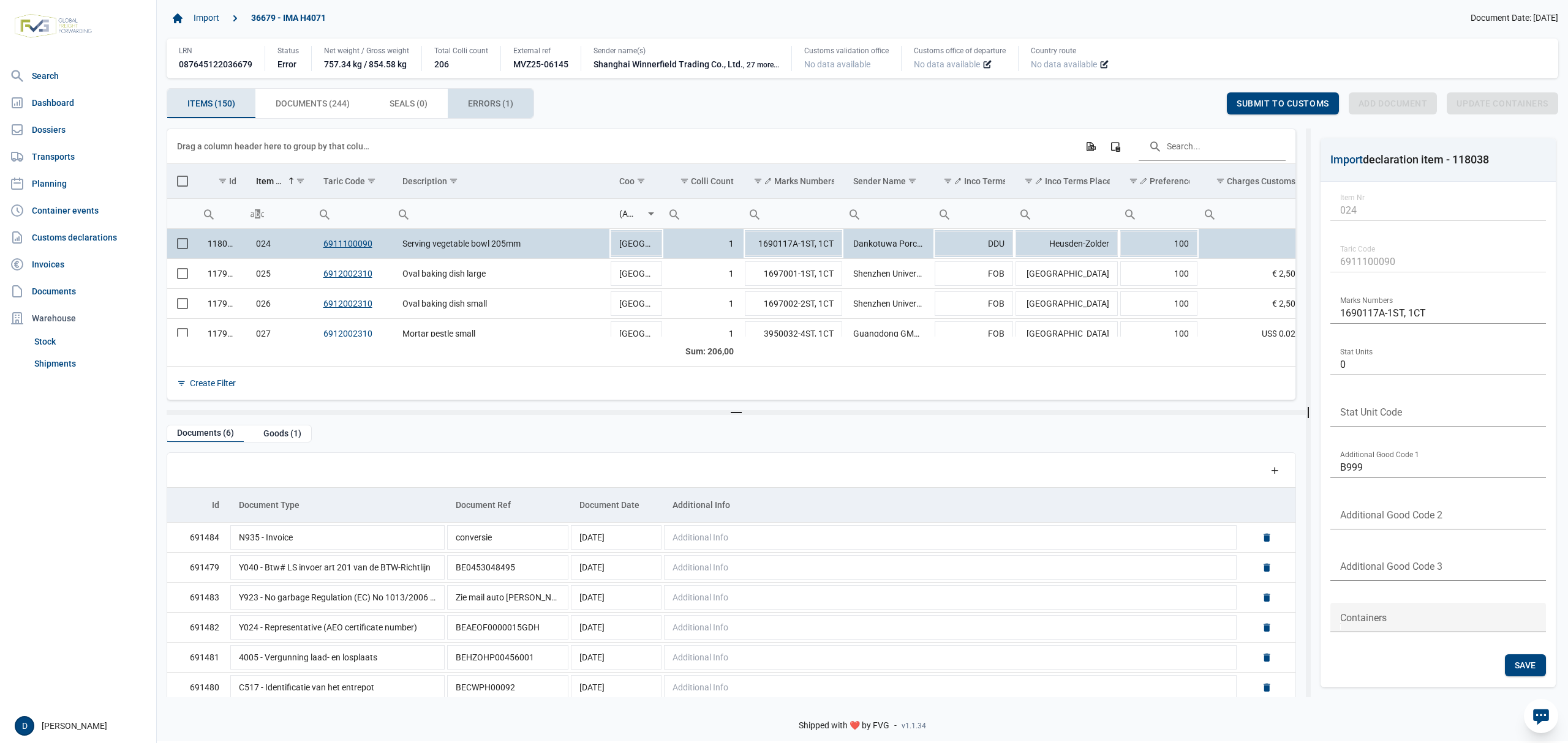
click at [501, 105] on span "Errors (1) Errors (1)" at bounding box center [490, 103] width 45 height 15
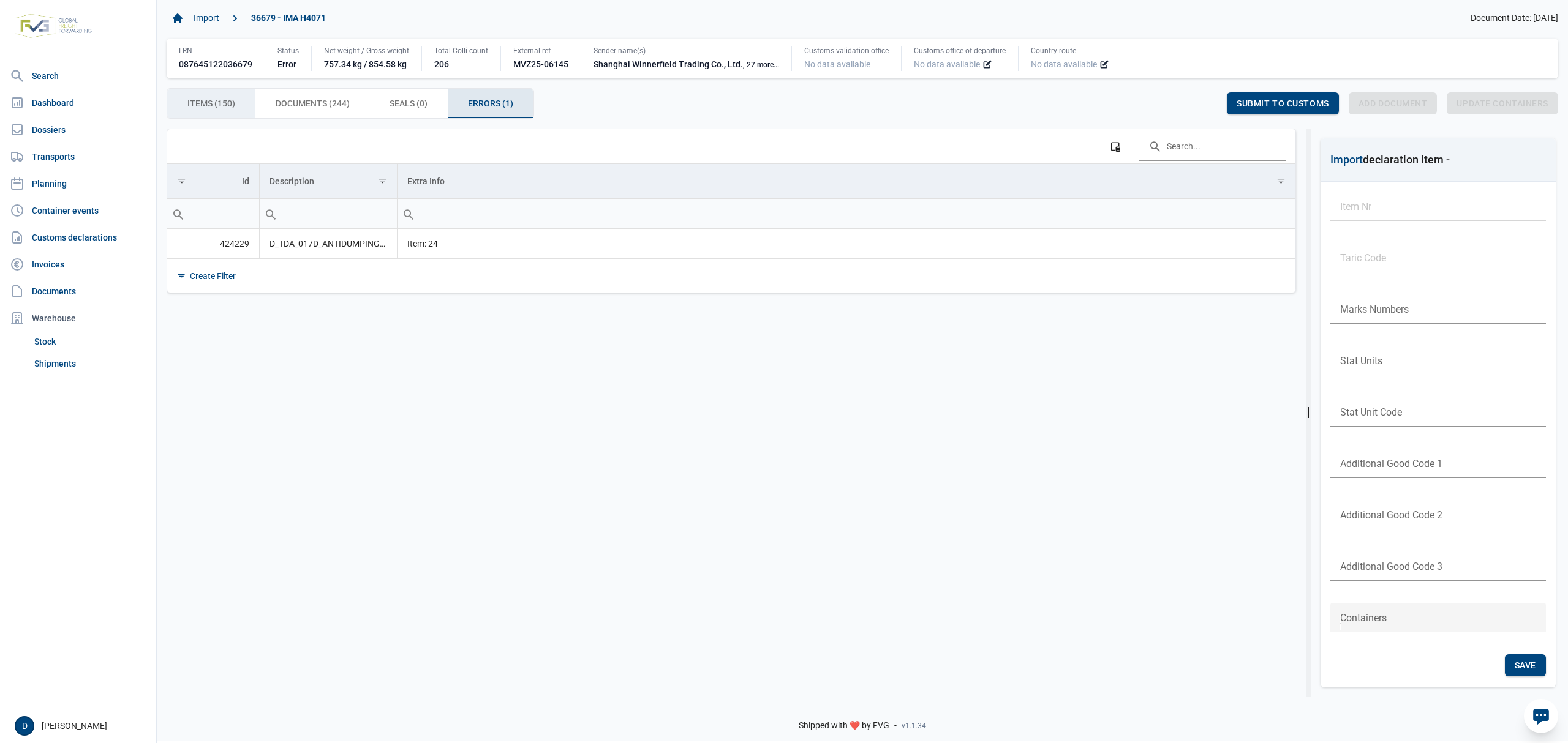
click at [224, 108] on span "Items (150) Items (150)" at bounding box center [211, 103] width 48 height 15
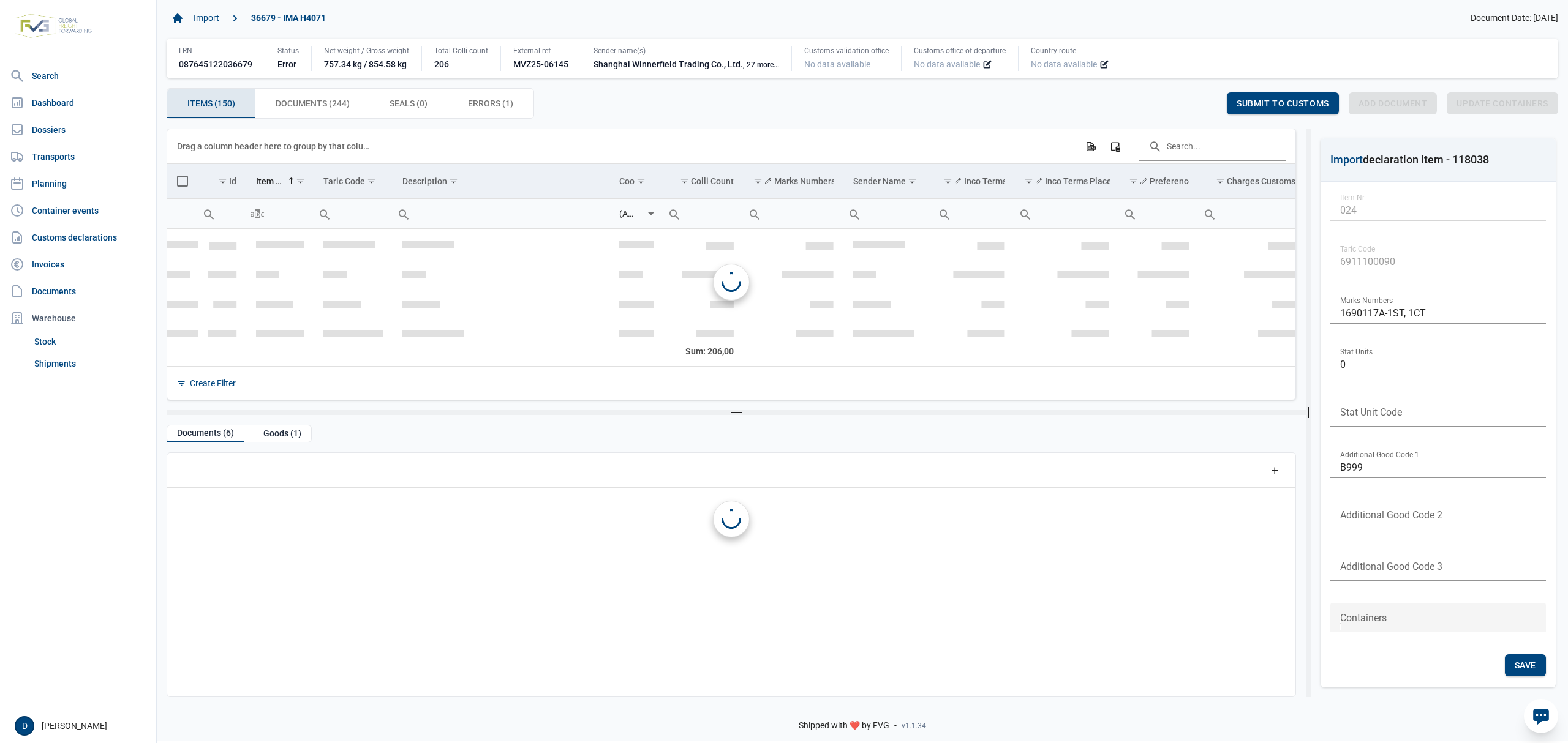
scroll to position [694, 0]
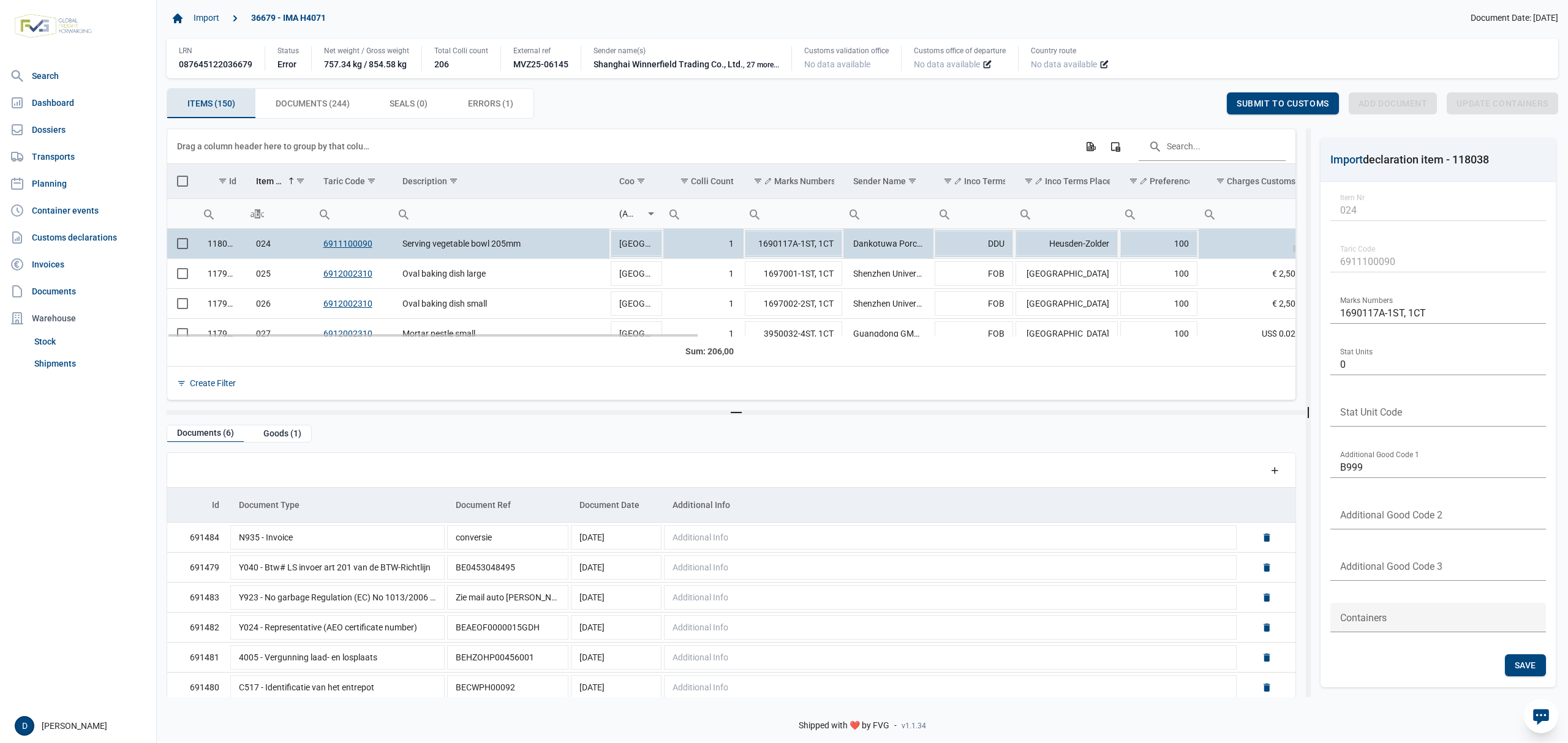
click at [178, 248] on span "Select row" at bounding box center [182, 244] width 11 height 11
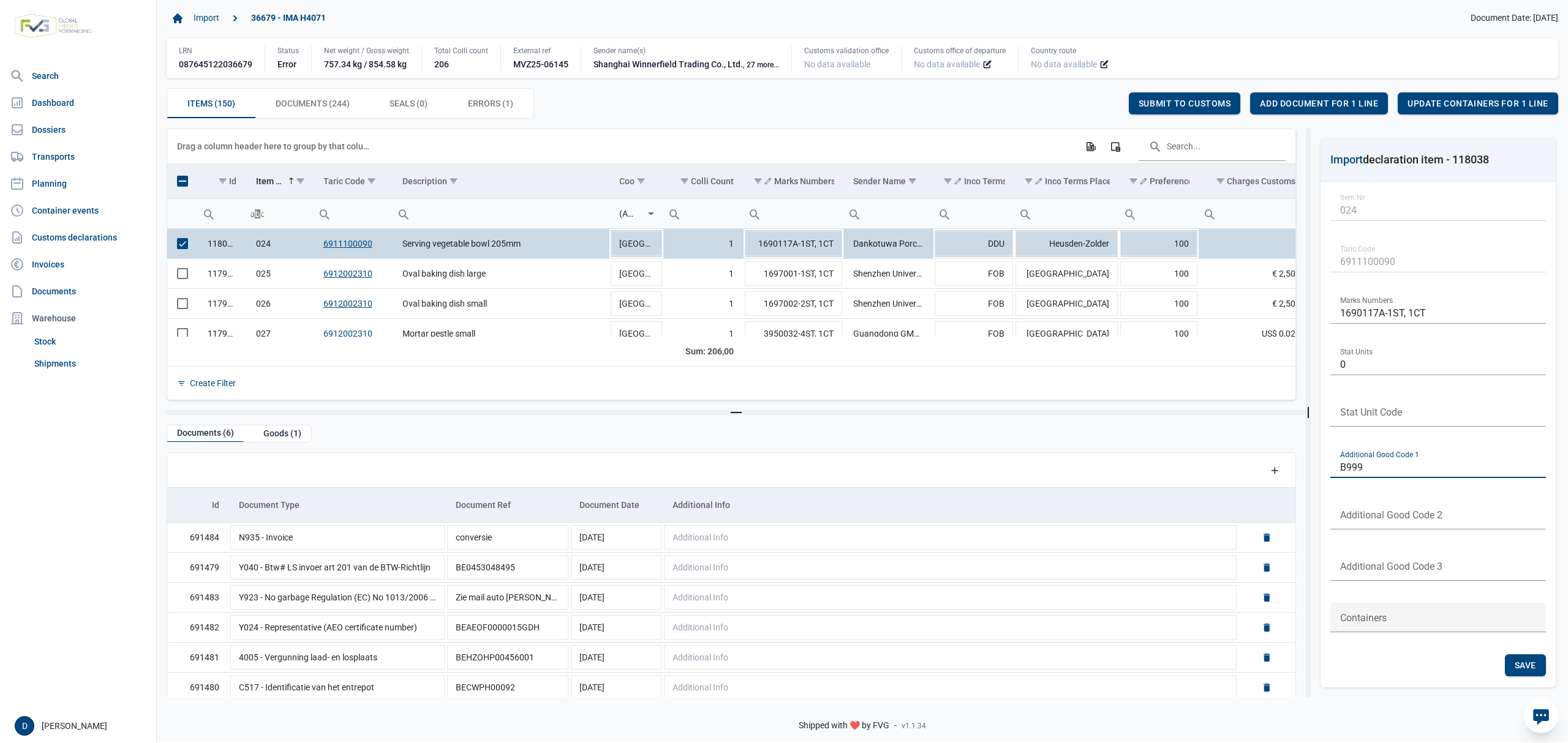
drag, startPoint x: 1379, startPoint y: 463, endPoint x: 1318, endPoint y: 472, distance: 61.7
click at [1318, 472] on div "Import declaration item - 118038 024 Item Nr 6911100090 Taric Code 1690117A-1ST…" at bounding box center [1434, 413] width 247 height 569
click at [1526, 659] on div "Save" at bounding box center [1525, 666] width 41 height 22
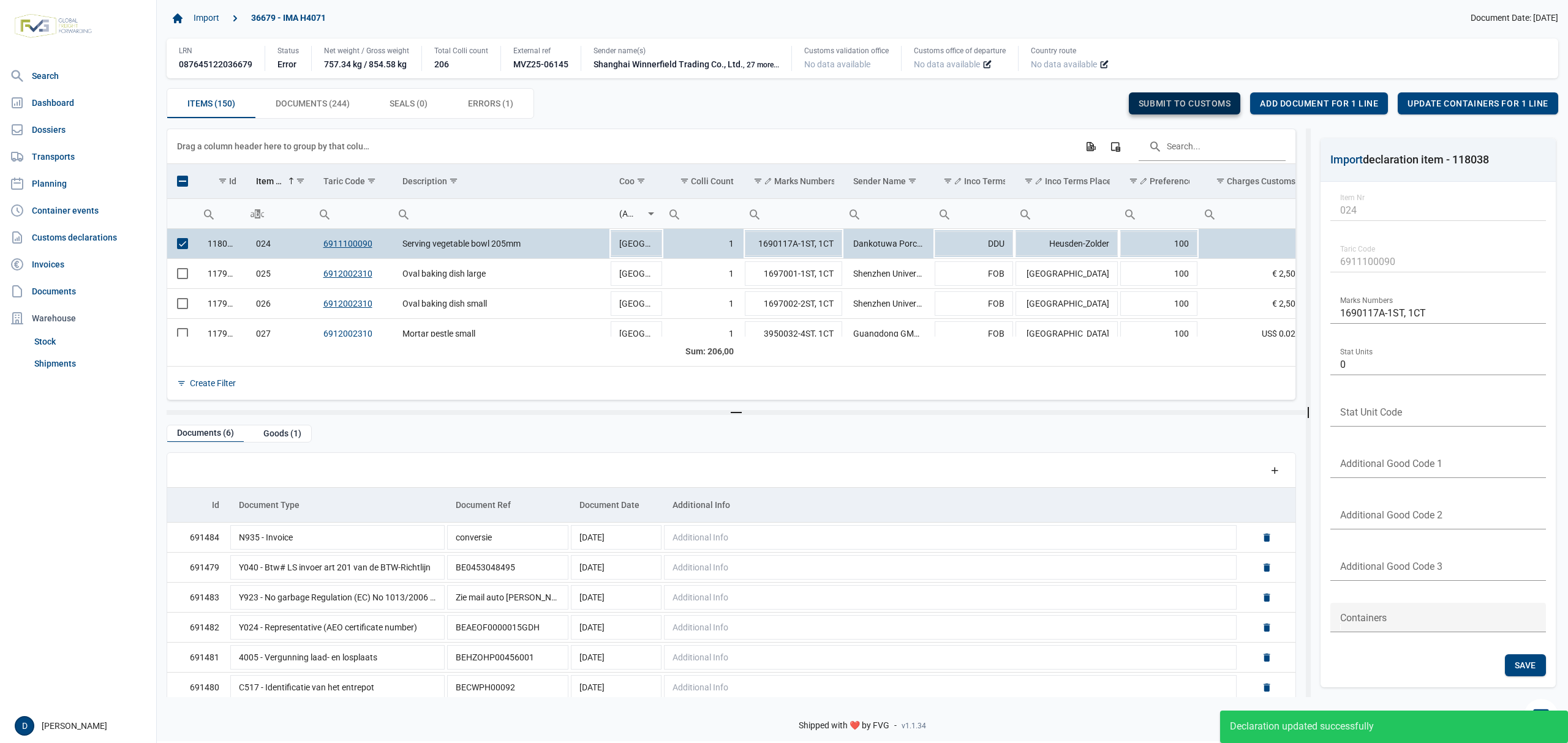
click at [1198, 101] on span "Submit to customs" at bounding box center [1184, 103] width 93 height 10
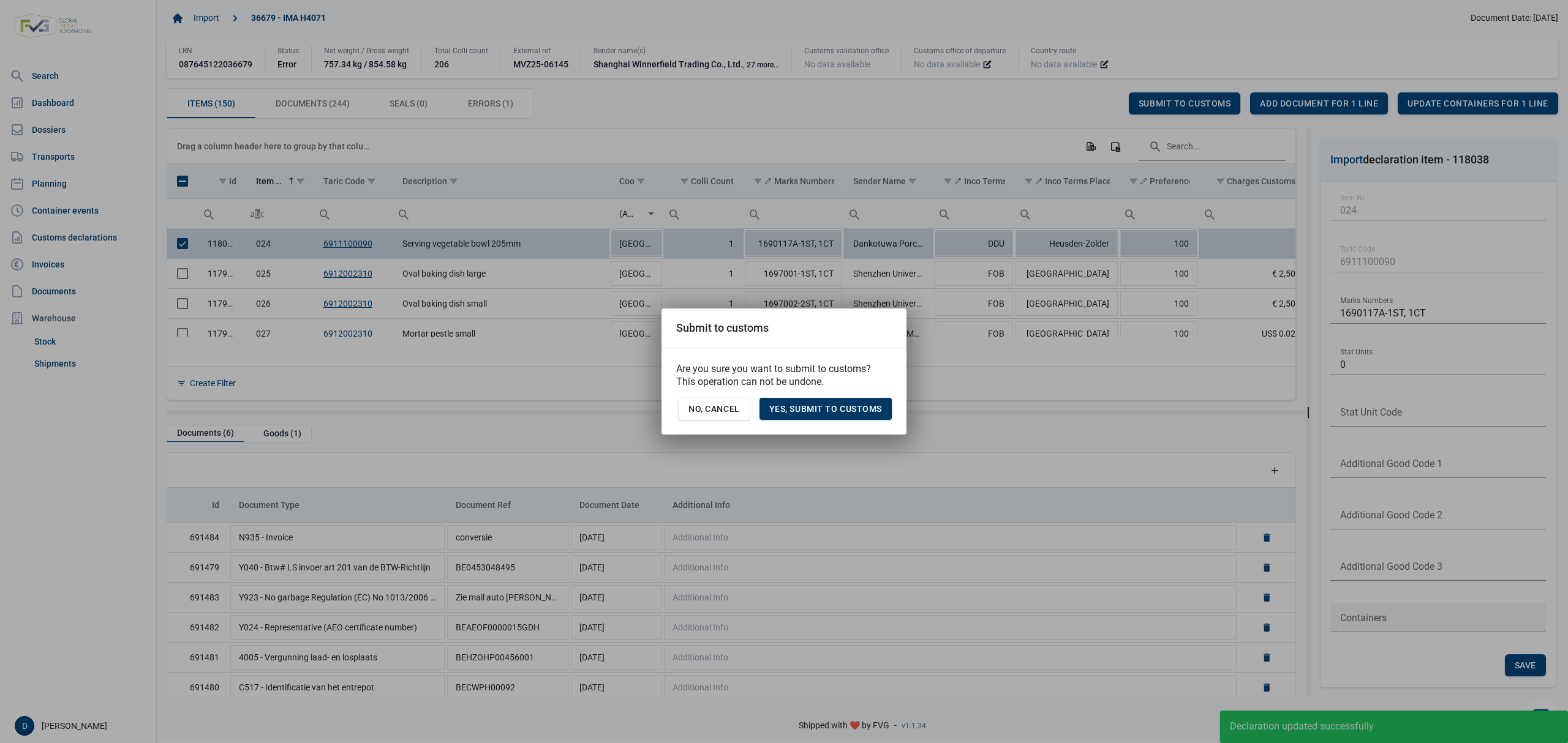
click at [872, 408] on span "Yes, Submit to customs" at bounding box center [825, 409] width 113 height 10
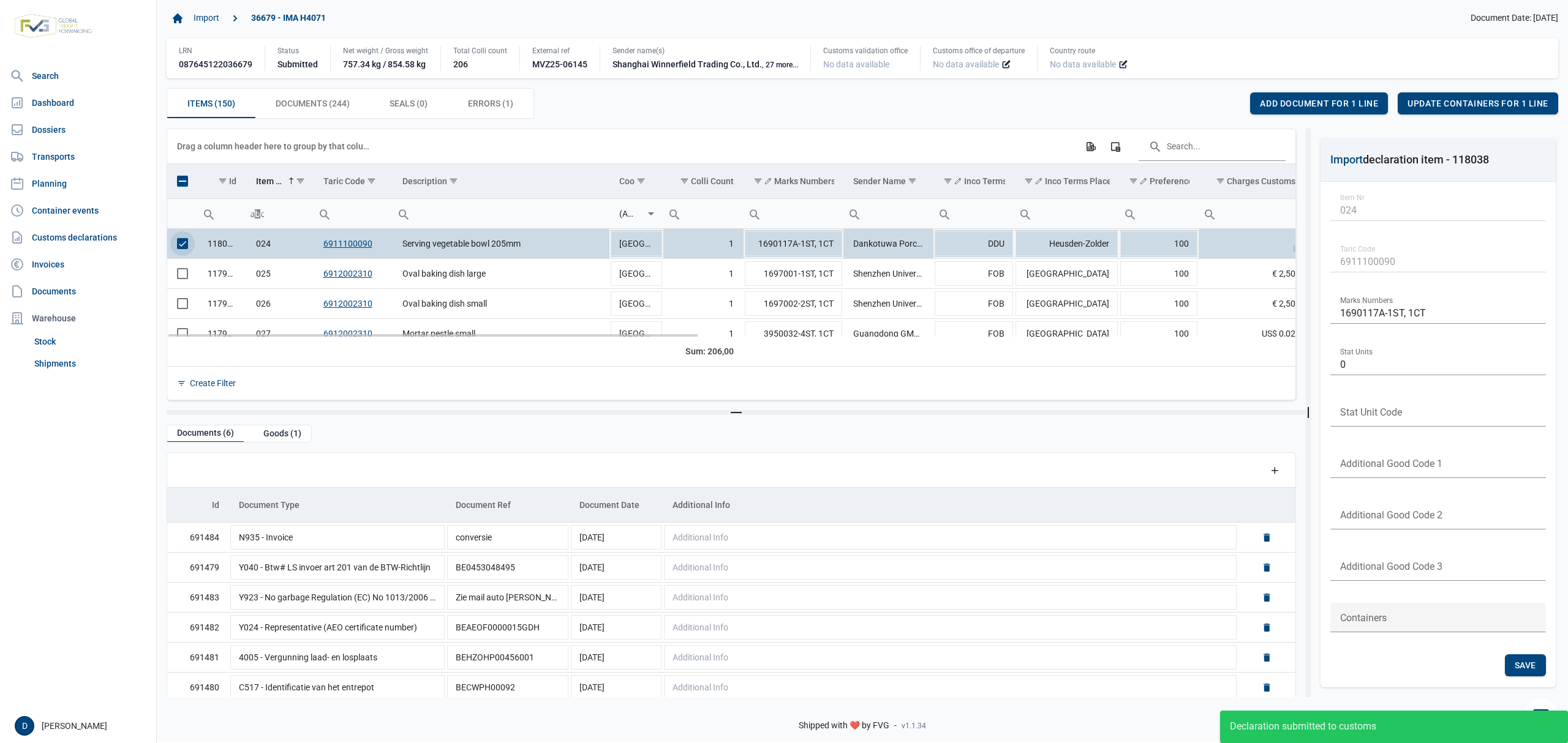
click at [181, 245] on span "Select row" at bounding box center [182, 244] width 11 height 11
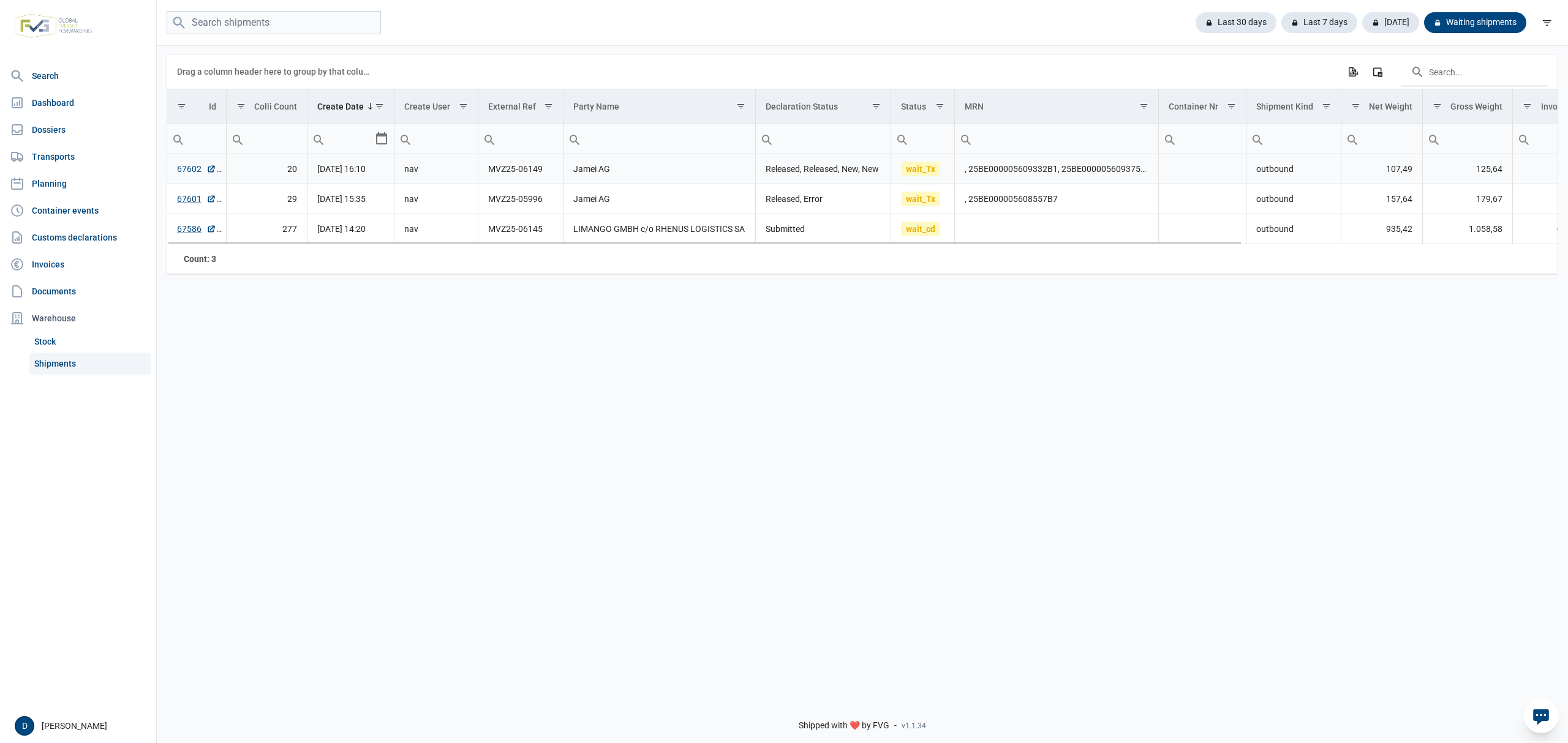
click at [181, 170] on link "67602" at bounding box center [196, 169] width 39 height 12
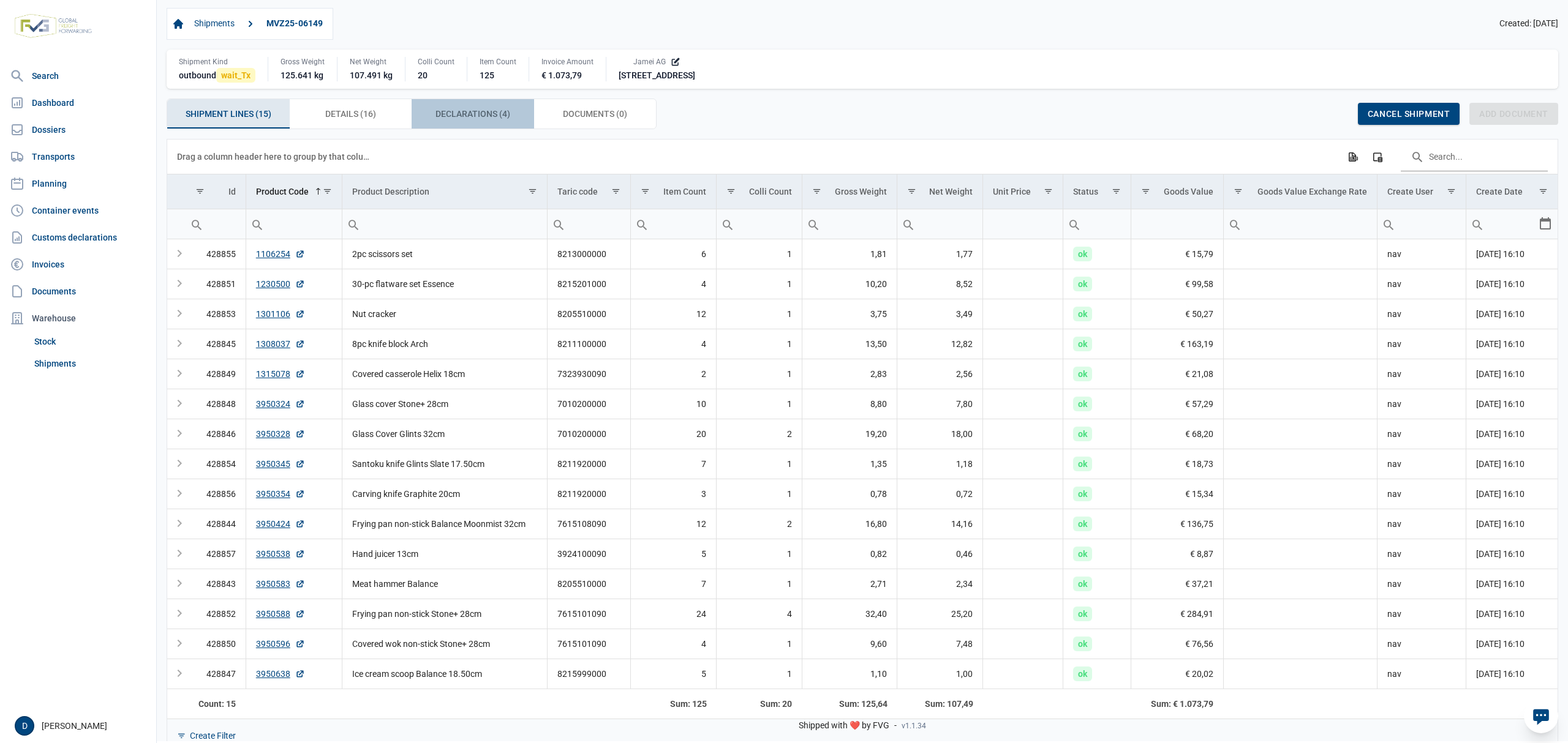
click at [437, 115] on span "Declarations (4) Declarations (4)" at bounding box center [473, 114] width 75 height 15
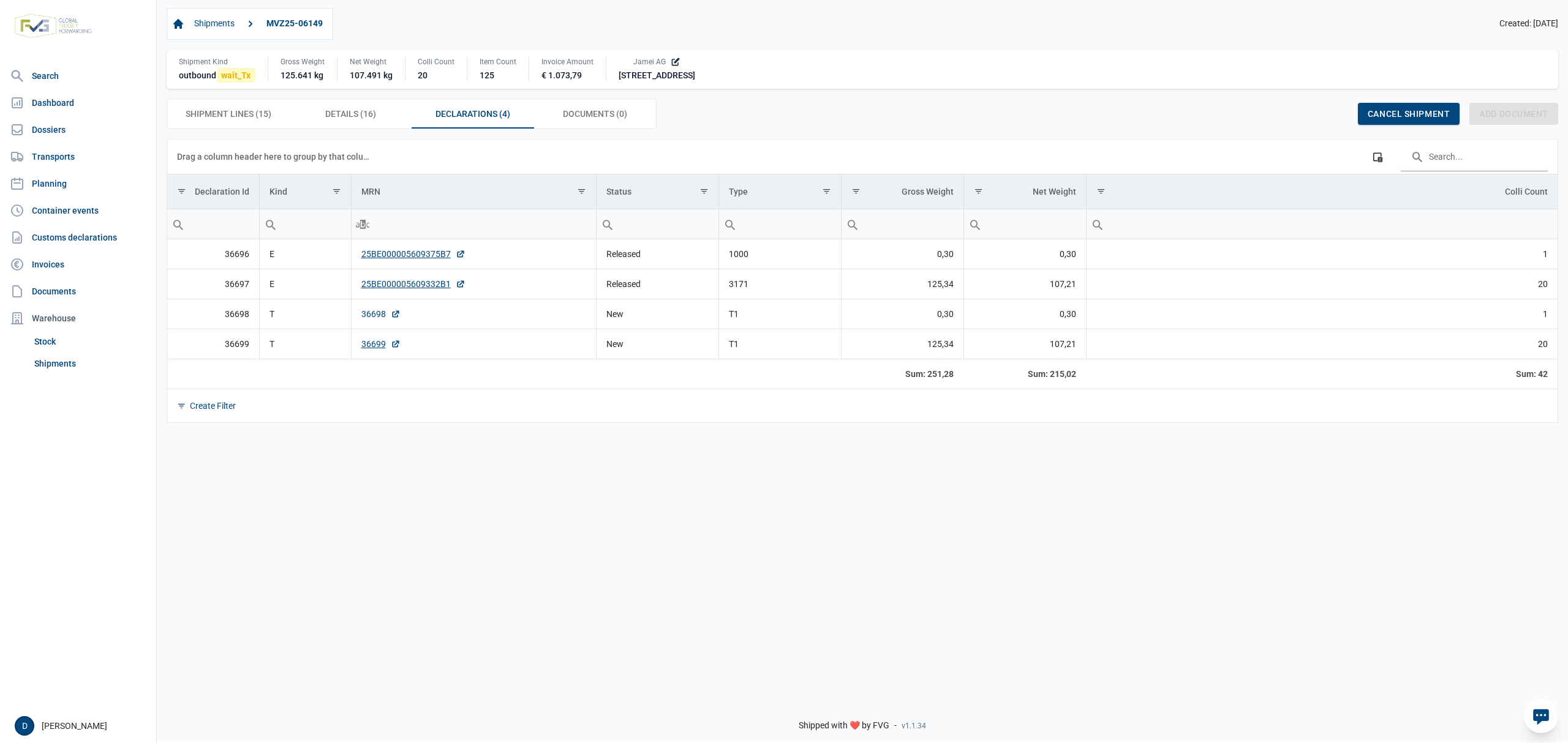
click at [366, 316] on link "36698" at bounding box center [380, 314] width 39 height 12
click at [373, 344] on link "36699" at bounding box center [380, 345] width 39 height 12
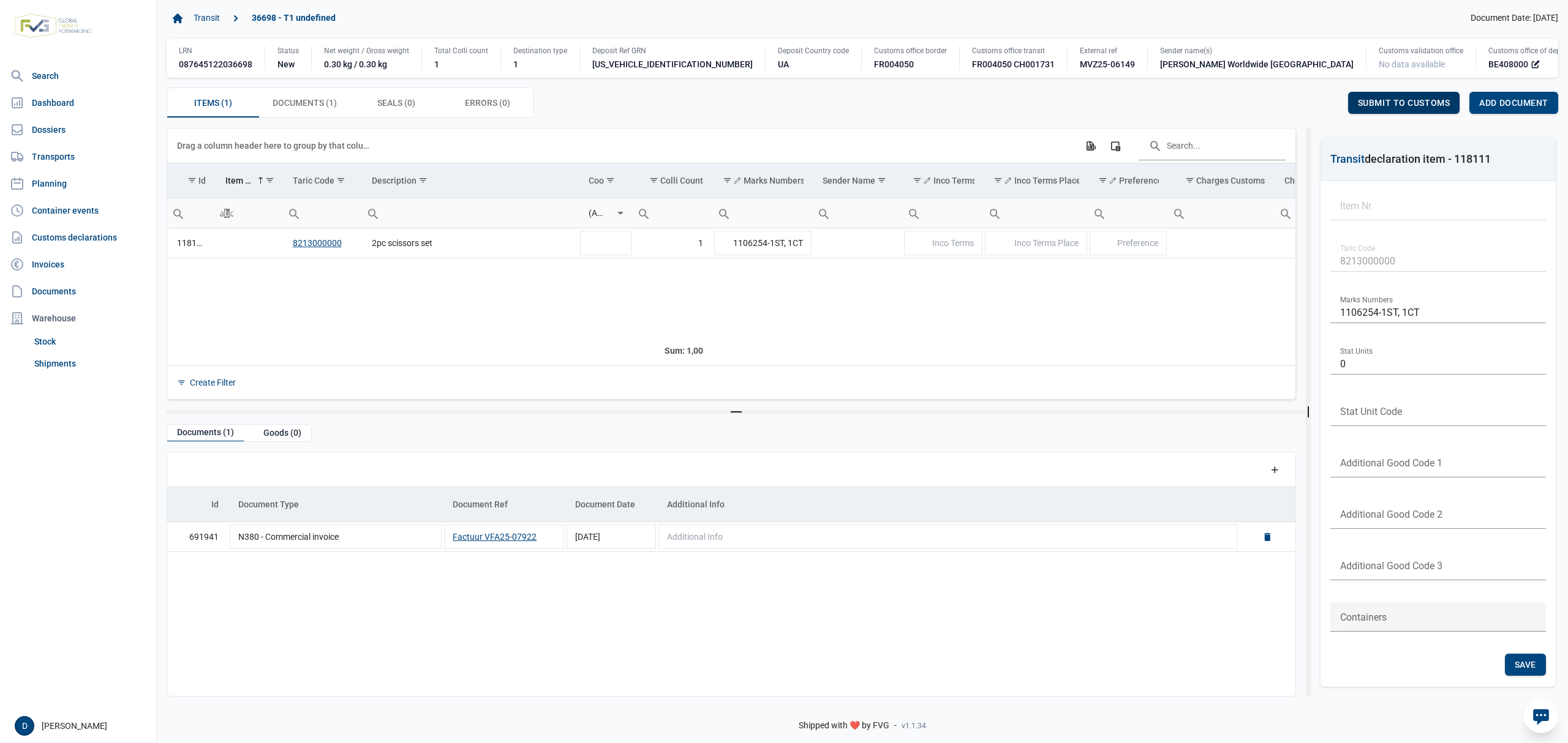
click at [1395, 96] on div "Submit to customs" at bounding box center [1404, 103] width 112 height 22
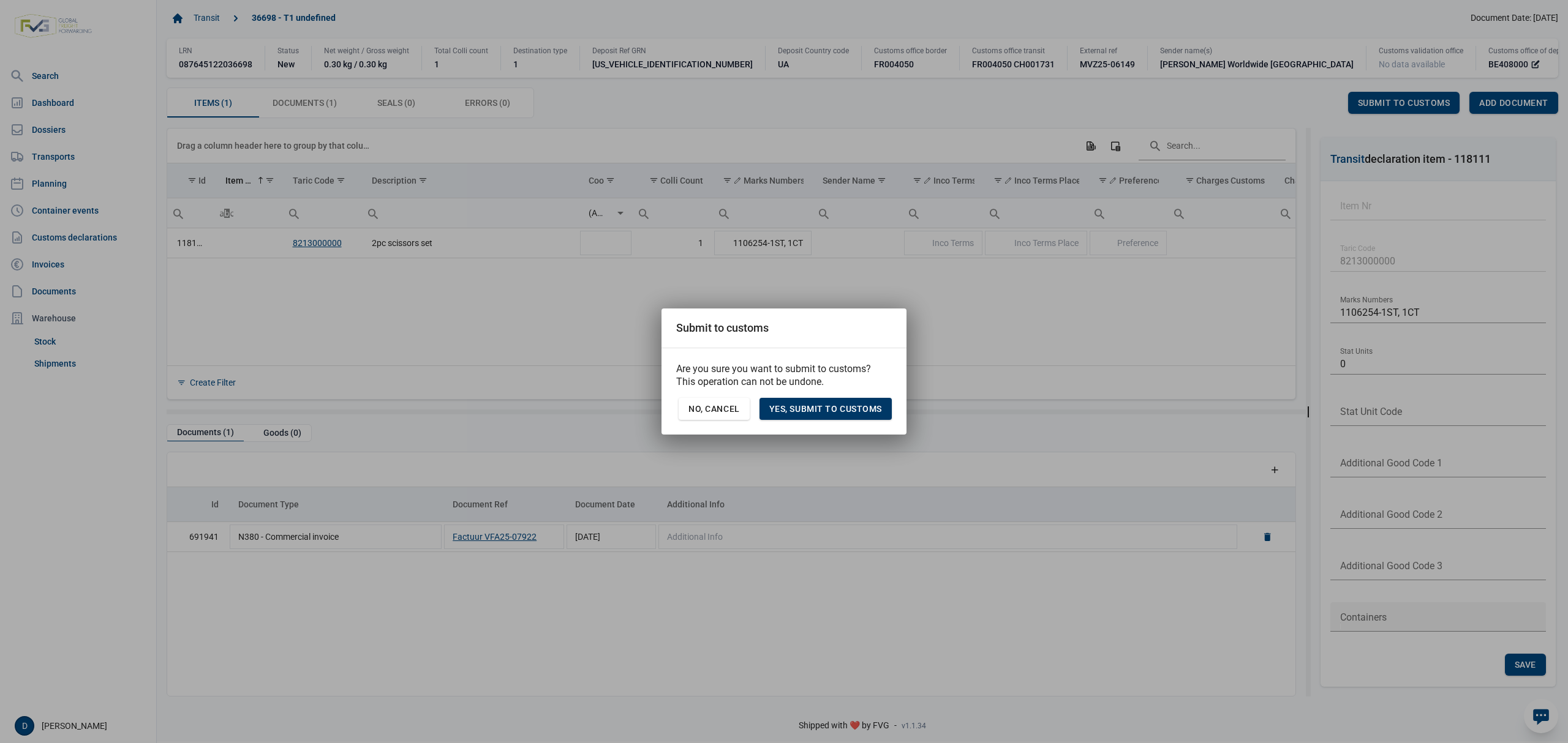
click at [845, 405] on span "Yes, Submit to customs" at bounding box center [825, 409] width 113 height 10
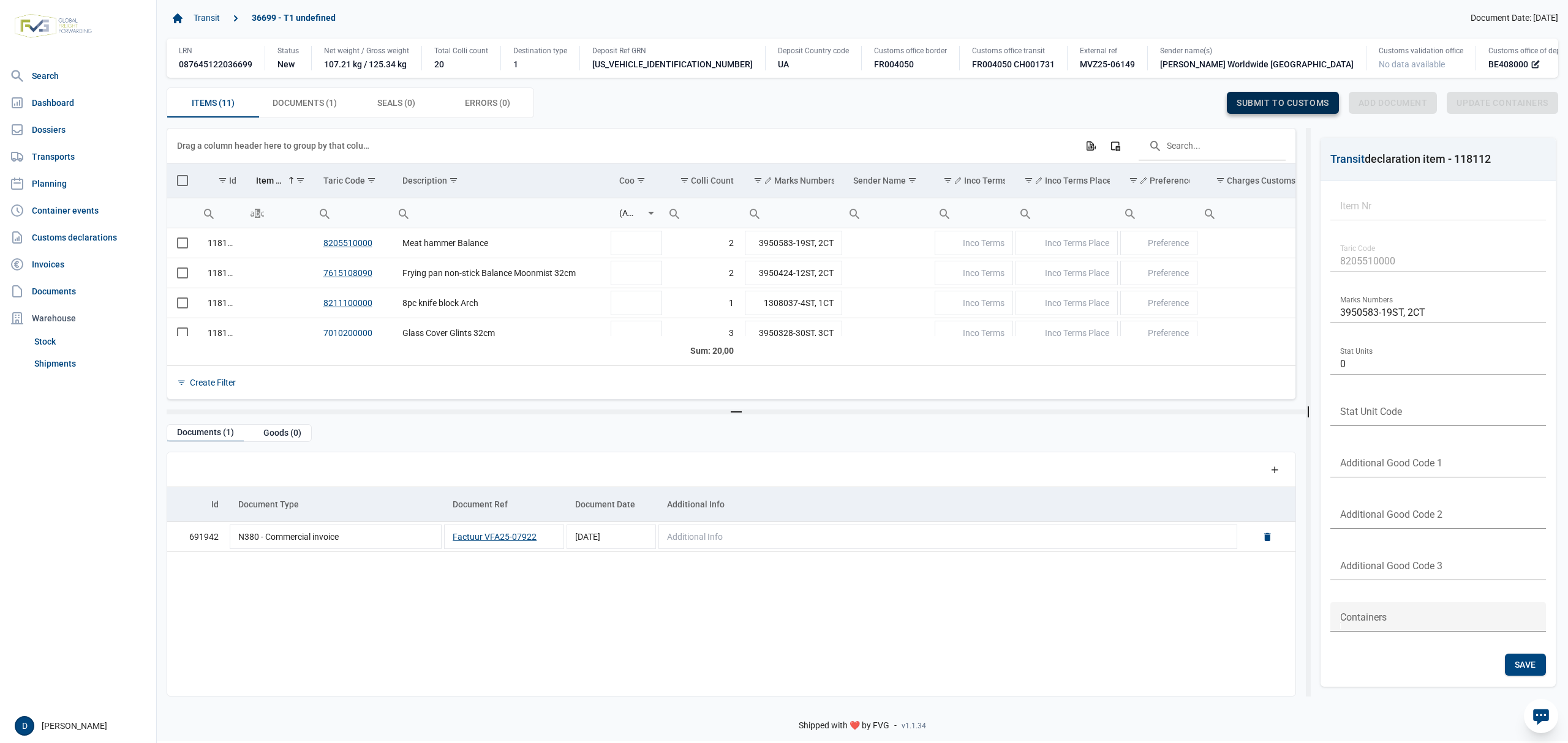
click at [1306, 105] on span "Submit to customs" at bounding box center [1283, 103] width 93 height 10
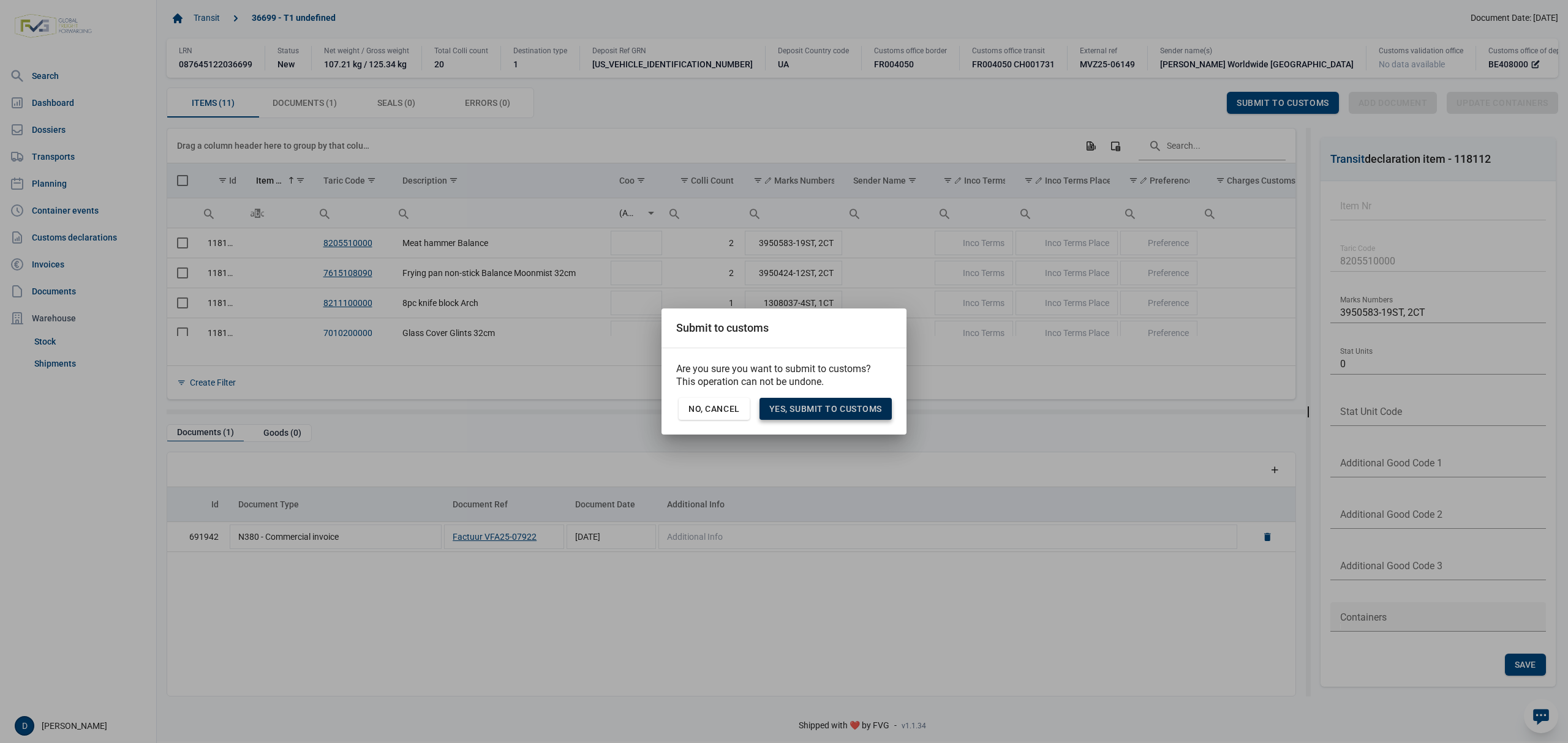
click at [830, 409] on span "Yes, Submit to customs" at bounding box center [825, 409] width 113 height 10
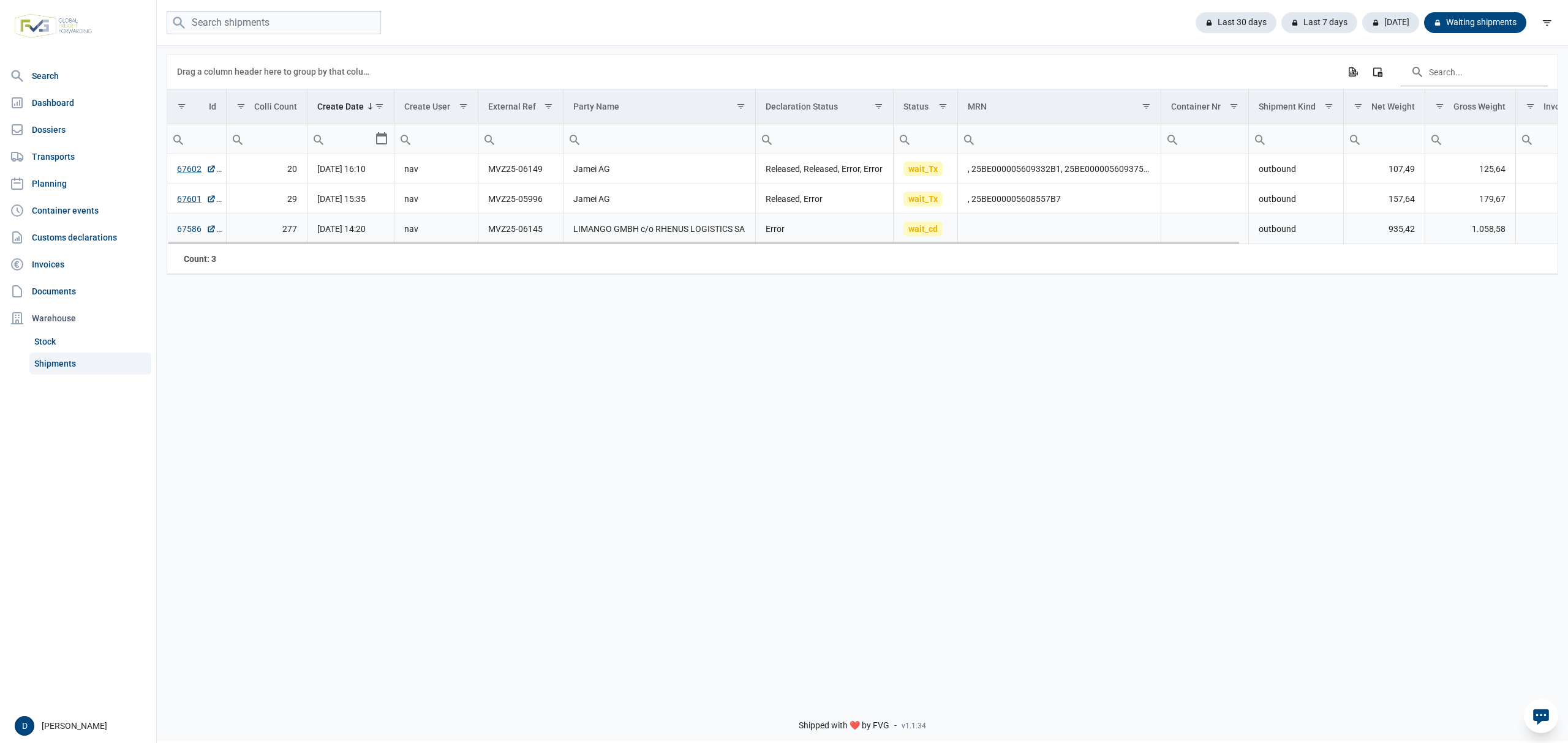
click at [179, 234] on link "67586" at bounding box center [196, 229] width 39 height 12
click at [181, 170] on link "67602" at bounding box center [196, 169] width 39 height 12
click at [191, 232] on link "67586" at bounding box center [196, 229] width 39 height 12
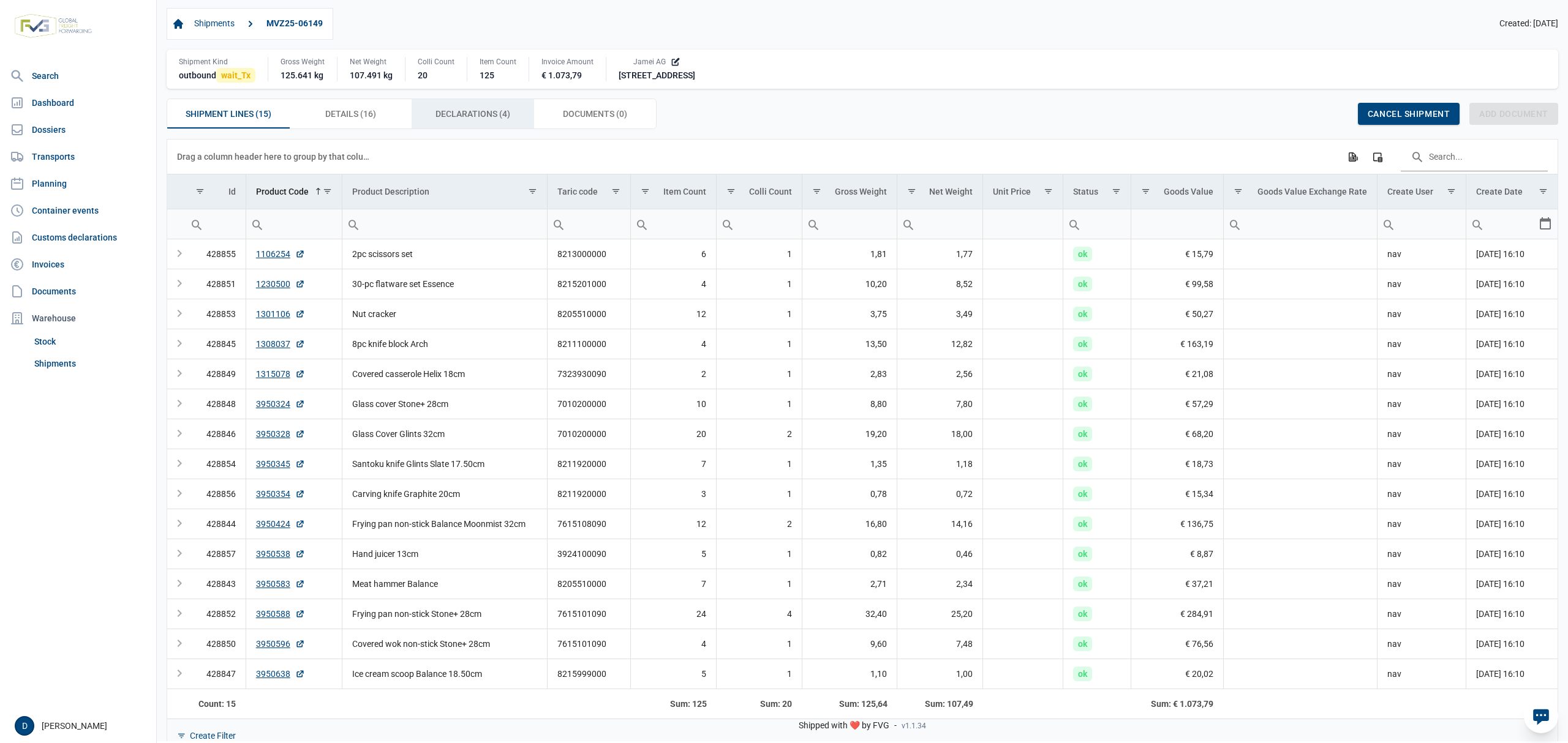
click at [442, 108] on span "Declarations (4) Declarations (4)" at bounding box center [473, 114] width 75 height 15
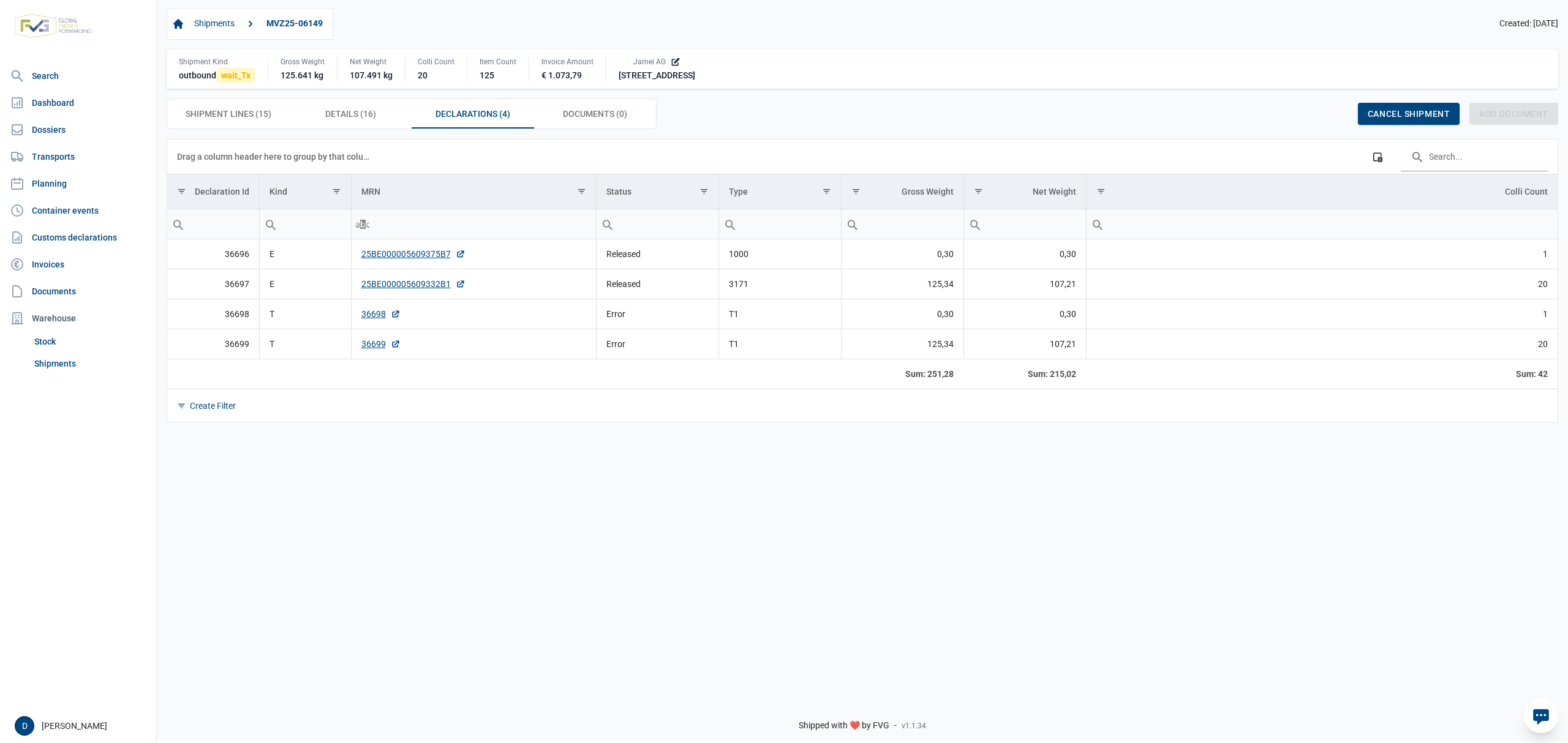
click at [359, 317] on td "36698" at bounding box center [473, 313] width 245 height 30
click at [369, 317] on link "36698" at bounding box center [380, 314] width 39 height 12
click at [373, 347] on link "36699" at bounding box center [380, 345] width 39 height 12
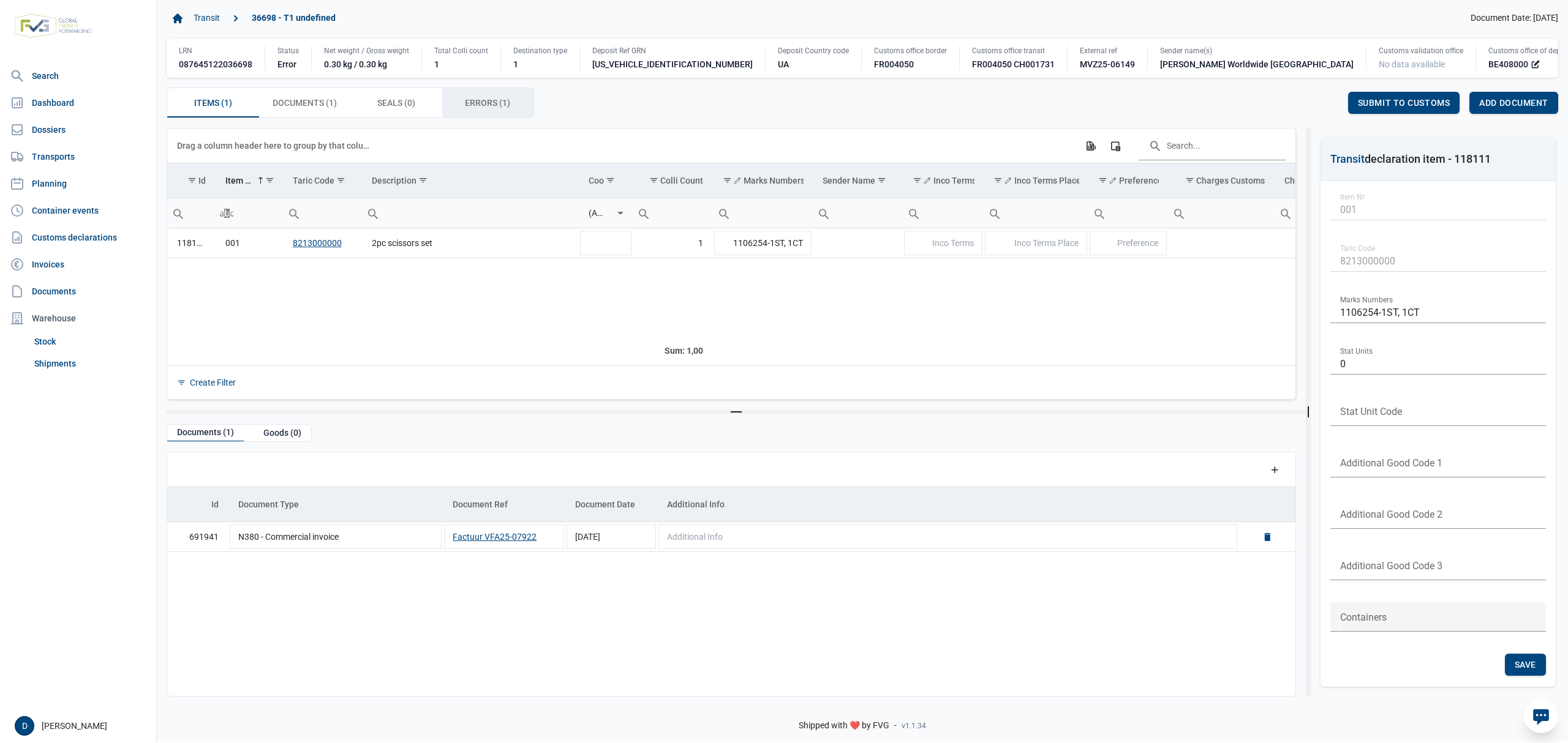
click at [485, 104] on span "Errors (1) Errors (1)" at bounding box center [487, 103] width 45 height 15
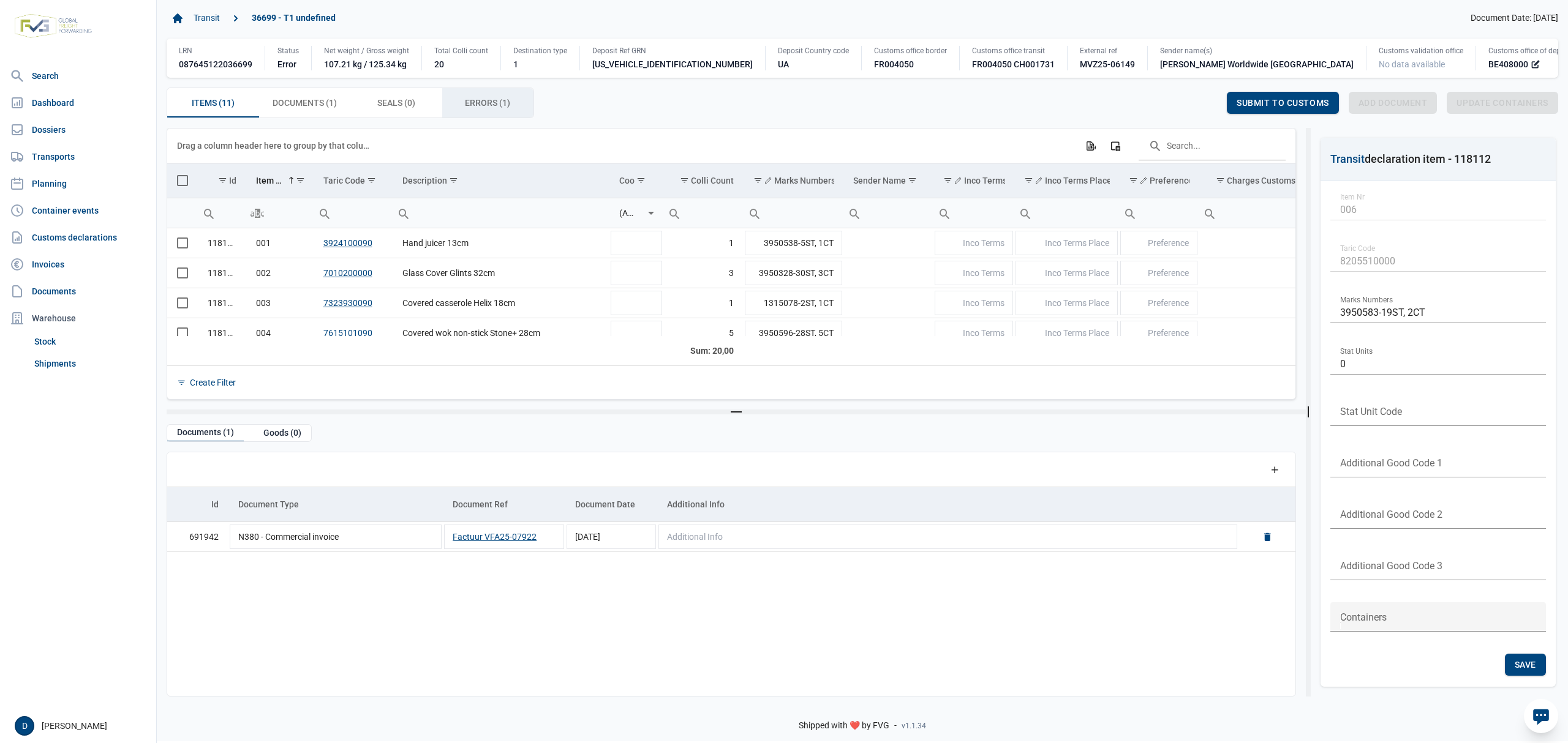
click at [490, 101] on span "Errors (1) Errors (1)" at bounding box center [487, 103] width 45 height 15
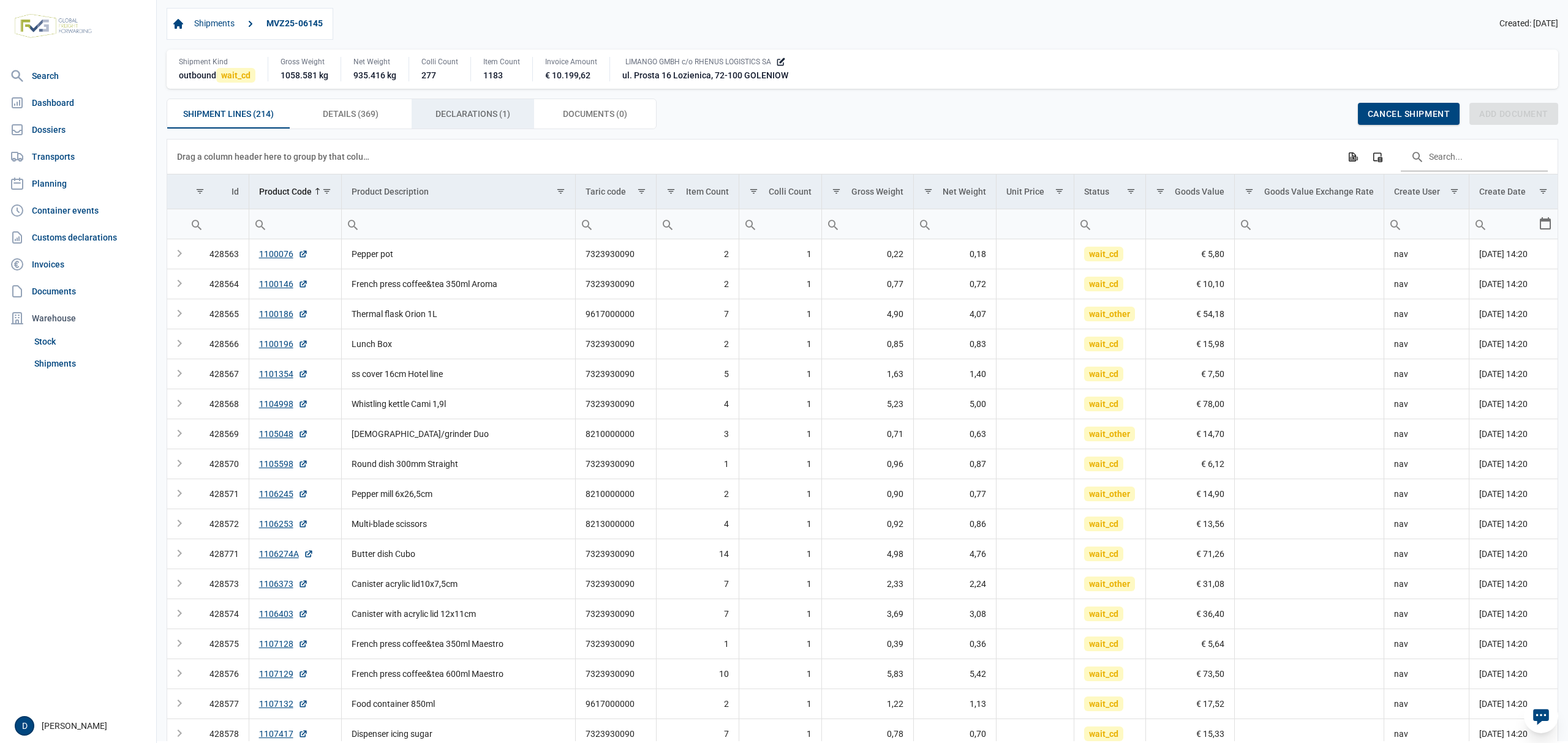
click at [447, 119] on span "Declarations (1) Declarations (1)" at bounding box center [473, 114] width 75 height 15
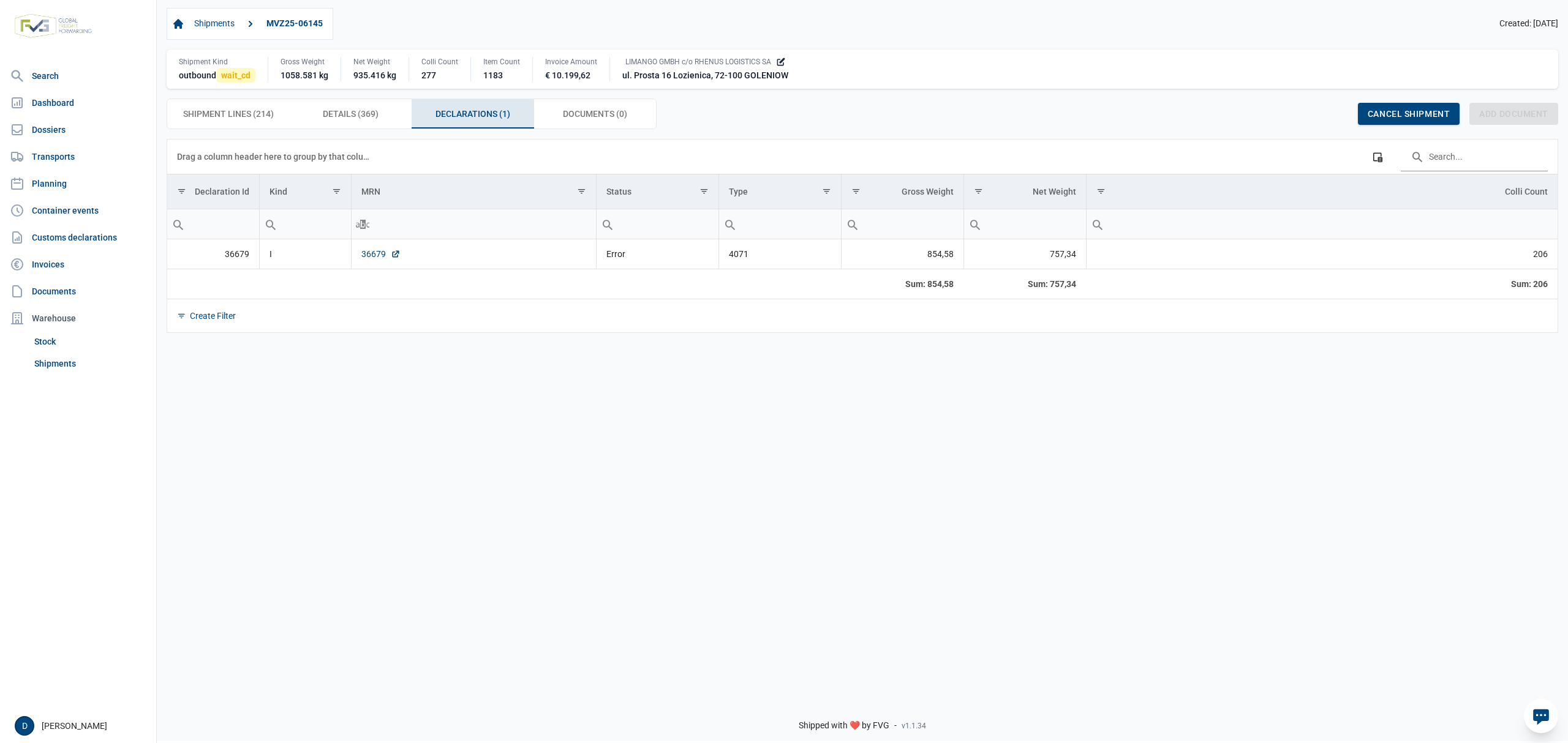
click at [375, 256] on link "36679" at bounding box center [380, 254] width 39 height 12
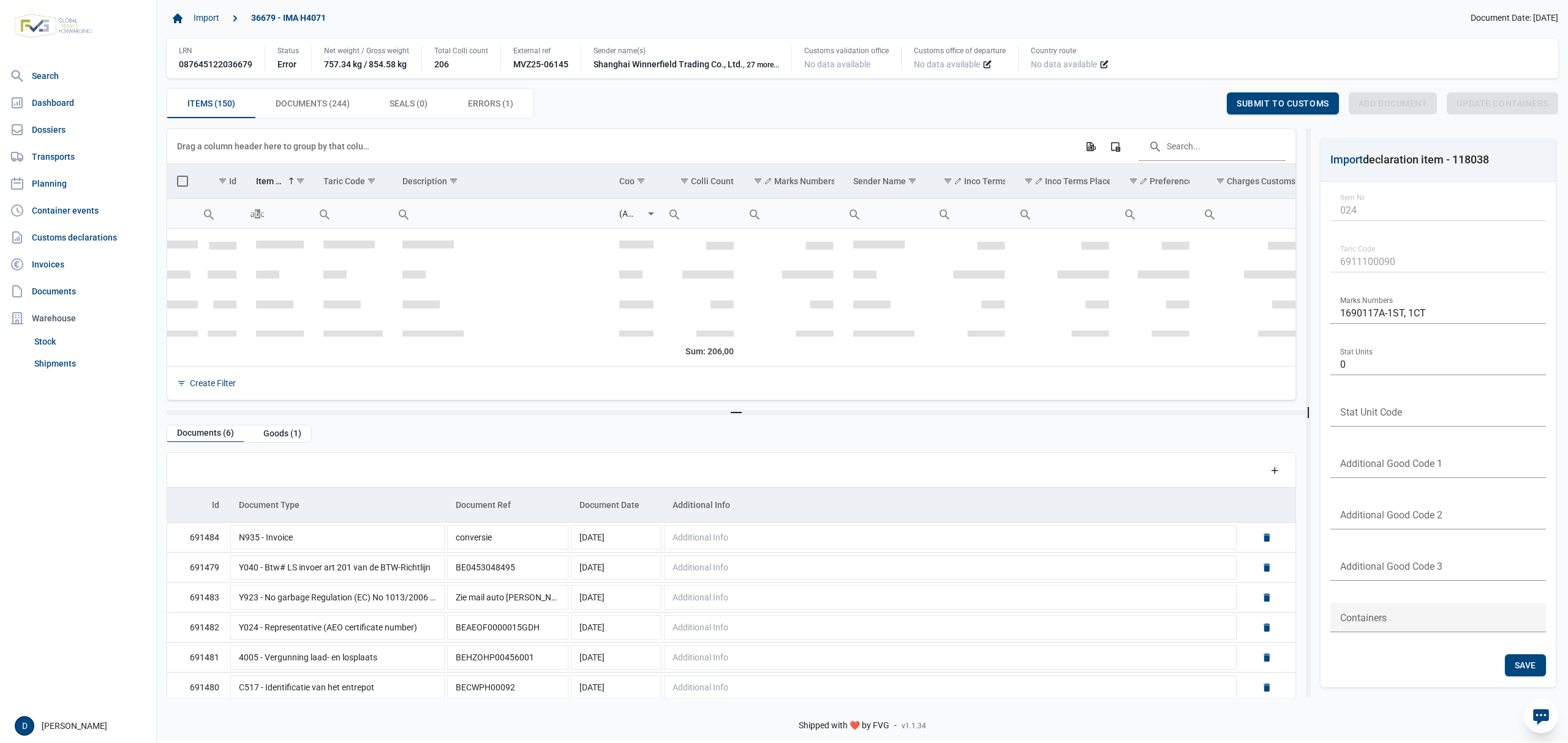
scroll to position [694, 0]
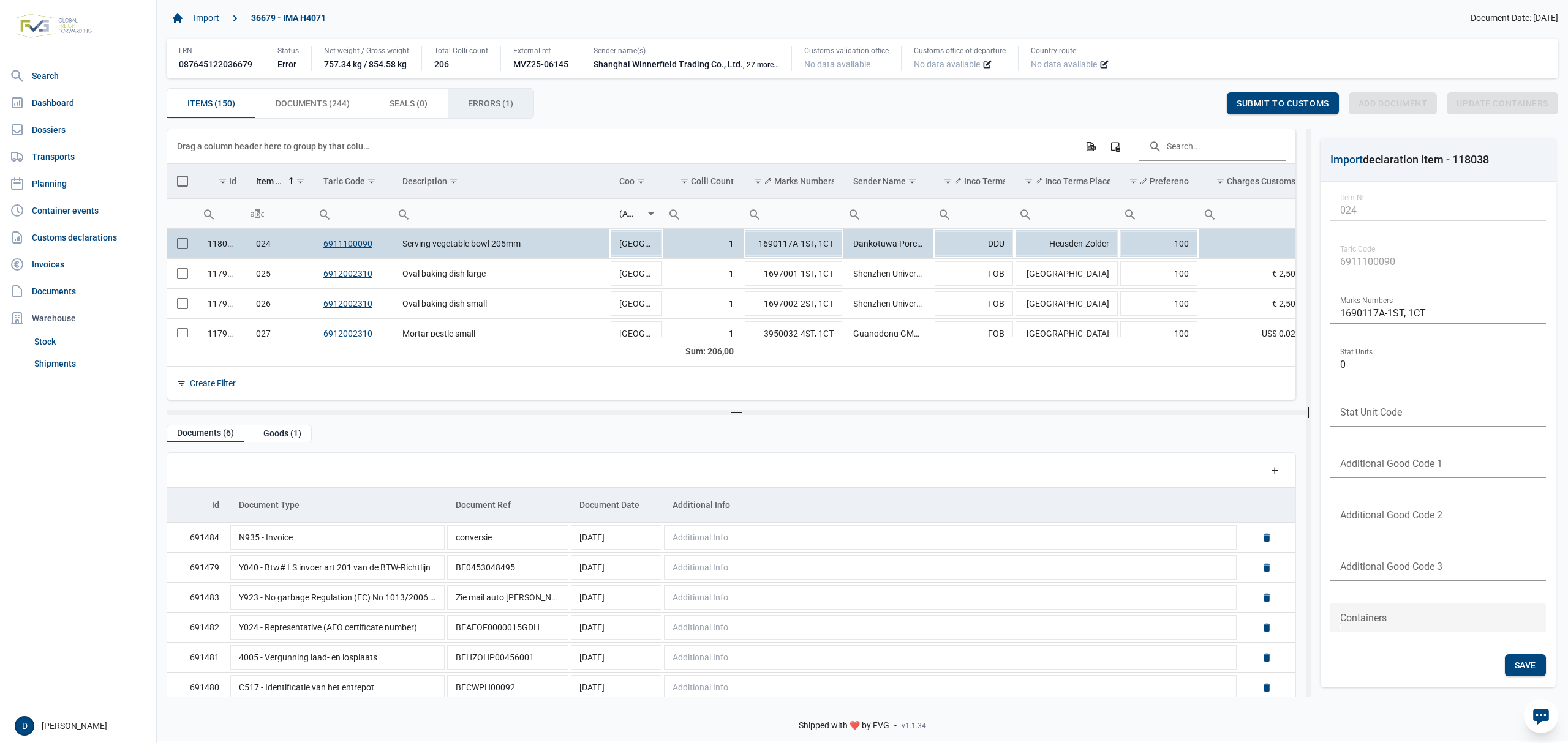
click at [472, 105] on span "Errors (1) Errors (1)" at bounding box center [490, 103] width 45 height 15
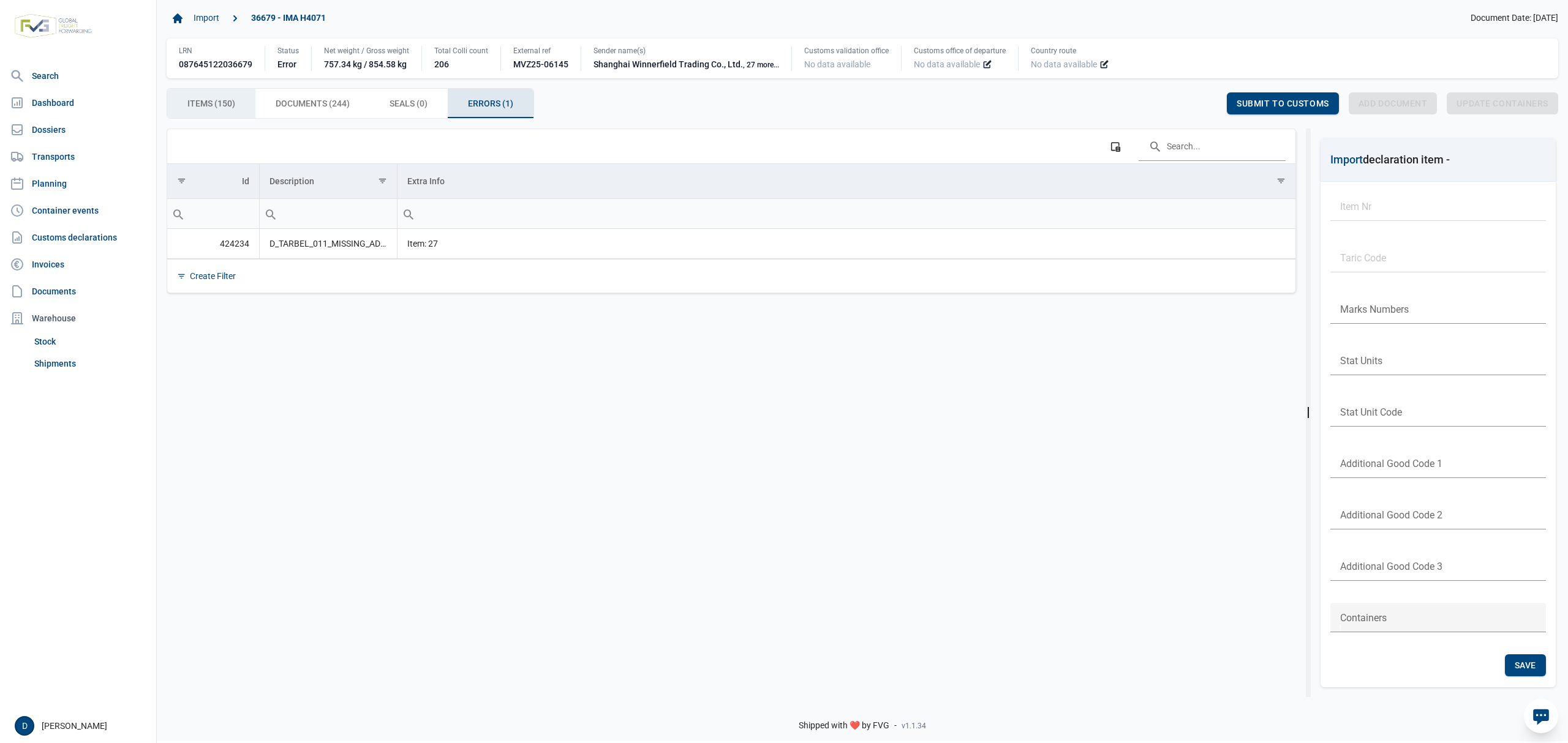
click at [219, 101] on span "Items (150) Items (150)" at bounding box center [211, 103] width 48 height 15
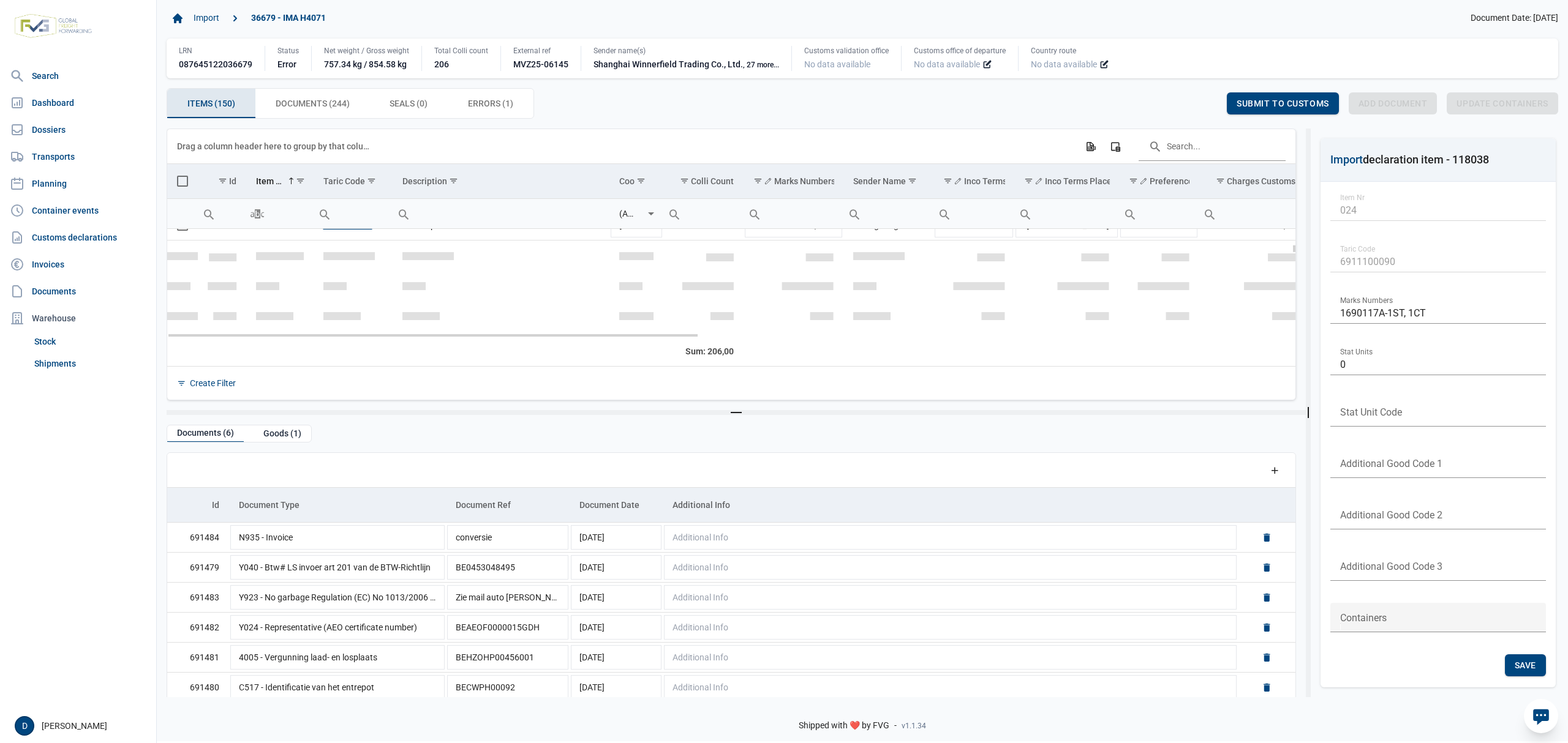
scroll to position [694, 0]
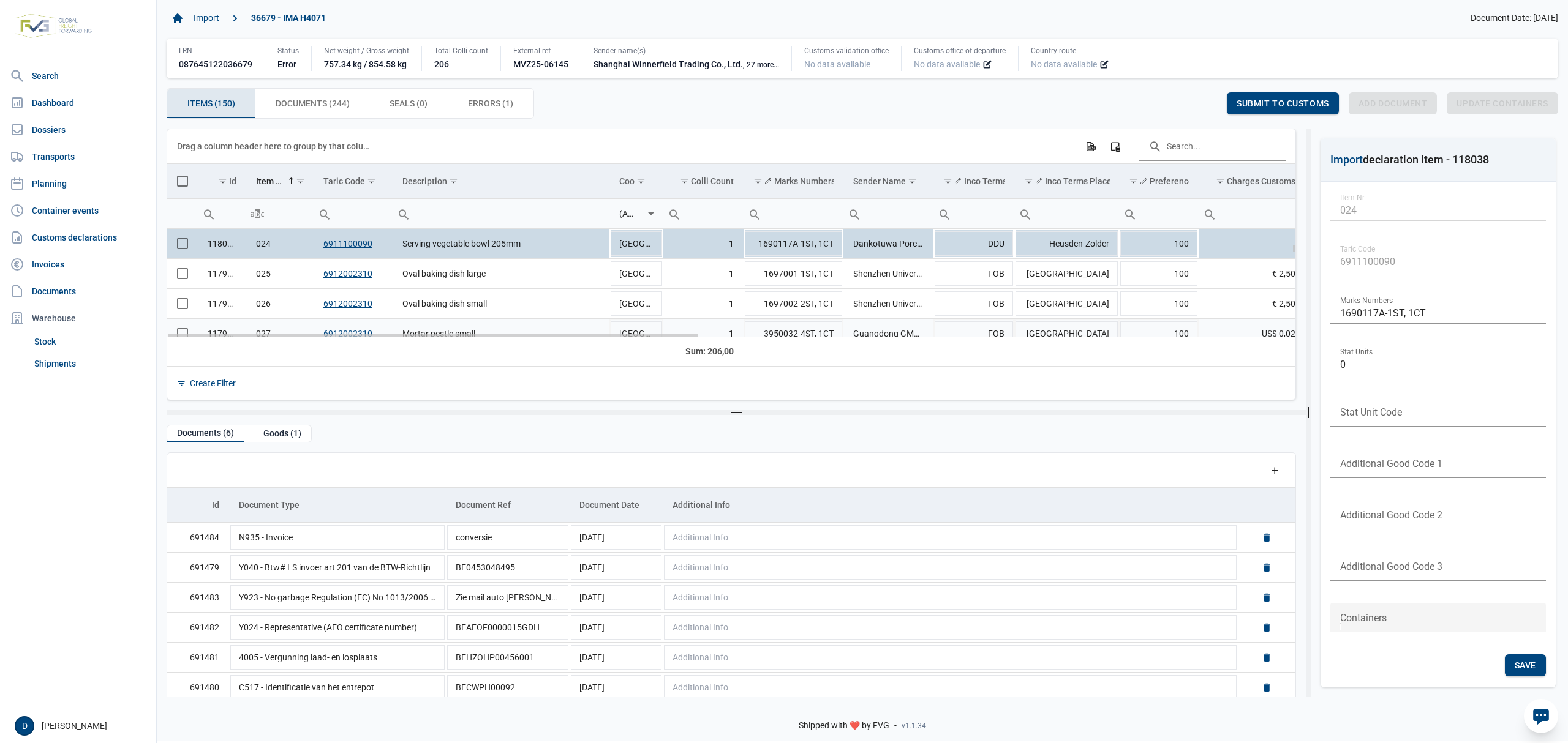
click at [179, 331] on td "Data grid with 150 rows and 23 columns" at bounding box center [182, 334] width 30 height 30
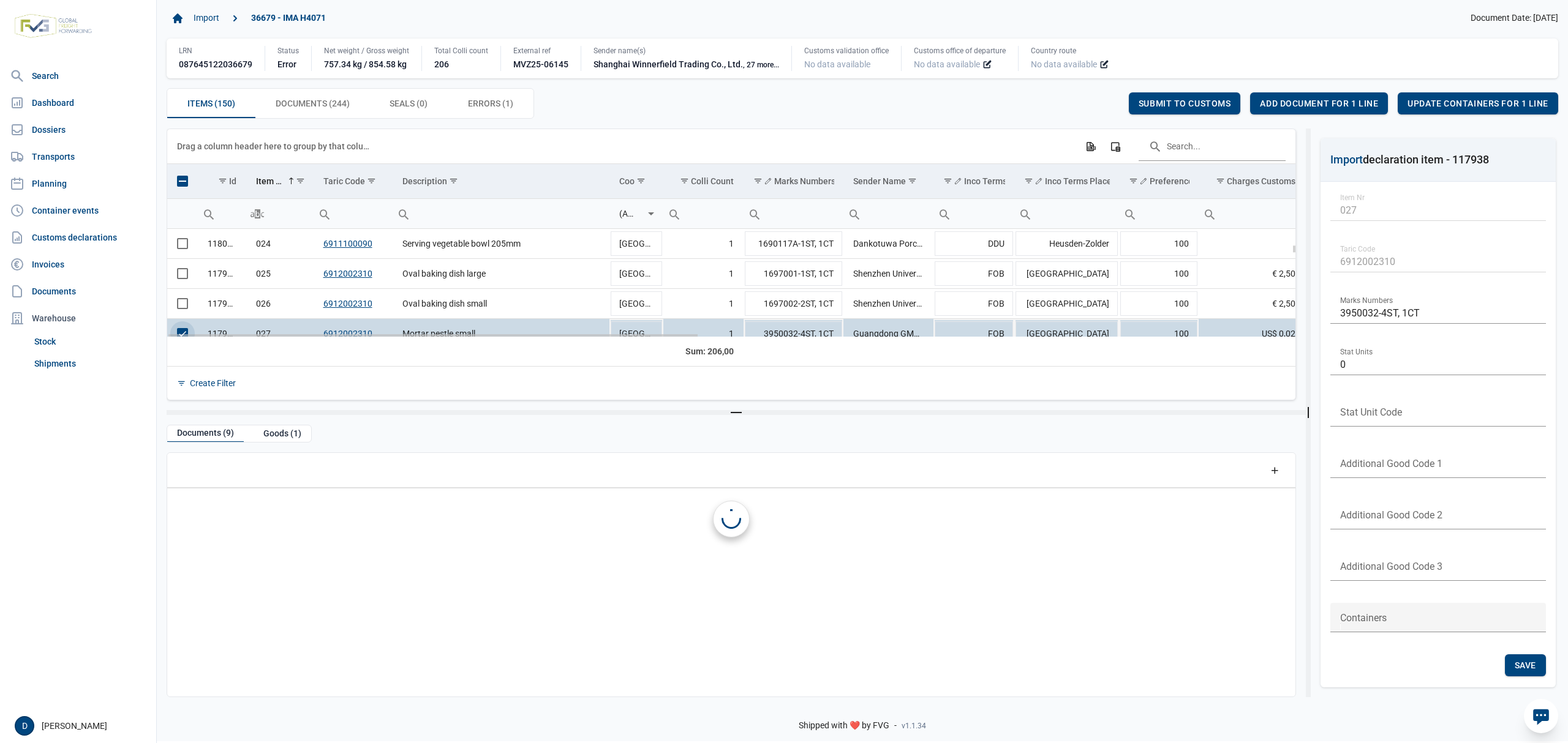
scroll to position [709, 0]
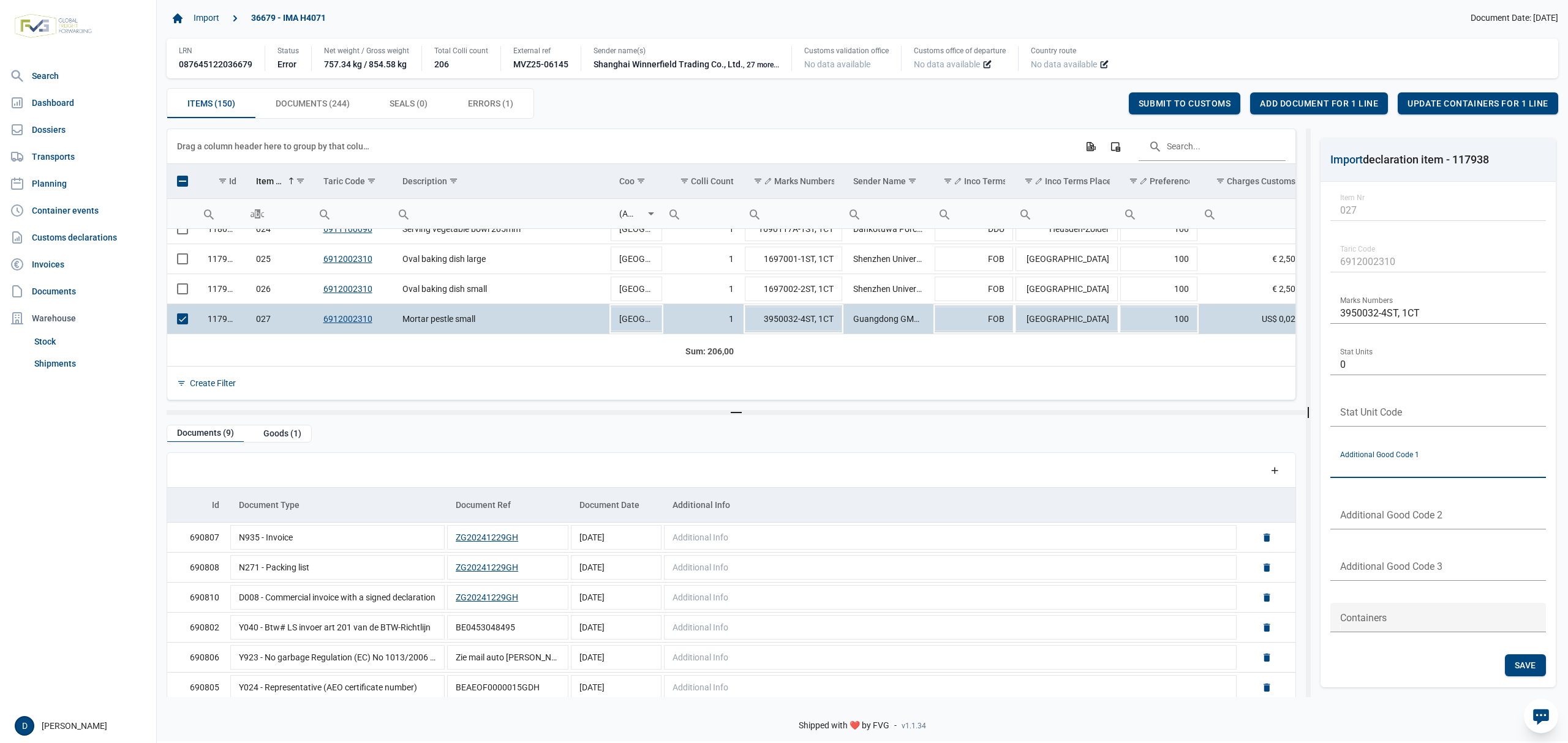
click at [1441, 466] on input "text" at bounding box center [1438, 464] width 215 height 30
type input "B999"
click at [1514, 663] on span "Save" at bounding box center [1524, 665] width 21 height 10
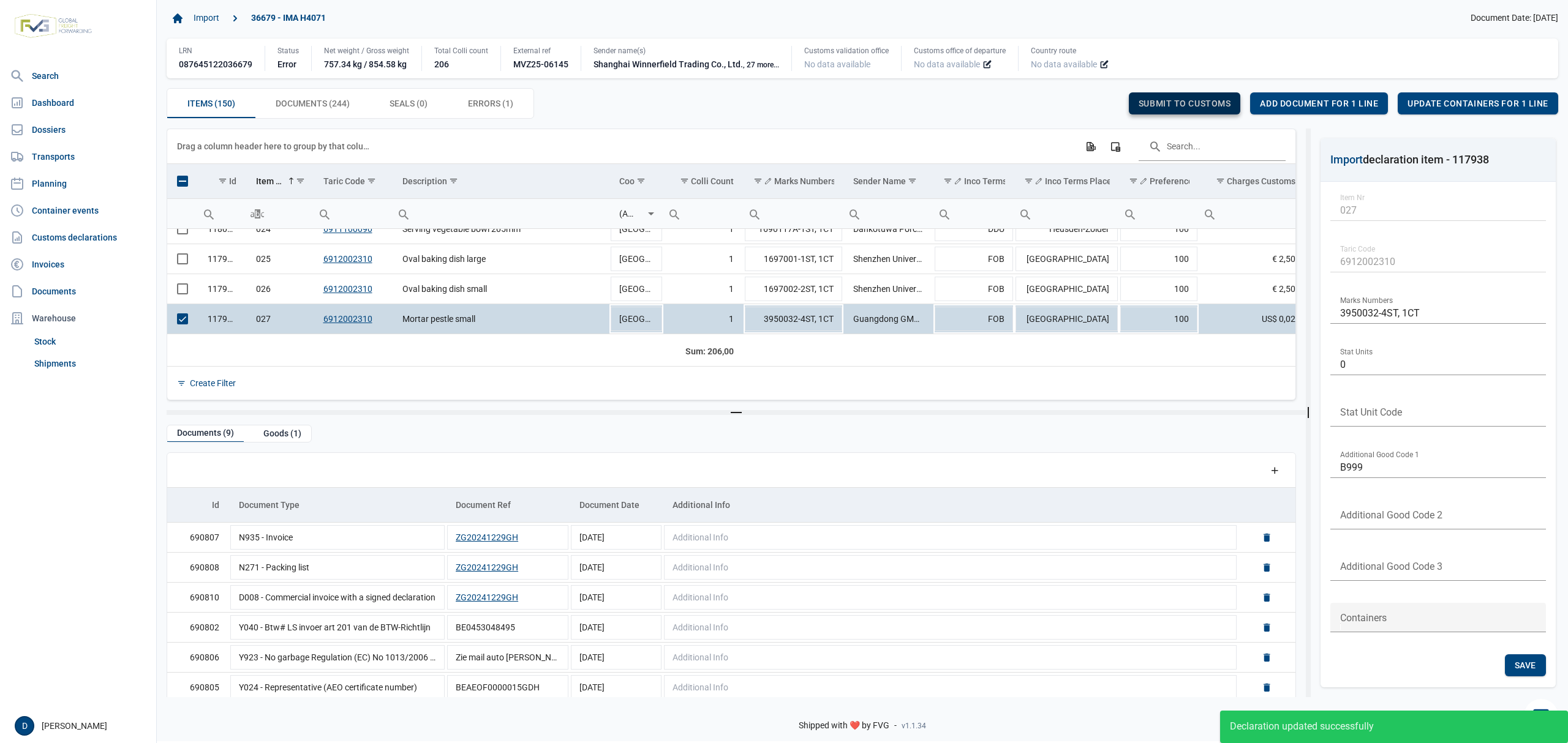
click at [1176, 101] on span "Submit to customs" at bounding box center [1184, 103] width 93 height 10
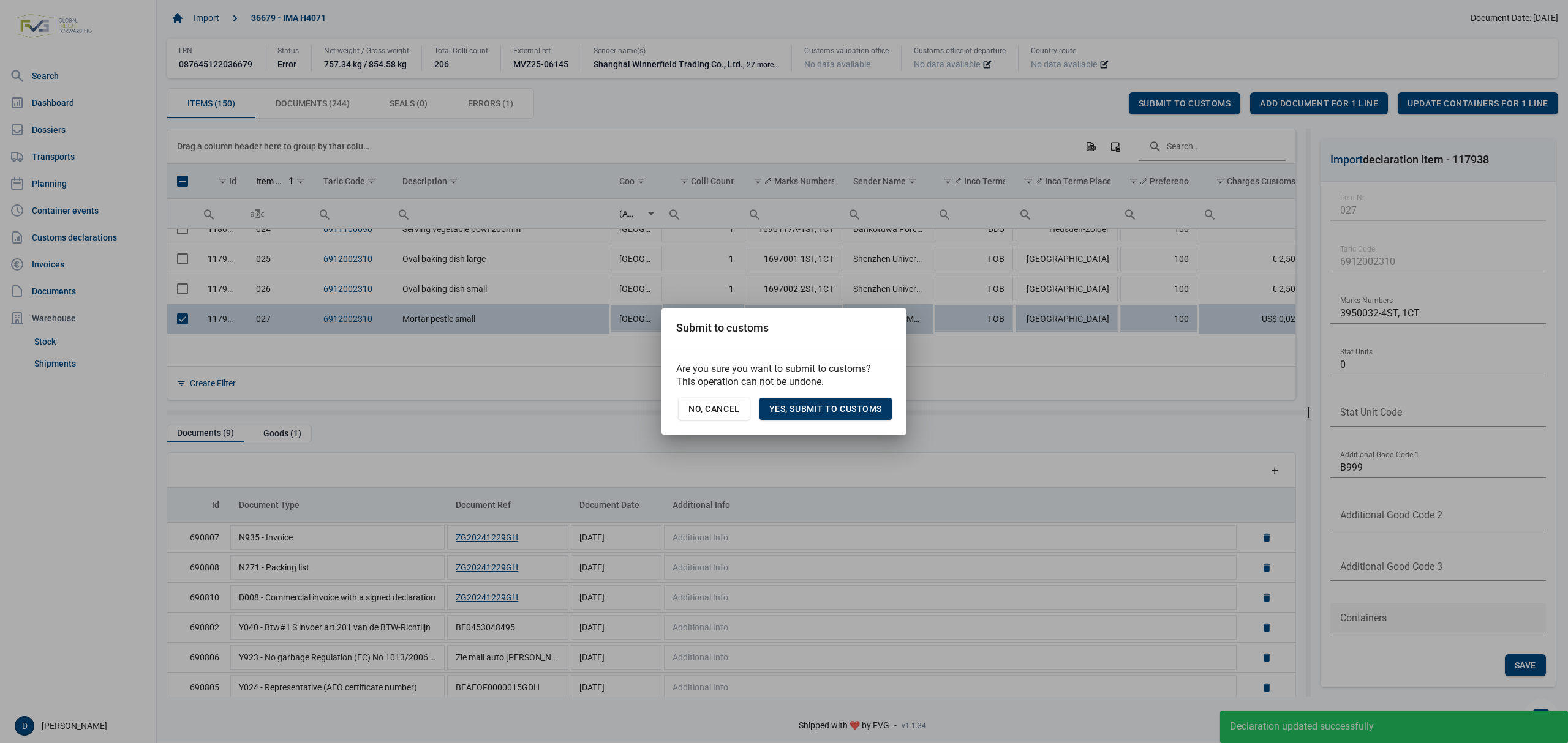
click at [813, 405] on span "Yes, Submit to customs" at bounding box center [825, 409] width 113 height 10
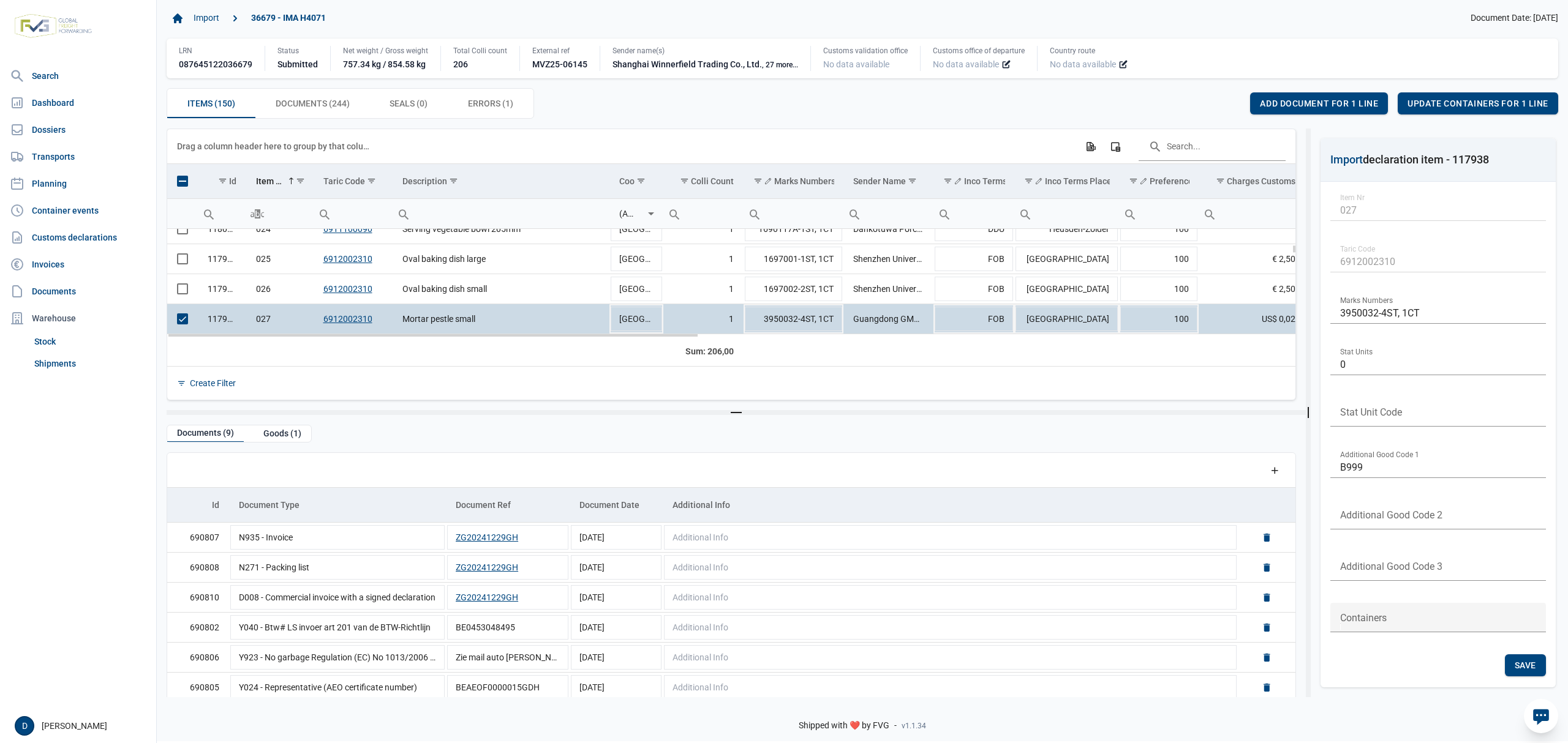
click at [180, 321] on span "Select row" at bounding box center [182, 319] width 11 height 11
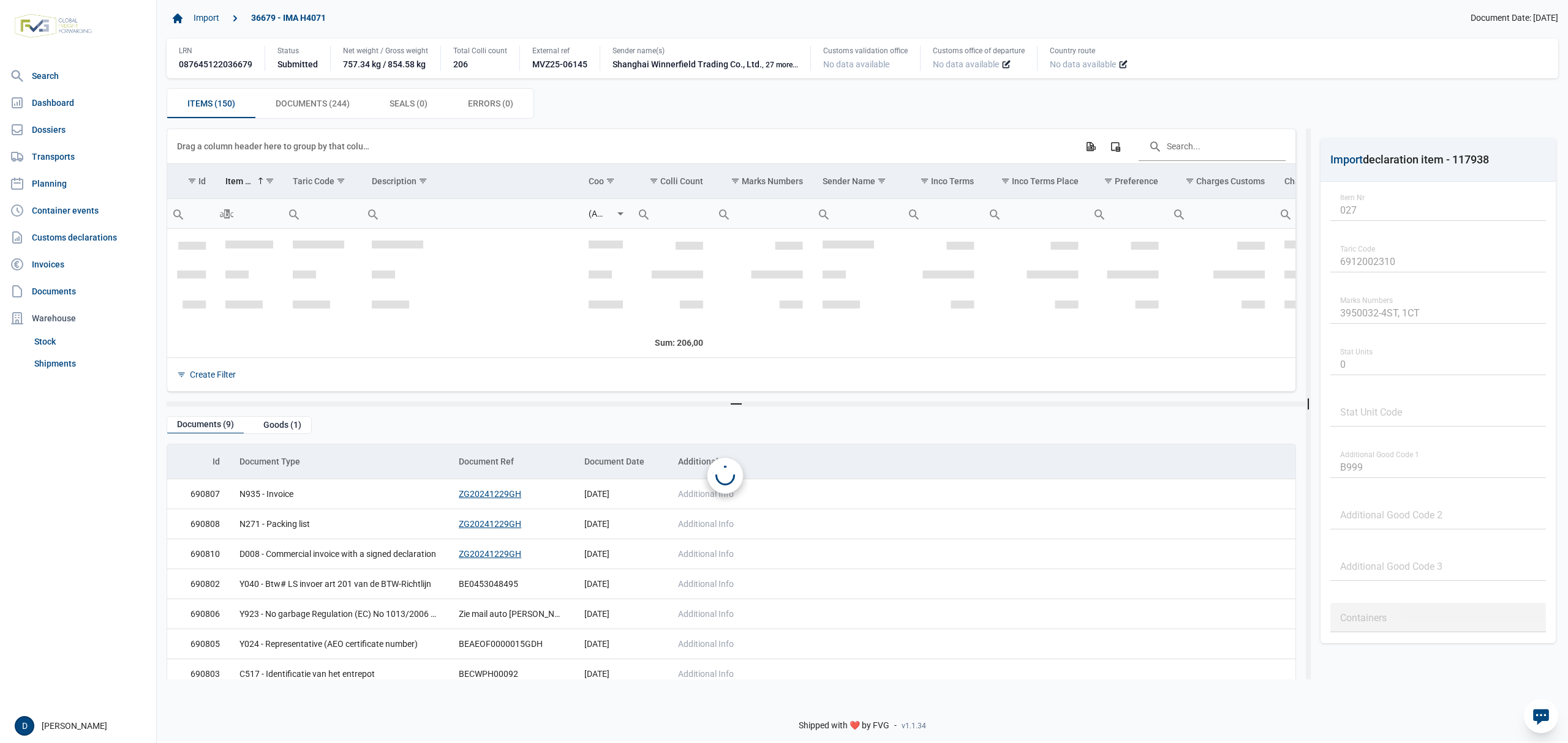
scroll to position [784, 0]
